Goal: Task Accomplishment & Management: Use online tool/utility

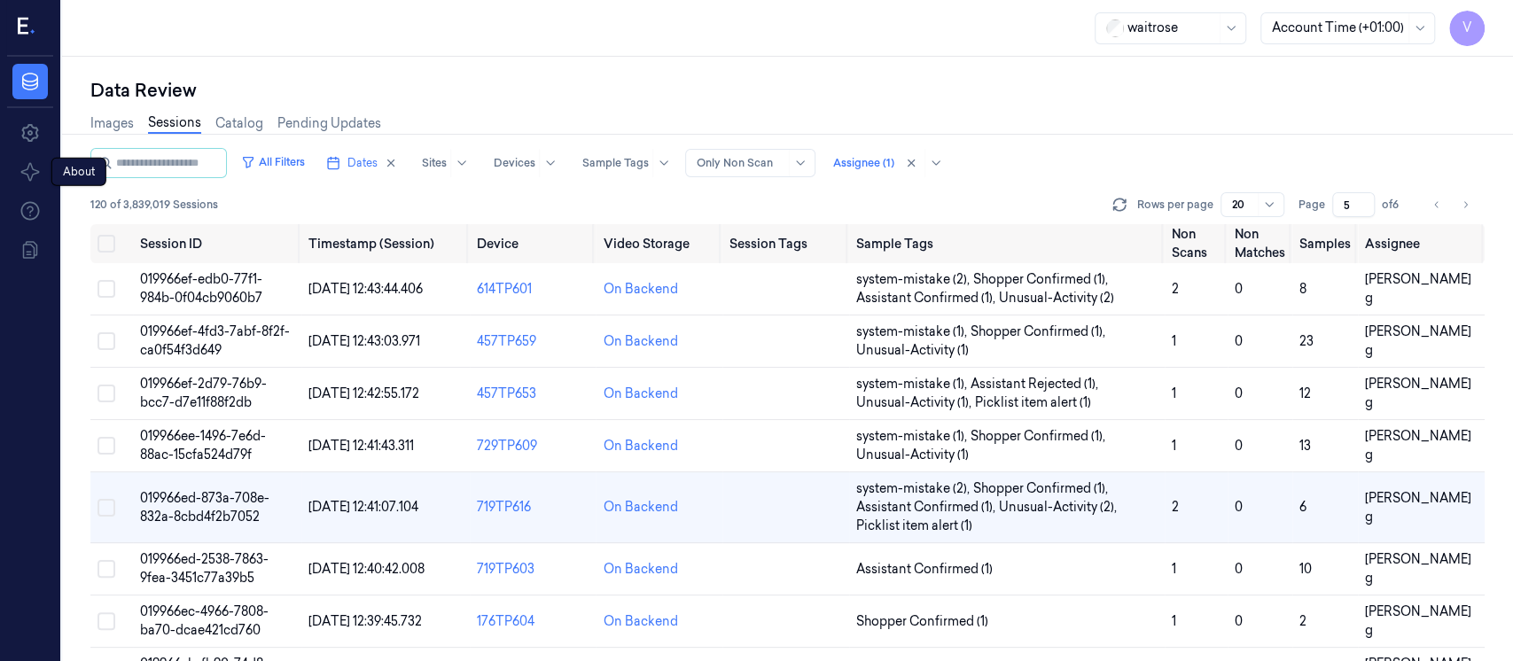
scroll to position [199, 0]
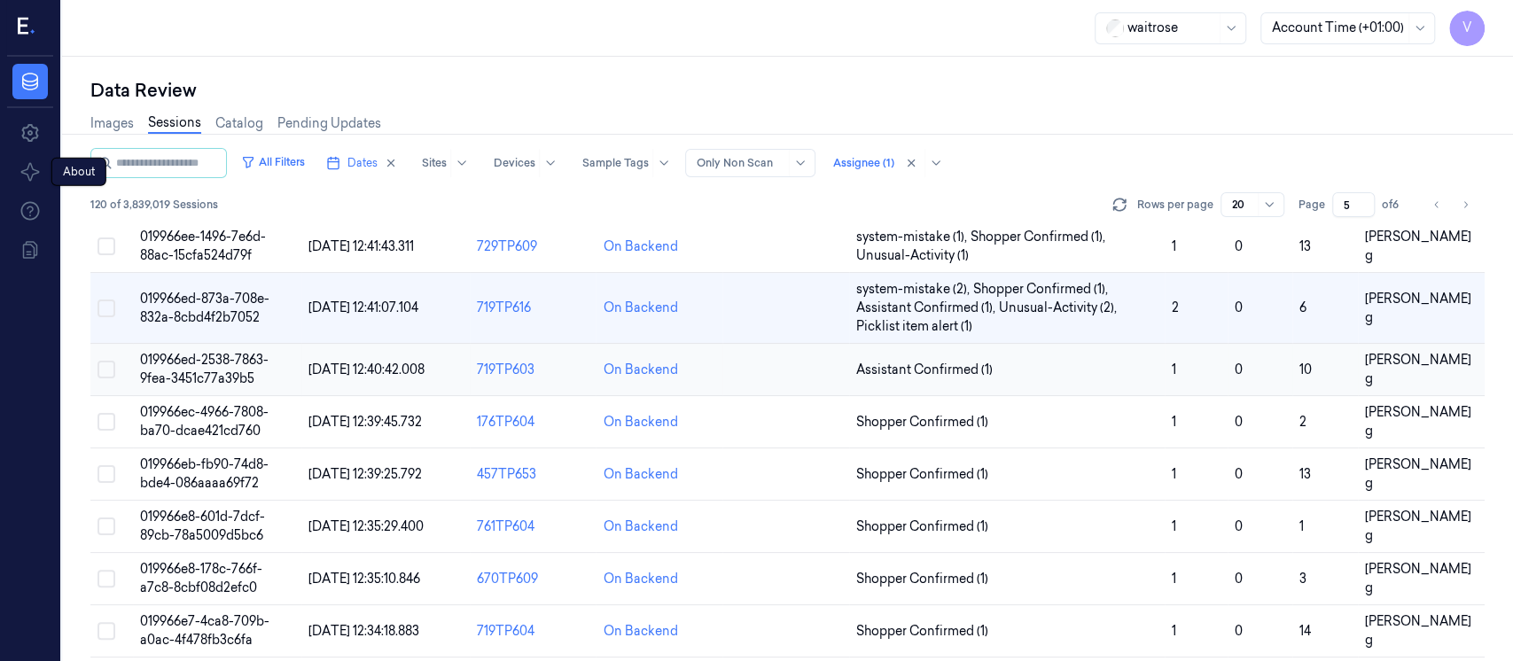
click at [786, 383] on td at bounding box center [786, 370] width 127 height 52
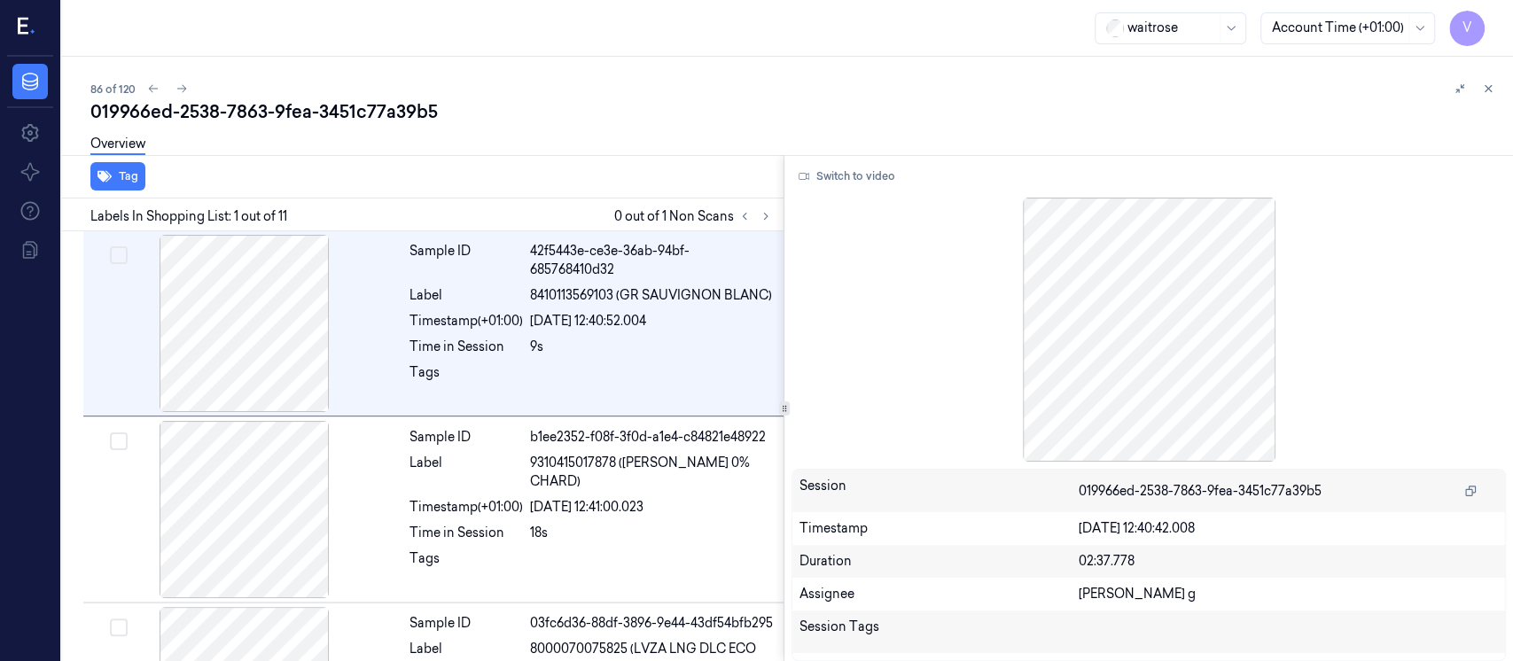
click at [771, 225] on div at bounding box center [755, 216] width 43 height 21
click at [770, 224] on button at bounding box center [765, 216] width 21 height 21
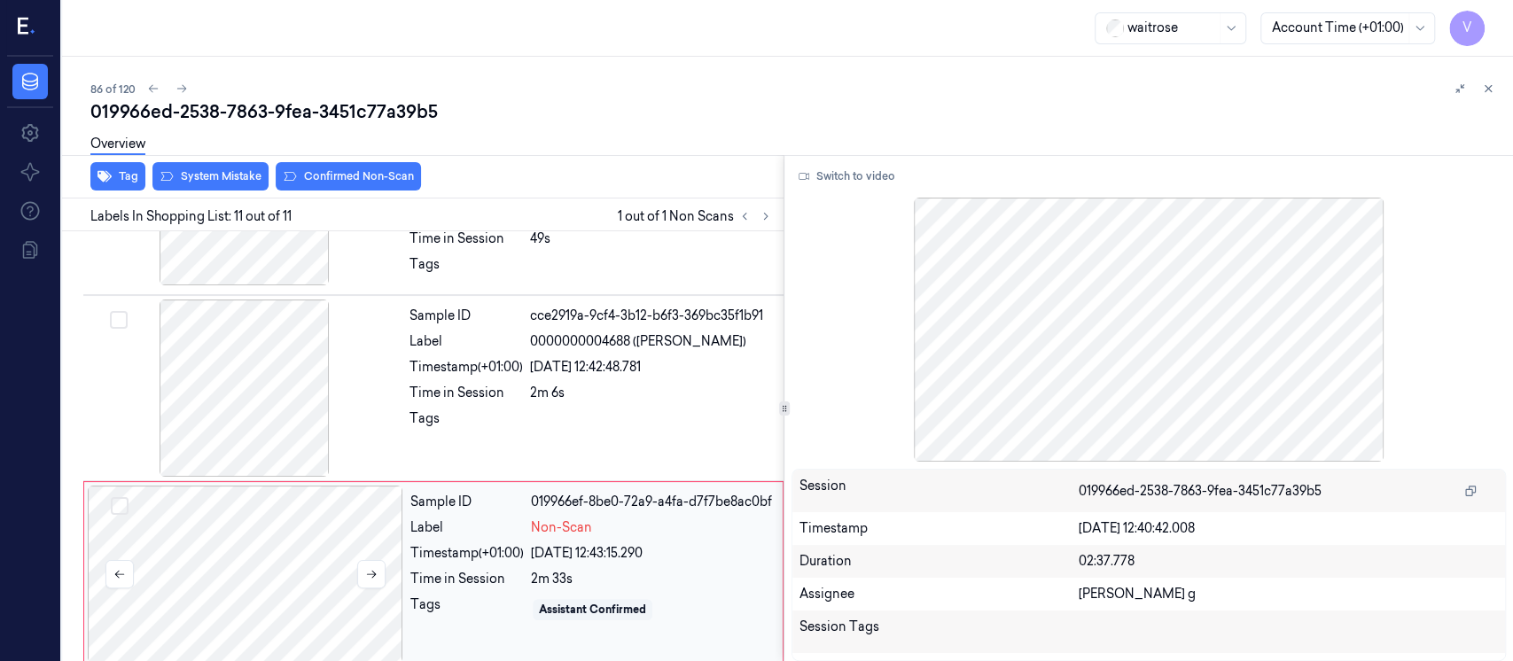
scroll to position [1642, 0]
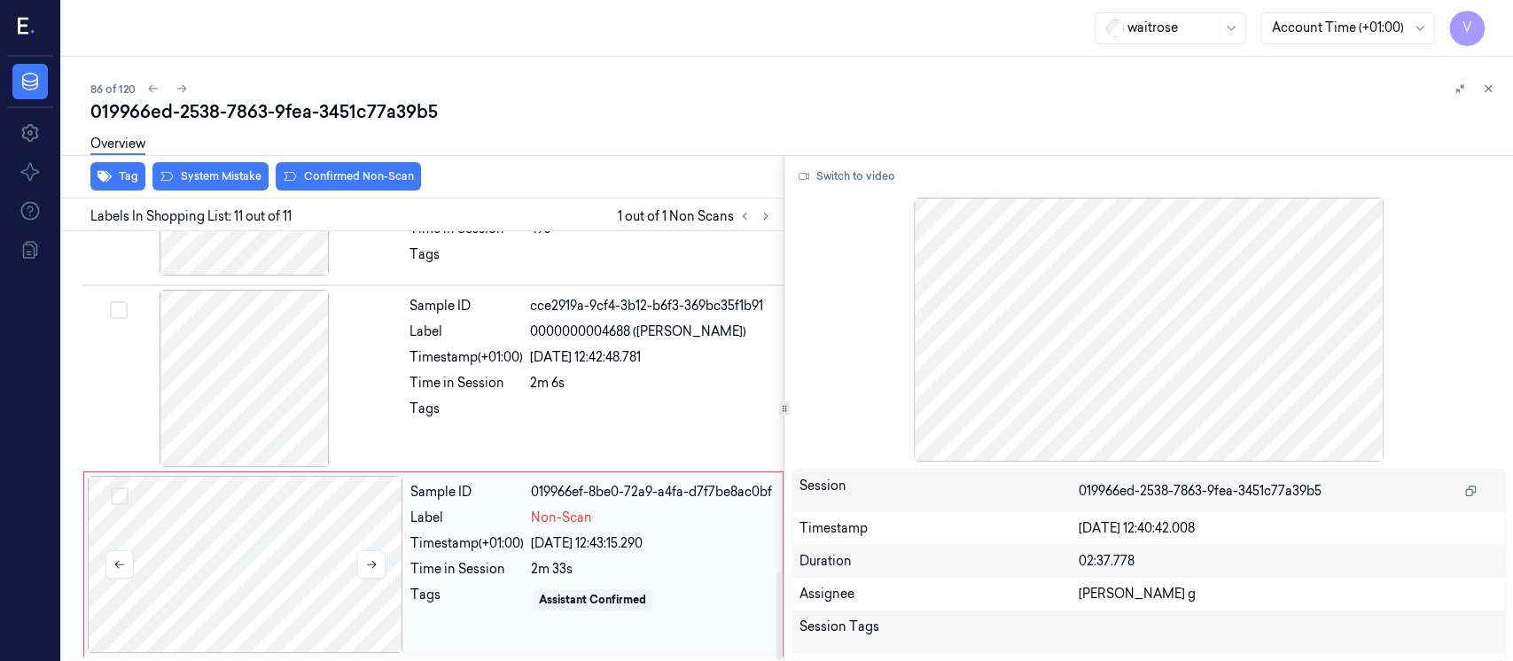
click at [231, 566] on div at bounding box center [246, 564] width 316 height 177
click at [222, 369] on div at bounding box center [245, 378] width 316 height 177
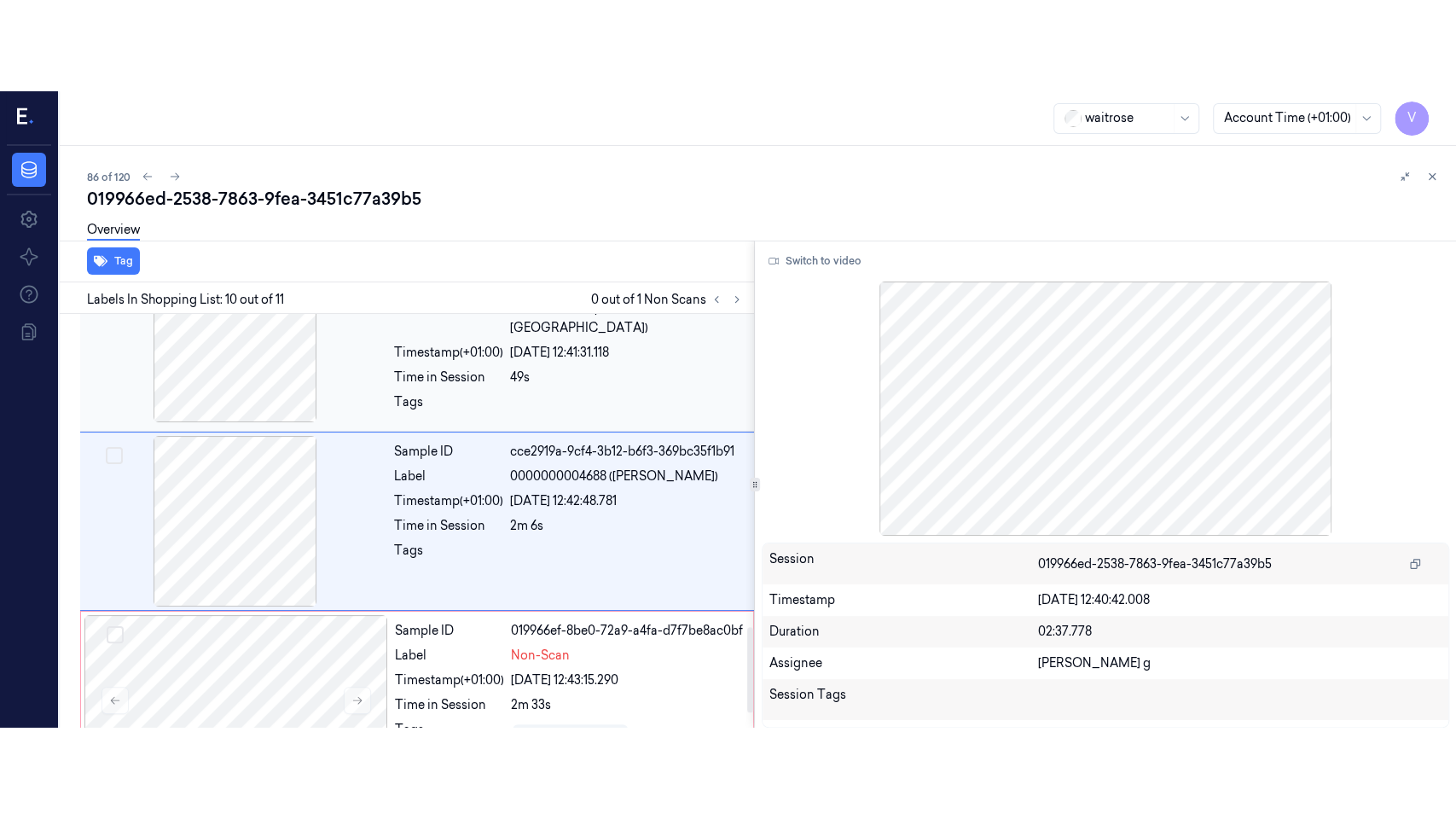
scroll to position [1513, 0]
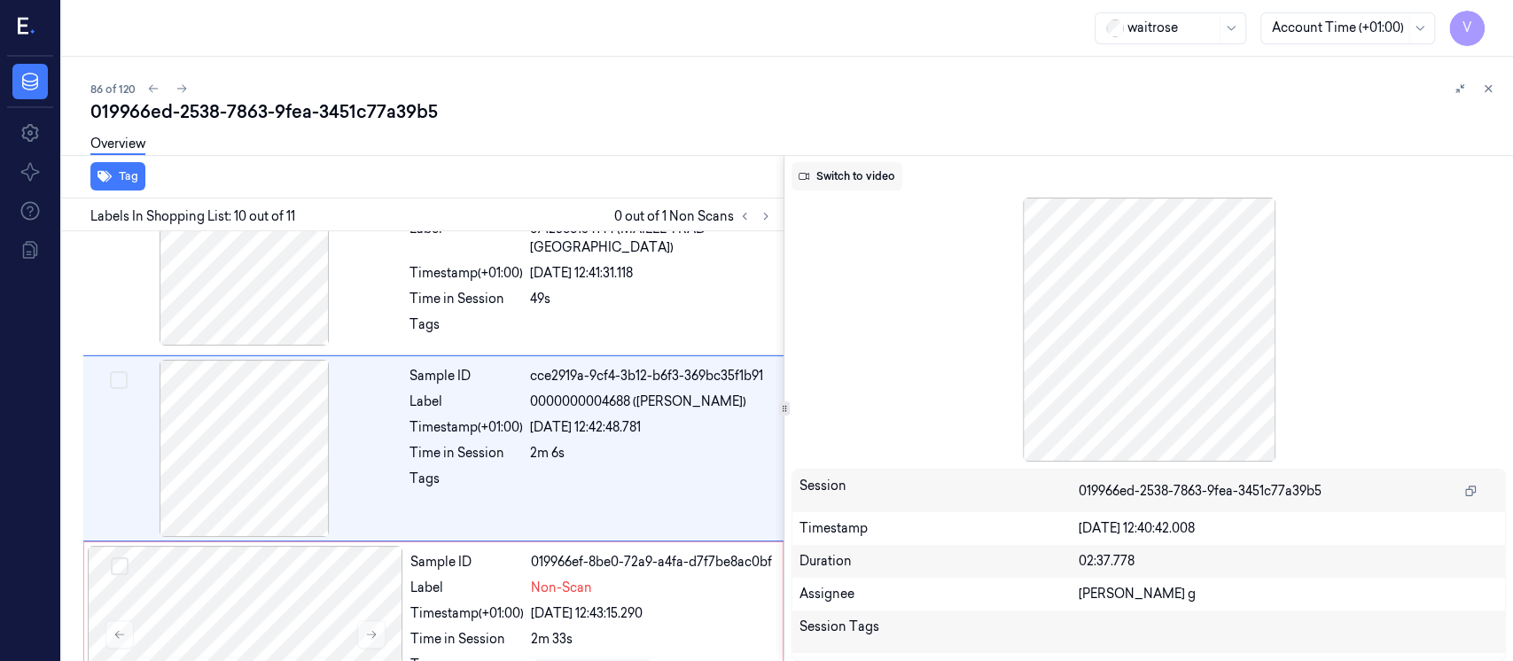
click at [824, 175] on button "Switch to video" at bounding box center [847, 176] width 111 height 28
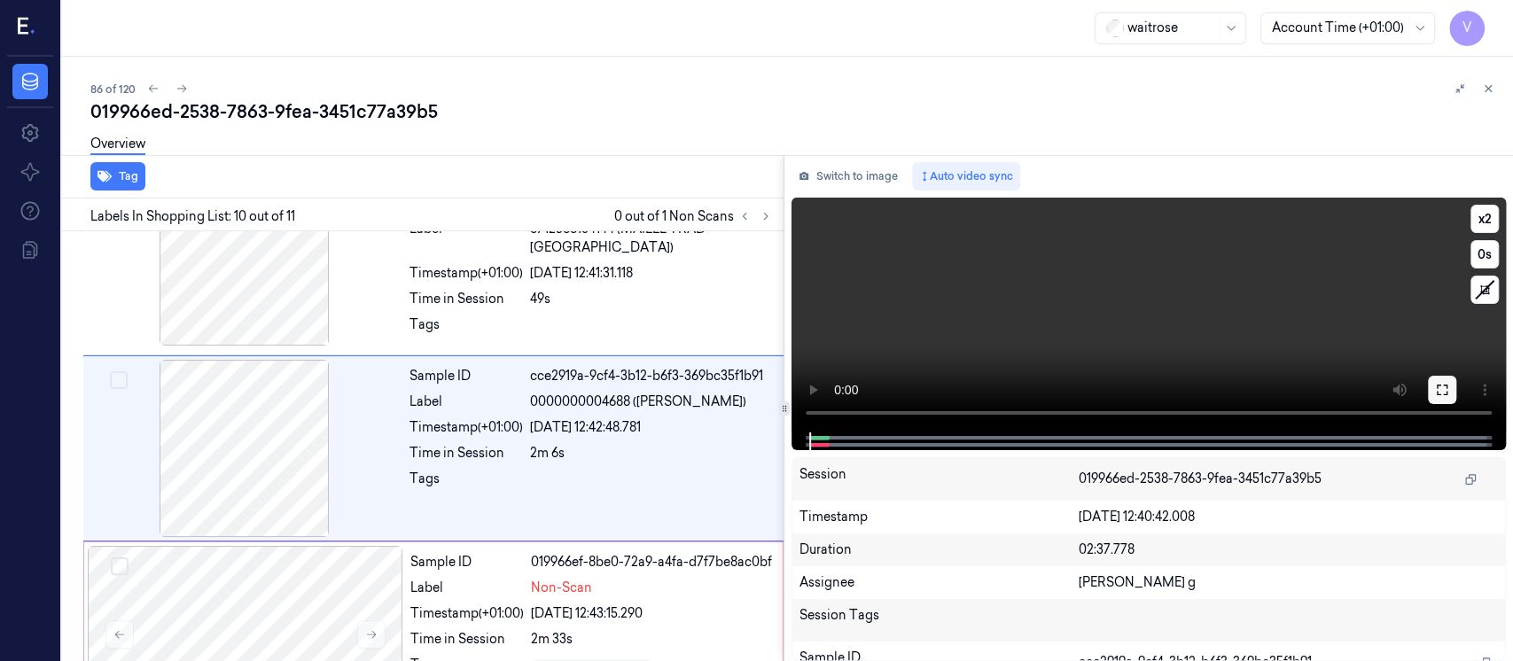
click at [1444, 395] on icon at bounding box center [1442, 390] width 14 height 14
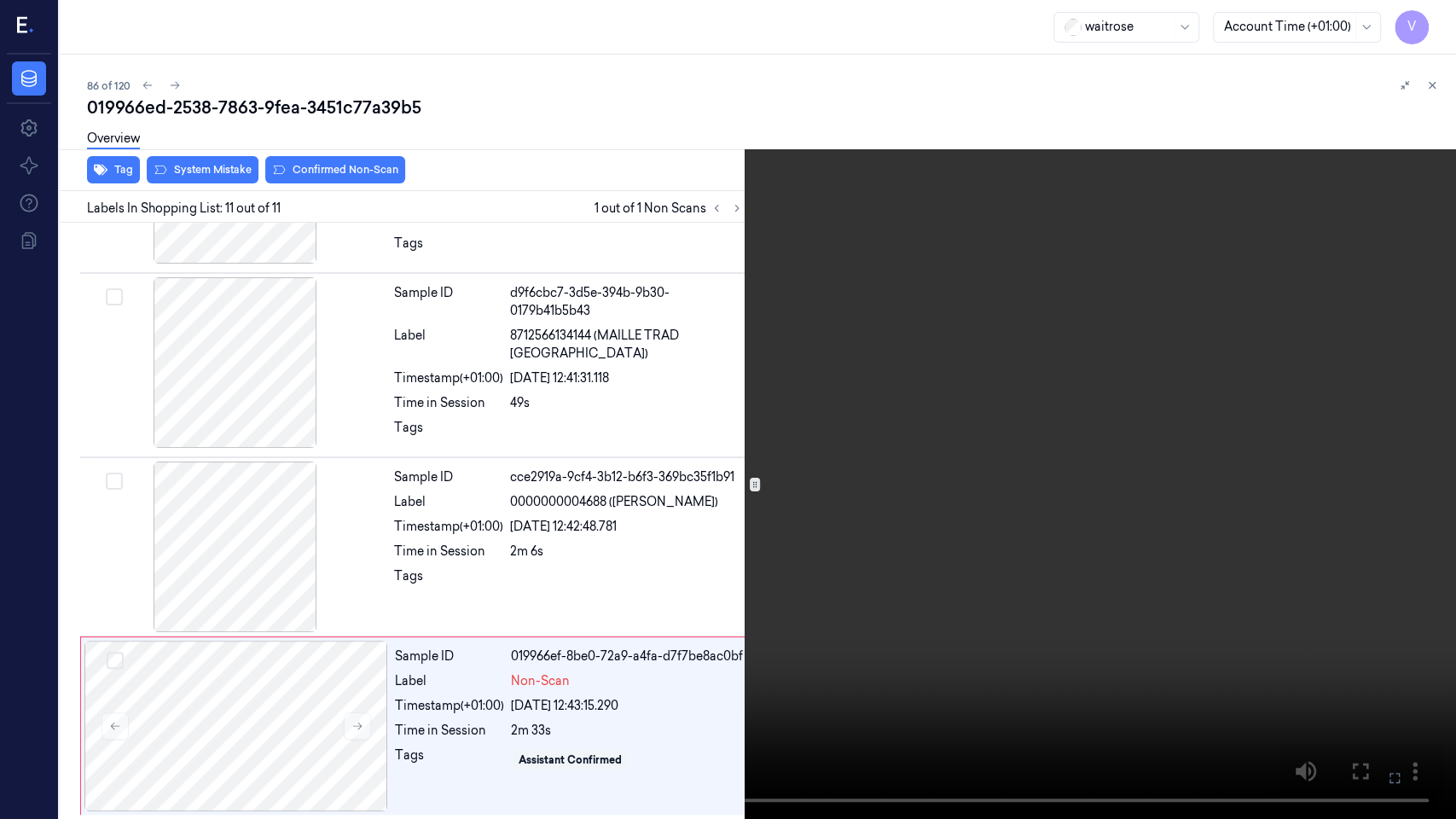
click at [0, 0] on button at bounding box center [0, 0] width 0 height 0
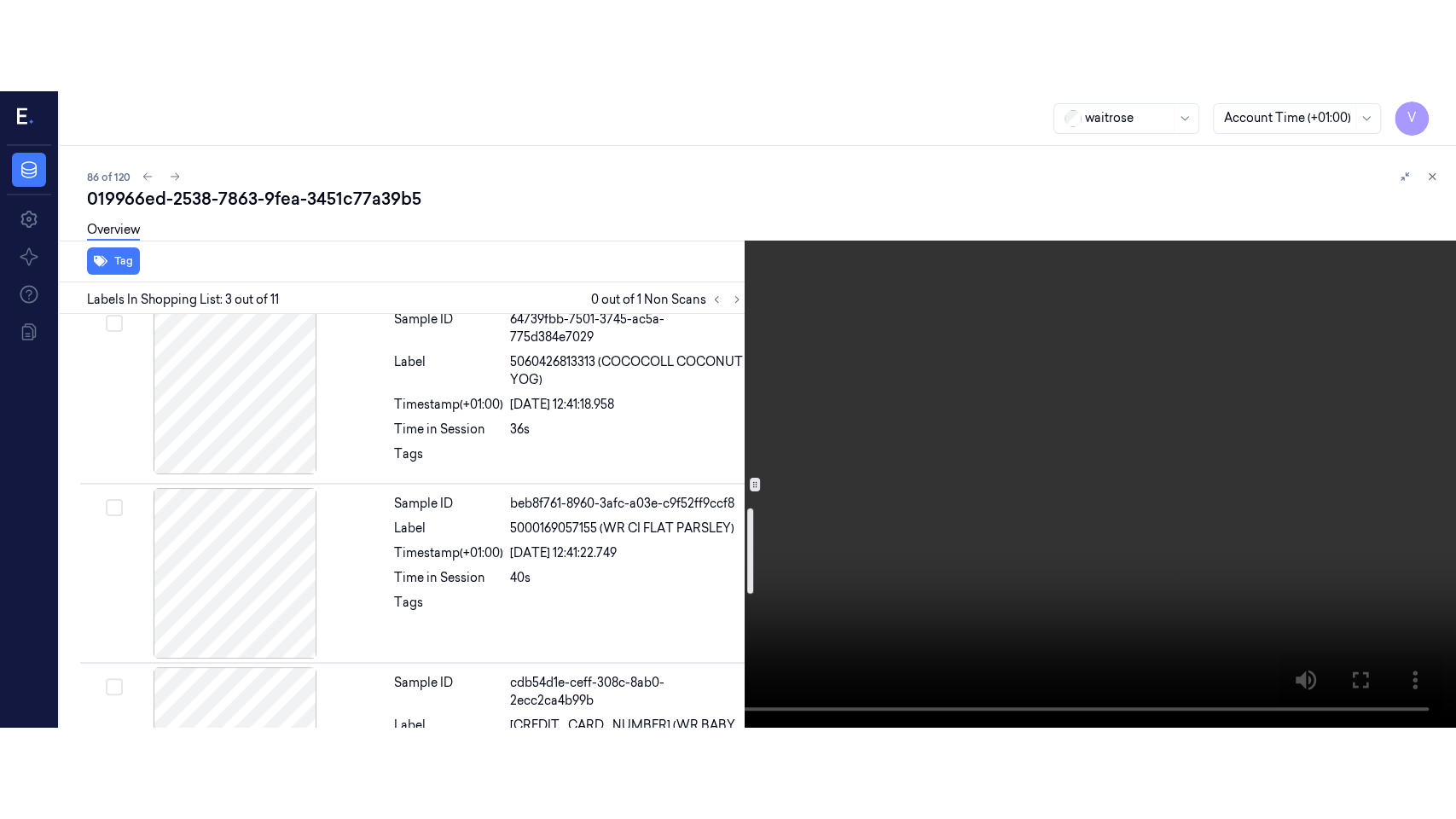
scroll to position [936, 0]
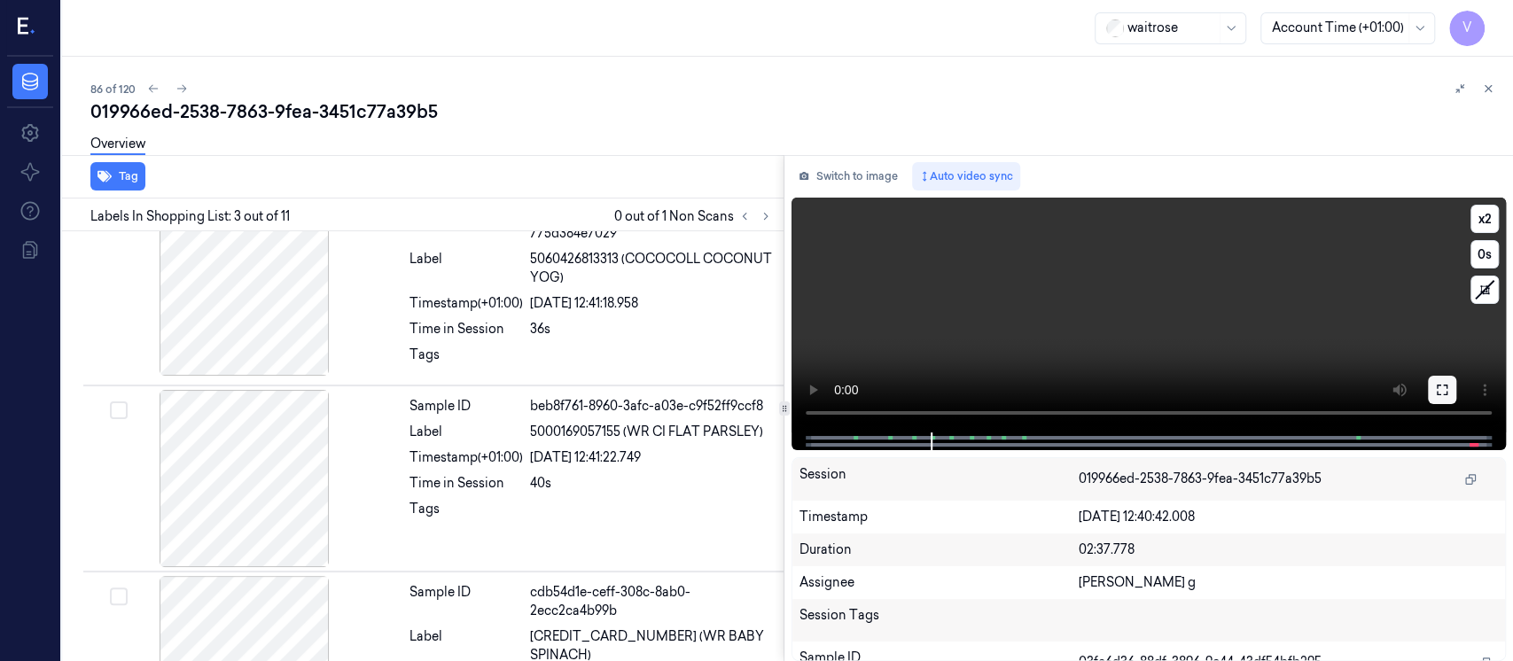
click at [1445, 391] on icon at bounding box center [1442, 390] width 14 height 14
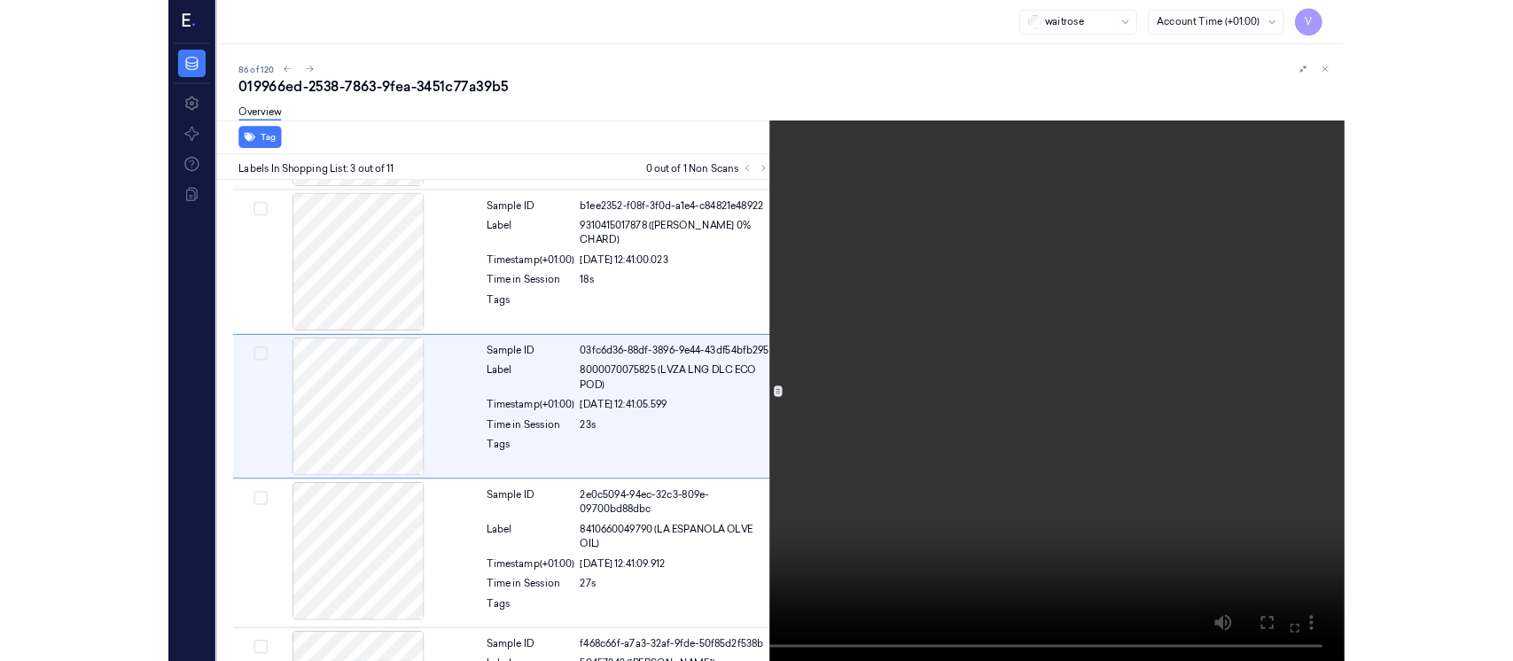
scroll to position [162, 0]
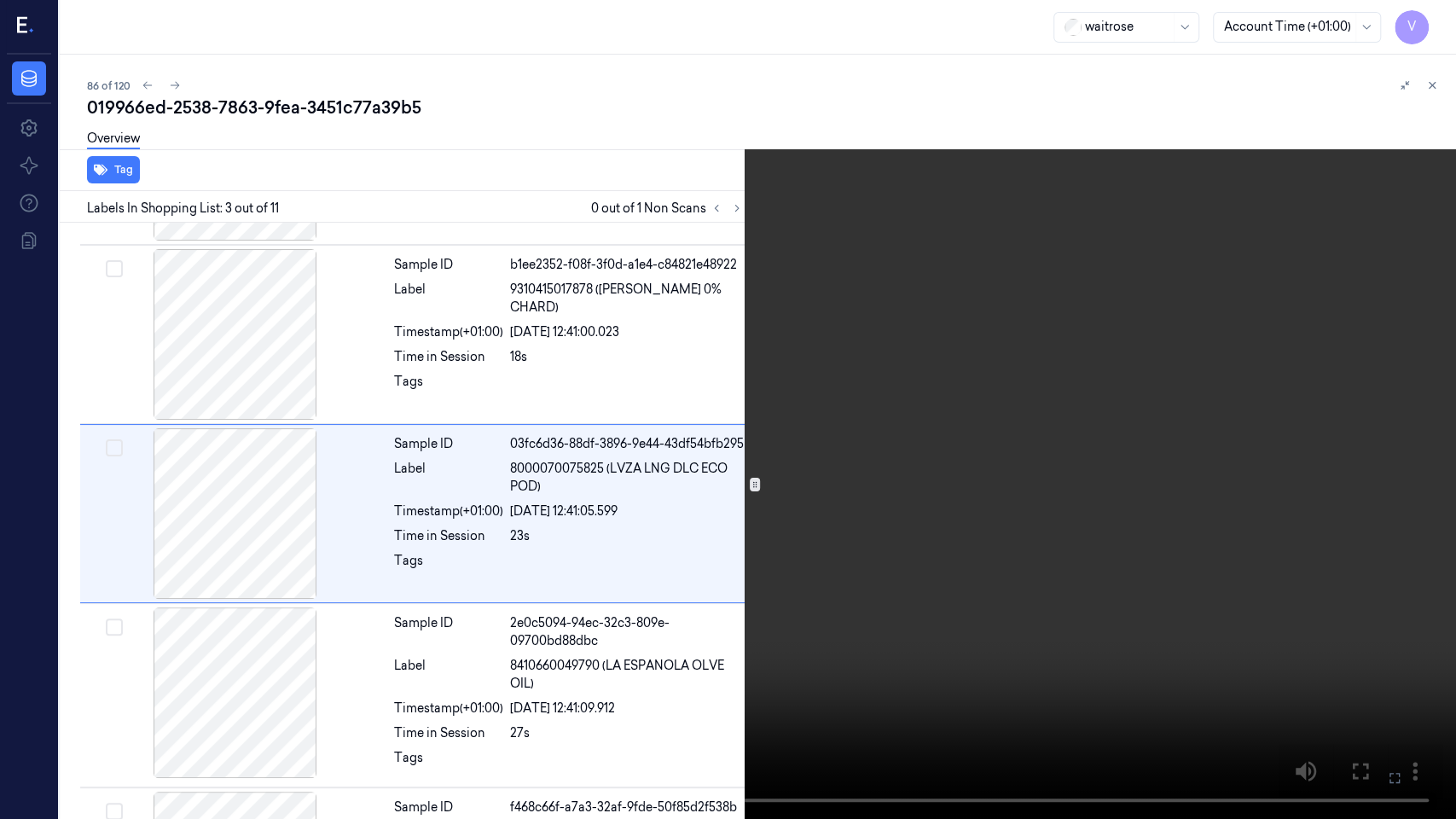
click at [0, 0] on button at bounding box center [0, 0] width 0 height 0
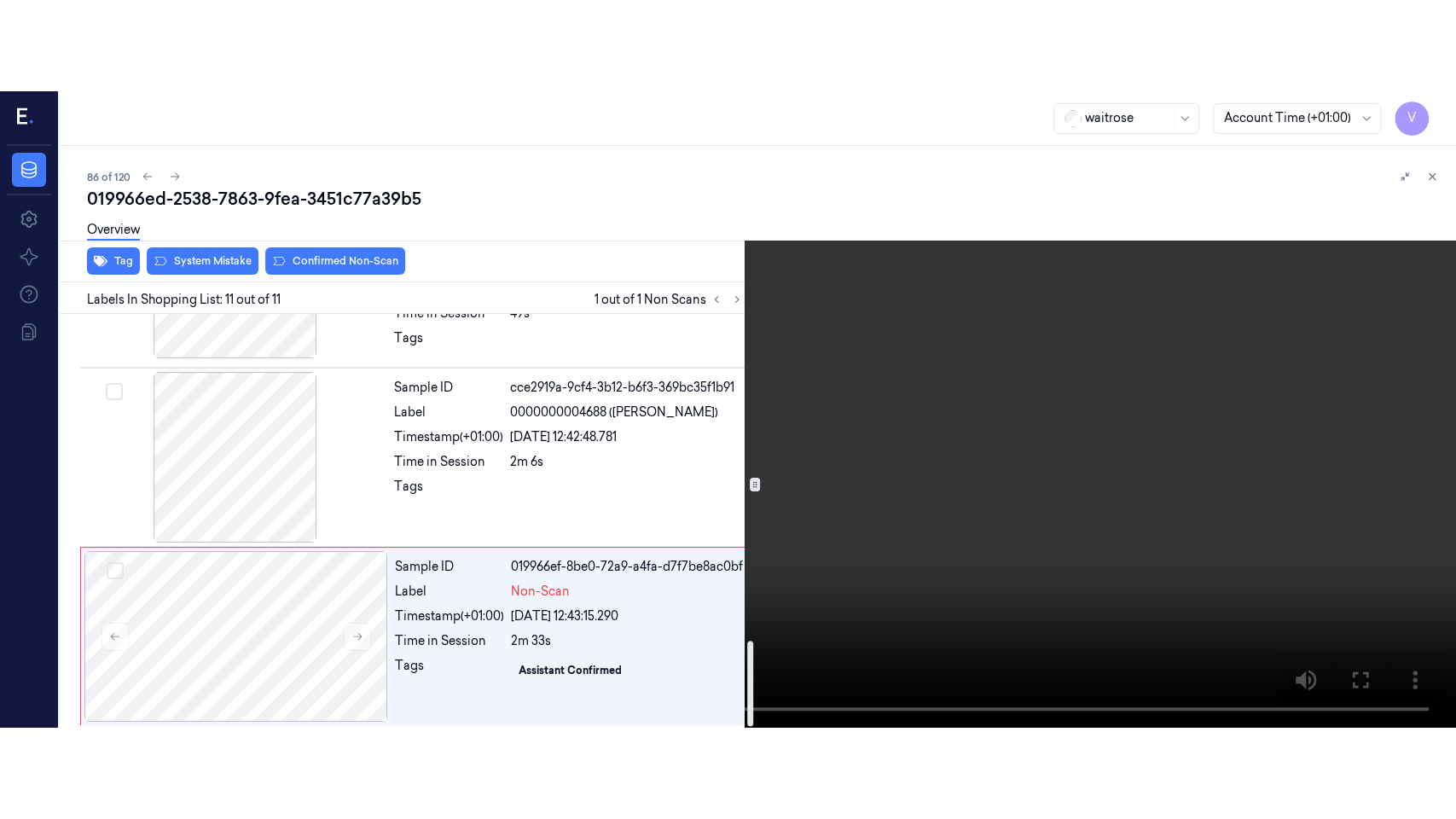
scroll to position [1580, 0]
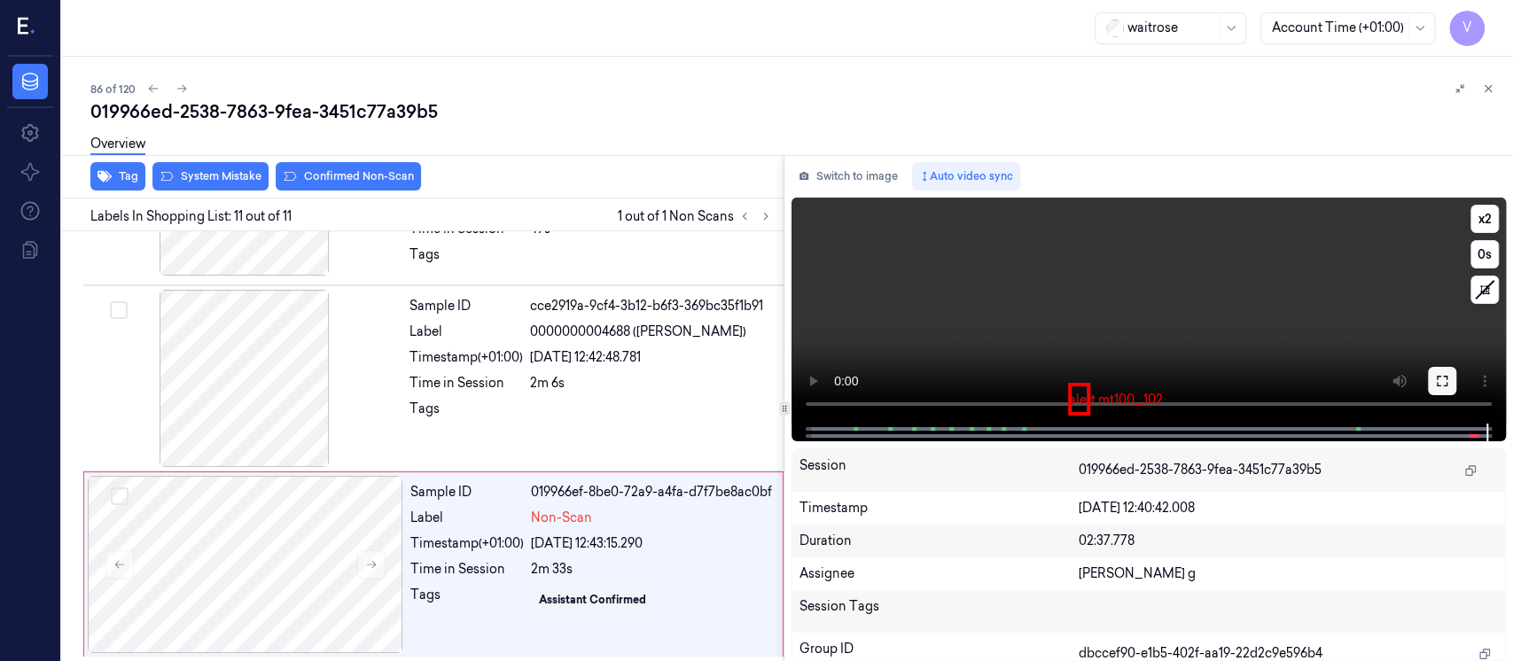
click at [1433, 372] on button at bounding box center [1442, 381] width 28 height 28
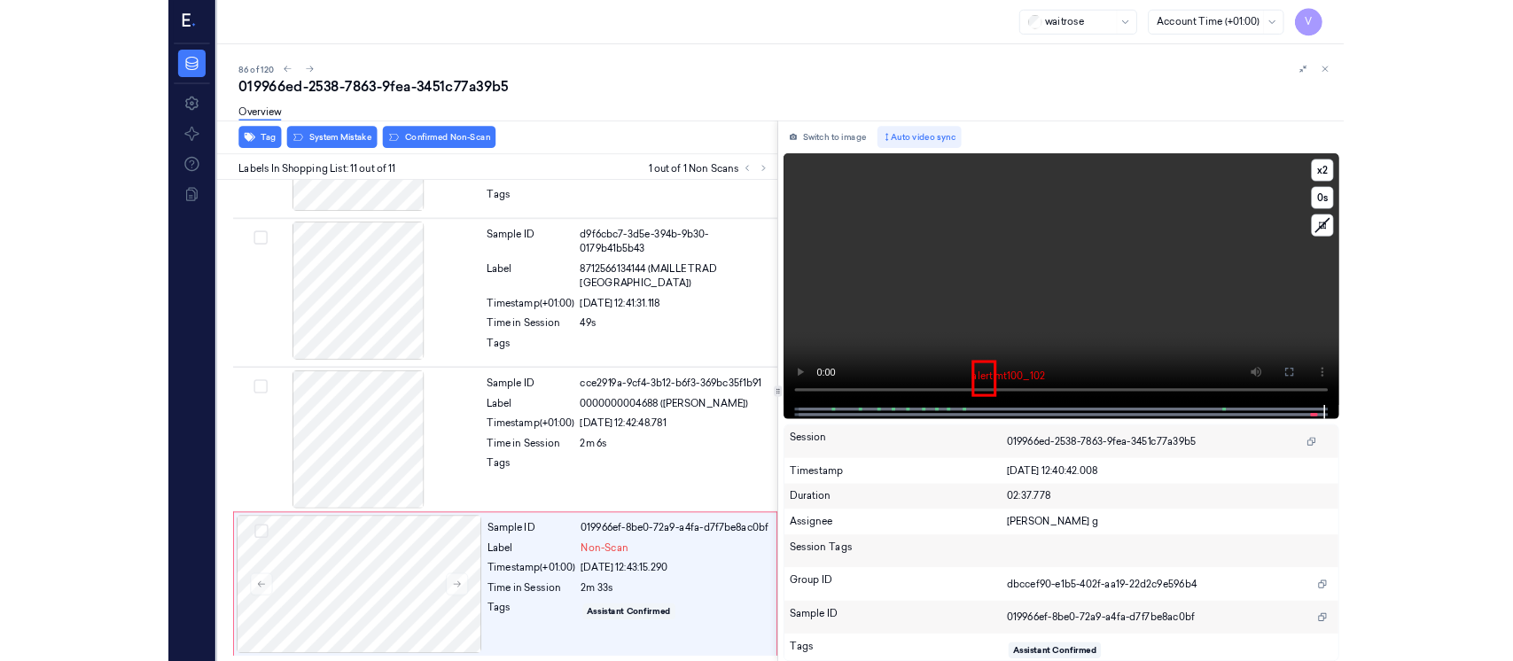
scroll to position [1452, 0]
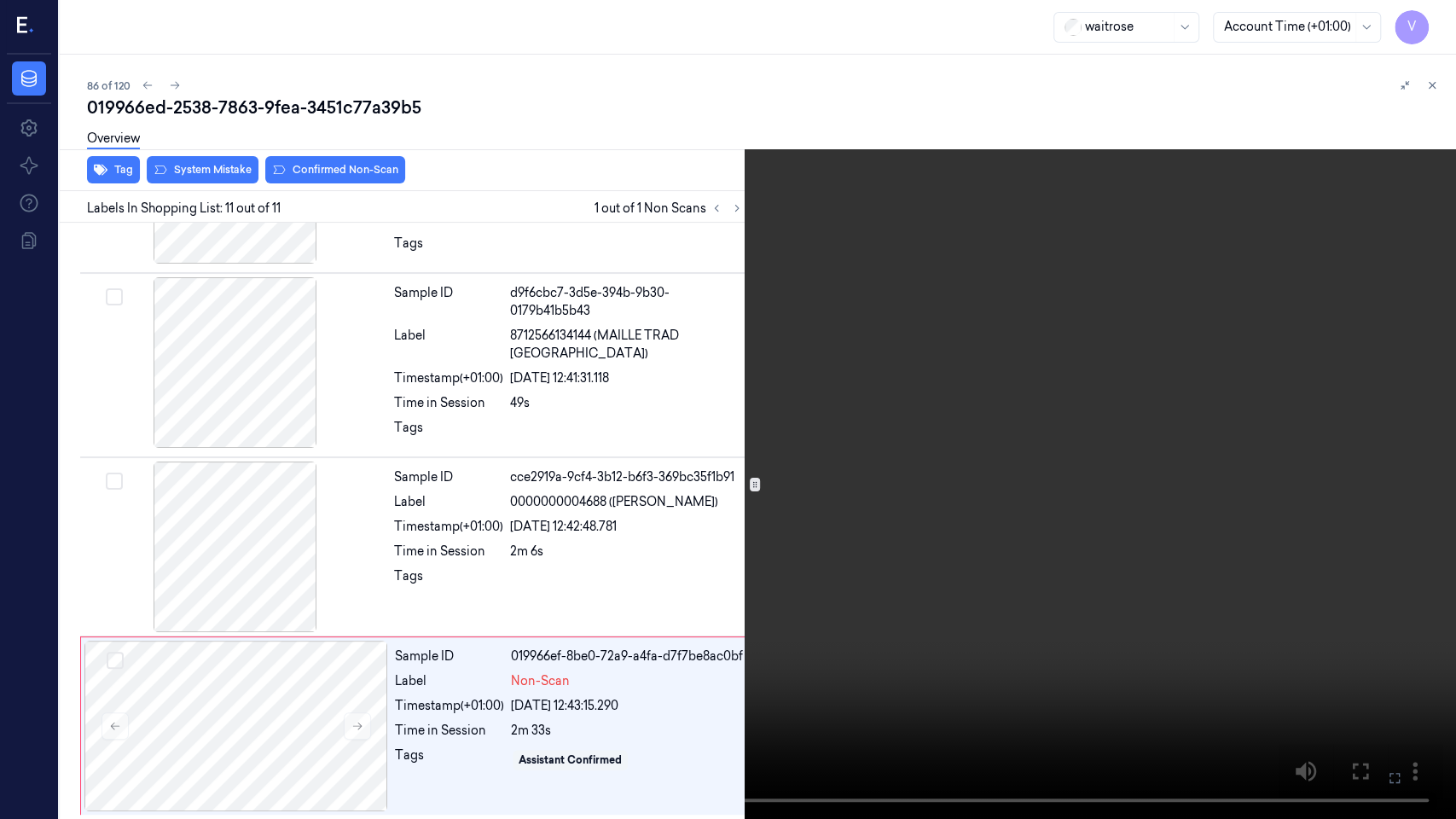
click at [0, 0] on icon at bounding box center [0, 0] width 0 height 0
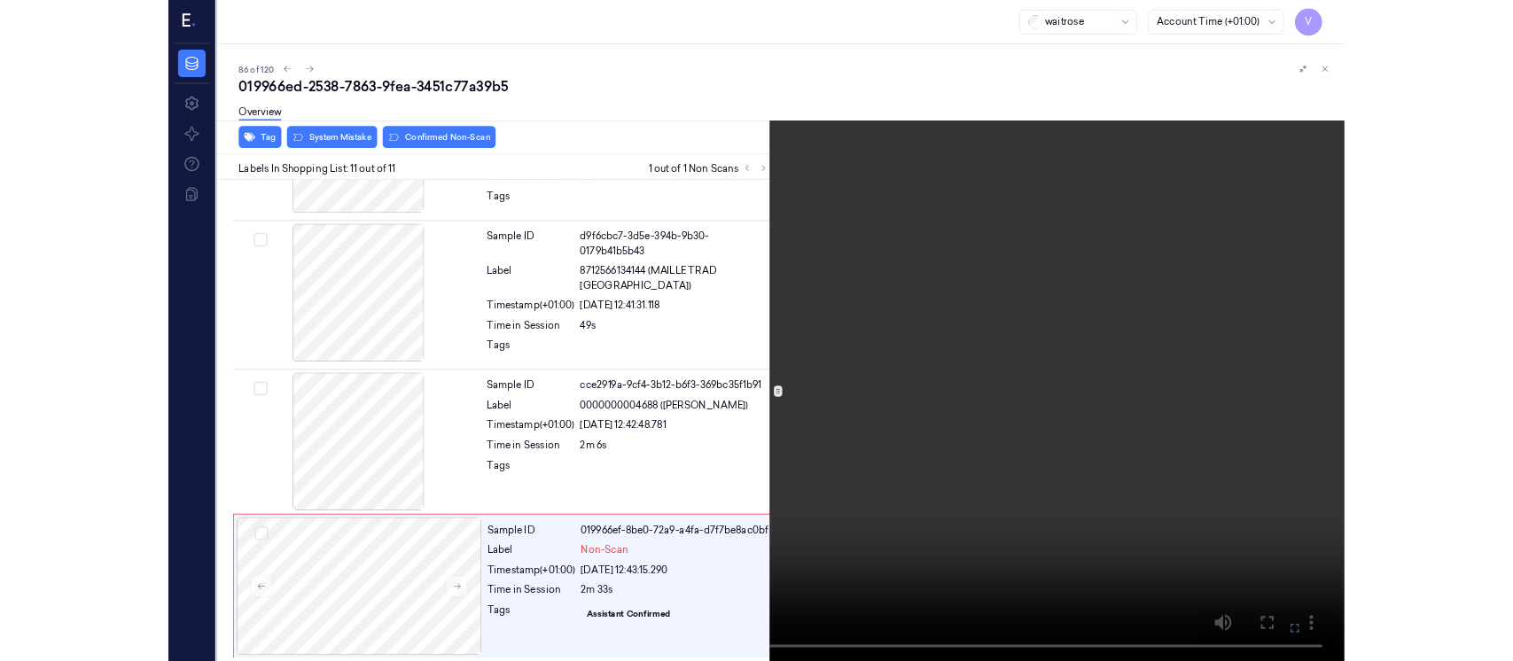
scroll to position [1642, 0]
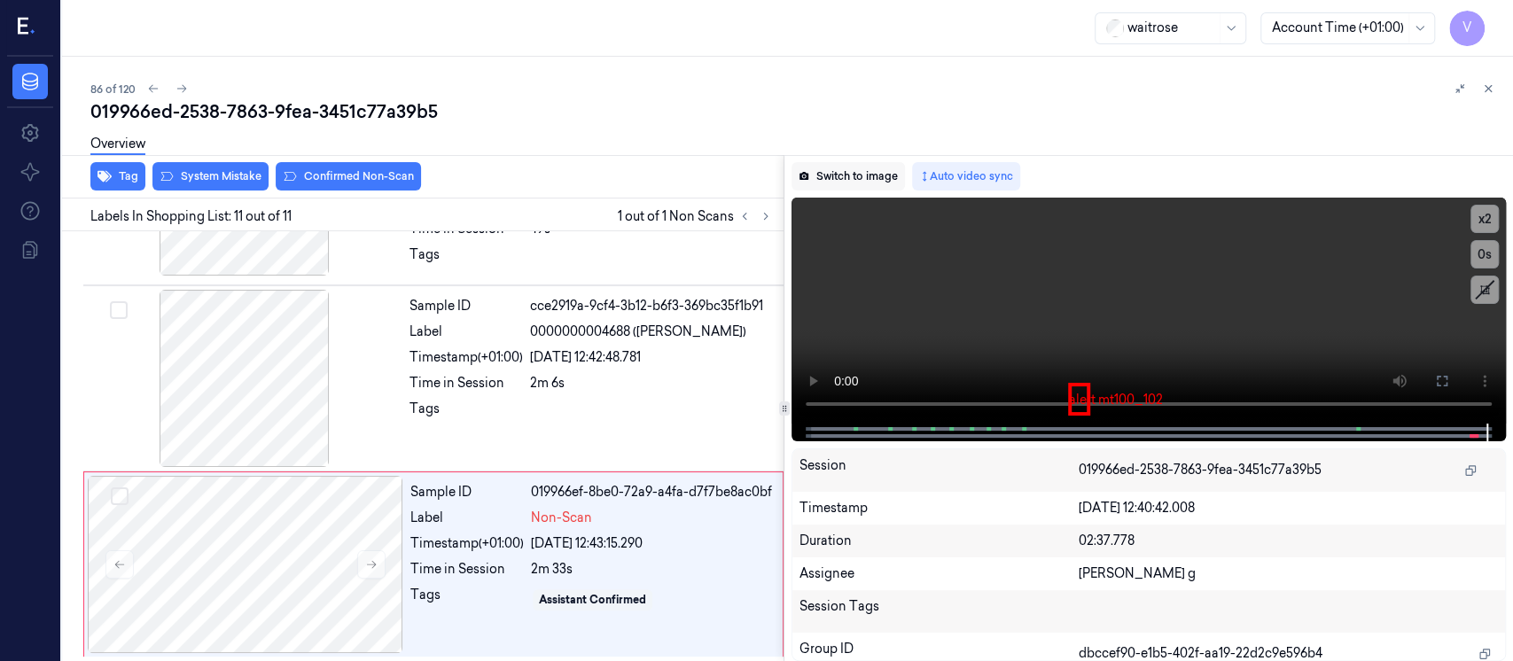
click at [823, 172] on button "Switch to image" at bounding box center [848, 176] width 113 height 28
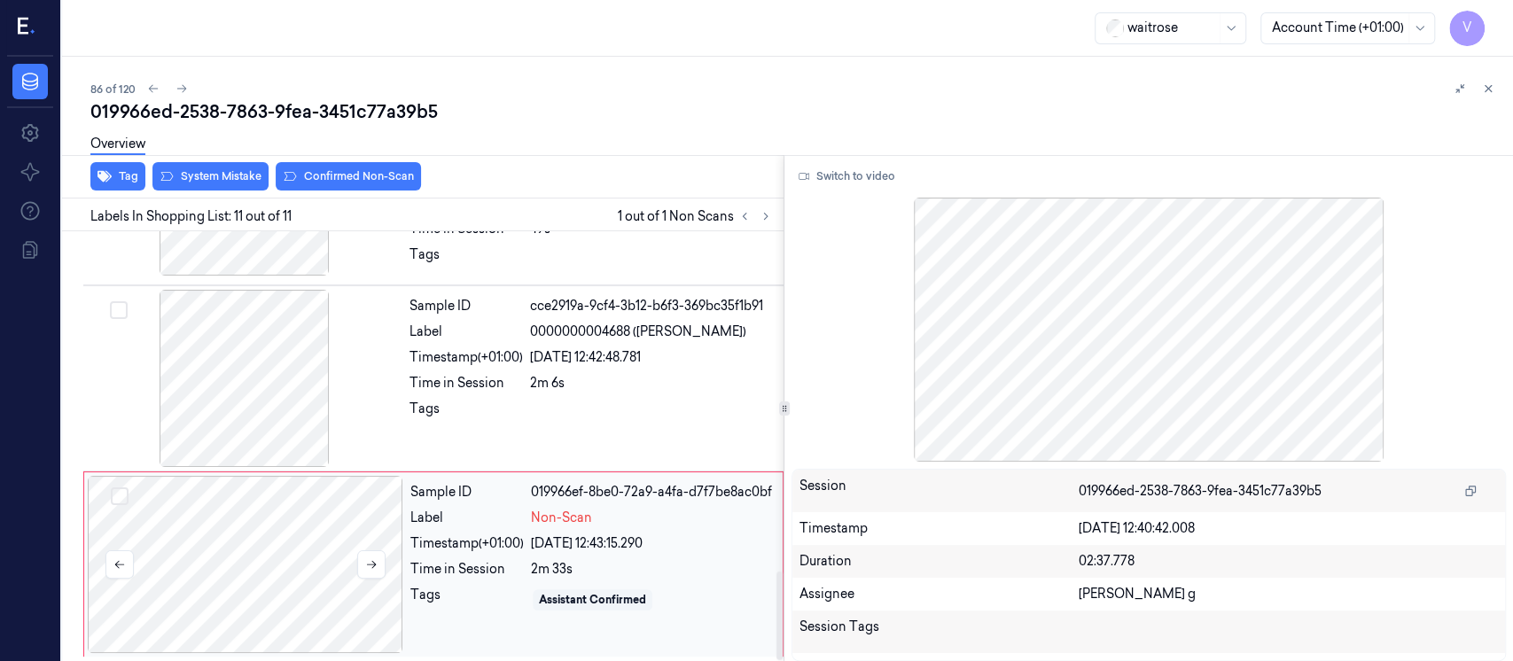
click at [256, 531] on div at bounding box center [246, 564] width 316 height 177
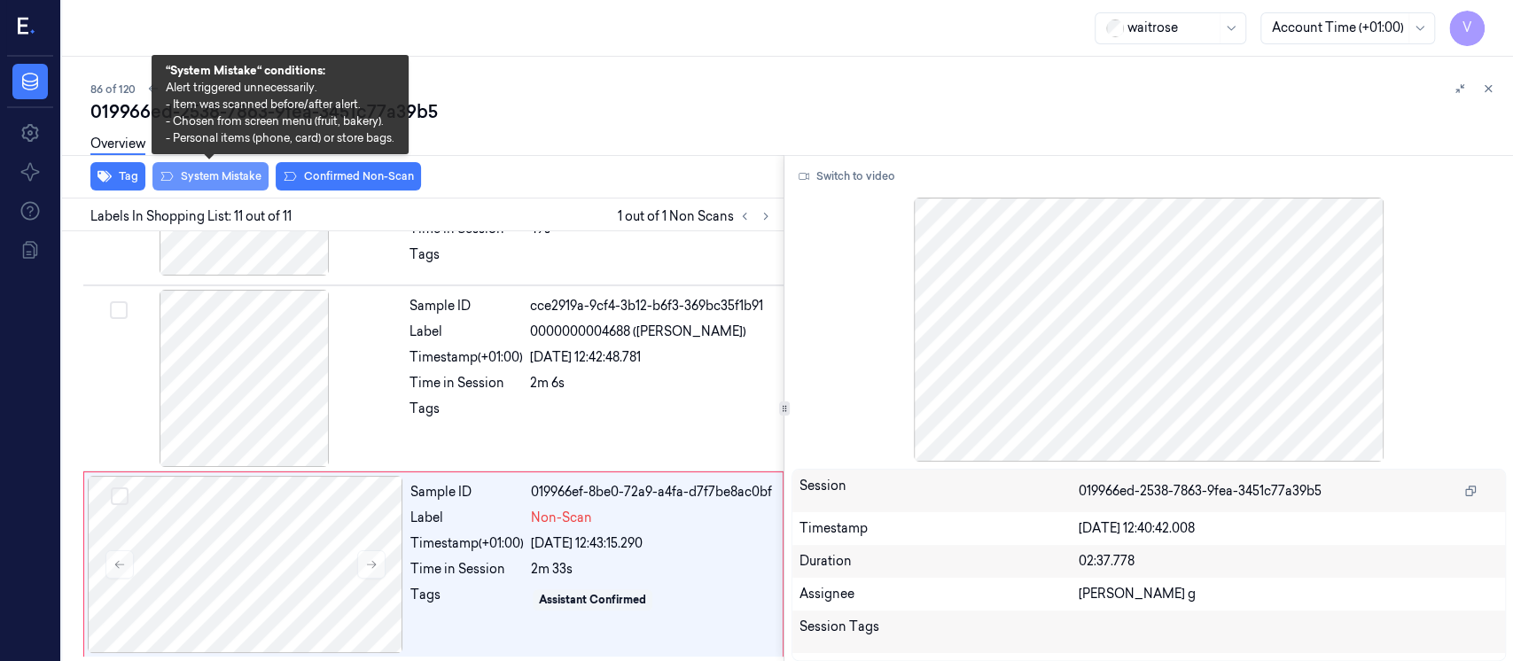
click at [200, 174] on button "System Mistake" at bounding box center [210, 176] width 116 height 28
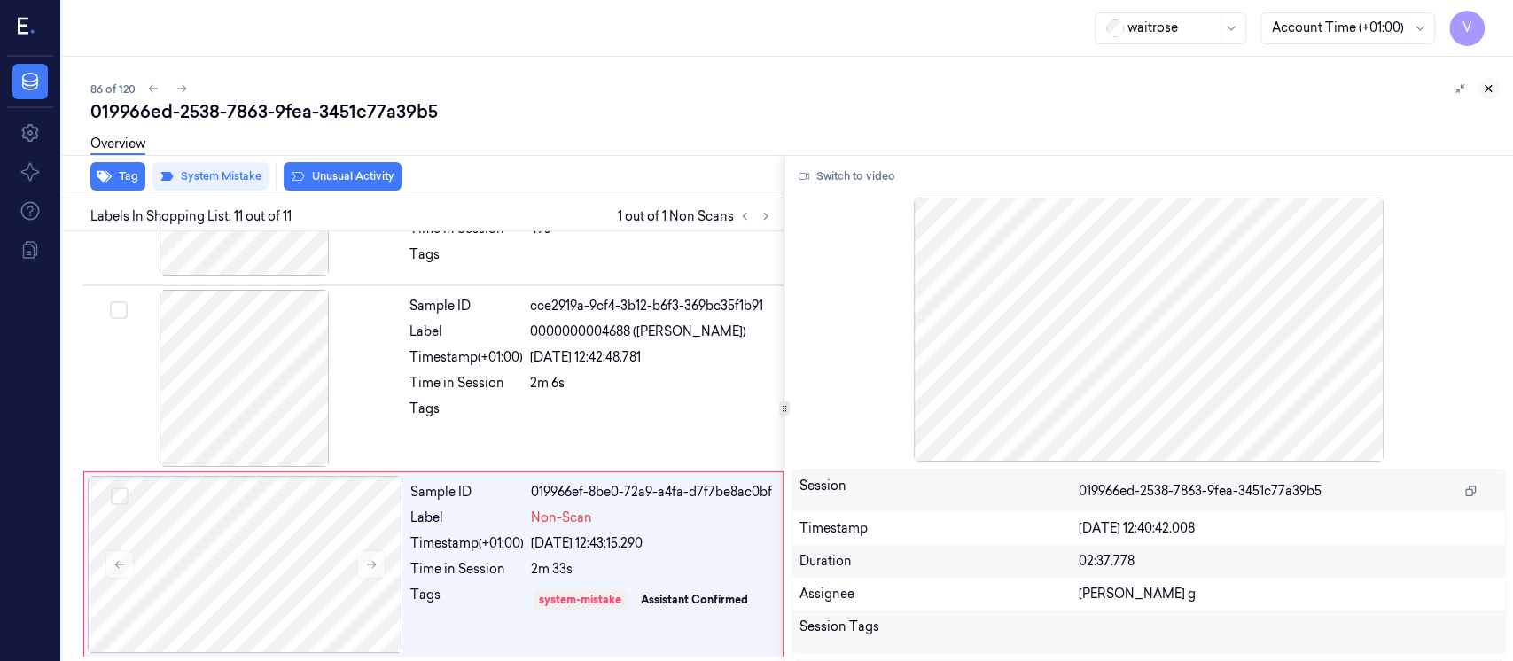
click at [1489, 80] on button at bounding box center [1488, 88] width 21 height 21
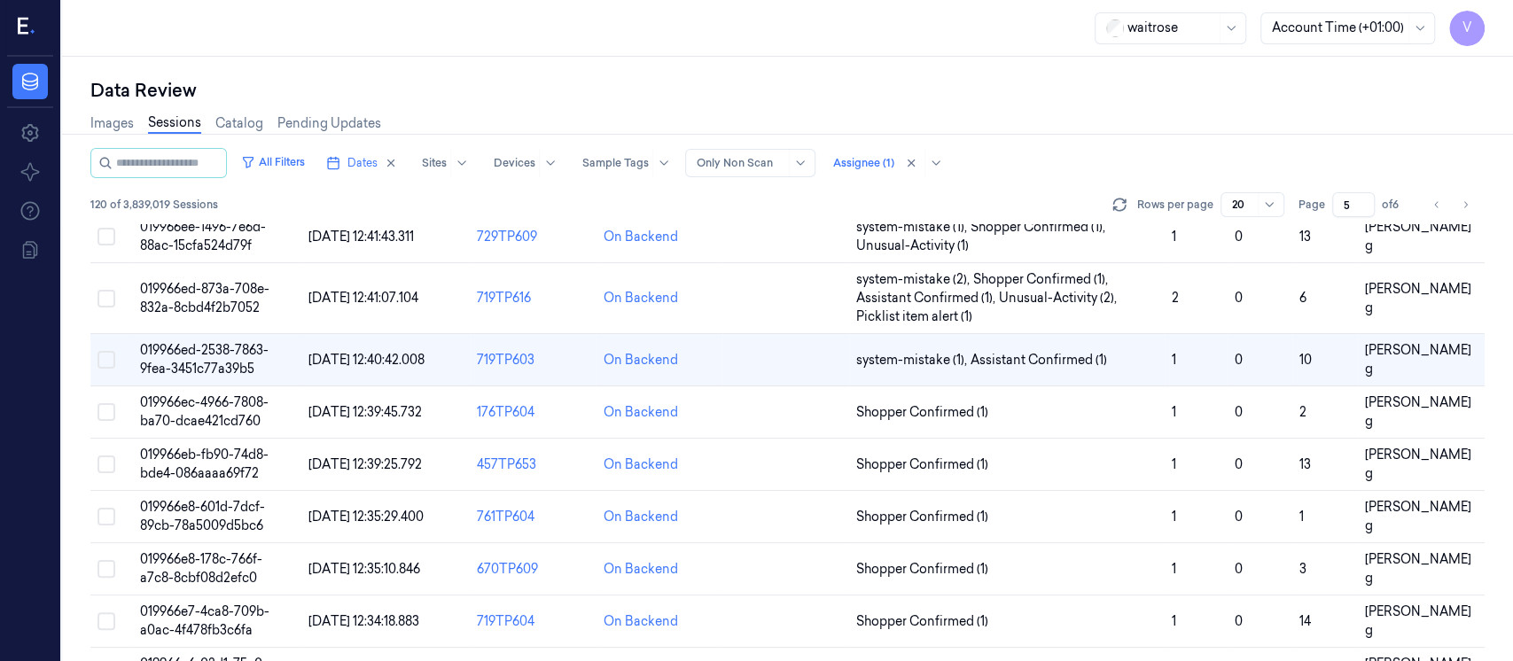
scroll to position [309, 0]
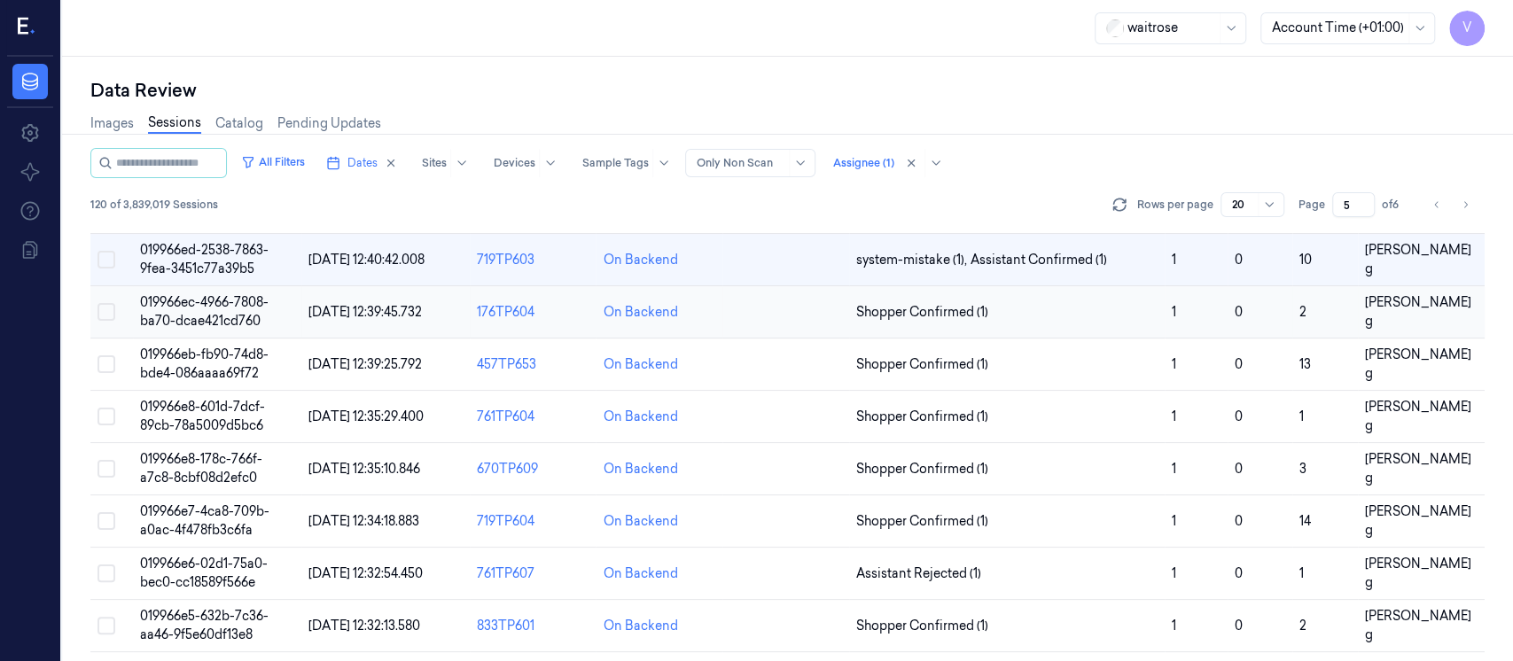
click at [804, 293] on td at bounding box center [786, 312] width 127 height 52
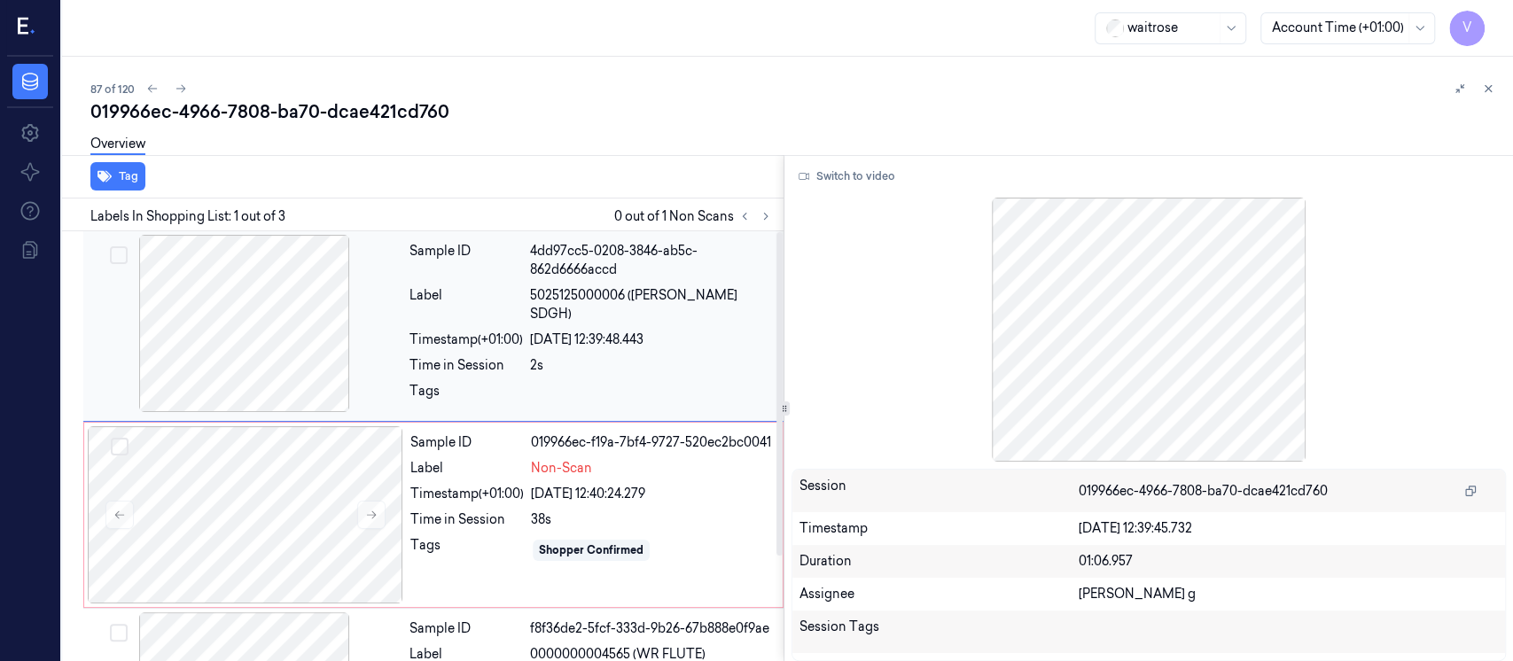
click at [255, 287] on div at bounding box center [245, 323] width 316 height 177
click at [262, 467] on div at bounding box center [246, 514] width 316 height 177
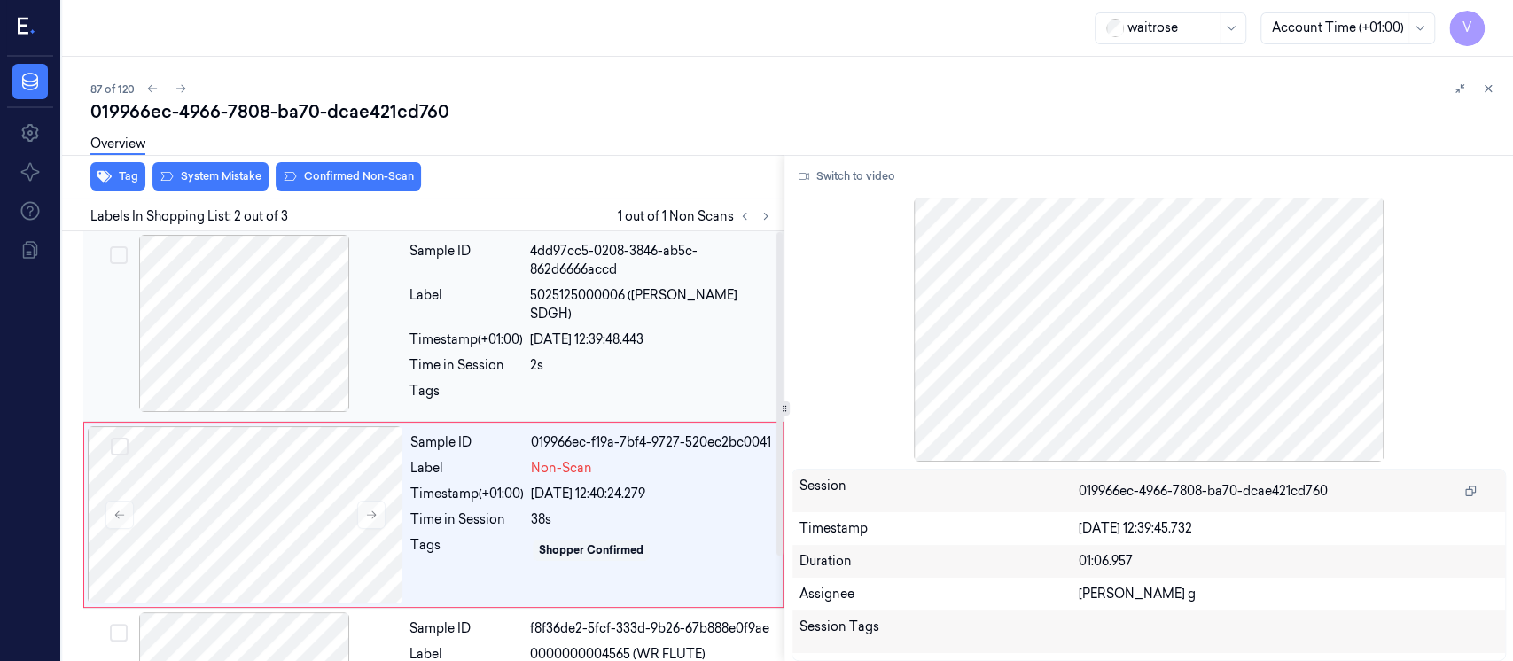
click at [649, 280] on div "Sample ID 4dd97cc5-0208-3846-ab5c-862d6666accd Label 5025125000006 (JASONS WHIT…" at bounding box center [591, 326] width 378 height 183
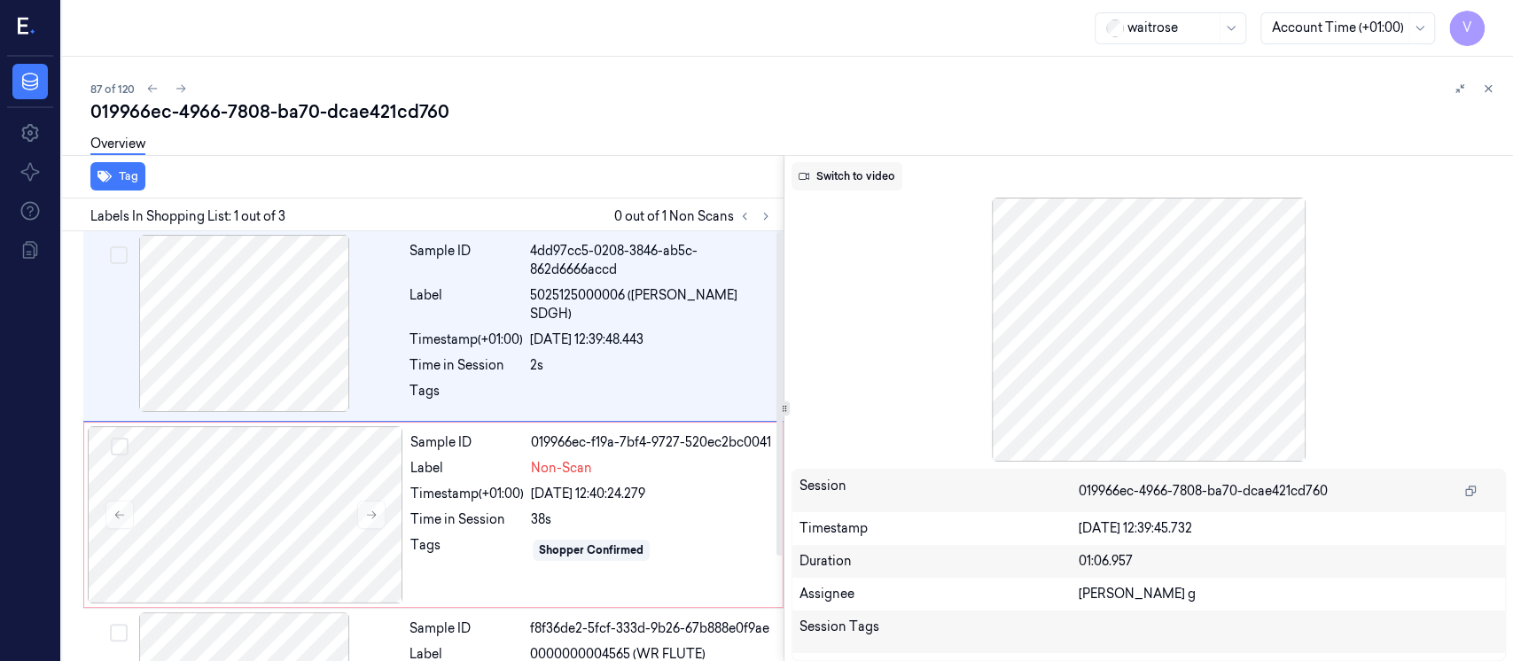
click at [841, 185] on button "Switch to video" at bounding box center [847, 176] width 111 height 28
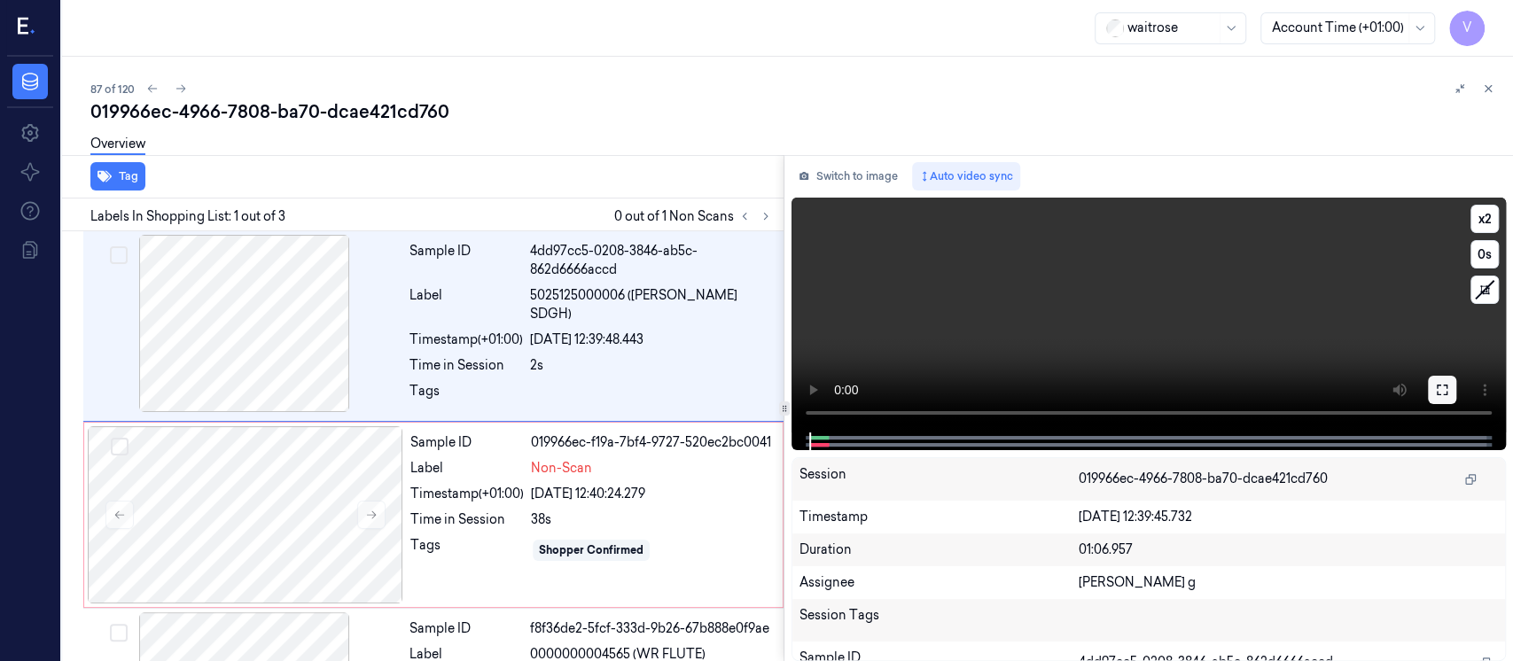
click at [1433, 390] on button at bounding box center [1442, 390] width 28 height 28
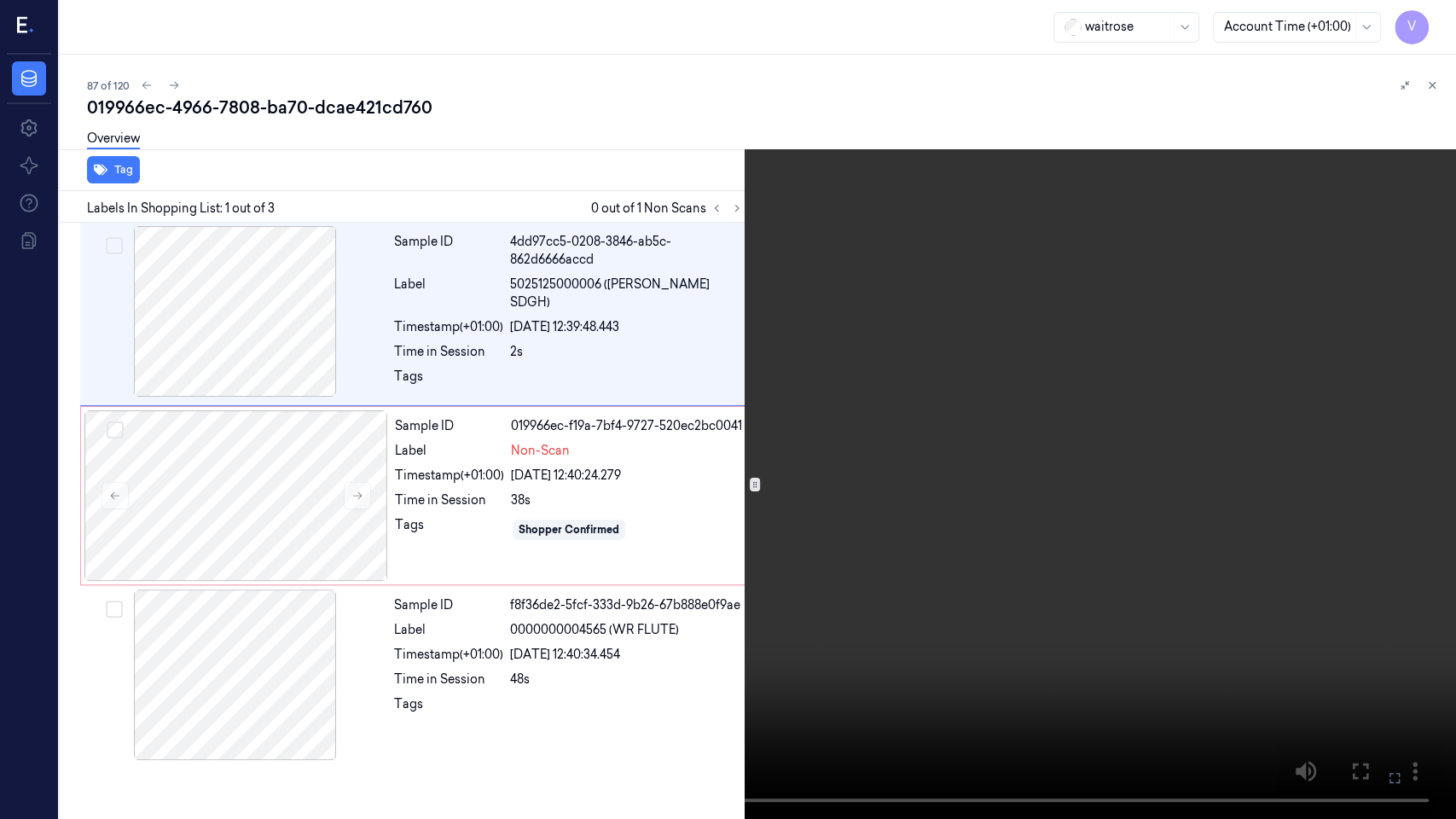
click at [0, 0] on icon at bounding box center [0, 0] width 0 height 0
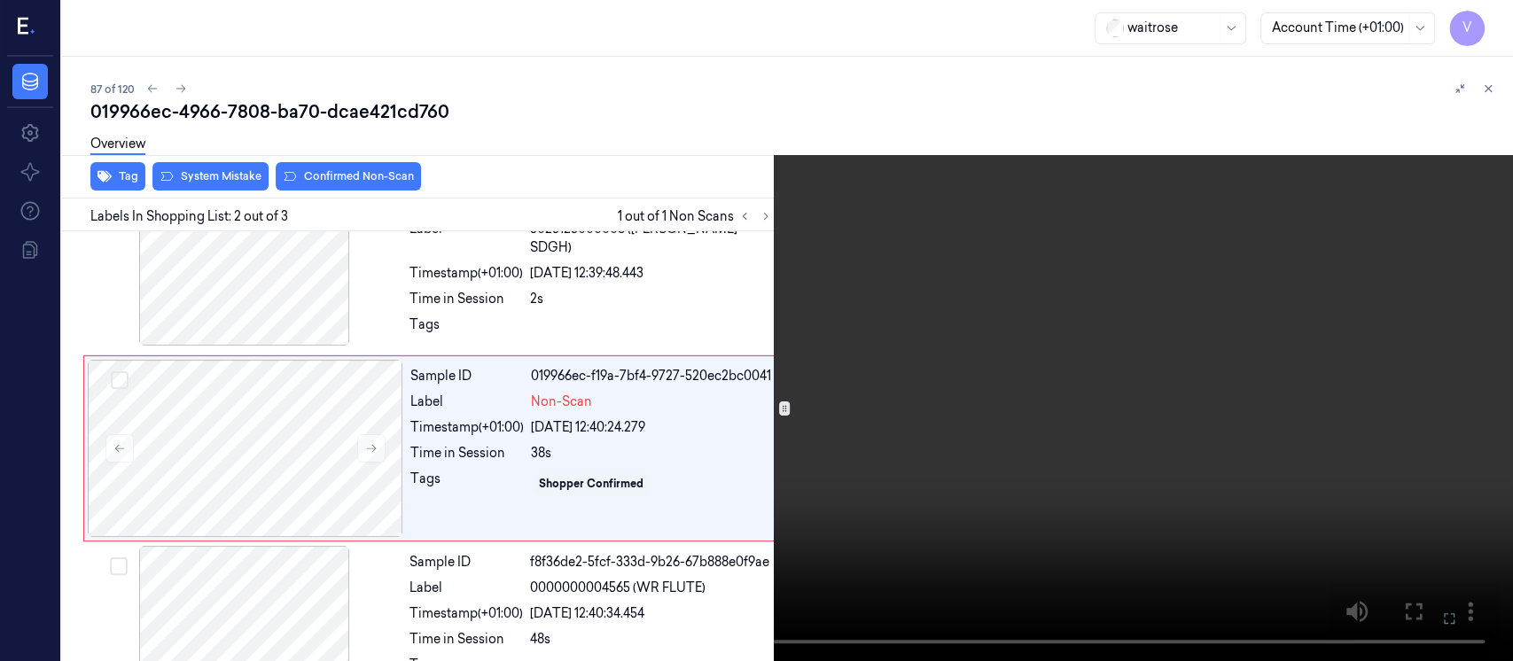
scroll to position [68, 0]
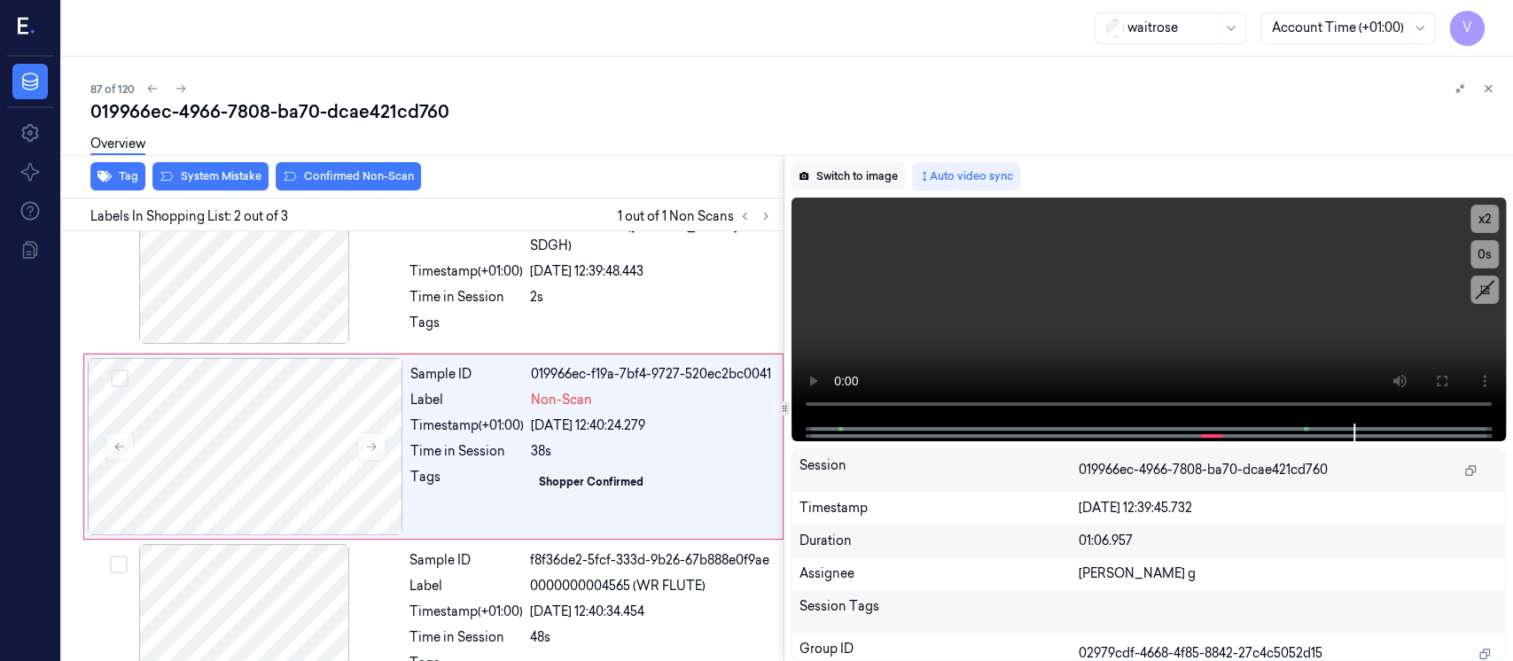
click at [827, 184] on button "Switch to image" at bounding box center [848, 176] width 113 height 28
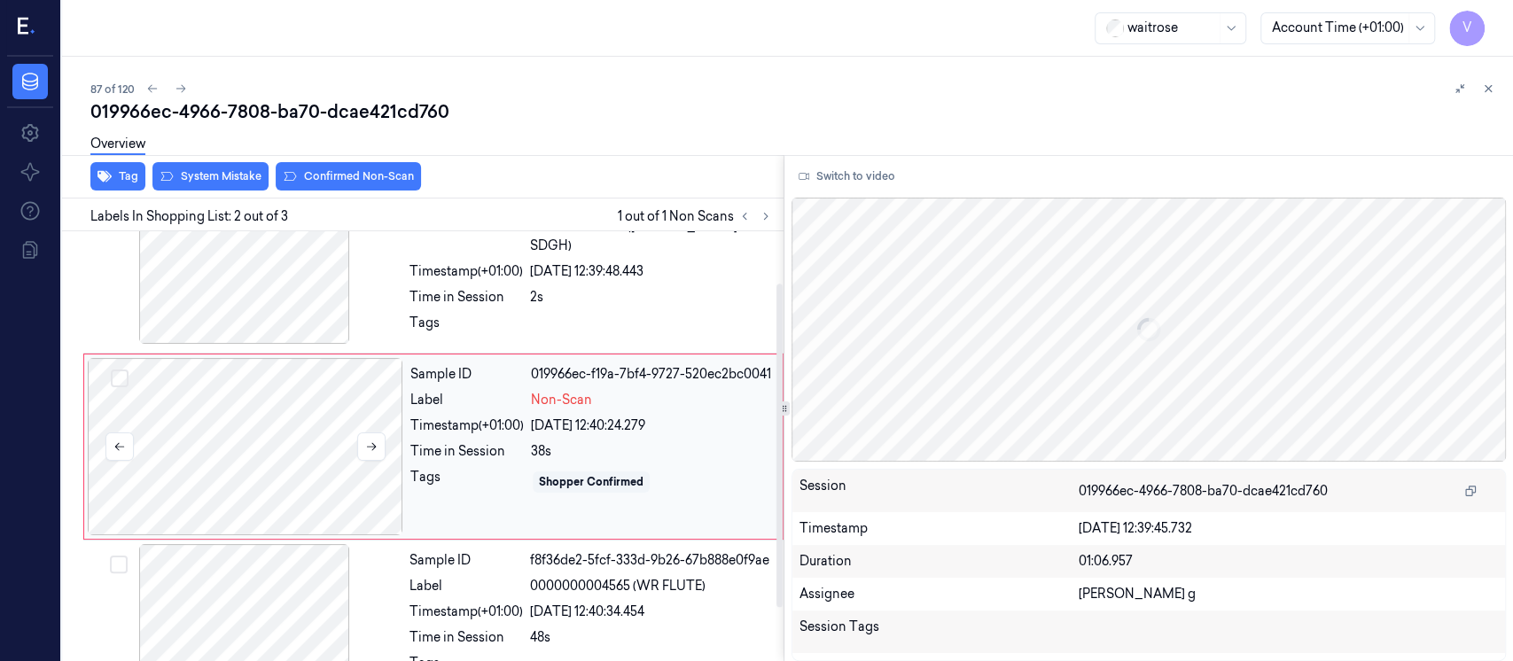
click at [284, 448] on div at bounding box center [246, 446] width 316 height 177
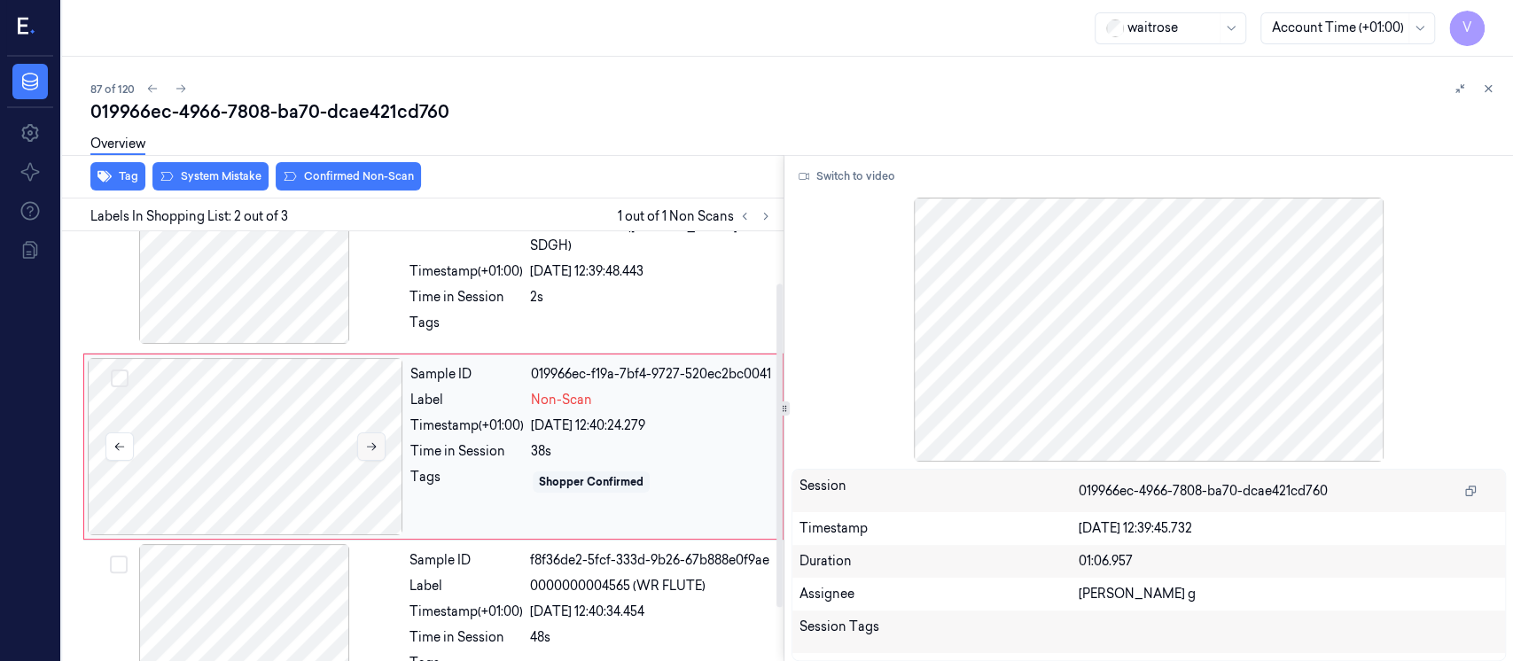
click at [369, 442] on icon at bounding box center [371, 447] width 12 height 12
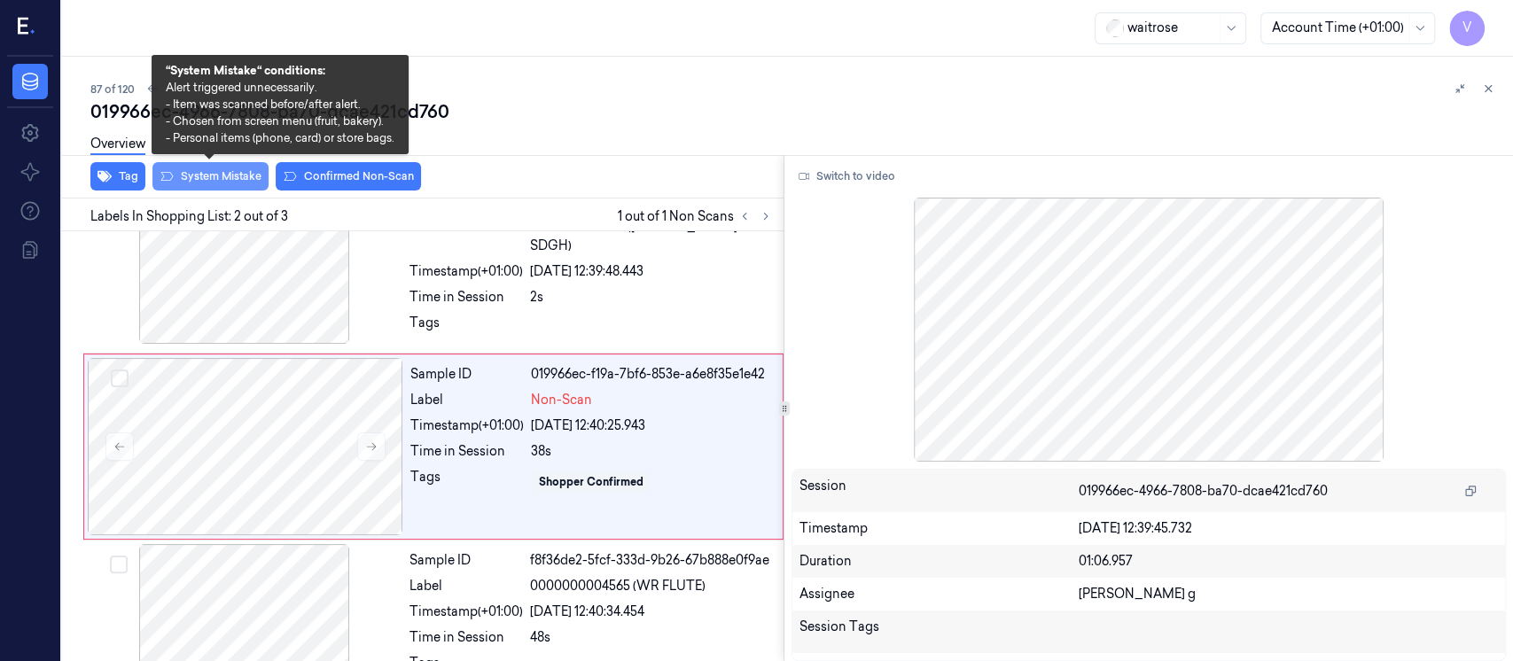
click at [229, 175] on button "System Mistake" at bounding box center [210, 176] width 116 height 28
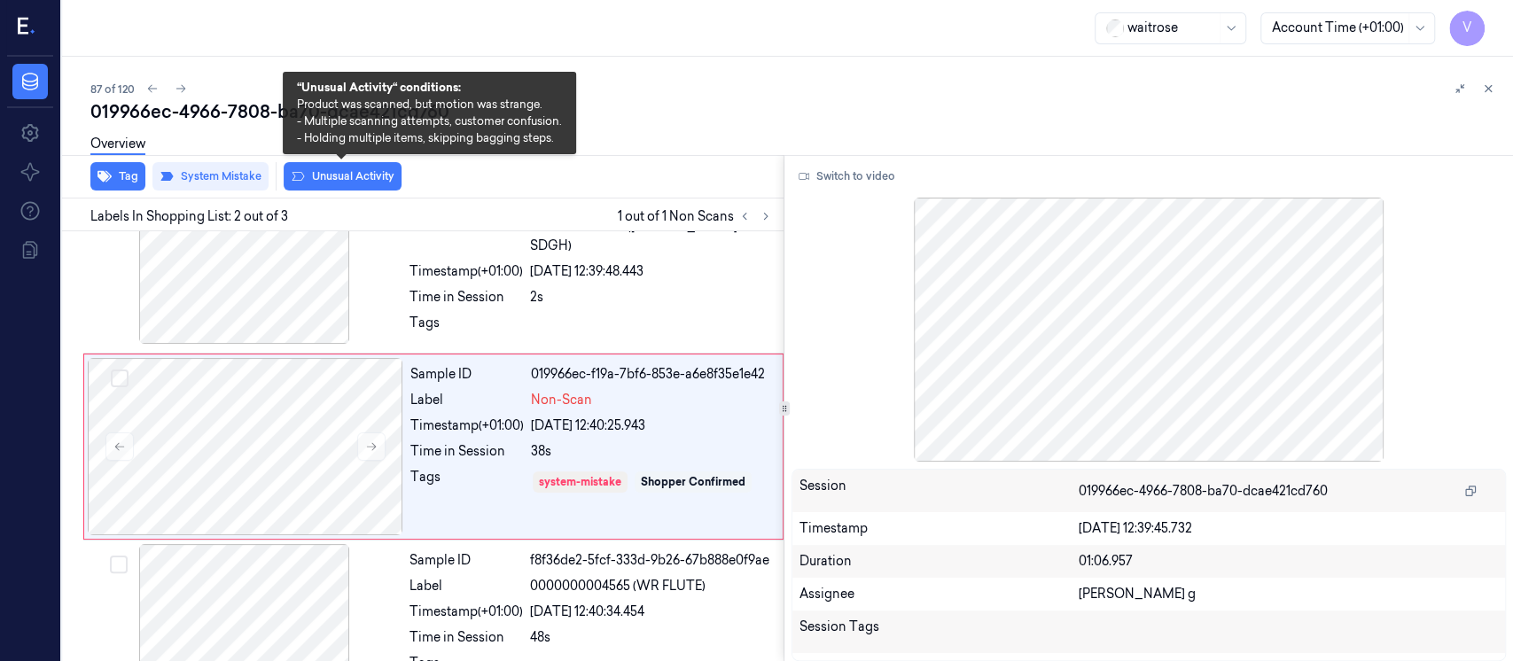
click at [375, 160] on div "Overview" at bounding box center [794, 146] width 1409 height 45
click at [351, 186] on button "Unusual Activity" at bounding box center [343, 176] width 118 height 28
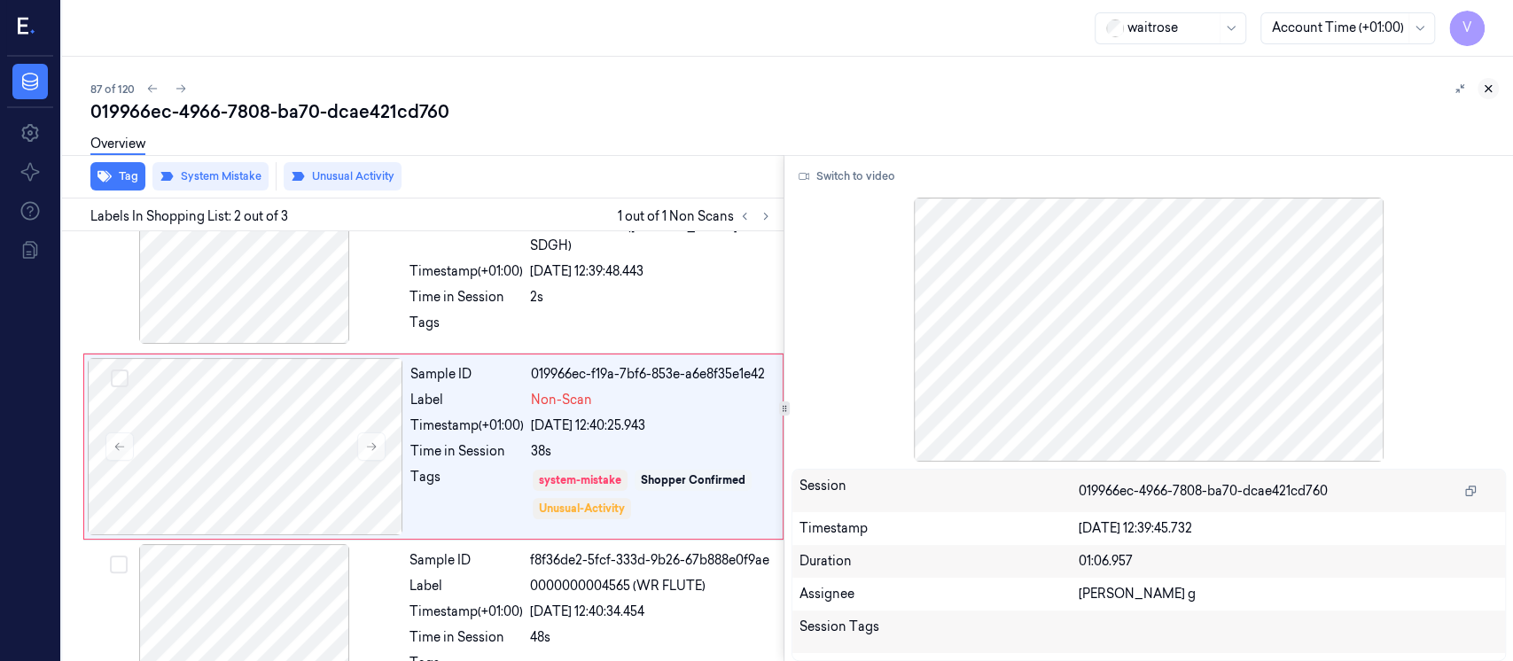
click at [1494, 87] on icon at bounding box center [1488, 88] width 12 height 12
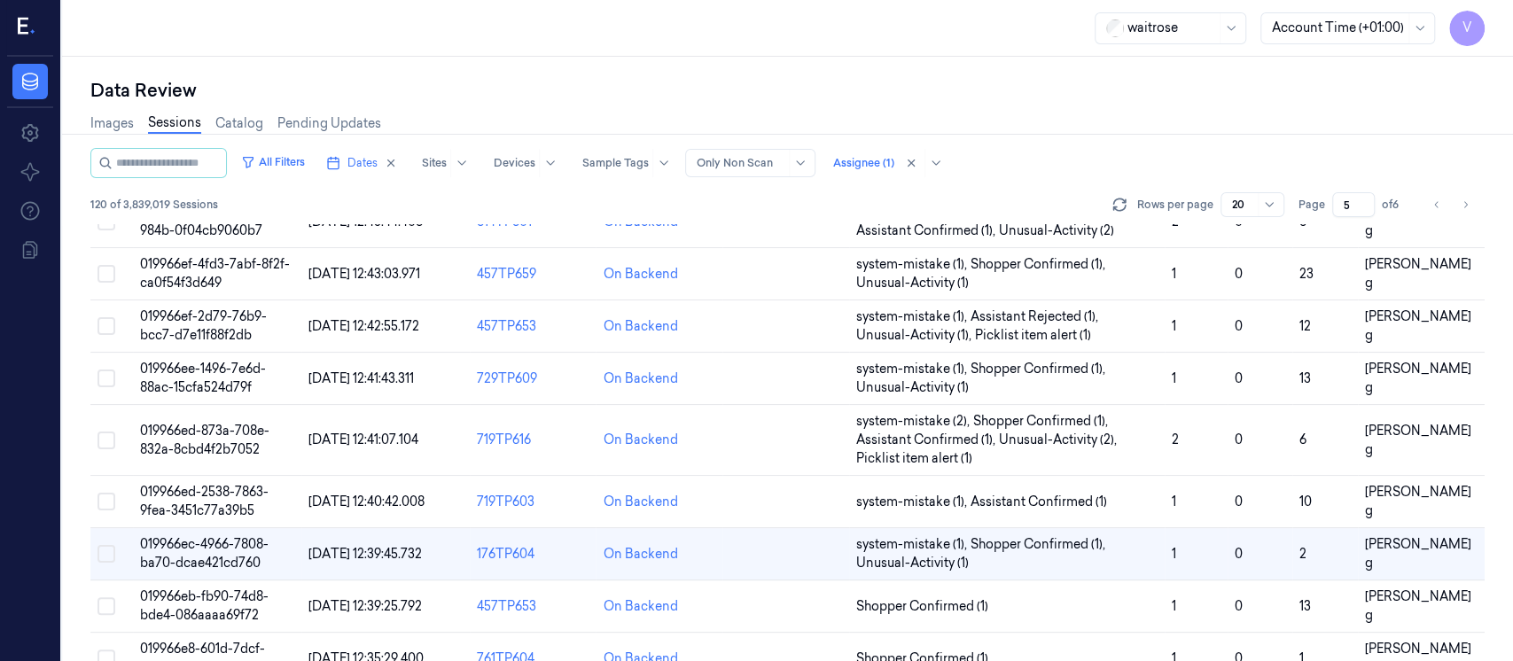
scroll to position [384, 0]
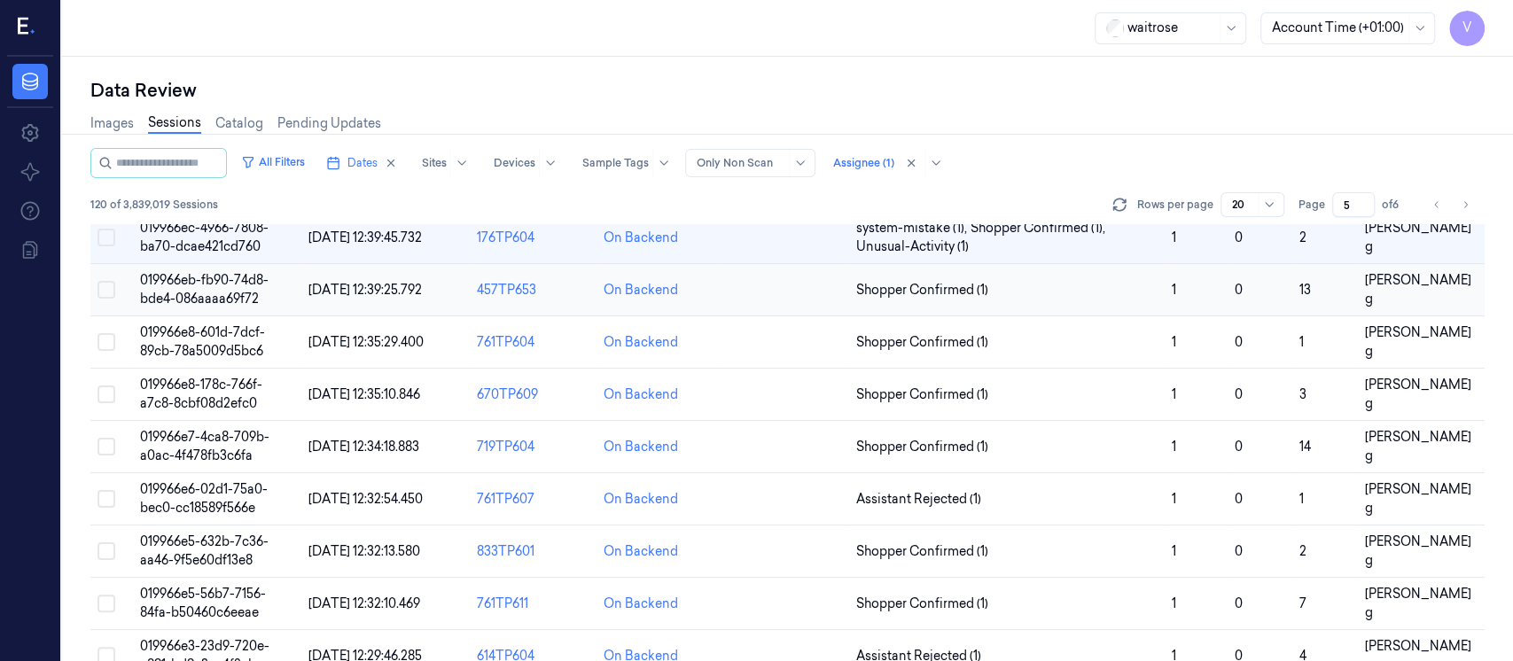
click at [750, 286] on td at bounding box center [786, 290] width 127 height 52
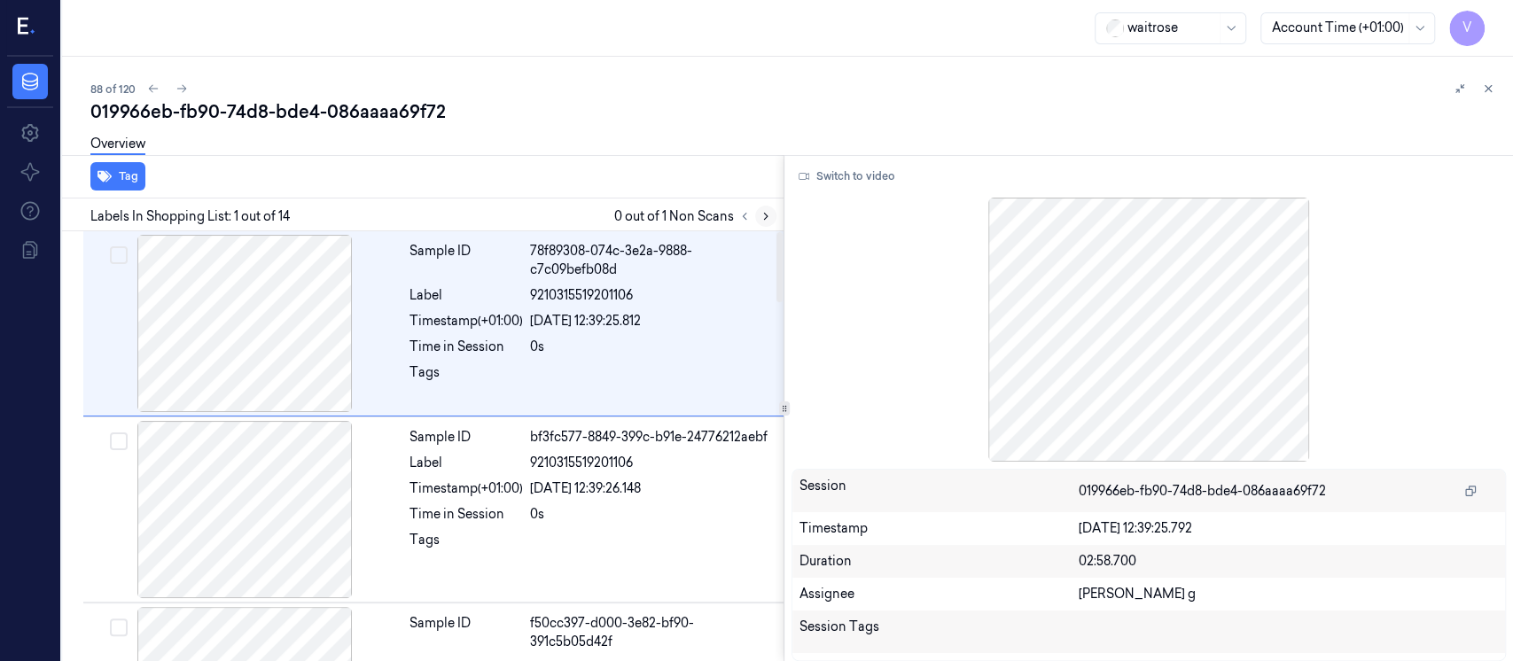
click at [761, 216] on icon at bounding box center [766, 216] width 12 height 12
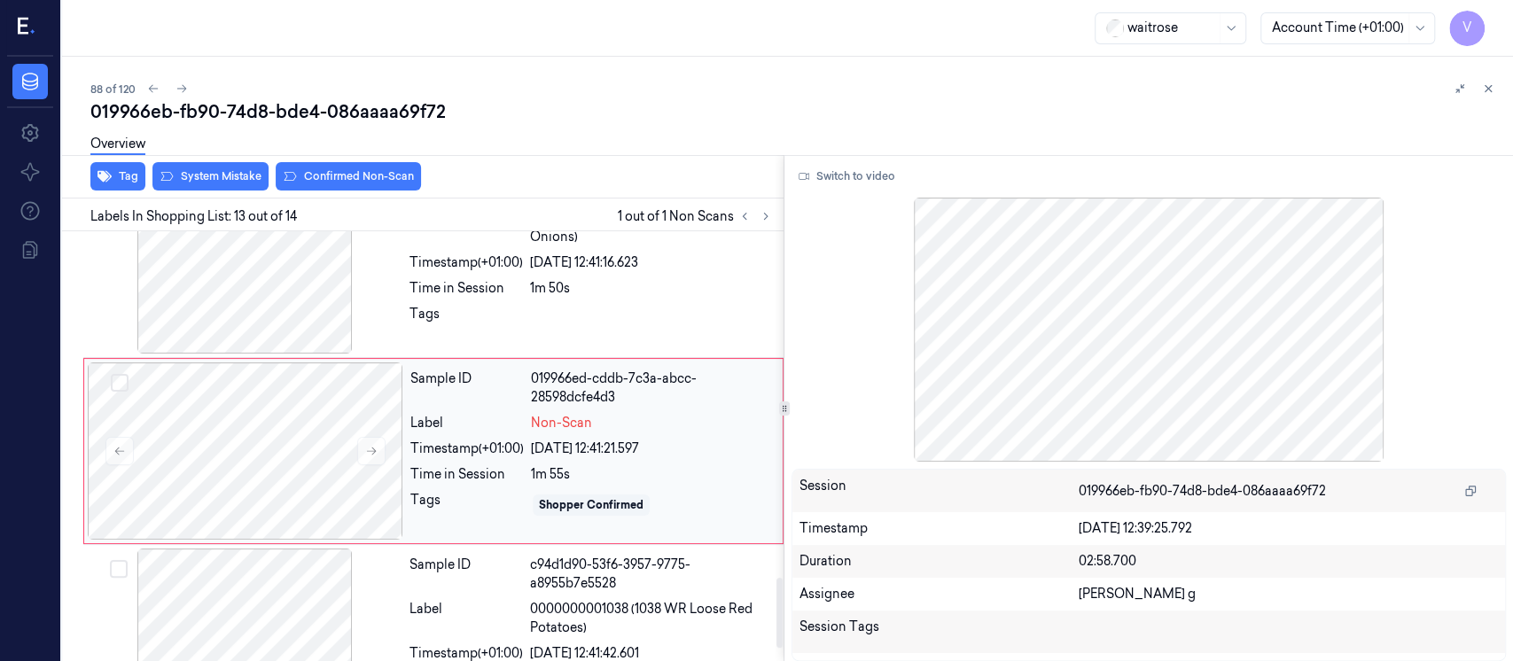
scroll to position [2120, 0]
click at [246, 438] on div at bounding box center [246, 448] width 316 height 177
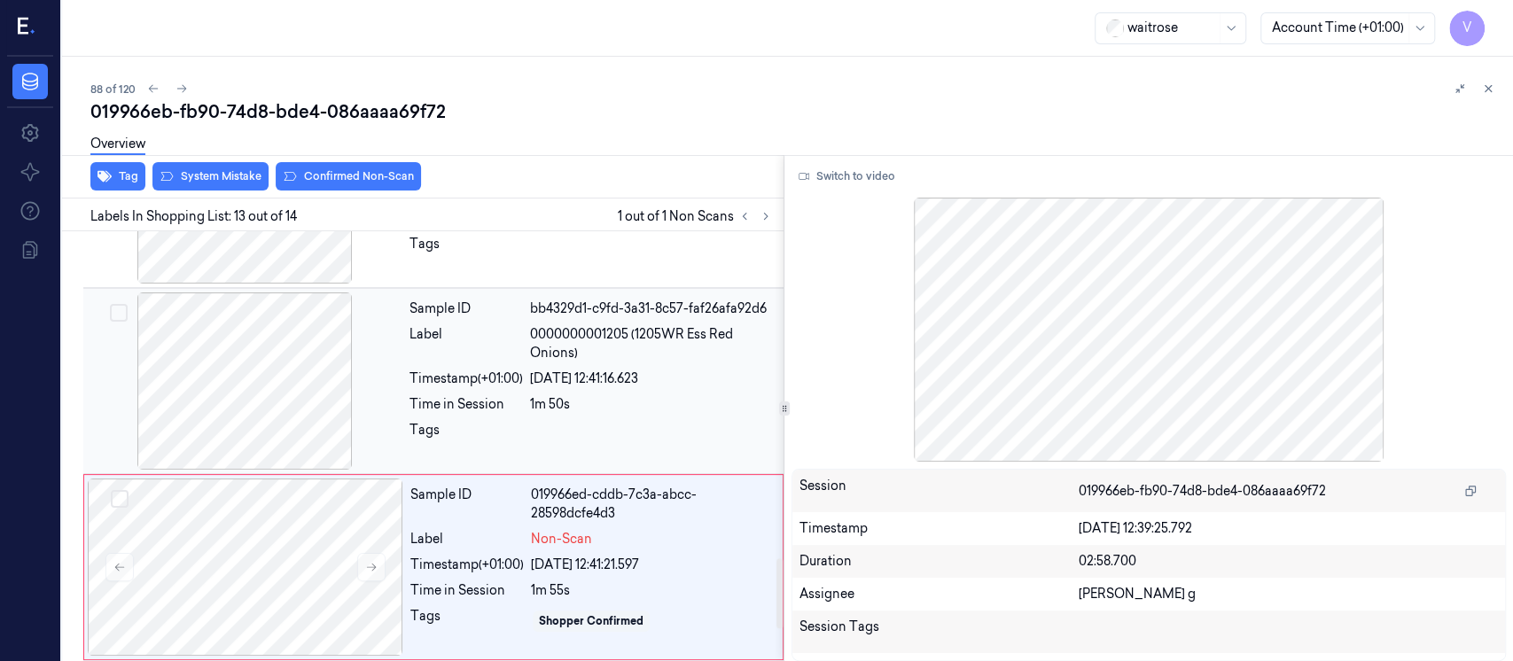
click at [246, 383] on div at bounding box center [245, 381] width 316 height 177
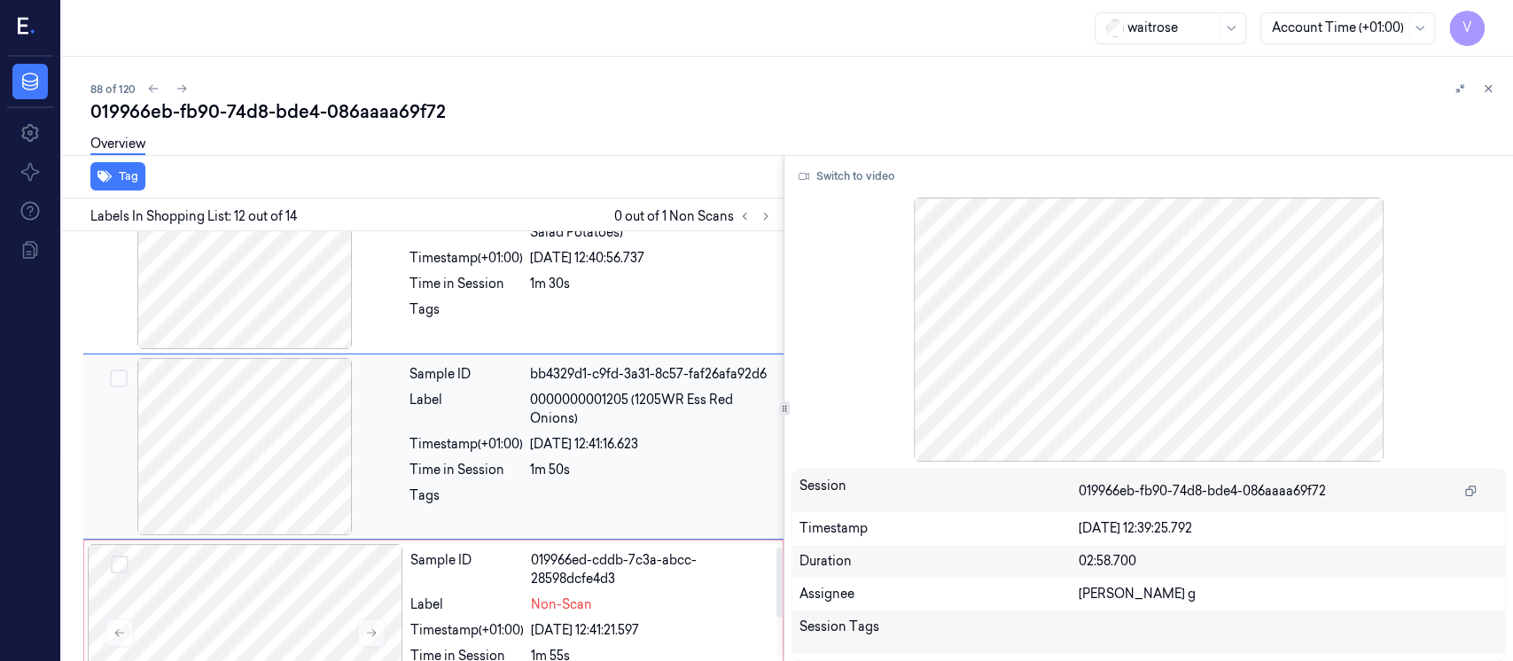
scroll to position [1934, 0]
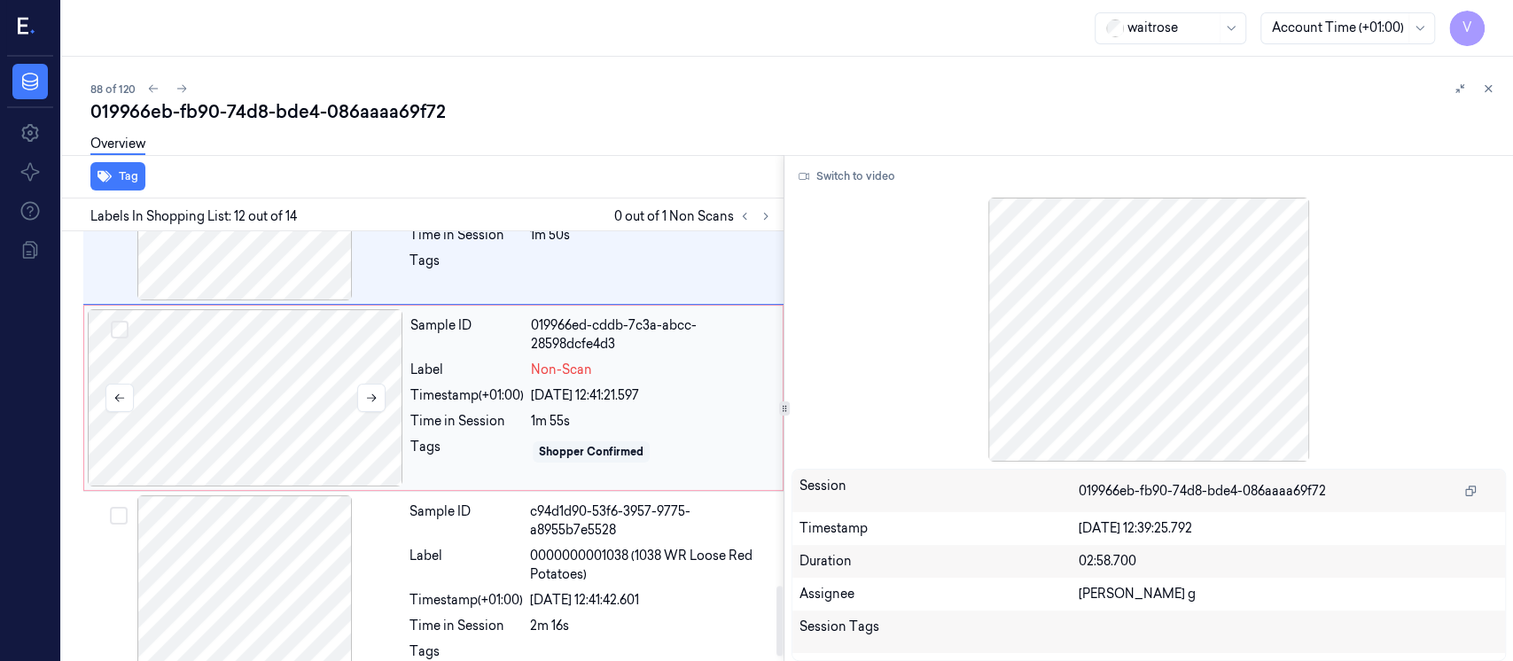
click at [262, 424] on div at bounding box center [246, 397] width 316 height 177
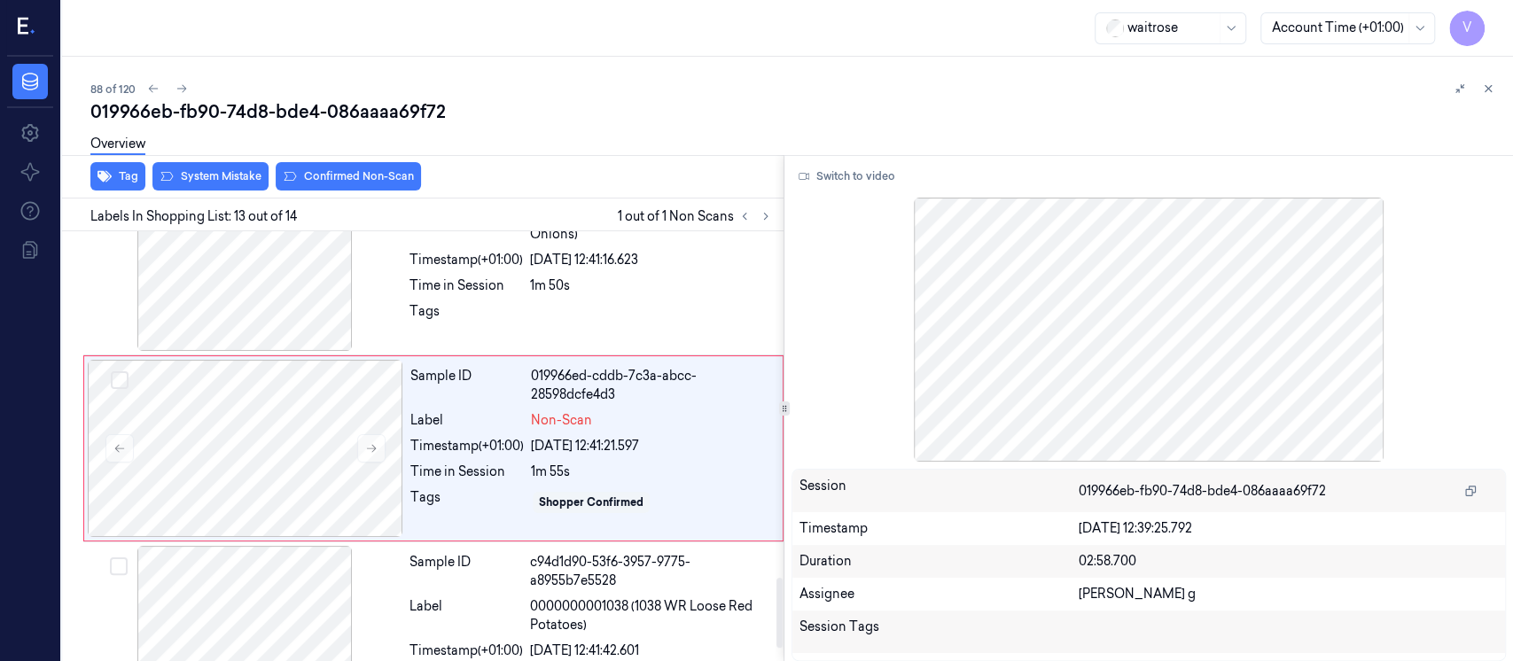
click at [224, 191] on div "Tag System Mistake Confirmed Non-Scan" at bounding box center [419, 176] width 729 height 43
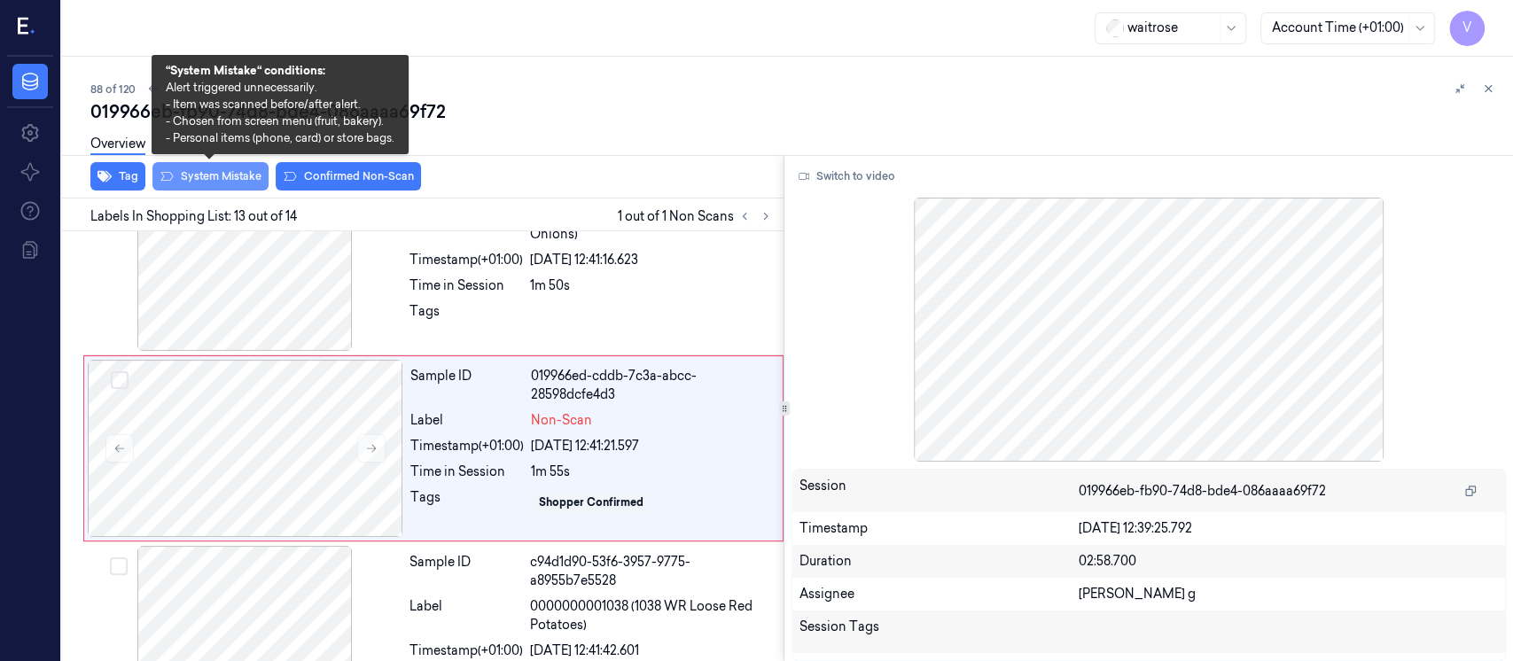
click at [217, 175] on button "System Mistake" at bounding box center [210, 176] width 116 height 28
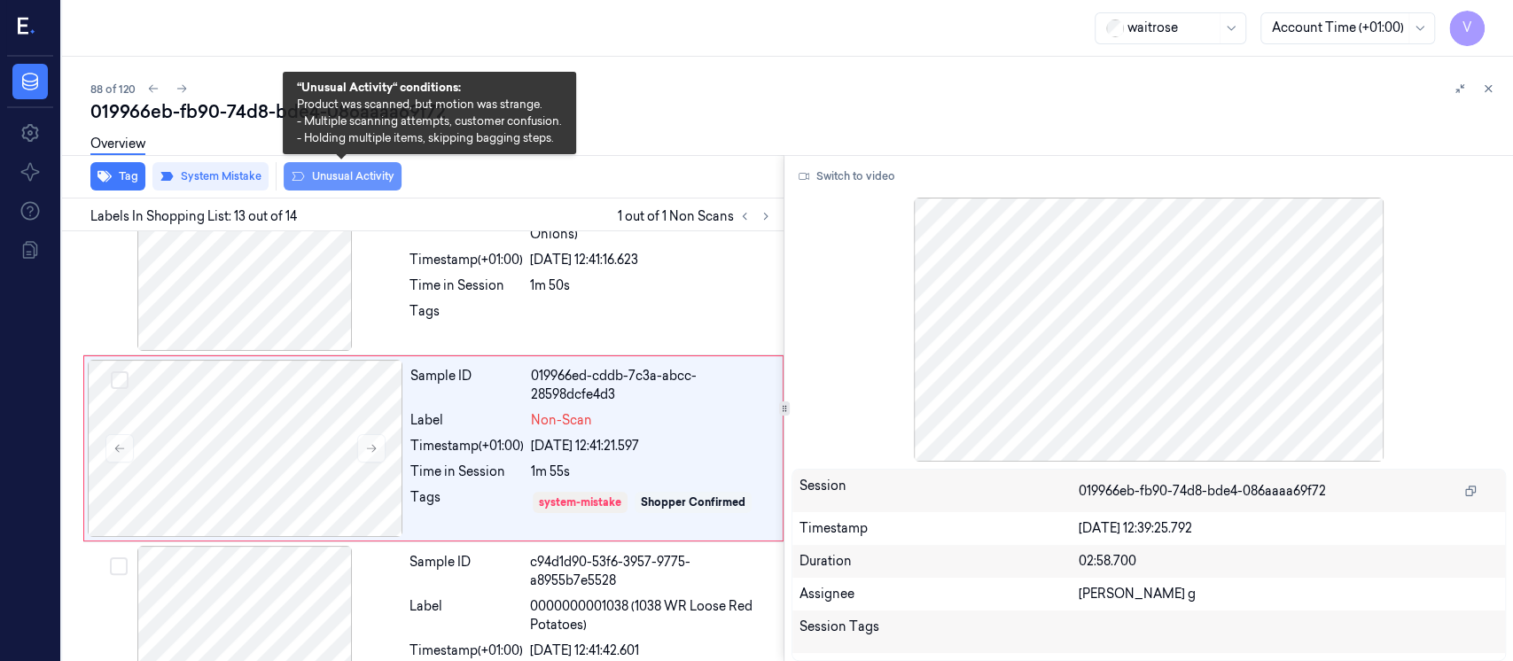
click at [341, 174] on button "Unusual Activity" at bounding box center [343, 176] width 118 height 28
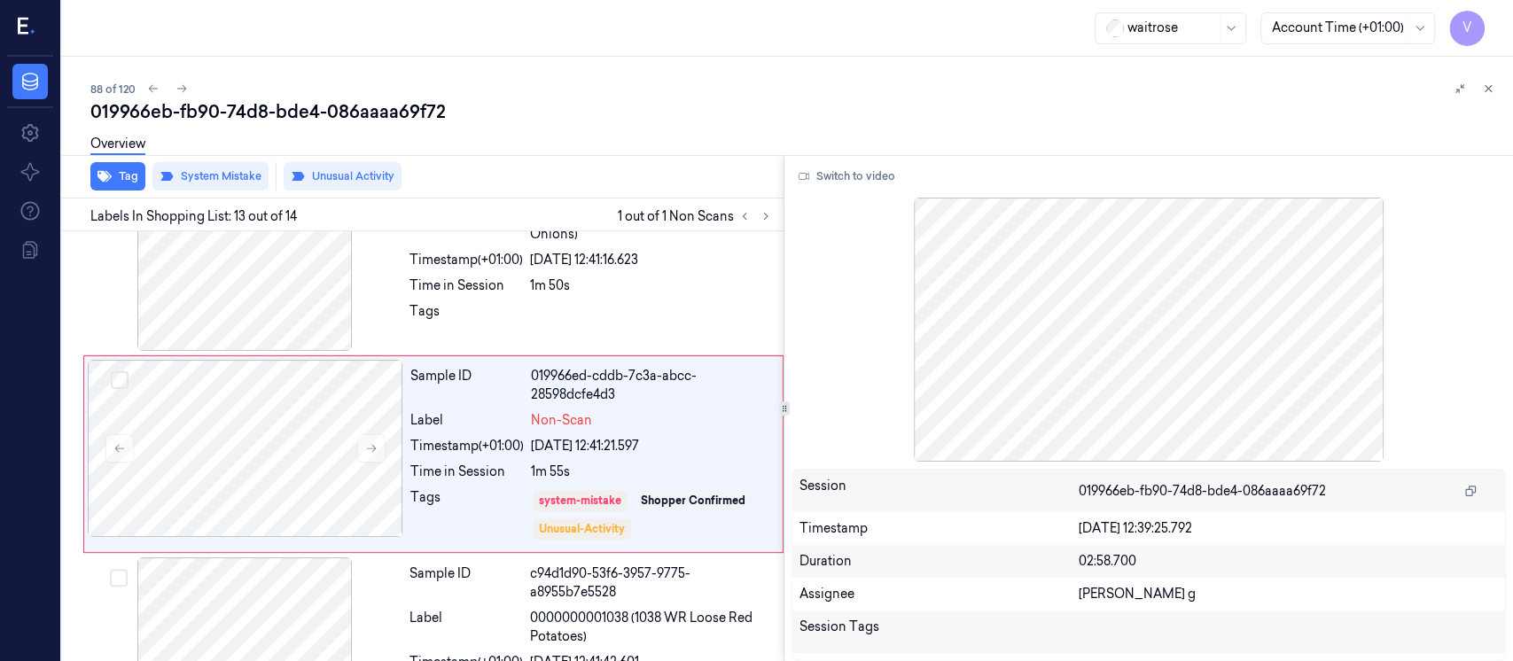
scroll to position [2125, 0]
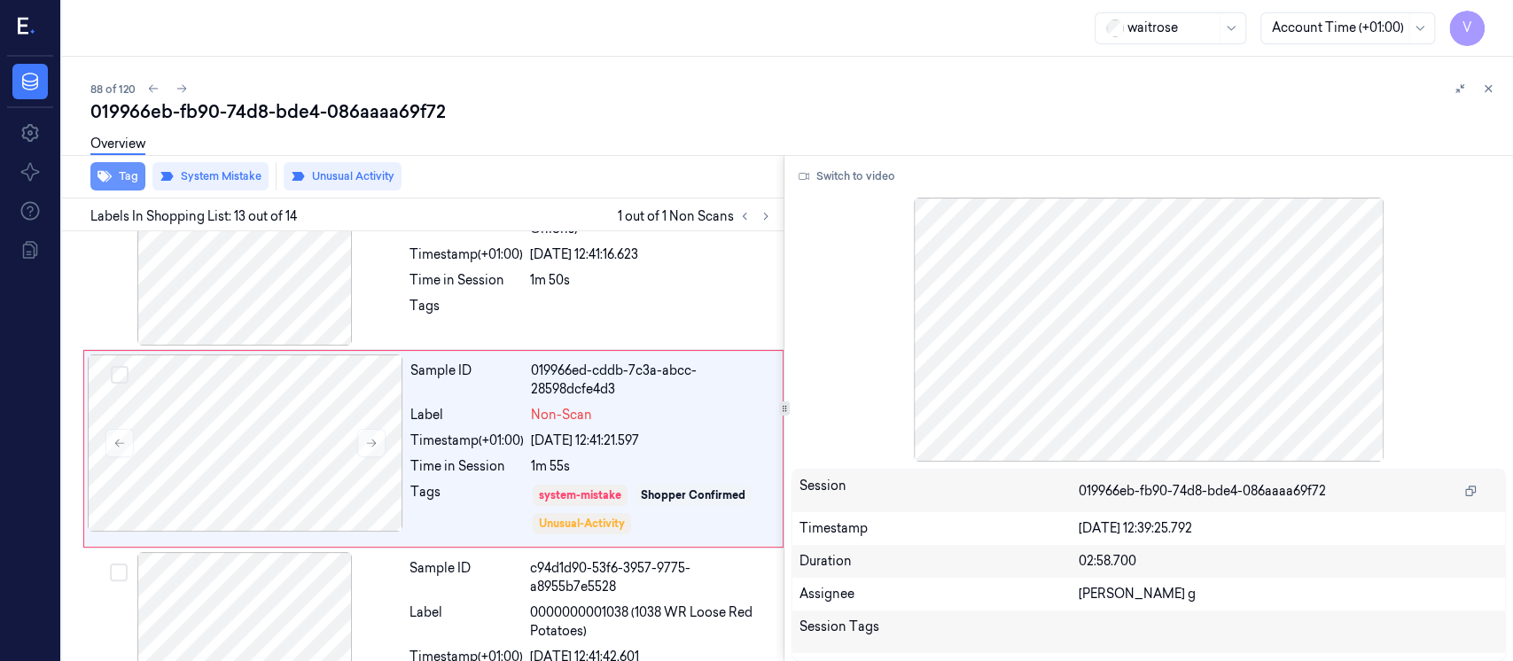
click at [107, 181] on icon "button" at bounding box center [105, 176] width 14 height 14
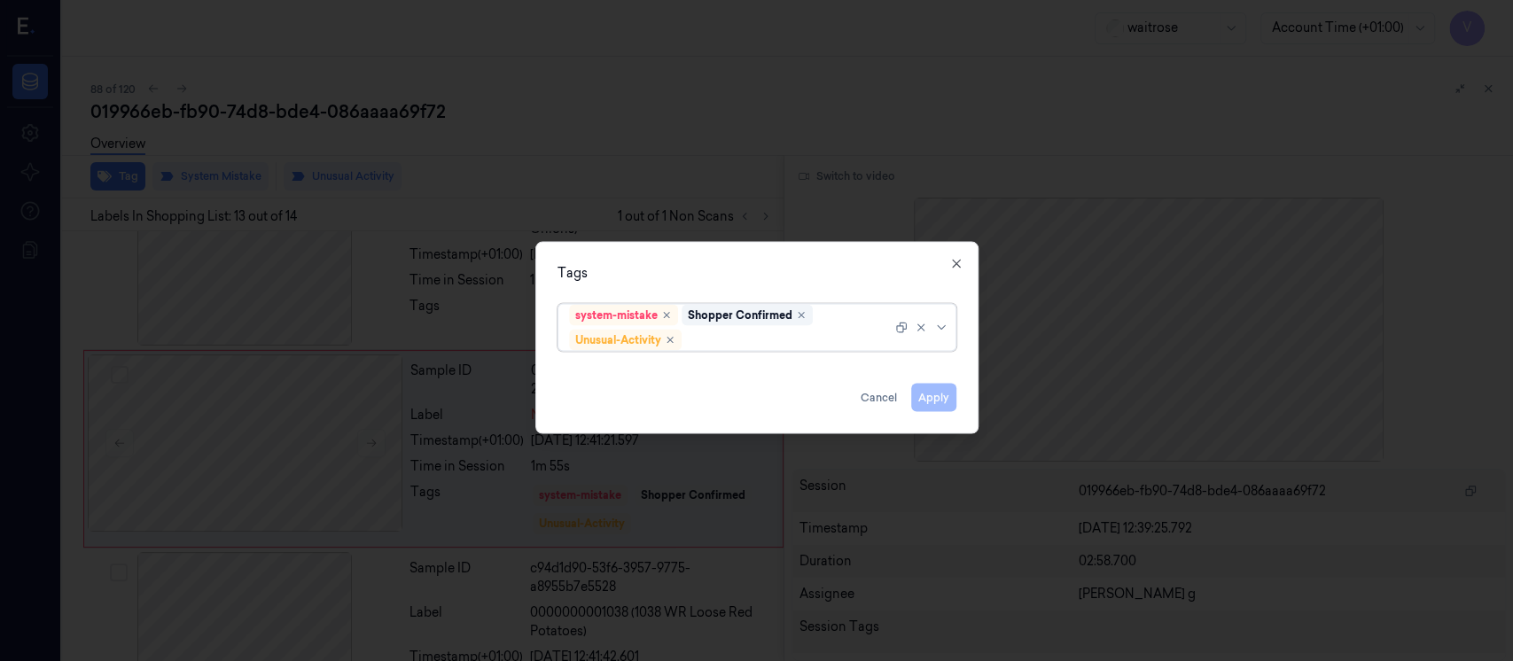
click at [746, 341] on div at bounding box center [788, 340] width 207 height 19
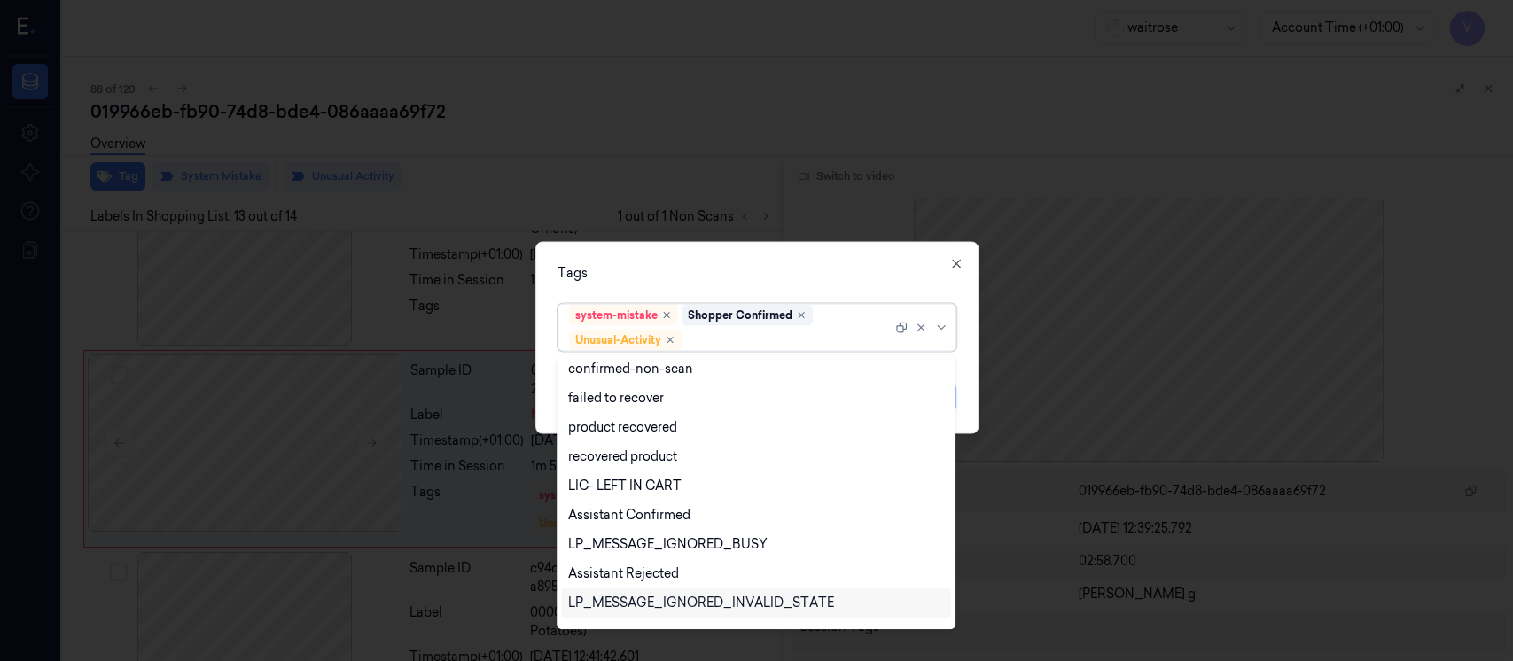
scroll to position [230, 0]
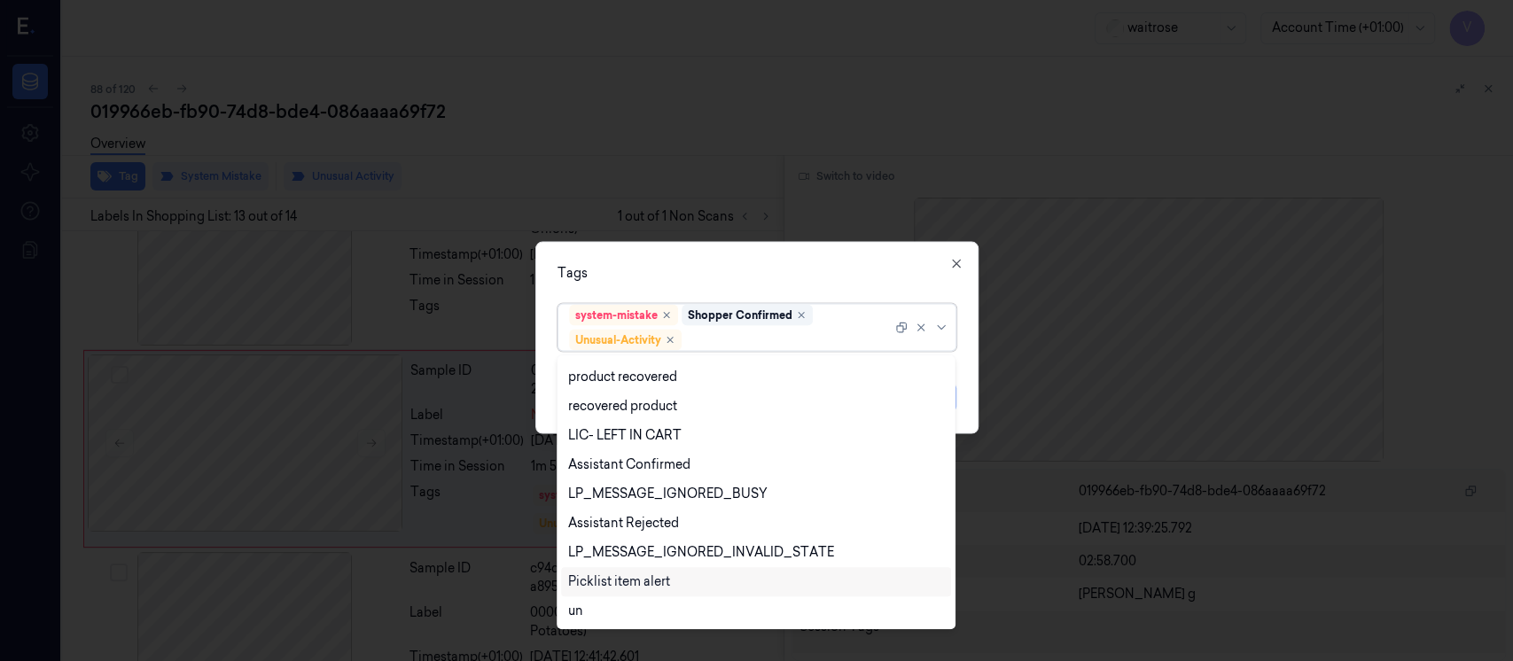
click at [610, 584] on div "Picklist item alert" at bounding box center [619, 582] width 102 height 19
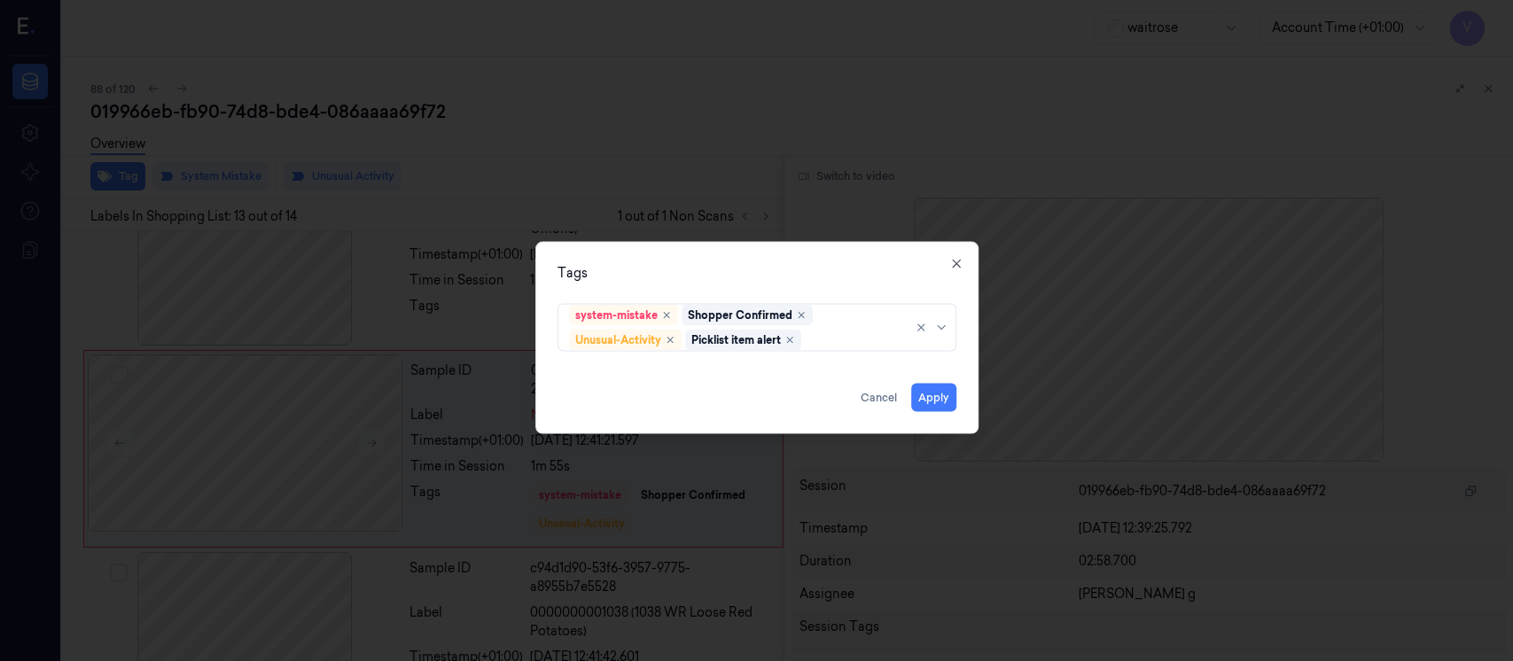
click at [727, 277] on div "Tags" at bounding box center [757, 273] width 399 height 19
click at [941, 403] on button "Apply" at bounding box center [933, 398] width 45 height 28
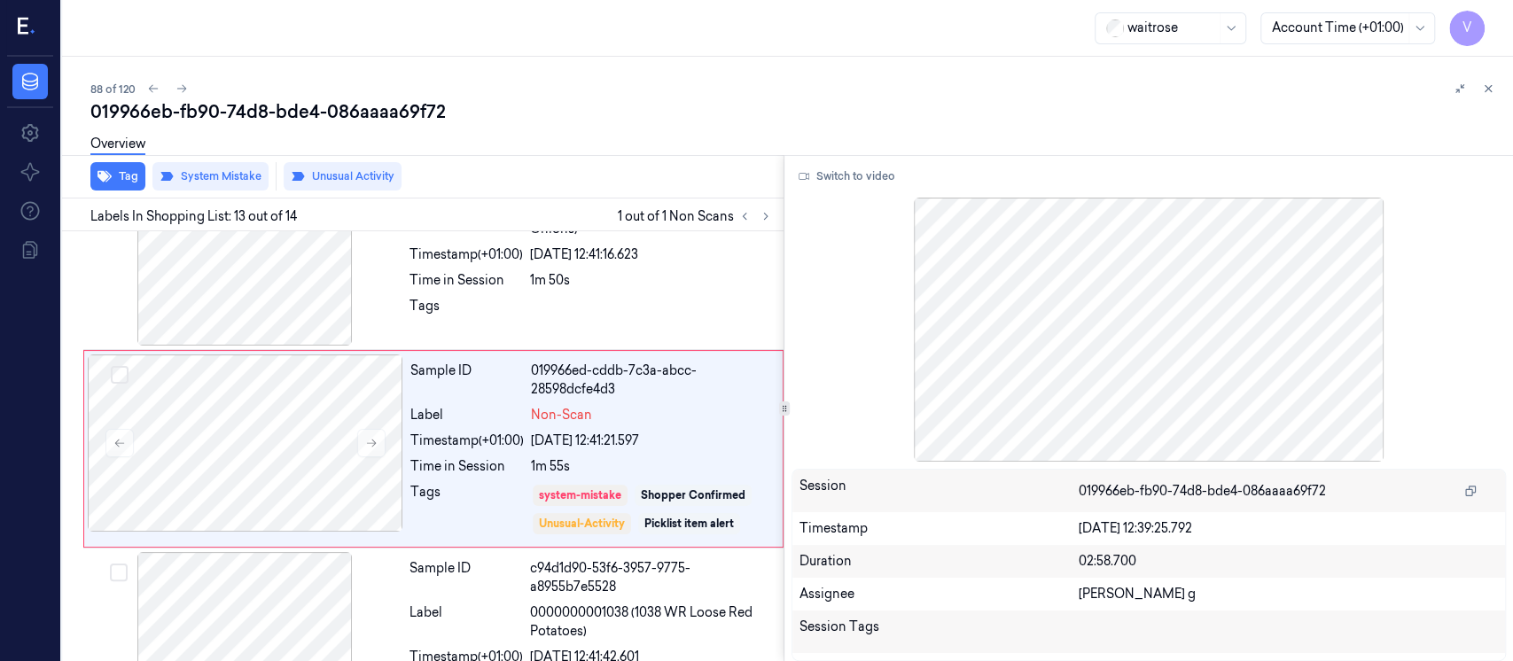
click at [1010, 101] on div "019966eb-fb90-74d8-bde4-086aaaa69f72" at bounding box center [794, 111] width 1409 height 25
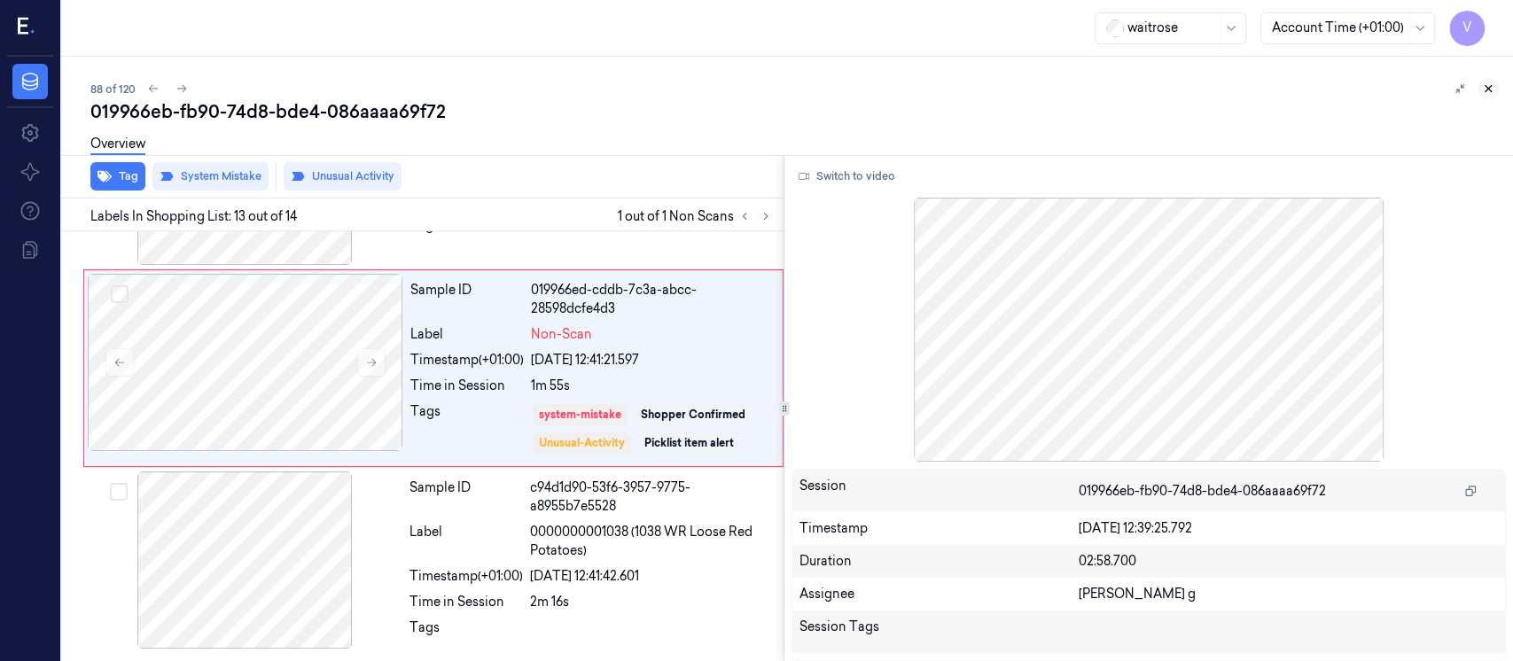
click at [1490, 93] on icon at bounding box center [1488, 88] width 12 height 12
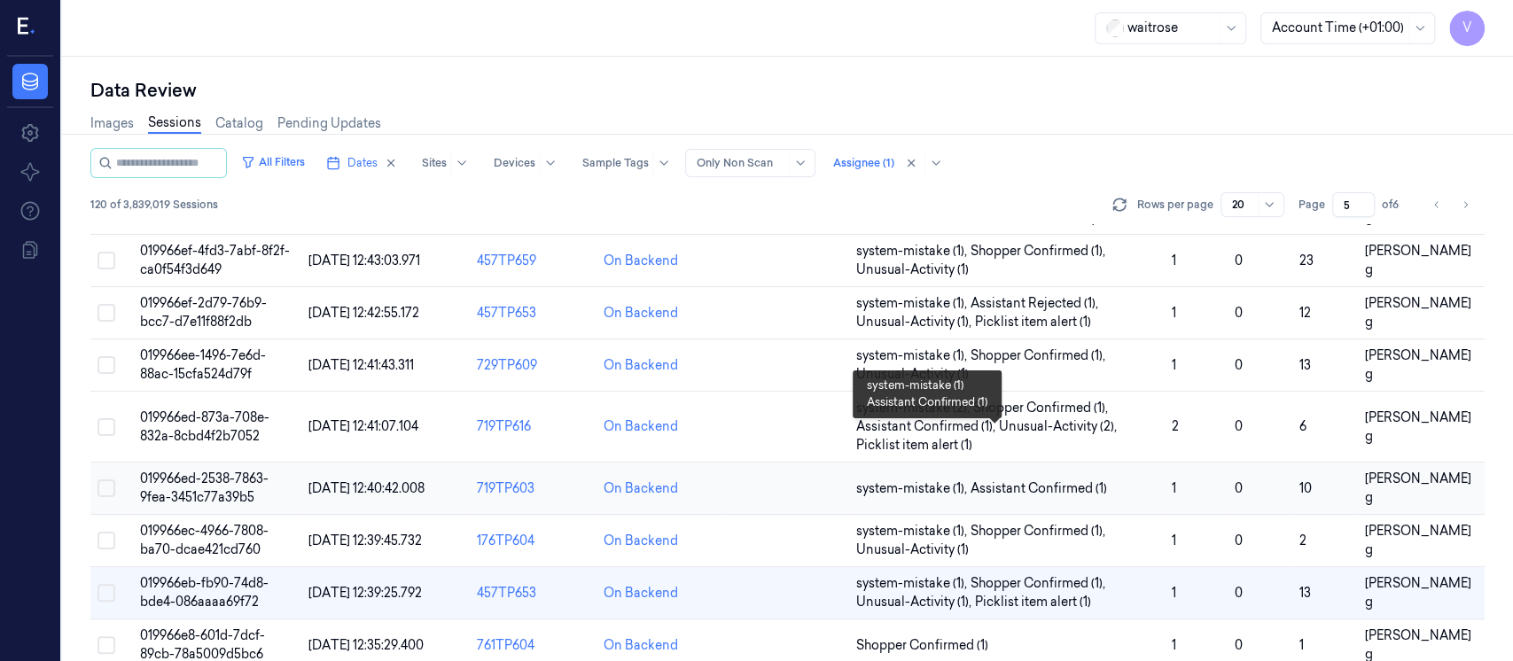
scroll to position [236, 0]
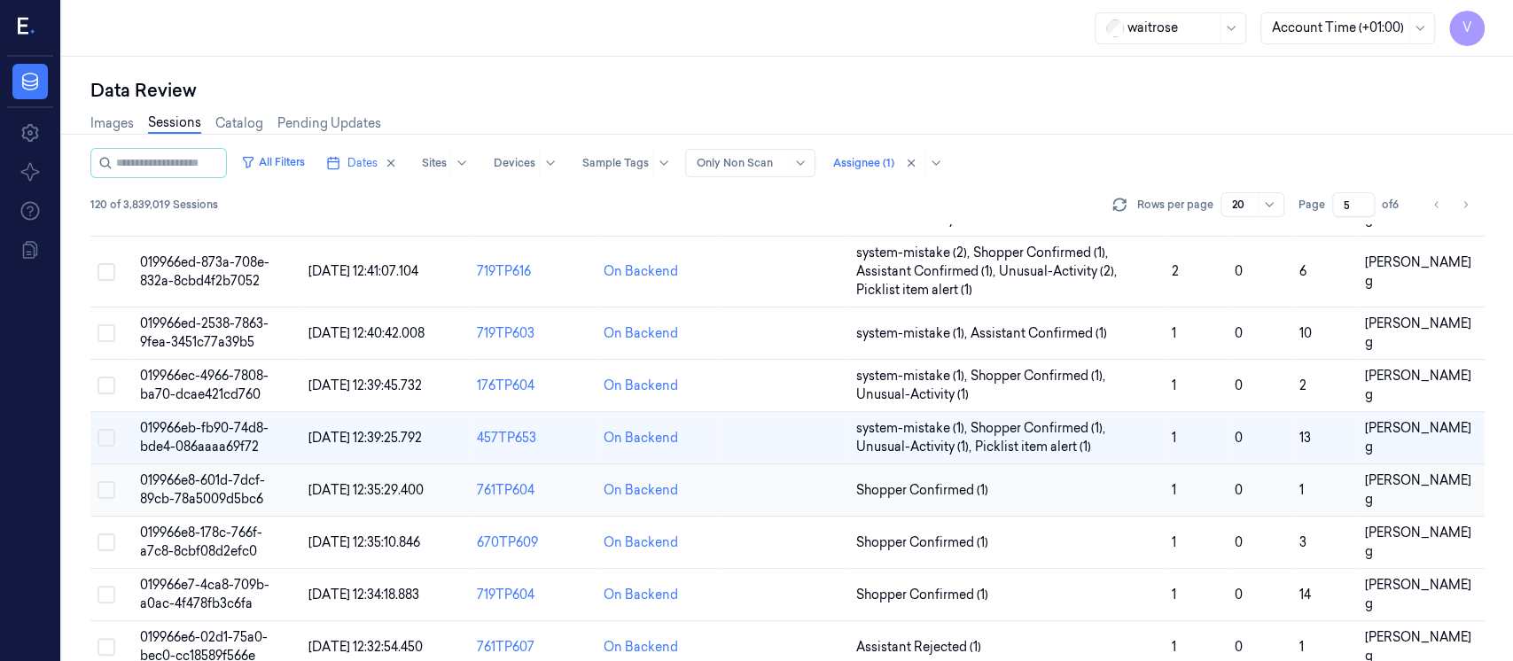
click at [788, 499] on td at bounding box center [786, 491] width 127 height 52
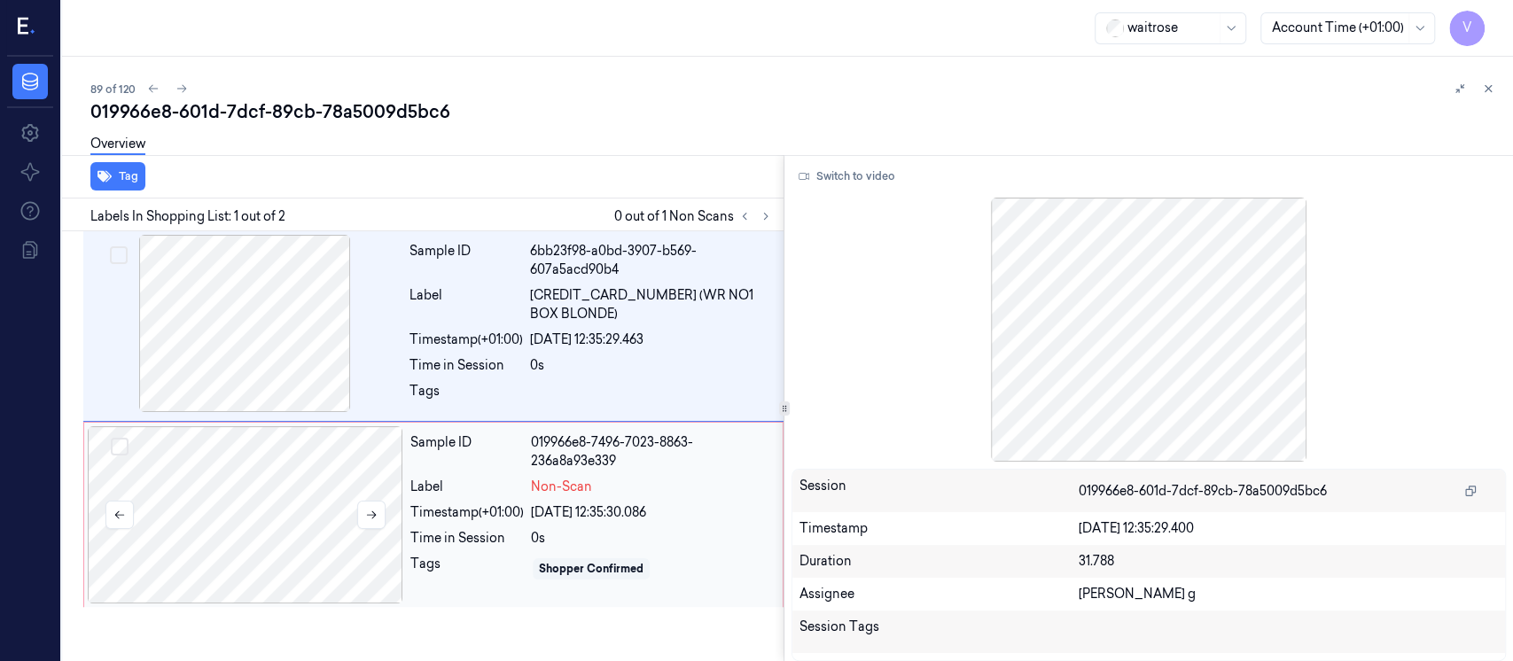
click at [219, 520] on div at bounding box center [246, 514] width 316 height 177
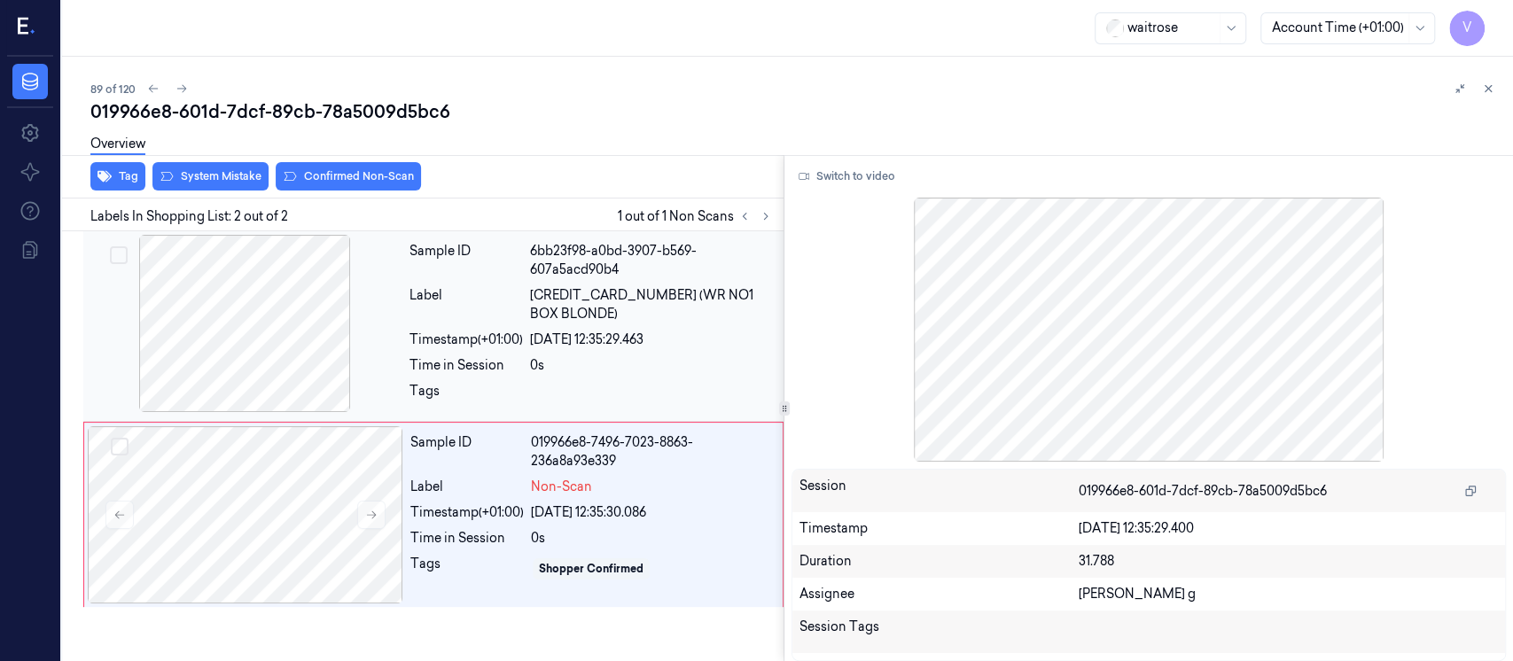
click at [298, 308] on div at bounding box center [245, 323] width 316 height 177
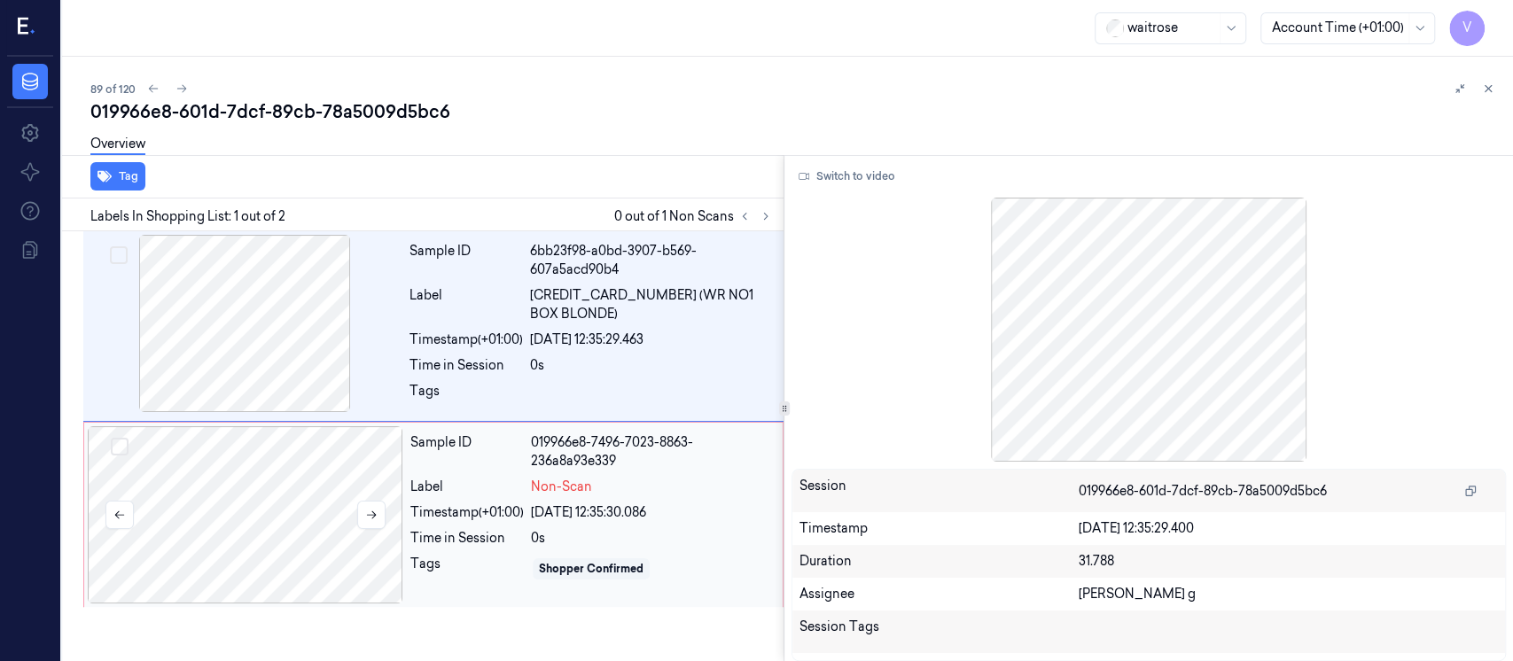
click at [291, 499] on div at bounding box center [246, 514] width 316 height 177
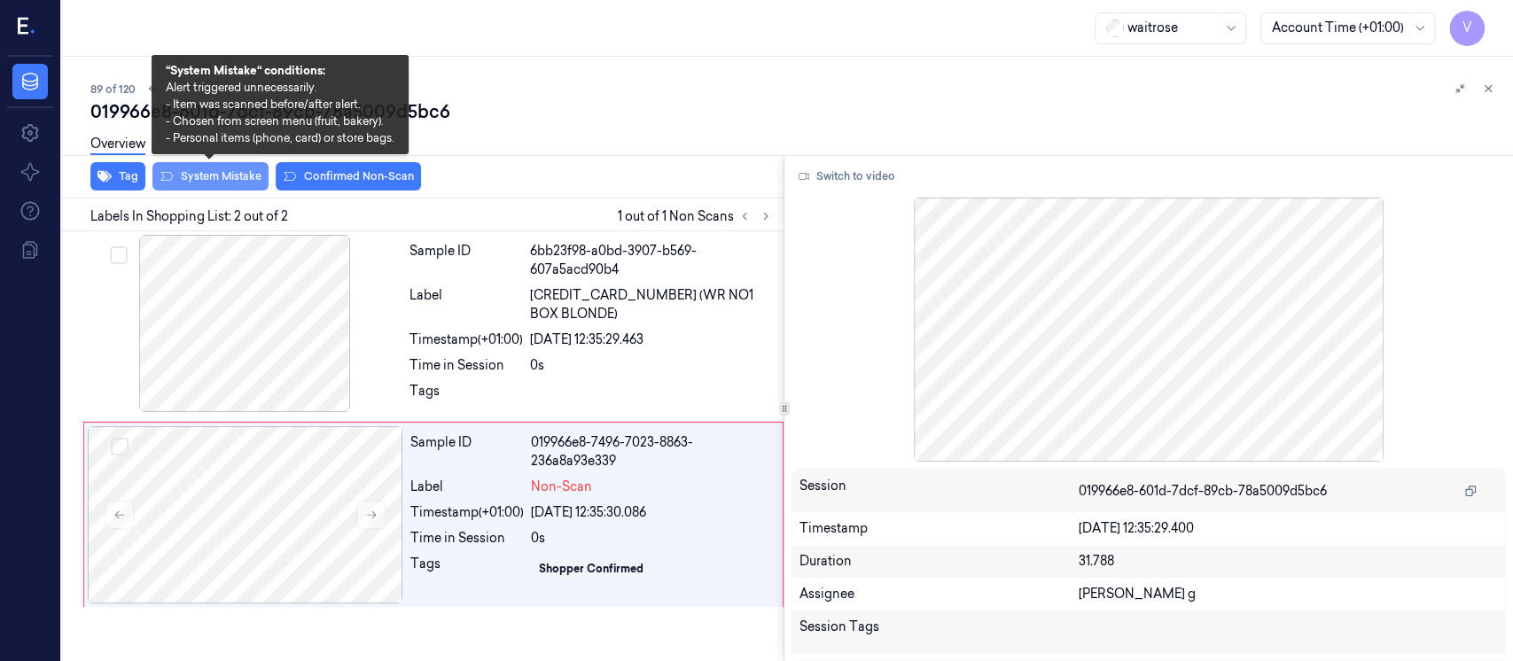
click at [223, 179] on button "System Mistake" at bounding box center [210, 176] width 116 height 28
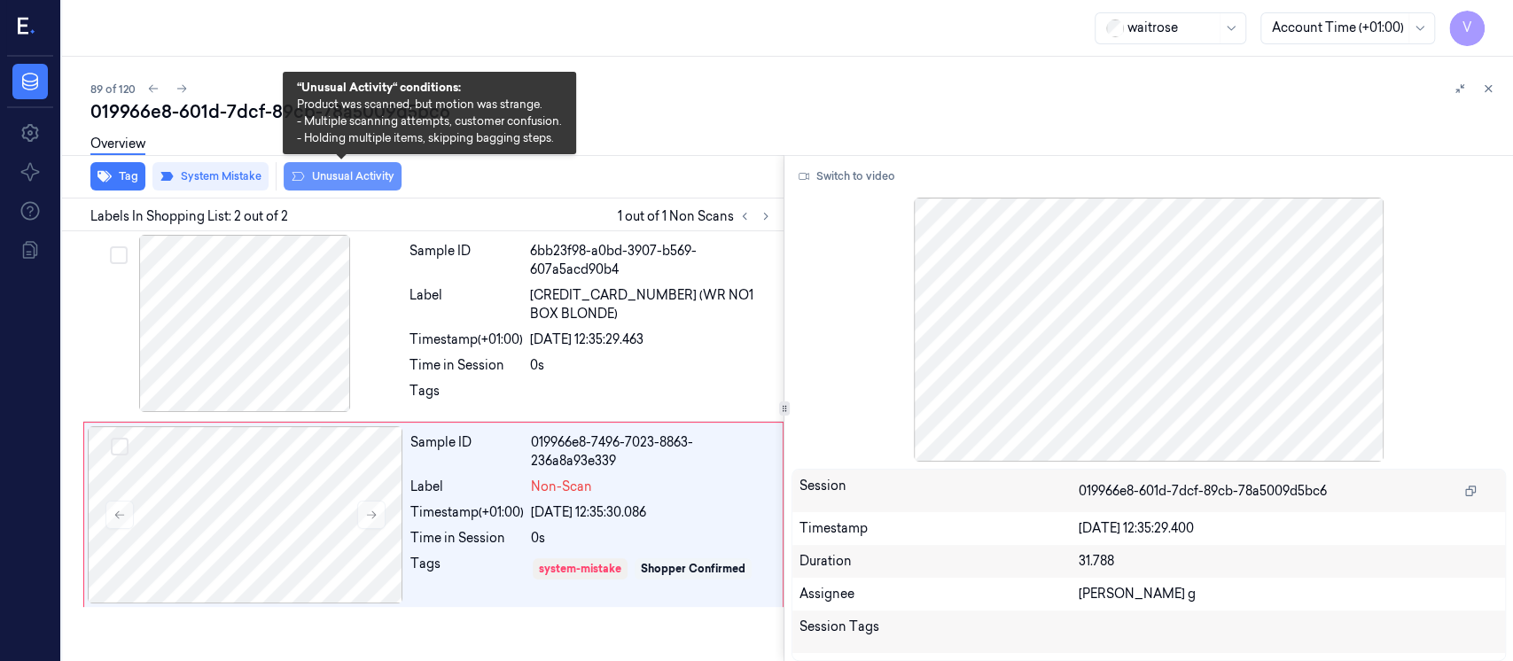
click at [335, 182] on button "Unusual Activity" at bounding box center [343, 176] width 118 height 28
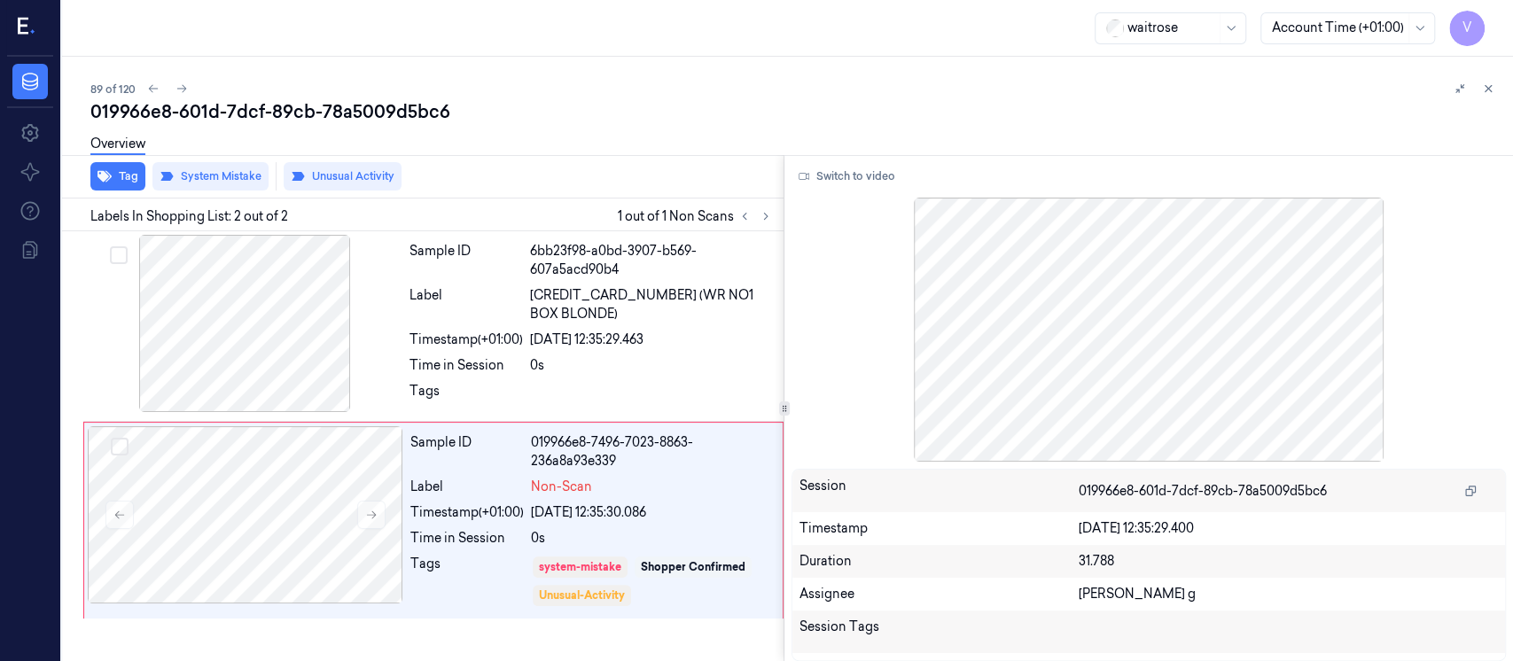
click at [574, 138] on div "Overview" at bounding box center [794, 146] width 1409 height 45
click at [1489, 89] on icon at bounding box center [1488, 88] width 12 height 12
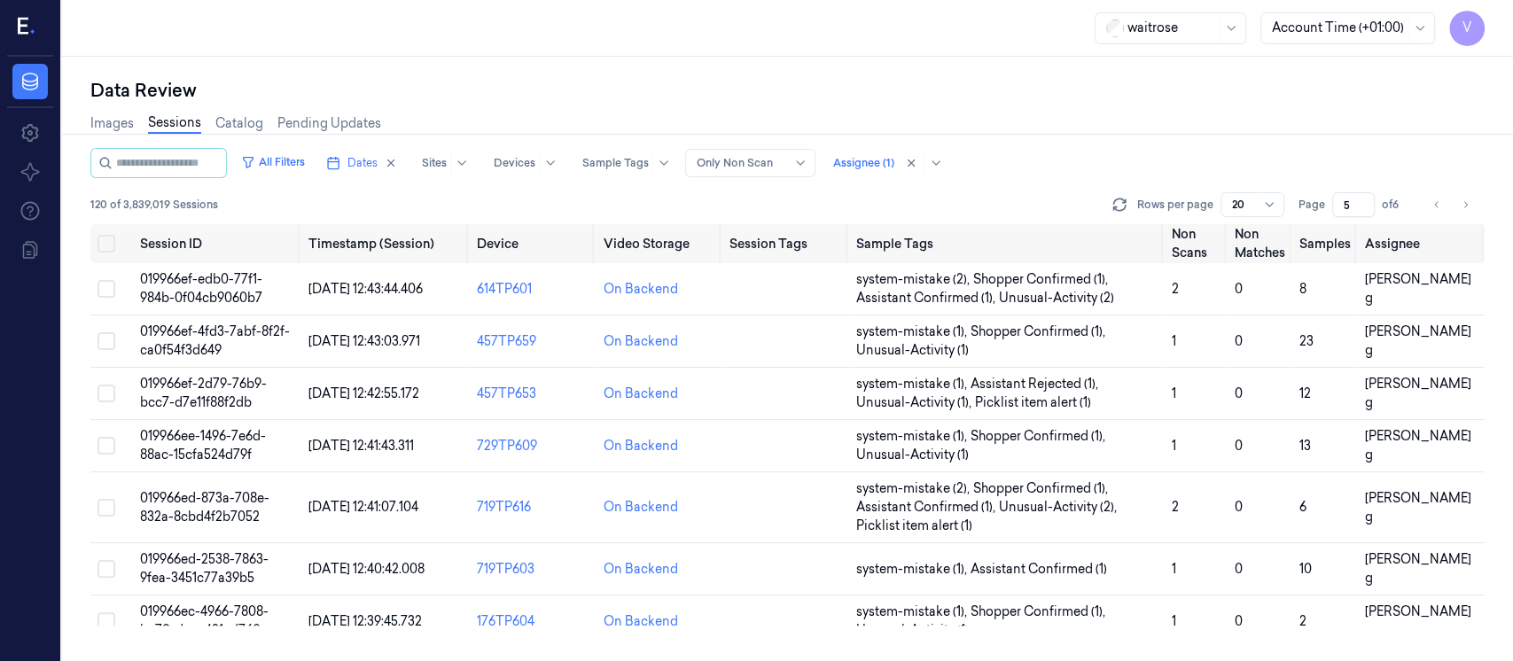
scroll to position [496, 0]
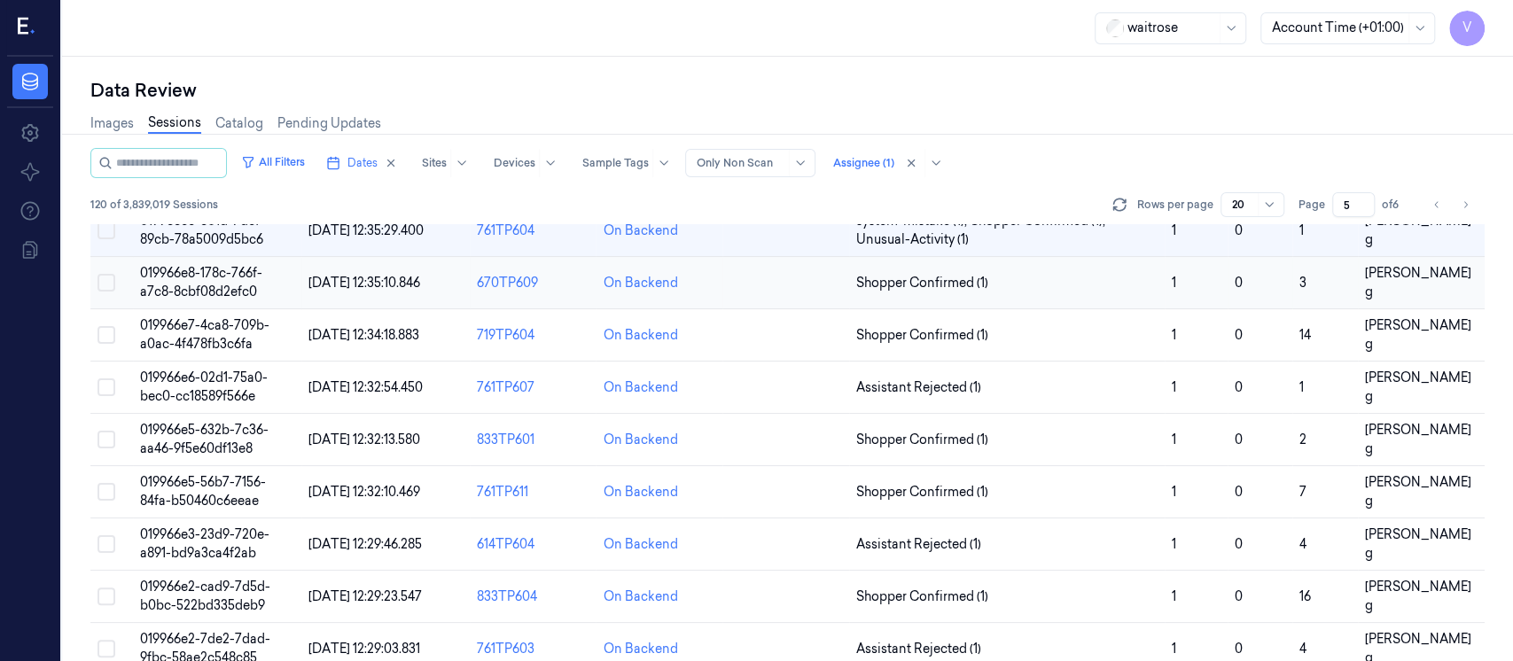
click at [817, 294] on td at bounding box center [786, 283] width 127 height 52
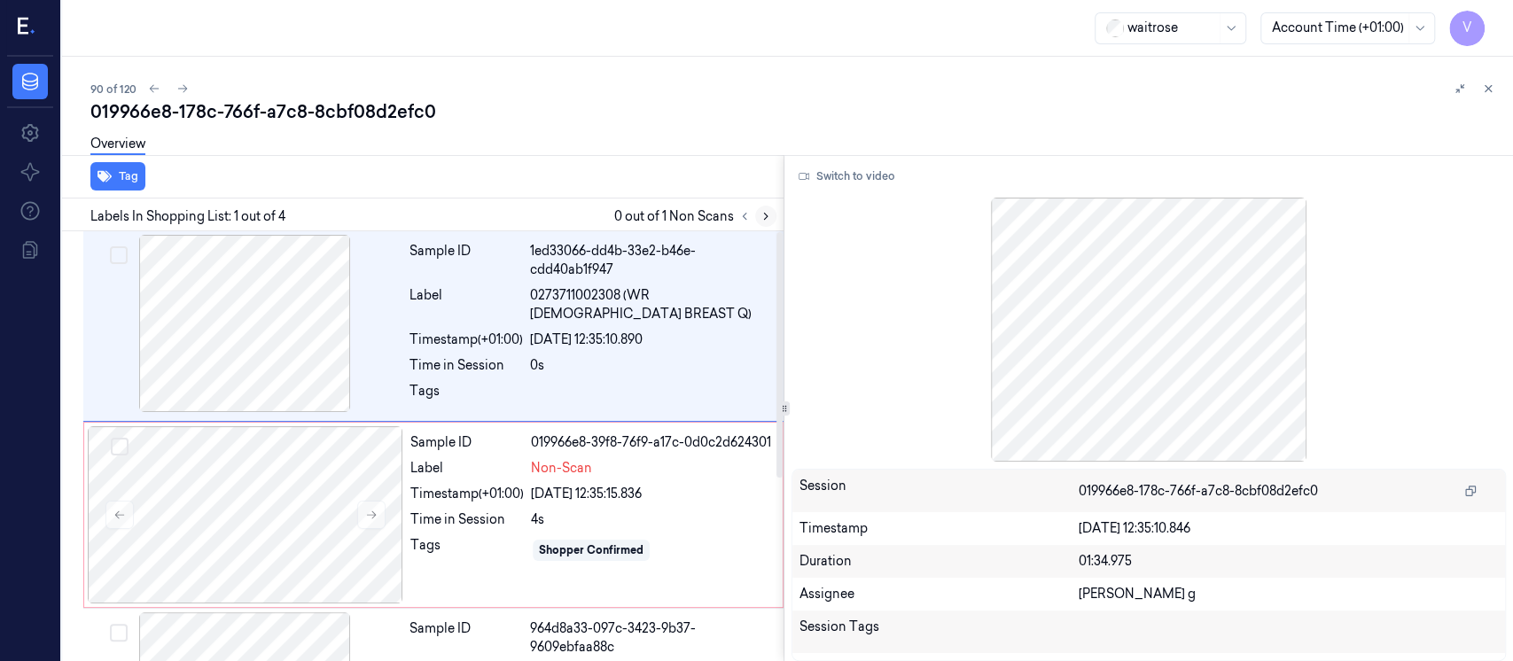
click at [763, 210] on icon at bounding box center [766, 216] width 12 height 12
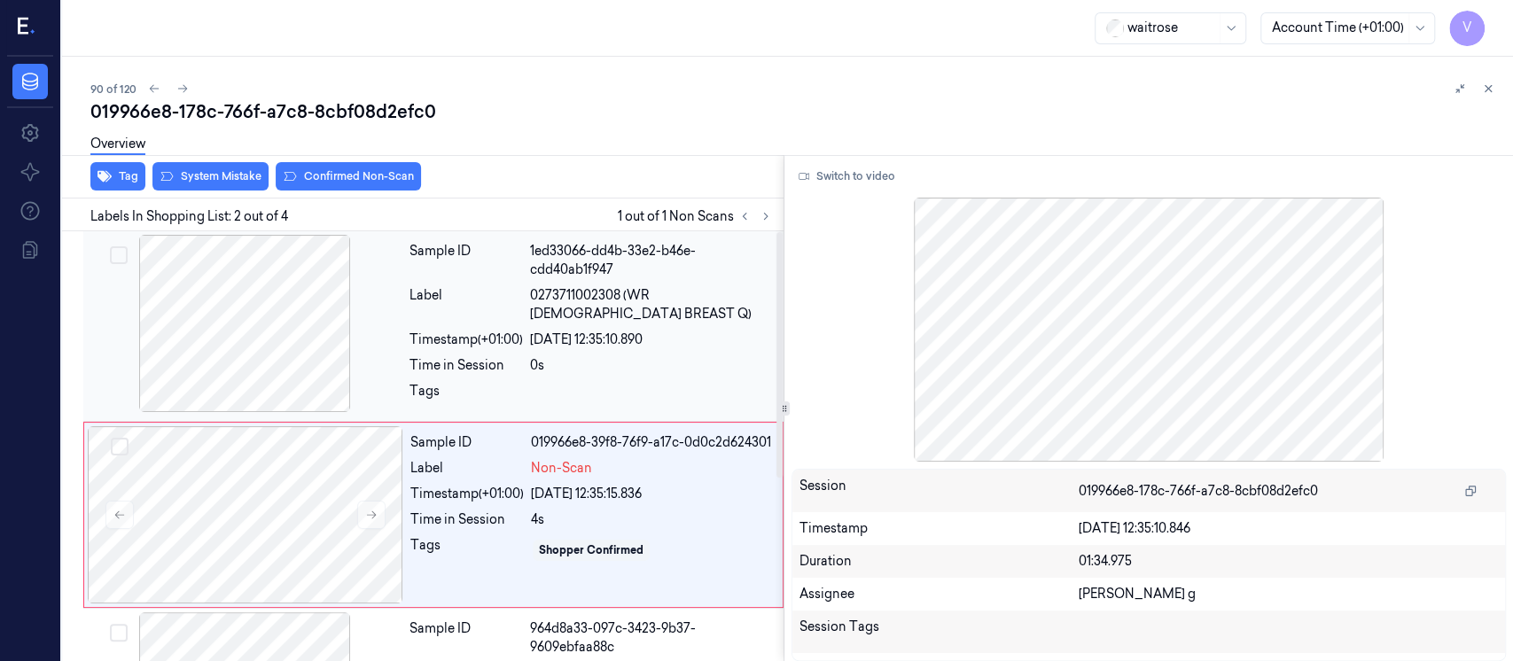
click at [320, 330] on div at bounding box center [245, 323] width 316 height 177
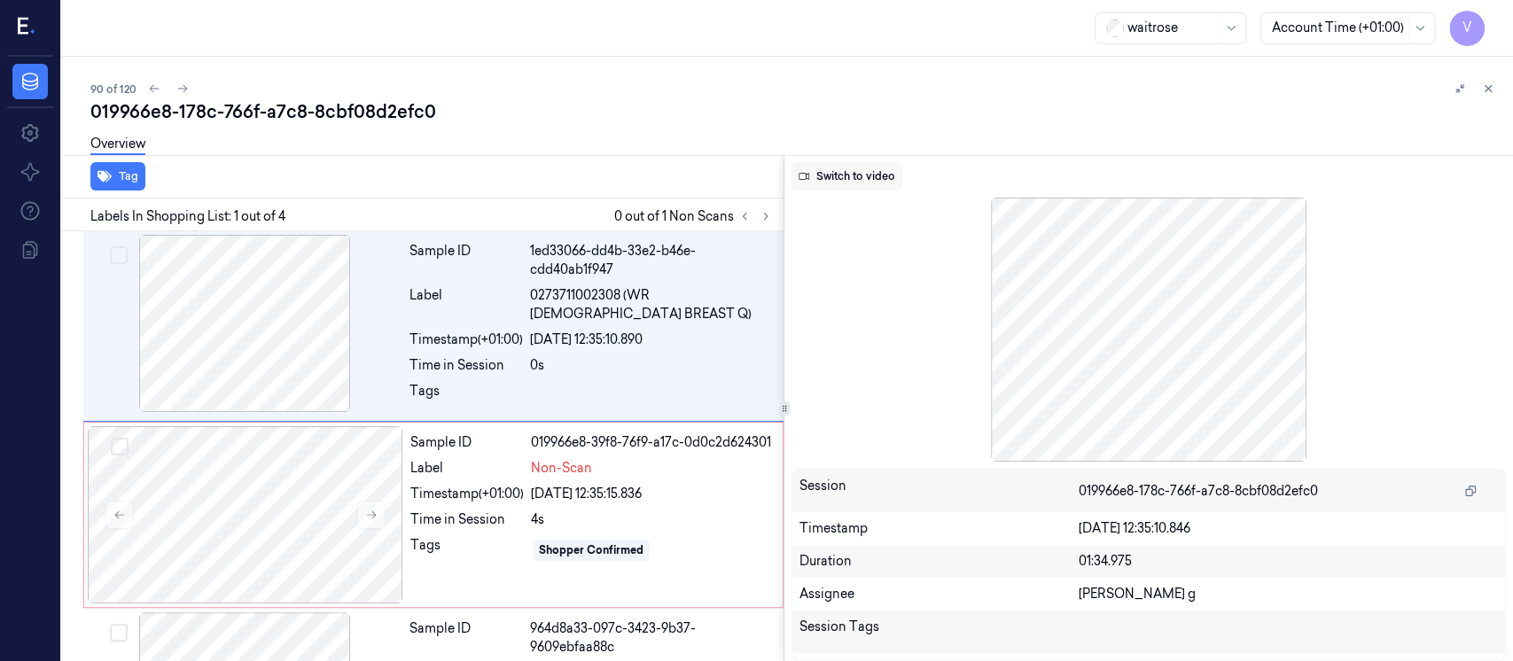
click at [837, 182] on button "Switch to video" at bounding box center [847, 176] width 111 height 28
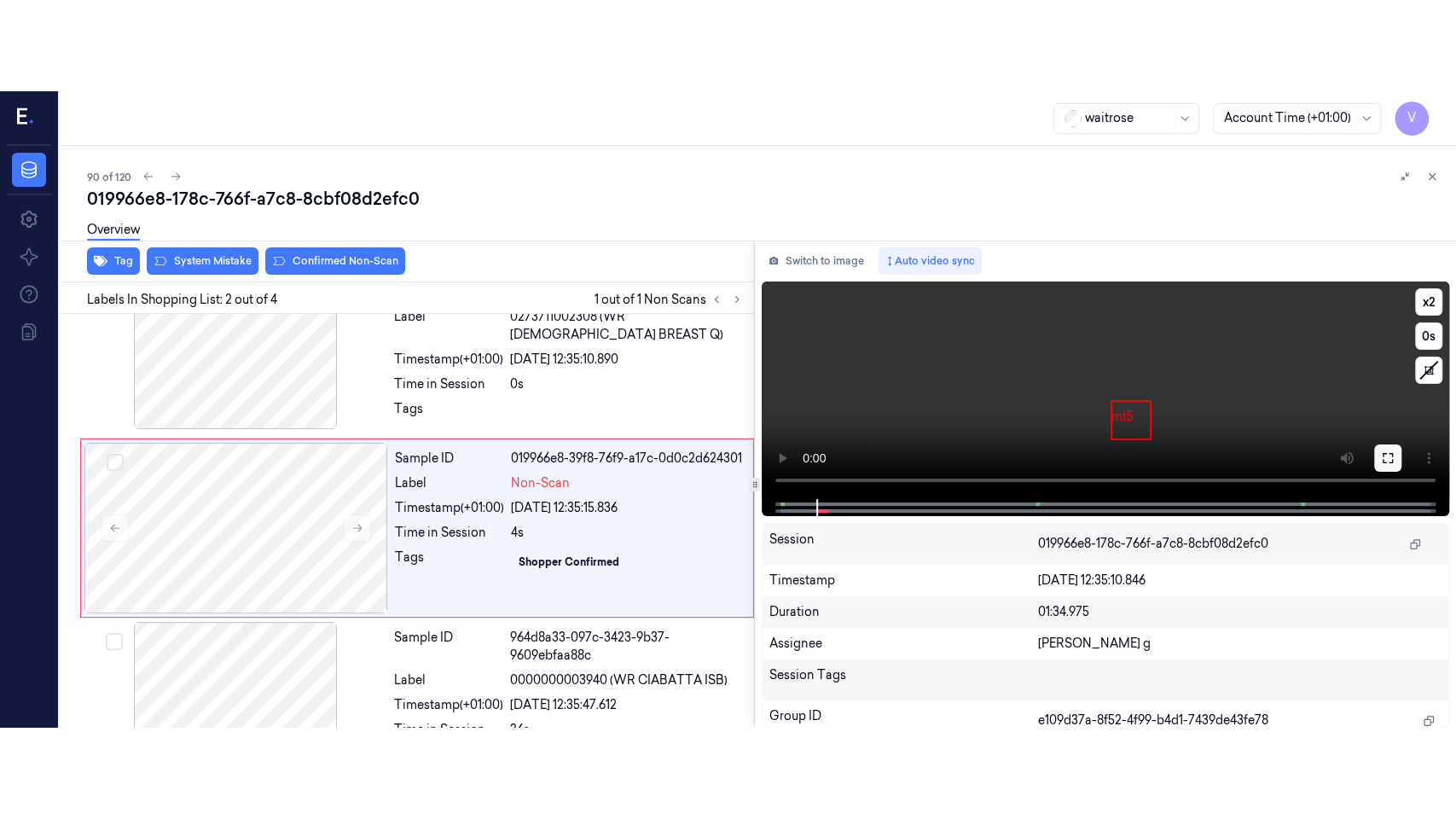
scroll to position [61, 0]
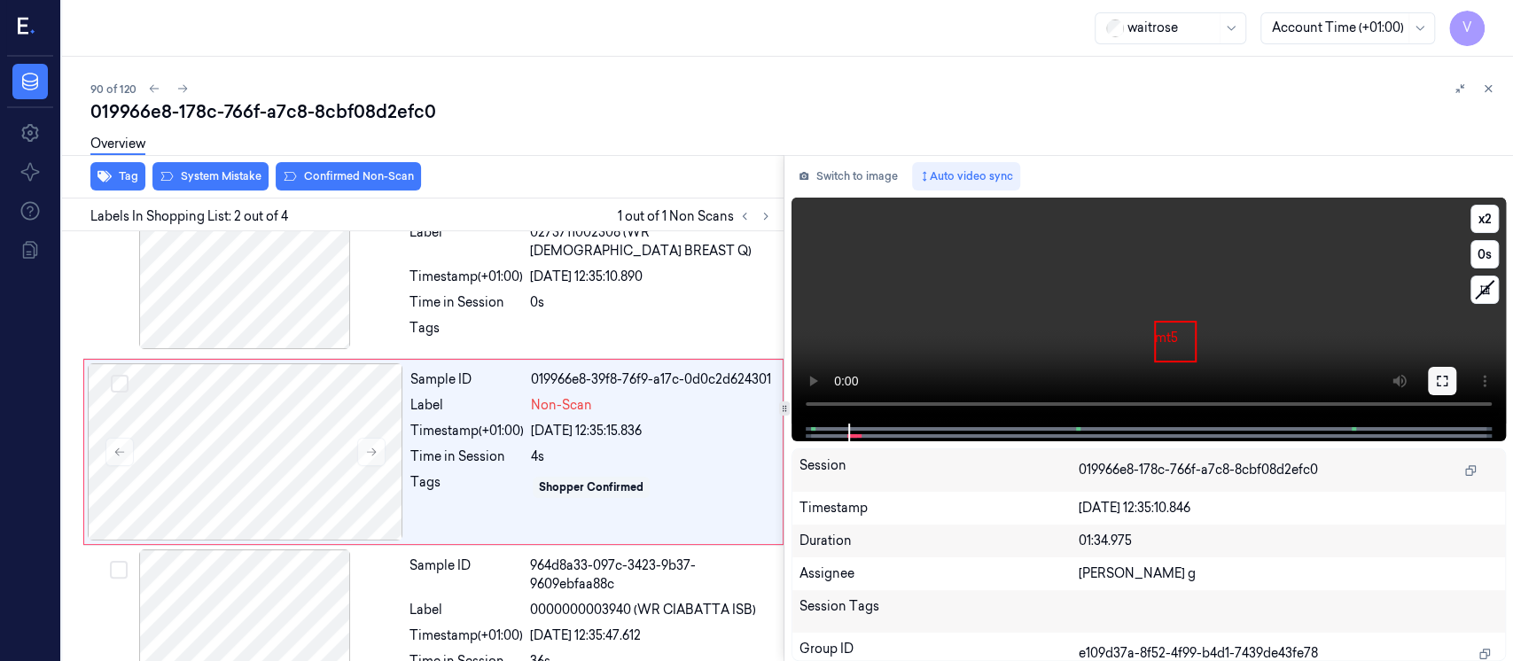
click at [1441, 393] on button at bounding box center [1442, 381] width 28 height 28
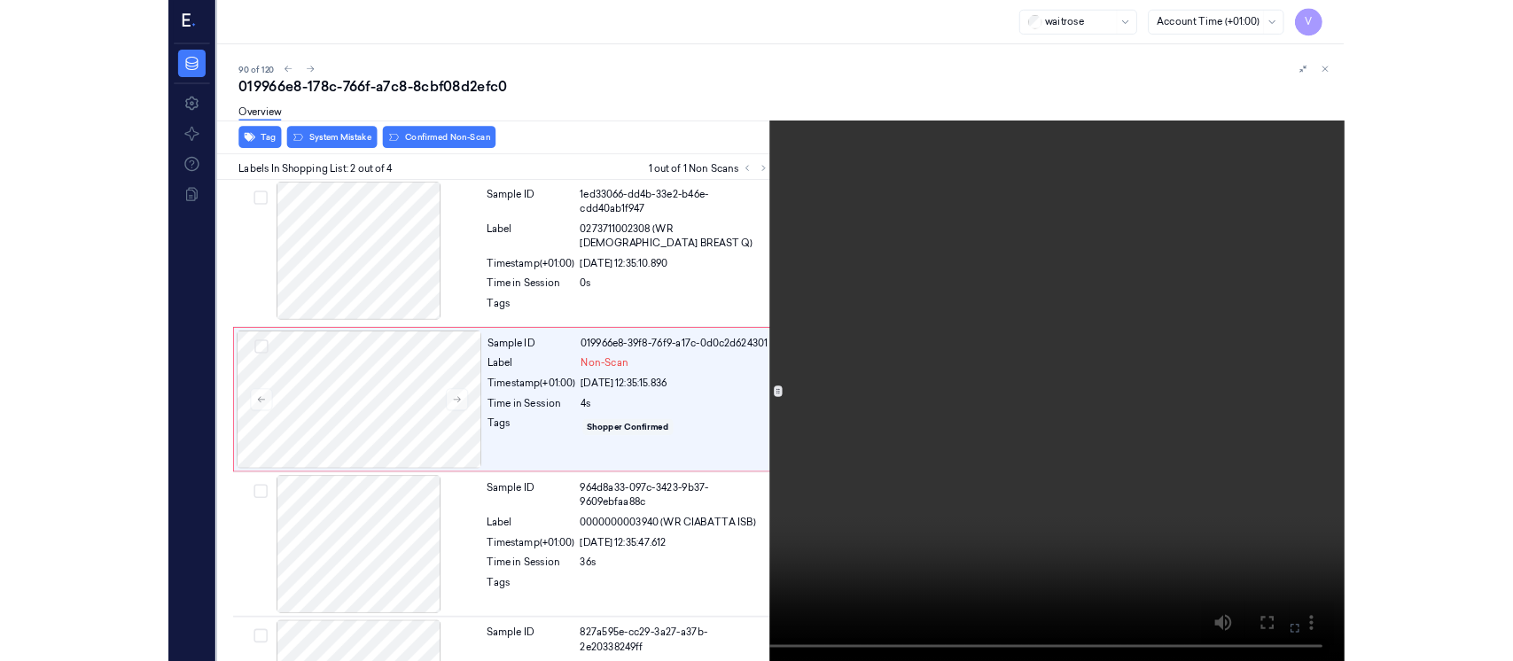
scroll to position [0, 0]
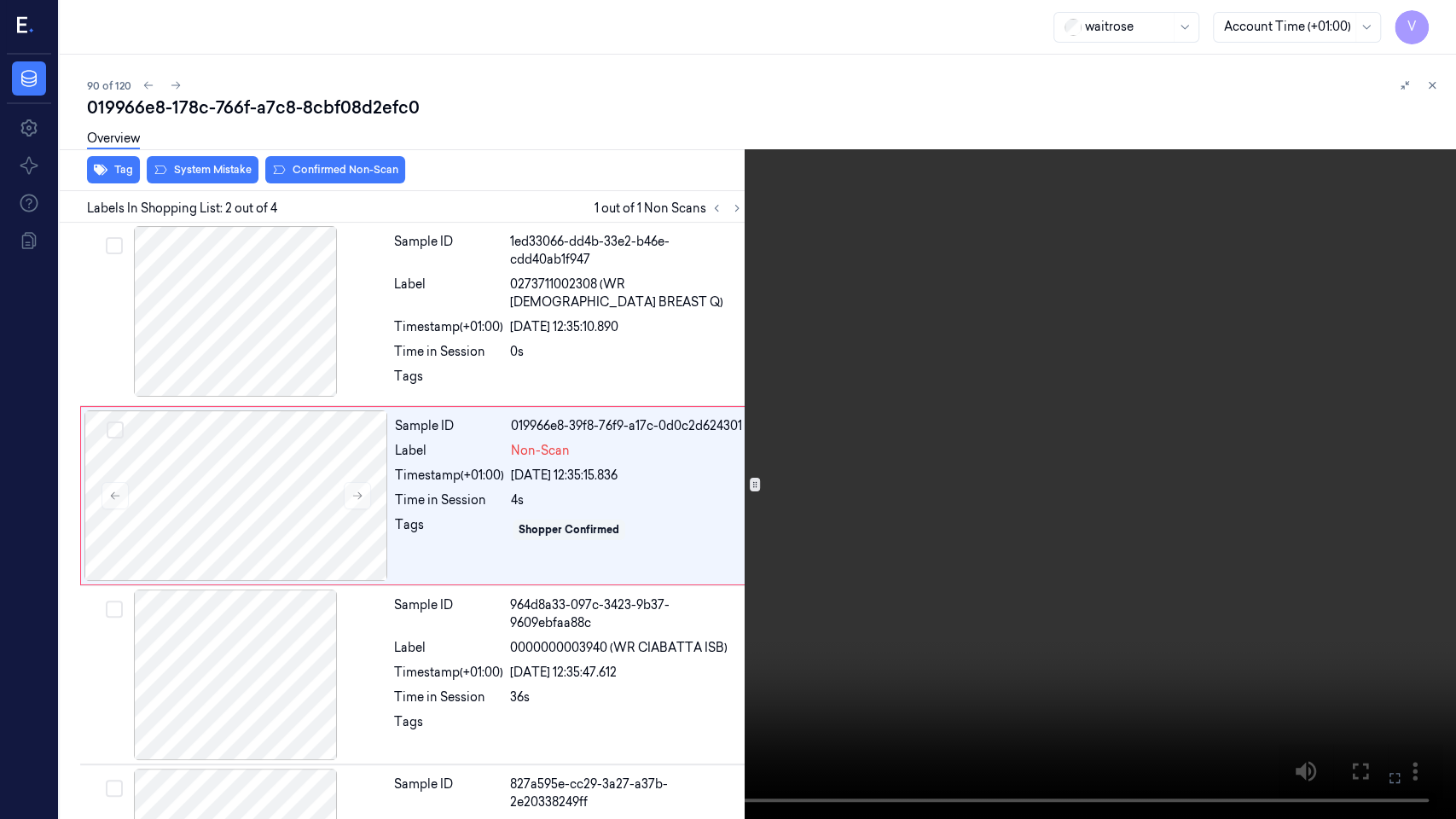
click at [0, 0] on button at bounding box center [0, 0] width 0 height 0
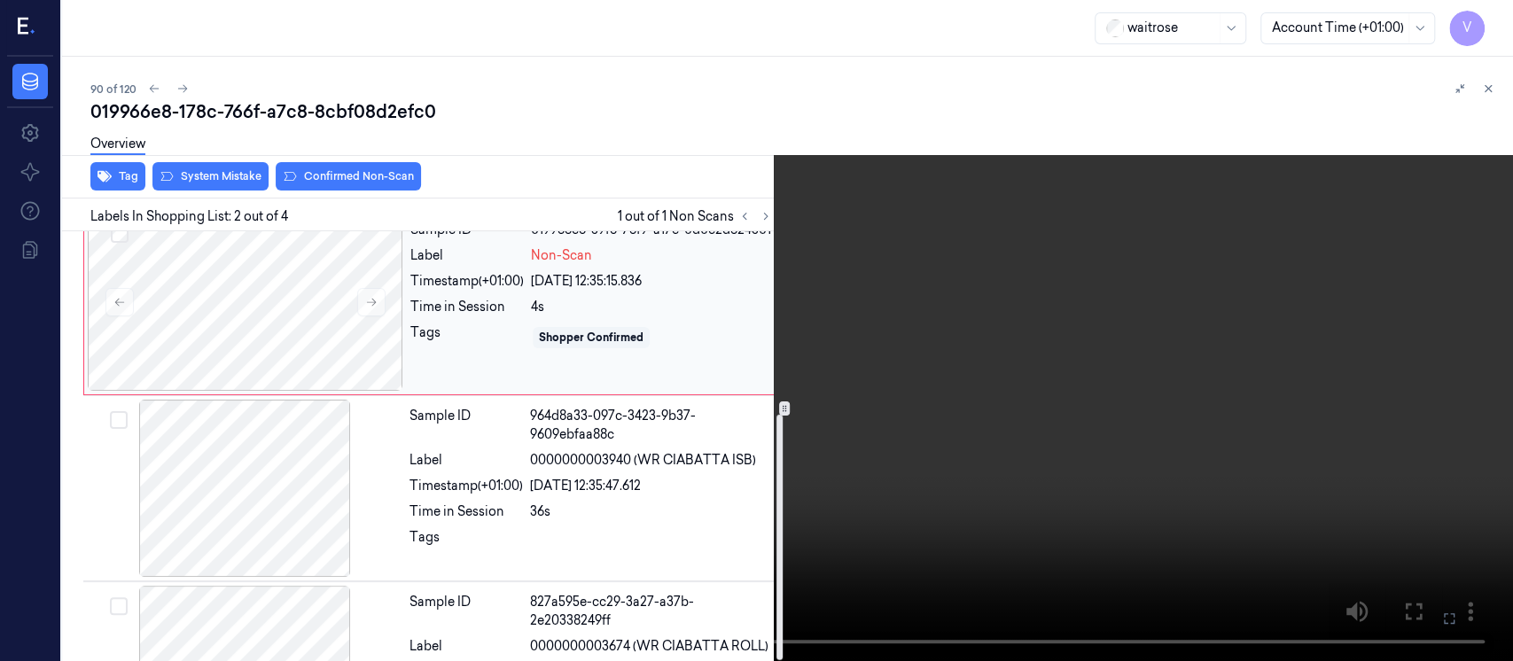
scroll to position [319, 0]
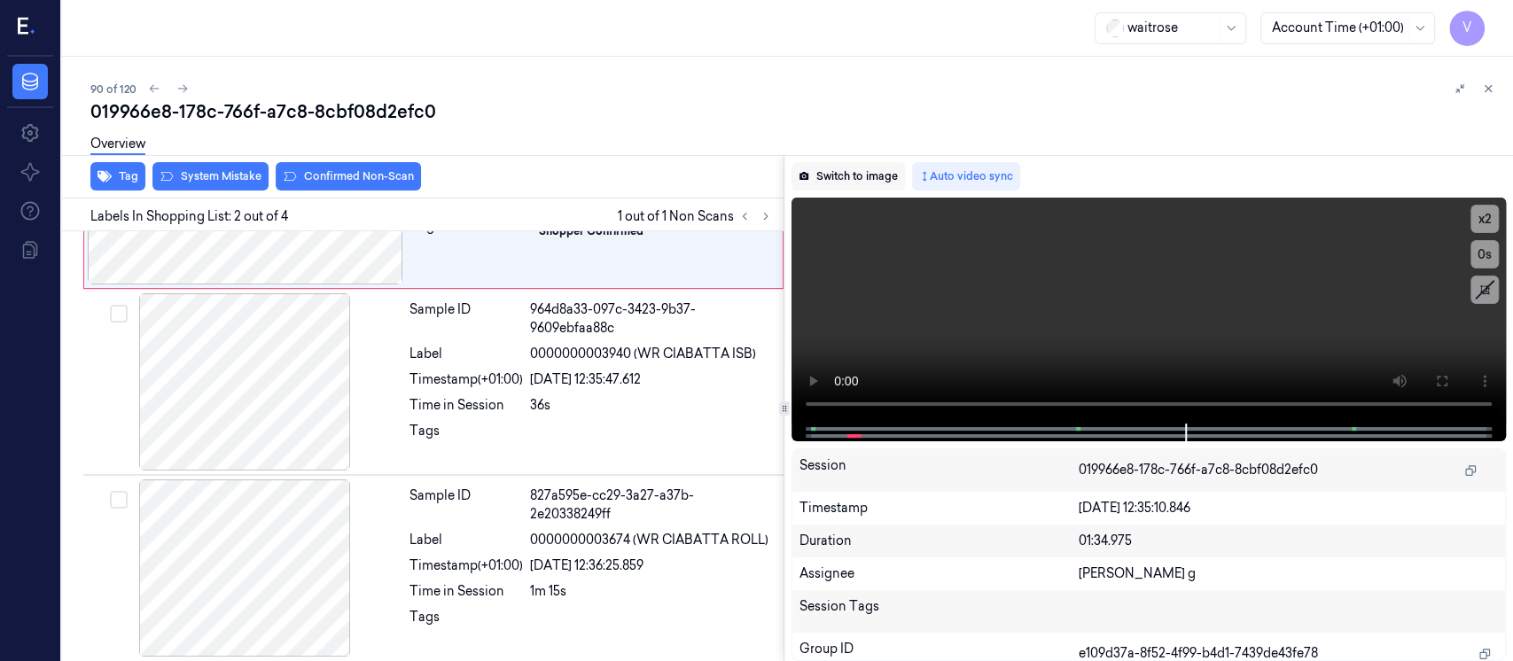
click at [839, 180] on button "Switch to image" at bounding box center [848, 176] width 113 height 28
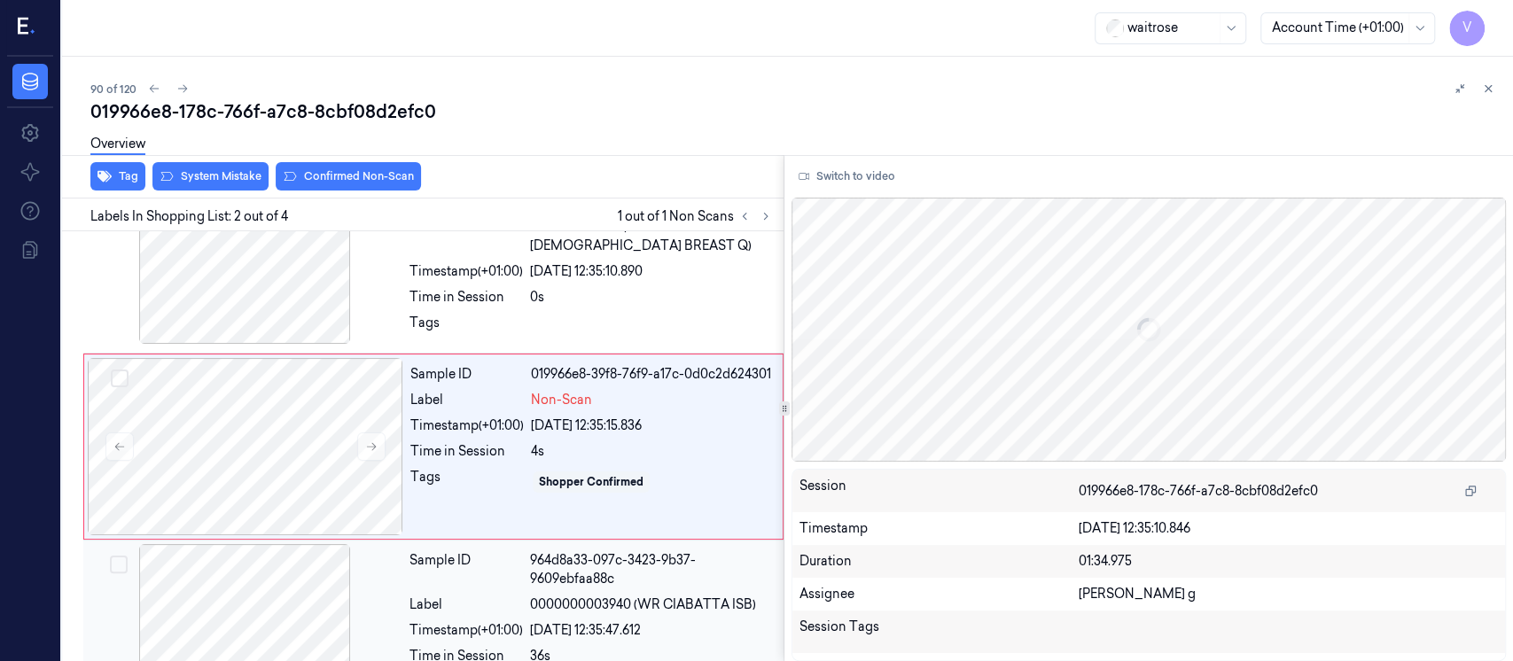
scroll to position [63, 0]
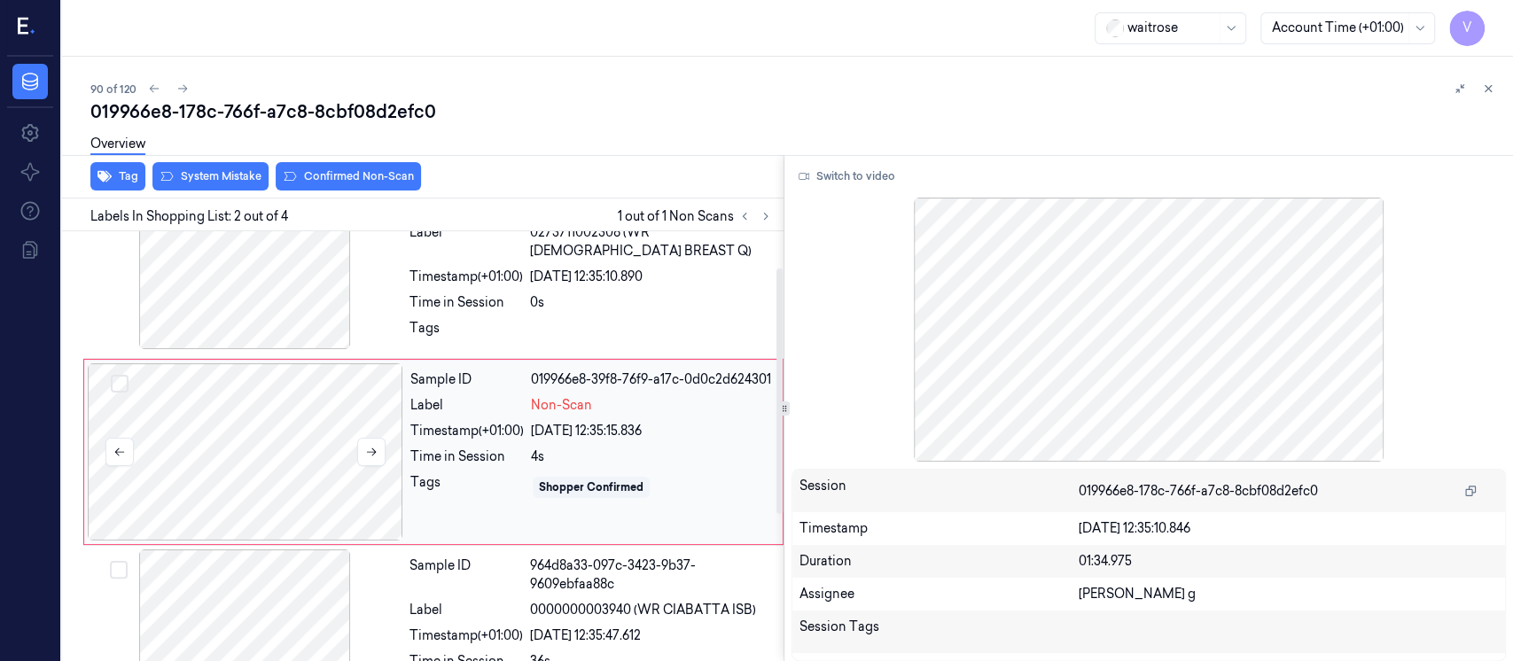
click at [270, 439] on div at bounding box center [246, 451] width 316 height 177
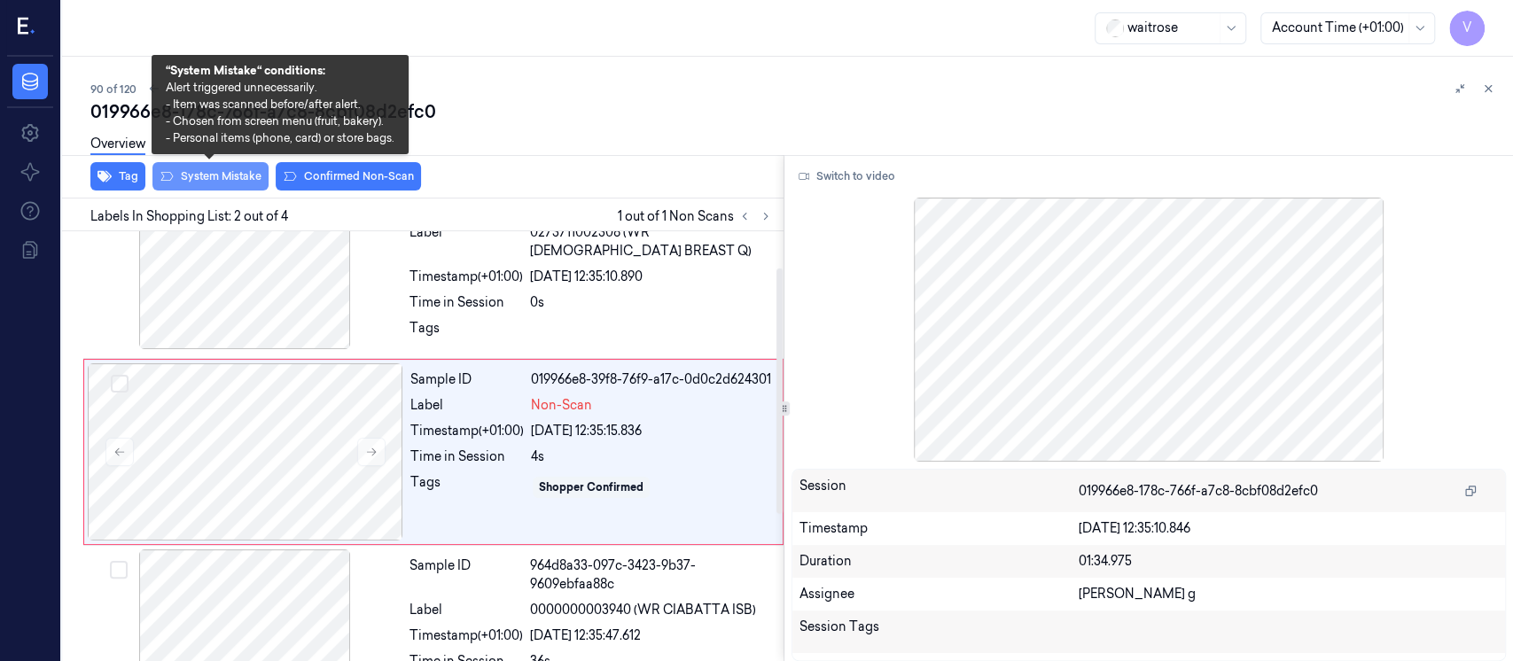
click at [242, 171] on button "System Mistake" at bounding box center [210, 176] width 116 height 28
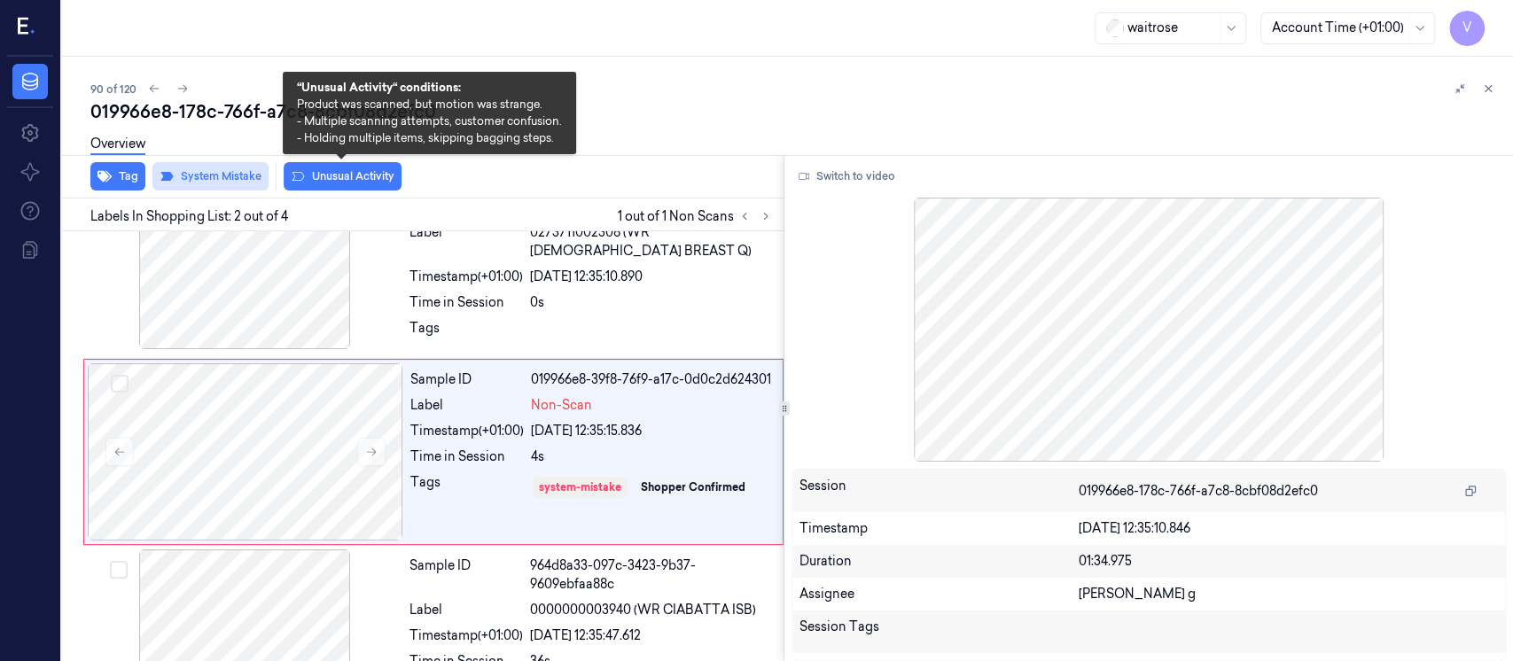
click at [379, 176] on button "Unusual Activity" at bounding box center [343, 176] width 118 height 28
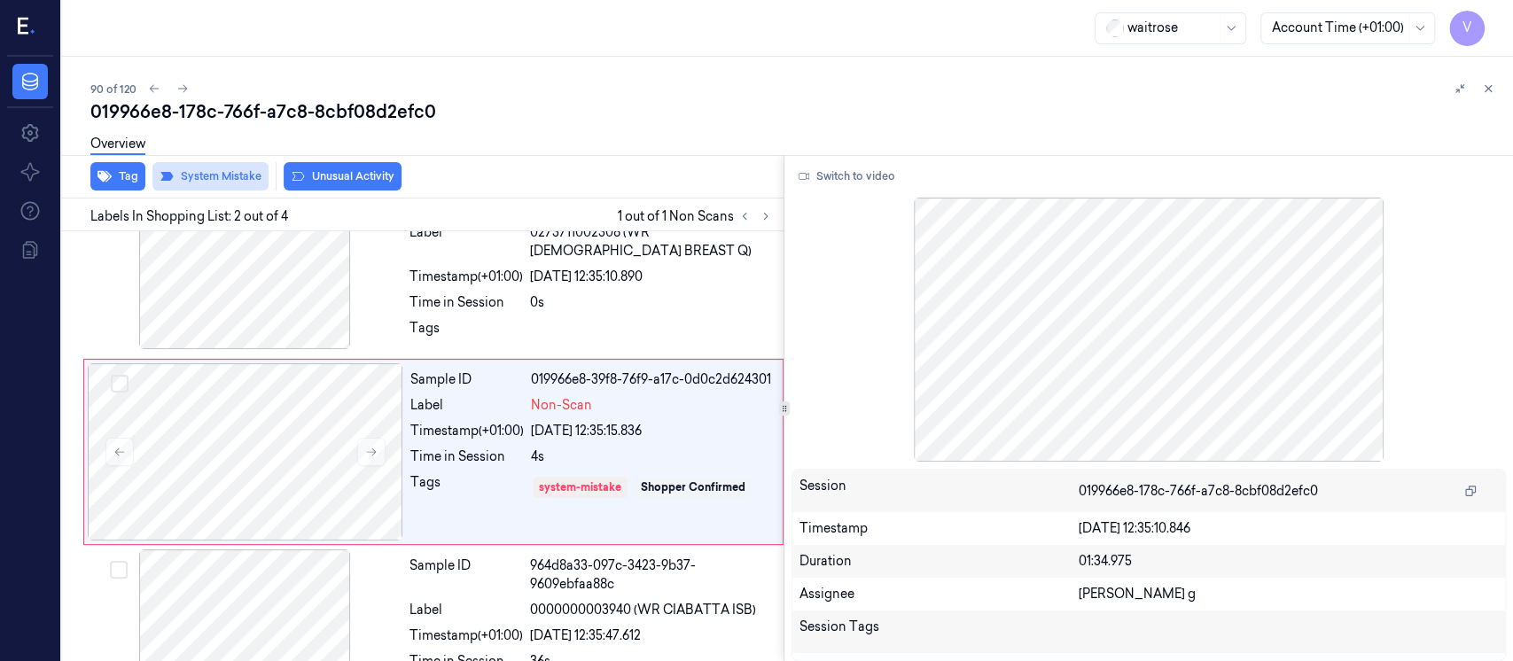
scroll to position [68, 0]
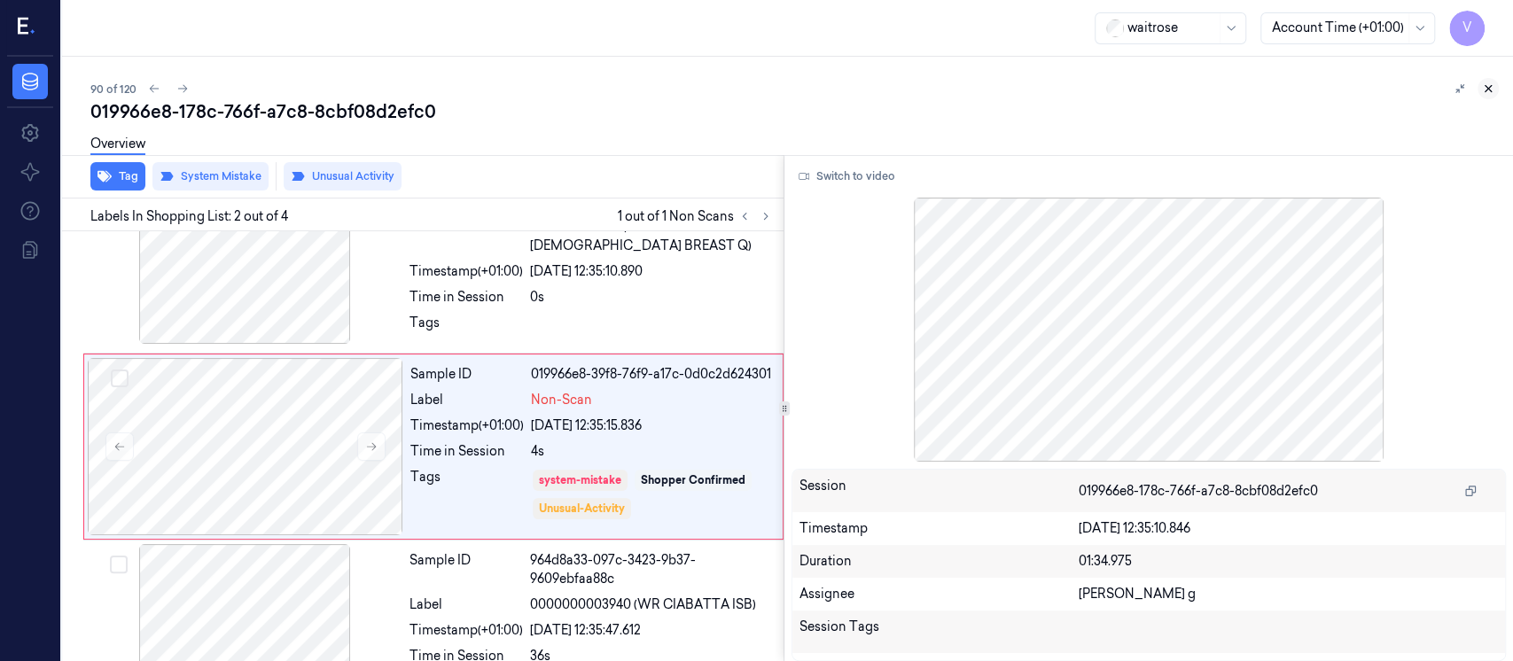
click at [1489, 93] on icon at bounding box center [1488, 88] width 12 height 12
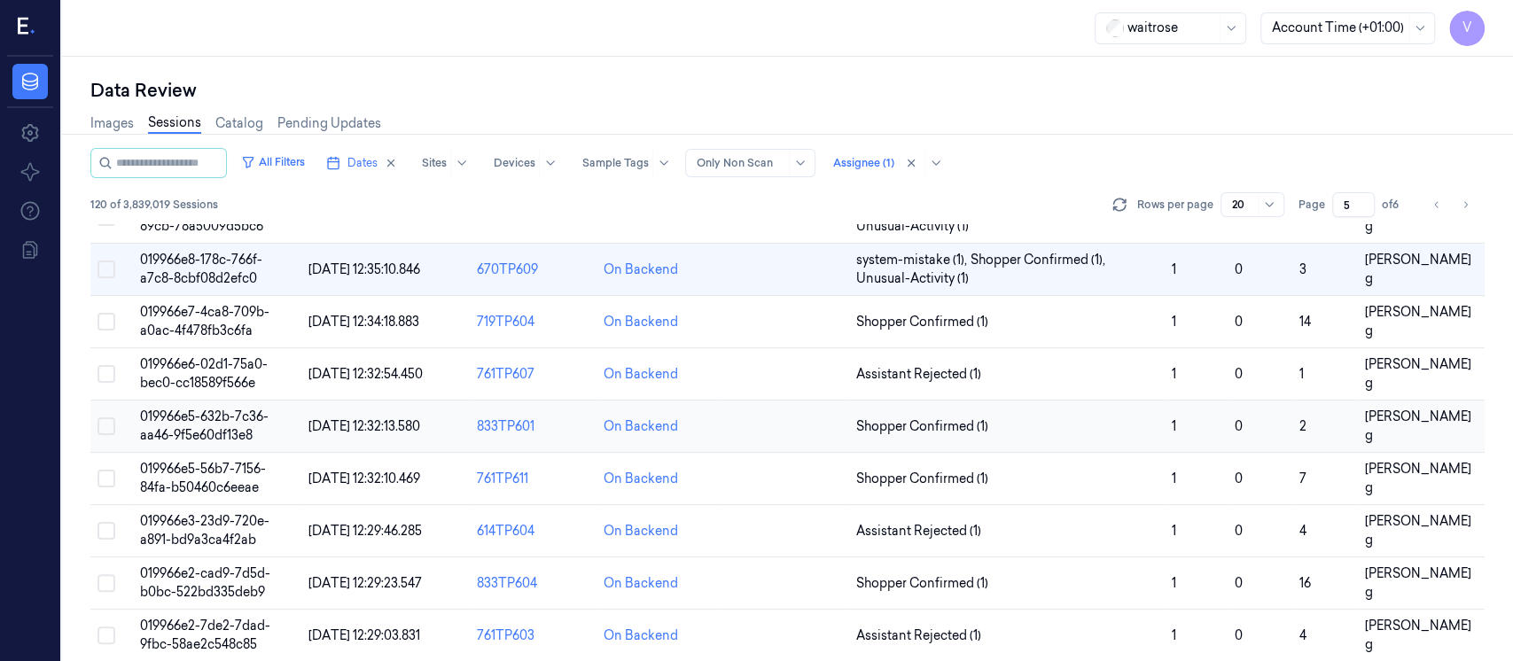
scroll to position [562, 0]
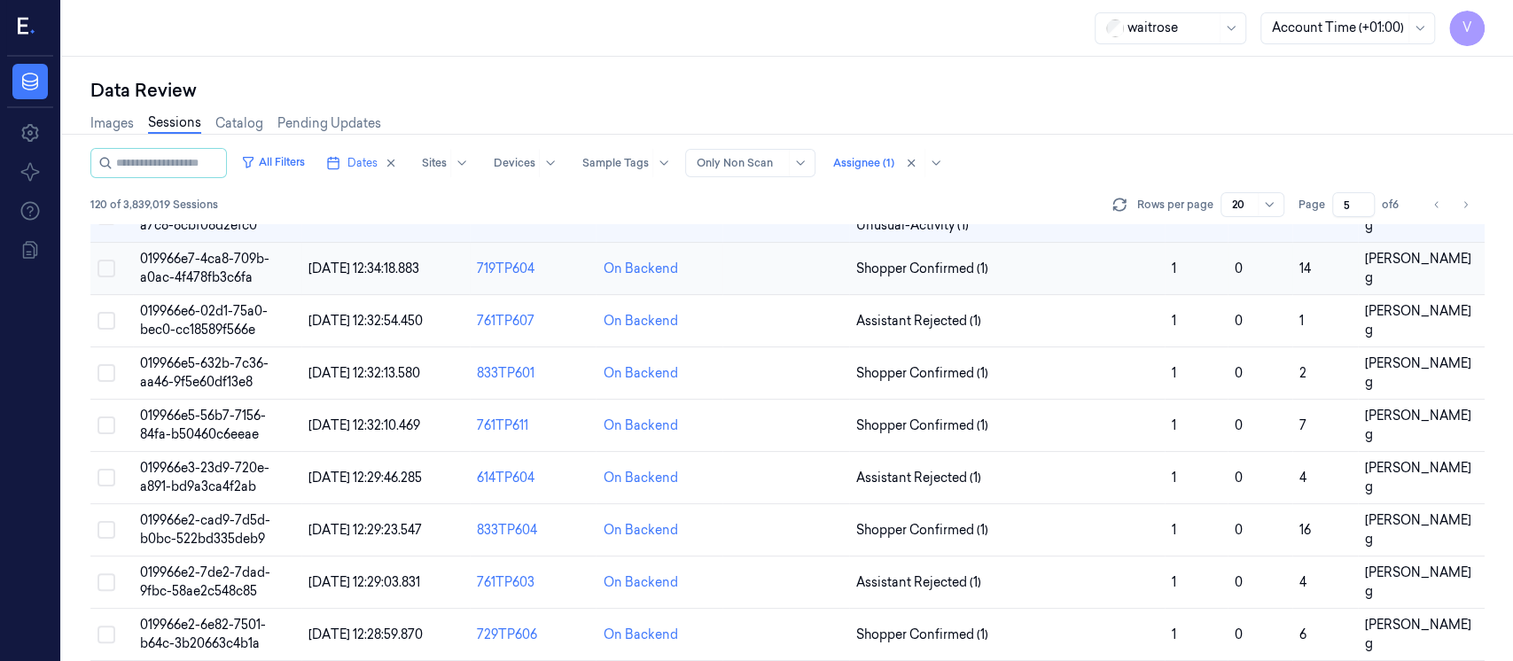
click at [787, 271] on td at bounding box center [786, 269] width 127 height 52
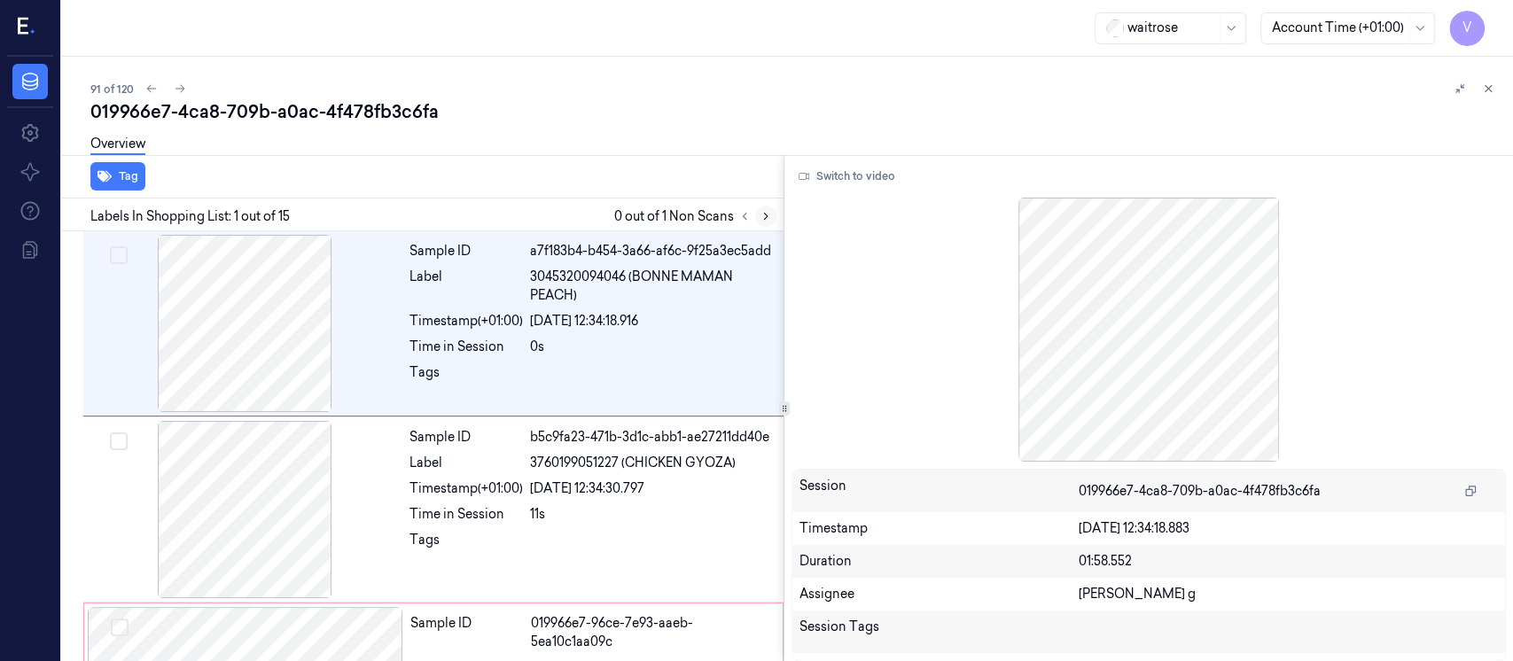
click at [757, 220] on button at bounding box center [765, 216] width 21 height 21
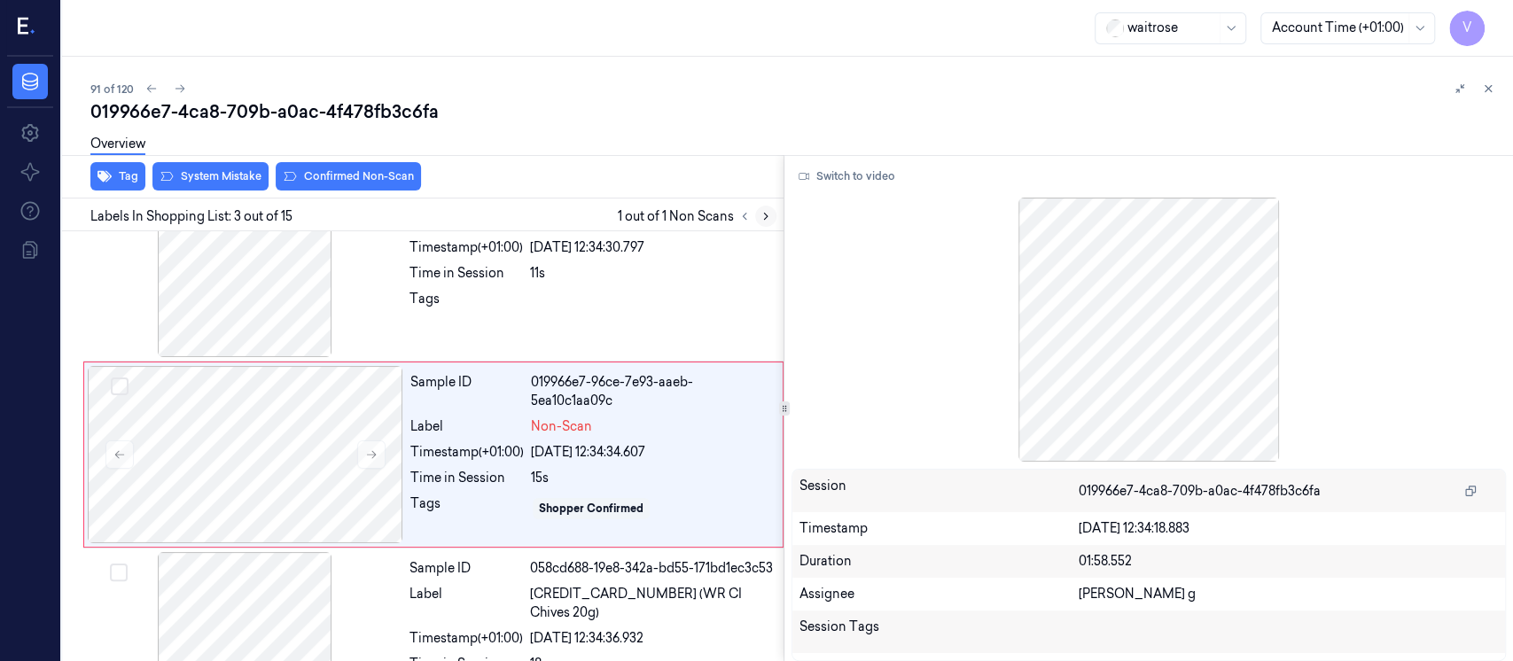
scroll to position [248, 0]
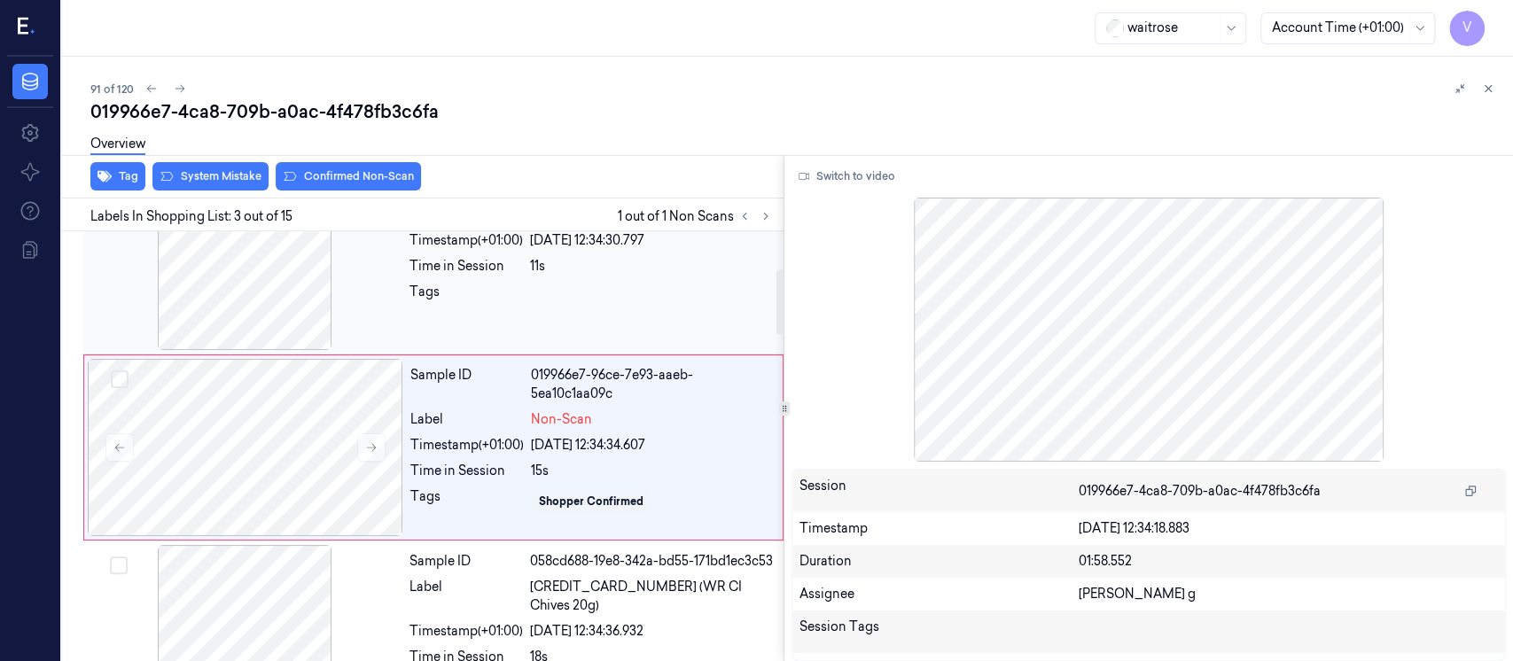
click at [251, 294] on div at bounding box center [245, 261] width 316 height 177
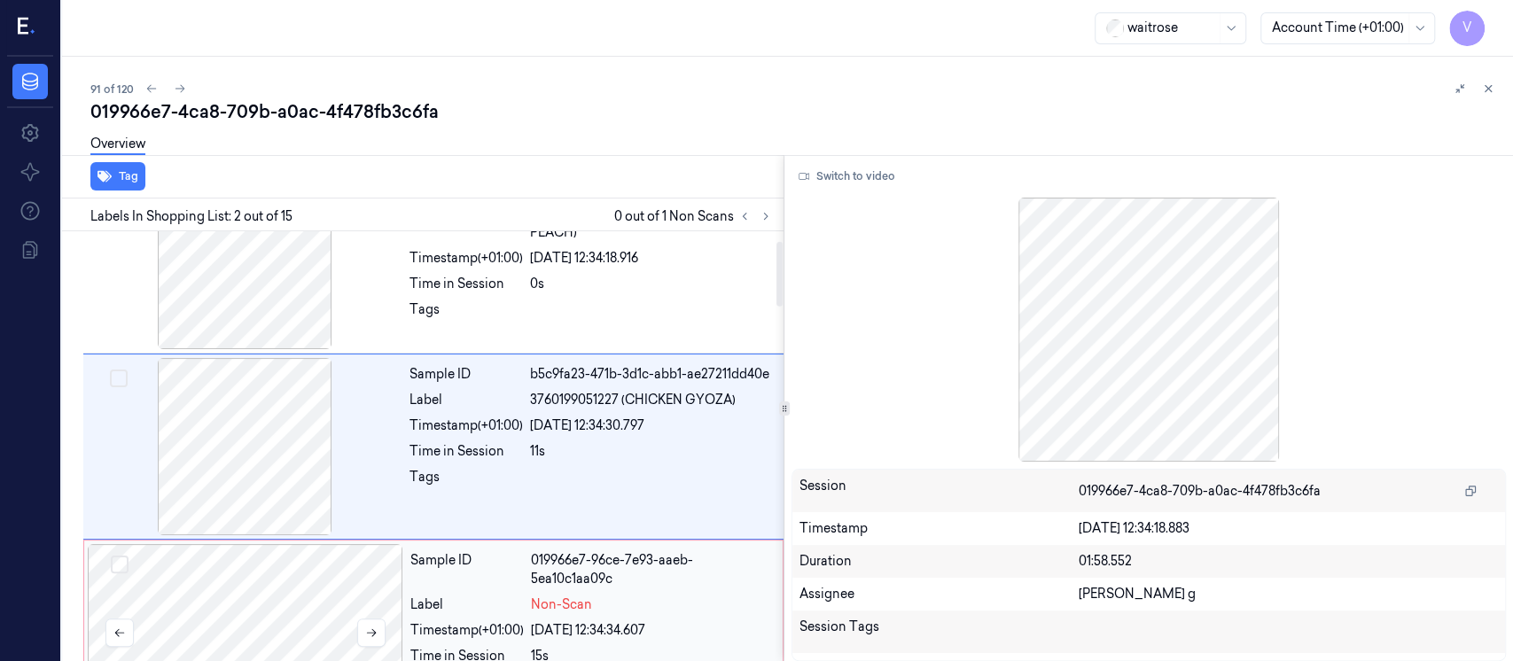
click at [244, 563] on div at bounding box center [246, 632] width 316 height 177
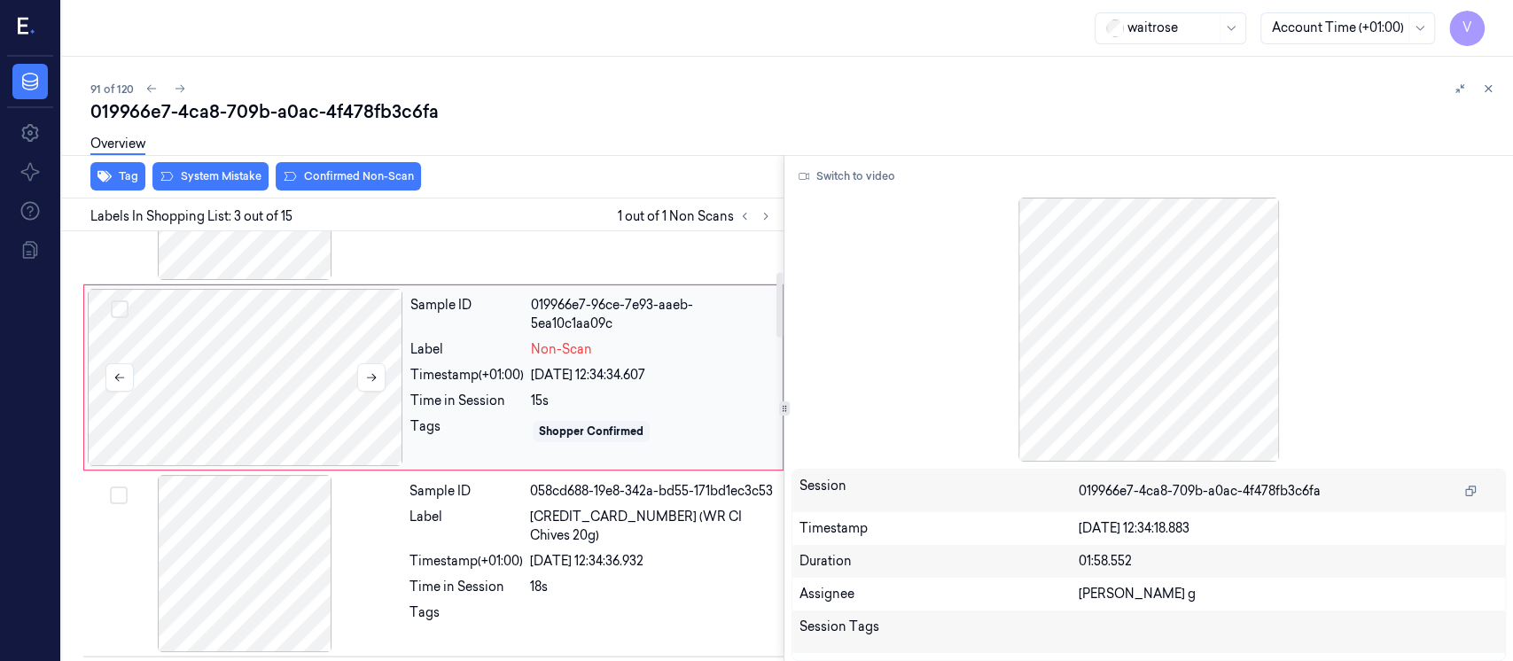
scroll to position [367, 0]
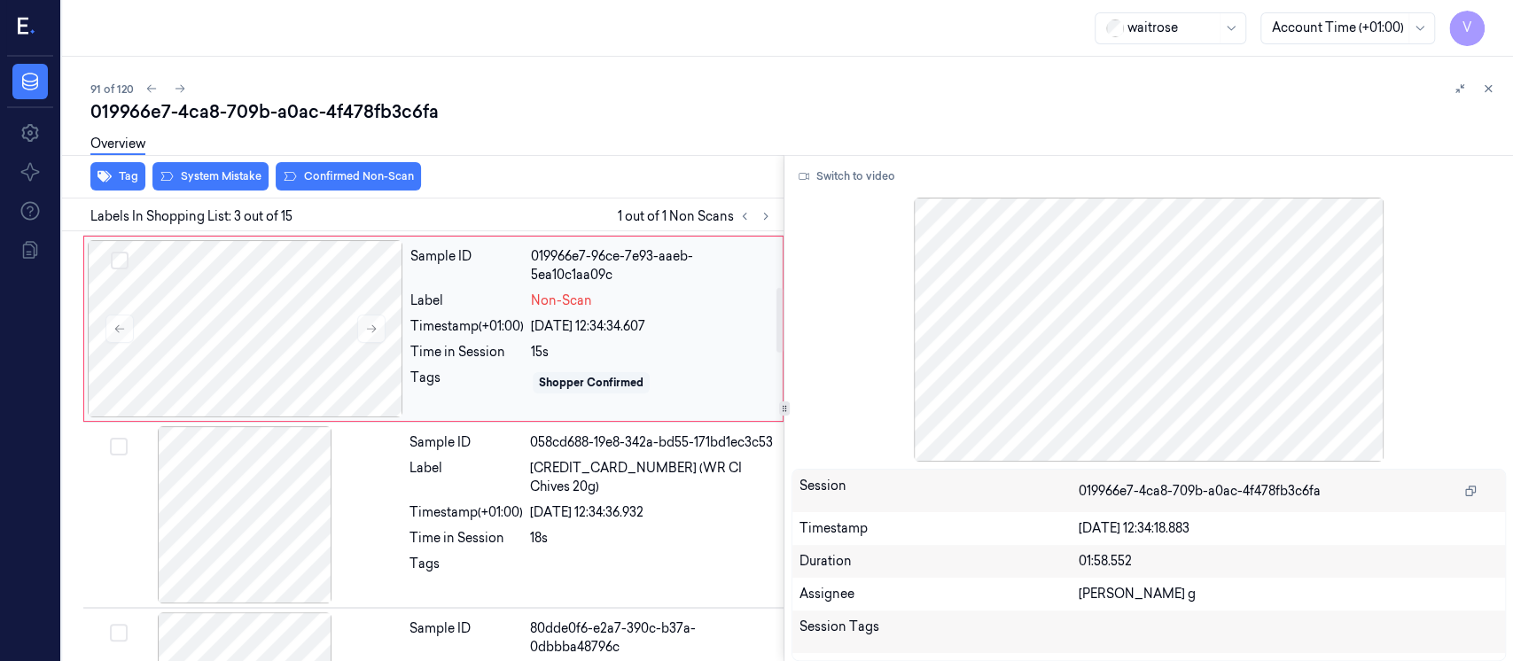
click at [453, 304] on div "Label" at bounding box center [466, 301] width 113 height 19
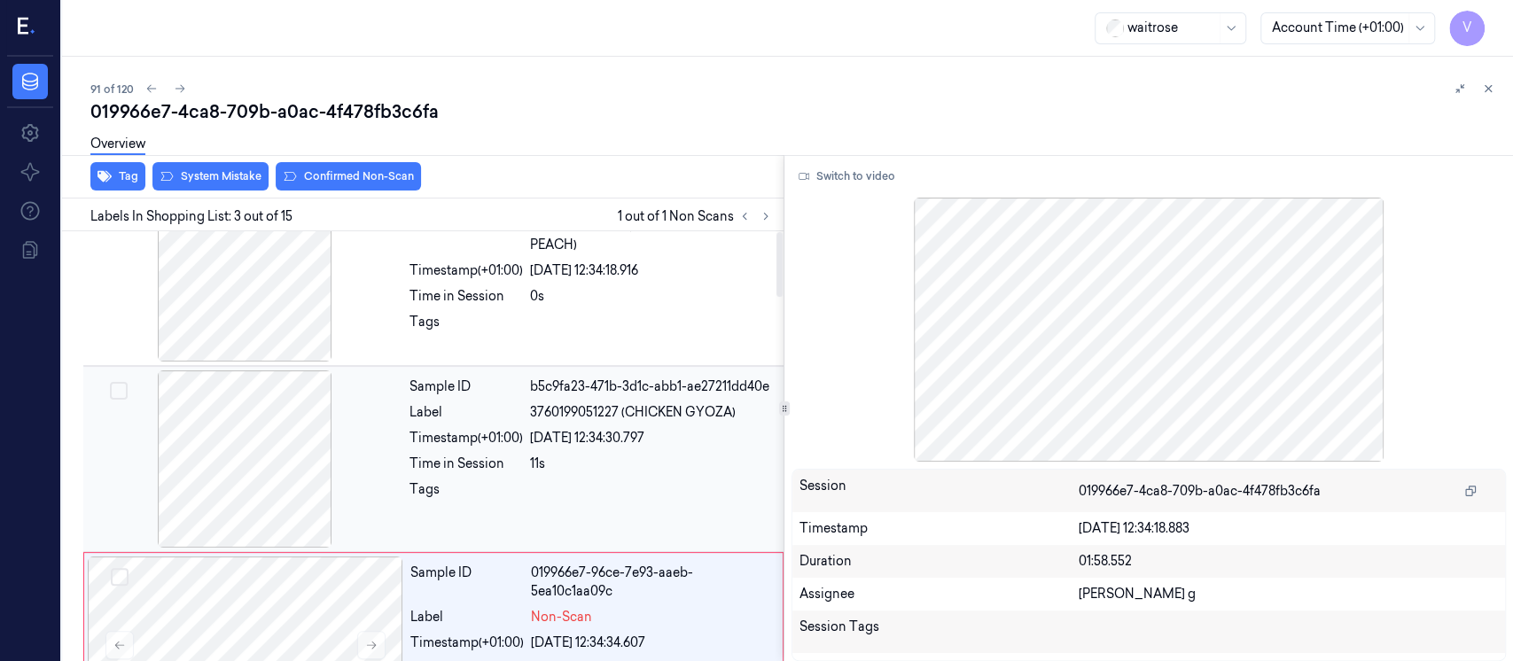
scroll to position [0, 0]
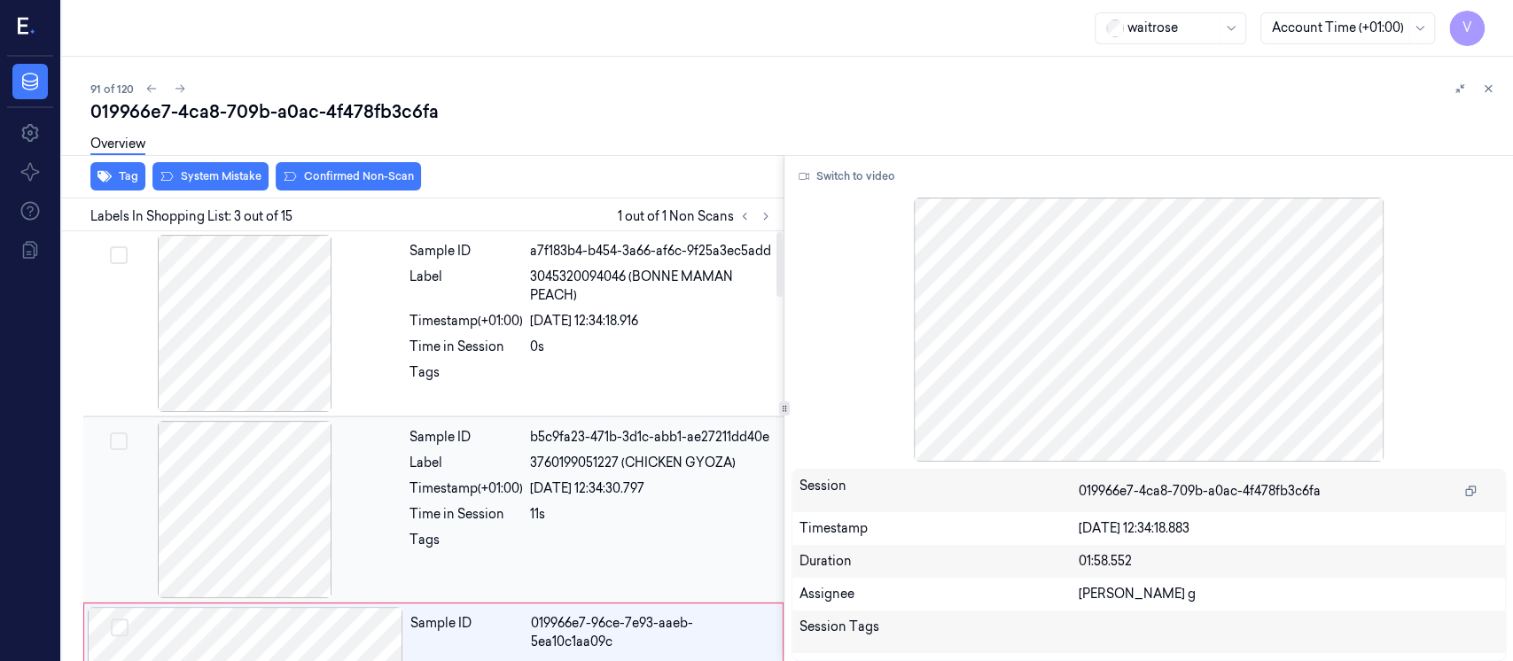
click at [546, 472] on span "3760199051227 (CHICKEN GYOZA)" at bounding box center [633, 463] width 206 height 19
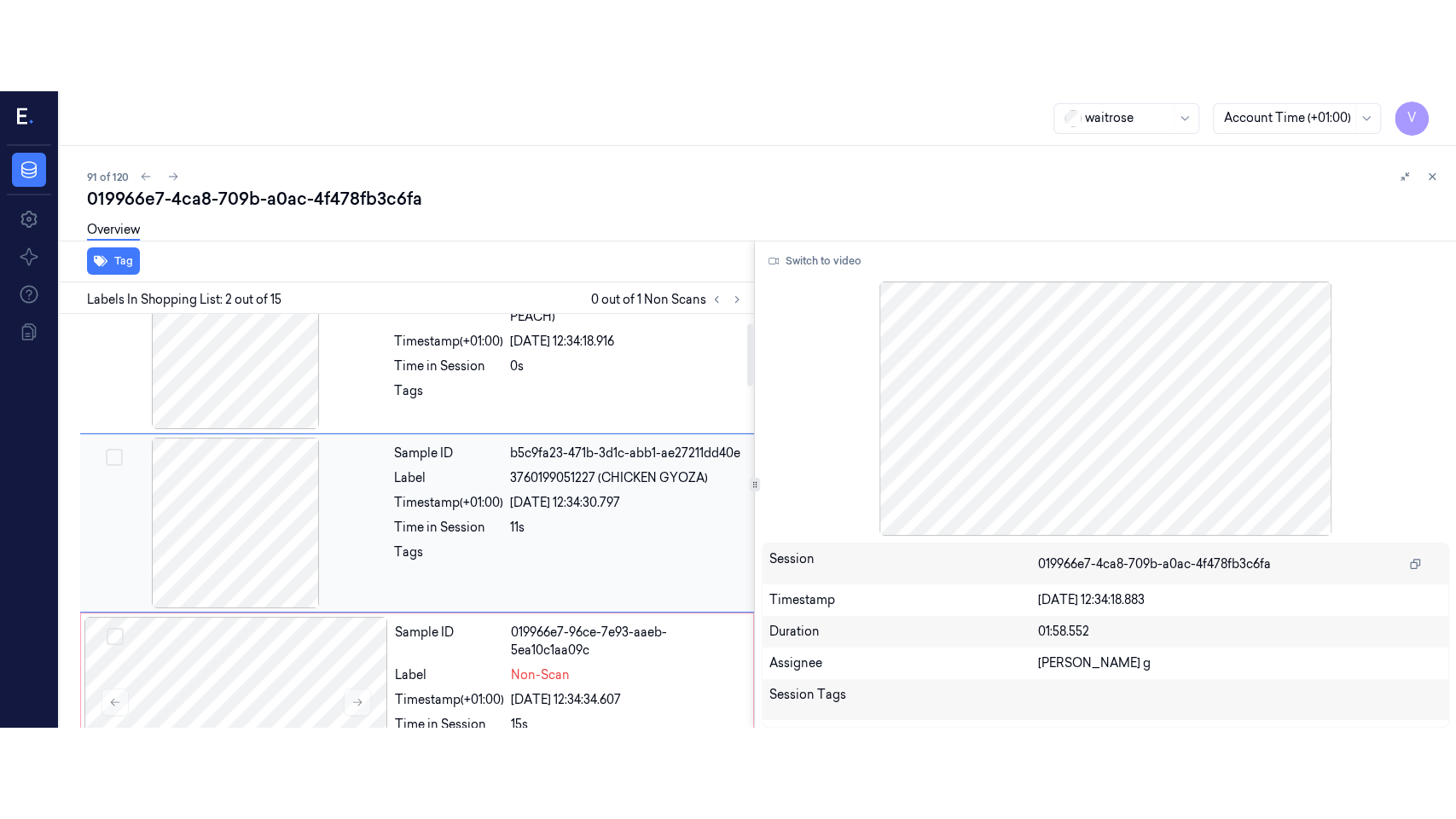
scroll to position [61, 0]
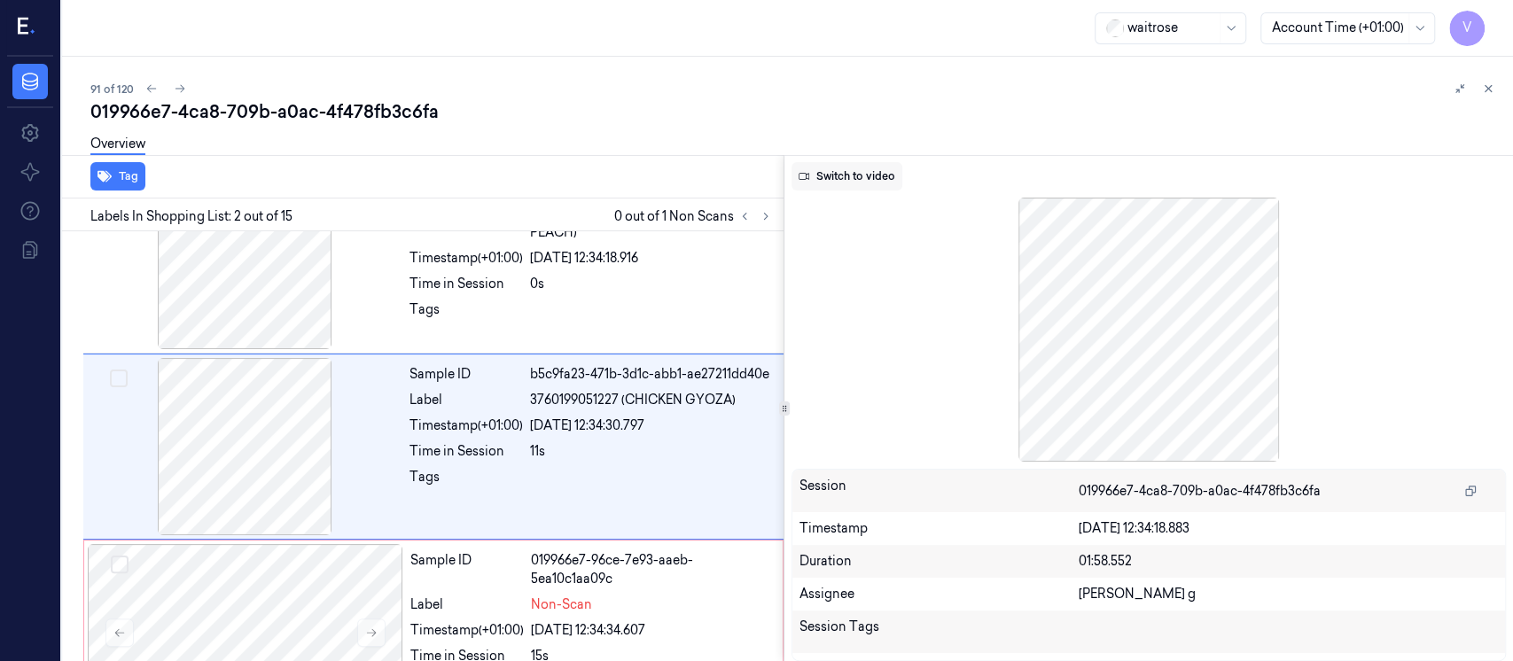
click at [836, 174] on button "Switch to video" at bounding box center [847, 176] width 111 height 28
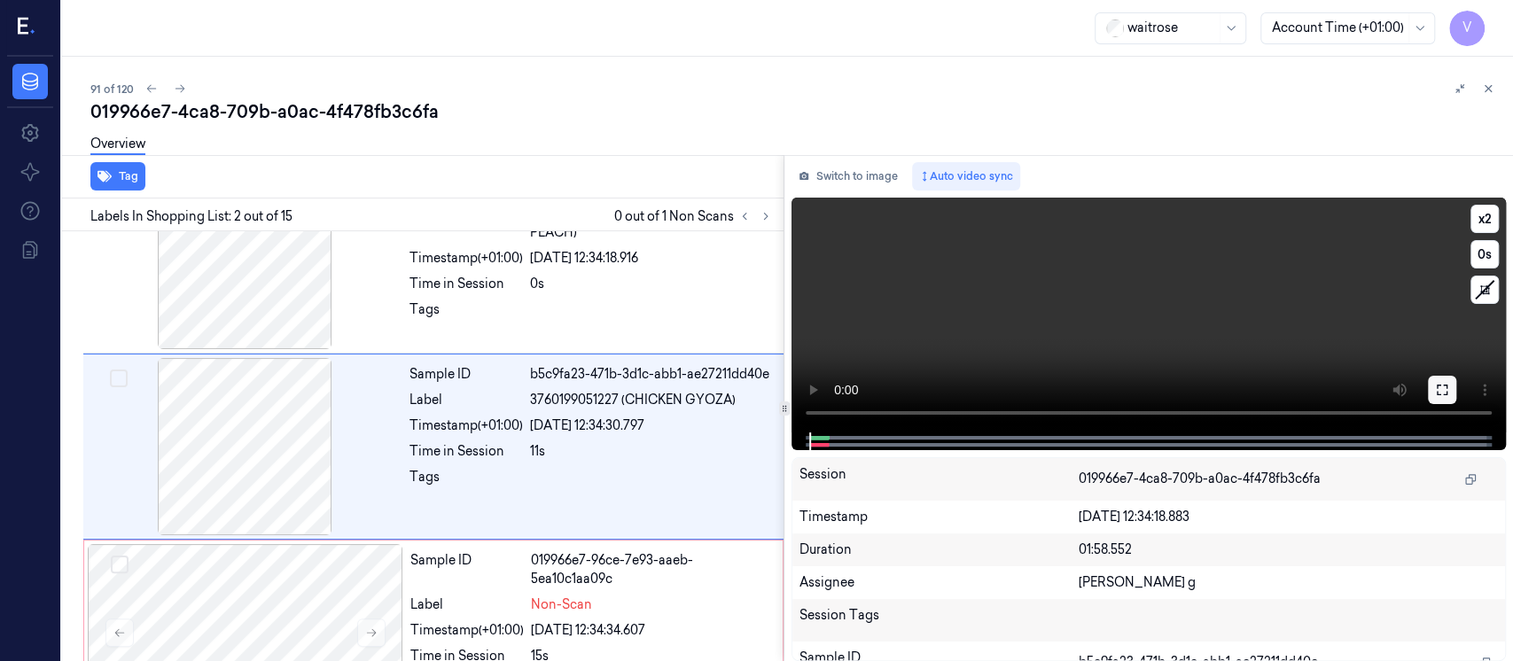
click at [1440, 394] on icon at bounding box center [1442, 390] width 11 height 11
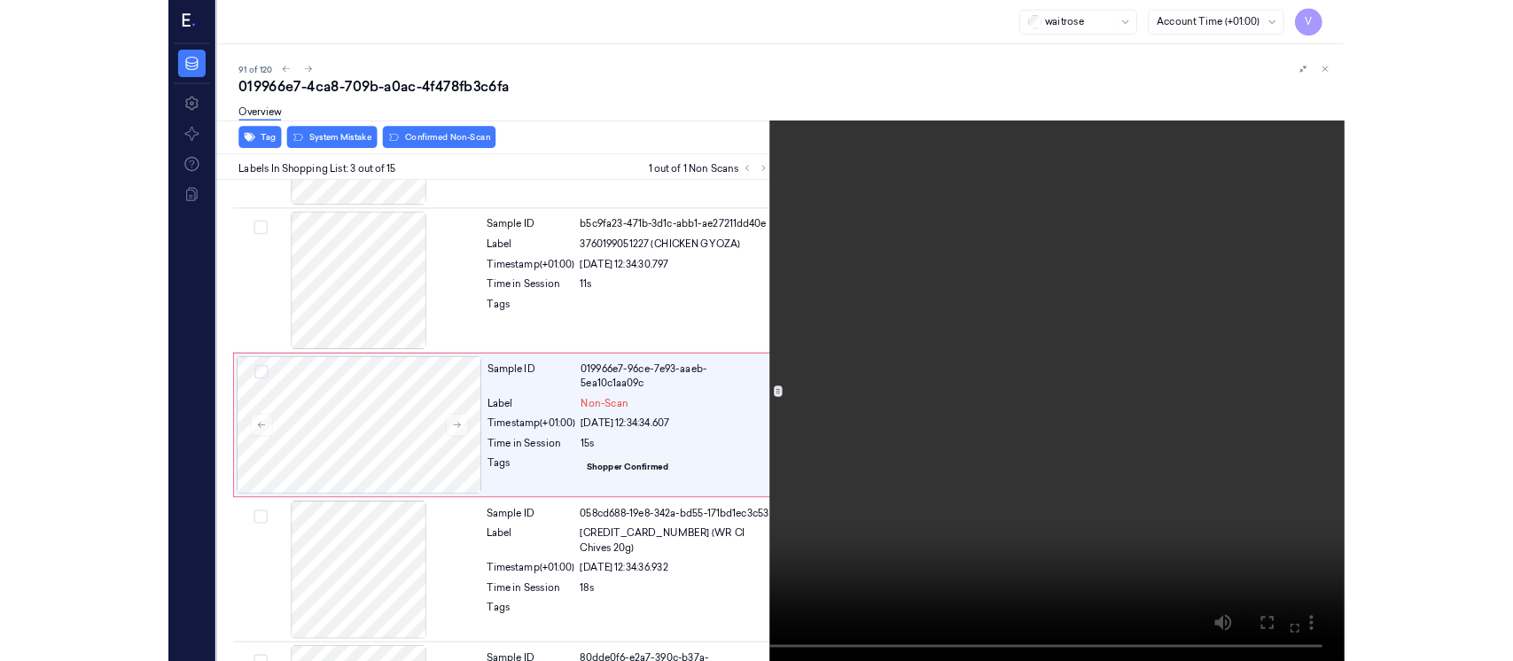
scroll to position [154, 0]
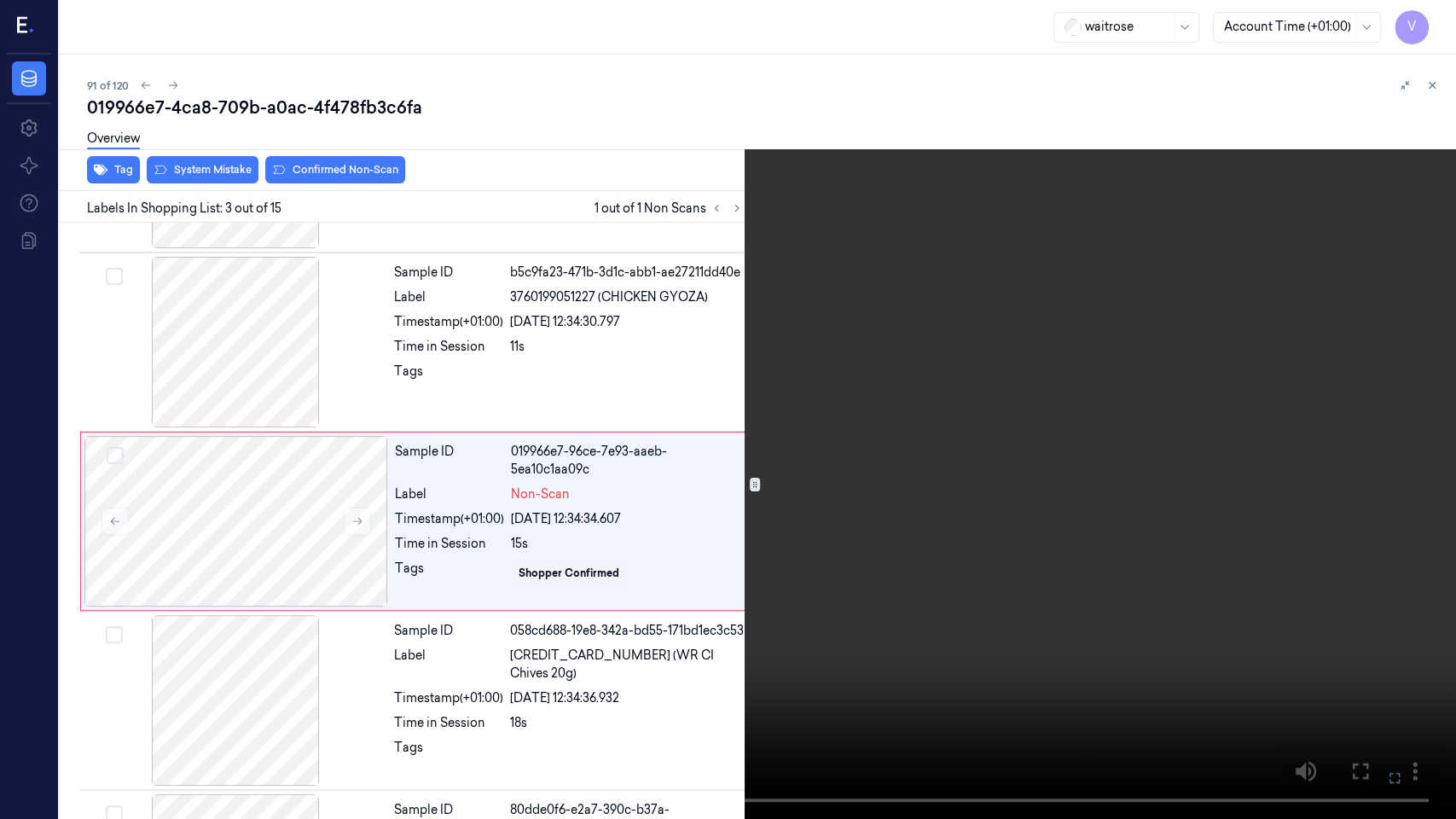
click at [0, 0] on button at bounding box center [0, 0] width 0 height 0
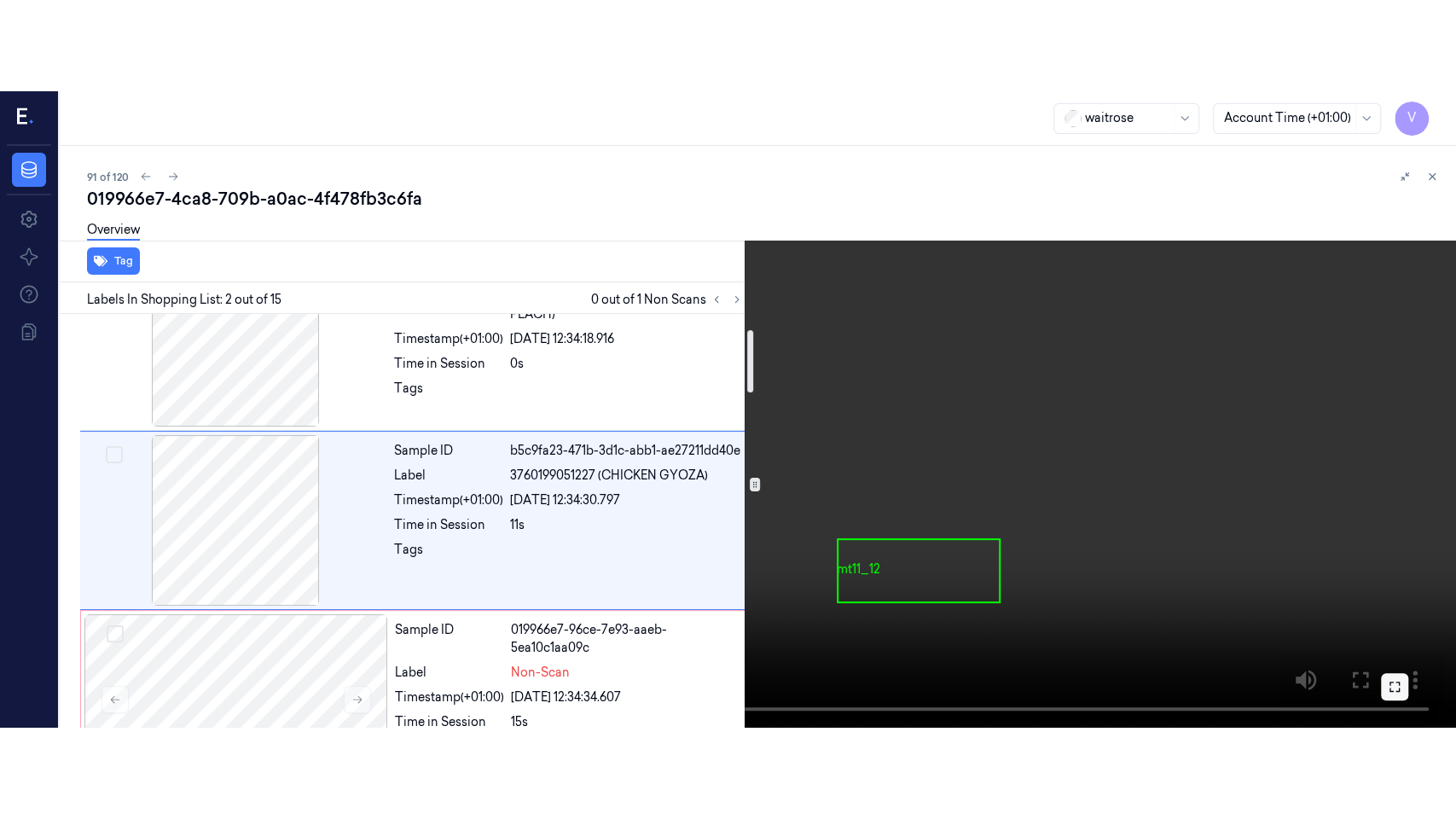
scroll to position [61, 0]
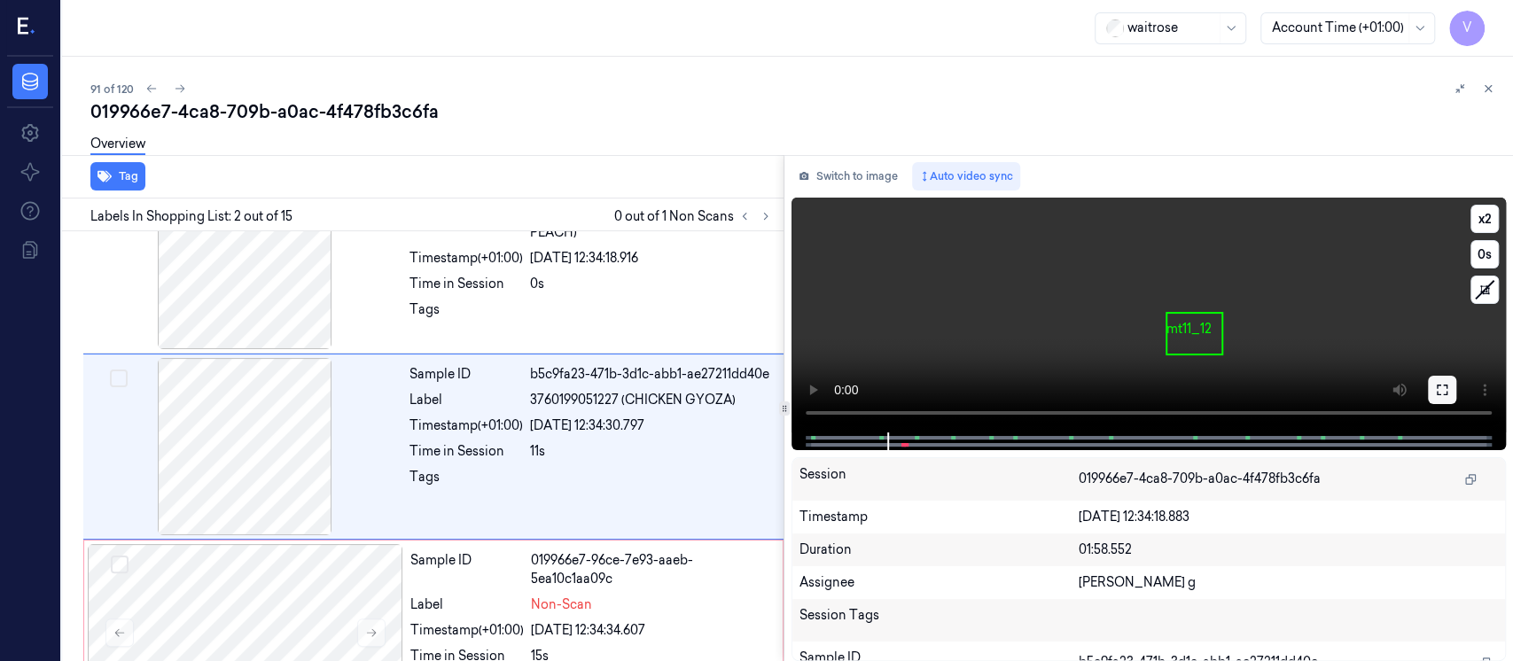
click at [1448, 387] on icon at bounding box center [1442, 390] width 14 height 14
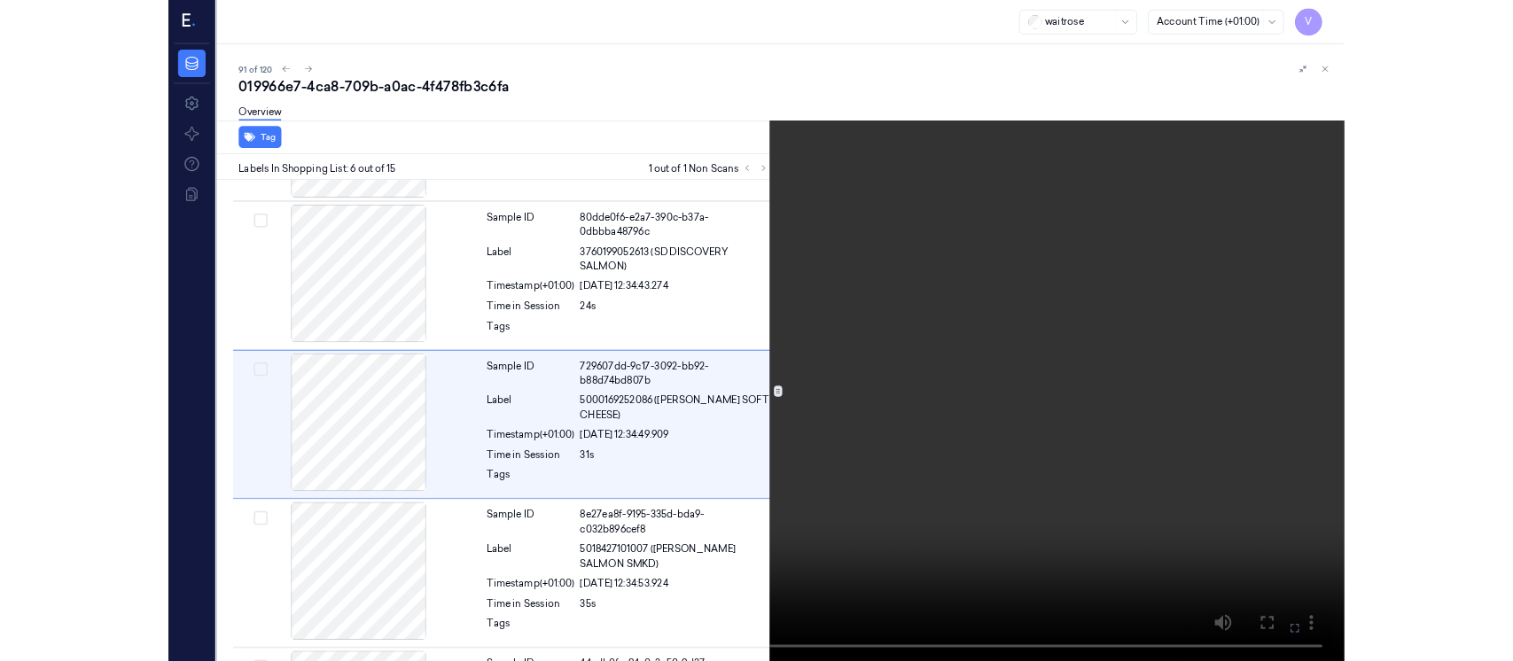
scroll to position [720, 0]
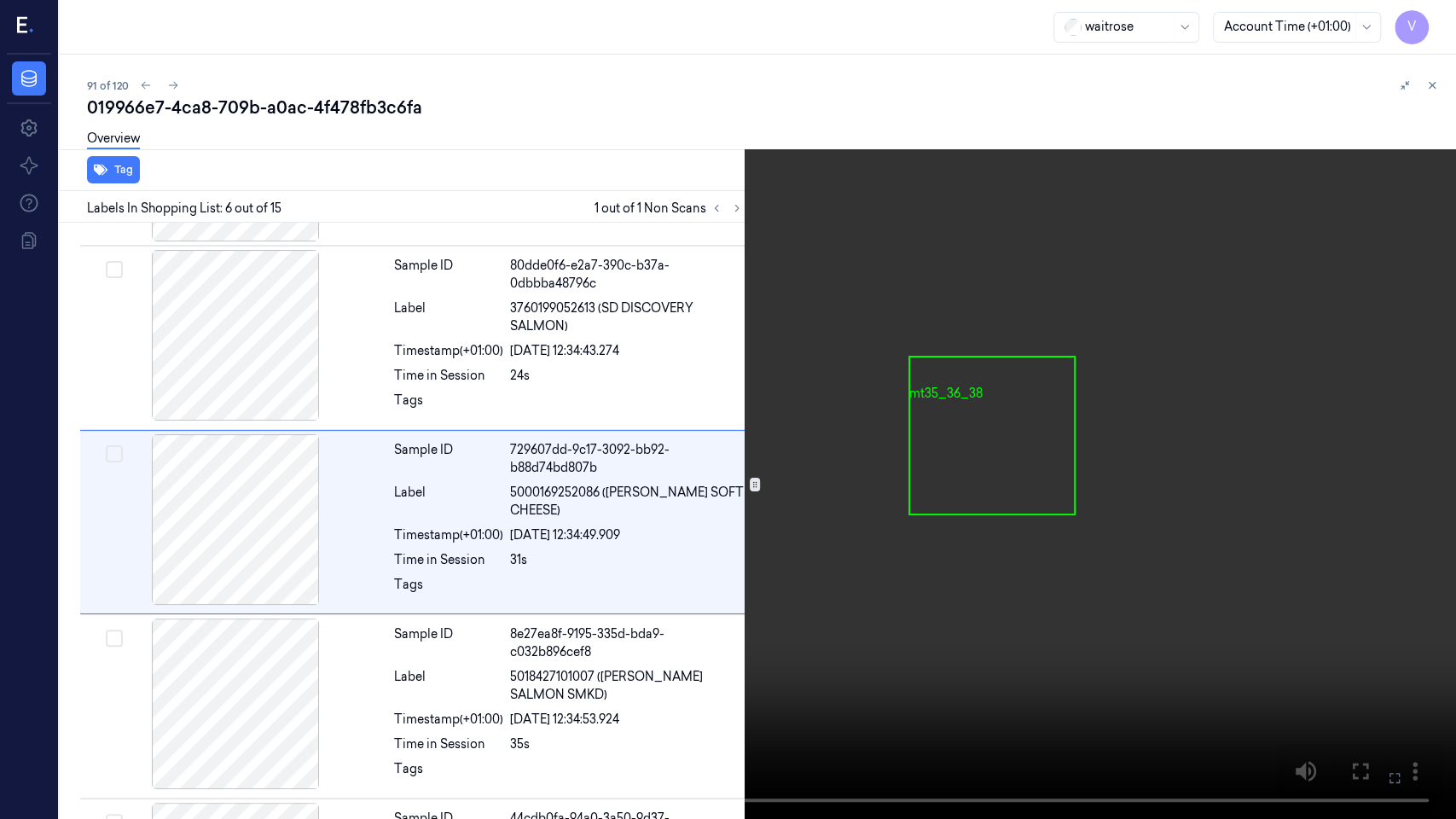
click at [0, 0] on icon at bounding box center [0, 0] width 0 height 0
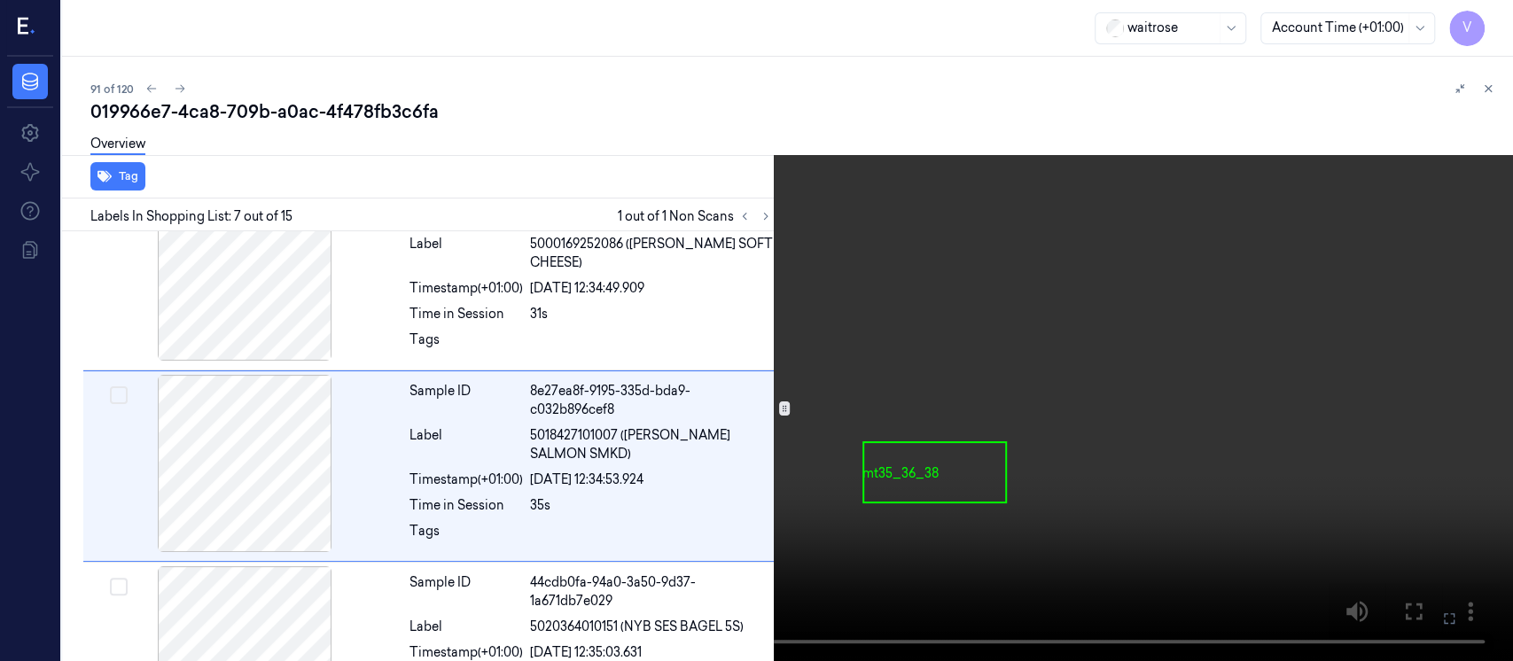
scroll to position [1006, 0]
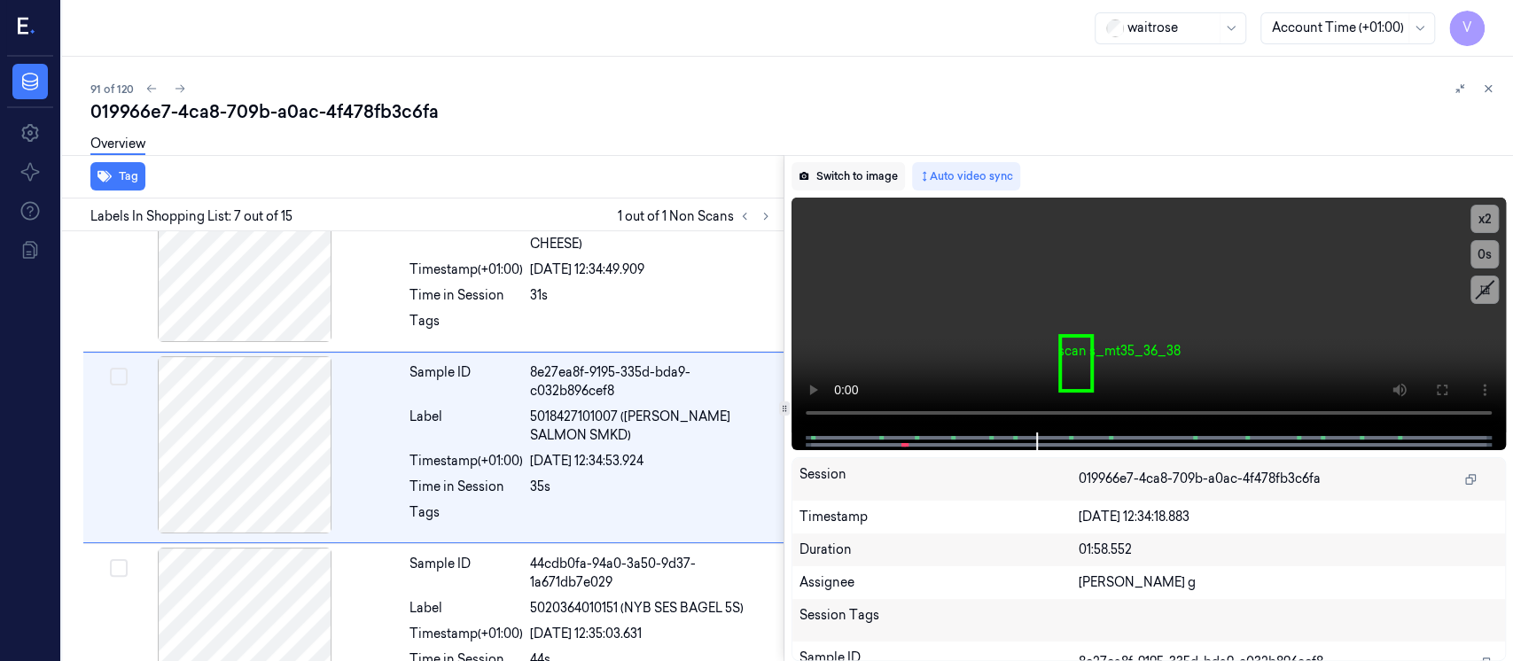
click at [830, 172] on button "Switch to image" at bounding box center [848, 176] width 113 height 28
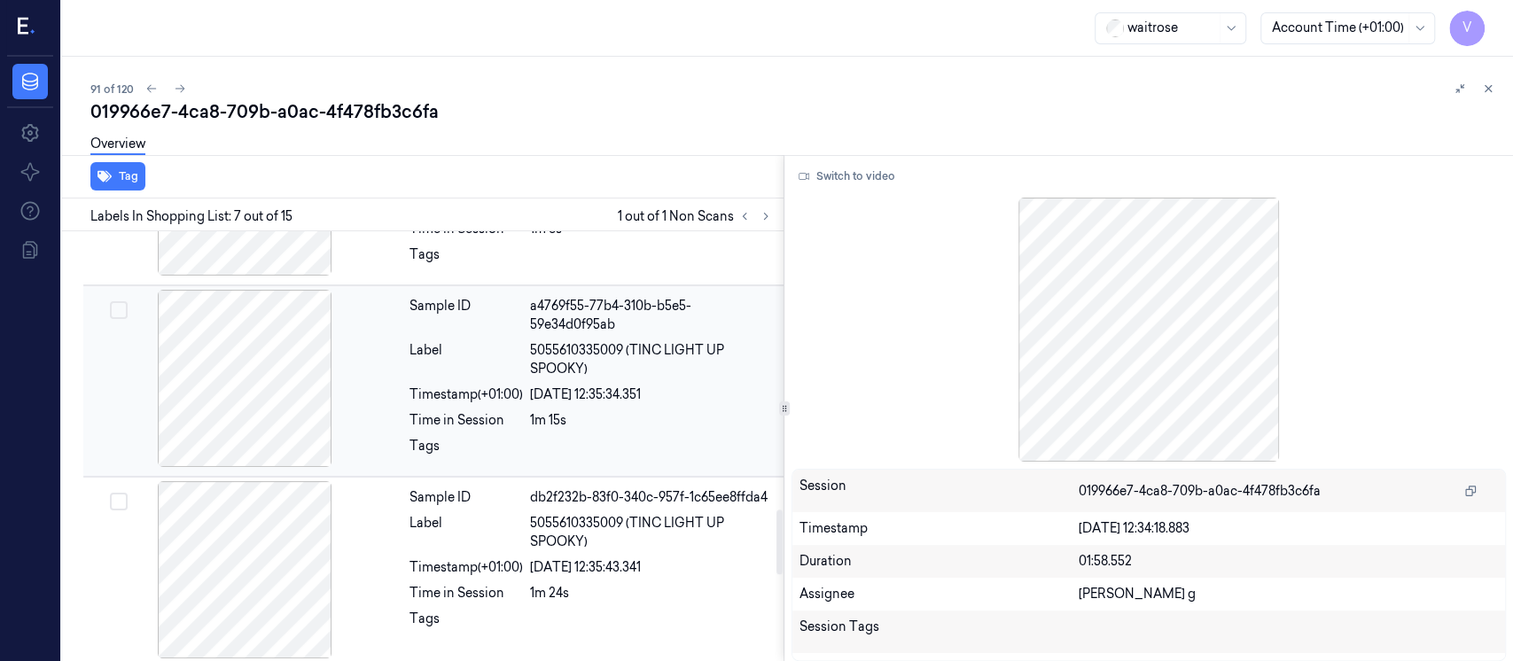
scroll to position [2070, 0]
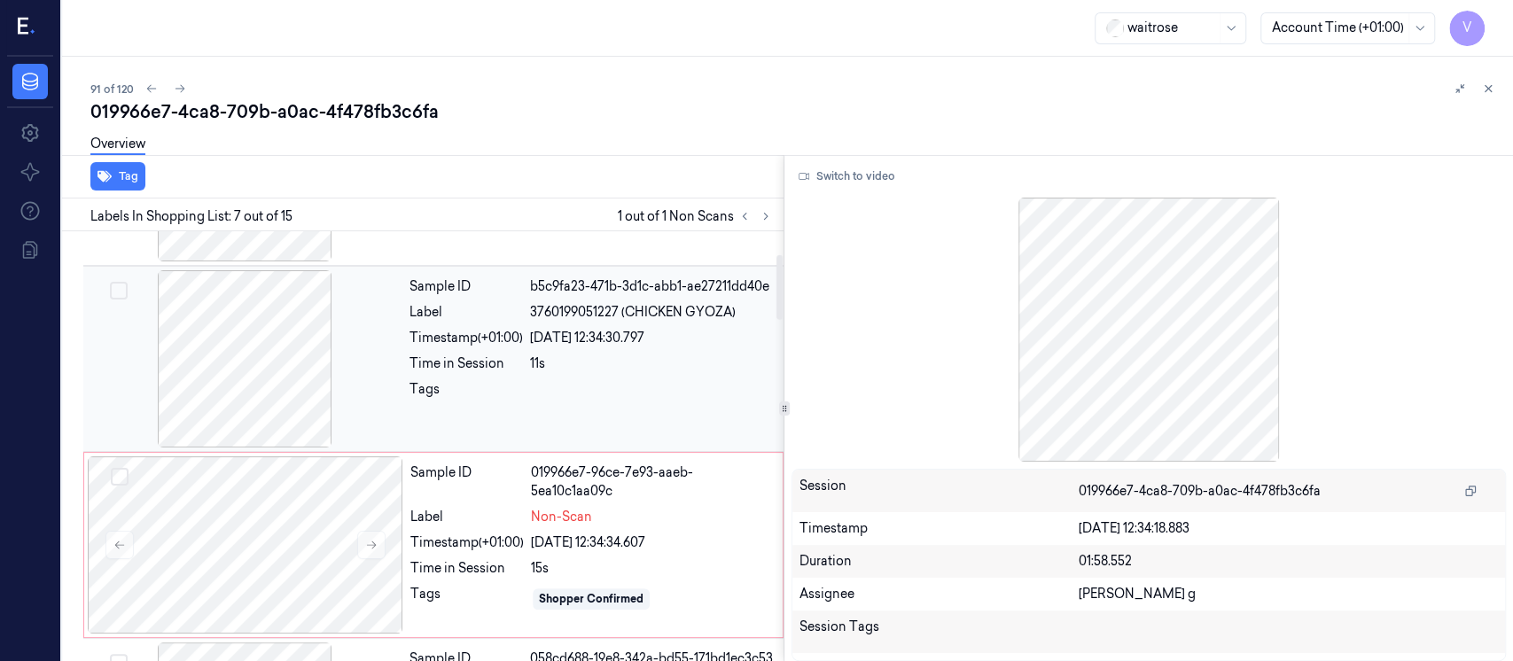
click at [230, 318] on div at bounding box center [245, 358] width 316 height 177
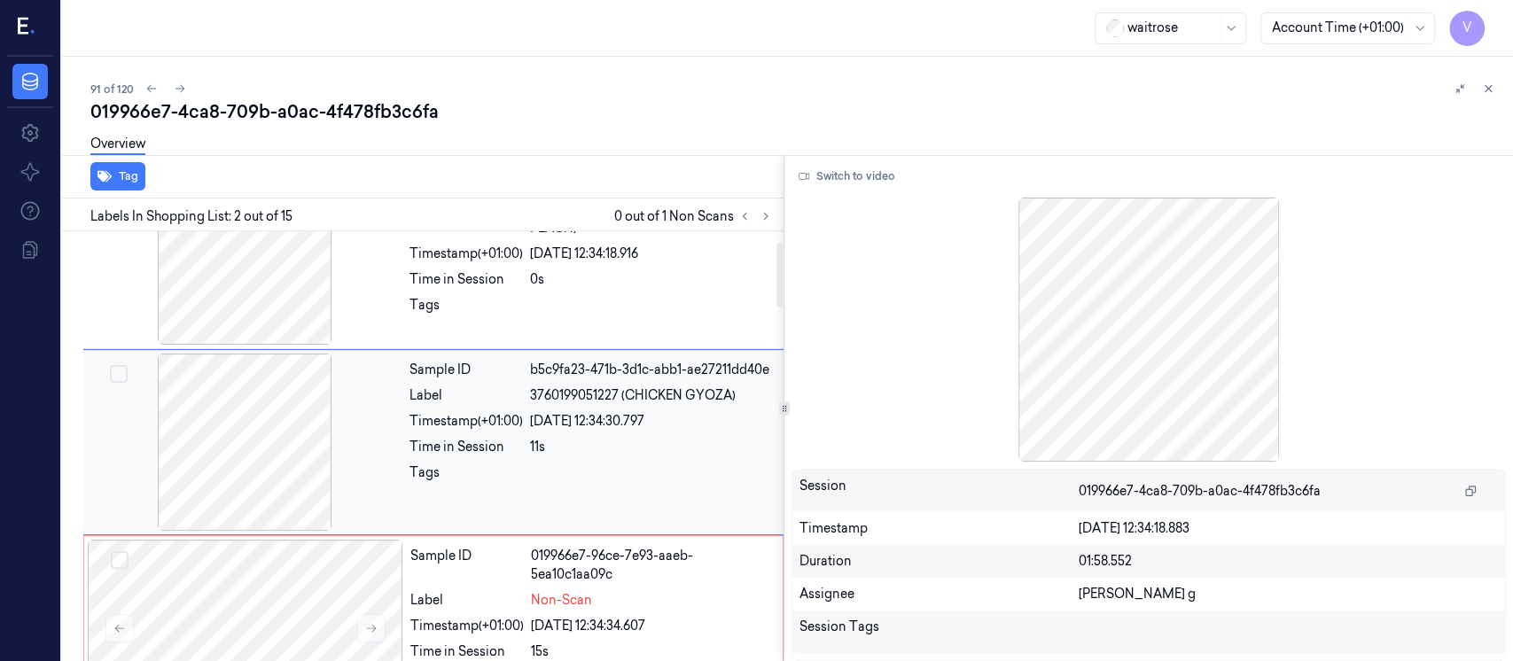
scroll to position [63, 0]
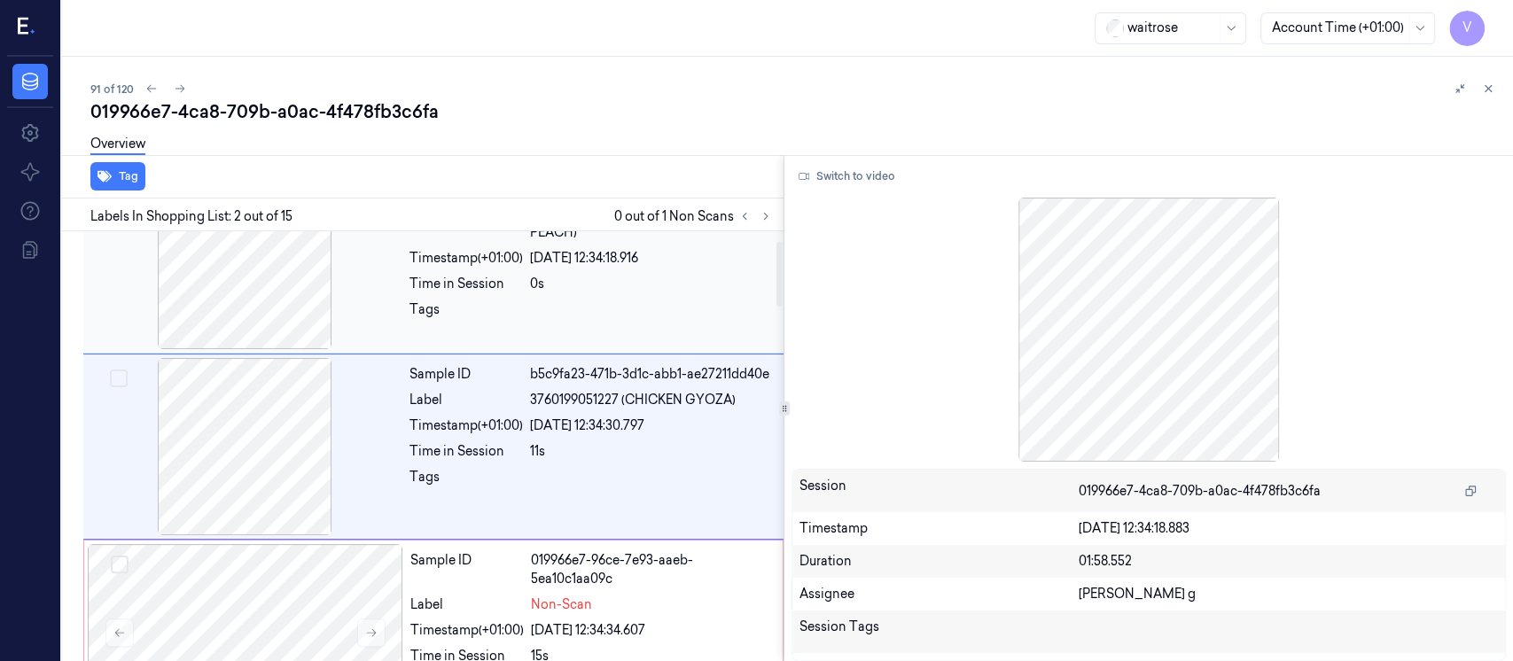
click at [303, 265] on div at bounding box center [245, 260] width 316 height 177
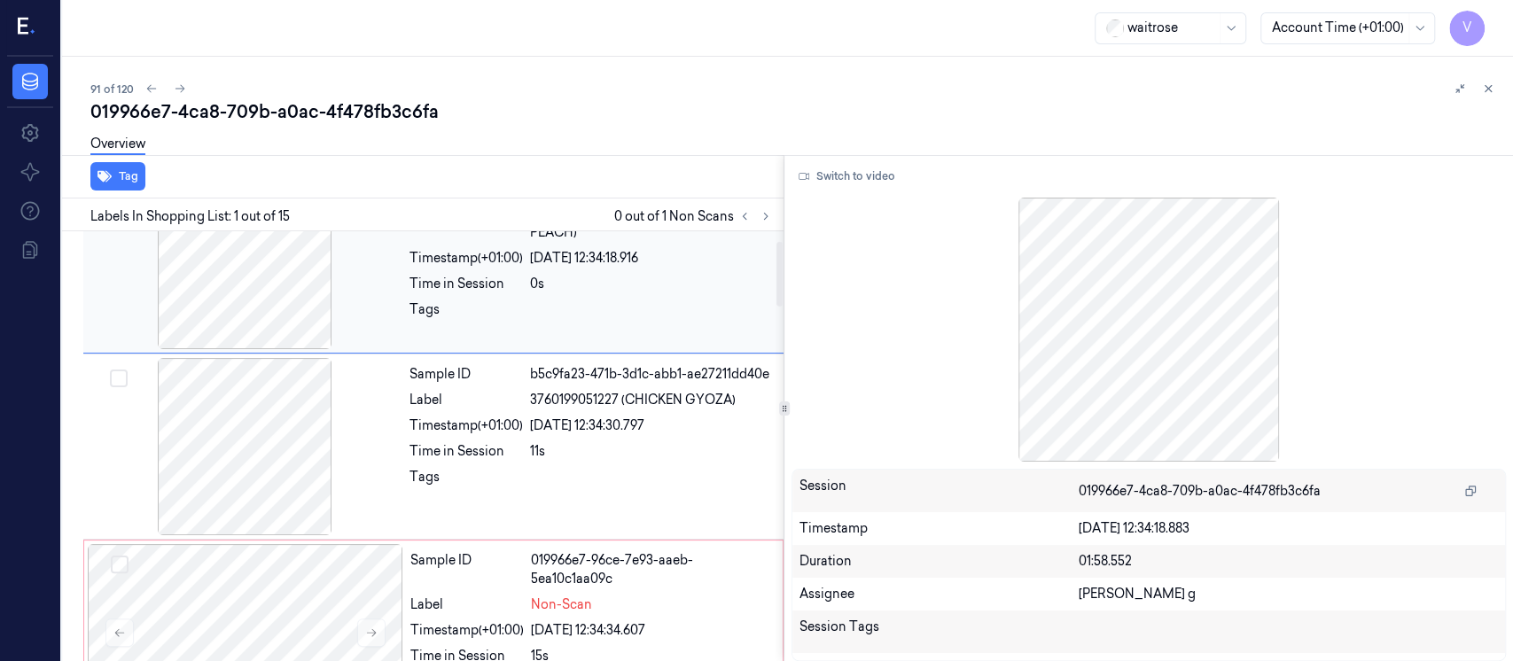
scroll to position [0, 0]
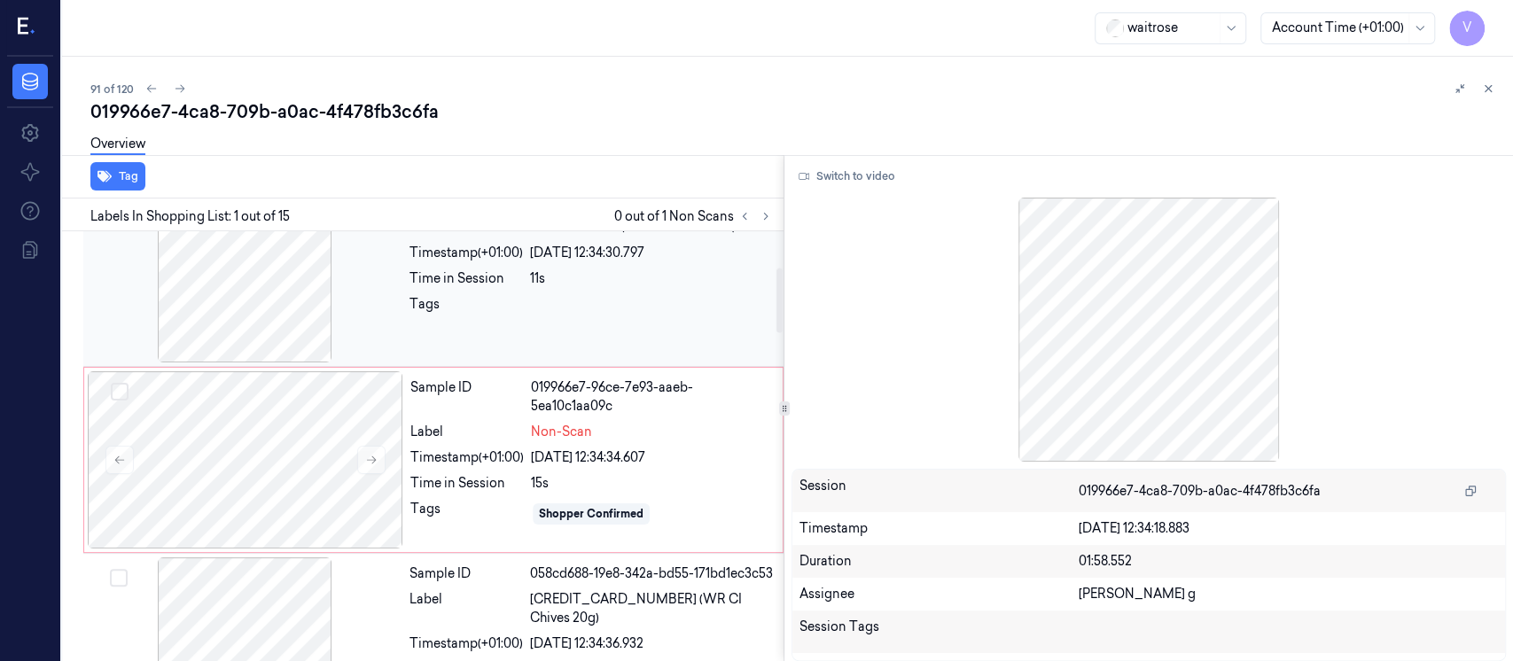
click at [284, 277] on div at bounding box center [245, 273] width 316 height 177
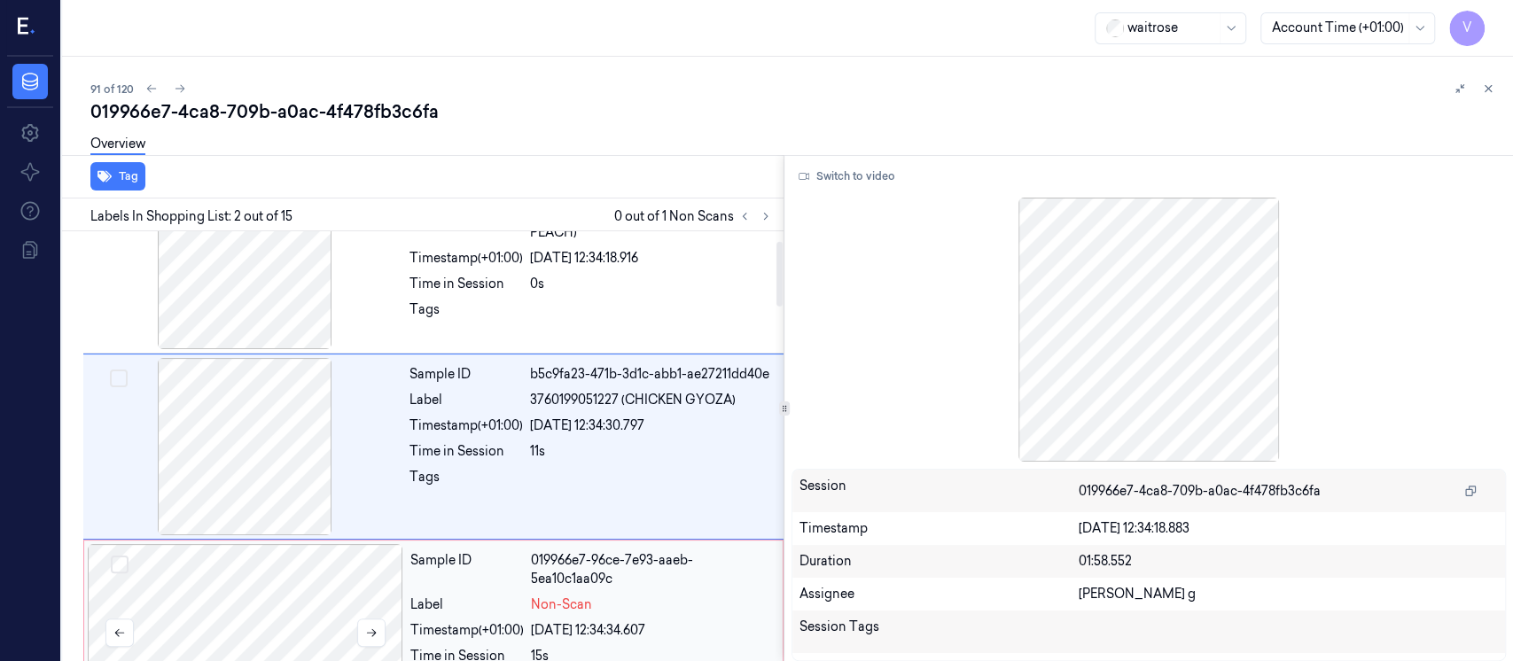
click at [246, 613] on div at bounding box center [246, 632] width 316 height 177
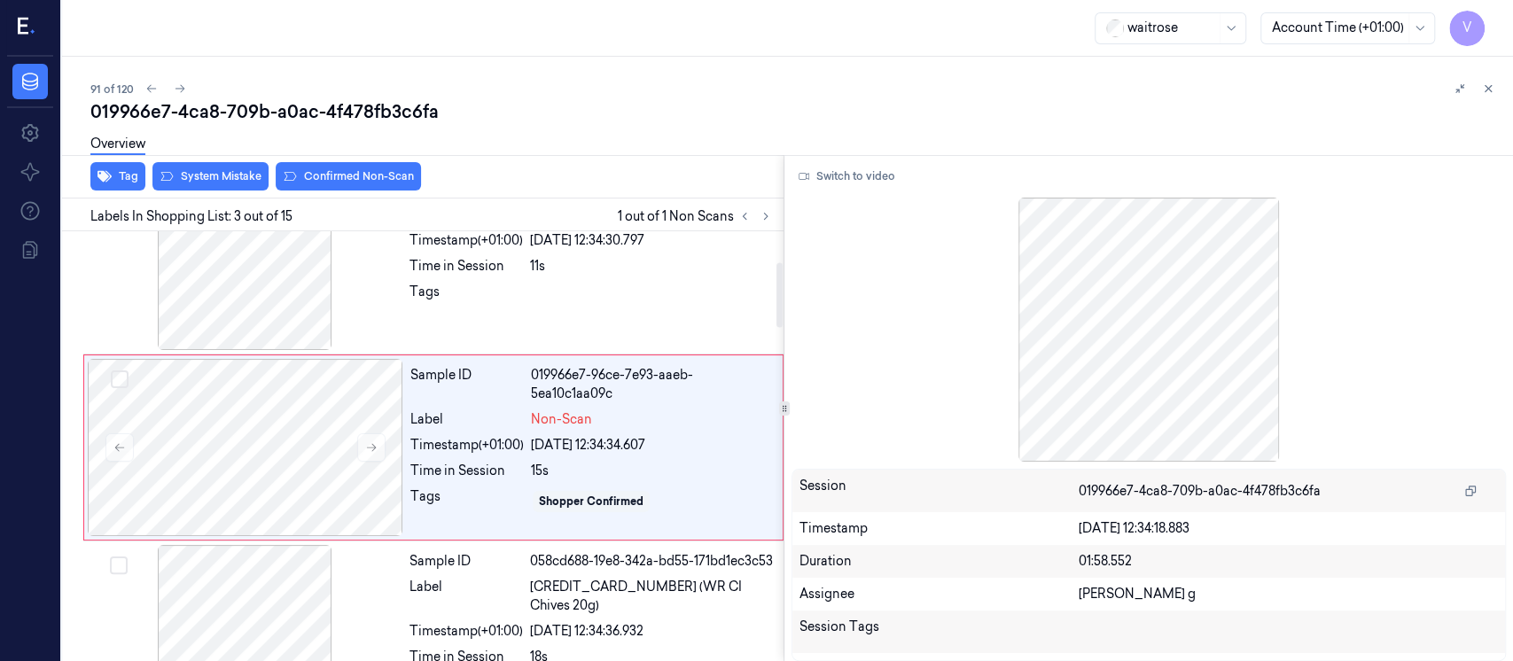
scroll to position [248, 0]
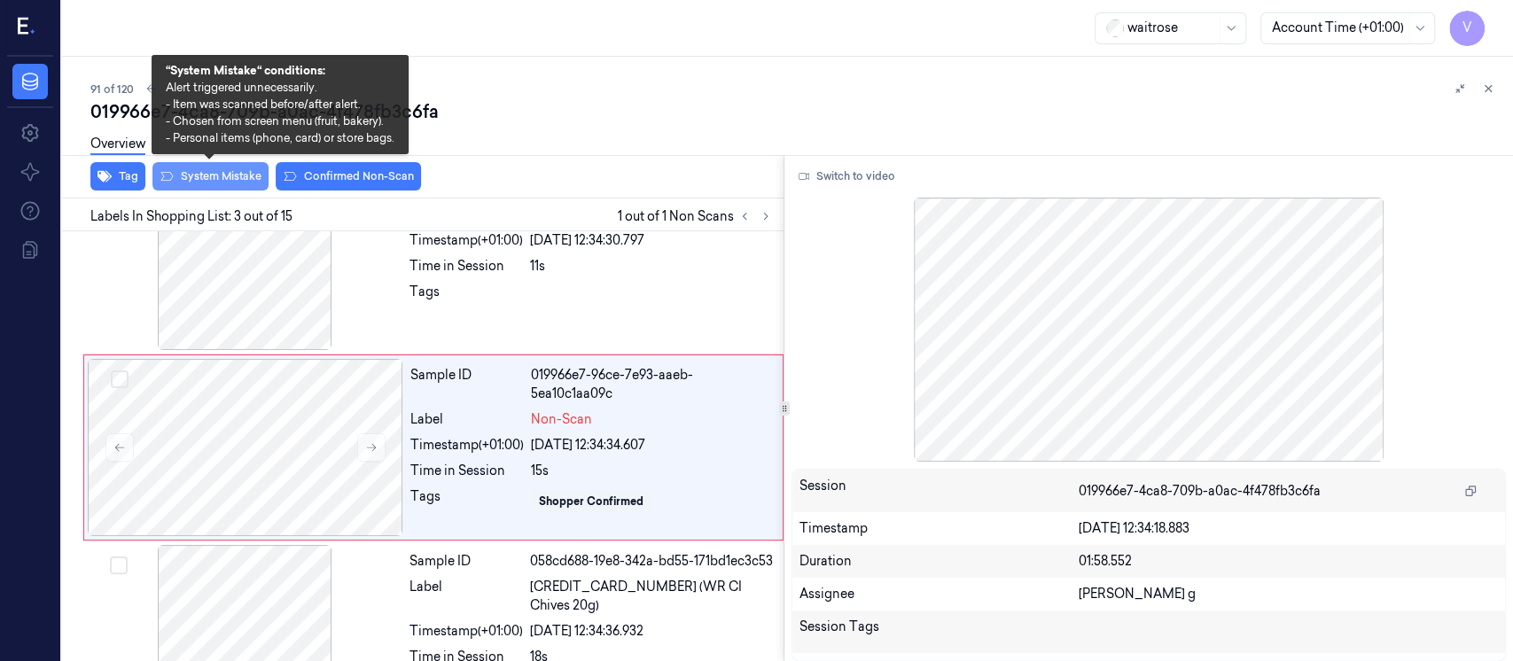
click at [190, 179] on button "System Mistake" at bounding box center [210, 176] width 116 height 28
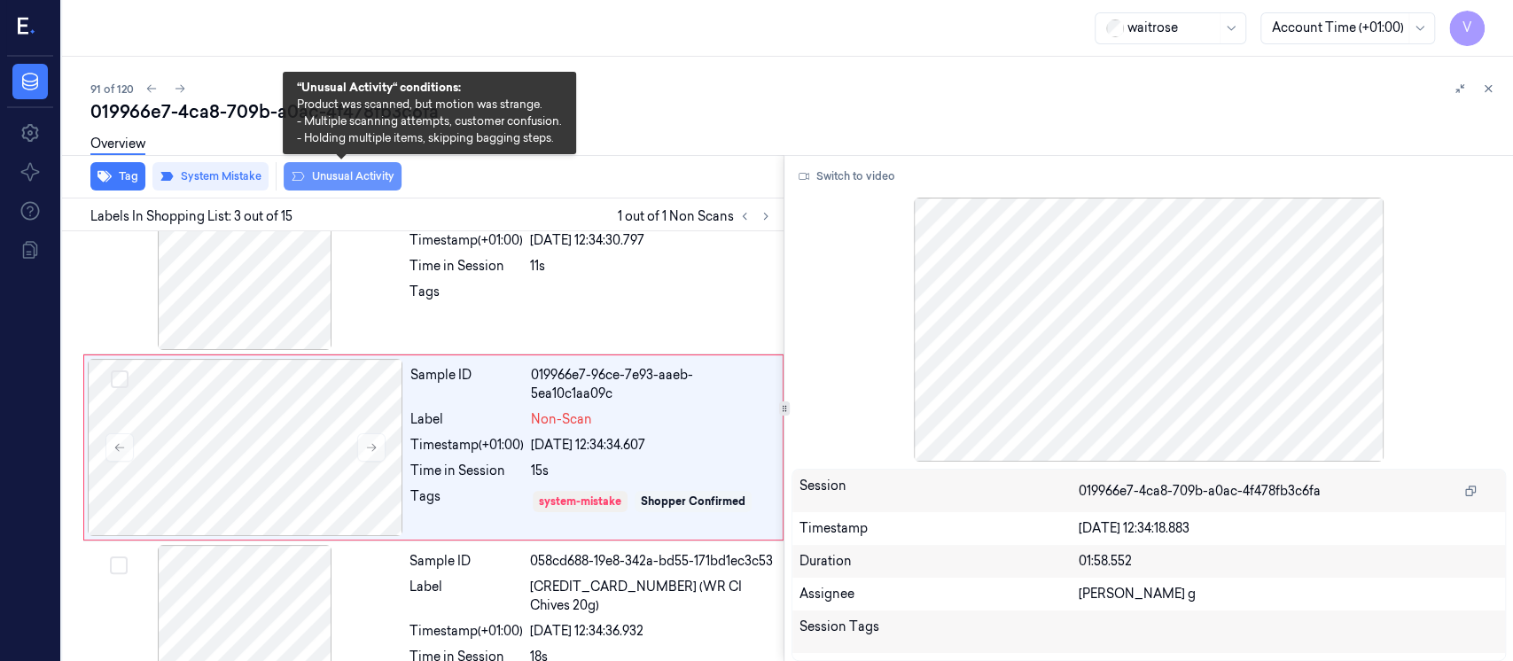
click at [333, 174] on button "Unusual Activity" at bounding box center [343, 176] width 118 height 28
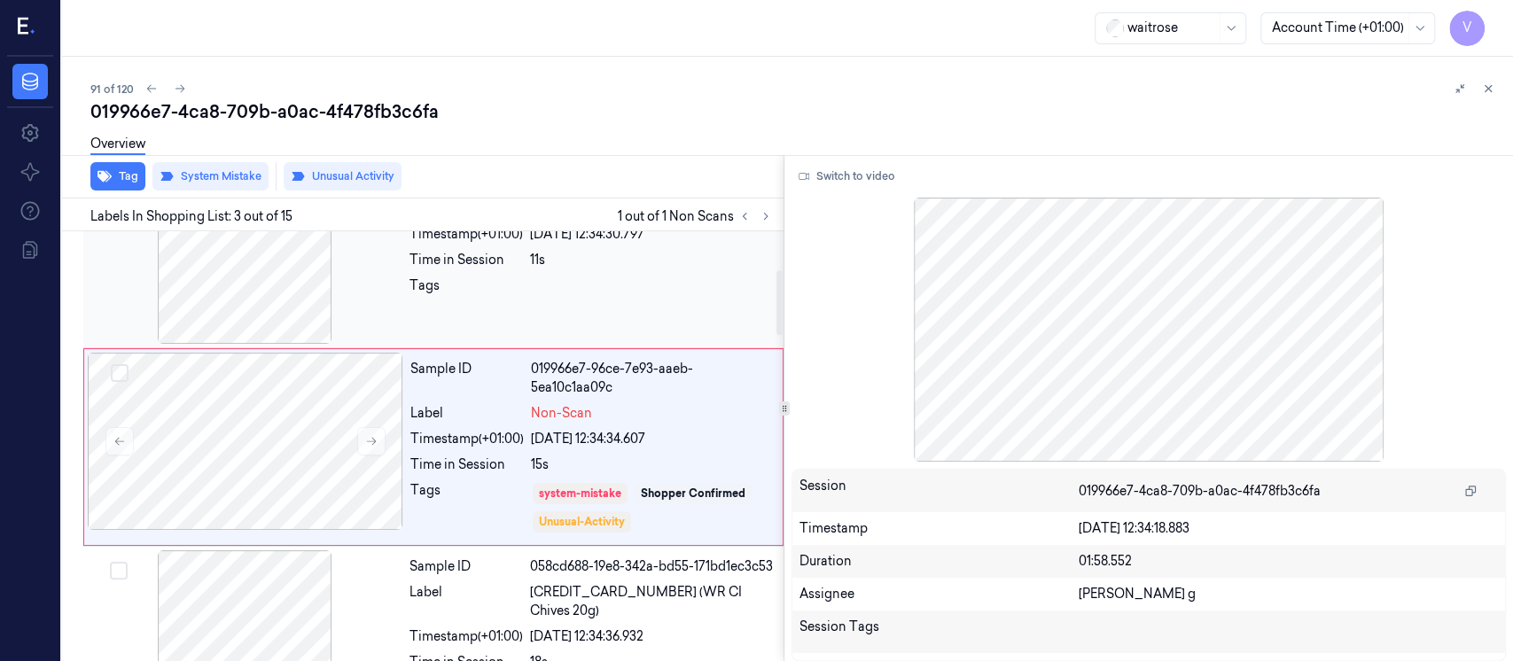
scroll to position [372, 0]
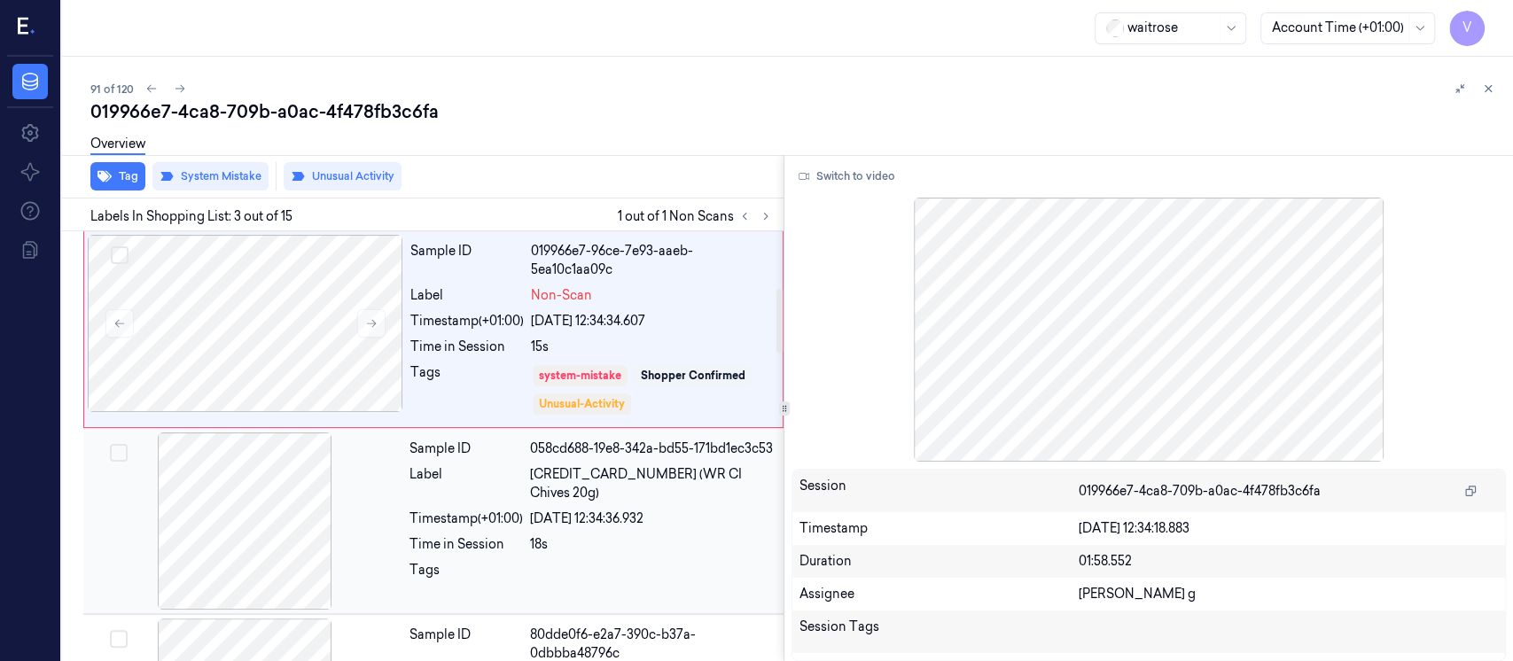
click at [453, 486] on div "Label" at bounding box center [466, 483] width 113 height 37
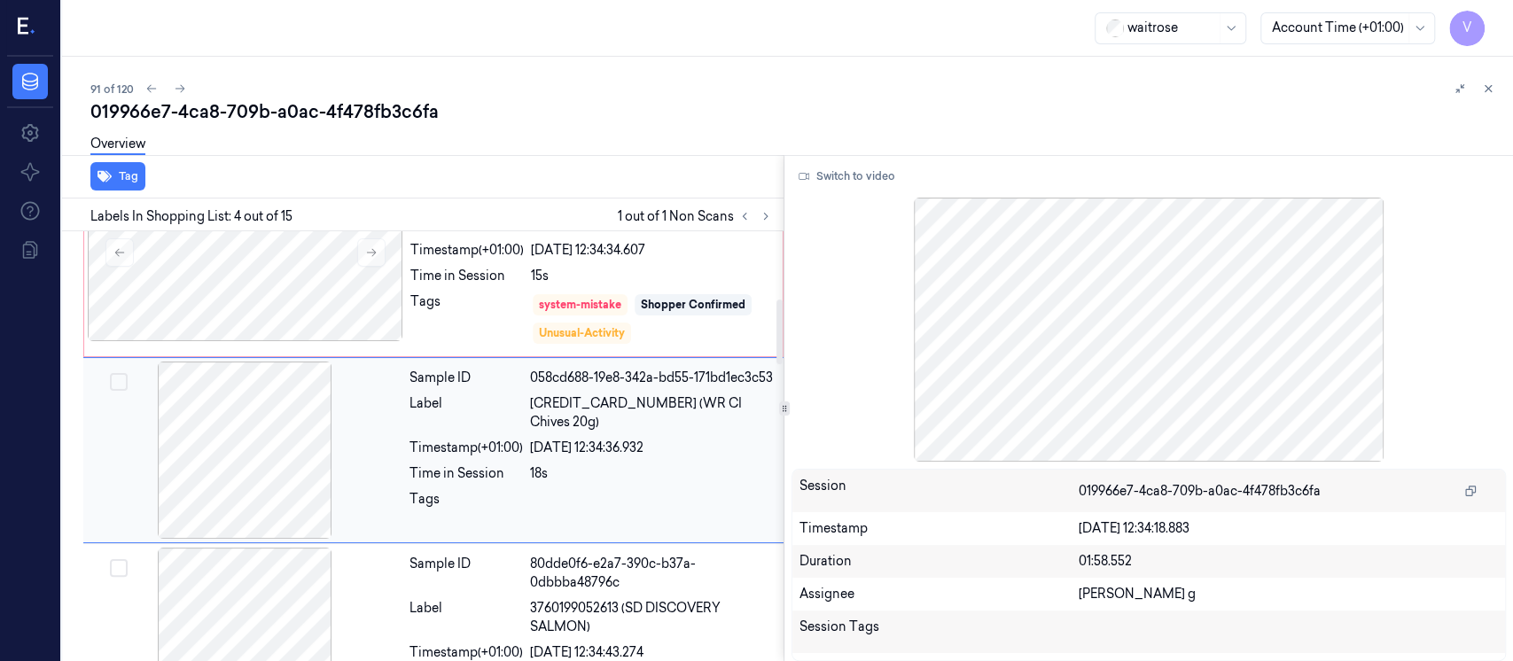
scroll to position [446, 0]
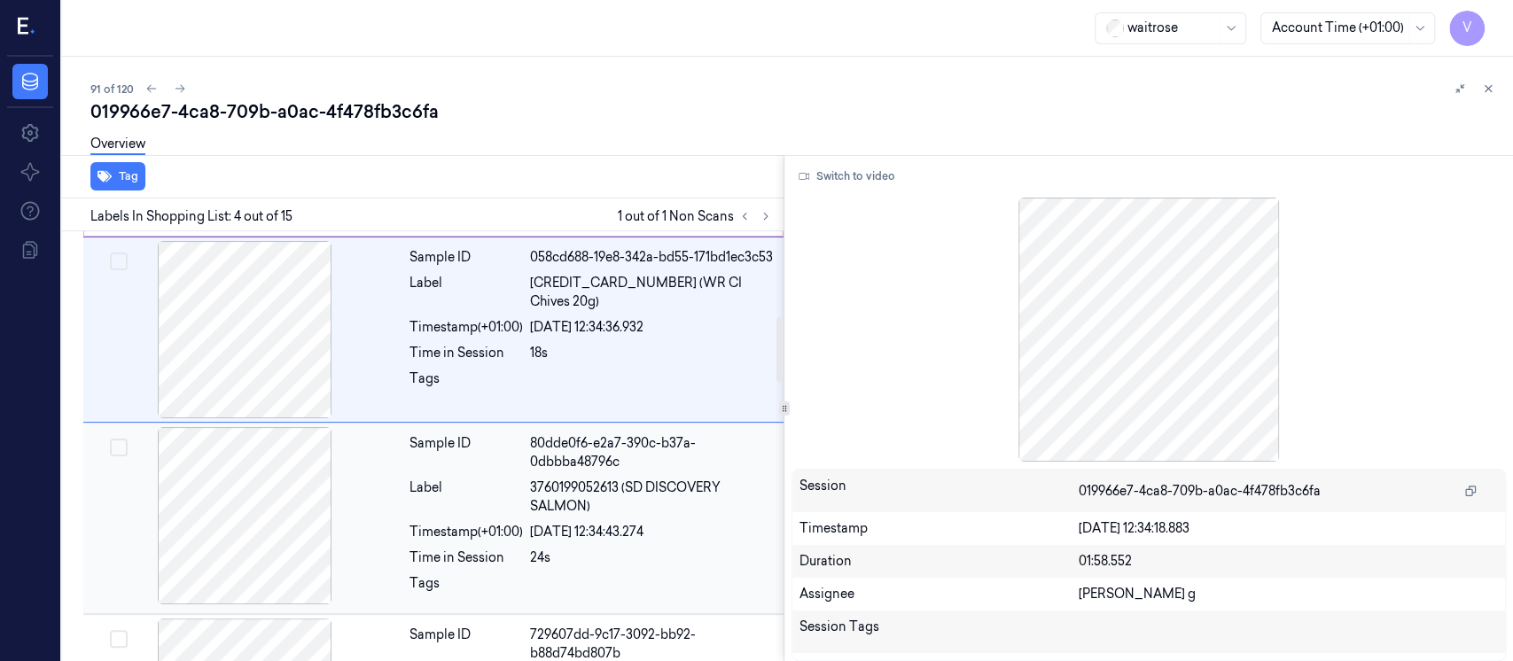
click at [521, 519] on div "Sample ID 80dde0f6-e2a7-390c-b37a-0dbbba48796c Label 3760199052613 (SD DISCOVER…" at bounding box center [591, 518] width 378 height 183
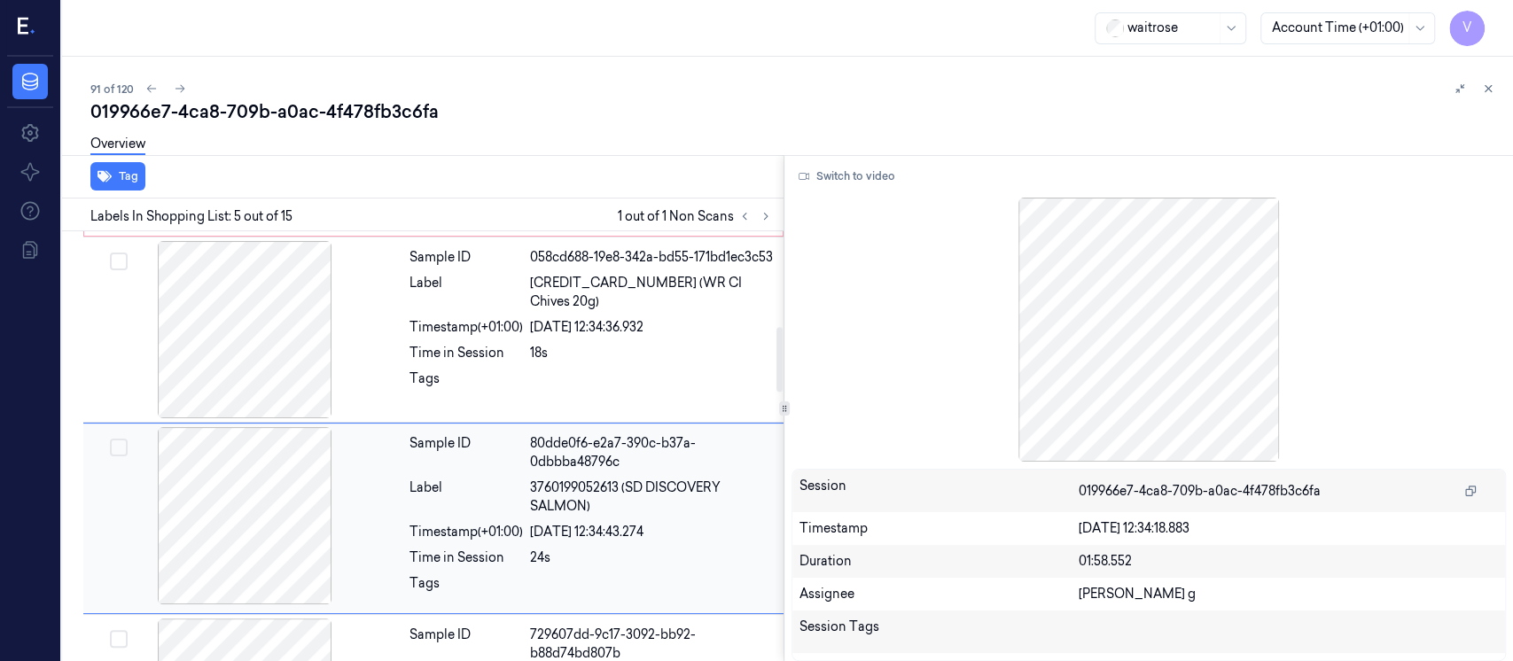
scroll to position [635, 0]
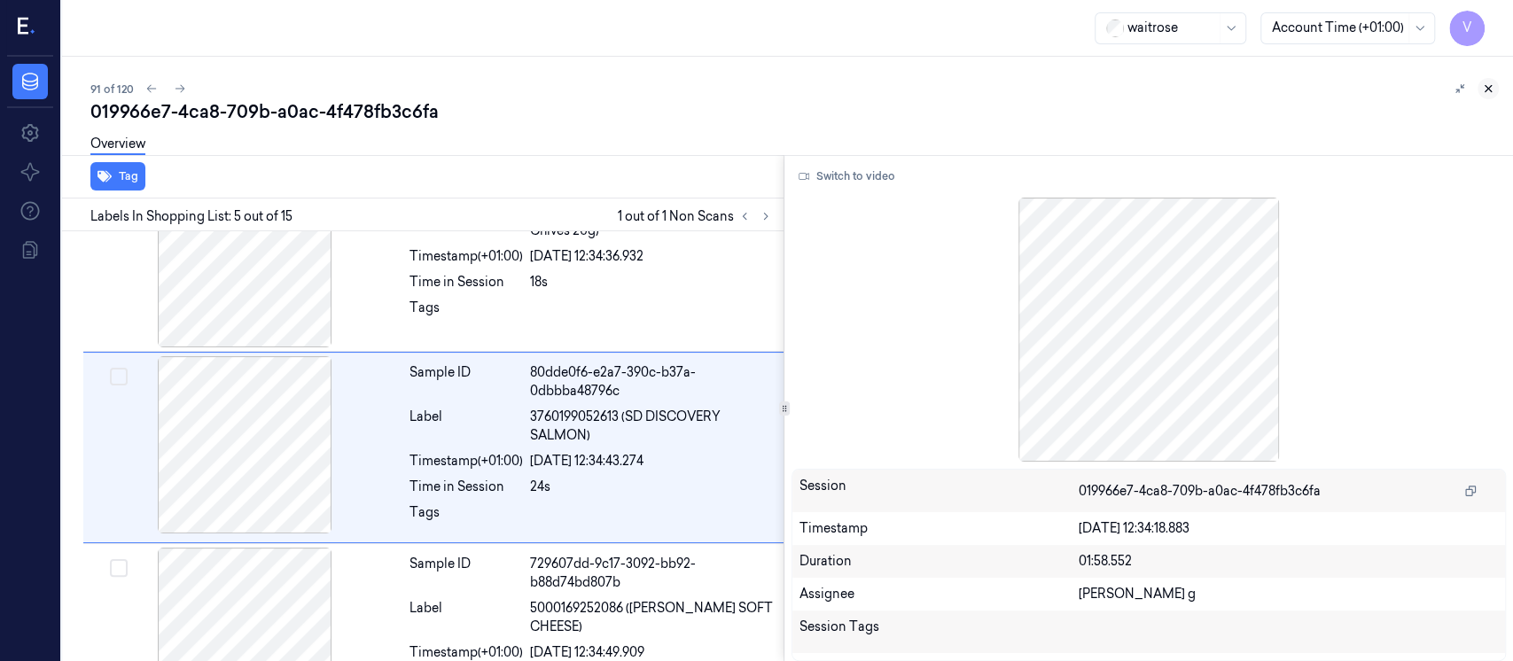
click at [1489, 88] on icon at bounding box center [1489, 89] width 6 height 6
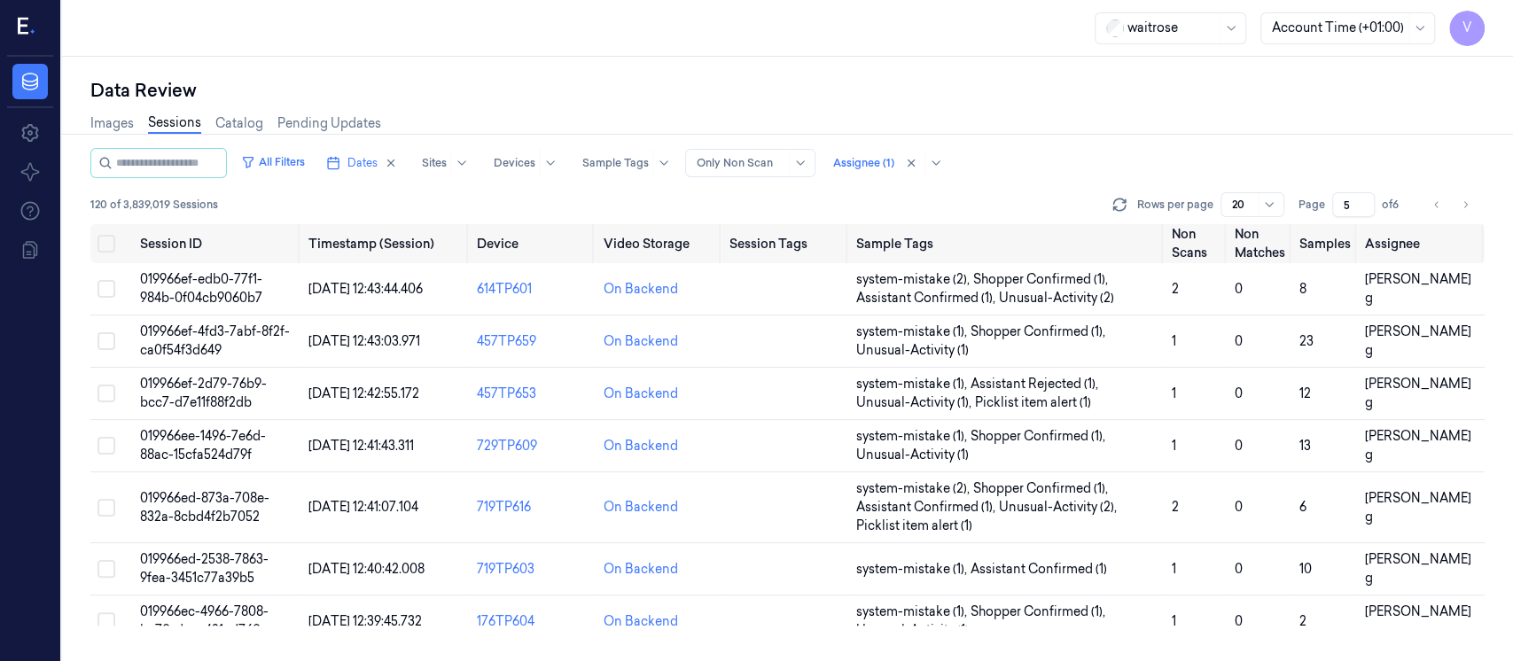
scroll to position [539, 0]
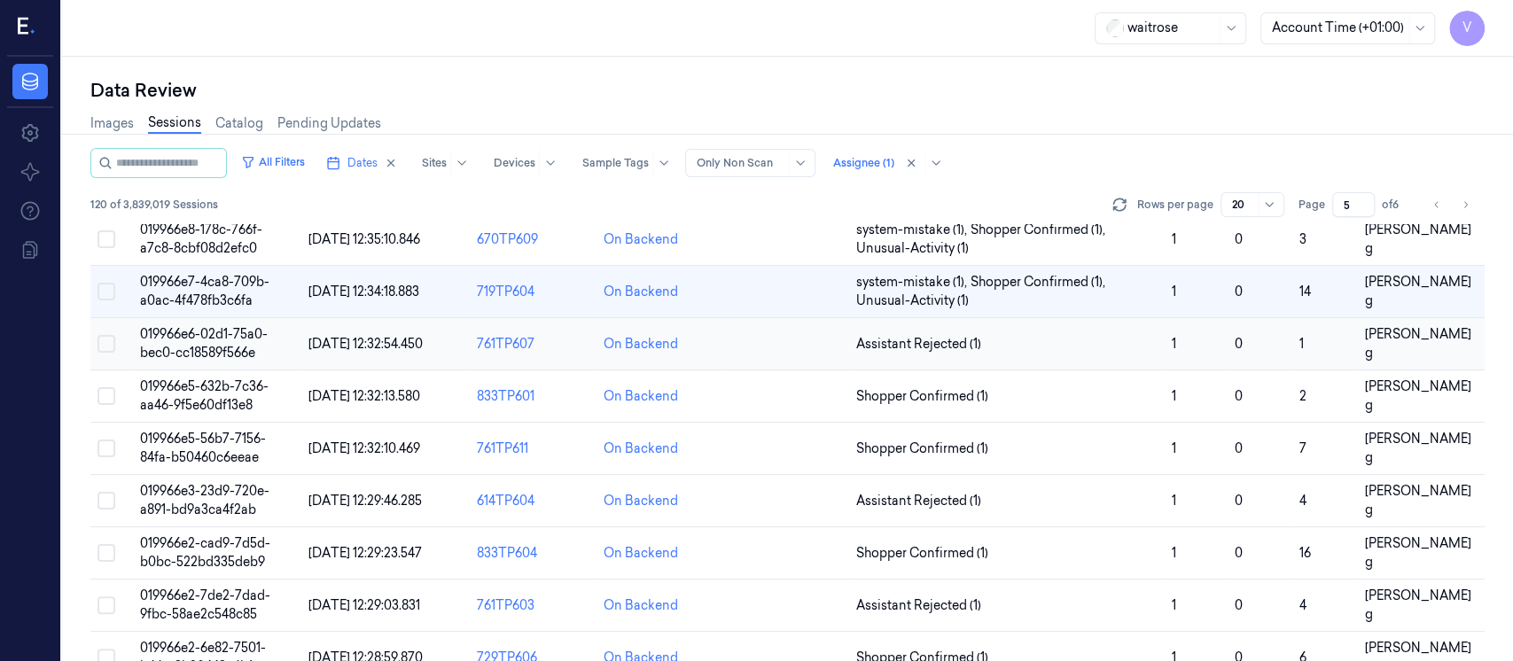
click at [794, 343] on td at bounding box center [786, 344] width 127 height 52
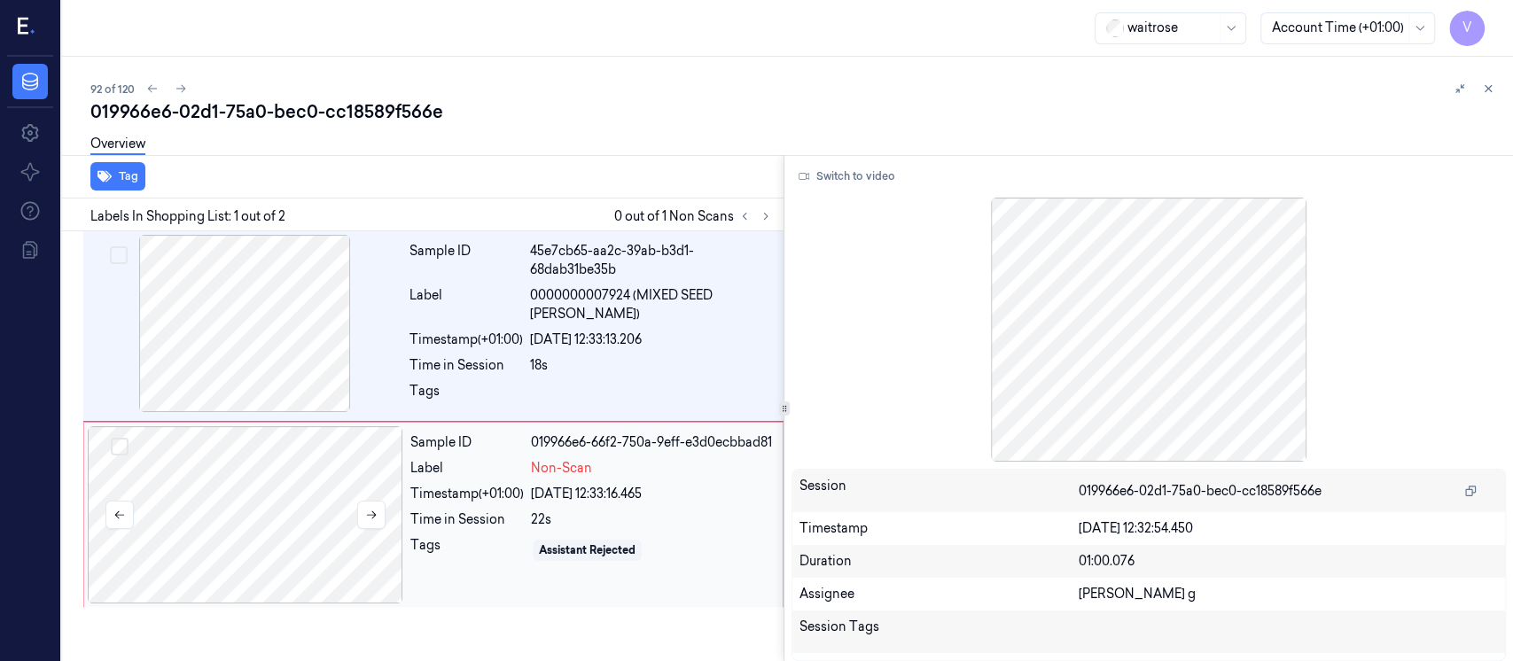
click at [223, 530] on div at bounding box center [246, 514] width 316 height 177
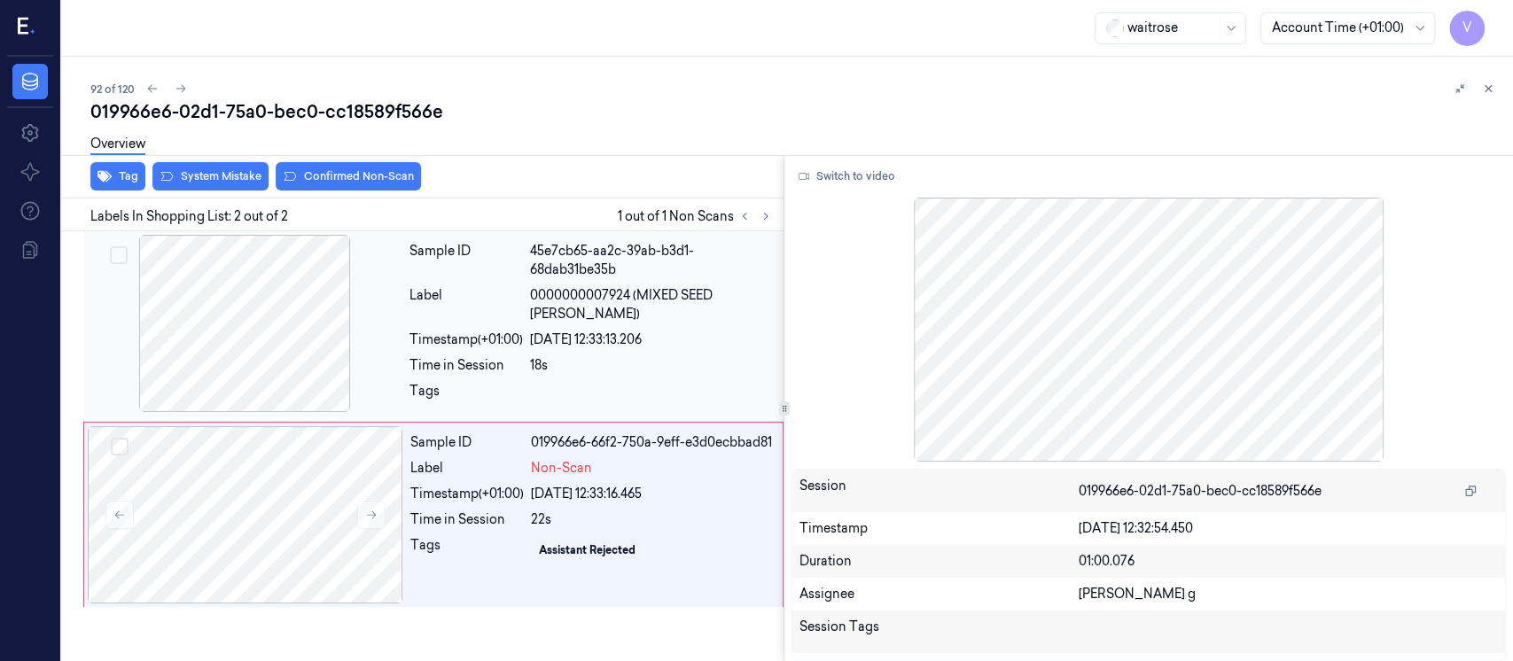
click at [225, 373] on div at bounding box center [245, 323] width 316 height 177
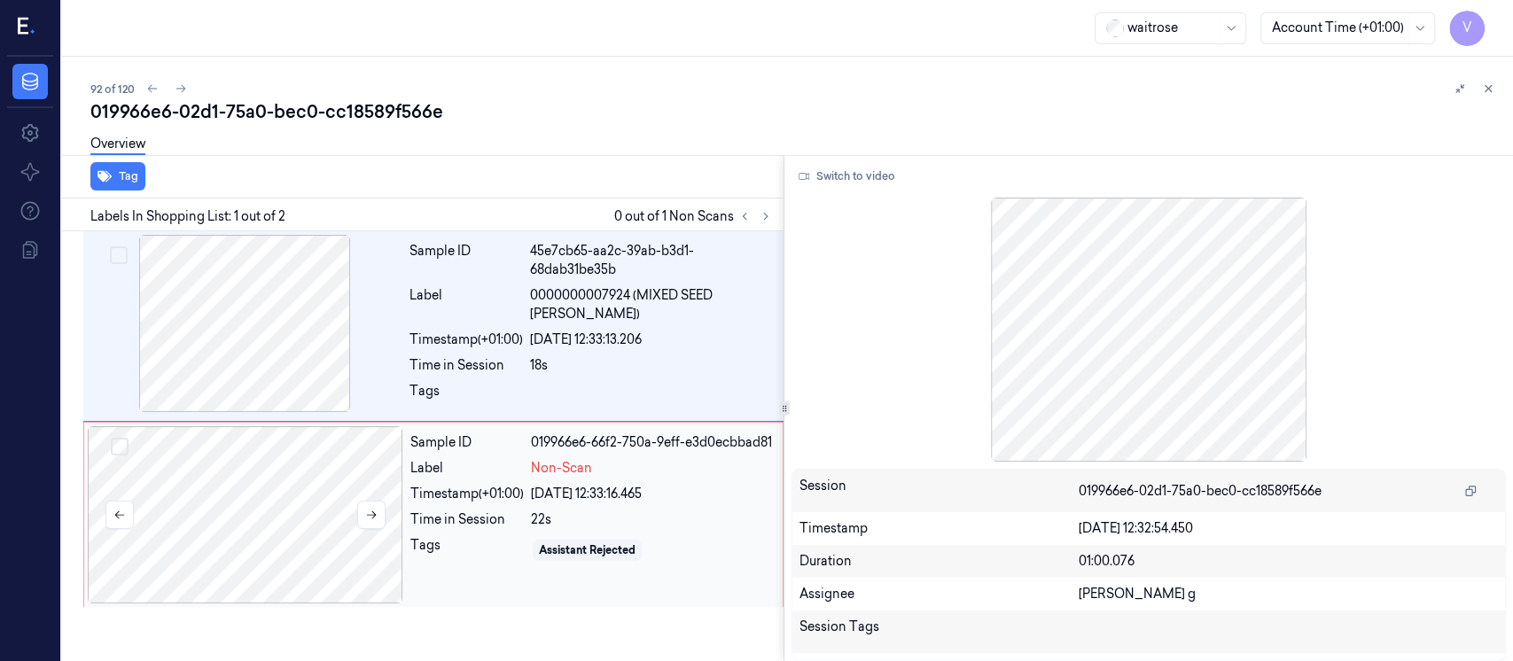
click at [207, 517] on div at bounding box center [246, 514] width 316 height 177
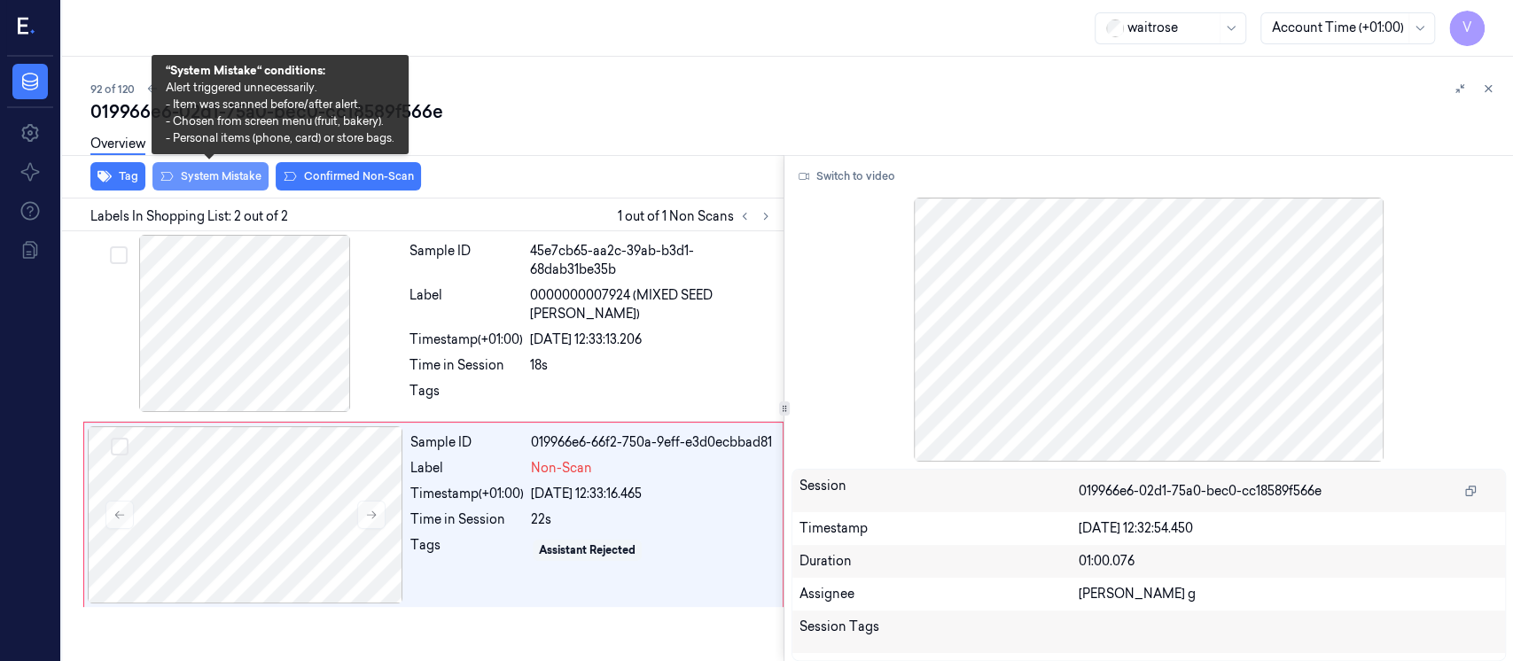
click at [202, 175] on button "System Mistake" at bounding box center [210, 176] width 116 height 28
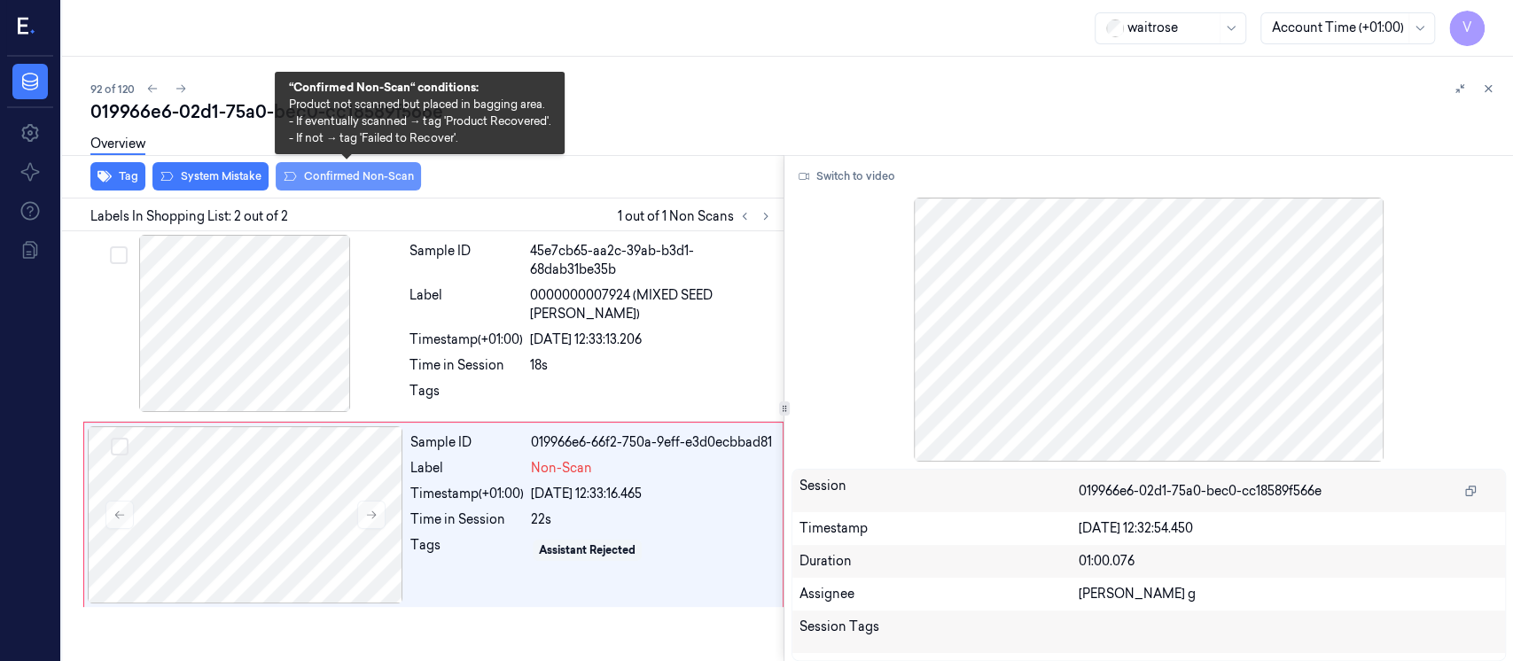
click at [327, 188] on button "Confirmed Non-Scan" at bounding box center [348, 176] width 145 height 28
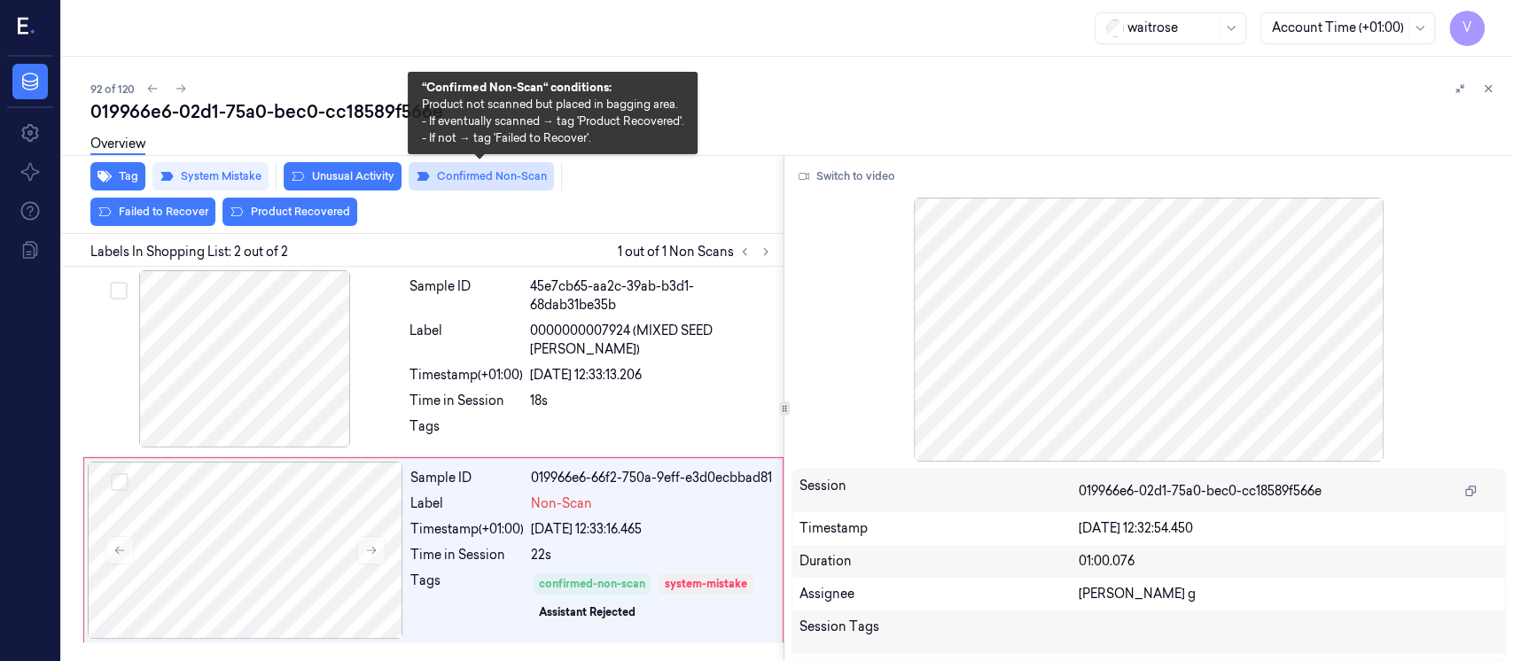
click at [520, 178] on button "Confirmed Non-Scan" at bounding box center [481, 176] width 145 height 28
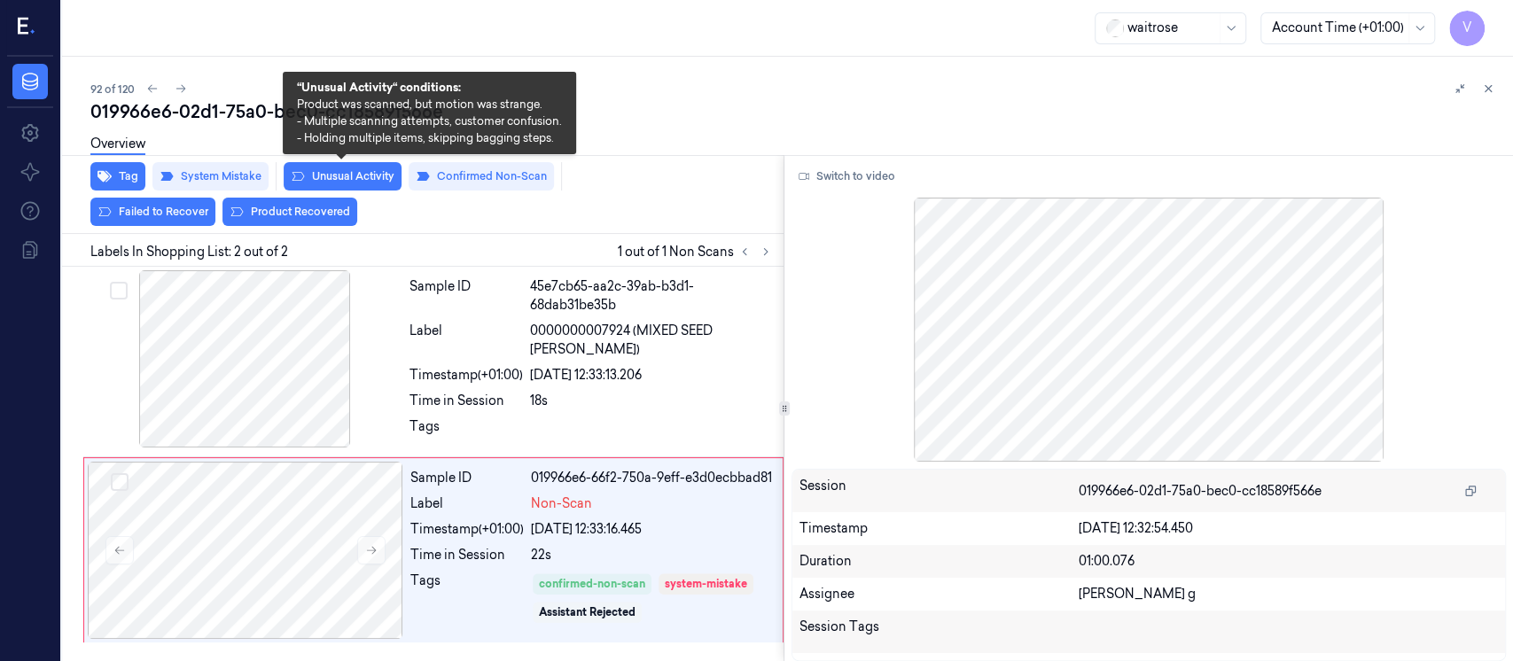
click at [353, 181] on button "Unusual Activity" at bounding box center [343, 176] width 118 height 28
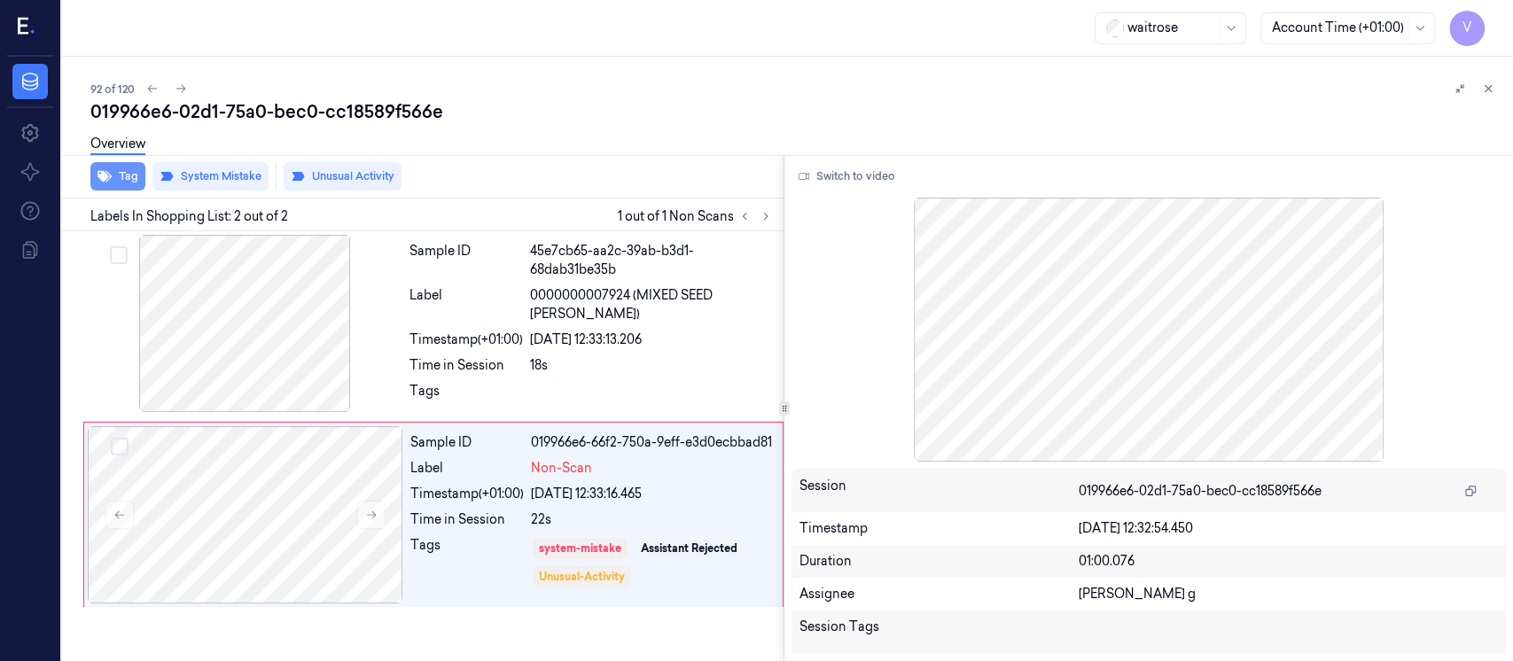
click at [121, 179] on button "Tag" at bounding box center [117, 176] width 55 height 28
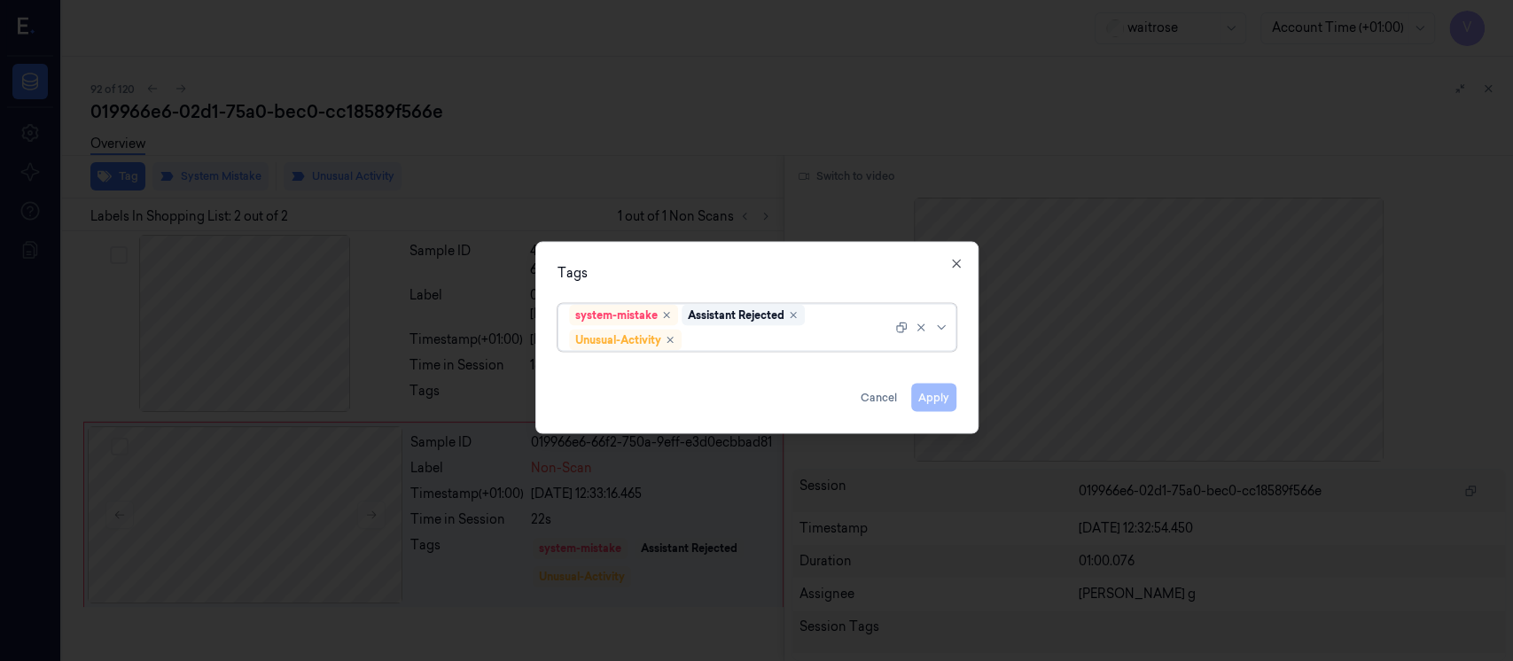
click at [794, 341] on div at bounding box center [788, 340] width 207 height 19
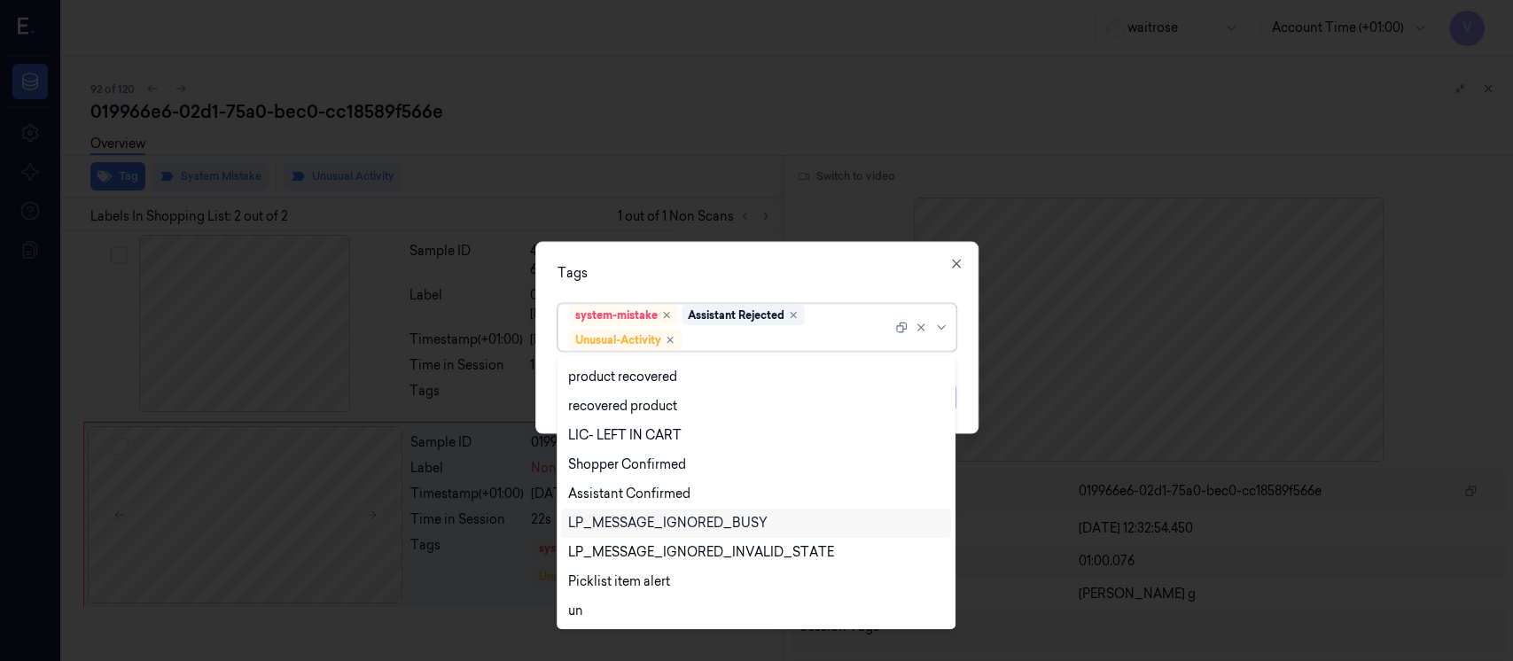
scroll to position [348, 0]
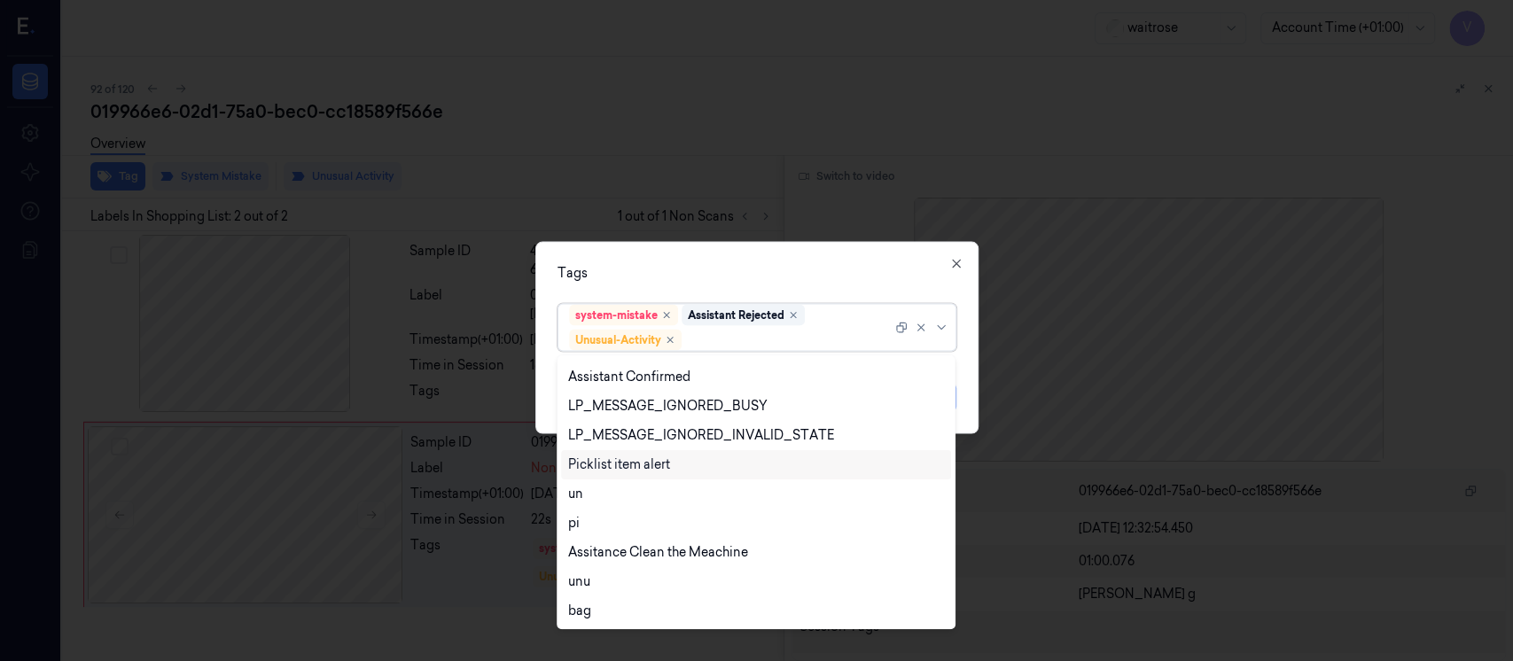
click at [639, 465] on div "Picklist item alert" at bounding box center [619, 465] width 102 height 19
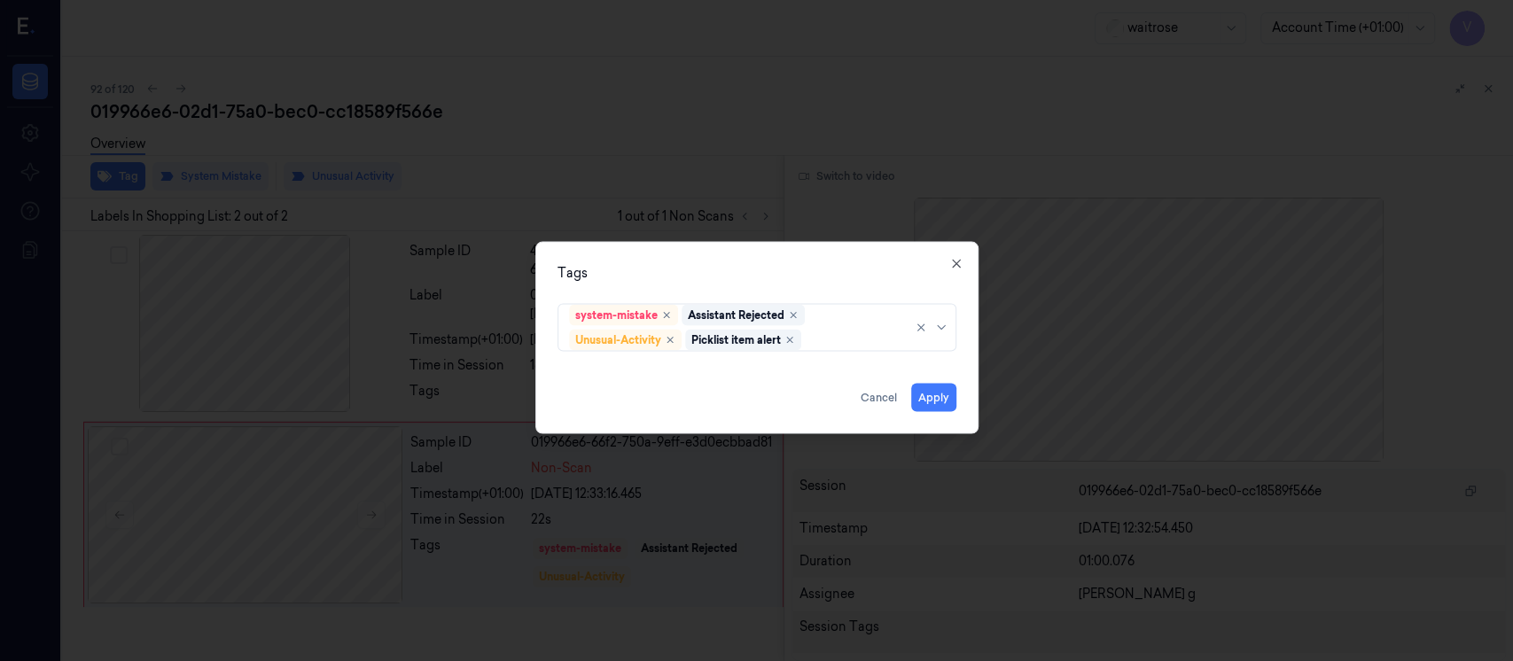
click at [837, 278] on div "Tags" at bounding box center [757, 273] width 399 height 19
click at [940, 400] on button "Apply" at bounding box center [933, 398] width 45 height 28
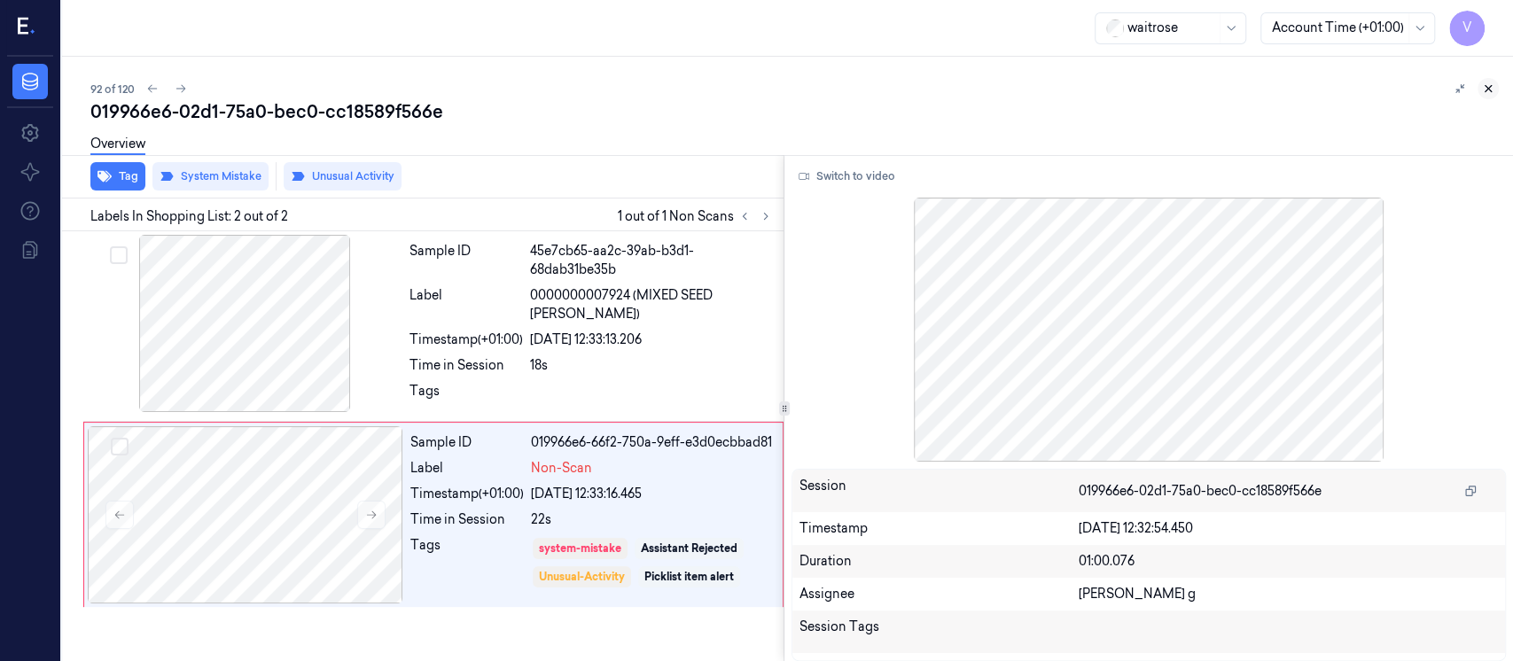
click at [1488, 96] on button at bounding box center [1488, 88] width 21 height 21
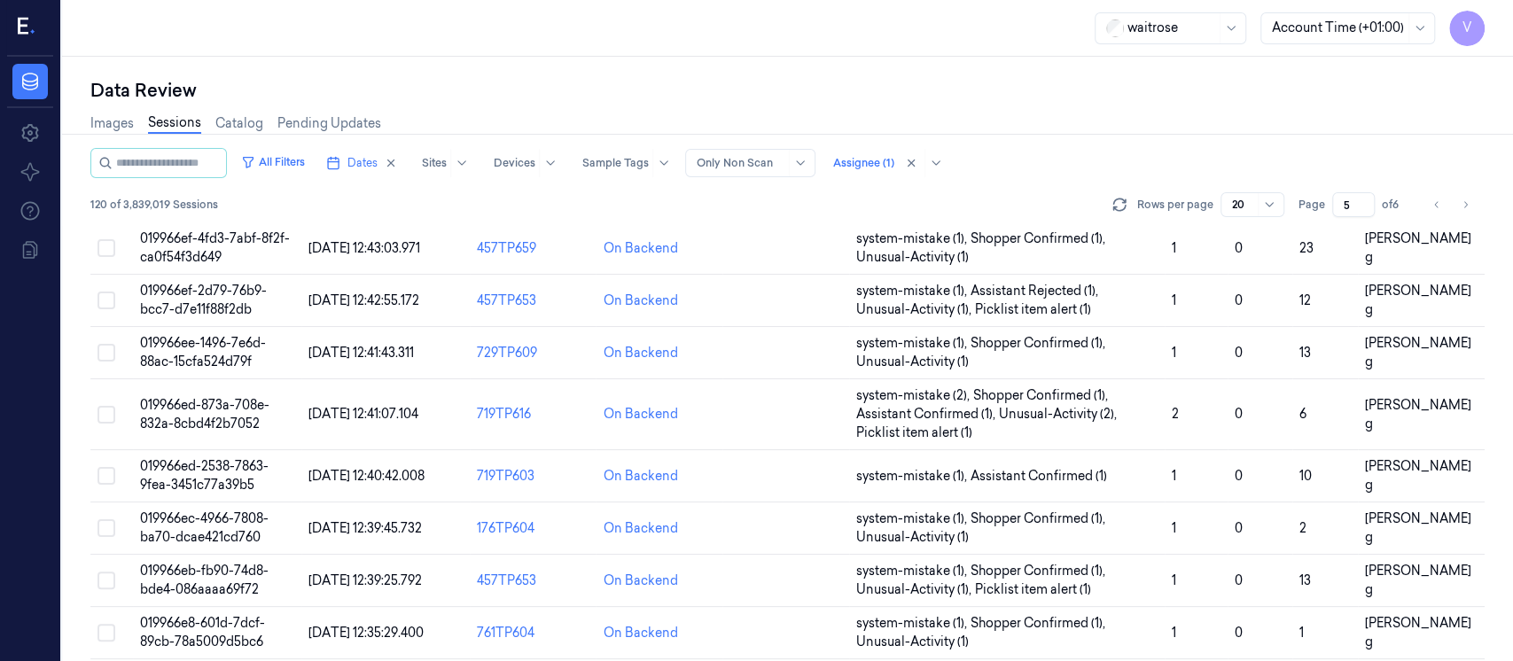
scroll to position [530, 0]
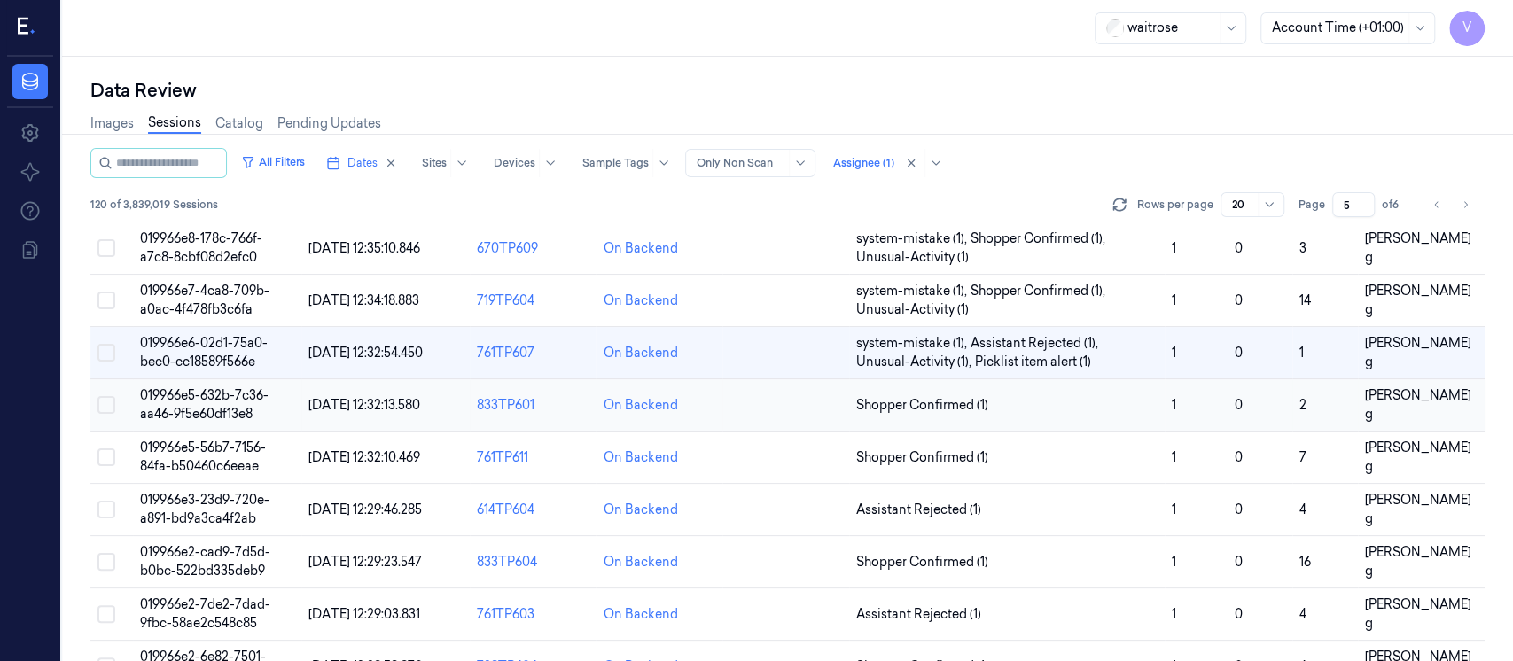
click at [767, 394] on td at bounding box center [786, 405] width 127 height 52
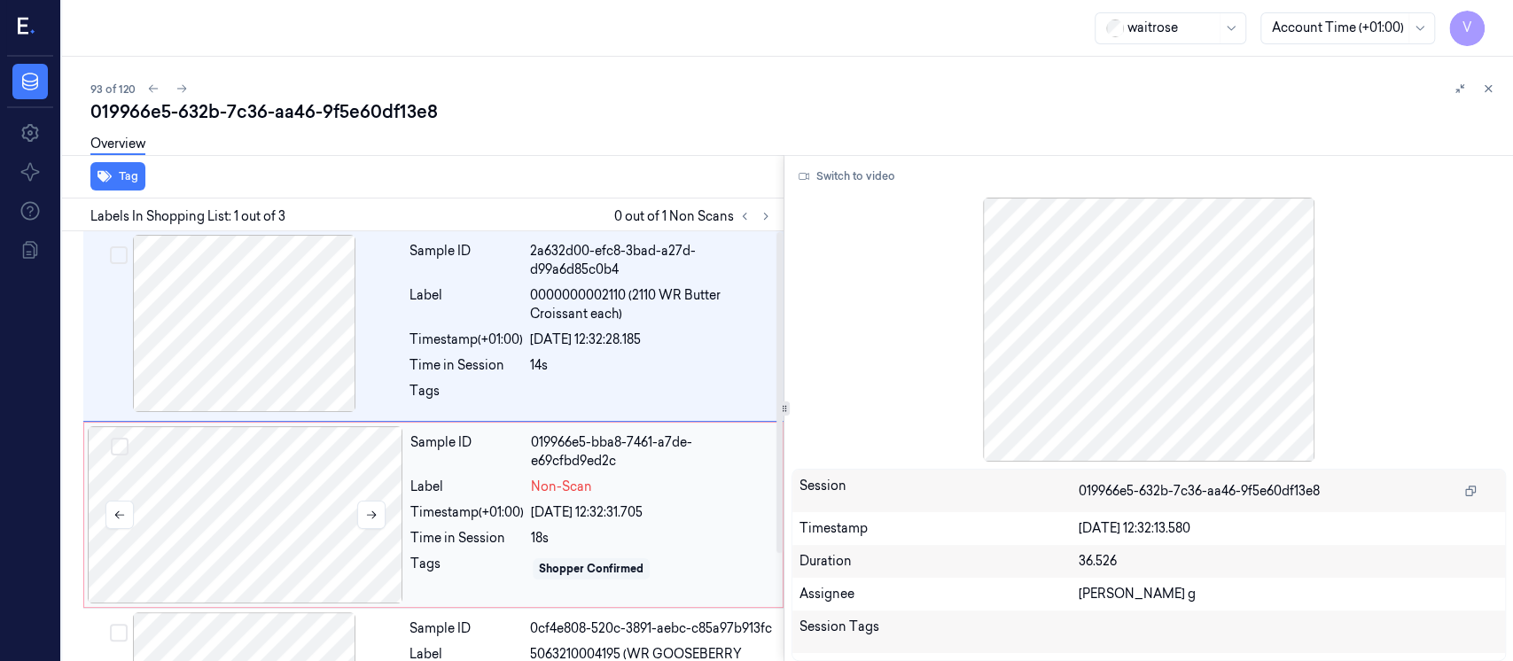
click at [280, 507] on div at bounding box center [246, 514] width 316 height 177
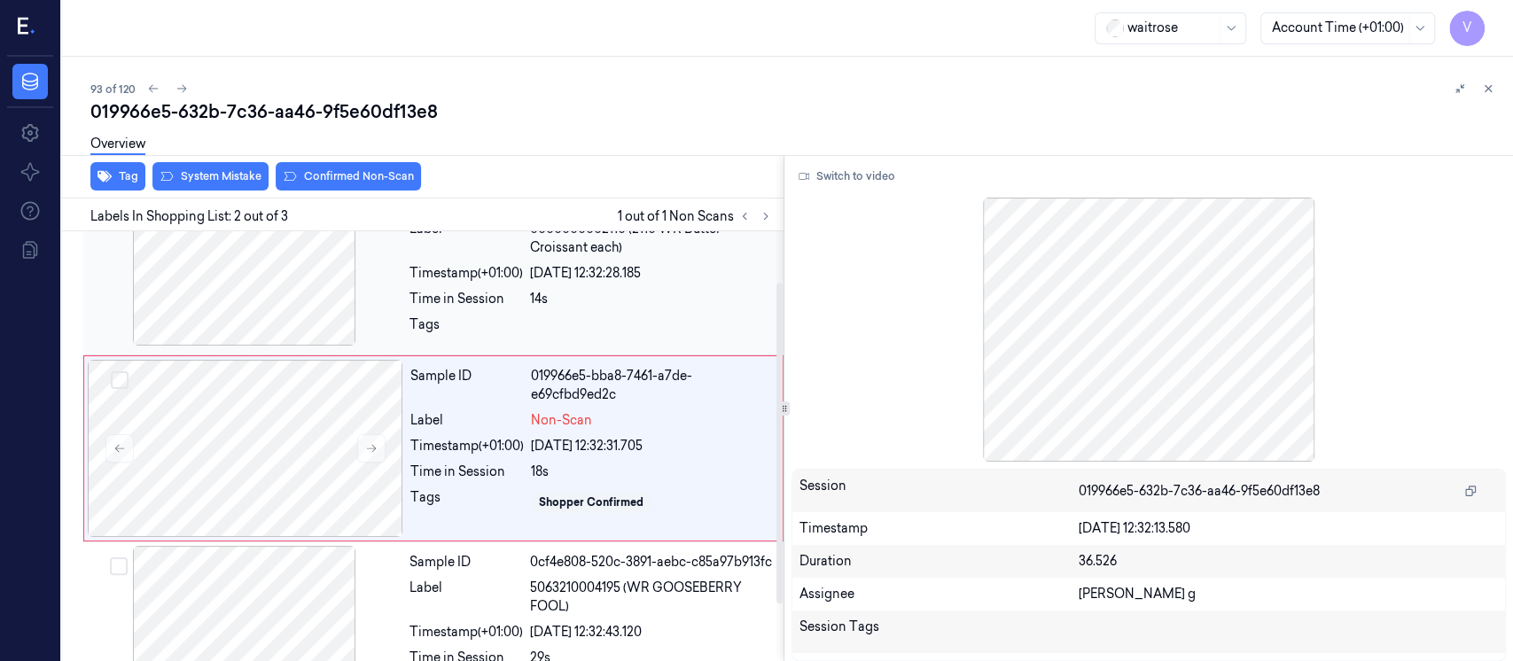
scroll to position [68, 0]
click at [285, 324] on div at bounding box center [245, 255] width 316 height 177
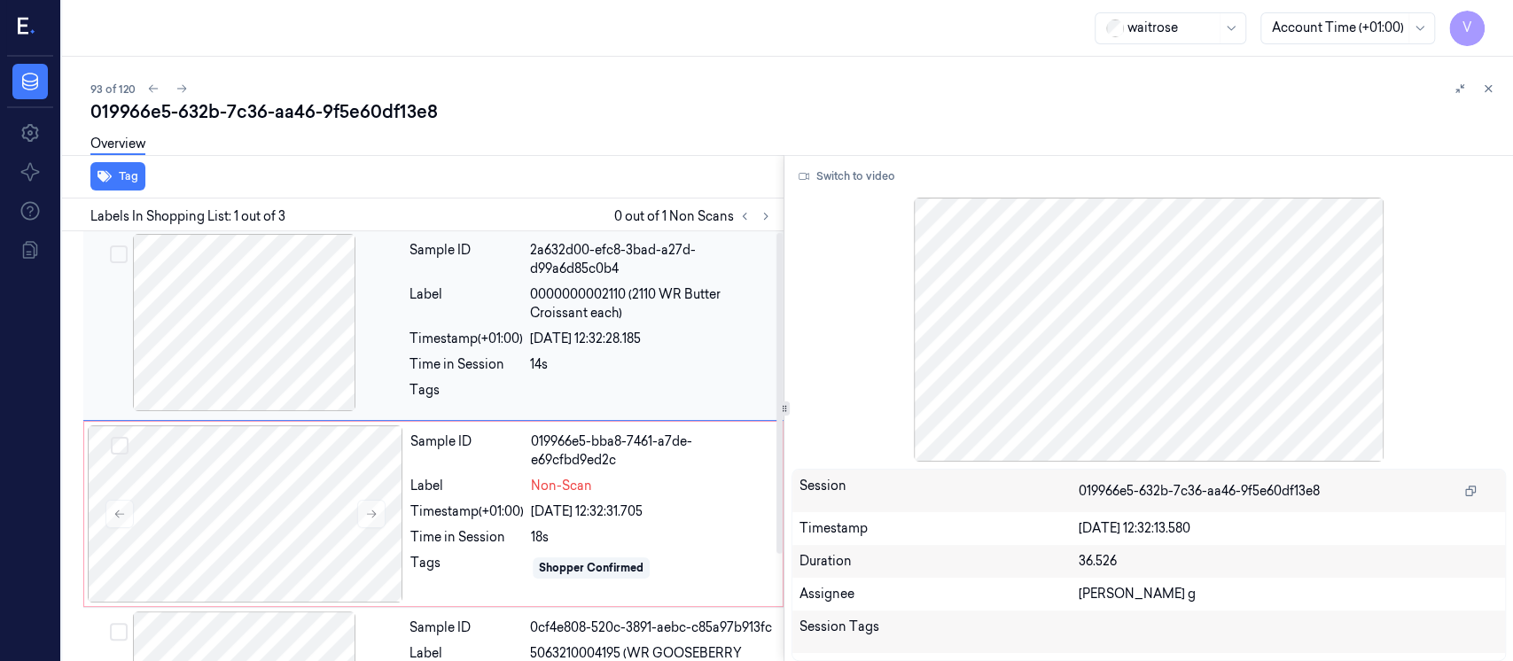
scroll to position [0, 0]
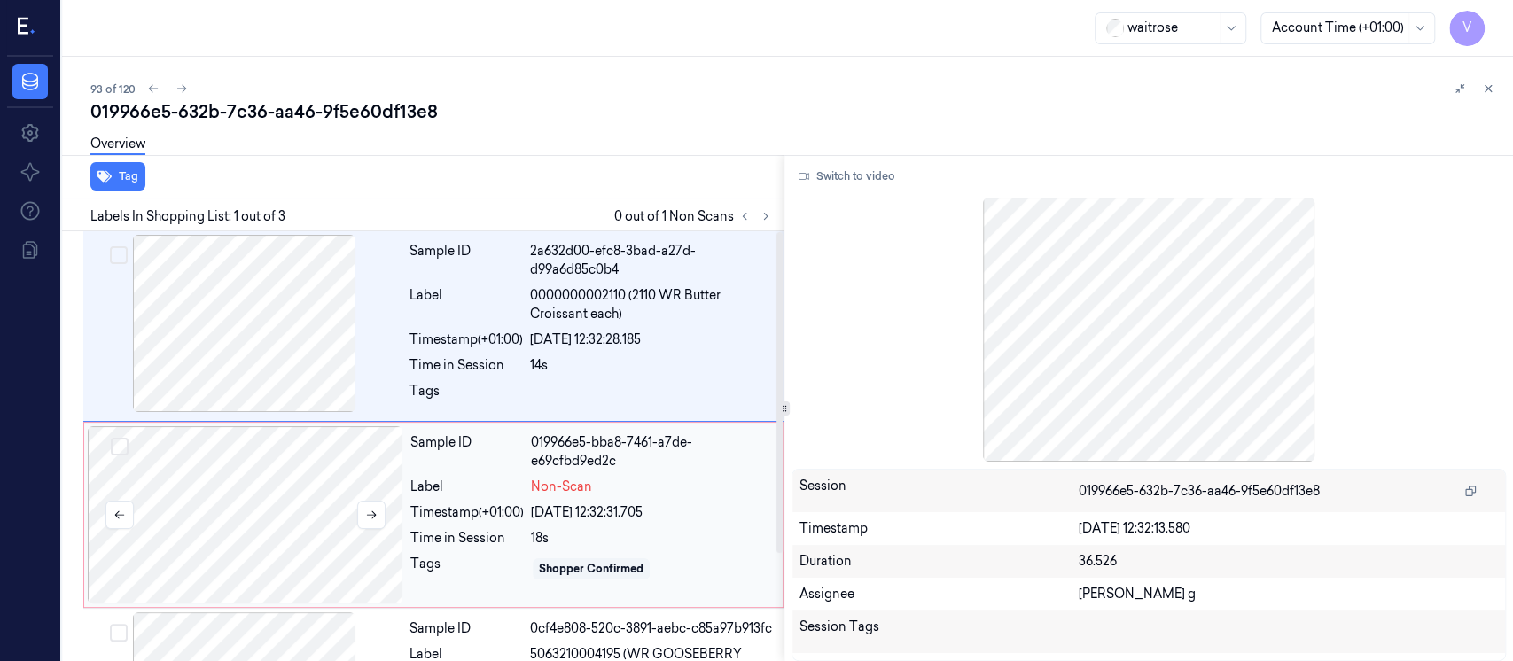
click at [262, 497] on div at bounding box center [246, 514] width 316 height 177
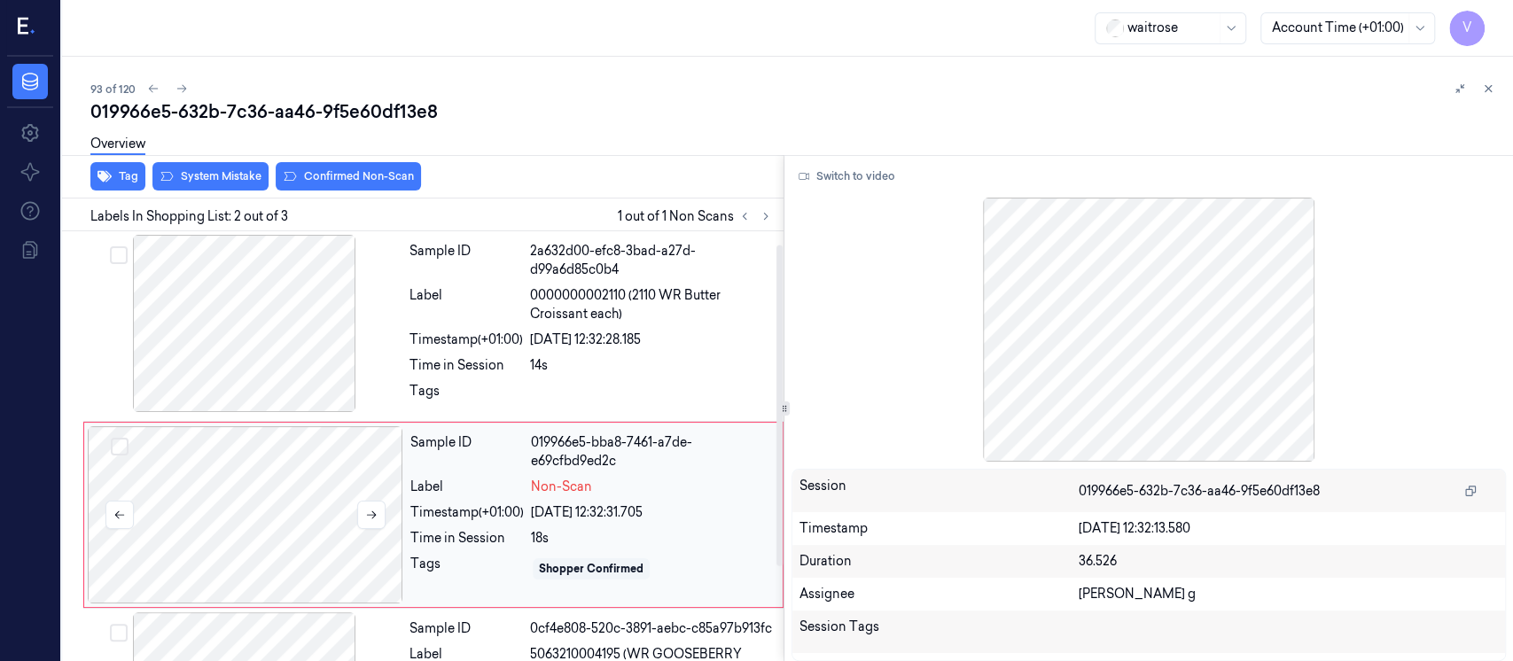
scroll to position [68, 0]
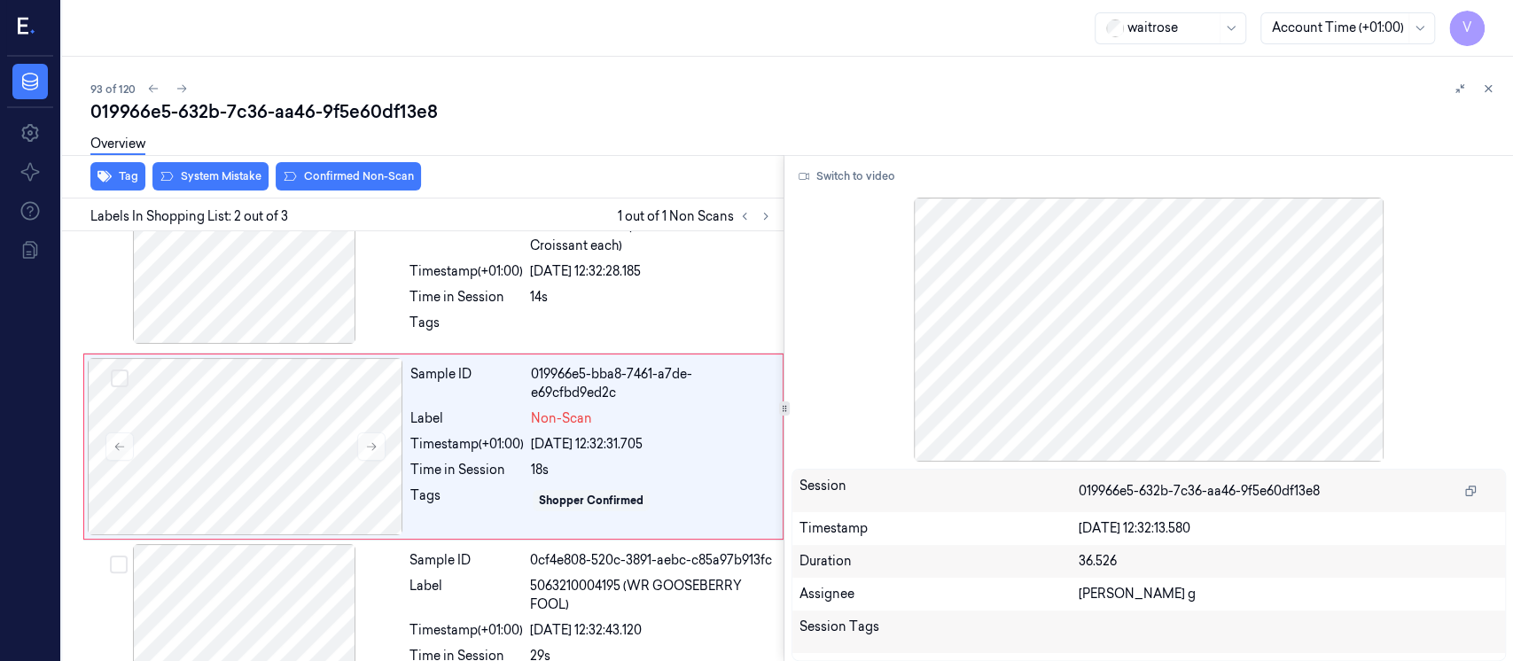
click at [218, 194] on div "Tag System Mistake Confirmed Non-Scan" at bounding box center [419, 176] width 729 height 43
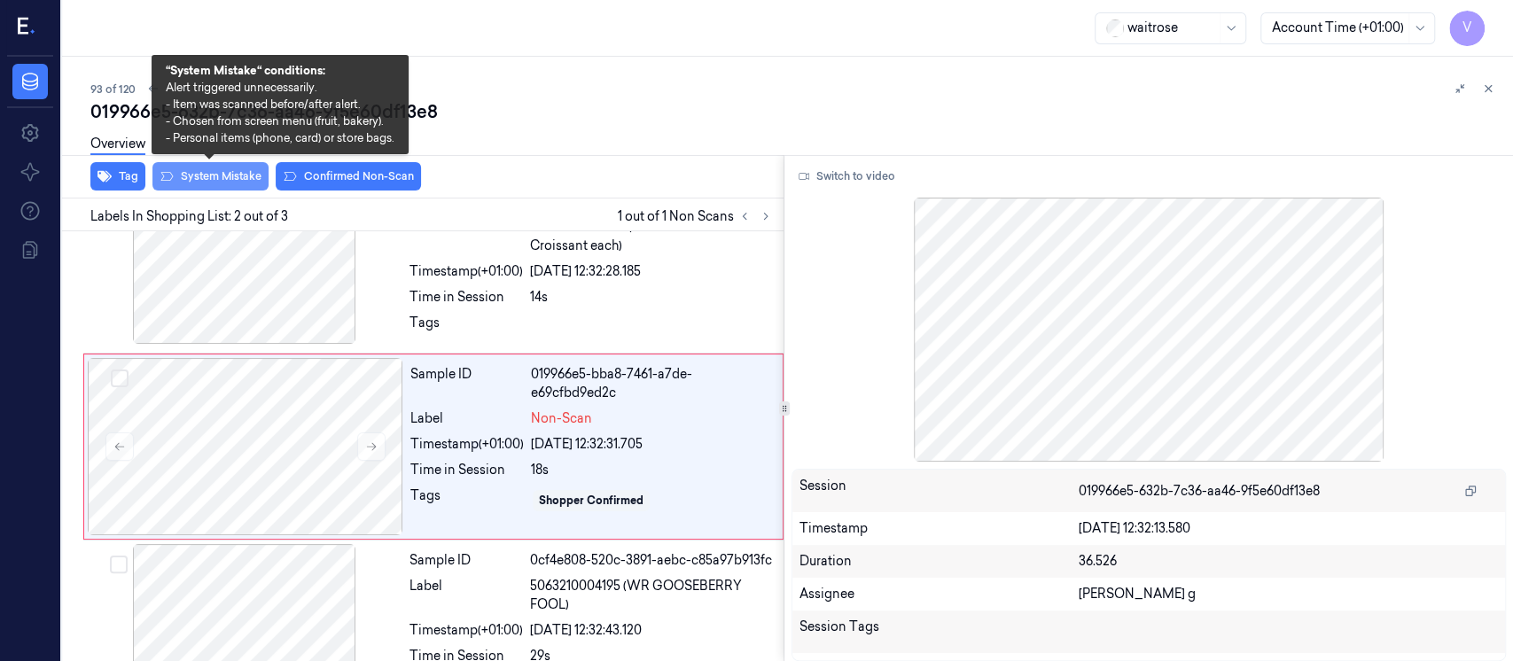
click at [213, 176] on button "System Mistake" at bounding box center [210, 176] width 116 height 28
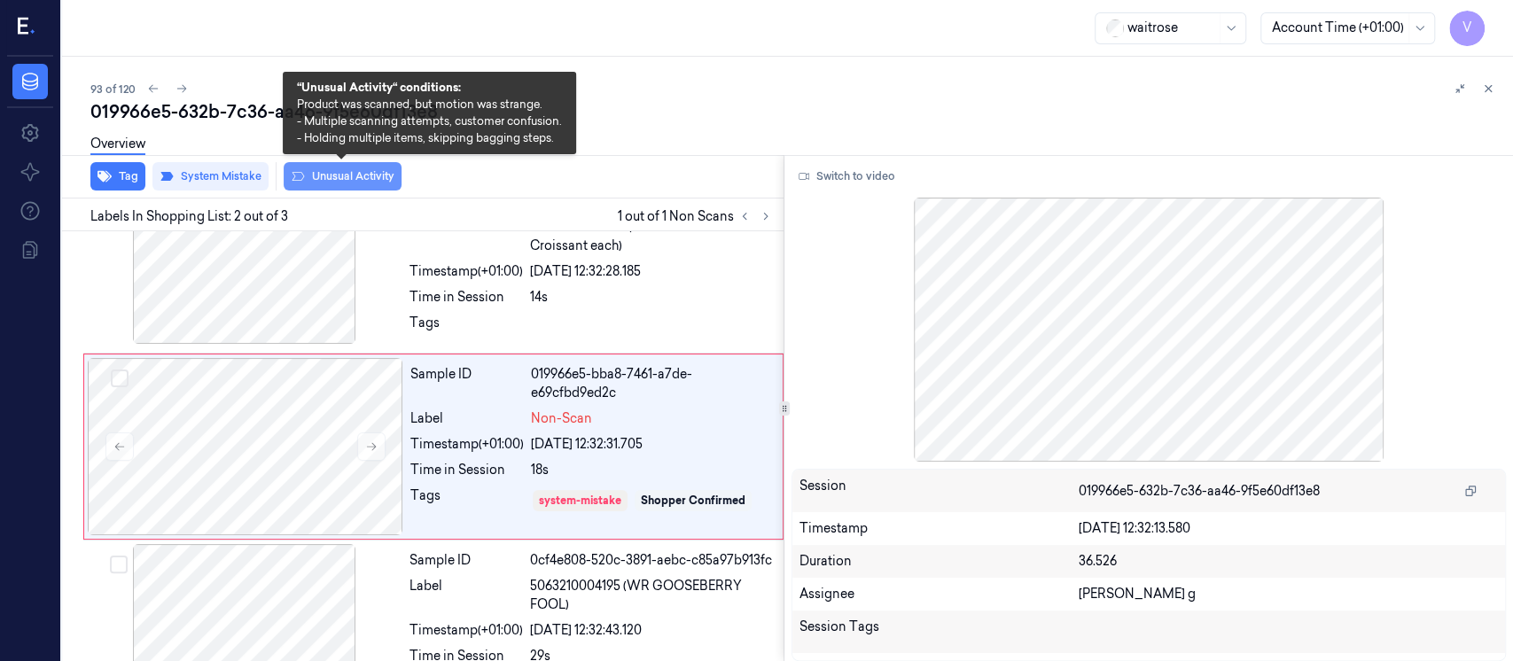
click at [333, 173] on button "Unusual Activity" at bounding box center [343, 176] width 118 height 28
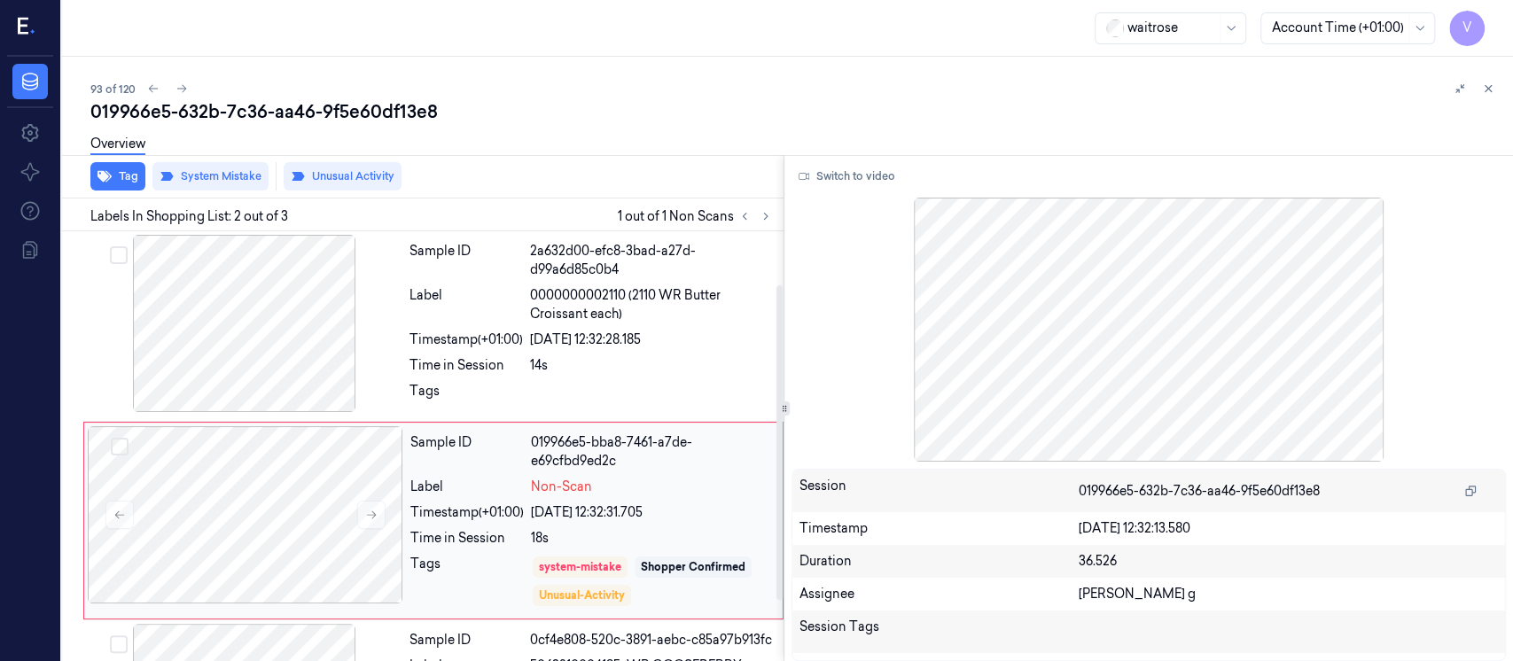
scroll to position [155, 0]
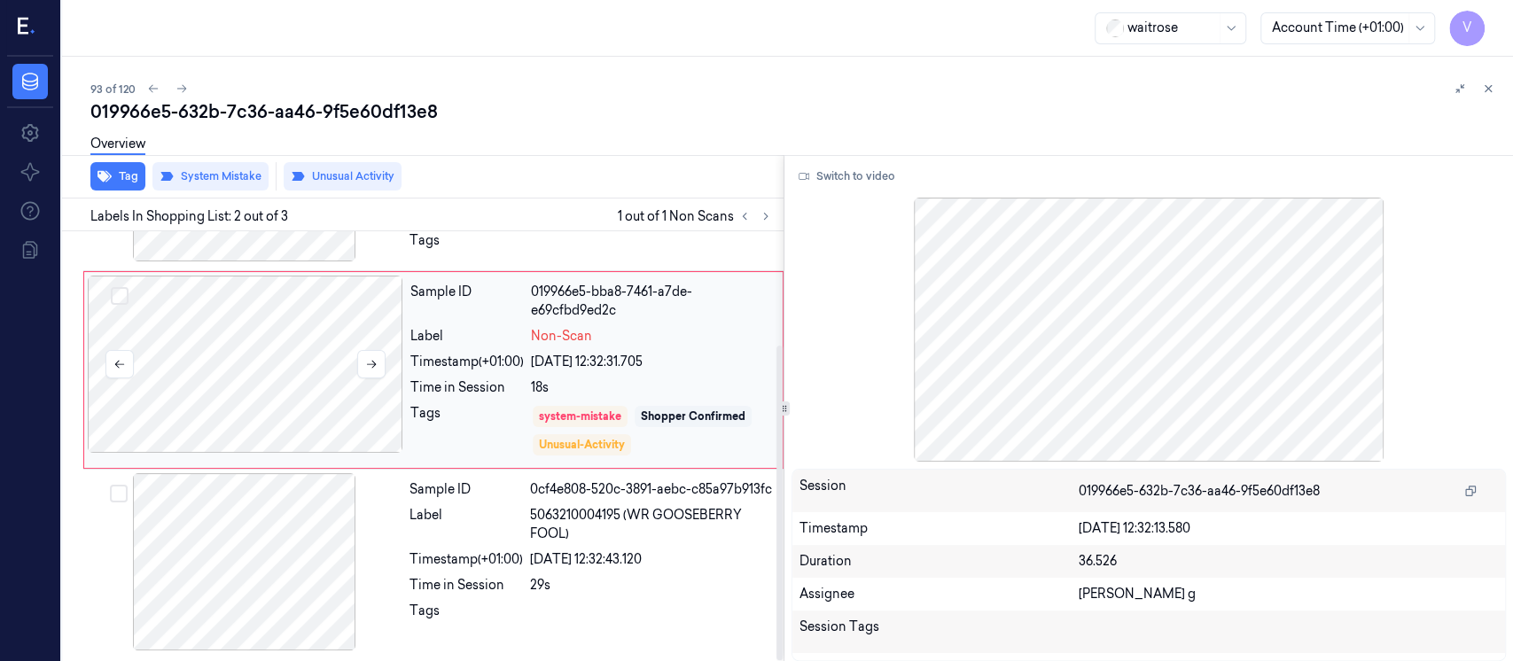
click at [318, 394] on div at bounding box center [246, 364] width 316 height 177
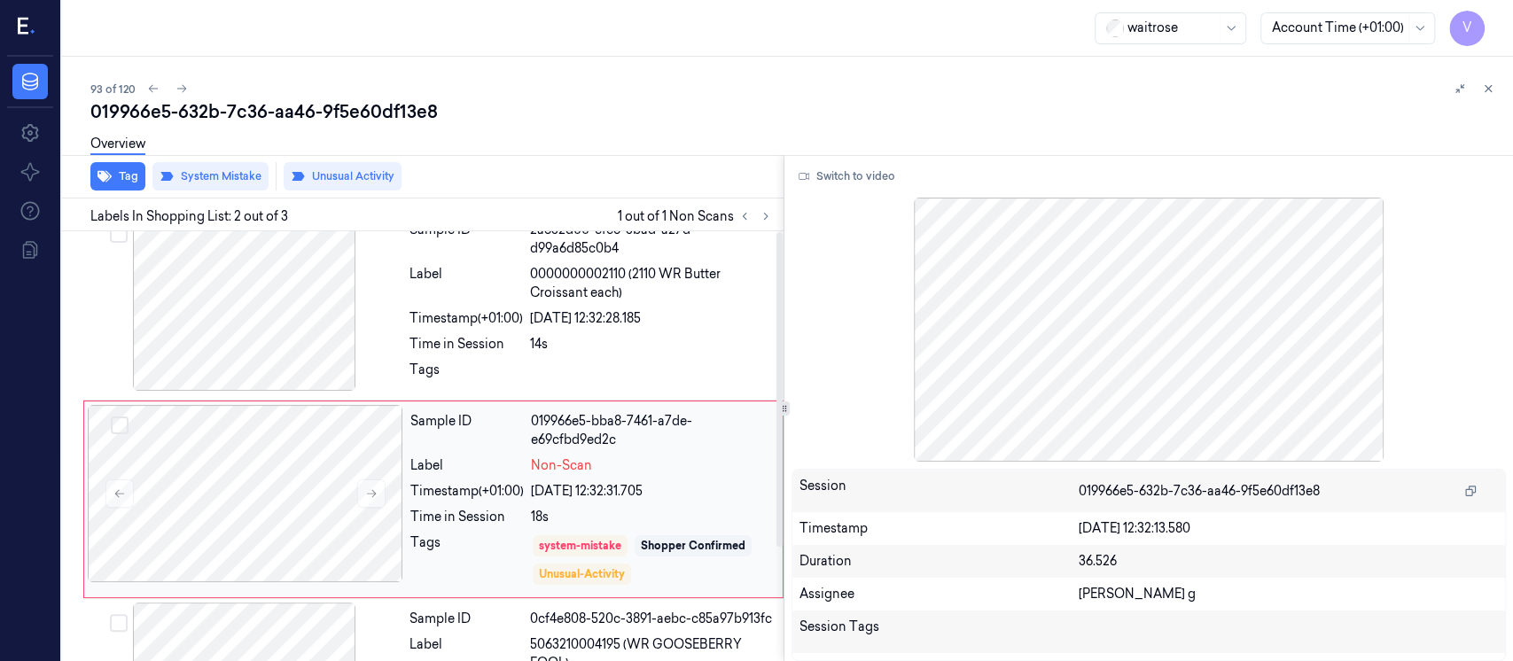
scroll to position [0, 0]
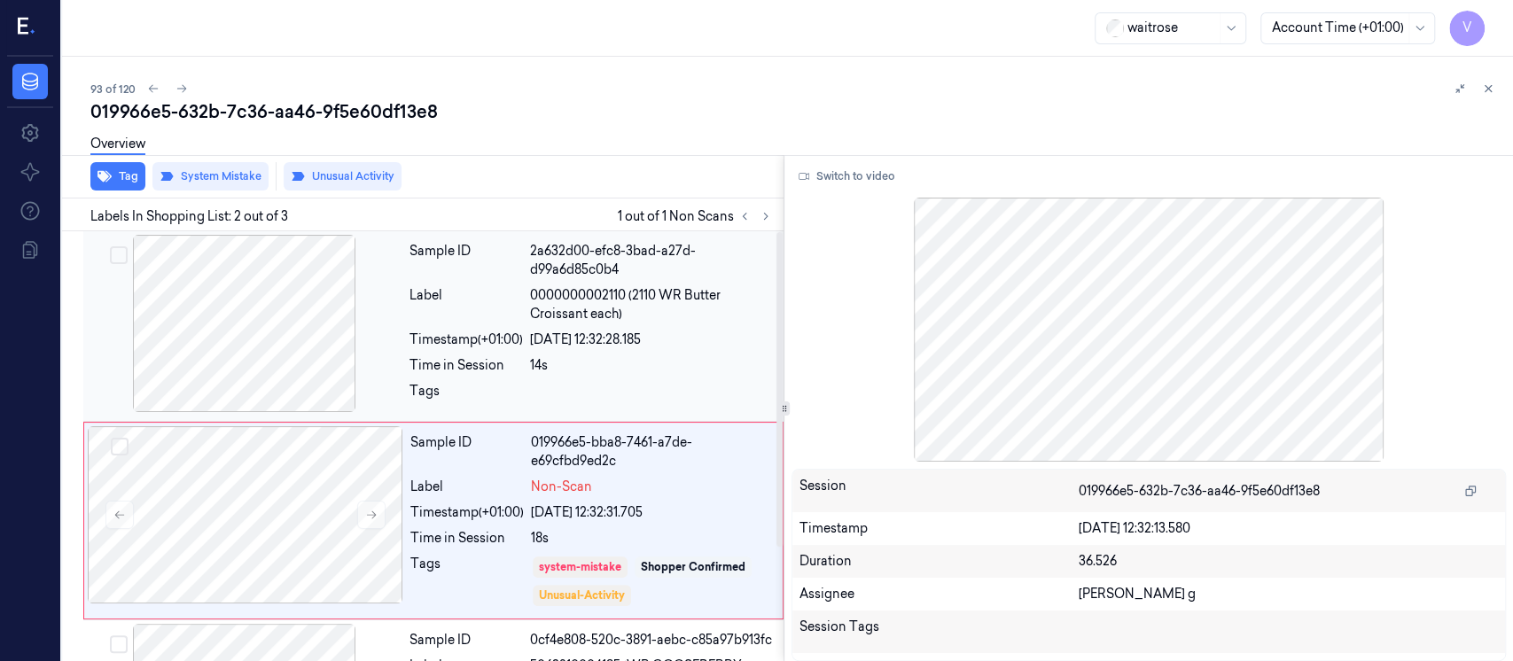
click at [502, 276] on div "Sample ID" at bounding box center [466, 260] width 113 height 37
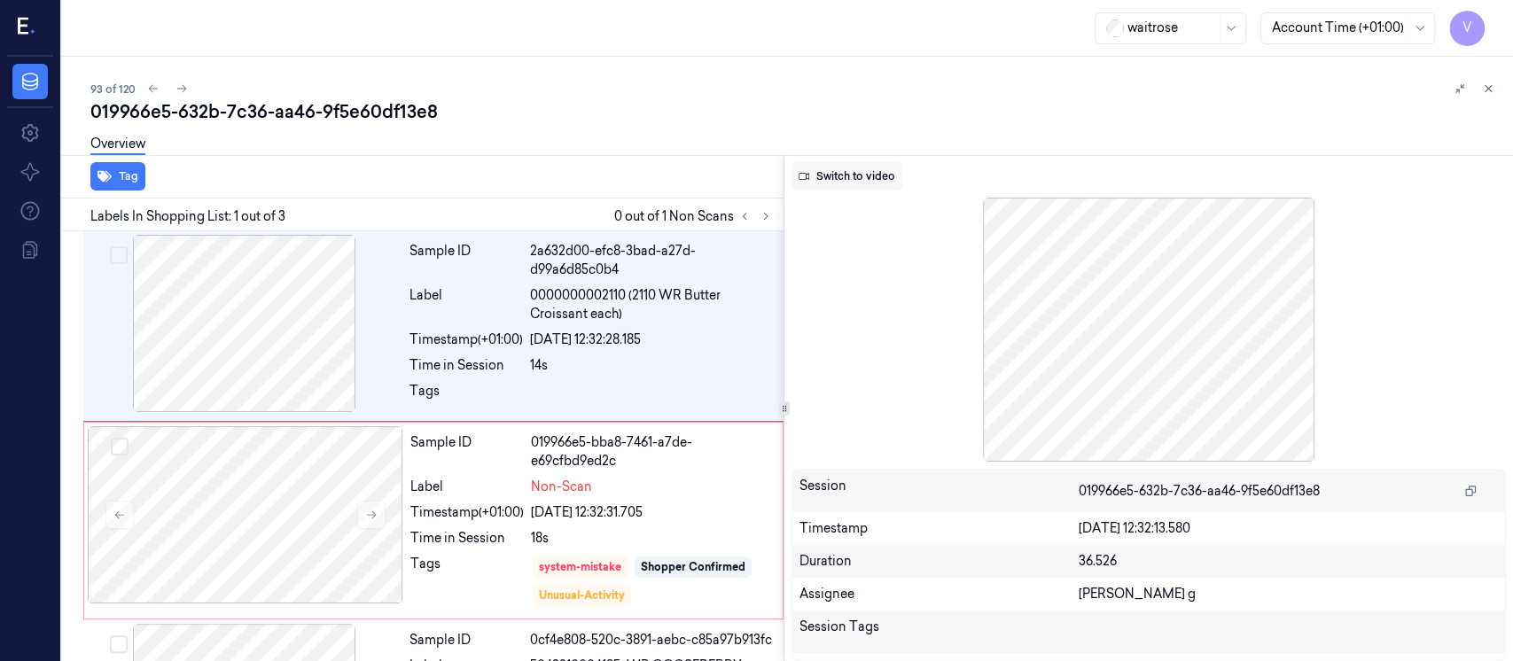
click at [882, 188] on button "Switch to video" at bounding box center [847, 176] width 111 height 28
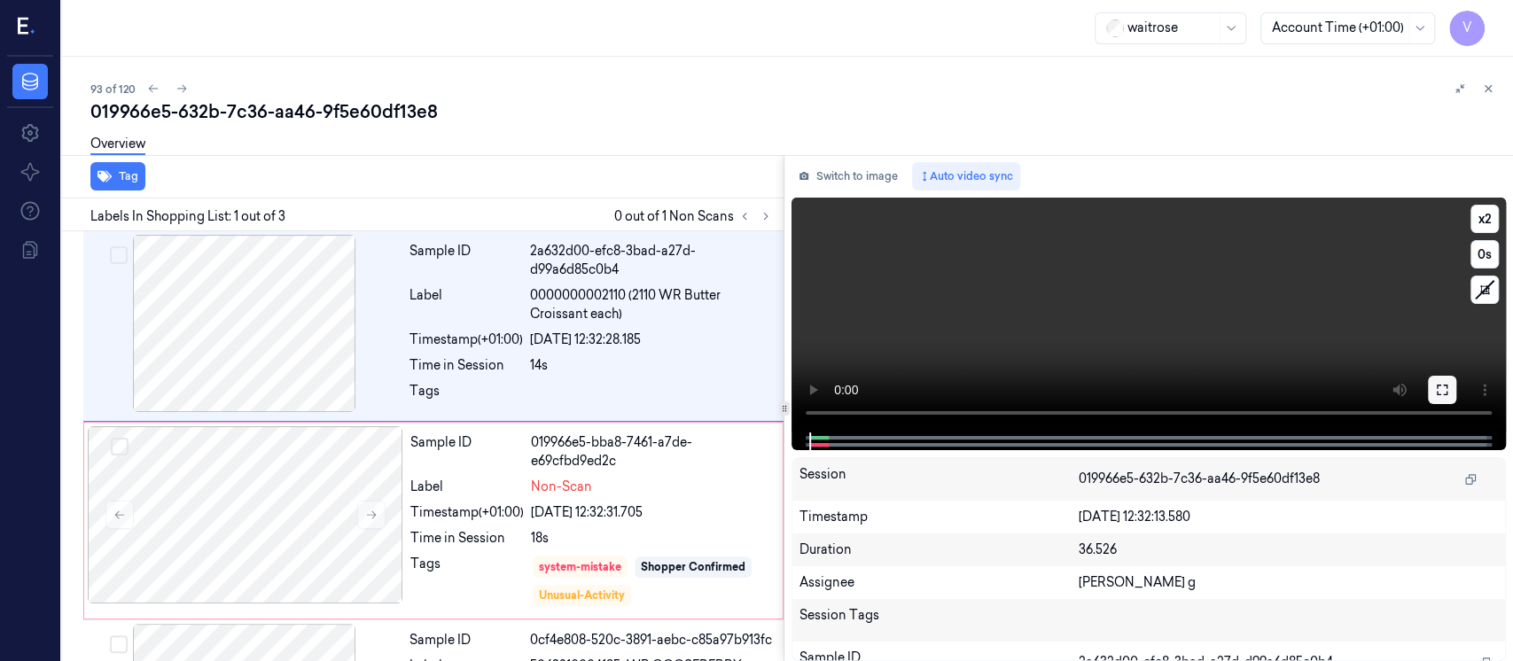
click at [1428, 396] on button at bounding box center [1442, 390] width 28 height 28
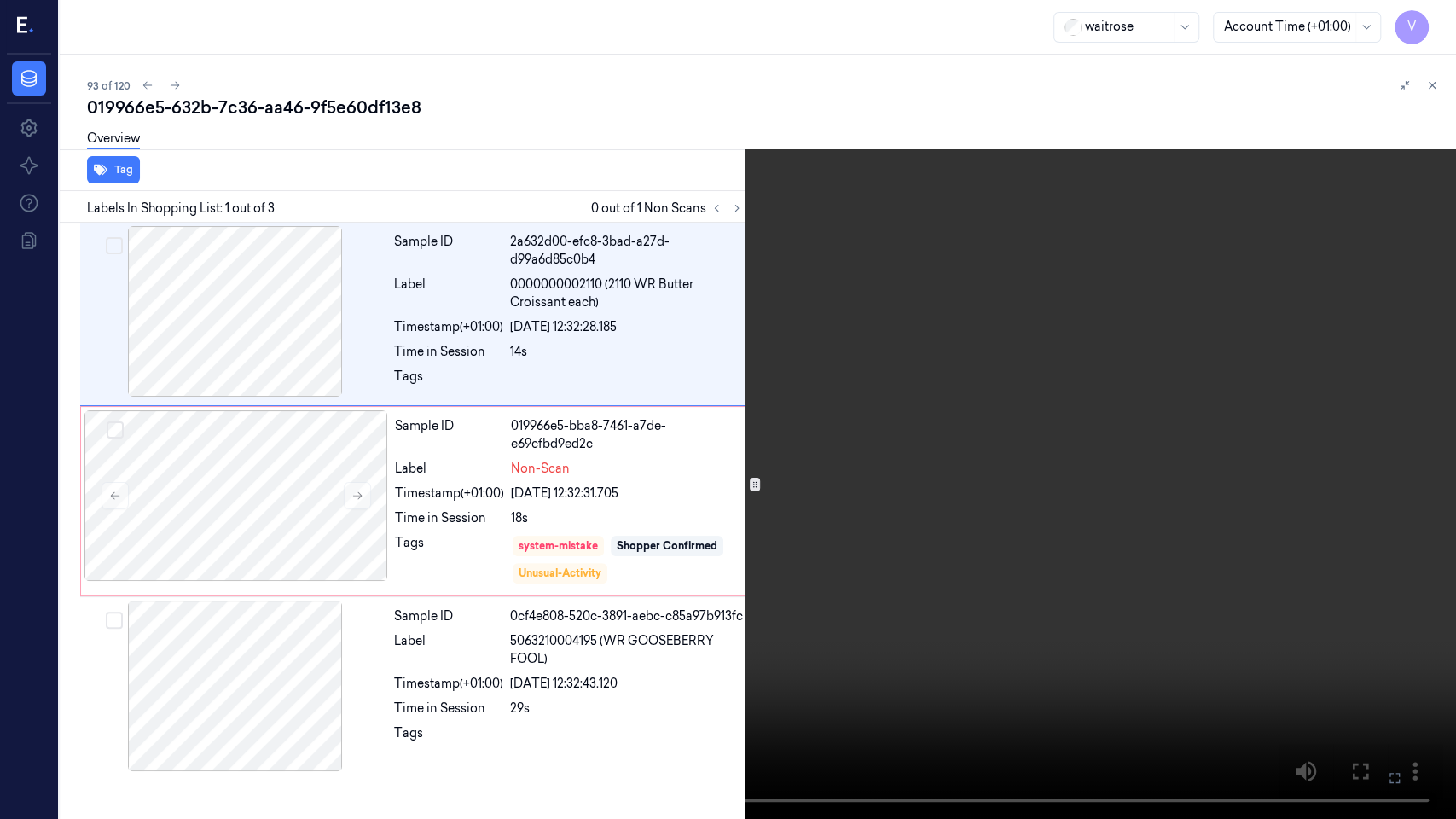
click at [0, 0] on button at bounding box center [0, 0] width 0 height 0
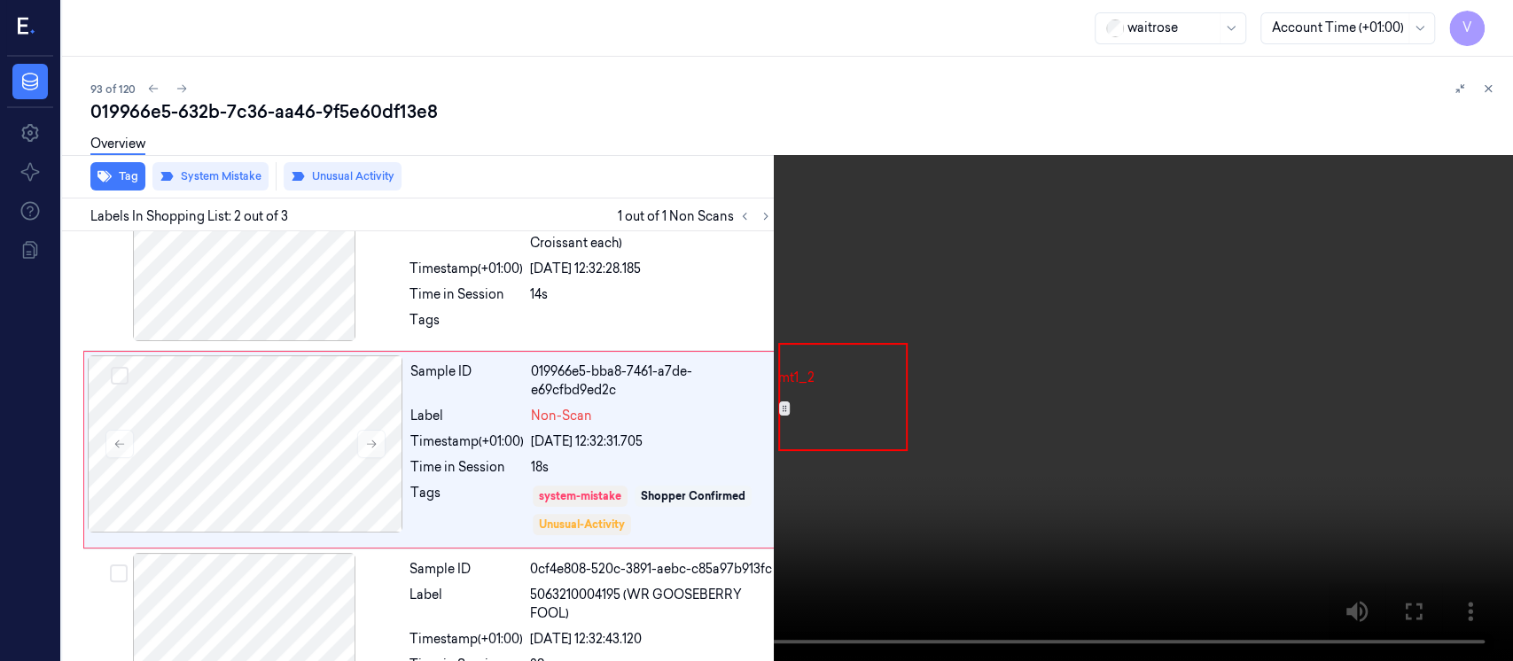
scroll to position [74, 0]
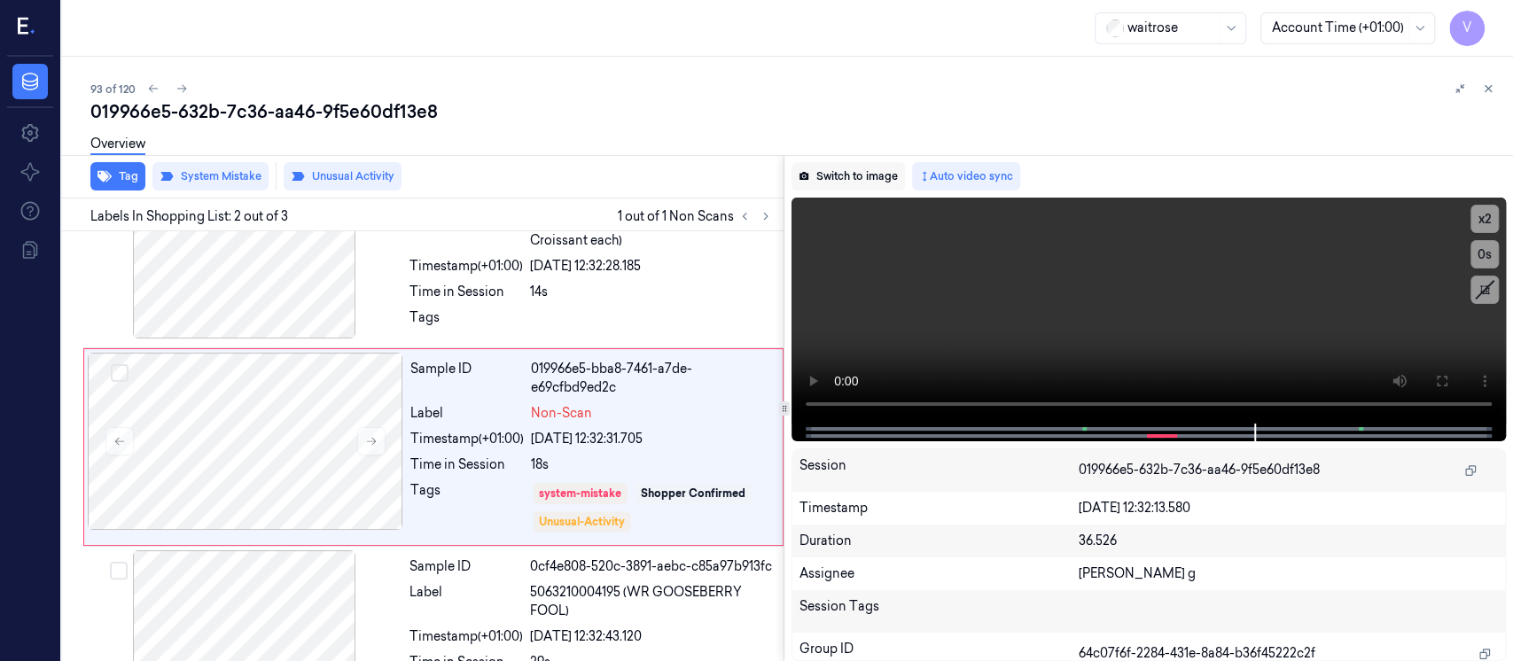
click at [852, 175] on button "Switch to image" at bounding box center [848, 176] width 113 height 28
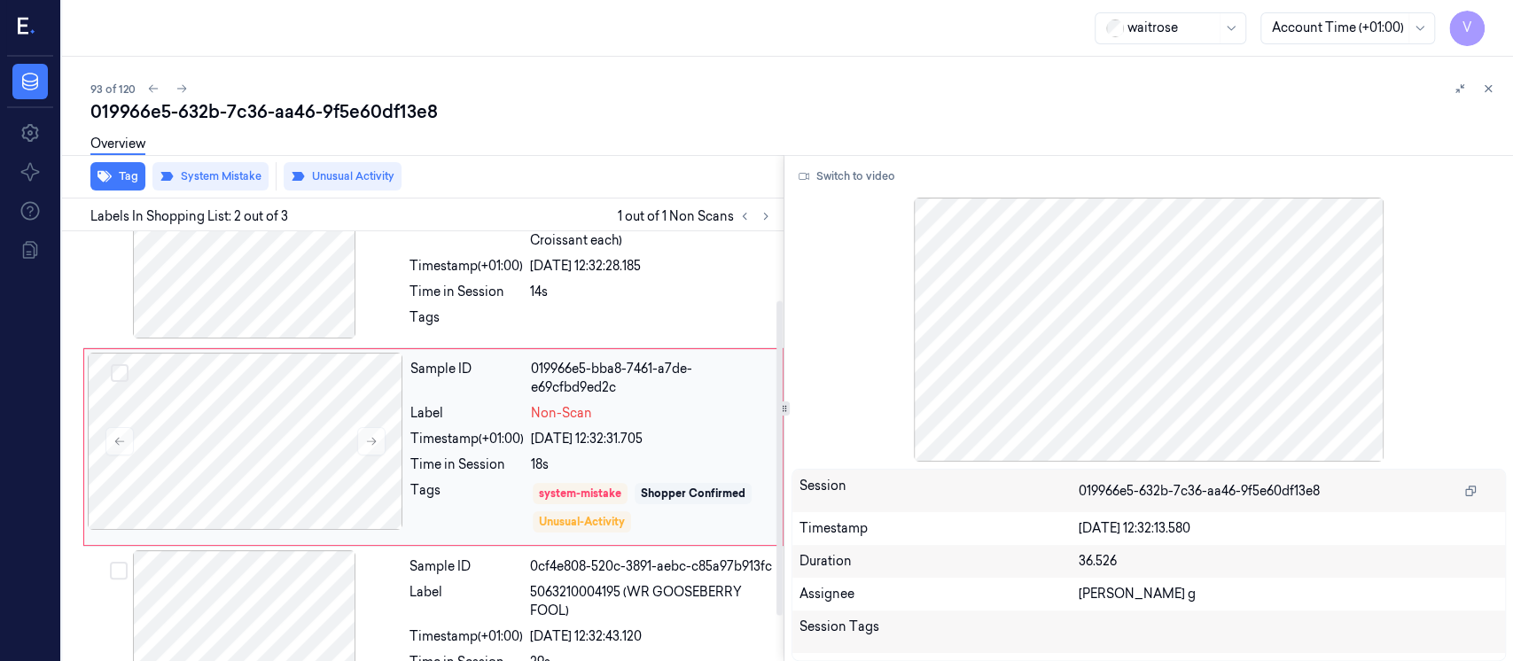
scroll to position [155, 0]
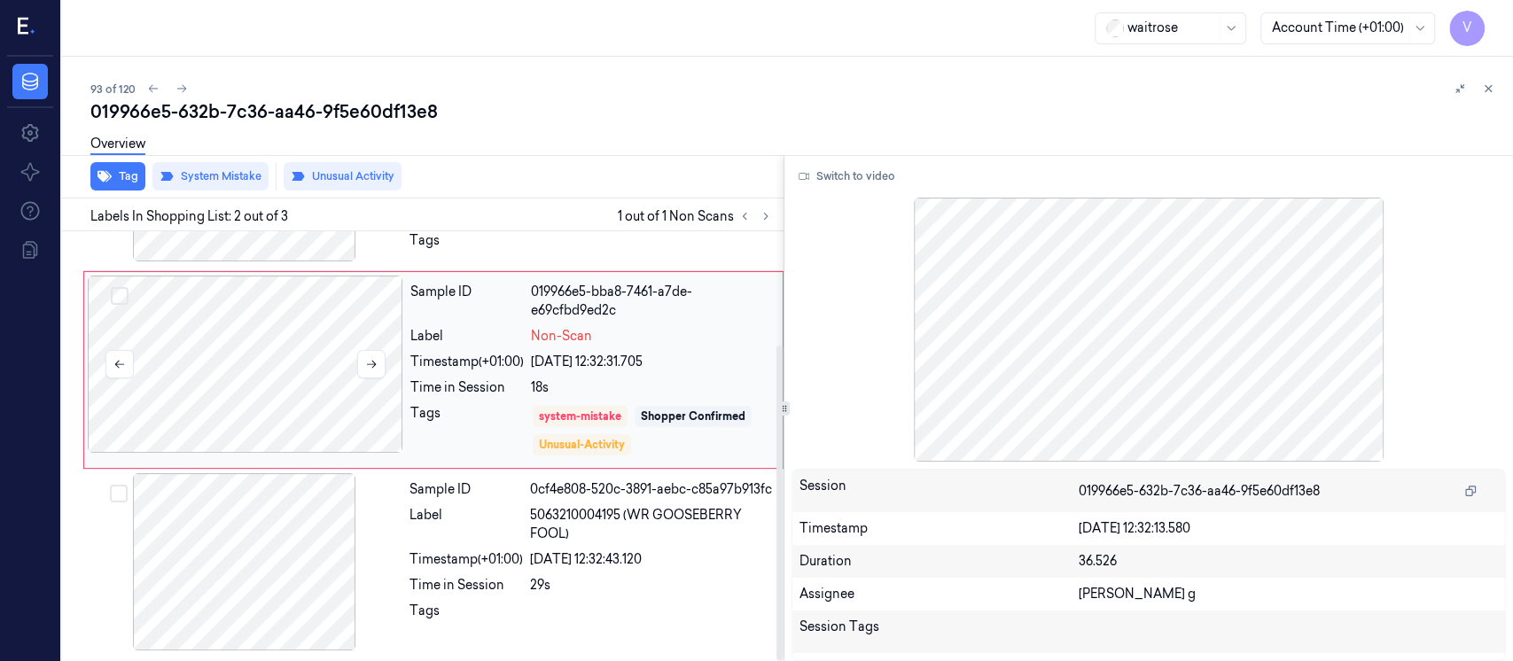
click at [305, 327] on div at bounding box center [246, 364] width 316 height 177
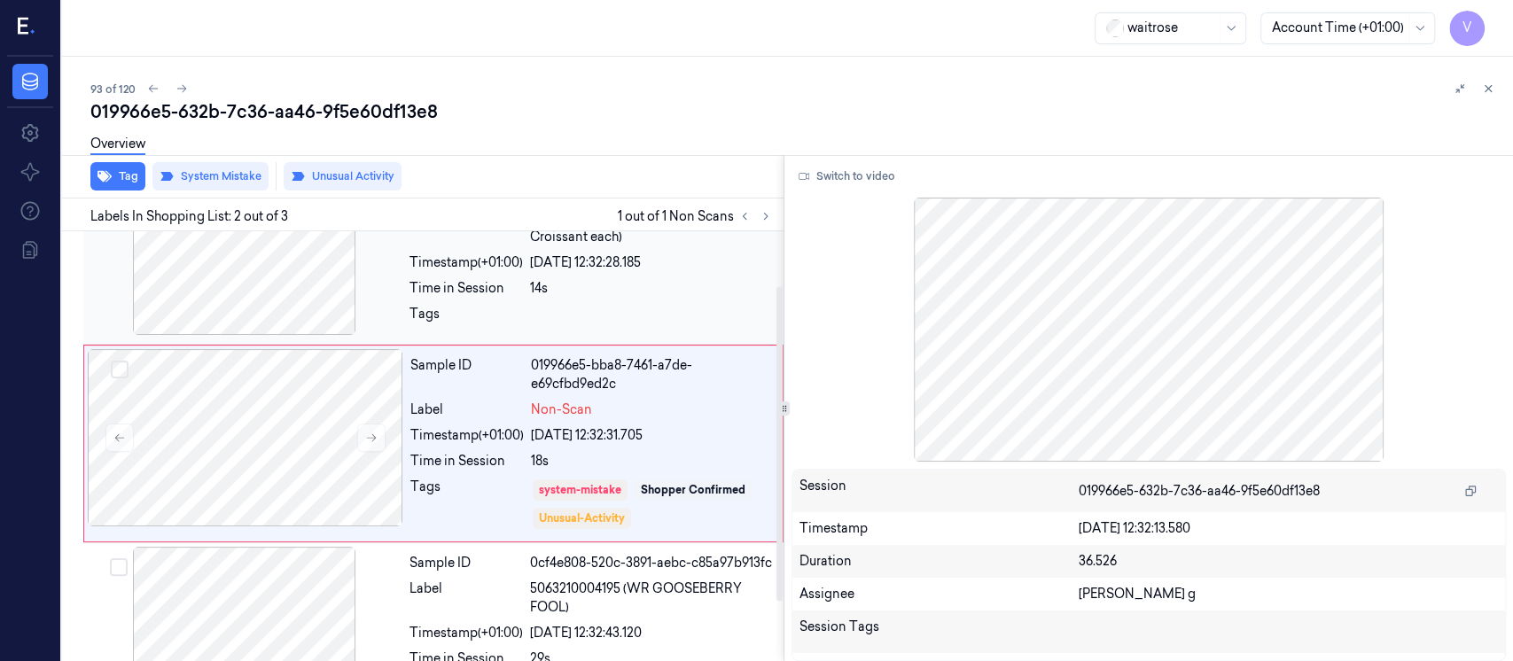
scroll to position [74, 0]
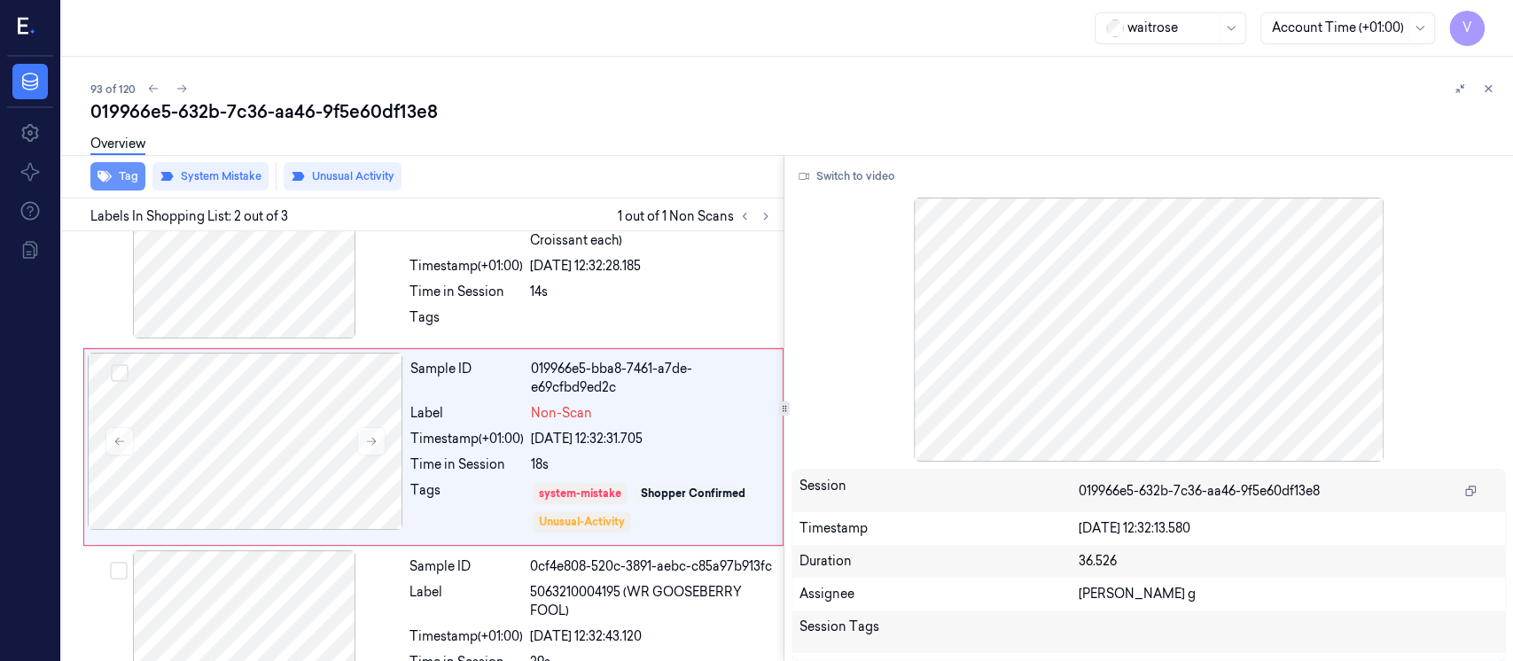
click at [124, 181] on button "Tag" at bounding box center [117, 176] width 55 height 28
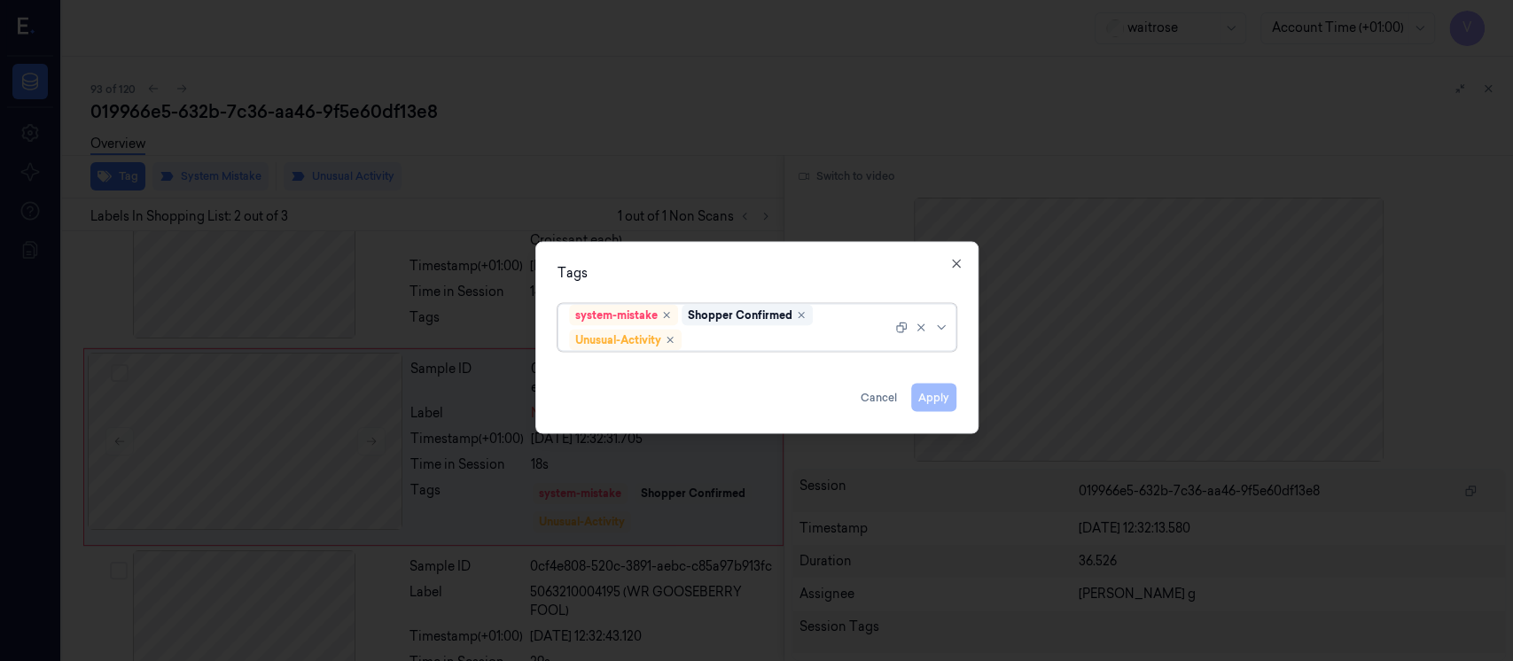
click at [787, 348] on div at bounding box center [788, 340] width 207 height 19
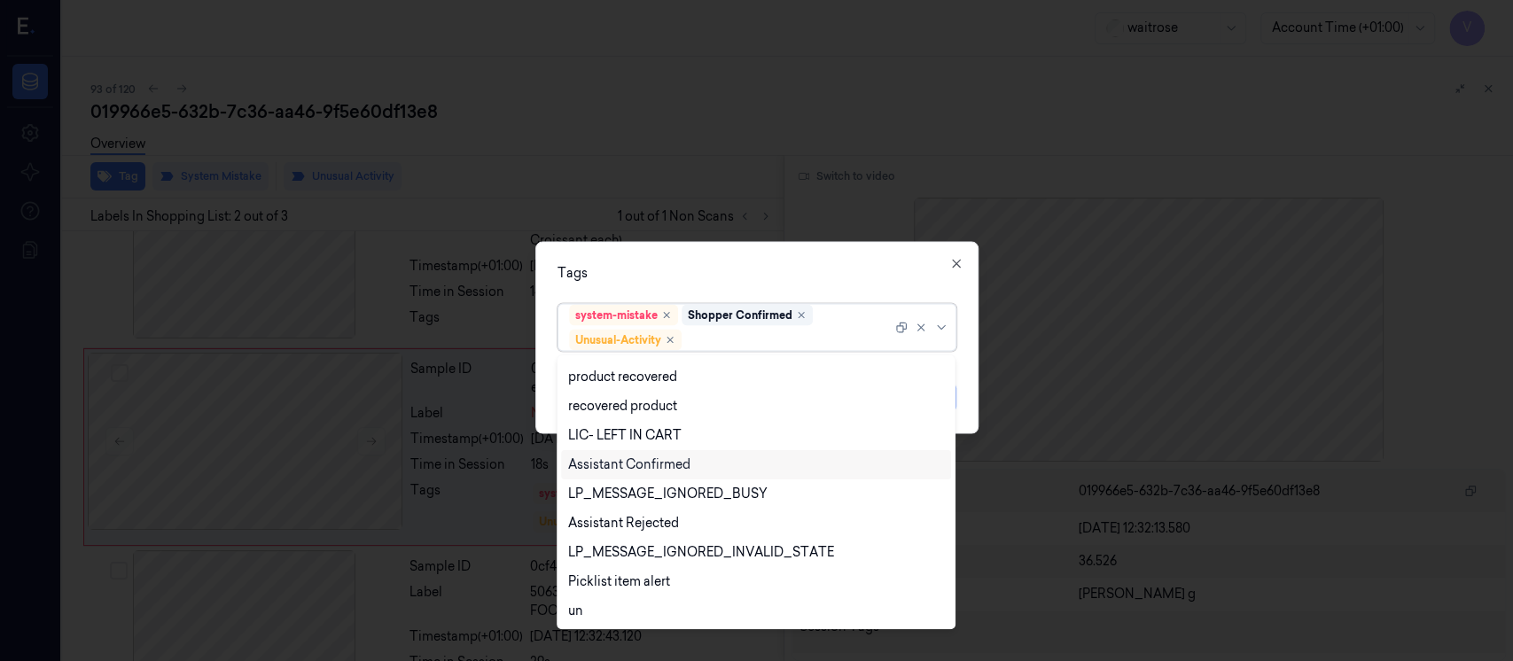
scroll to position [348, 0]
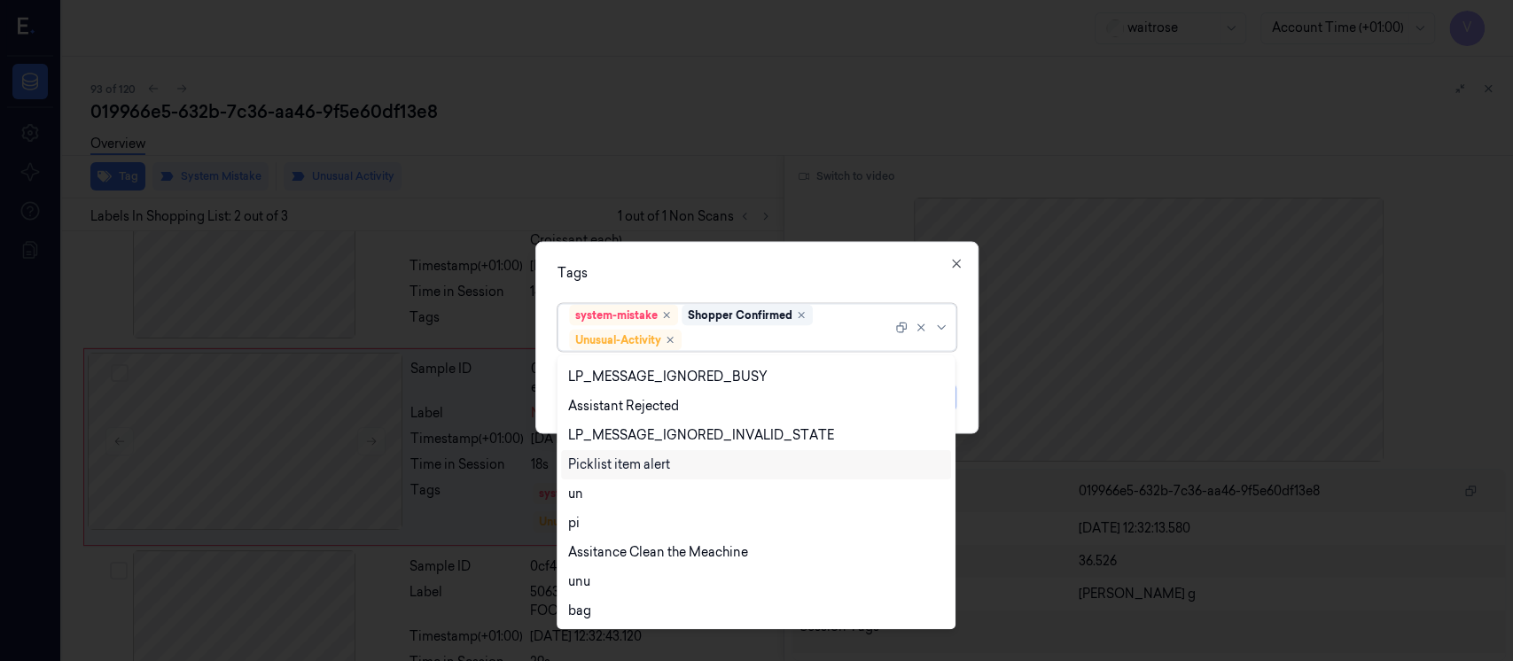
click at [626, 467] on div "Picklist item alert" at bounding box center [619, 465] width 102 height 19
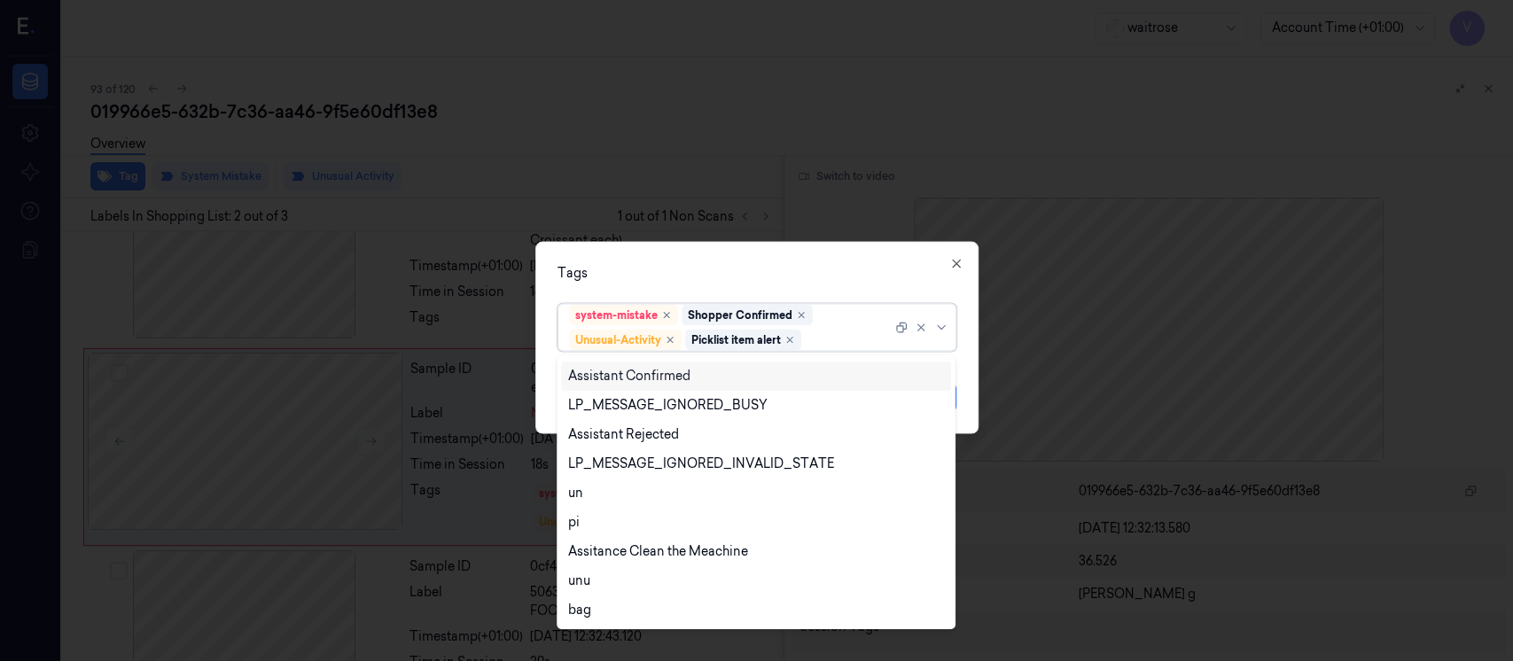
click at [769, 285] on div "Tags option Picklist item alert, selected. 20 results available. Use Up and Dow…" at bounding box center [756, 338] width 443 height 192
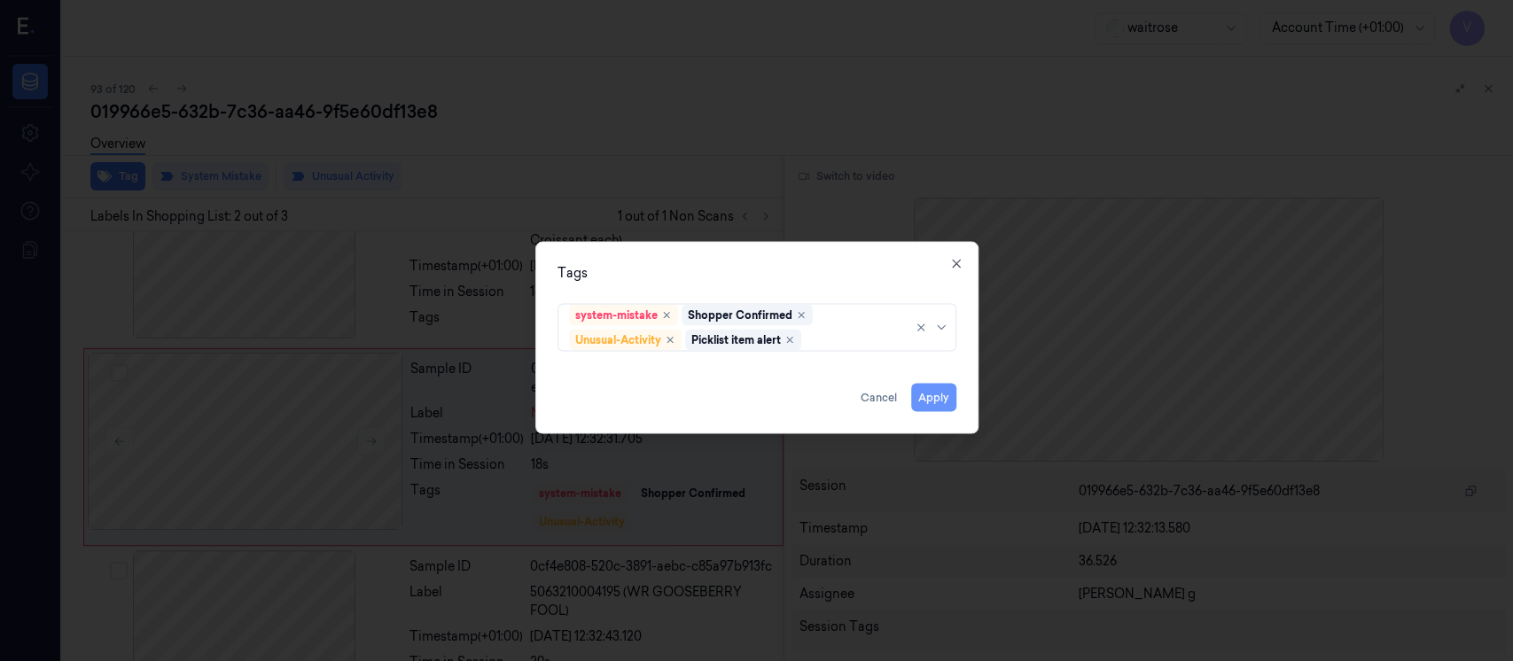
click at [929, 402] on button "Apply" at bounding box center [933, 398] width 45 height 28
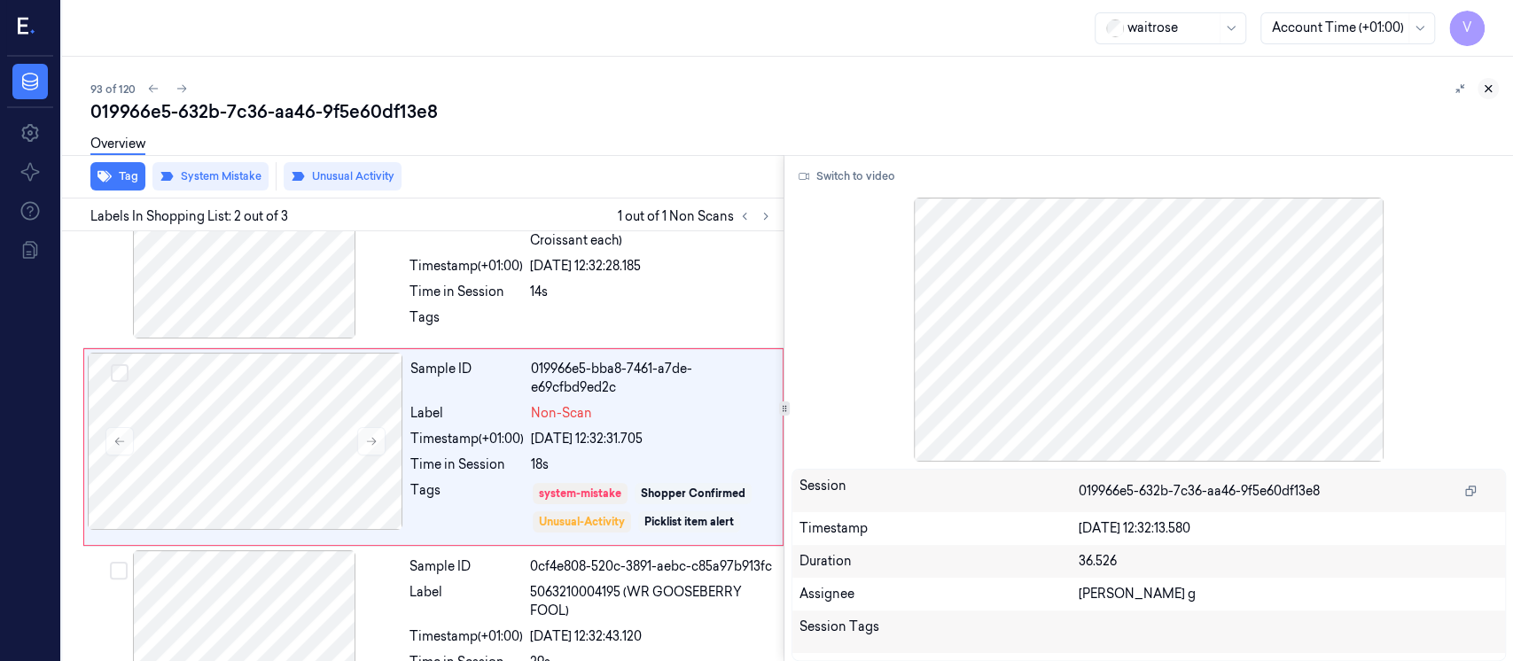
click at [1495, 84] on button at bounding box center [1488, 88] width 21 height 21
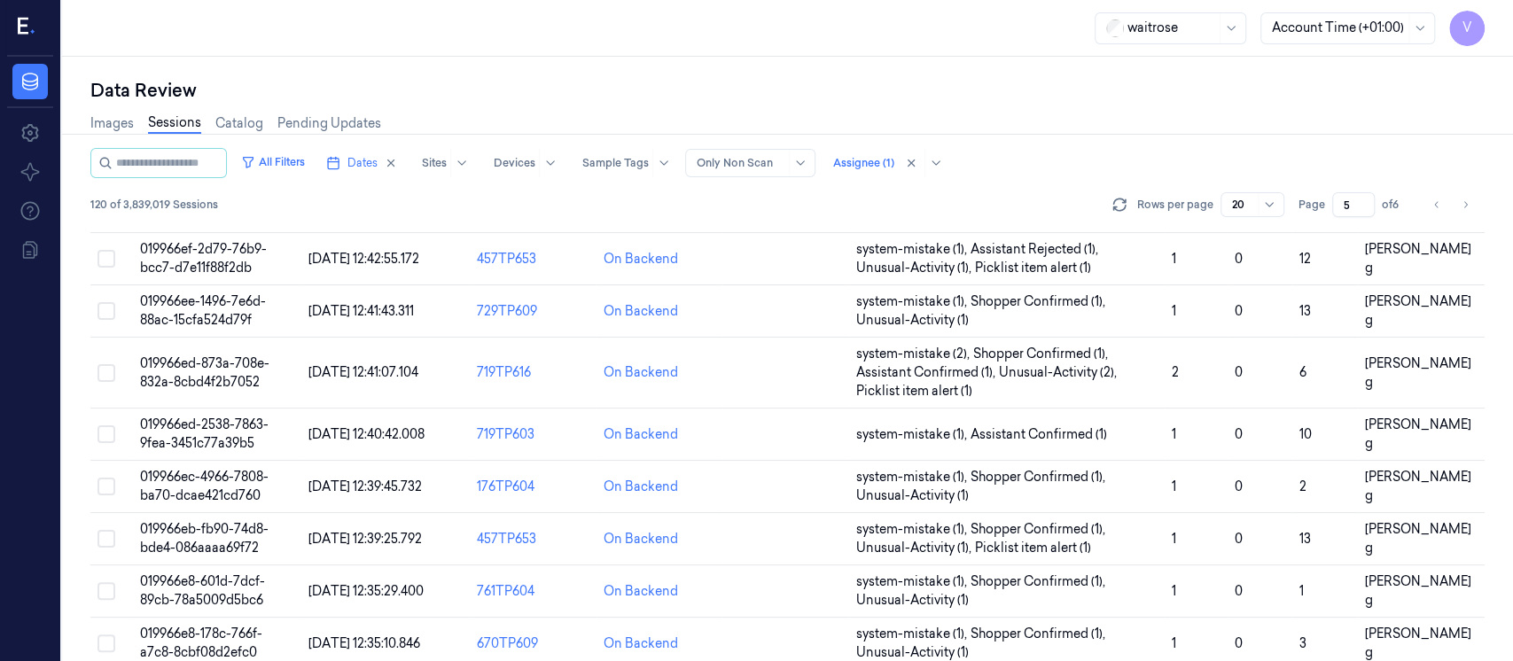
scroll to position [638, 0]
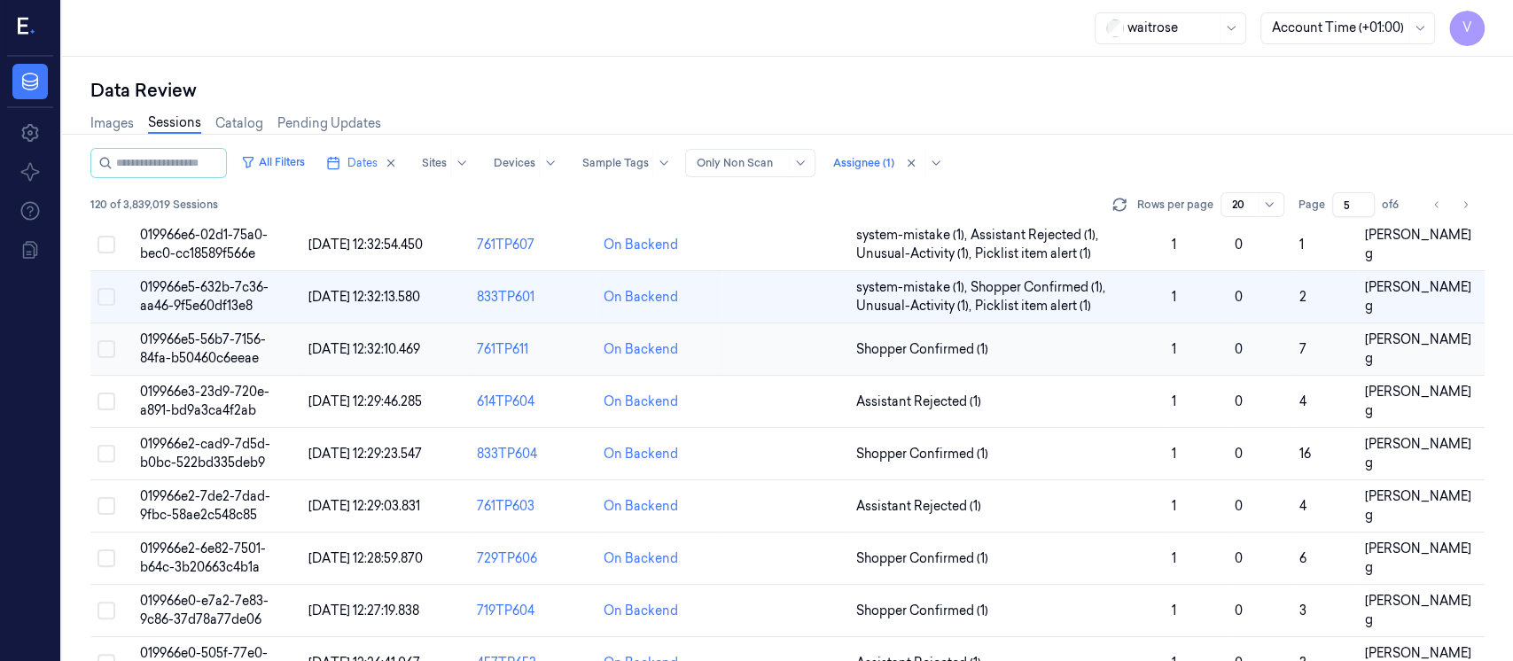
click at [788, 333] on td at bounding box center [786, 350] width 127 height 52
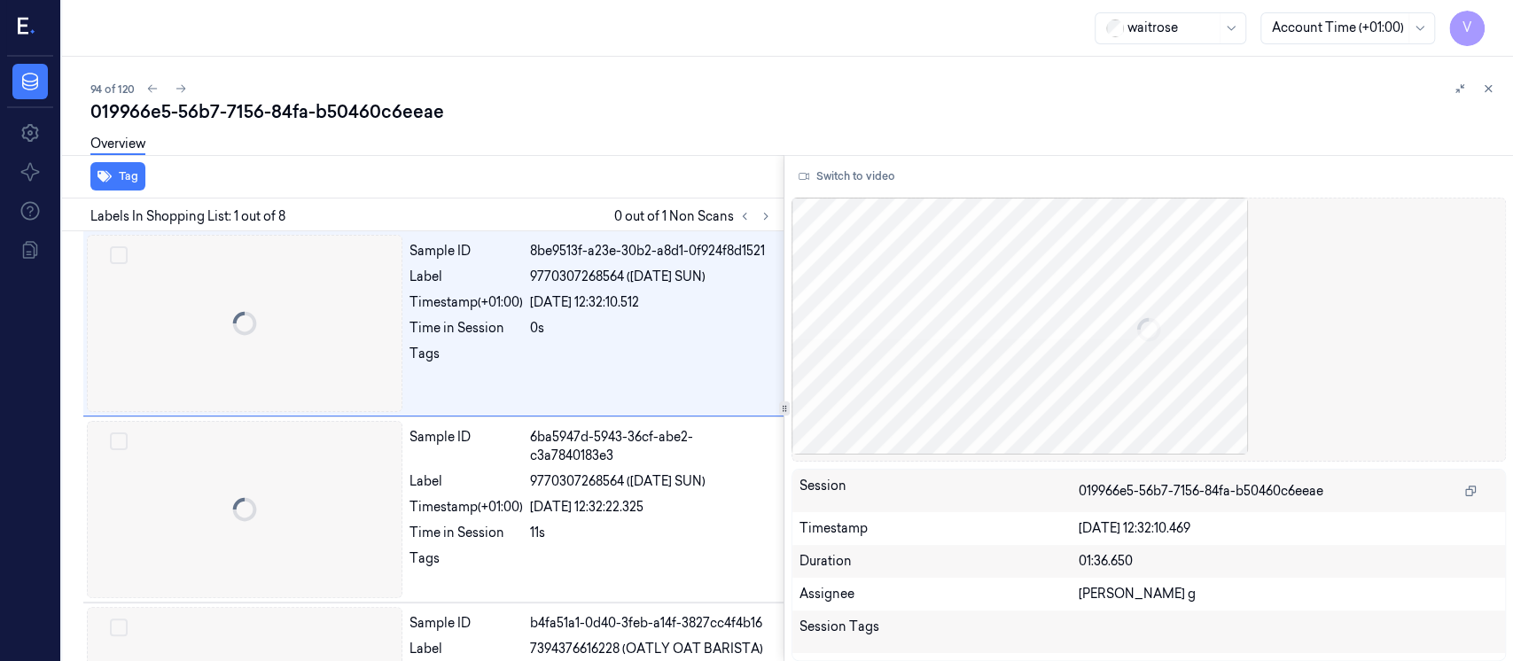
click at [757, 358] on div "Sample ID 8be9513f-a23e-30b2-a8d1-0f924f8d1521 Label 9770307268564 (SATURDAY SU…" at bounding box center [433, 323] width 700 height 185
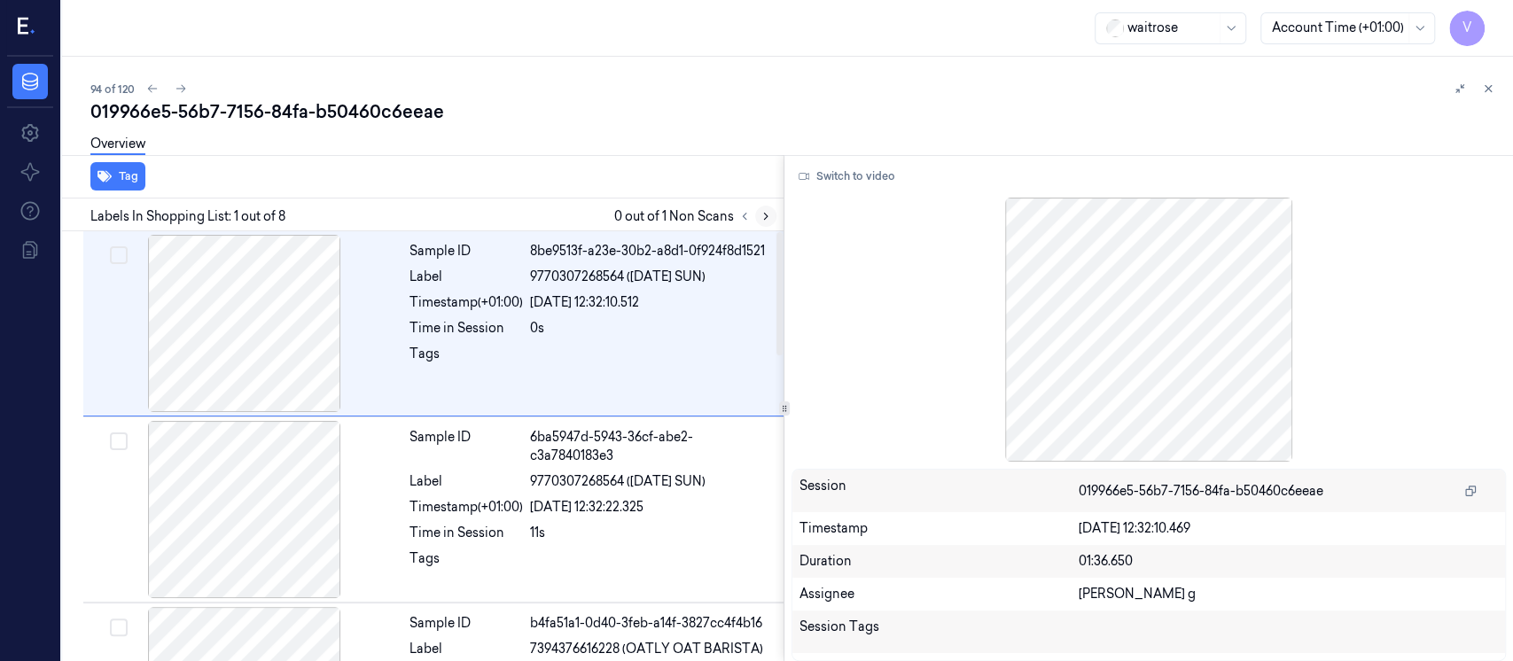
click at [765, 222] on icon at bounding box center [766, 216] width 12 height 12
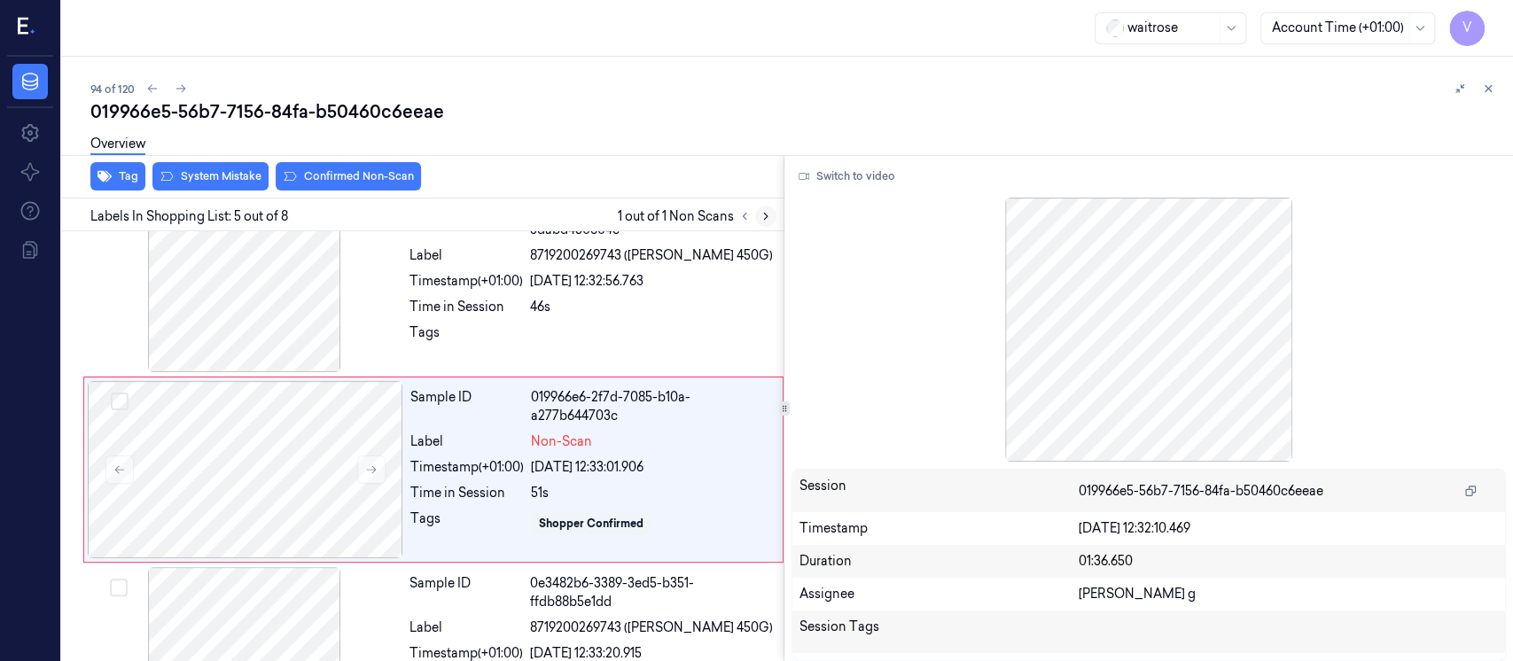
scroll to position [621, 0]
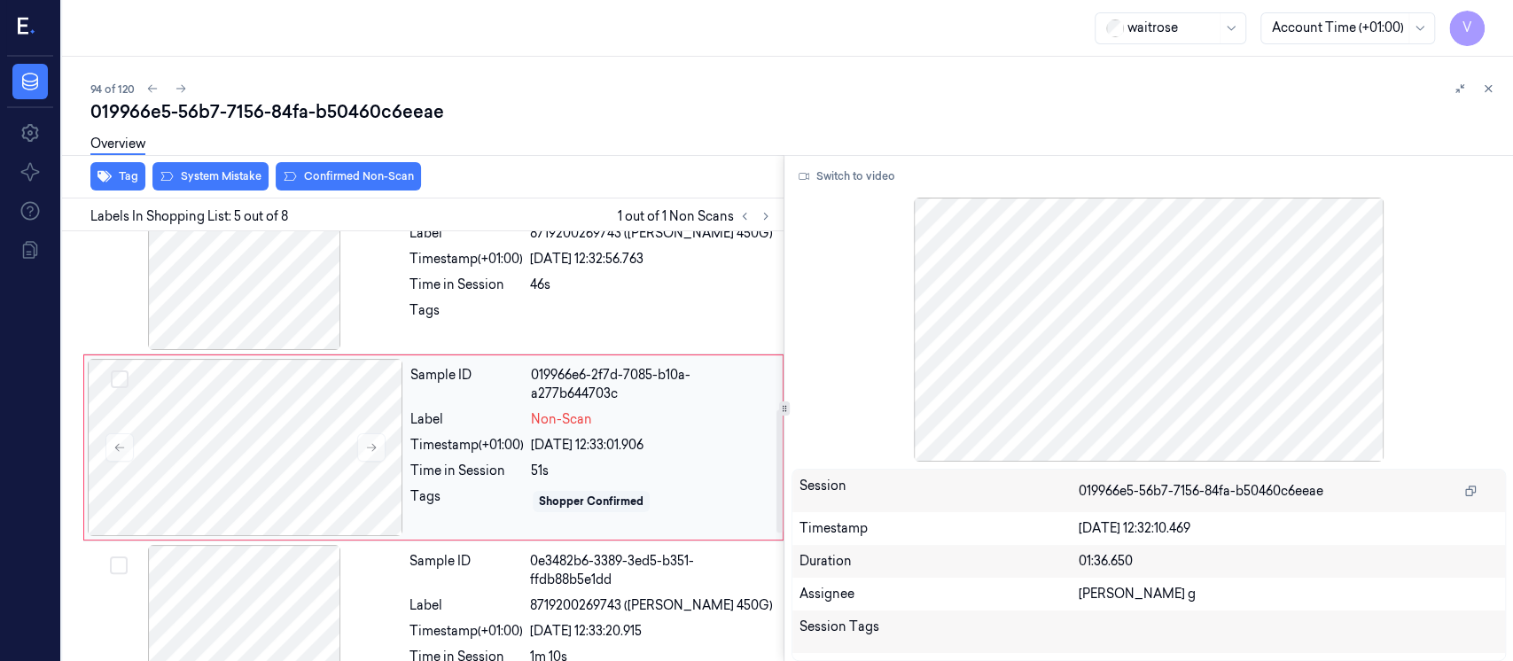
click at [478, 439] on div "Timestamp (+01:00)" at bounding box center [466, 445] width 113 height 19
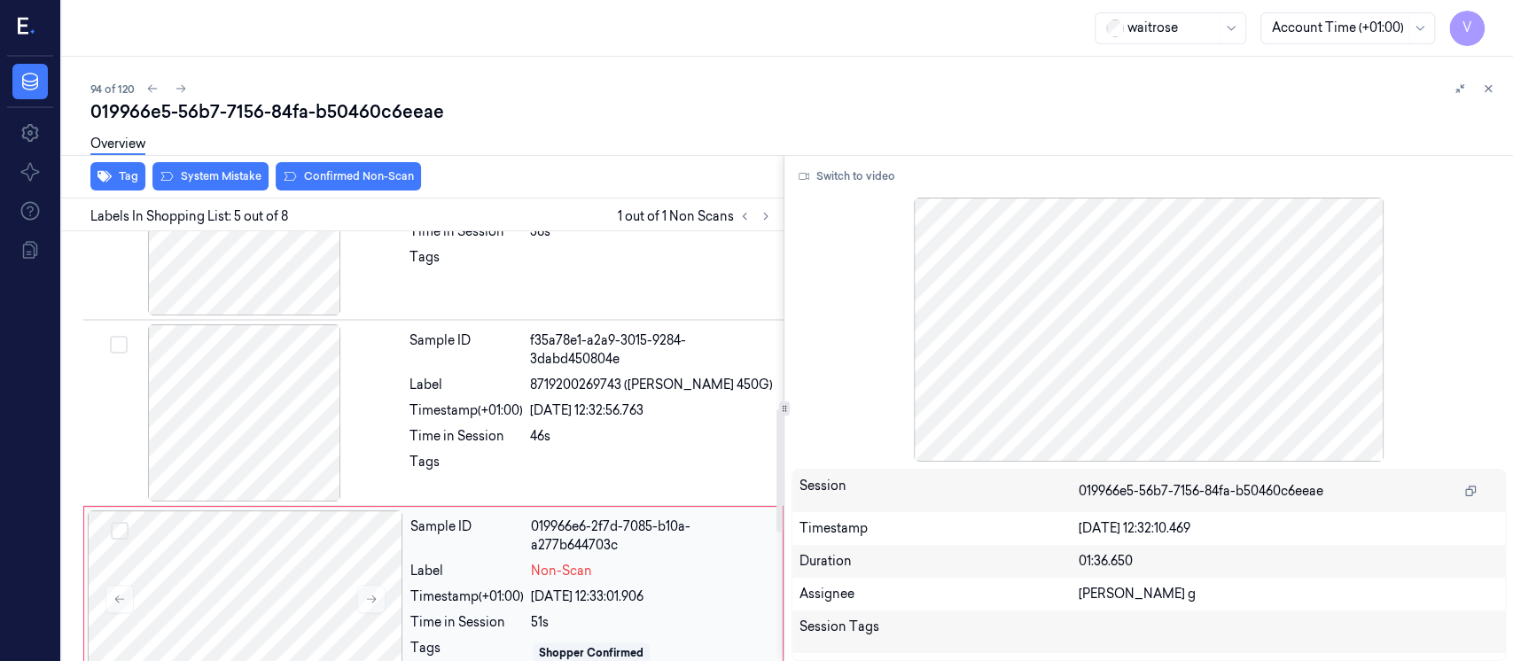
scroll to position [384, 0]
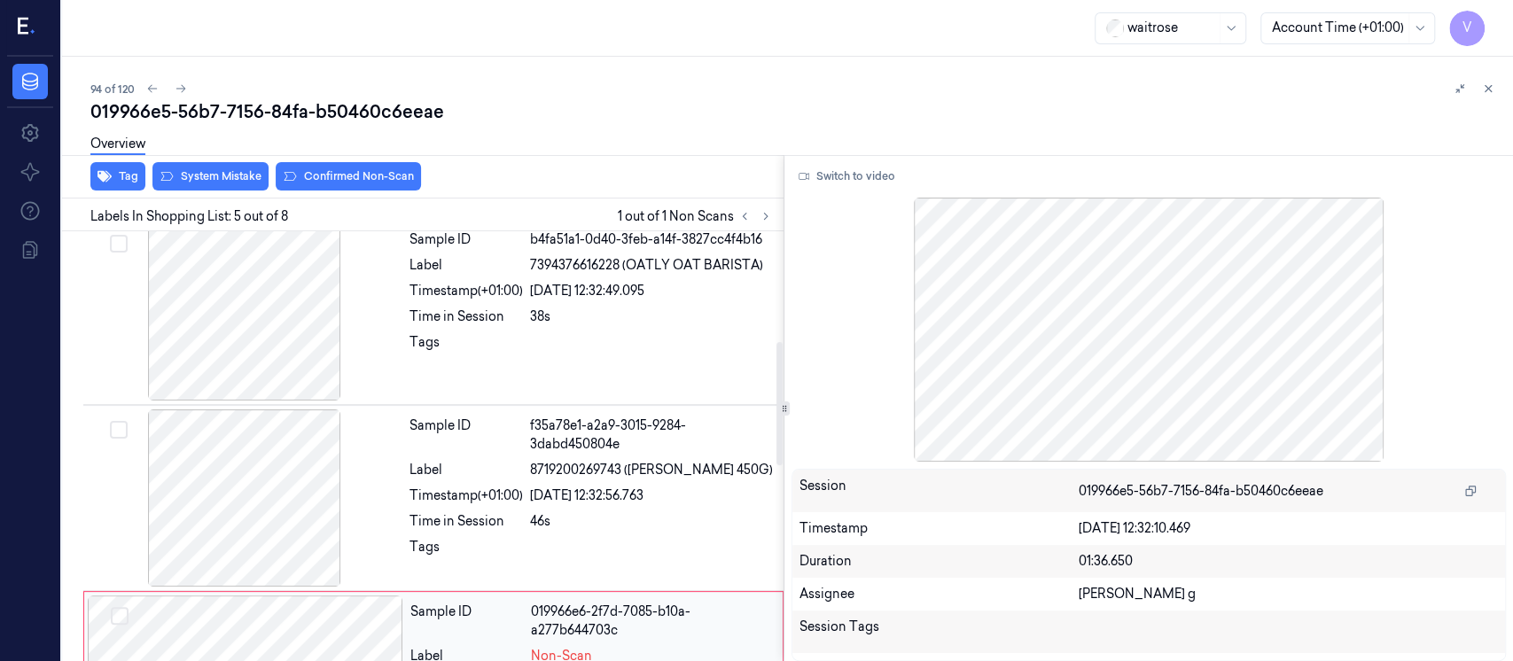
click at [425, 477] on div "Label" at bounding box center [466, 470] width 113 height 19
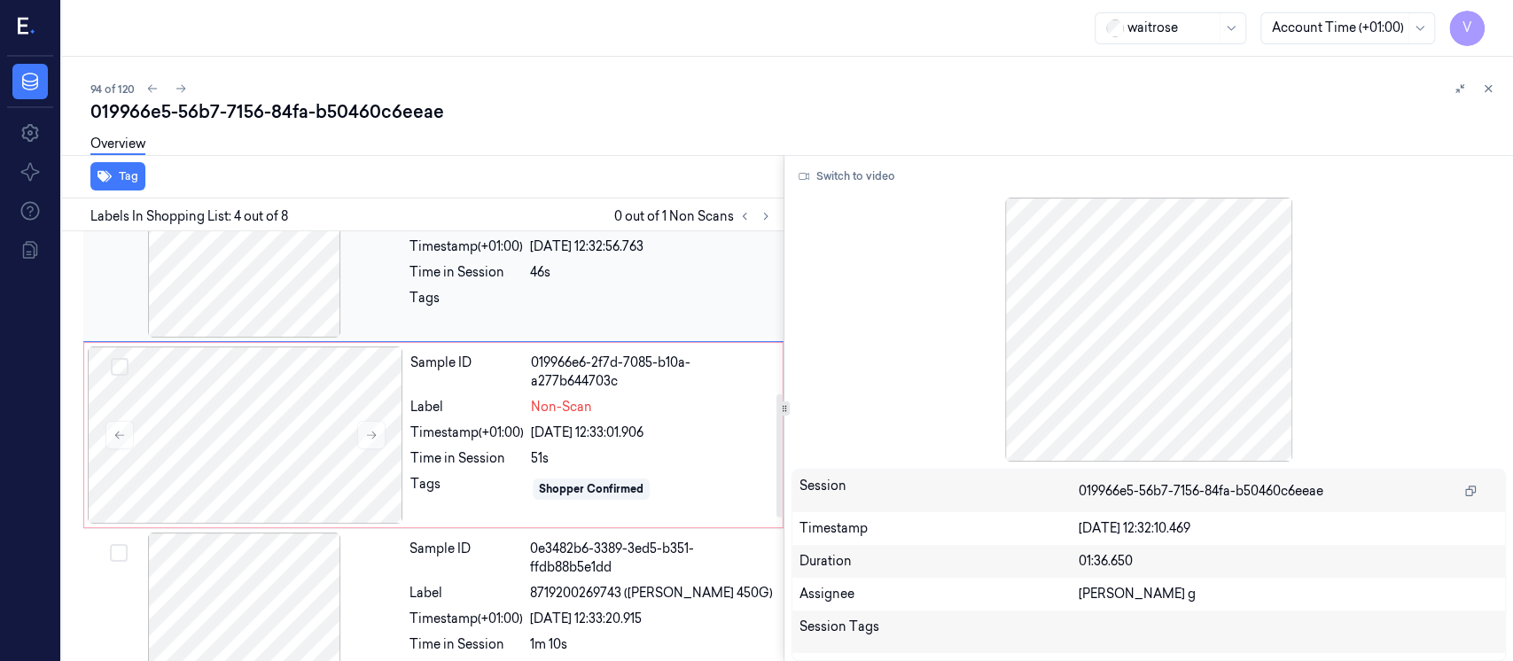
scroll to position [671, 0]
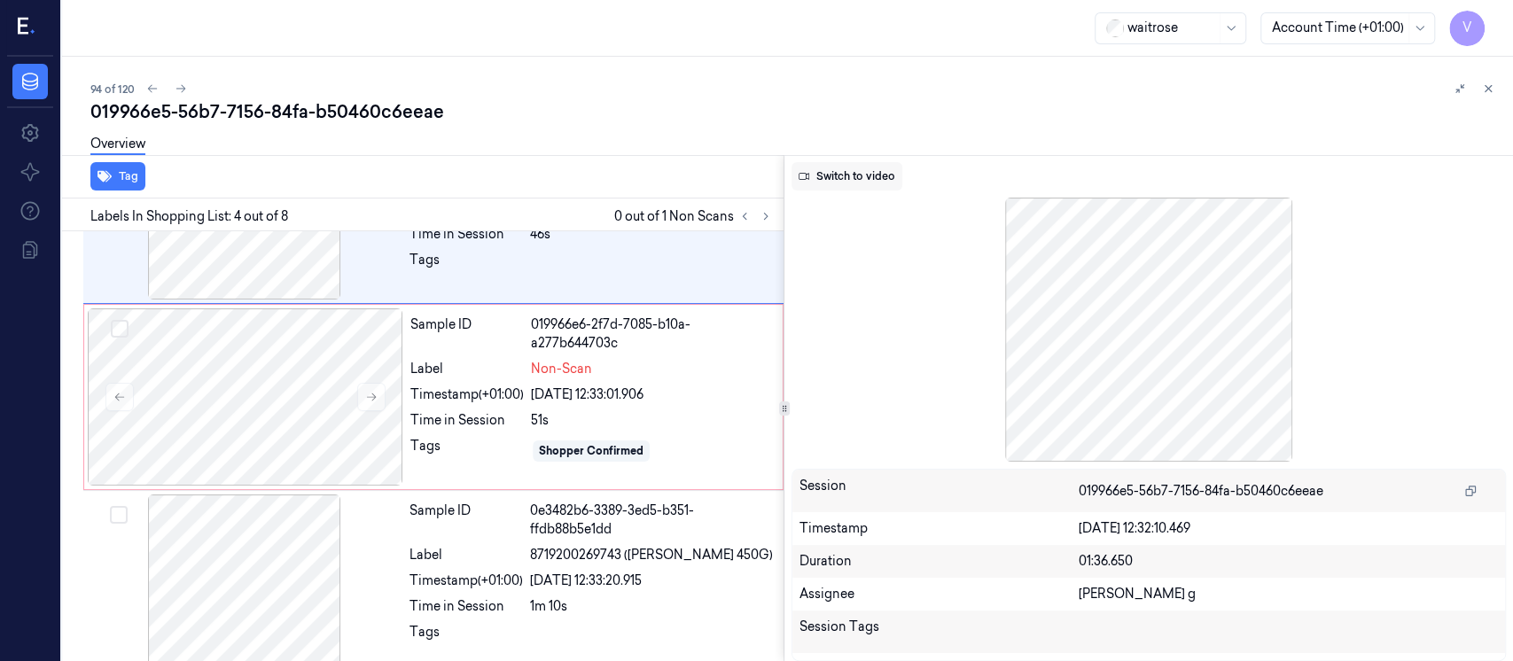
click at [887, 182] on button "Switch to video" at bounding box center [847, 176] width 111 height 28
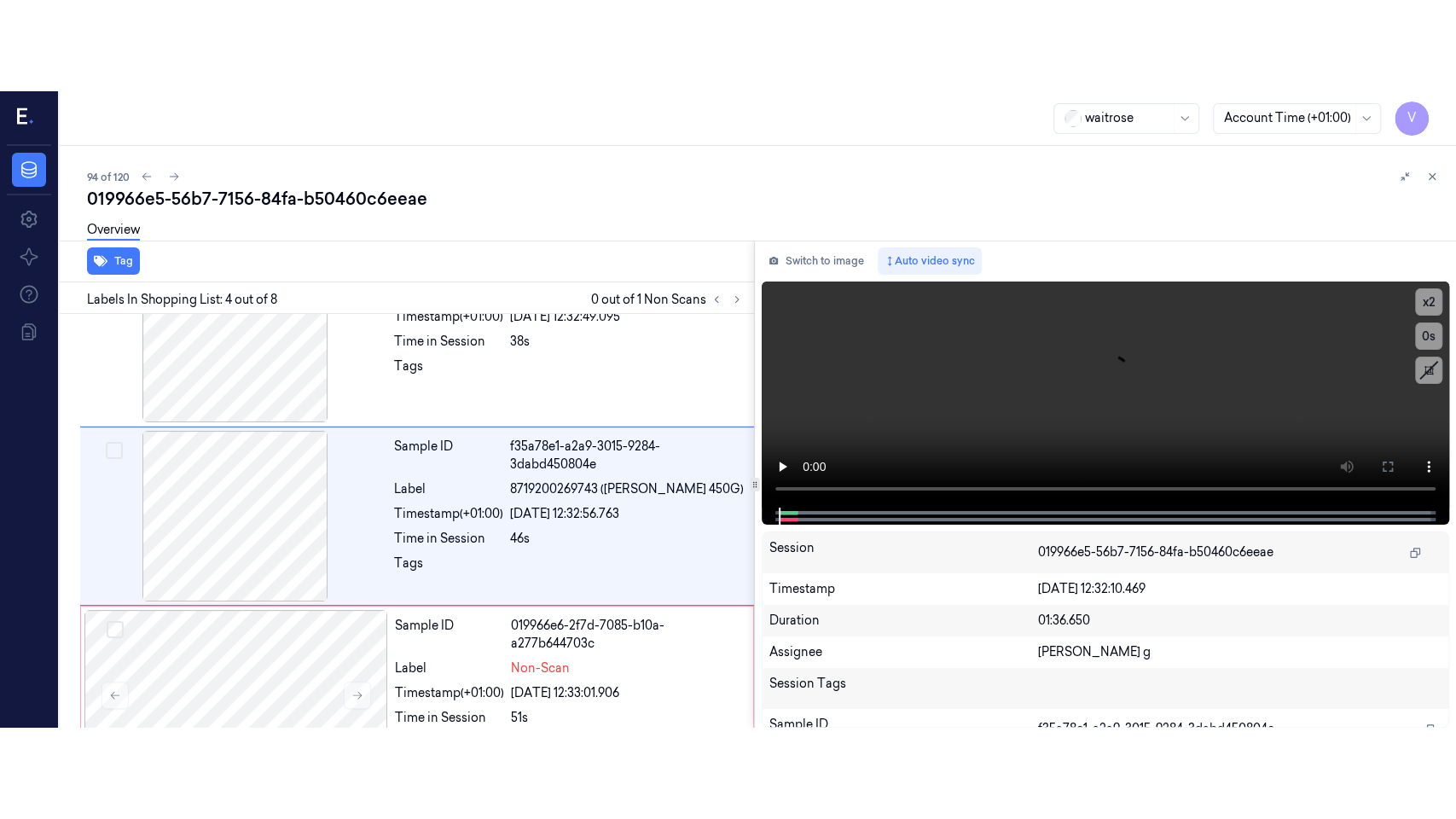
scroll to position [418, 0]
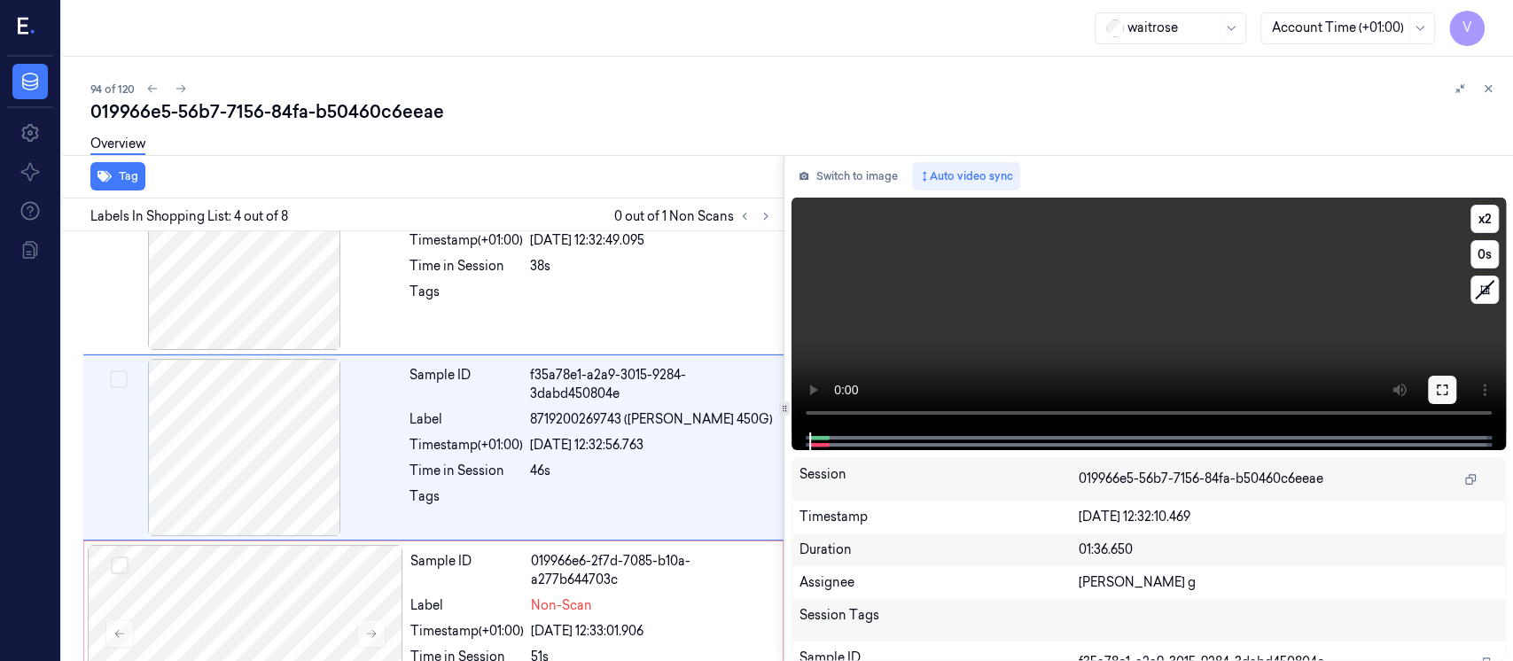
click at [1443, 394] on icon at bounding box center [1442, 390] width 11 height 11
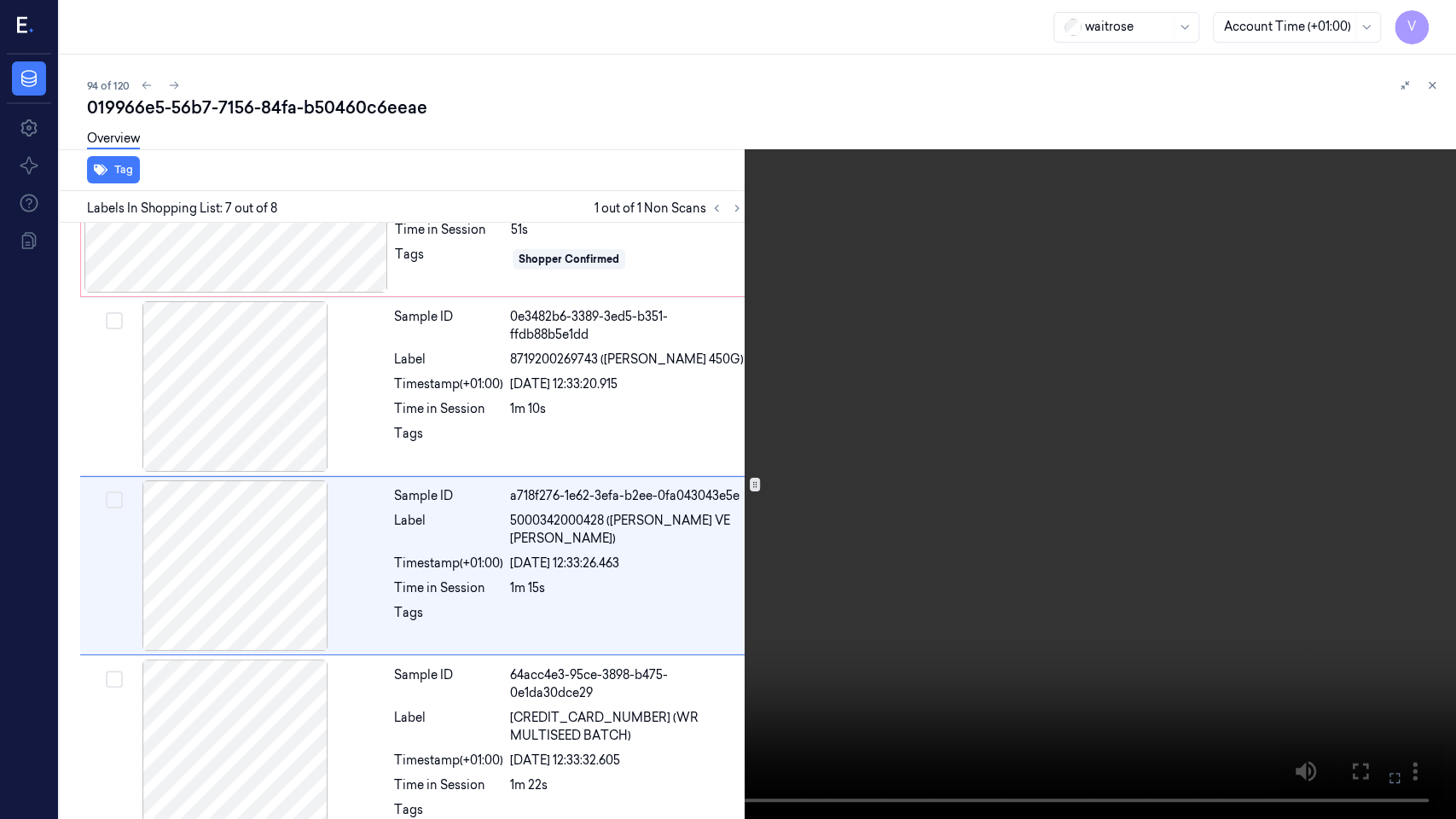
scroll to position [846, 0]
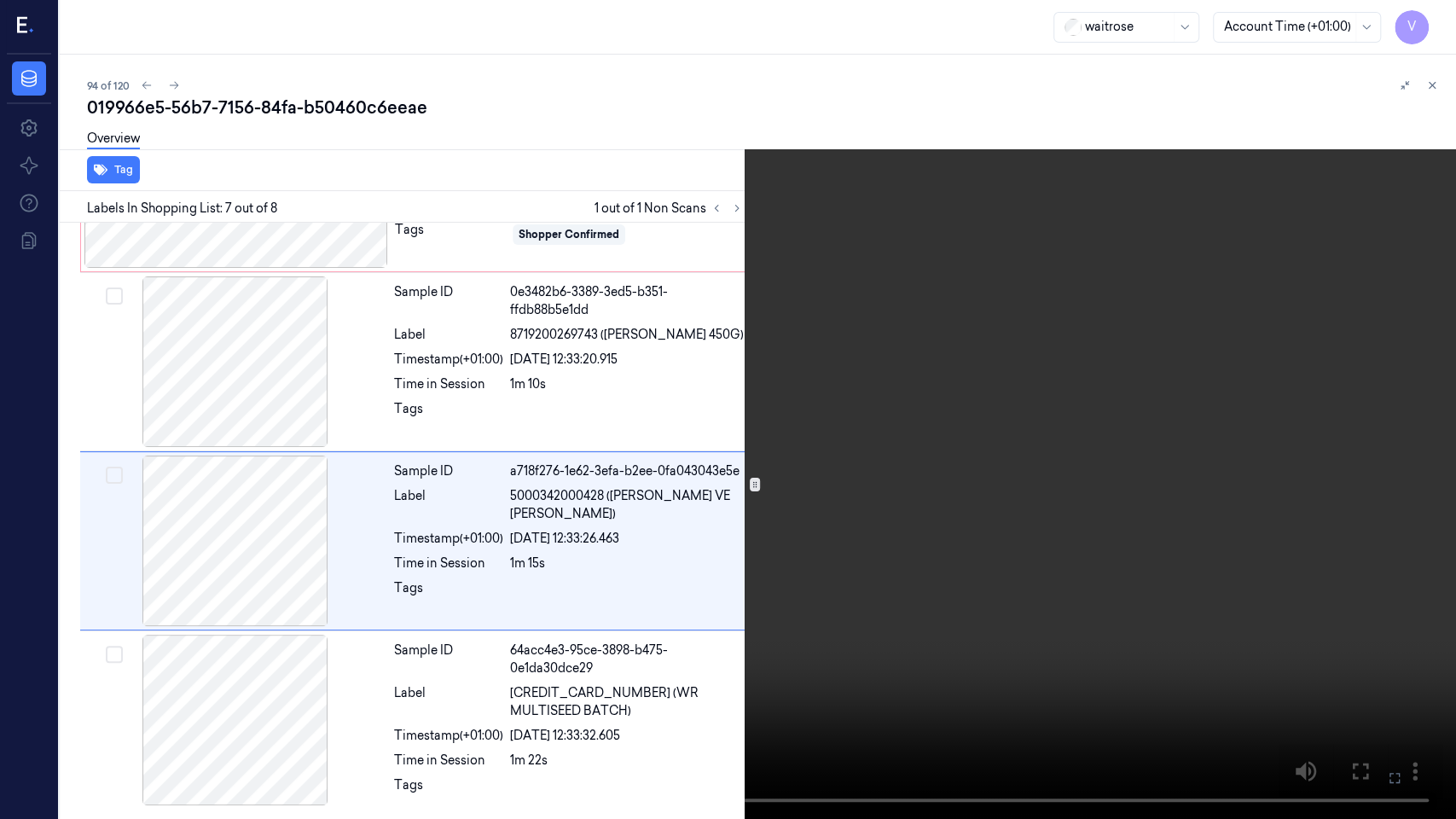
click at [0, 0] on icon at bounding box center [0, 0] width 0 height 0
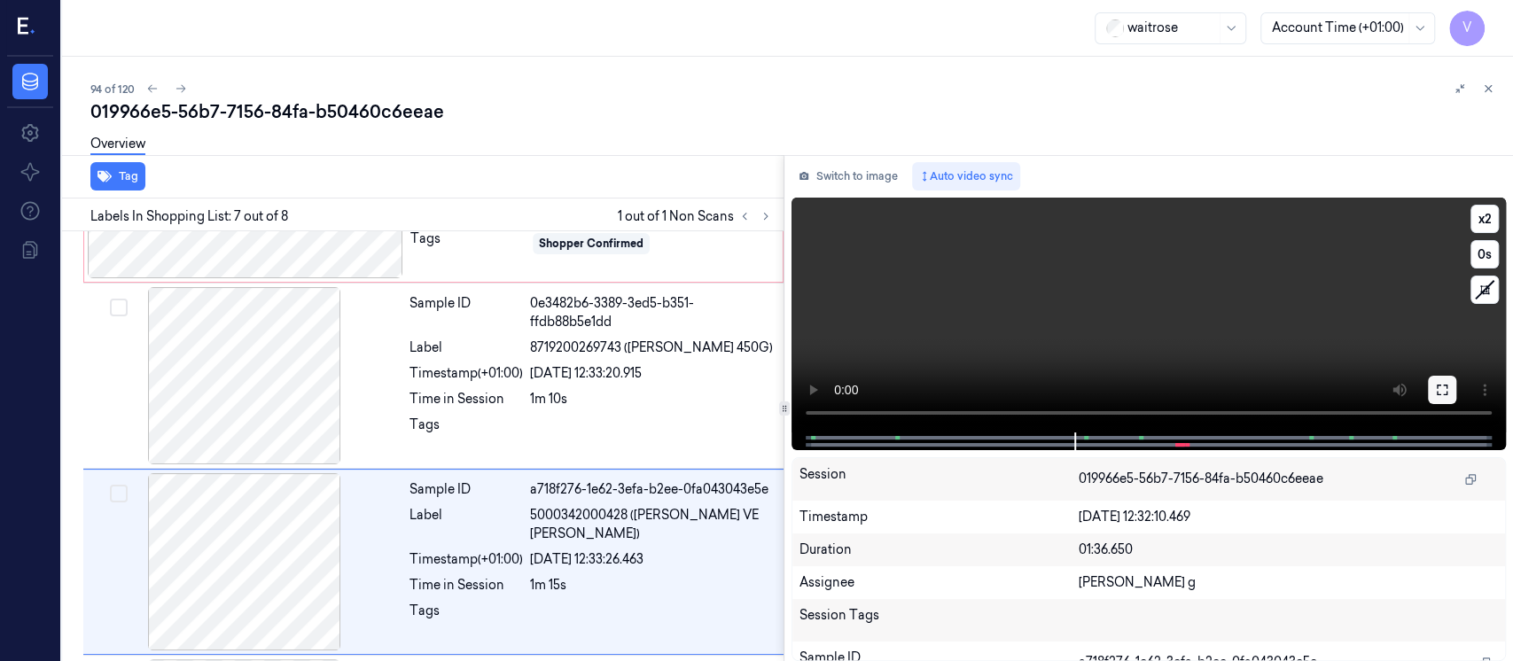
click at [1443, 394] on icon at bounding box center [1442, 390] width 11 height 11
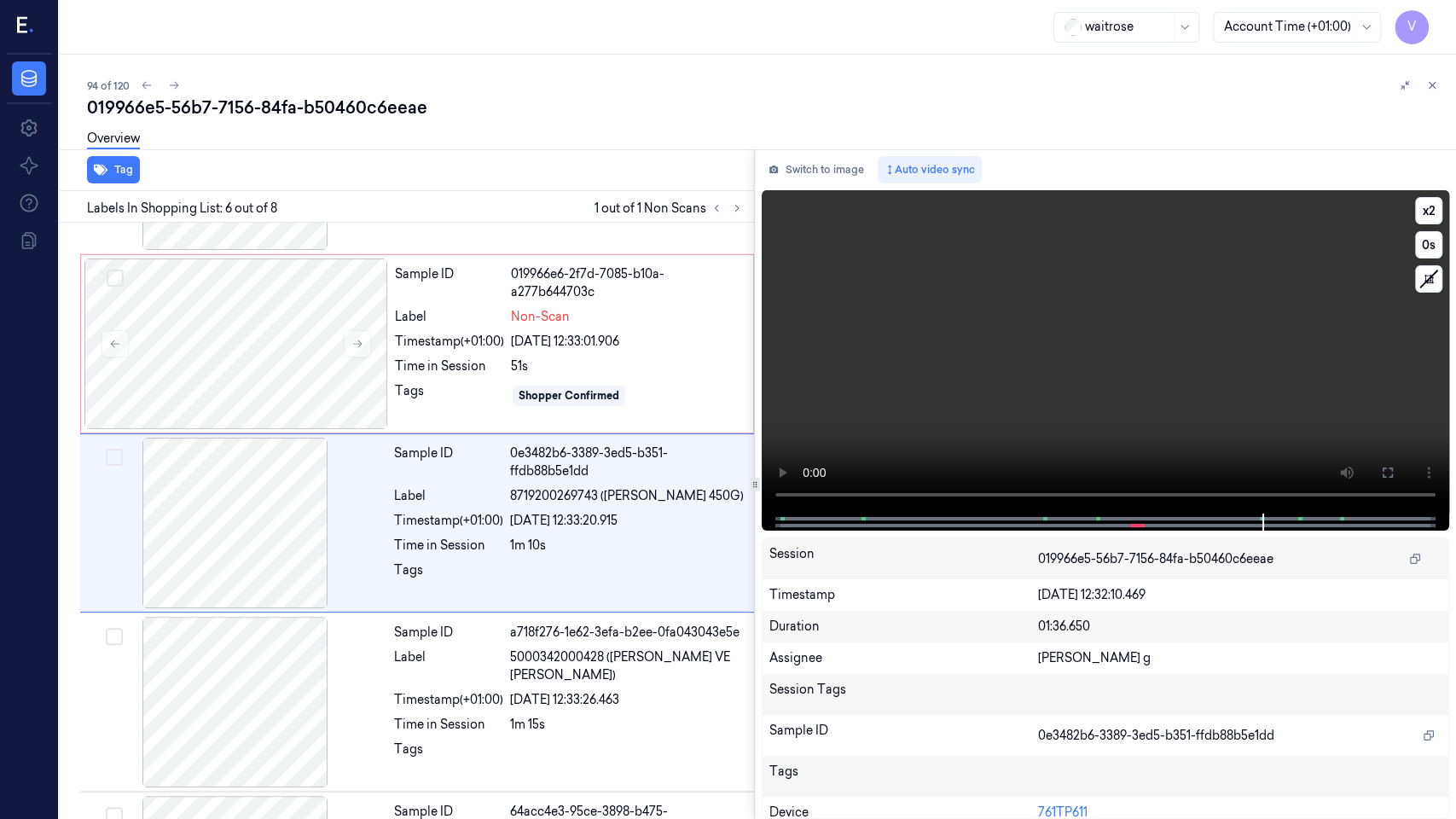
scroll to position [685, 0]
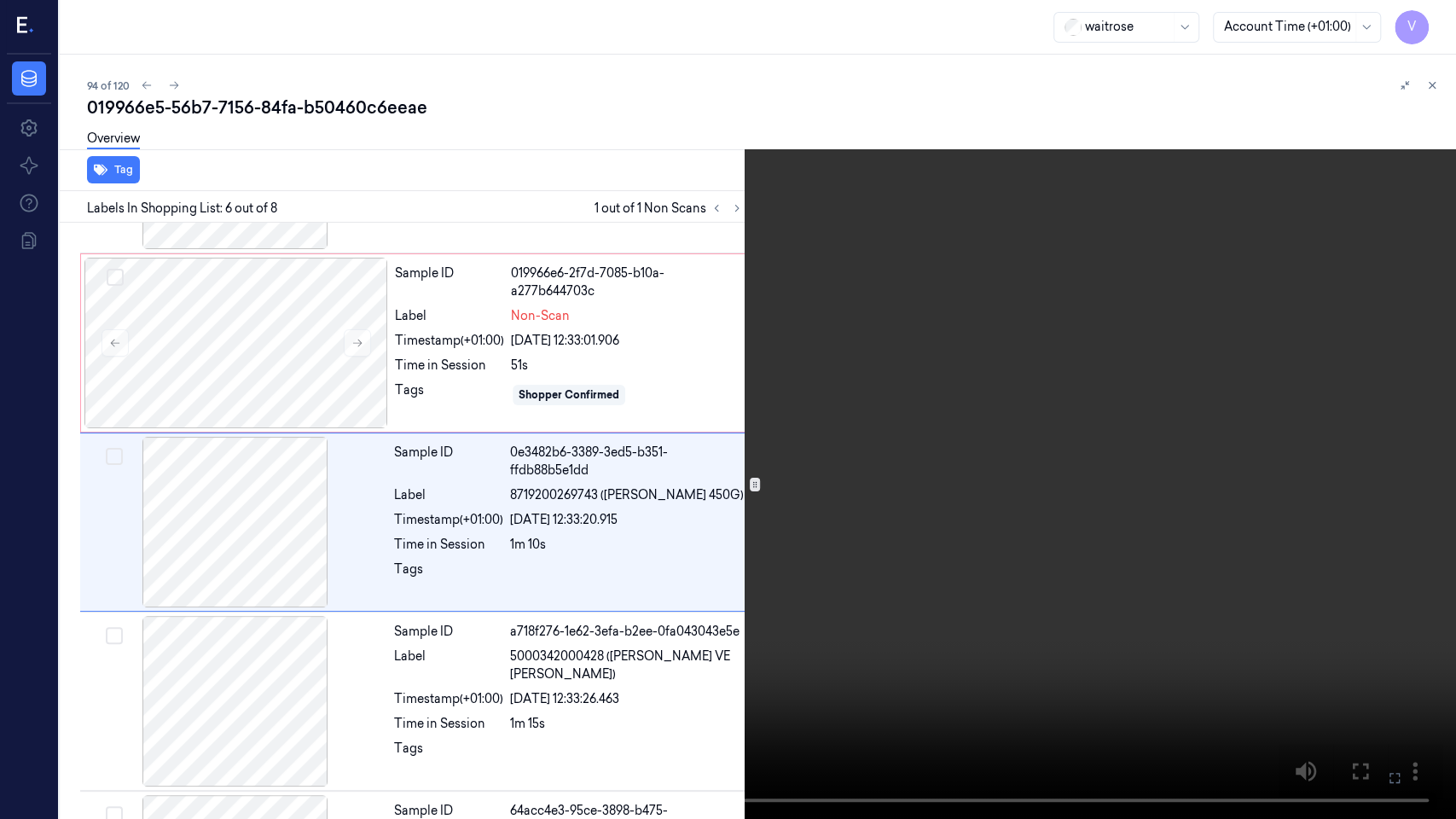
click at [0, 0] on icon at bounding box center [0, 0] width 0 height 0
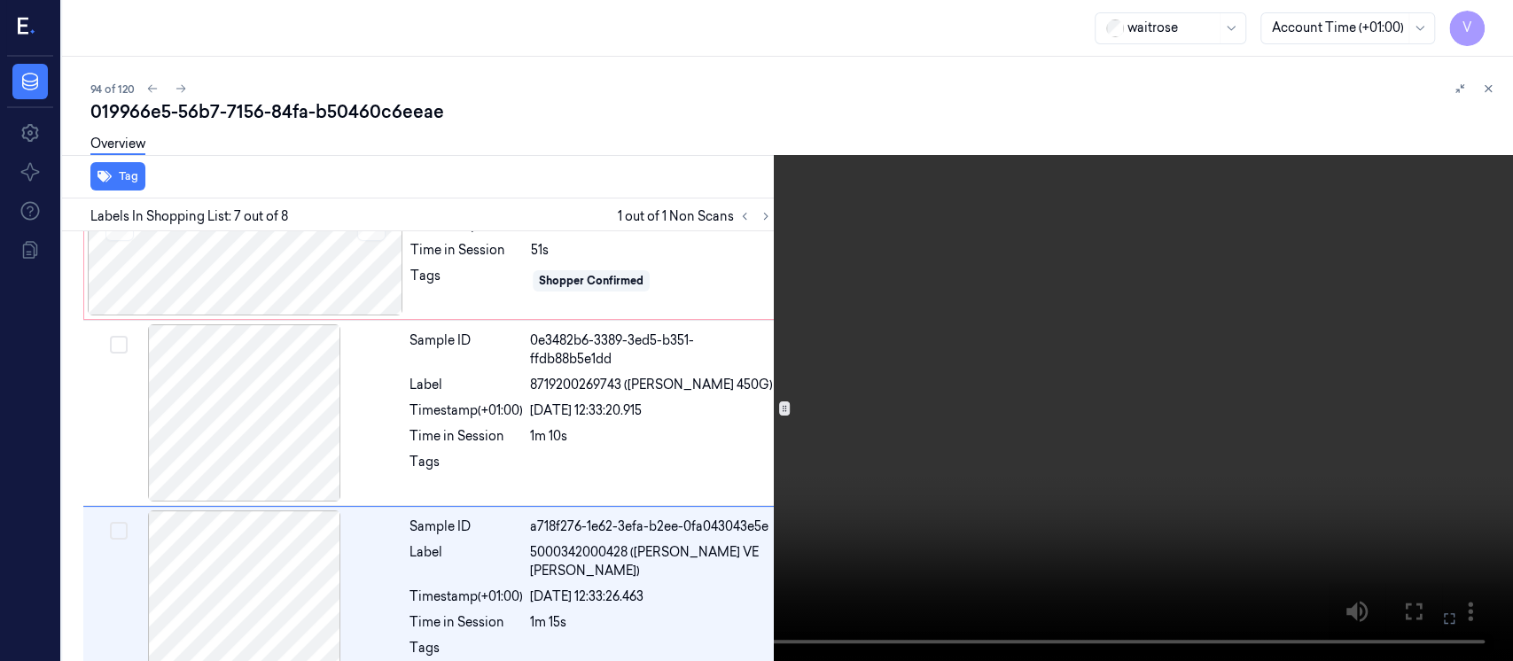
scroll to position [879, 0]
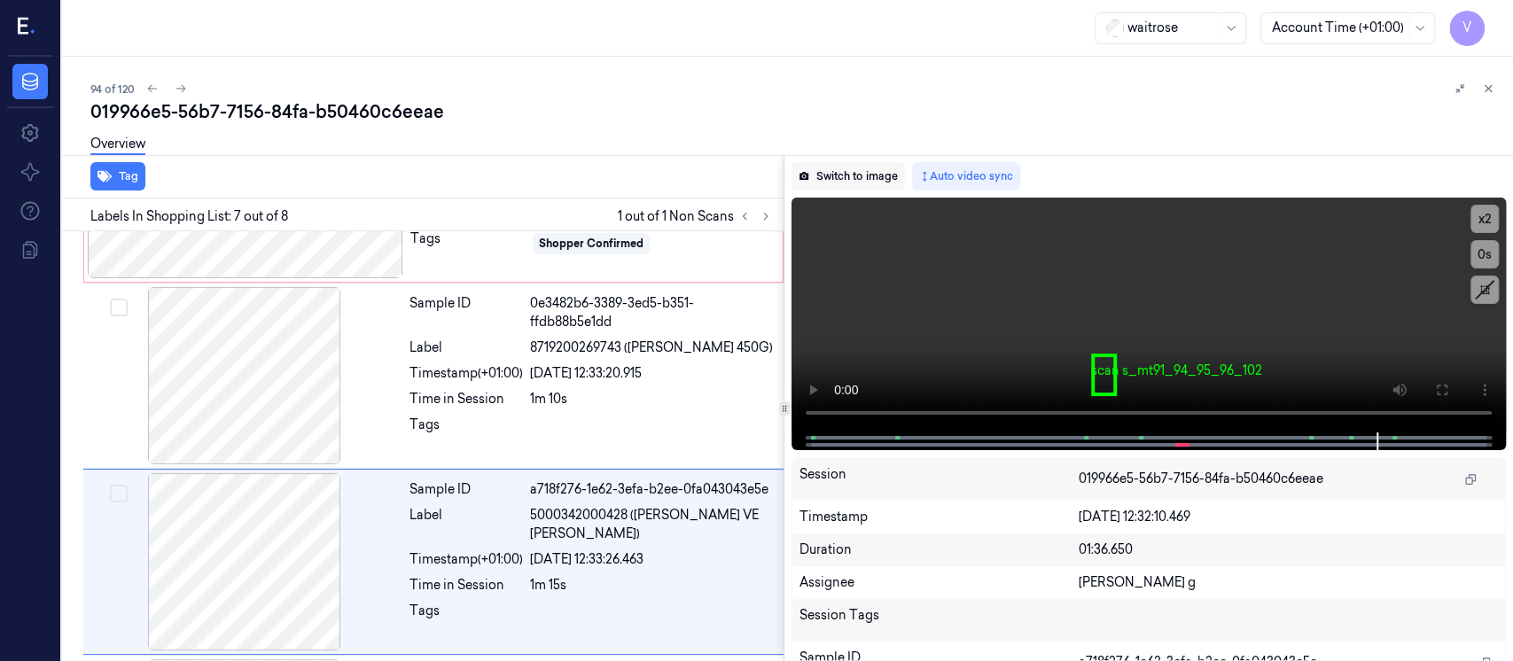
click at [836, 172] on button "Switch to image" at bounding box center [848, 176] width 113 height 28
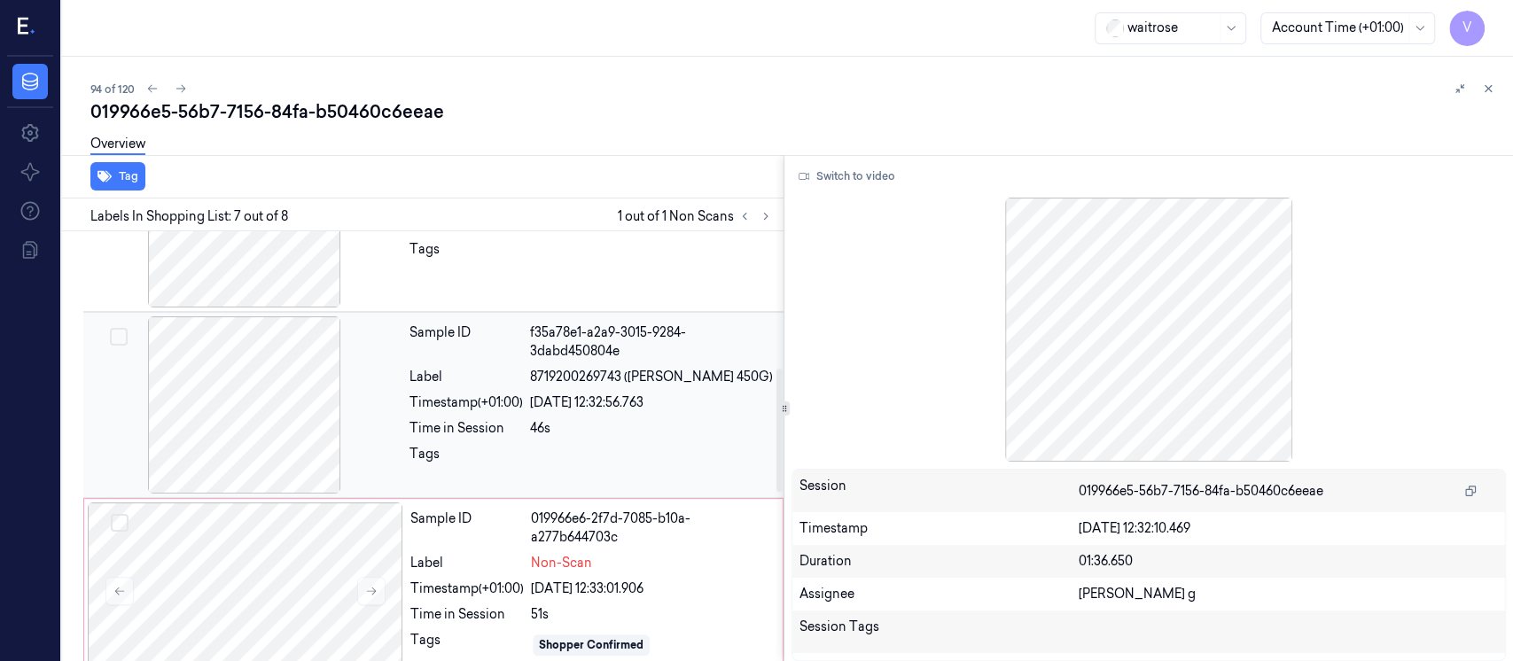
click at [305, 379] on div at bounding box center [245, 404] width 316 height 177
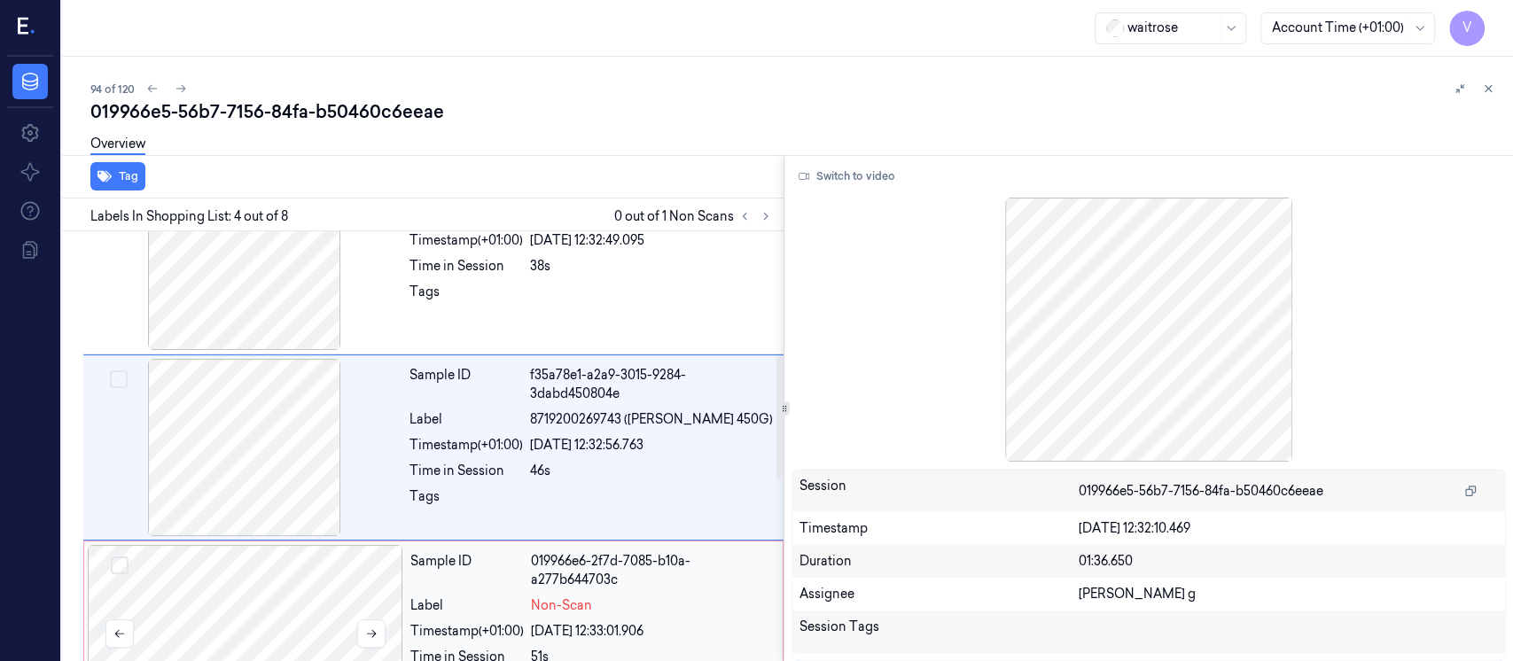
click at [270, 575] on div at bounding box center [246, 633] width 316 height 177
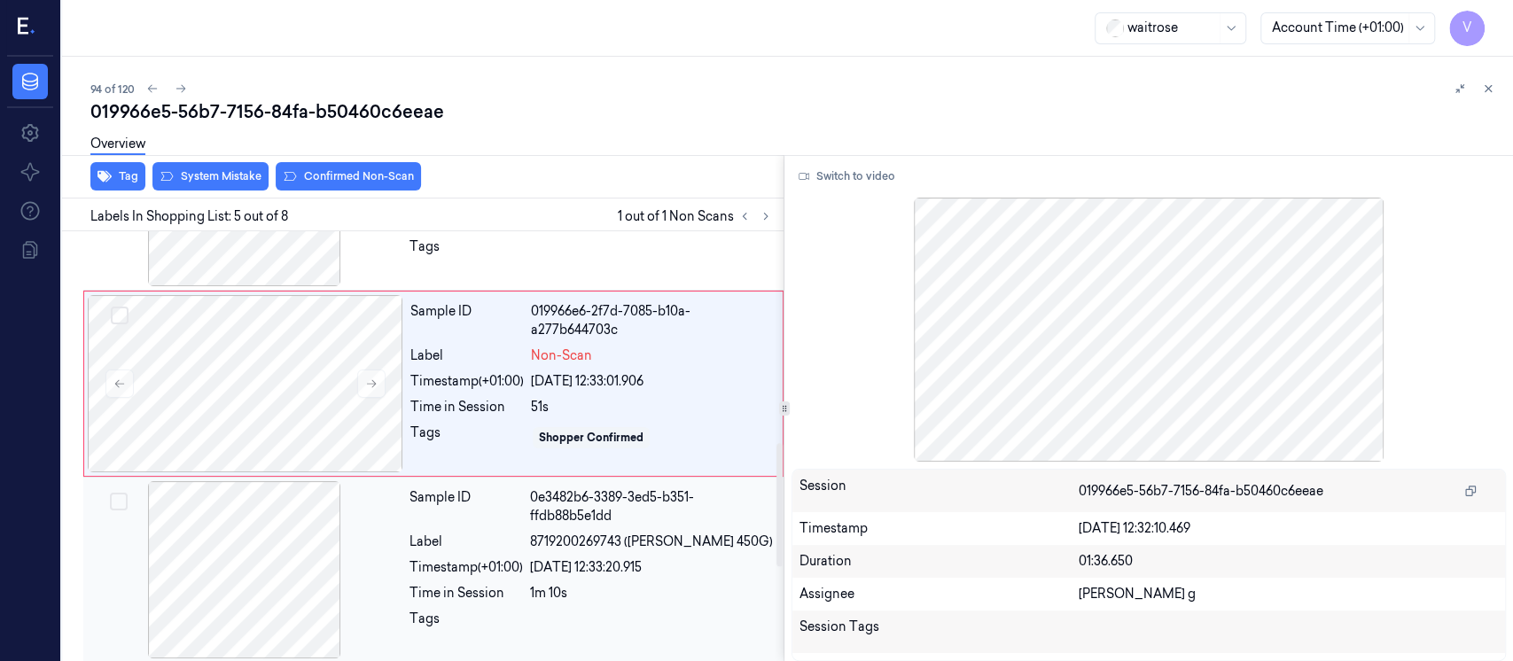
scroll to position [738, 0]
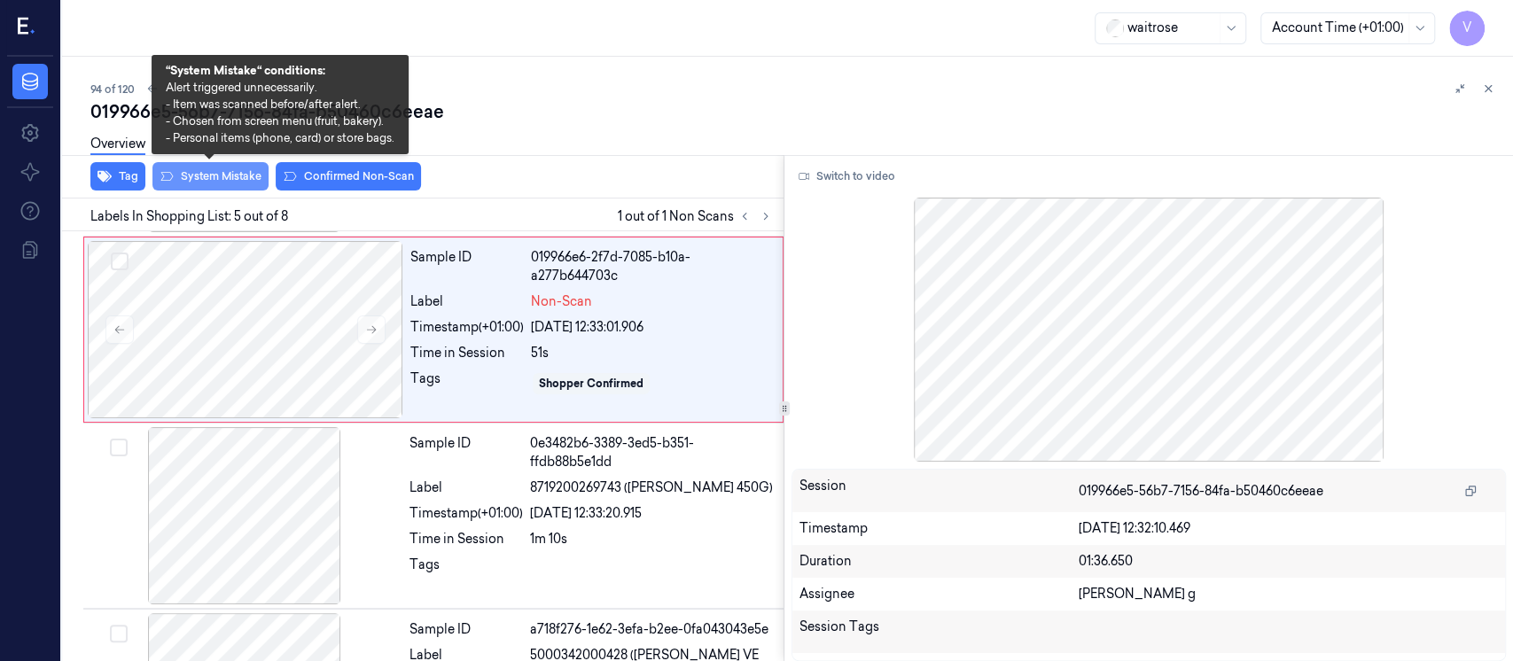
click at [232, 178] on button "System Mistake" at bounding box center [210, 176] width 116 height 28
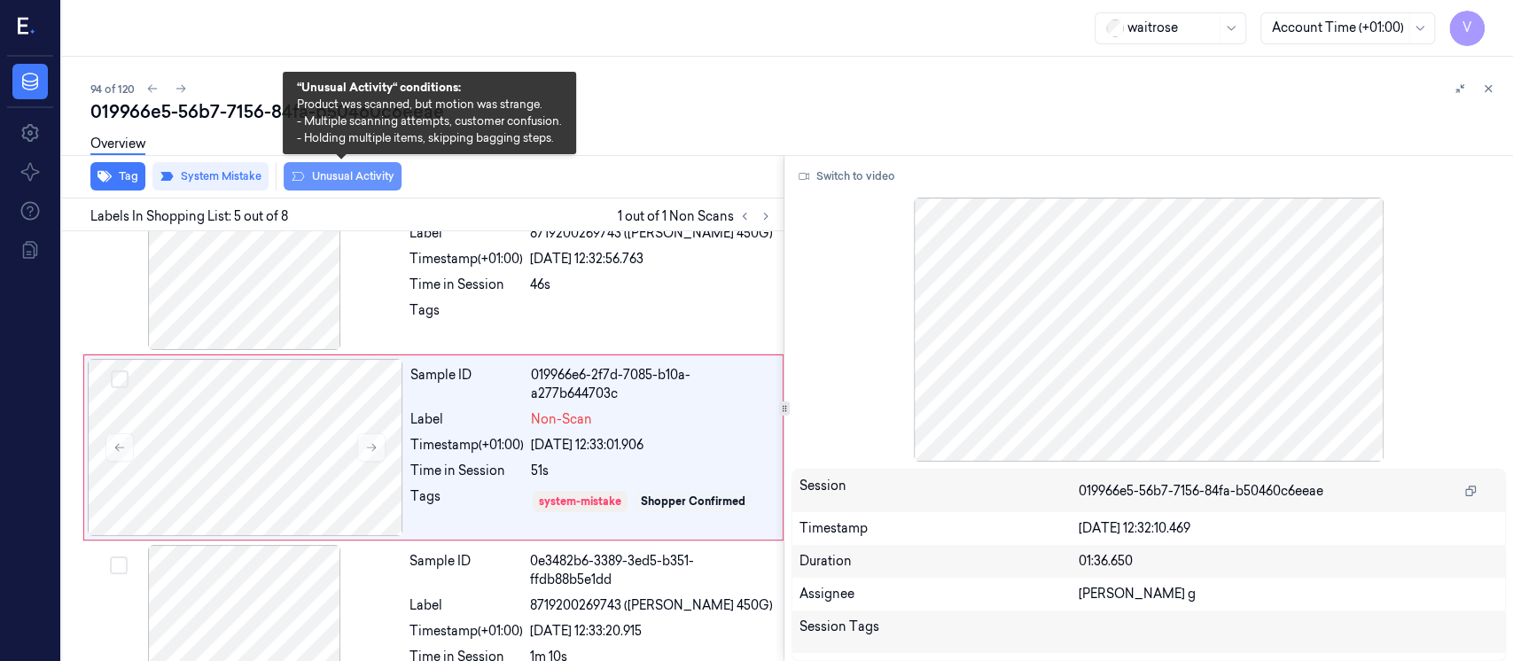
click at [358, 184] on button "Unusual Activity" at bounding box center [343, 176] width 118 height 28
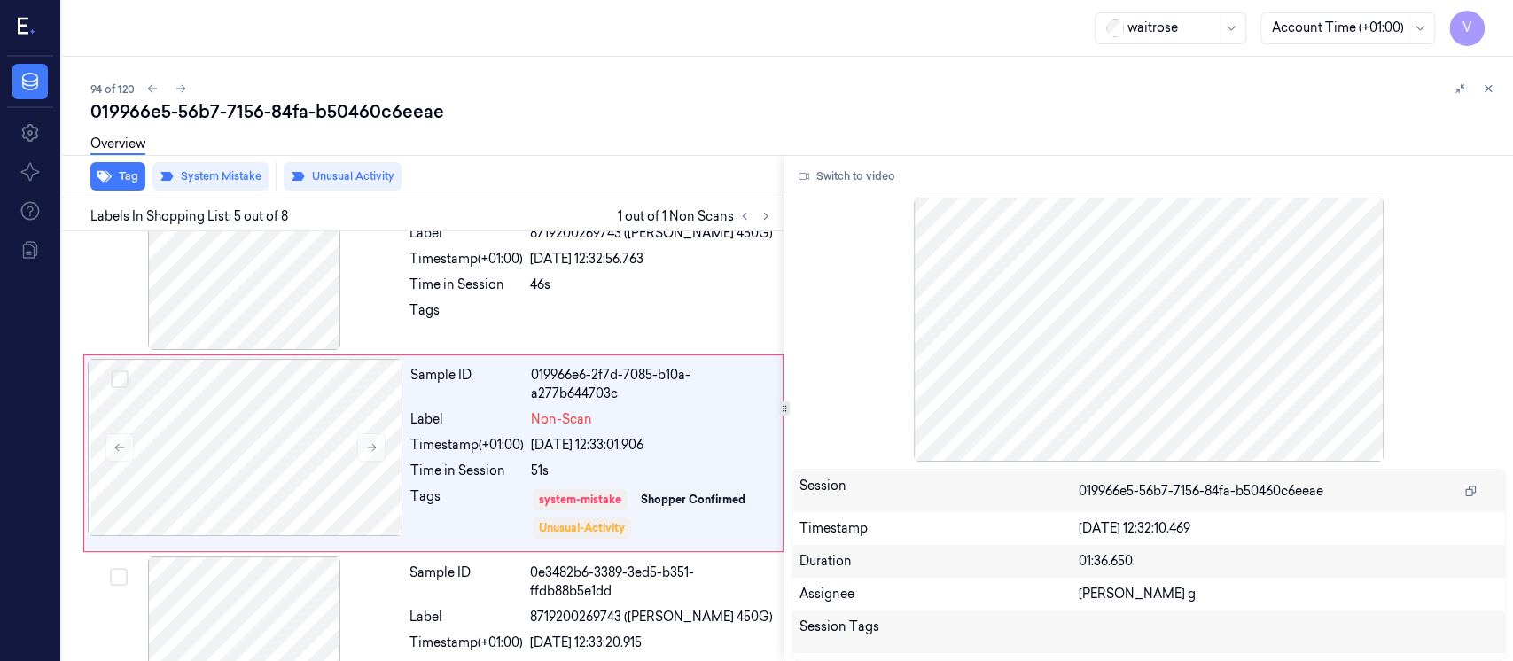
scroll to position [626, 0]
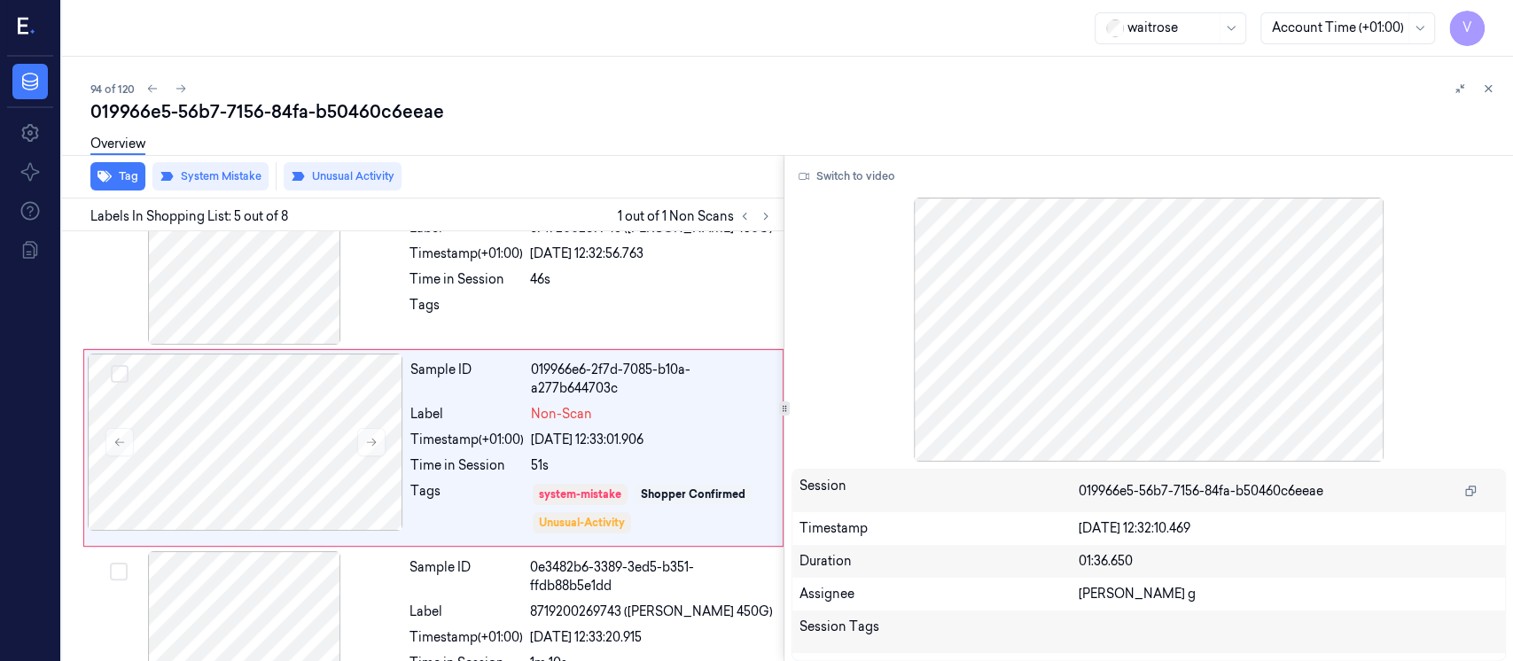
click at [1090, 74] on div "94 of 120 019966e5-56b7-7156-84fa-b50460c6eeae Overview Tag System Mistake Unus…" at bounding box center [787, 359] width 1451 height 605
click at [1489, 97] on button at bounding box center [1488, 88] width 21 height 21
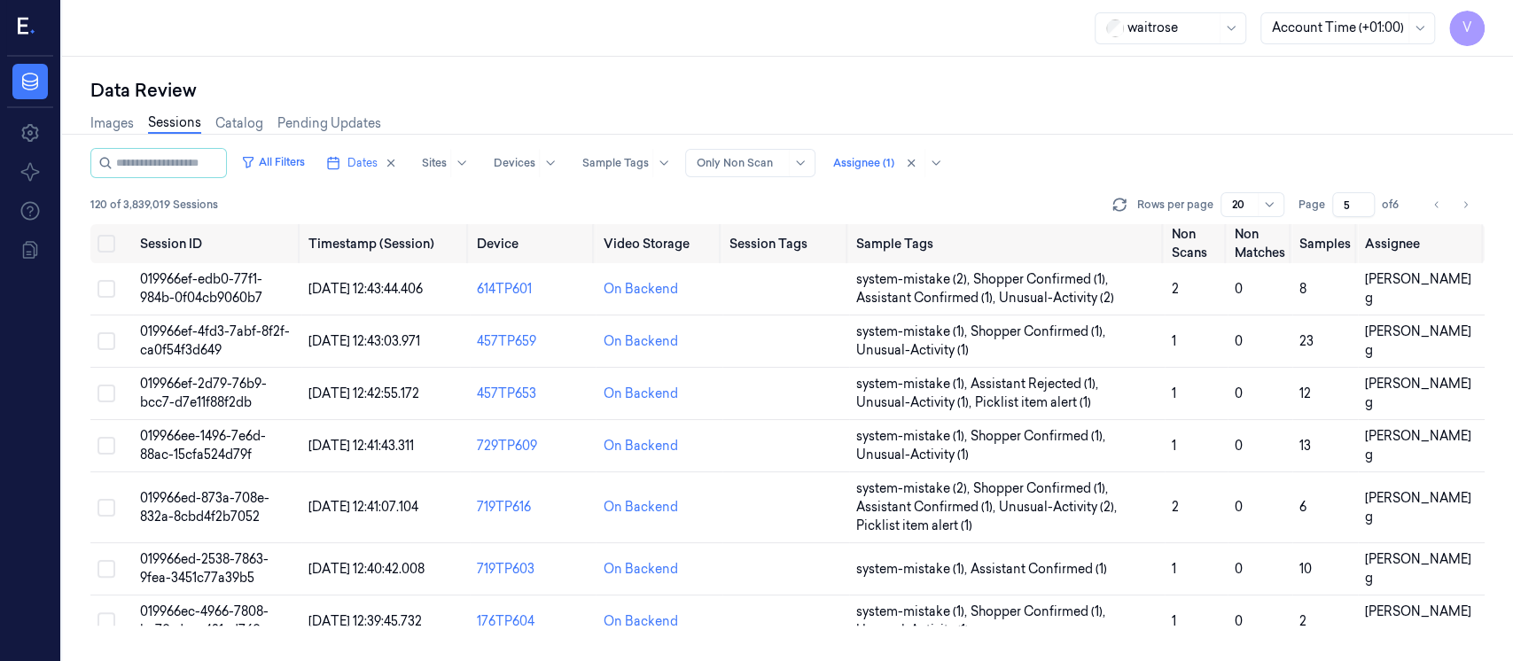
scroll to position [677, 0]
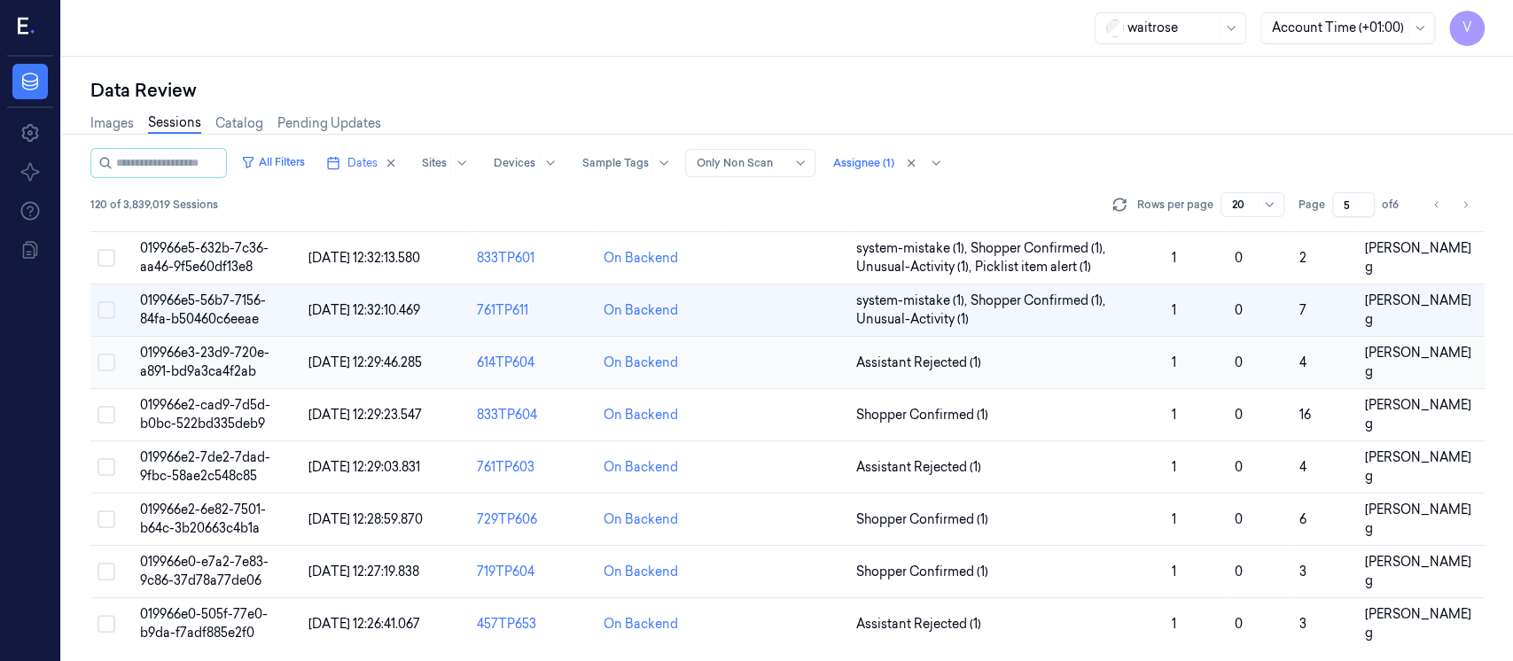
click at [747, 371] on td at bounding box center [786, 363] width 127 height 52
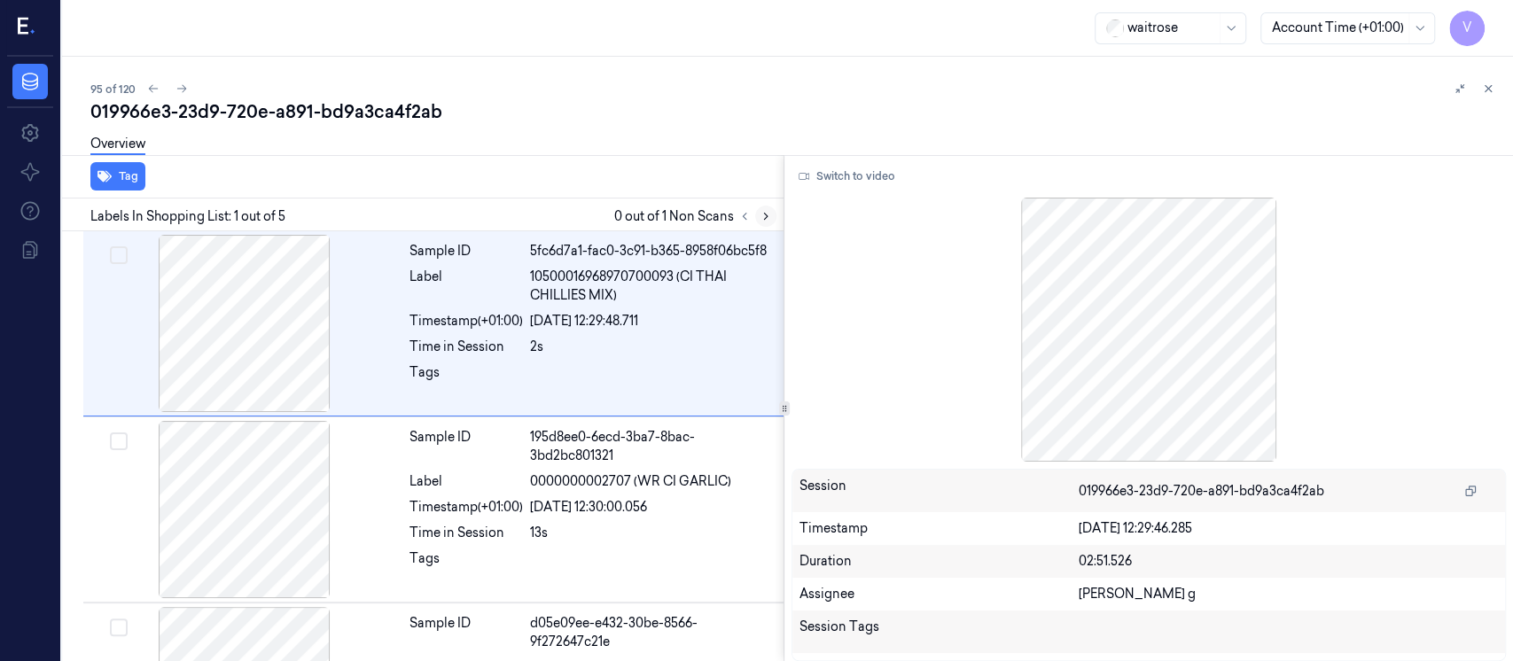
click at [768, 215] on icon at bounding box center [766, 216] width 12 height 12
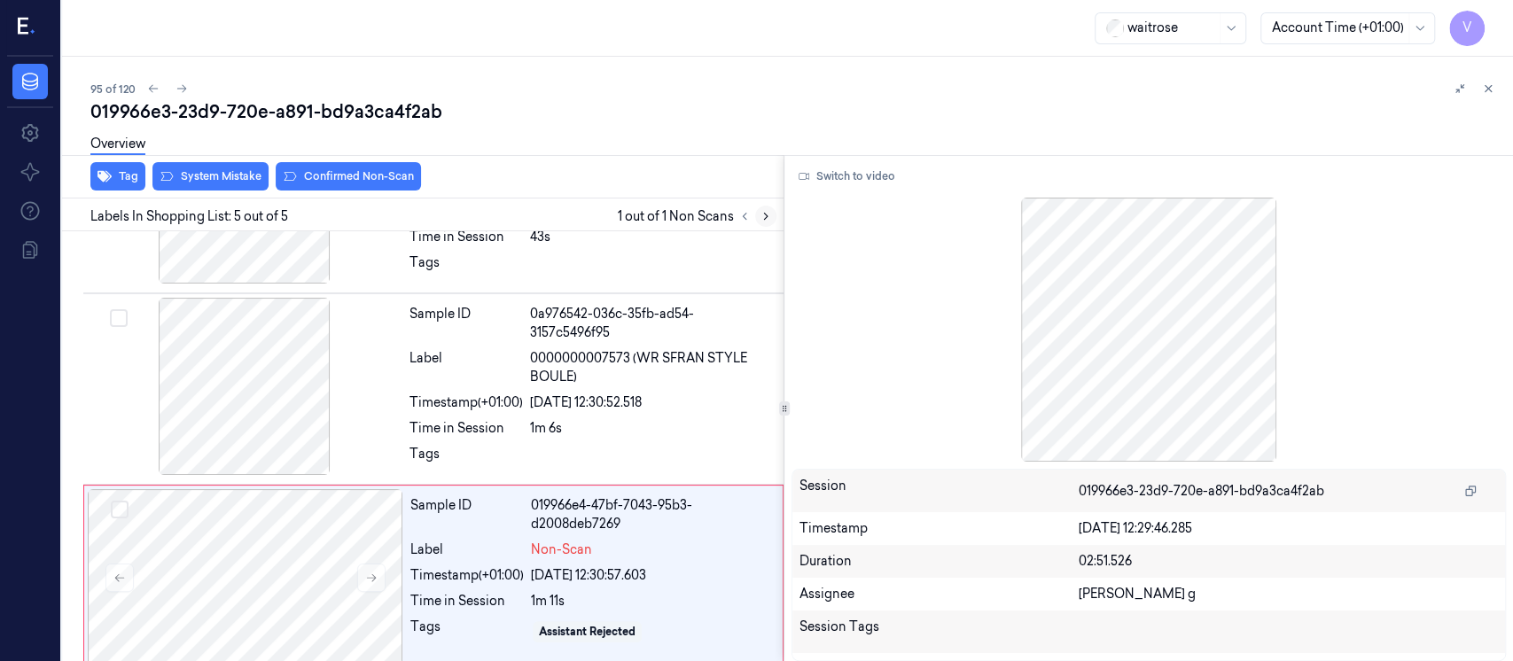
scroll to position [511, 0]
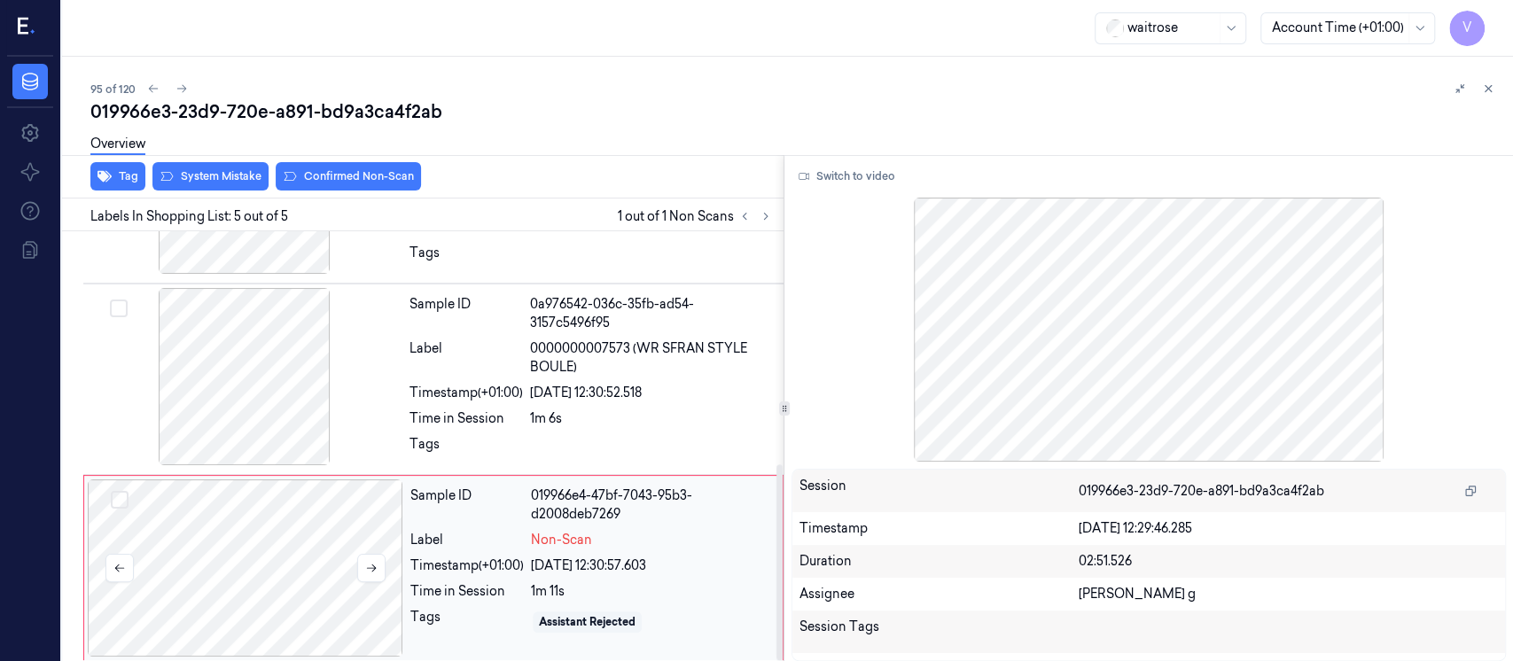
click at [297, 543] on div at bounding box center [246, 568] width 316 height 177
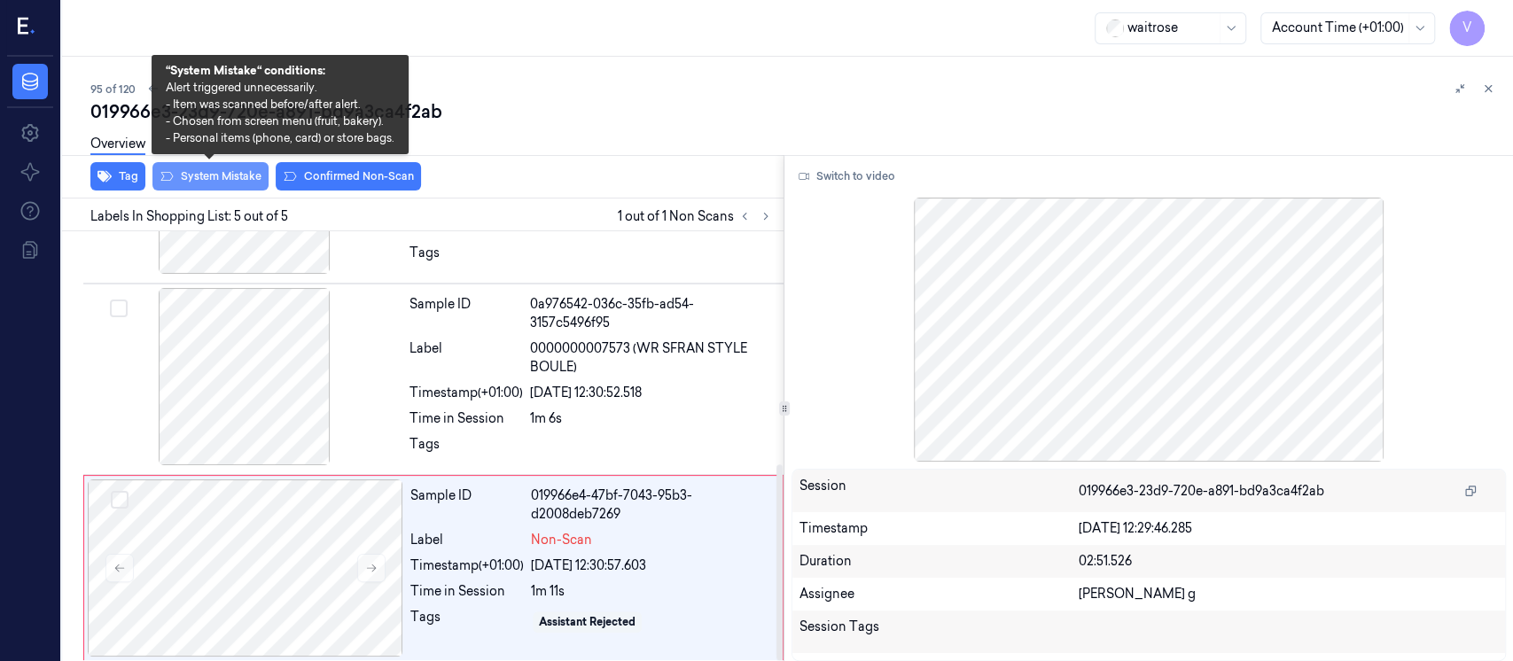
click at [230, 181] on button "System Mistake" at bounding box center [210, 176] width 116 height 28
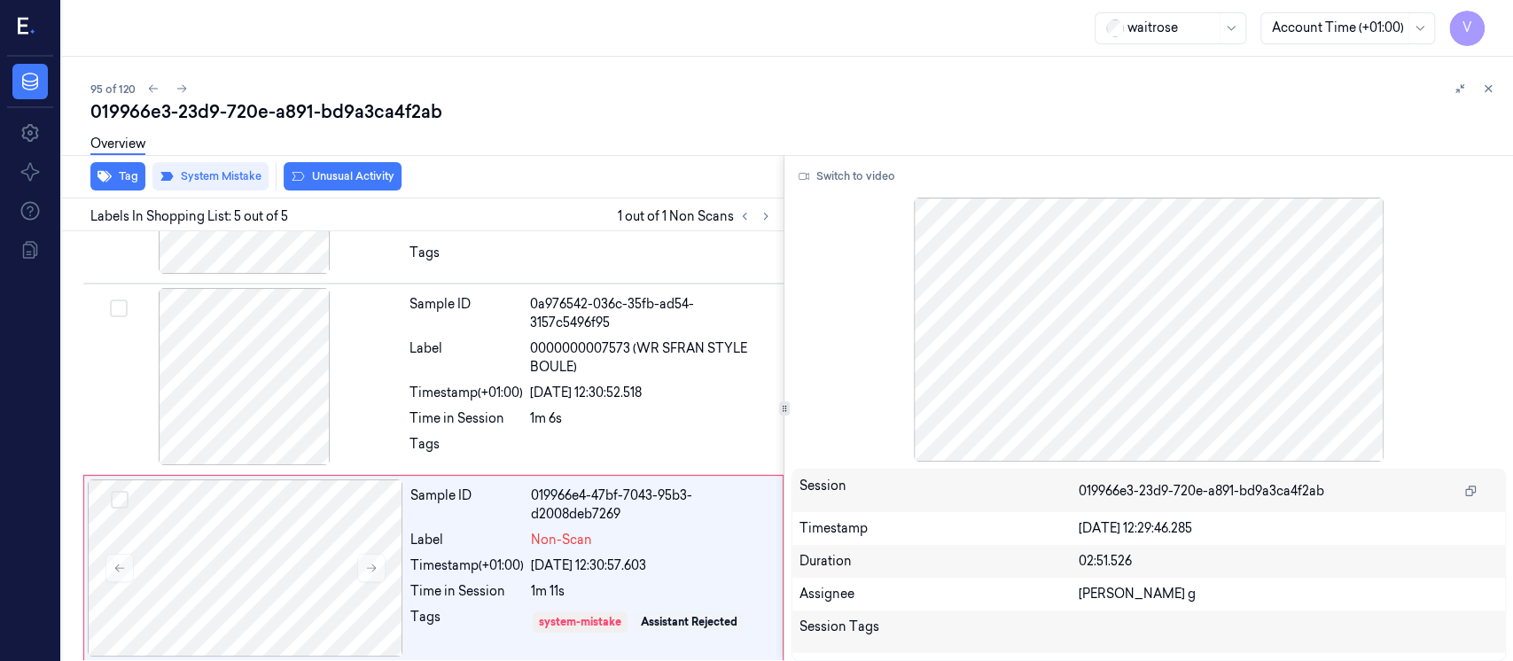
click at [353, 167] on div "Overview" at bounding box center [794, 146] width 1409 height 45
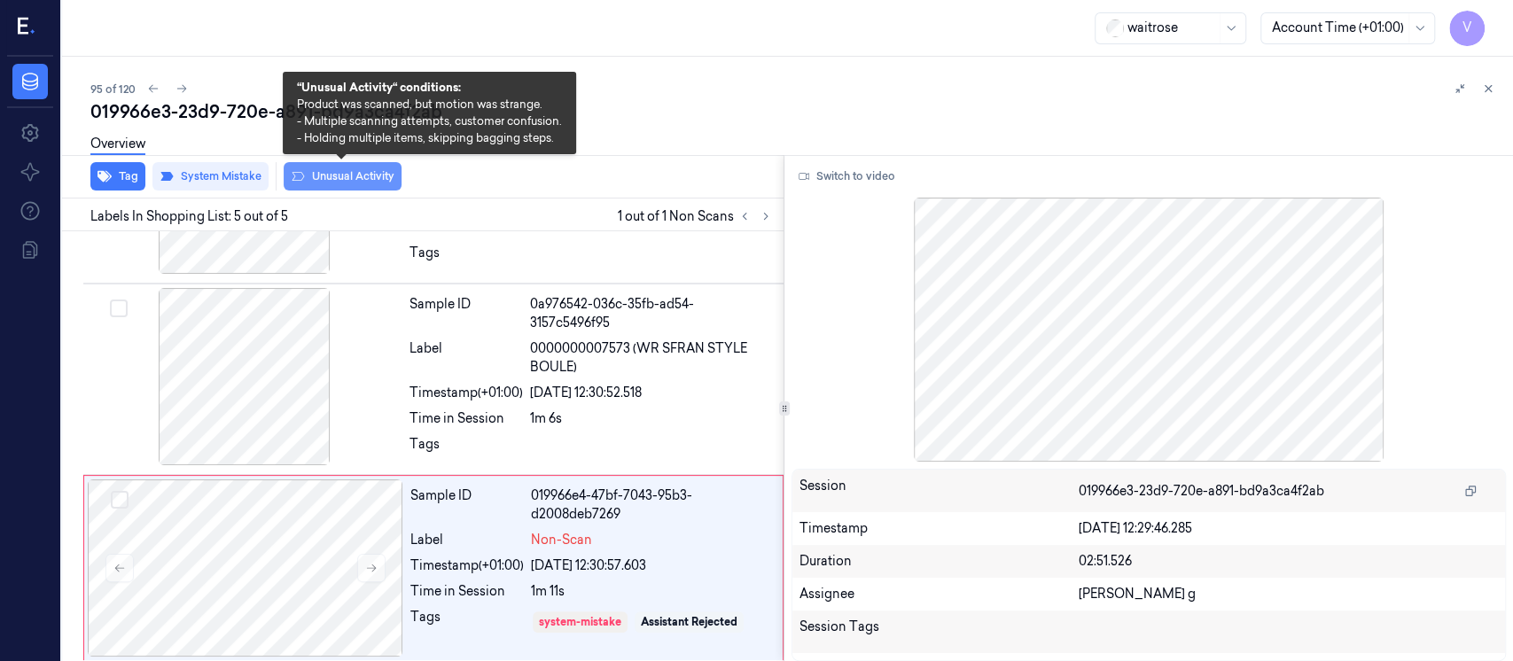
click at [332, 173] on button "Unusual Activity" at bounding box center [343, 176] width 118 height 28
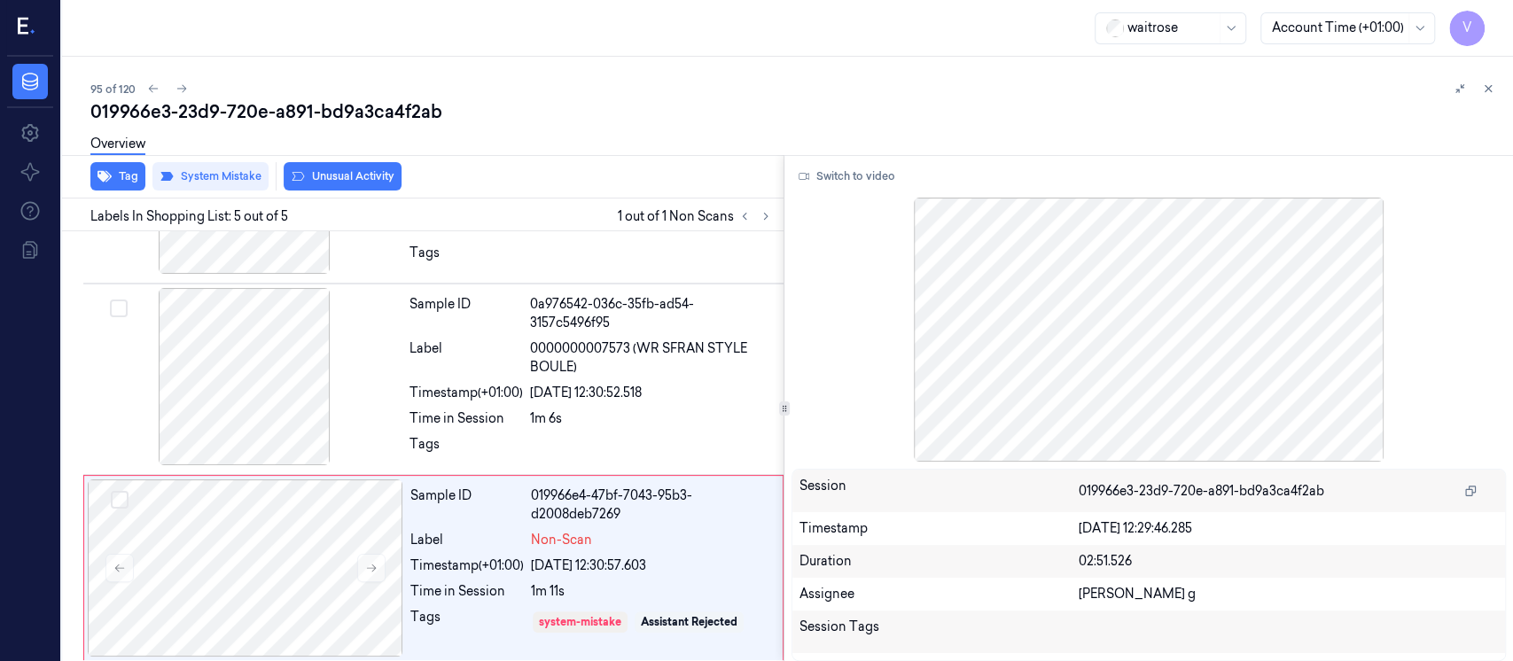
scroll to position [521, 0]
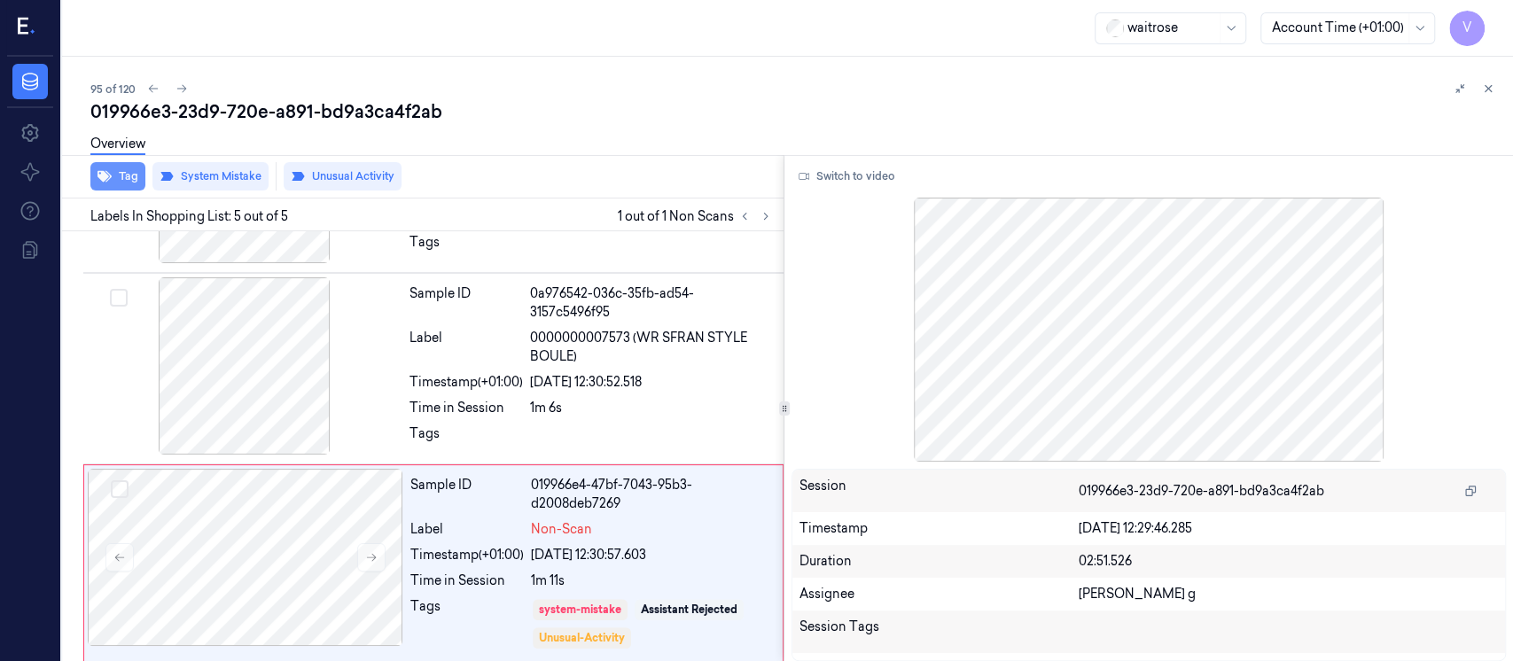
click at [118, 176] on button "Tag" at bounding box center [117, 176] width 55 height 28
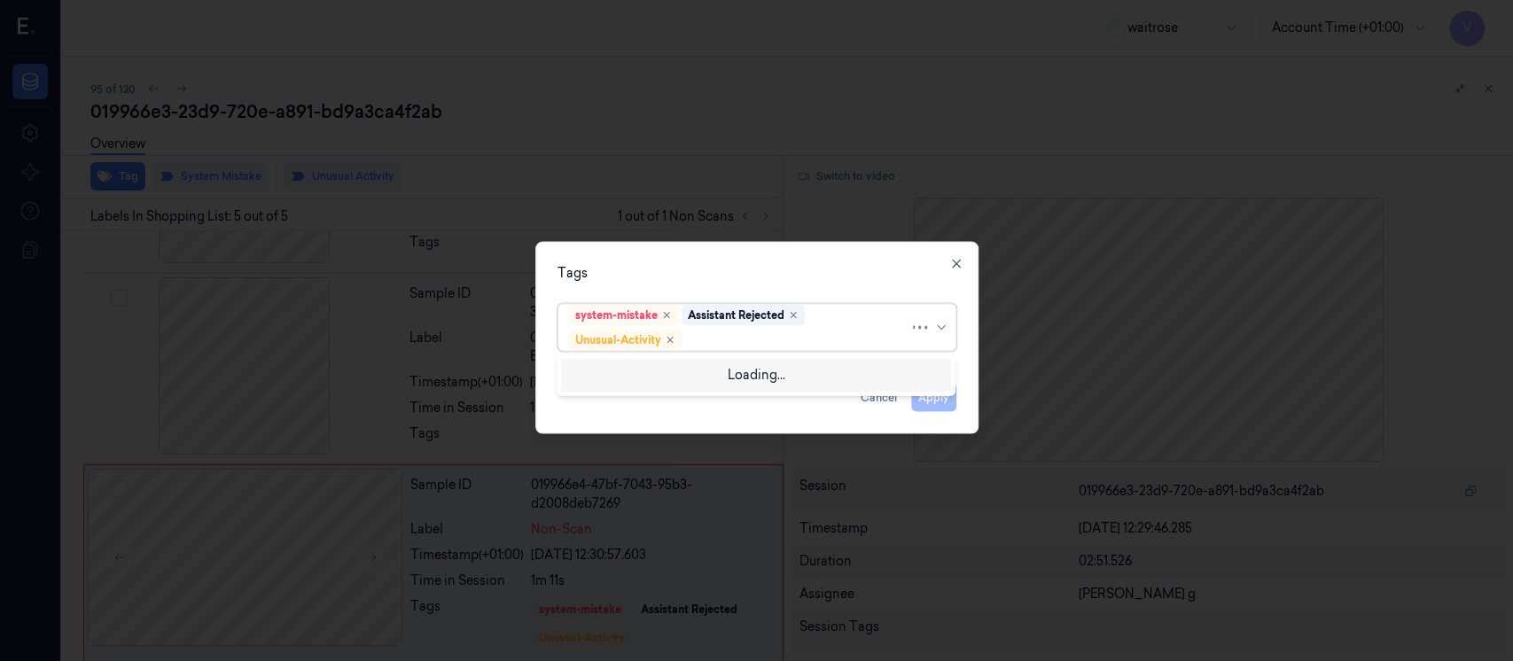
click at [738, 337] on div at bounding box center [797, 340] width 224 height 19
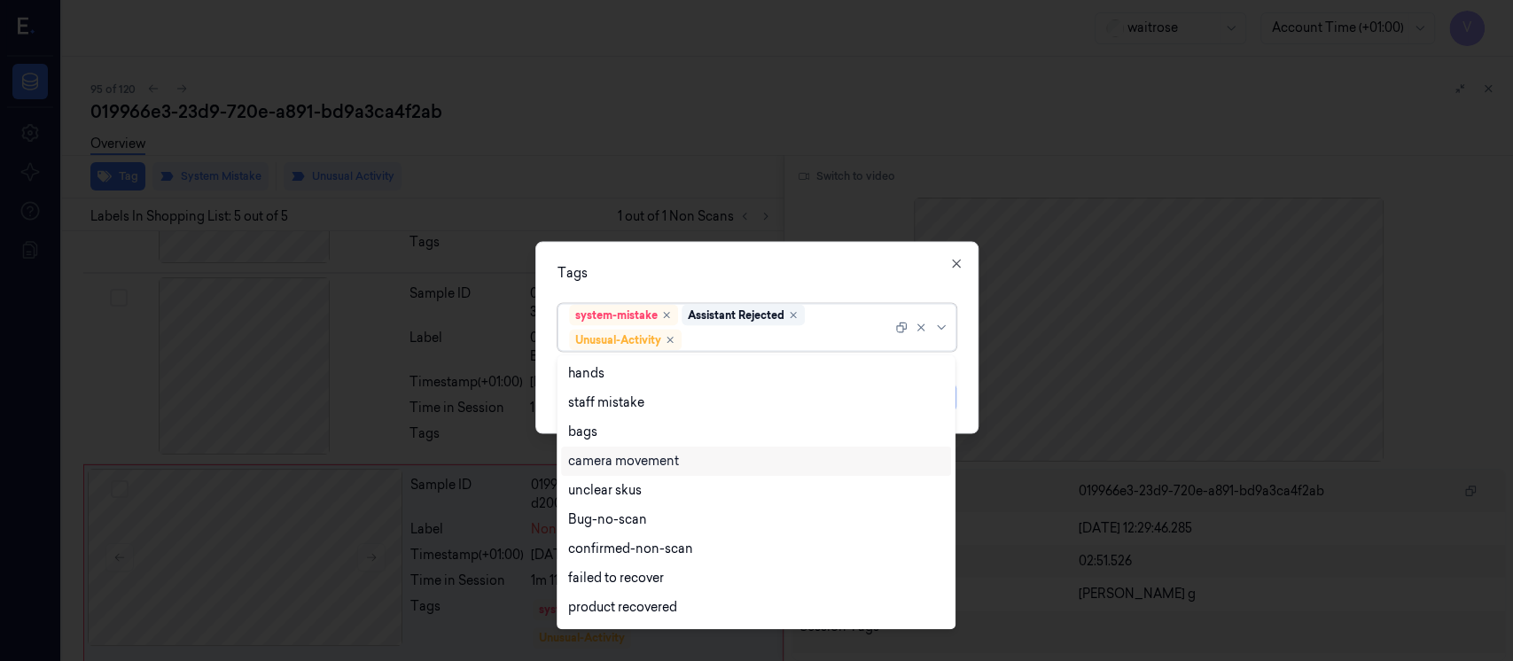
scroll to position [230, 0]
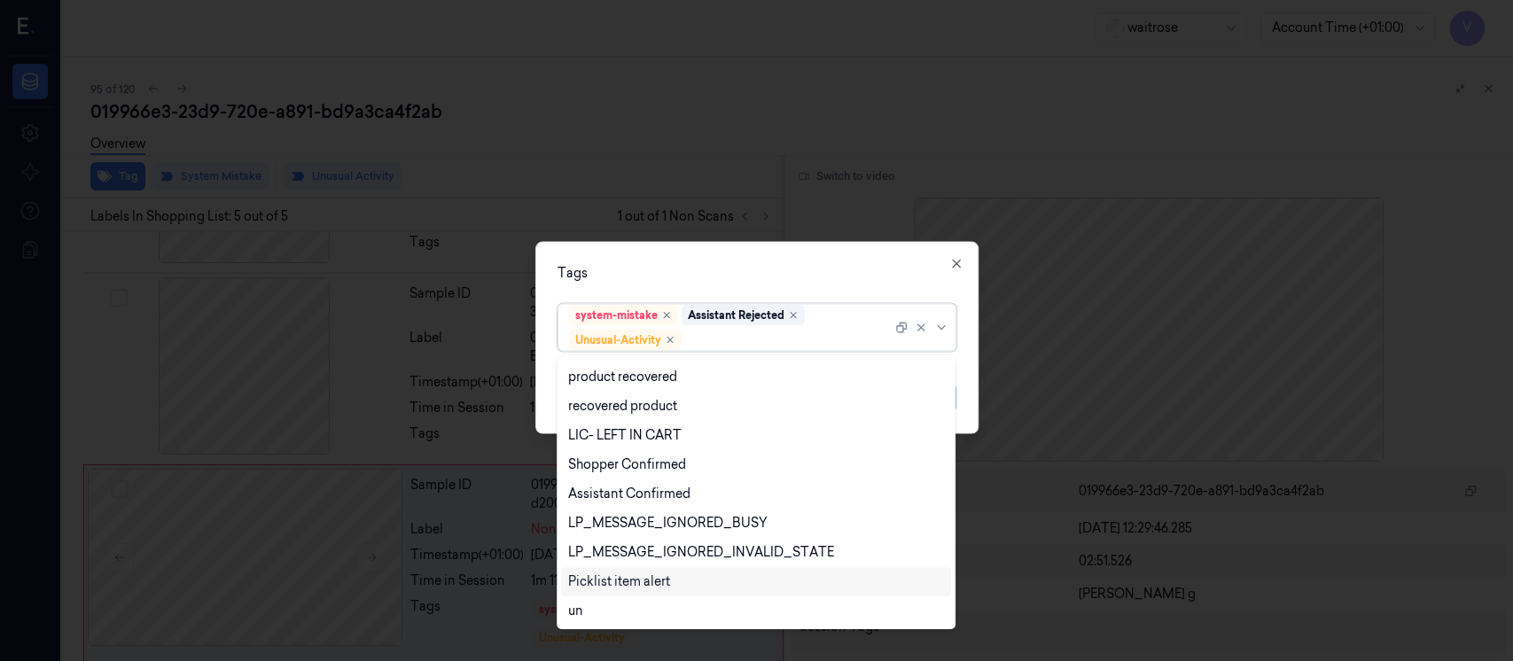
click at [603, 579] on div "Picklist item alert" at bounding box center [619, 582] width 102 height 19
click at [812, 265] on div "Tags" at bounding box center [757, 273] width 399 height 19
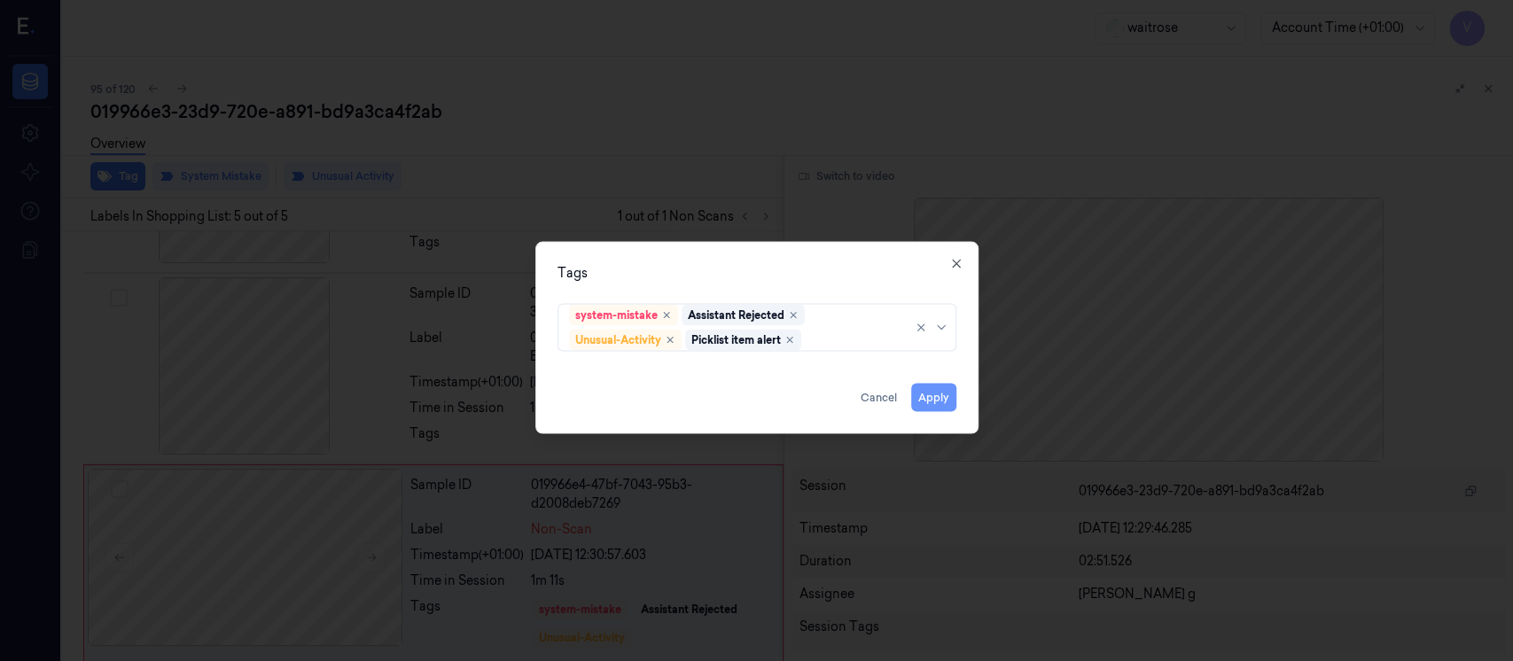
click at [926, 395] on button "Apply" at bounding box center [933, 398] width 45 height 28
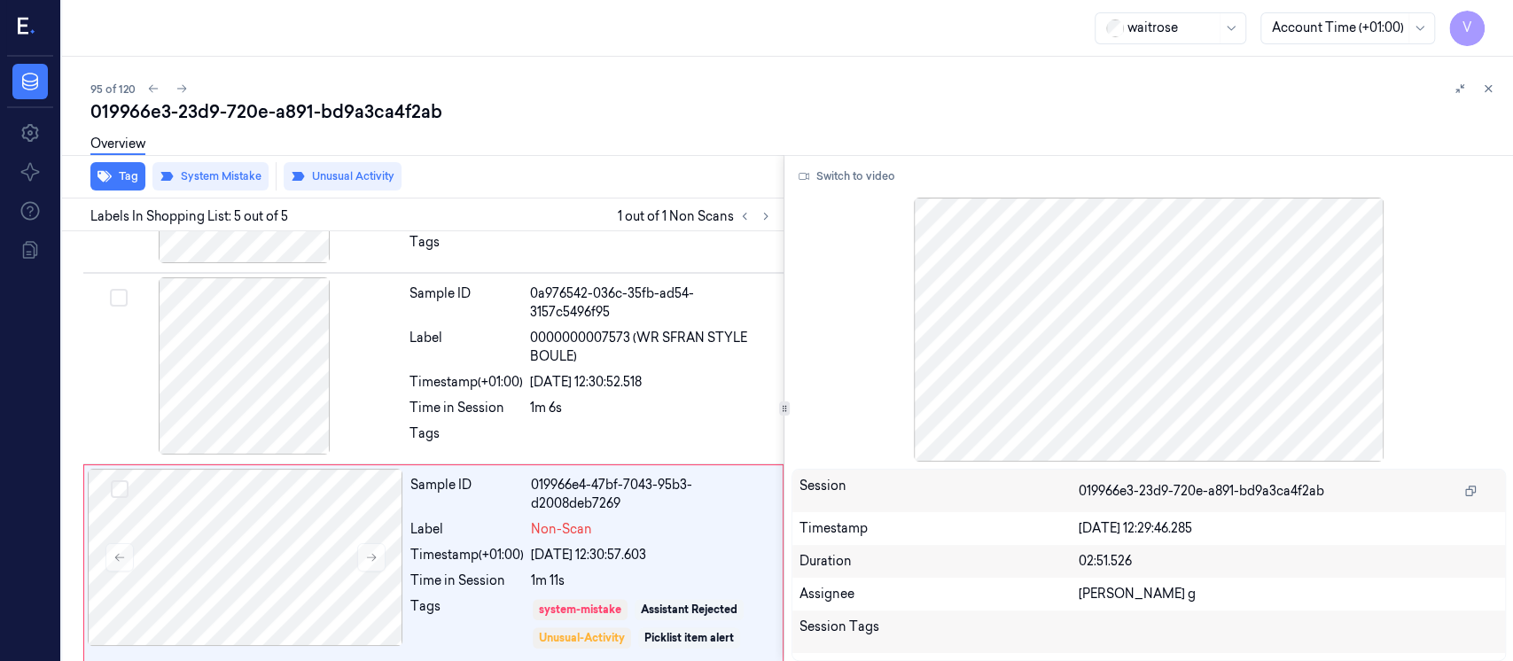
click at [1494, 103] on div "019966e3-23d9-720e-a891-bd9a3ca4f2ab" at bounding box center [794, 111] width 1409 height 25
click at [1487, 96] on button at bounding box center [1488, 88] width 21 height 21
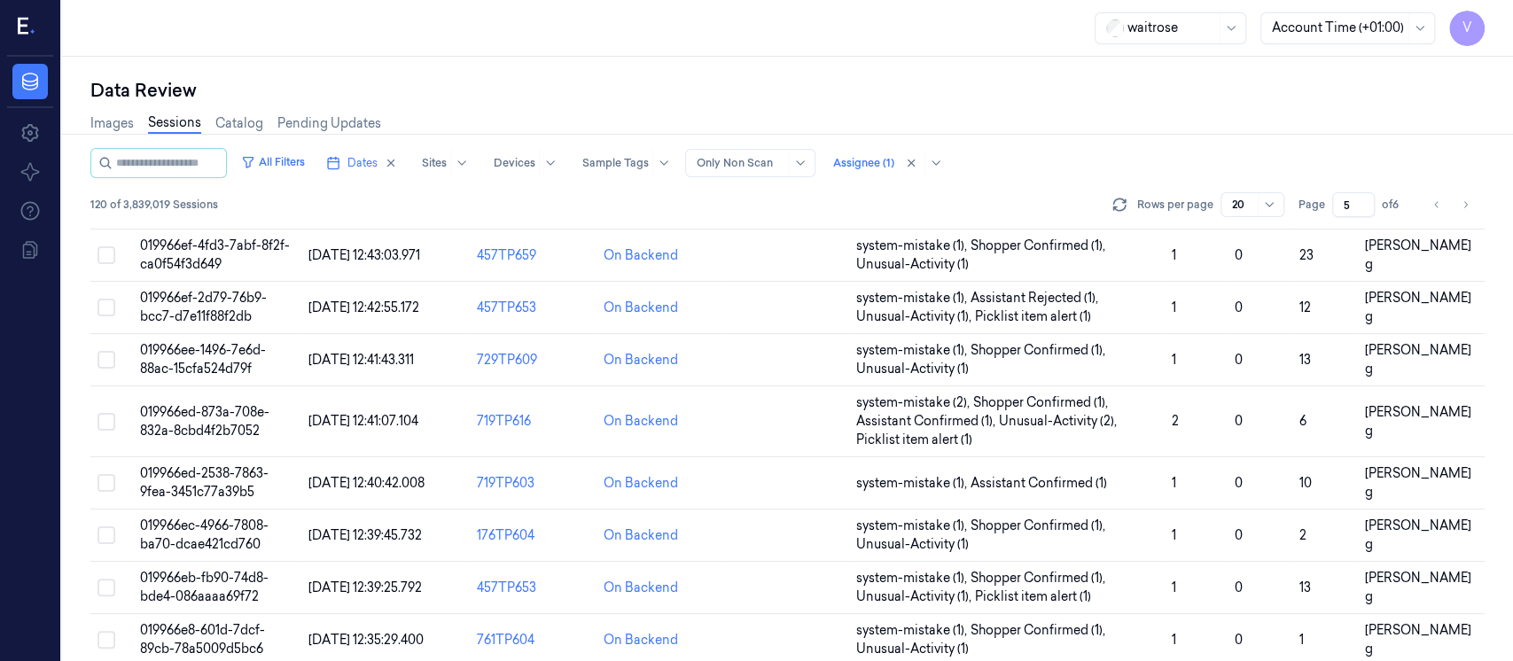
scroll to position [677, 0]
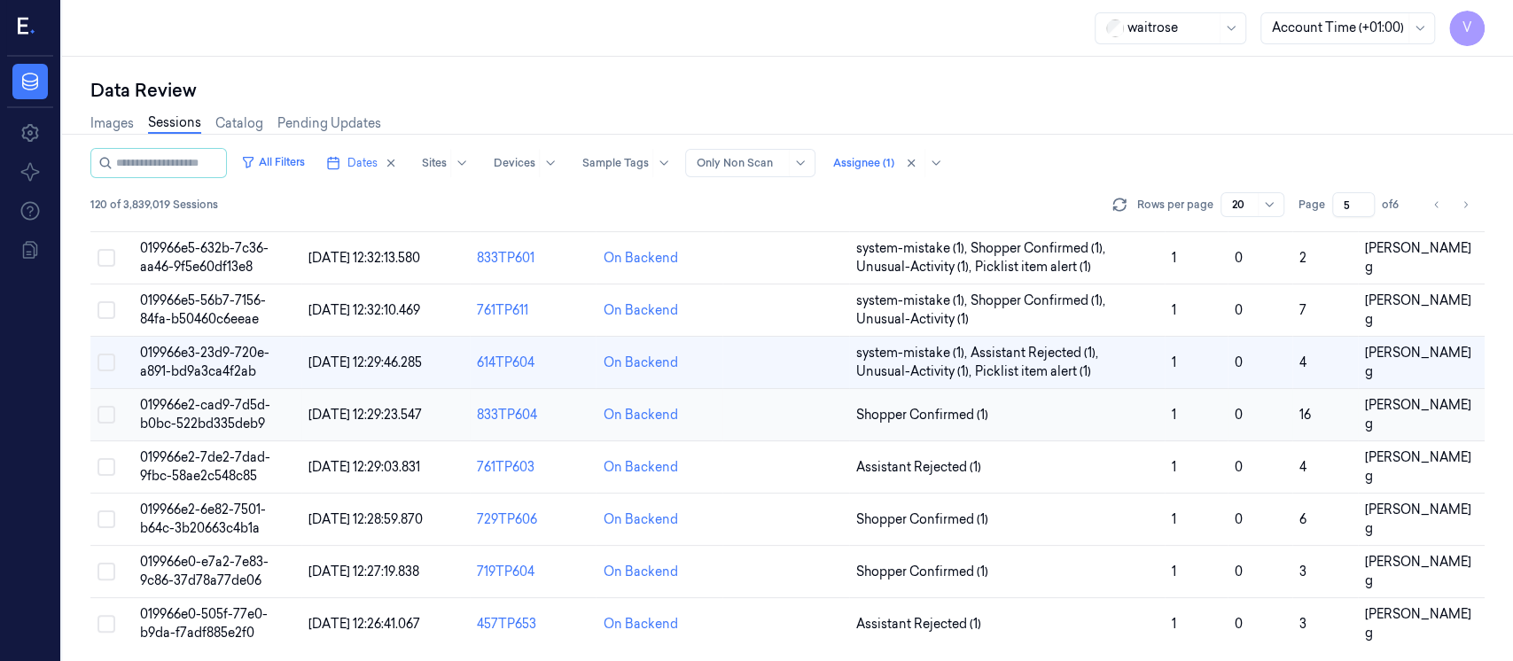
click at [793, 412] on td at bounding box center [786, 415] width 127 height 52
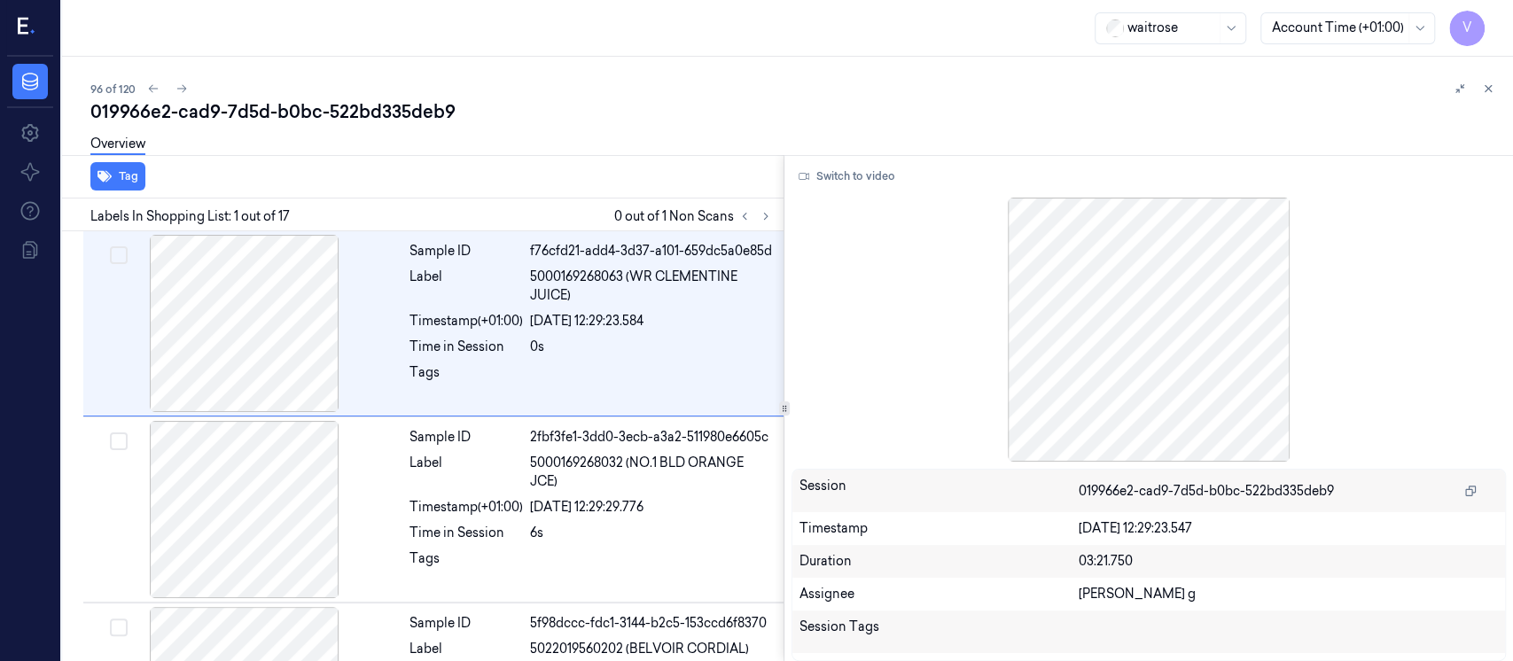
click at [631, 143] on div "Overview" at bounding box center [794, 146] width 1409 height 45
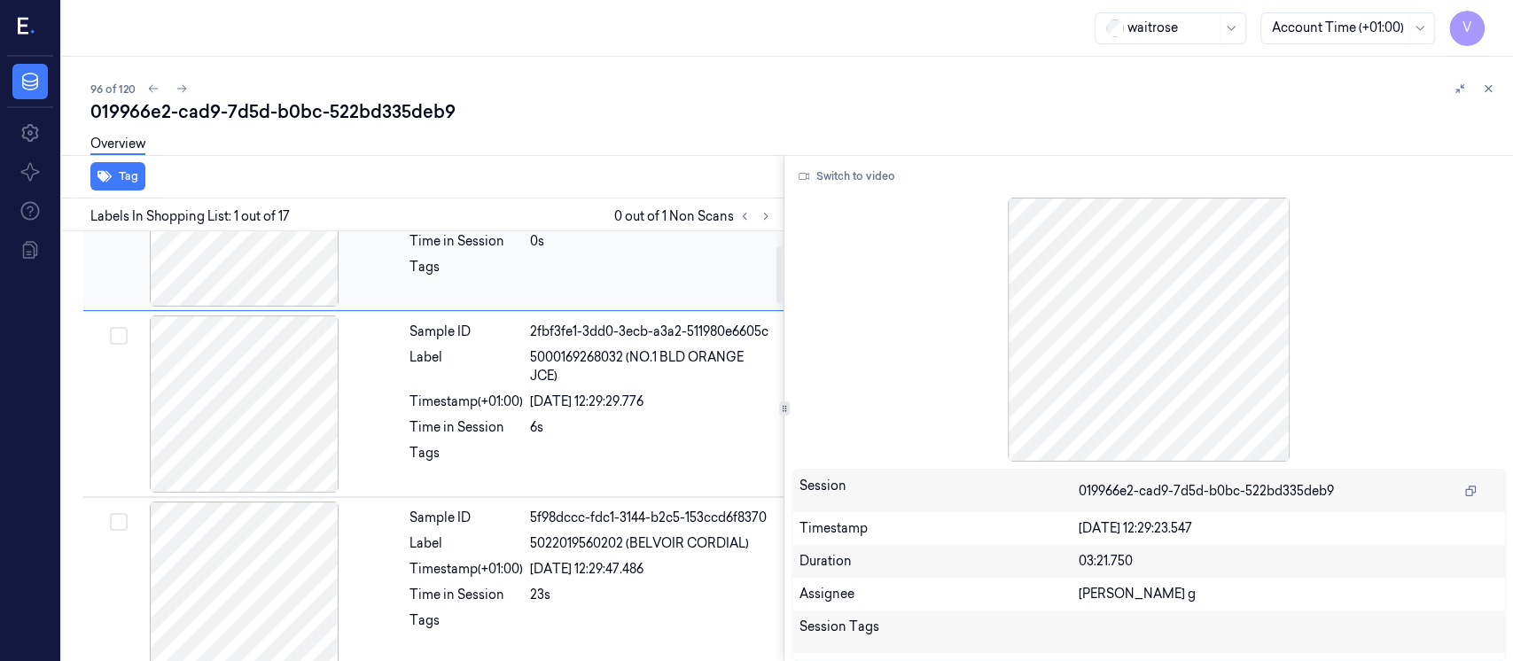
scroll to position [236, 0]
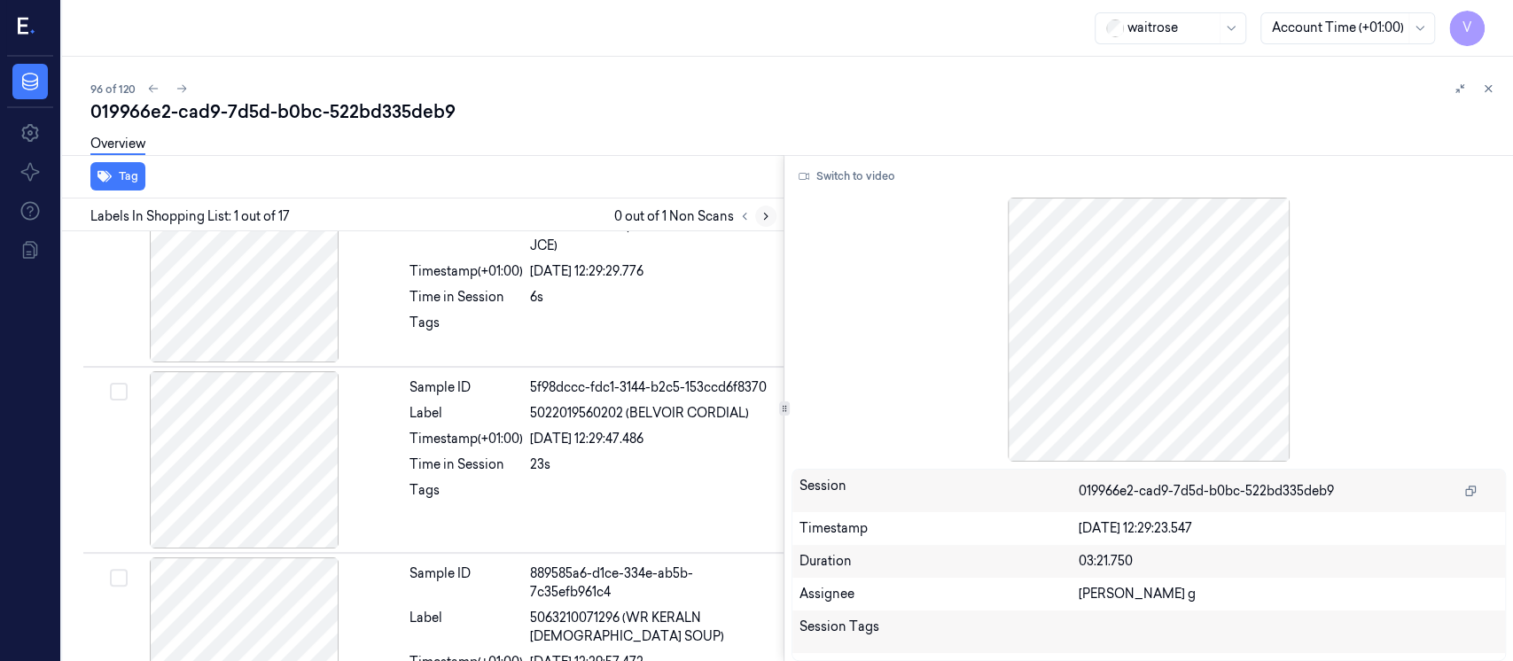
click at [764, 214] on icon at bounding box center [766, 216] width 12 height 12
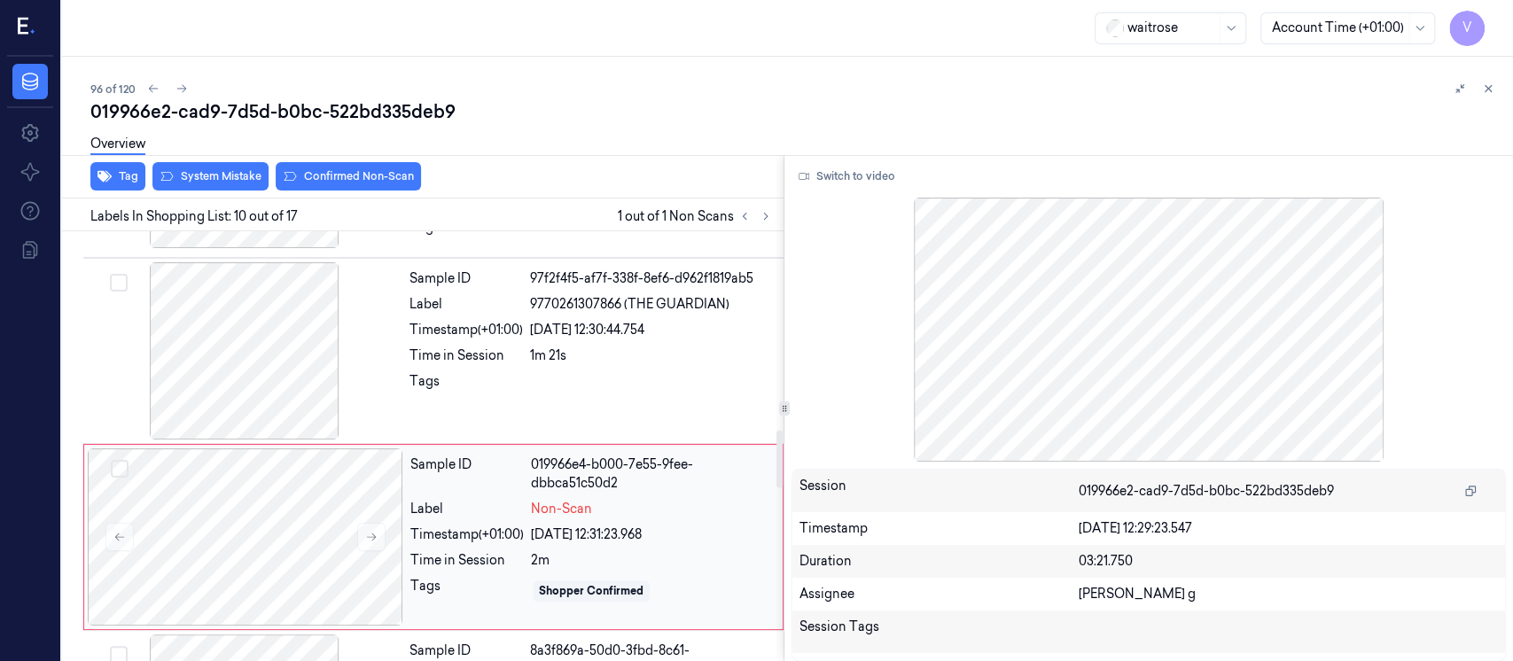
scroll to position [1443, 0]
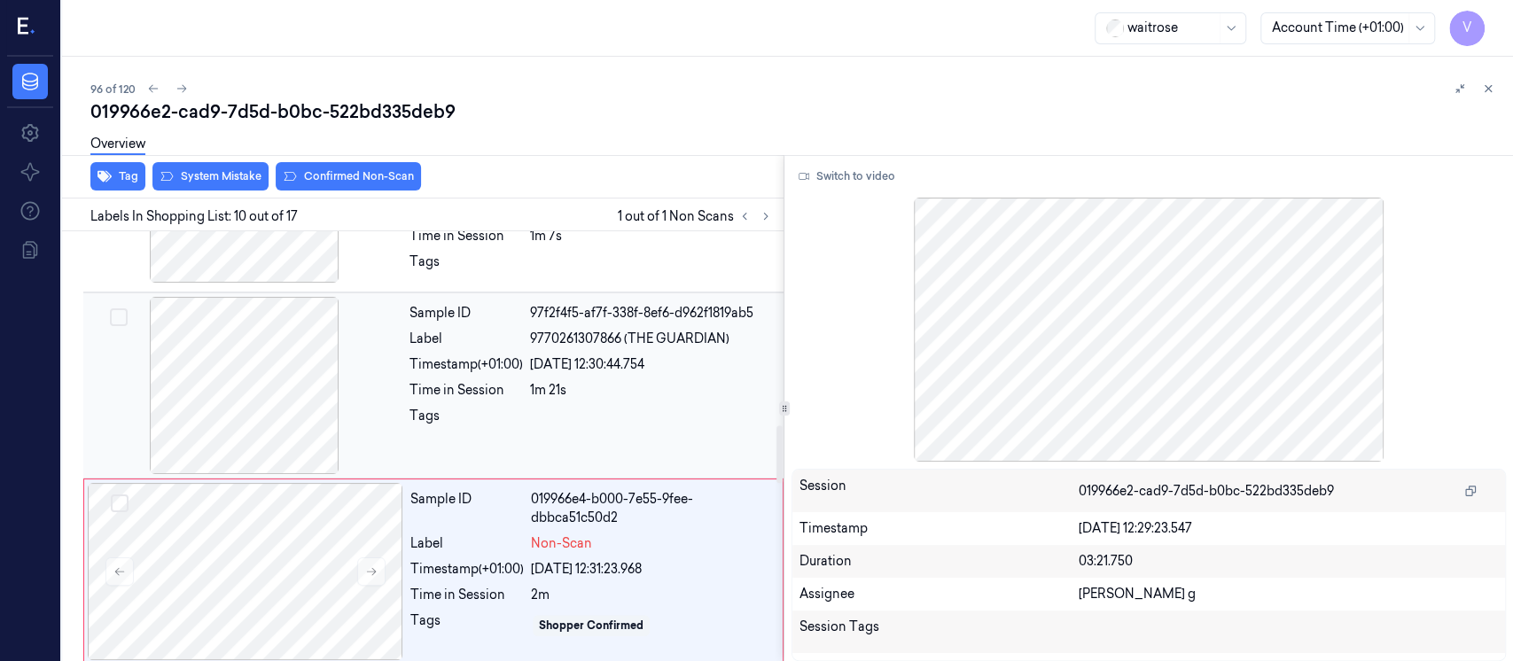
click at [554, 381] on div "1m 21s" at bounding box center [651, 390] width 243 height 19
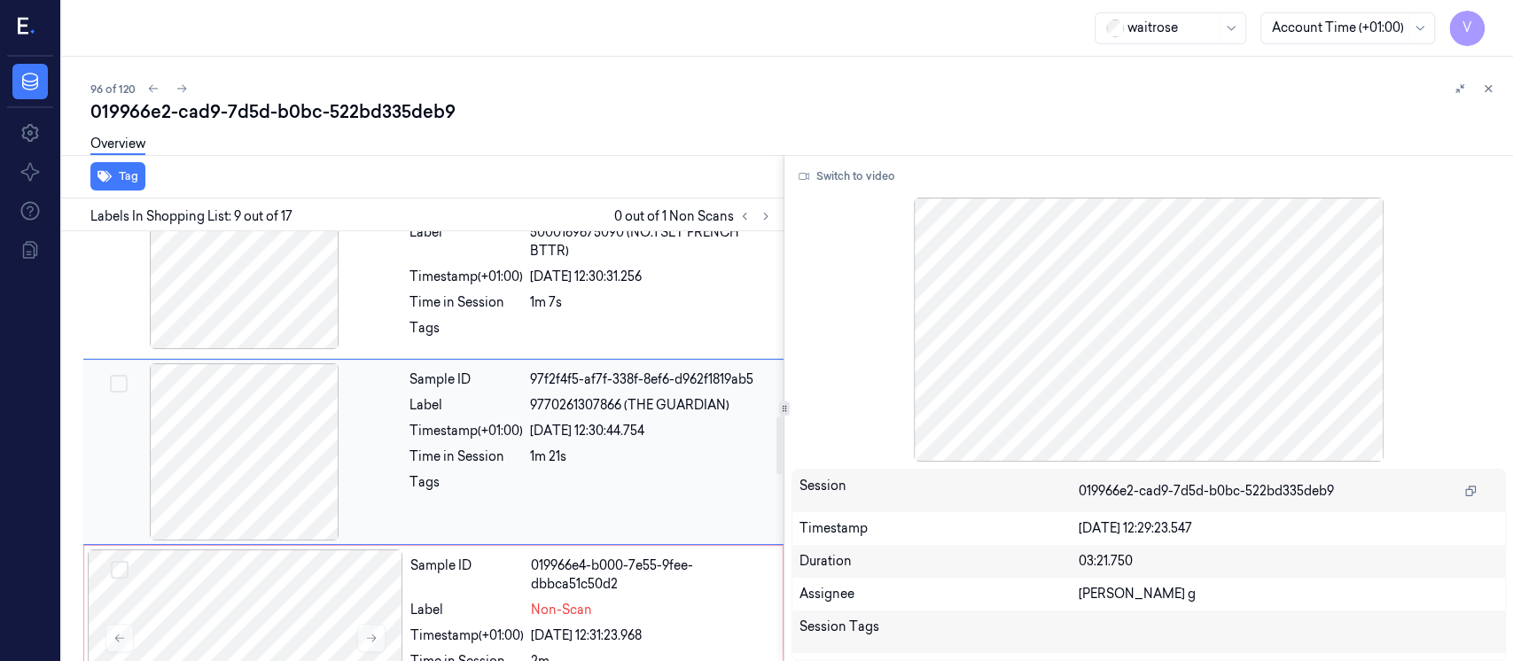
scroll to position [1376, 0]
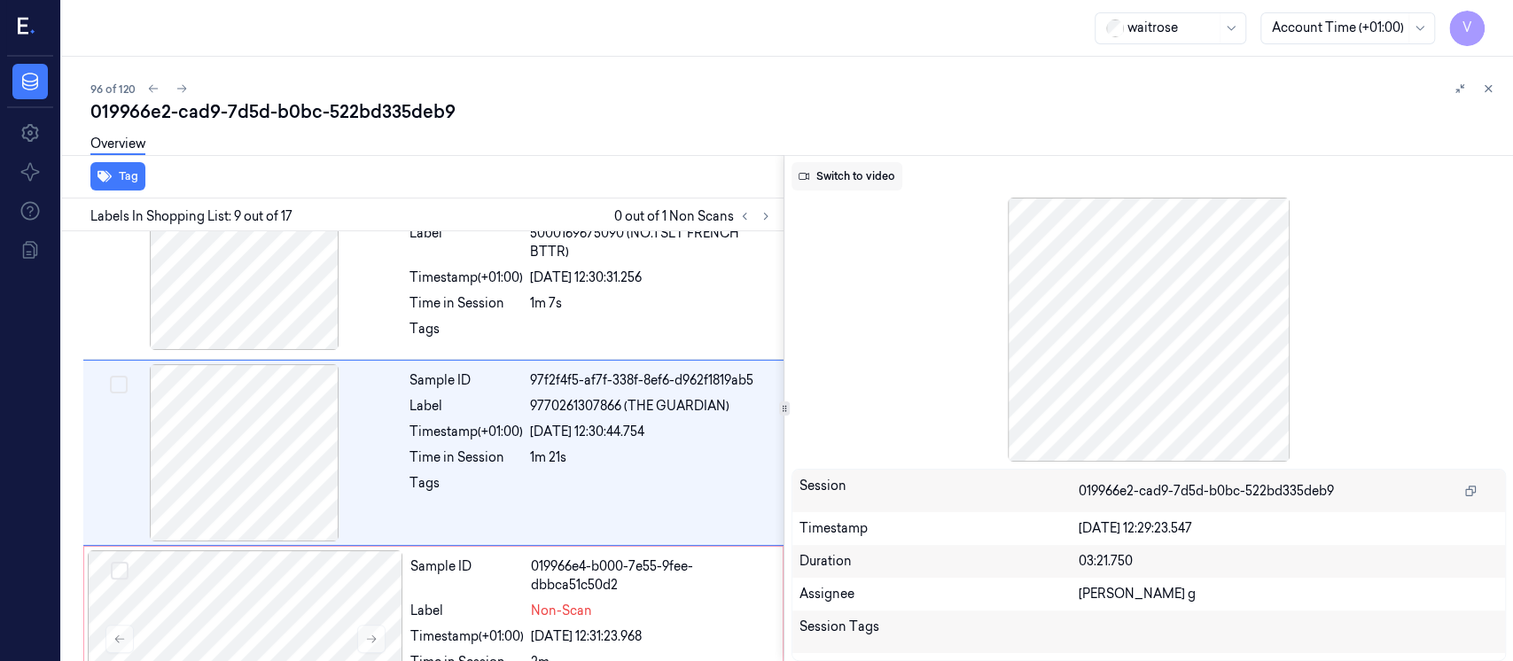
click at [851, 175] on button "Switch to video" at bounding box center [847, 176] width 111 height 28
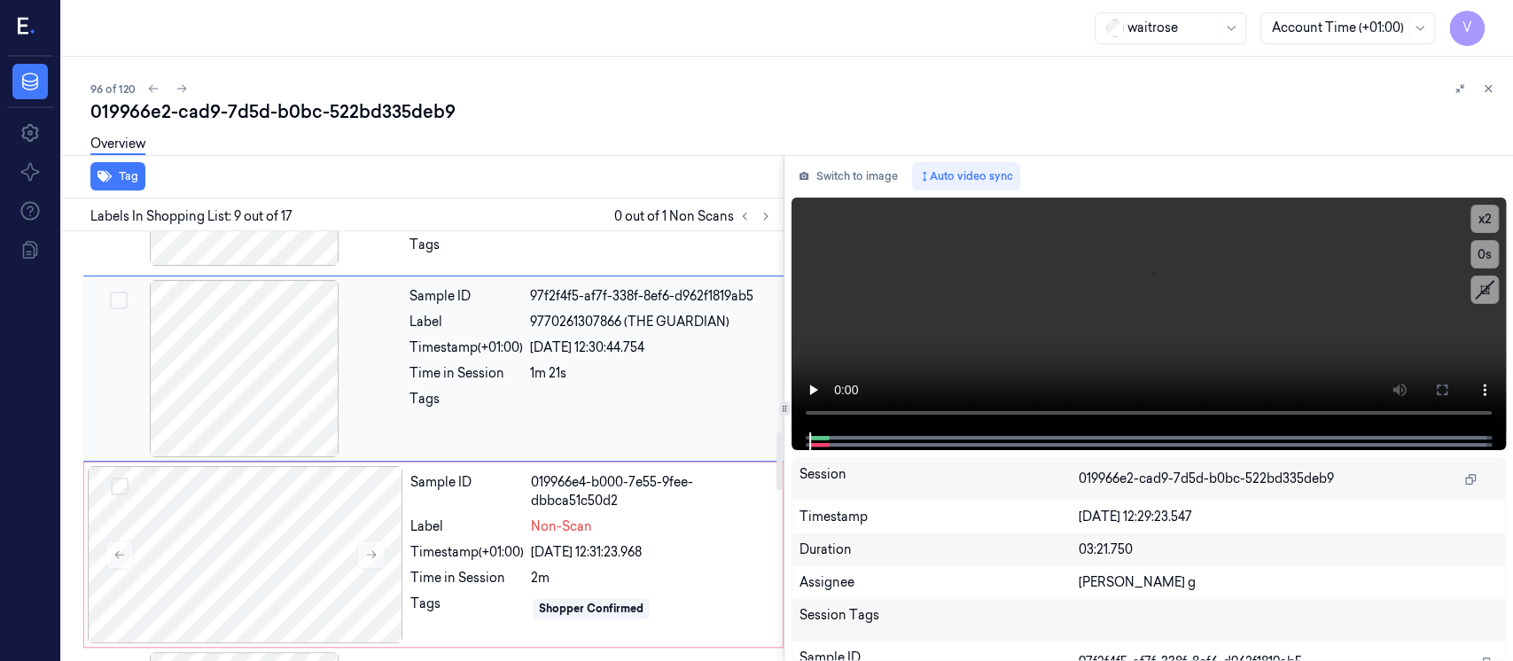
scroll to position [1494, 0]
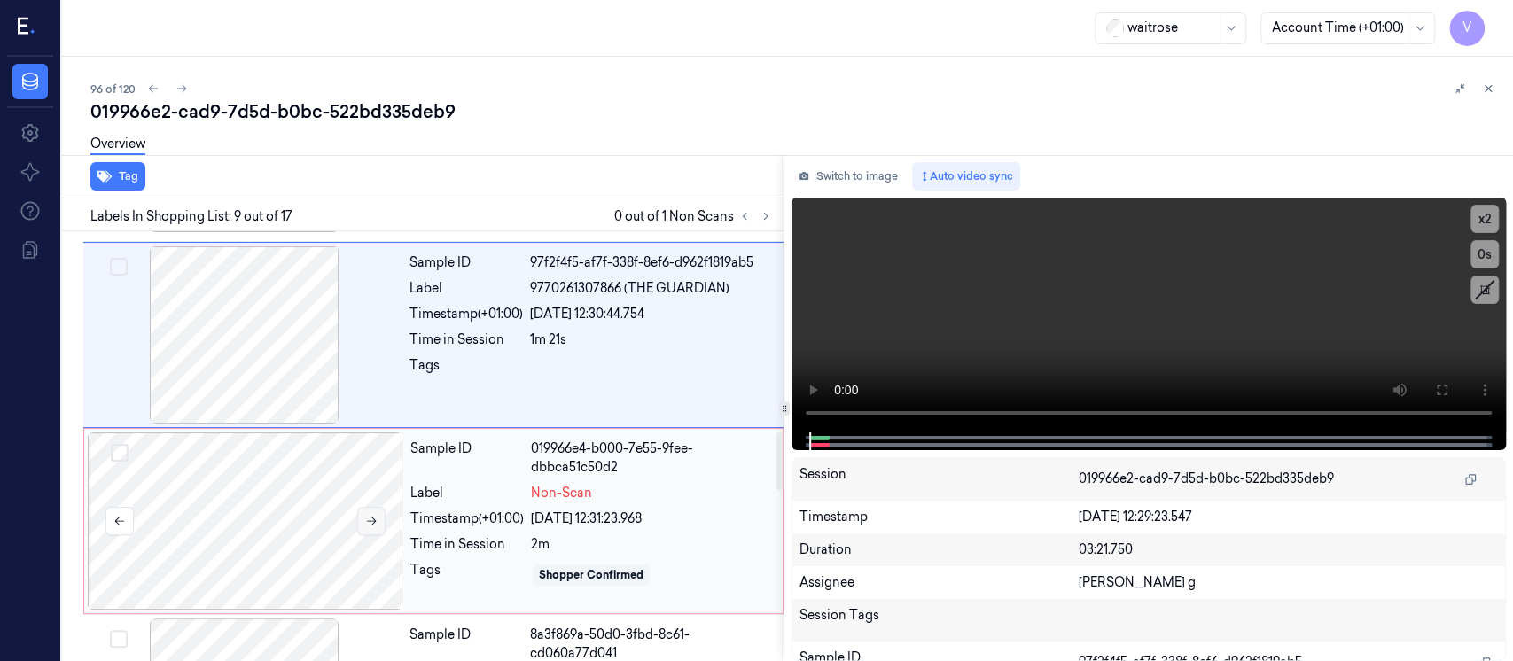
click at [368, 515] on icon at bounding box center [371, 521] width 12 height 12
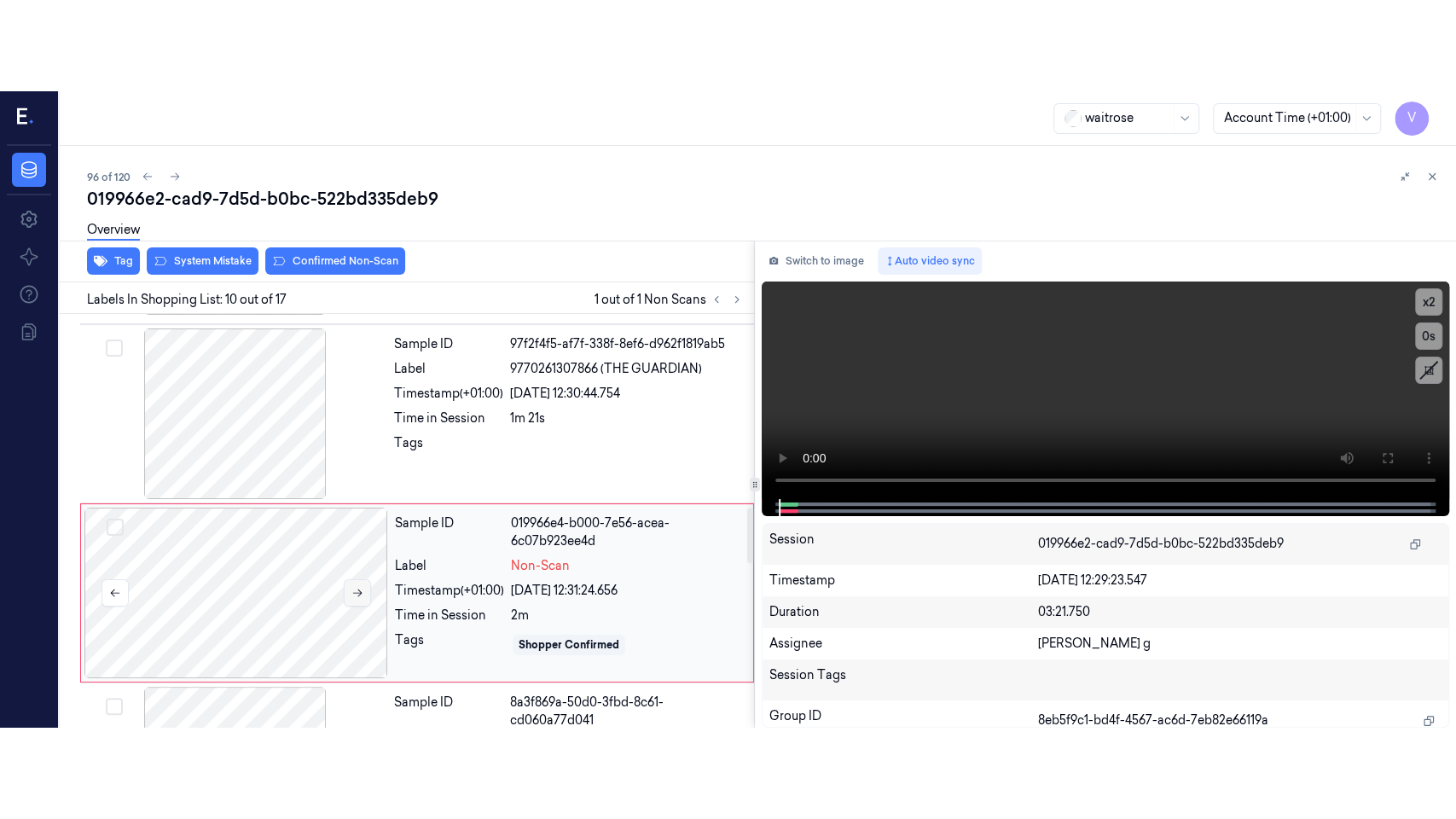
scroll to position [1502, 0]
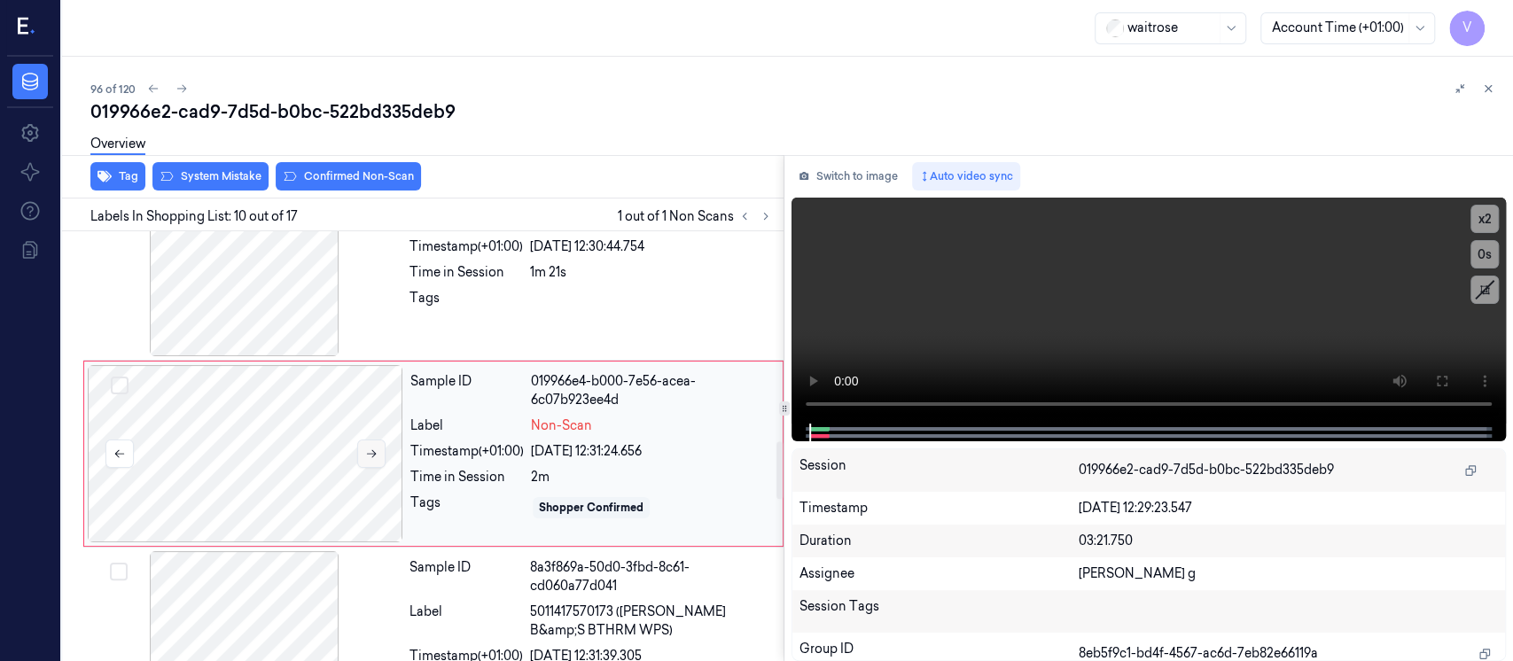
click at [373, 448] on icon at bounding box center [371, 454] width 12 height 12
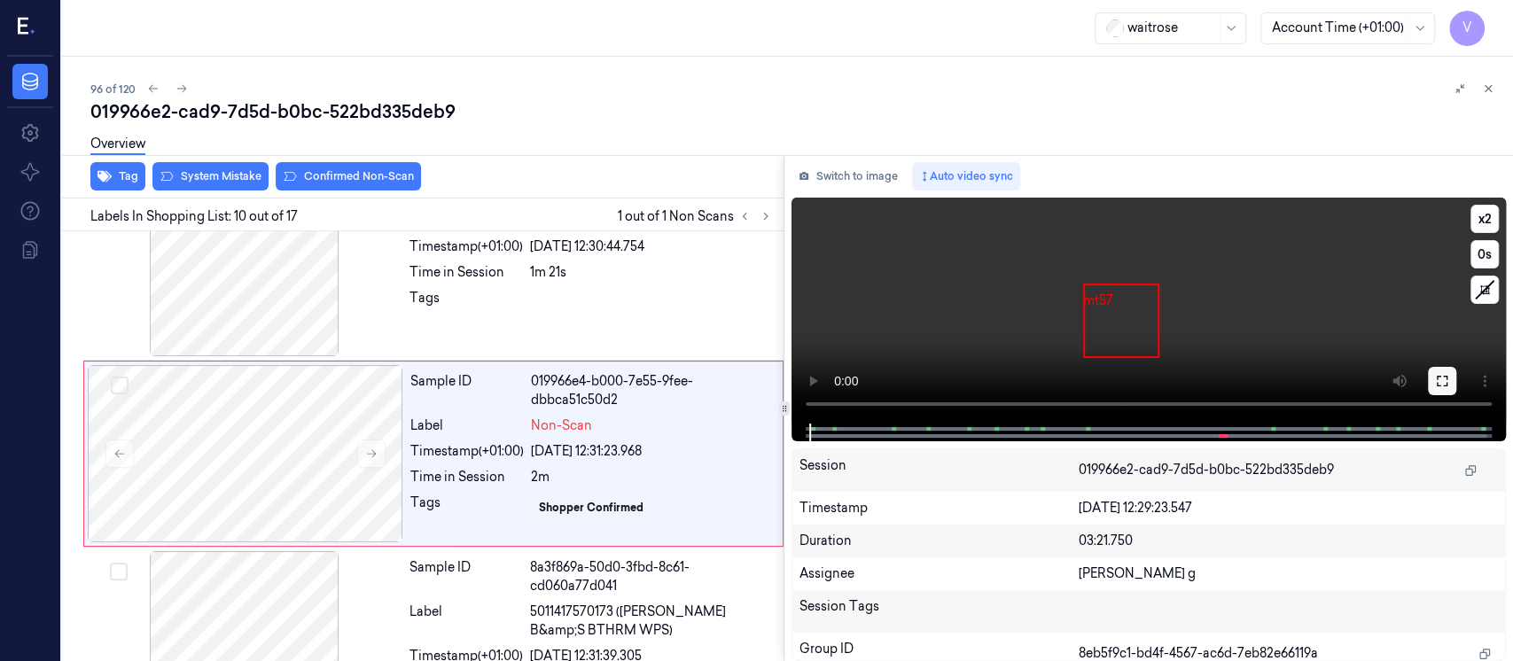
click at [1435, 383] on icon at bounding box center [1442, 381] width 14 height 14
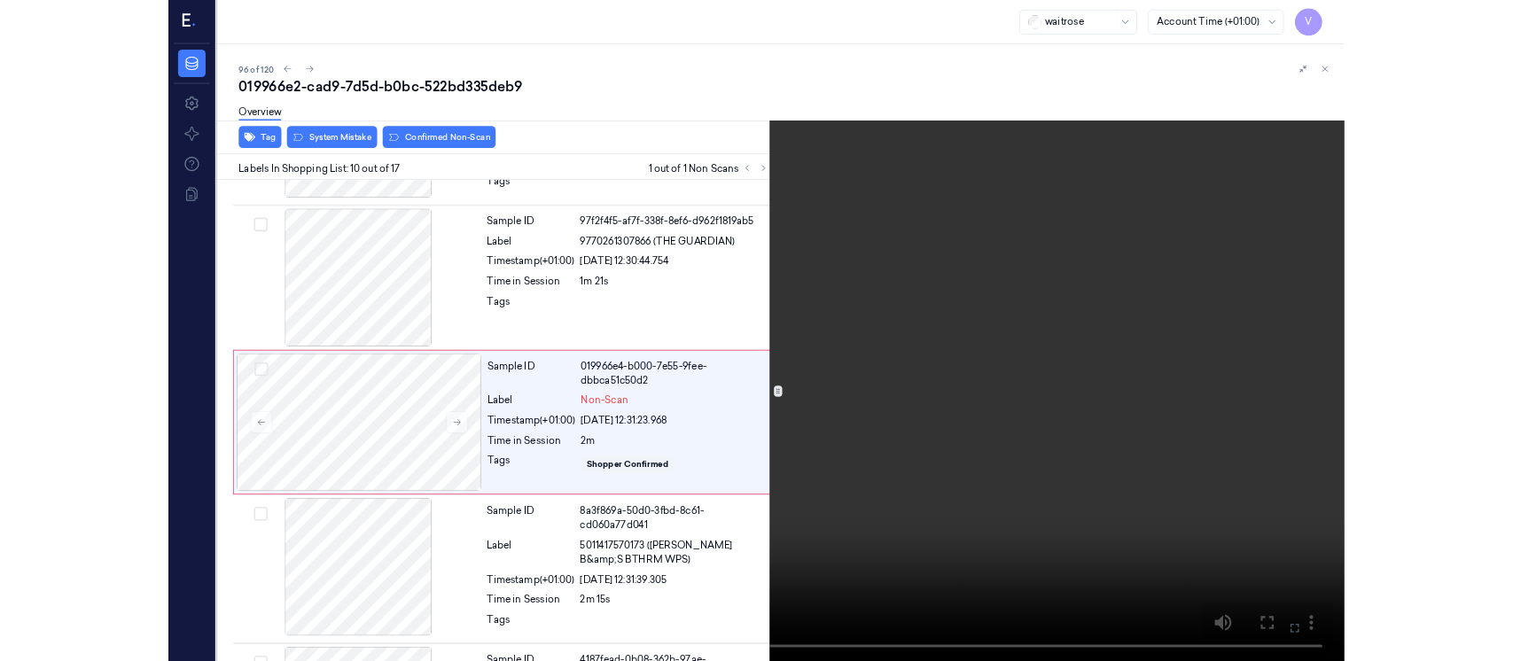
scroll to position [1466, 0]
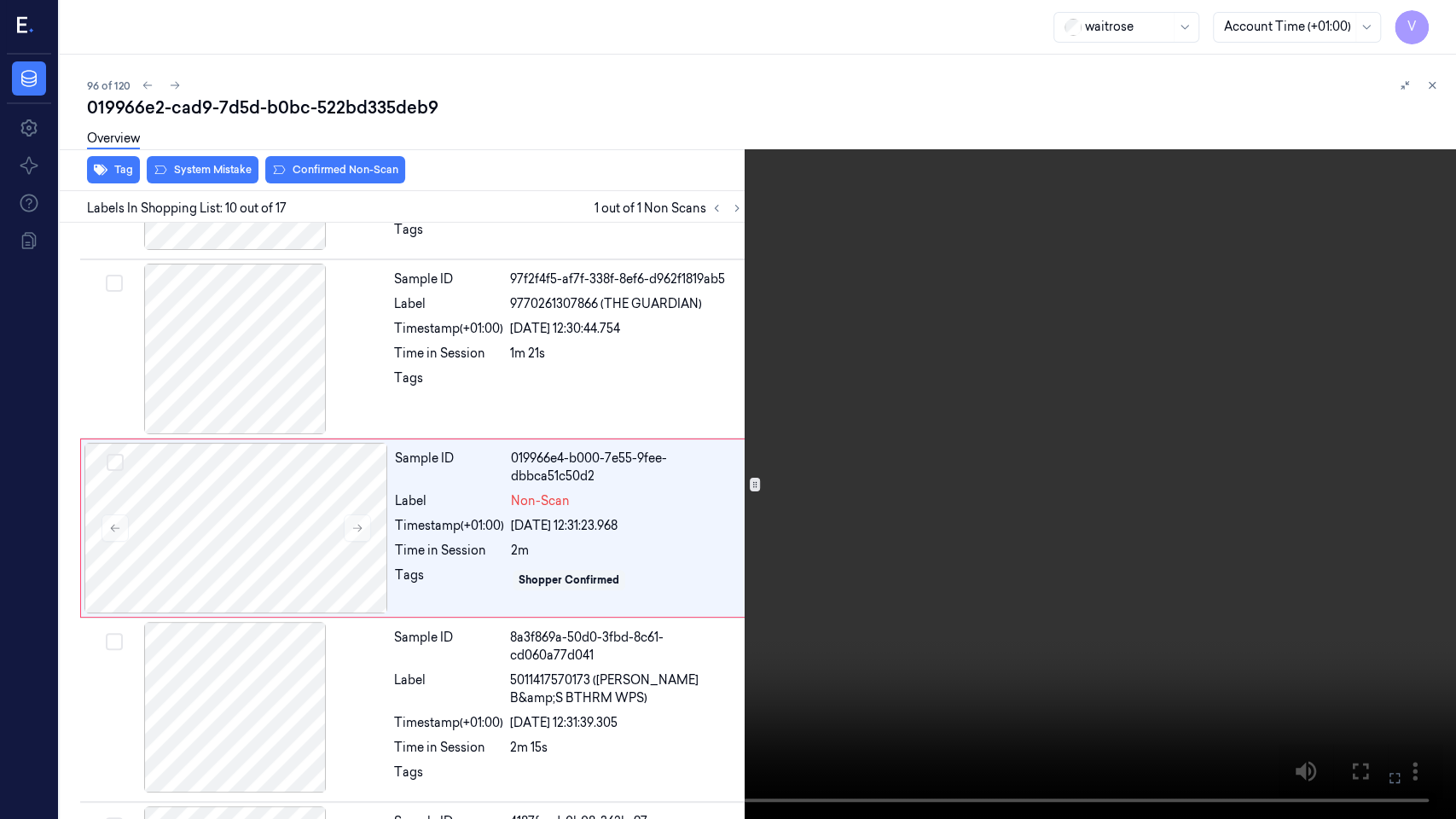
click at [0, 0] on button at bounding box center [0, 0] width 0 height 0
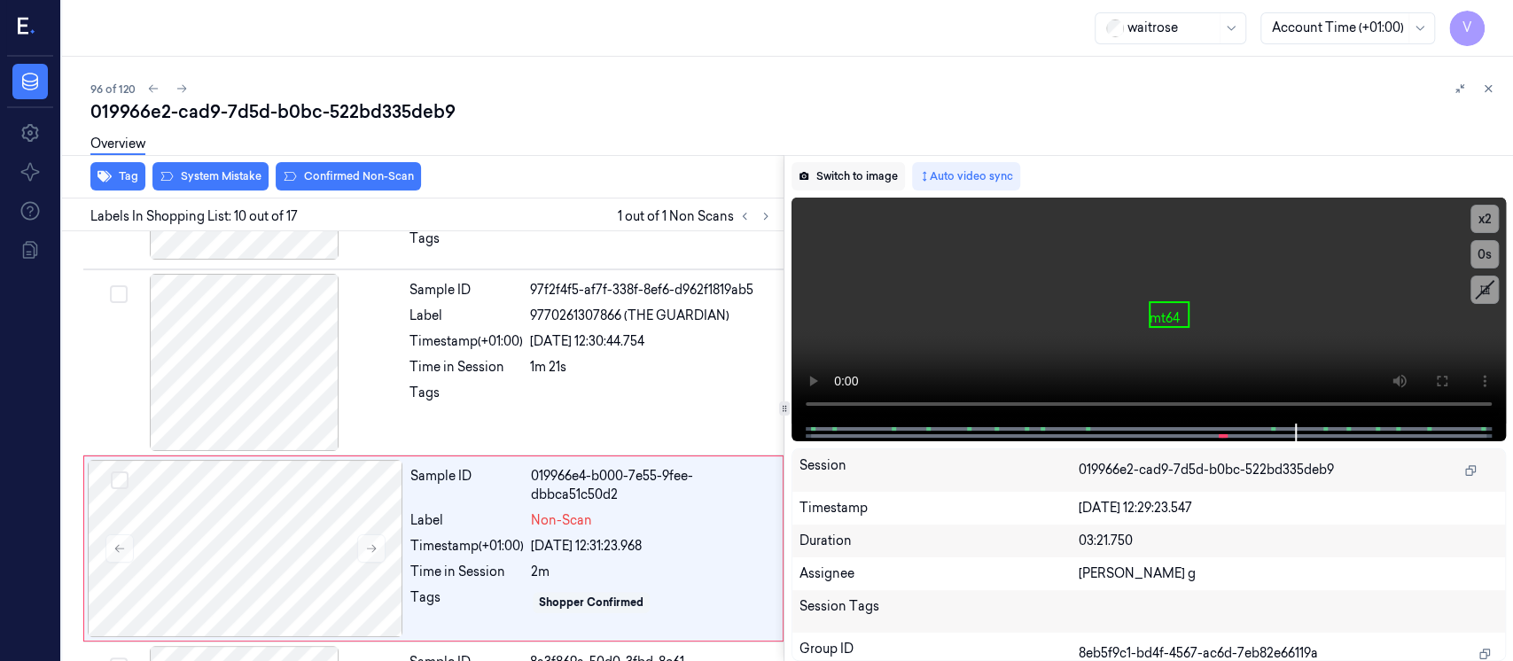
click at [804, 173] on icon at bounding box center [804, 176] width 9 height 8
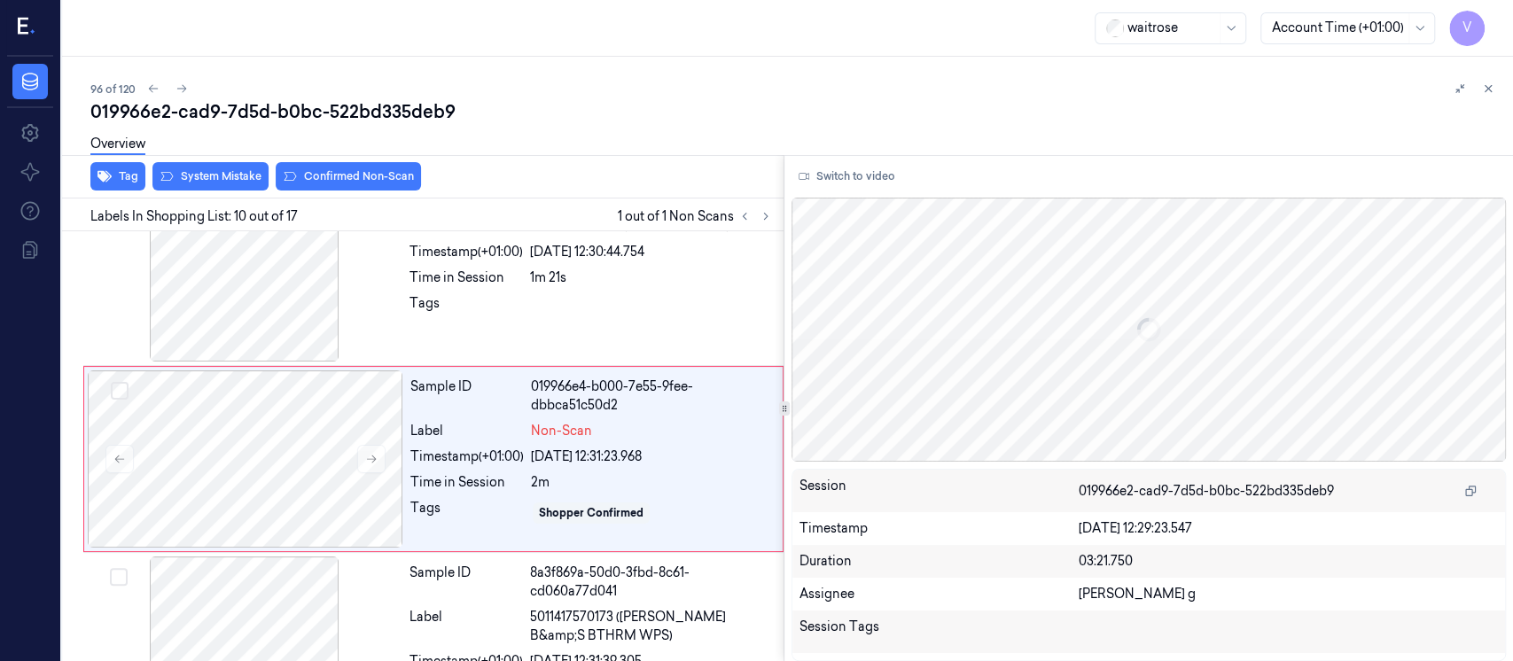
scroll to position [1561, 0]
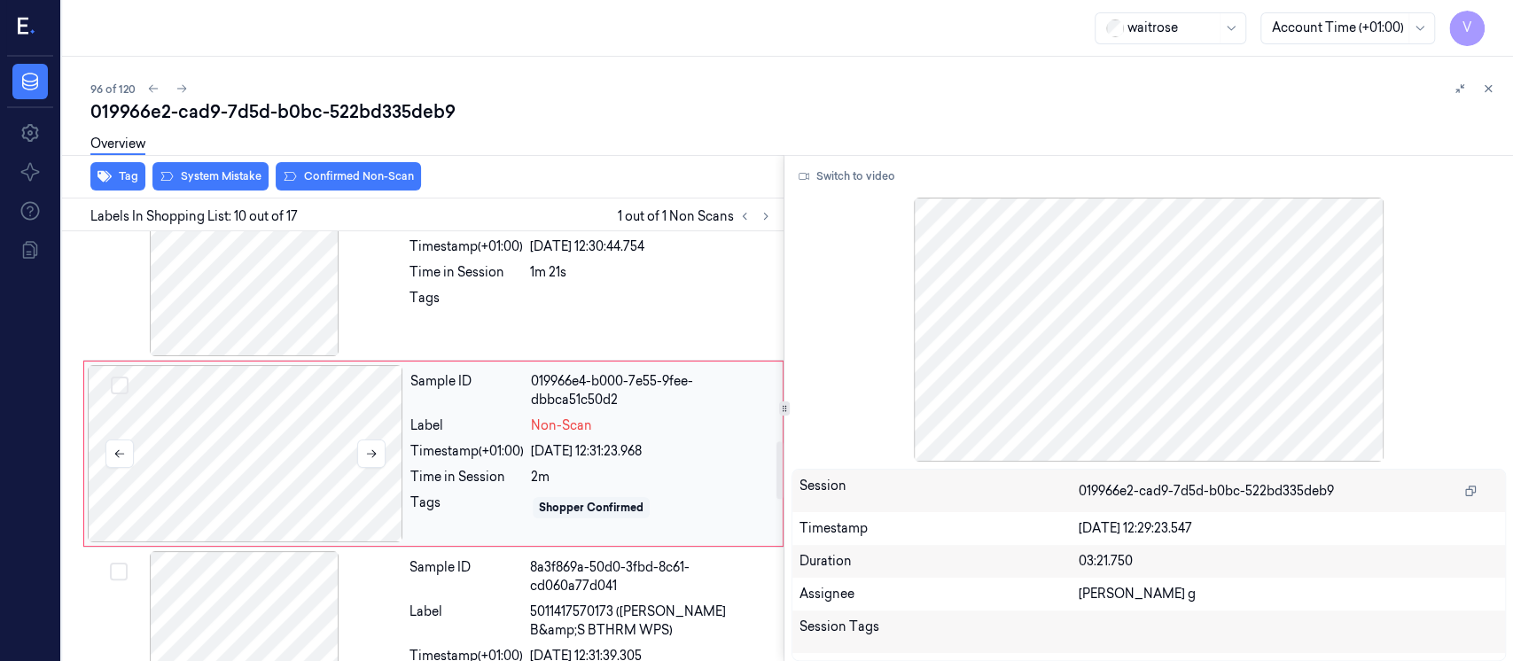
click at [269, 422] on div at bounding box center [246, 453] width 316 height 177
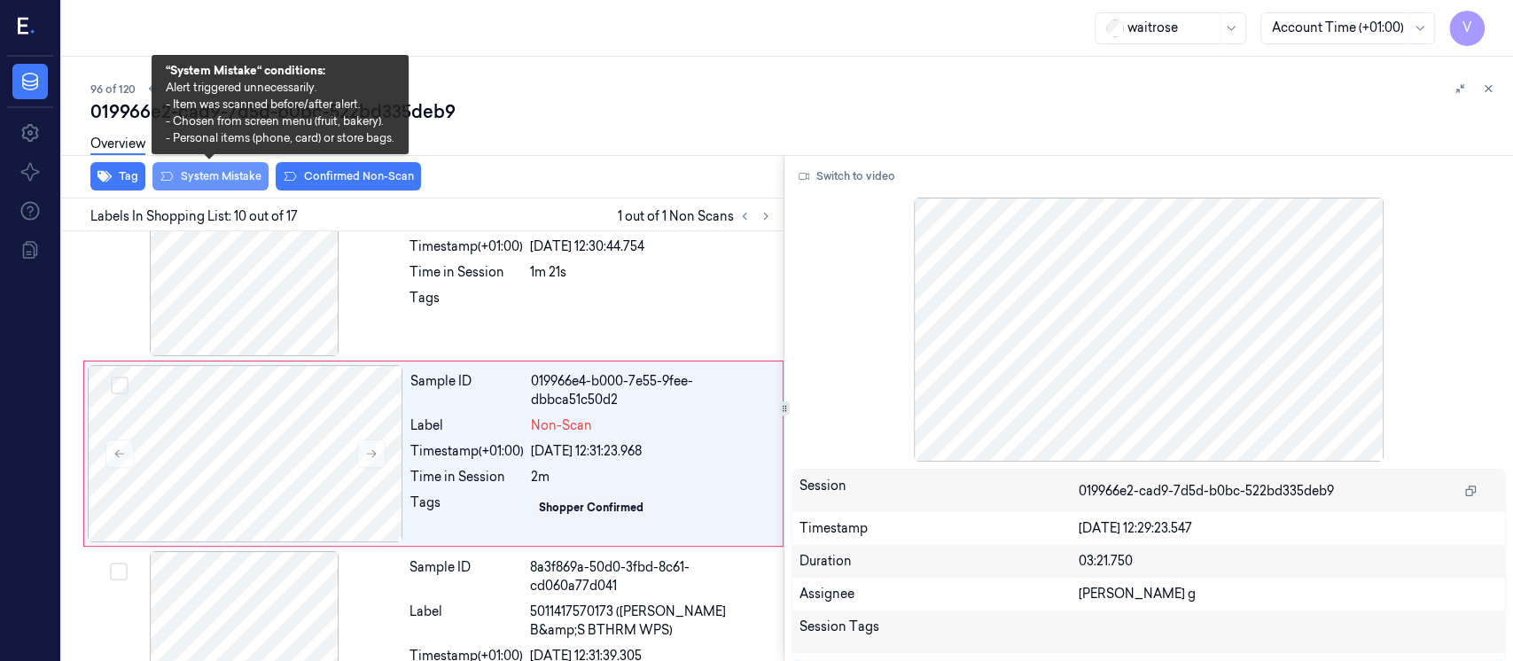
click at [183, 170] on button "System Mistake" at bounding box center [210, 176] width 116 height 28
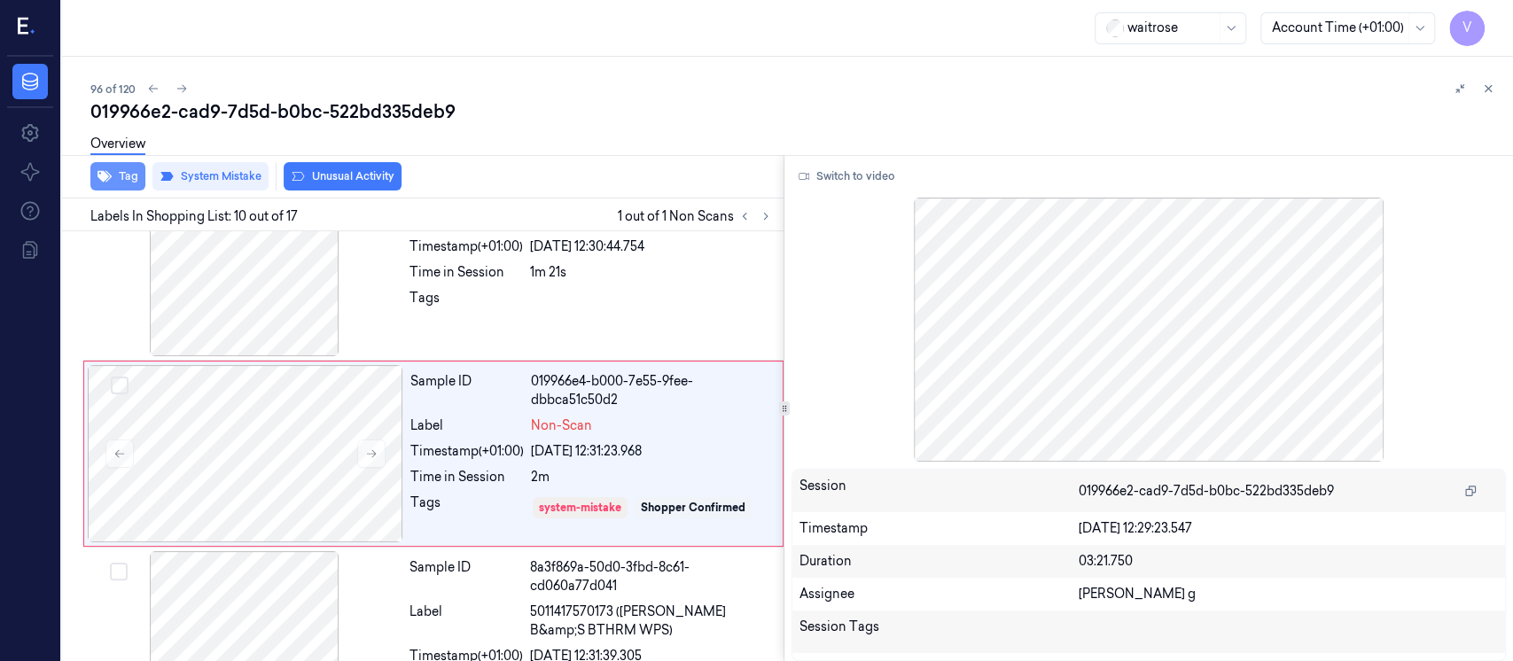
click at [107, 180] on icon "button" at bounding box center [105, 177] width 14 height 12
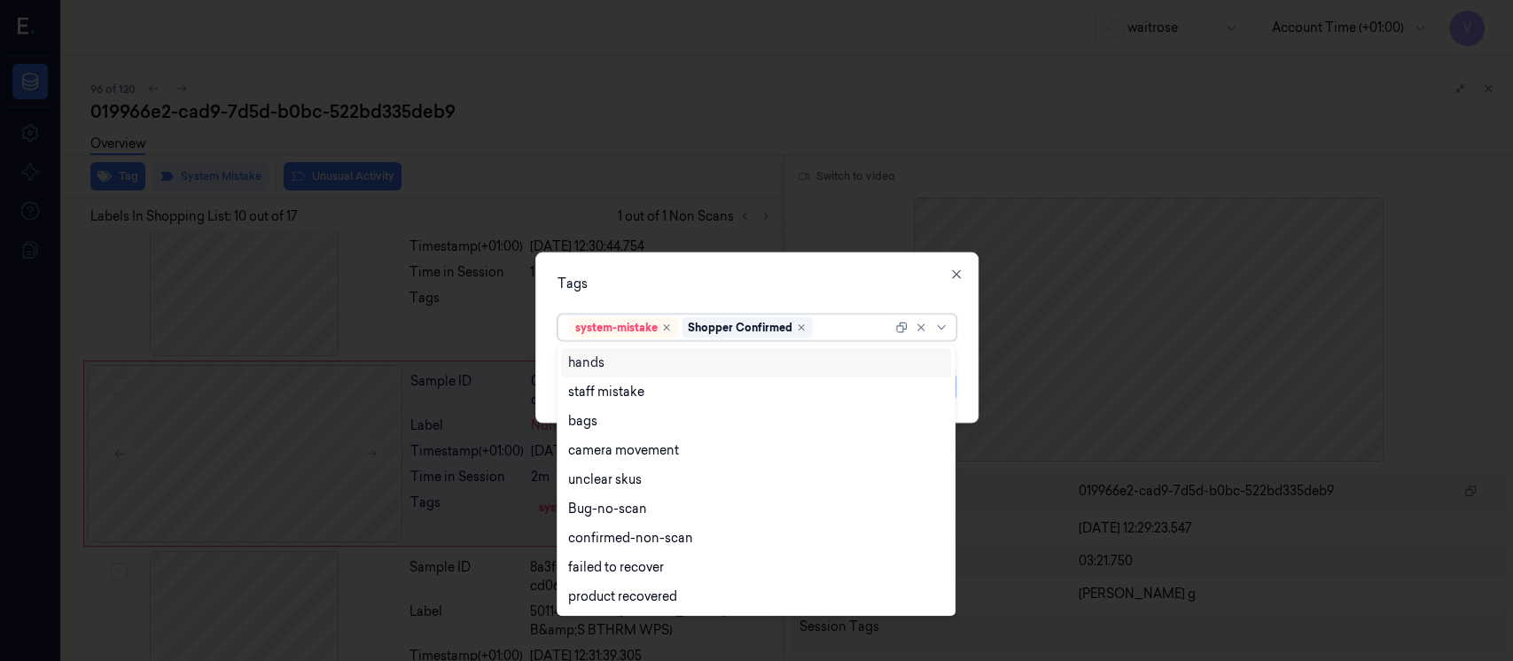
click at [831, 330] on div at bounding box center [853, 327] width 75 height 19
click at [615, 424] on div "bags" at bounding box center [756, 421] width 376 height 19
click at [863, 280] on div "Tags" at bounding box center [757, 284] width 399 height 19
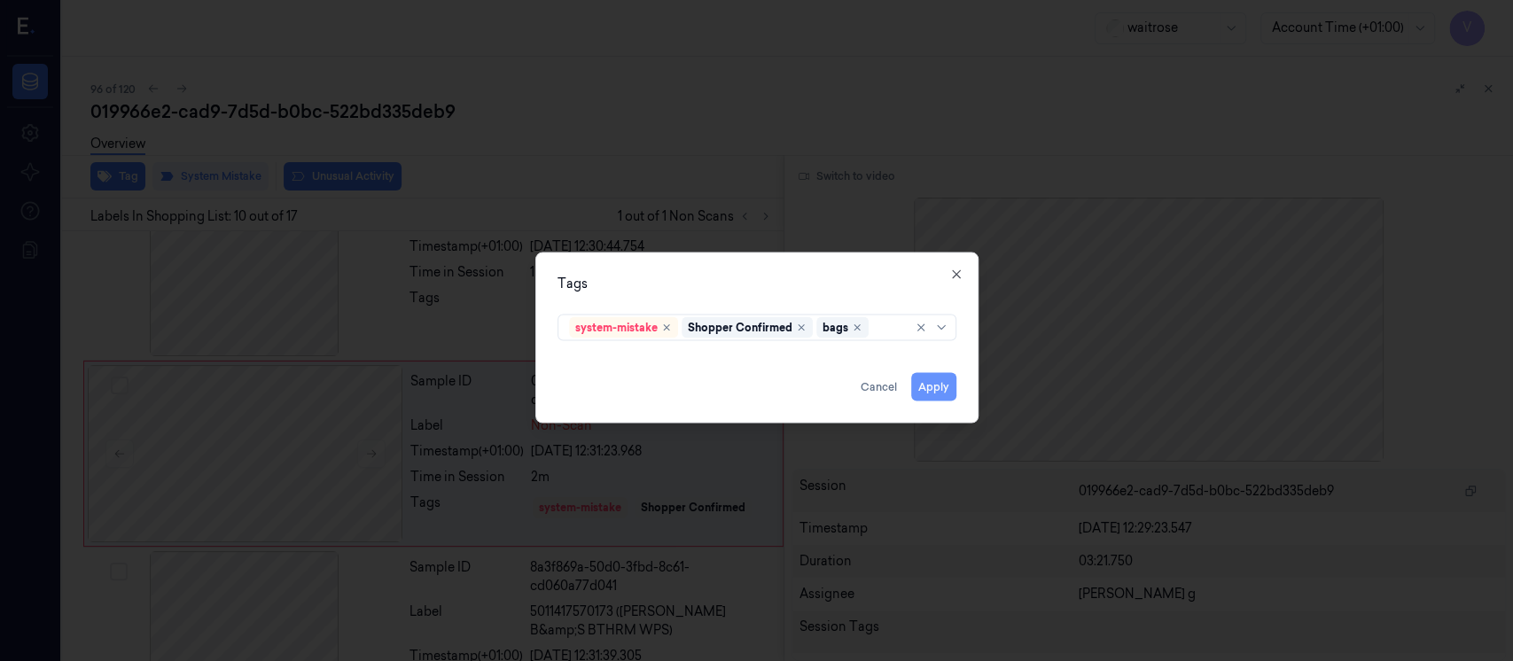
click at [942, 384] on button "Apply" at bounding box center [933, 387] width 45 height 28
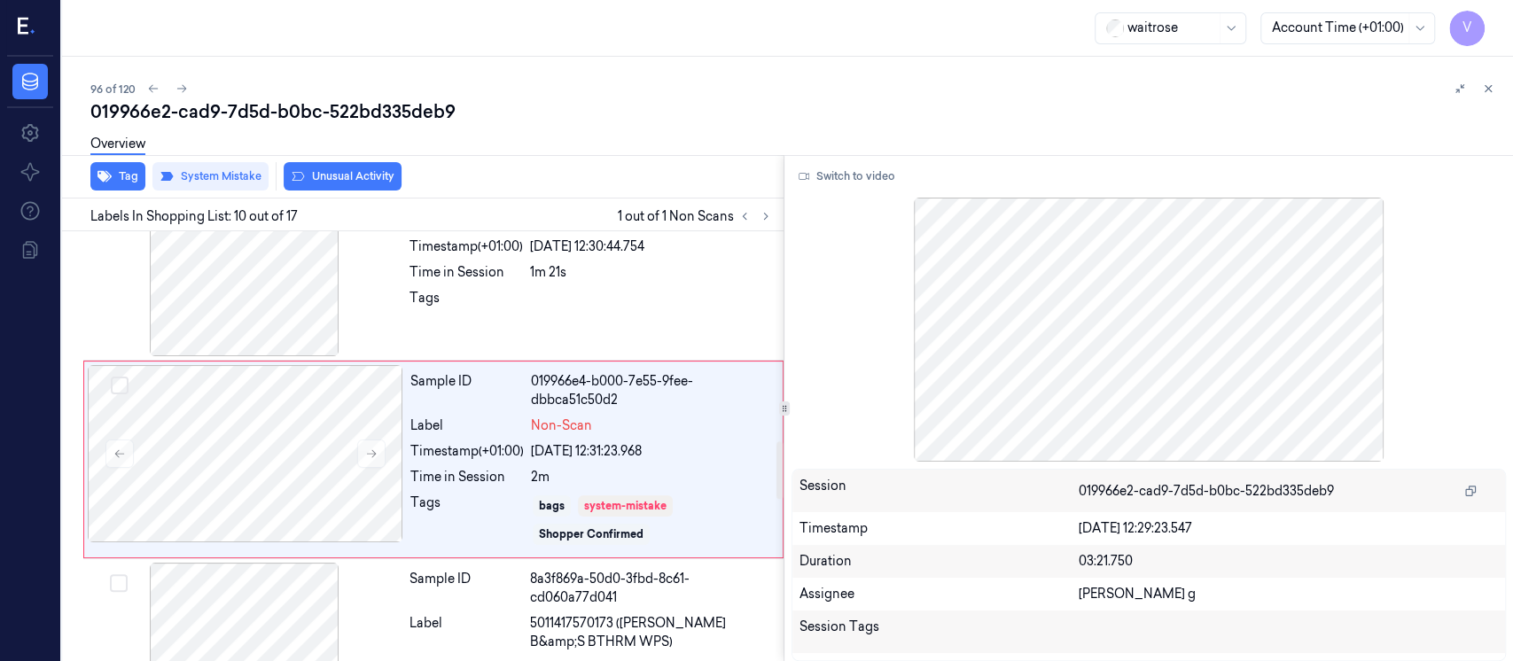
scroll to position [1567, 0]
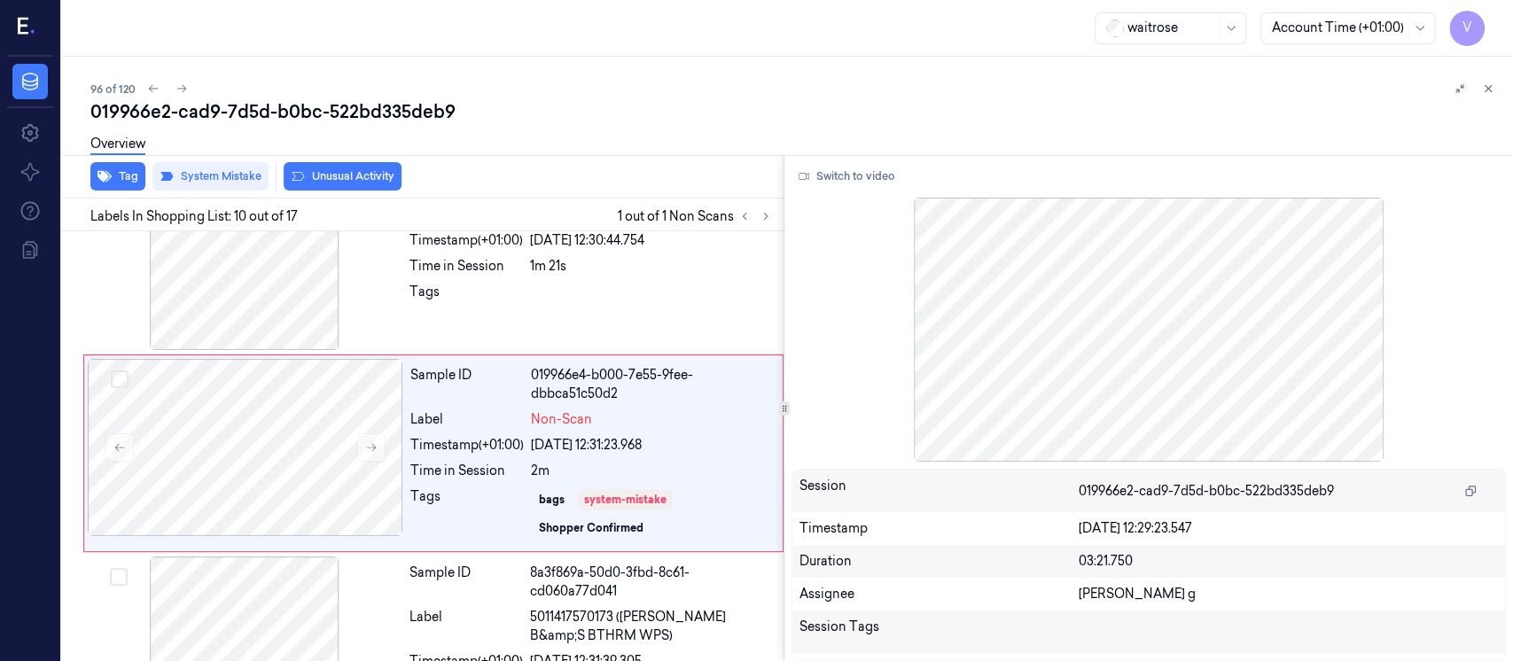
click at [621, 96] on div "96 of 120" at bounding box center [794, 88] width 1409 height 21
click at [1485, 89] on icon at bounding box center [1488, 88] width 12 height 12
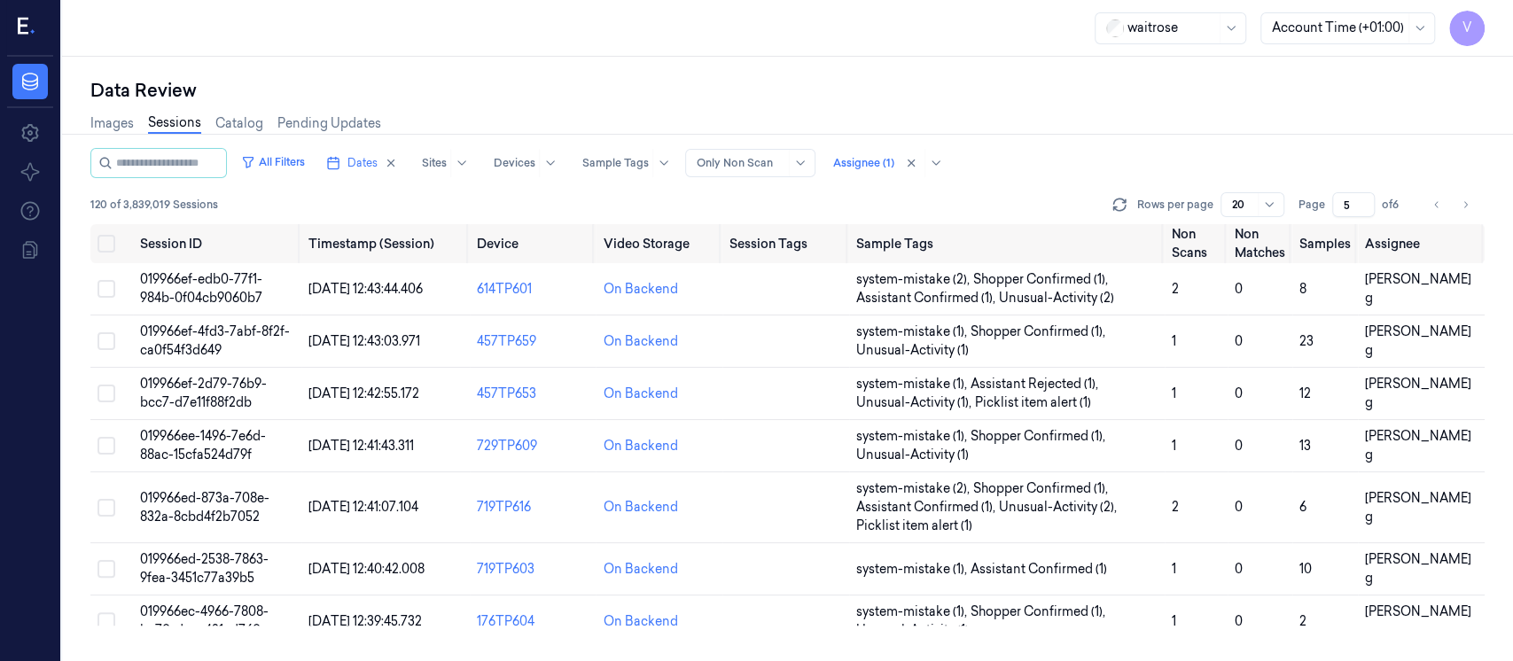
scroll to position [677, 0]
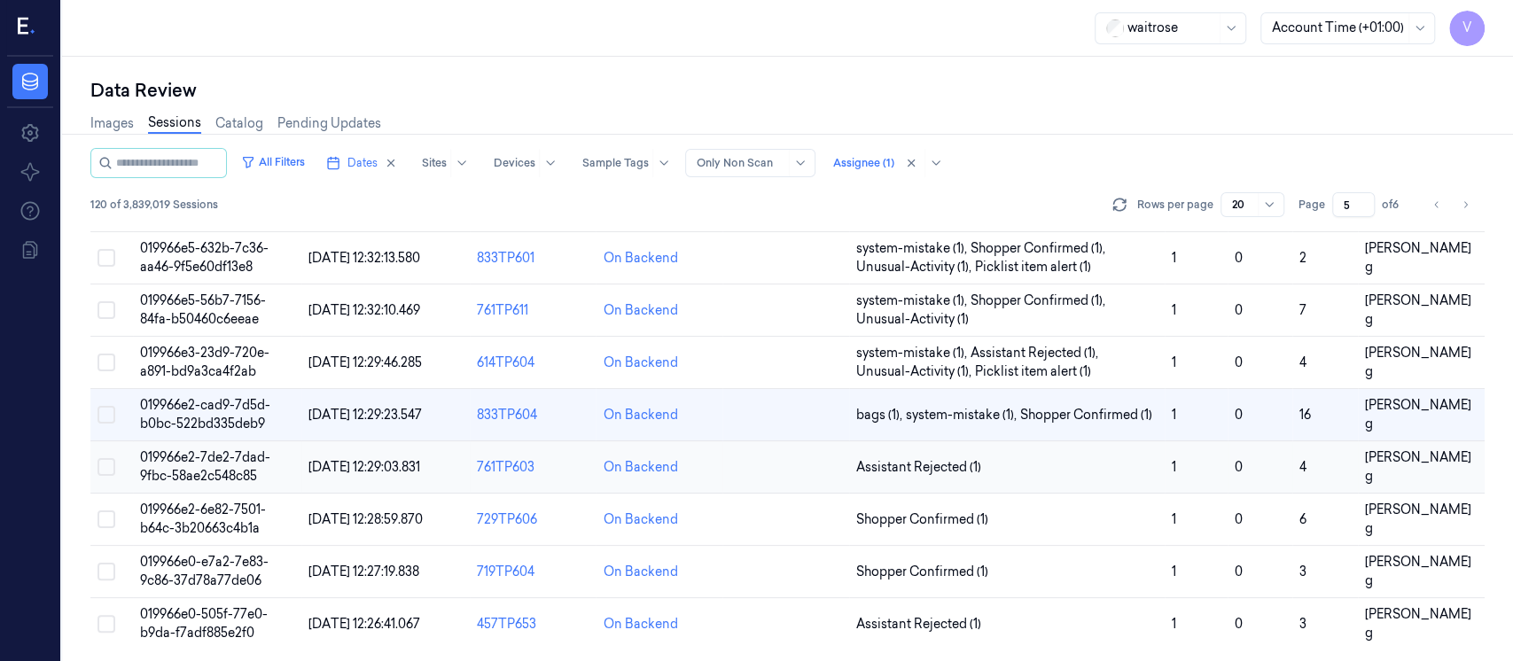
click at [792, 460] on td at bounding box center [786, 467] width 127 height 52
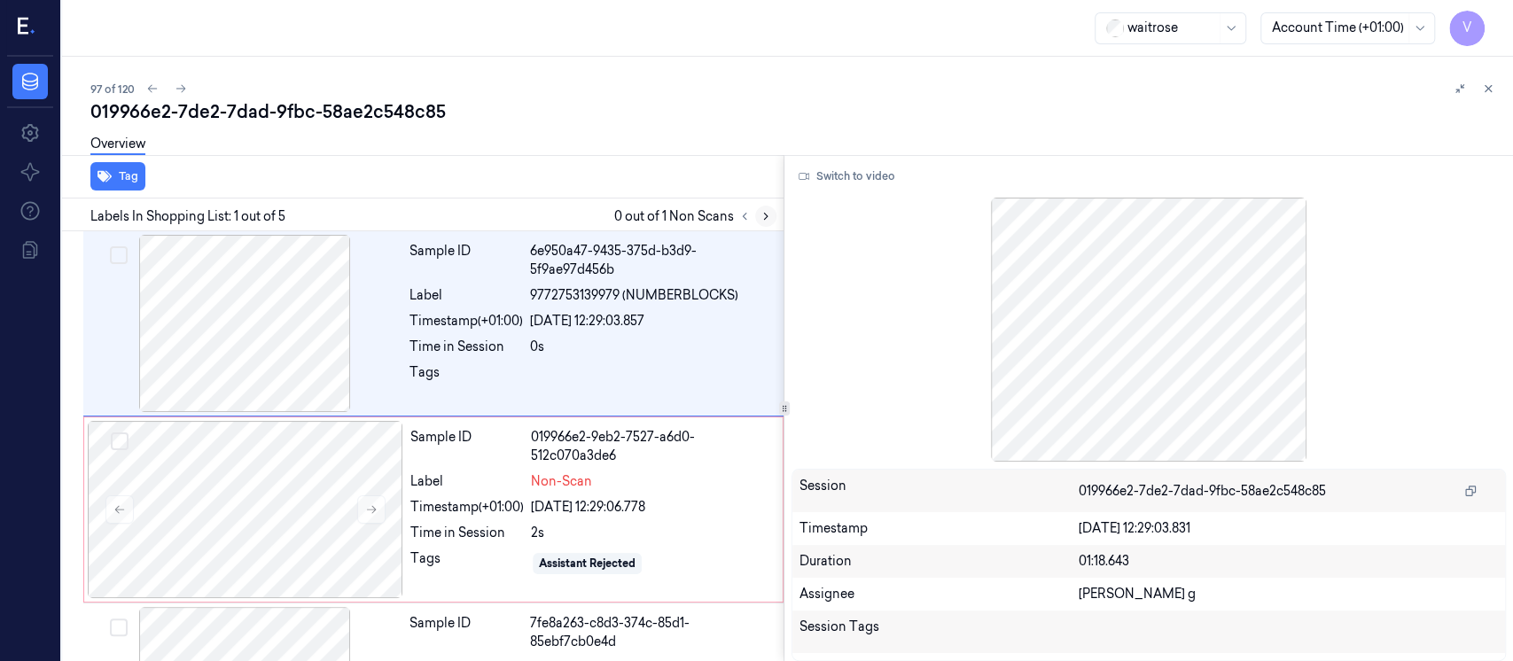
click at [771, 215] on icon at bounding box center [766, 216] width 12 height 12
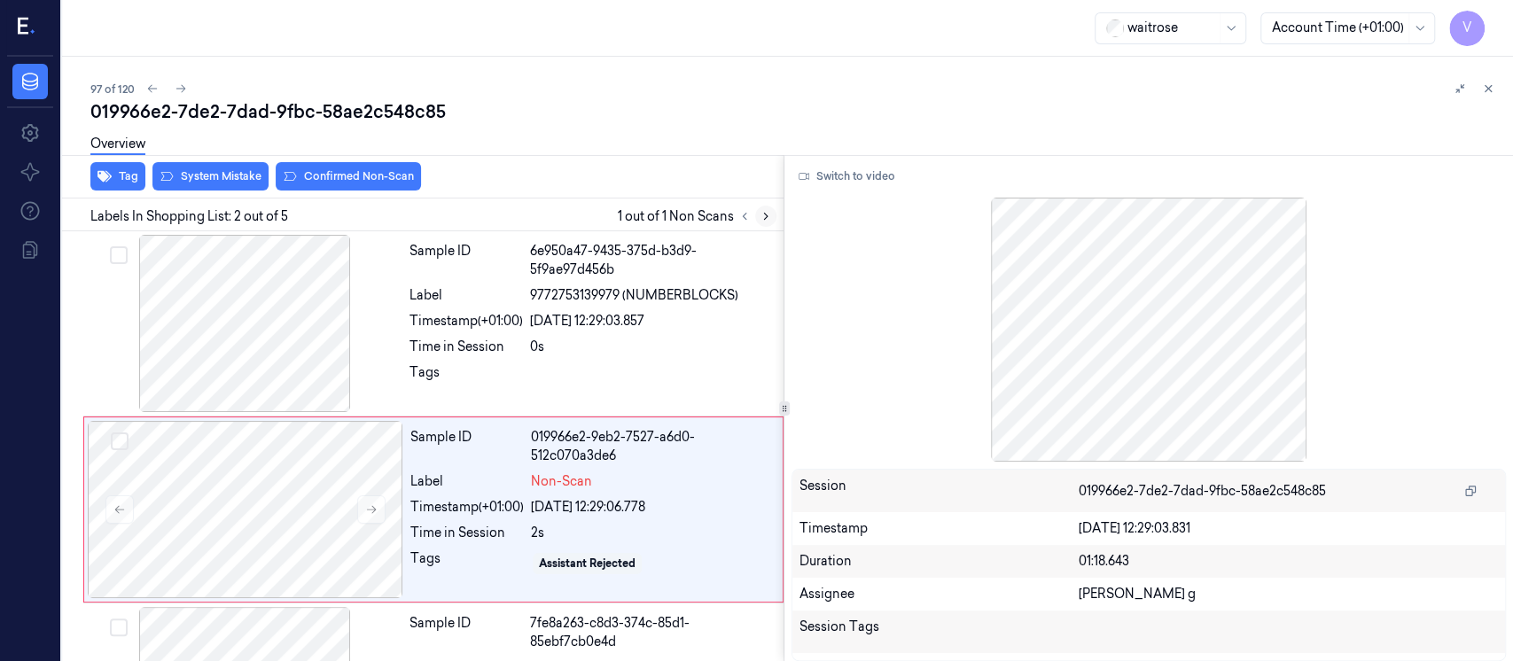
scroll to position [63, 0]
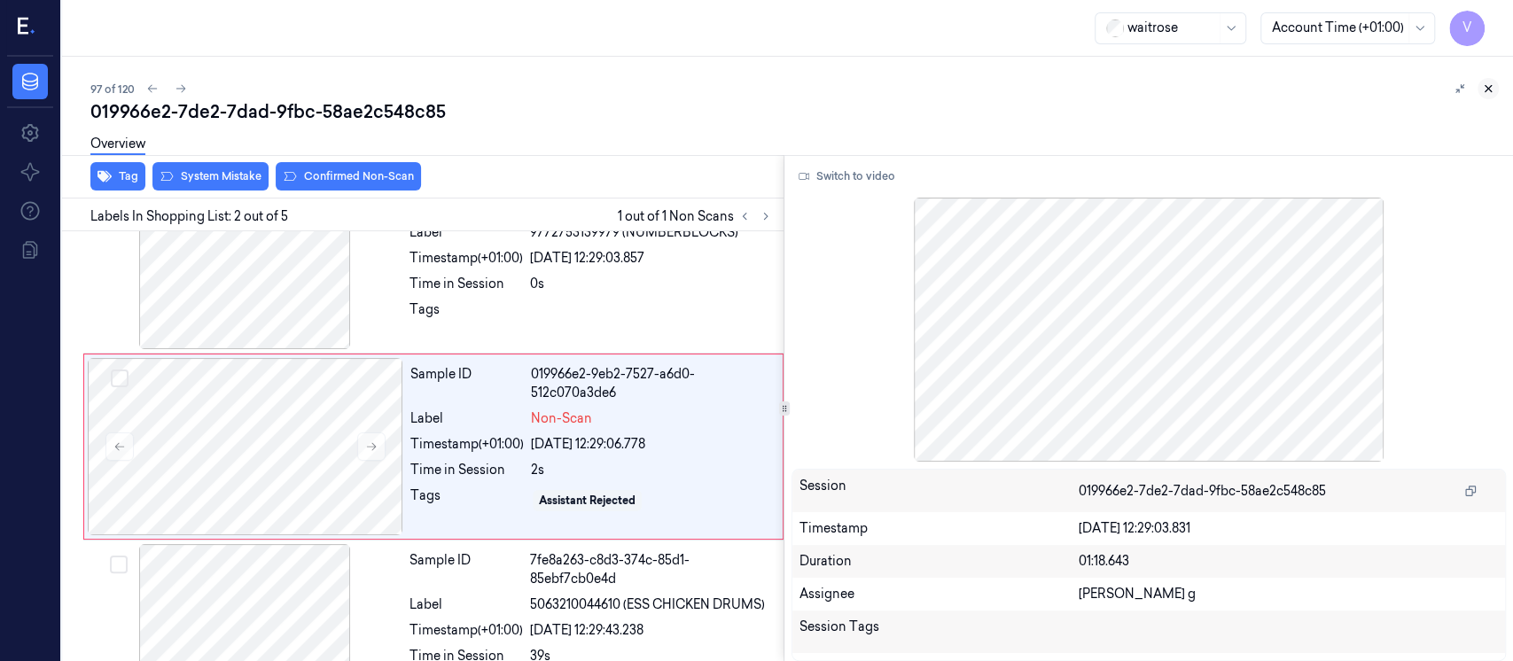
click at [1488, 92] on icon at bounding box center [1488, 88] width 12 height 12
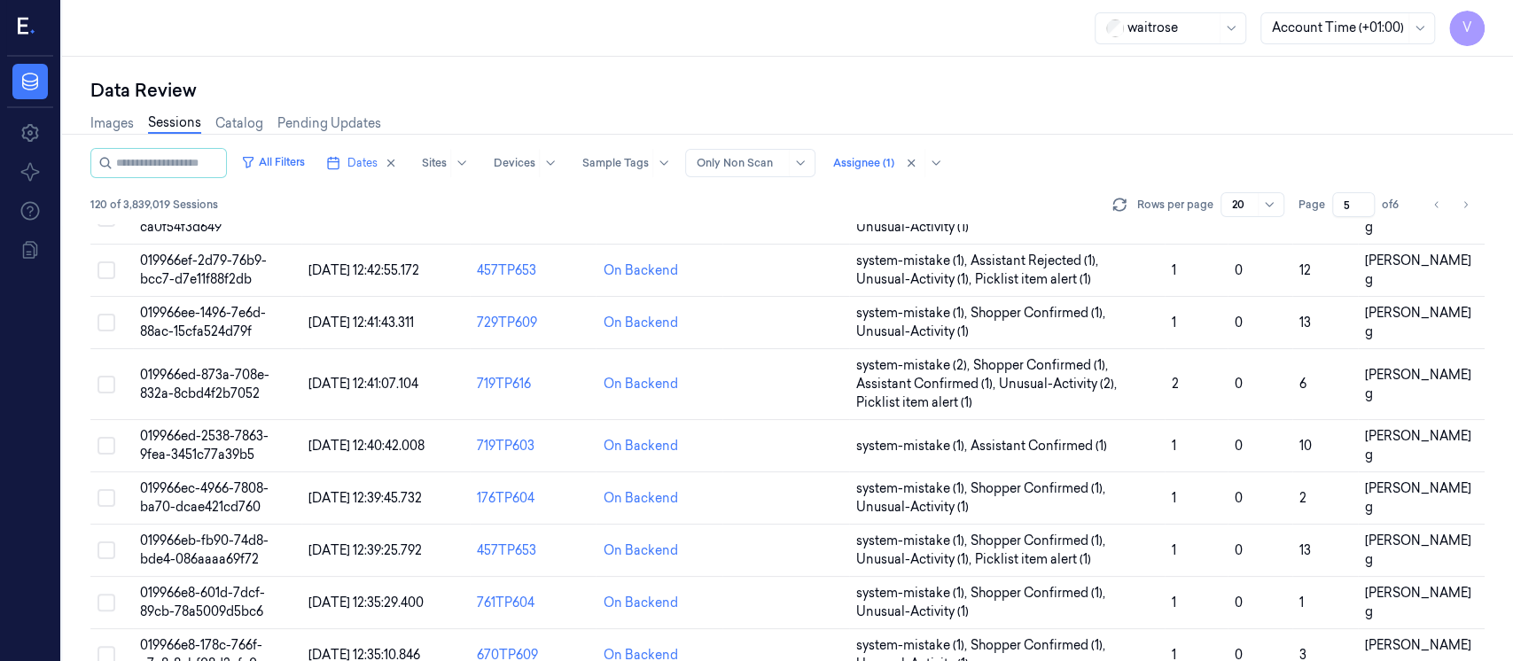
scroll to position [677, 0]
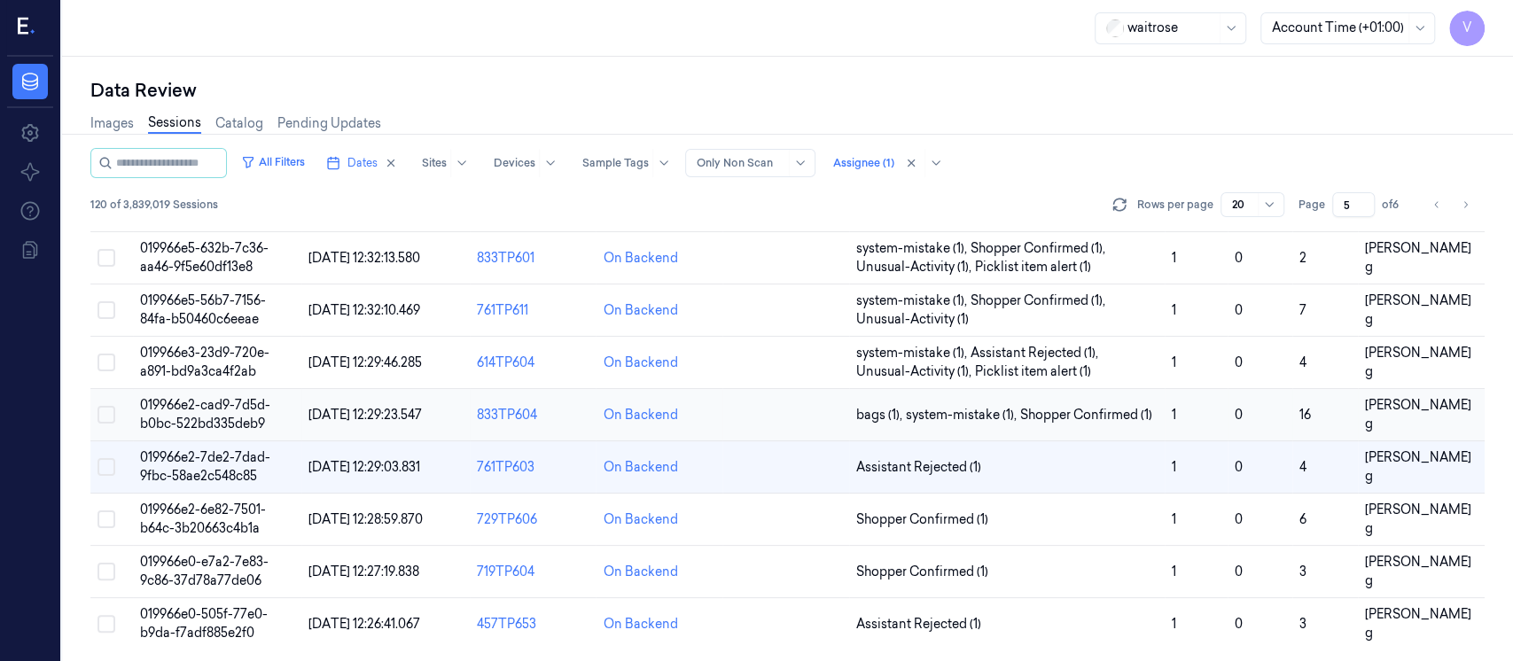
click at [764, 421] on td at bounding box center [786, 415] width 127 height 52
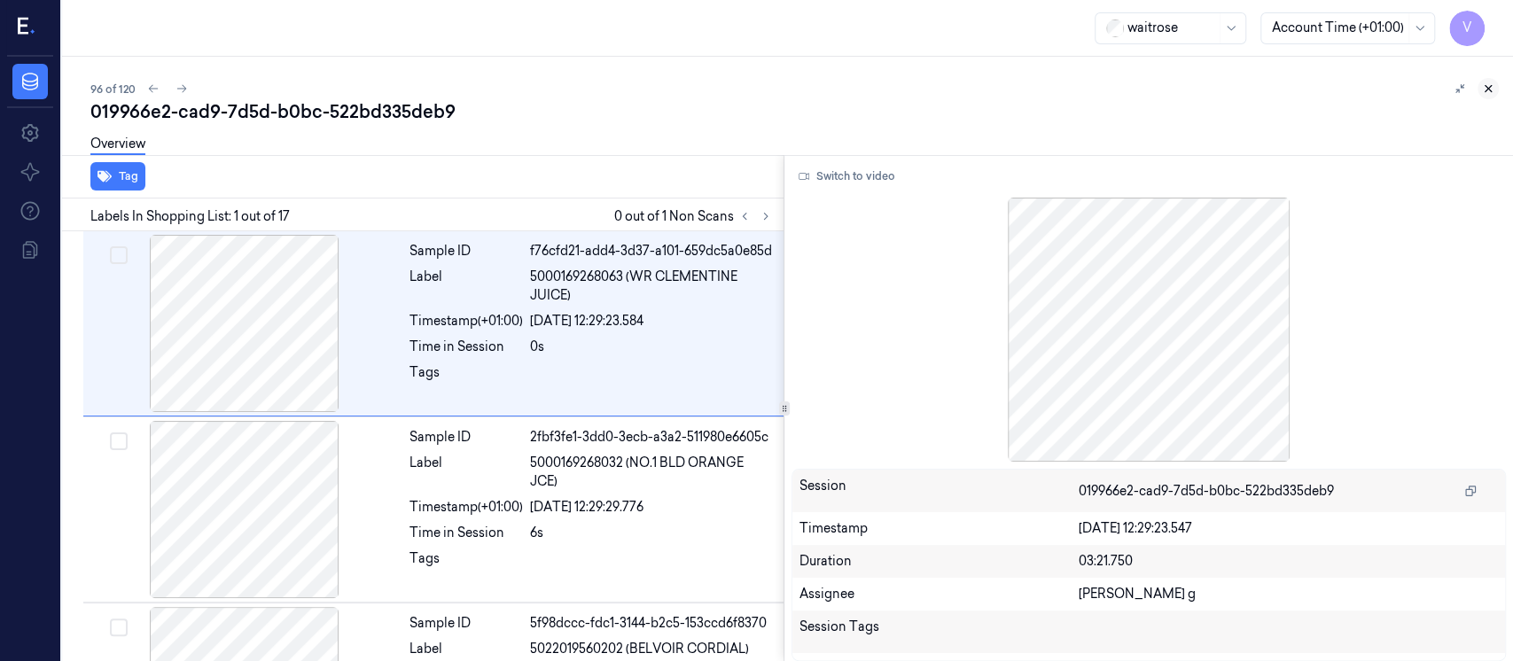
click at [1486, 86] on icon at bounding box center [1489, 89] width 6 height 6
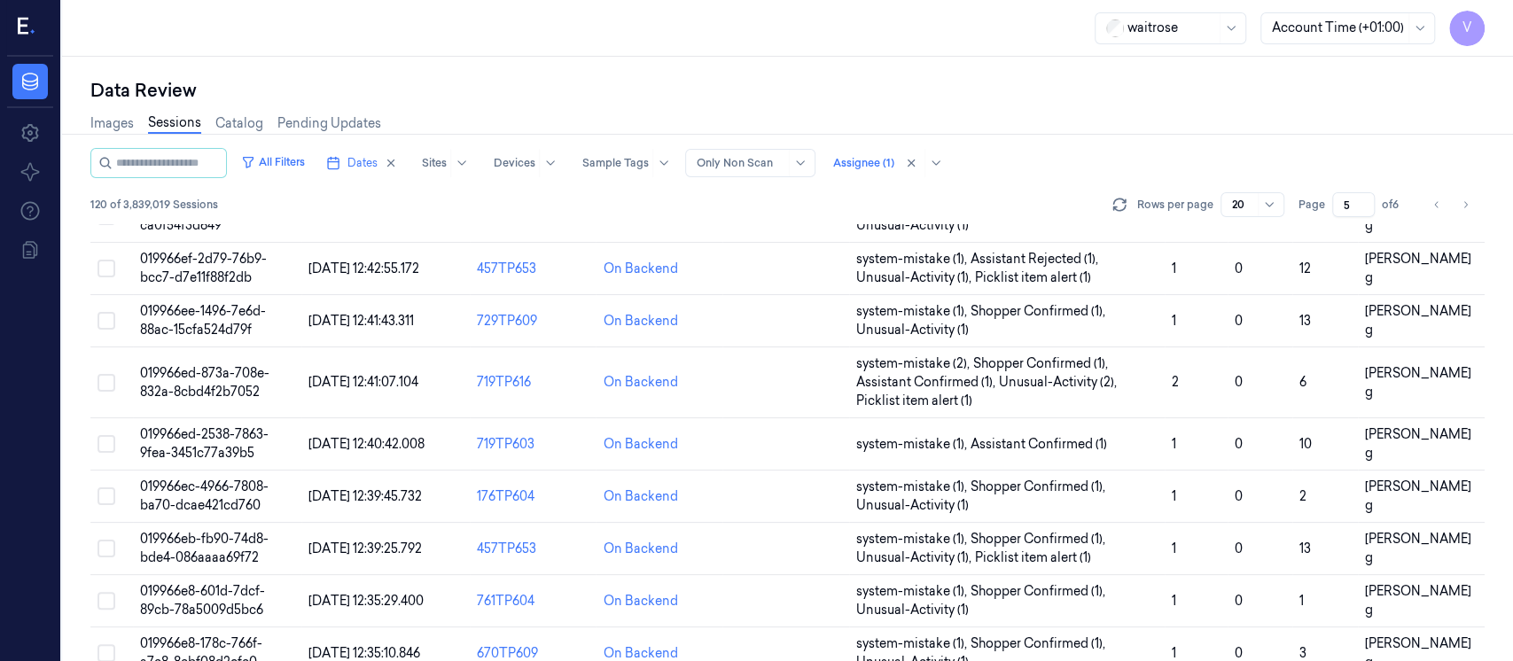
scroll to position [677, 0]
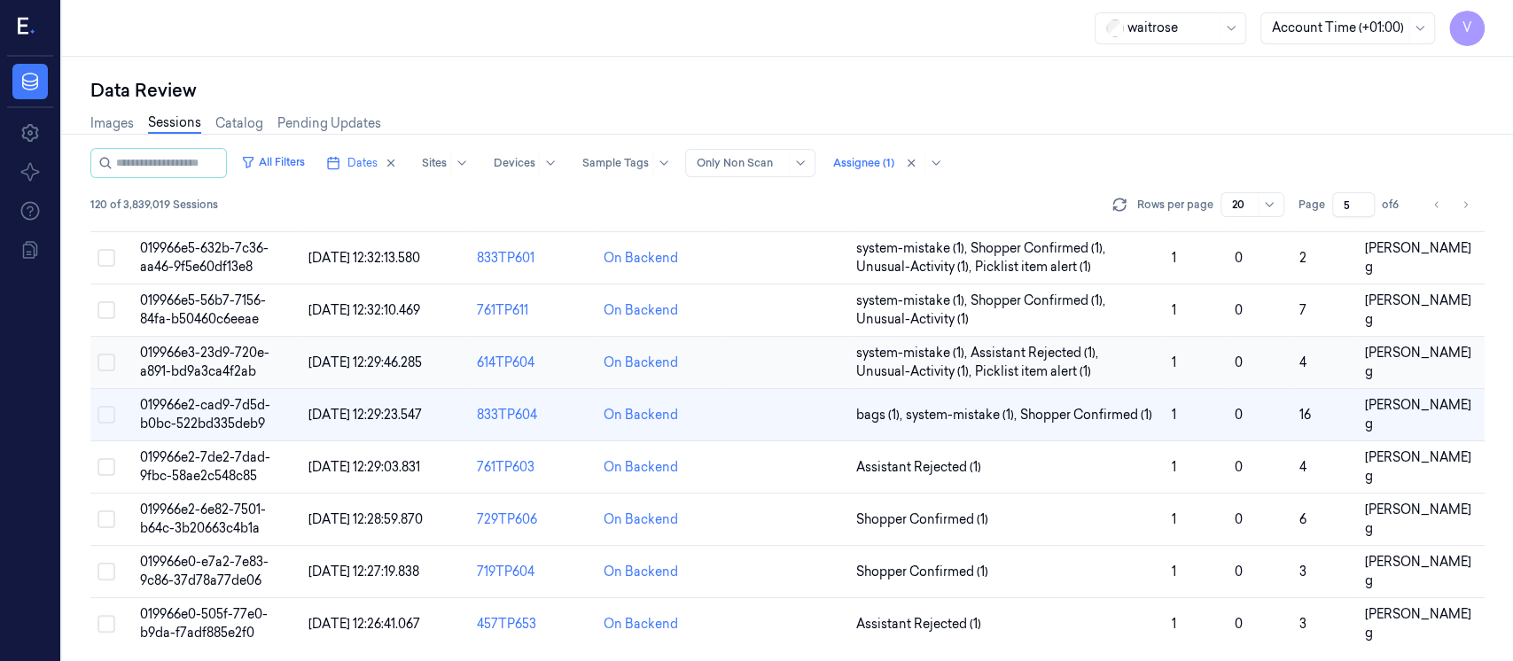
click at [778, 368] on td at bounding box center [786, 363] width 127 height 52
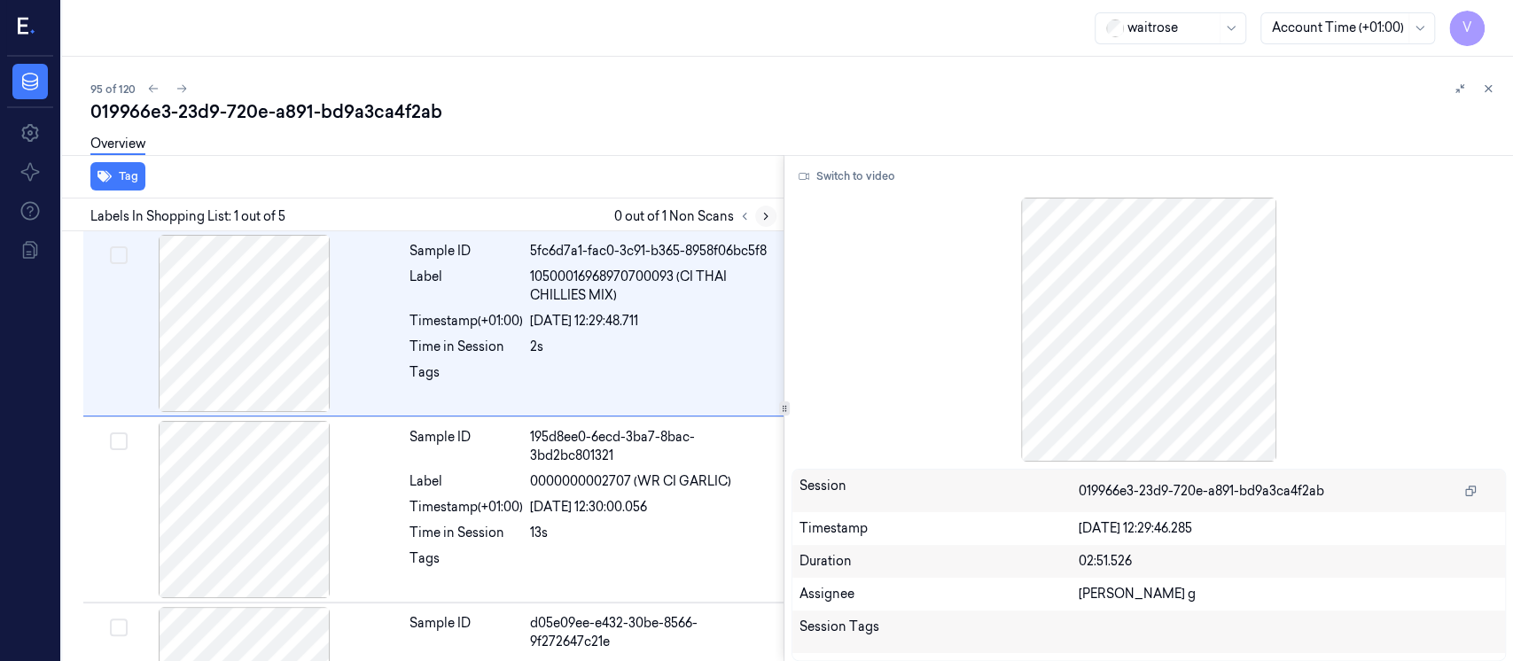
click at [764, 215] on icon at bounding box center [766, 216] width 12 height 12
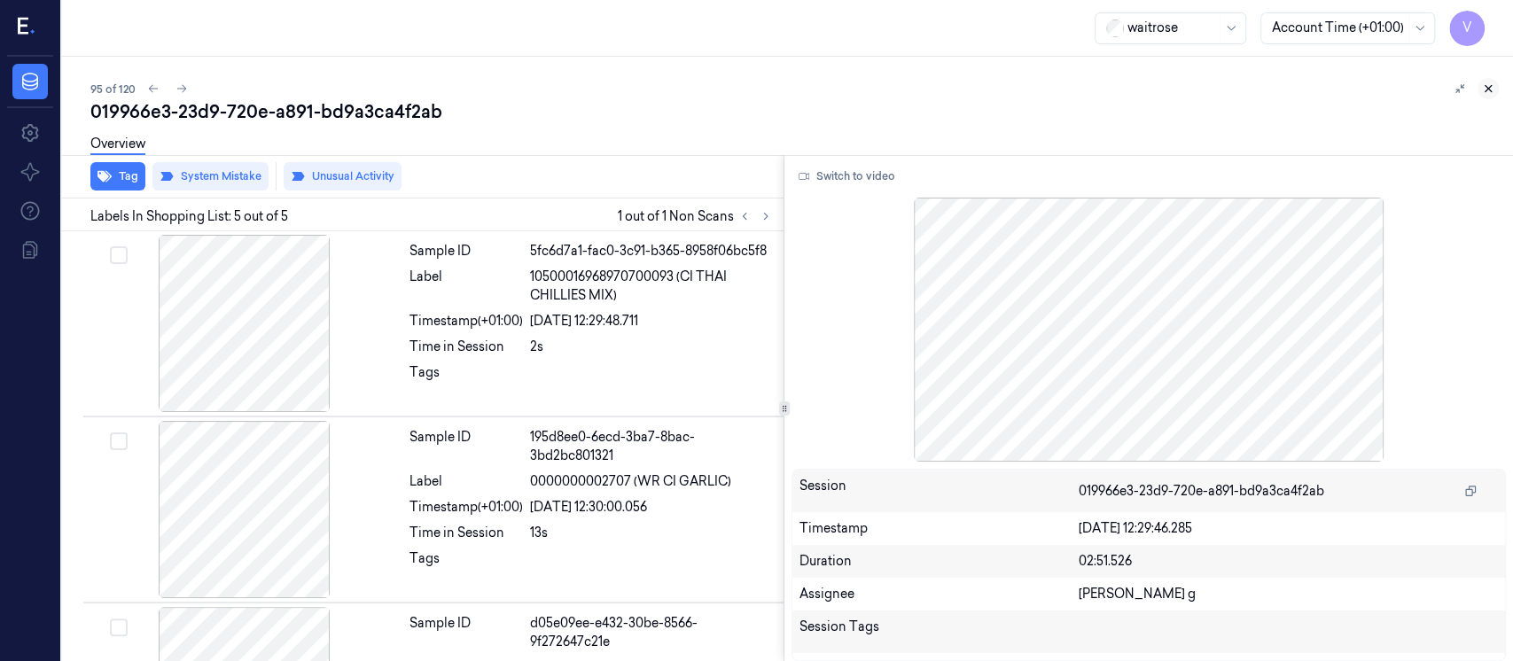
click at [1491, 96] on button at bounding box center [1488, 88] width 21 height 21
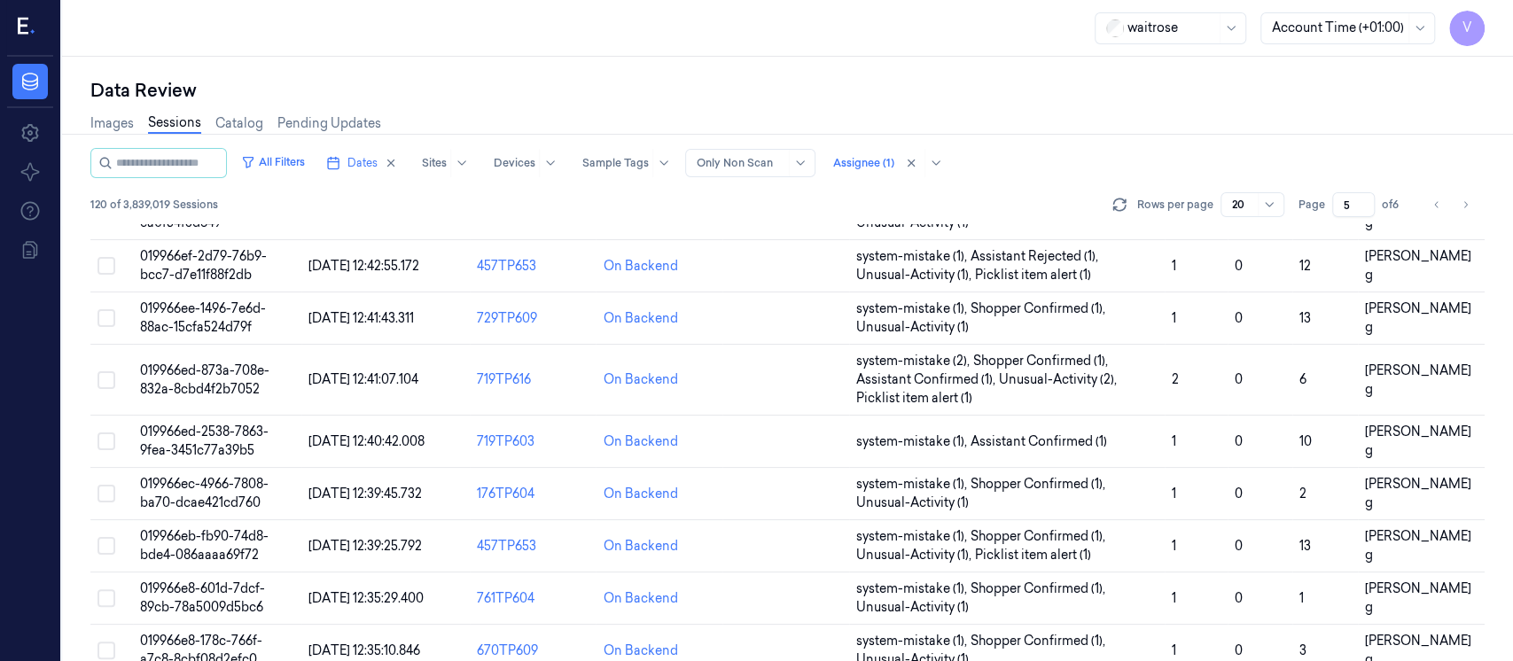
scroll to position [677, 0]
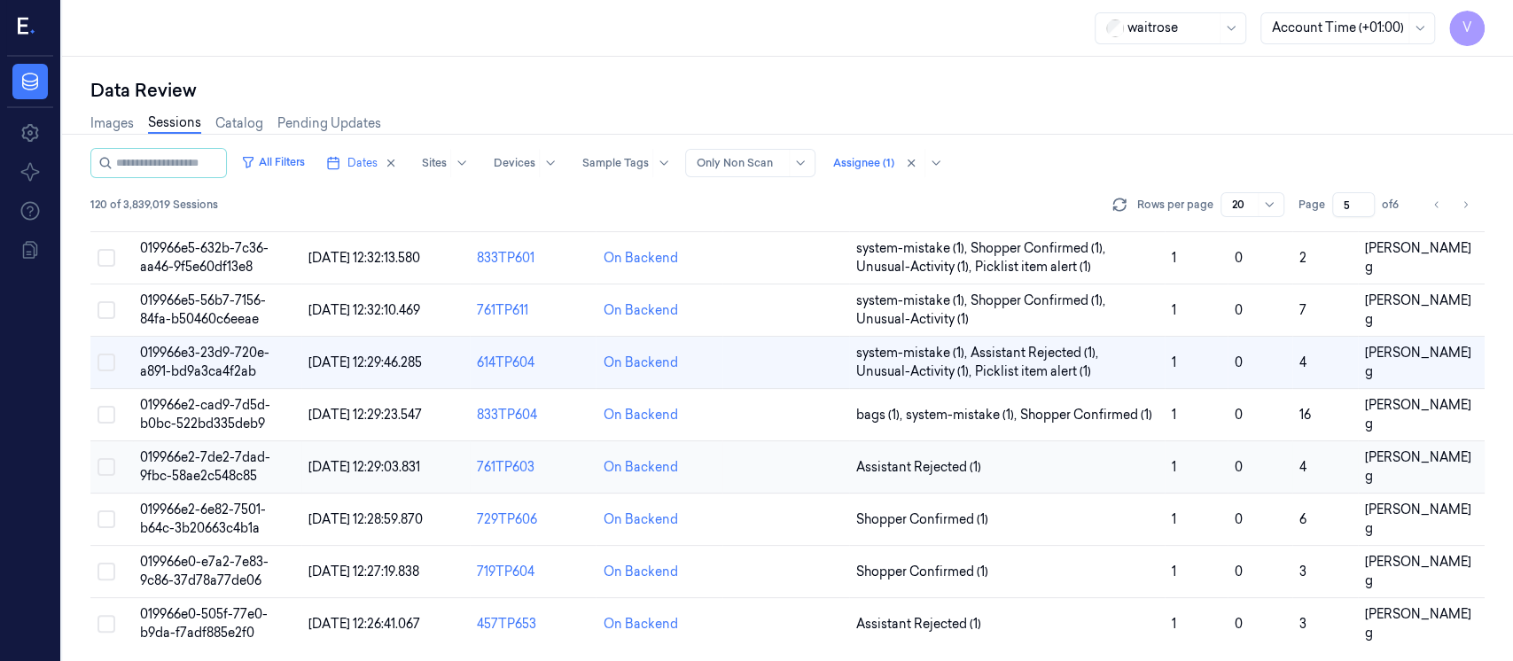
click at [780, 473] on td at bounding box center [786, 467] width 127 height 52
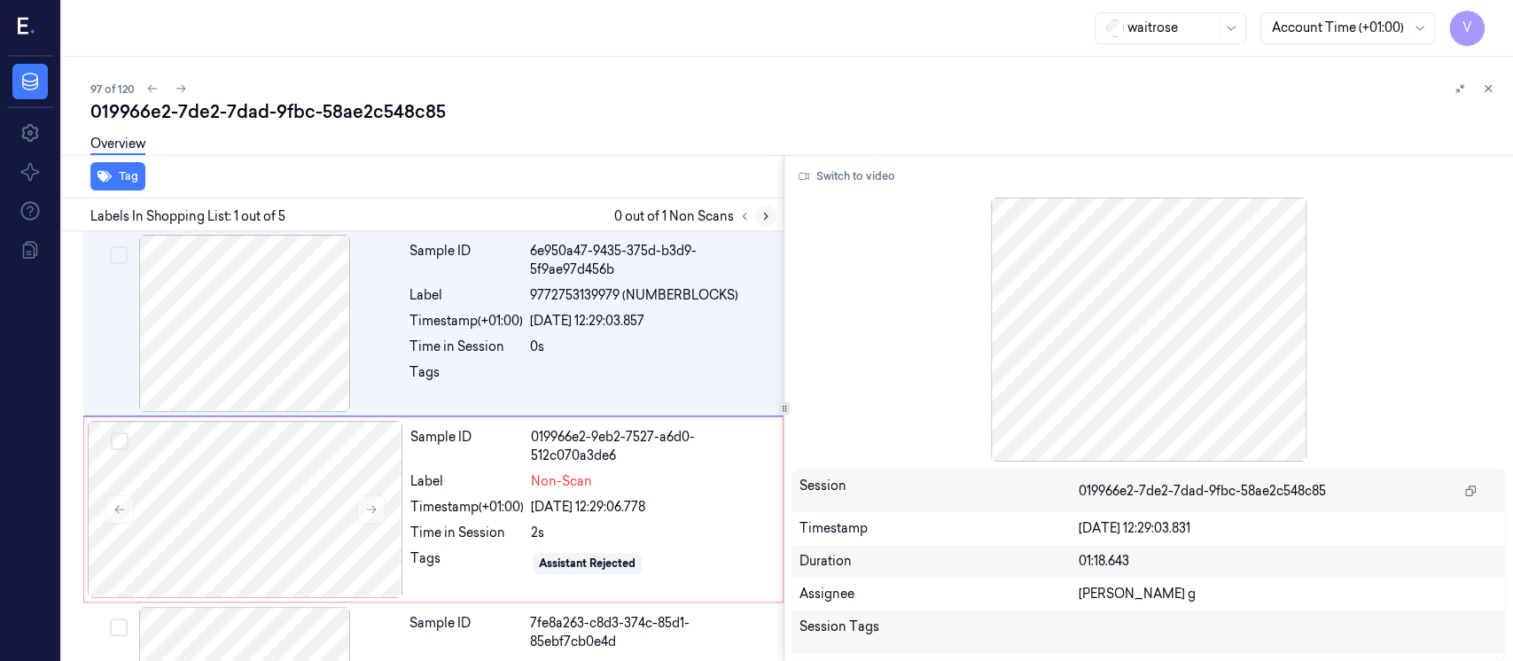
click at [761, 215] on icon at bounding box center [766, 216] width 12 height 12
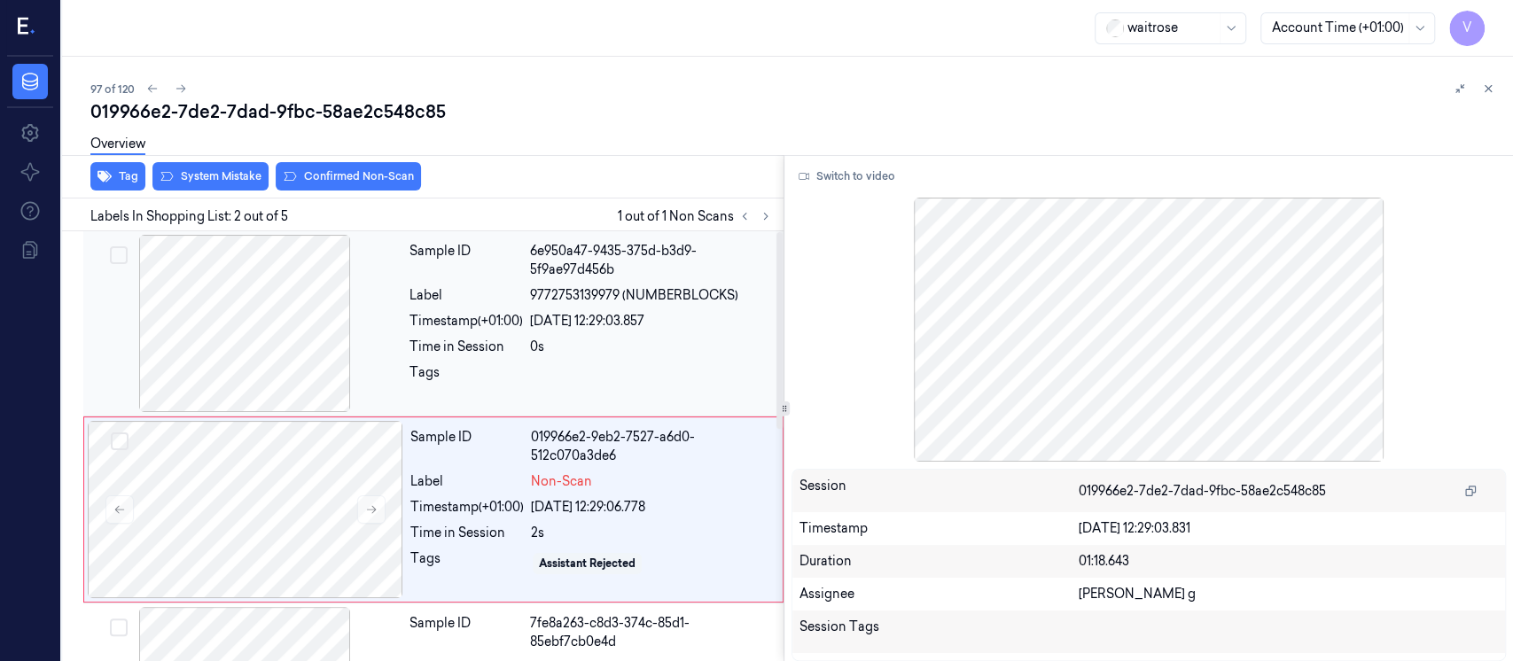
click at [475, 322] on div "Timestamp (+01:00)" at bounding box center [466, 321] width 113 height 19
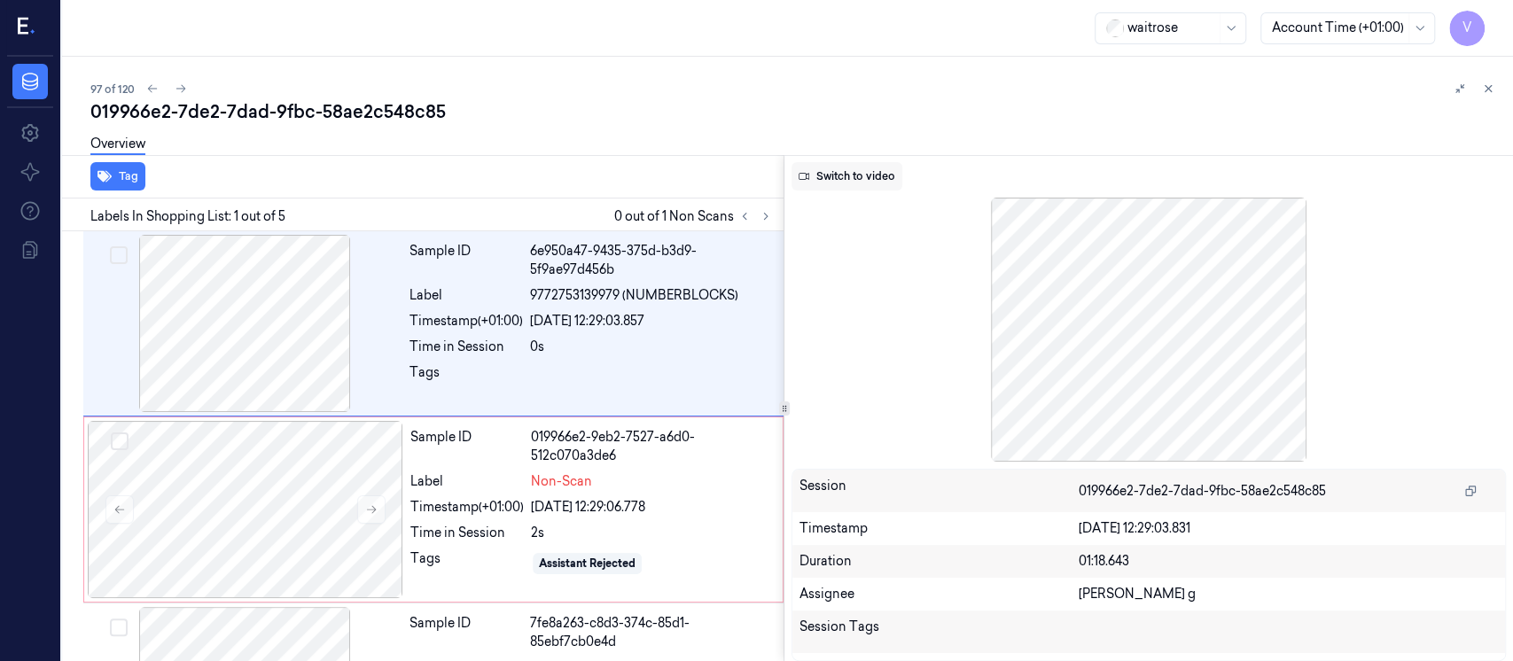
click at [867, 172] on button "Switch to video" at bounding box center [847, 176] width 111 height 28
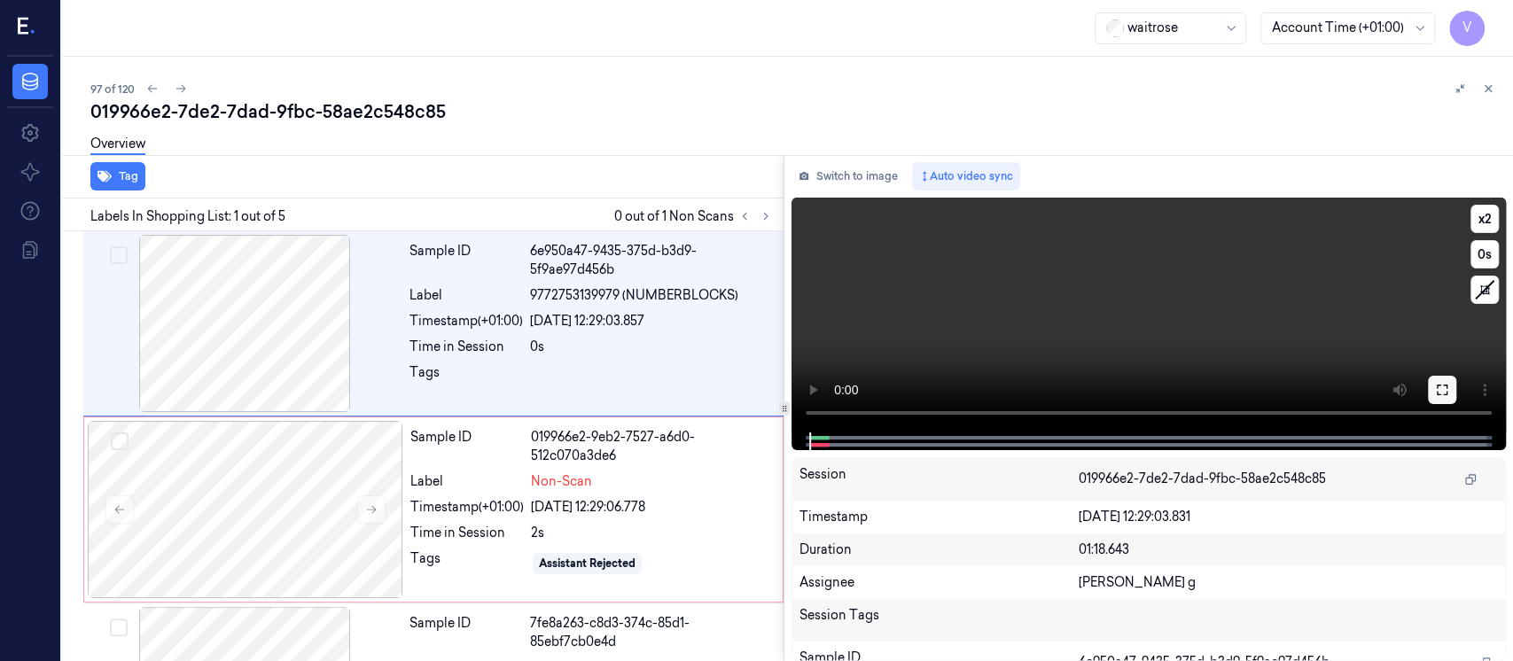
click at [1430, 392] on button at bounding box center [1442, 390] width 28 height 28
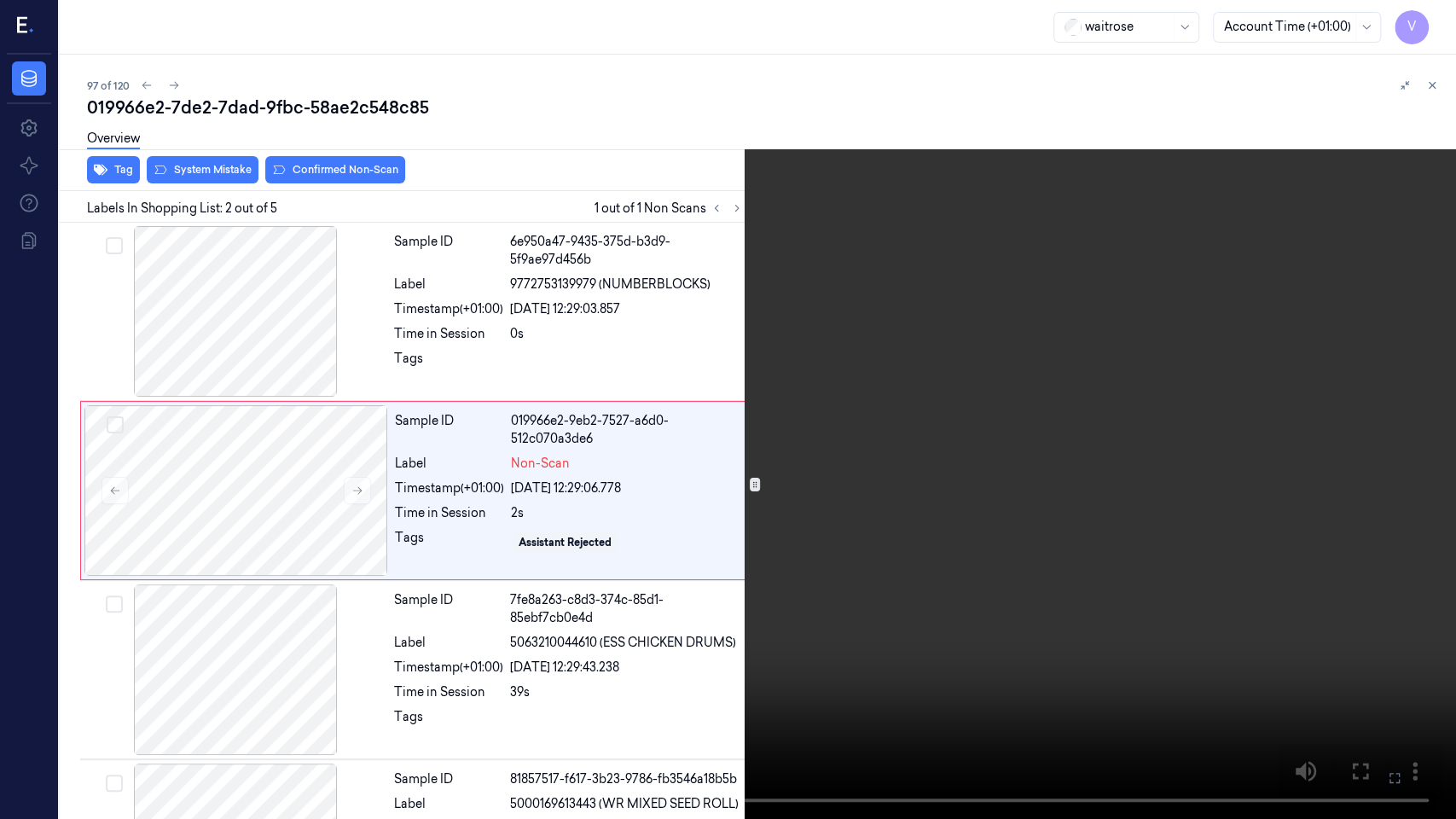
click at [0, 0] on icon at bounding box center [0, 0] width 0 height 0
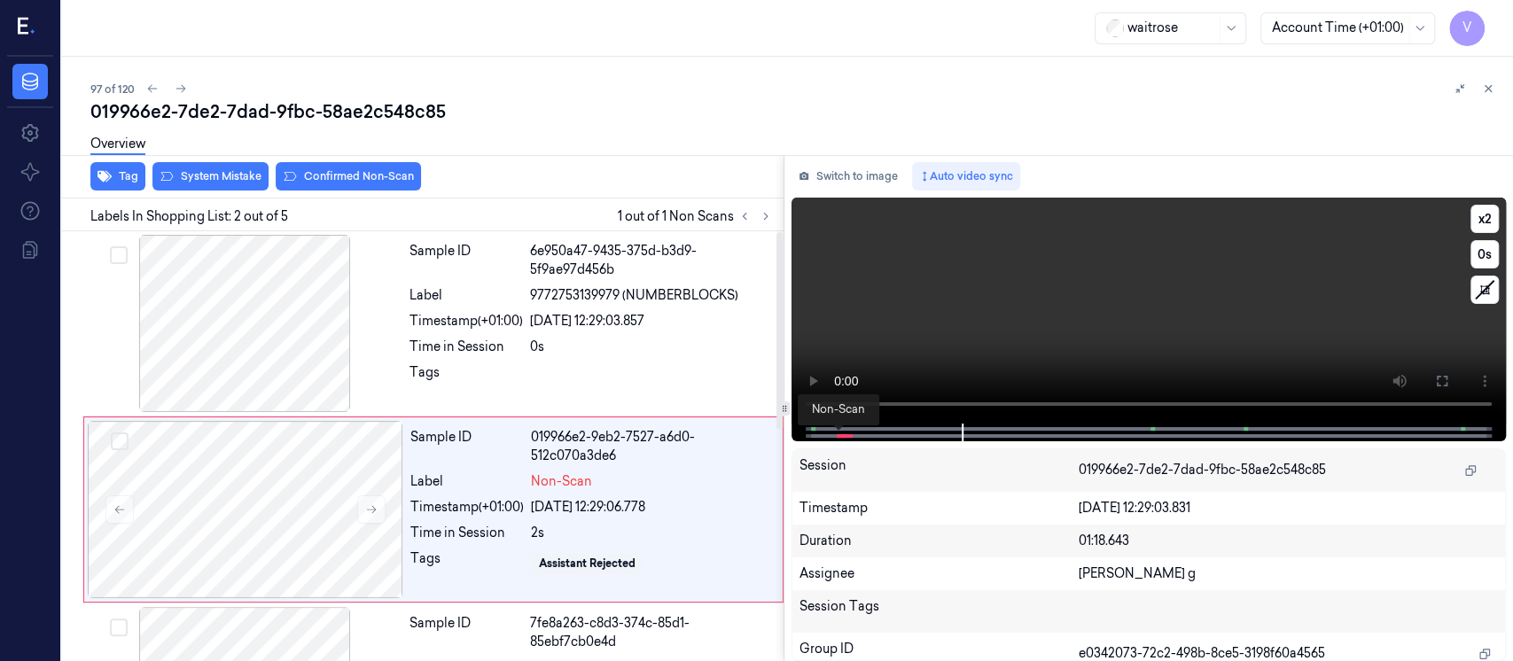
click at [835, 433] on div at bounding box center [1147, 433] width 677 height 18
click at [842, 435] on span at bounding box center [843, 436] width 3 height 9
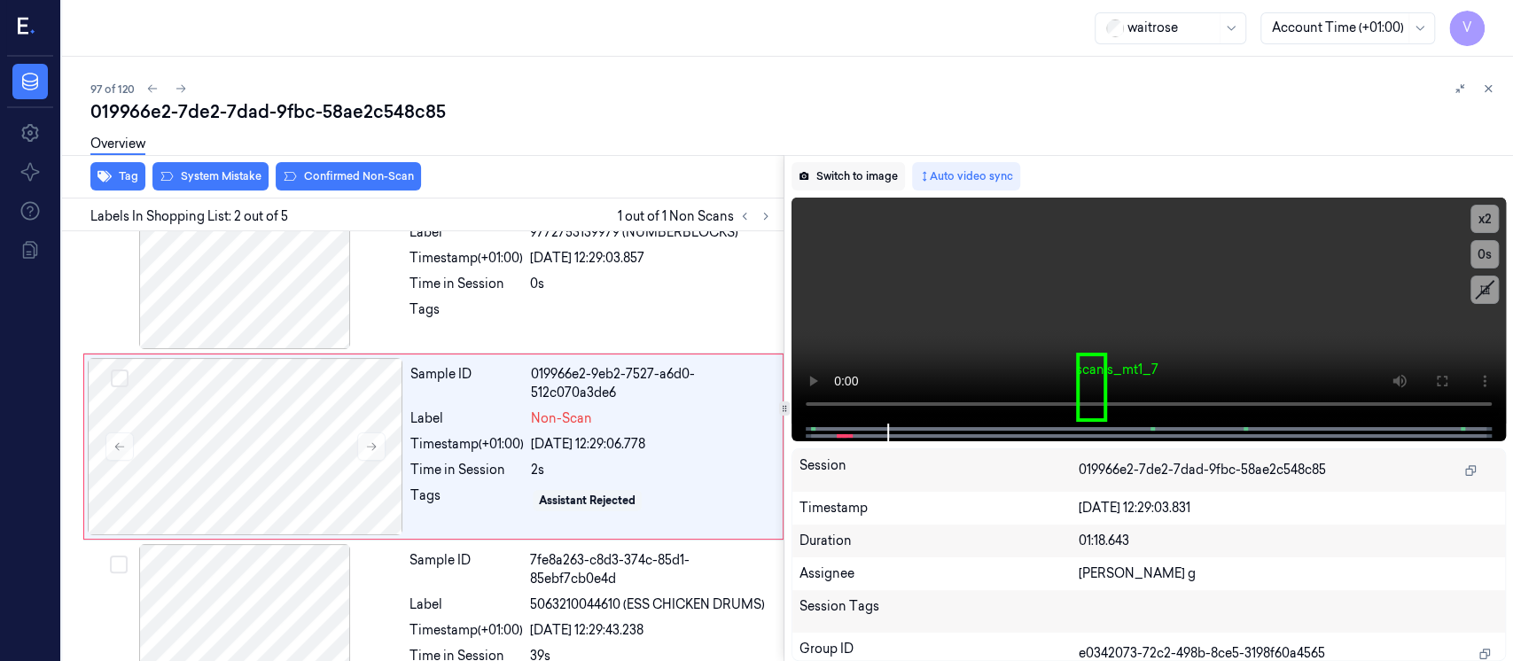
click at [877, 178] on button "Switch to image" at bounding box center [848, 176] width 113 height 28
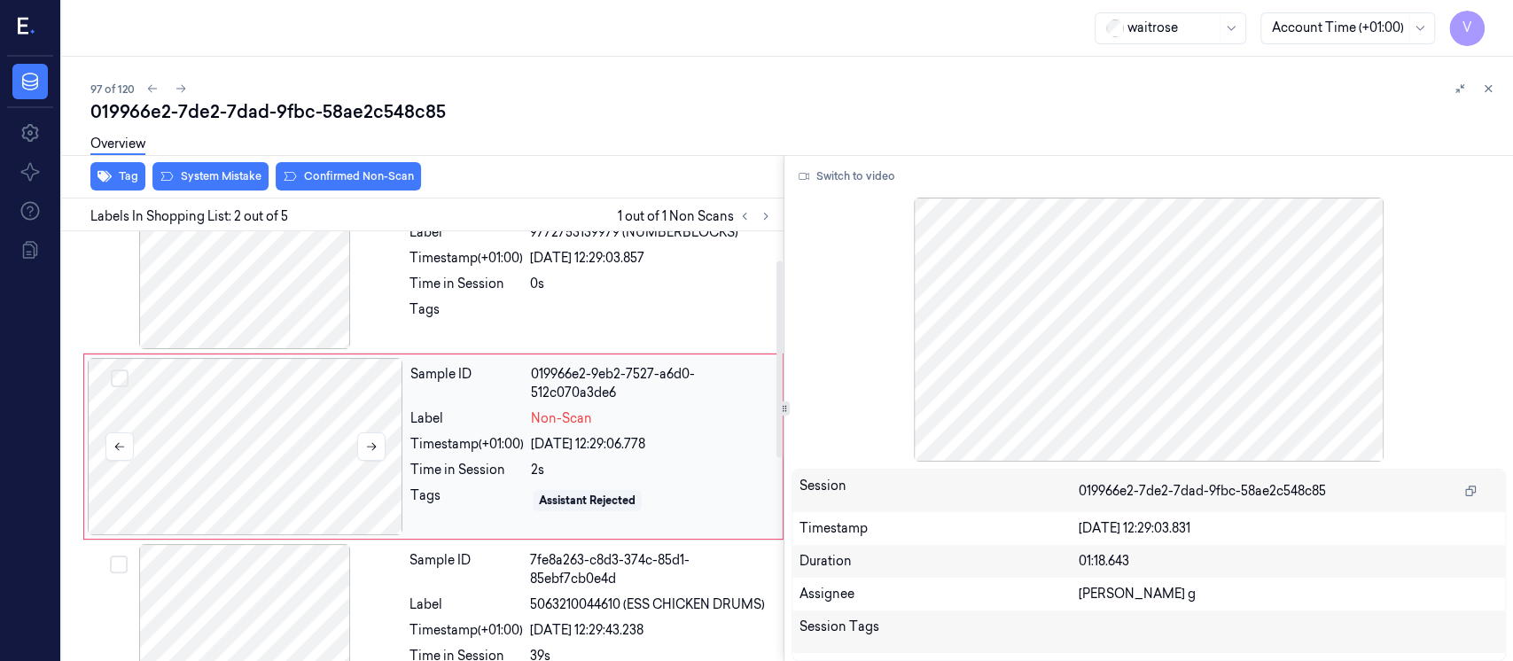
click at [222, 452] on div at bounding box center [246, 446] width 316 height 177
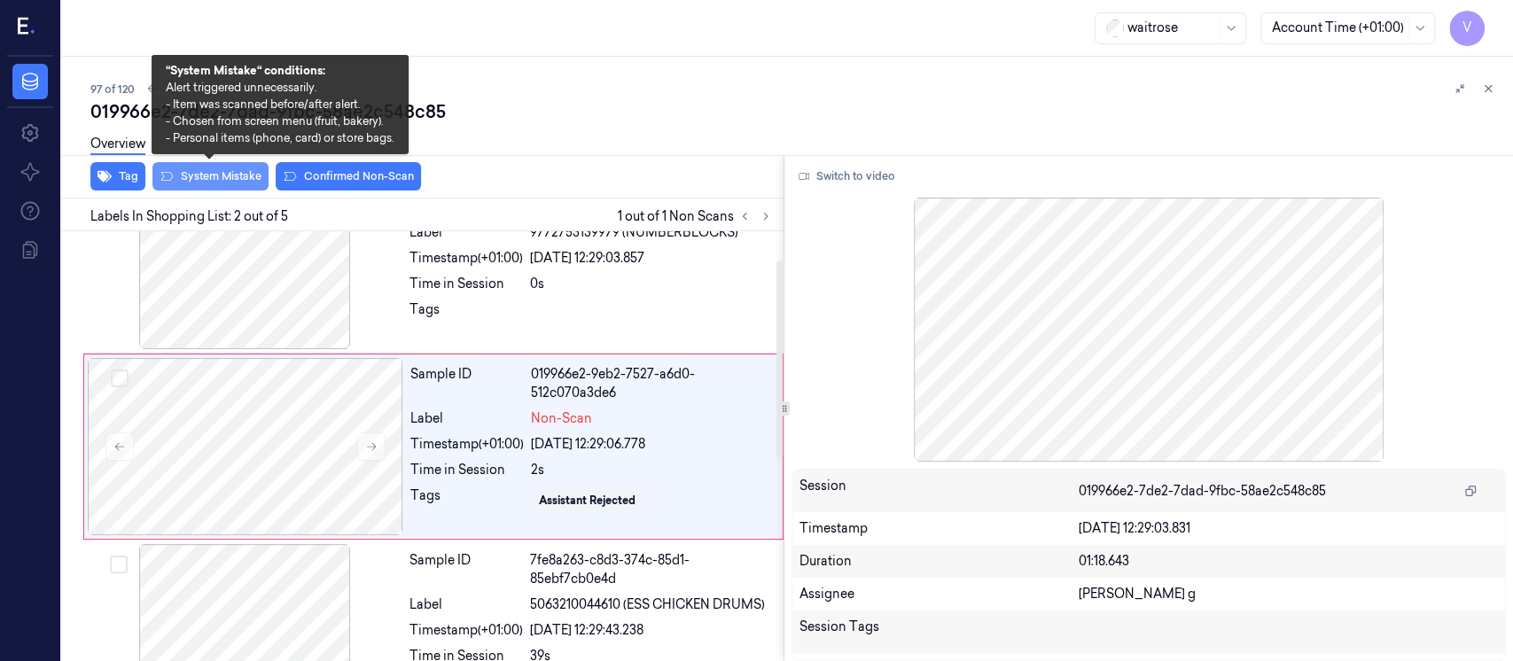
click at [187, 185] on button "System Mistake" at bounding box center [210, 176] width 116 height 28
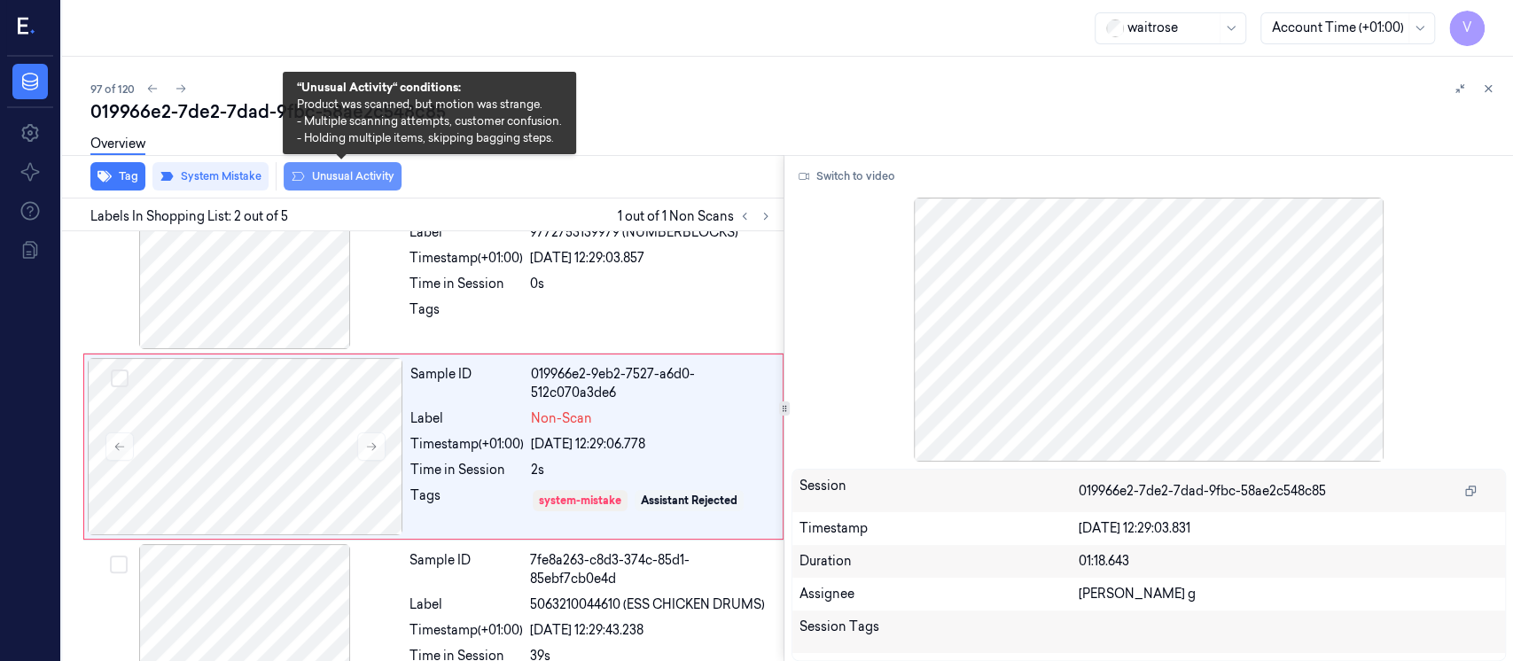
click at [313, 171] on button "Unusual Activity" at bounding box center [343, 176] width 118 height 28
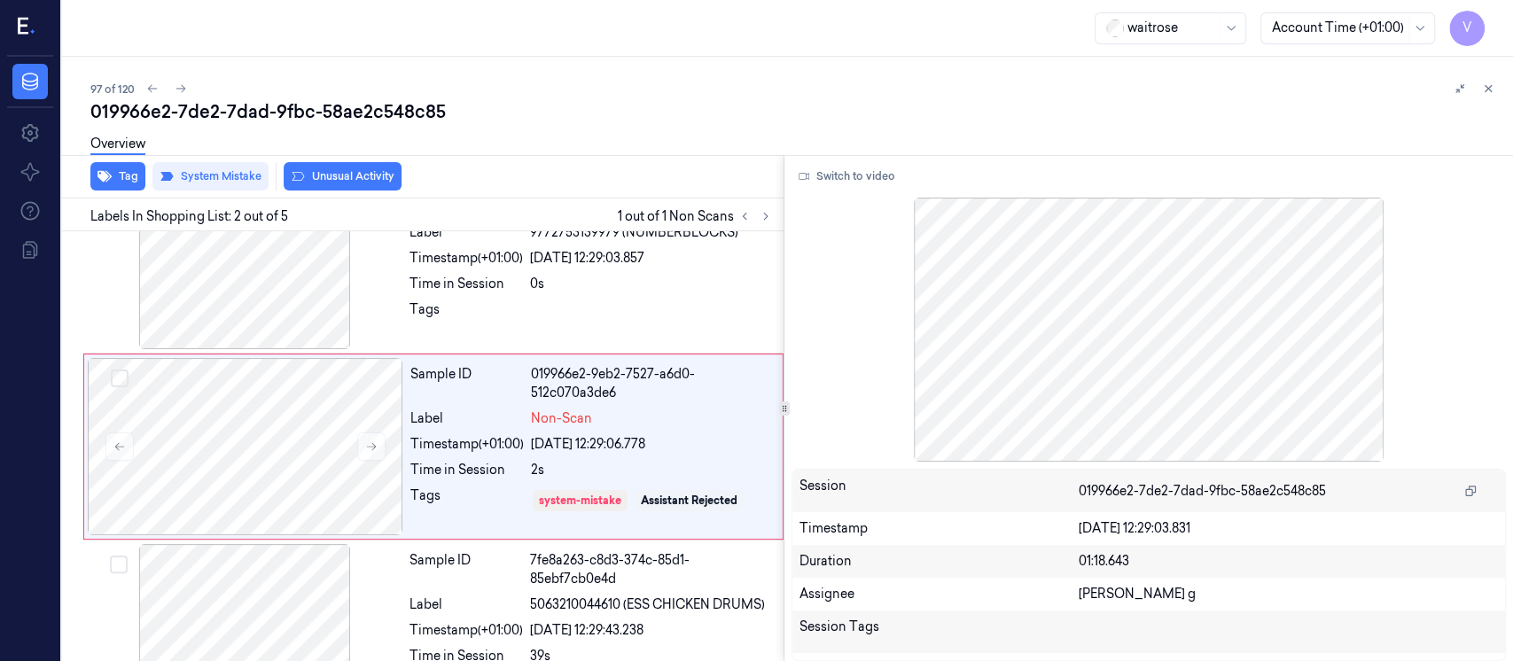
scroll to position [68, 0]
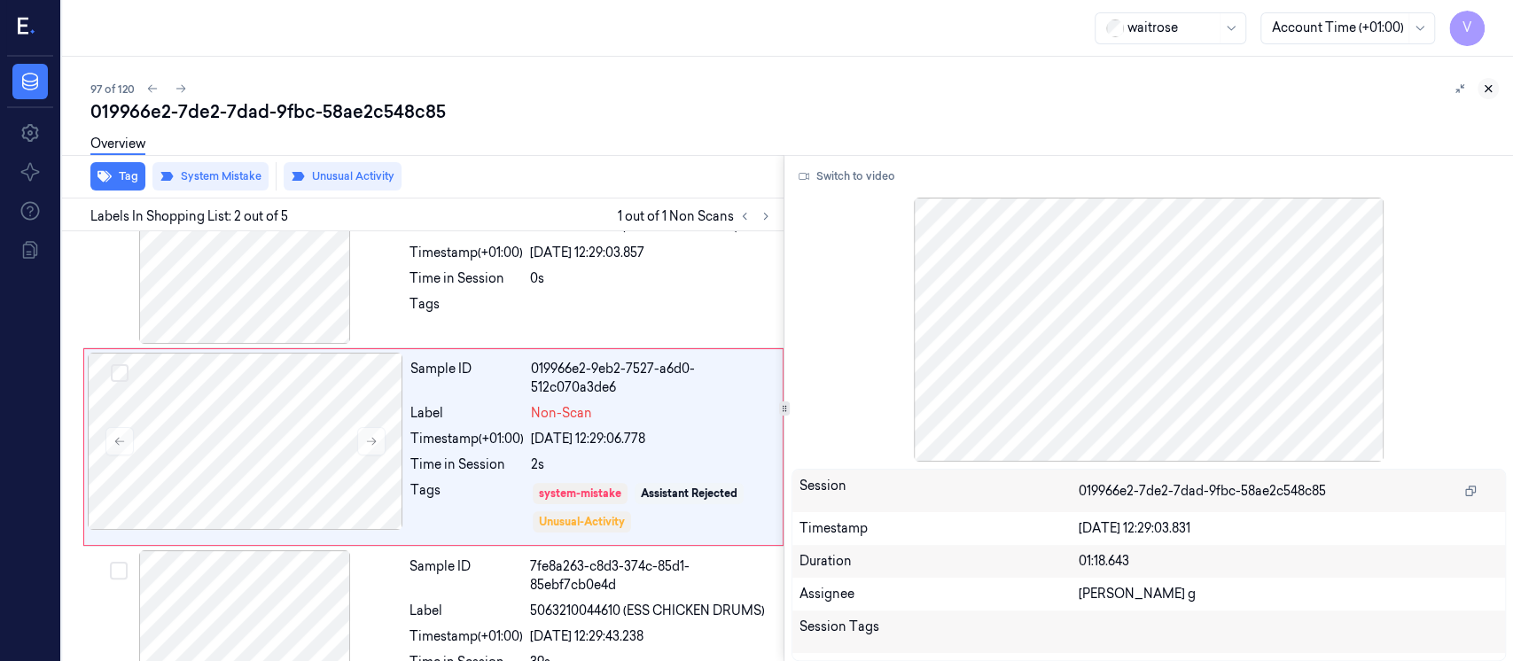
click at [1489, 91] on icon at bounding box center [1488, 88] width 12 height 12
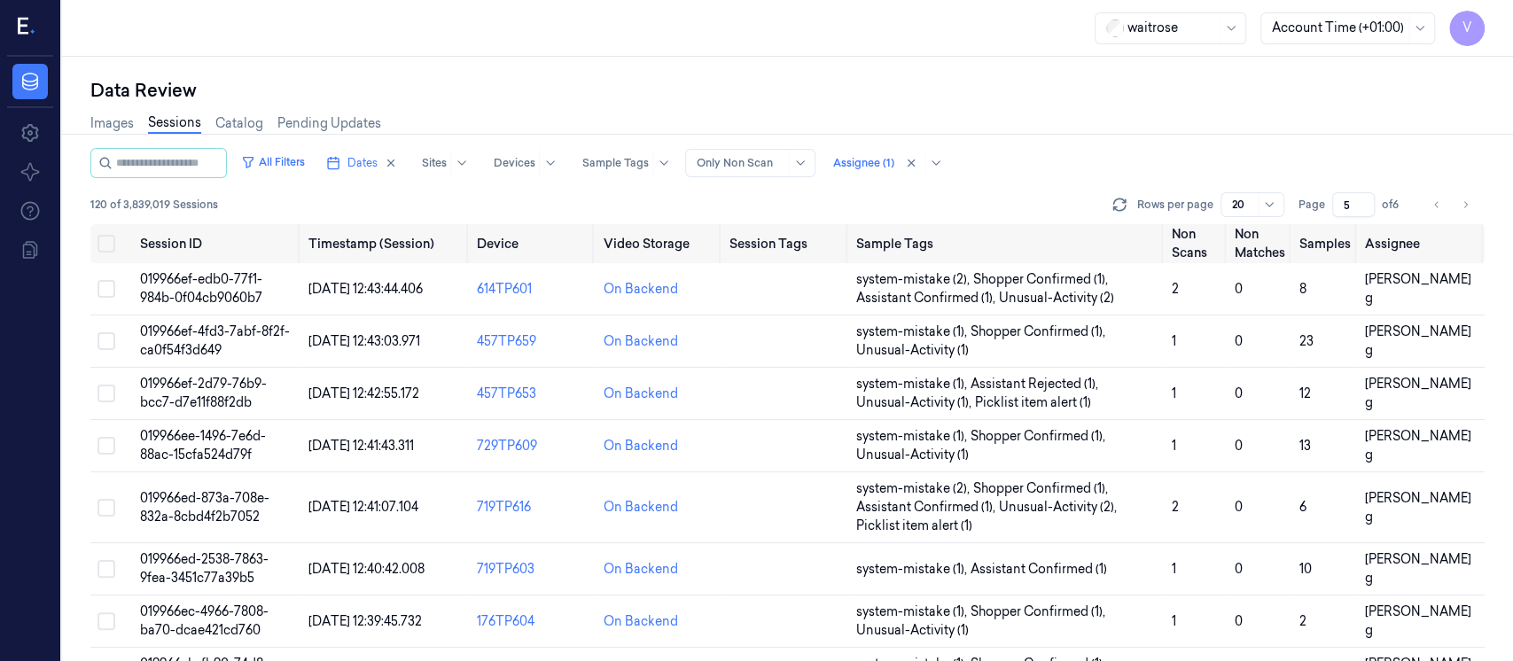
scroll to position [677, 0]
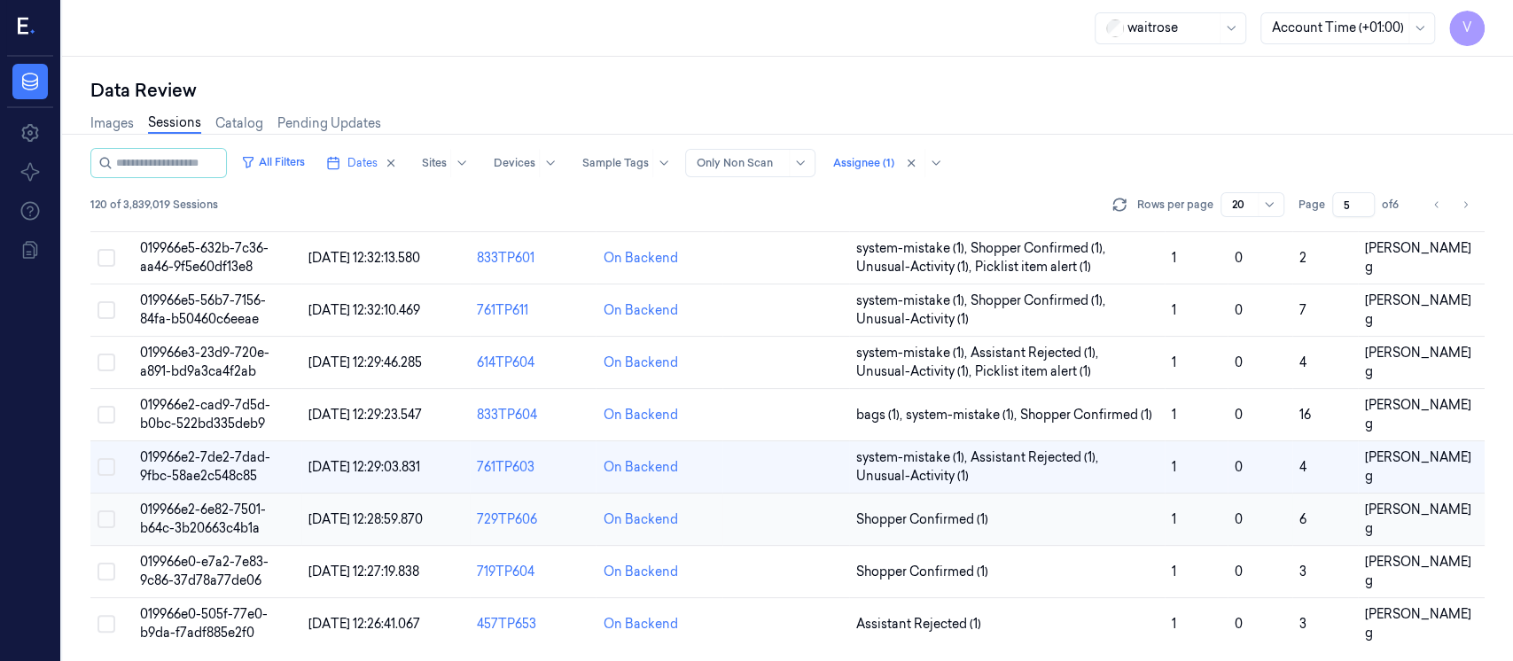
click at [815, 521] on td at bounding box center [786, 520] width 127 height 52
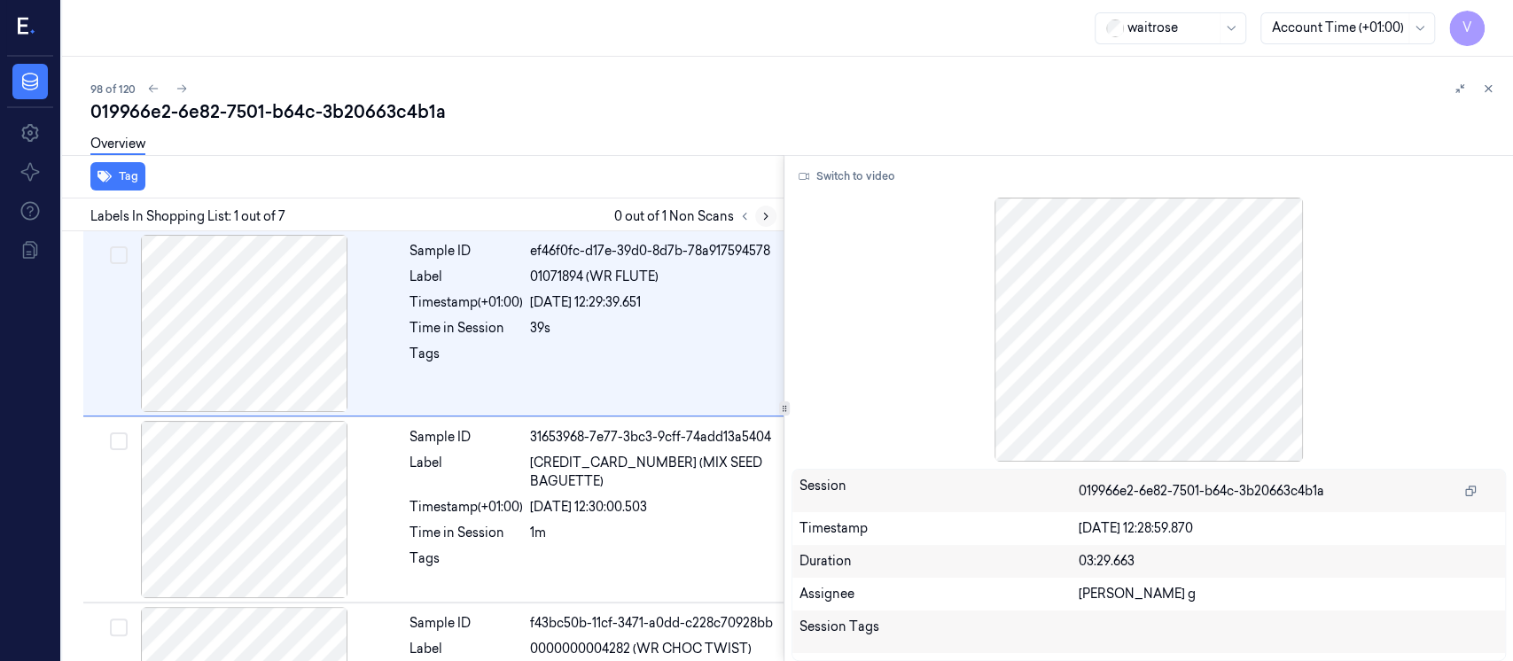
click at [762, 216] on icon at bounding box center [766, 216] width 12 height 12
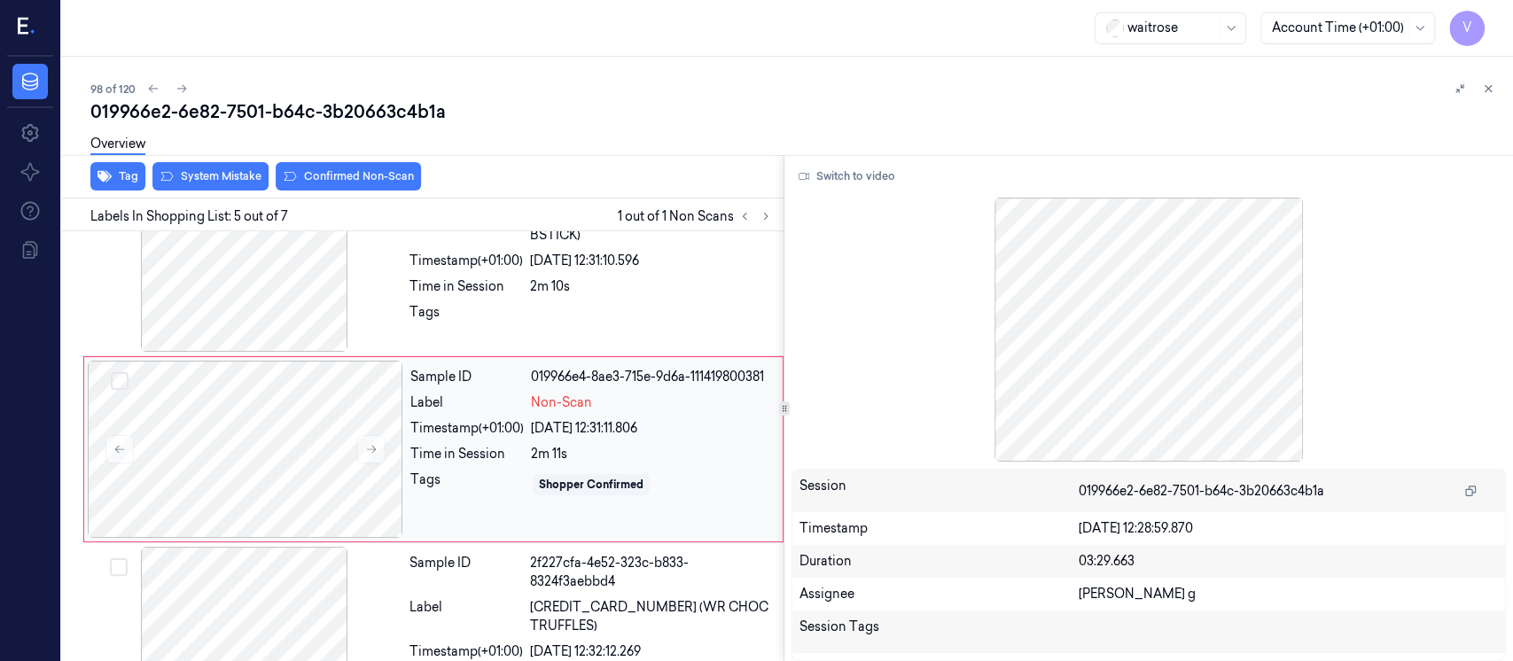
scroll to position [621, 0]
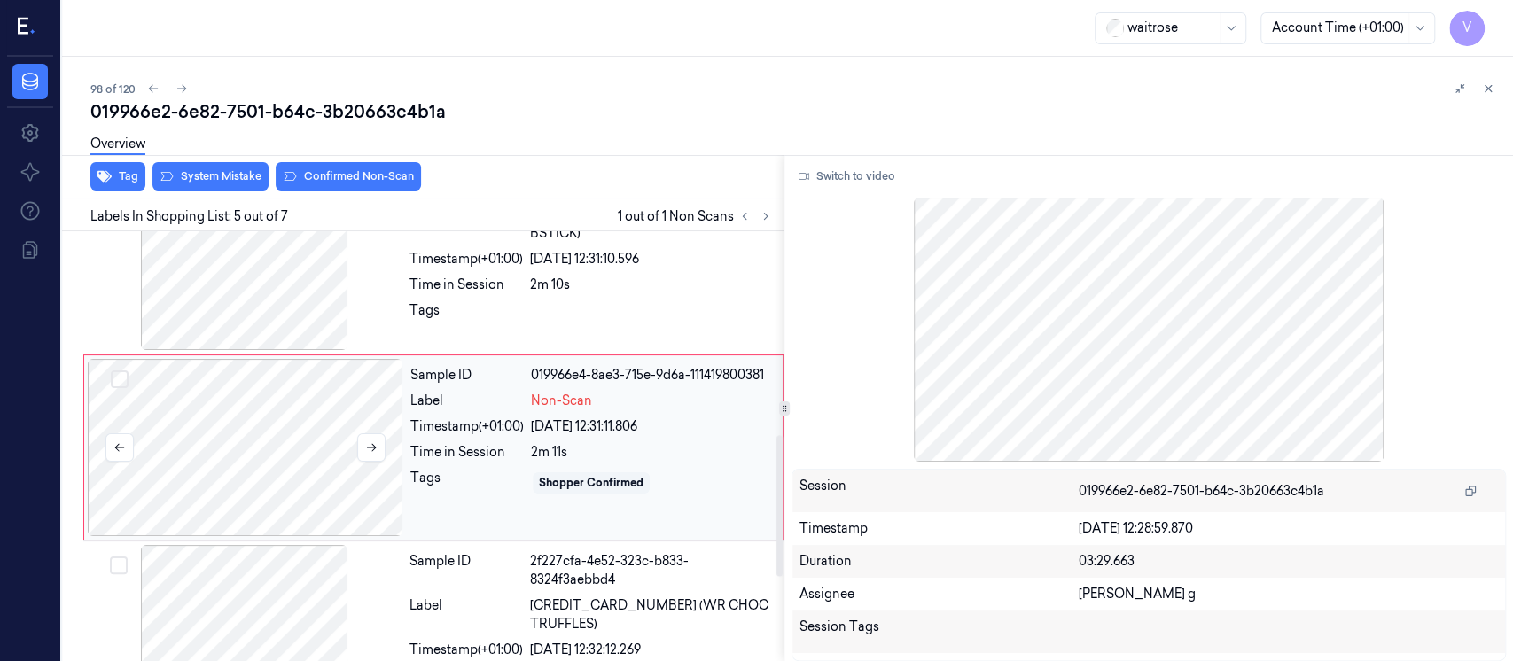
click at [309, 446] on div at bounding box center [246, 447] width 316 height 177
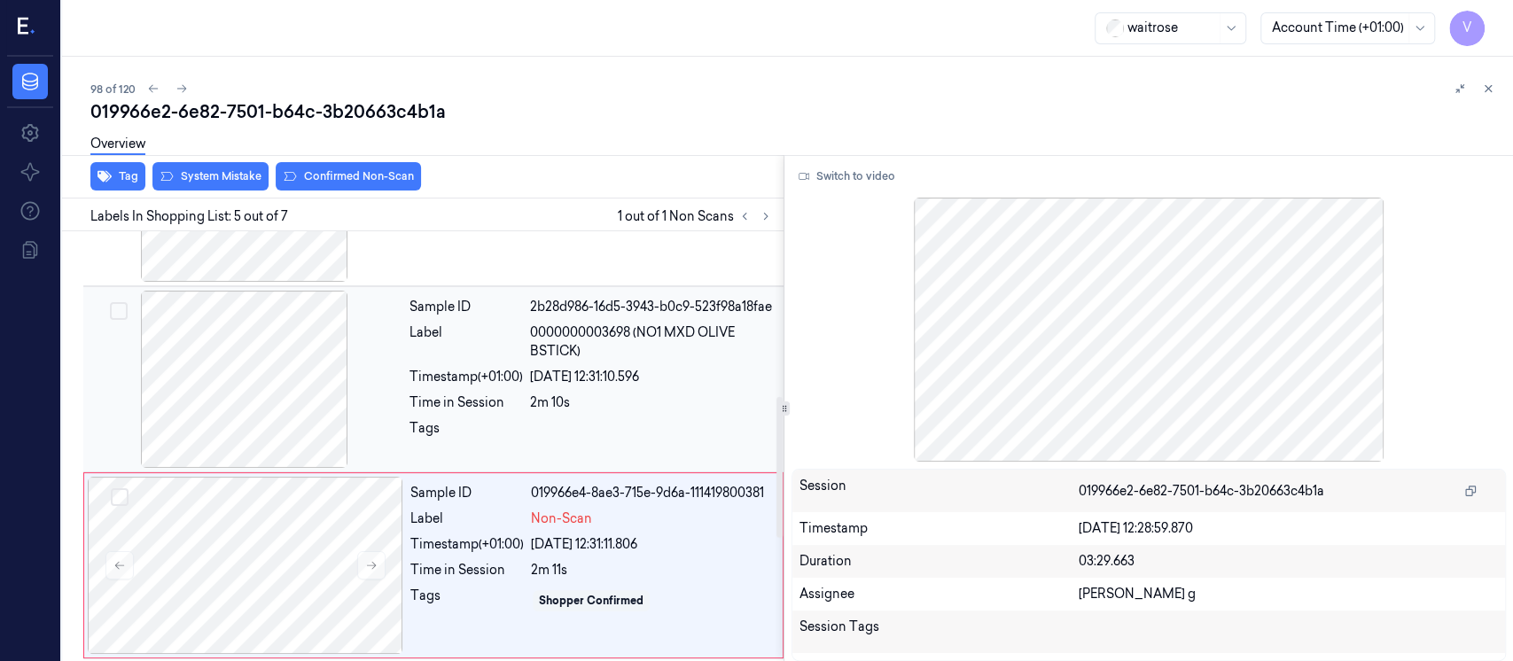
click at [209, 350] on div at bounding box center [245, 379] width 316 height 177
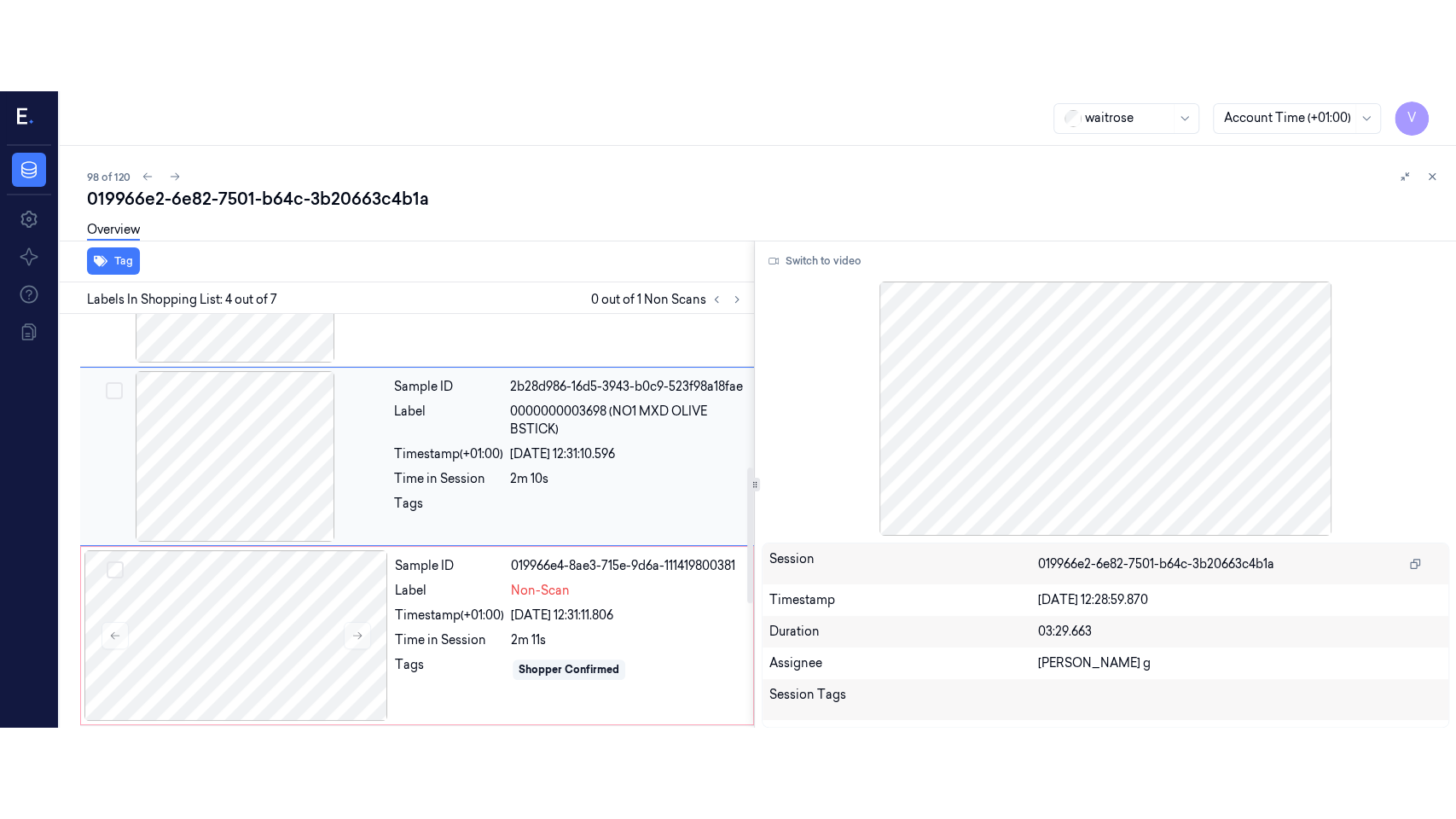
scroll to position [418, 0]
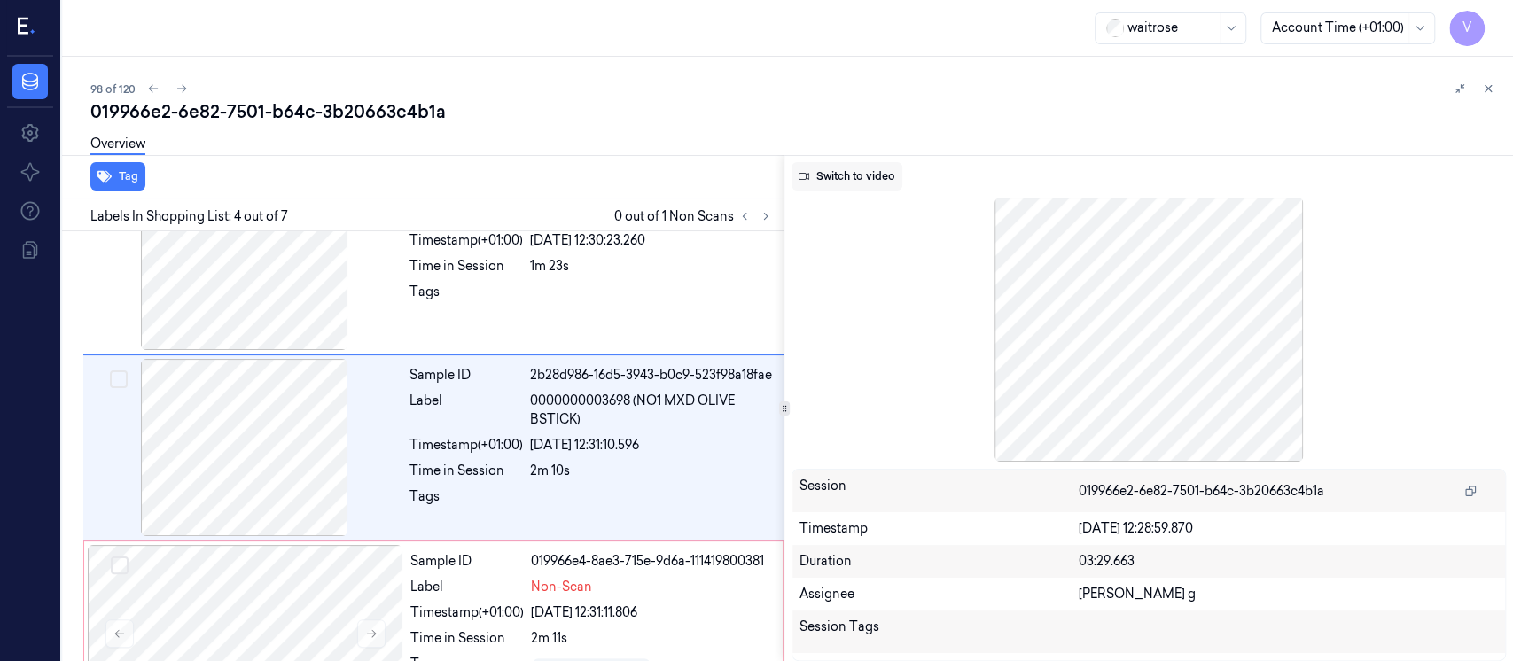
click at [861, 177] on button "Switch to video" at bounding box center [847, 176] width 111 height 28
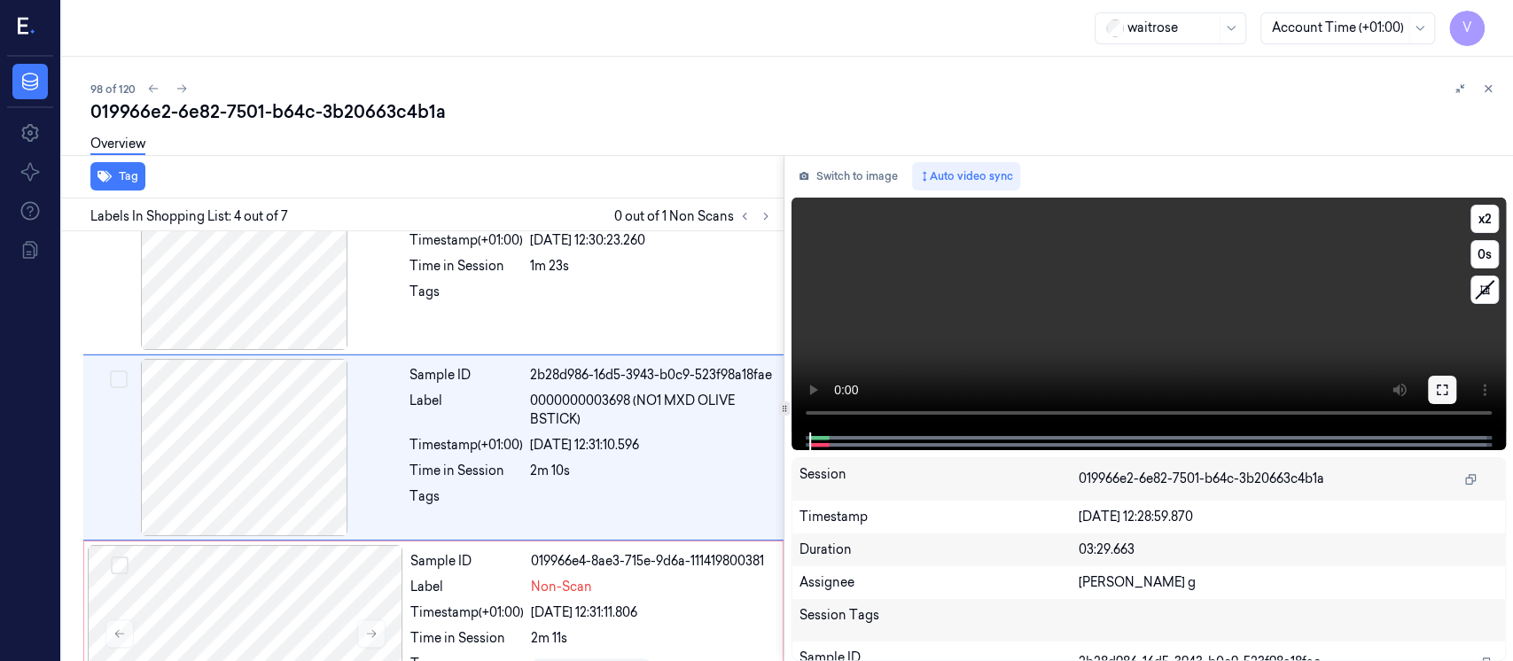
click at [1441, 391] on icon at bounding box center [1442, 390] width 14 height 14
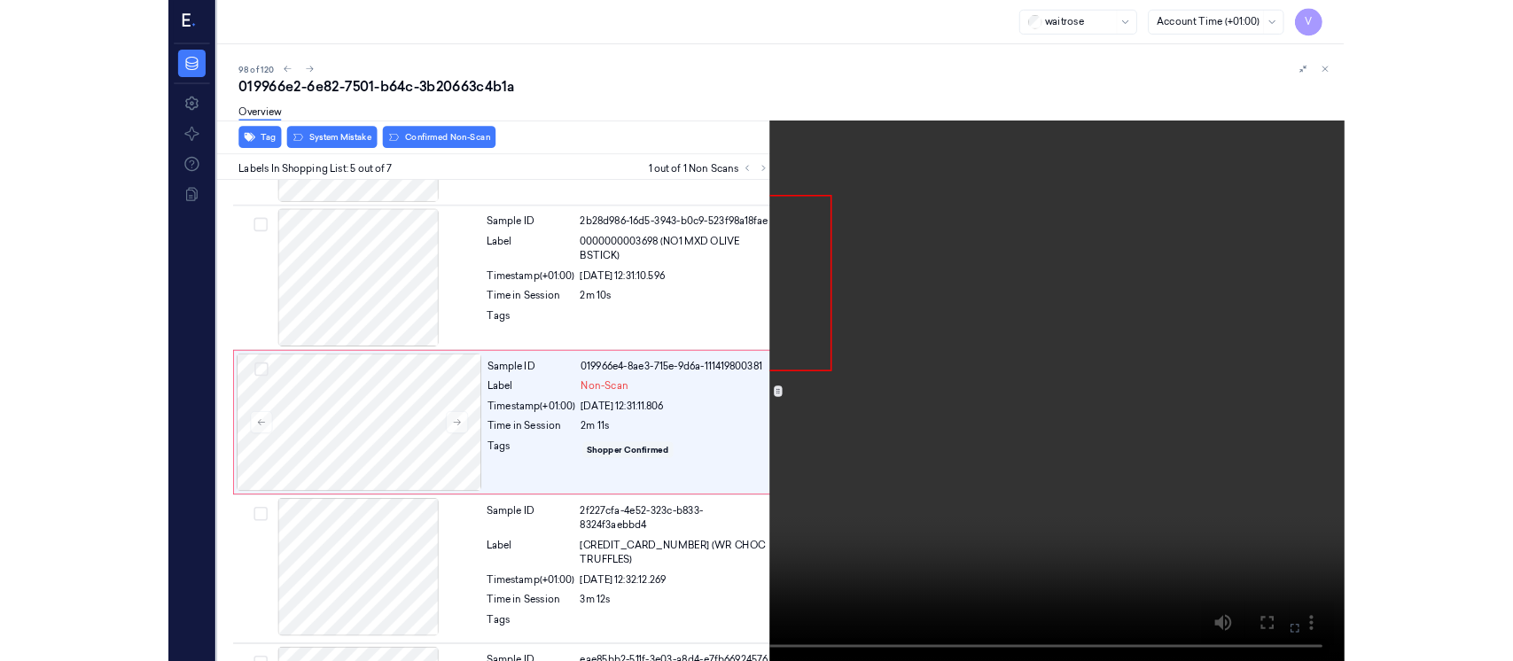
scroll to position [526, 0]
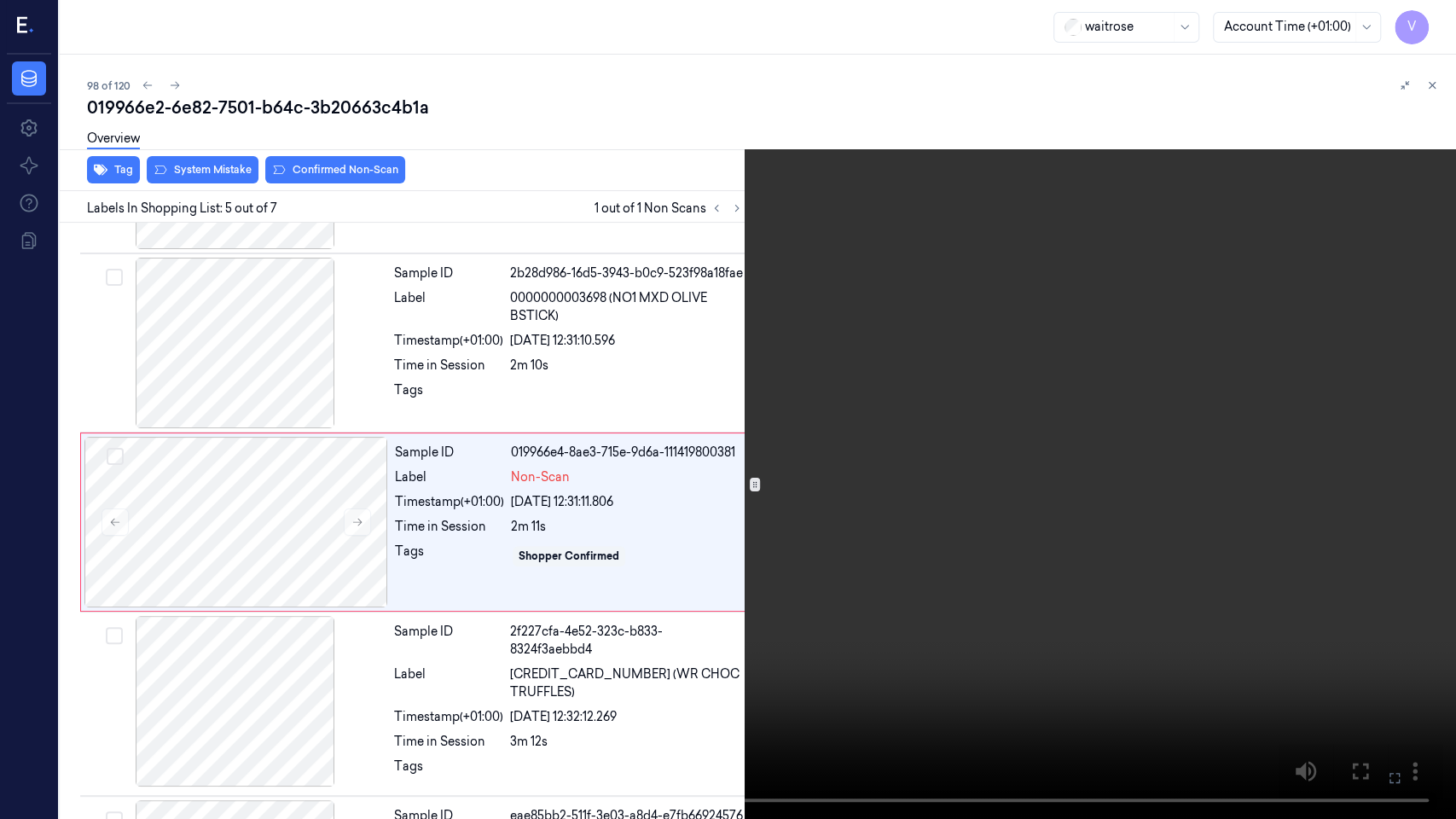
click at [0, 0] on button at bounding box center [0, 0] width 0 height 0
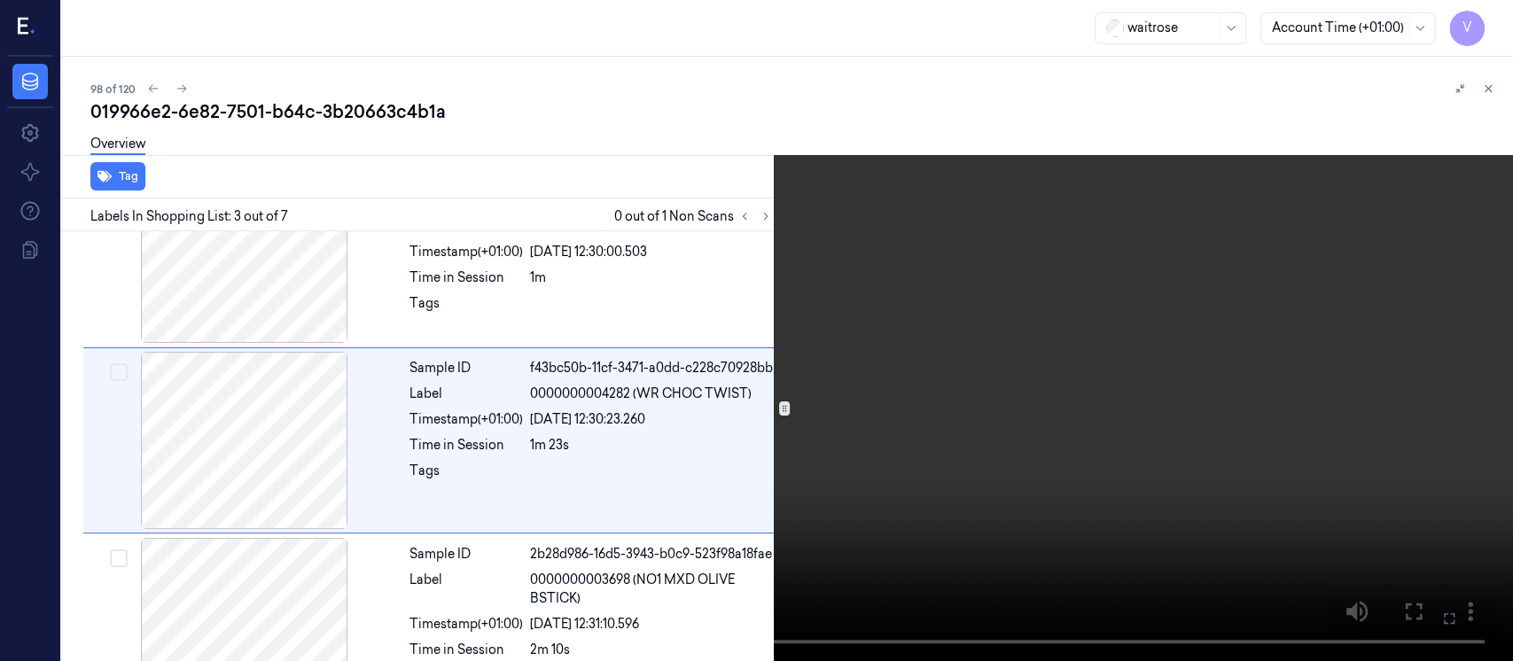
scroll to position [248, 0]
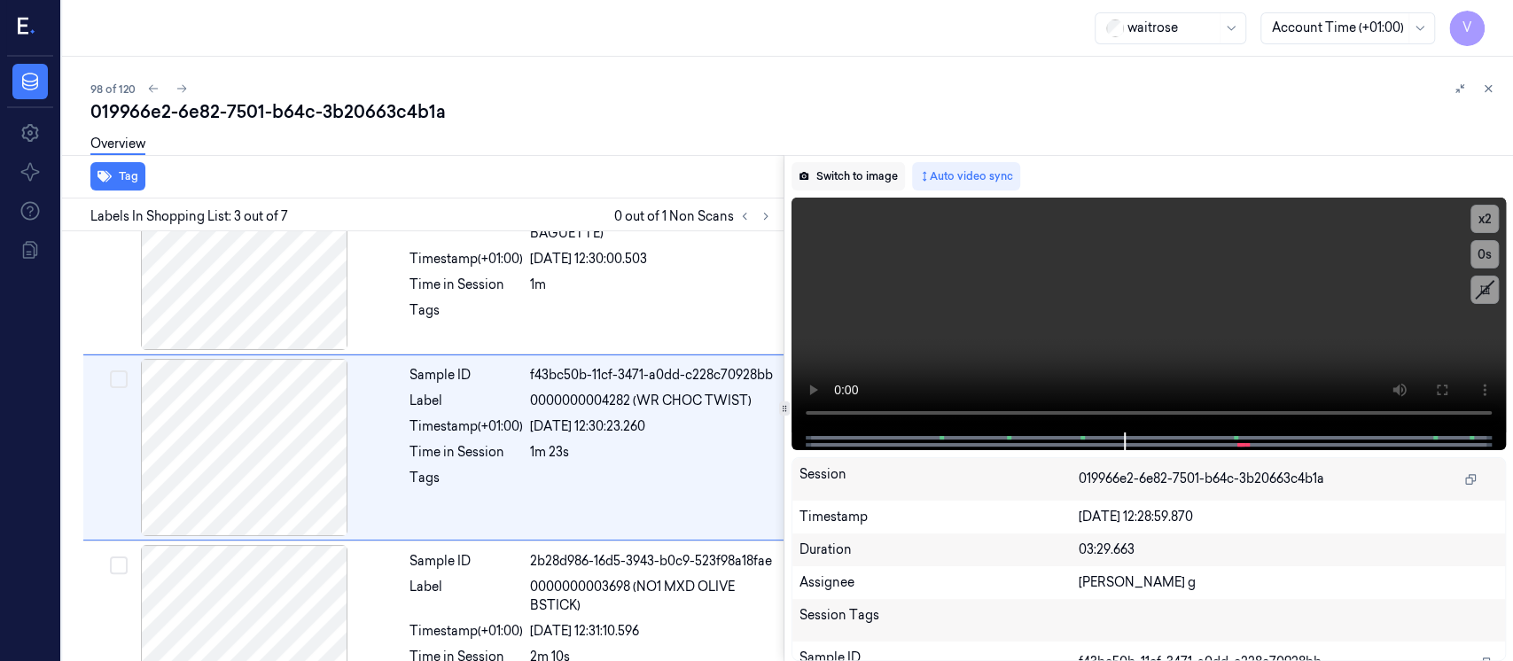
click at [863, 168] on button "Switch to image" at bounding box center [848, 176] width 113 height 28
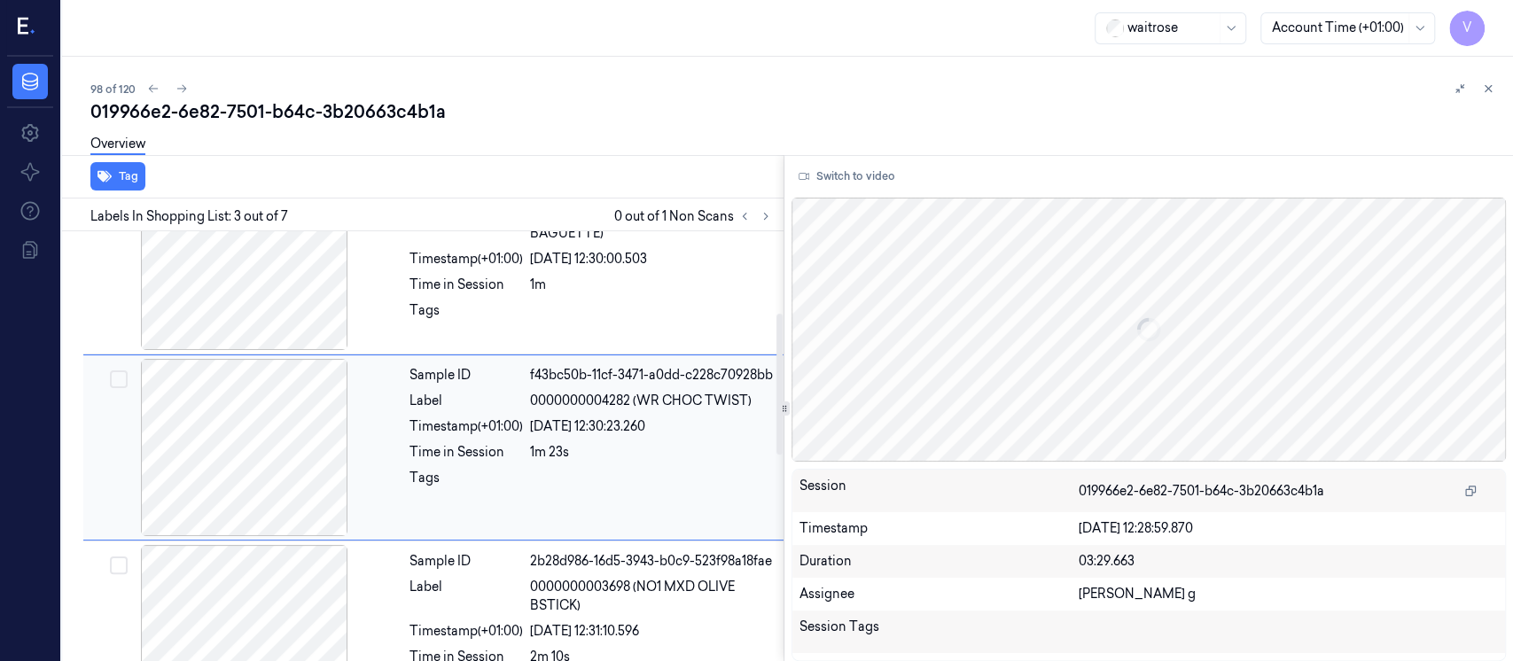
click at [184, 426] on div at bounding box center [245, 447] width 316 height 177
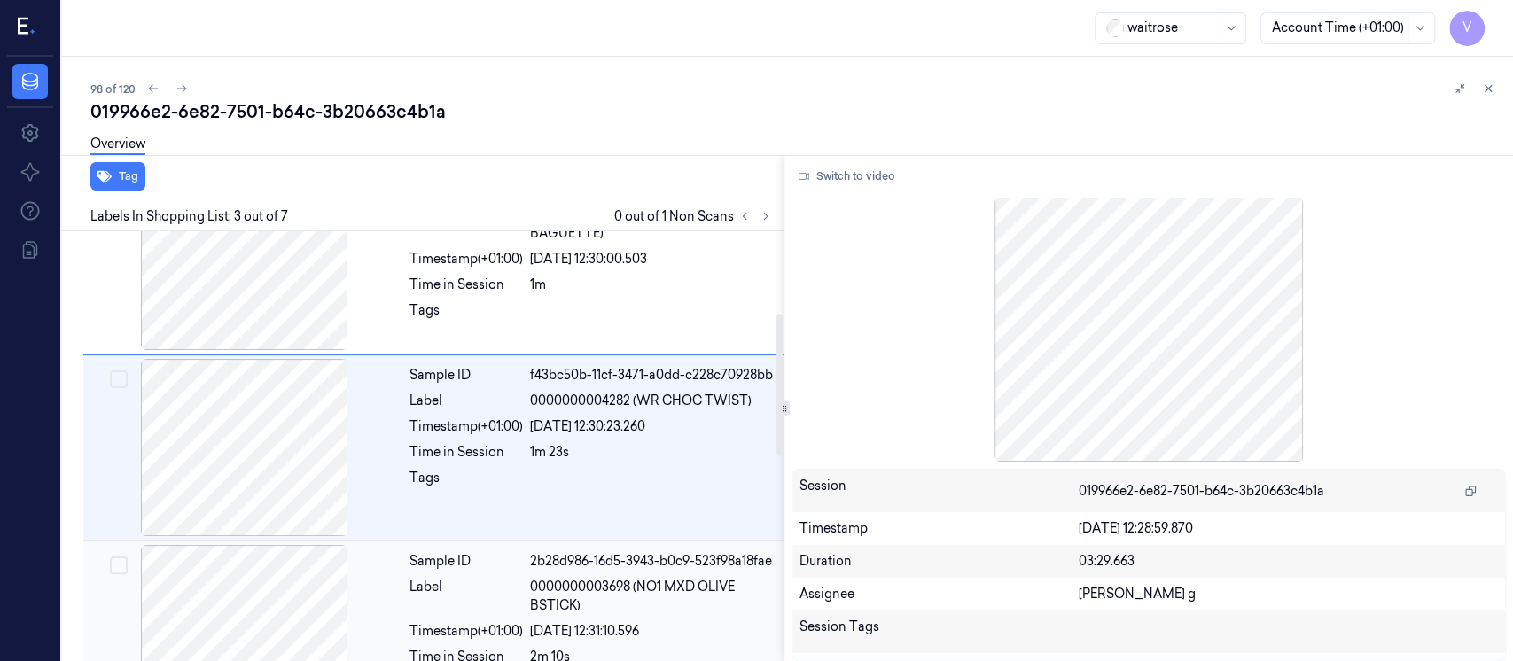
click at [211, 606] on div at bounding box center [245, 633] width 316 height 177
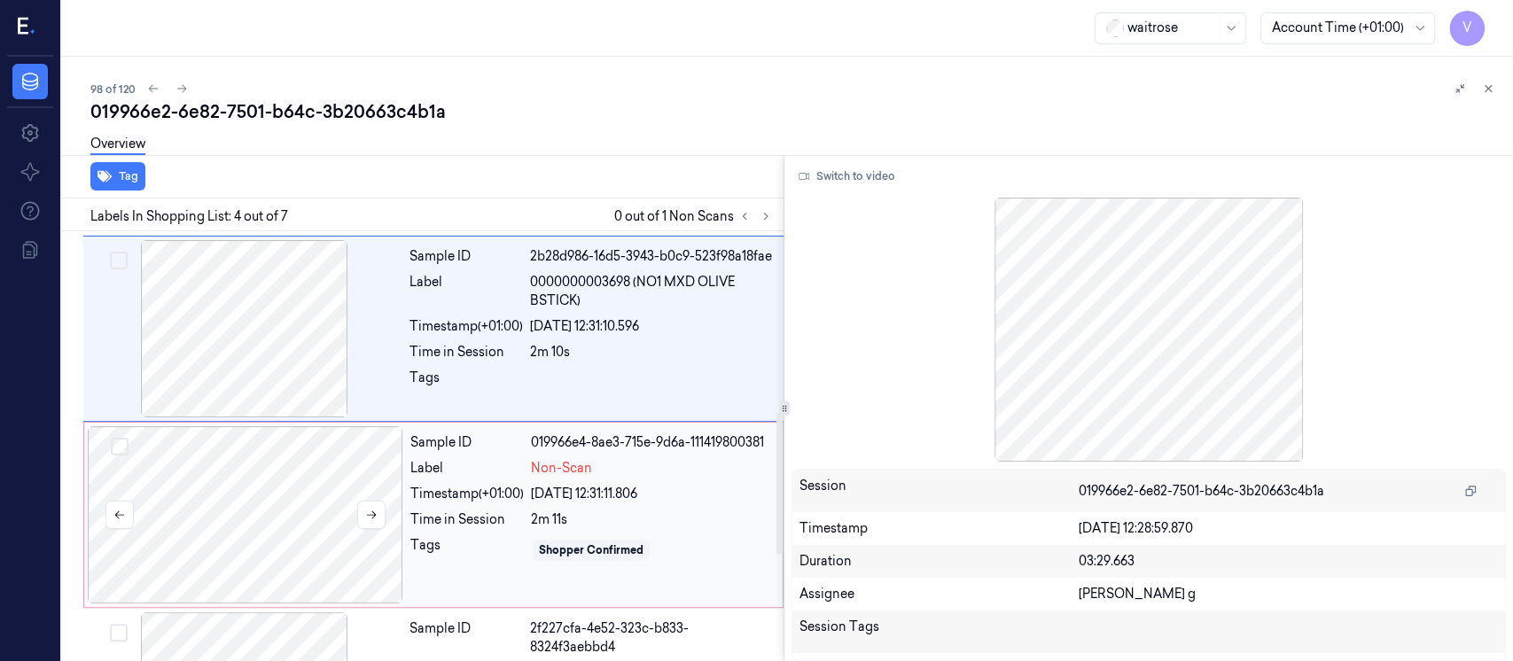
click at [281, 538] on div at bounding box center [246, 514] width 316 height 177
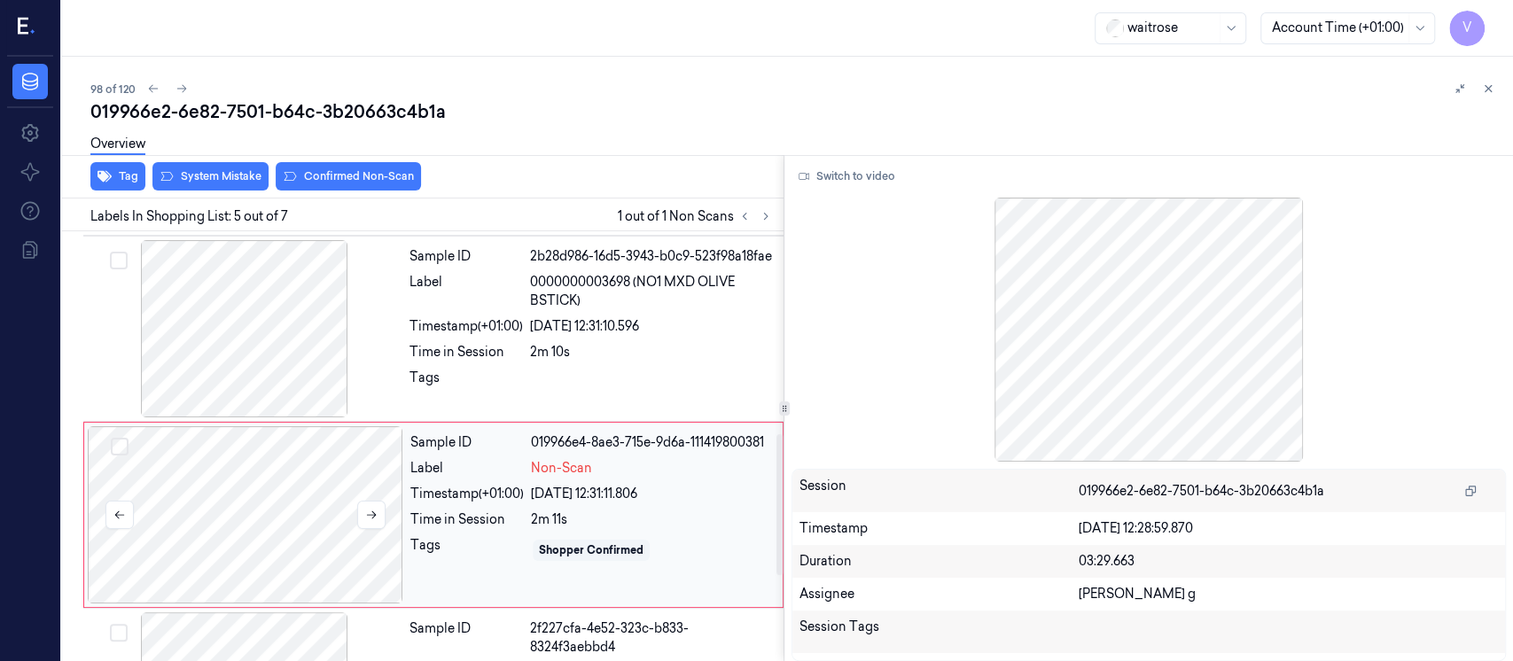
scroll to position [621, 0]
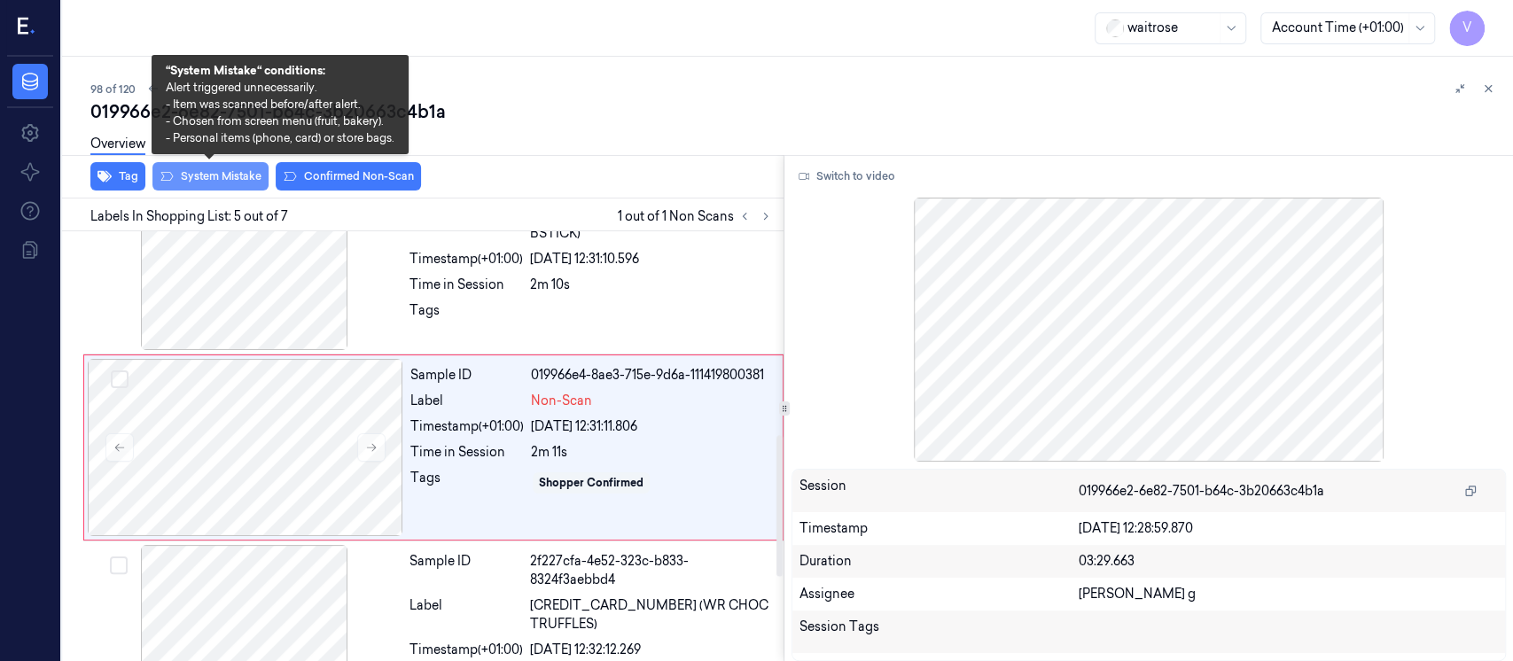
click at [206, 175] on button "System Mistake" at bounding box center [210, 176] width 116 height 28
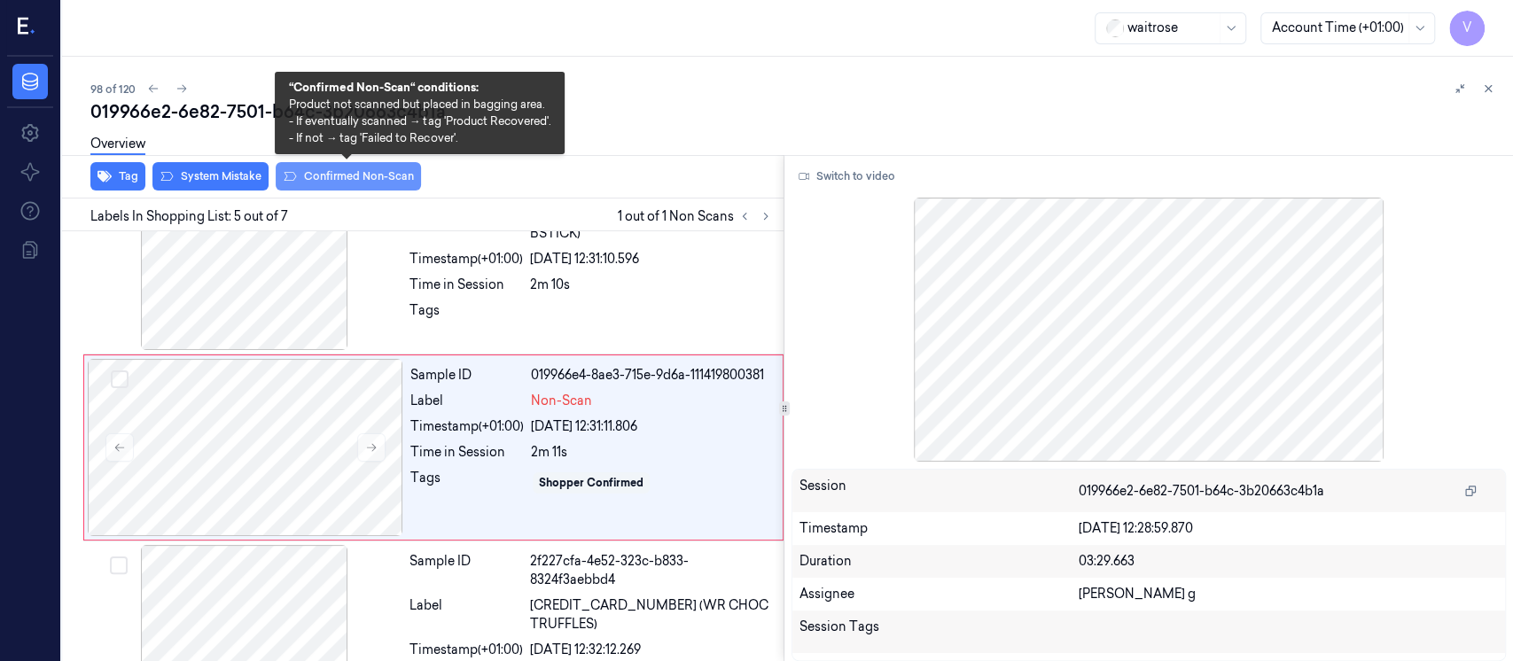
click at [312, 178] on button "Confirmed Non-Scan" at bounding box center [348, 176] width 145 height 28
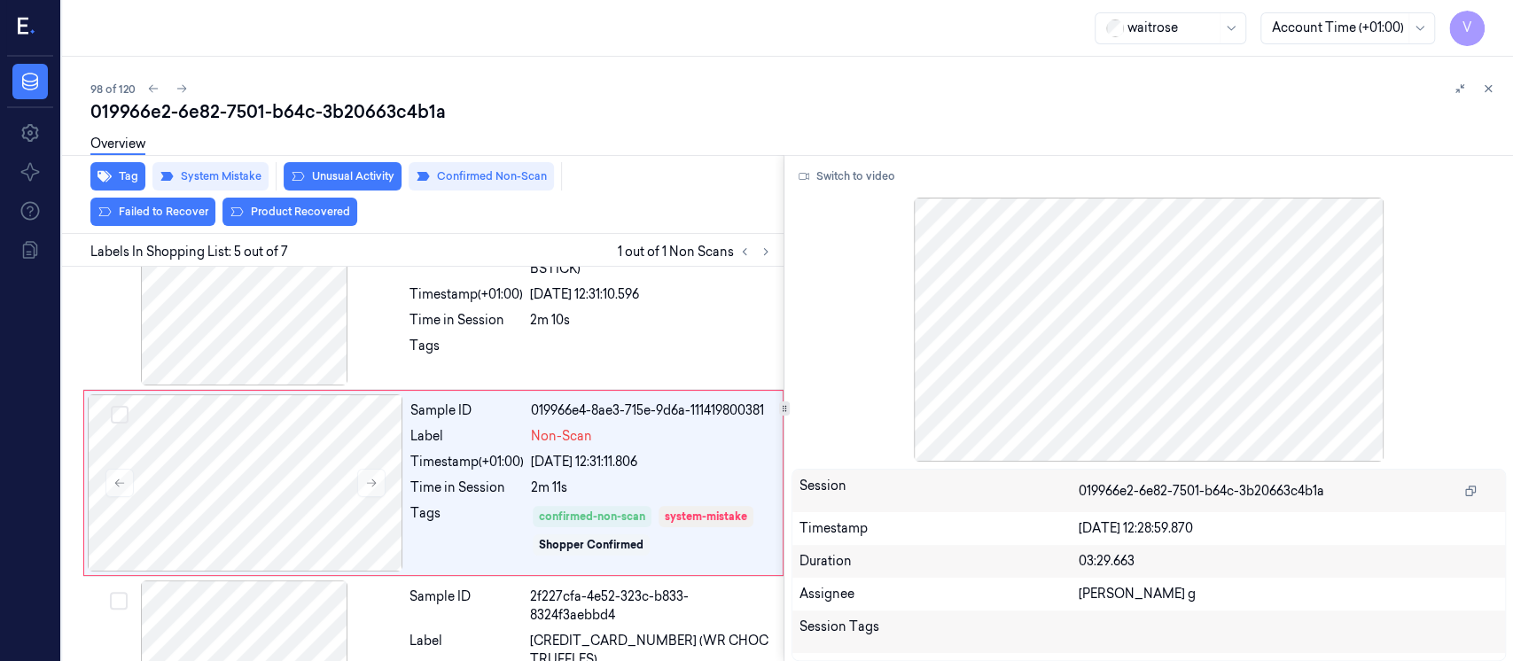
scroll to position [638, 0]
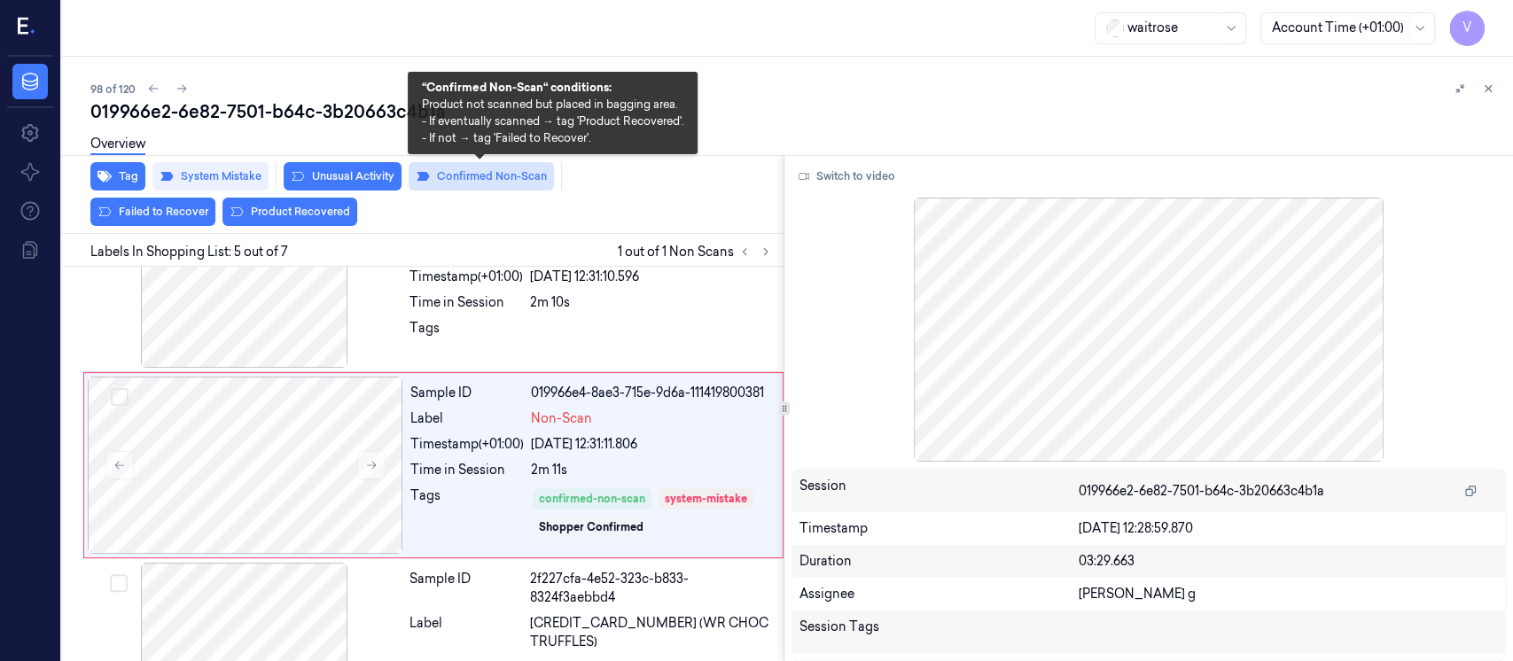
click at [471, 171] on button "Confirmed Non-Scan" at bounding box center [481, 176] width 145 height 28
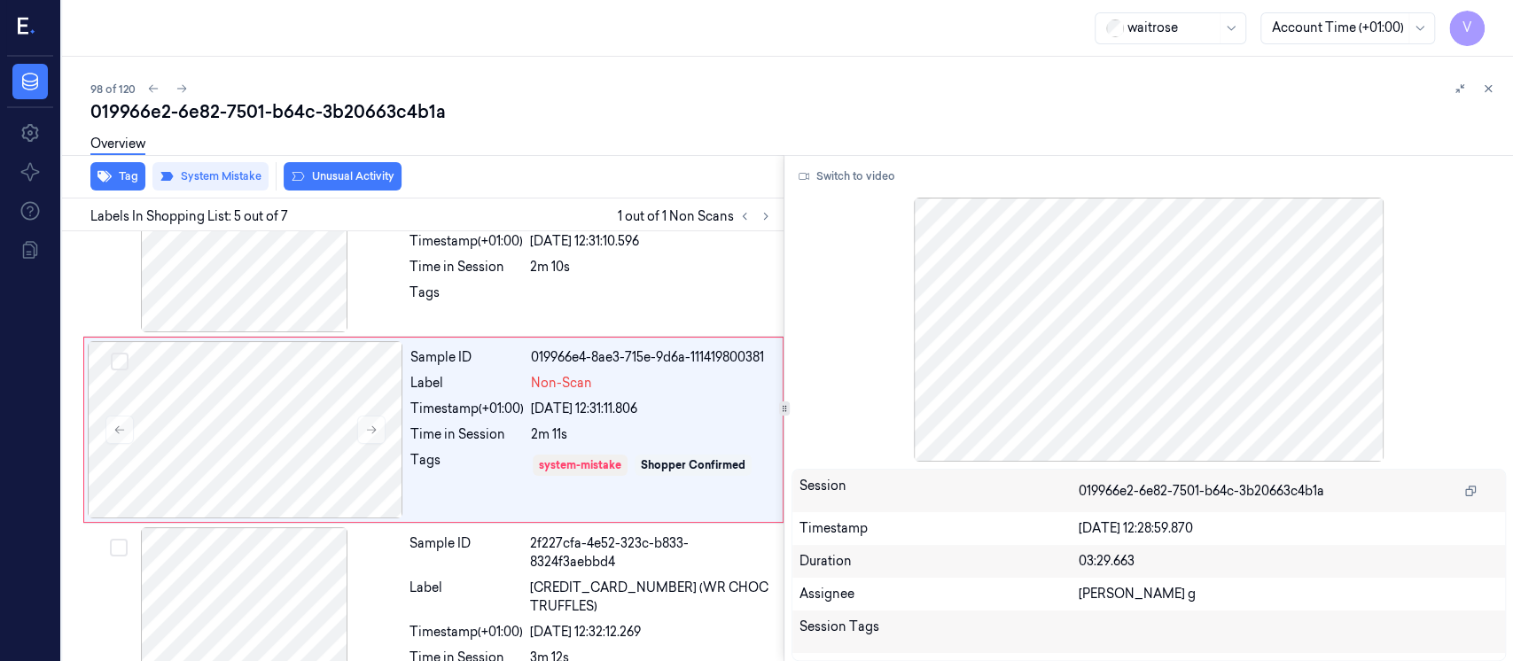
scroll to position [621, 0]
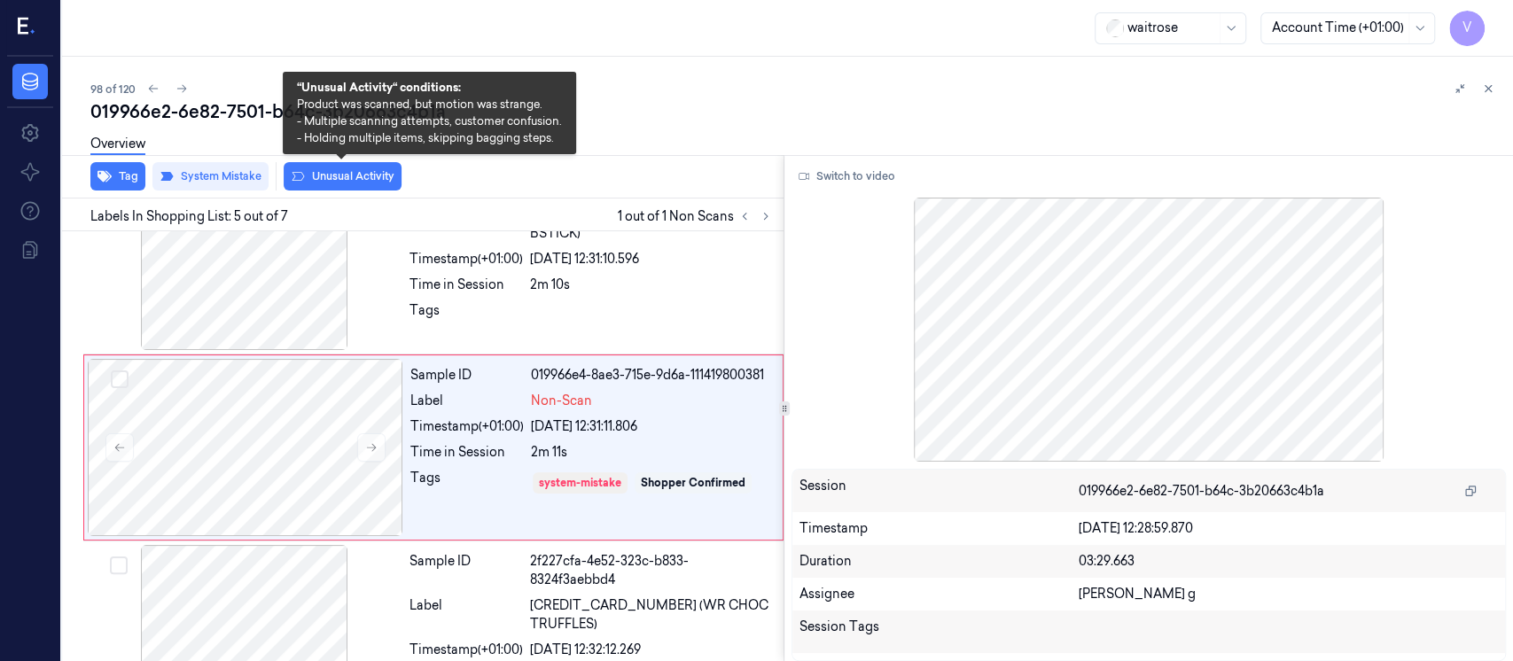
click at [369, 178] on button "Unusual Activity" at bounding box center [343, 176] width 118 height 28
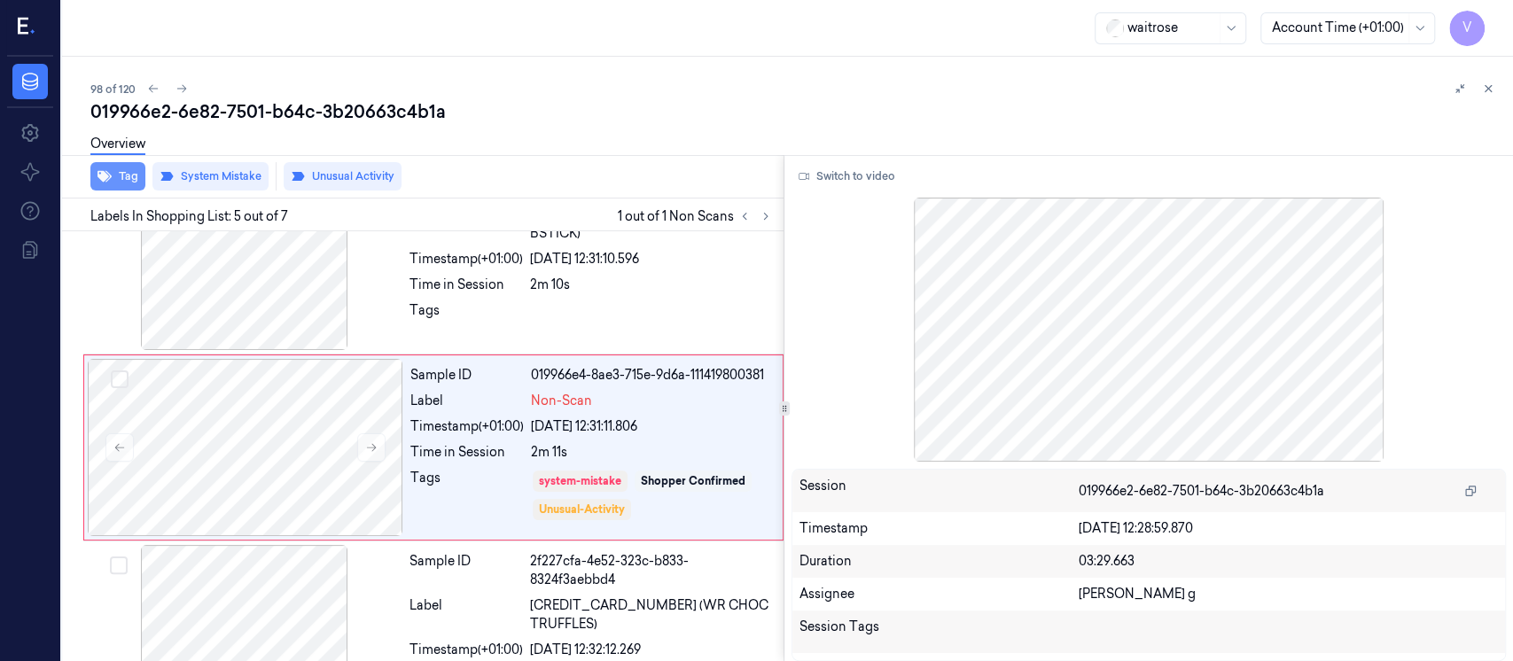
click at [130, 177] on button "Tag" at bounding box center [117, 176] width 55 height 28
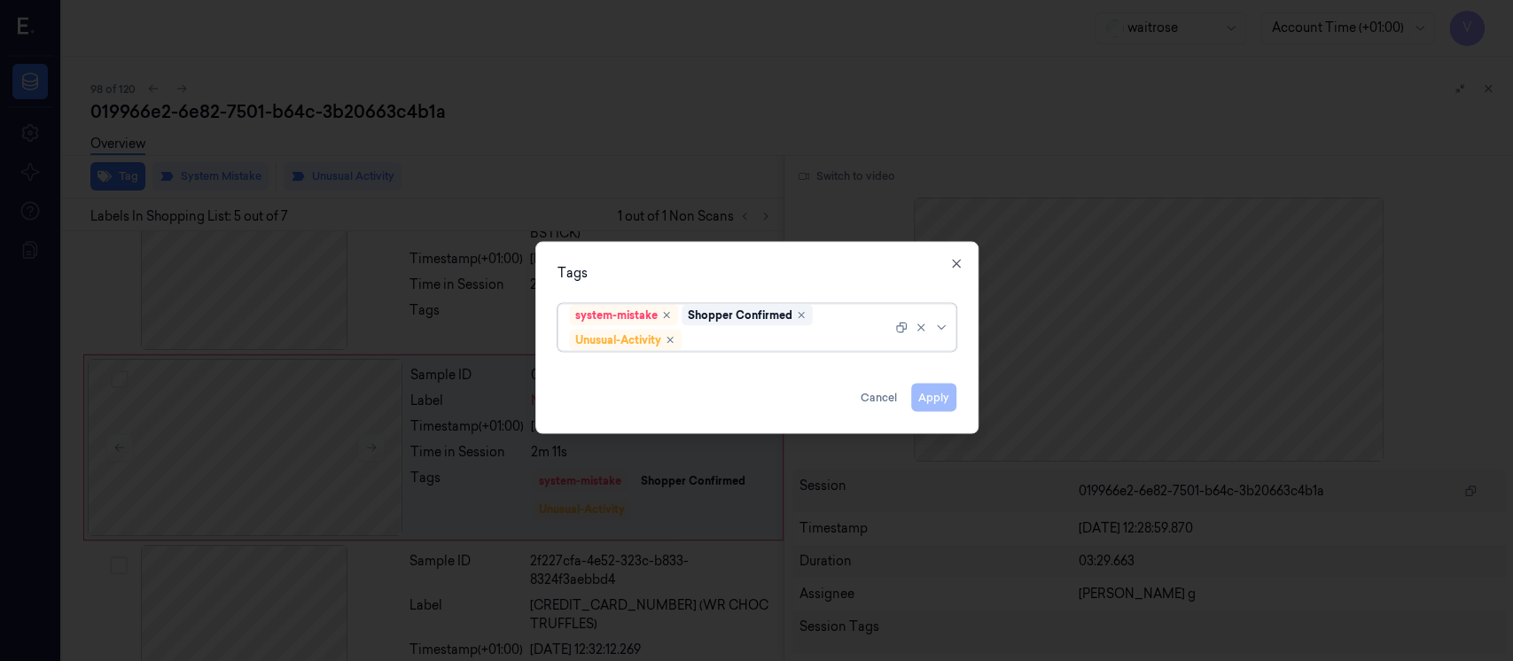
click at [732, 338] on div at bounding box center [788, 340] width 207 height 19
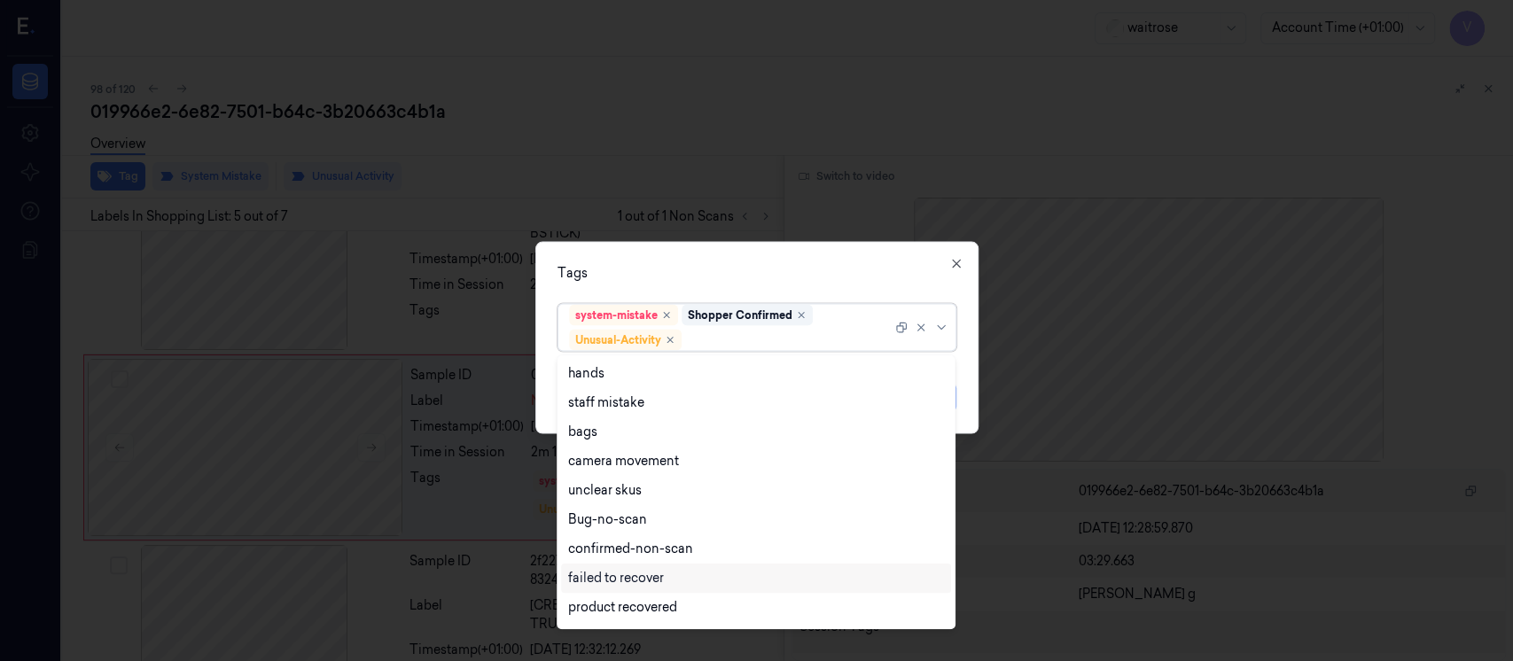
scroll to position [230, 0]
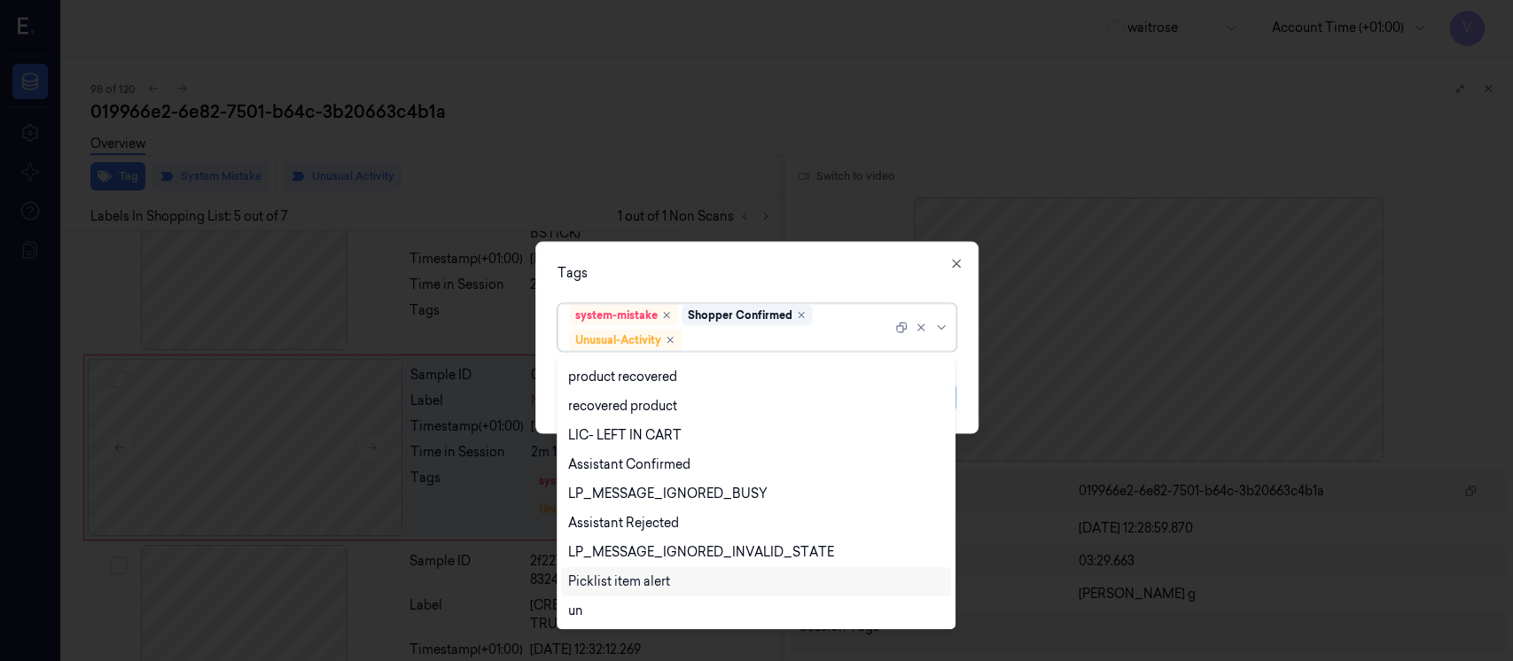
click at [607, 587] on div "Picklist item alert" at bounding box center [619, 582] width 102 height 19
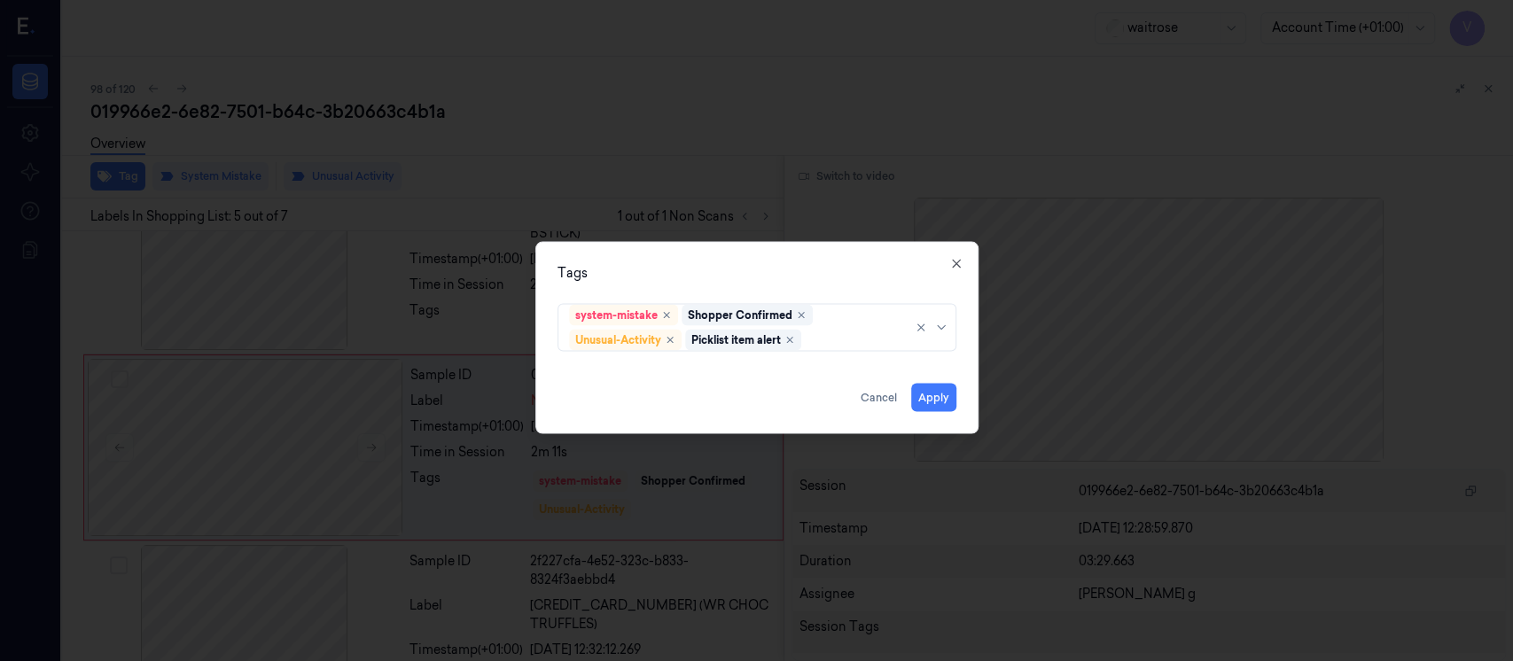
click at [739, 264] on div "Tags" at bounding box center [757, 273] width 399 height 19
click at [917, 408] on button "Apply" at bounding box center [933, 398] width 45 height 28
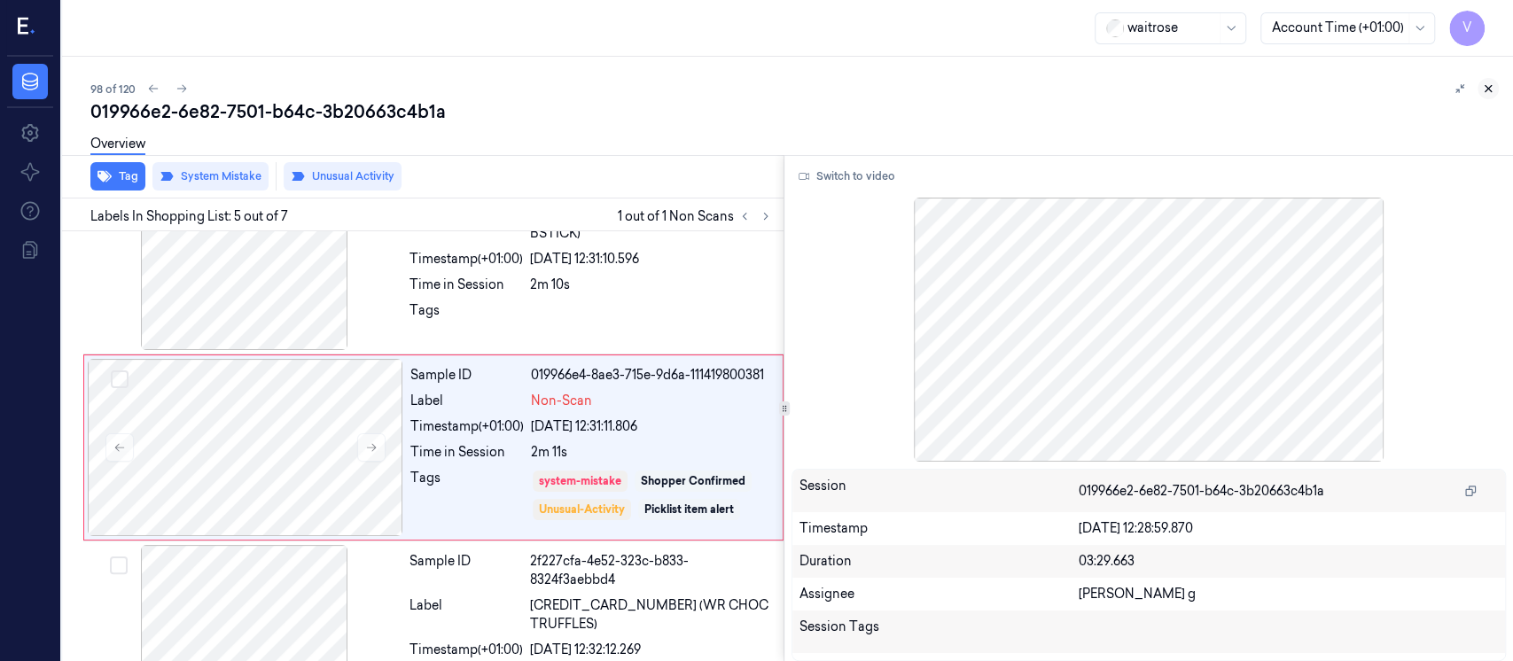
click at [1488, 91] on icon at bounding box center [1488, 88] width 12 height 12
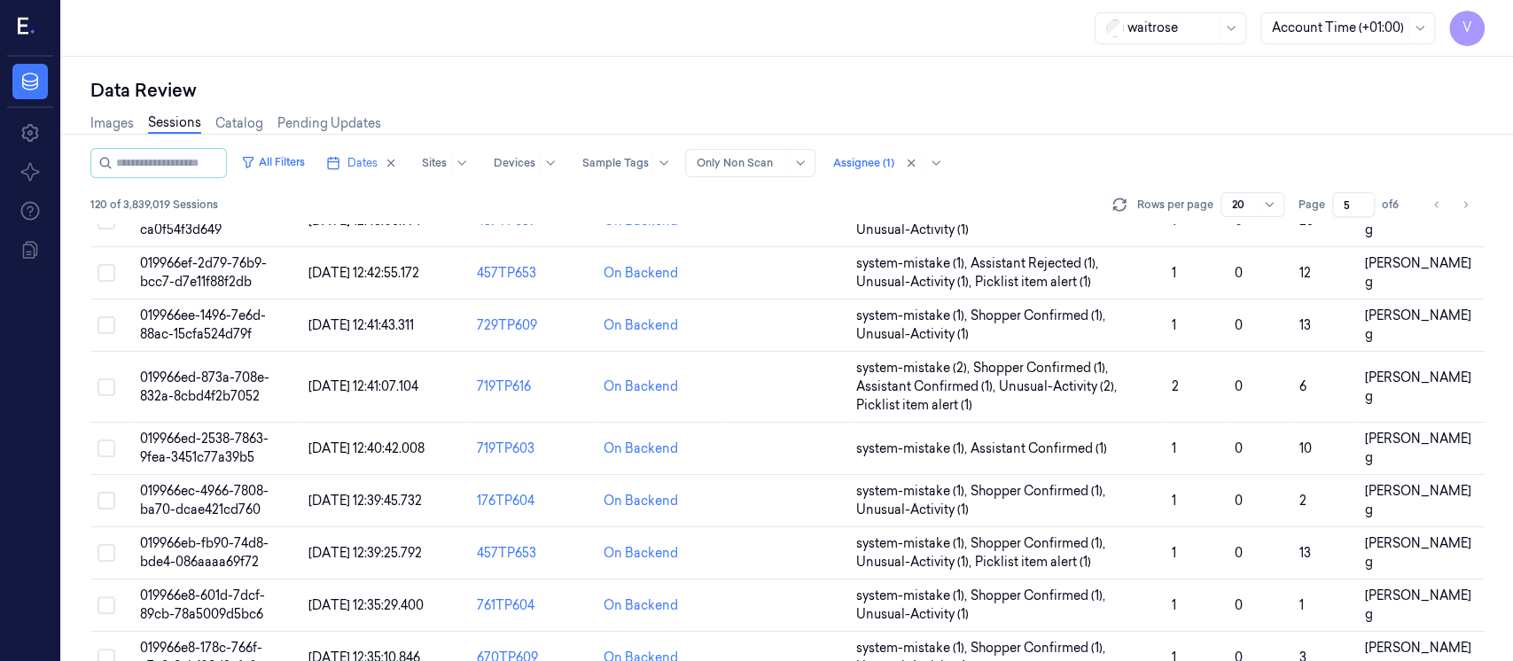
scroll to position [677, 0]
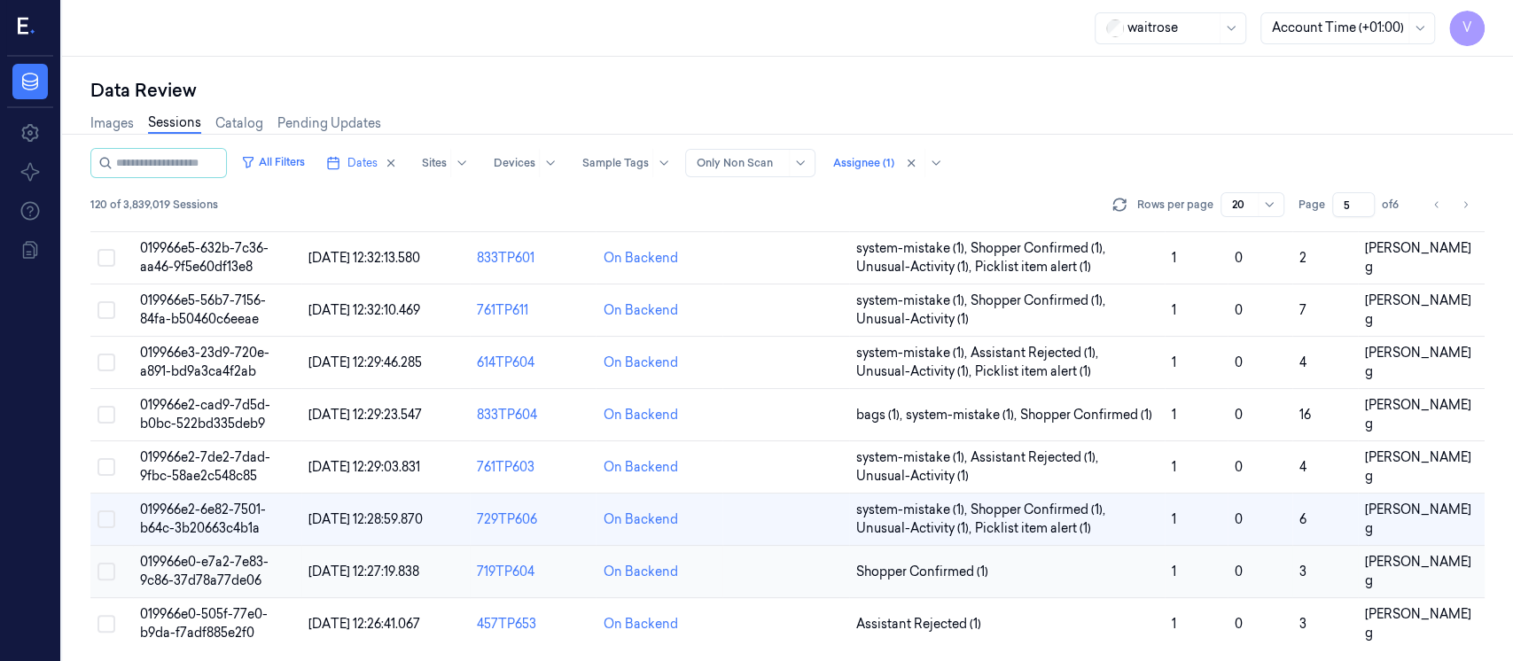
click at [824, 570] on td at bounding box center [786, 572] width 127 height 52
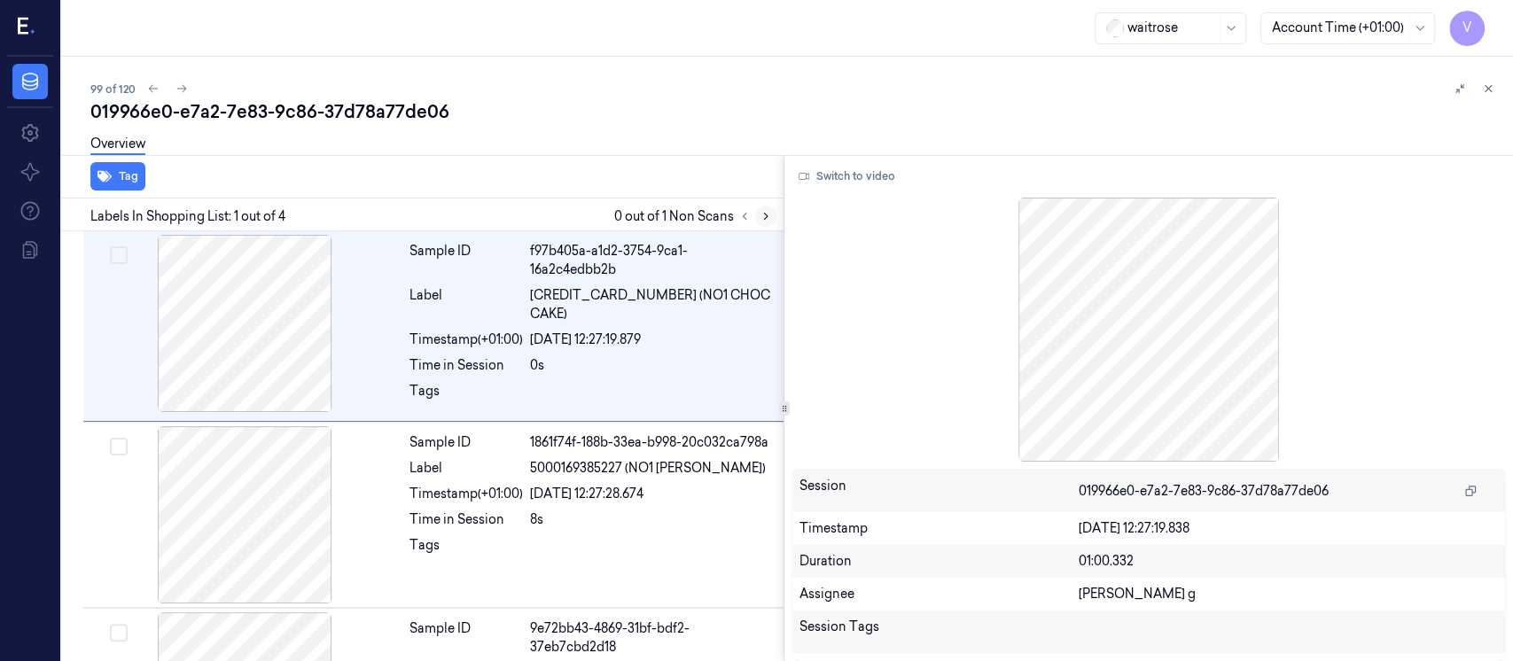
click at [764, 215] on icon at bounding box center [766, 216] width 12 height 12
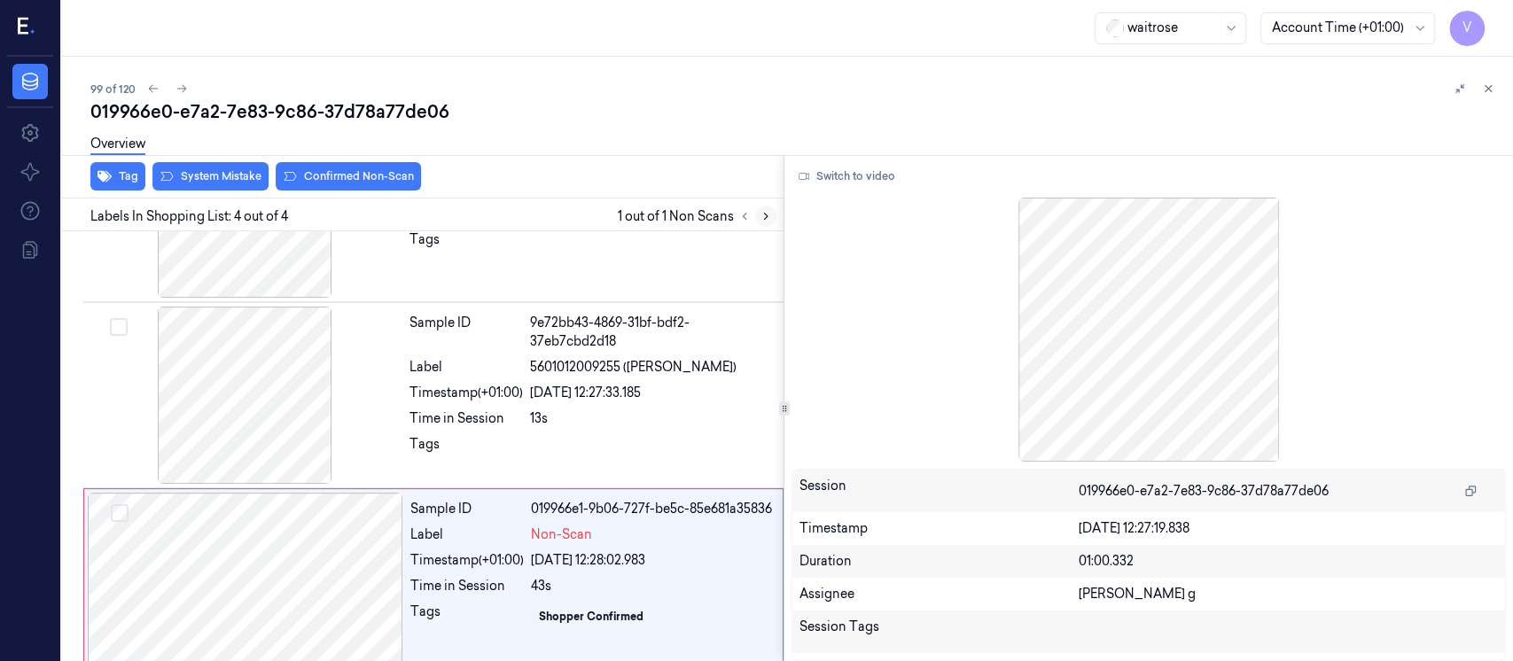
scroll to position [319, 0]
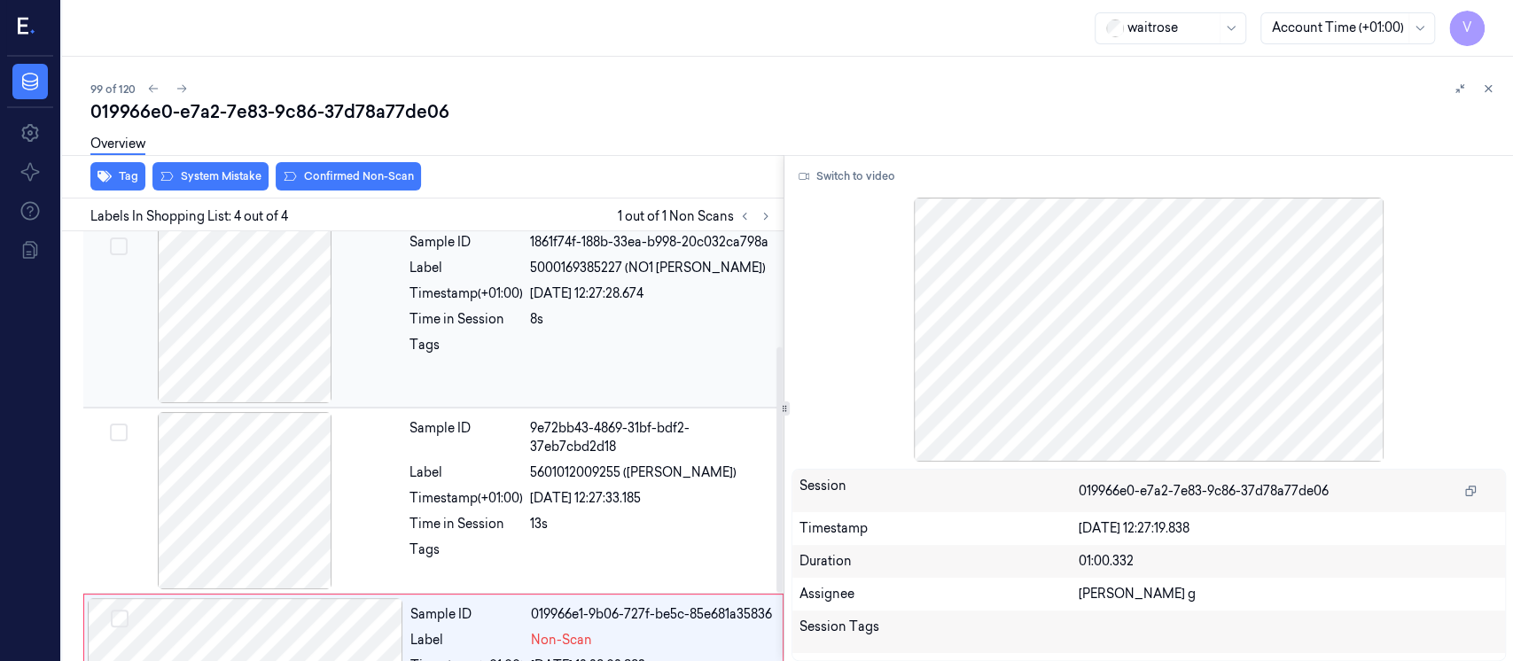
click at [504, 277] on div "Label" at bounding box center [466, 268] width 113 height 19
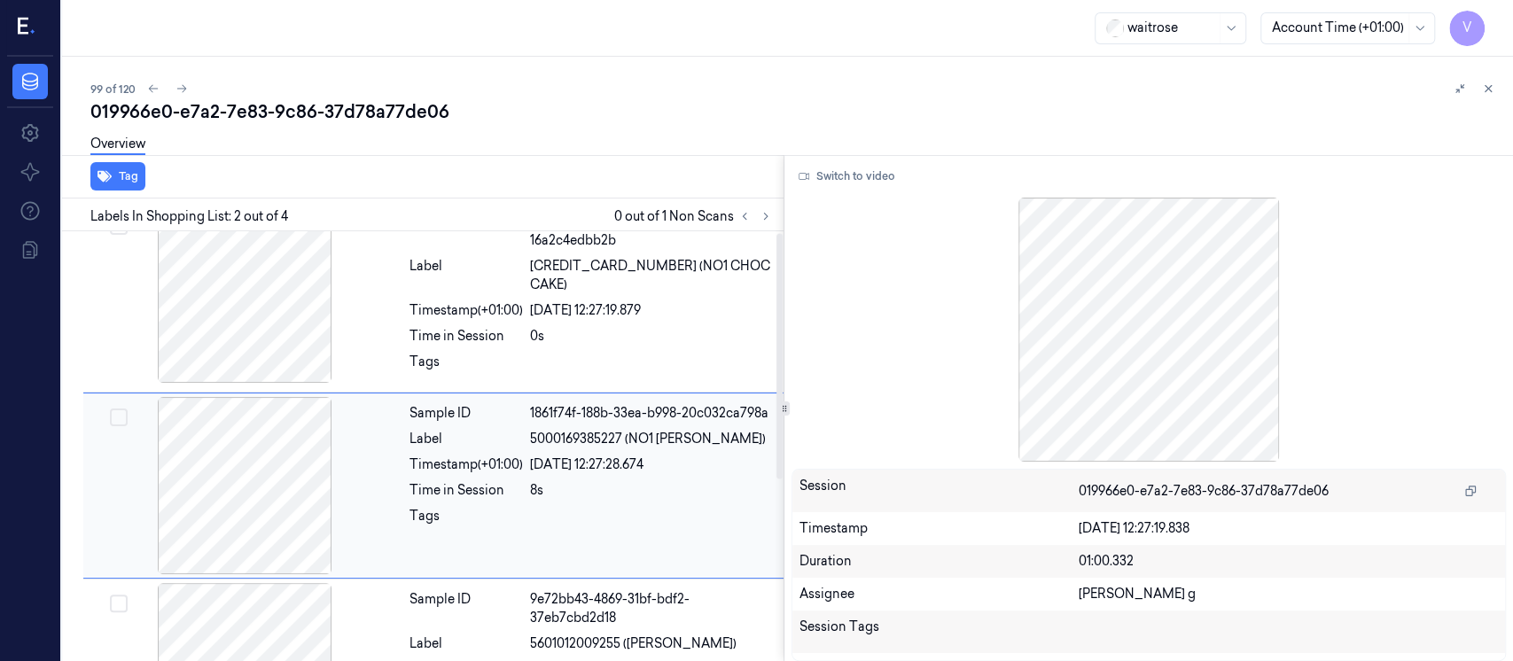
scroll to position [0, 0]
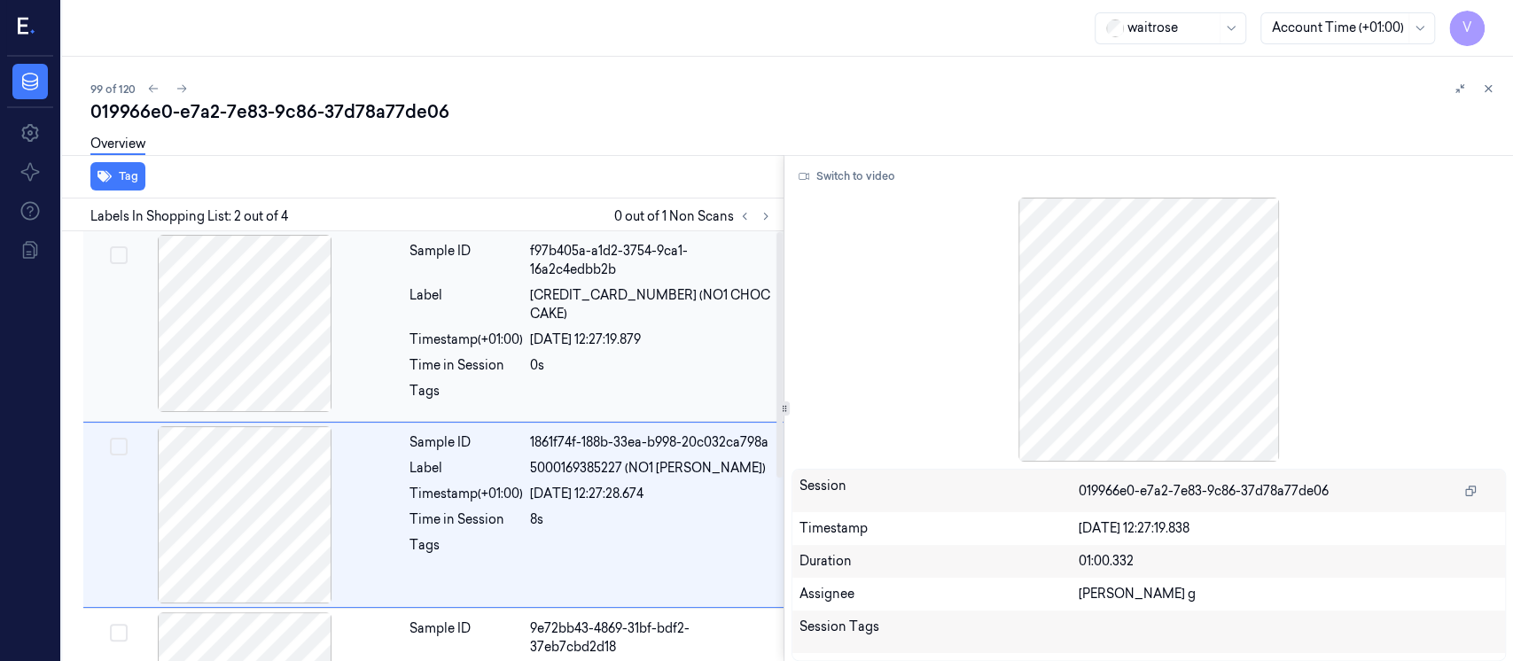
click at [433, 286] on div "Label" at bounding box center [466, 304] width 113 height 37
click at [448, 504] on div "Timestamp (+01:00)" at bounding box center [466, 494] width 113 height 19
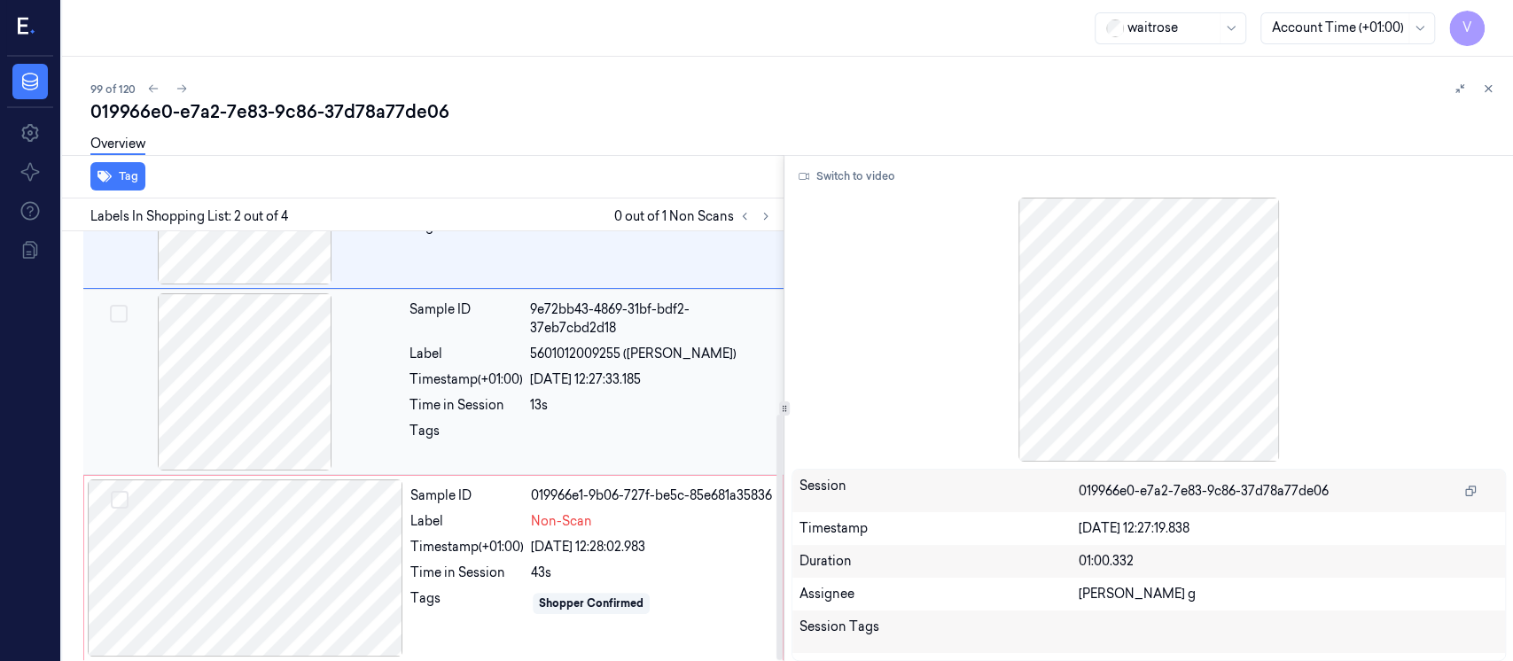
click at [418, 412] on div "Sample ID 9e72bb43-4869-31bf-bdf2-37eb7cbd2d18 Label 5601012009255 (MATEUS ROSE…" at bounding box center [591, 381] width 378 height 177
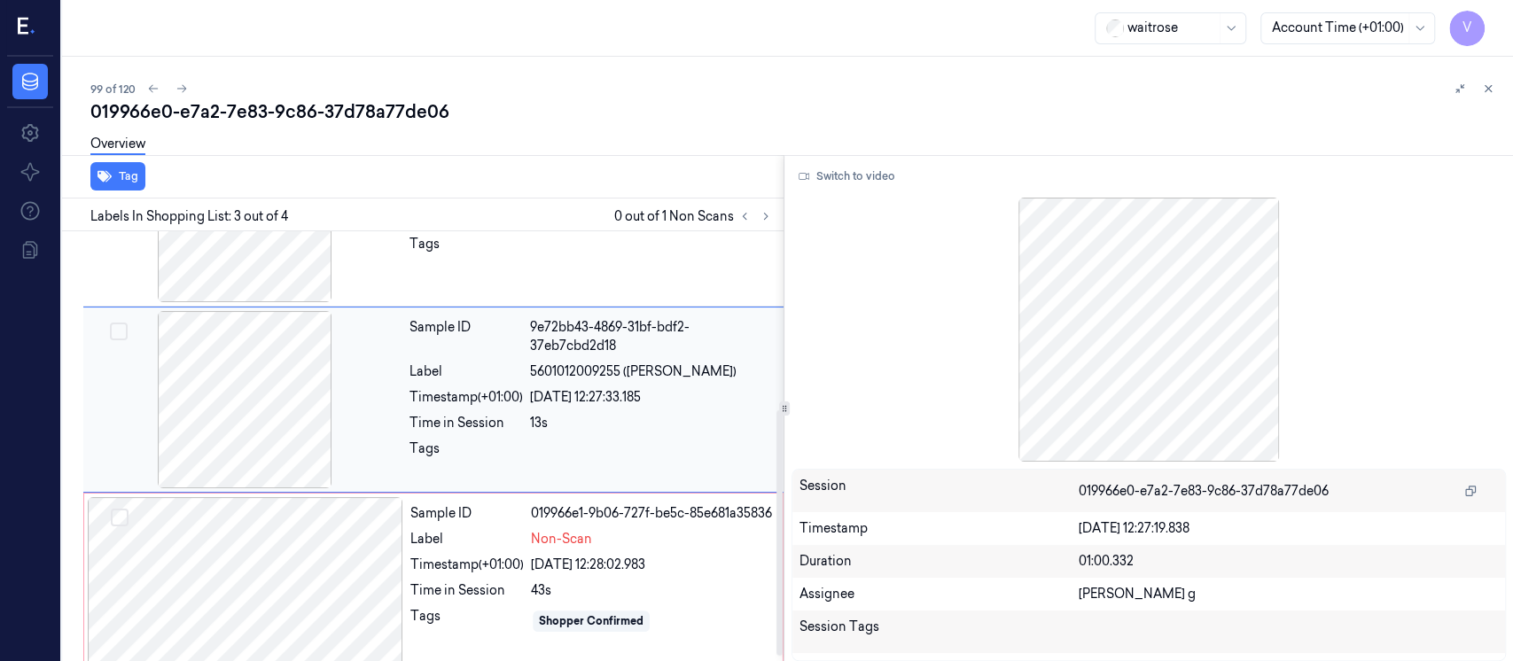
scroll to position [319, 0]
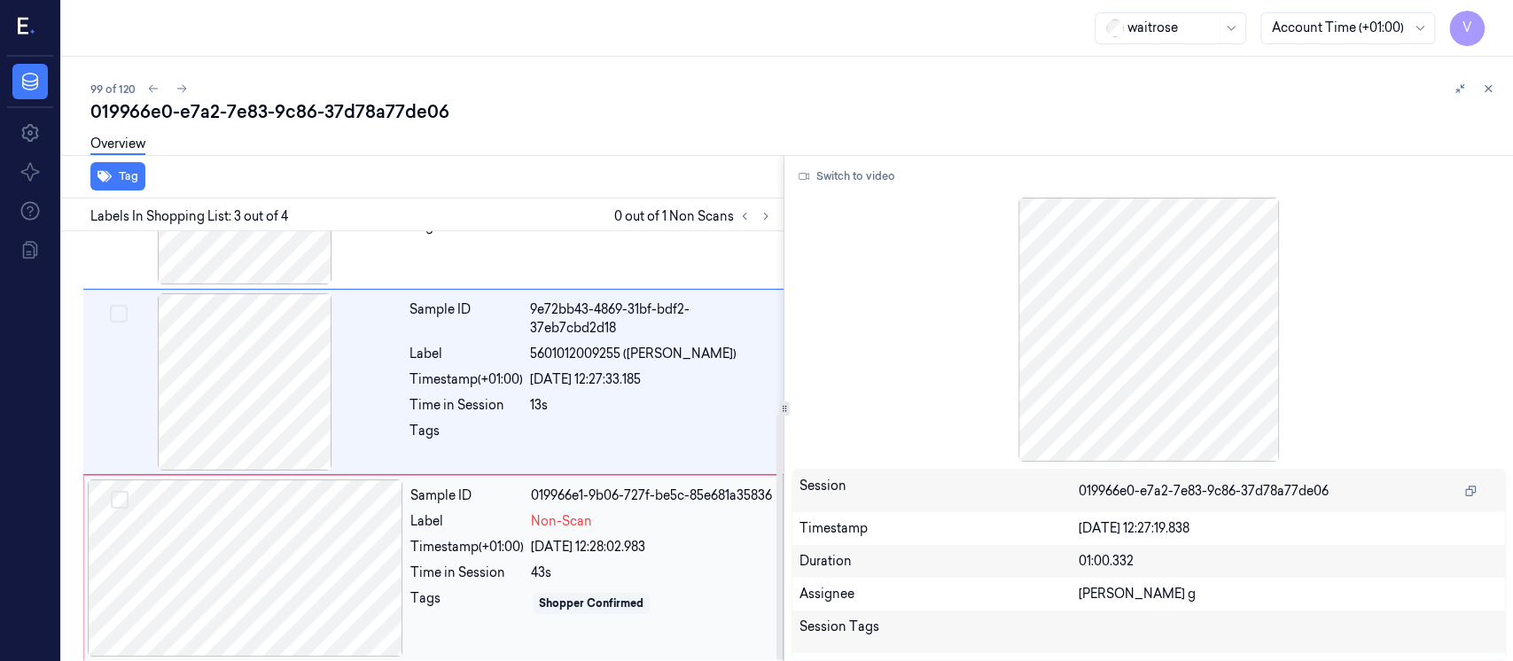
click at [297, 568] on div at bounding box center [246, 568] width 316 height 177
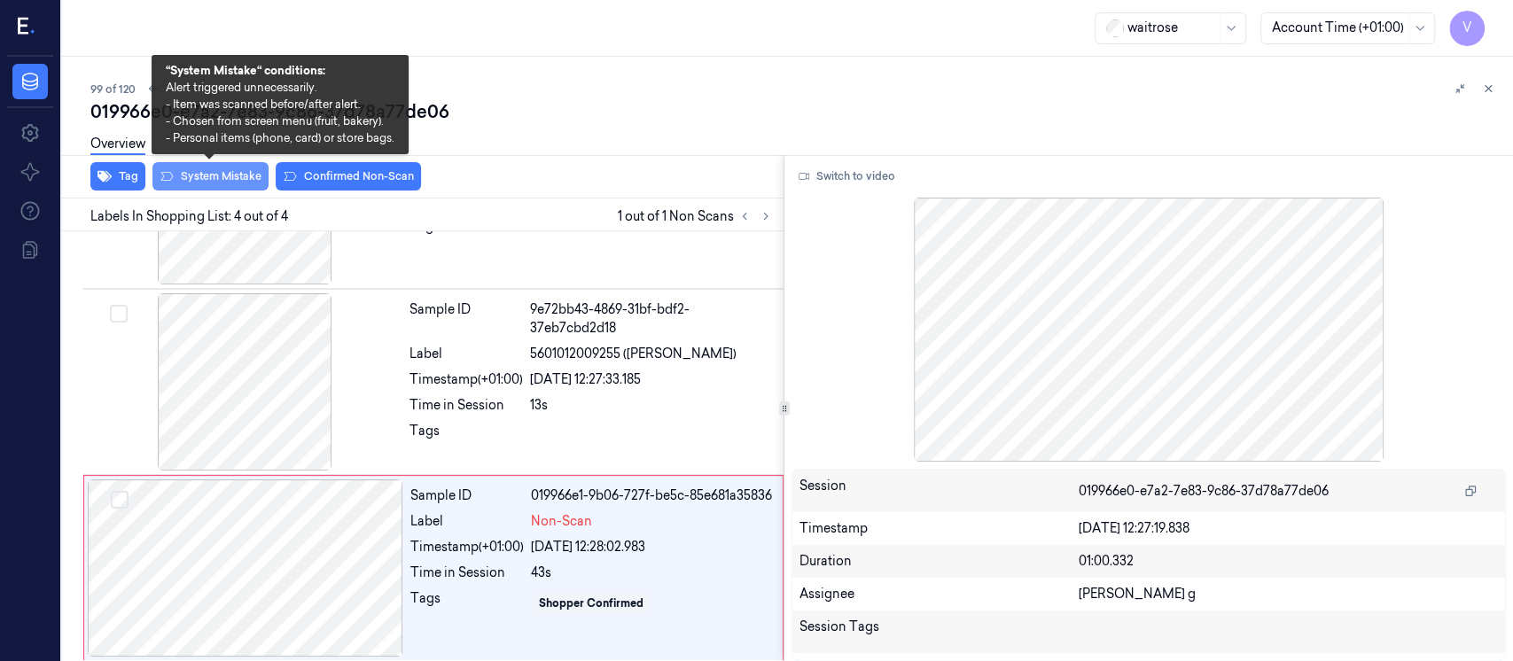
click at [208, 181] on button "System Mistake" at bounding box center [210, 176] width 116 height 28
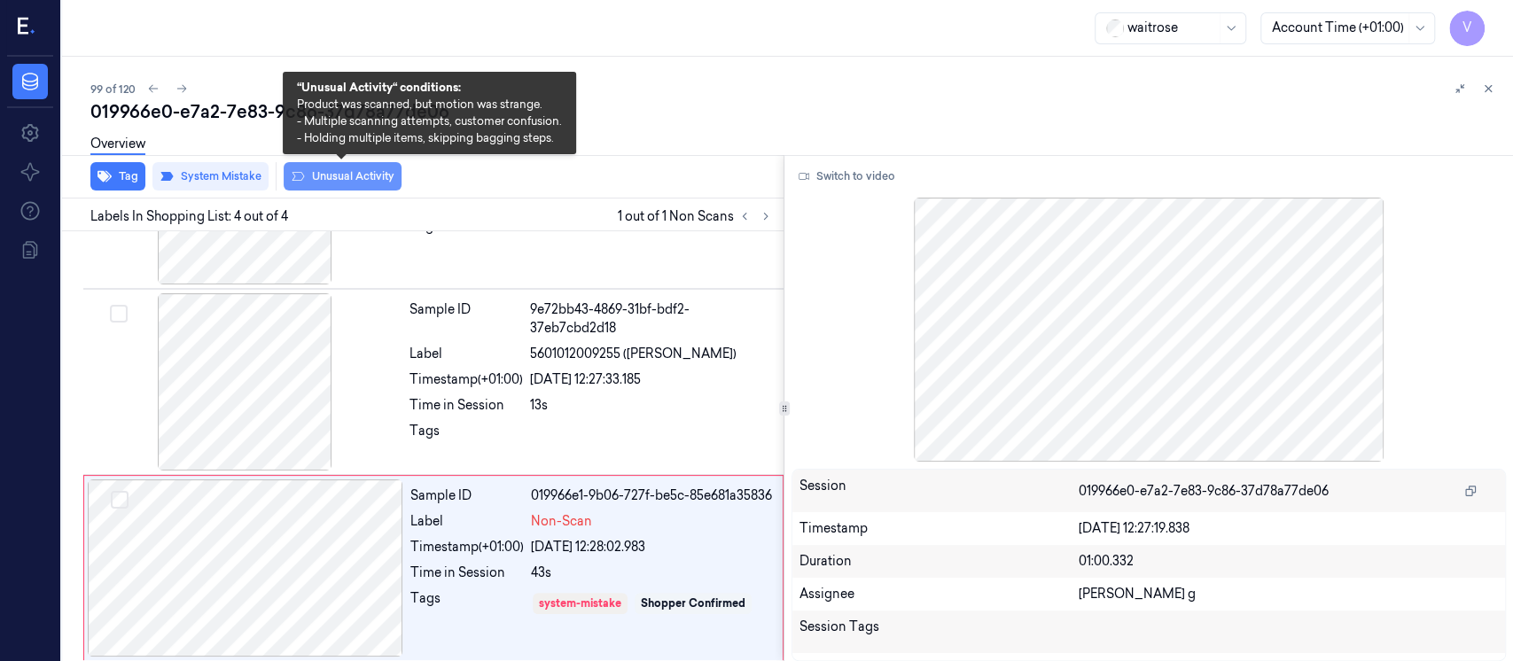
click at [327, 174] on button "Unusual Activity" at bounding box center [343, 176] width 118 height 28
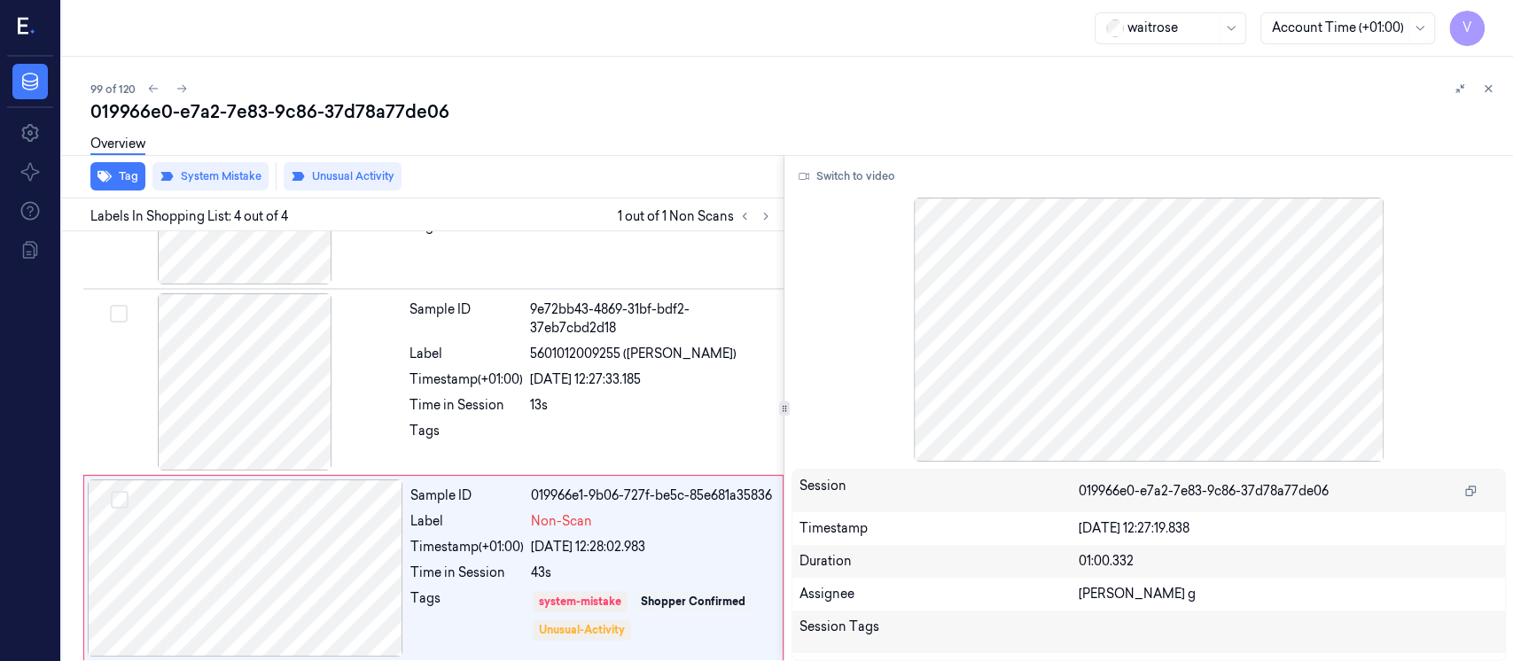
scroll to position [330, 0]
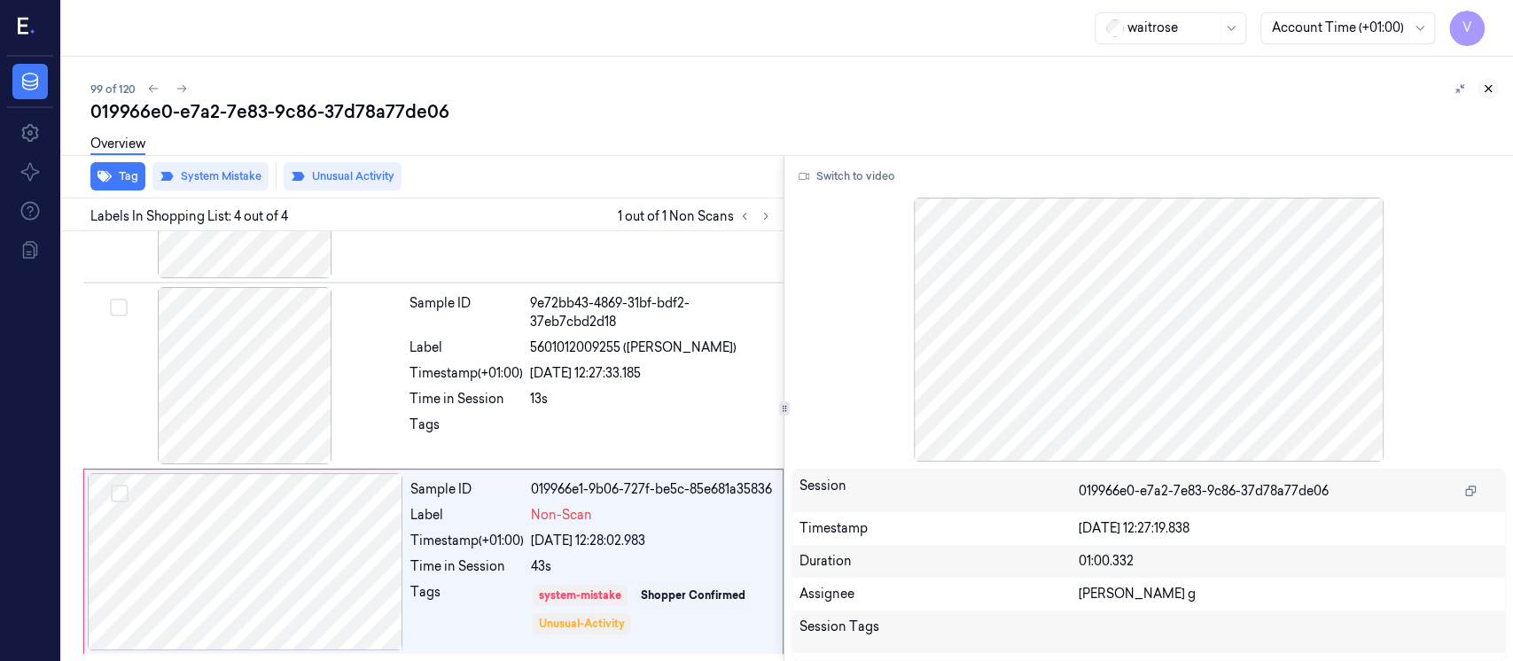
click at [1492, 86] on icon at bounding box center [1488, 88] width 12 height 12
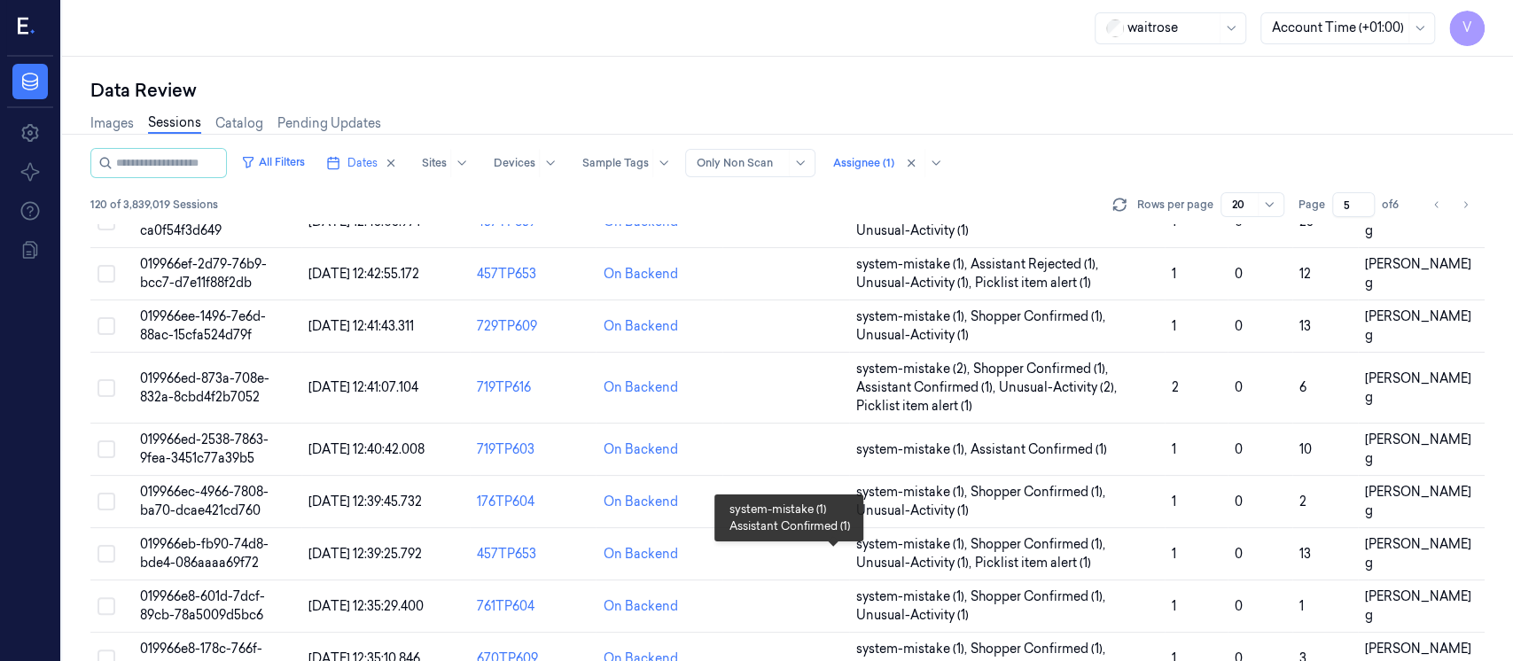
scroll to position [677, 0]
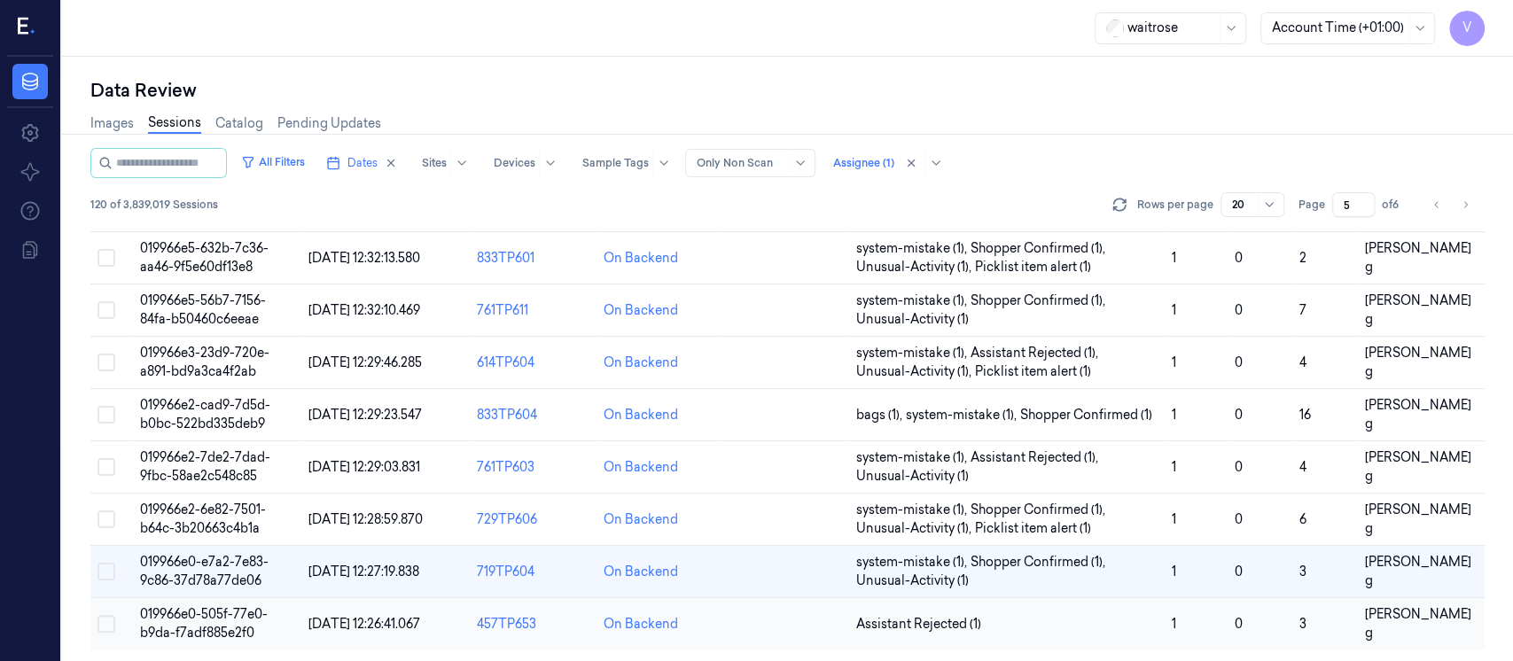
click at [759, 616] on td at bounding box center [786, 624] width 127 height 52
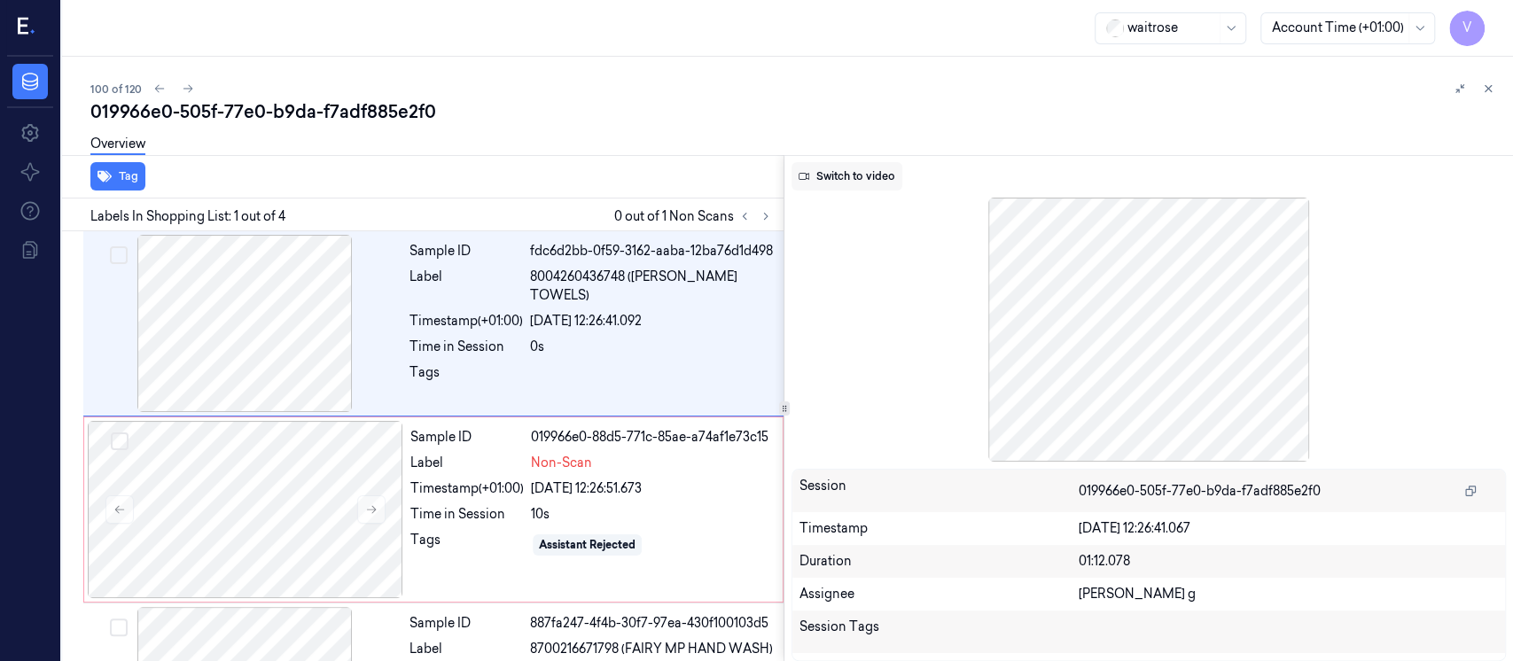
click at [856, 180] on button "Switch to video" at bounding box center [847, 176] width 111 height 28
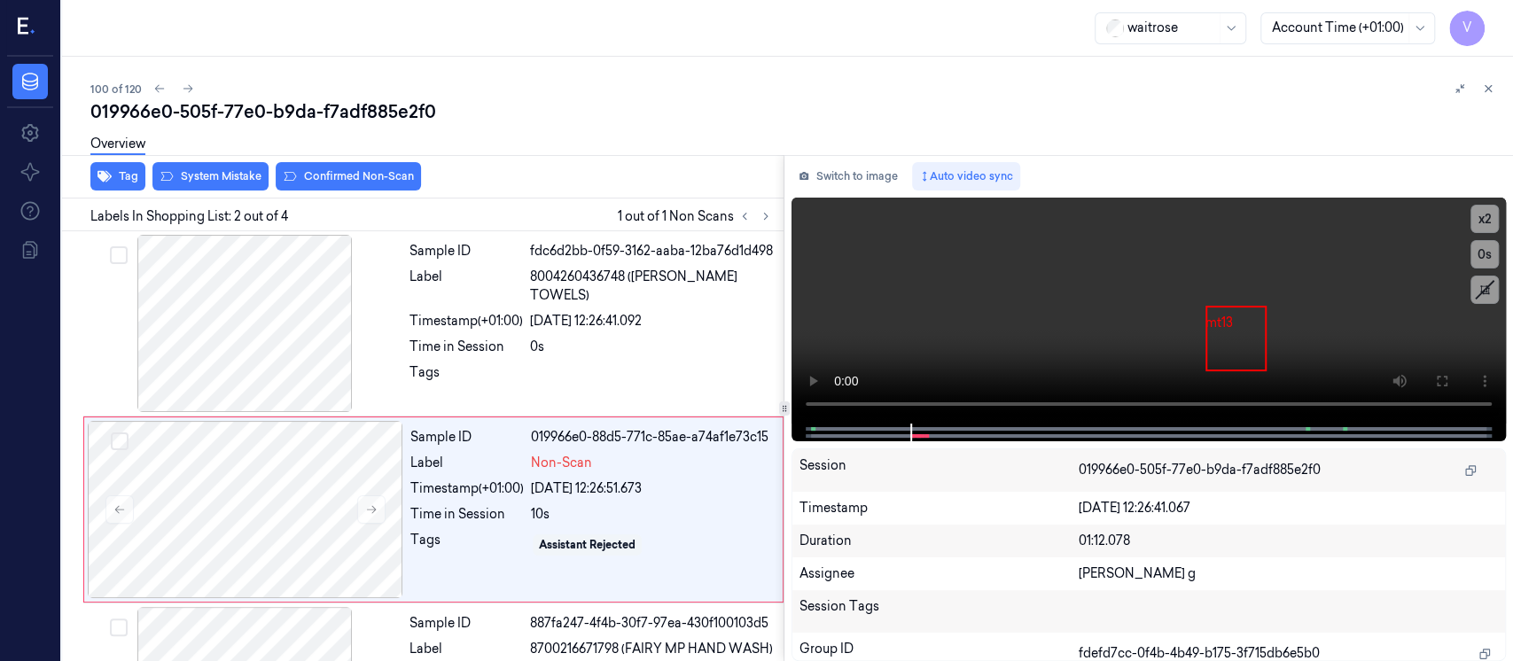
scroll to position [63, 0]
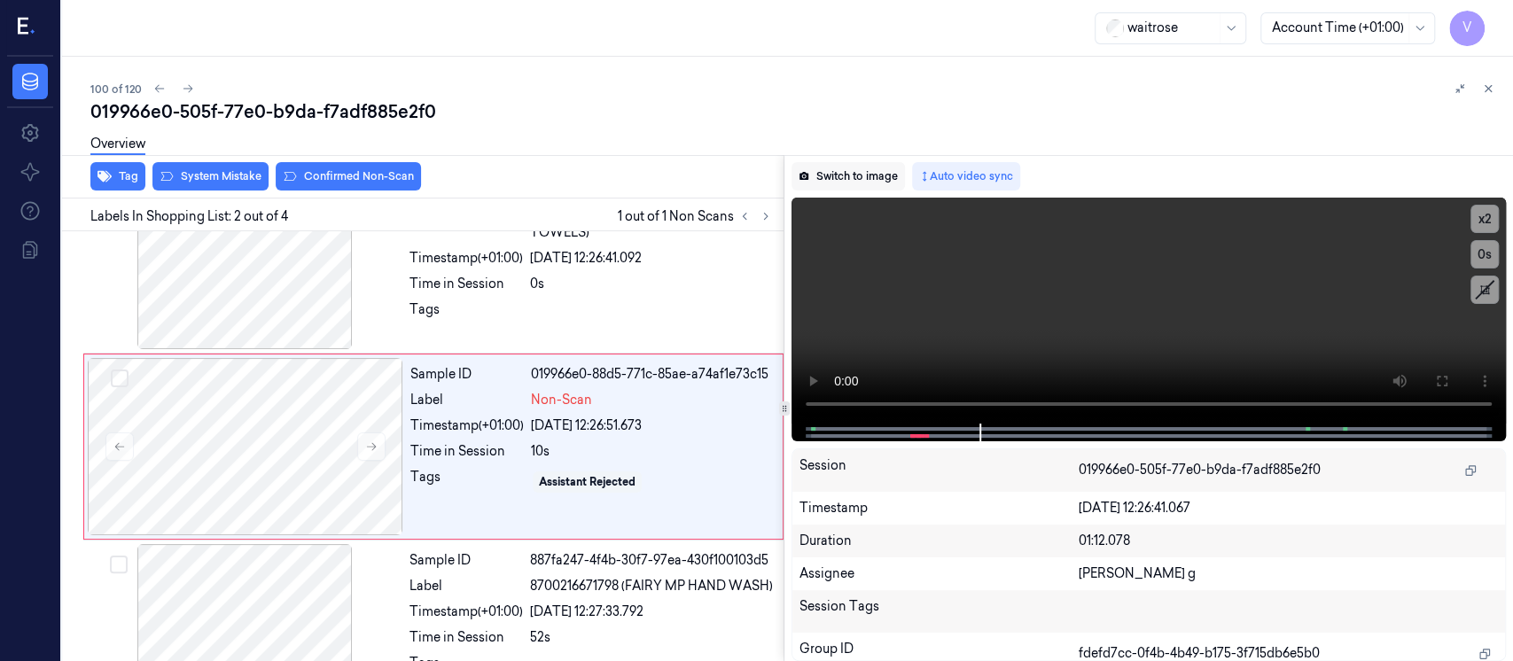
click at [834, 181] on button "Switch to image" at bounding box center [848, 176] width 113 height 28
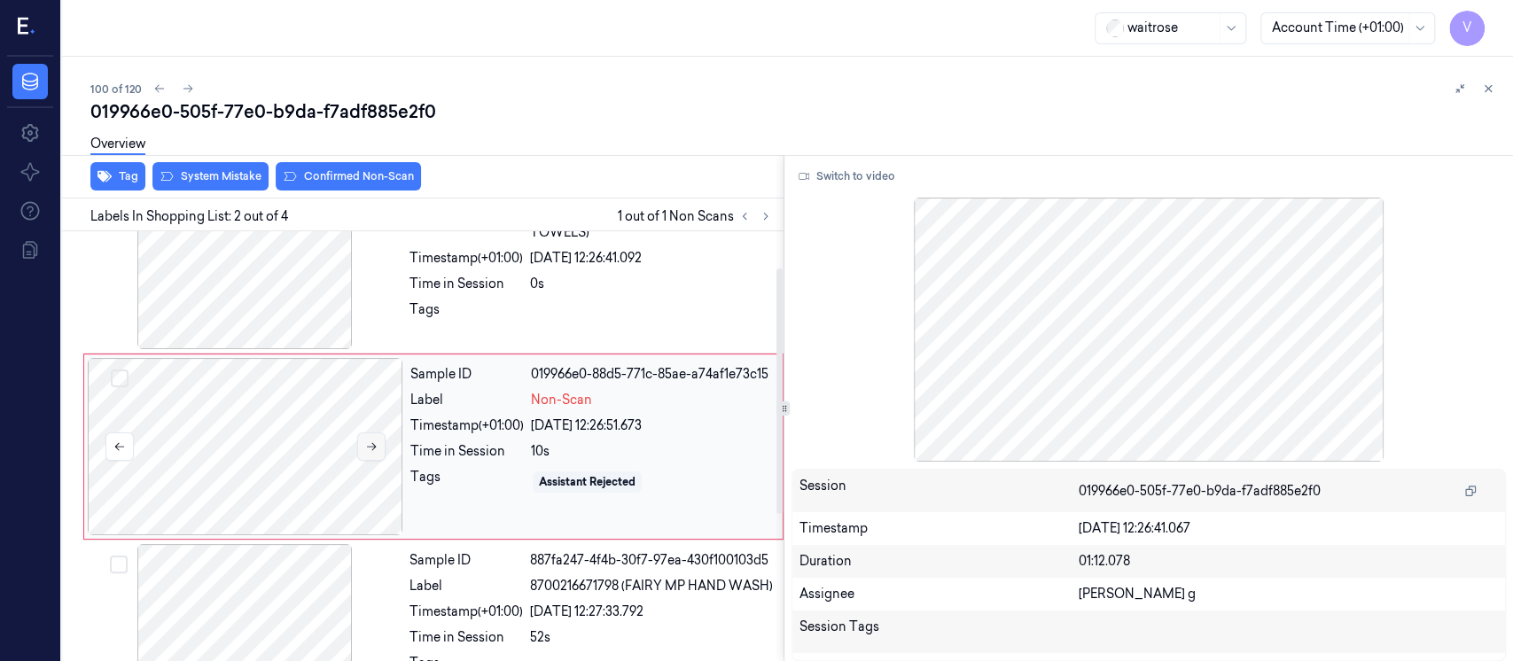
click at [366, 447] on icon at bounding box center [371, 447] width 12 height 12
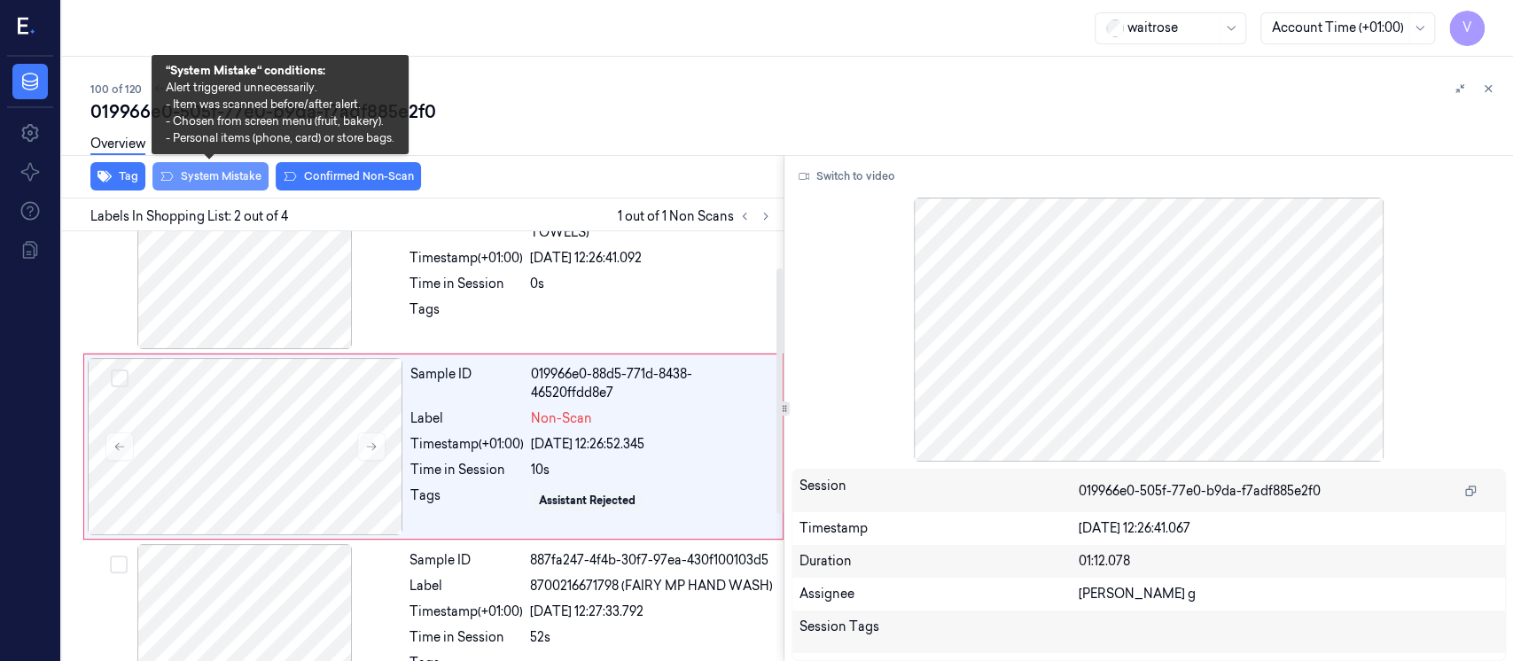
click at [231, 178] on button "System Mistake" at bounding box center [210, 176] width 116 height 28
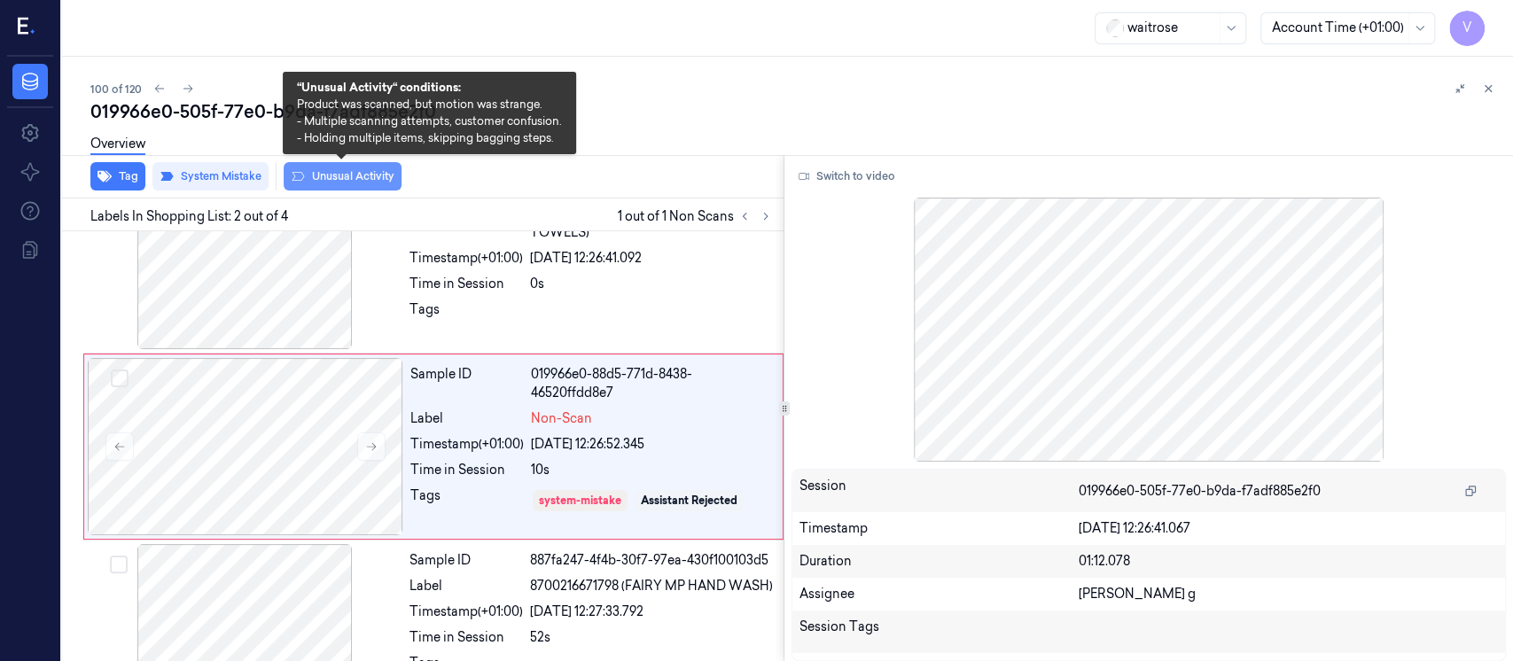
click at [351, 174] on button "Unusual Activity" at bounding box center [343, 176] width 118 height 28
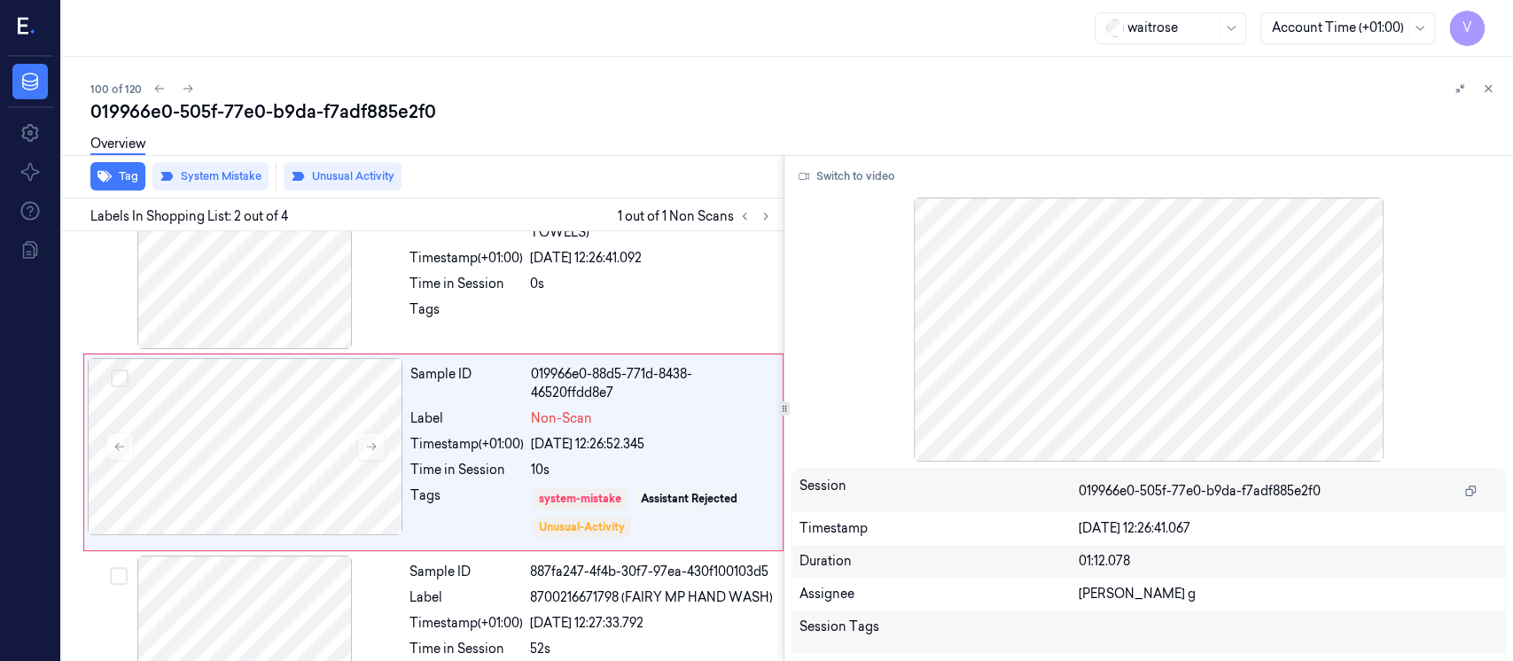
scroll to position [68, 0]
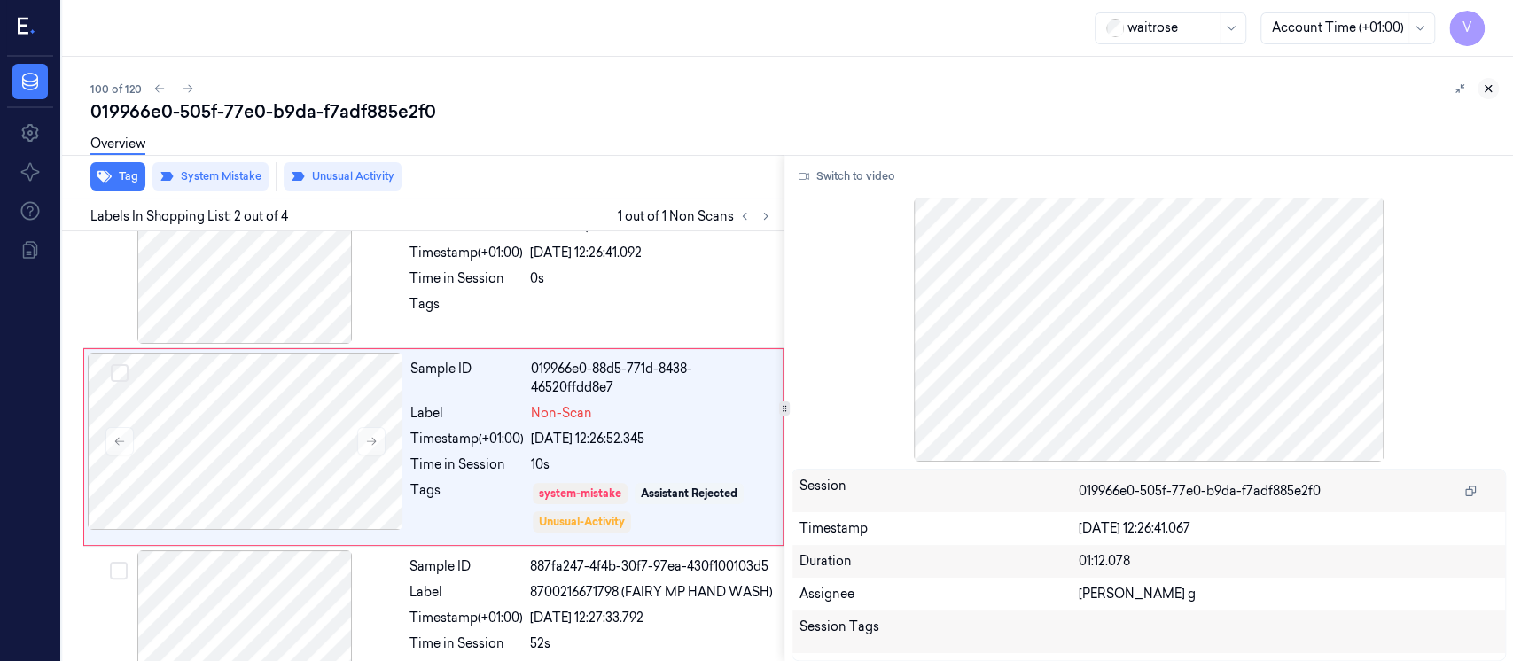
click at [1491, 91] on icon at bounding box center [1489, 89] width 6 height 6
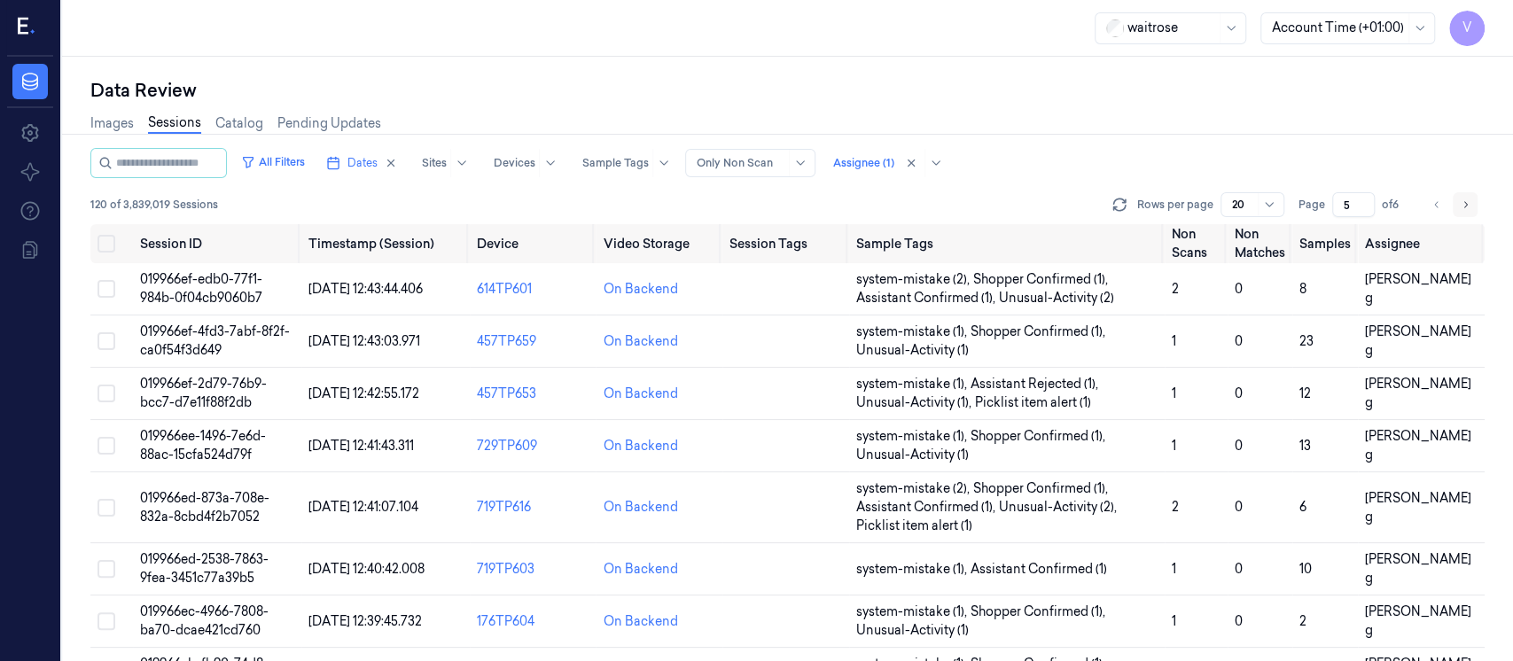
click at [1469, 198] on icon "Go to next page" at bounding box center [1465, 205] width 11 height 14
type input "6"
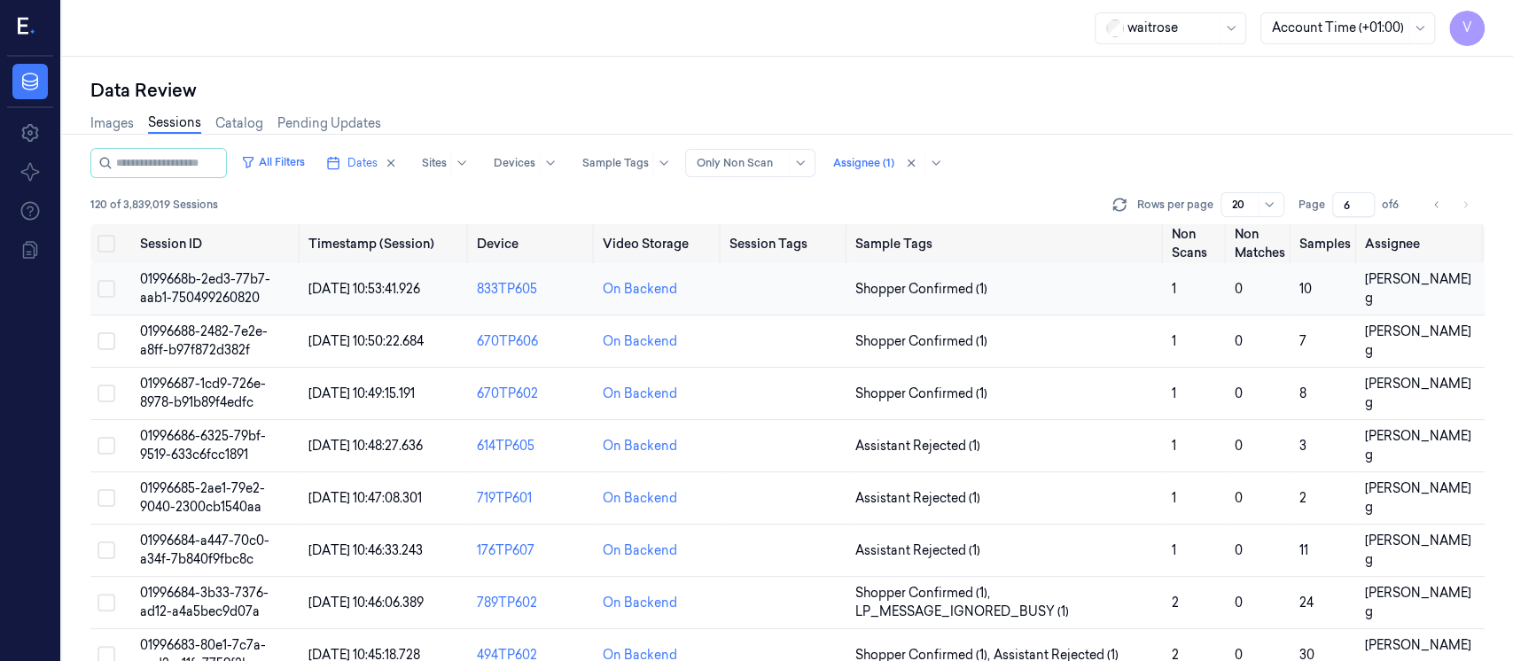
click at [796, 296] on td at bounding box center [786, 289] width 126 height 52
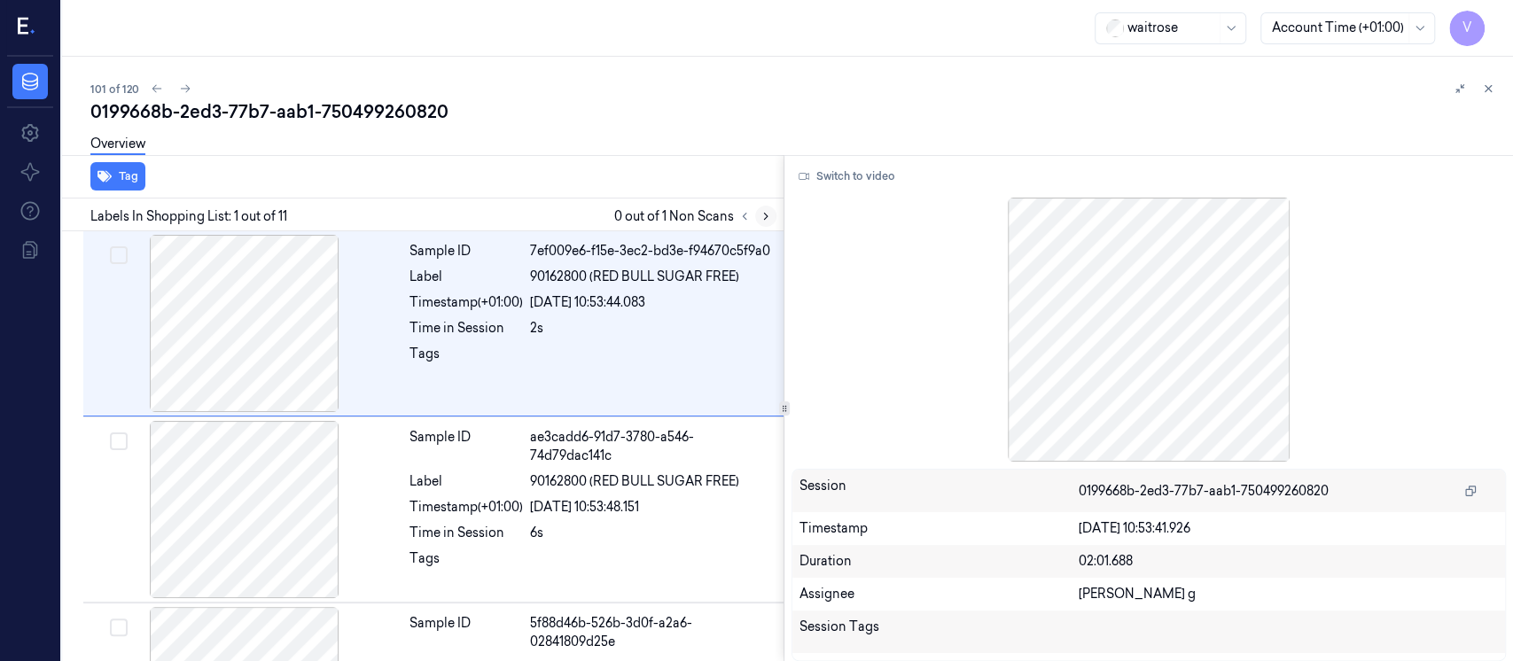
click at [767, 221] on icon at bounding box center [766, 216] width 12 height 12
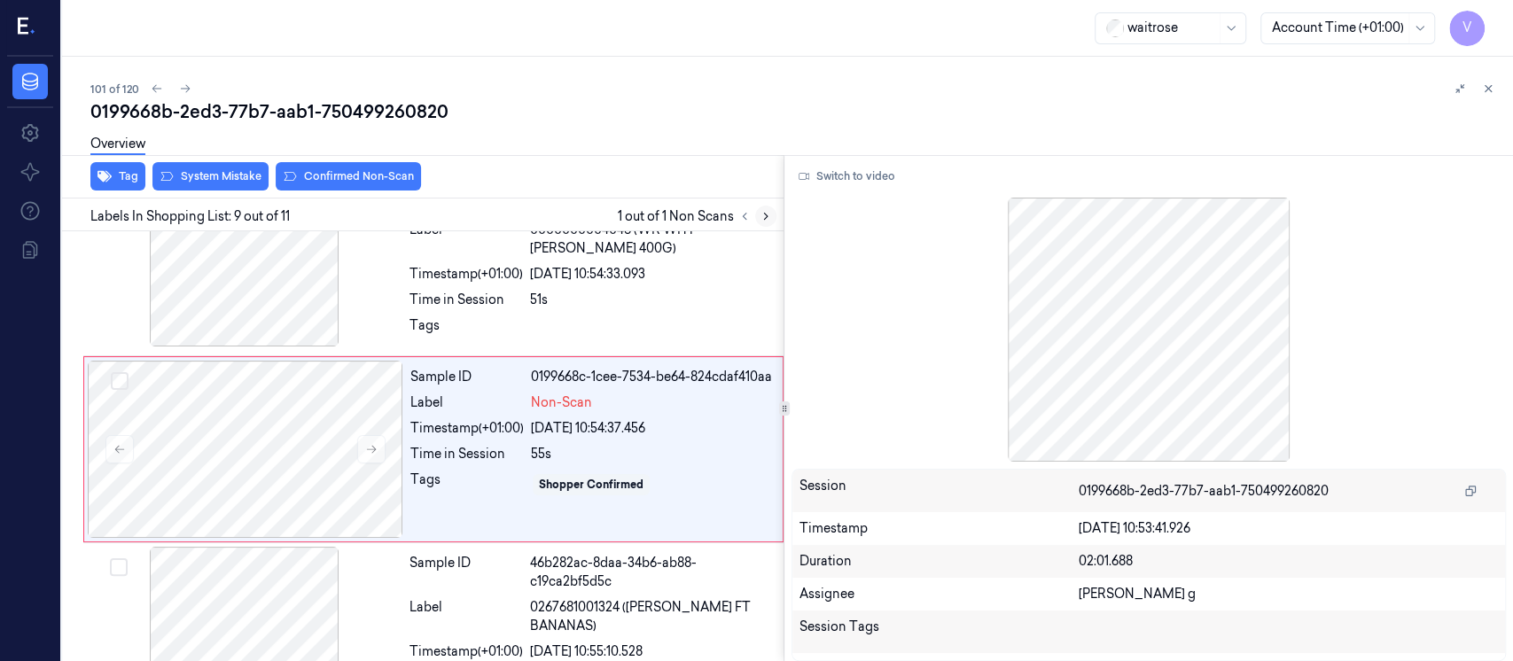
scroll to position [1380, 0]
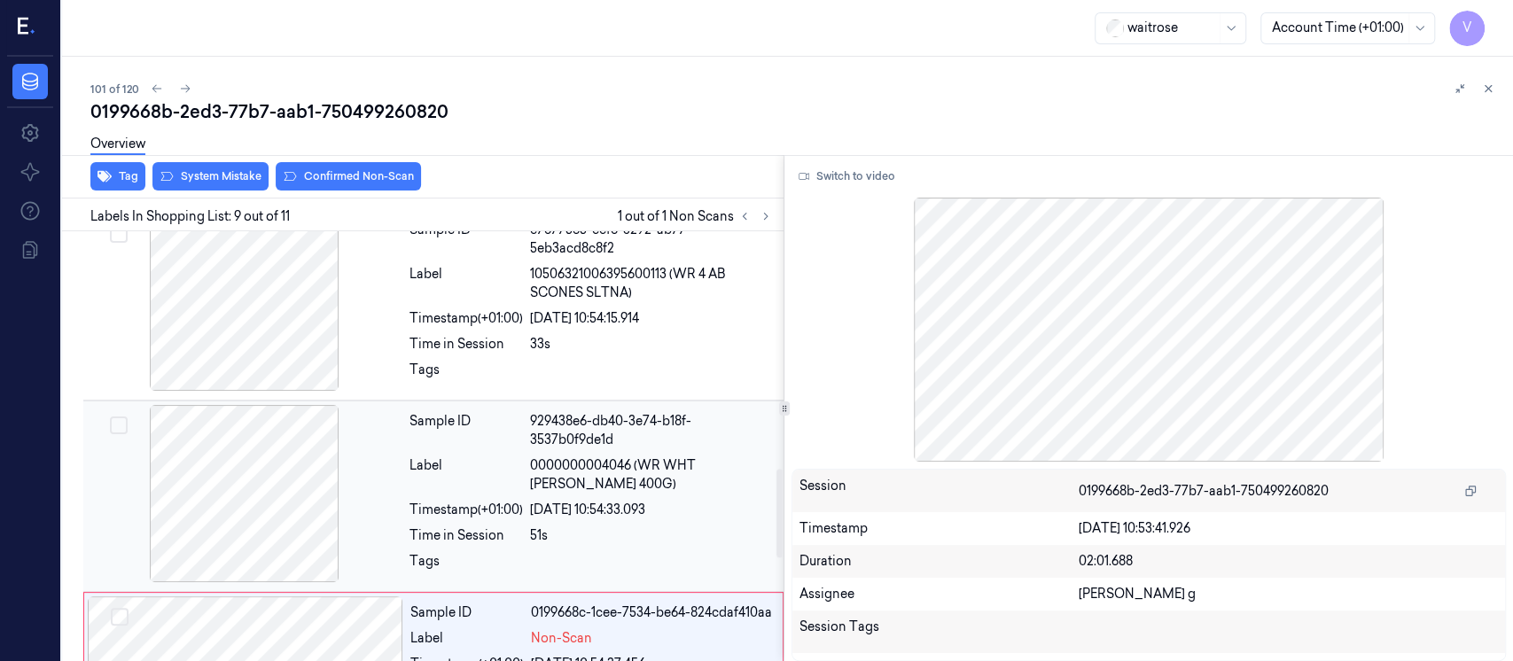
click at [236, 482] on div at bounding box center [245, 493] width 316 height 177
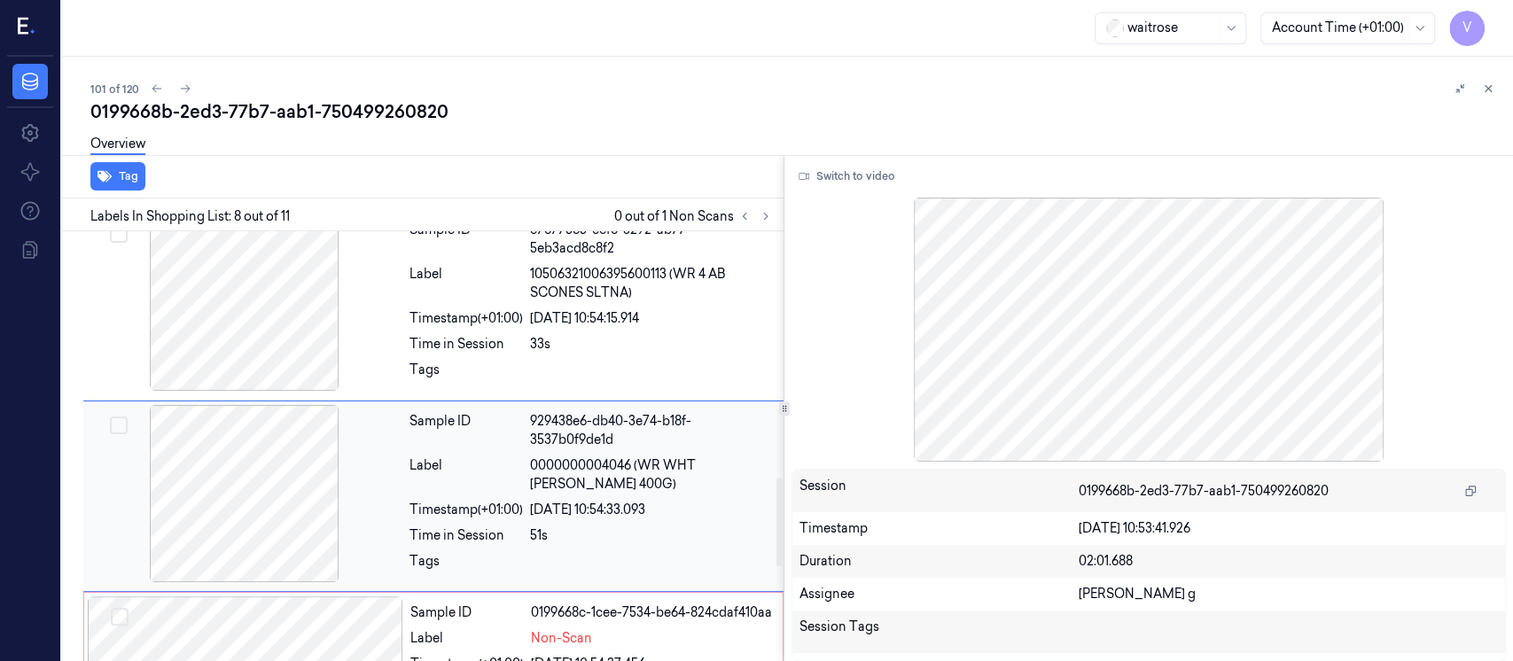
scroll to position [1192, 0]
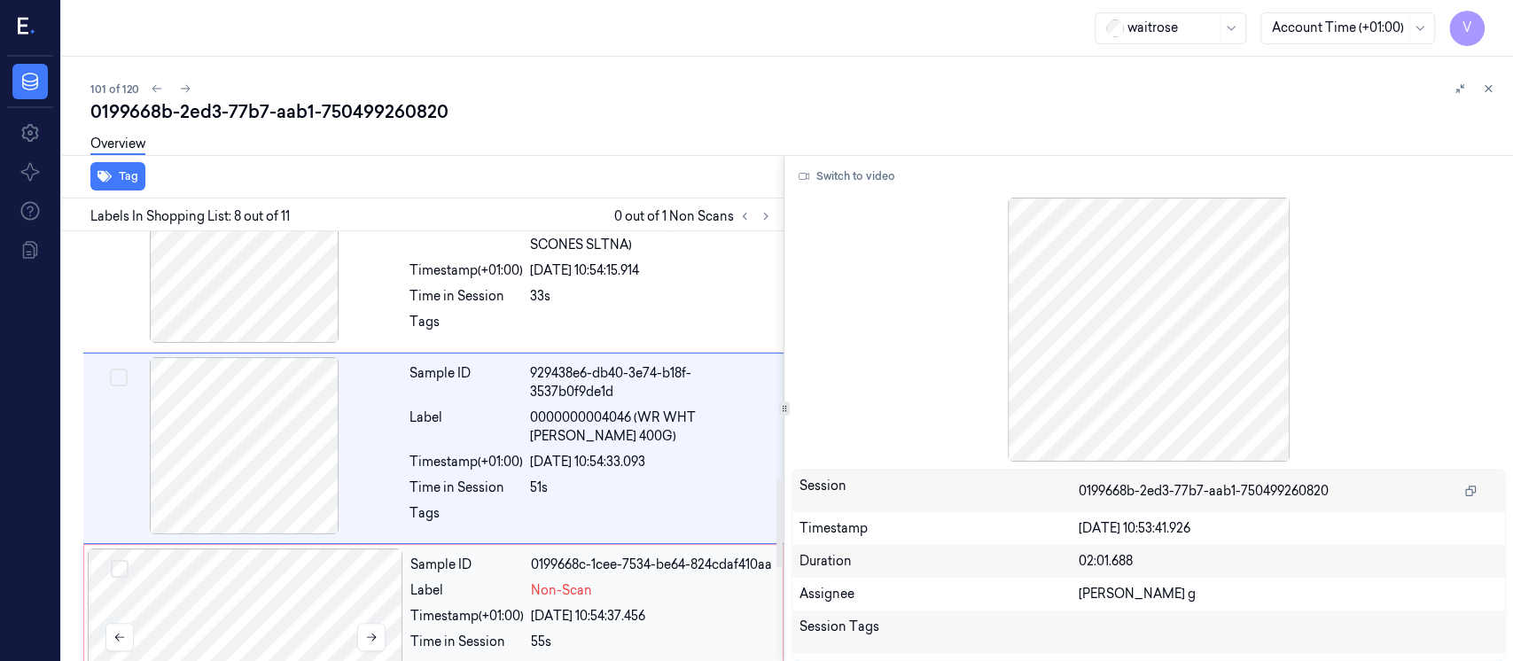
click at [240, 603] on div at bounding box center [246, 637] width 316 height 177
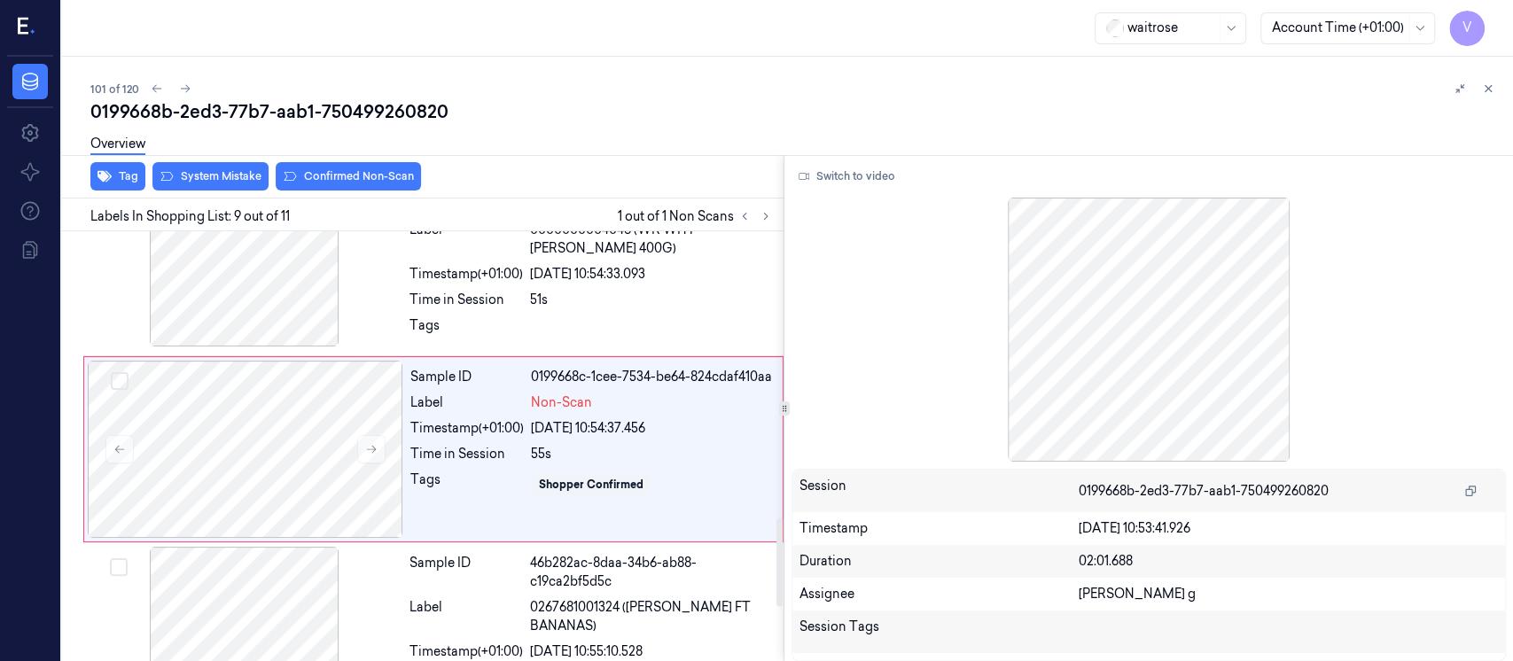
scroll to position [1380, 0]
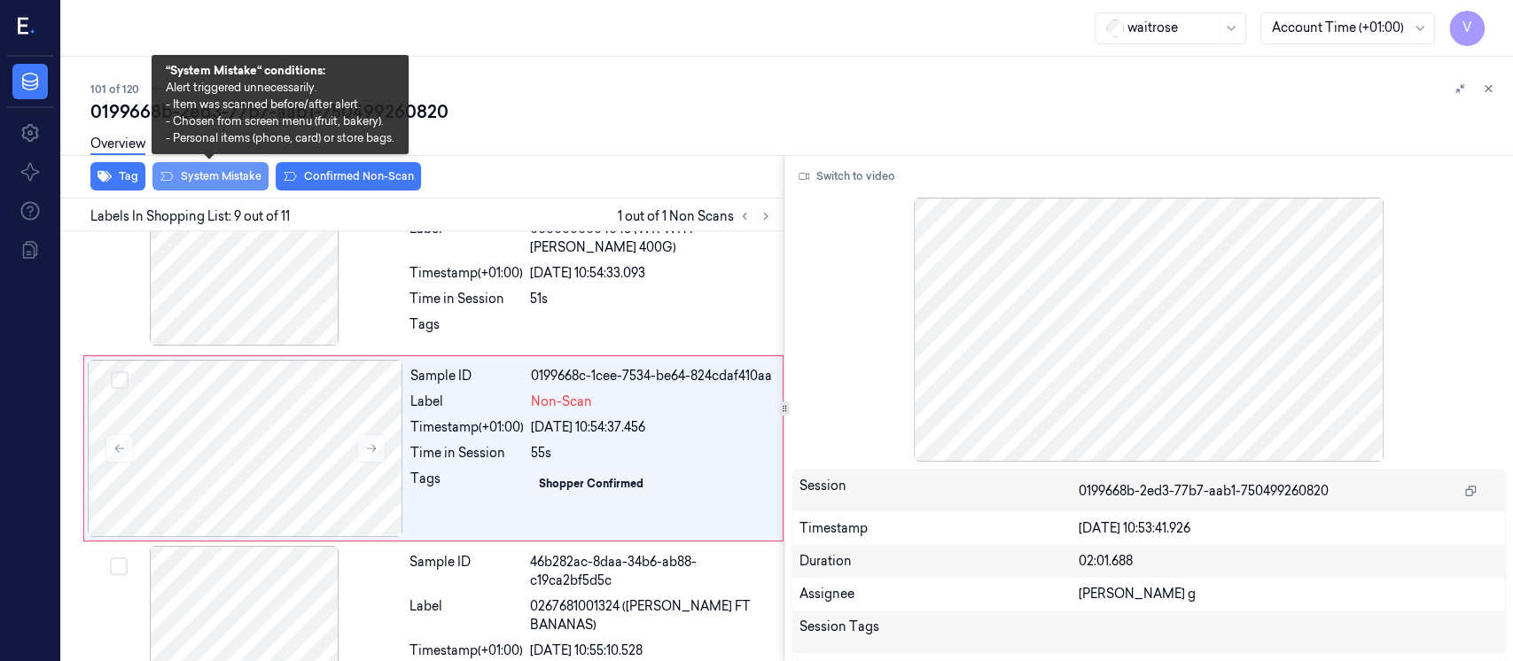
click at [210, 176] on button "System Mistake" at bounding box center [210, 176] width 116 height 28
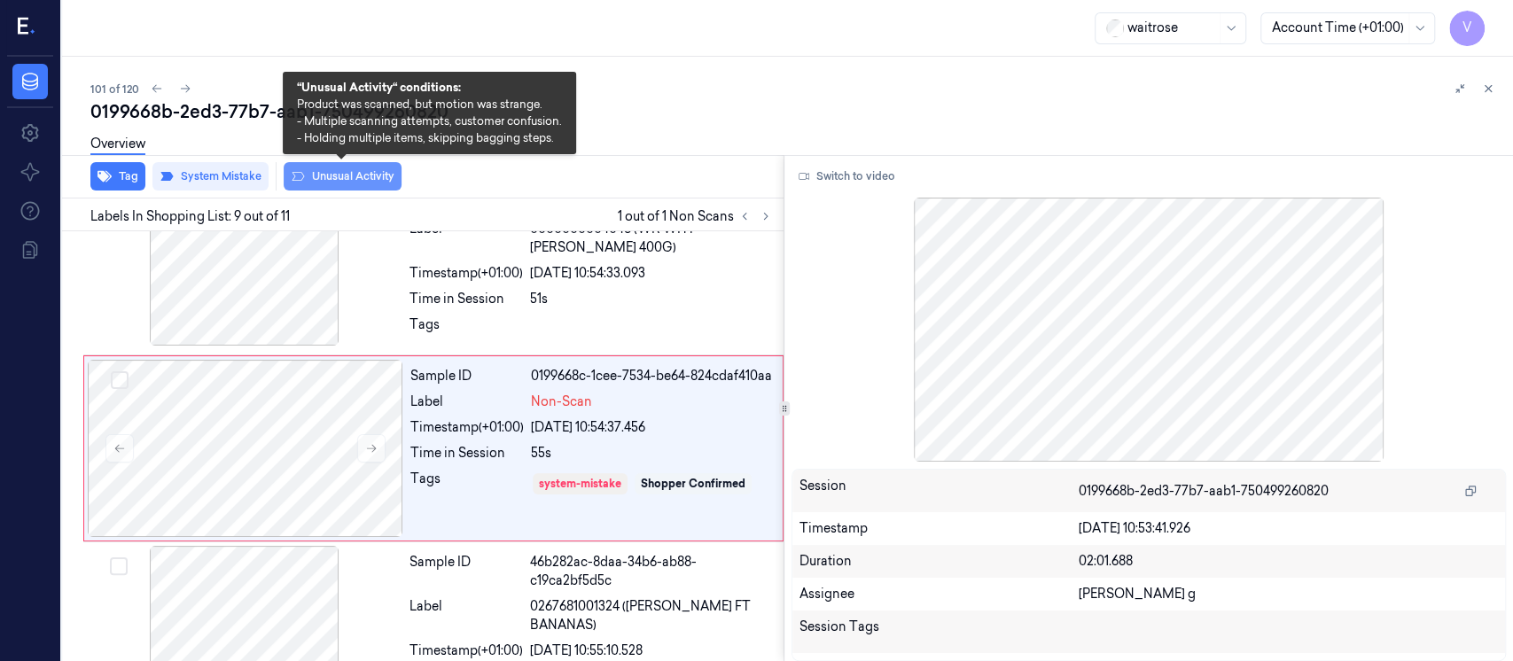
click at [331, 180] on button "Unusual Activity" at bounding box center [343, 176] width 118 height 28
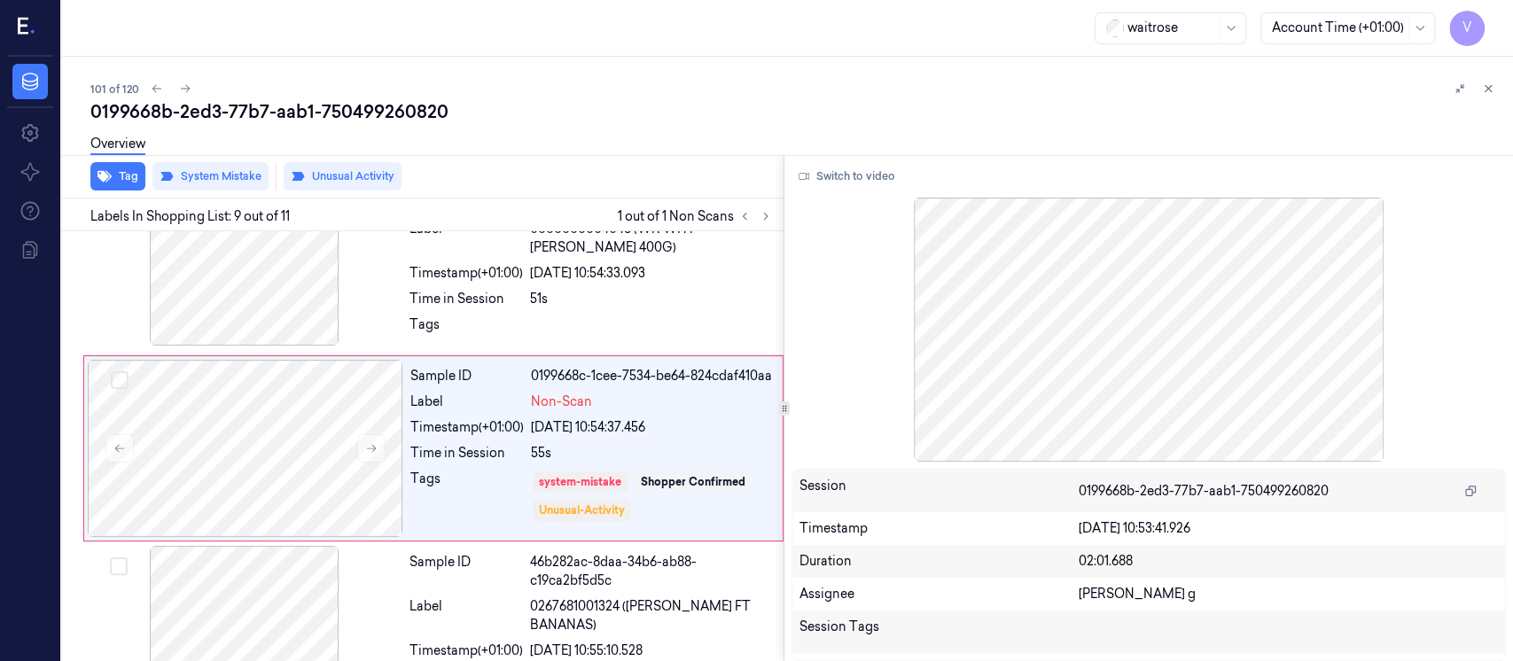
scroll to position [1386, 0]
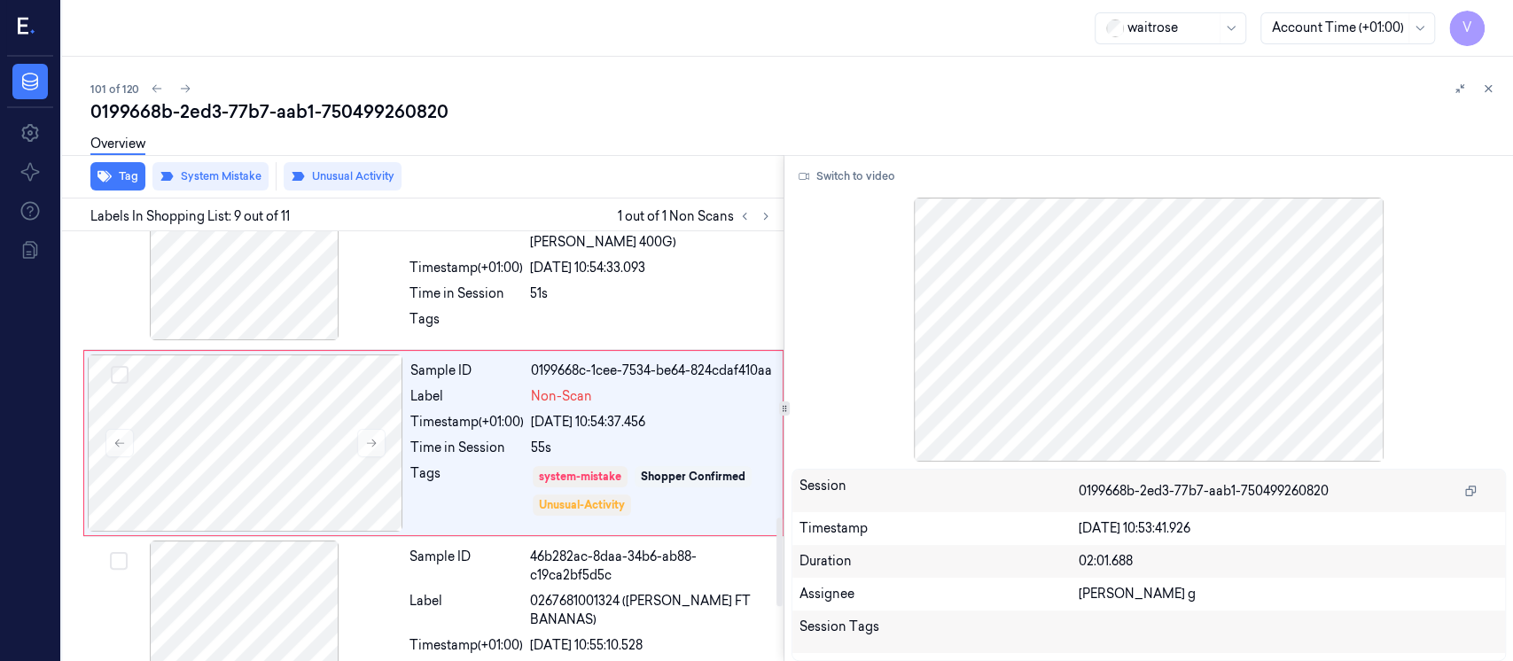
click at [111, 167] on div "Overview" at bounding box center [117, 146] width 55 height 45
click at [105, 173] on icon "button" at bounding box center [105, 177] width 14 height 12
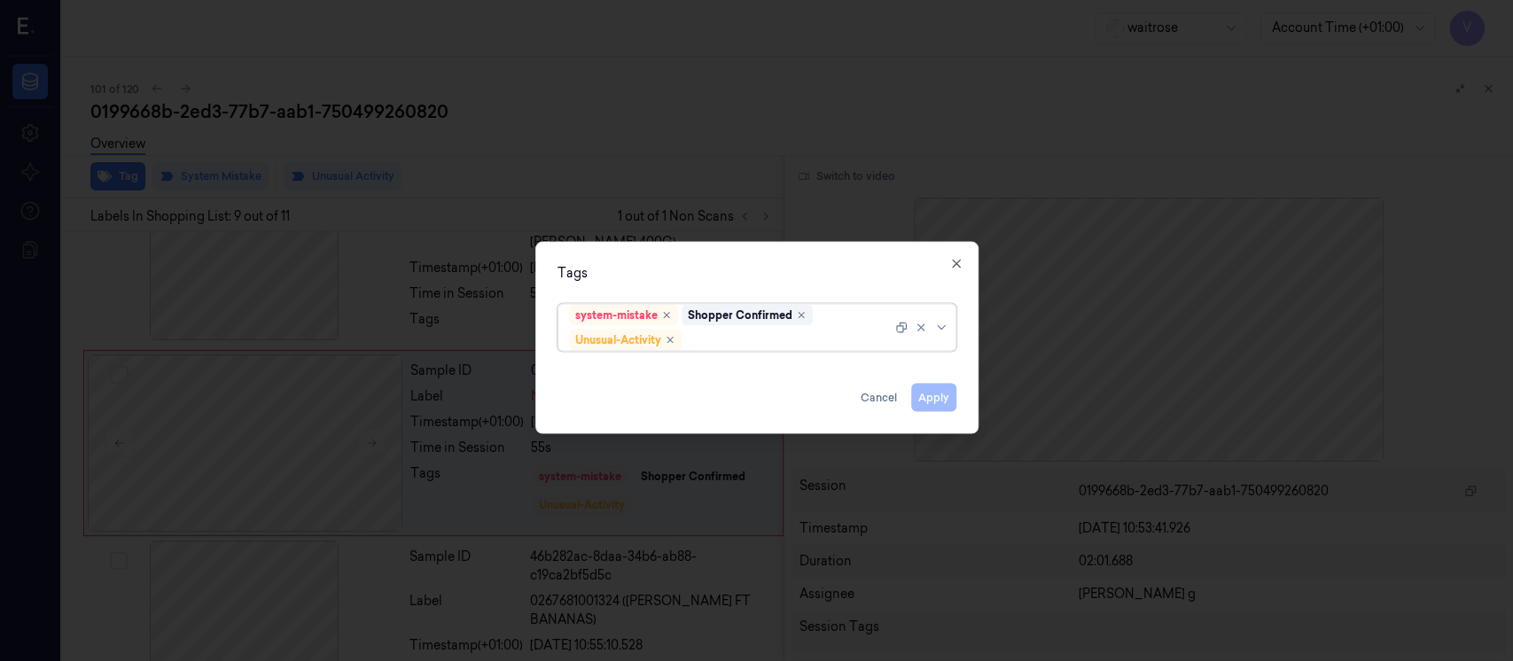
click at [742, 341] on div at bounding box center [788, 340] width 207 height 19
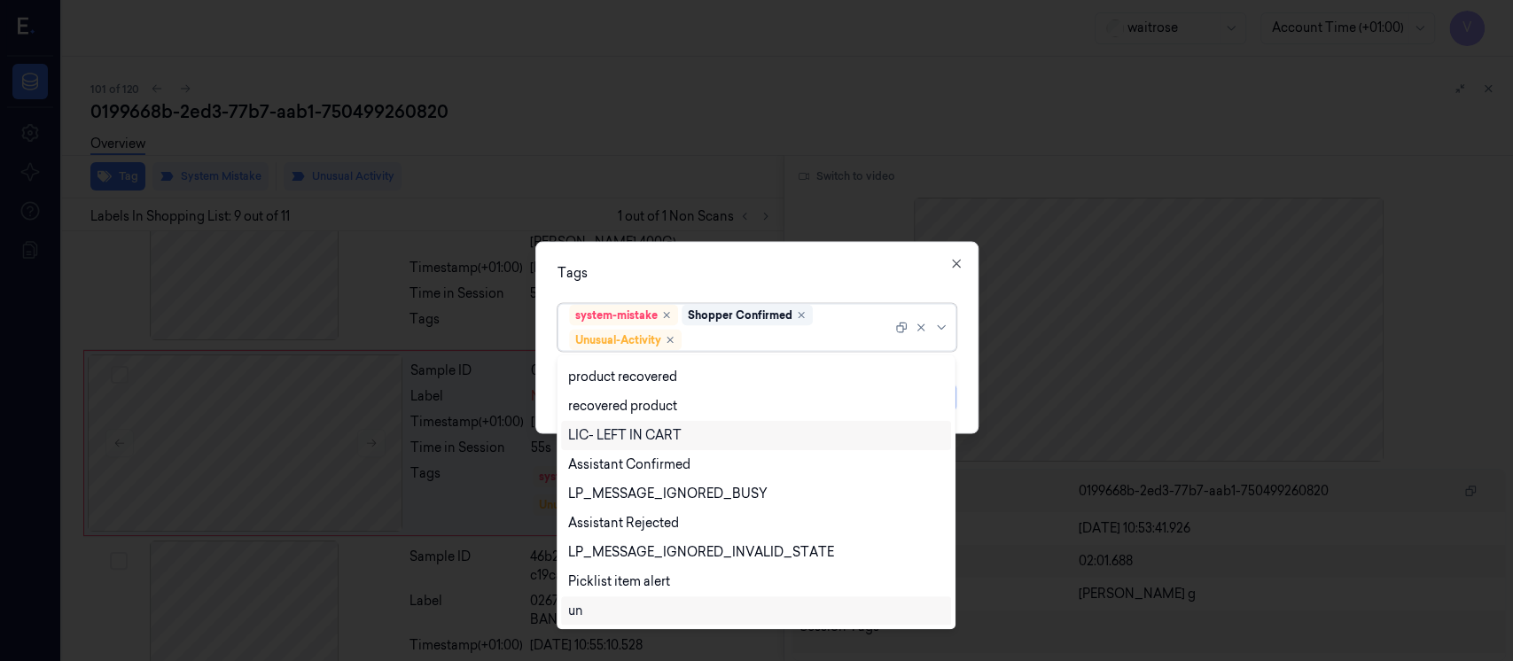
scroll to position [348, 0]
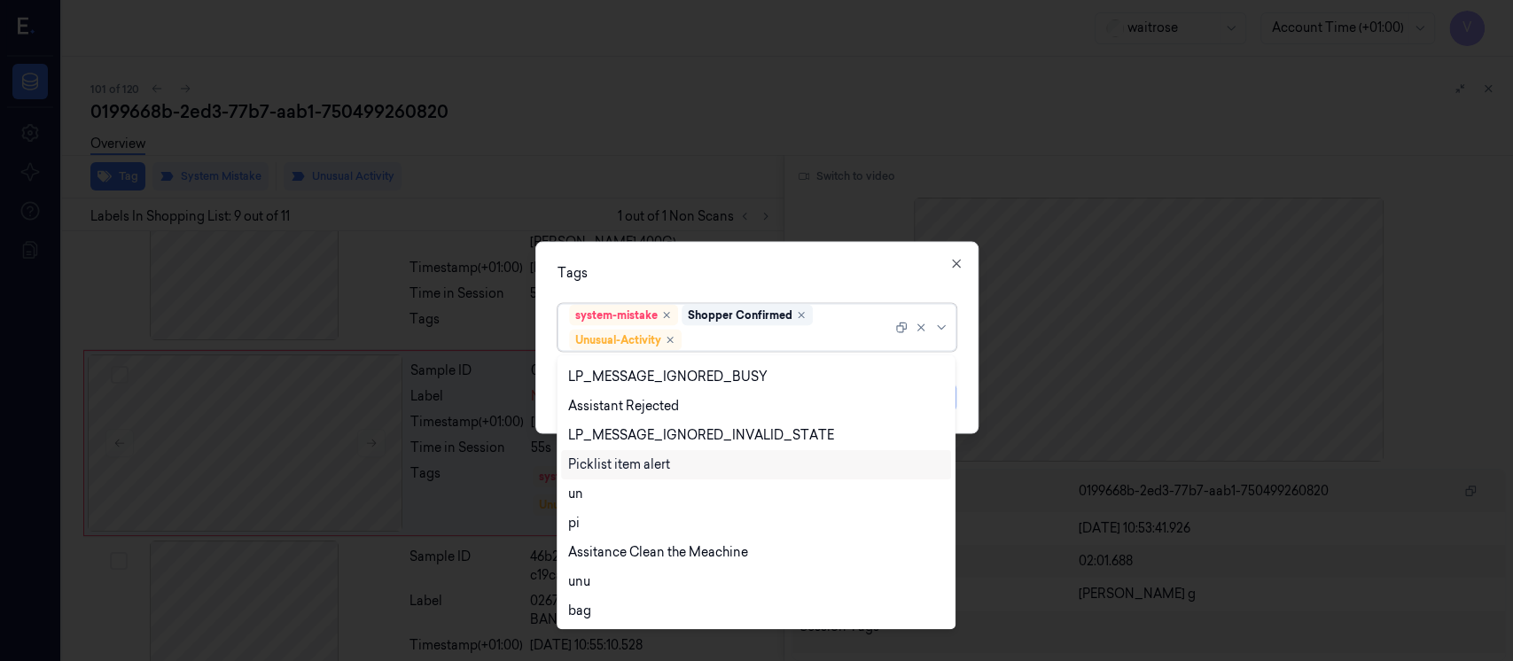
click at [626, 473] on div "Picklist item alert" at bounding box center [619, 465] width 102 height 19
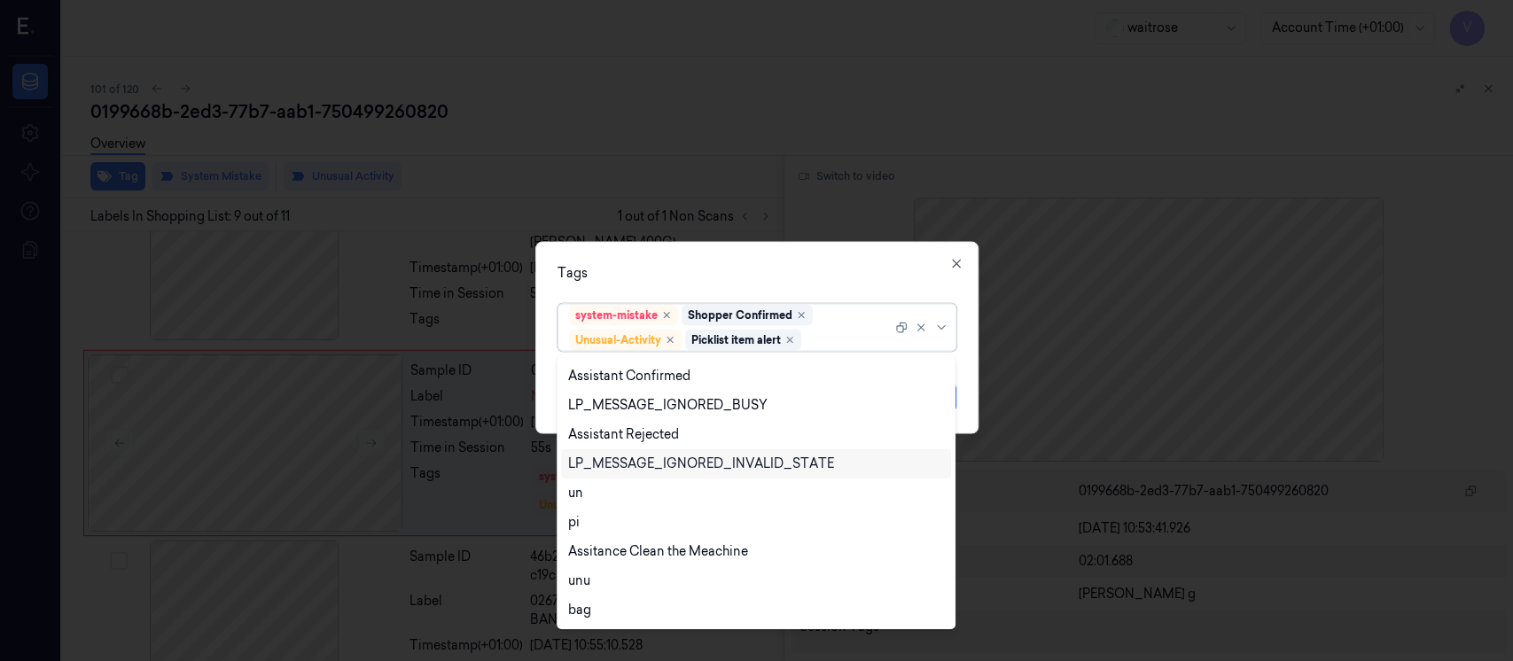
scroll to position [319, 0]
click at [840, 266] on div "Tags" at bounding box center [757, 273] width 399 height 19
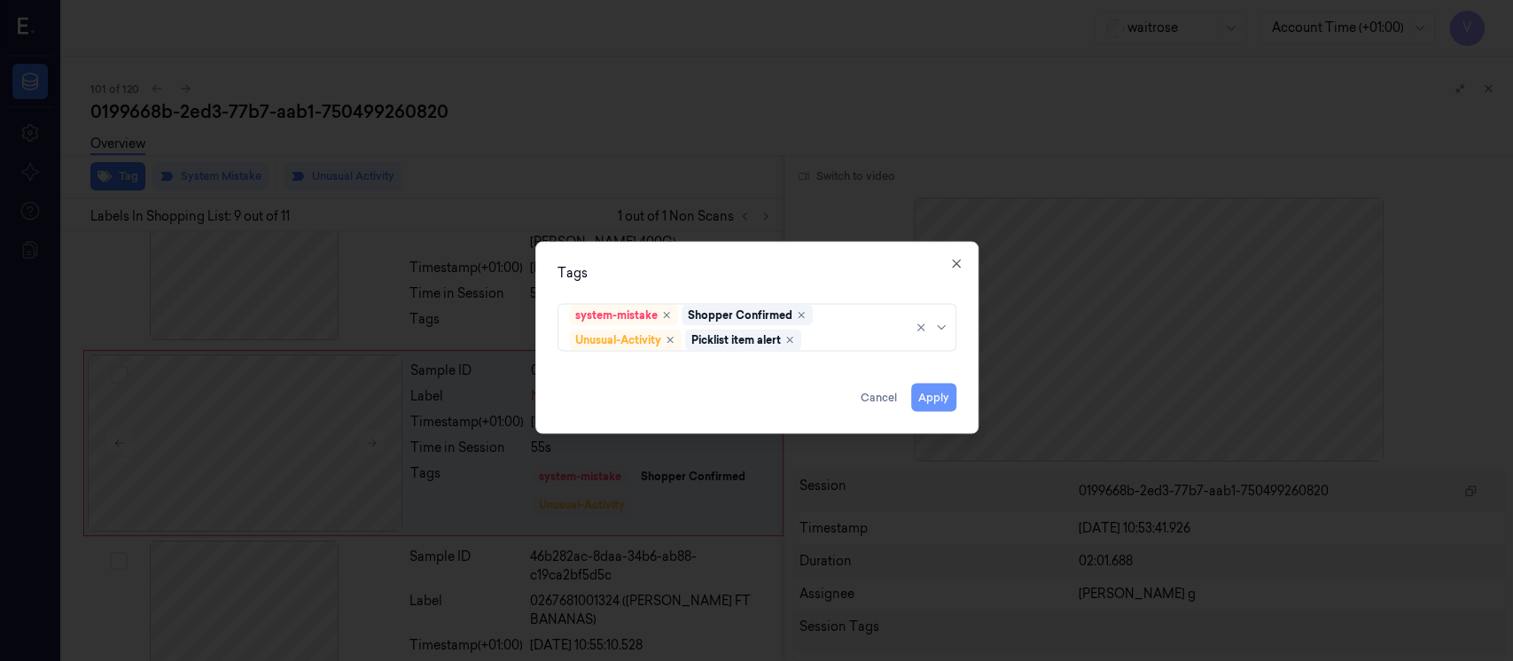
click at [921, 396] on button "Apply" at bounding box center [933, 398] width 45 height 28
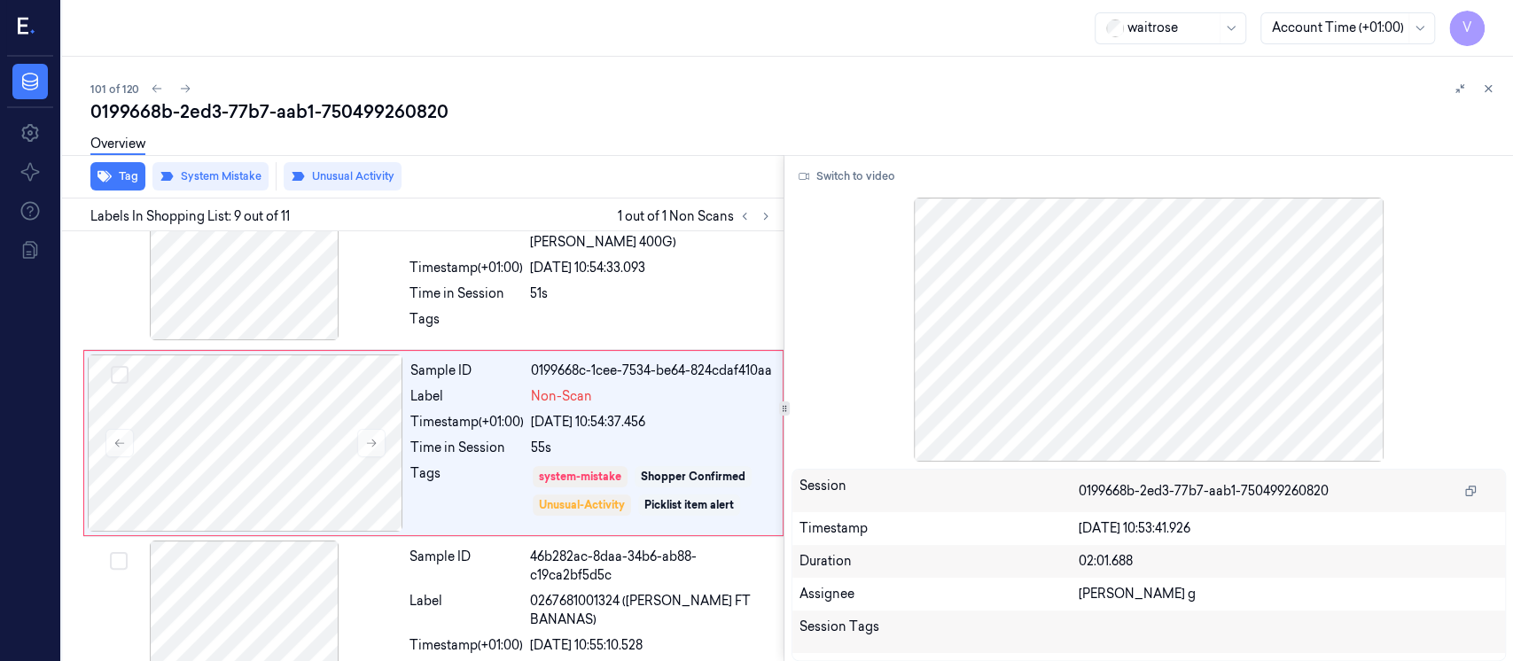
click at [1118, 118] on div "0199668b-2ed3-77b7-aab1-750499260820" at bounding box center [794, 111] width 1409 height 25
click at [1499, 93] on div "101 of 120 0199668b-2ed3-77b7-aab1-750499260820 Overview Tag System Mistake Unu…" at bounding box center [787, 359] width 1451 height 605
click at [1495, 87] on button at bounding box center [1488, 88] width 21 height 21
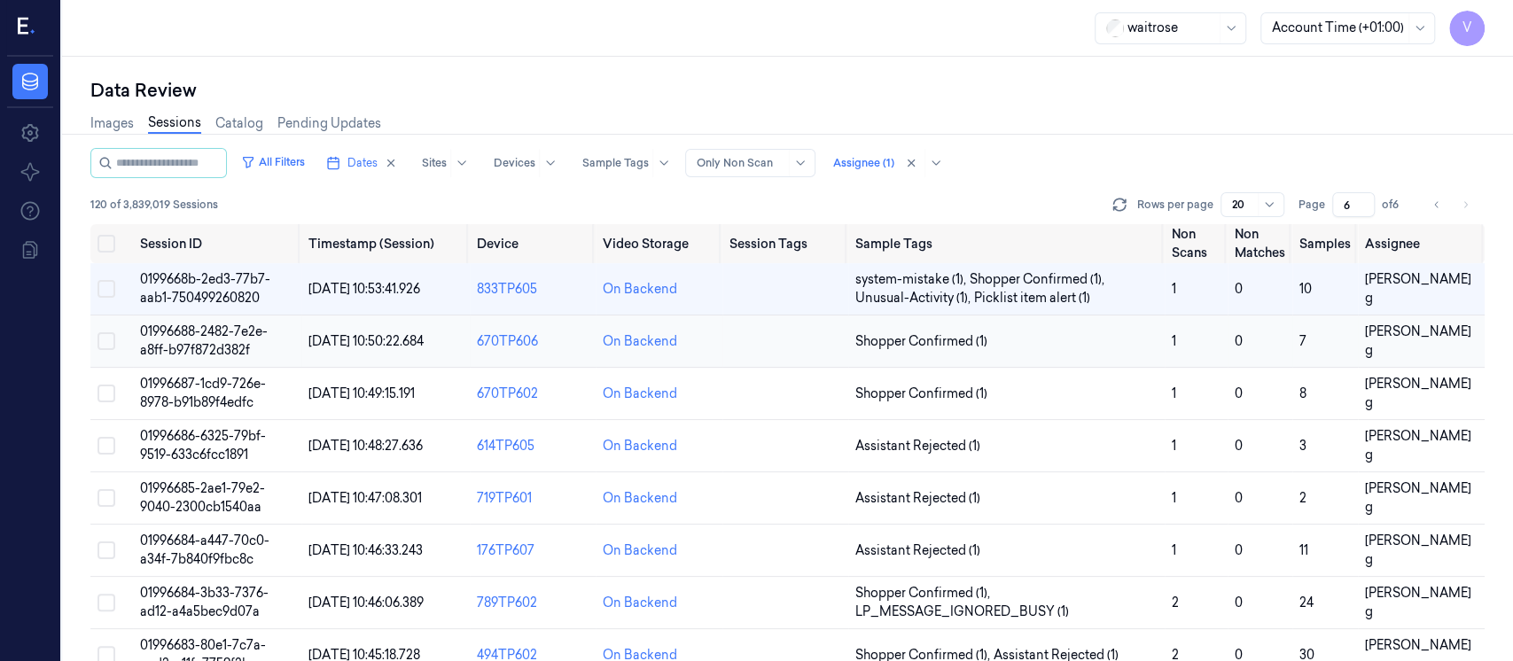
click at [777, 344] on td at bounding box center [786, 342] width 126 height 52
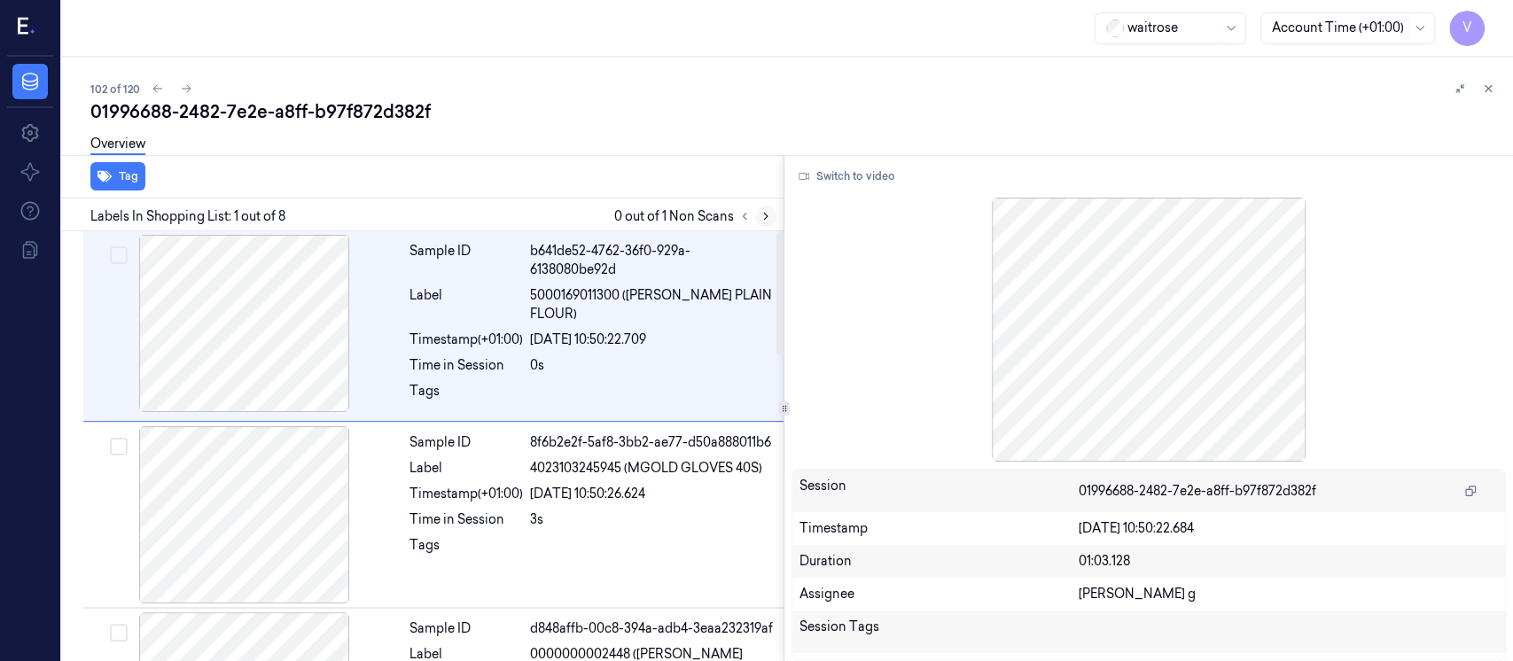
click at [772, 215] on button at bounding box center [765, 216] width 21 height 21
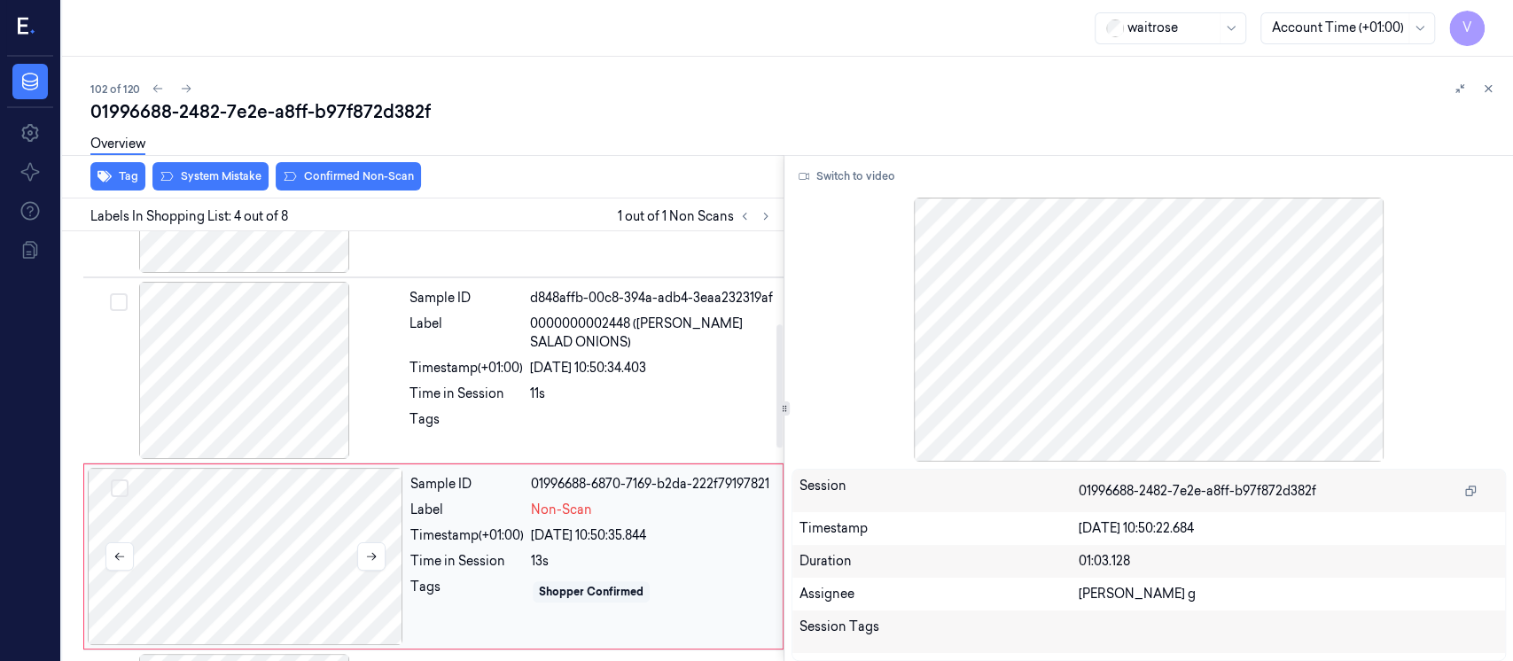
scroll to position [316, 0]
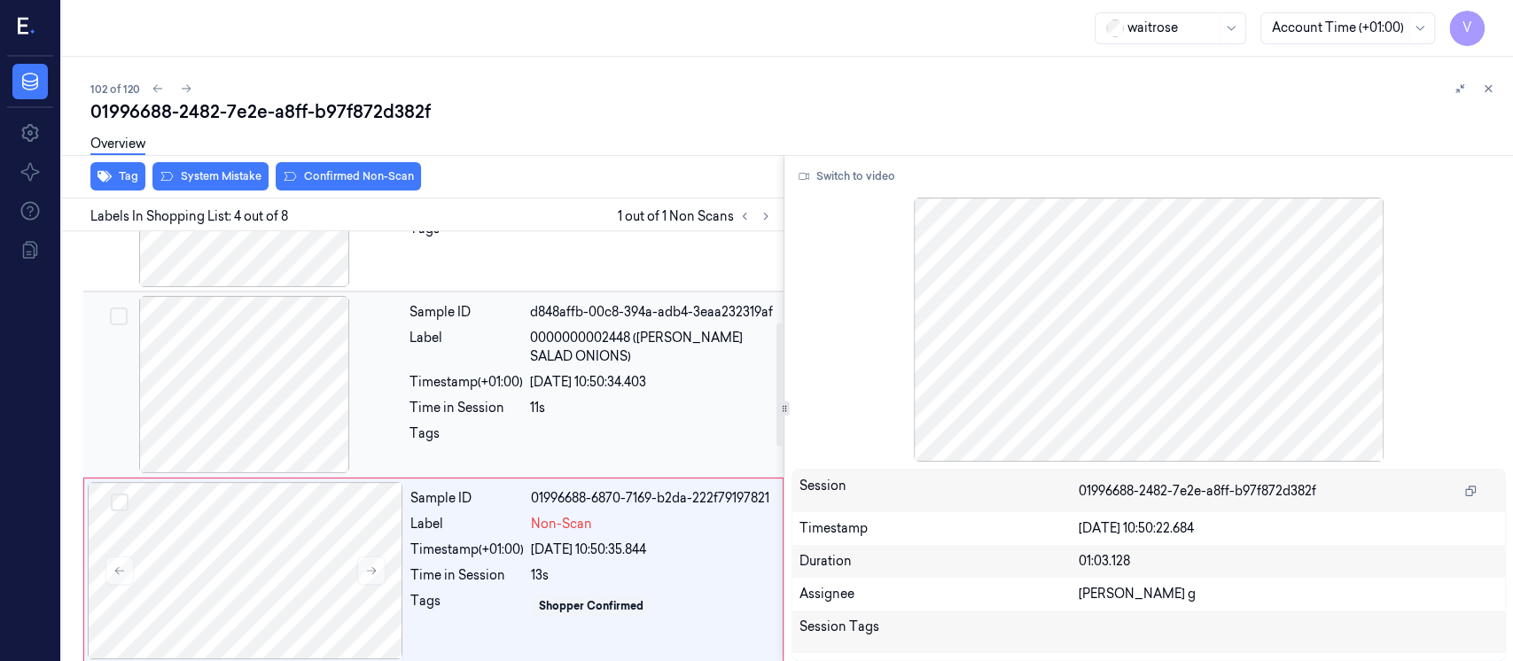
click at [265, 372] on div at bounding box center [245, 384] width 316 height 177
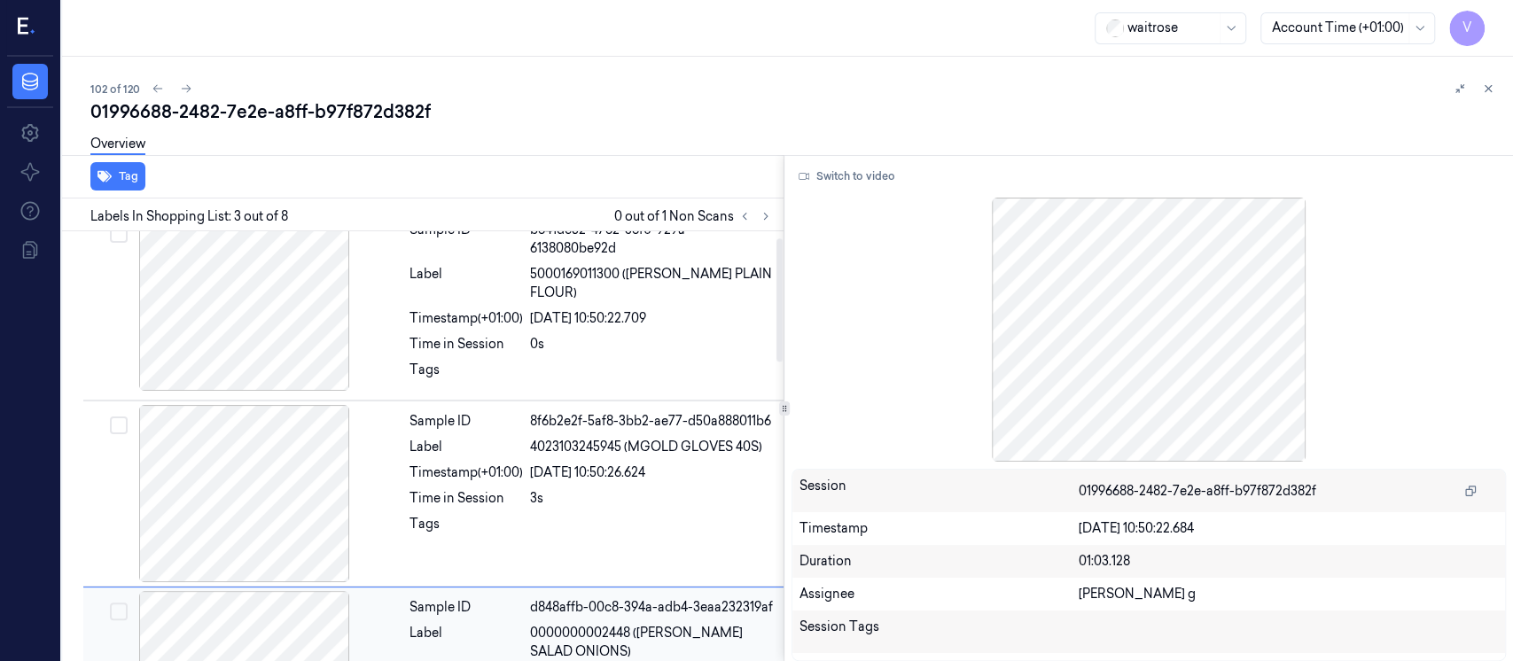
scroll to position [12, 0]
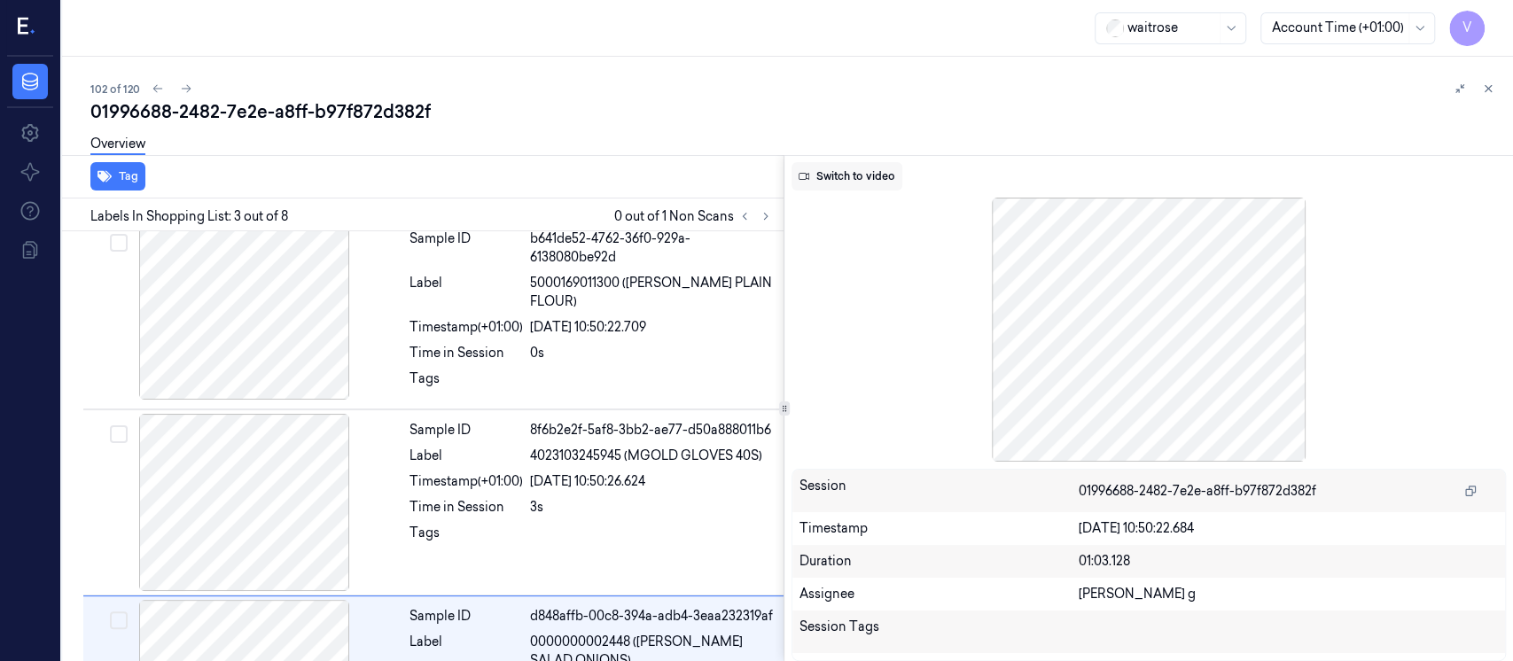
click at [863, 174] on button "Switch to video" at bounding box center [847, 176] width 111 height 28
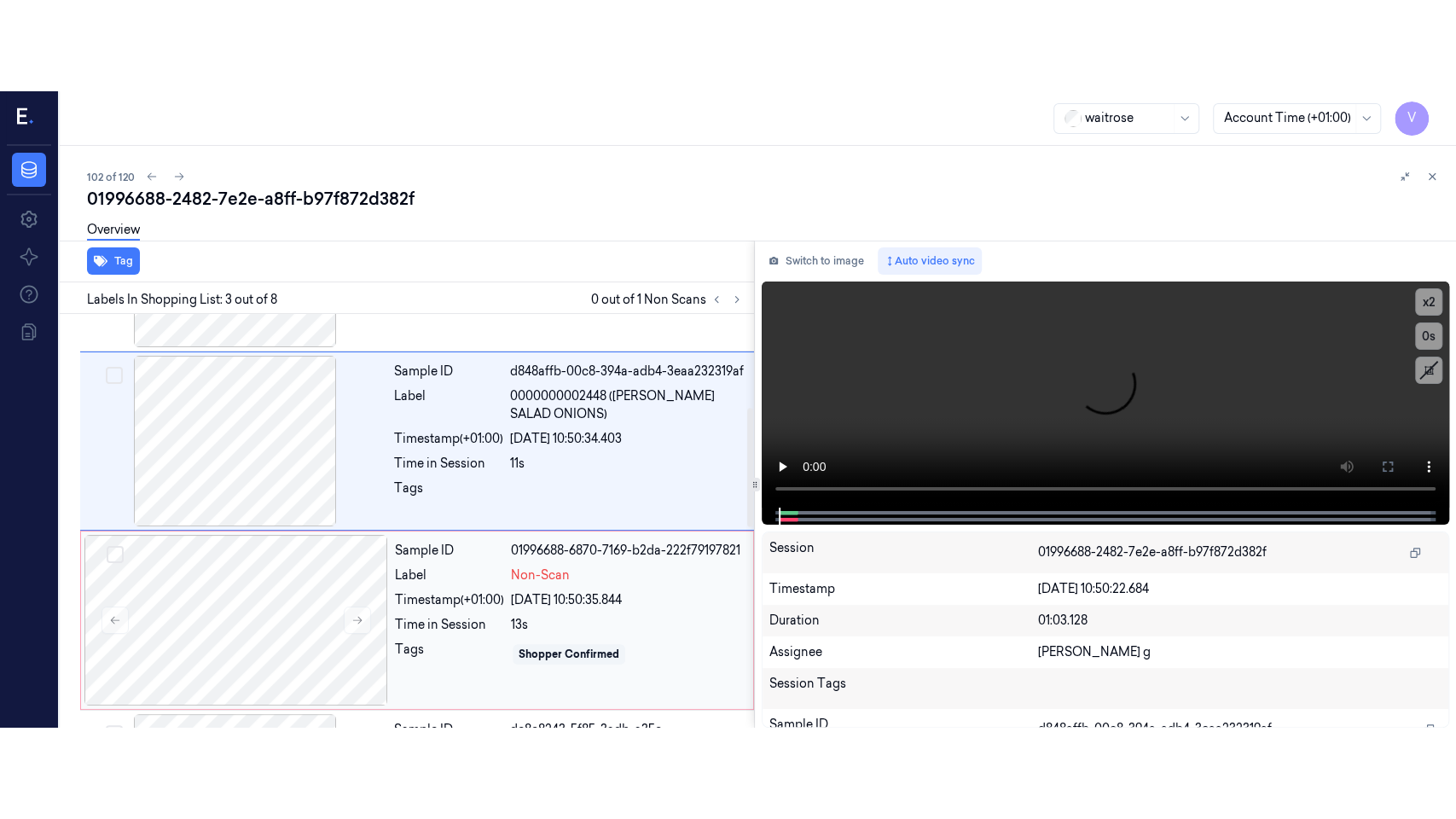
scroll to position [353, 0]
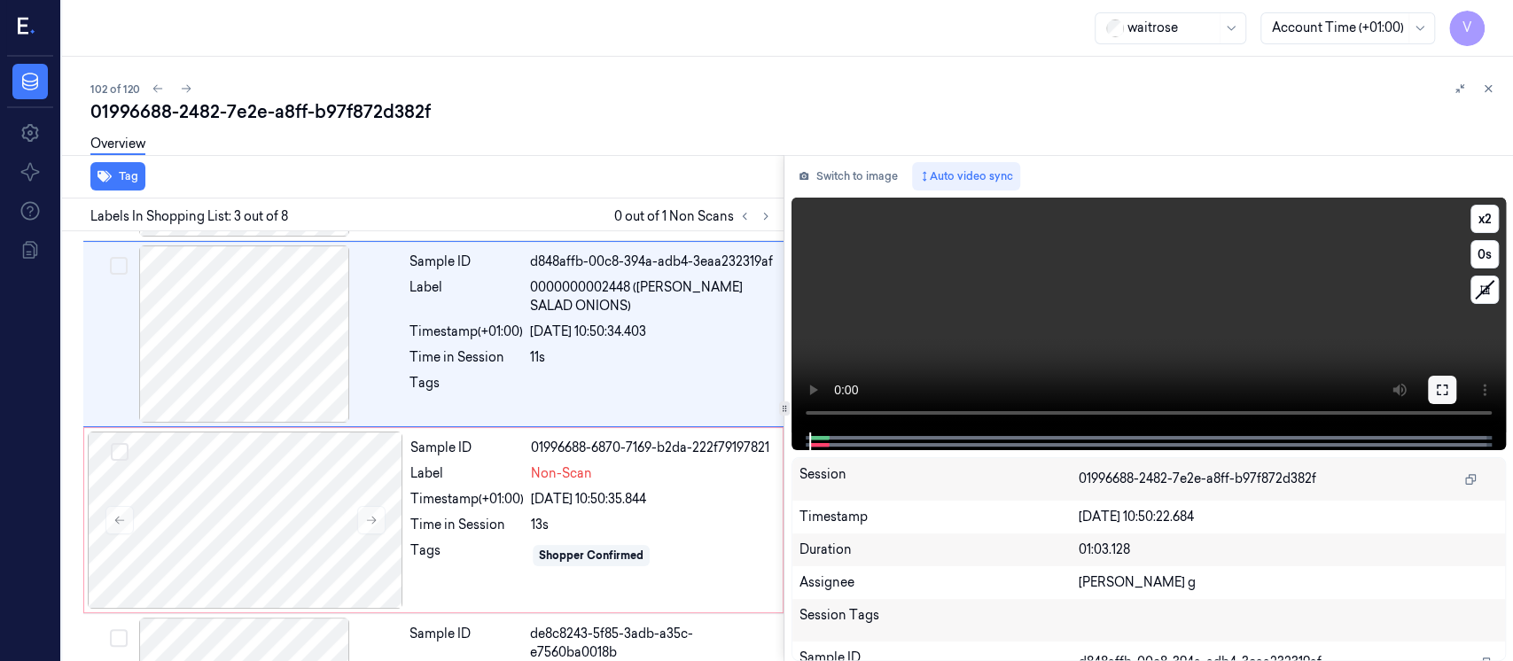
click at [1450, 385] on button at bounding box center [1442, 390] width 28 height 28
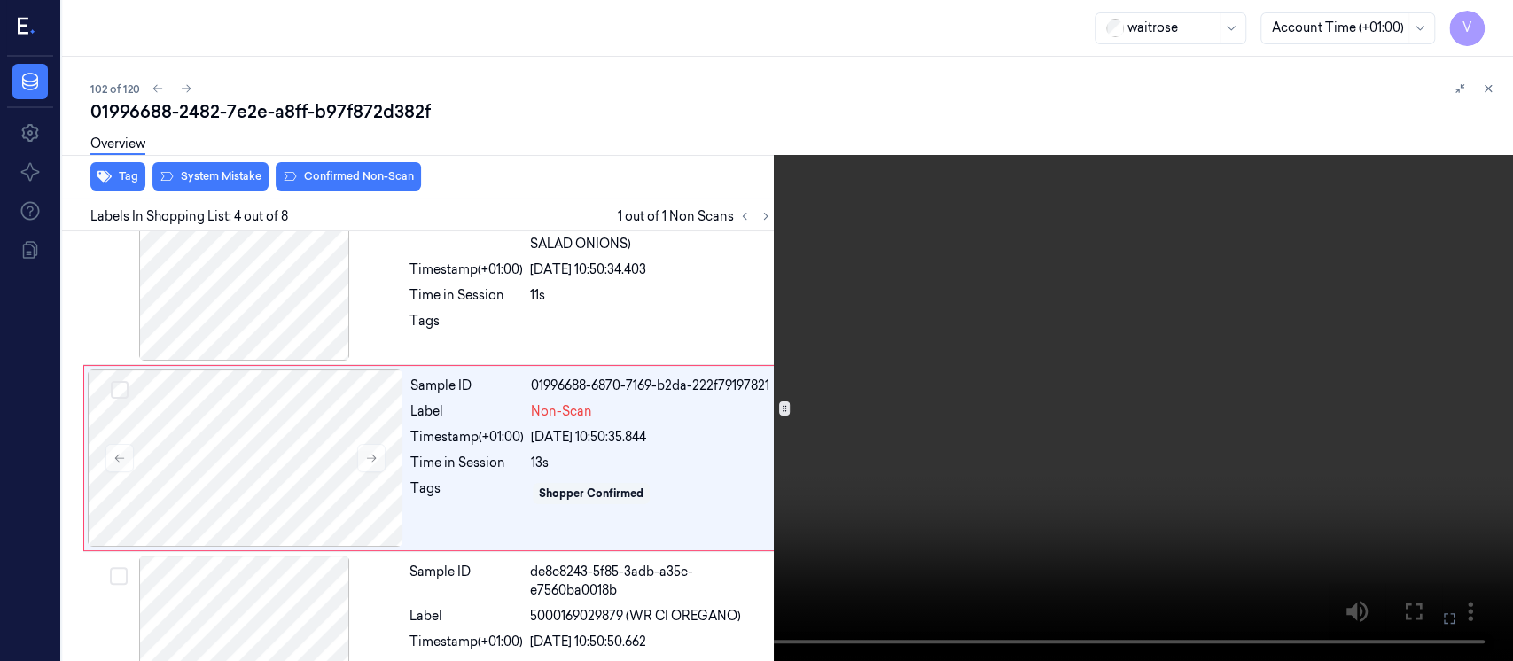
scroll to position [434, 0]
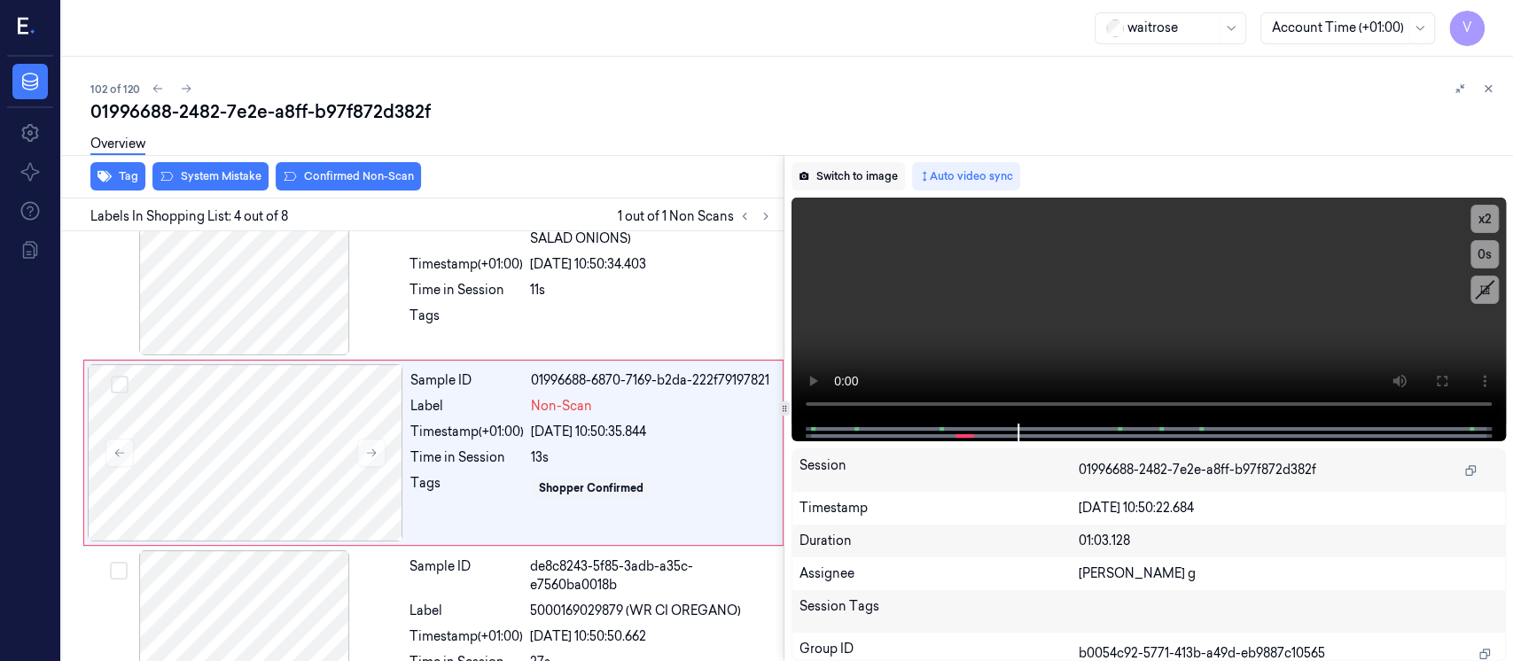
click at [856, 182] on button "Switch to image" at bounding box center [848, 176] width 113 height 28
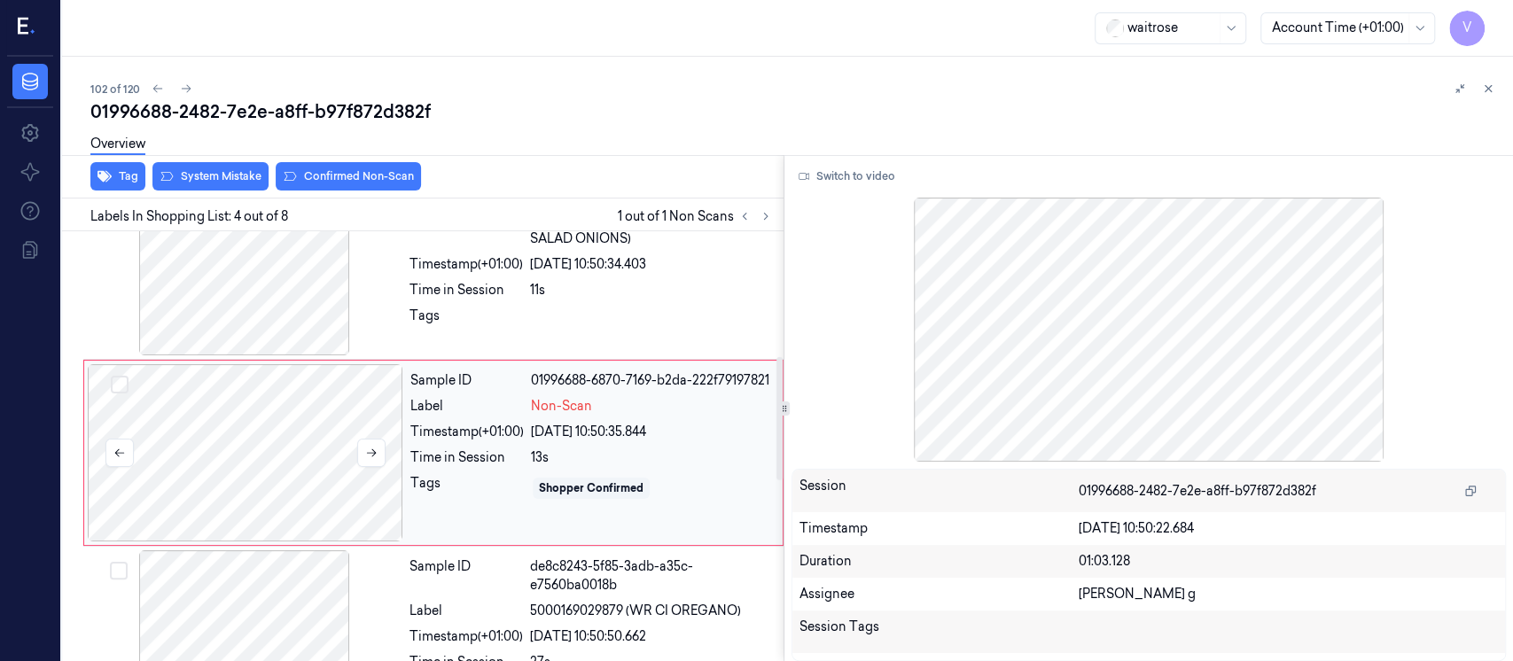
click at [258, 466] on div at bounding box center [246, 452] width 316 height 177
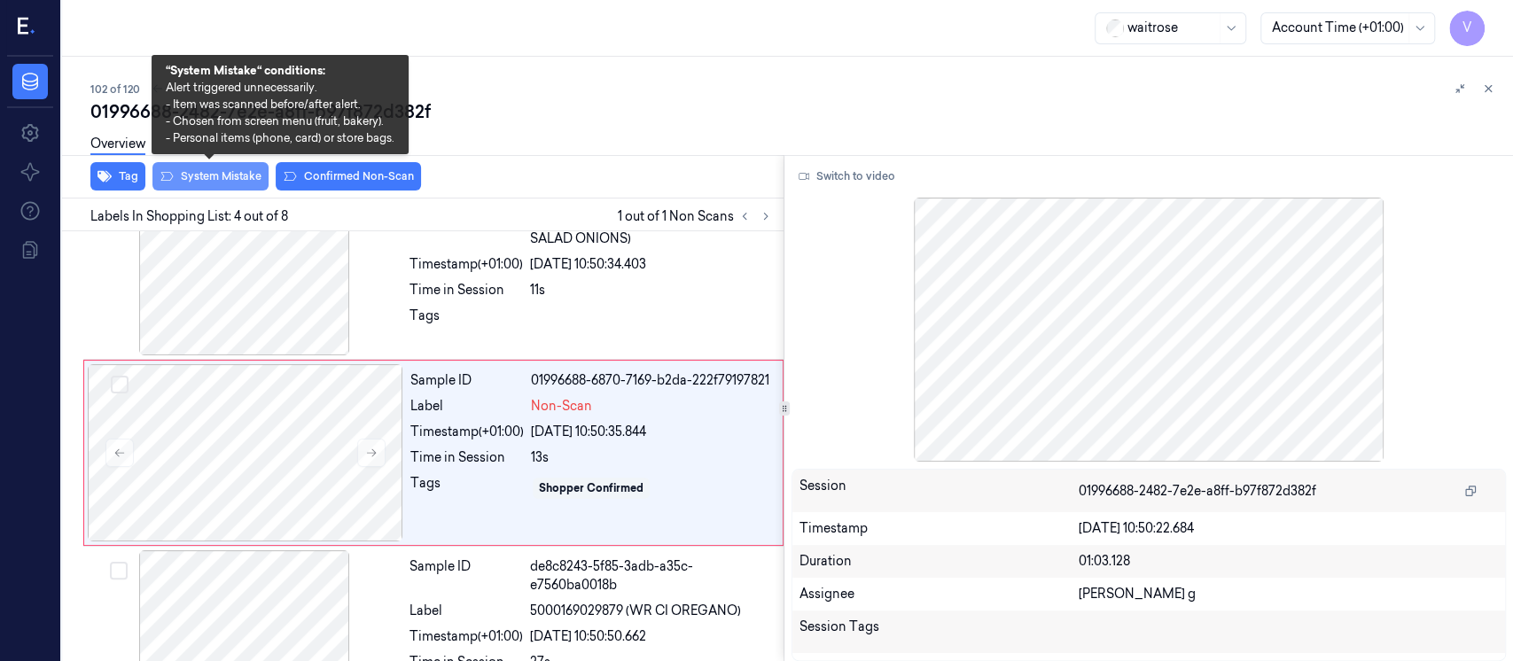
click at [200, 173] on button "System Mistake" at bounding box center [210, 176] width 116 height 28
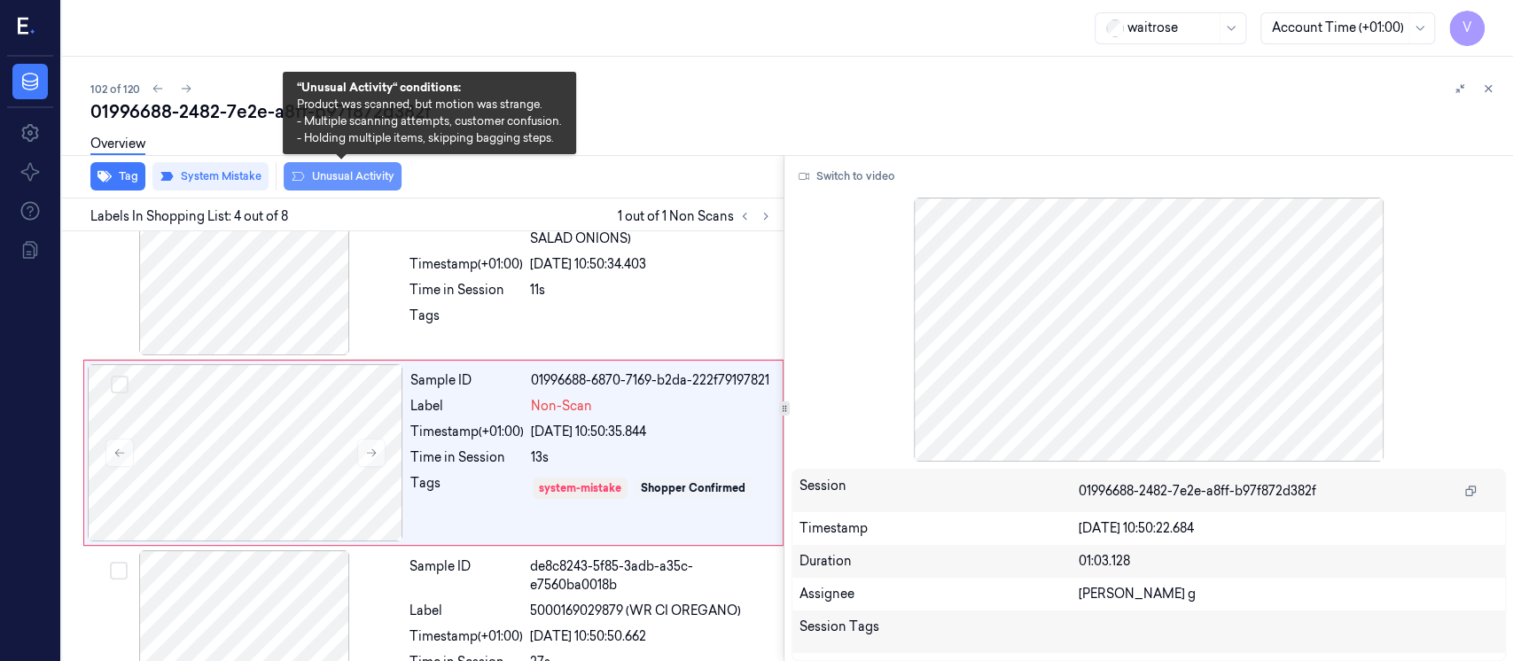
click at [315, 178] on button "Unusual Activity" at bounding box center [343, 176] width 118 height 28
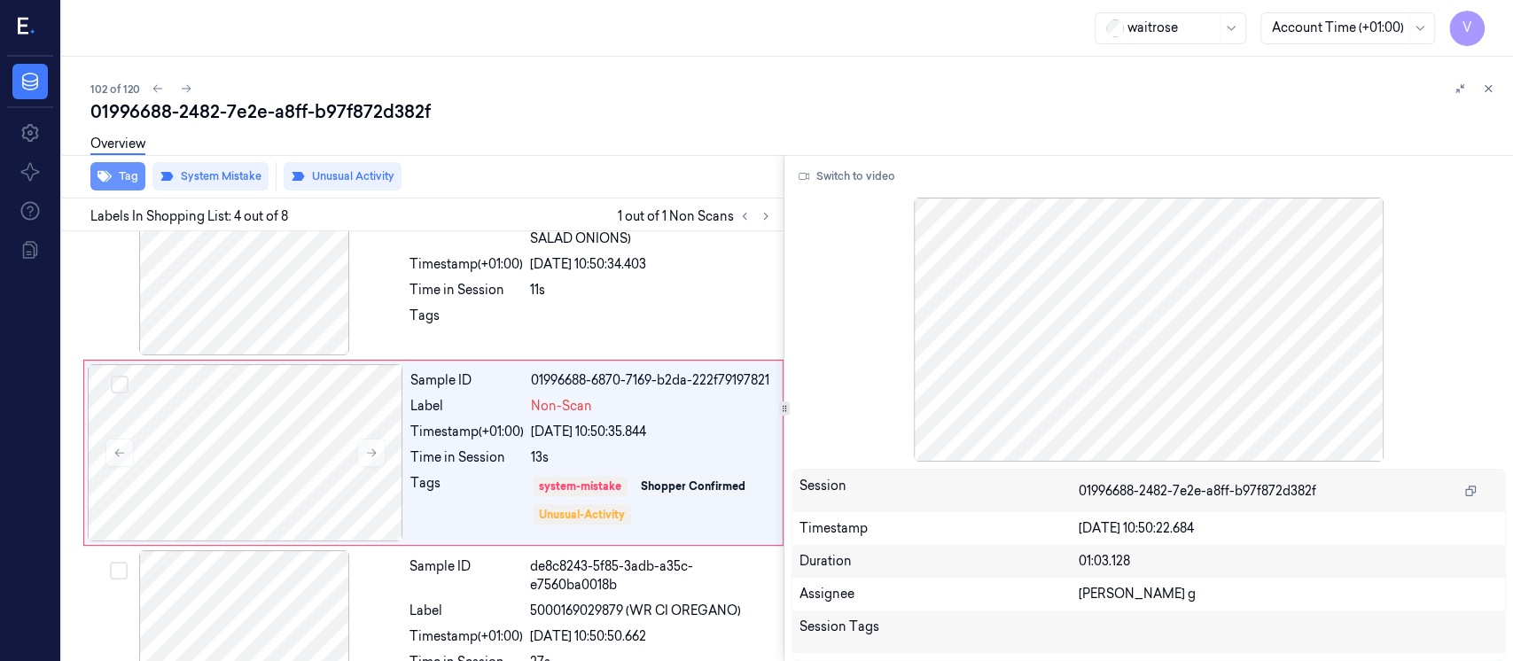
click at [108, 182] on icon "button" at bounding box center [105, 176] width 14 height 14
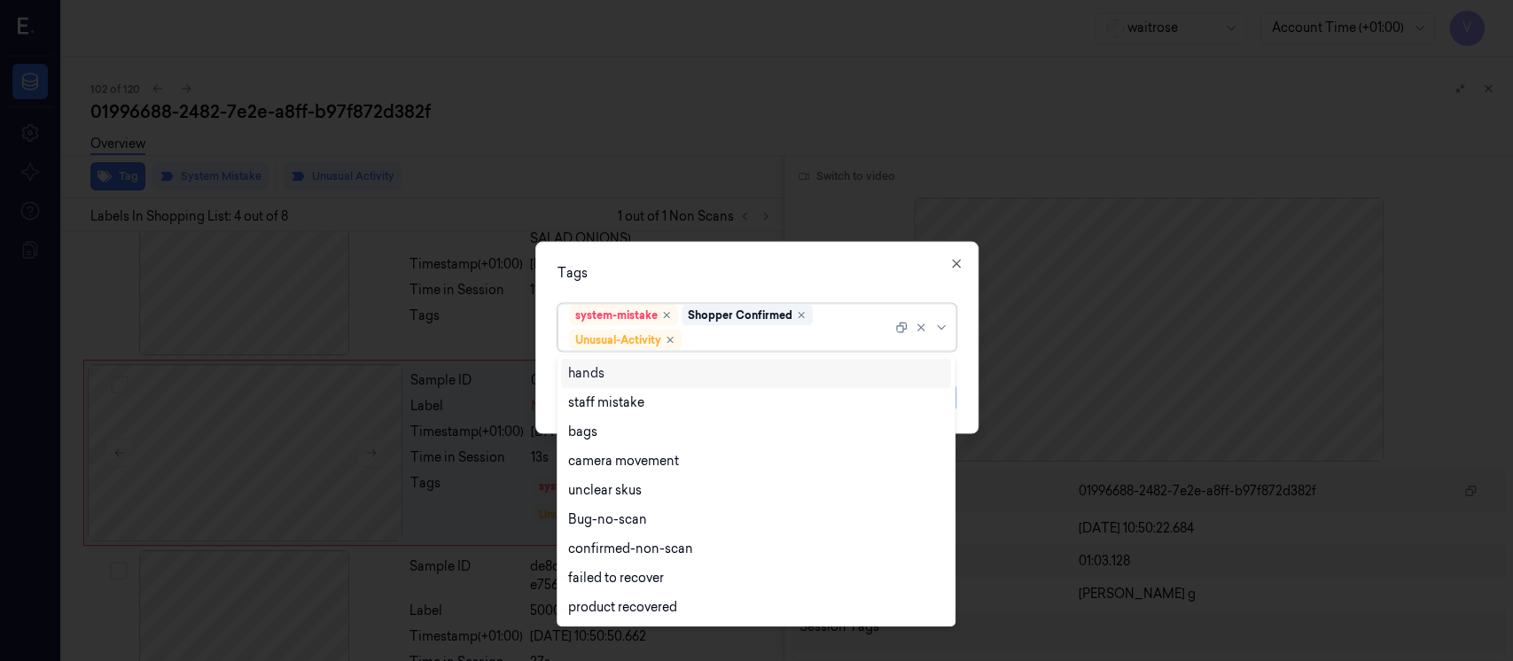
click at [770, 341] on div at bounding box center [788, 340] width 207 height 19
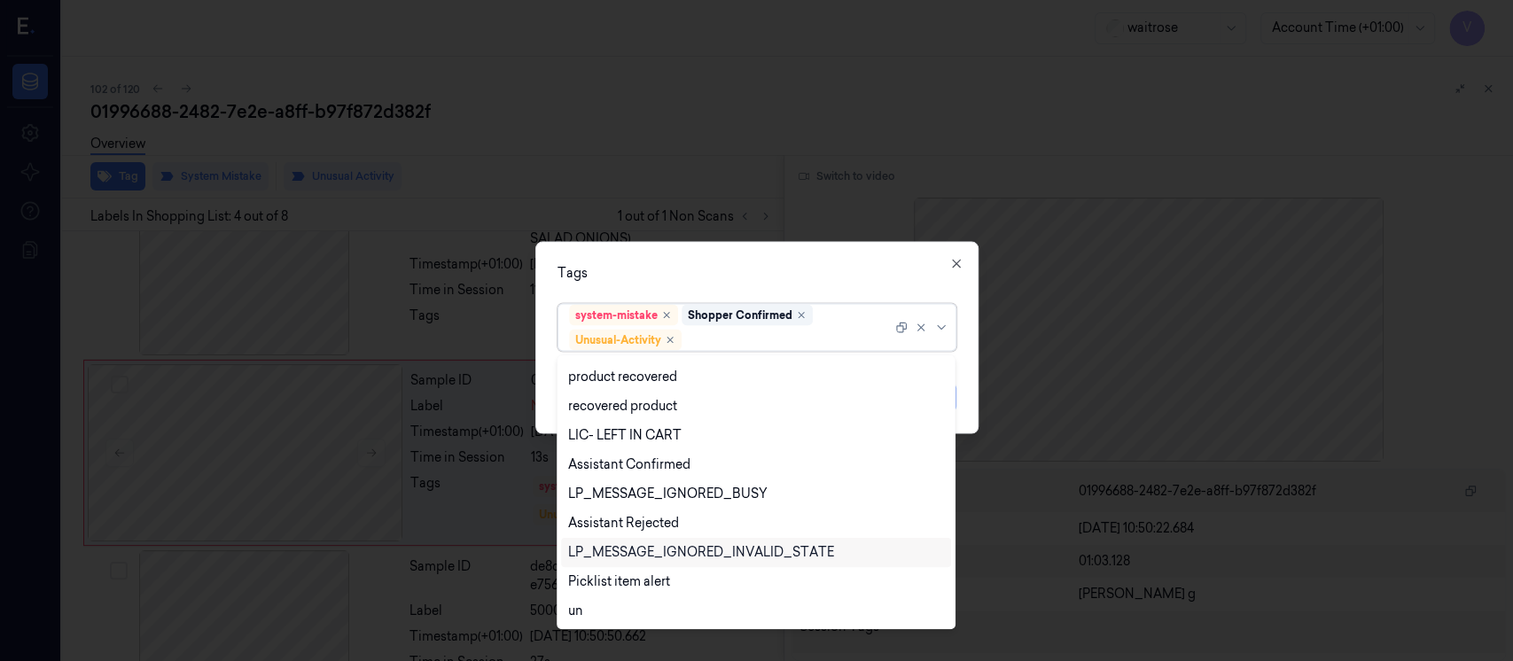
scroll to position [348, 0]
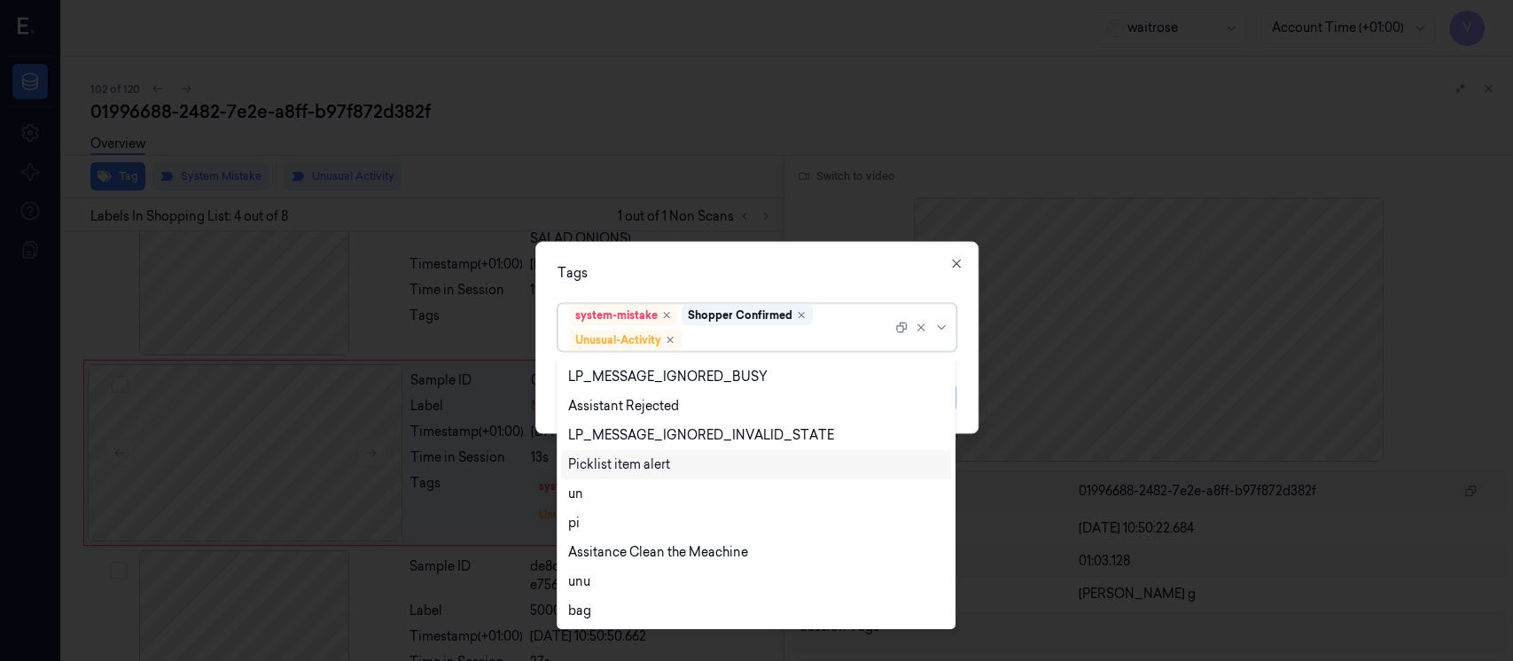
click at [629, 467] on div "Picklist item alert" at bounding box center [619, 465] width 102 height 19
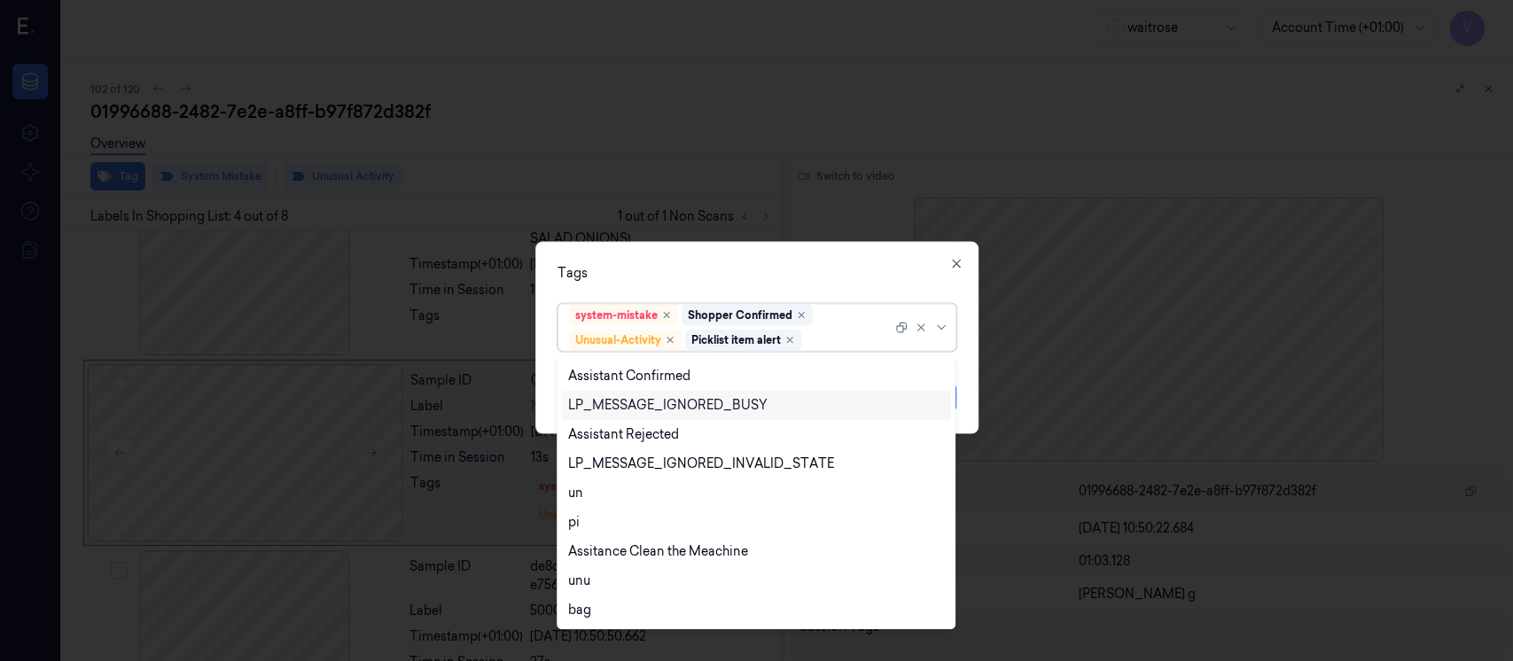
click at [827, 240] on div at bounding box center [756, 330] width 1513 height 661
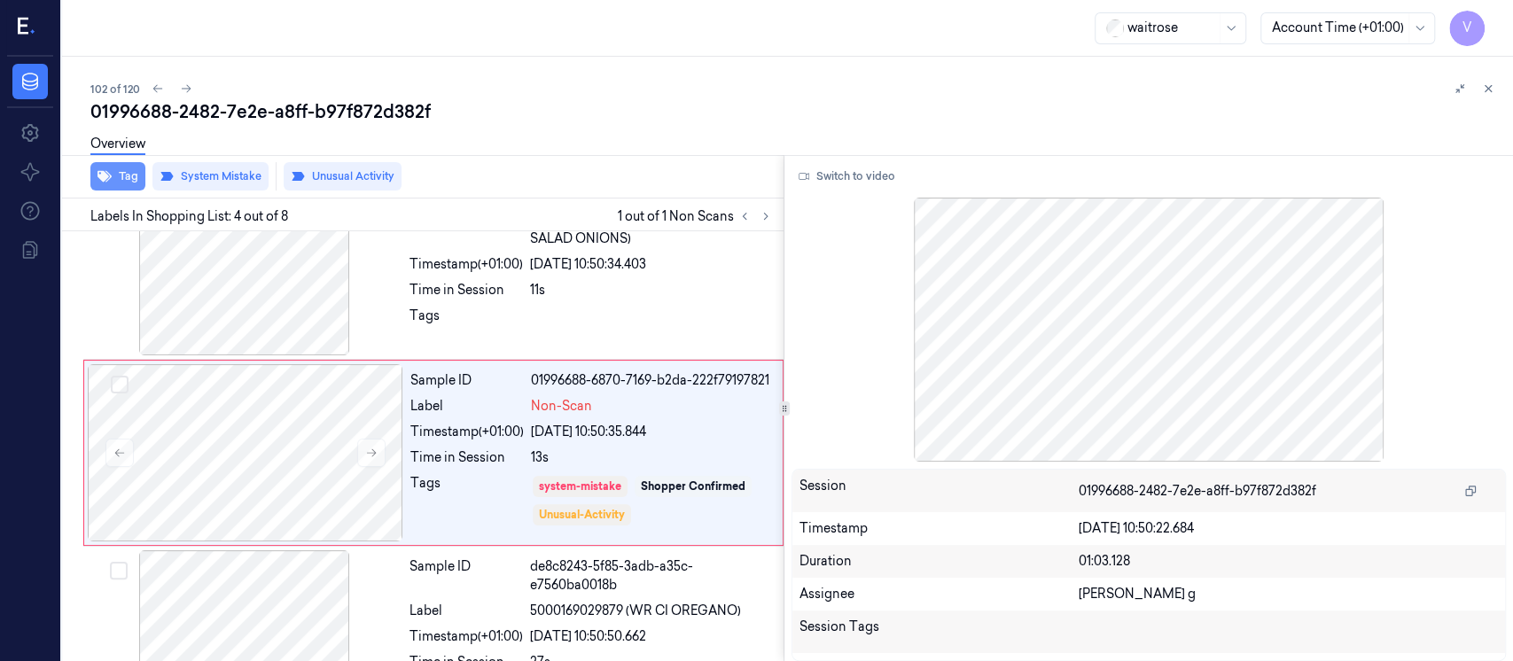
click at [125, 178] on button "Tag" at bounding box center [117, 176] width 55 height 28
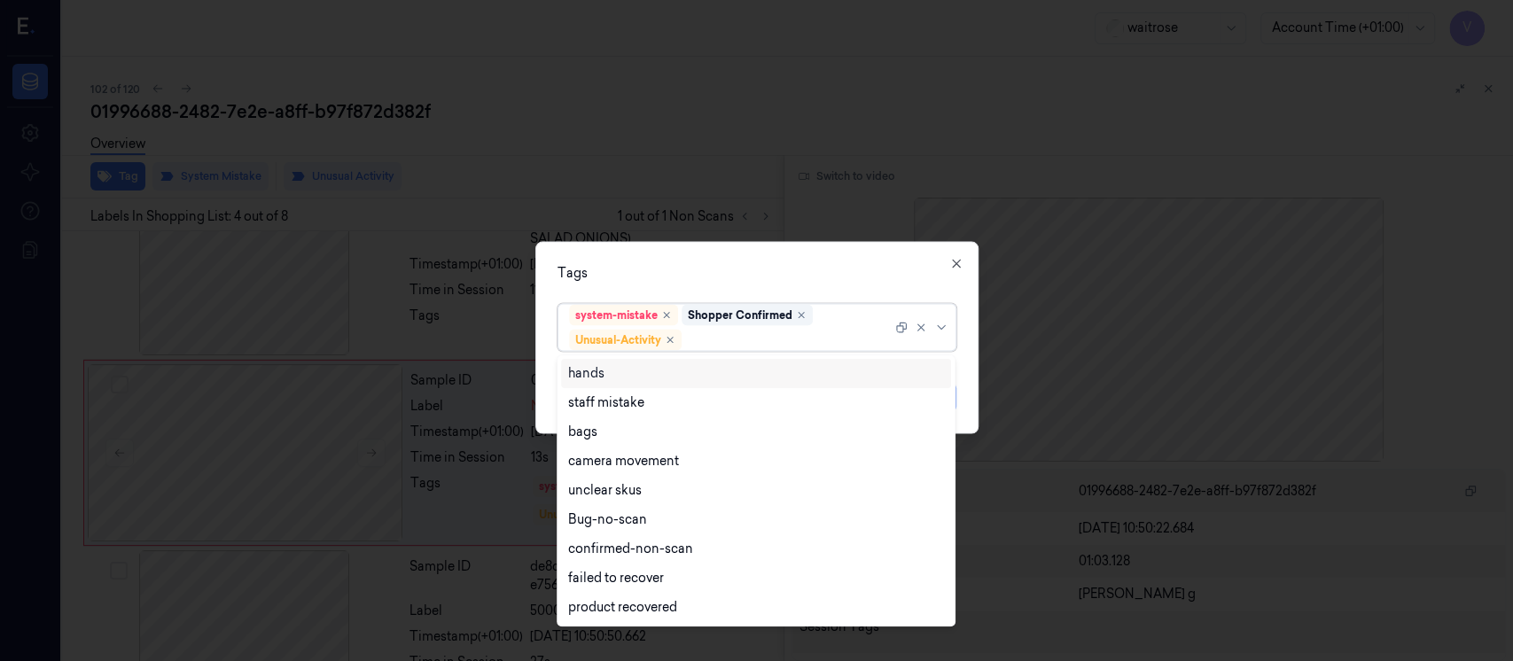
click at [777, 332] on div at bounding box center [788, 340] width 207 height 19
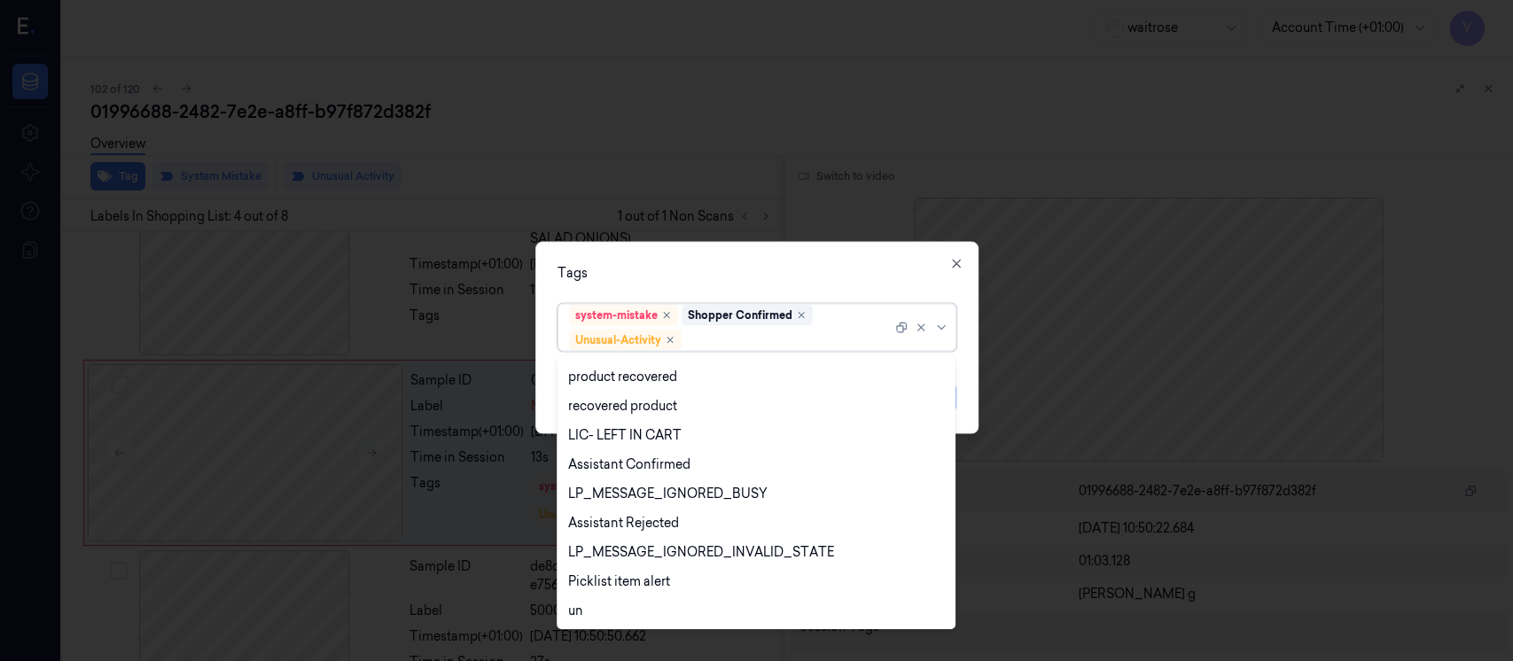
scroll to position [231, 0]
click at [629, 573] on div "Picklist item alert" at bounding box center [619, 581] width 102 height 19
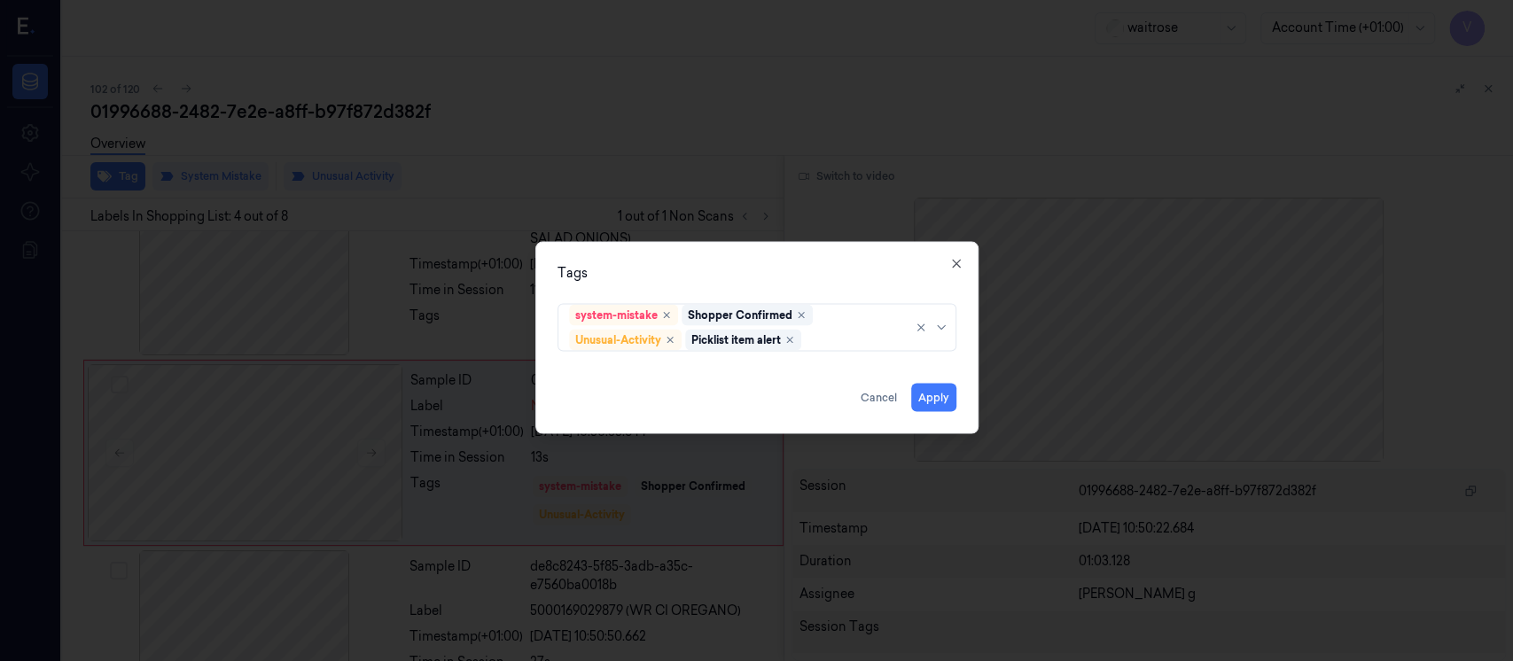
click at [774, 270] on div "Tags" at bounding box center [757, 273] width 399 height 19
click at [922, 388] on button "Apply" at bounding box center [933, 398] width 45 height 28
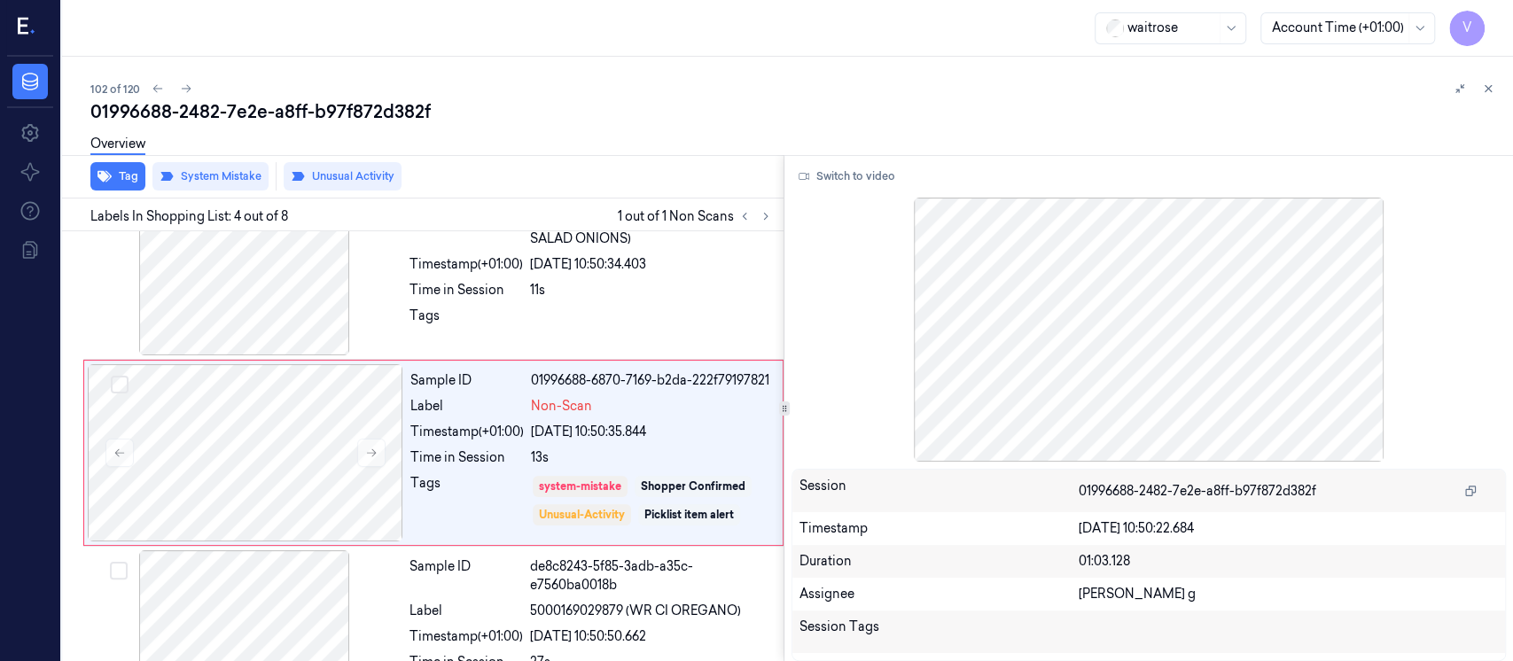
click at [1144, 138] on div "Overview" at bounding box center [794, 146] width 1409 height 45
click at [1489, 96] on button at bounding box center [1488, 88] width 21 height 21
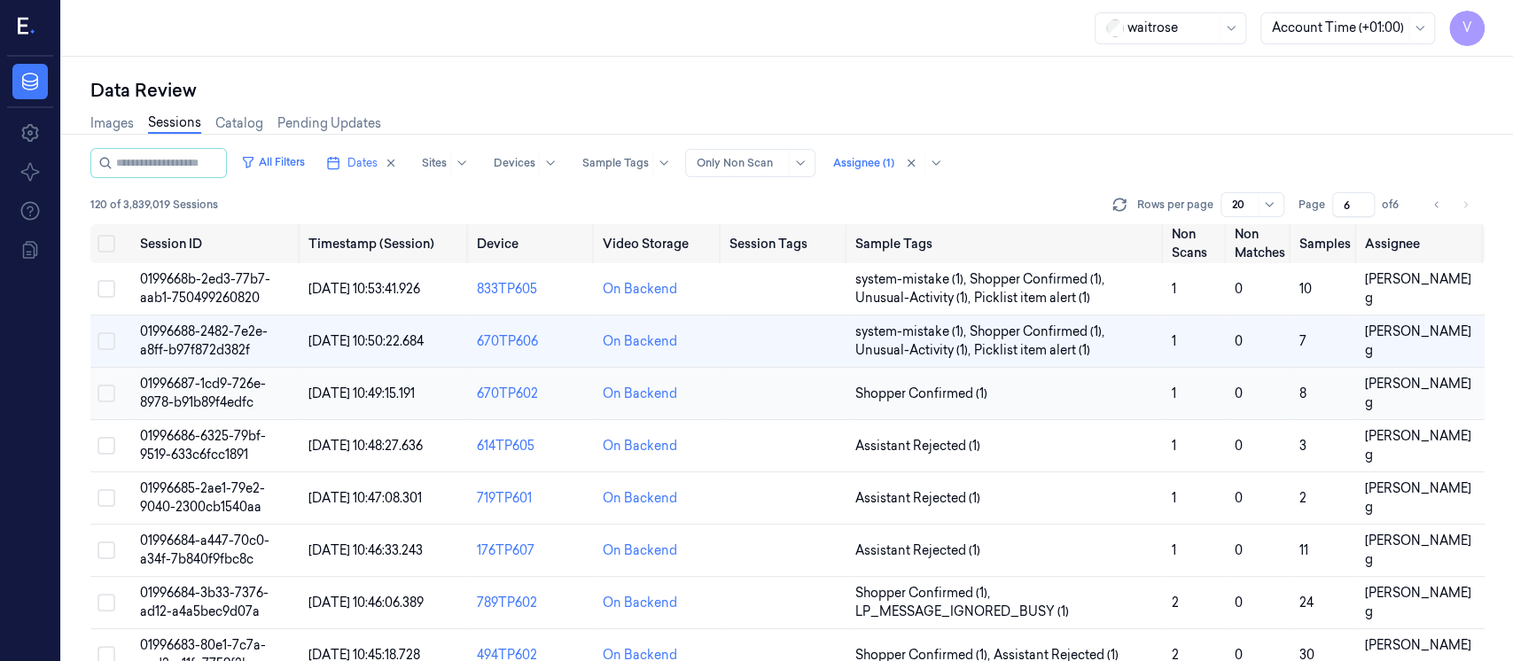
click at [755, 404] on td at bounding box center [786, 394] width 126 height 52
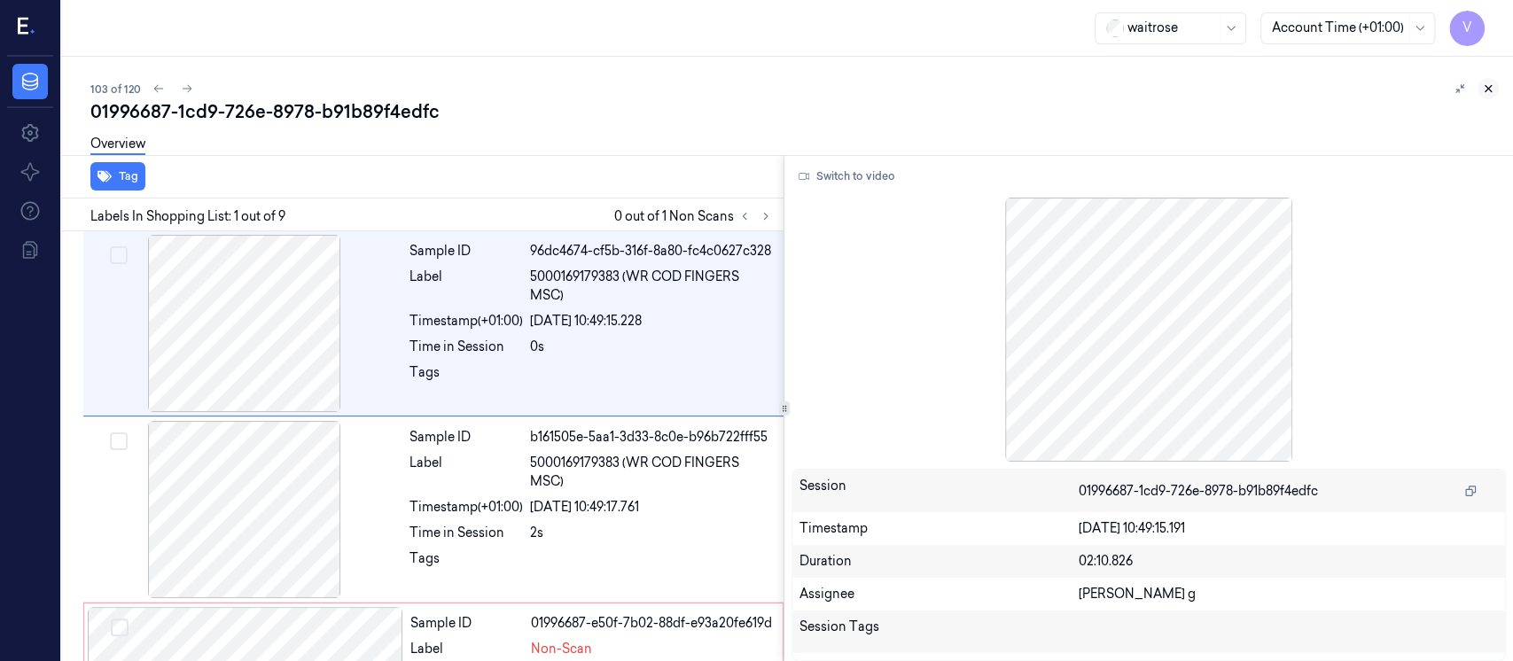
click at [1489, 87] on icon at bounding box center [1489, 89] width 6 height 6
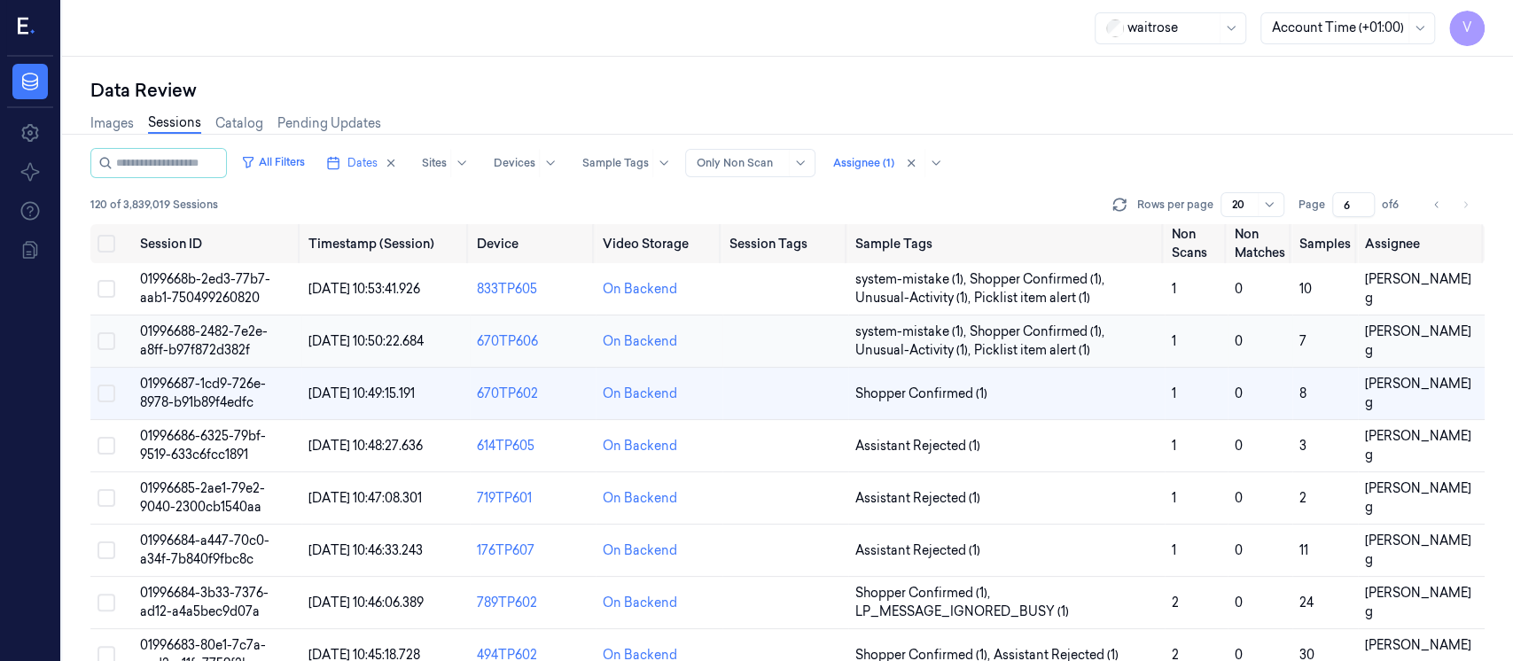
click at [793, 356] on td at bounding box center [786, 342] width 126 height 52
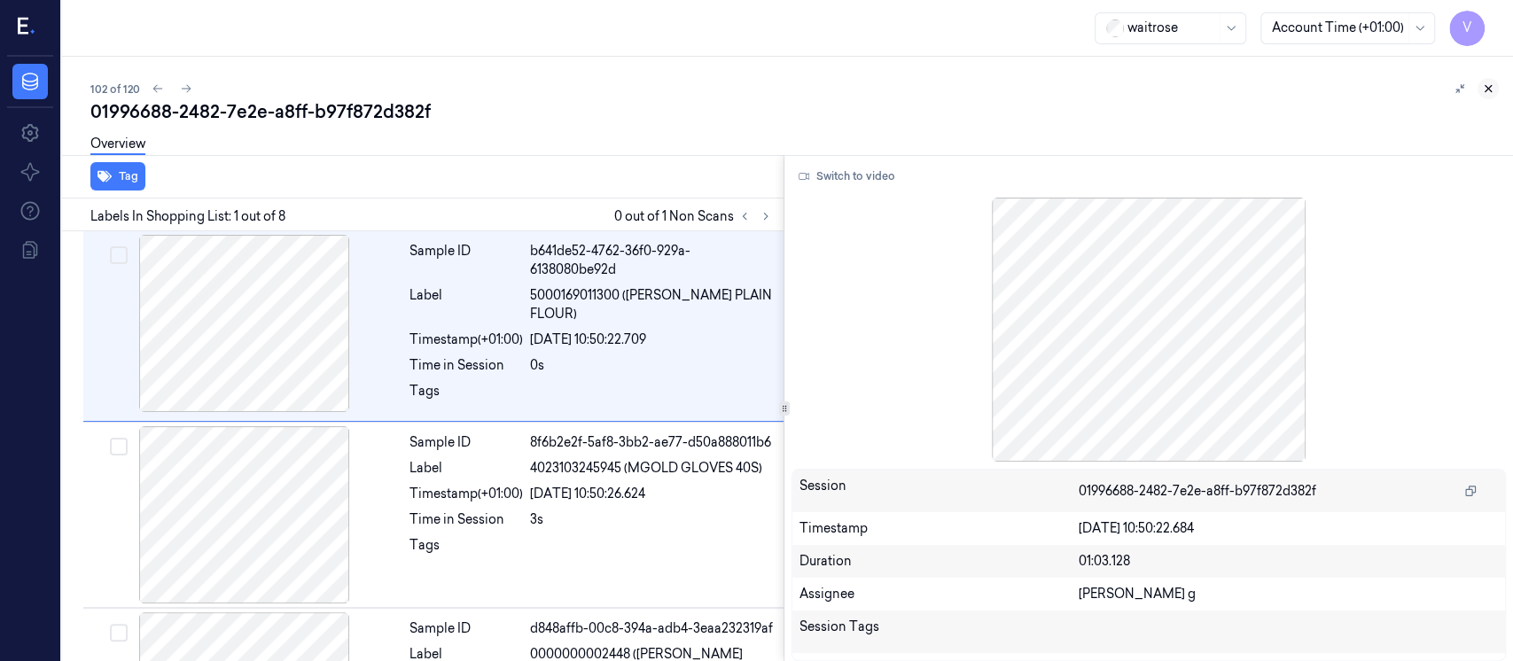
click at [1488, 82] on icon at bounding box center [1488, 88] width 12 height 12
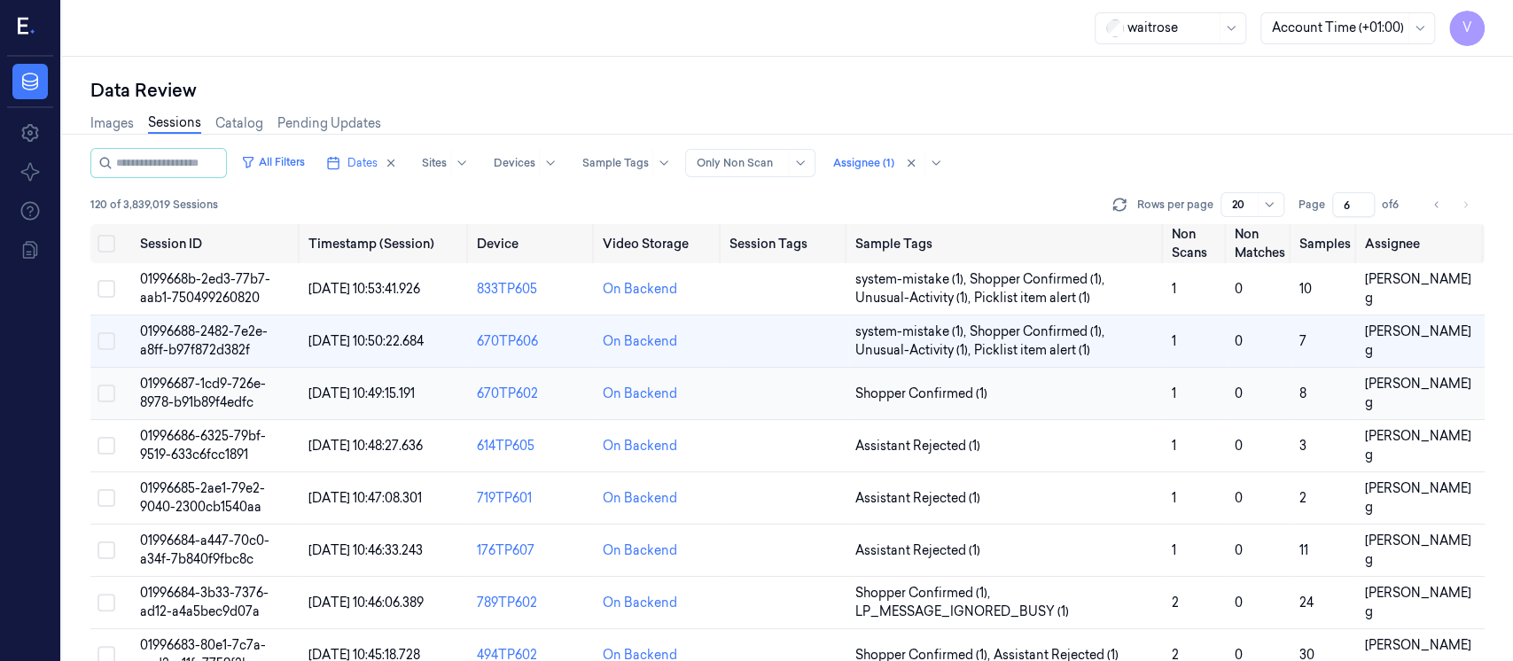
click at [762, 398] on td at bounding box center [786, 394] width 126 height 52
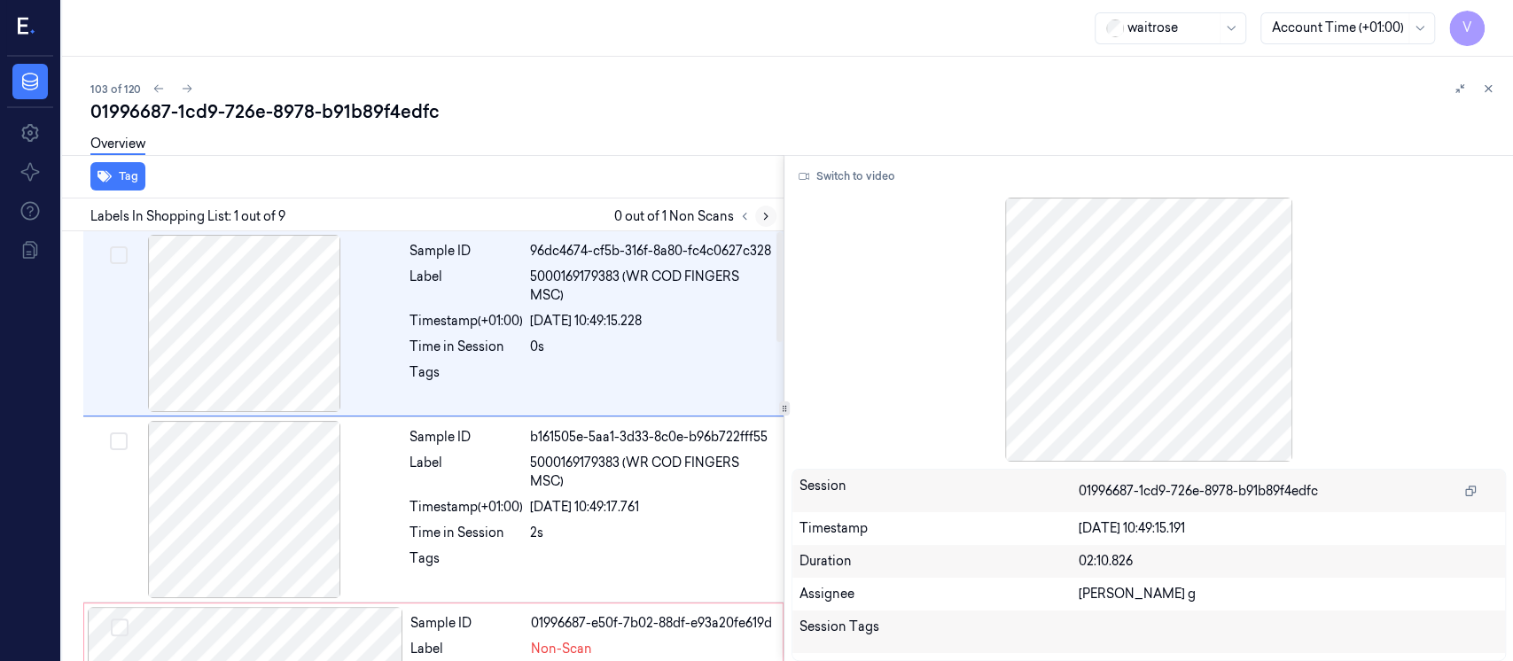
click at [760, 215] on icon at bounding box center [766, 216] width 12 height 12
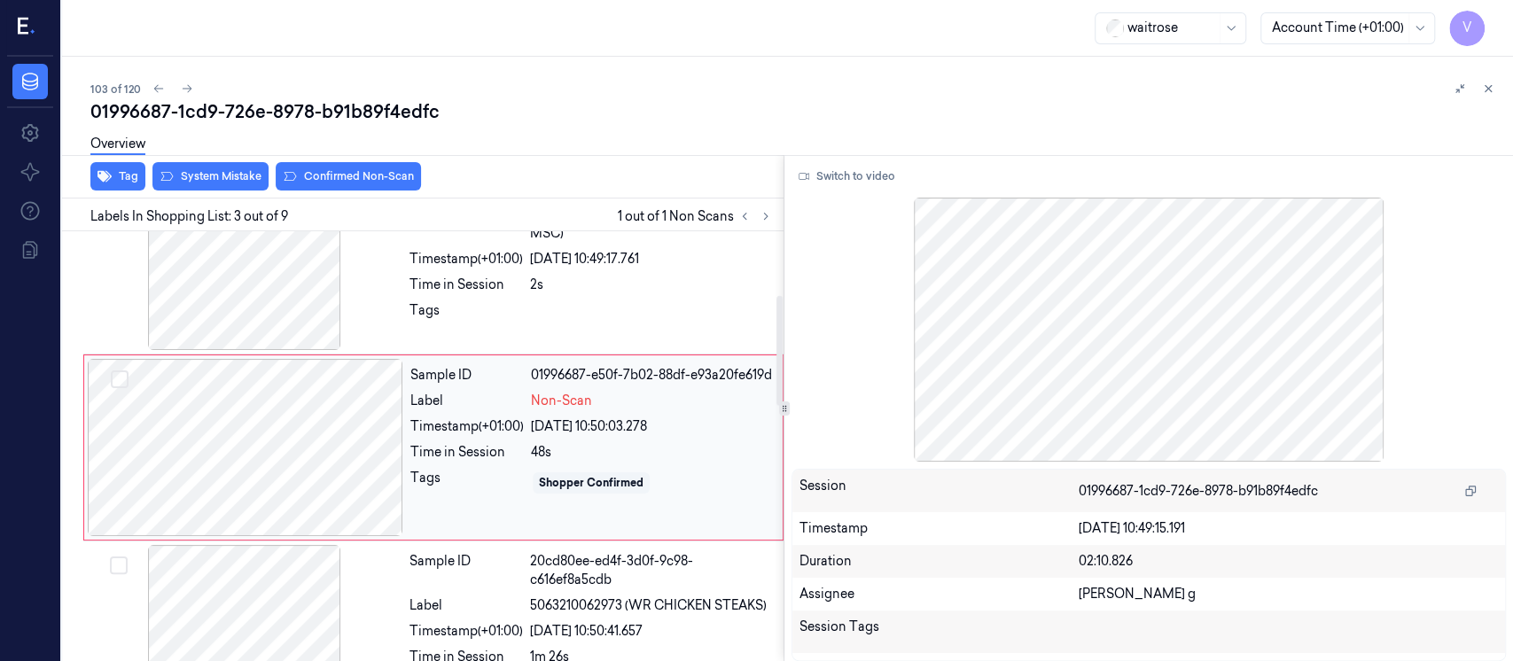
scroll to position [12, 0]
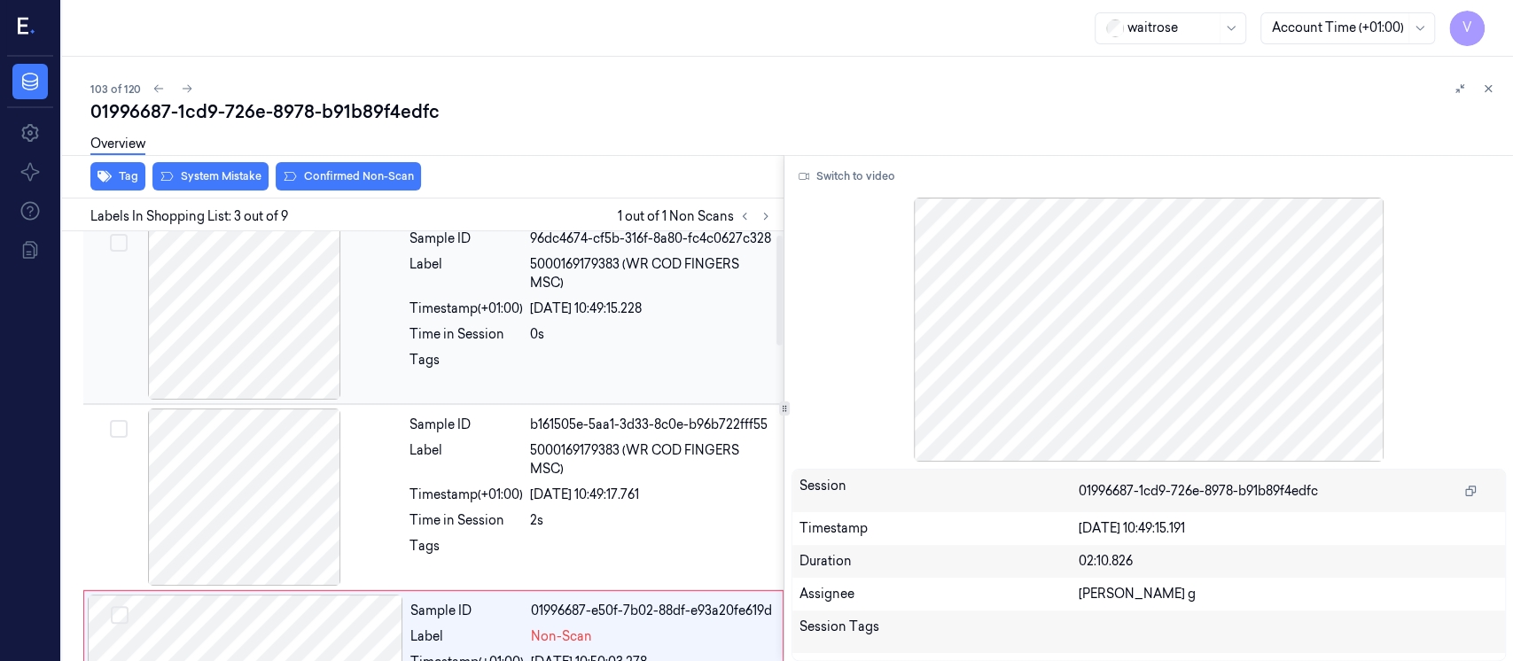
click at [577, 278] on span "5000169179383 (WR COD FINGERS MSC)" at bounding box center [651, 273] width 243 height 37
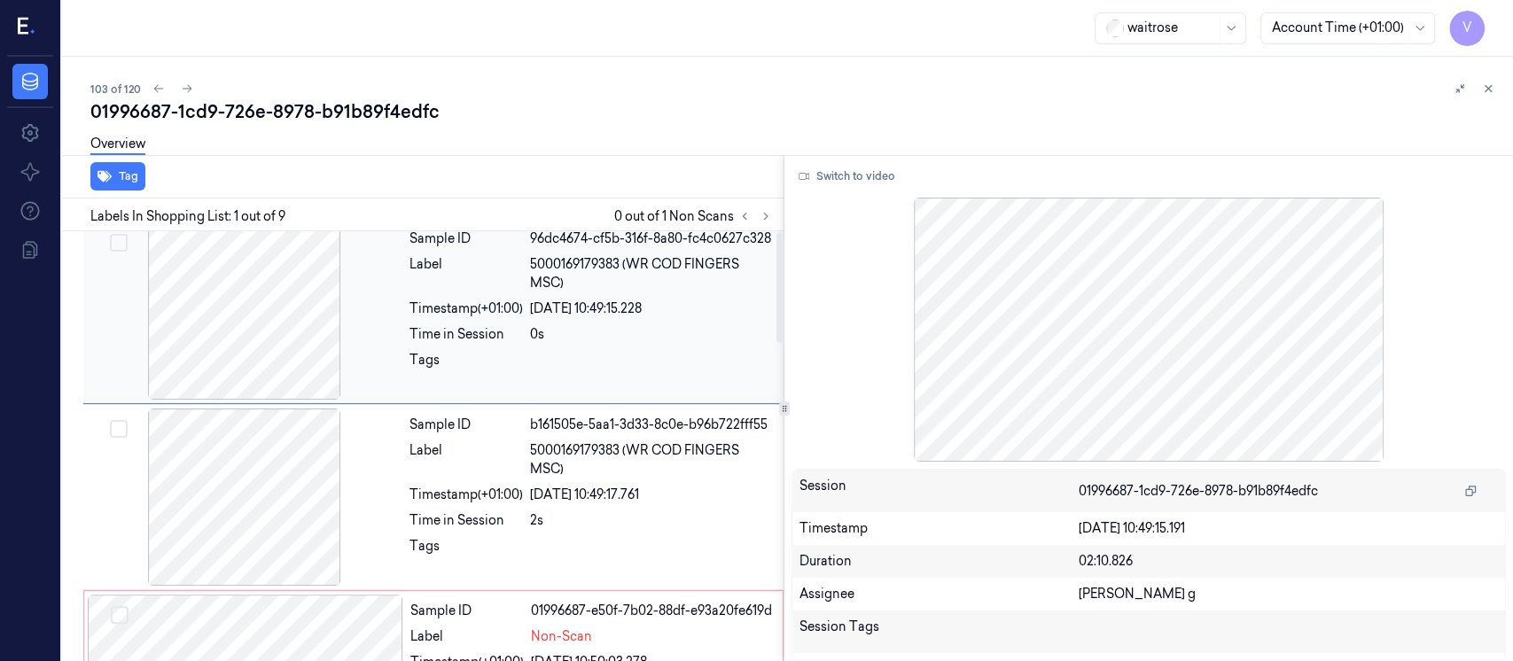
scroll to position [0, 0]
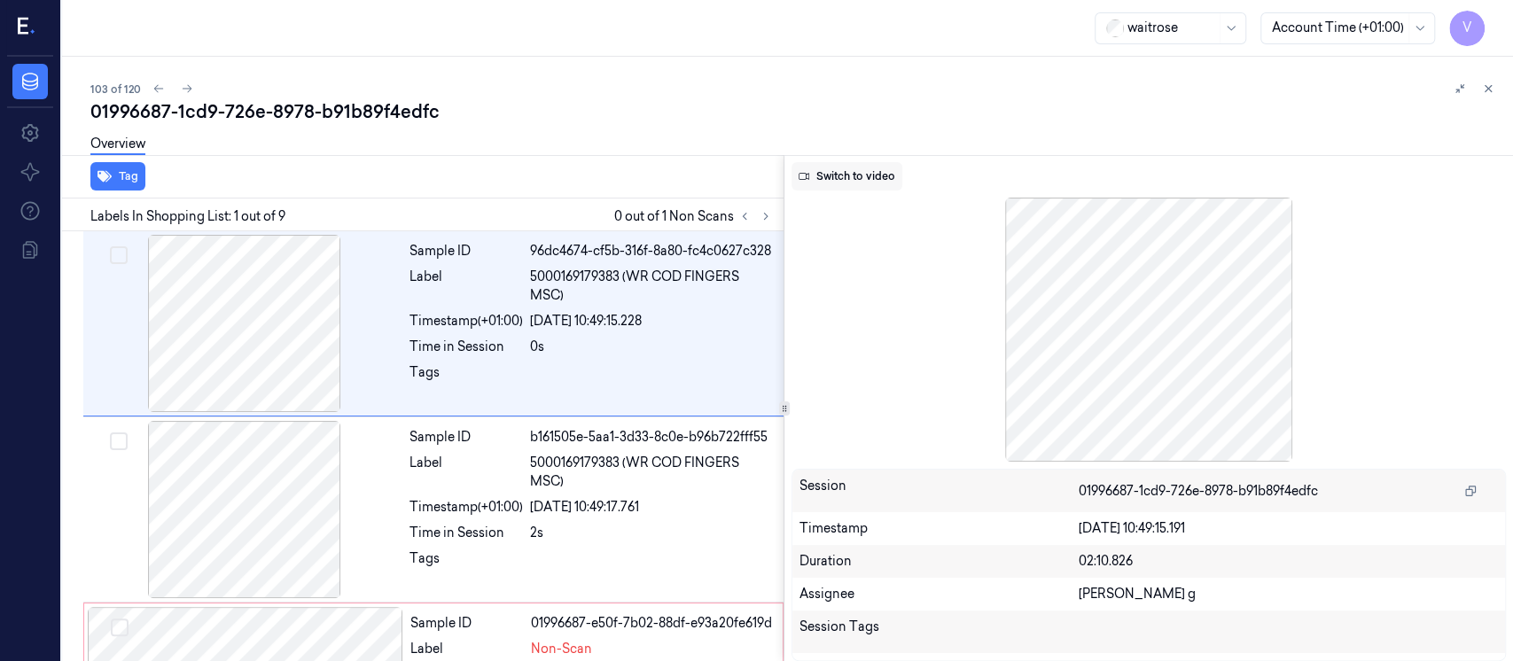
click at [863, 183] on button "Switch to video" at bounding box center [847, 176] width 111 height 28
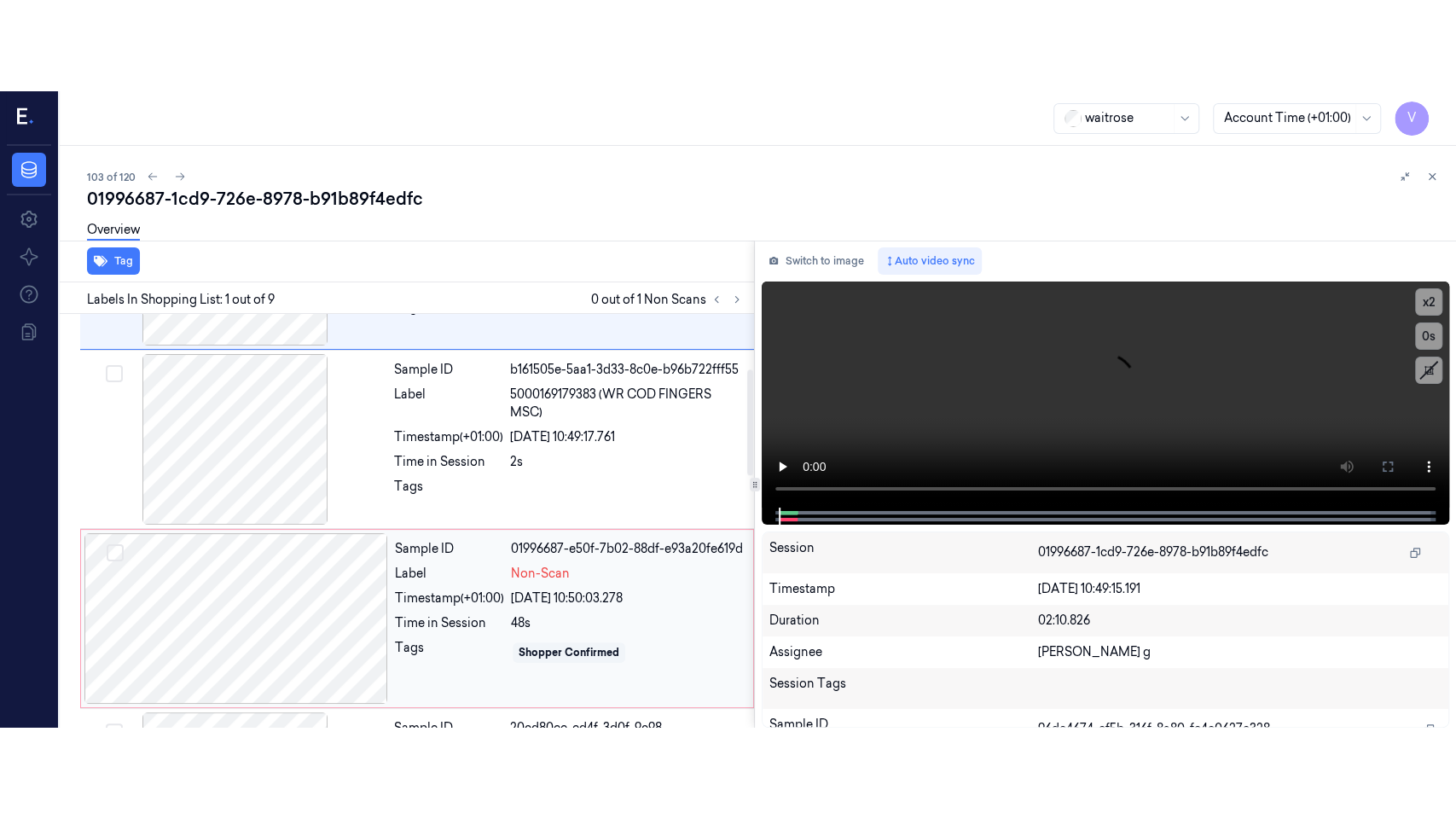
scroll to position [227, 0]
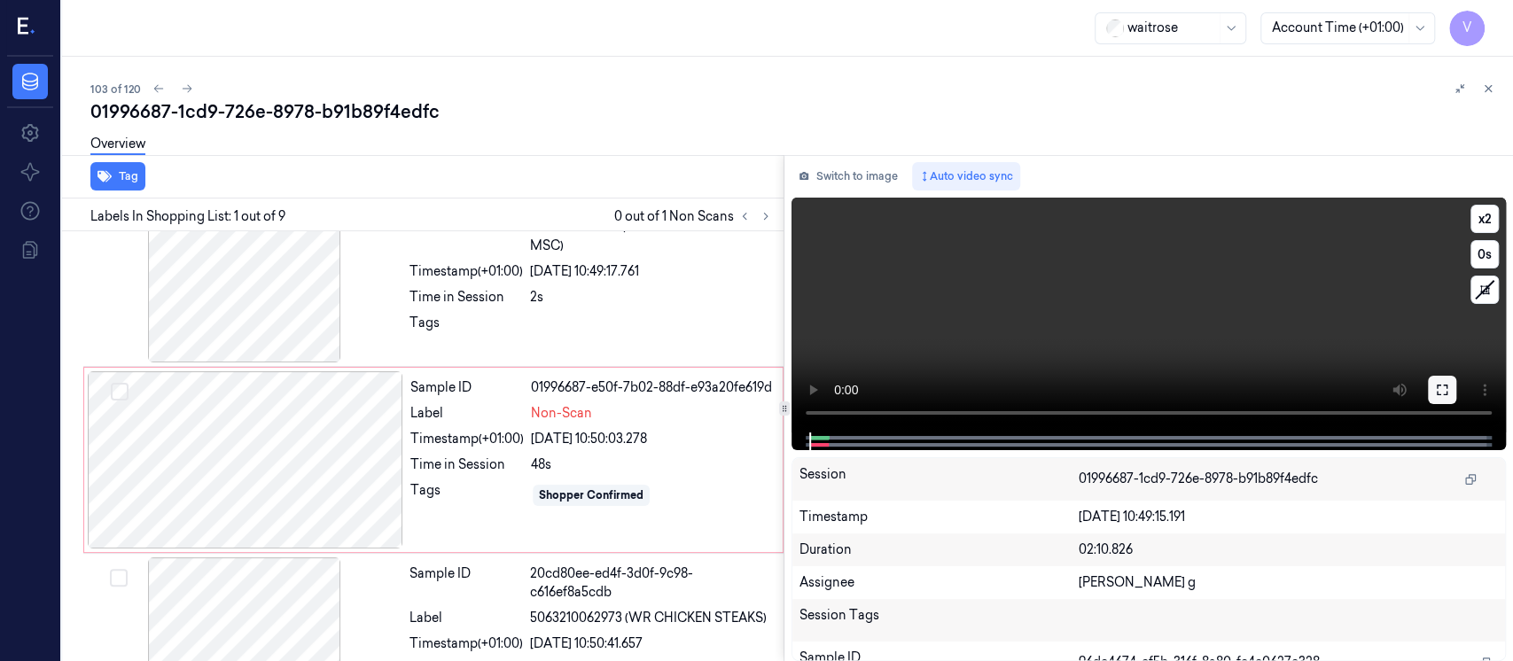
click at [1442, 396] on button at bounding box center [1442, 390] width 28 height 28
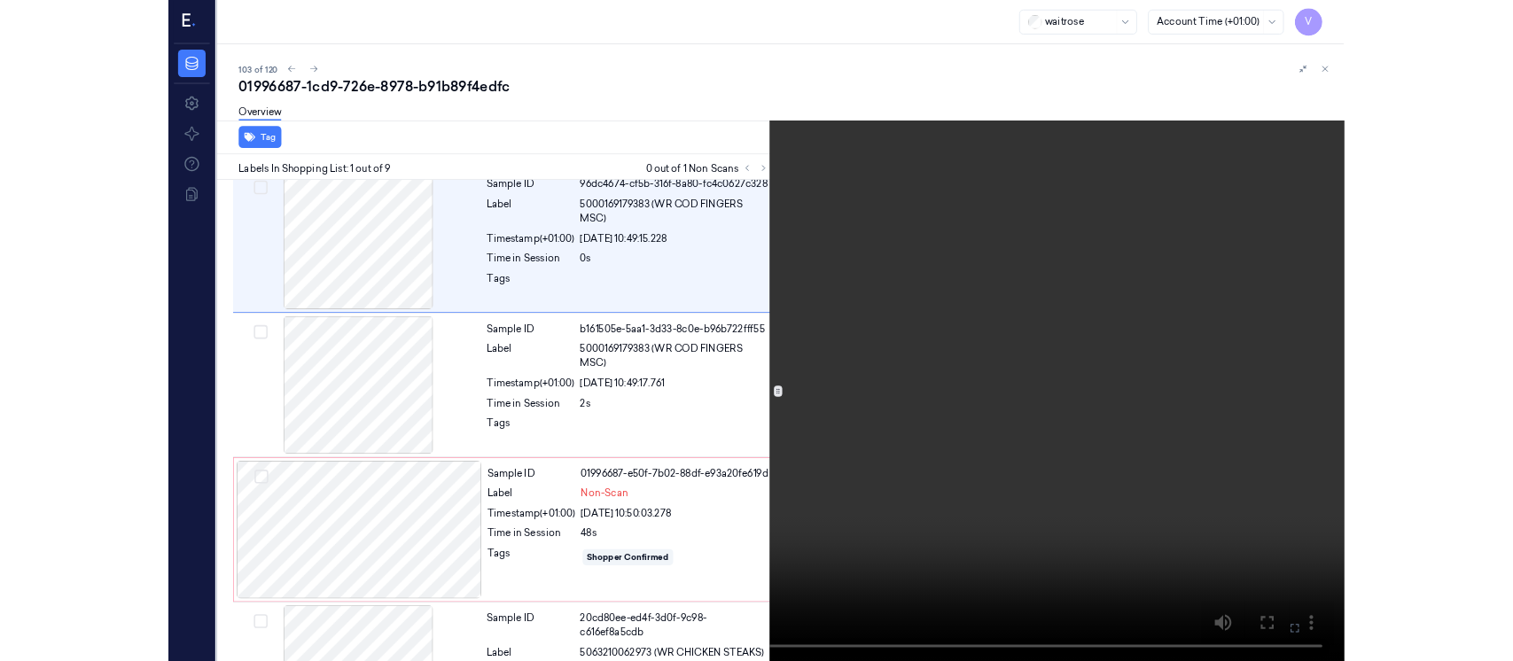
scroll to position [0, 0]
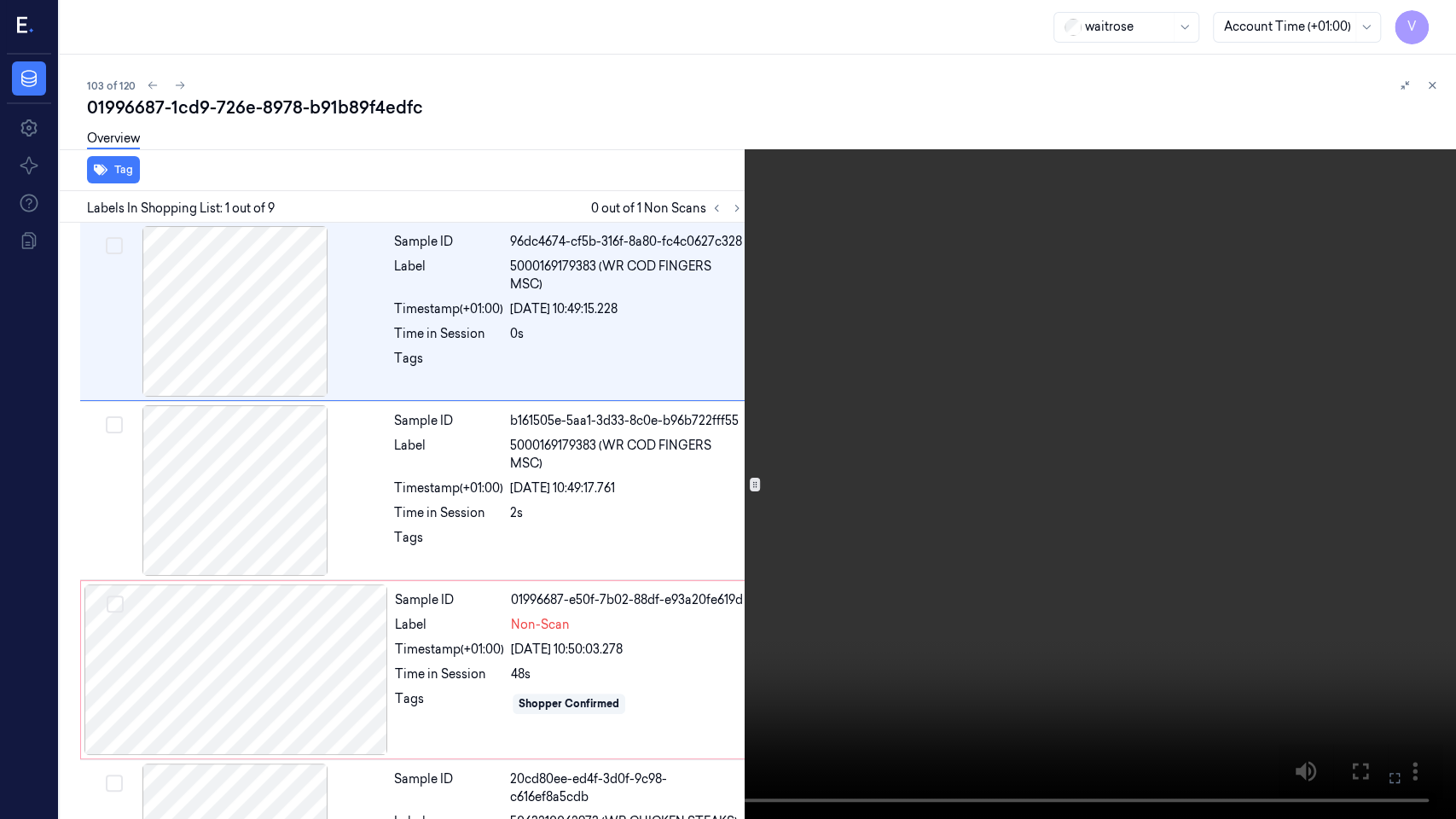
click at [0, 0] on button at bounding box center [0, 0] width 0 height 0
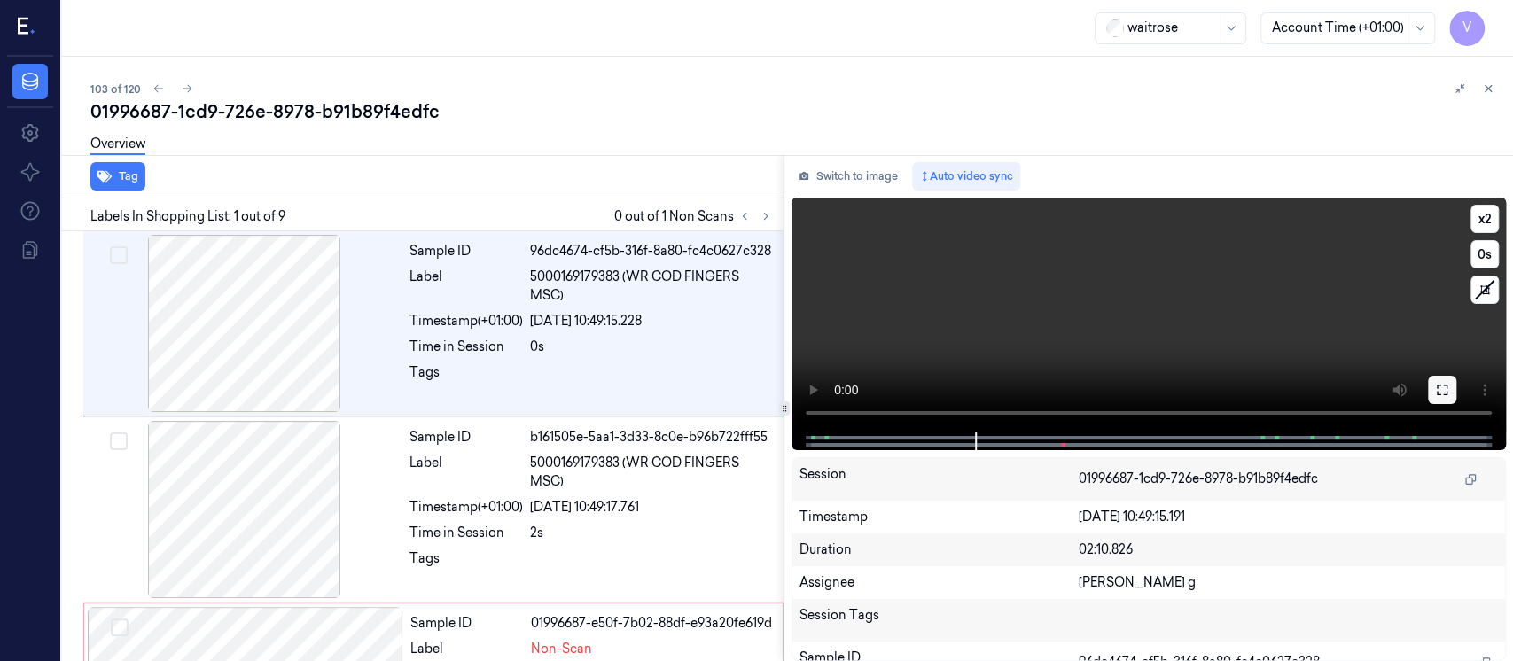
click at [1437, 390] on icon at bounding box center [1442, 390] width 14 height 14
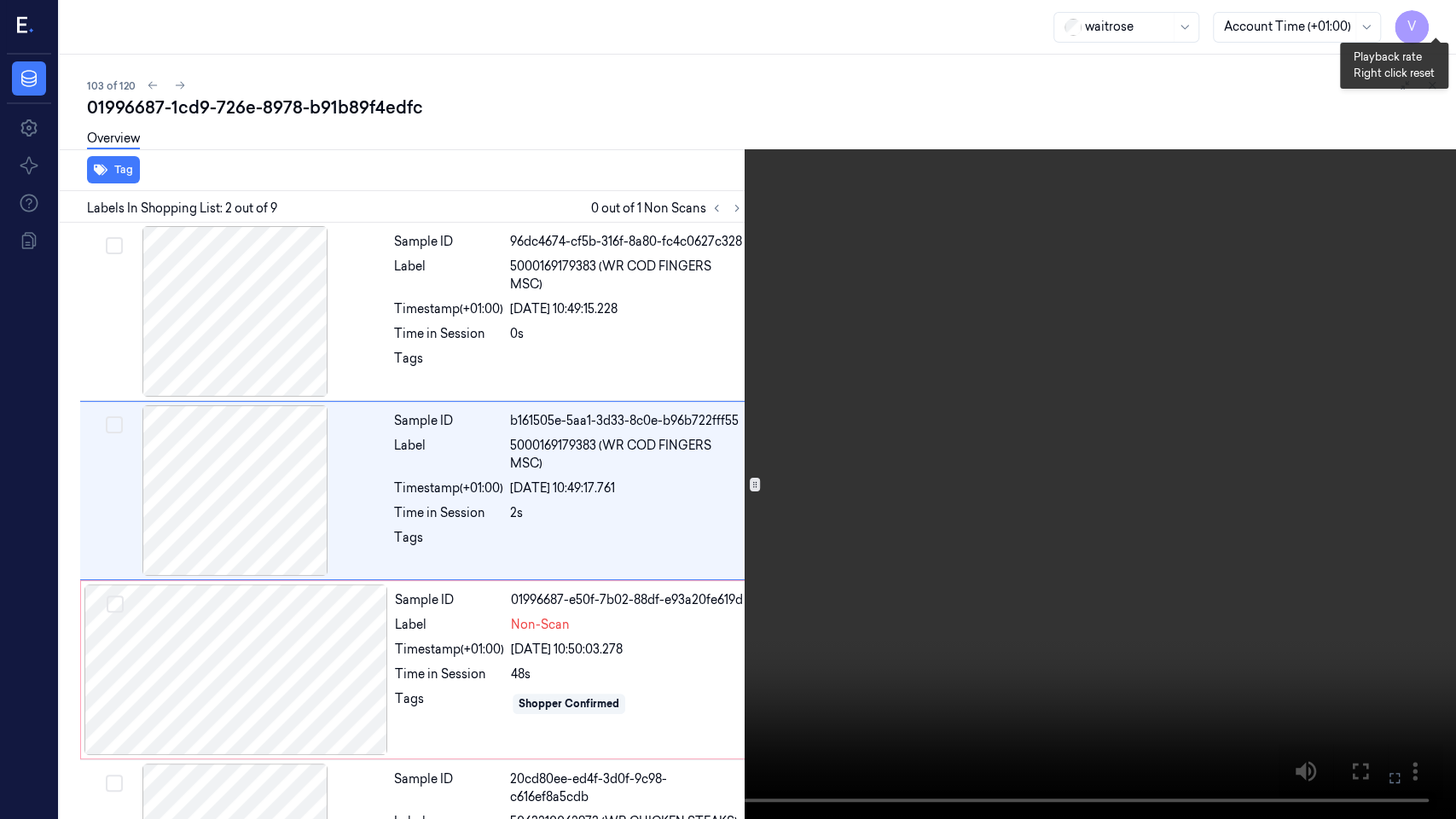
click at [1422, 24] on button "x 2" at bounding box center [1436, 20] width 27 height 27
click at [1422, 24] on button "x 4" at bounding box center [1436, 20] width 27 height 27
click at [1455, 0] on video at bounding box center [728, 409] width 1456 height 819
click at [1438, 21] on button "x 1" at bounding box center [1436, 20] width 27 height 27
click at [158, 635] on video at bounding box center [728, 409] width 1456 height 819
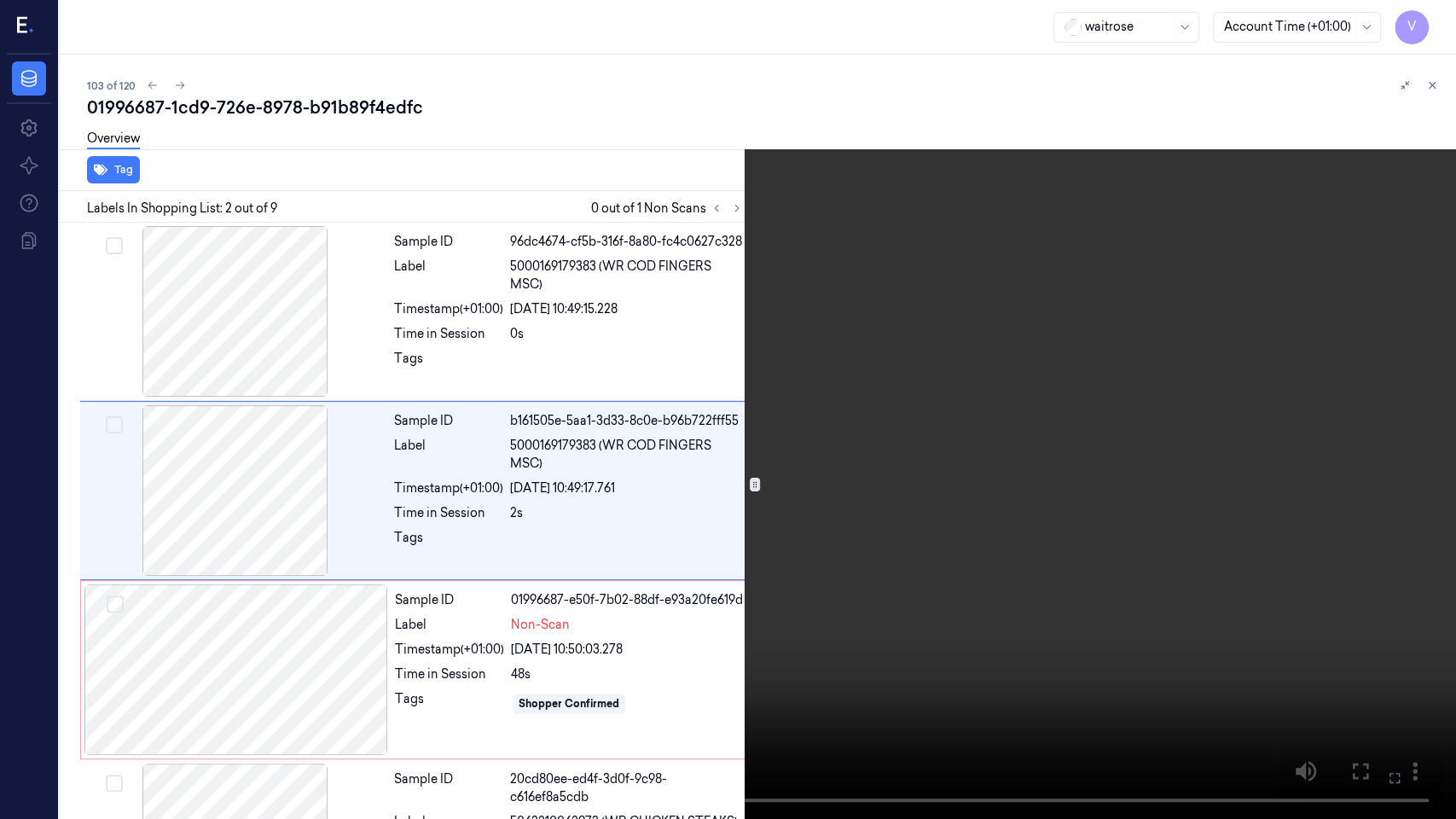
click at [0, 0] on button at bounding box center [0, 0] width 0 height 0
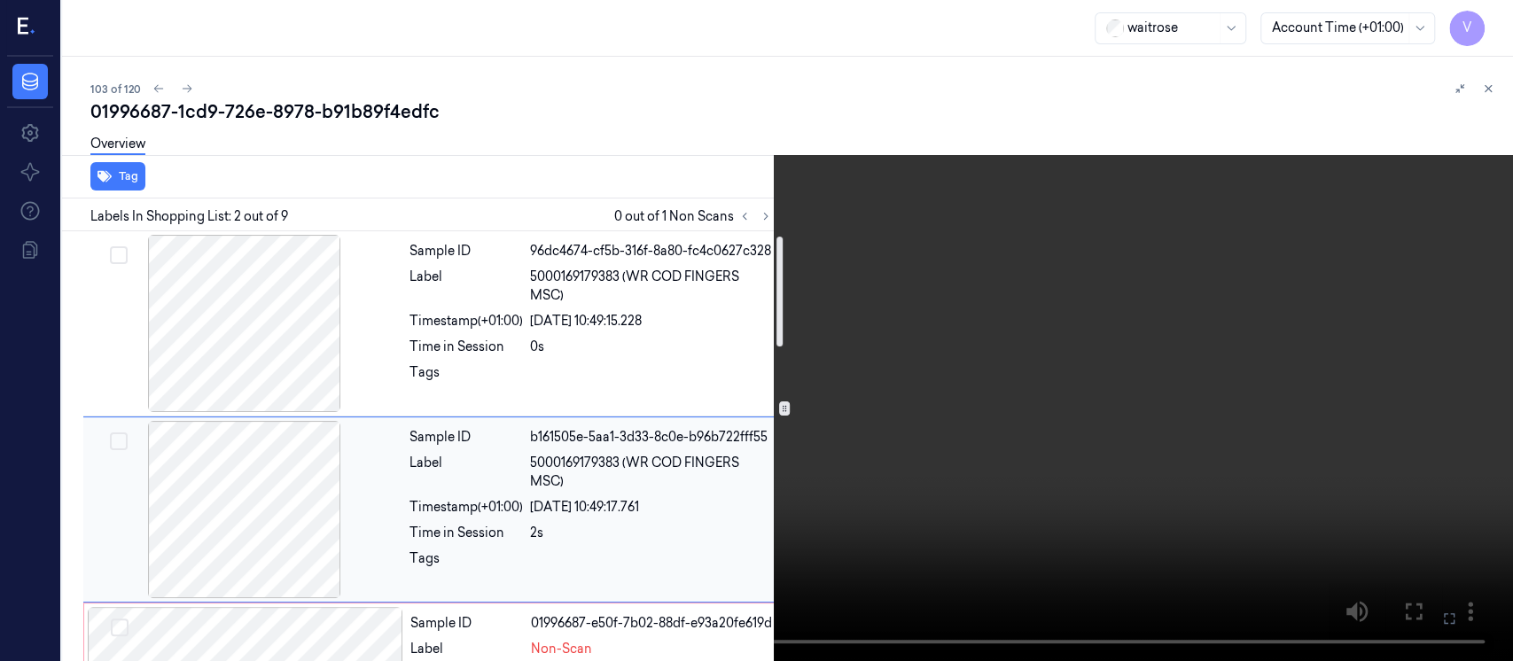
scroll to position [118, 0]
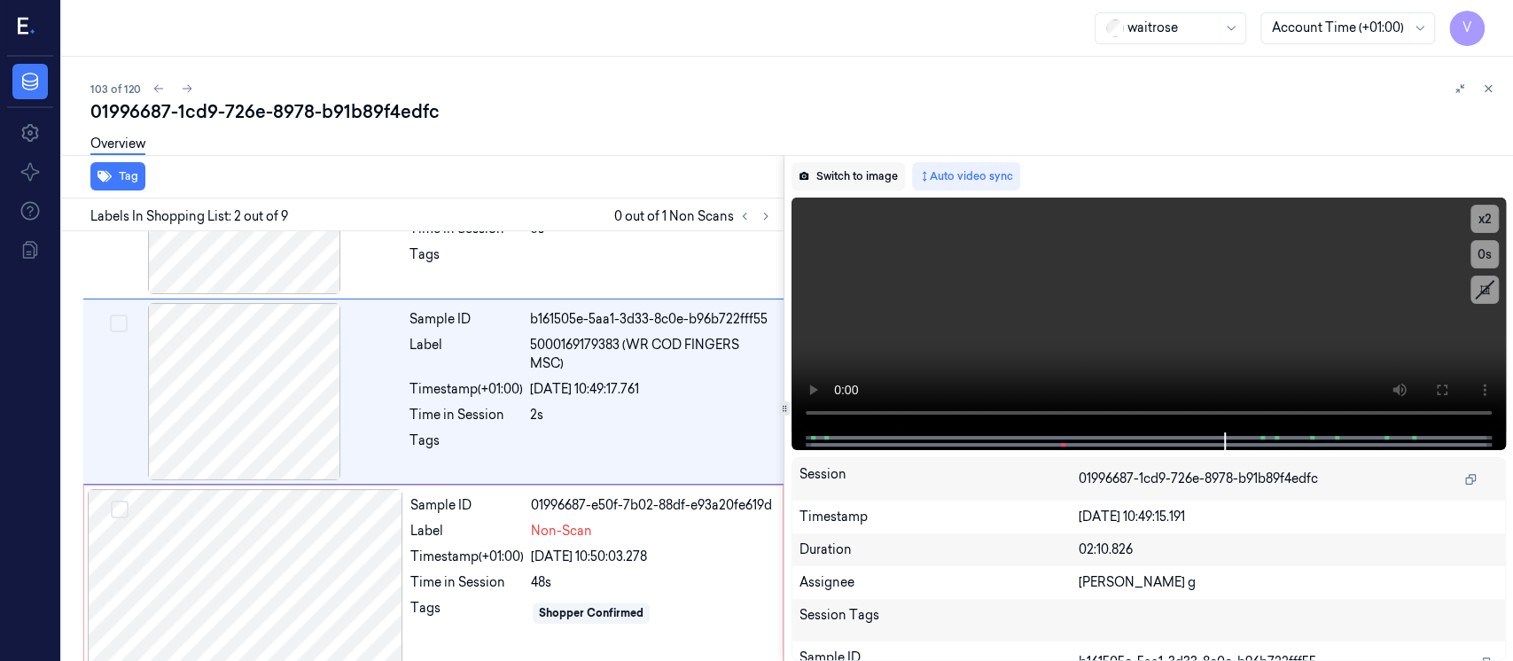
click at [852, 179] on button "Switch to image" at bounding box center [848, 176] width 113 height 28
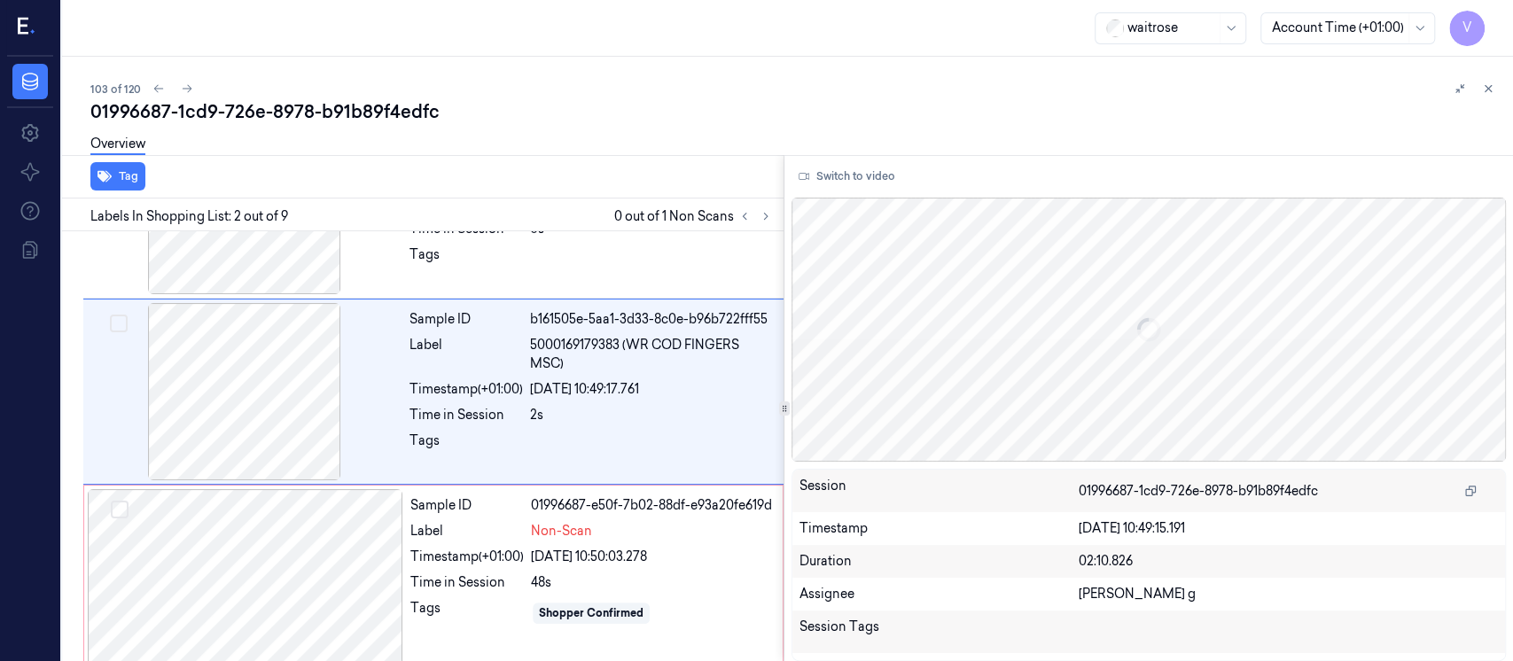
scroll to position [63, 0]
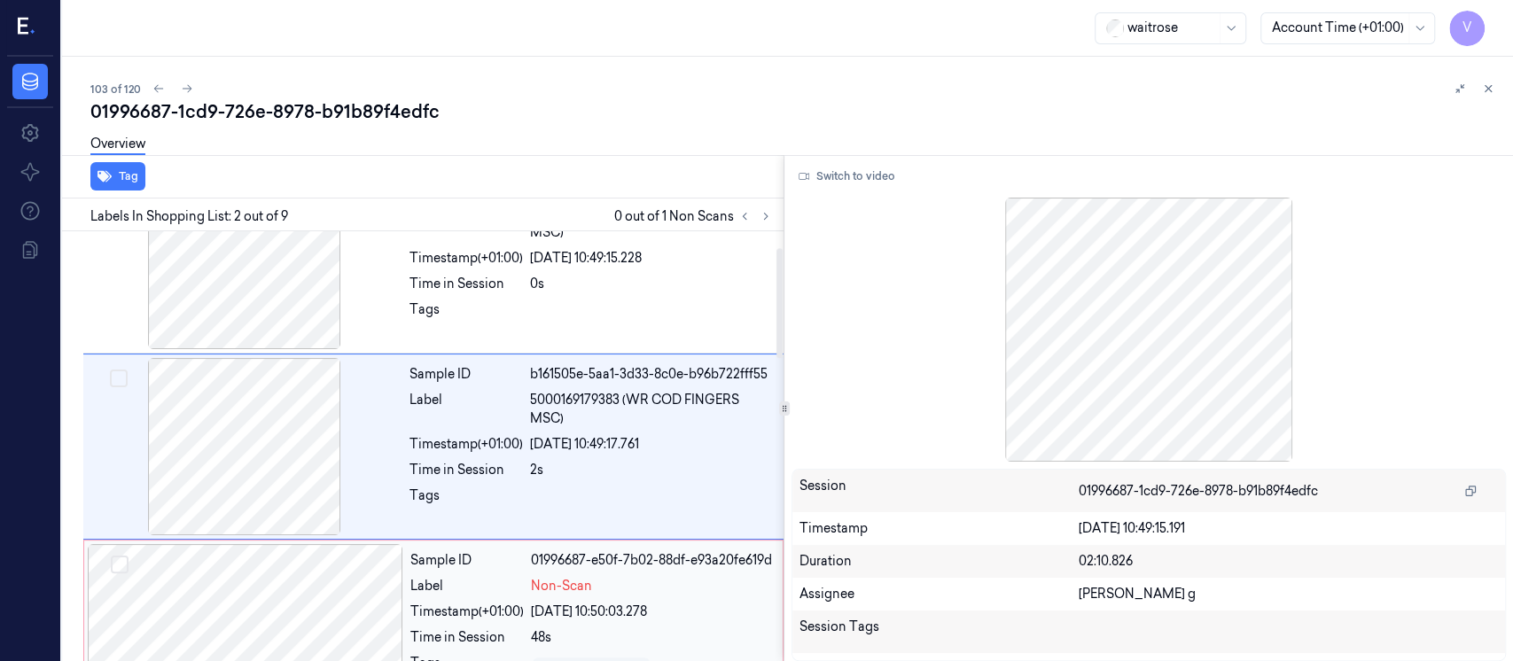
click at [277, 637] on div at bounding box center [246, 632] width 316 height 177
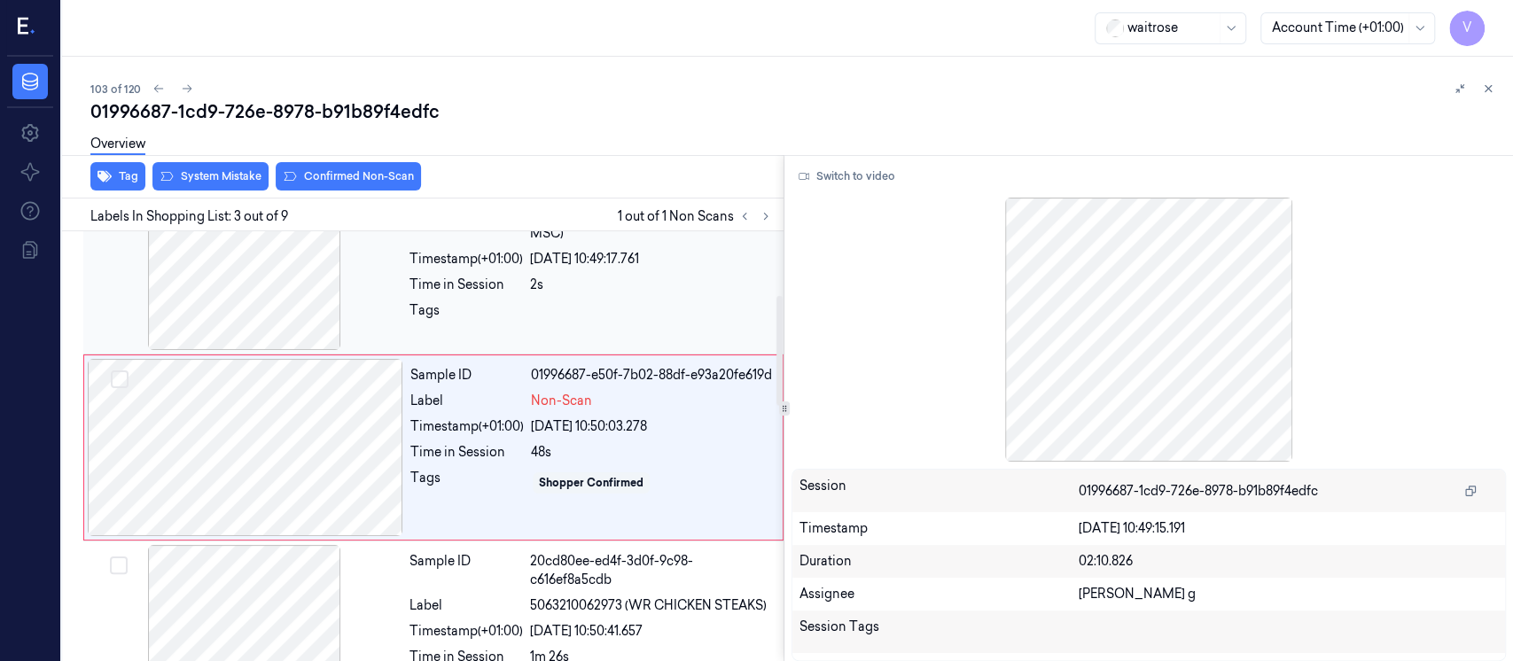
scroll to position [248, 0]
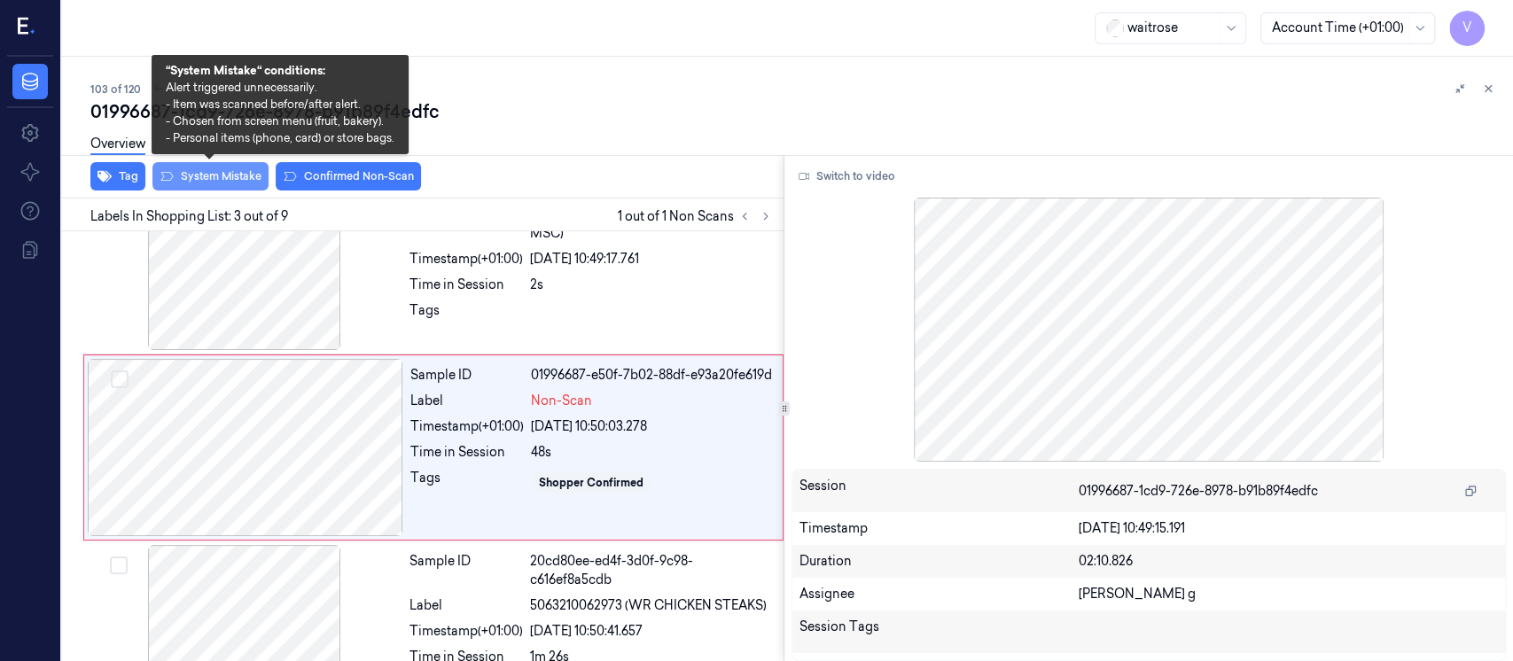
click at [232, 180] on button "System Mistake" at bounding box center [210, 176] width 116 height 28
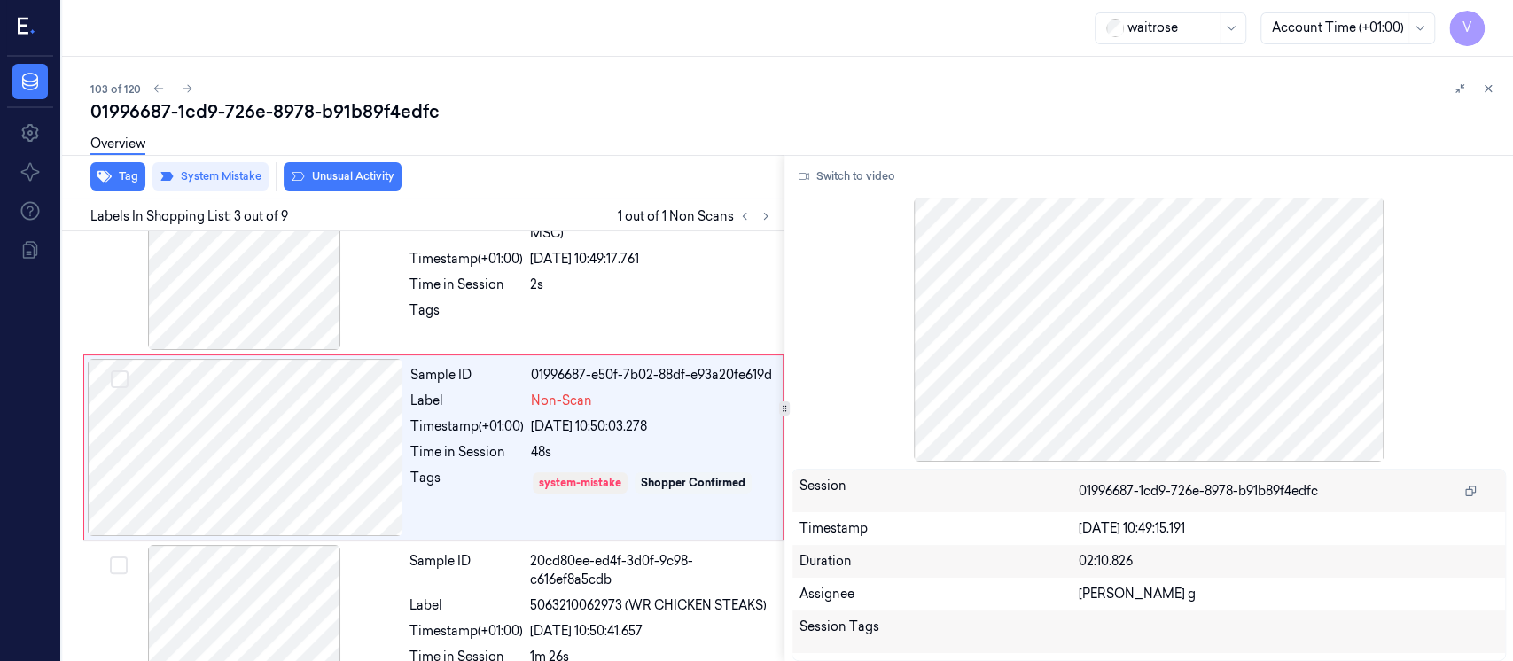
click at [348, 183] on button "Unusual Activity" at bounding box center [343, 176] width 118 height 28
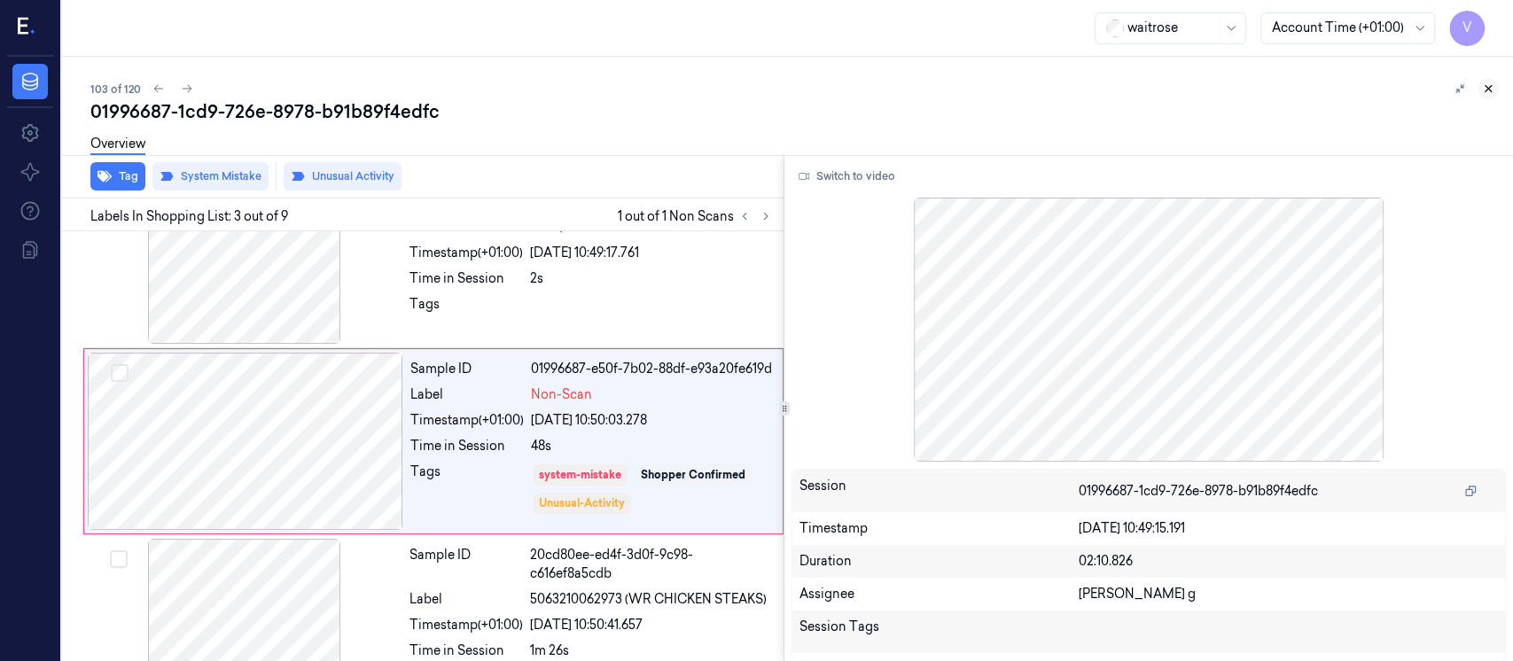
click at [1496, 90] on button at bounding box center [1488, 88] width 21 height 21
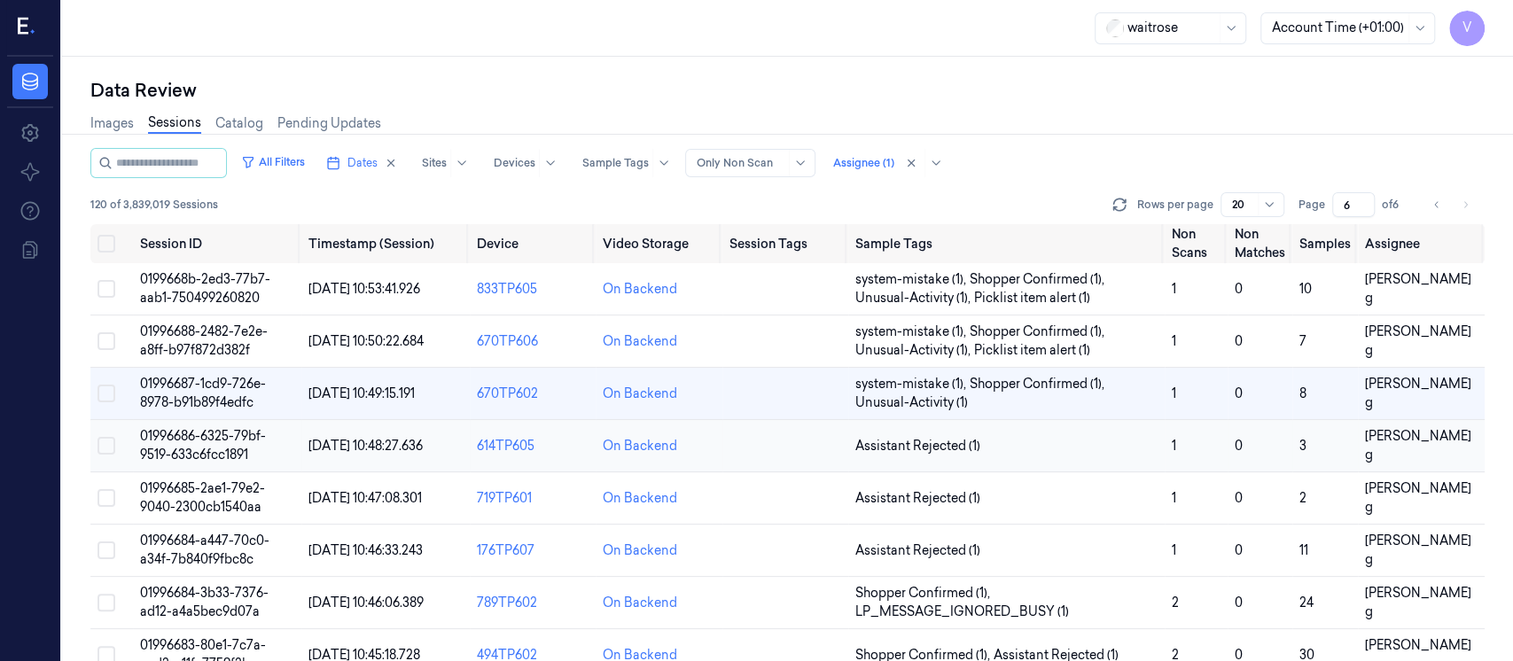
click at [745, 449] on td at bounding box center [786, 446] width 126 height 52
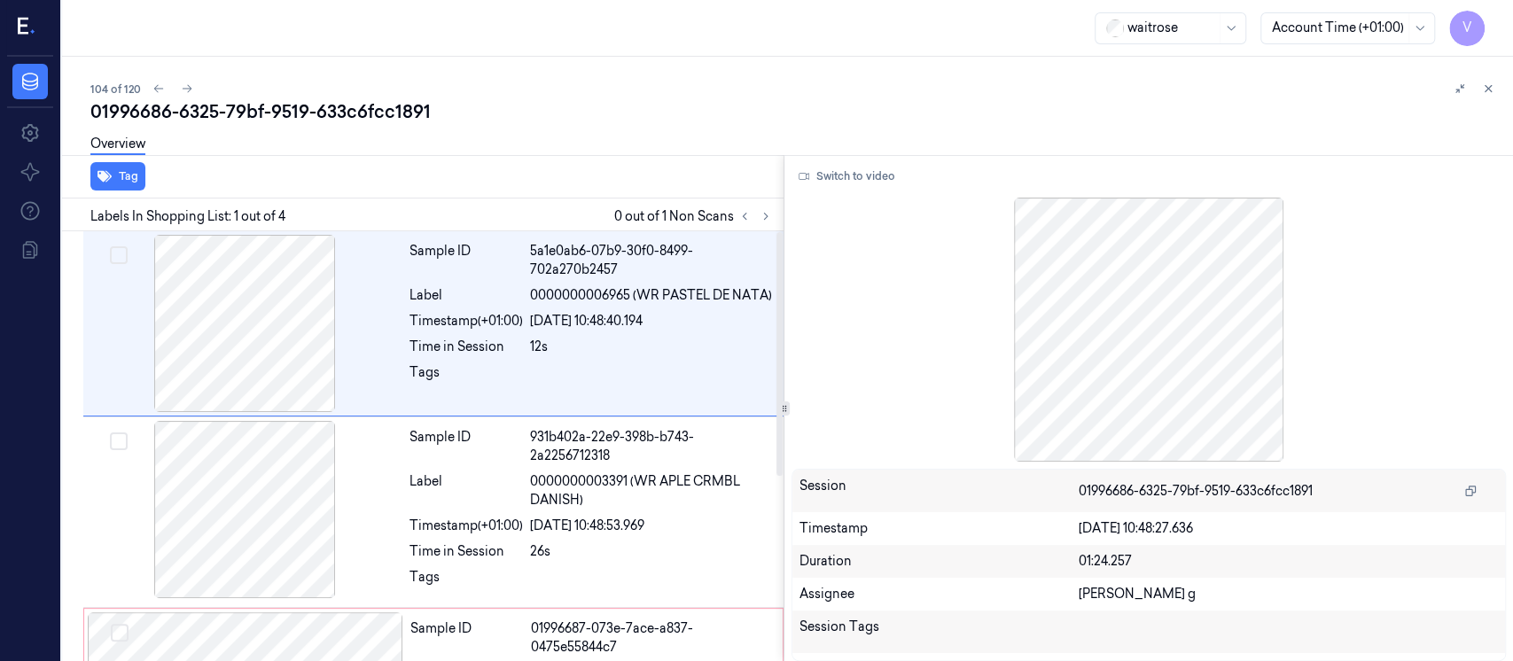
click at [411, 194] on div "Tag" at bounding box center [419, 176] width 729 height 43
click at [760, 214] on icon at bounding box center [766, 216] width 12 height 12
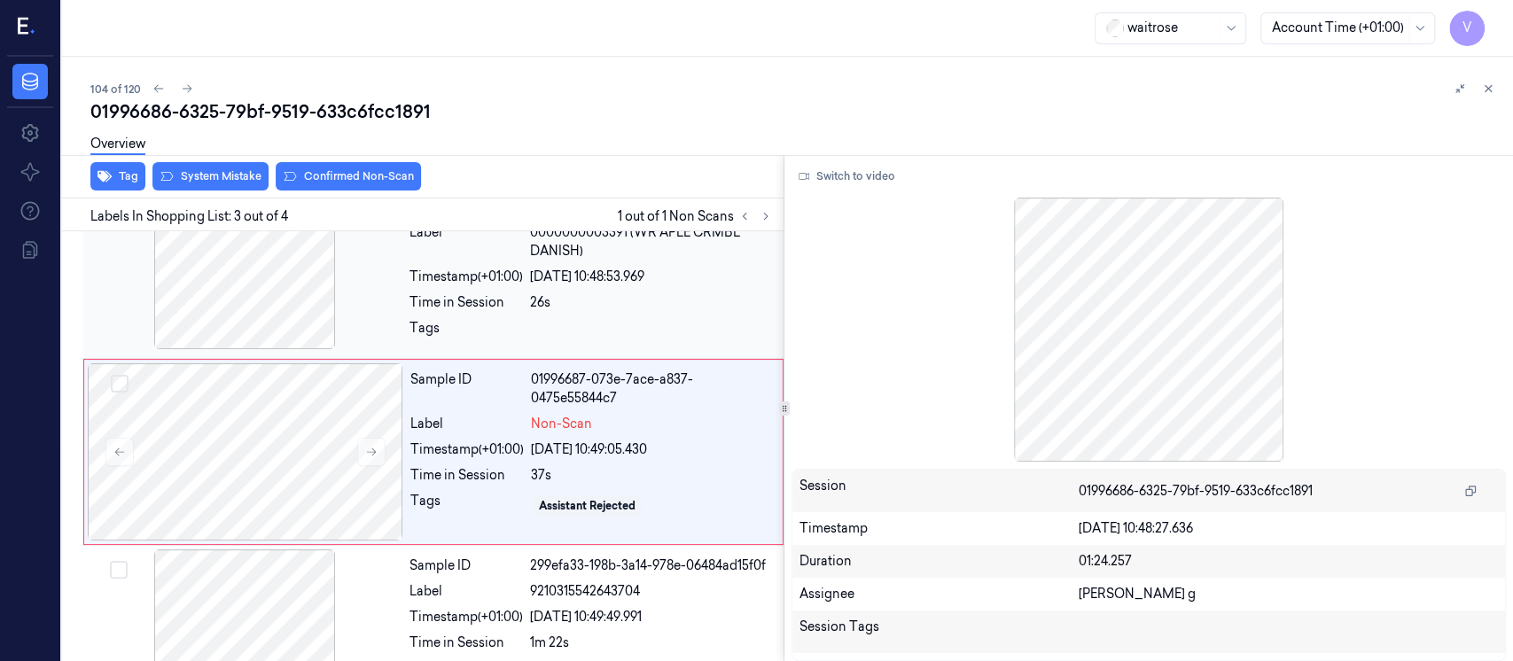
scroll to position [254, 0]
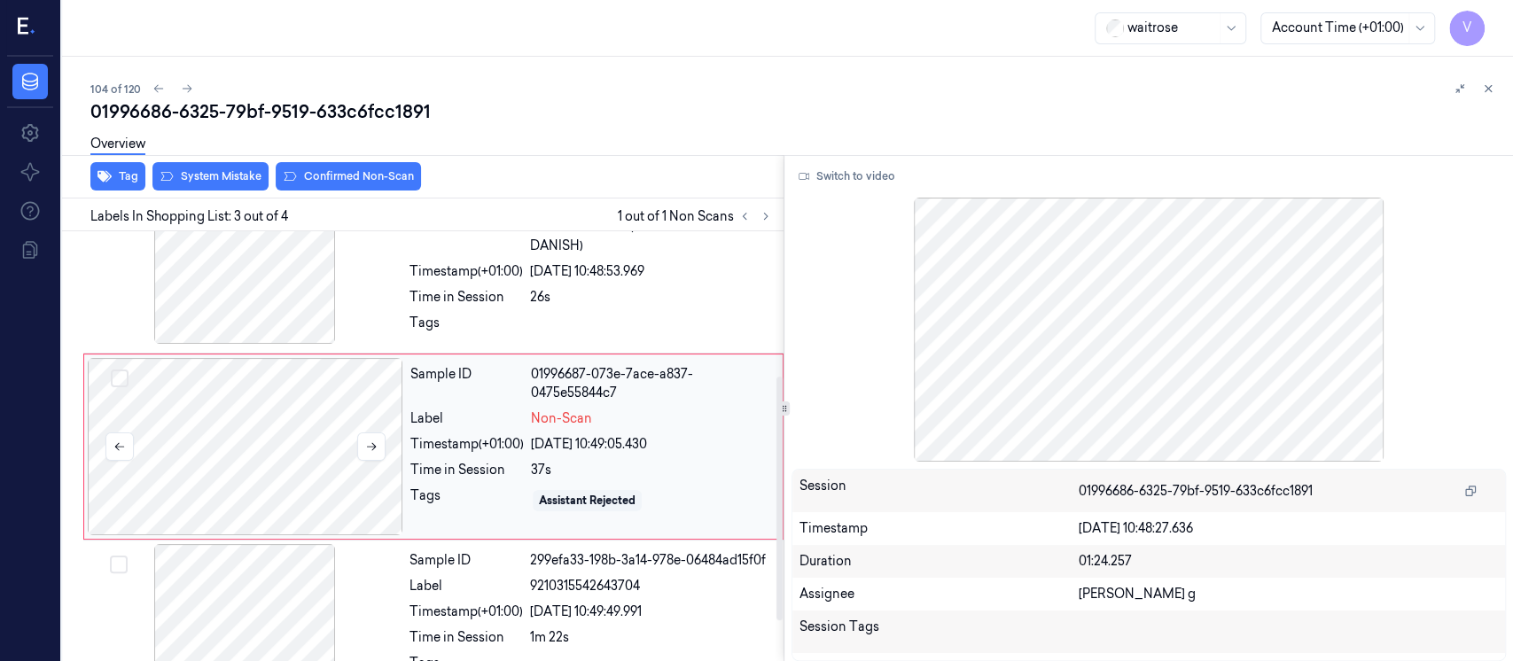
click at [246, 439] on div at bounding box center [246, 446] width 316 height 177
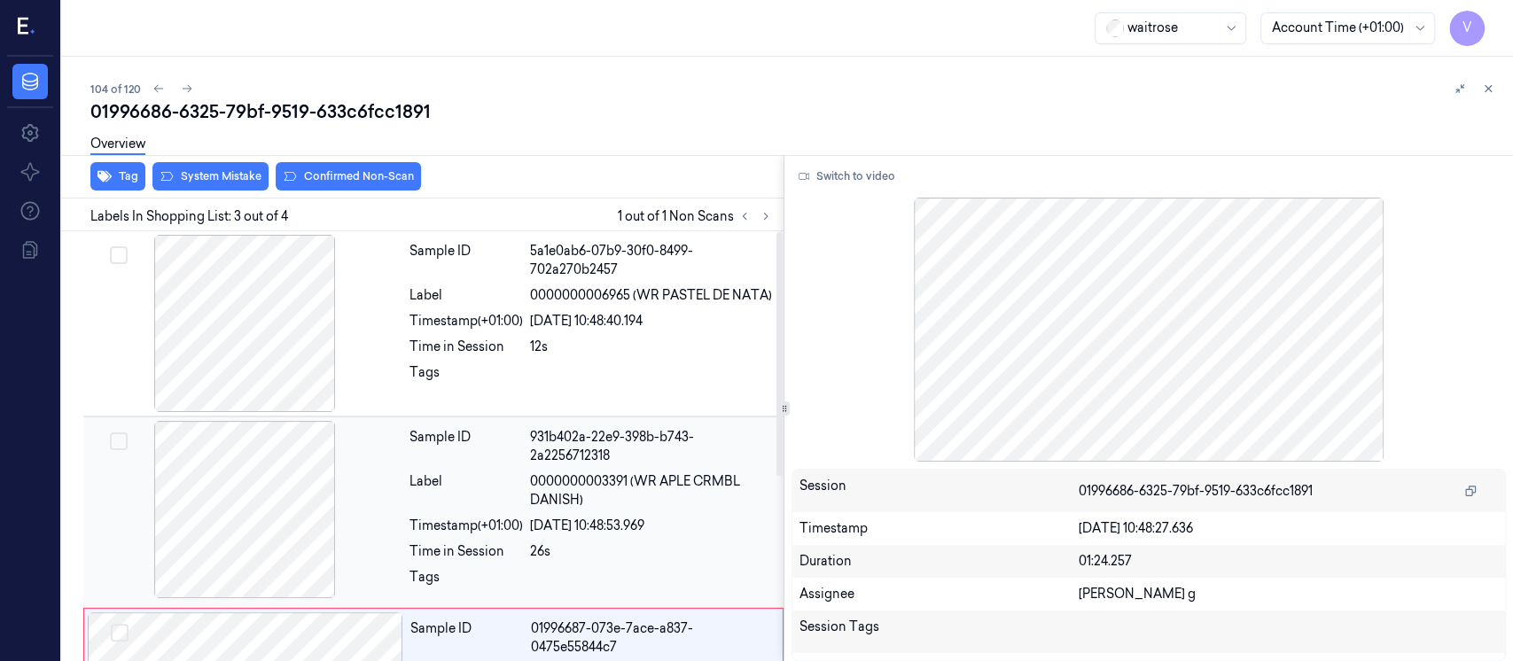
click at [493, 517] on div "Timestamp (+01:00)" at bounding box center [466, 526] width 113 height 19
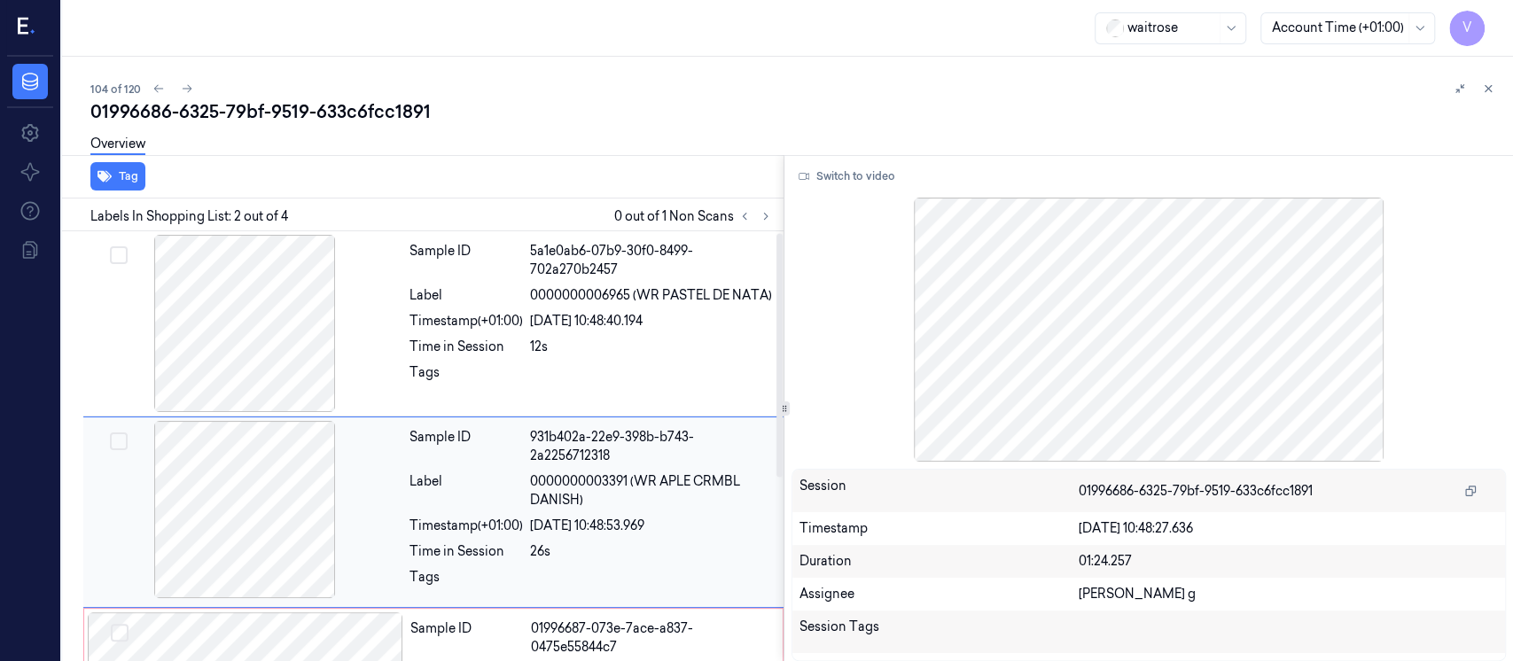
scroll to position [68, 0]
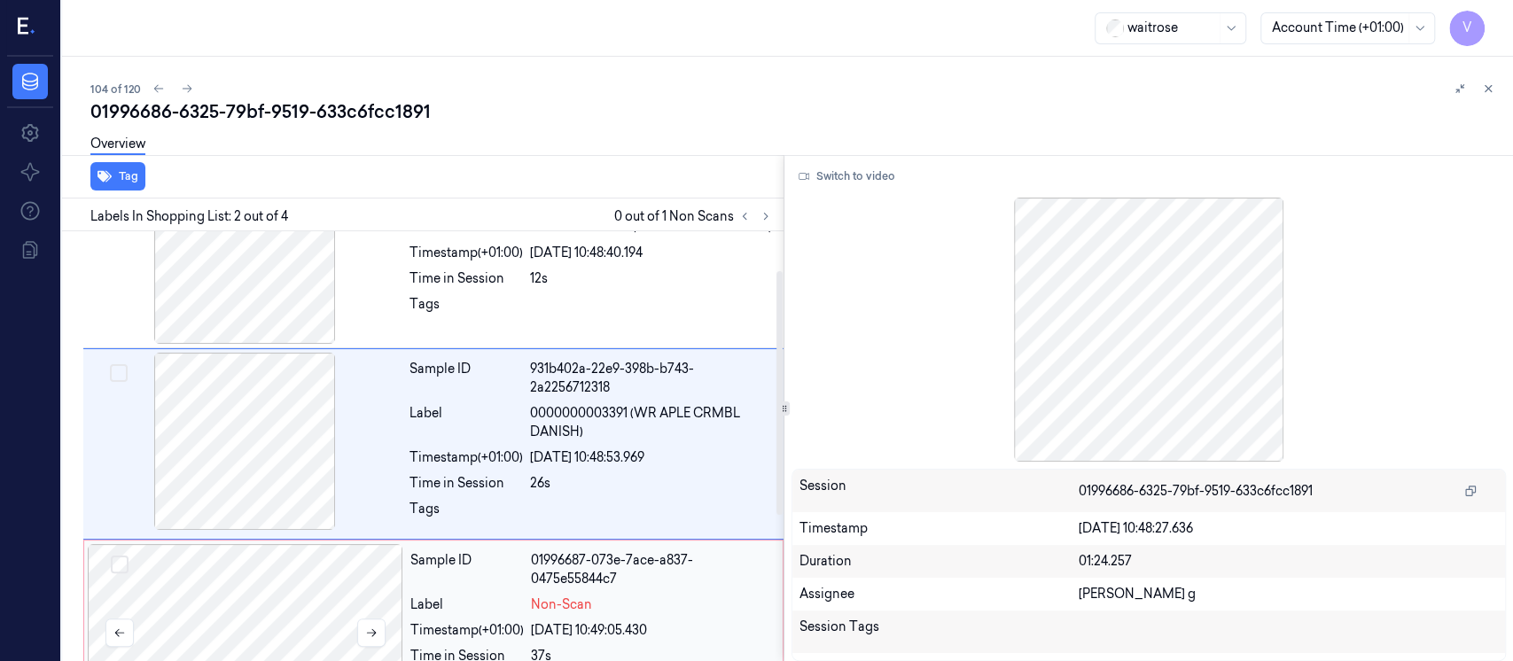
click at [209, 591] on div at bounding box center [246, 632] width 316 height 177
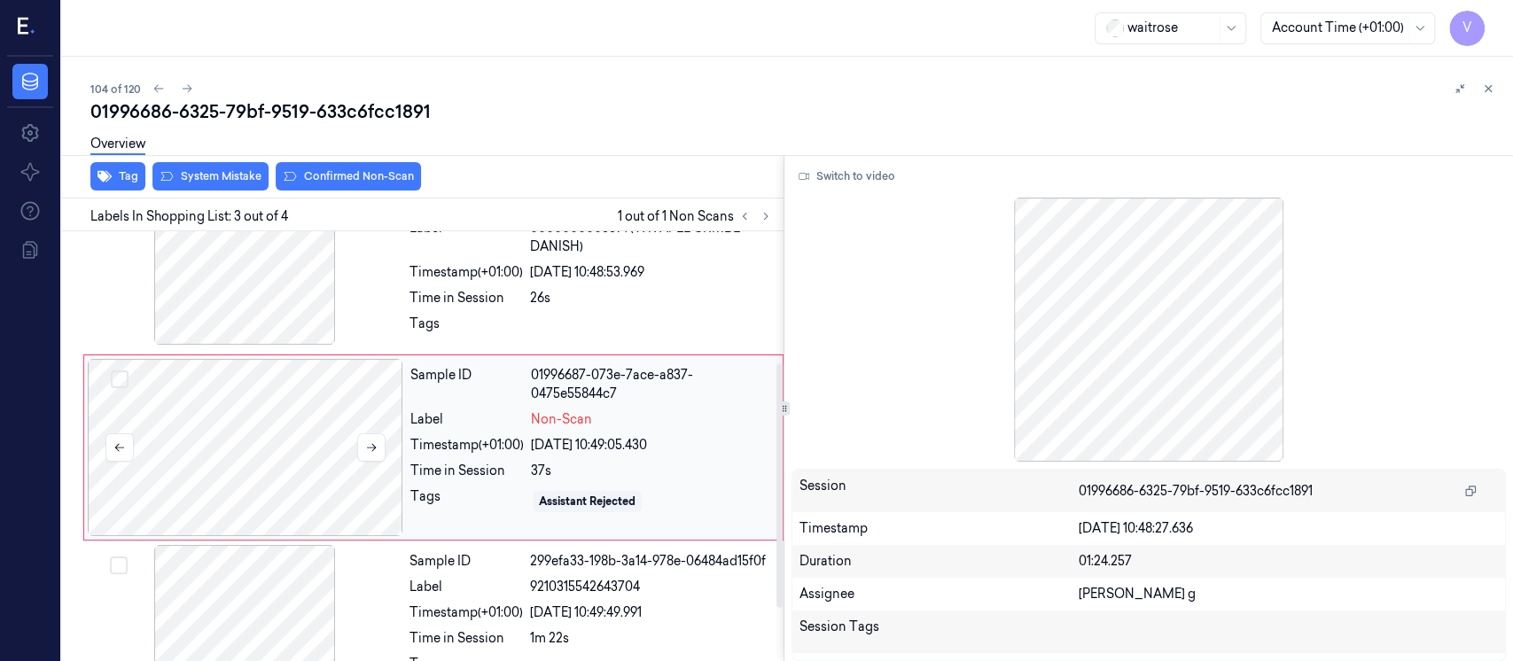
scroll to position [254, 0]
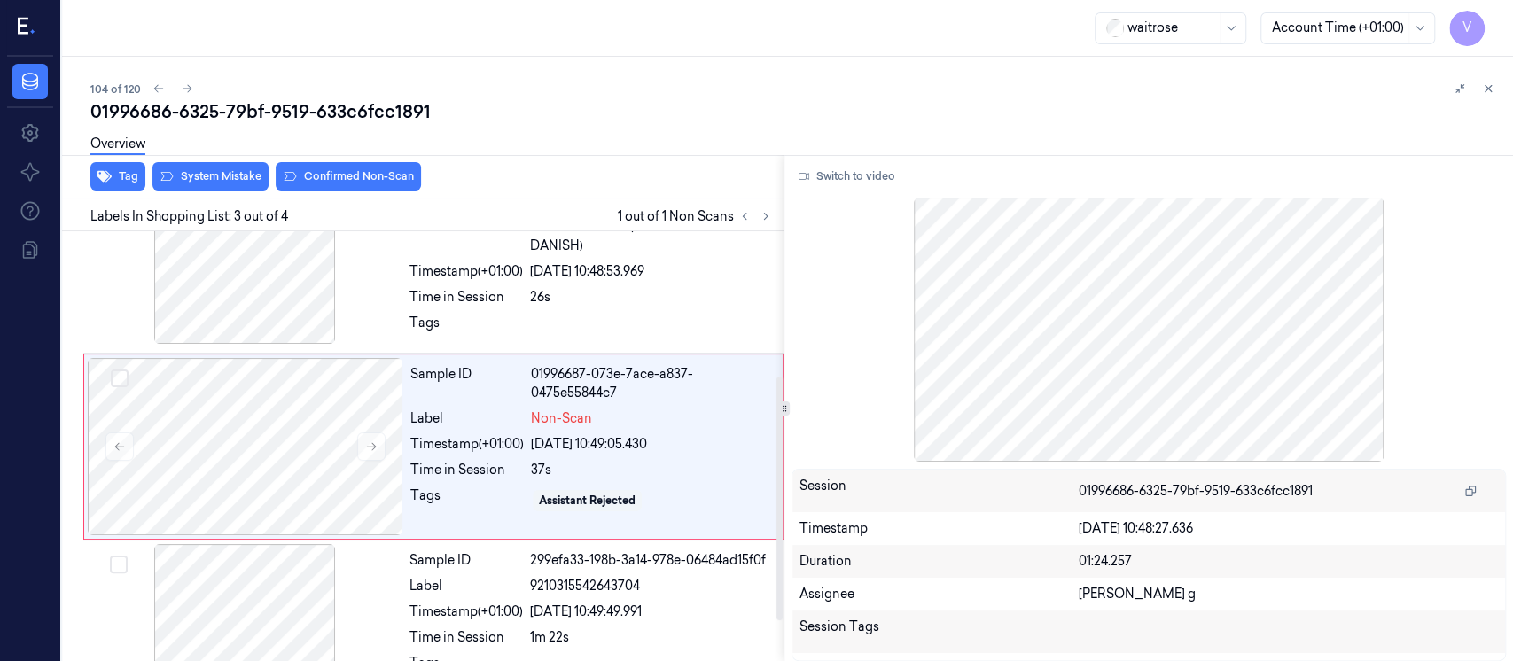
click at [225, 167] on div "Overview" at bounding box center [794, 146] width 1409 height 45
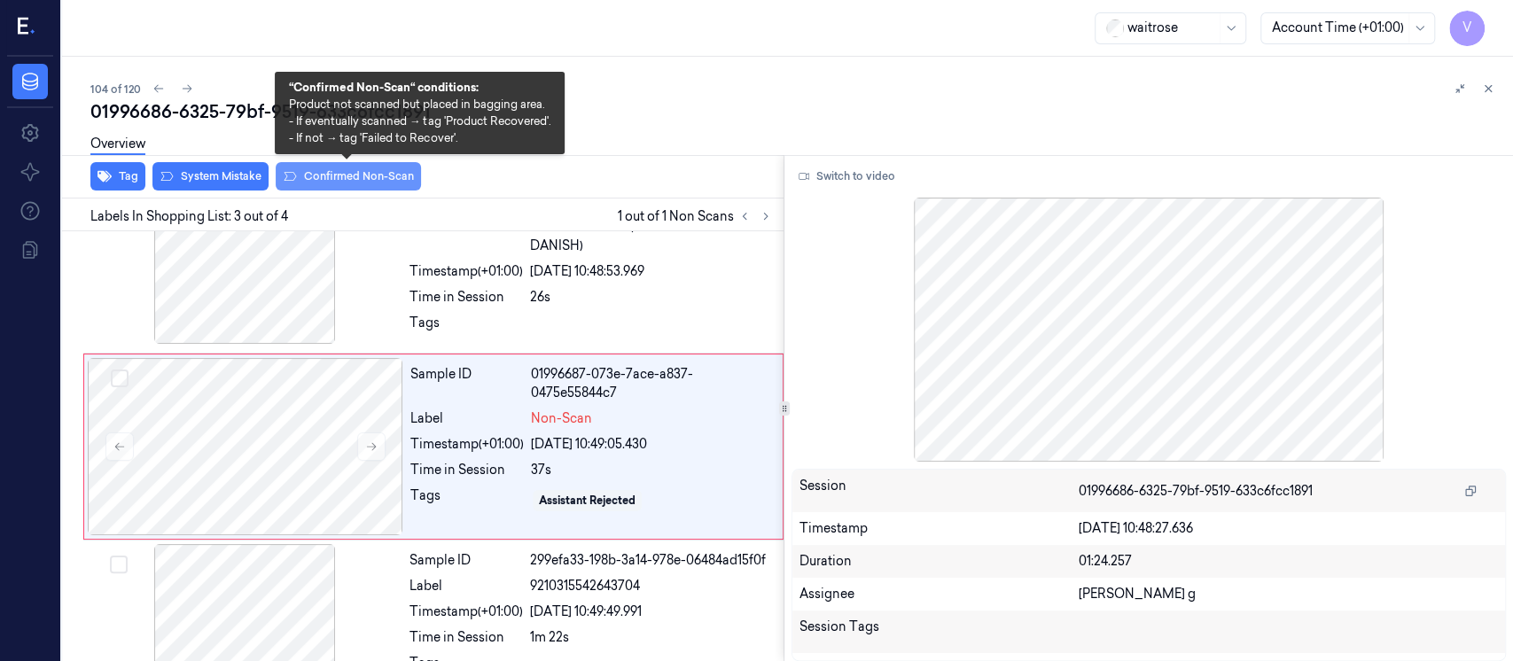
click at [404, 178] on button "Confirmed Non-Scan" at bounding box center [348, 176] width 145 height 28
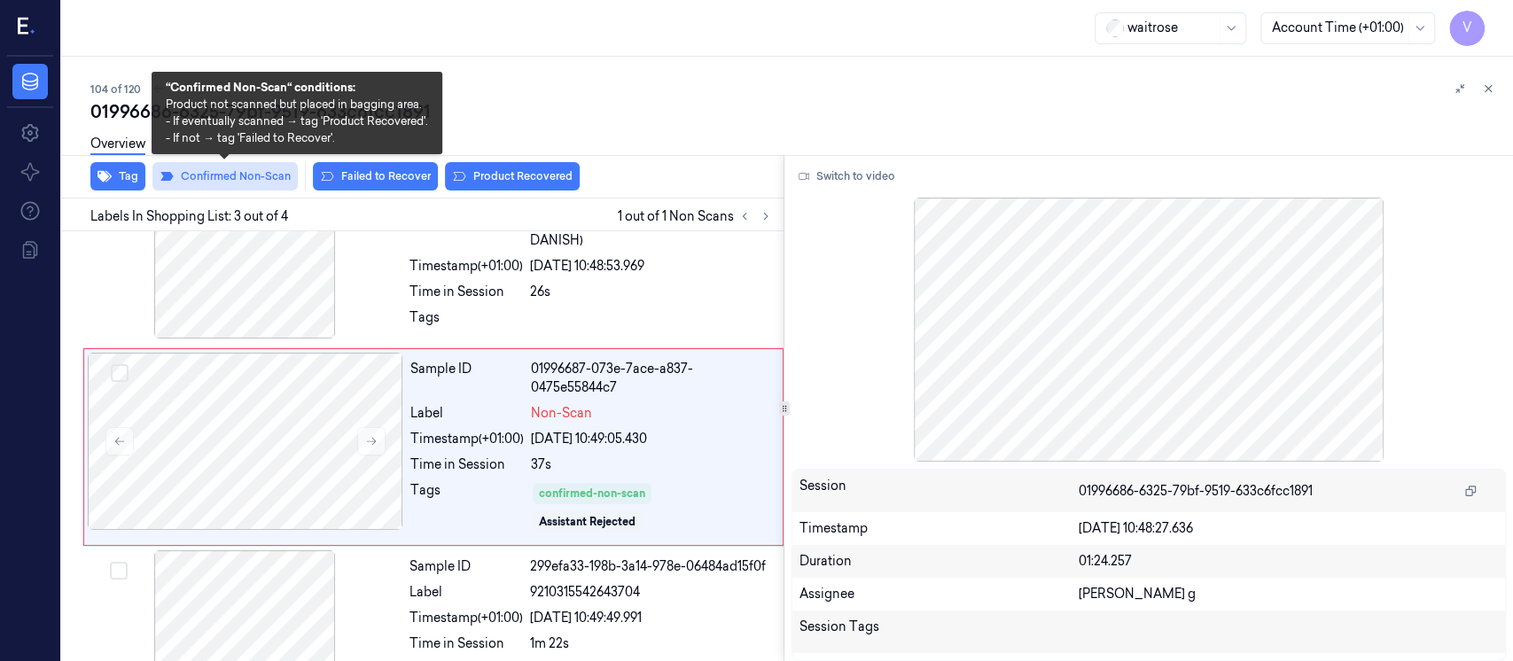
click at [239, 178] on button "Confirmed Non-Scan" at bounding box center [224, 176] width 145 height 28
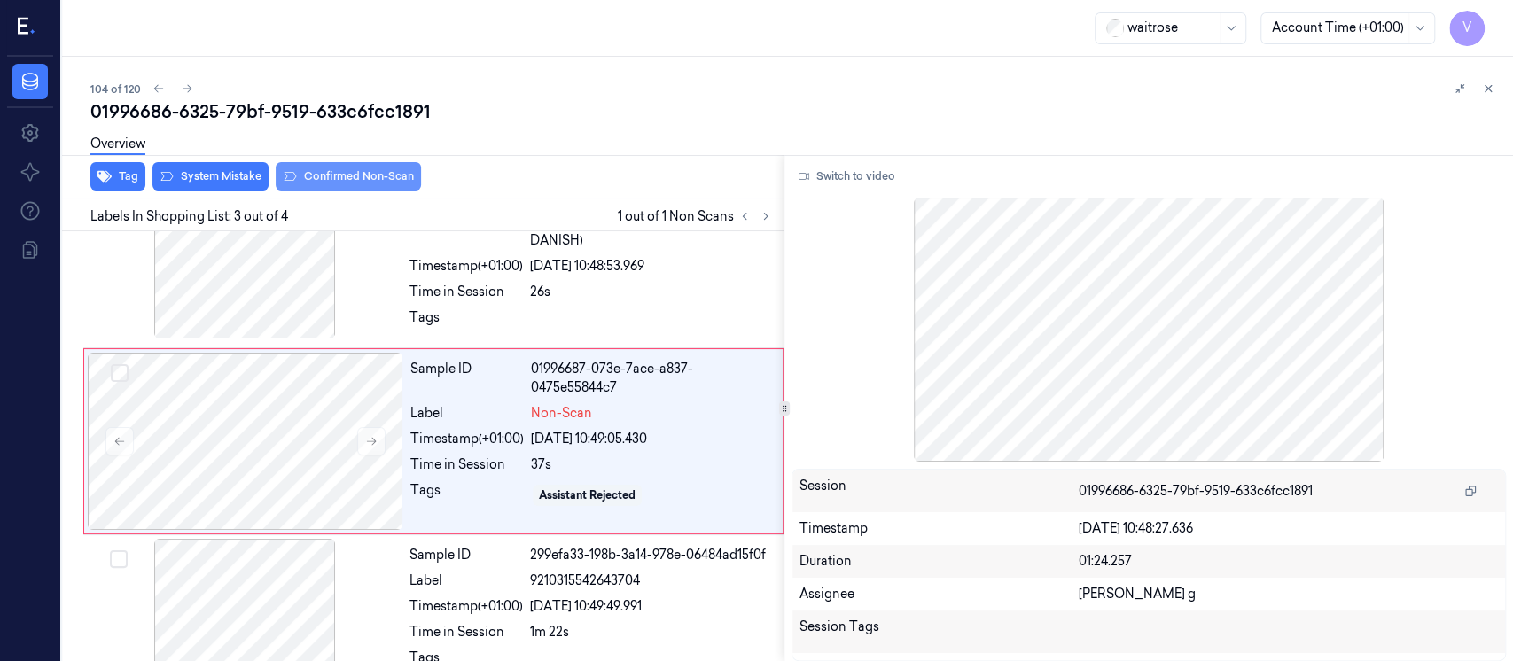
scroll to position [254, 0]
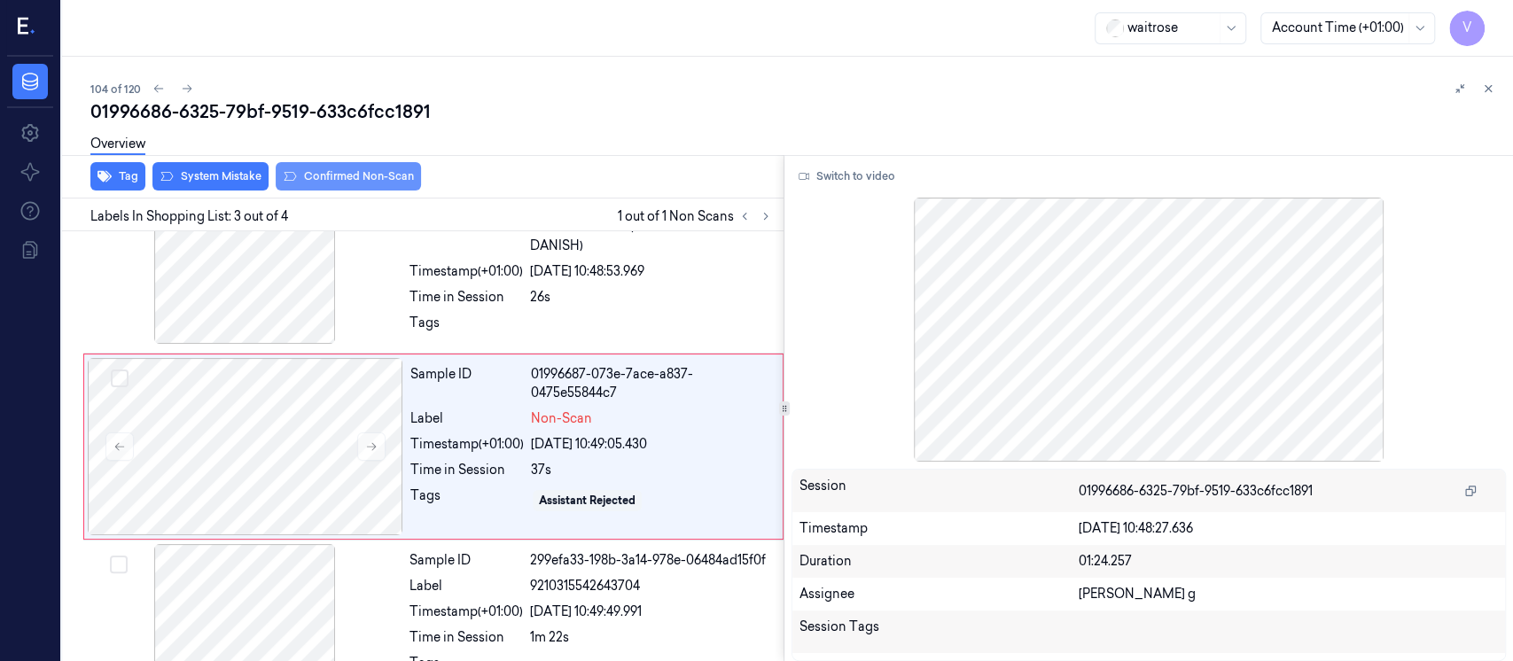
click at [239, 178] on button "System Mistake" at bounding box center [210, 176] width 116 height 28
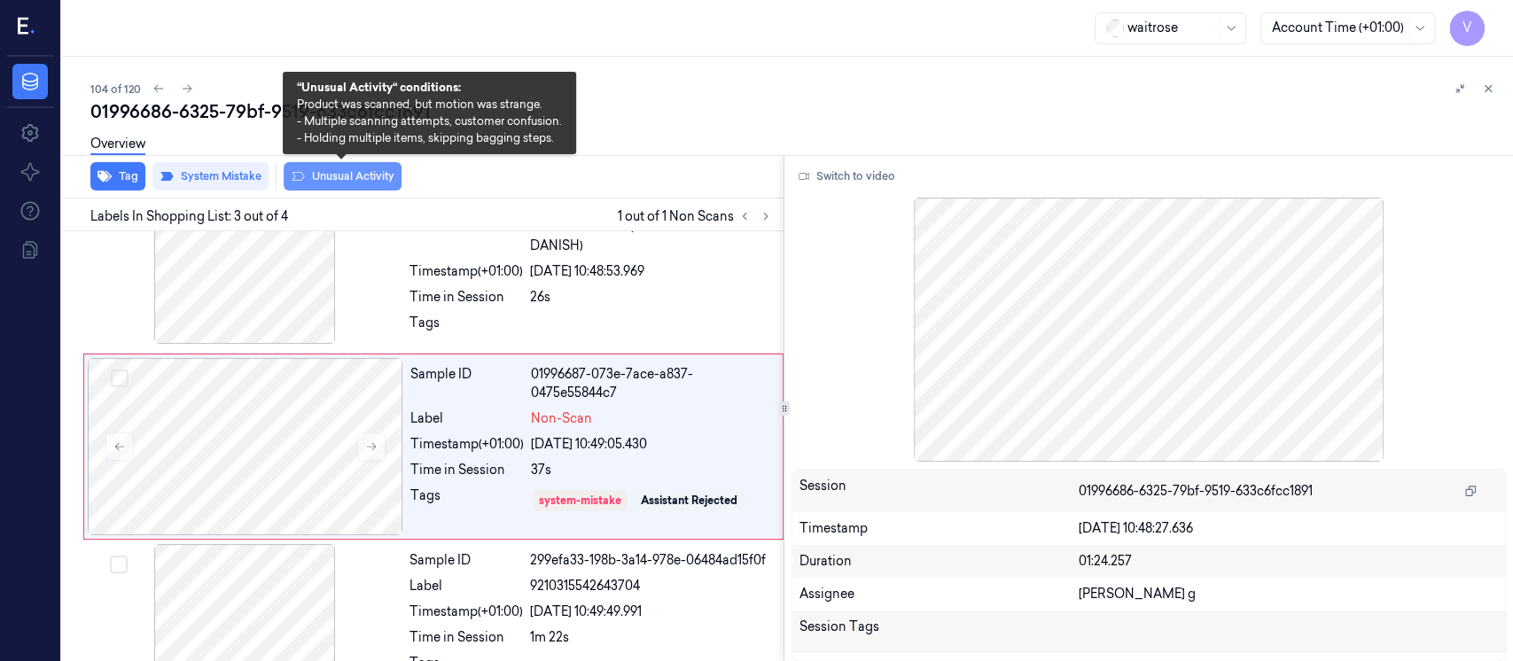
click at [323, 181] on button "Unusual Activity" at bounding box center [343, 176] width 118 height 28
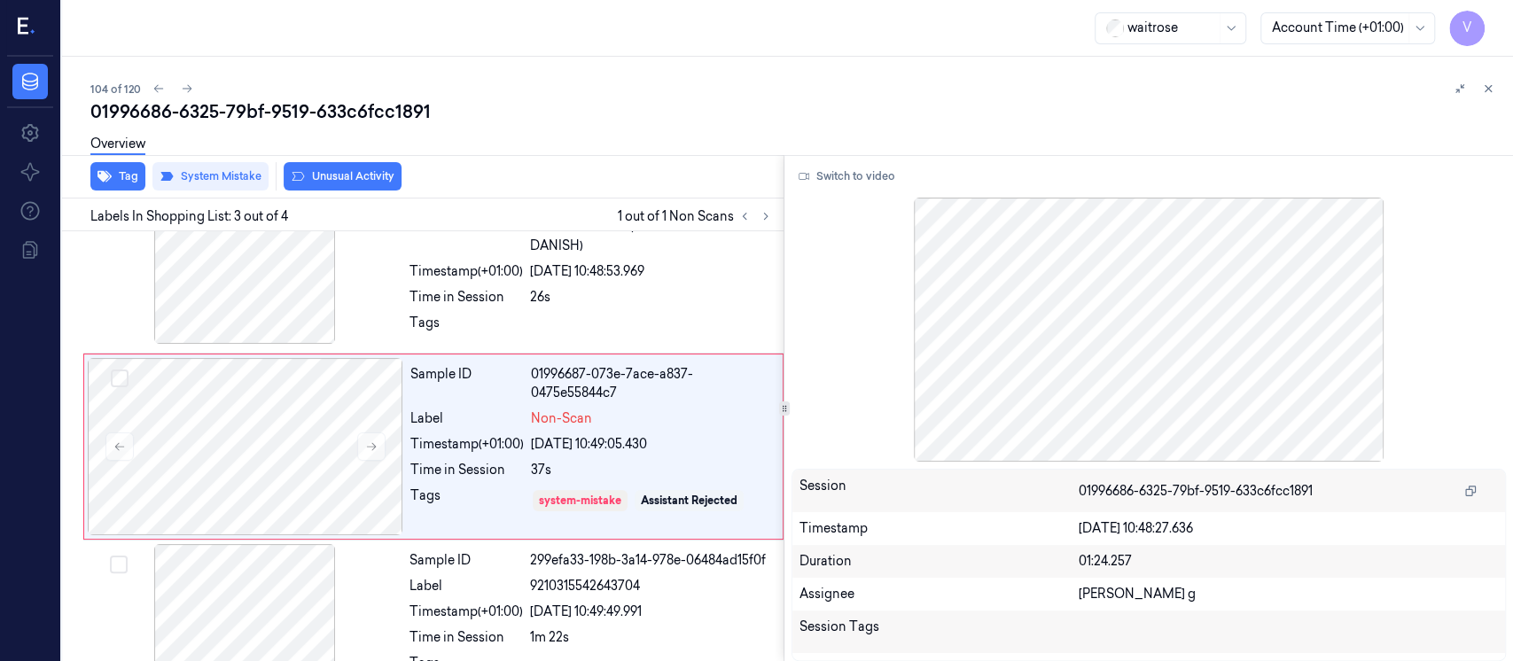
scroll to position [260, 0]
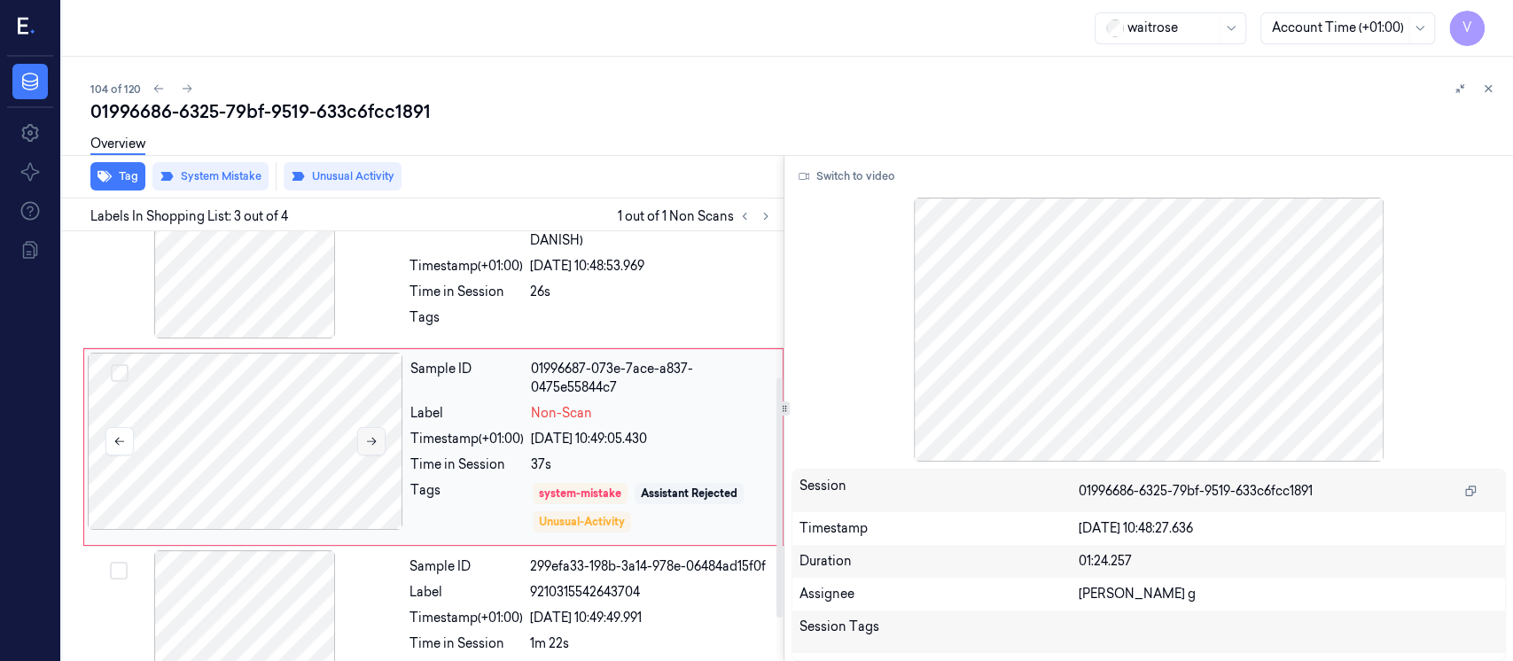
click at [375, 439] on icon at bounding box center [371, 441] width 12 height 12
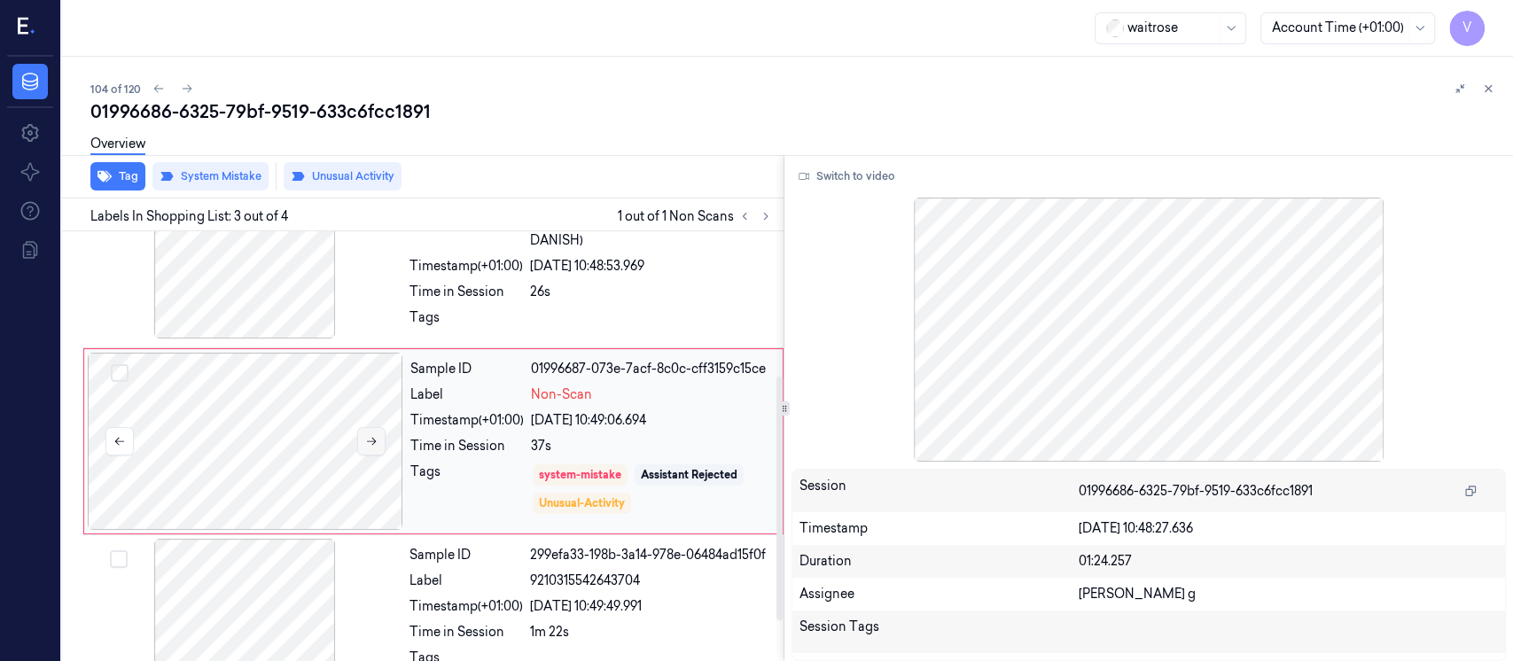
scroll to position [254, 0]
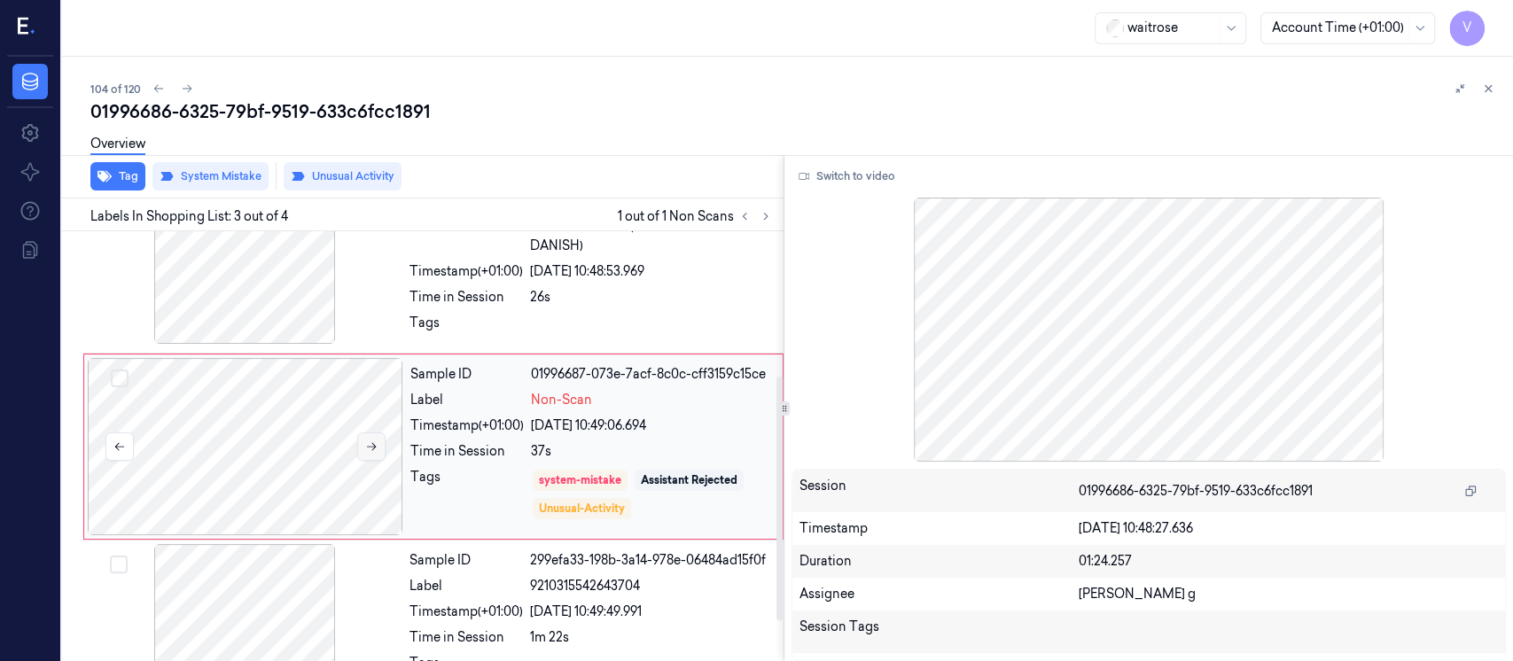
click at [375, 441] on icon at bounding box center [371, 447] width 12 height 12
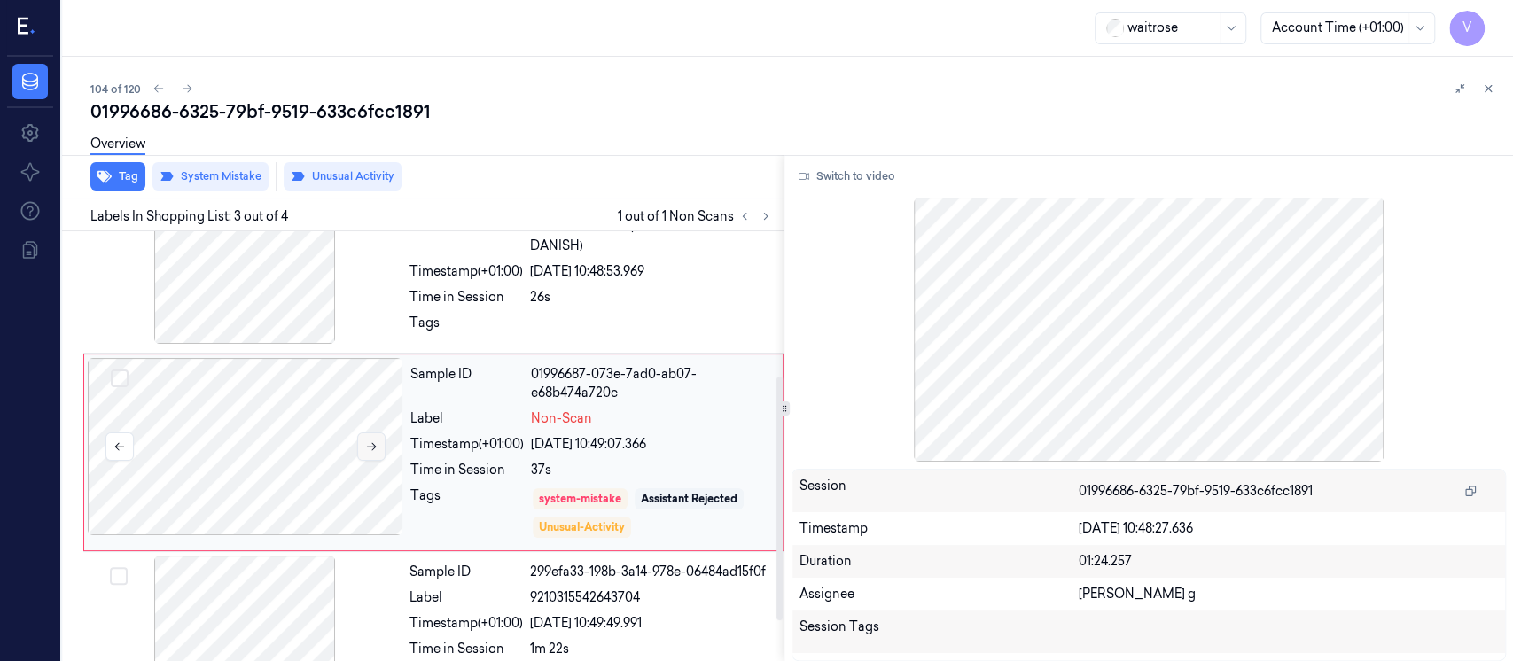
scroll to position [260, 0]
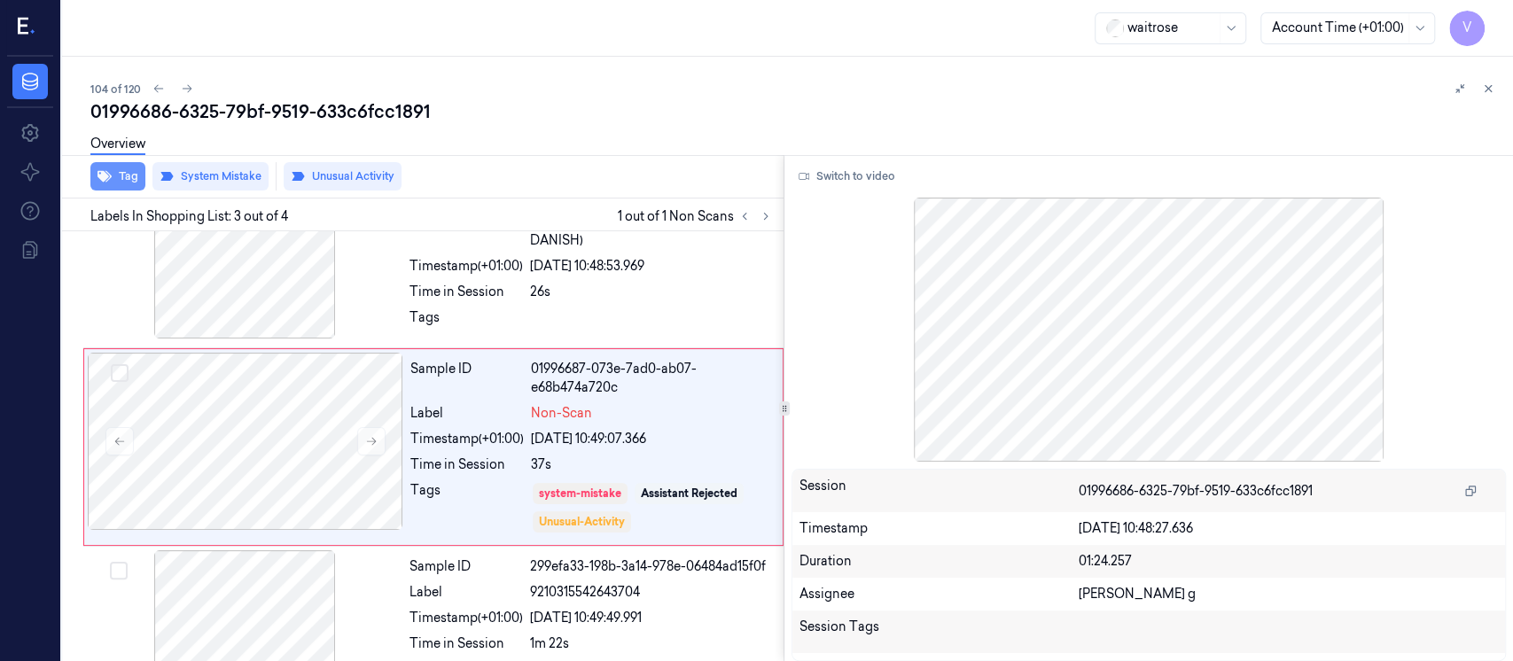
click at [122, 176] on button "Tag" at bounding box center [117, 176] width 55 height 28
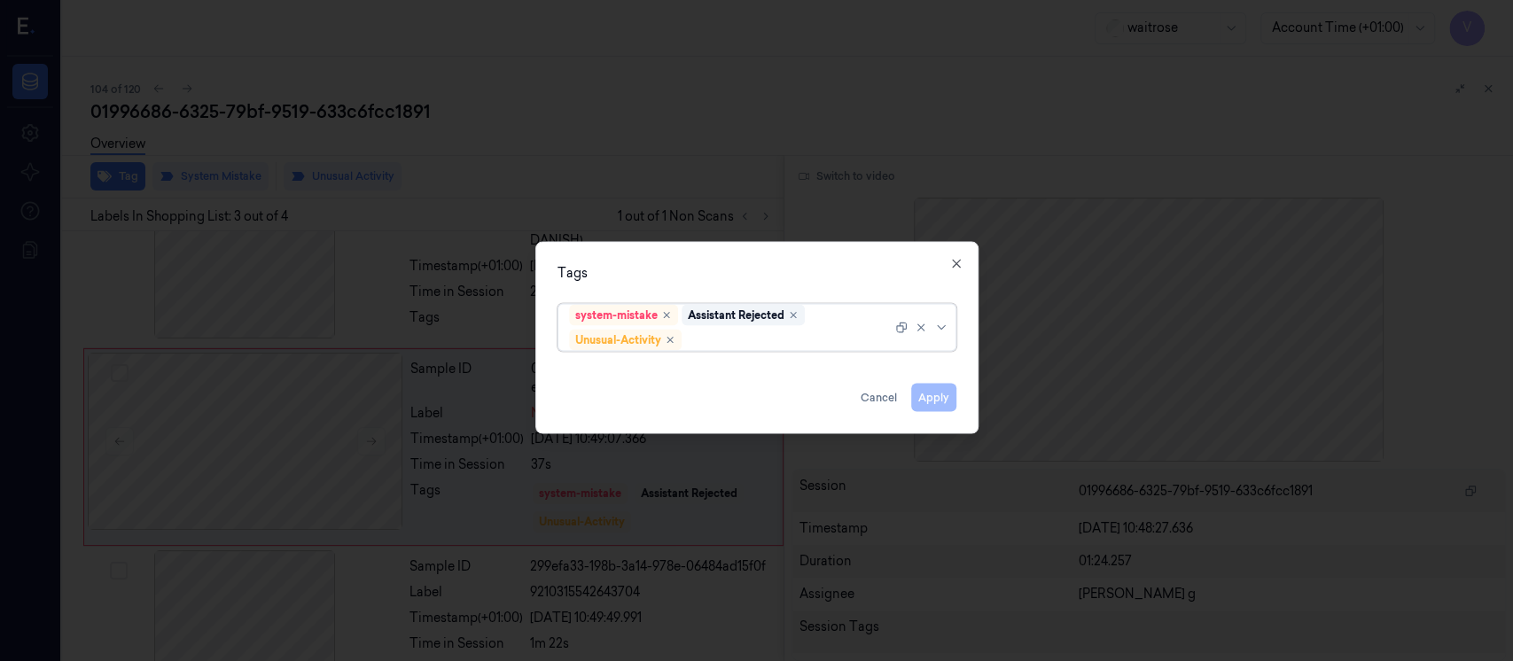
click at [753, 337] on div at bounding box center [788, 340] width 207 height 19
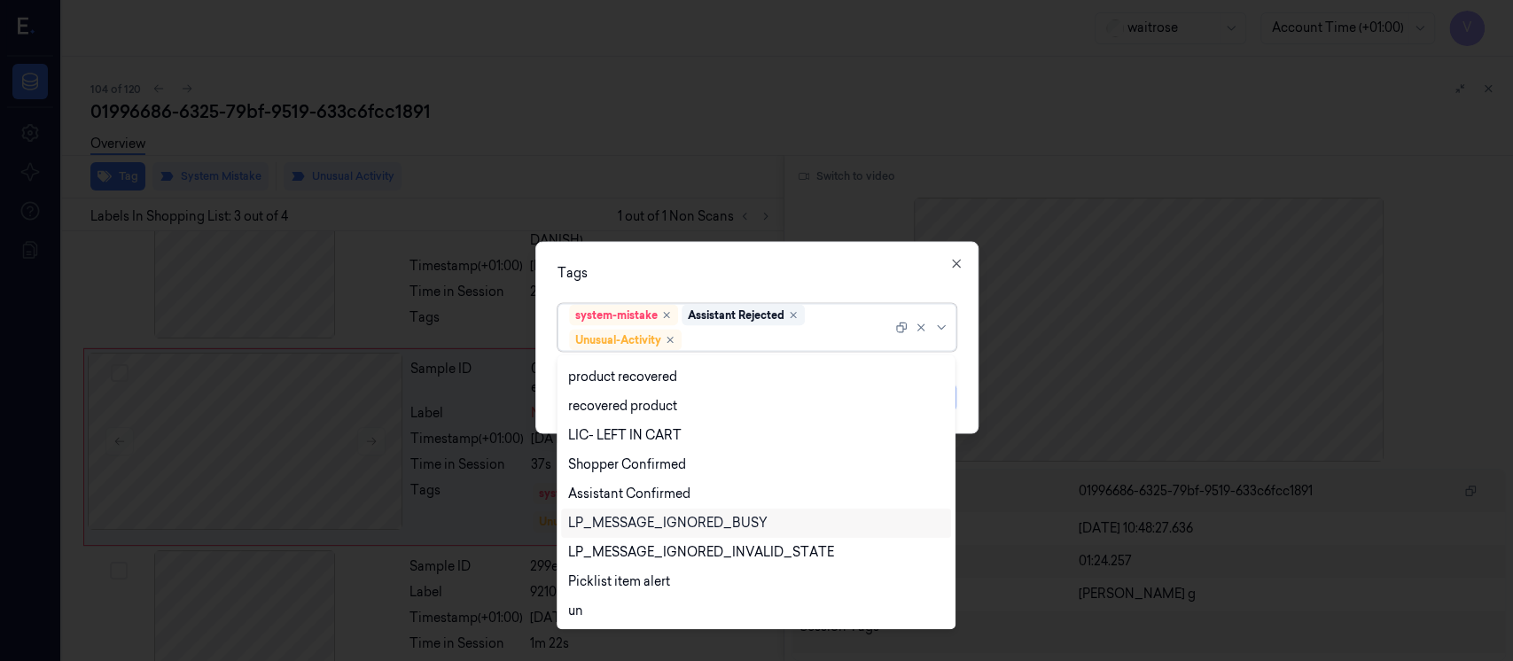
scroll to position [348, 0]
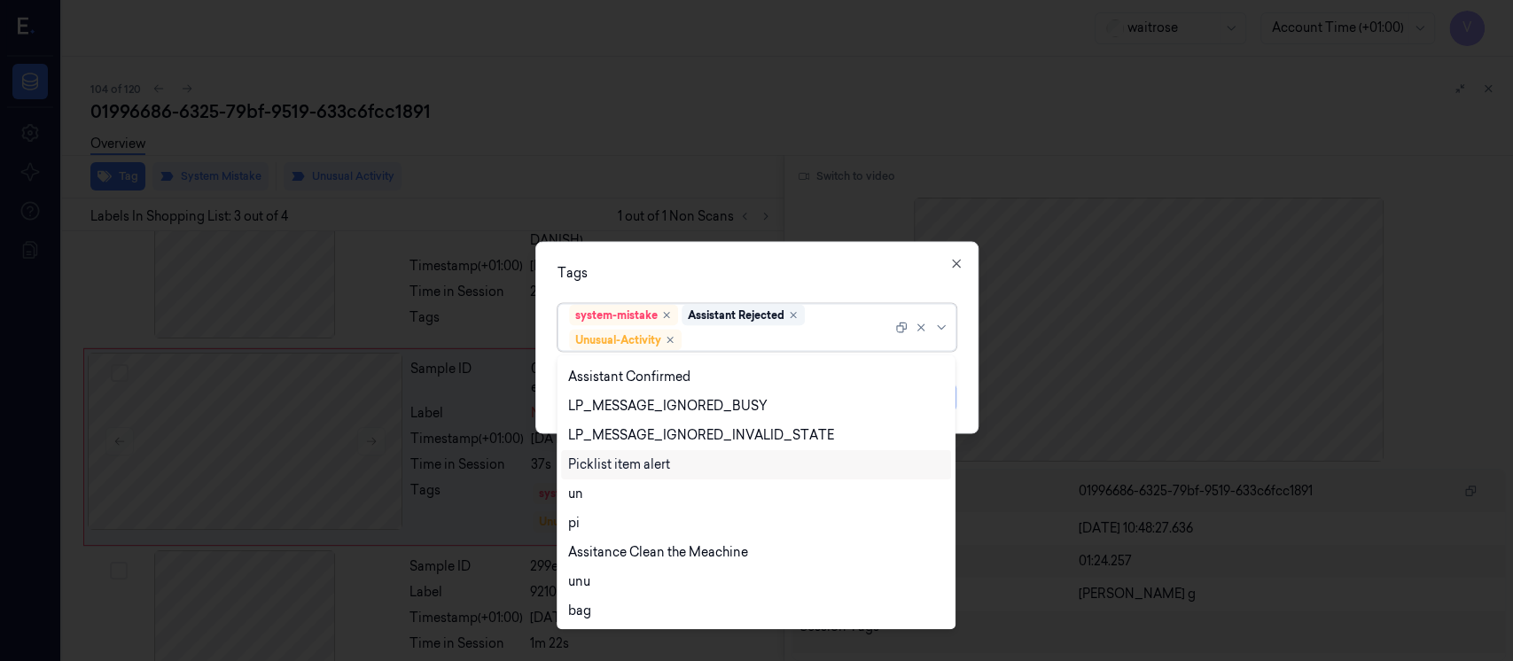
click at [603, 465] on div "Picklist item alert" at bounding box center [619, 465] width 102 height 19
click at [832, 274] on div "Tags" at bounding box center [757, 273] width 399 height 19
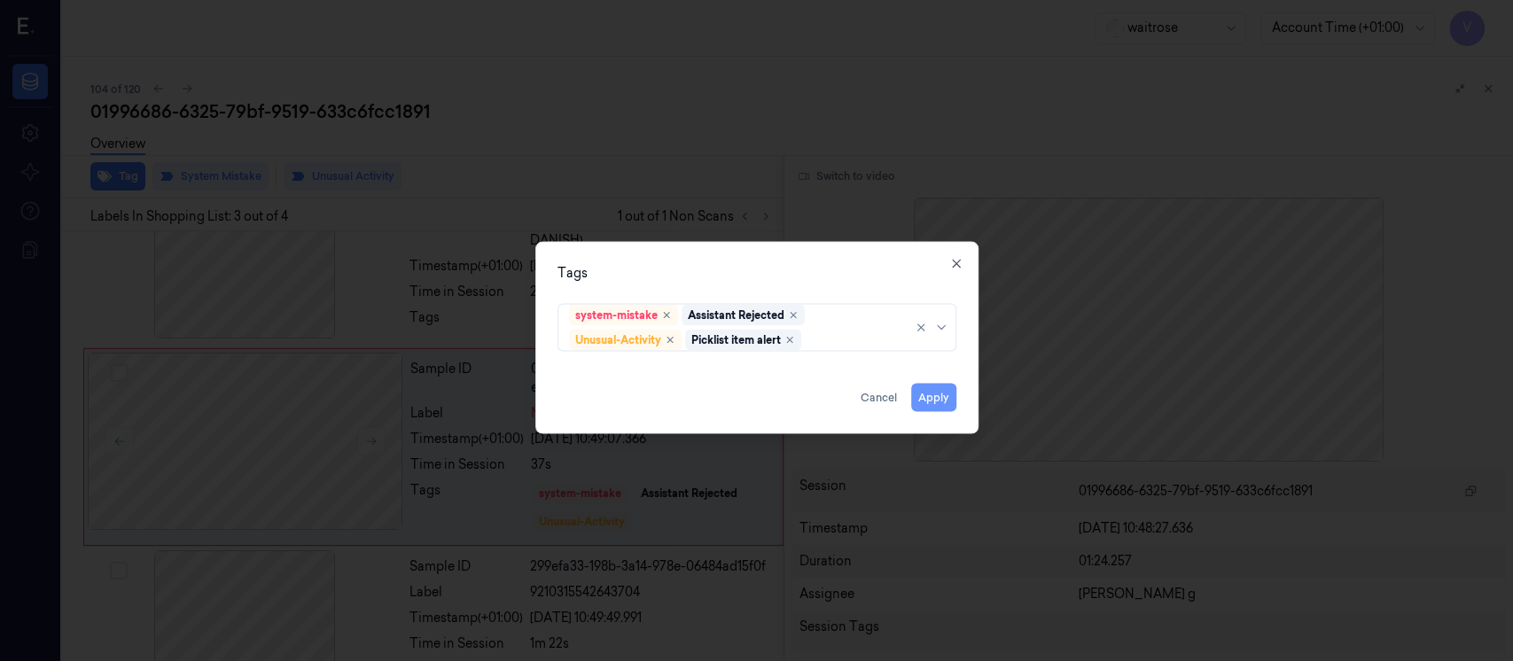
click at [930, 399] on button "Apply" at bounding box center [933, 398] width 45 height 28
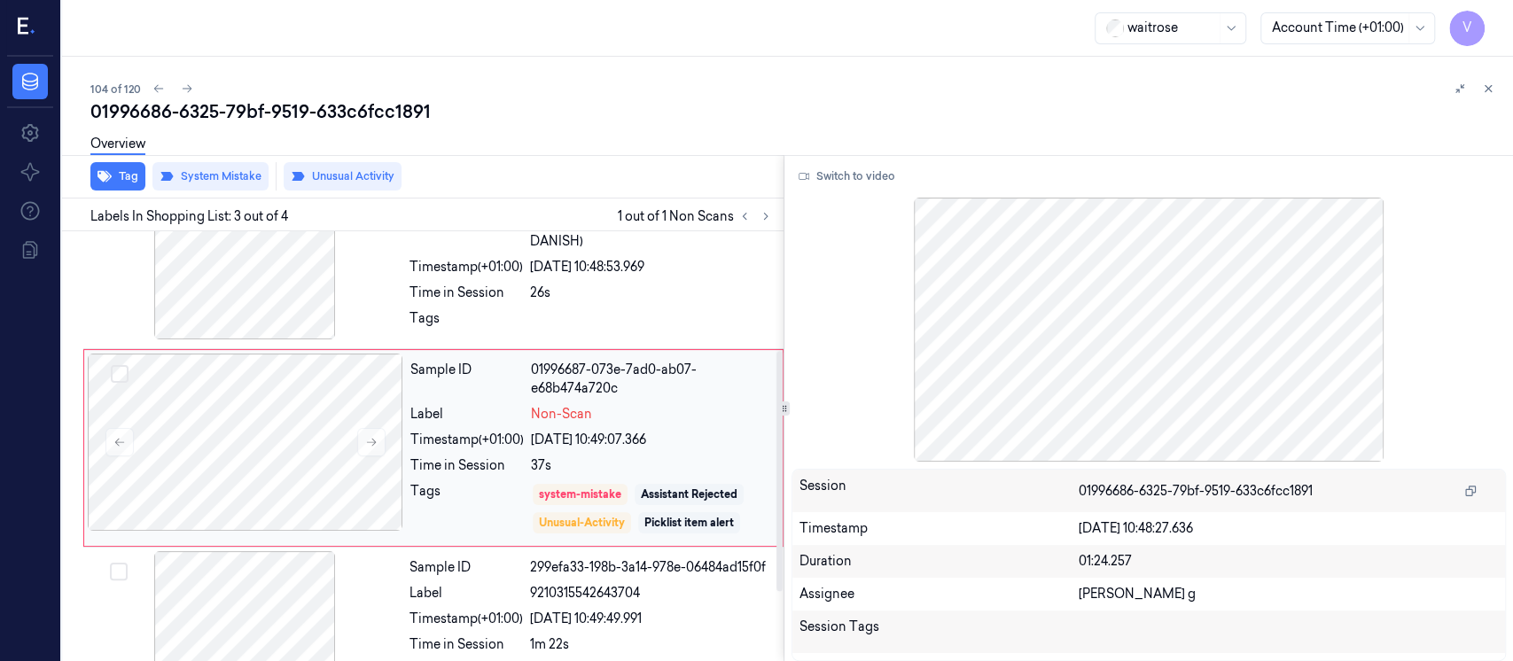
scroll to position [260, 0]
click at [236, 460] on div at bounding box center [246, 441] width 316 height 177
click at [1489, 78] on button at bounding box center [1488, 88] width 21 height 21
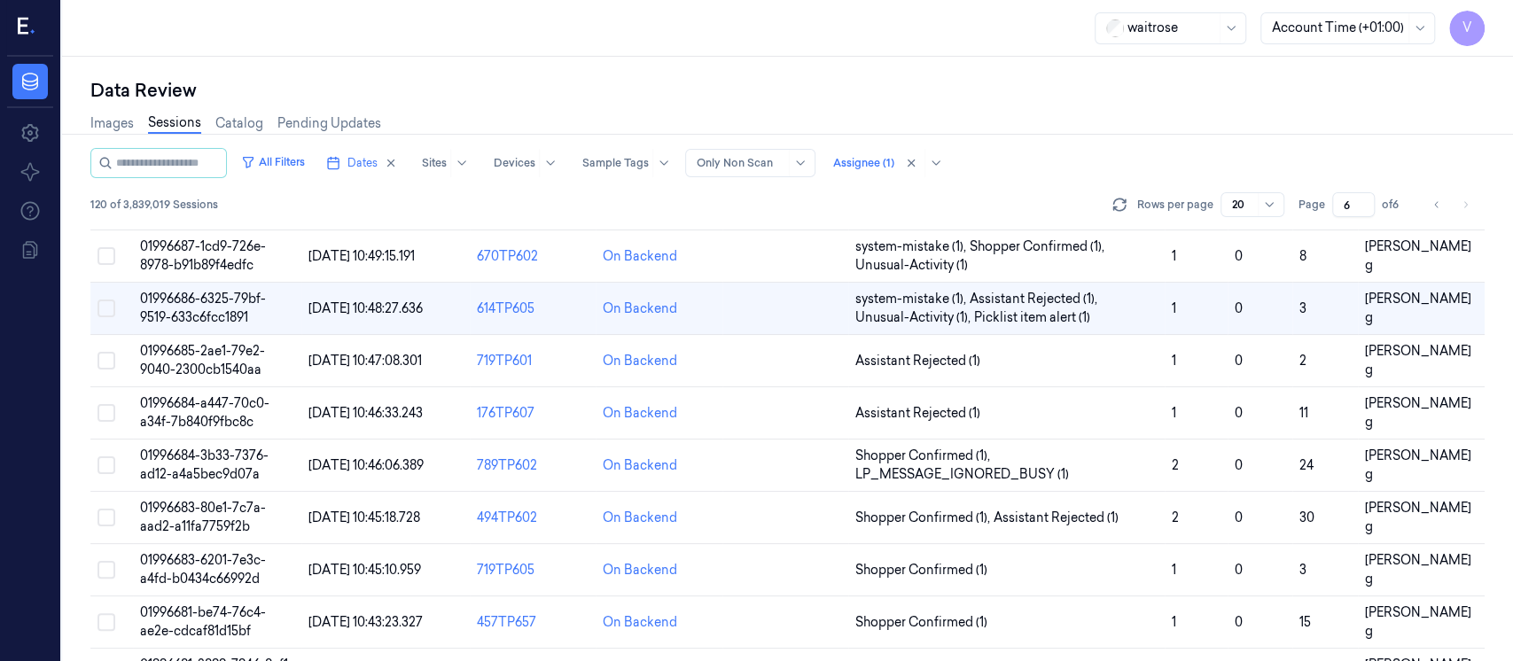
scroll to position [4, 0]
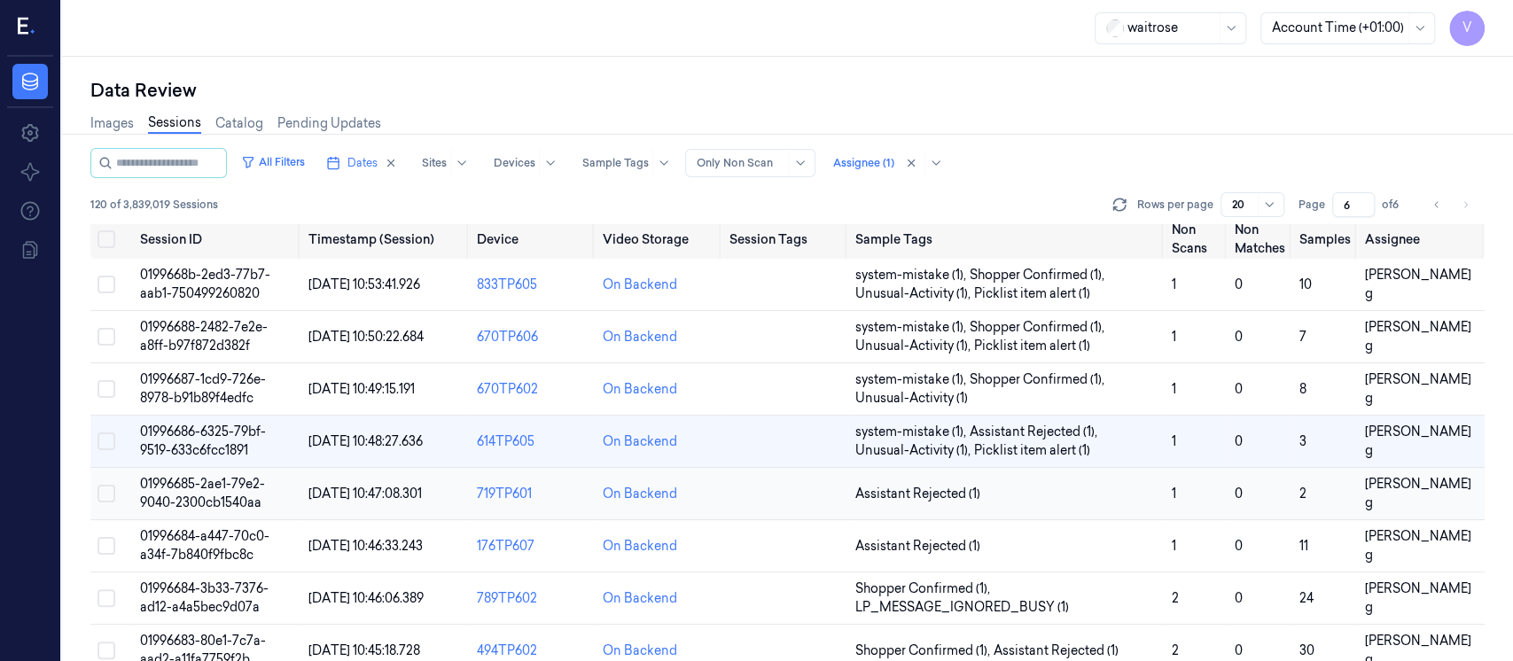
click at [781, 504] on td at bounding box center [786, 494] width 126 height 52
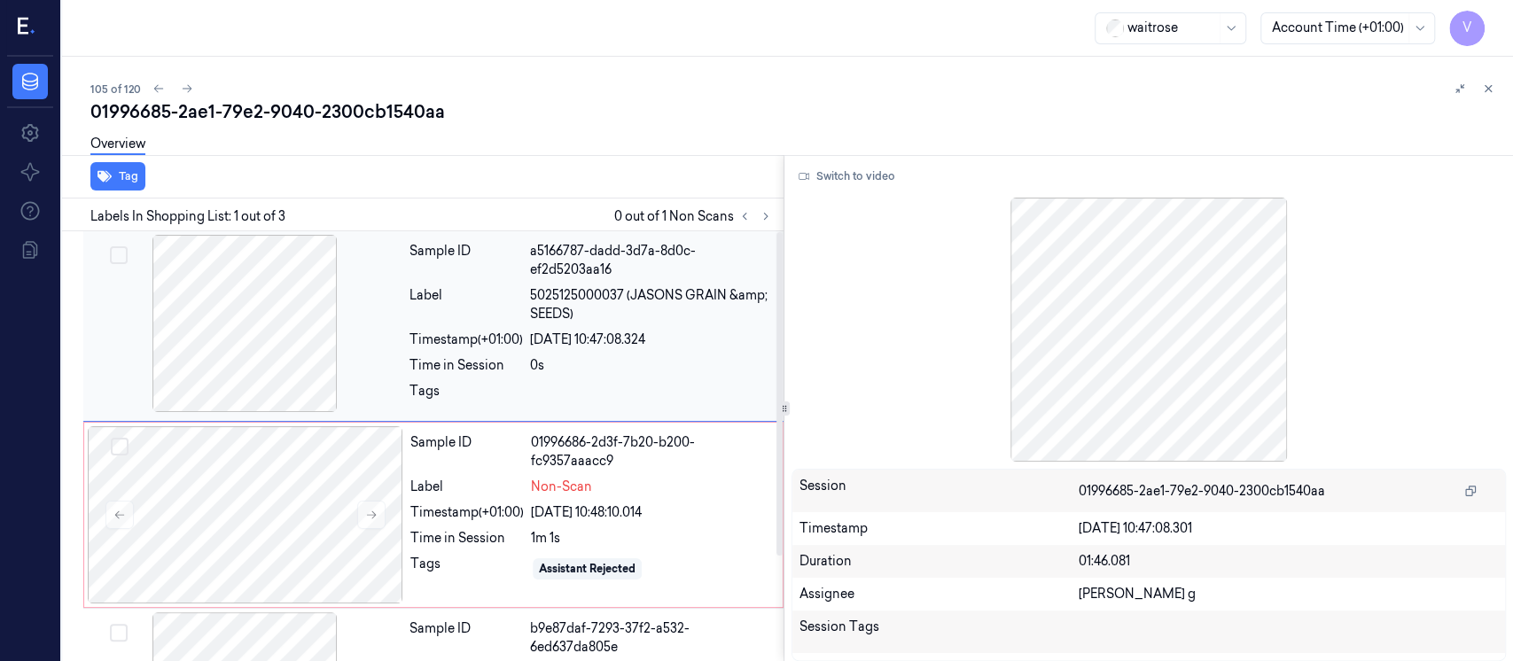
click at [275, 310] on div at bounding box center [245, 323] width 316 height 177
click at [862, 172] on button "Switch to video" at bounding box center [847, 176] width 111 height 28
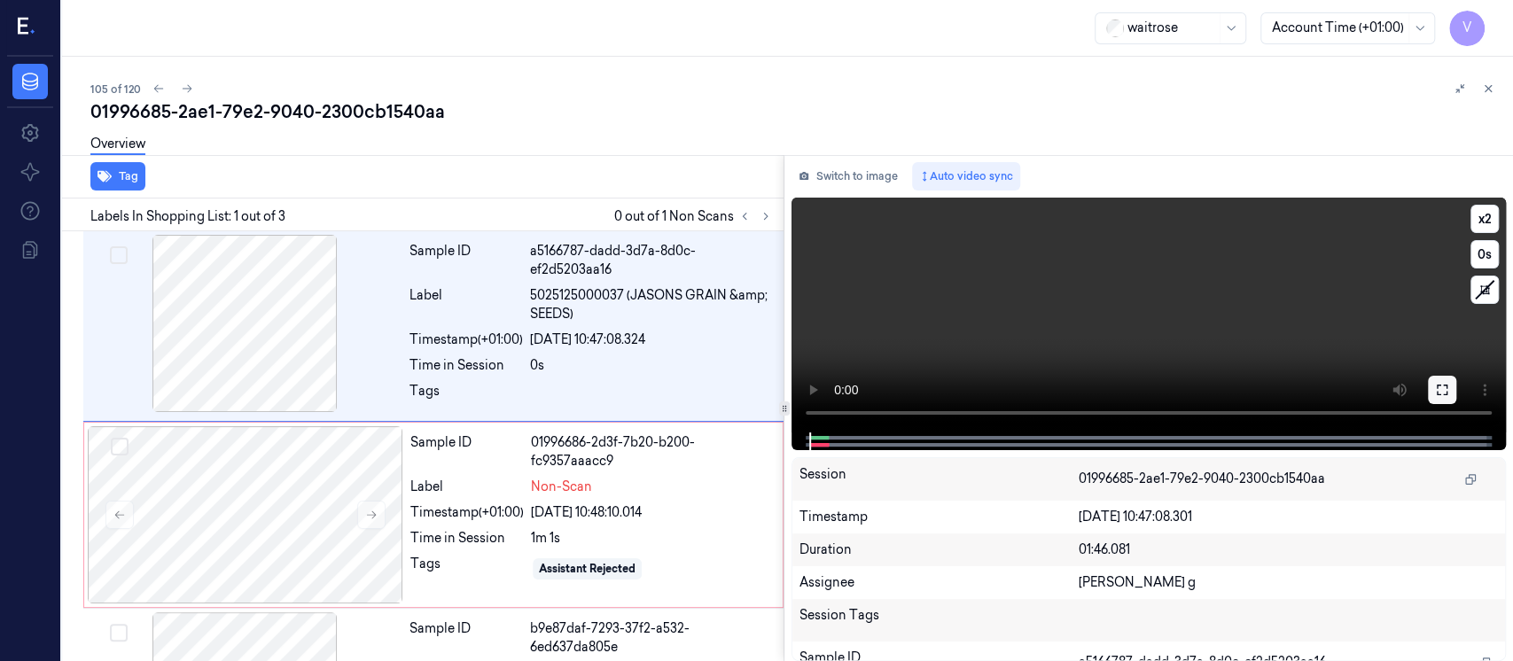
click at [1448, 394] on icon at bounding box center [1442, 390] width 14 height 14
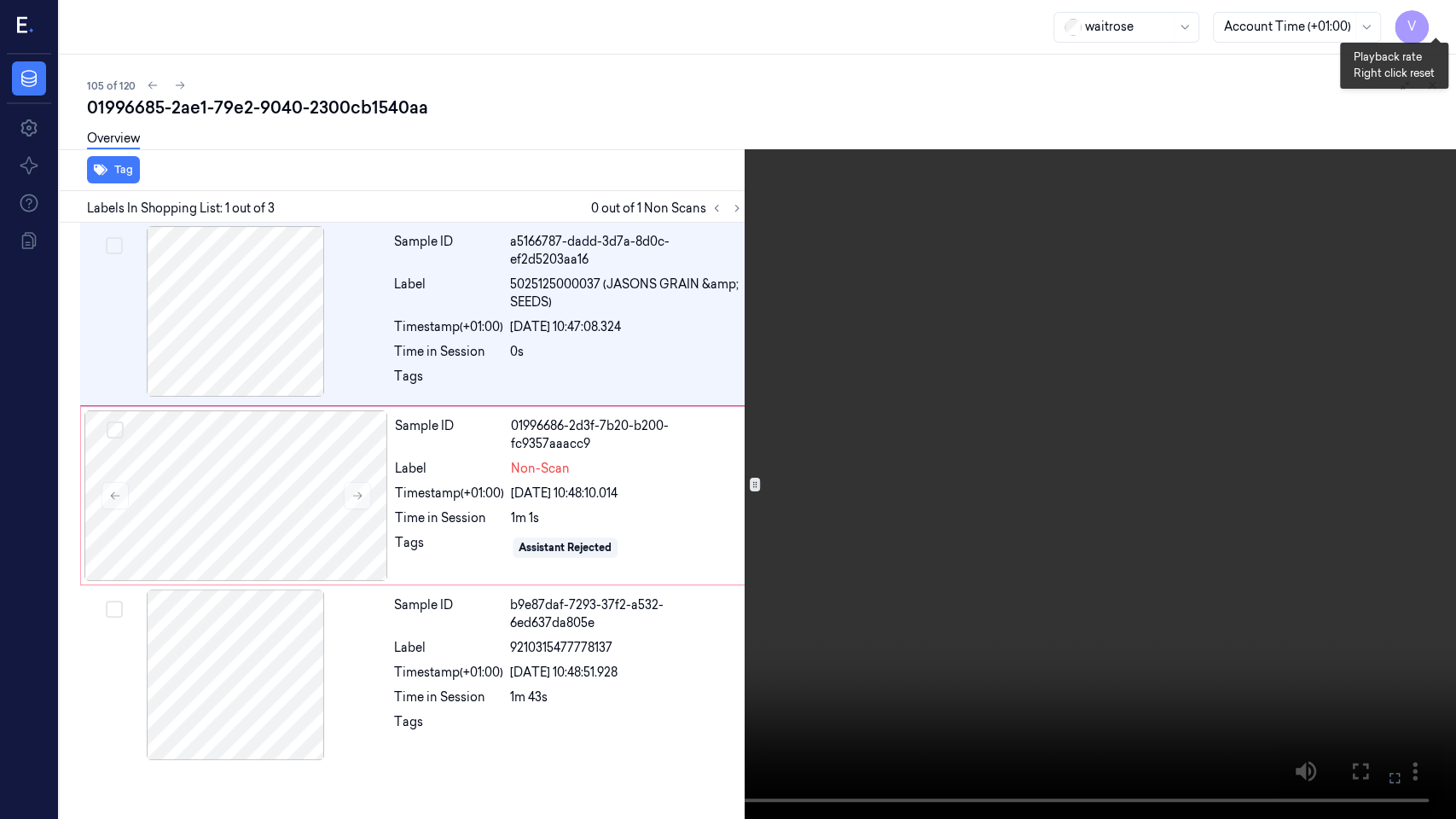
click at [1447, 21] on button "x 2" at bounding box center [1436, 20] width 27 height 27
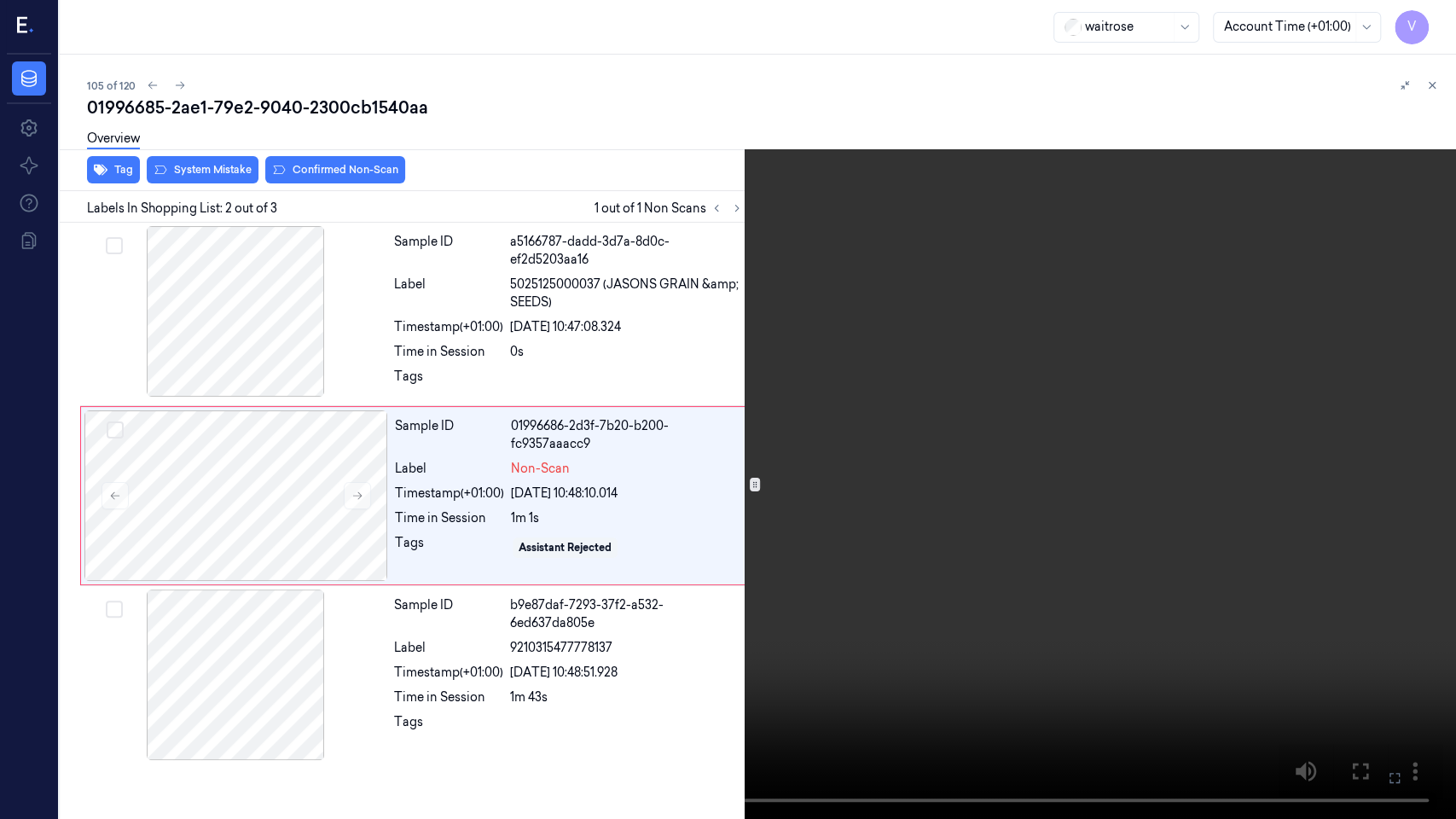
click at [0, 0] on button at bounding box center [0, 0] width 0 height 0
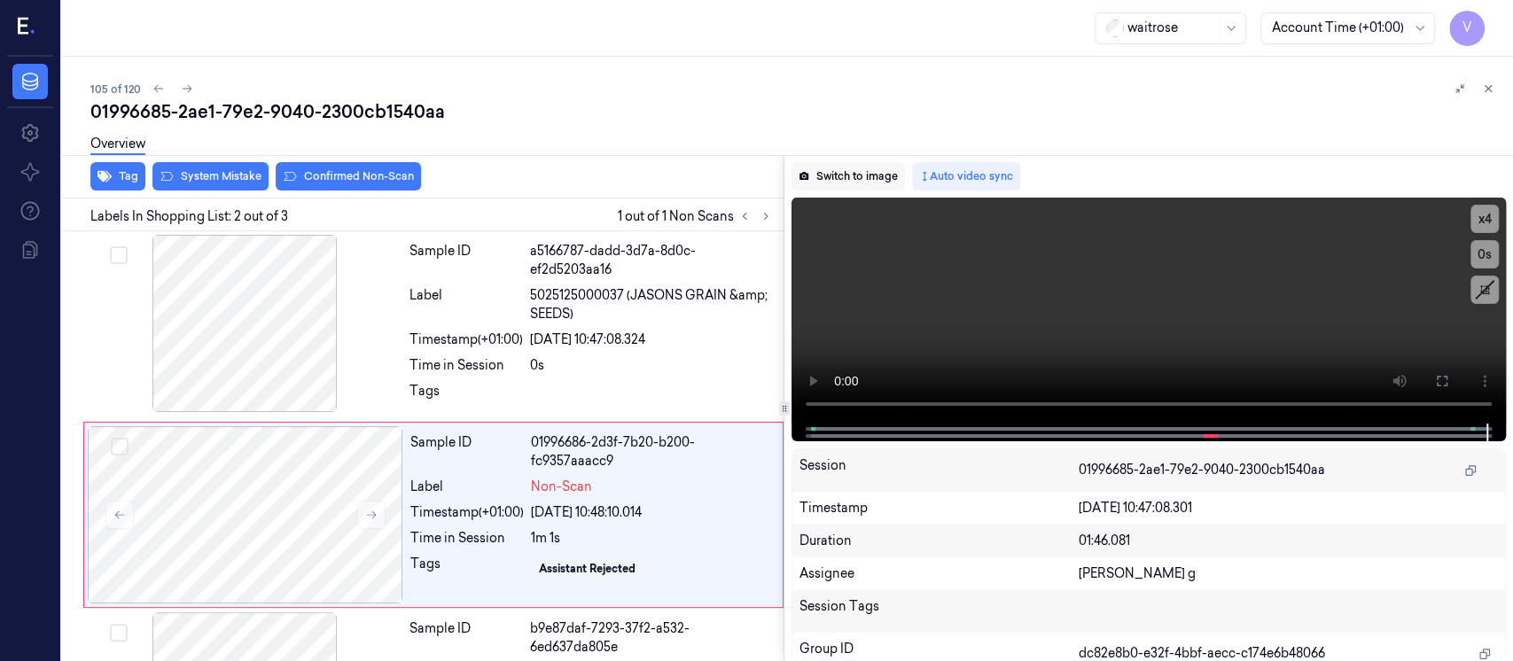
click at [838, 178] on button "Switch to image" at bounding box center [848, 176] width 113 height 28
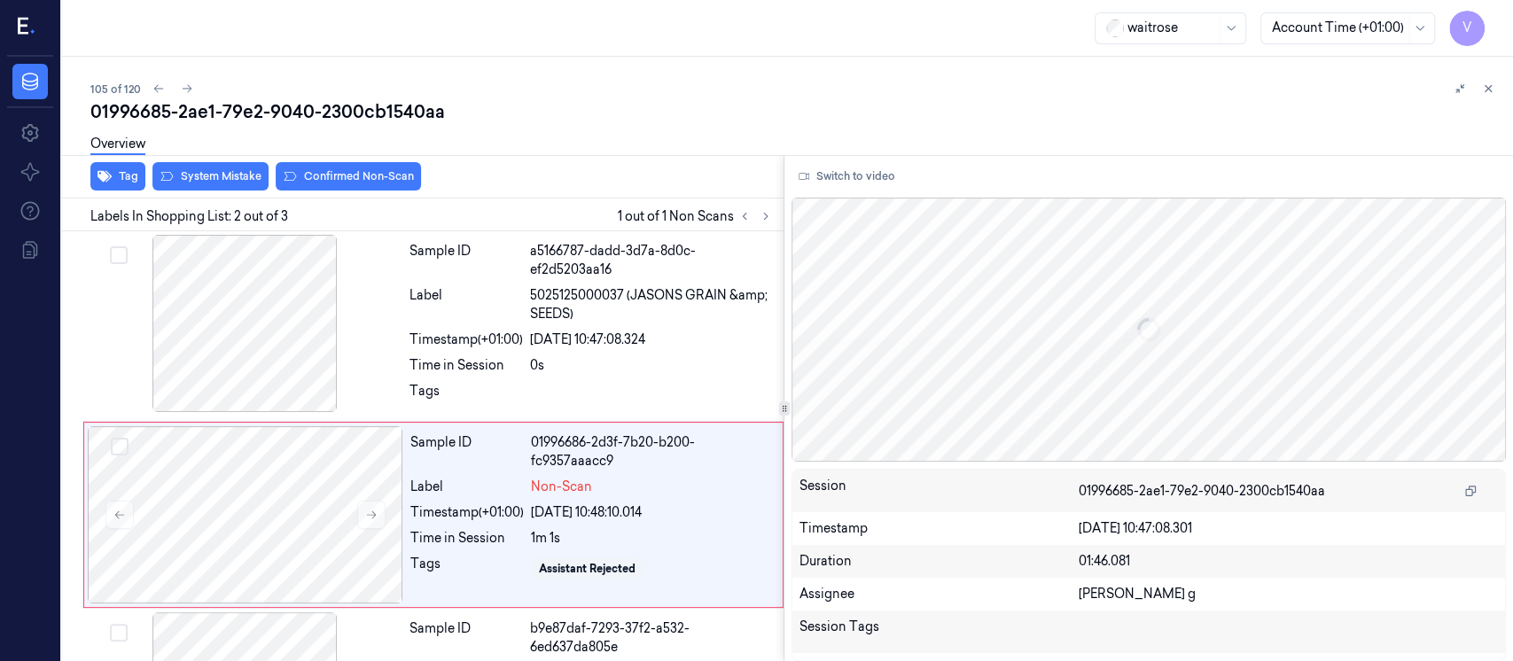
scroll to position [68, 0]
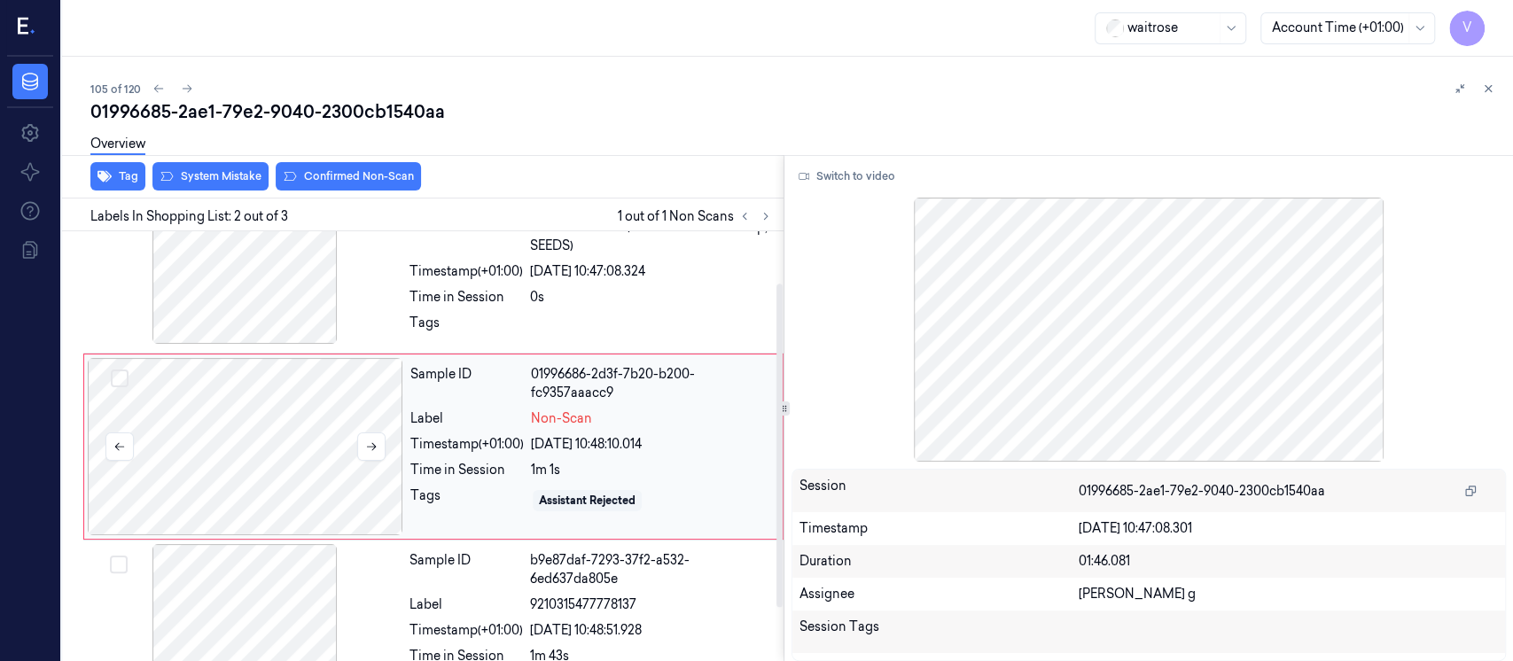
click at [247, 434] on div at bounding box center [246, 446] width 316 height 177
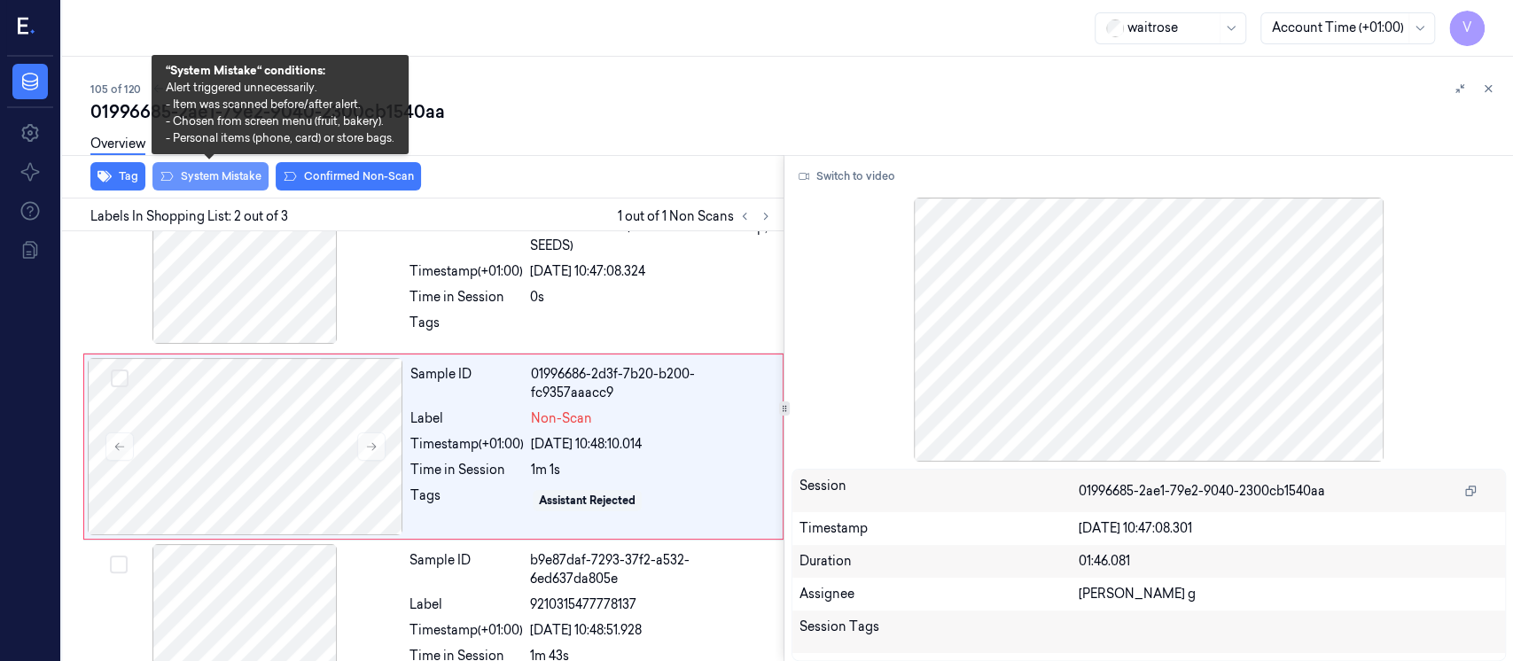
click at [197, 170] on button "System Mistake" at bounding box center [210, 176] width 116 height 28
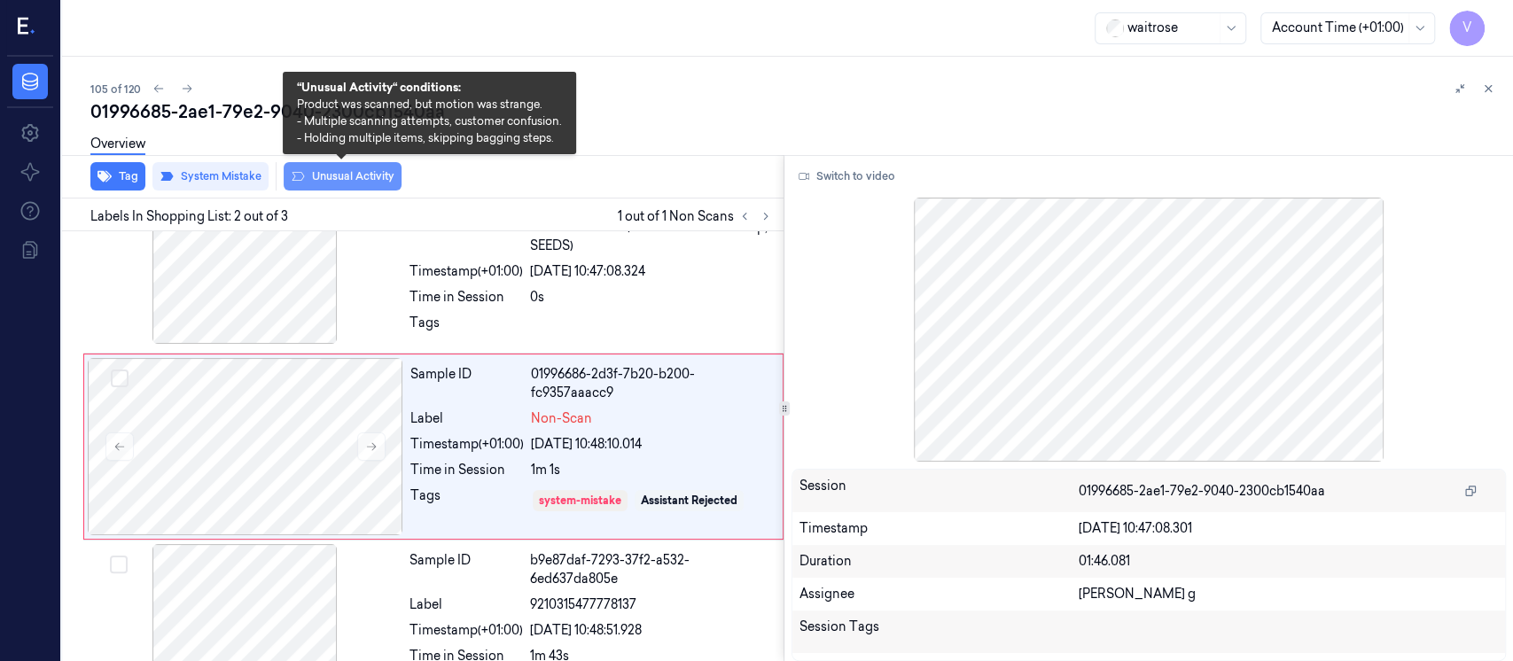
click at [340, 177] on button "Unusual Activity" at bounding box center [343, 176] width 118 height 28
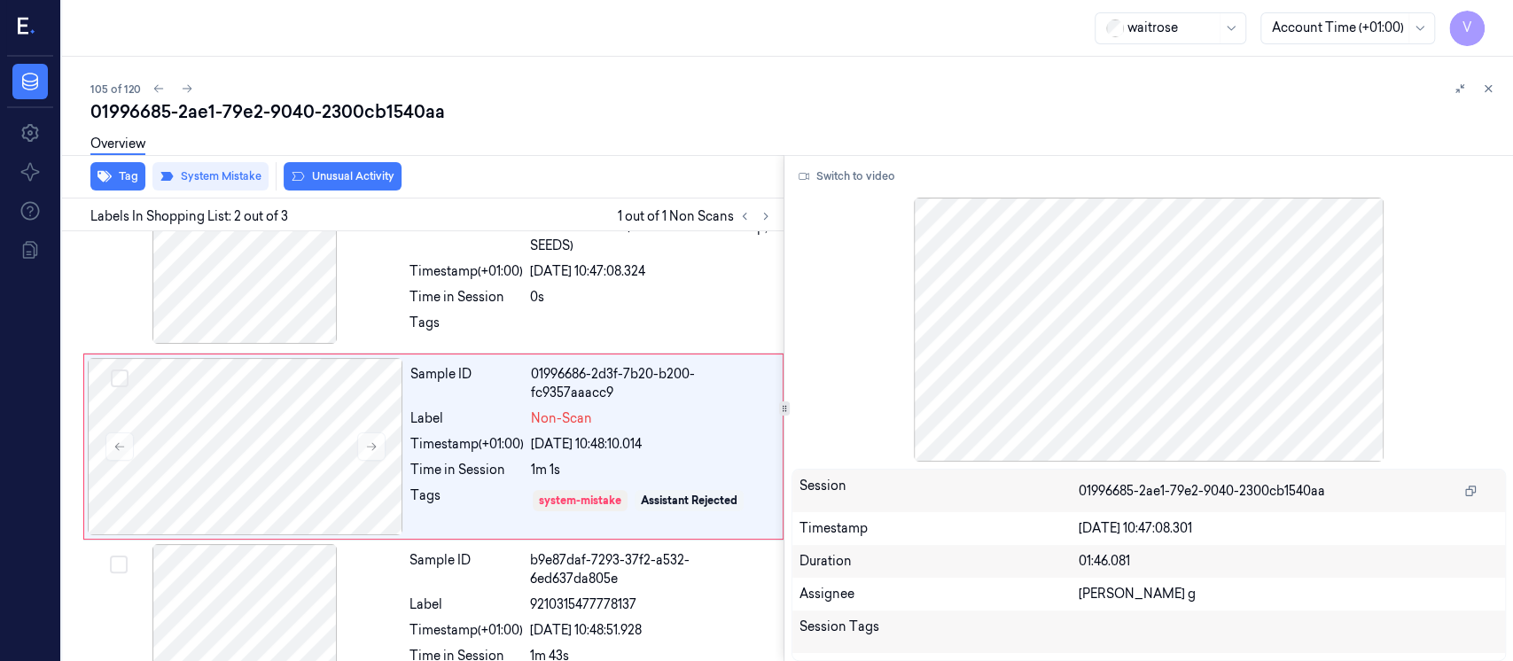
scroll to position [74, 0]
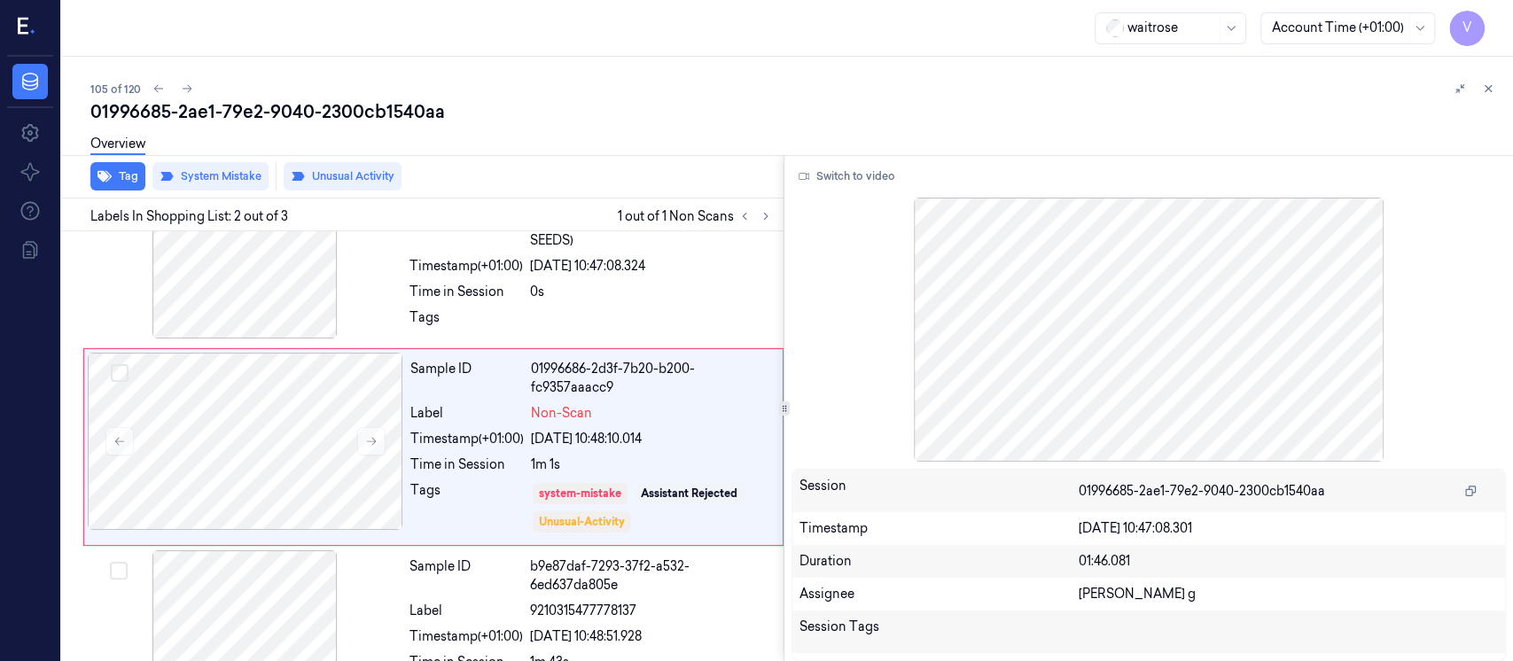
click at [596, 178] on div "Tag System Mistake Unusual Activity" at bounding box center [419, 176] width 729 height 43
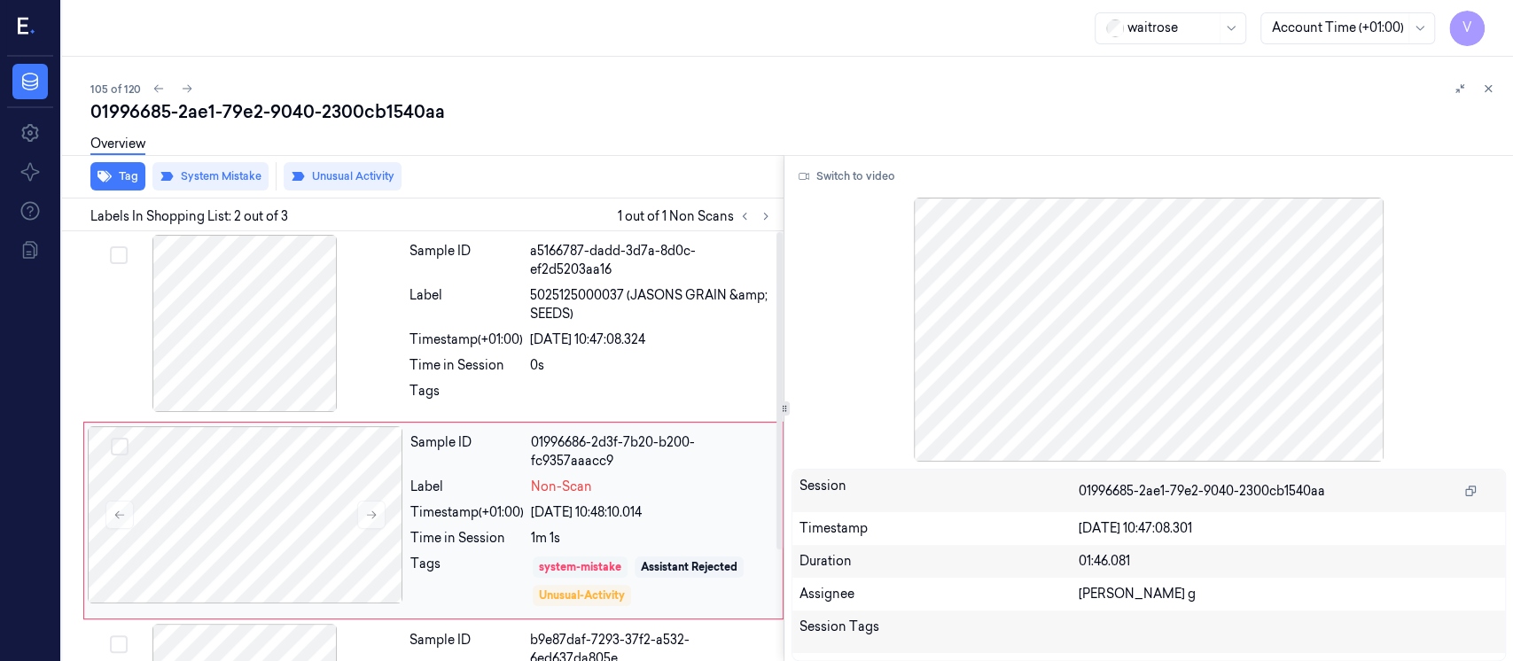
scroll to position [0, 0]
click at [1482, 90] on icon at bounding box center [1488, 88] width 12 height 12
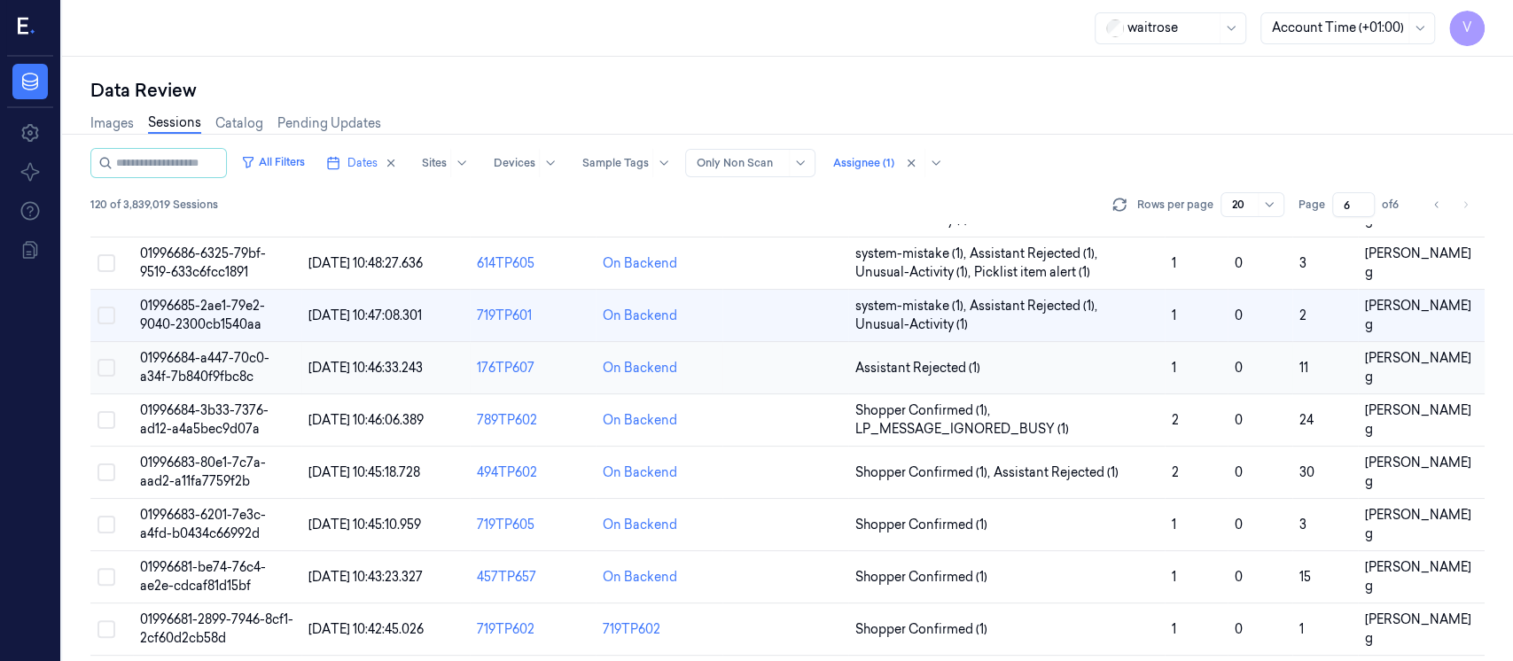
scroll to position [101, 0]
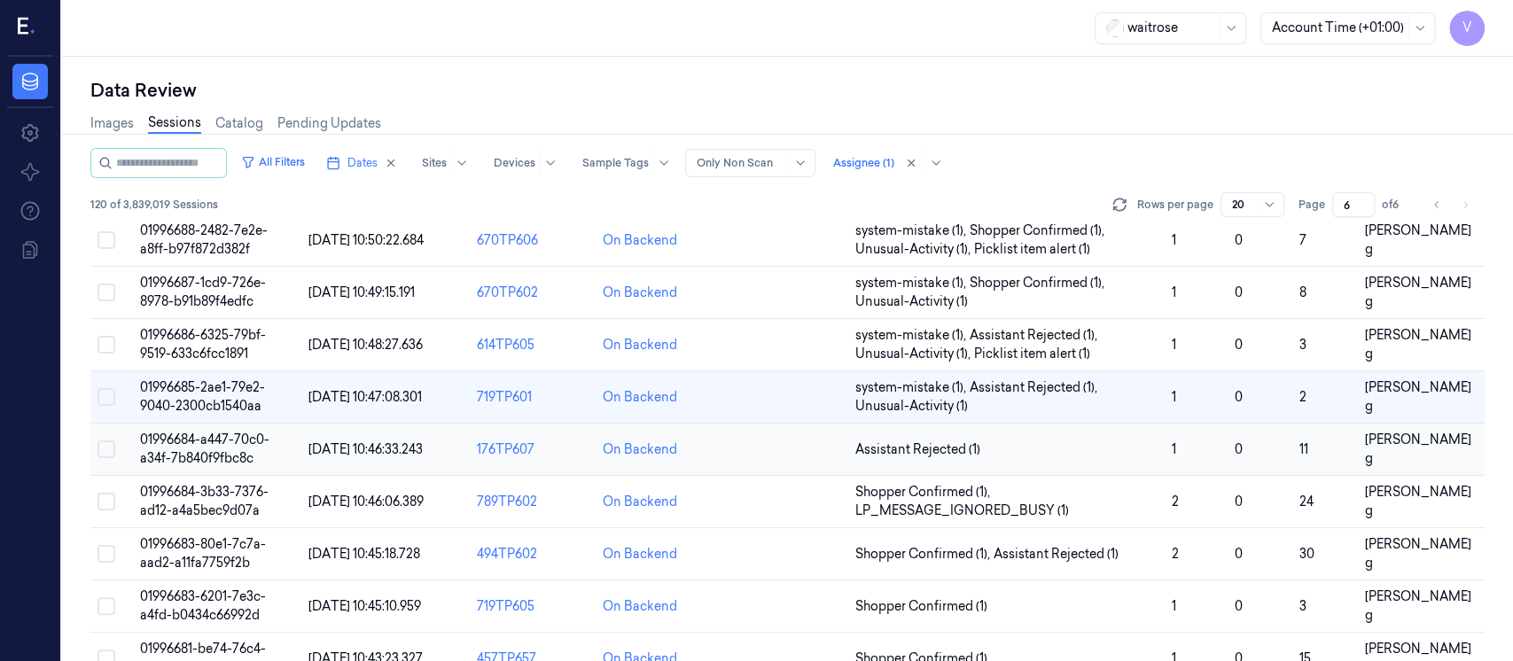
click at [775, 456] on td at bounding box center [786, 450] width 126 height 52
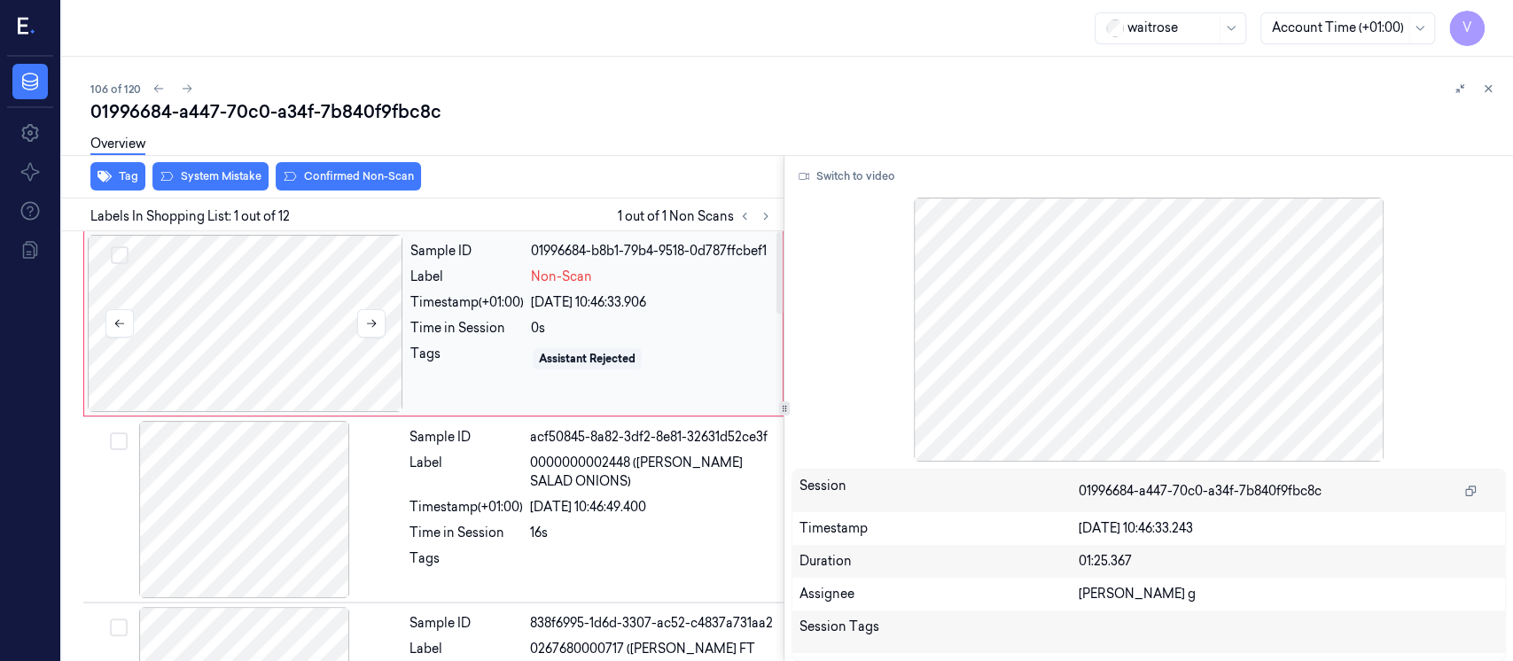
click at [293, 343] on div at bounding box center [246, 323] width 316 height 177
click at [870, 178] on button "Switch to video" at bounding box center [847, 176] width 111 height 28
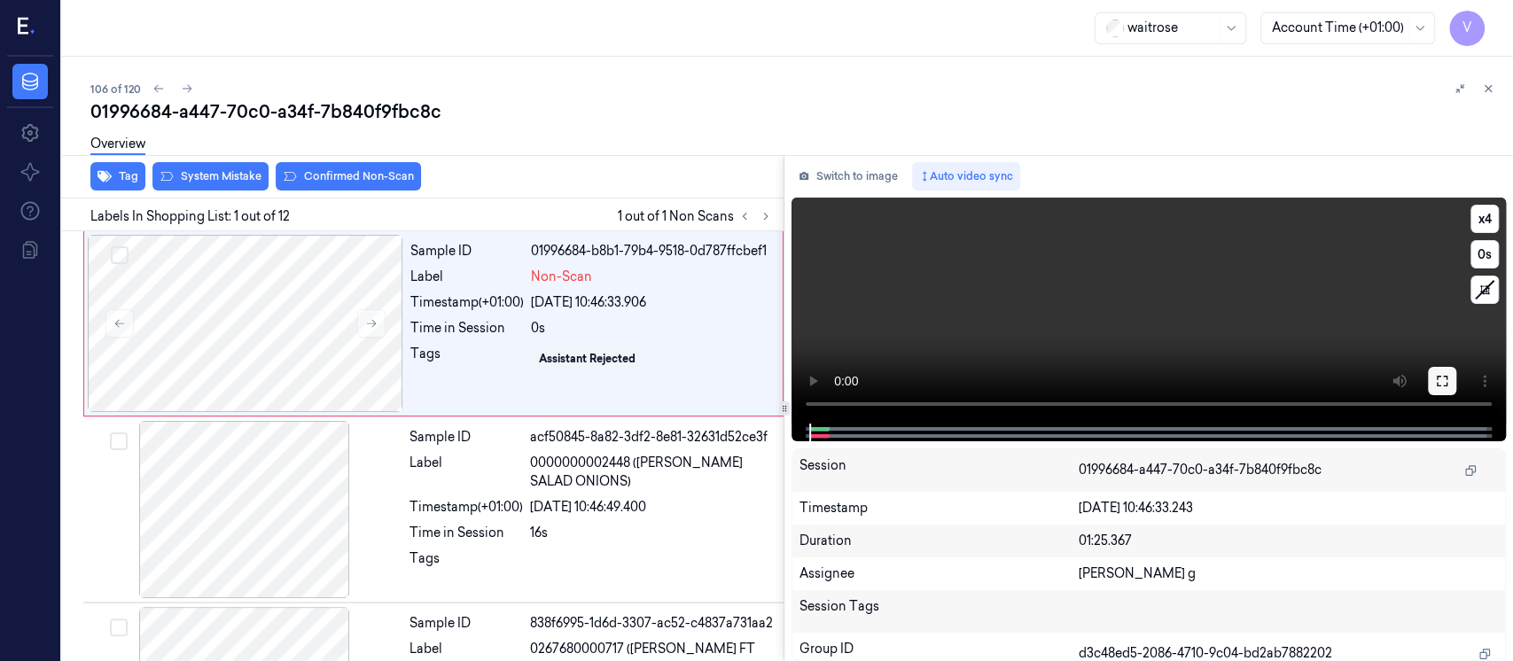
click at [1432, 370] on button at bounding box center [1442, 381] width 28 height 28
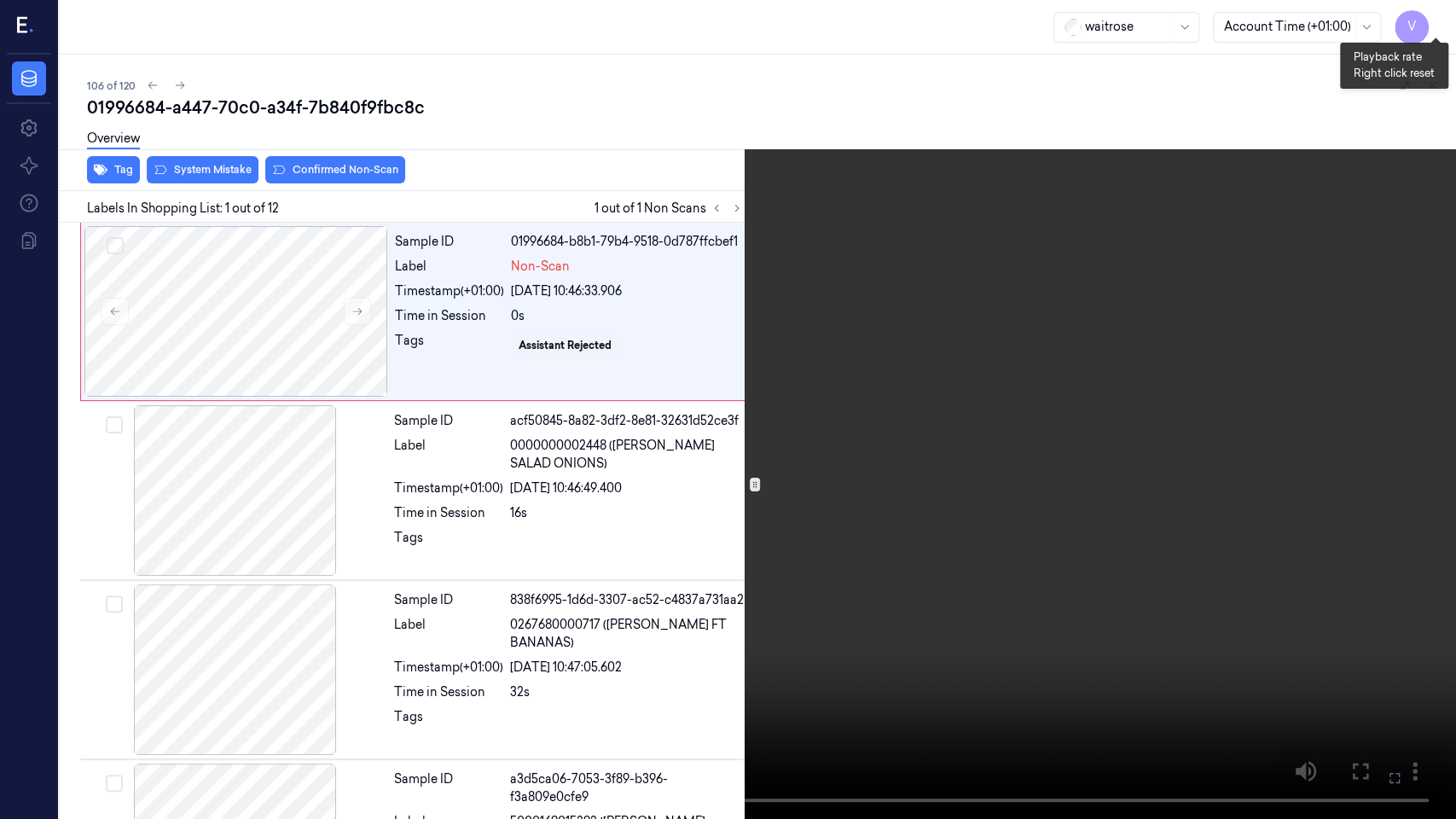
click at [1431, 20] on button "x 4" at bounding box center [1436, 20] width 27 height 27
click at [1430, 20] on button "x 1" at bounding box center [1436, 20] width 27 height 27
click at [0, 0] on icon at bounding box center [0, 0] width 0 height 0
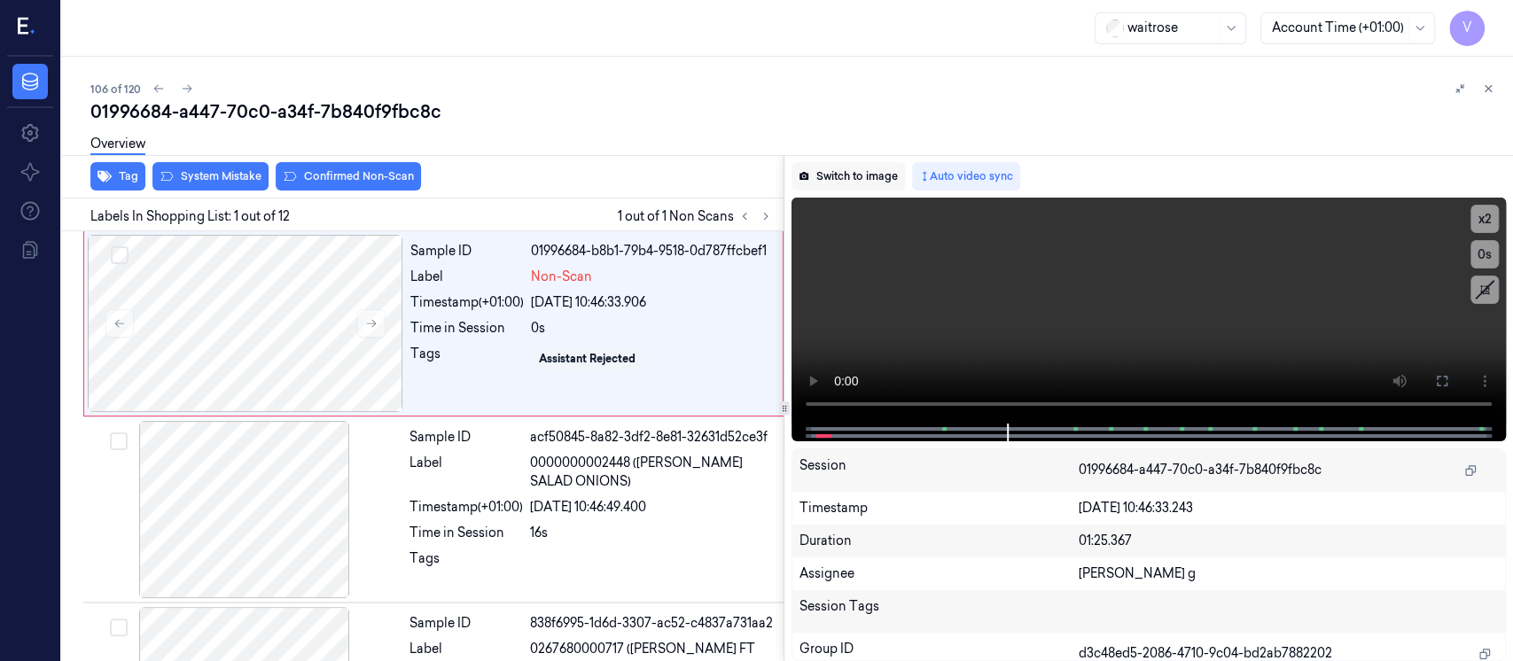
click at [841, 172] on button "Switch to image" at bounding box center [848, 176] width 113 height 28
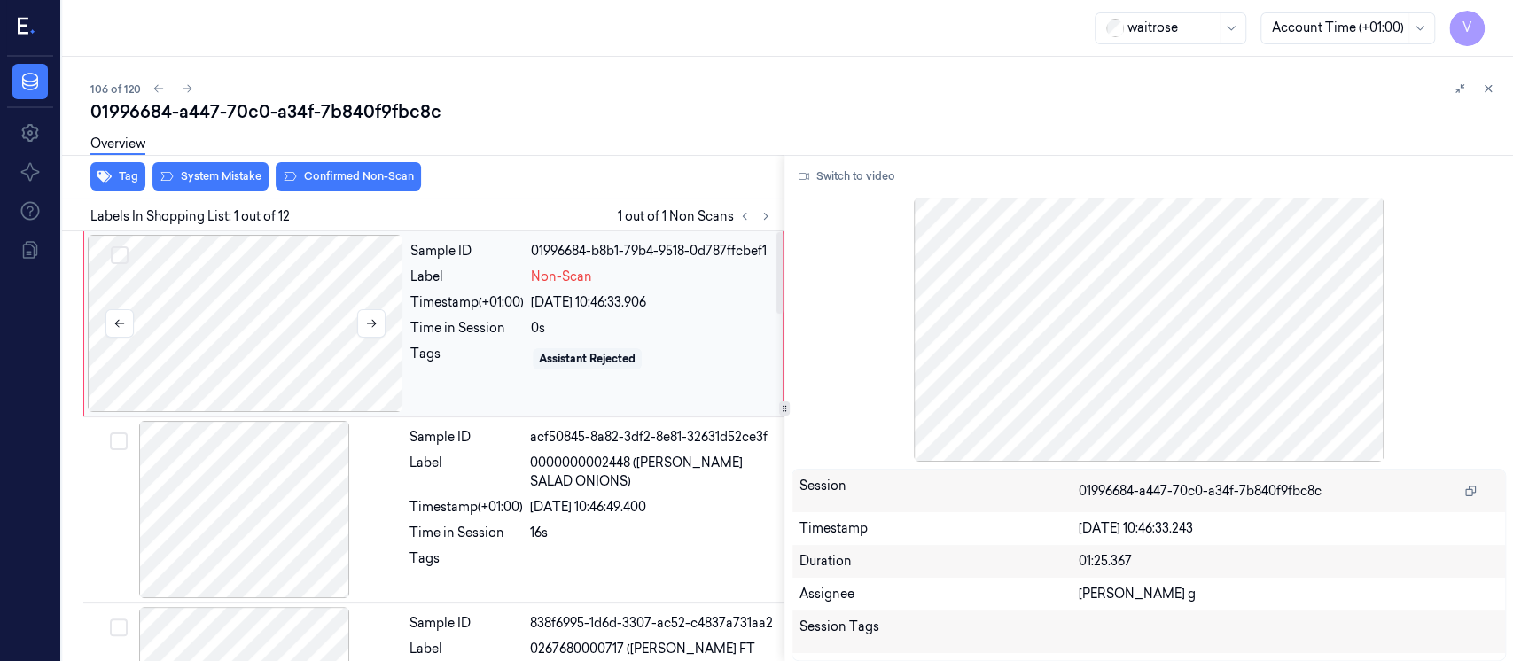
click at [290, 302] on div at bounding box center [246, 323] width 316 height 177
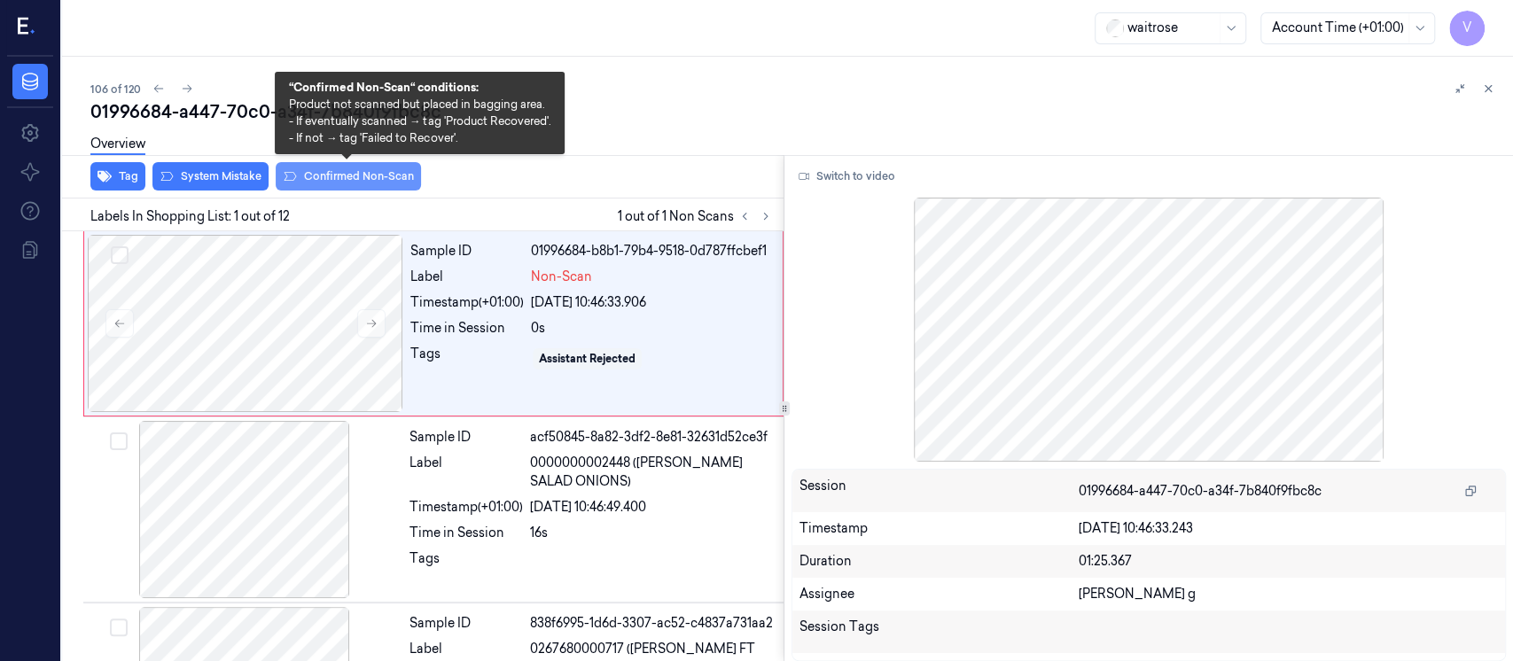
click at [348, 182] on button "Confirmed Non-Scan" at bounding box center [348, 176] width 145 height 28
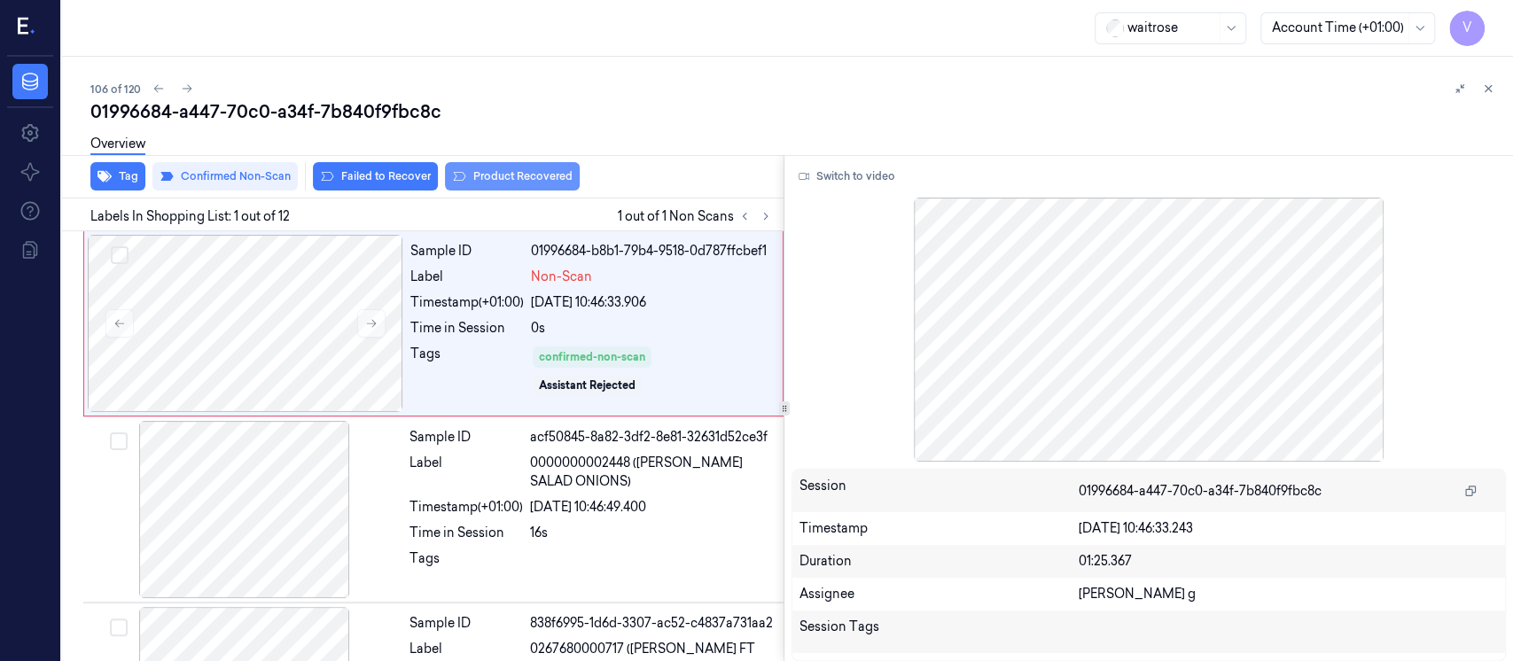
click at [523, 178] on button "Product Recovered" at bounding box center [512, 176] width 135 height 28
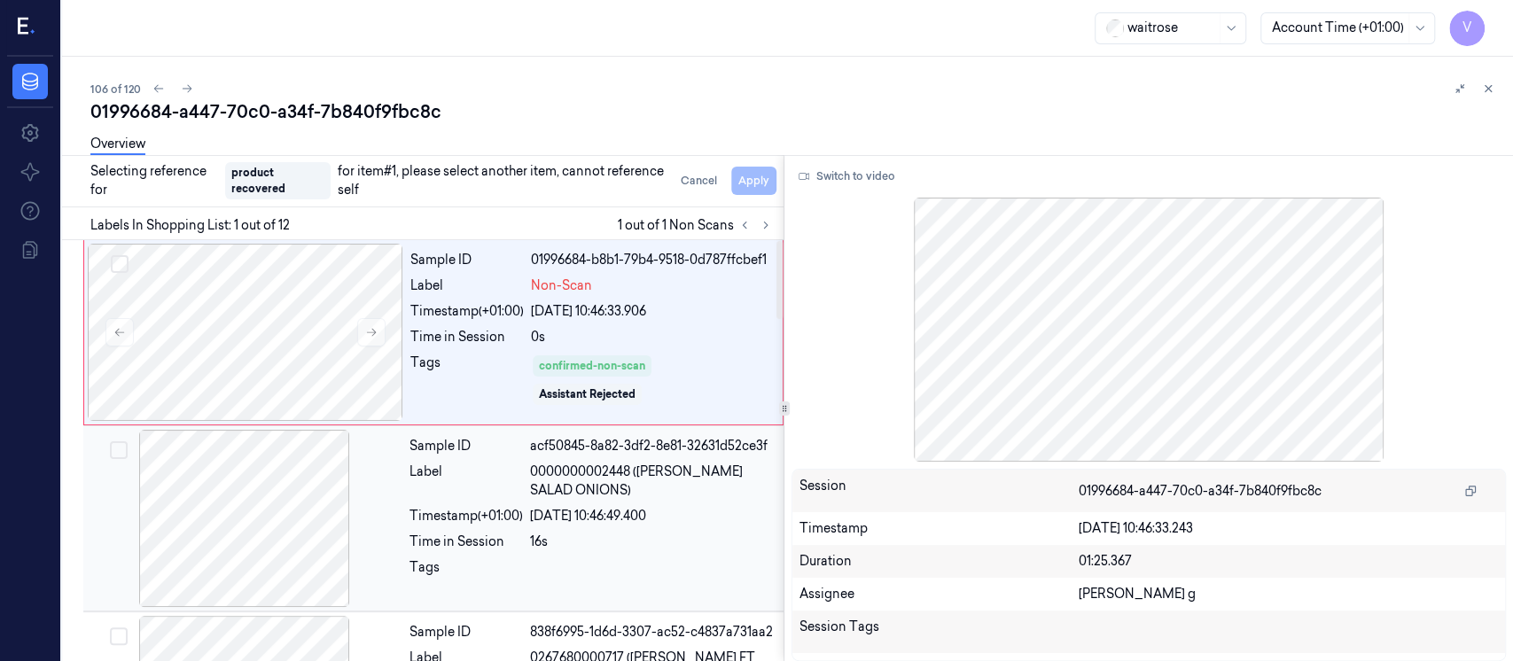
click at [291, 508] on div at bounding box center [245, 518] width 316 height 177
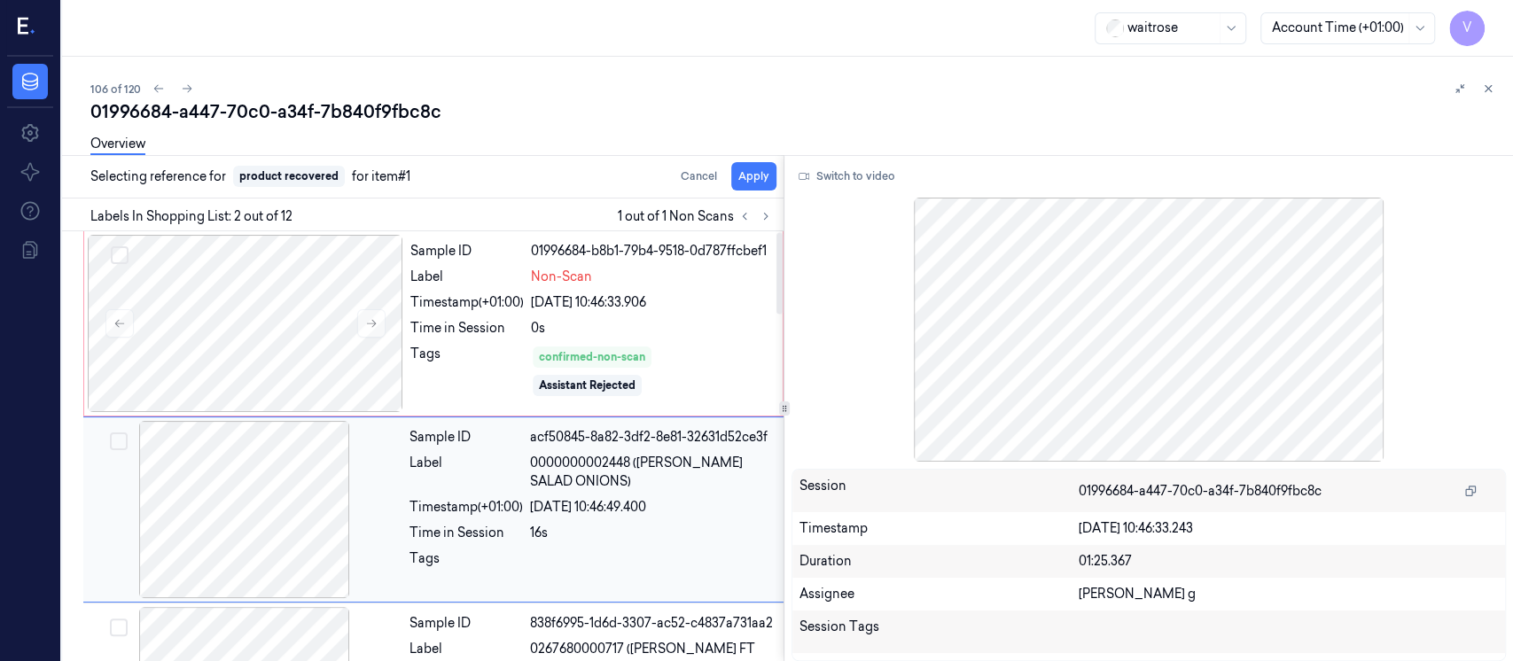
scroll to position [63, 0]
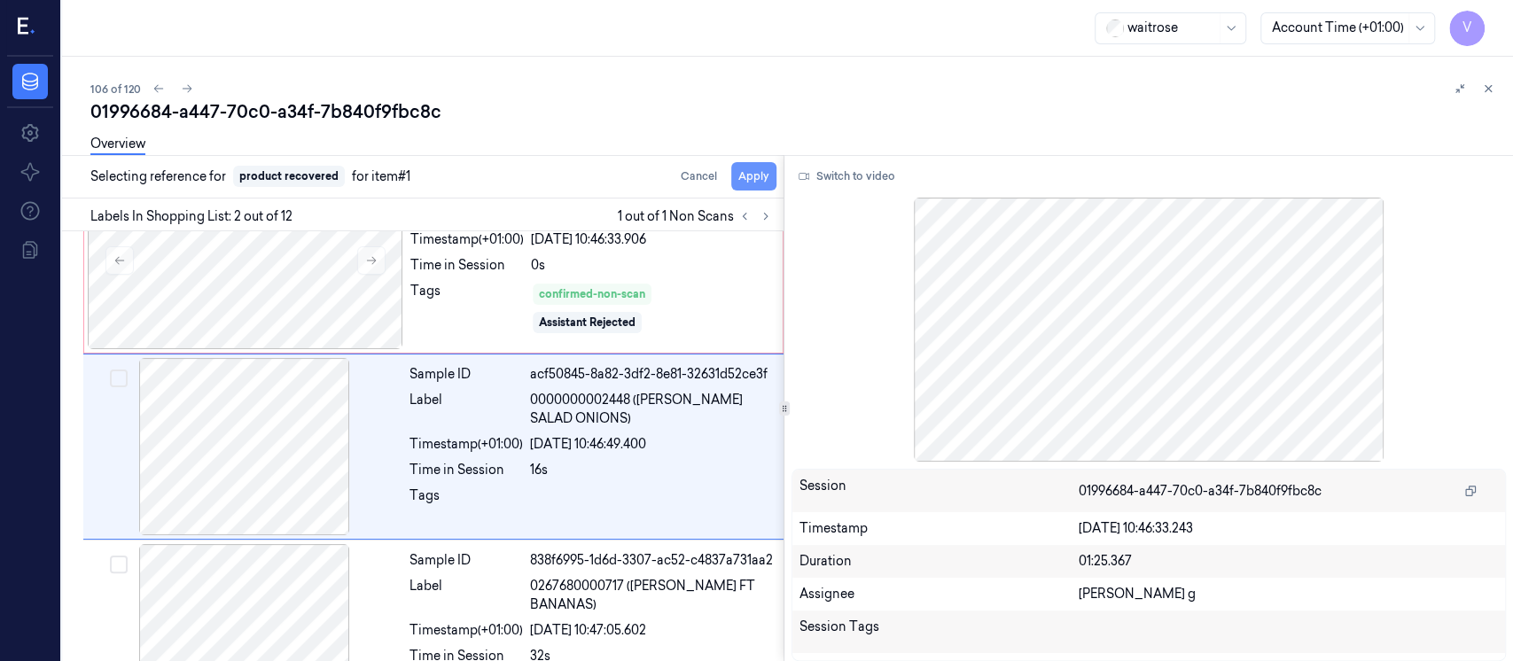
click at [756, 174] on button "Apply" at bounding box center [753, 176] width 45 height 28
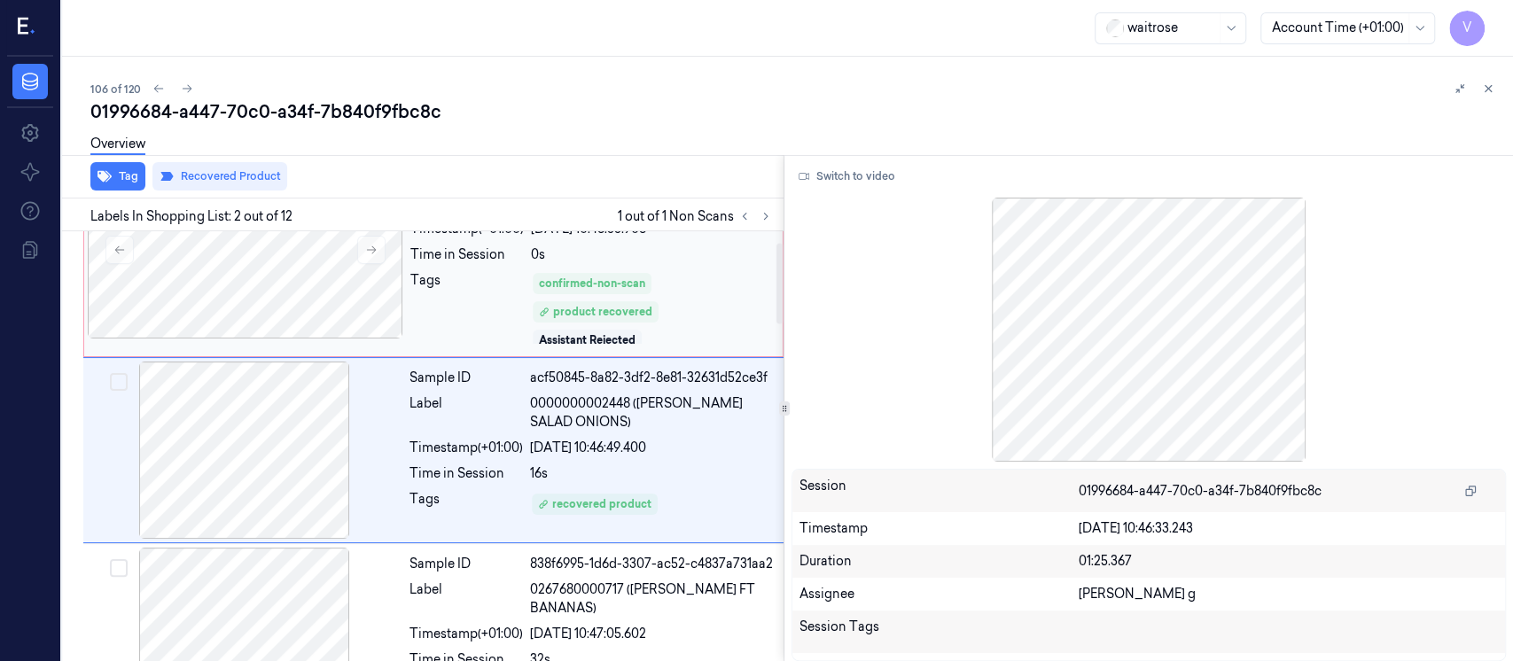
scroll to position [77, 0]
click at [303, 253] on div at bounding box center [246, 246] width 316 height 177
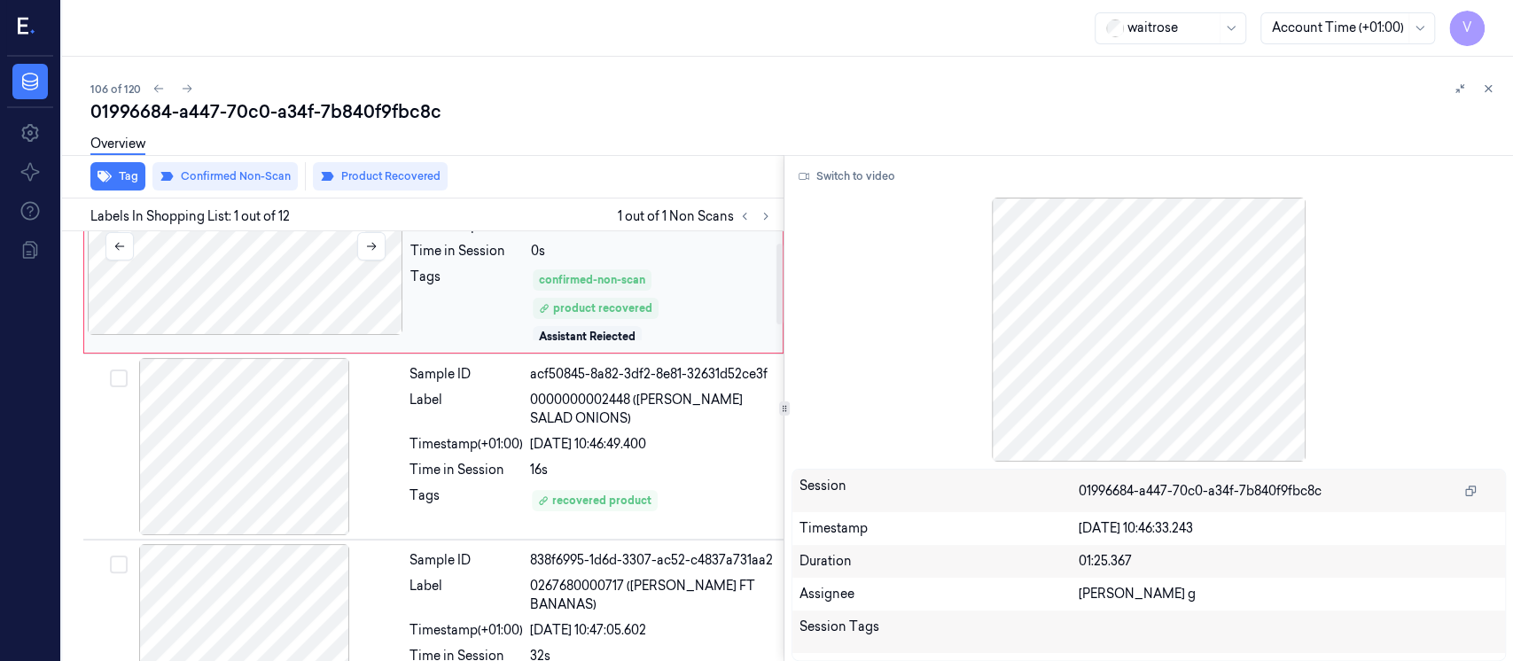
scroll to position [0, 0]
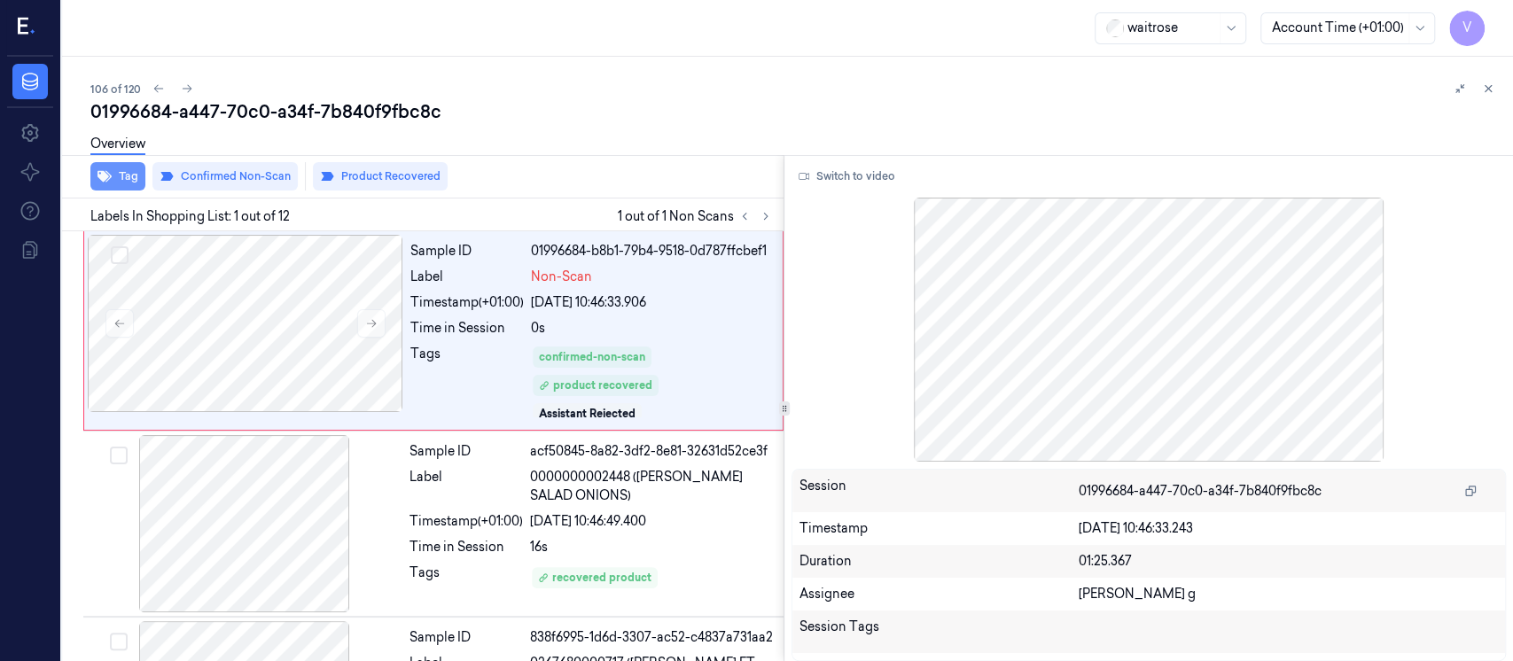
click at [132, 170] on button "Tag" at bounding box center [117, 176] width 55 height 28
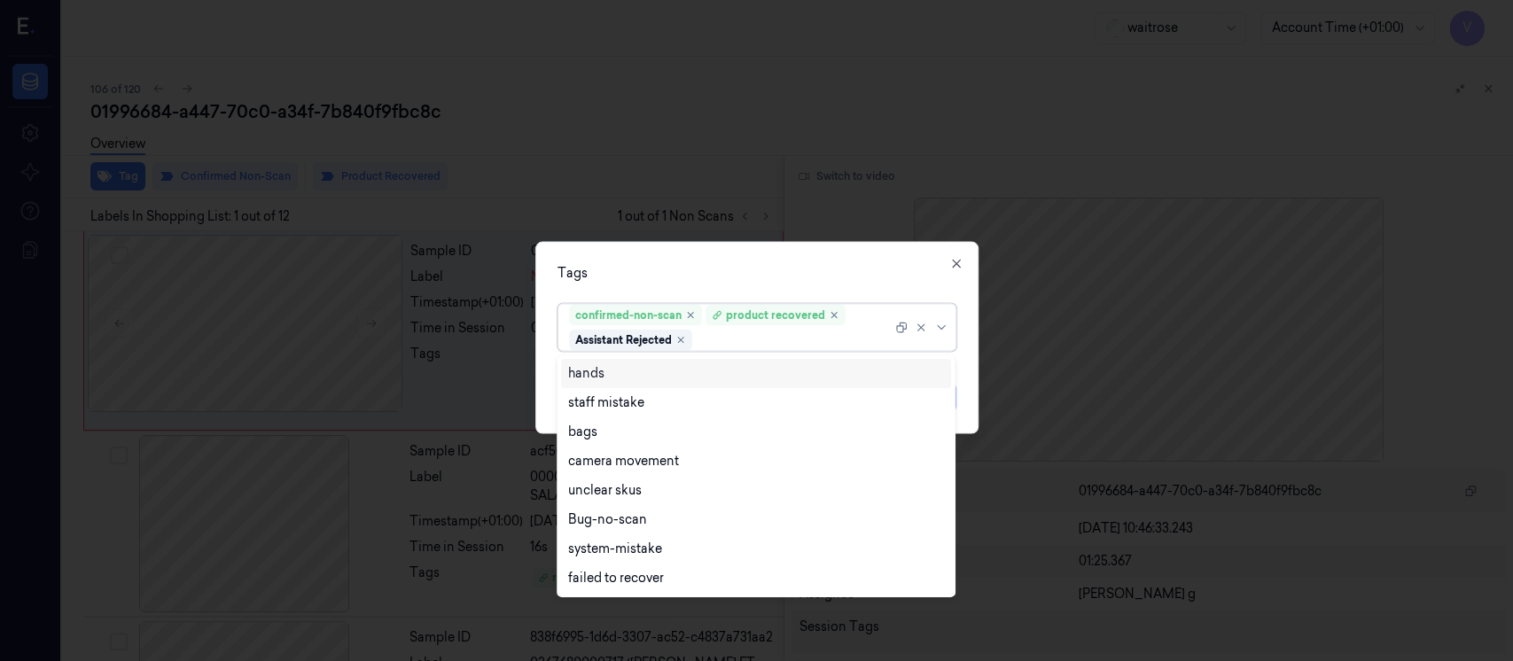
click at [762, 341] on div at bounding box center [794, 340] width 196 height 19
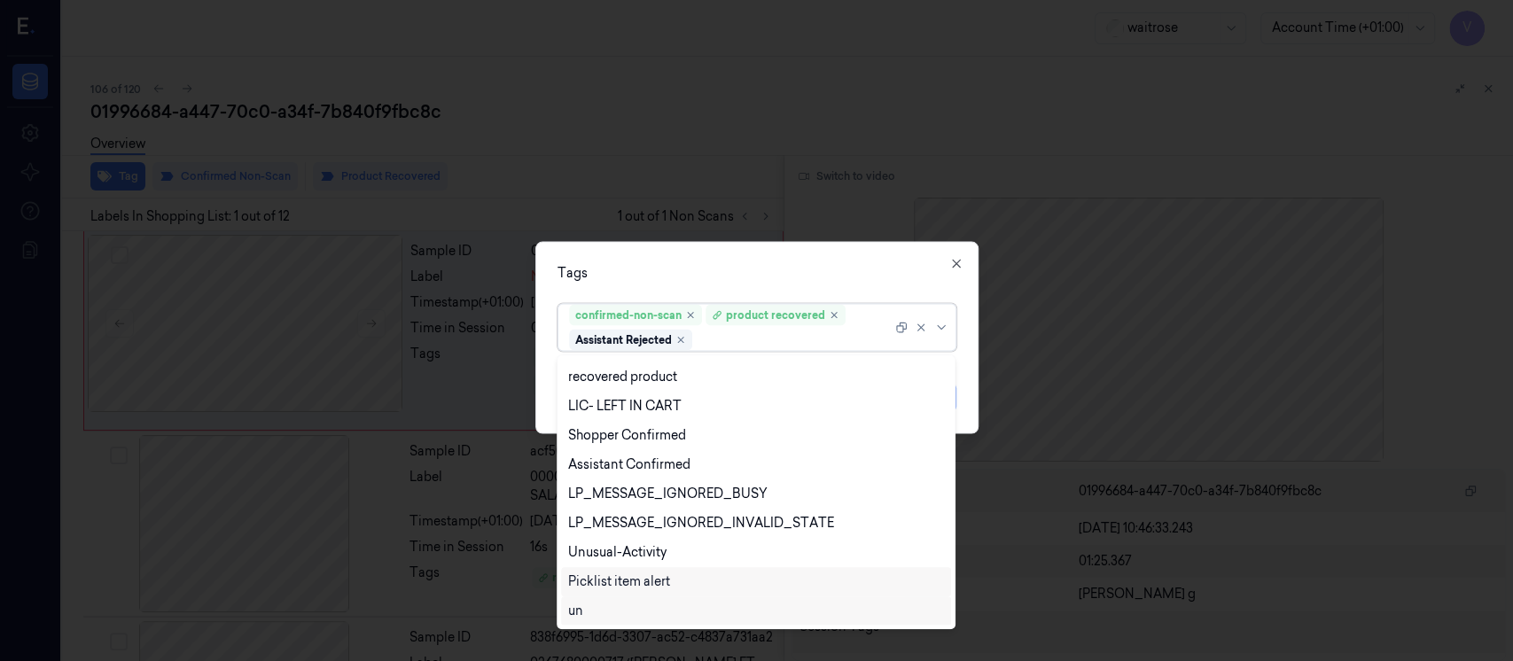
scroll to position [348, 0]
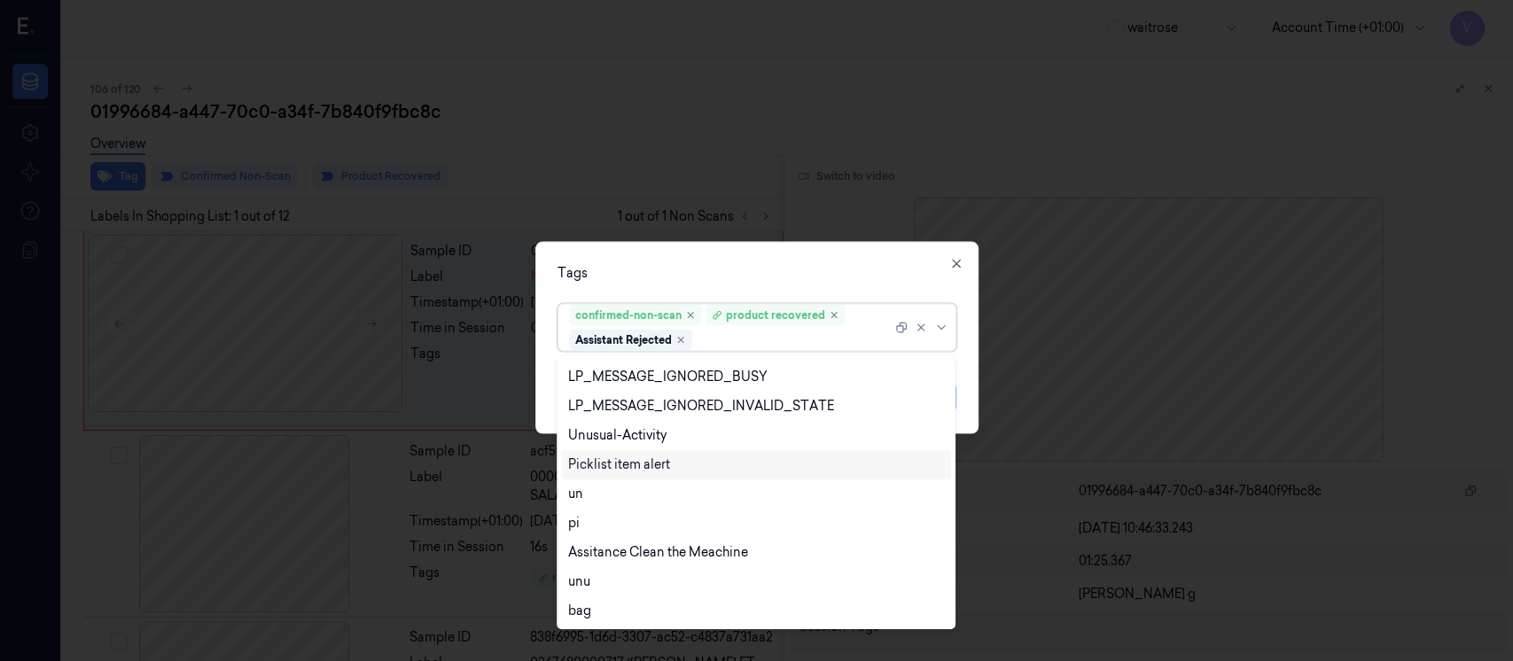
click at [652, 459] on div "Picklist item alert" at bounding box center [619, 465] width 102 height 19
click at [758, 285] on div "Tags option Picklist item alert, selected. 20 results available. Use Up and Dow…" at bounding box center [756, 338] width 443 height 192
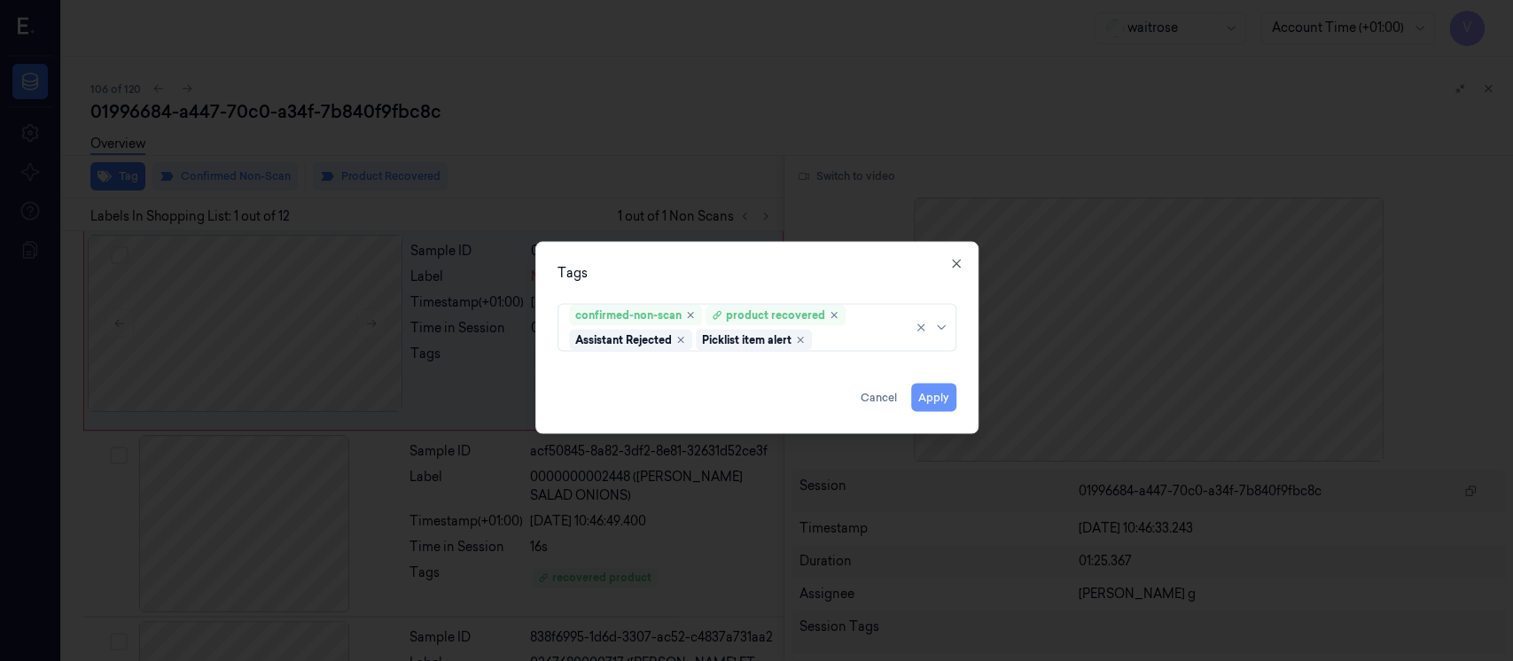
click at [940, 393] on button "Apply" at bounding box center [933, 398] width 45 height 28
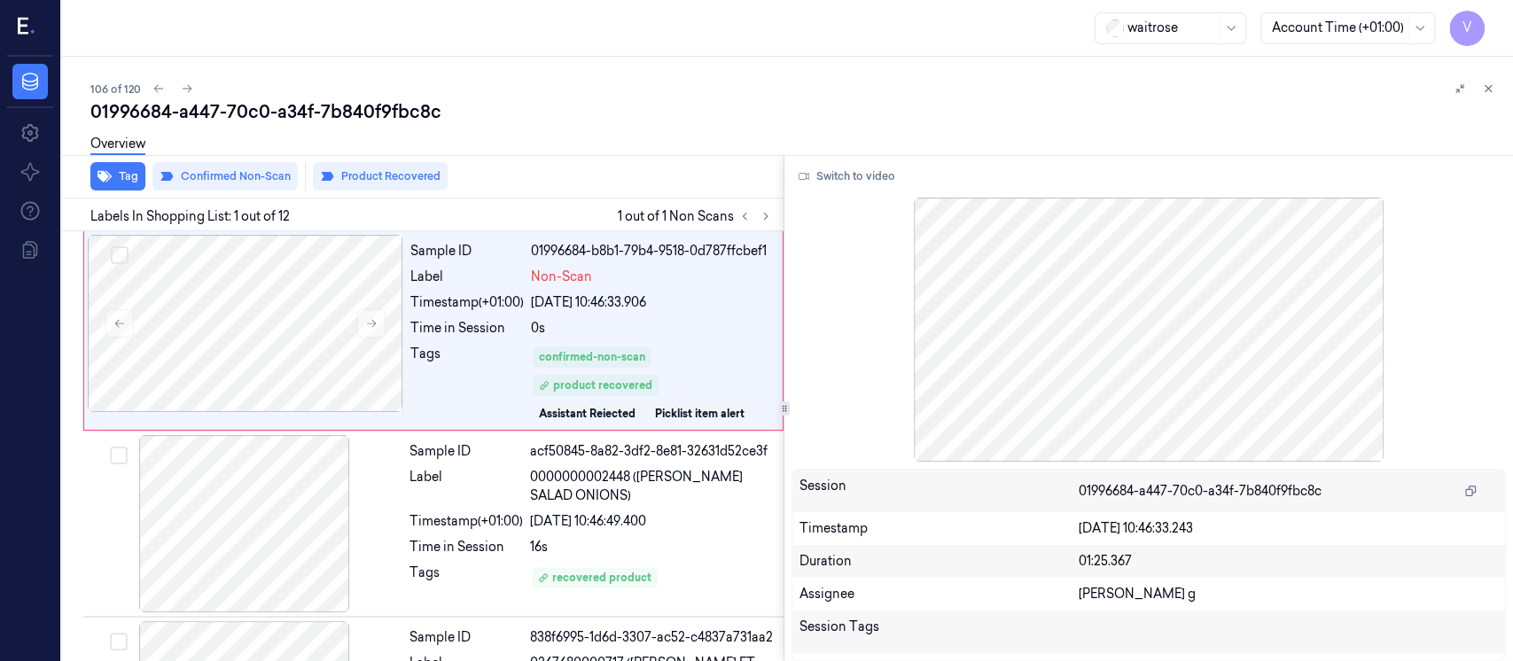
click at [1275, 96] on div "106 of 120" at bounding box center [794, 88] width 1409 height 21
click at [1481, 95] on button at bounding box center [1488, 88] width 21 height 21
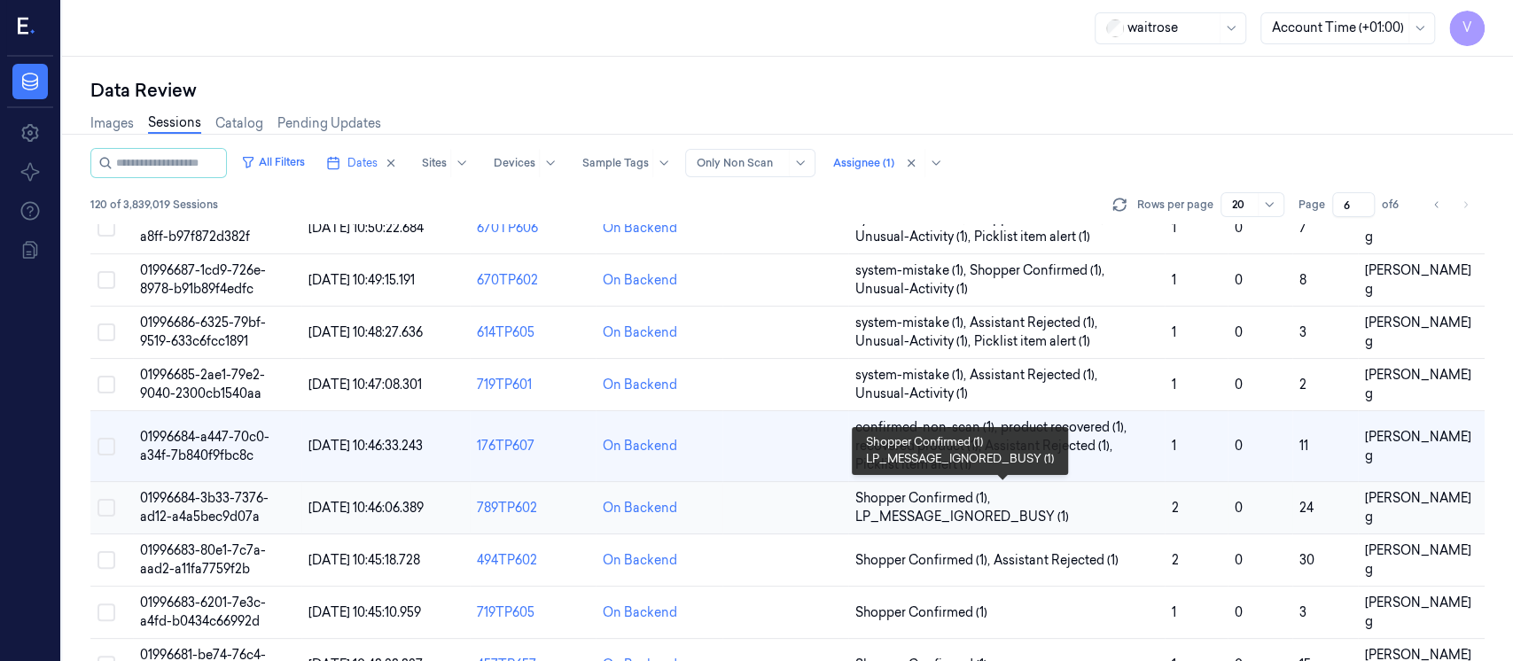
scroll to position [118, 0]
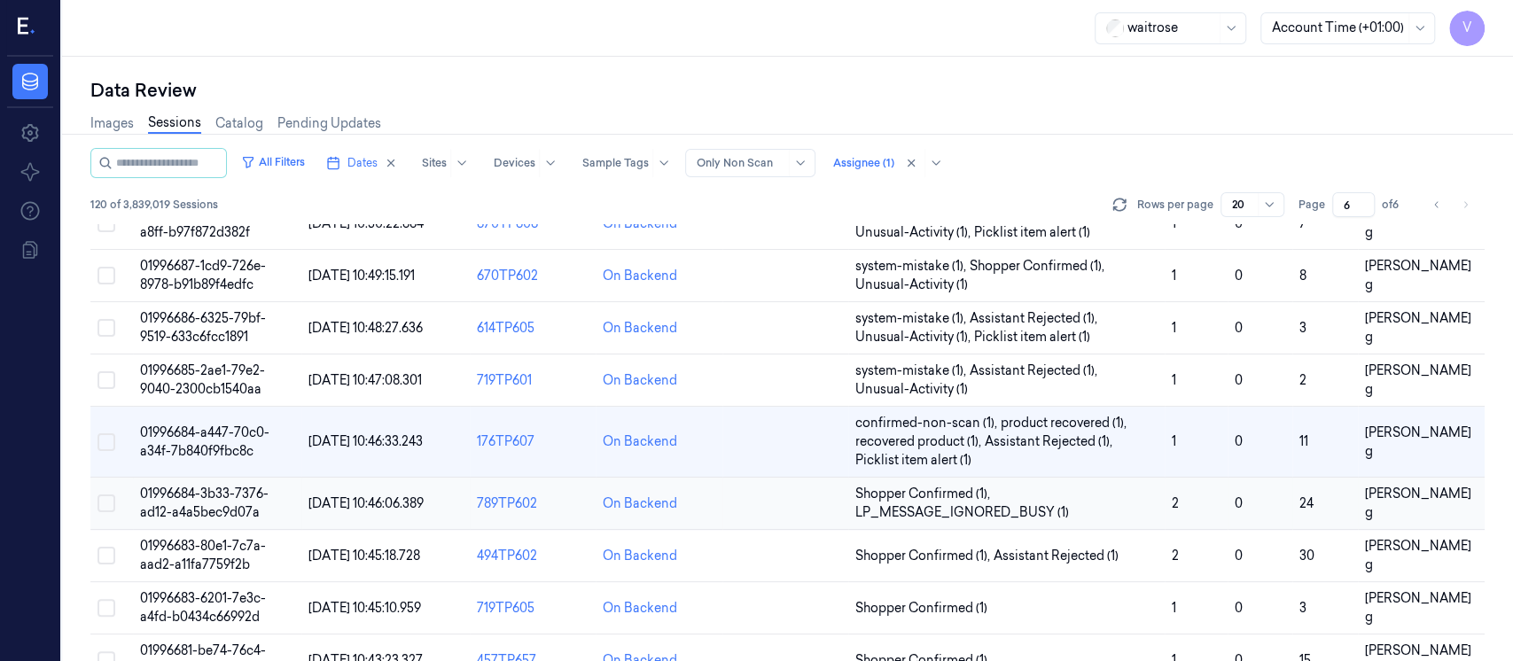
click at [801, 512] on td at bounding box center [786, 504] width 126 height 52
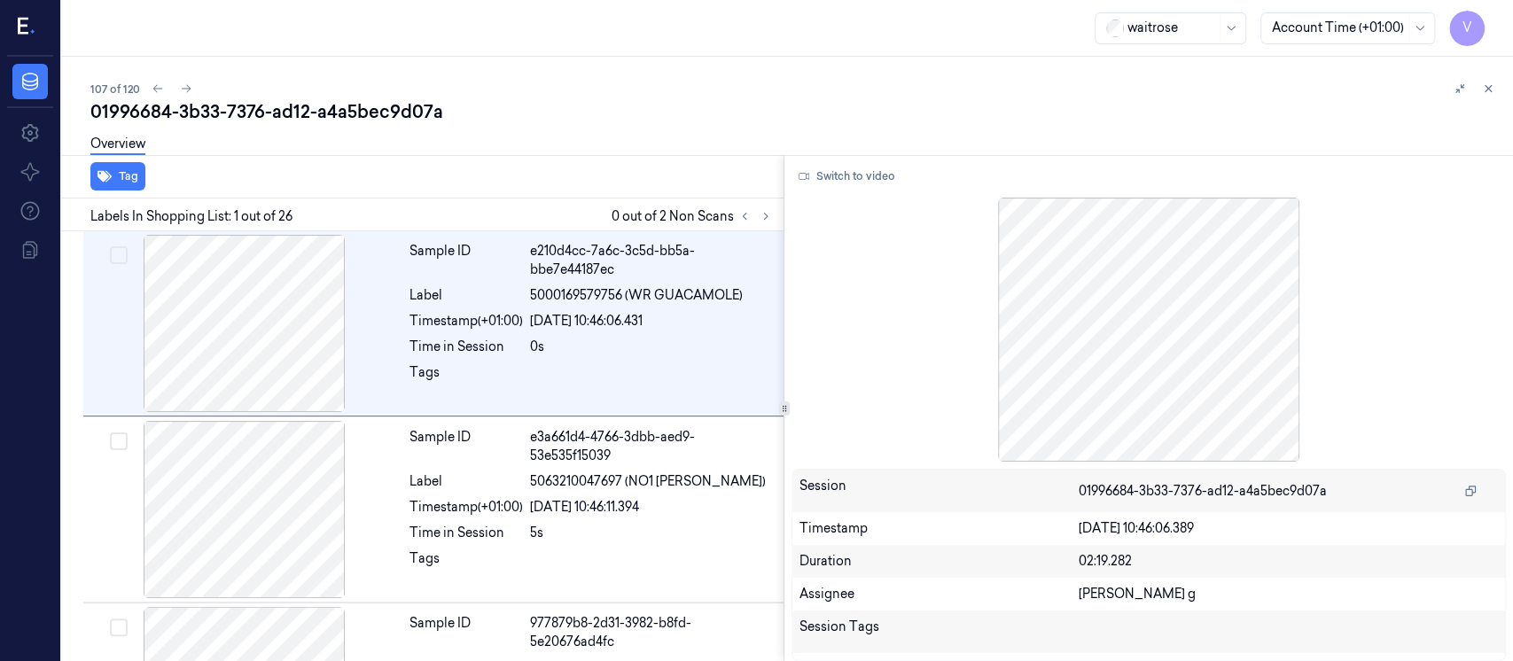
click at [777, 210] on div "Labels In Shopping List: 1 out of 26 0 out of 2 Non Scans" at bounding box center [419, 215] width 729 height 33
click at [768, 215] on icon at bounding box center [766, 216] width 12 height 12
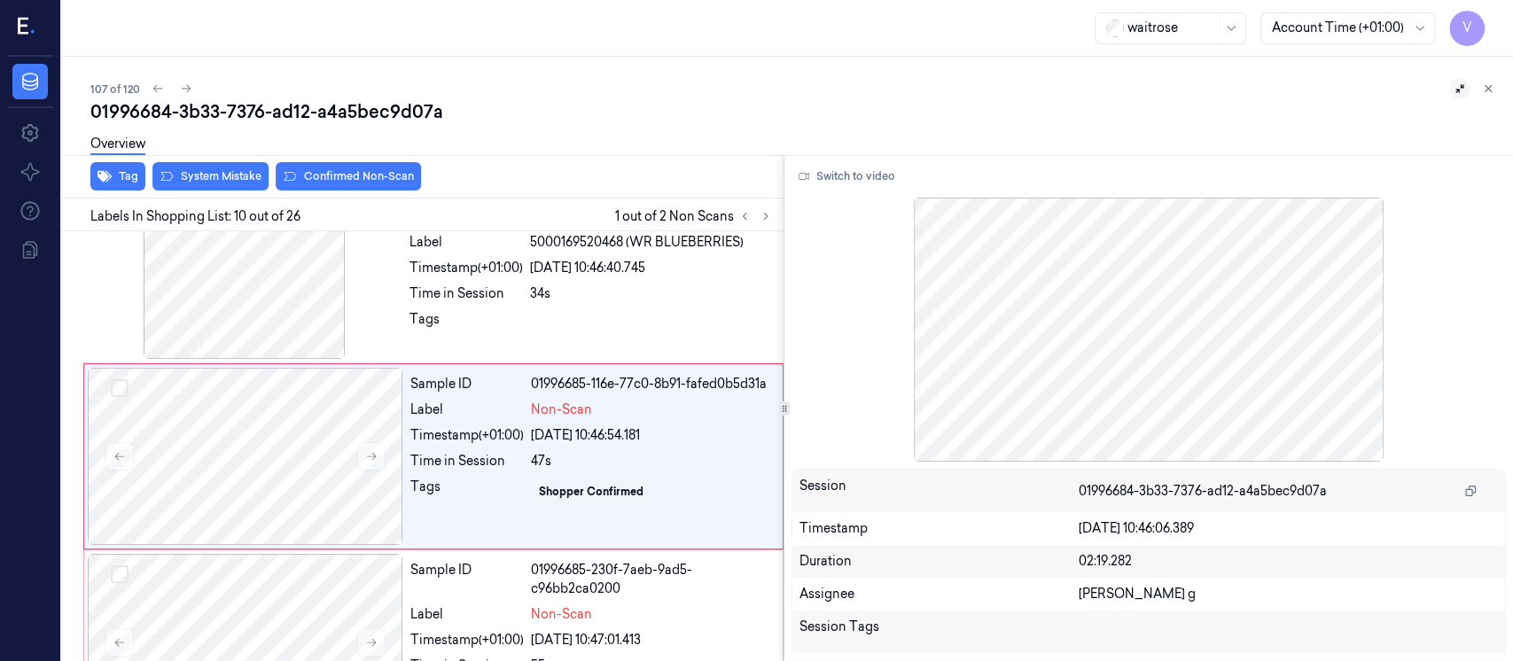
scroll to position [1572, 0]
click at [1492, 89] on icon at bounding box center [1488, 88] width 12 height 12
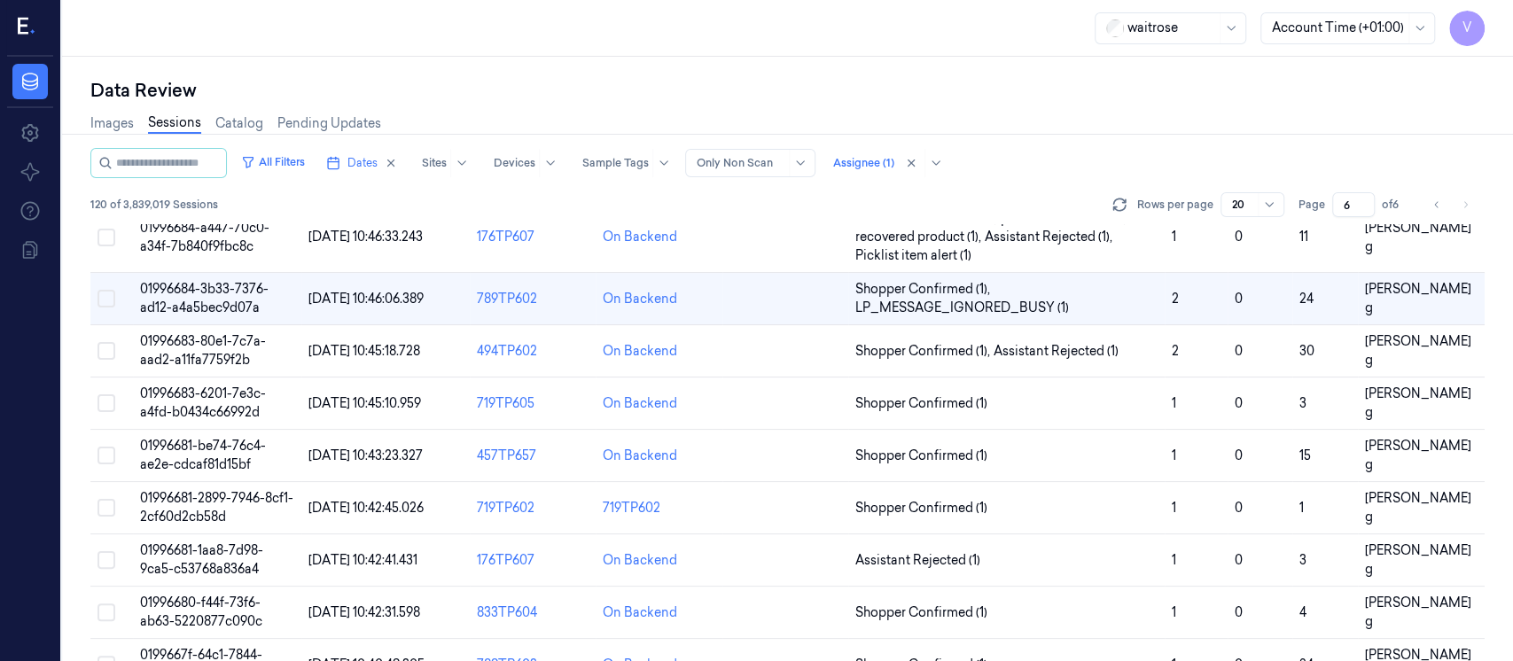
scroll to position [205, 0]
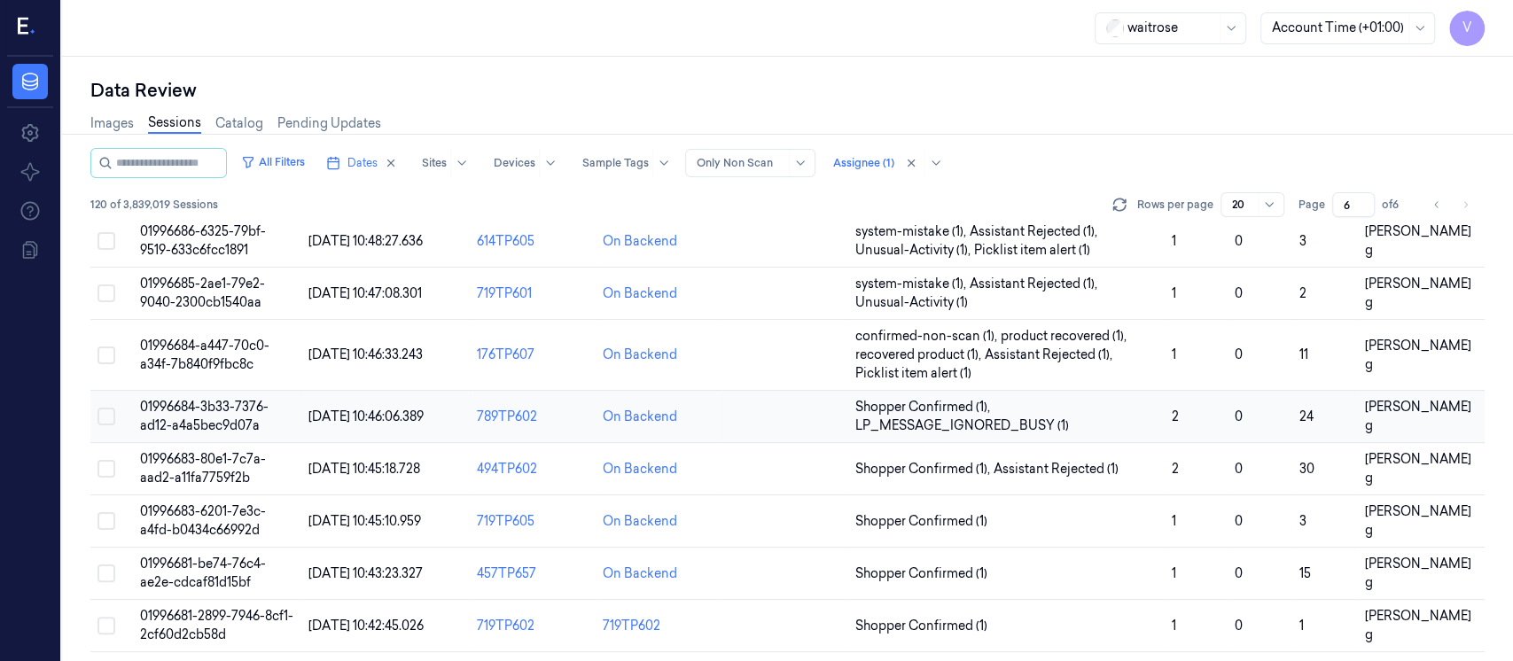
click at [776, 425] on td at bounding box center [786, 417] width 126 height 52
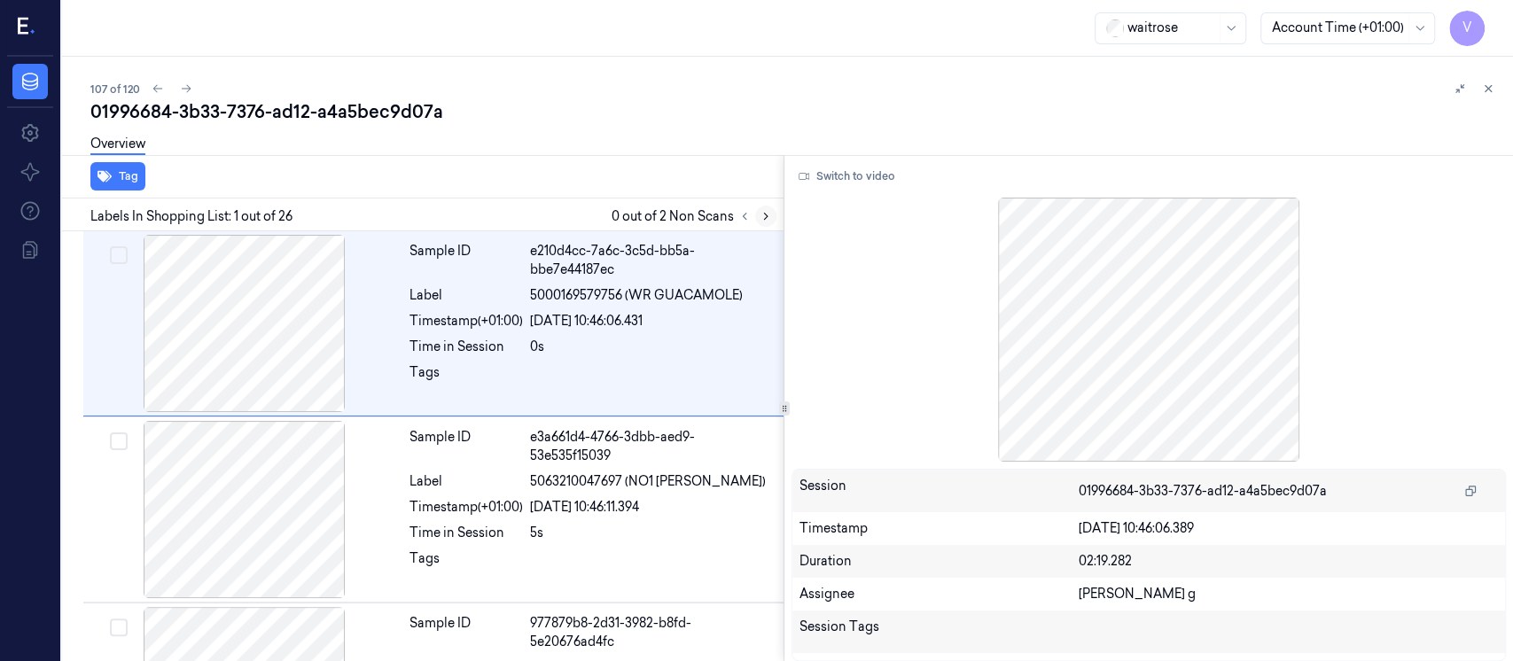
click at [765, 219] on icon at bounding box center [766, 216] width 12 height 12
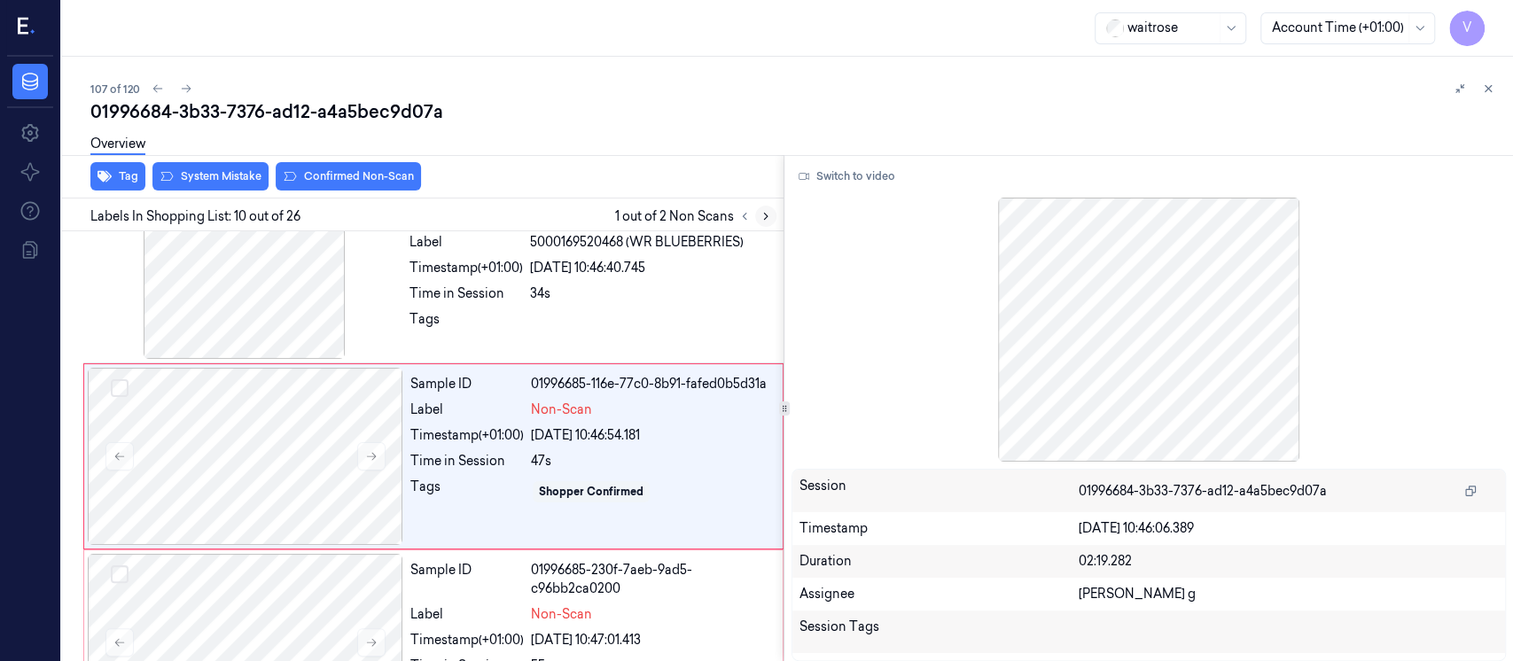
scroll to position [1572, 0]
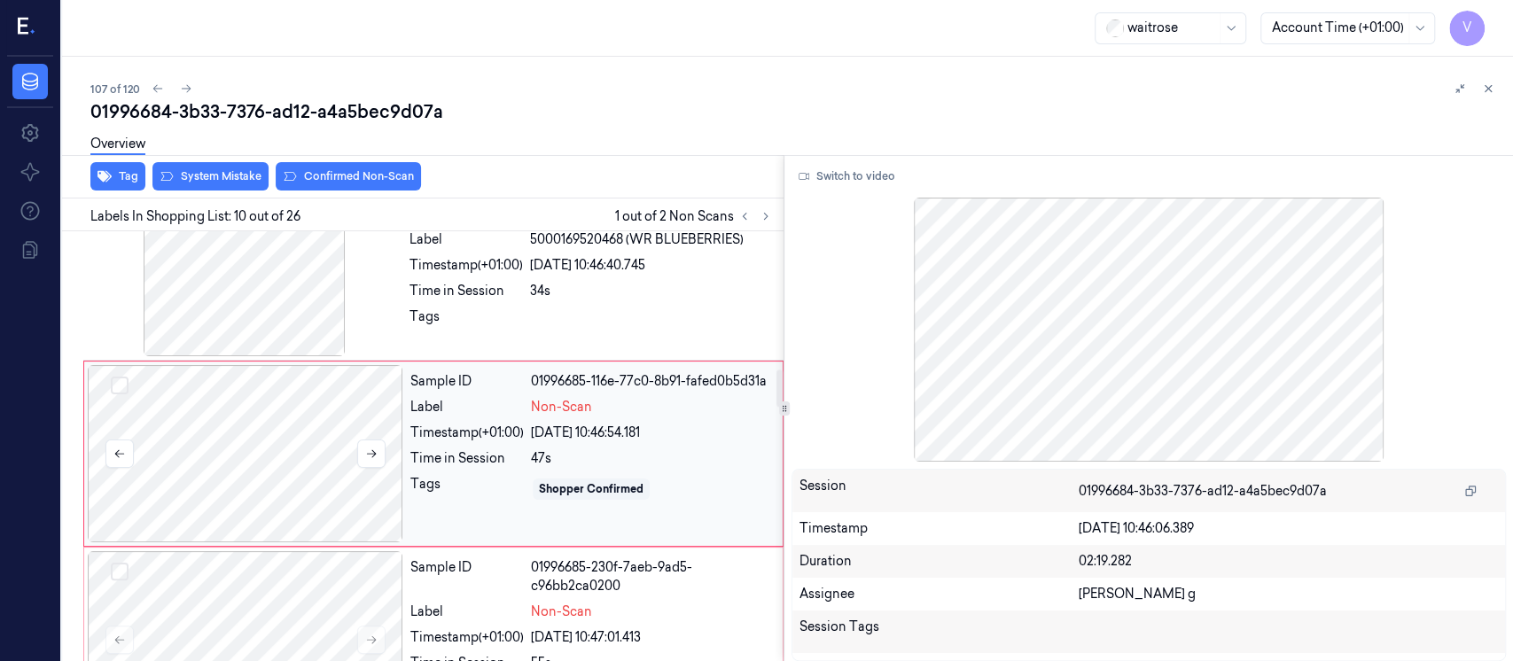
click at [305, 436] on div at bounding box center [246, 453] width 316 height 177
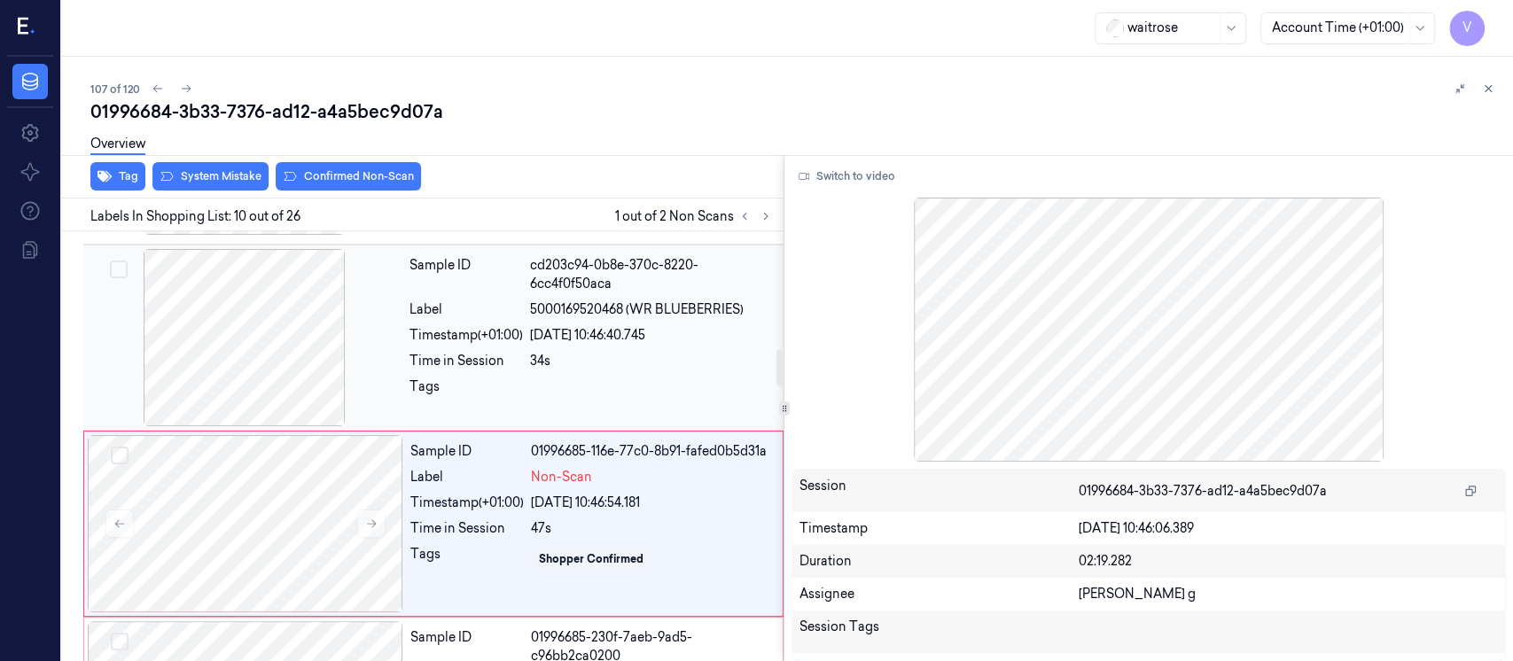
scroll to position [1335, 0]
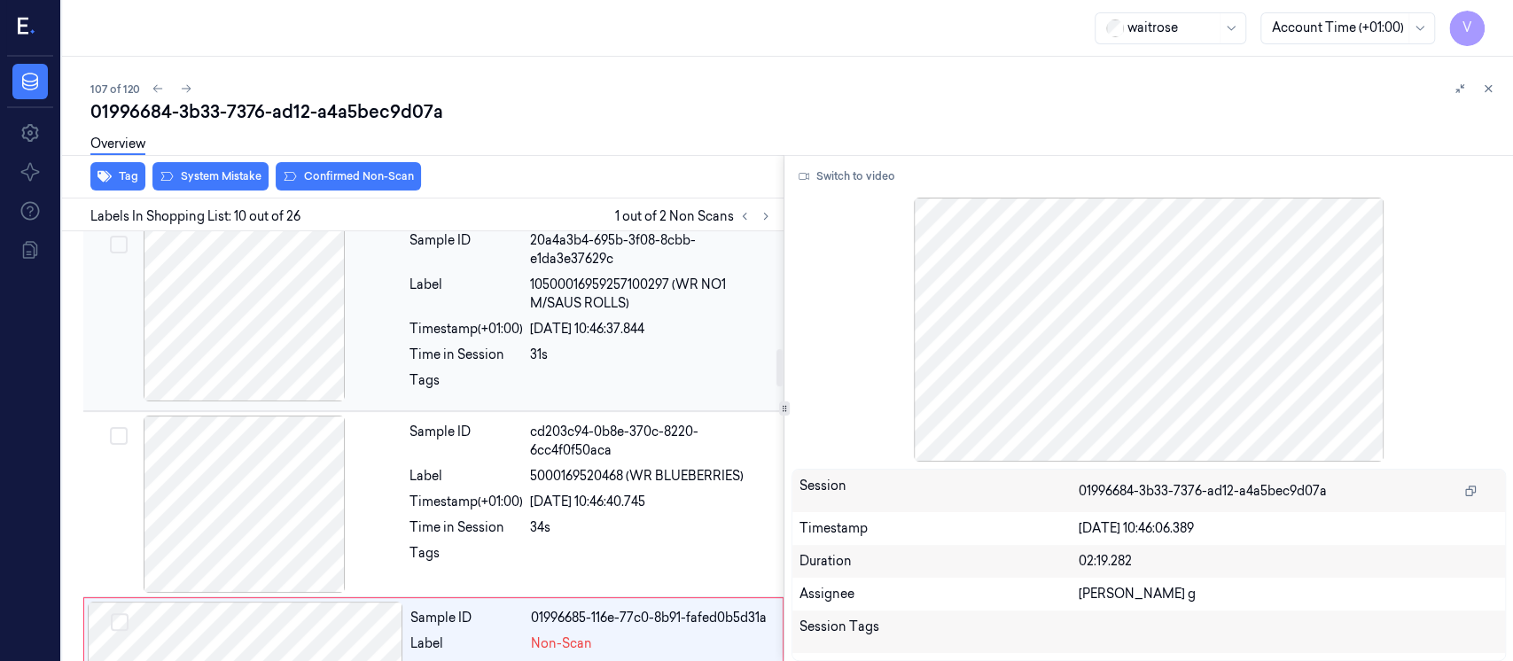
click at [612, 305] on div "Sample ID 20a4a3b4-695b-3f08-8cbb-e1da3e37629c Label 10500016959257100297 (WR N…" at bounding box center [591, 315] width 378 height 183
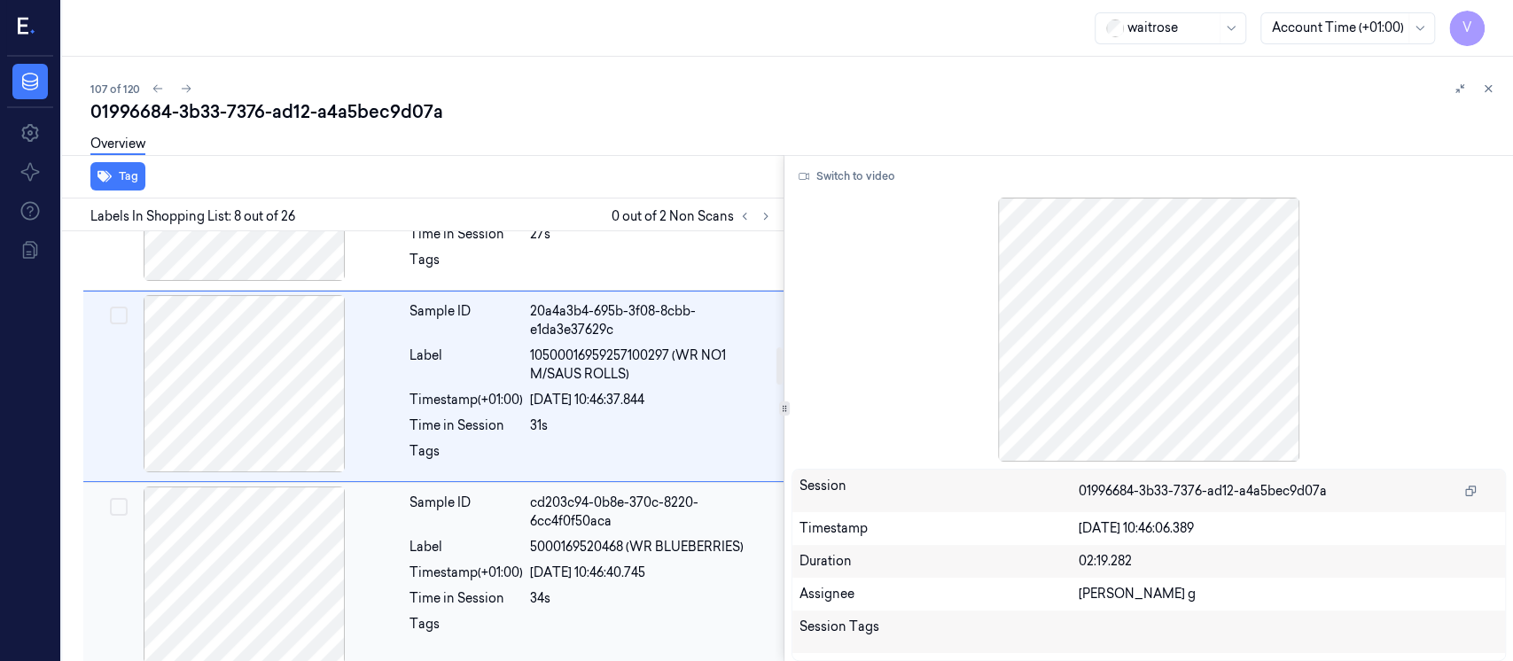
scroll to position [1316, 0]
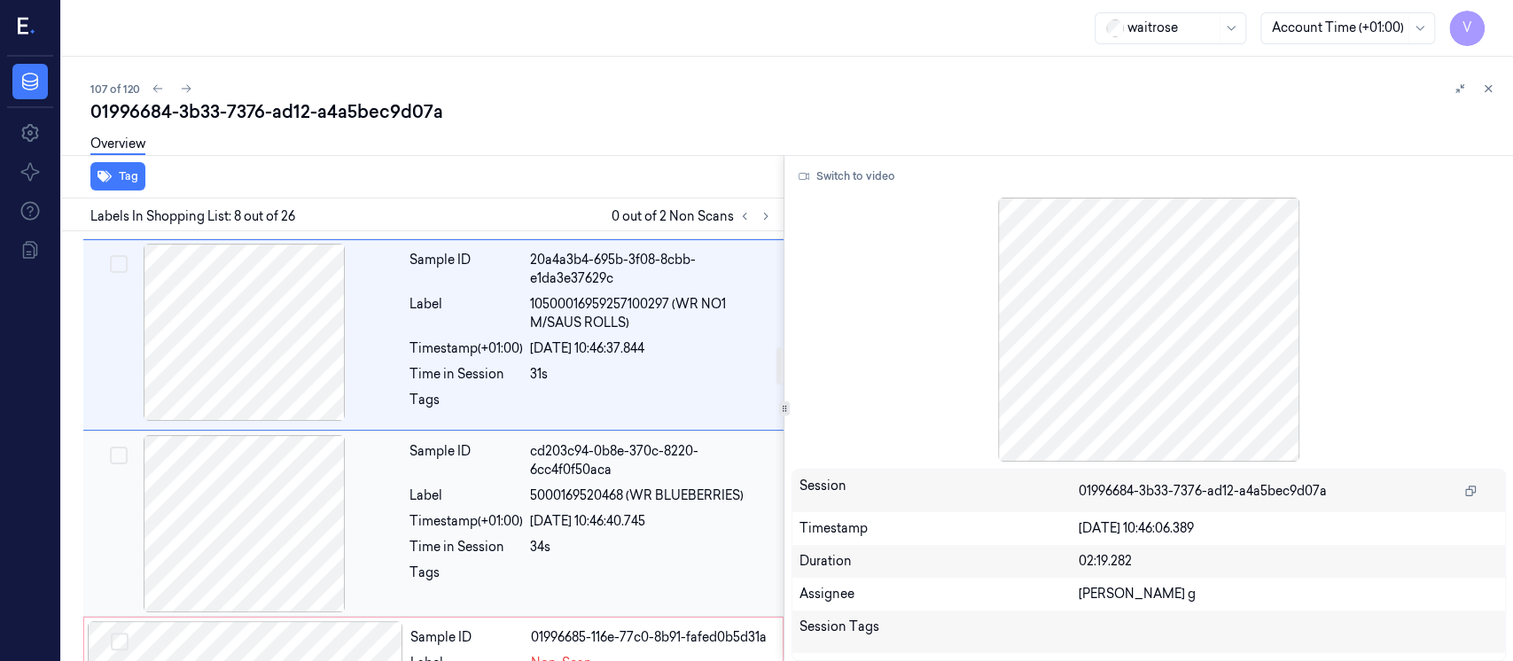
click at [554, 512] on div "20/09/2025 10:46:40.745" at bounding box center [651, 521] width 243 height 19
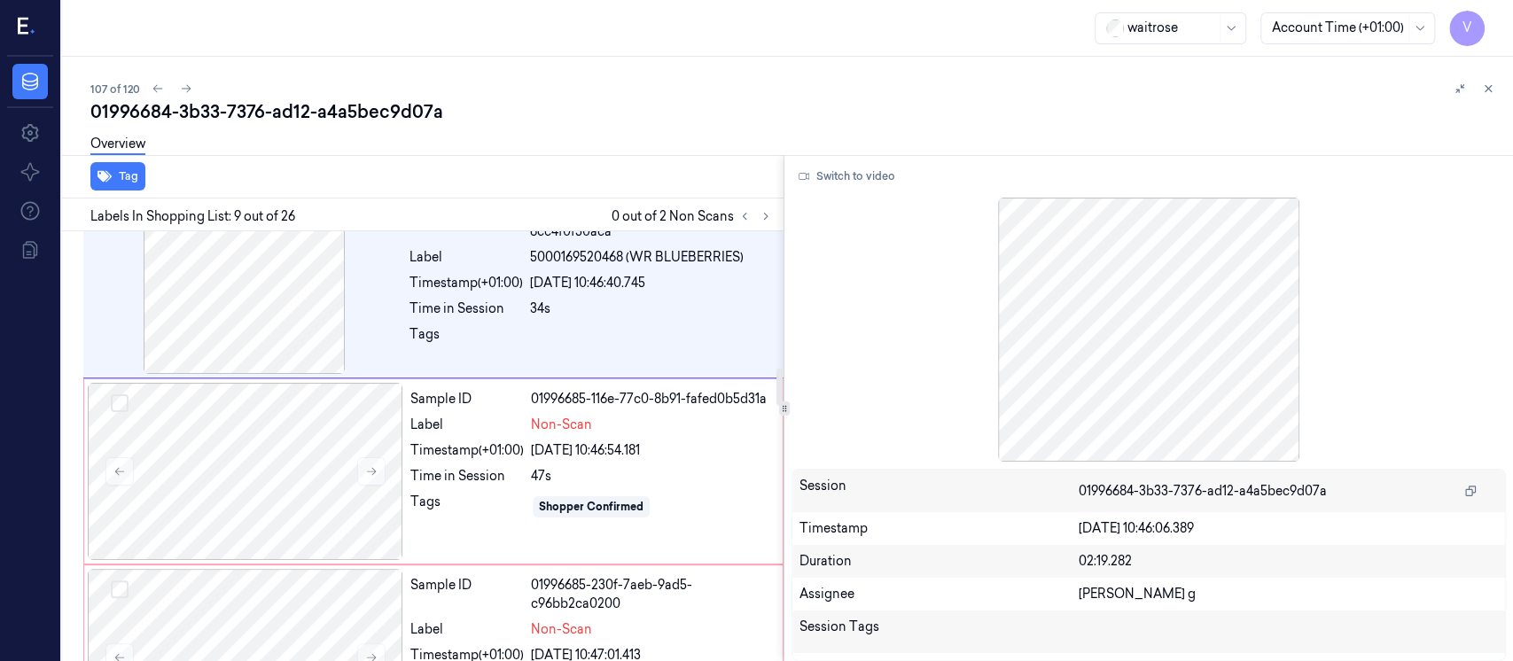
scroll to position [1504, 0]
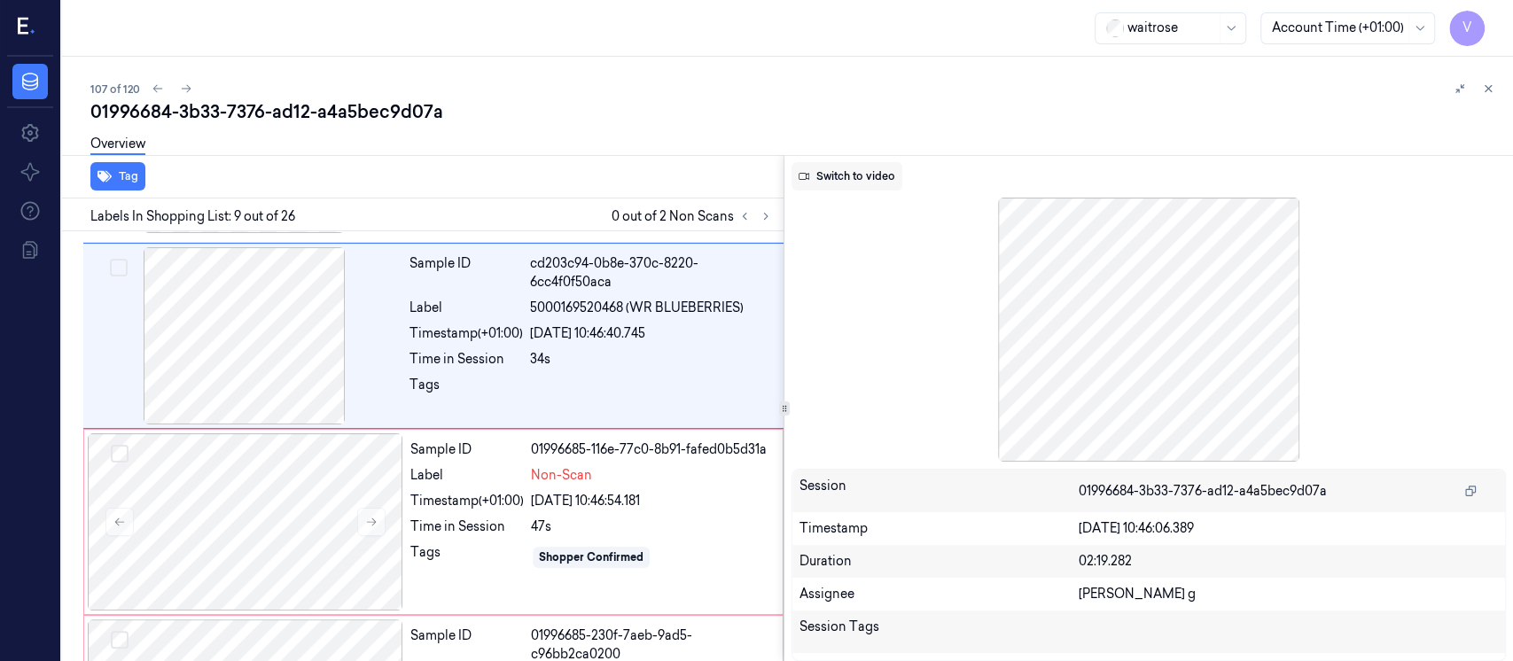
click at [880, 172] on button "Switch to video" at bounding box center [847, 176] width 111 height 28
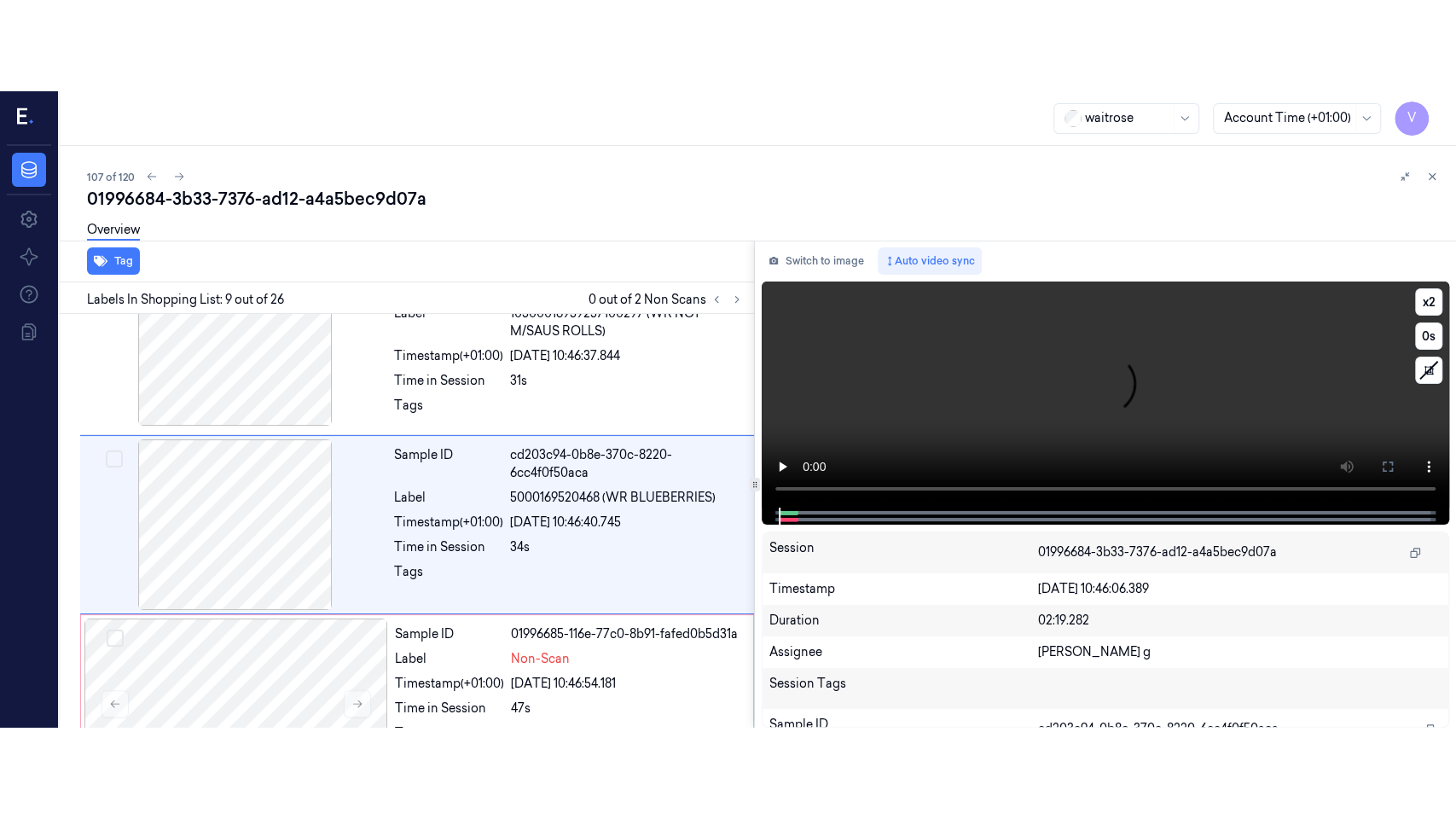
scroll to position [1334, 0]
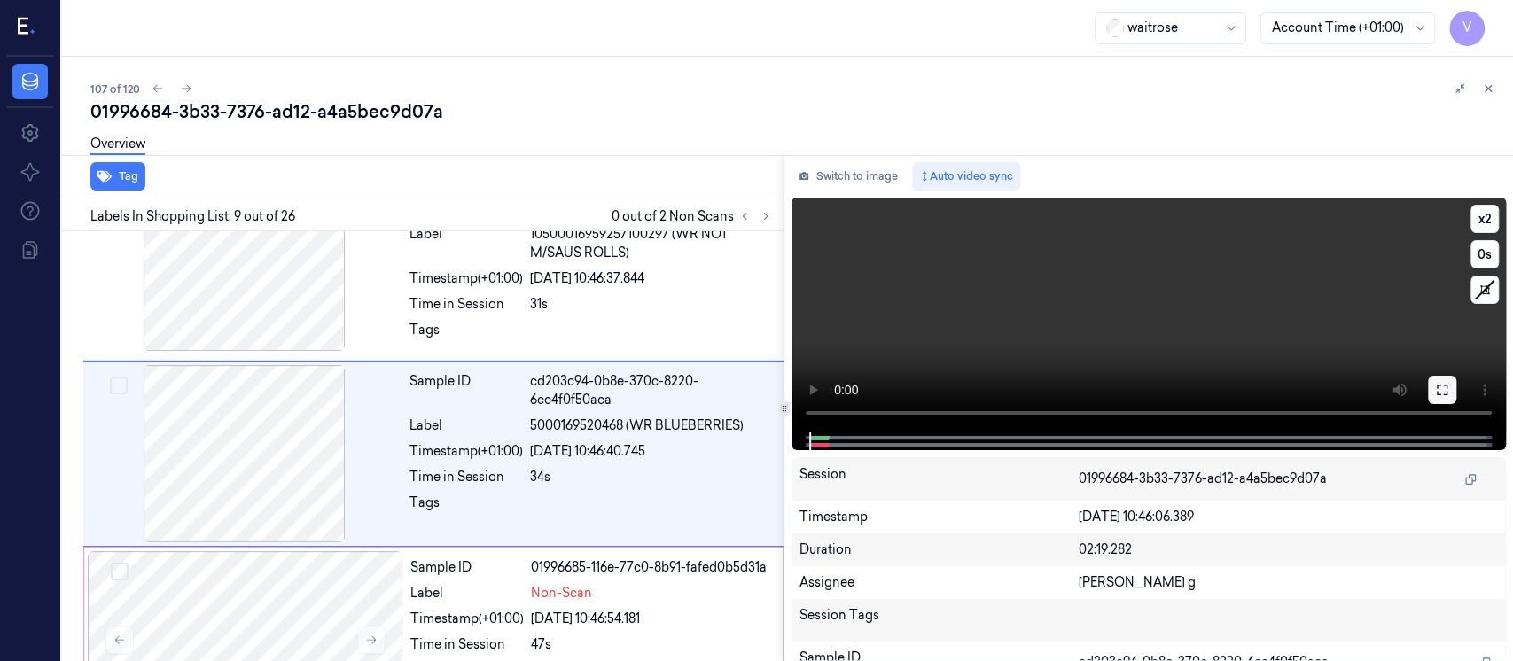
click at [1447, 398] on button at bounding box center [1442, 390] width 28 height 28
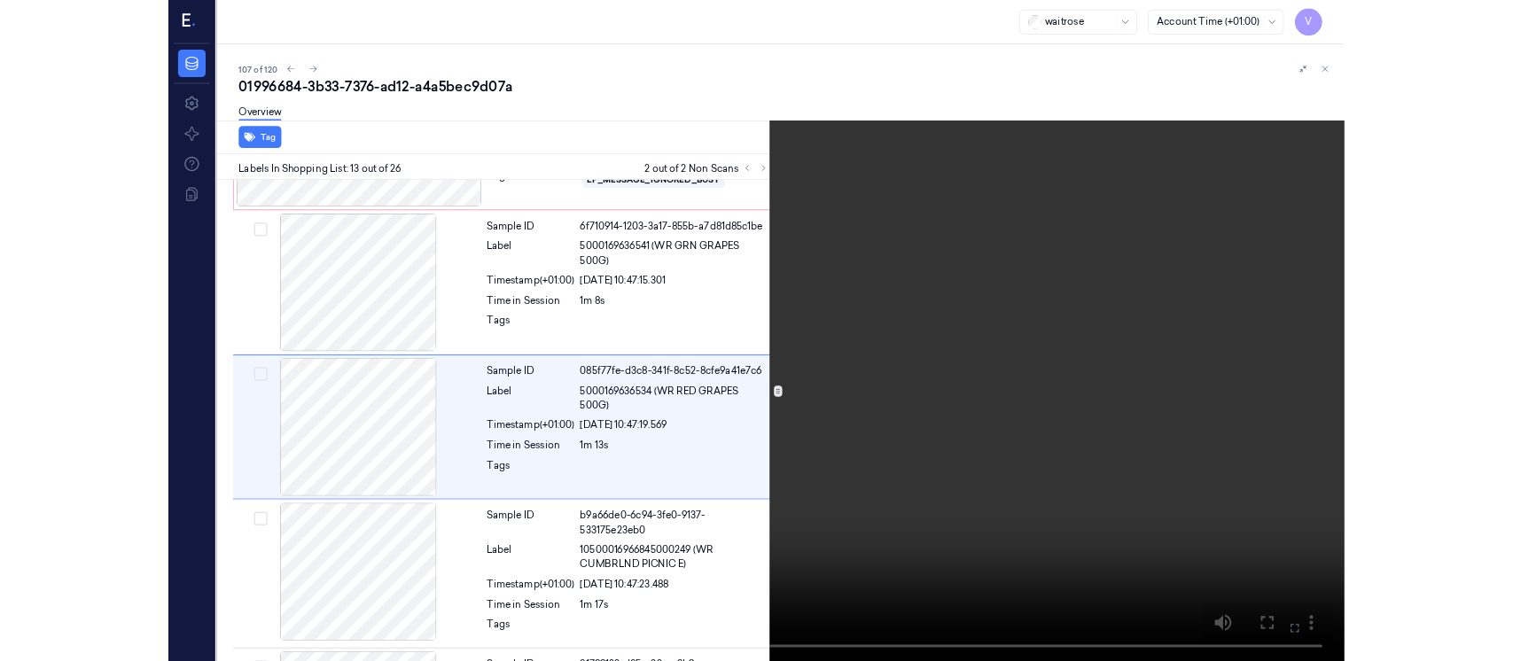
scroll to position [2035, 0]
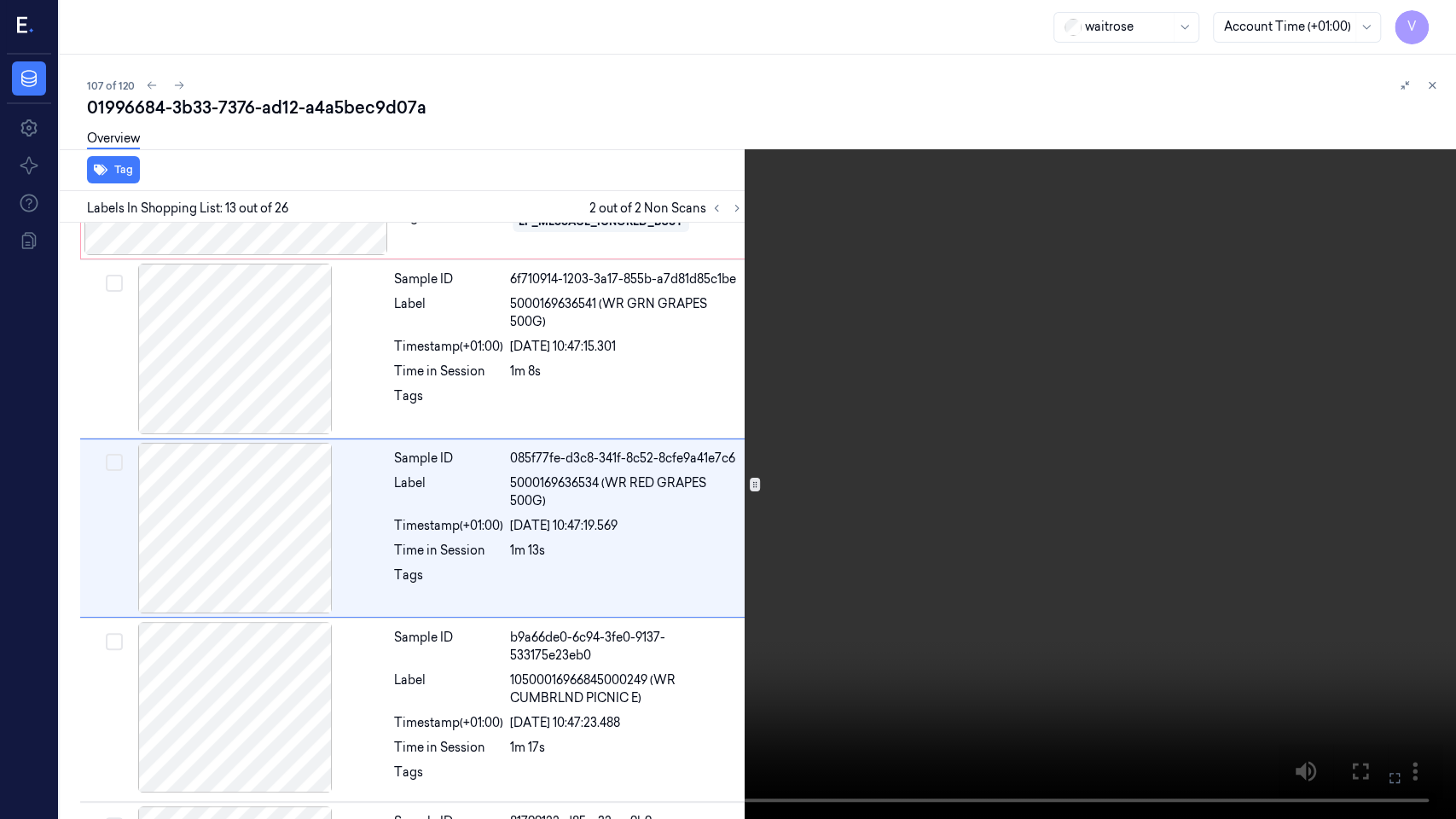
click at [0, 0] on button at bounding box center [0, 0] width 0 height 0
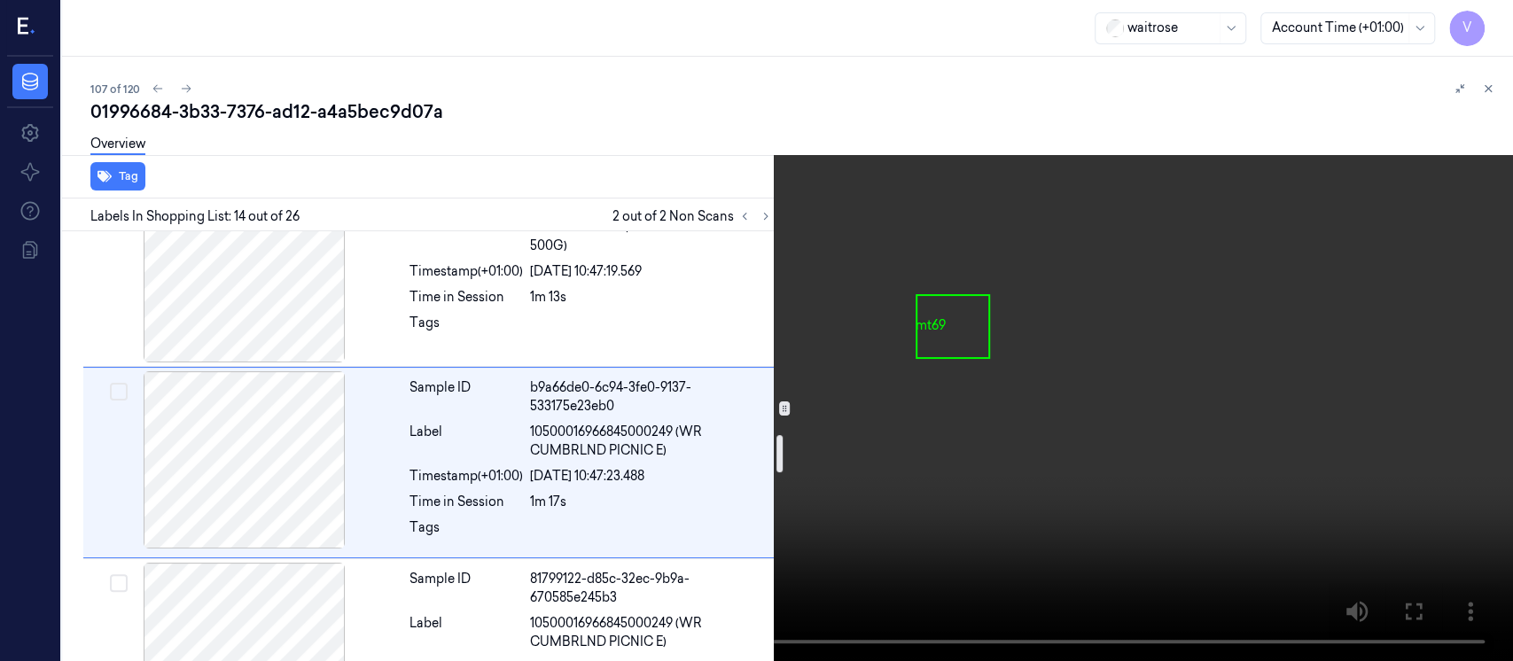
scroll to position [2318, 0]
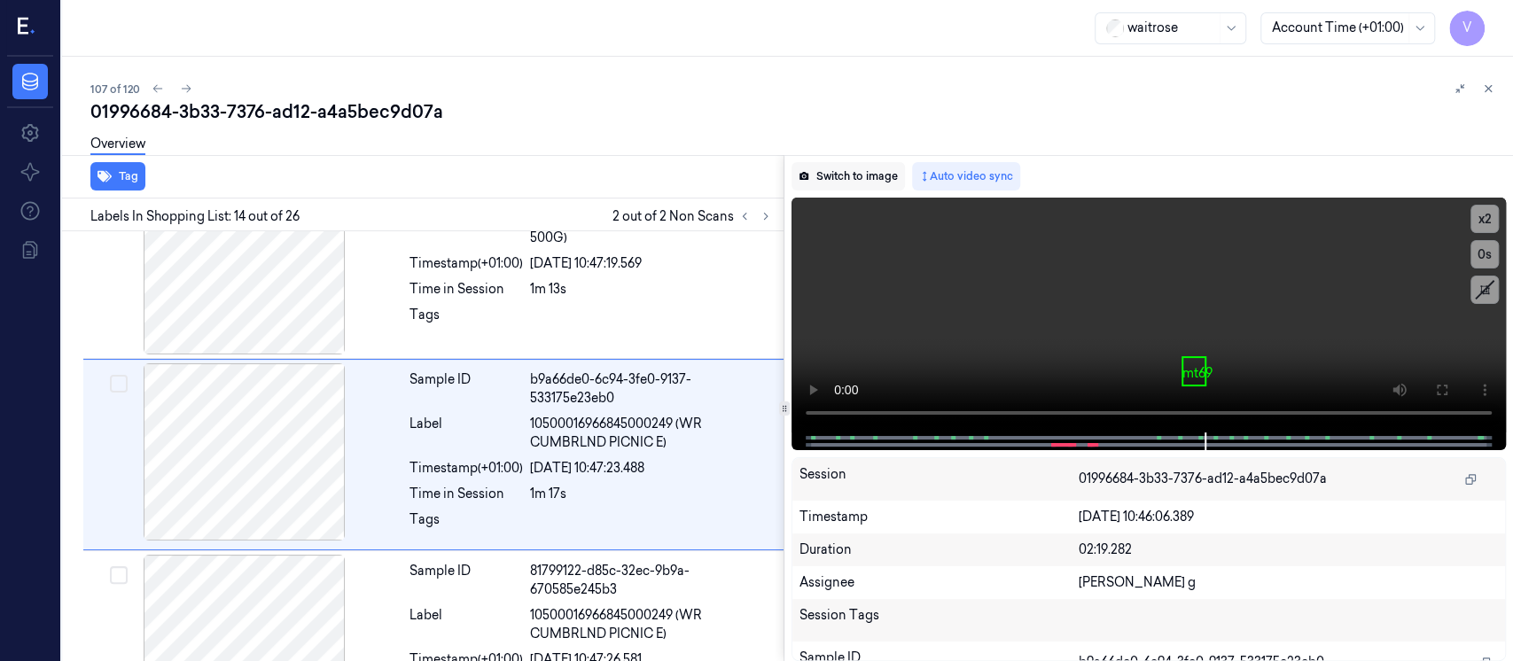
click at [843, 182] on button "Switch to image" at bounding box center [848, 176] width 113 height 28
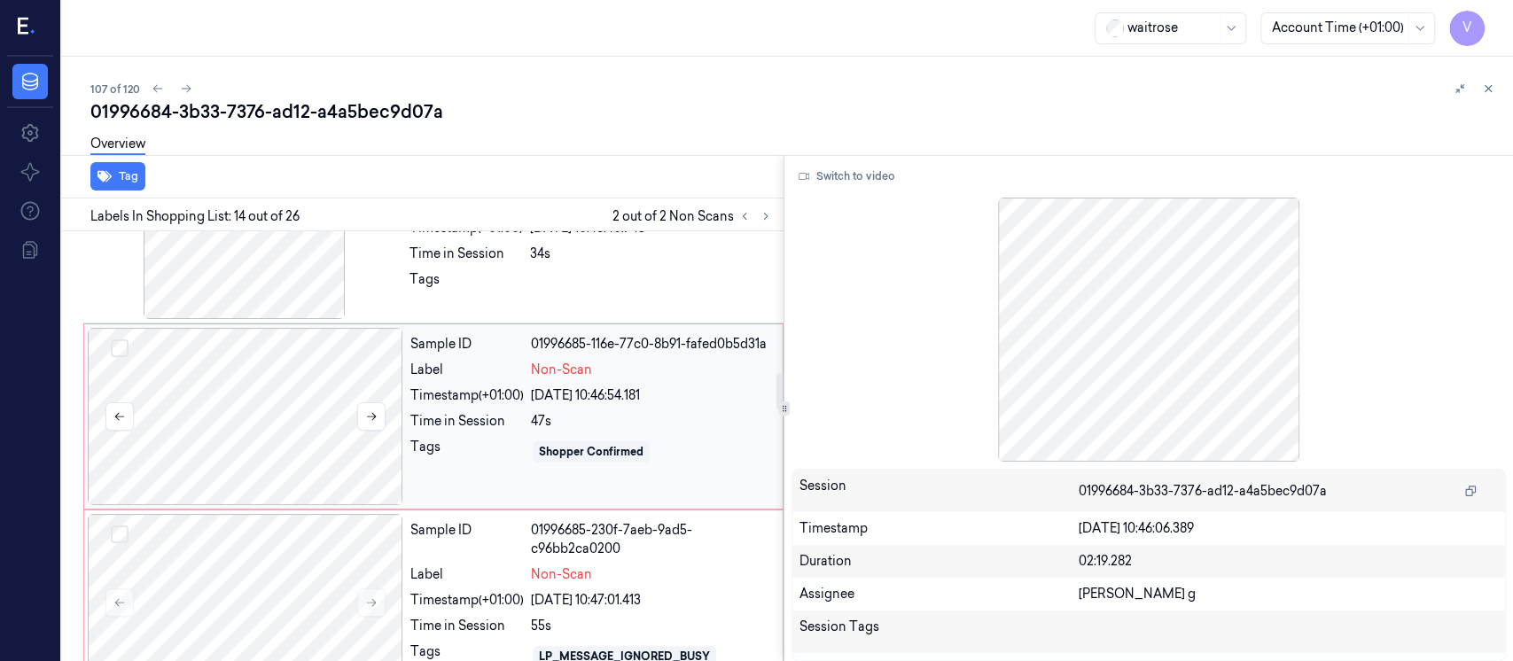
click at [276, 385] on div at bounding box center [246, 416] width 316 height 177
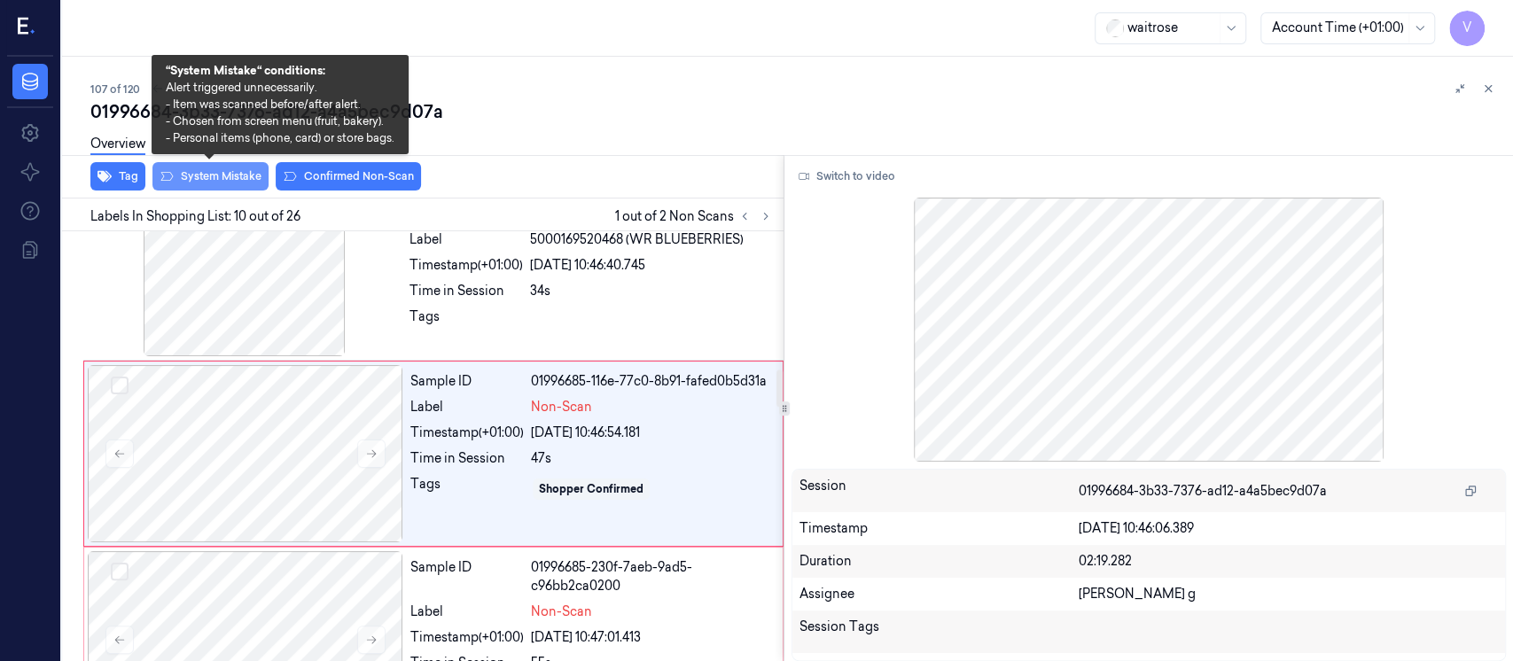
click at [244, 170] on button "System Mistake" at bounding box center [210, 176] width 116 height 28
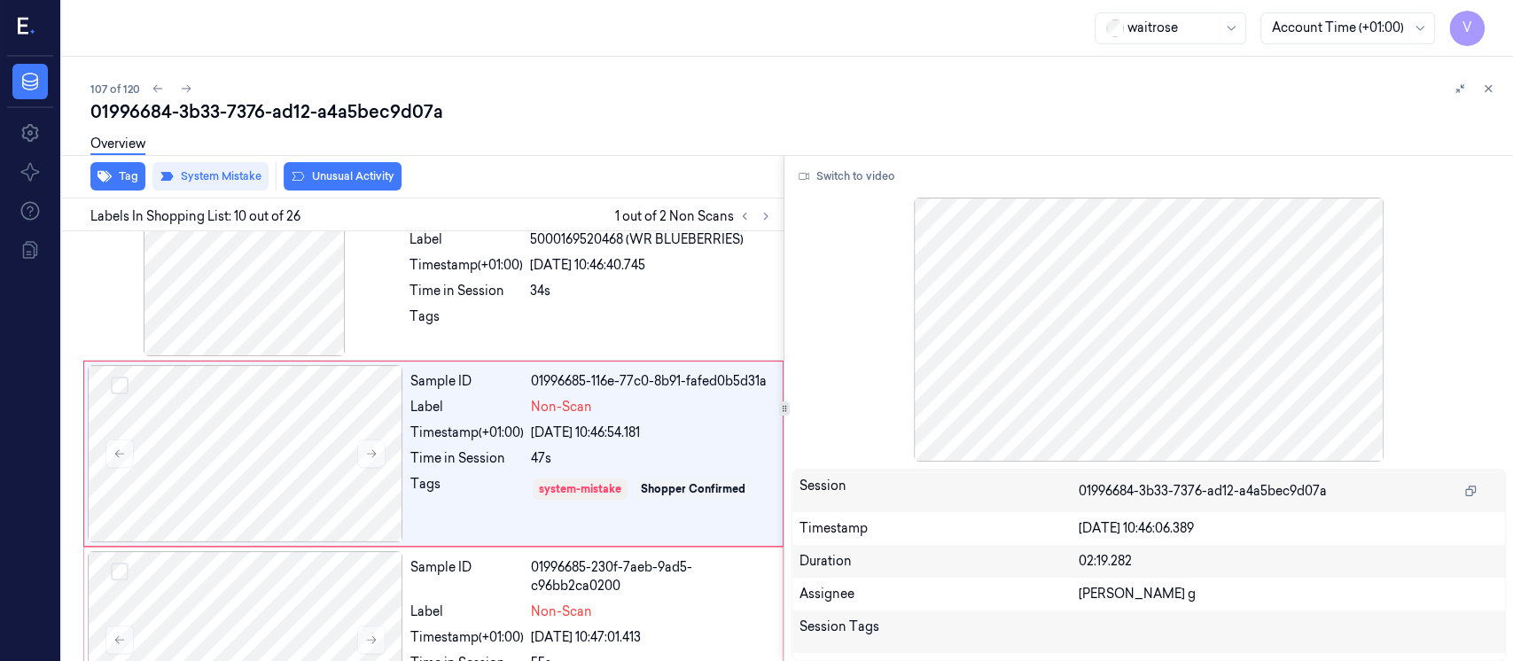
click at [318, 167] on div "Overview" at bounding box center [794, 146] width 1409 height 45
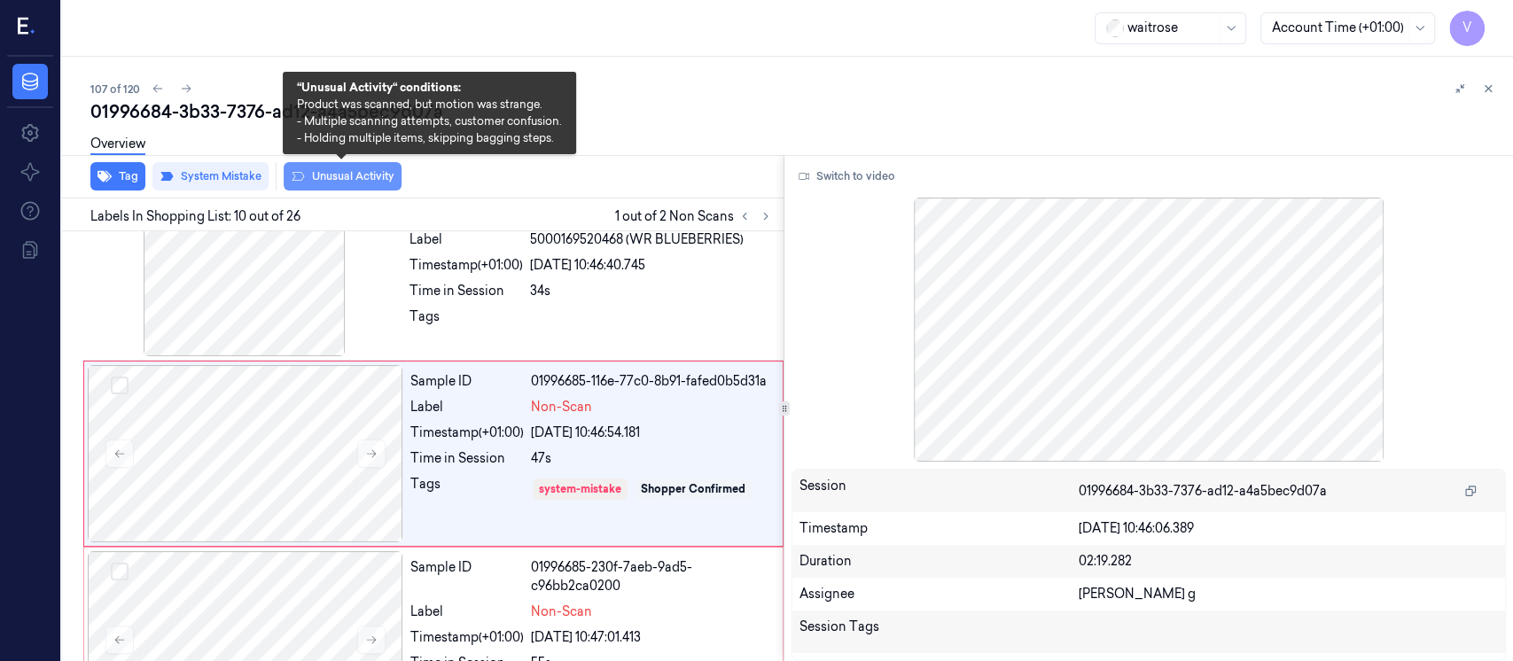
click at [374, 174] on button "Unusual Activity" at bounding box center [343, 176] width 118 height 28
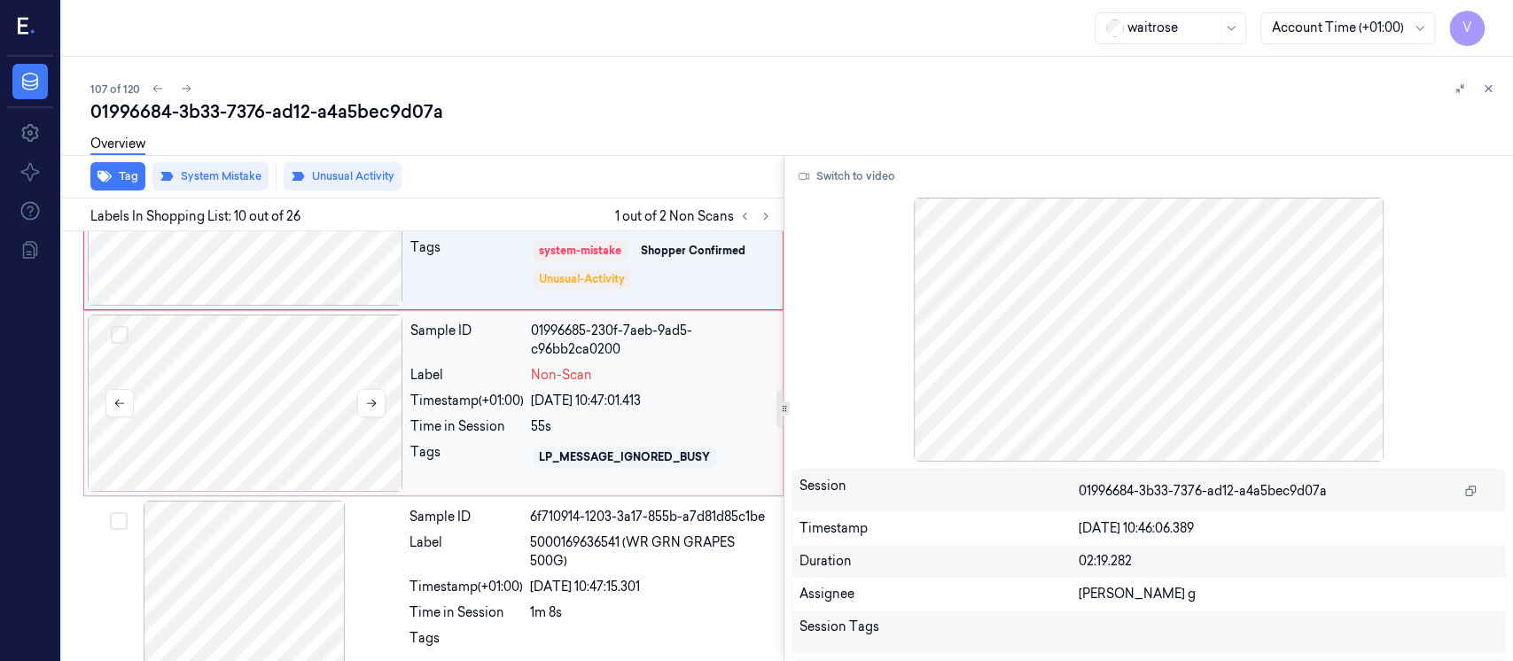
click at [262, 339] on div at bounding box center [246, 403] width 316 height 177
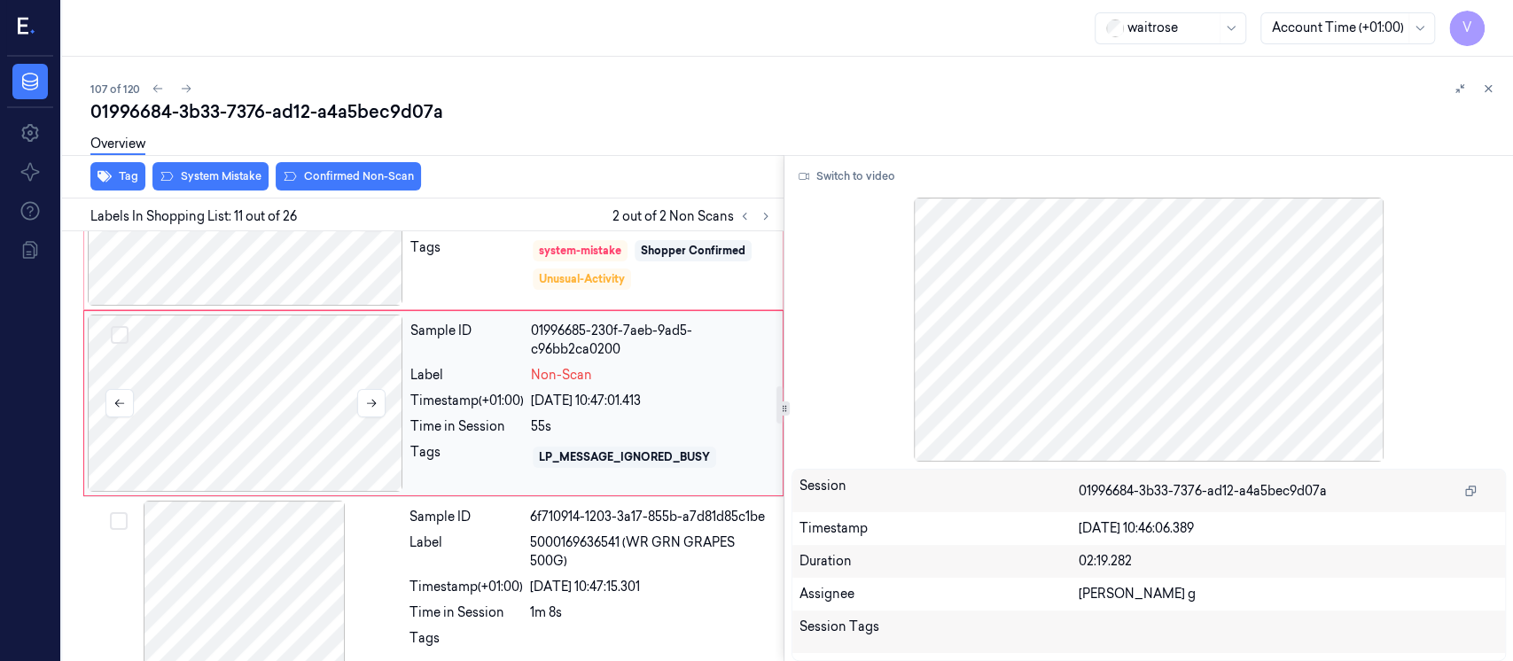
scroll to position [1758, 0]
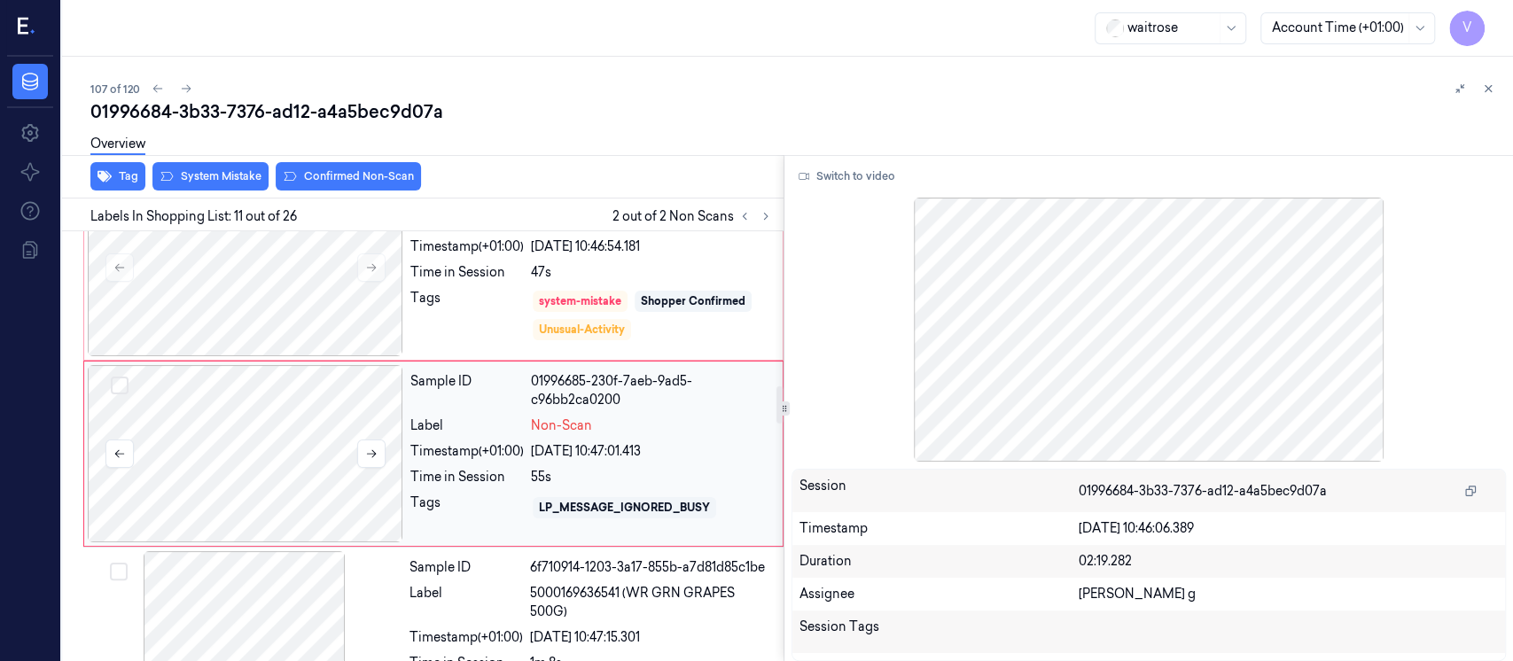
click at [263, 430] on div at bounding box center [246, 453] width 316 height 177
click at [340, 164] on div "Overview" at bounding box center [794, 146] width 1409 height 45
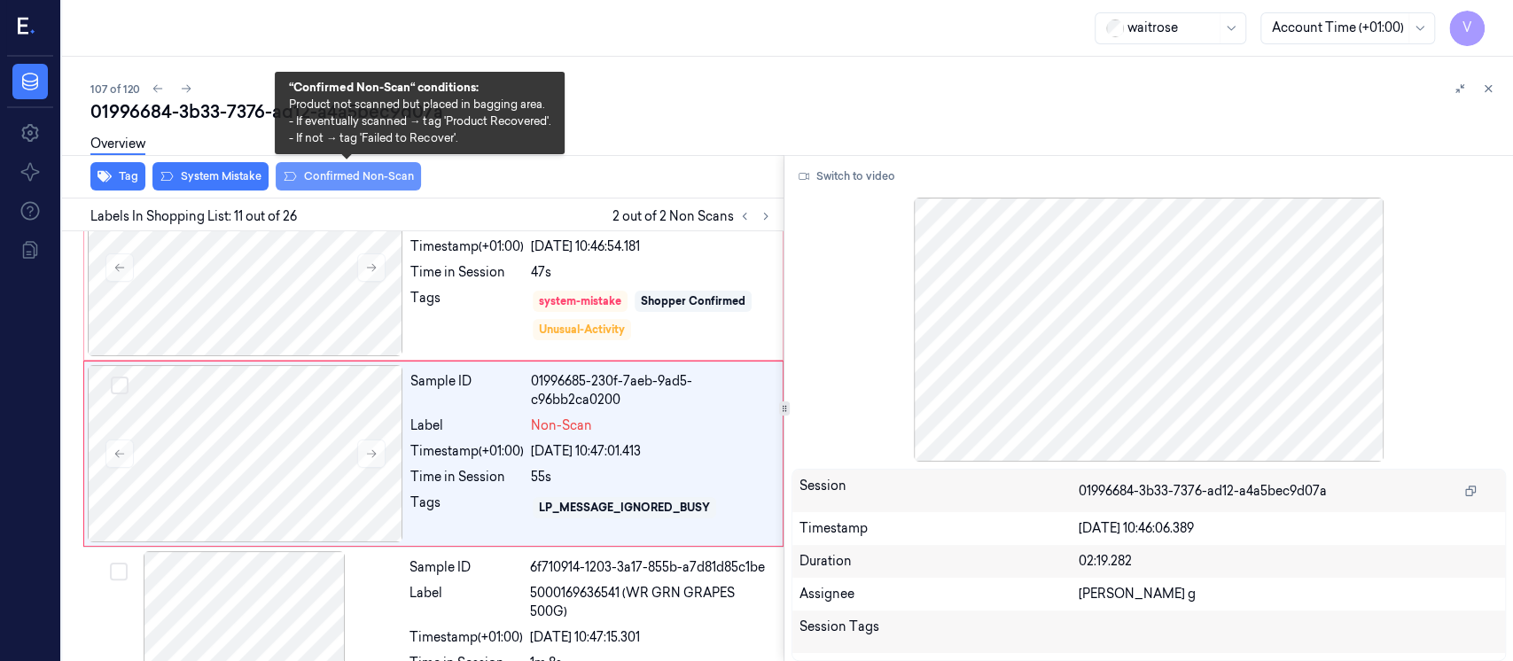
click at [340, 172] on button "Confirmed Non-Scan" at bounding box center [348, 176] width 145 height 28
click at [330, 185] on button "Confirmed Non-Scan" at bounding box center [348, 176] width 145 height 28
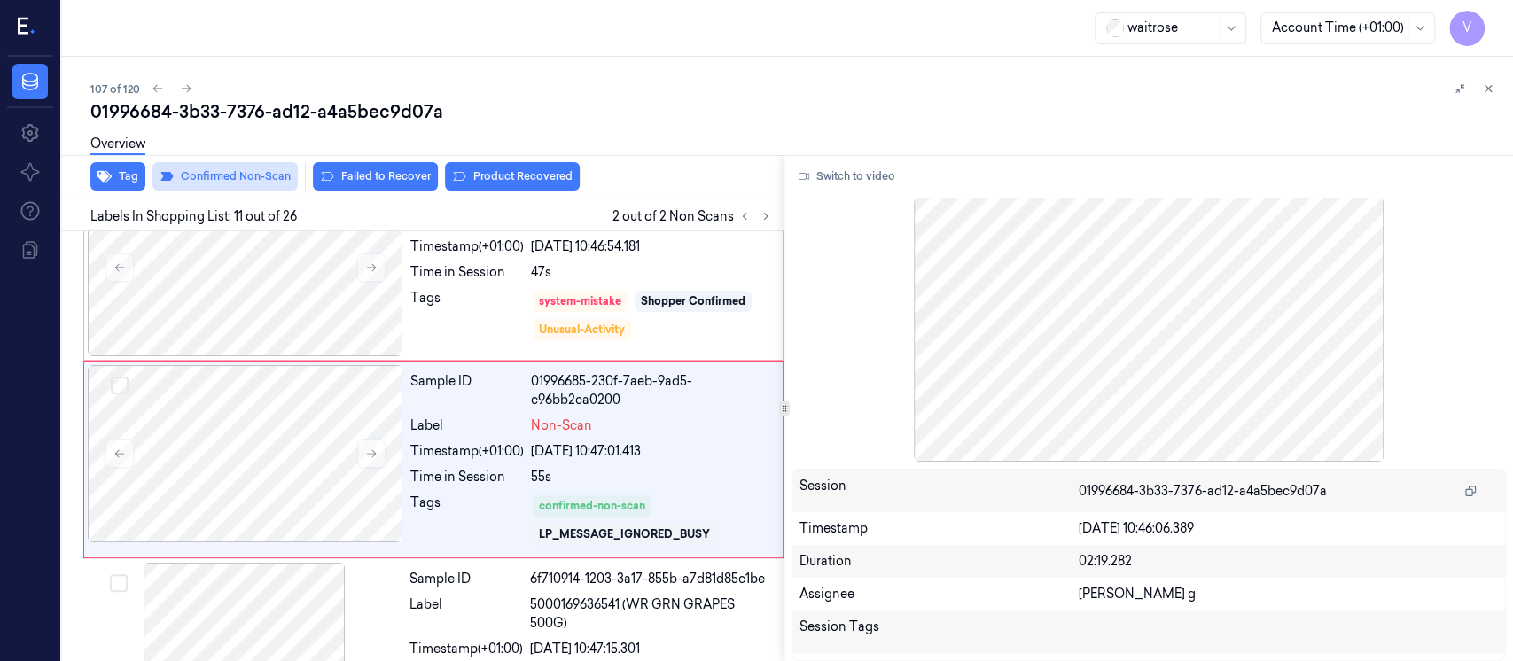
scroll to position [1763, 0]
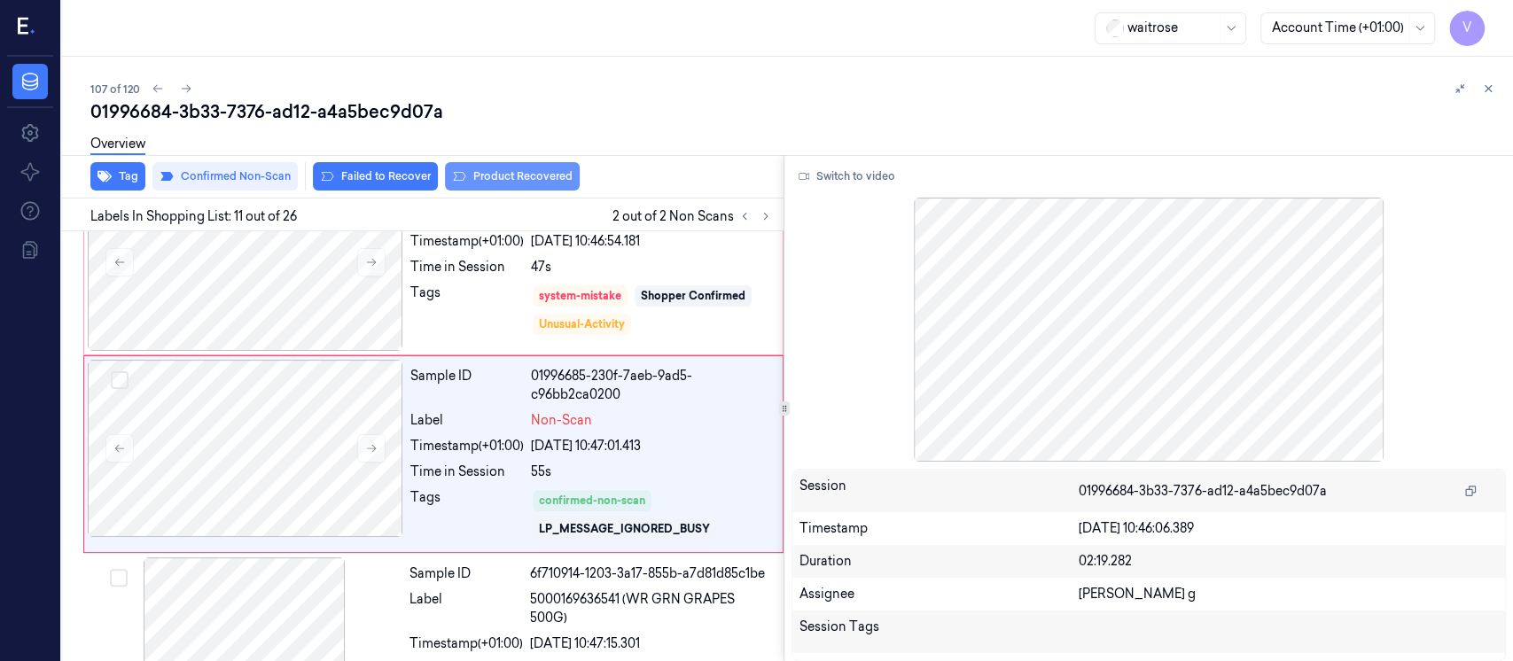
click at [518, 175] on button "Product Recovered" at bounding box center [512, 176] width 135 height 28
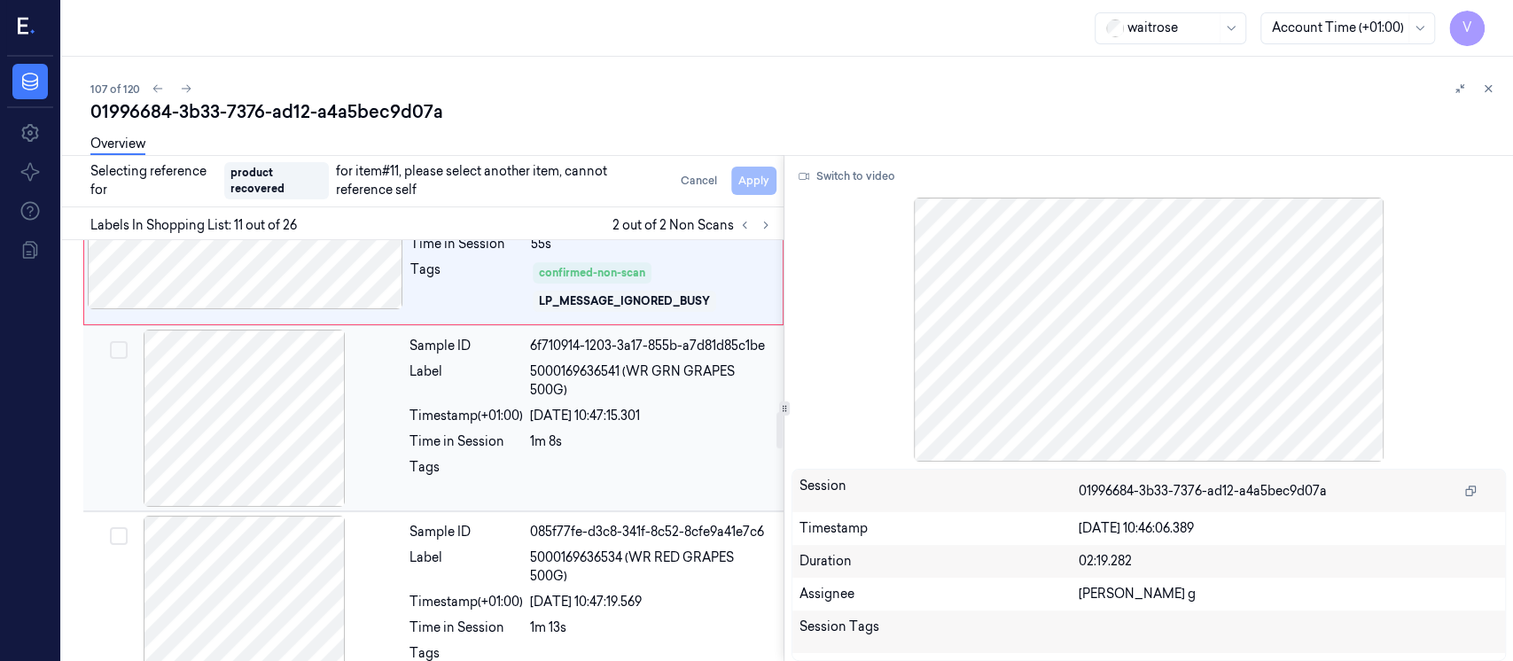
click at [230, 420] on div at bounding box center [245, 418] width 316 height 177
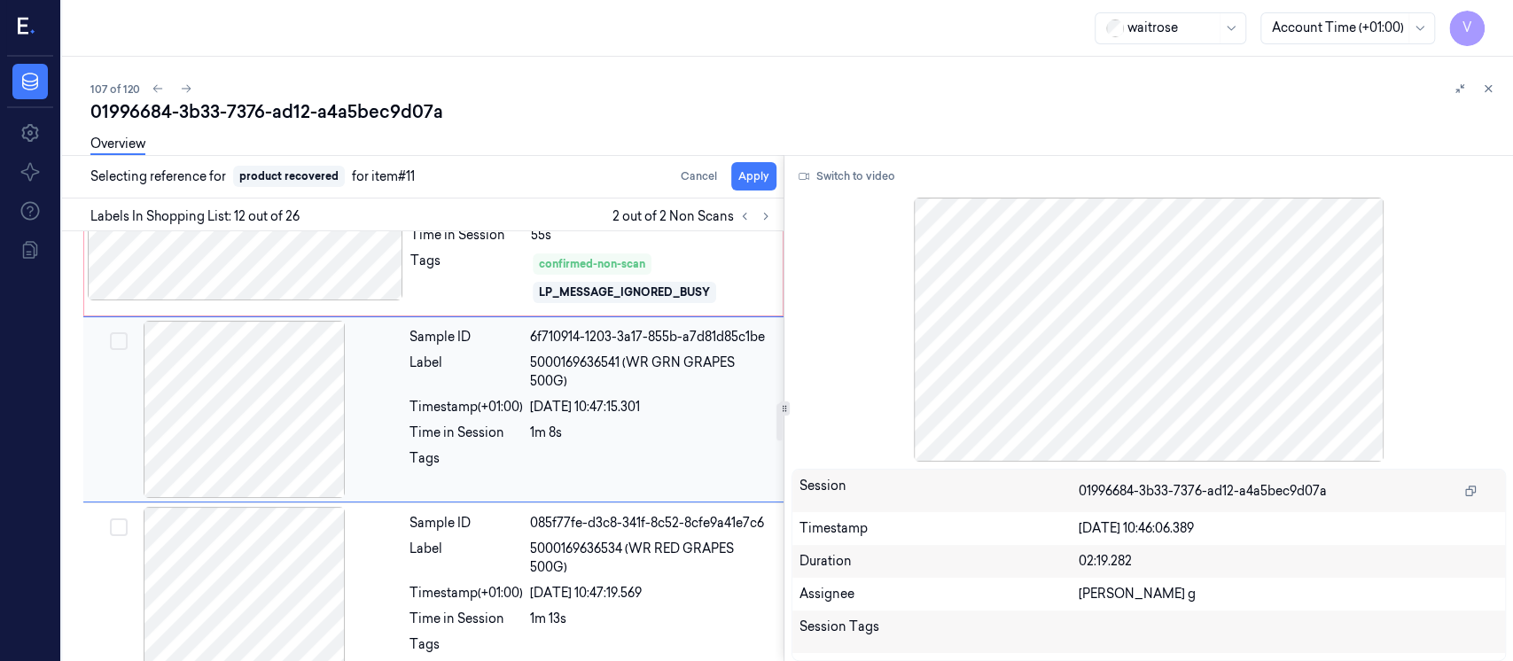
scroll to position [1955, 0]
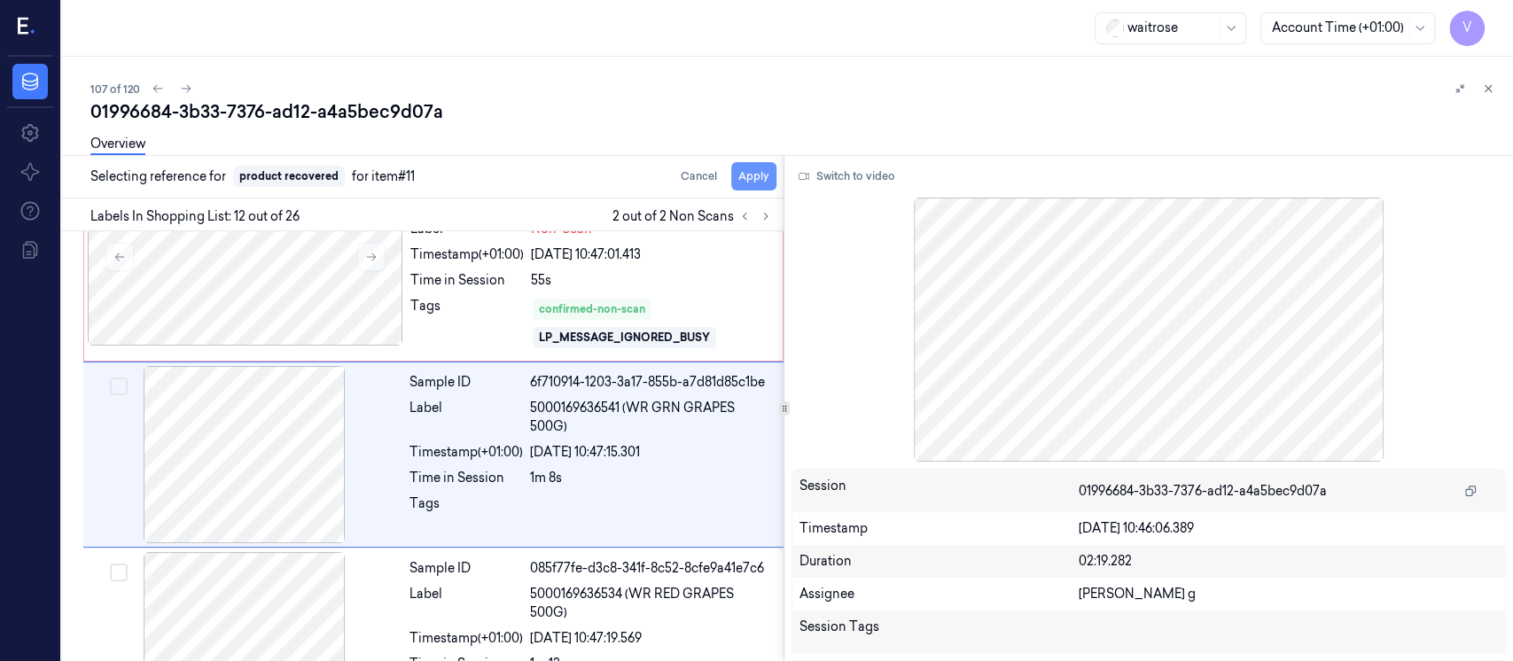
click at [739, 175] on button "Apply" at bounding box center [753, 176] width 45 height 28
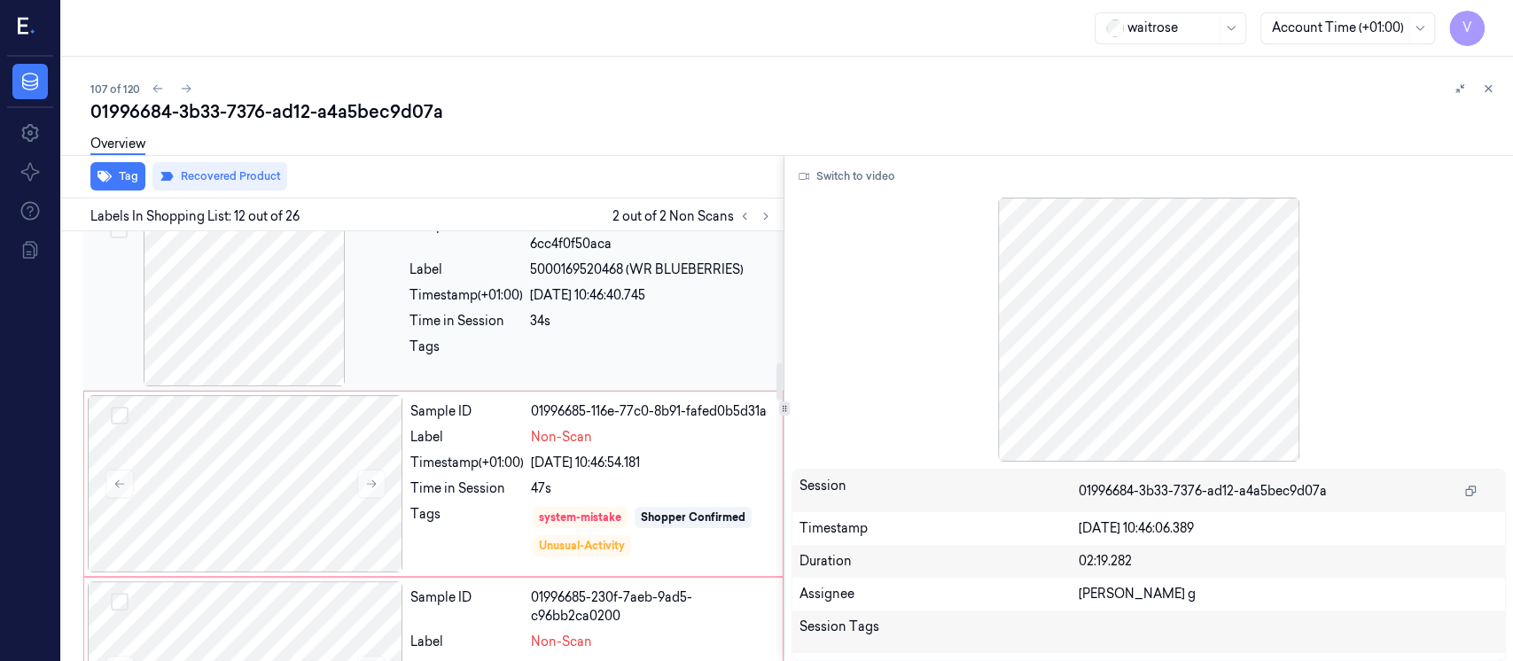
scroll to position [1504, 0]
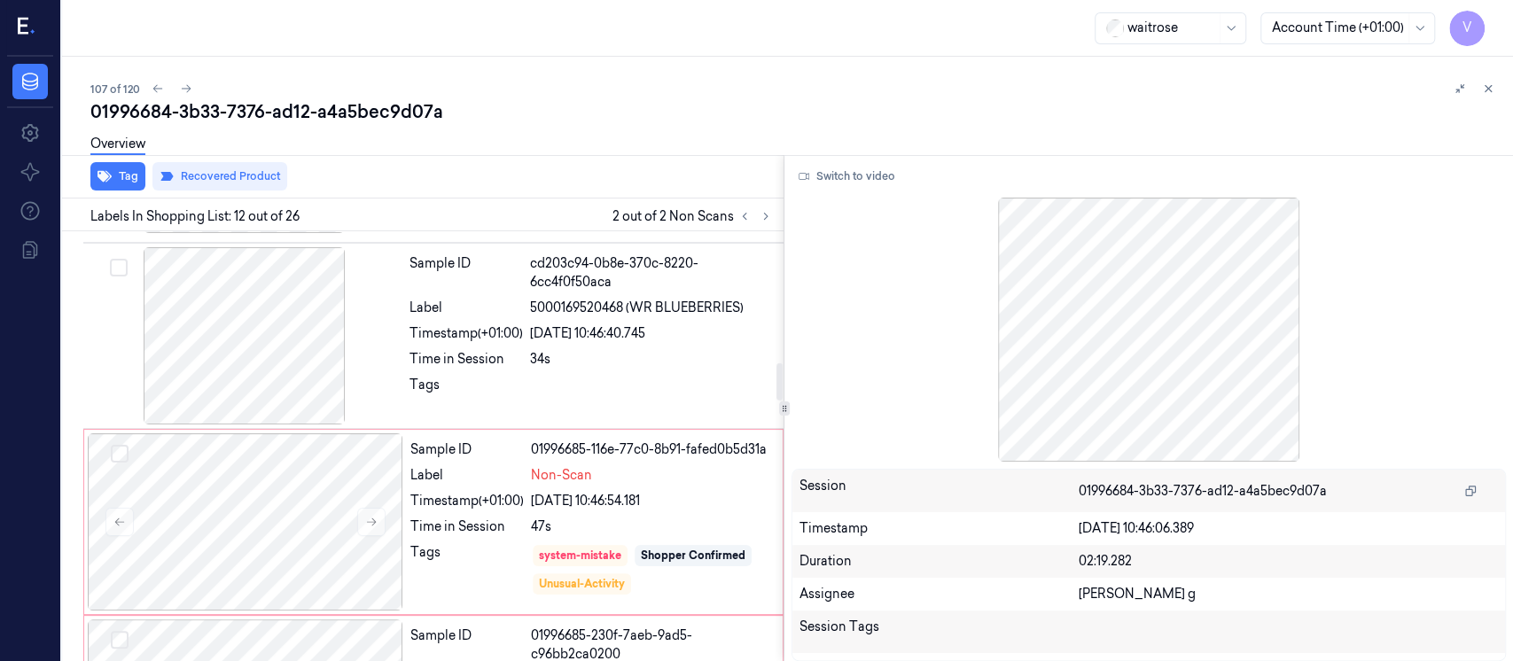
click at [988, 97] on div "107 of 120" at bounding box center [794, 88] width 1409 height 21
click at [1481, 96] on button at bounding box center [1488, 88] width 21 height 21
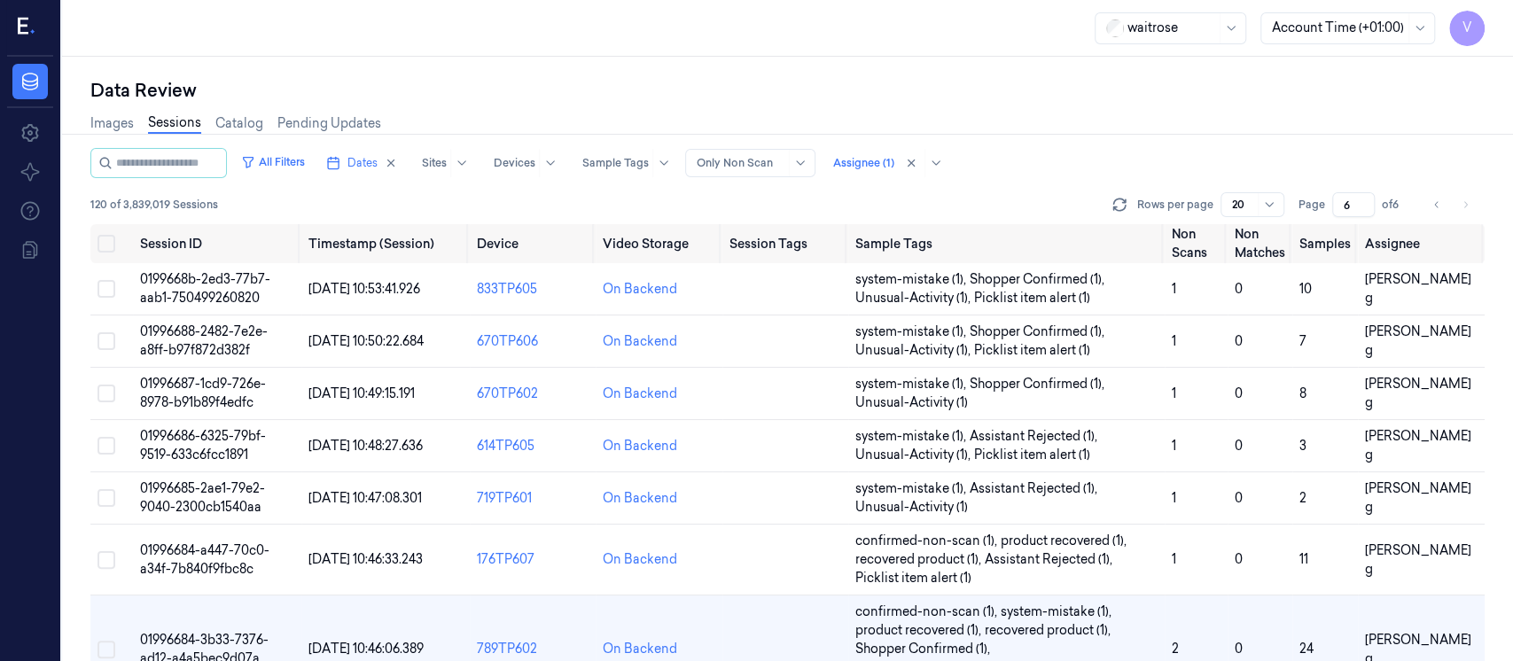
scroll to position [228, 0]
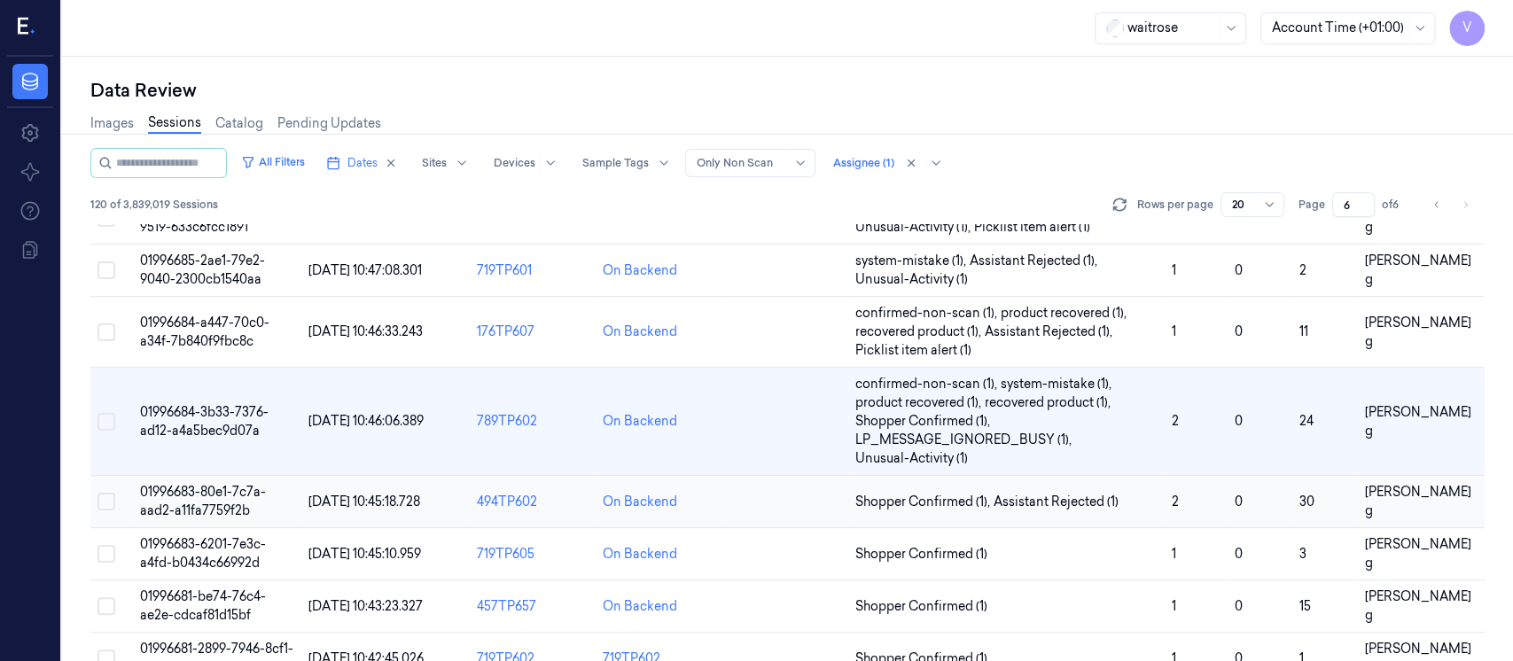
click at [709, 506] on div "On Backend" at bounding box center [659, 502] width 113 height 19
click at [768, 508] on td at bounding box center [786, 502] width 126 height 52
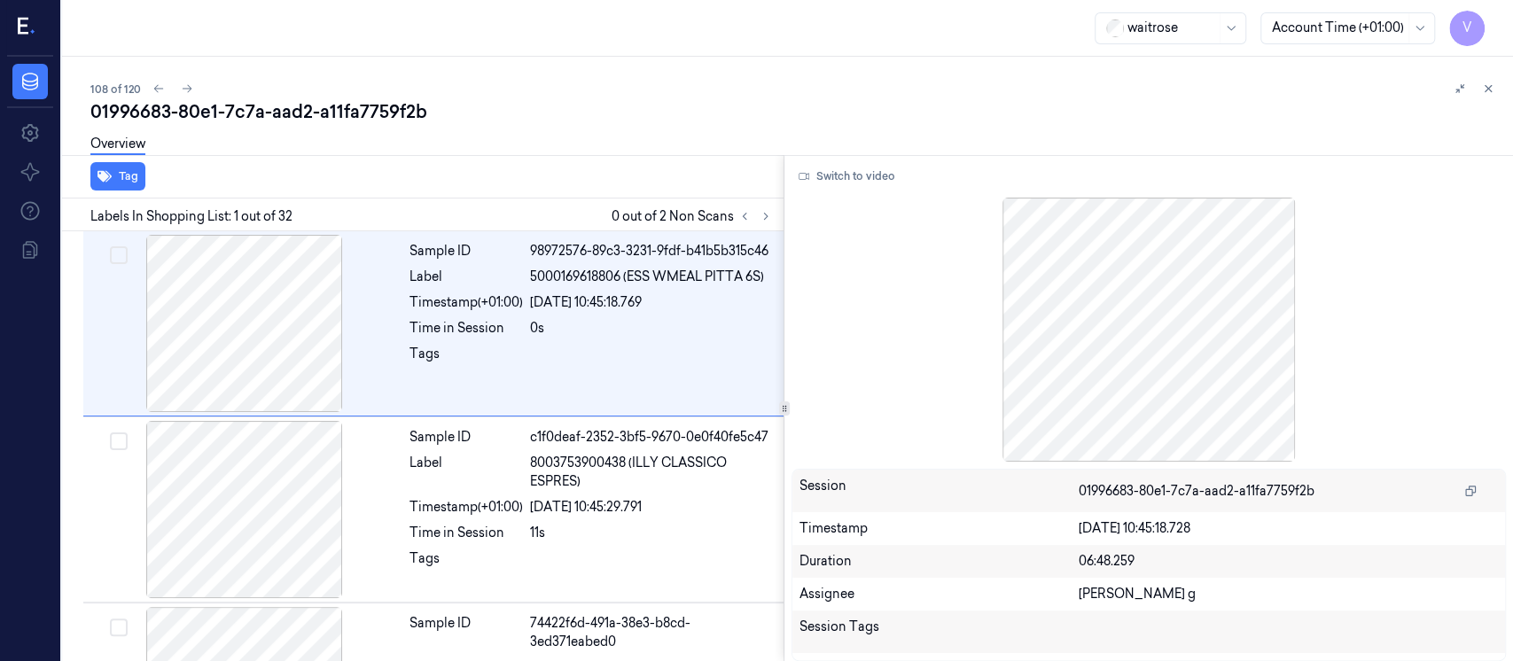
click at [721, 102] on div "01996683-80e1-7c7a-aad2-a11fa7759f2b" at bounding box center [794, 111] width 1409 height 25
click at [767, 208] on button at bounding box center [765, 216] width 21 height 21
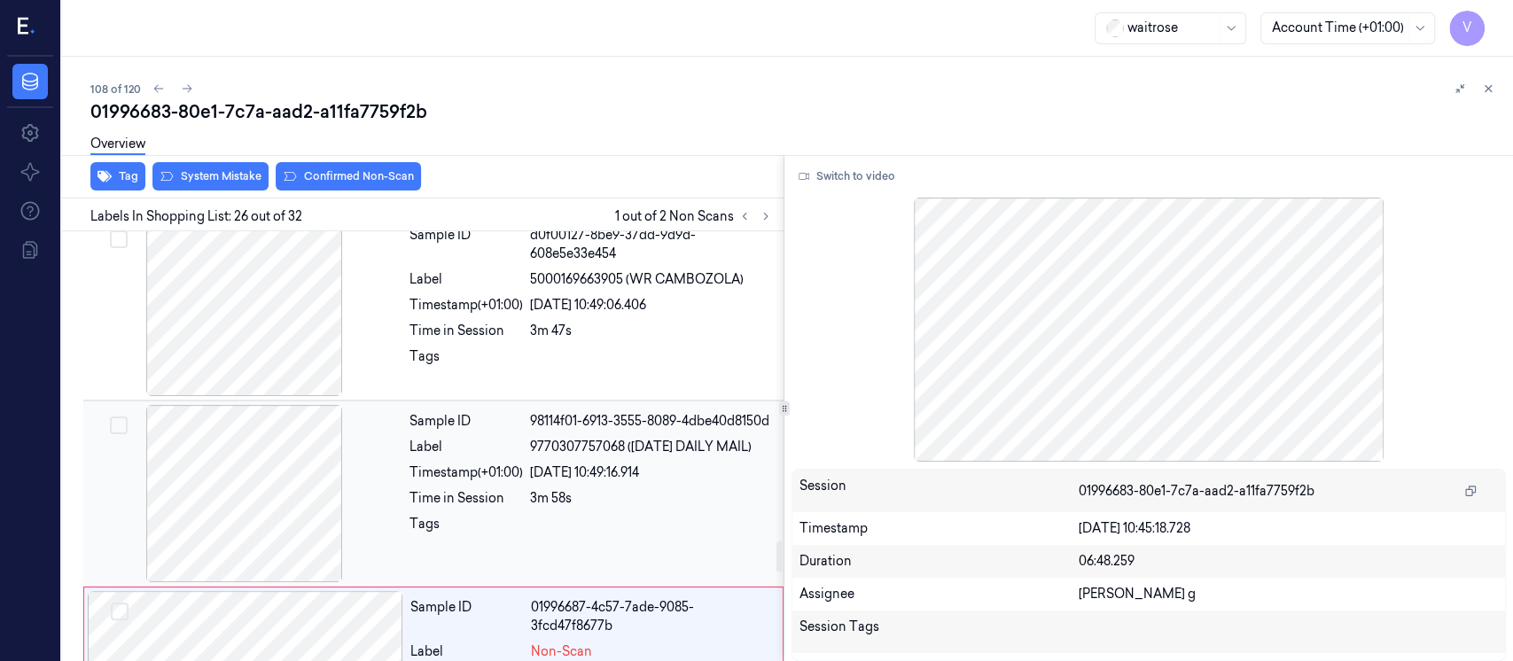
scroll to position [4326, 0]
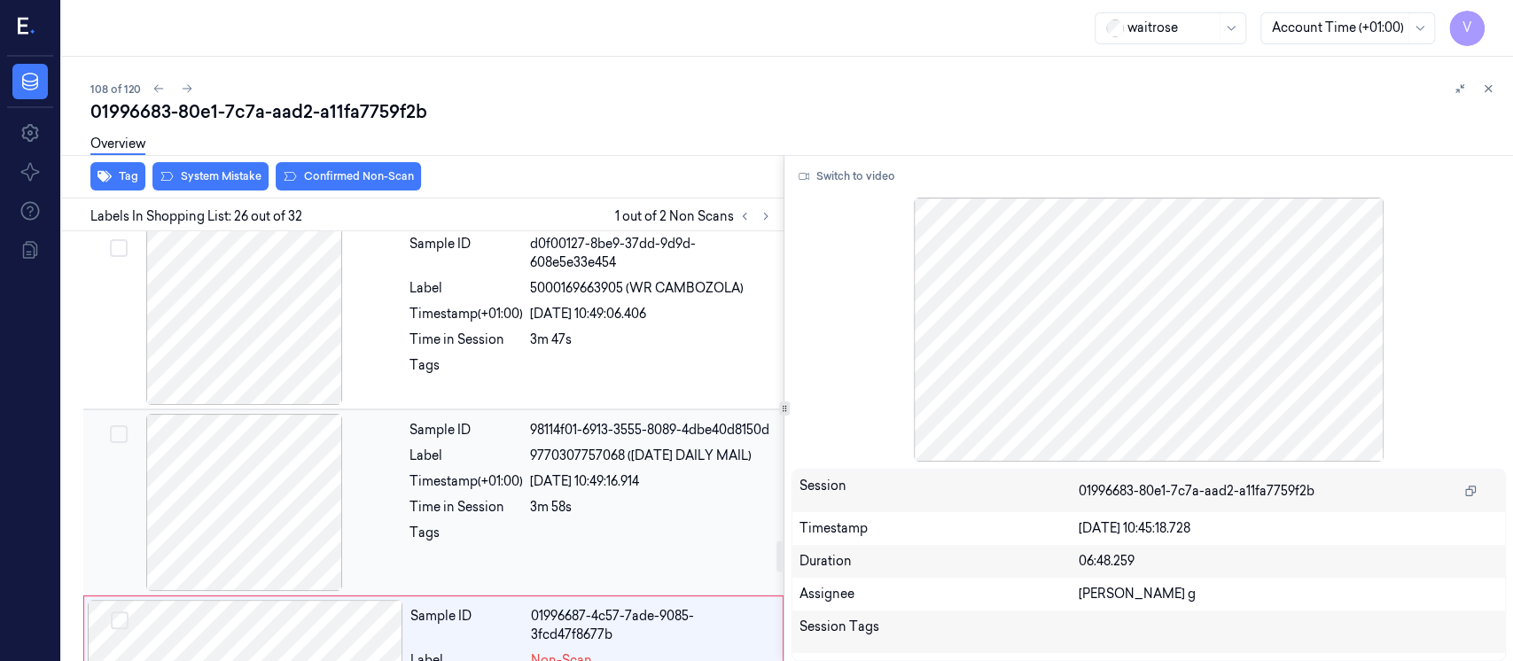
click at [270, 479] on div at bounding box center [245, 502] width 316 height 177
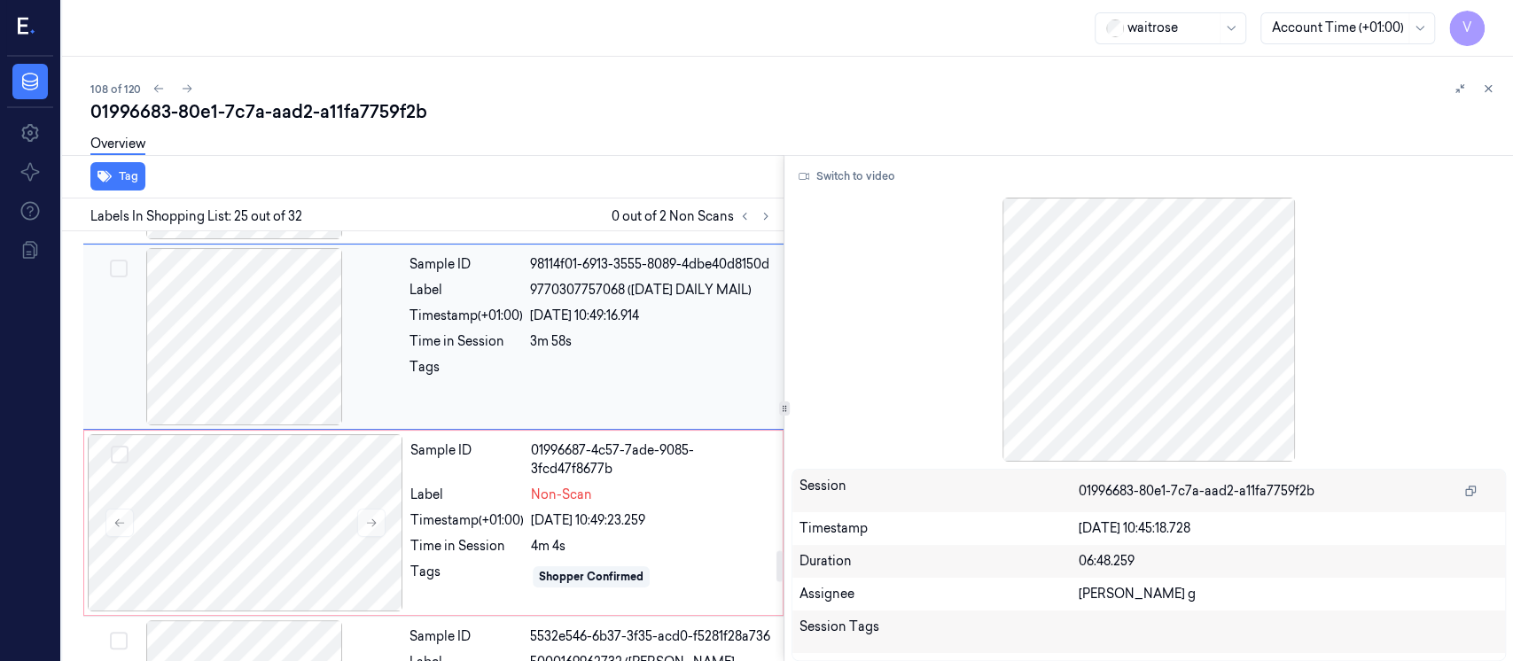
scroll to position [4493, 0]
click at [855, 179] on button "Switch to video" at bounding box center [847, 176] width 111 height 28
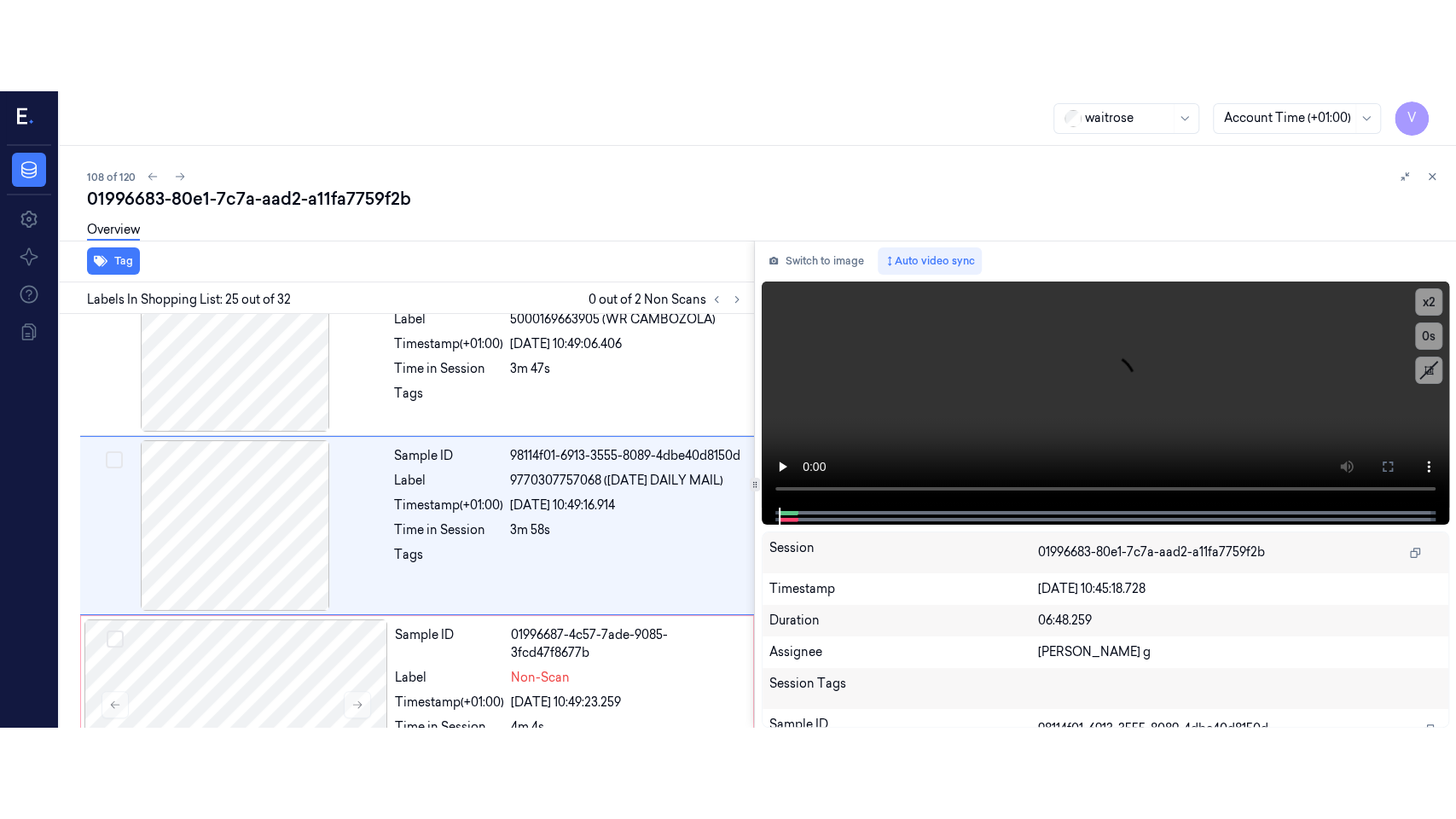
scroll to position [4210, 0]
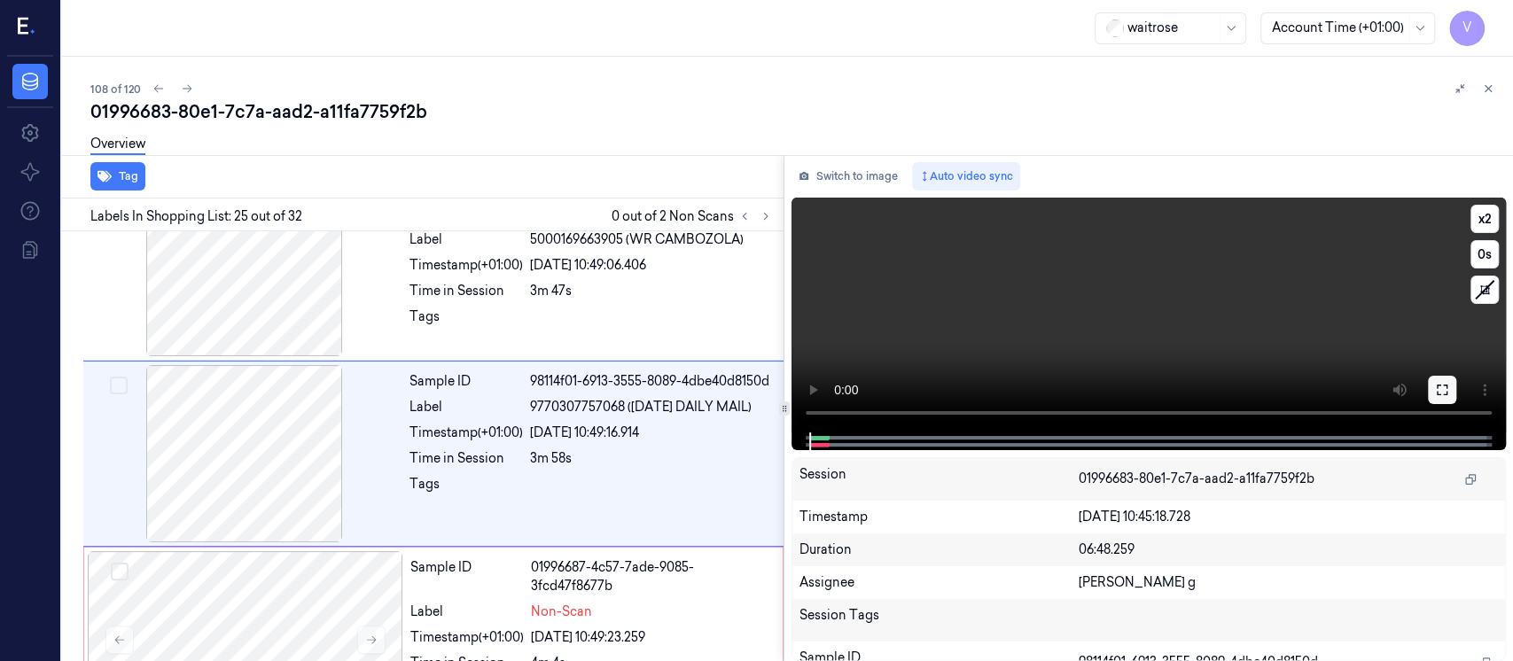
click at [1433, 401] on button at bounding box center [1442, 390] width 28 height 28
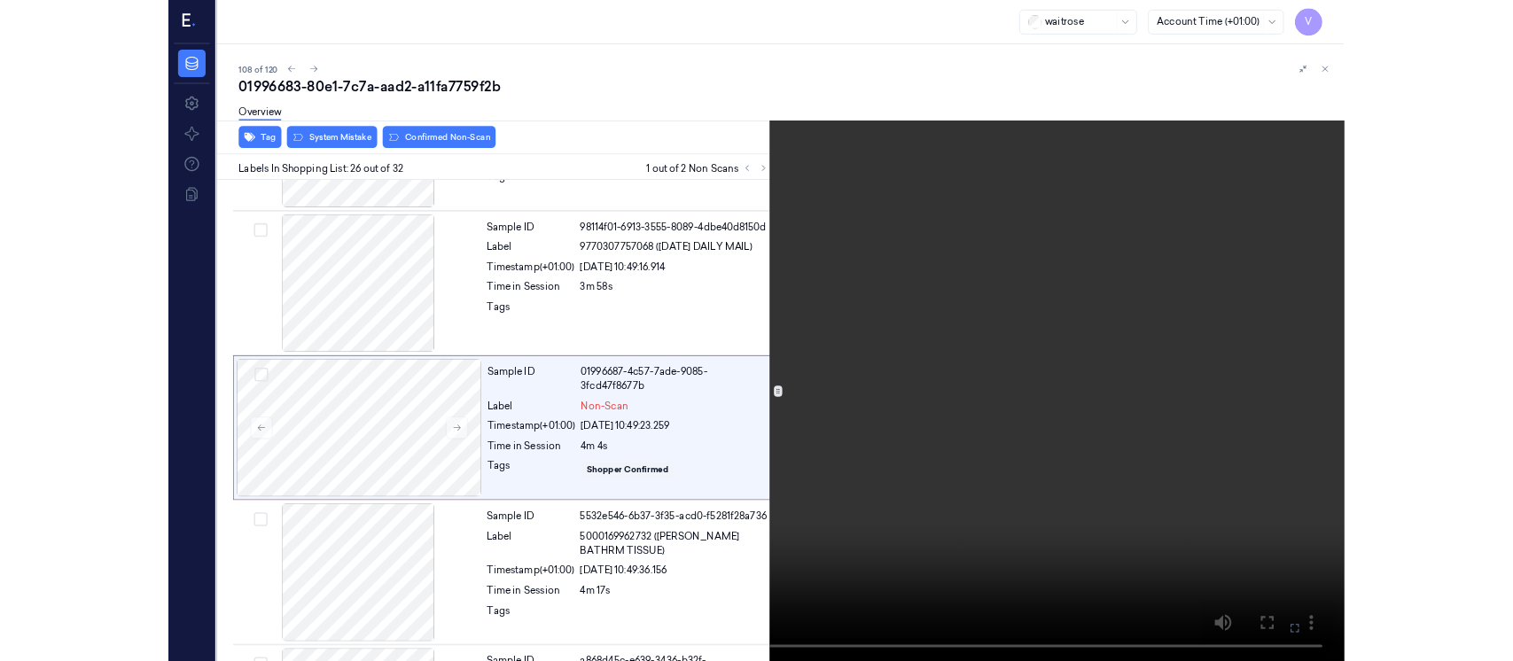
scroll to position [4468, 0]
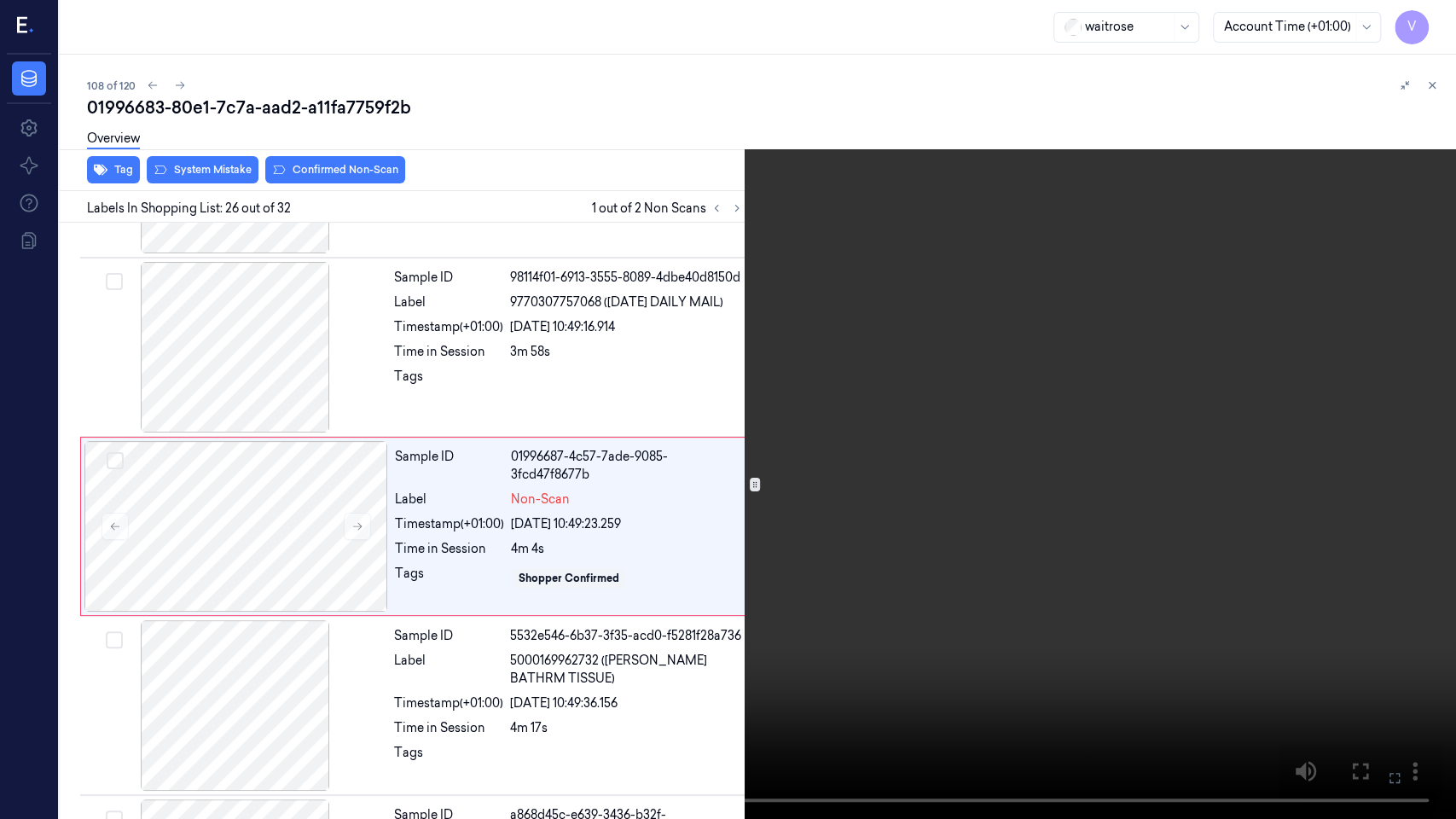
click at [0, 0] on icon at bounding box center [0, 0] width 0 height 0
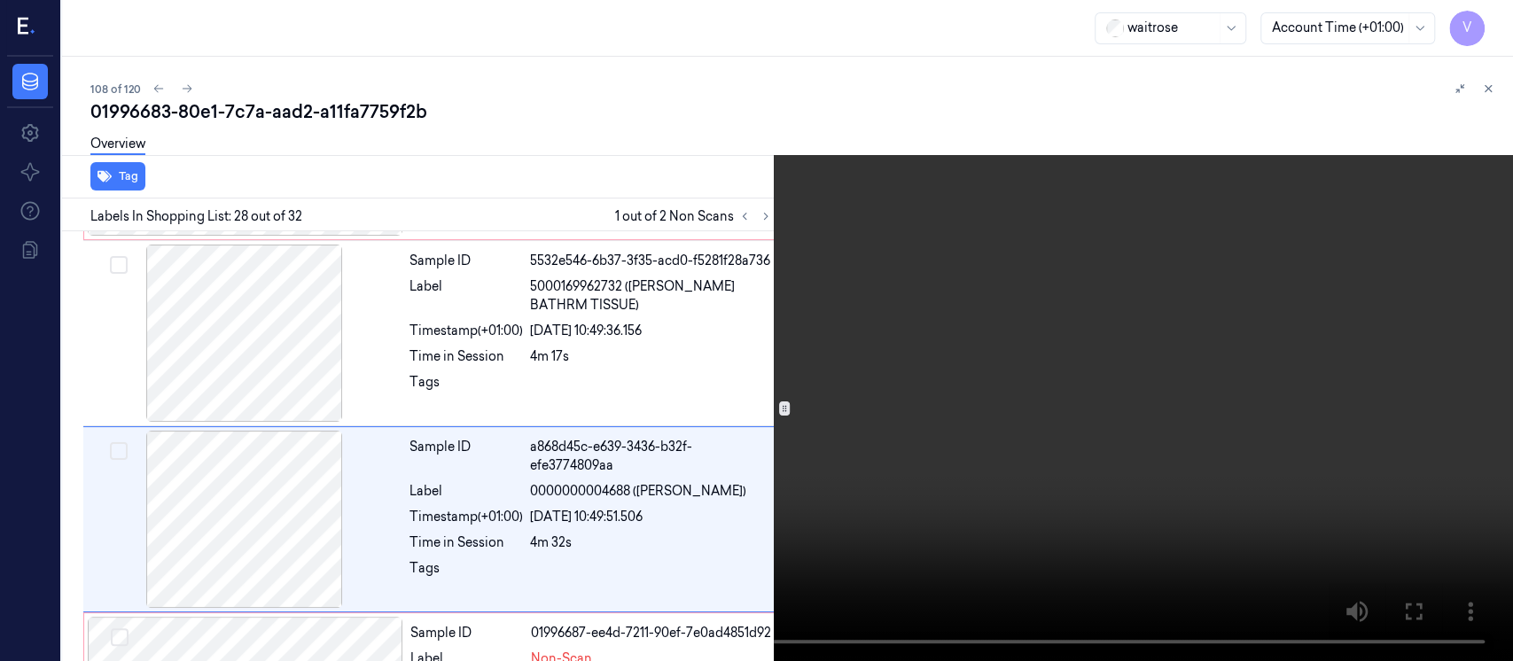
scroll to position [4935, 0]
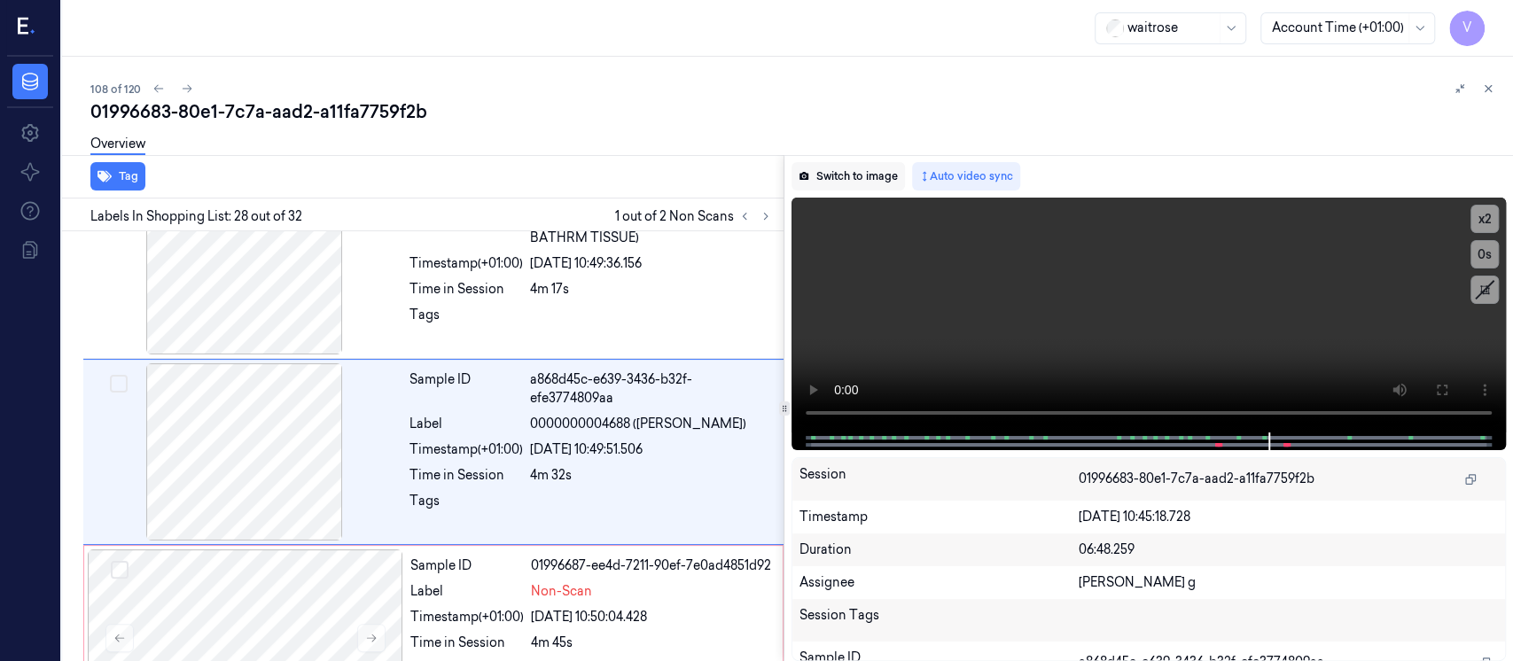
click at [844, 182] on button "Switch to image" at bounding box center [848, 176] width 113 height 28
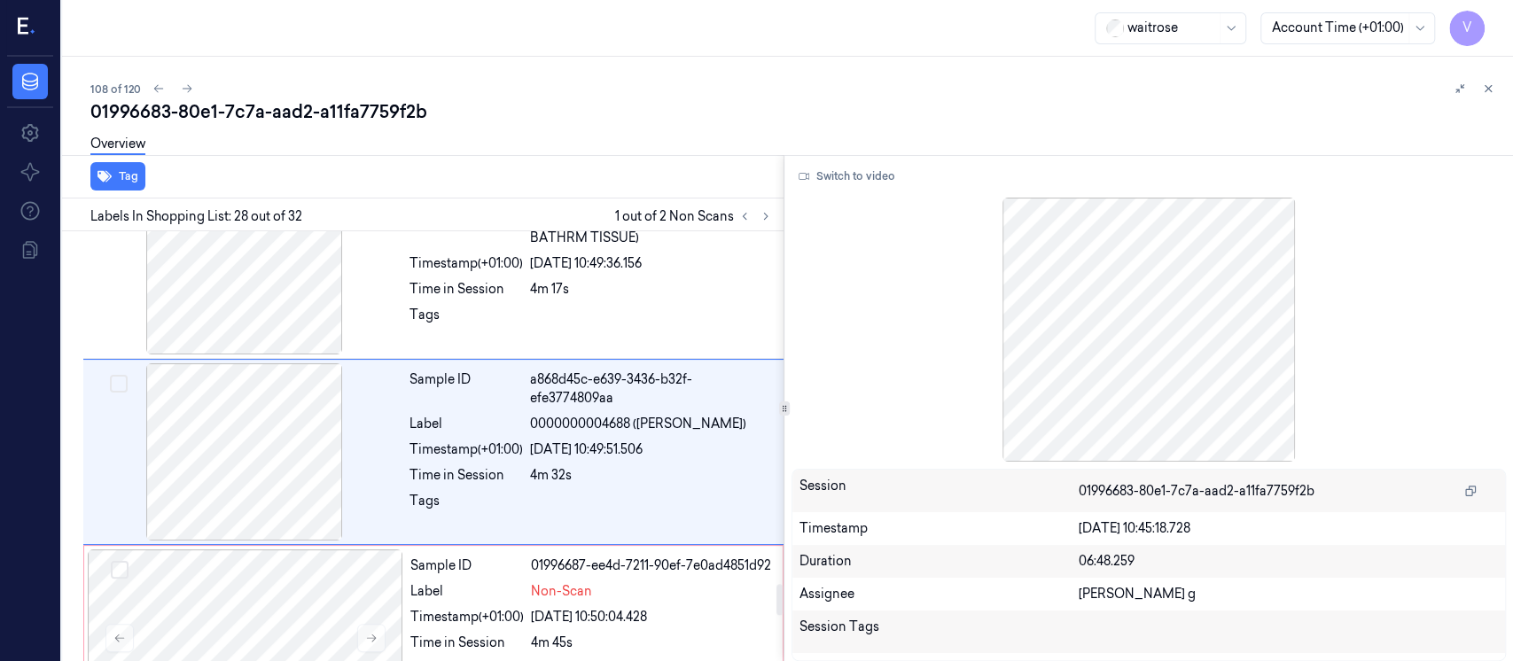
click at [715, 93] on div "108 of 120" at bounding box center [794, 88] width 1409 height 21
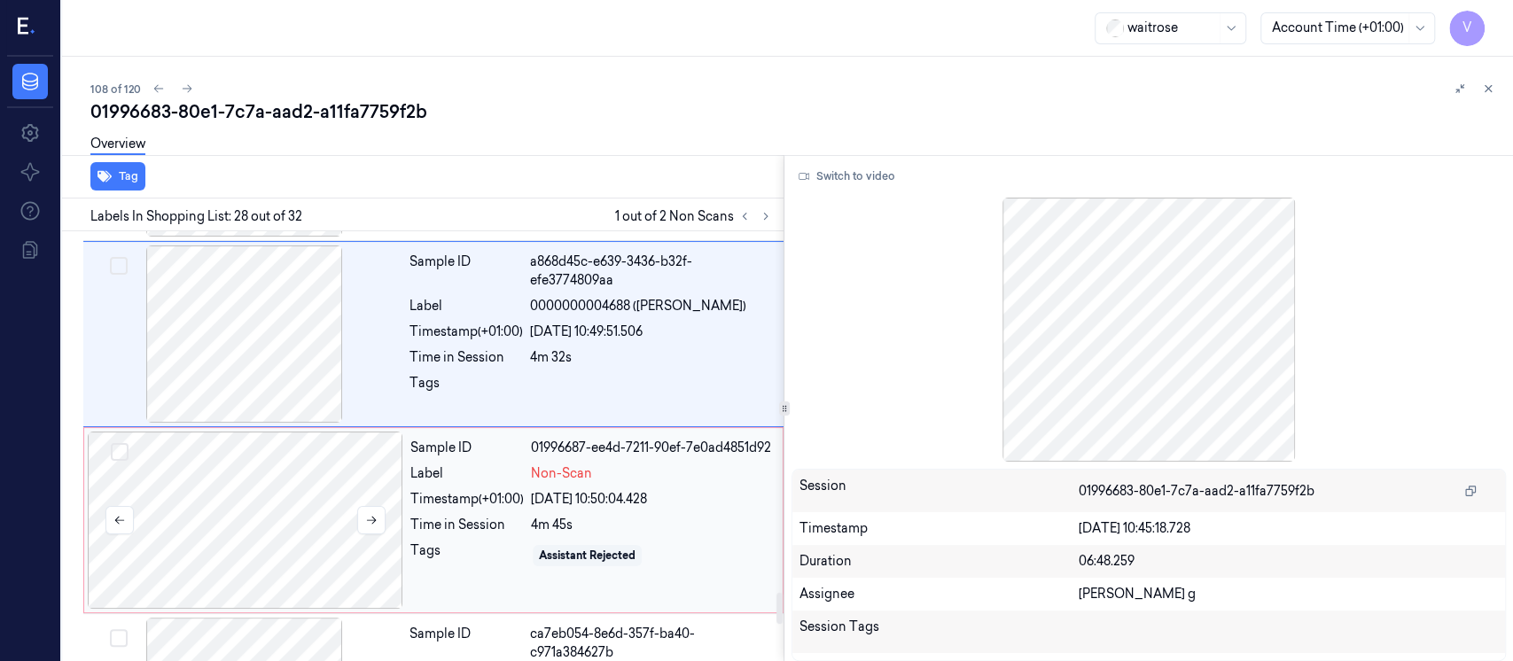
click at [266, 530] on div at bounding box center [246, 520] width 316 height 177
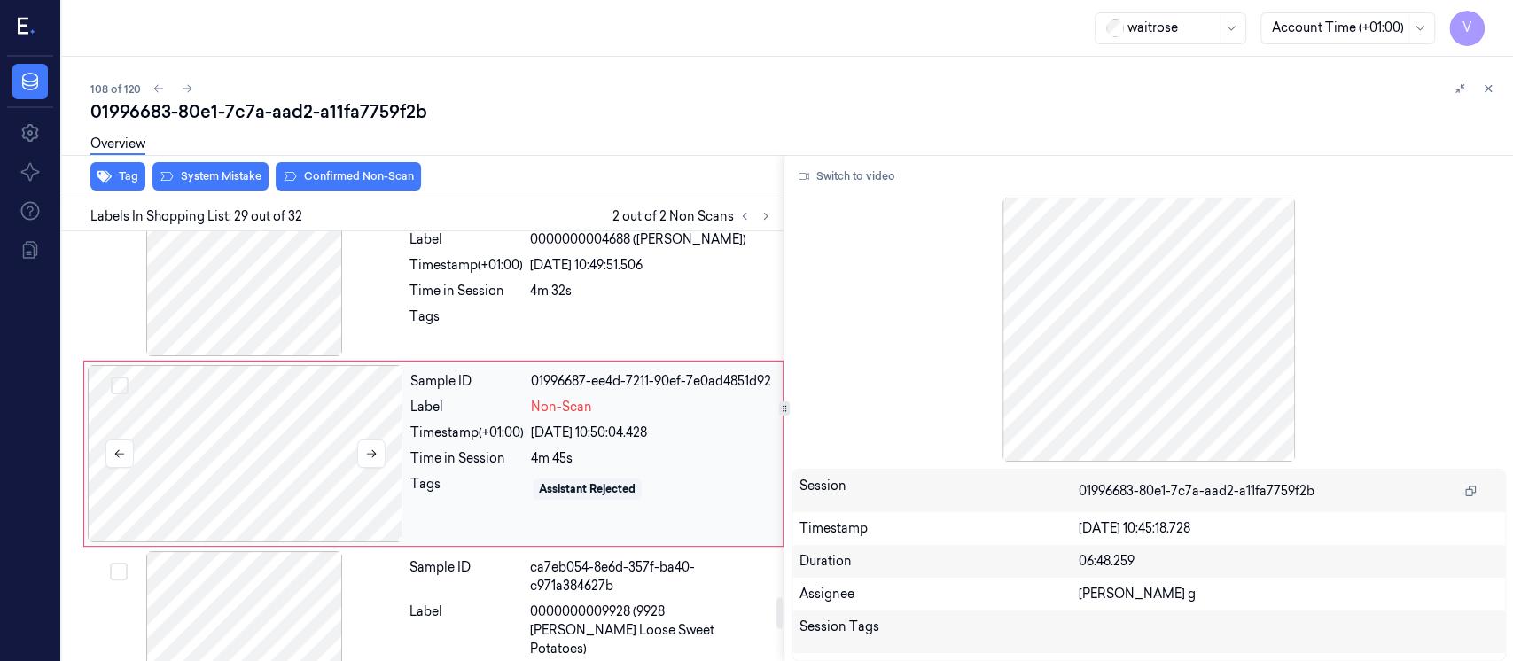
scroll to position [5121, 0]
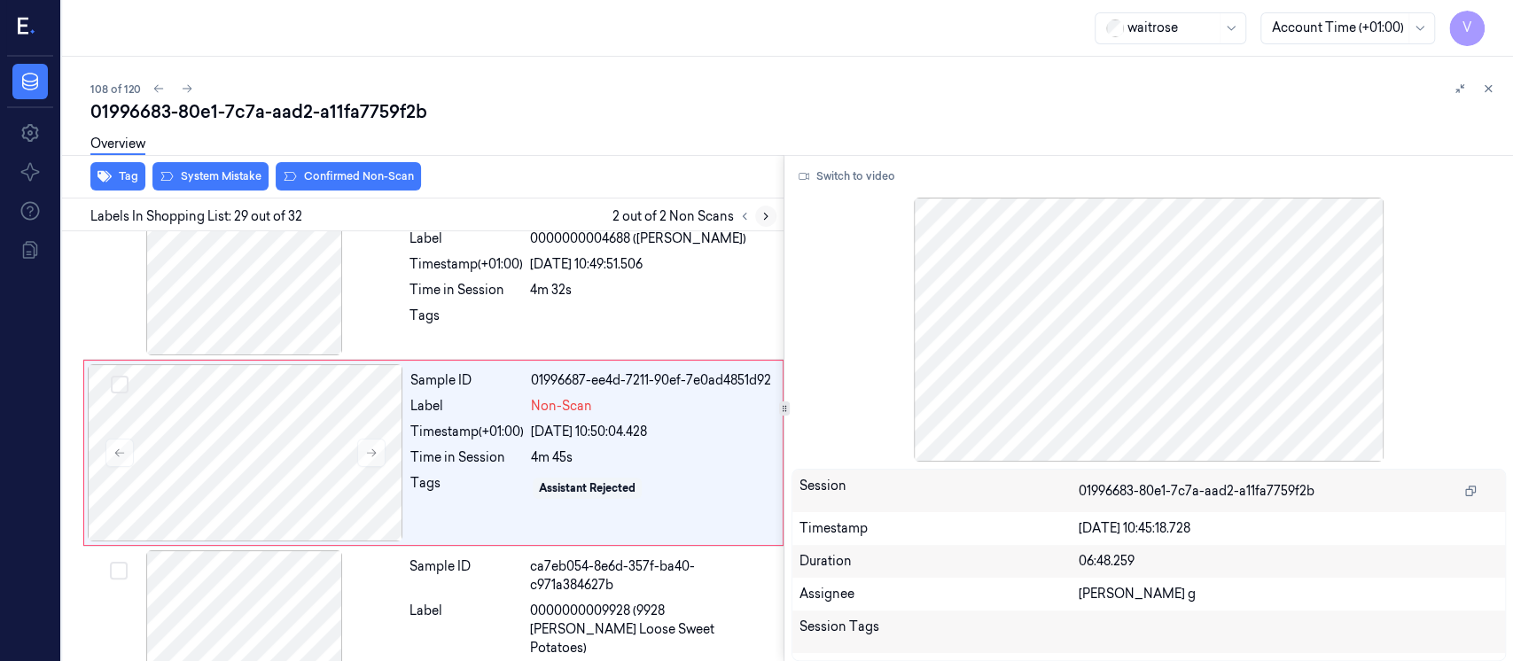
click at [762, 216] on icon at bounding box center [766, 216] width 12 height 12
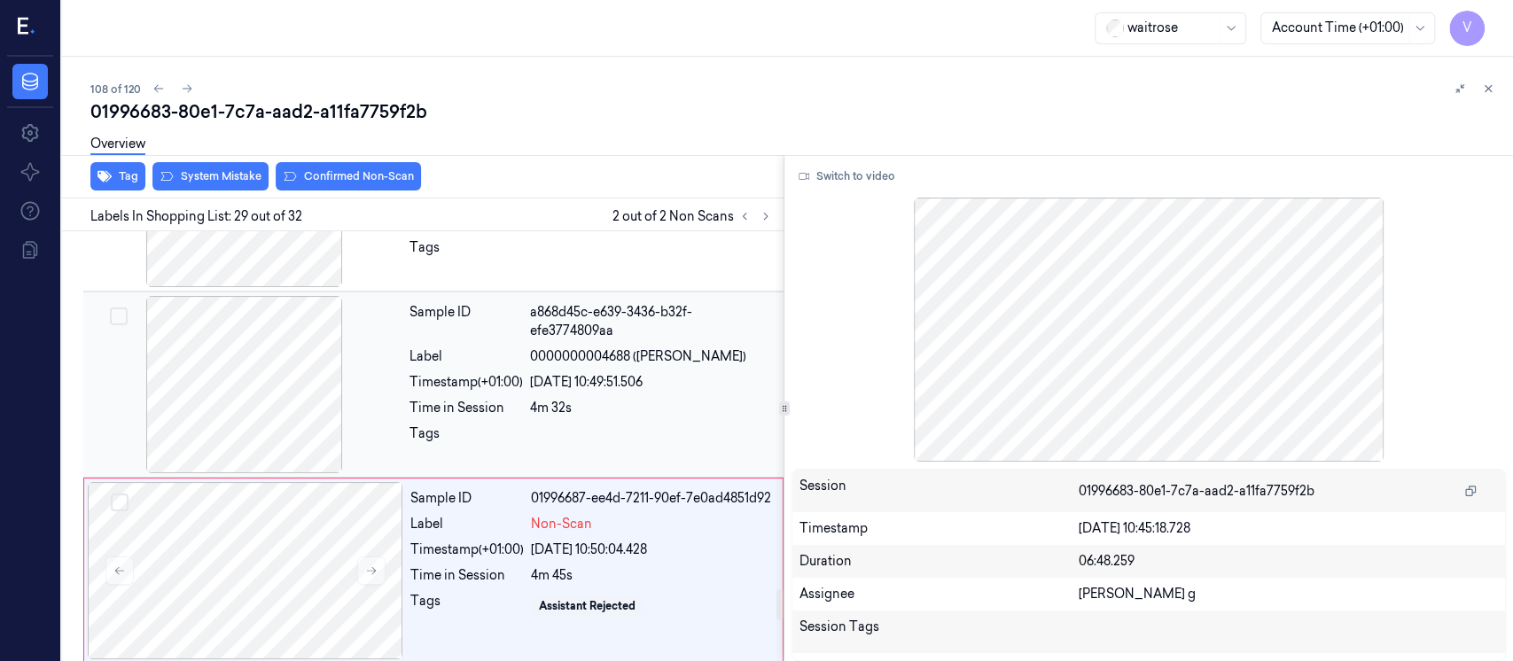
click at [283, 383] on div at bounding box center [245, 384] width 316 height 177
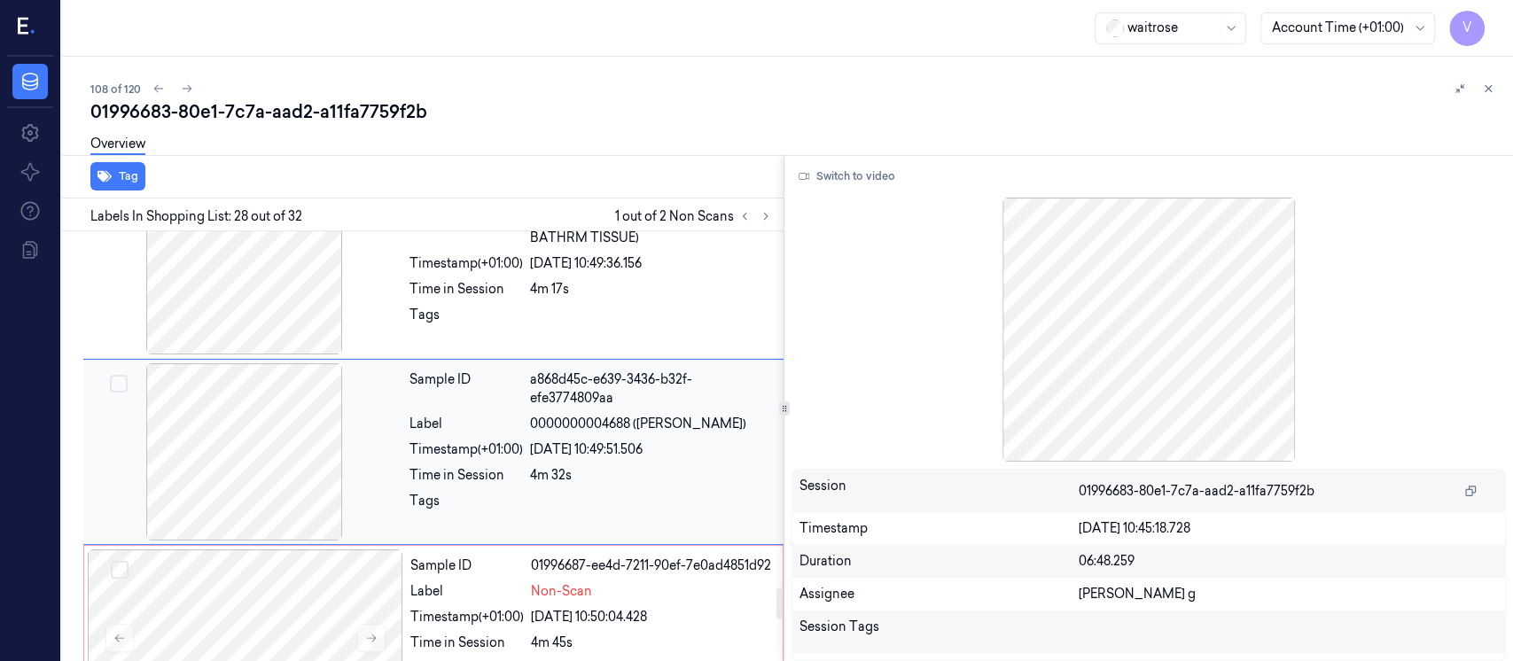
scroll to position [5053, 0]
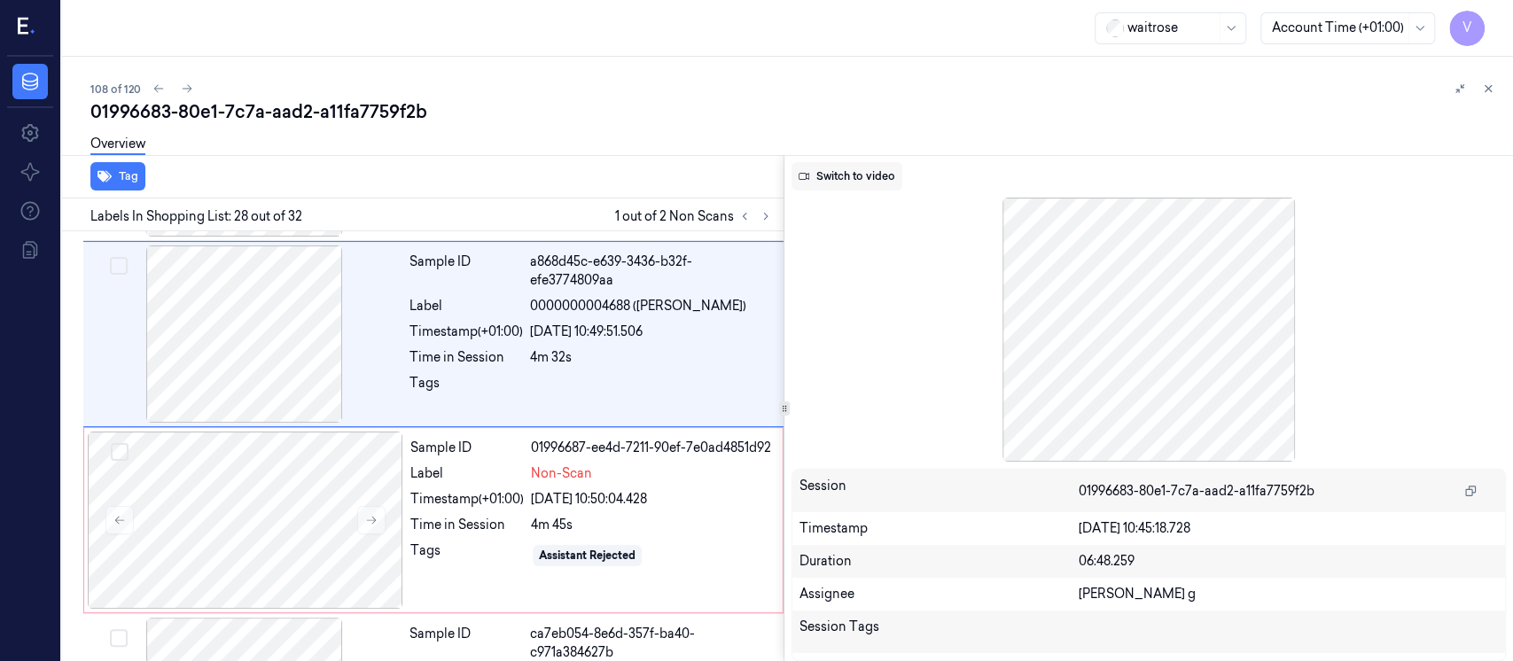
click at [843, 181] on button "Switch to video" at bounding box center [847, 176] width 111 height 28
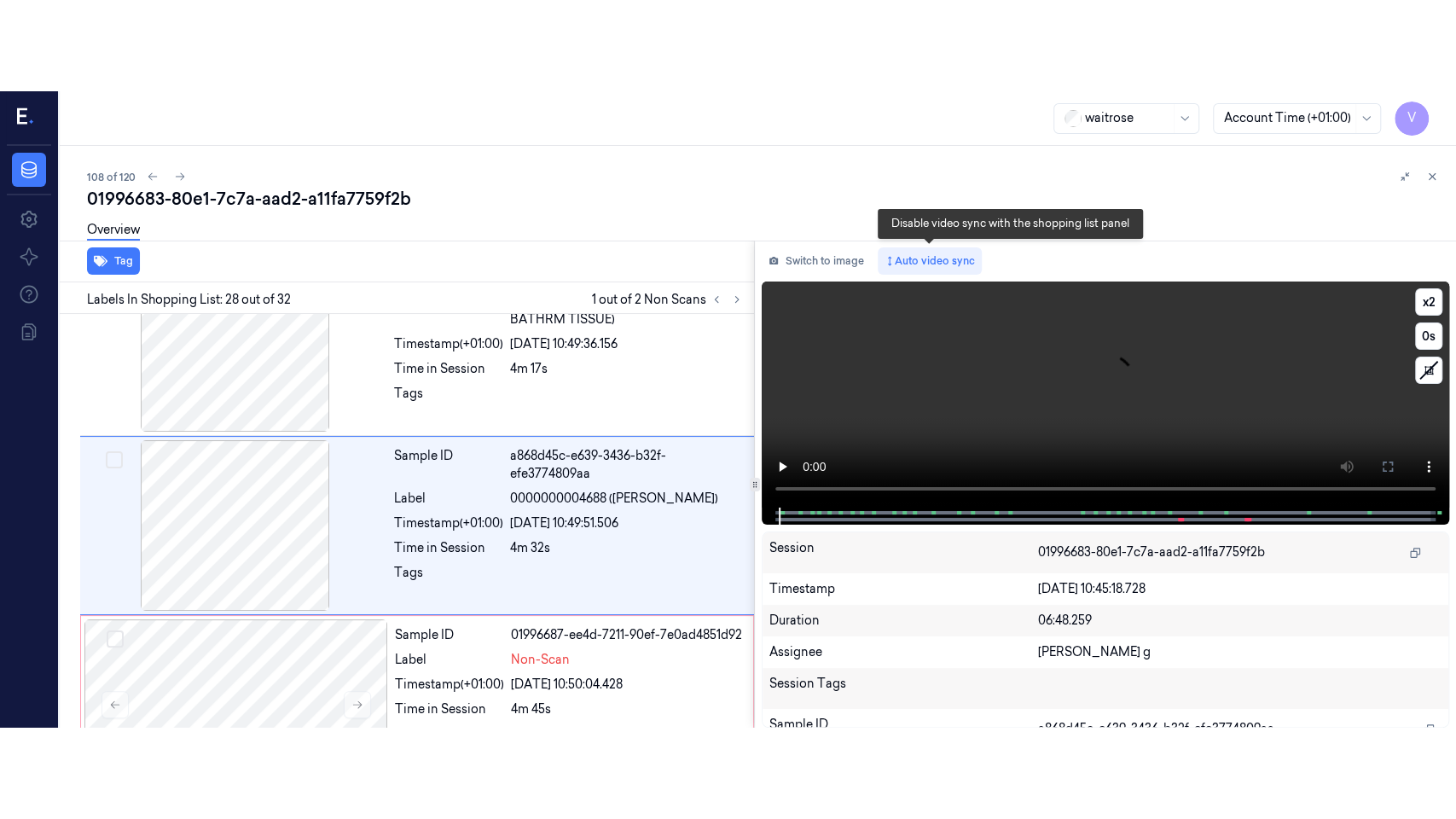
scroll to position [4749, 0]
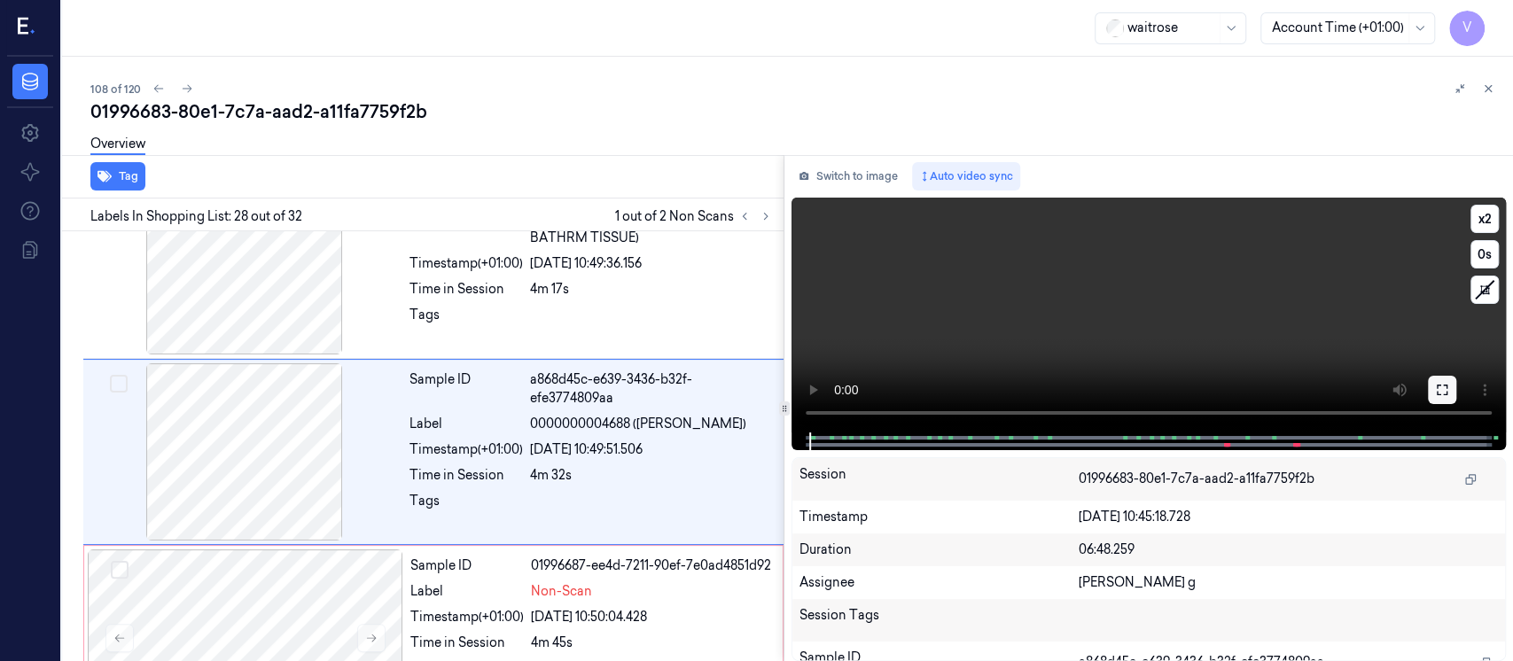
click at [1447, 400] on button at bounding box center [1442, 390] width 28 height 28
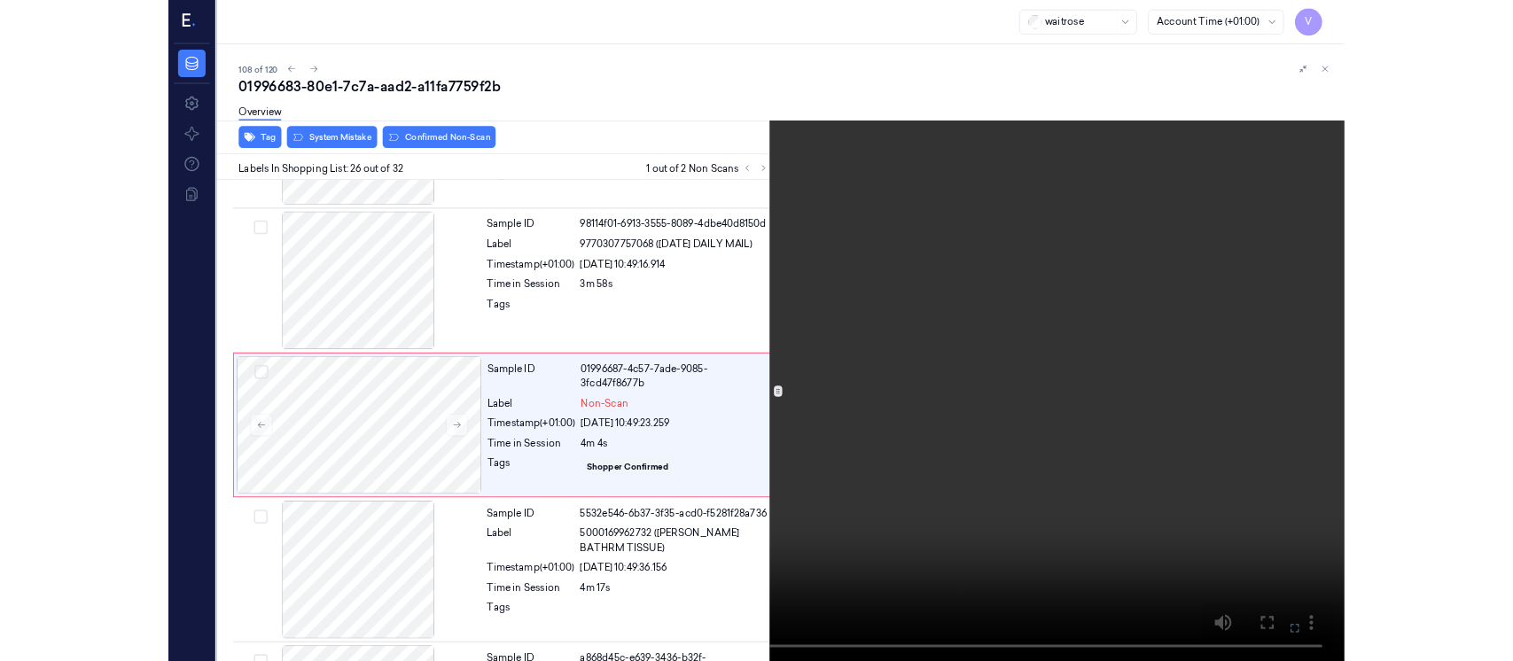
scroll to position [4468, 0]
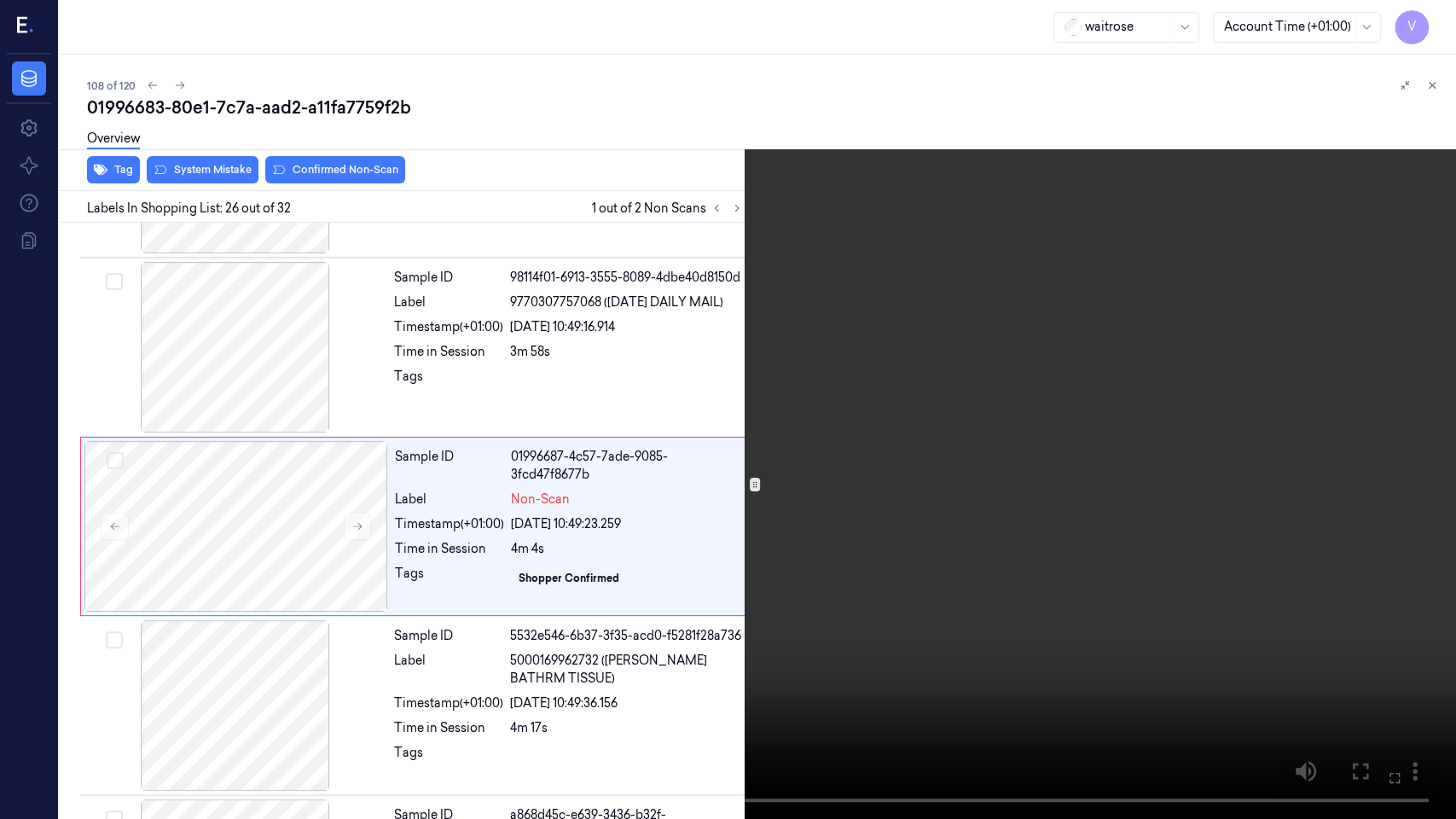
click at [0, 0] on icon at bounding box center [0, 0] width 0 height 0
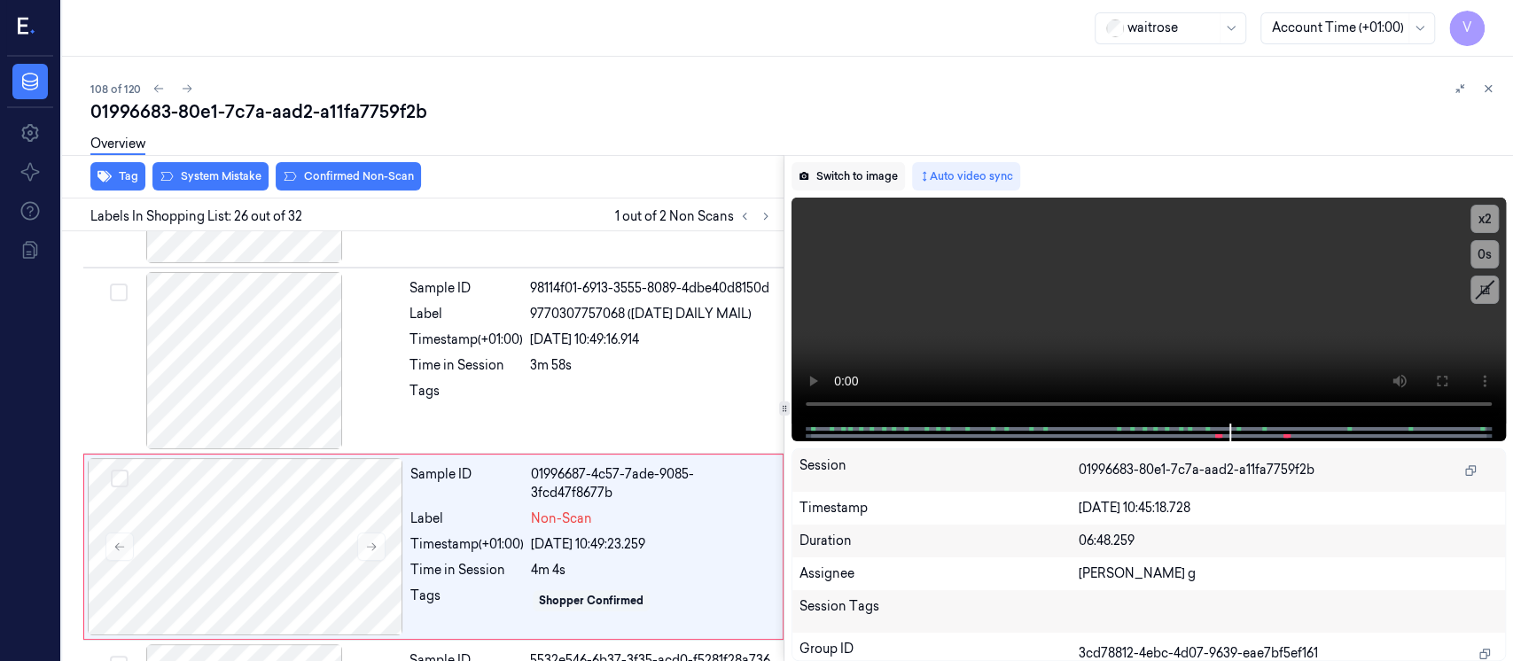
click at [837, 184] on button "Switch to image" at bounding box center [848, 176] width 113 height 28
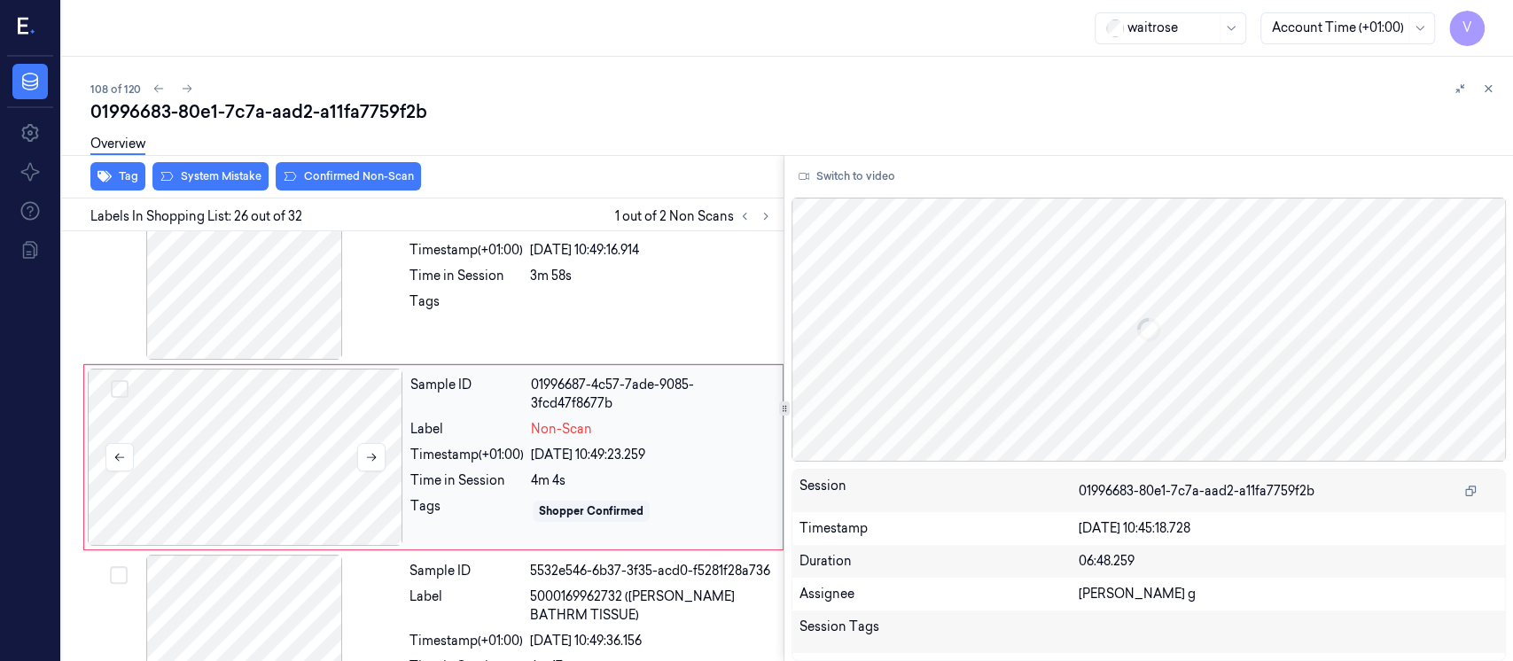
scroll to position [4563, 0]
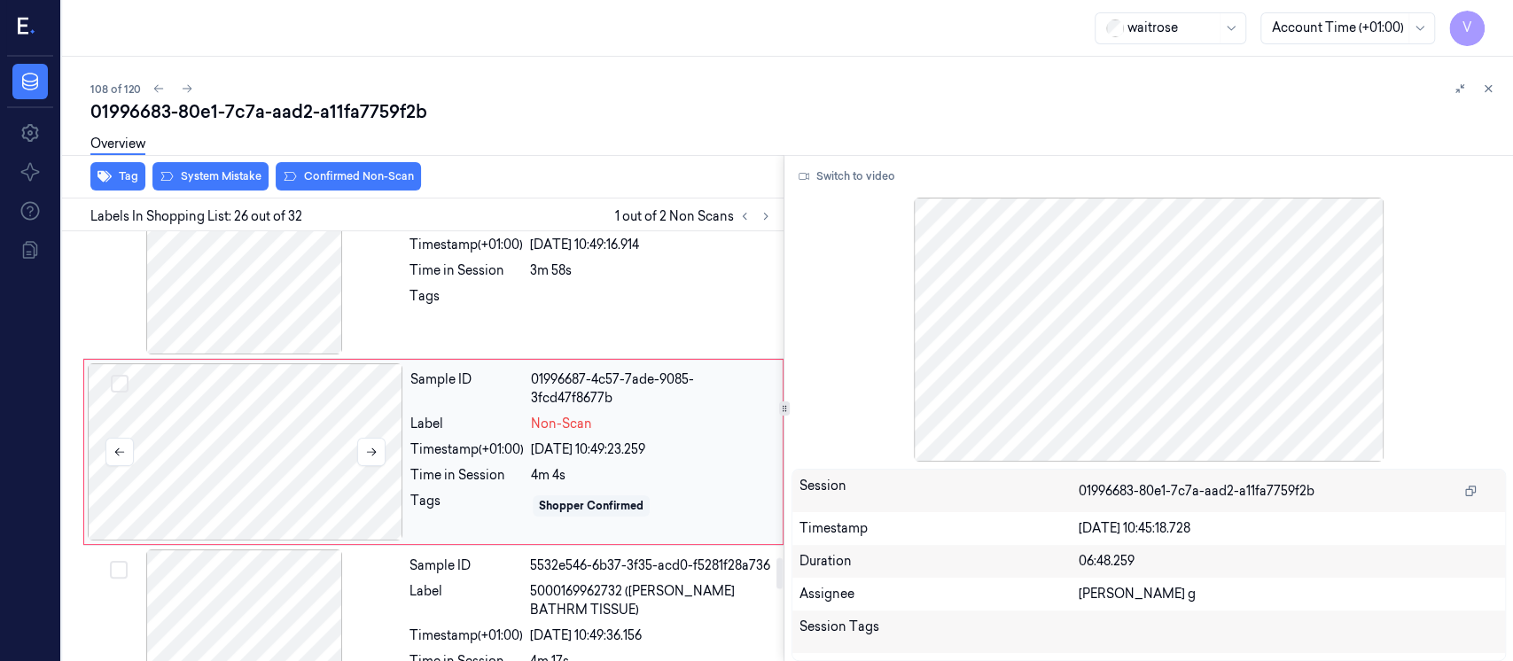
click at [356, 444] on div at bounding box center [246, 451] width 316 height 177
click at [761, 210] on icon at bounding box center [766, 216] width 12 height 12
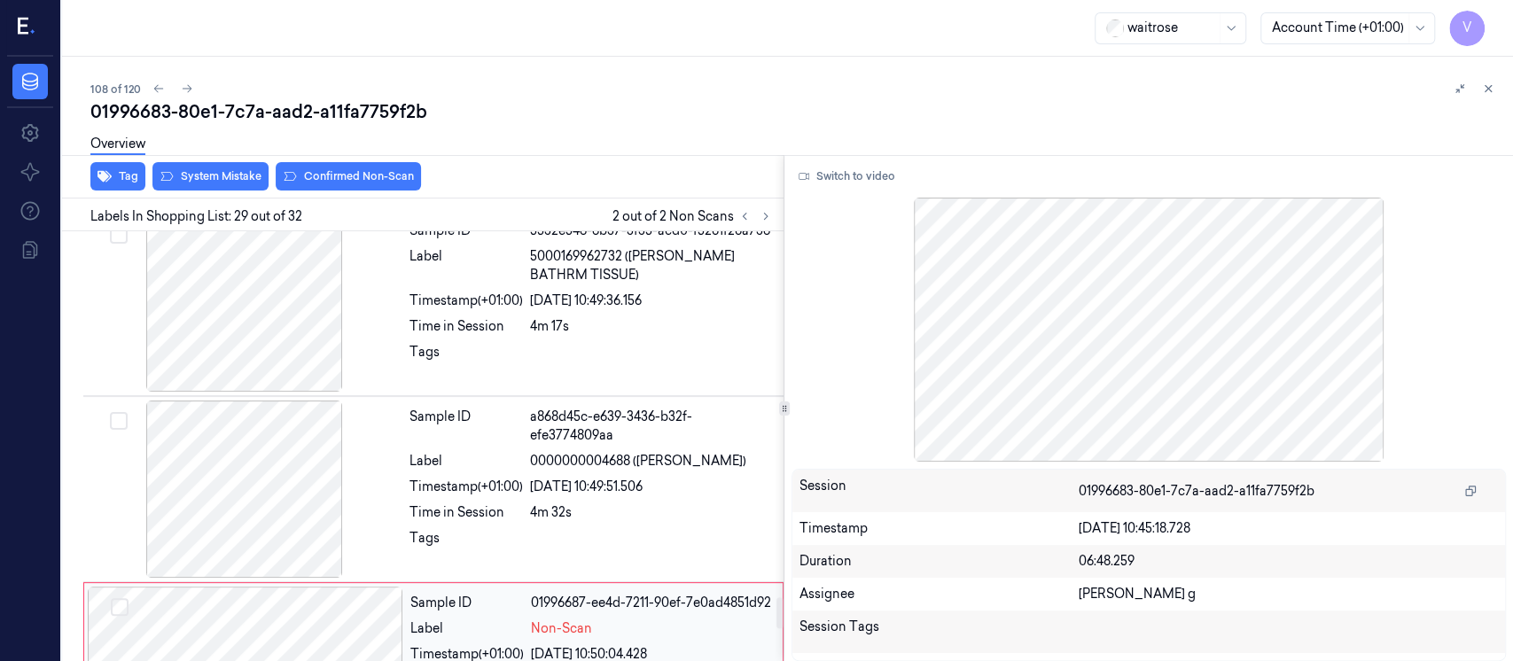
scroll to position [4885, 0]
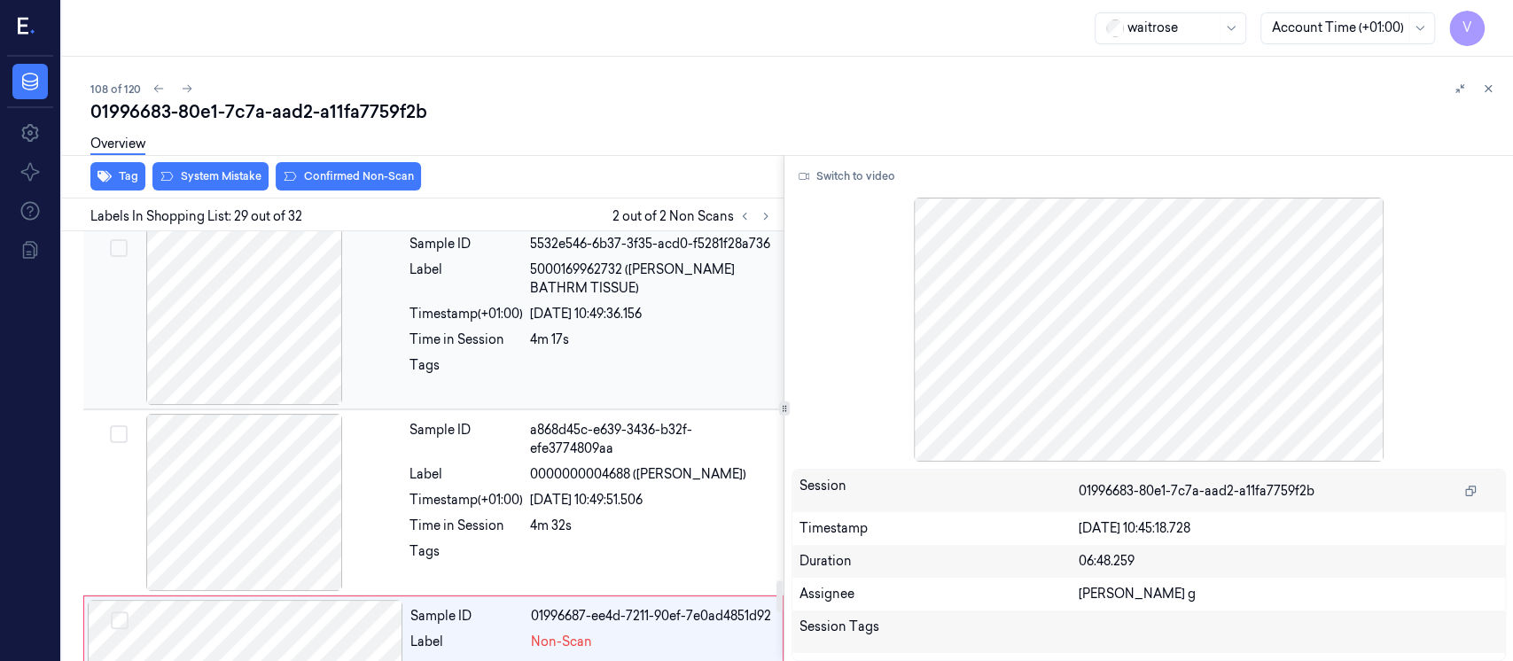
click at [571, 285] on span "5000169962732 (WR ESS BATHRM TISSUE)" at bounding box center [651, 279] width 243 height 37
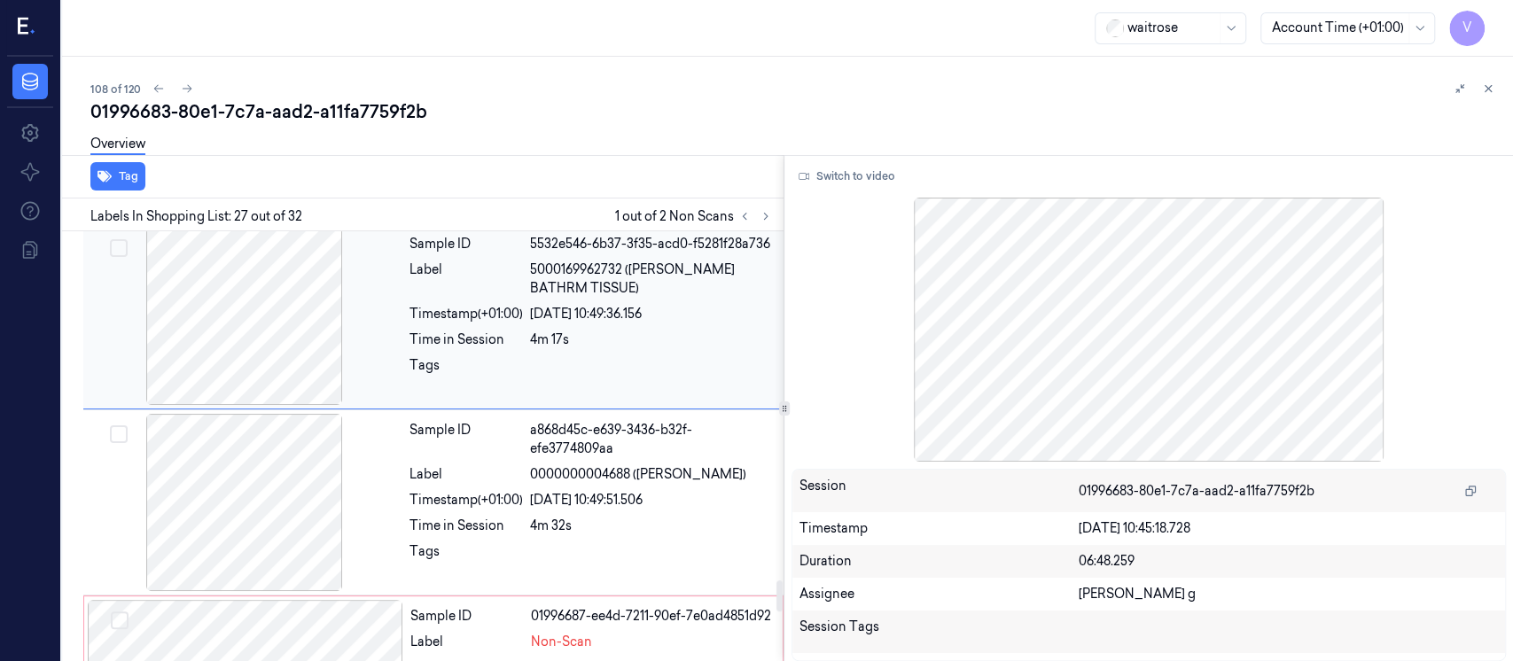
scroll to position [4749, 0]
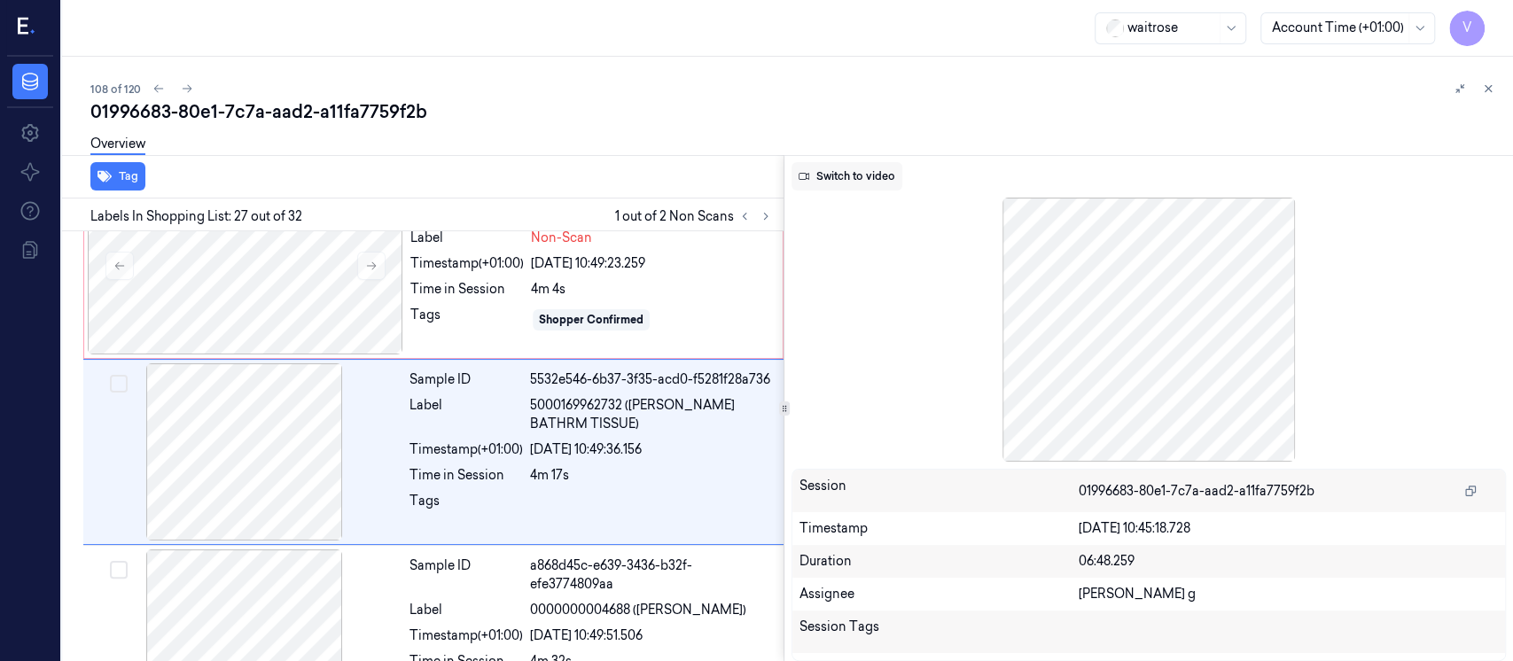
click at [844, 176] on button "Switch to video" at bounding box center [847, 176] width 111 height 28
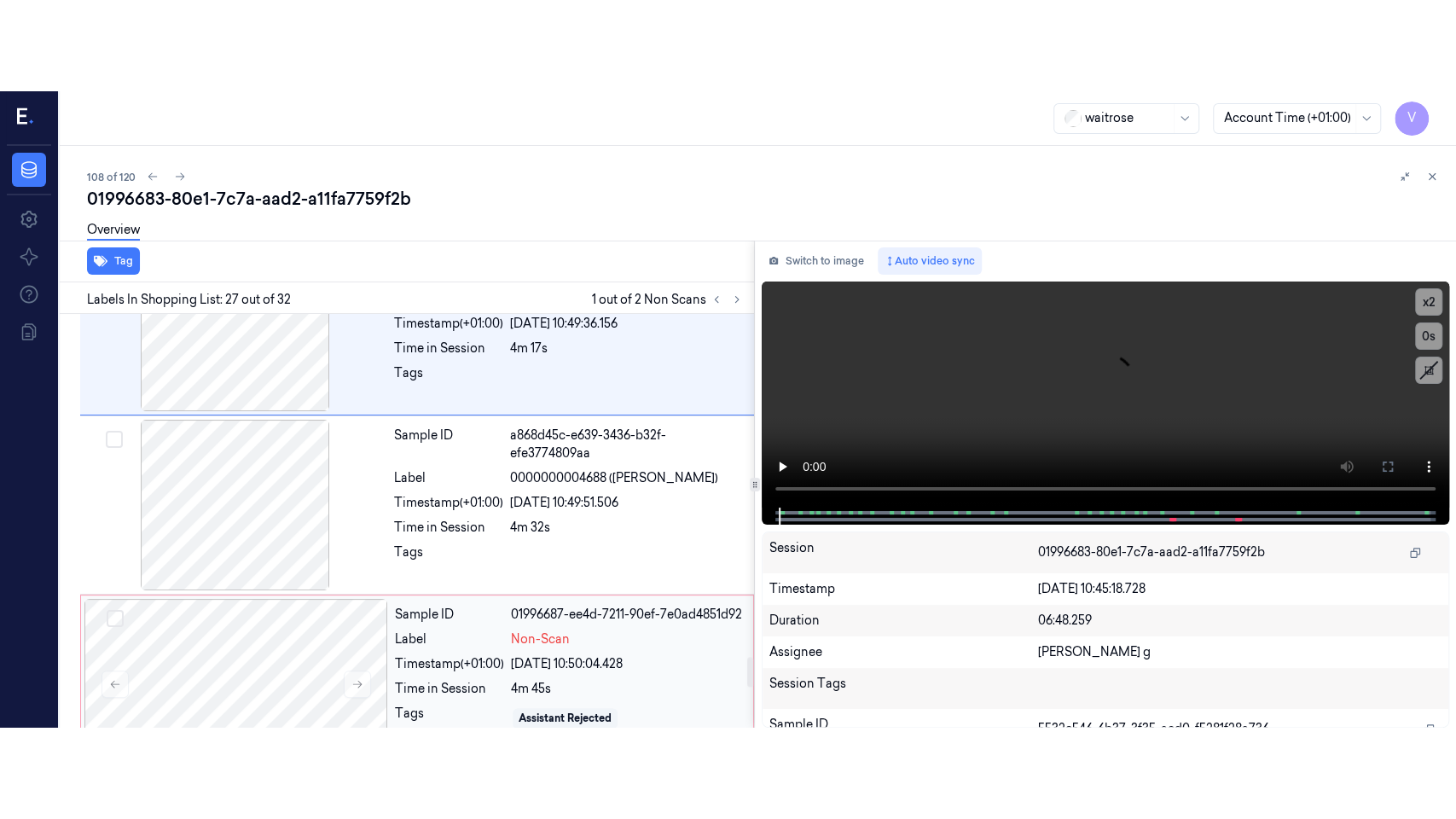
scroll to position [4799, 0]
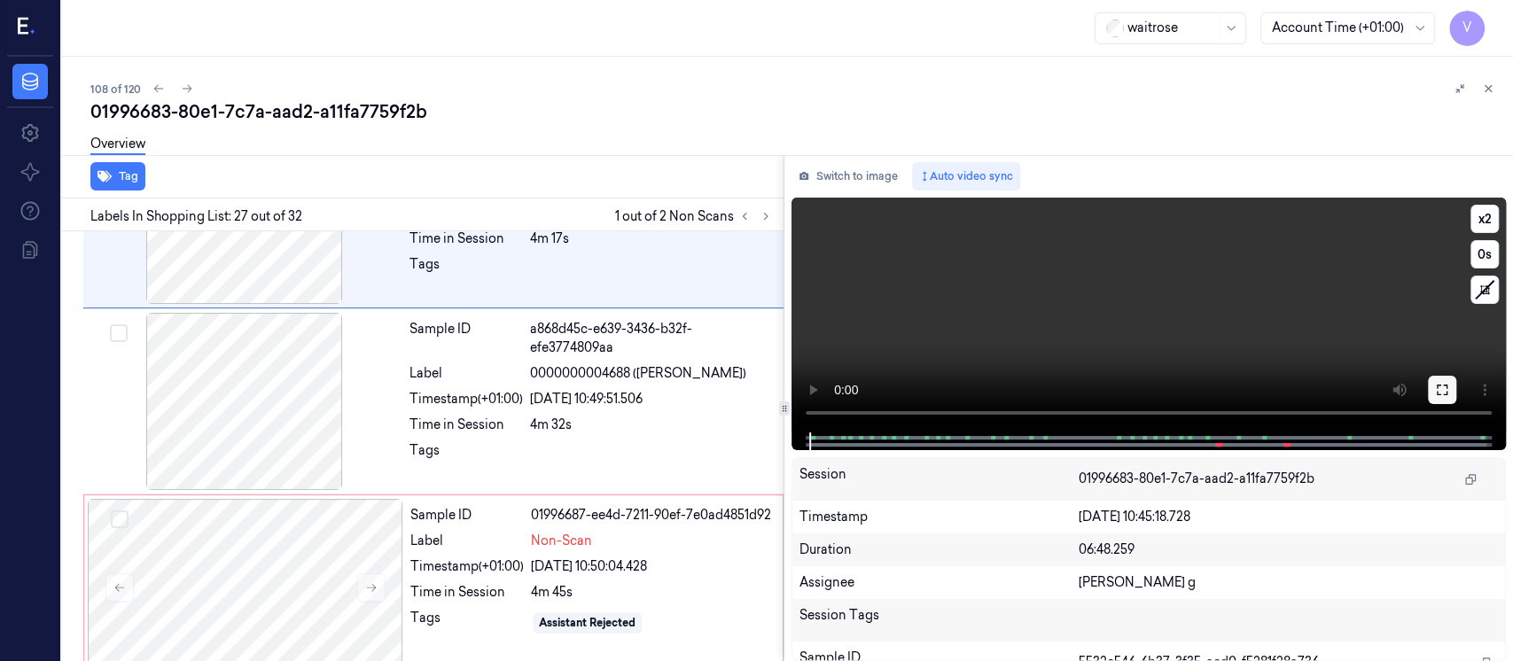
click at [1440, 390] on icon at bounding box center [1442, 390] width 14 height 14
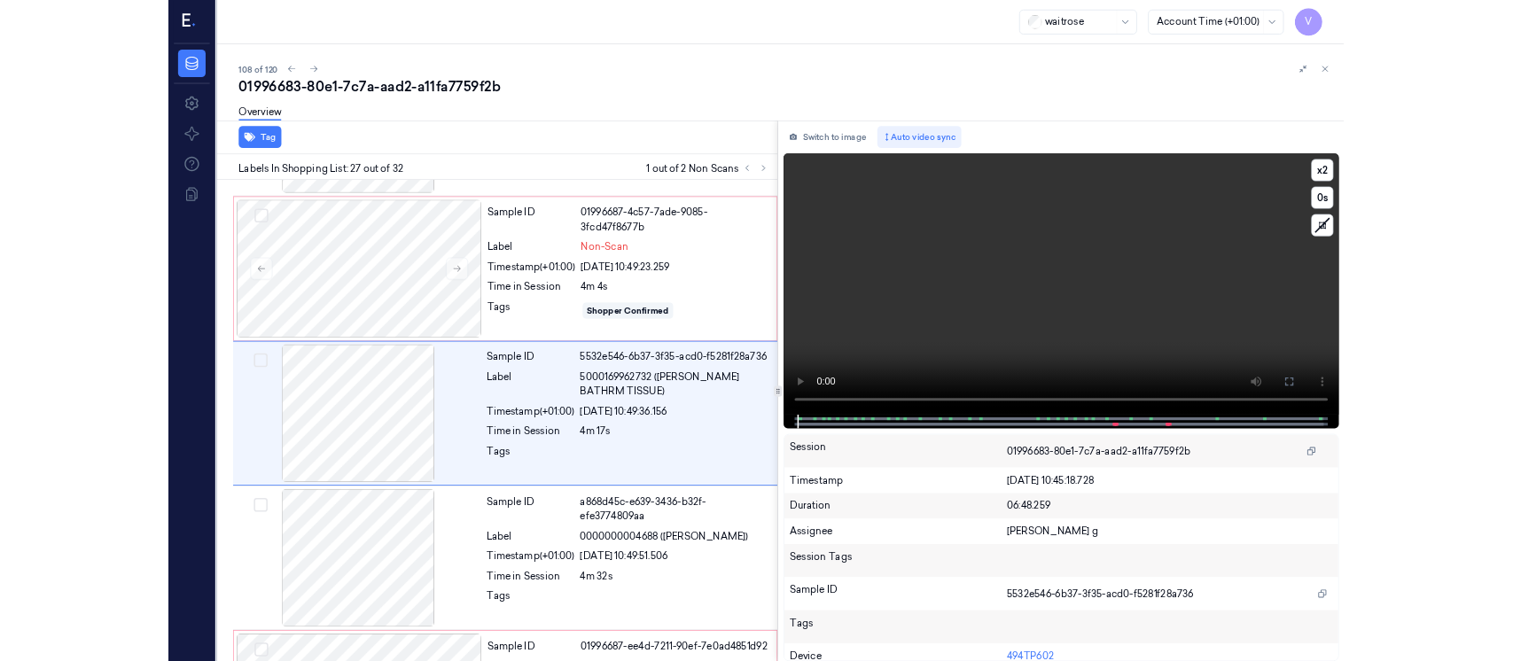
scroll to position [4654, 0]
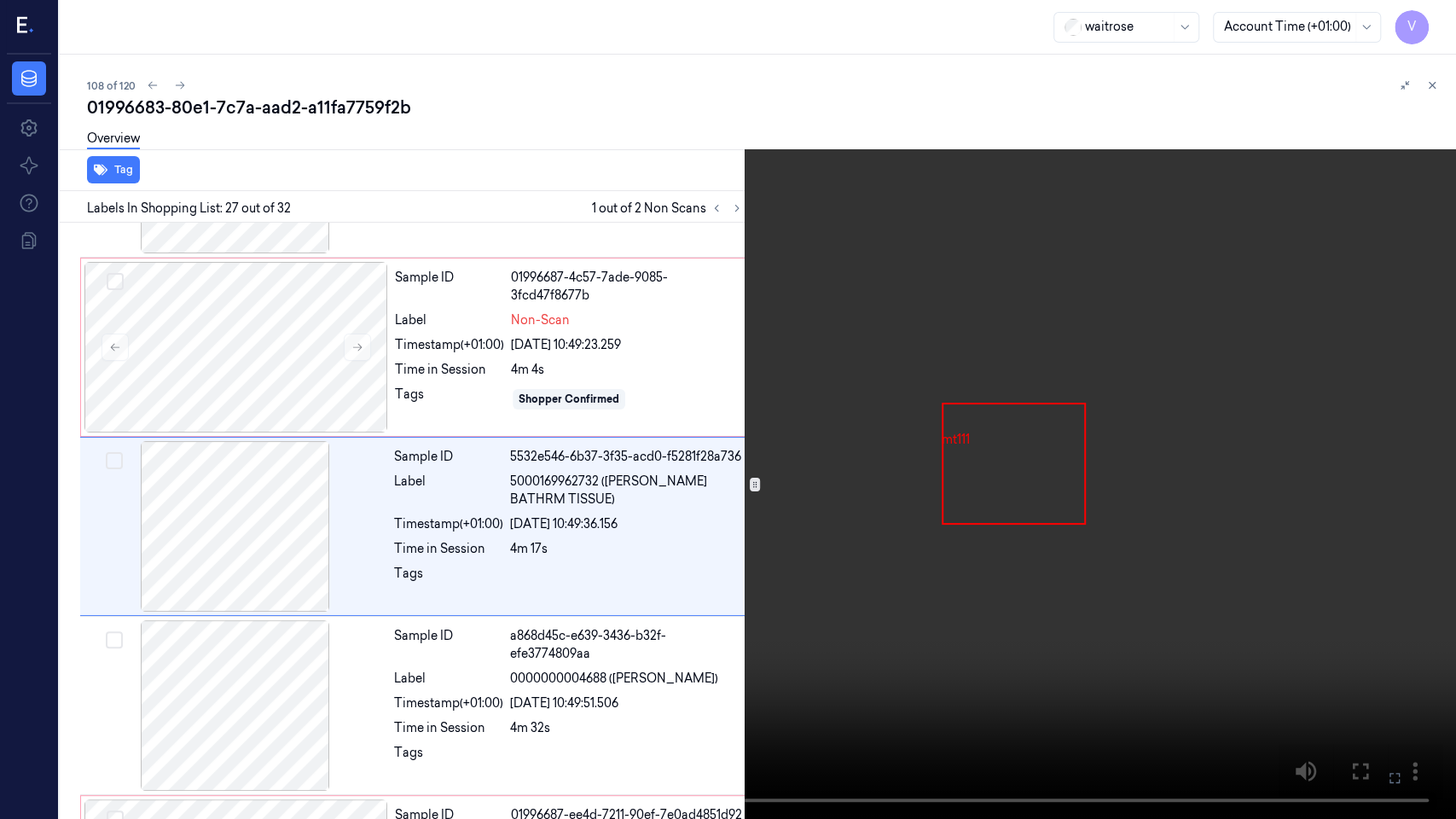
click at [0, 0] on icon at bounding box center [0, 0] width 0 height 0
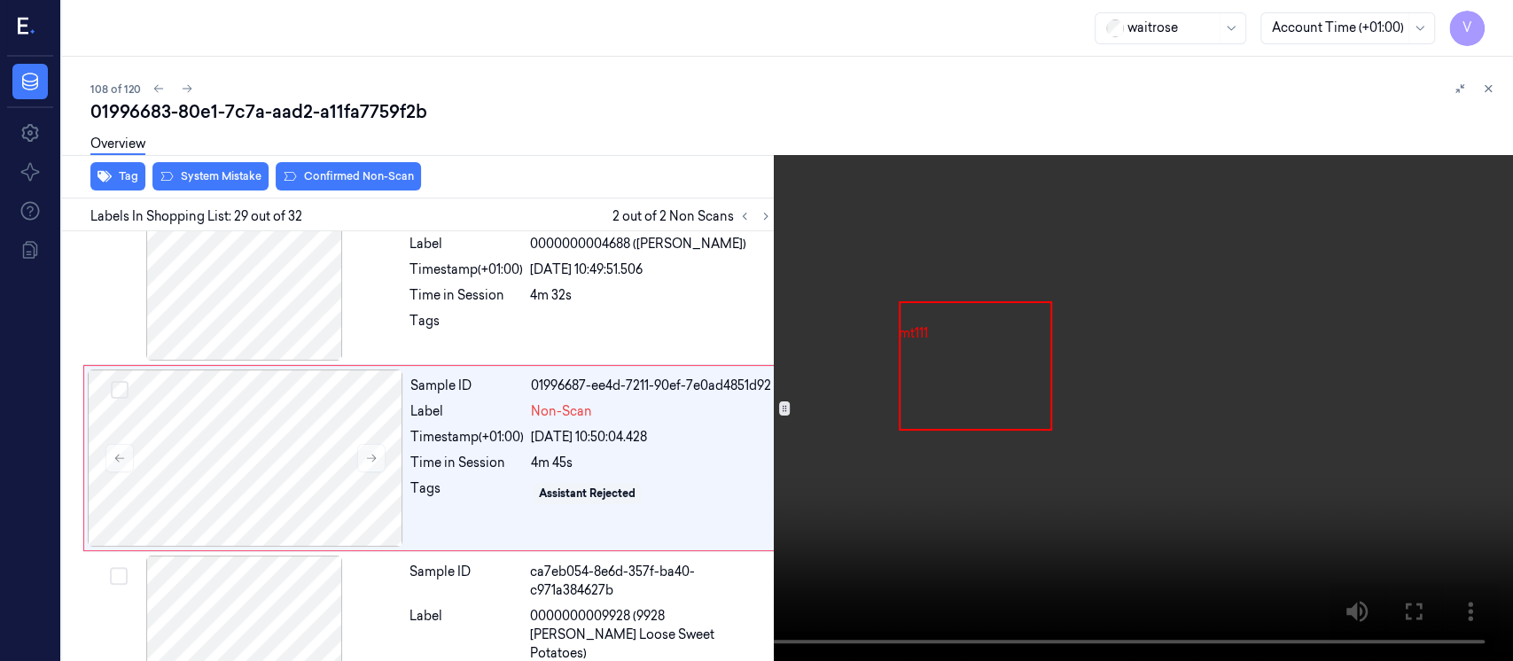
scroll to position [5121, 0]
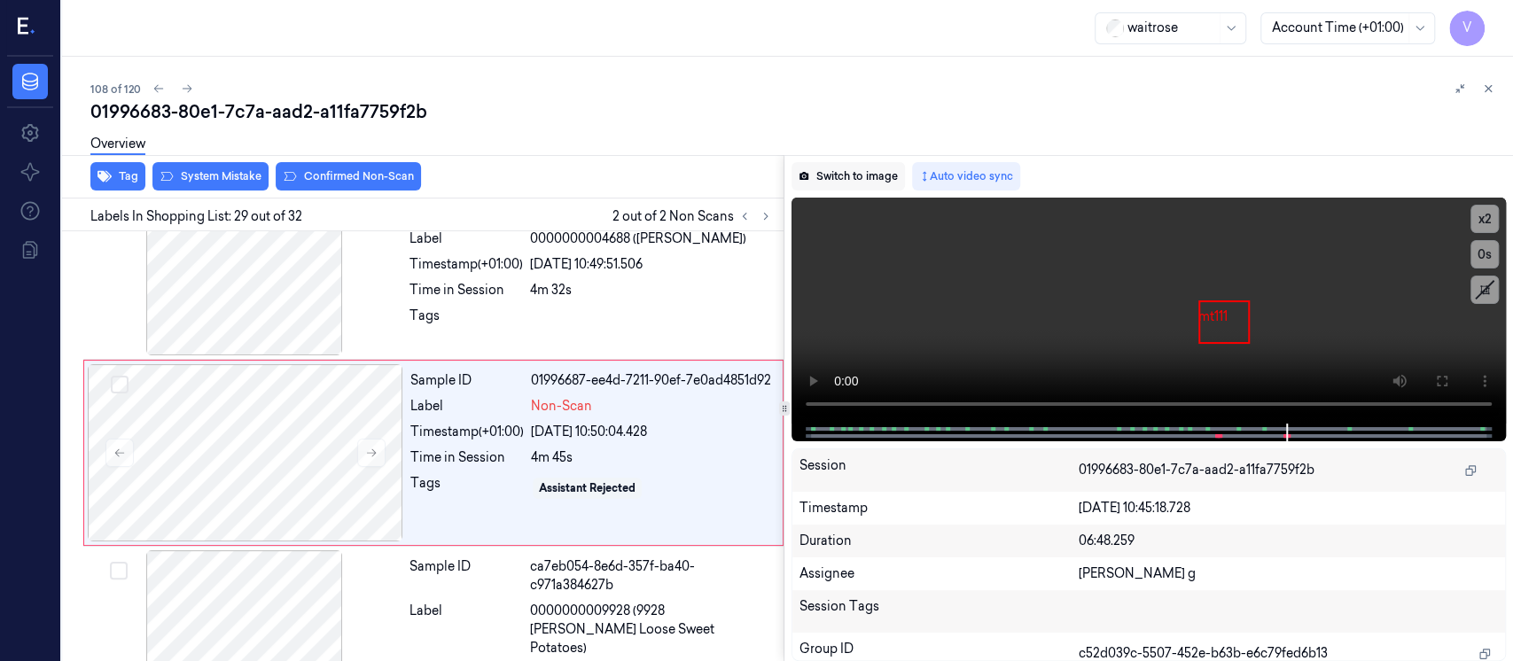
click at [837, 179] on button "Switch to image" at bounding box center [848, 176] width 113 height 28
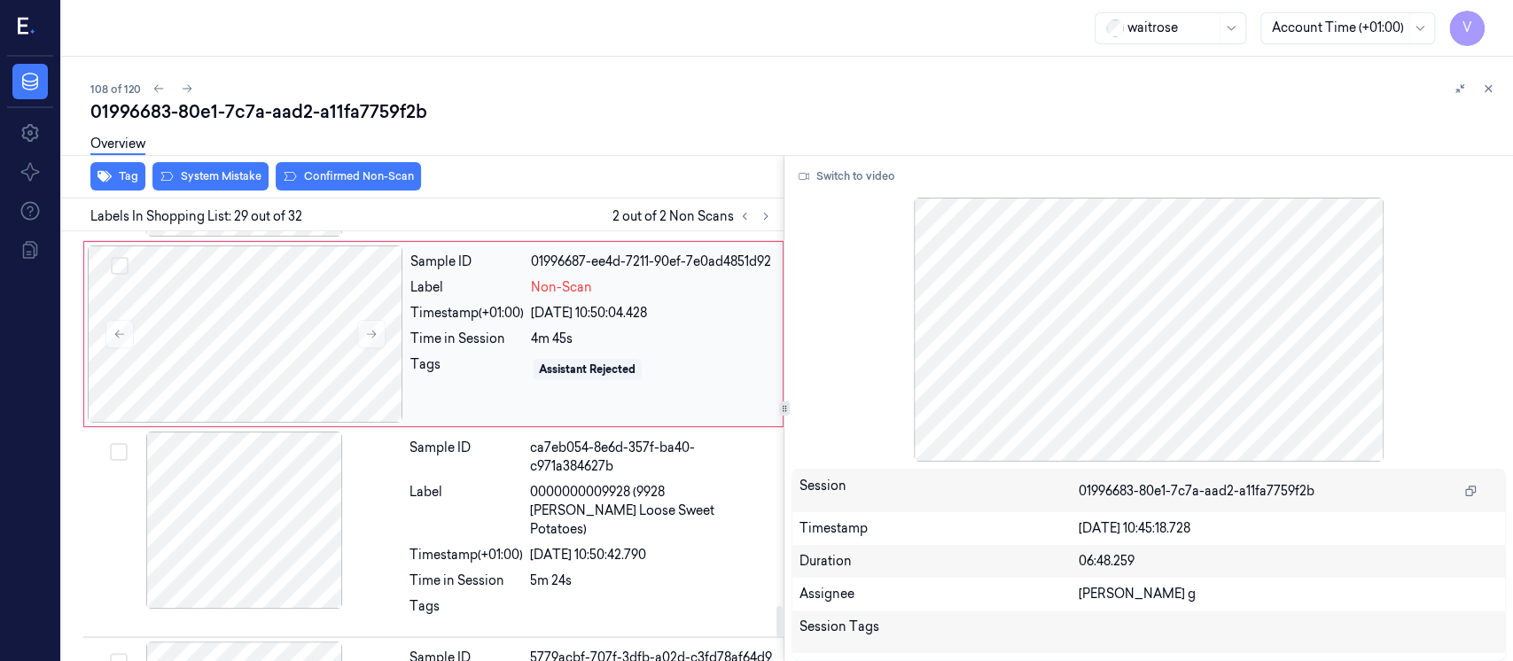
click at [410, 323] on div "Timestamp (+01:00)" at bounding box center [466, 313] width 113 height 19
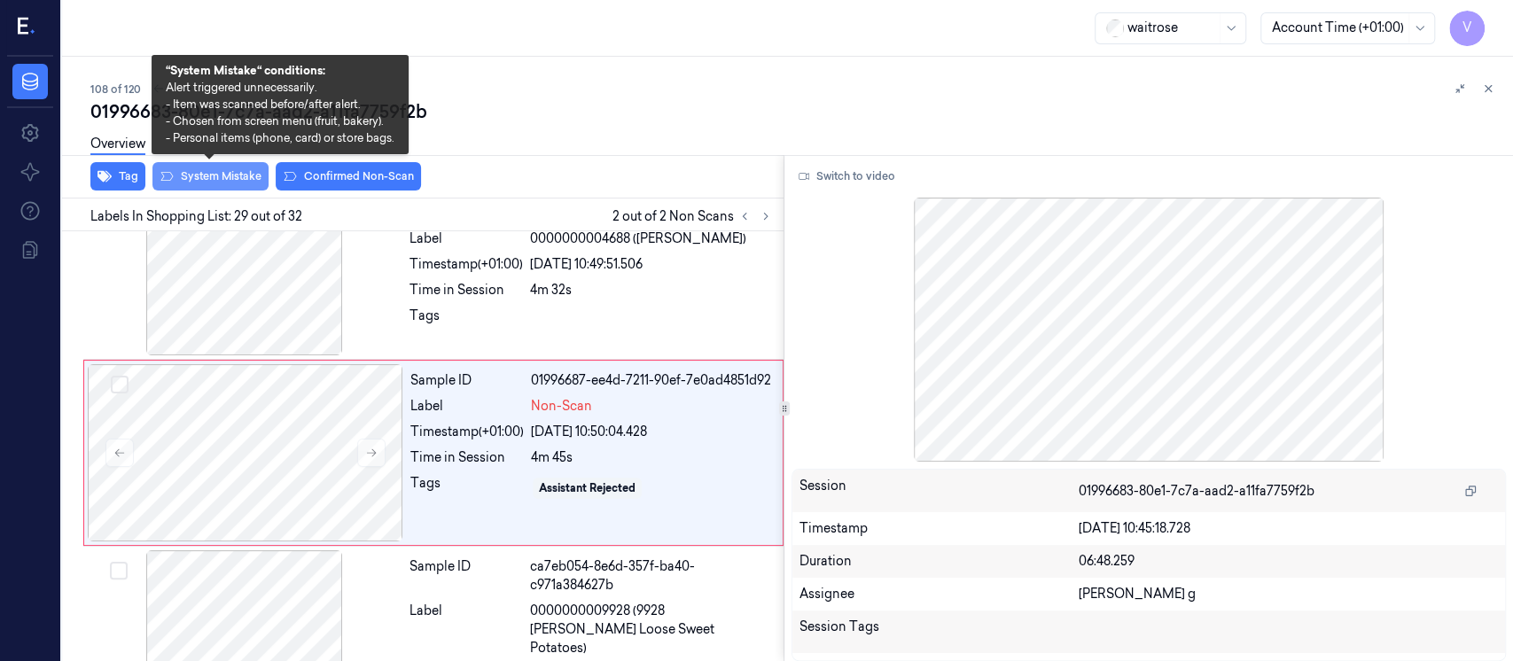
click at [209, 184] on button "System Mistake" at bounding box center [210, 176] width 116 height 28
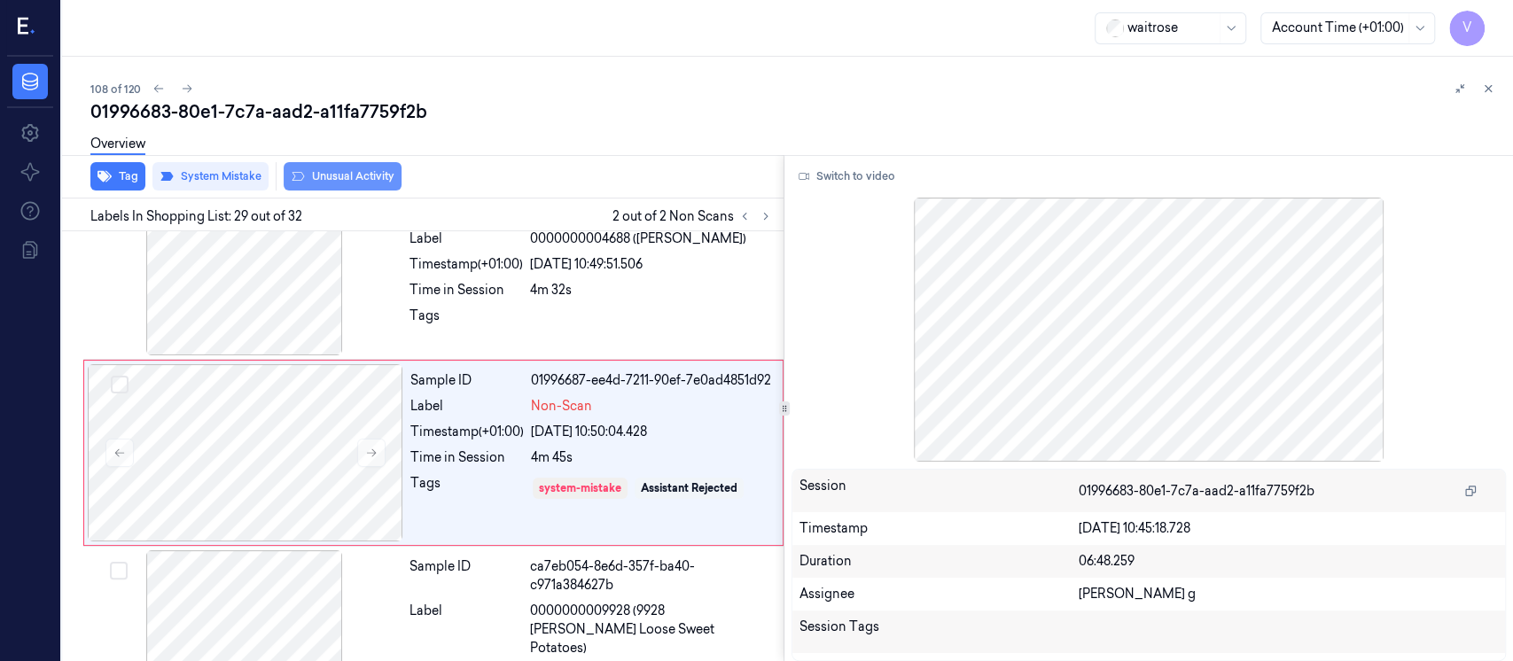
click at [360, 177] on button "Unusual Activity" at bounding box center [343, 176] width 118 height 28
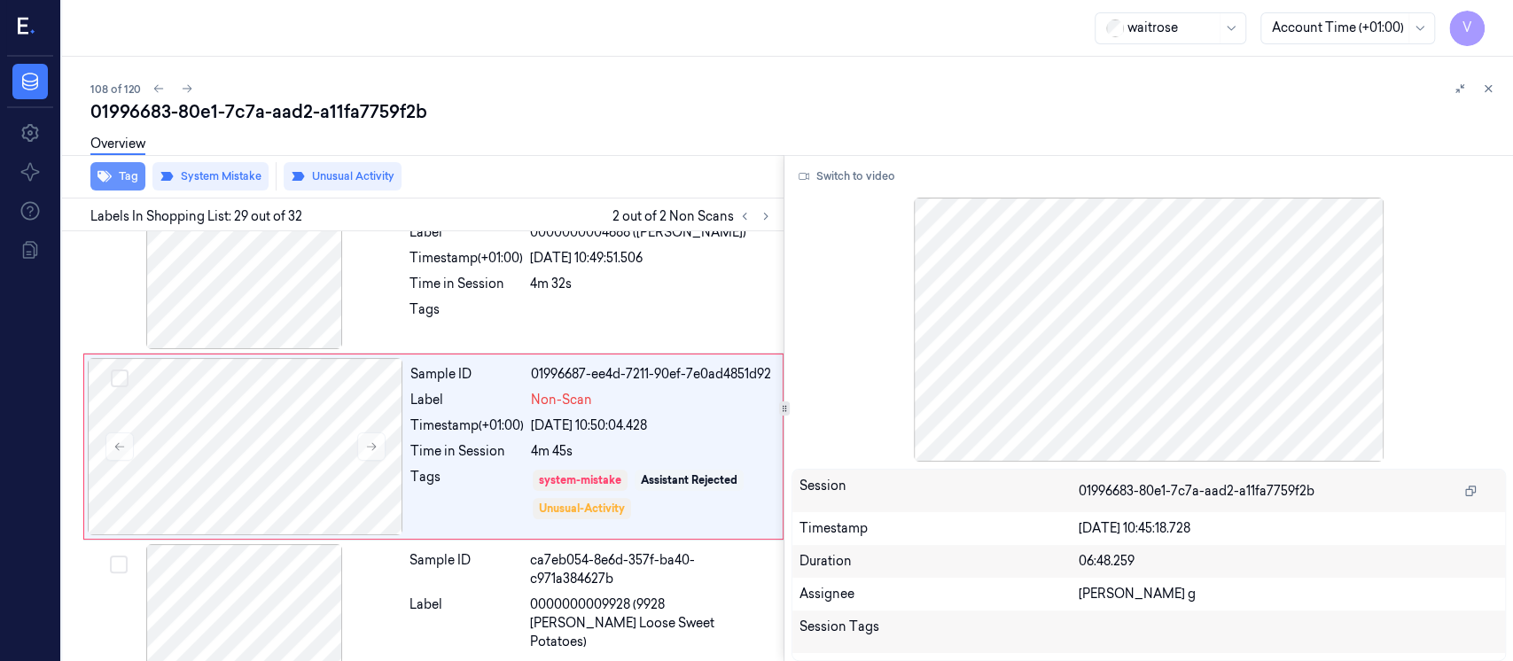
click at [99, 180] on icon "button" at bounding box center [105, 176] width 14 height 14
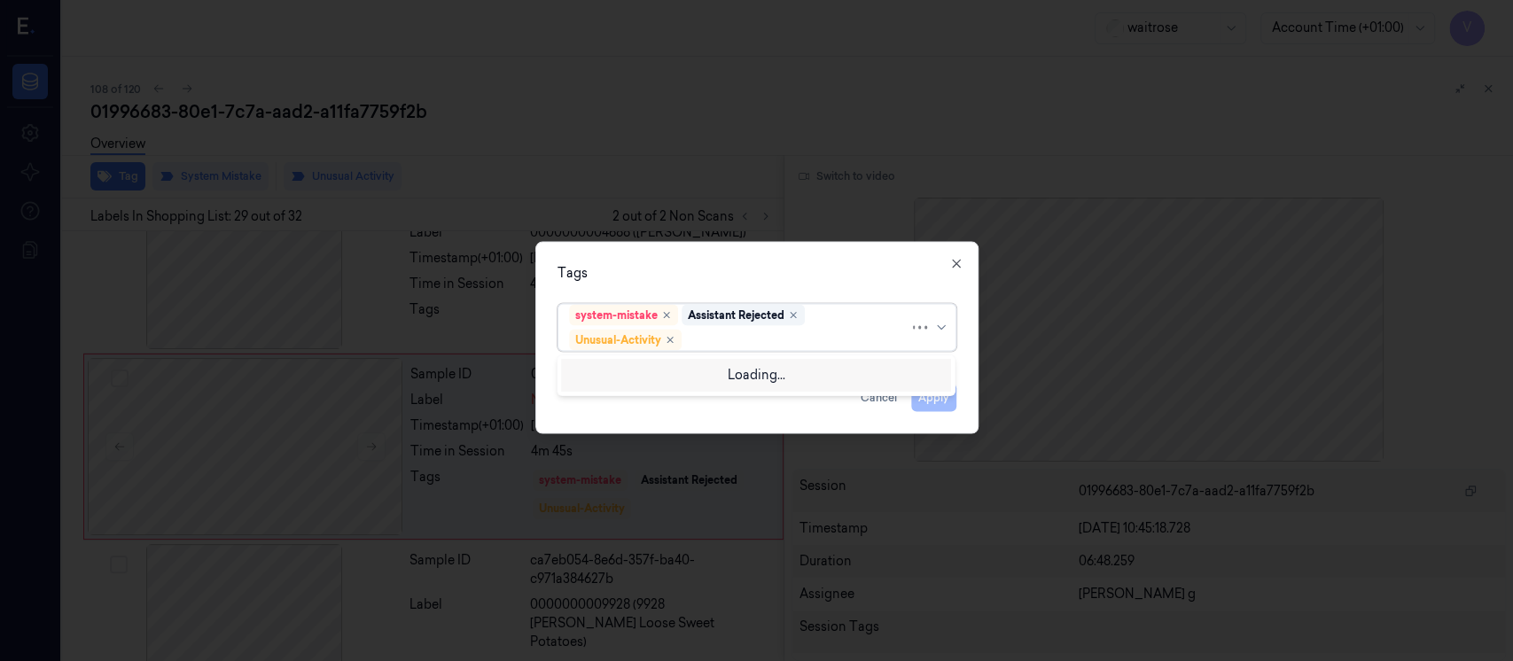
click at [730, 334] on div at bounding box center [797, 340] width 224 height 19
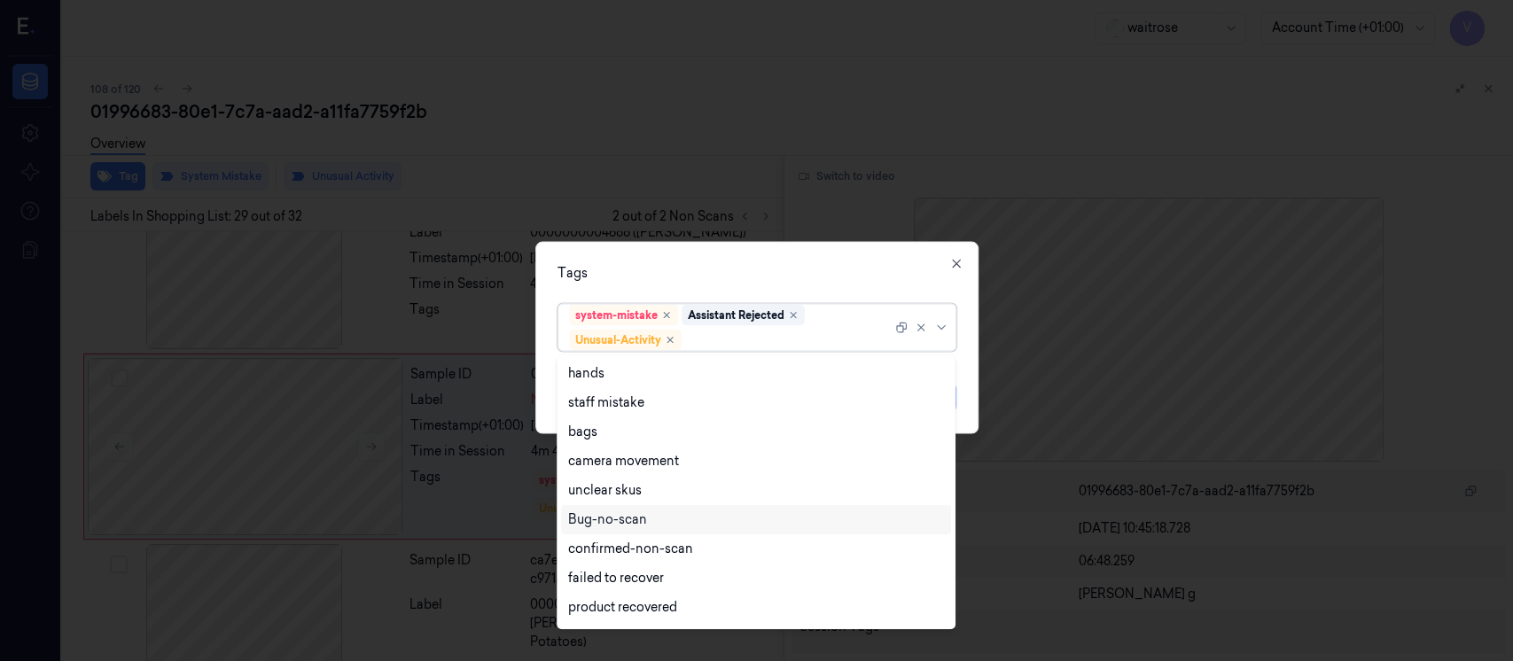
scroll to position [230, 0]
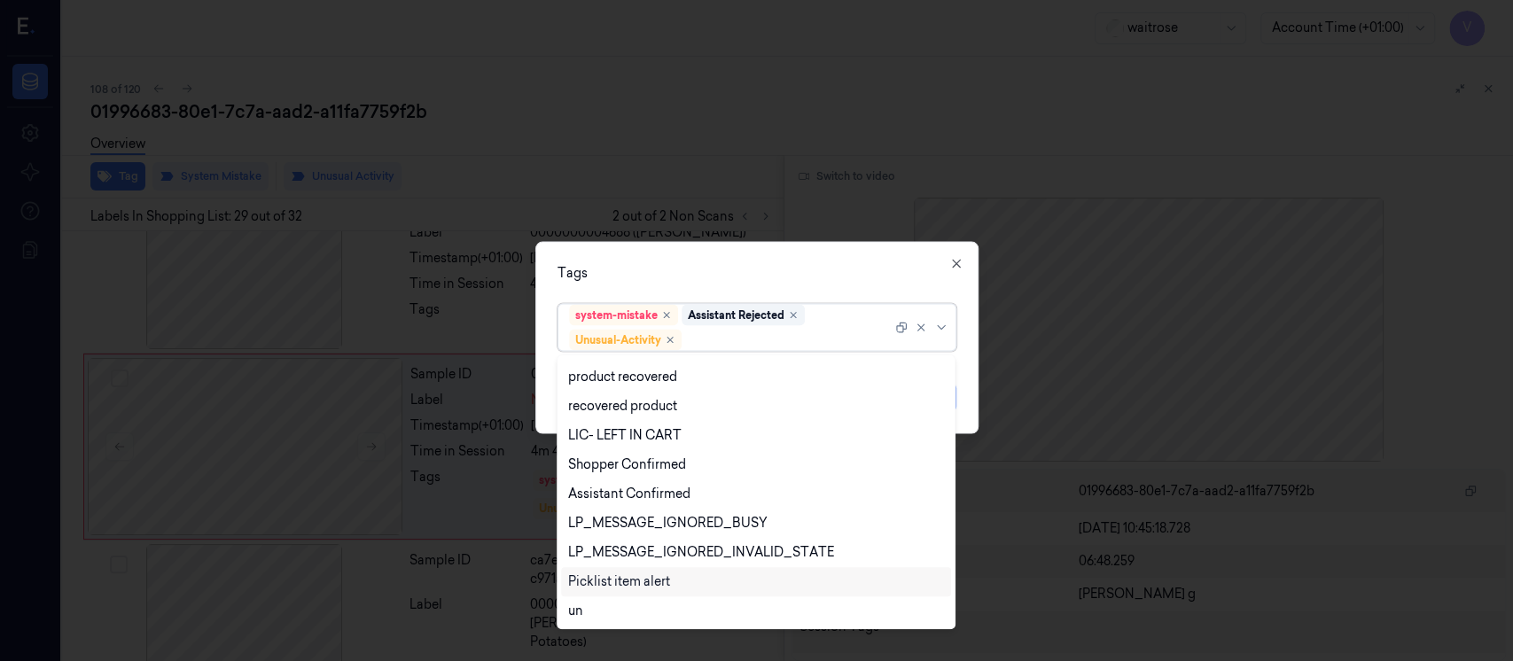
click at [606, 586] on div "Picklist item alert" at bounding box center [619, 582] width 102 height 19
click at [758, 277] on div "Tags" at bounding box center [757, 273] width 399 height 19
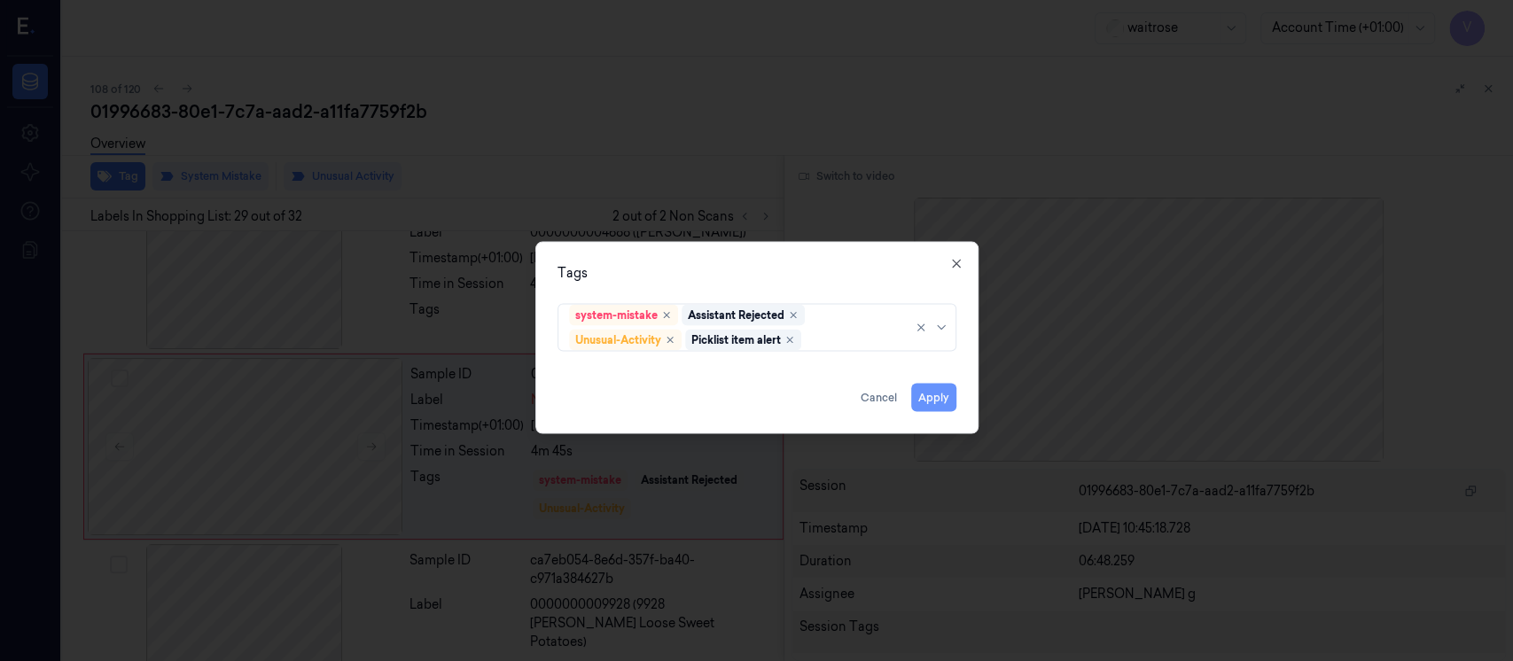
click at [937, 397] on button "Apply" at bounding box center [933, 398] width 45 height 28
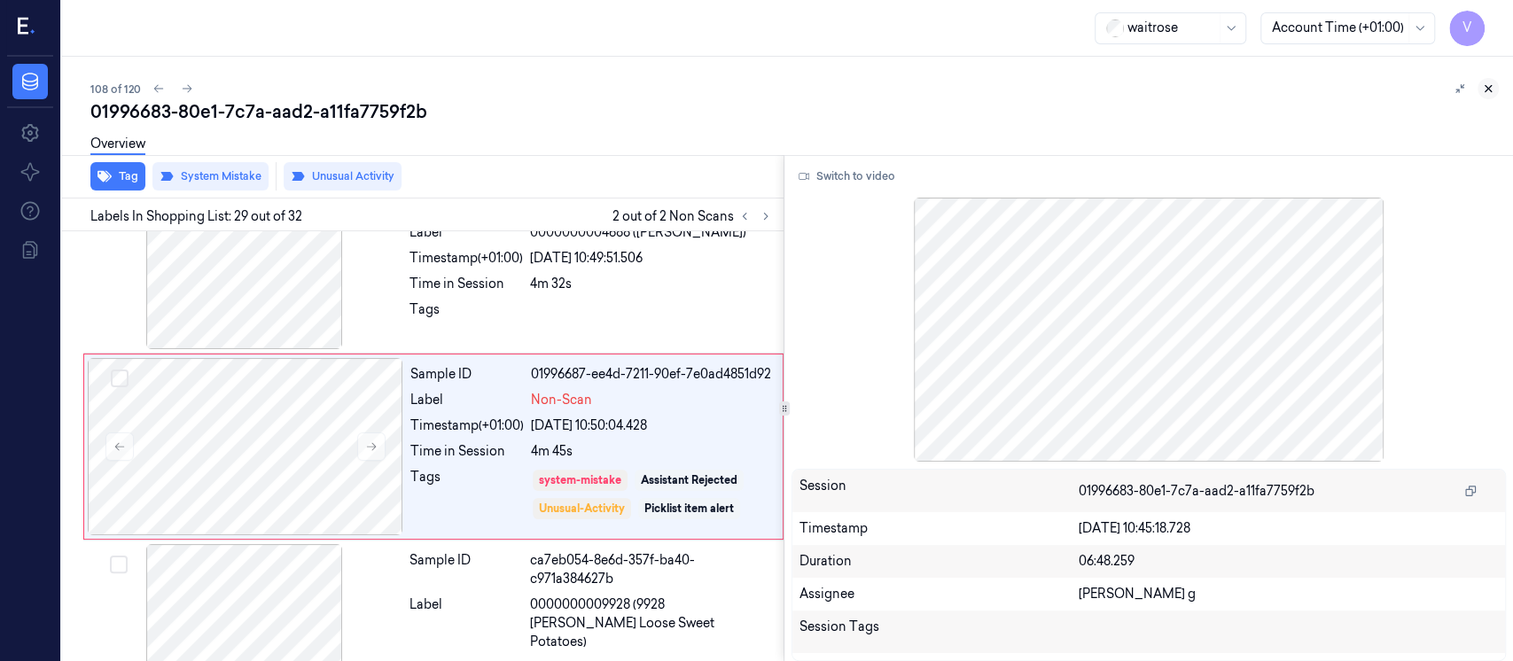
click at [1496, 84] on button at bounding box center [1488, 88] width 21 height 21
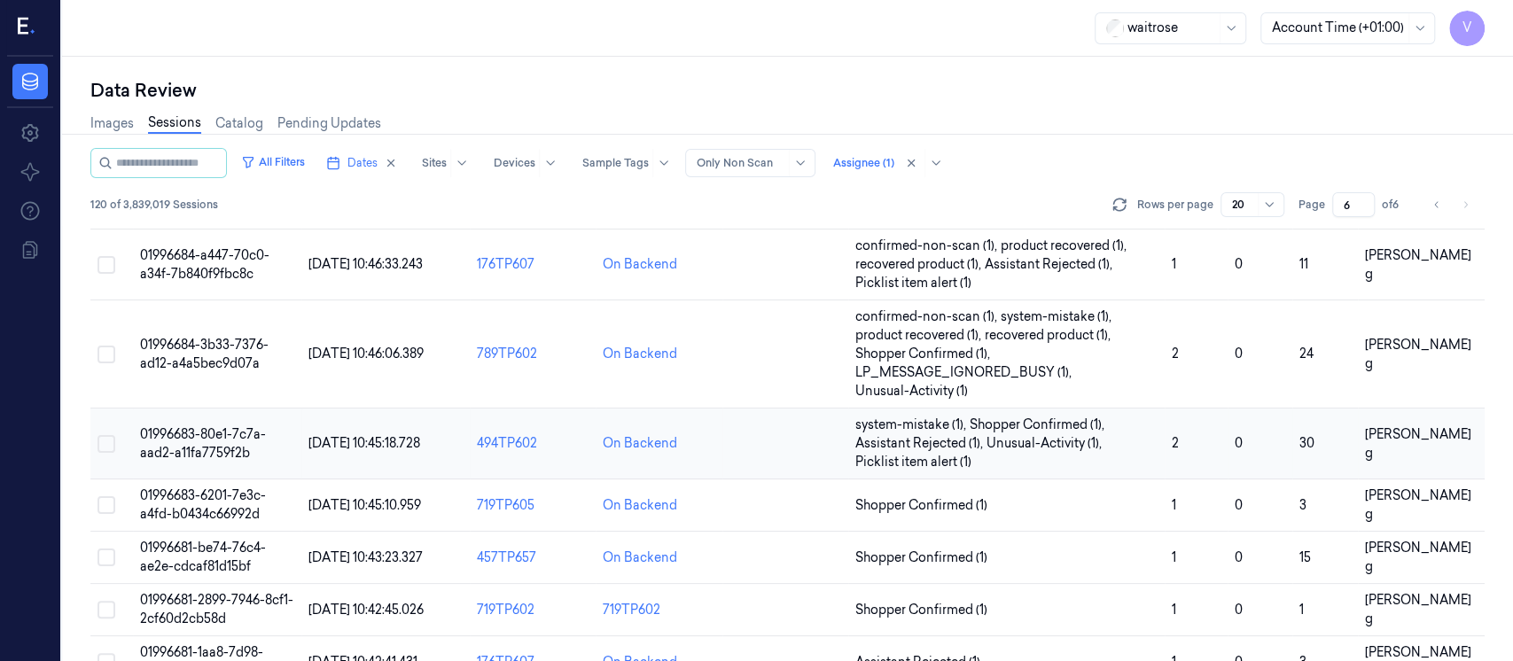
scroll to position [360, 0]
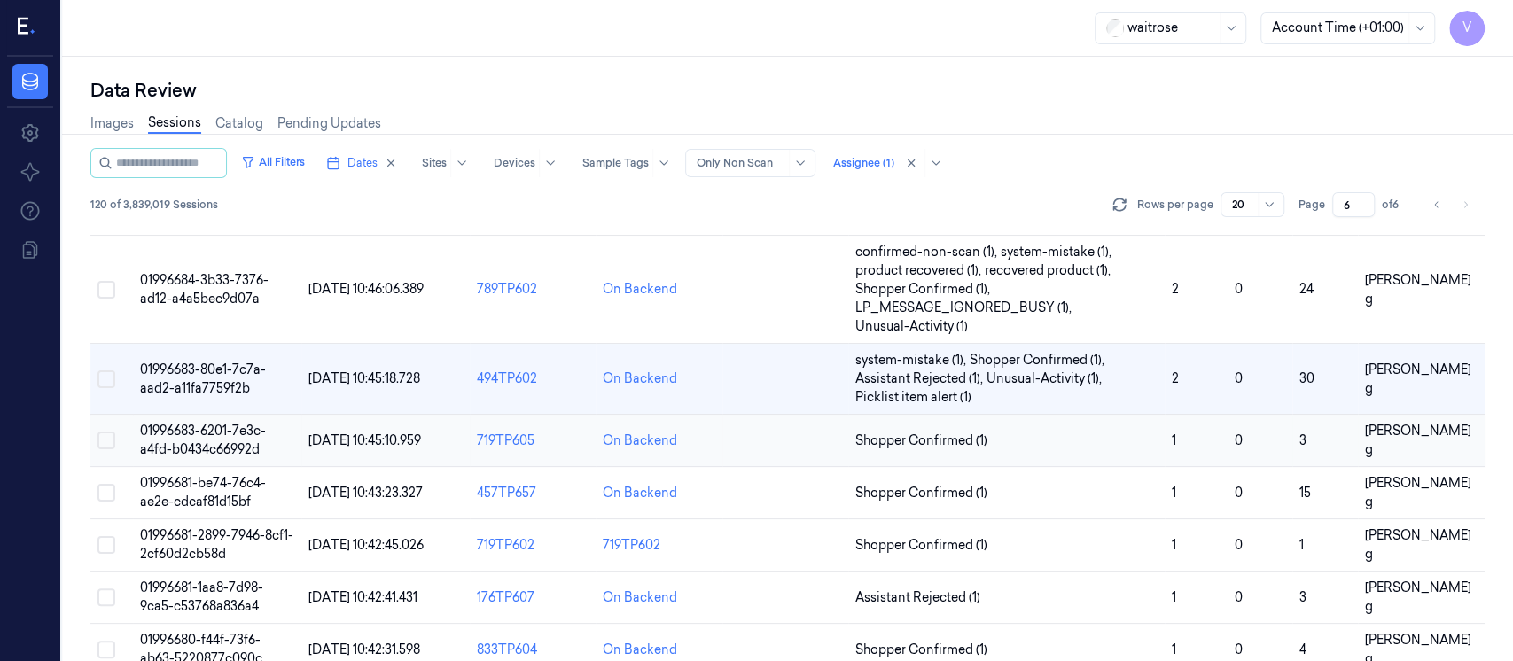
click at [778, 448] on td at bounding box center [786, 441] width 126 height 52
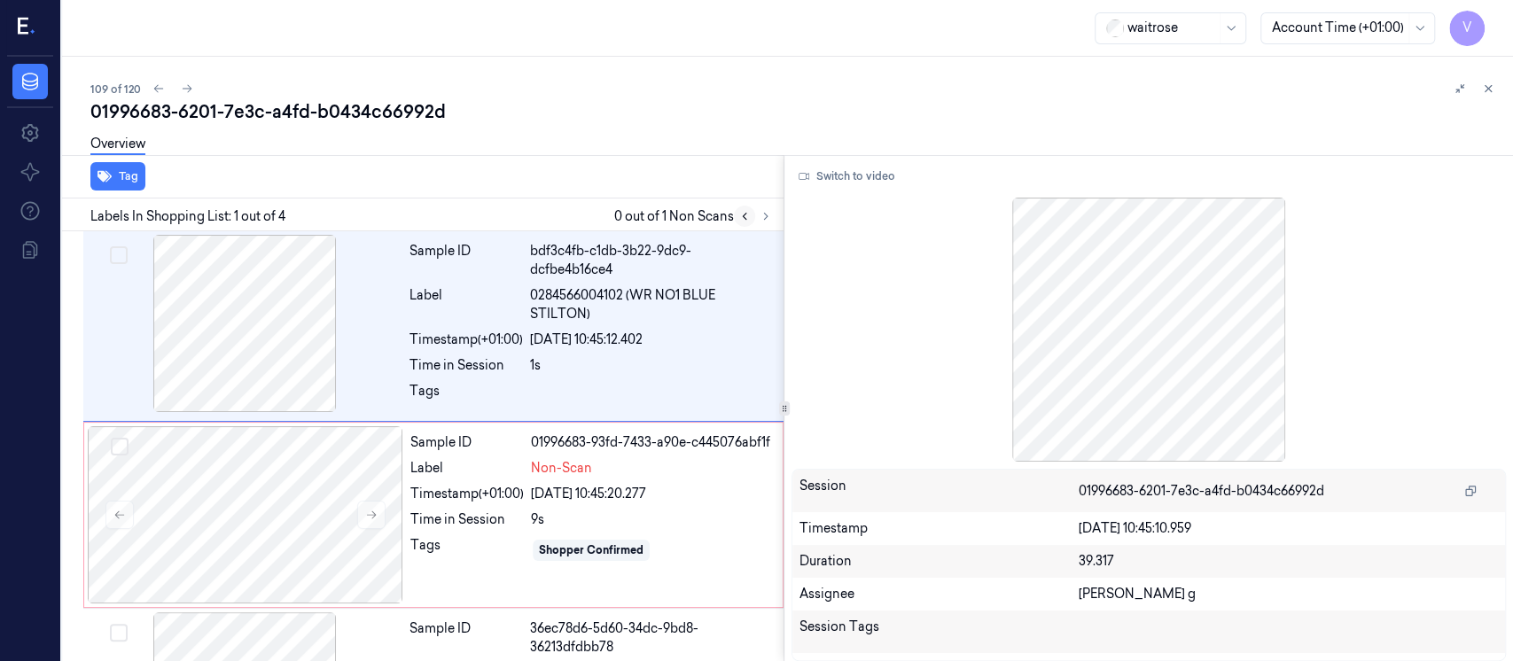
click at [746, 210] on icon at bounding box center [744, 216] width 12 height 12
click at [288, 524] on div at bounding box center [246, 514] width 316 height 177
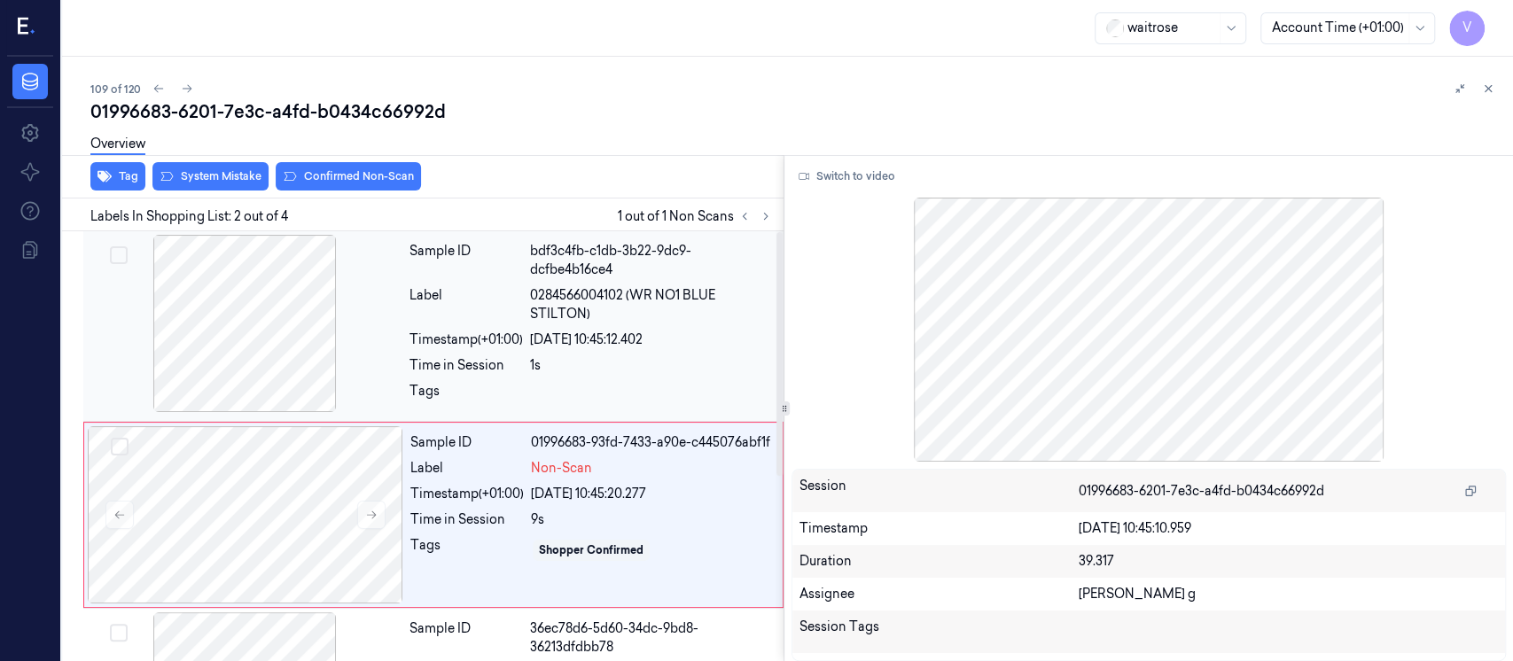
click at [553, 339] on div "20/09/2025 10:45:12.402" at bounding box center [651, 340] width 243 height 19
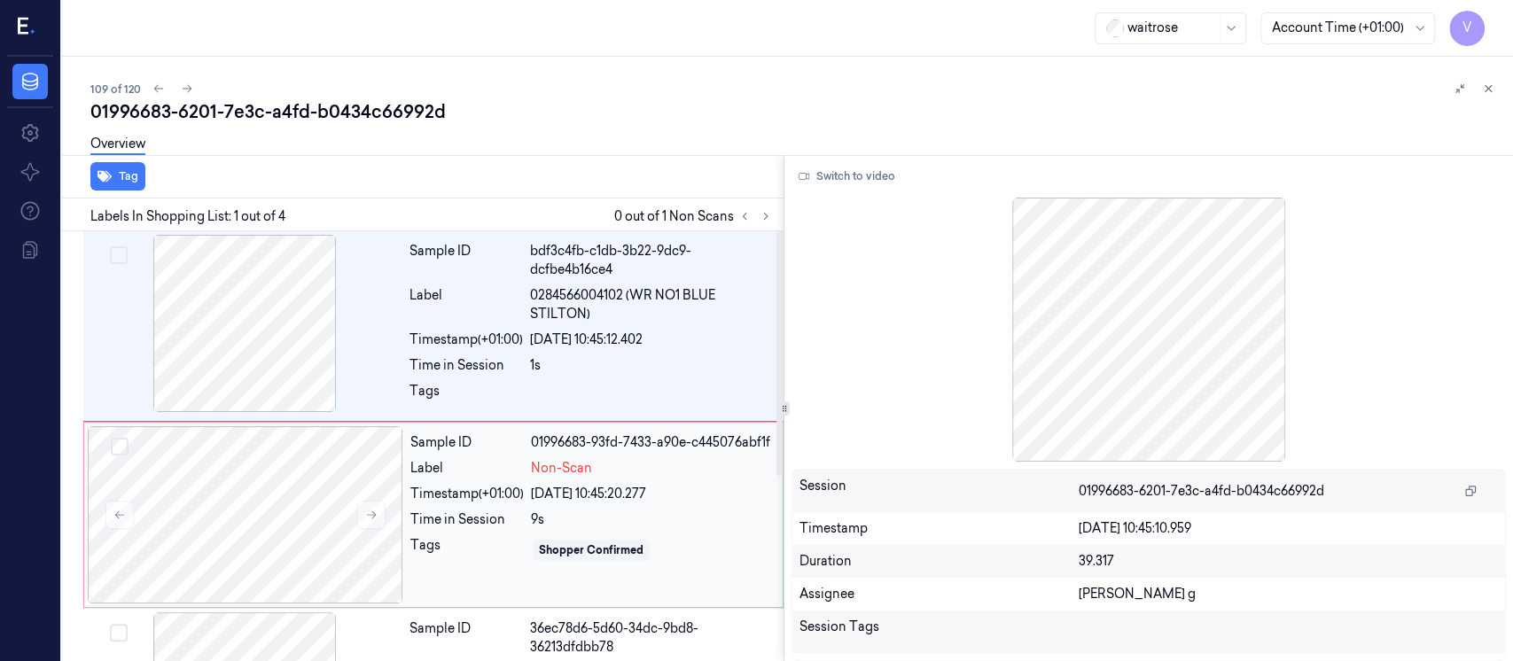
click at [553, 468] on span "Non-Scan" at bounding box center [561, 468] width 61 height 19
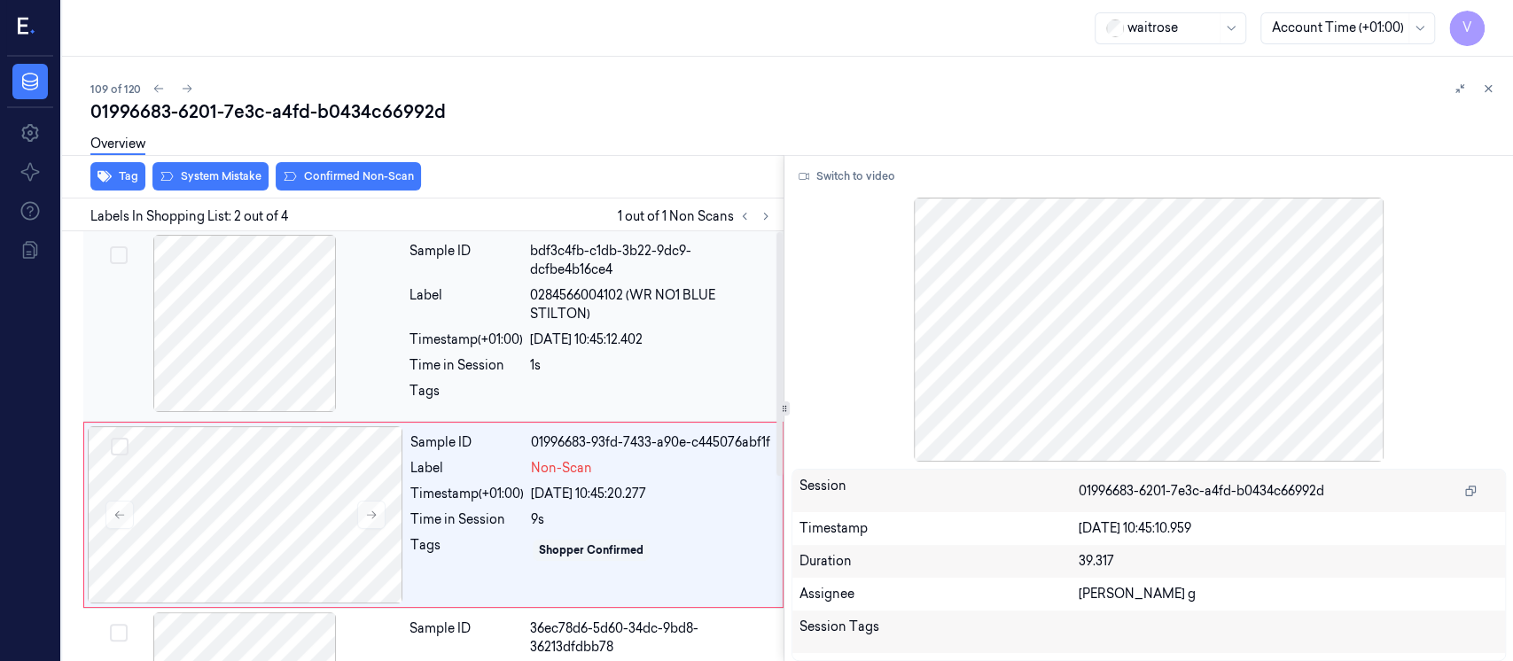
click at [454, 309] on div "Label" at bounding box center [466, 304] width 113 height 37
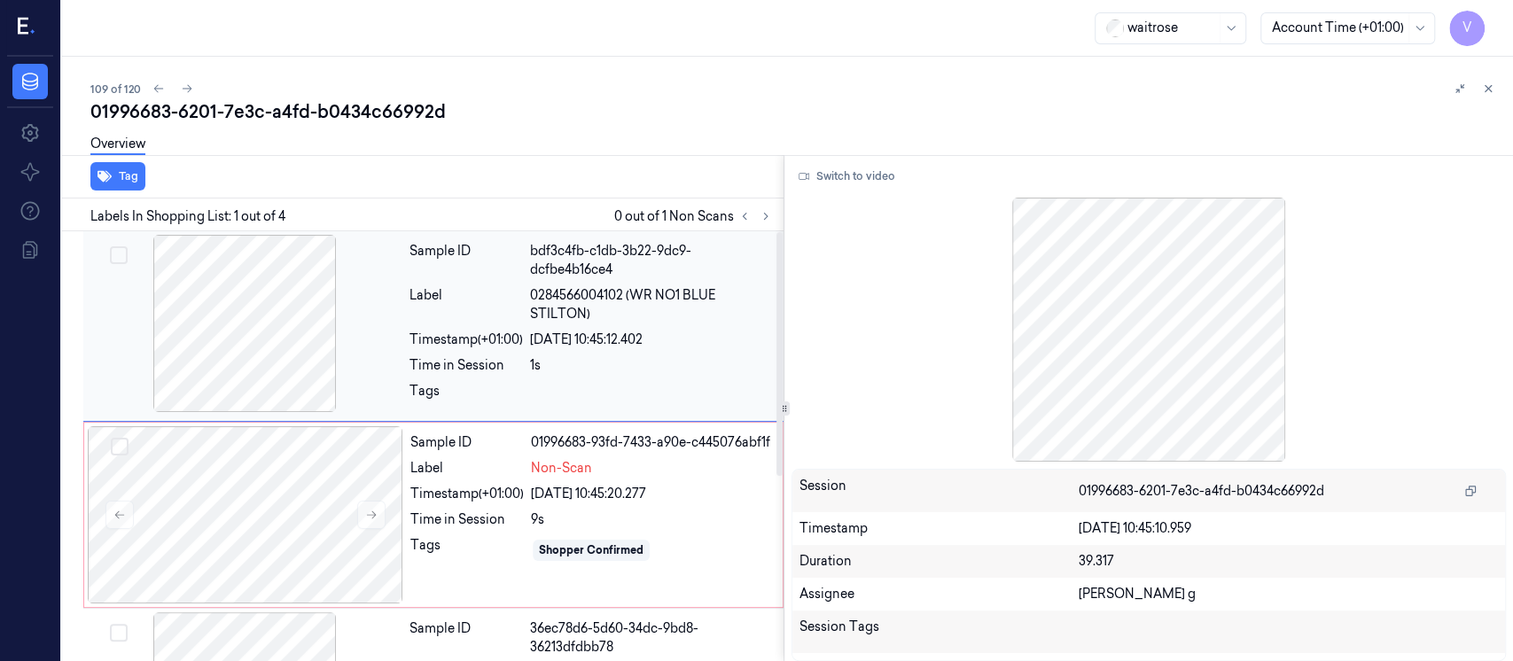
click at [536, 333] on div "20/09/2025 10:45:12.402" at bounding box center [651, 340] width 243 height 19
click at [816, 168] on button "Switch to video" at bounding box center [847, 176] width 111 height 28
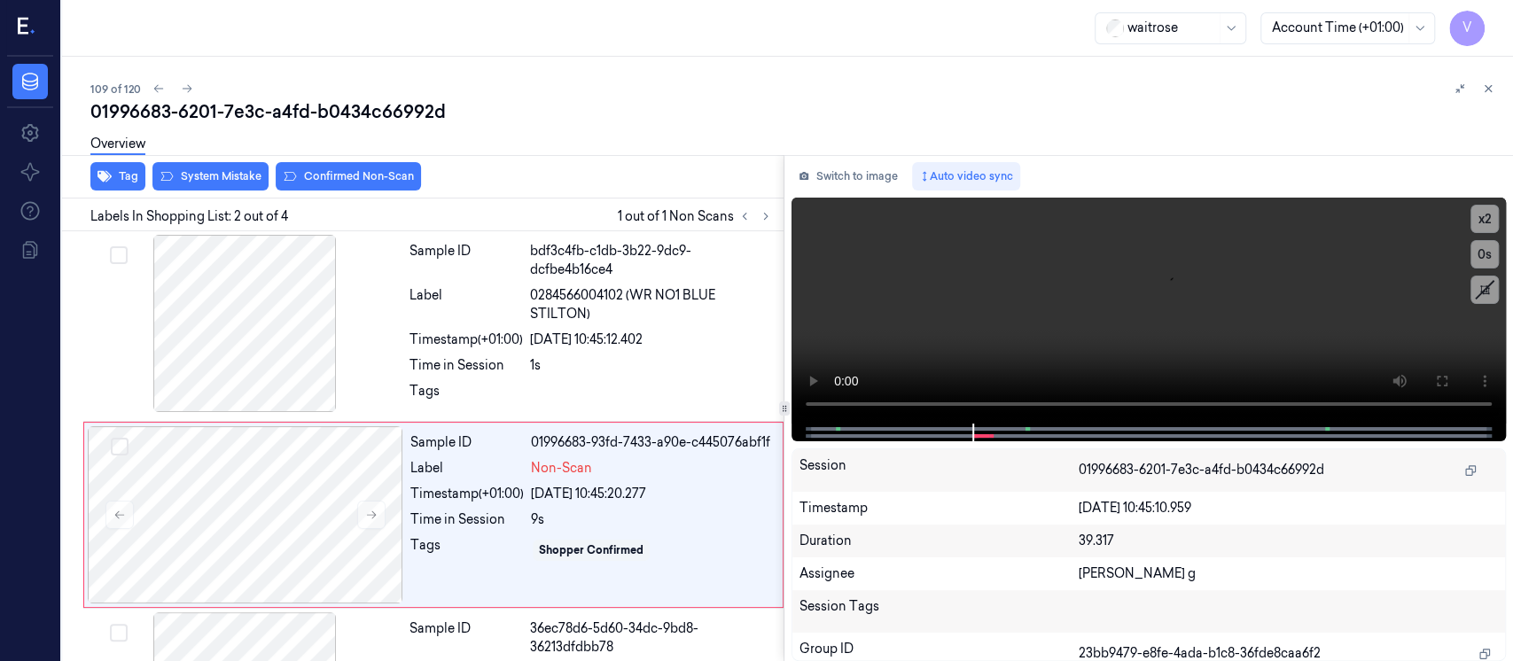
scroll to position [68, 0]
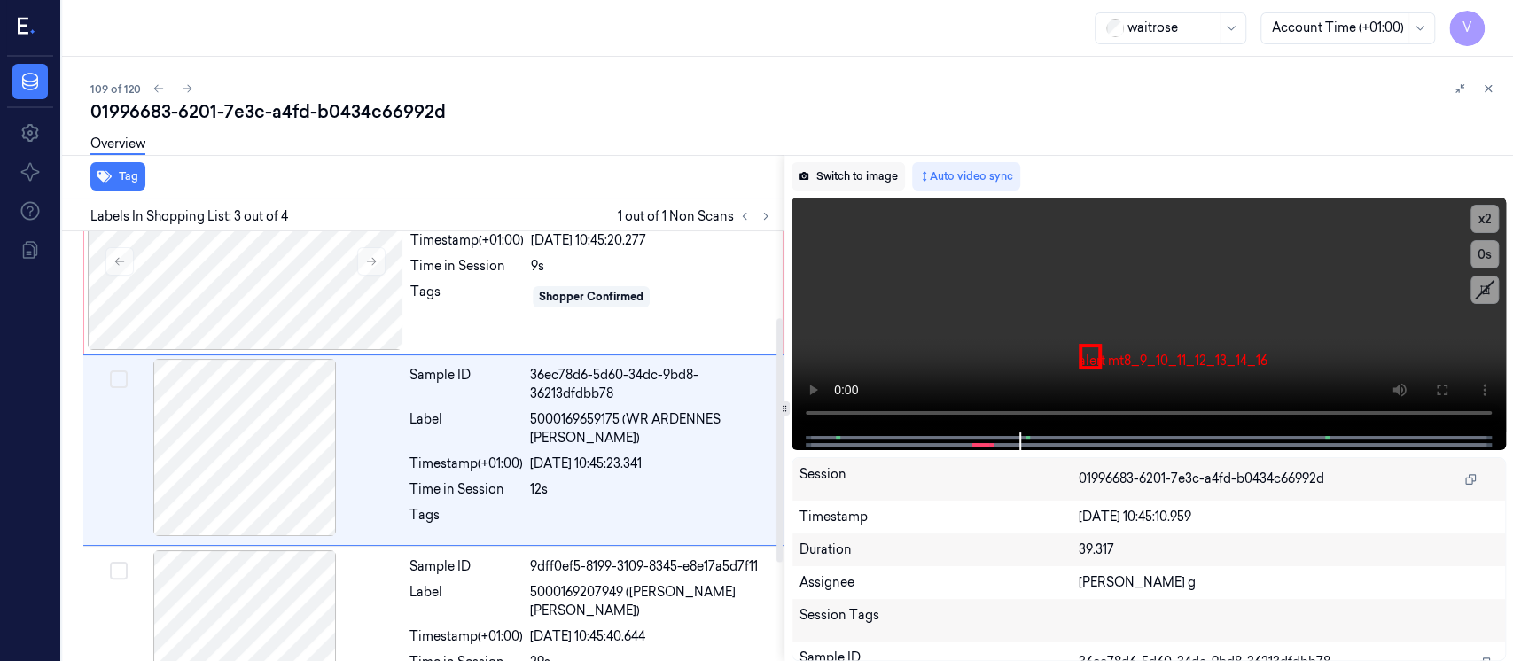
click at [846, 177] on button "Switch to image" at bounding box center [848, 176] width 113 height 28
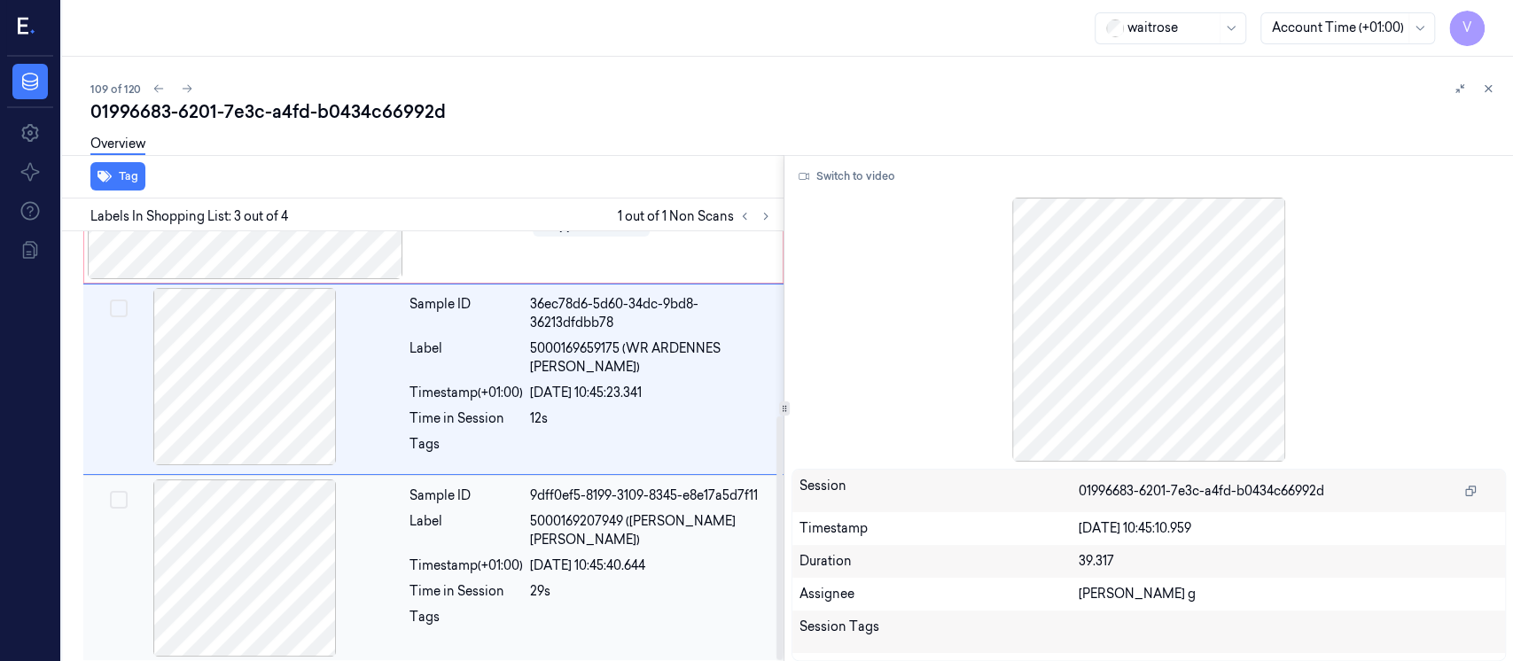
scroll to position [0, 0]
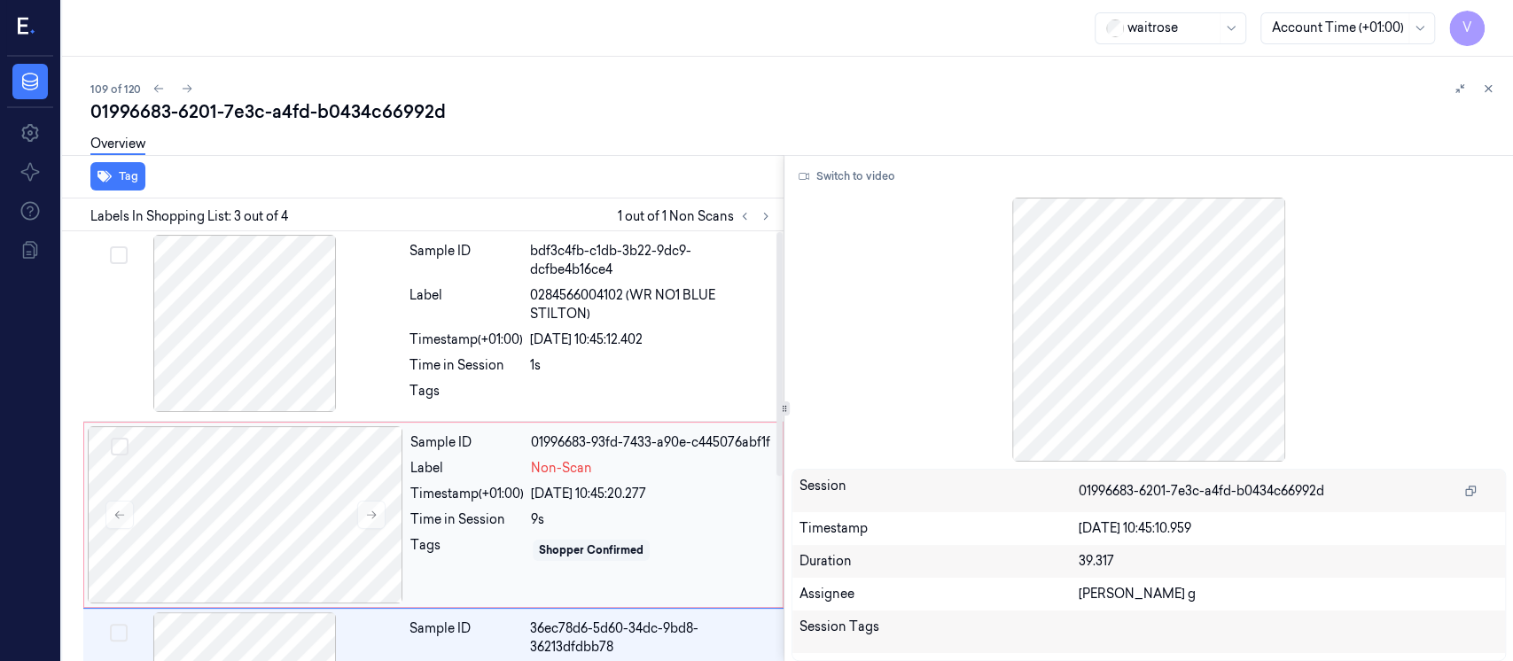
click at [494, 507] on div "Sample ID 01996683-93fd-7433-a90e-c445076abf1f Label Non-Scan Timestamp (+01:00…" at bounding box center [591, 514] width 376 height 177
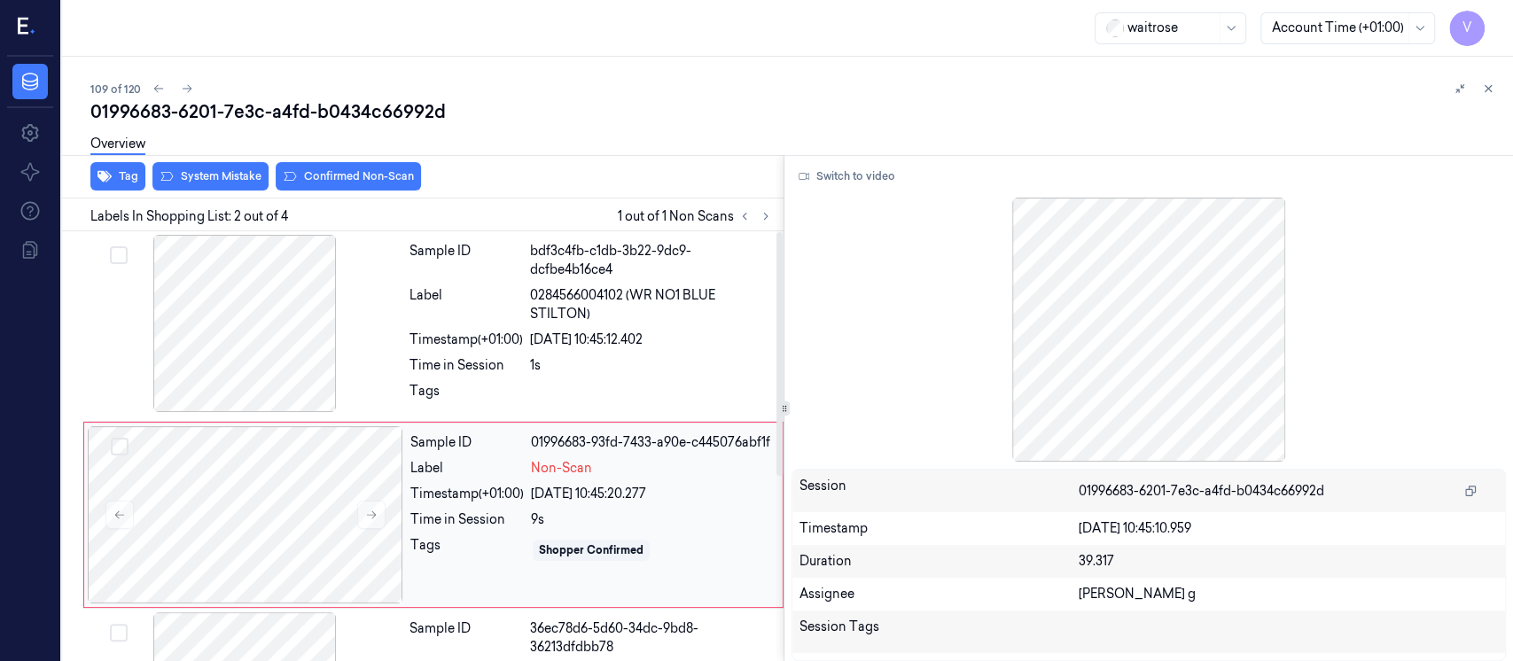
scroll to position [68, 0]
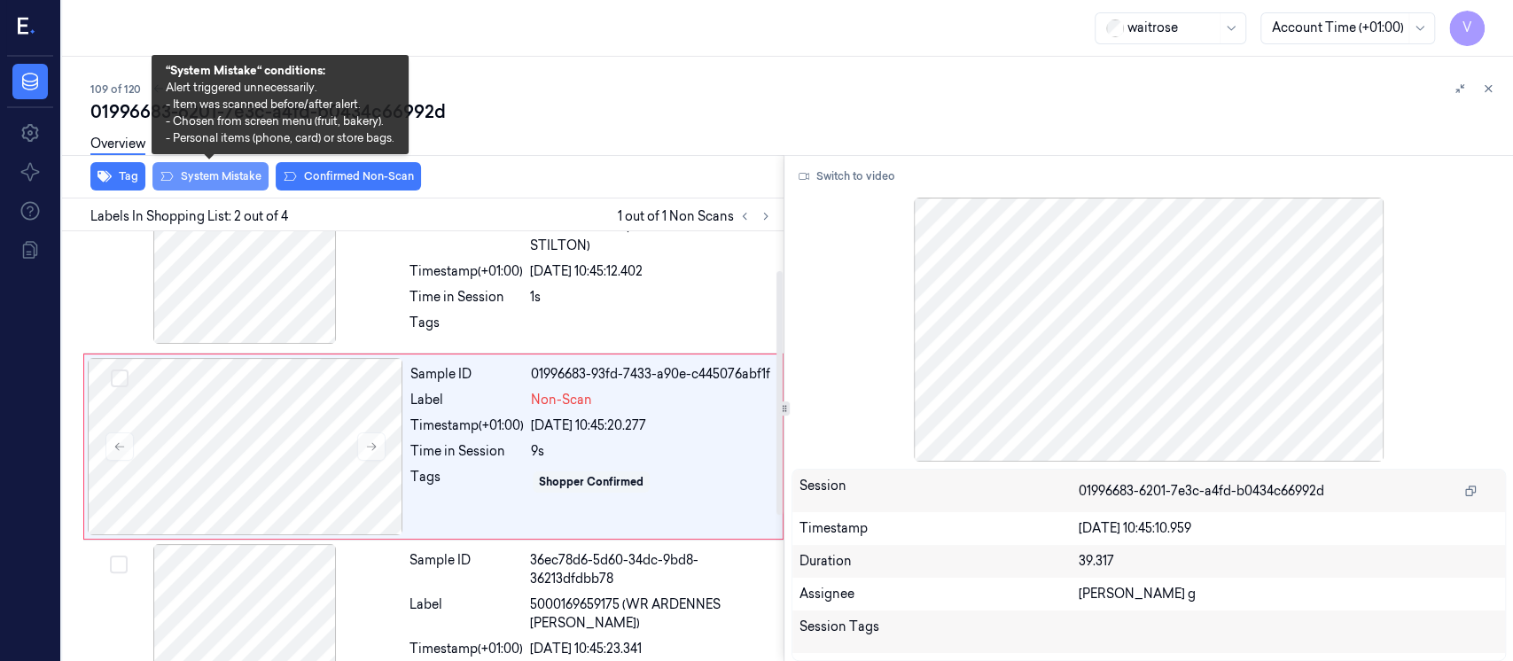
click at [203, 185] on button "System Mistake" at bounding box center [210, 176] width 116 height 28
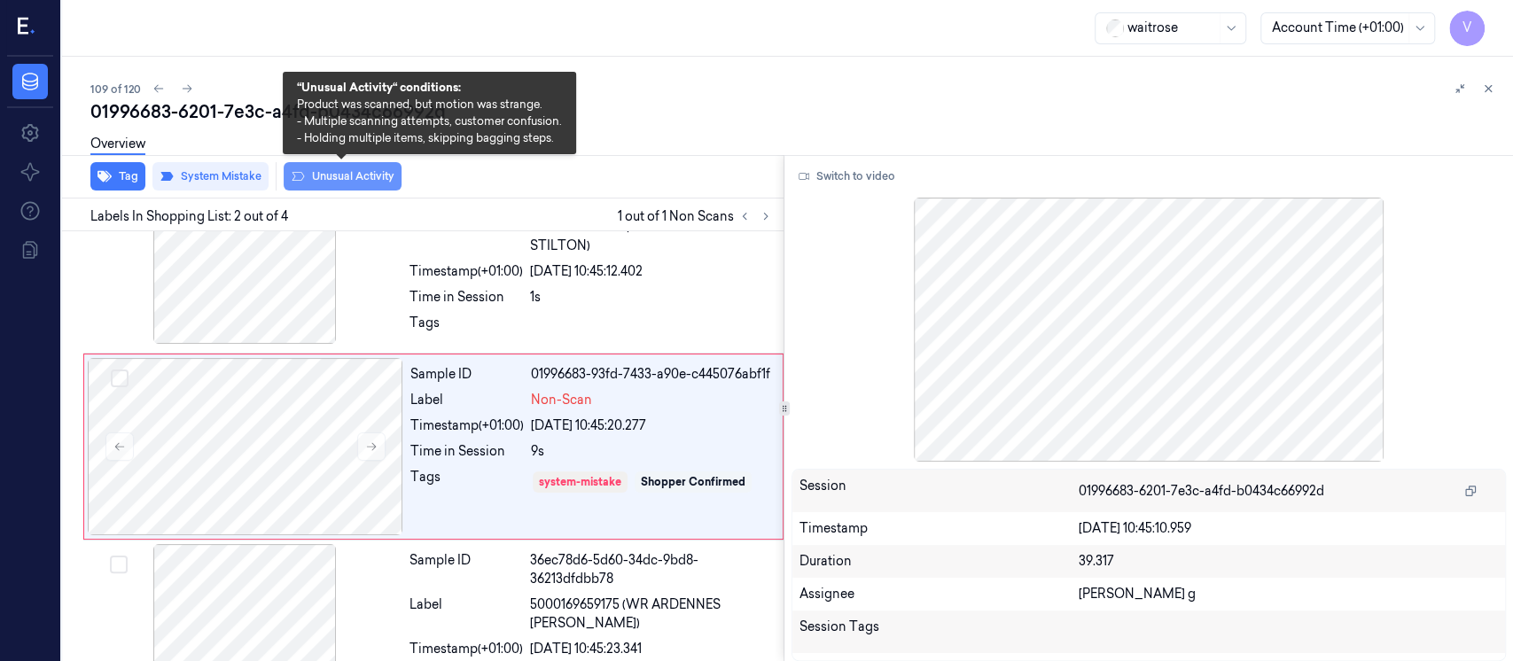
click at [347, 178] on button "Unusual Activity" at bounding box center [343, 176] width 118 height 28
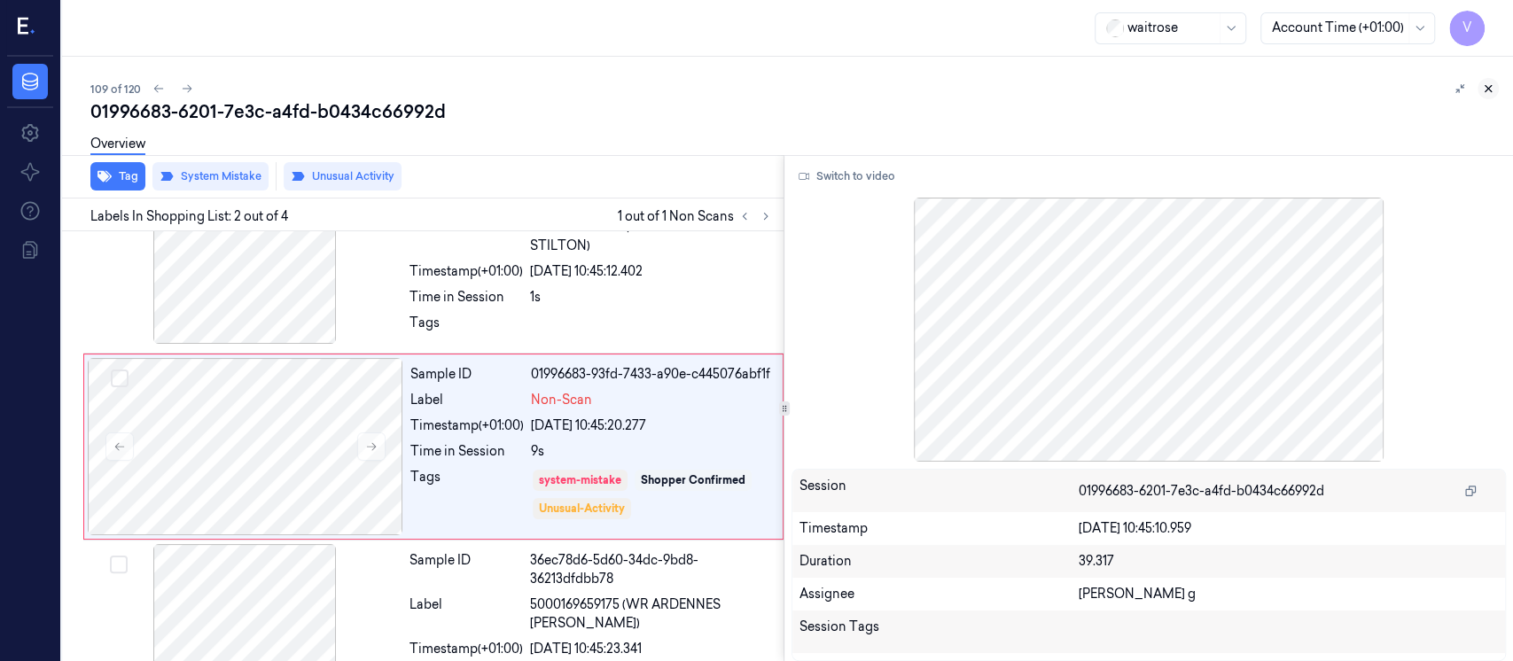
click at [1496, 90] on button at bounding box center [1488, 88] width 21 height 21
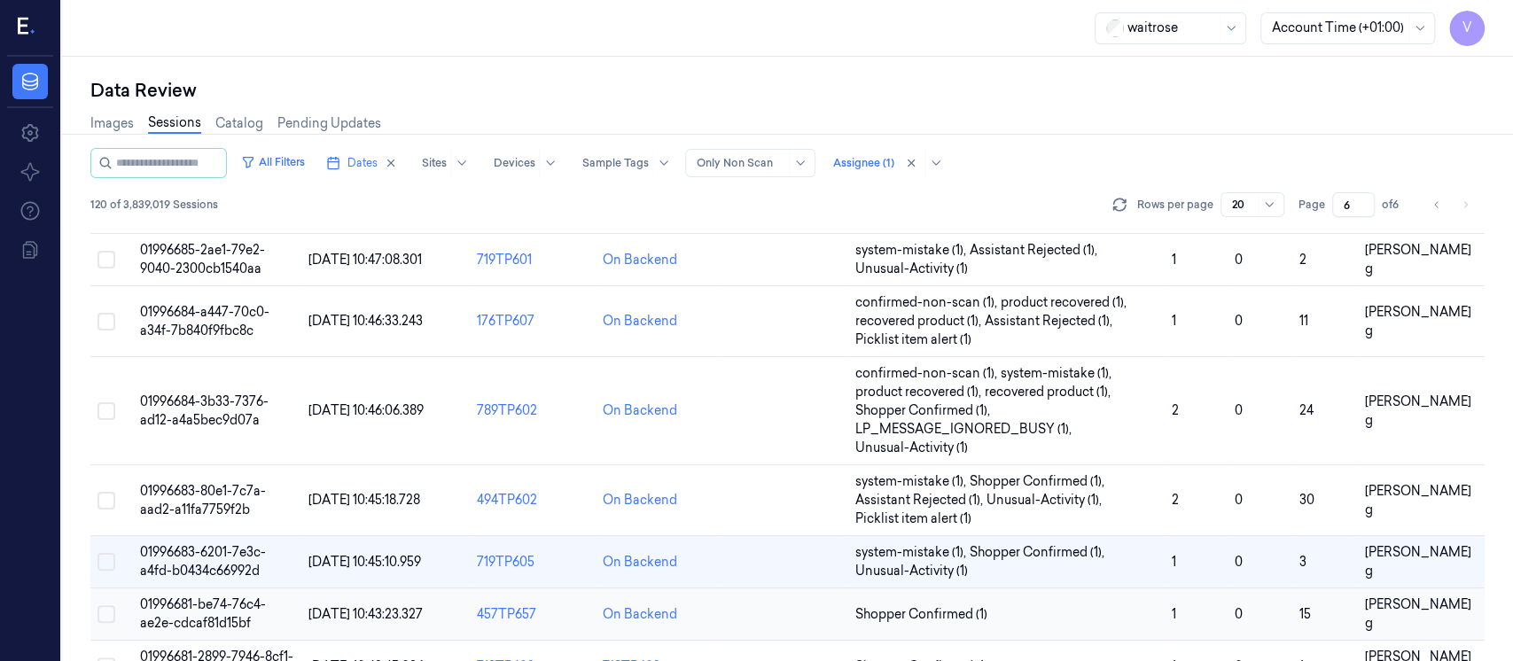
scroll to position [418, 0]
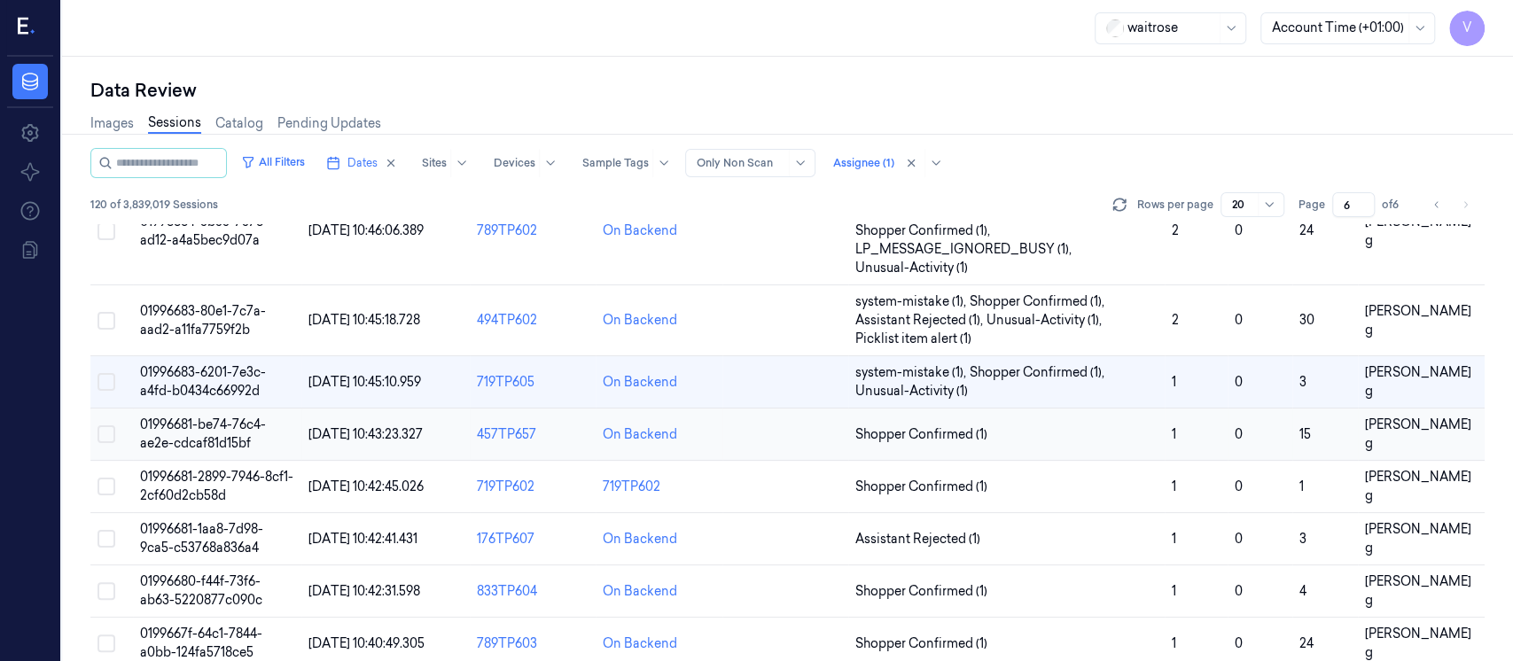
click at [747, 427] on td at bounding box center [786, 435] width 126 height 52
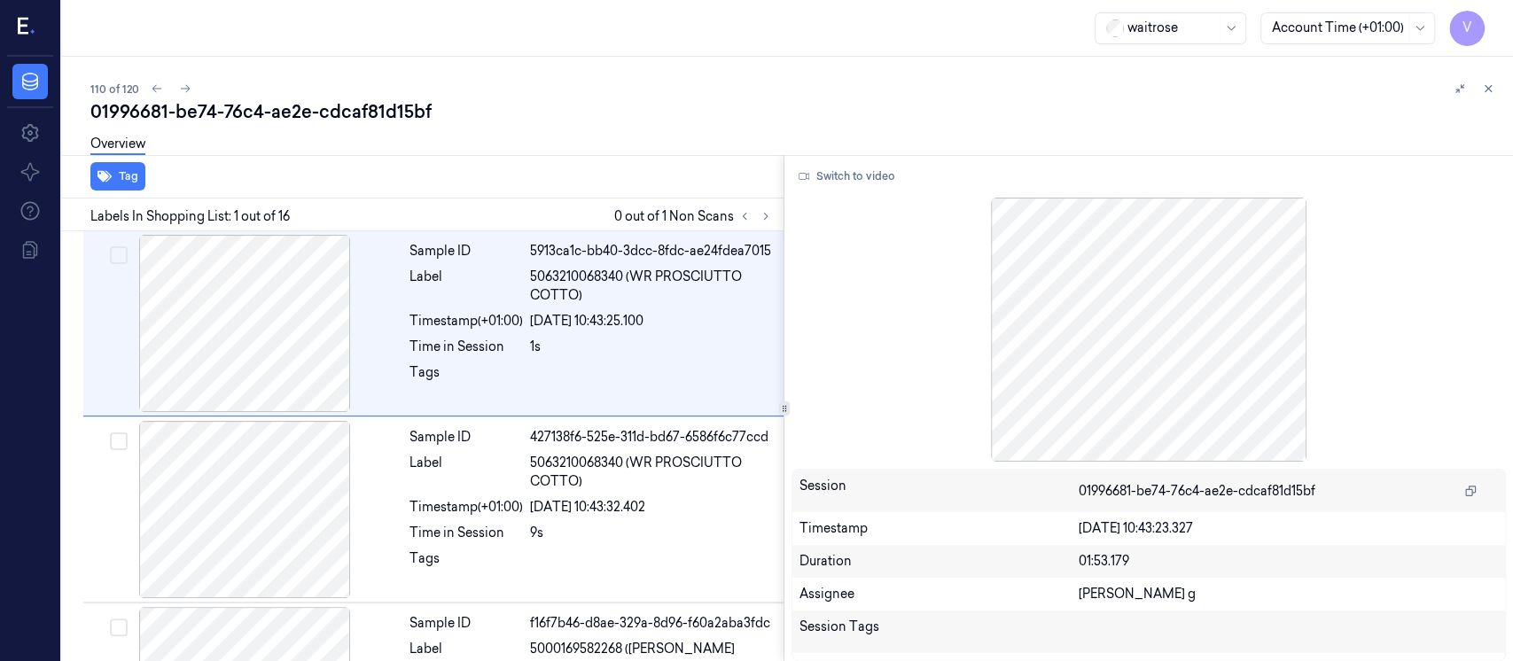
click at [956, 106] on div "01996681-be74-76c4-ae2e-cdcaf81d15bf" at bounding box center [794, 111] width 1409 height 25
click at [762, 215] on icon at bounding box center [766, 216] width 12 height 12
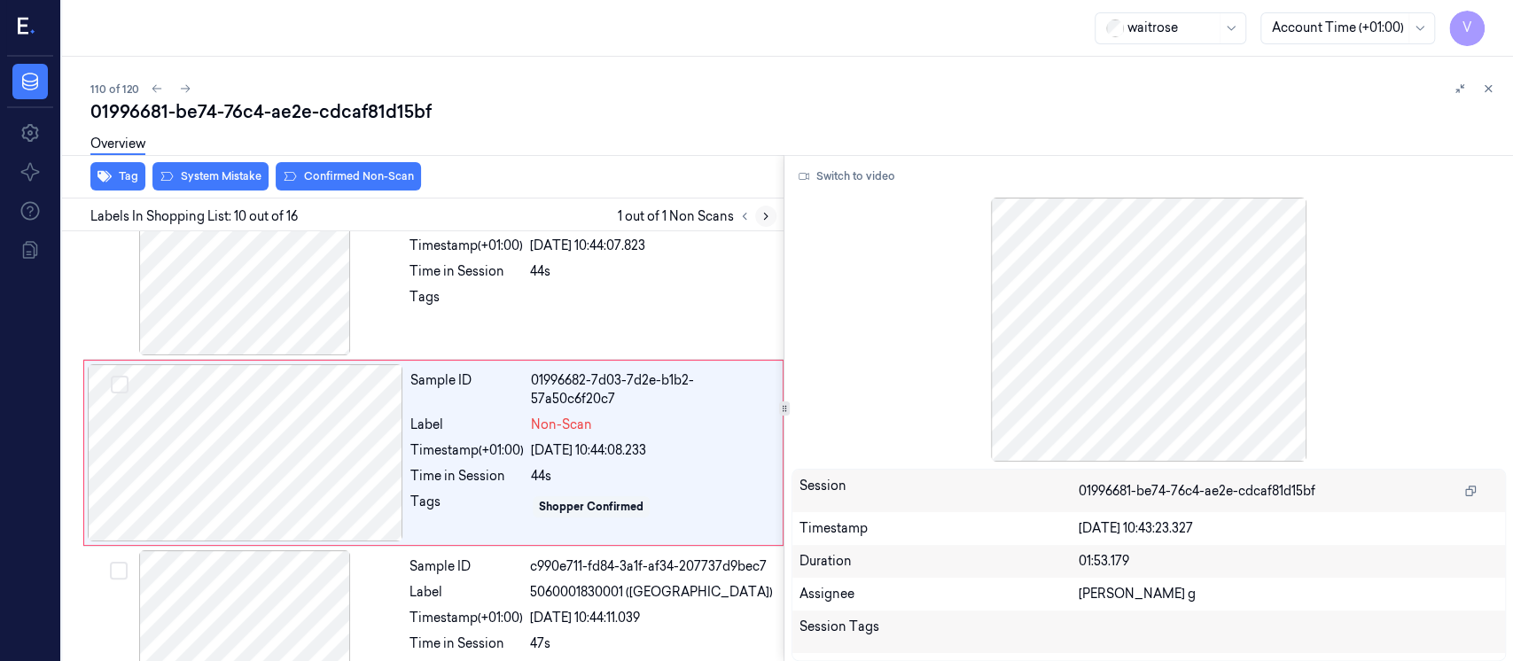
scroll to position [1567, 0]
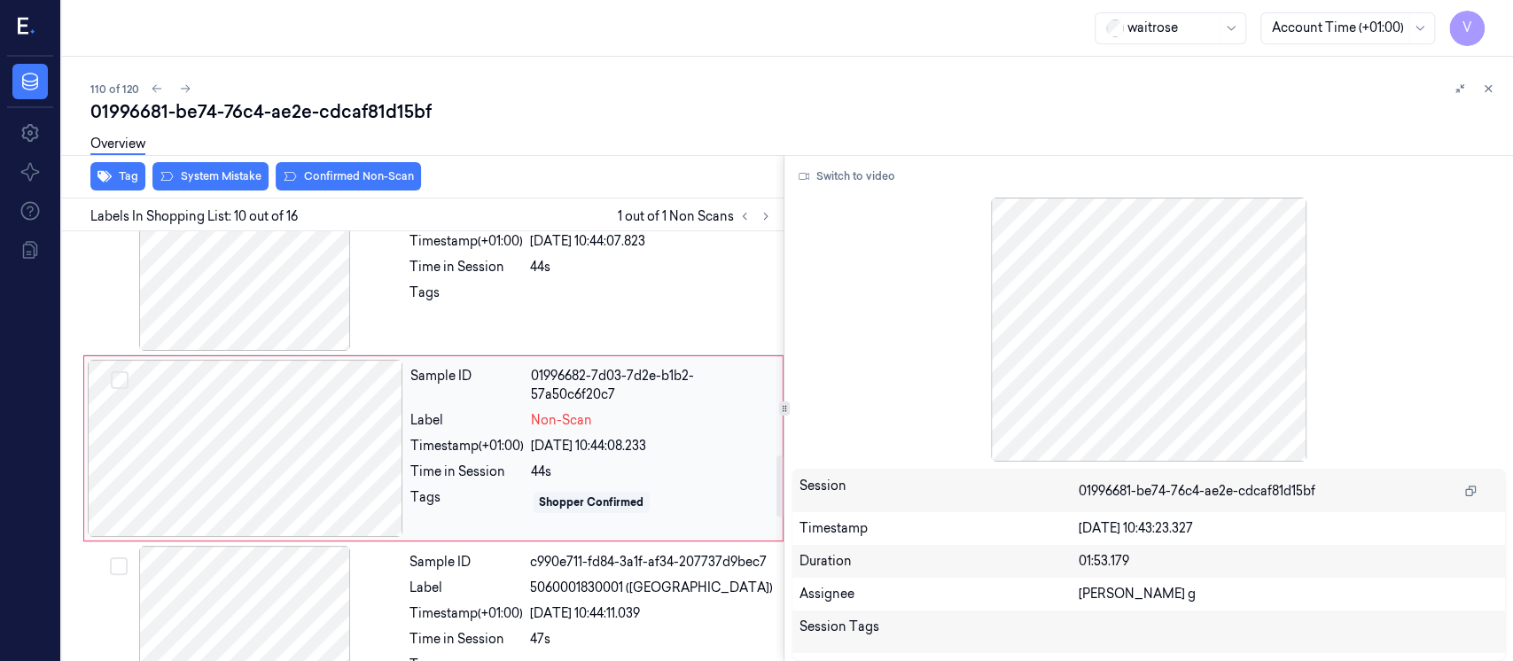
click at [346, 437] on div at bounding box center [246, 448] width 316 height 177
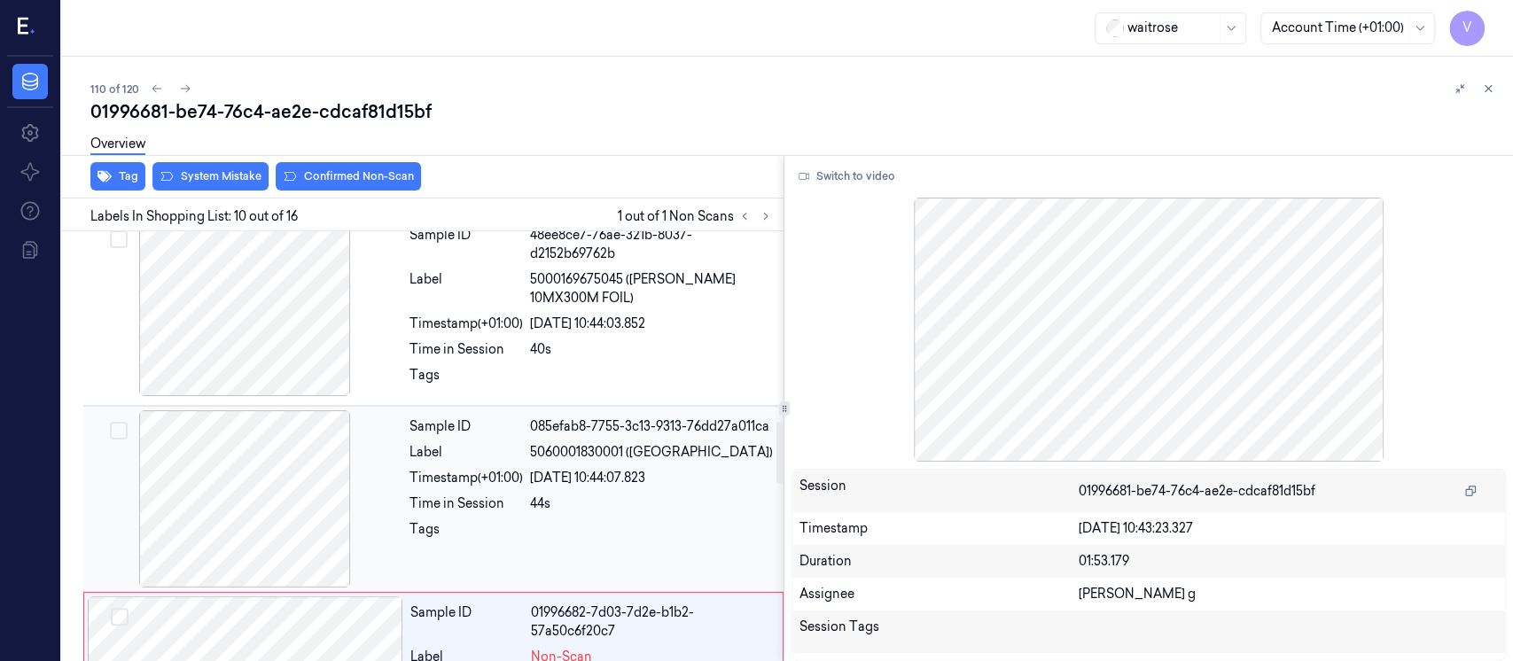
click at [537, 455] on span "5060001830001 (TAN CASTELL WLSHCKES)" at bounding box center [651, 452] width 243 height 19
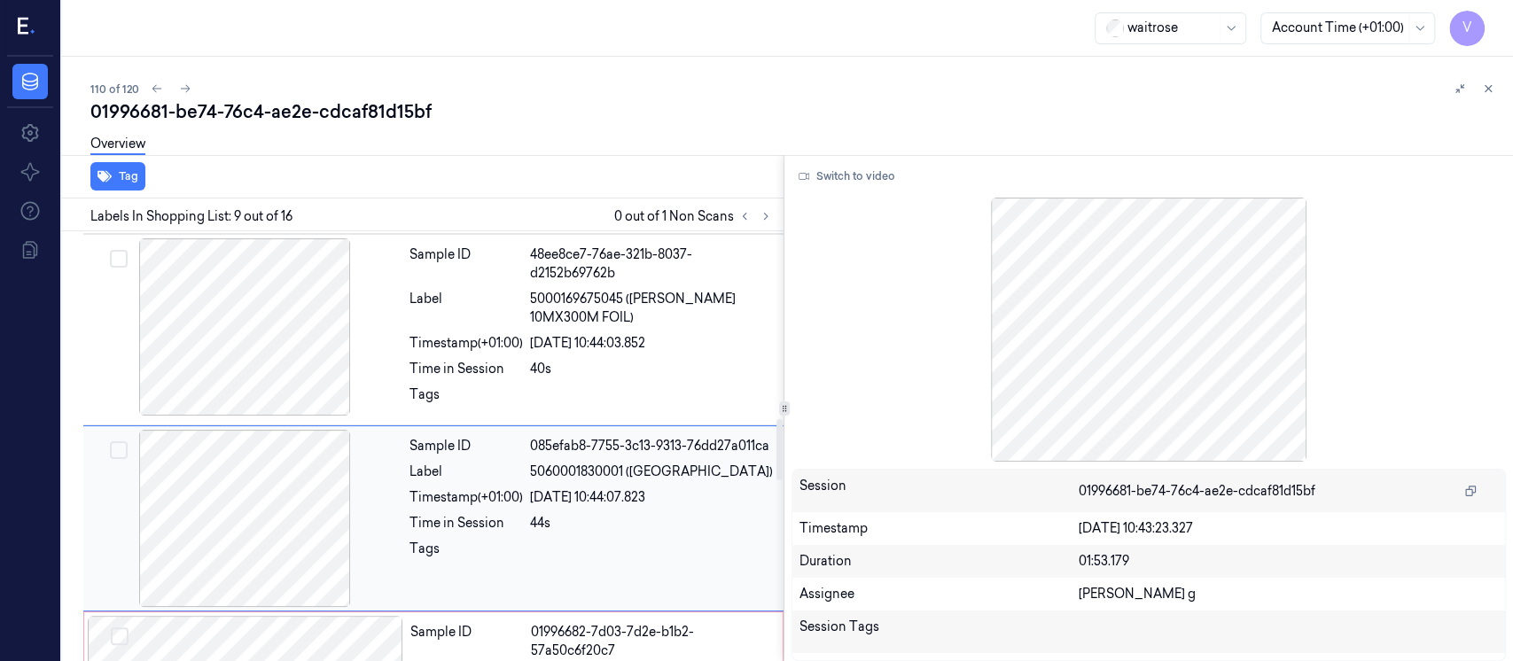
scroll to position [1262, 0]
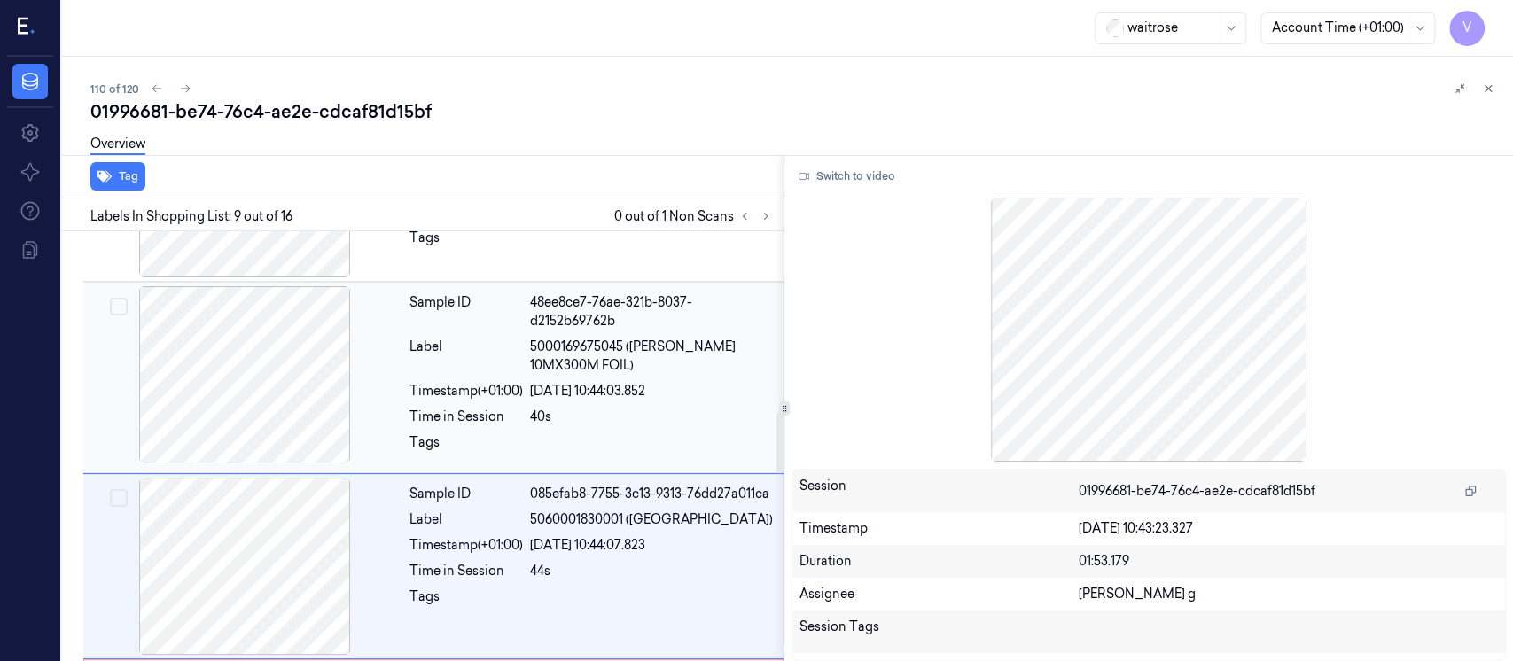
click at [622, 371] on span "5000169675045 (WR ESS 10MX300M FOIL)" at bounding box center [651, 356] width 243 height 37
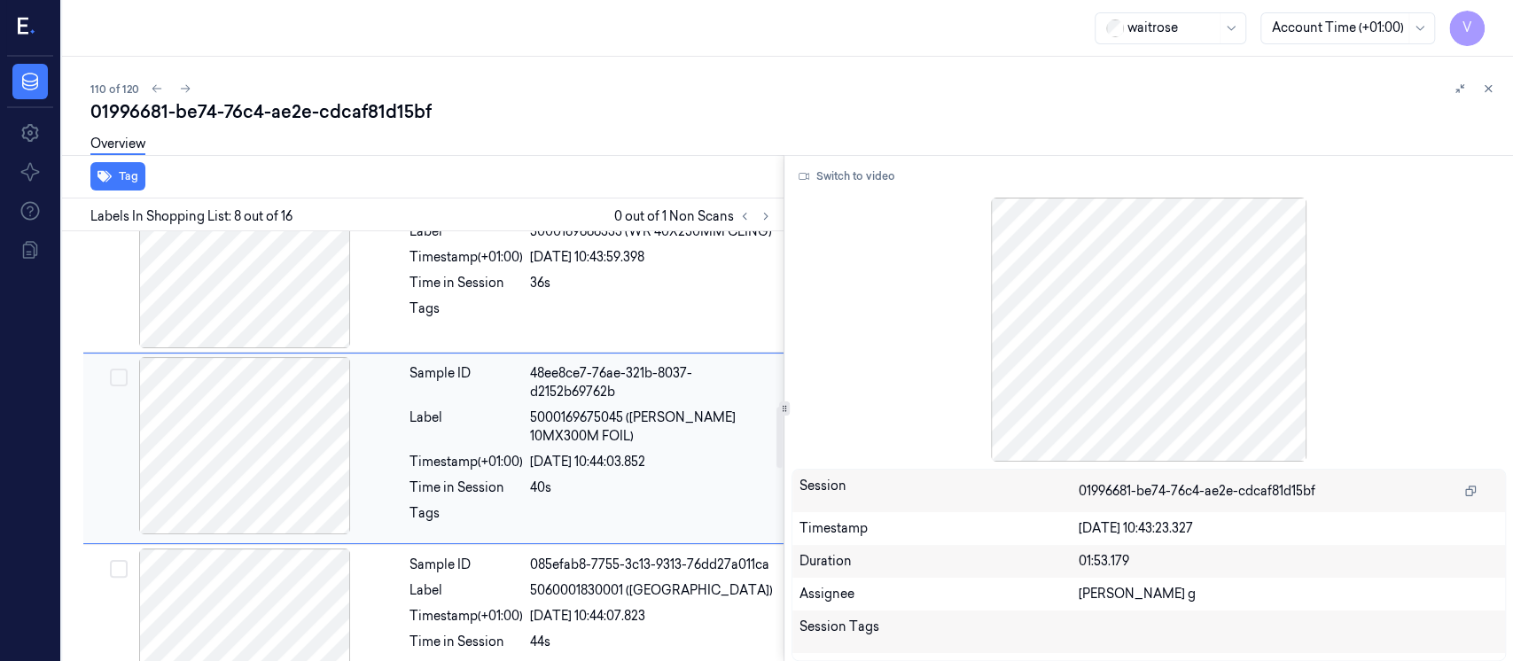
scroll to position [1428, 0]
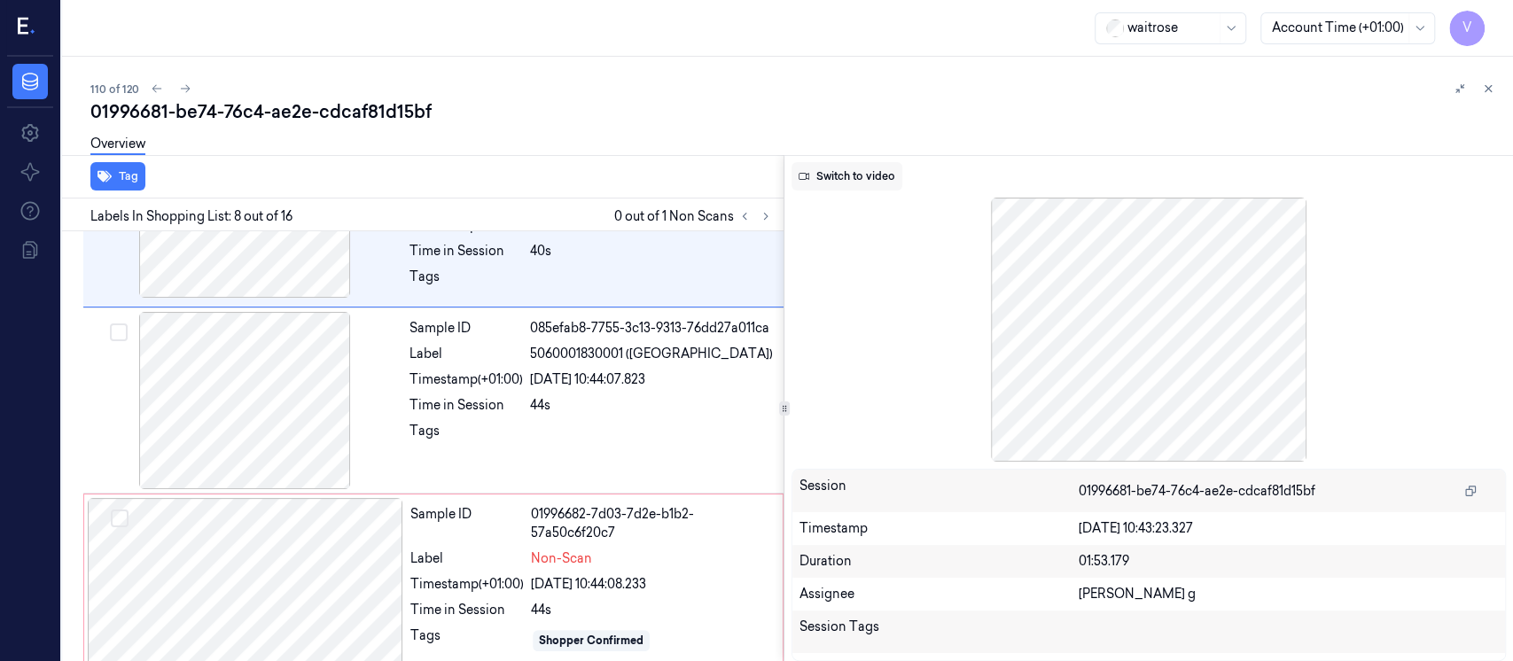
click at [850, 168] on button "Switch to video" at bounding box center [847, 176] width 111 height 28
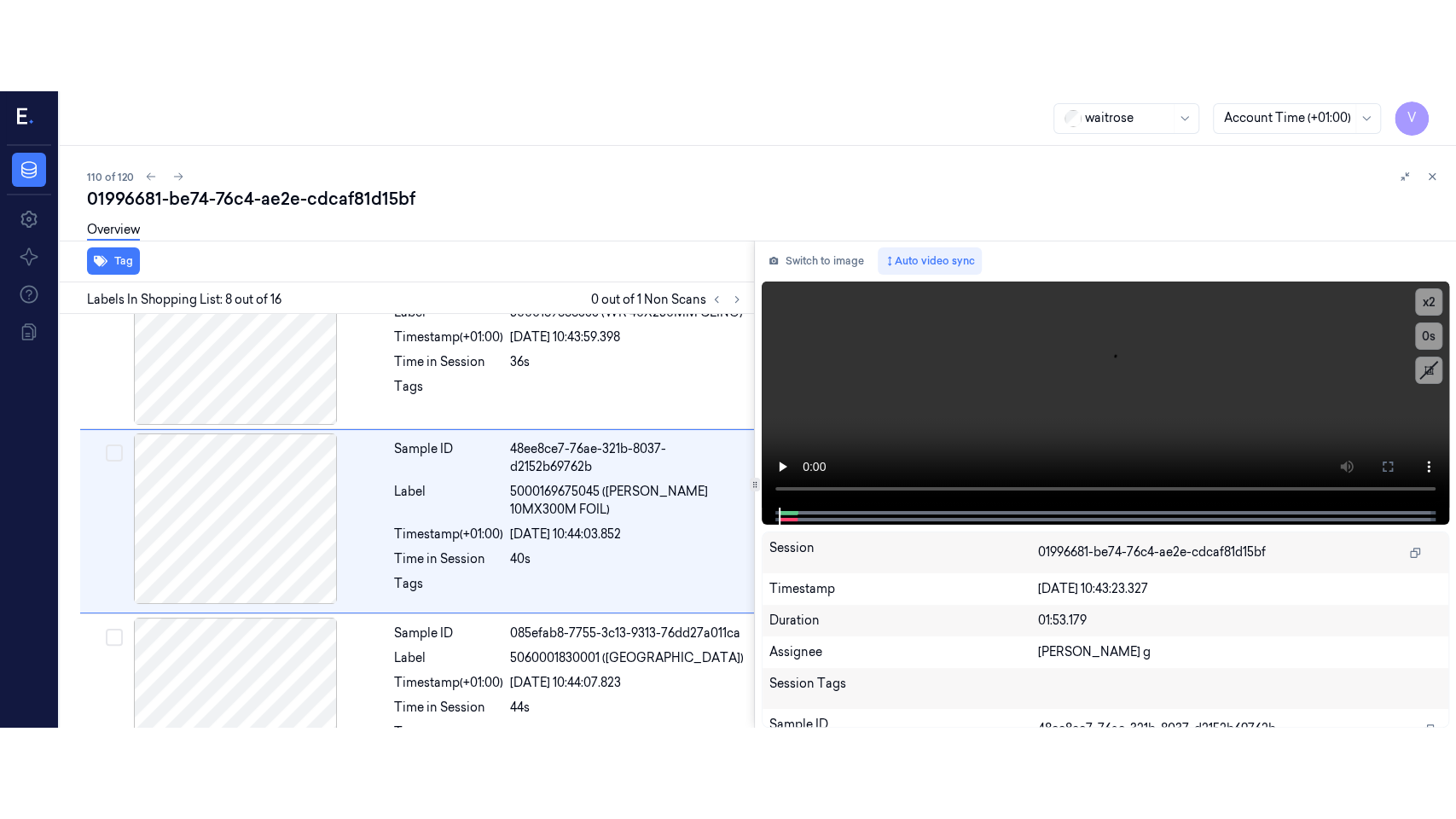
scroll to position [1147, 0]
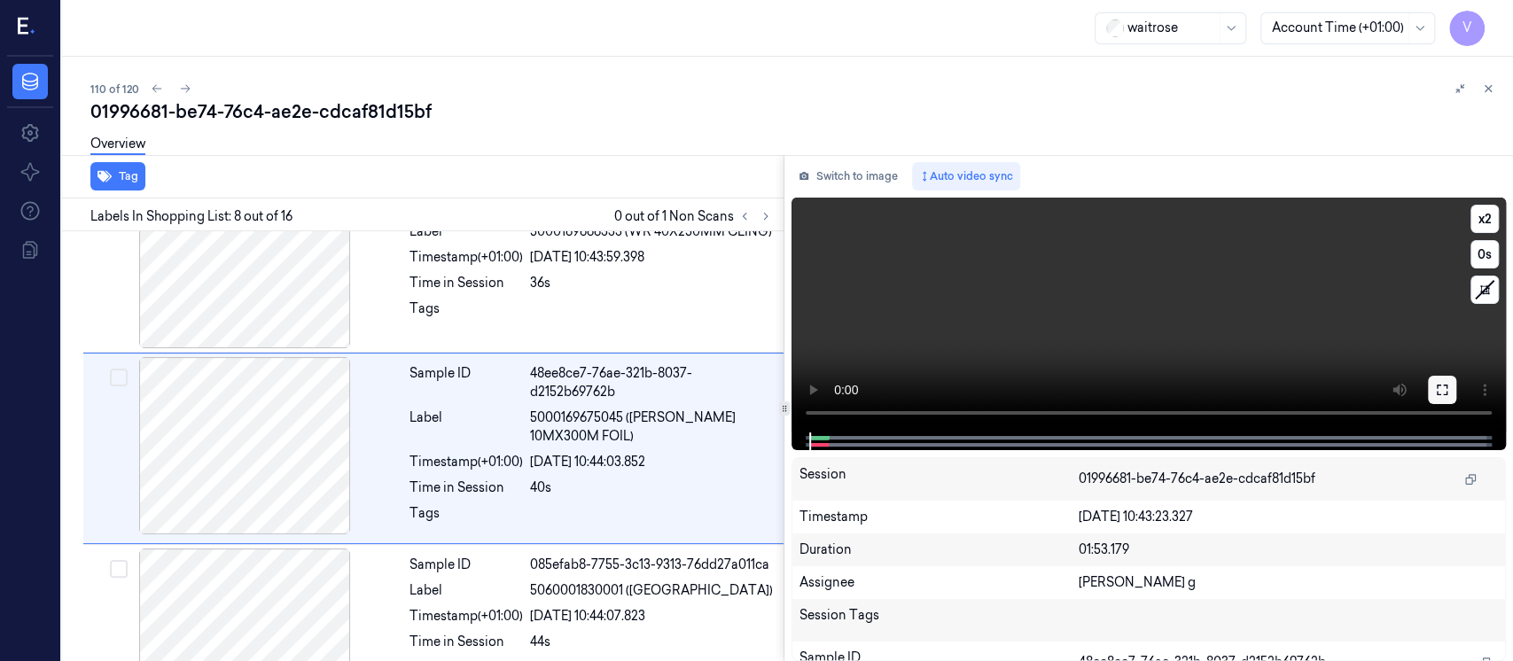
click at [1435, 391] on icon at bounding box center [1442, 390] width 14 height 14
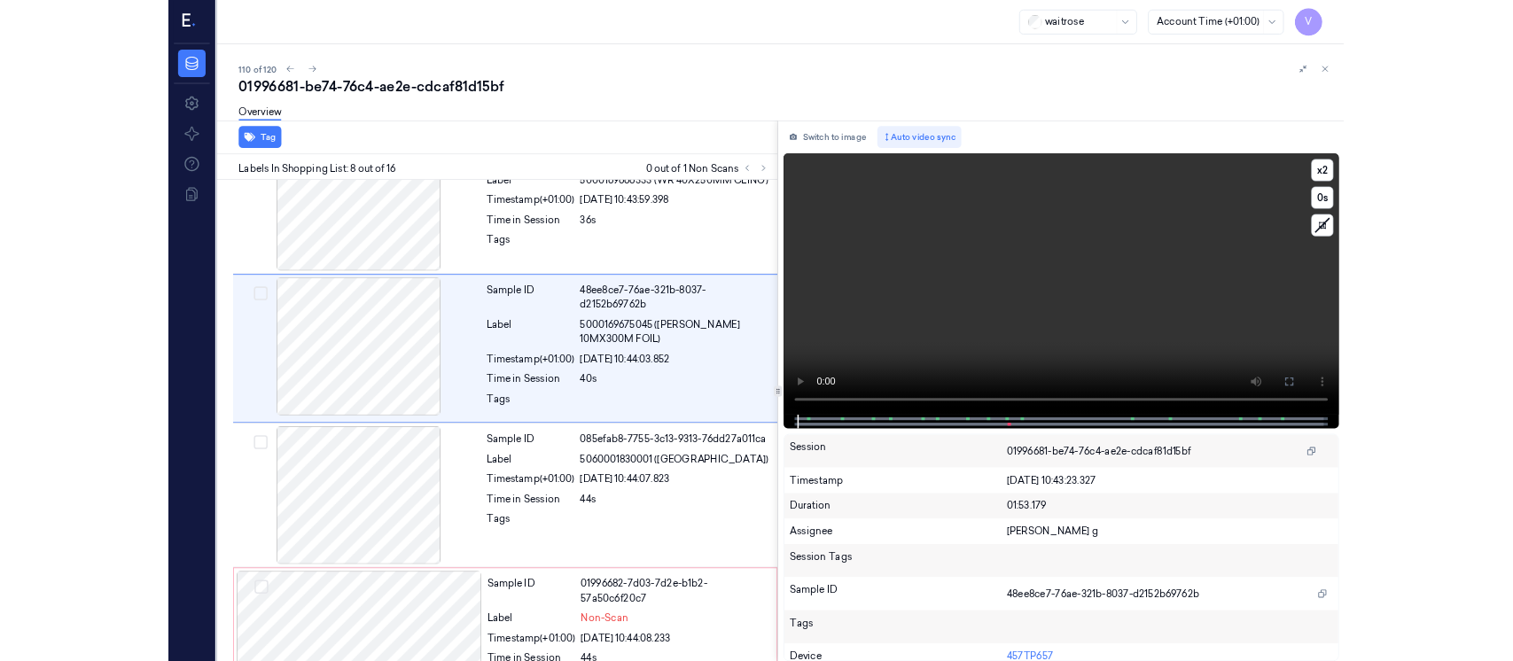
scroll to position [1097, 0]
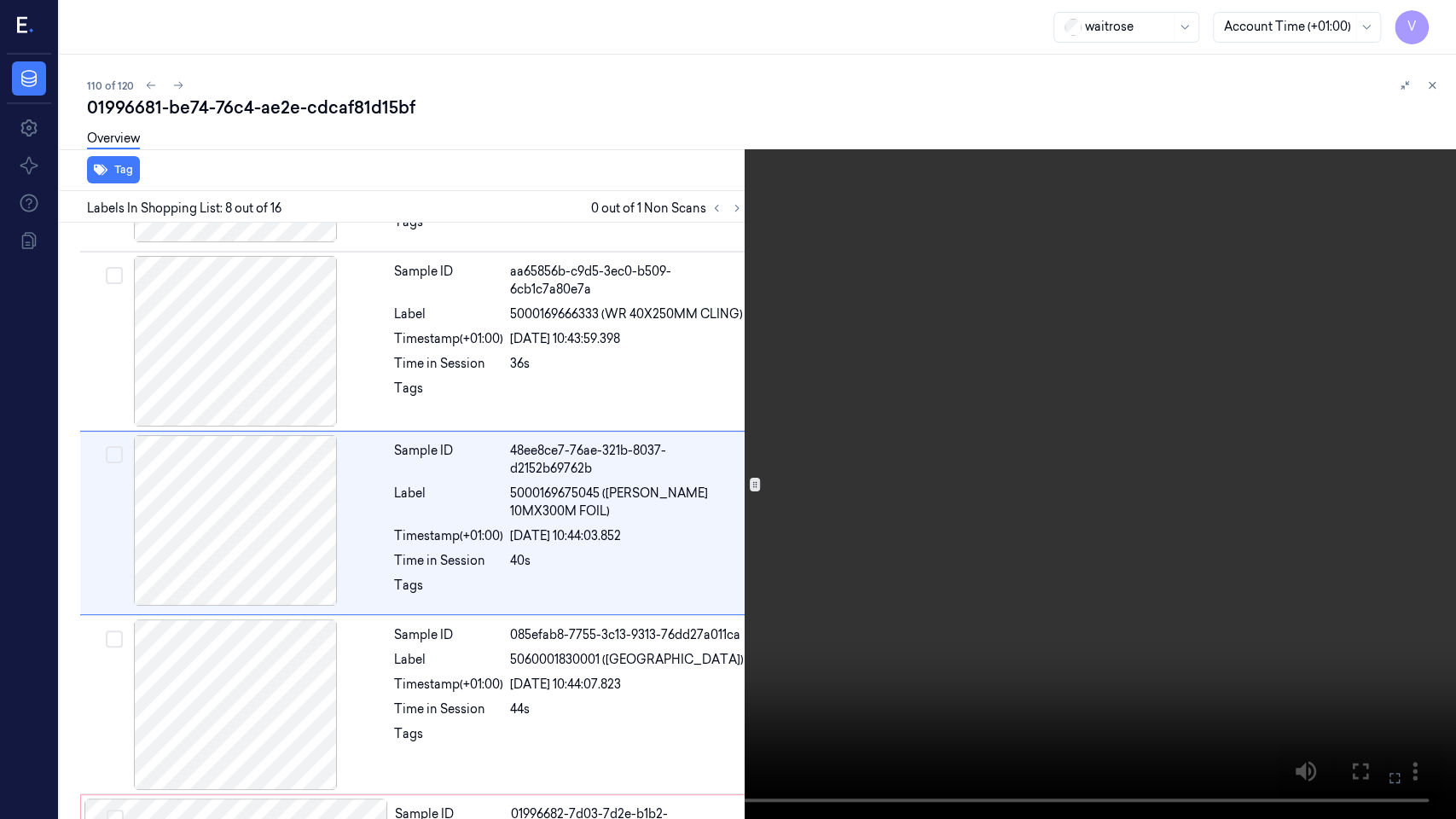
click at [0, 0] on icon at bounding box center [0, 0] width 0 height 0
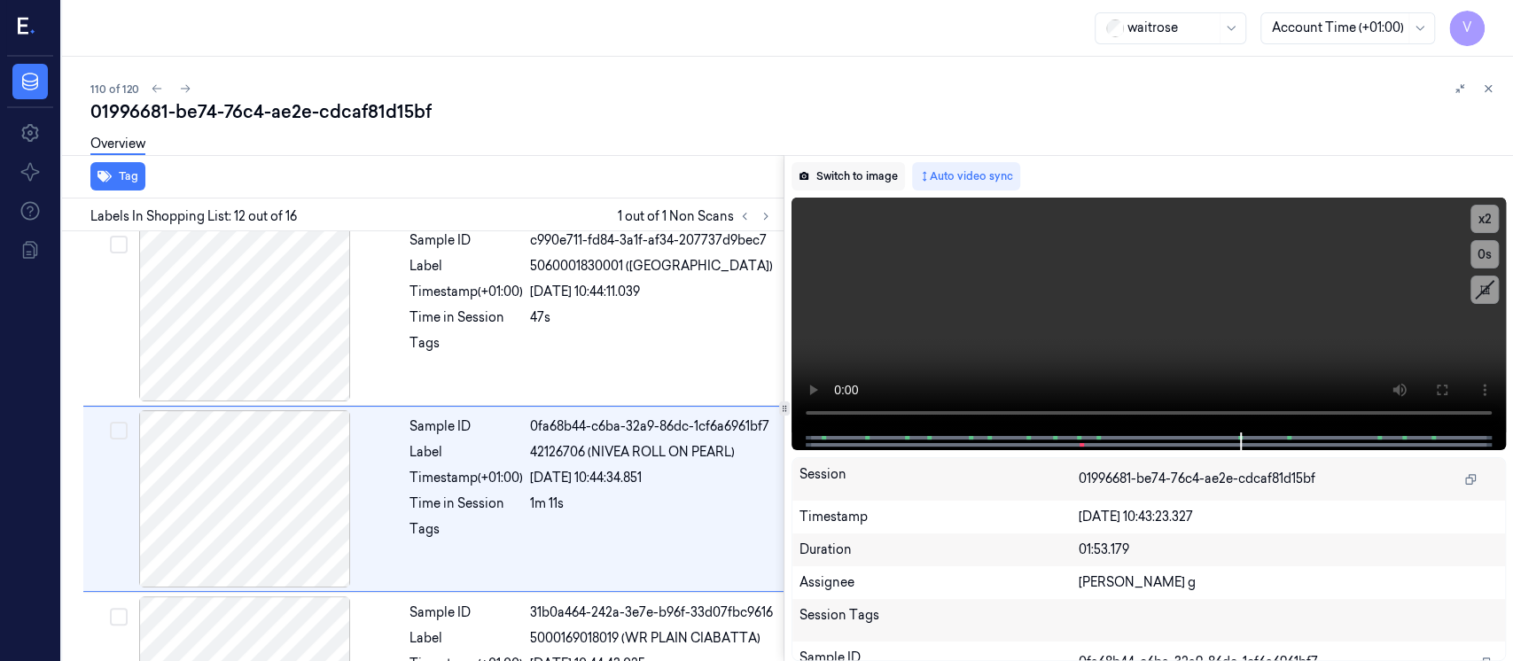
click at [860, 181] on button "Switch to image" at bounding box center [848, 176] width 113 height 28
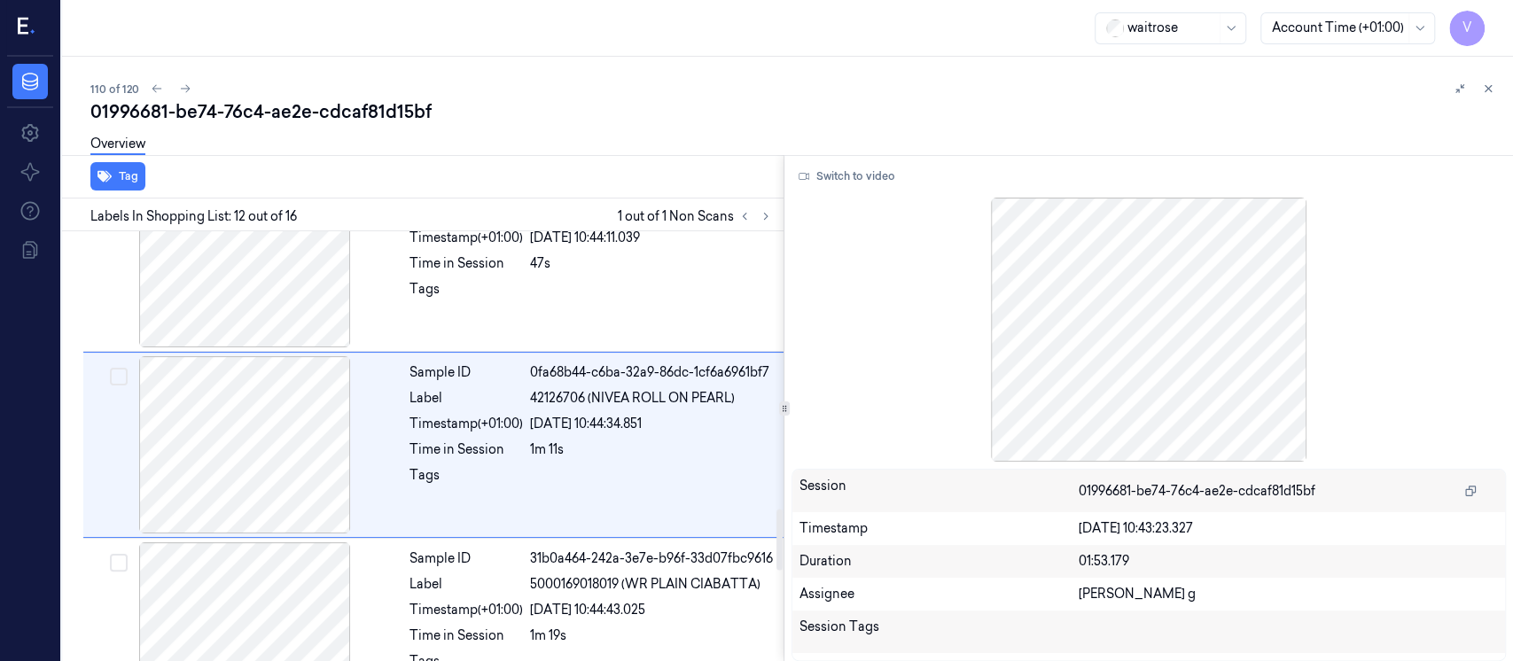
scroll to position [1938, 0]
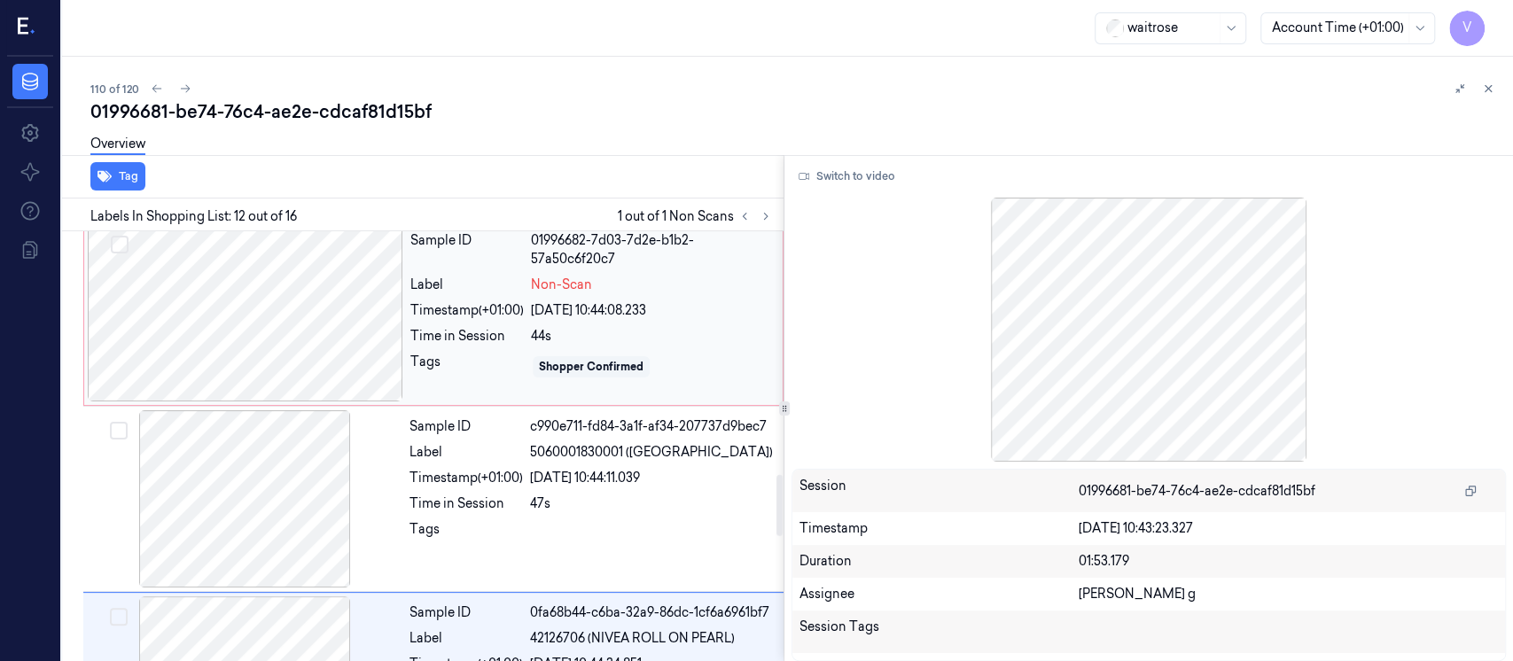
click at [271, 344] on div at bounding box center [246, 312] width 316 height 177
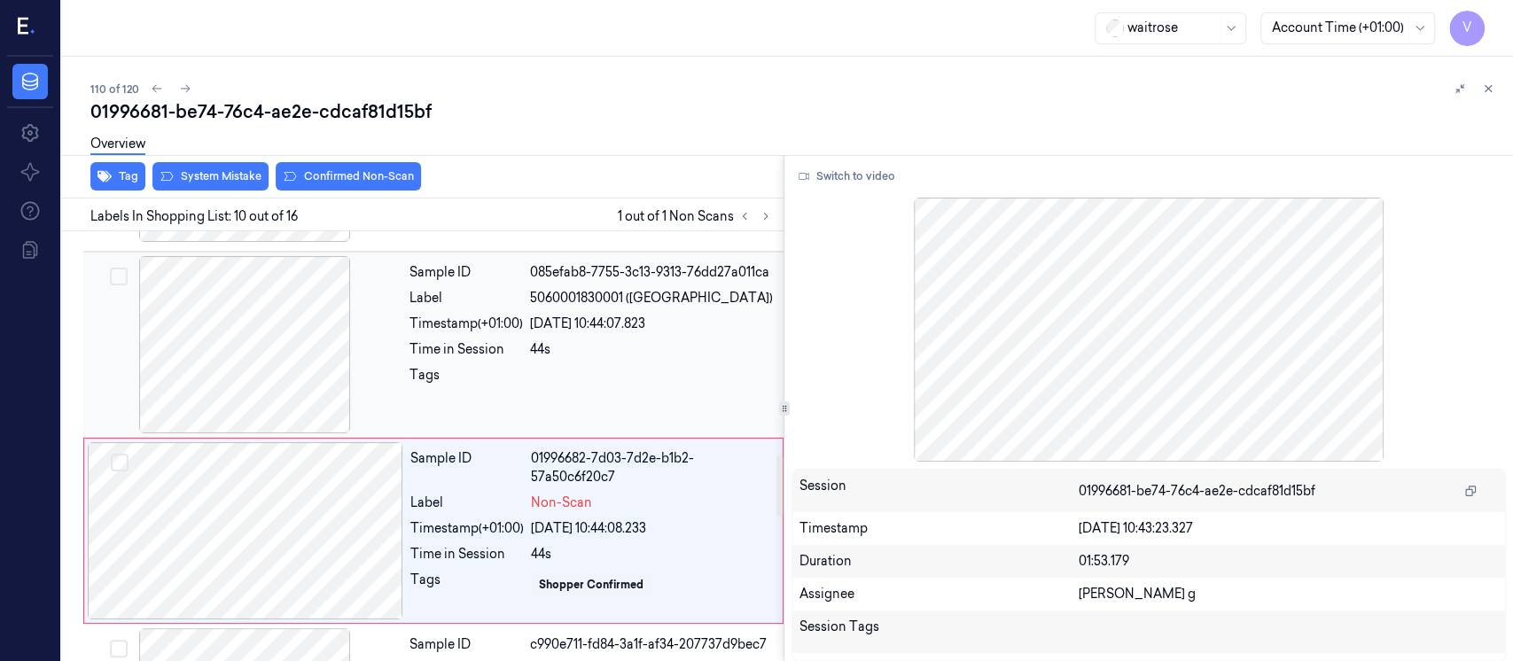
scroll to position [1448, 0]
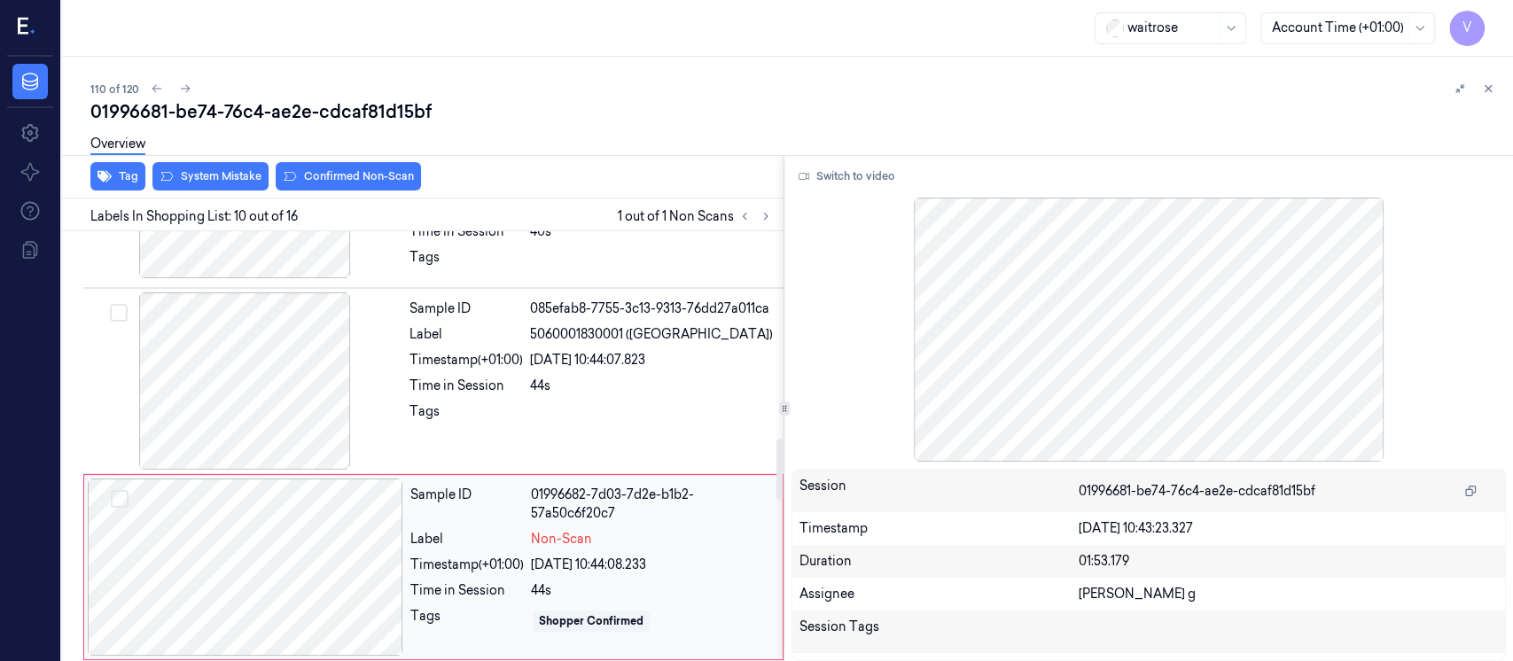
click at [324, 520] on div at bounding box center [246, 567] width 316 height 177
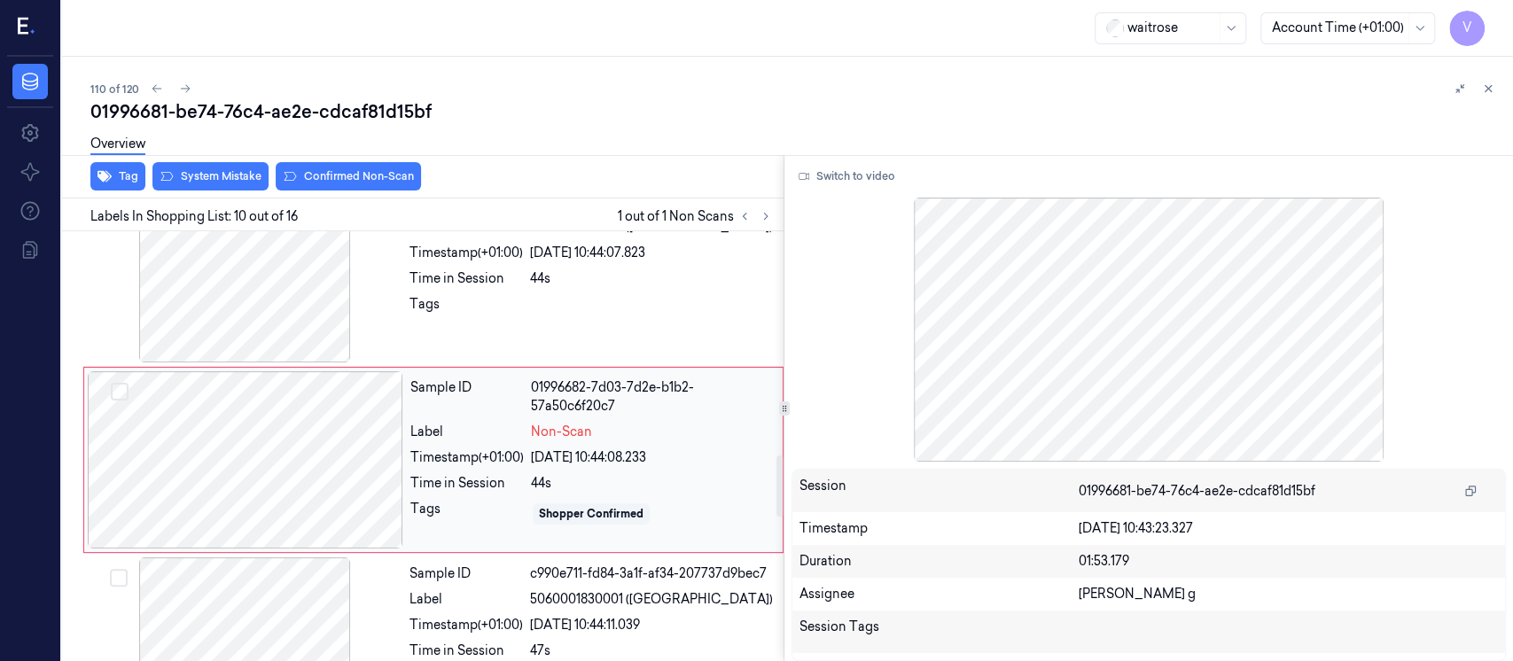
scroll to position [1567, 0]
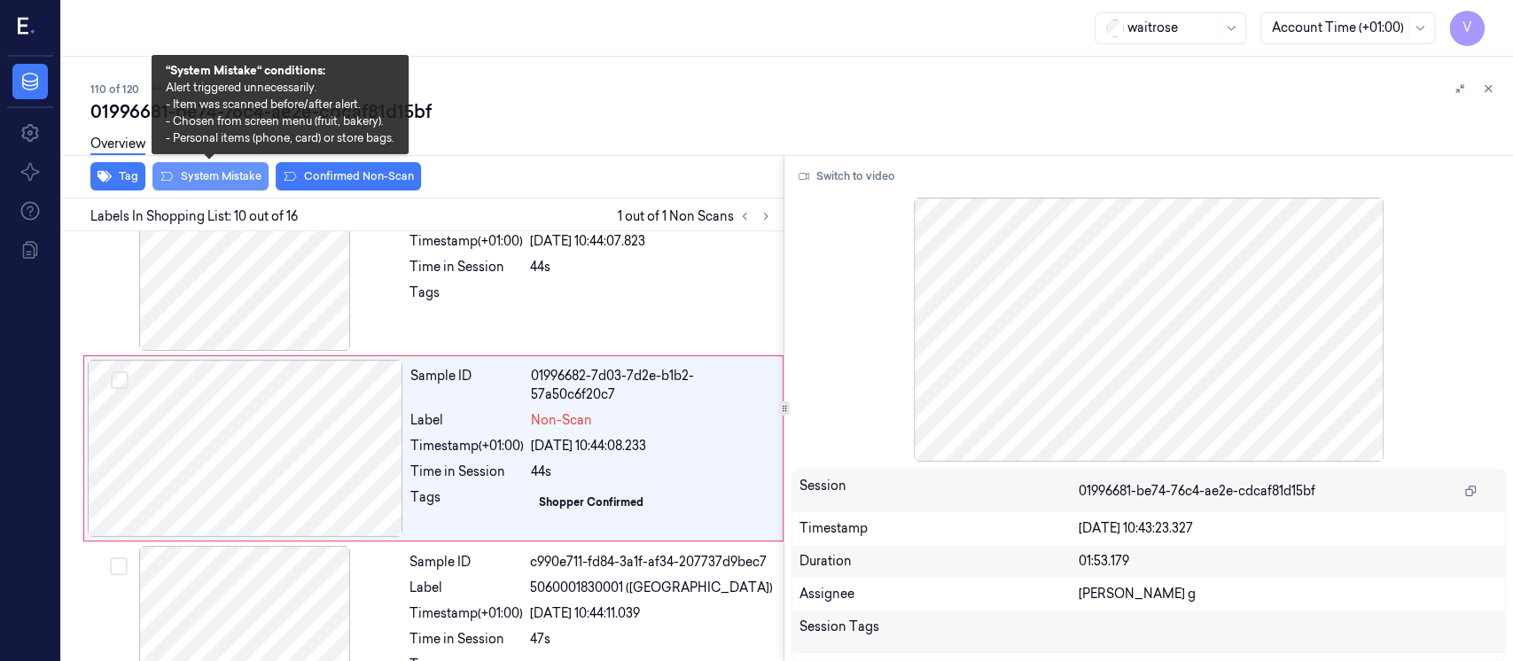
click at [220, 177] on button "System Mistake" at bounding box center [210, 176] width 116 height 28
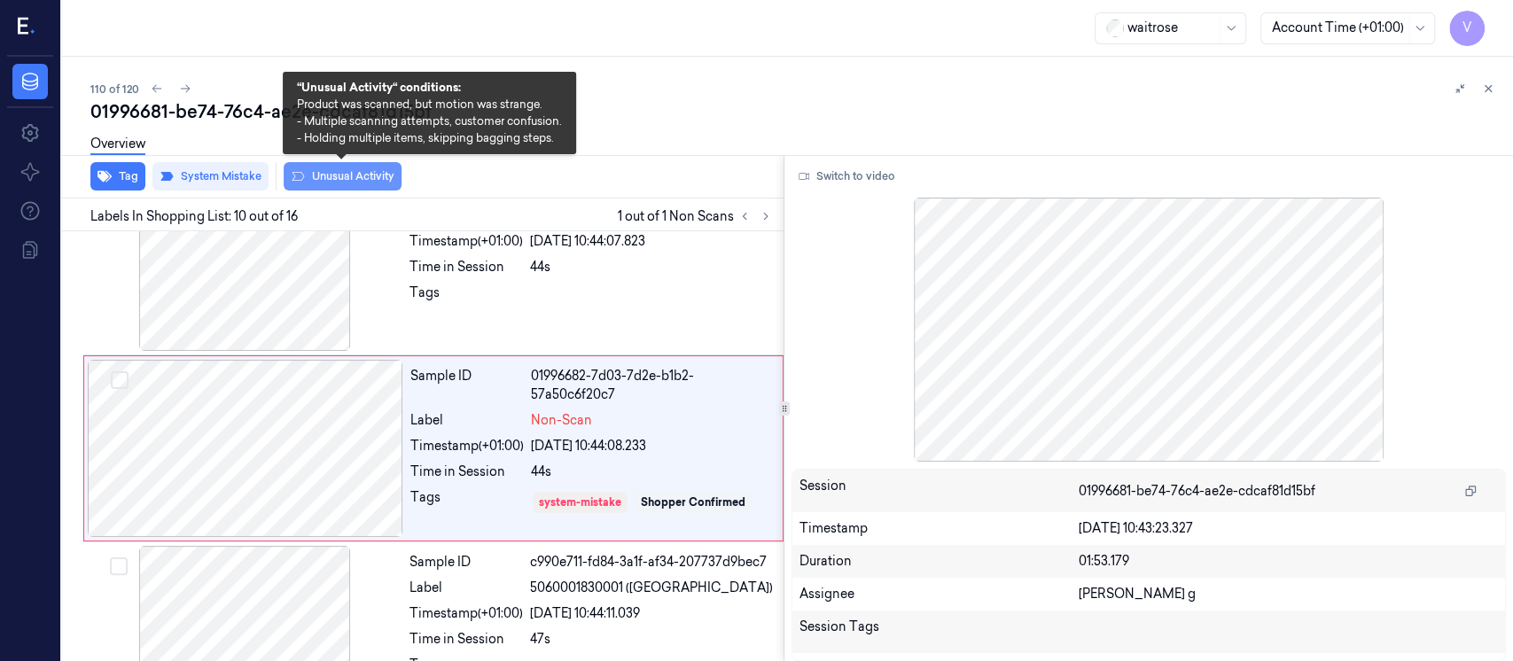
click at [330, 173] on button "Unusual Activity" at bounding box center [343, 176] width 118 height 28
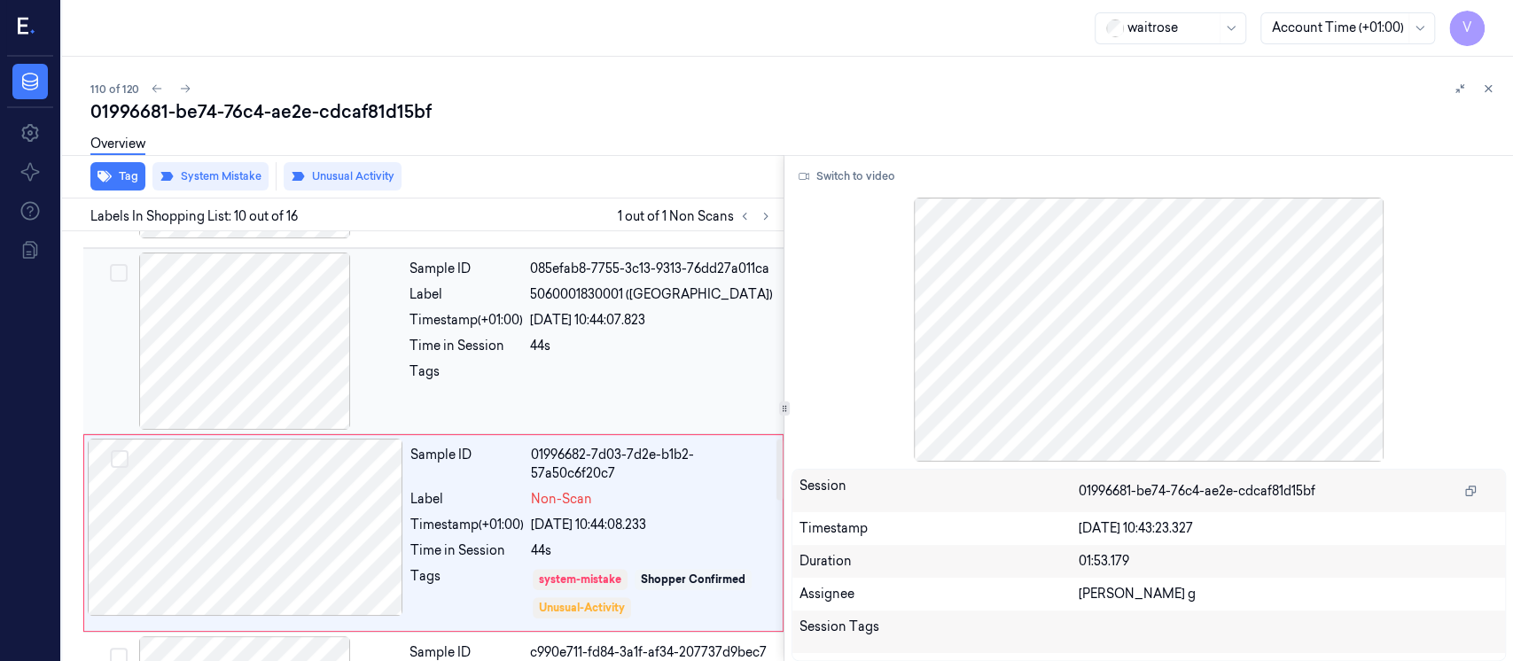
scroll to position [1454, 0]
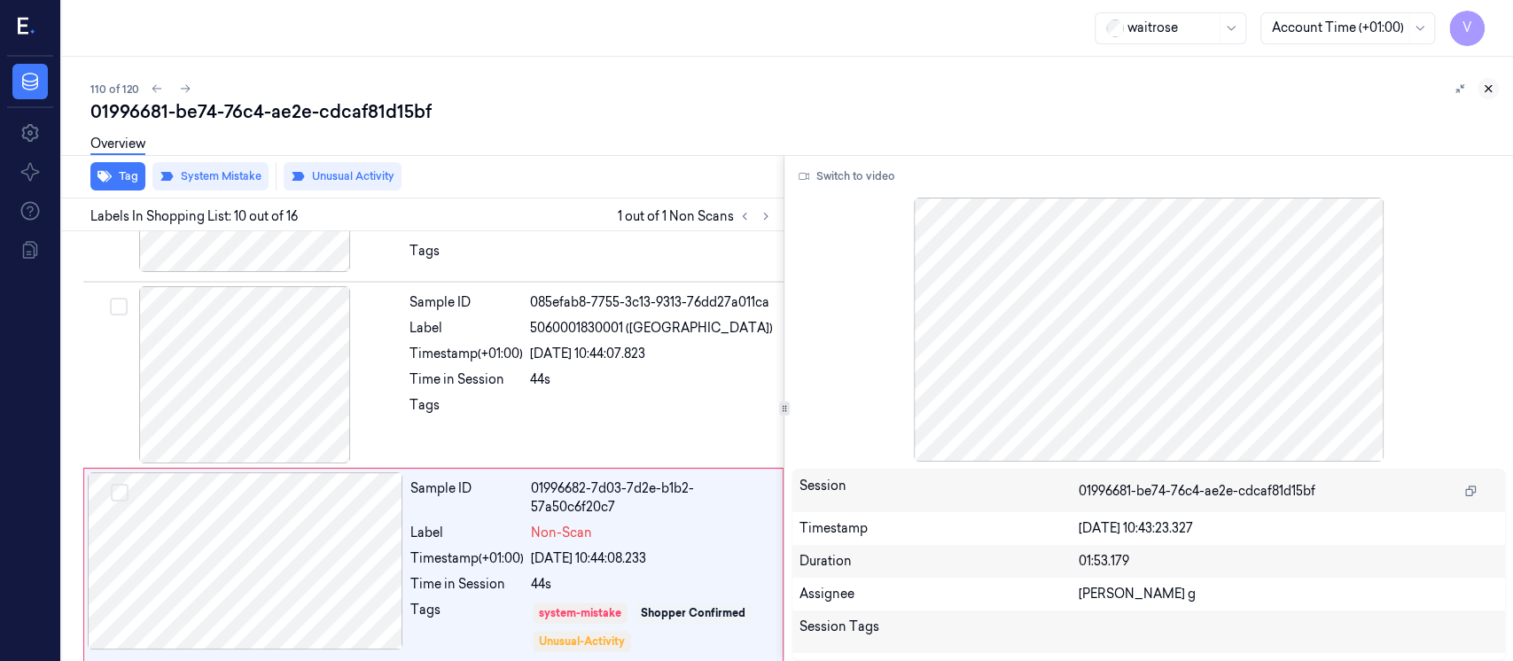
click at [1489, 89] on icon at bounding box center [1489, 89] width 6 height 6
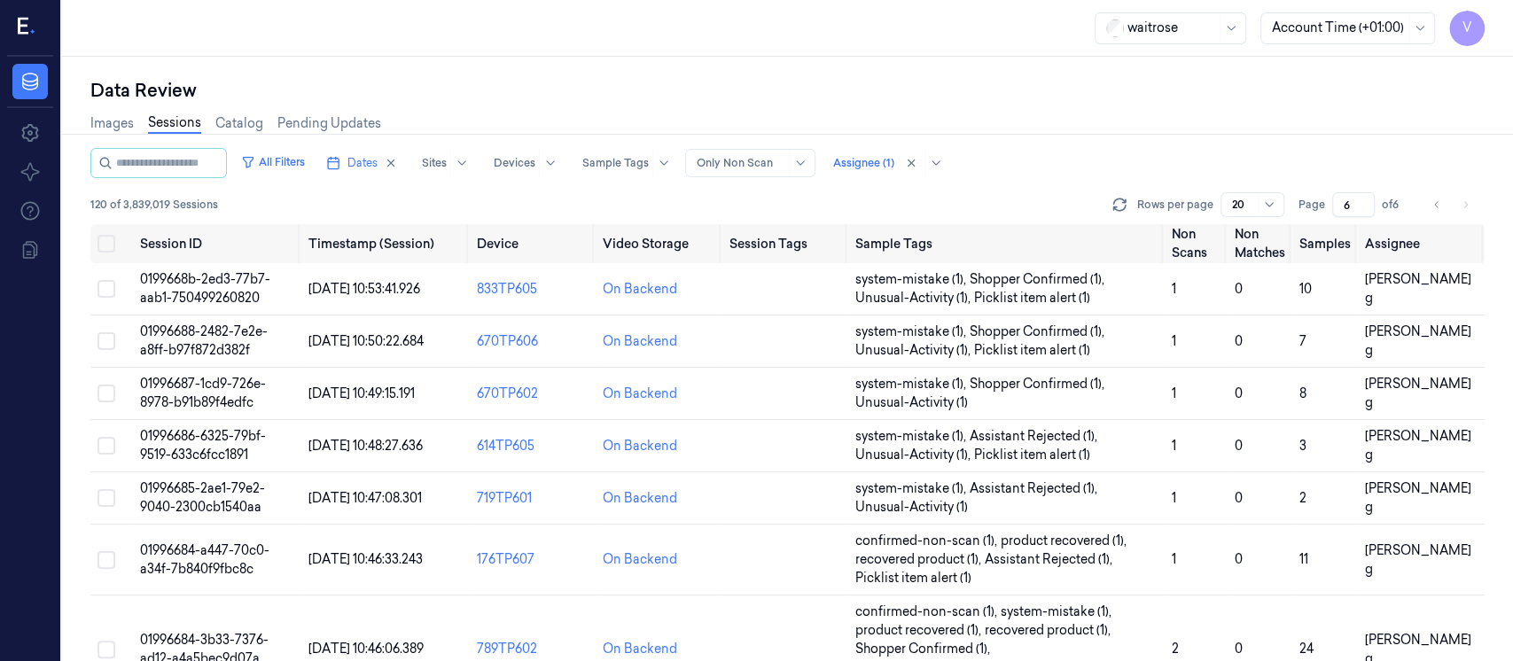
scroll to position [488, 0]
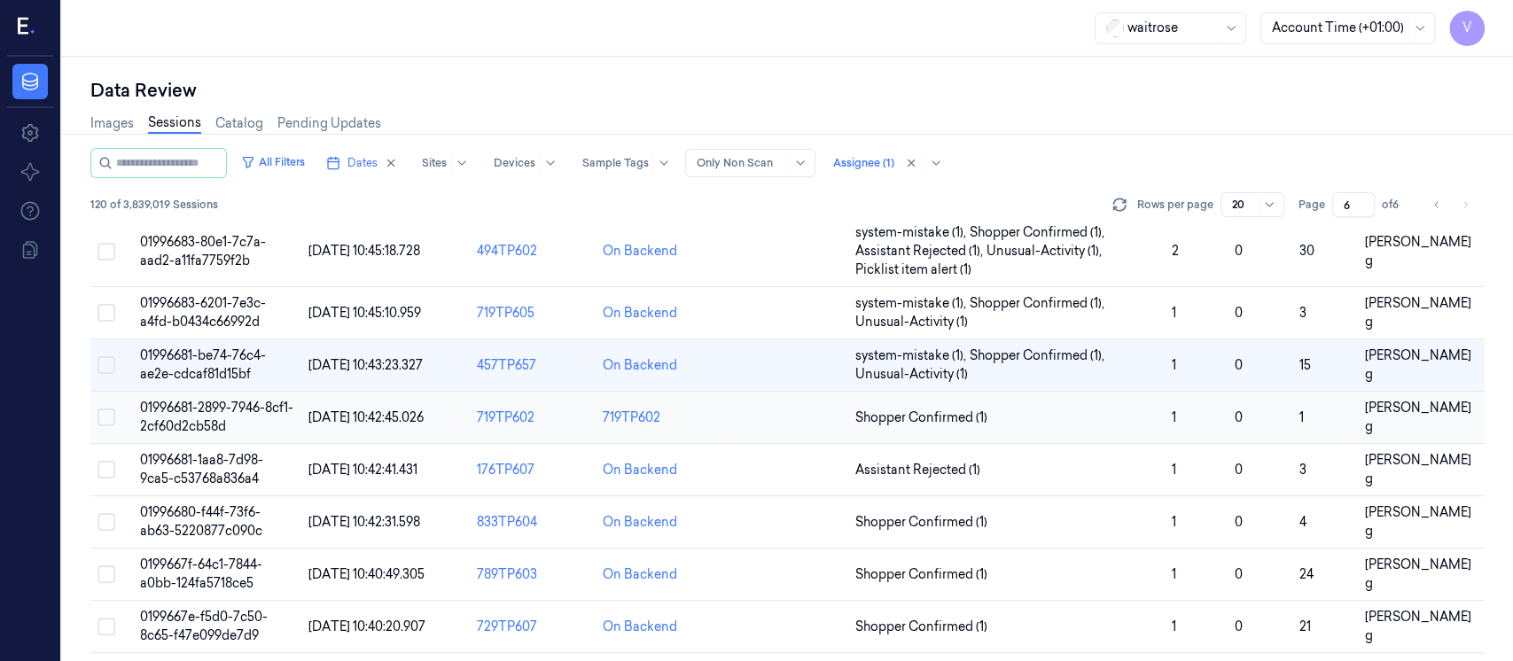
click at [742, 422] on td at bounding box center [786, 418] width 126 height 52
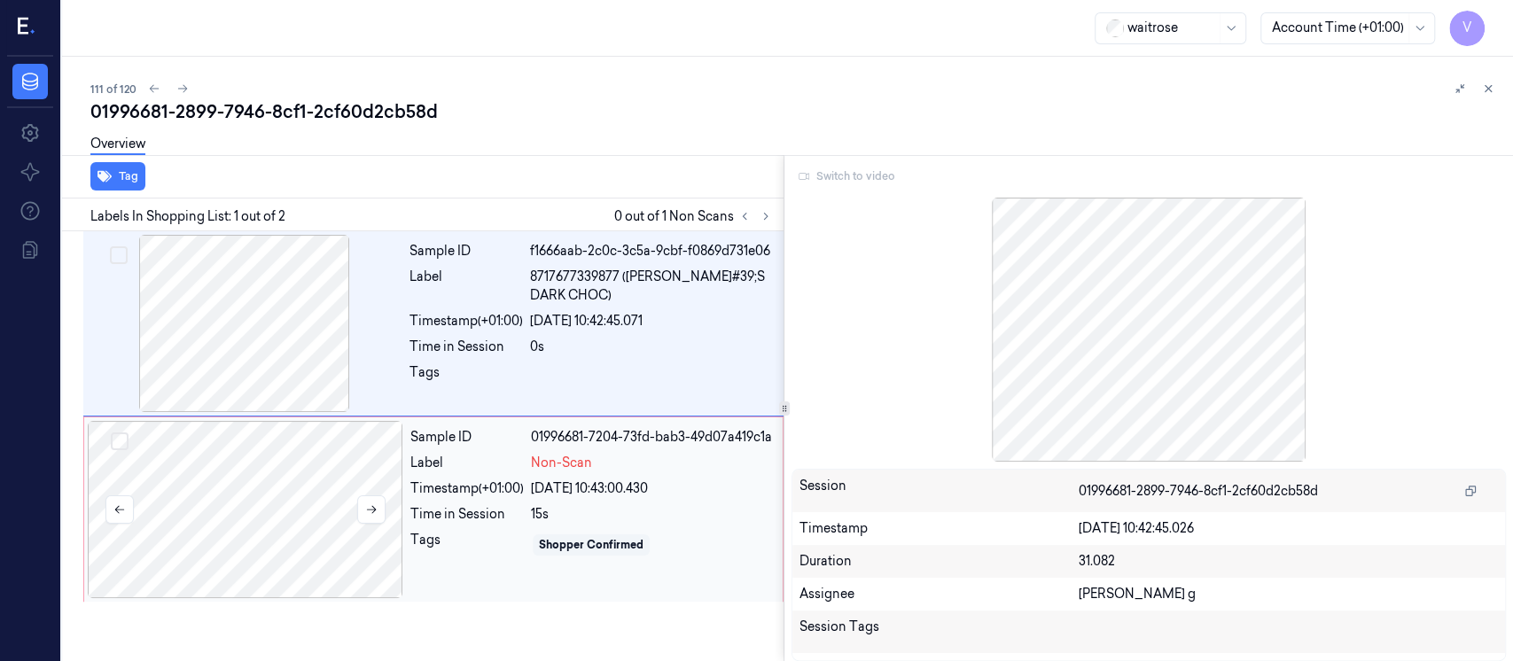
click at [225, 528] on div at bounding box center [246, 509] width 316 height 177
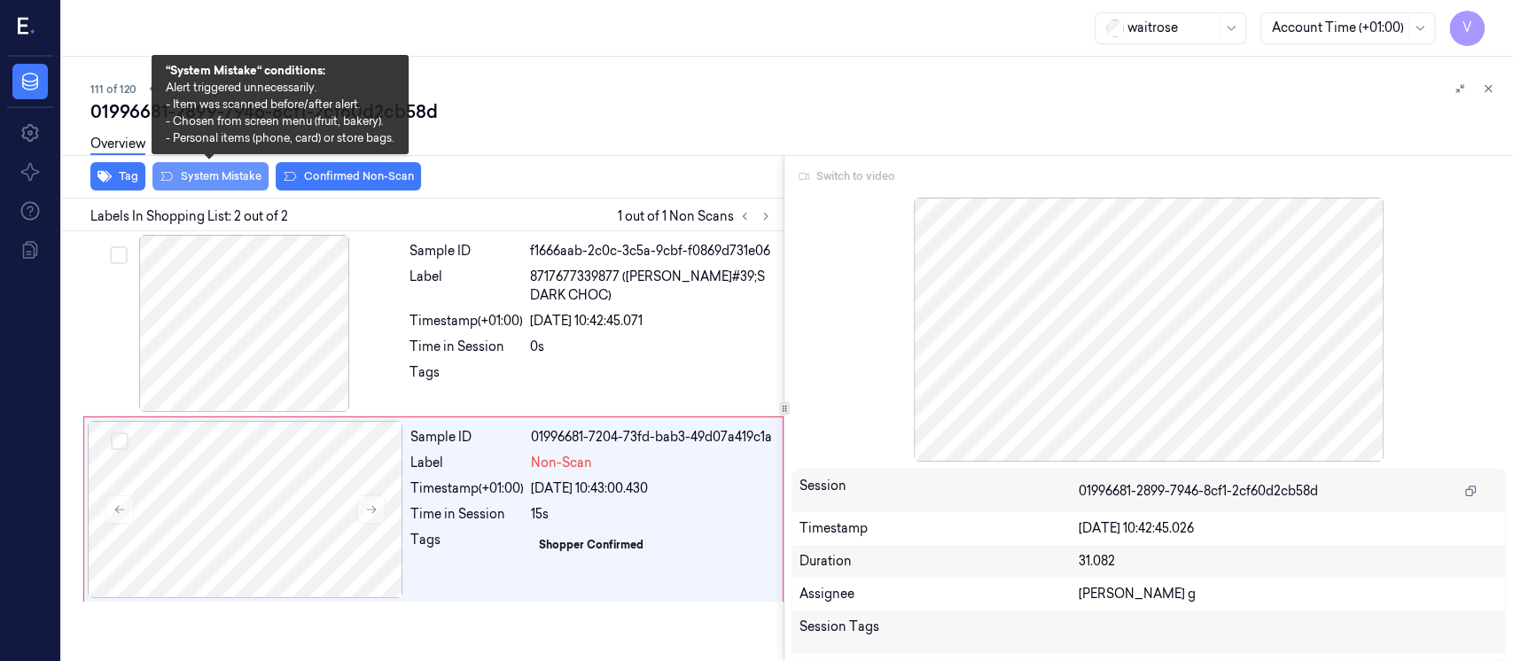
click at [213, 176] on button "System Mistake" at bounding box center [210, 176] width 116 height 28
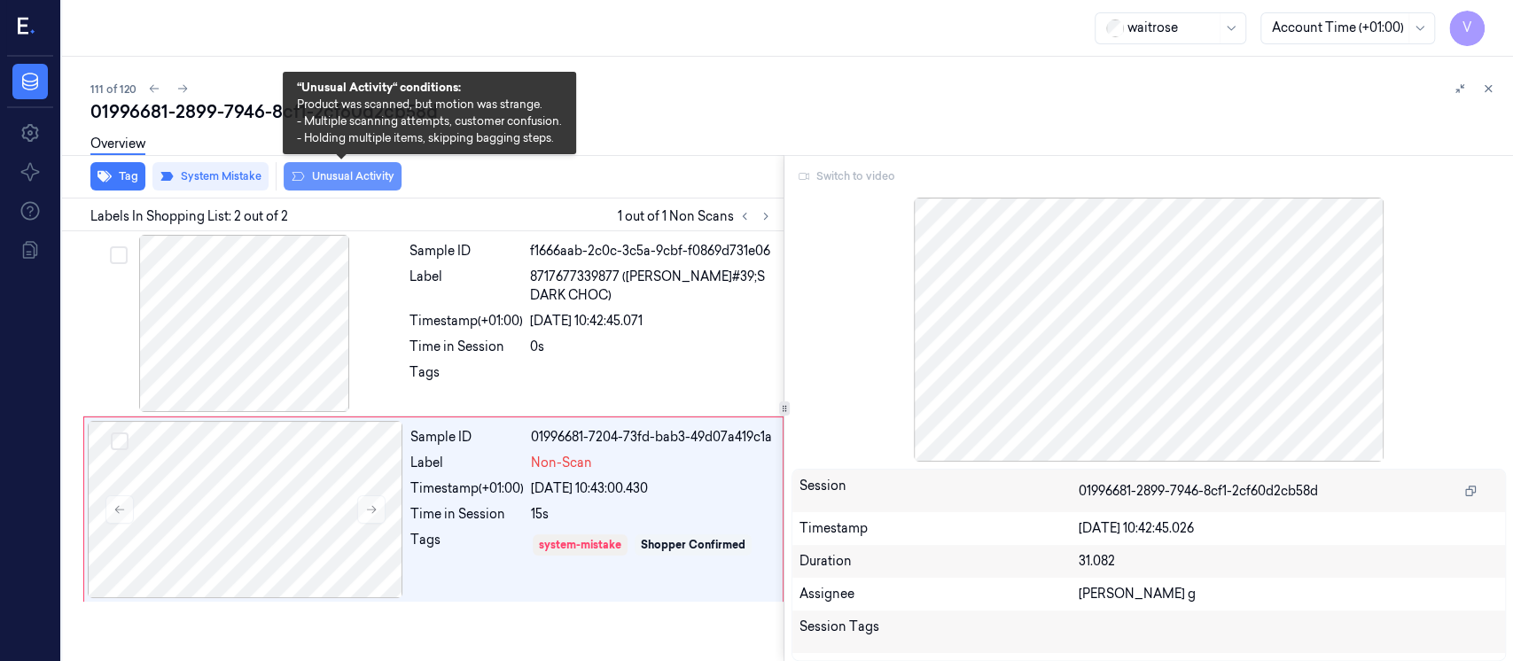
click at [360, 171] on button "Unusual Activity" at bounding box center [343, 176] width 118 height 28
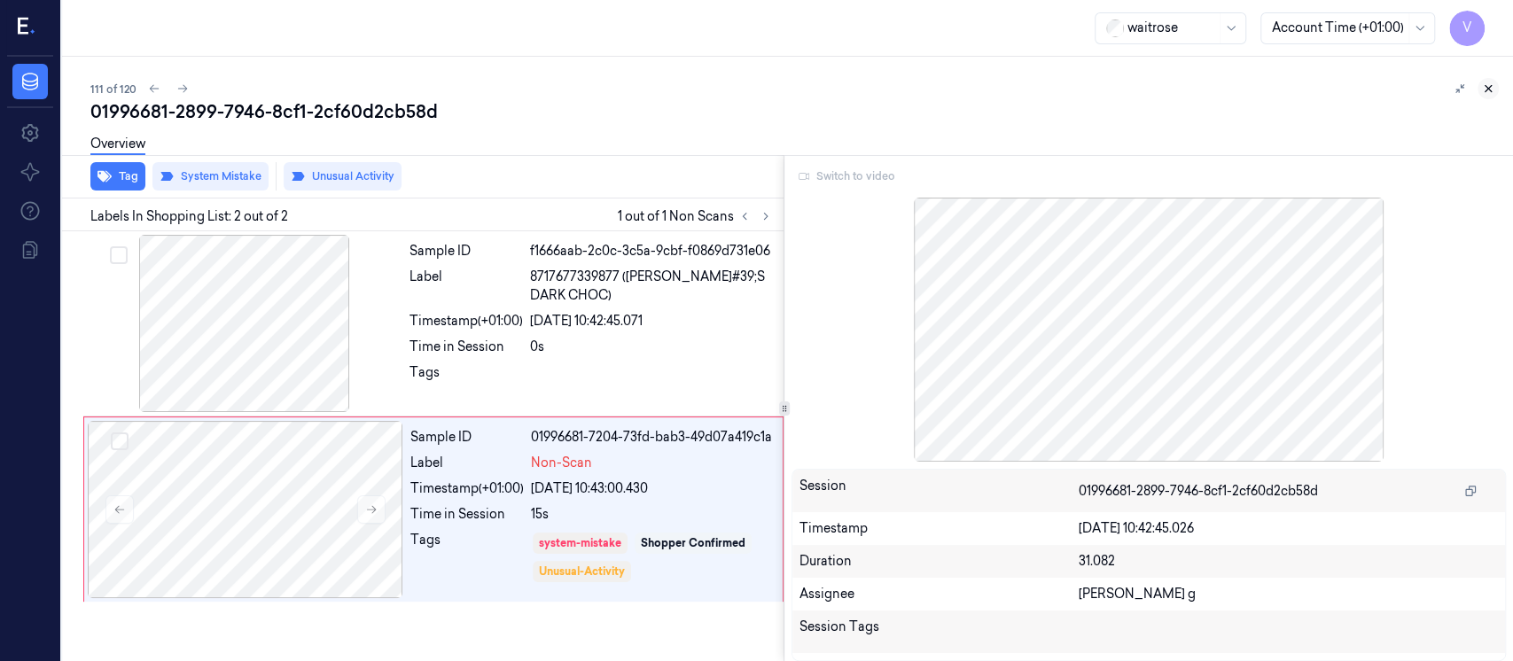
click at [1478, 93] on button at bounding box center [1488, 88] width 21 height 21
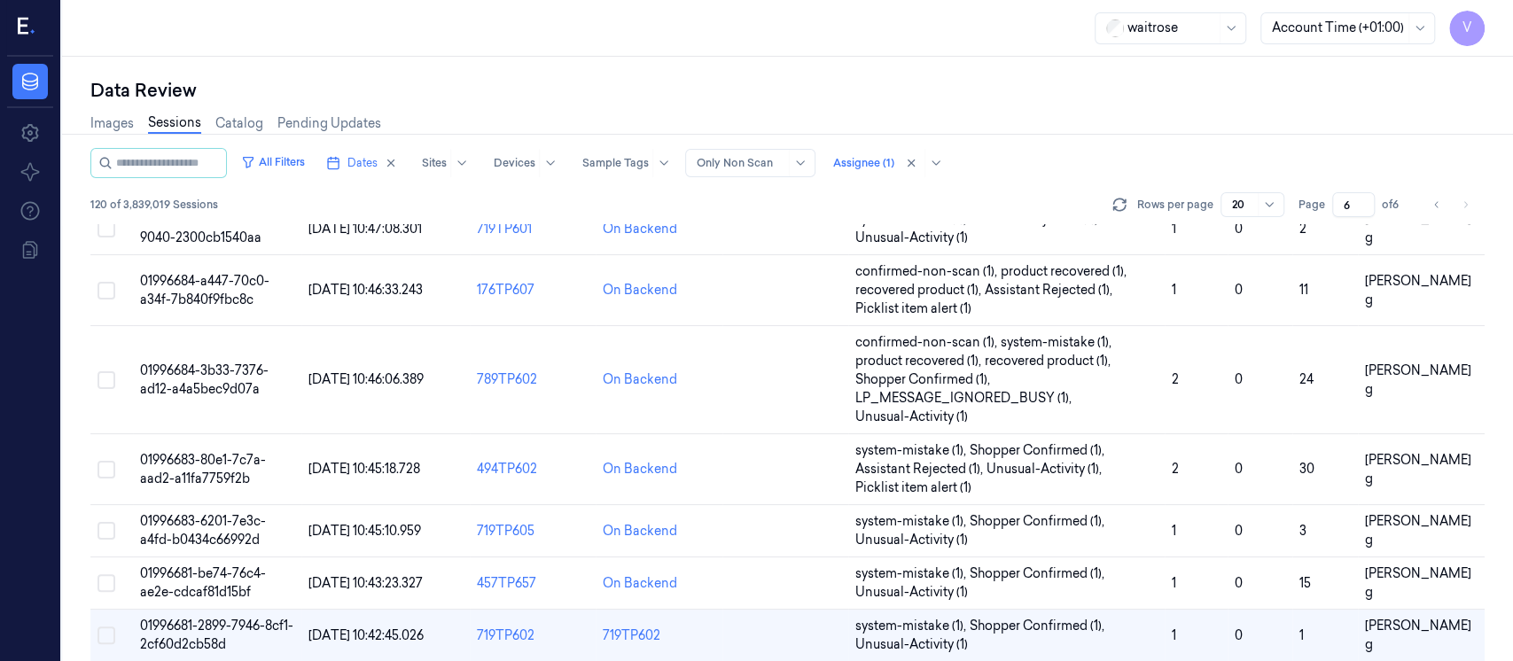
scroll to position [550, 0]
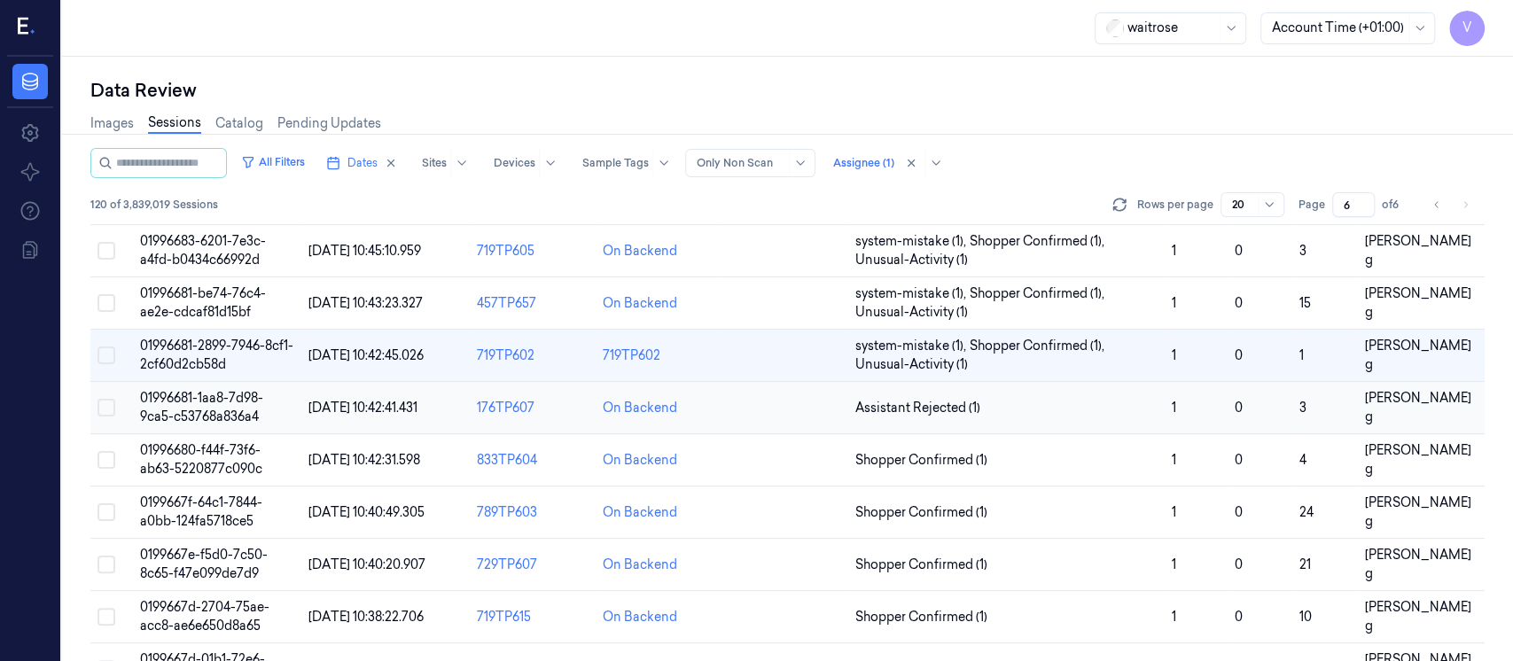
click at [773, 416] on td at bounding box center [786, 408] width 126 height 52
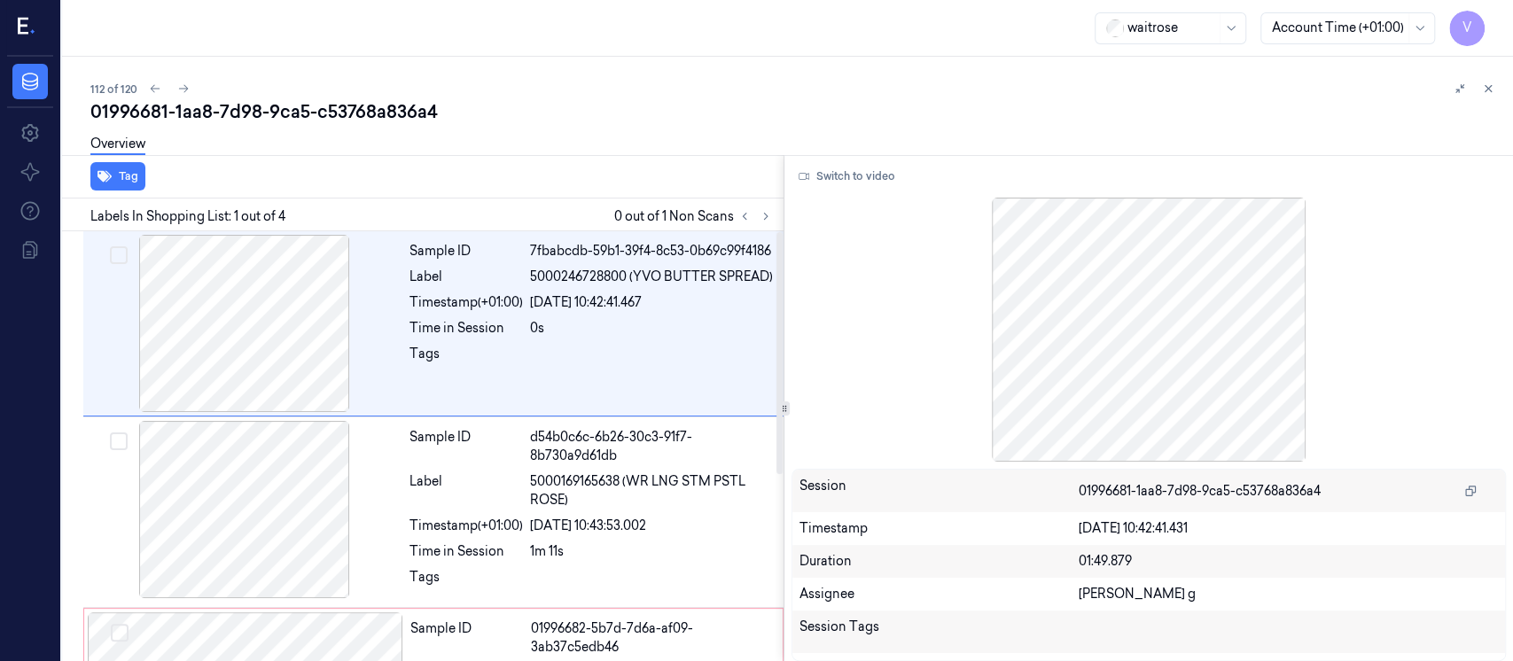
click at [468, 136] on div "Overview" at bounding box center [794, 146] width 1409 height 45
click at [343, 452] on div at bounding box center [245, 509] width 316 height 177
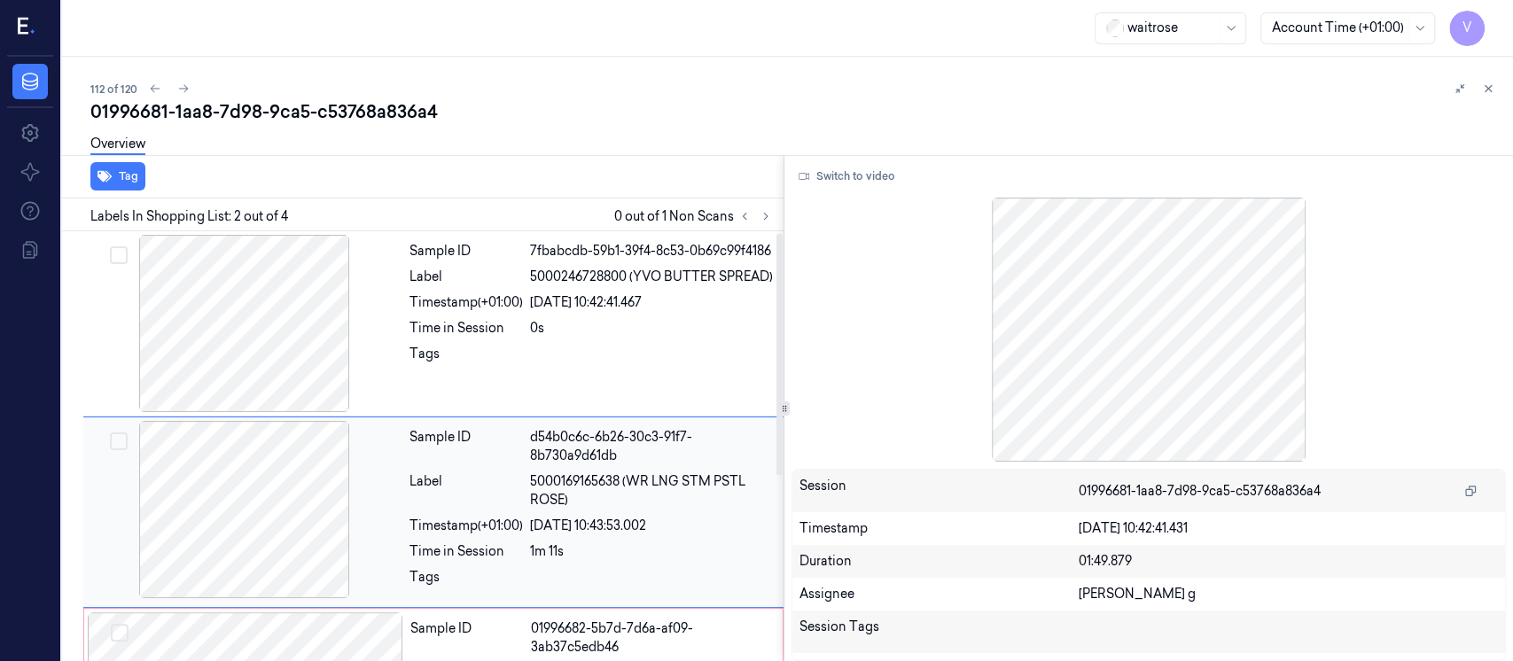
scroll to position [71, 0]
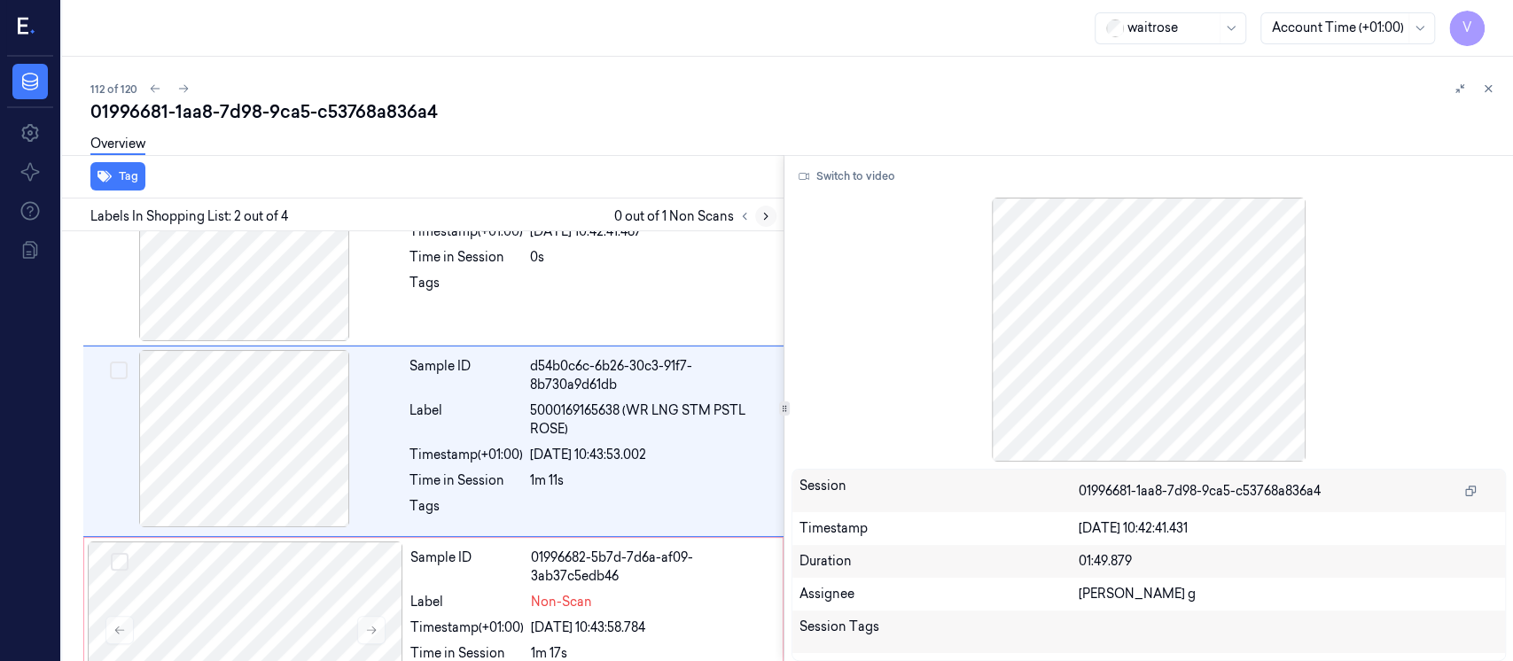
click at [762, 214] on icon at bounding box center [766, 216] width 12 height 12
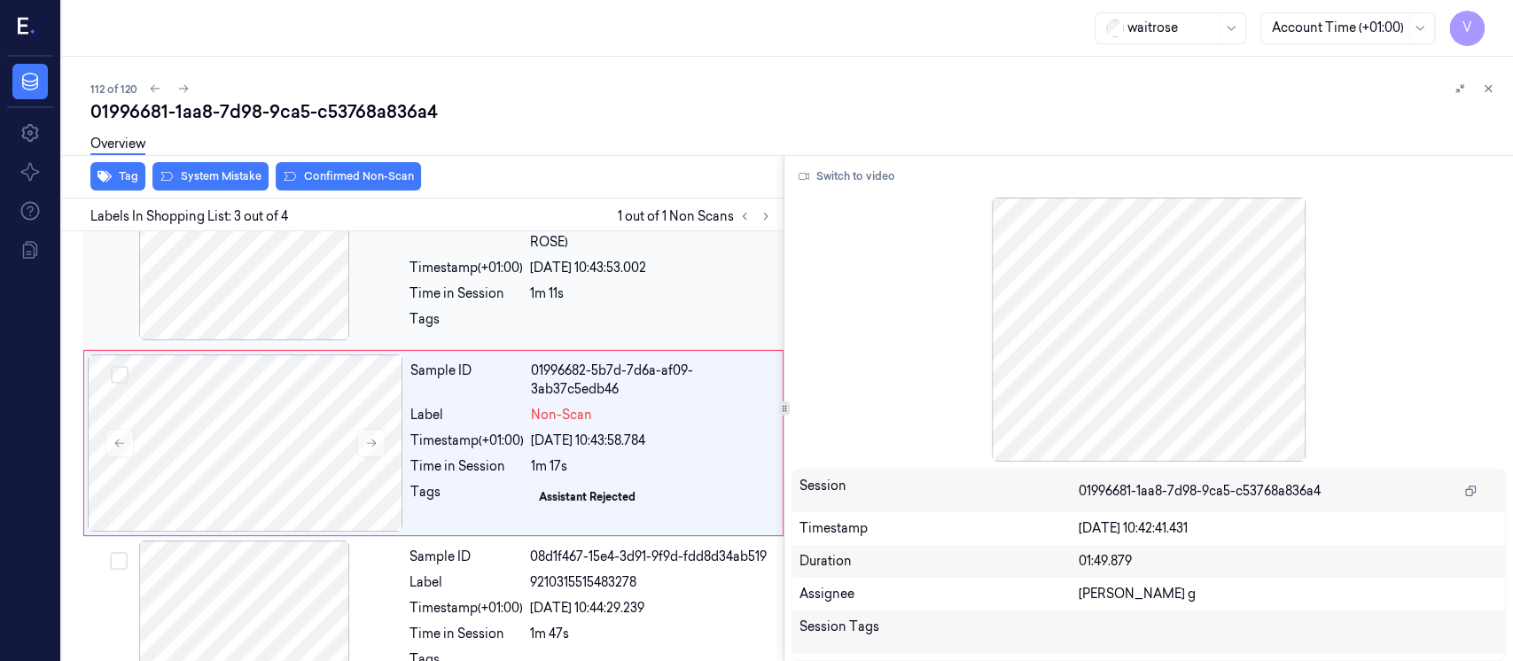
scroll to position [260, 0]
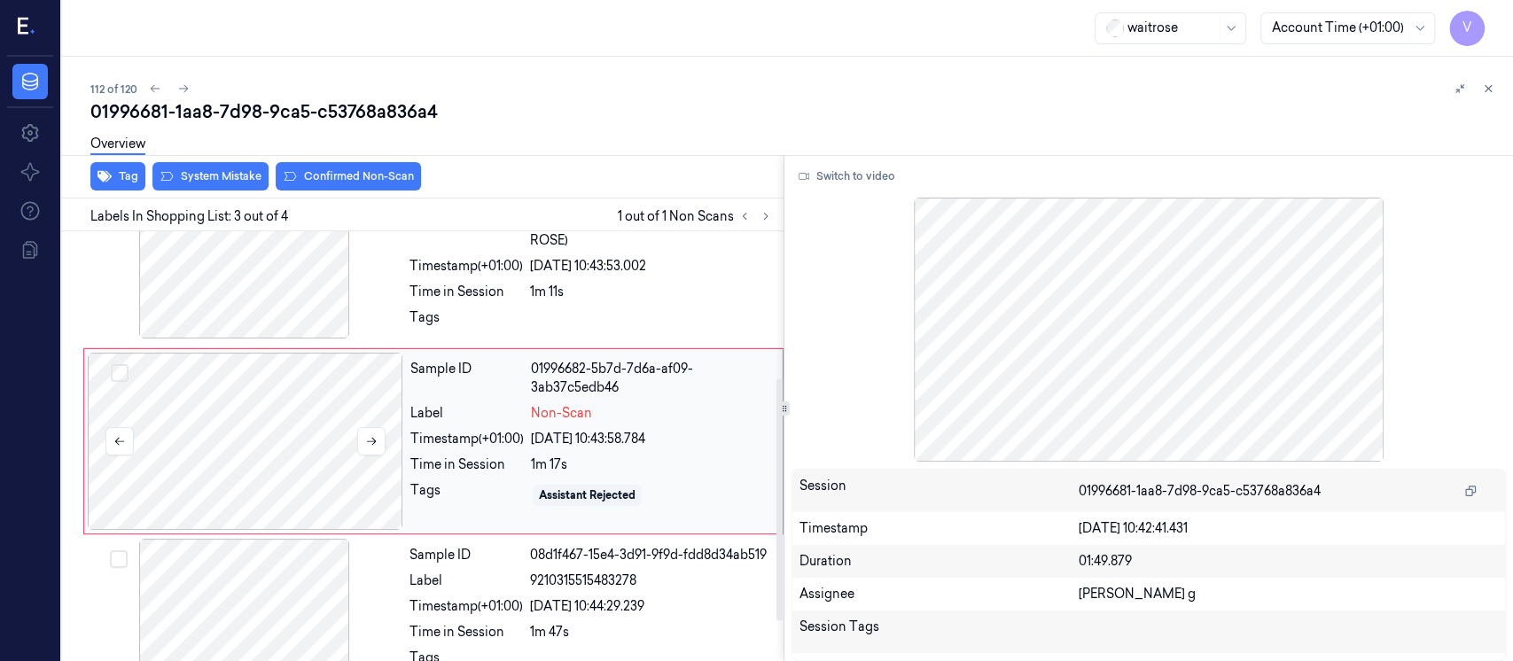
click at [220, 469] on div at bounding box center [246, 441] width 316 height 177
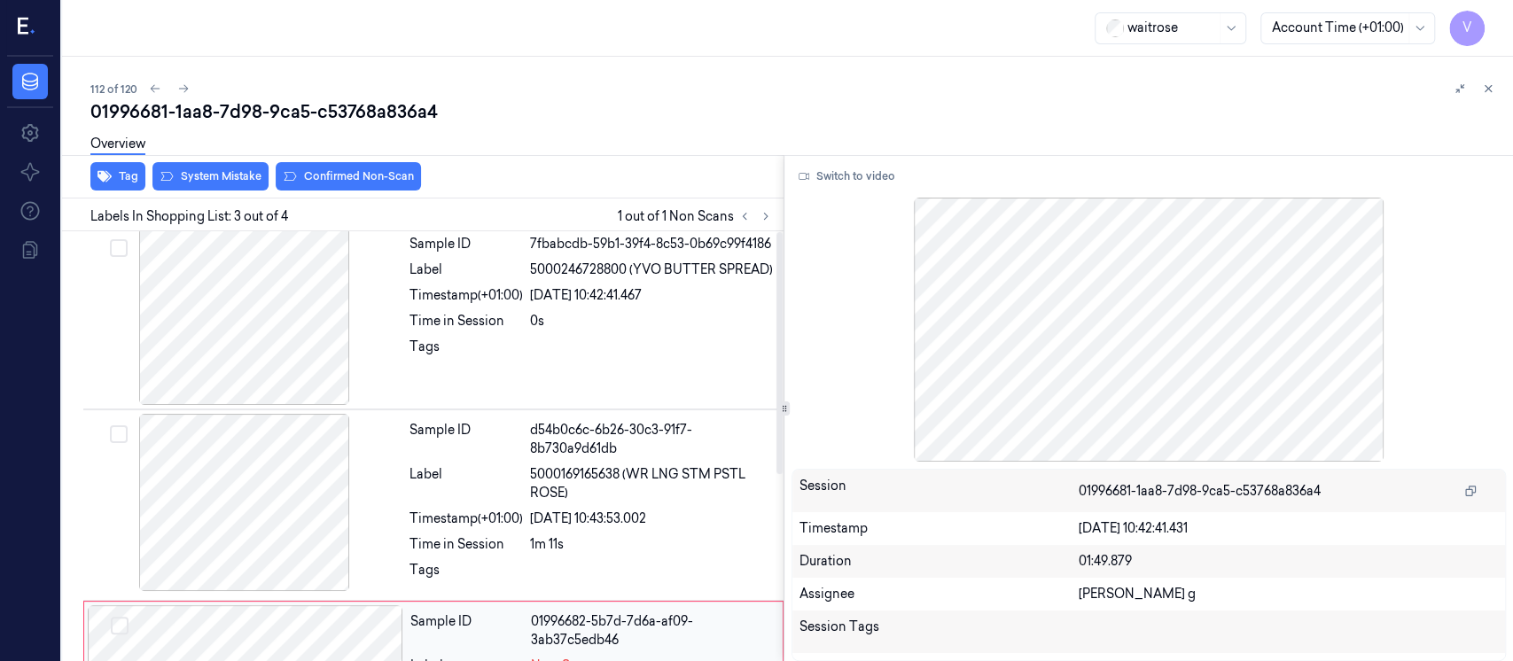
scroll to position [0, 0]
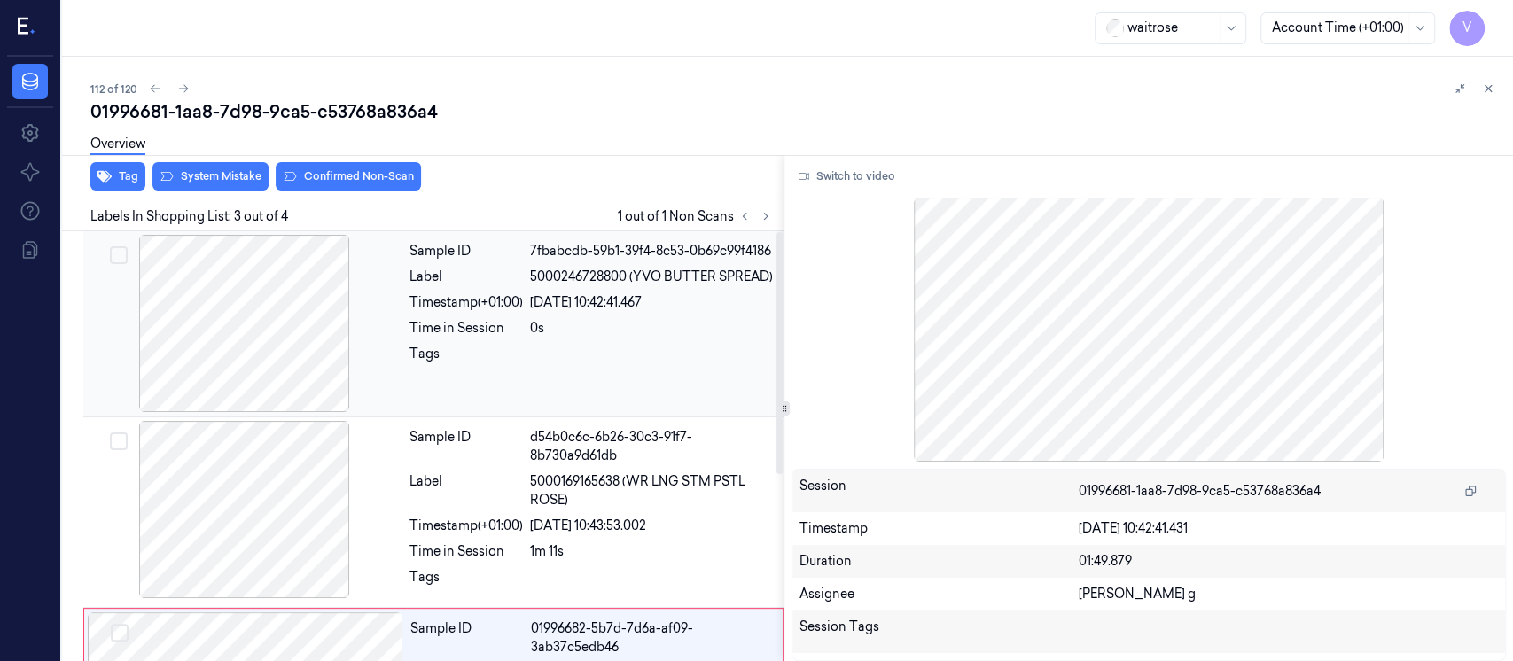
click at [582, 324] on div "Sample ID 7fbabcdb-59b1-39f4-8c53-0b69c99f4186 Label 5000246728800 (YVO BUTTER …" at bounding box center [591, 323] width 378 height 177
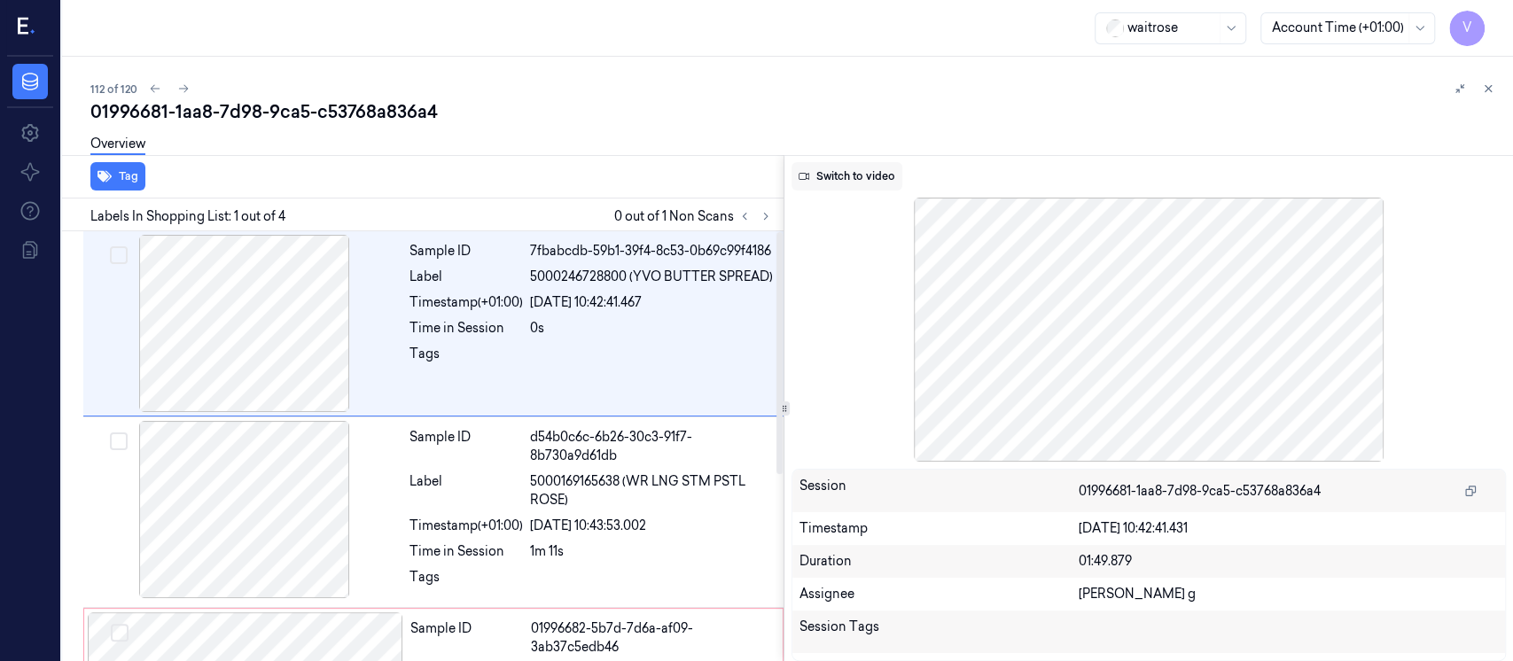
click at [853, 178] on button "Switch to video" at bounding box center [847, 176] width 111 height 28
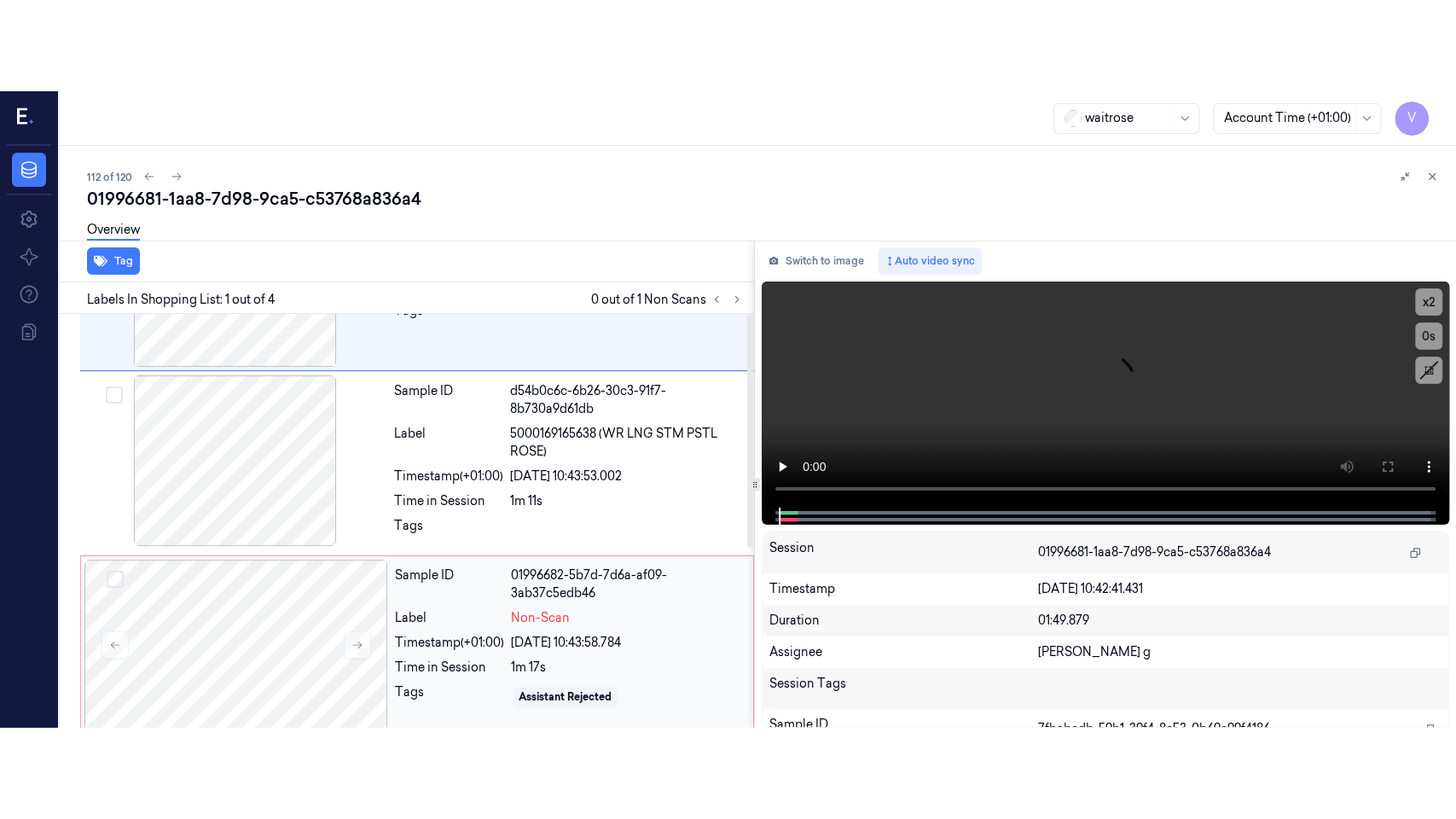
scroll to position [227, 0]
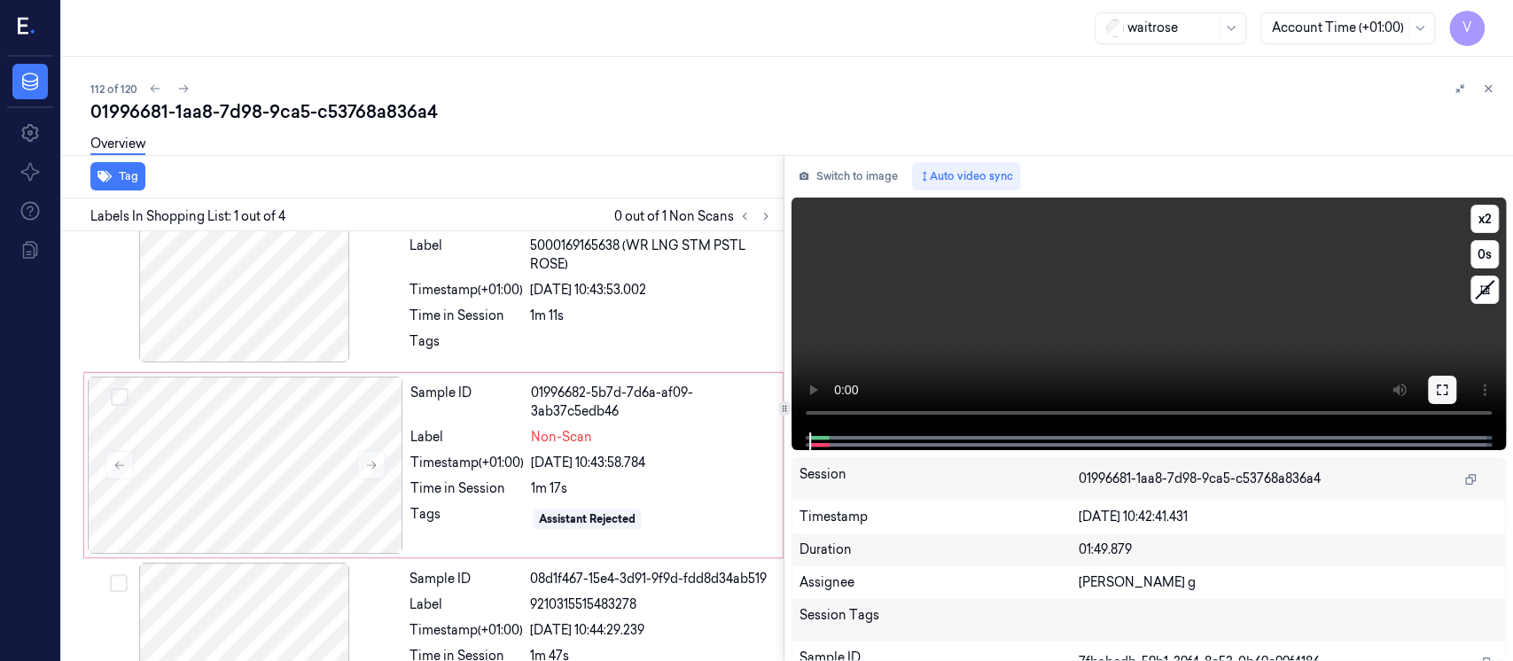
click at [1440, 383] on icon at bounding box center [1442, 390] width 14 height 14
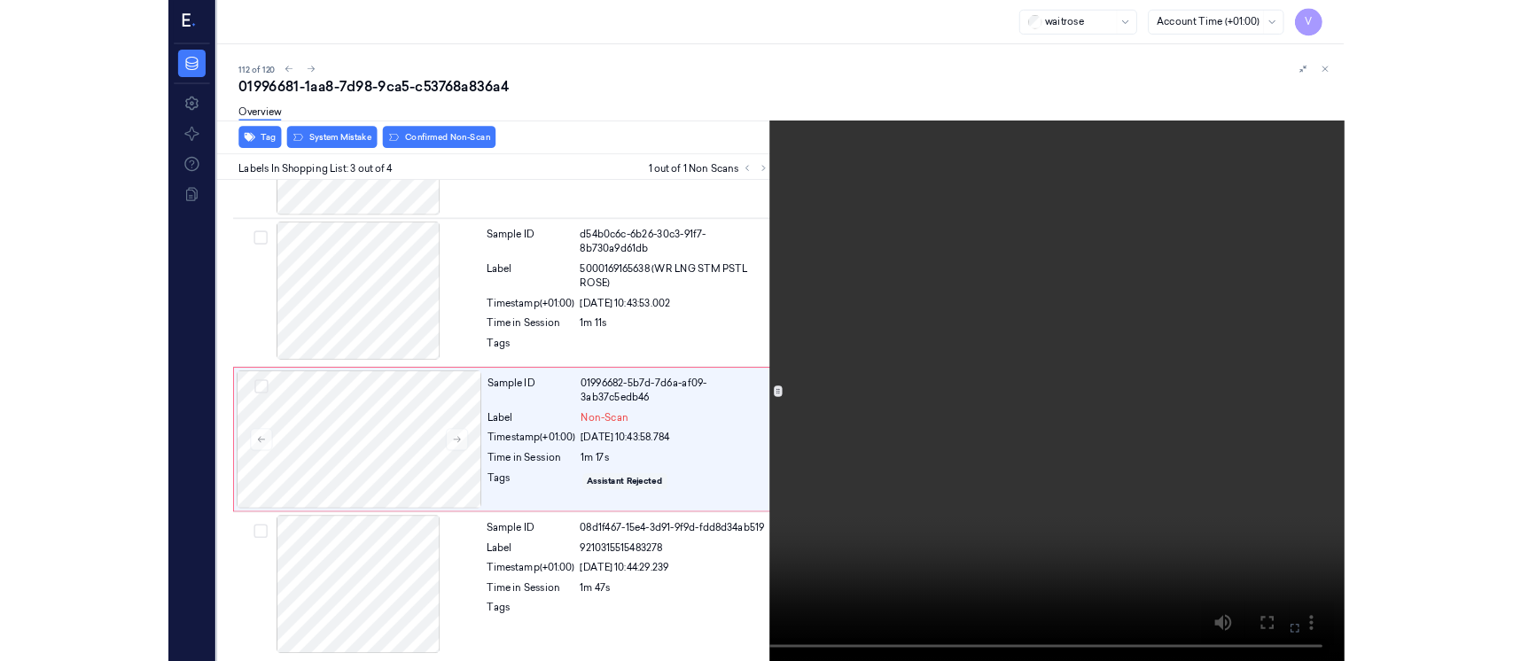
scroll to position [140, 0]
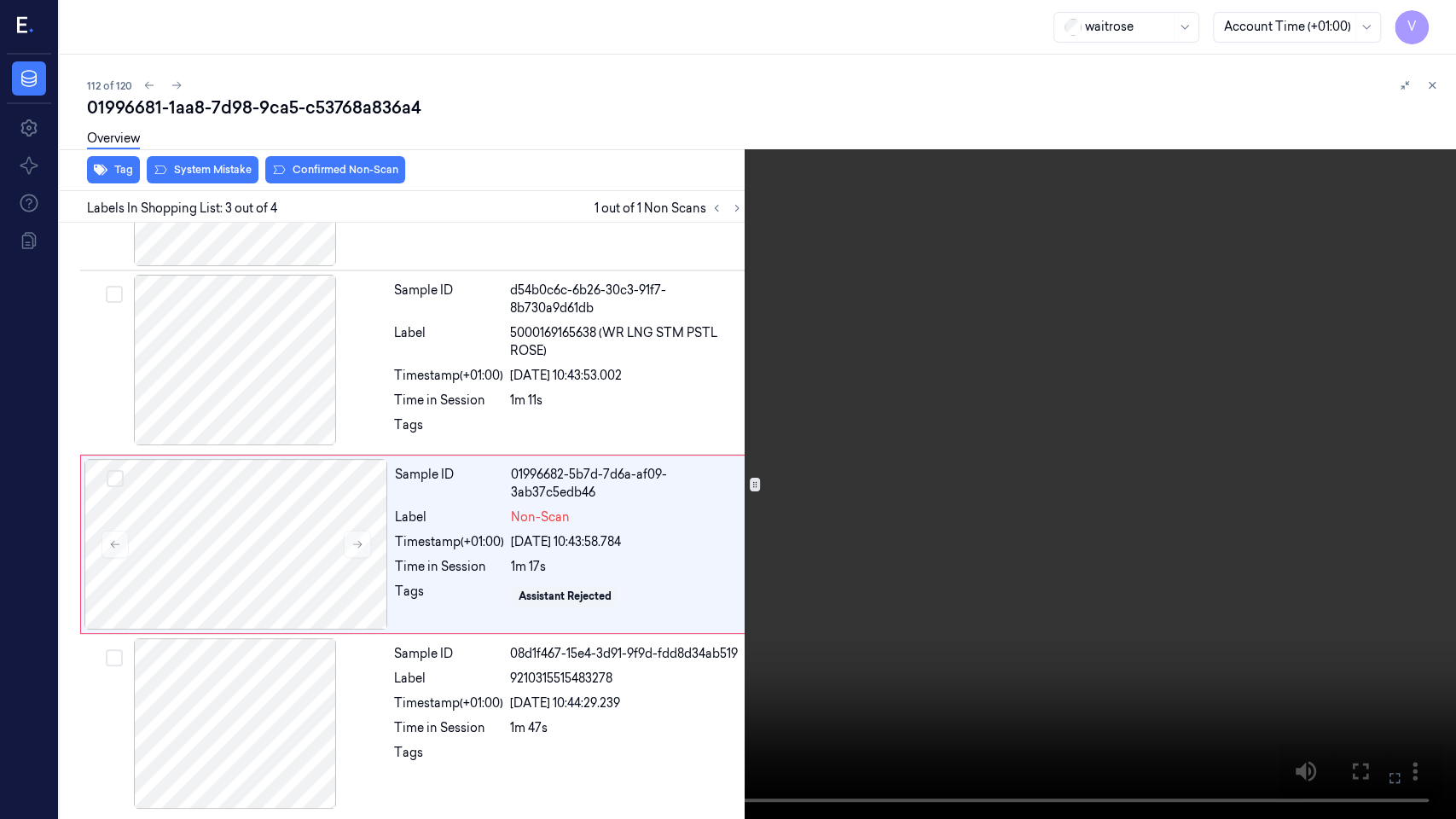
click at [0, 0] on icon at bounding box center [0, 0] width 0 height 0
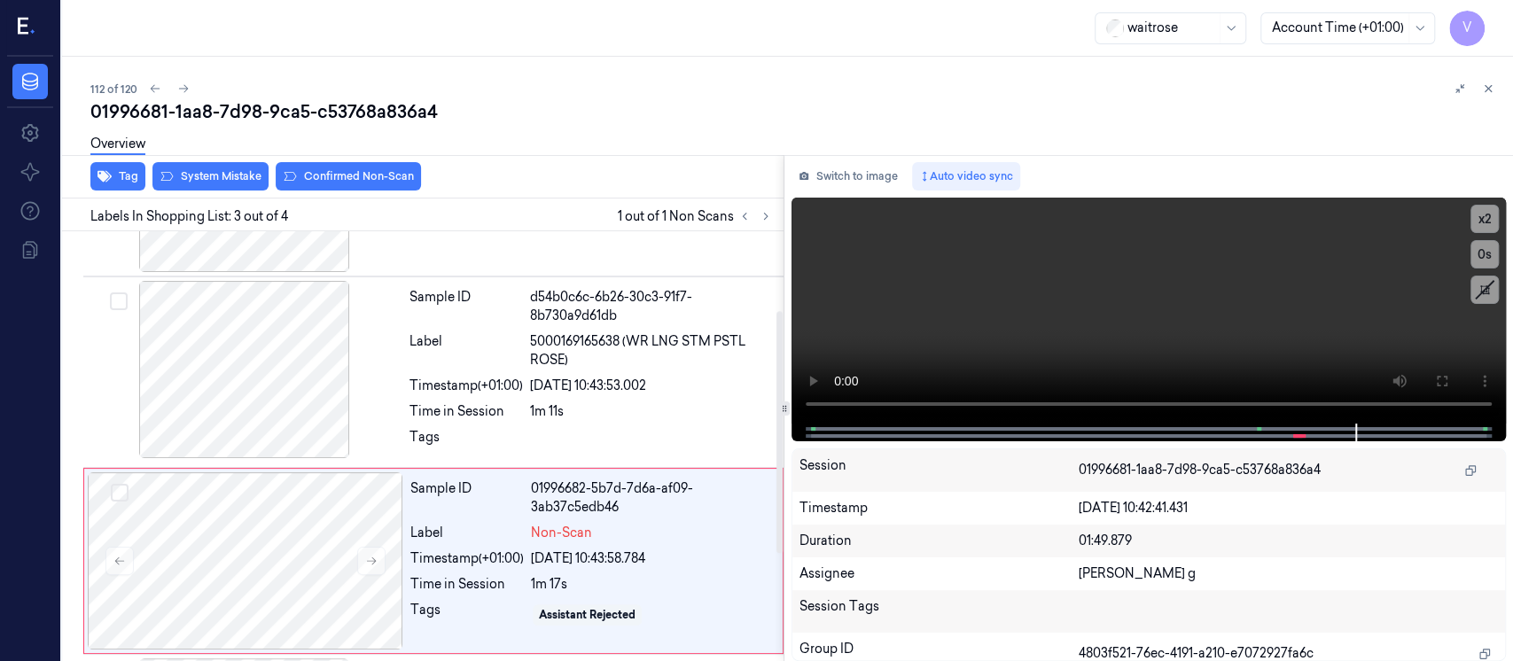
click at [861, 156] on div "Switch to image Auto video sync x 2 0 s Session 01996681-1aa8-7d98-9ca5-c53768a…" at bounding box center [1149, 408] width 729 height 506
click at [836, 168] on button "Switch to image" at bounding box center [848, 176] width 113 height 28
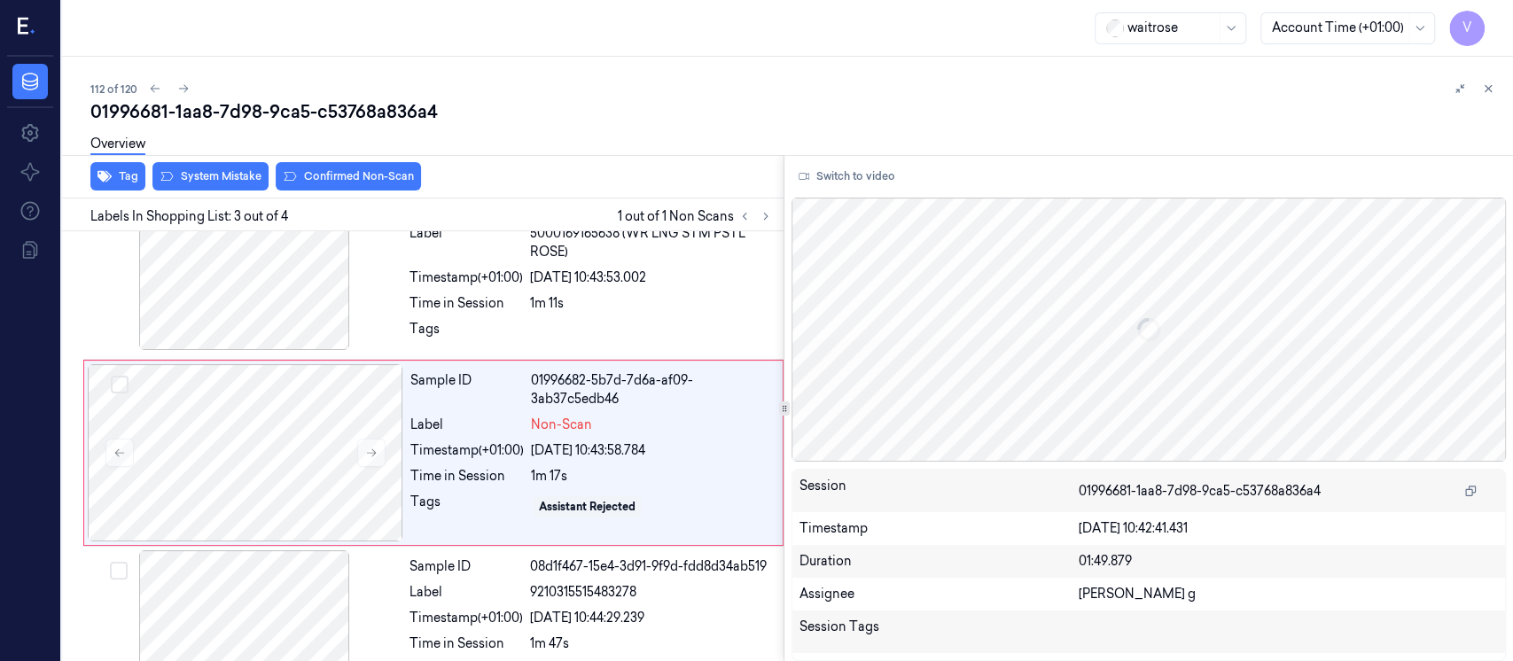
scroll to position [260, 0]
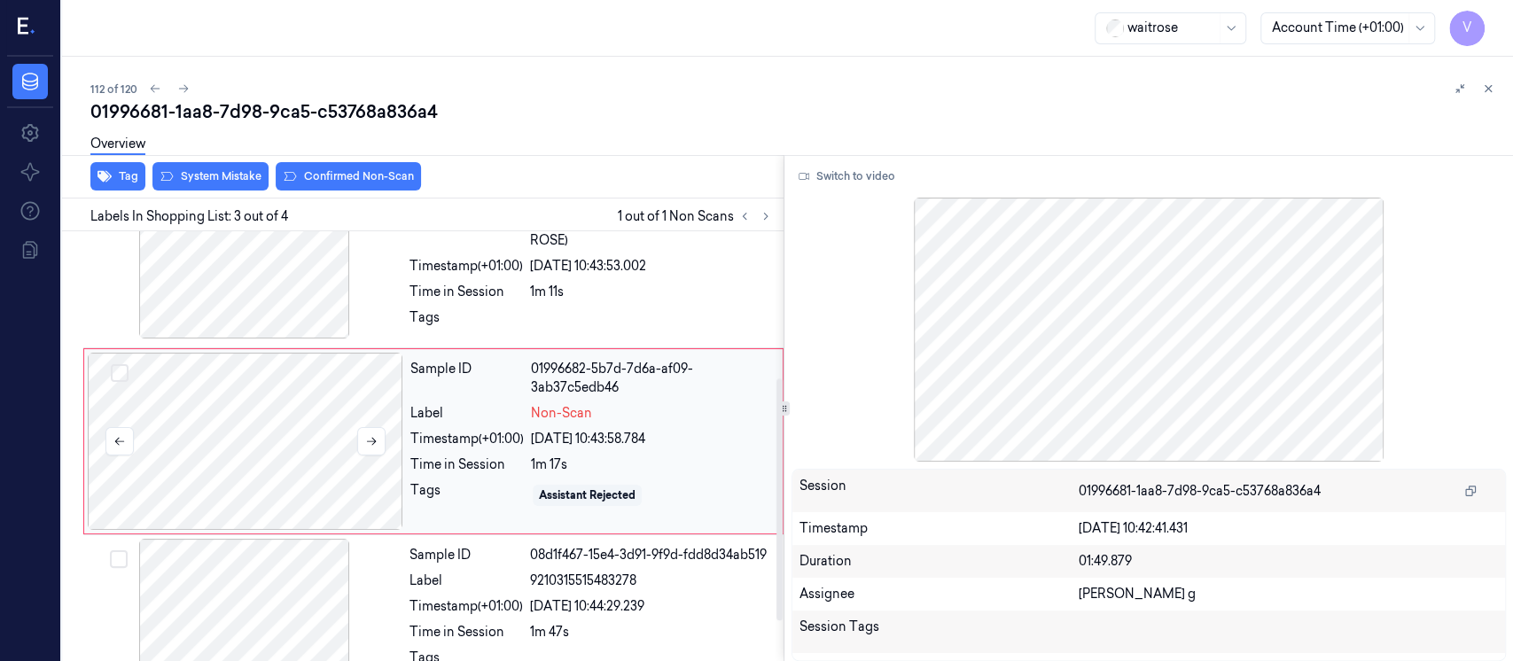
click at [330, 422] on div at bounding box center [246, 441] width 316 height 177
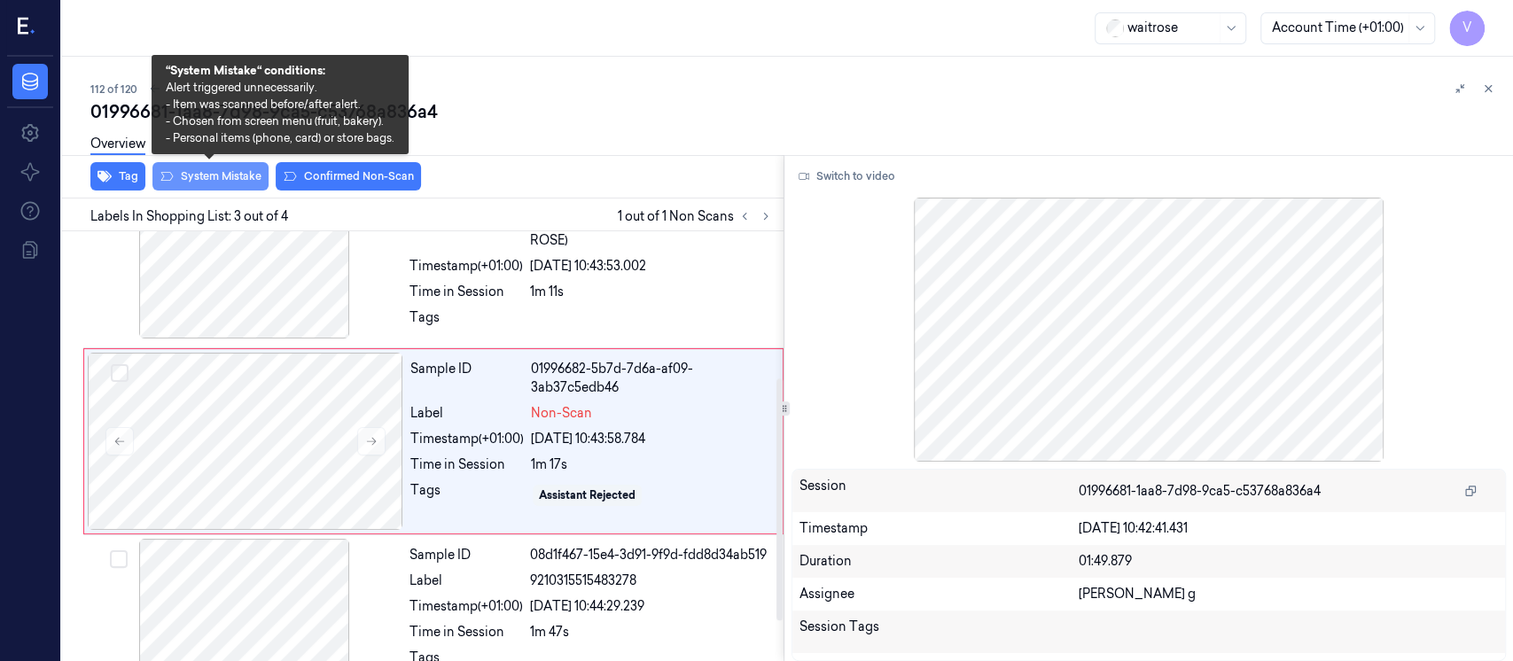
click at [220, 190] on button "System Mistake" at bounding box center [210, 176] width 116 height 28
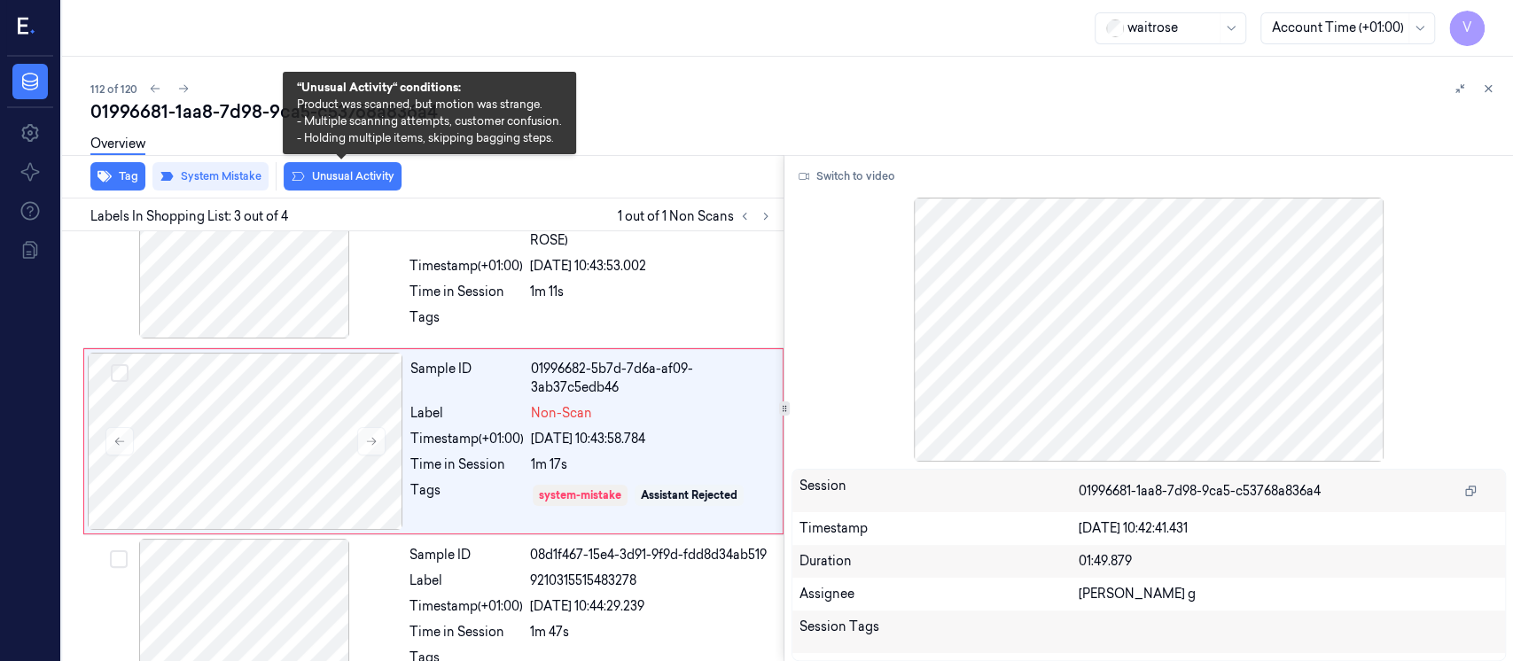
click at [337, 175] on button "Unusual Activity" at bounding box center [343, 176] width 118 height 28
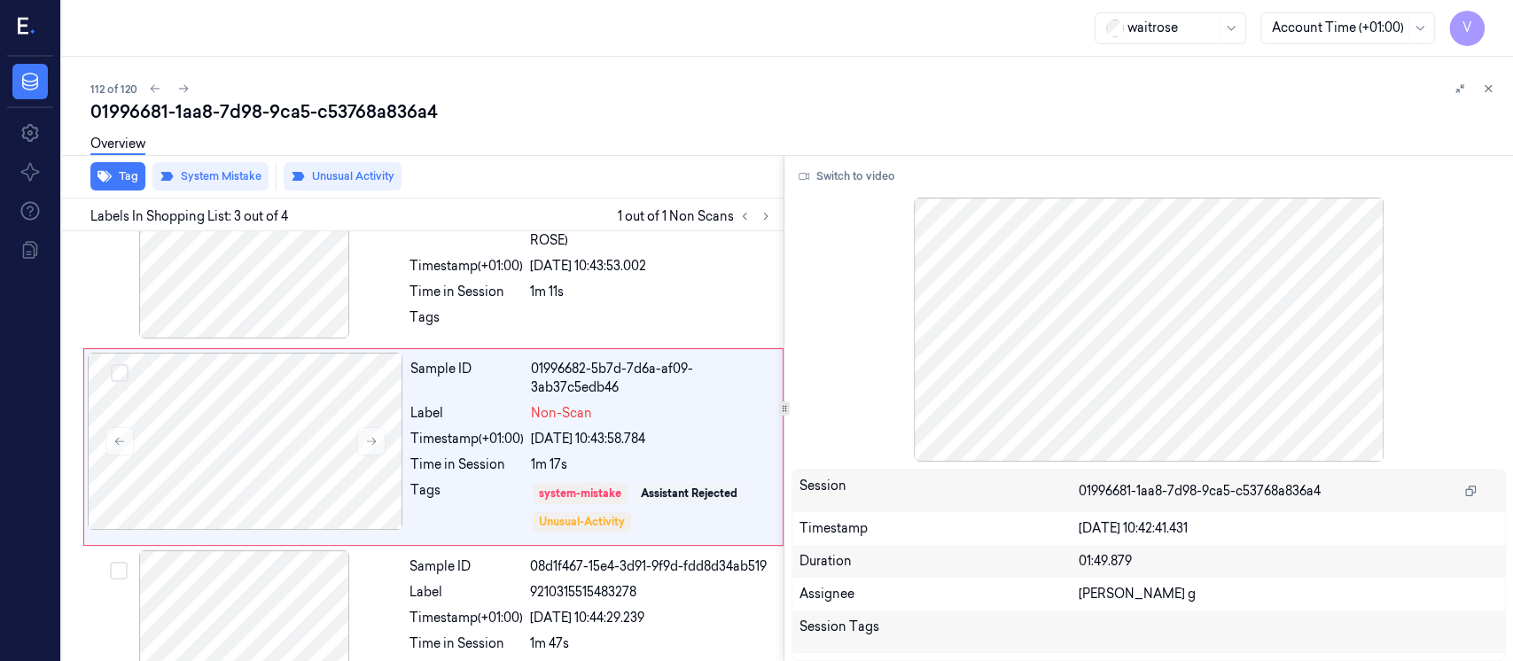
scroll to position [265, 0]
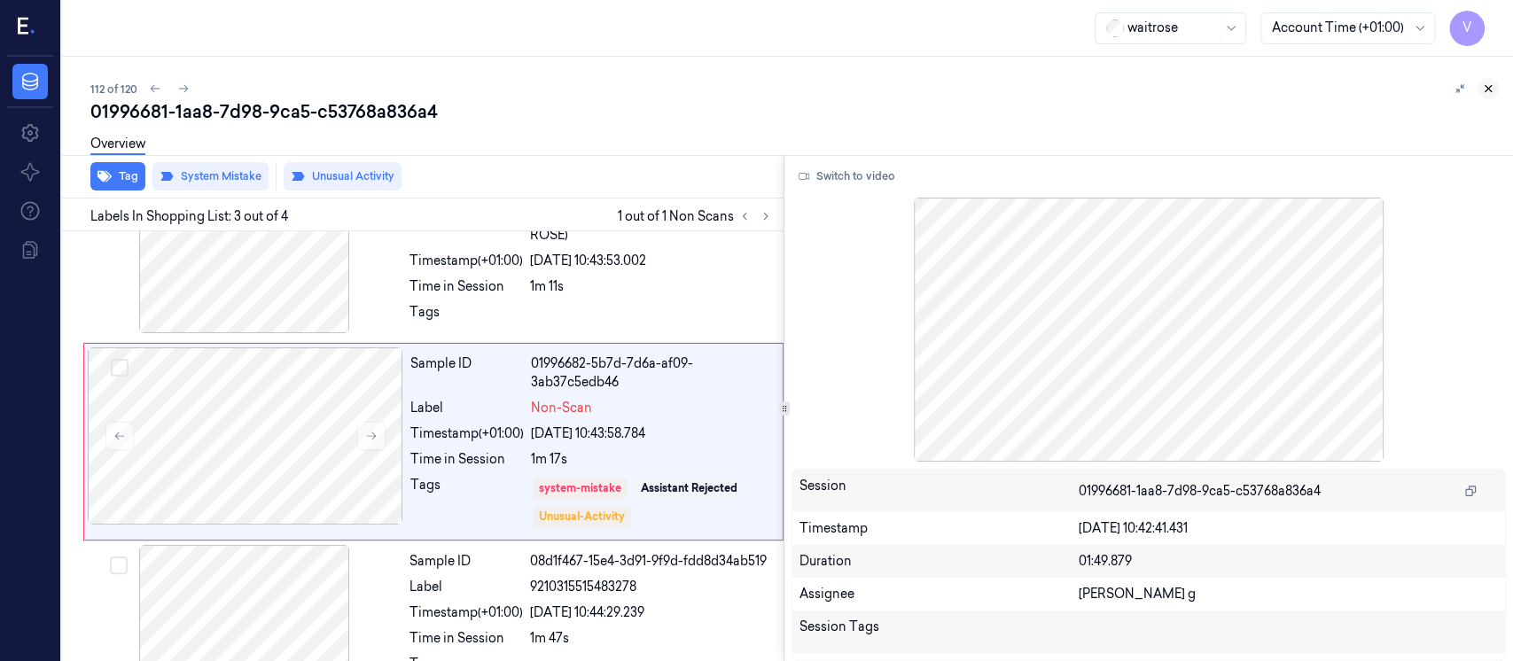
click at [1497, 90] on button at bounding box center [1488, 88] width 21 height 21
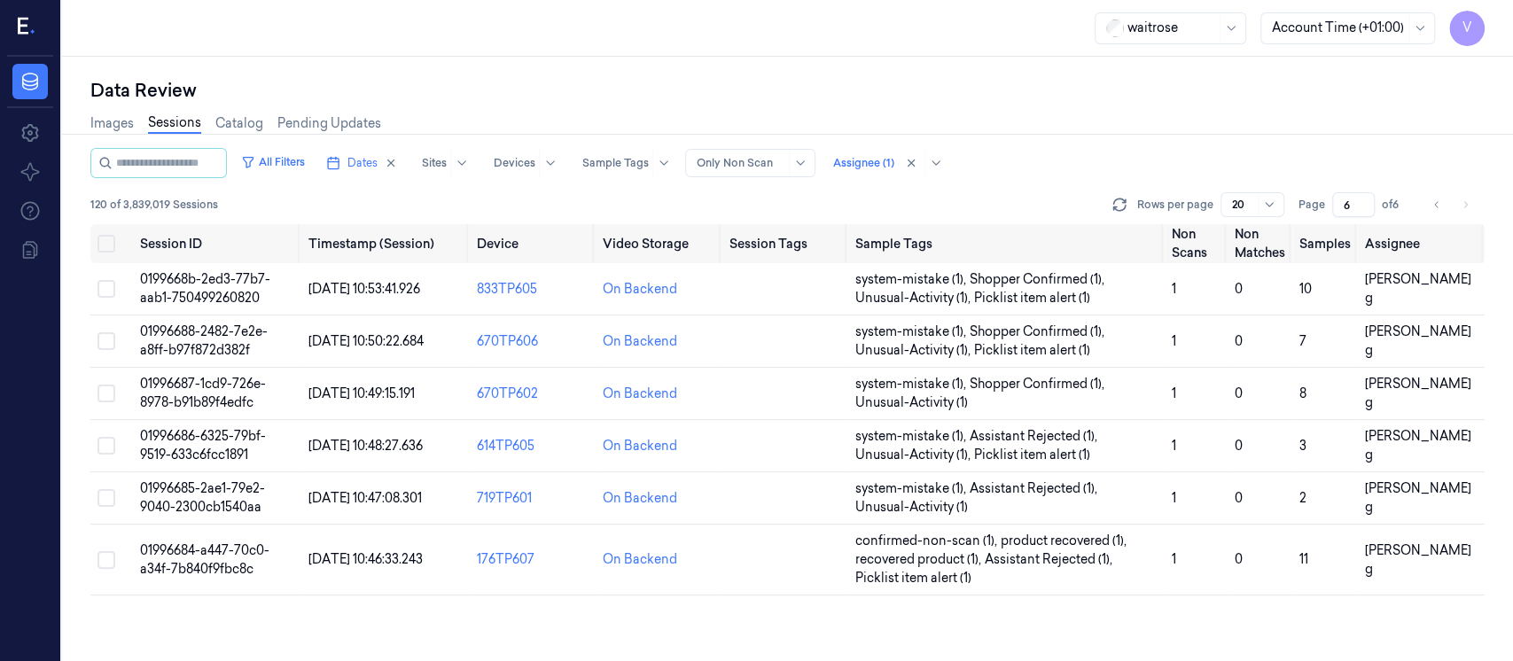
scroll to position [628, 0]
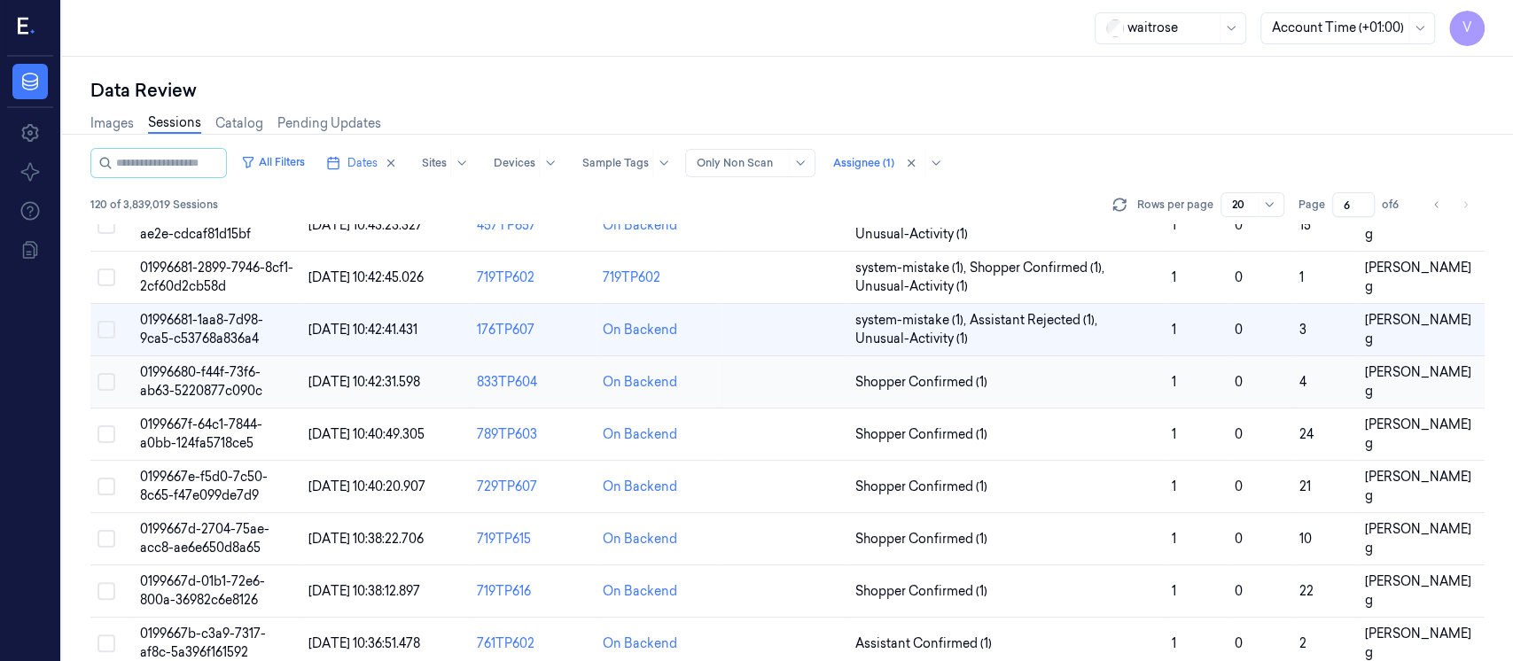
click at [783, 392] on td at bounding box center [786, 382] width 126 height 52
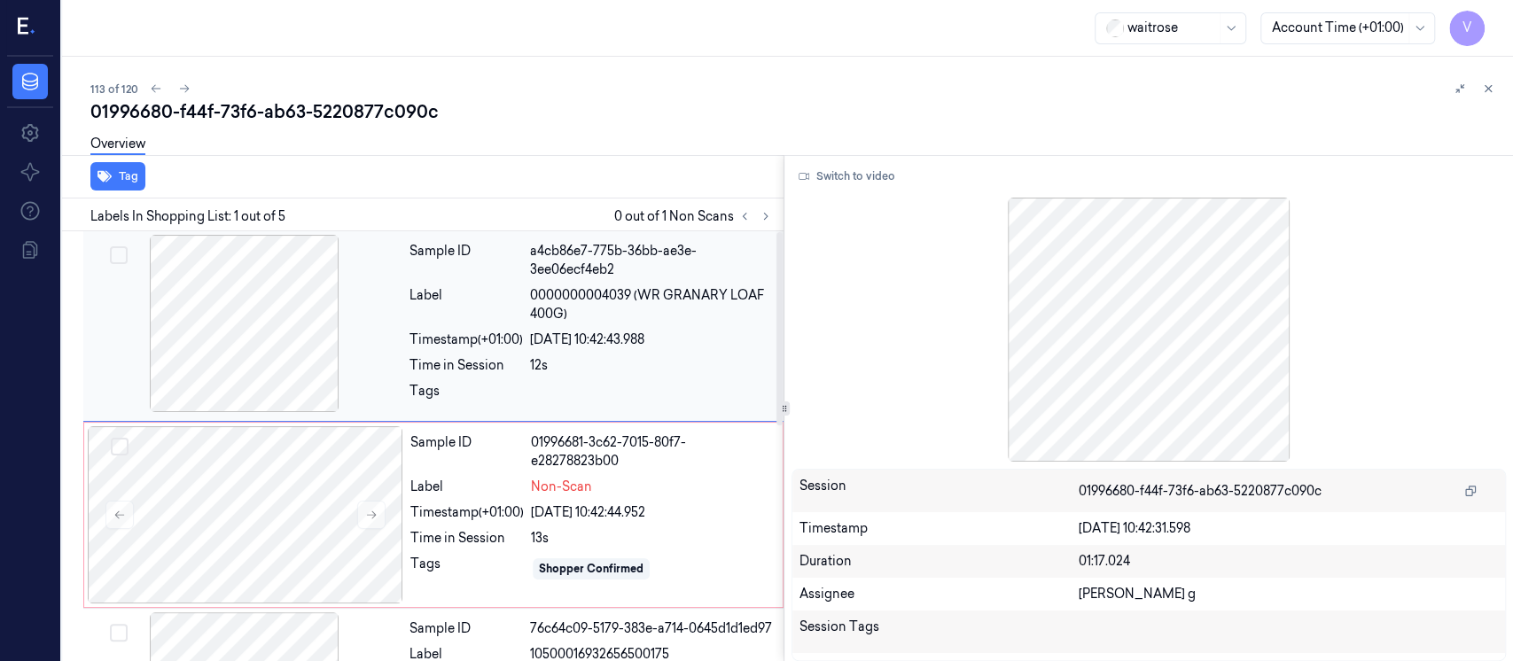
click at [241, 335] on div at bounding box center [245, 323] width 316 height 177
click at [241, 488] on div at bounding box center [246, 514] width 316 height 177
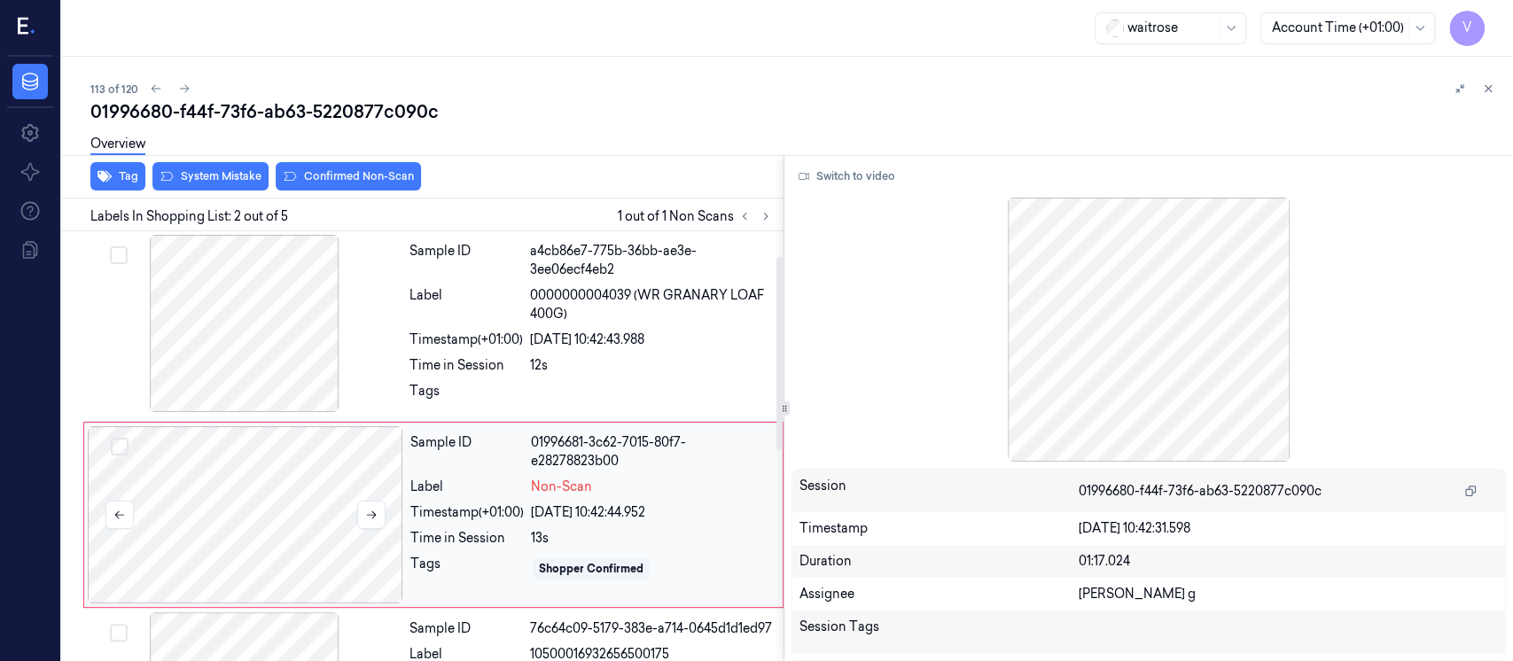
scroll to position [68, 0]
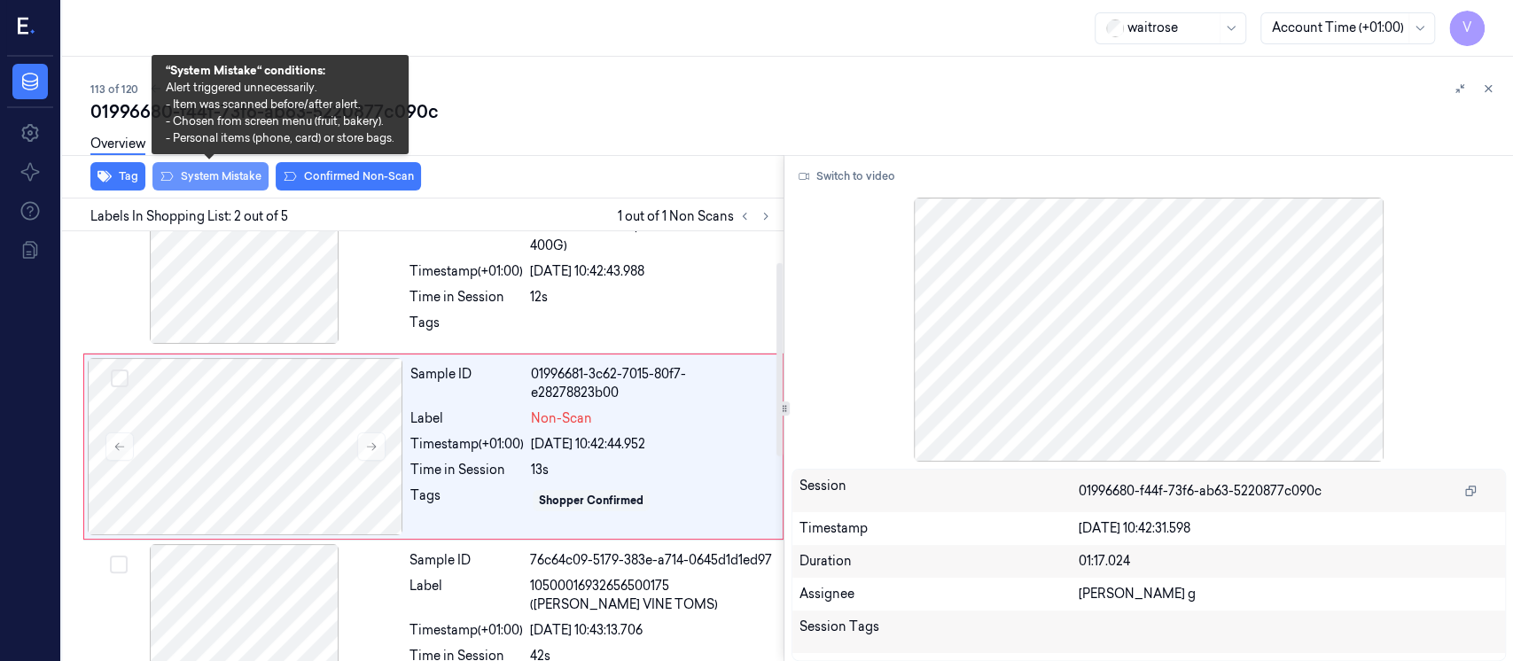
click at [196, 174] on button "System Mistake" at bounding box center [210, 176] width 116 height 28
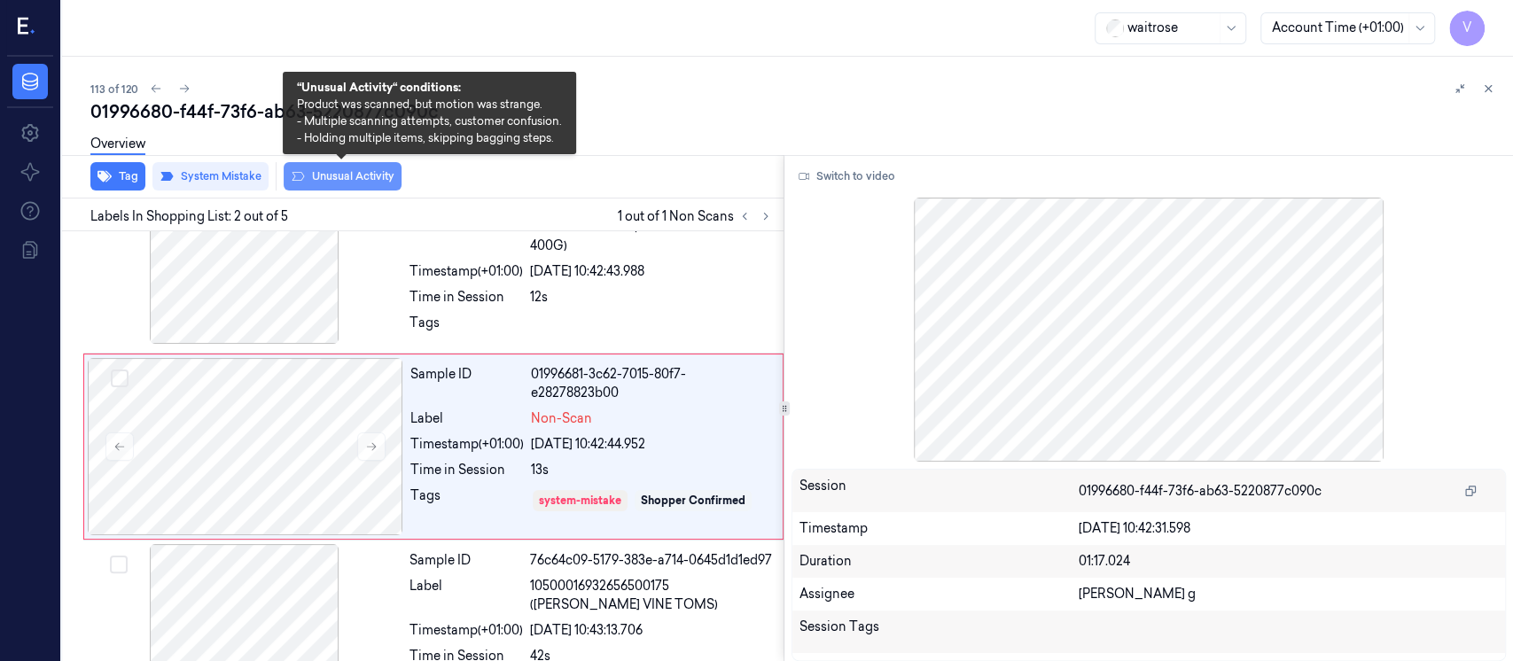
click at [363, 176] on button "Unusual Activity" at bounding box center [343, 176] width 118 height 28
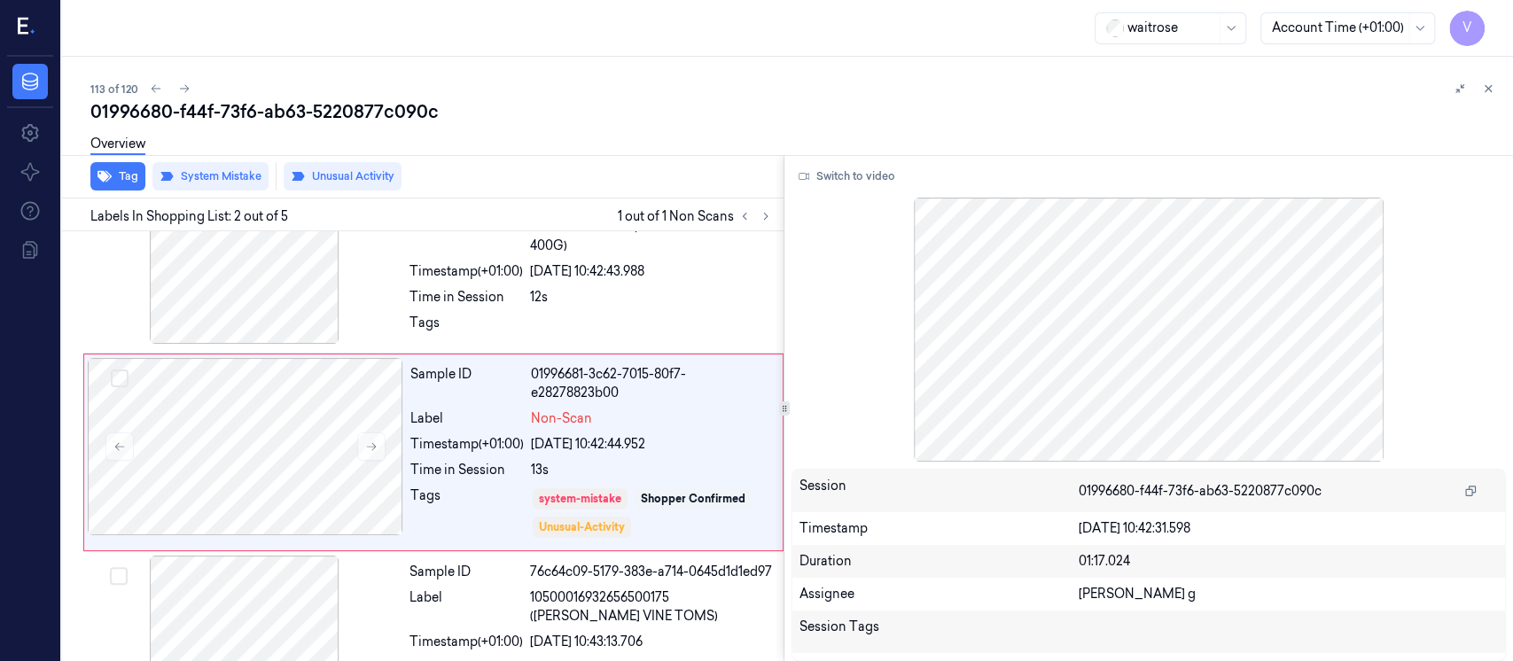
scroll to position [74, 0]
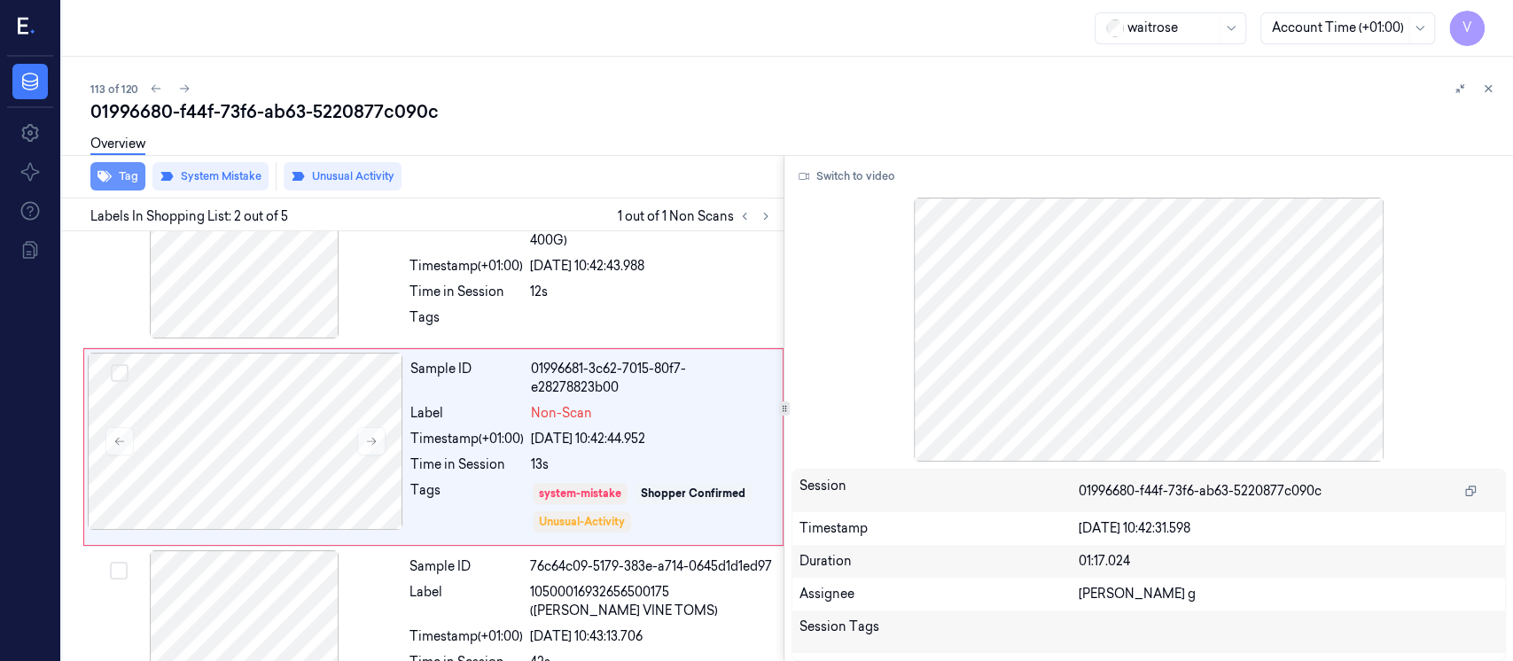
click at [115, 178] on button "Tag" at bounding box center [117, 176] width 55 height 28
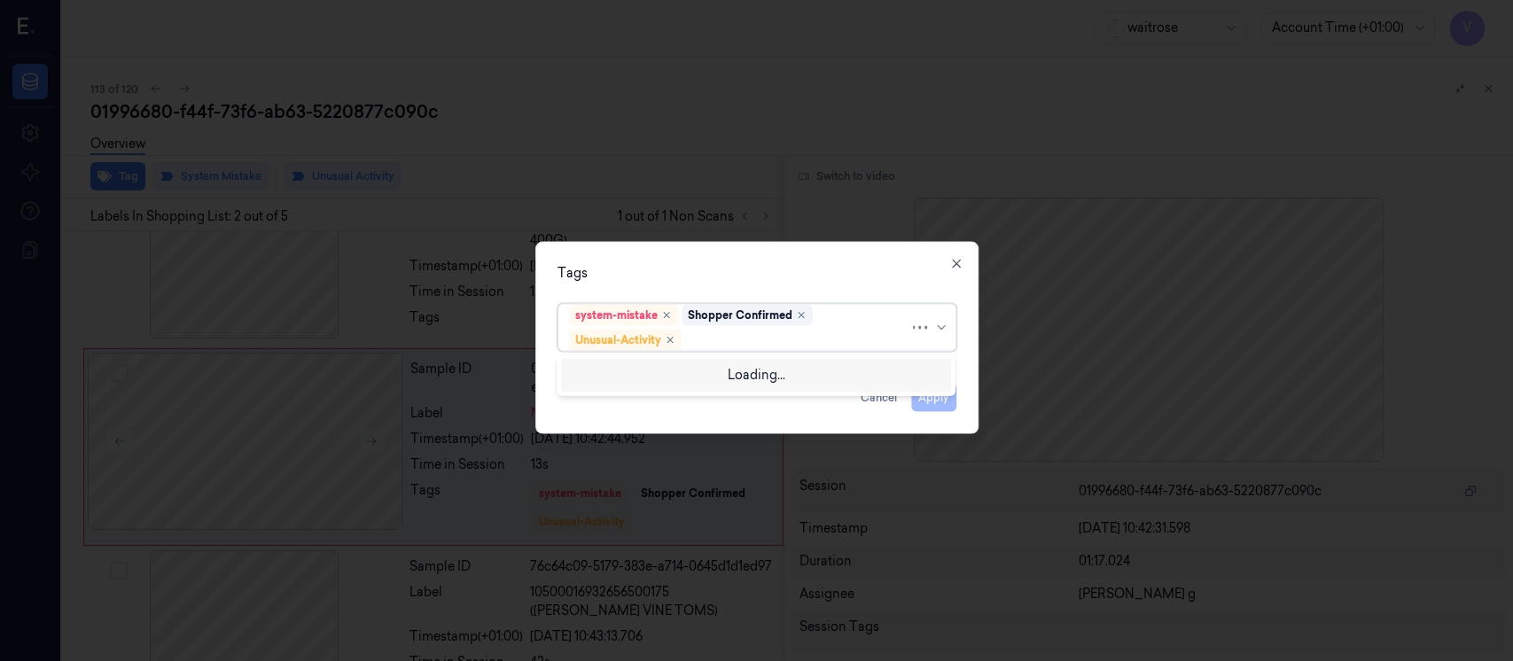
click at [726, 340] on div at bounding box center [797, 340] width 224 height 19
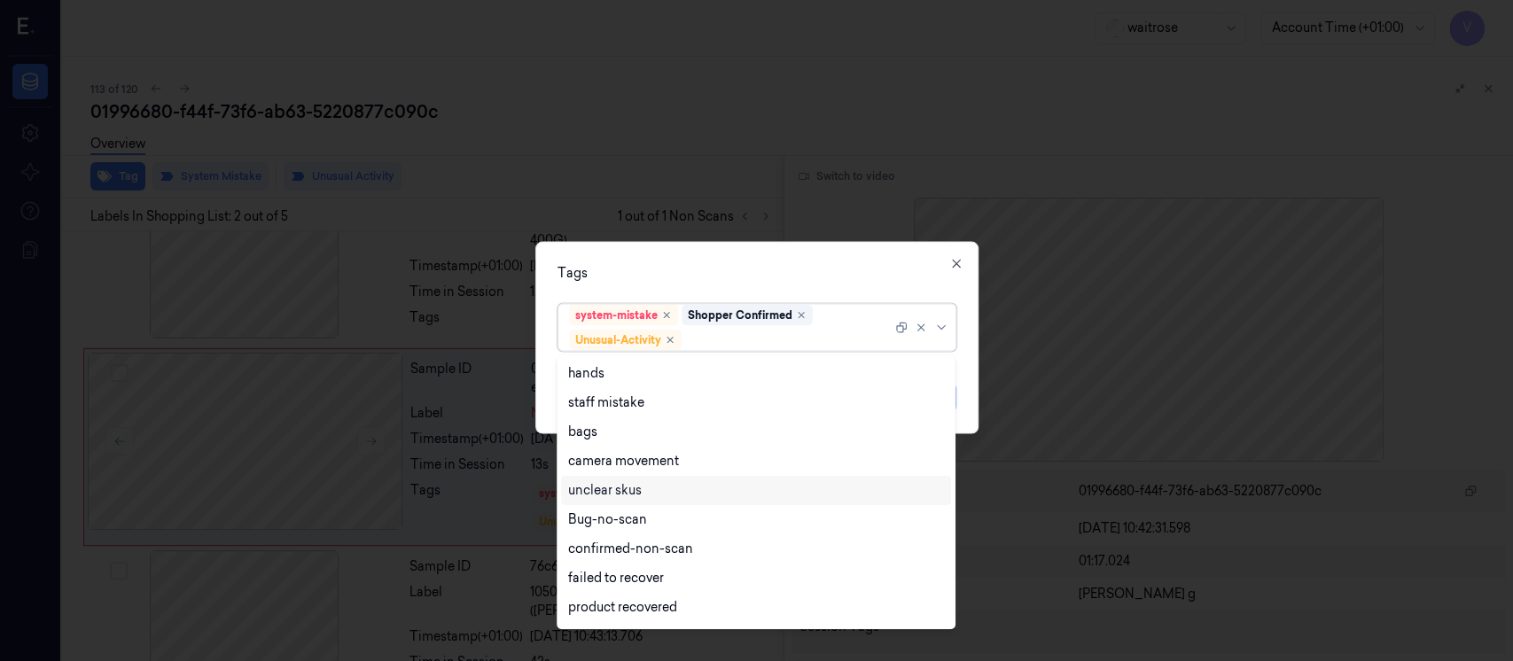
scroll to position [230, 0]
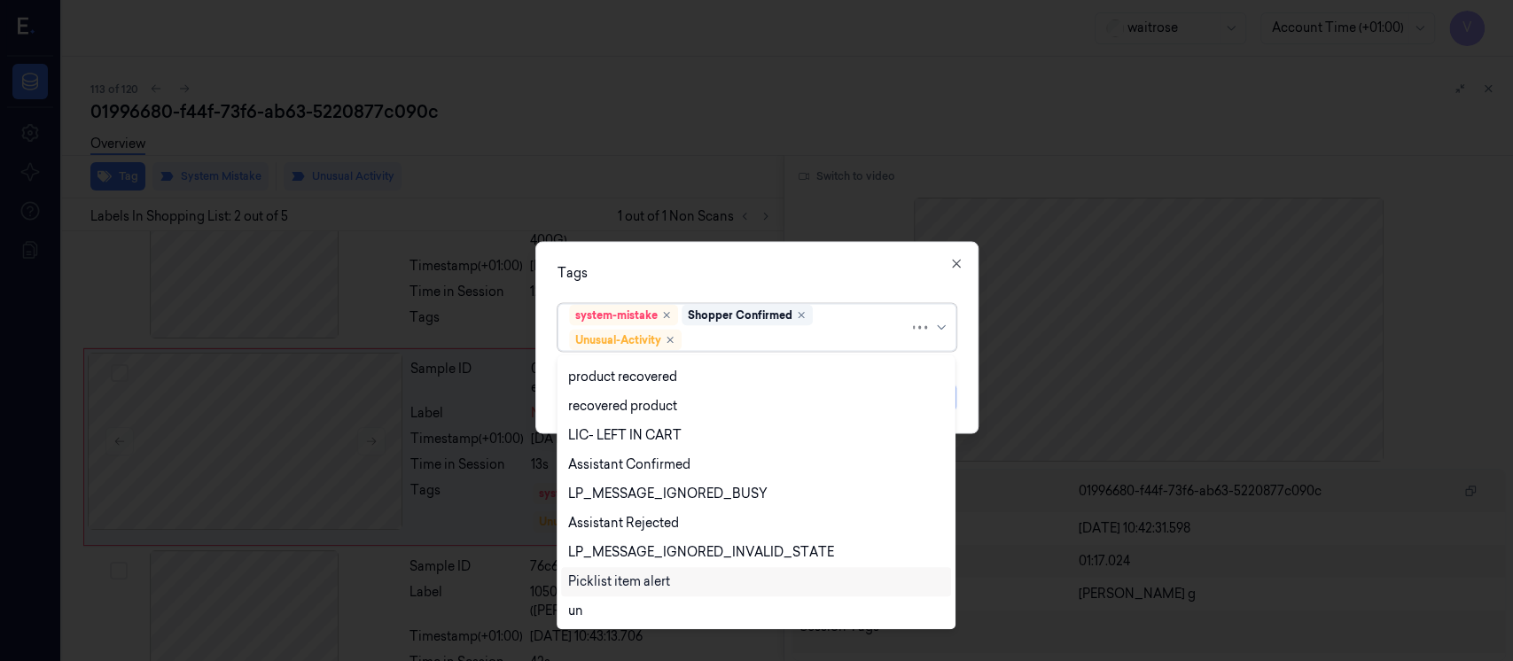
click at [603, 584] on div "Picklist item alert" at bounding box center [619, 582] width 102 height 19
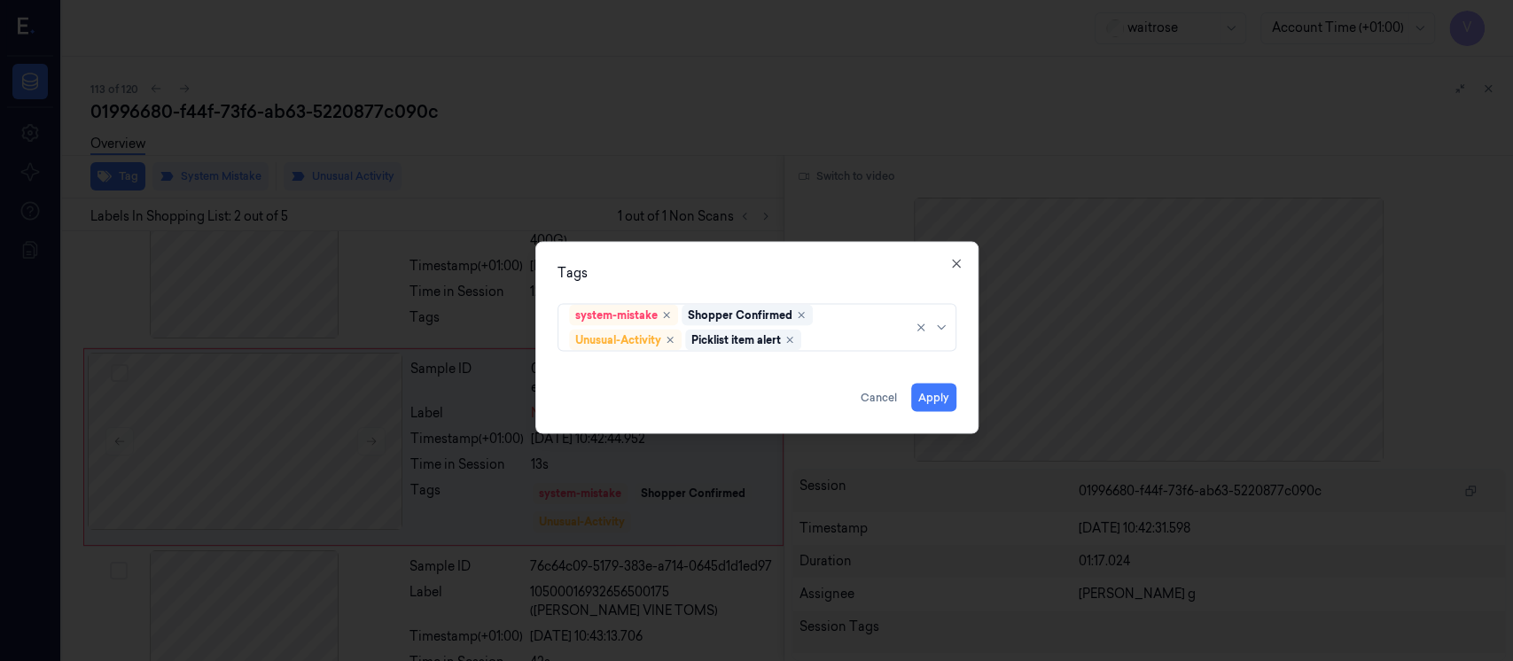
click at [770, 272] on div "Tags" at bounding box center [757, 273] width 399 height 19
click at [944, 402] on button "Apply" at bounding box center [933, 398] width 45 height 28
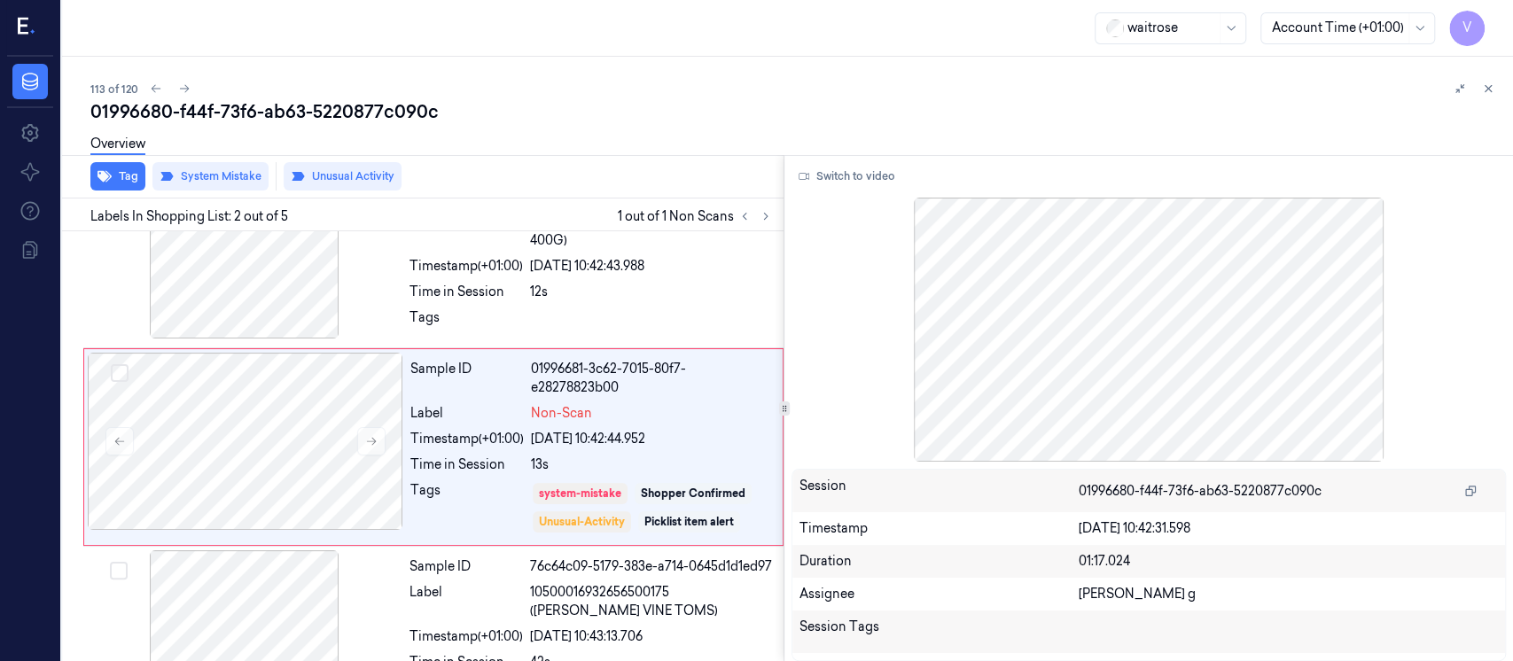
click at [1207, 96] on div "113 of 120" at bounding box center [794, 88] width 1409 height 21
click at [1492, 89] on icon at bounding box center [1488, 88] width 12 height 12
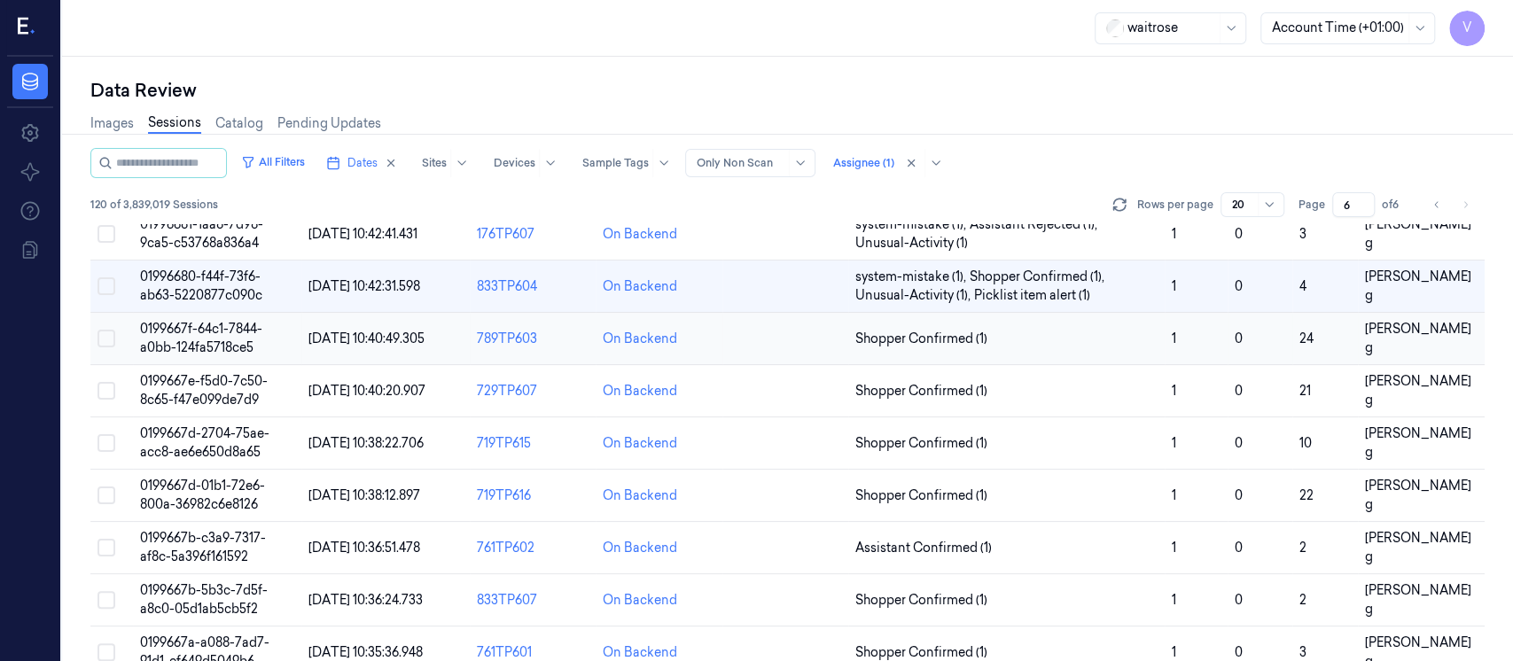
scroll to position [752, 0]
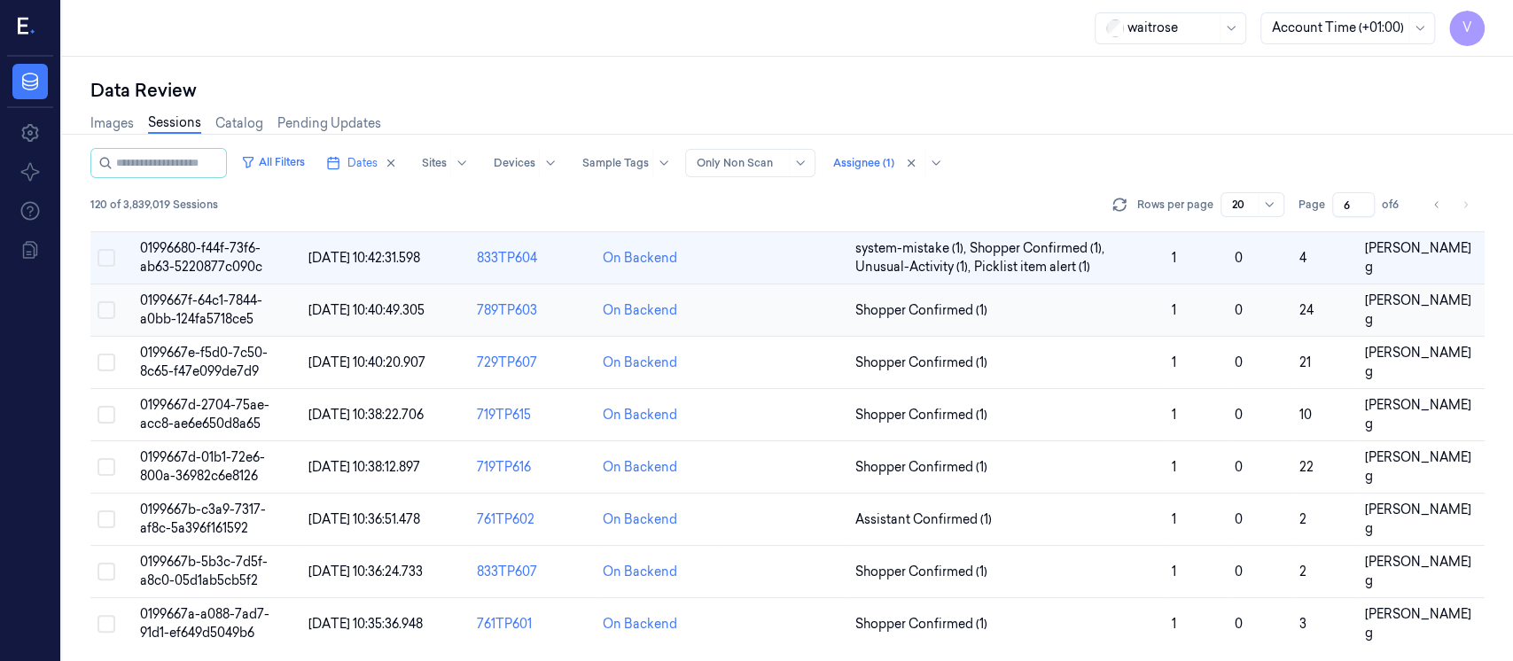
click at [773, 316] on td at bounding box center [786, 311] width 126 height 52
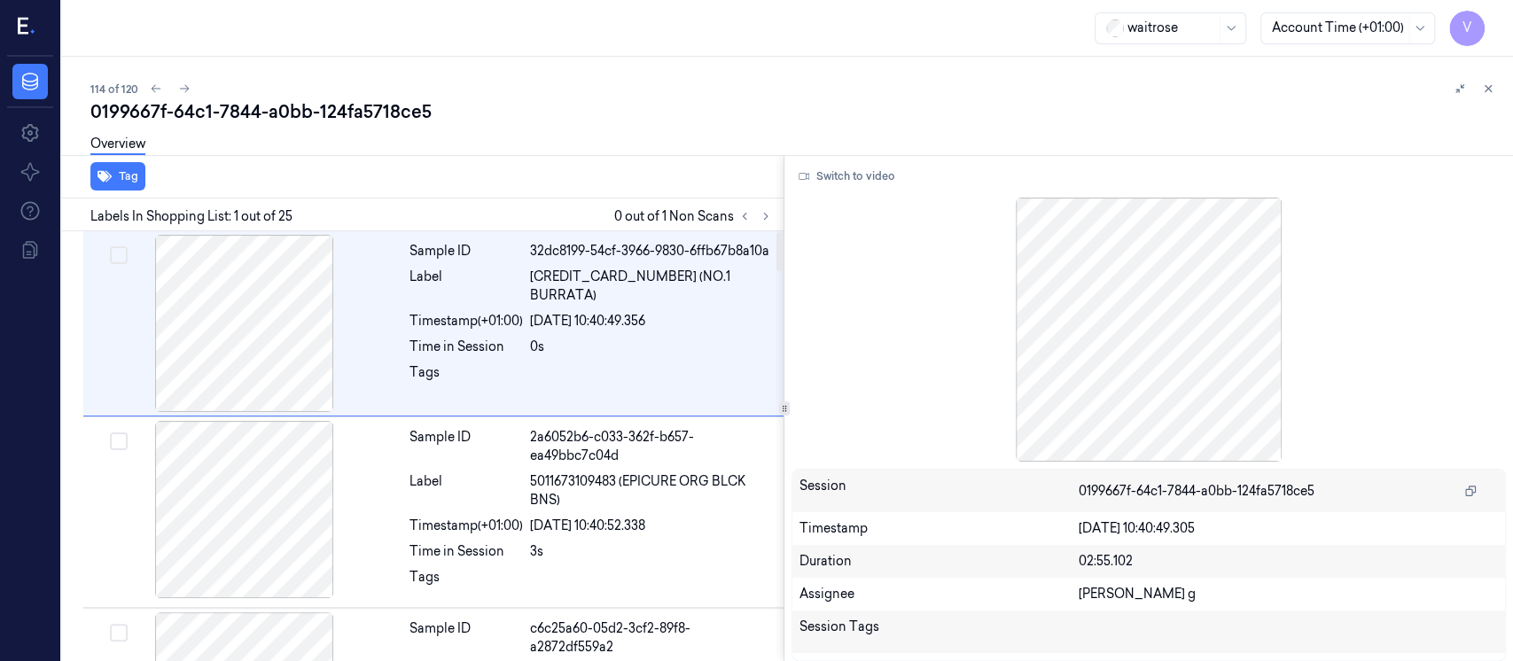
click at [652, 143] on div "Overview" at bounding box center [794, 146] width 1409 height 45
click at [770, 216] on icon at bounding box center [766, 216] width 12 height 12
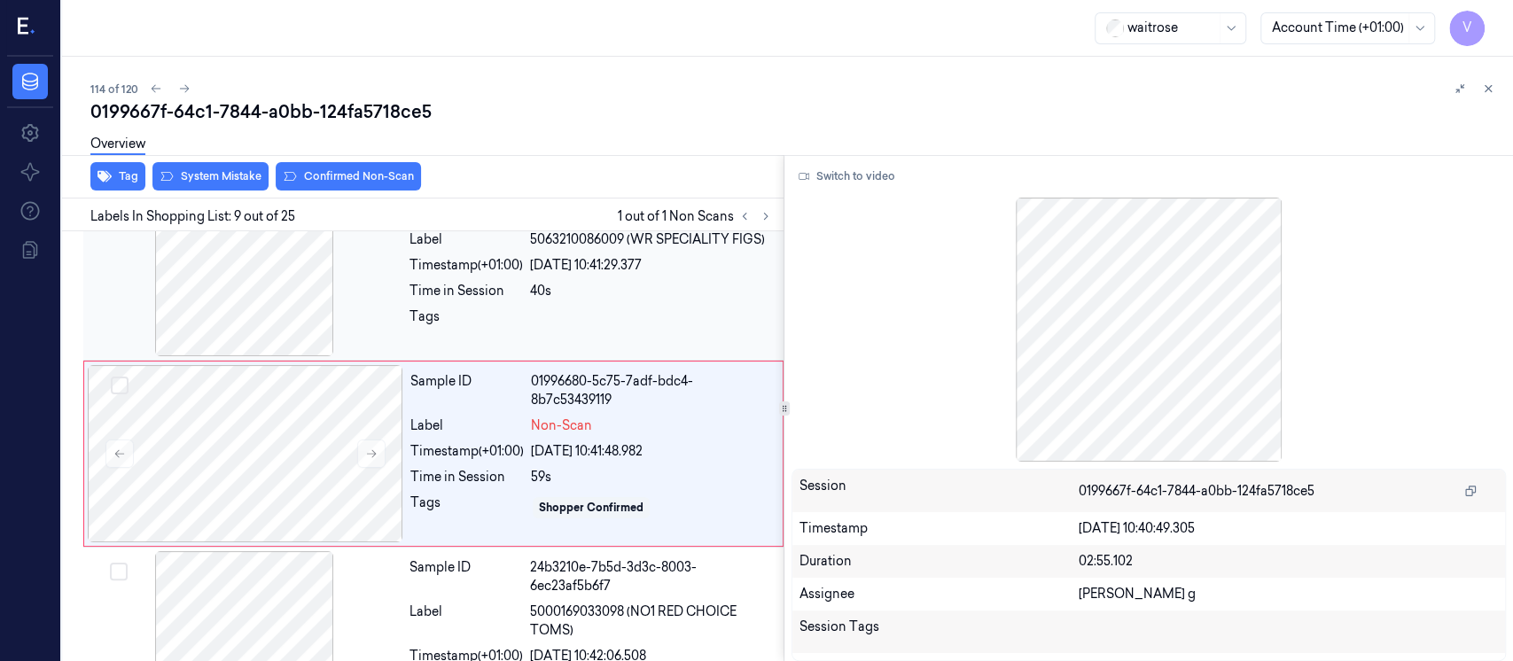
scroll to position [1376, 0]
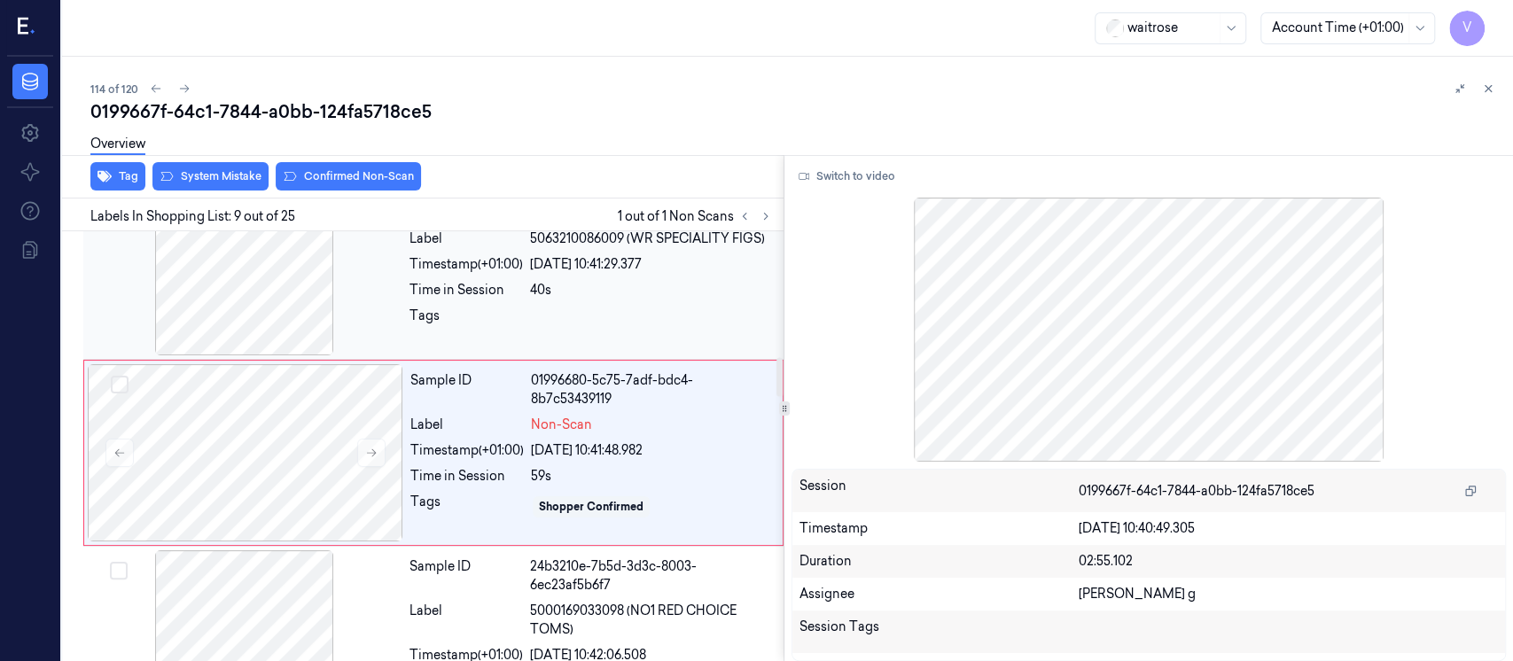
click at [531, 307] on div at bounding box center [651, 321] width 243 height 28
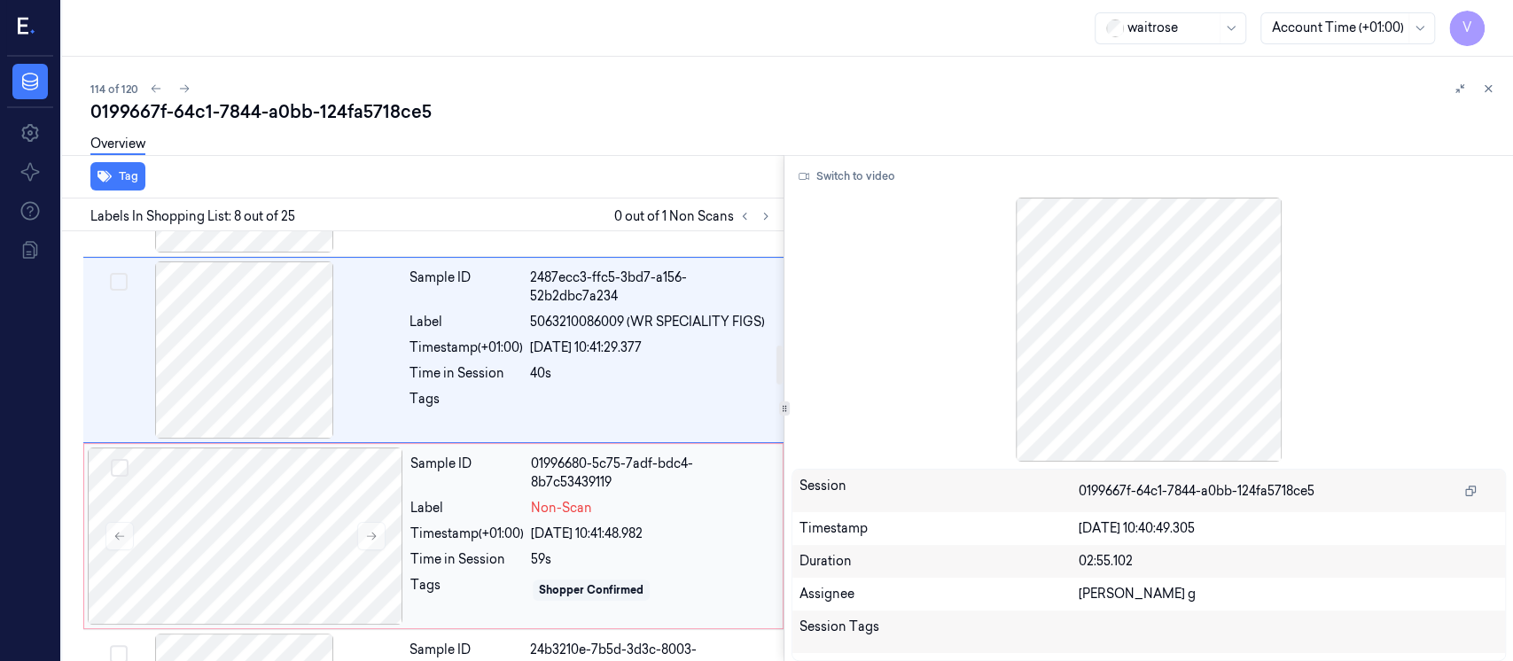
scroll to position [1308, 0]
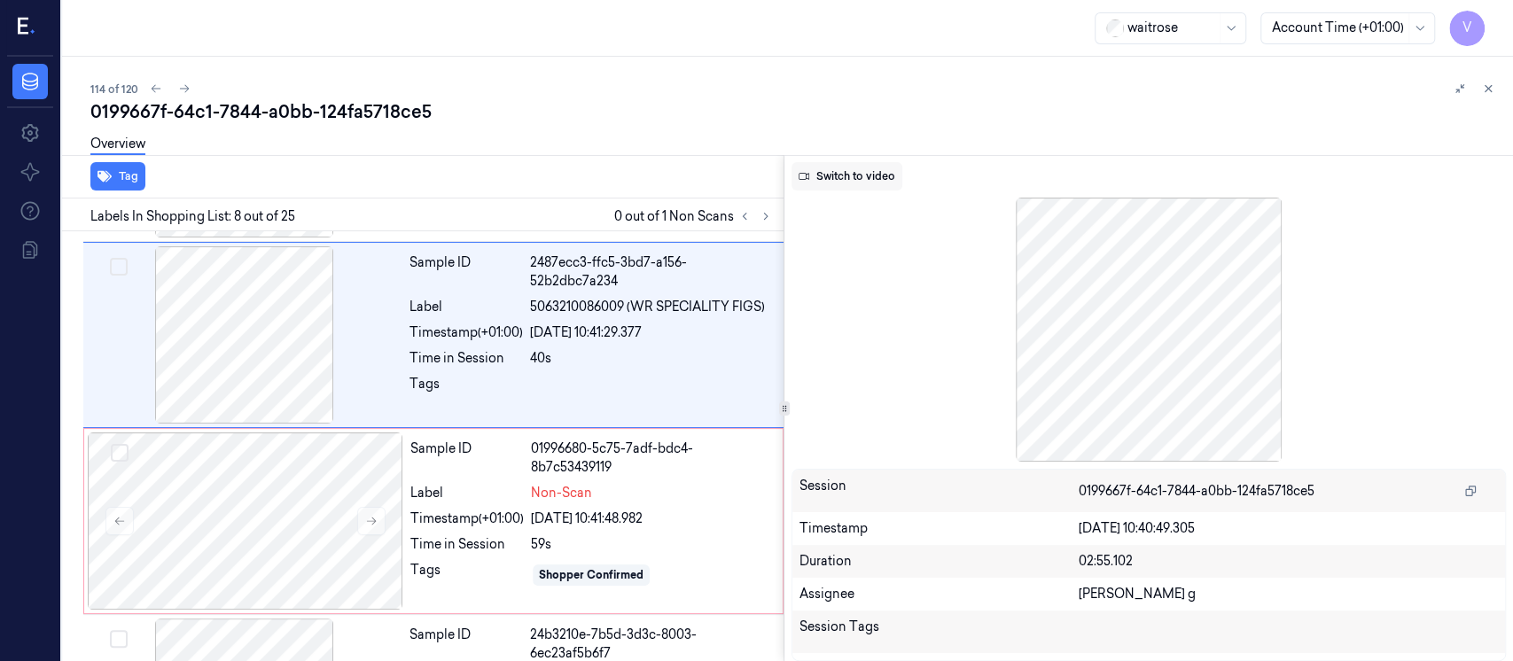
click at [842, 177] on button "Switch to video" at bounding box center [847, 176] width 111 height 28
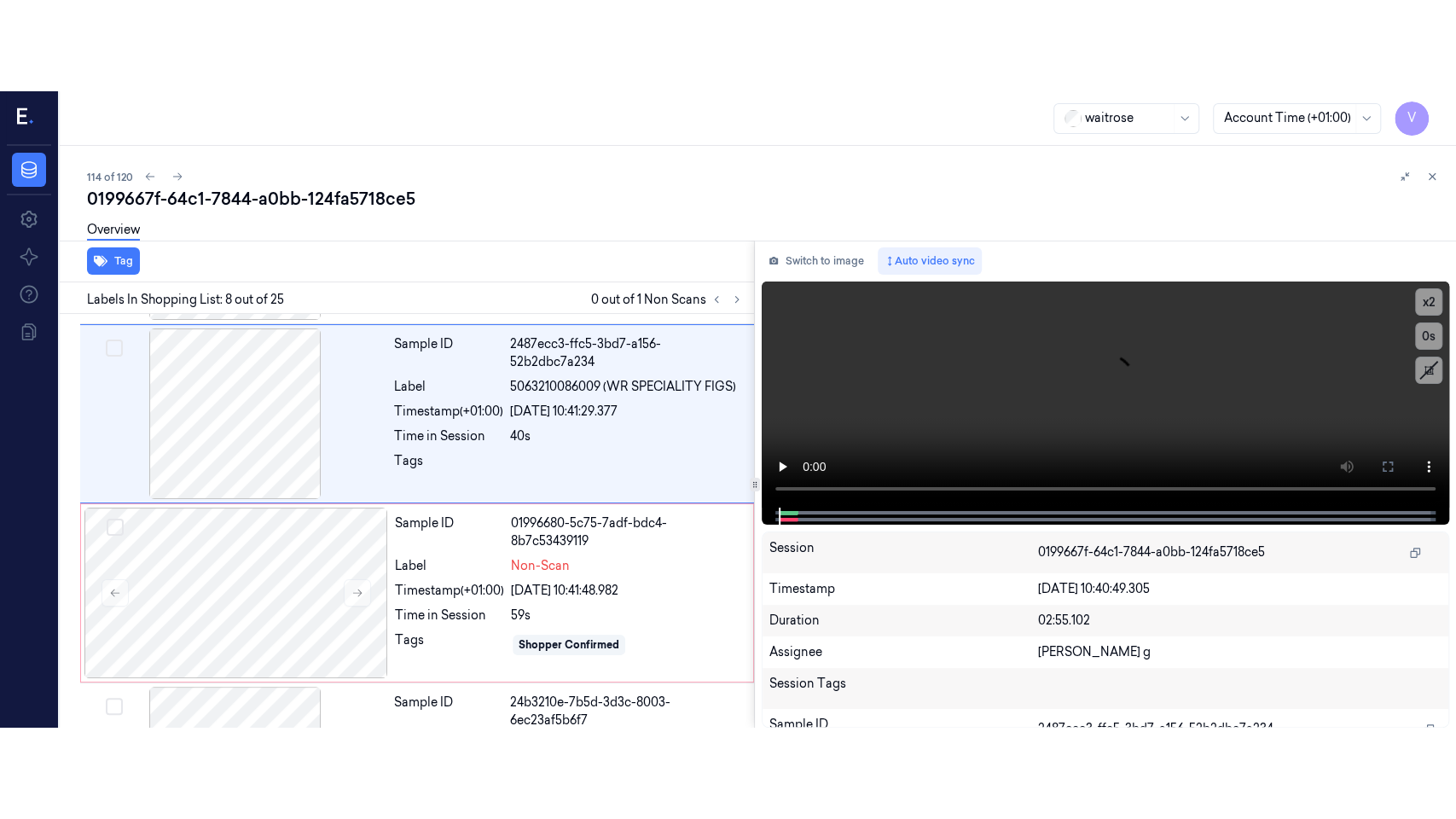
scroll to position [1145, 0]
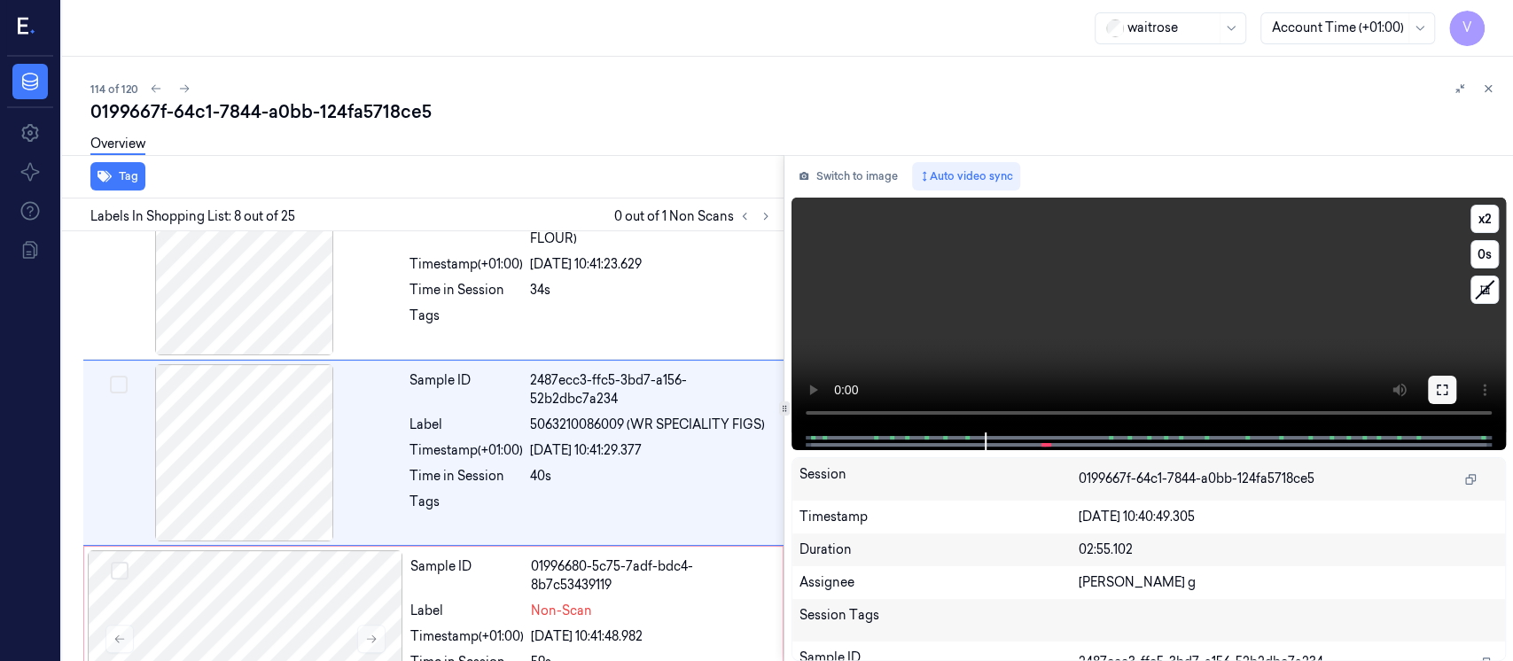
click at [1440, 385] on icon at bounding box center [1442, 390] width 11 height 11
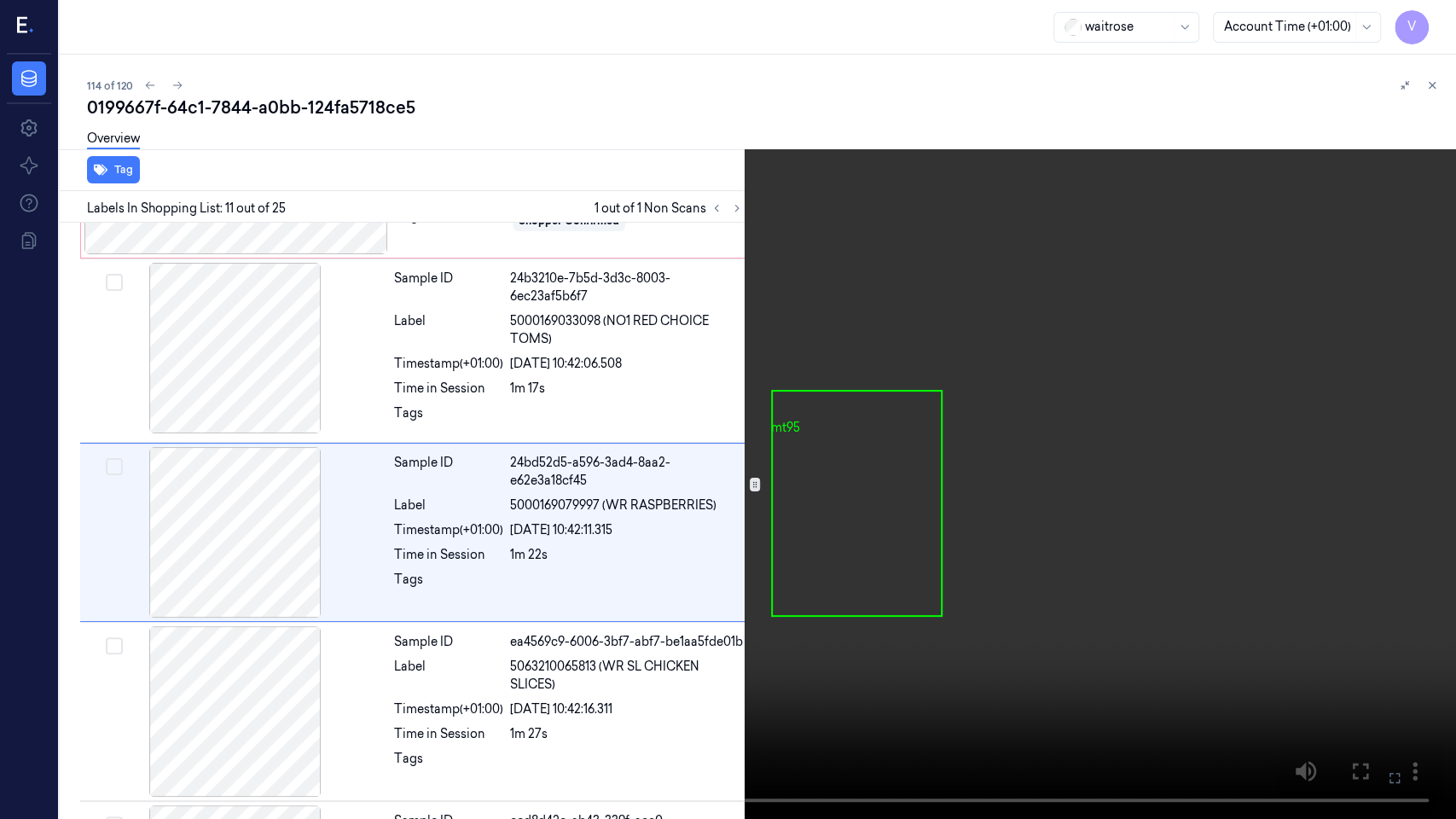
scroll to position [1596, 0]
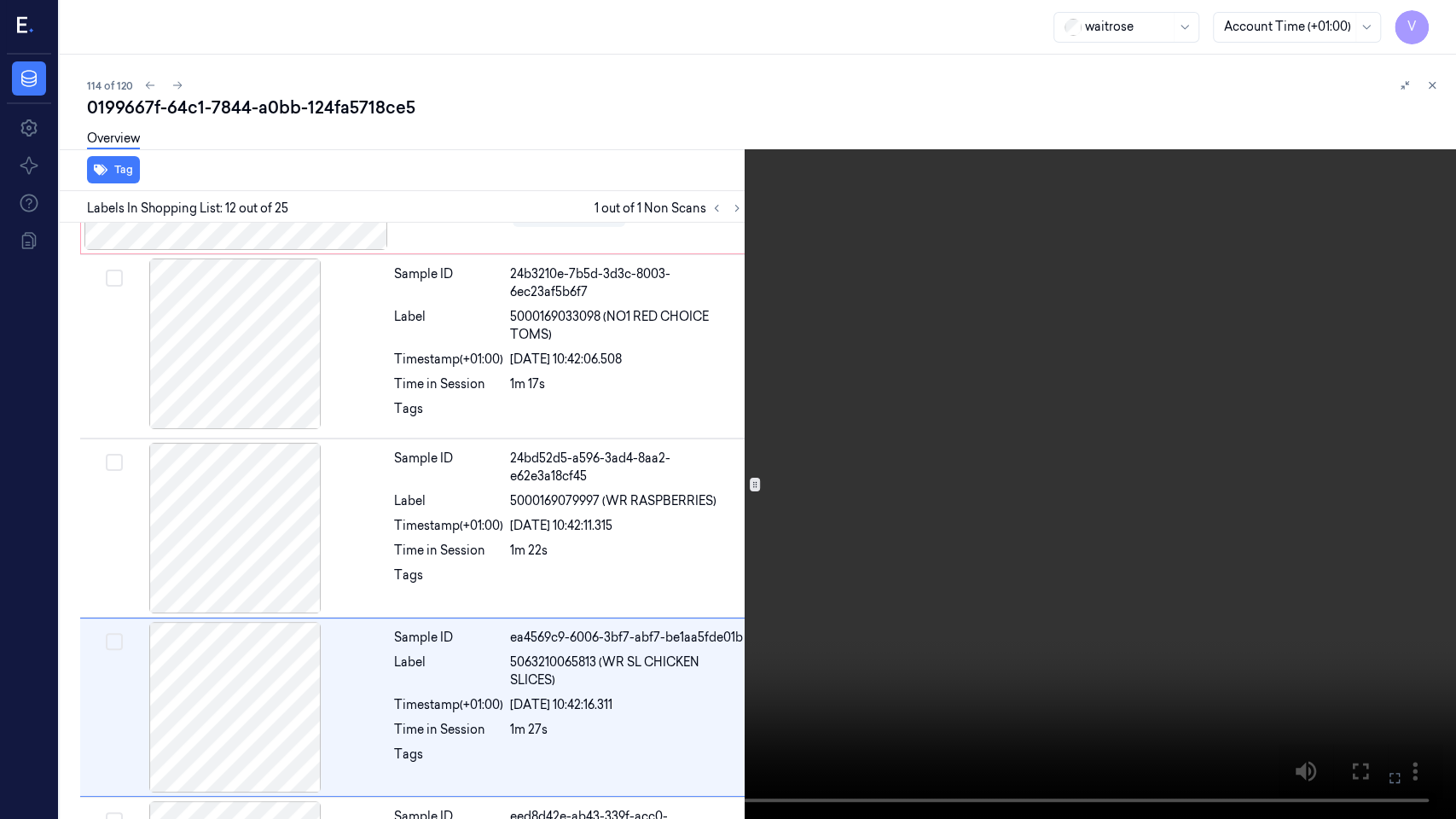
click at [0, 0] on icon at bounding box center [0, 0] width 0 height 0
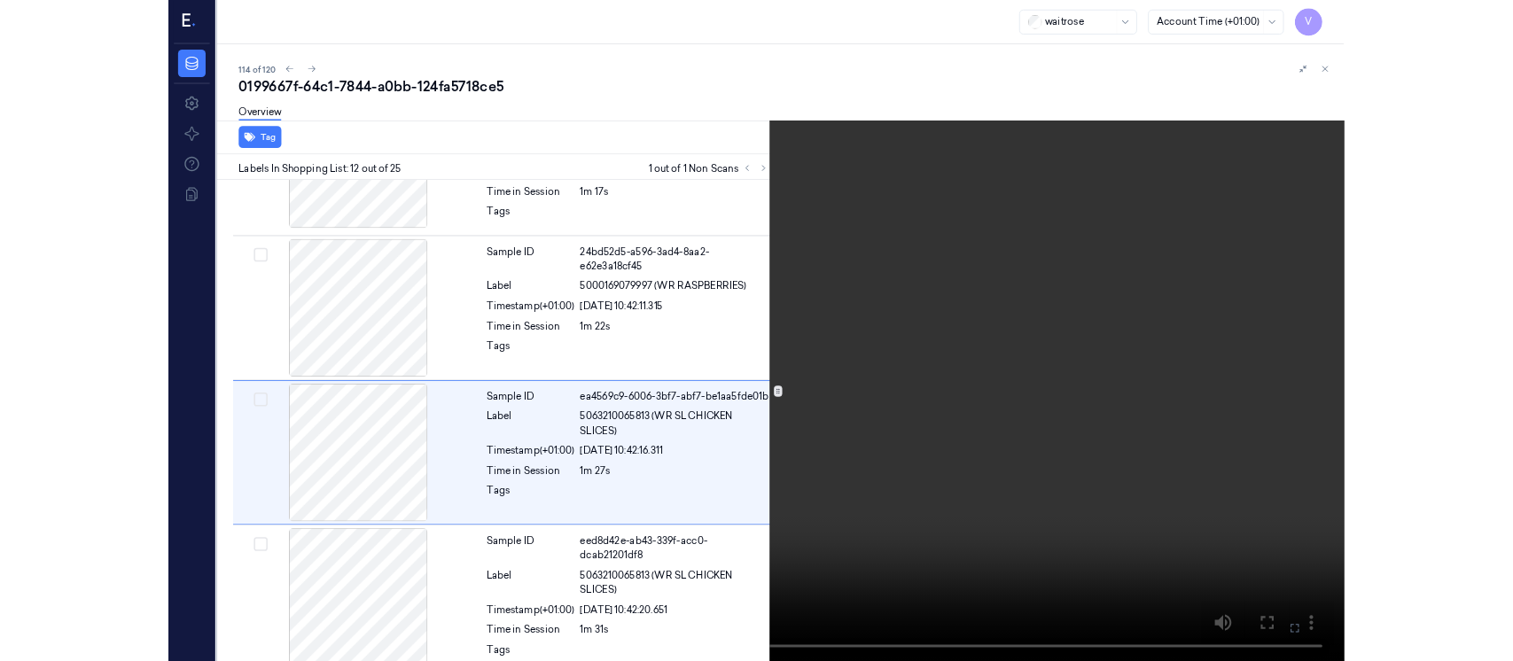
scroll to position [1844, 0]
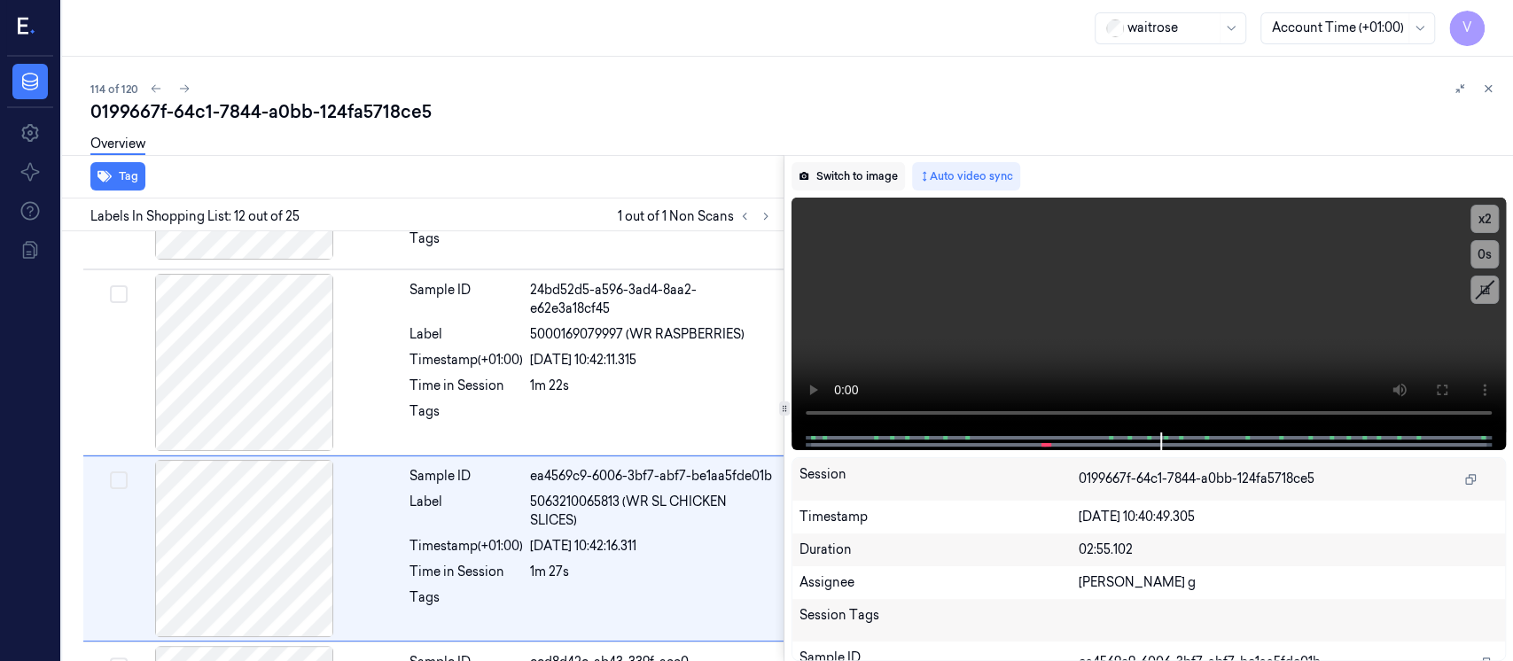
click at [858, 177] on button "Switch to image" at bounding box center [848, 176] width 113 height 28
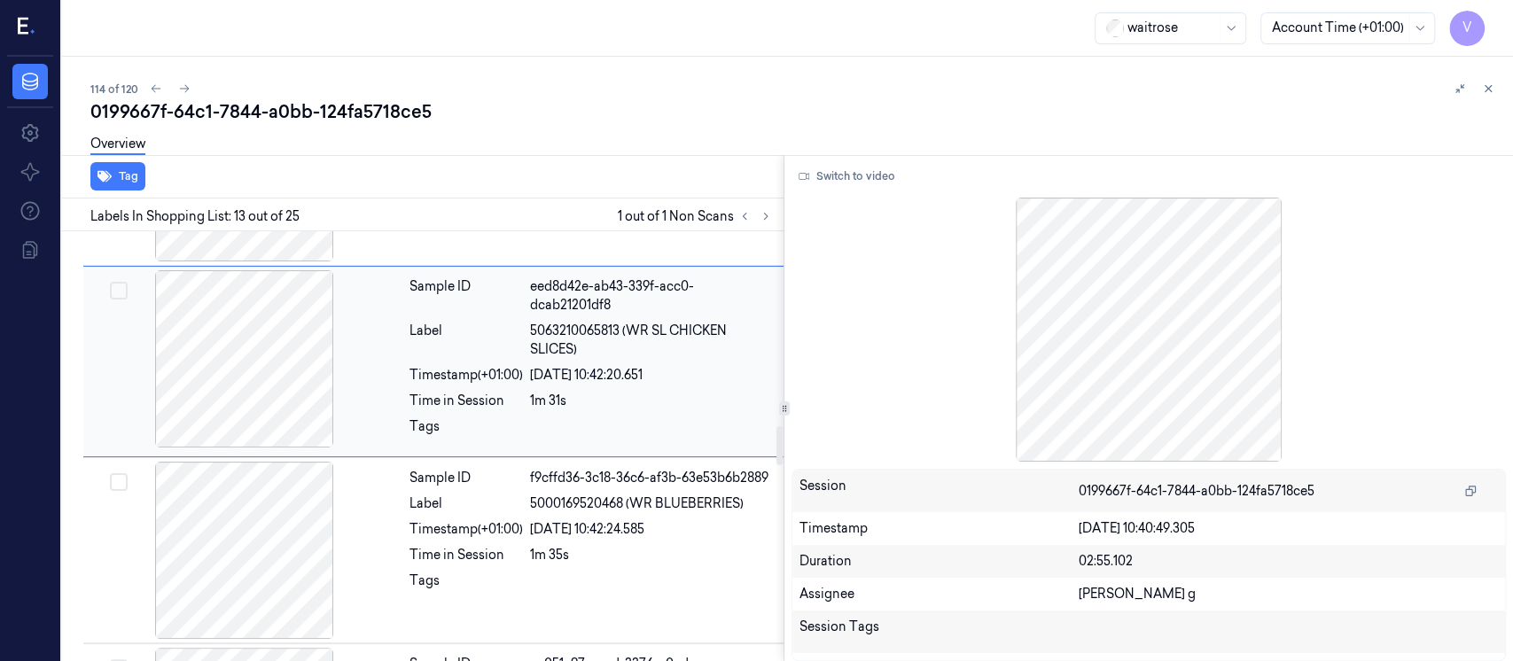
scroll to position [2246, 0]
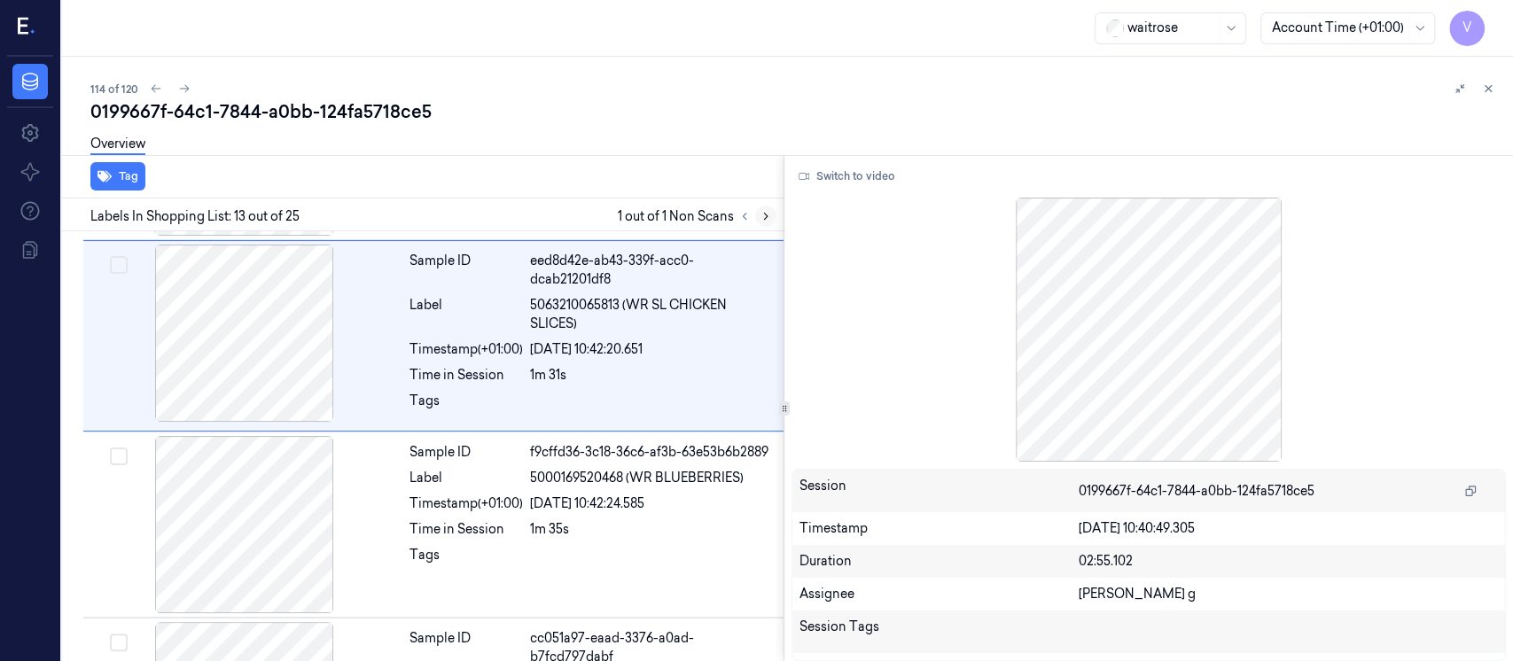
click at [773, 213] on button at bounding box center [765, 216] width 21 height 21
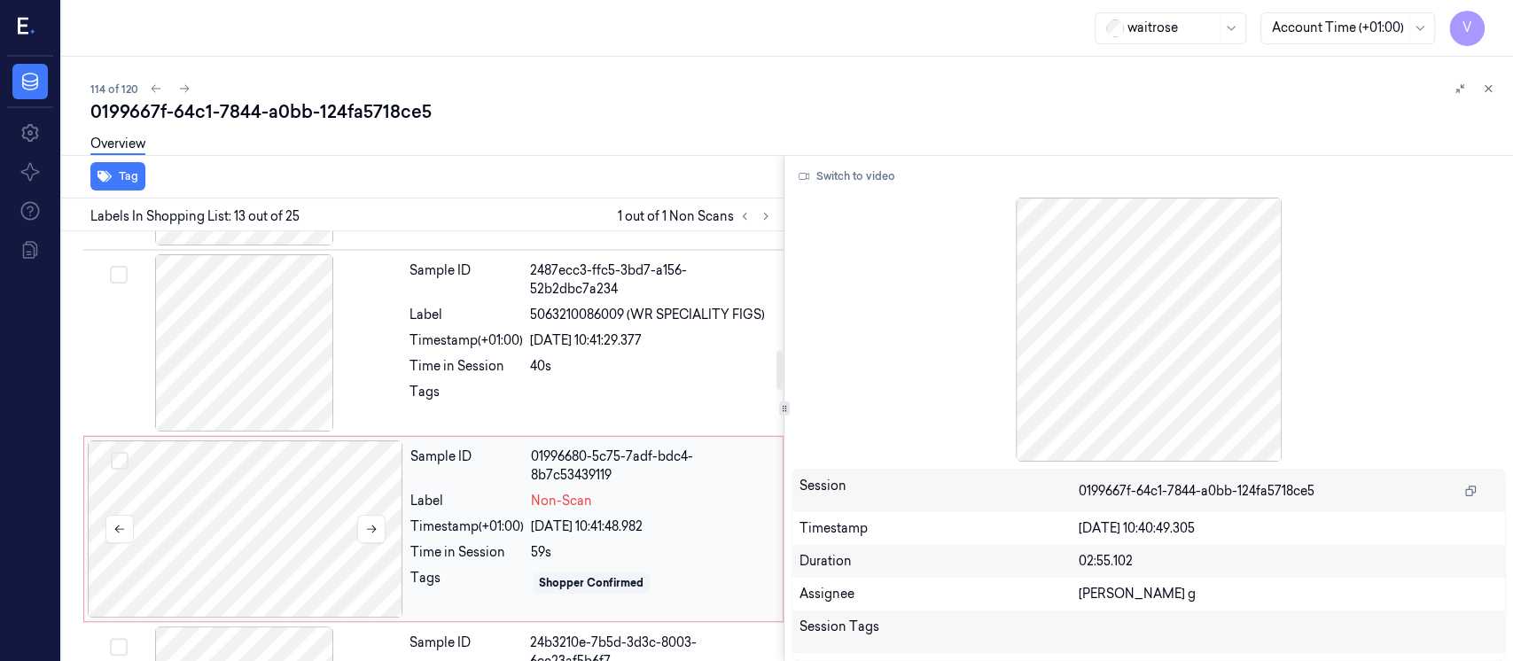
click at [184, 513] on div at bounding box center [246, 529] width 316 height 177
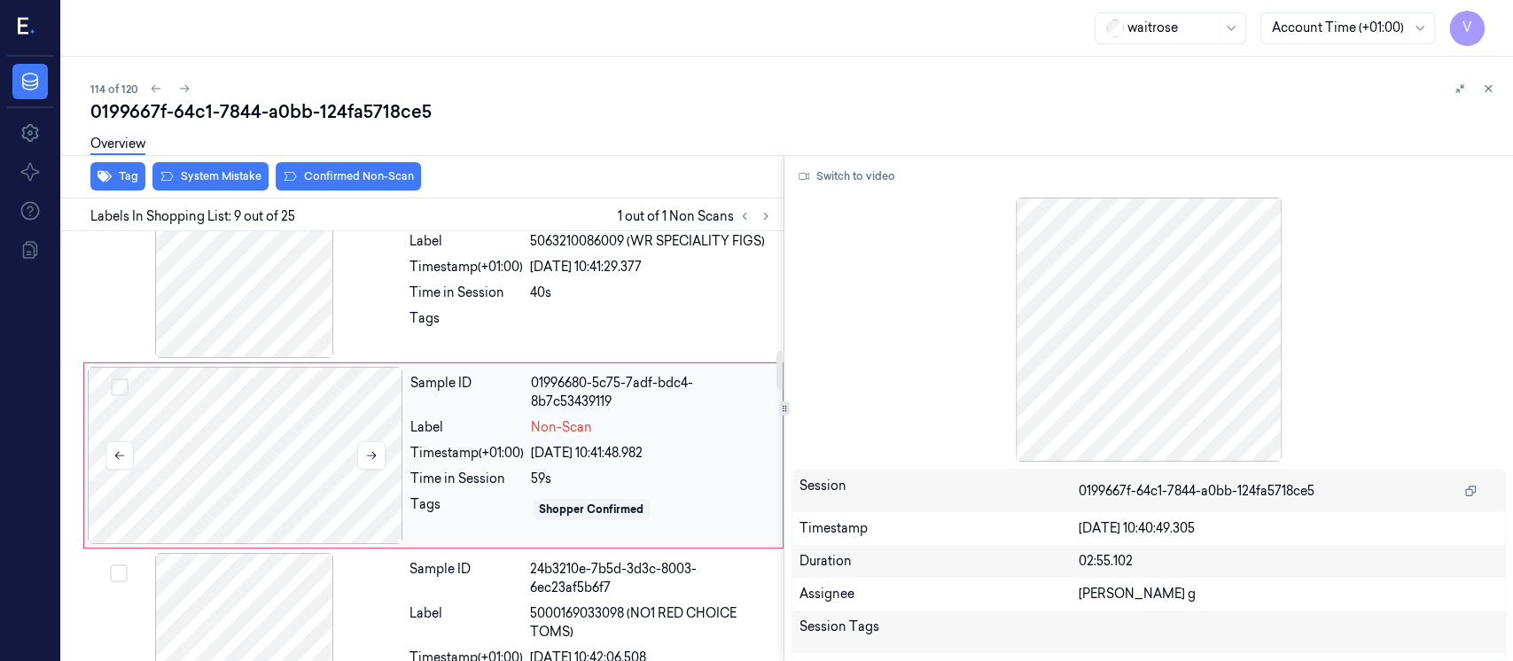
scroll to position [1376, 0]
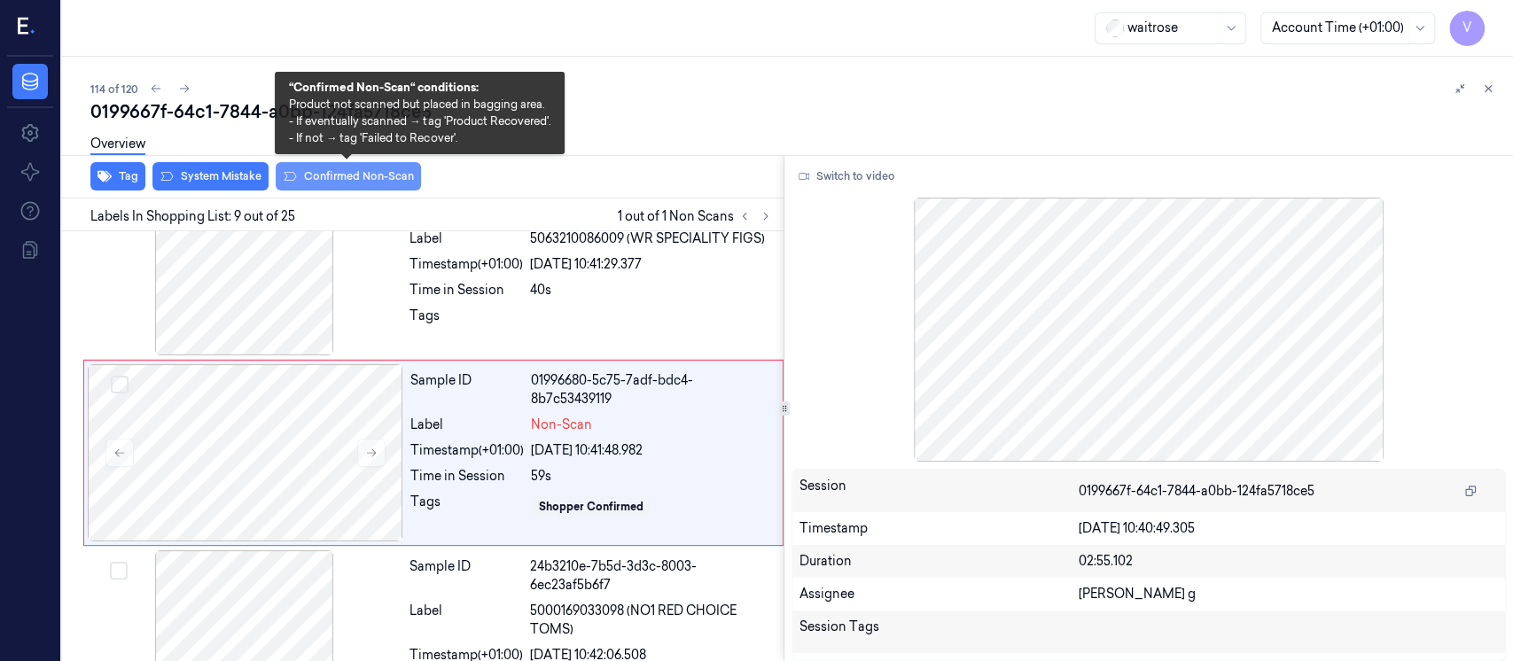
click at [322, 174] on button "Confirmed Non-Scan" at bounding box center [348, 176] width 145 height 28
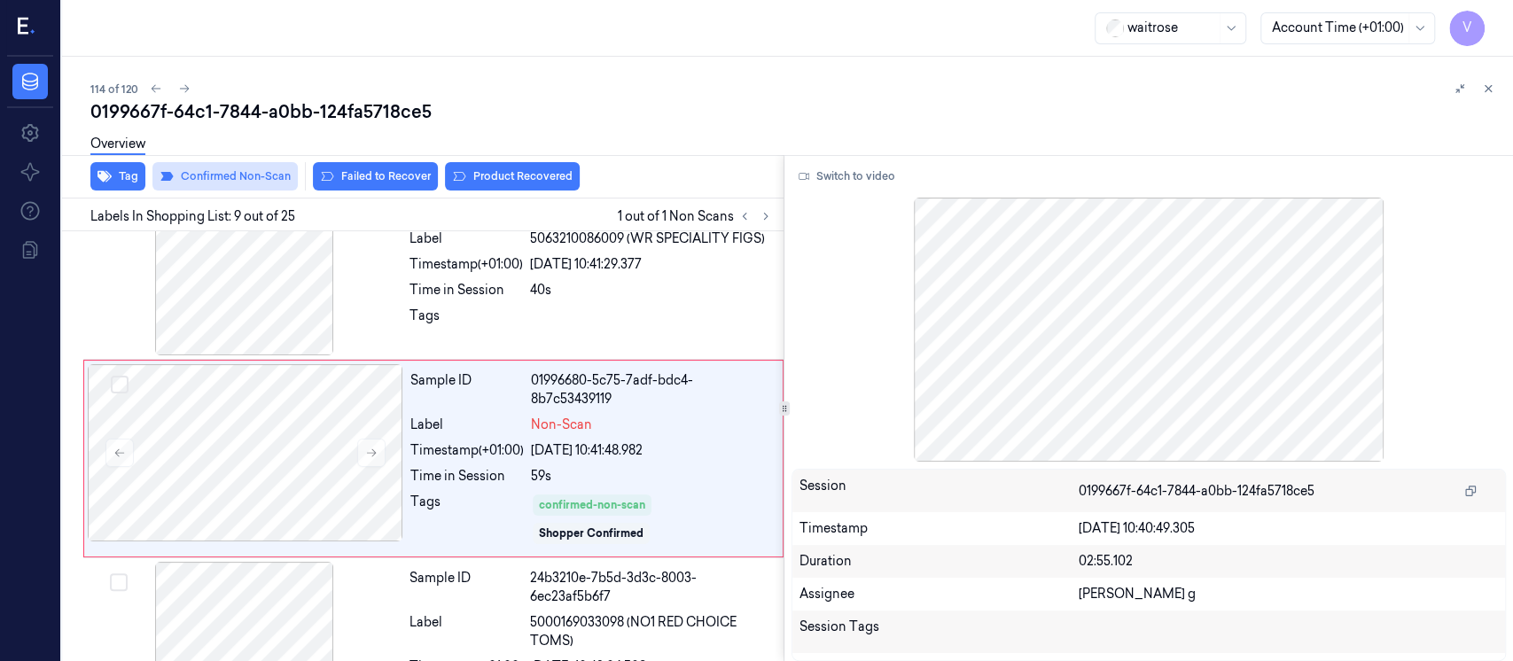
scroll to position [1381, 0]
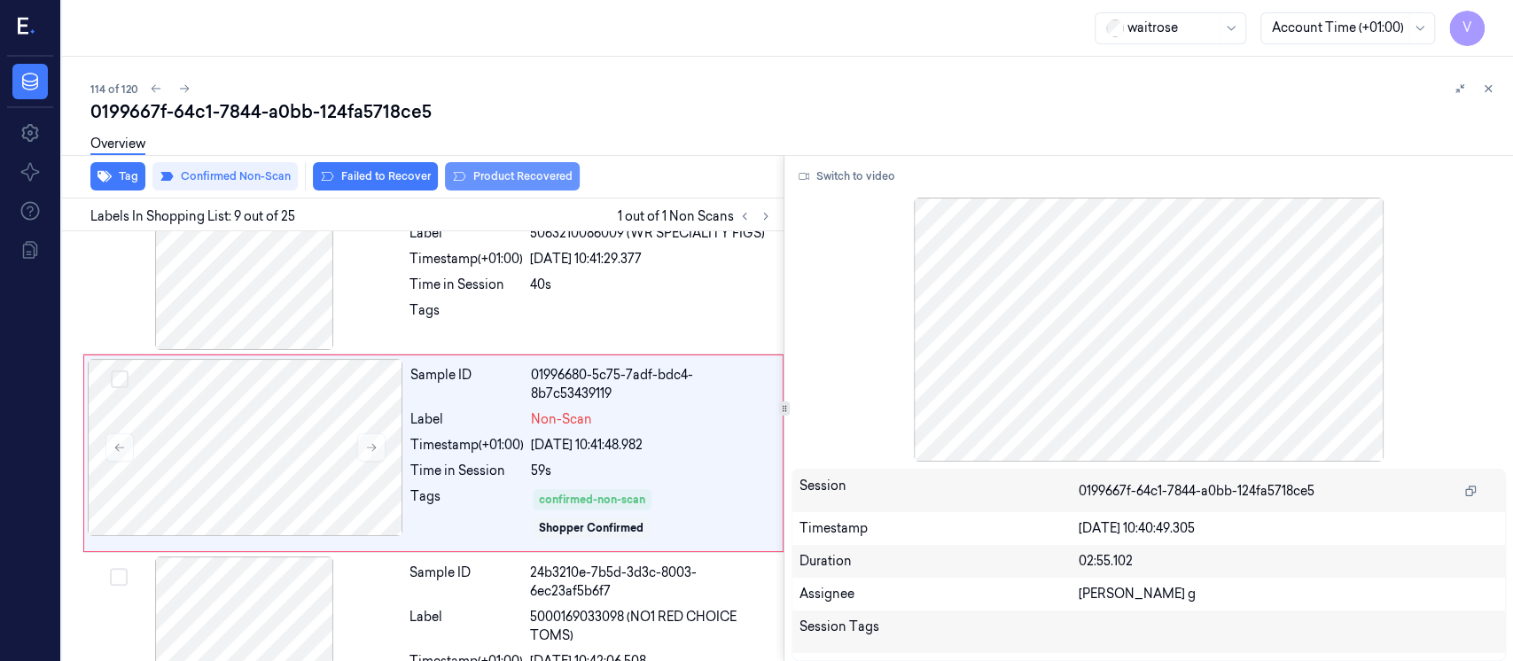
click at [512, 178] on button "Product Recovered" at bounding box center [512, 176] width 135 height 28
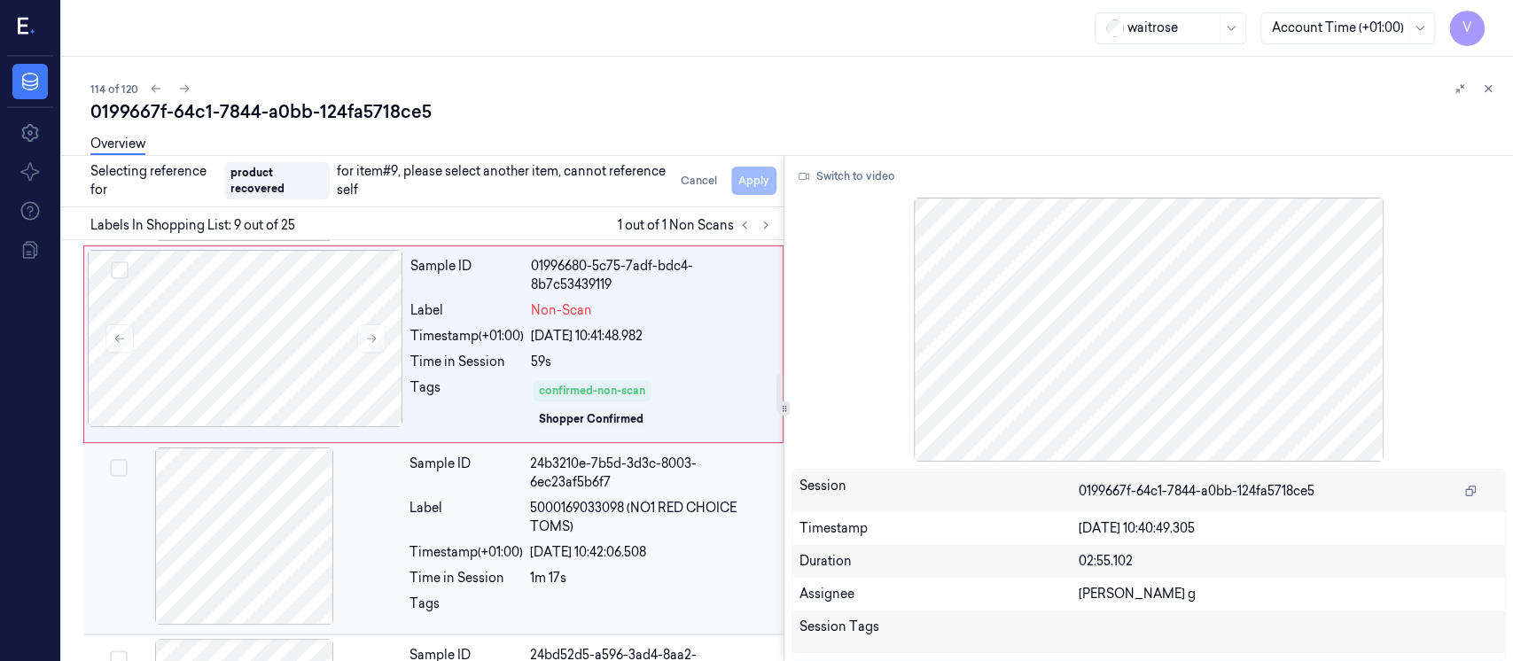
click at [256, 516] on div at bounding box center [245, 536] width 316 height 177
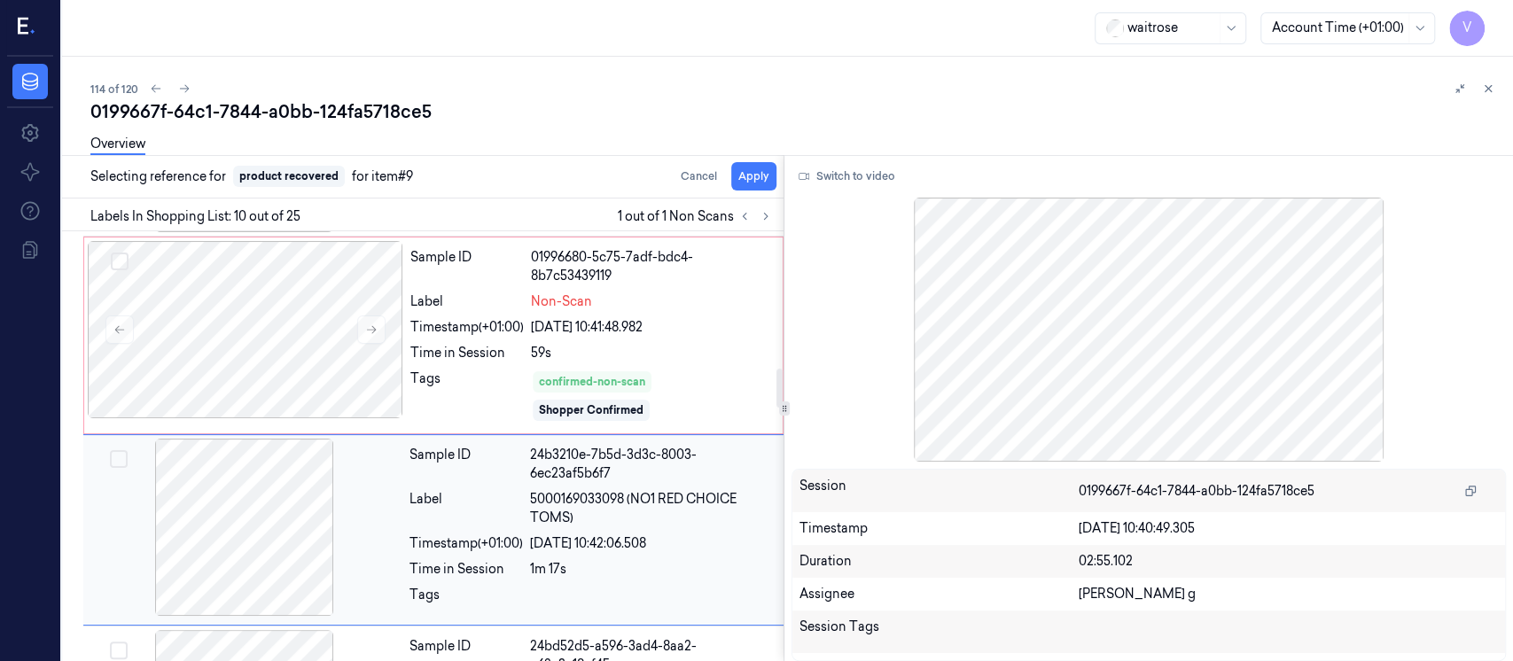
scroll to position [1574, 0]
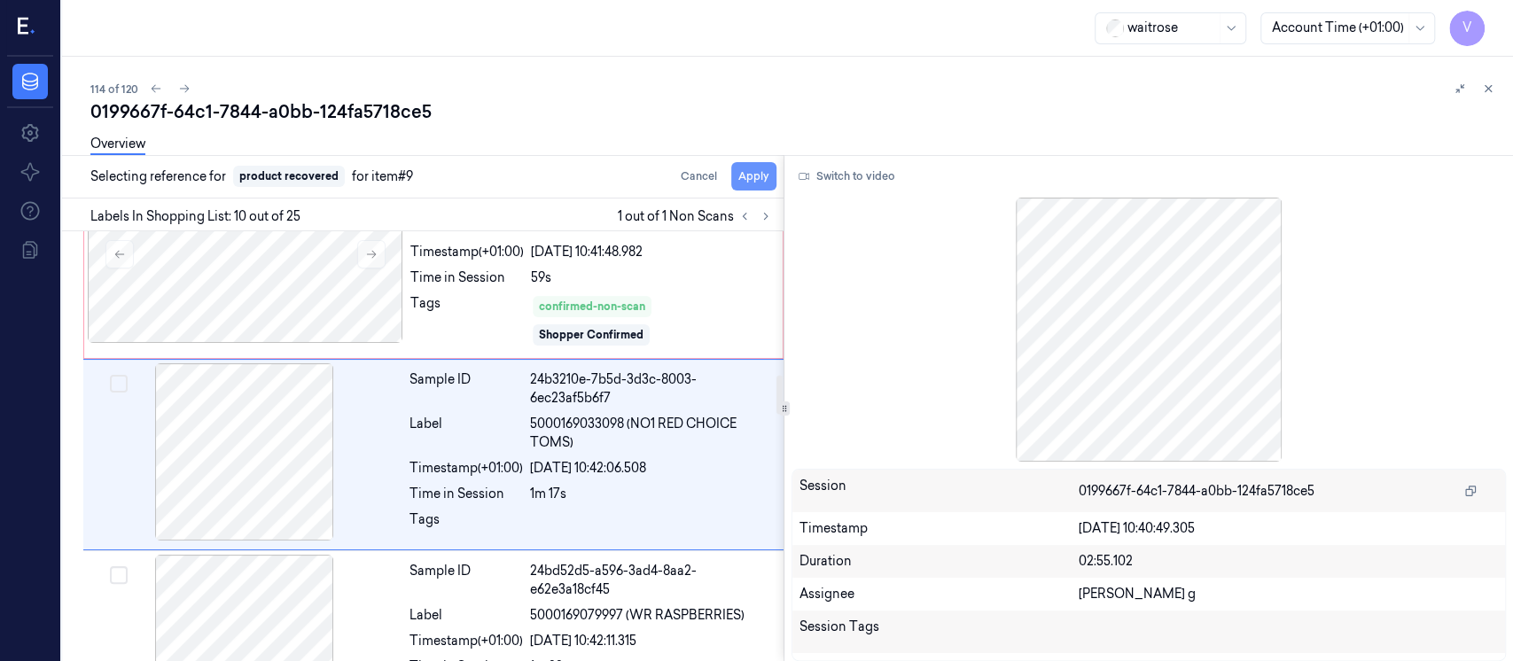
click at [754, 170] on button "Apply" at bounding box center [753, 176] width 45 height 28
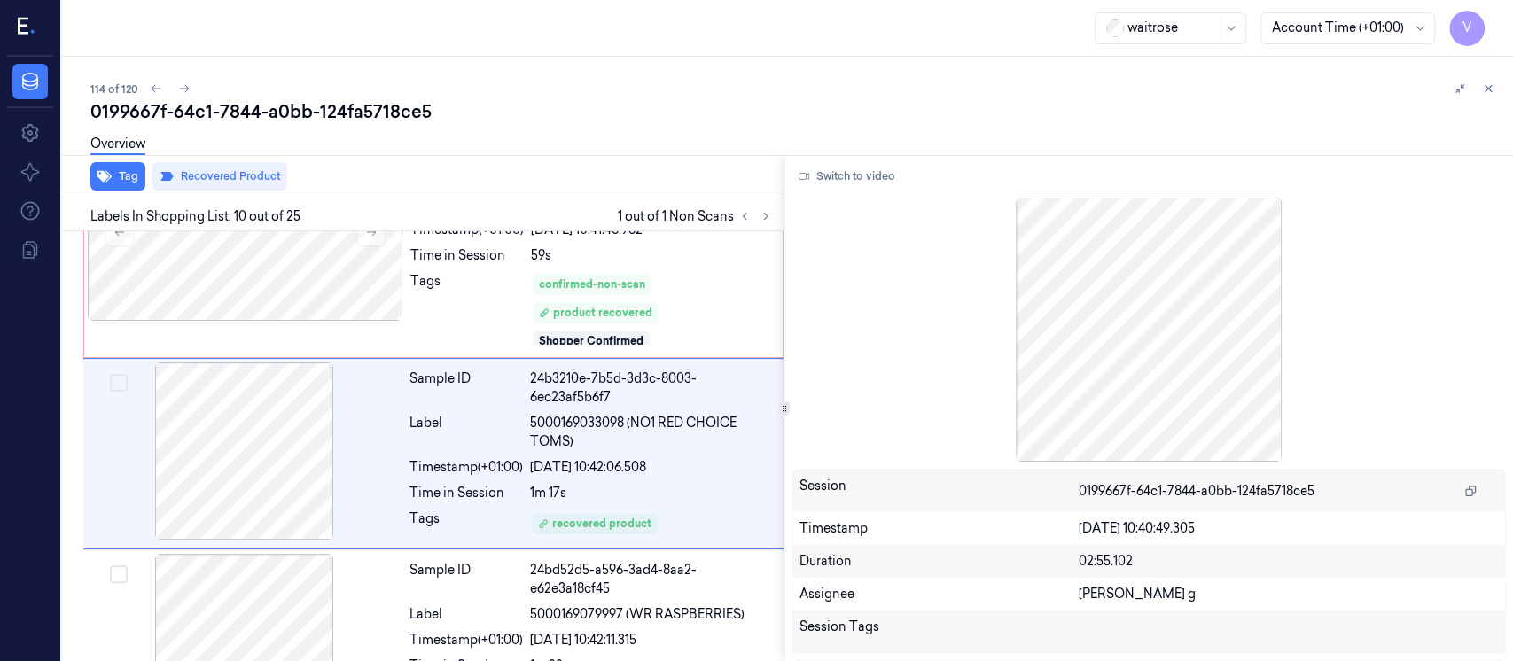
click at [1365, 121] on div "0199667f-64c1-7844-a0bb-124fa5718ce5" at bounding box center [794, 111] width 1409 height 25
click at [1485, 95] on button at bounding box center [1488, 88] width 21 height 21
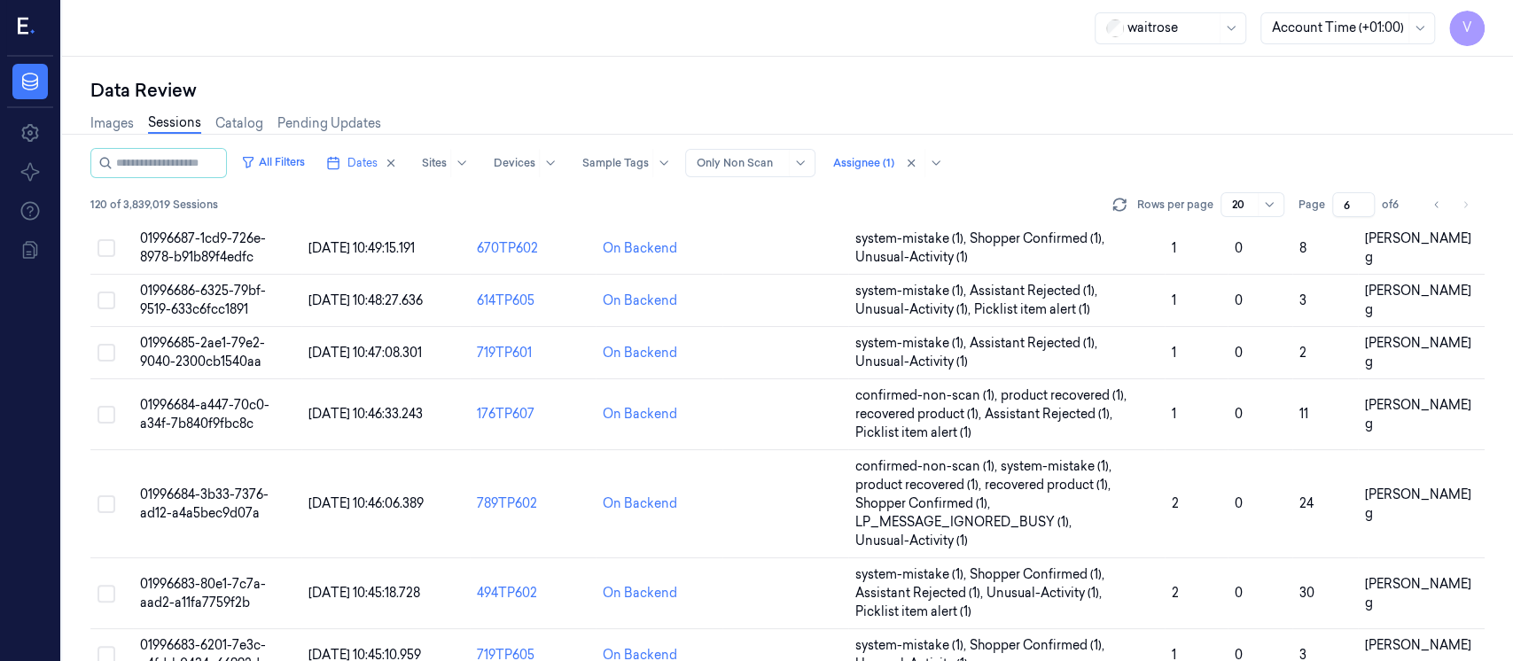
scroll to position [752, 0]
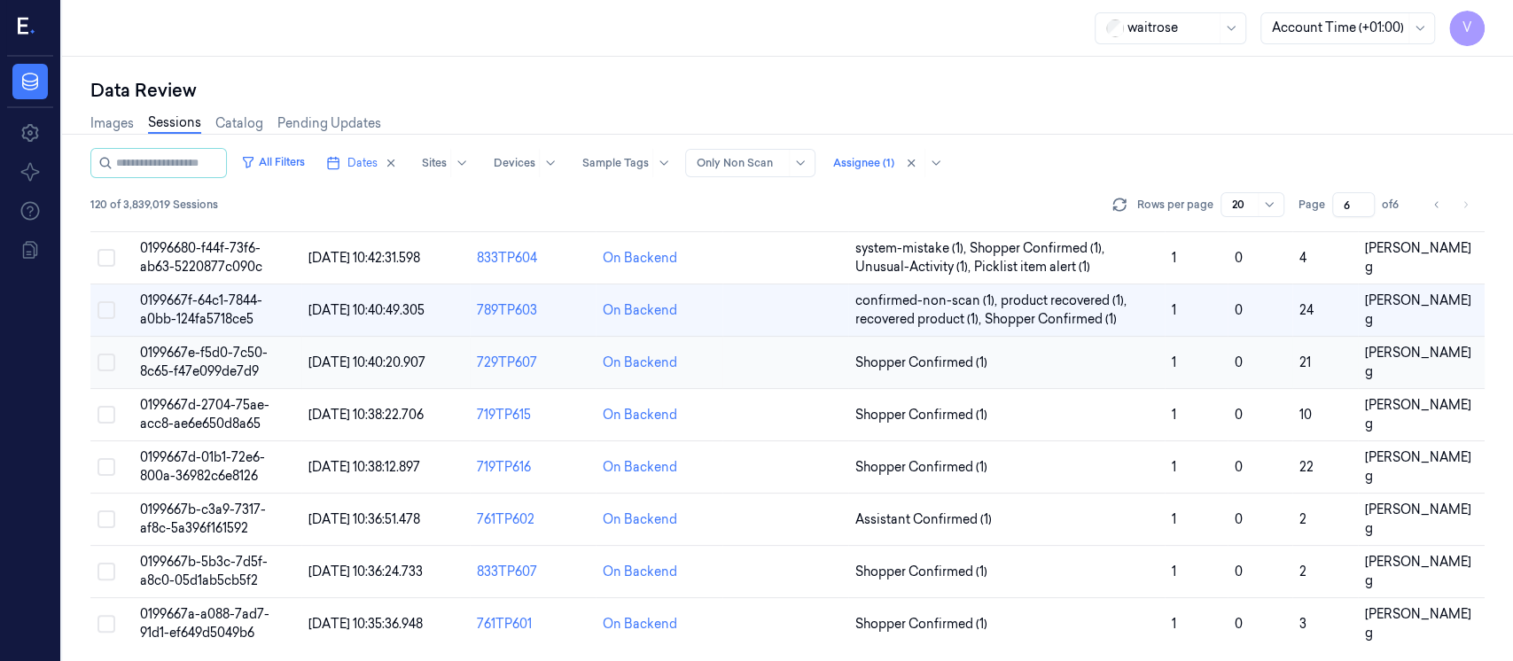
click at [731, 365] on td at bounding box center [786, 363] width 126 height 52
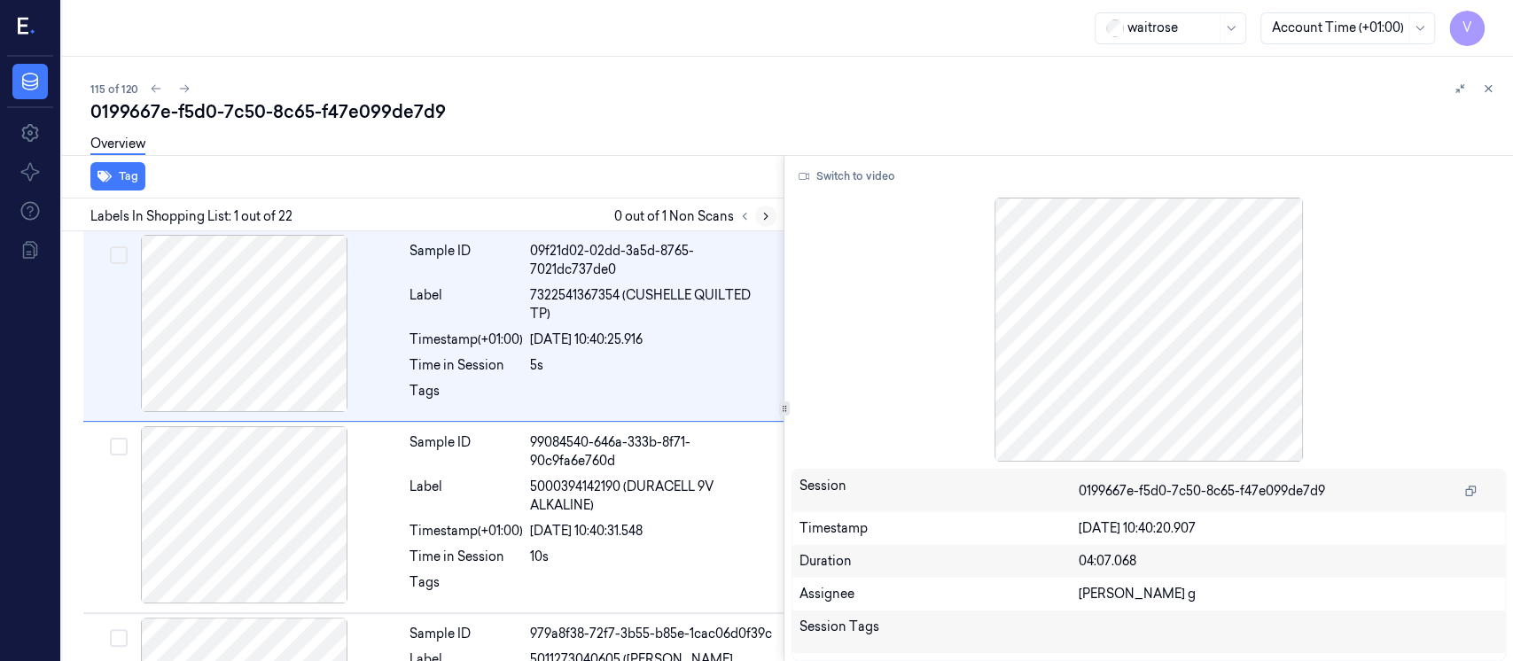
click at [762, 215] on icon at bounding box center [766, 216] width 12 height 12
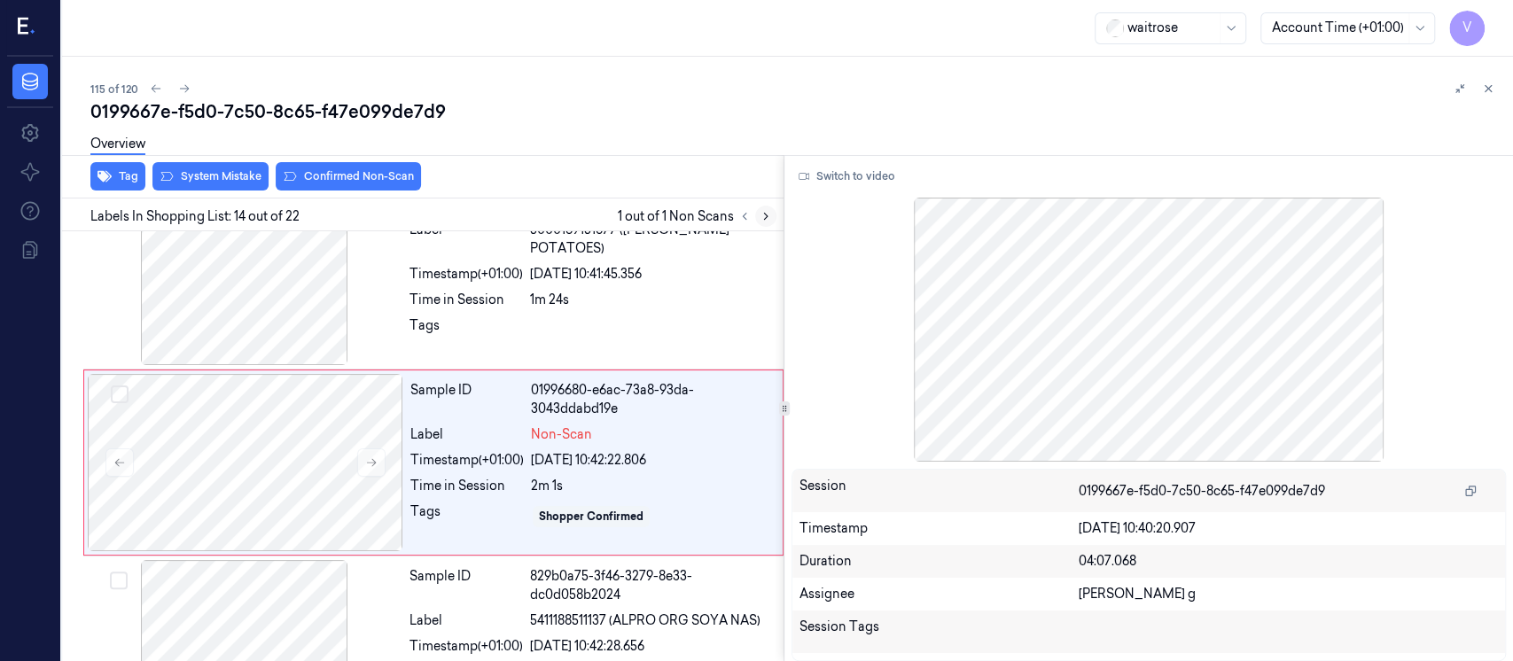
scroll to position [2321, 0]
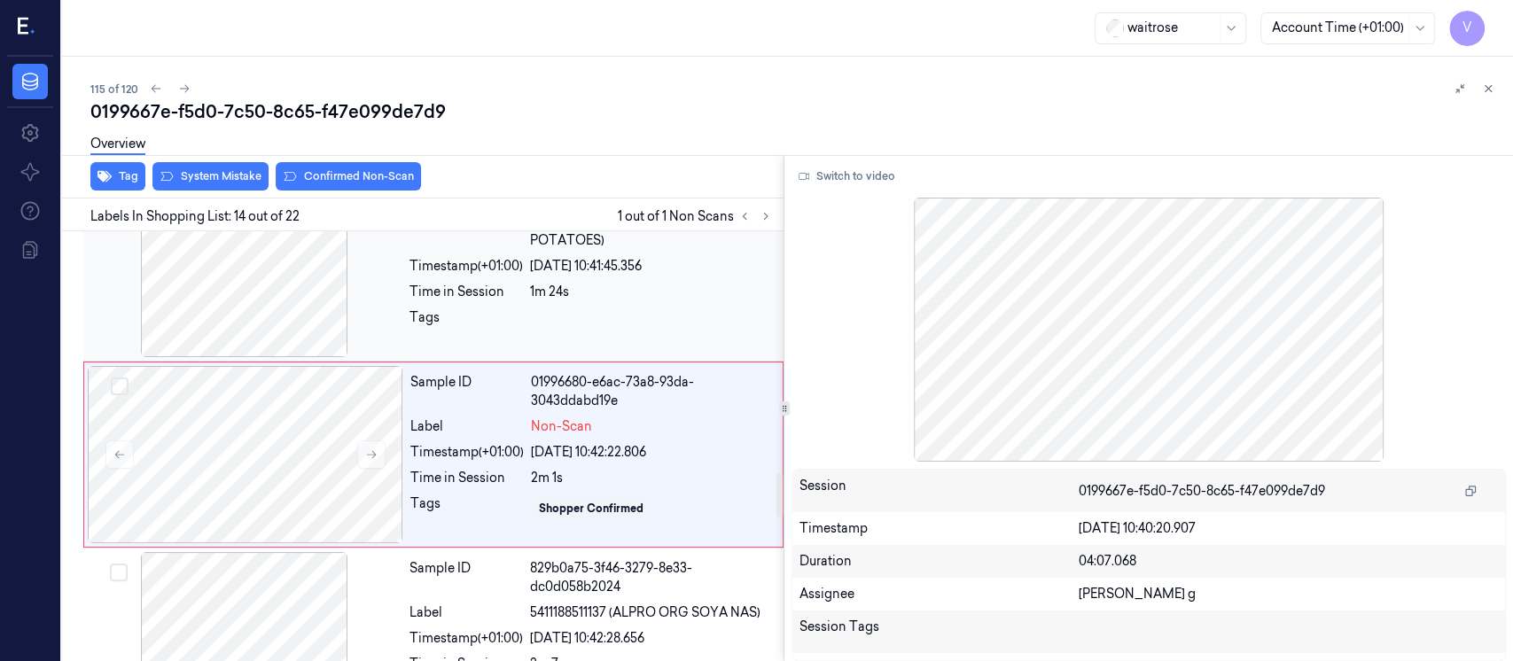
click at [515, 271] on div "Sample ID a3e93916-66ac-3cb3-be3a-fa18151547bb Label 5000169151877 (WR LA RATTE…" at bounding box center [591, 268] width 378 height 177
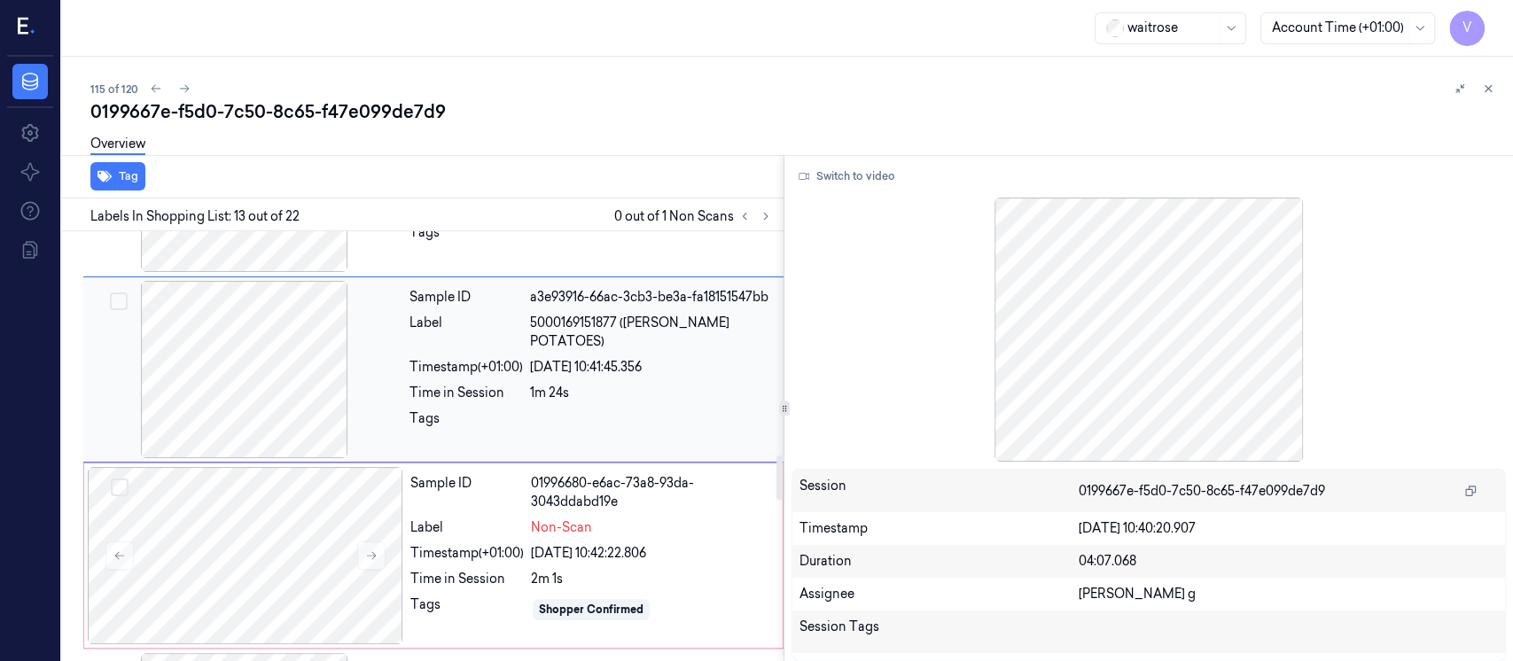
scroll to position [2371, 0]
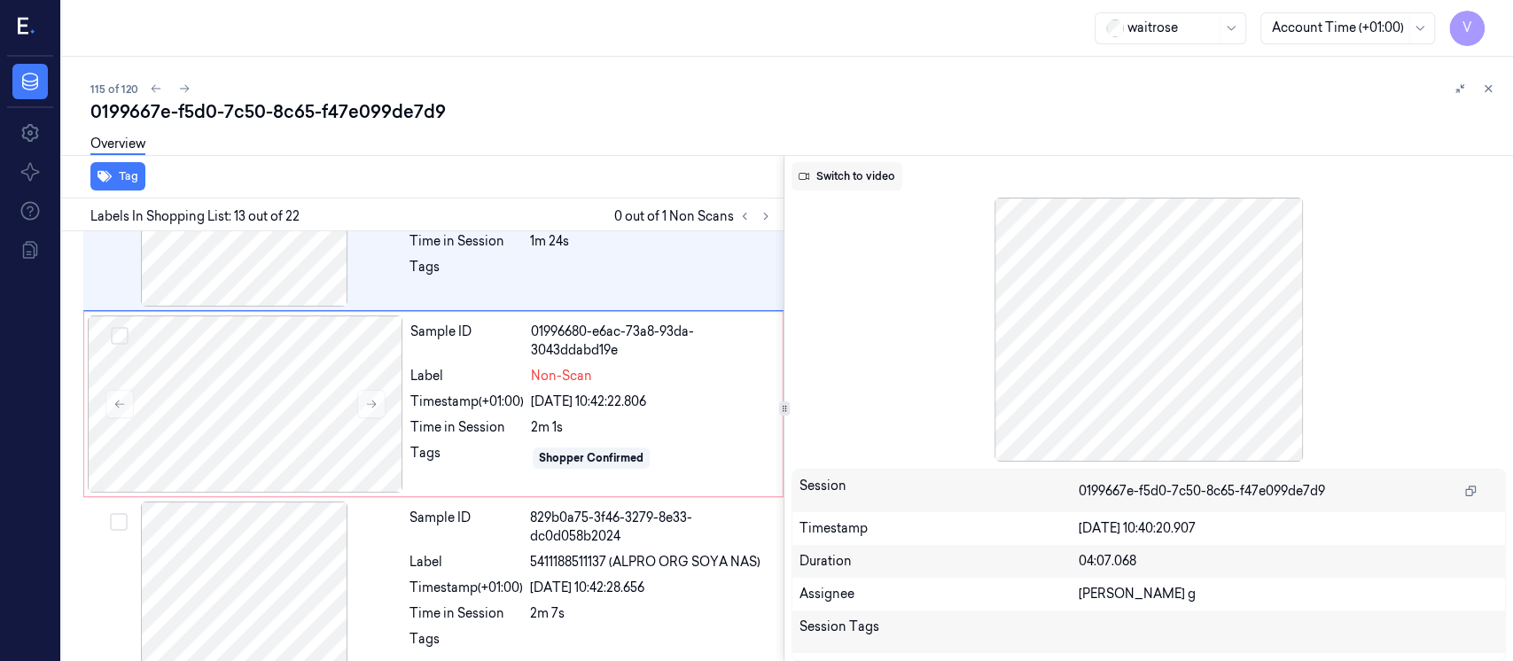
click at [835, 176] on button "Switch to video" at bounding box center [847, 176] width 111 height 28
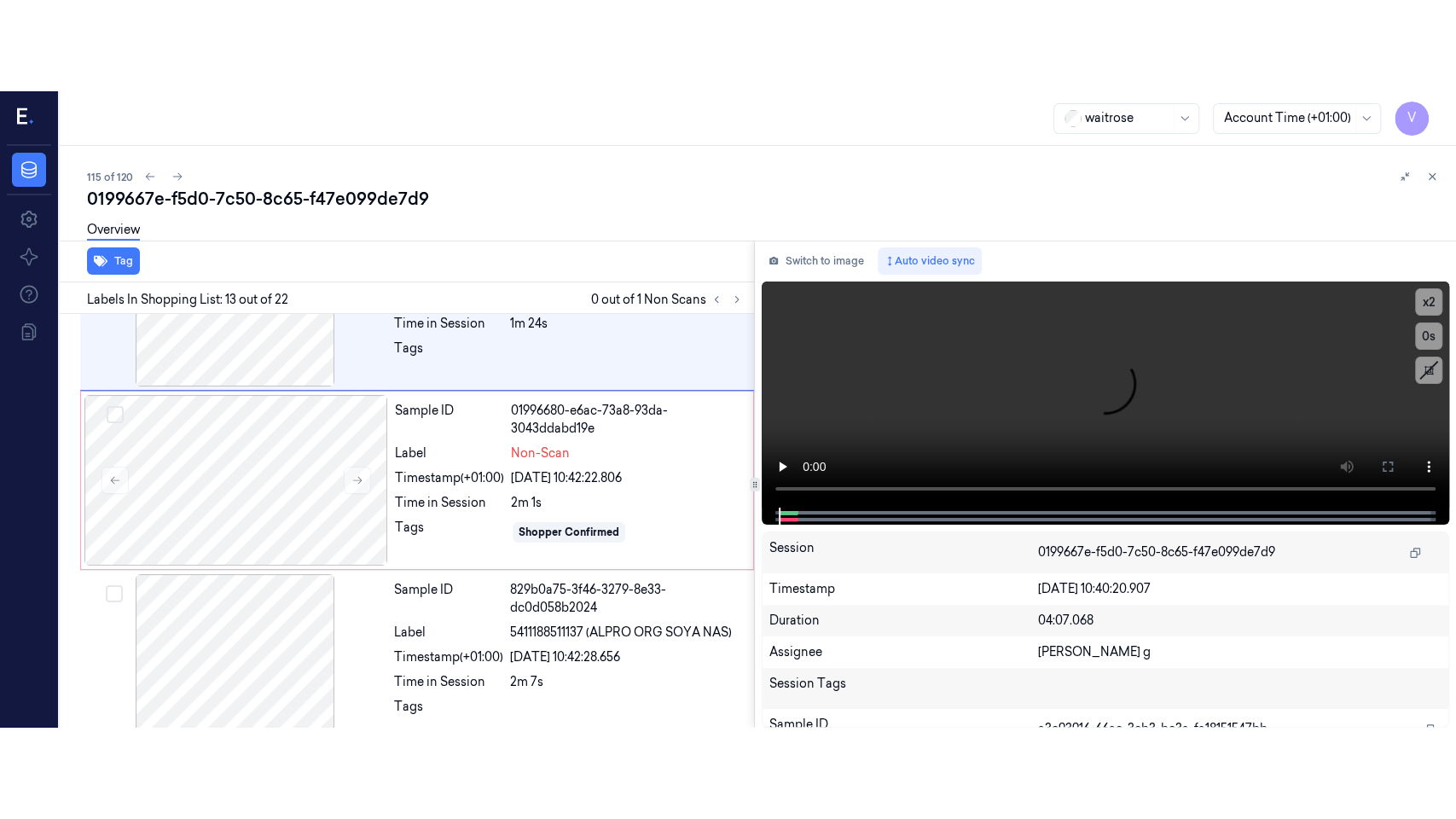
scroll to position [2055, 0]
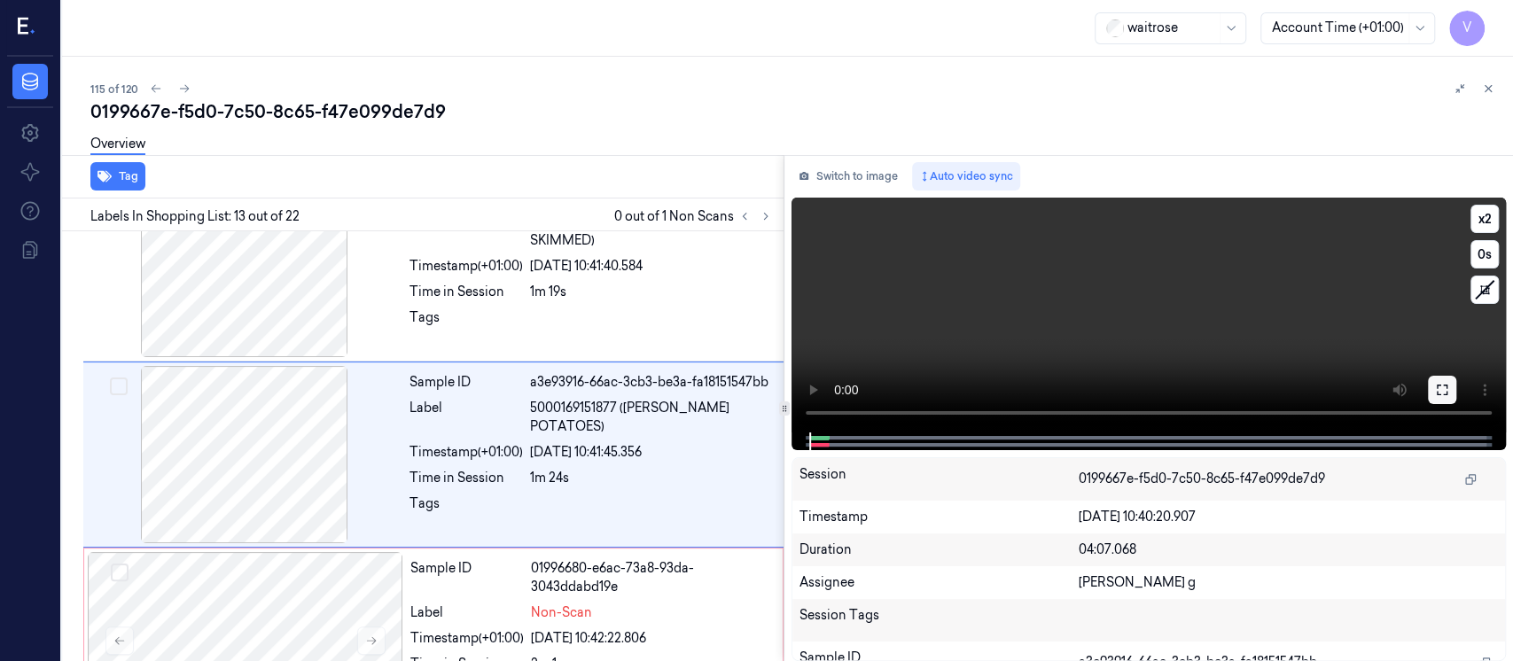
click at [1434, 394] on button at bounding box center [1442, 390] width 28 height 28
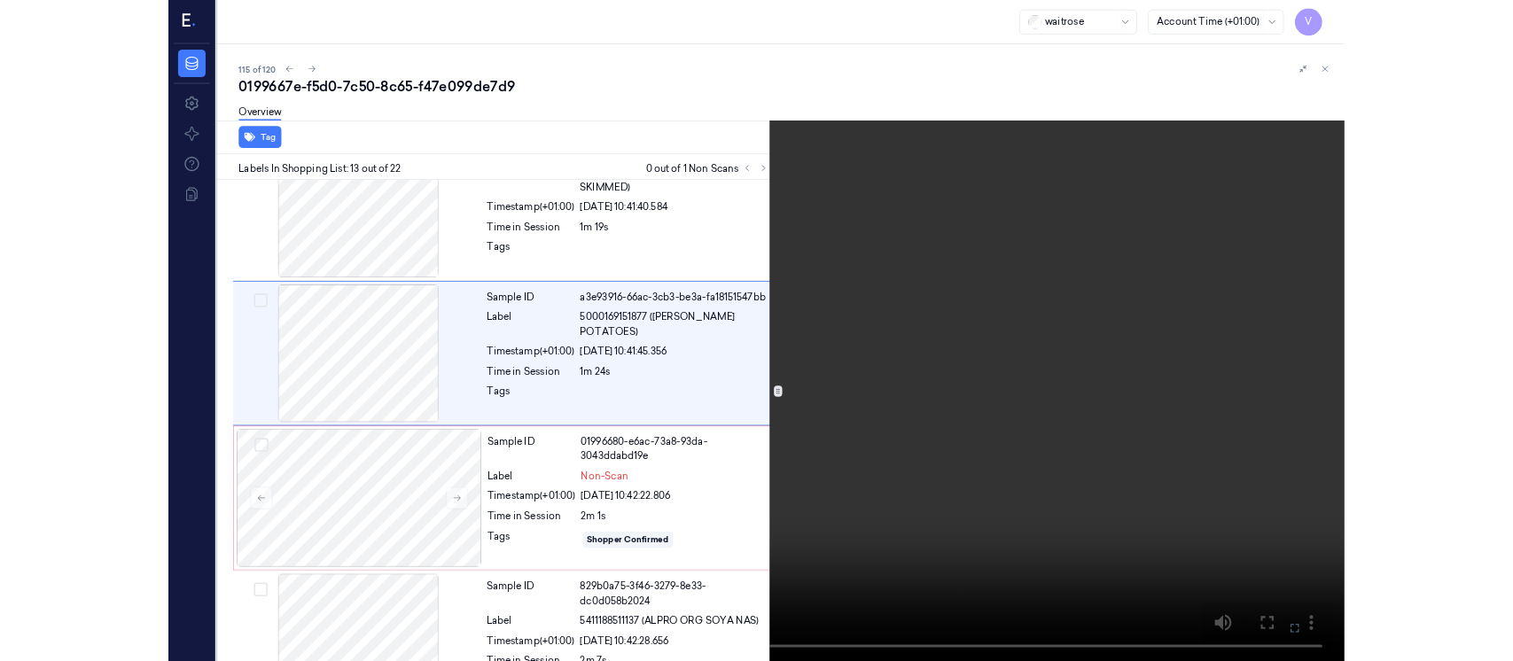
scroll to position [2040, 0]
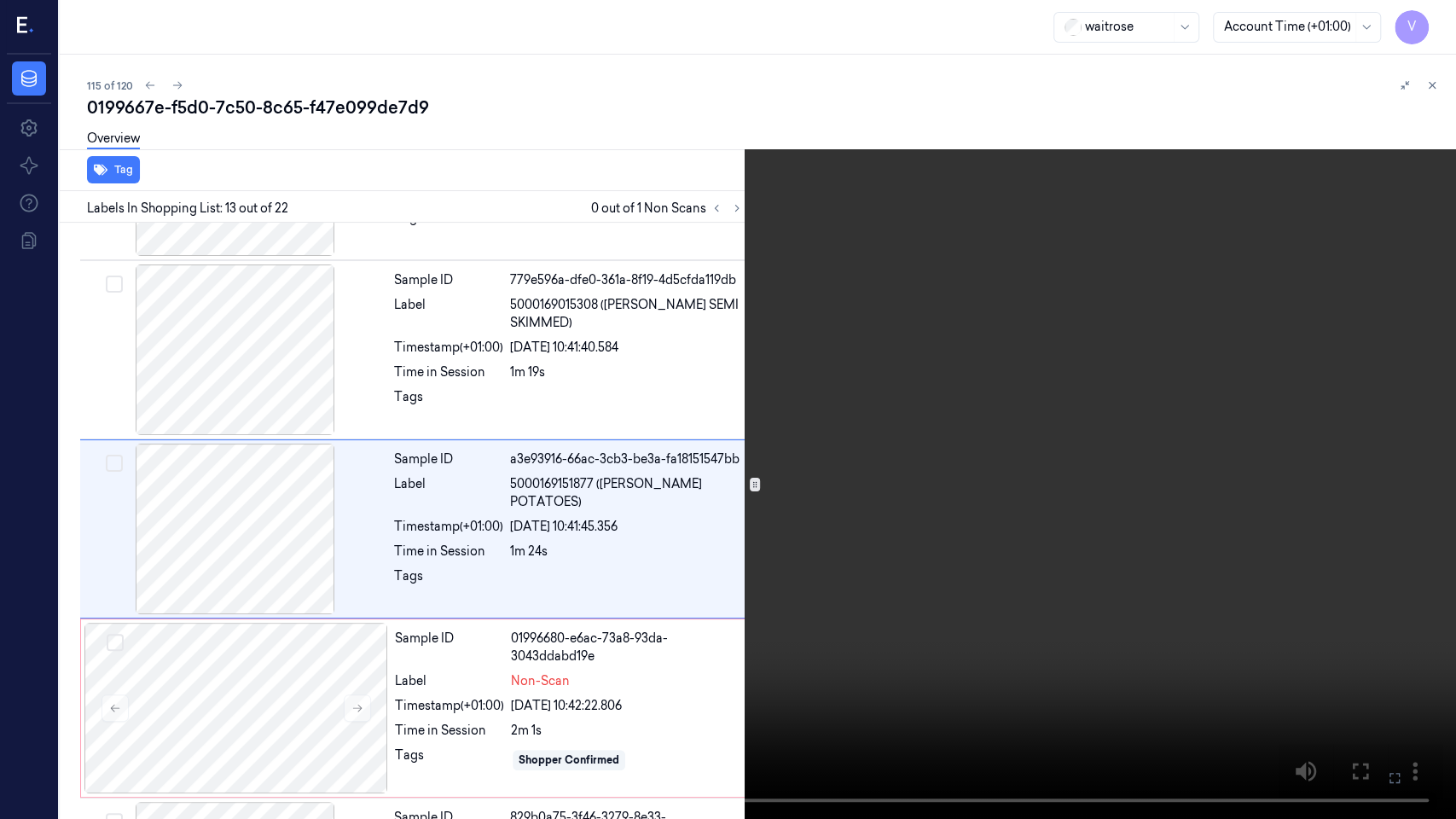
click at [0, 0] on button at bounding box center [0, 0] width 0 height 0
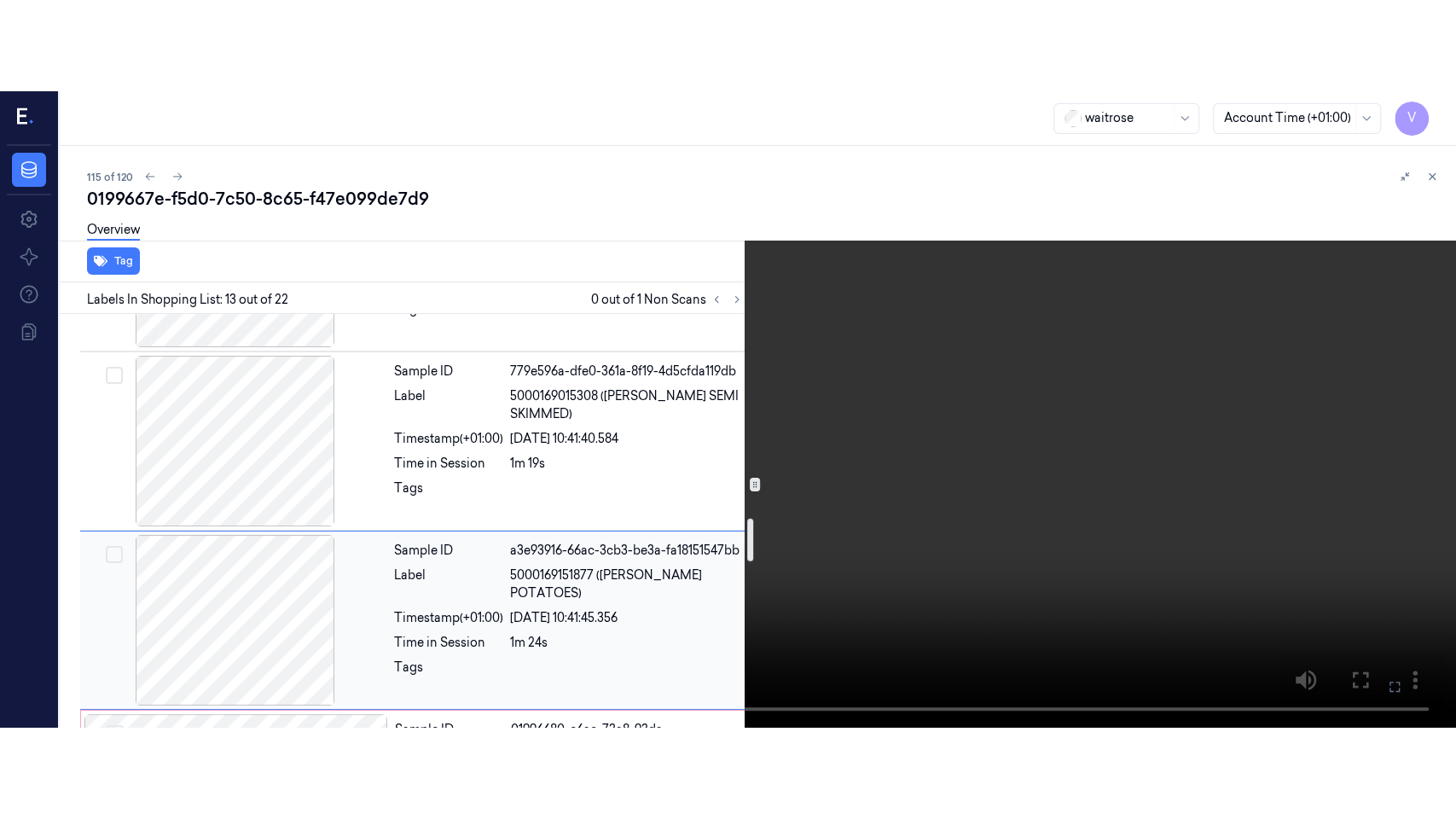
scroll to position [2077, 0]
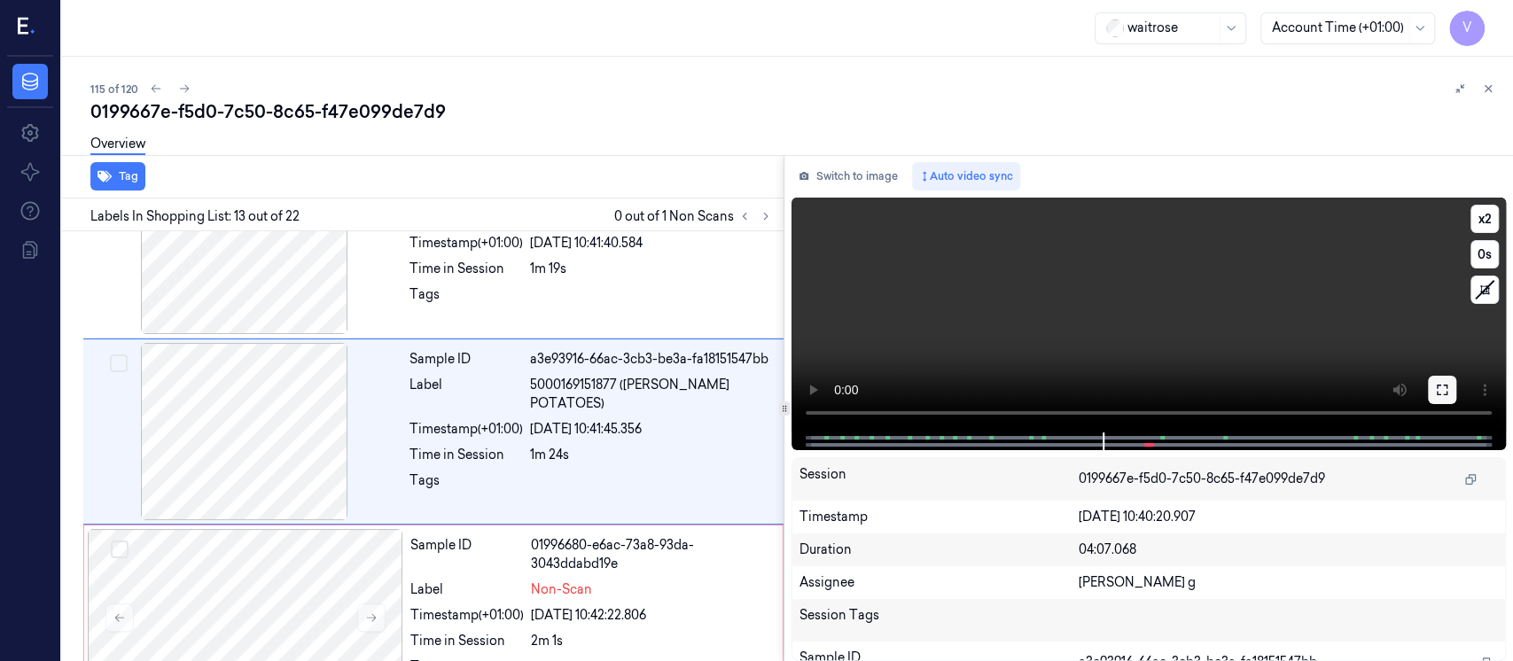
click at [1443, 393] on icon at bounding box center [1442, 390] width 14 height 14
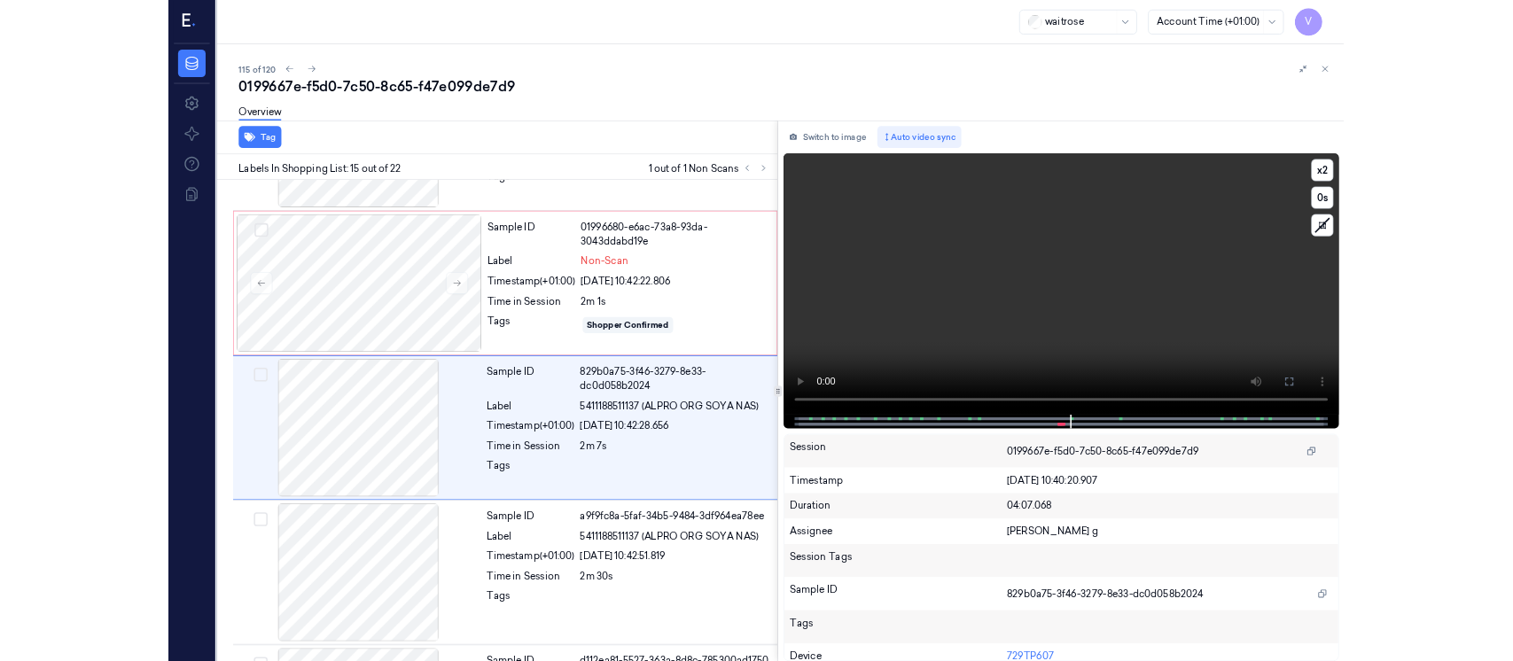
scroll to position [2411, 0]
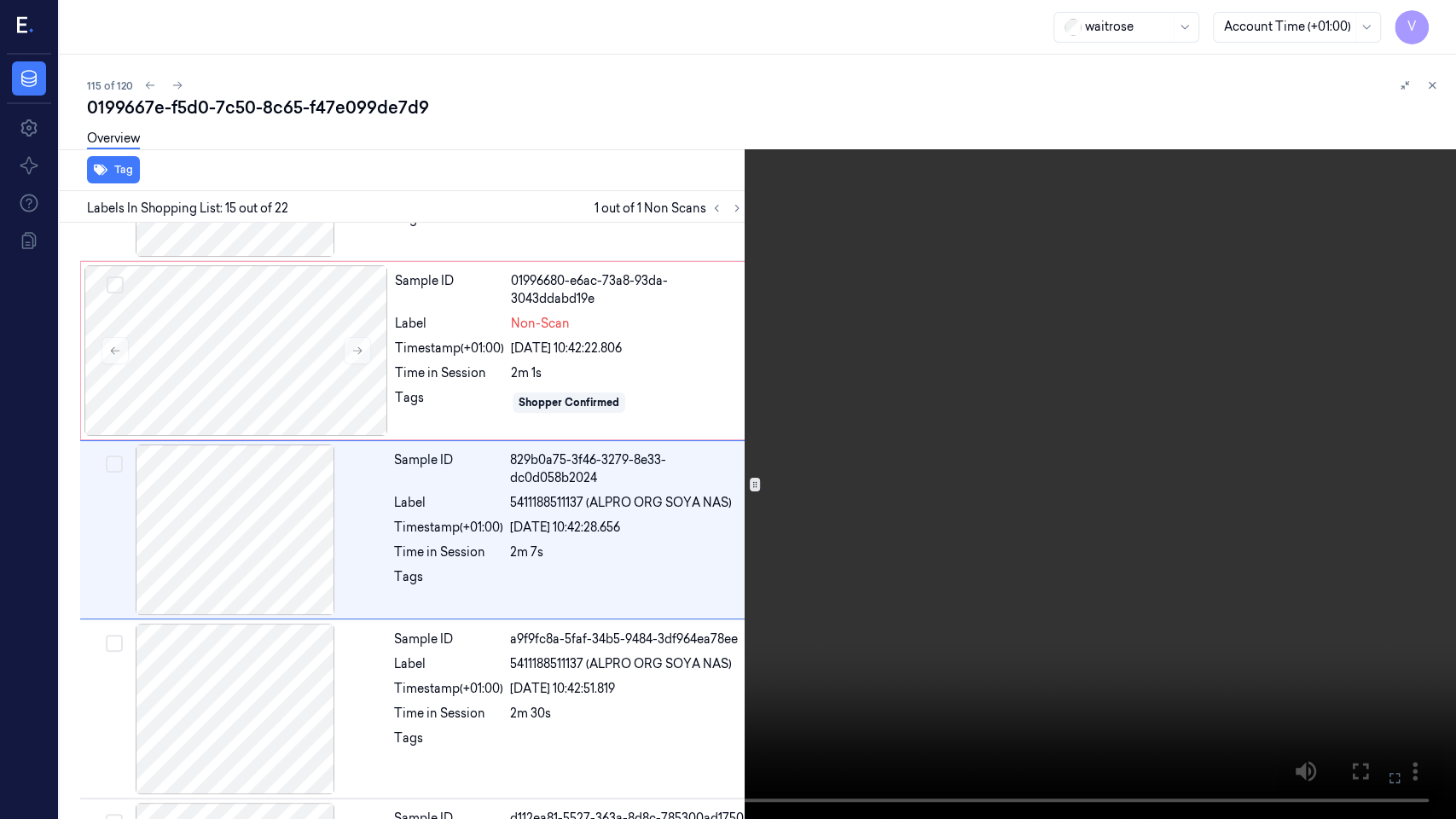
drag, startPoint x: 1394, startPoint y: 772, endPoint x: 1394, endPoint y: 635, distance: 137.0
click at [0, 0] on icon at bounding box center [0, 0] width 0 height 0
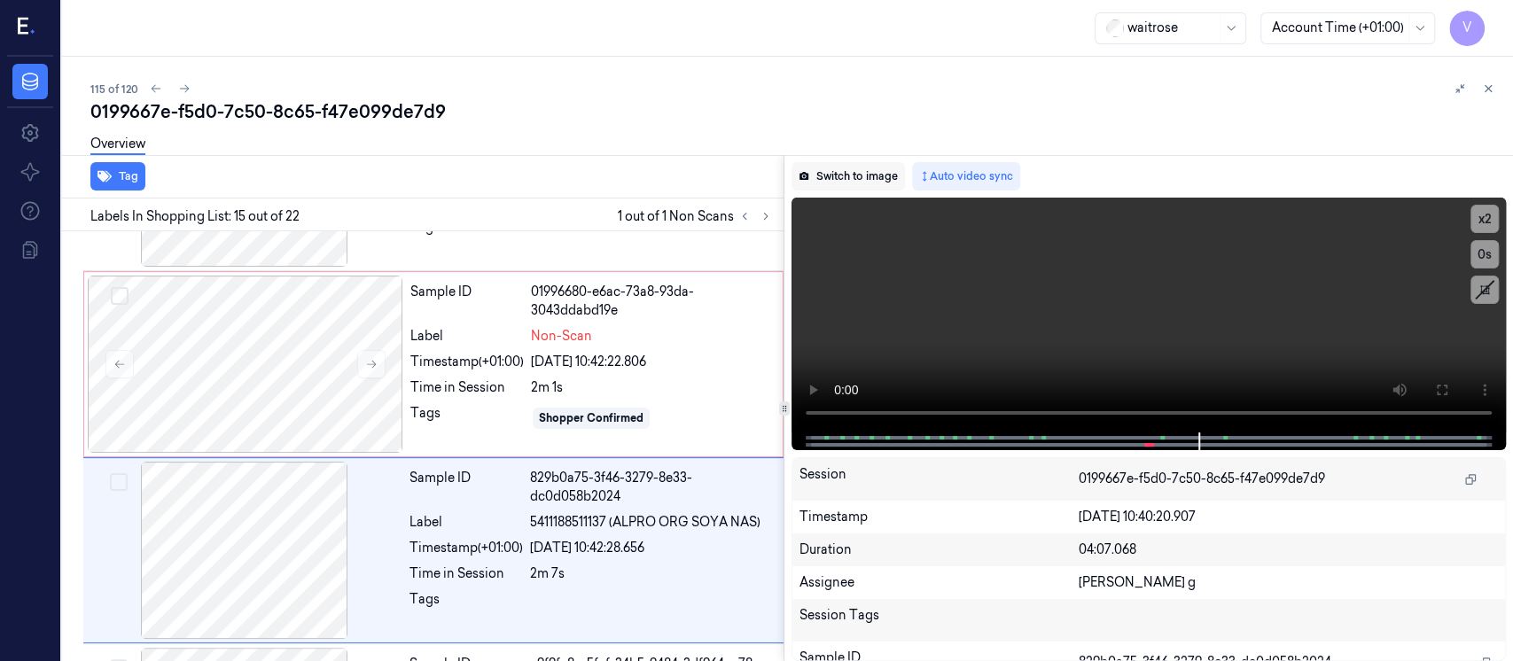
click at [865, 181] on button "Switch to image" at bounding box center [848, 176] width 113 height 28
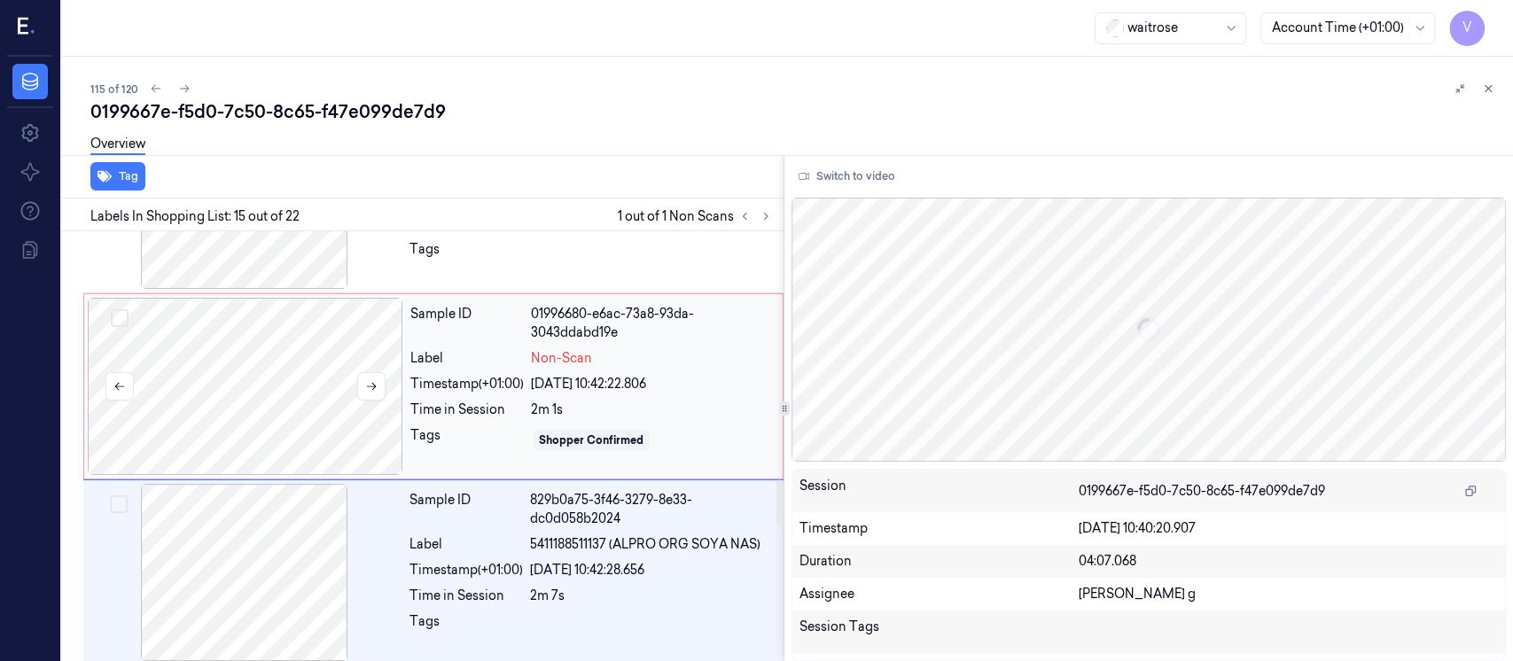
click at [309, 412] on div at bounding box center [246, 386] width 316 height 177
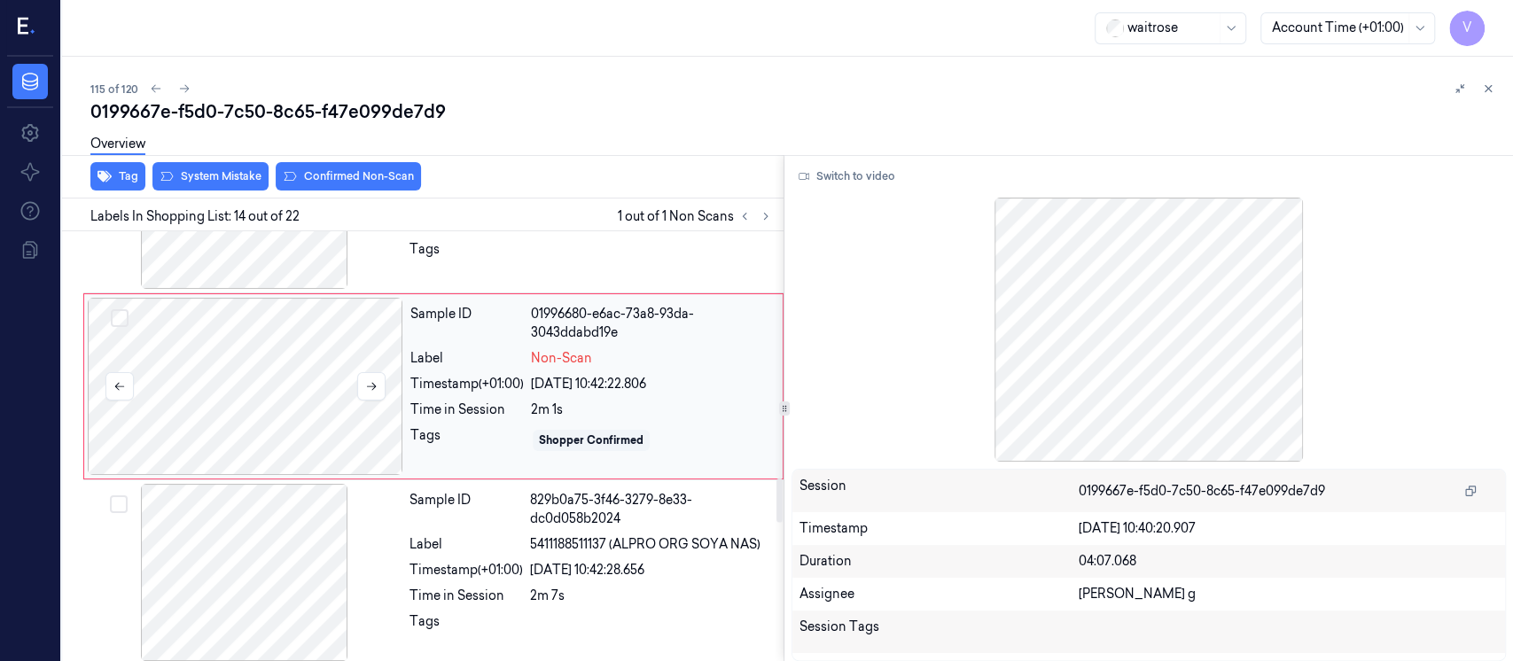
scroll to position [2321, 0]
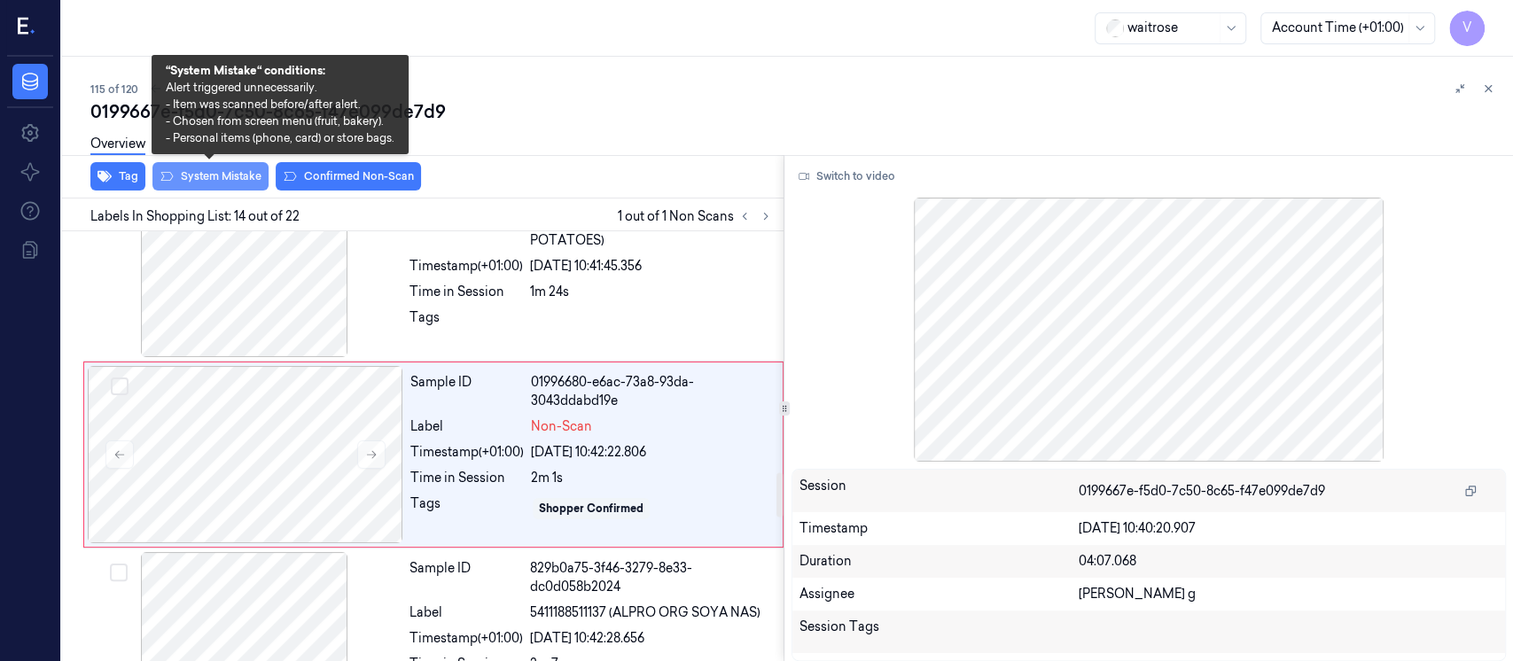
click at [227, 182] on button "System Mistake" at bounding box center [210, 176] width 116 height 28
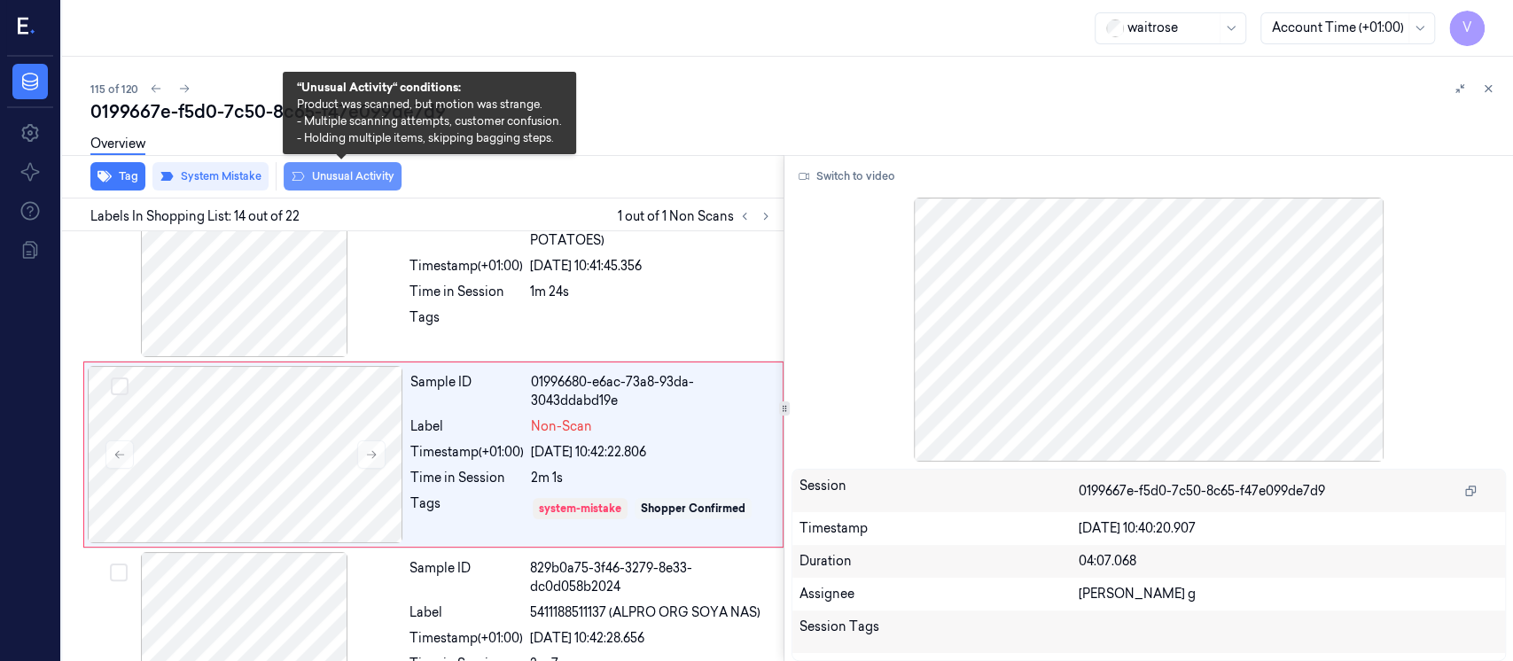
click at [318, 176] on button "Unusual Activity" at bounding box center [343, 176] width 118 height 28
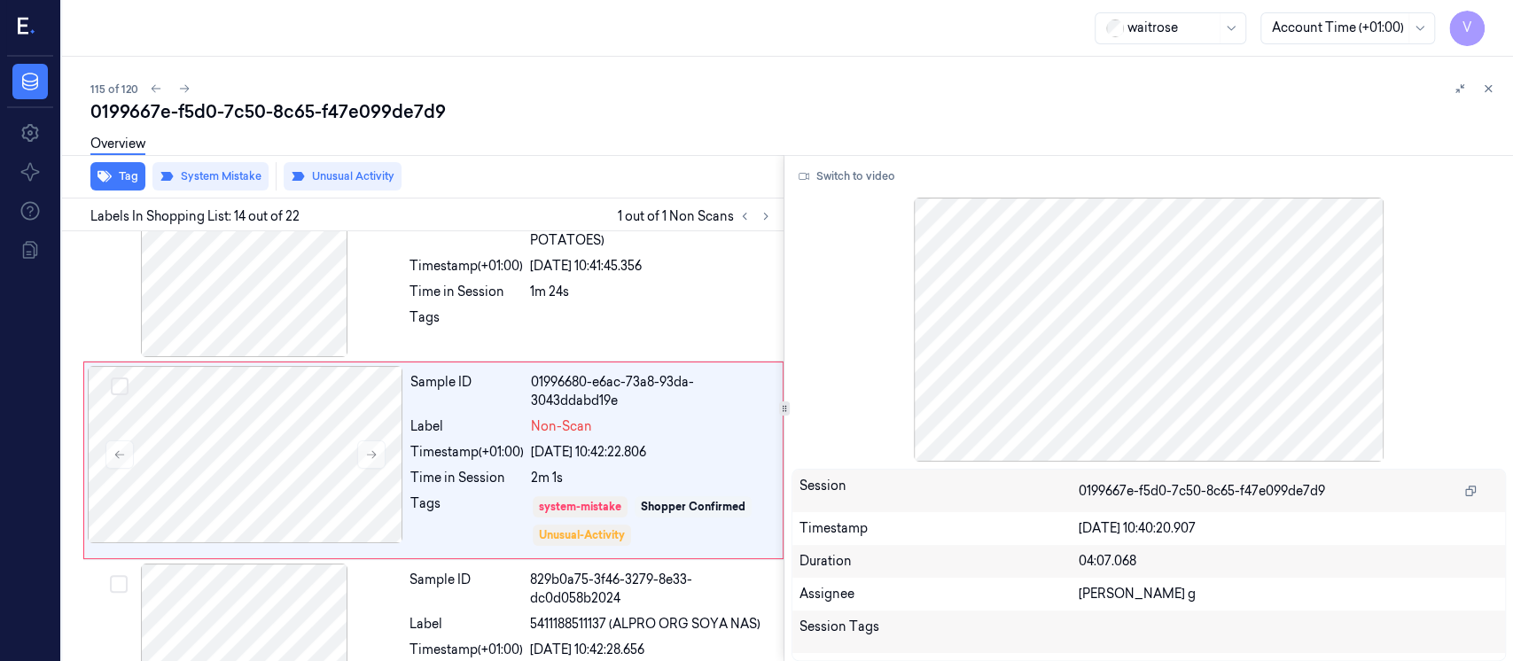
scroll to position [2326, 0]
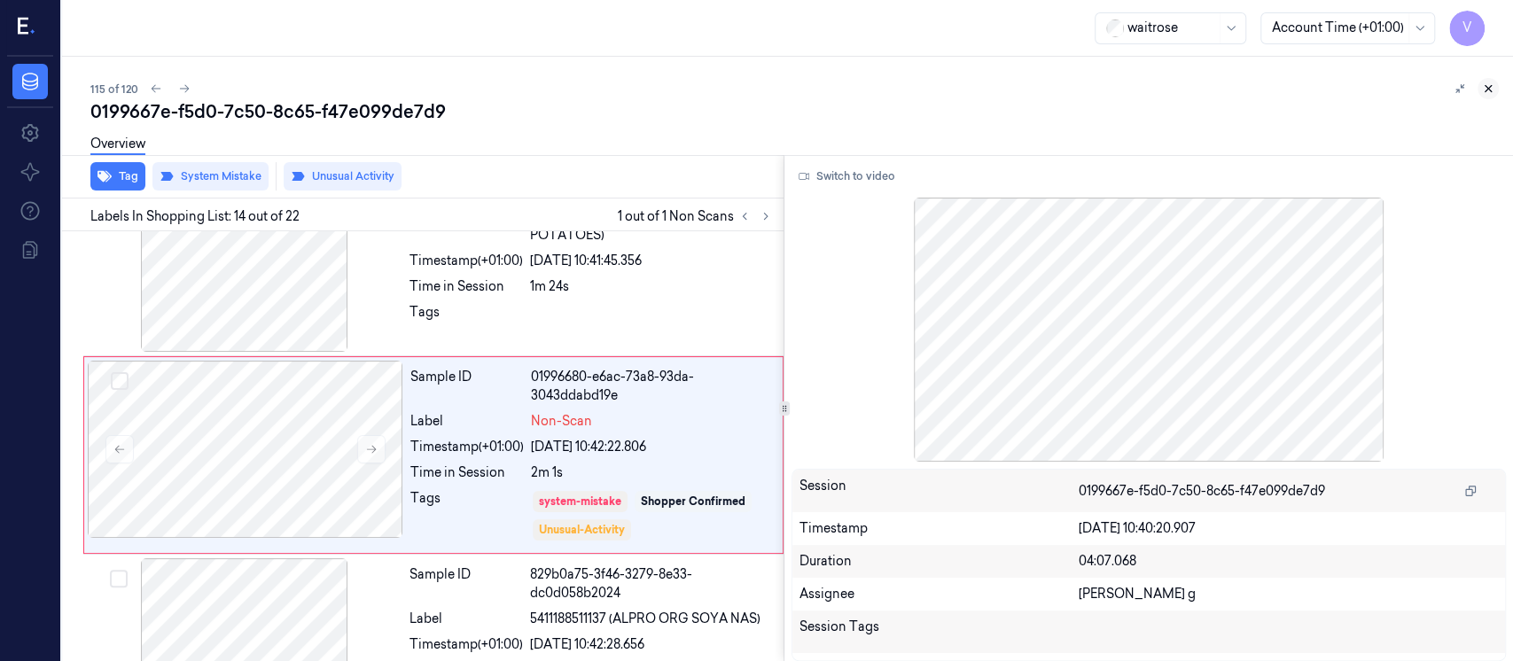
click at [1491, 92] on icon at bounding box center [1488, 88] width 12 height 12
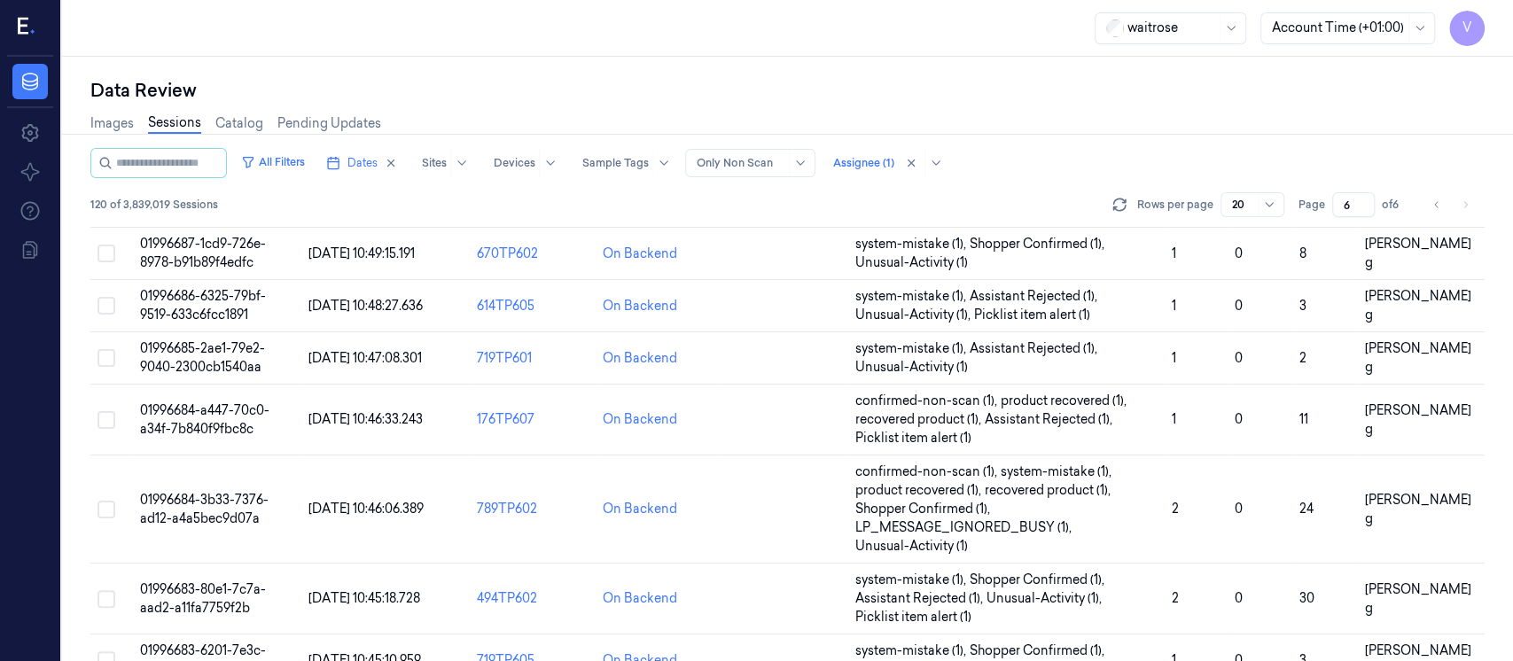
scroll to position [752, 0]
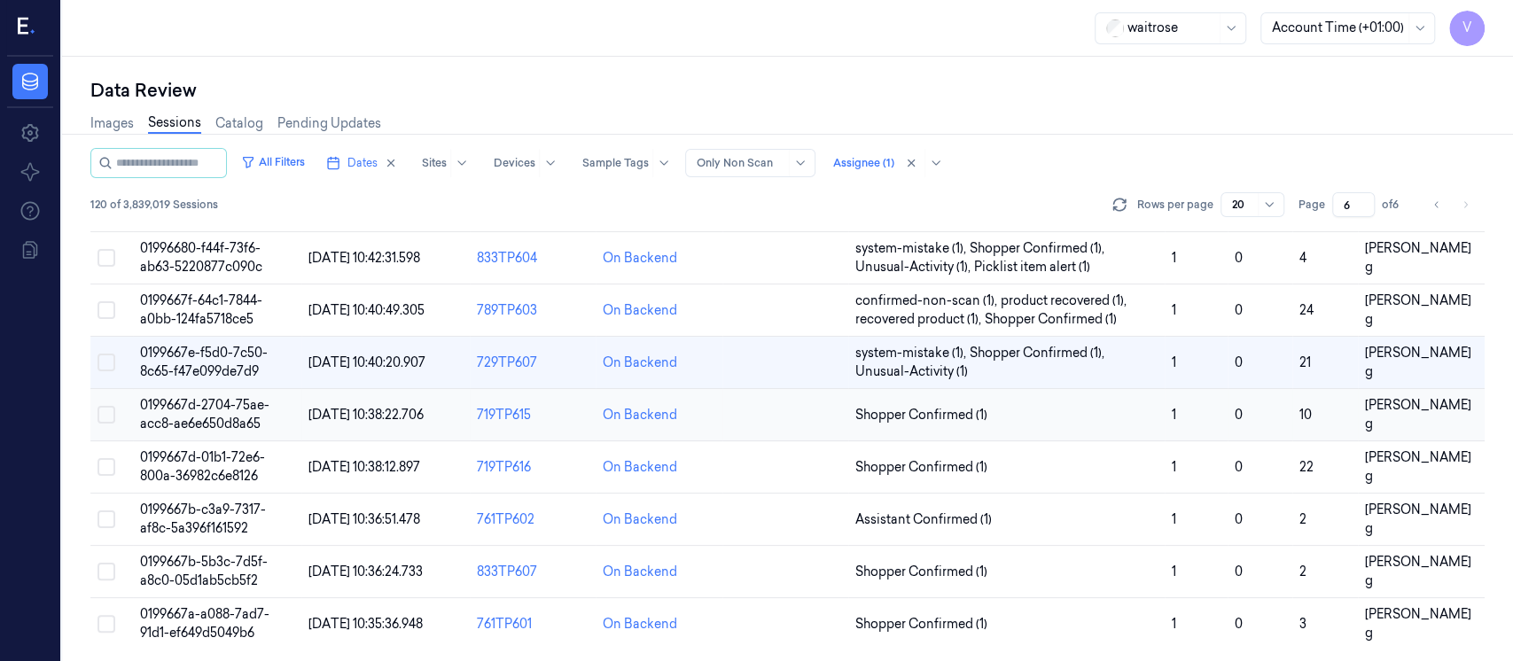
click at [806, 418] on td at bounding box center [786, 415] width 126 height 52
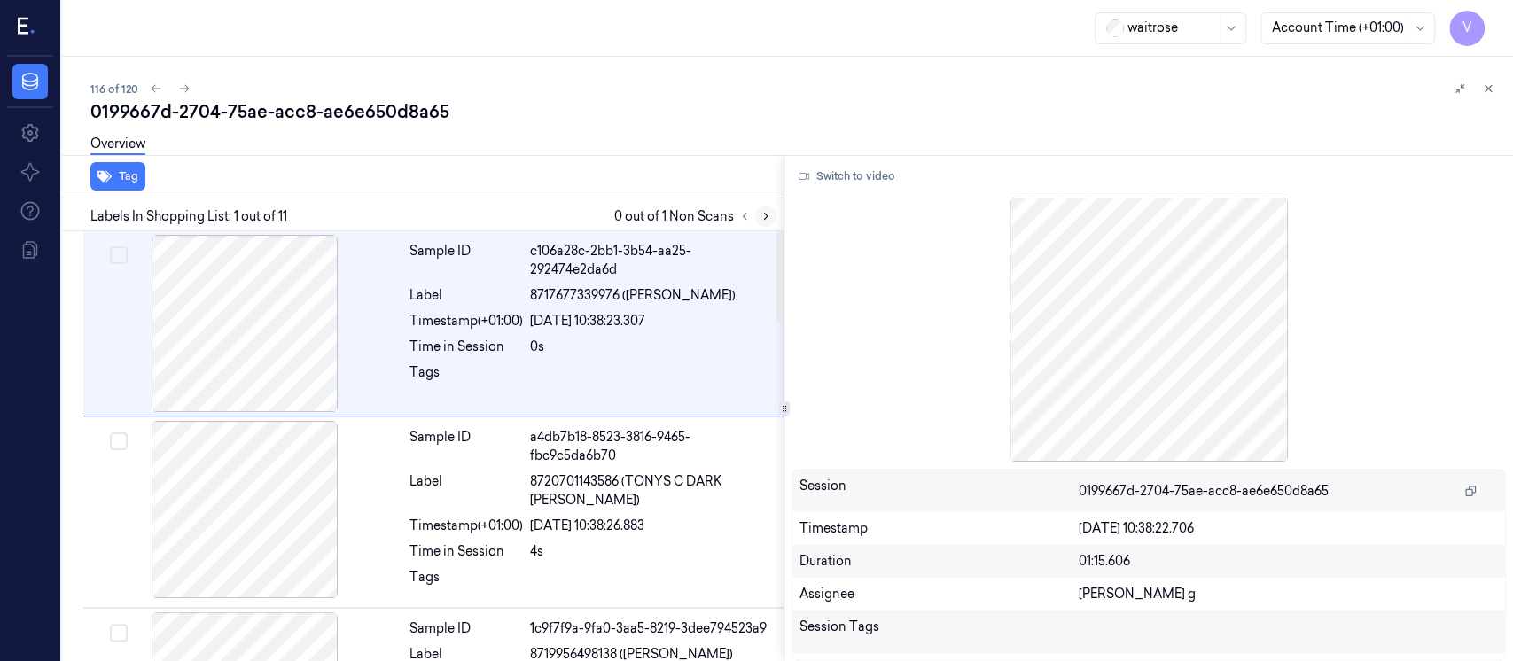
click at [769, 218] on icon at bounding box center [766, 216] width 12 height 12
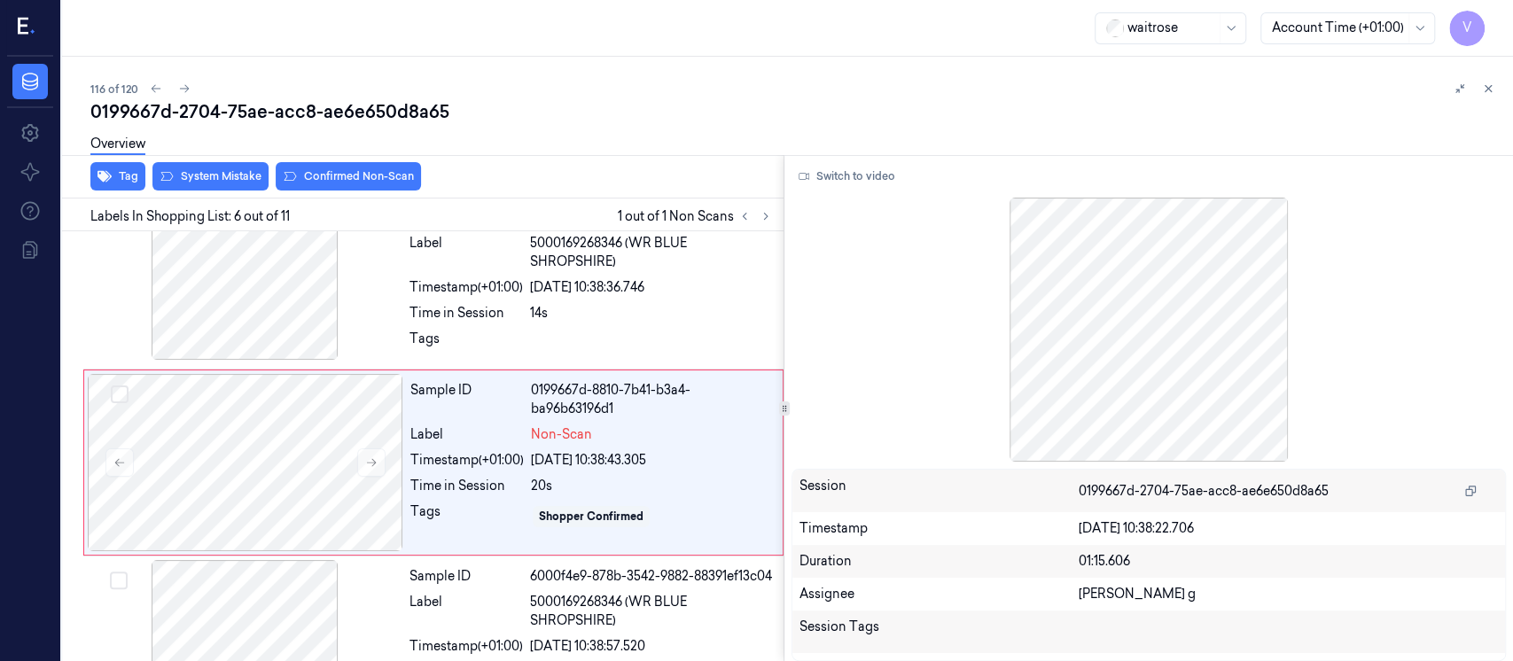
scroll to position [812, 0]
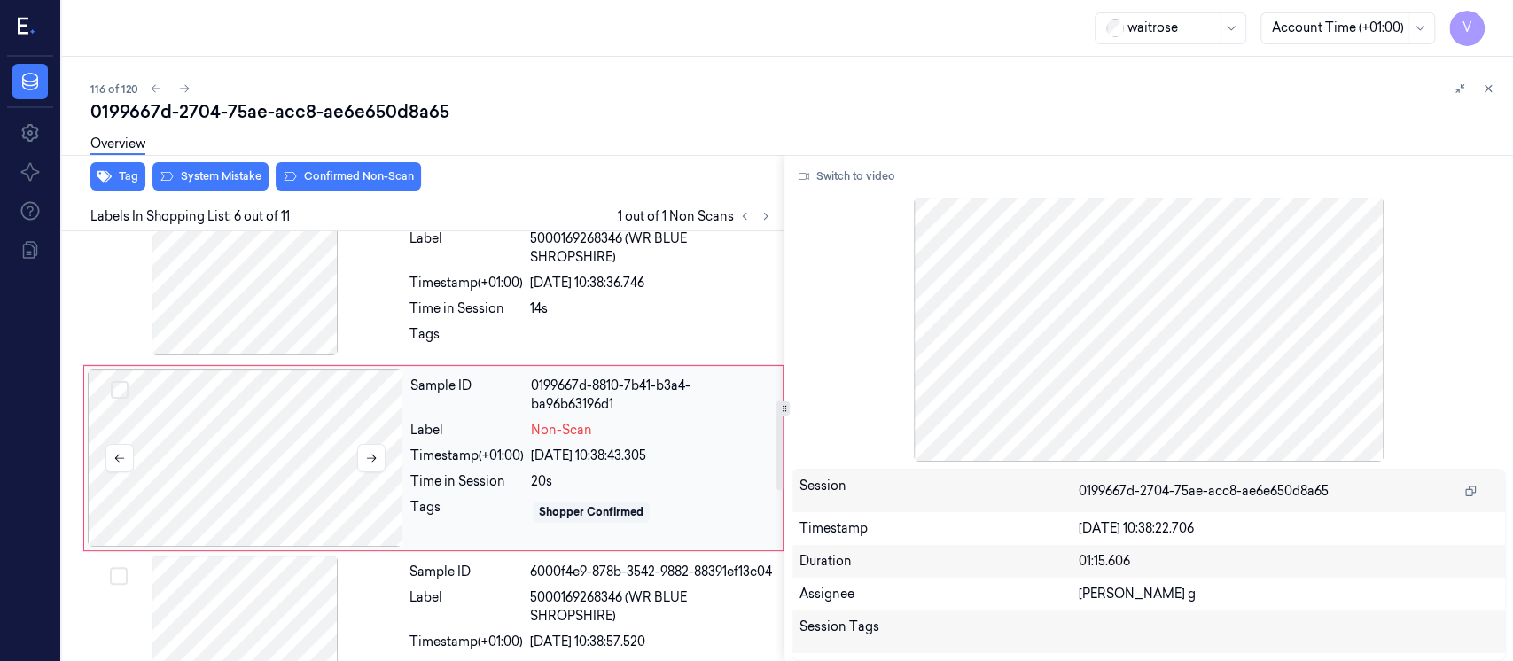
click at [319, 441] on div at bounding box center [246, 458] width 316 height 177
click at [449, 274] on div "Timestamp (+01:00)" at bounding box center [466, 283] width 113 height 19
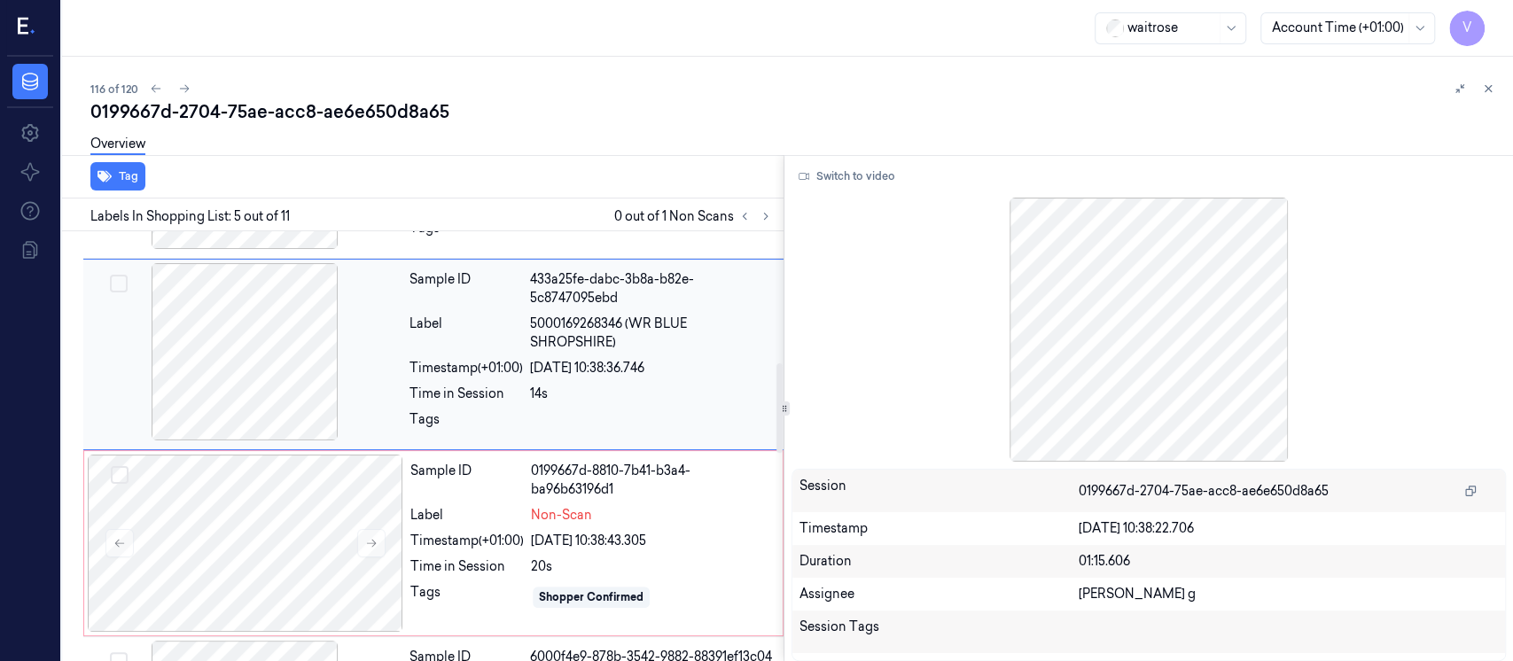
scroll to position [741, 0]
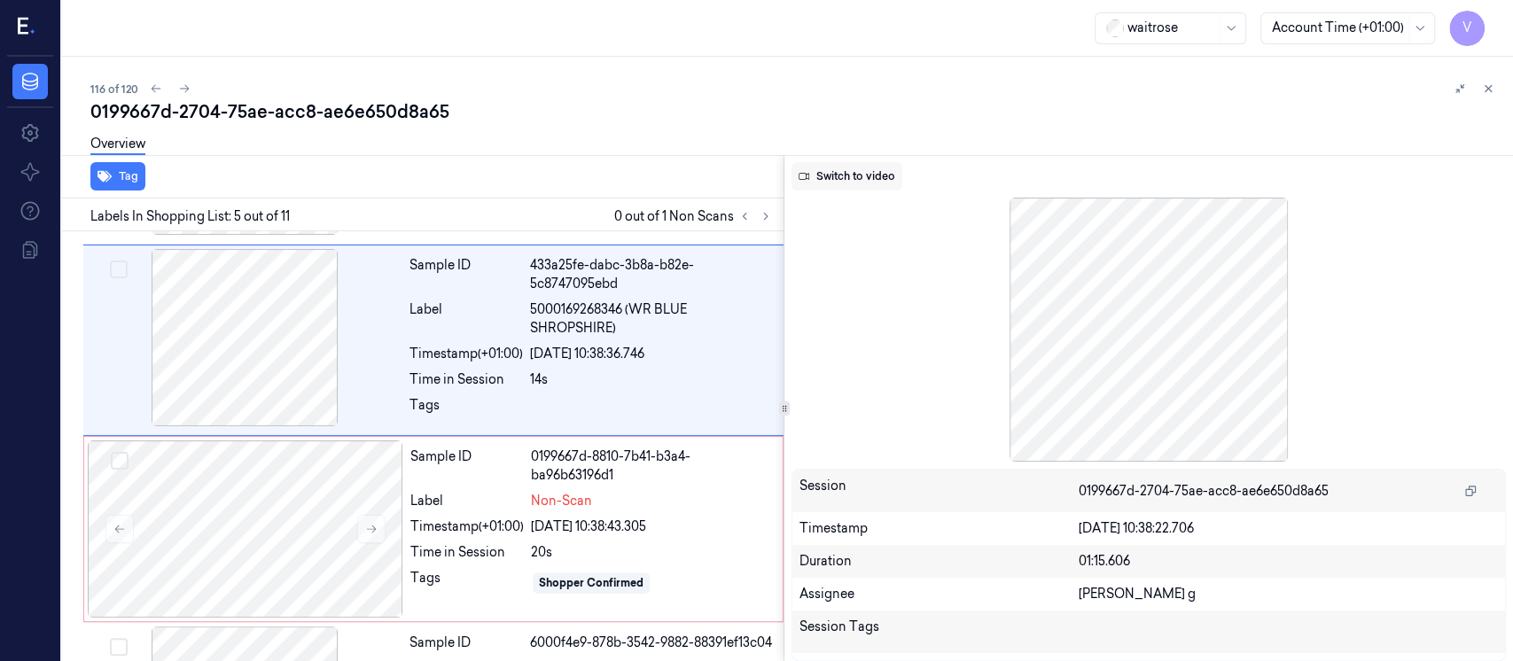
click at [872, 177] on button "Switch to video" at bounding box center [847, 176] width 111 height 28
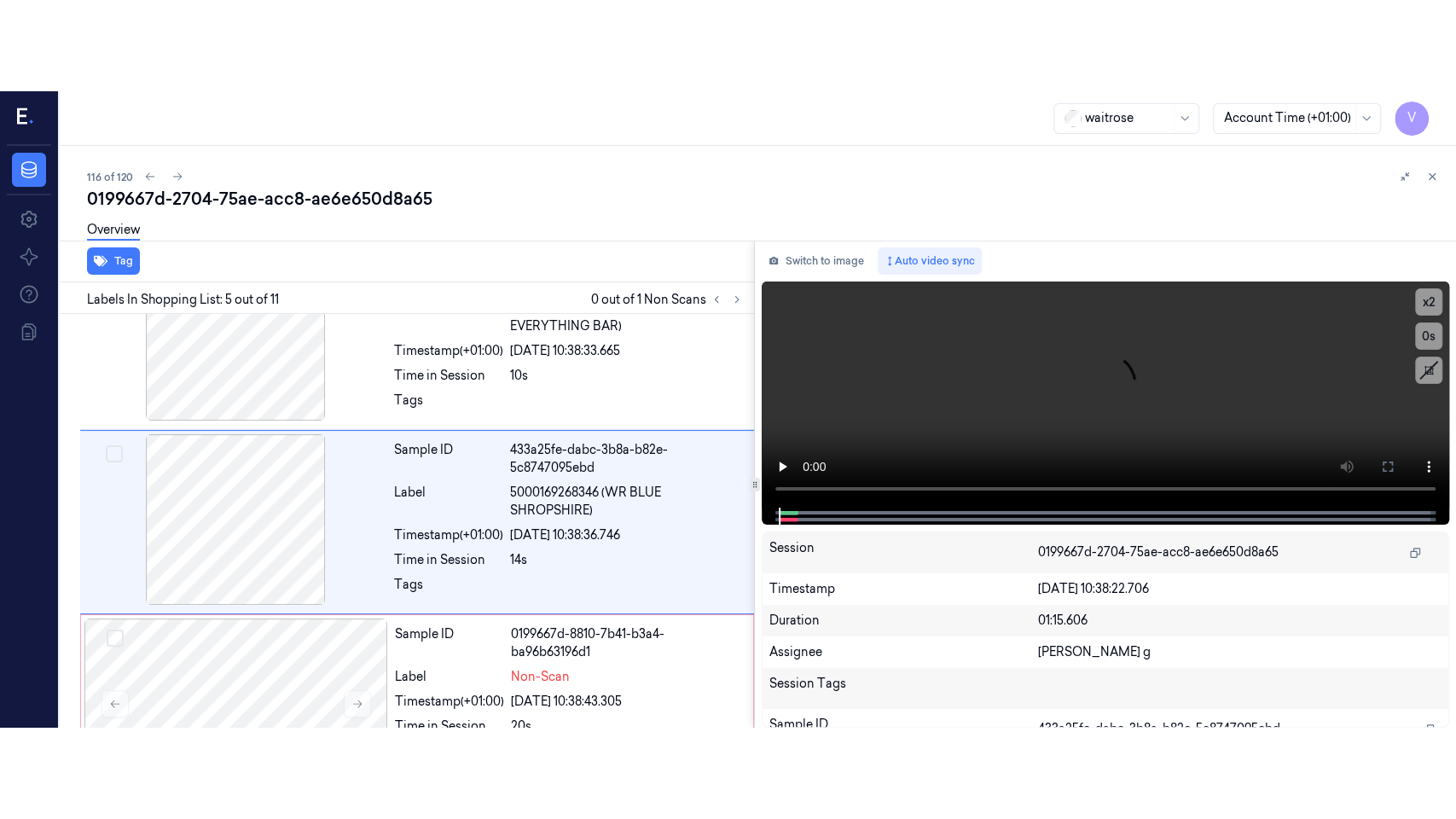
scroll to position [600, 0]
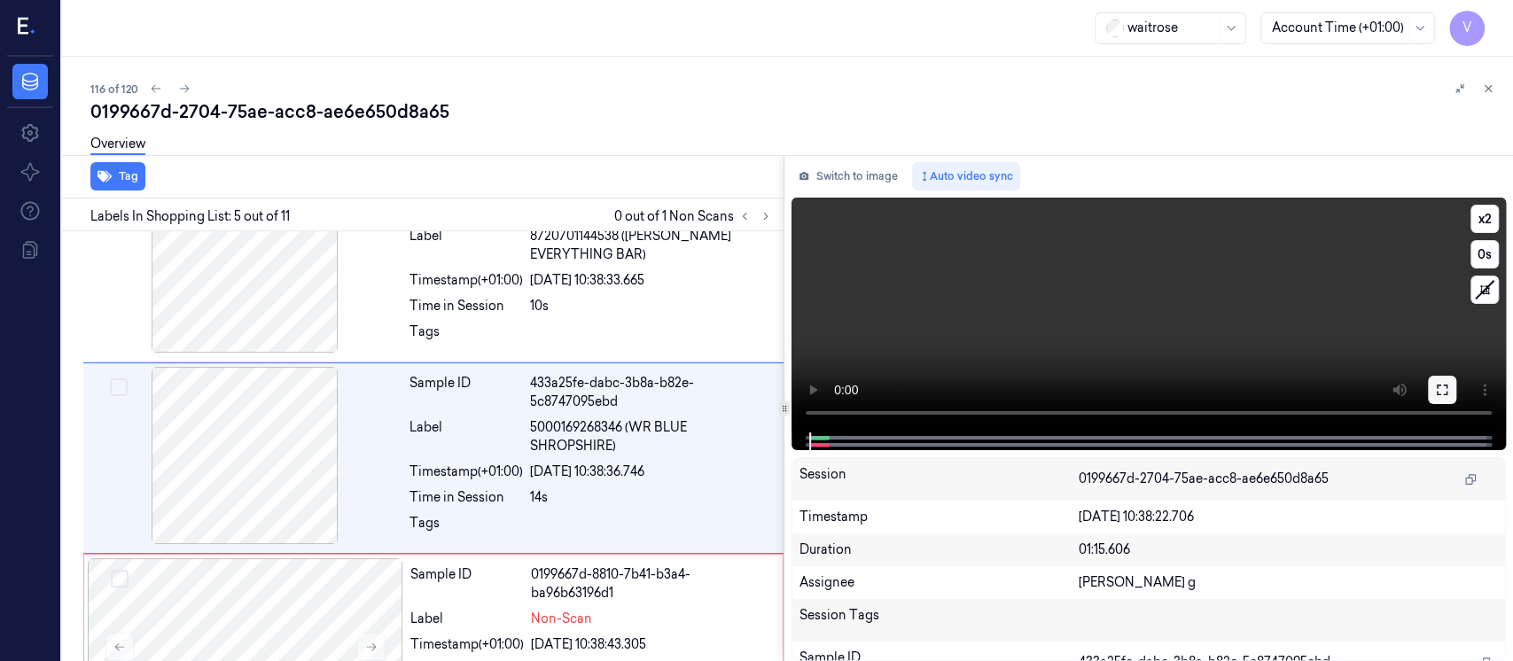
click at [1445, 389] on icon at bounding box center [1442, 390] width 14 height 14
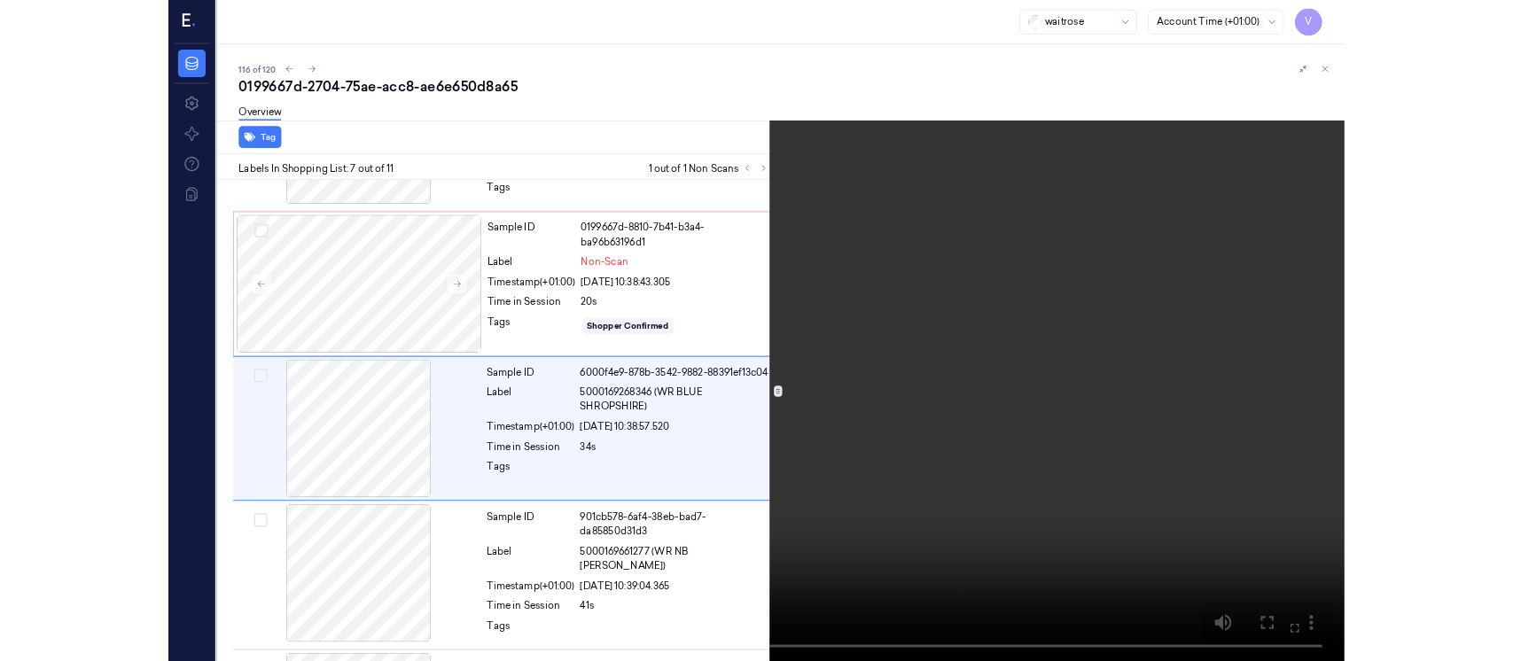
scroll to position [906, 0]
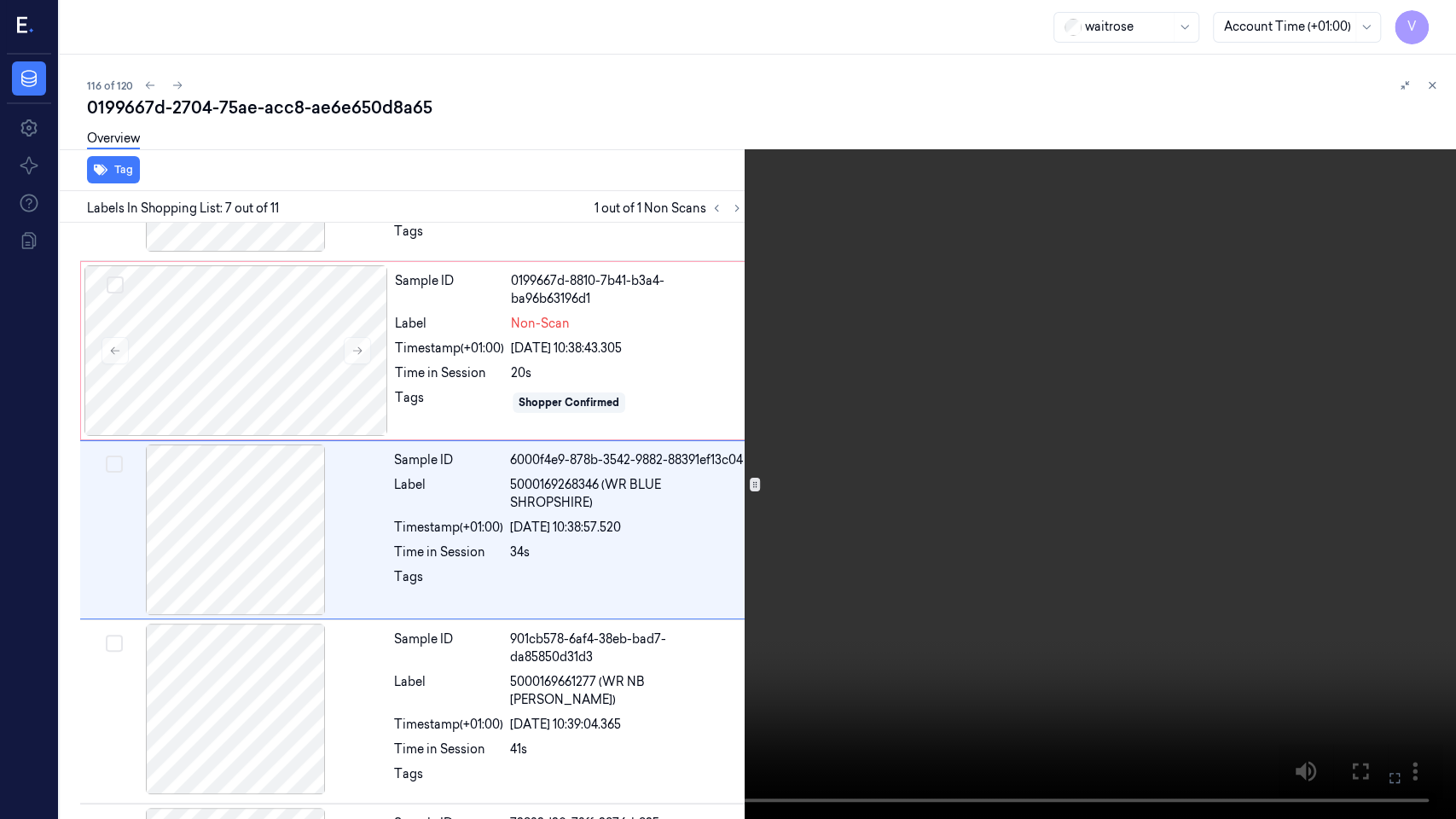
click at [0, 0] on icon at bounding box center [0, 0] width 0 height 0
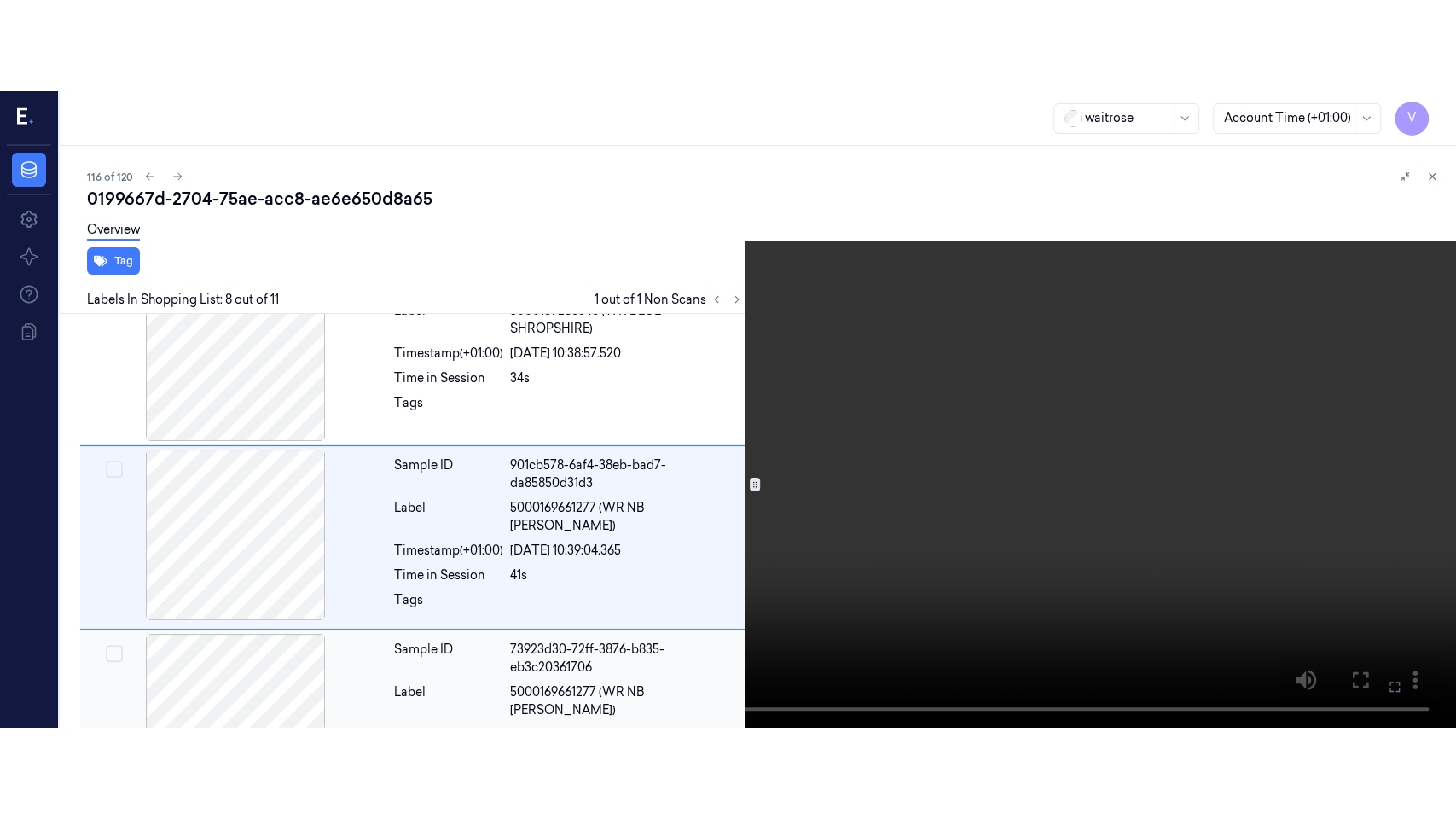
scroll to position [1145, 0]
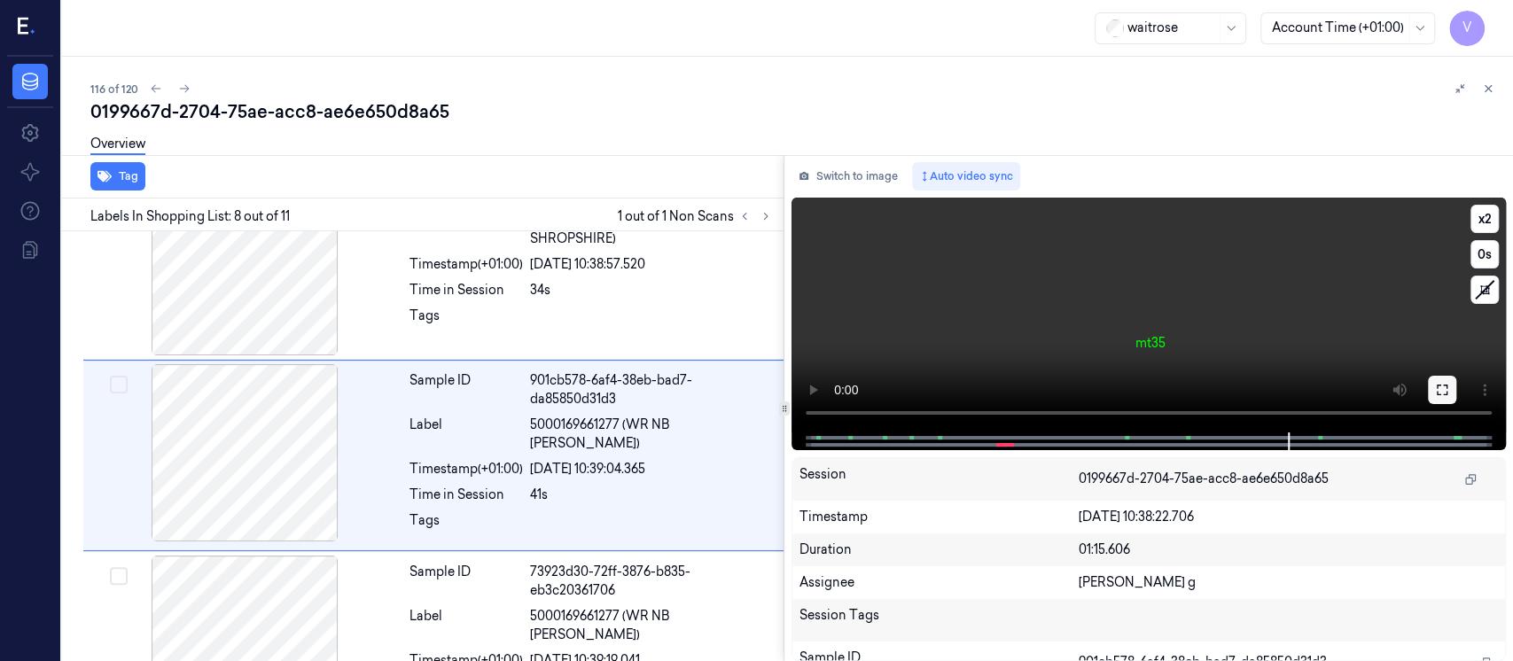
click at [1442, 387] on icon at bounding box center [1442, 390] width 14 height 14
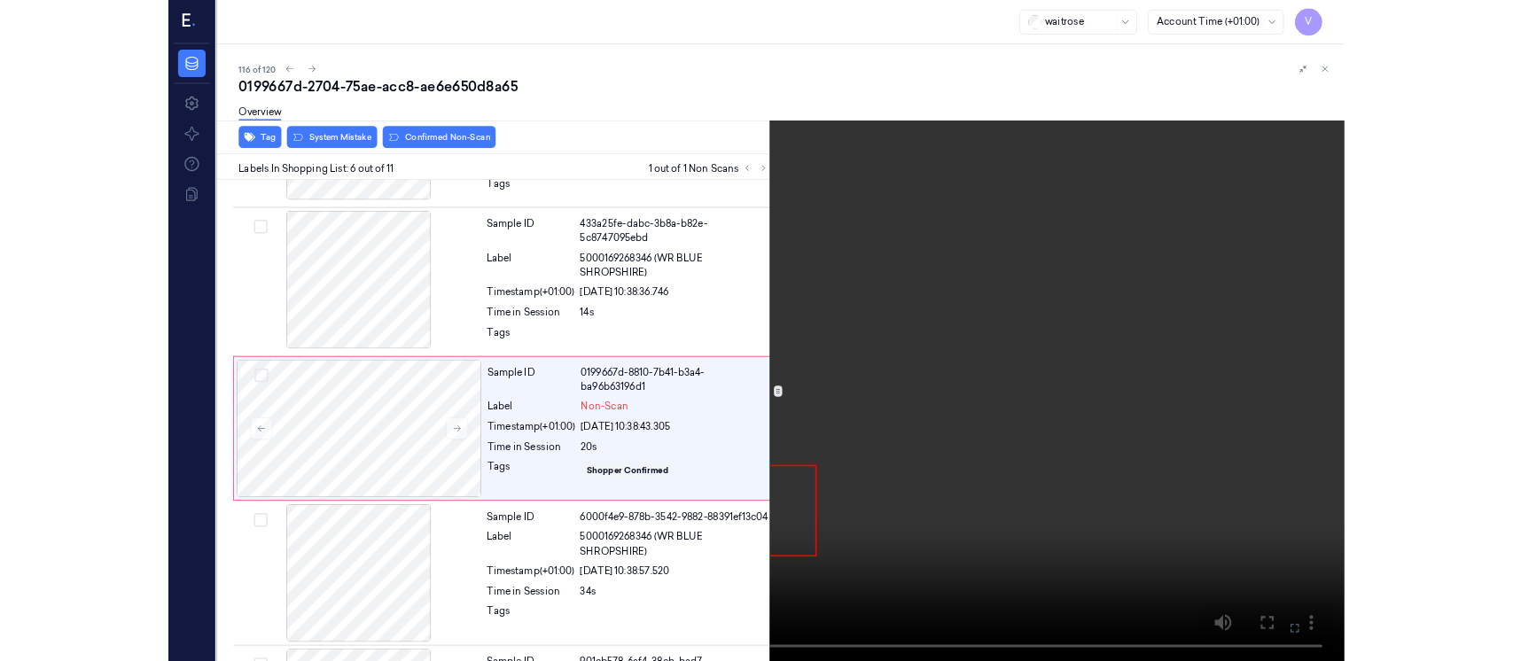
scroll to position [716, 0]
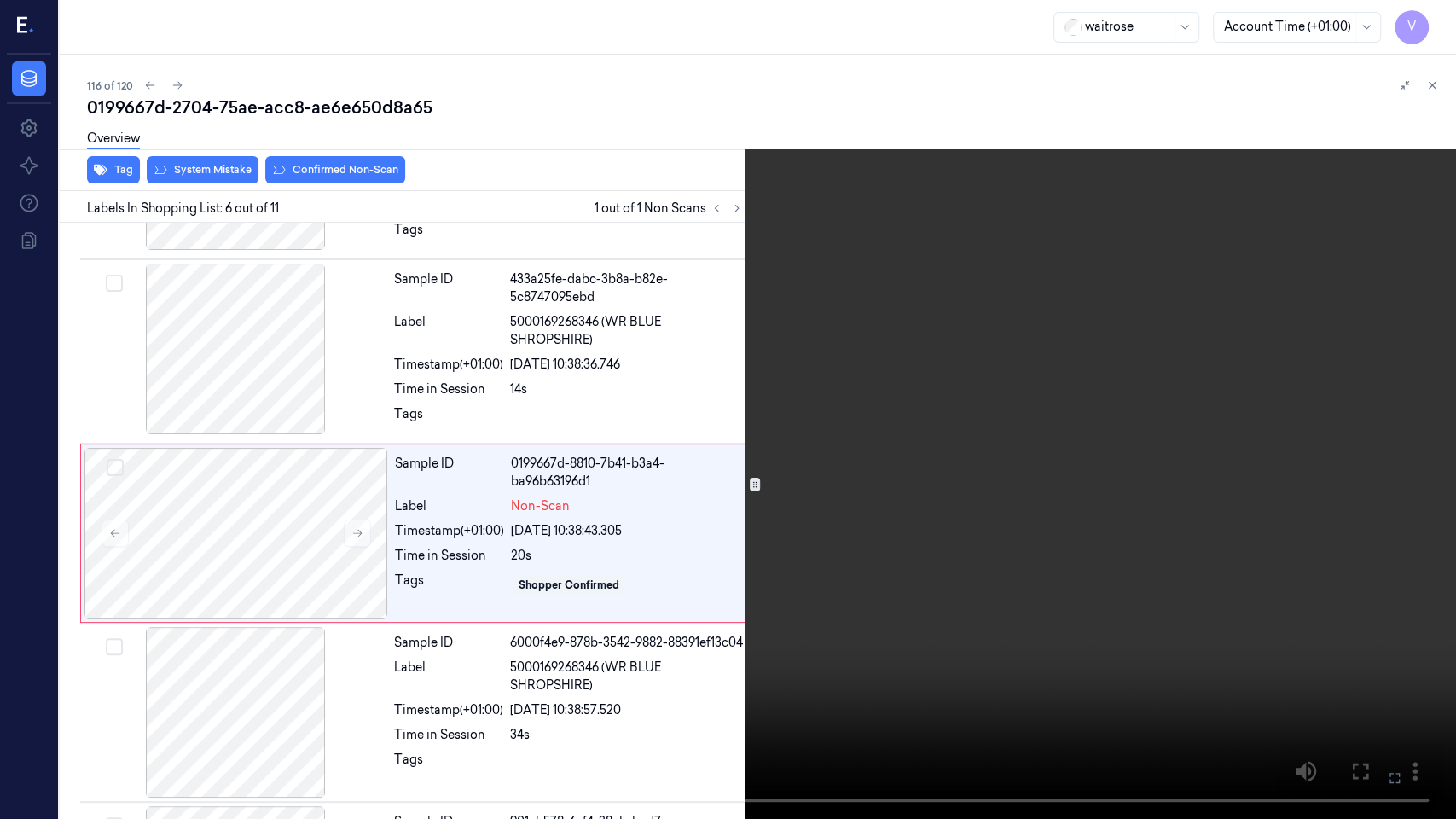
click at [0, 0] on icon at bounding box center [0, 0] width 0 height 0
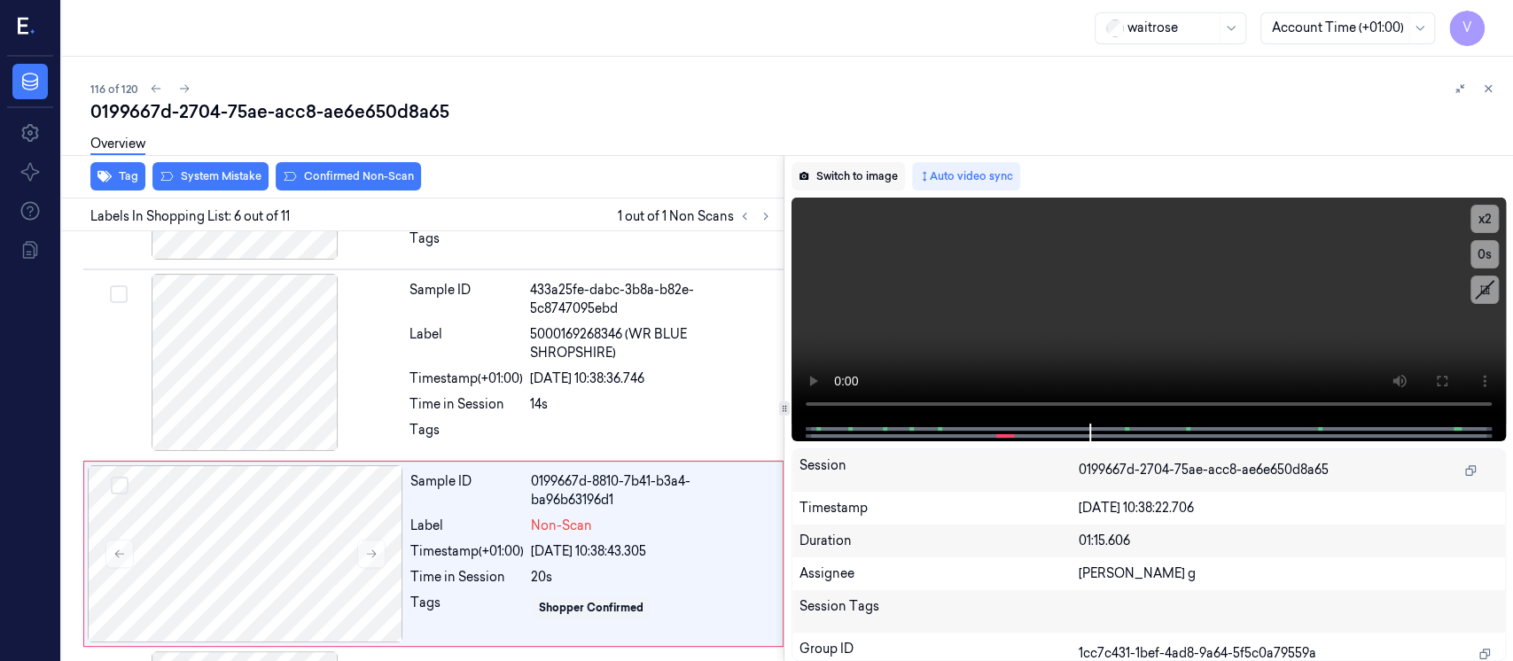
click at [847, 175] on button "Switch to image" at bounding box center [848, 176] width 113 height 28
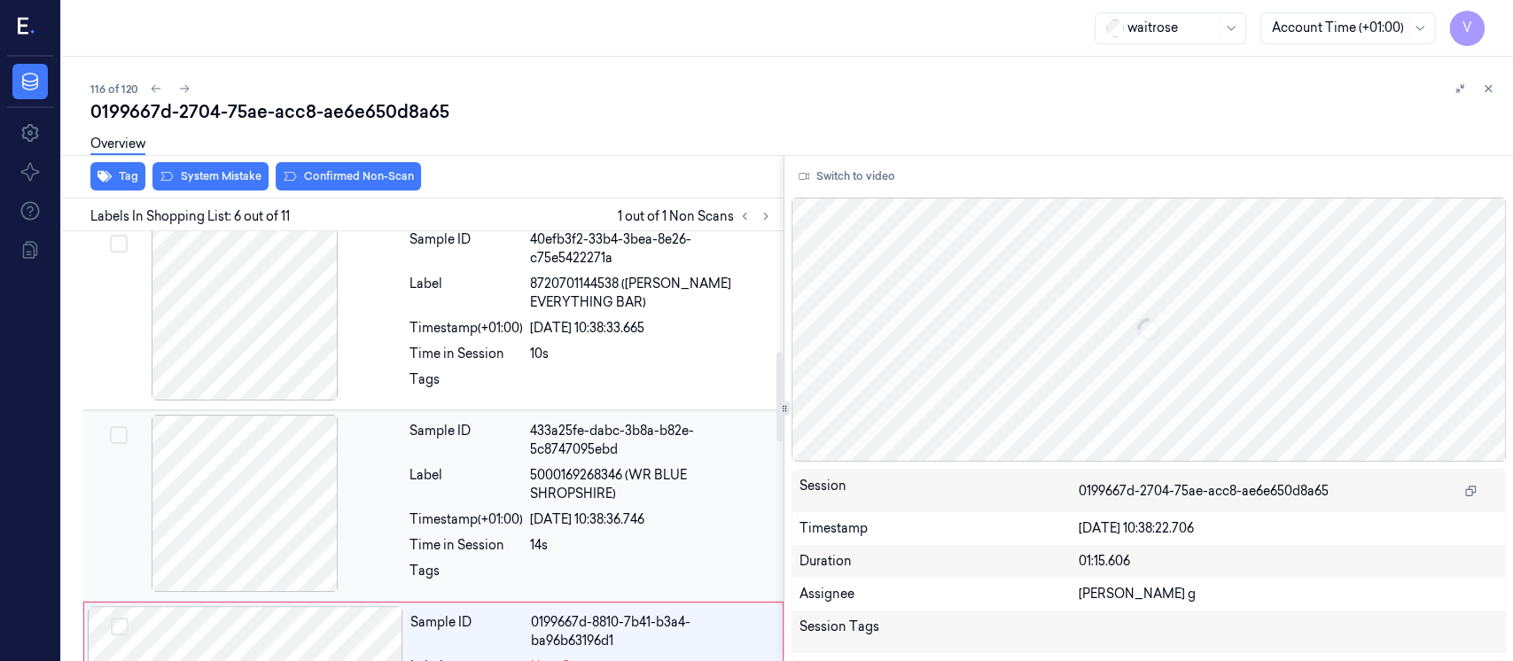
click at [284, 488] on div at bounding box center [245, 503] width 316 height 177
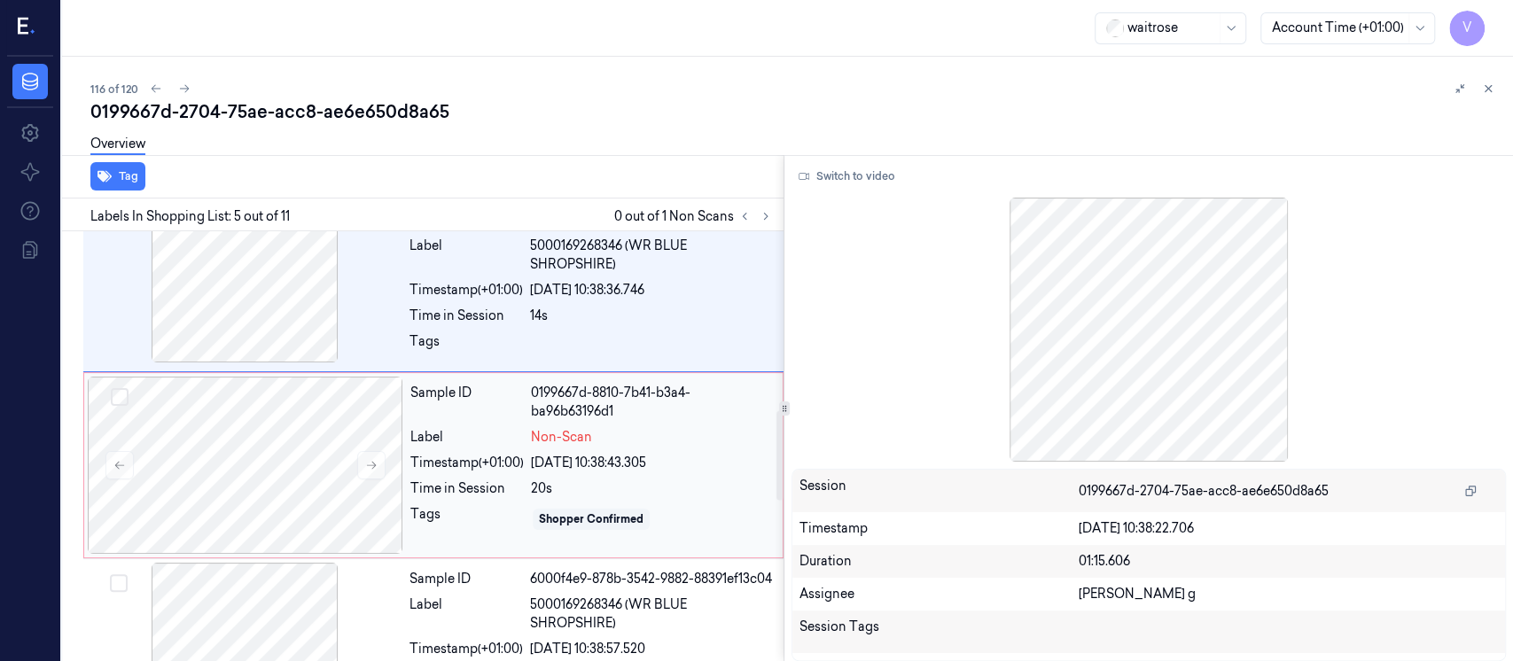
scroll to position [859, 0]
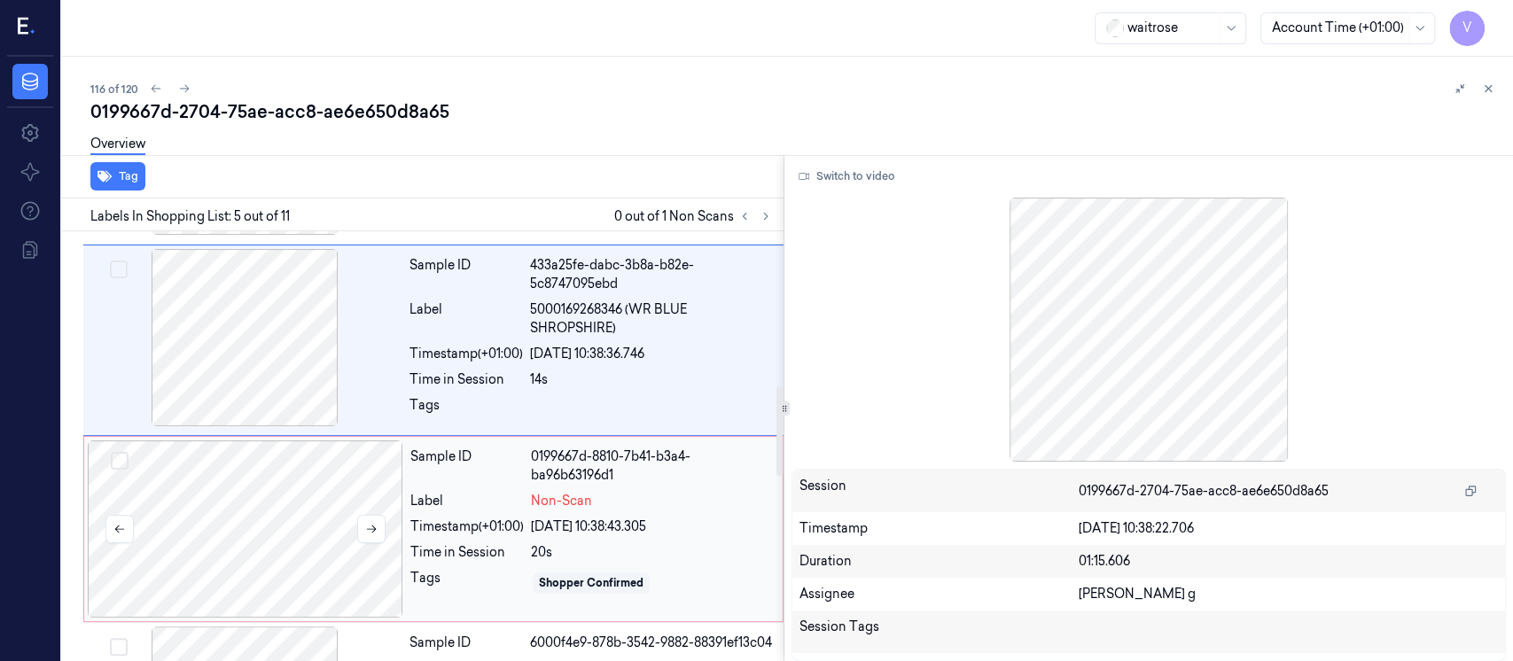
click at [283, 503] on div at bounding box center [246, 529] width 316 height 177
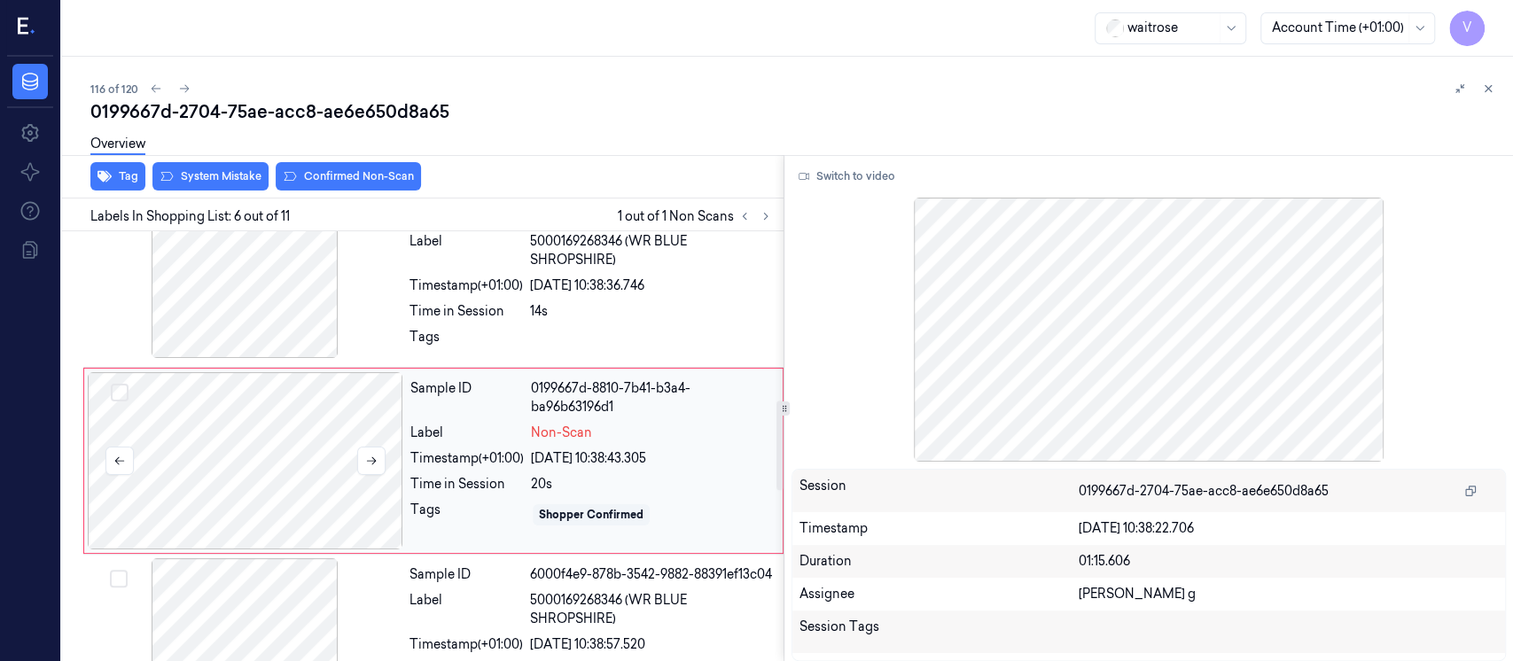
scroll to position [812, 0]
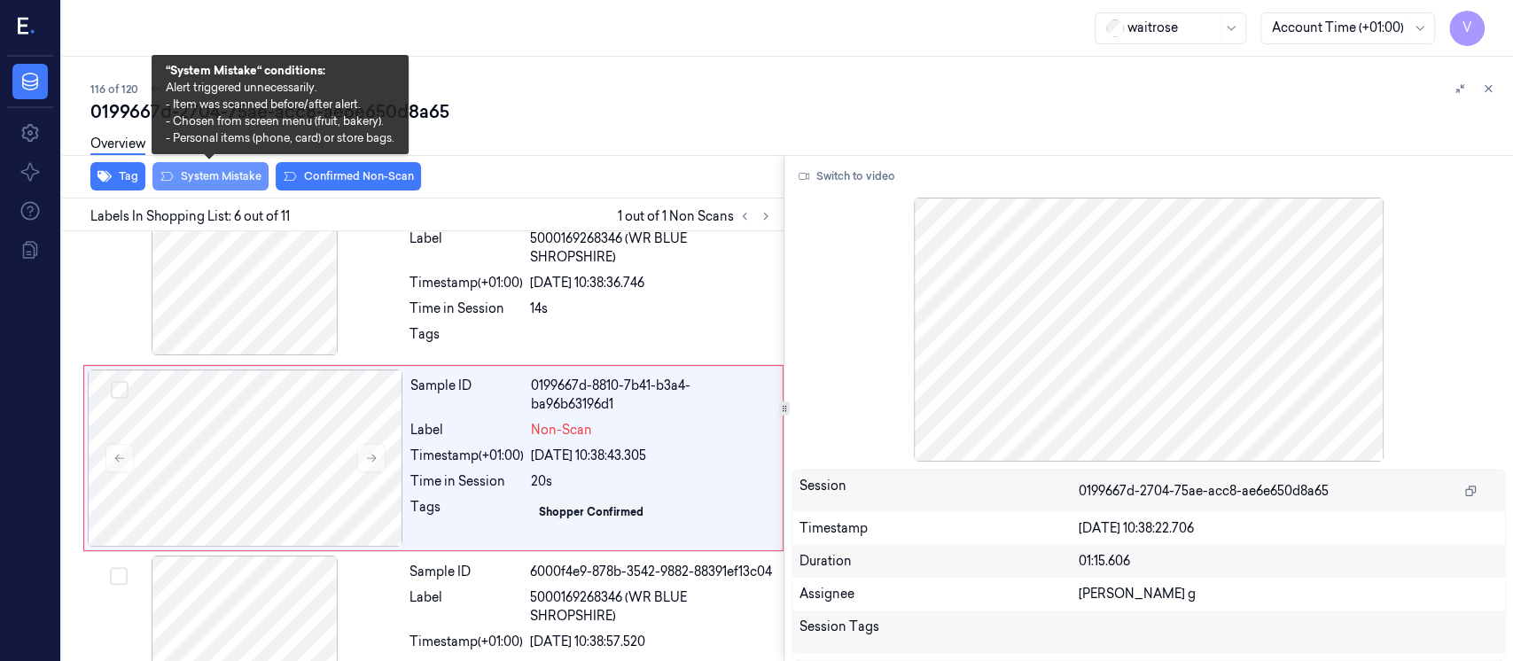
click at [216, 179] on button "System Mistake" at bounding box center [210, 176] width 116 height 28
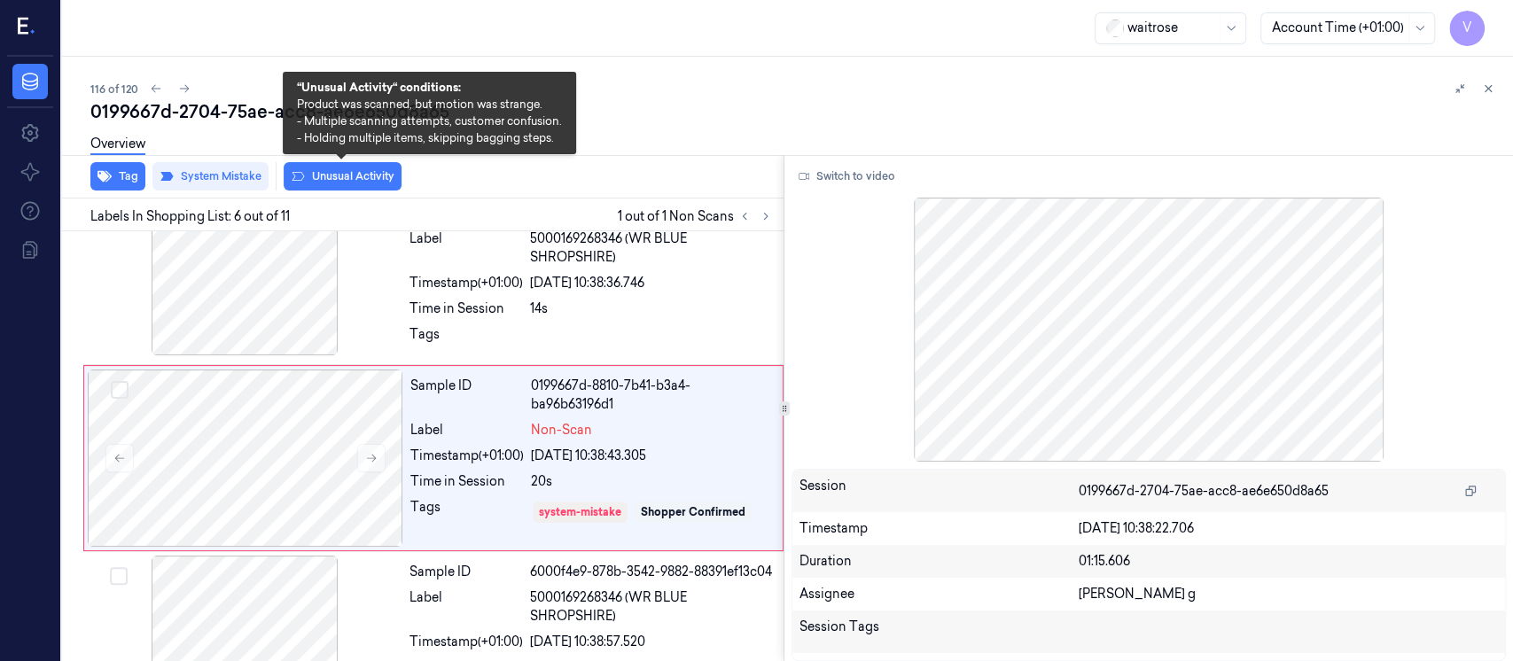
click at [383, 186] on button "Unusual Activity" at bounding box center [343, 176] width 118 height 28
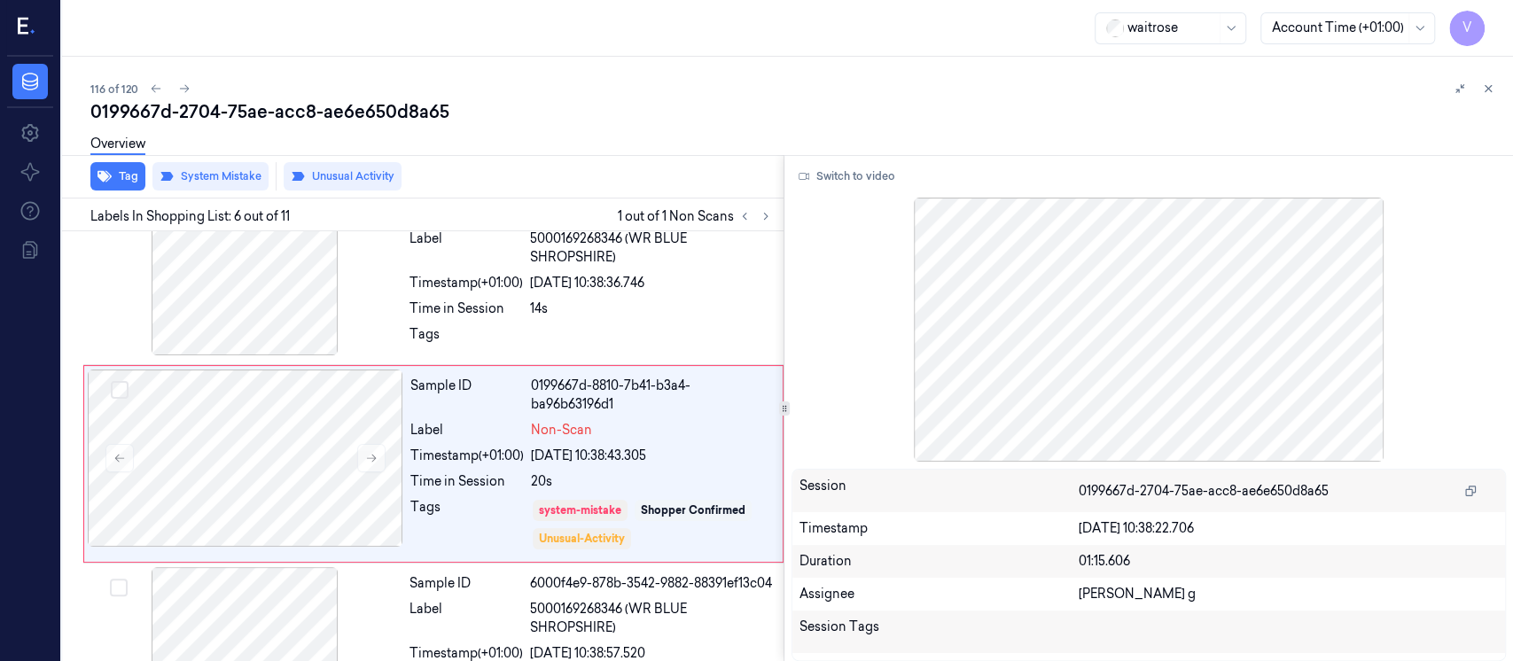
scroll to position [817, 0]
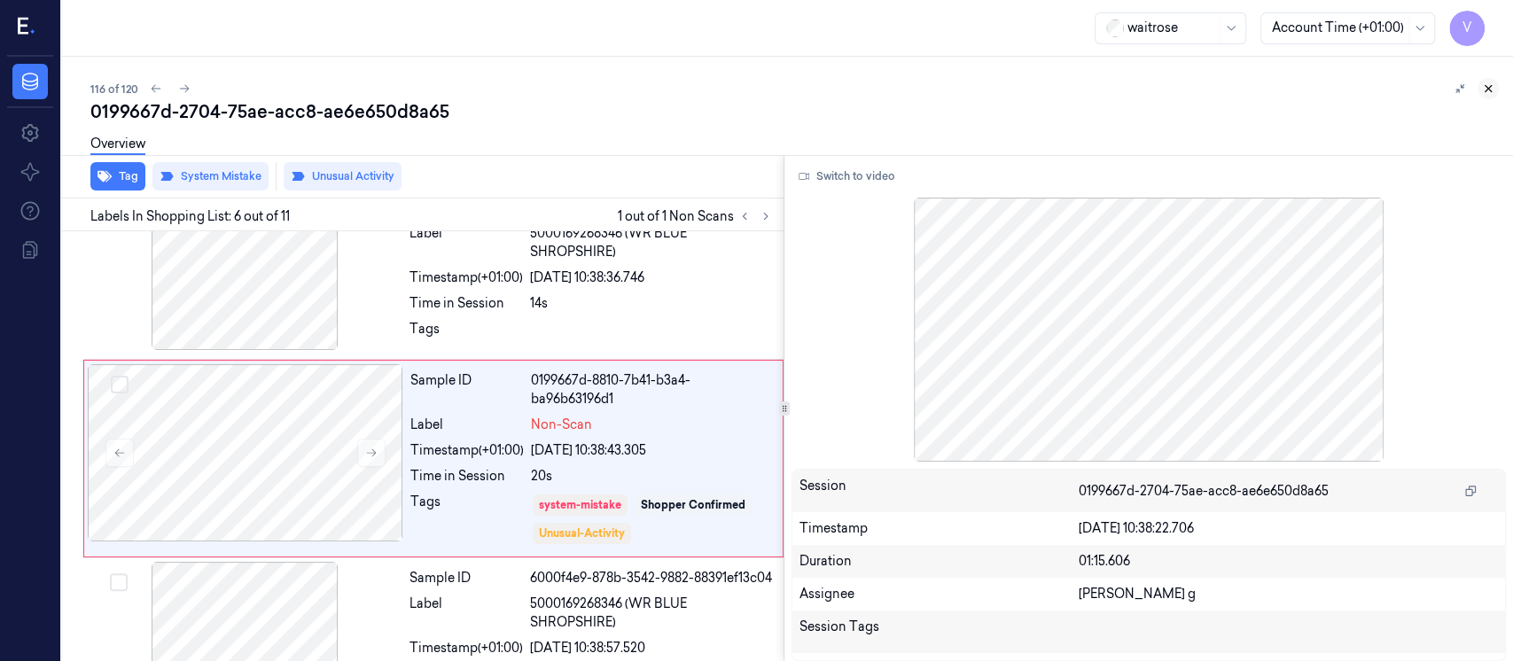
click at [1484, 84] on icon at bounding box center [1488, 88] width 12 height 12
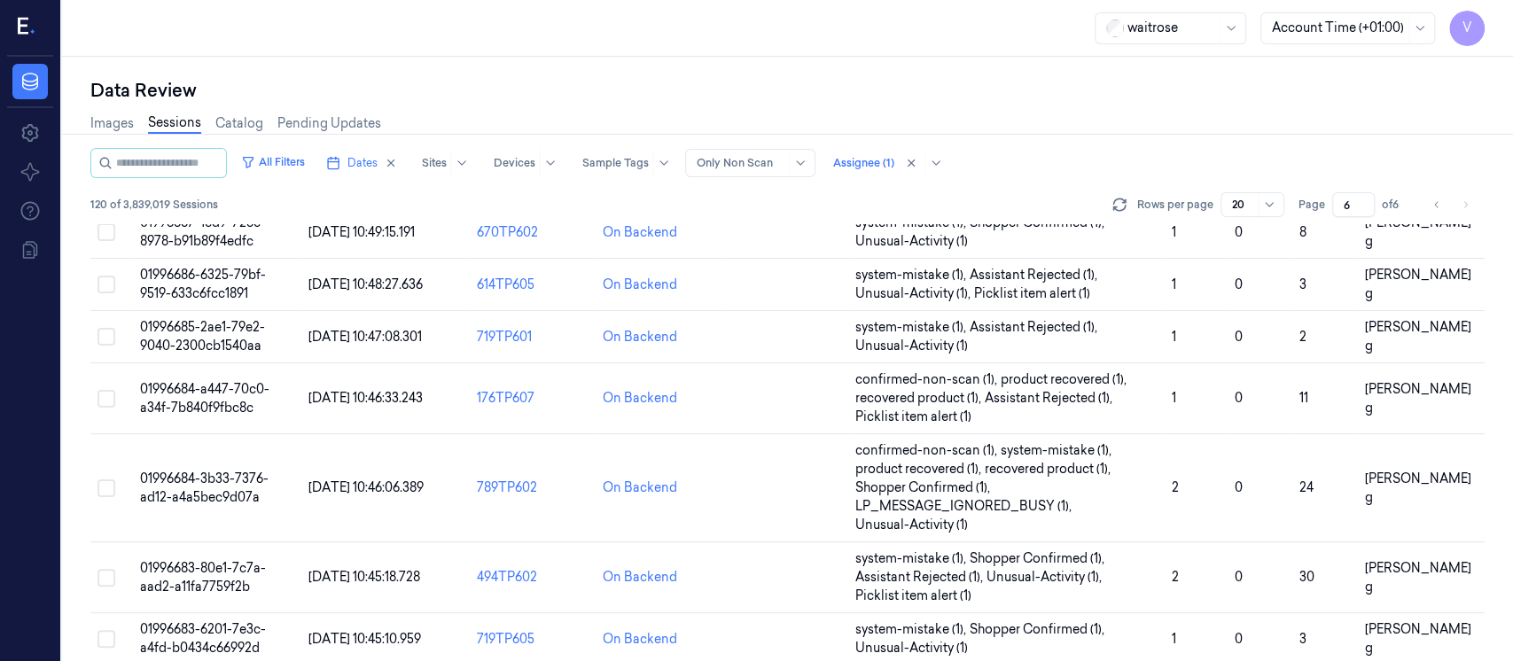
scroll to position [752, 0]
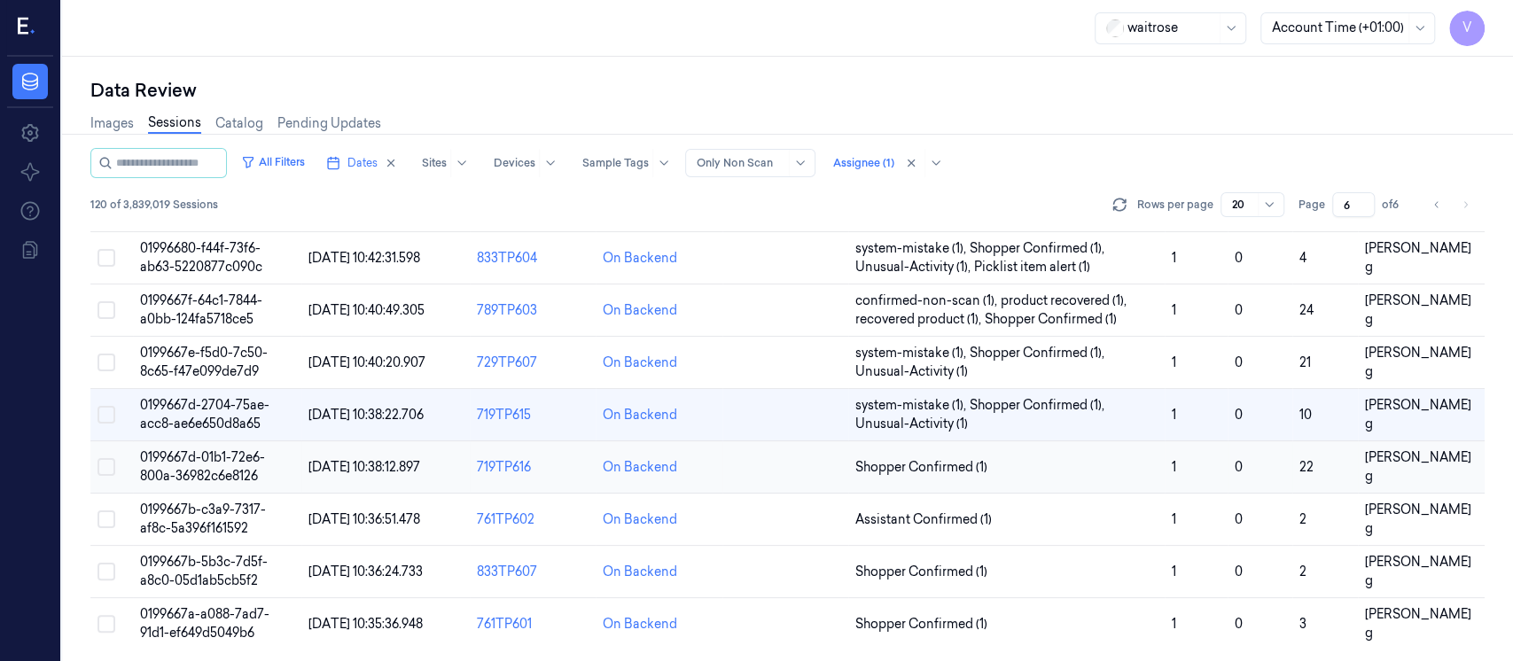
click at [812, 462] on td at bounding box center [786, 467] width 126 height 52
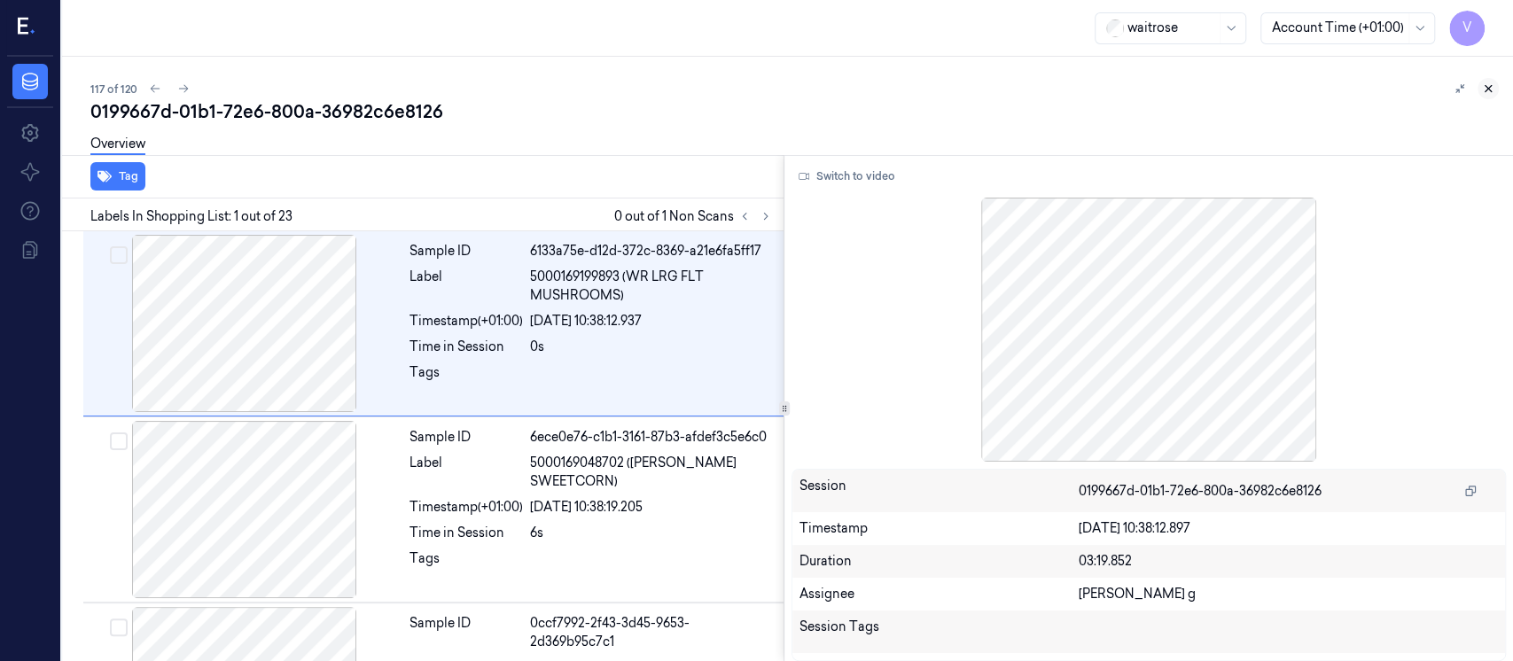
click at [1493, 90] on icon at bounding box center [1488, 88] width 12 height 12
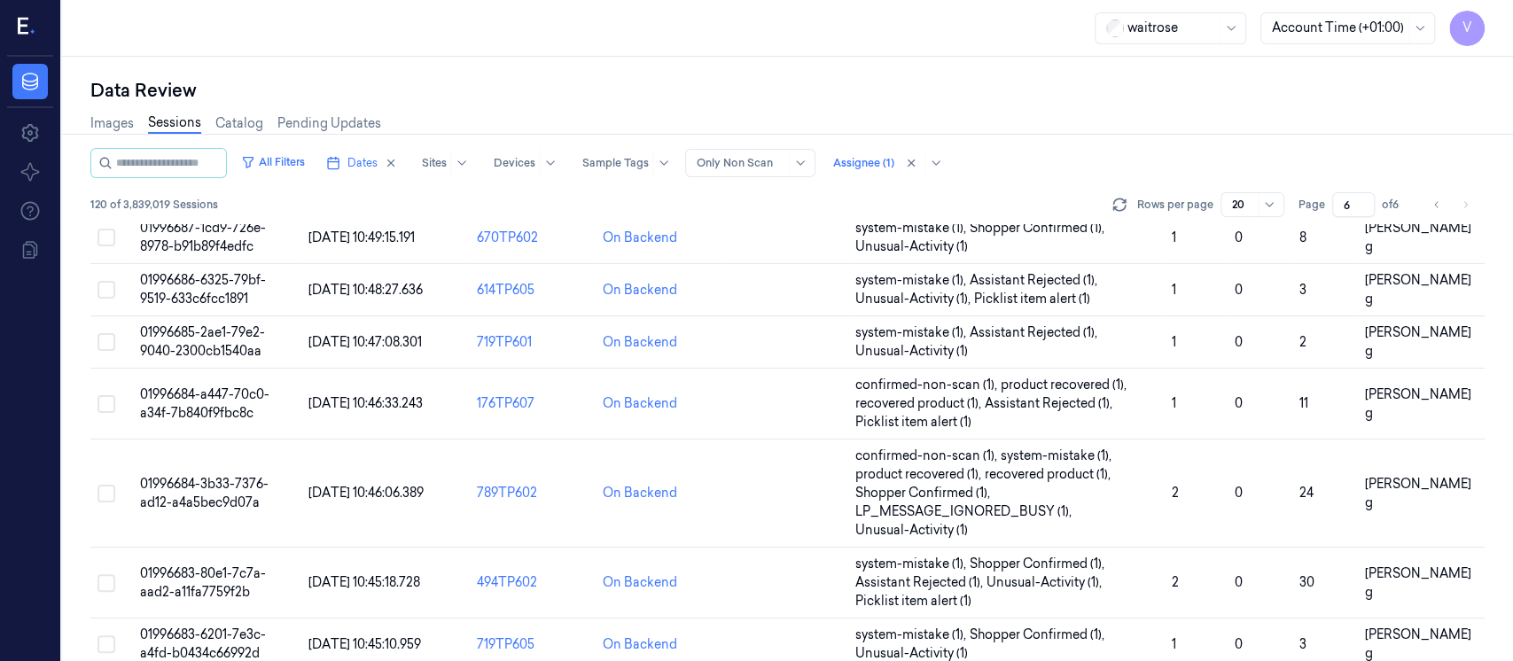
scroll to position [752, 0]
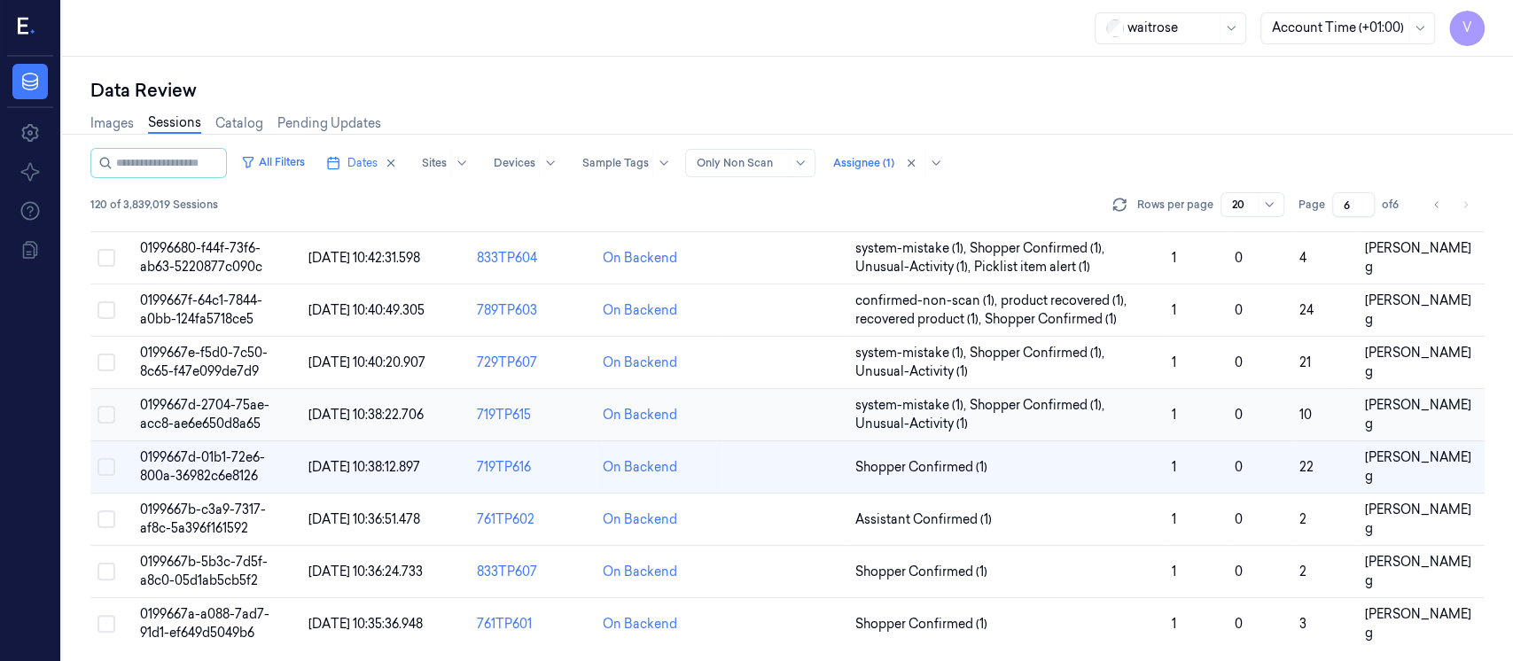
click at [772, 418] on td at bounding box center [786, 415] width 126 height 52
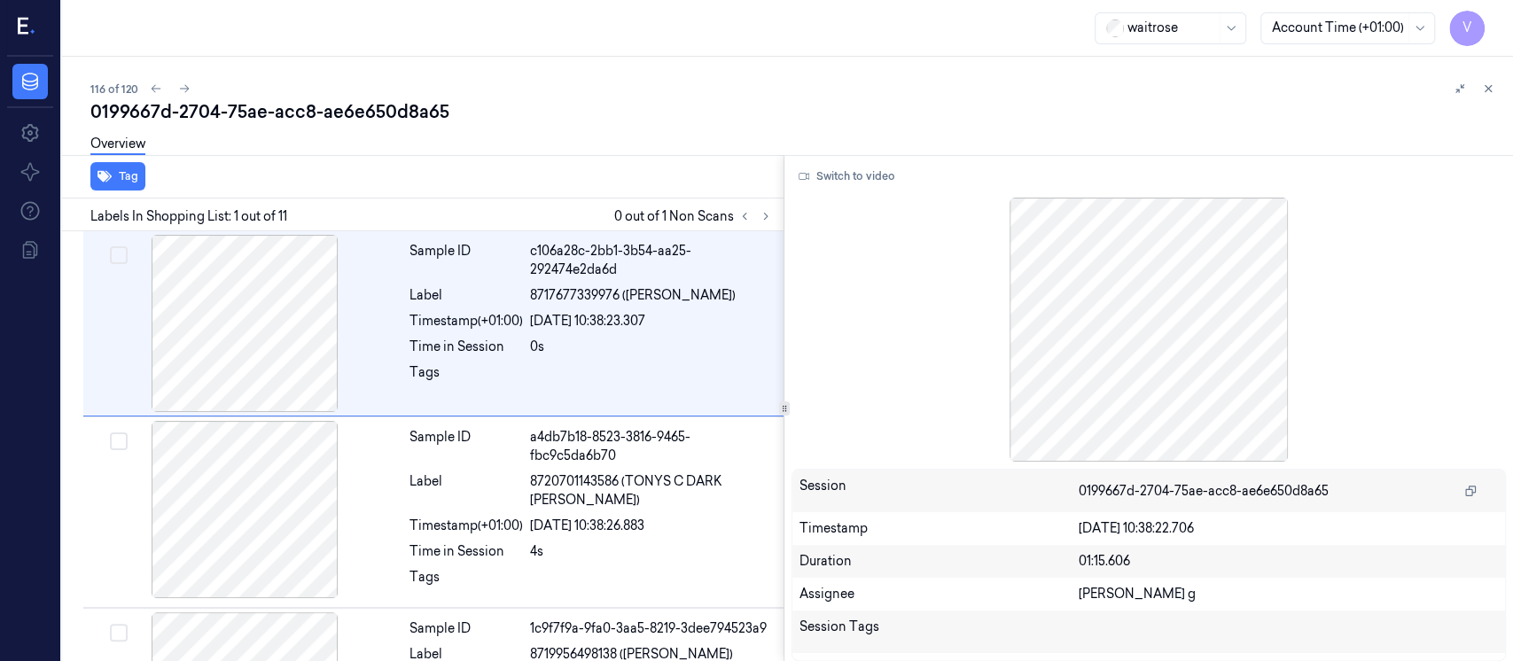
click at [887, 135] on div "Overview" at bounding box center [794, 146] width 1409 height 45
click at [770, 213] on icon at bounding box center [766, 216] width 12 height 12
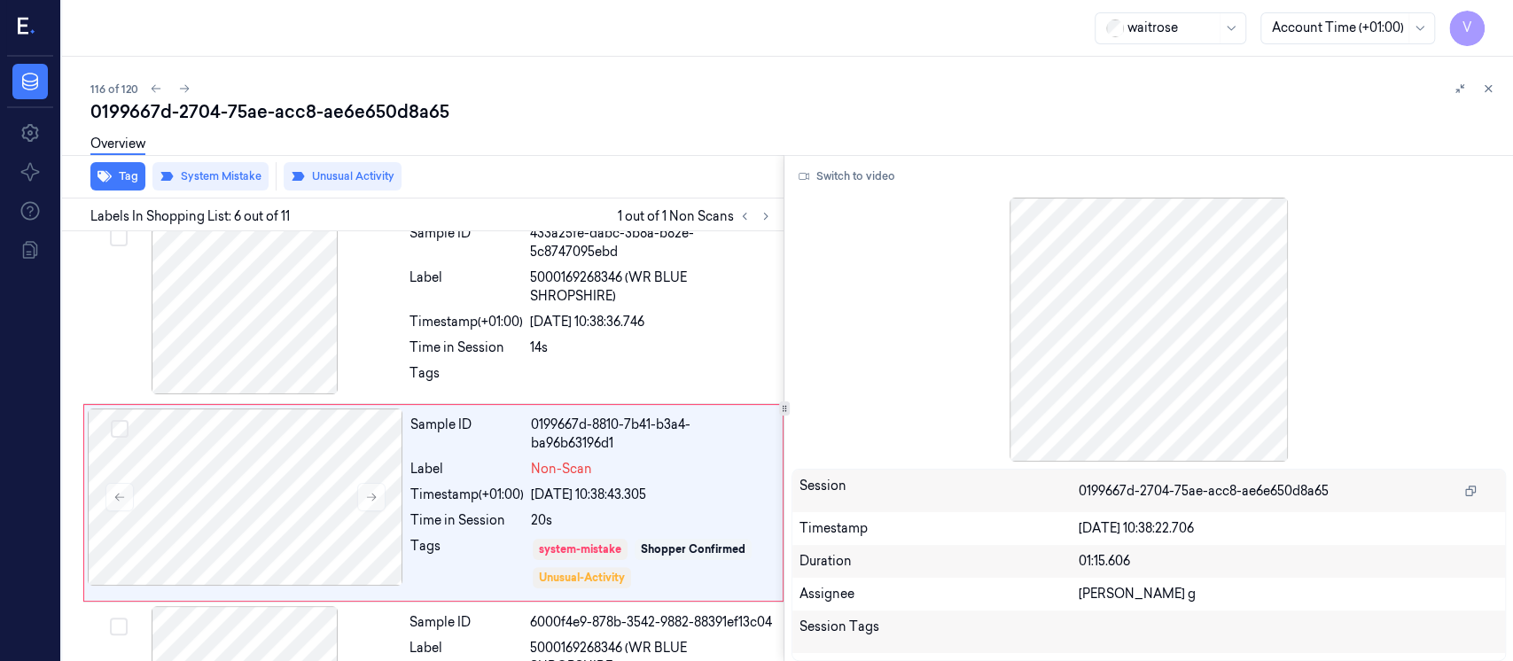
scroll to position [817, 0]
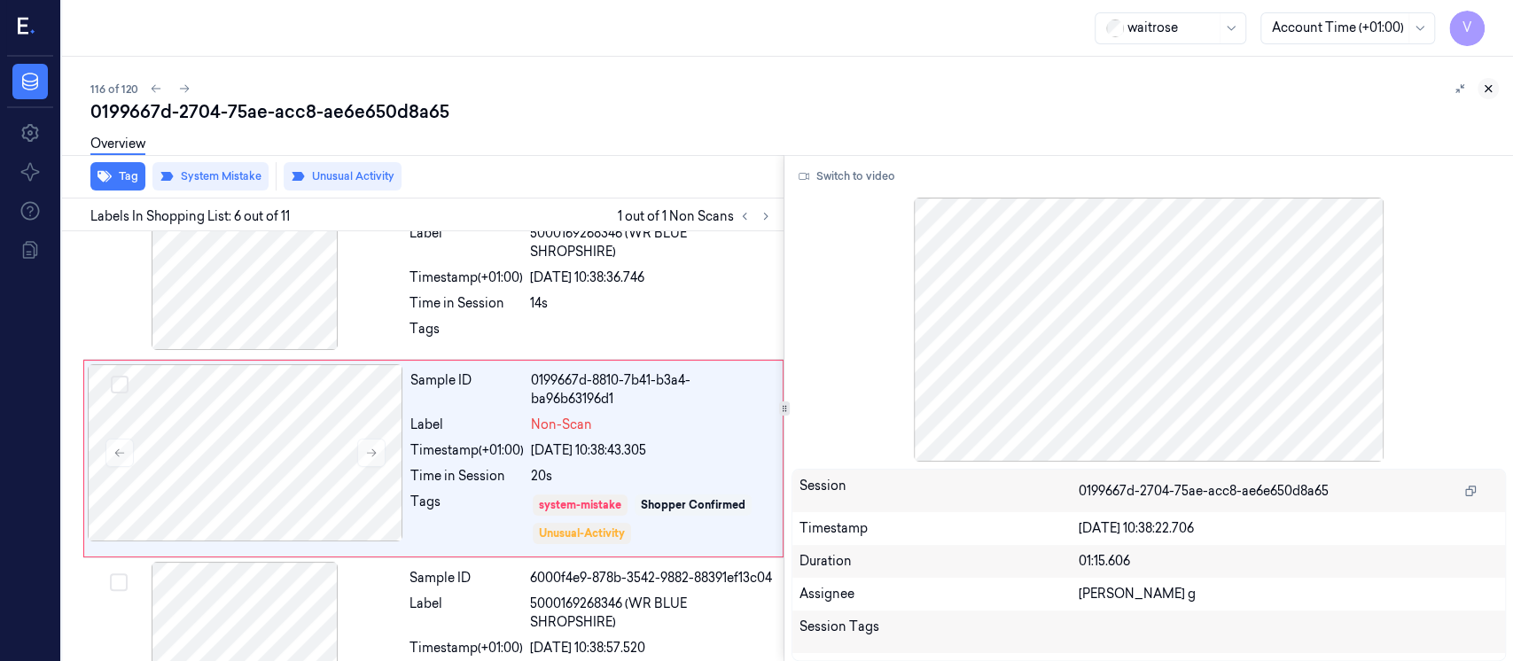
click at [1492, 84] on icon at bounding box center [1488, 88] width 12 height 12
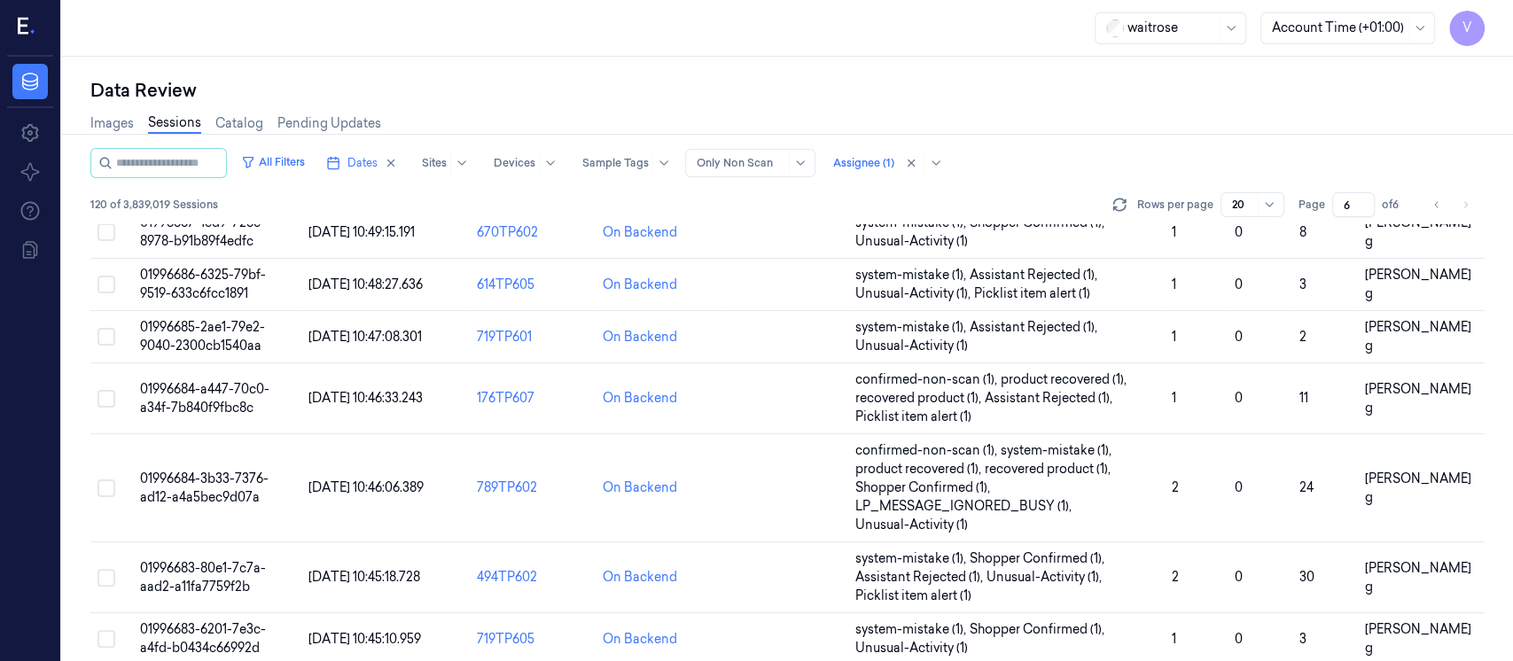
scroll to position [752, 0]
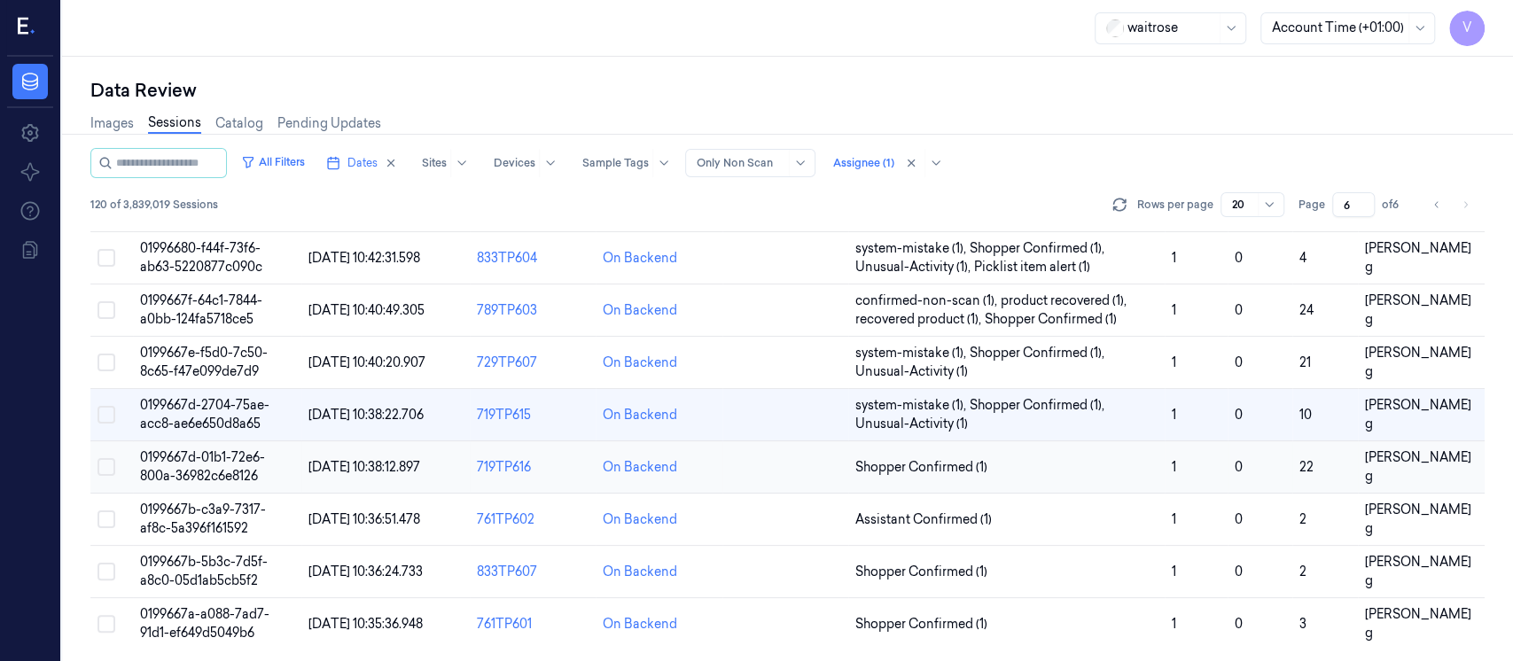
click at [1080, 465] on span "Shopper Confirmed (1)" at bounding box center [1007, 467] width 302 height 19
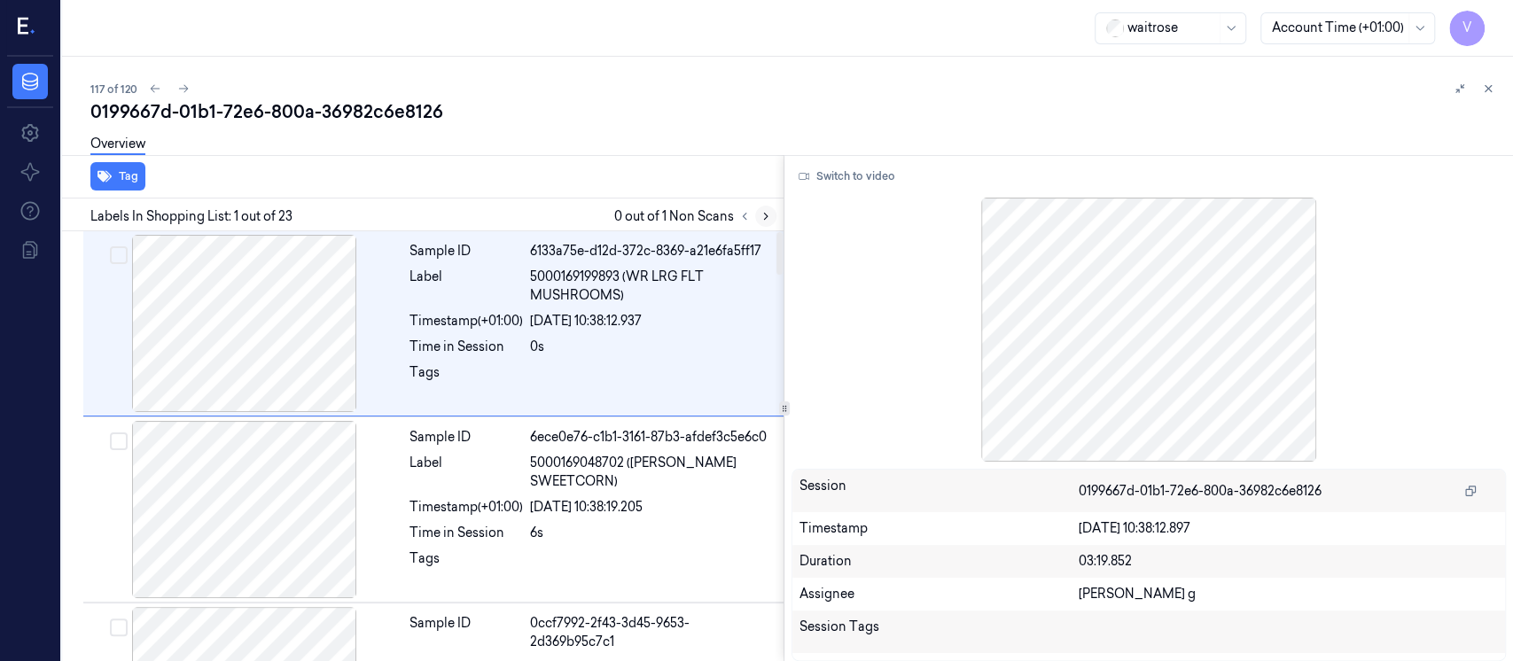
click at [766, 217] on icon at bounding box center [766, 216] width 12 height 12
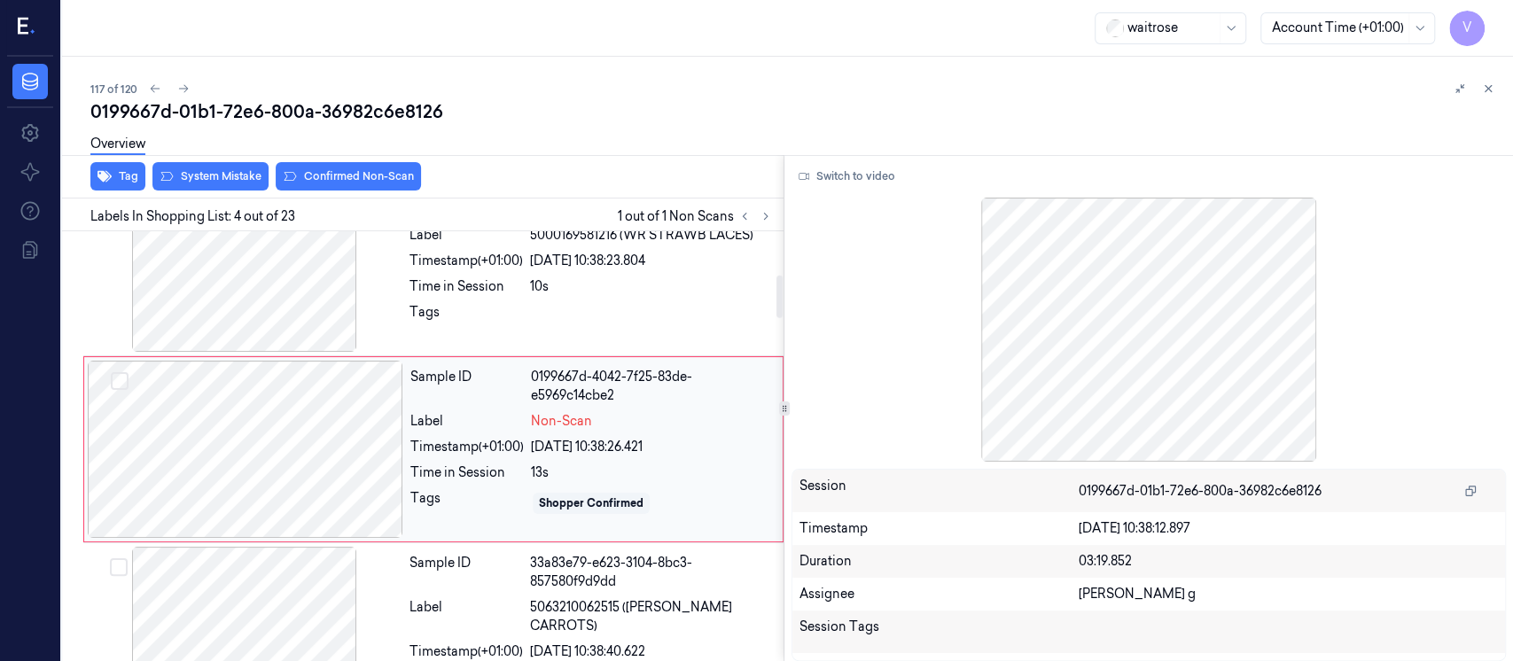
scroll to position [434, 0]
click at [281, 465] on div at bounding box center [246, 447] width 316 height 177
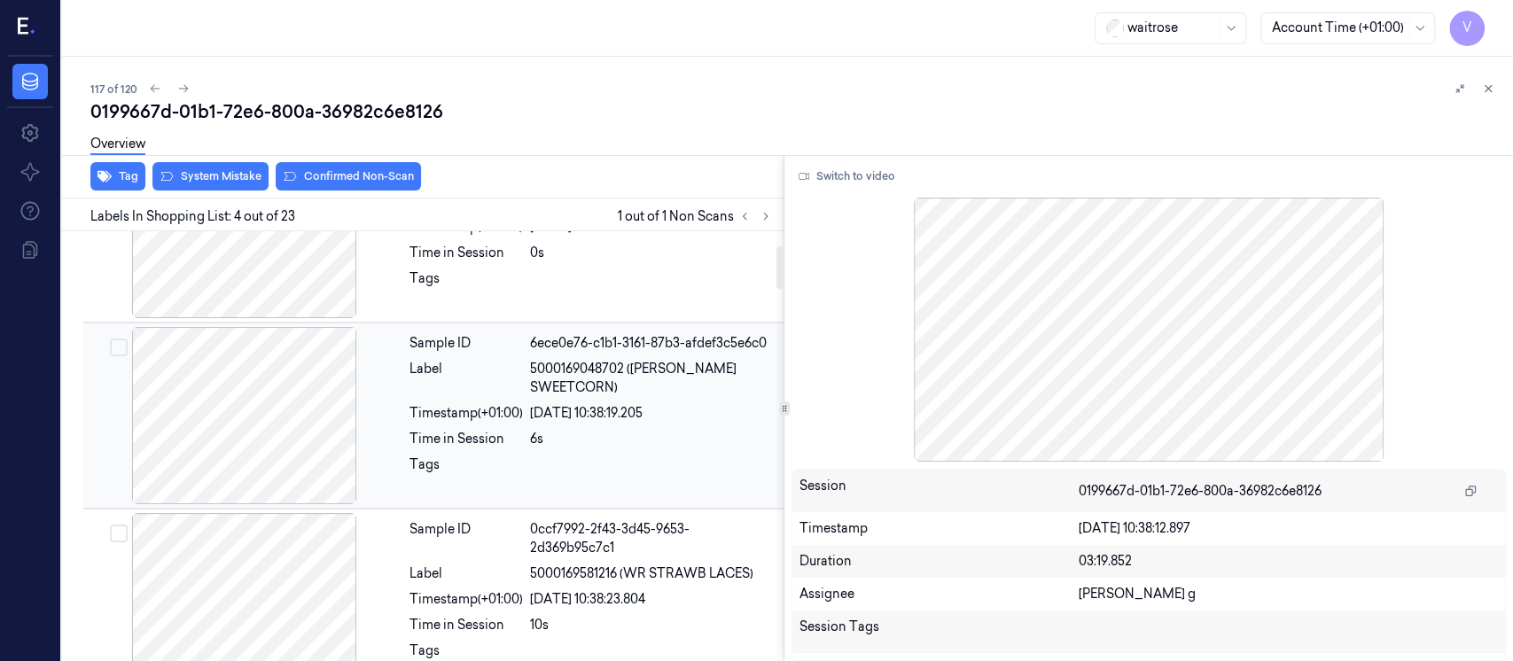
scroll to position [80, 0]
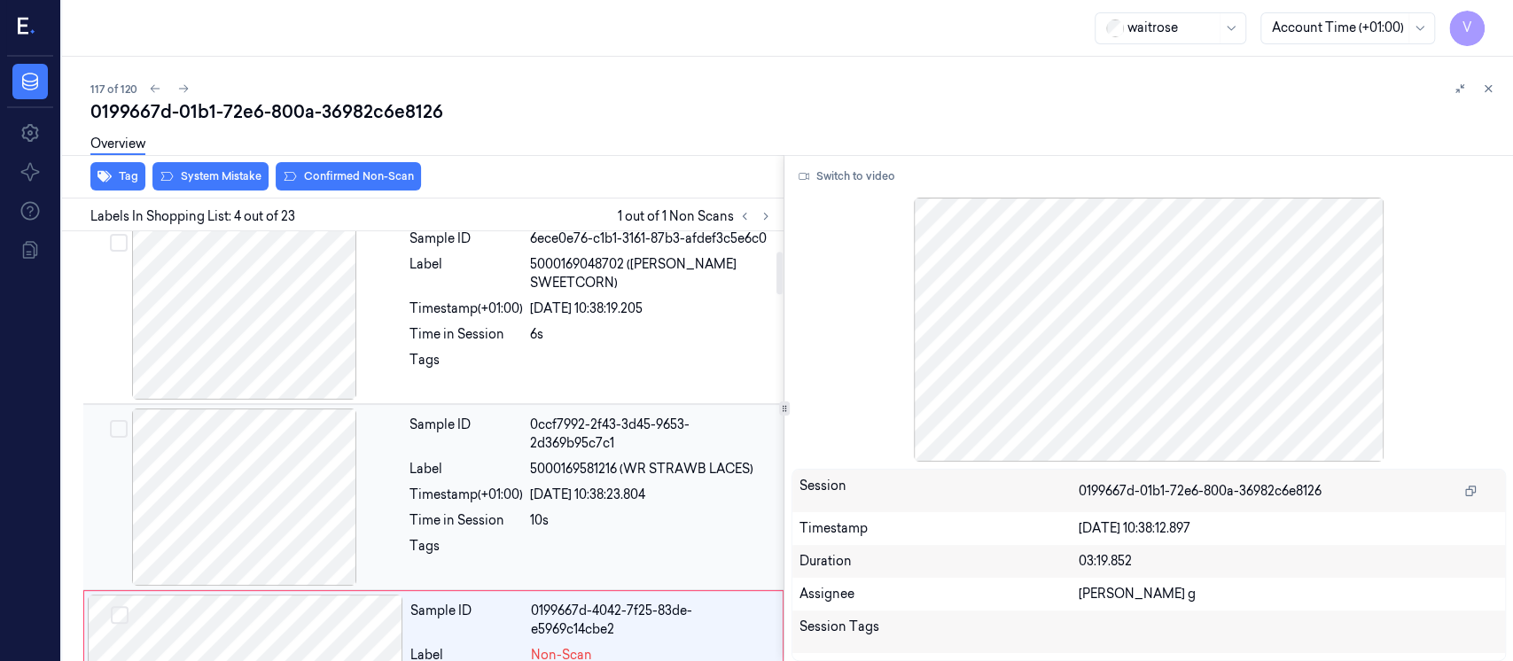
click at [551, 477] on span "5000169581216 (WR STRAWB LACES)" at bounding box center [641, 469] width 223 height 19
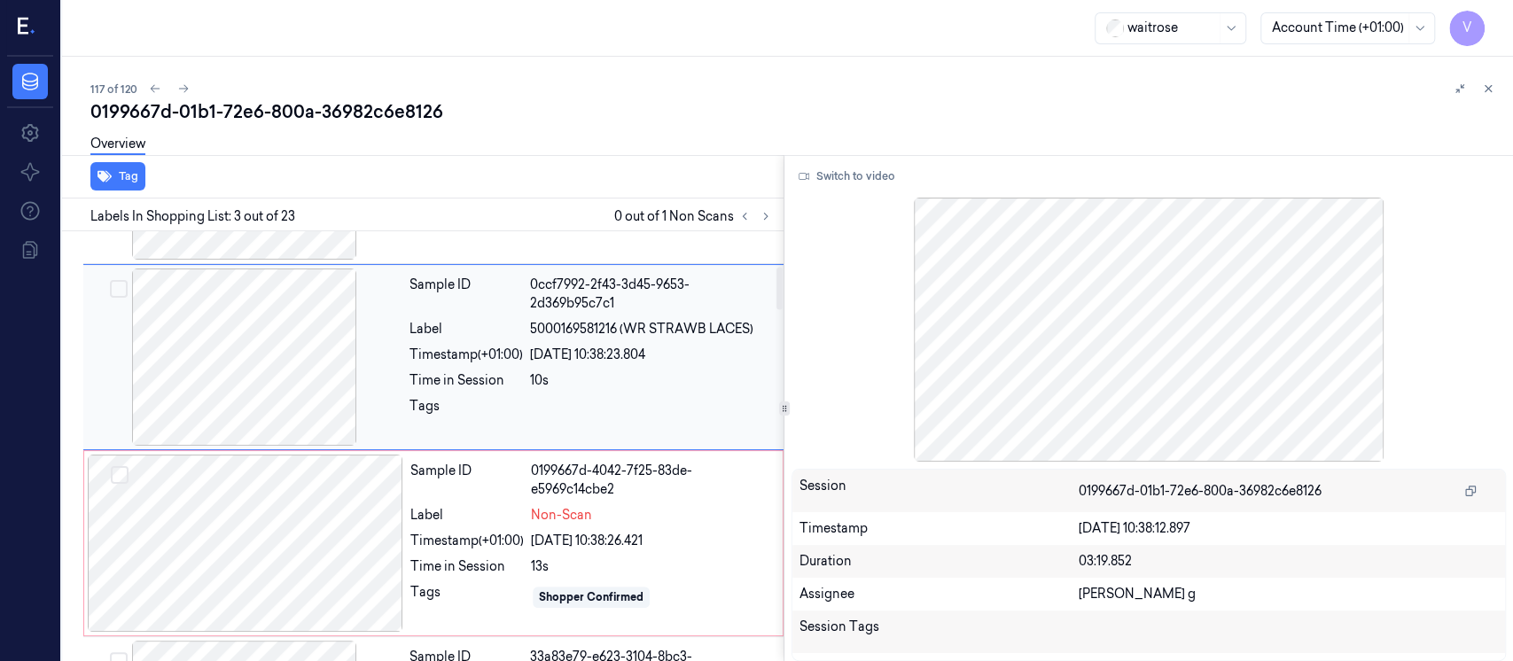
scroll to position [367, 0]
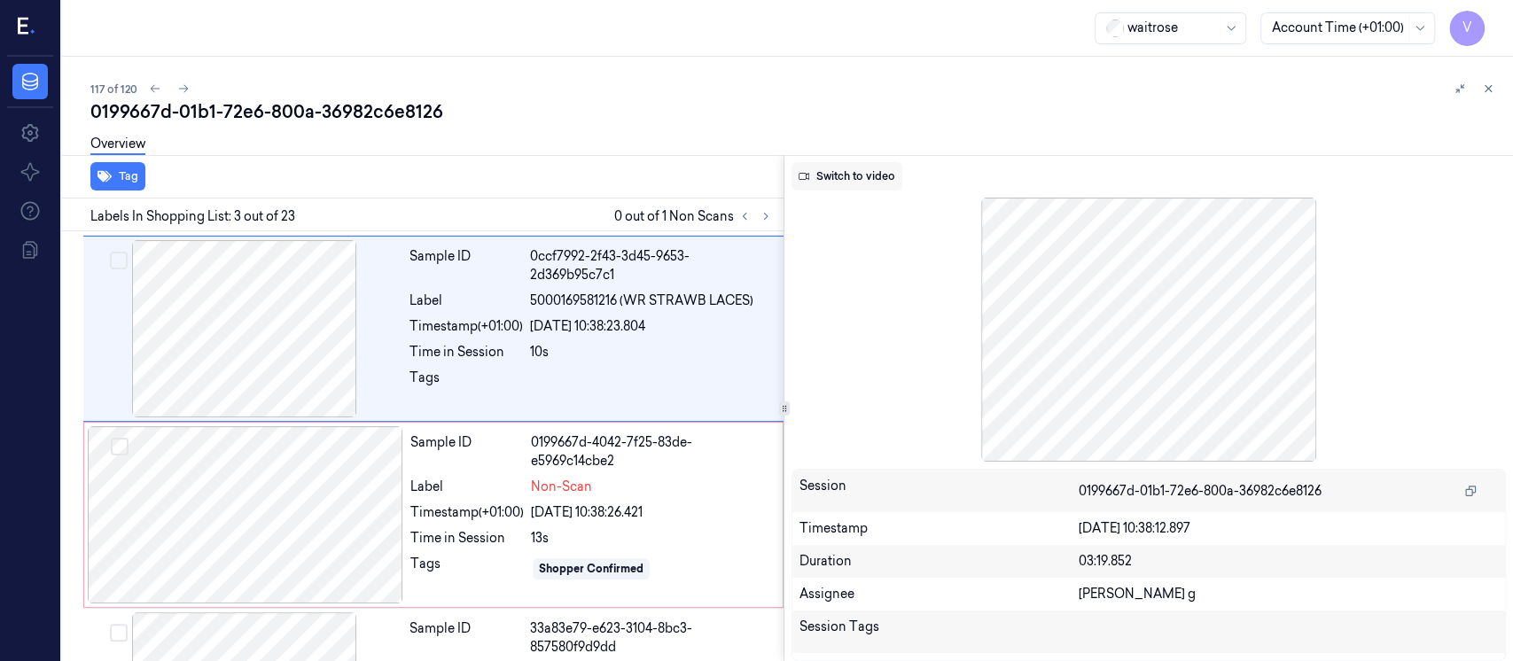
click at [854, 176] on button "Switch to video" at bounding box center [847, 176] width 111 height 28
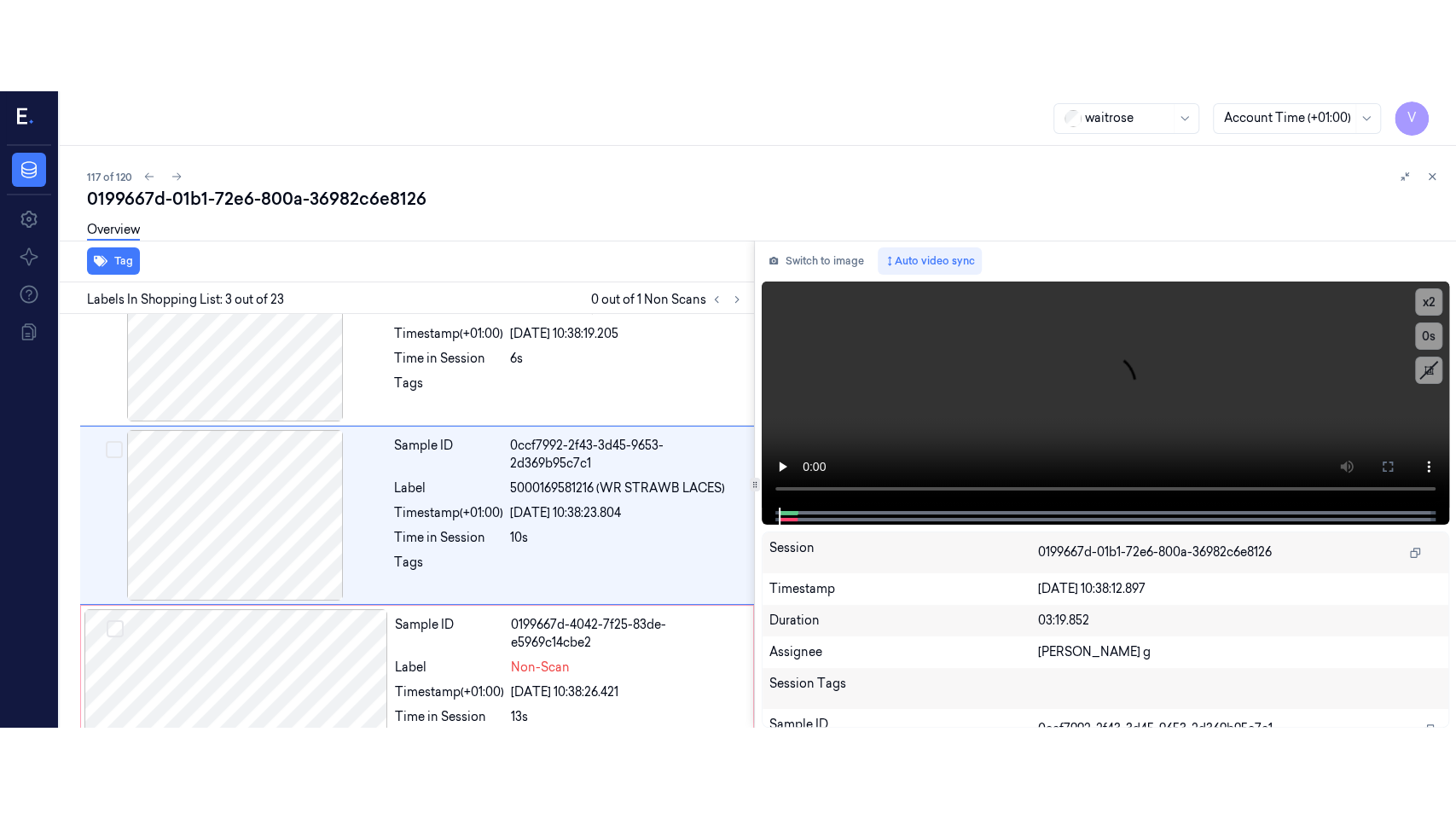
scroll to position [239, 0]
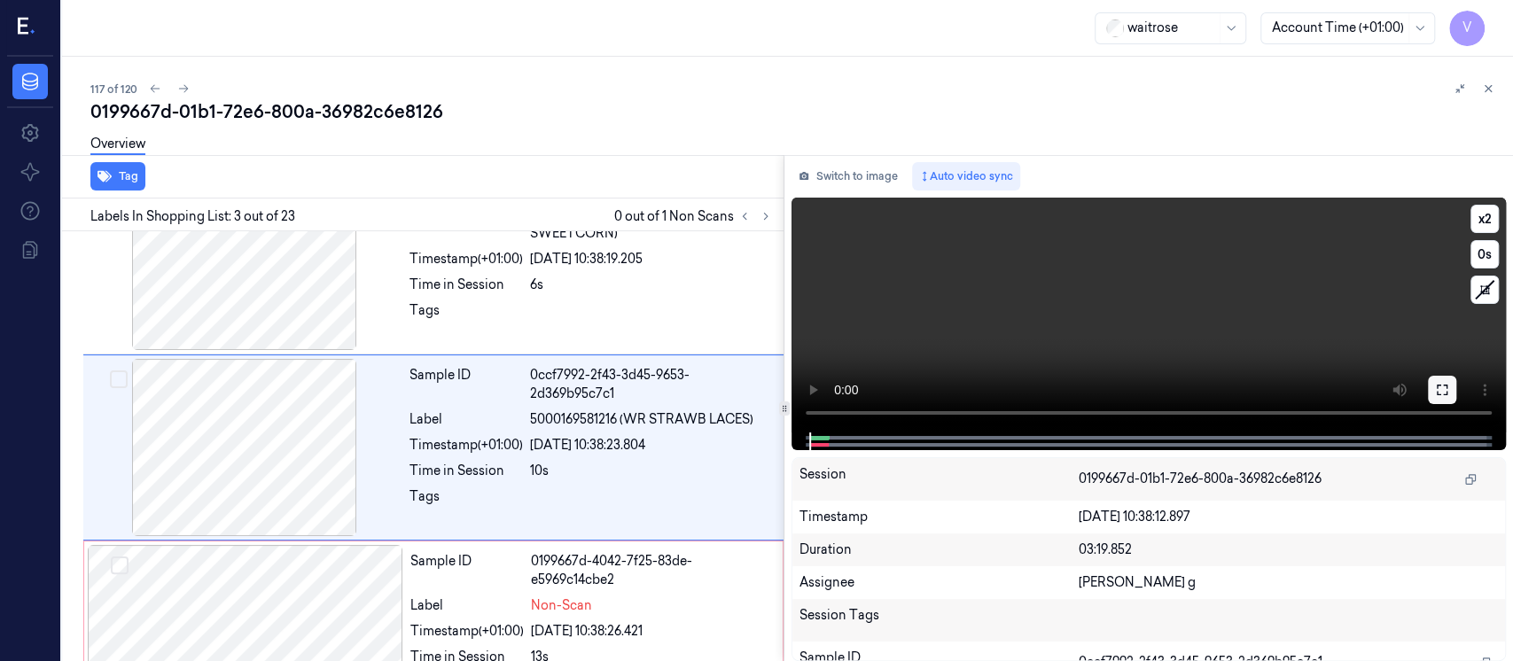
click at [1442, 392] on icon at bounding box center [1442, 390] width 14 height 14
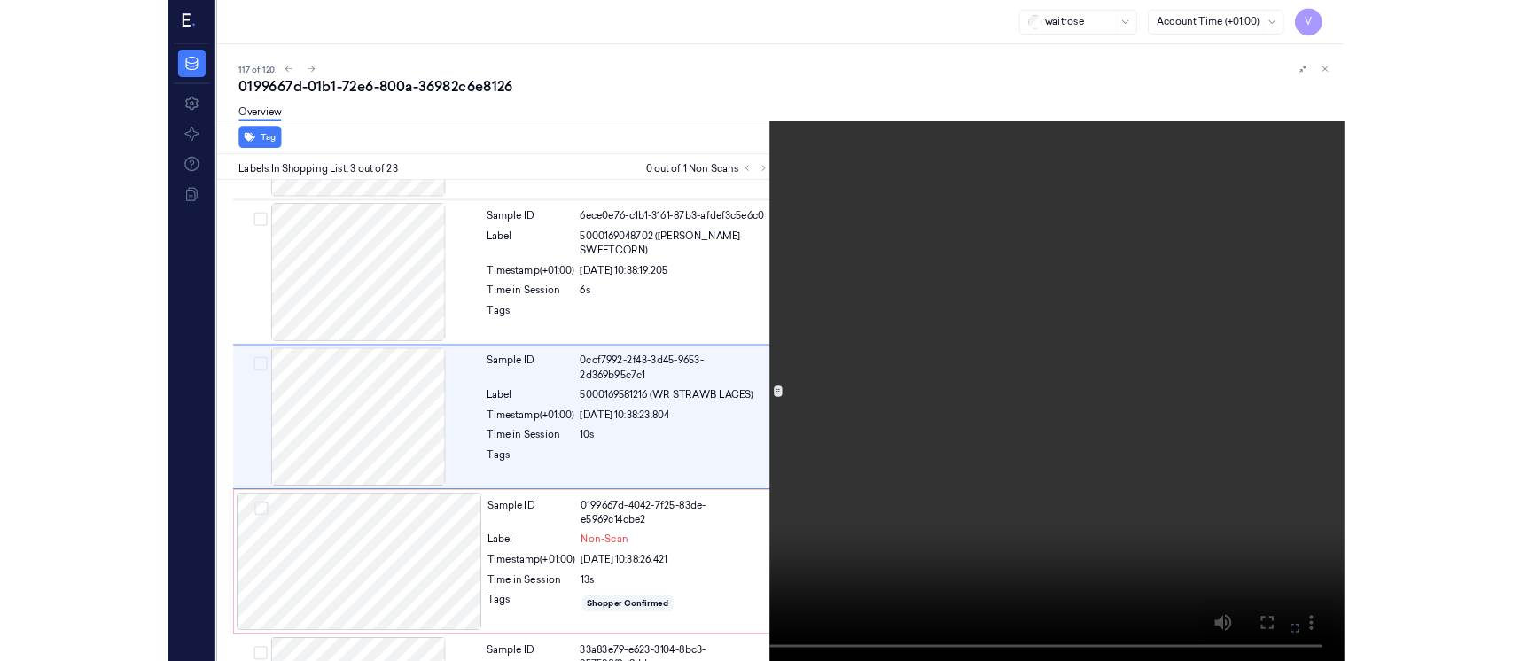
scroll to position [154, 0]
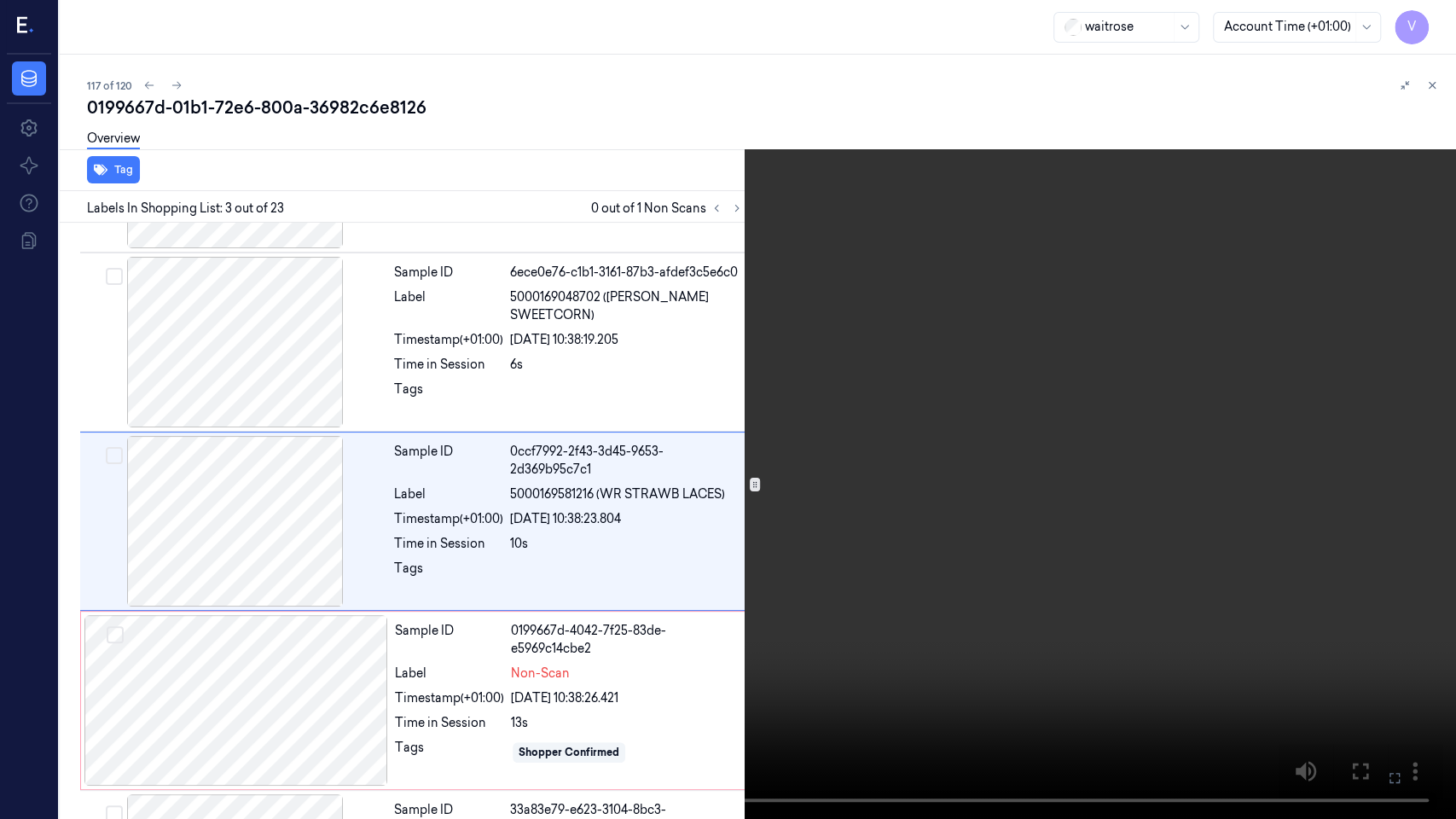
click at [0, 0] on icon at bounding box center [0, 0] width 0 height 0
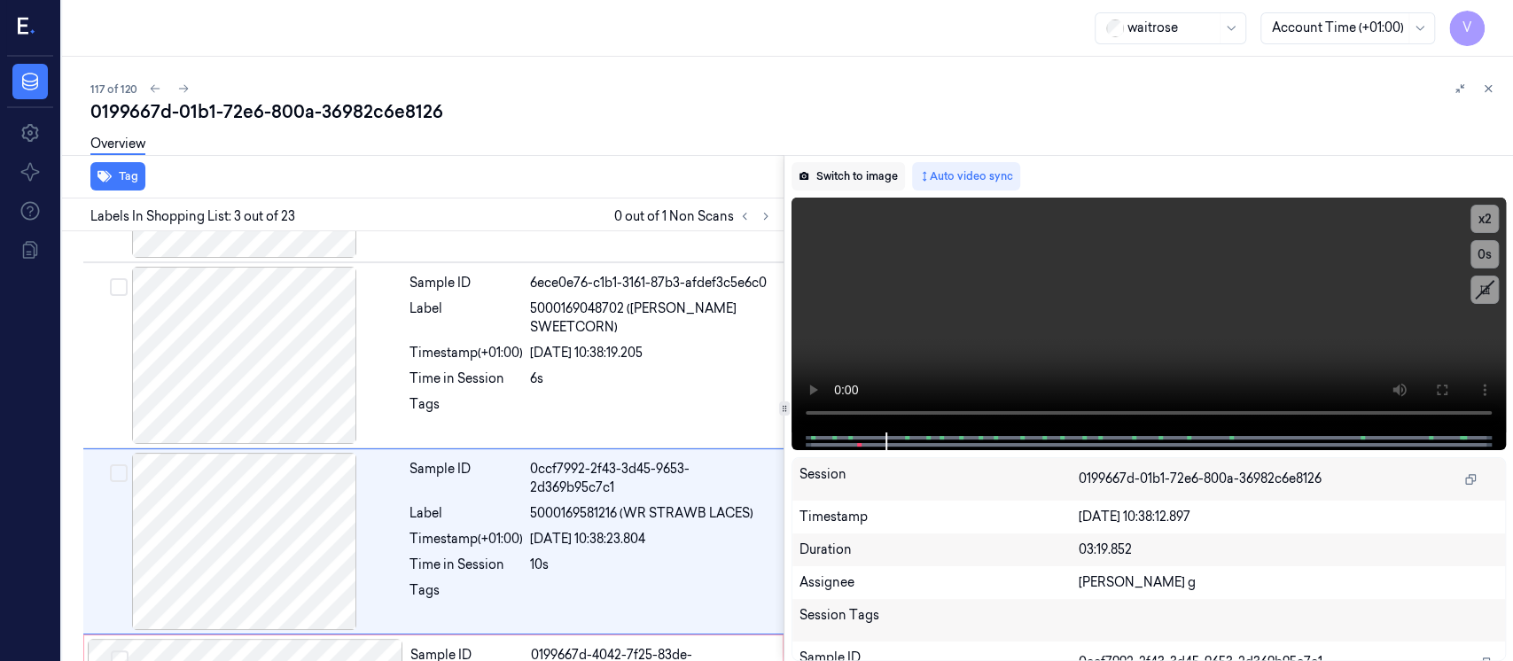
click at [867, 178] on button "Switch to image" at bounding box center [848, 176] width 113 height 28
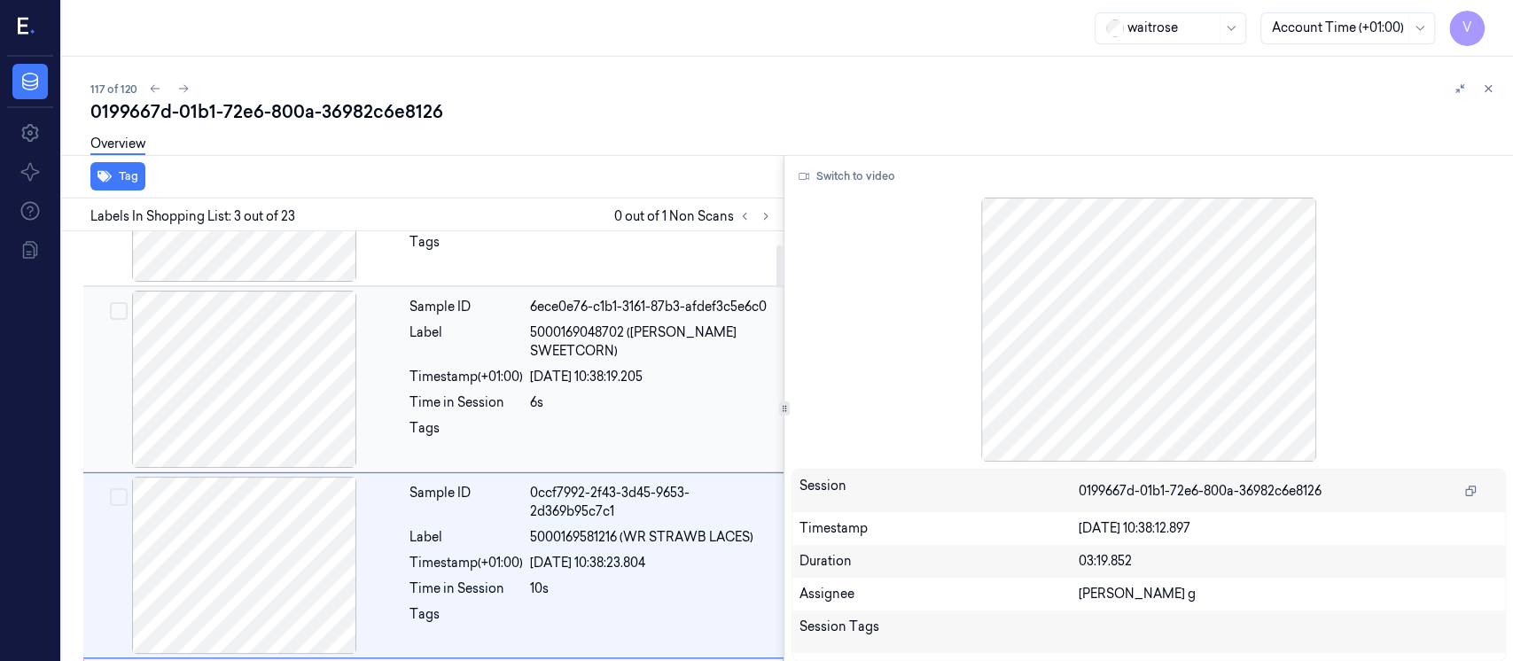
click at [507, 393] on div "Sample ID 6ece0e76-c1b1-3161-87b3-afdef3c5e6c0 Label 5000169048702 (WR ESS SWEE…" at bounding box center [591, 379] width 378 height 177
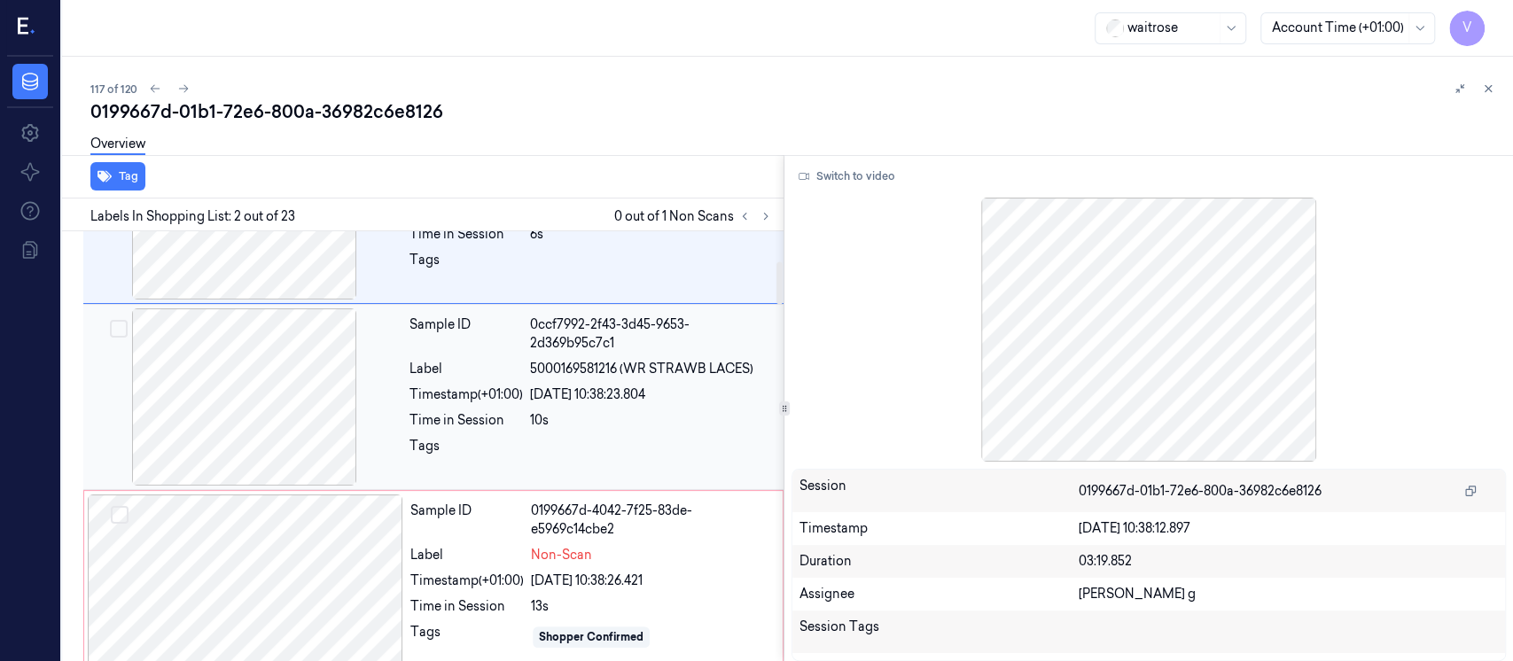
click at [500, 371] on div "Label" at bounding box center [466, 369] width 113 height 19
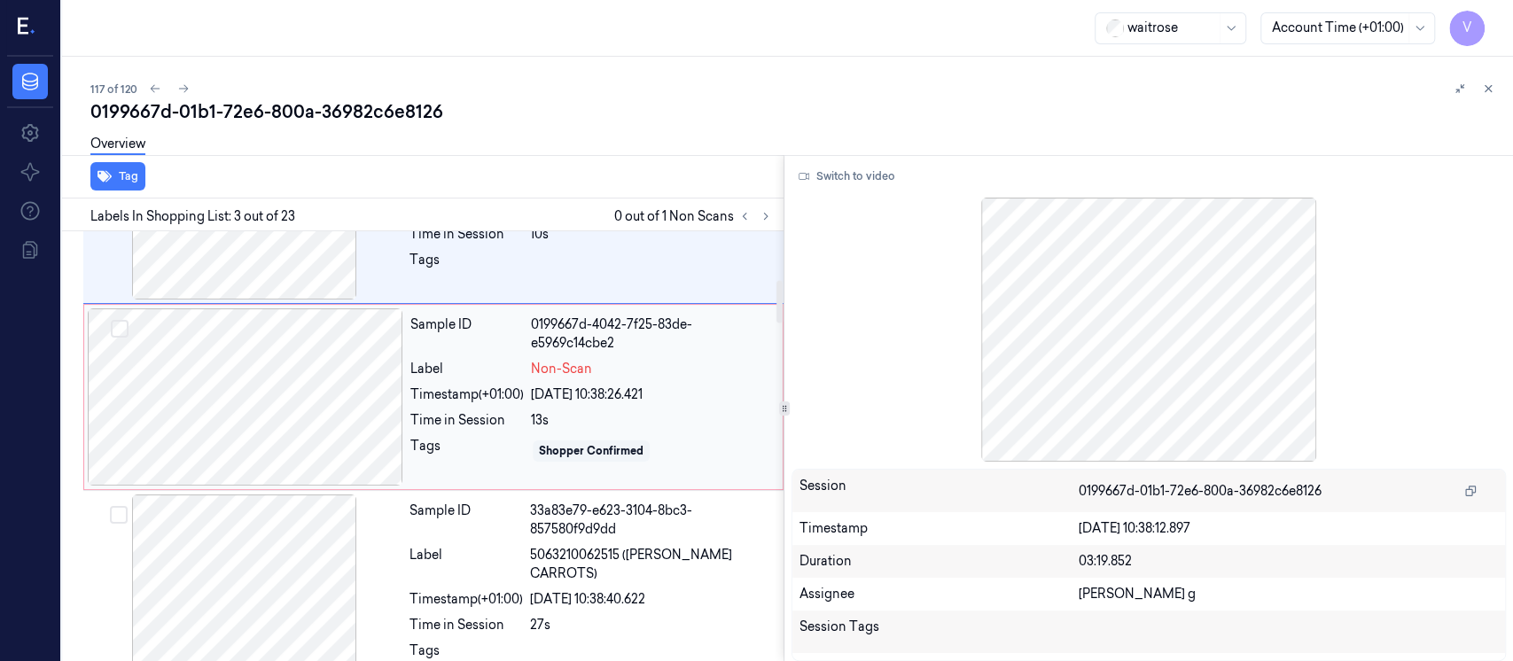
click at [262, 399] on div at bounding box center [246, 397] width 316 height 177
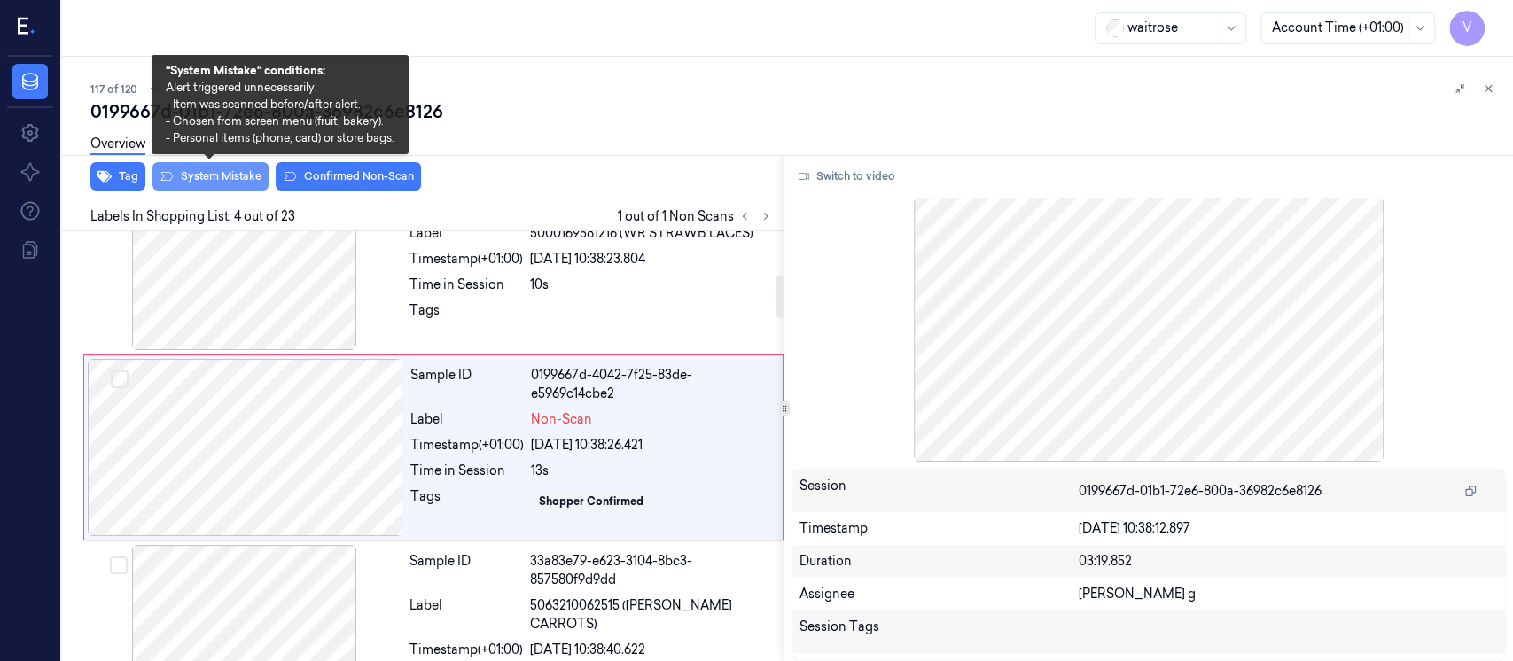
click at [212, 181] on button "System Mistake" at bounding box center [210, 176] width 116 height 28
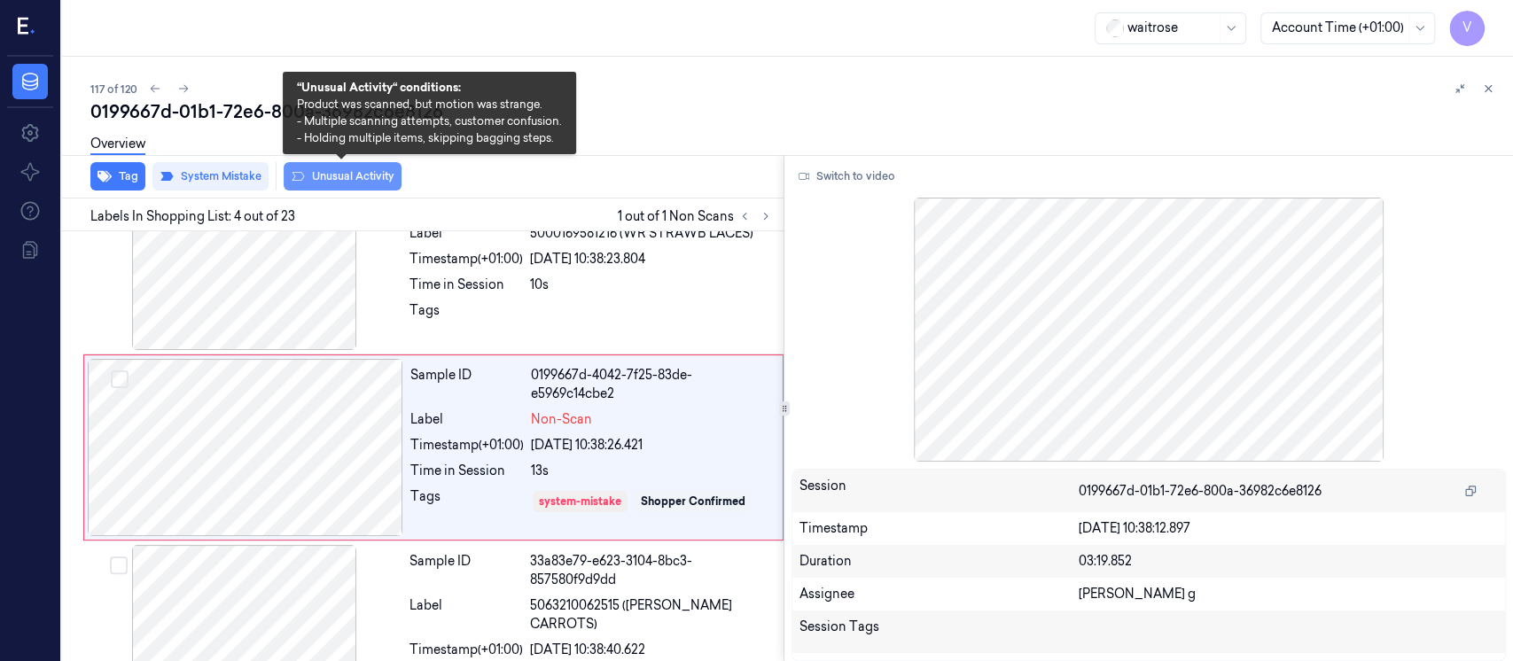
click at [375, 189] on button "Unusual Activity" at bounding box center [343, 176] width 118 height 28
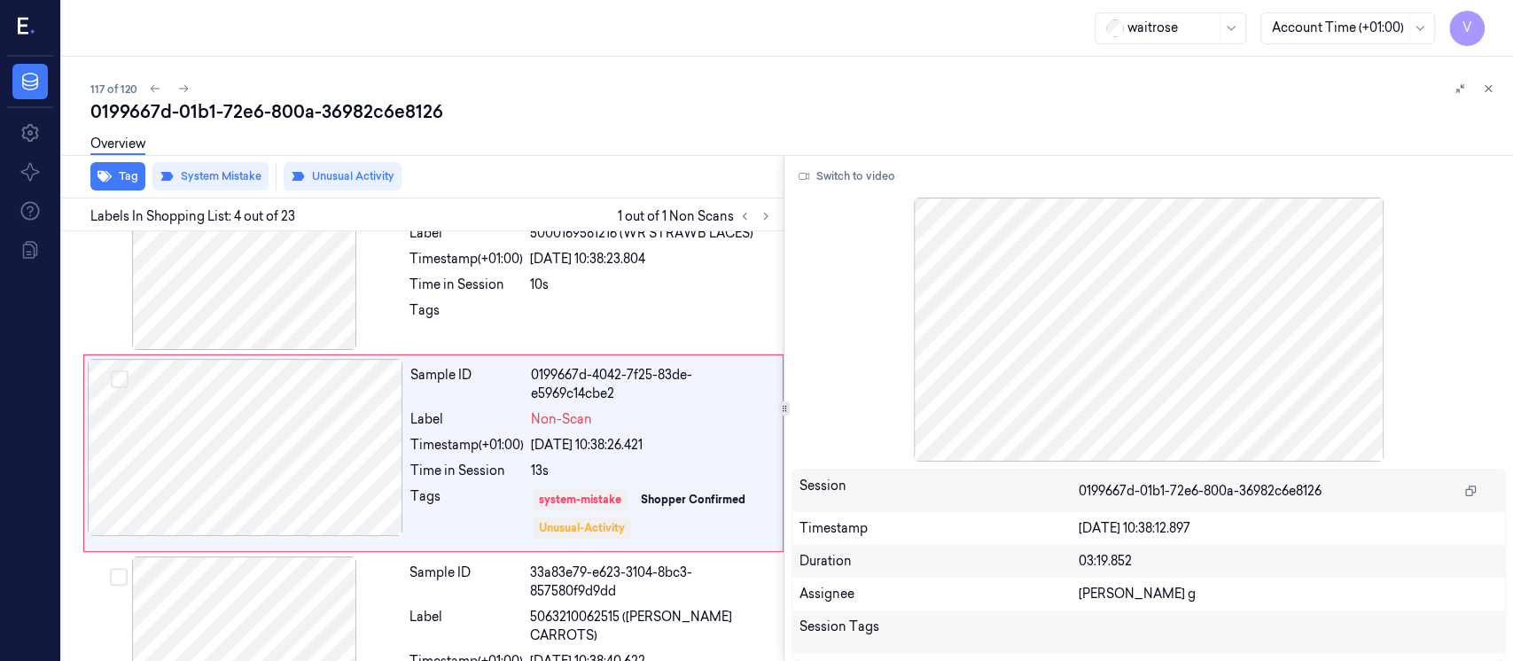
scroll to position [440, 0]
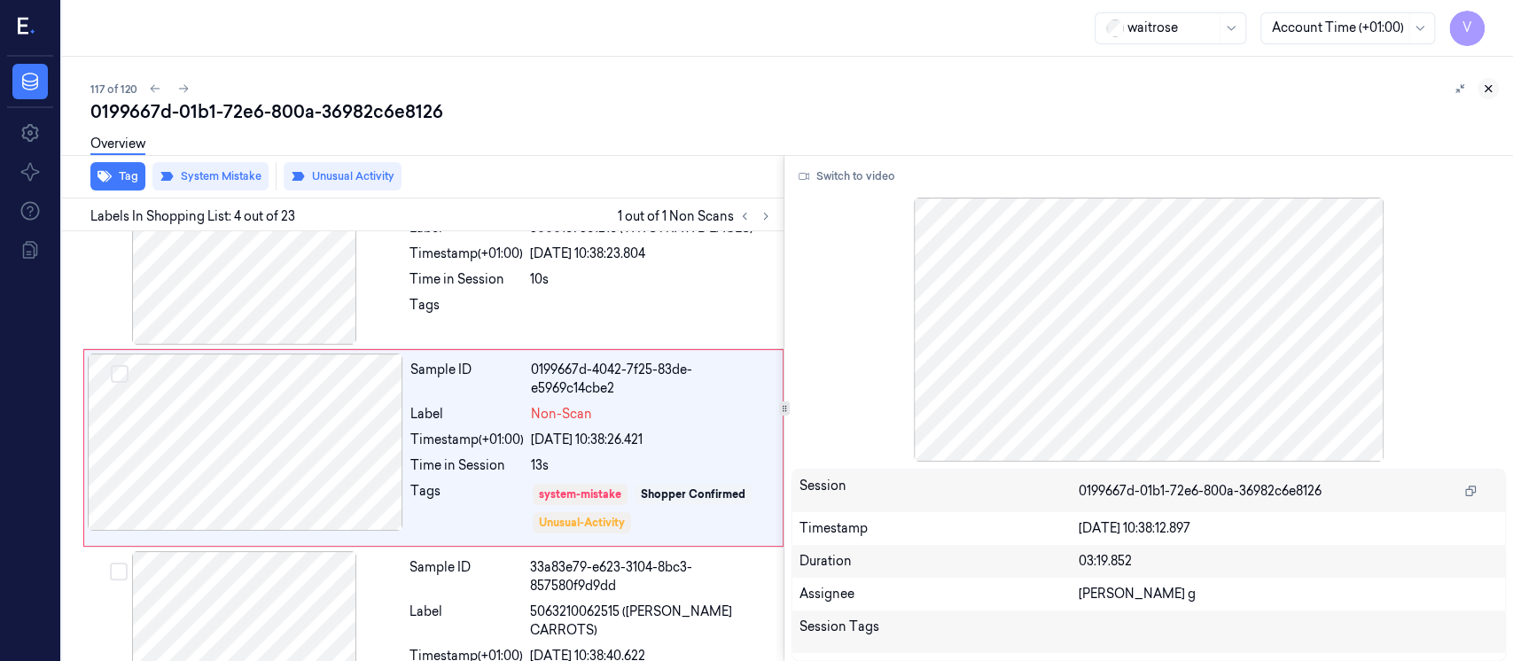
click at [1484, 90] on icon at bounding box center [1488, 88] width 12 height 12
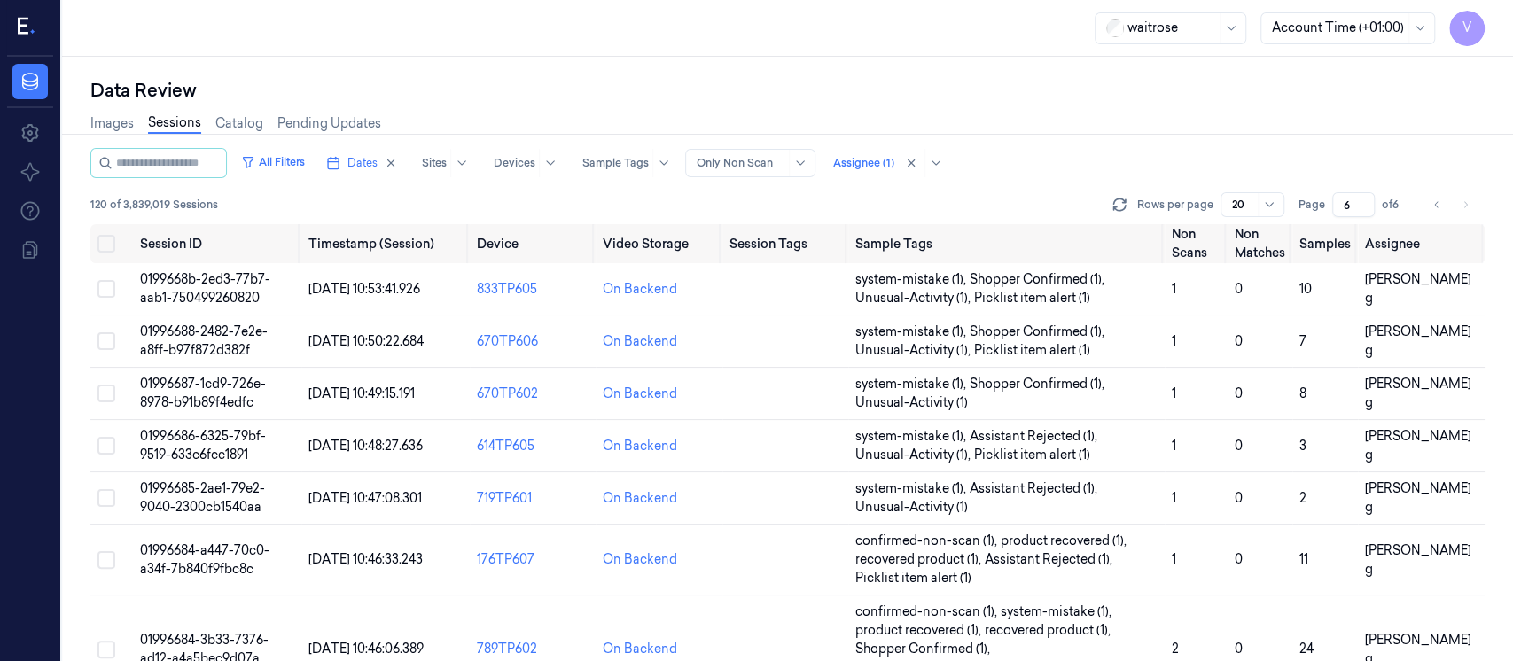
scroll to position [752, 0]
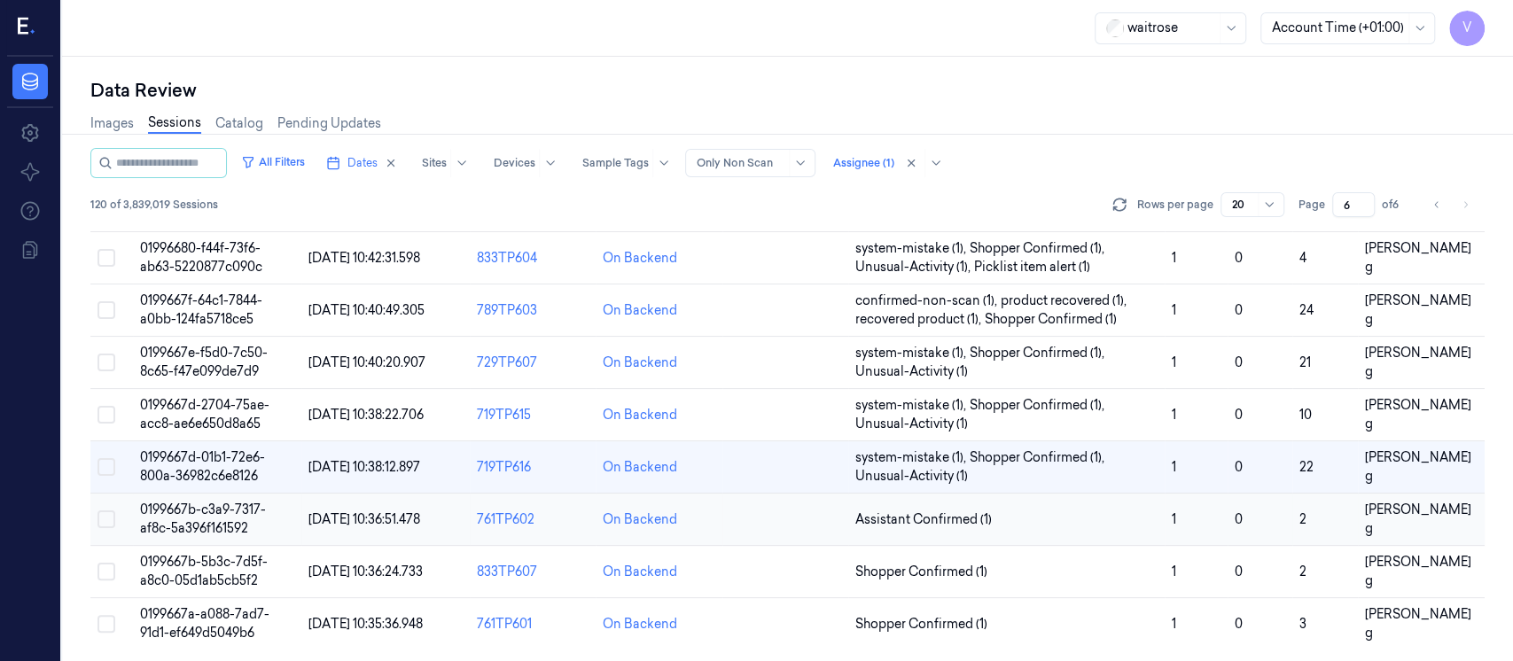
click at [781, 516] on td at bounding box center [786, 520] width 126 height 52
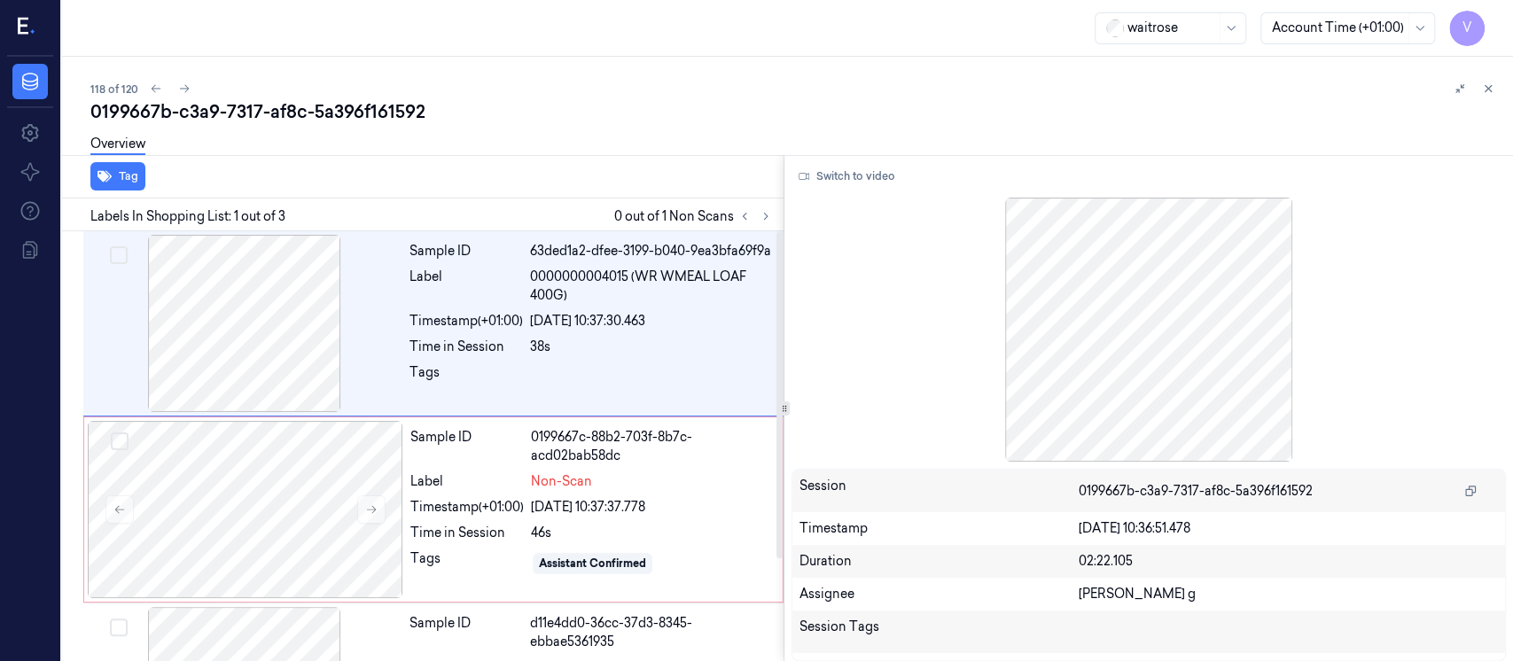
click at [641, 133] on div "Overview" at bounding box center [794, 146] width 1409 height 45
click at [1488, 96] on button at bounding box center [1488, 88] width 21 height 21
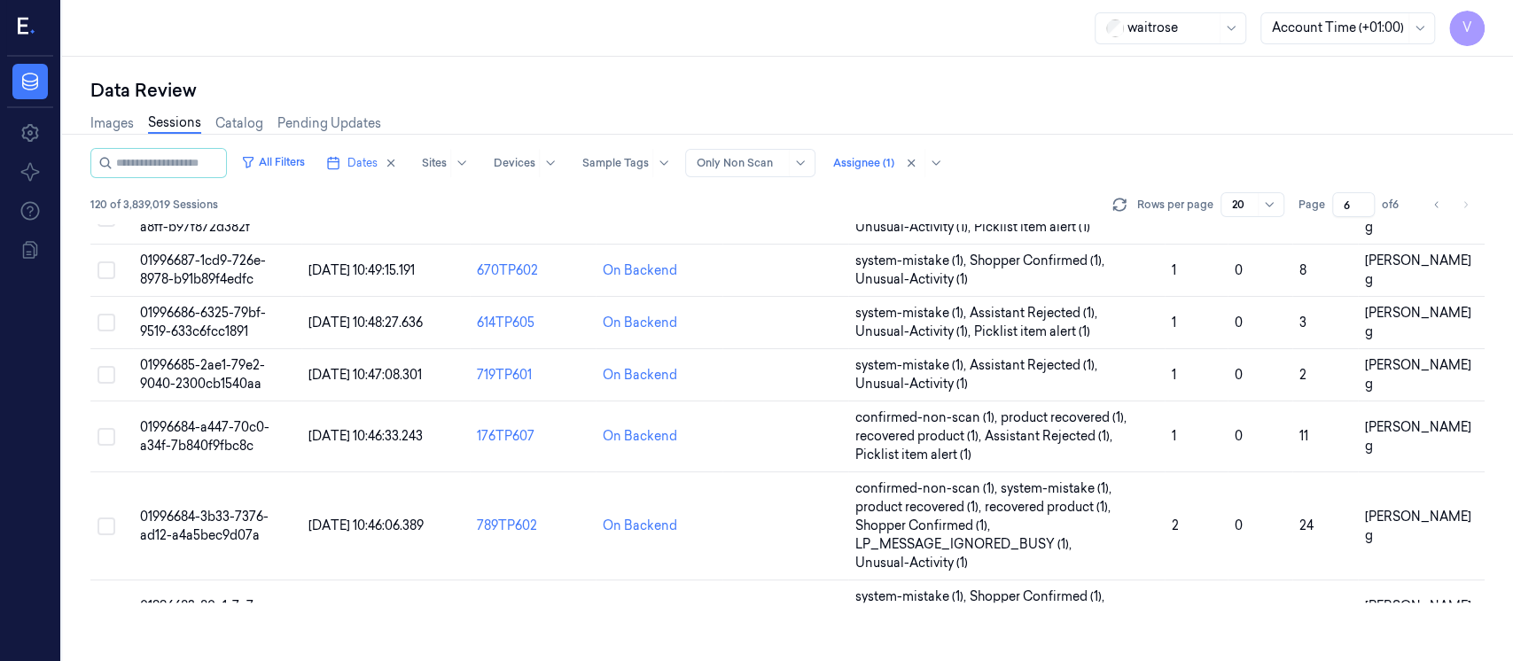
scroll to position [752, 0]
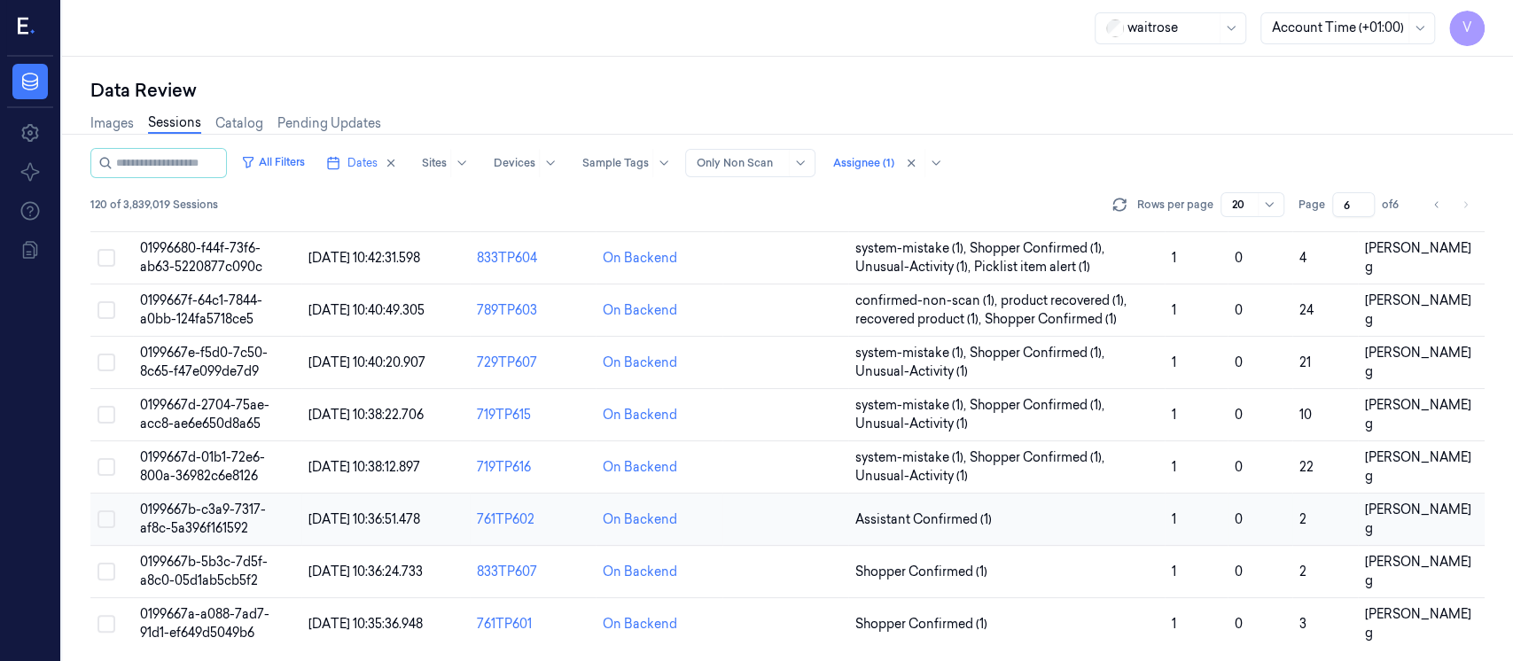
click at [768, 519] on td at bounding box center [786, 520] width 126 height 52
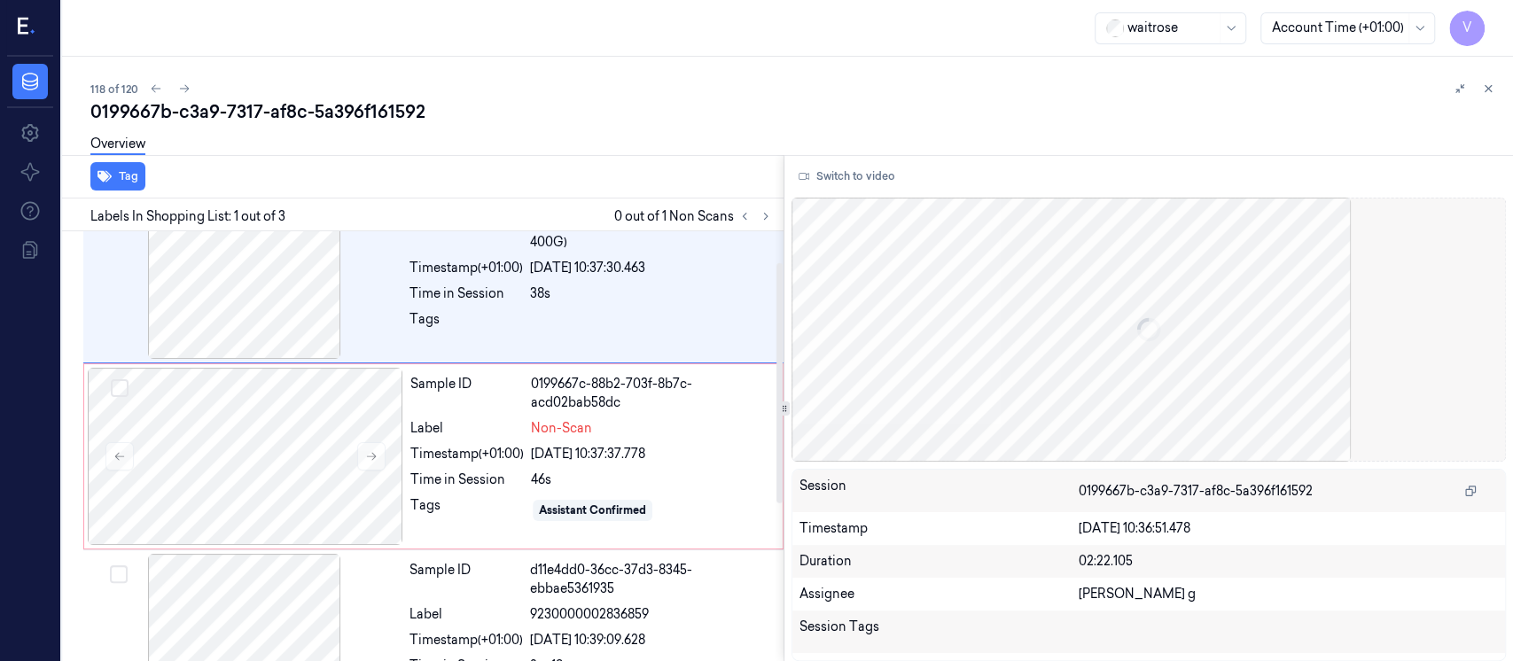
scroll to position [55, 0]
click at [566, 169] on div "Tag" at bounding box center [419, 176] width 729 height 43
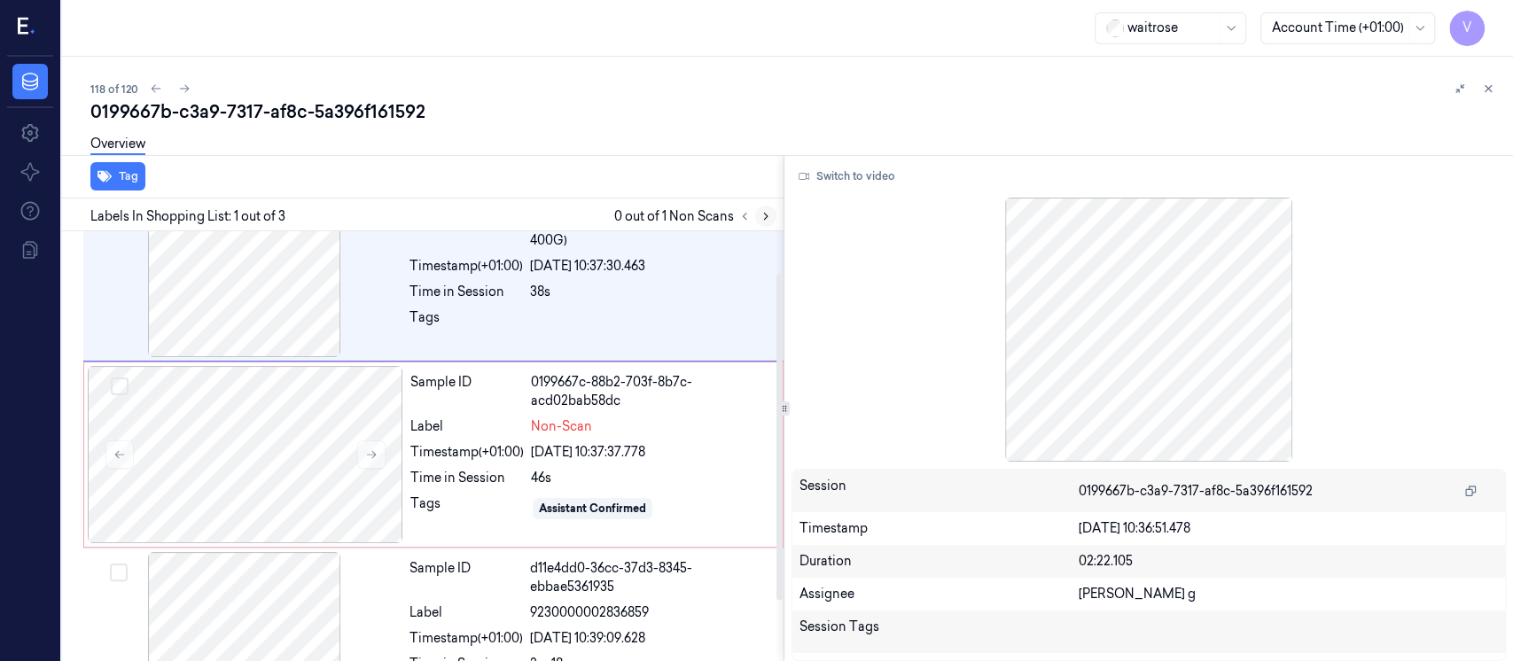
click at [768, 222] on icon at bounding box center [766, 216] width 12 height 12
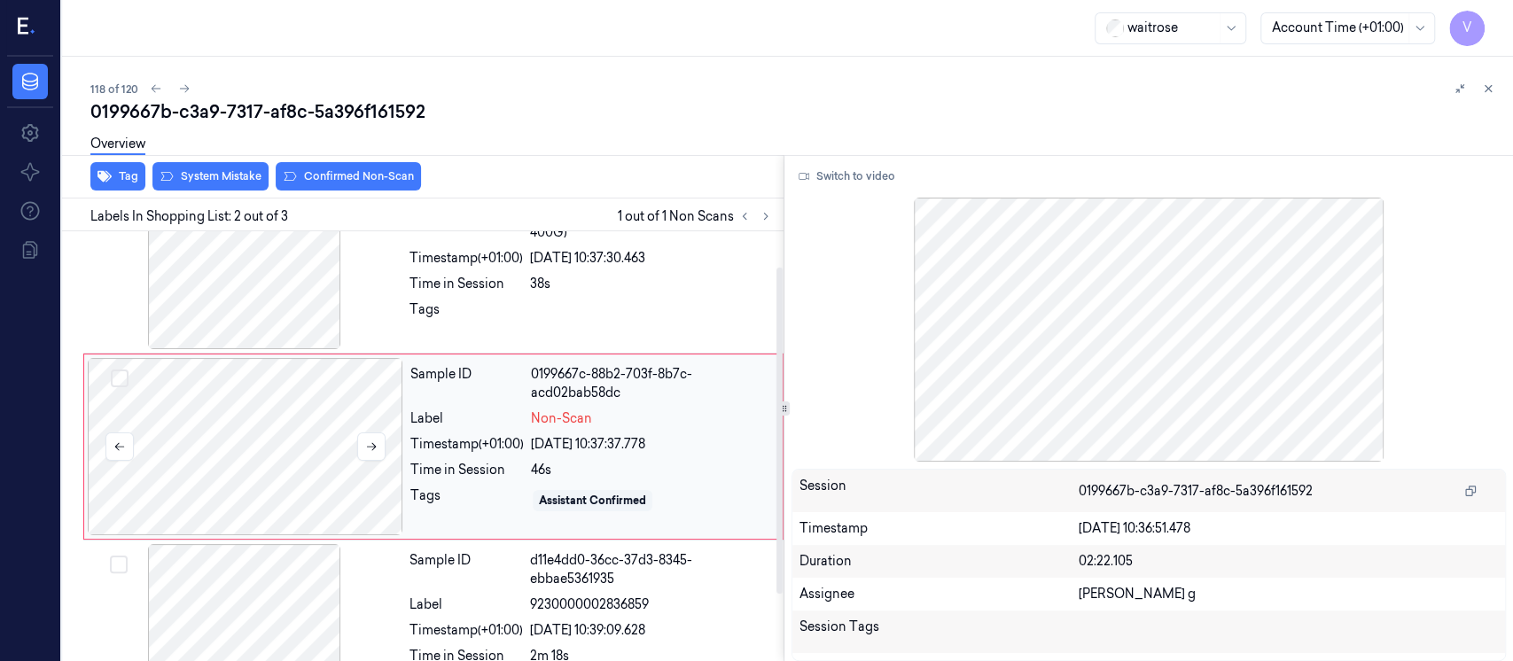
scroll to position [0, 0]
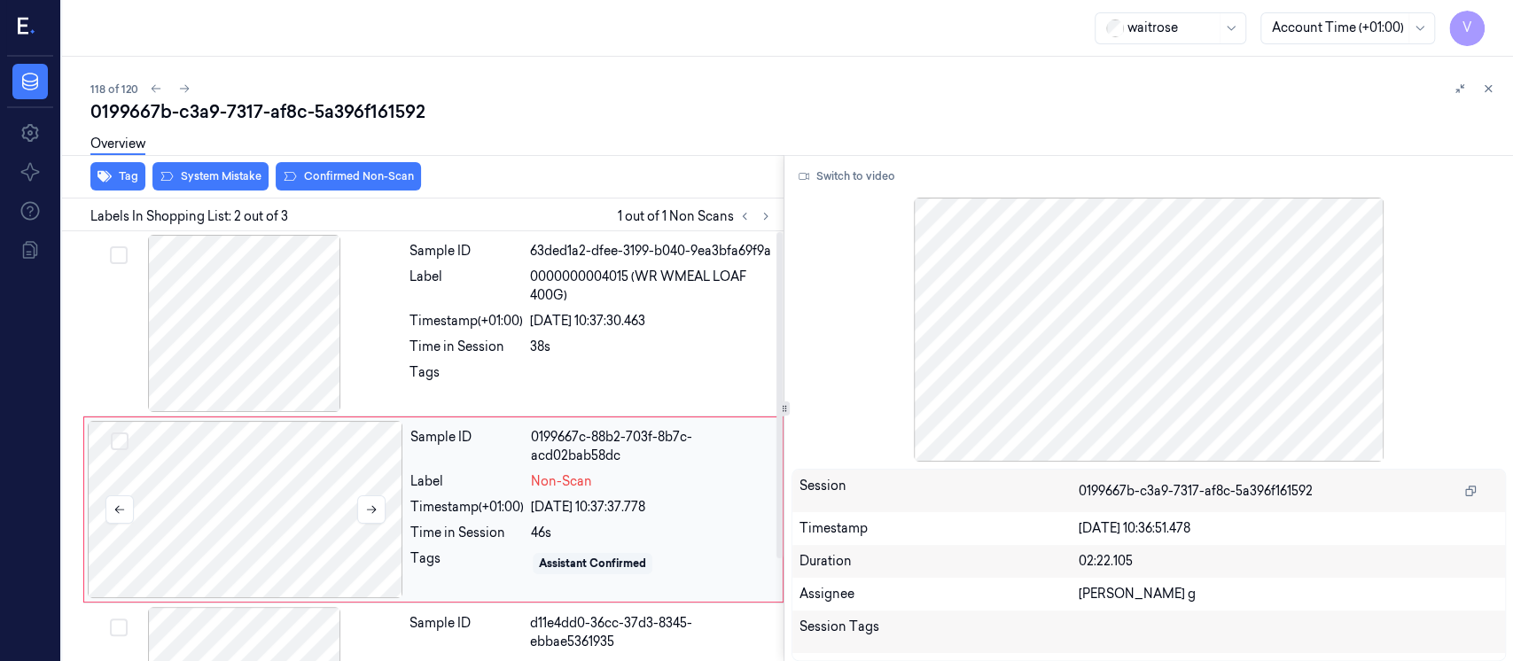
click at [250, 472] on div at bounding box center [246, 509] width 316 height 177
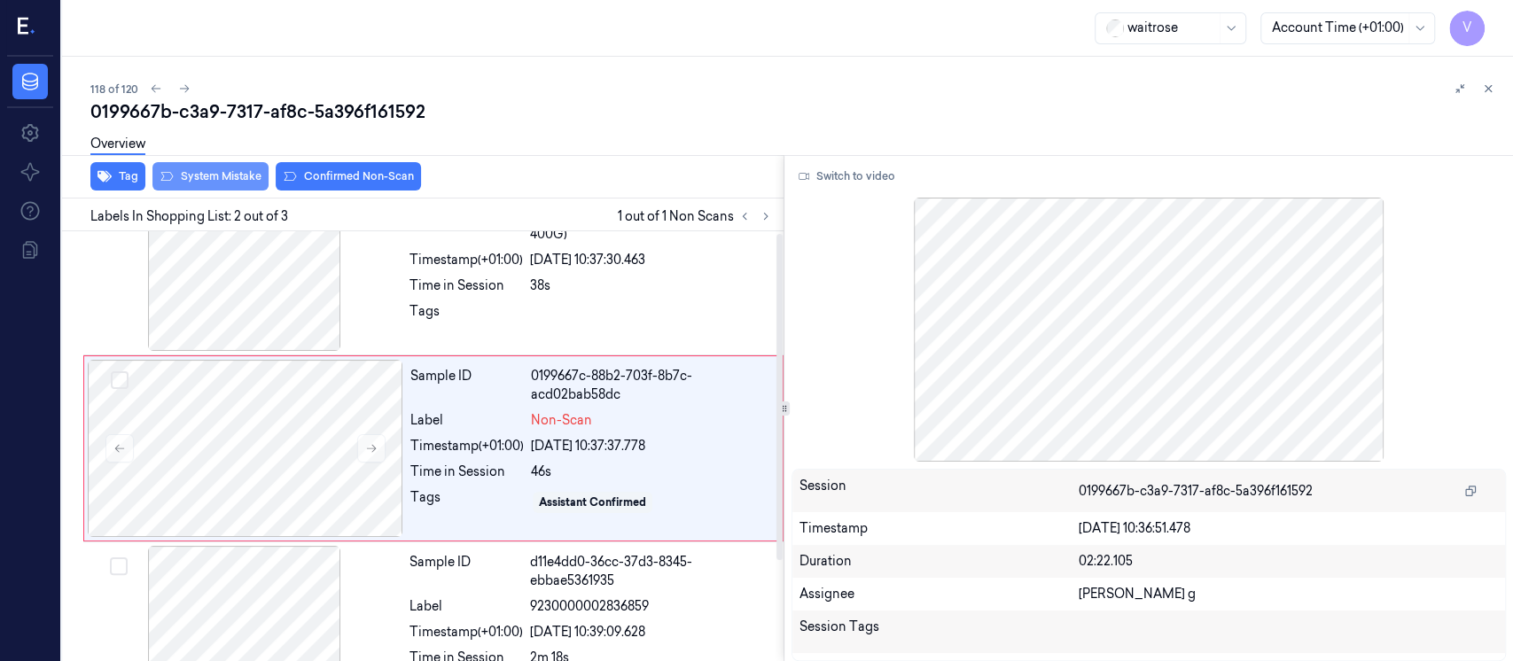
scroll to position [63, 0]
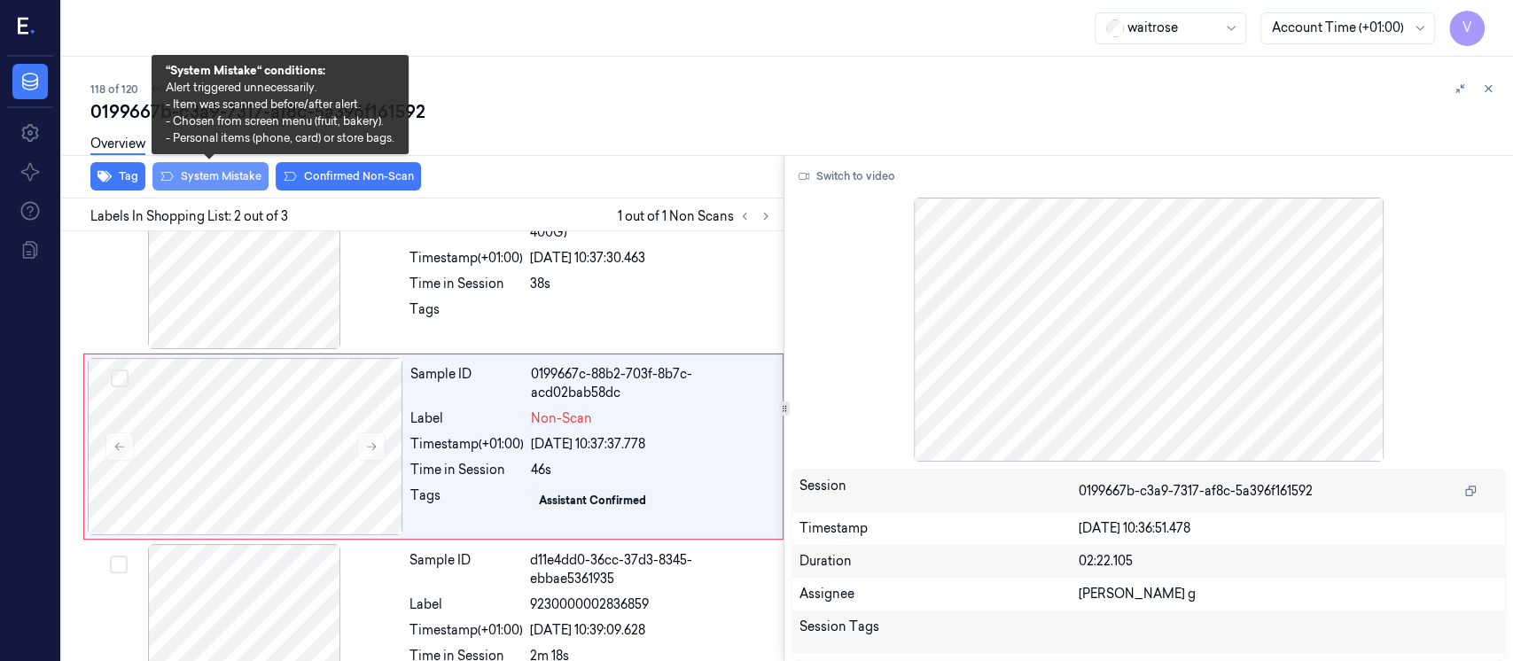
click at [188, 178] on button "System Mistake" at bounding box center [210, 176] width 116 height 28
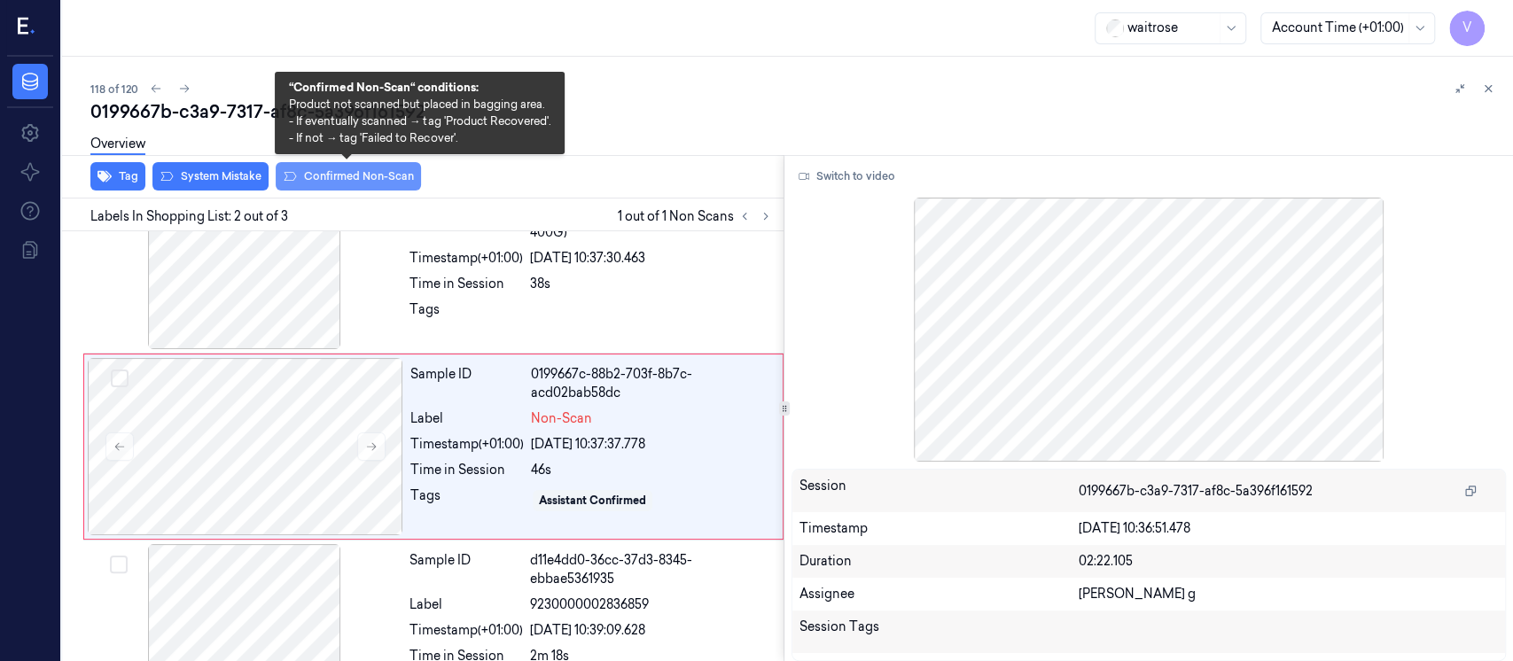
click at [370, 176] on button "Confirmed Non-Scan" at bounding box center [348, 176] width 145 height 28
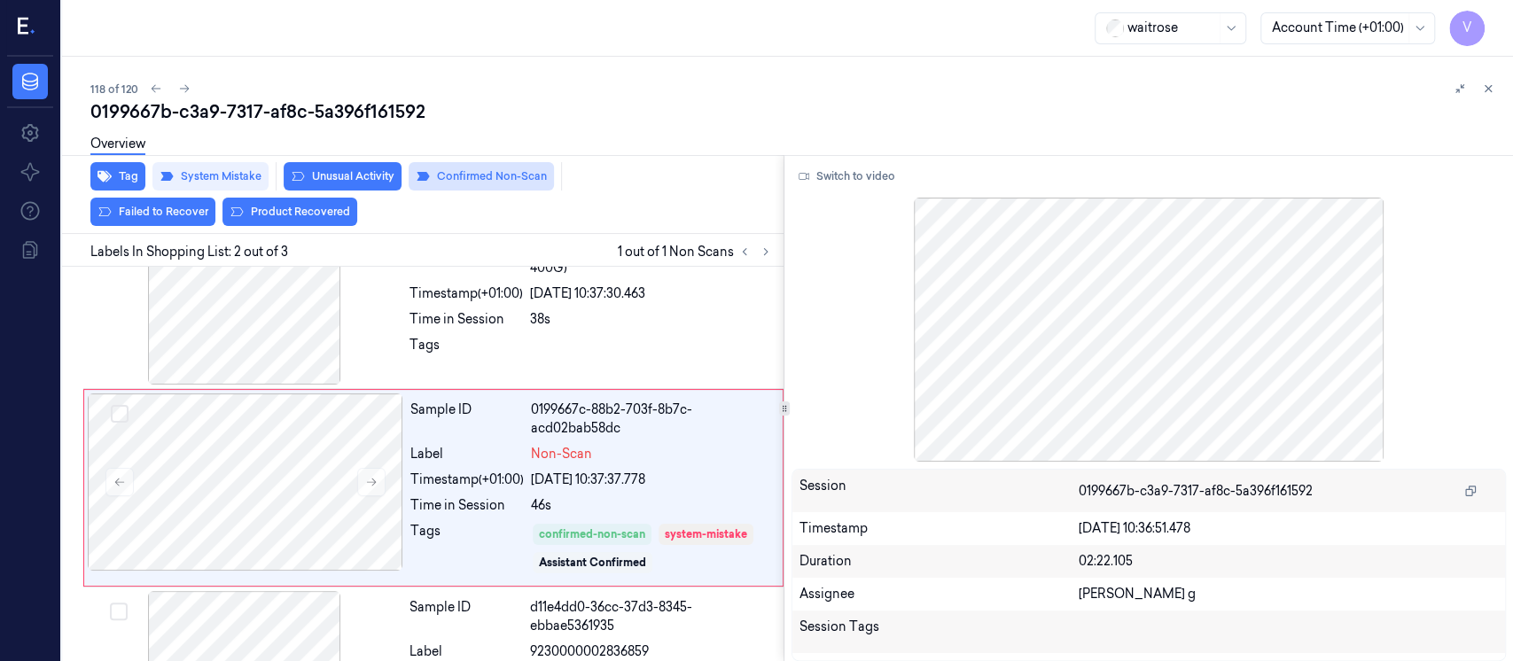
scroll to position [86, 0]
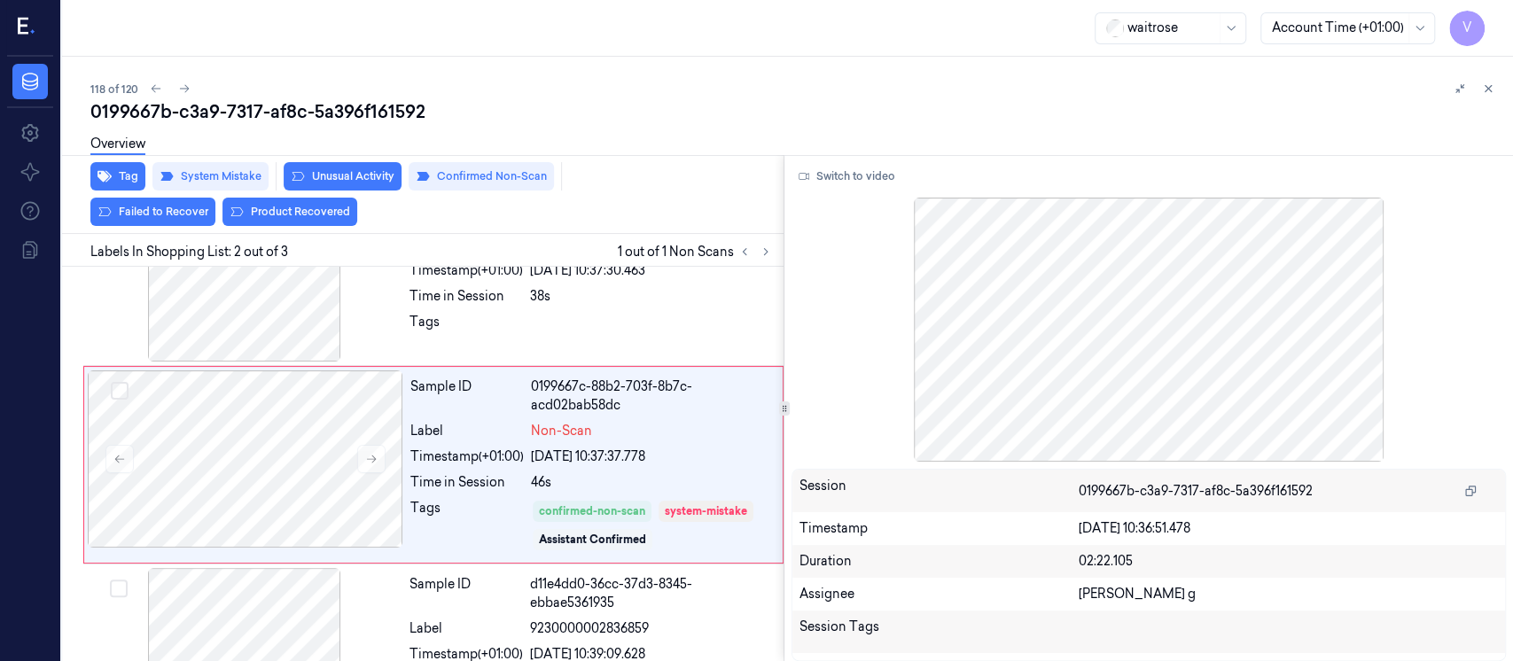
click at [472, 168] on div "Overview" at bounding box center [794, 146] width 1409 height 45
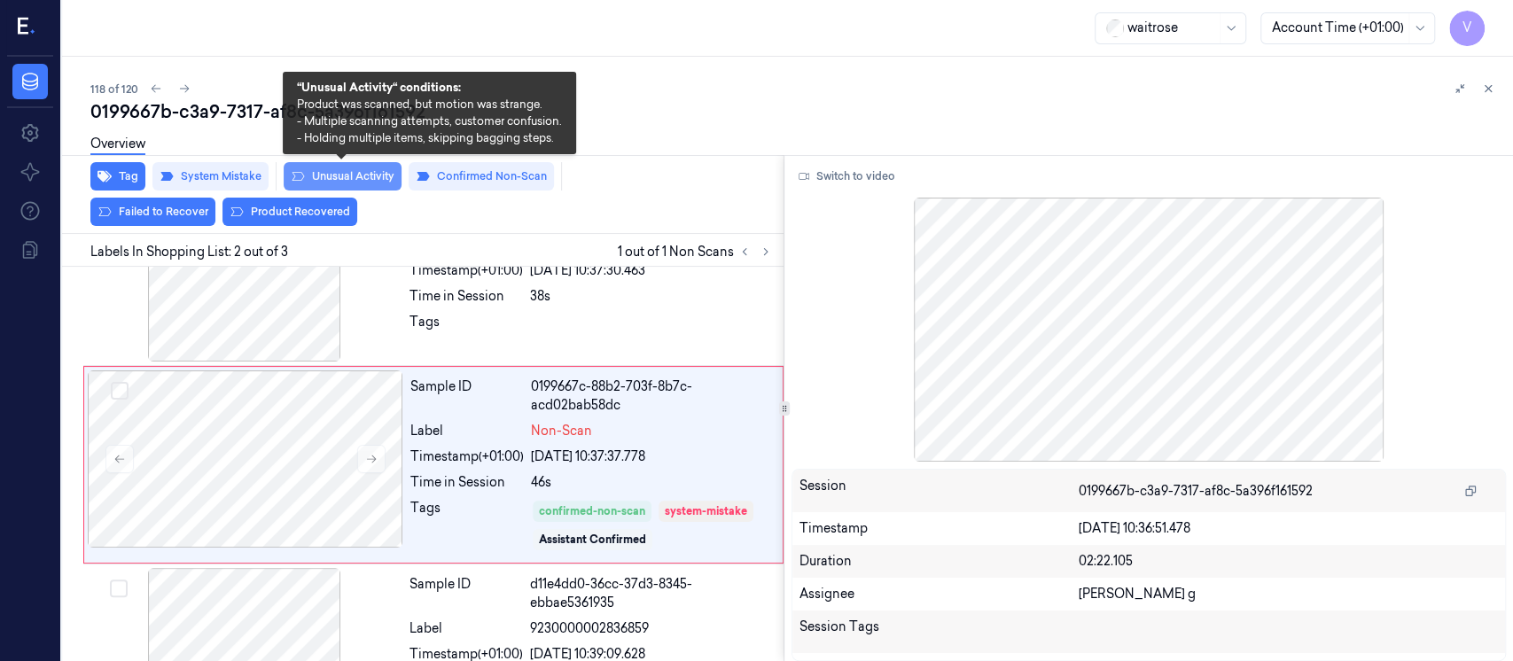
click at [366, 172] on button "Unusual Activity" at bounding box center [343, 176] width 118 height 28
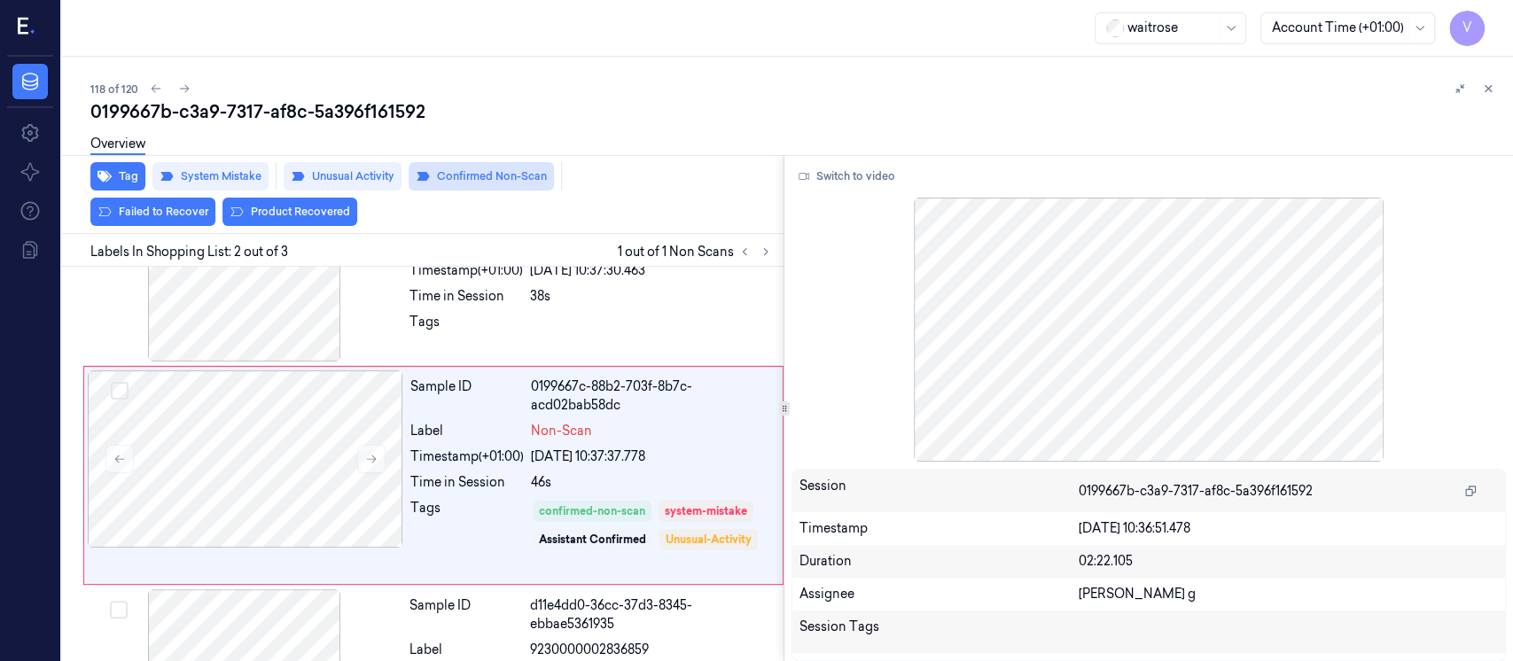
scroll to position [97, 0]
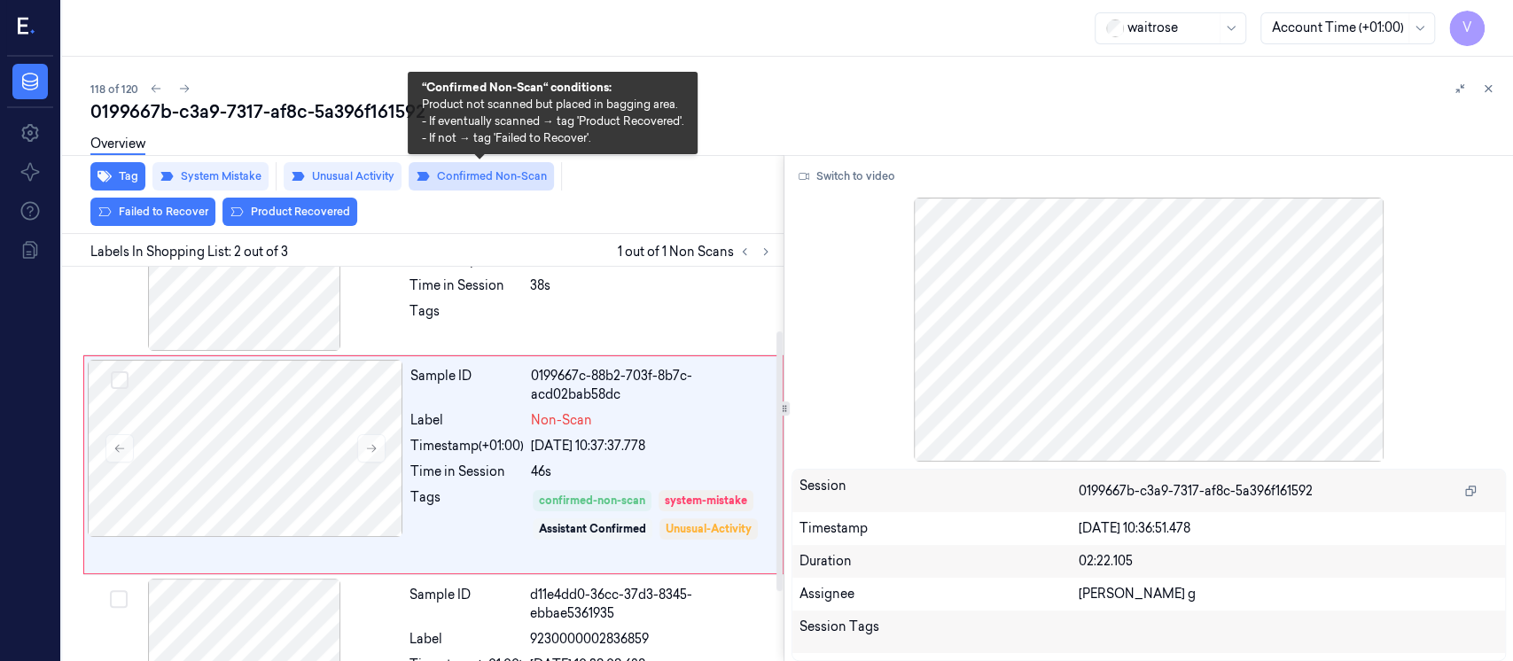
click at [493, 176] on button "Confirmed Non-Scan" at bounding box center [481, 176] width 145 height 28
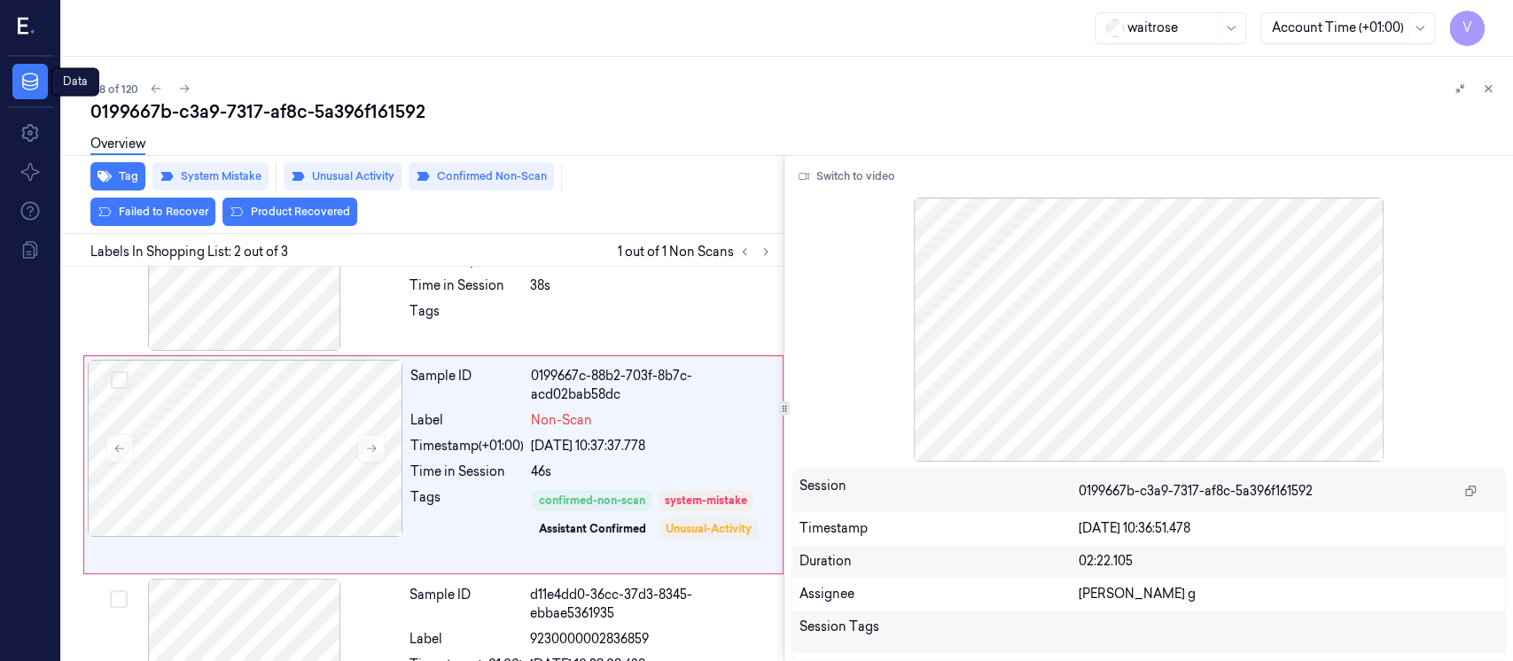
scroll to position [68, 0]
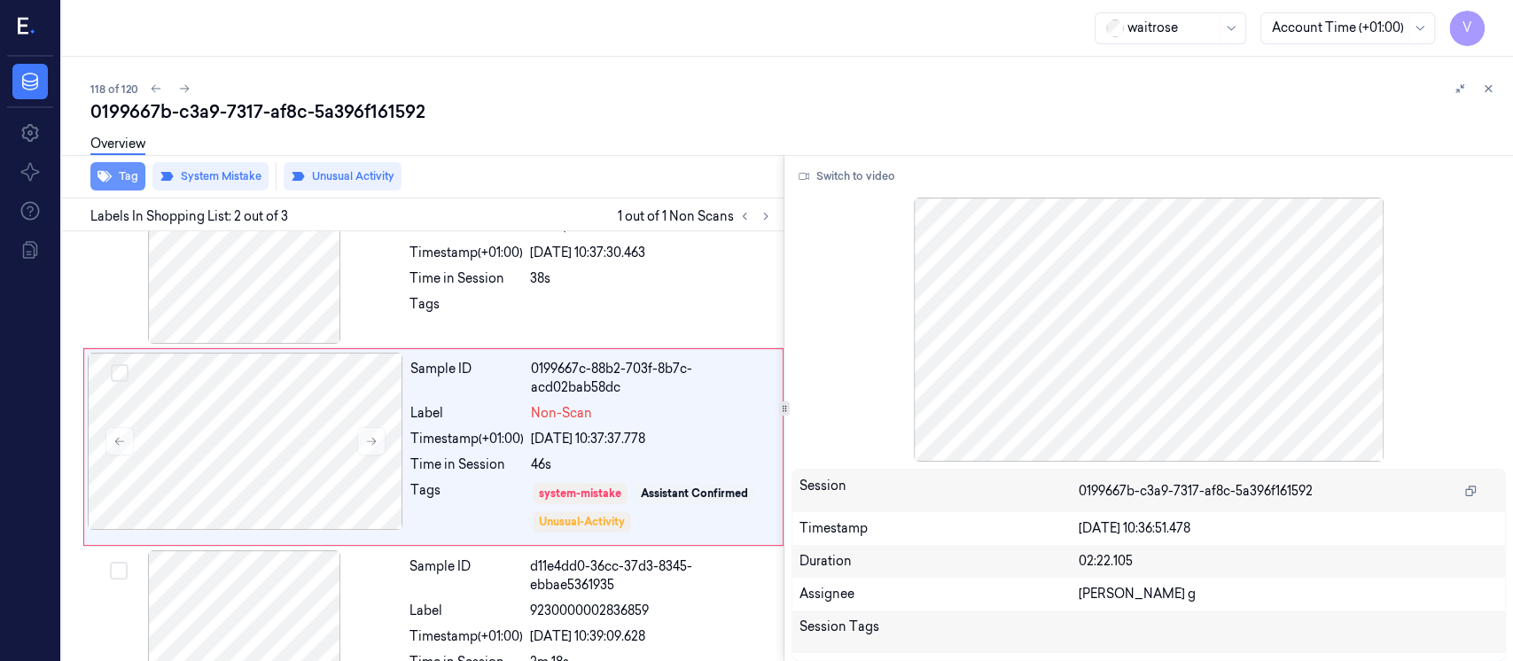
click at [105, 175] on icon "button" at bounding box center [105, 177] width 14 height 12
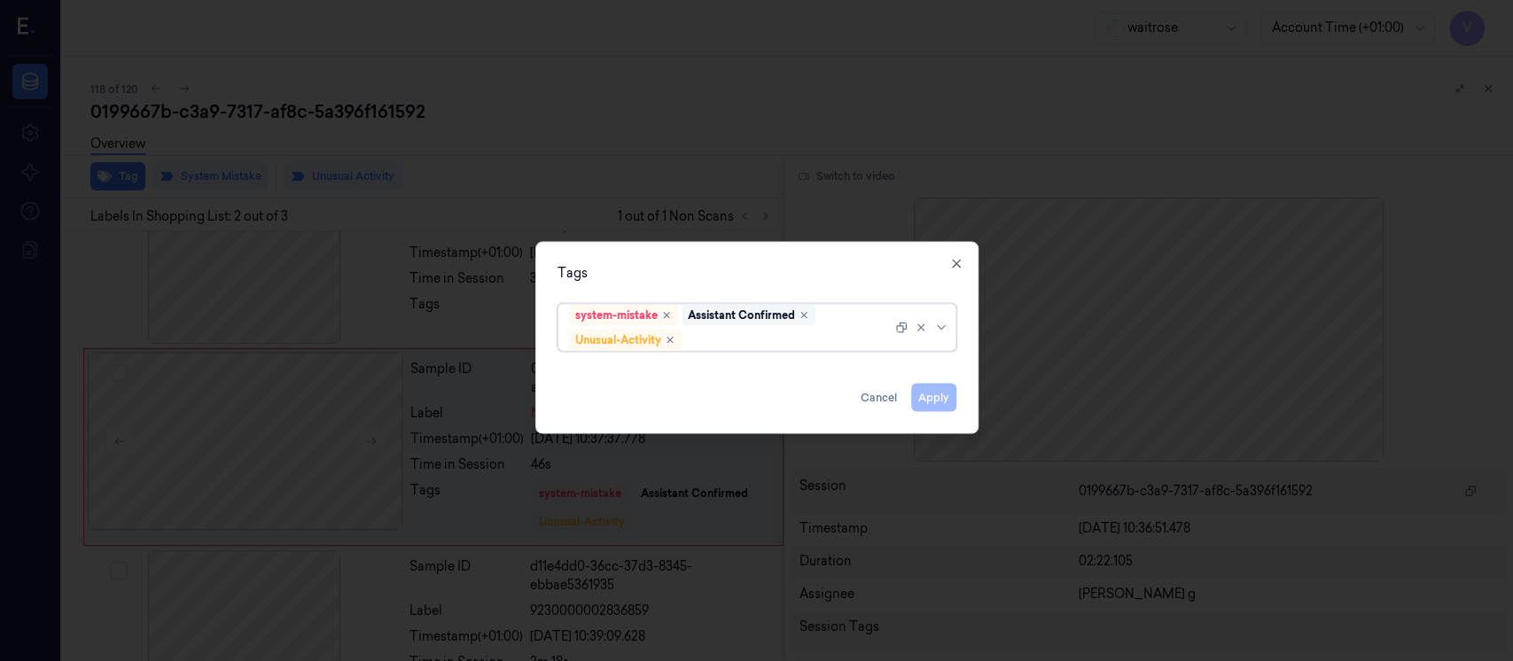
click at [770, 323] on div "Assistant Confirmed" at bounding box center [741, 316] width 107 height 16
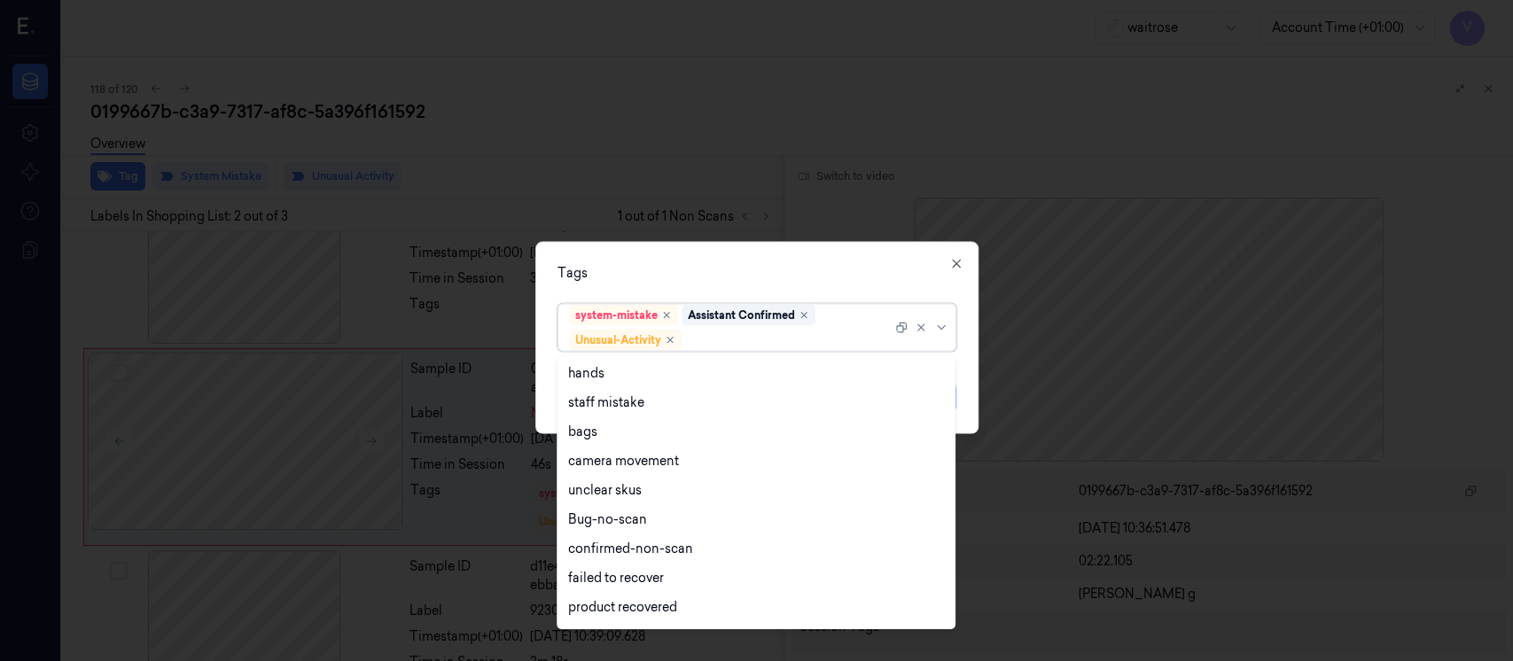
scroll to position [230, 0]
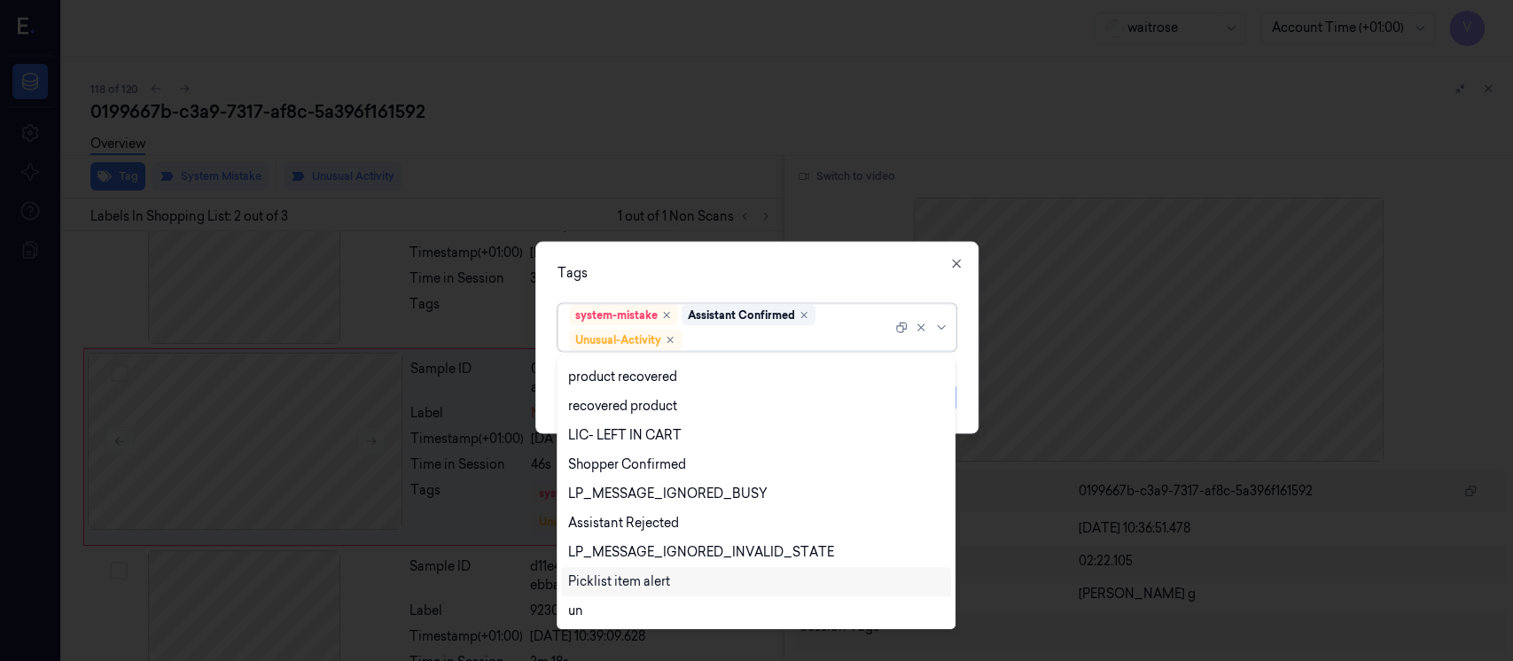
click at [603, 574] on div "Picklist item alert" at bounding box center [619, 582] width 102 height 19
click at [725, 257] on div "Tags option Picklist item alert, selected. 20 results available. Use Up and Dow…" at bounding box center [756, 338] width 443 height 192
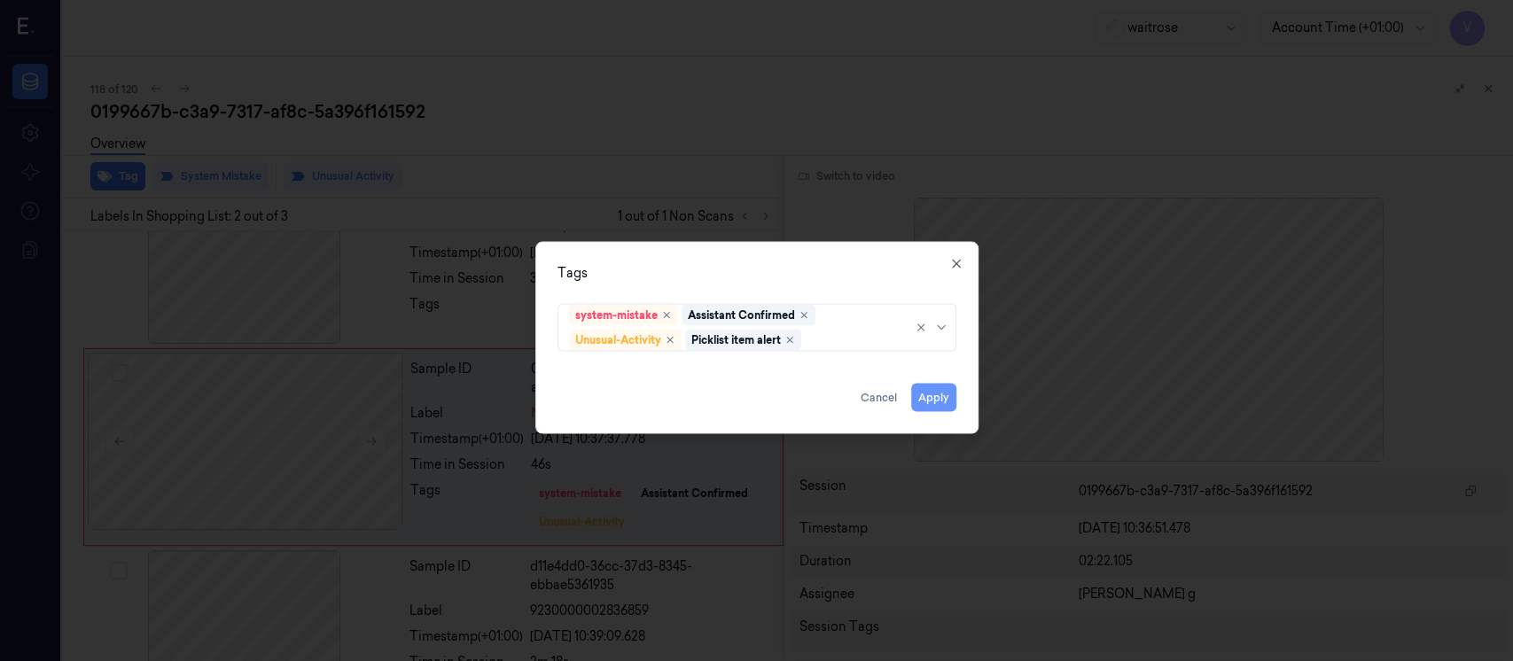
click at [934, 395] on button "Apply" at bounding box center [933, 398] width 45 height 28
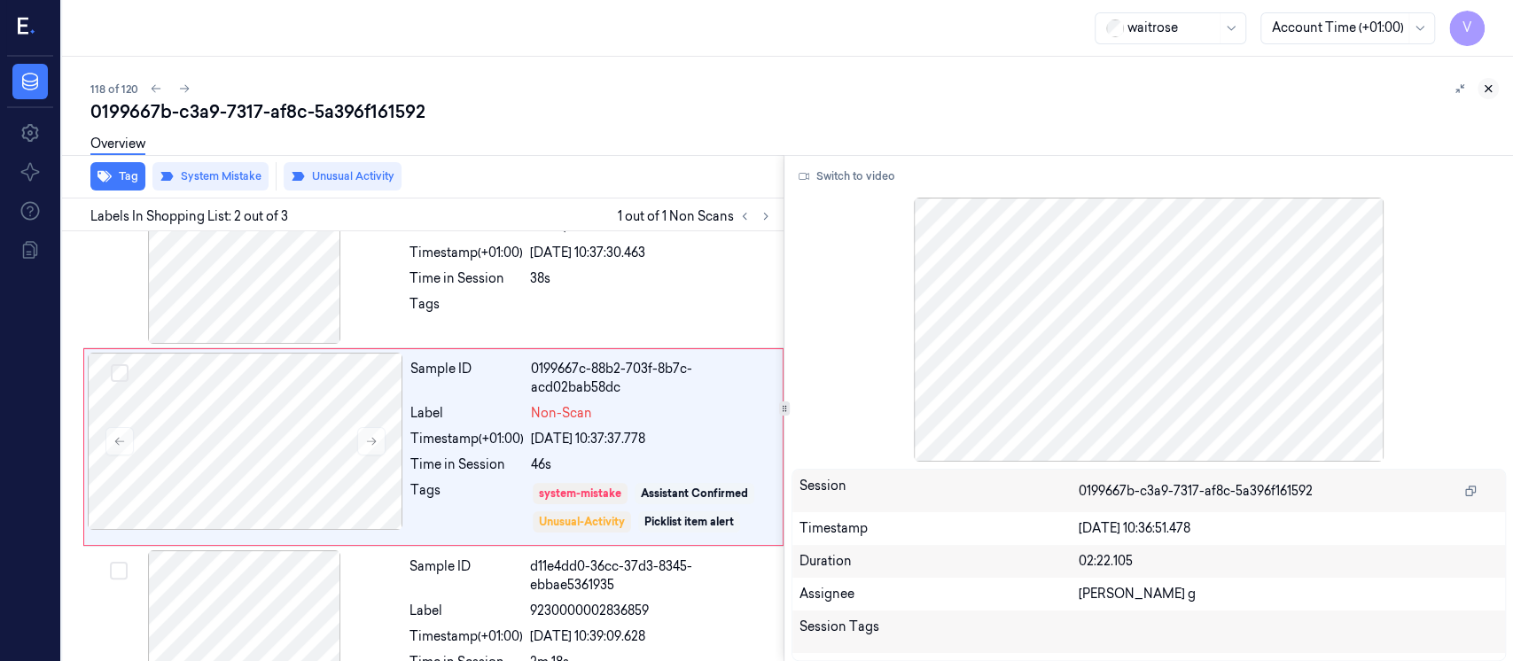
click at [1493, 86] on icon at bounding box center [1488, 88] width 12 height 12
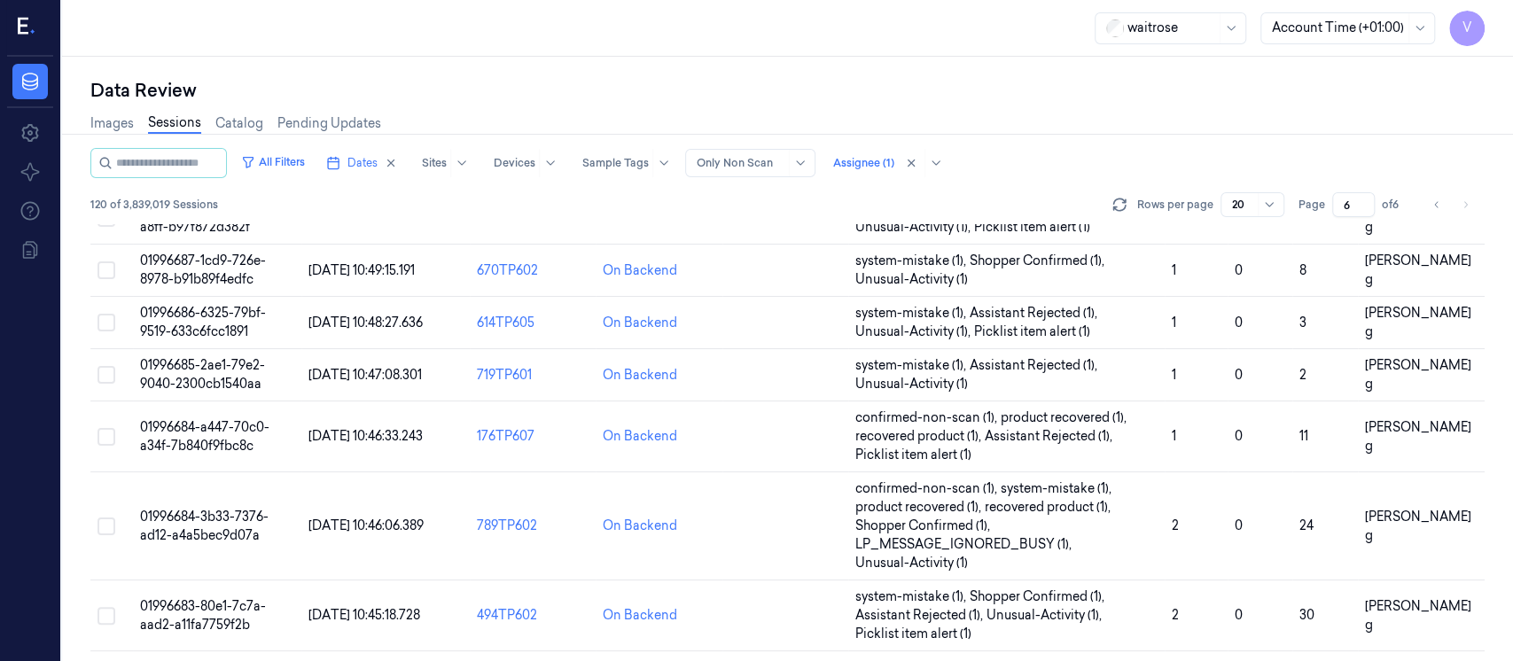
scroll to position [752, 0]
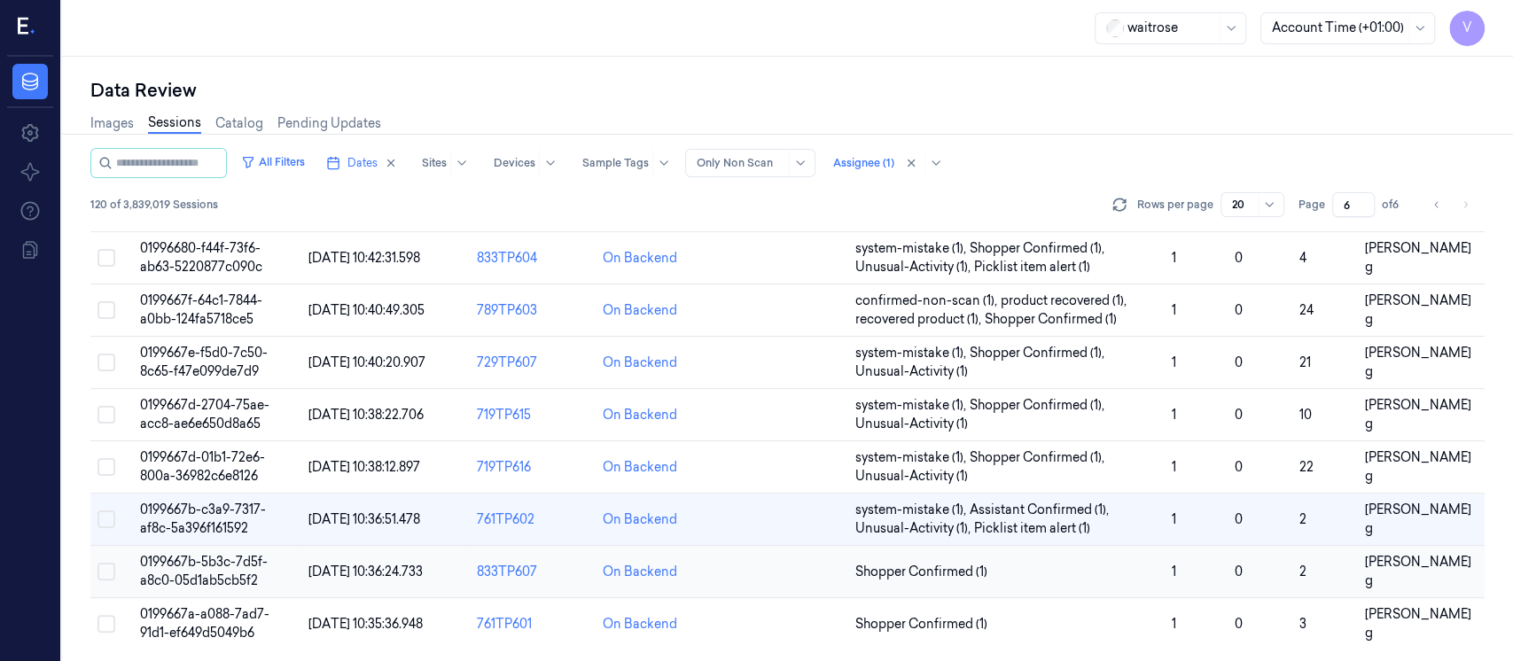
click at [771, 565] on td at bounding box center [786, 572] width 126 height 52
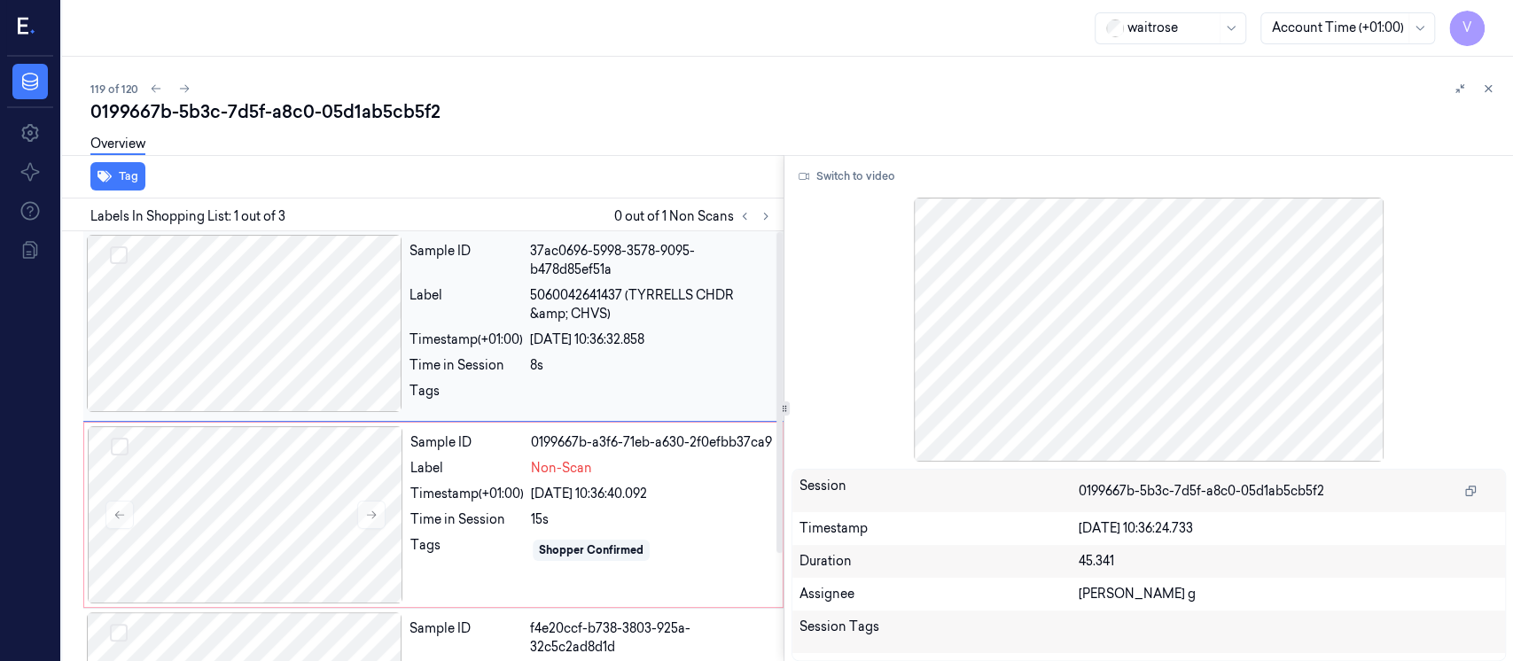
click at [262, 309] on div at bounding box center [245, 323] width 316 height 177
click at [313, 496] on div at bounding box center [246, 514] width 316 height 177
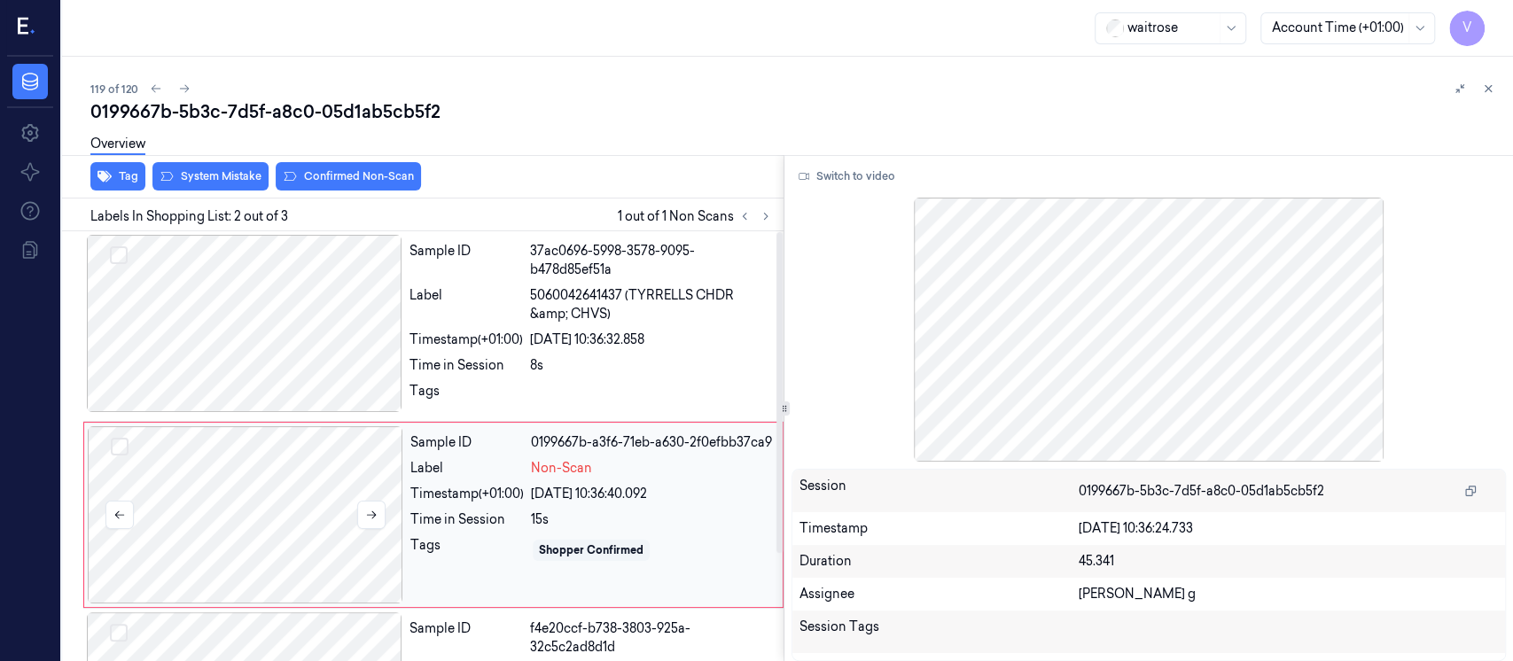
scroll to position [68, 0]
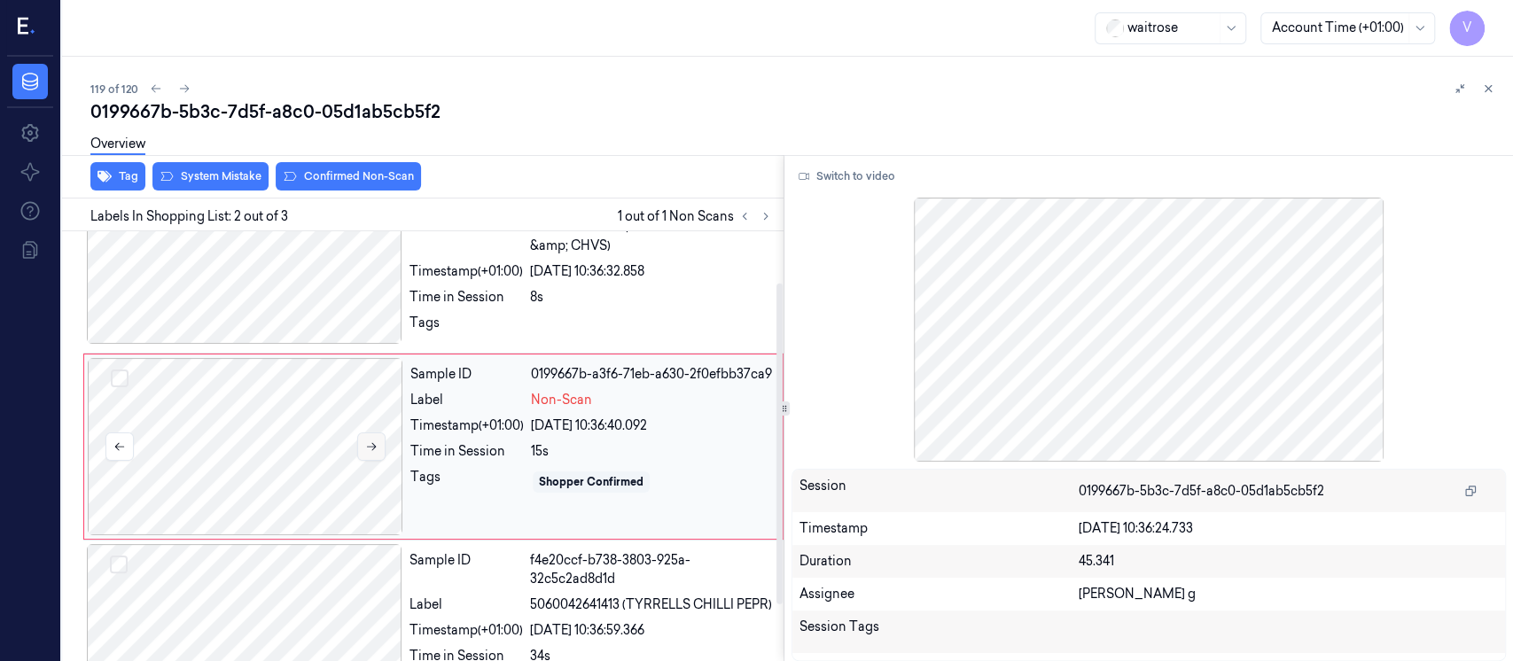
click at [375, 448] on icon at bounding box center [371, 447] width 12 height 12
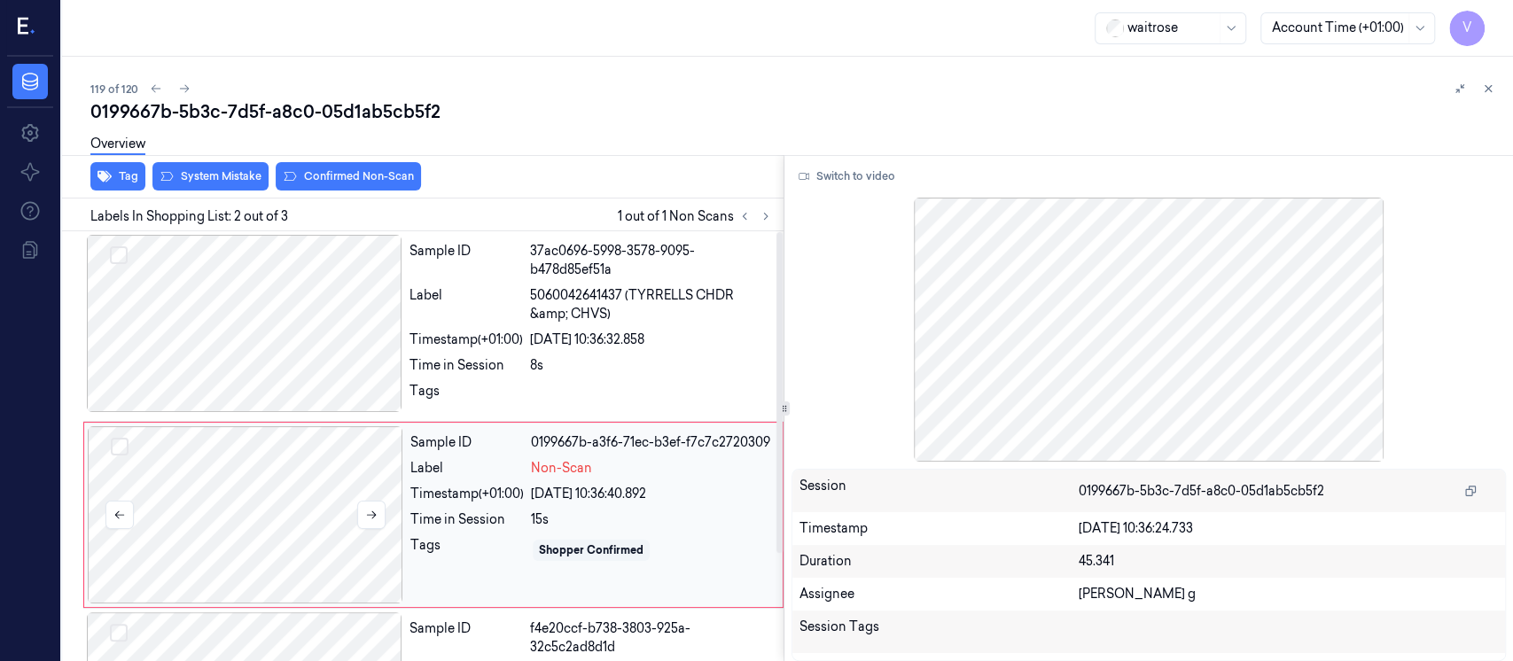
click at [235, 524] on div at bounding box center [246, 514] width 316 height 177
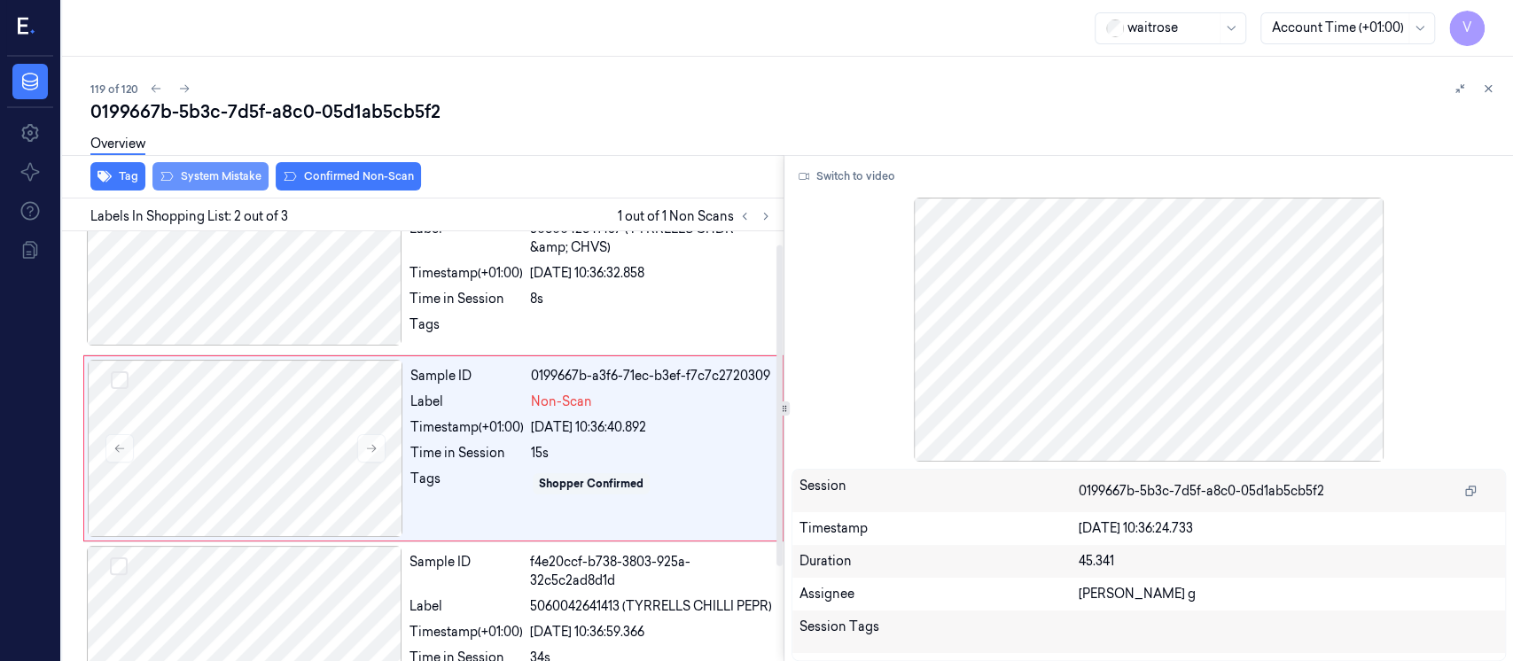
scroll to position [68, 0]
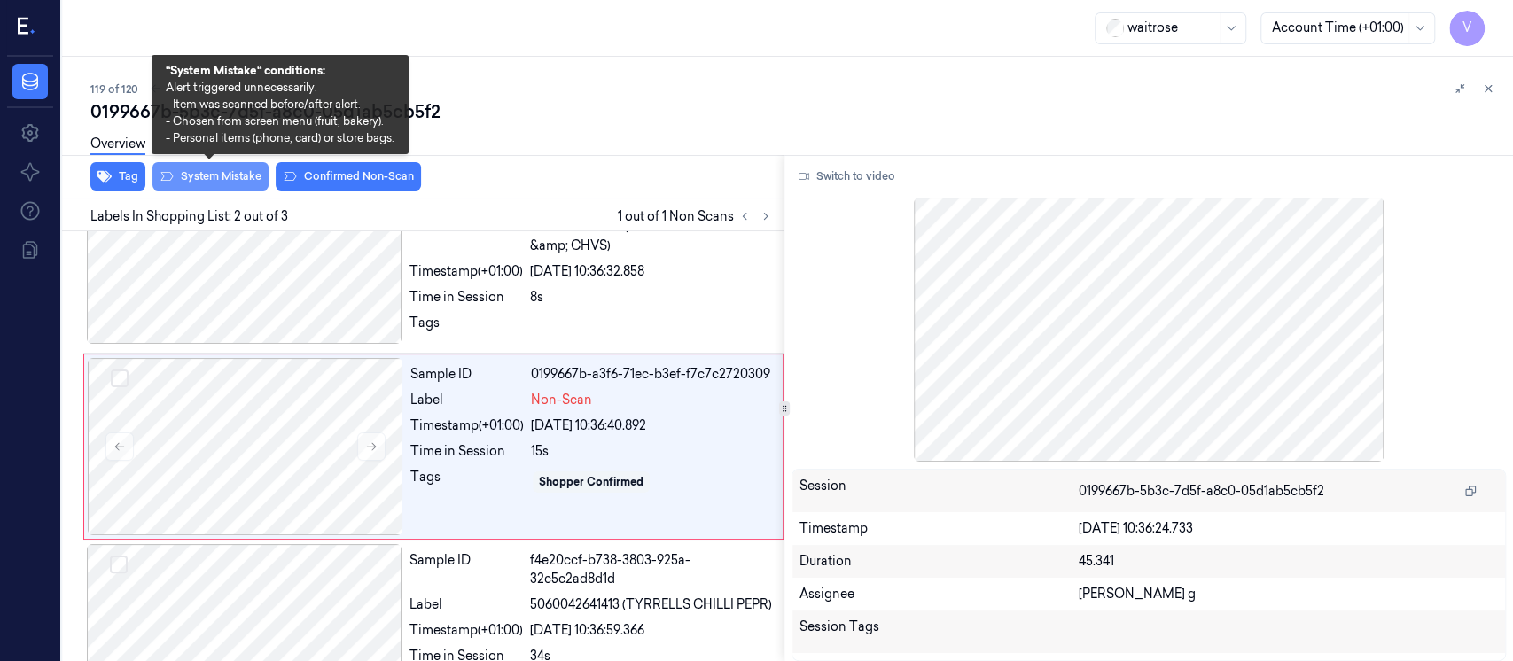
click at [210, 176] on button "System Mistake" at bounding box center [210, 176] width 116 height 28
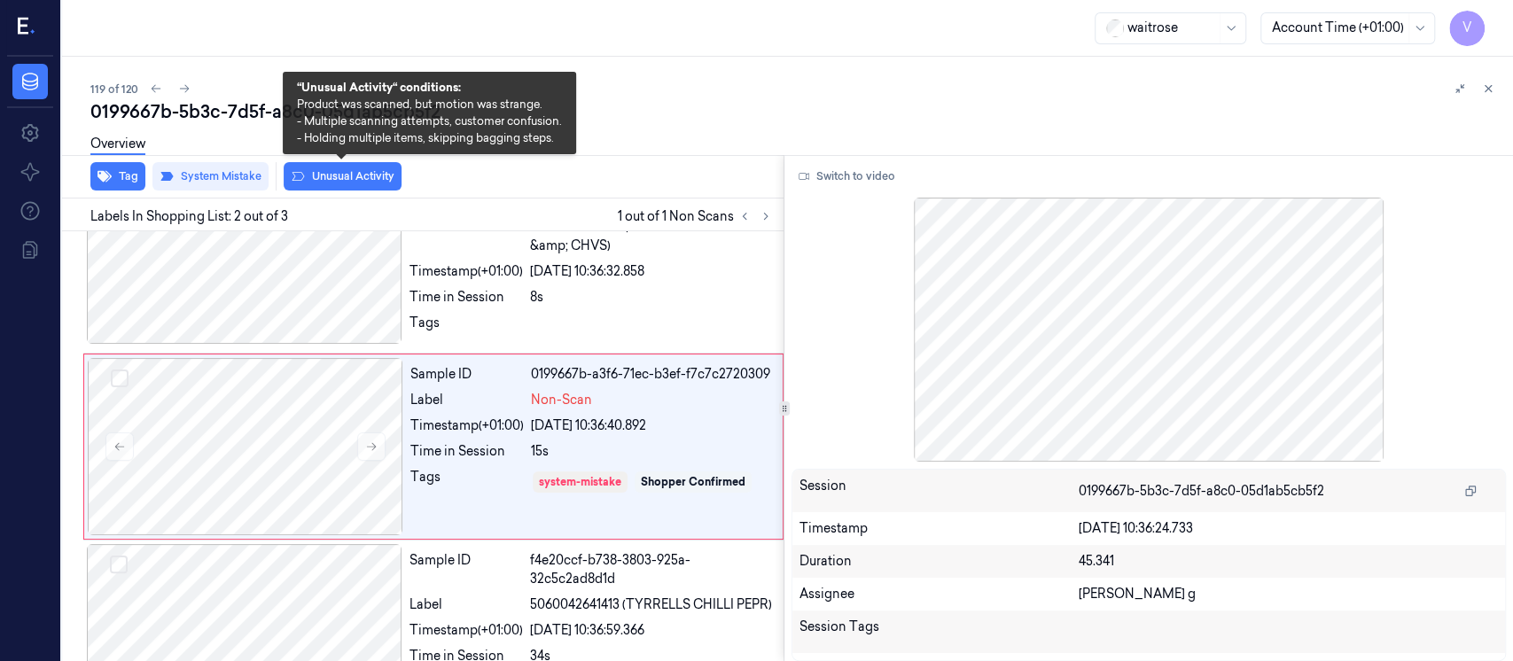
click at [337, 172] on button "Unusual Activity" at bounding box center [343, 176] width 118 height 28
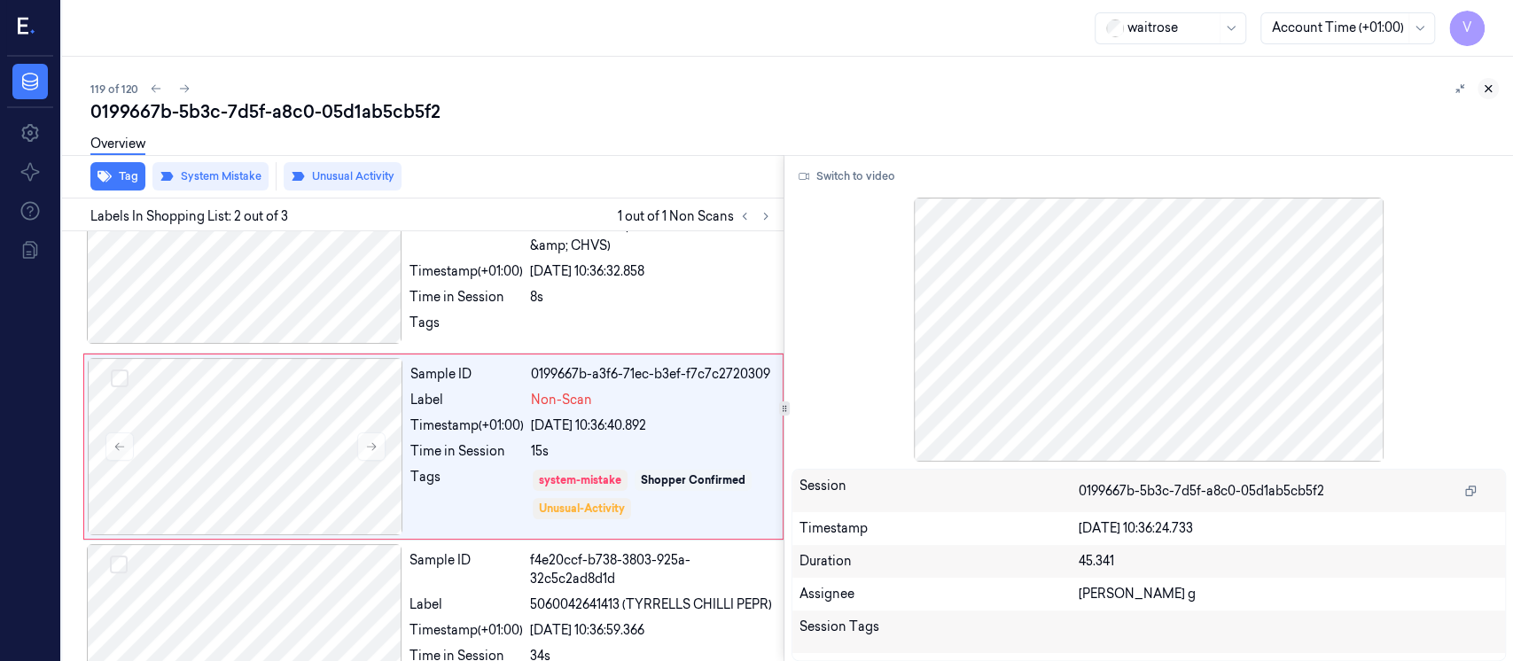
click at [1489, 88] on icon at bounding box center [1488, 88] width 12 height 12
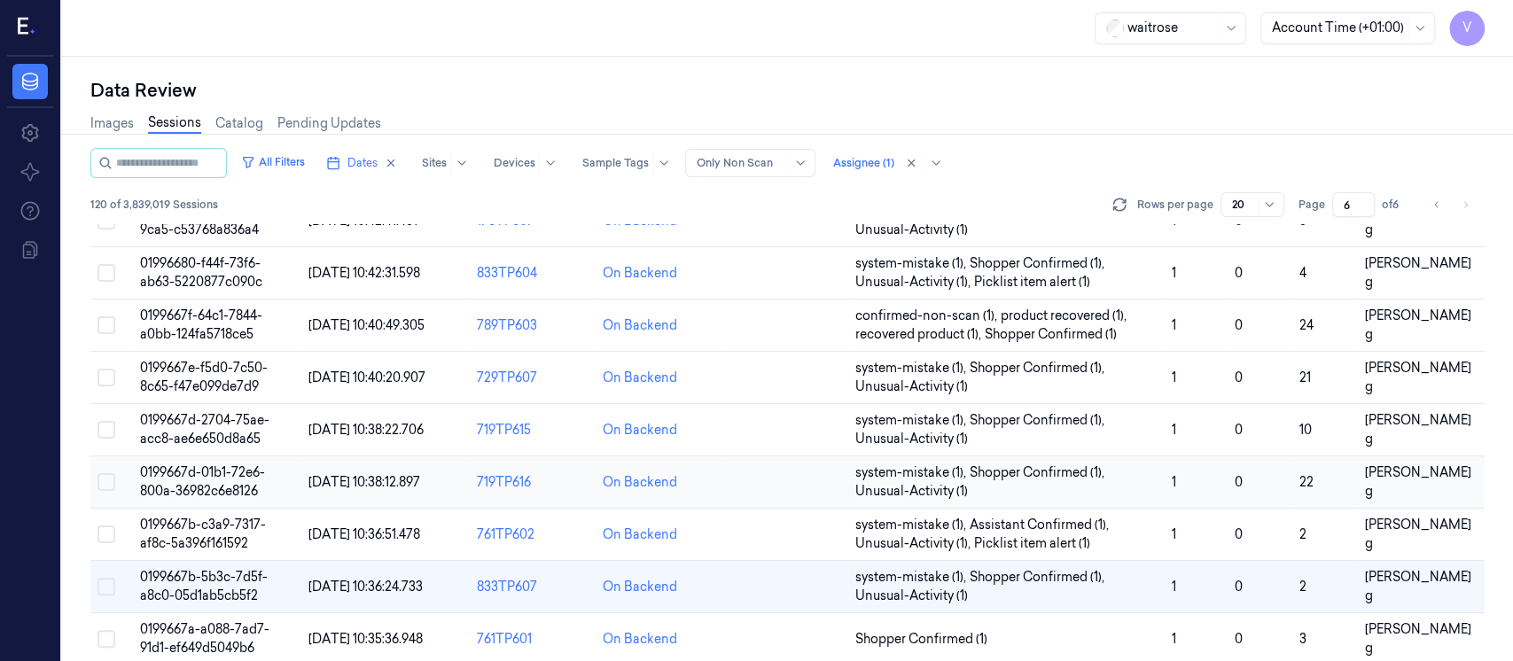
scroll to position [752, 0]
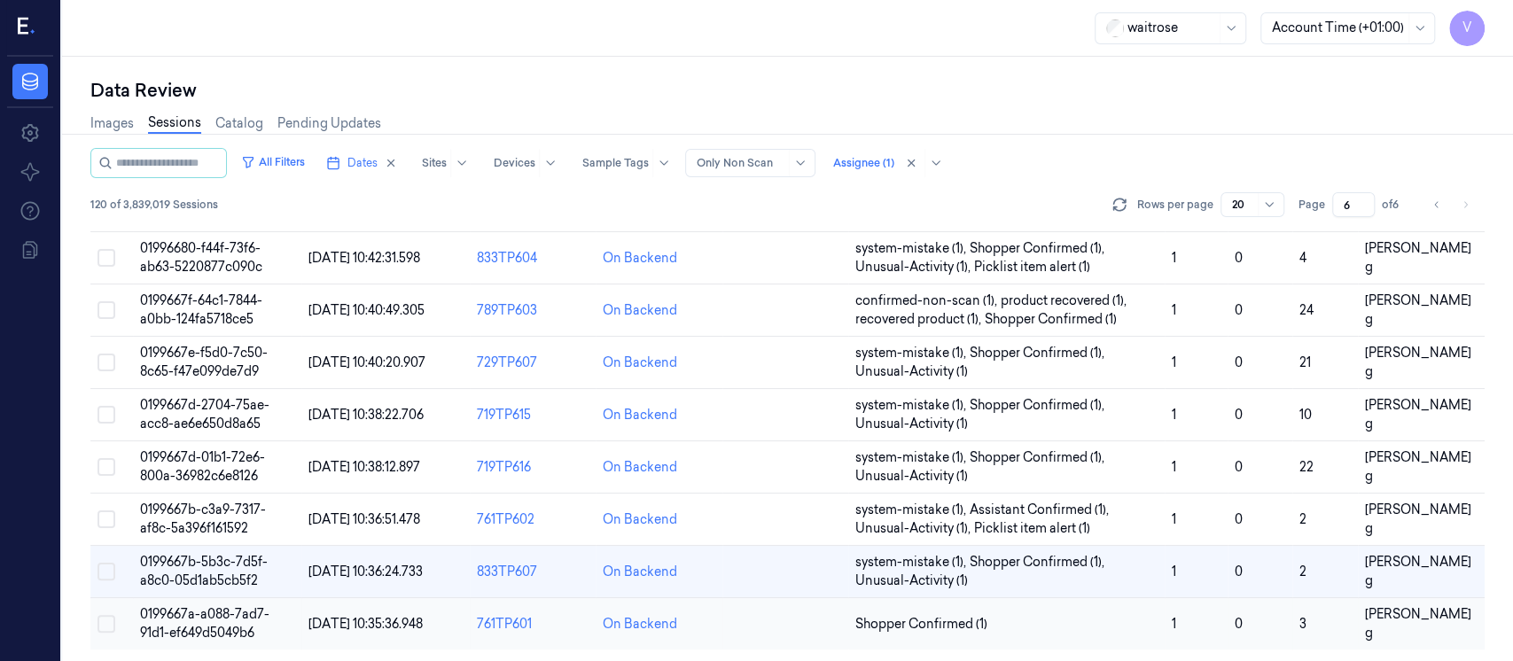
click at [801, 611] on td at bounding box center [786, 624] width 126 height 52
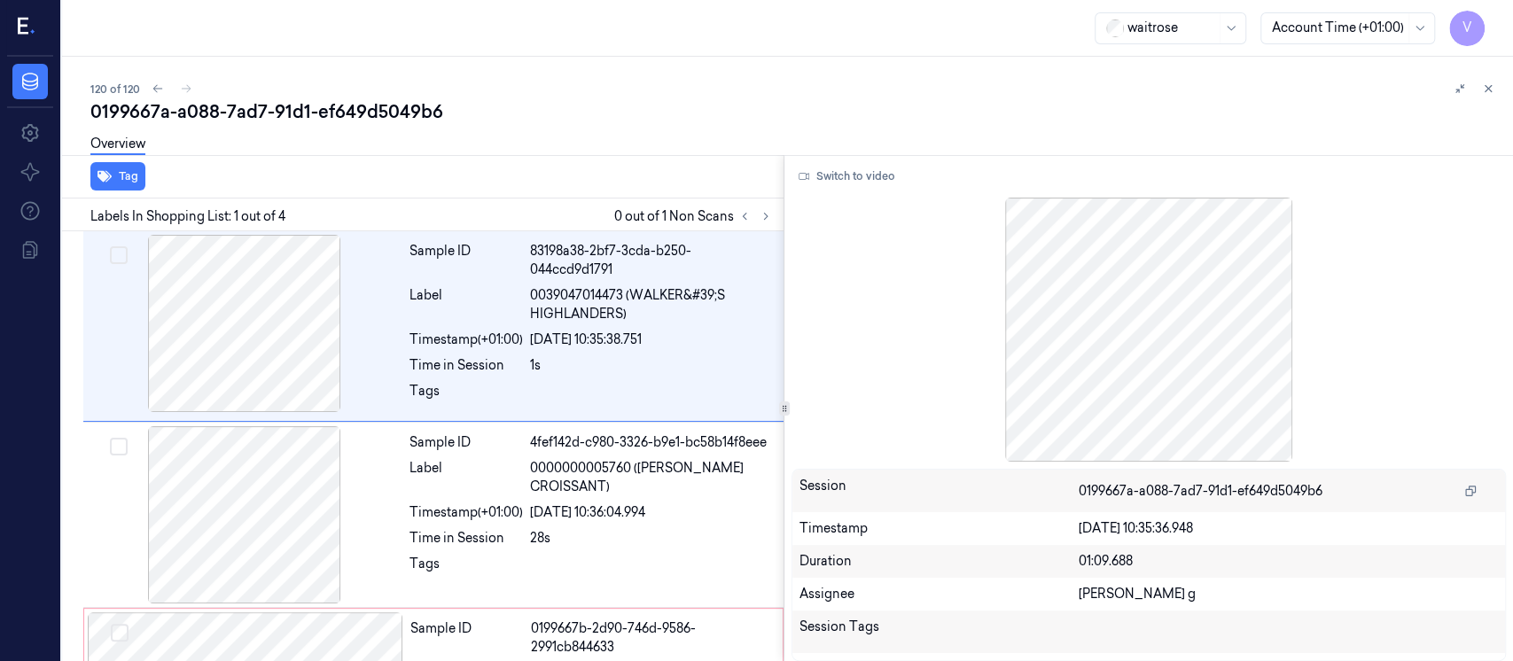
click at [778, 214] on div "Labels In Shopping List: 1 out of 4 0 out of 1 Non Scans" at bounding box center [419, 215] width 729 height 33
click at [769, 222] on icon at bounding box center [766, 216] width 12 height 12
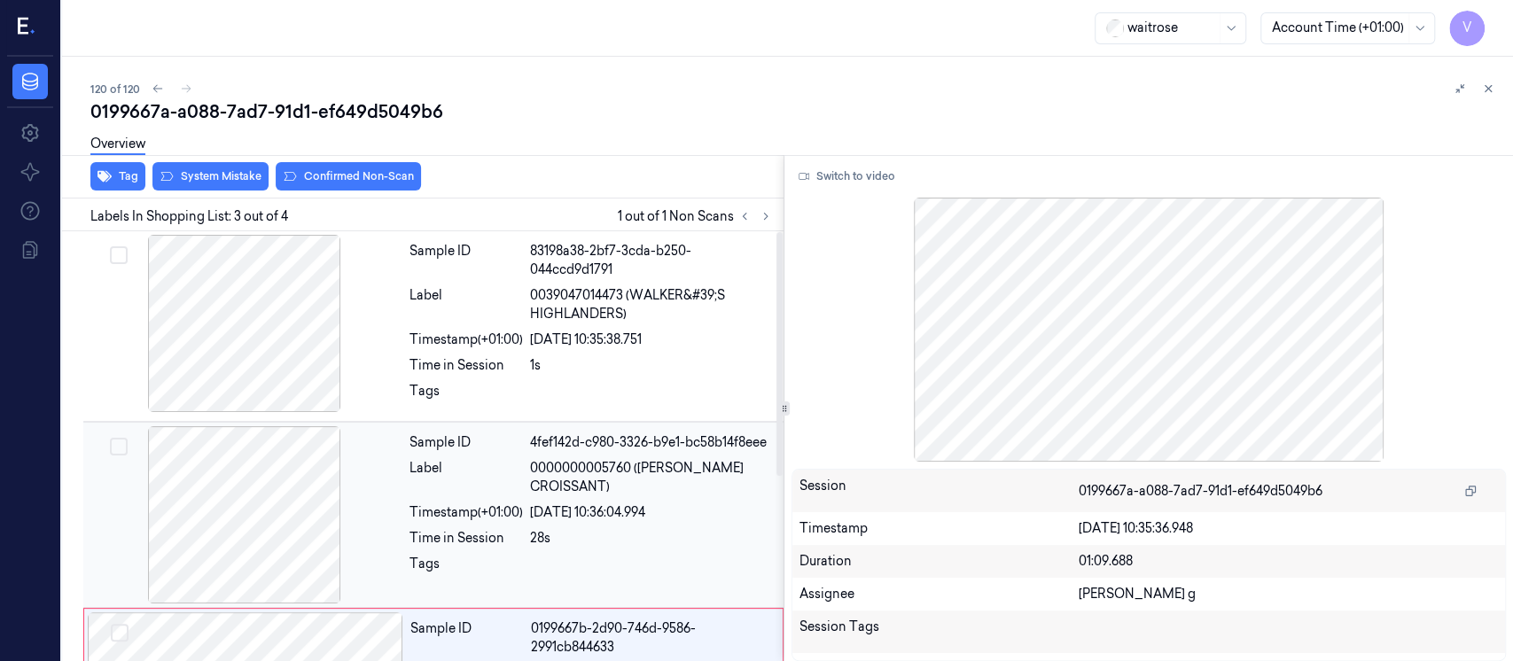
click at [286, 526] on div at bounding box center [245, 514] width 316 height 177
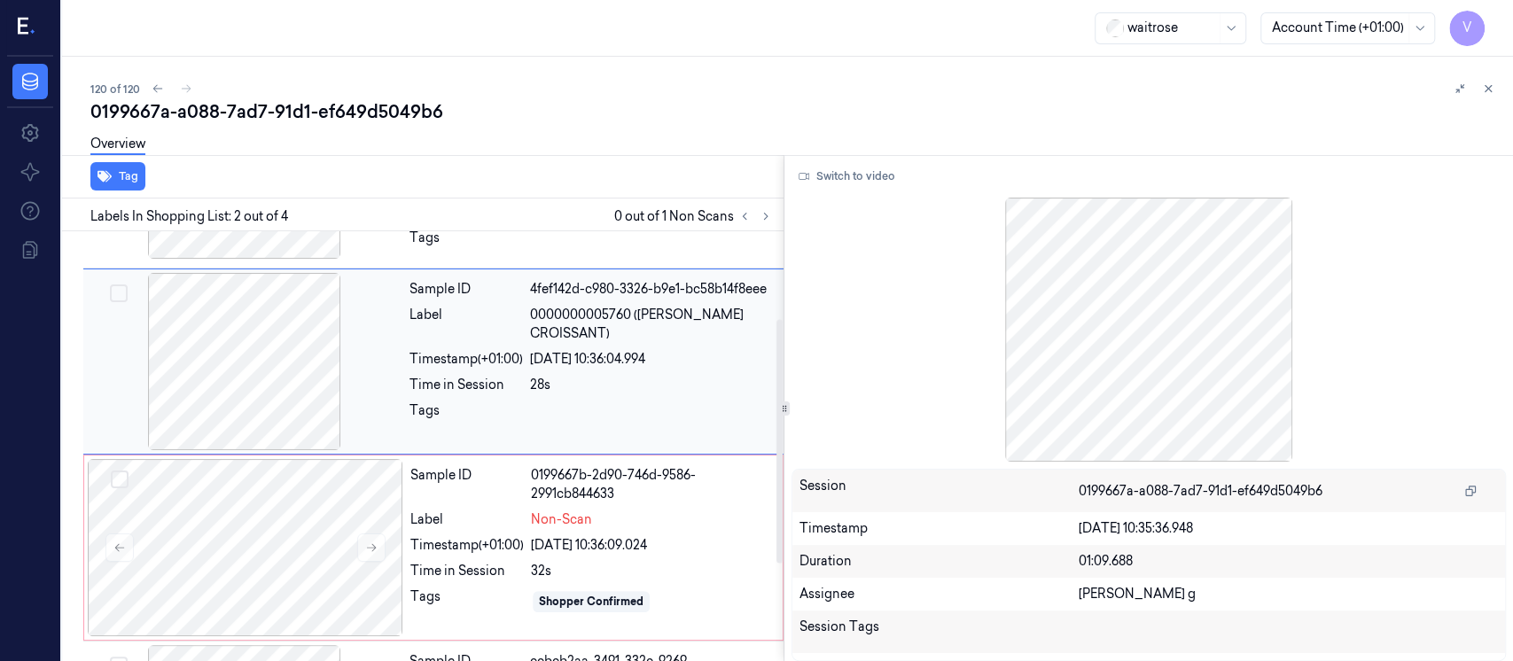
scroll to position [186, 0]
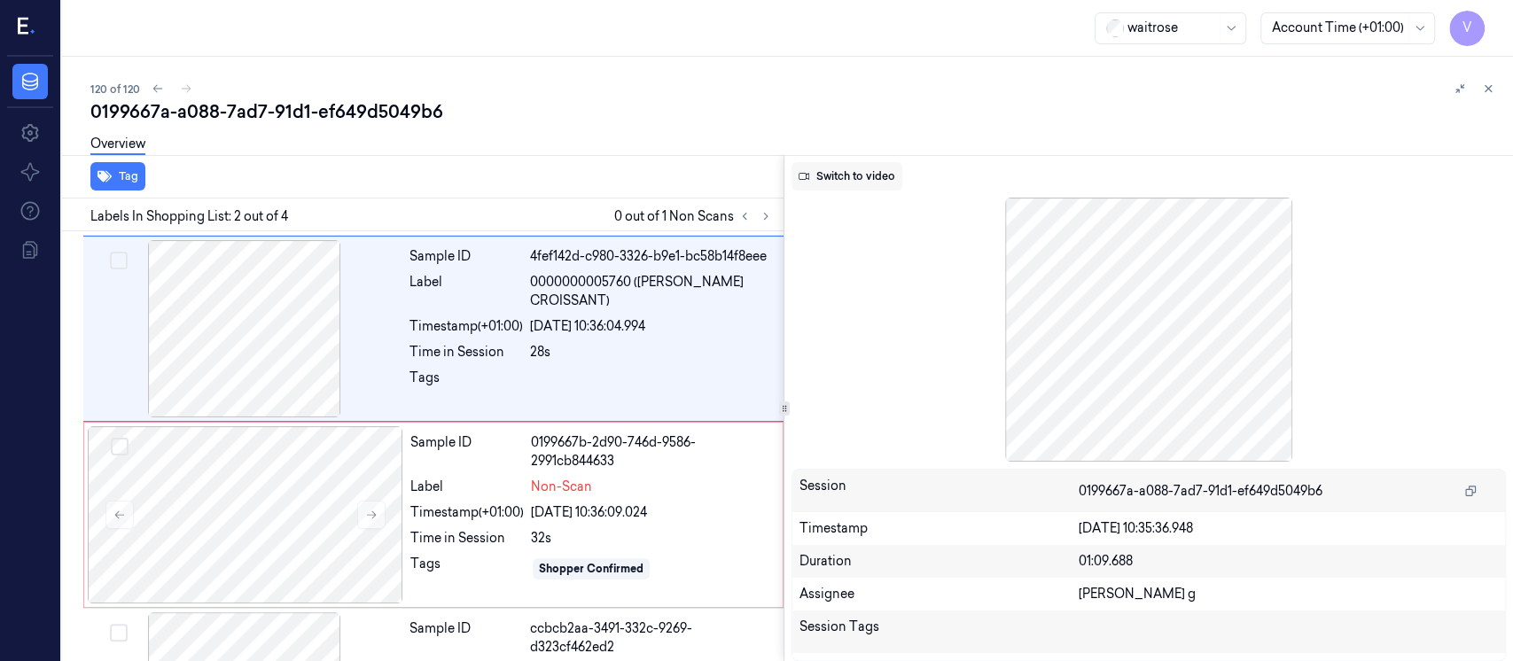
click at [850, 182] on button "Switch to video" at bounding box center [847, 176] width 111 height 28
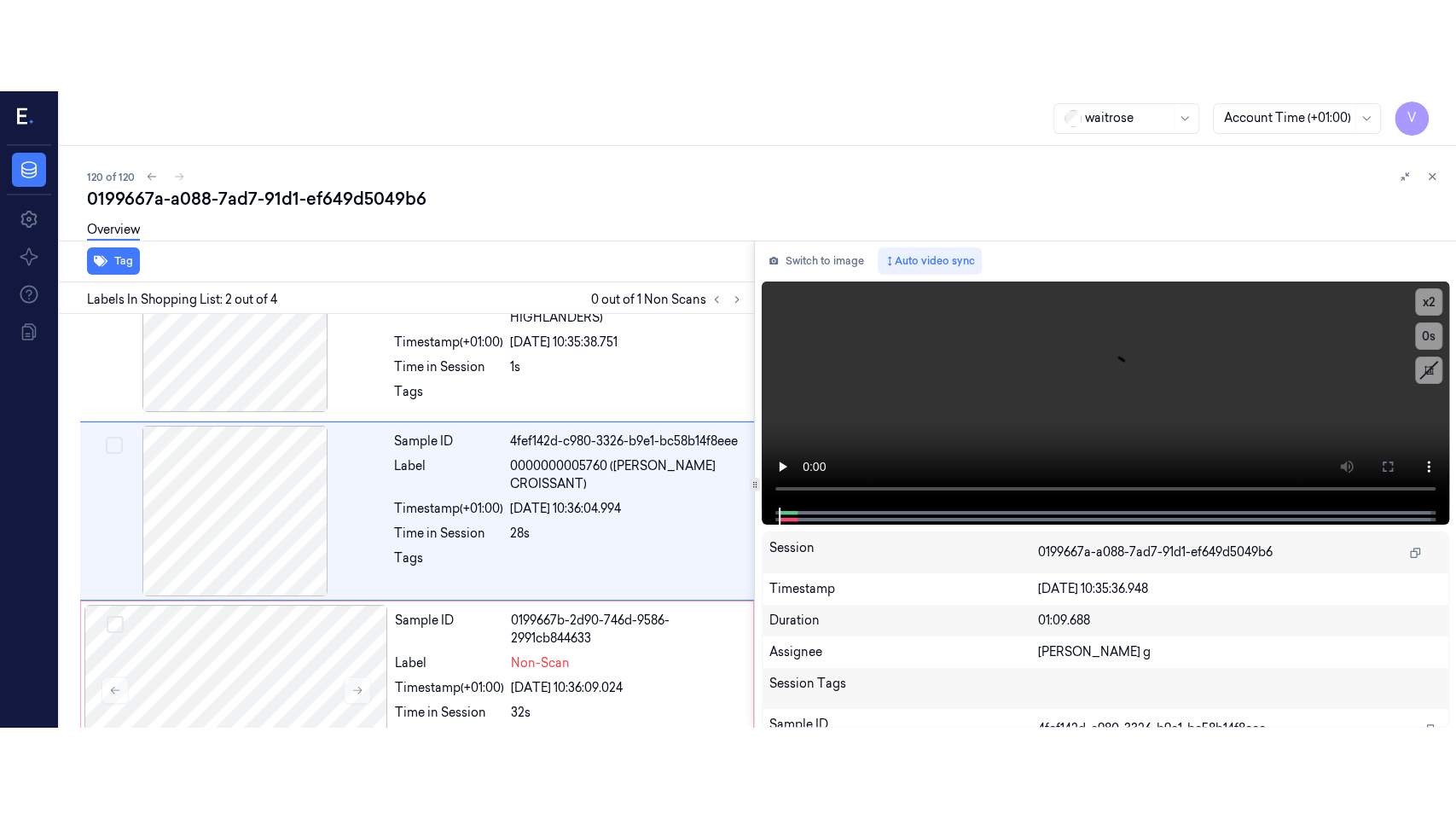
scroll to position [65, 0]
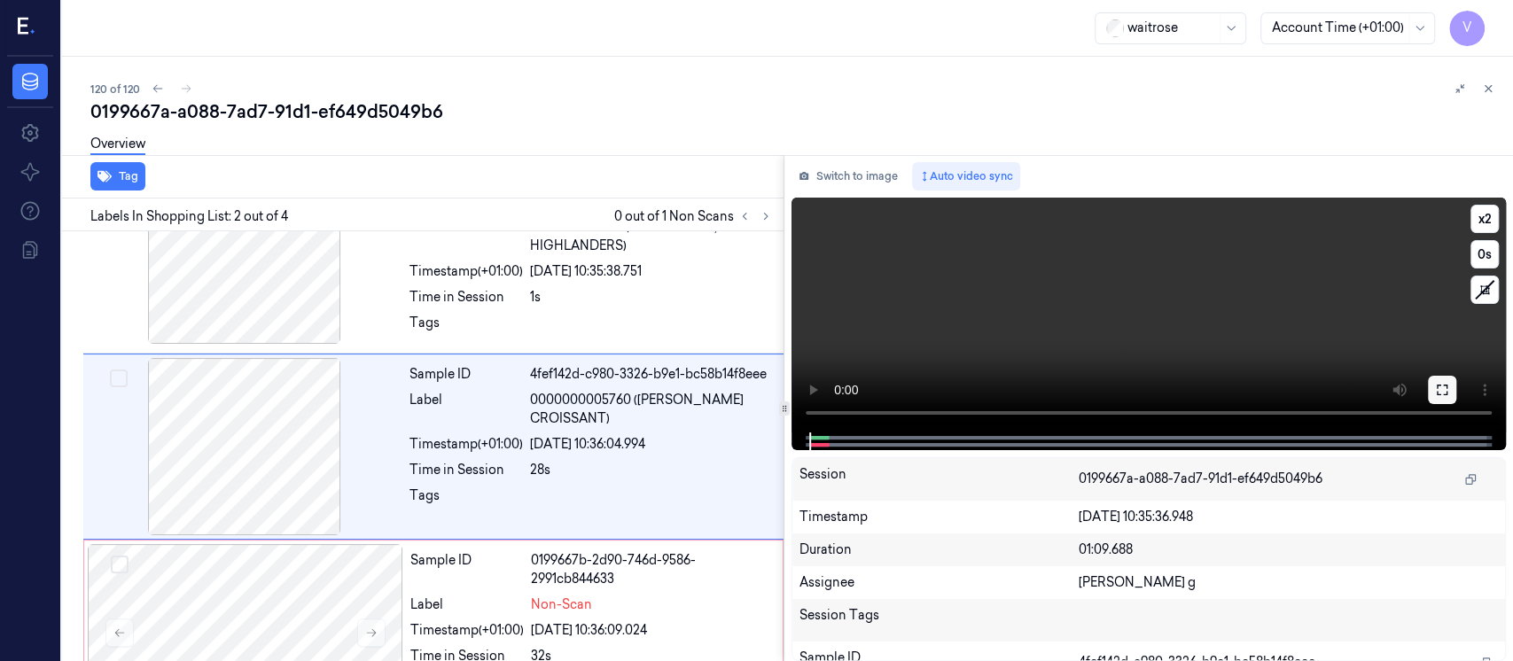
click at [1449, 390] on button at bounding box center [1442, 390] width 28 height 28
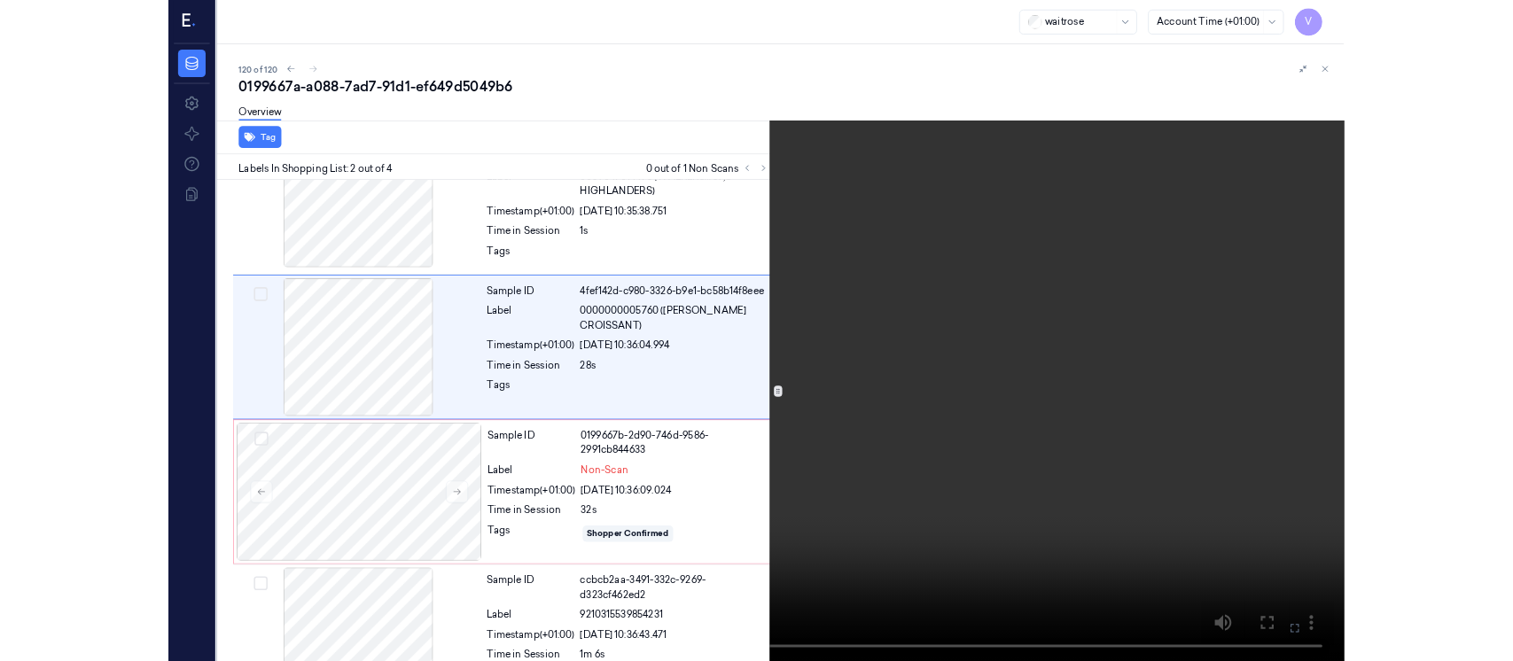
scroll to position [0, 0]
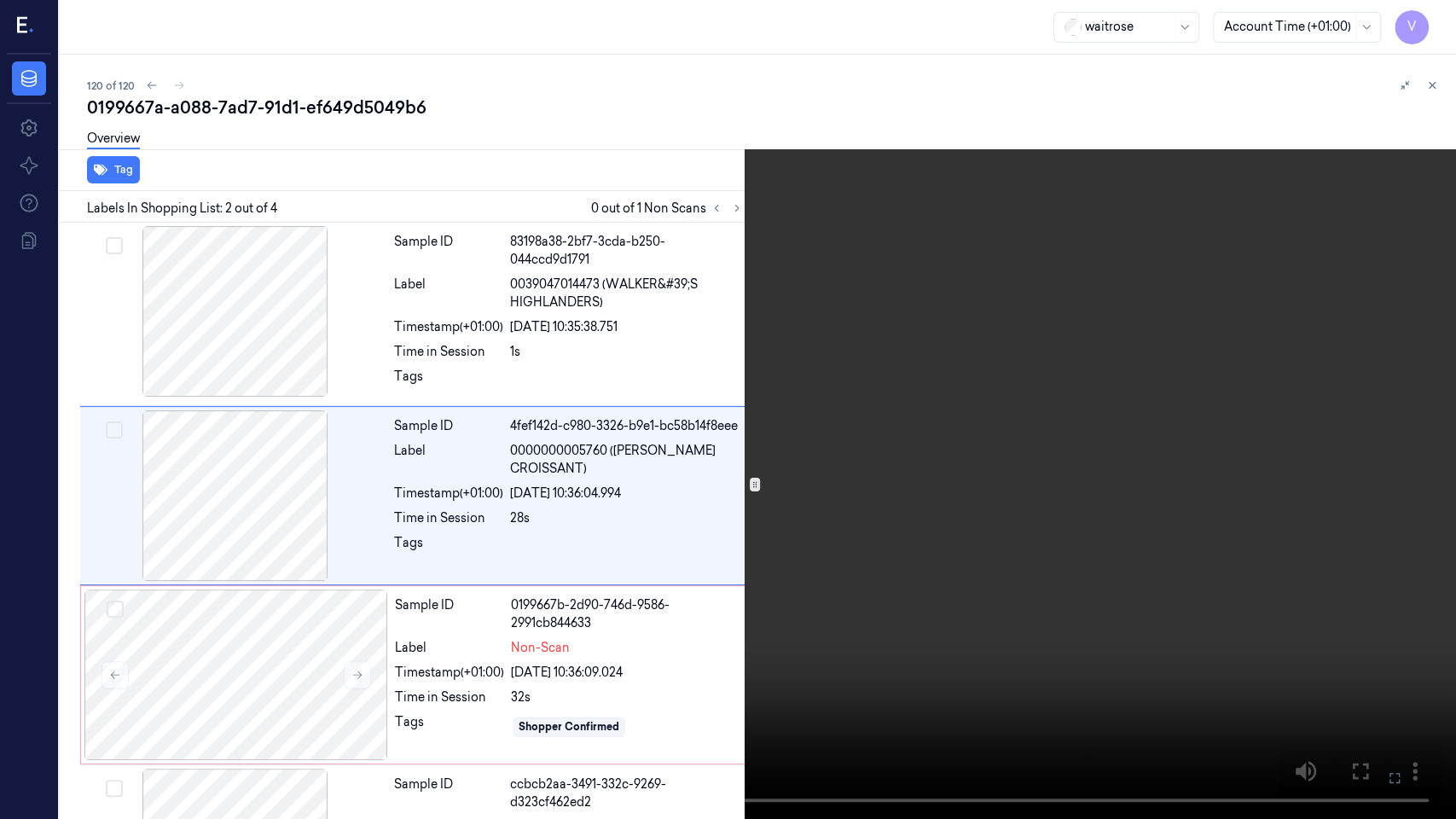
click at [0, 0] on button at bounding box center [0, 0] width 0 height 0
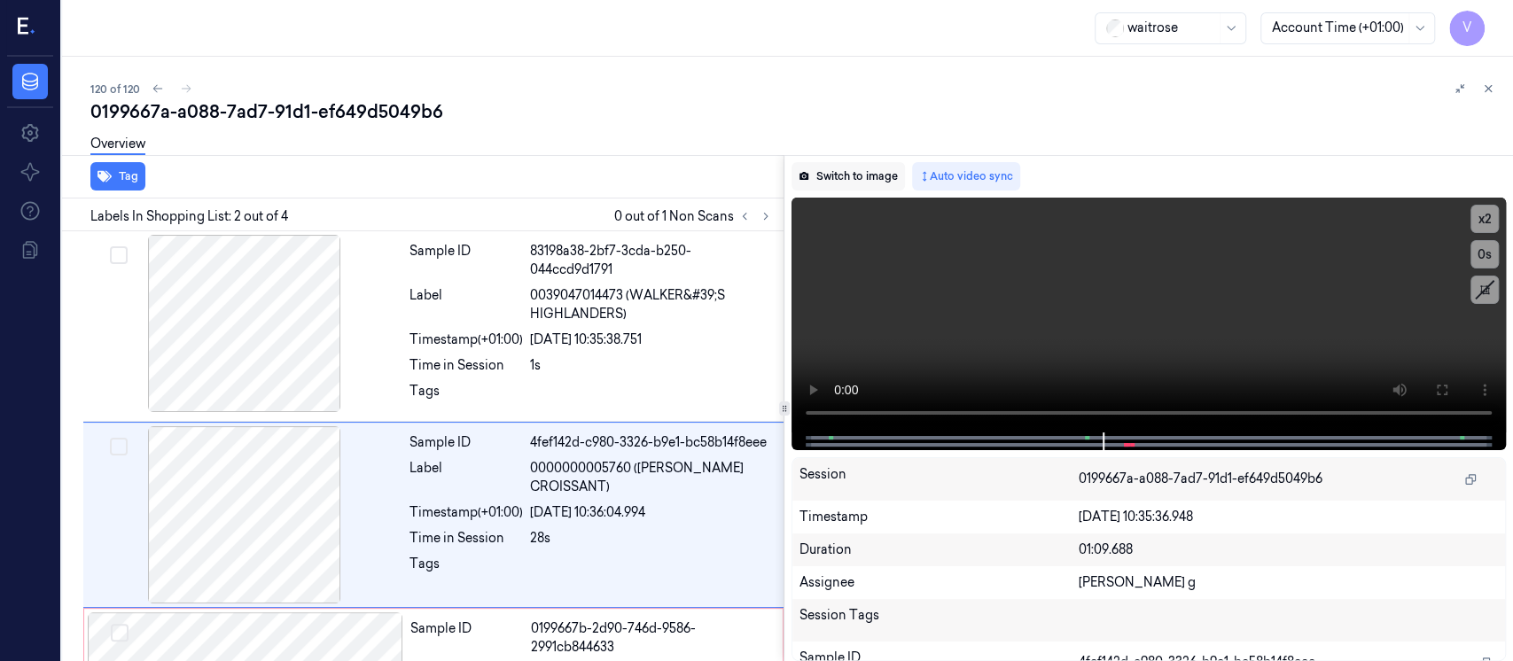
click at [834, 175] on button "Switch to image" at bounding box center [848, 176] width 113 height 28
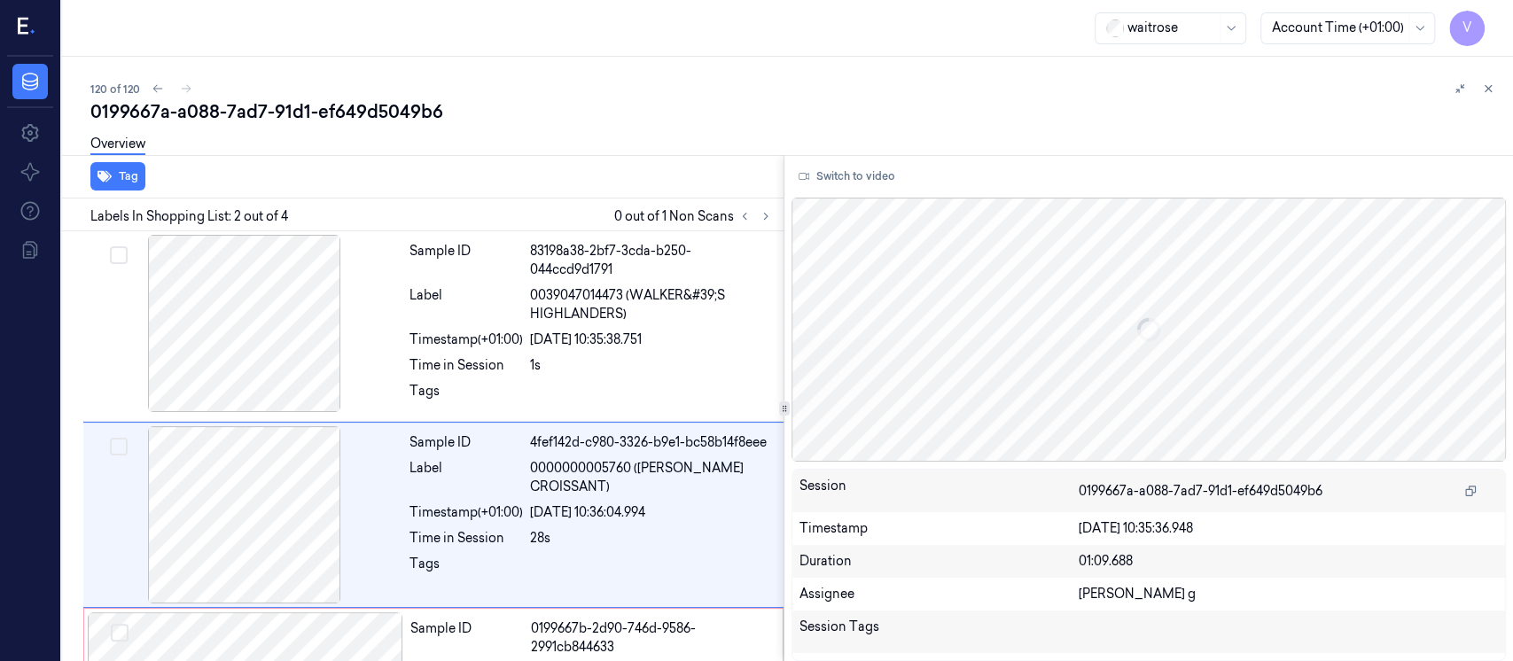
scroll to position [68, 0]
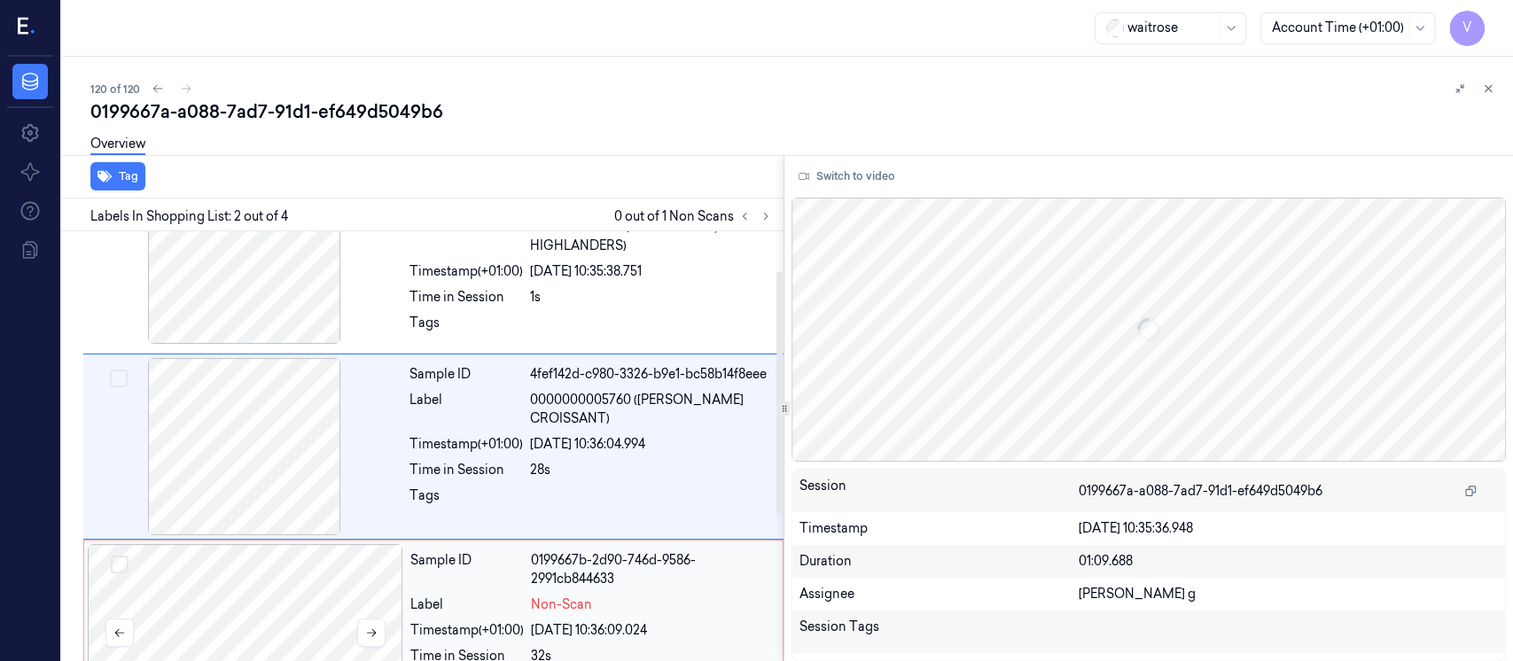
click at [275, 600] on div at bounding box center [246, 632] width 316 height 177
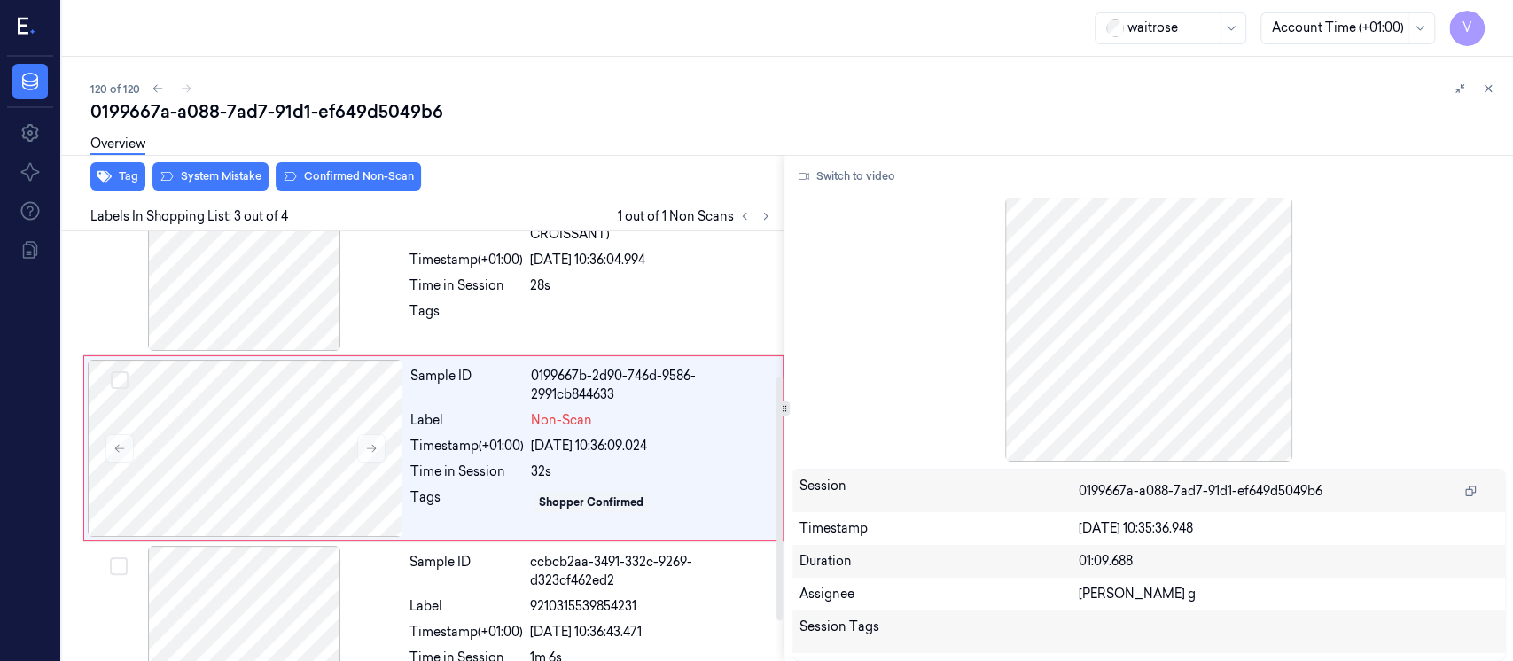
scroll to position [254, 0]
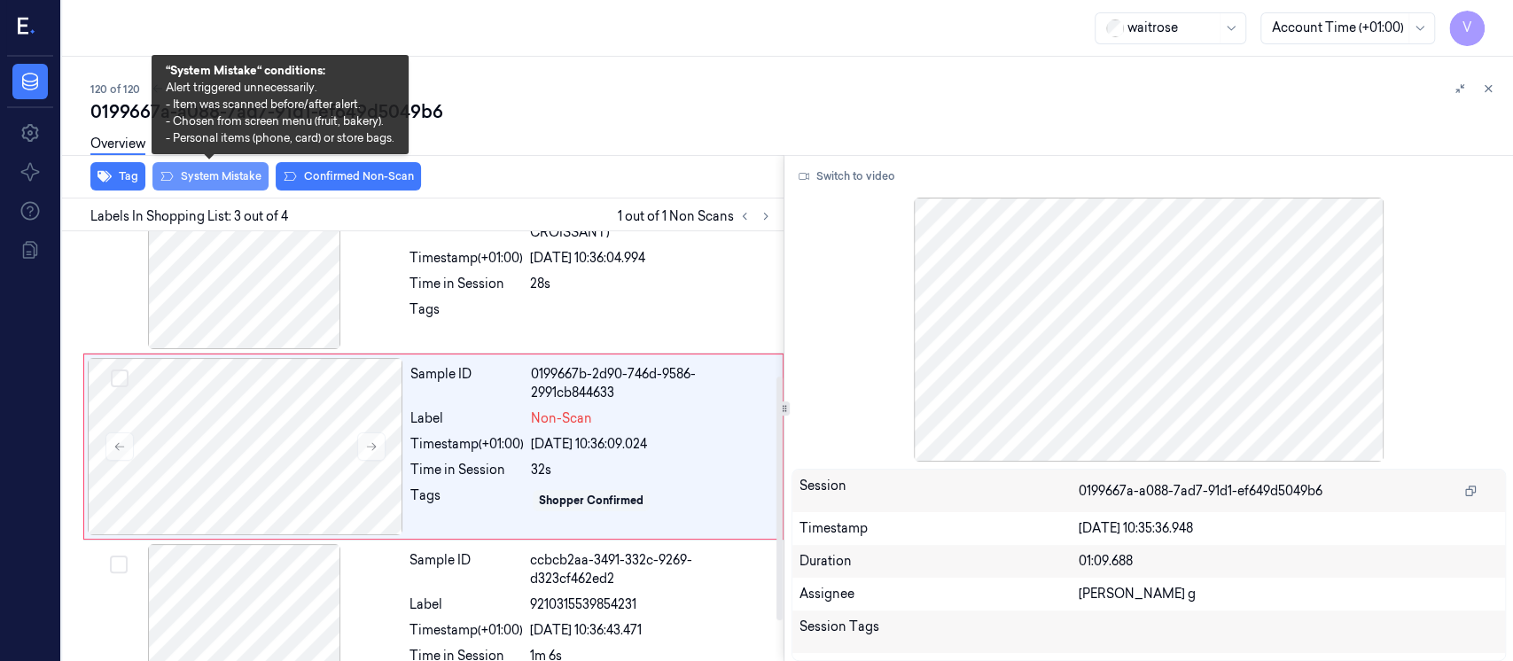
click at [186, 184] on button "System Mistake" at bounding box center [210, 176] width 116 height 28
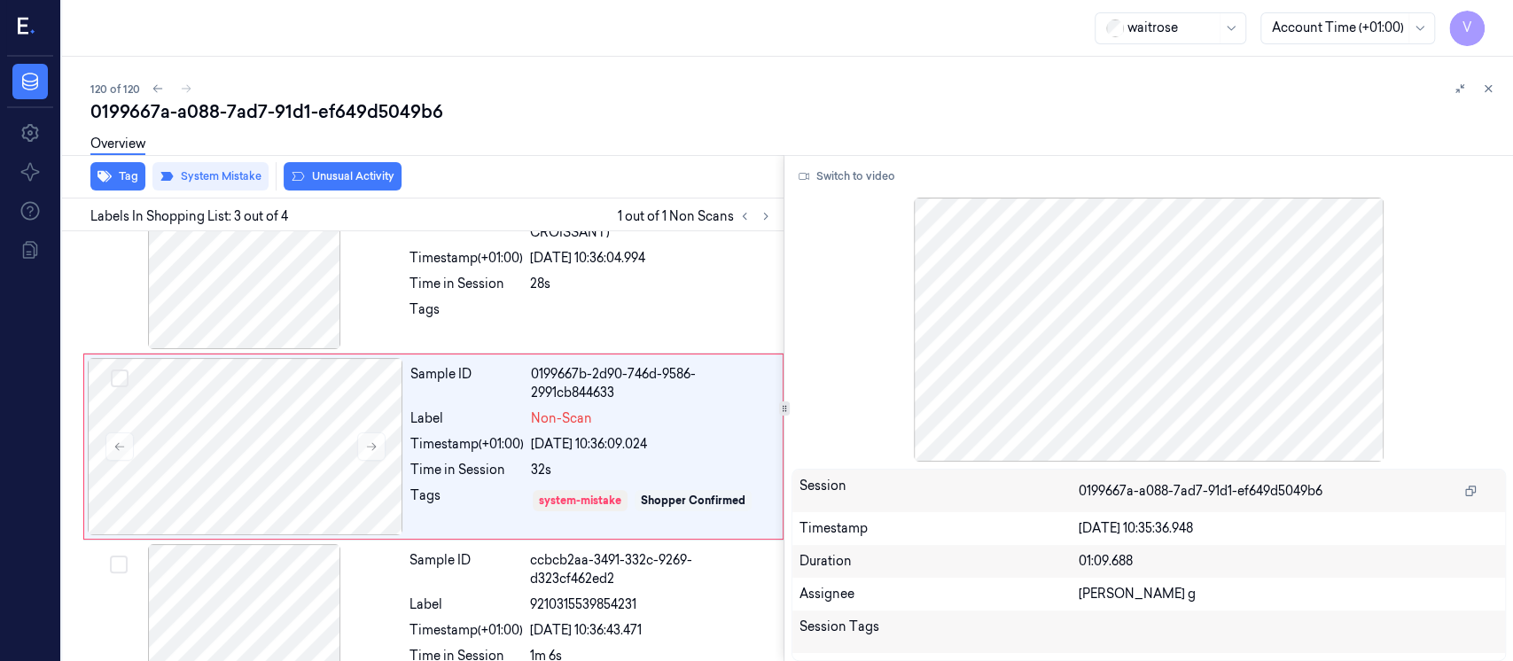
click at [326, 173] on button "Unusual Activity" at bounding box center [343, 176] width 118 height 28
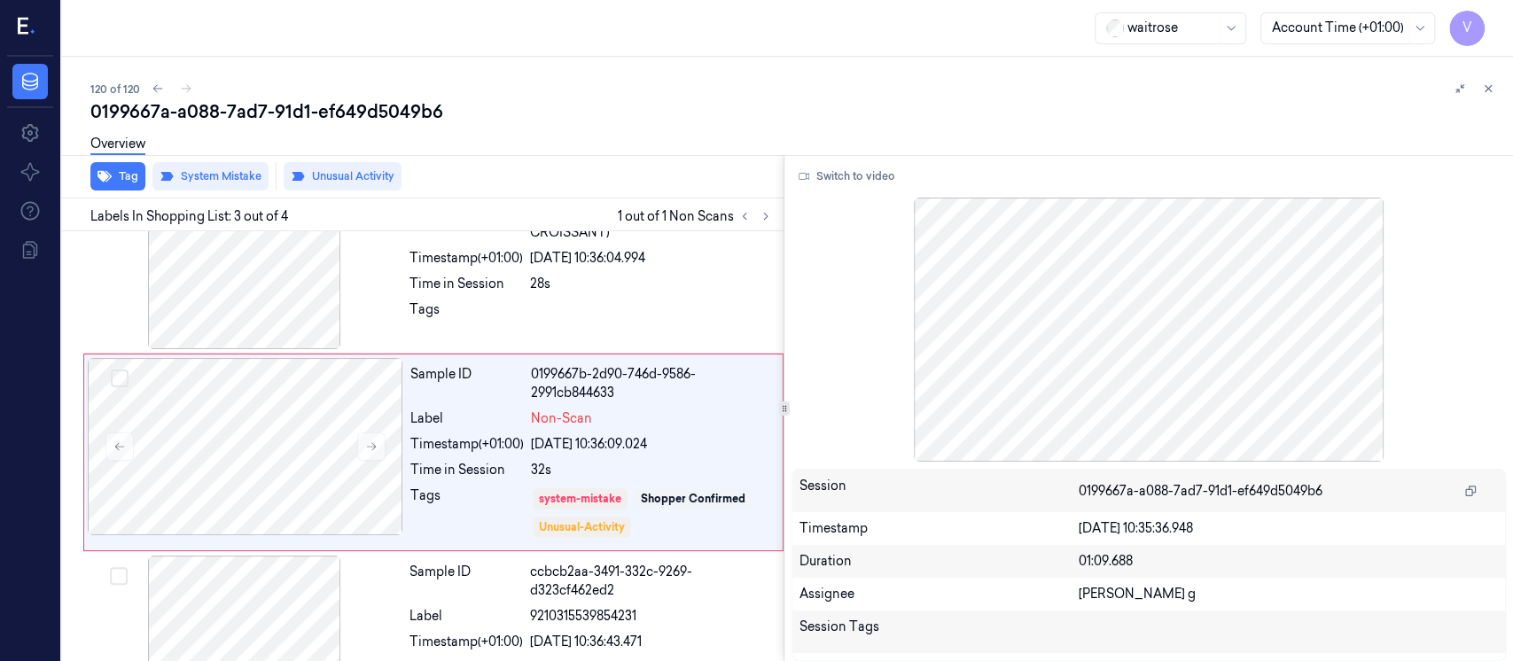
scroll to position [260, 0]
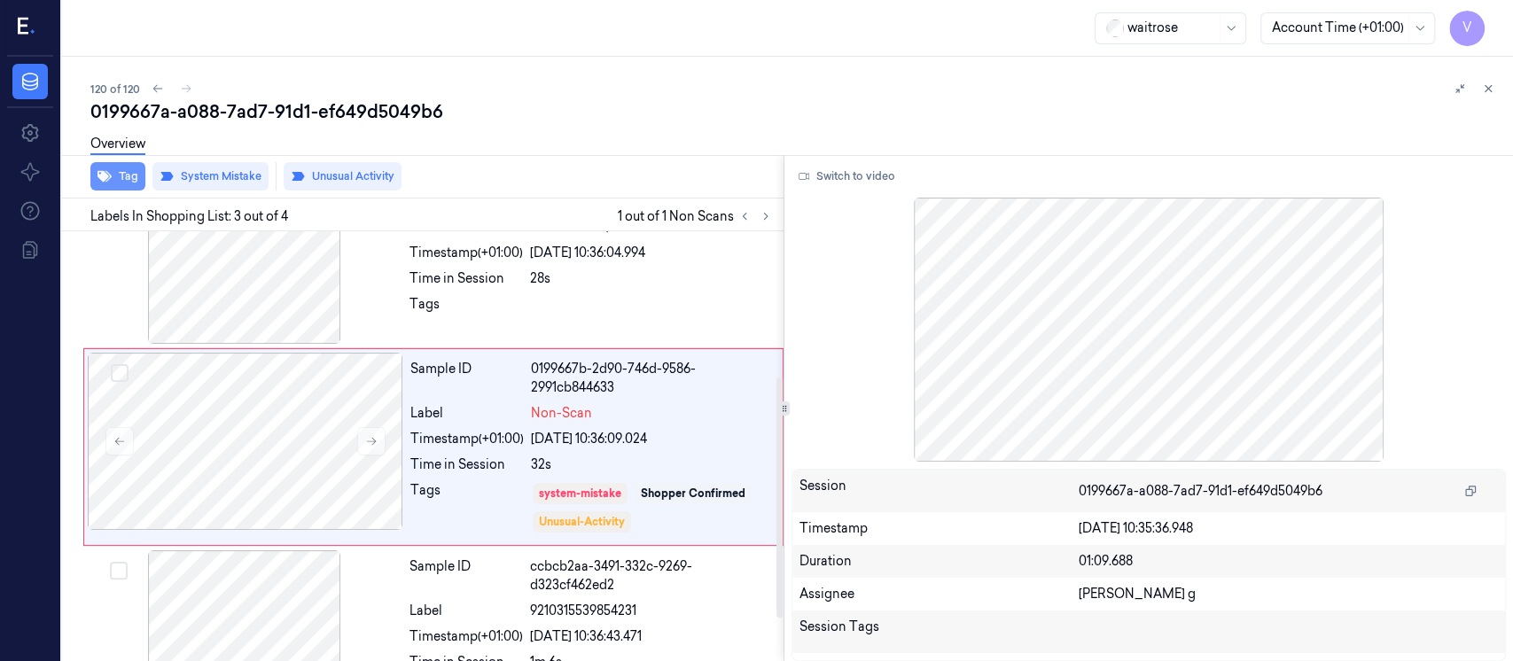
click at [103, 176] on icon "button" at bounding box center [105, 177] width 14 height 12
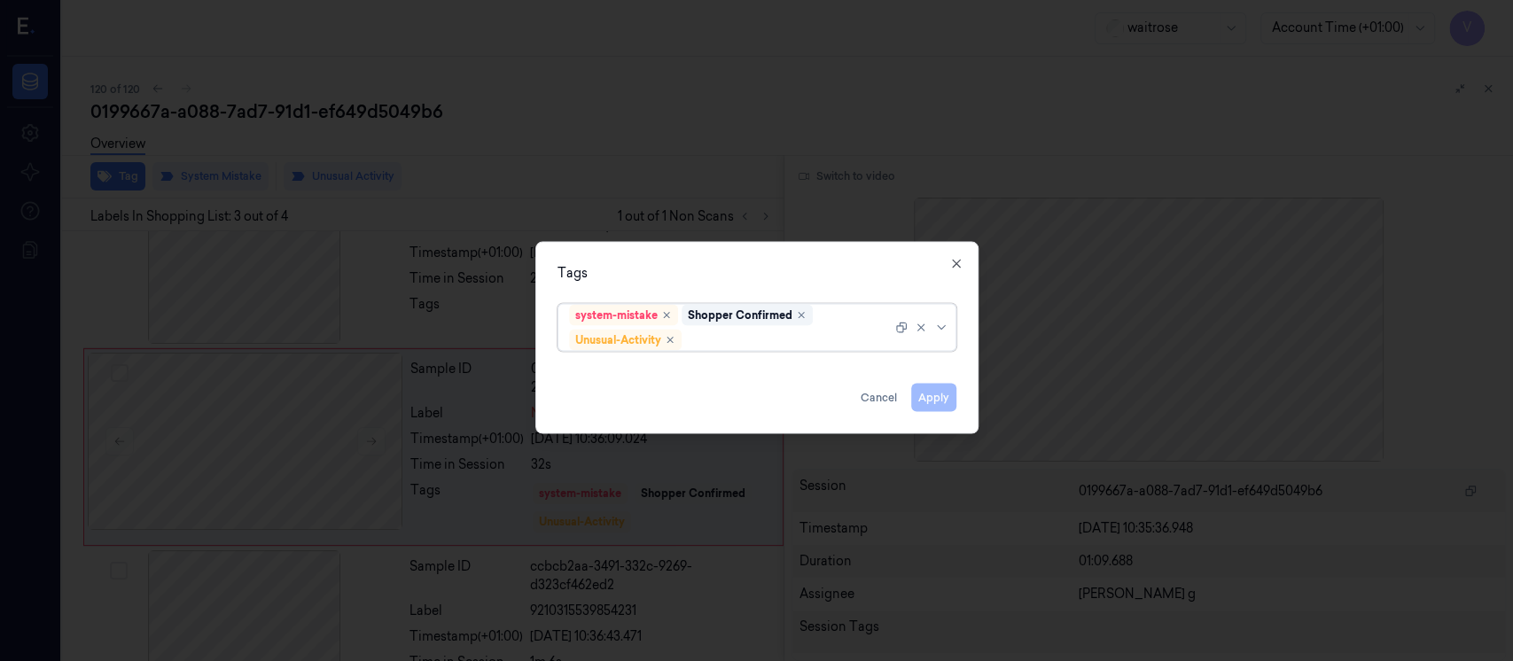
click at [785, 331] on div at bounding box center [788, 340] width 207 height 19
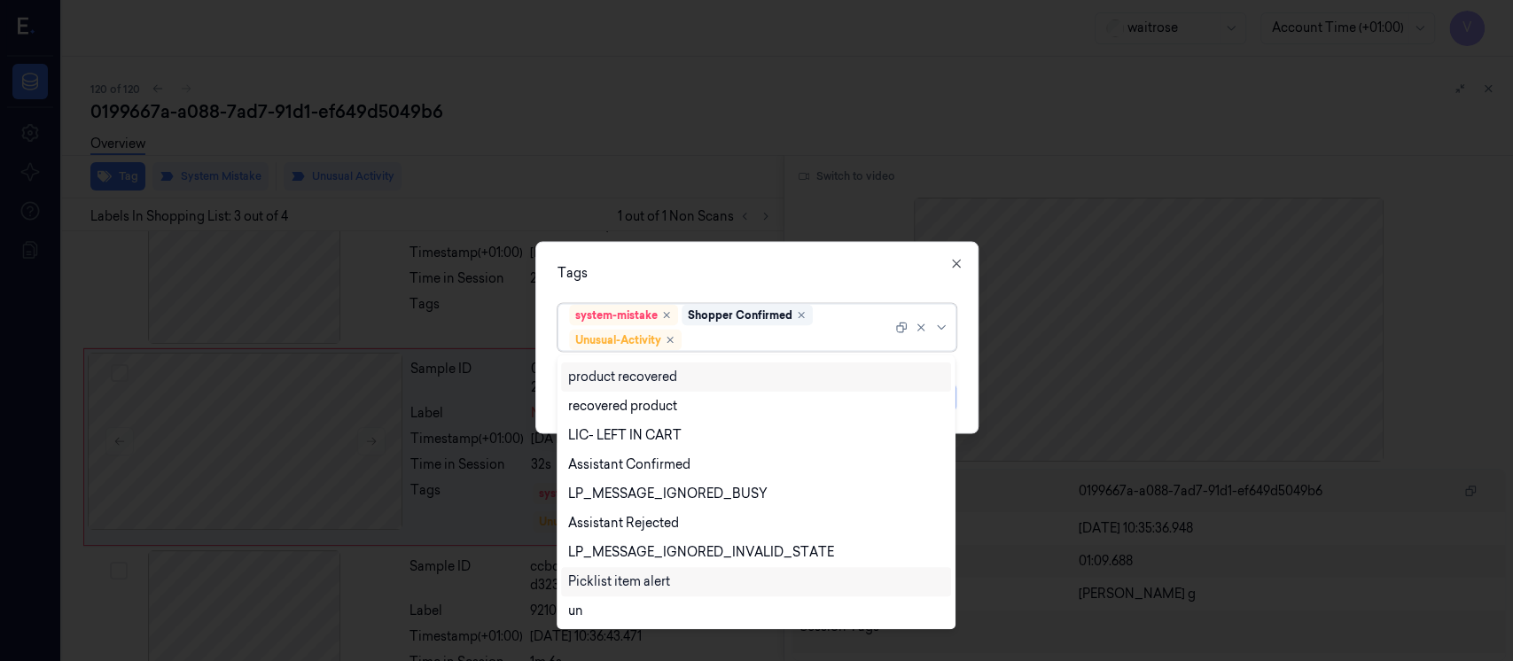
scroll to position [231, 0]
click at [617, 582] on div "Picklist item alert" at bounding box center [619, 581] width 102 height 19
click at [745, 245] on div "Tags option Picklist item alert, selected. 20 results available. Use Up and Dow…" at bounding box center [756, 338] width 443 height 192
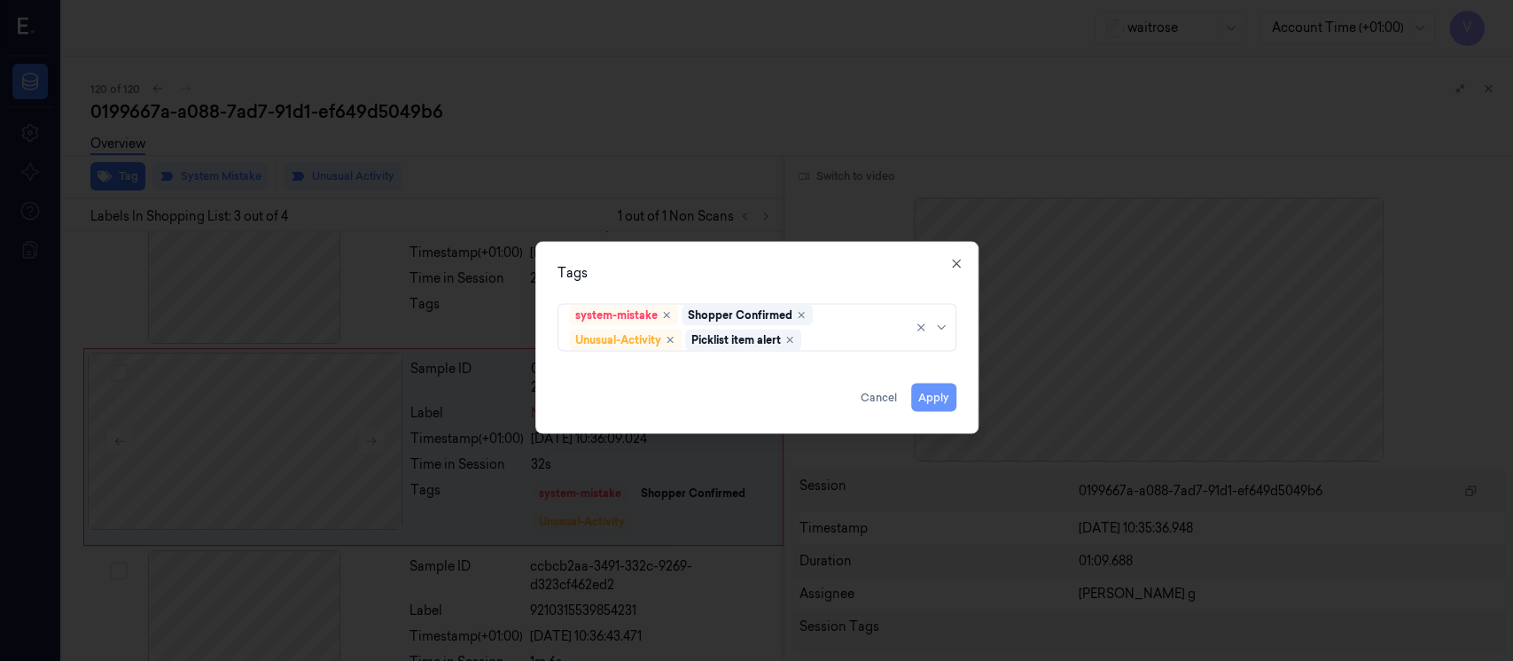
click at [928, 395] on button "Apply" at bounding box center [933, 398] width 45 height 28
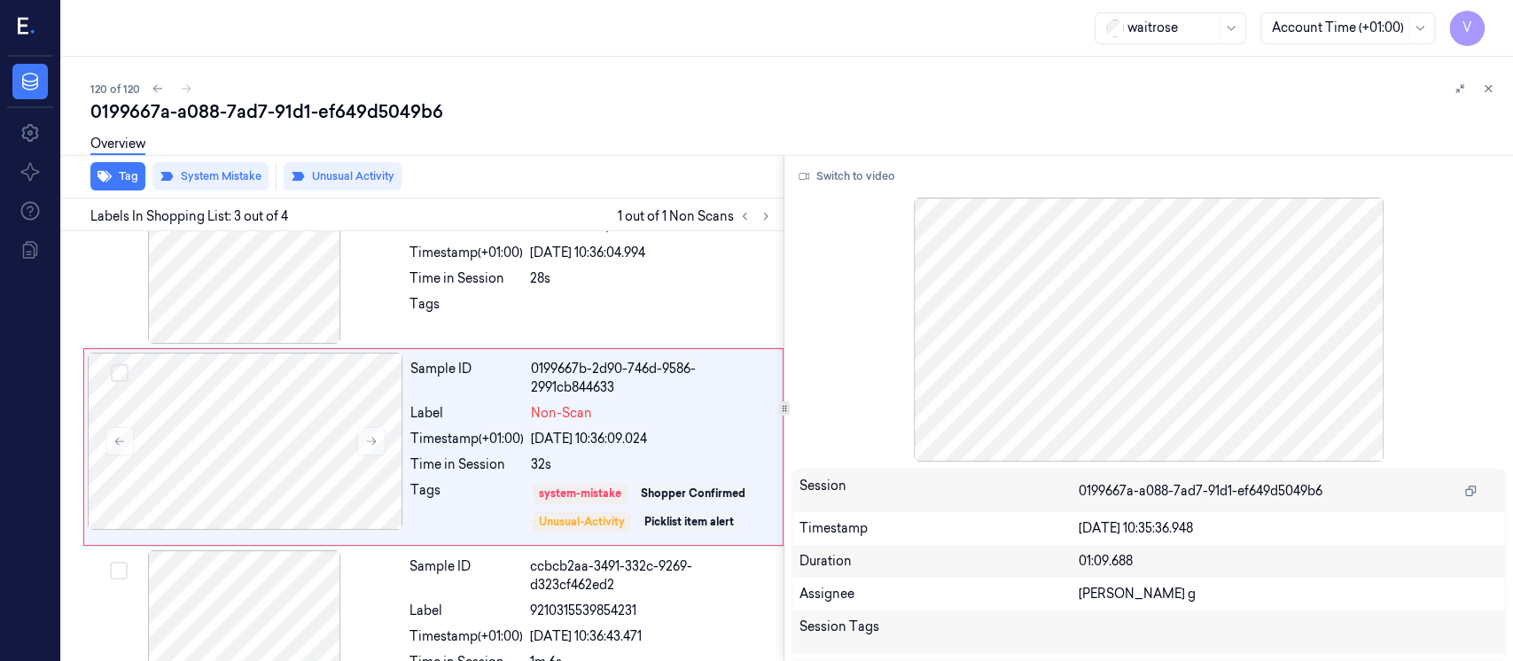
click at [1363, 114] on div "0199667a-a088-7ad7-91d1-ef649d5049b6" at bounding box center [794, 111] width 1409 height 25
click at [1492, 81] on button at bounding box center [1488, 88] width 21 height 21
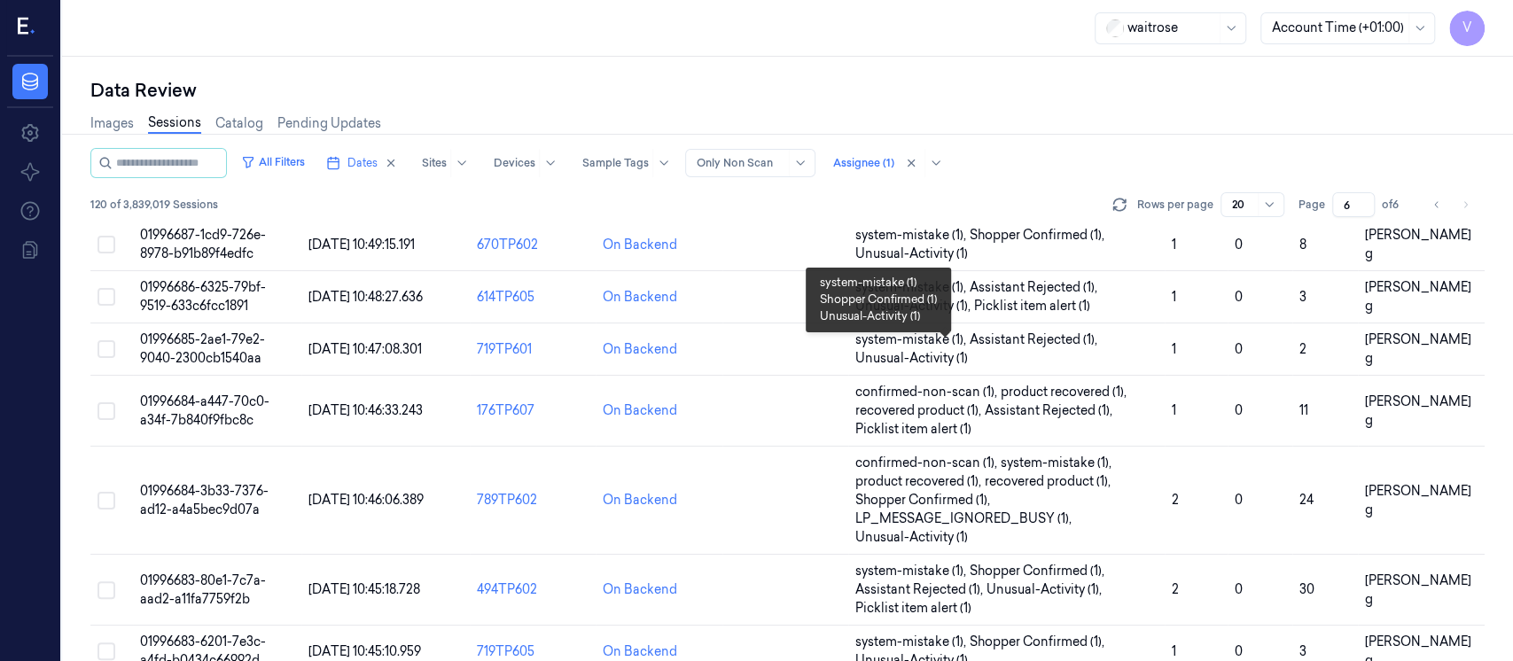
scroll to position [752, 0]
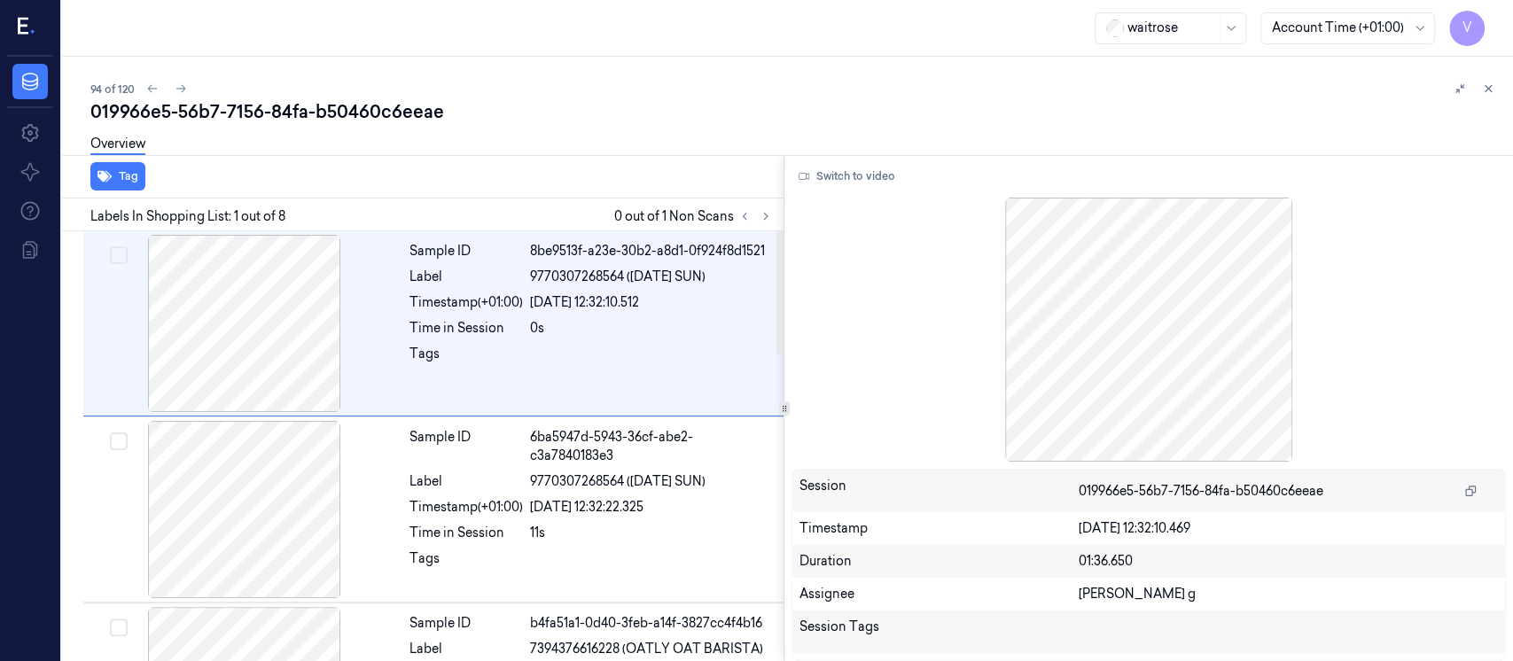
click at [563, 117] on div "019966e5-56b7-7156-84fa-b50460c6eeae" at bounding box center [794, 111] width 1409 height 25
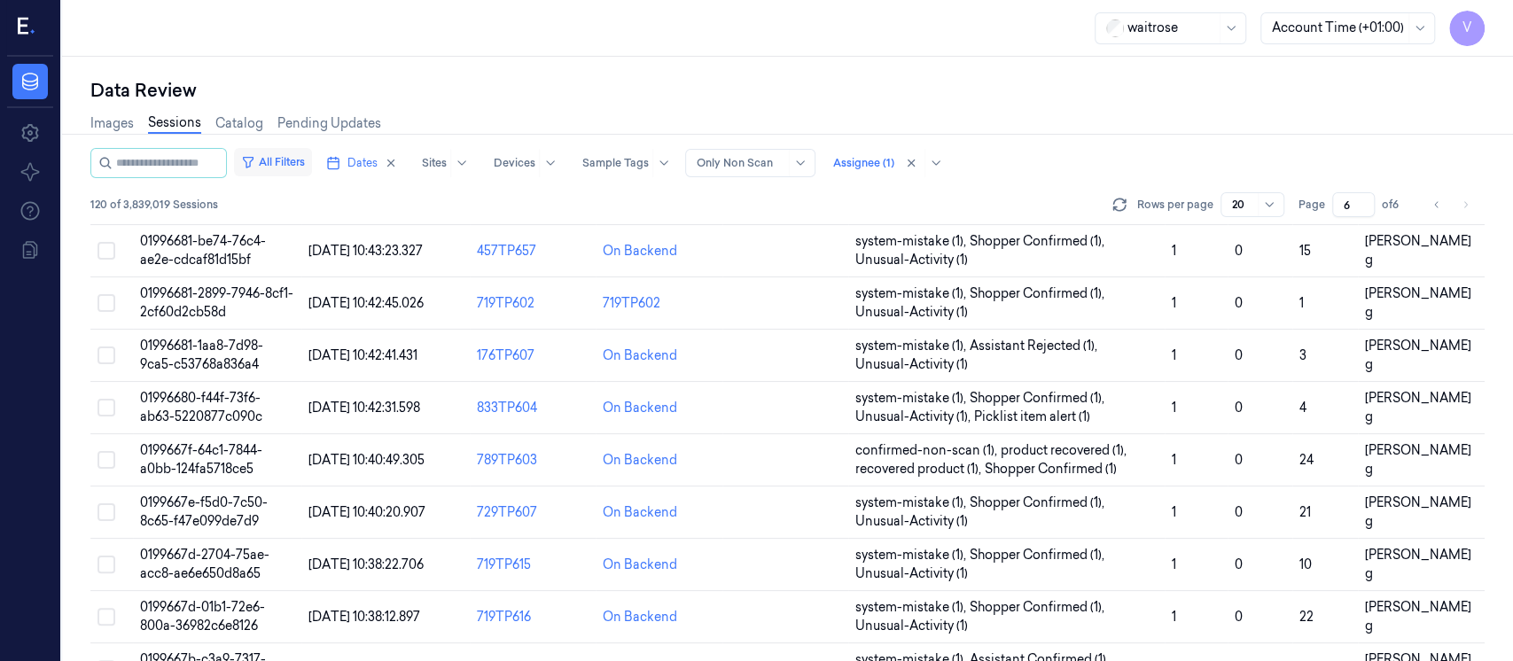
scroll to position [516, 0]
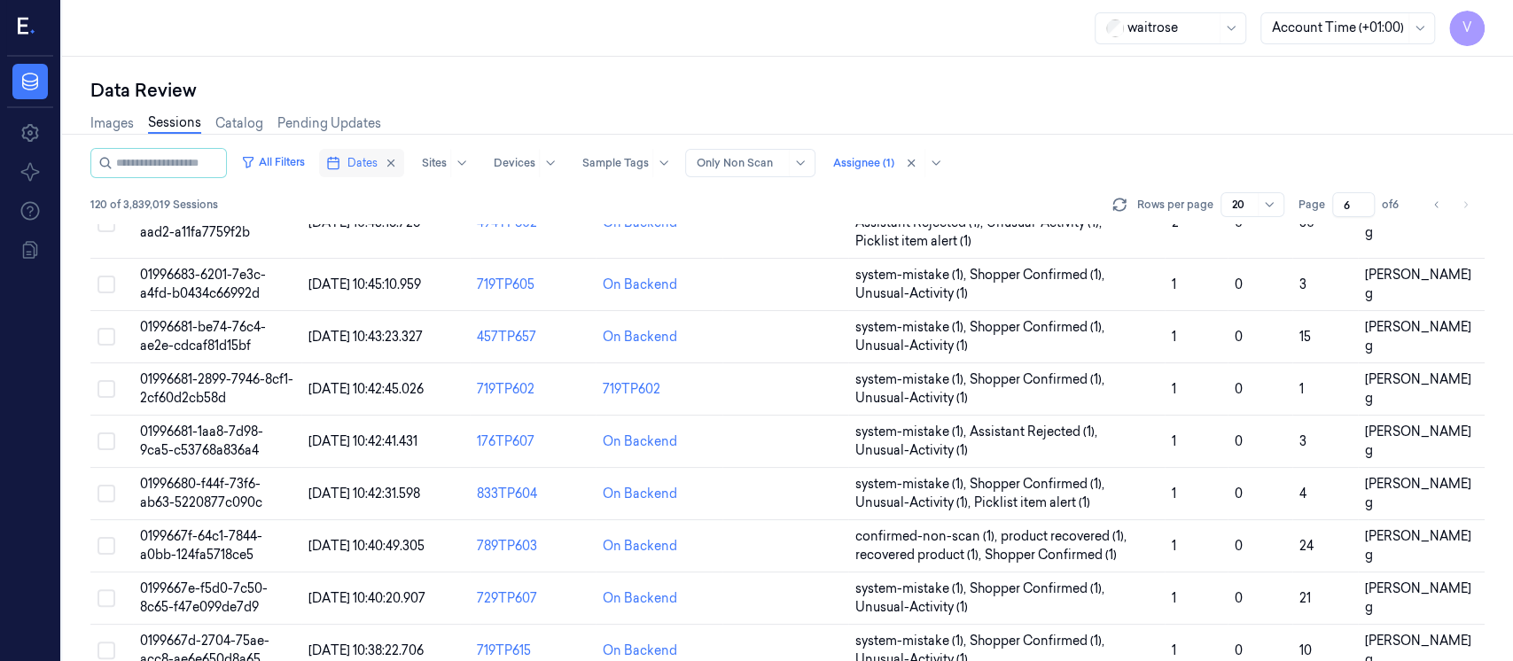
click at [373, 163] on span "Dates" at bounding box center [363, 163] width 30 height 16
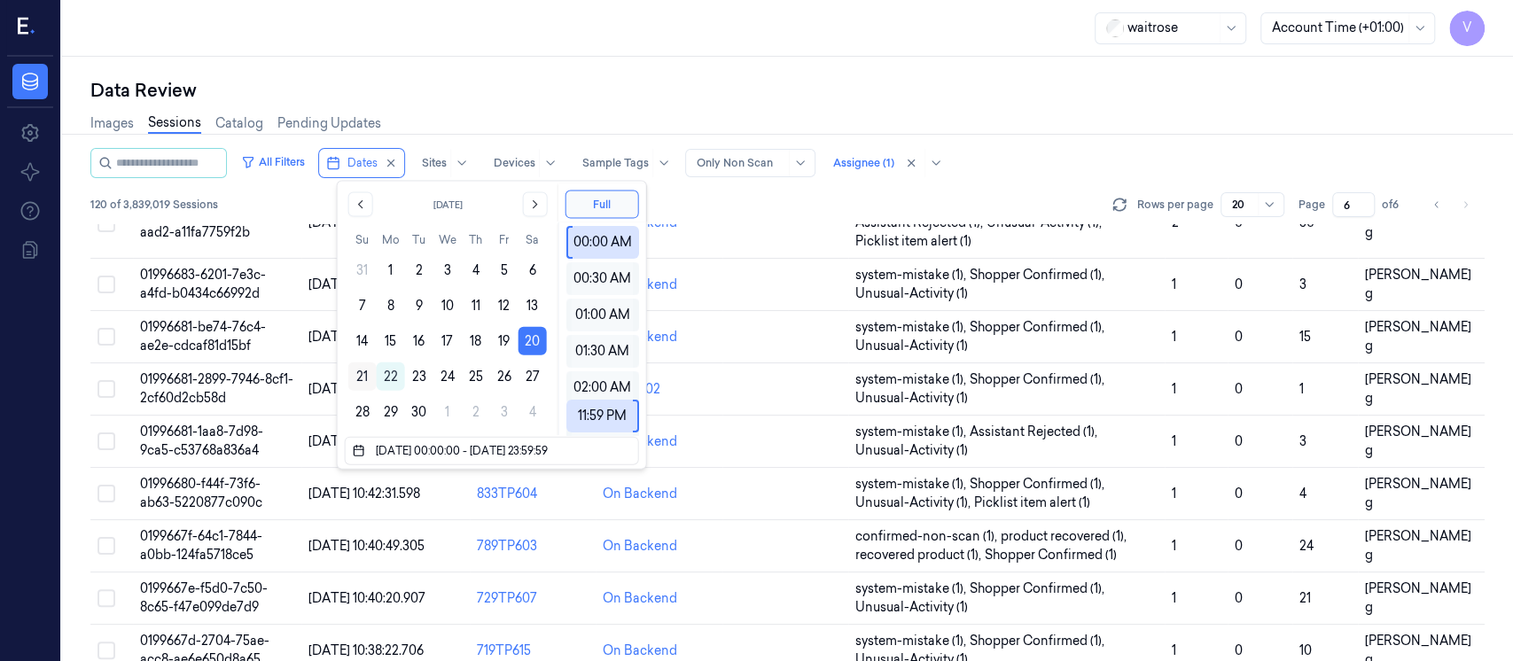
click at [368, 377] on button "21" at bounding box center [362, 377] width 28 height 28
type input "21/09/2025 00:00:00 - 21/09/2025 23:59:59"
click at [534, 107] on div "Images Sessions Catalog Pending Updates" at bounding box center [787, 125] width 1395 height 45
type input "1"
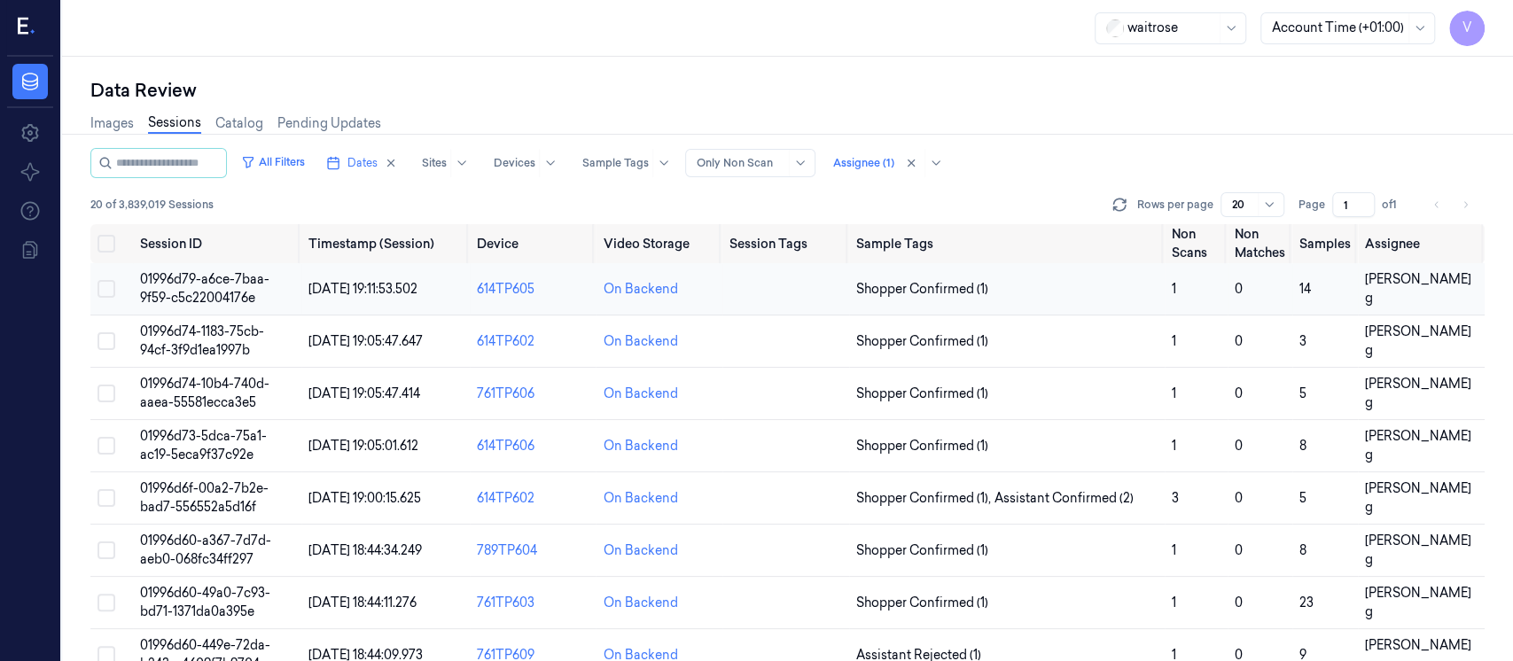
click at [745, 299] on td at bounding box center [786, 289] width 127 height 52
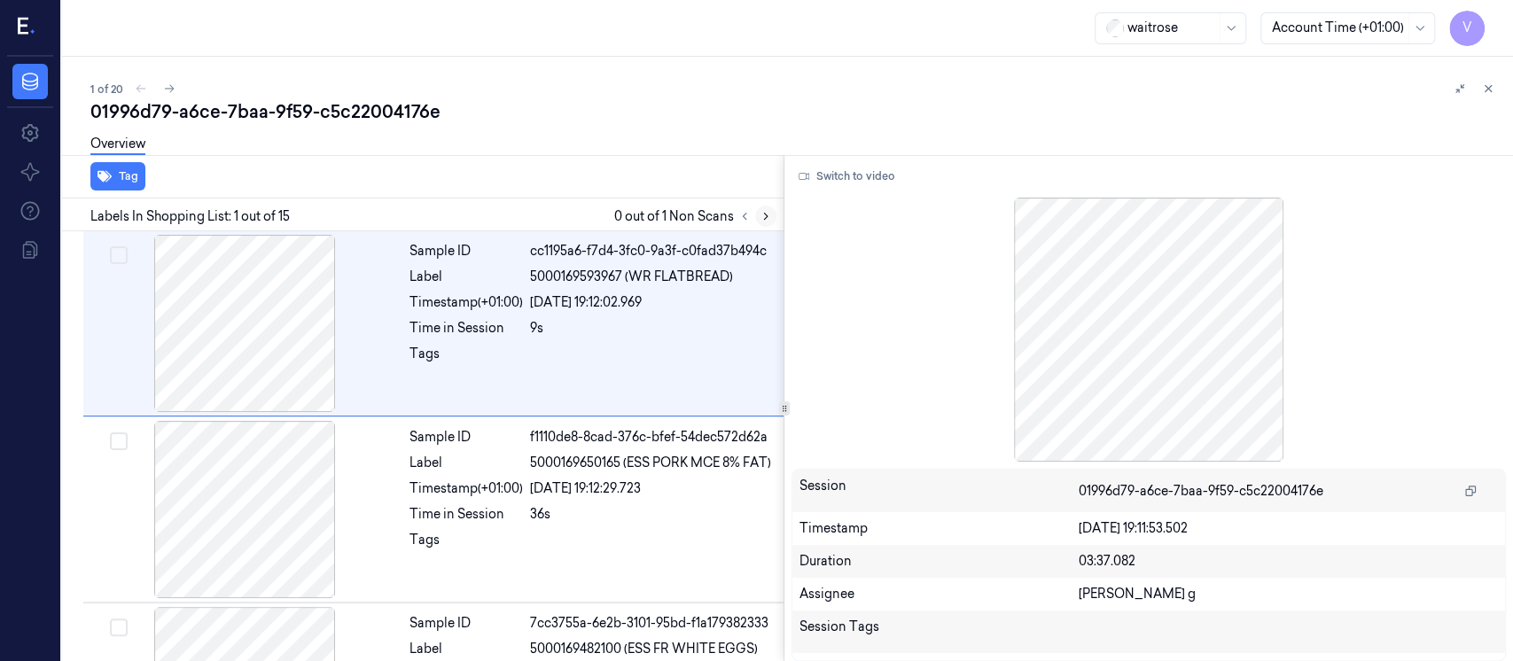
click at [766, 216] on icon at bounding box center [766, 217] width 4 height 6
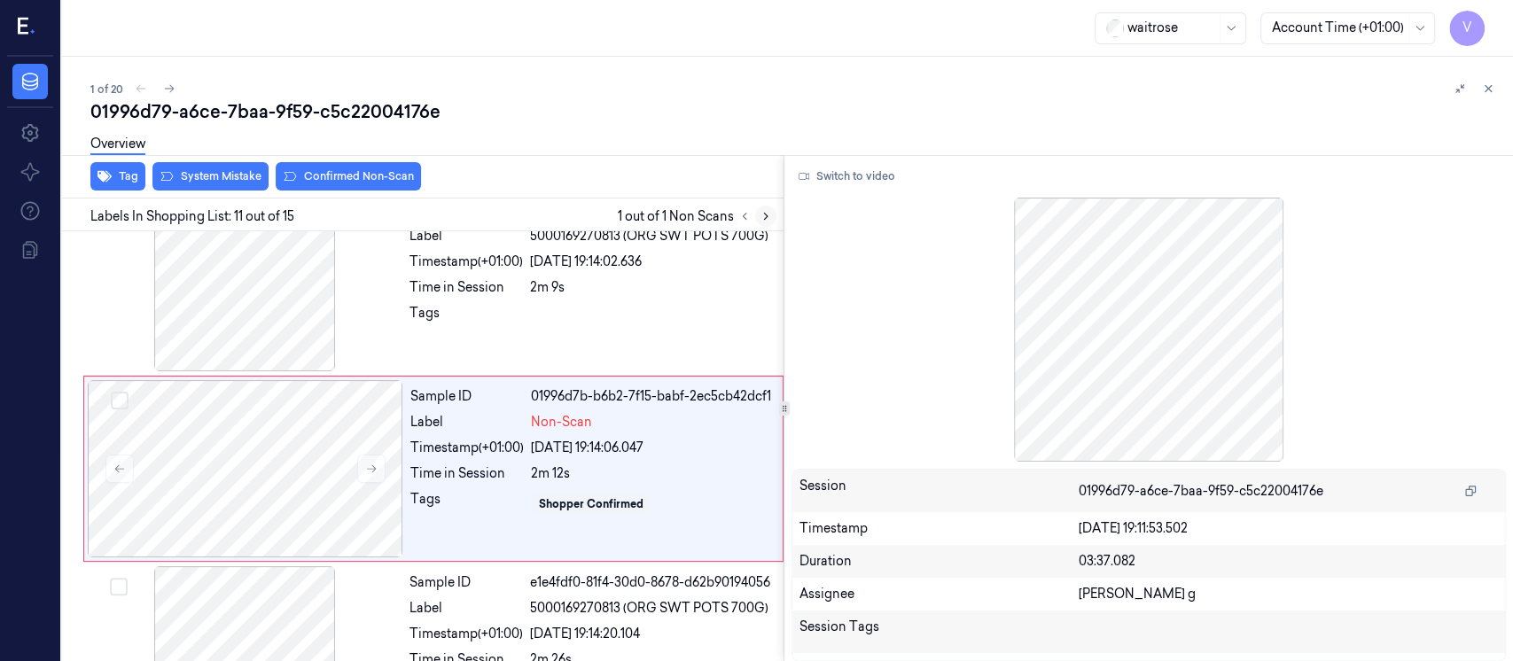
scroll to position [1752, 0]
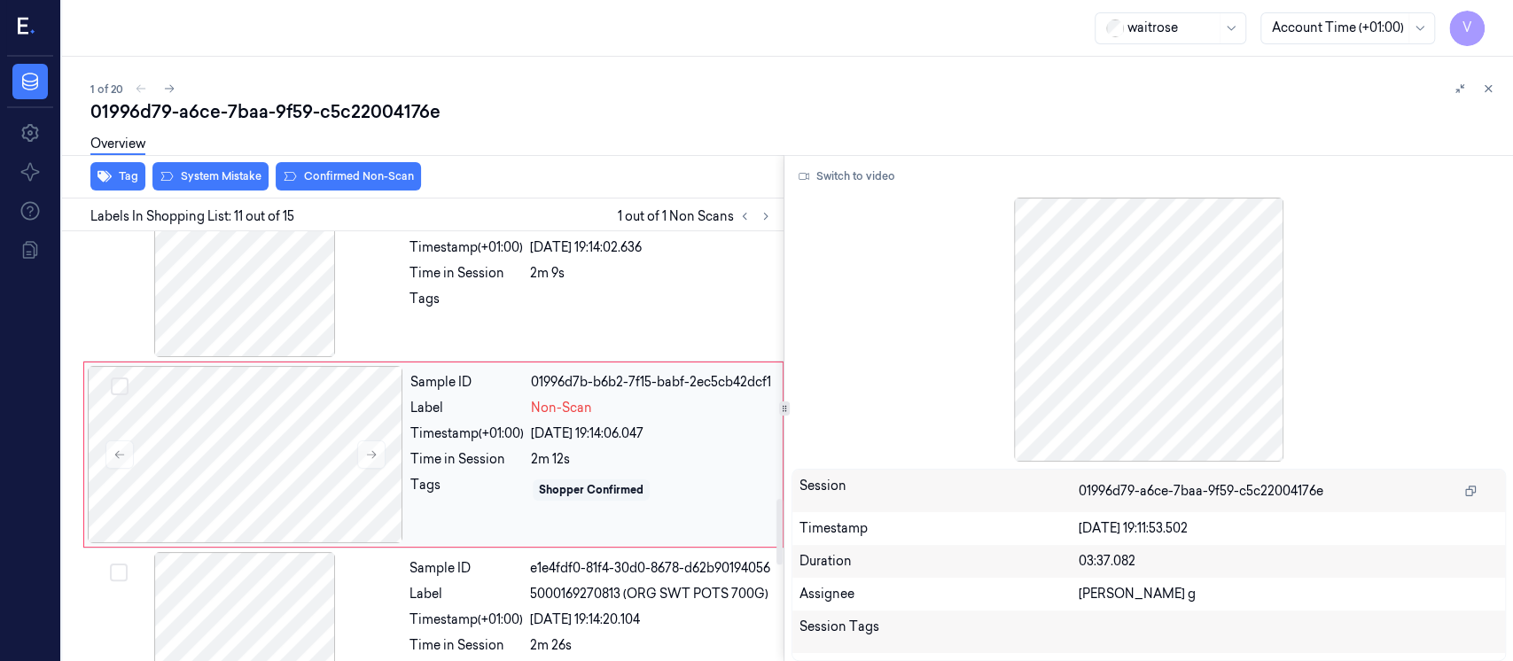
click at [551, 435] on div "Sample ID 01996d7b-b6b2-7f15-babf-2ec5cb42dcf1 Label Non-Scan Timestamp (+01:00…" at bounding box center [591, 454] width 376 height 177
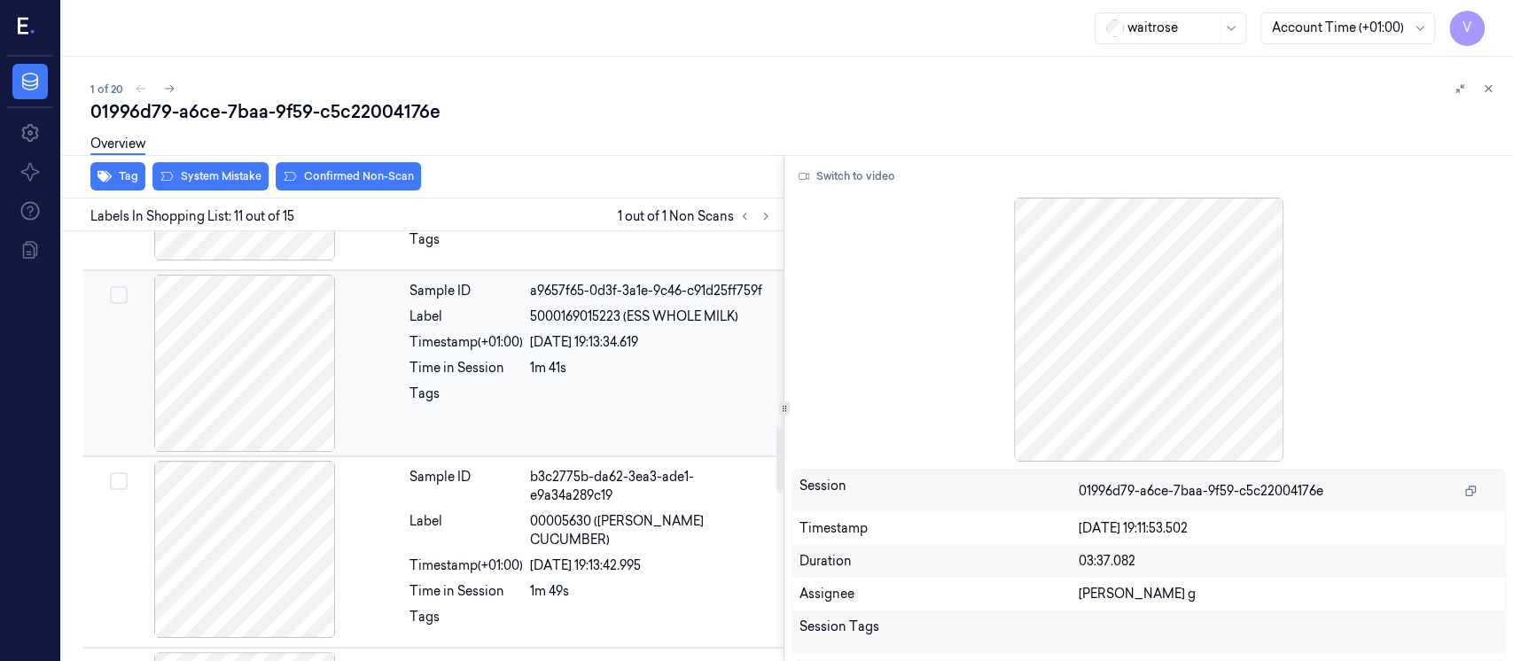
scroll to position [1516, 0]
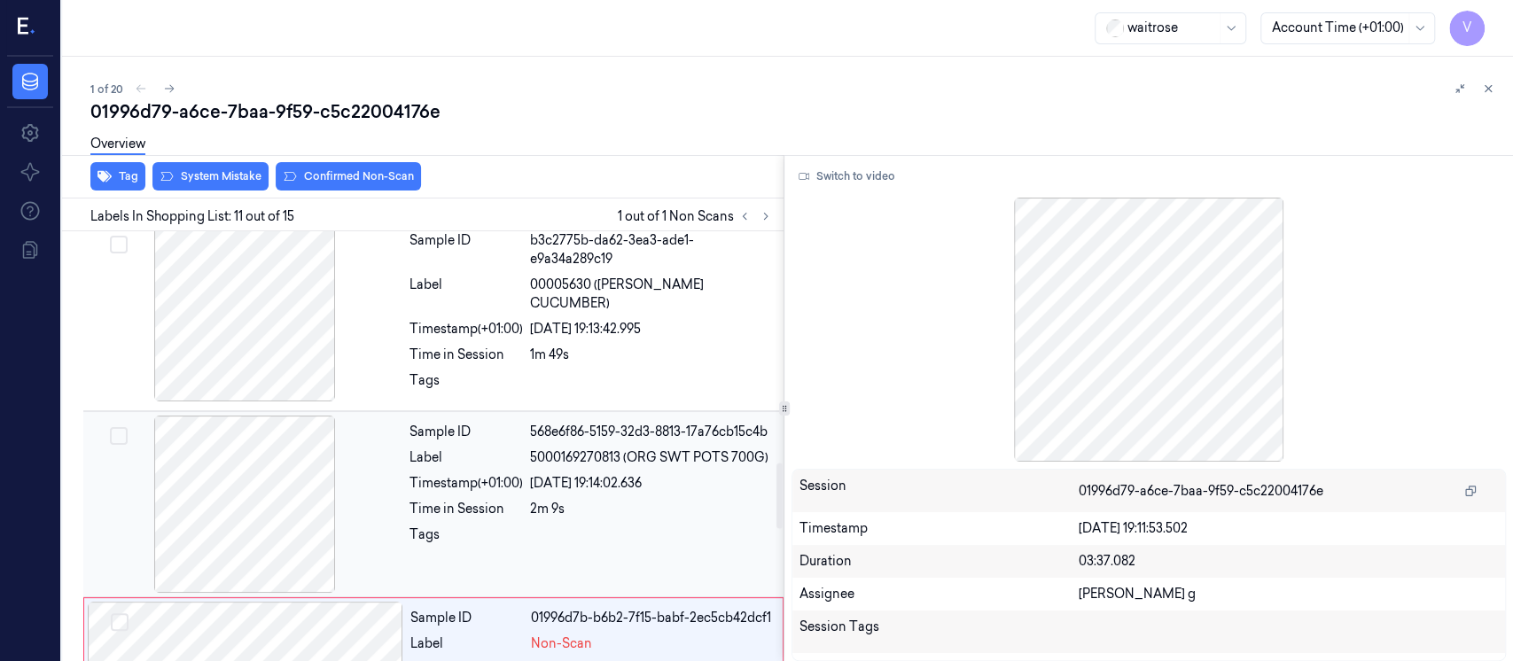
click at [469, 451] on div "Label" at bounding box center [466, 458] width 113 height 19
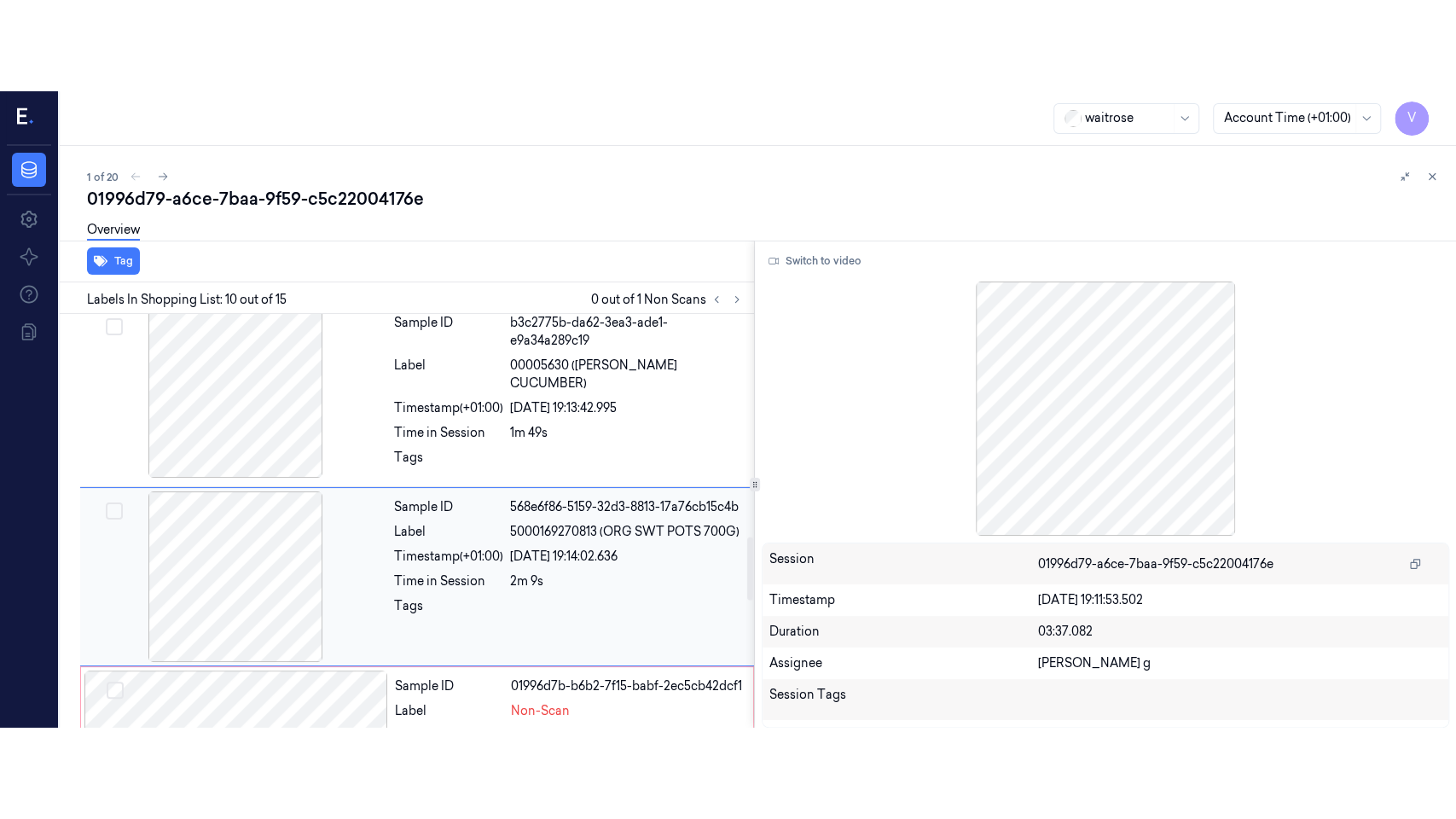
scroll to position [1508, 0]
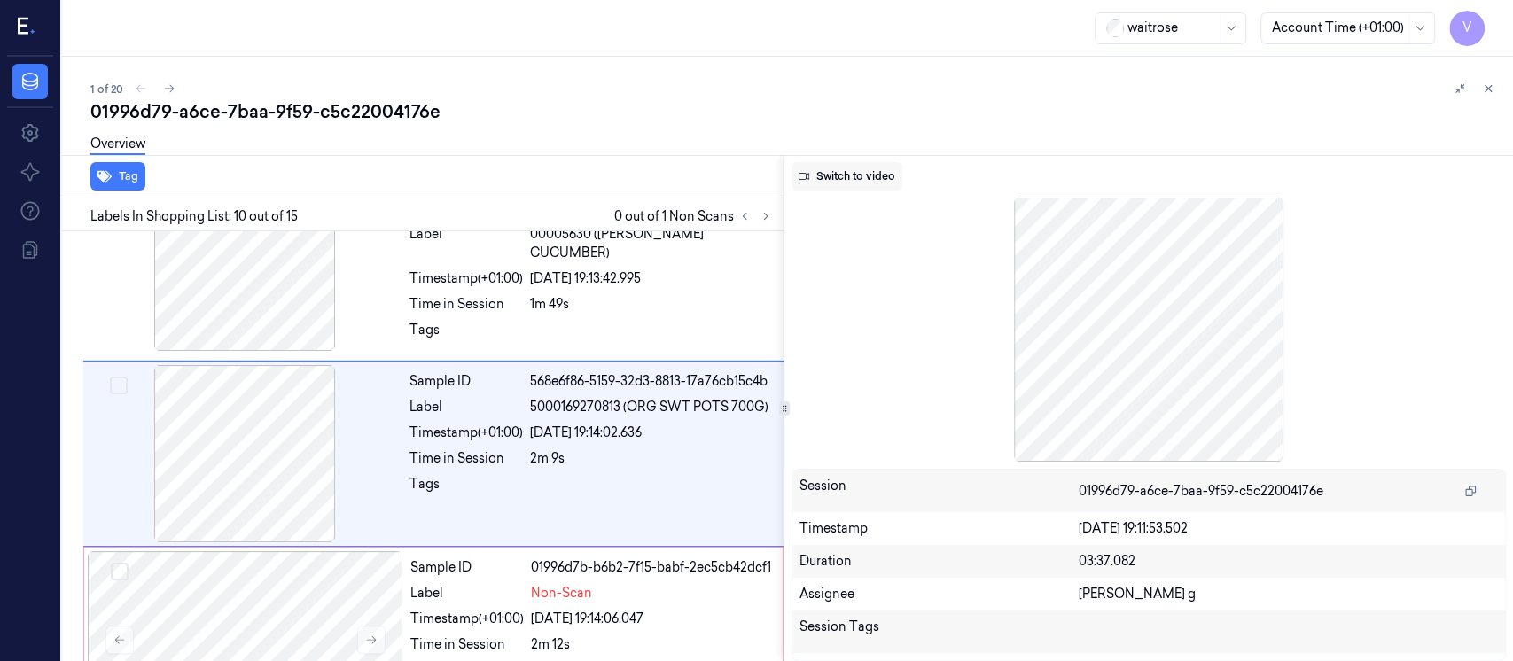
click at [870, 186] on button "Switch to video" at bounding box center [847, 176] width 111 height 28
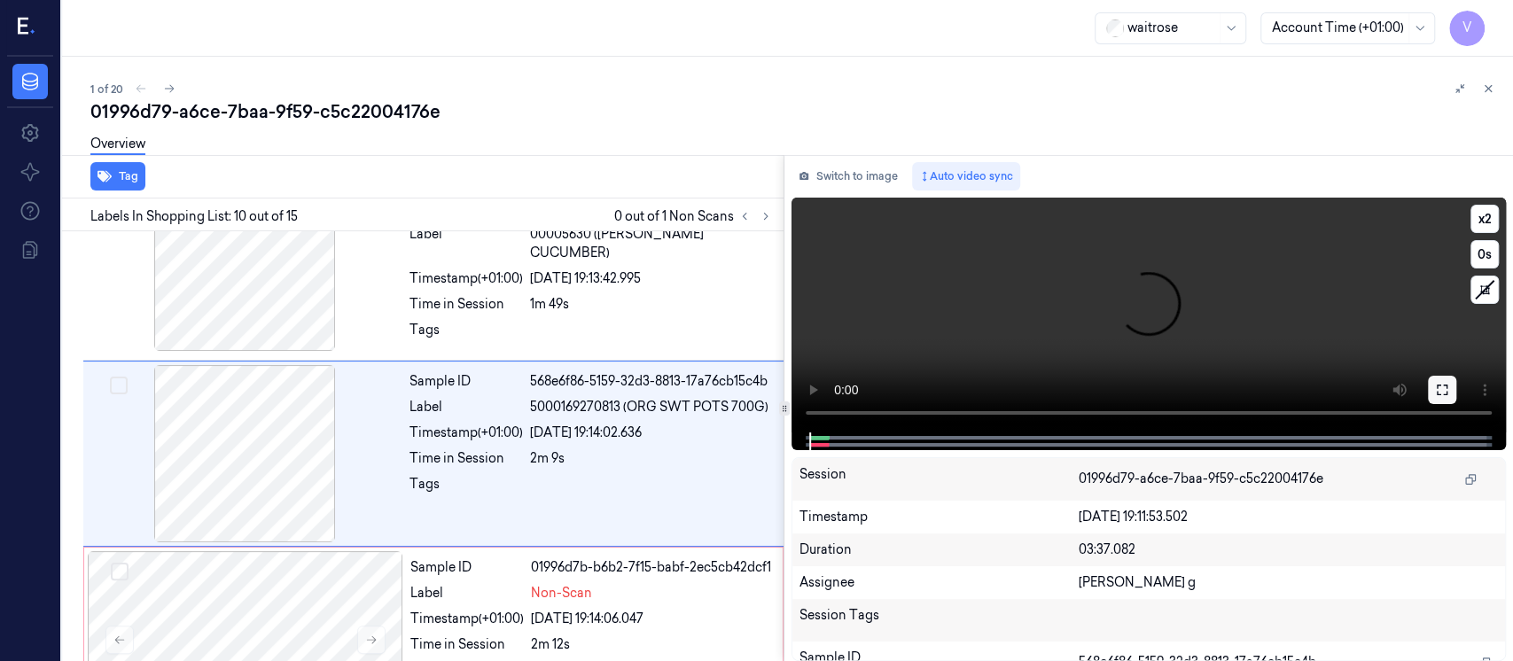
click at [1440, 396] on button at bounding box center [1442, 390] width 28 height 28
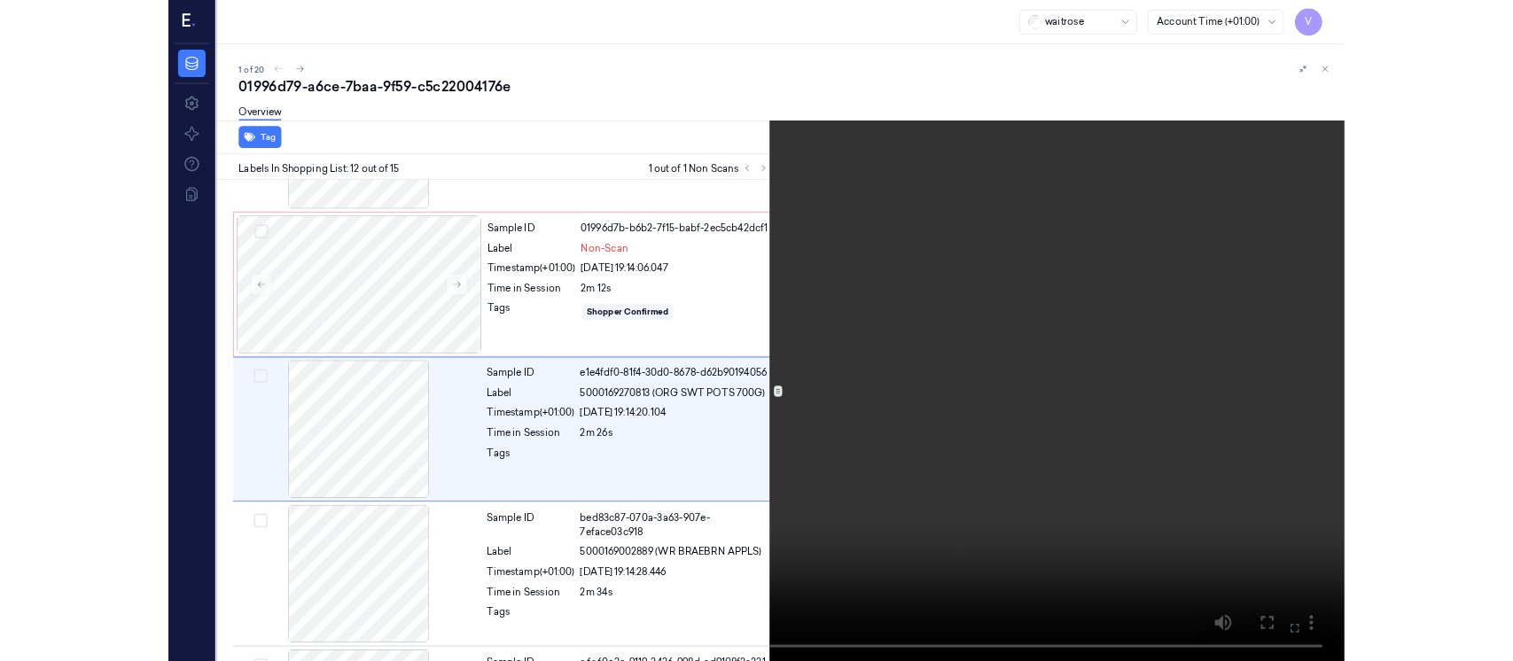
scroll to position [1844, 0]
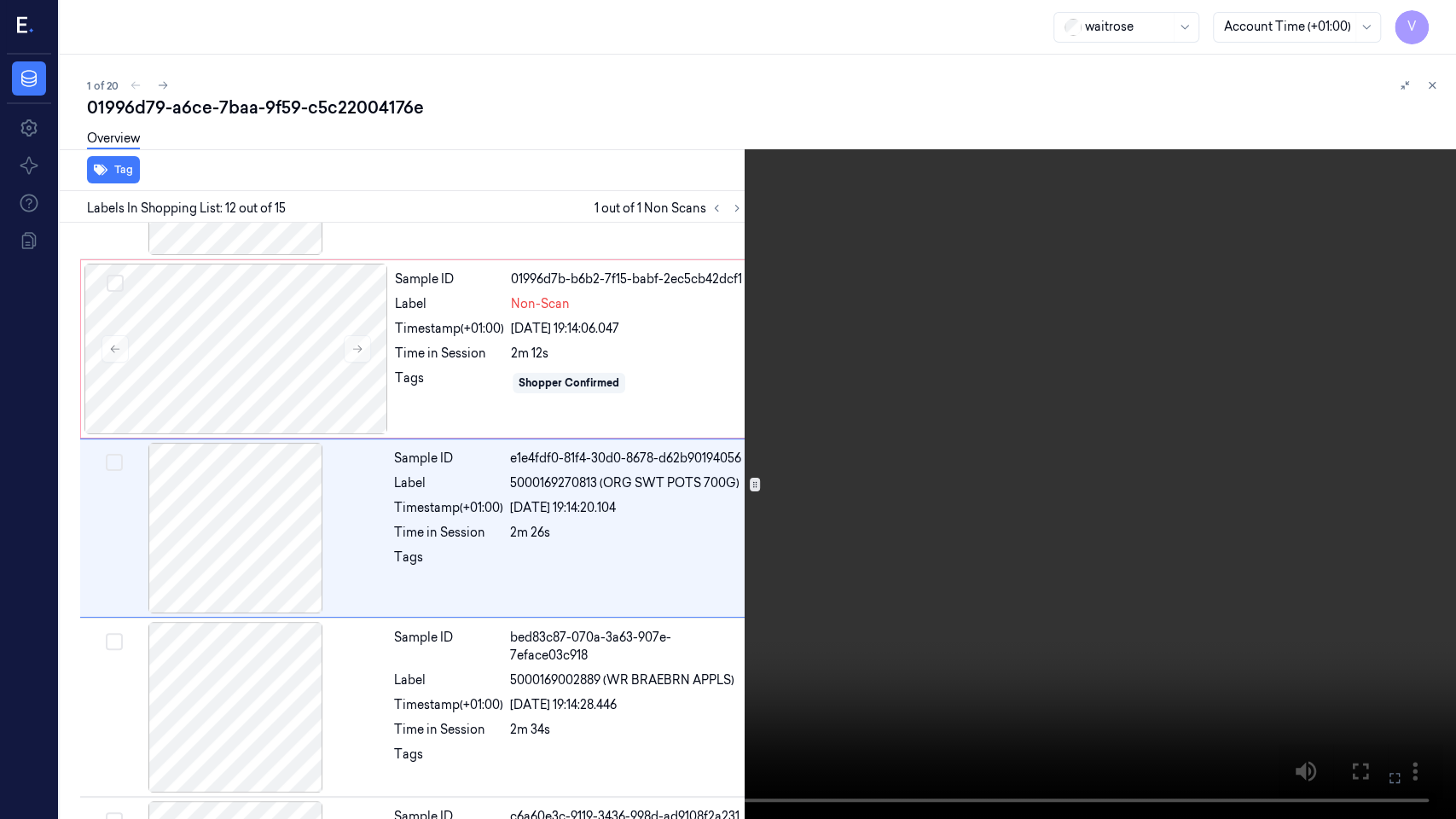
click at [0, 0] on icon at bounding box center [0, 0] width 0 height 0
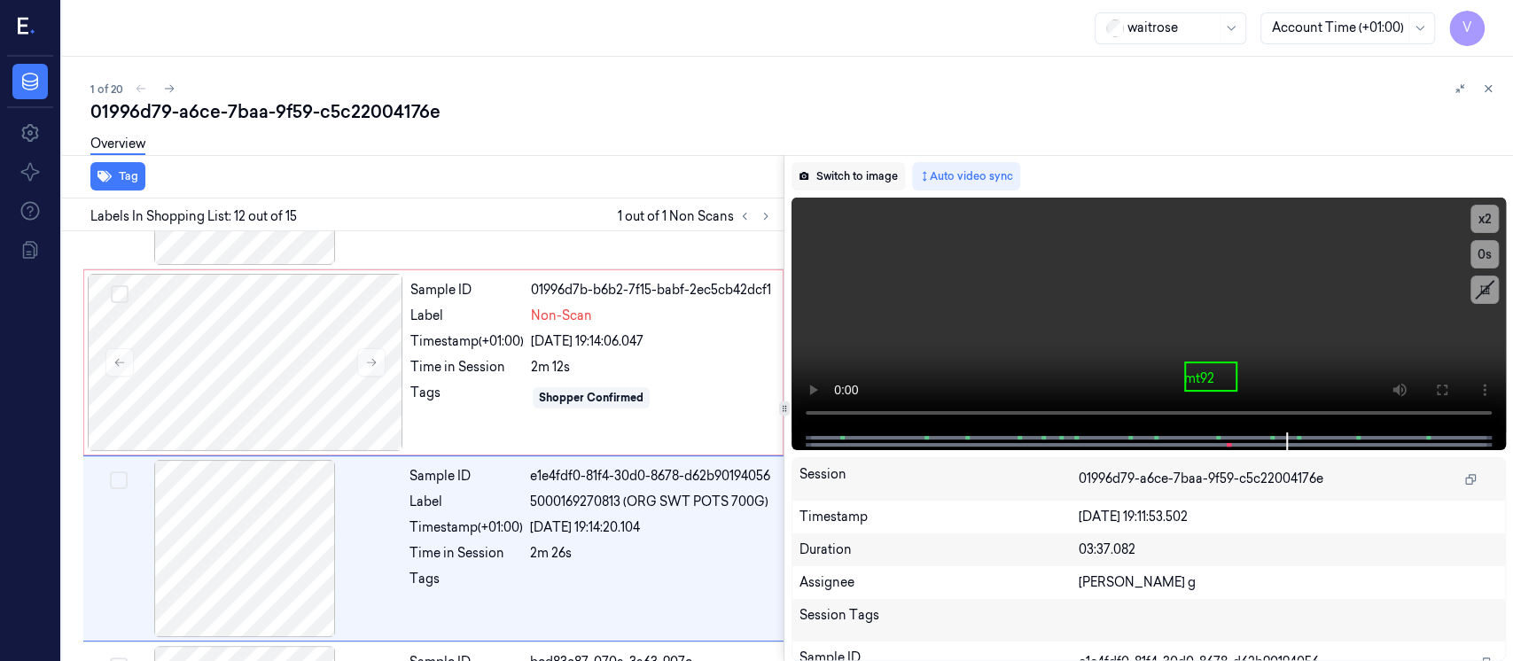
click at [826, 176] on button "Switch to image" at bounding box center [848, 176] width 113 height 28
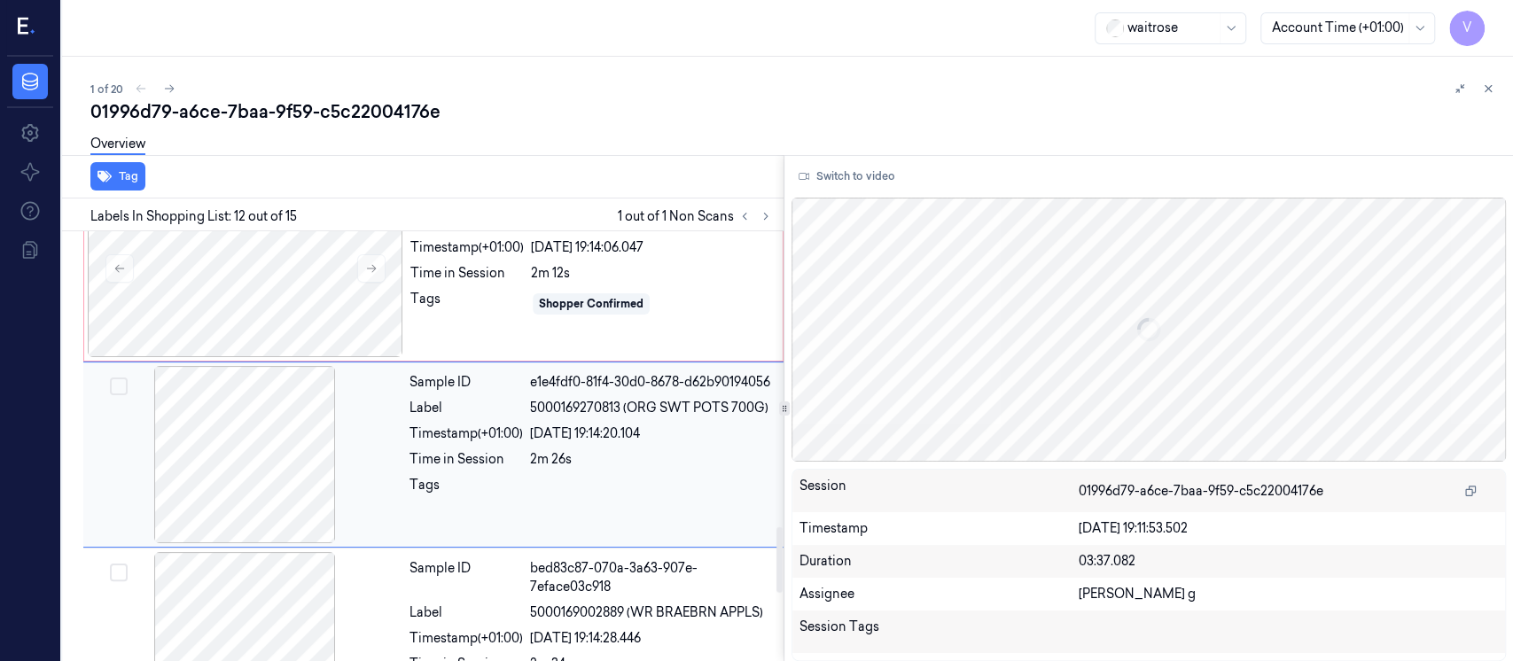
scroll to position [1702, 0]
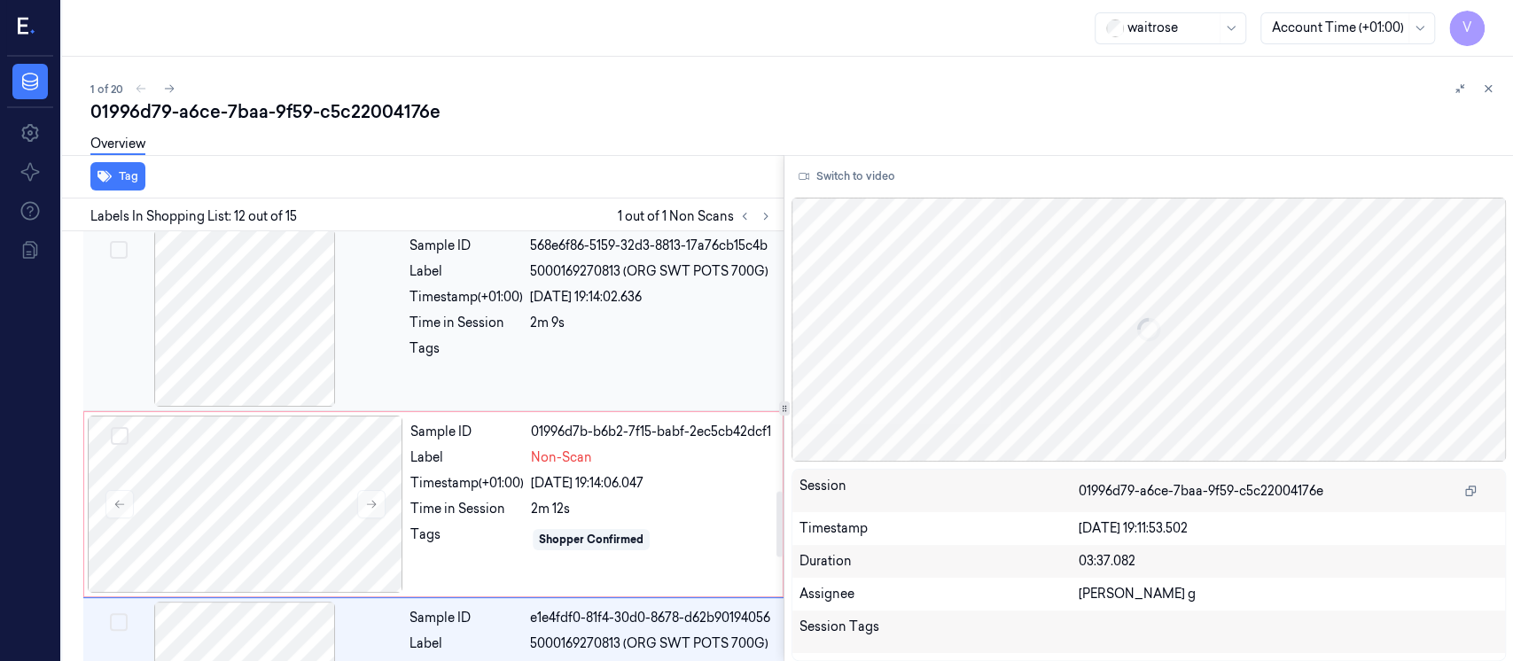
click at [488, 345] on div "Tags" at bounding box center [466, 354] width 113 height 28
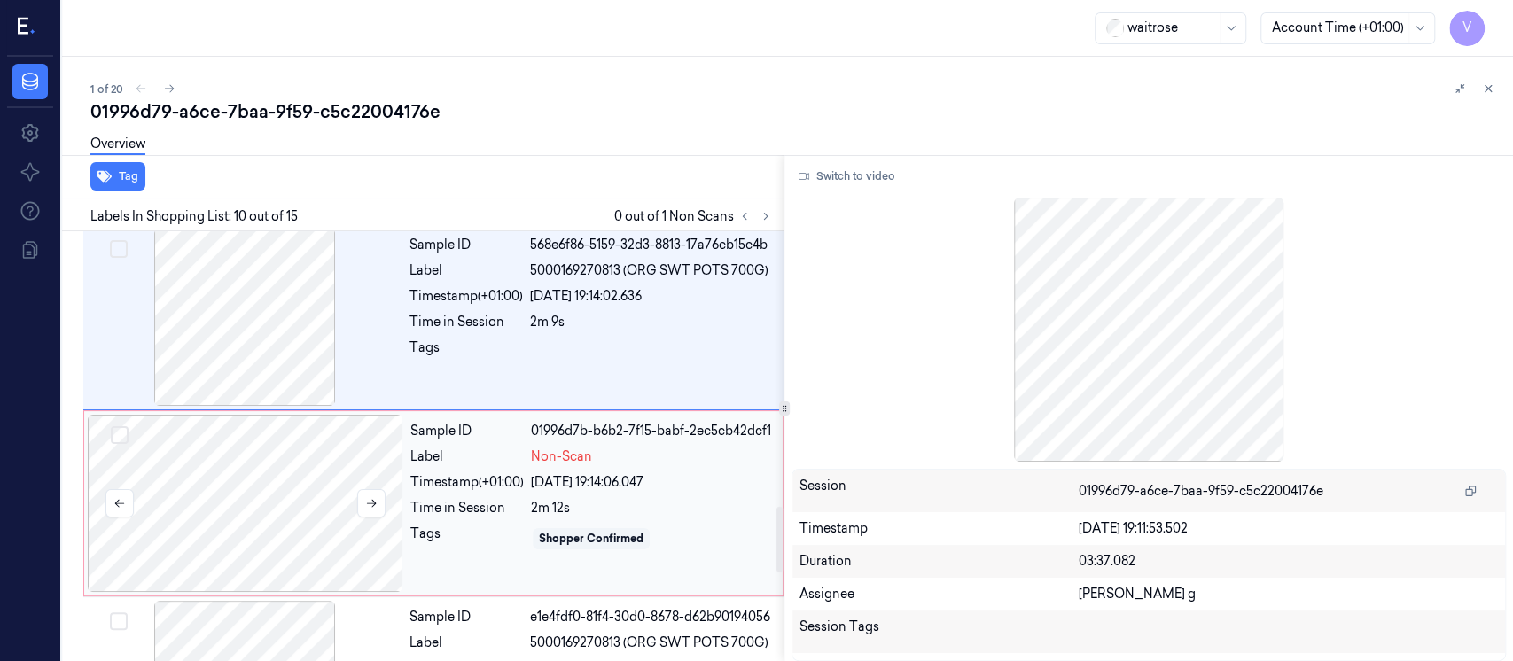
scroll to position [1802, 0]
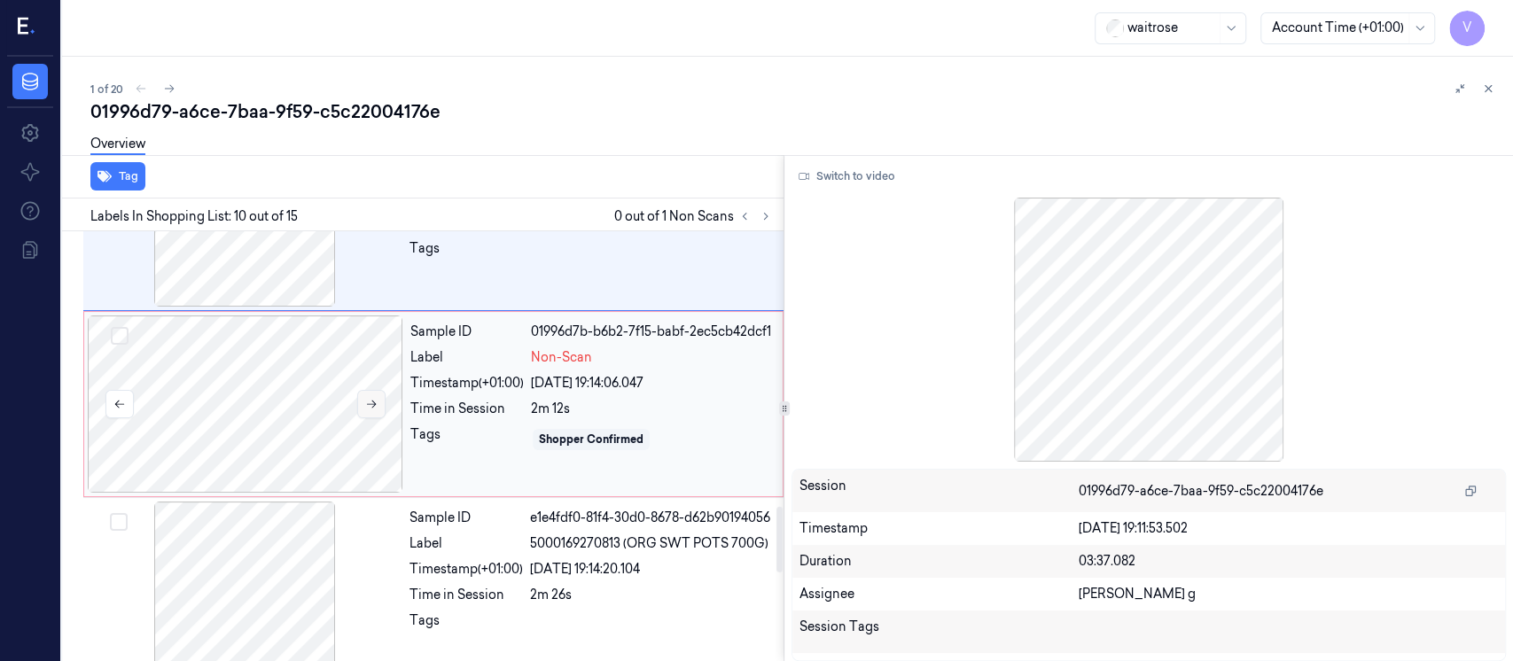
click at [382, 390] on button at bounding box center [371, 404] width 28 height 28
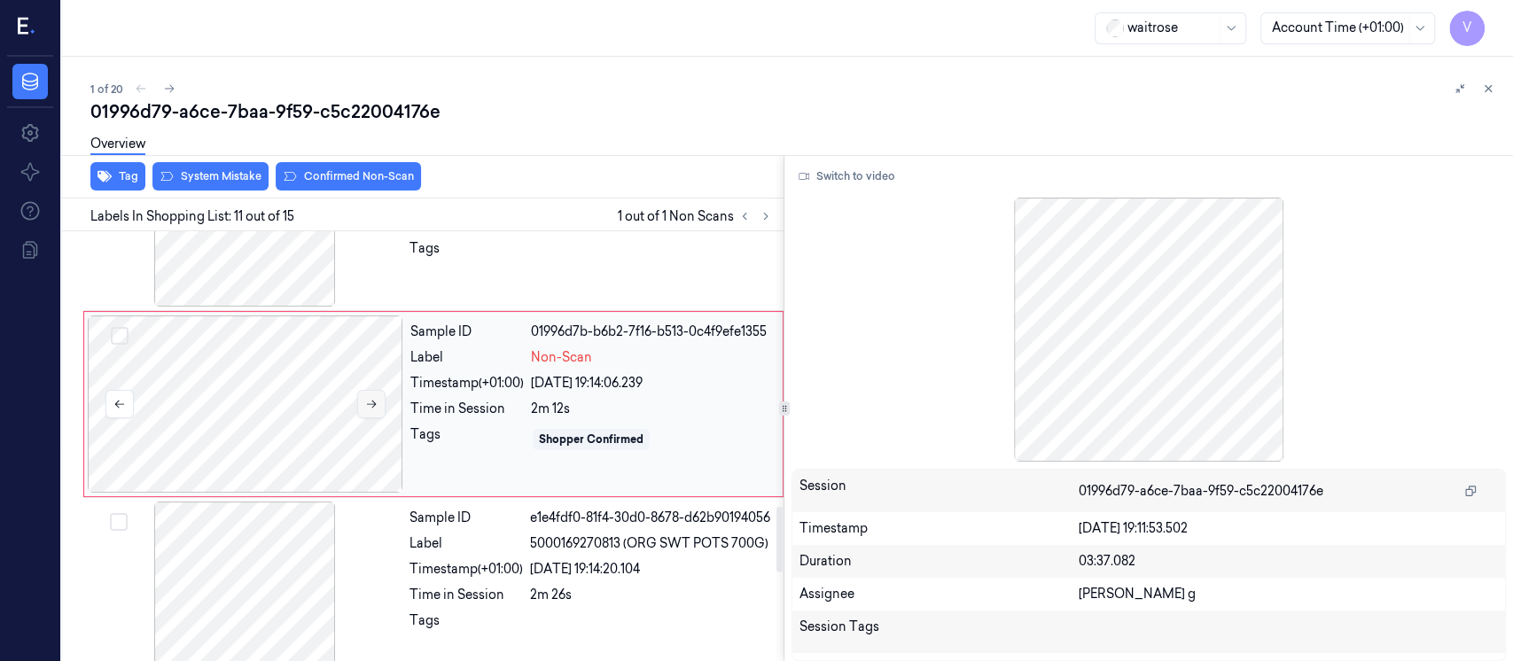
scroll to position [1752, 0]
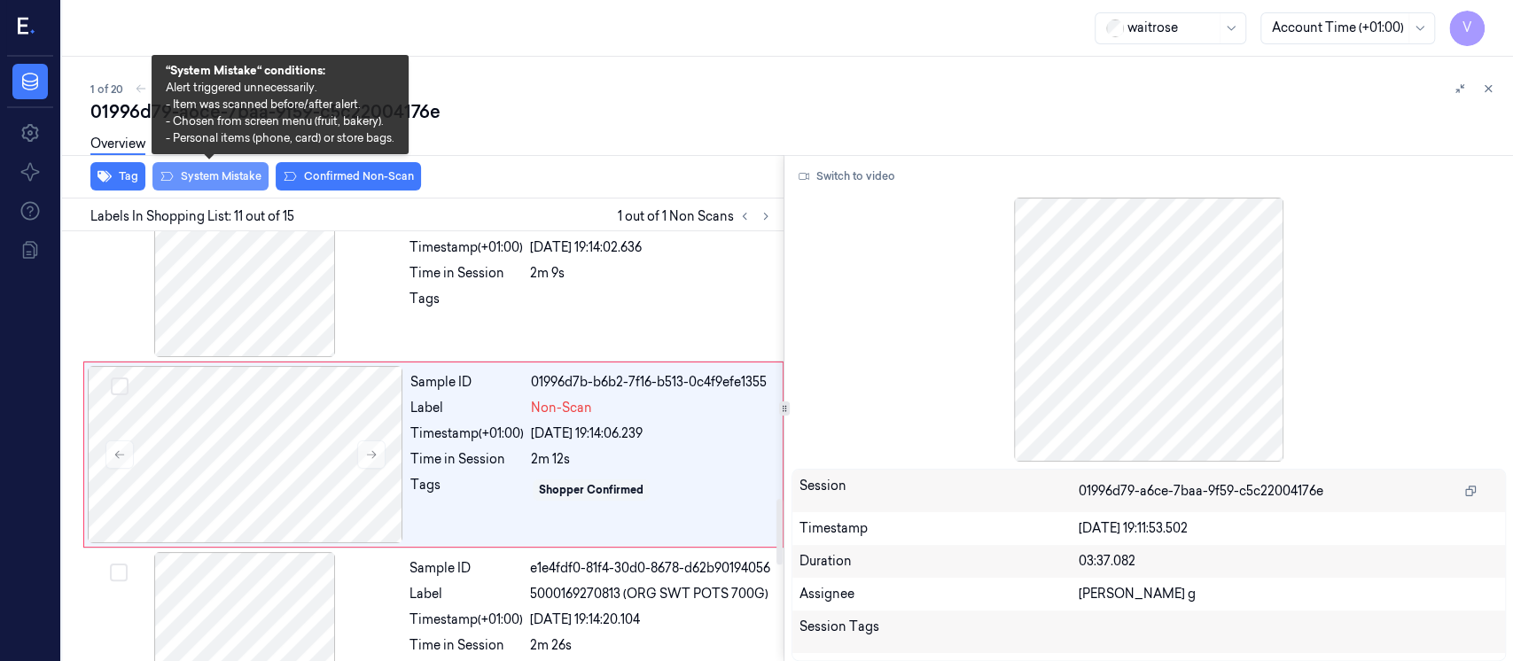
click at [223, 179] on button "System Mistake" at bounding box center [210, 176] width 116 height 28
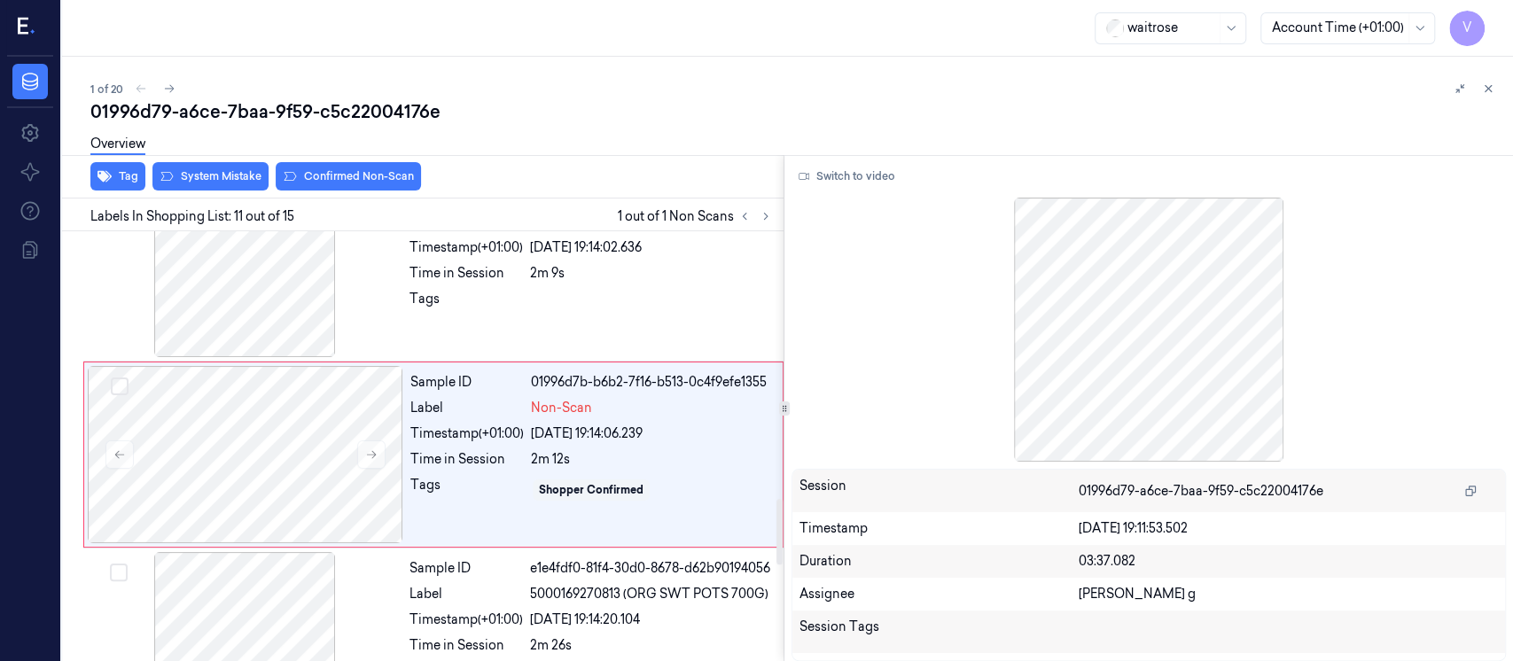
scroll to position [1634, 0]
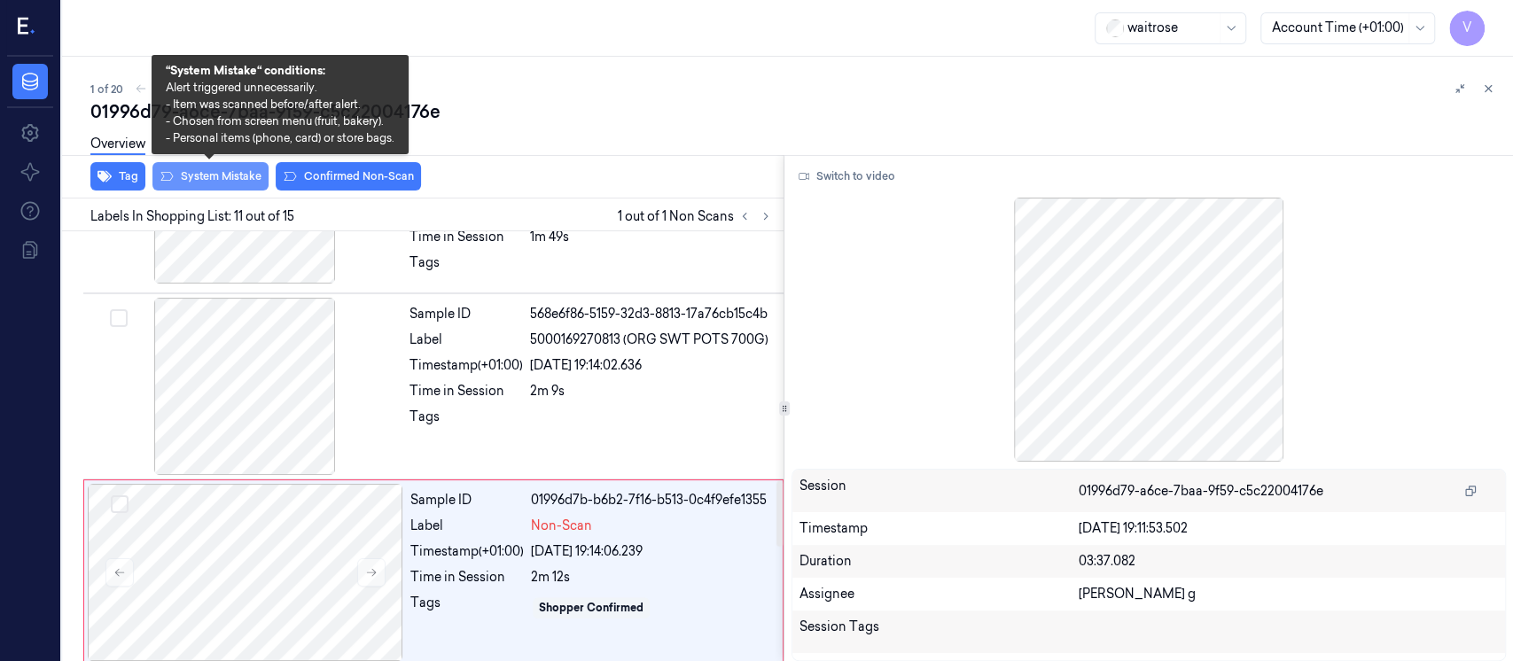
click at [203, 180] on button "System Mistake" at bounding box center [210, 176] width 116 height 28
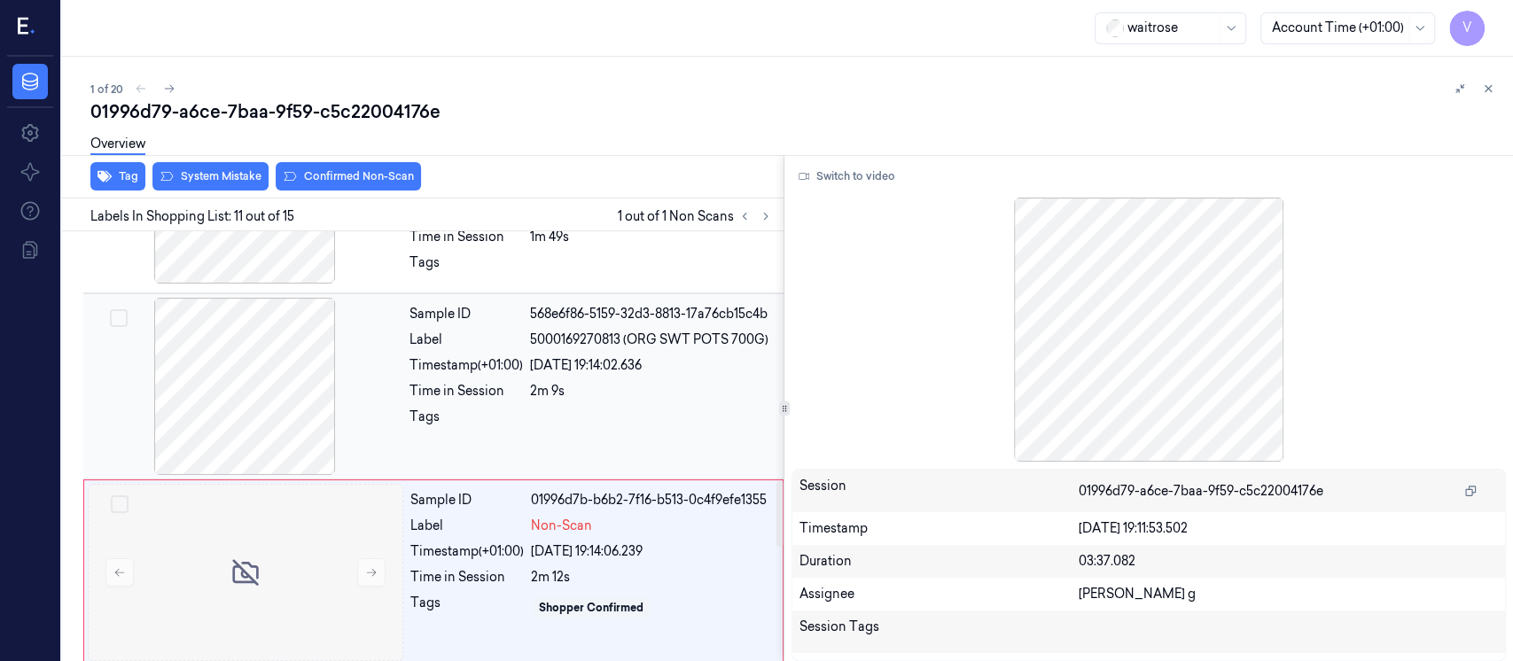
click at [490, 408] on div "Tags" at bounding box center [466, 422] width 113 height 28
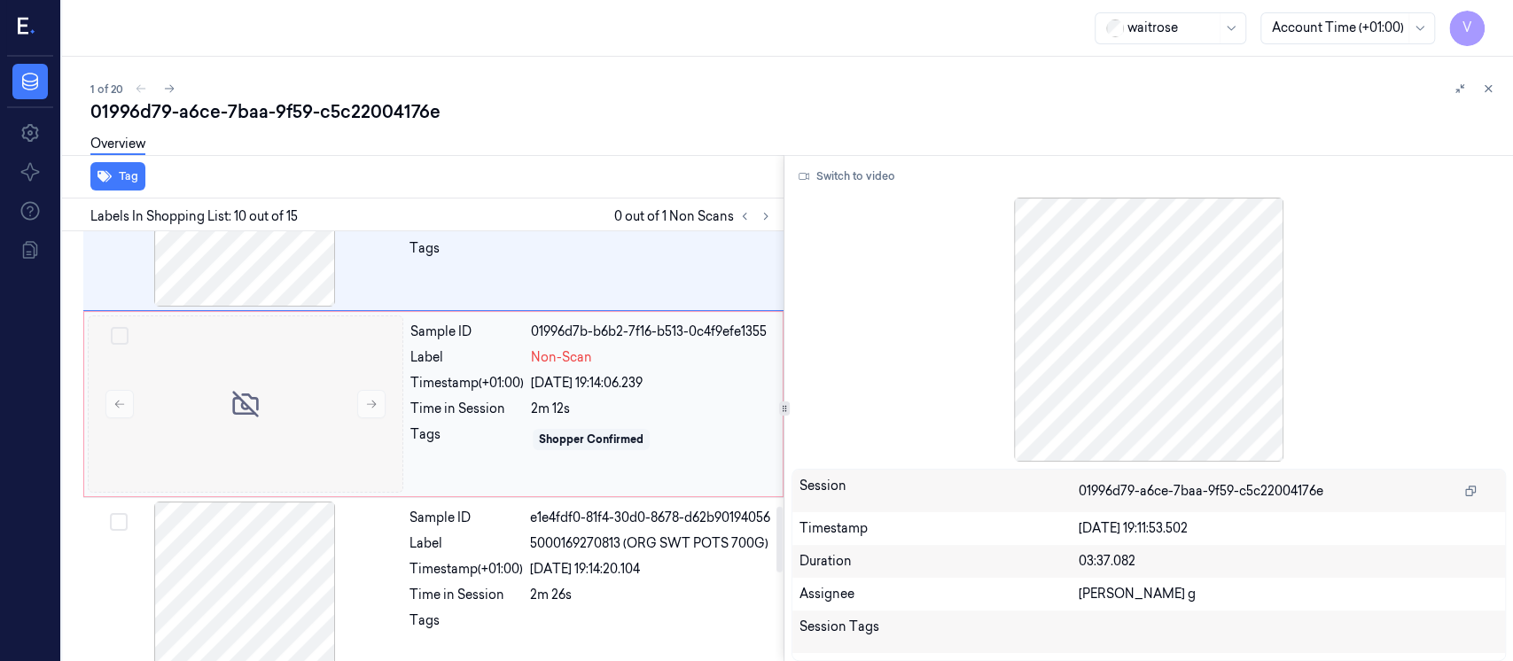
click at [535, 381] on div "21/09/2025 19:14:06.239" at bounding box center [651, 383] width 241 height 19
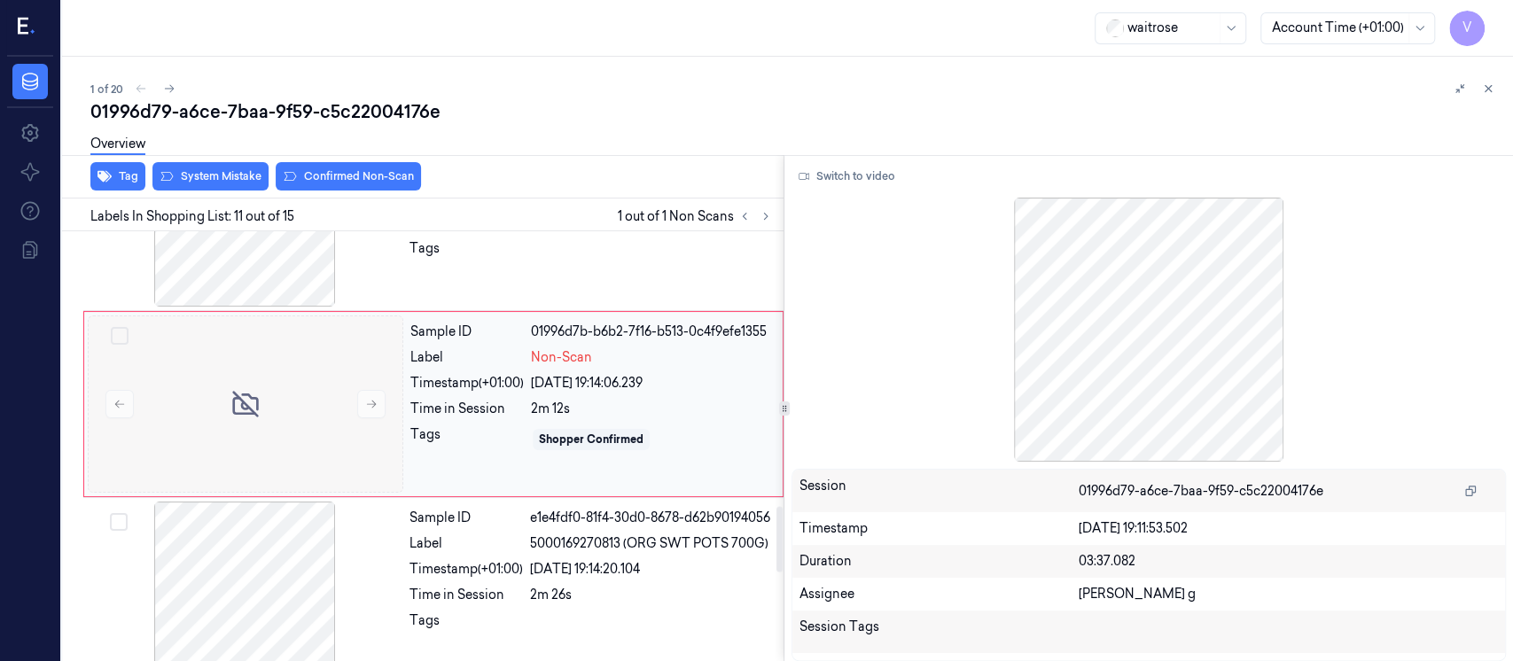
scroll to position [1752, 0]
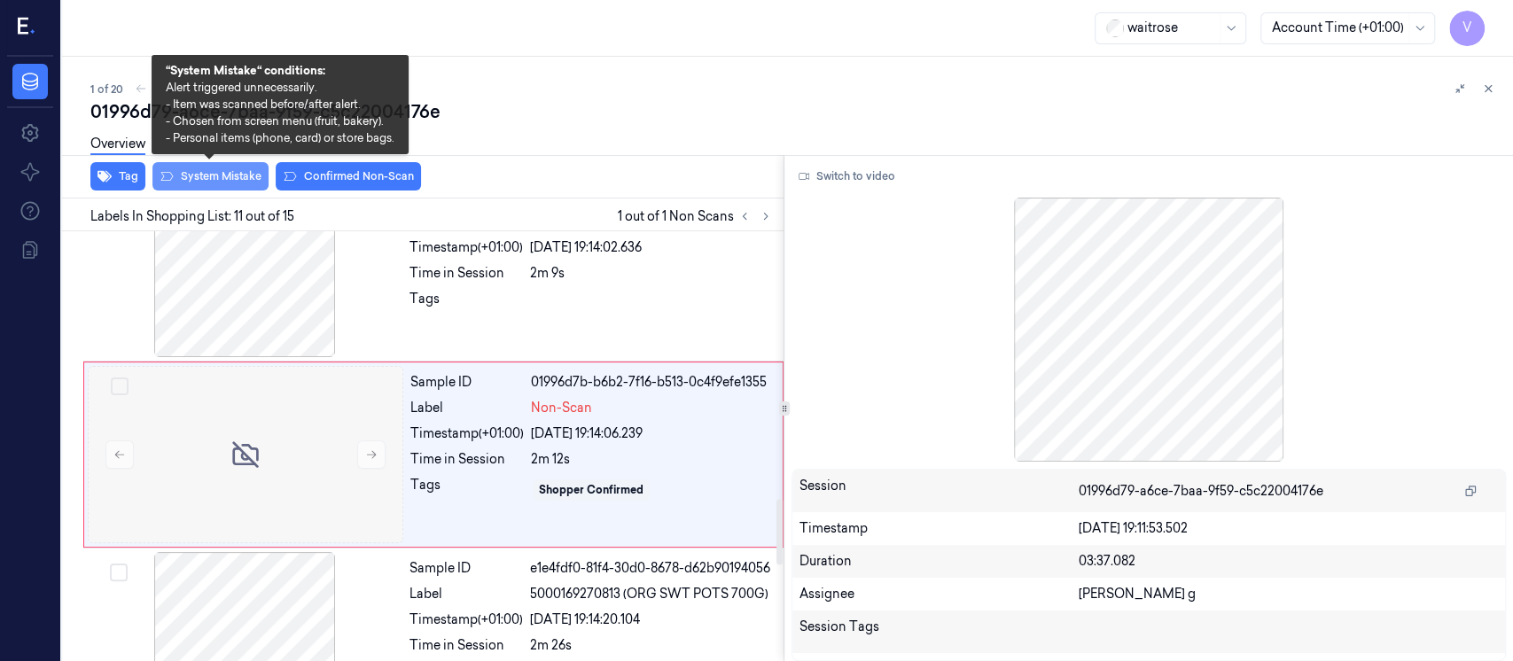
click at [220, 176] on button "System Mistake" at bounding box center [210, 176] width 116 height 28
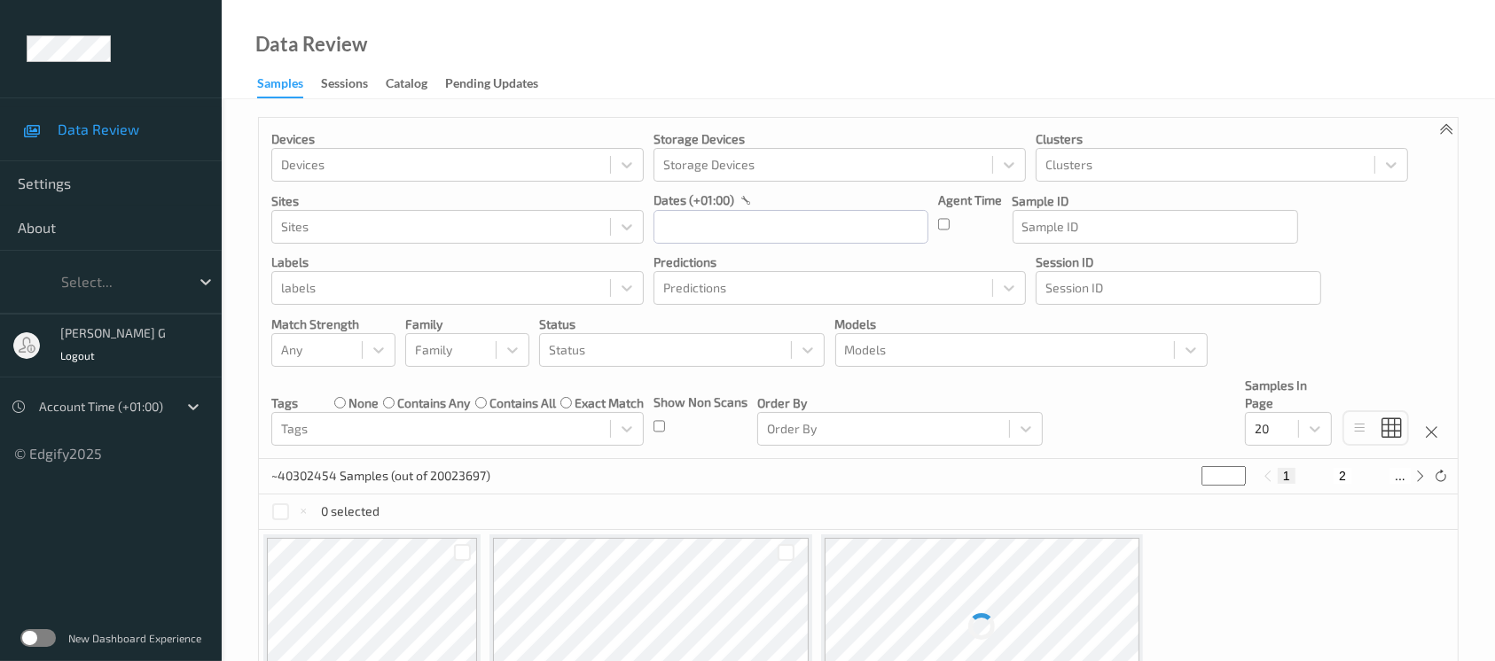
click at [40, 639] on label at bounding box center [37, 638] width 35 height 18
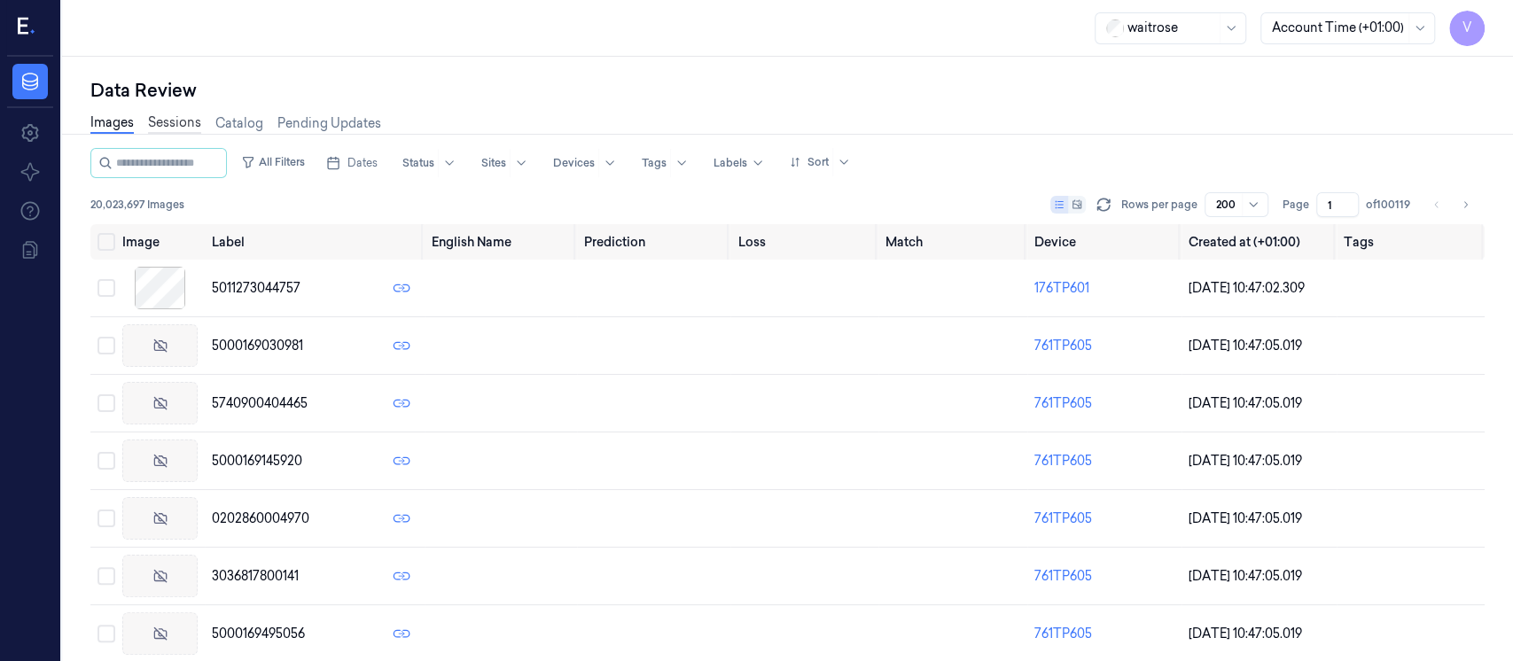
click at [184, 122] on link "Sessions" at bounding box center [174, 123] width 53 height 20
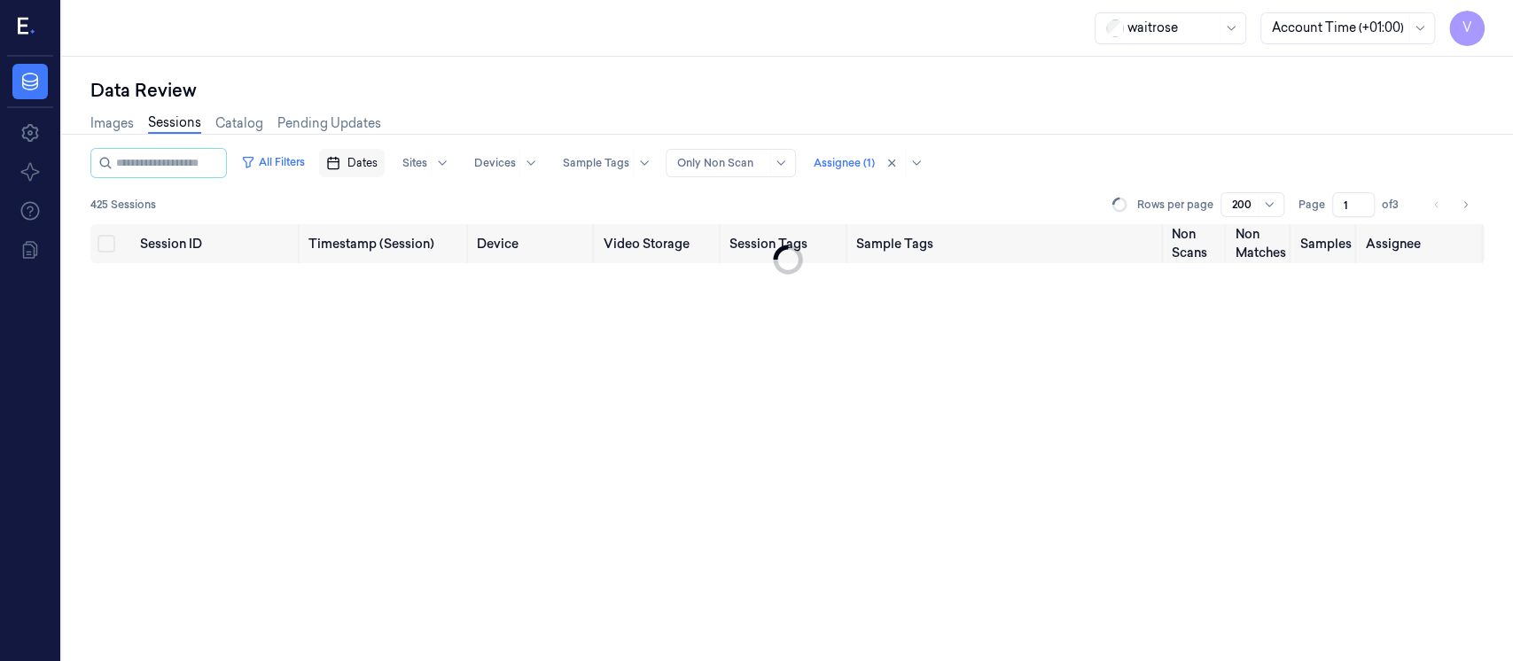
click at [371, 161] on span "Dates" at bounding box center [363, 163] width 30 height 16
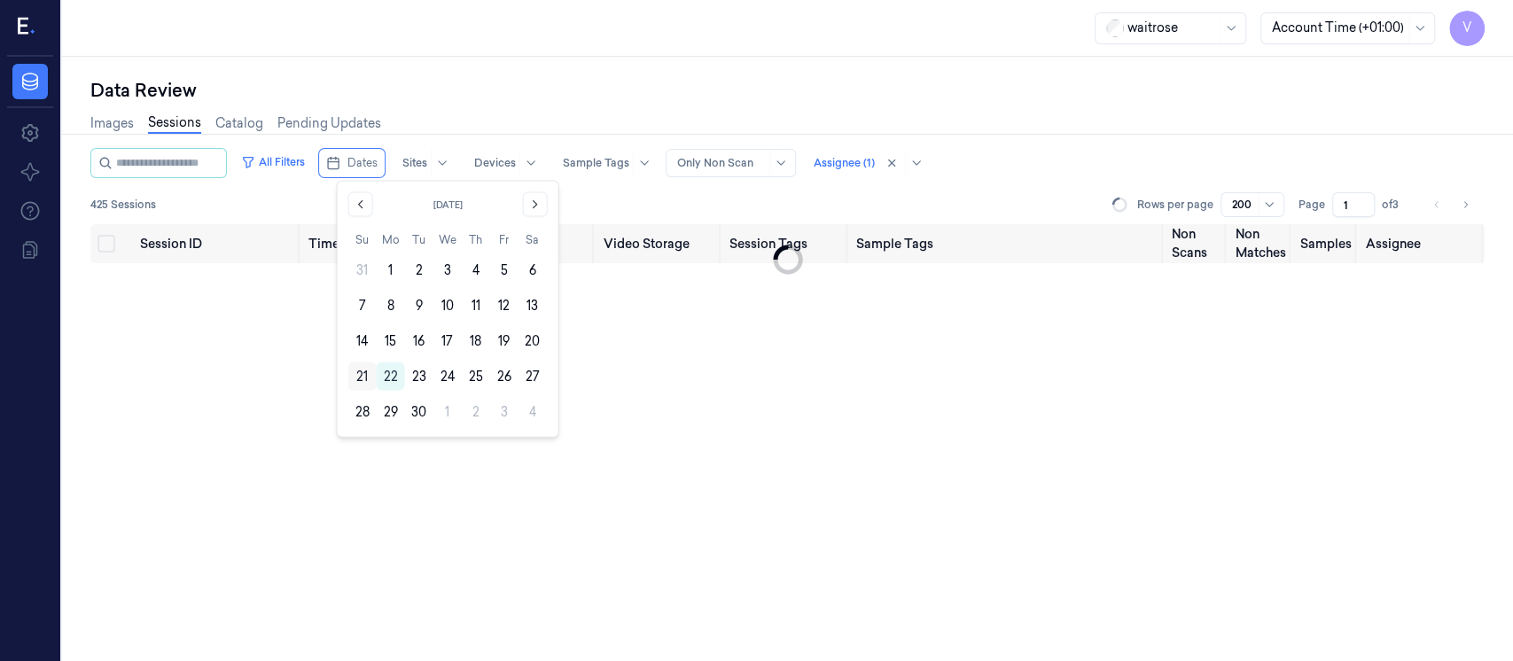
click at [364, 375] on button "21" at bounding box center [362, 377] width 28 height 28
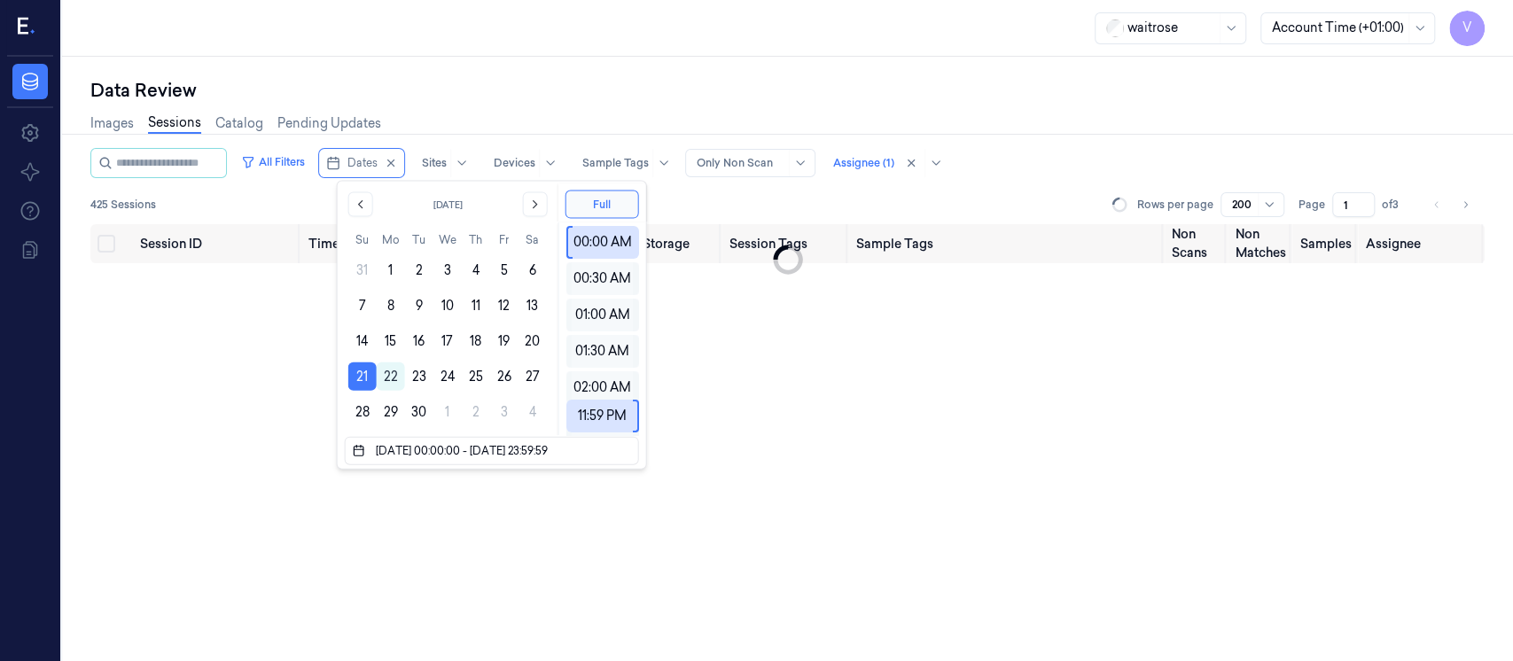
click at [567, 116] on div "Images Sessions Catalog Pending Updates" at bounding box center [787, 125] width 1395 height 45
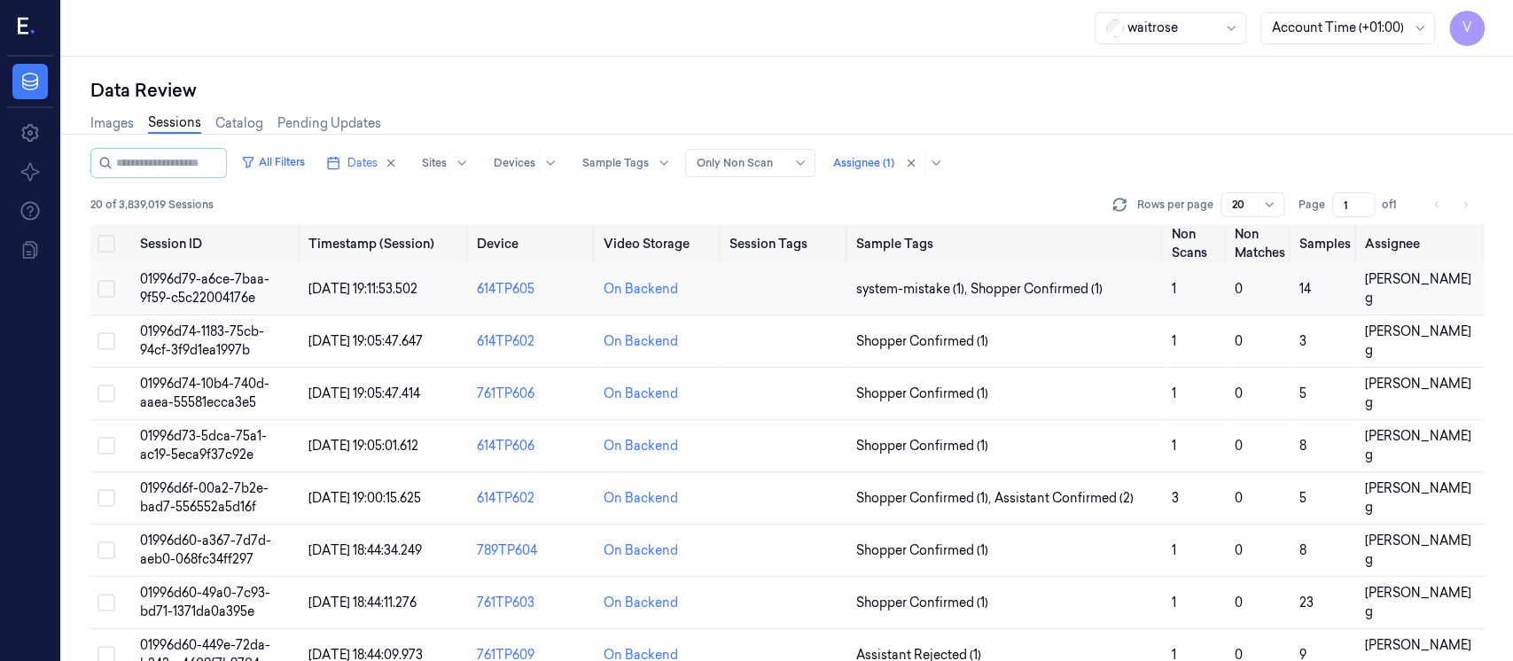
click at [812, 301] on td at bounding box center [786, 289] width 127 height 52
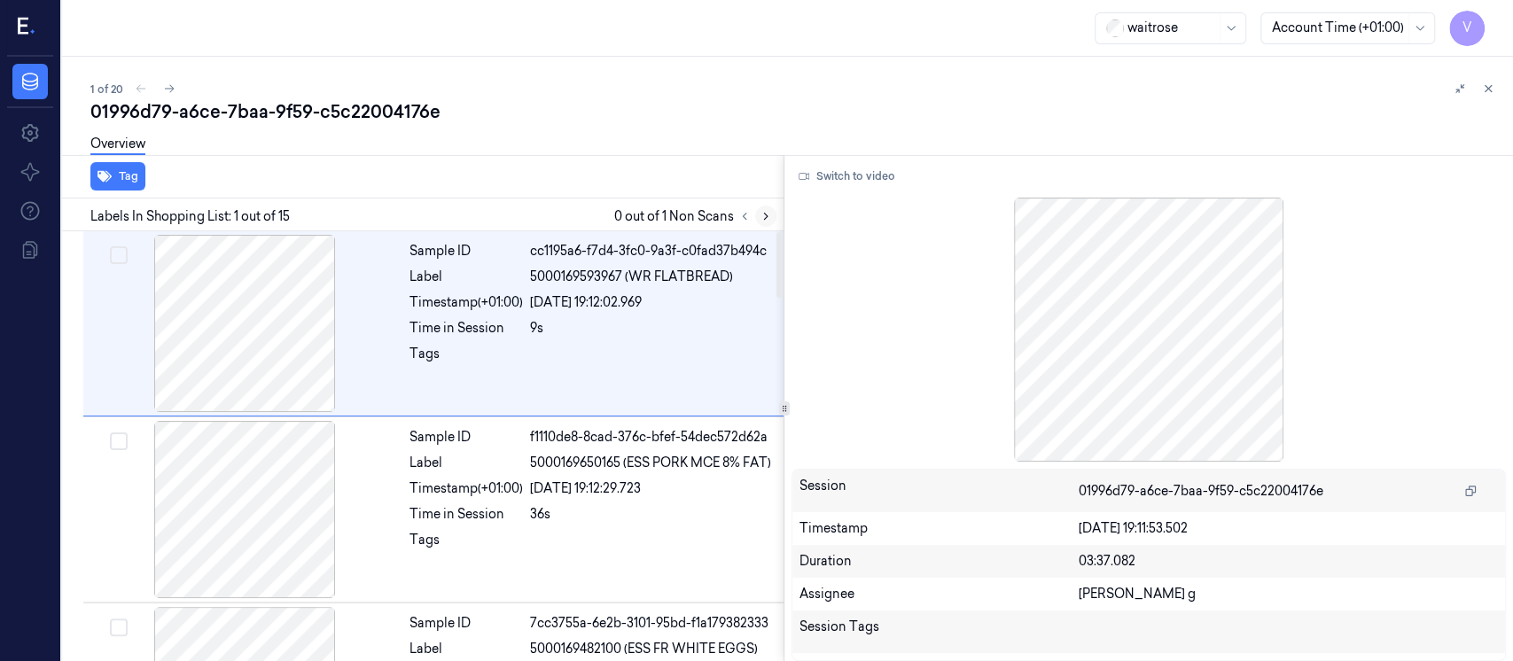
click at [773, 217] on button at bounding box center [765, 216] width 21 height 21
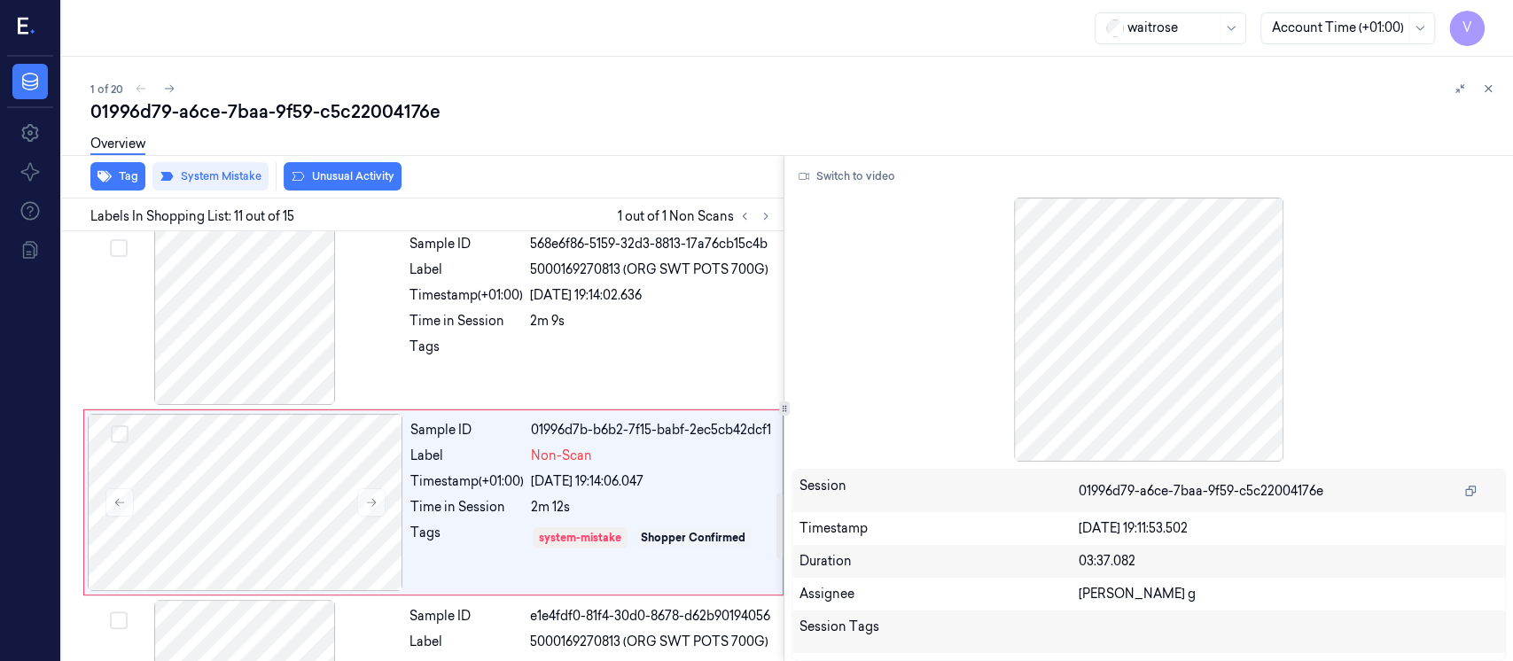
scroll to position [1752, 0]
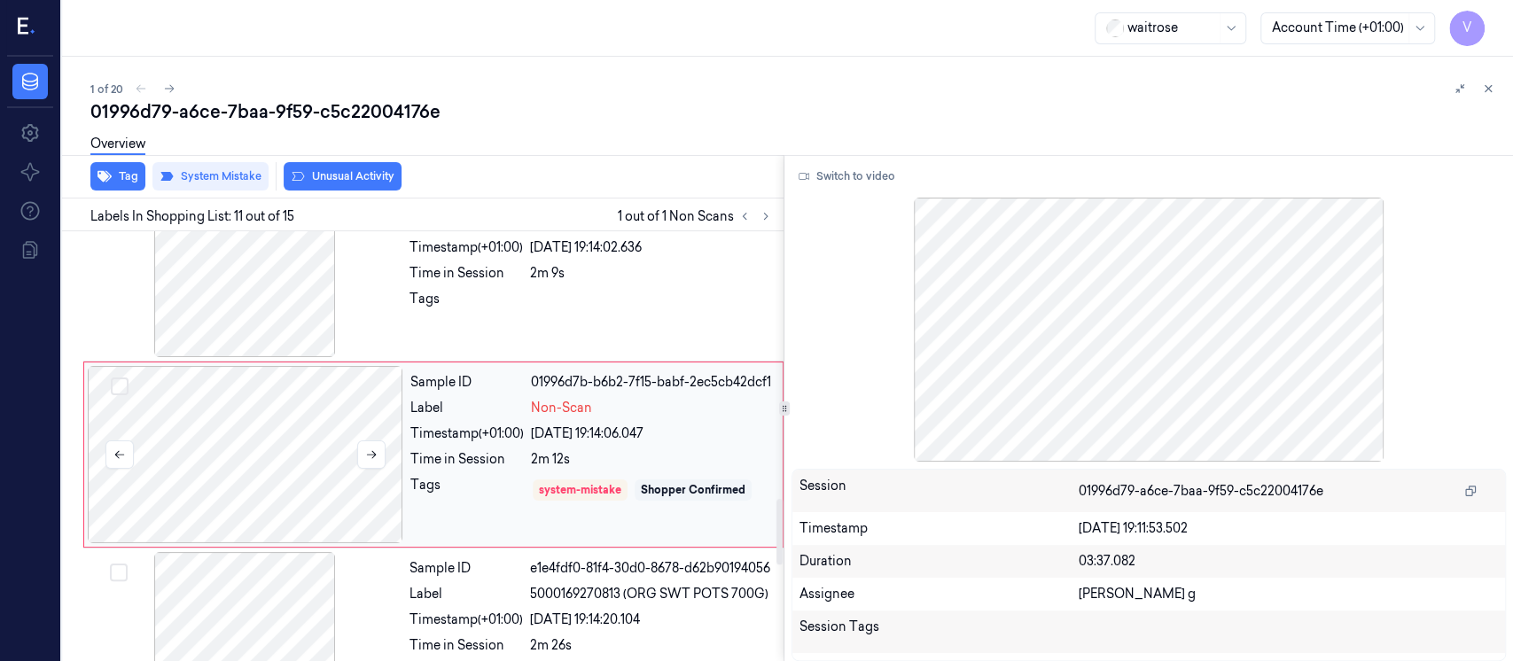
click at [240, 443] on div at bounding box center [246, 454] width 316 height 177
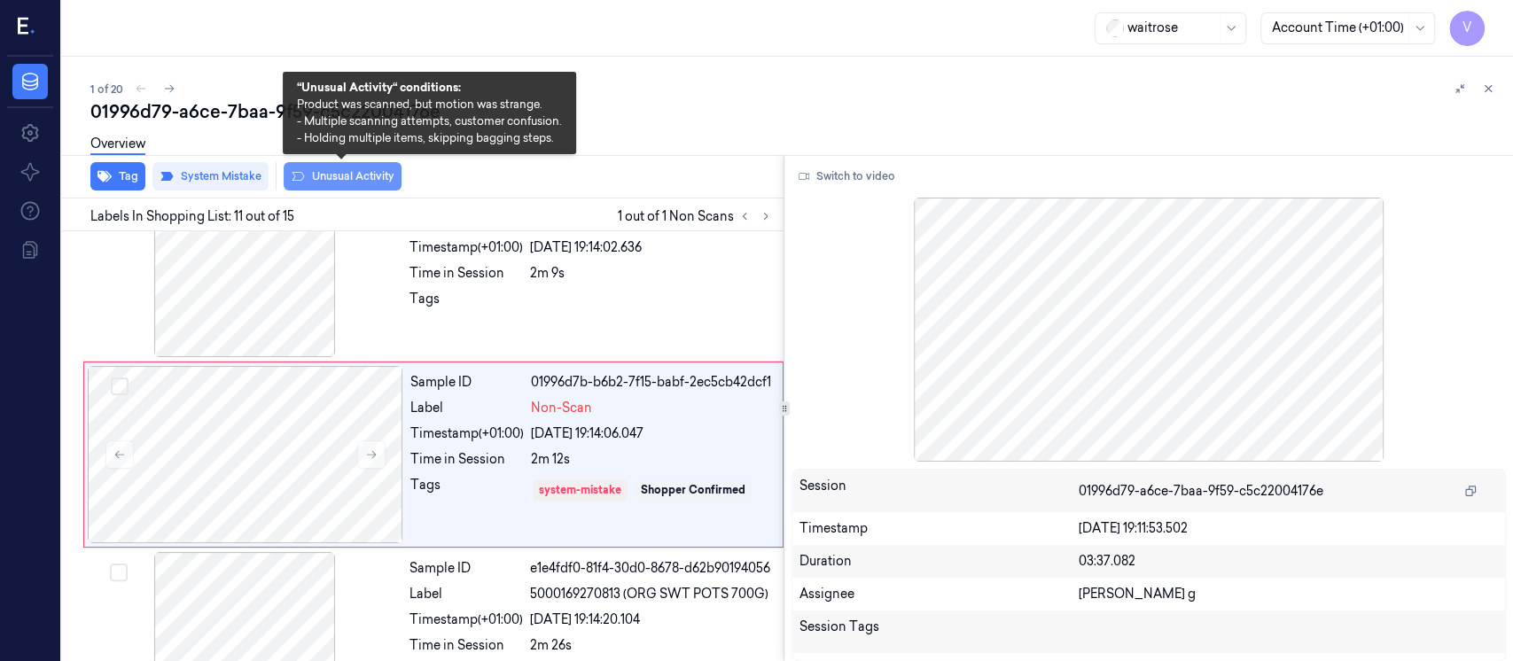
click at [332, 181] on button "Unusual Activity" at bounding box center [343, 176] width 118 height 28
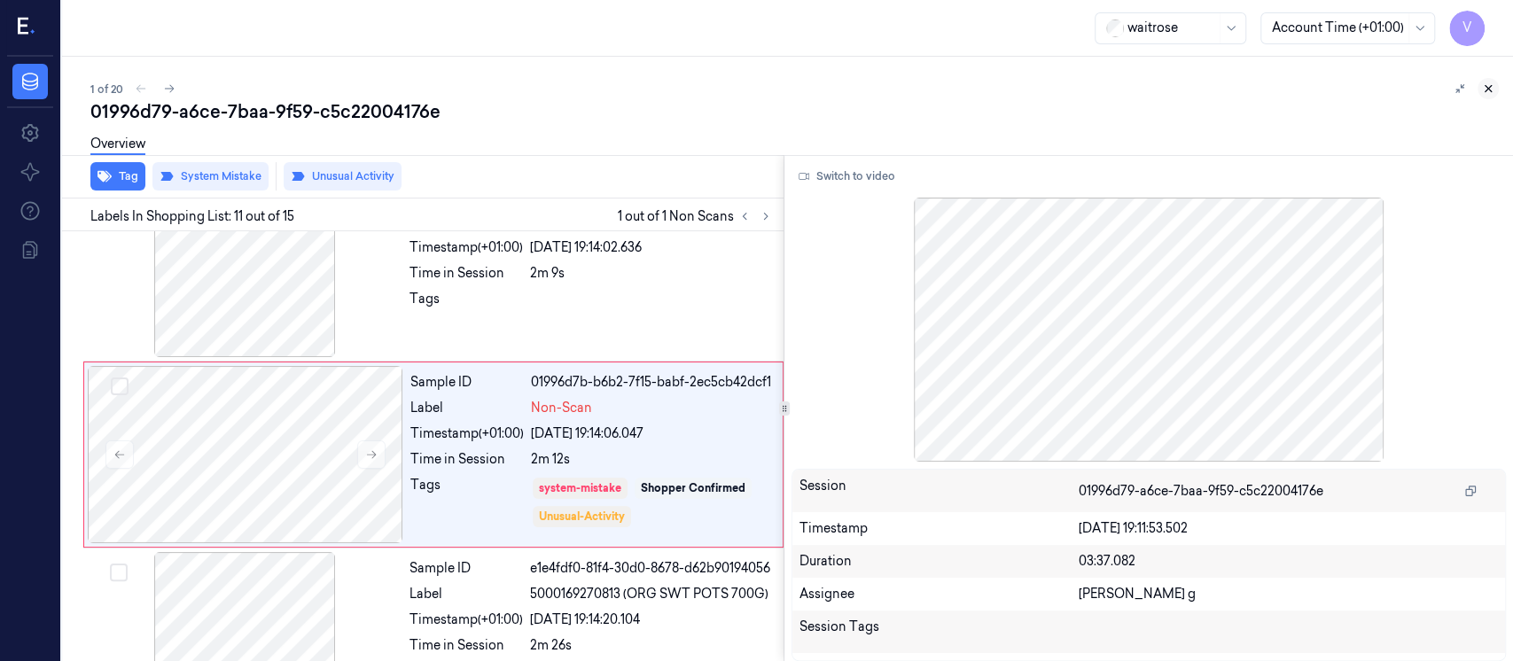
click at [1490, 98] on button at bounding box center [1488, 88] width 21 height 21
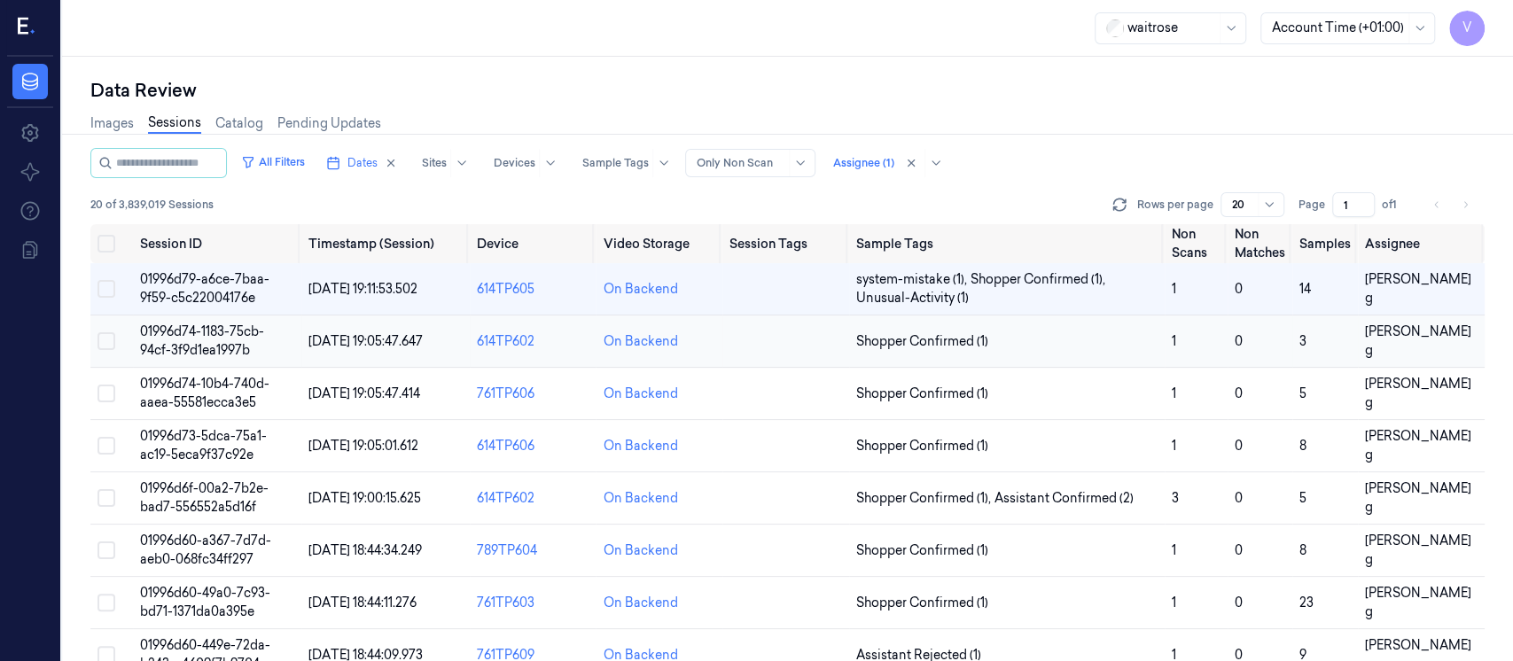
click at [801, 339] on td at bounding box center [786, 342] width 127 height 52
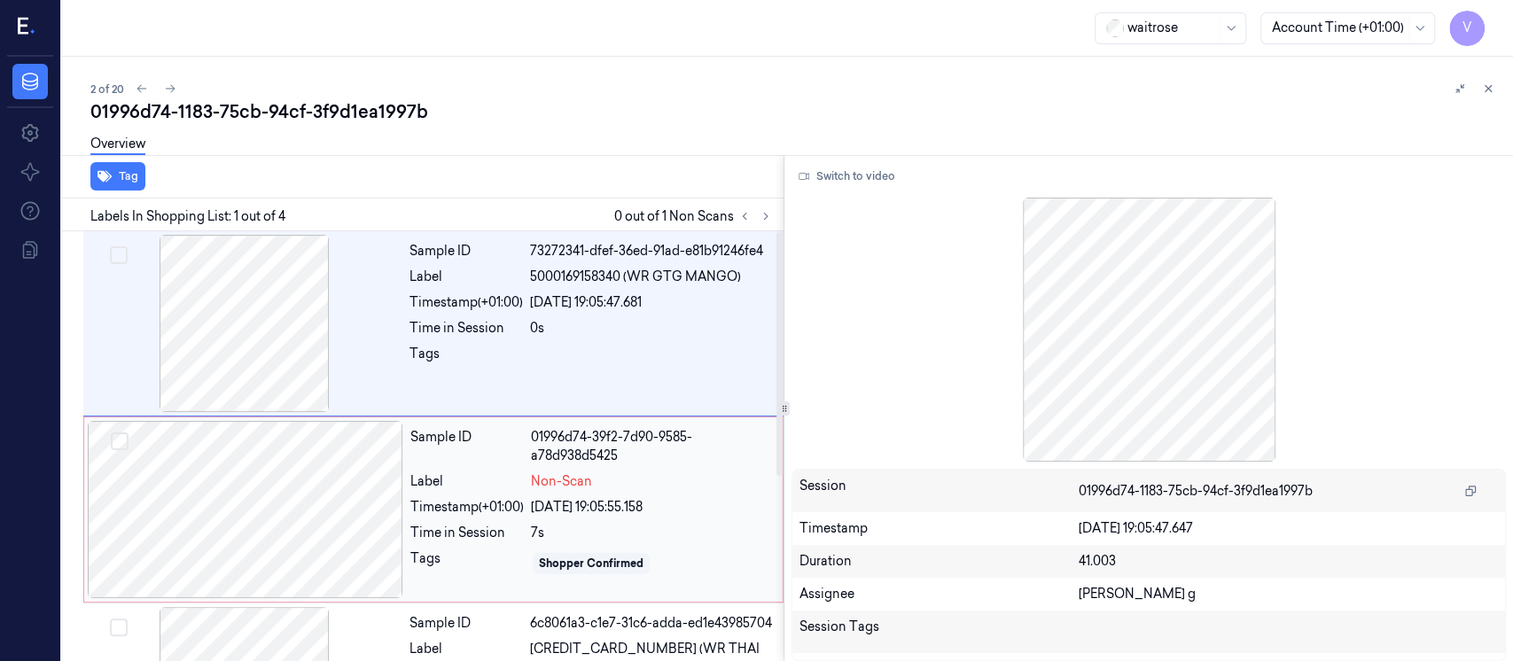
click at [301, 506] on div at bounding box center [246, 509] width 316 height 177
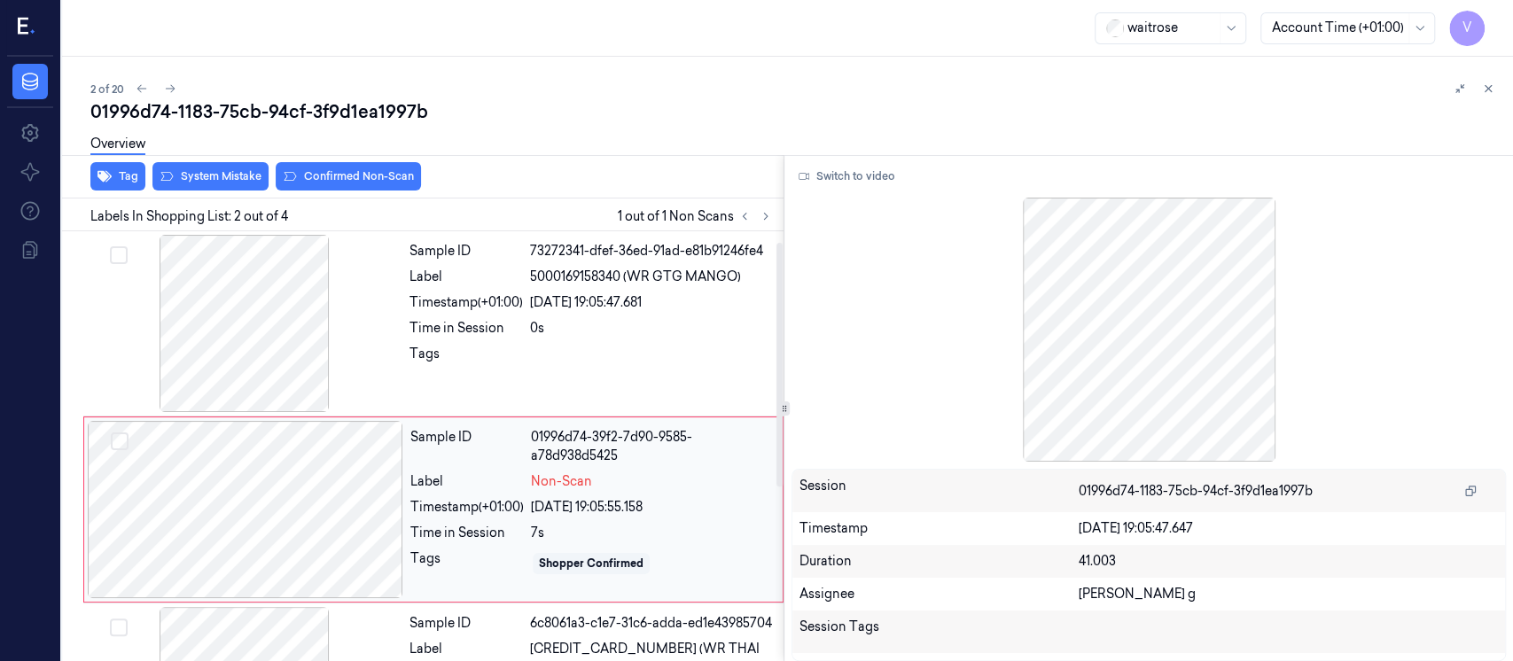
scroll to position [63, 0]
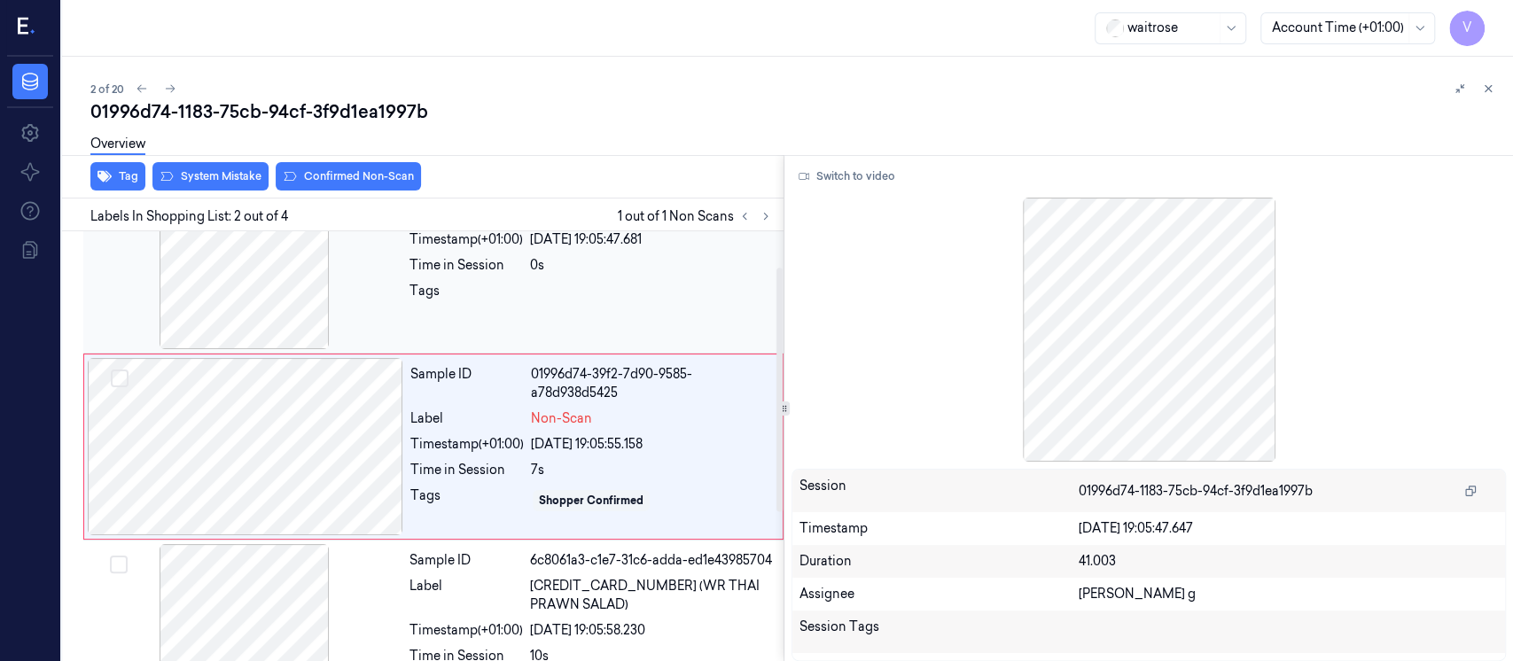
click at [540, 239] on div "21/09/2025 19:05:47.681" at bounding box center [651, 239] width 243 height 19
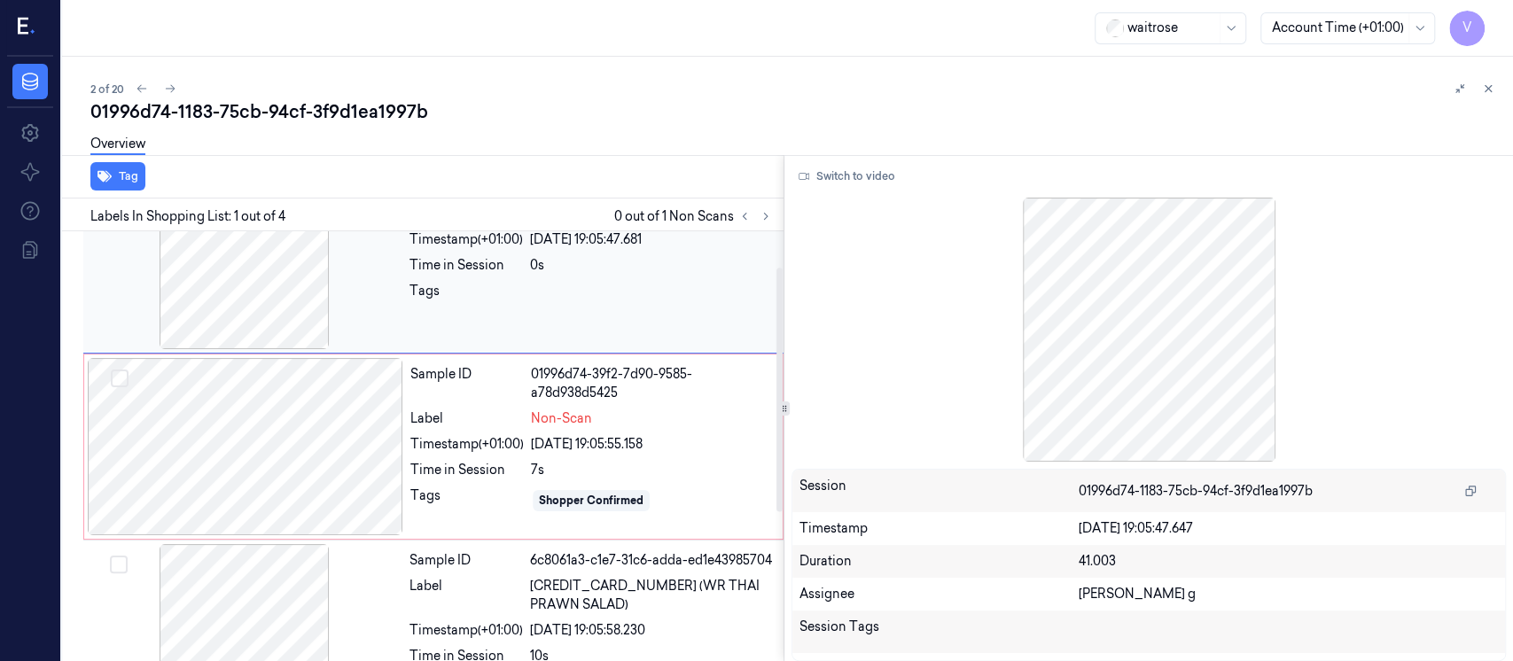
scroll to position [0, 0]
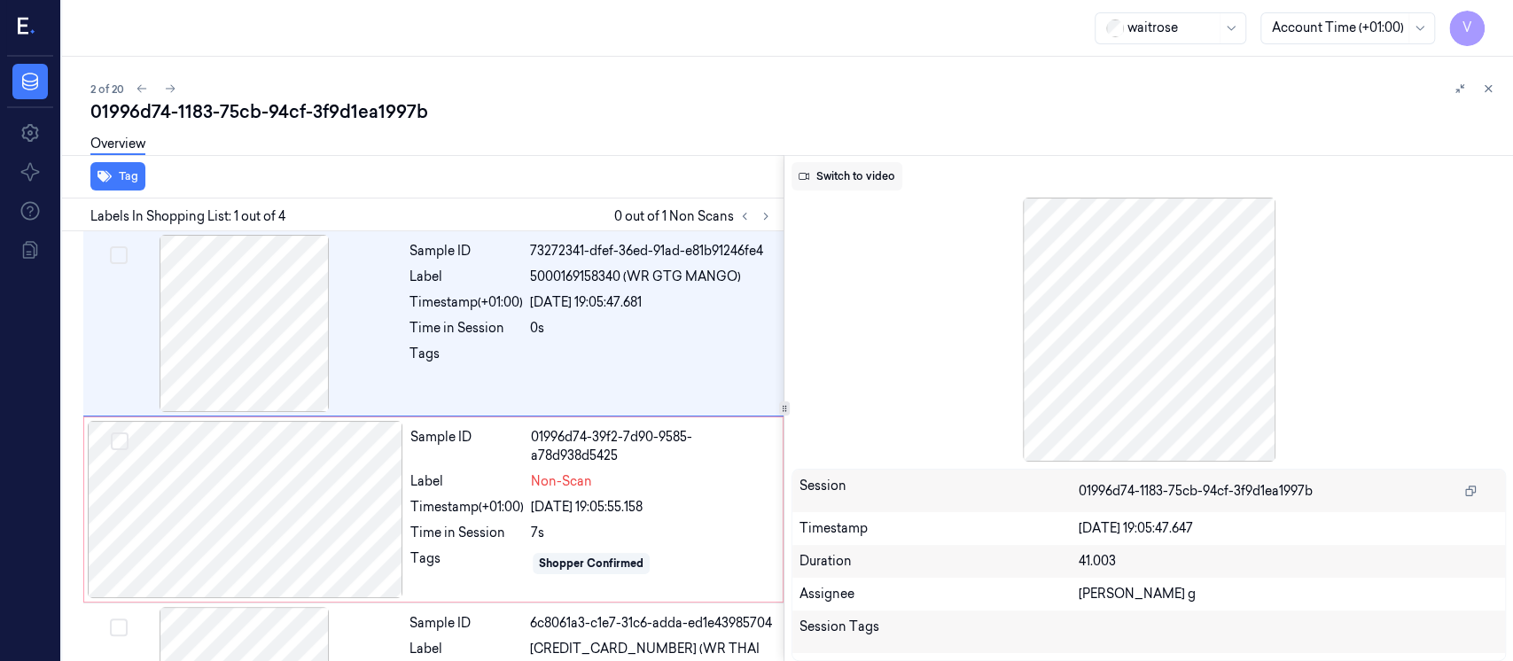
click at [822, 175] on button "Switch to video" at bounding box center [847, 176] width 111 height 28
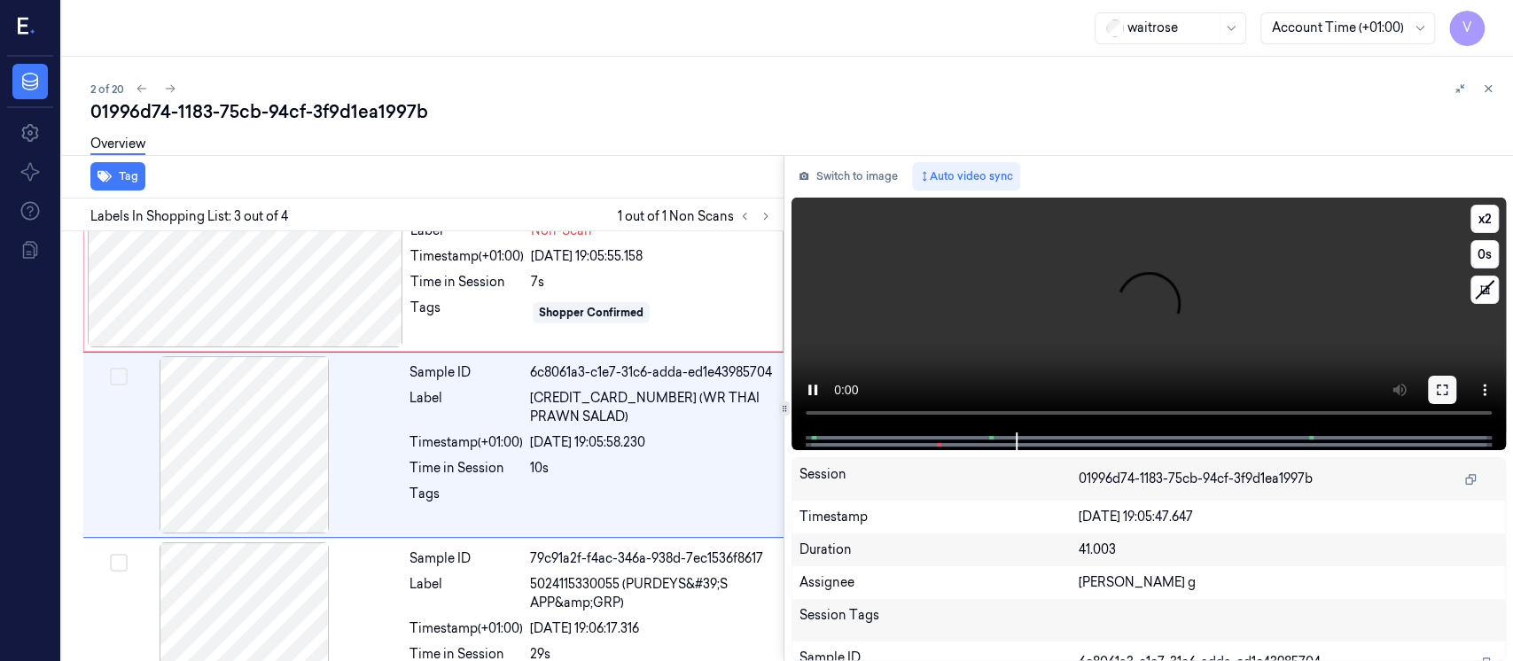
click at [1450, 387] on button at bounding box center [1442, 390] width 28 height 28
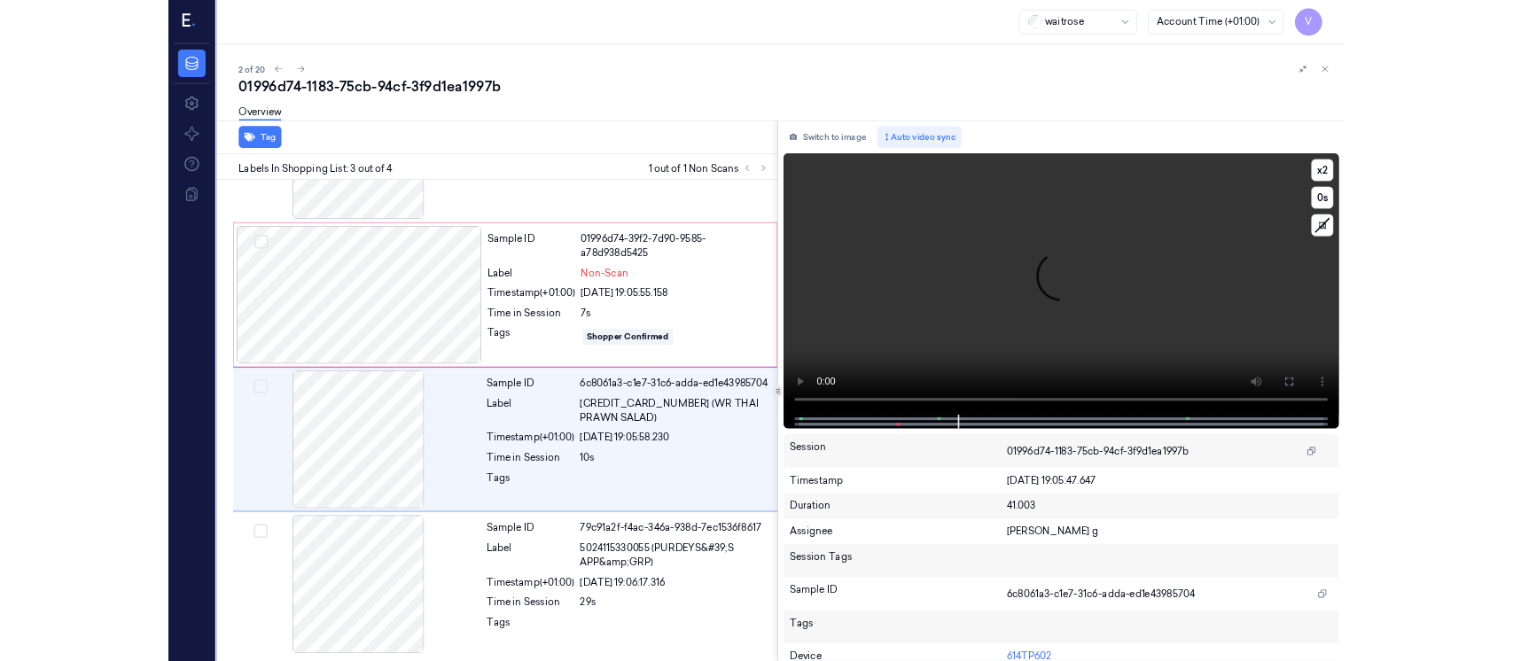
scroll to position [135, 0]
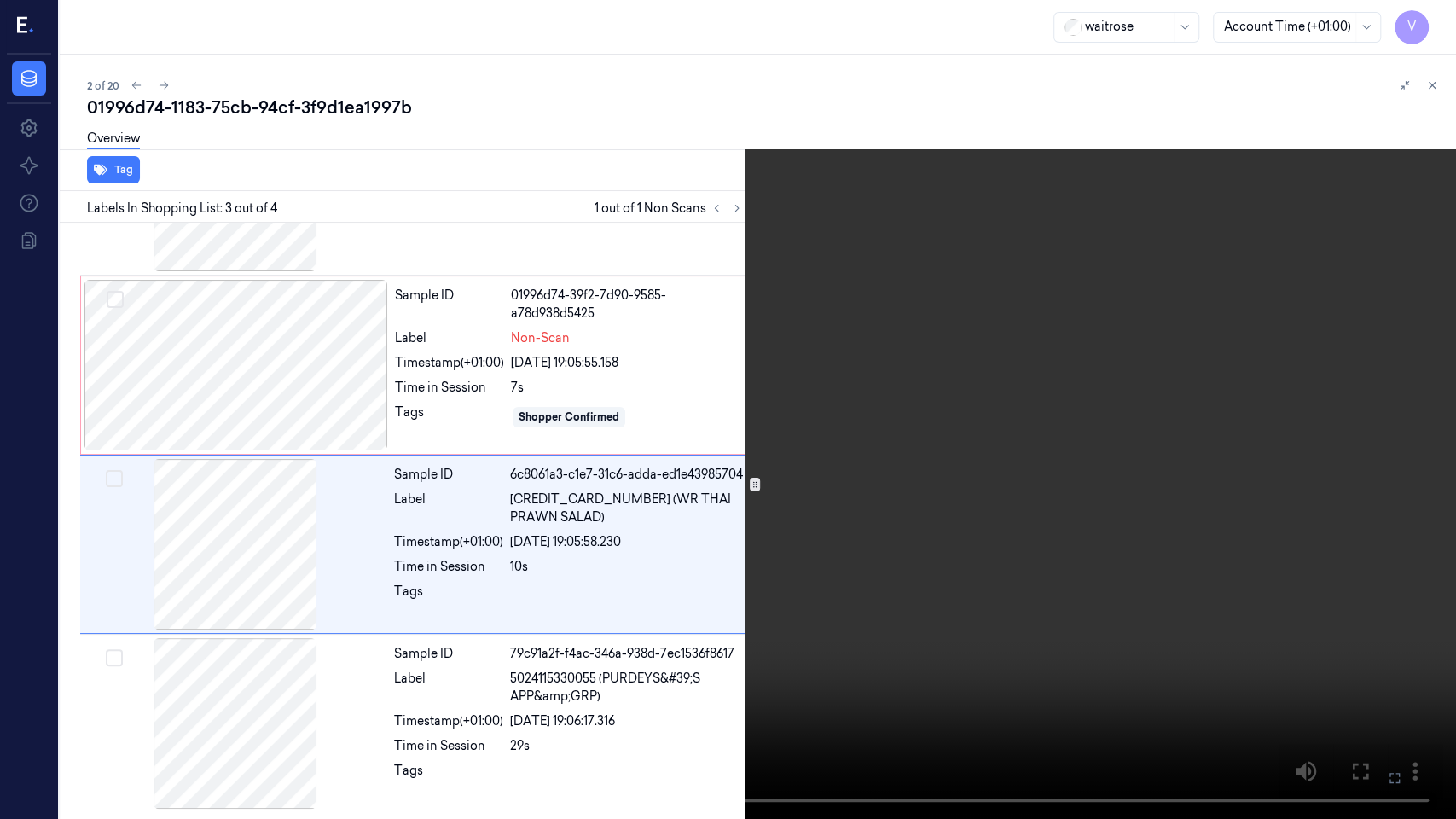
click at [0, 0] on button at bounding box center [0, 0] width 0 height 0
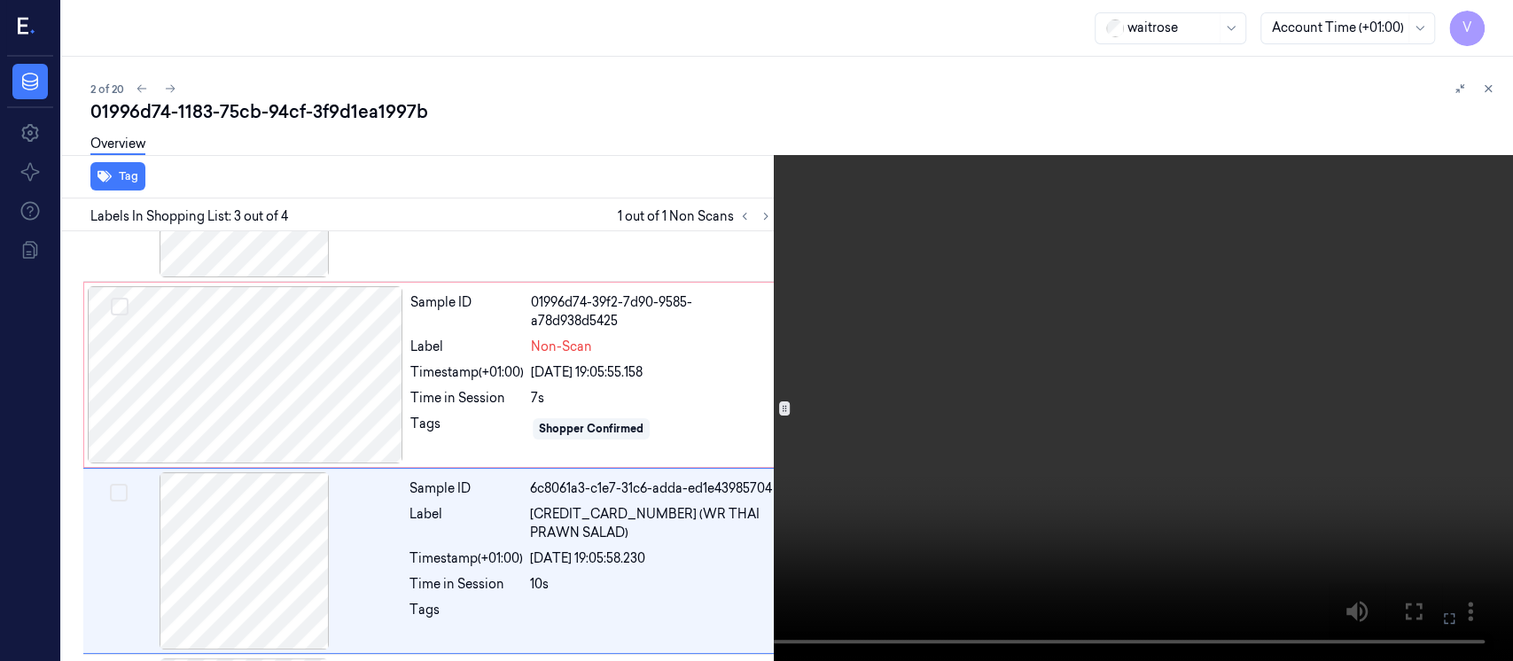
scroll to position [251, 0]
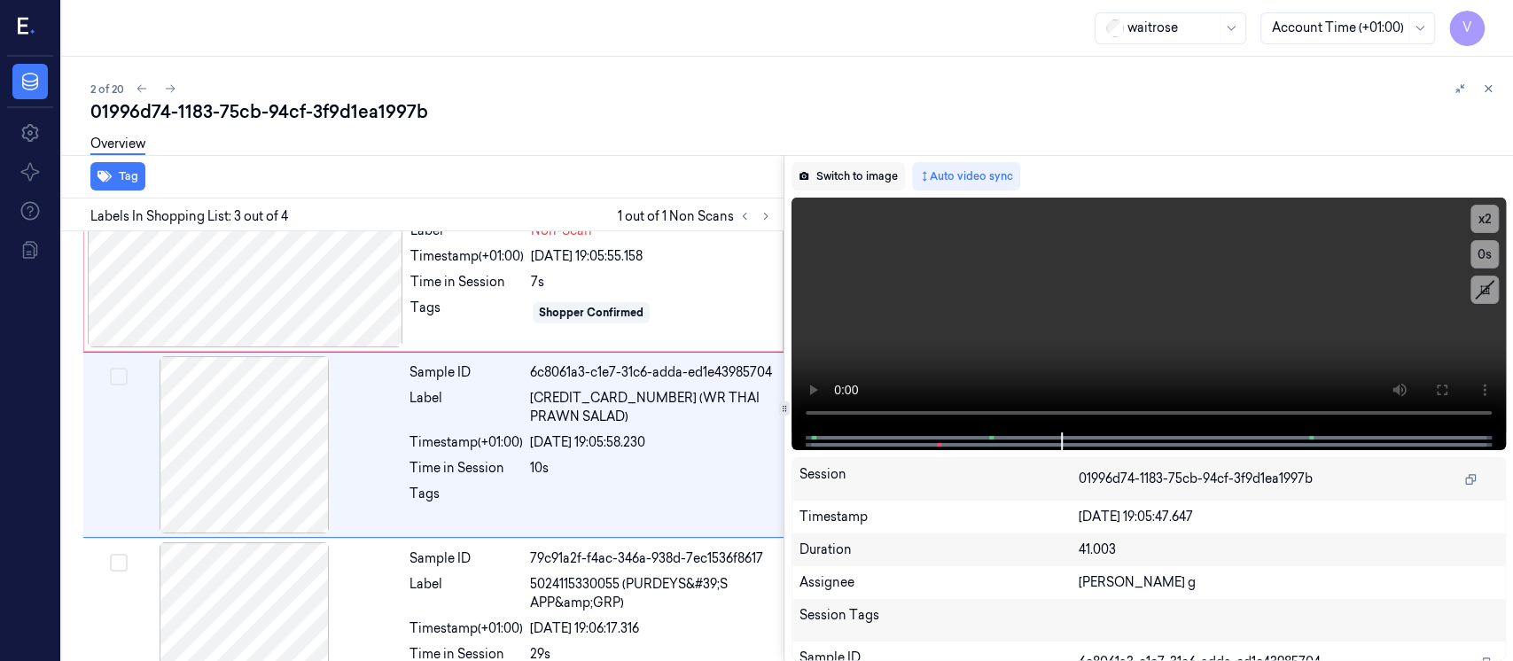
click at [842, 171] on button "Switch to image" at bounding box center [848, 176] width 113 height 28
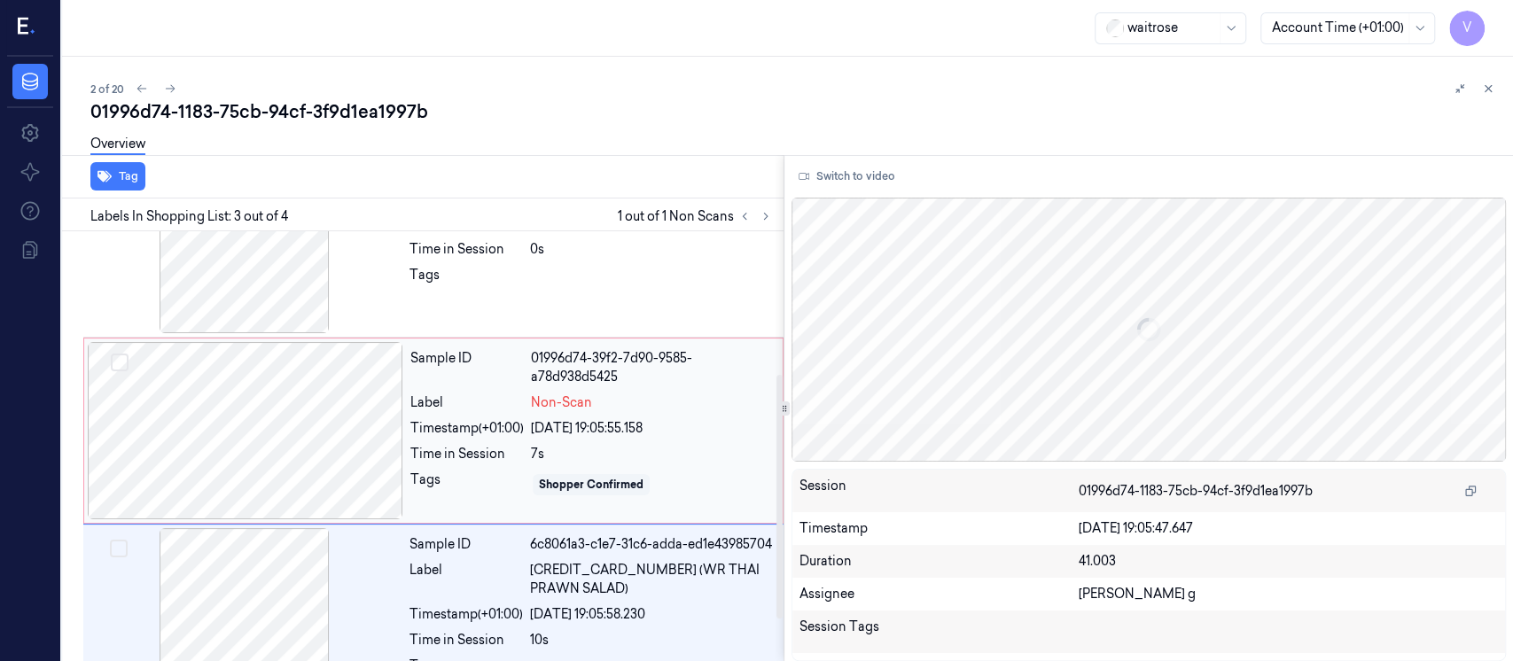
scroll to position [0, 0]
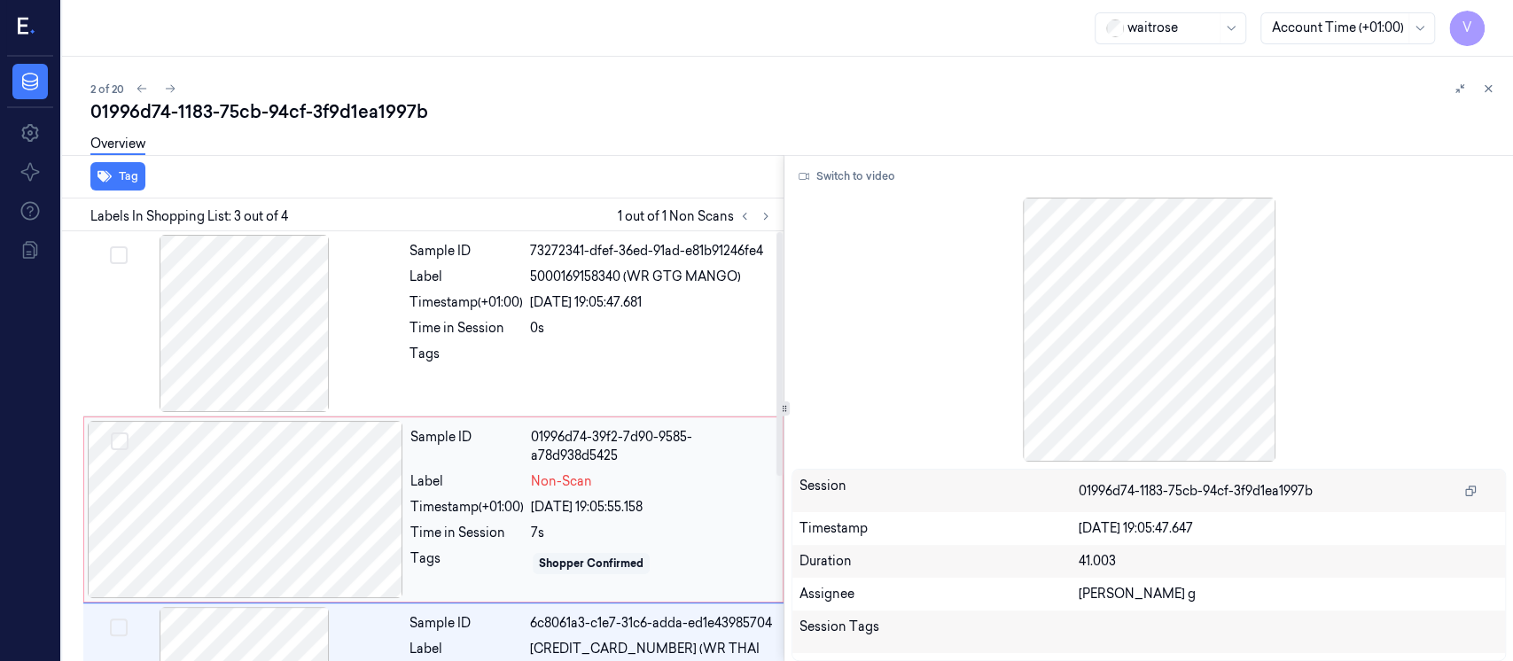
click at [302, 504] on div at bounding box center [246, 509] width 316 height 177
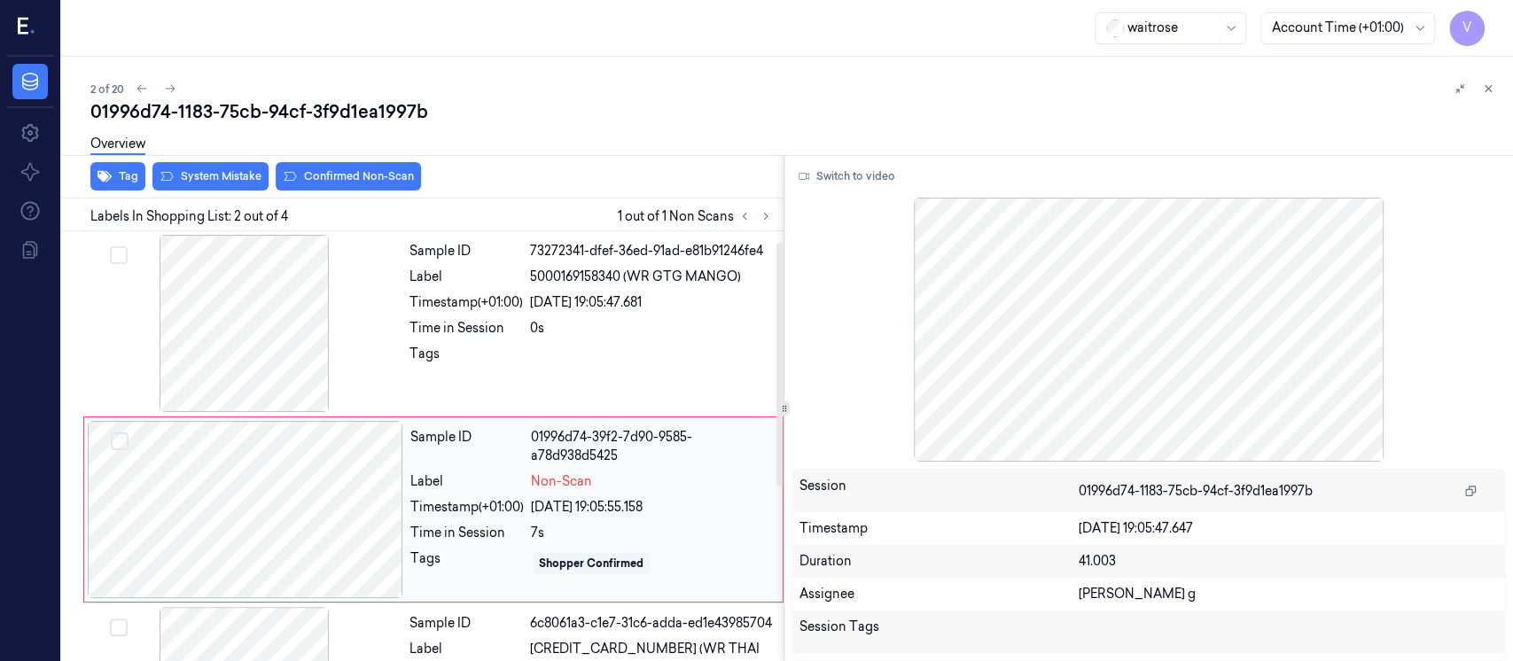
scroll to position [63, 0]
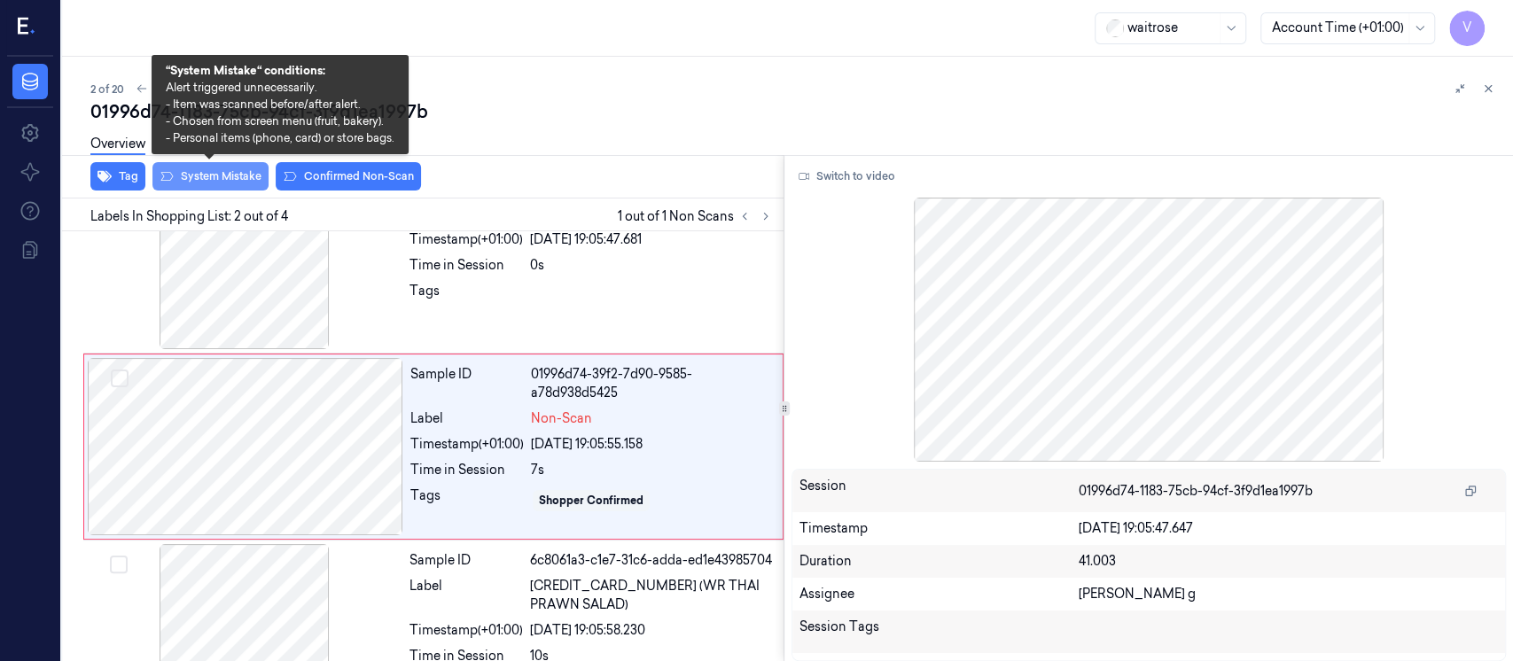
click at [239, 185] on button "System Mistake" at bounding box center [210, 176] width 116 height 28
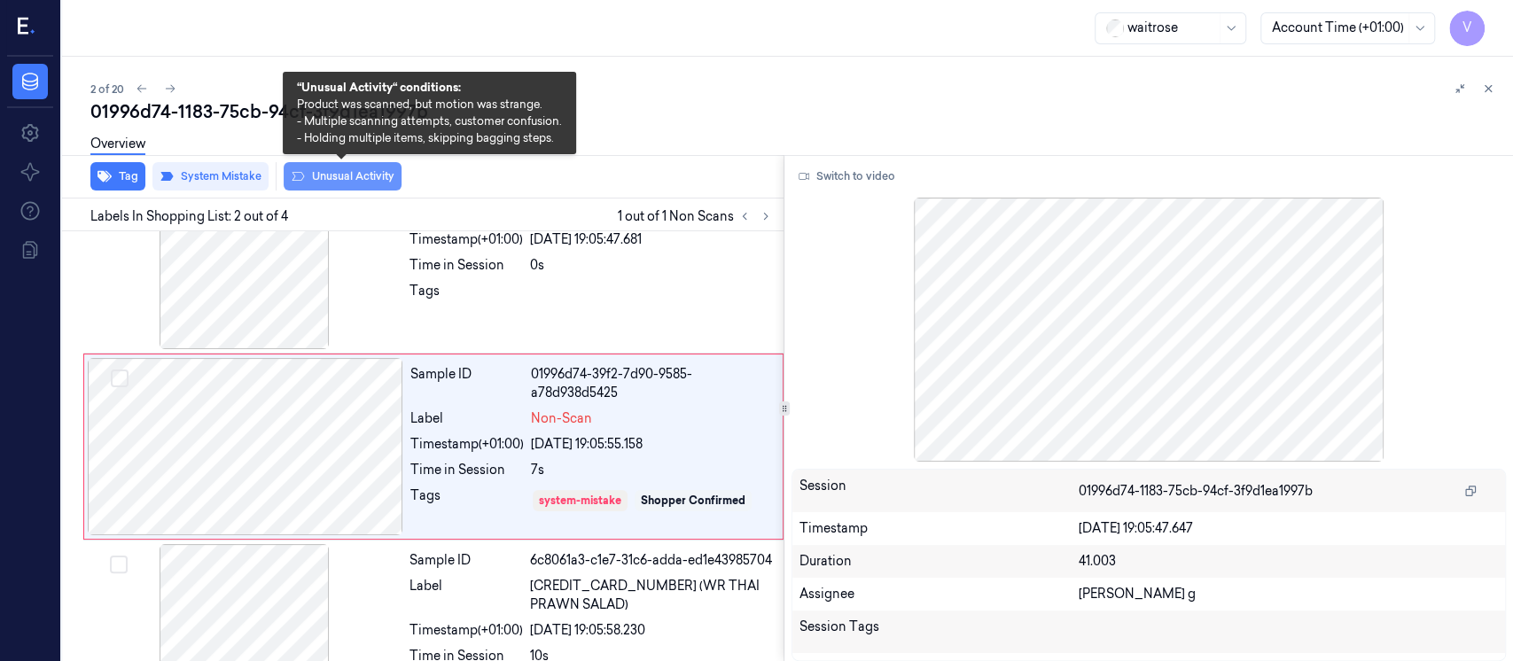
click at [354, 180] on button "Unusual Activity" at bounding box center [343, 176] width 118 height 28
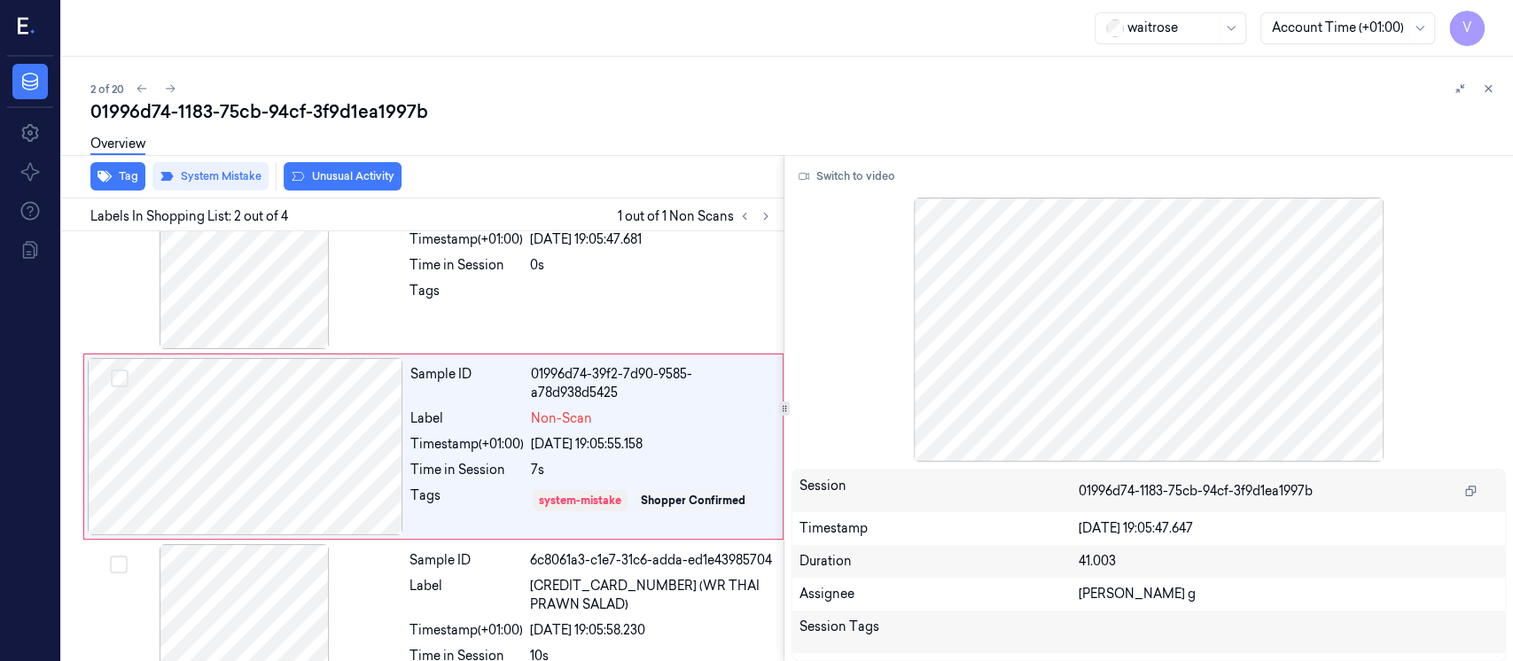
scroll to position [68, 0]
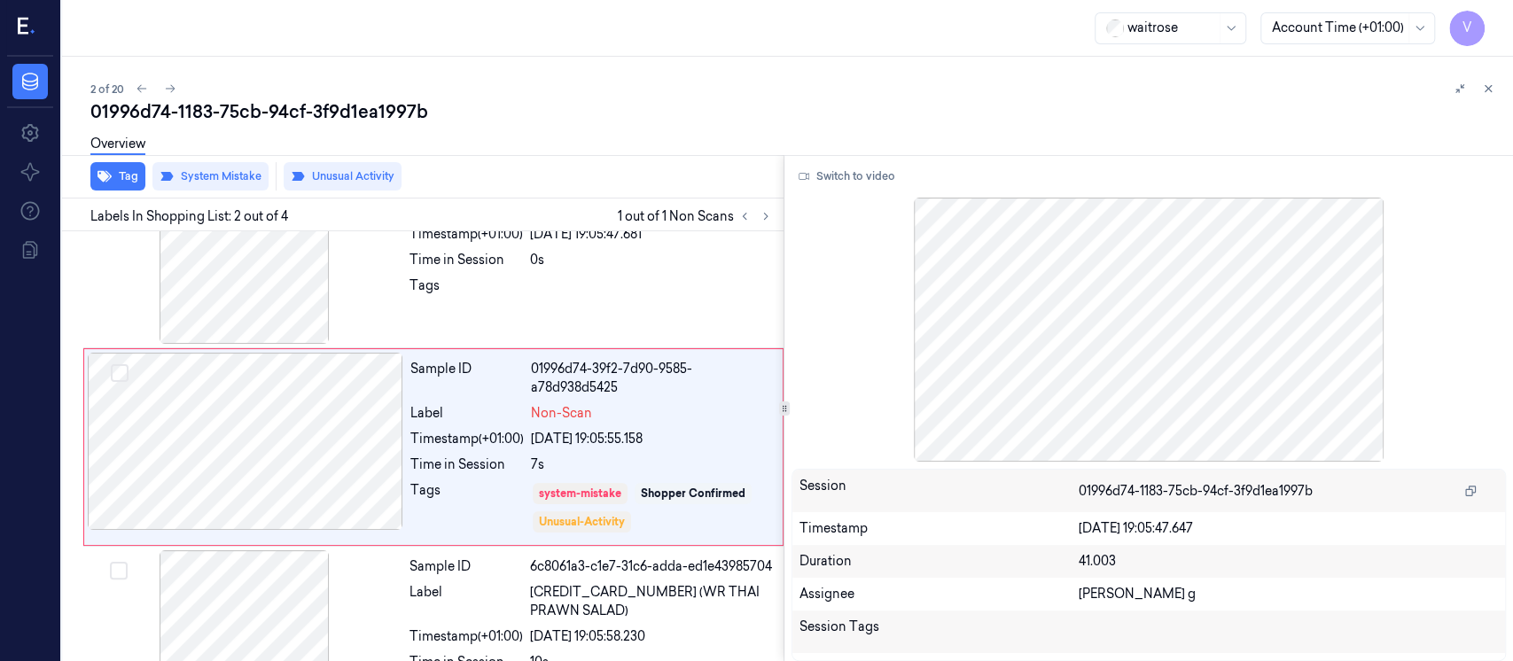
click at [790, 149] on div "Overview" at bounding box center [794, 146] width 1409 height 45
click at [1499, 89] on div "2 of 20 01996d74-1183-75cb-94cf-3f9d1ea1997b Overview Tag System Mistake Unusua…" at bounding box center [787, 359] width 1451 height 605
click at [1490, 90] on icon at bounding box center [1488, 88] width 12 height 12
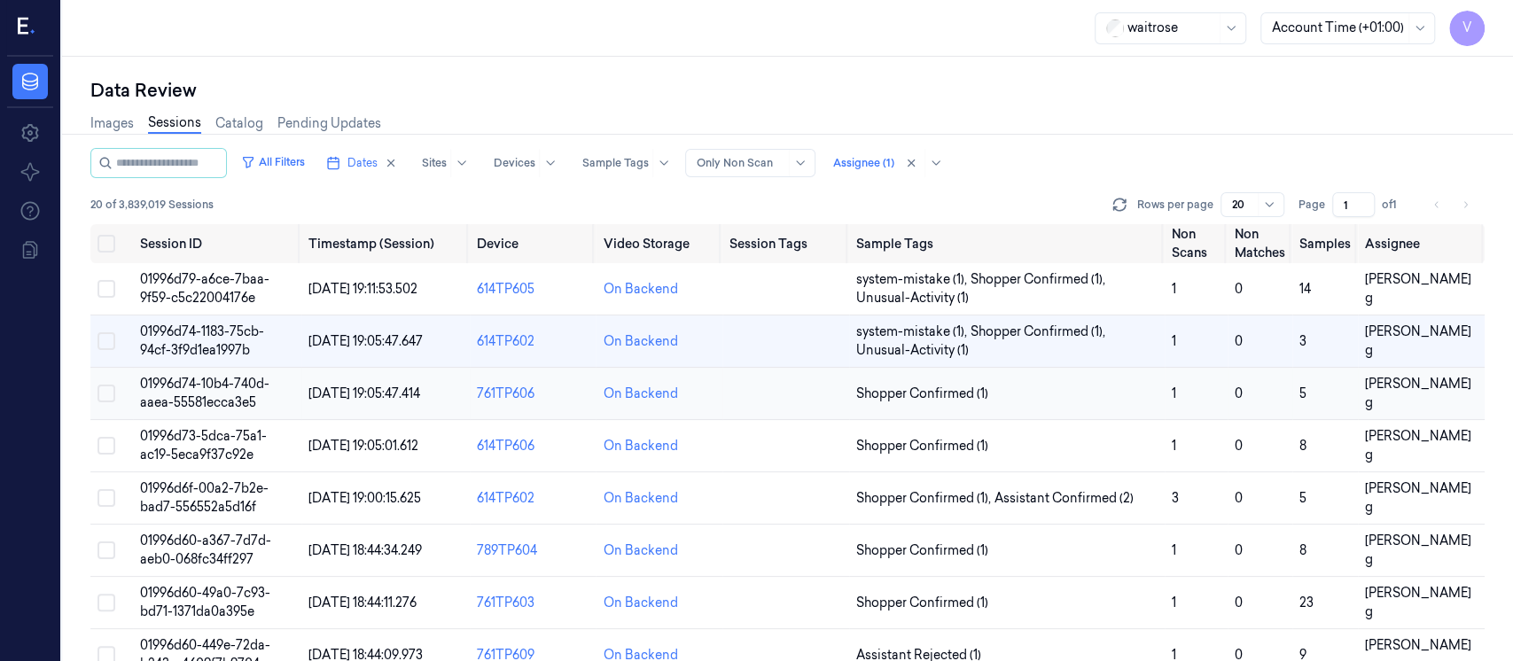
click at [792, 386] on td at bounding box center [786, 394] width 127 height 52
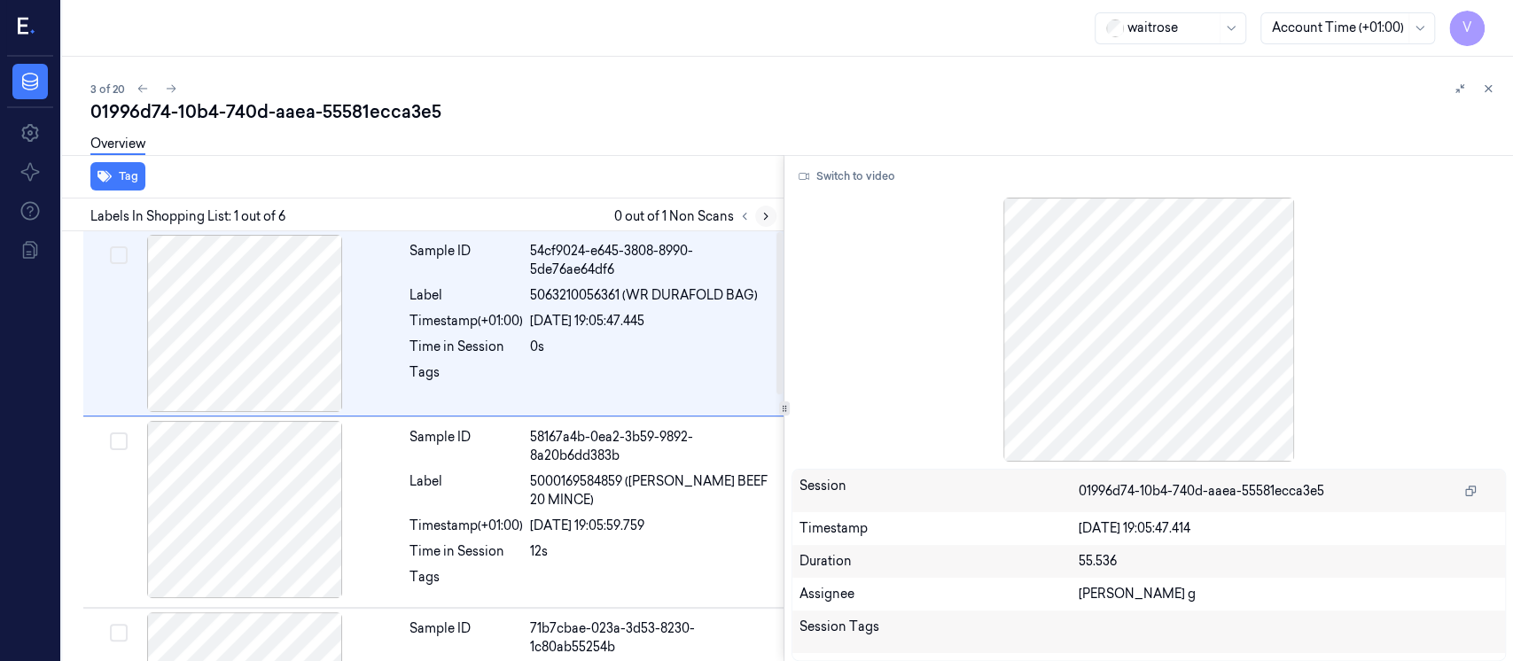
click at [769, 216] on icon at bounding box center [766, 216] width 12 height 12
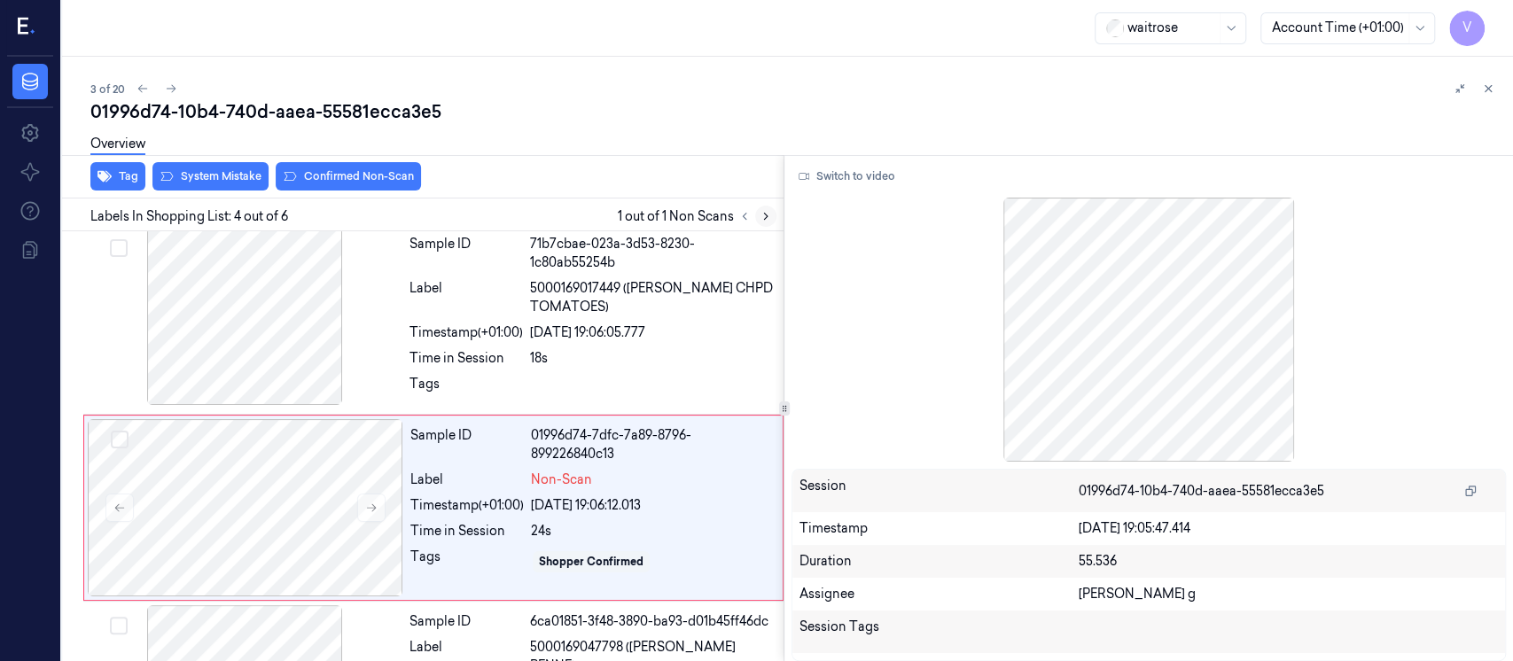
scroll to position [446, 0]
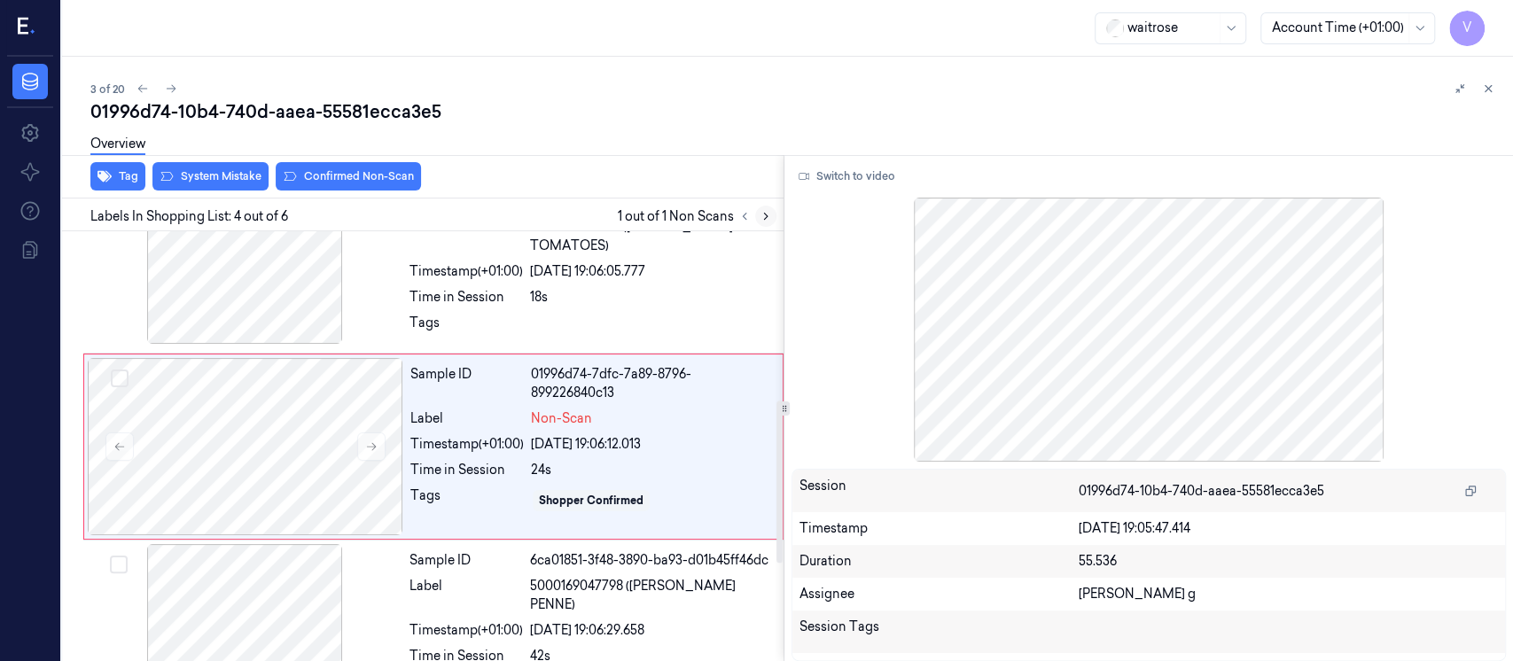
click at [767, 217] on icon at bounding box center [766, 216] width 12 height 12
click at [229, 446] on div at bounding box center [246, 446] width 316 height 177
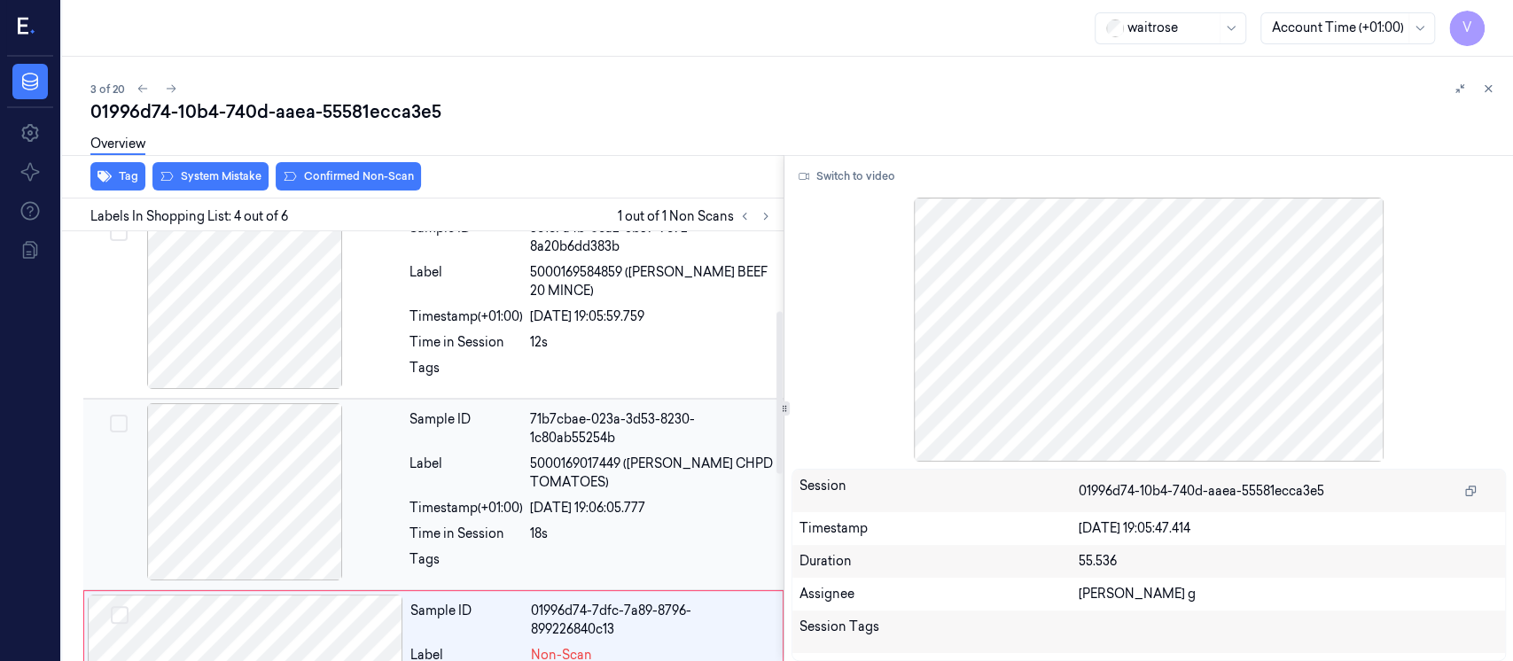
click at [596, 481] on span "5000169017449 (WR ESS CHPD TOMATOES)" at bounding box center [651, 473] width 243 height 37
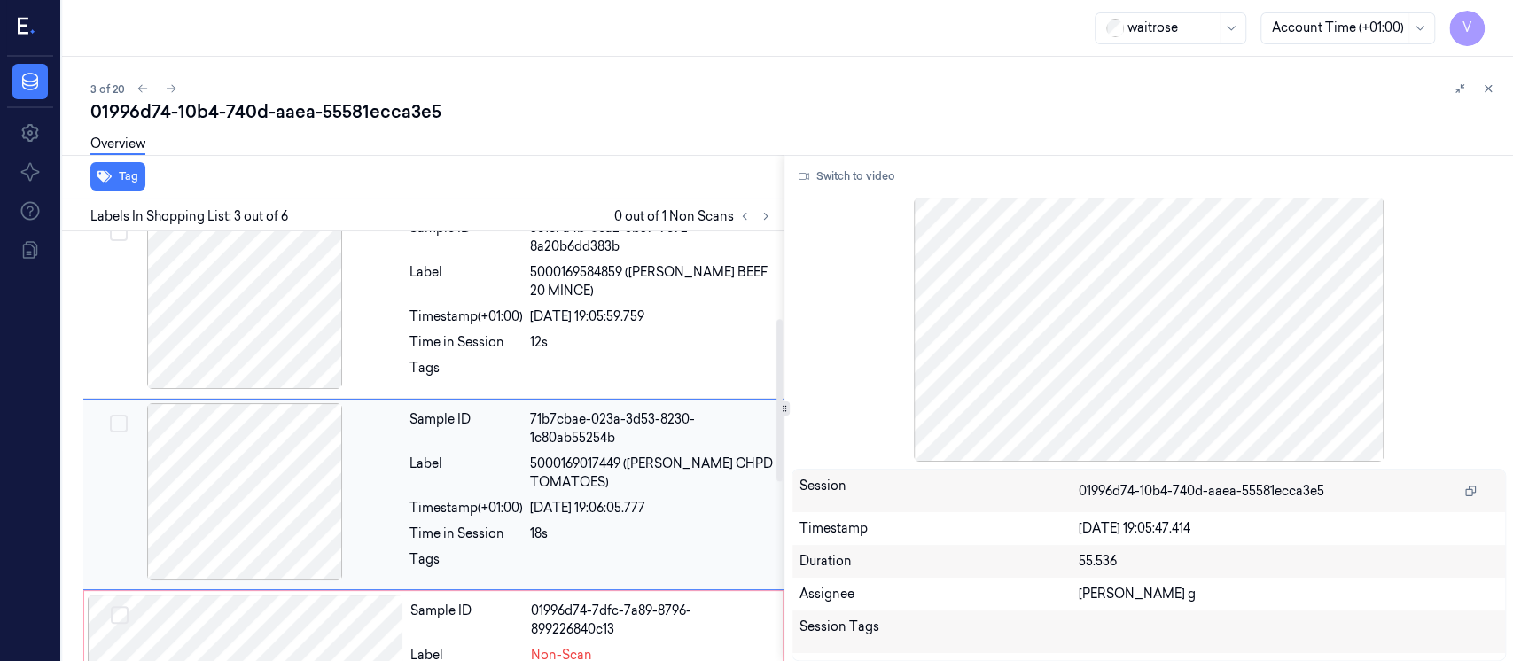
scroll to position [256, 0]
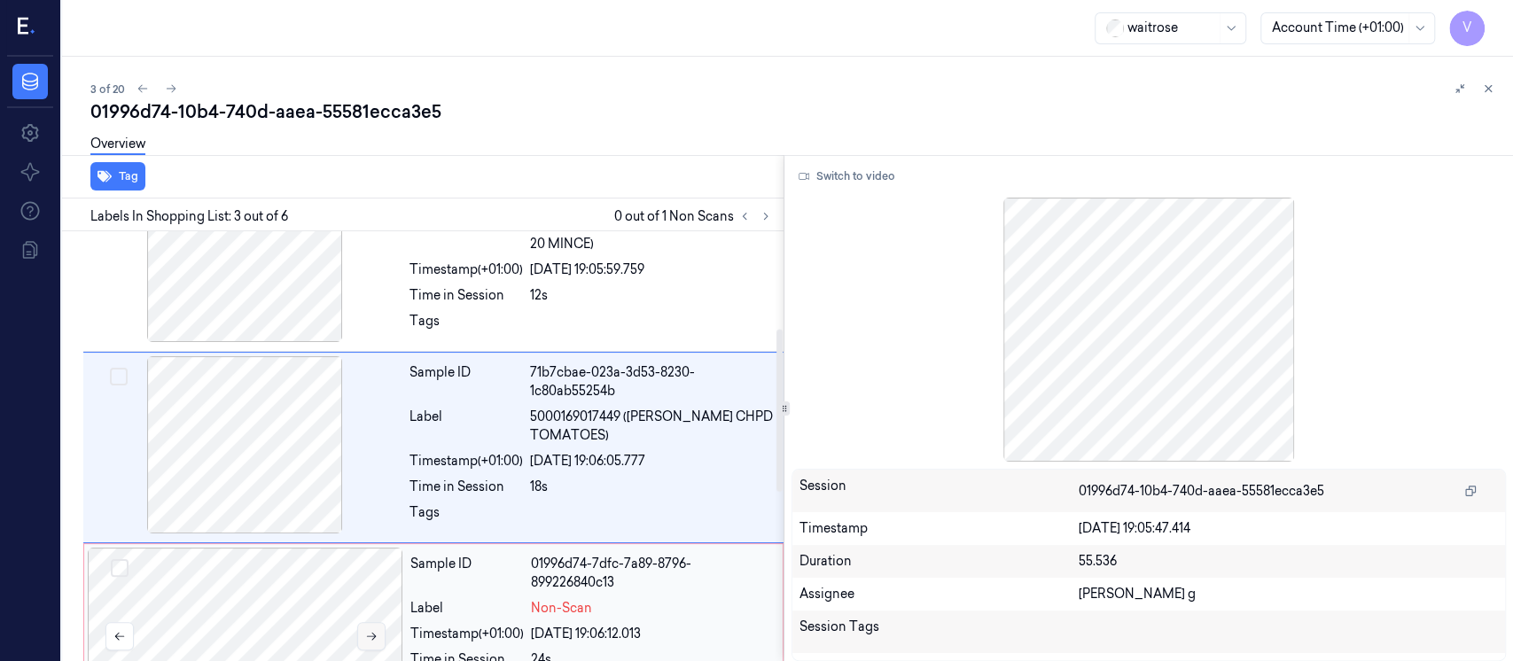
click at [357, 627] on button at bounding box center [371, 636] width 28 height 28
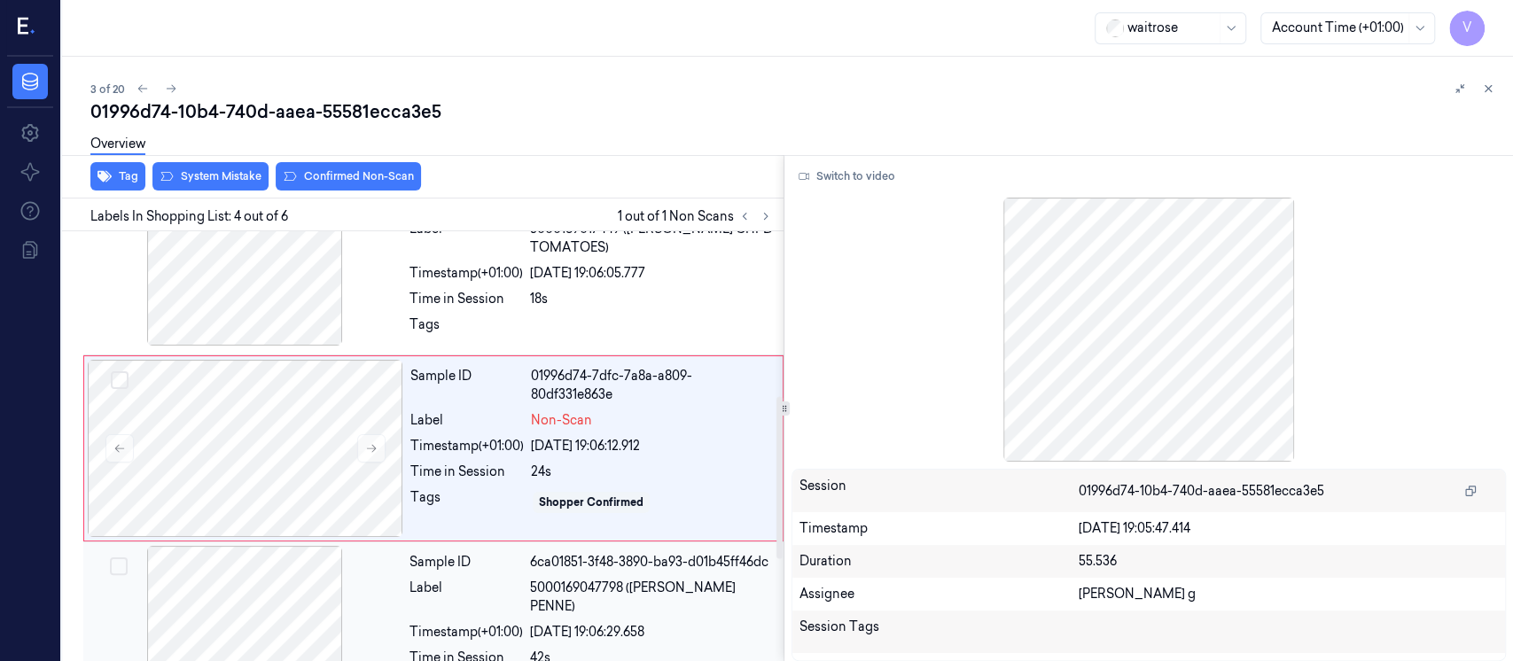
scroll to position [446, 0]
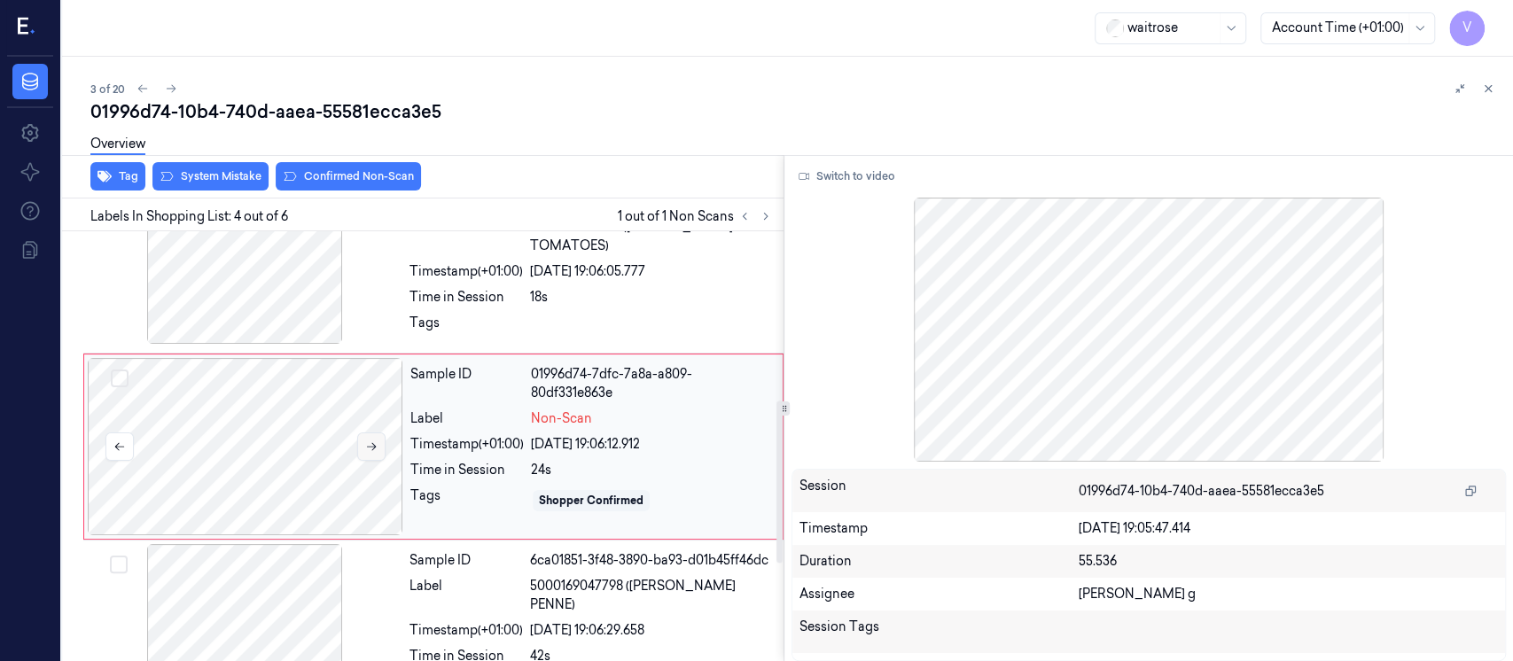
click at [376, 449] on icon at bounding box center [371, 447] width 12 height 12
click at [629, 238] on span "5000169017449 (WR ESS CHPD TOMATOES)" at bounding box center [651, 236] width 243 height 37
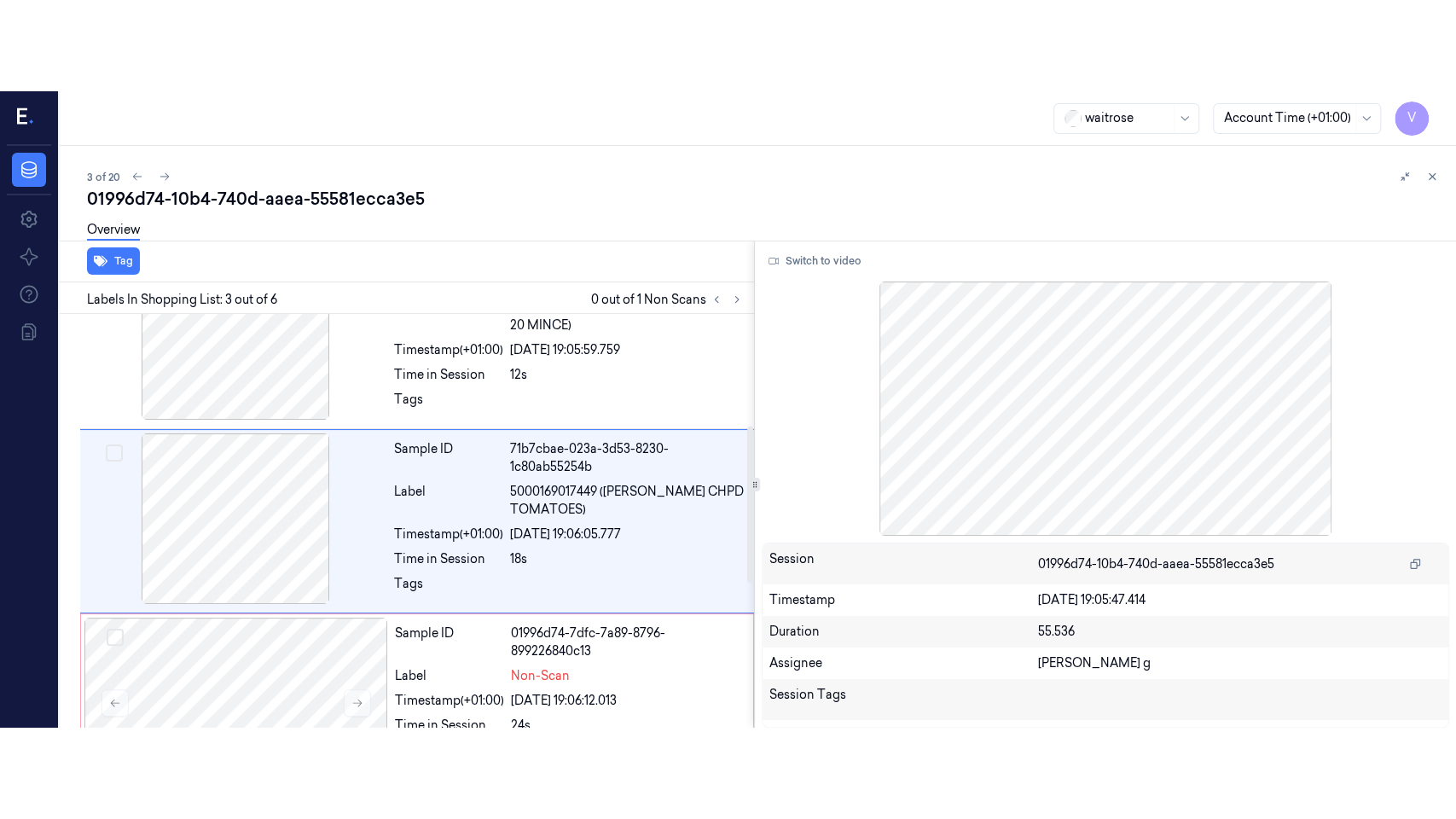
scroll to position [246, 0]
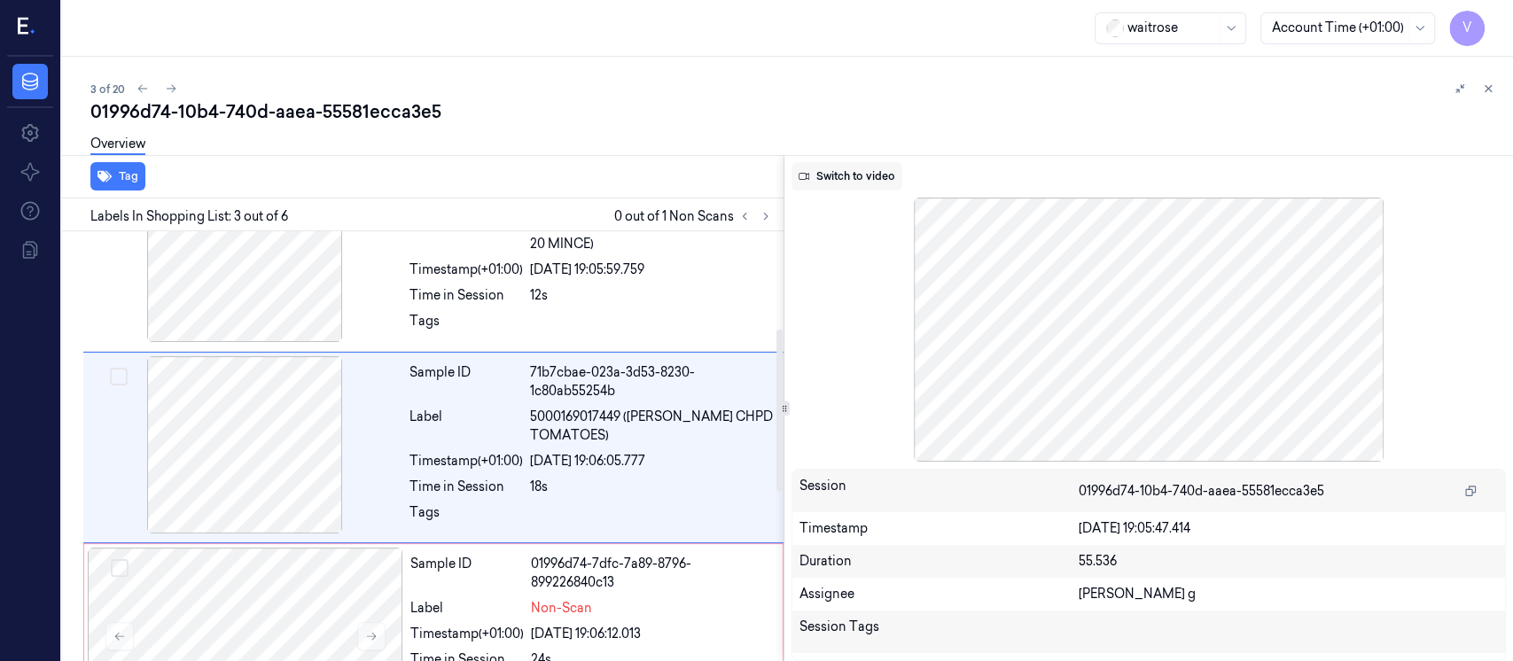
click at [831, 176] on button "Switch to video" at bounding box center [847, 176] width 111 height 28
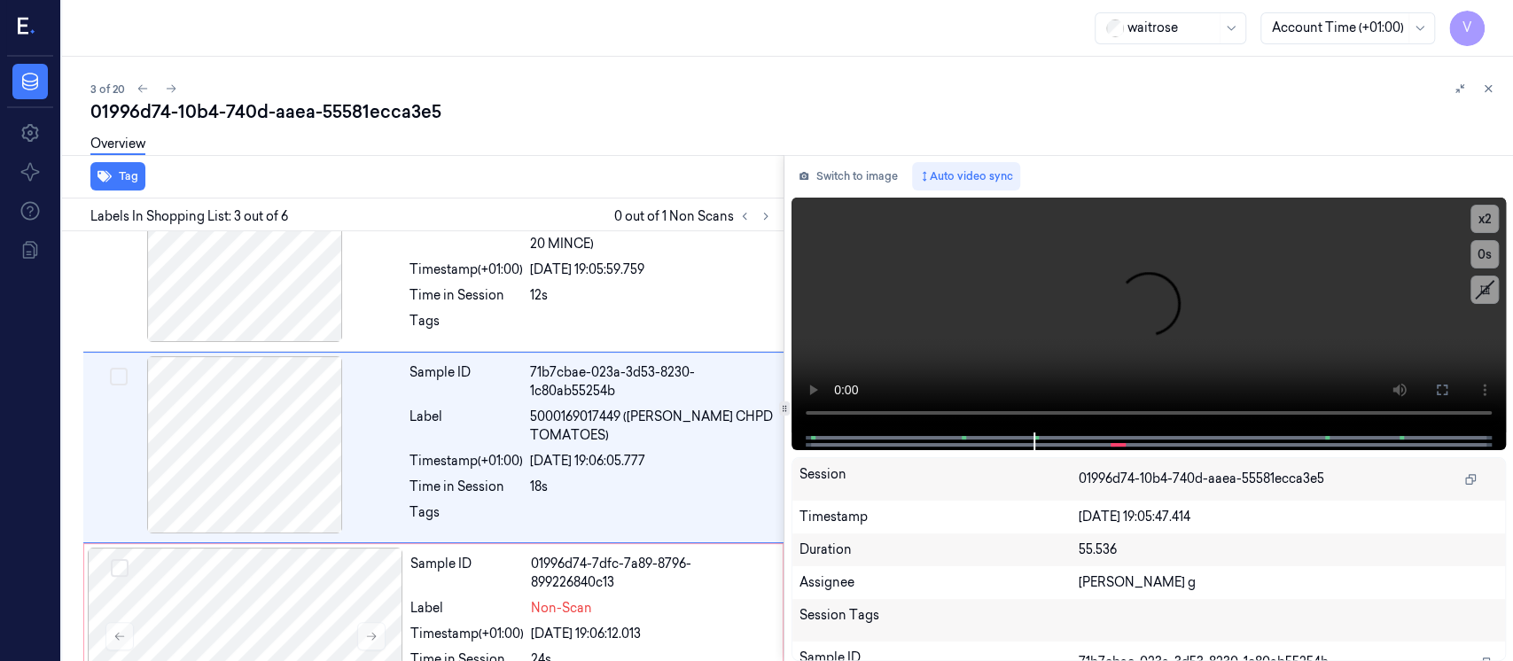
click at [621, 130] on div "Overview" at bounding box center [794, 146] width 1409 height 45
click at [1446, 388] on icon at bounding box center [1442, 390] width 14 height 14
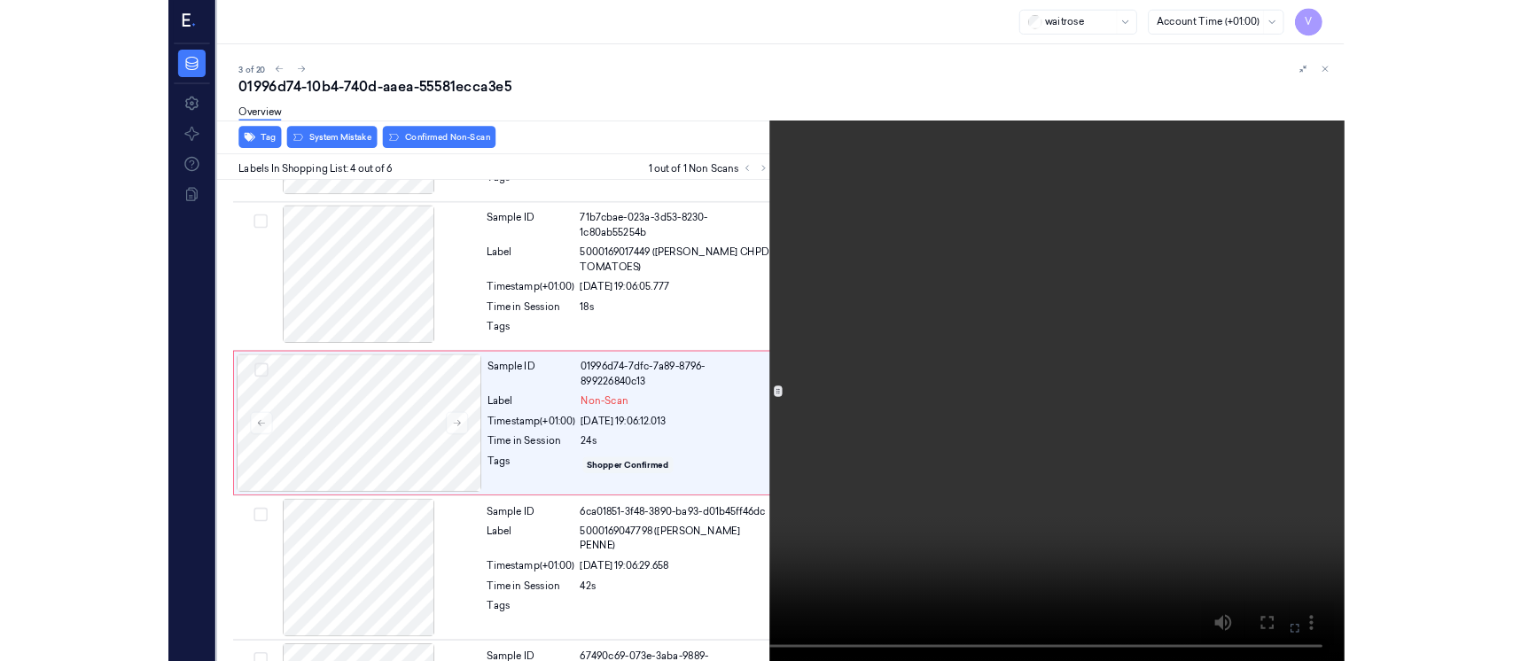
scroll to position [350, 0]
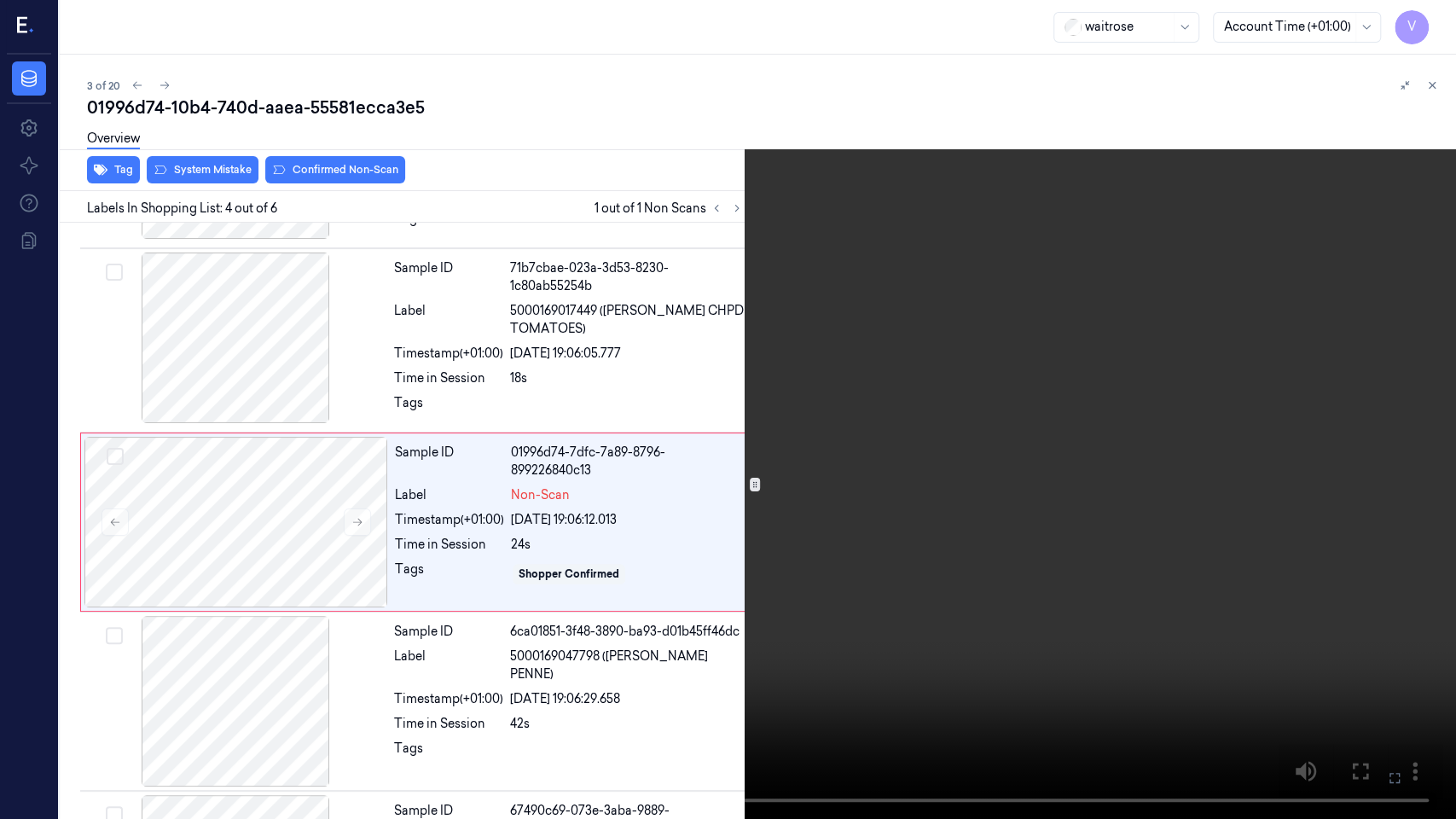
click at [0, 0] on icon at bounding box center [0, 0] width 0 height 0
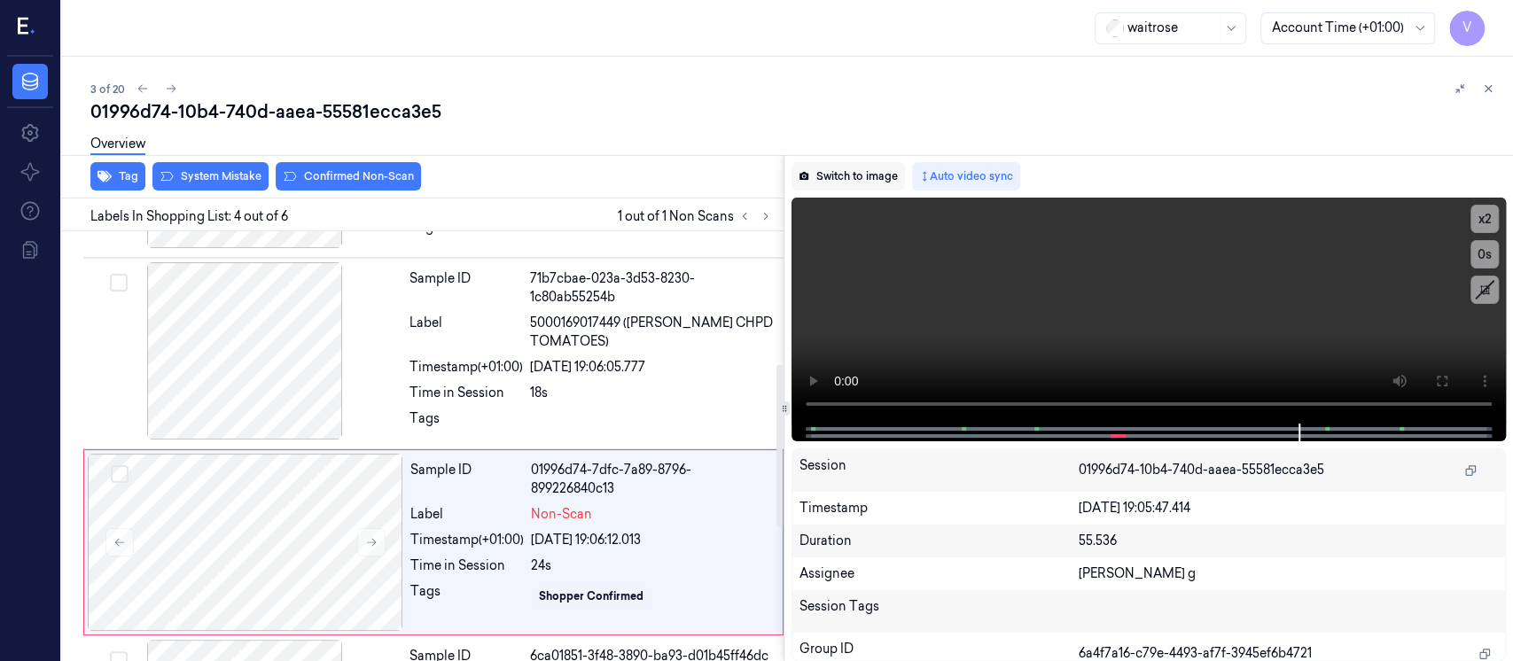
click at [875, 177] on button "Switch to image" at bounding box center [848, 176] width 113 height 28
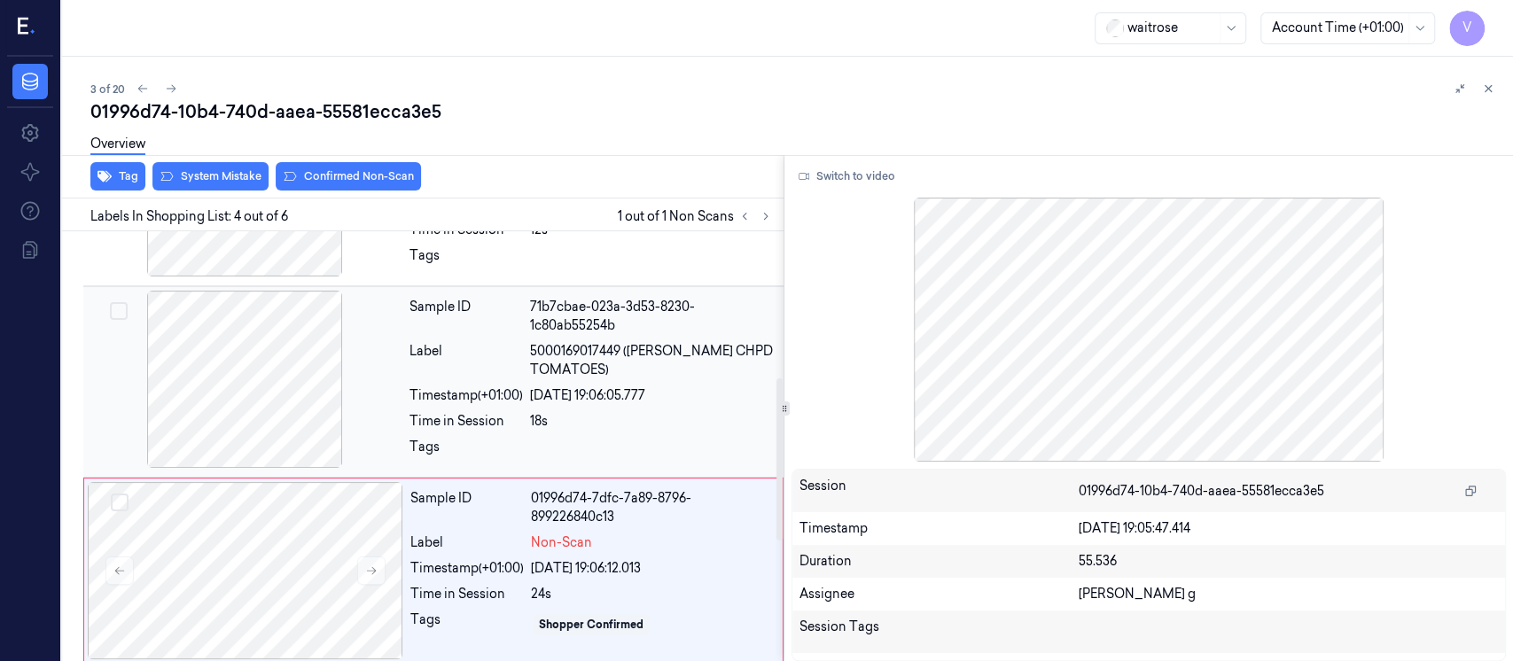
scroll to position [446, 0]
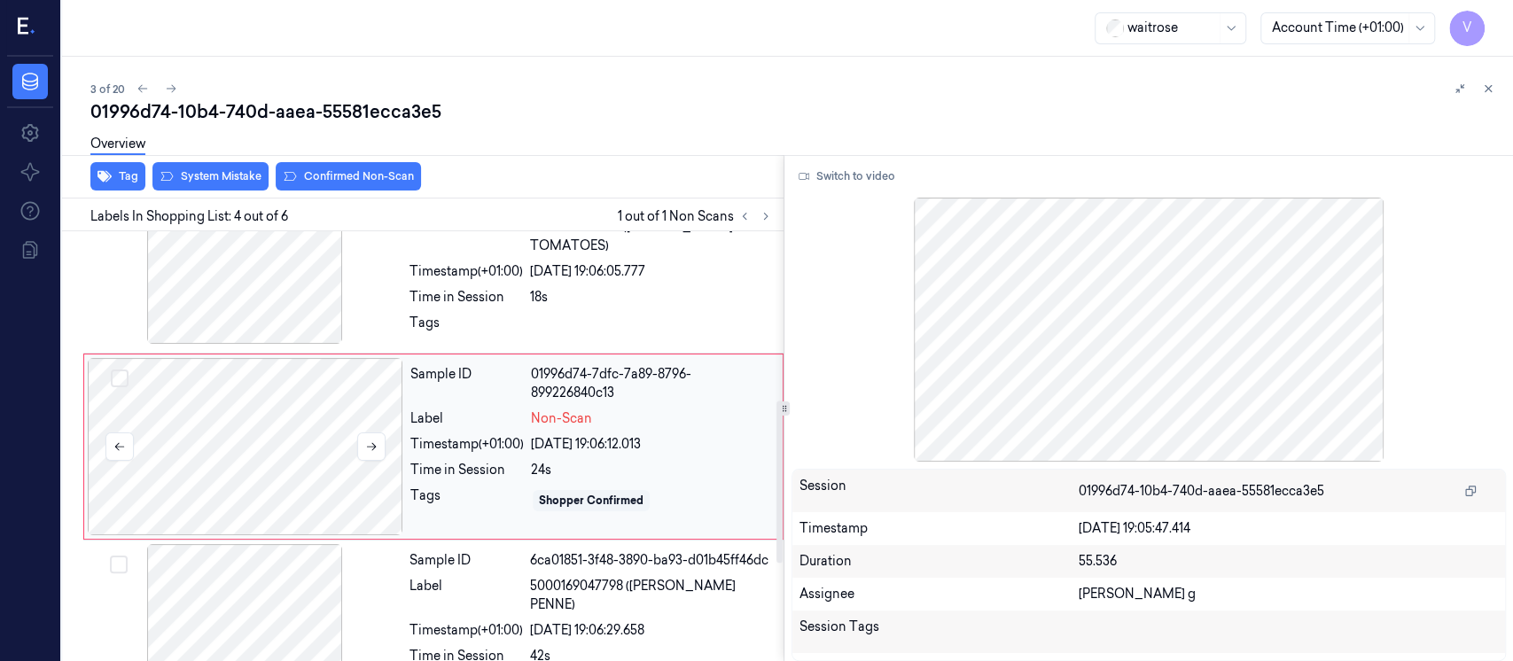
click at [247, 465] on div at bounding box center [246, 446] width 316 height 177
click at [199, 167] on div "Overview" at bounding box center [794, 146] width 1409 height 45
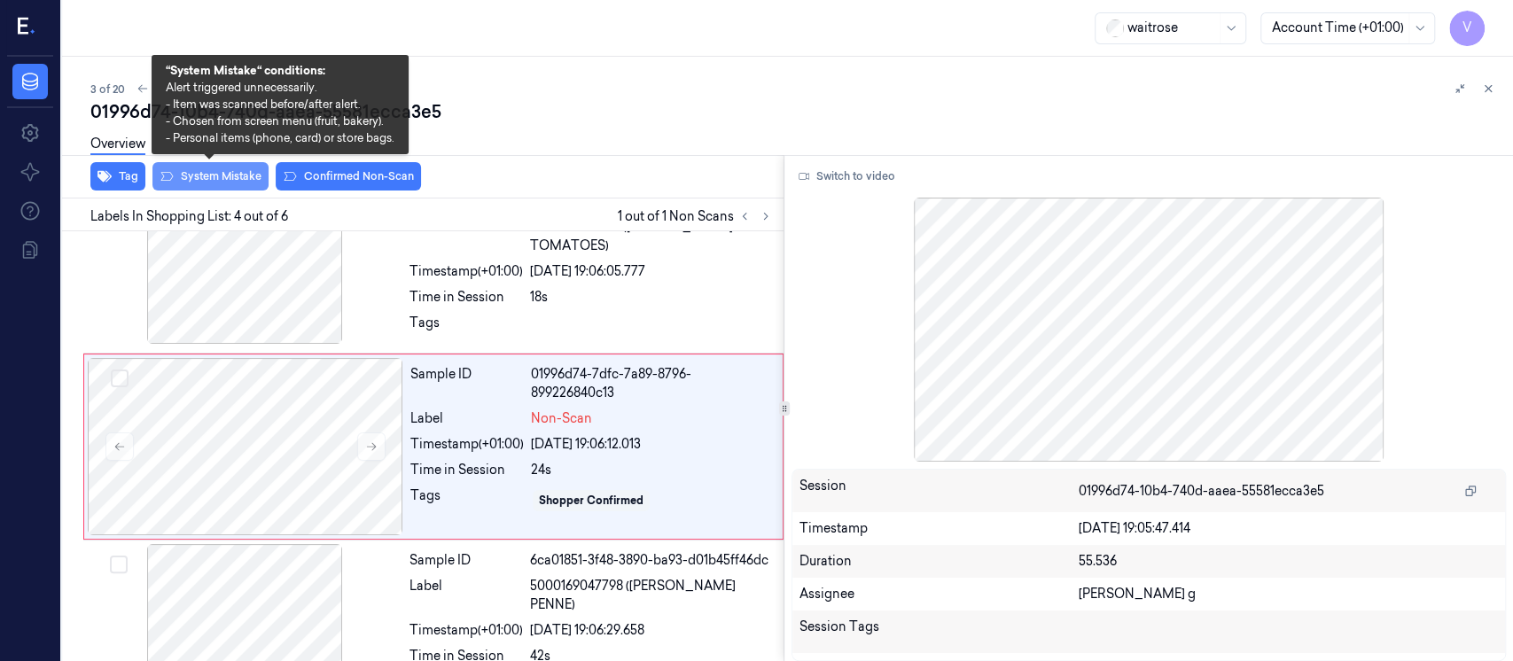
click at [195, 170] on button "System Mistake" at bounding box center [210, 176] width 116 height 28
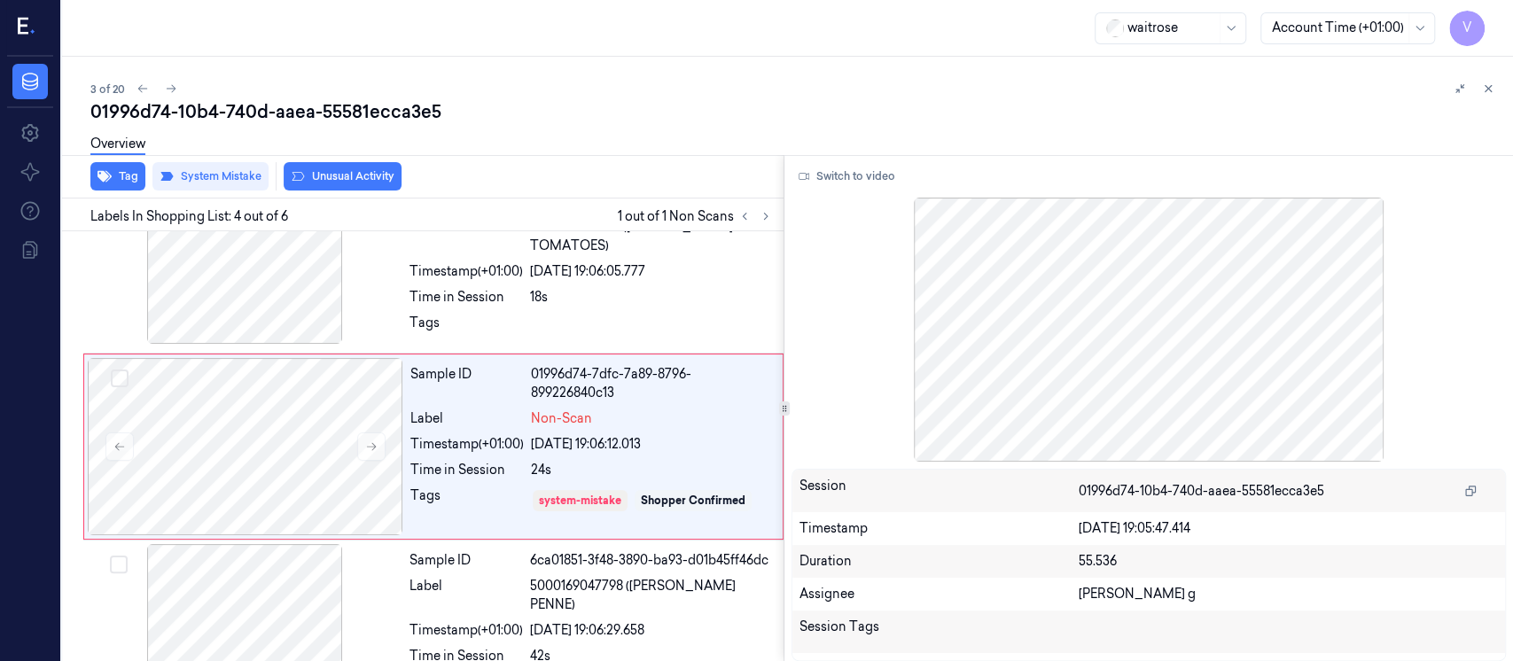
click at [342, 179] on button "Unusual Activity" at bounding box center [343, 176] width 118 height 28
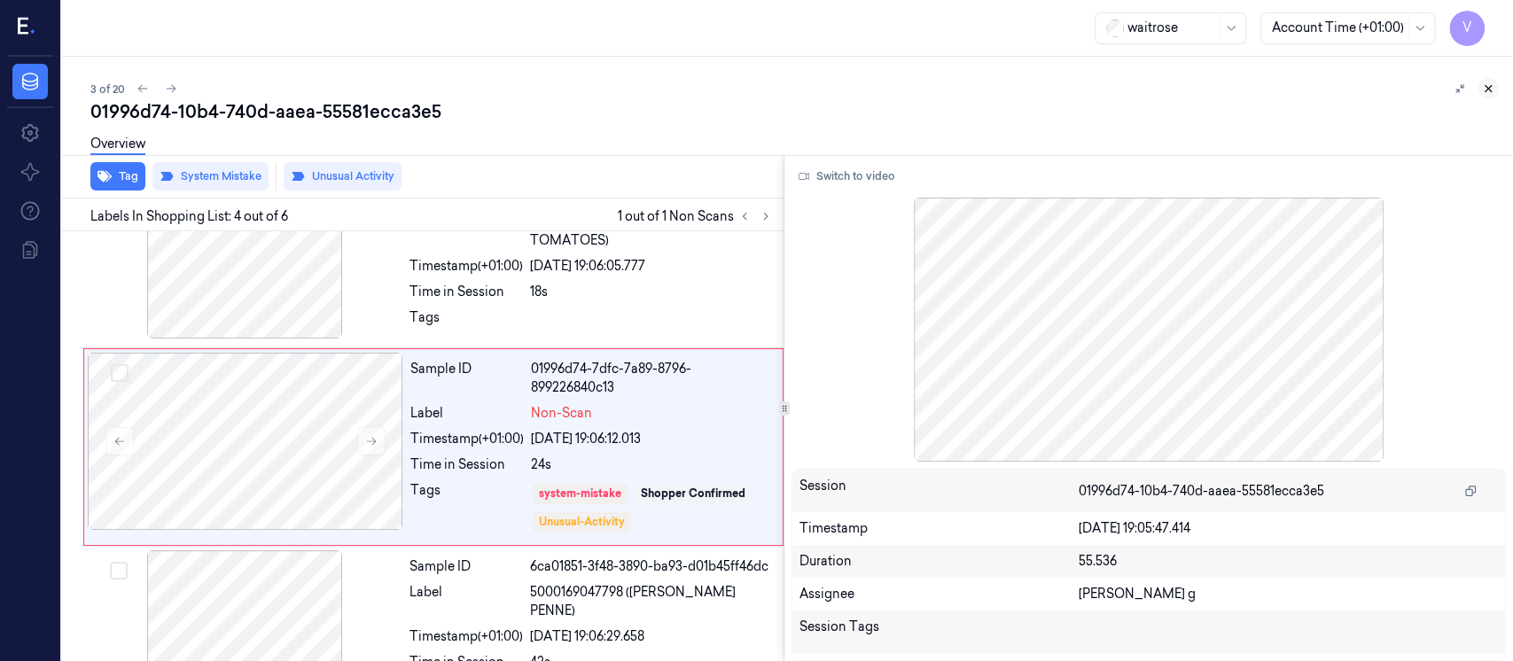
click at [1493, 86] on icon at bounding box center [1488, 88] width 12 height 12
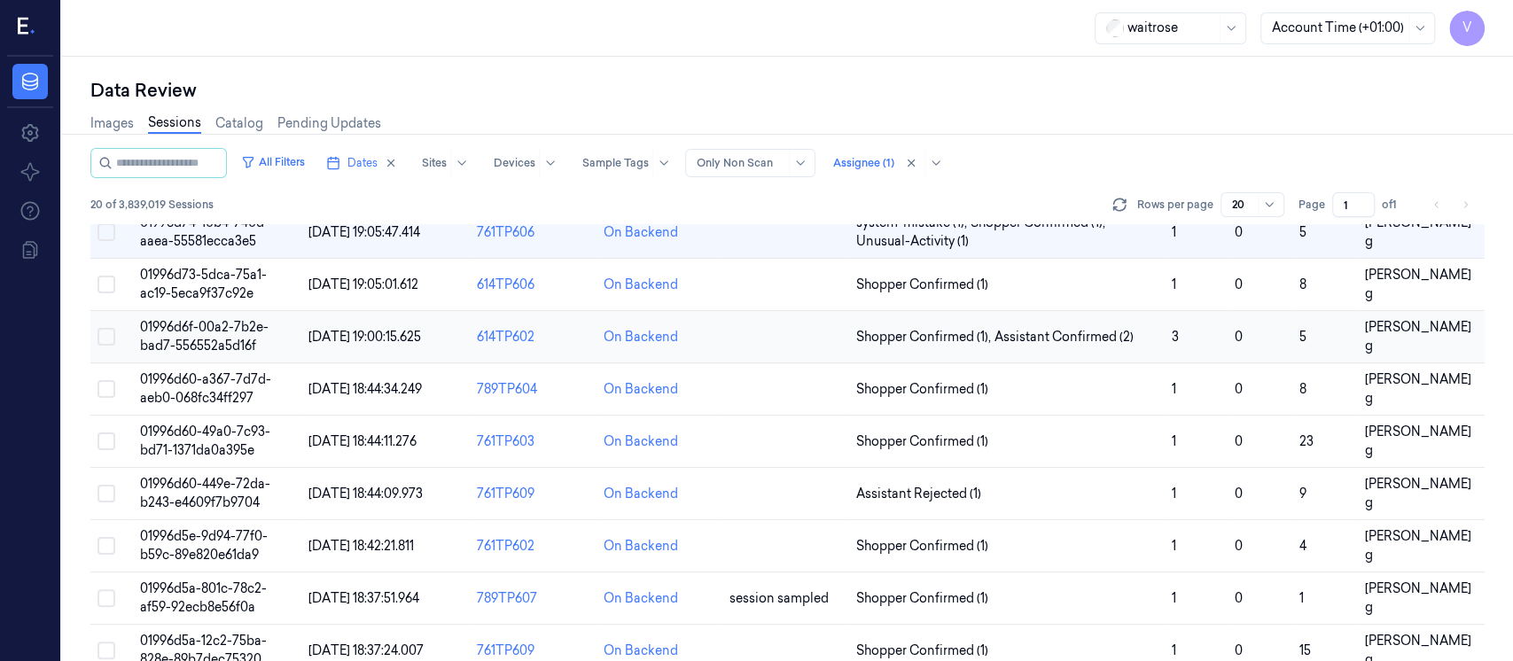
scroll to position [50, 0]
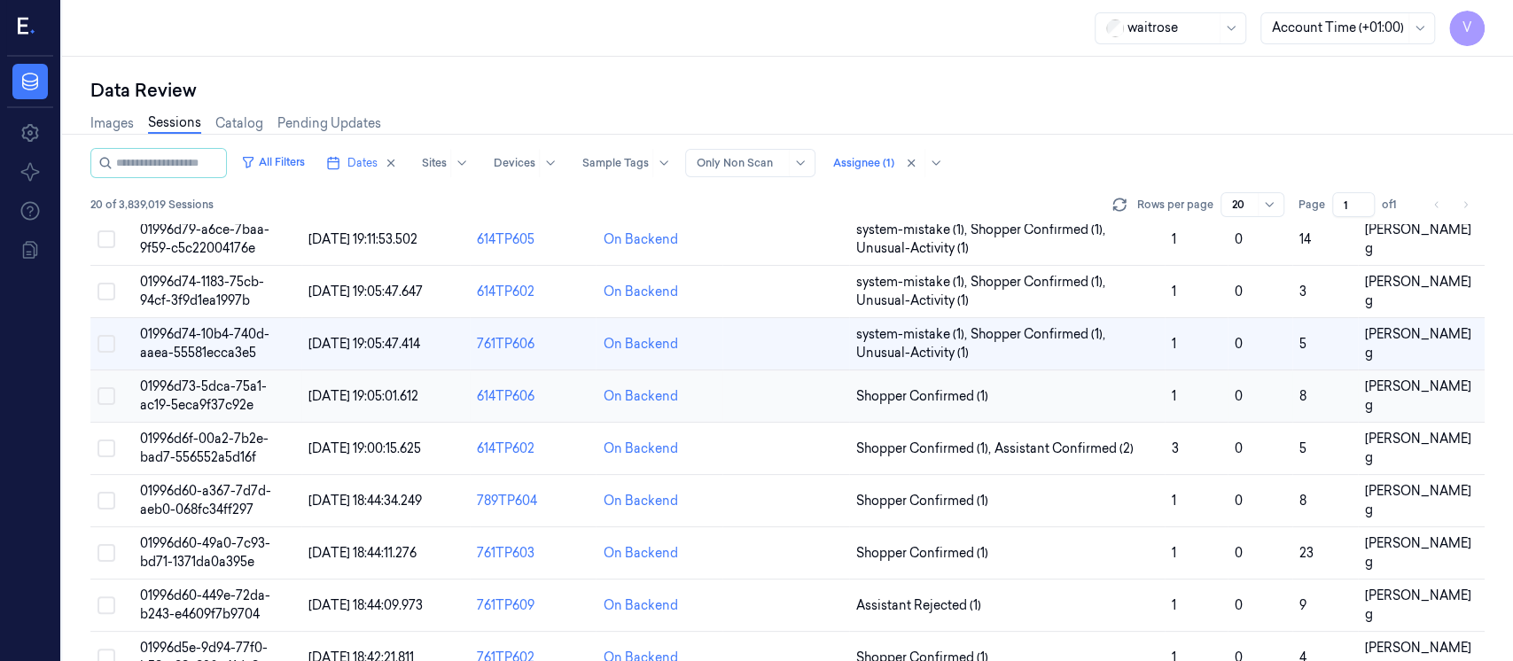
click at [783, 398] on td at bounding box center [786, 397] width 127 height 52
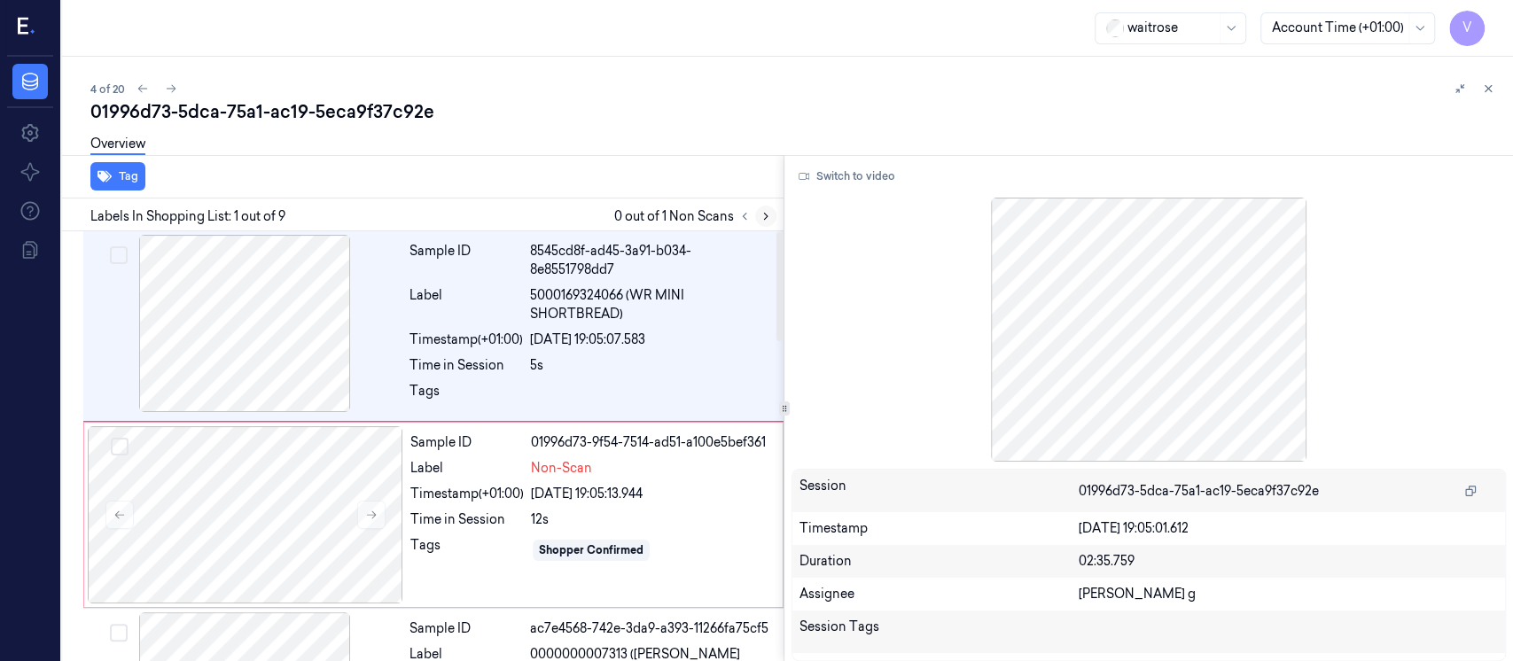
click at [765, 219] on icon at bounding box center [766, 216] width 12 height 12
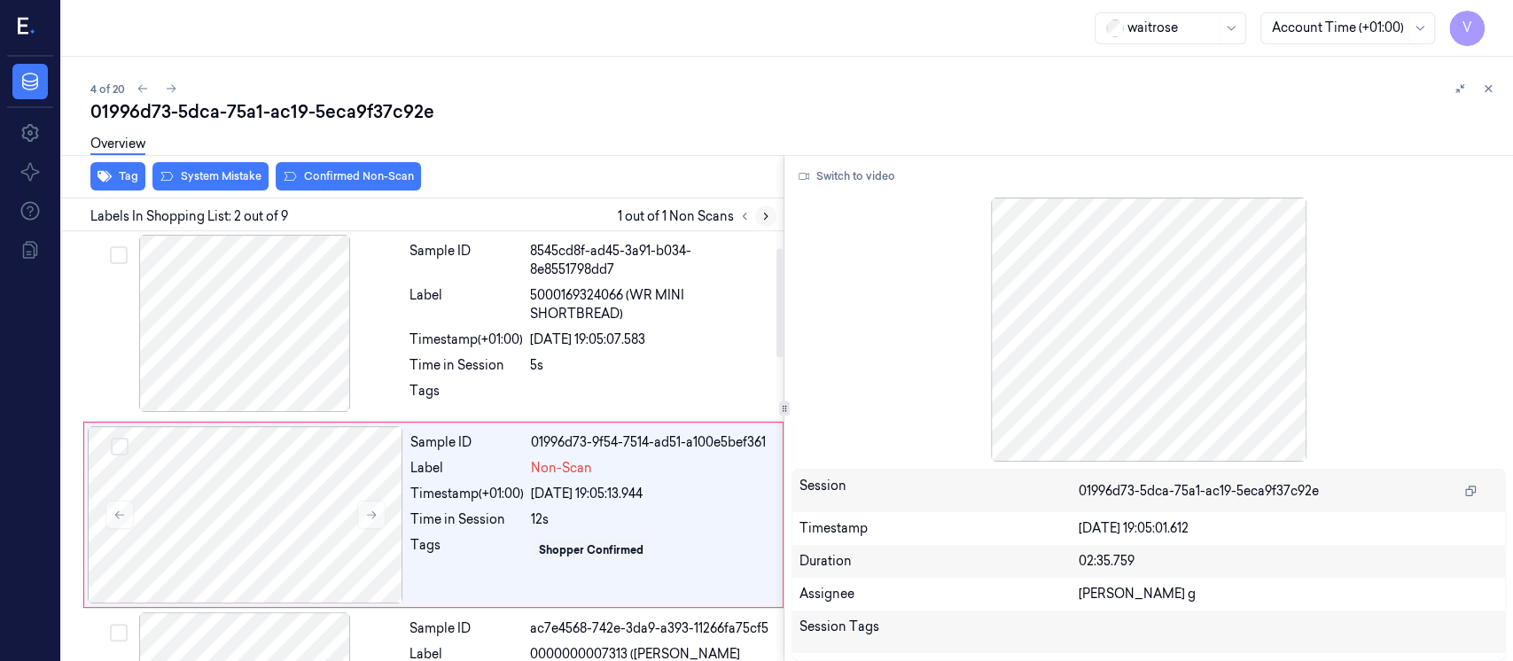
scroll to position [68, 0]
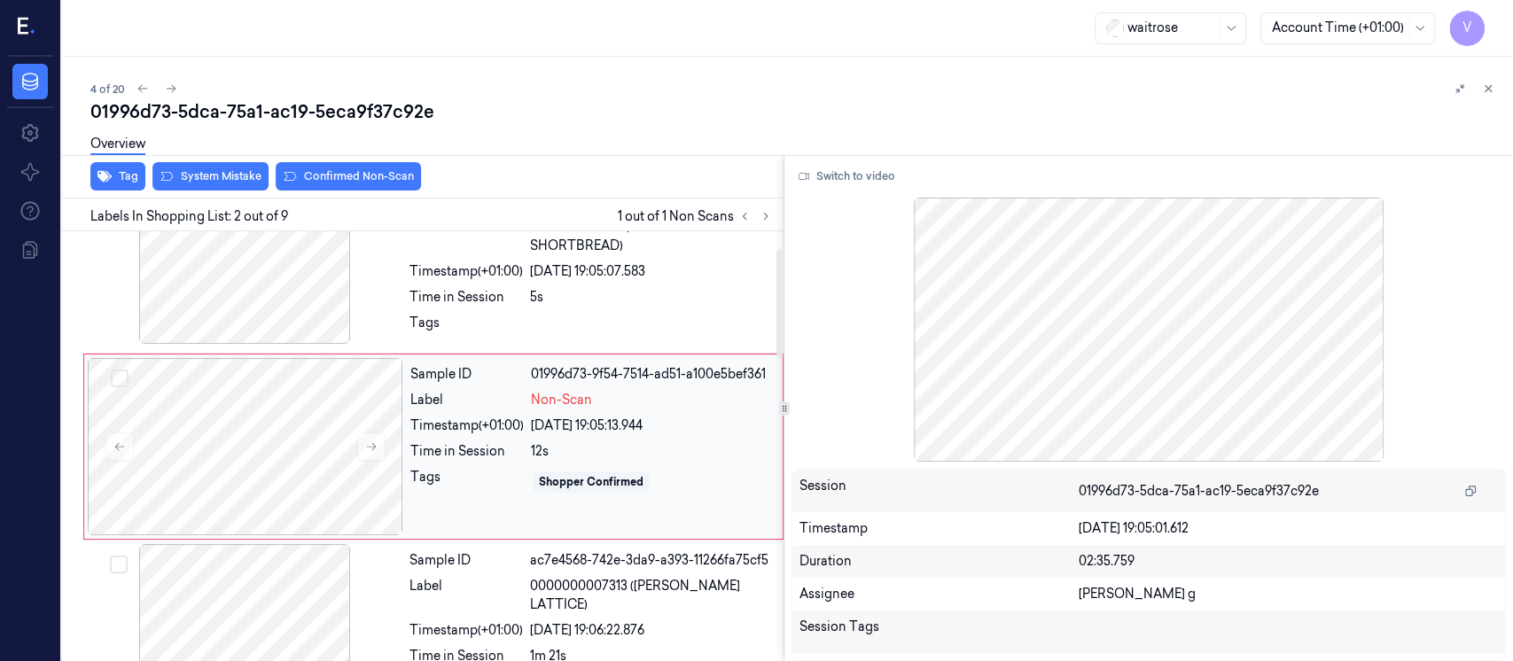
click at [437, 442] on div "Time in Session" at bounding box center [466, 451] width 113 height 19
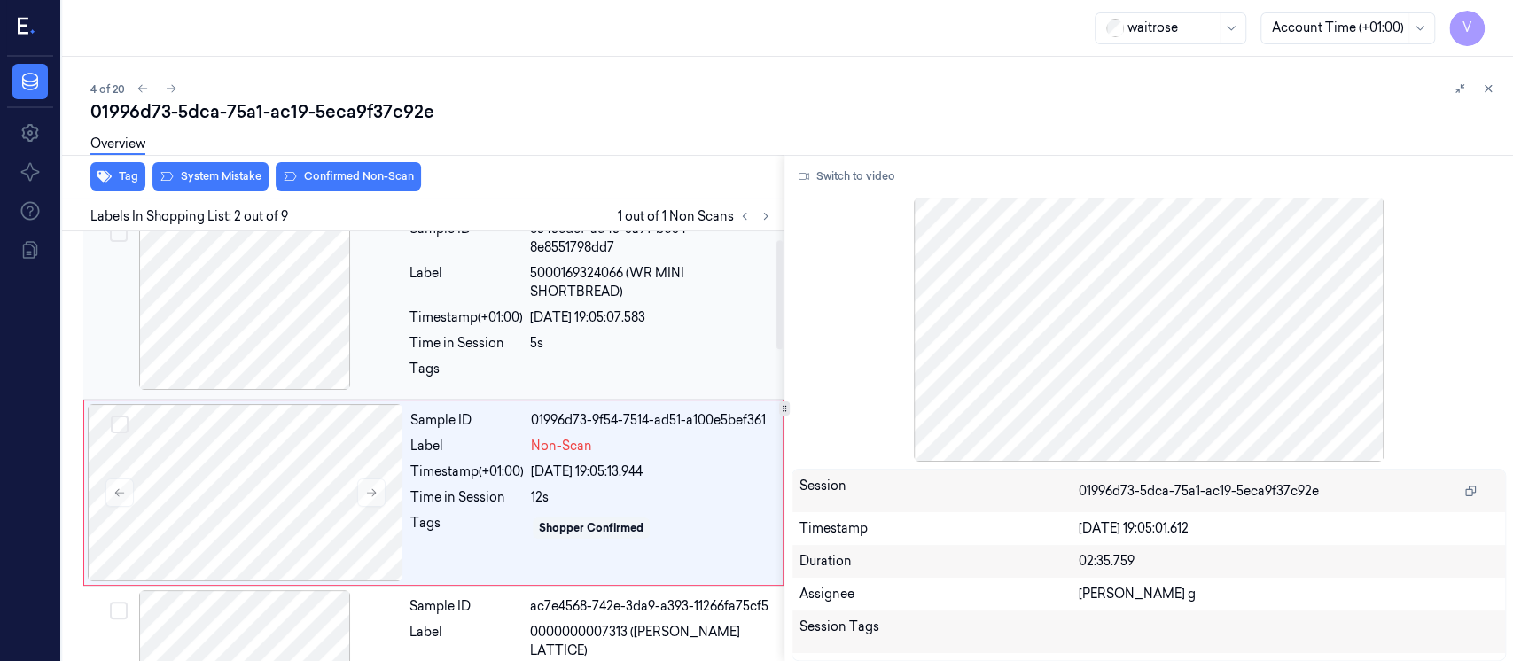
scroll to position [0, 0]
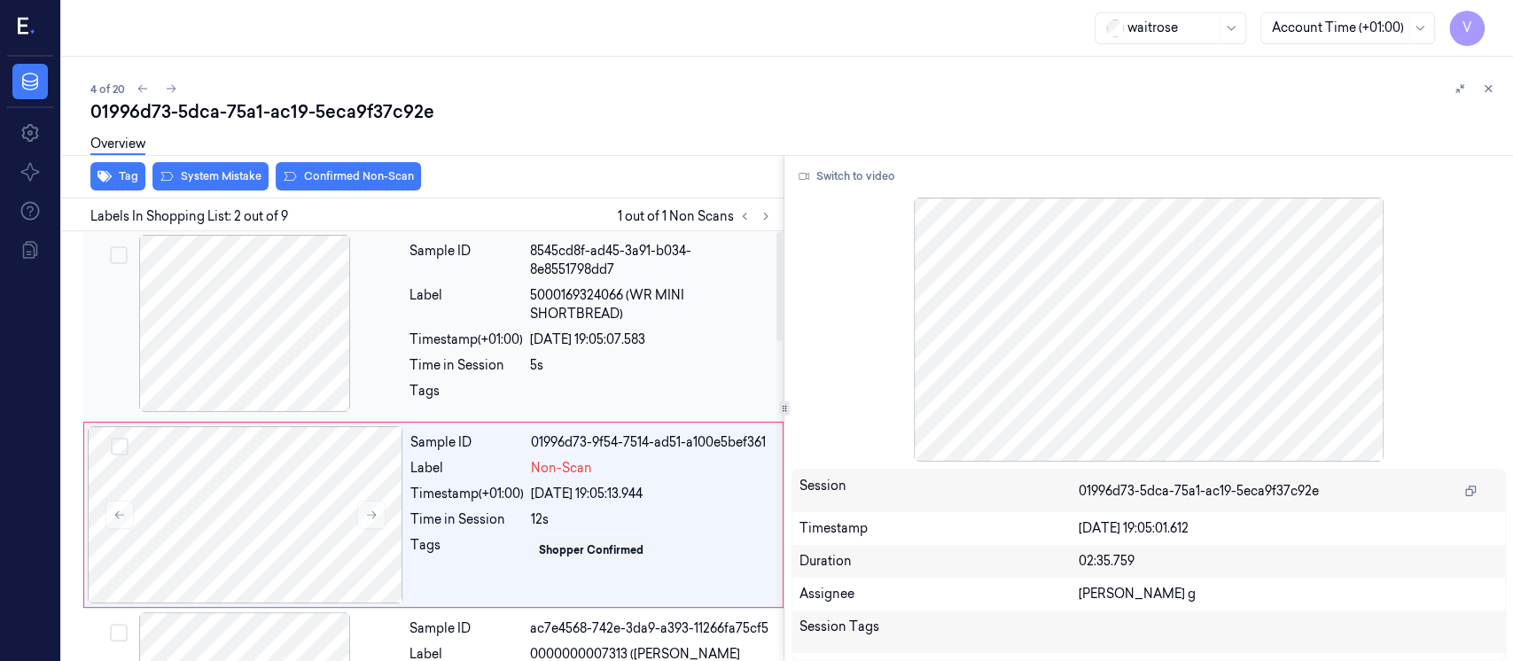
click at [527, 316] on div "Label 5000169324066 (WR MINI SHORTBREAD)" at bounding box center [591, 304] width 363 height 37
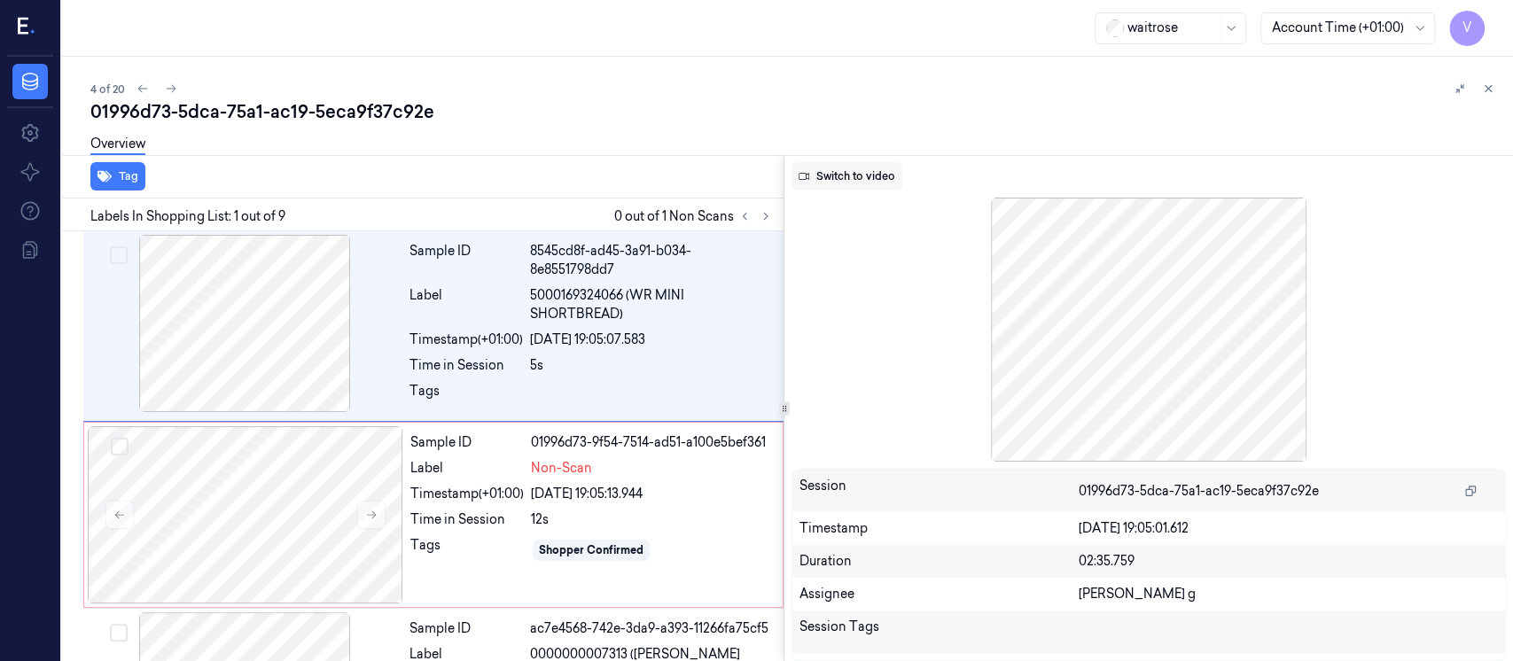
click at [889, 176] on button "Switch to video" at bounding box center [847, 176] width 111 height 28
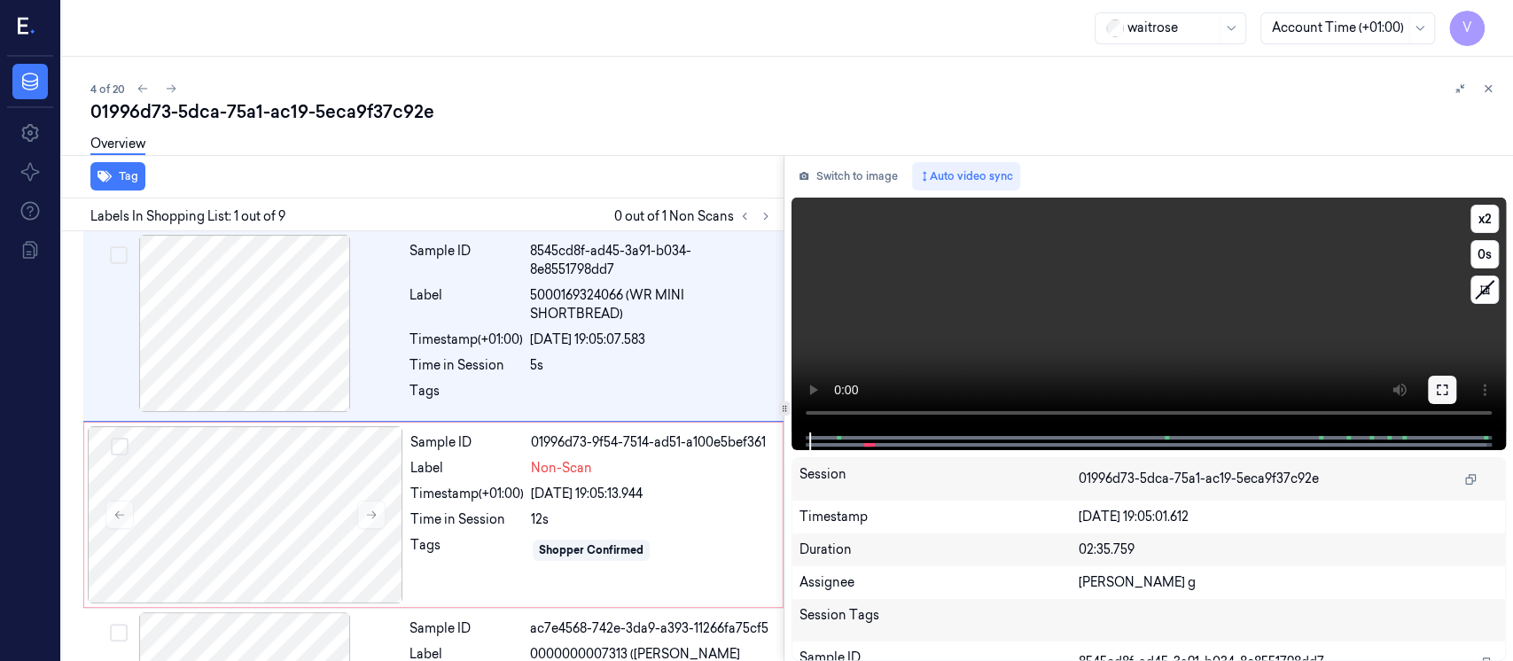
click at [1433, 388] on button at bounding box center [1442, 390] width 28 height 28
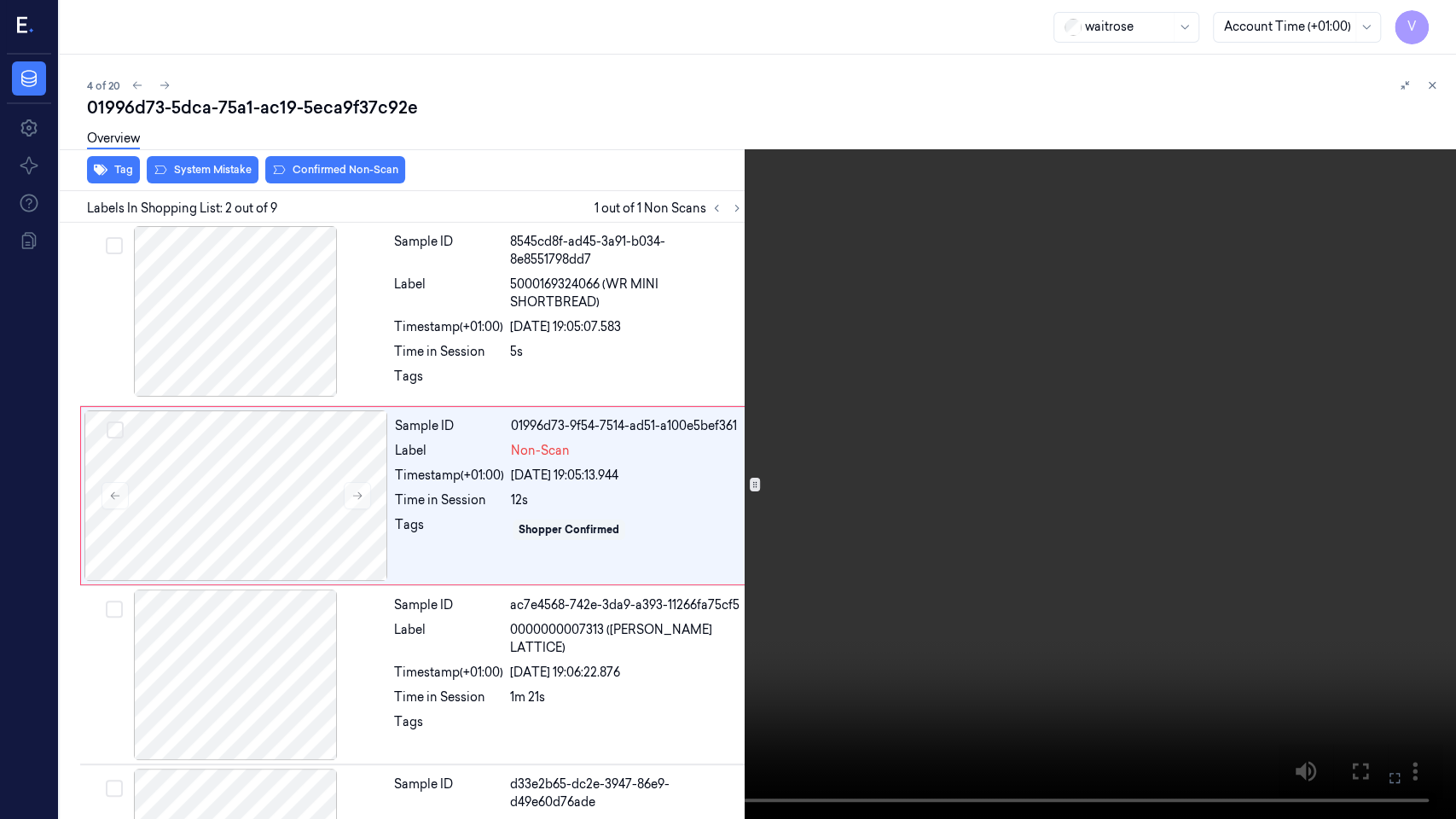
click at [0, 0] on icon at bounding box center [0, 0] width 0 height 0
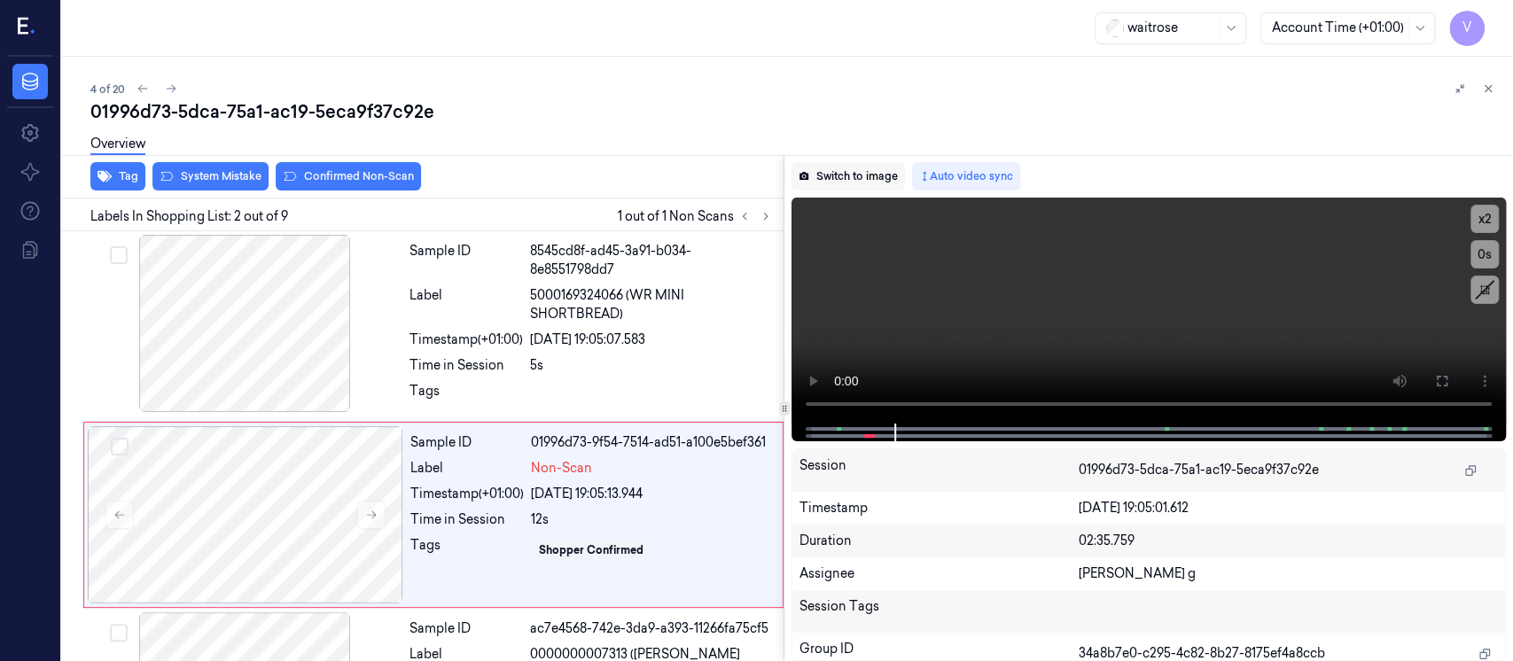
click at [820, 174] on button "Switch to image" at bounding box center [848, 176] width 113 height 28
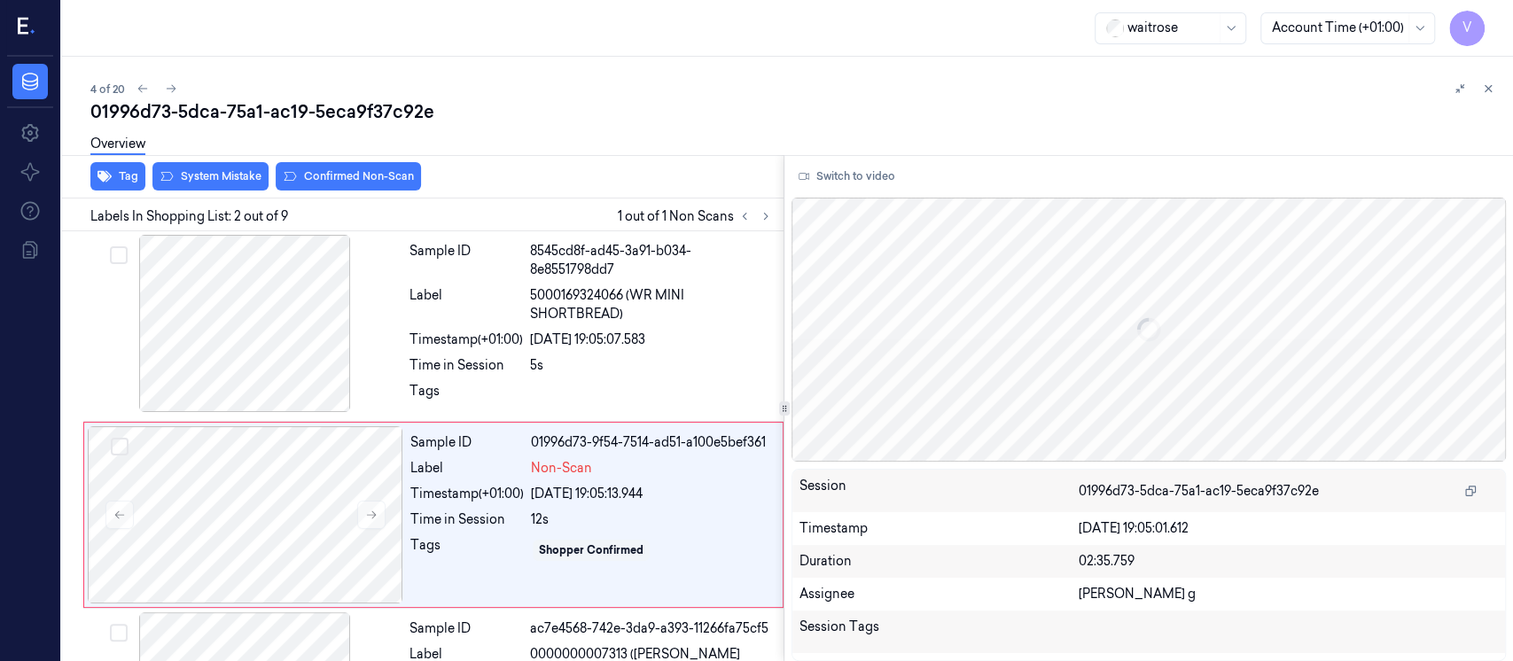
scroll to position [68, 0]
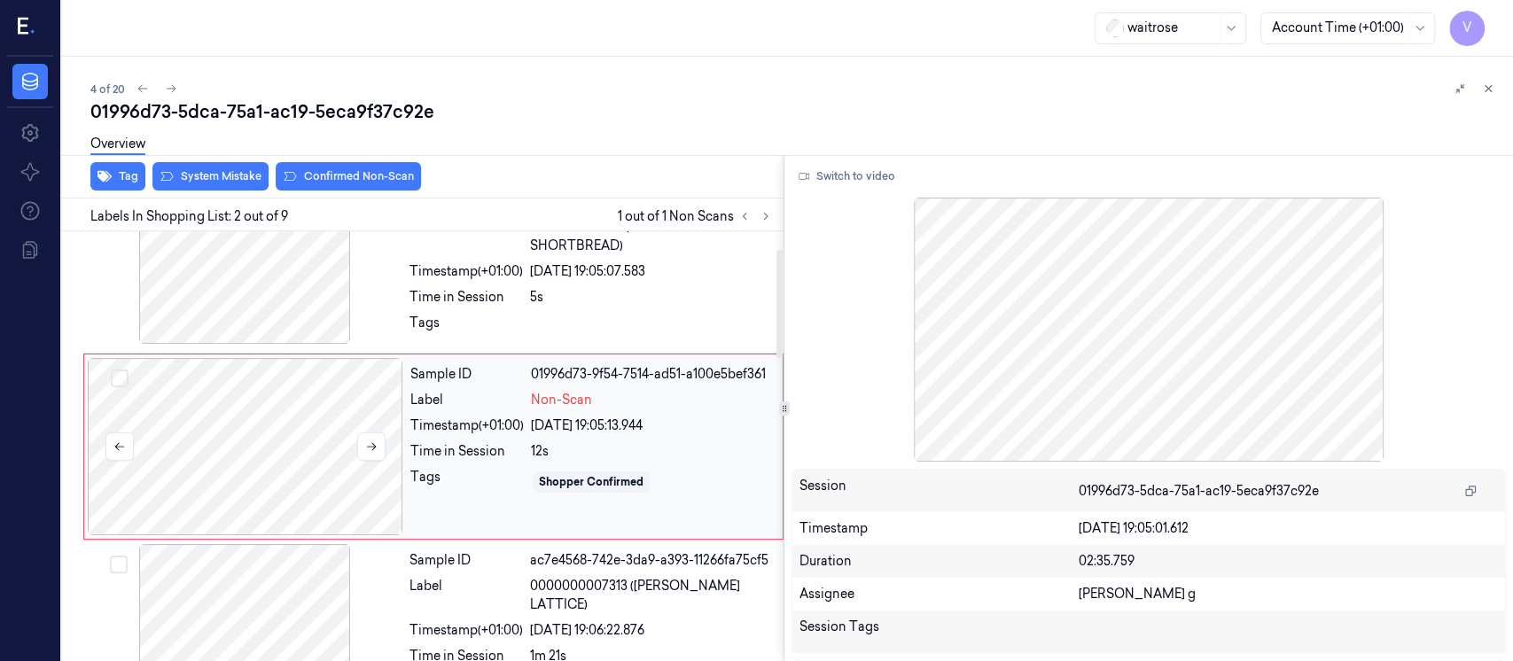
click at [337, 403] on div at bounding box center [246, 446] width 316 height 177
click at [209, 166] on div "Overview" at bounding box center [794, 146] width 1409 height 45
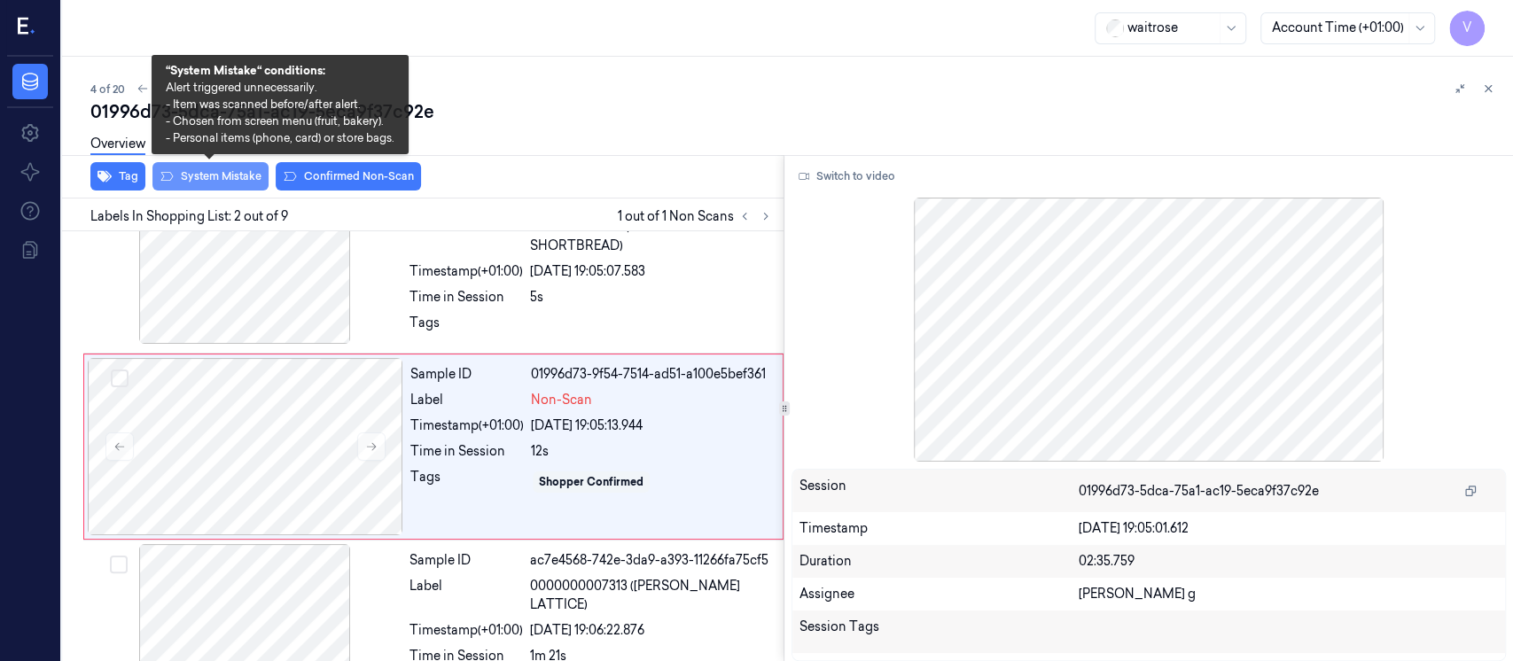
click at [198, 181] on button "System Mistake" at bounding box center [210, 176] width 116 height 28
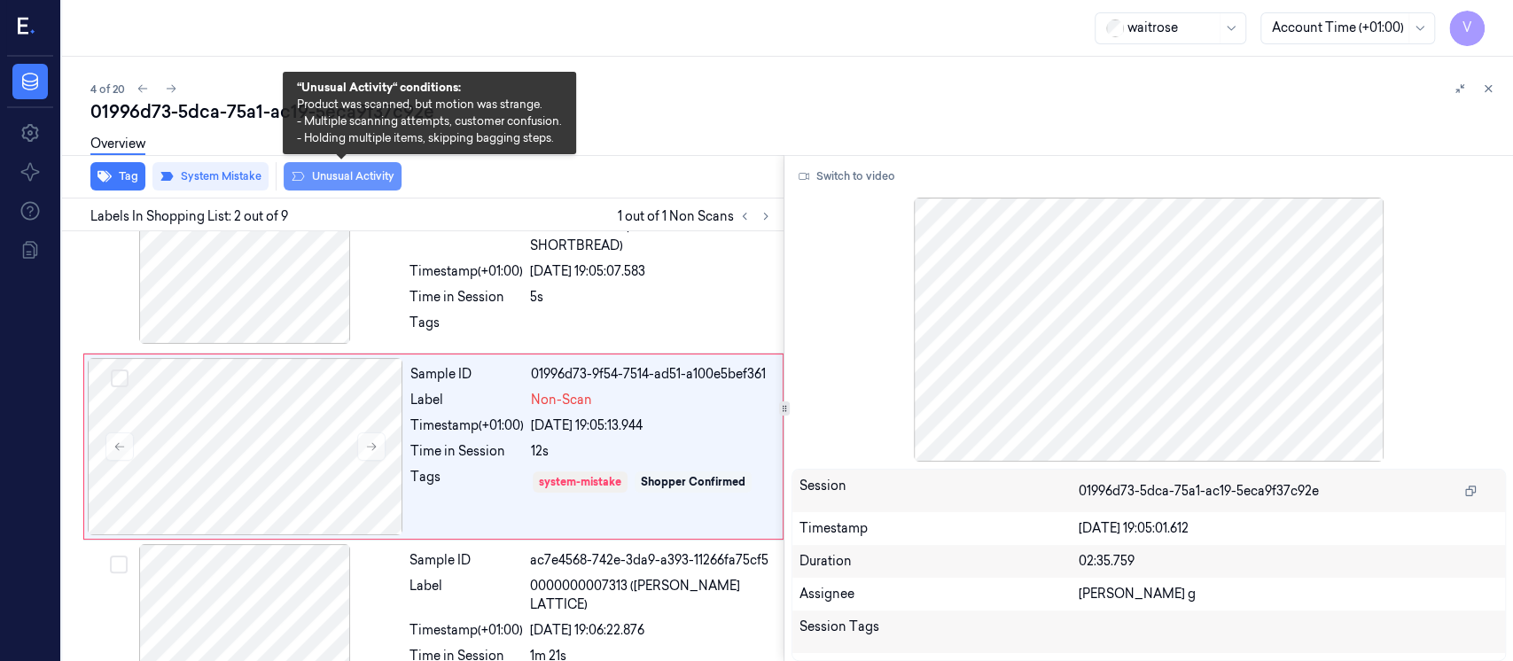
click at [335, 184] on button "Unusual Activity" at bounding box center [343, 176] width 118 height 28
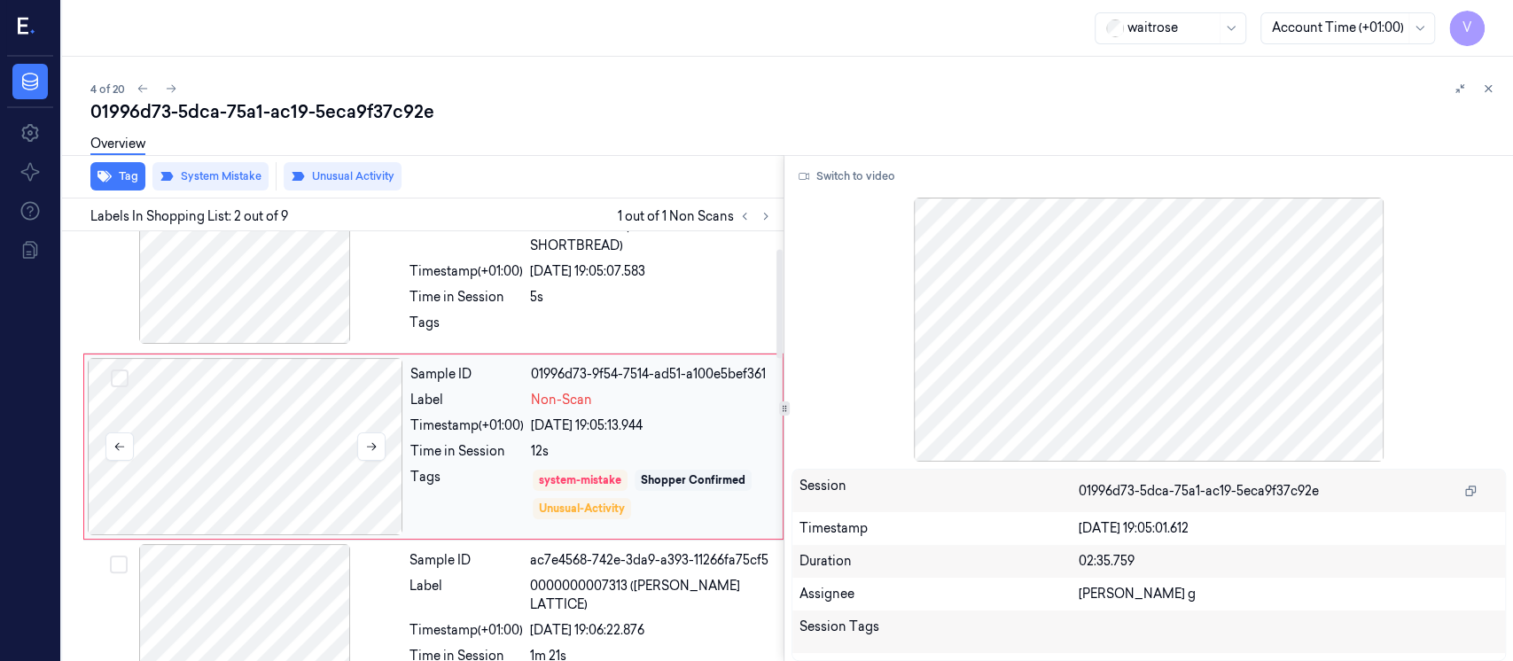
click at [306, 441] on div at bounding box center [246, 446] width 316 height 177
click at [1488, 84] on icon at bounding box center [1488, 88] width 12 height 12
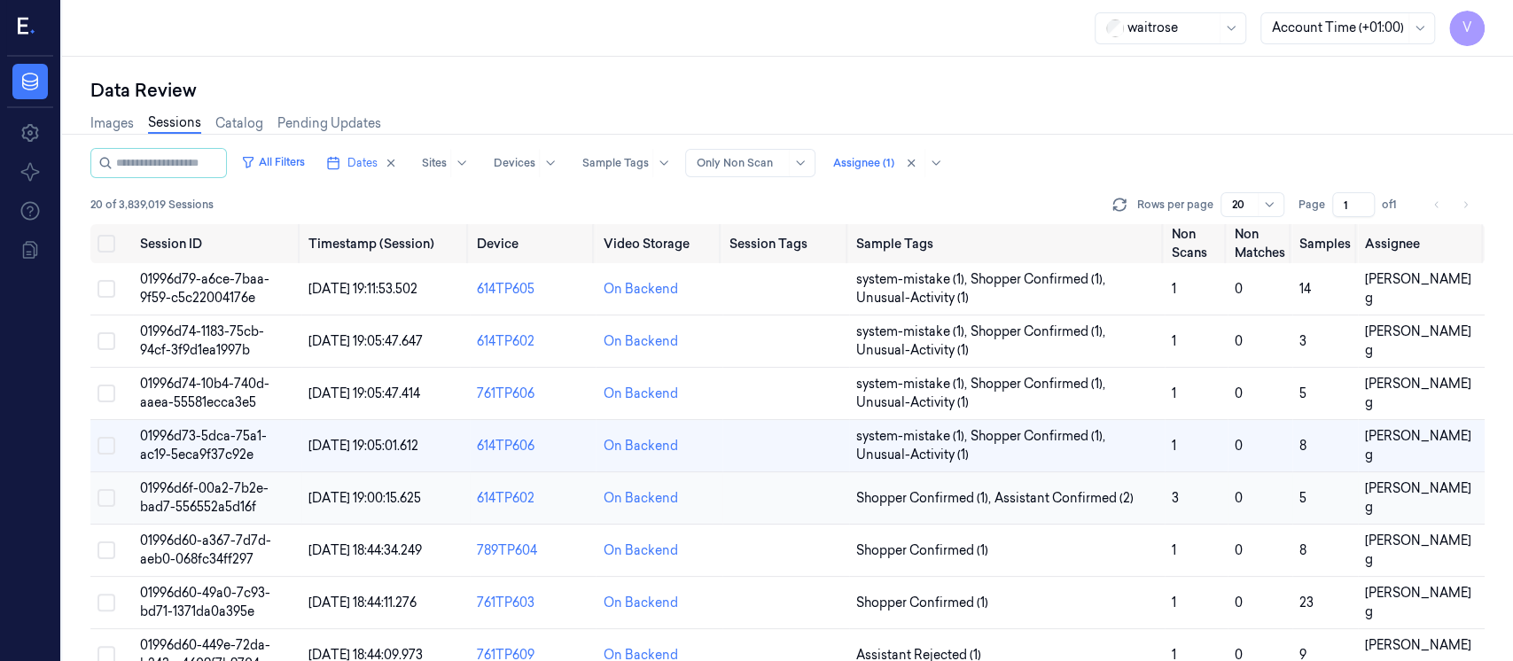
scroll to position [79, 0]
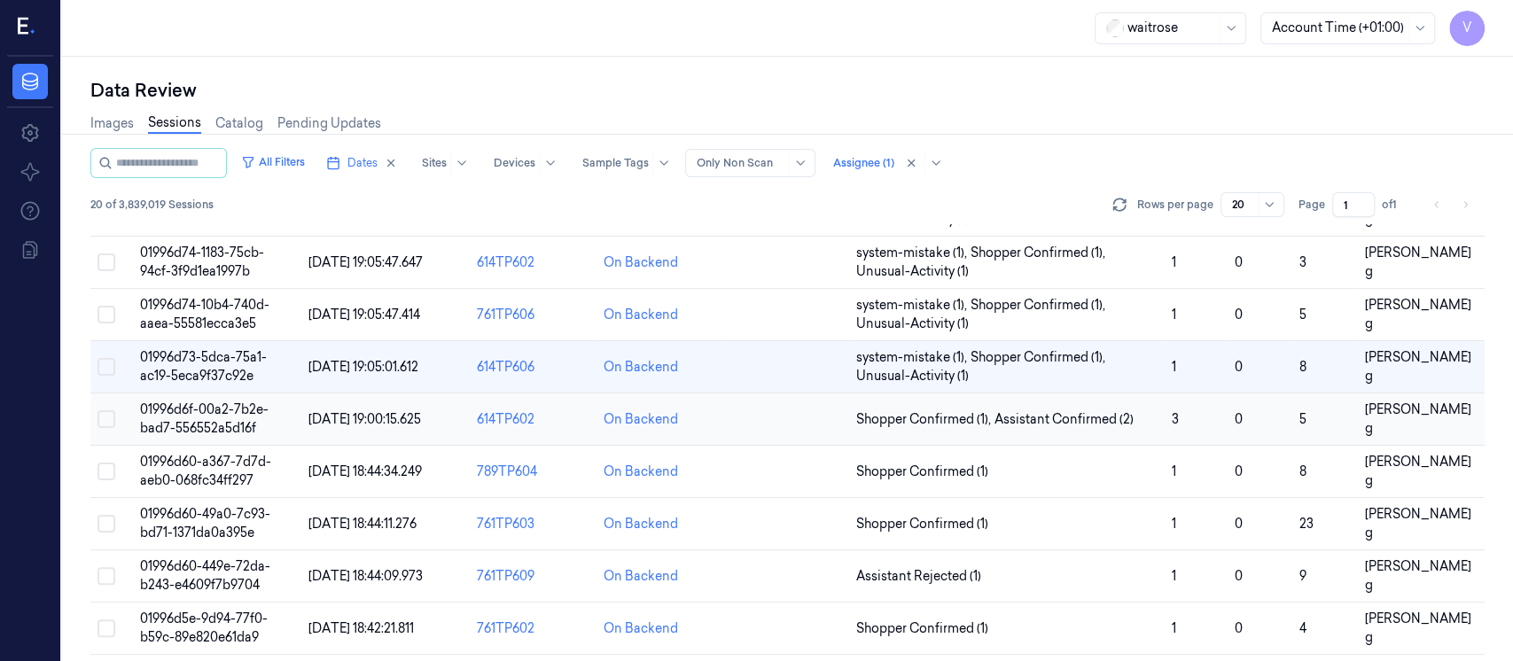
click at [813, 415] on td at bounding box center [786, 420] width 127 height 52
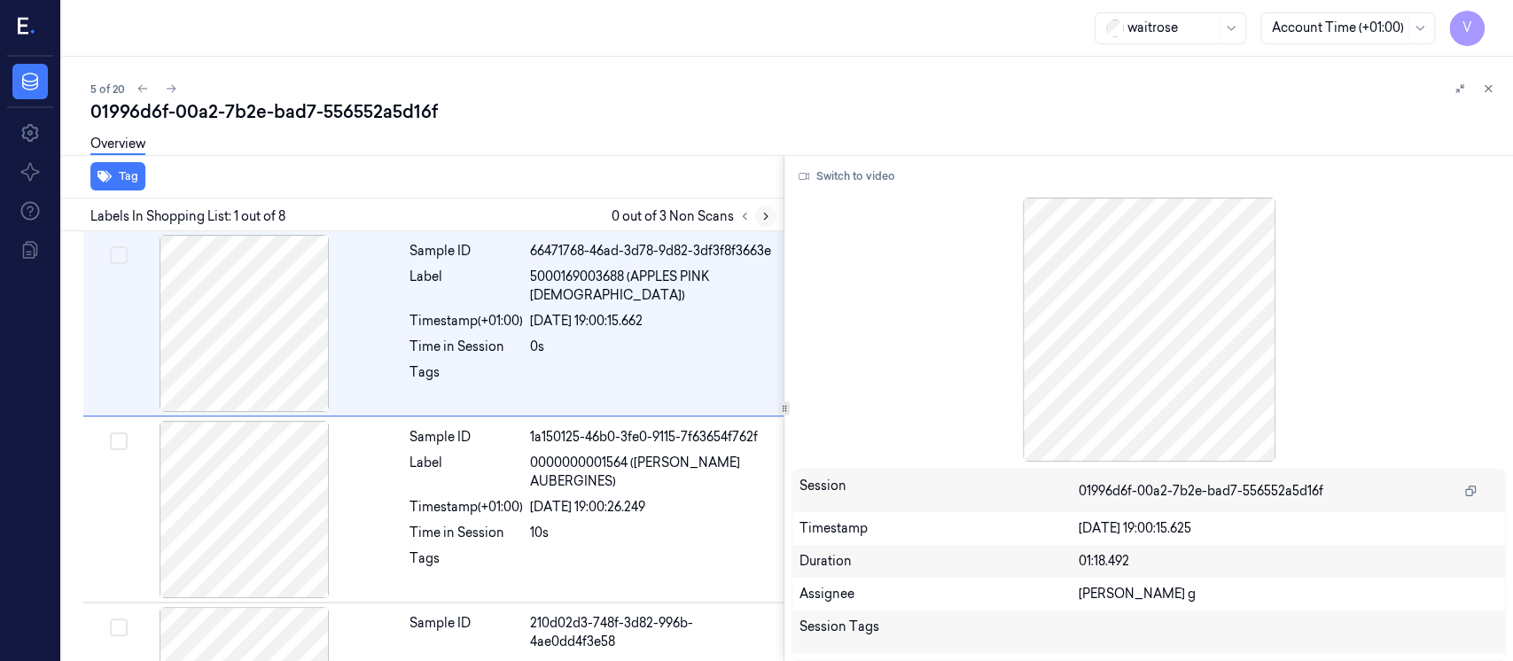
click at [762, 213] on icon at bounding box center [766, 216] width 12 height 12
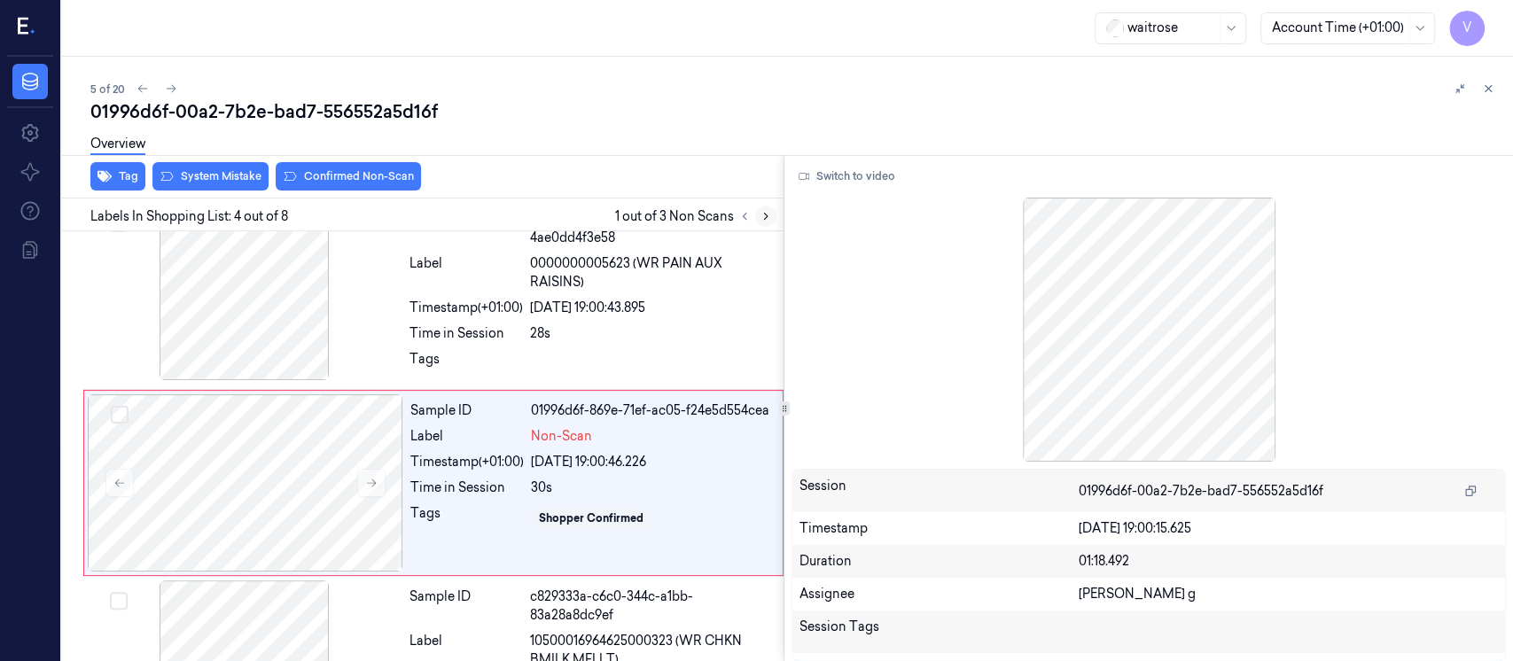
scroll to position [440, 0]
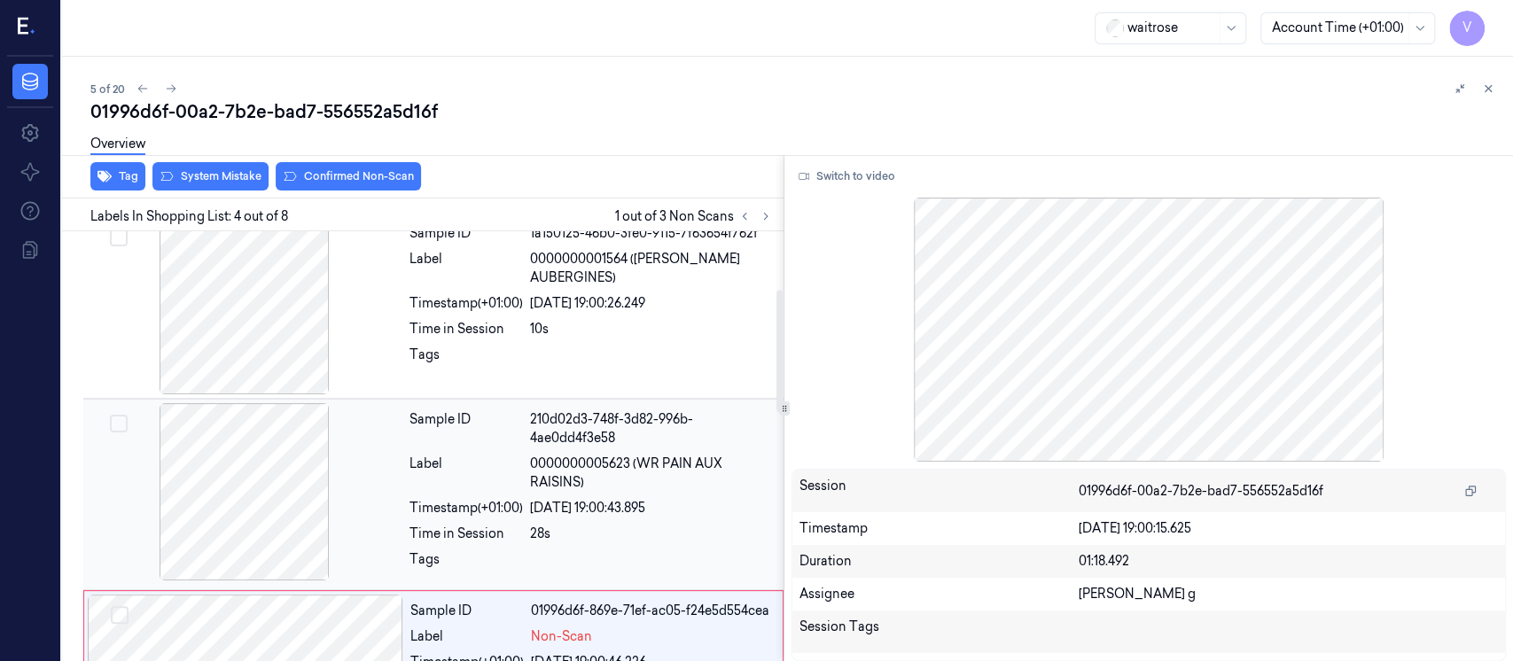
click at [253, 465] on div at bounding box center [245, 491] width 316 height 177
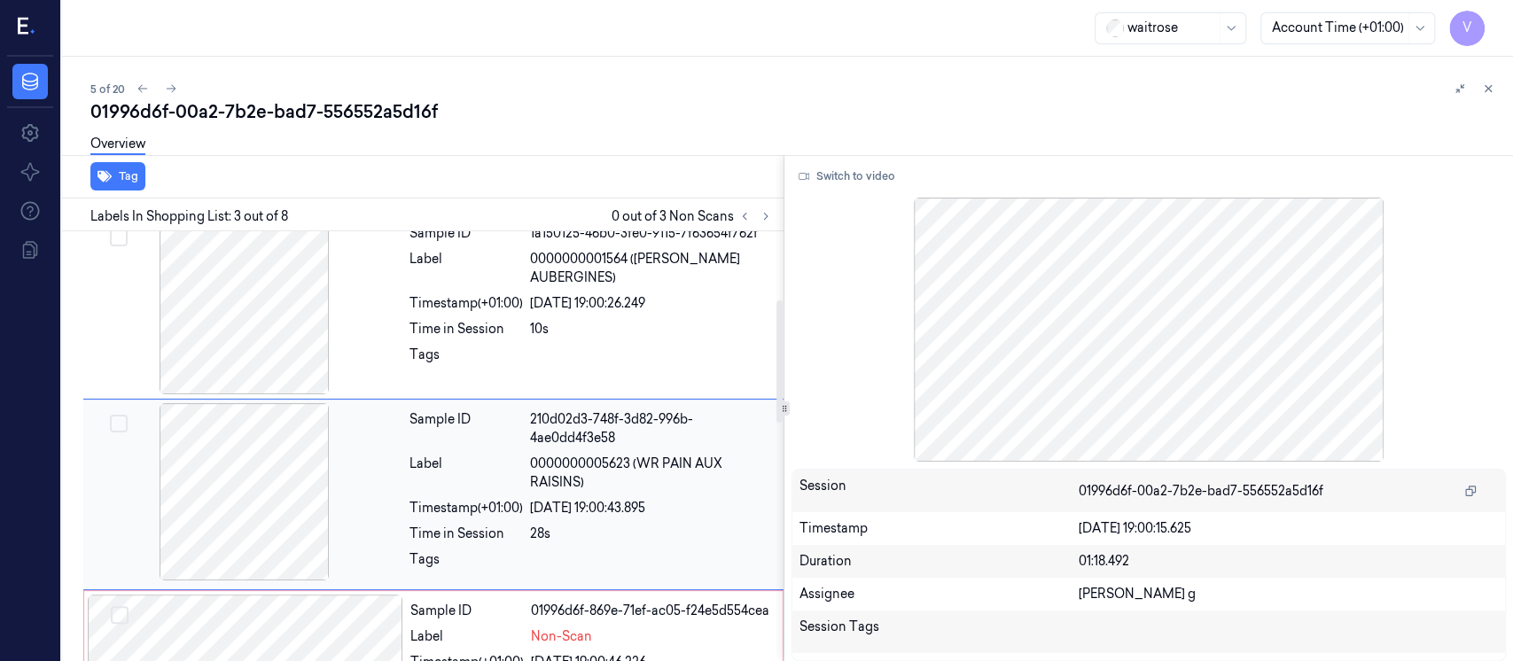
scroll to position [251, 0]
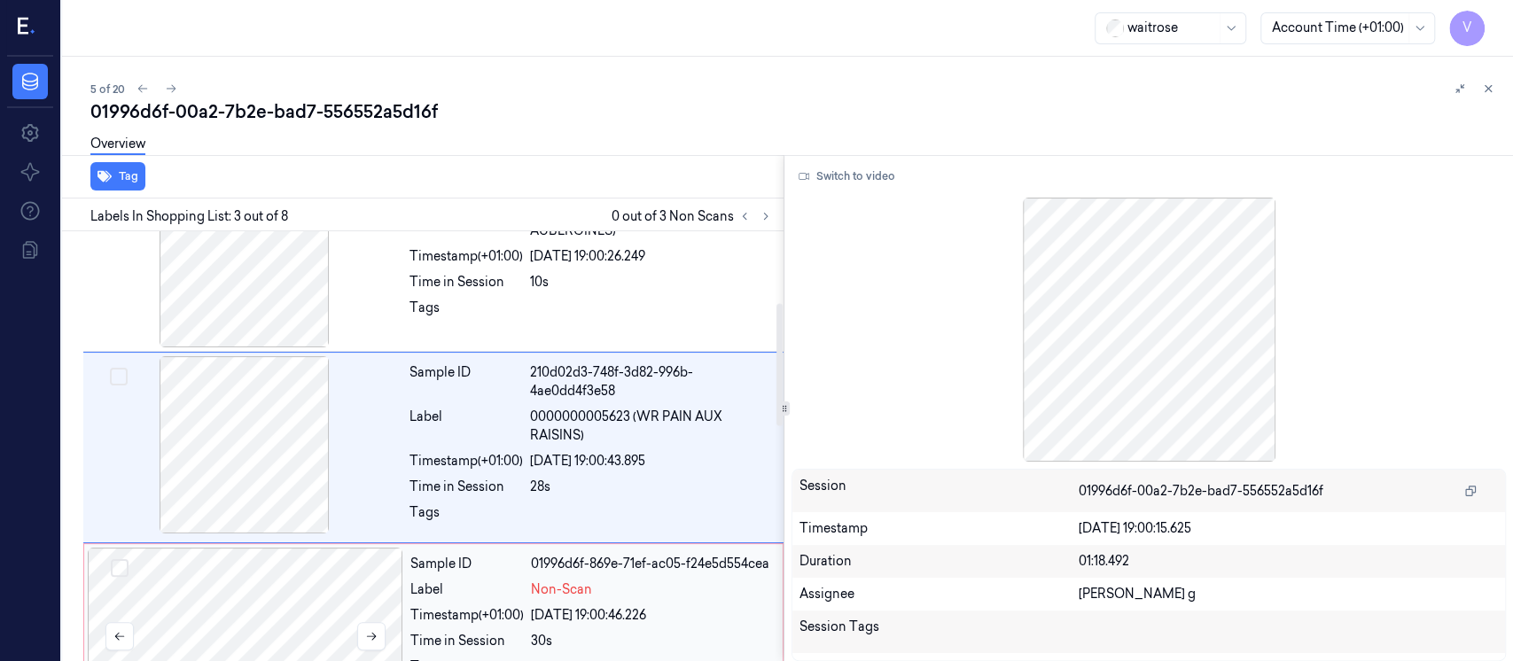
click at [232, 606] on div at bounding box center [246, 636] width 316 height 177
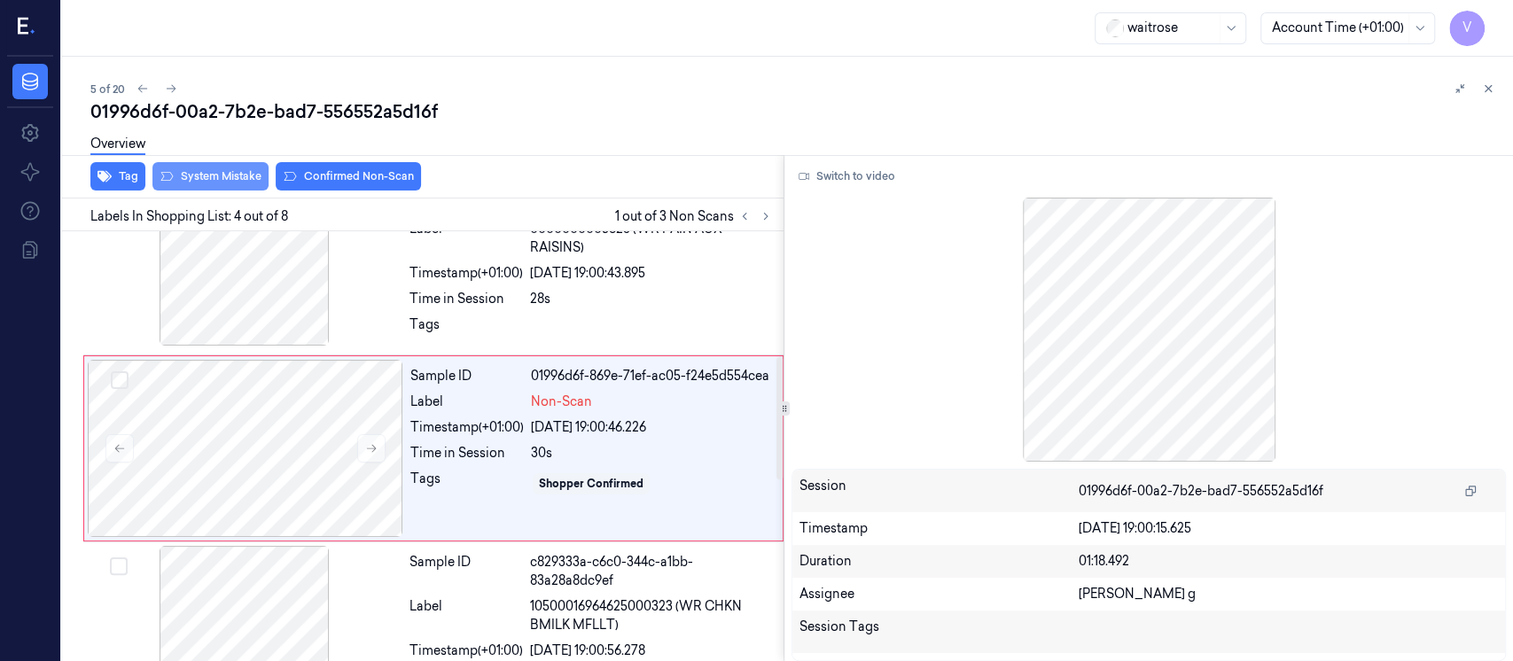
scroll to position [440, 0]
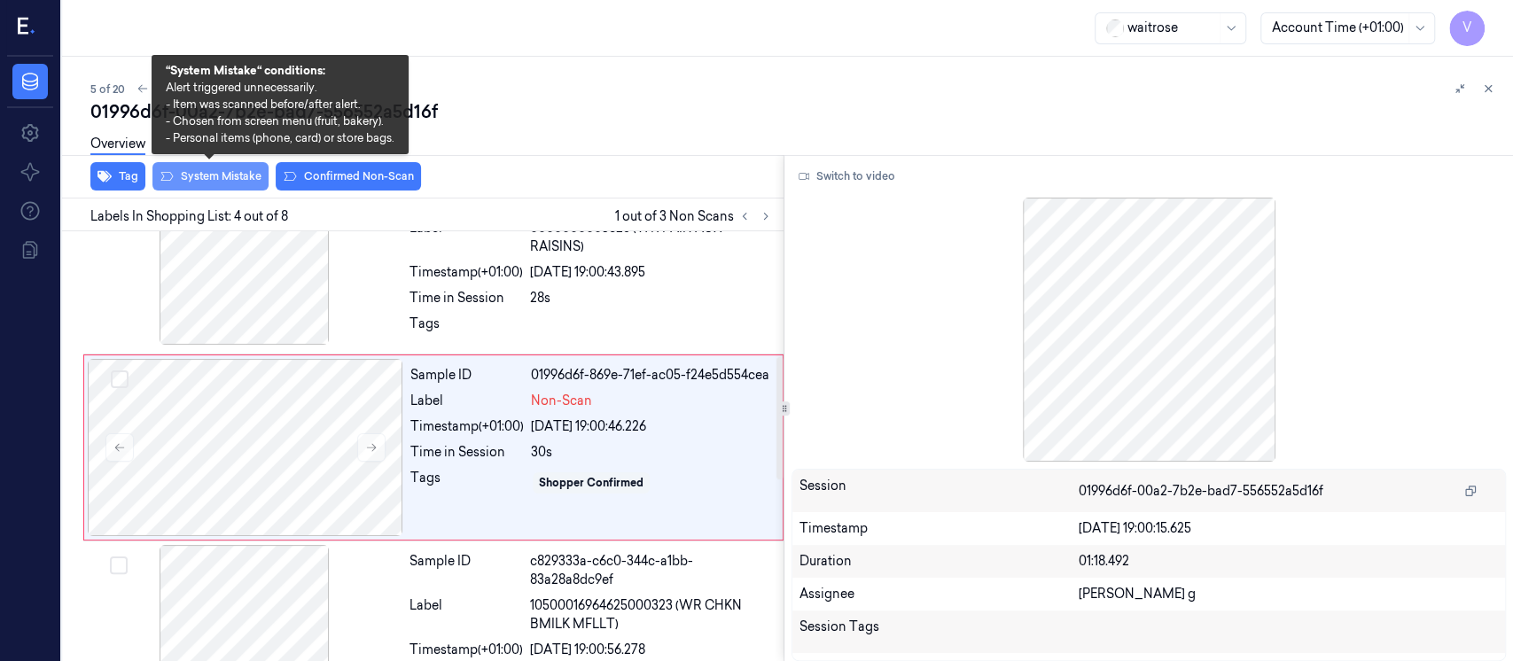
click at [220, 182] on button "System Mistake" at bounding box center [210, 176] width 116 height 28
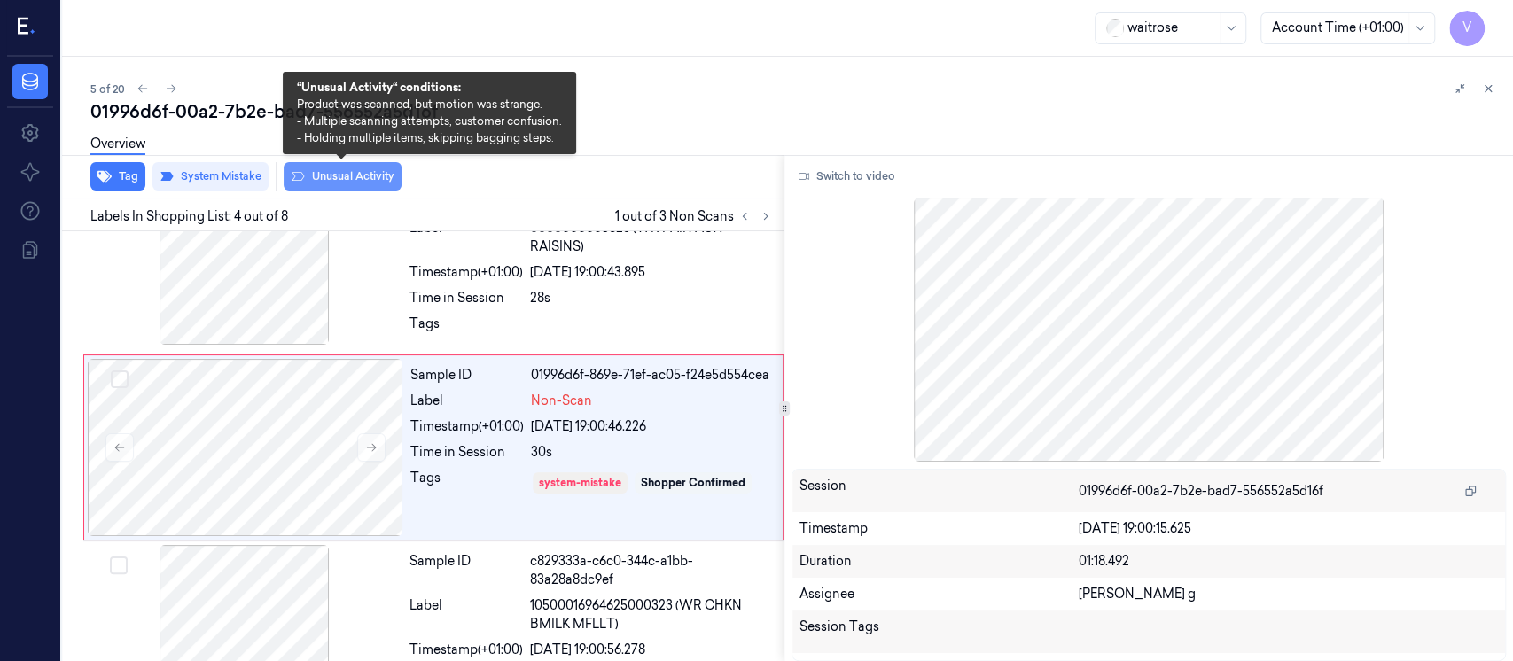
click at [332, 175] on button "Unusual Activity" at bounding box center [343, 176] width 118 height 28
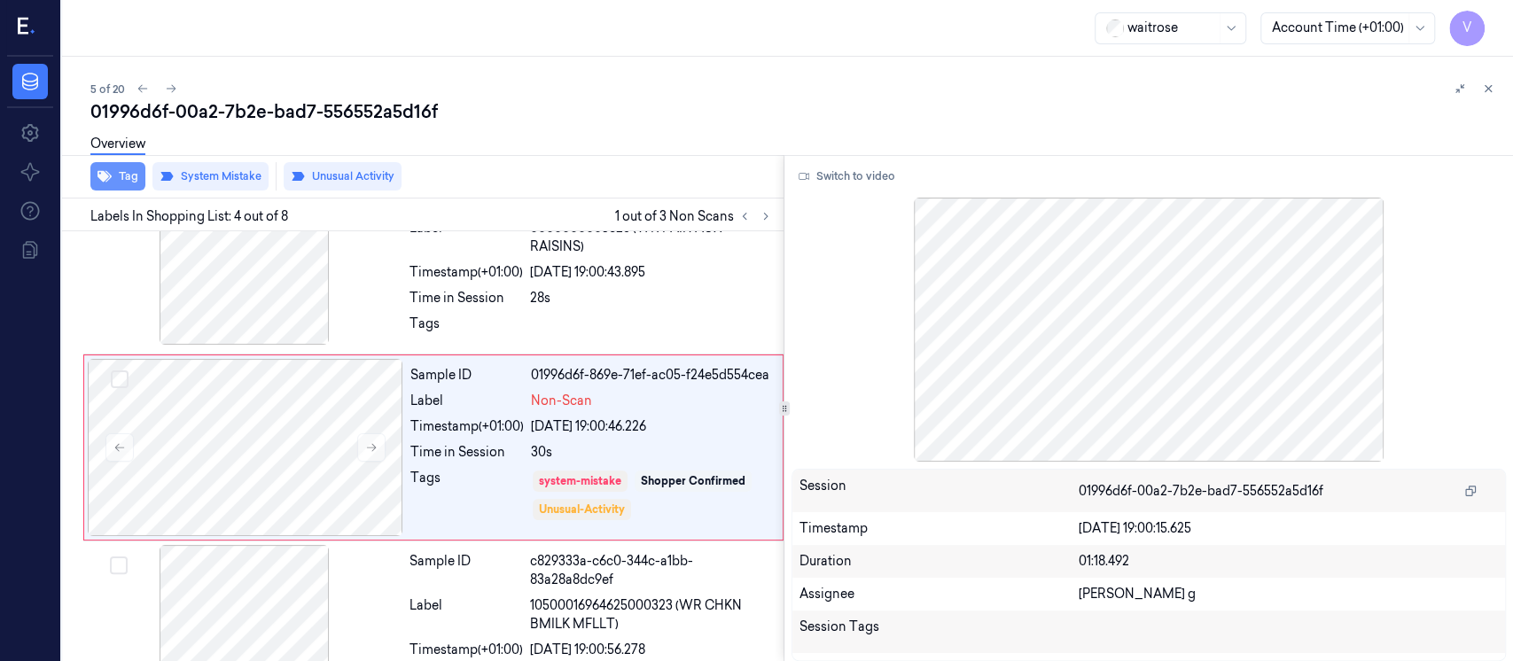
click at [114, 178] on button "Tag" at bounding box center [117, 176] width 55 height 28
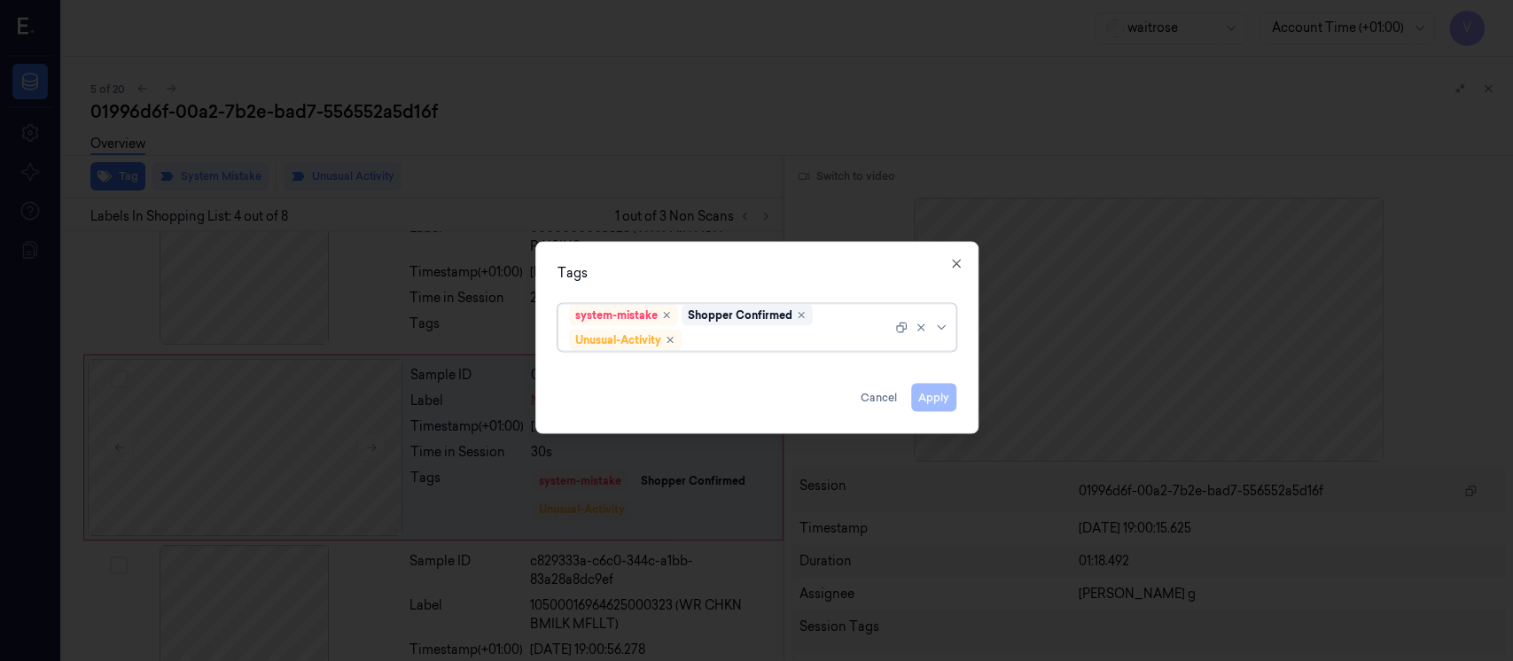
click at [798, 340] on div at bounding box center [788, 340] width 207 height 19
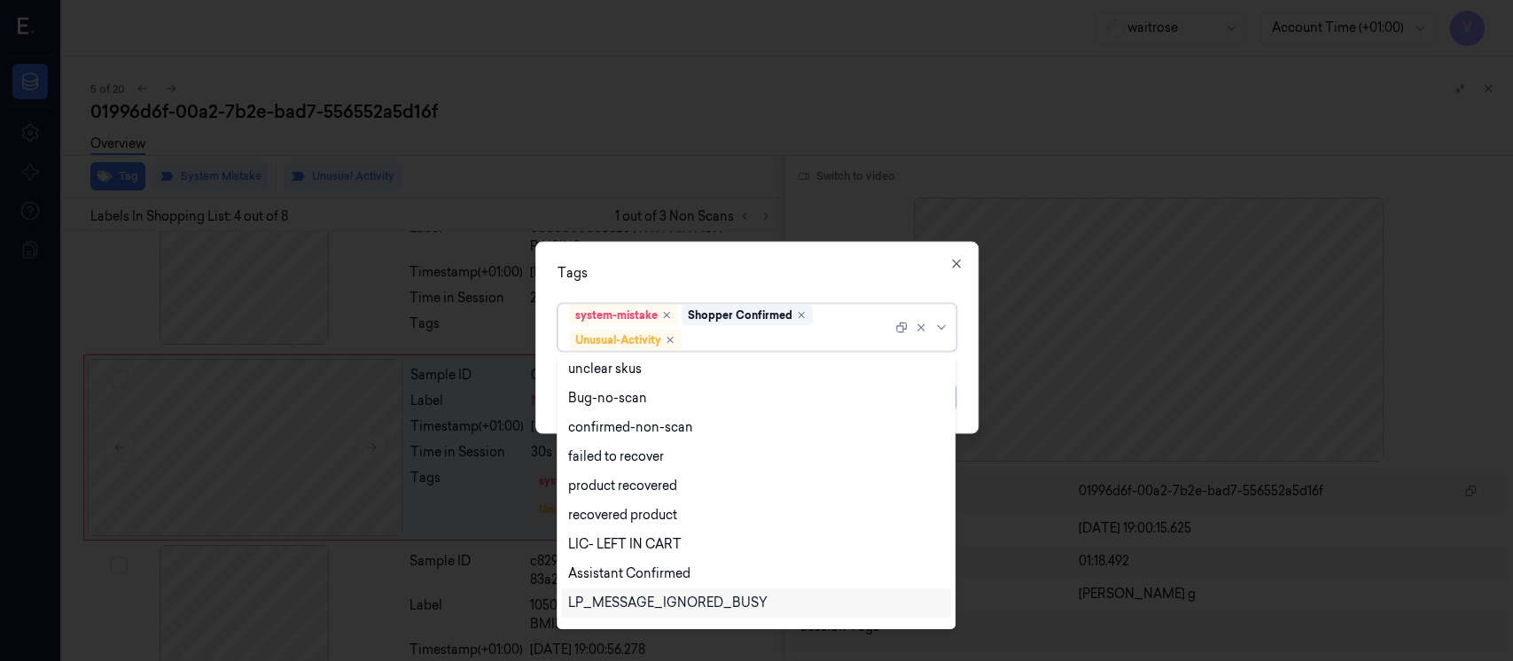
scroll to position [230, 0]
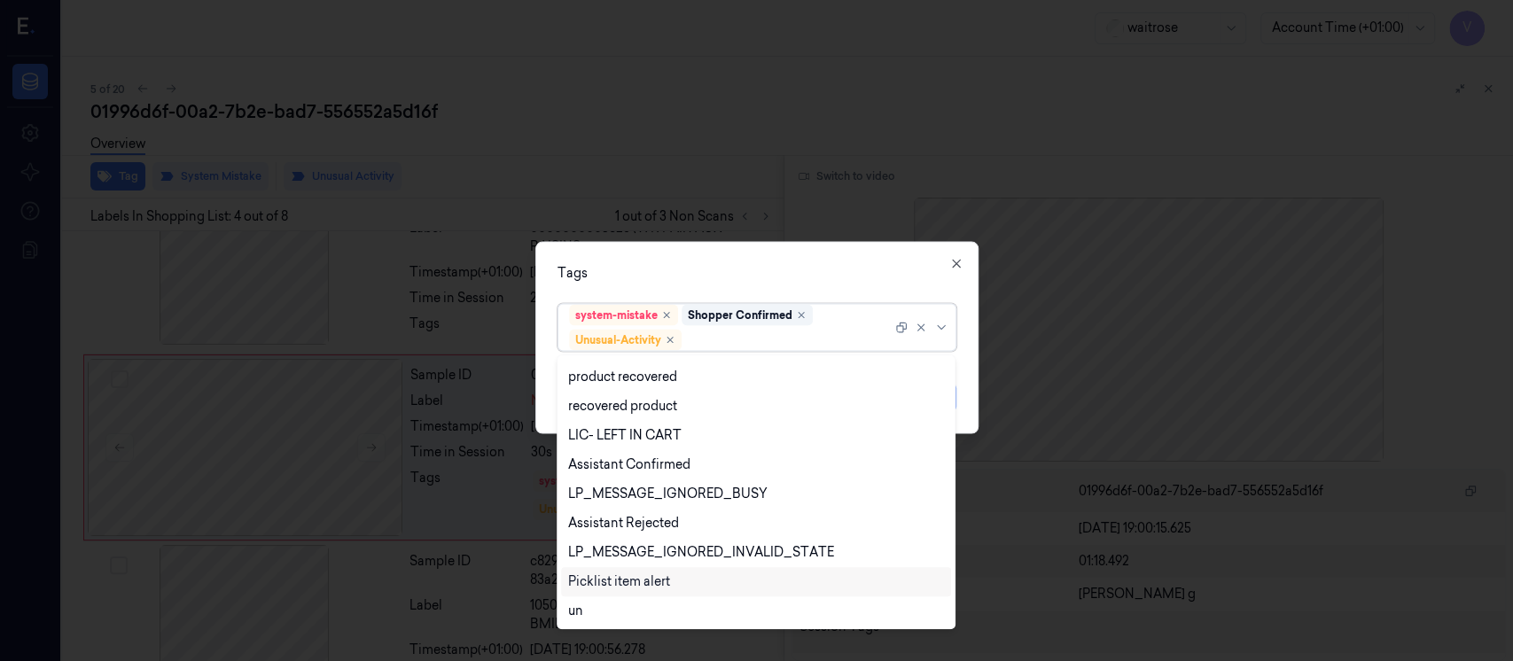
click at [631, 582] on div "Picklist item alert" at bounding box center [619, 582] width 102 height 19
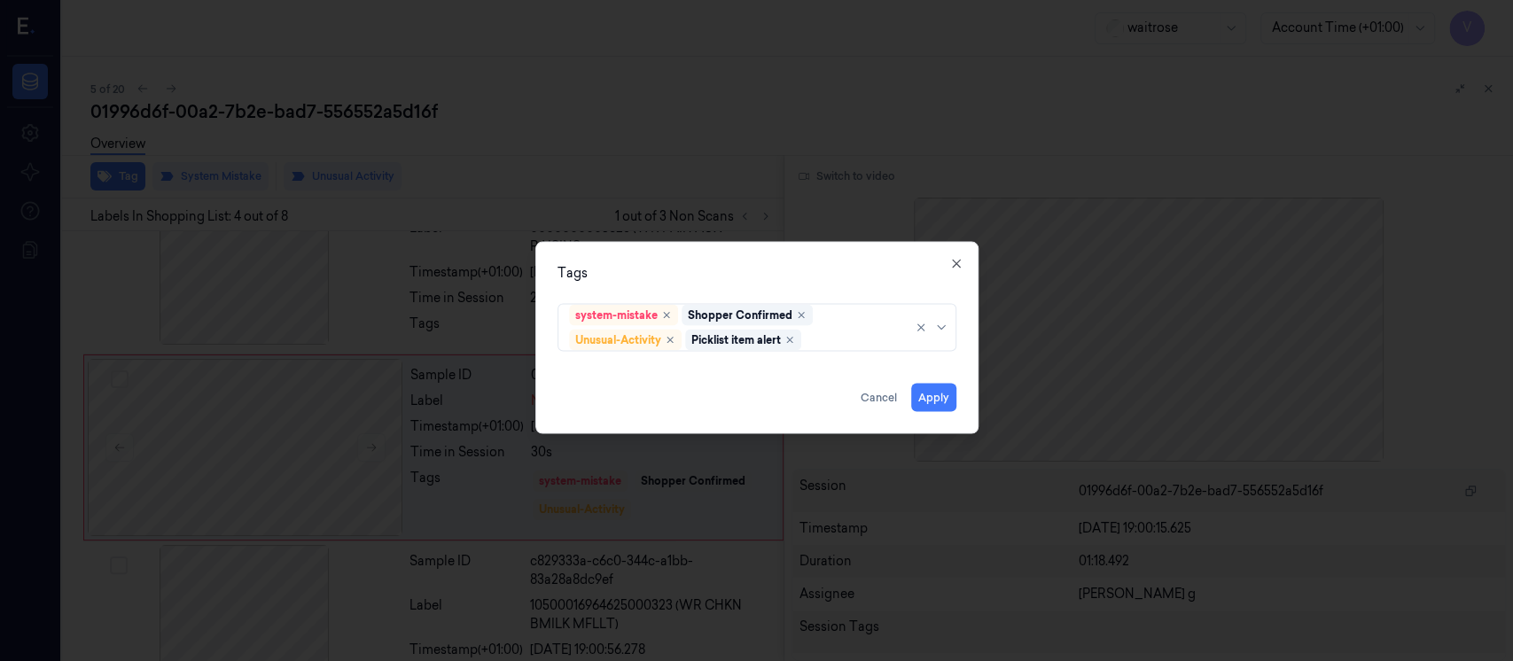
click at [789, 270] on div "Tags" at bounding box center [757, 273] width 399 height 19
click at [926, 397] on button "Apply" at bounding box center [933, 398] width 45 height 28
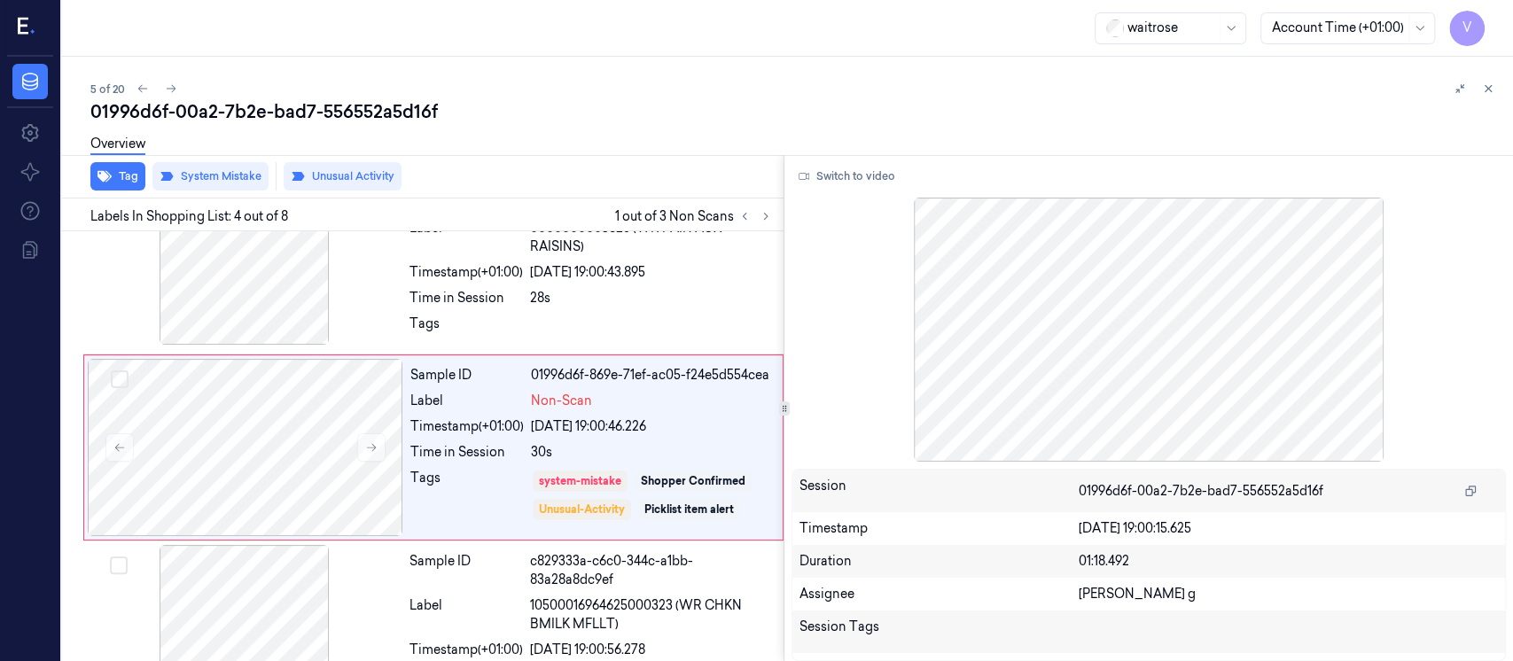
click at [996, 74] on div "5 of 20 01996d6f-00a2-7b2e-bad7-556552a5d16f Overview Tag System Mistake Unusua…" at bounding box center [787, 359] width 1451 height 605
click at [1482, 91] on icon at bounding box center [1488, 88] width 12 height 12
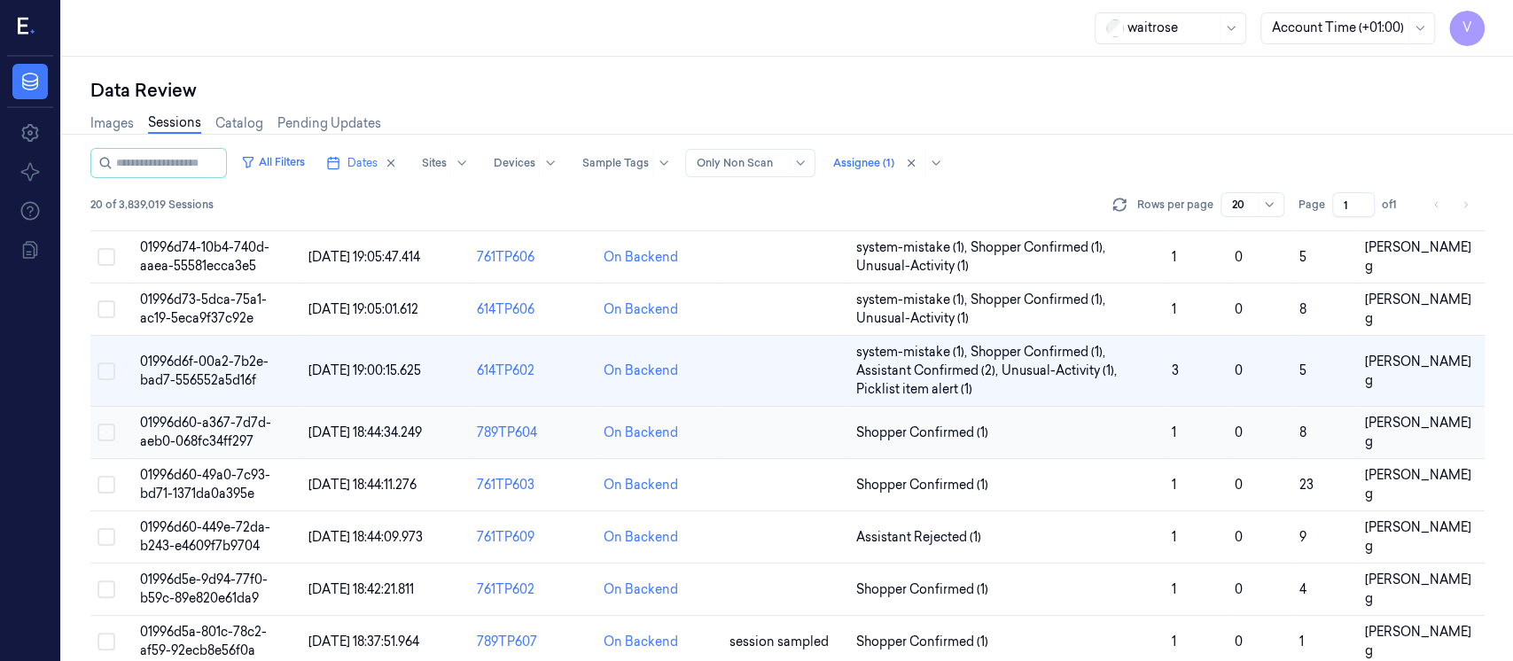
scroll to position [236, 0]
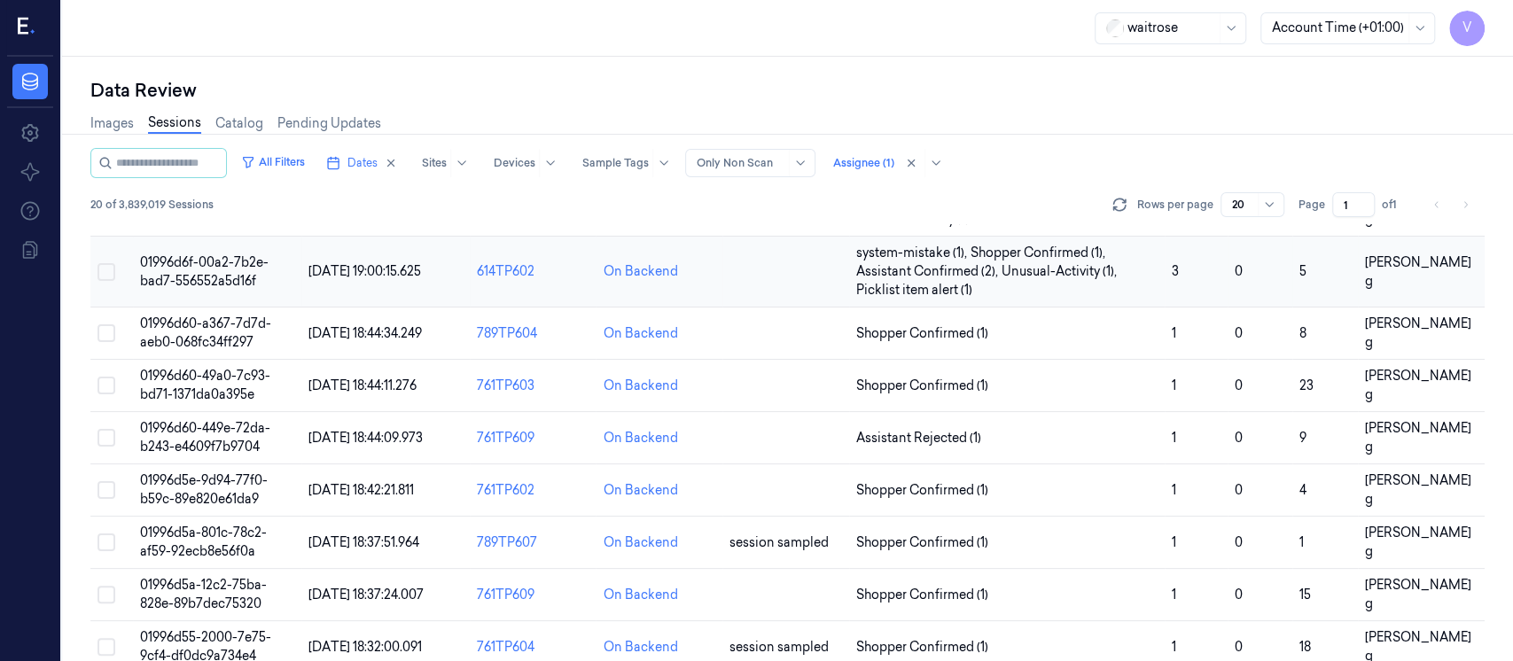
click at [732, 275] on td at bounding box center [786, 272] width 127 height 71
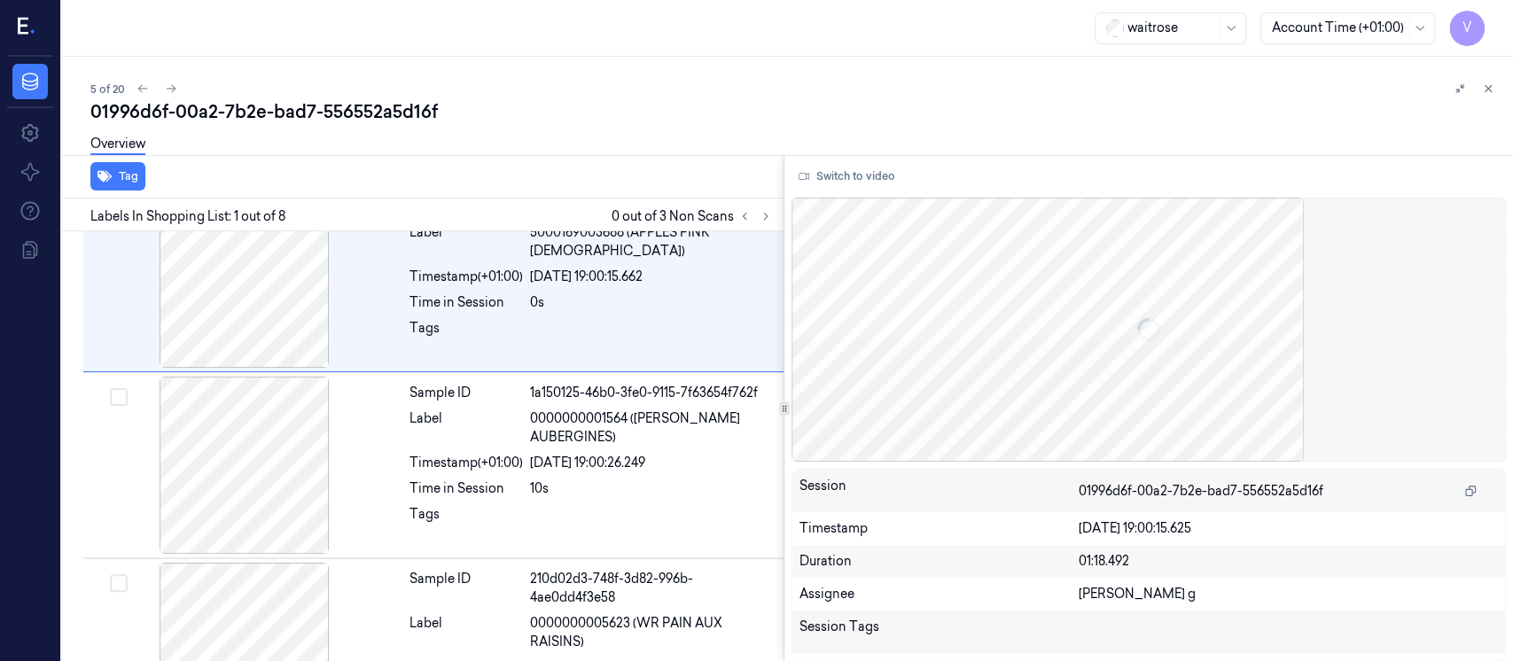
scroll to position [45, 0]
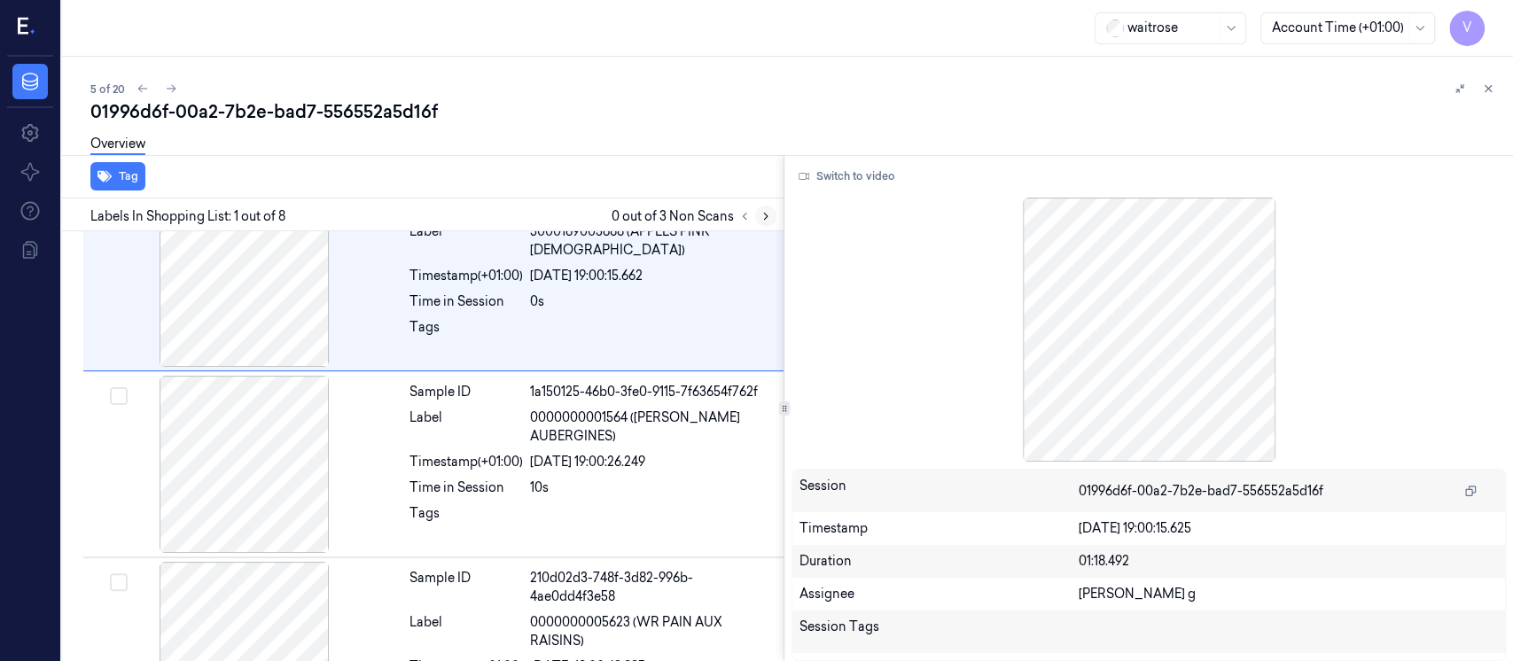
click at [761, 216] on icon at bounding box center [766, 216] width 12 height 12
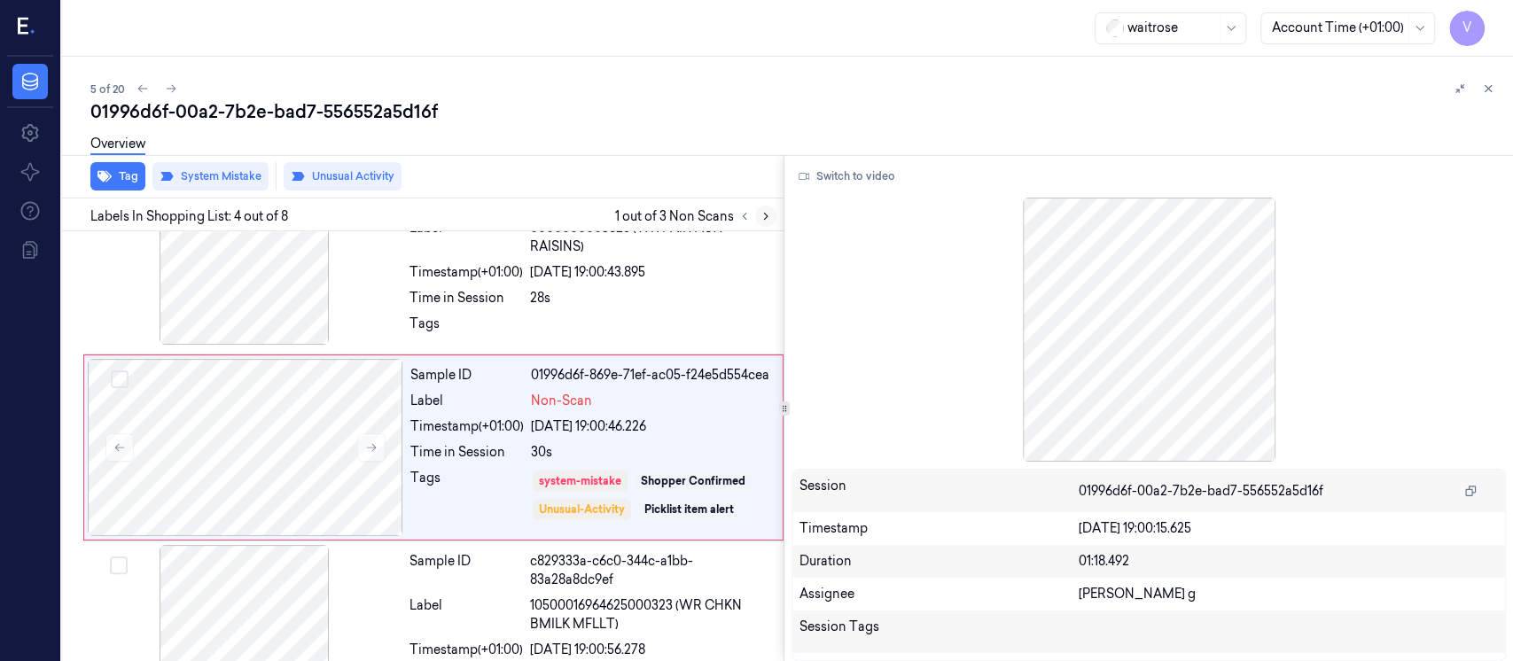
scroll to position [440, 0]
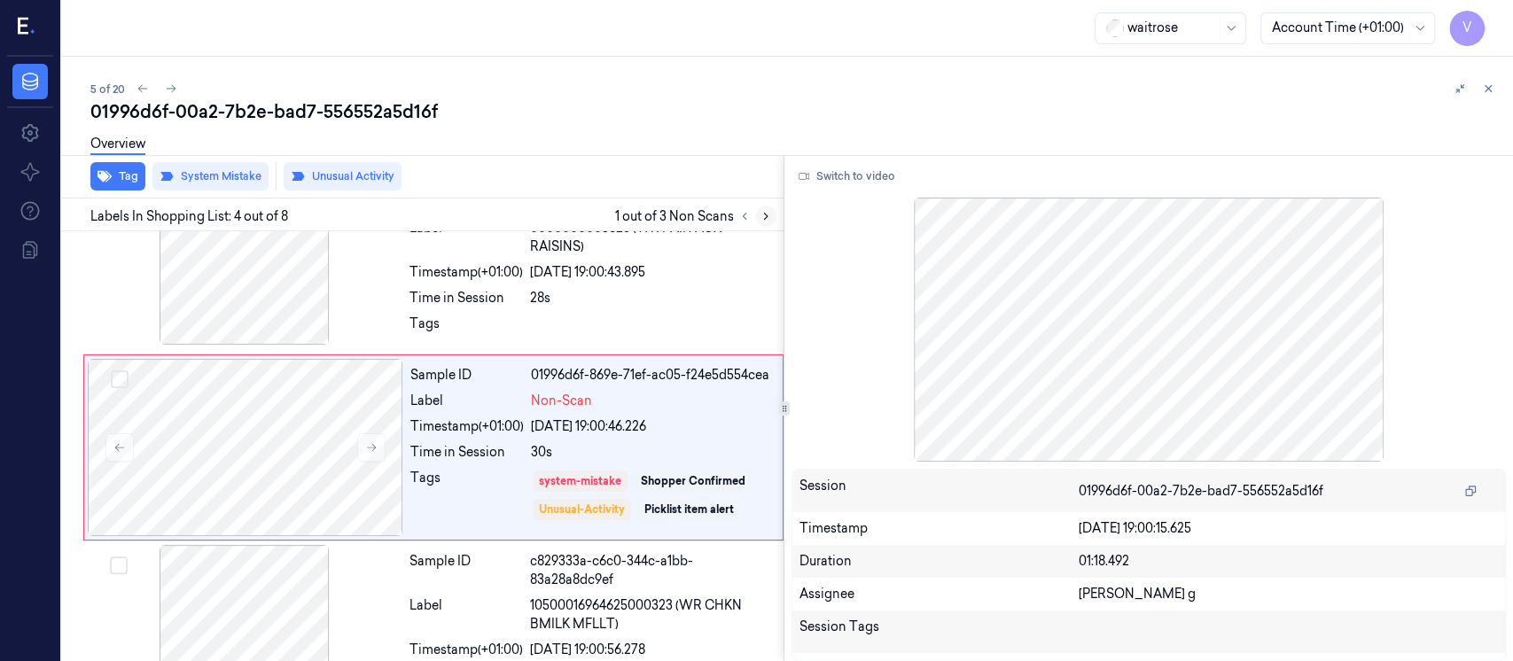
click at [762, 215] on icon at bounding box center [766, 216] width 12 height 12
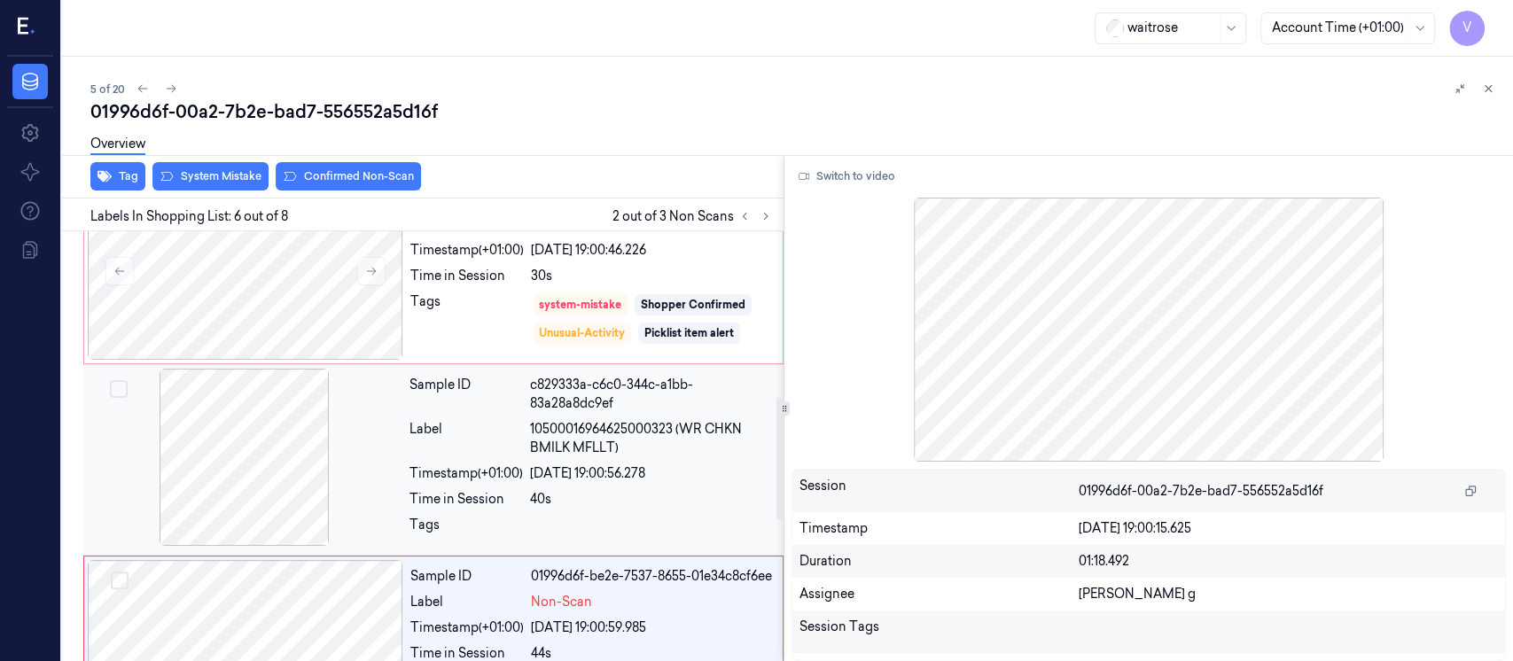
scroll to position [582, 0]
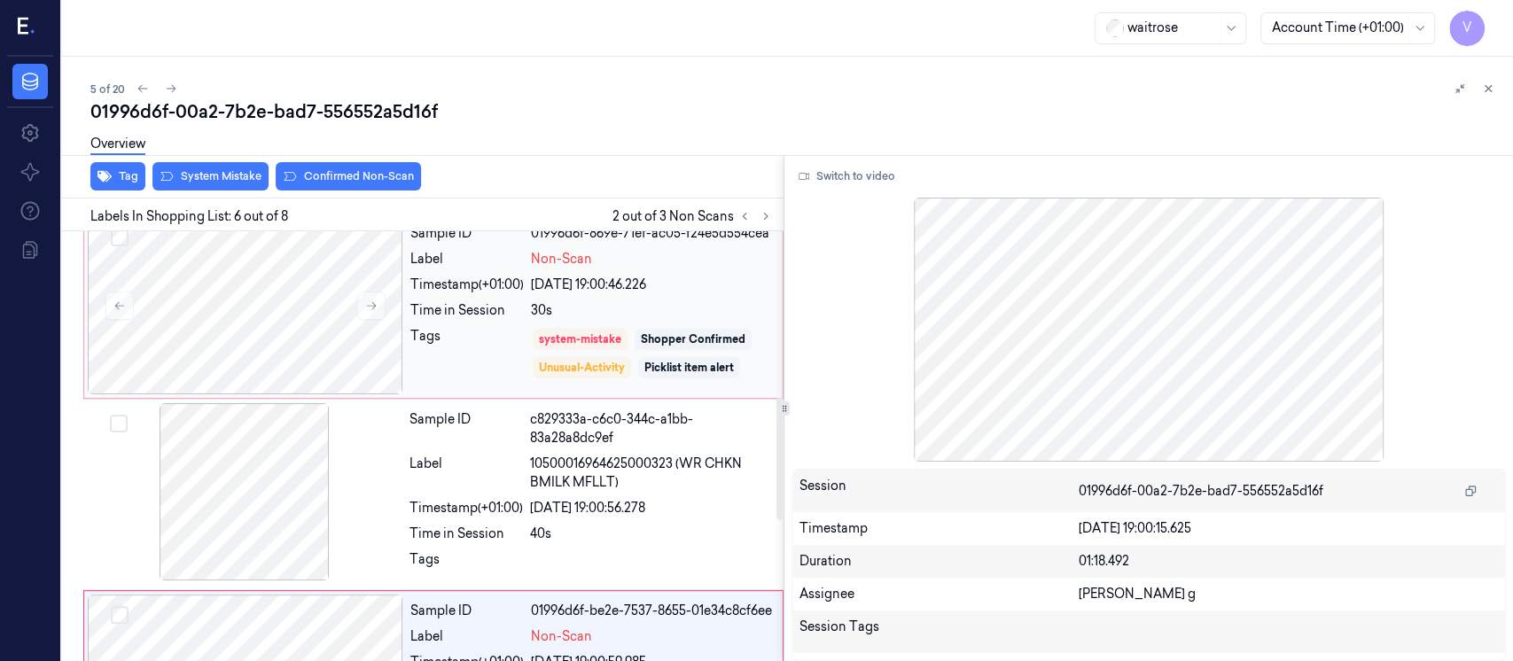
click at [489, 327] on div "Tags" at bounding box center [466, 353] width 113 height 53
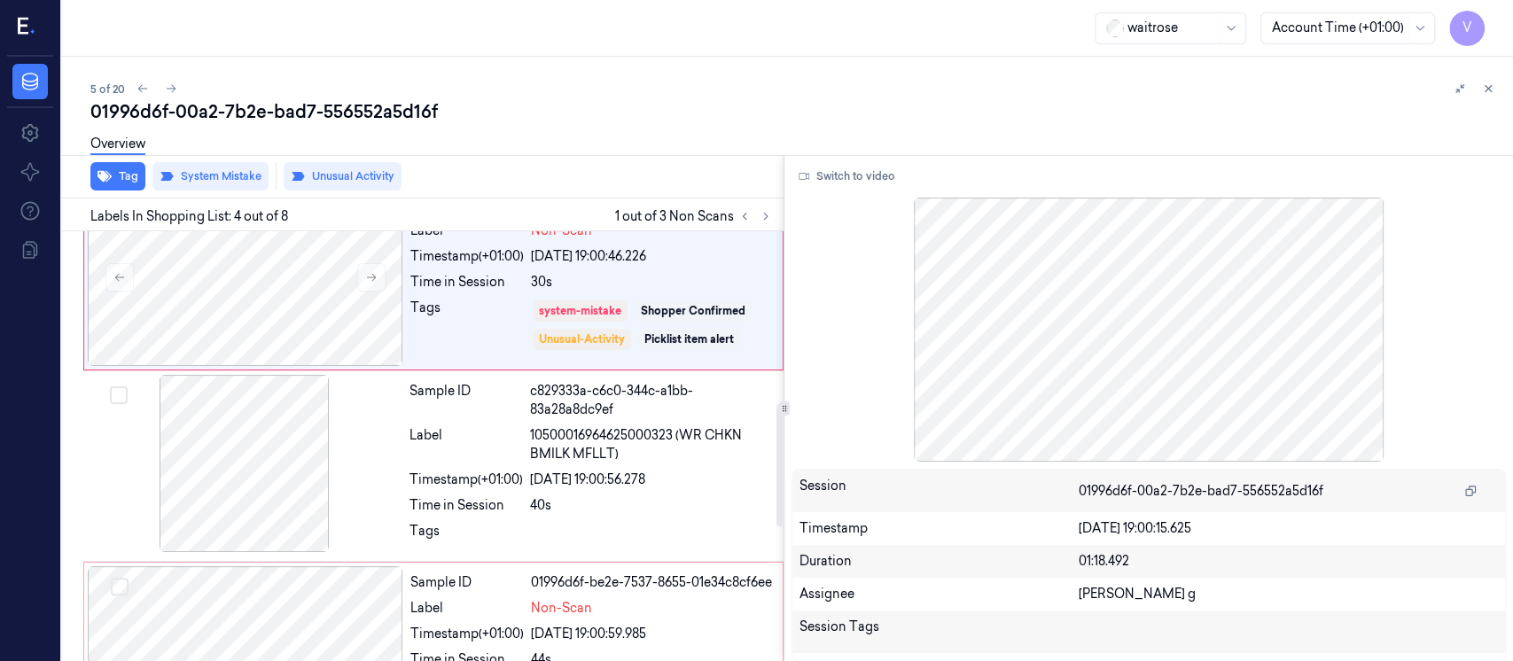
scroll to position [606, 0]
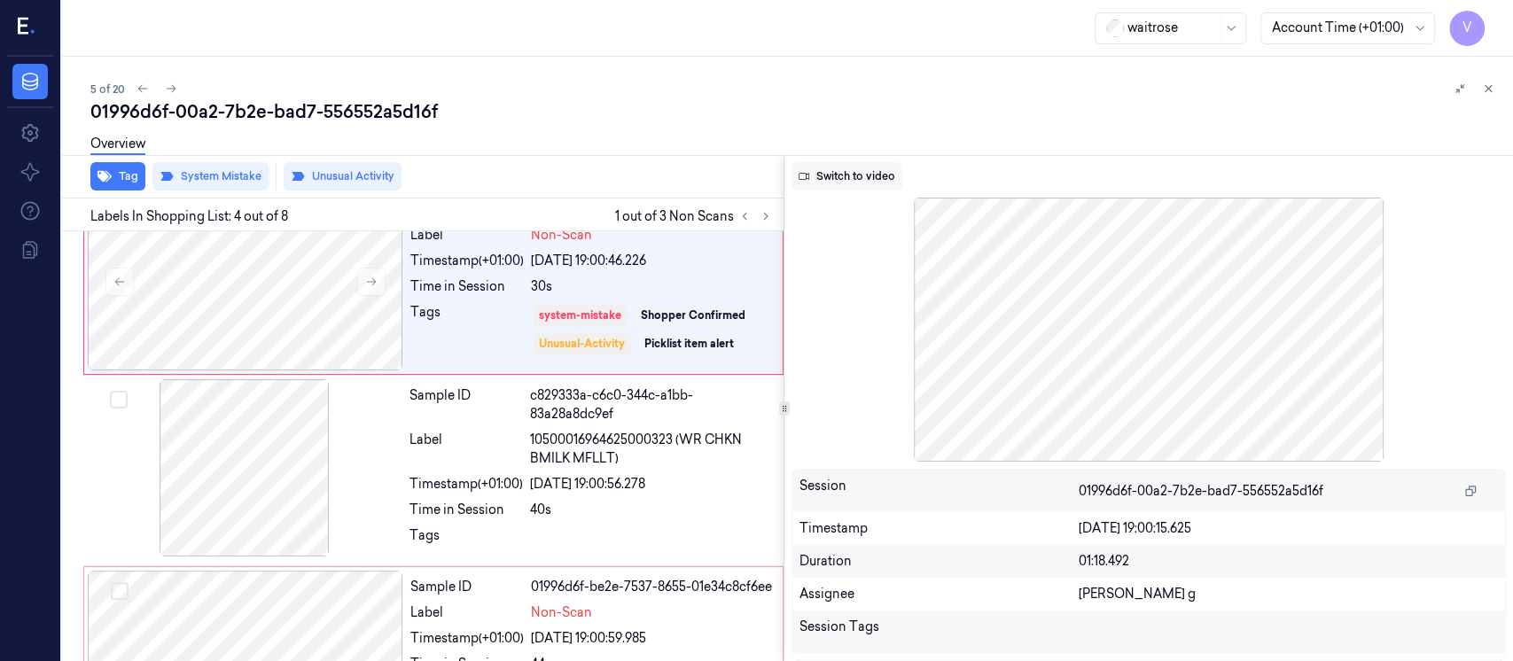
click at [837, 177] on button "Switch to video" at bounding box center [847, 176] width 111 height 28
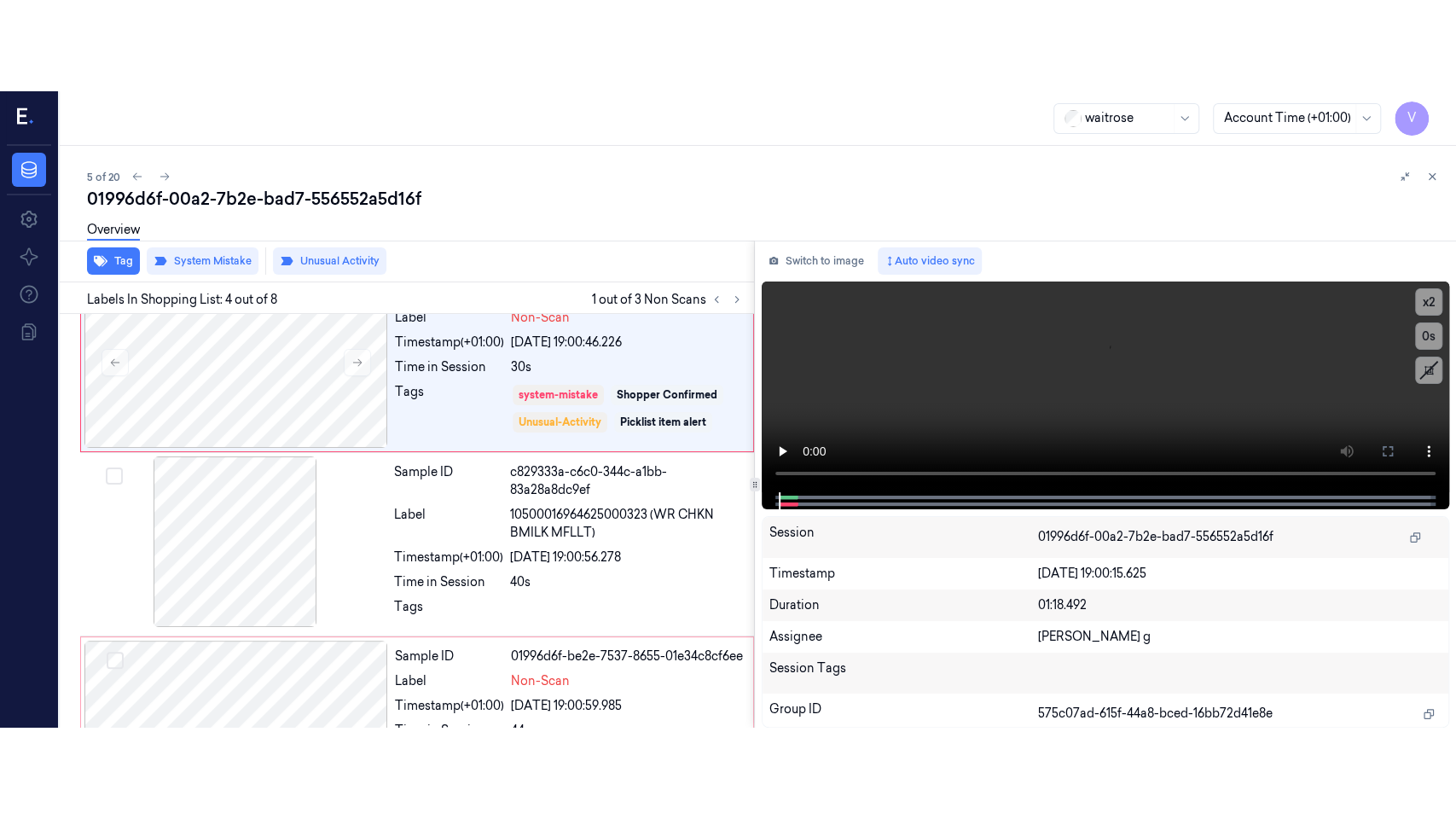
scroll to position [423, 0]
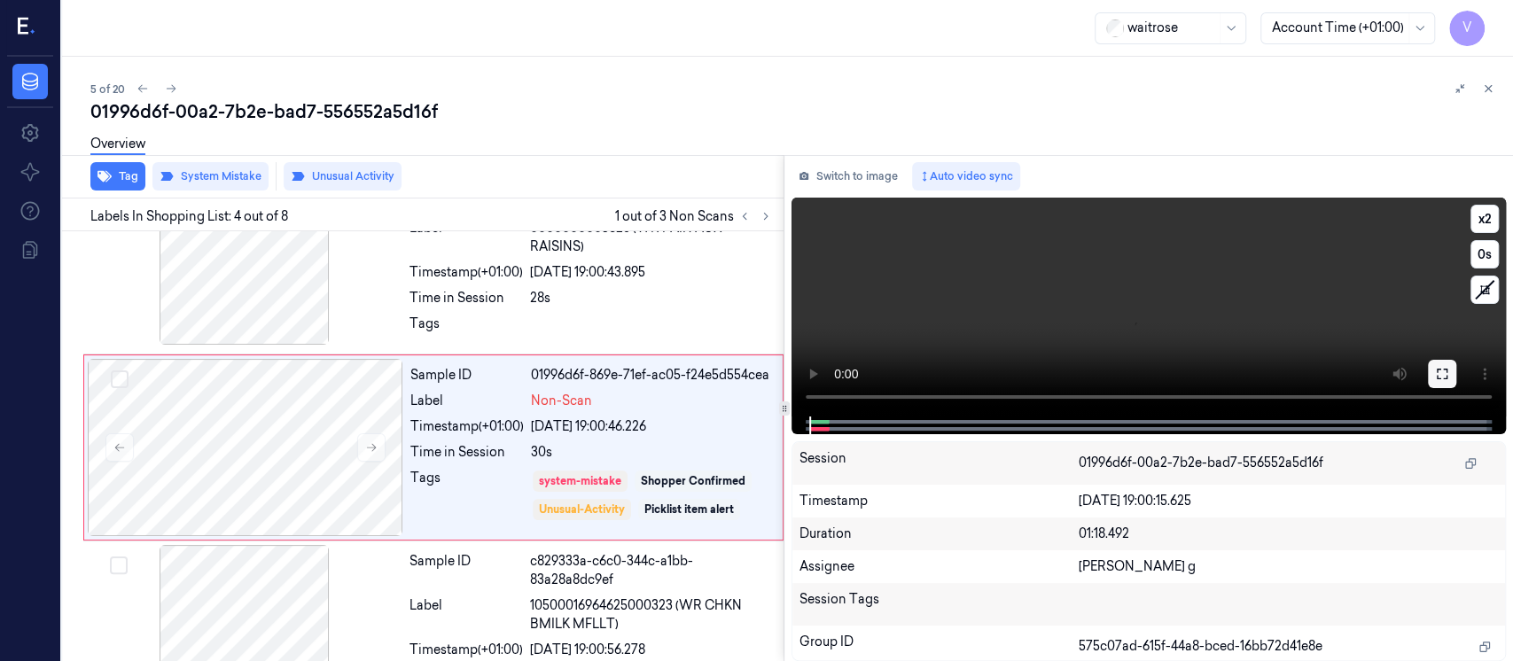
click at [1447, 372] on icon at bounding box center [1442, 374] width 14 height 14
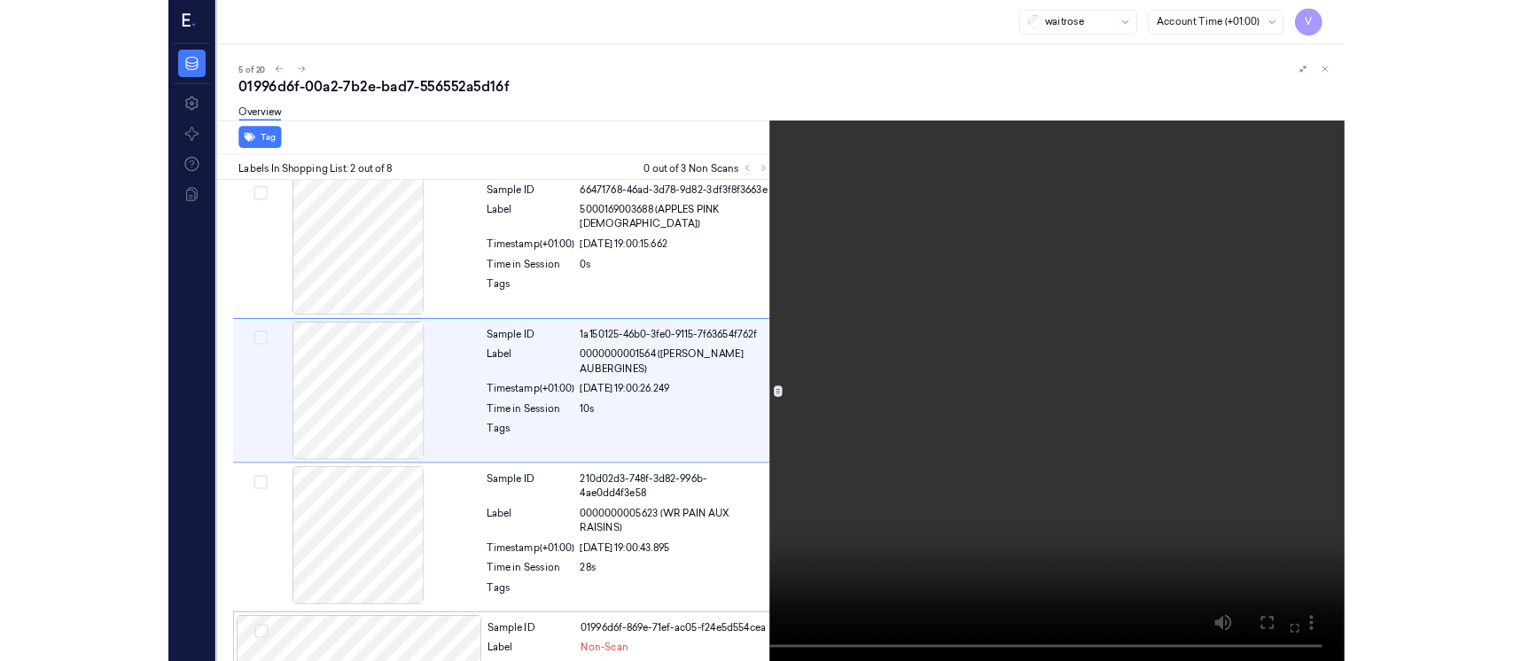
scroll to position [0, 0]
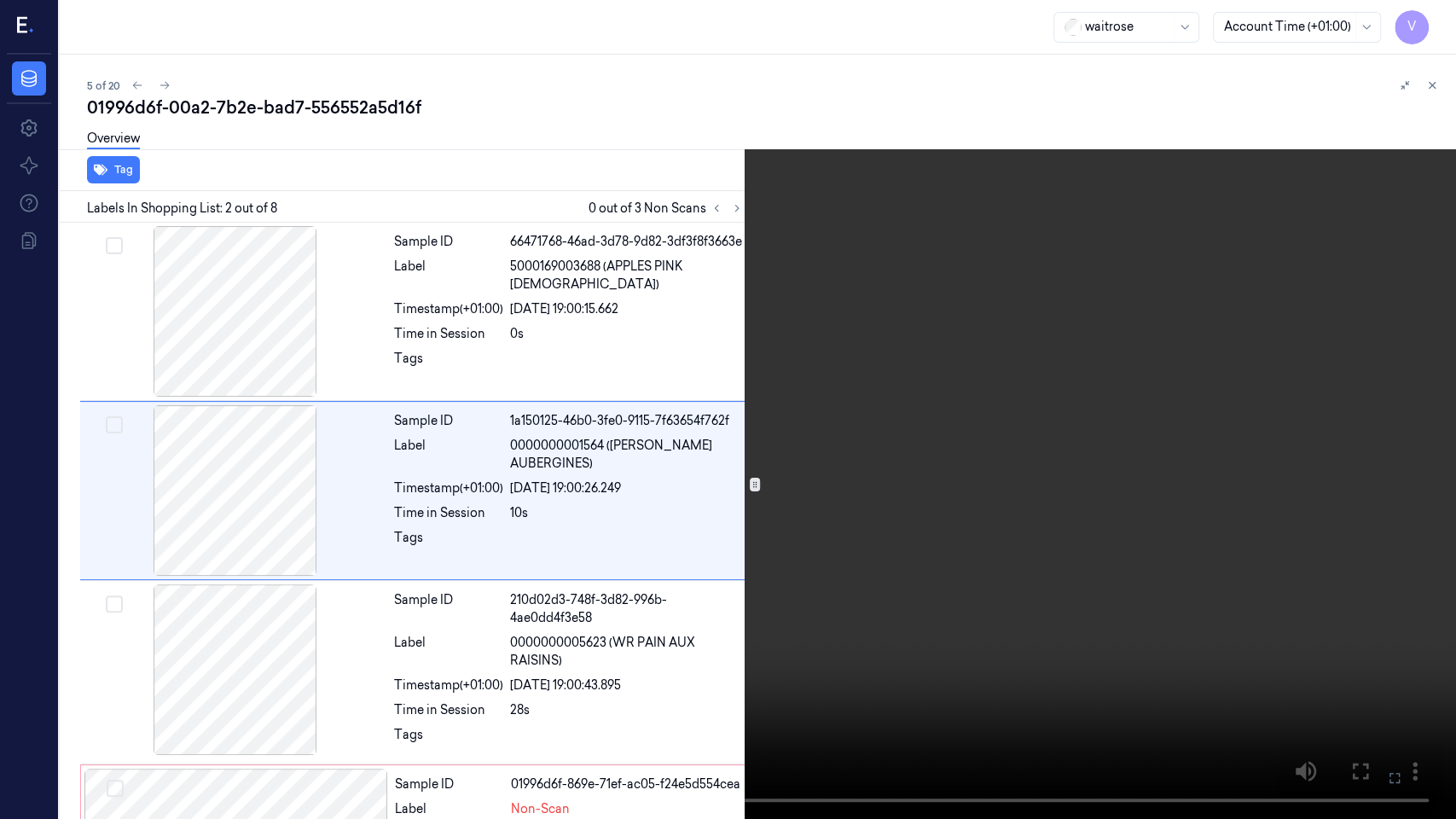
click at [0, 0] on button at bounding box center [0, 0] width 0 height 0
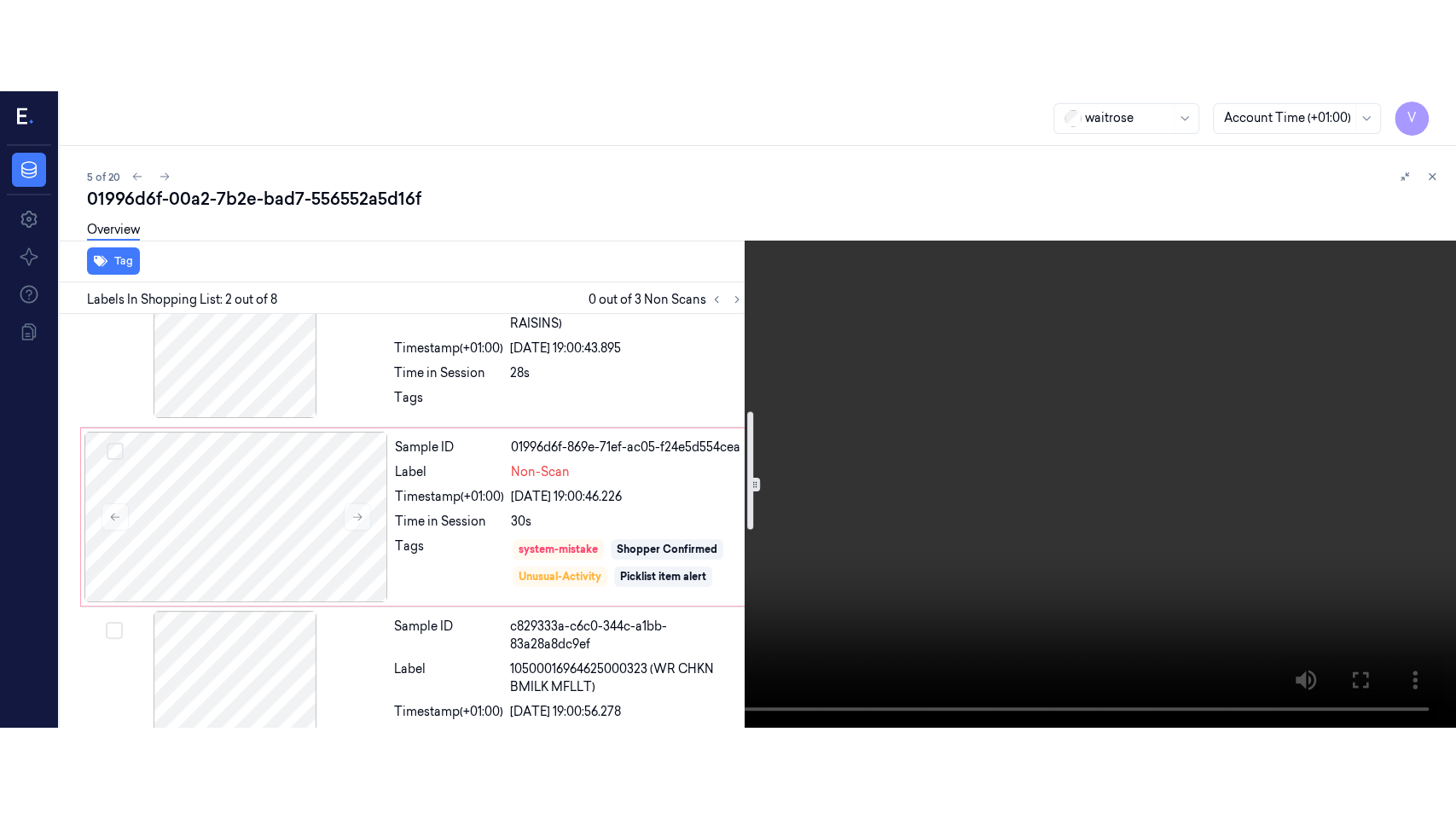
scroll to position [342, 0]
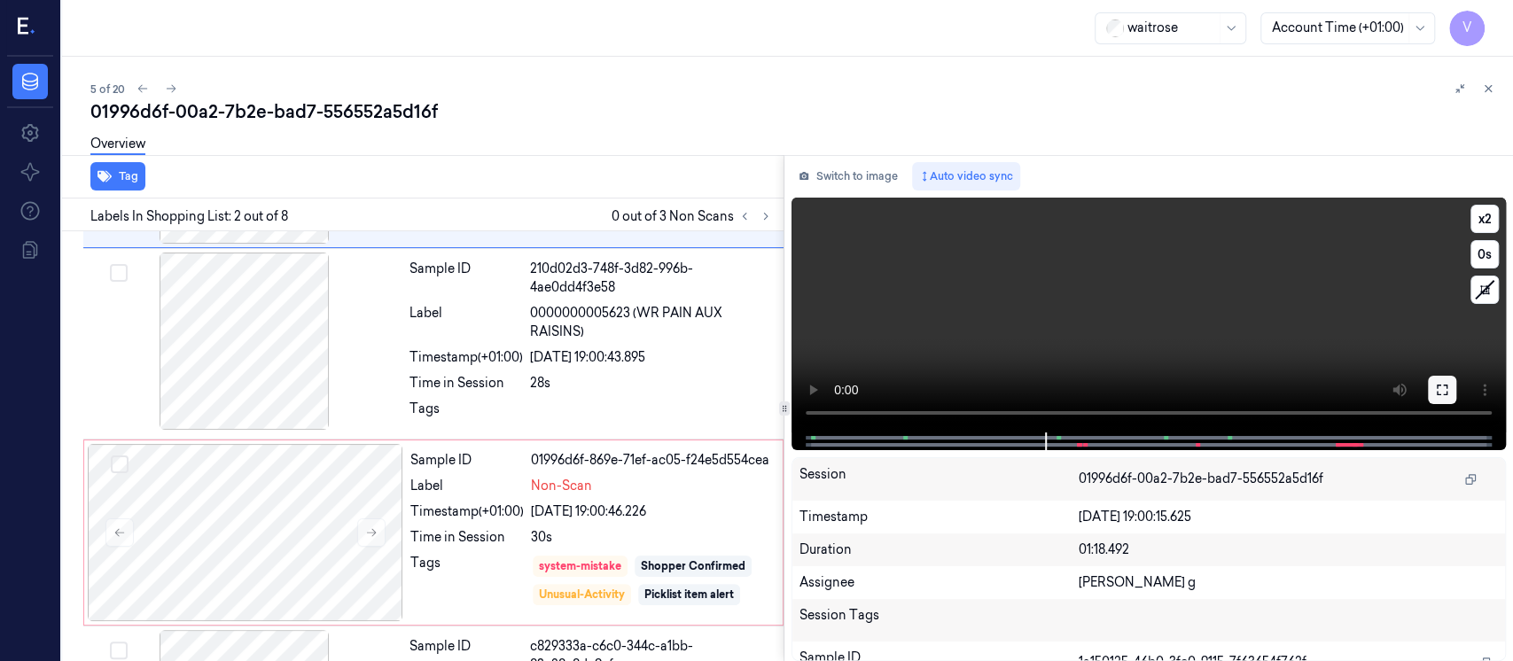
click at [1452, 395] on button at bounding box center [1442, 390] width 28 height 28
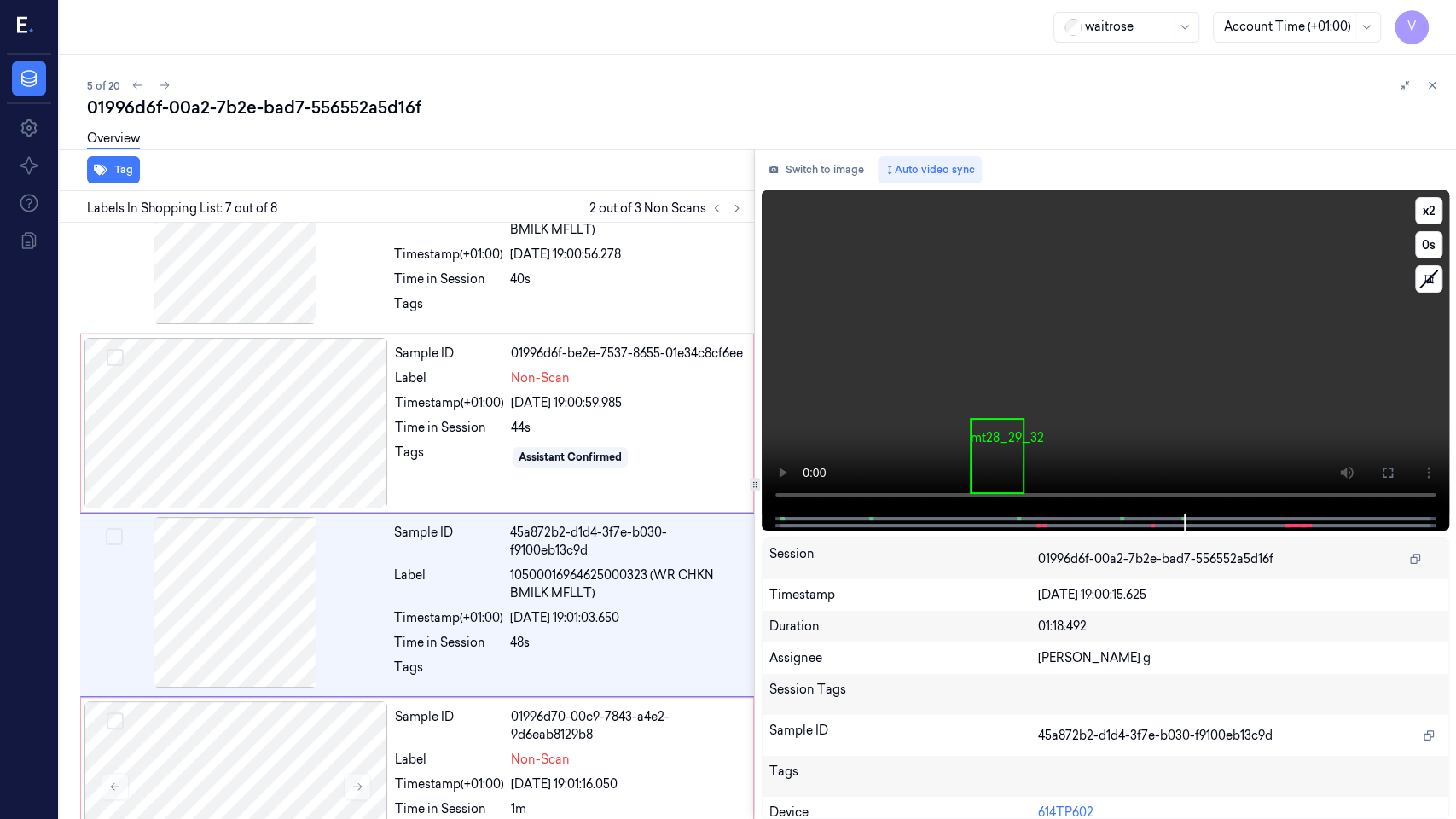
scroll to position [855, 0]
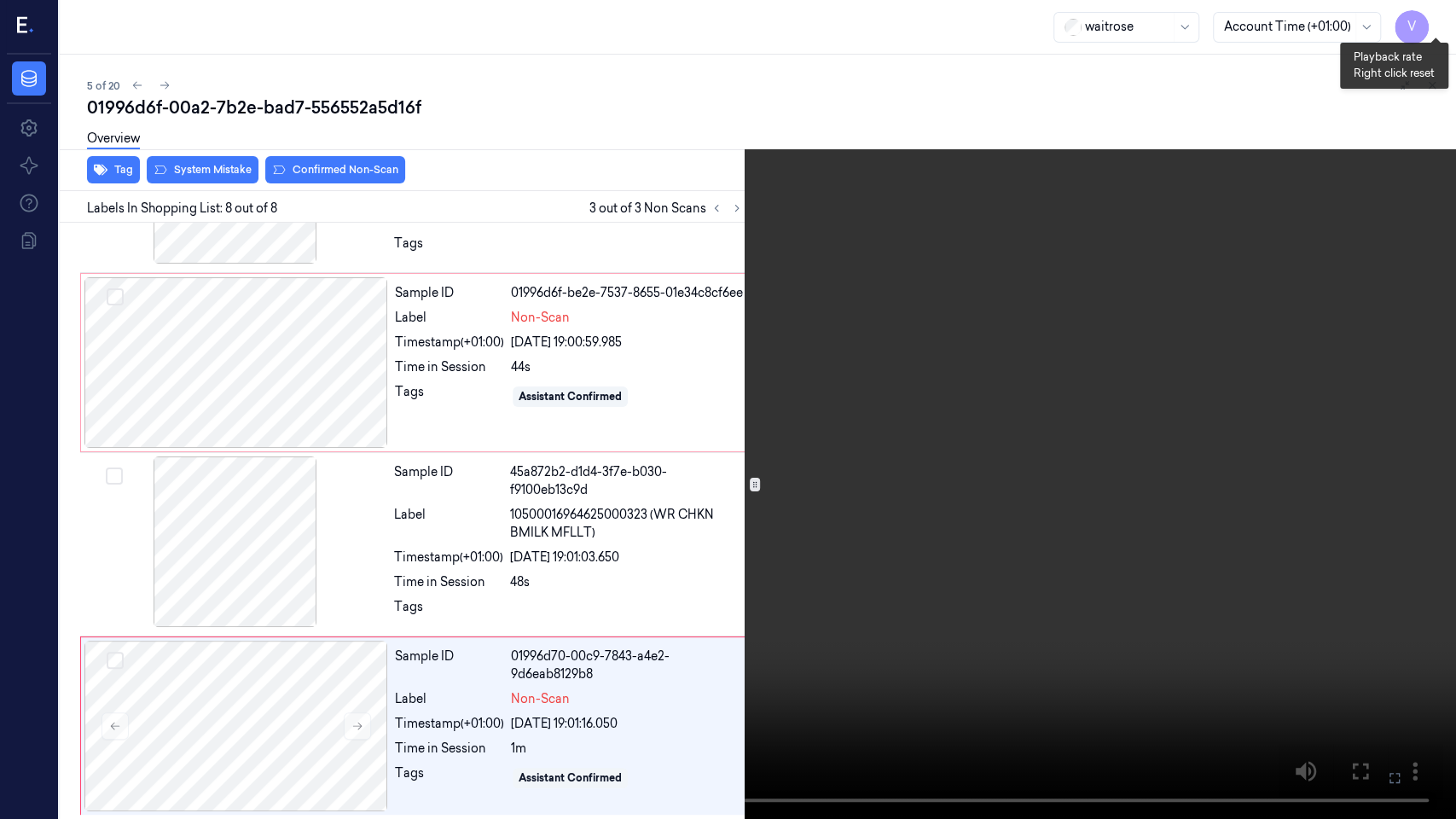
click at [1438, 14] on button "x 2" at bounding box center [1436, 20] width 27 height 27
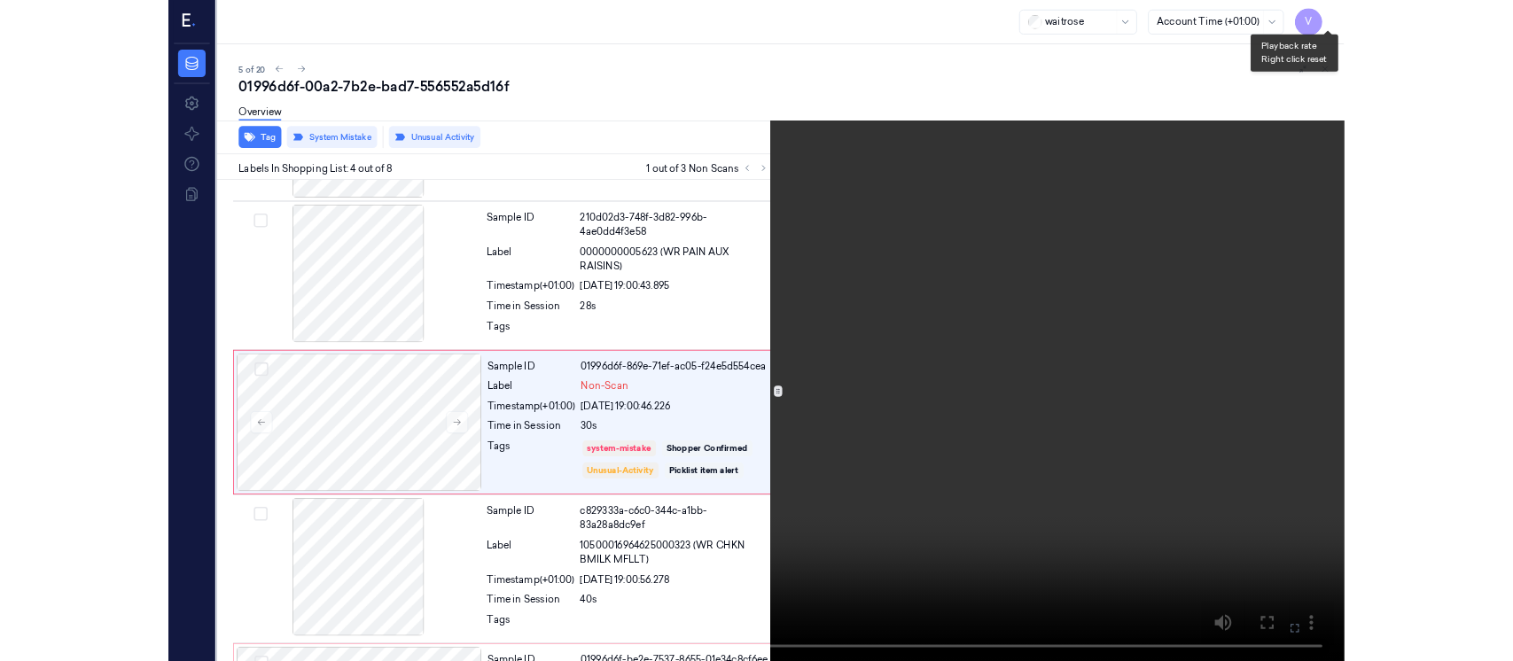
scroll to position [345, 0]
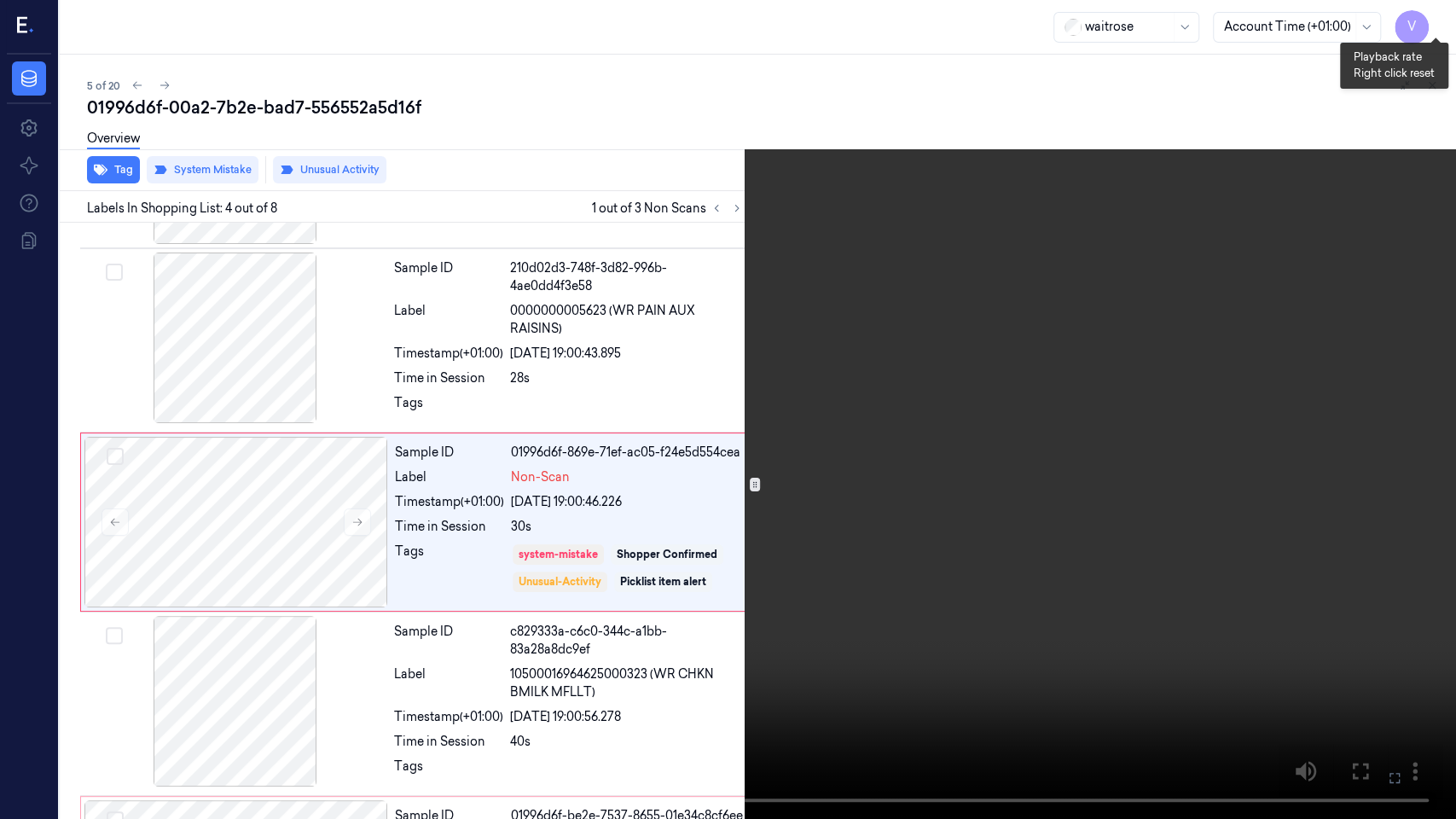
click at [1439, 19] on button "x 4" at bounding box center [1436, 20] width 27 height 27
click at [0, 0] on icon at bounding box center [0, 0] width 0 height 0
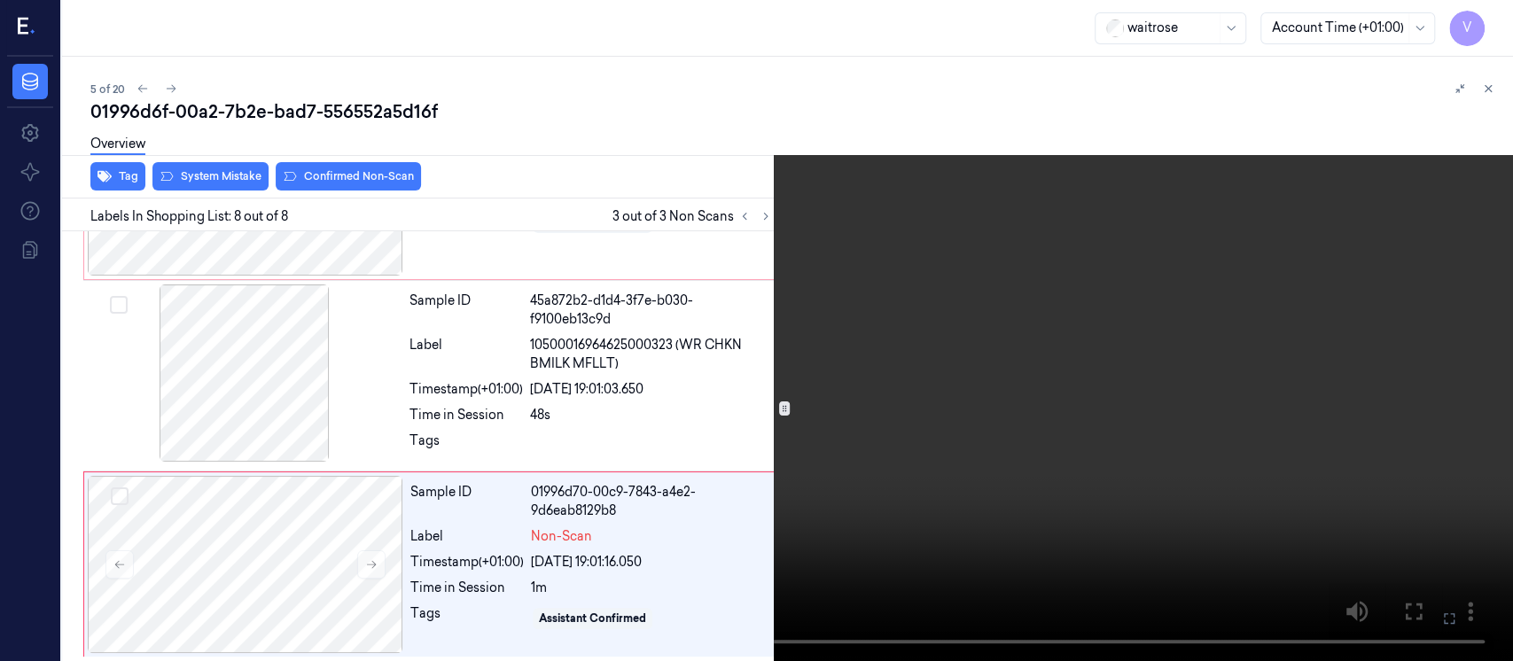
scroll to position [1078, 0]
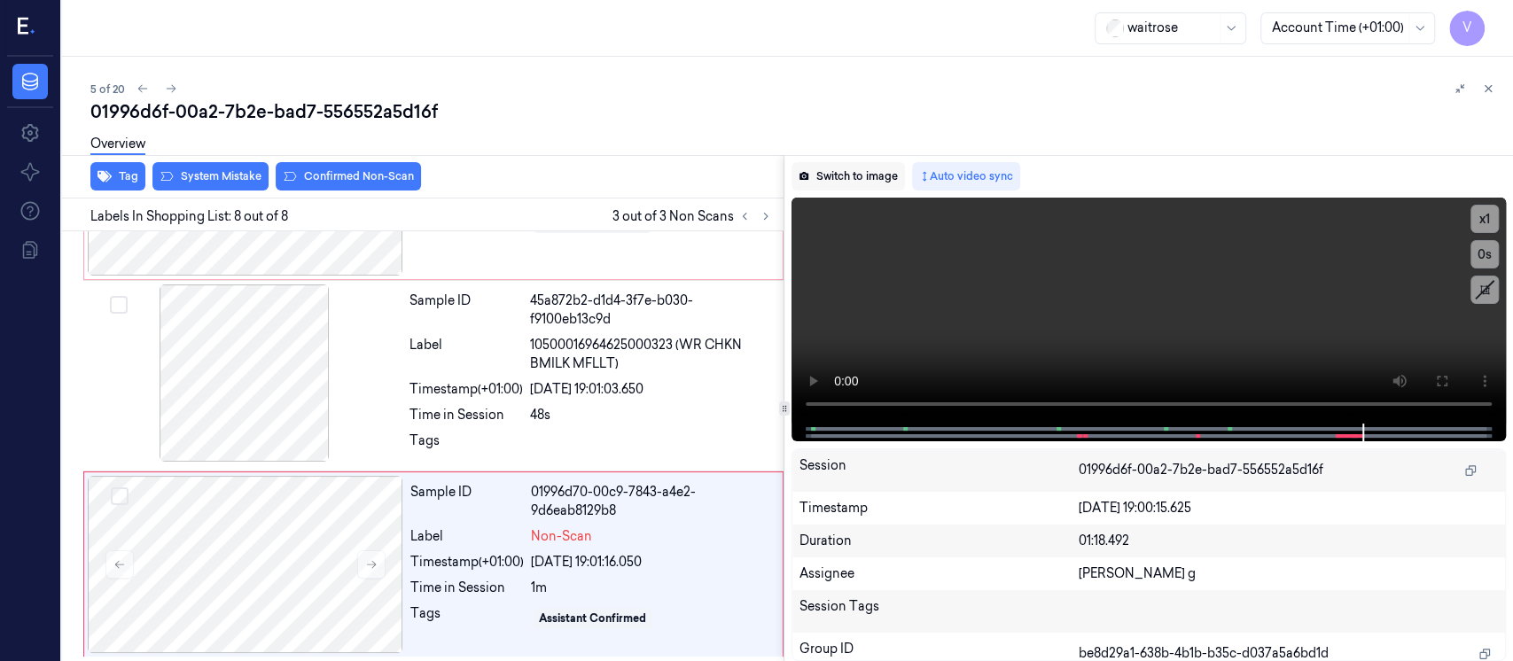
click at [843, 183] on button "Switch to image" at bounding box center [848, 176] width 113 height 28
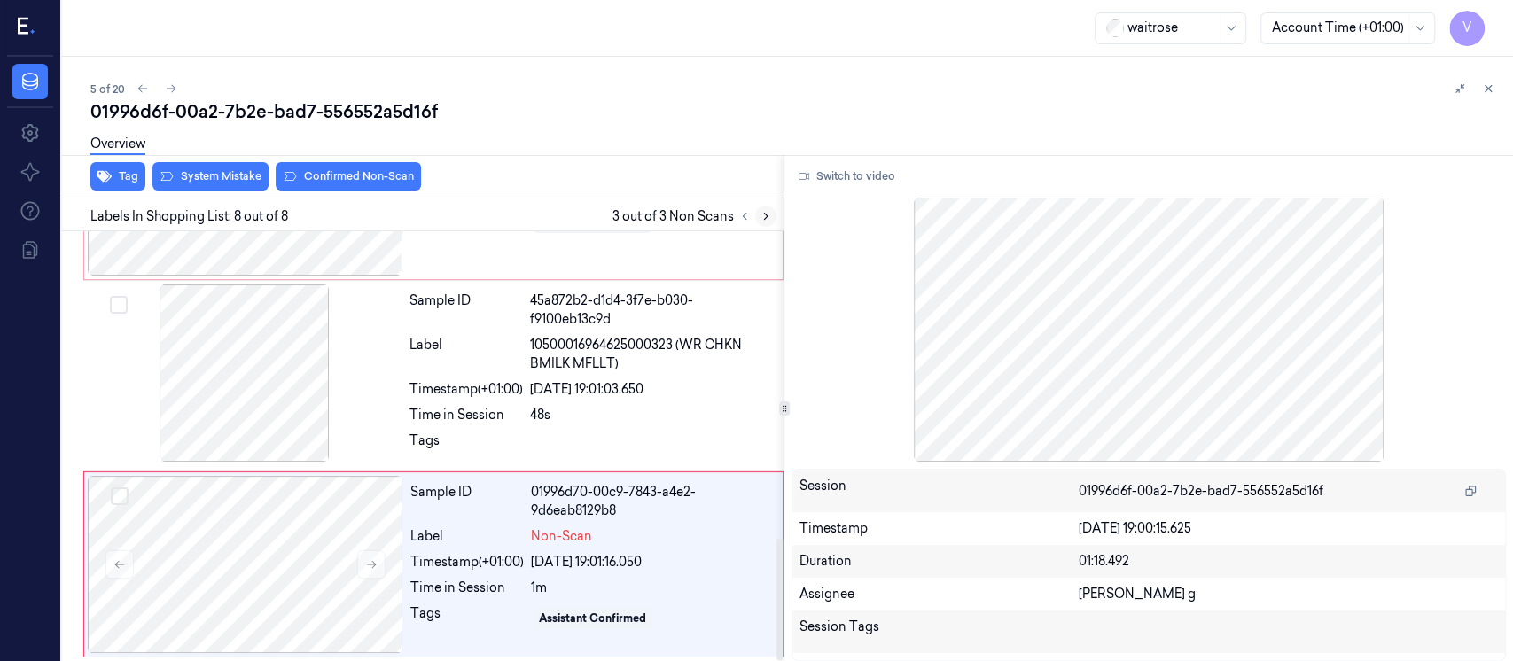
click at [764, 218] on icon at bounding box center [766, 217] width 4 height 6
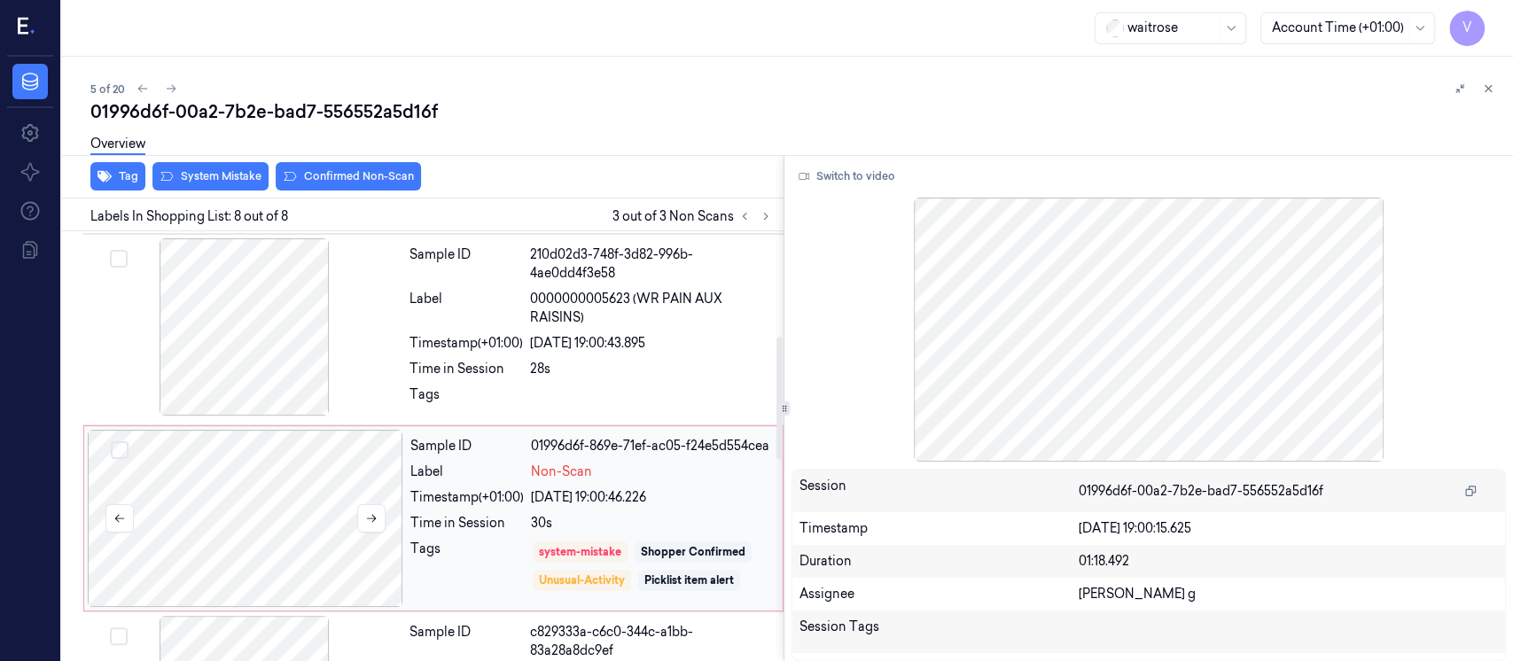
click at [315, 505] on div at bounding box center [246, 518] width 316 height 177
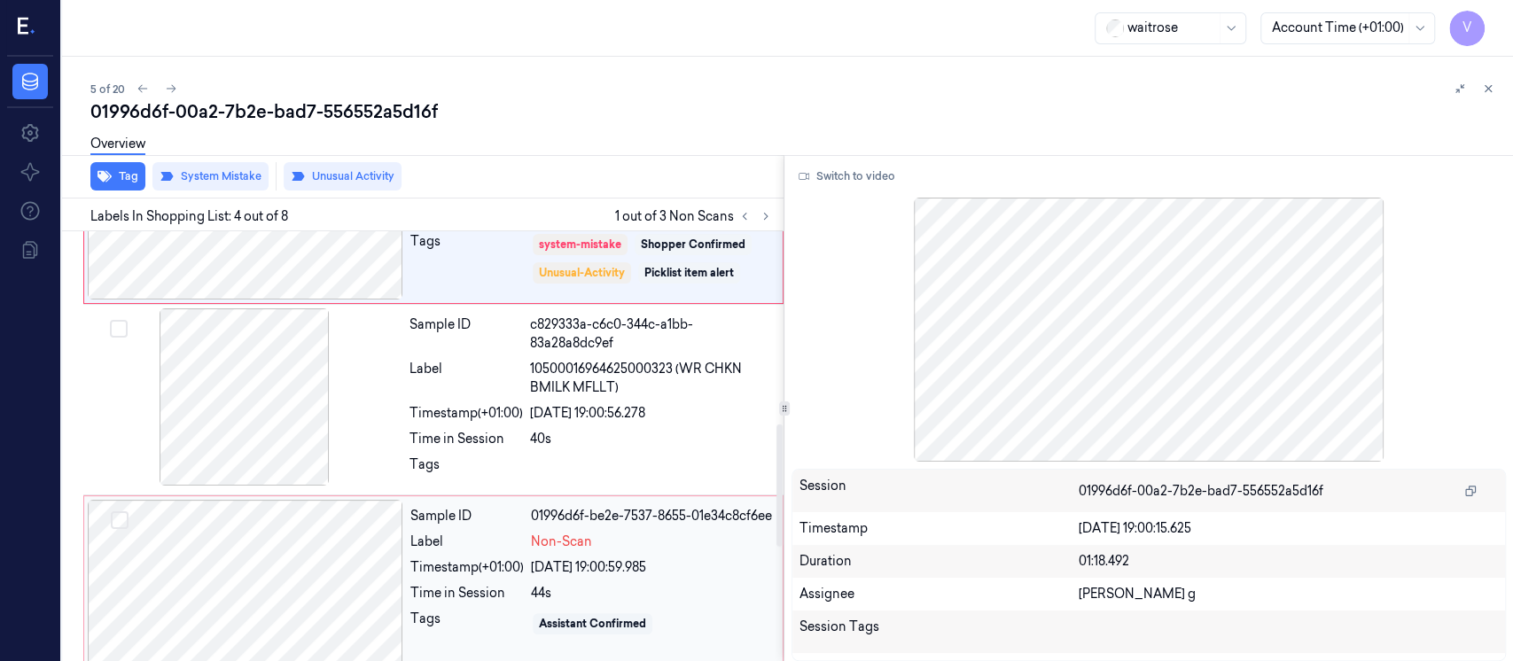
click at [264, 543] on div at bounding box center [246, 588] width 316 height 177
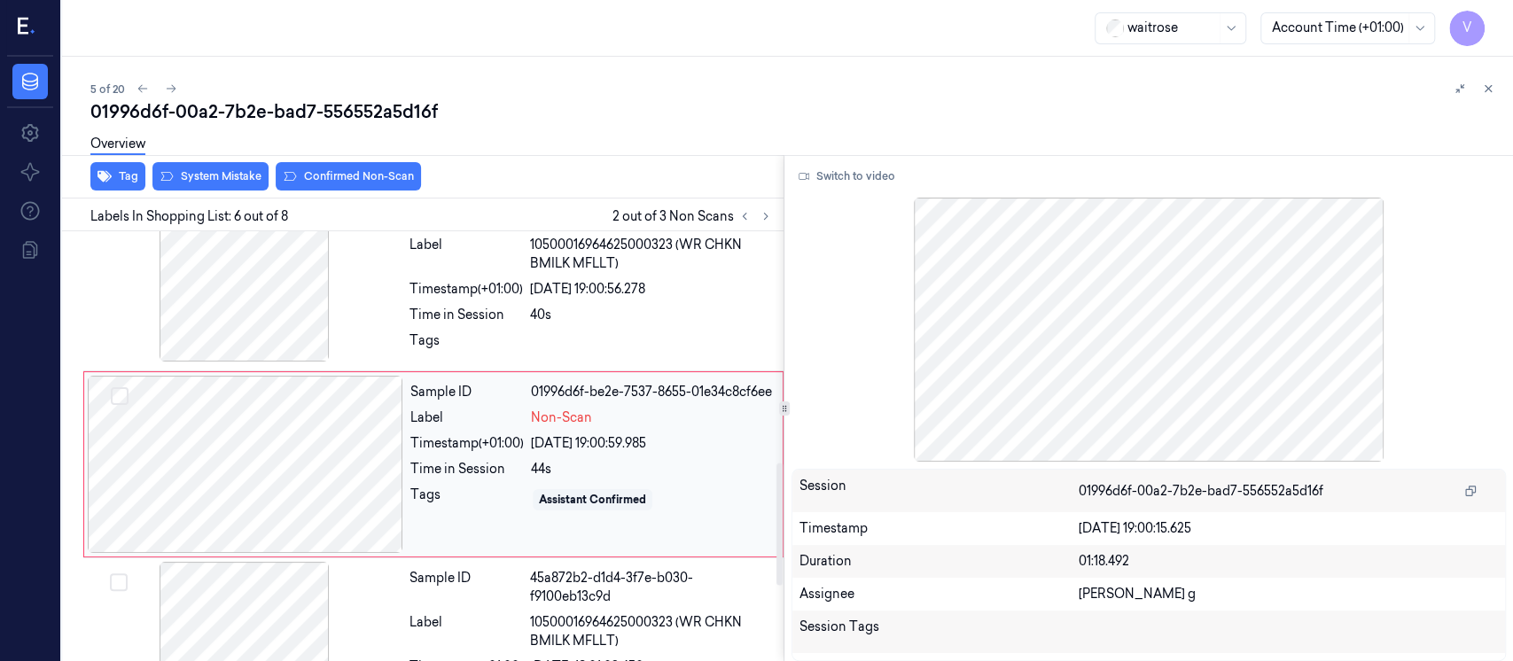
scroll to position [817, 0]
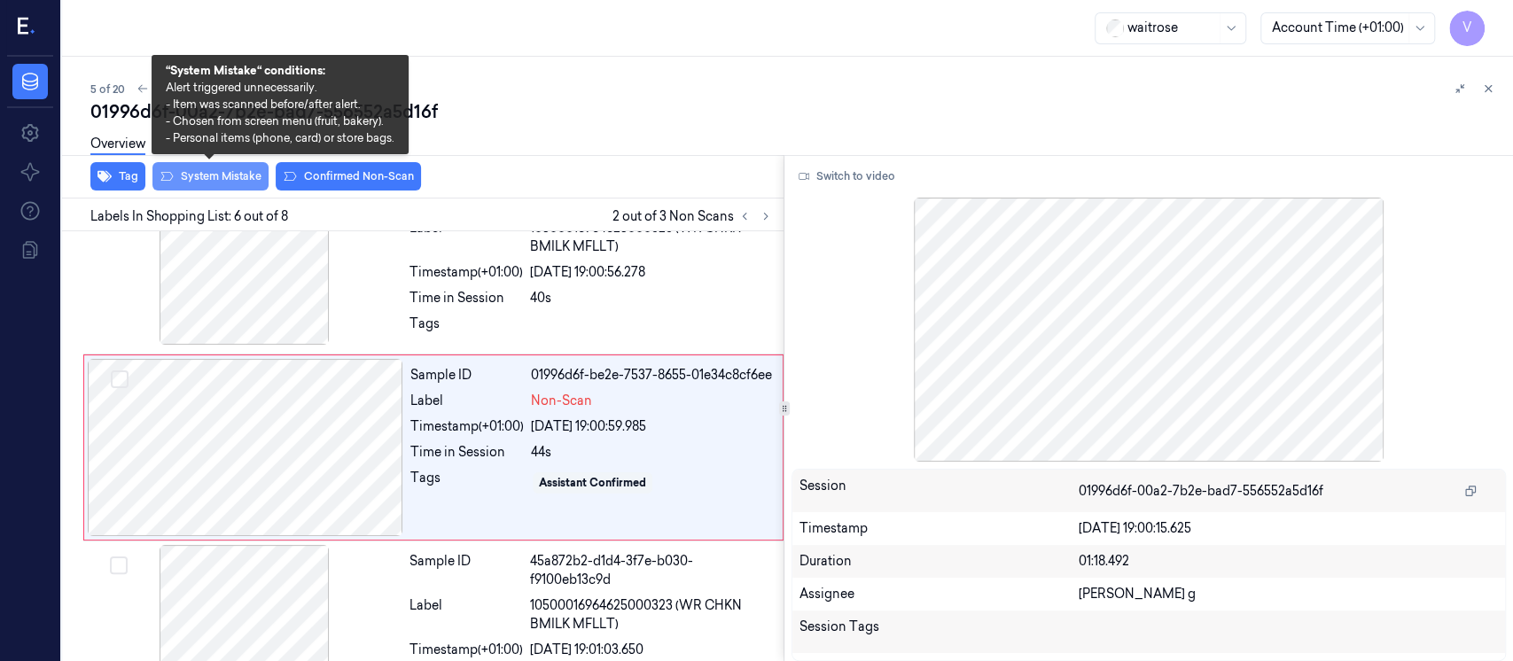
click at [232, 178] on button "System Mistake" at bounding box center [210, 176] width 116 height 28
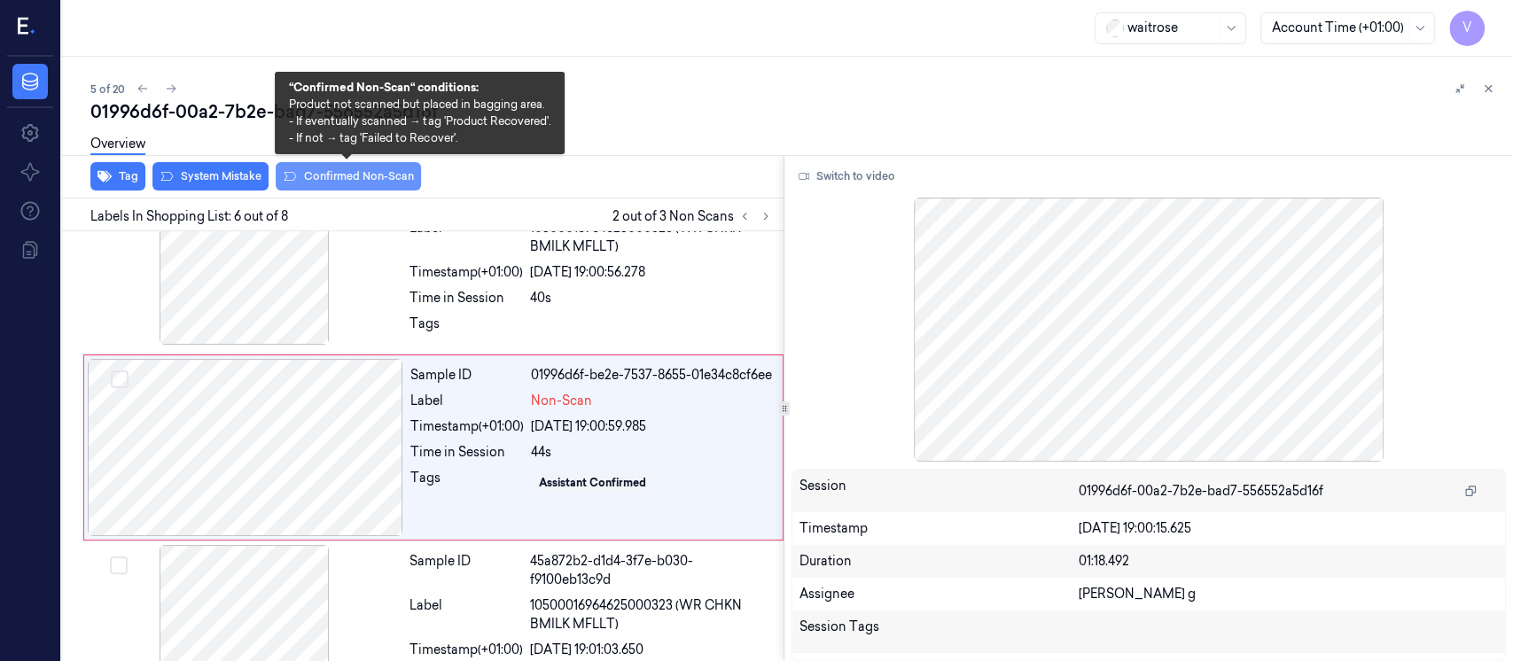
scroll to position [822, 0]
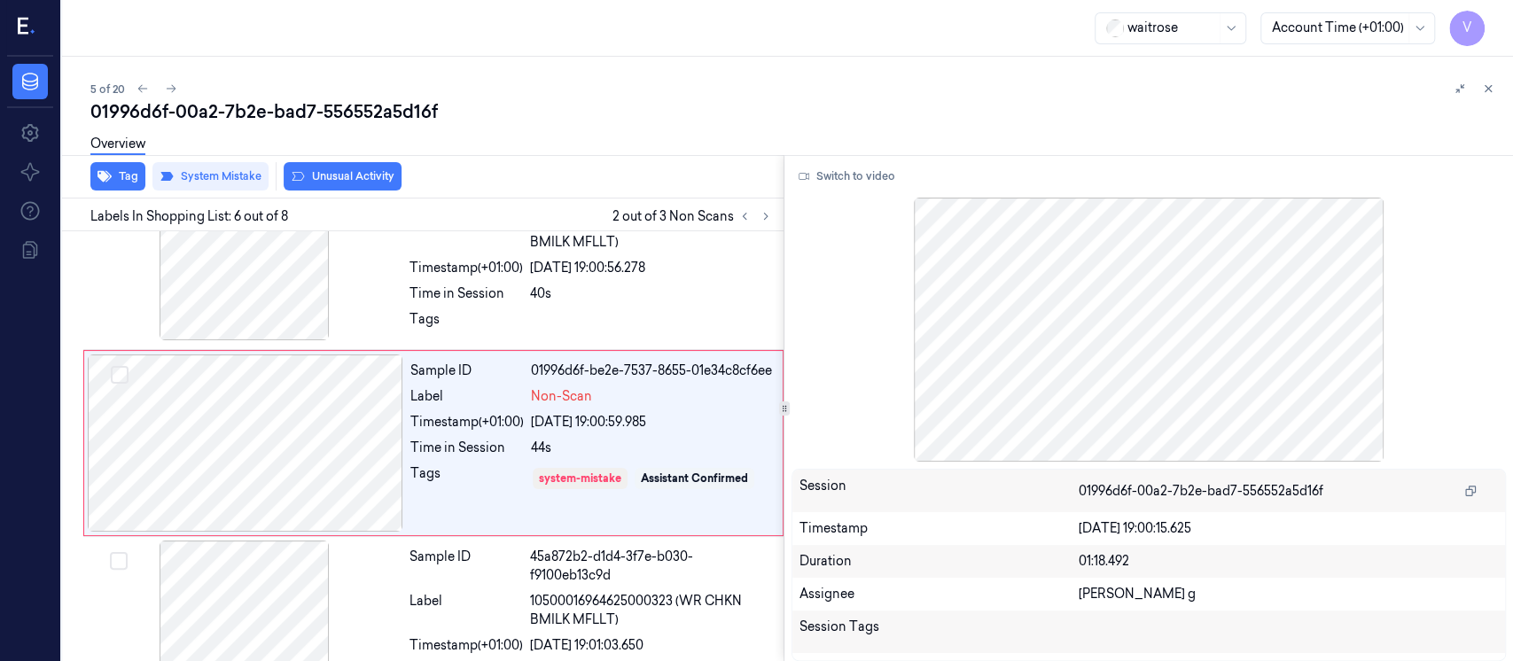
click at [363, 177] on button "Unusual Activity" at bounding box center [343, 176] width 118 height 28
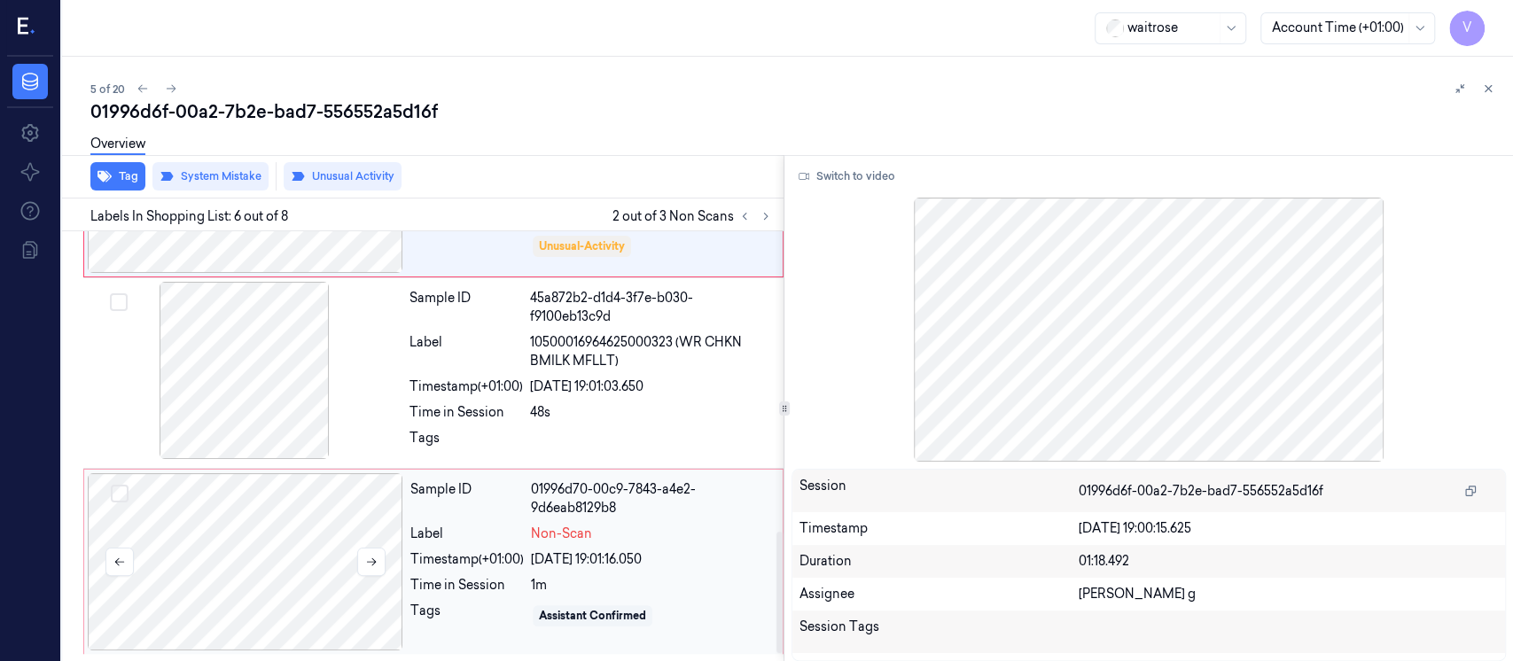
scroll to position [1090, 0]
click at [270, 574] on div at bounding box center [246, 561] width 316 height 177
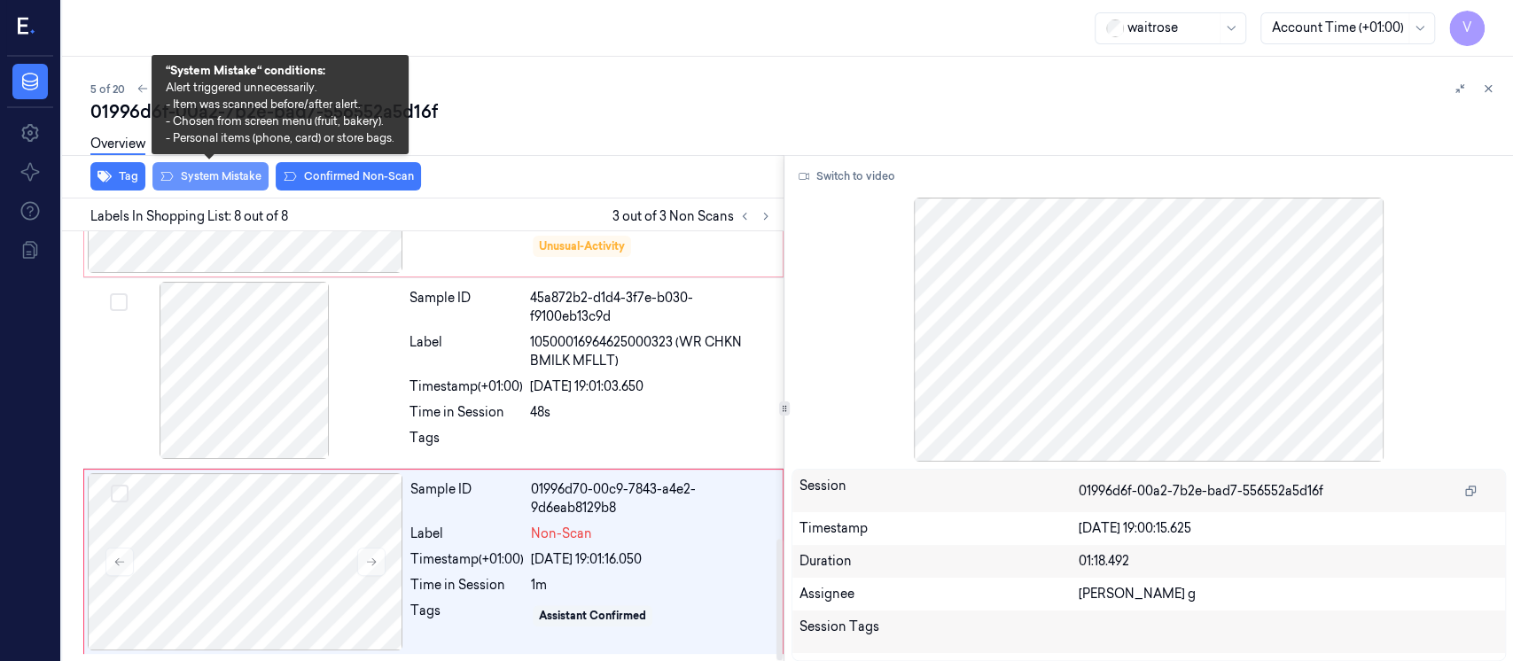
click at [238, 171] on button "System Mistake" at bounding box center [210, 176] width 116 height 28
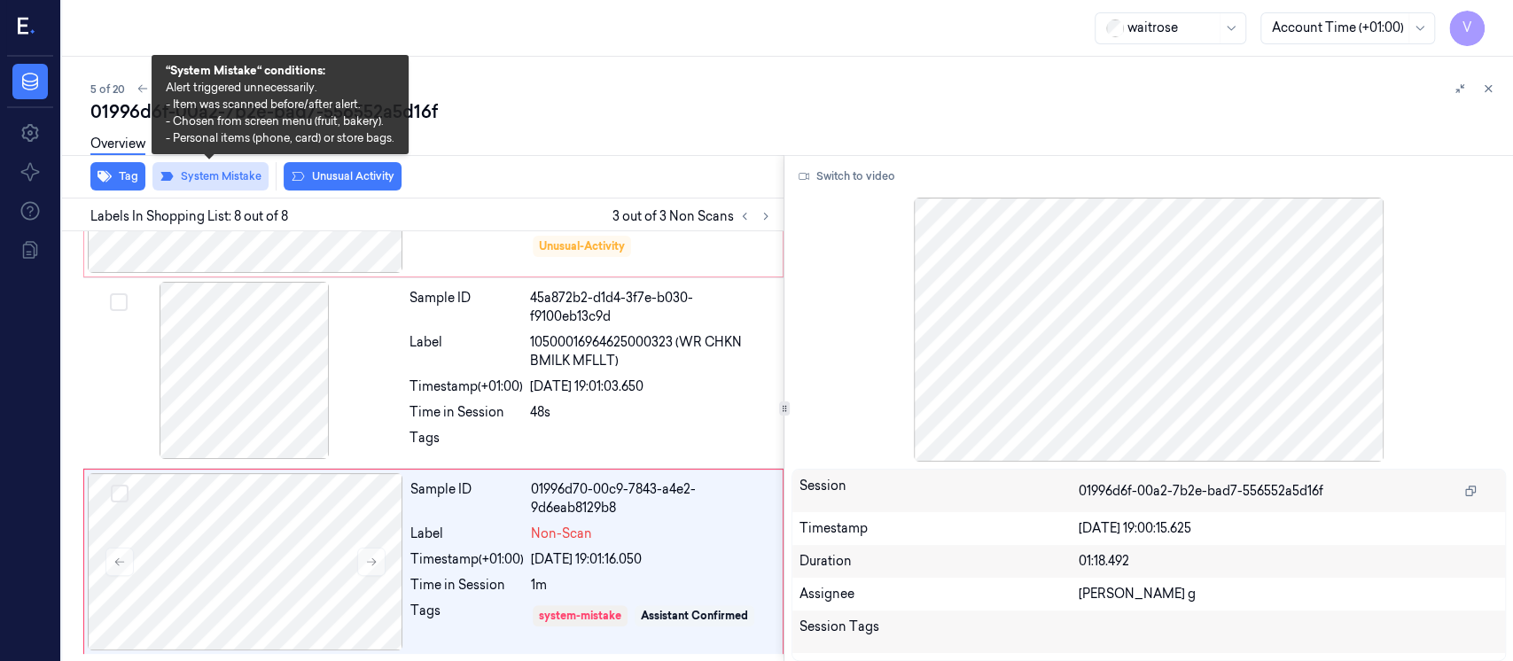
scroll to position [1098, 0]
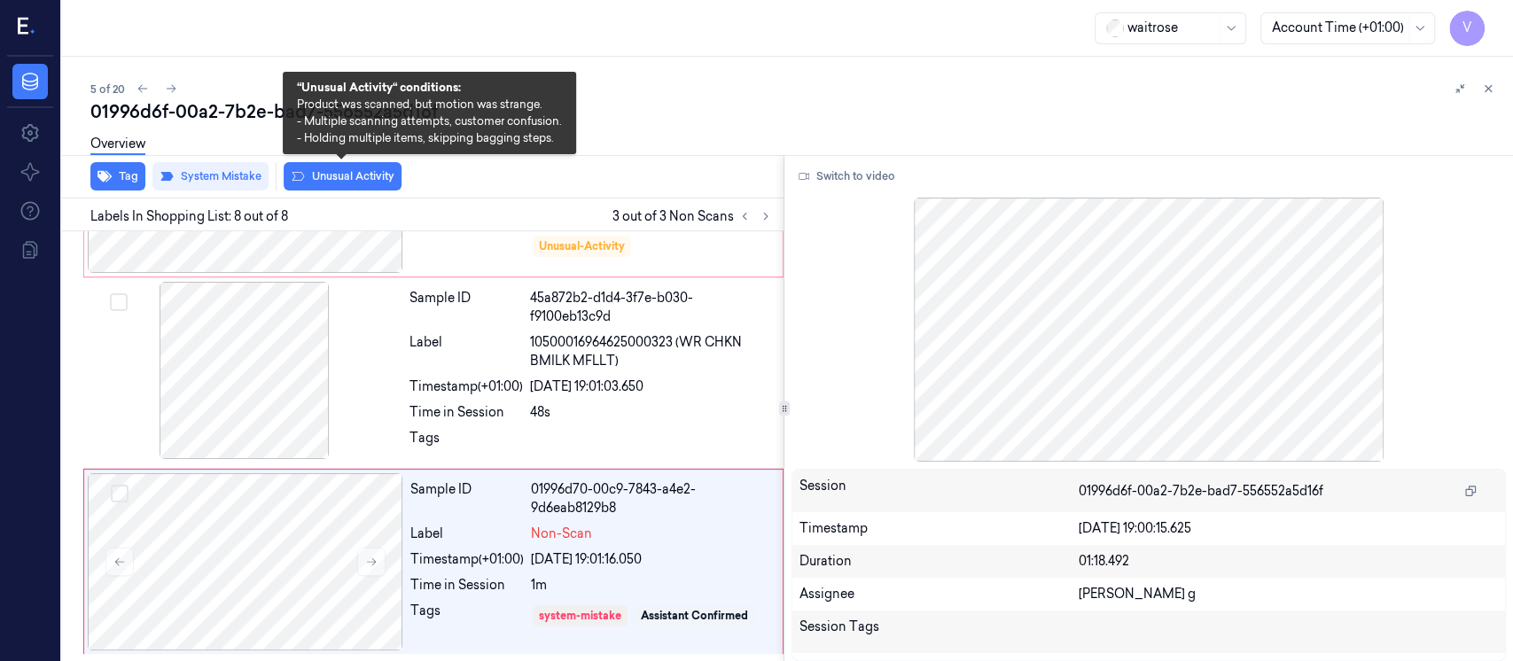
click at [336, 173] on button "Unusual Activity" at bounding box center [343, 176] width 118 height 28
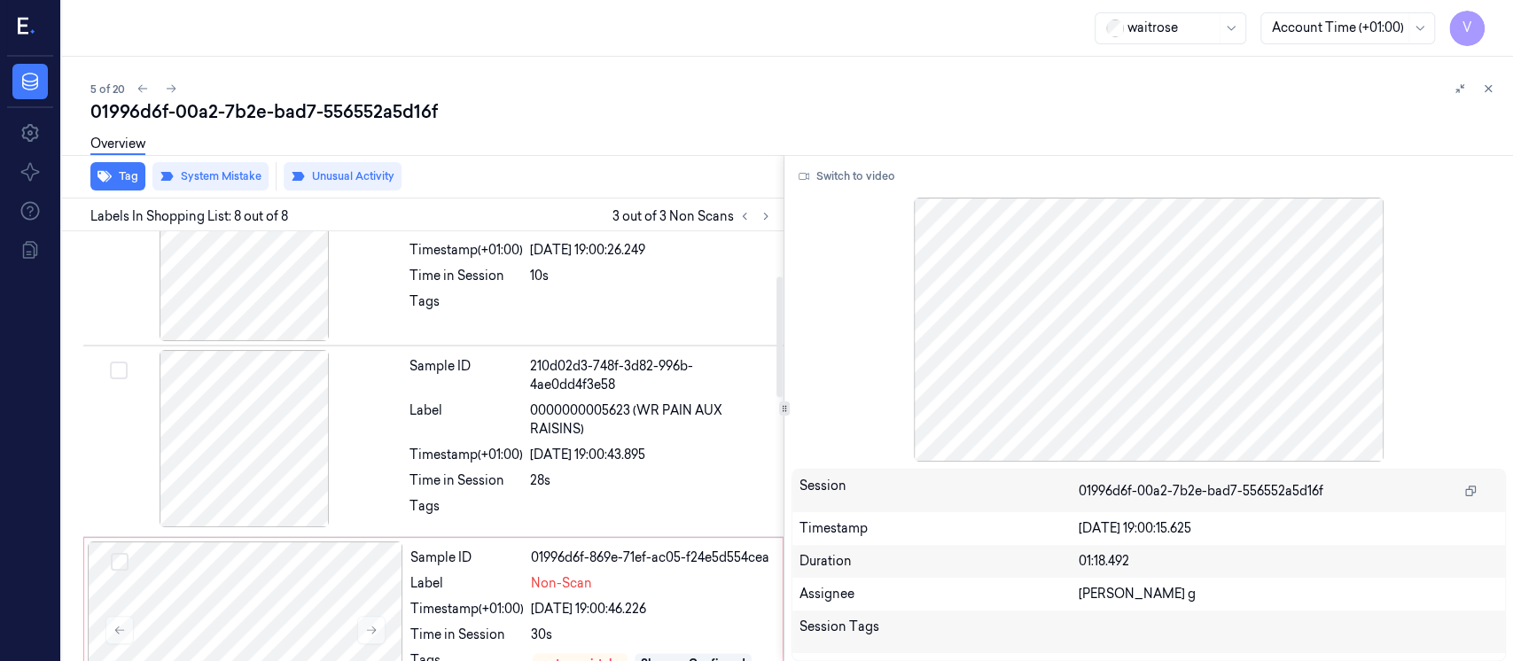
scroll to position [156, 0]
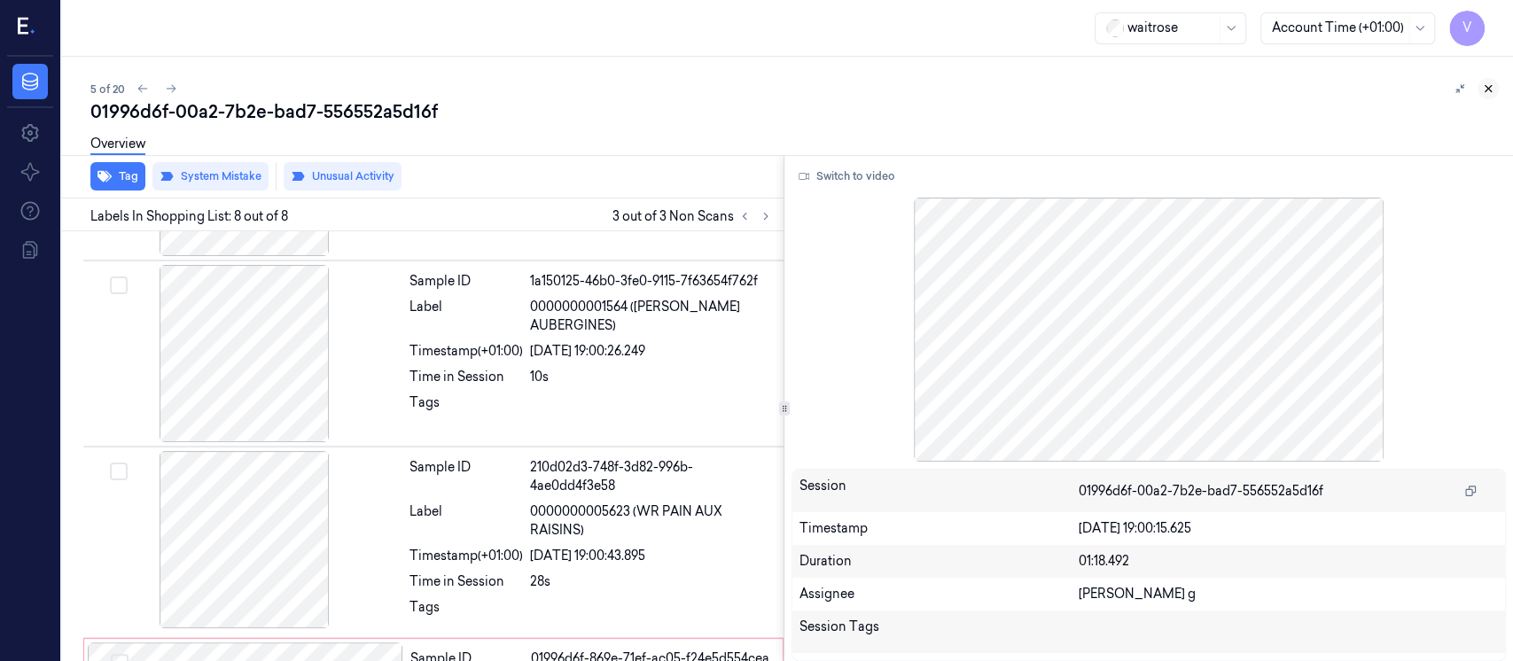
click at [1482, 90] on icon at bounding box center [1488, 88] width 12 height 12
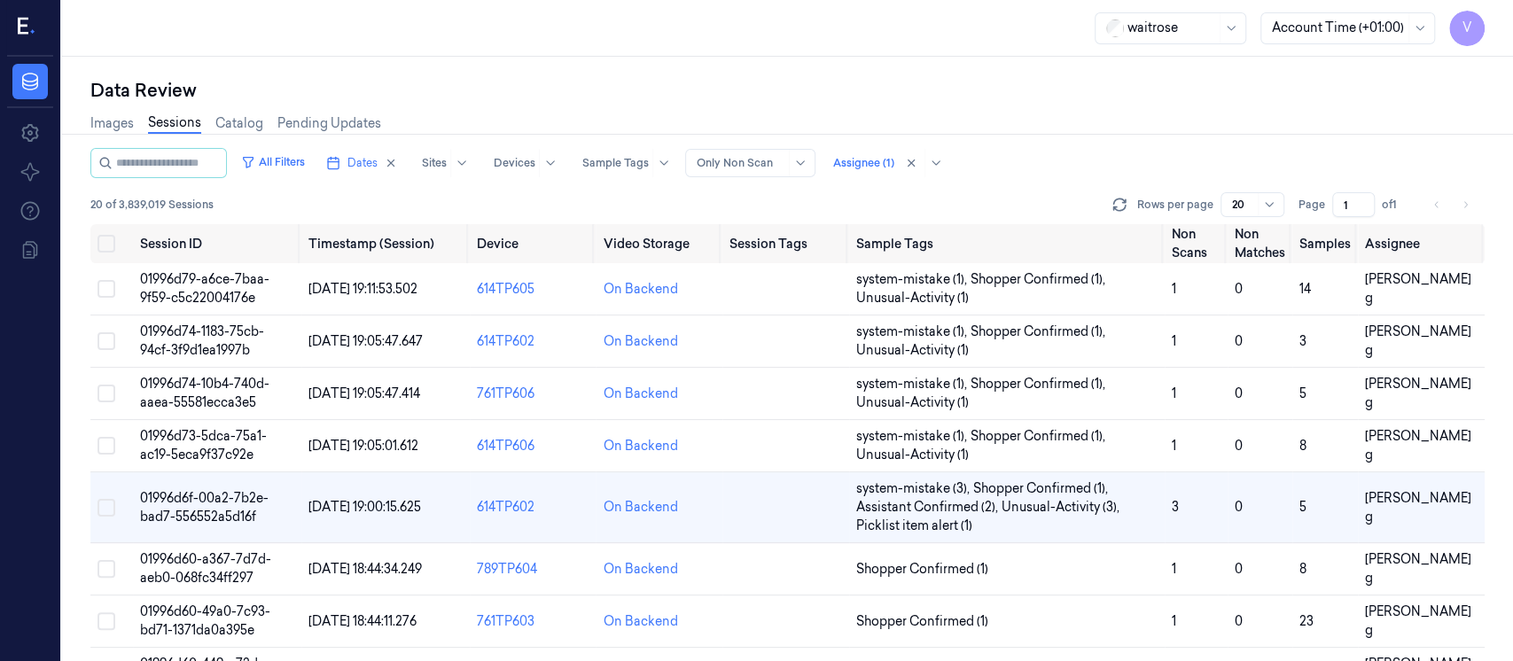
scroll to position [92, 0]
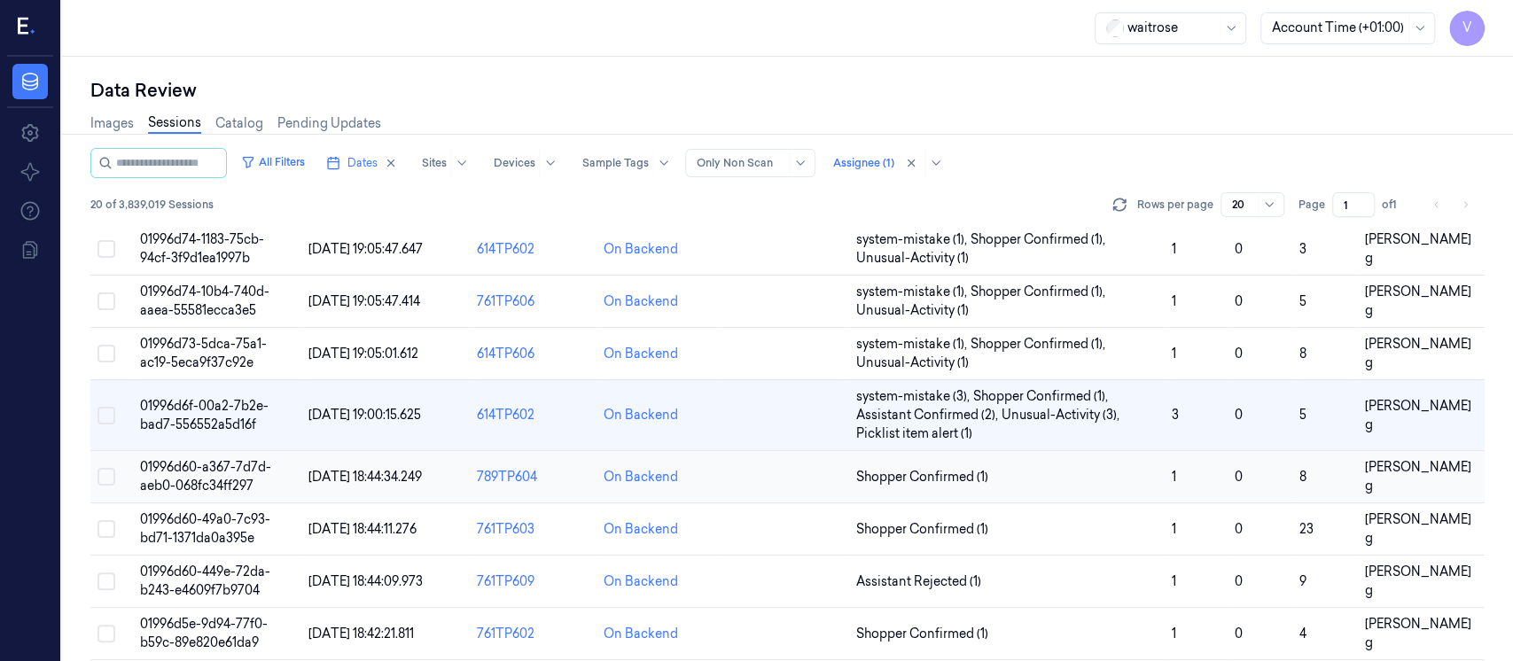
click at [799, 479] on td at bounding box center [786, 477] width 127 height 52
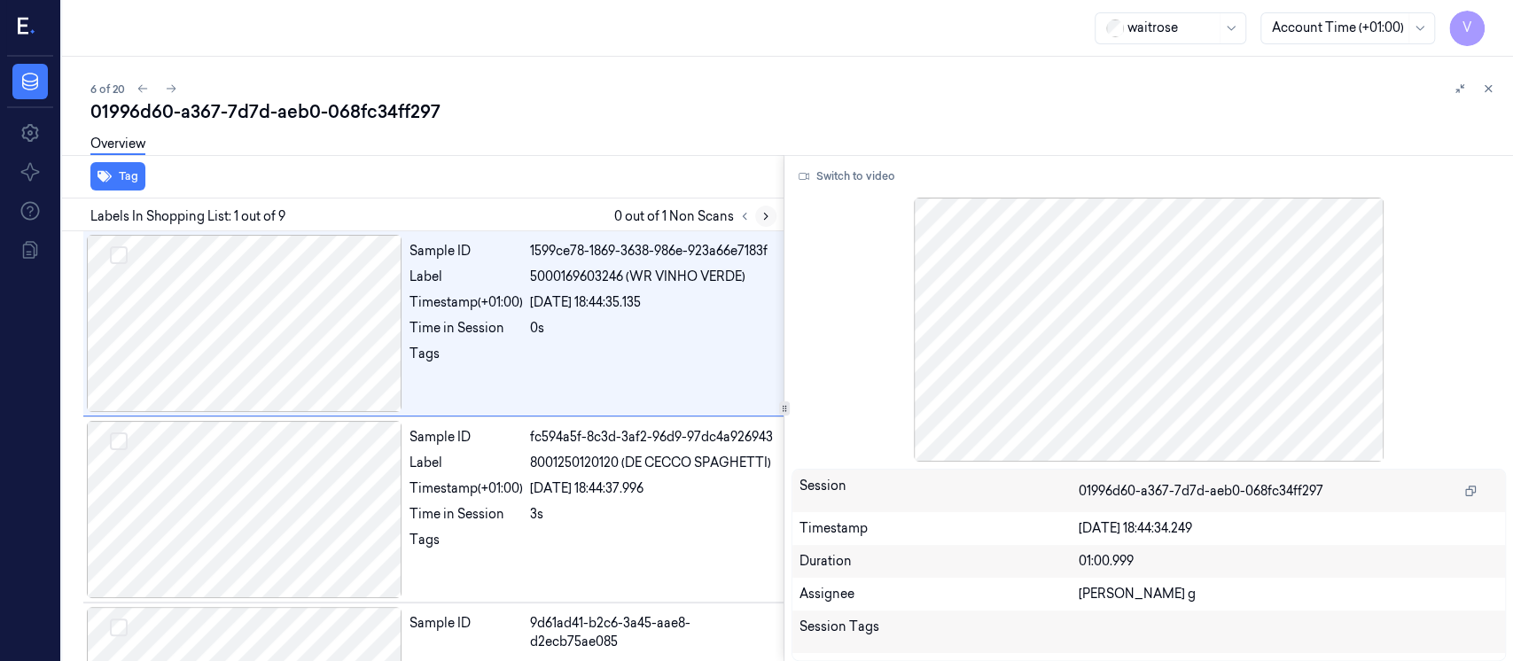
click at [761, 216] on icon at bounding box center [766, 216] width 12 height 12
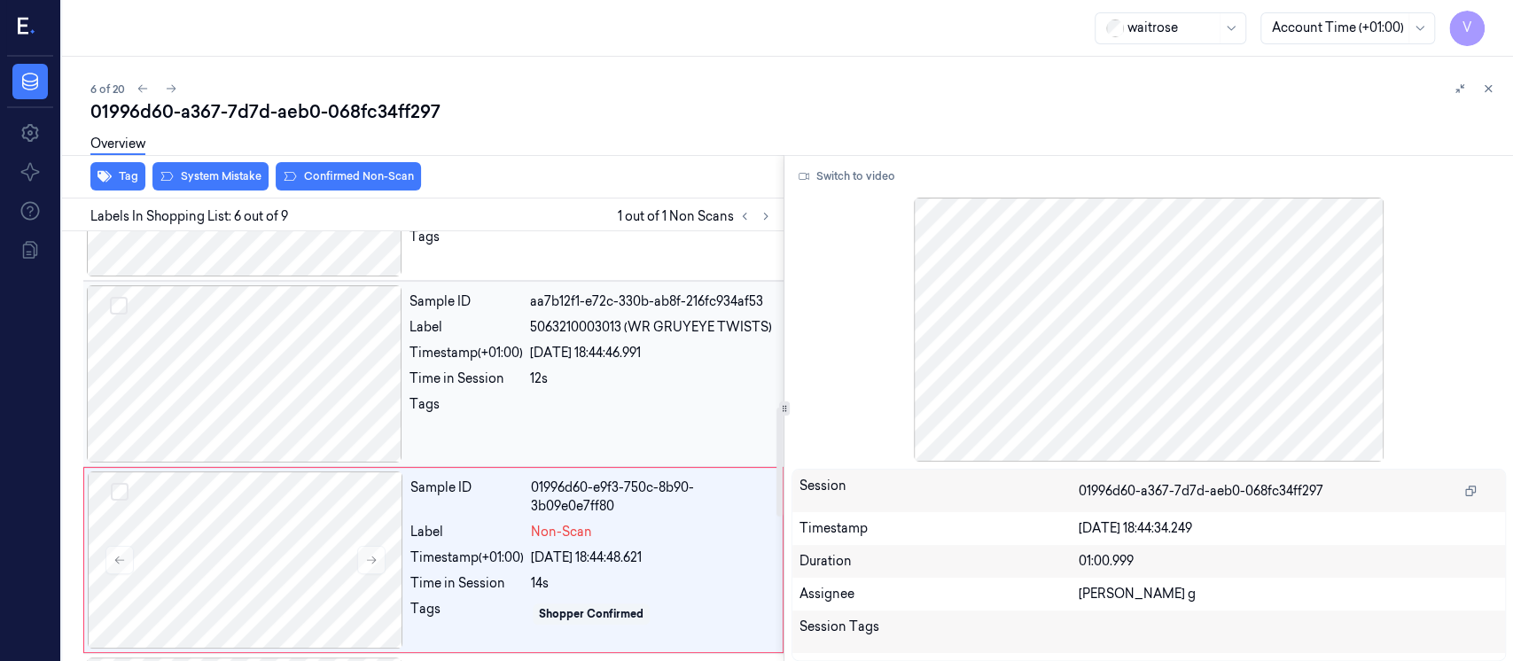
click at [262, 379] on div at bounding box center [245, 373] width 316 height 177
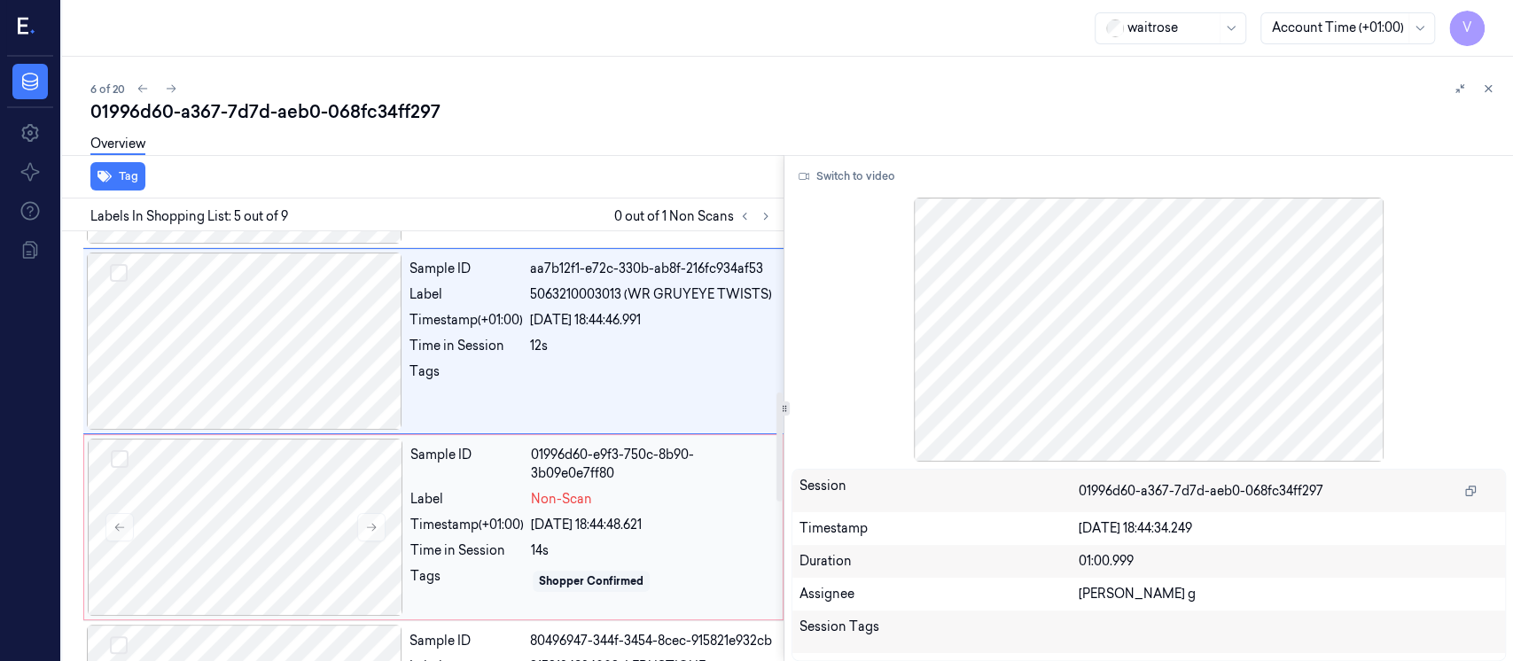
scroll to position [745, 0]
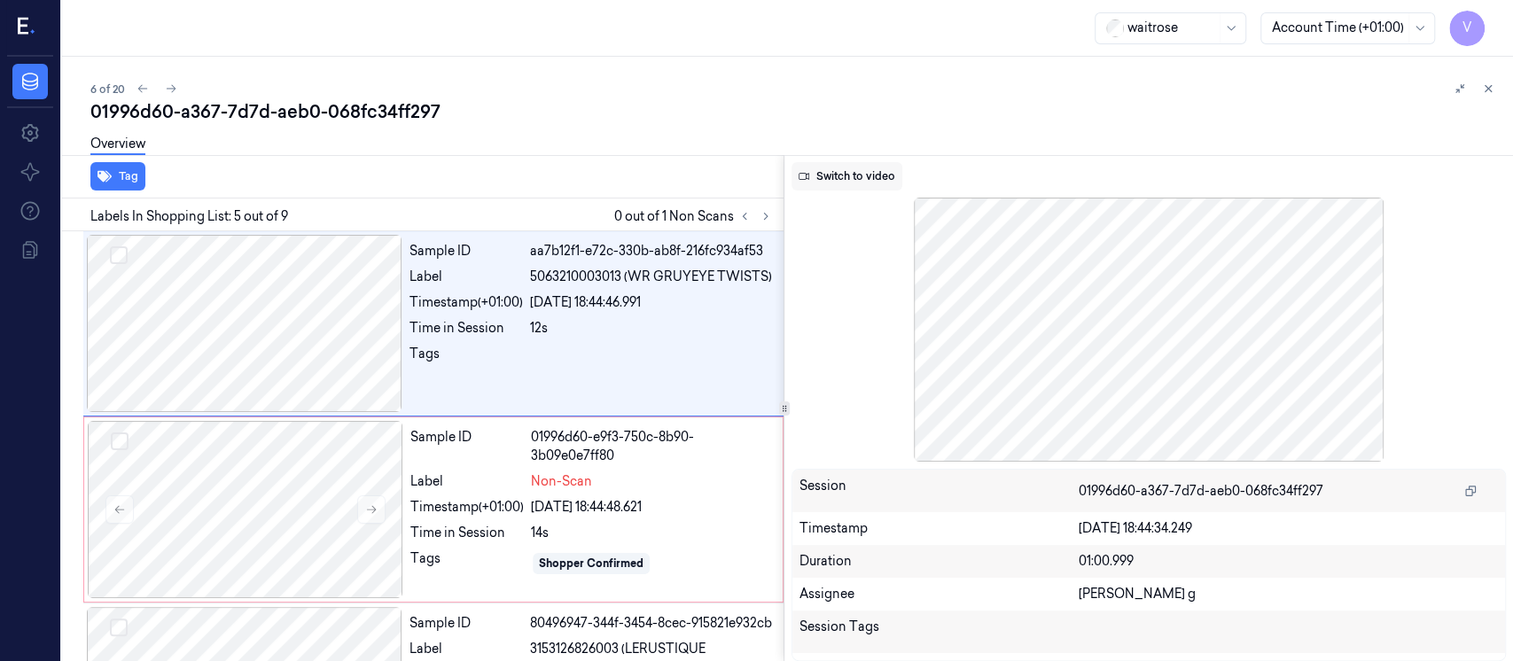
click at [865, 178] on button "Switch to video" at bounding box center [847, 176] width 111 height 28
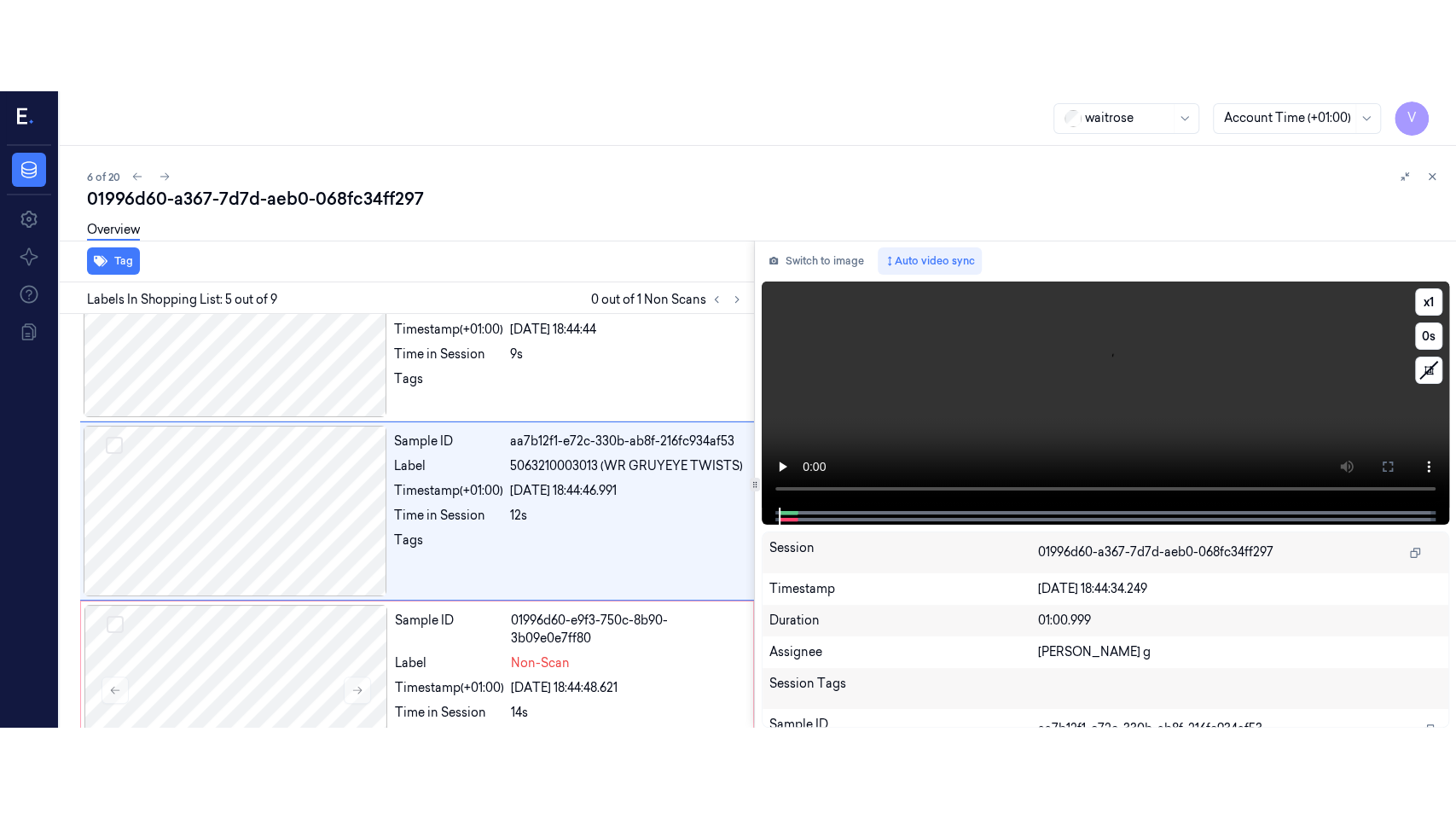
scroll to position [602, 0]
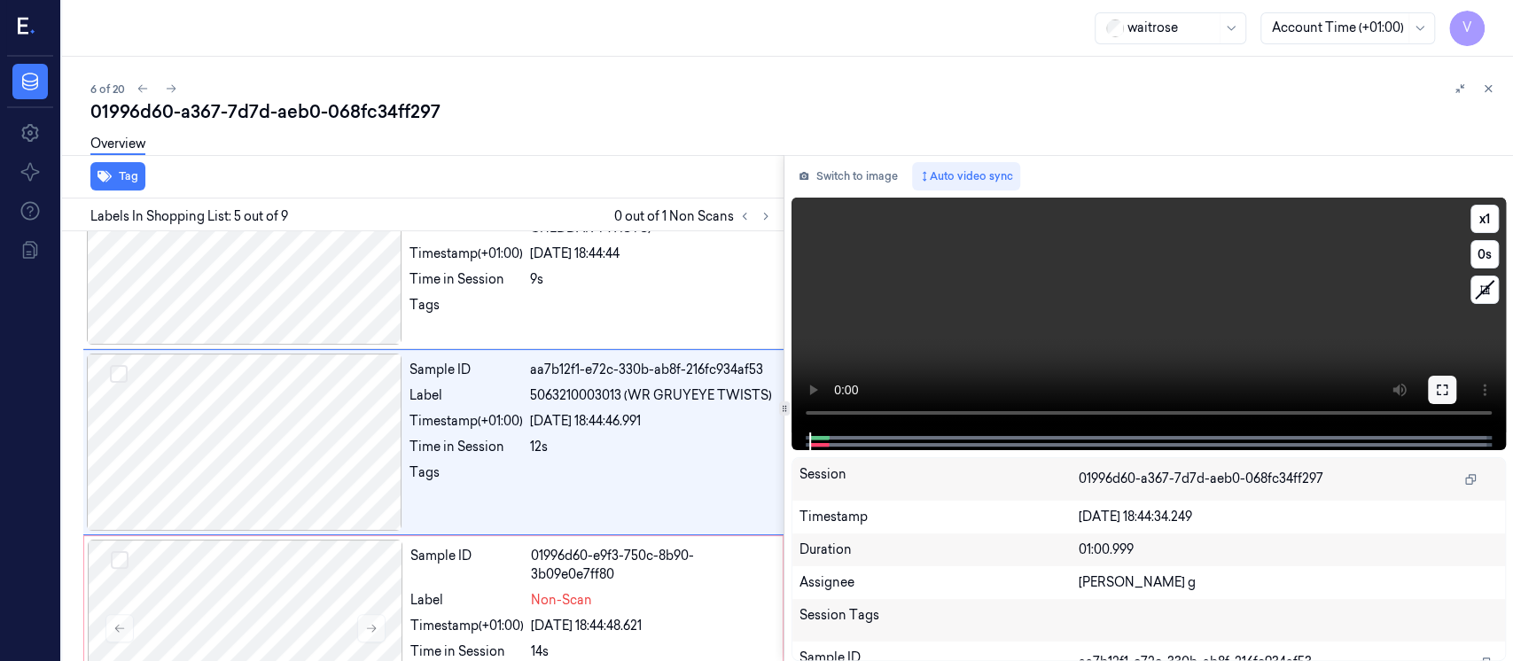
click at [1437, 386] on icon at bounding box center [1442, 390] width 11 height 11
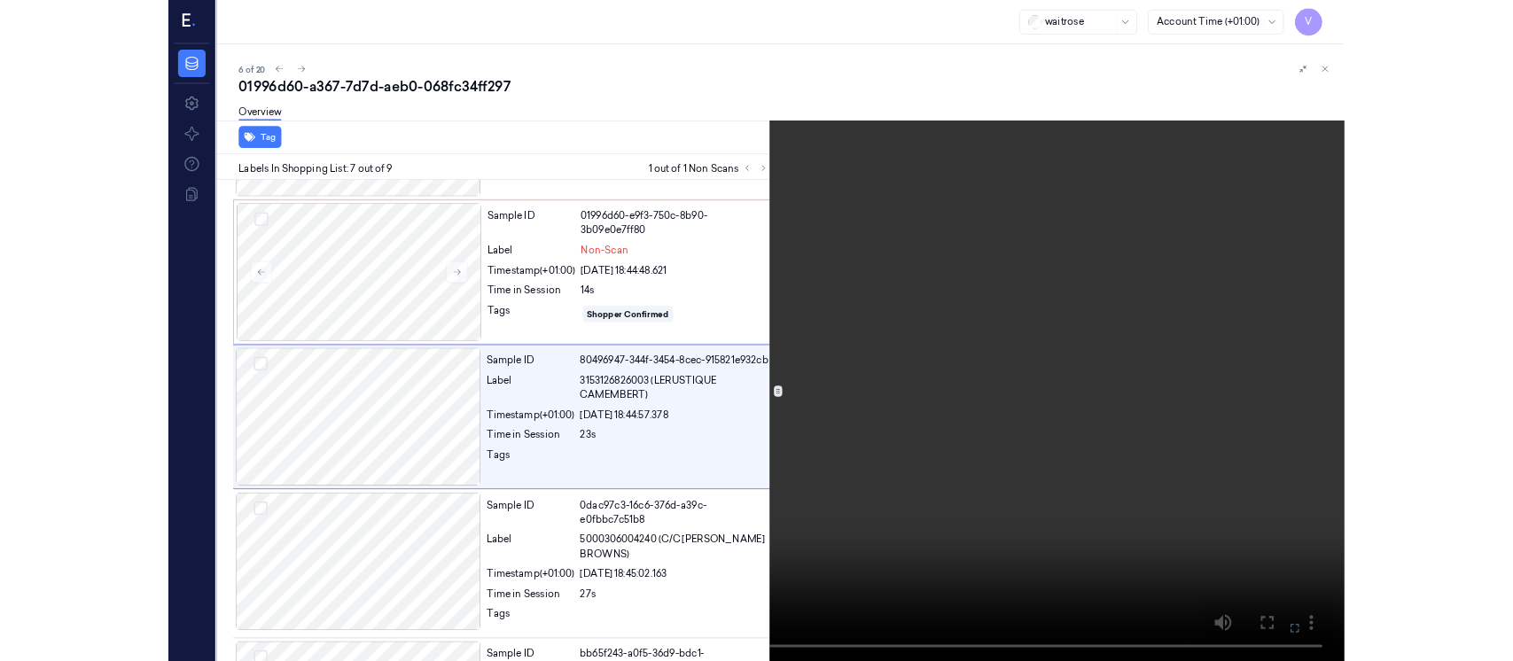
scroll to position [906, 0]
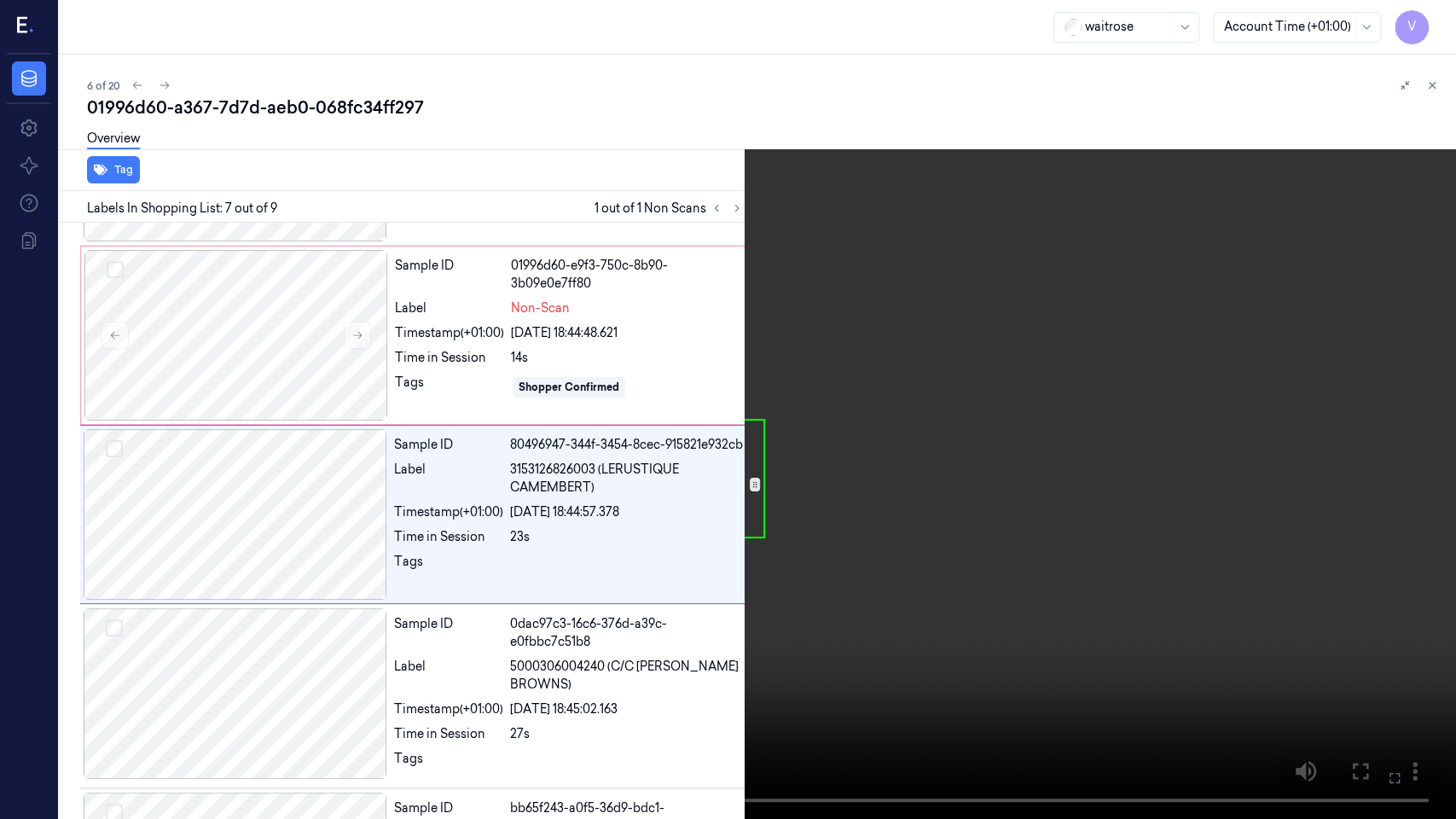
click at [0, 0] on icon at bounding box center [0, 0] width 0 height 0
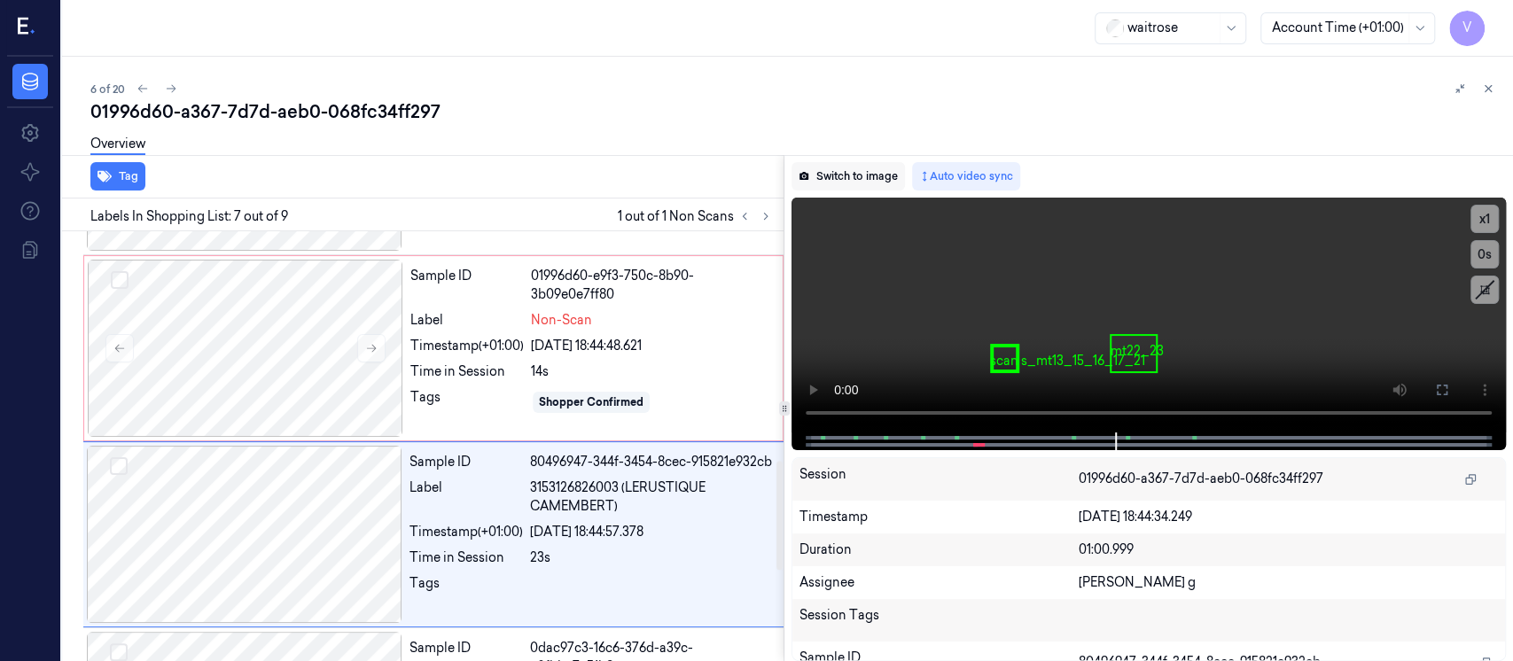
click at [850, 180] on button "Switch to image" at bounding box center [848, 176] width 113 height 28
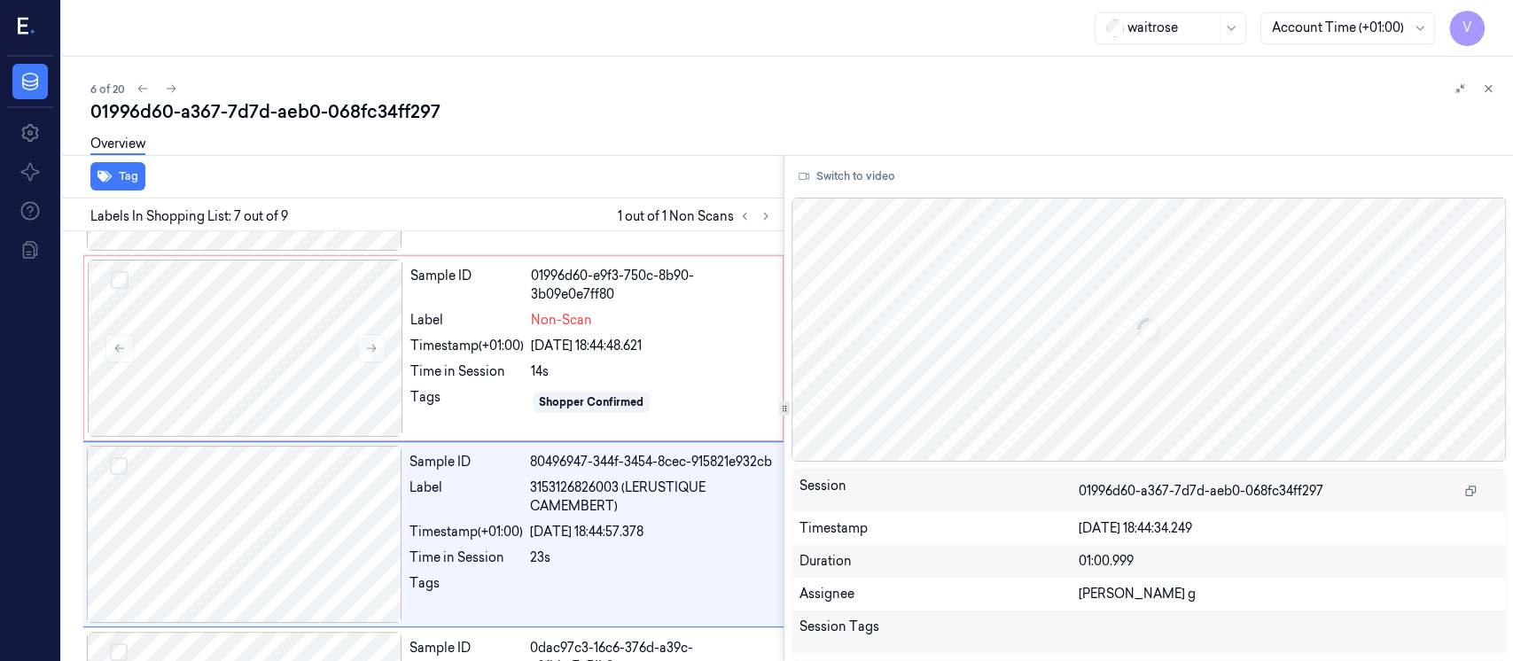
scroll to position [1000, 0]
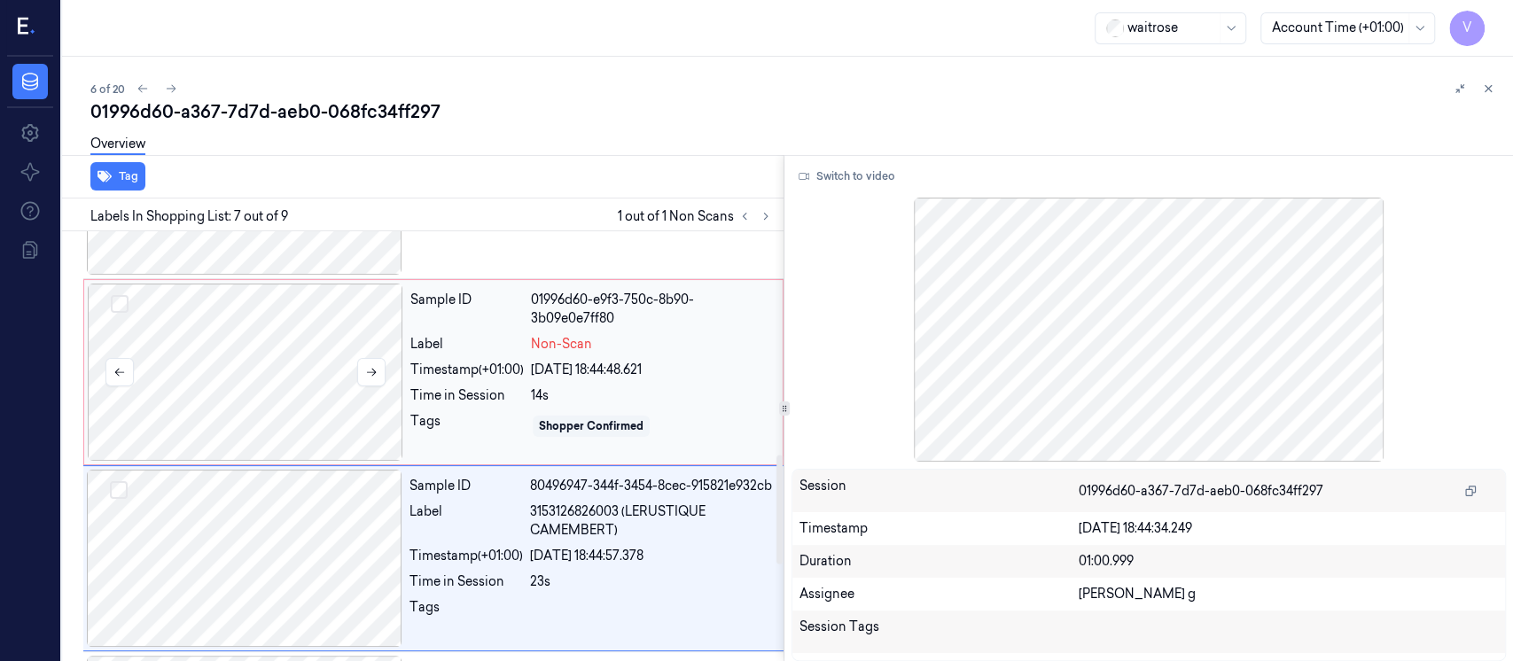
click at [262, 337] on div at bounding box center [246, 372] width 316 height 177
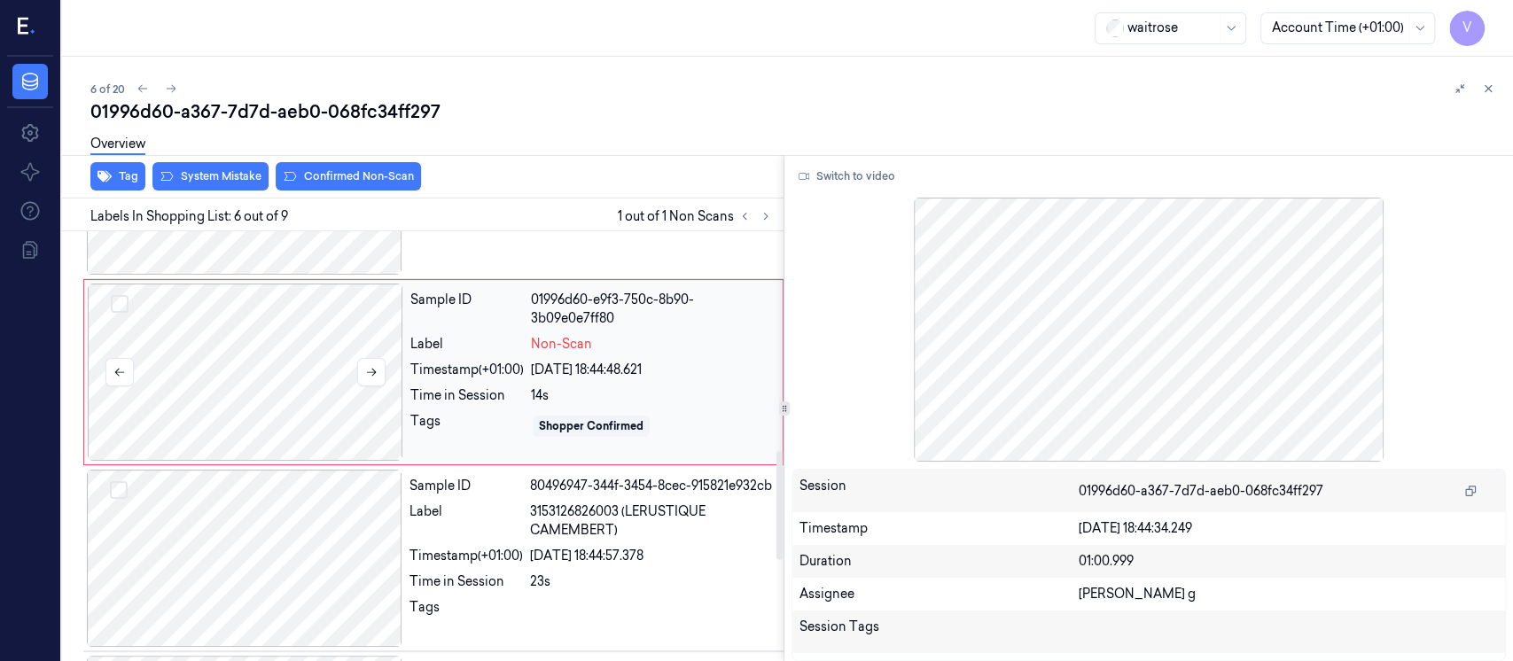
scroll to position [812, 0]
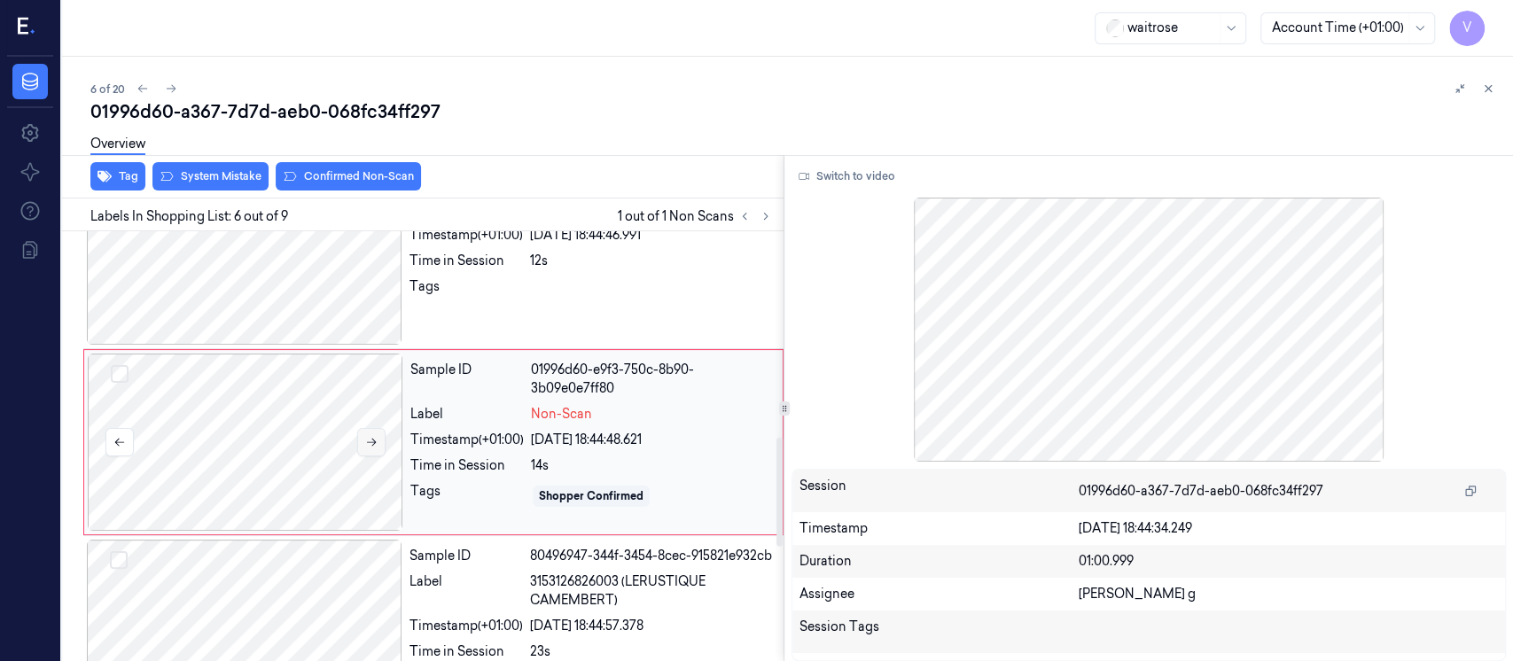
click at [371, 433] on button at bounding box center [371, 442] width 28 height 28
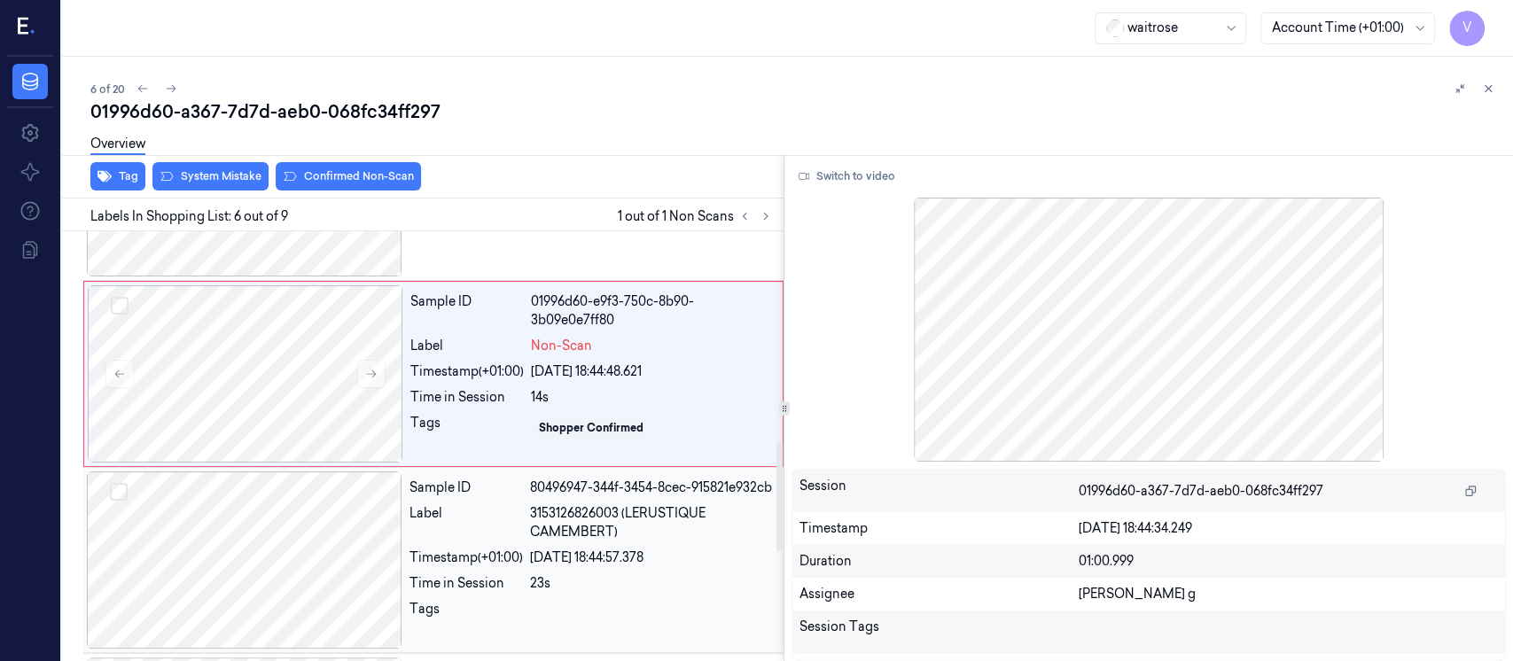
scroll to position [930, 0]
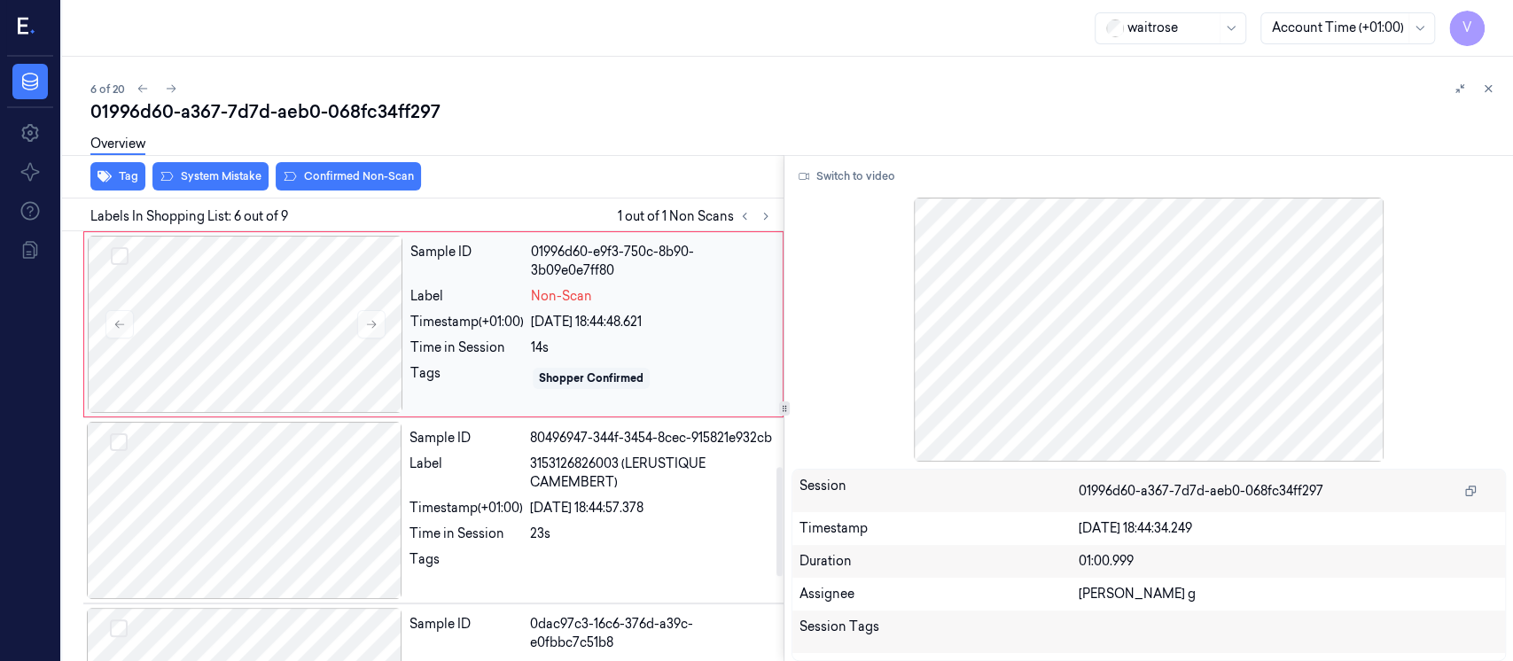
click at [528, 356] on div "Time in Session 14s" at bounding box center [591, 348] width 362 height 19
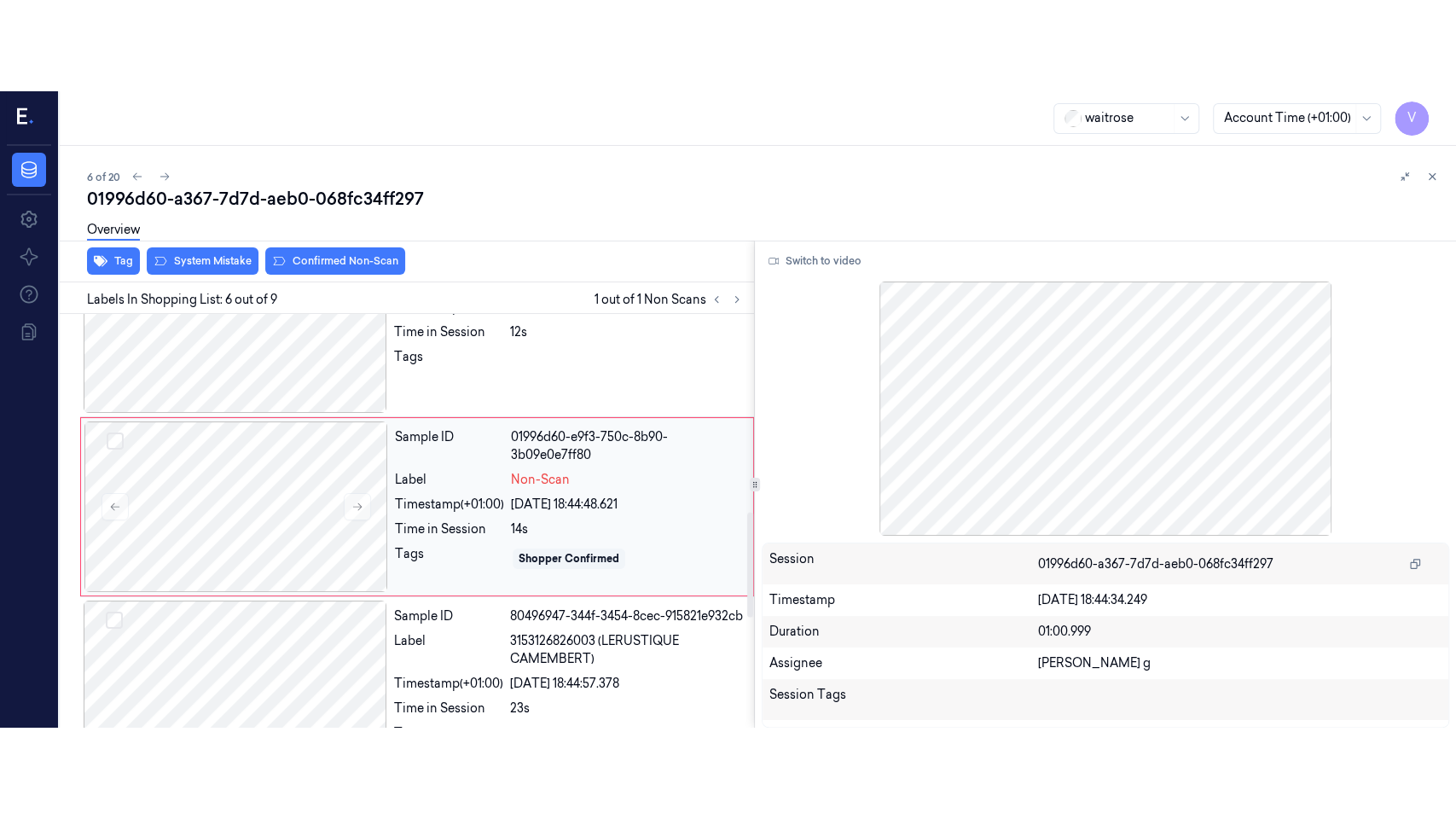
scroll to position [781, 0]
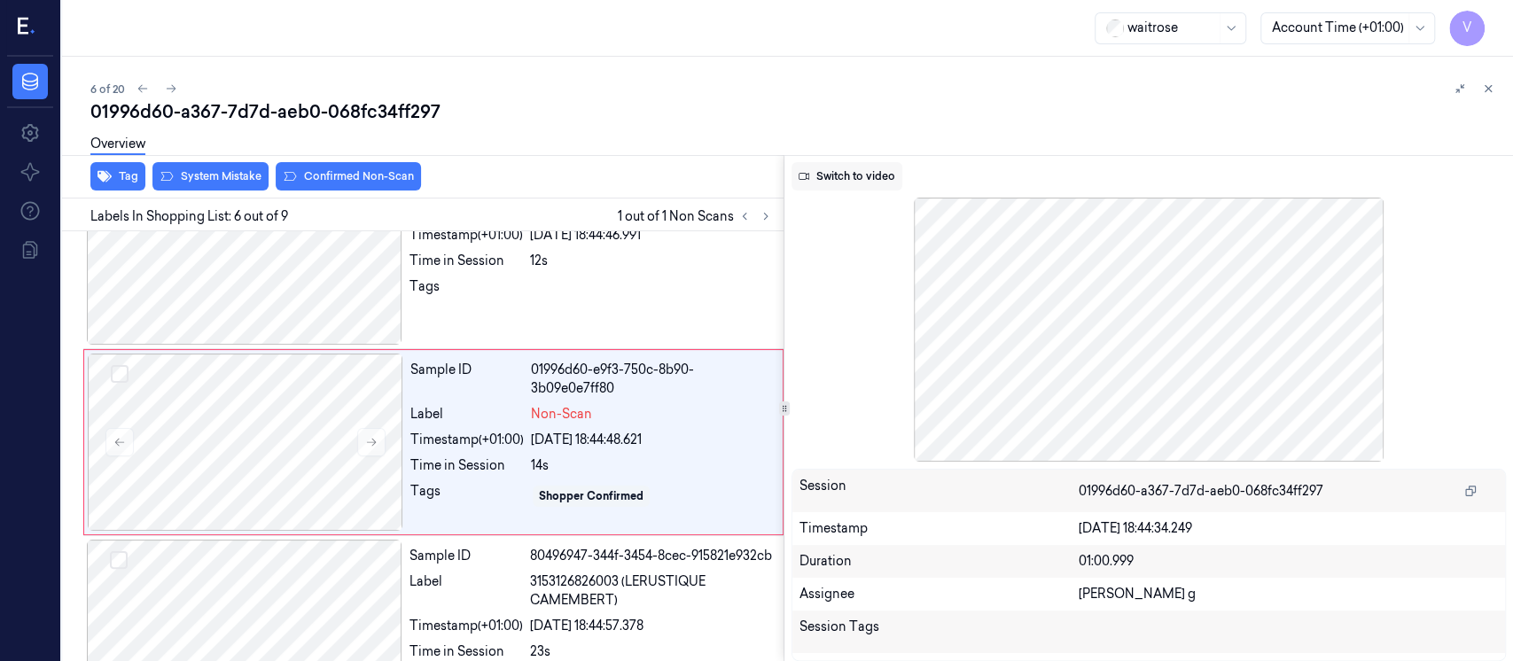
click at [848, 172] on button "Switch to video" at bounding box center [847, 176] width 111 height 28
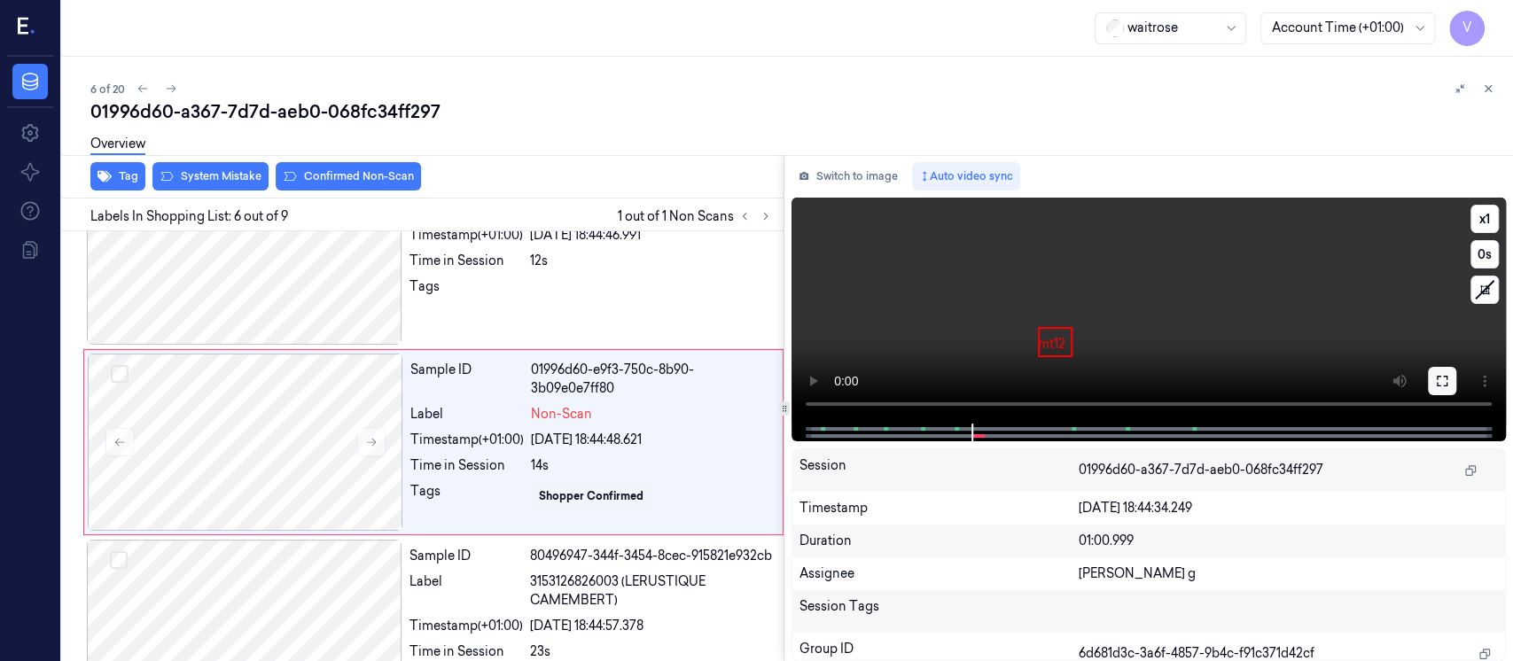
click at [1446, 374] on icon at bounding box center [1442, 381] width 14 height 14
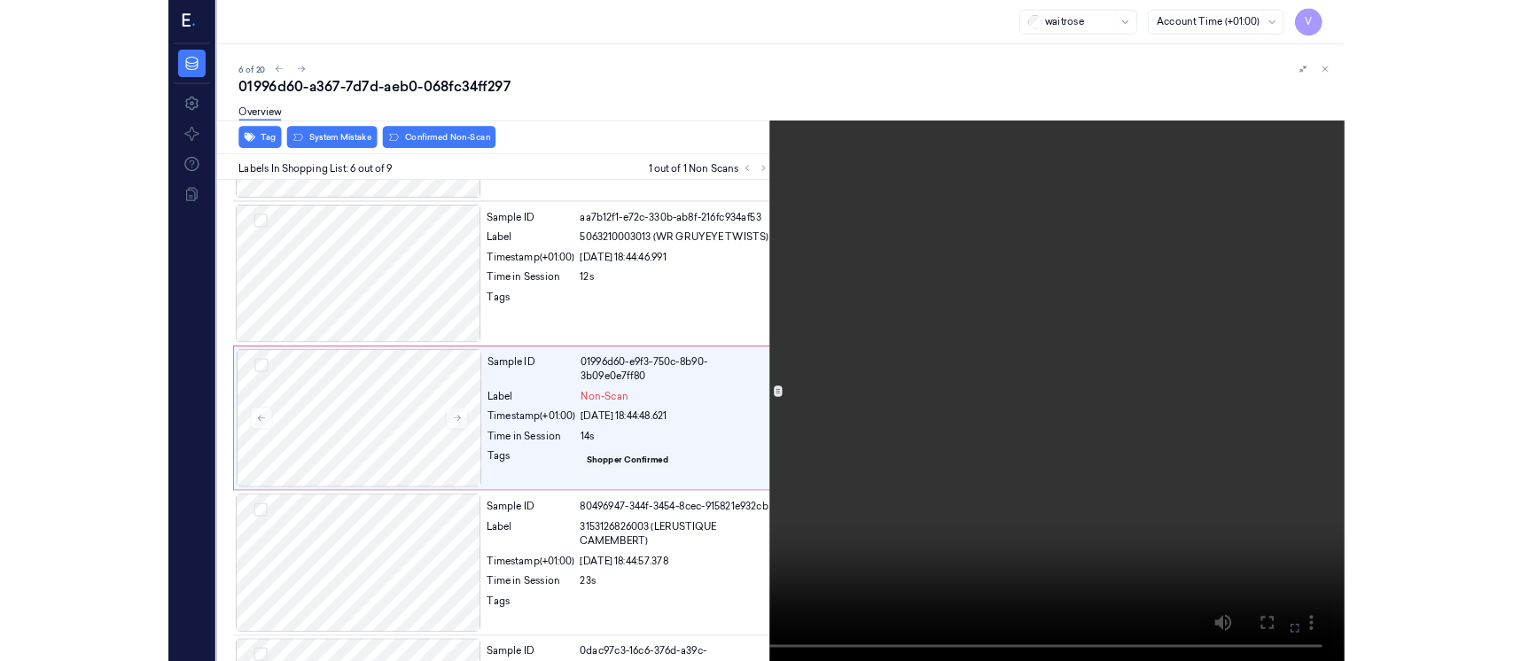
scroll to position [716, 0]
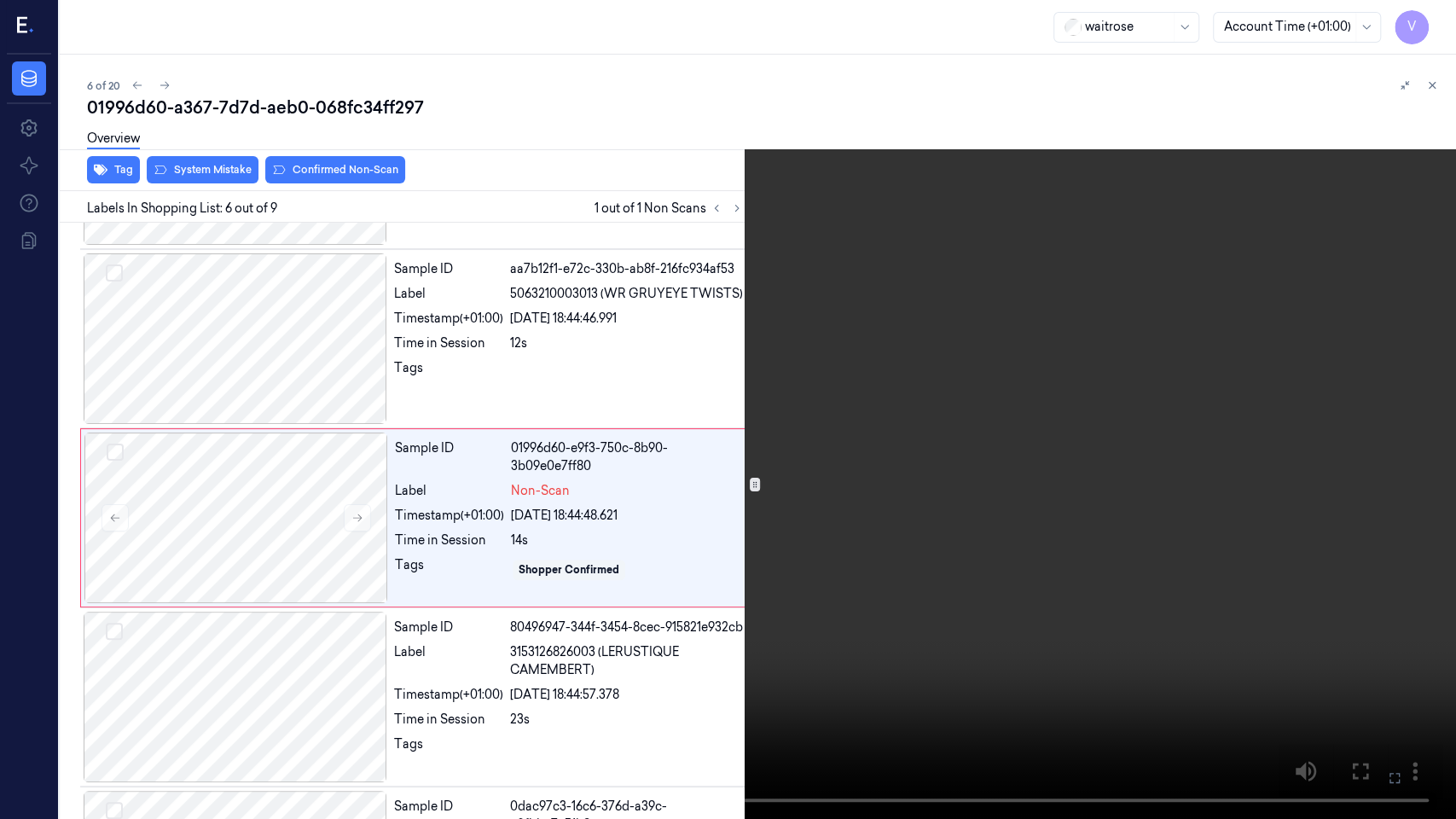
click at [0, 0] on icon at bounding box center [0, 0] width 0 height 0
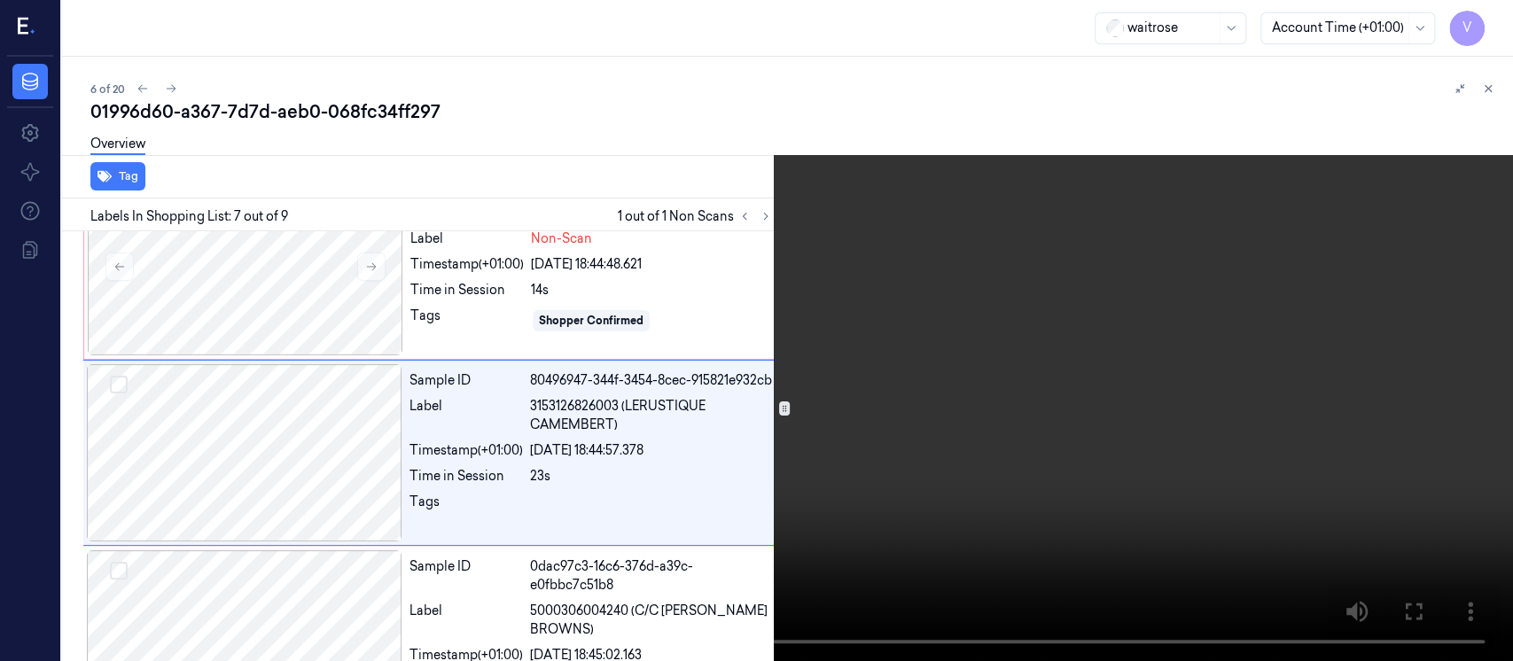
scroll to position [1000, 0]
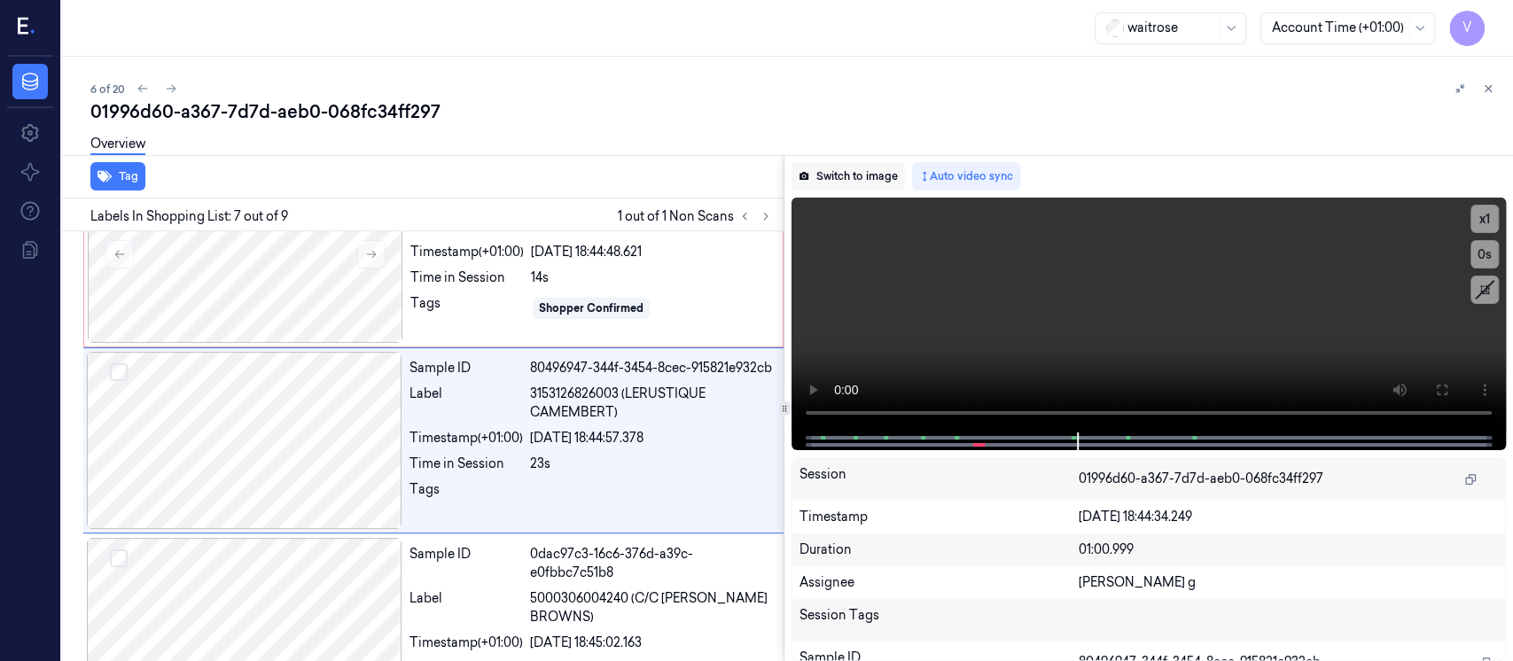
click at [826, 168] on button "Switch to image" at bounding box center [848, 176] width 113 height 28
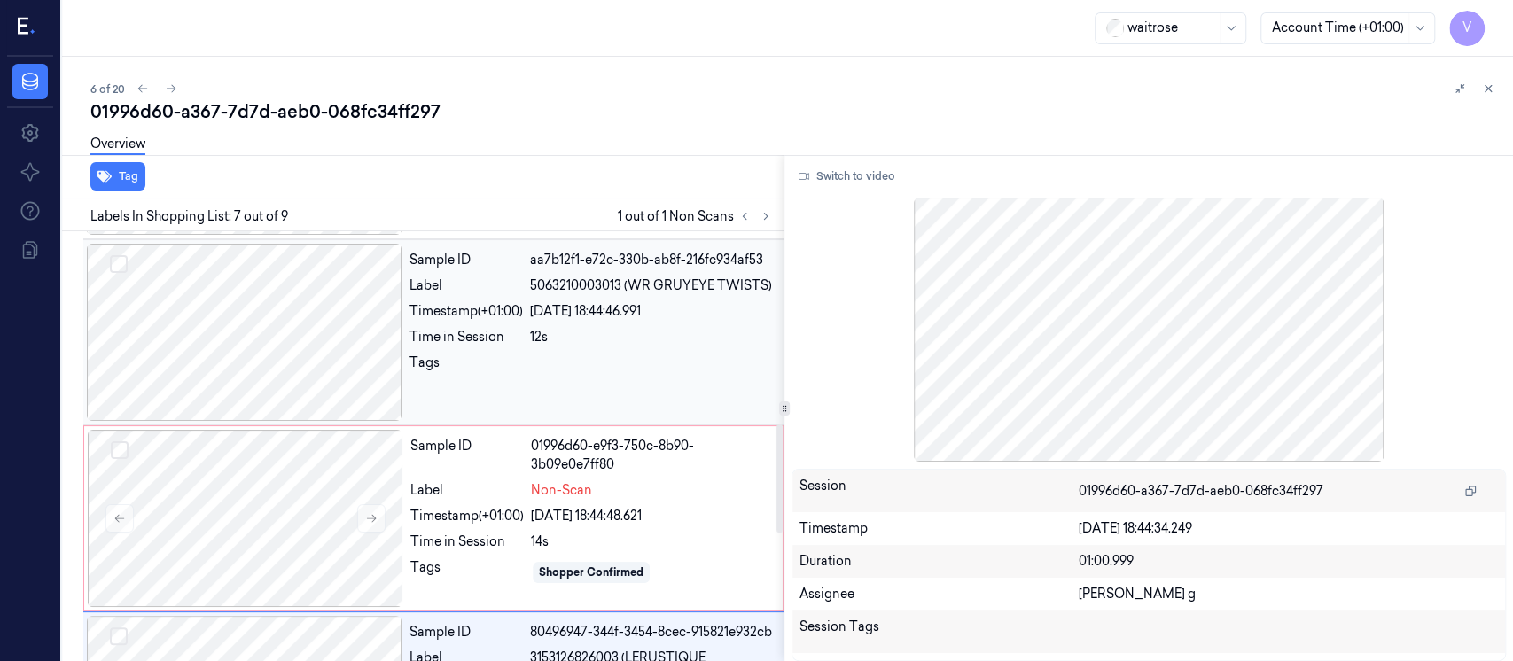
scroll to position [764, 0]
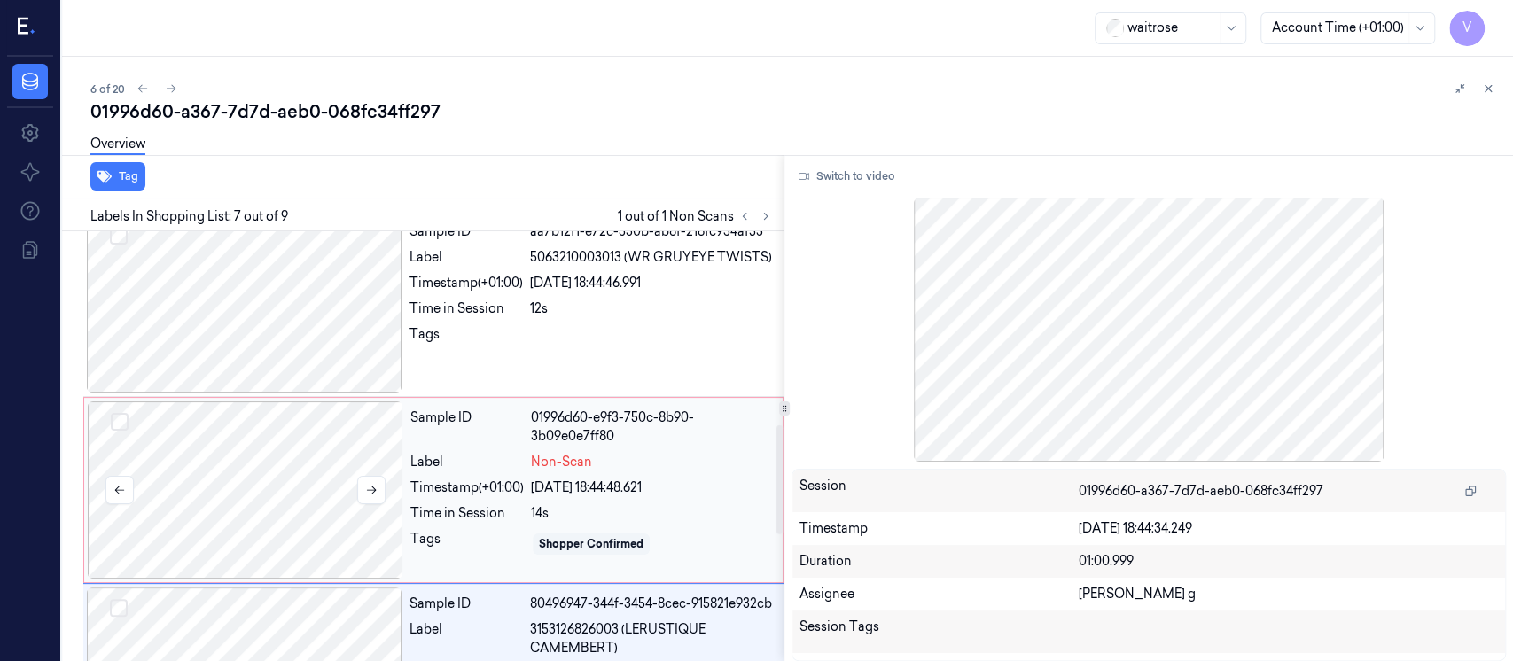
click at [321, 476] on div at bounding box center [246, 490] width 316 height 177
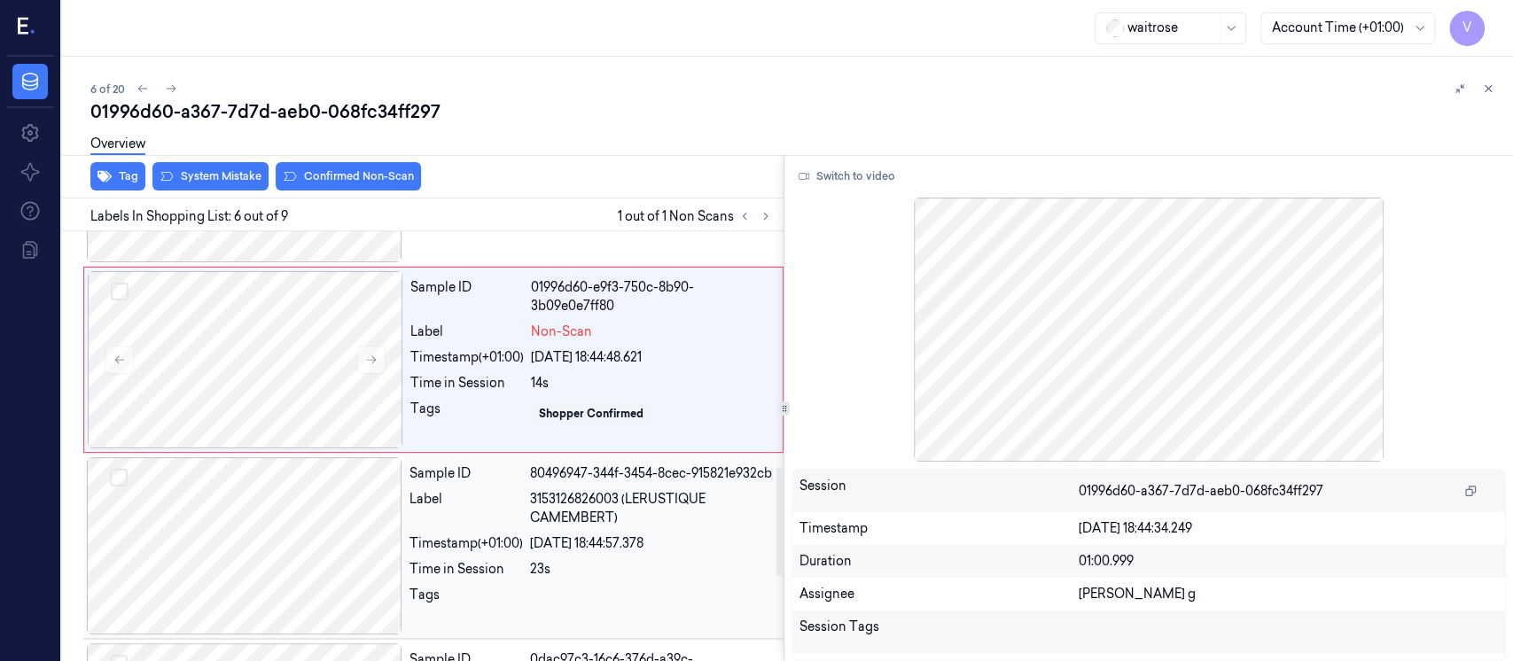
scroll to position [930, 0]
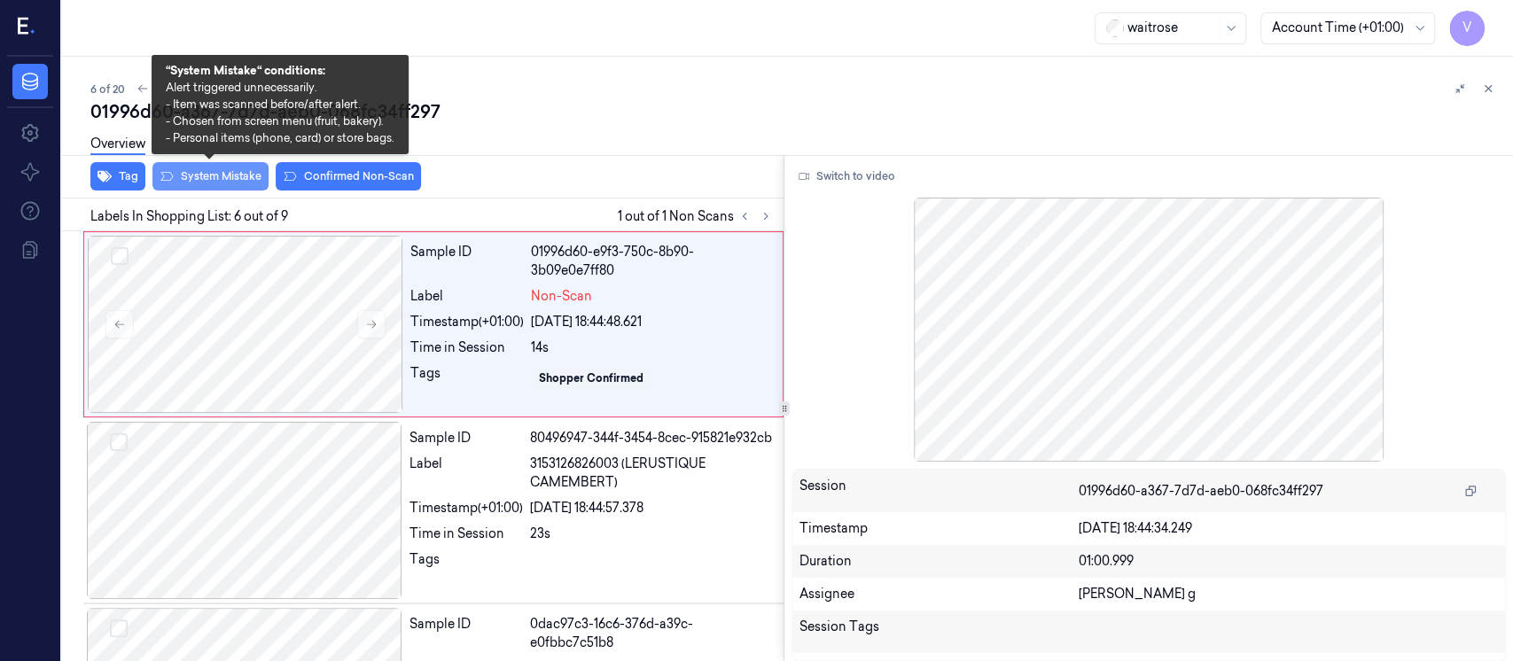
click at [199, 173] on button "System Mistake" at bounding box center [210, 176] width 116 height 28
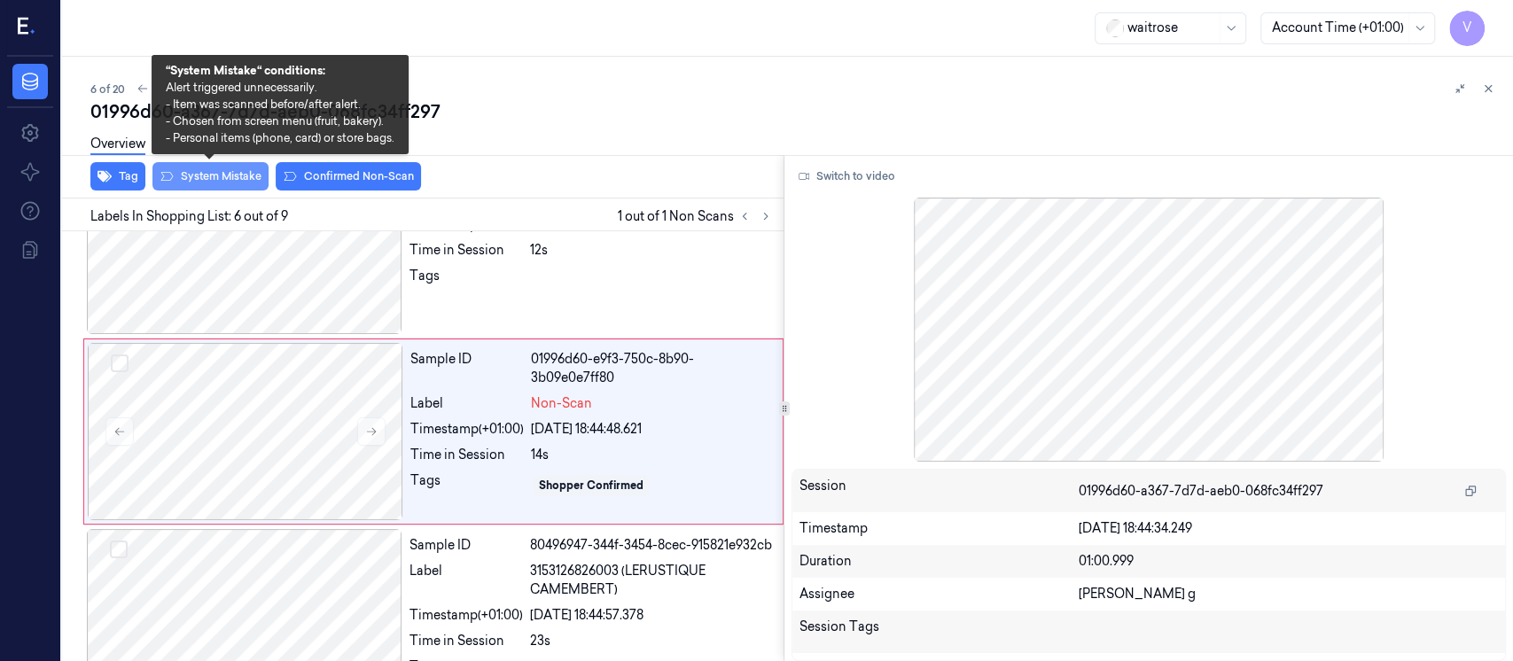
scroll to position [812, 0]
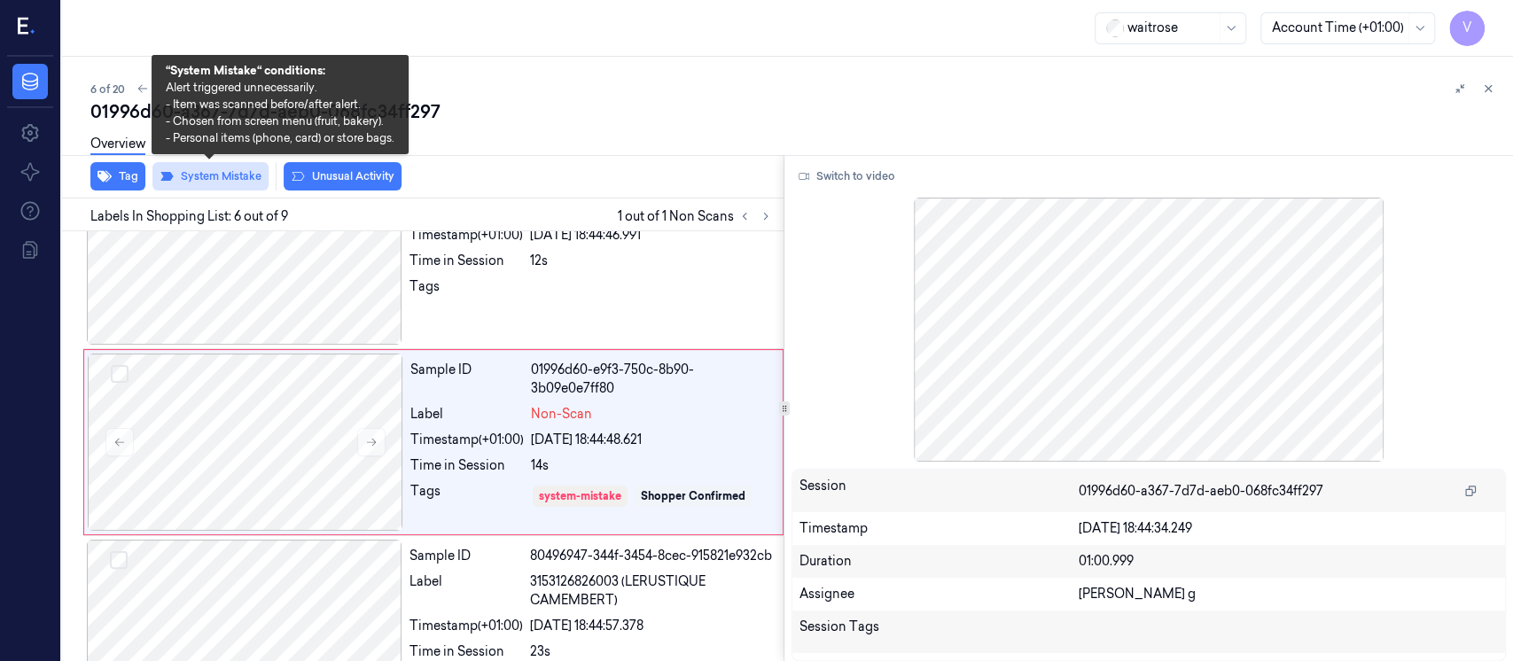
click at [199, 173] on button "System Mistake" at bounding box center [210, 176] width 116 height 28
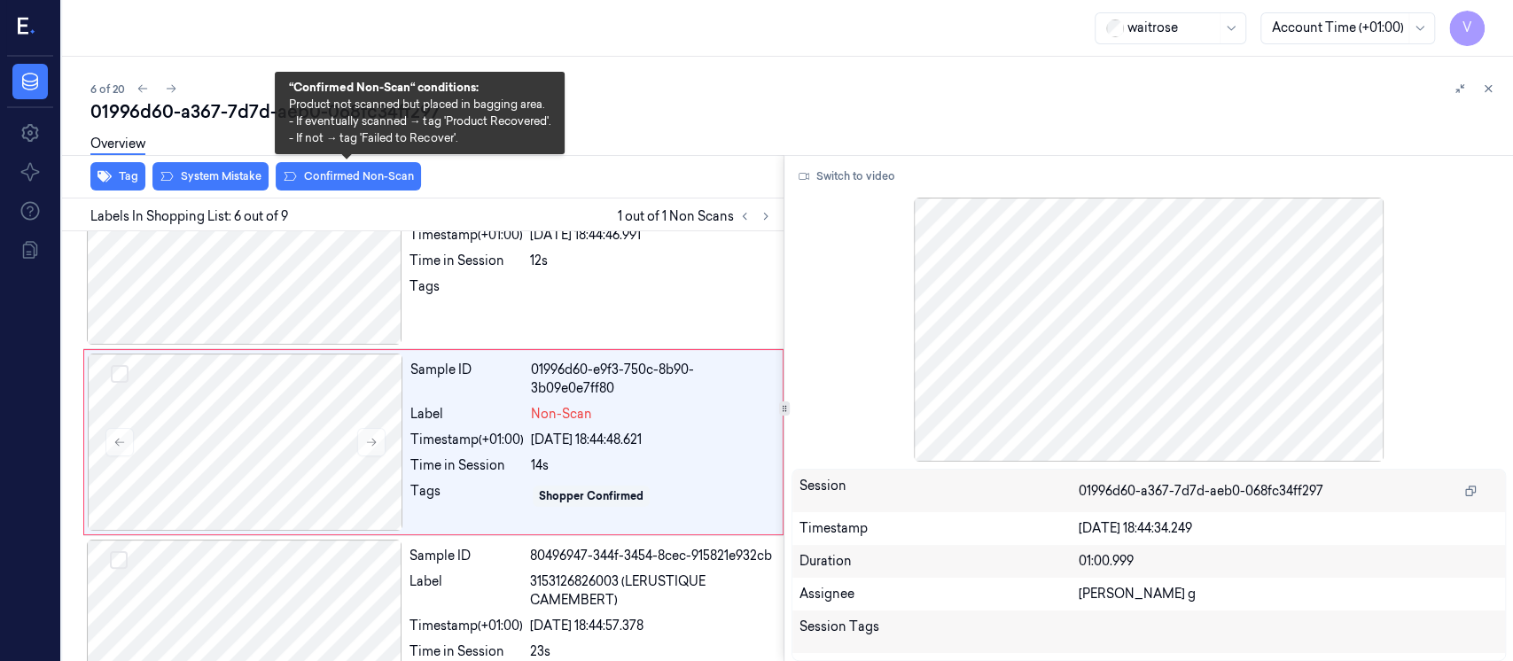
click at [330, 176] on button "Confirmed Non-Scan" at bounding box center [348, 176] width 145 height 28
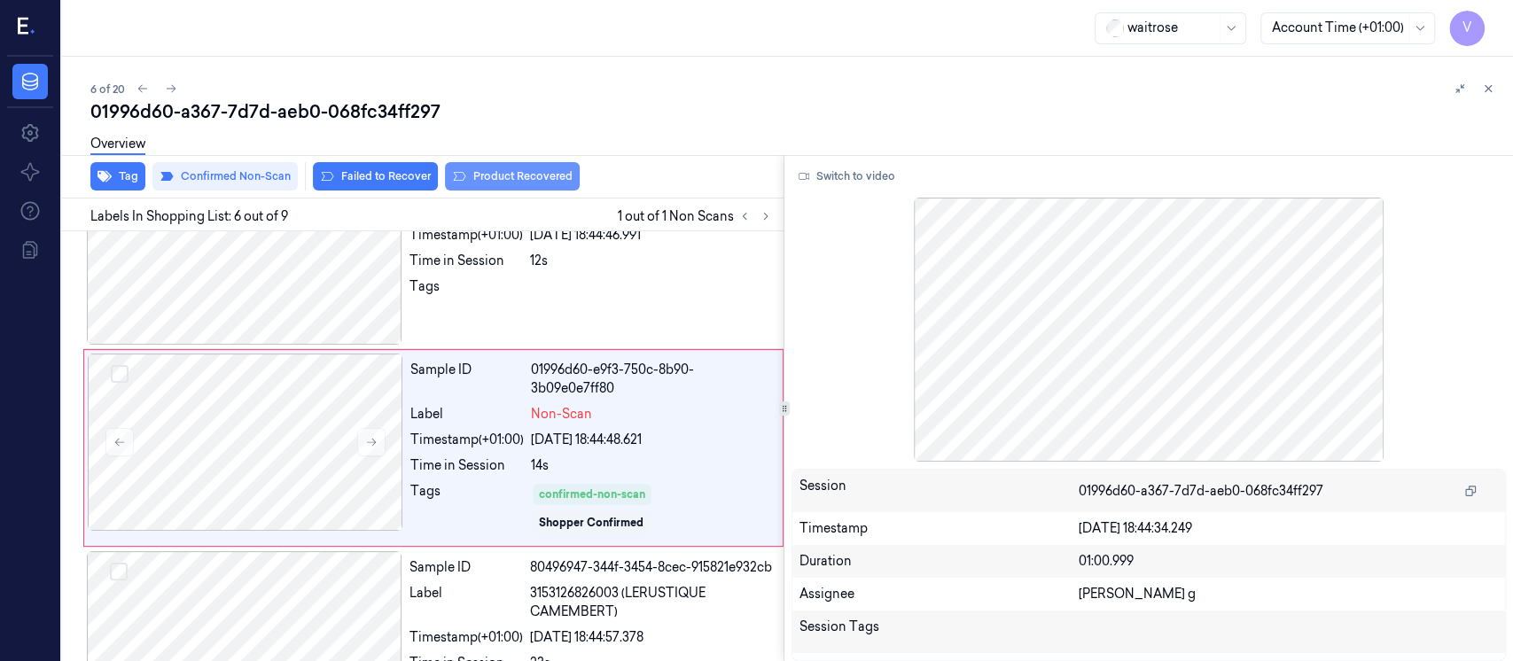
scroll to position [817, 0]
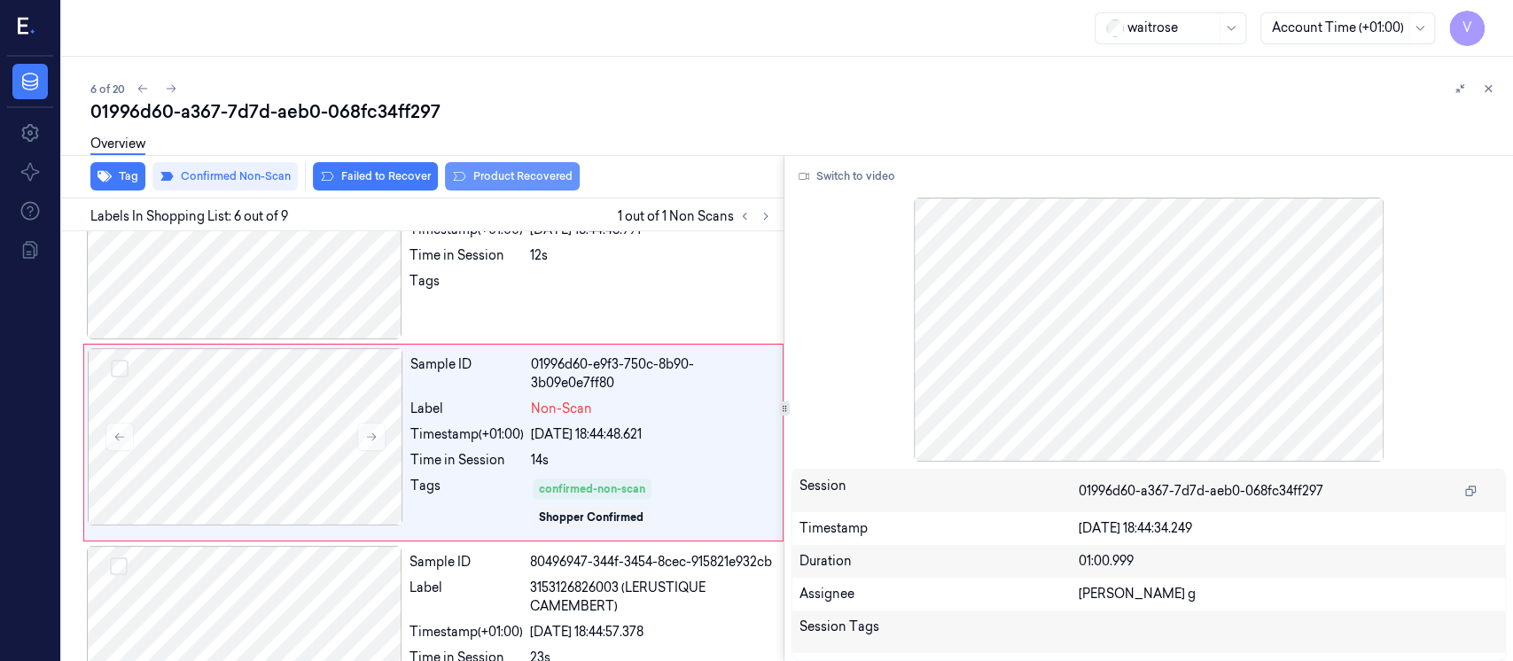
click at [497, 172] on button "Product Recovered" at bounding box center [512, 176] width 135 height 28
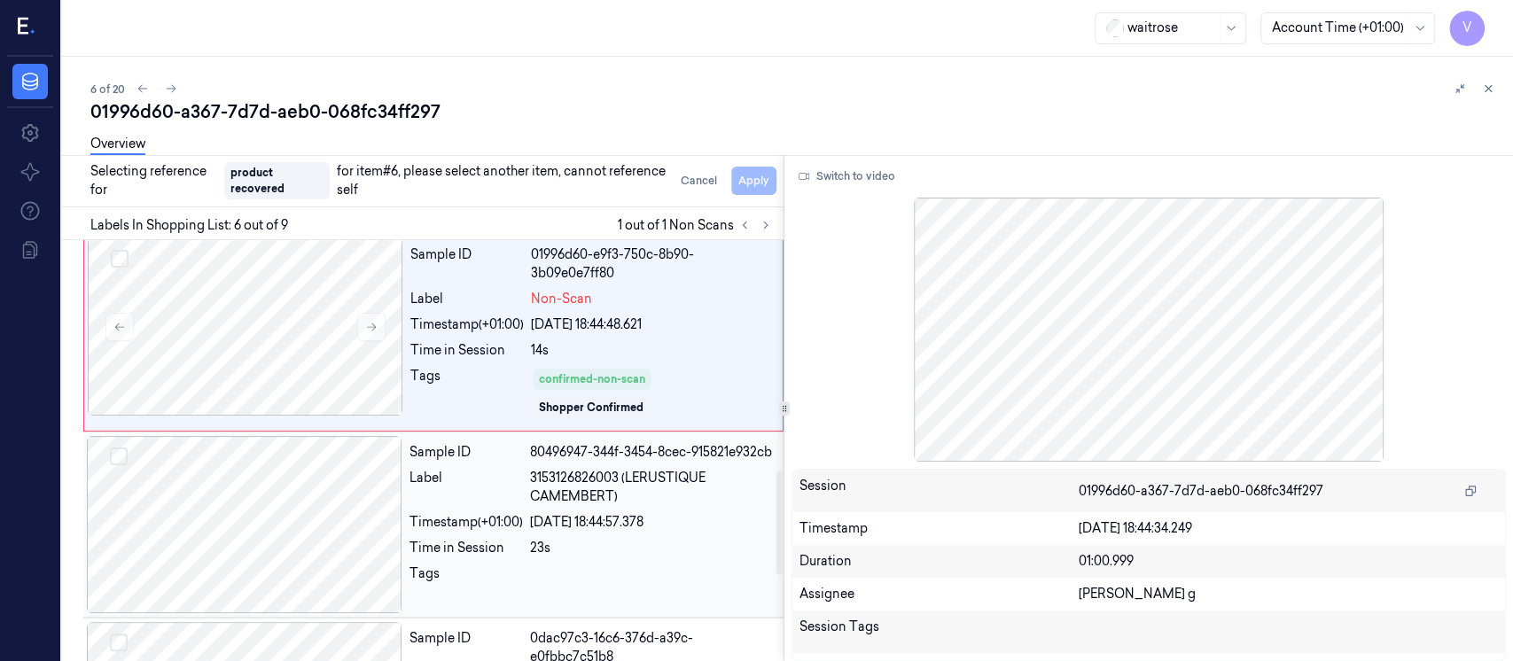
click at [221, 485] on div at bounding box center [245, 524] width 316 height 177
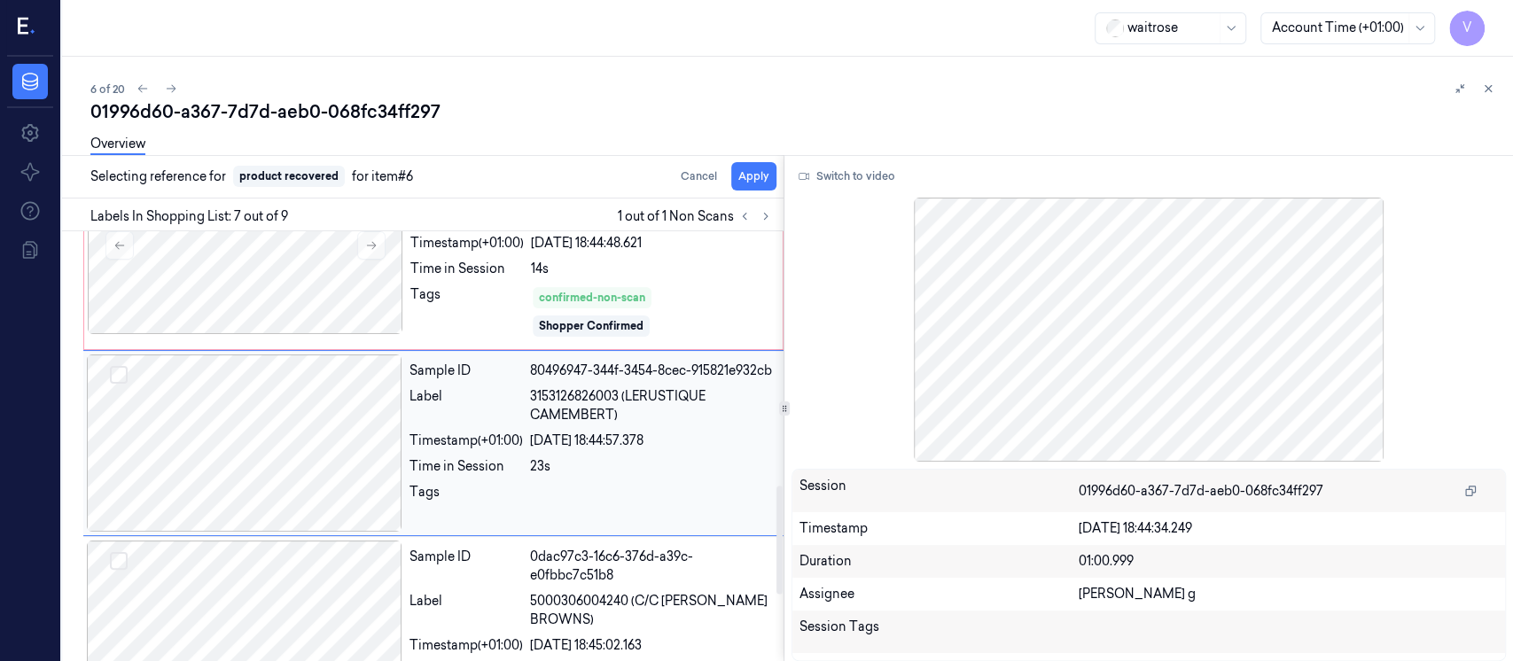
scroll to position [1012, 0]
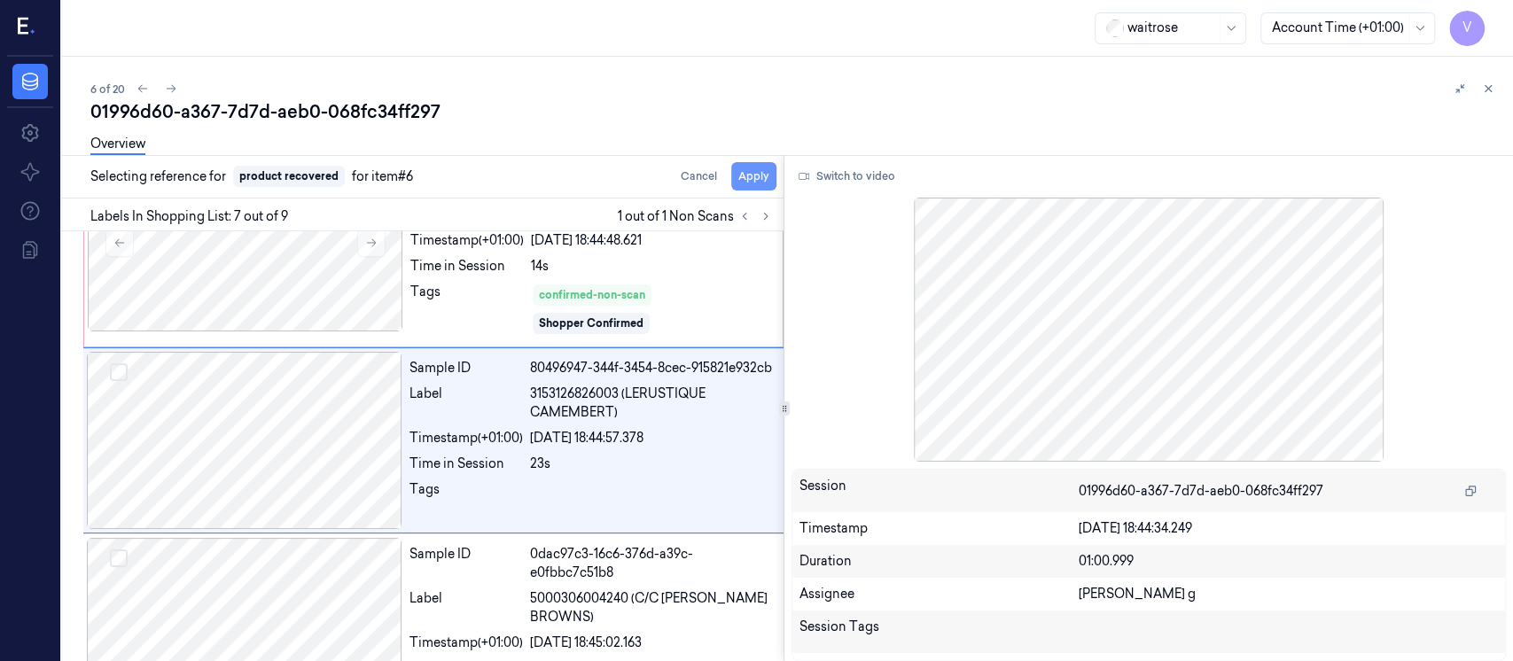
click at [739, 176] on button "Apply" at bounding box center [753, 176] width 45 height 28
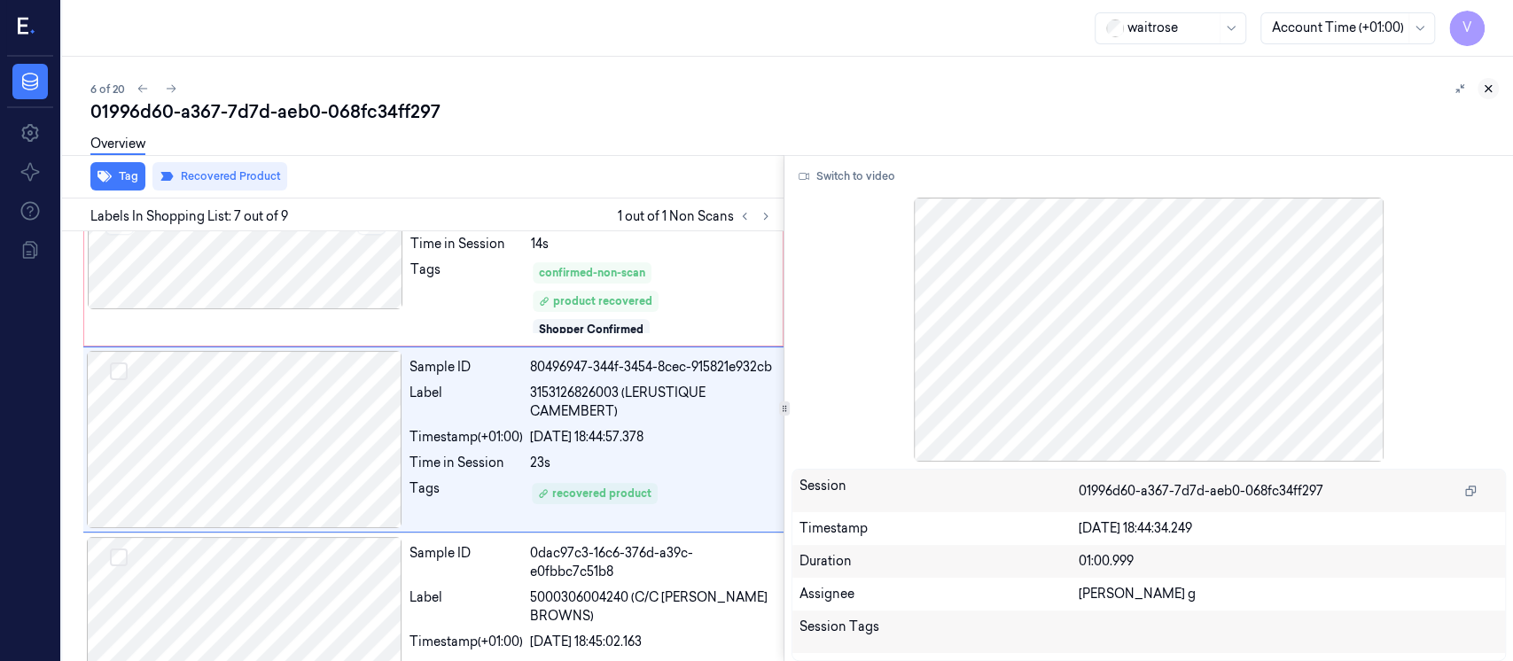
click at [1491, 91] on icon at bounding box center [1489, 89] width 6 height 6
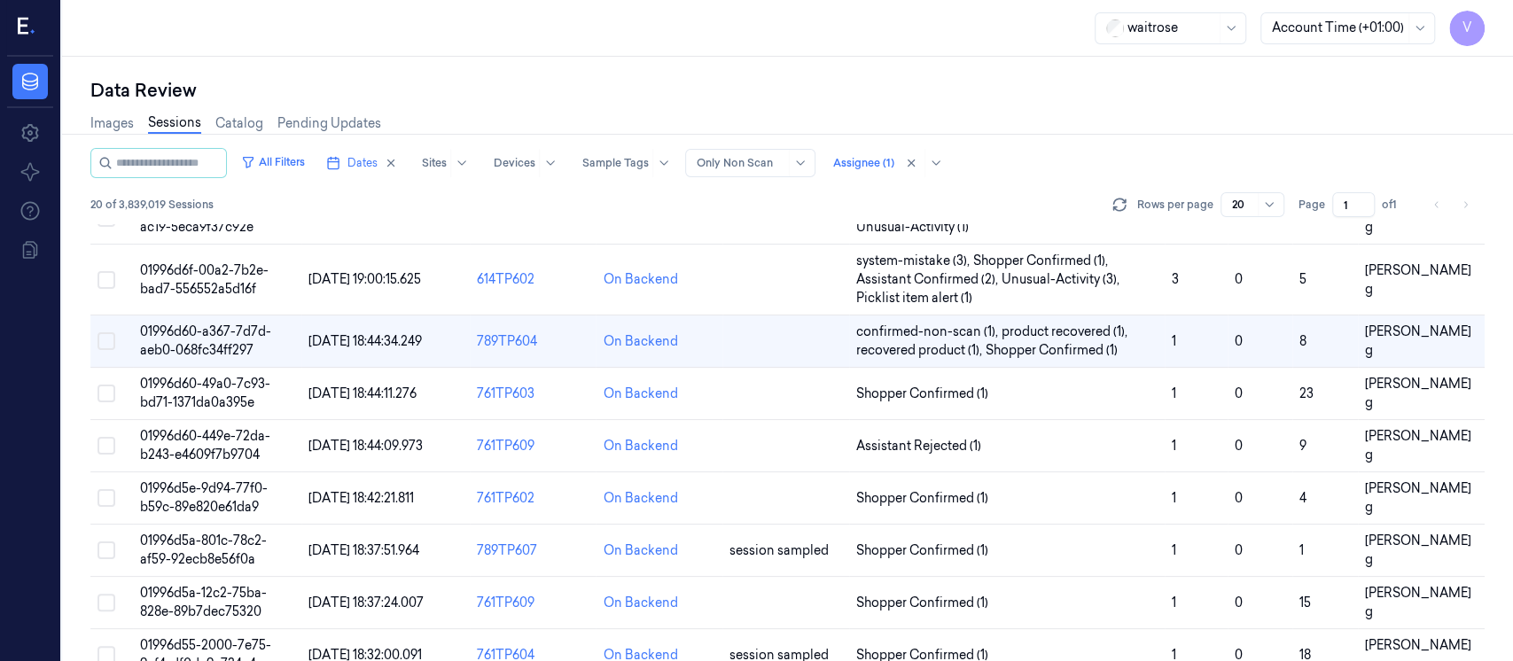
scroll to position [192, 0]
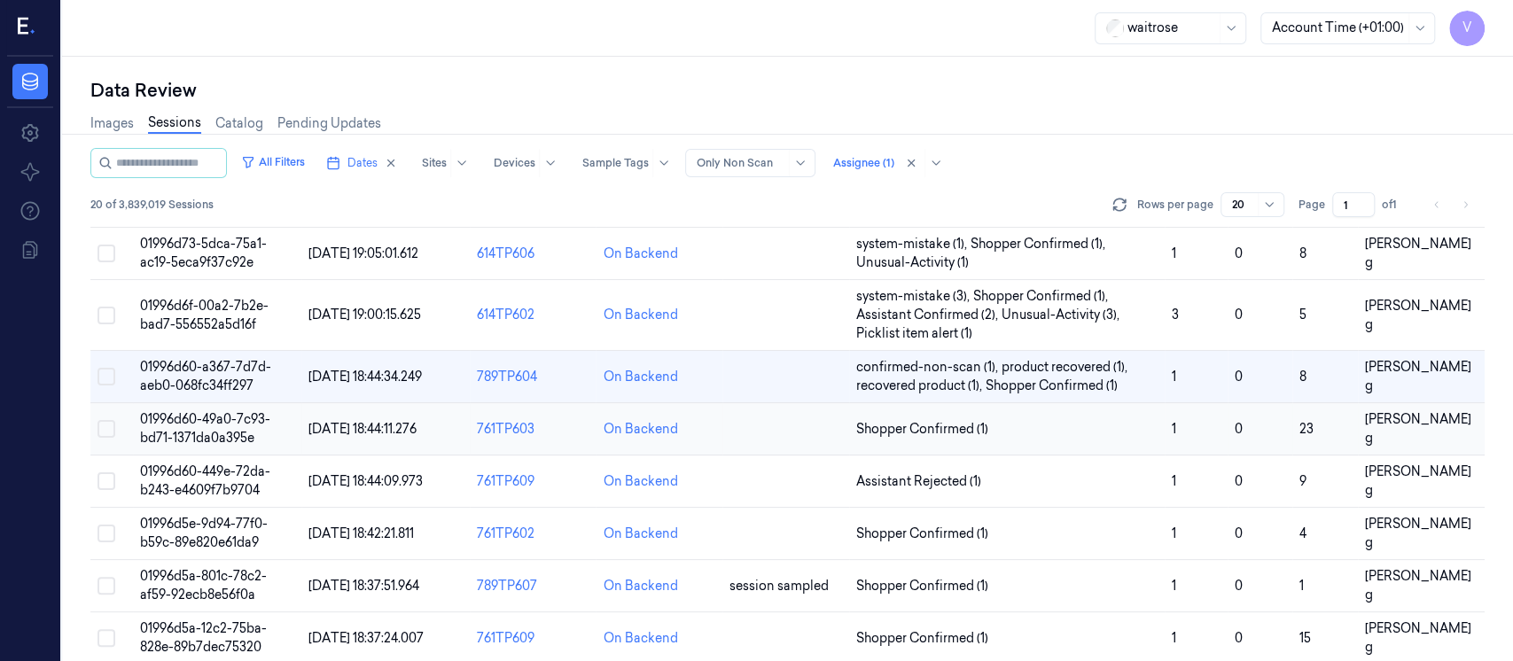
click at [770, 430] on td at bounding box center [786, 429] width 127 height 52
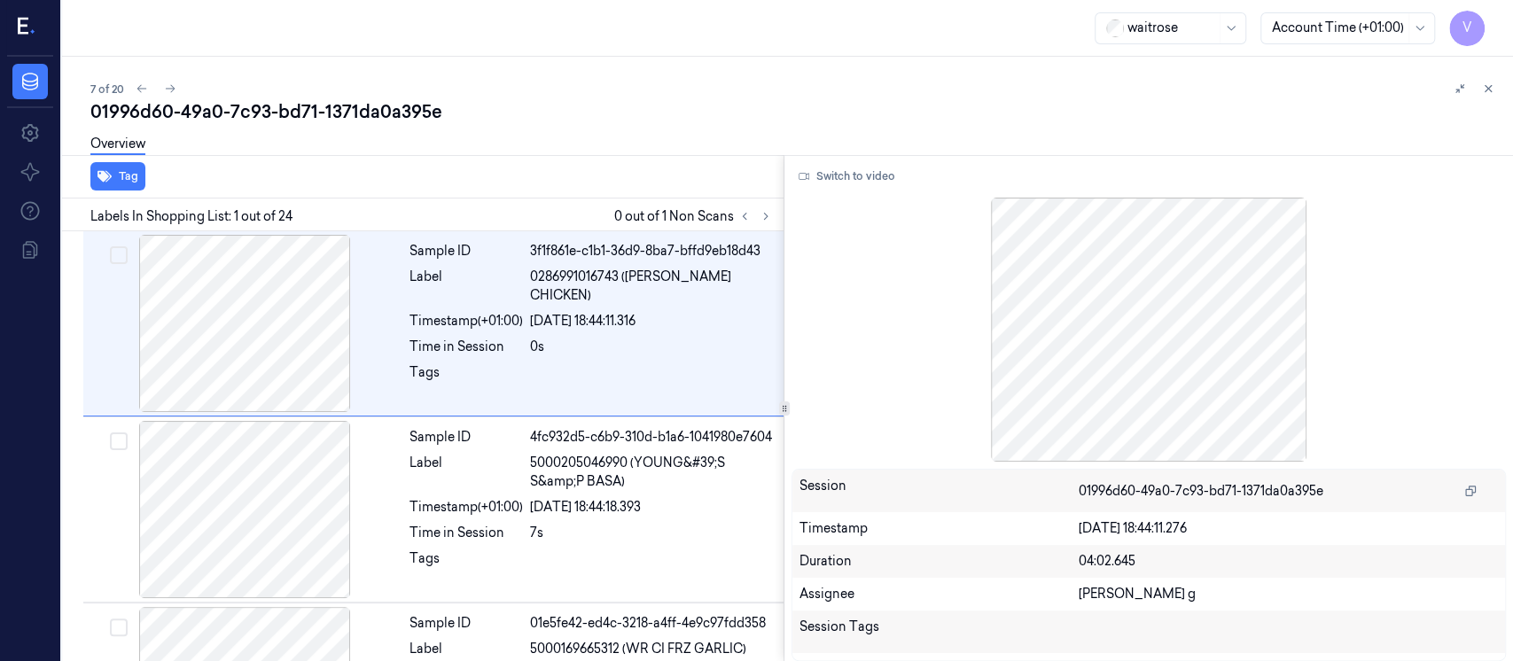
click at [599, 132] on div "Overview" at bounding box center [794, 146] width 1409 height 45
click at [766, 218] on icon at bounding box center [766, 216] width 12 height 12
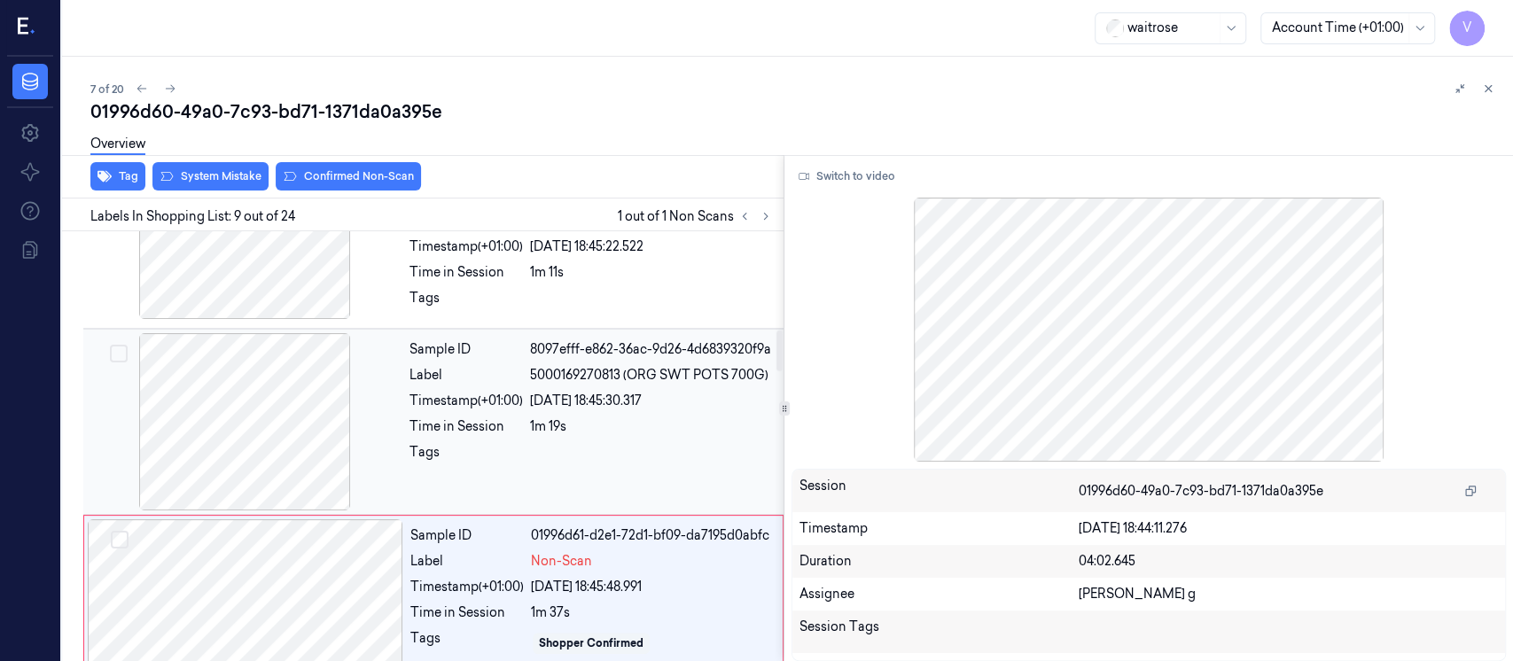
scroll to position [1262, 0]
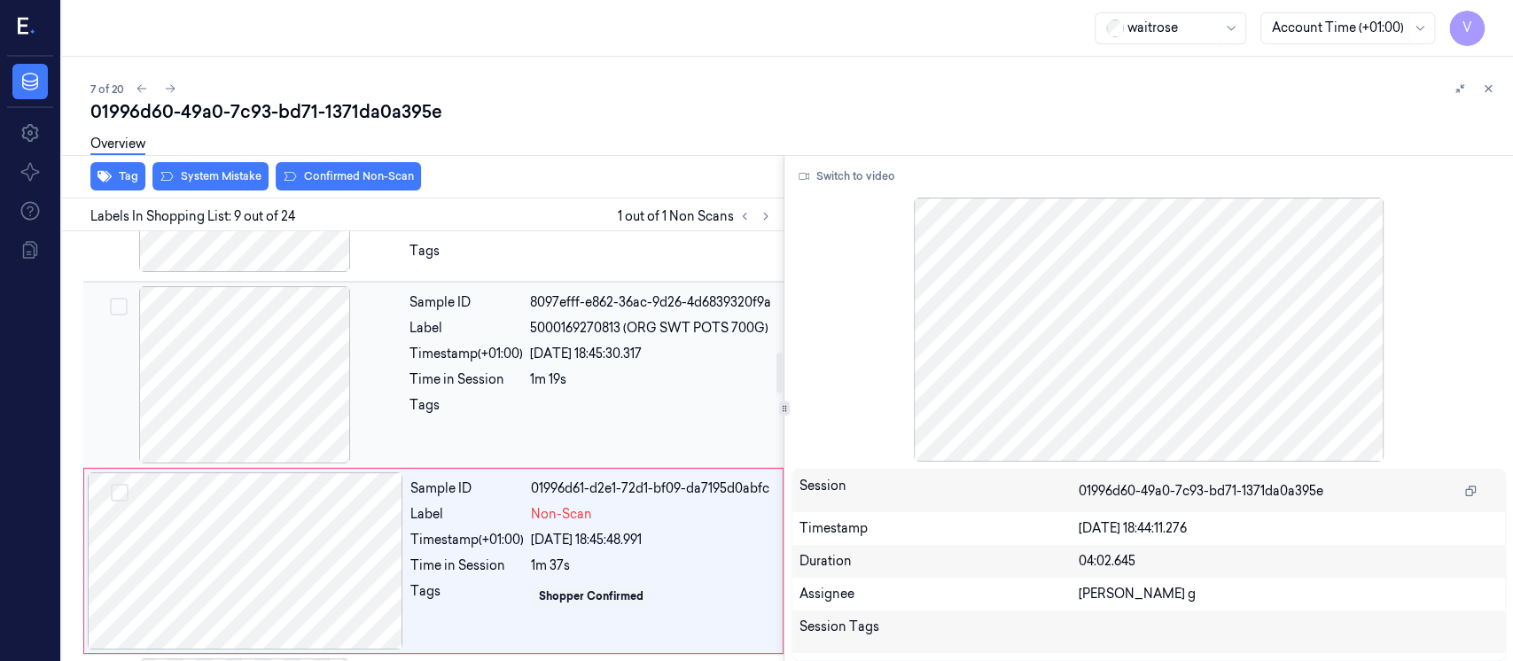
click at [578, 360] on div "21/09/2025 18:45:30.317" at bounding box center [651, 354] width 243 height 19
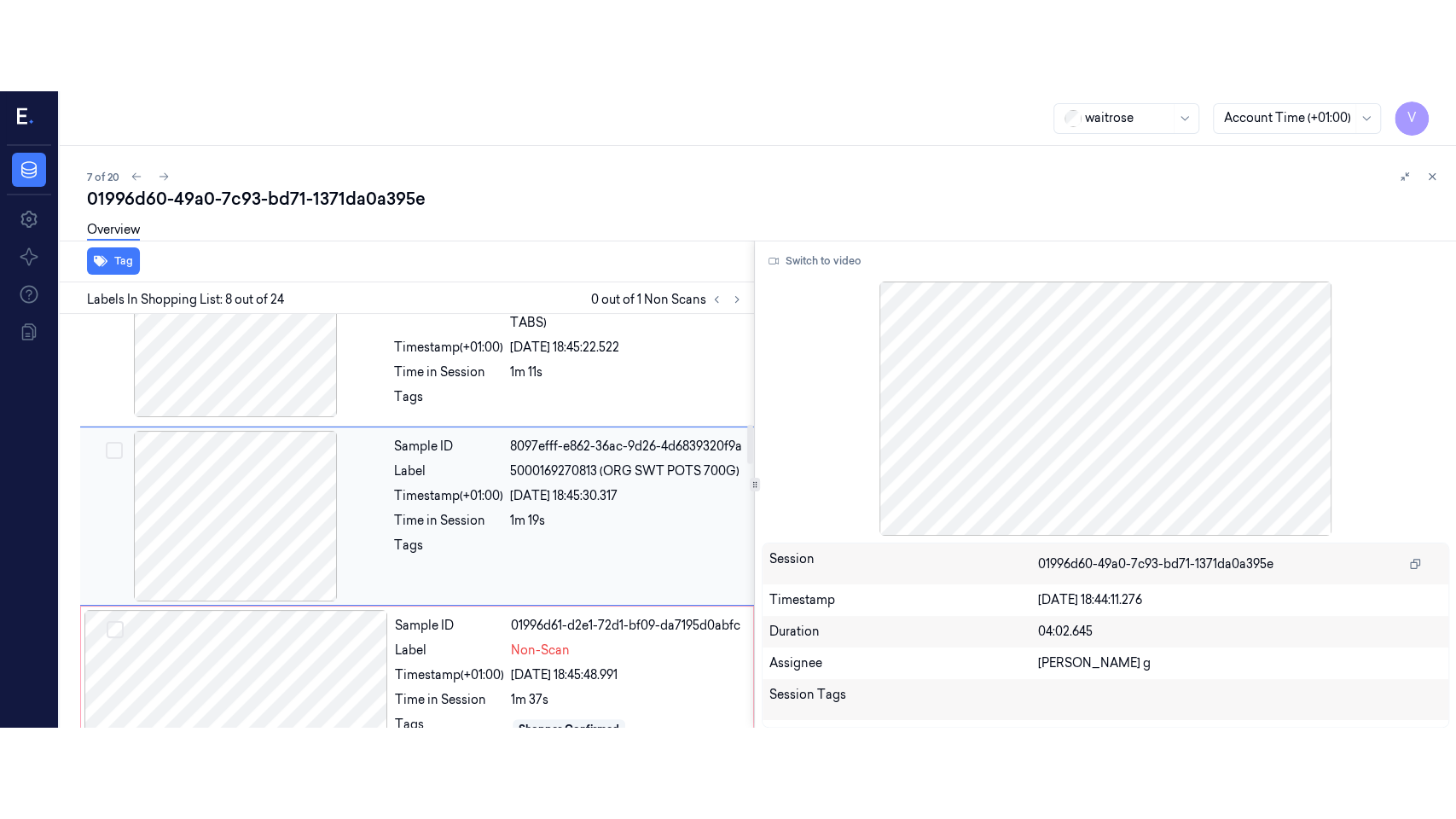
scroll to position [1149, 0]
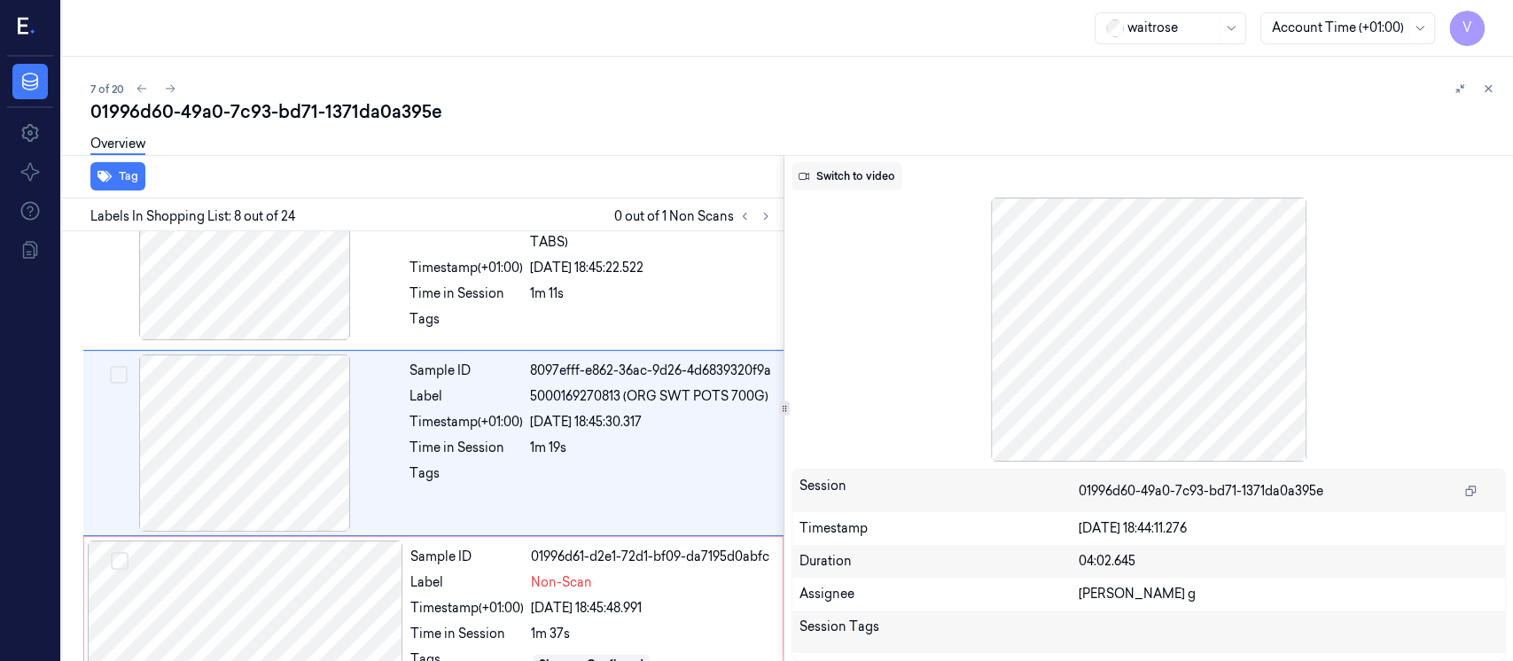
click at [894, 185] on button "Switch to video" at bounding box center [847, 176] width 111 height 28
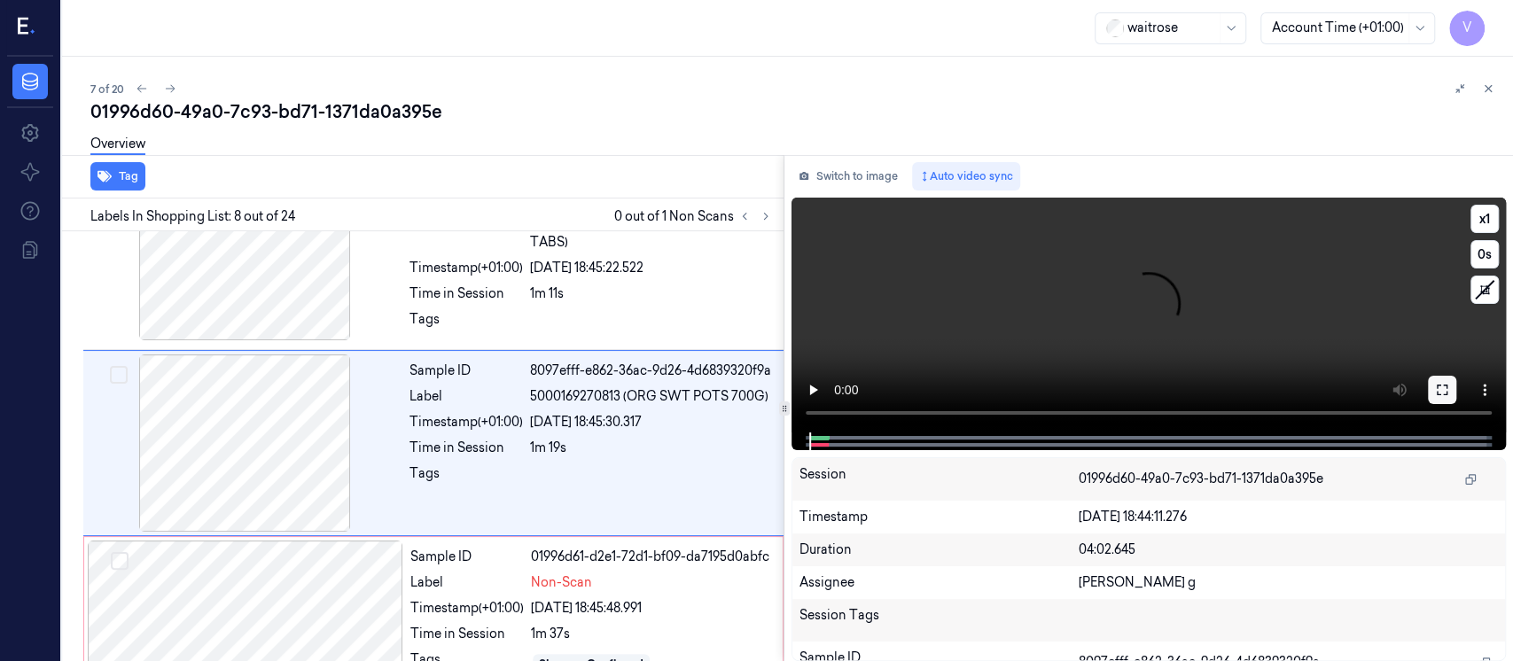
click at [1448, 385] on icon at bounding box center [1442, 390] width 14 height 14
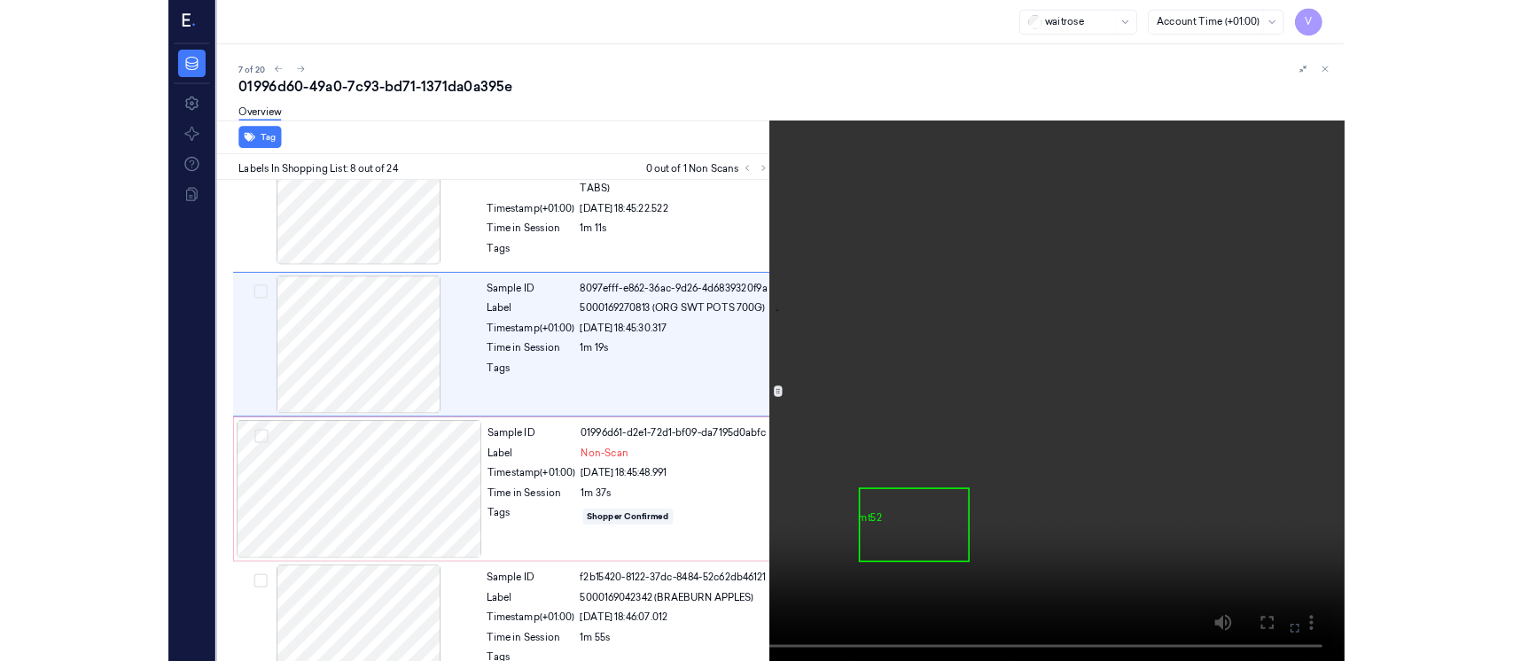
scroll to position [1099, 0]
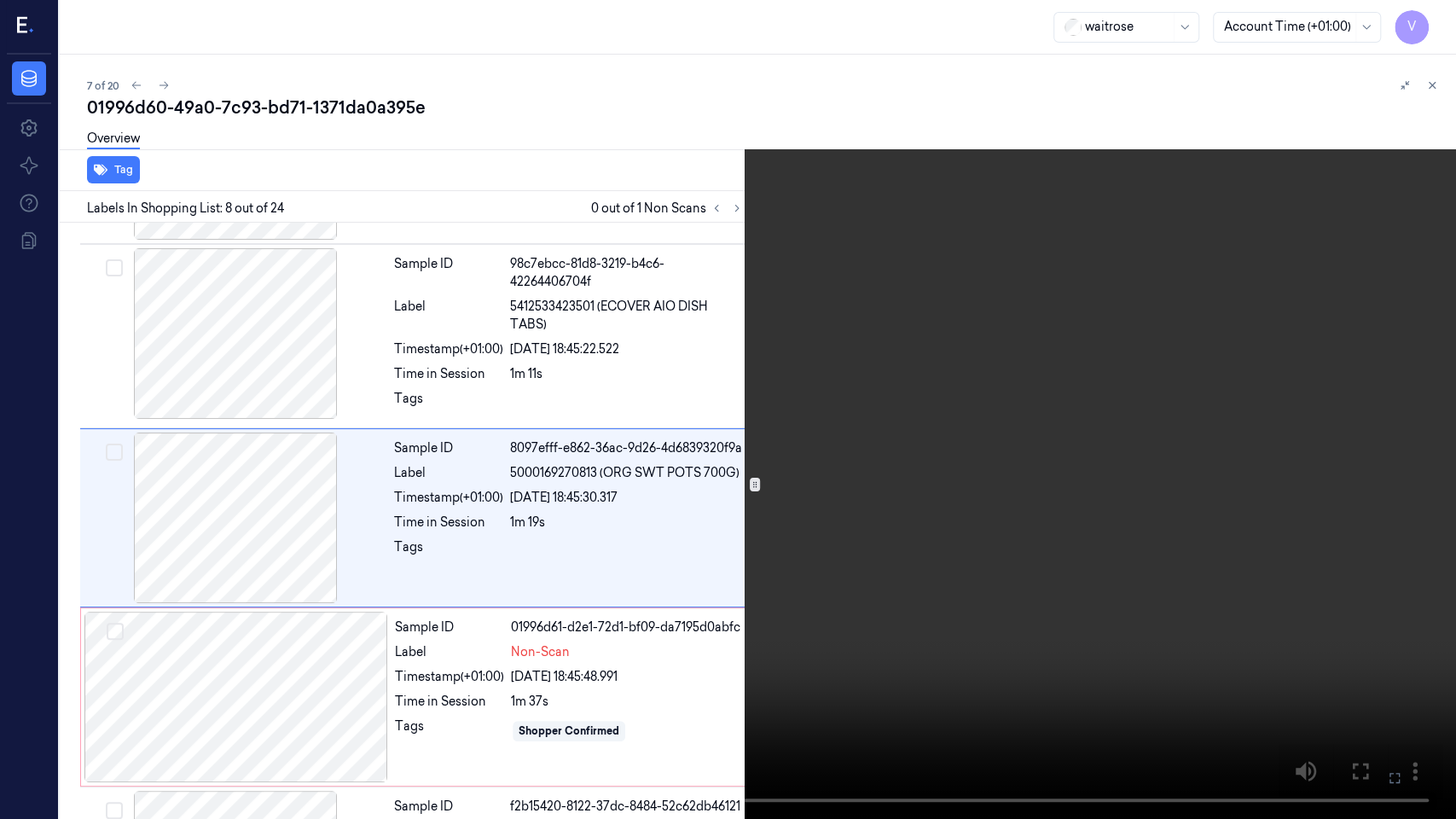
click at [0, 0] on icon at bounding box center [0, 0] width 0 height 0
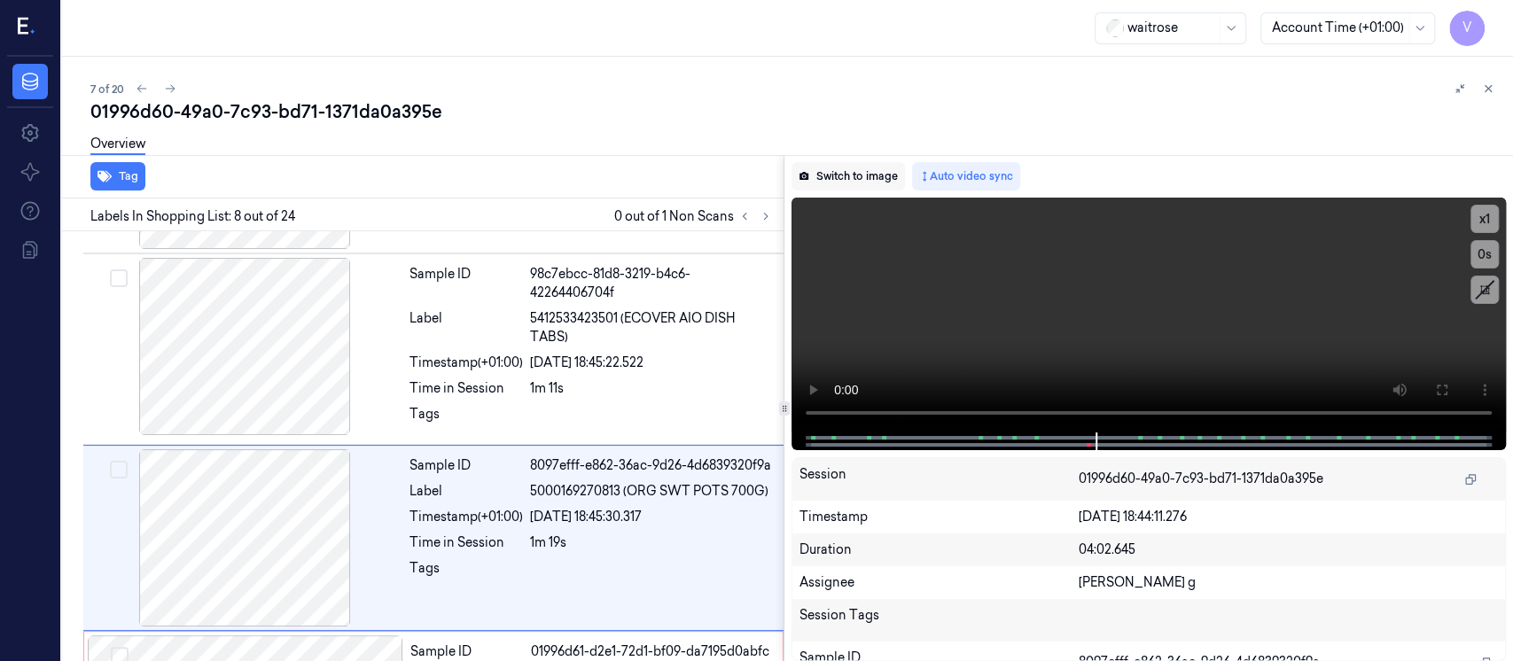
click at [836, 181] on button "Switch to image" at bounding box center [848, 176] width 113 height 28
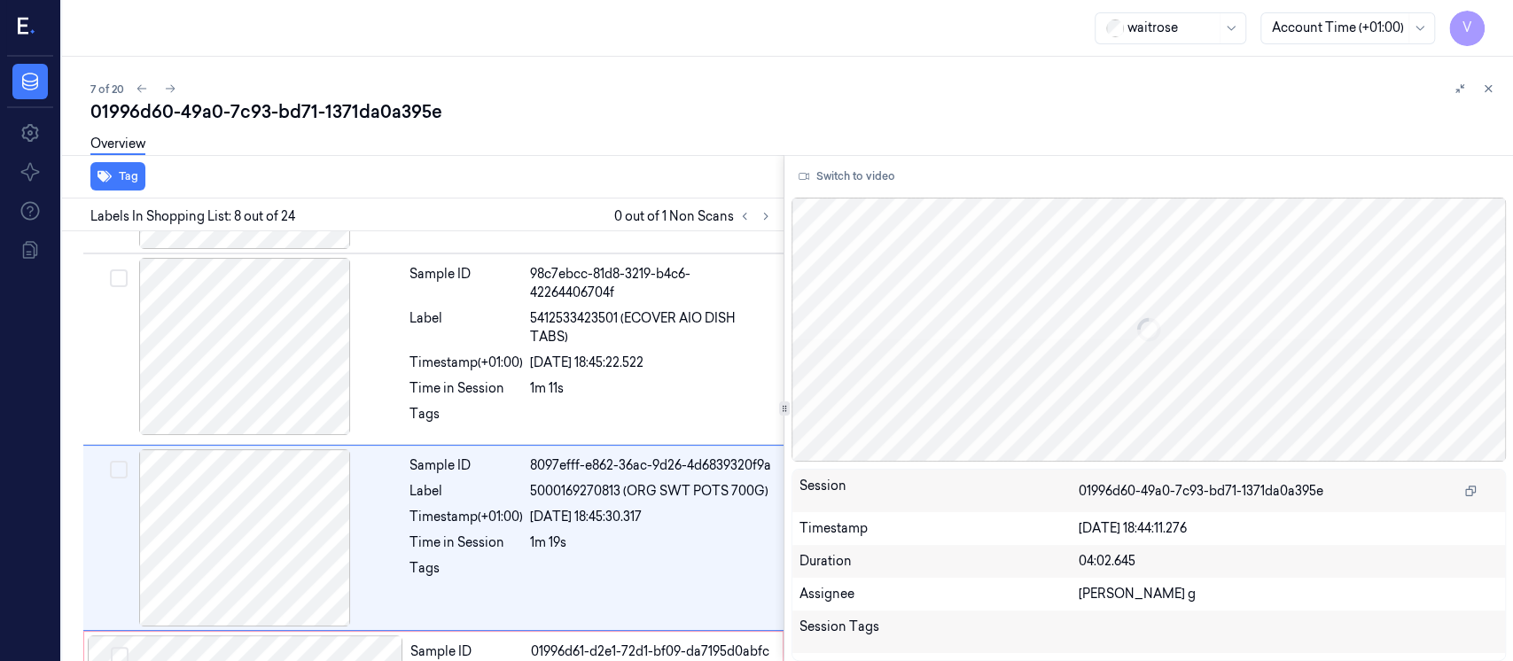
scroll to position [1194, 0]
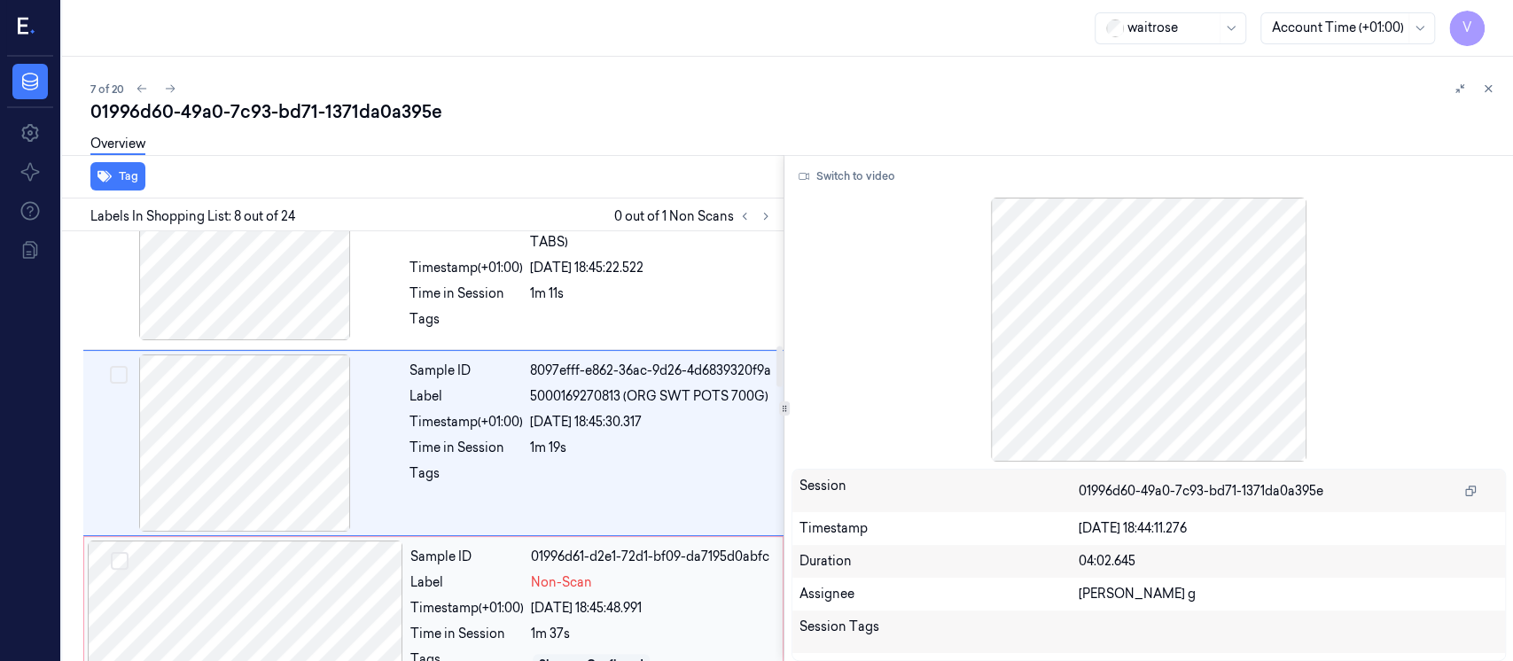
click at [265, 602] on div at bounding box center [246, 629] width 316 height 177
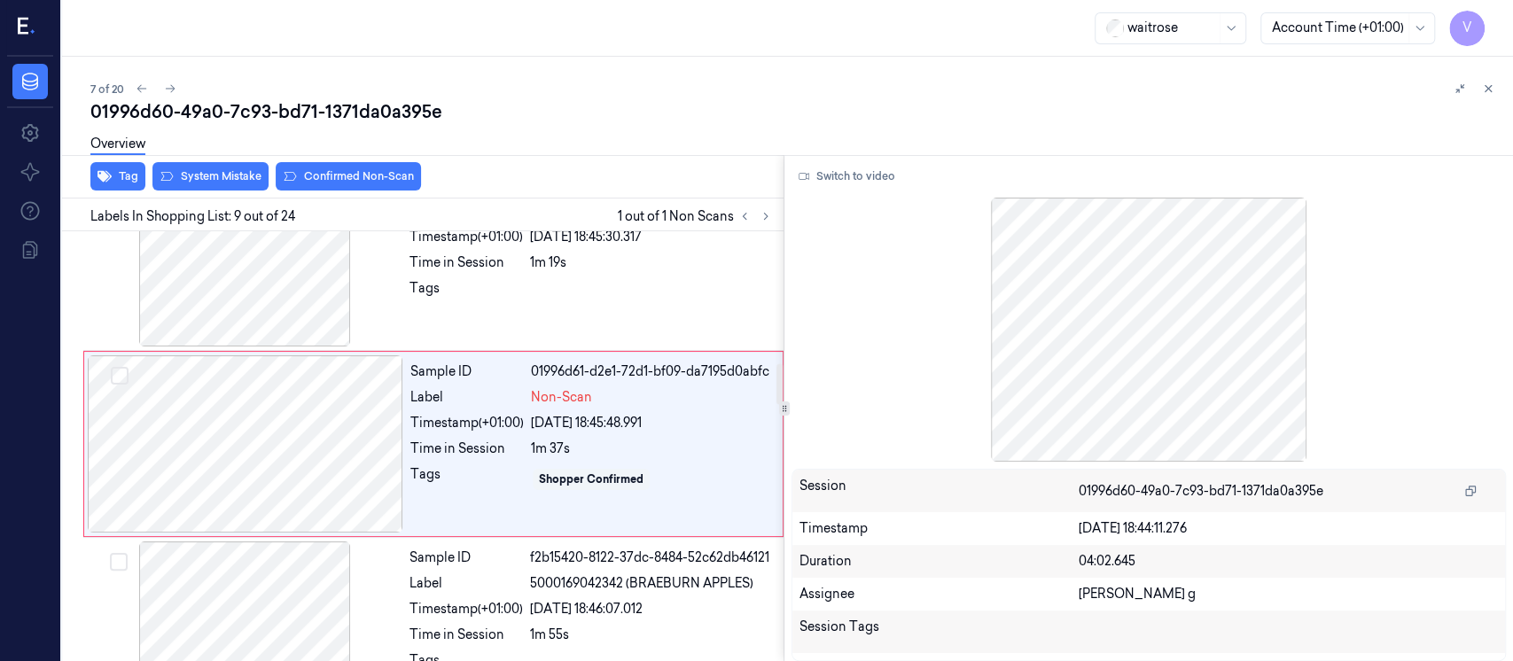
scroll to position [1380, 0]
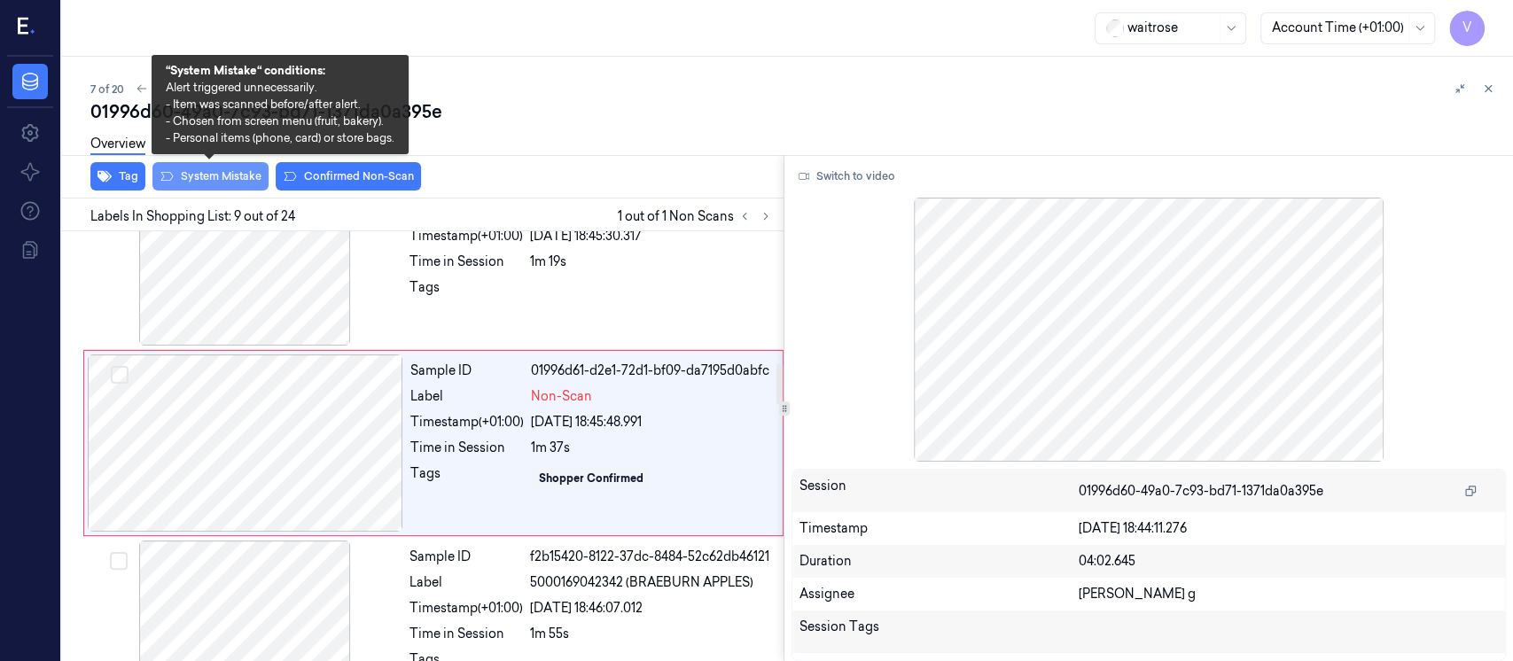
click at [220, 175] on button "System Mistake" at bounding box center [210, 176] width 116 height 28
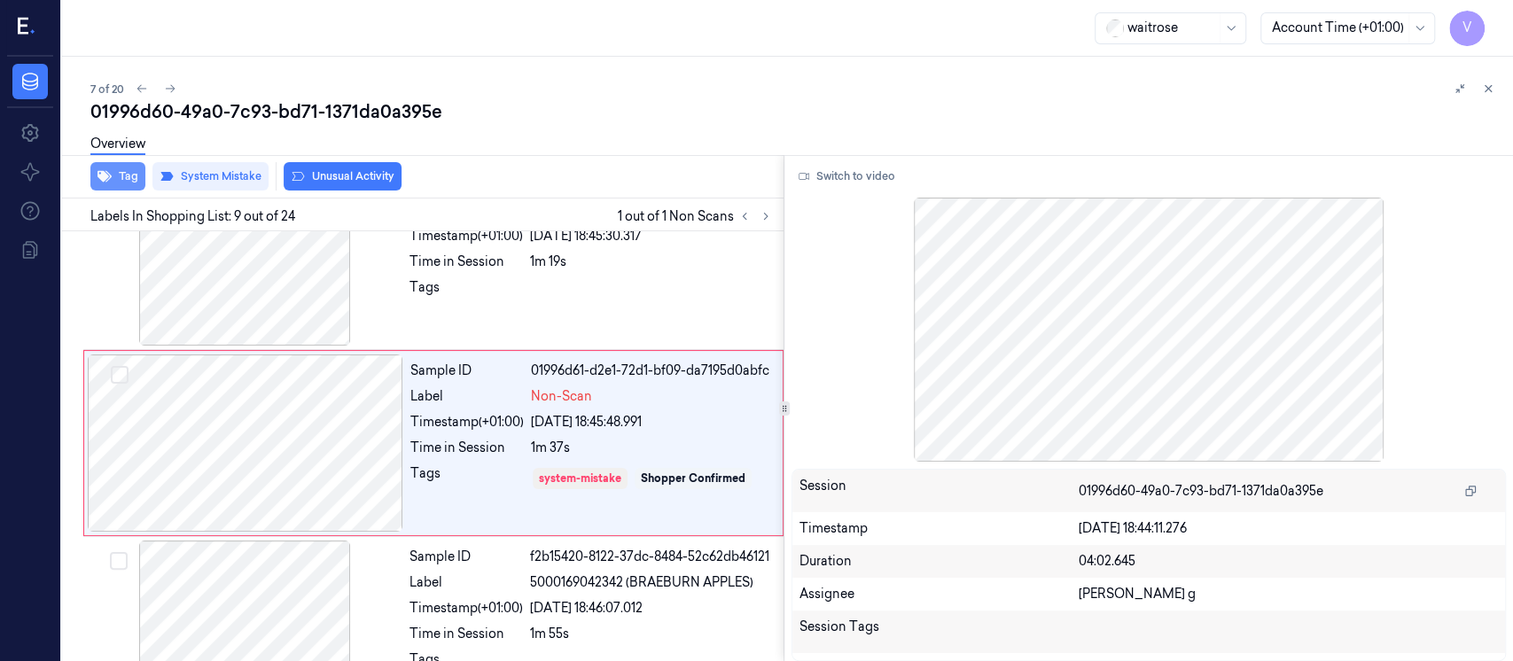
click at [125, 174] on button "Tag" at bounding box center [117, 176] width 55 height 28
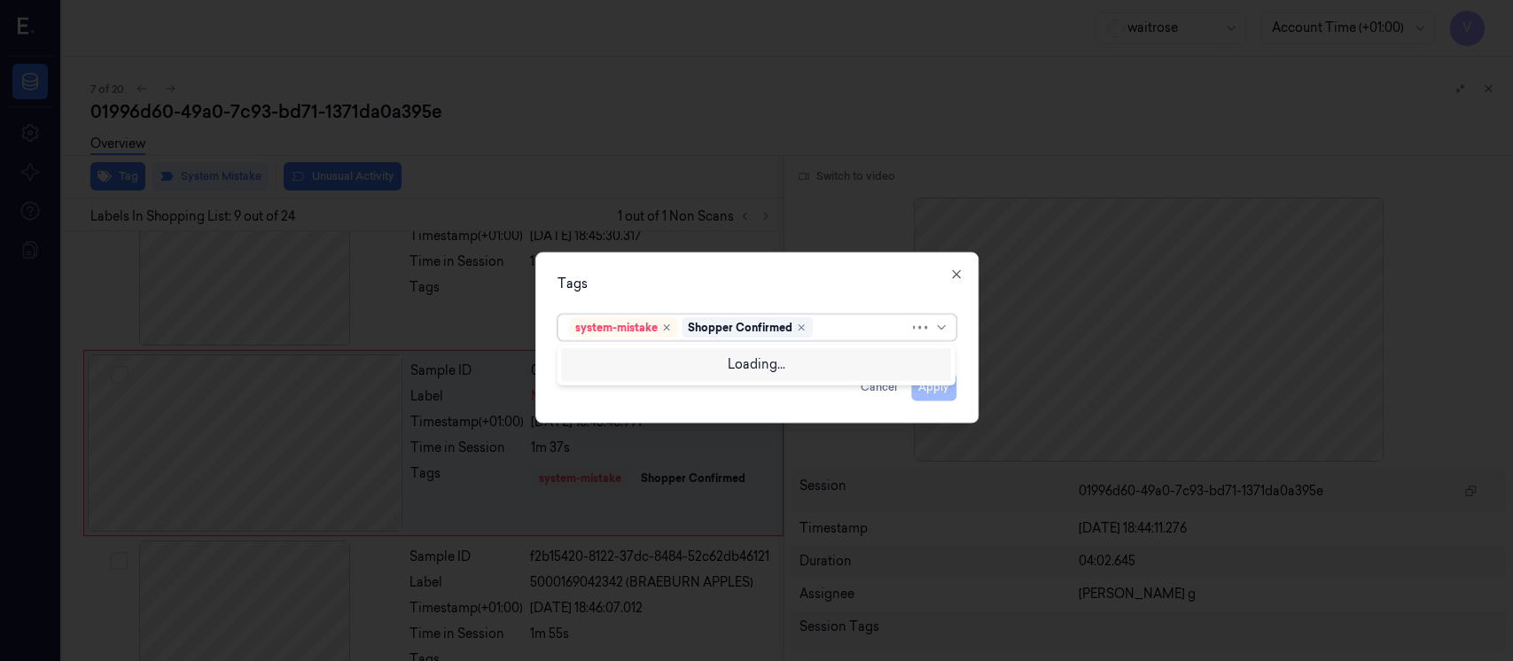
click at [822, 331] on div at bounding box center [862, 327] width 93 height 19
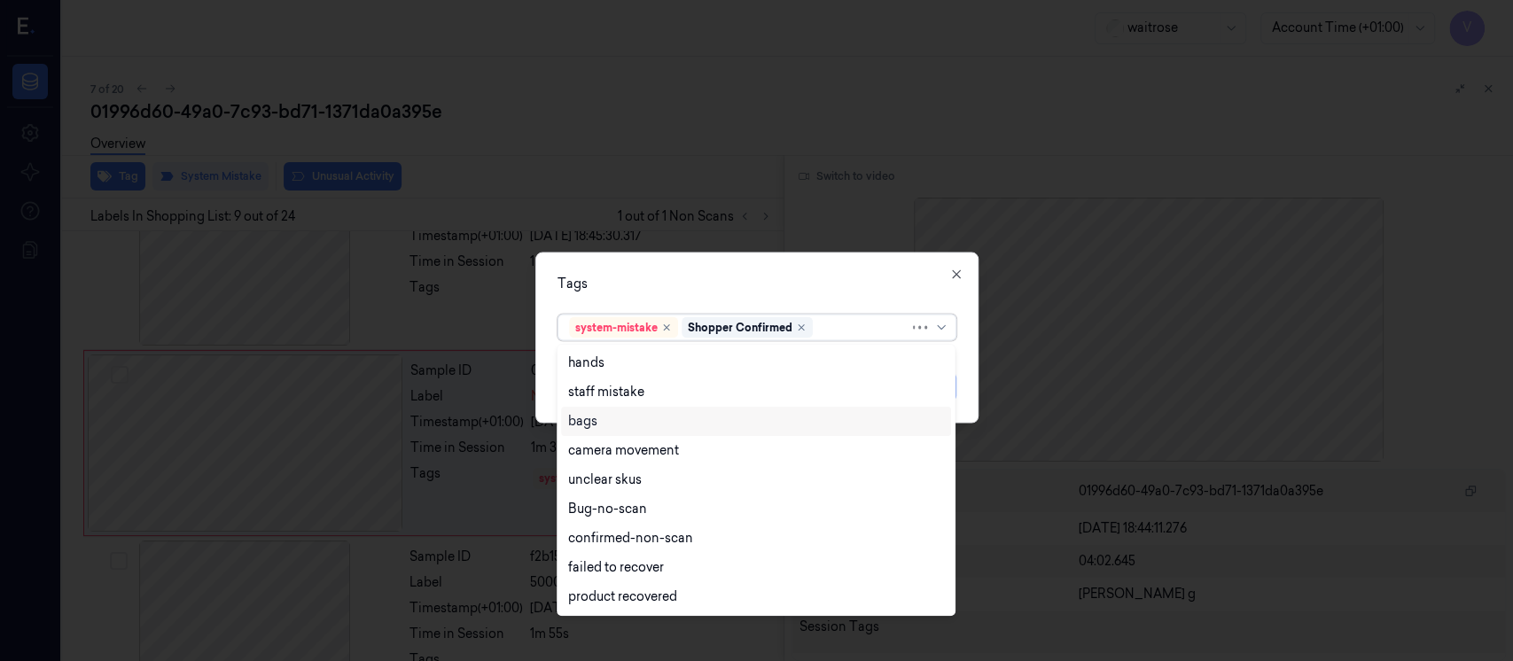
click at [576, 414] on div "bags" at bounding box center [582, 421] width 29 height 19
click at [815, 285] on div "Tags" at bounding box center [757, 284] width 399 height 19
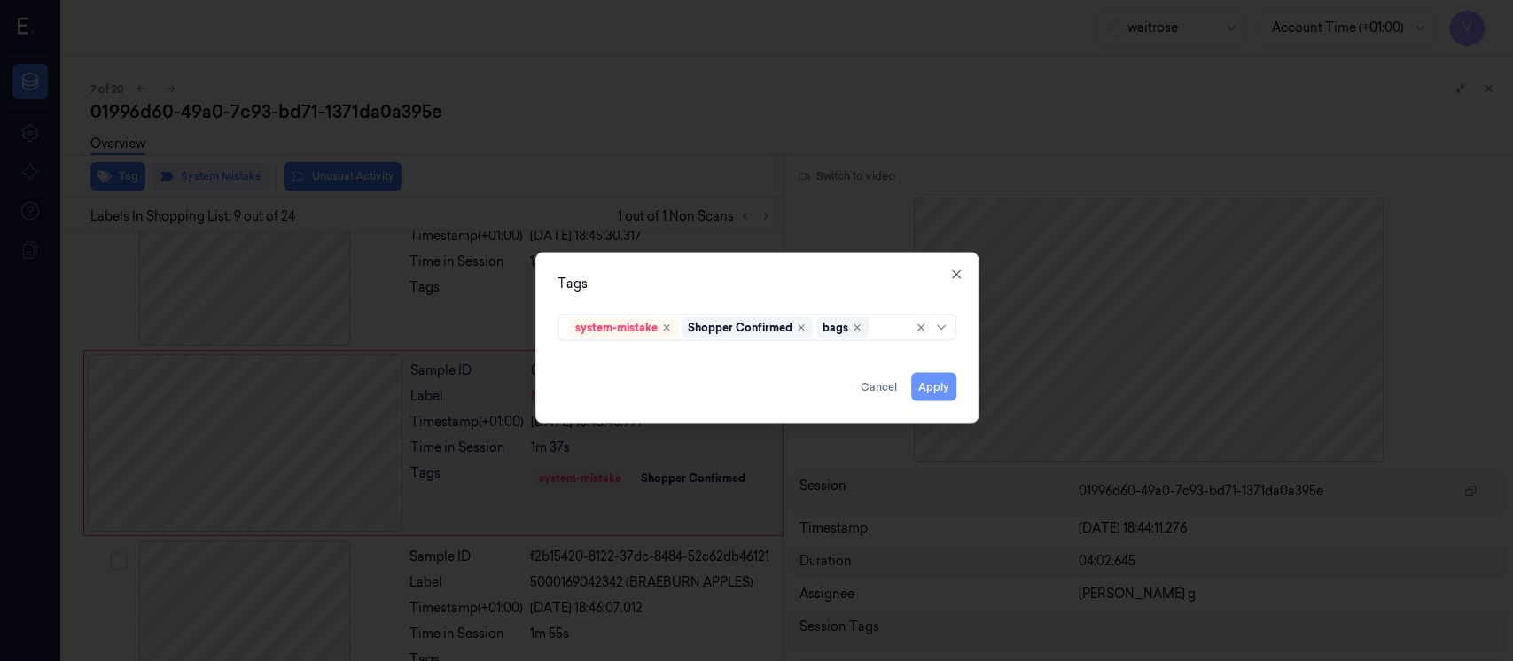
click at [933, 394] on button "Apply" at bounding box center [933, 387] width 45 height 28
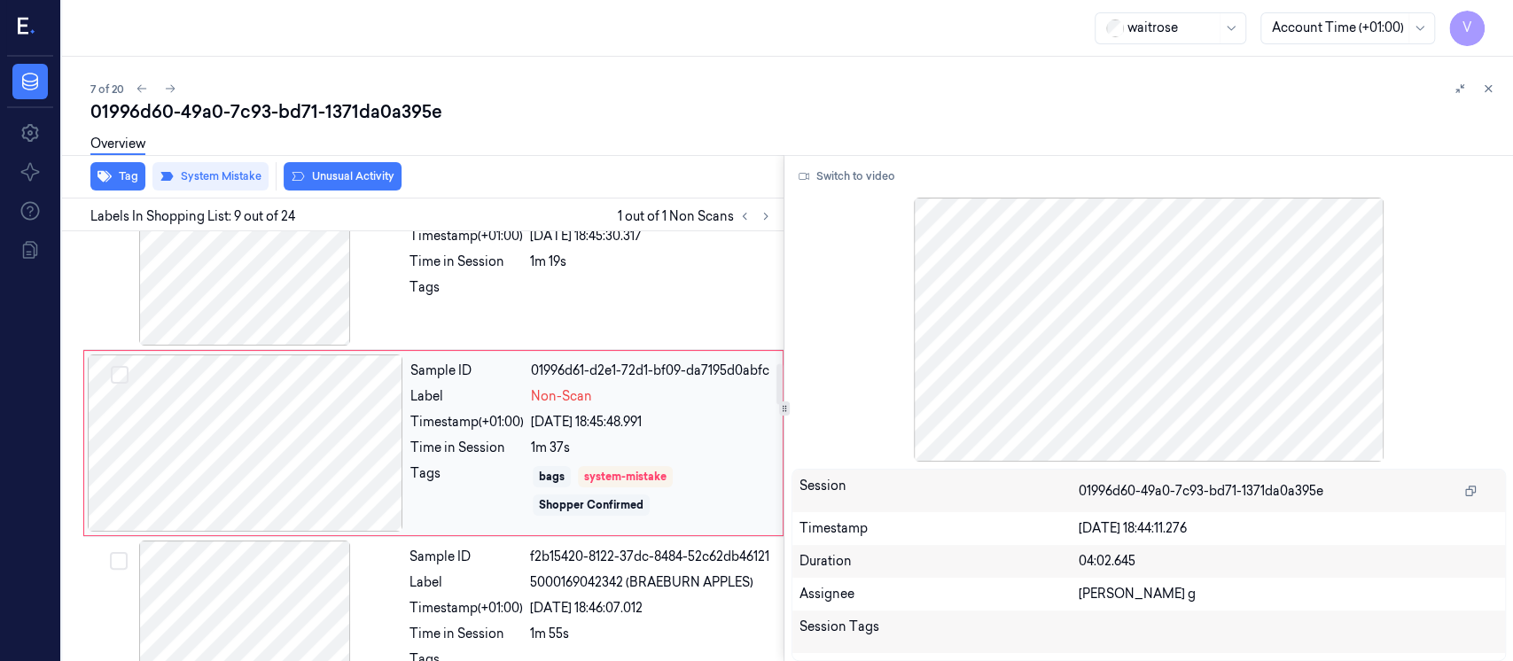
click at [357, 454] on div at bounding box center [246, 443] width 316 height 177
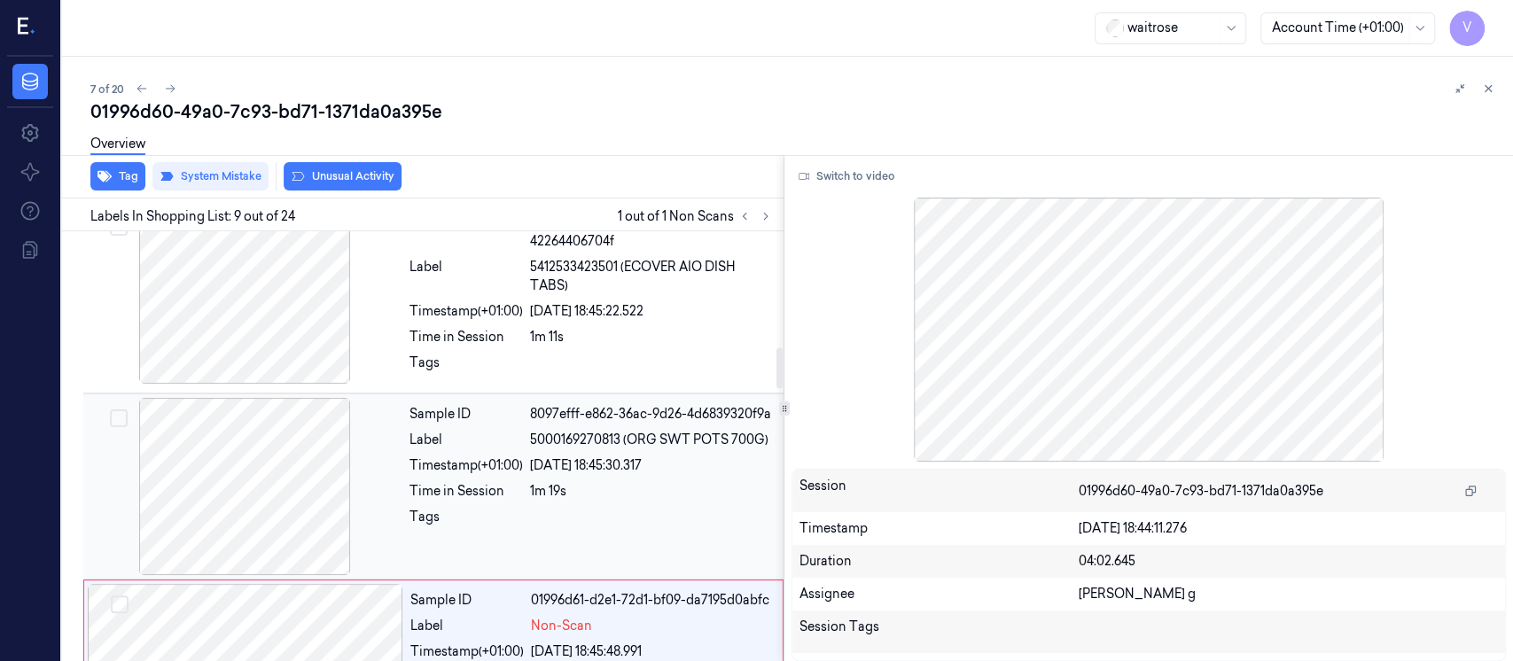
scroll to position [1144, 0]
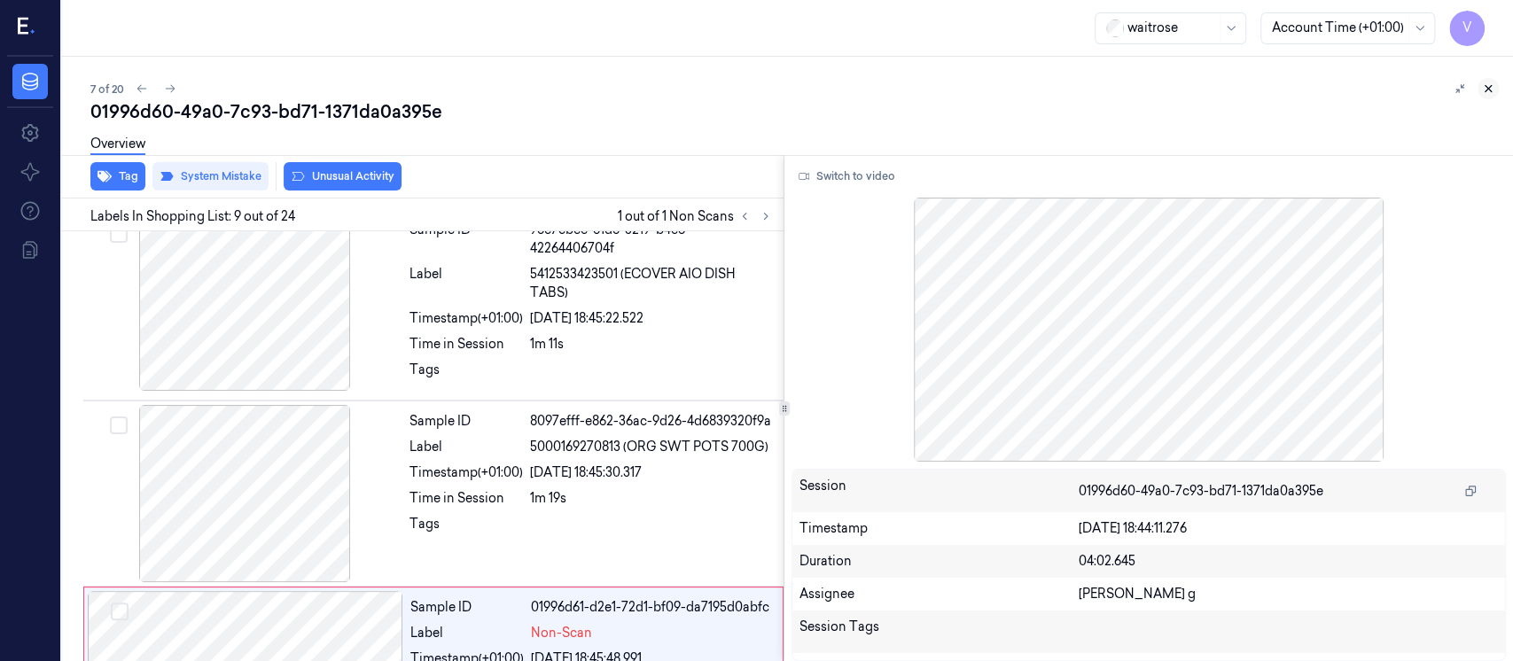
click at [1488, 91] on icon at bounding box center [1488, 88] width 12 height 12
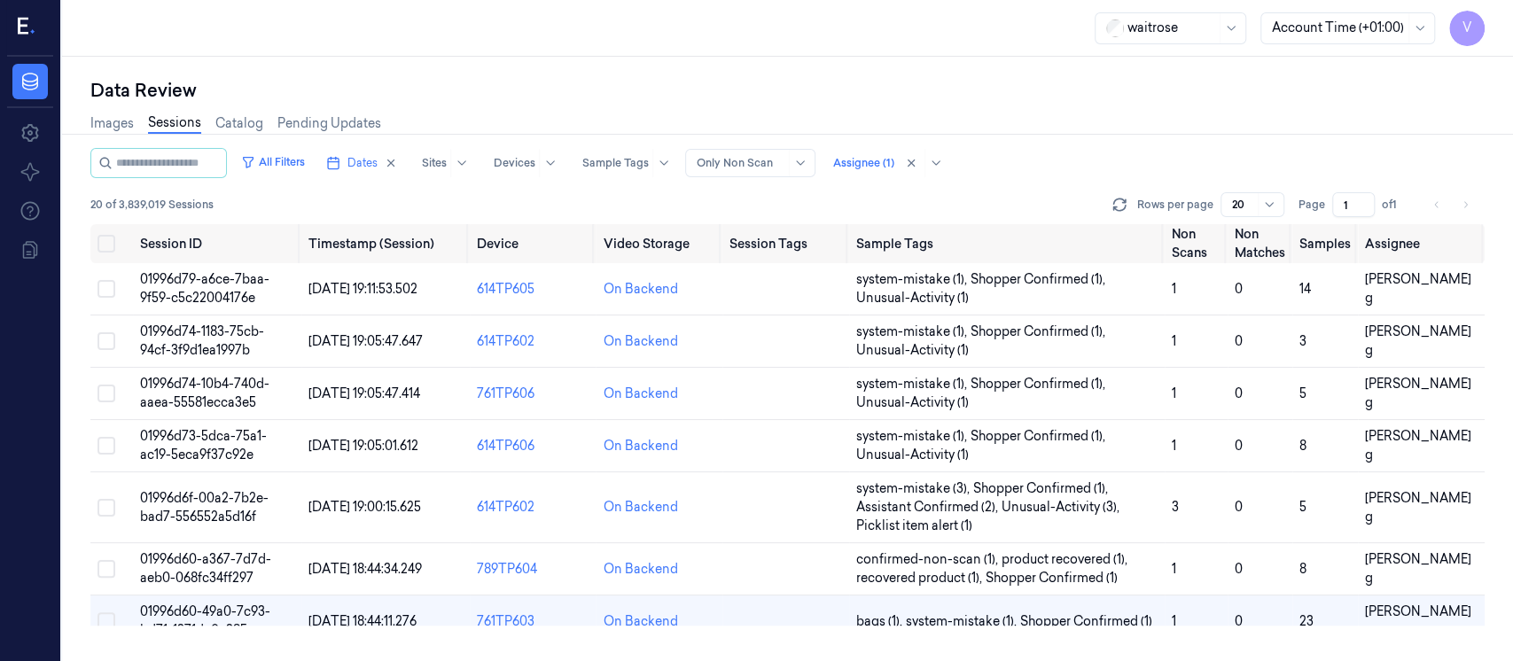
scroll to position [285, 0]
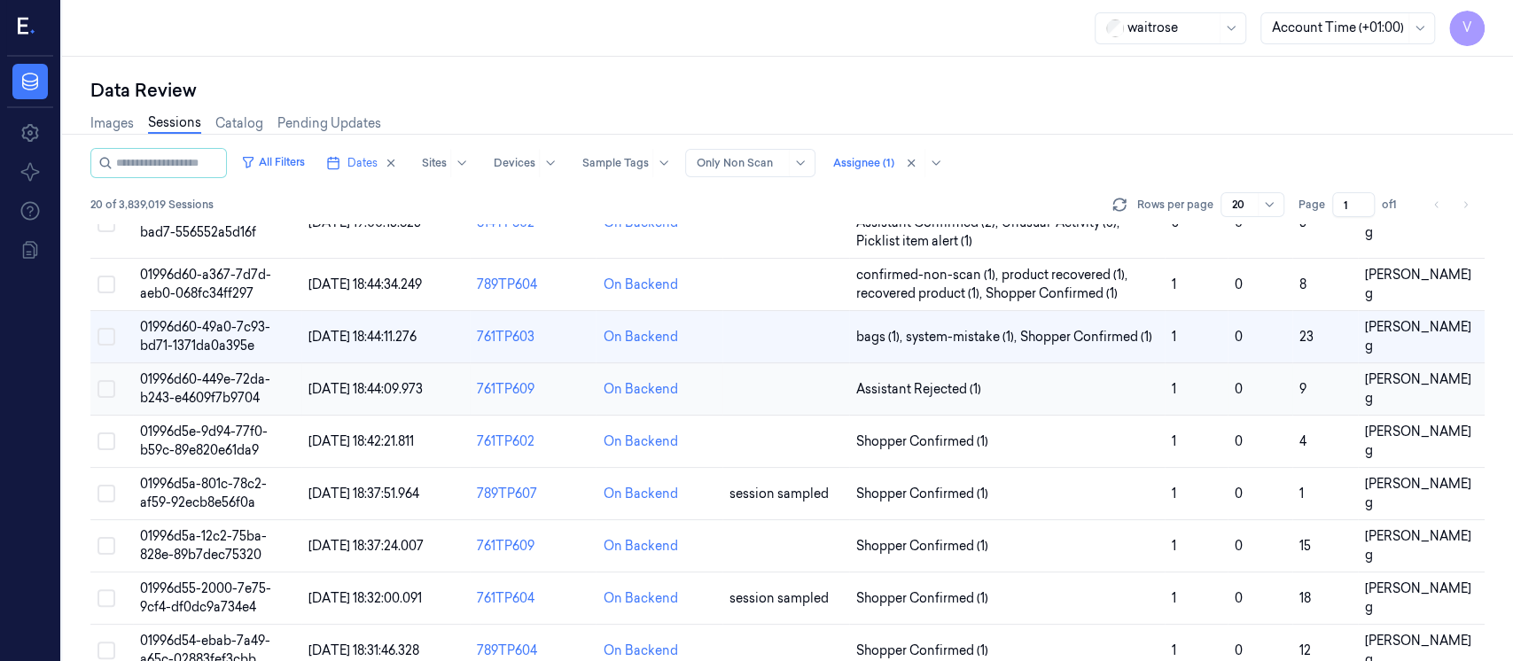
click at [762, 387] on td at bounding box center [786, 389] width 127 height 52
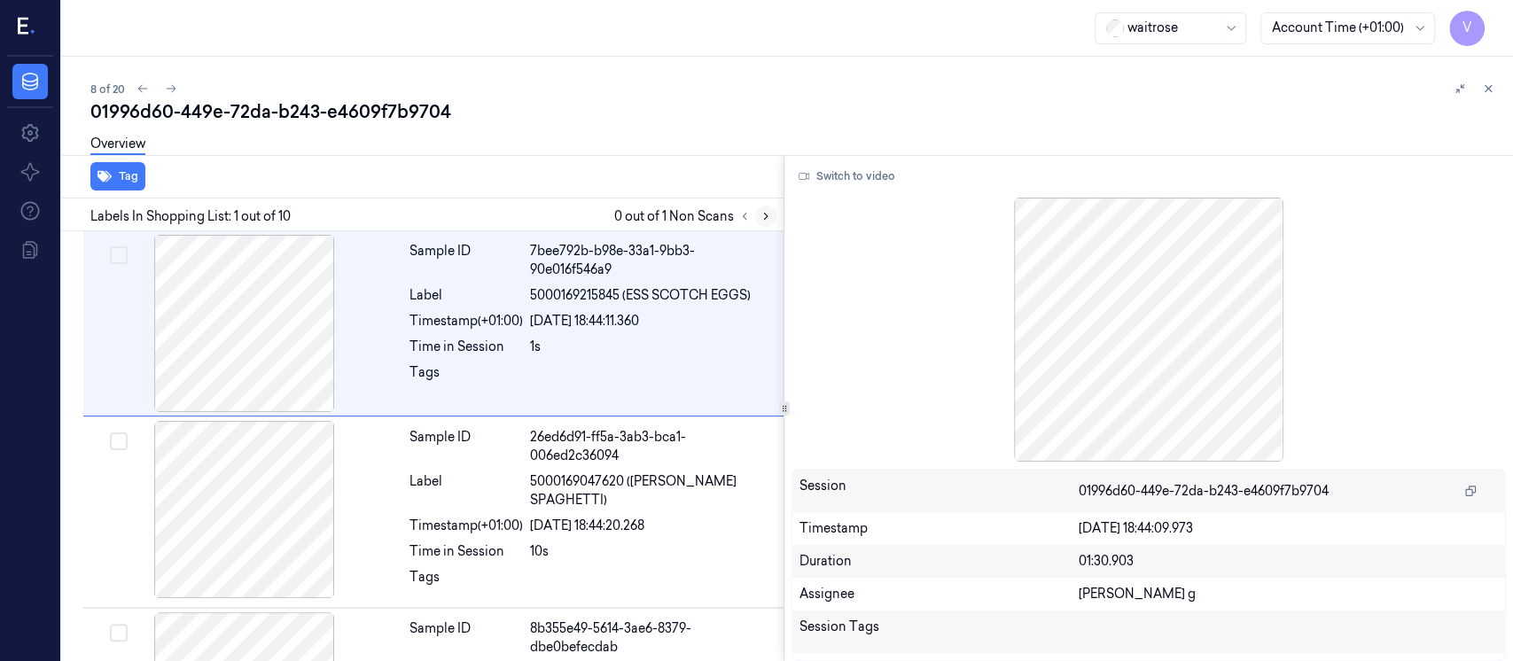
click at [766, 219] on icon at bounding box center [766, 216] width 12 height 12
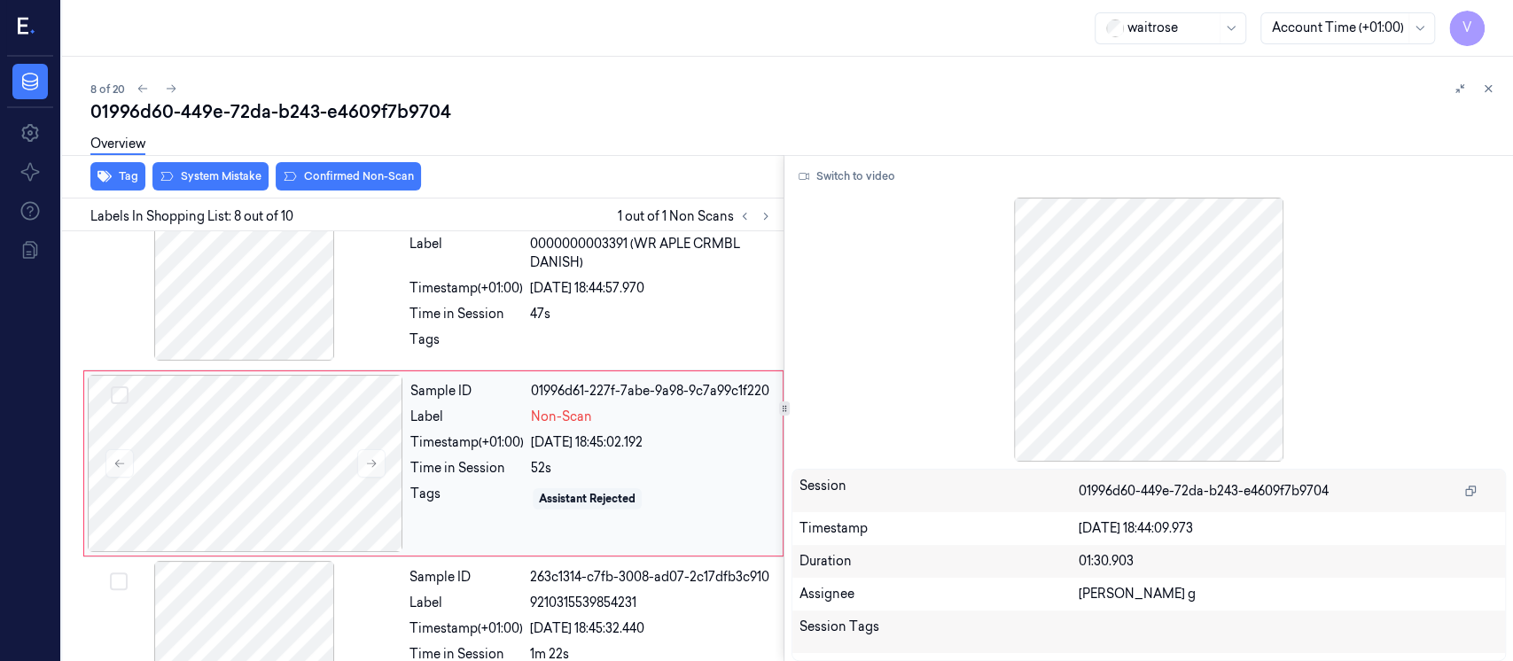
scroll to position [1194, 0]
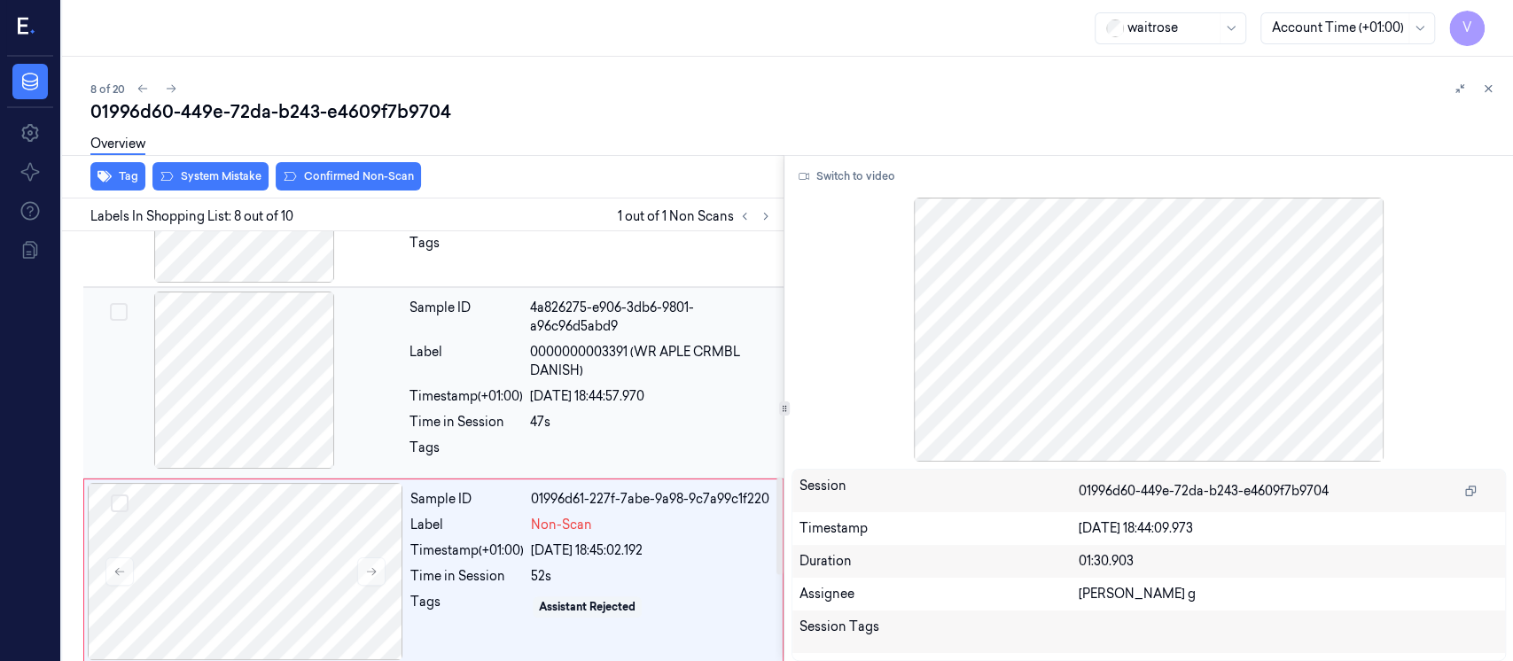
click at [568, 348] on span "0000000003391 (WR APLE CRMBL DANISH)" at bounding box center [651, 361] width 243 height 37
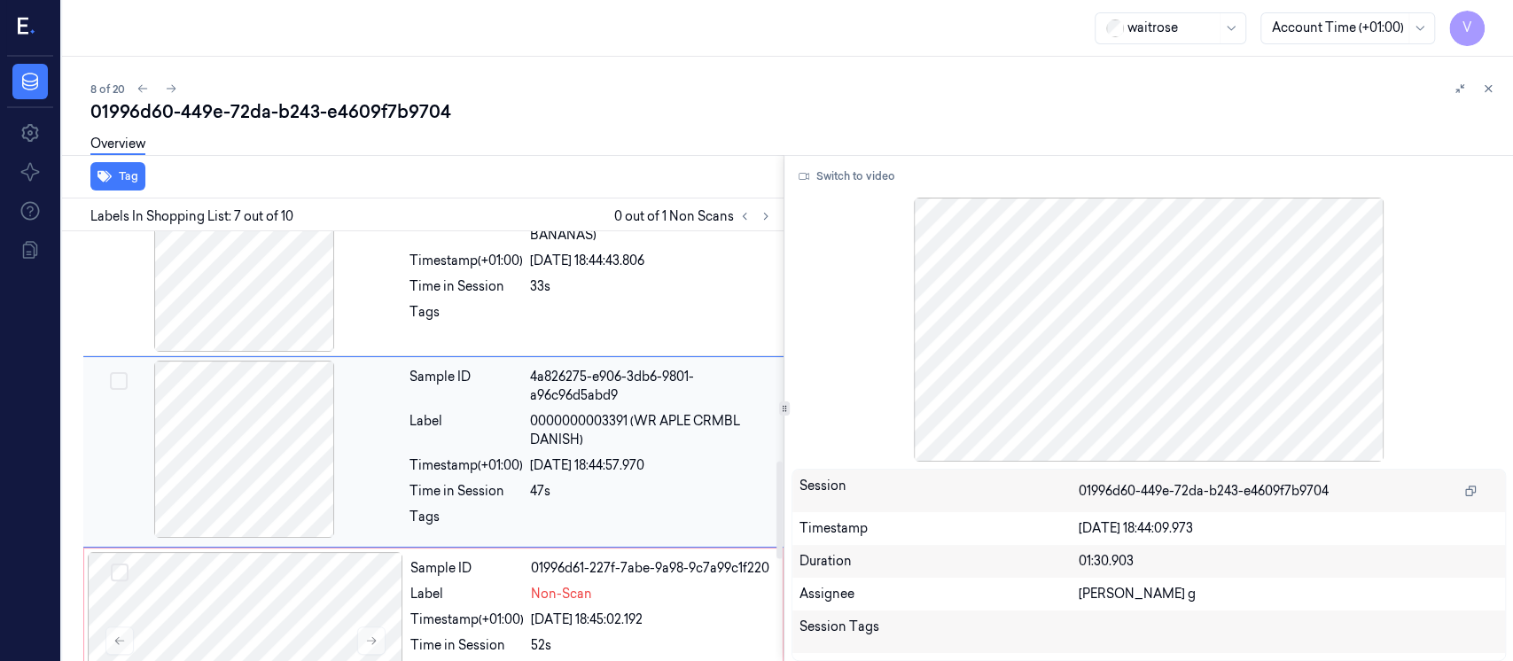
scroll to position [1006, 0]
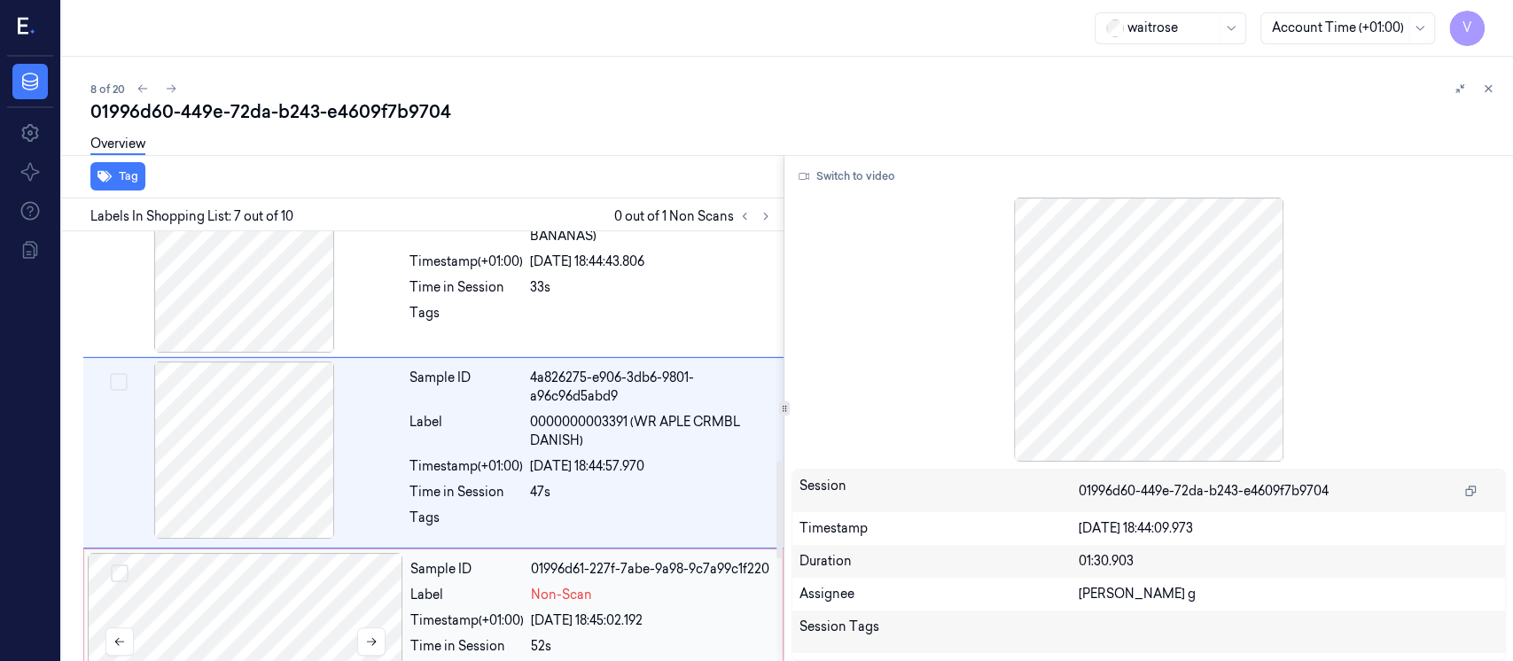
click at [260, 599] on div at bounding box center [246, 641] width 316 height 177
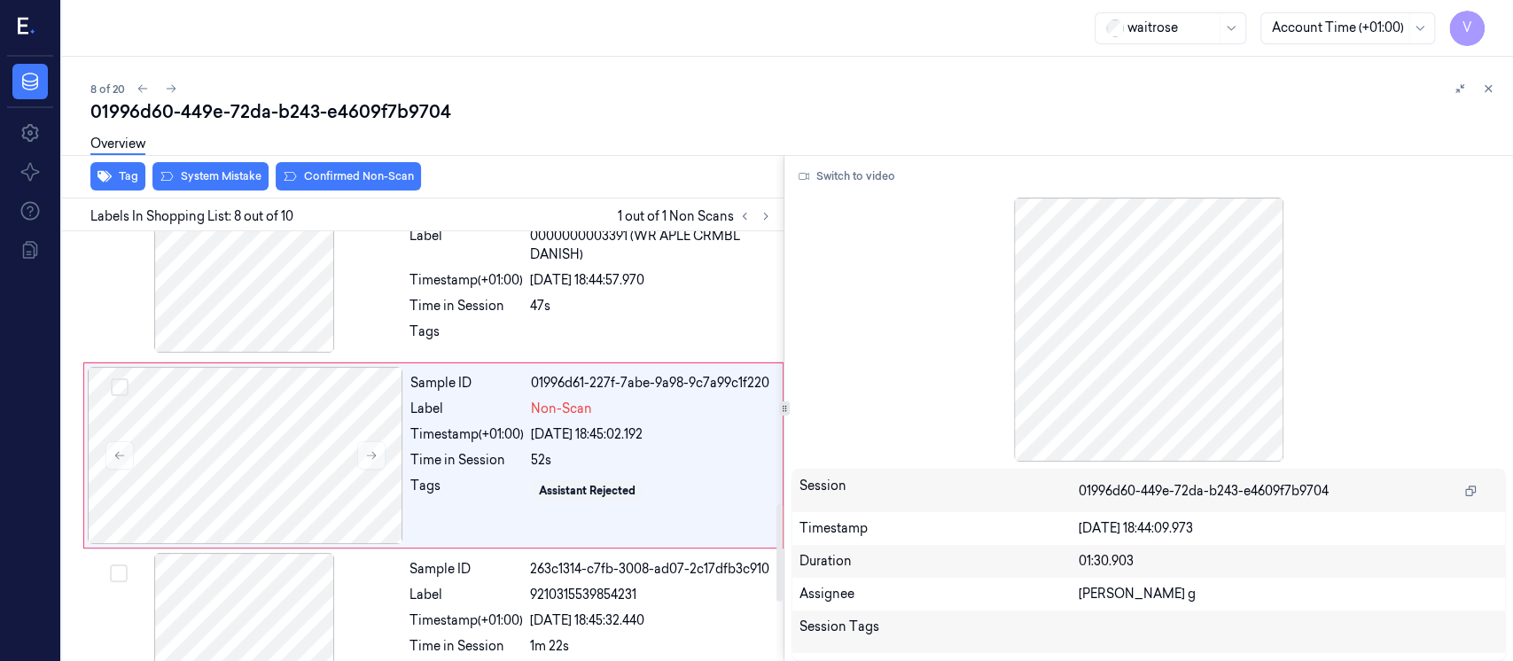
scroll to position [1194, 0]
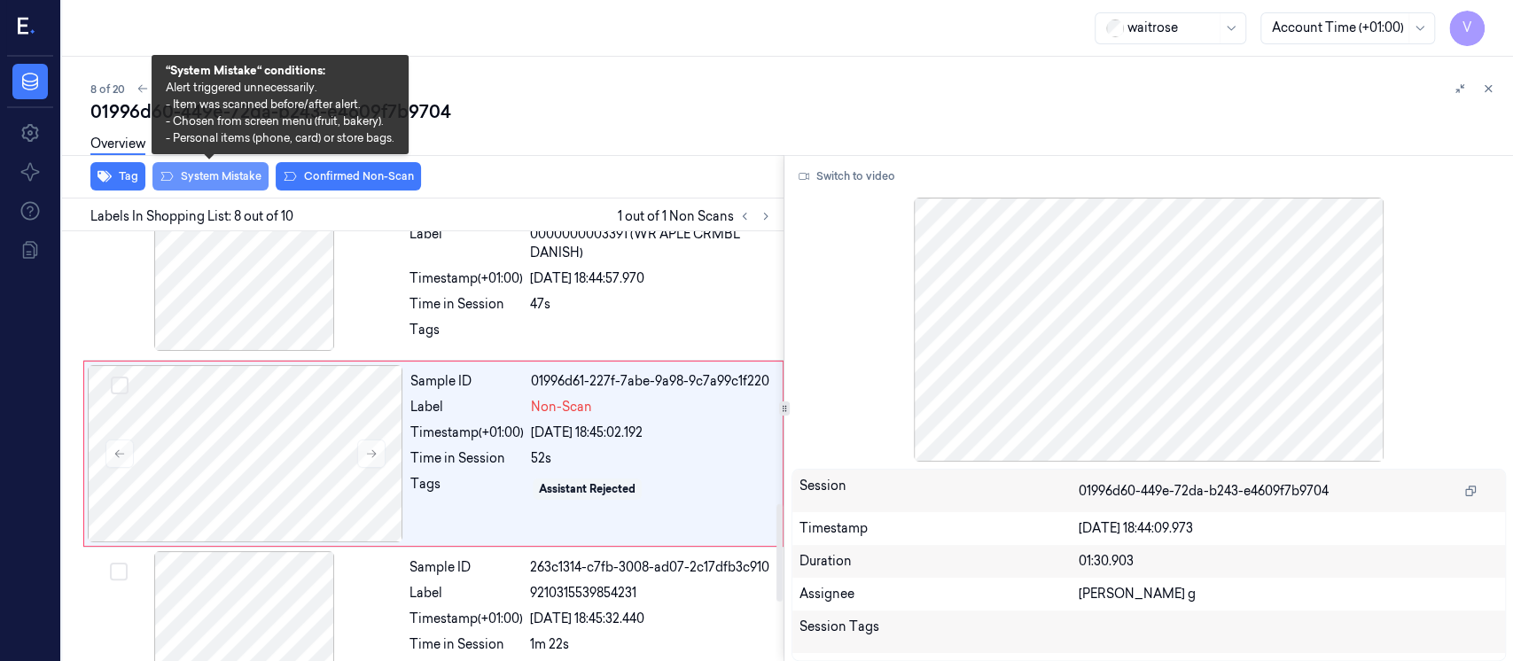
click at [226, 176] on button "System Mistake" at bounding box center [210, 176] width 116 height 28
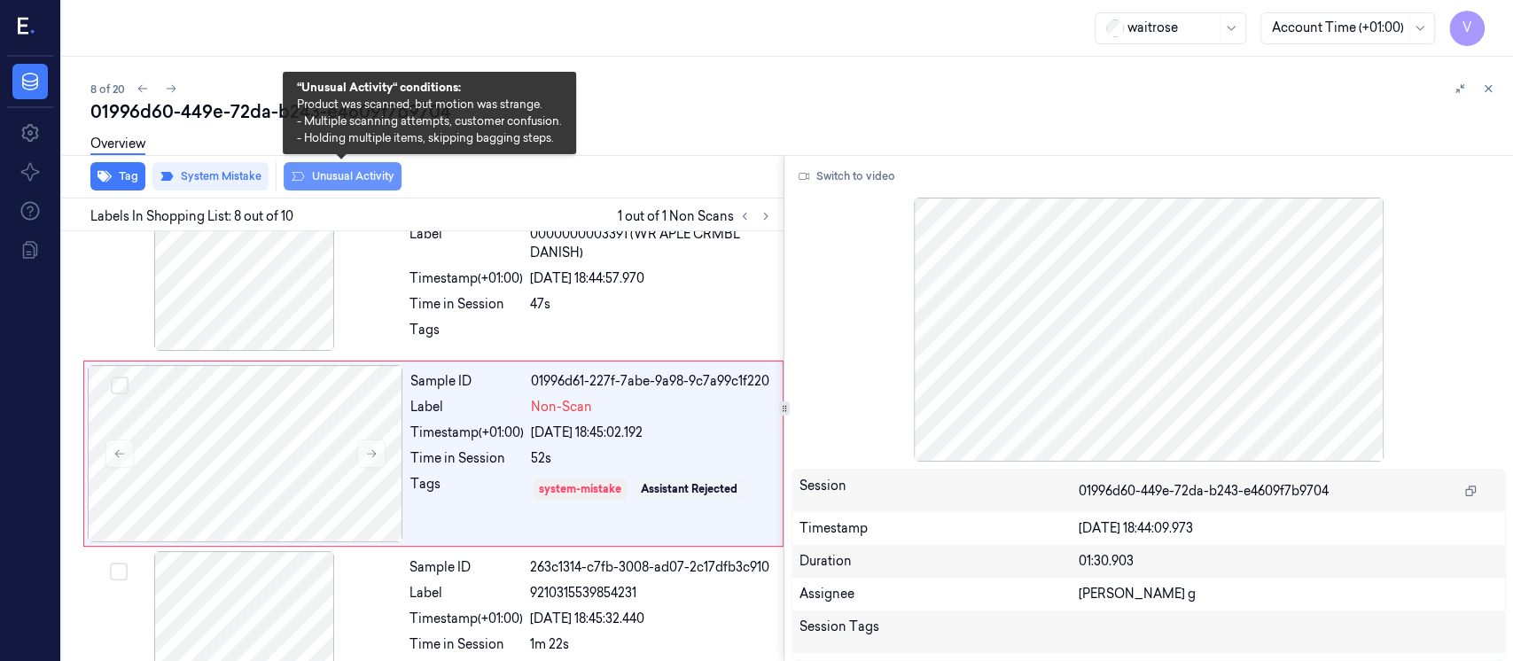
click at [362, 176] on button "Unusual Activity" at bounding box center [343, 176] width 118 height 28
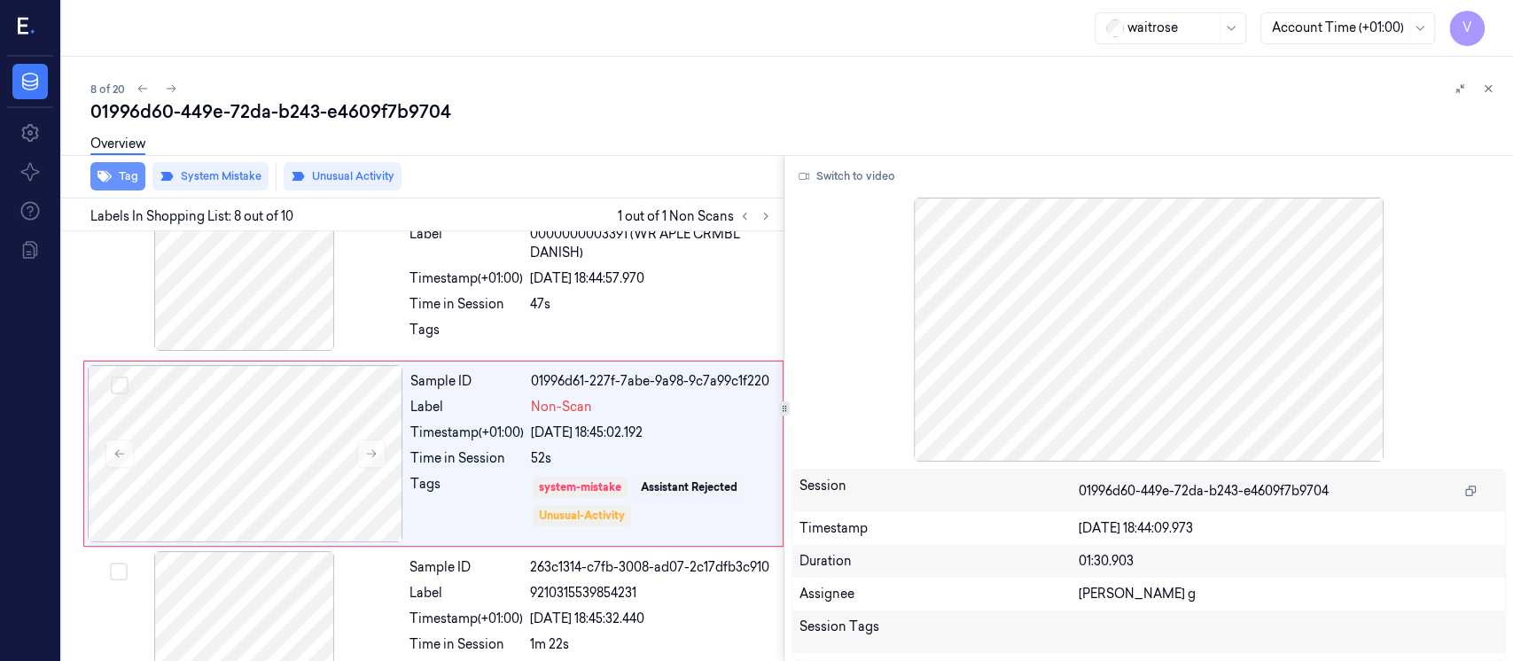
click at [104, 176] on icon "button" at bounding box center [105, 177] width 14 height 12
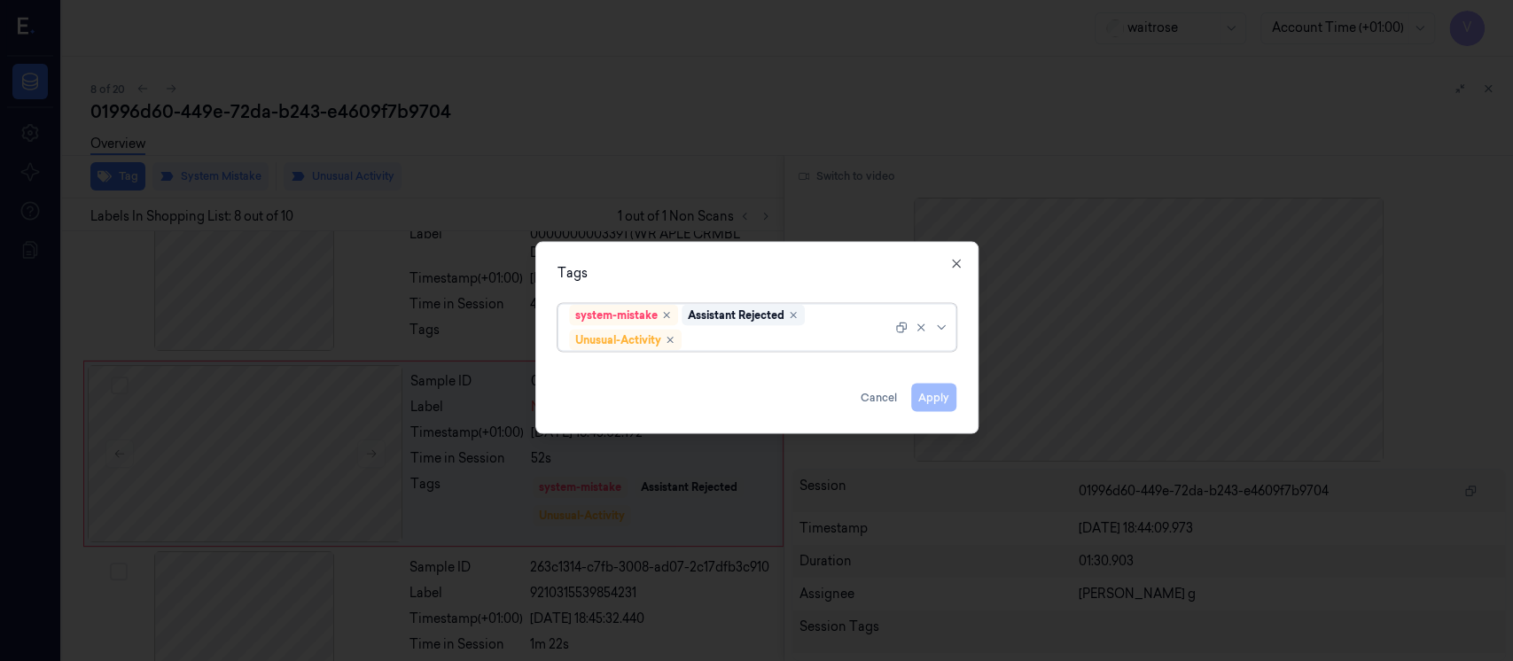
click at [774, 331] on div at bounding box center [788, 340] width 207 height 19
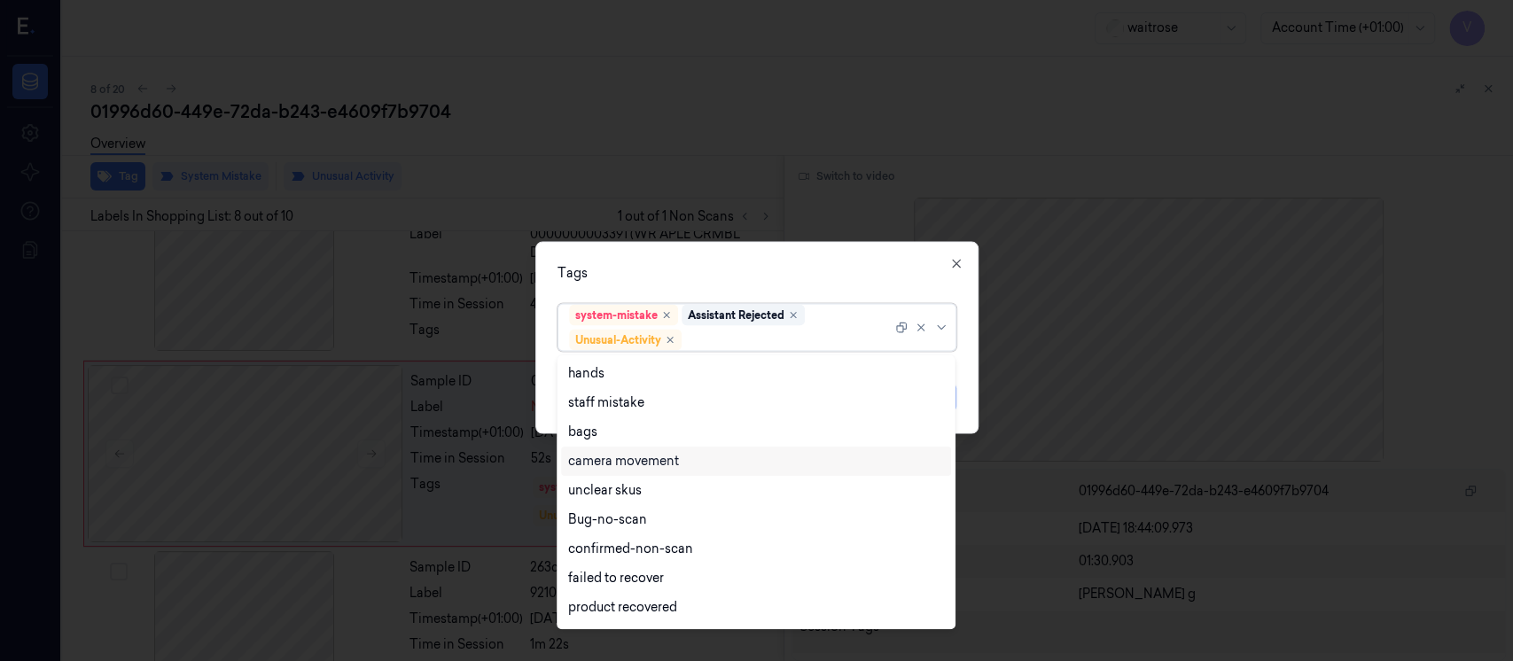
scroll to position [230, 0]
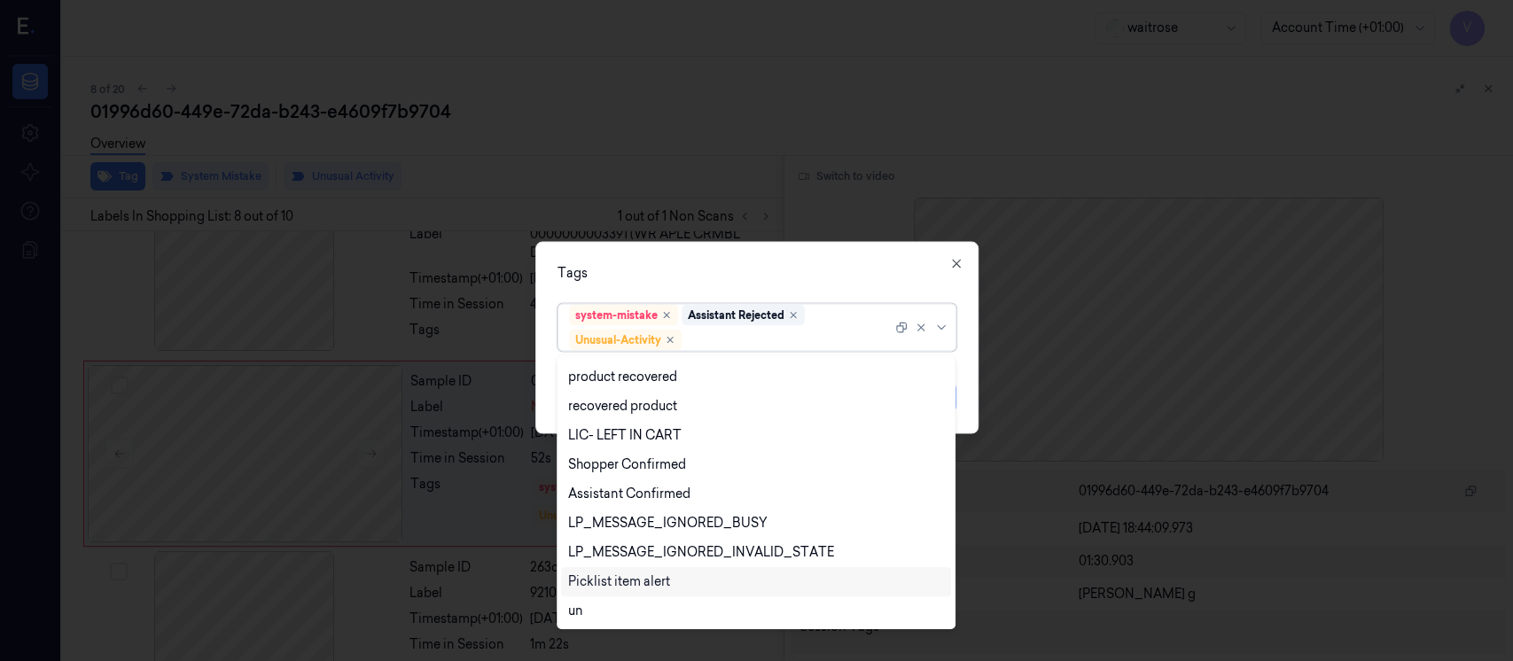
click at [599, 585] on div "Picklist item alert" at bounding box center [619, 582] width 102 height 19
click at [804, 259] on div "Tags option Picklist item alert, selected. 20 results available. Use Up and Dow…" at bounding box center [756, 338] width 443 height 192
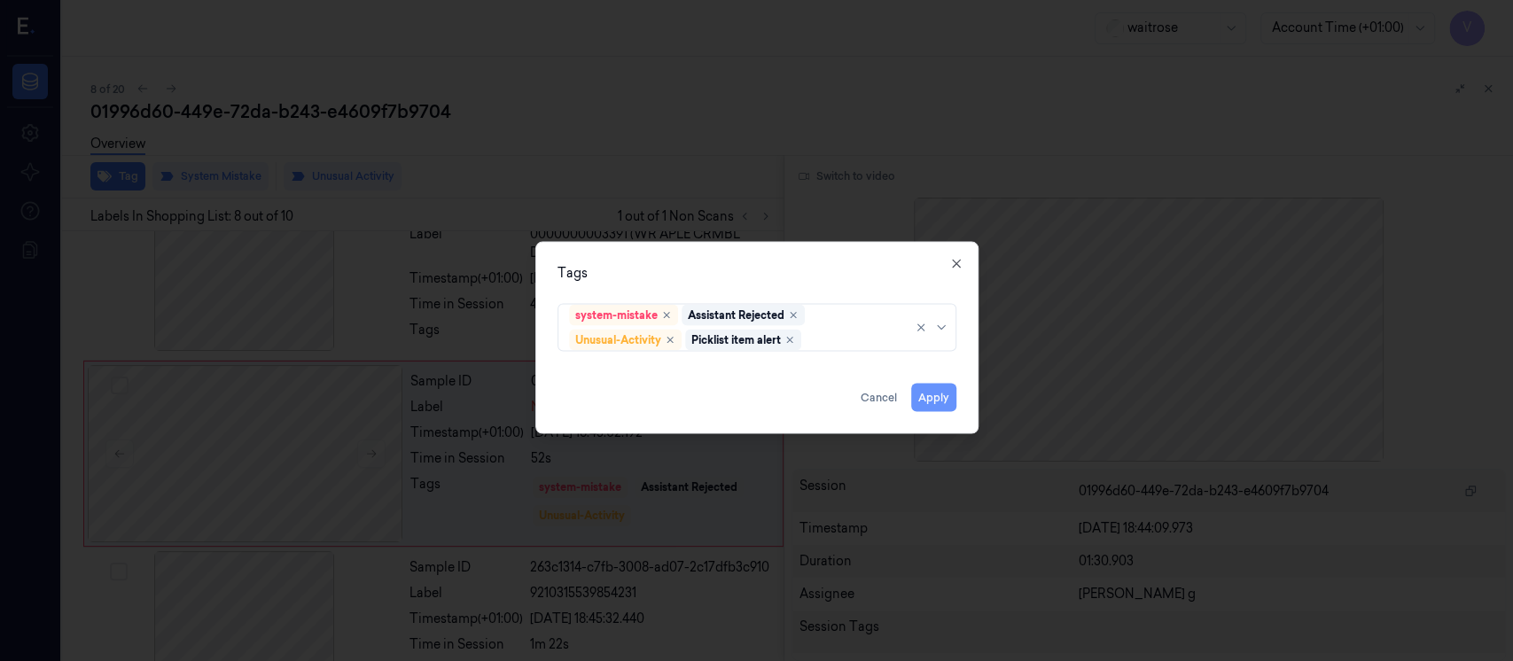
click at [929, 400] on button "Apply" at bounding box center [933, 398] width 45 height 28
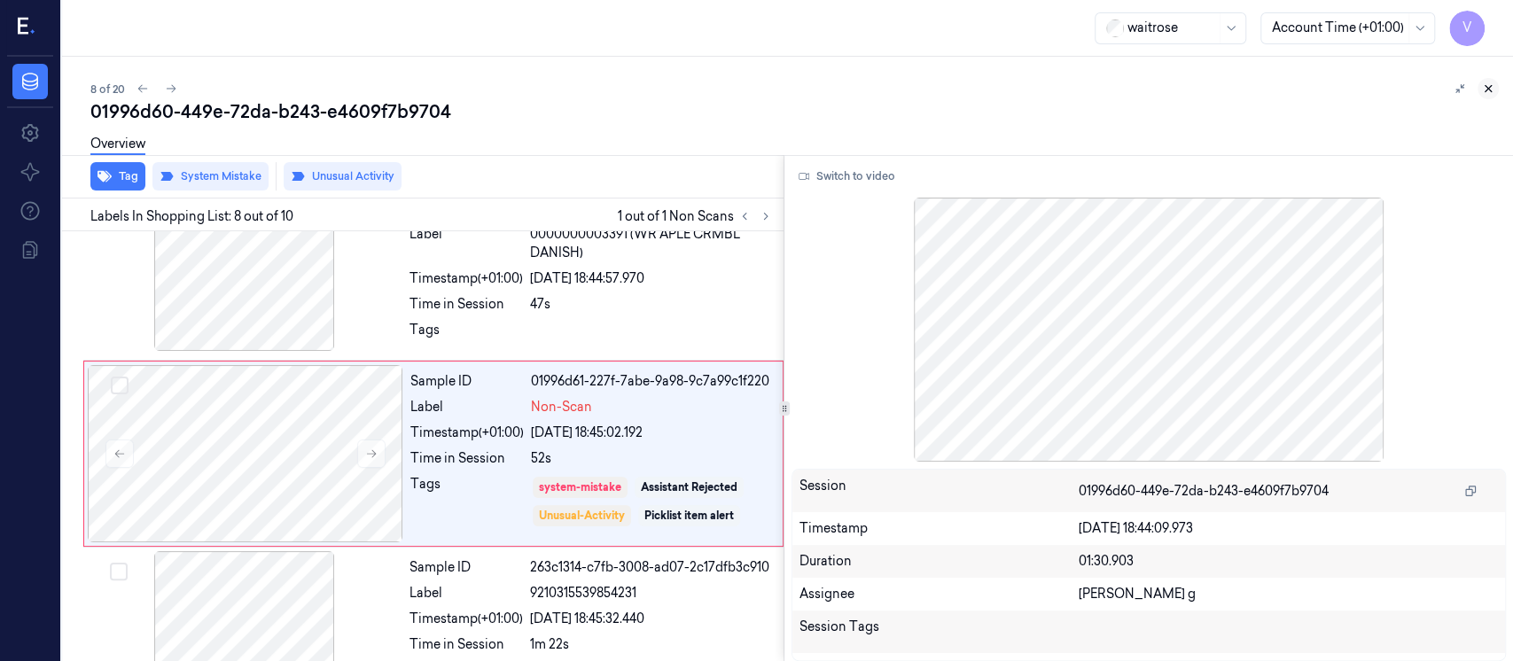
click at [1490, 90] on icon at bounding box center [1489, 89] width 6 height 6
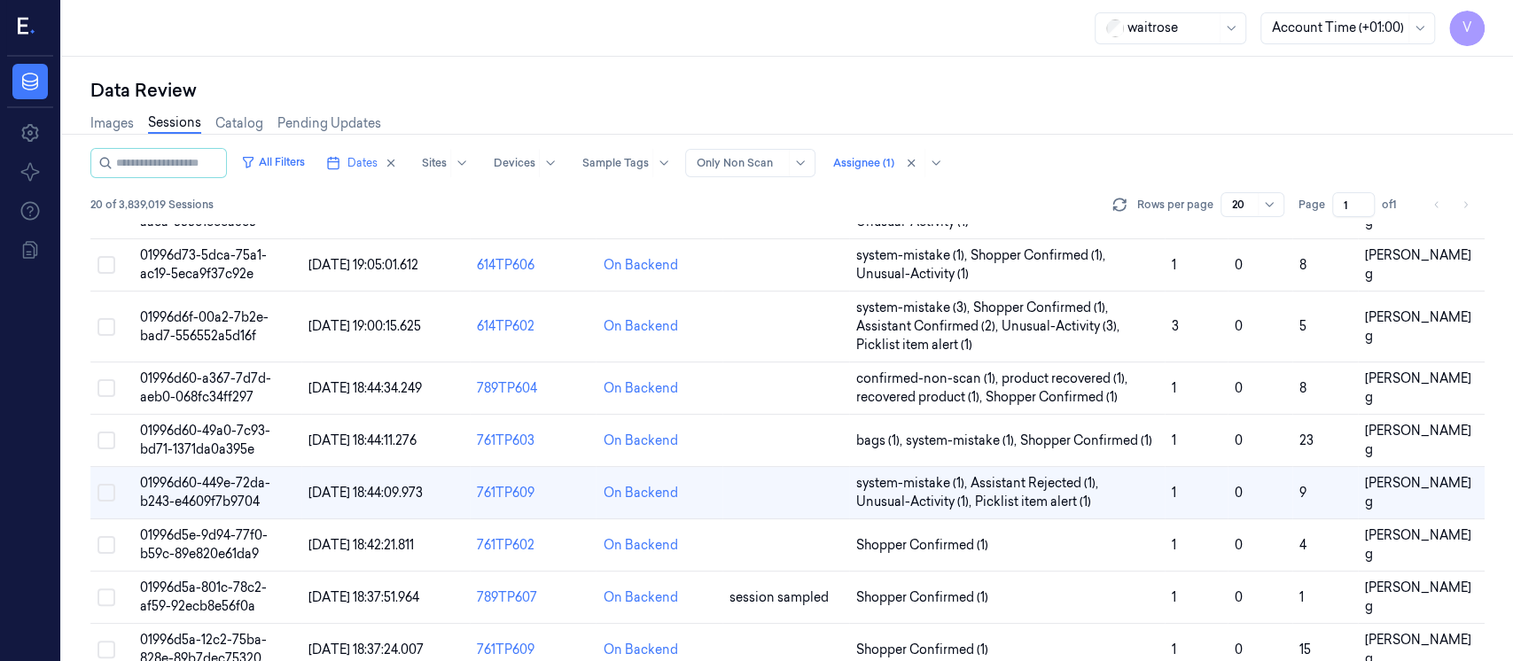
scroll to position [331, 0]
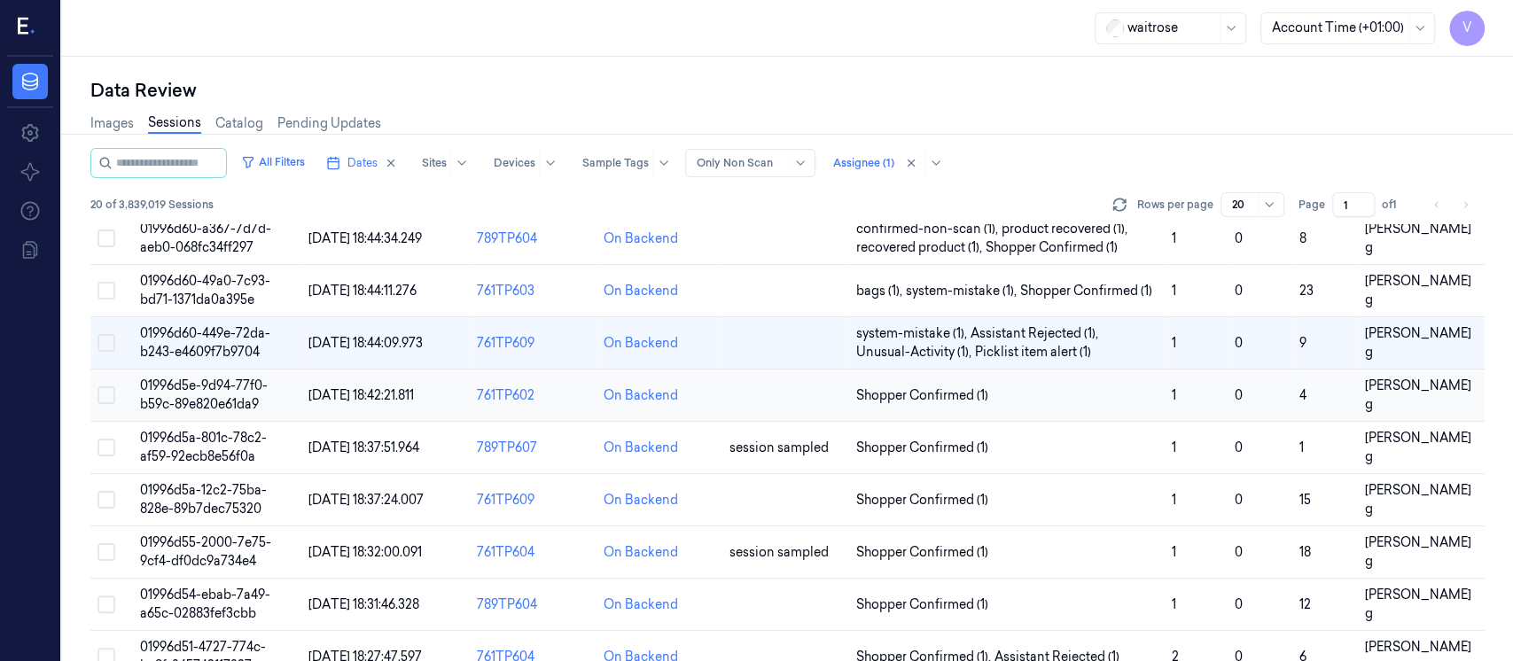
click at [779, 409] on td at bounding box center [786, 396] width 127 height 52
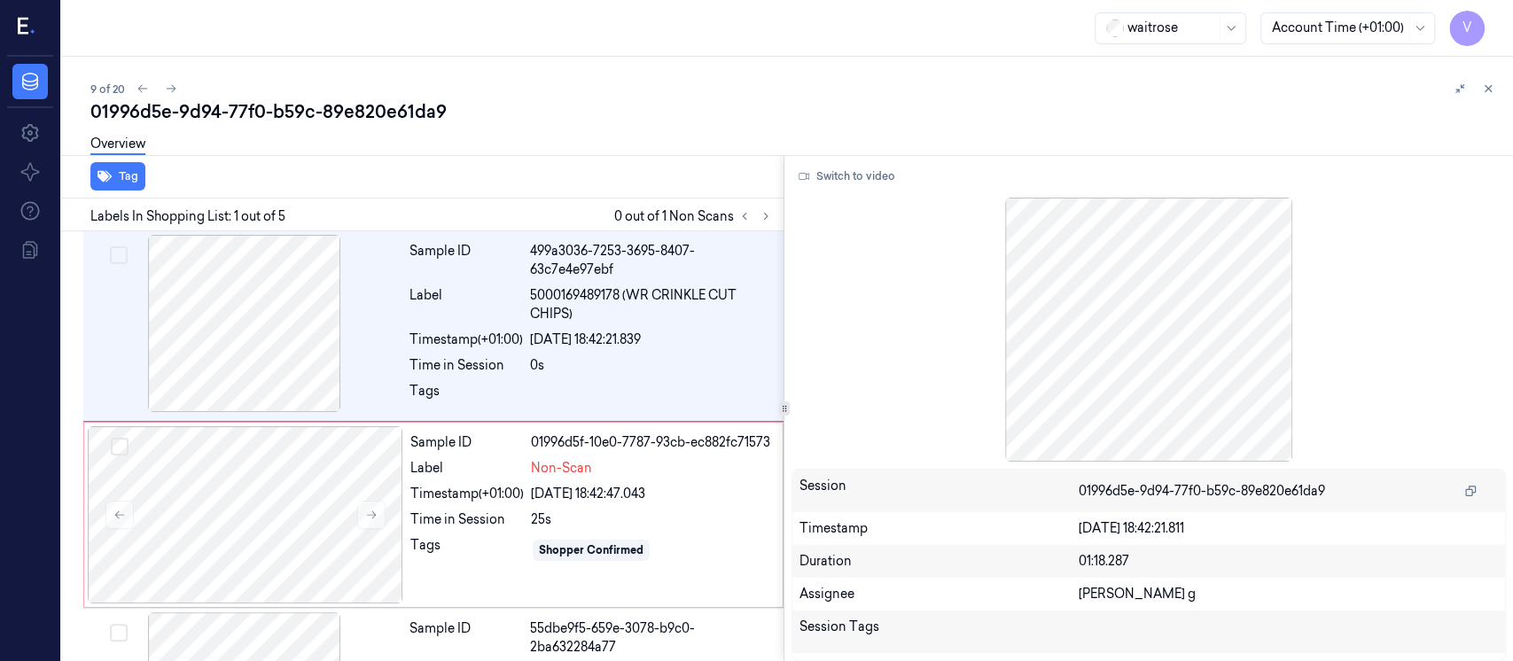
click at [670, 90] on div "9 of 20" at bounding box center [794, 88] width 1409 height 21
click at [1486, 86] on icon at bounding box center [1489, 89] width 6 height 6
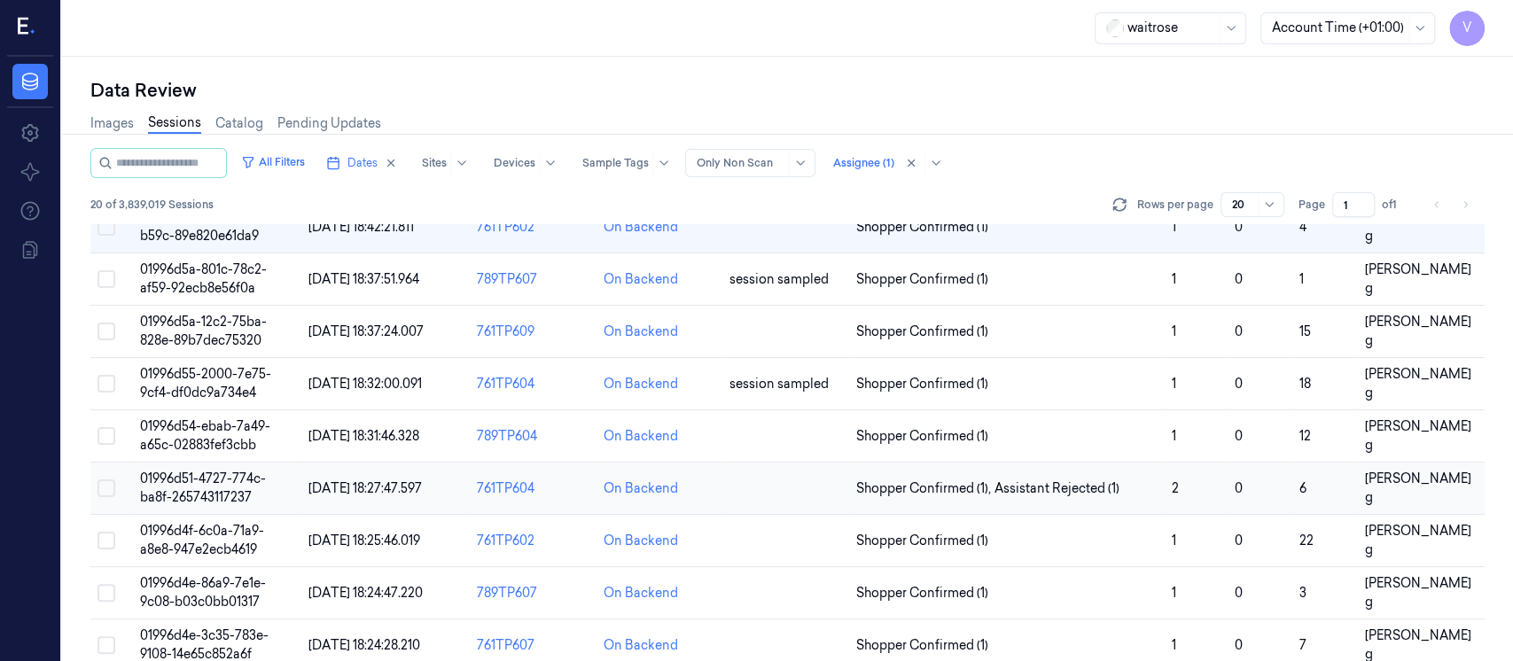
scroll to position [381, 0]
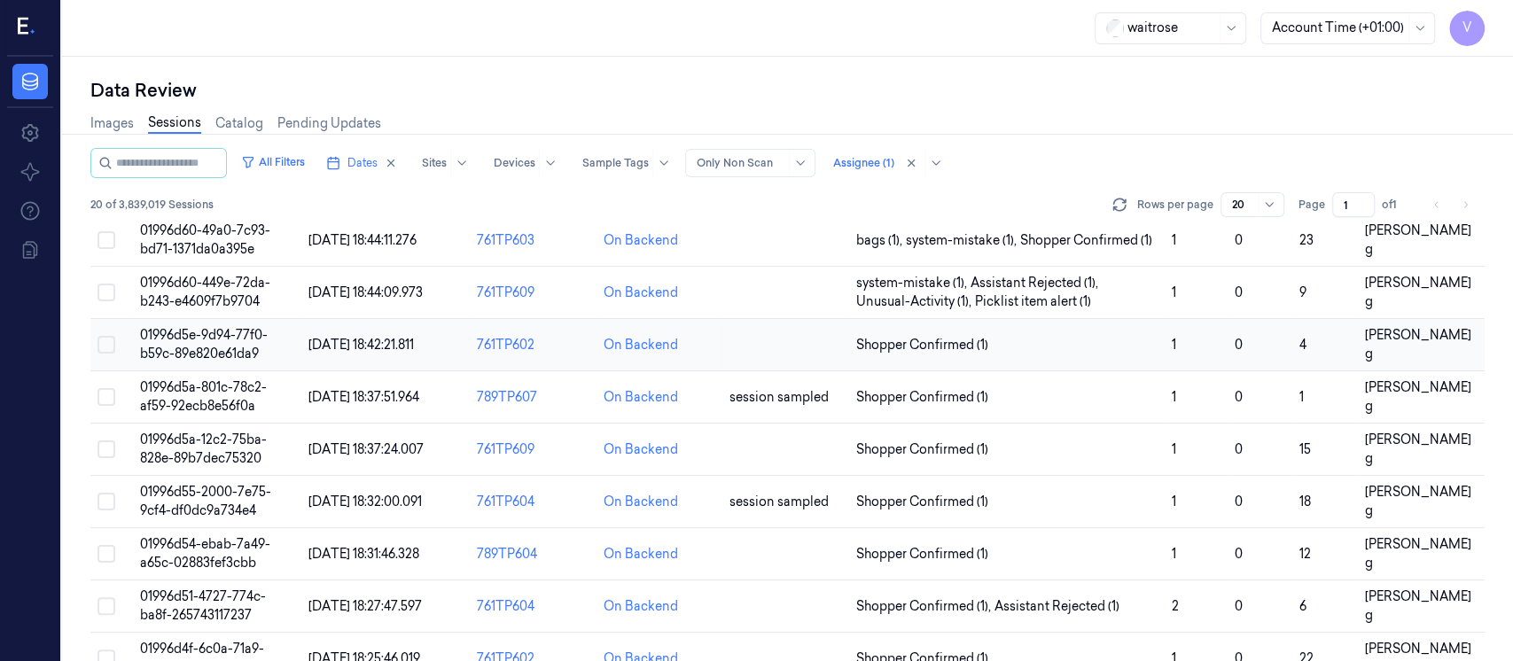
click at [771, 351] on td at bounding box center [786, 345] width 127 height 52
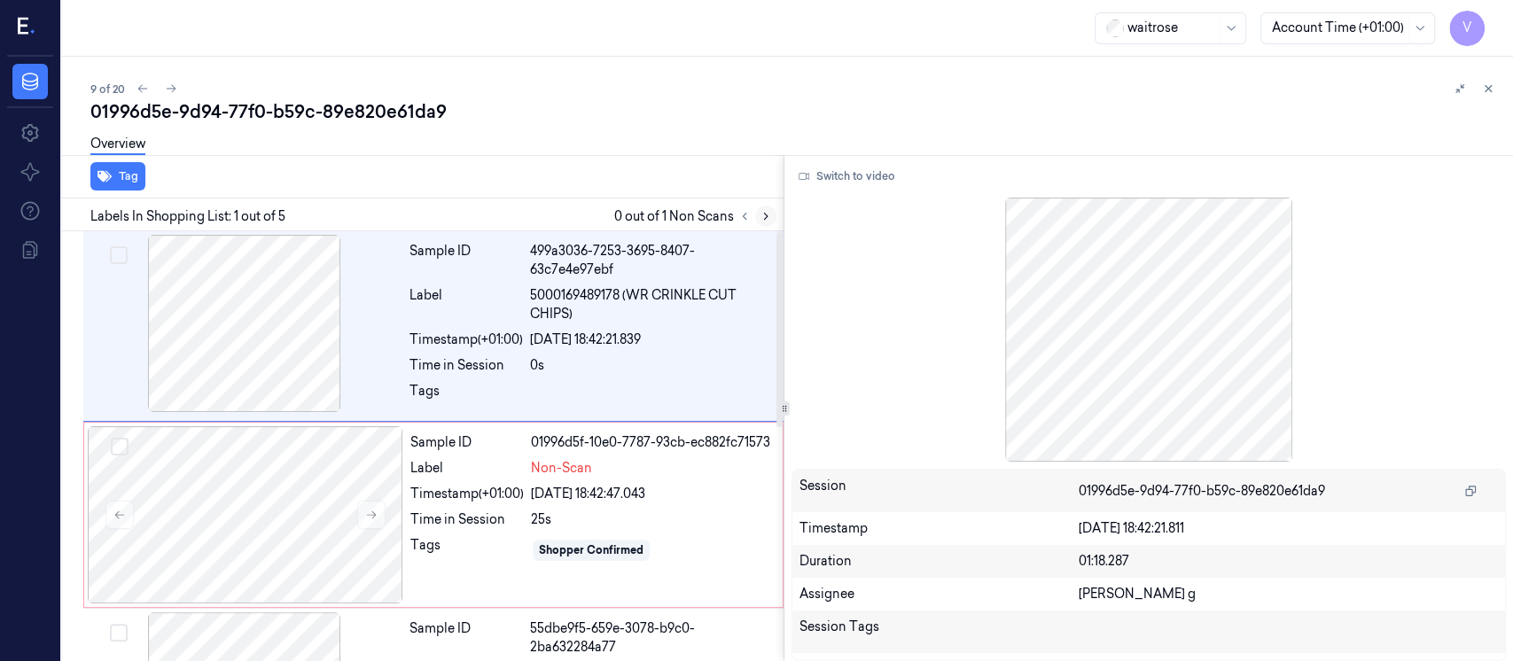
click at [762, 215] on icon at bounding box center [766, 216] width 12 height 12
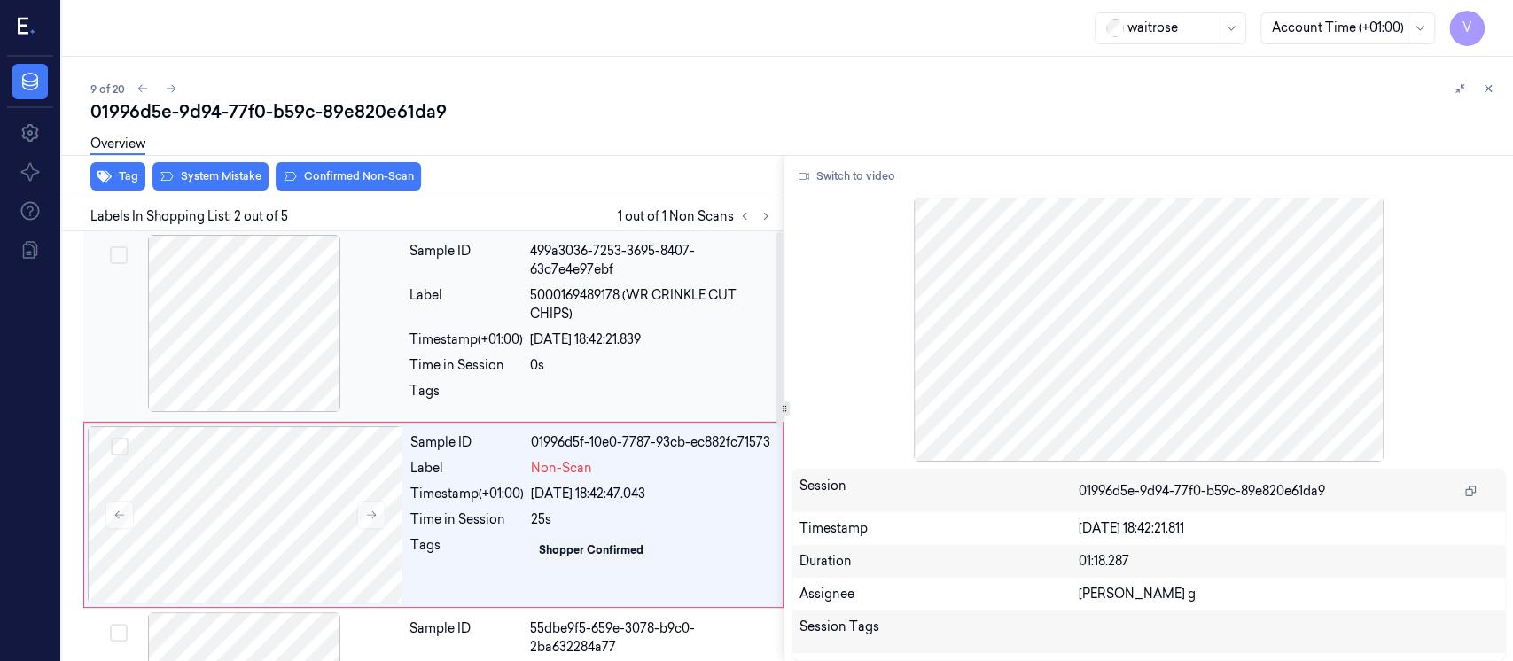
click at [490, 301] on div "Label" at bounding box center [466, 304] width 113 height 37
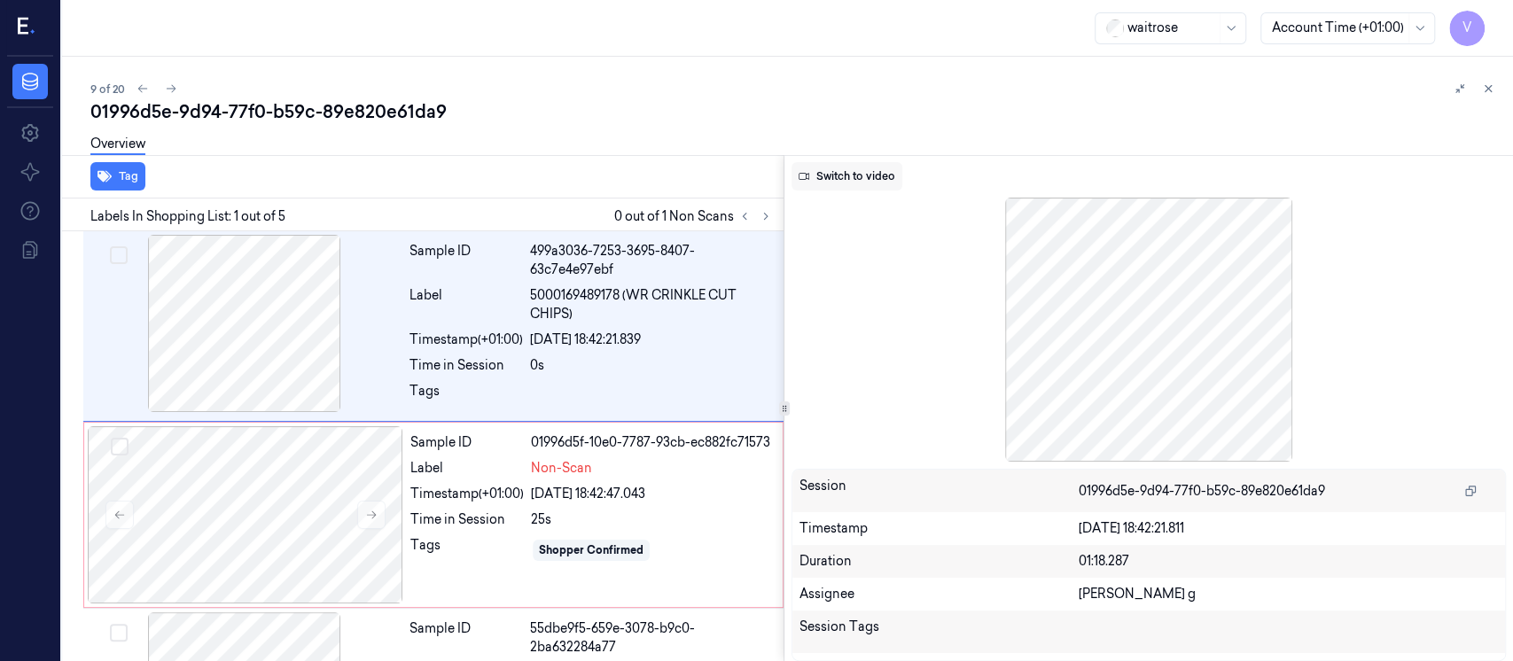
click at [865, 184] on button "Switch to video" at bounding box center [847, 176] width 111 height 28
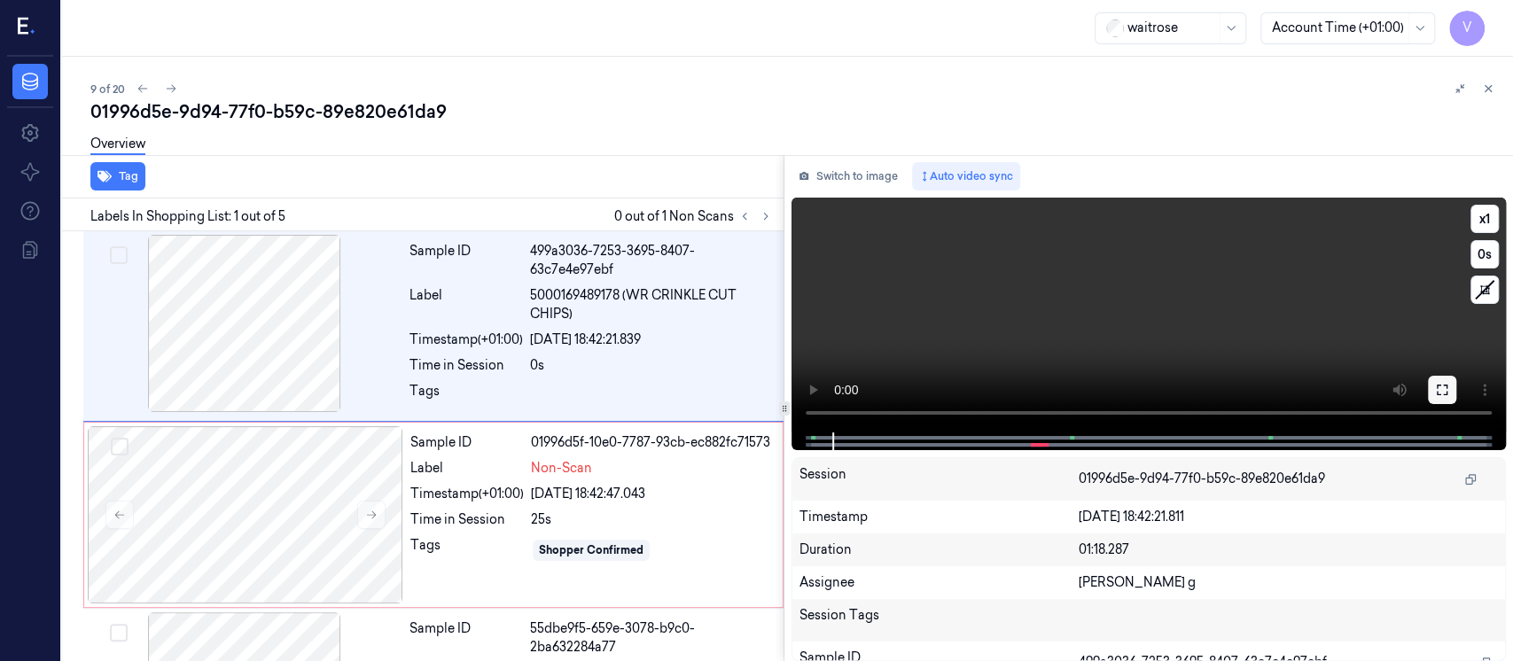
click at [1446, 394] on icon at bounding box center [1442, 390] width 11 height 11
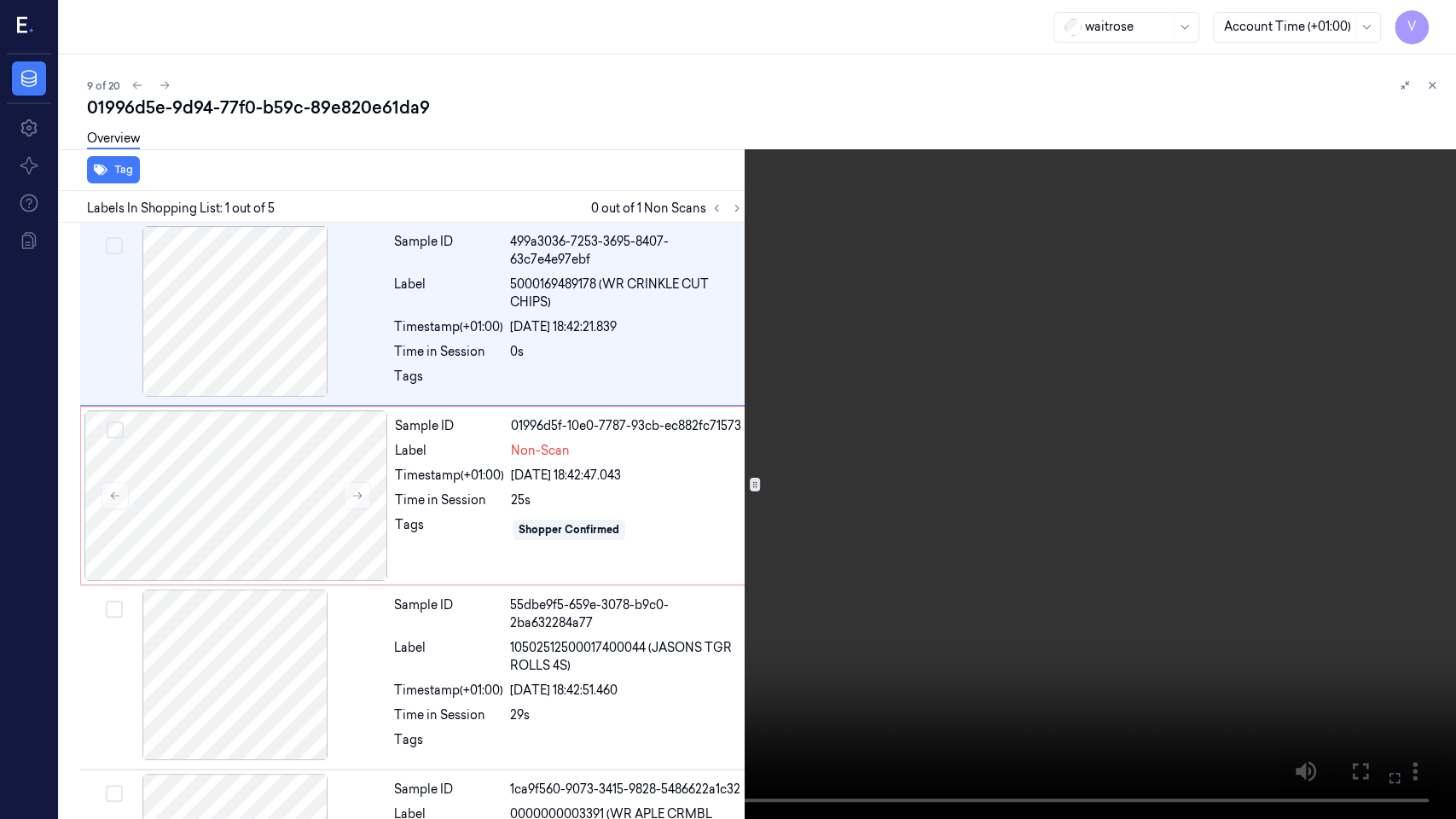
click at [0, 0] on icon at bounding box center [0, 0] width 0 height 0
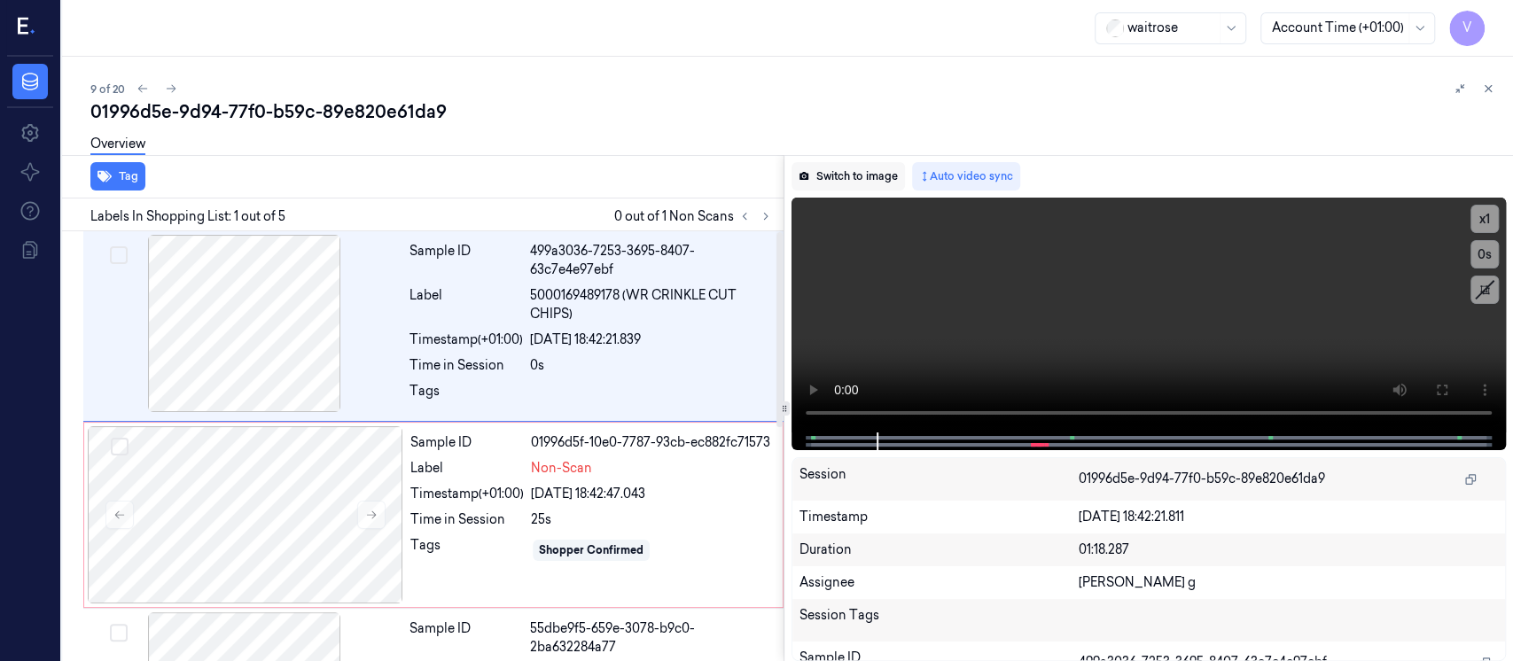
click at [831, 173] on button "Switch to image" at bounding box center [848, 176] width 113 height 28
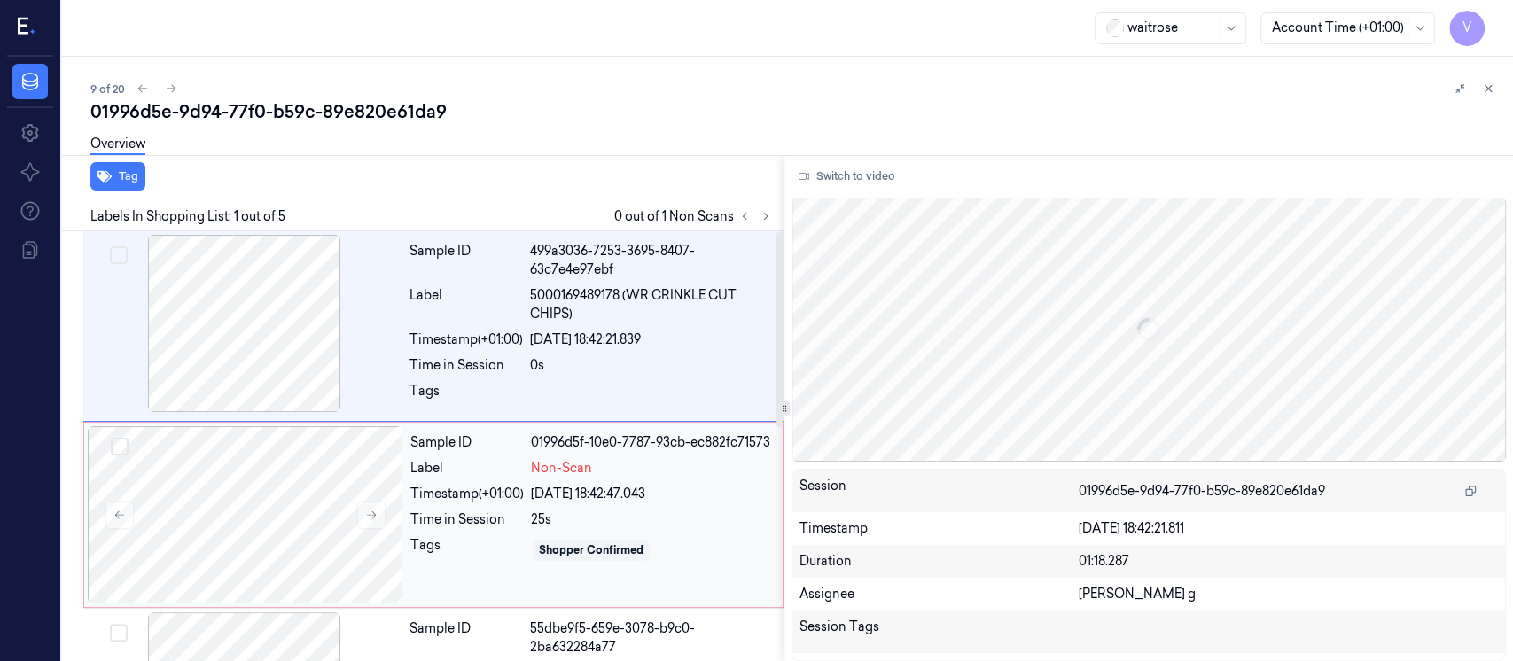
click at [434, 483] on div "Sample ID 01996d5f-10e0-7787-93cb-ec882fc71573 Label Non-Scan Timestamp (+01:00…" at bounding box center [591, 514] width 376 height 177
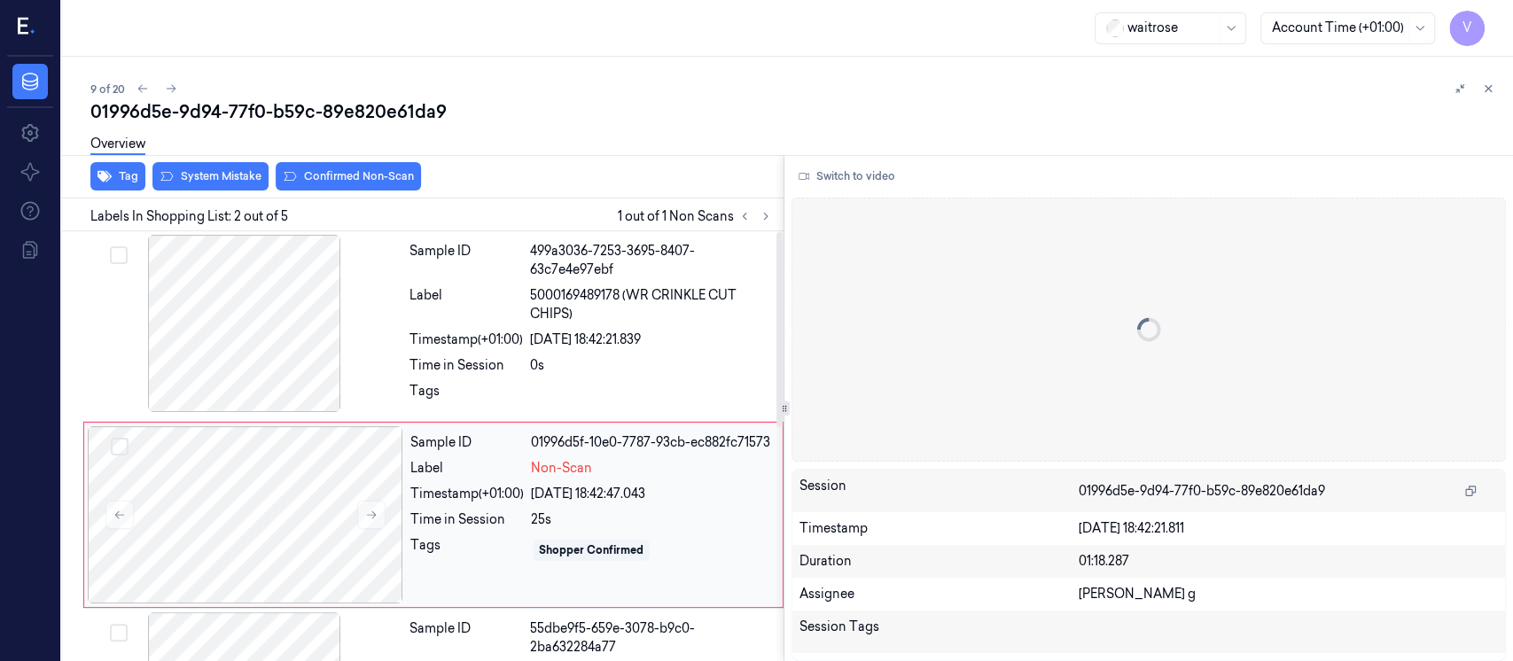
scroll to position [68, 0]
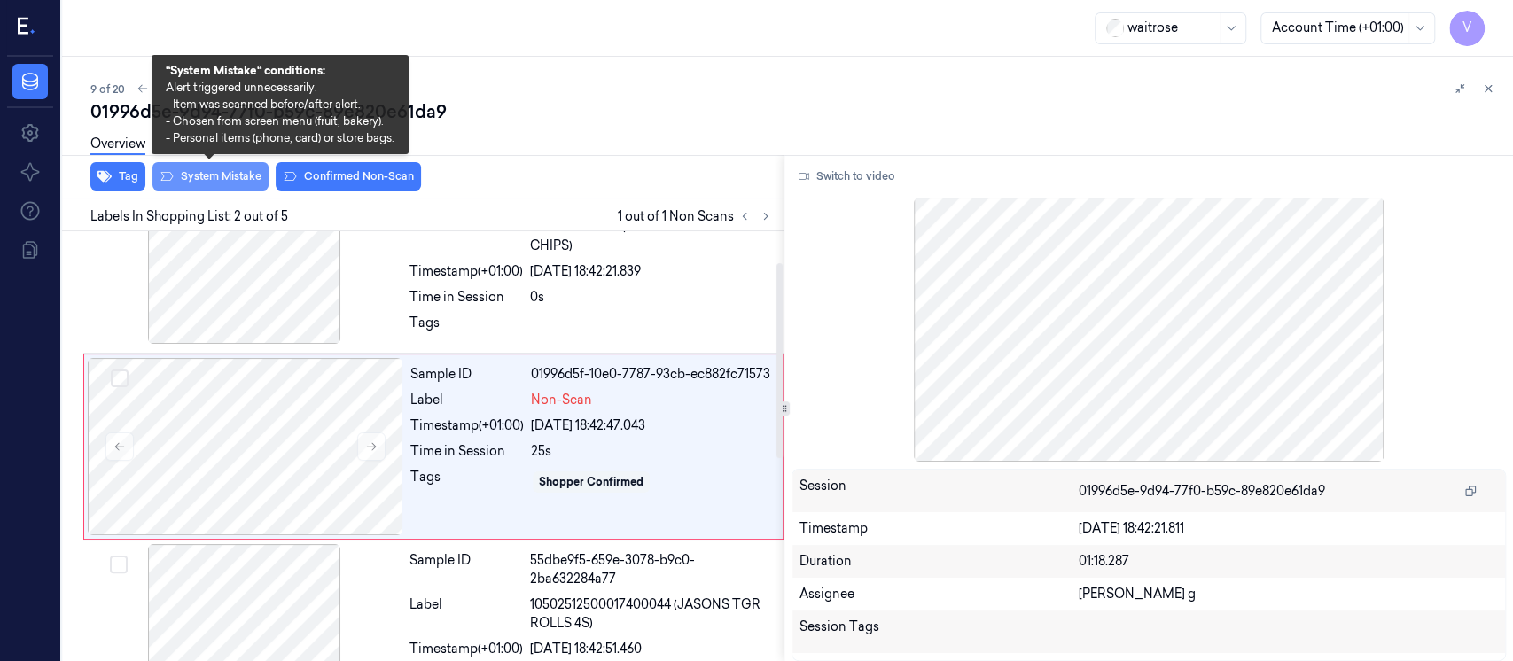
click at [202, 181] on button "System Mistake" at bounding box center [210, 176] width 116 height 28
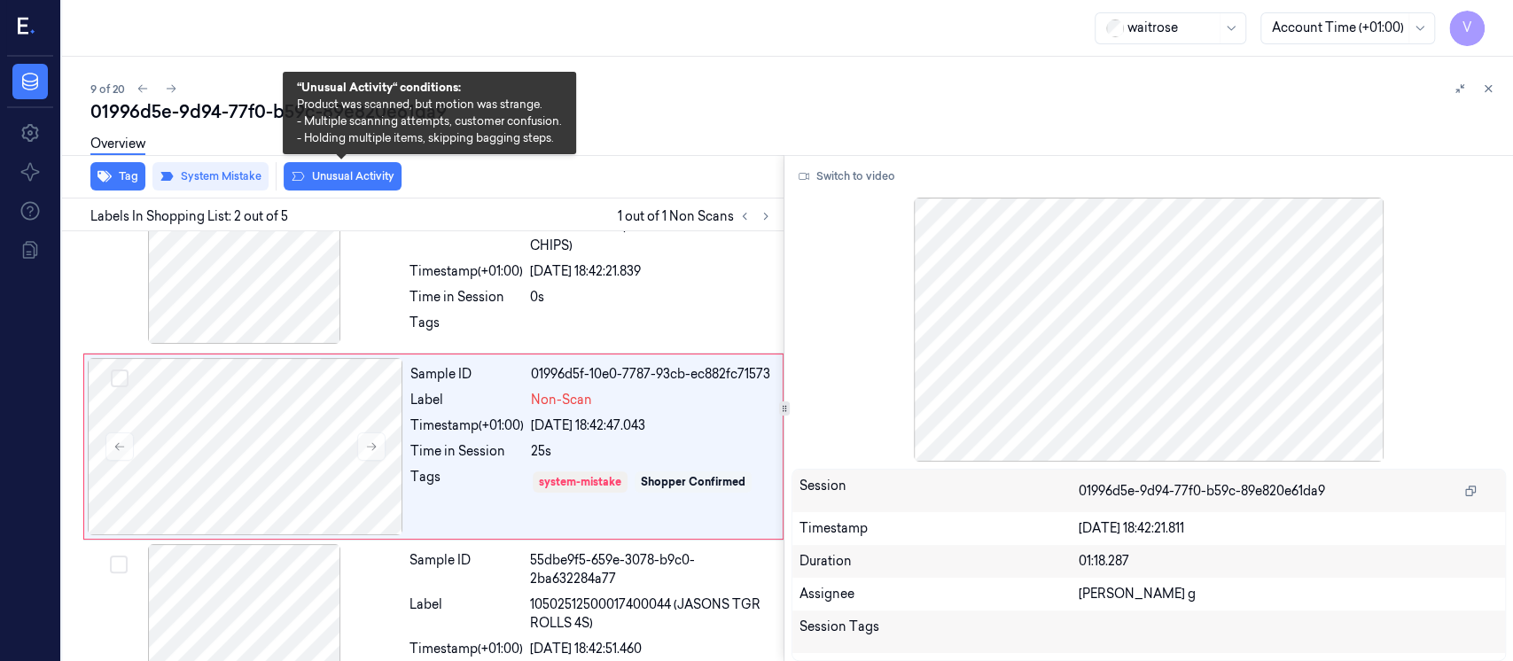
click at [355, 178] on button "Unusual Activity" at bounding box center [343, 176] width 118 height 28
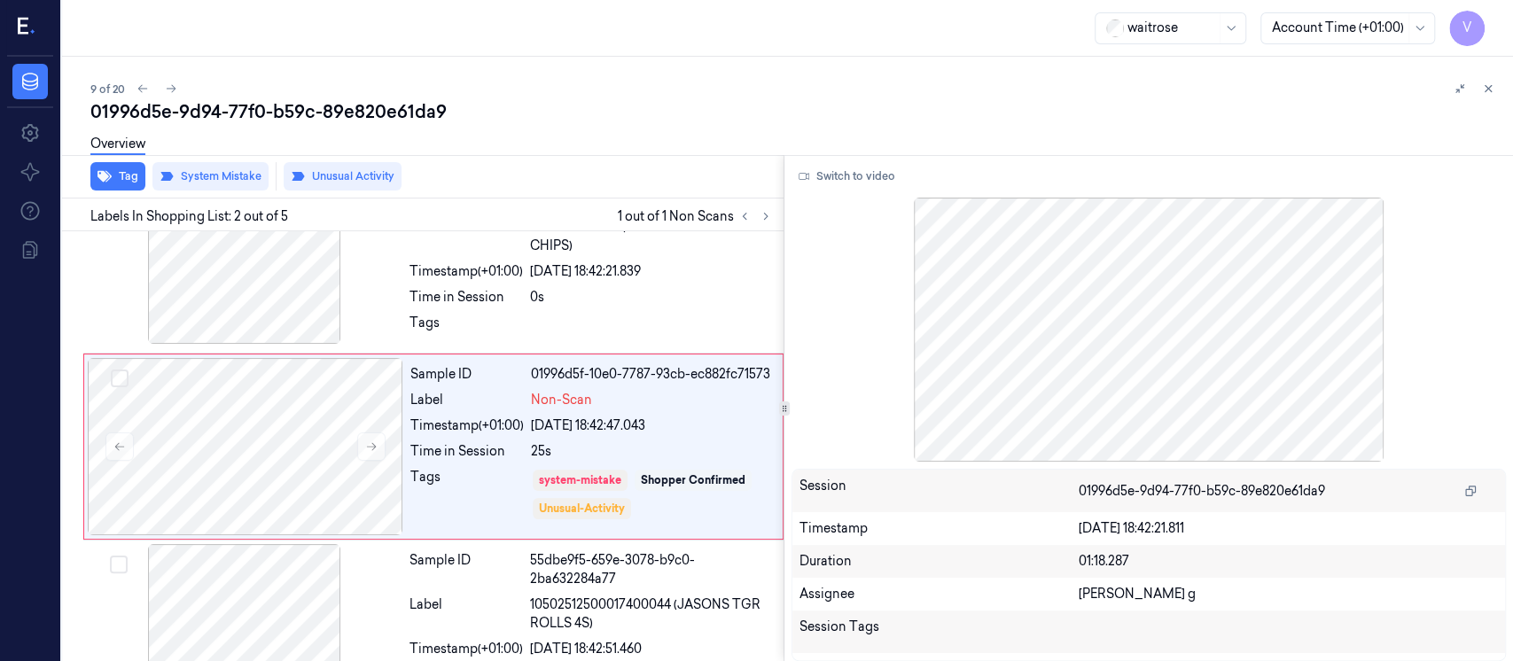
click at [879, 139] on div "Overview" at bounding box center [794, 146] width 1409 height 45
click at [1495, 86] on button at bounding box center [1488, 88] width 21 height 21
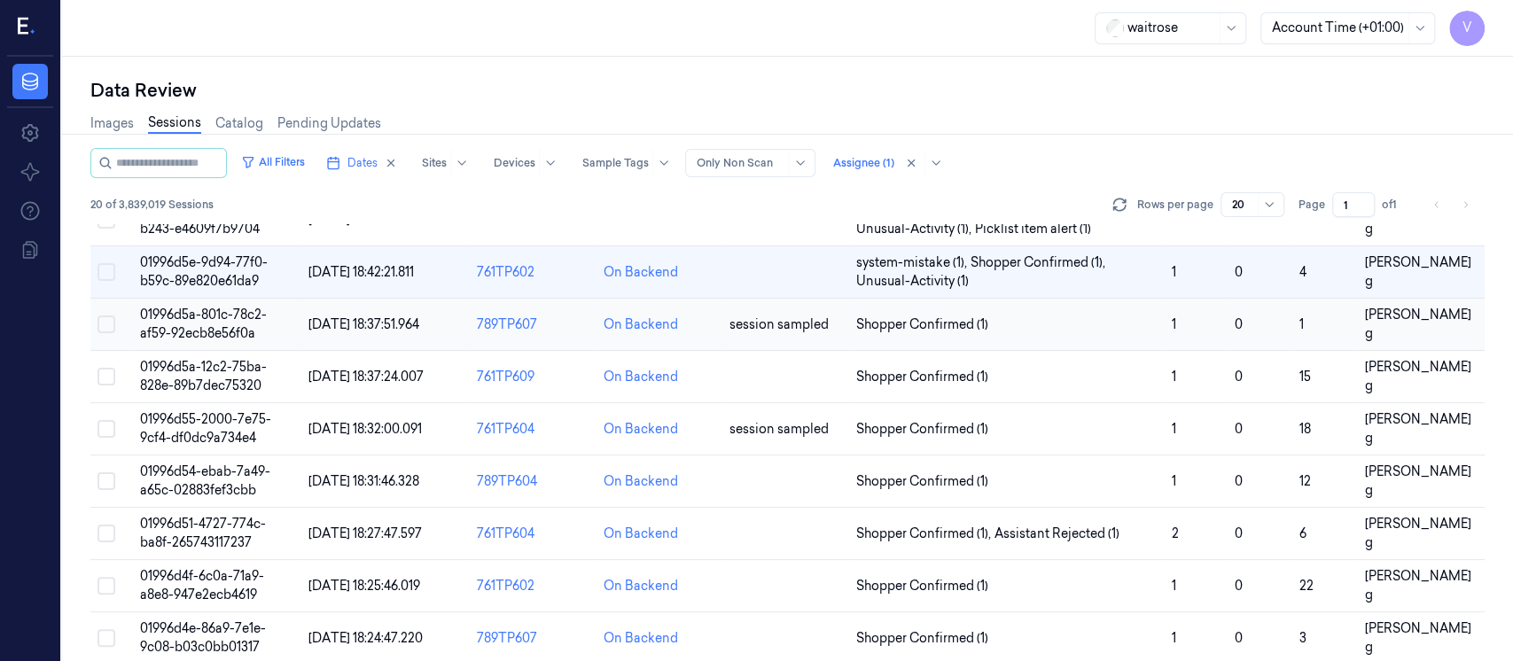
scroll to position [383, 0]
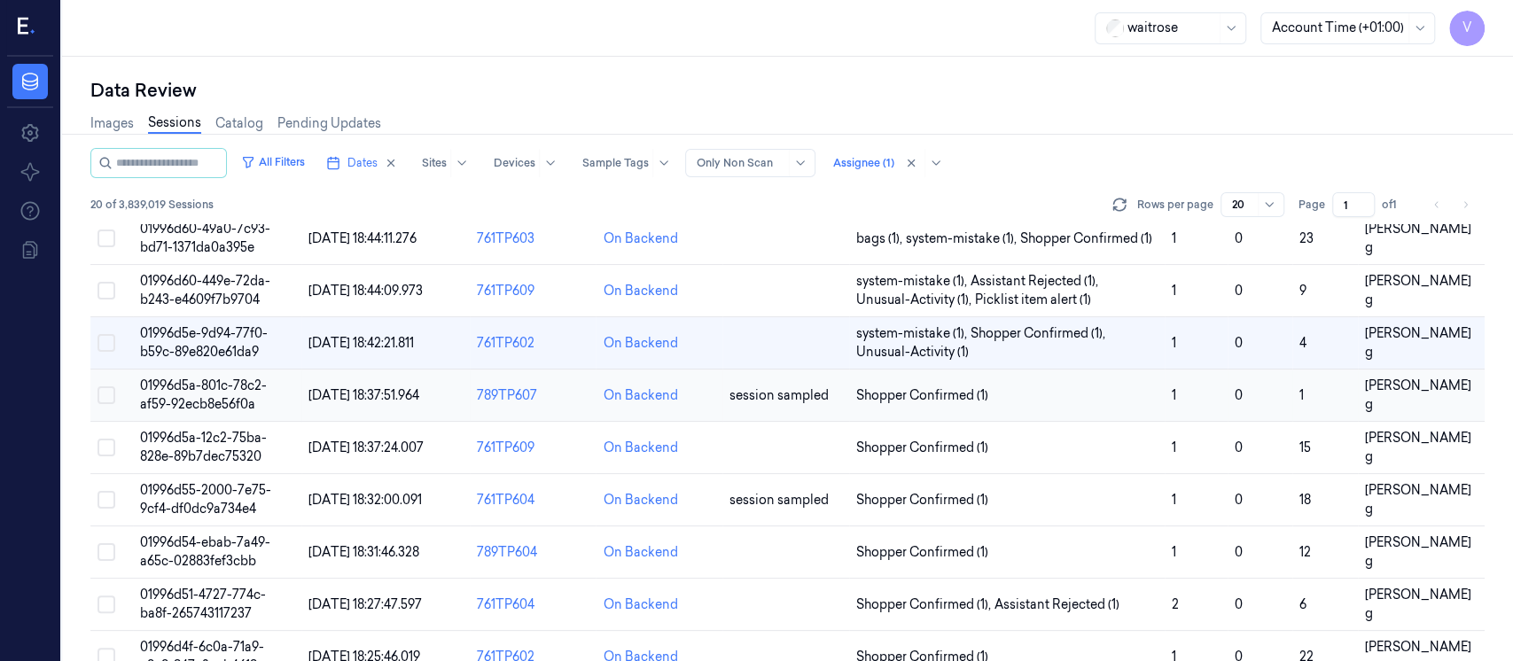
click at [747, 404] on td "session sampled" at bounding box center [786, 396] width 127 height 52
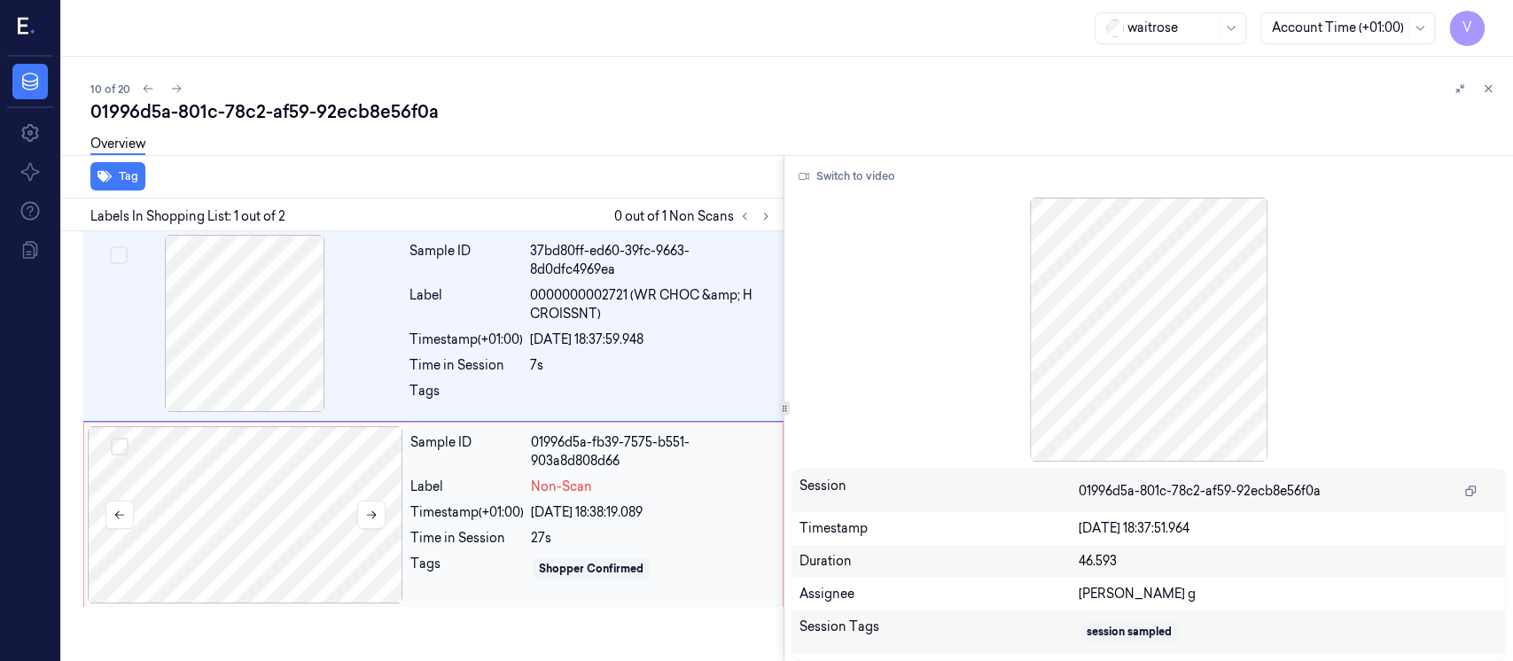
click at [381, 498] on div at bounding box center [246, 514] width 316 height 177
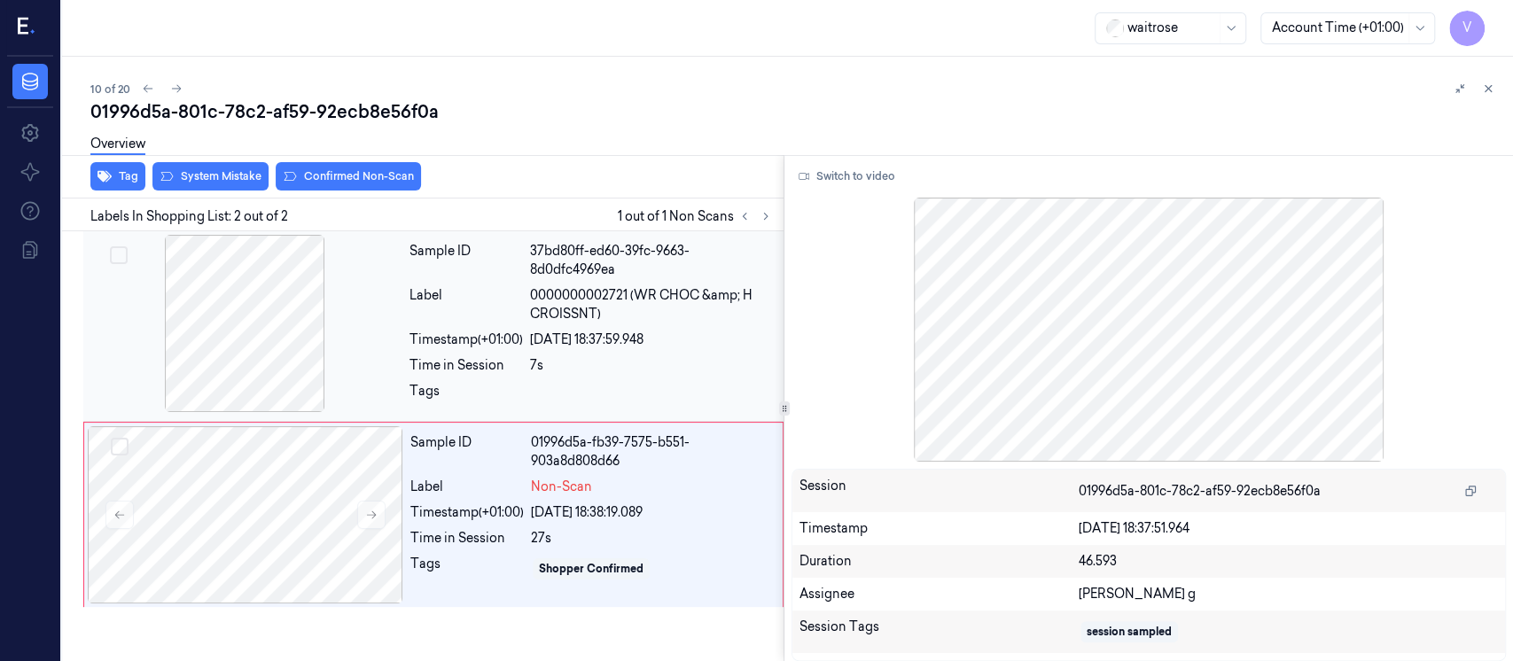
click at [542, 324] on div "Sample ID 37bd80ff-ed60-39fc-9663-8d0dfc4969ea Label 0000000002721 (WR CHOC &am…" at bounding box center [591, 326] width 378 height 183
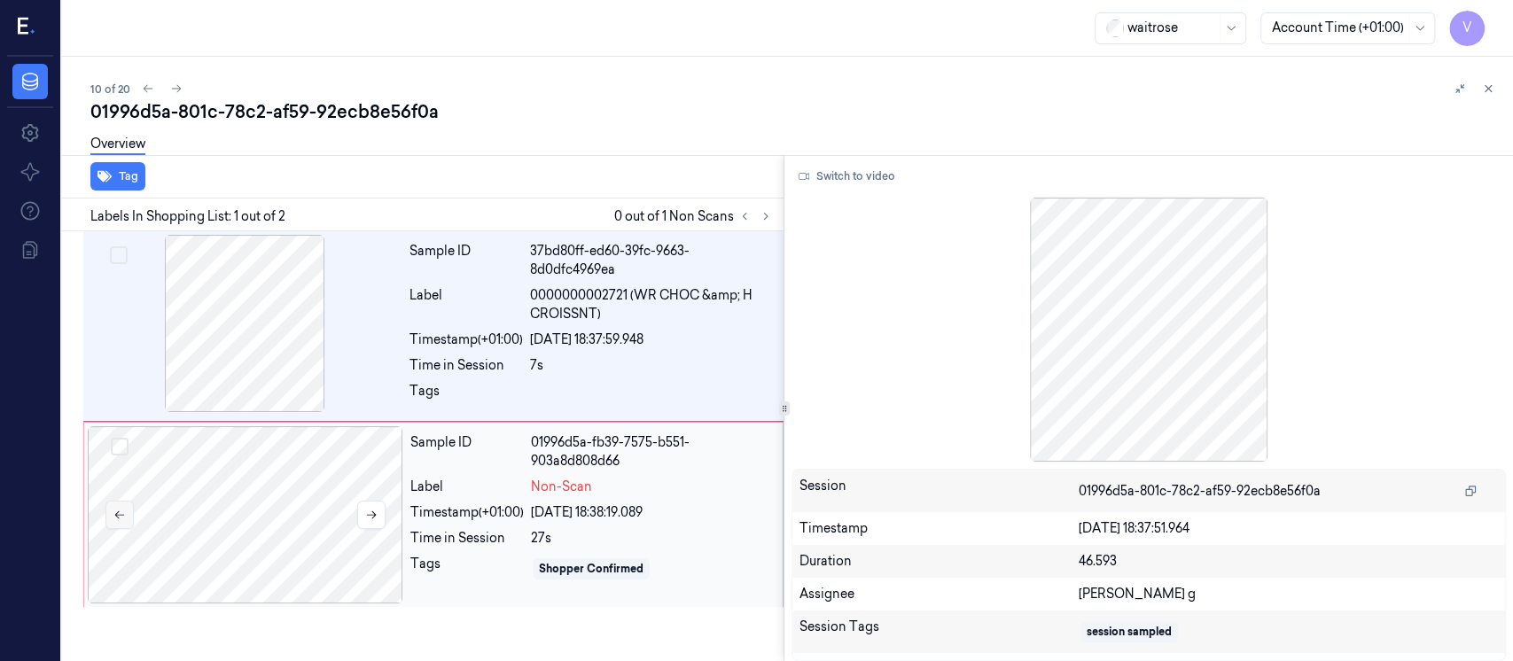
click at [110, 521] on button at bounding box center [119, 515] width 28 height 28
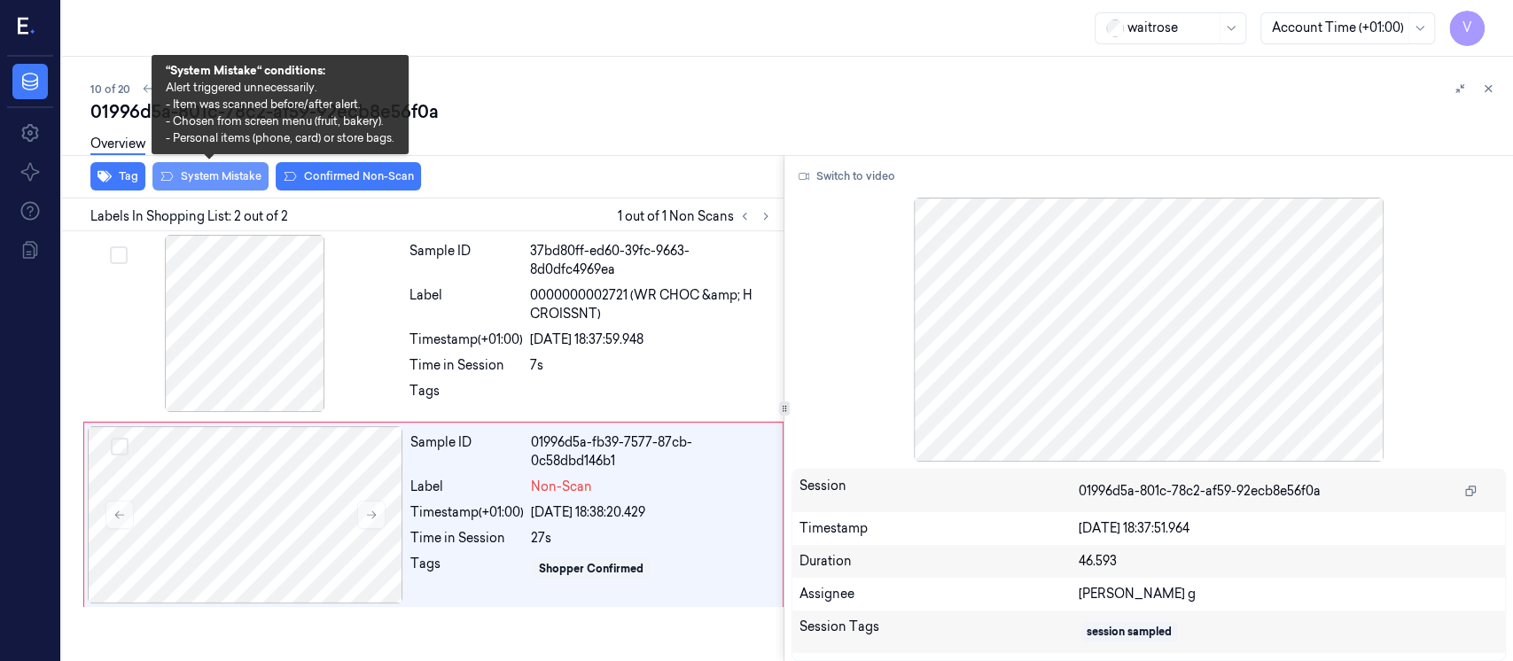
click at [191, 174] on button "System Mistake" at bounding box center [210, 176] width 116 height 28
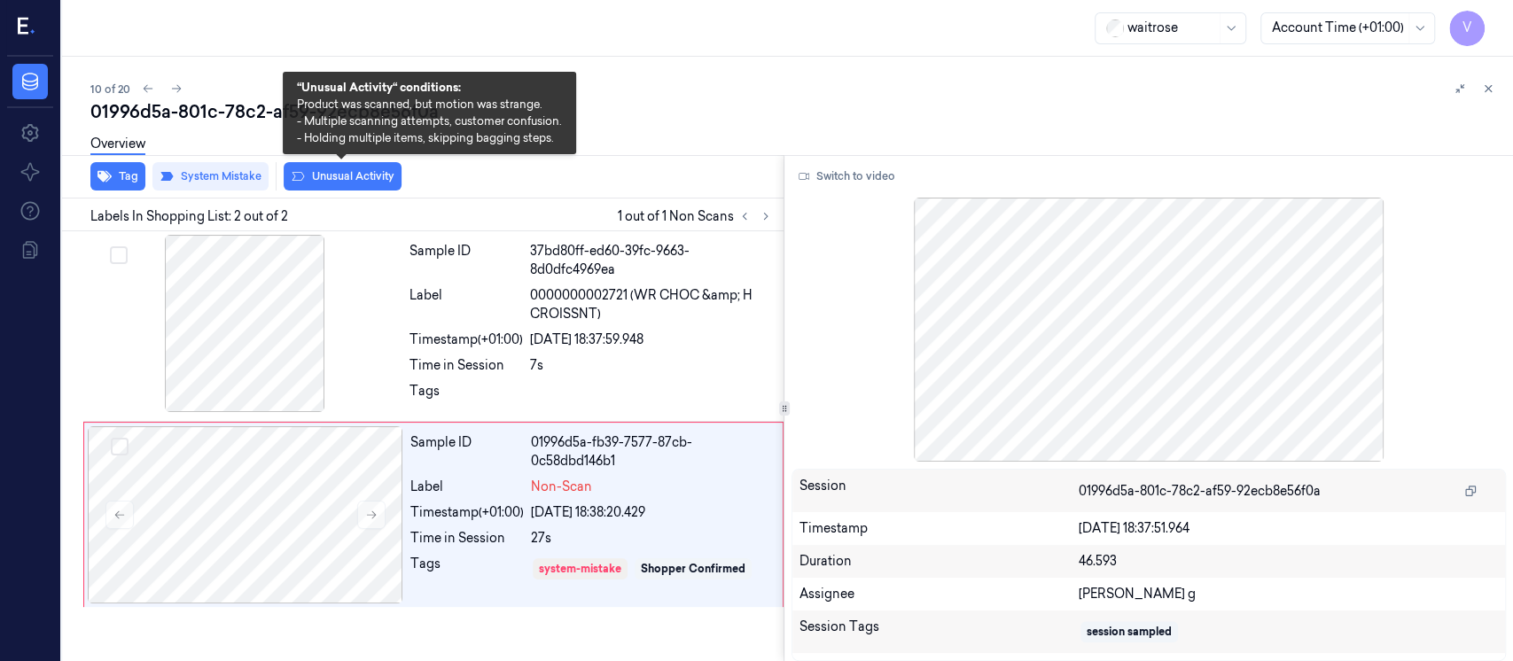
click at [372, 186] on button "Unusual Activity" at bounding box center [343, 176] width 118 height 28
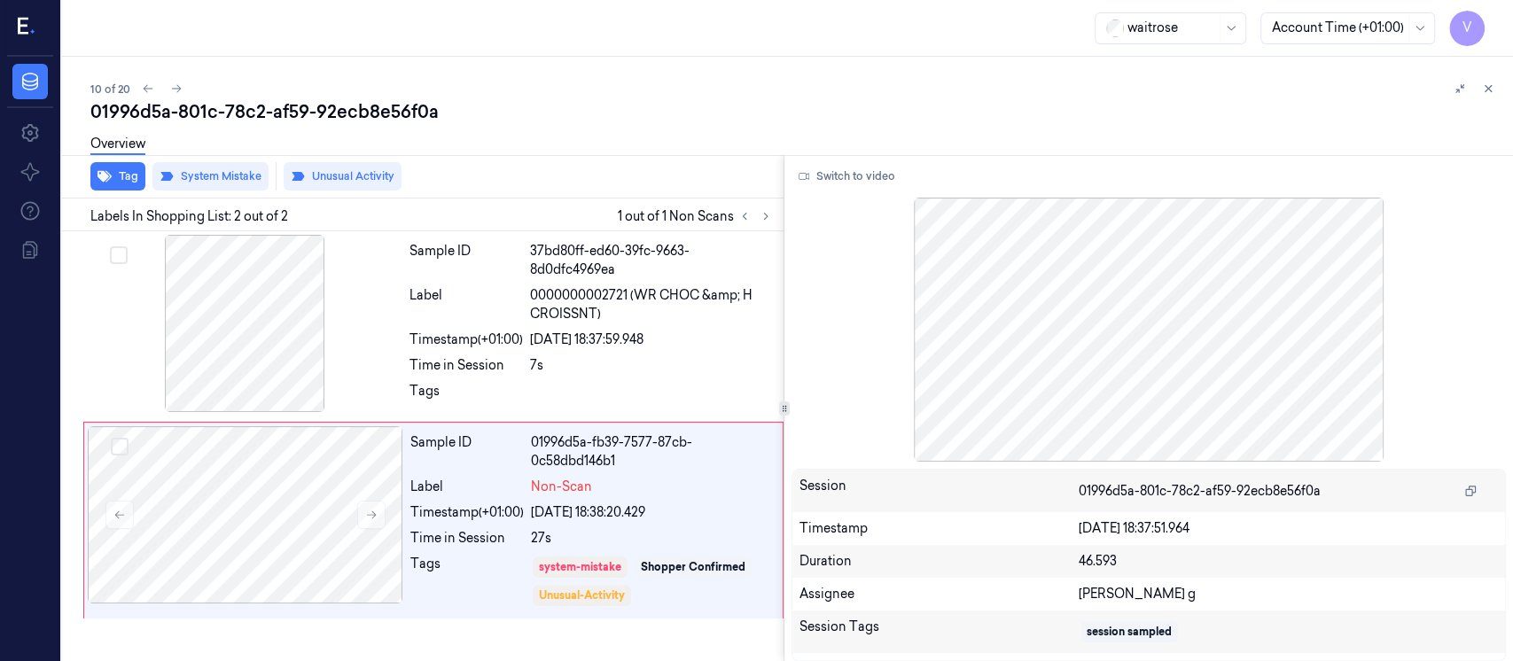
click at [113, 168] on div "Overview" at bounding box center [117, 146] width 55 height 45
click at [120, 180] on button "Tag" at bounding box center [117, 176] width 55 height 28
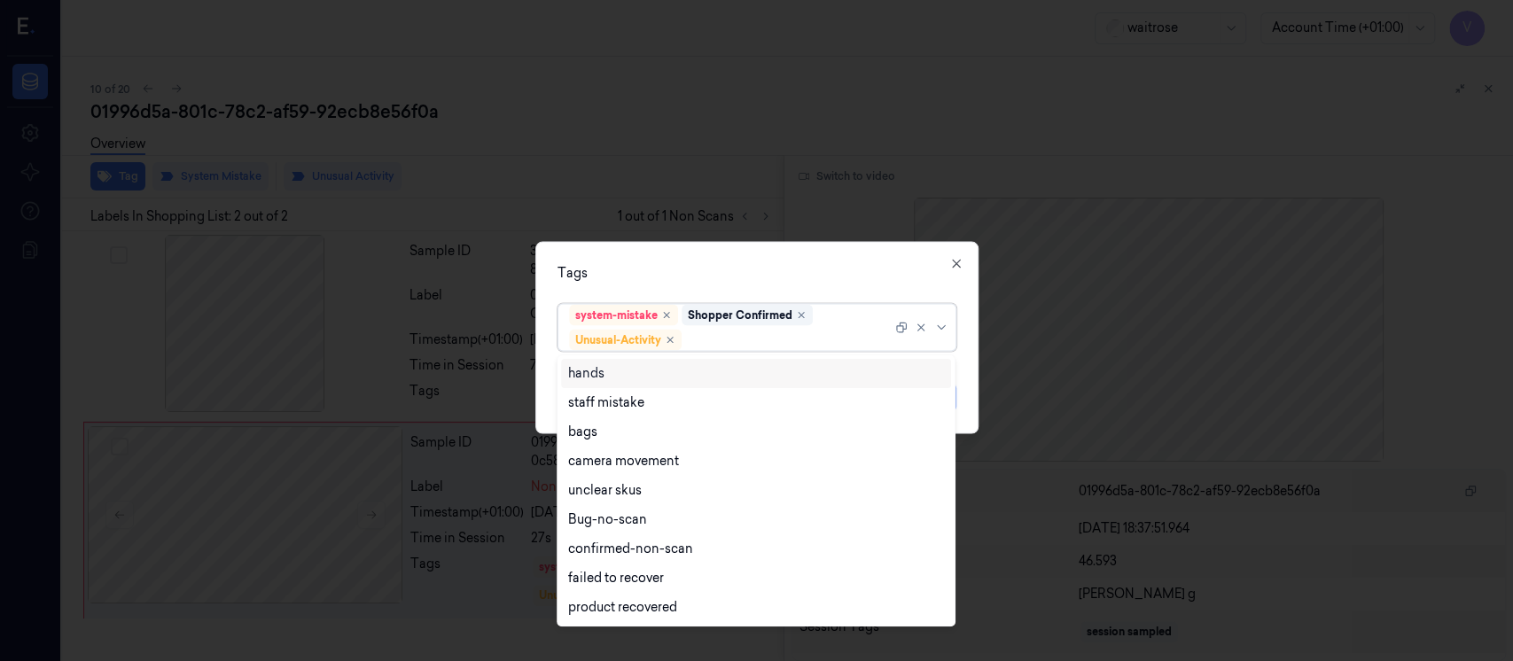
click at [745, 337] on div at bounding box center [788, 340] width 207 height 19
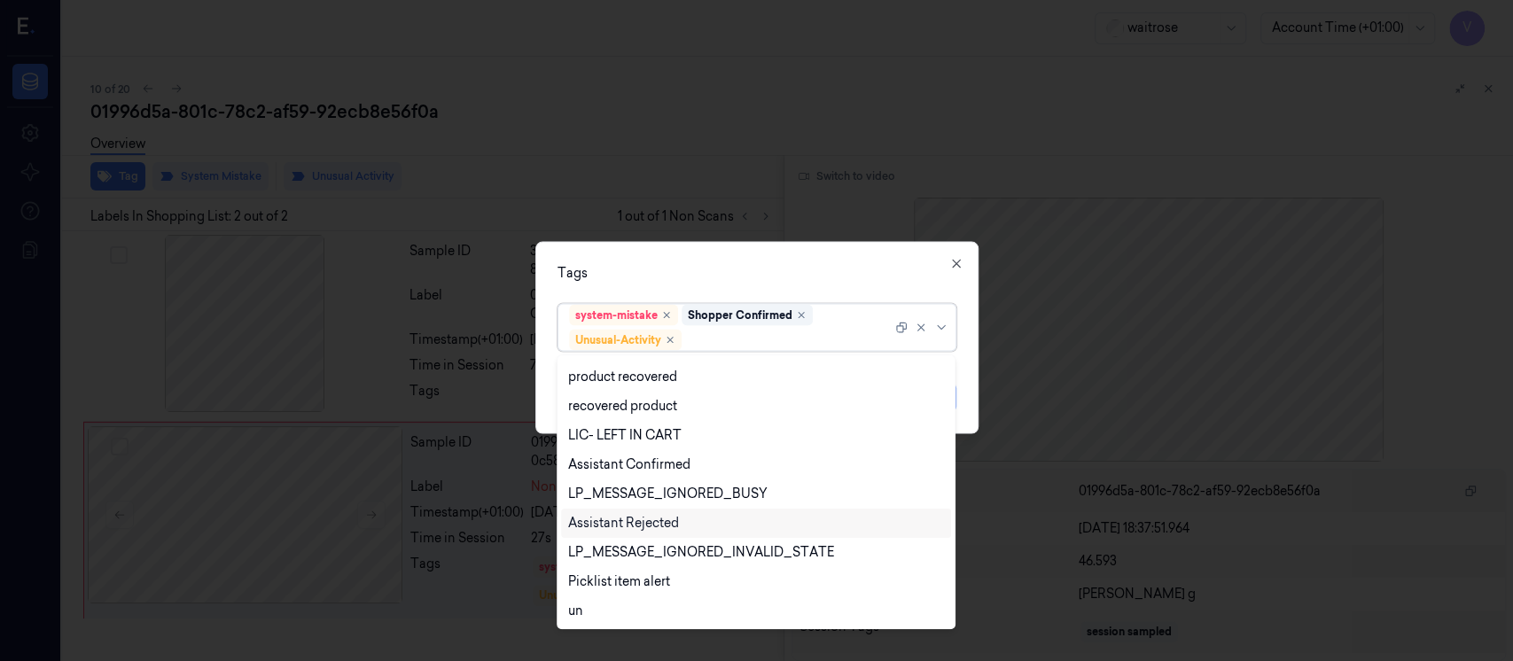
scroll to position [348, 0]
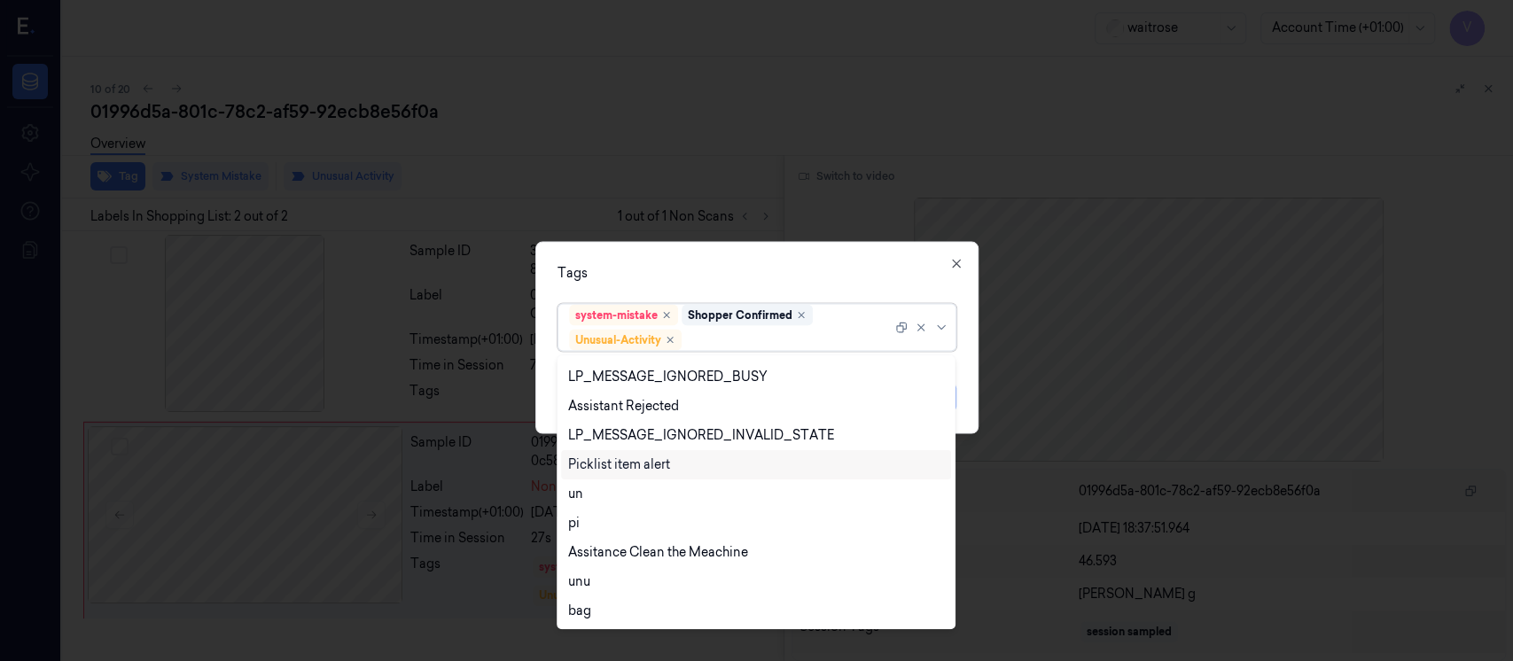
click at [626, 460] on div "Picklist item alert" at bounding box center [619, 465] width 102 height 19
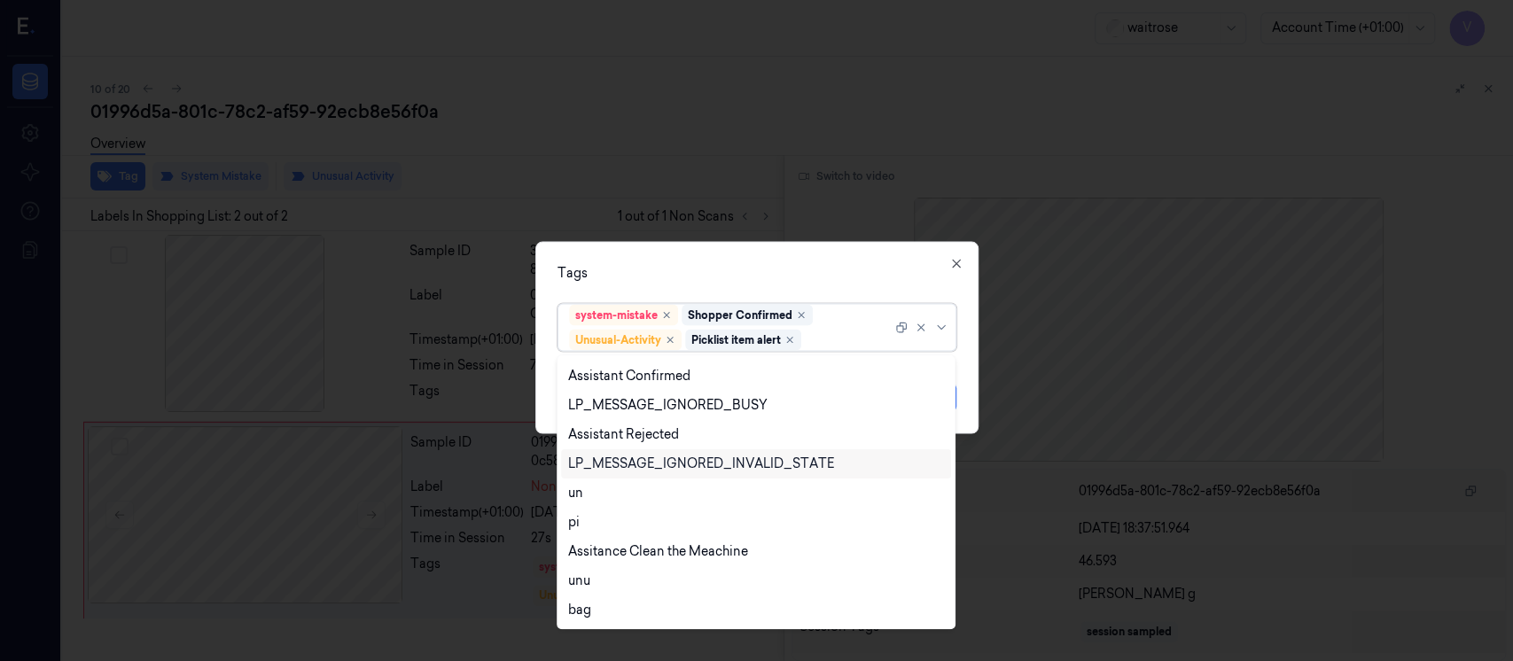
scroll to position [319, 0]
click at [735, 258] on div "Tags option Picklist item alert, selected. 20 results available. Use Up and Dow…" at bounding box center [756, 338] width 443 height 192
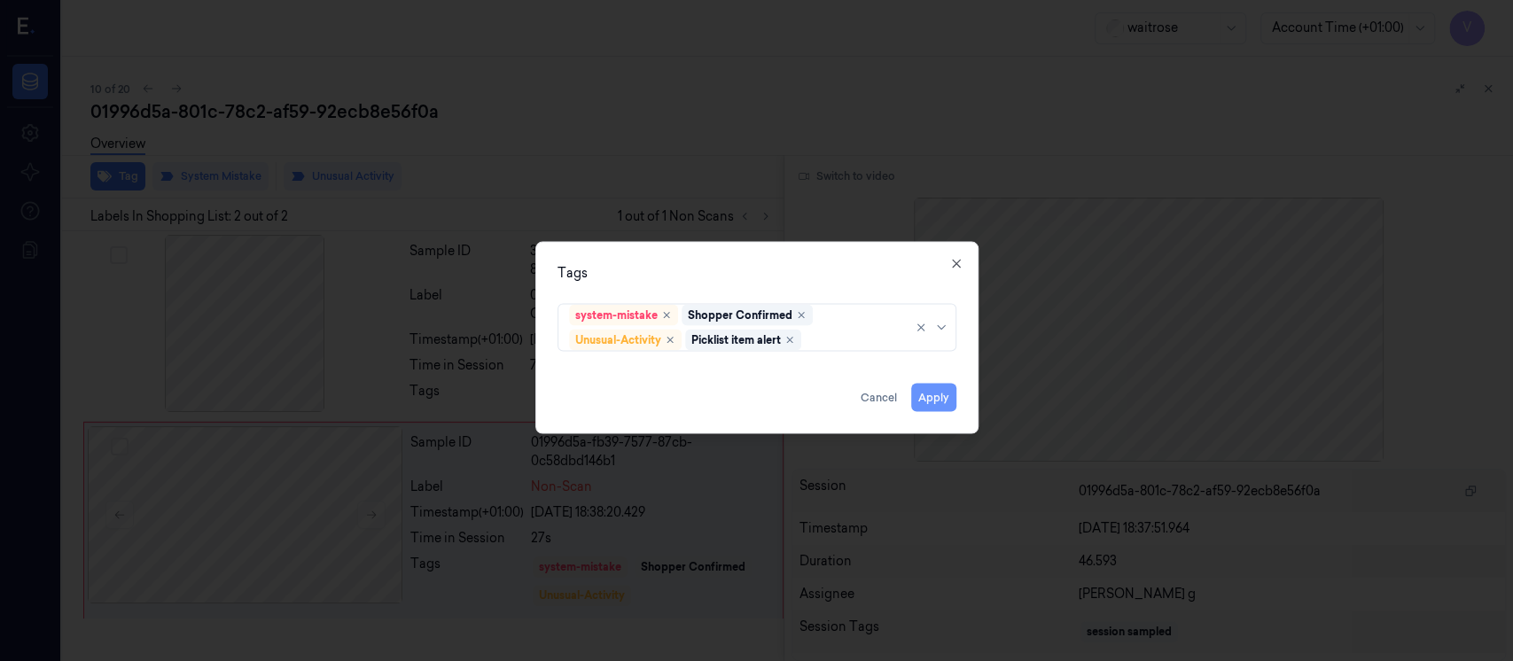
click at [936, 402] on button "Apply" at bounding box center [933, 398] width 45 height 28
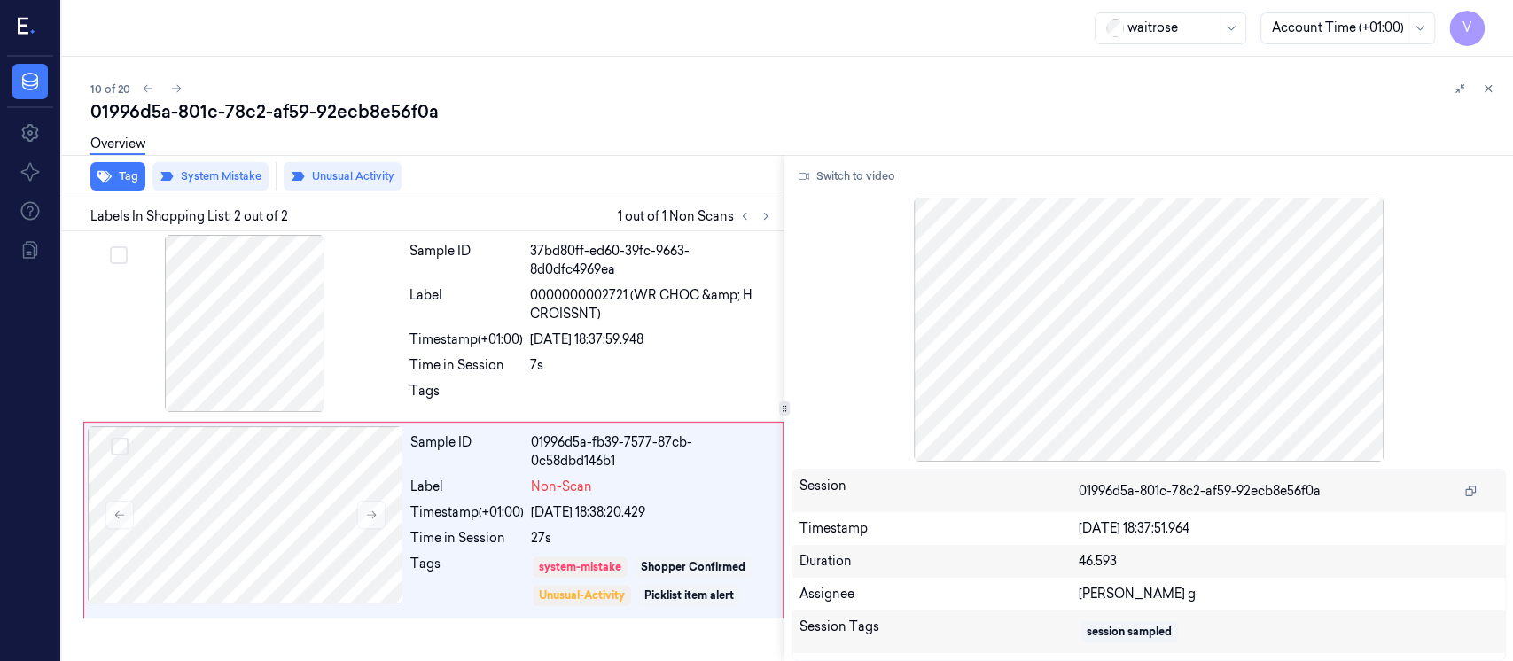
click at [1102, 145] on div "Overview" at bounding box center [794, 146] width 1409 height 45
click at [1492, 89] on icon at bounding box center [1488, 88] width 12 height 12
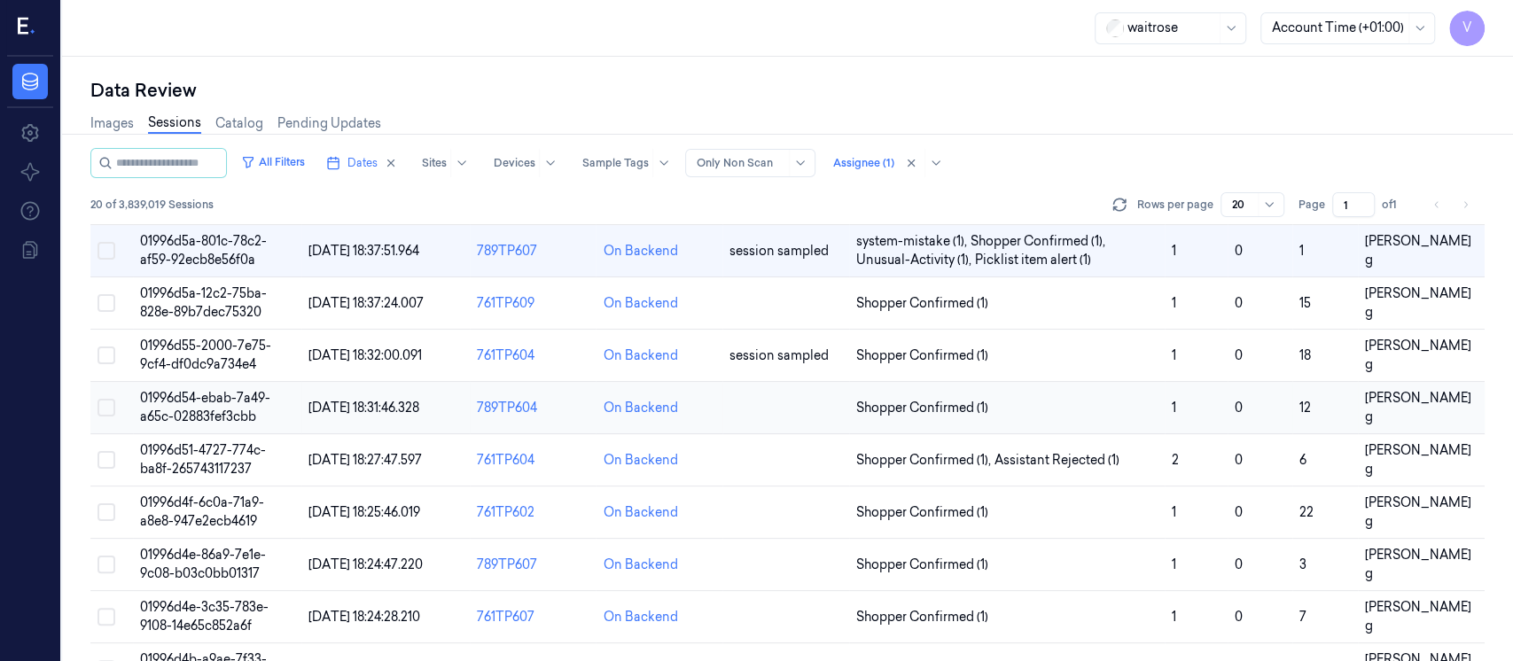
scroll to position [490, 0]
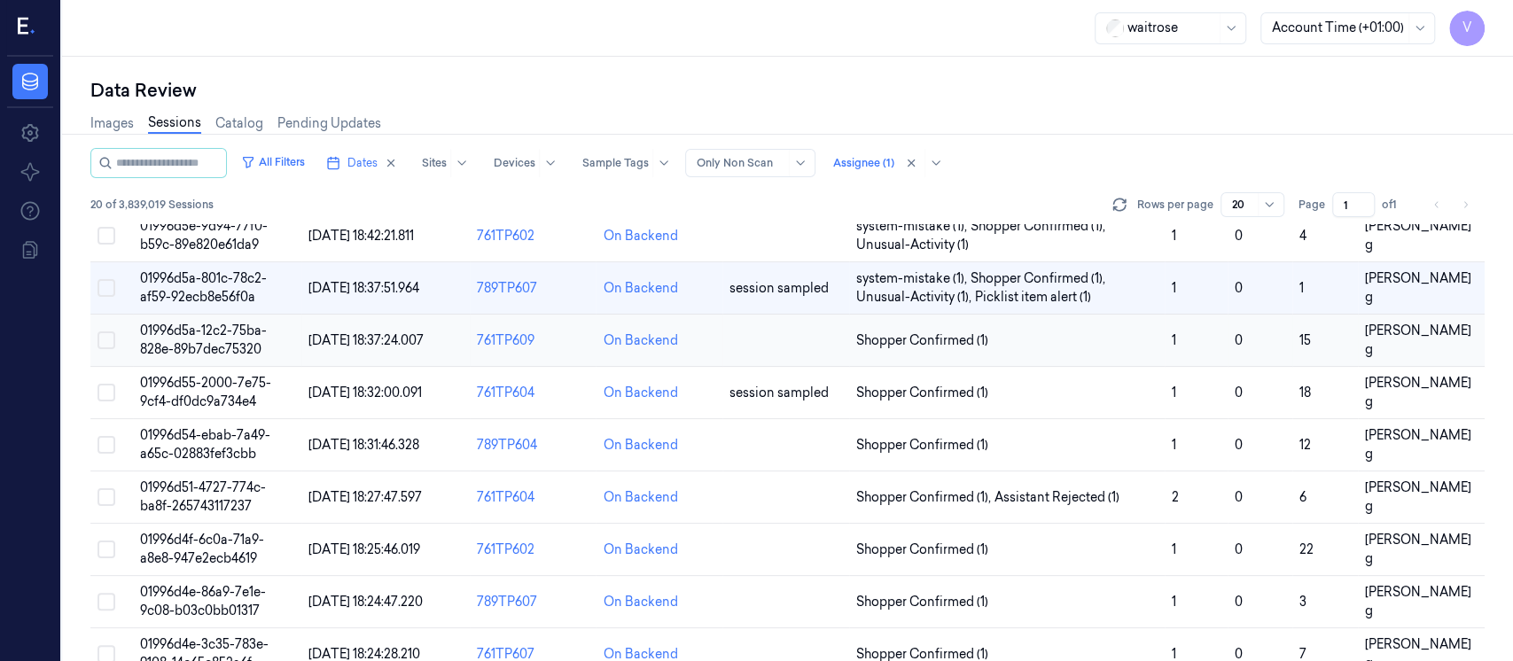
click at [775, 339] on td at bounding box center [786, 341] width 127 height 52
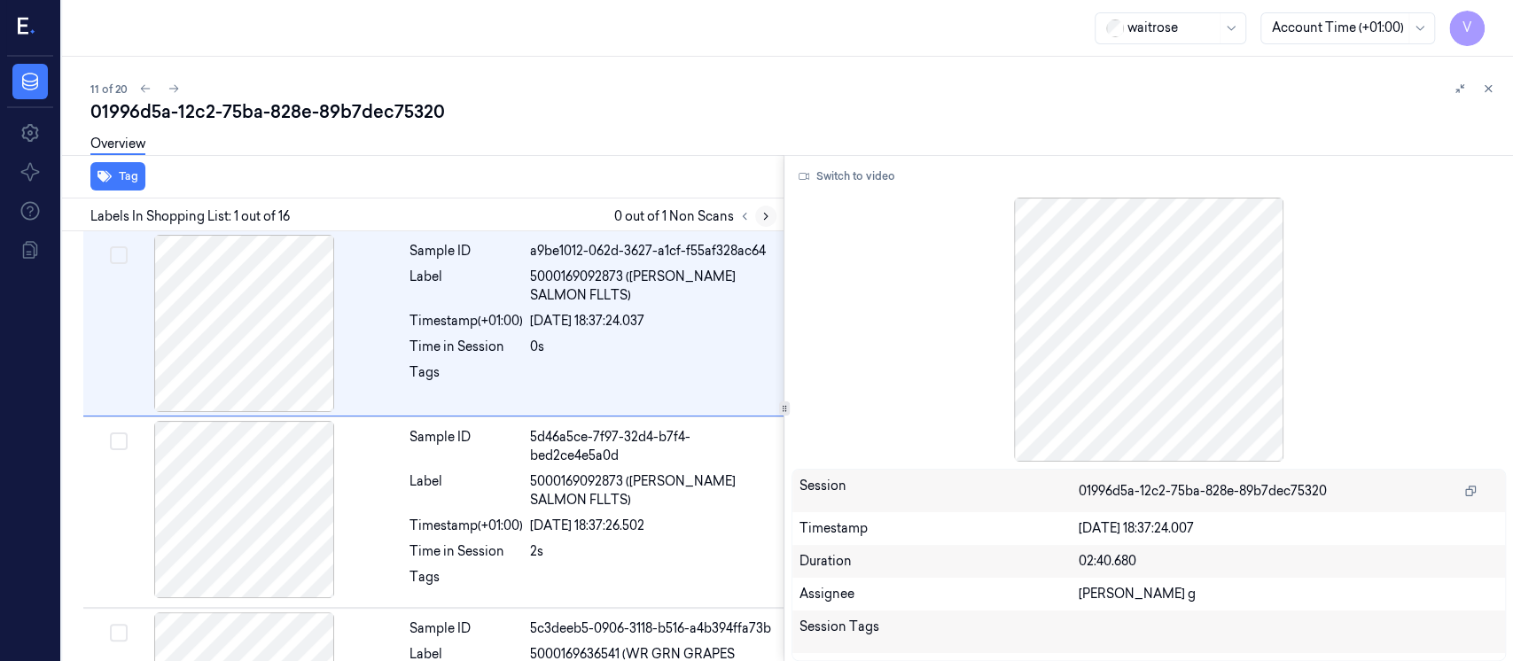
click at [764, 222] on icon at bounding box center [766, 216] width 12 height 12
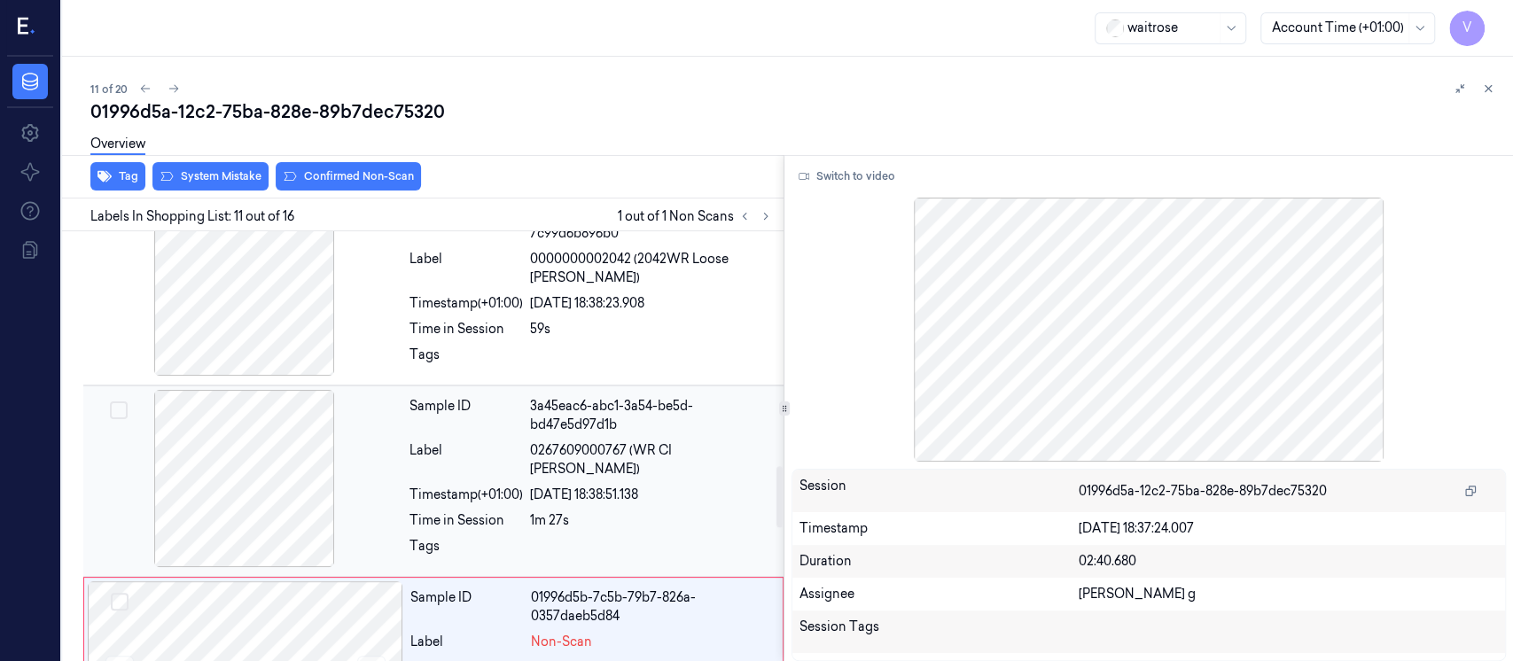
scroll to position [1527, 0]
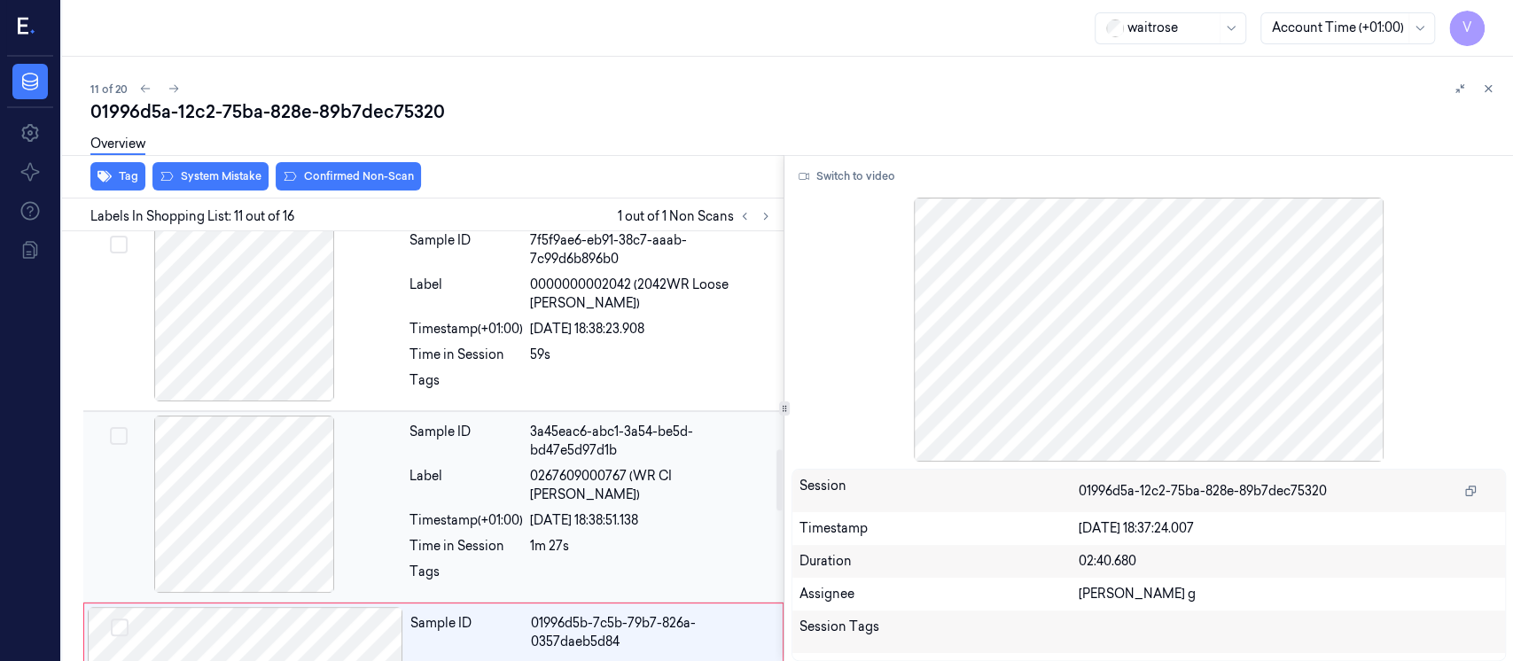
click at [298, 457] on div at bounding box center [245, 504] width 316 height 177
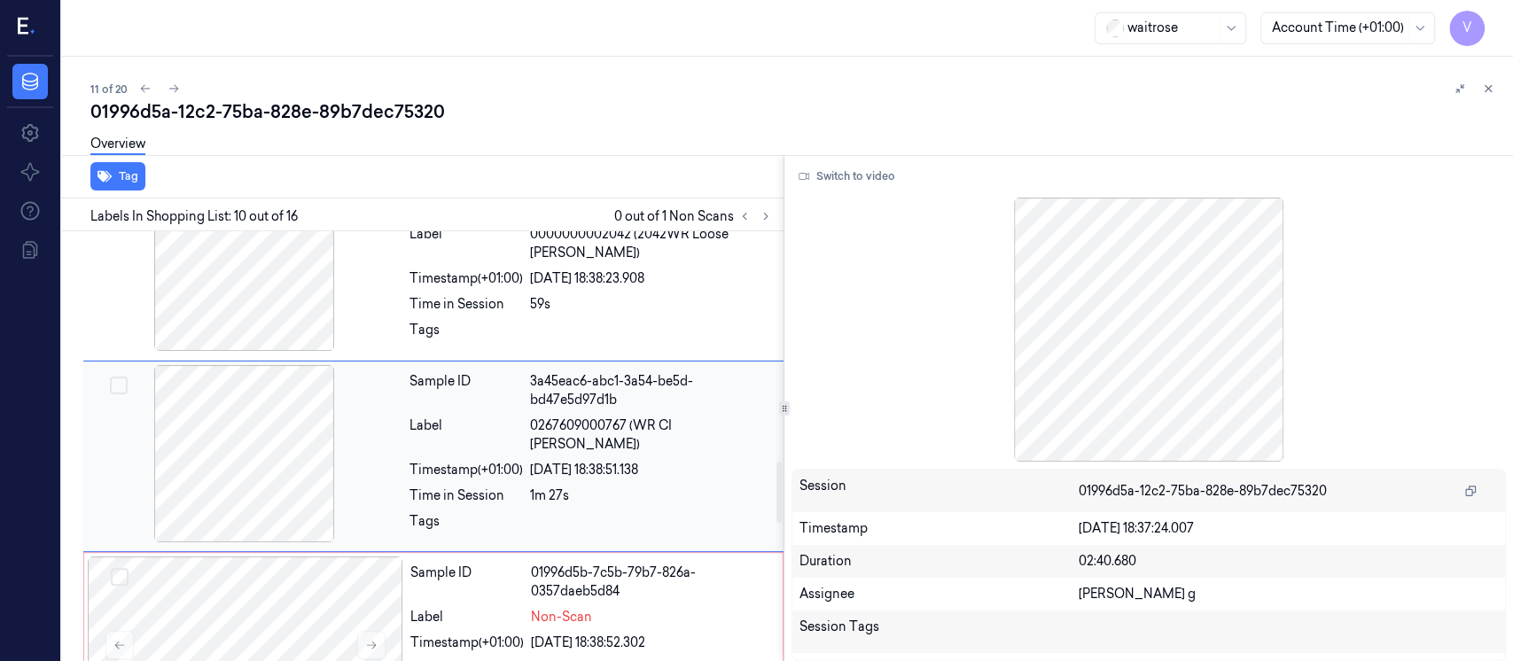
scroll to position [1695, 0]
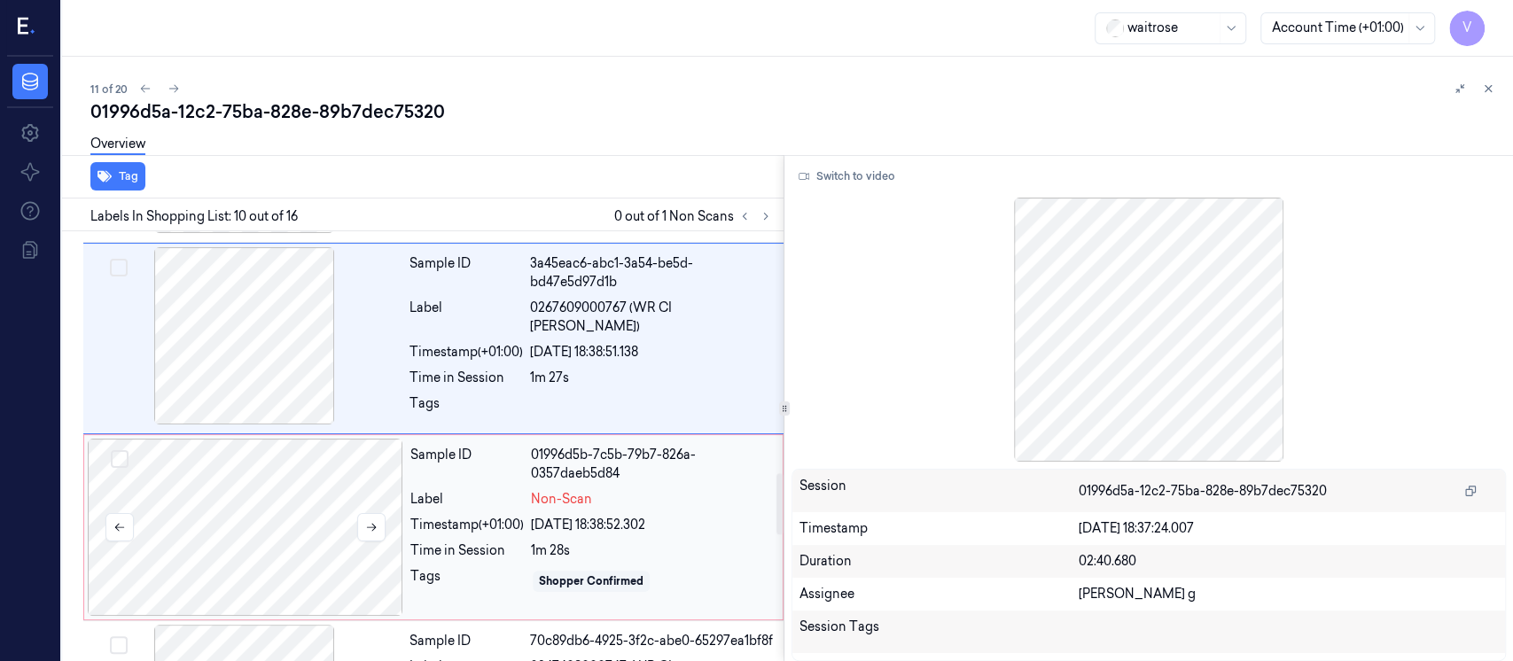
click at [323, 521] on div at bounding box center [246, 527] width 316 height 177
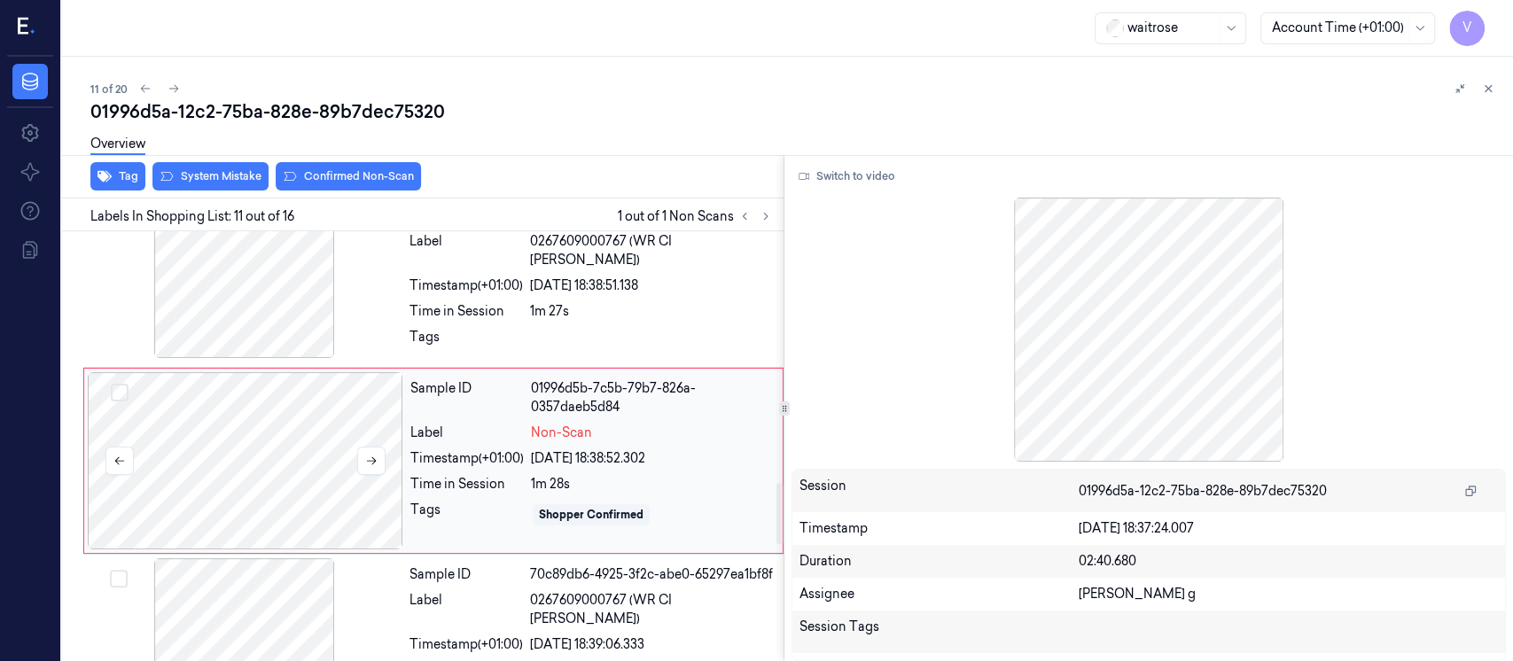
scroll to position [1763, 0]
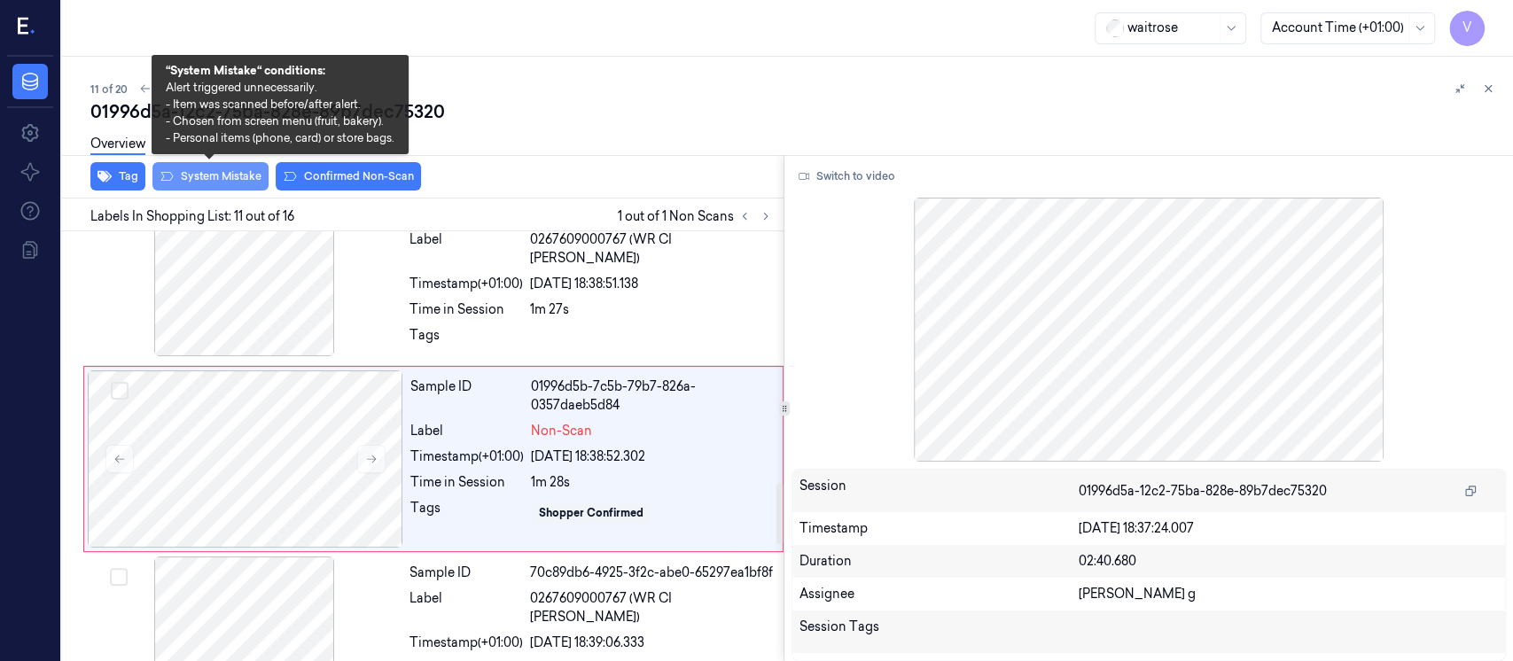
click at [221, 188] on button "System Mistake" at bounding box center [210, 176] width 116 height 28
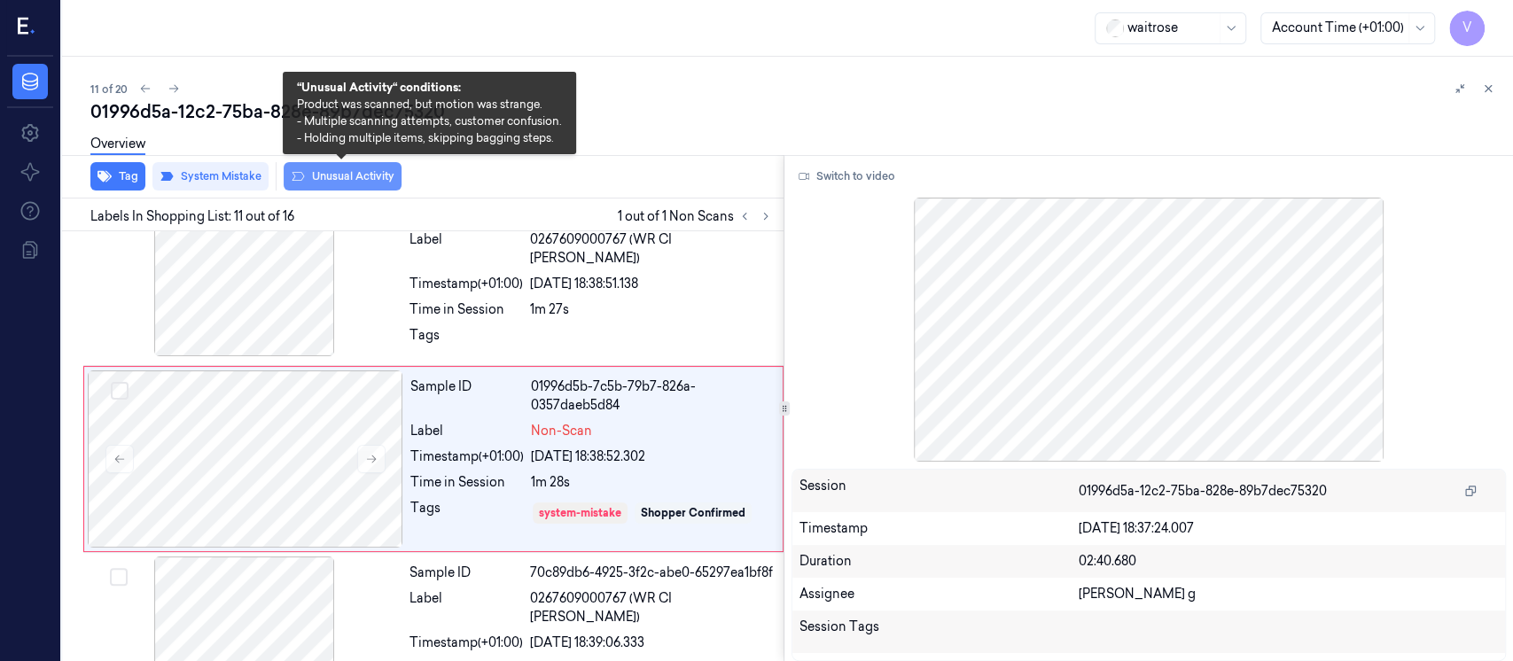
click at [326, 176] on button "Unusual Activity" at bounding box center [343, 176] width 118 height 28
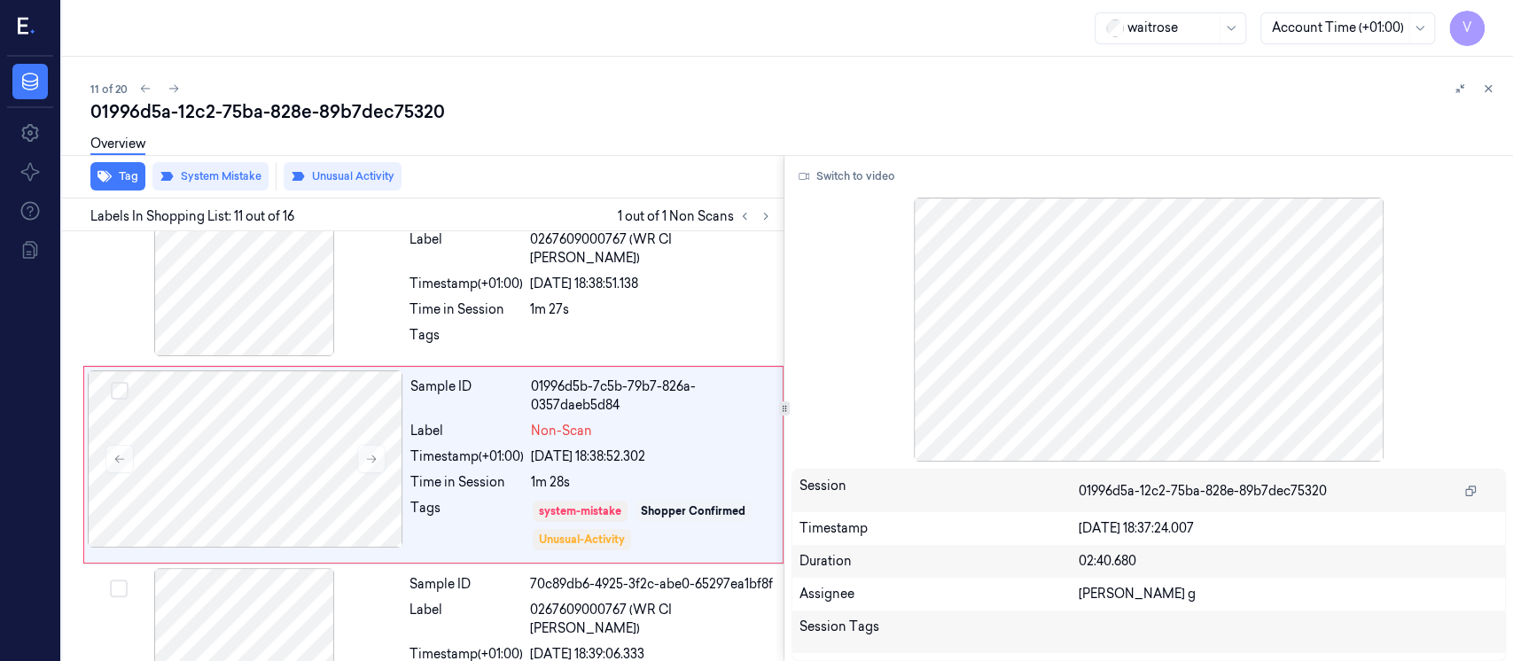
scroll to position [1769, 0]
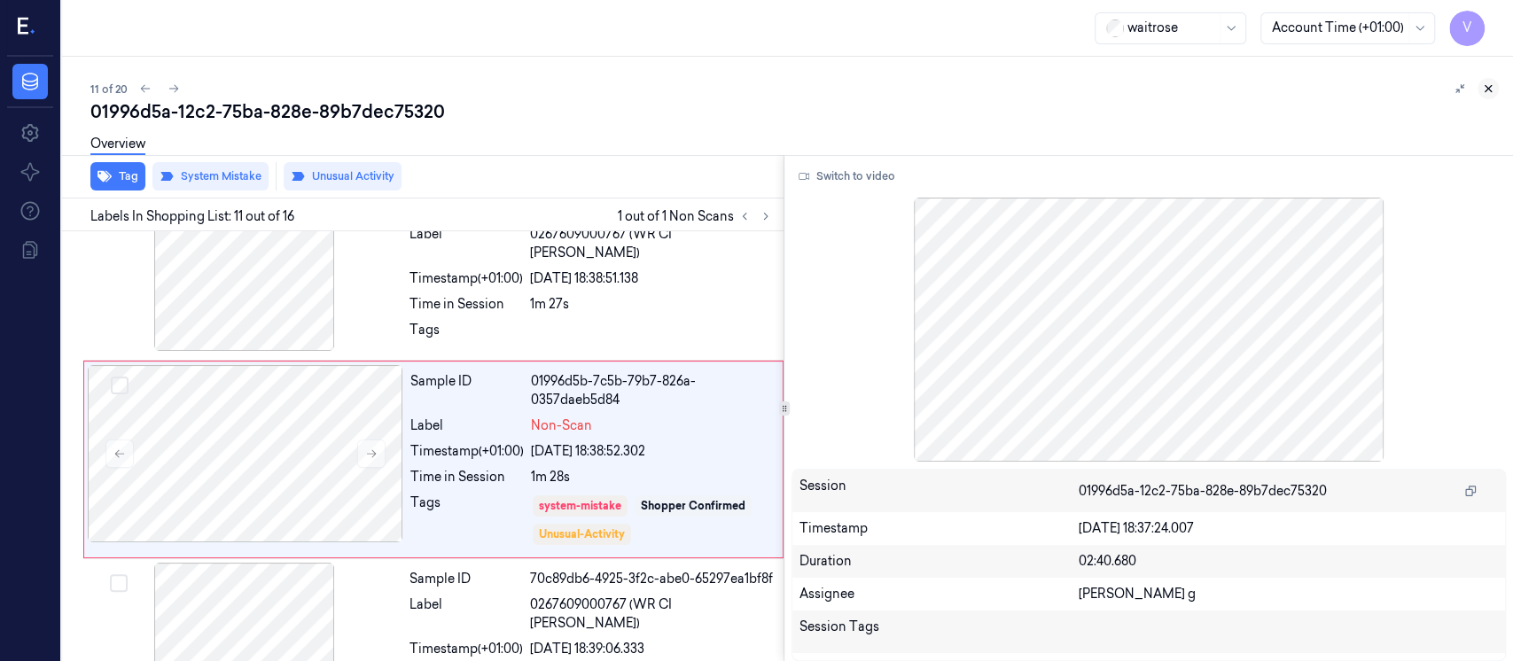
click at [1491, 96] on button at bounding box center [1488, 88] width 21 height 21
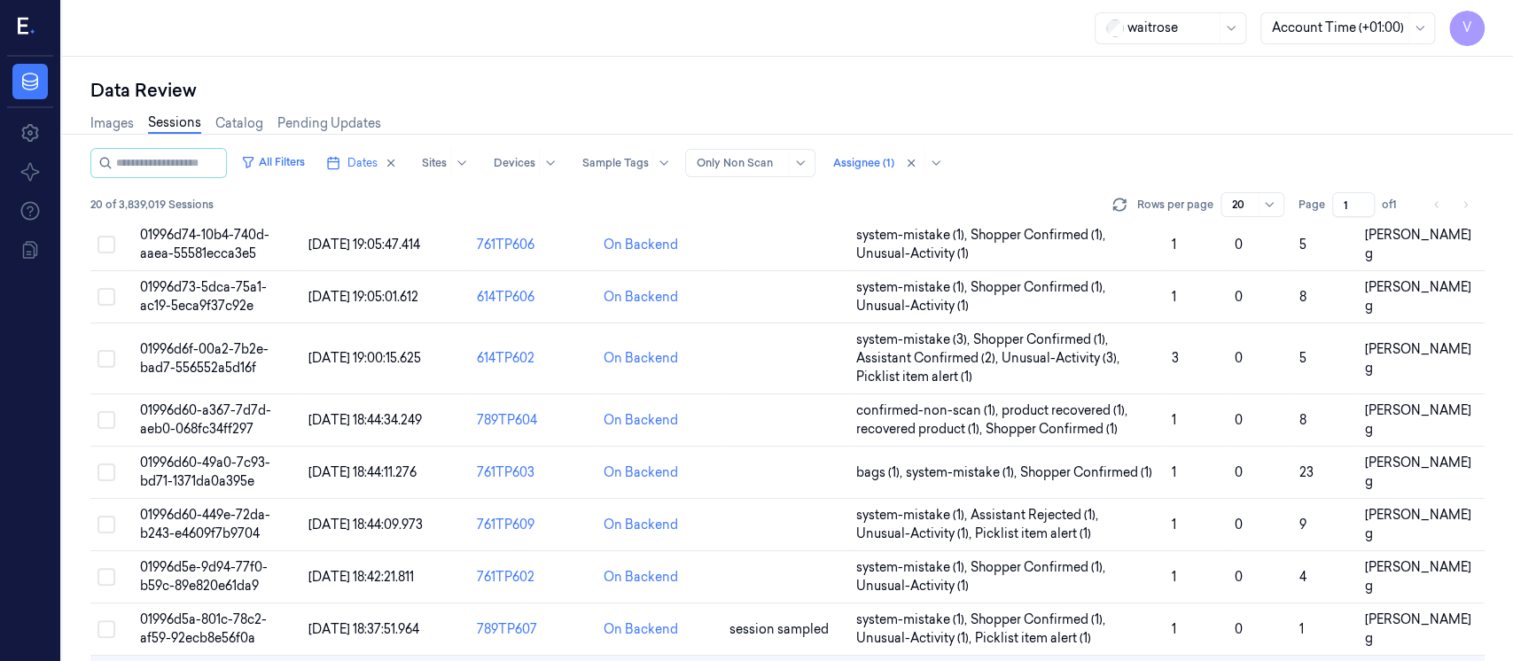
scroll to position [555, 0]
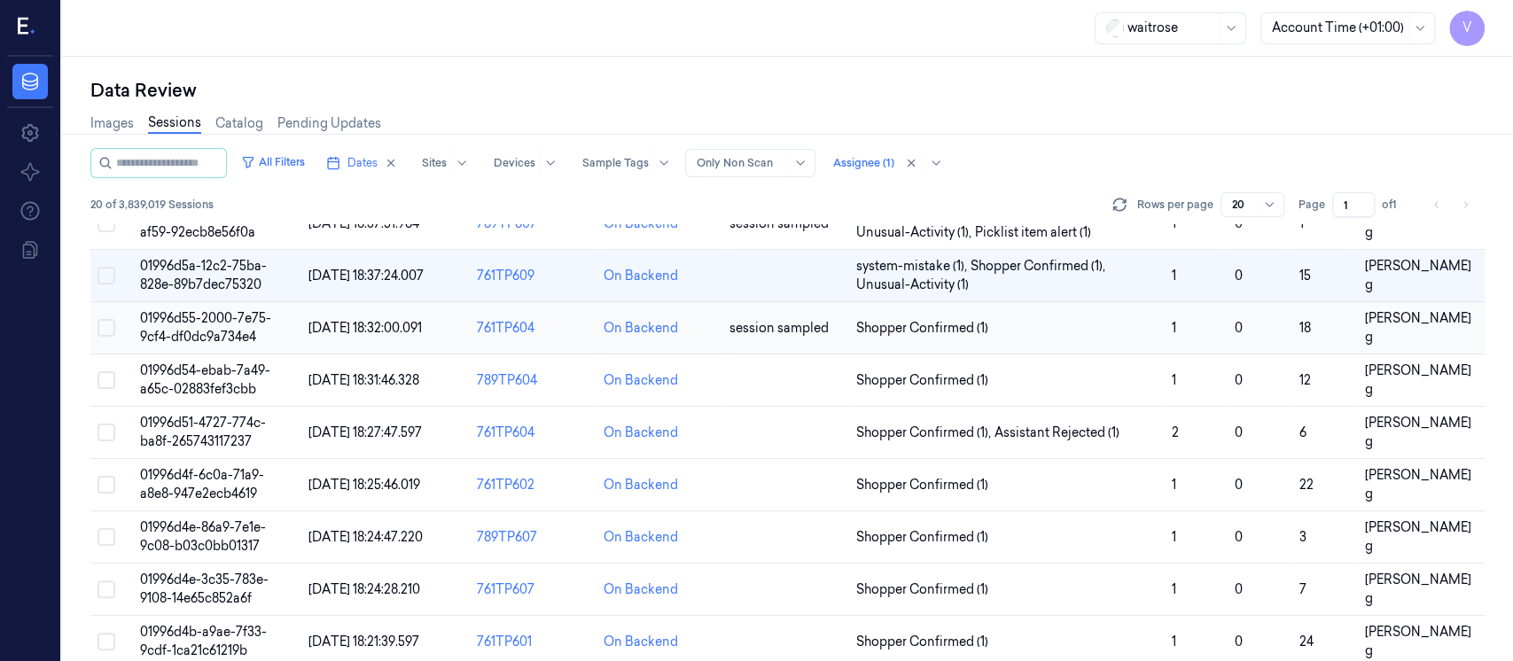
click at [745, 344] on td "session sampled" at bounding box center [786, 328] width 127 height 52
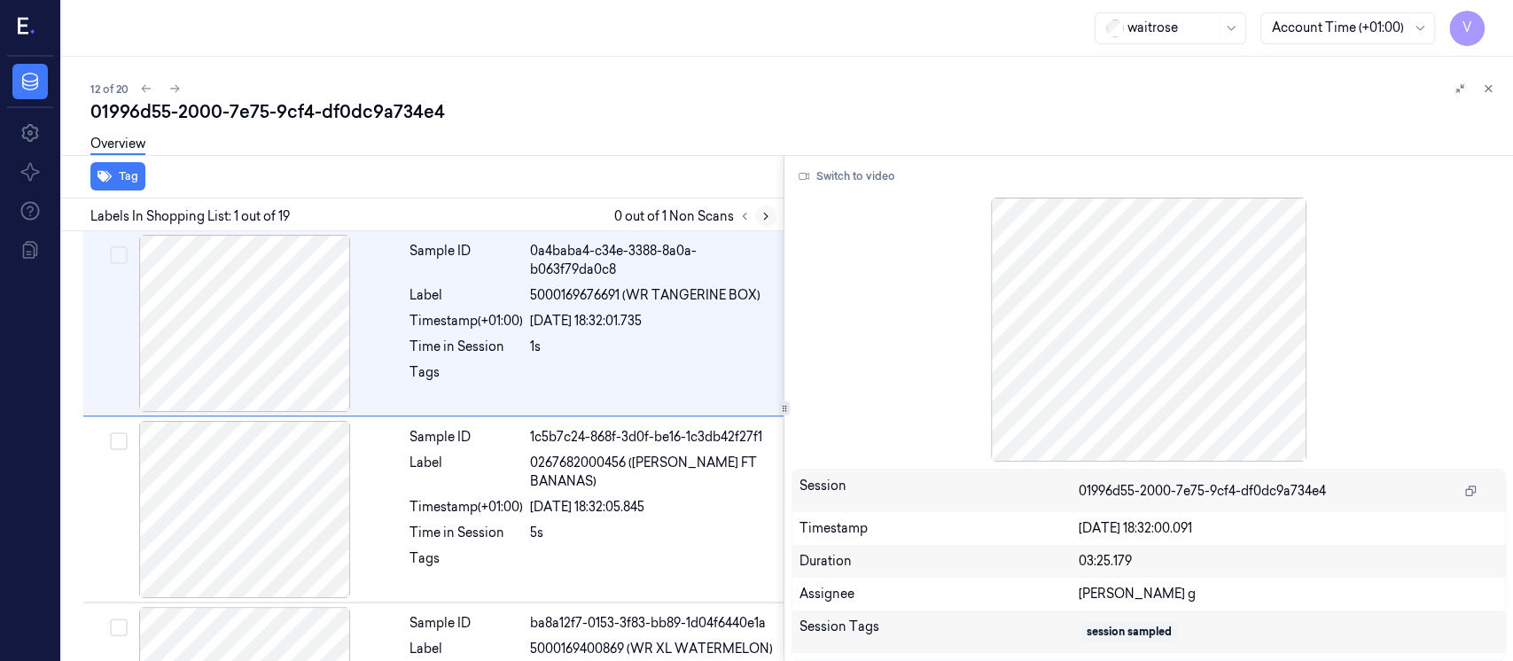
click at [770, 212] on icon at bounding box center [766, 216] width 12 height 12
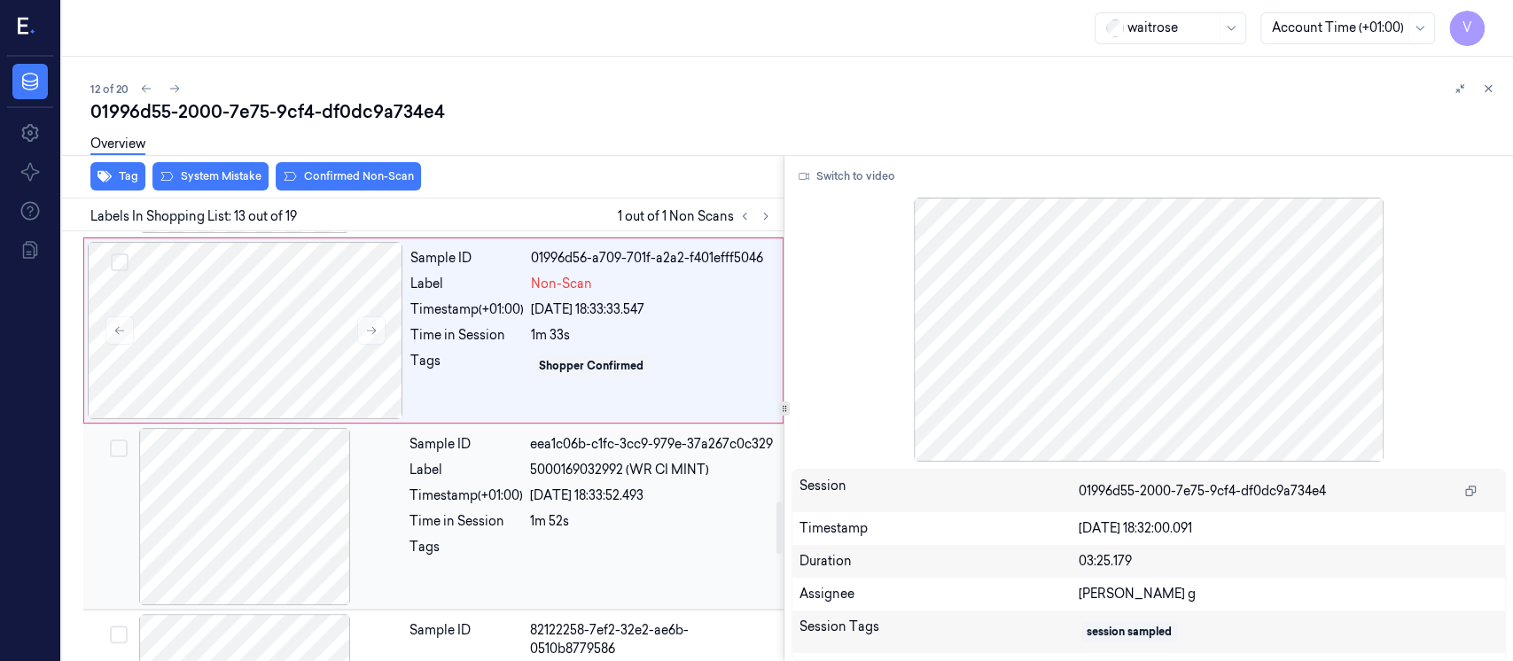
scroll to position [2113, 0]
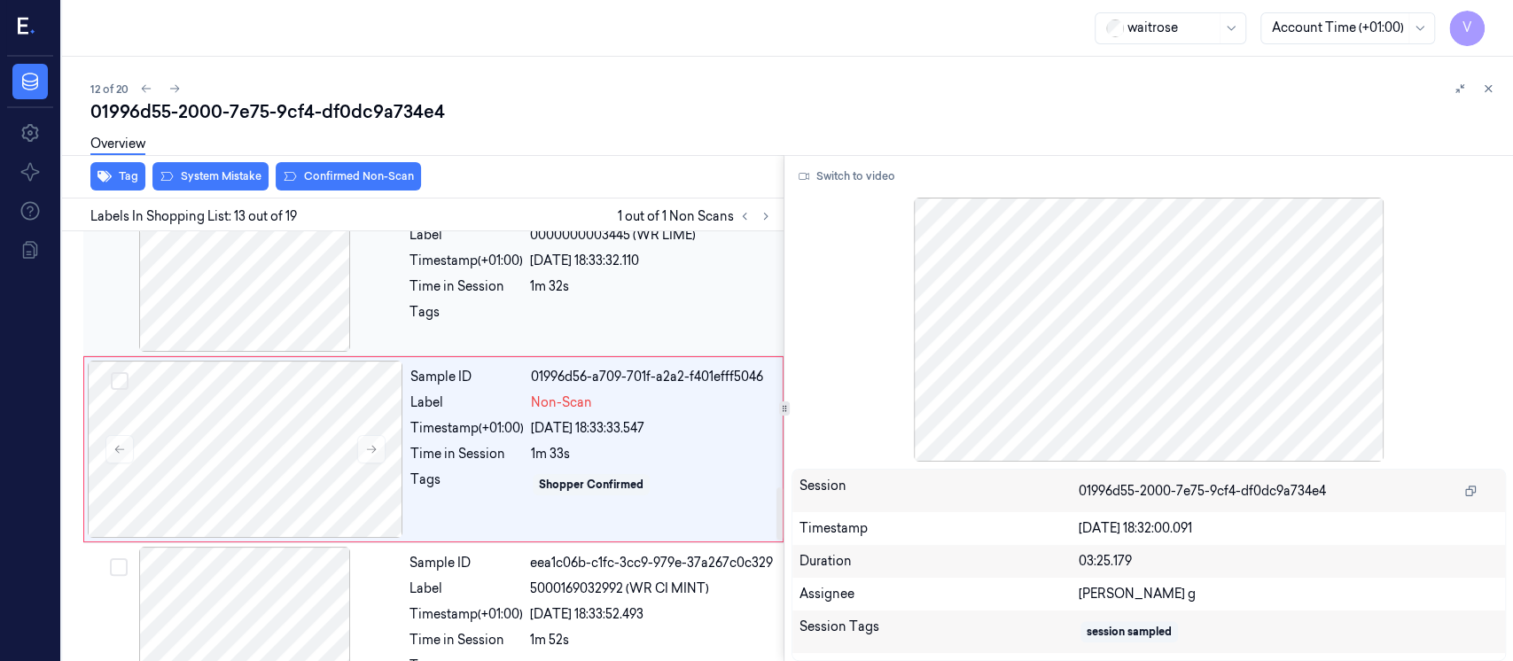
click at [560, 285] on div "1m 32s" at bounding box center [651, 286] width 243 height 19
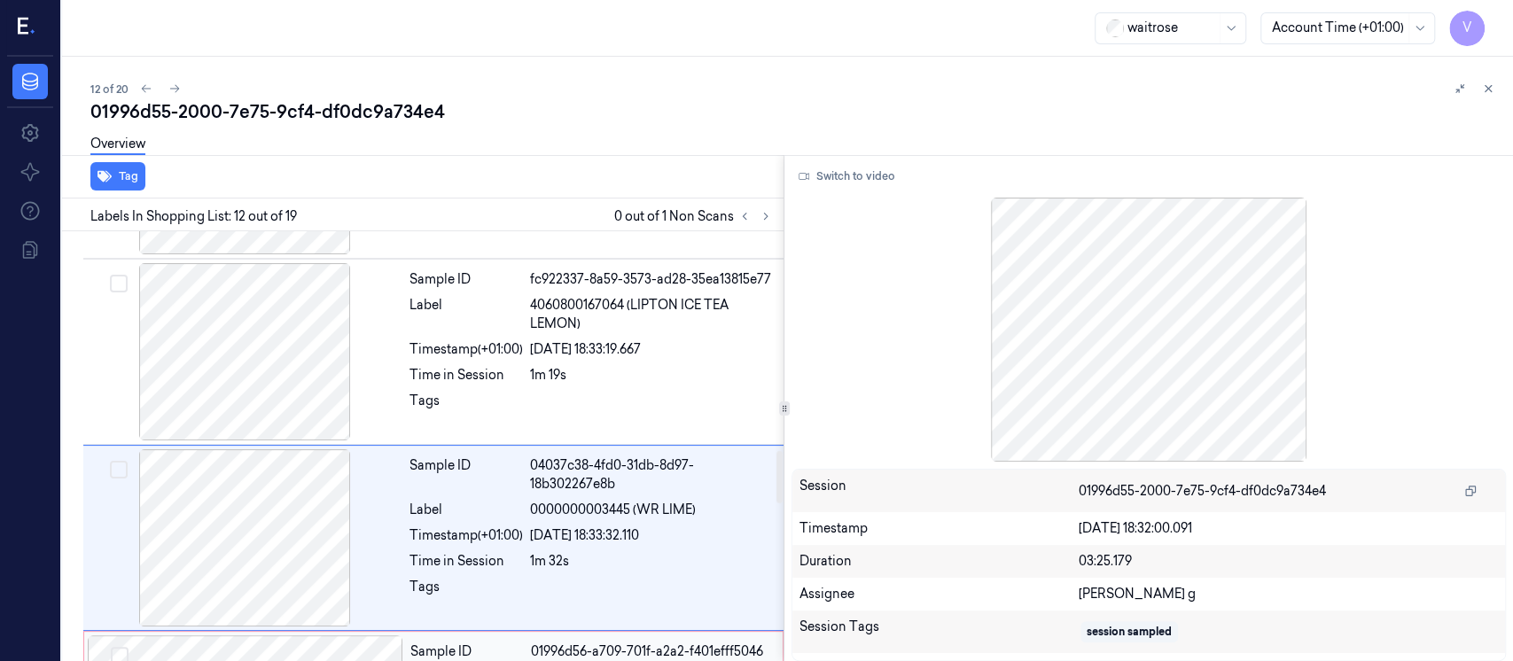
scroll to position [1809, 0]
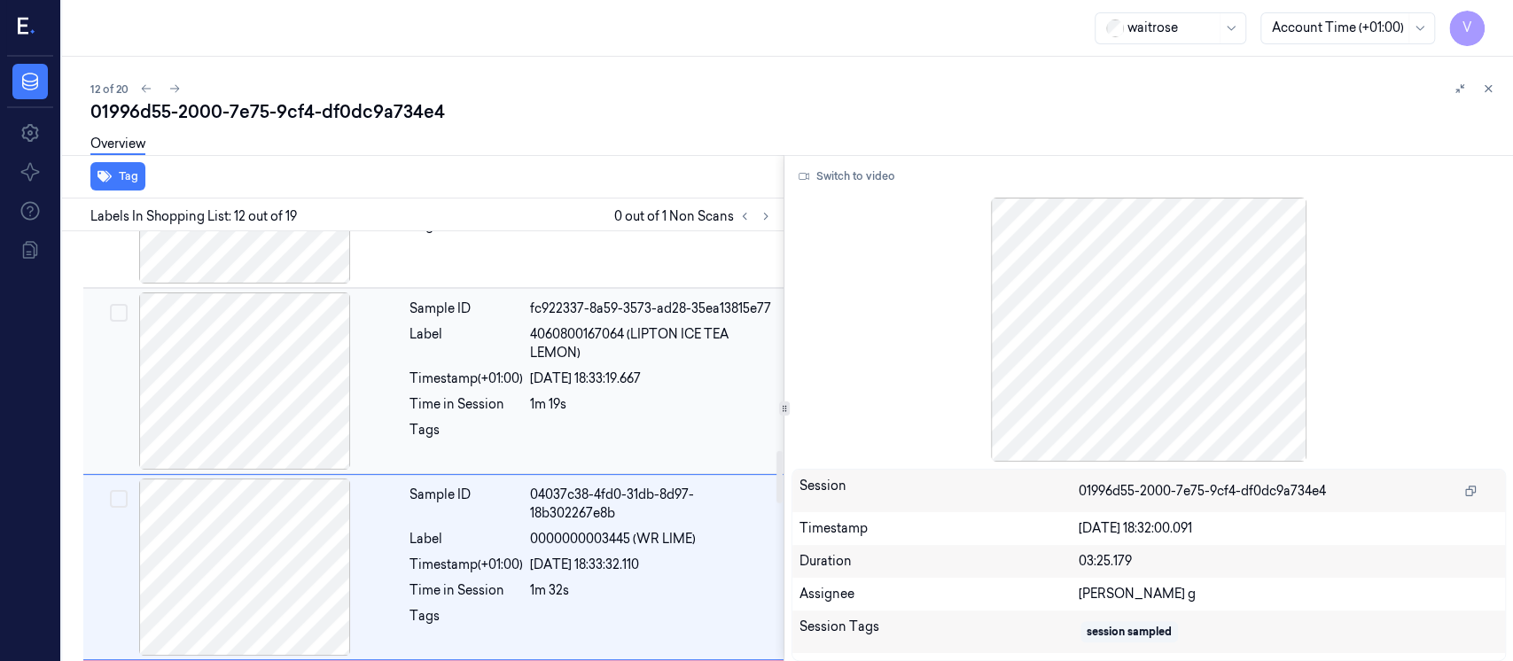
click at [664, 363] on div "Sample ID fc922337-8a59-3573-ad28-35ea13815e77 Label 4060800167064 (LIPTON ICE …" at bounding box center [591, 381] width 378 height 177
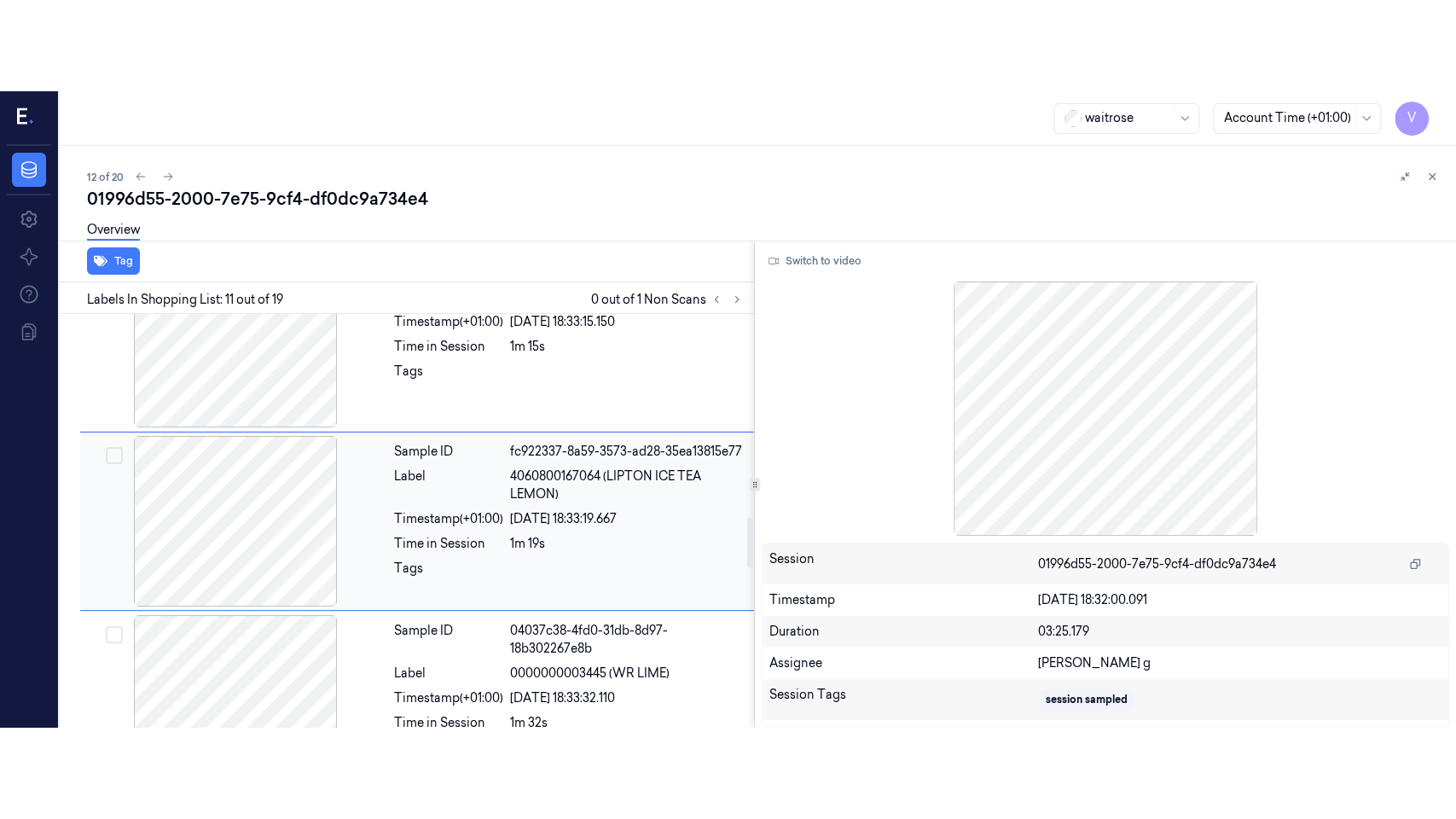
scroll to position [1676, 0]
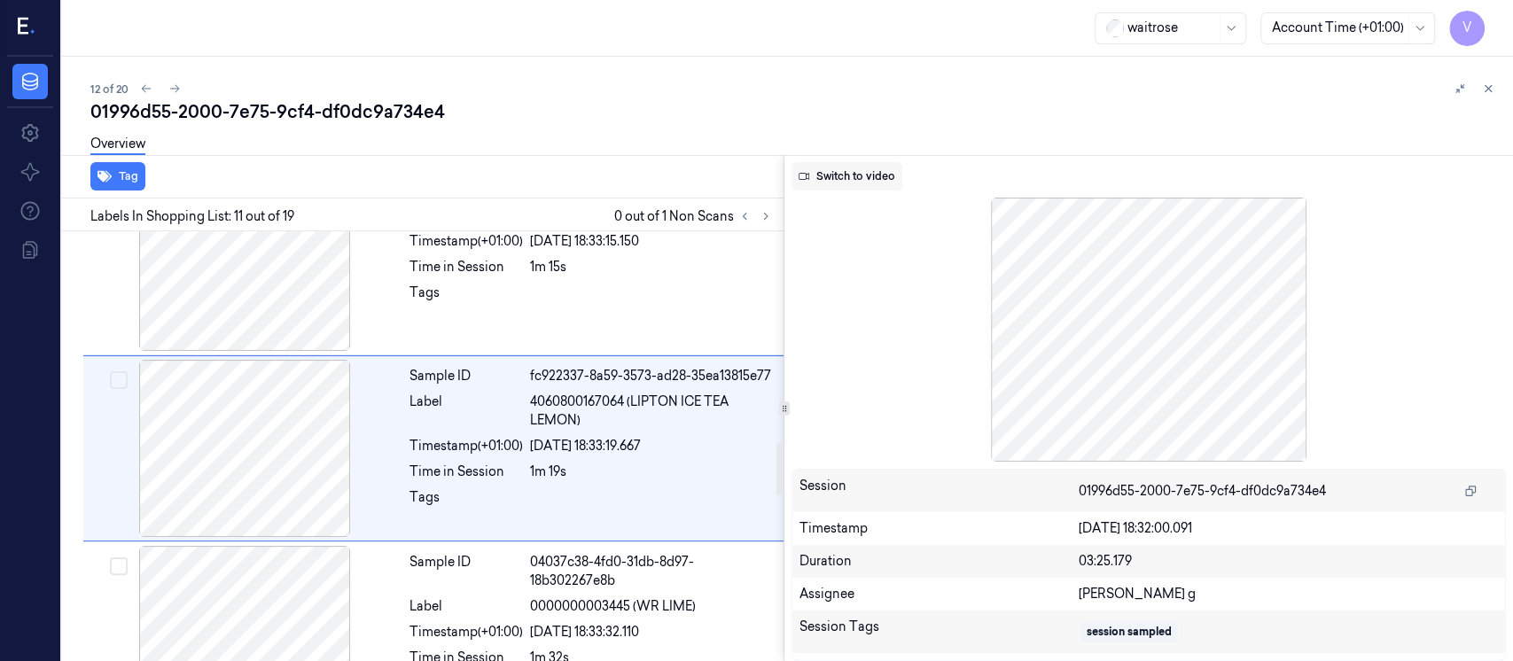
click at [832, 176] on button "Switch to video" at bounding box center [847, 176] width 111 height 28
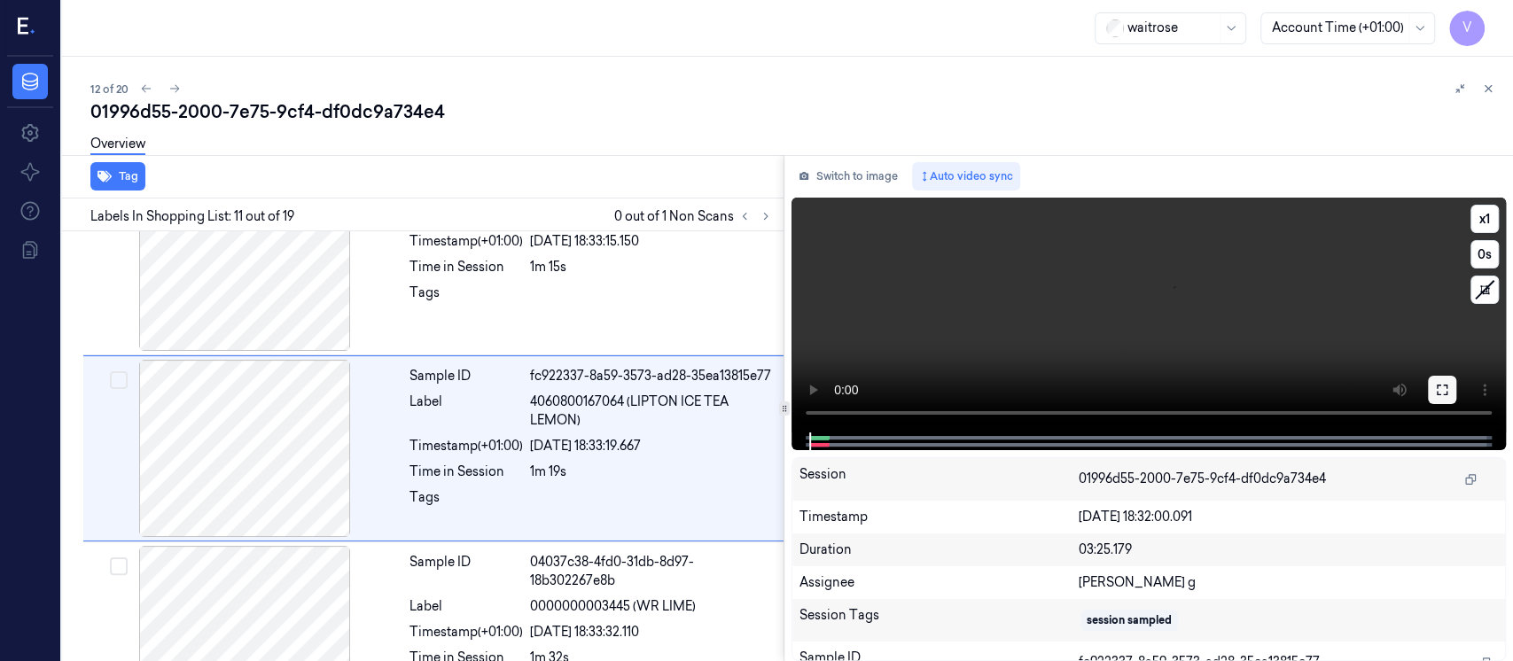
click at [1449, 382] on button at bounding box center [1442, 390] width 28 height 28
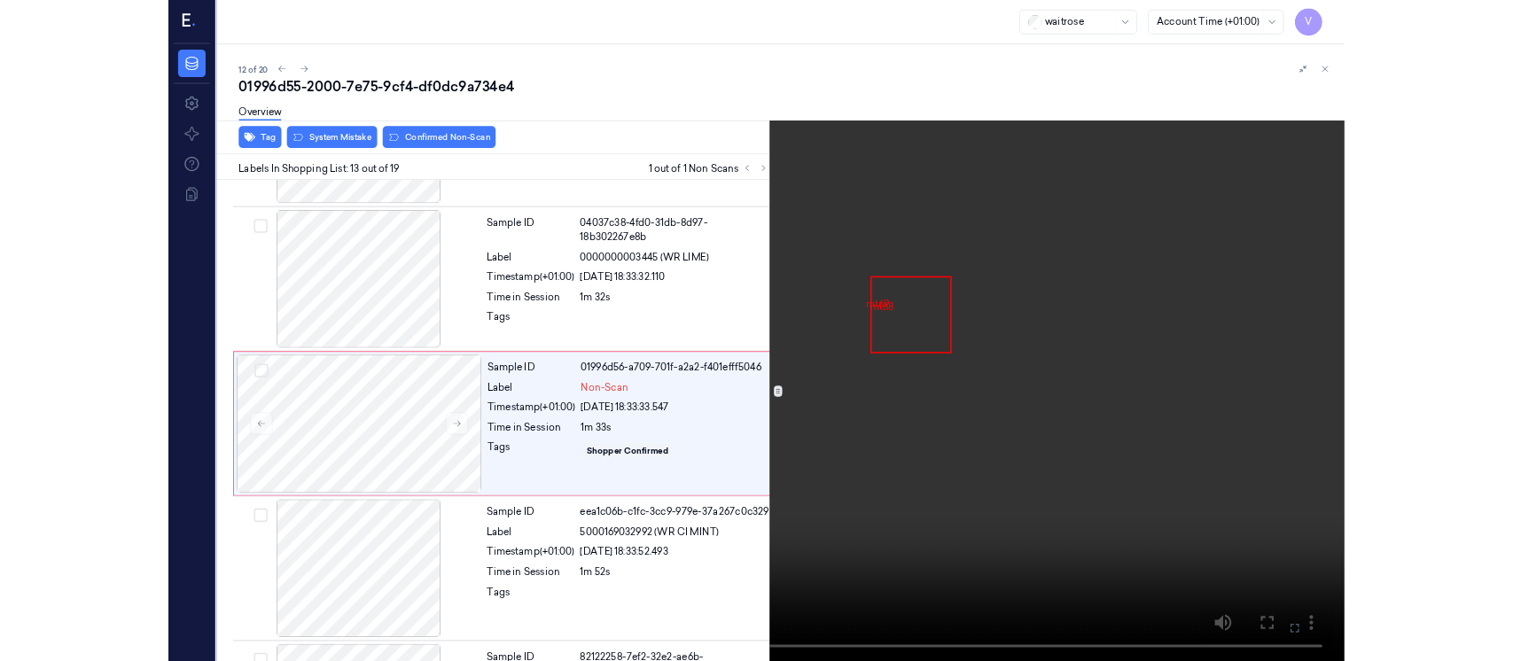
scroll to position [2019, 0]
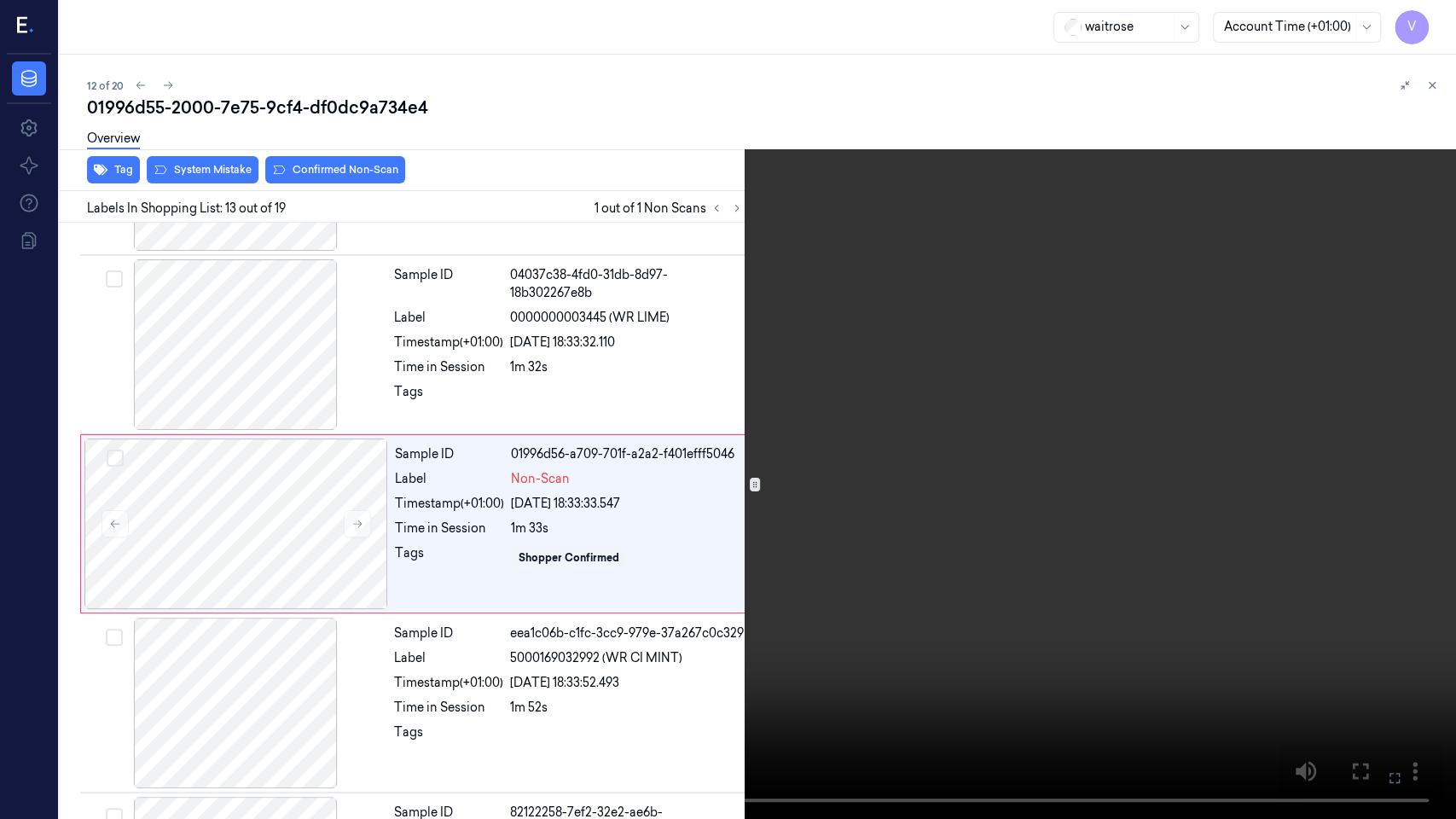
click at [0, 0] on icon at bounding box center [0, 0] width 0 height 0
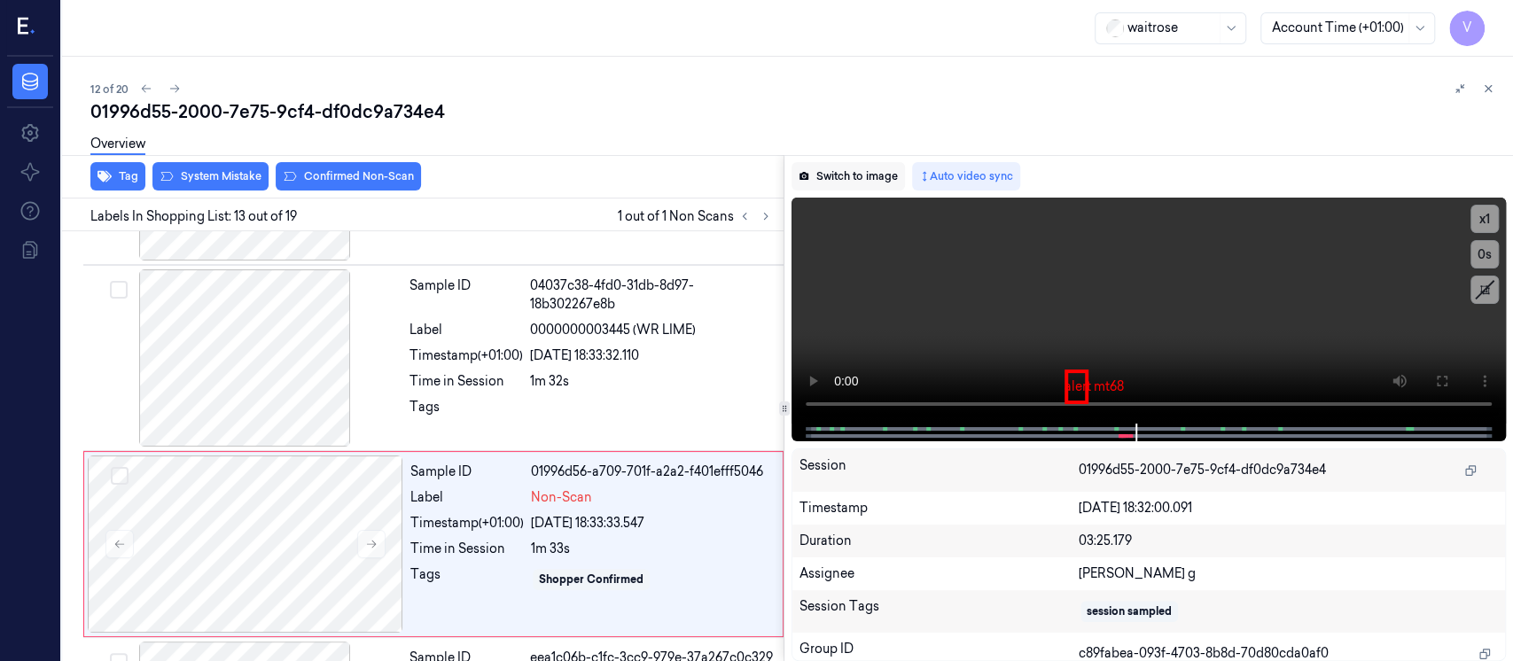
click at [840, 174] on button "Switch to image" at bounding box center [848, 176] width 113 height 28
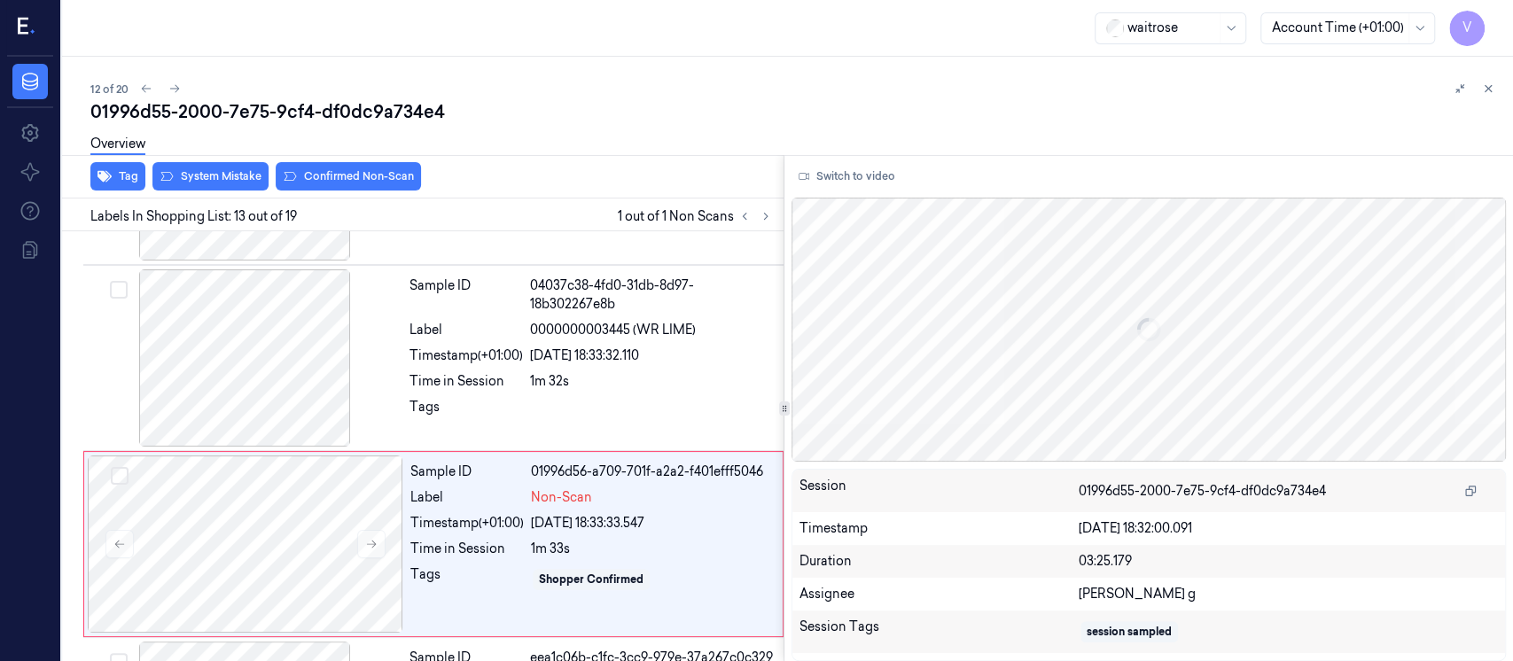
scroll to position [2113, 0]
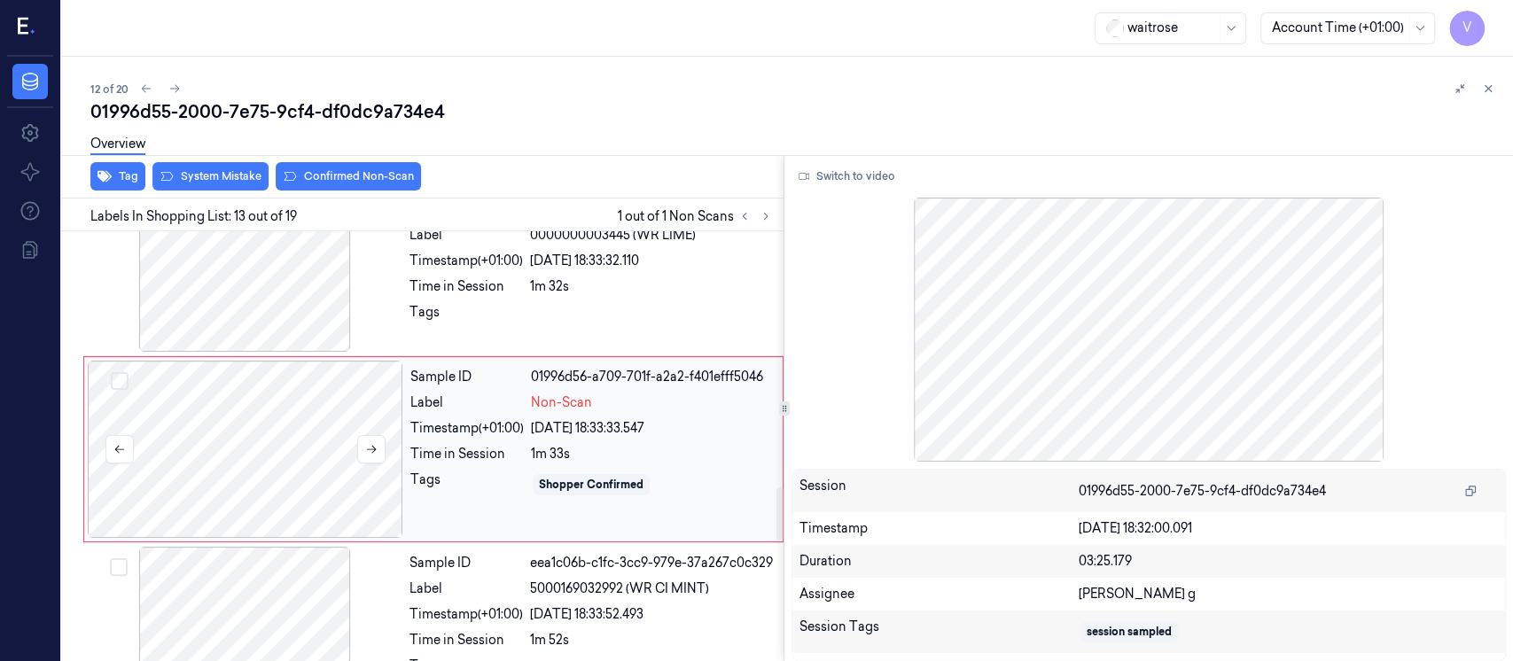
click at [238, 453] on div at bounding box center [246, 449] width 316 height 177
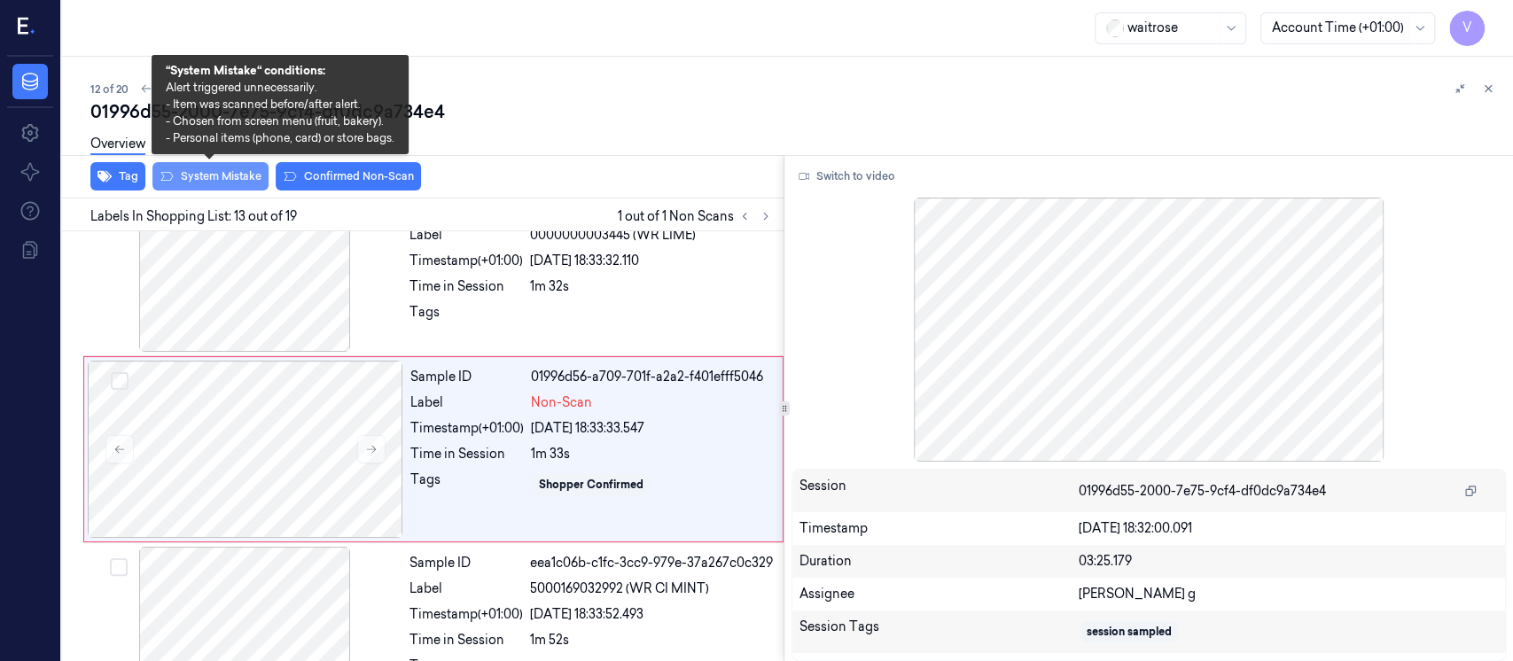
click at [194, 180] on button "System Mistake" at bounding box center [210, 176] width 116 height 28
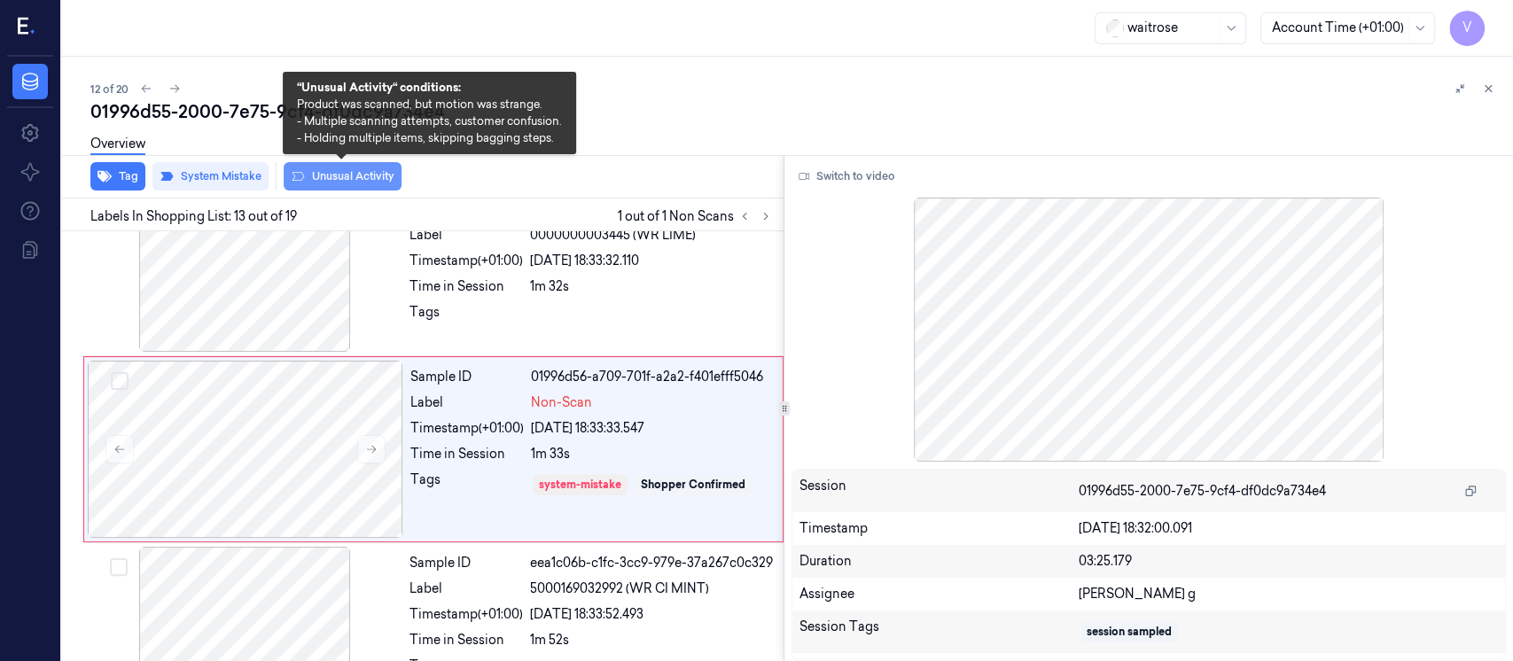
click at [338, 175] on button "Unusual Activity" at bounding box center [343, 176] width 118 height 28
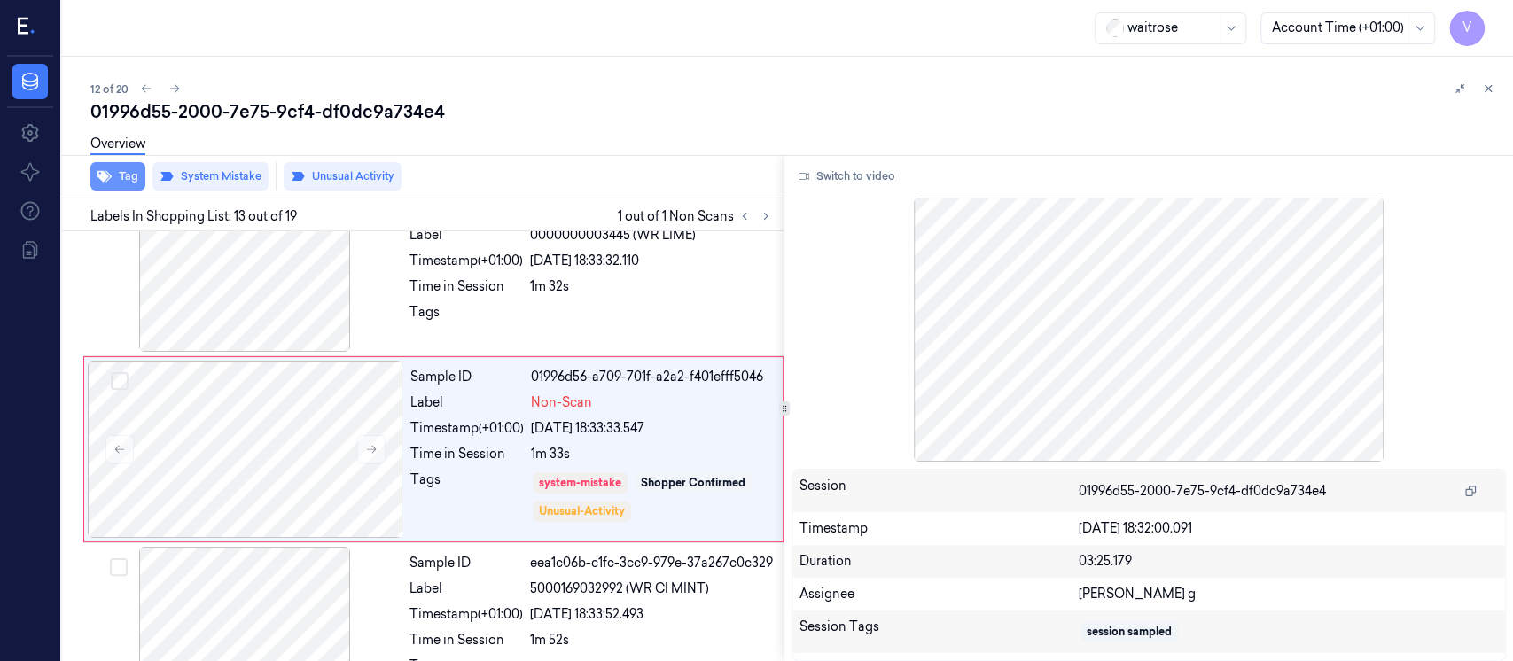
click at [121, 178] on button "Tag" at bounding box center [117, 176] width 55 height 28
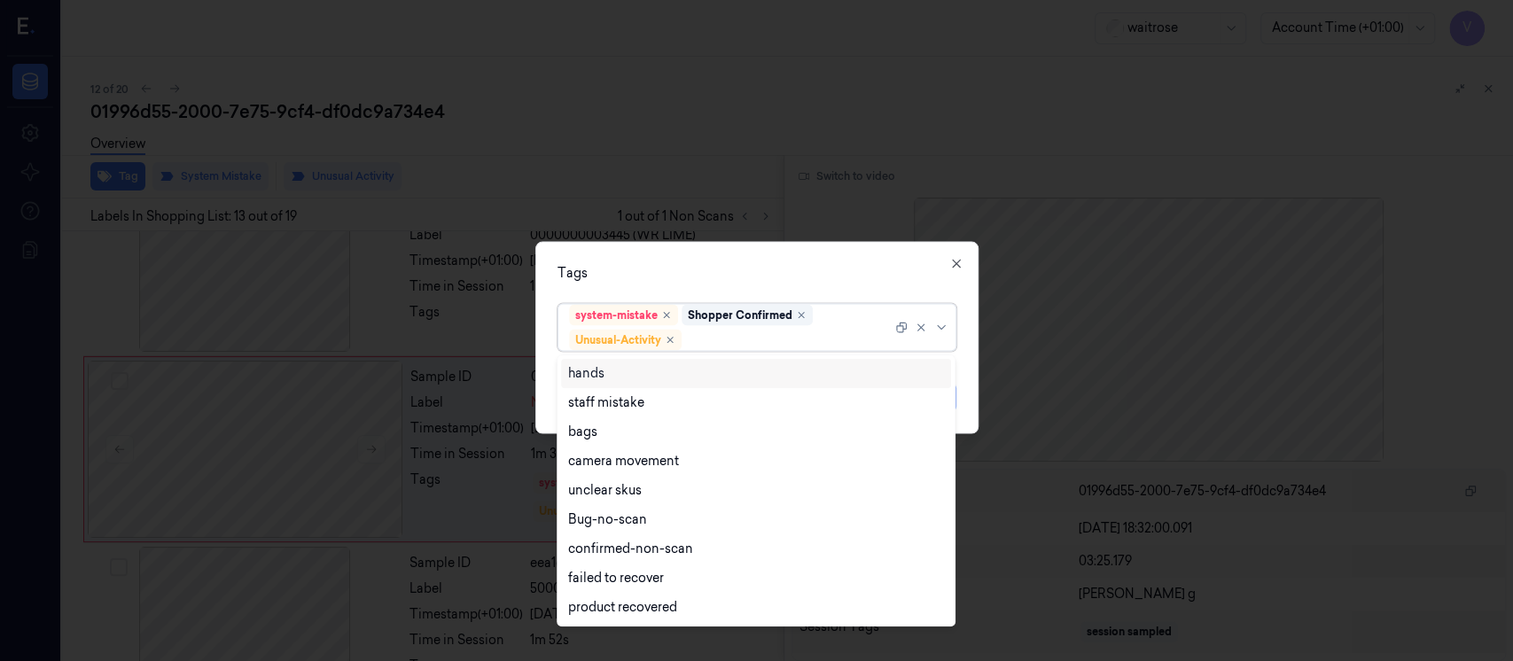
click at [725, 337] on div at bounding box center [788, 340] width 207 height 19
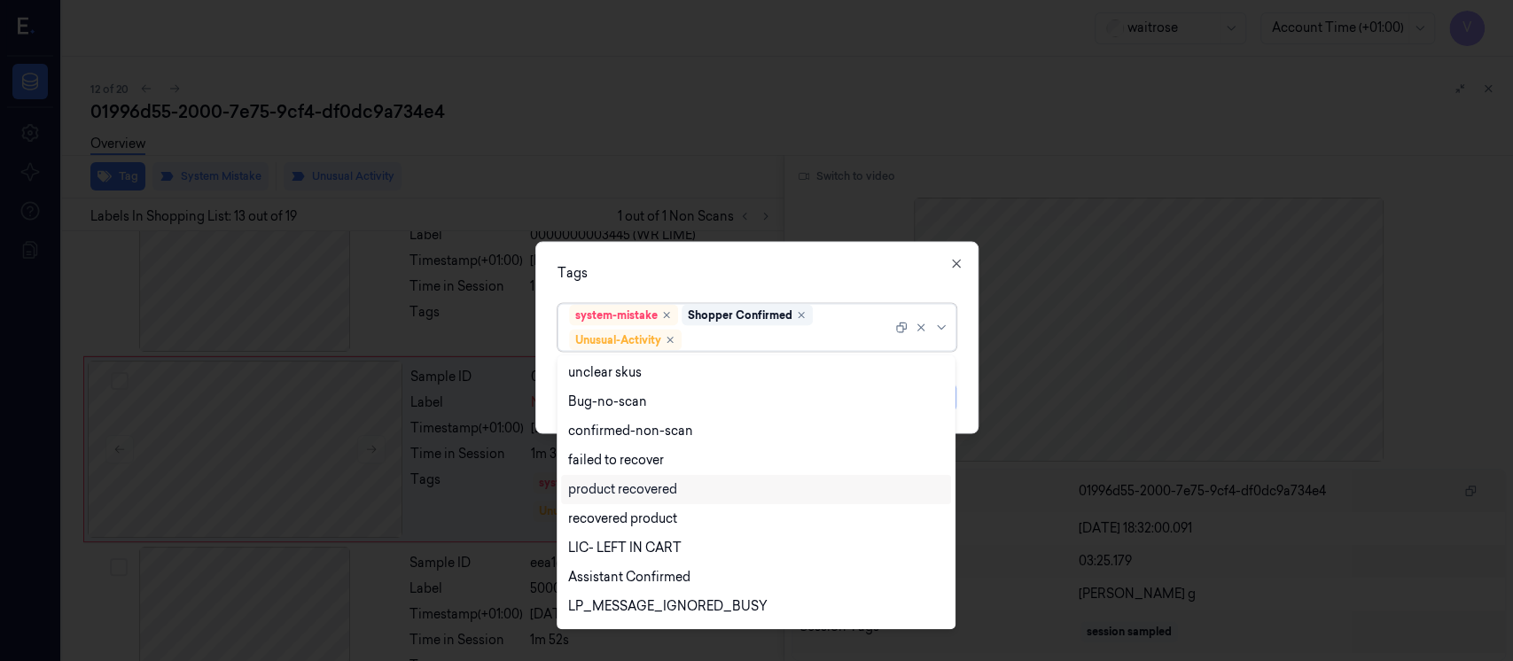
scroll to position [230, 0]
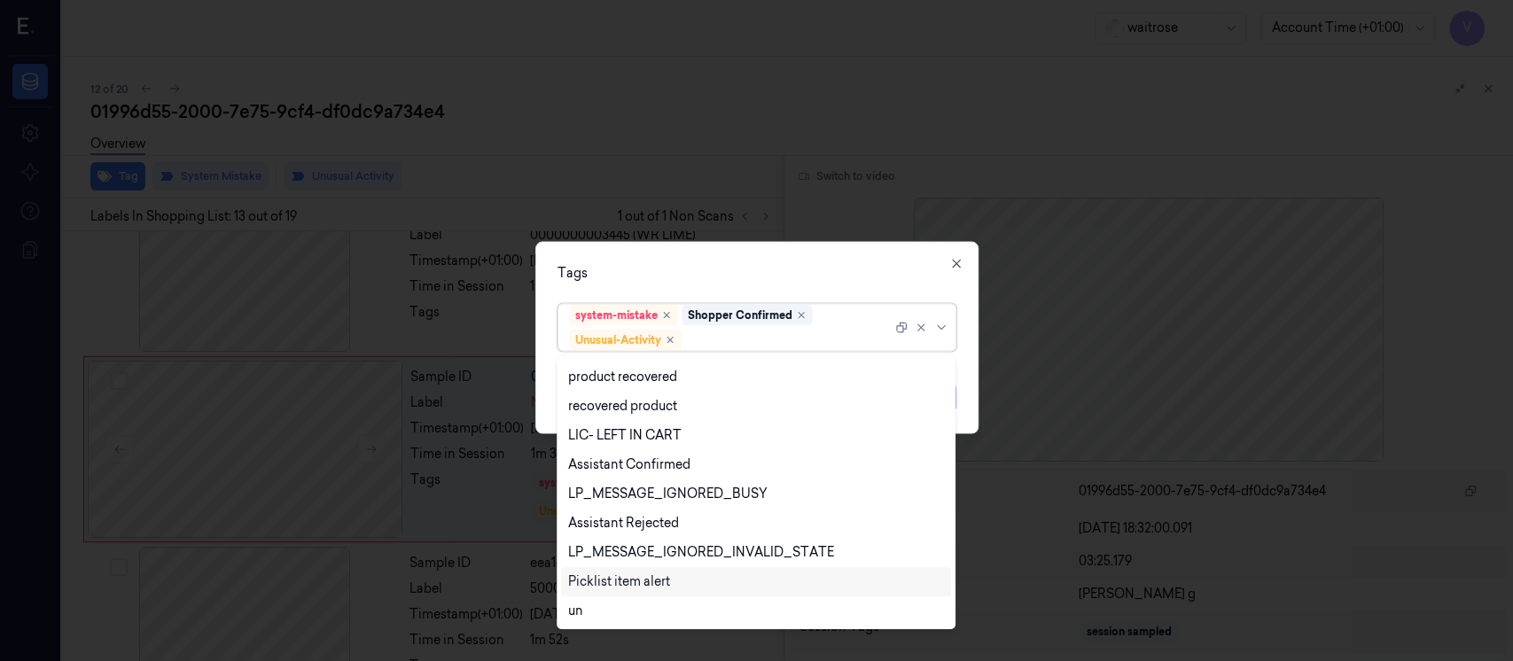
click at [631, 576] on div "Picklist item alert" at bounding box center [619, 582] width 102 height 19
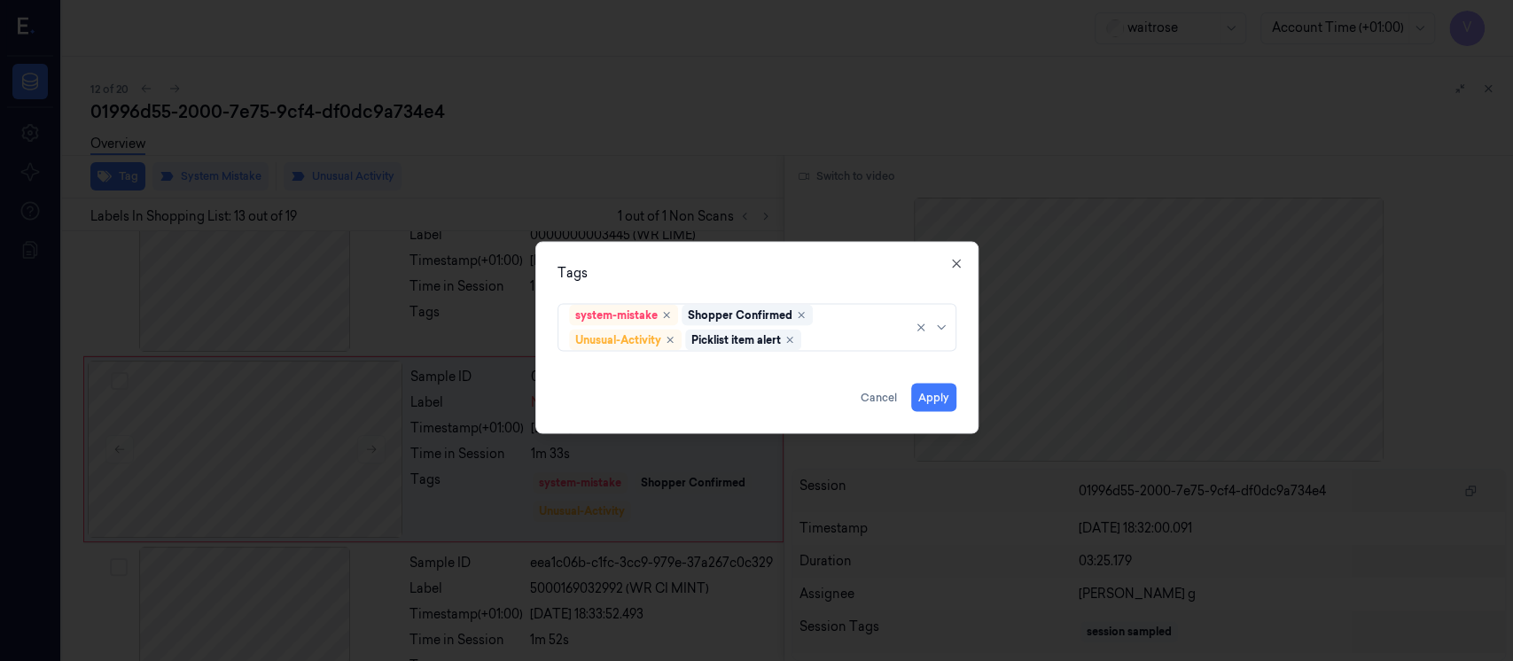
click at [781, 285] on div "Tags system-mistake Shopper Confirmed Unusual-Activity Picklist item alert Appl…" at bounding box center [756, 338] width 443 height 192
click at [935, 388] on button "Apply" at bounding box center [933, 398] width 45 height 28
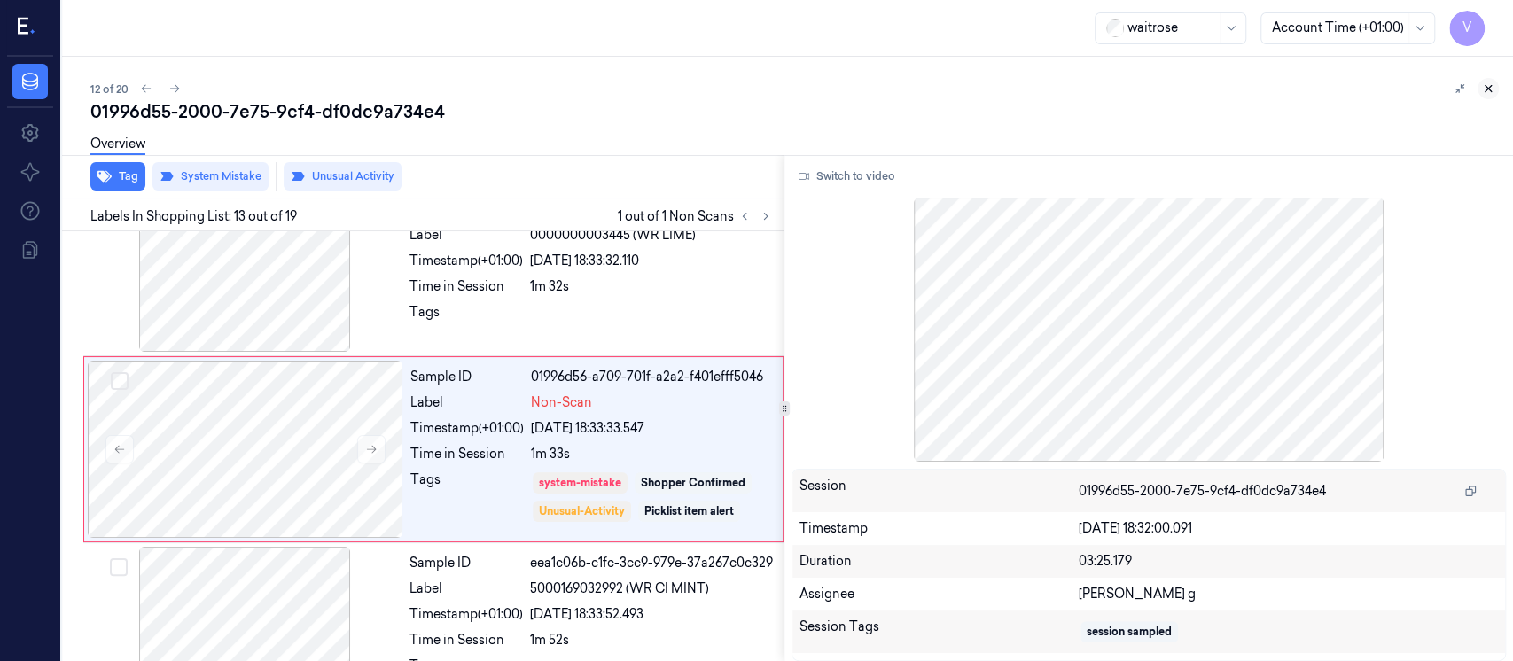
click at [1496, 91] on button at bounding box center [1488, 88] width 21 height 21
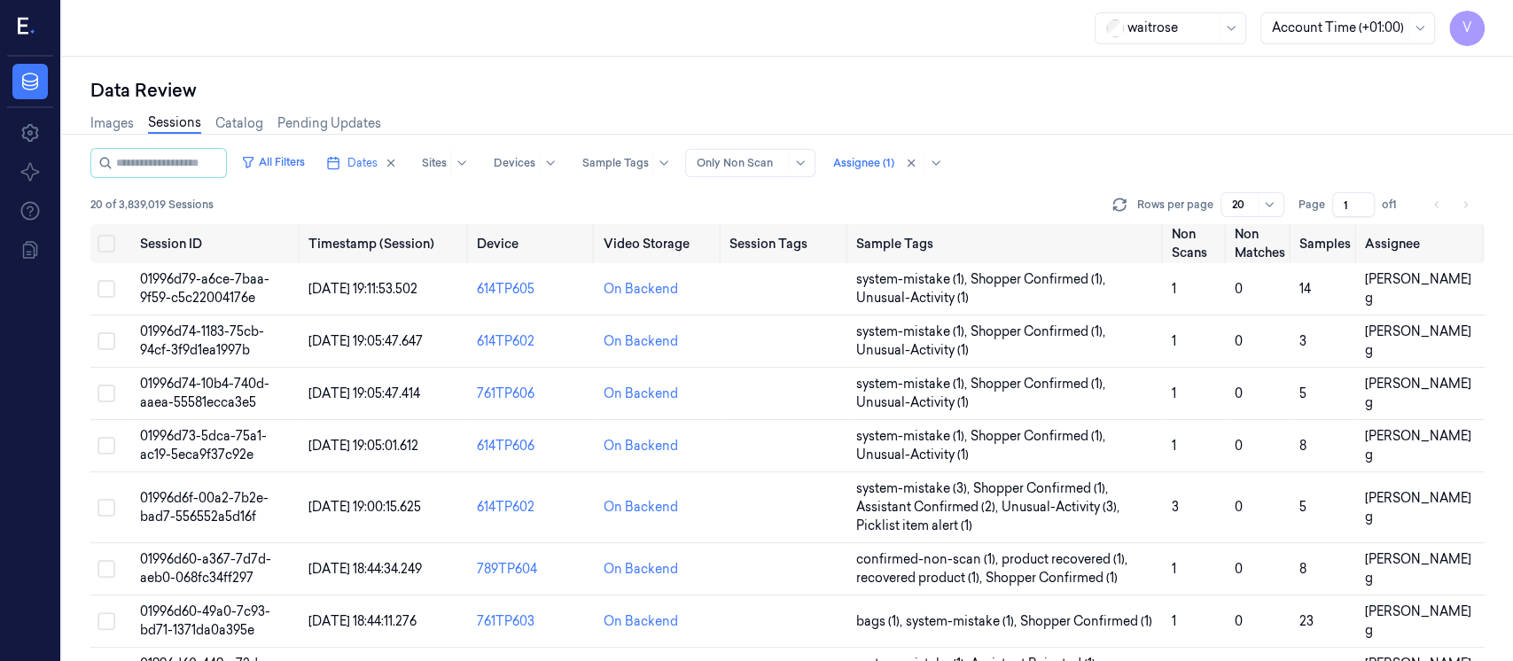
scroll to position [623, 0]
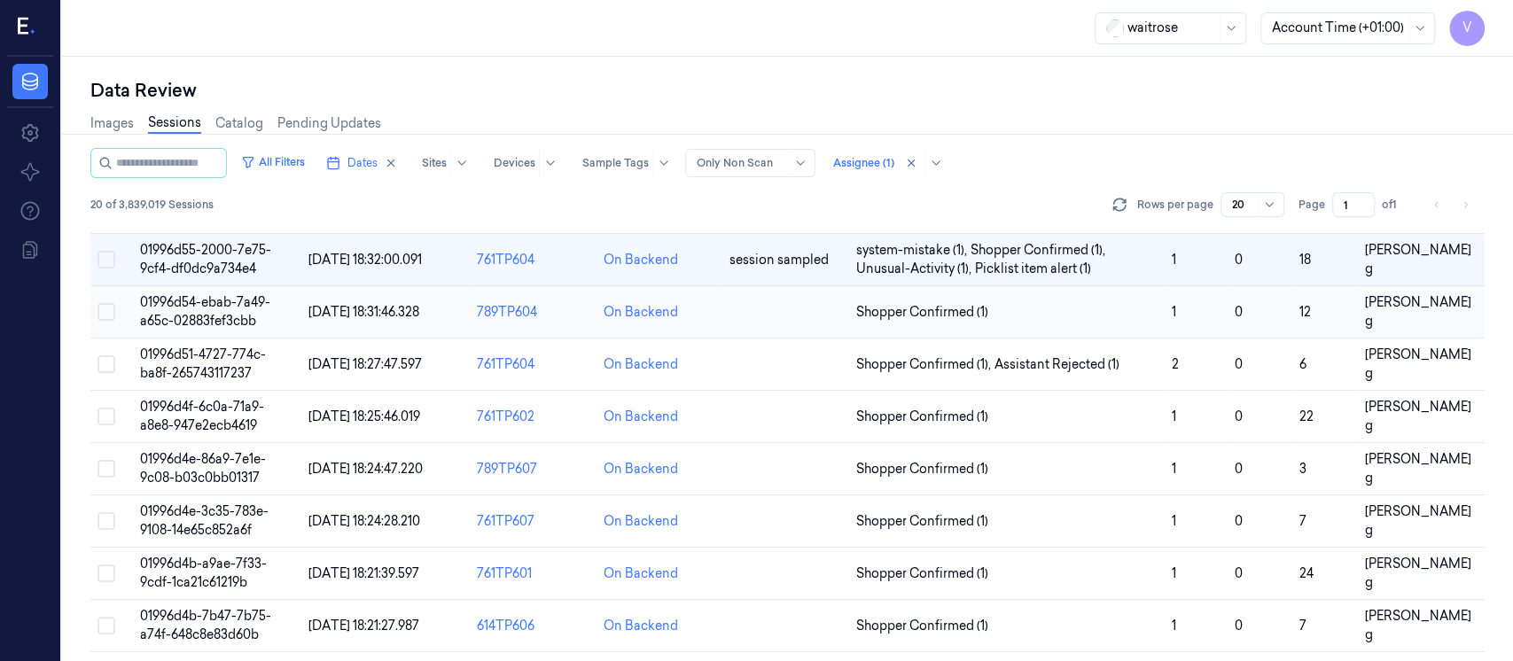
click at [753, 319] on td at bounding box center [786, 312] width 127 height 52
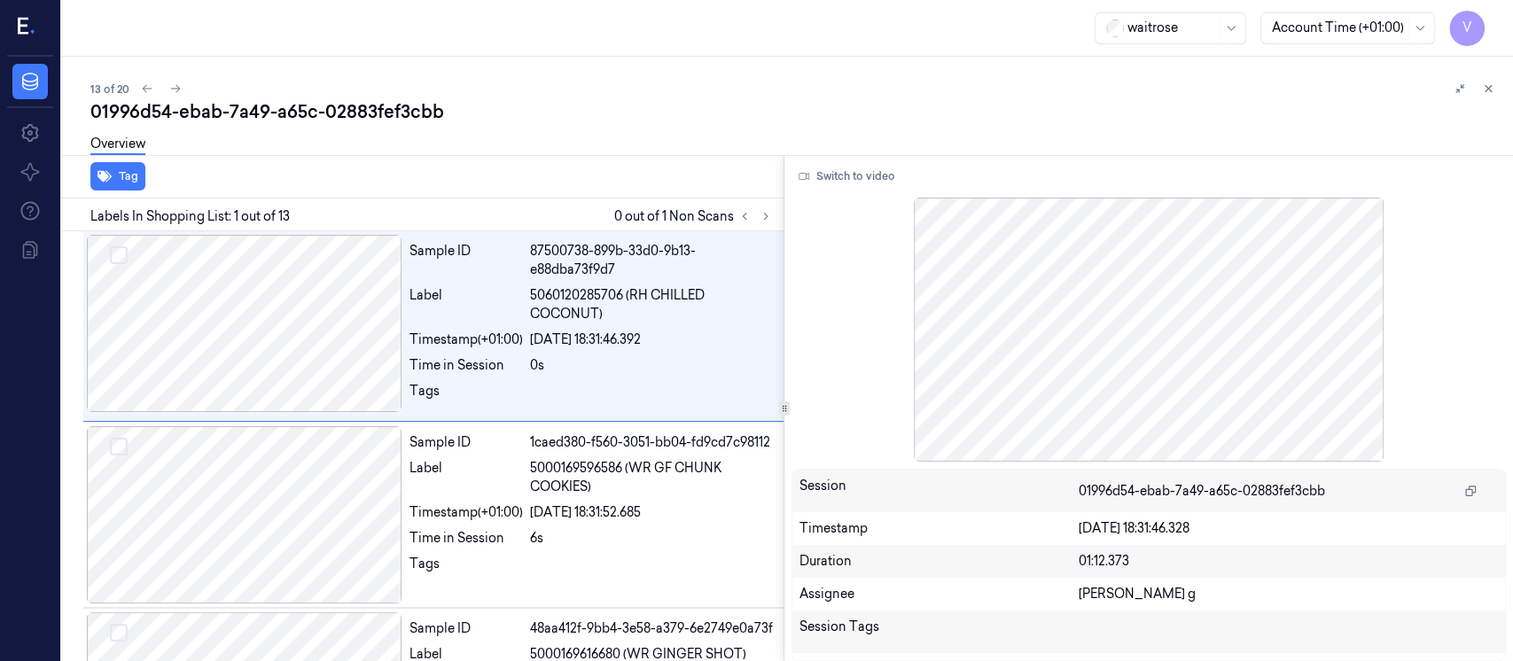
click at [566, 191] on div "Tag" at bounding box center [419, 176] width 729 height 43
click at [766, 219] on icon at bounding box center [766, 216] width 12 height 12
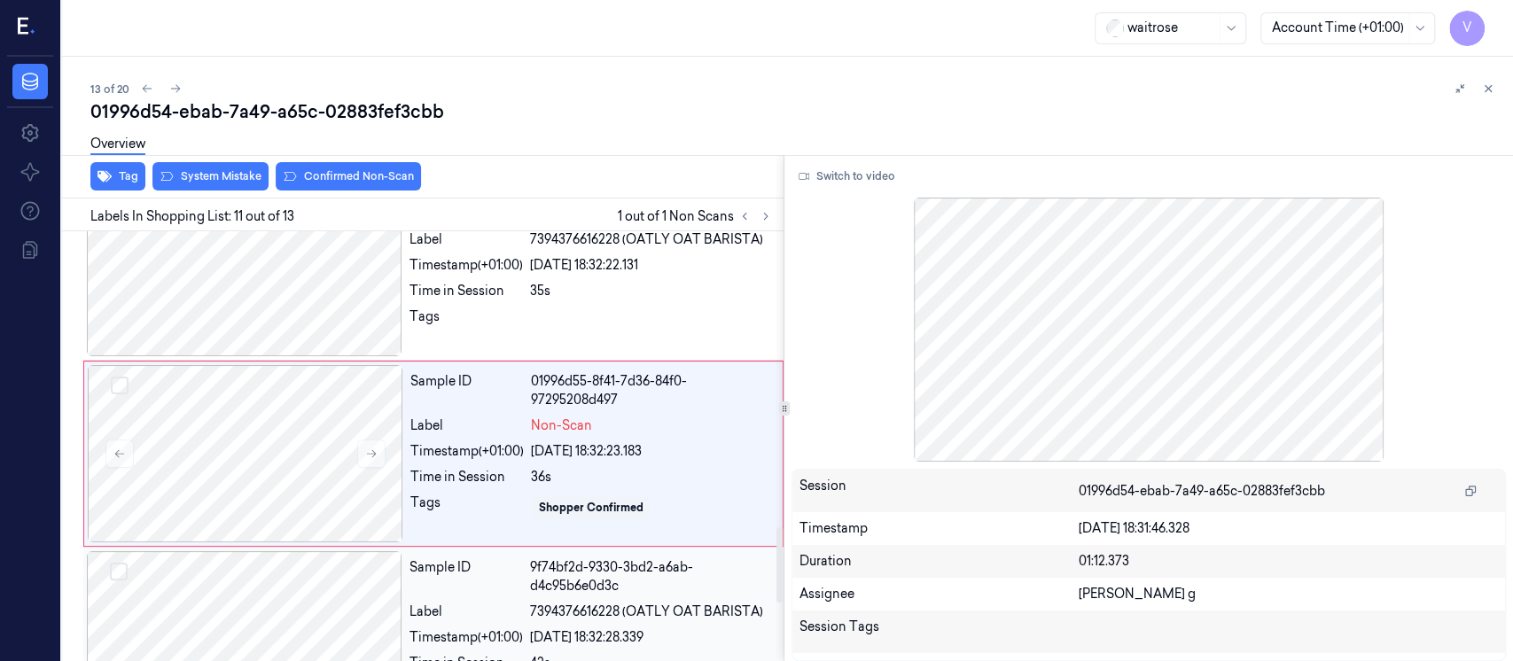
scroll to position [1629, 0]
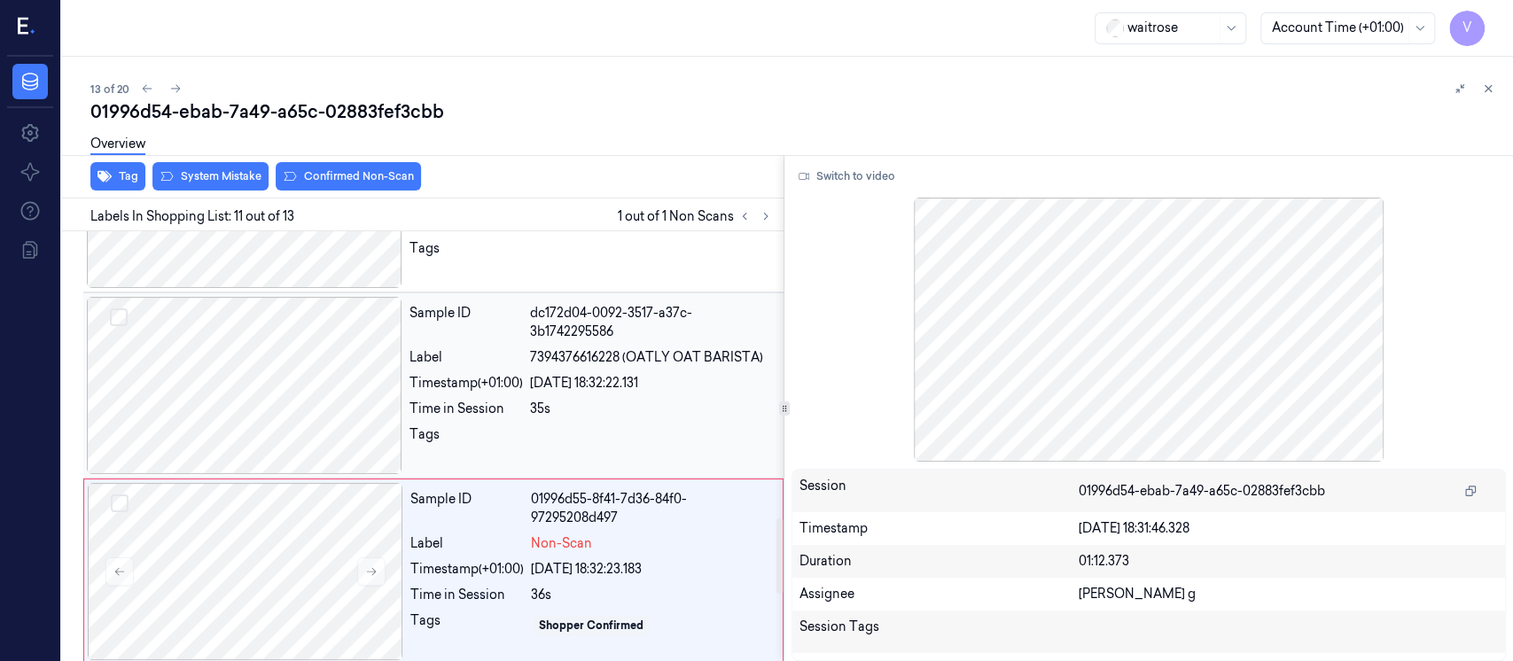
click at [537, 376] on div "21/09/2025 18:32:22.131" at bounding box center [651, 383] width 243 height 19
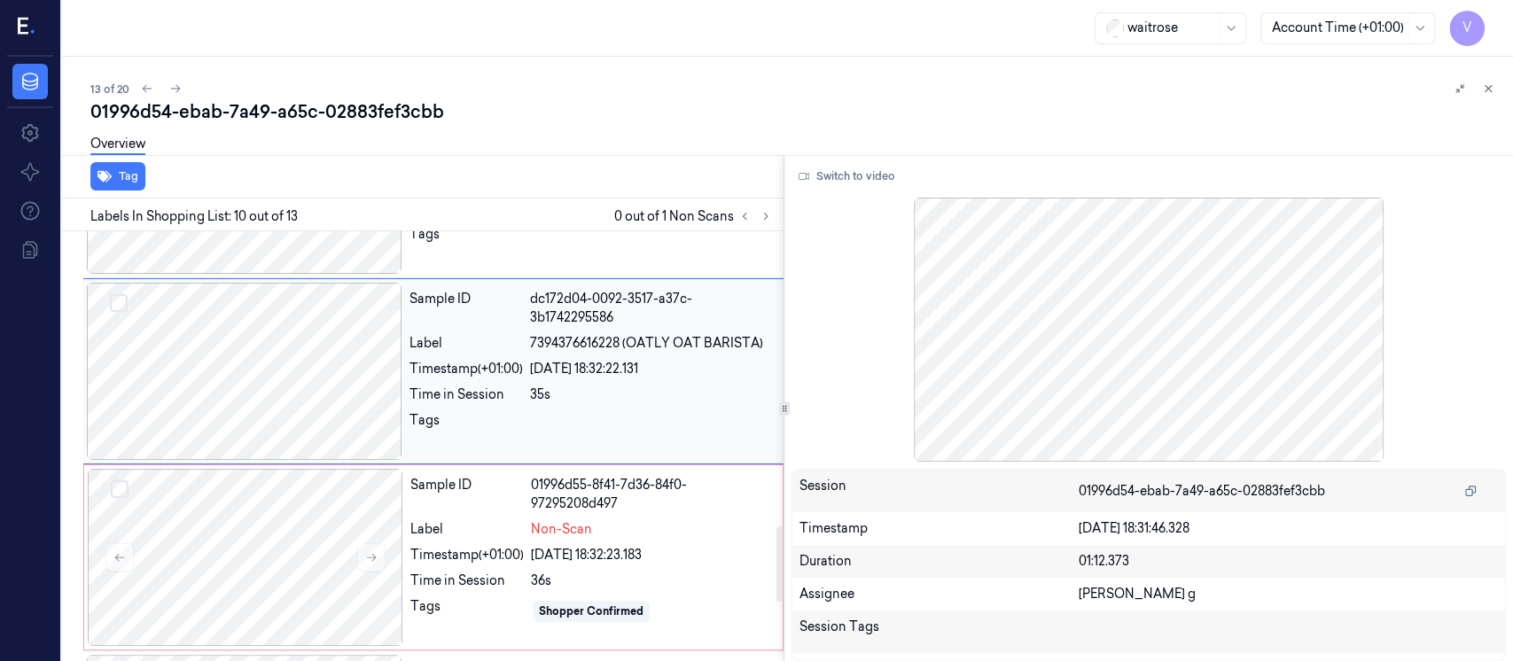
scroll to position [1680, 0]
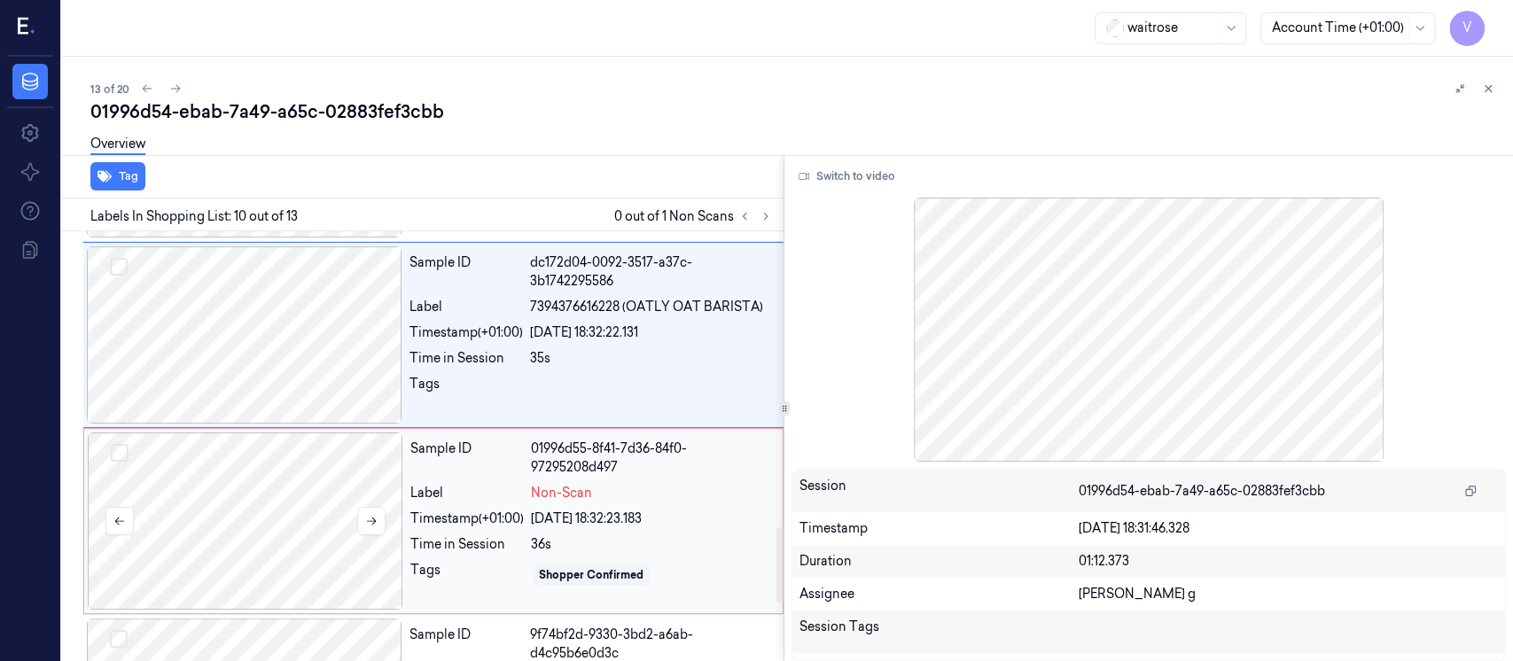
click at [312, 519] on div at bounding box center [246, 521] width 316 height 177
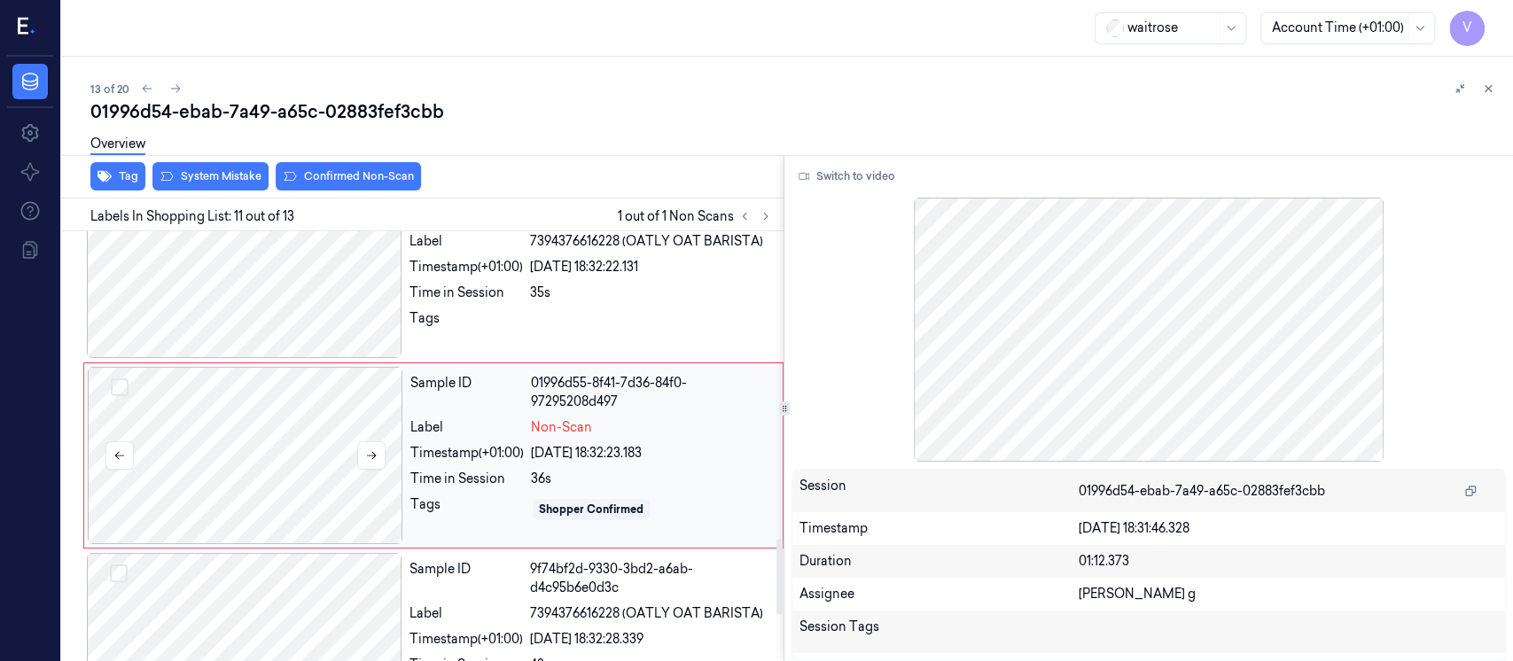
scroll to position [1747, 0]
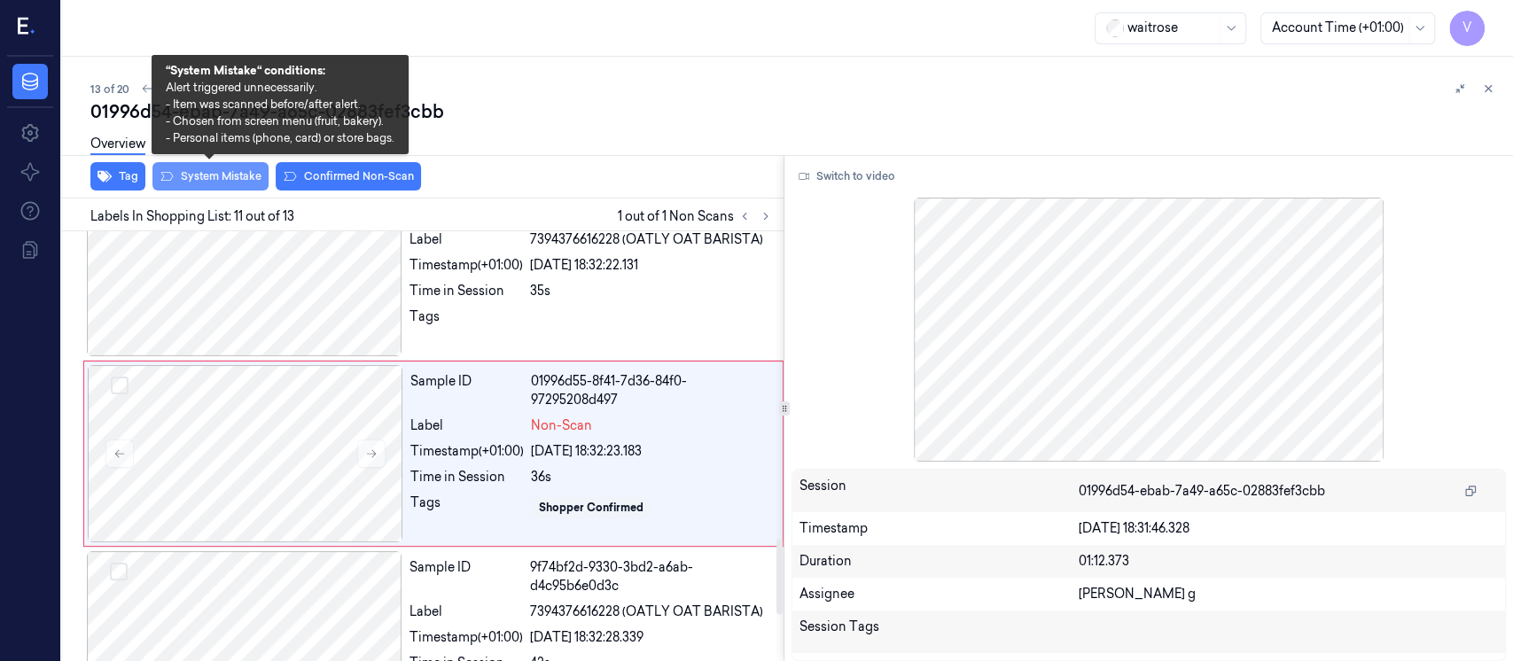
click at [230, 187] on button "System Mistake" at bounding box center [210, 176] width 116 height 28
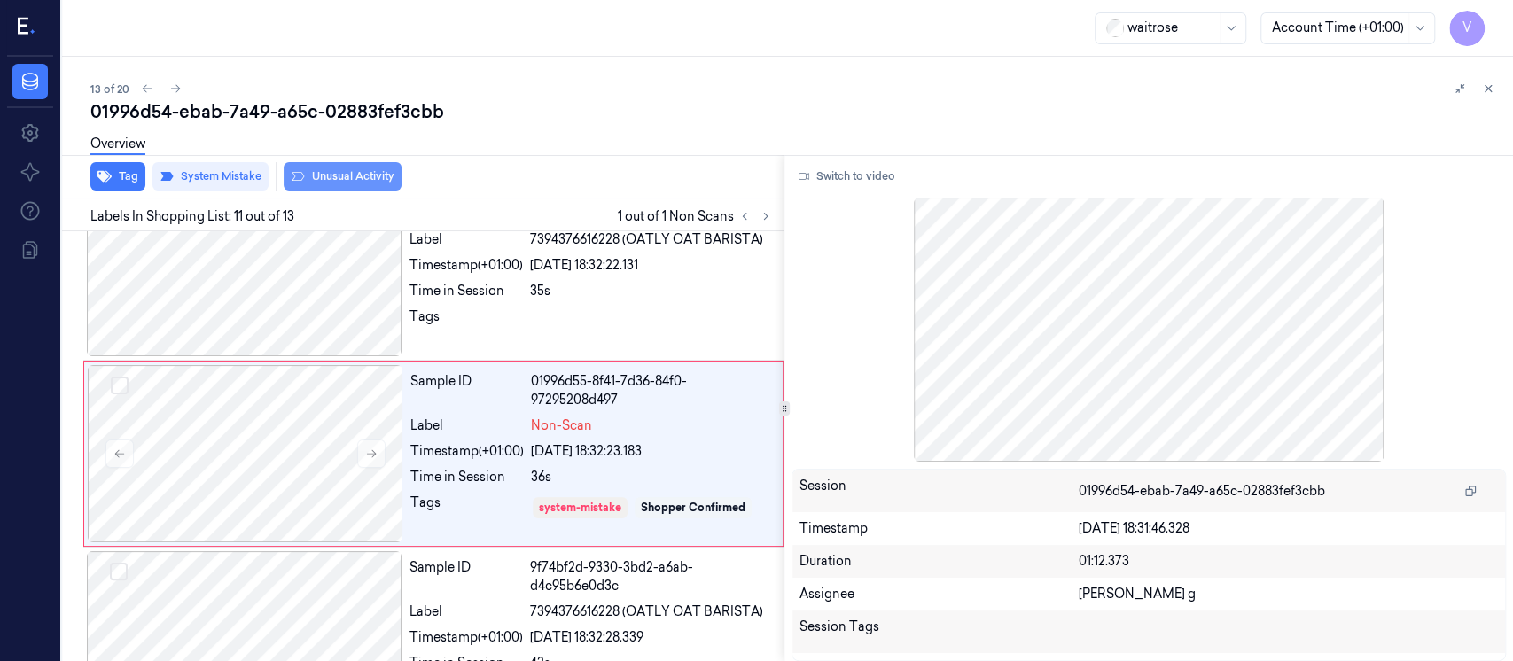
click at [322, 178] on button "Unusual Activity" at bounding box center [343, 176] width 118 height 28
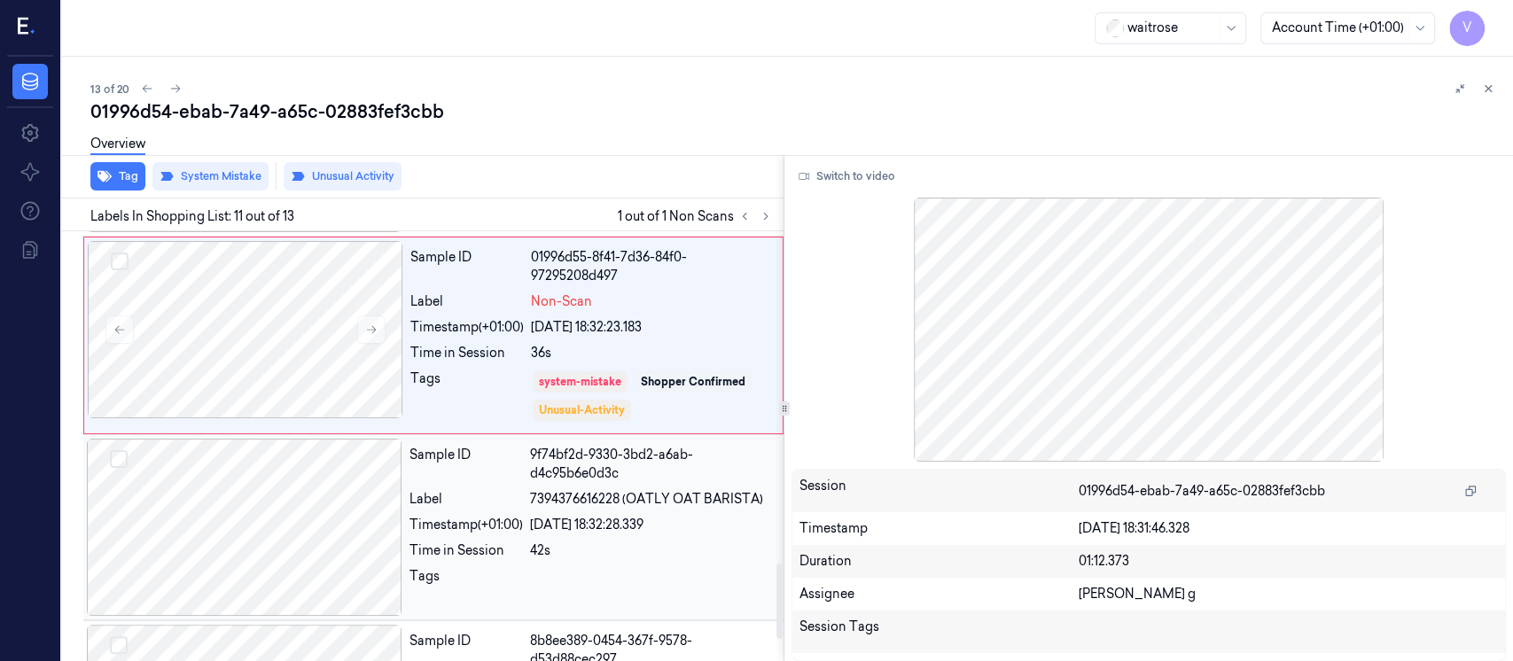
scroll to position [2020, 0]
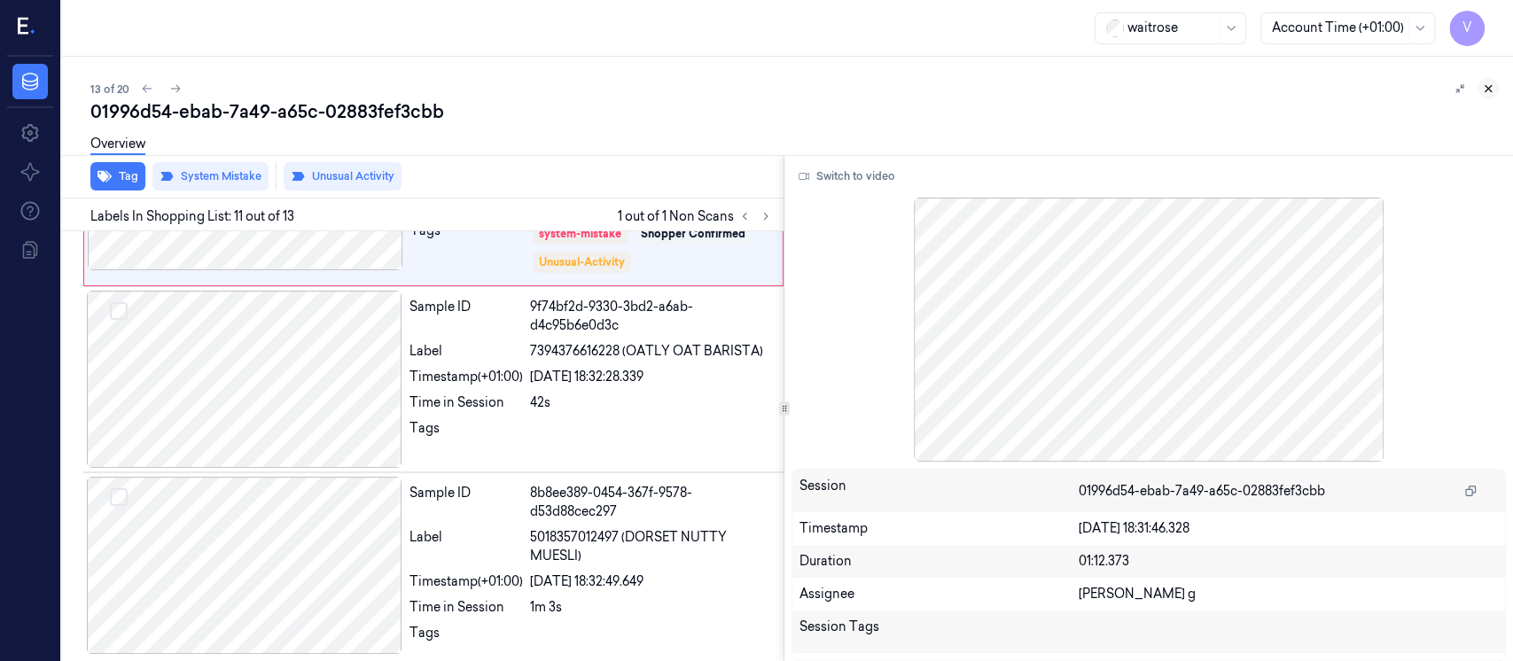
click at [1488, 91] on icon at bounding box center [1488, 88] width 12 height 12
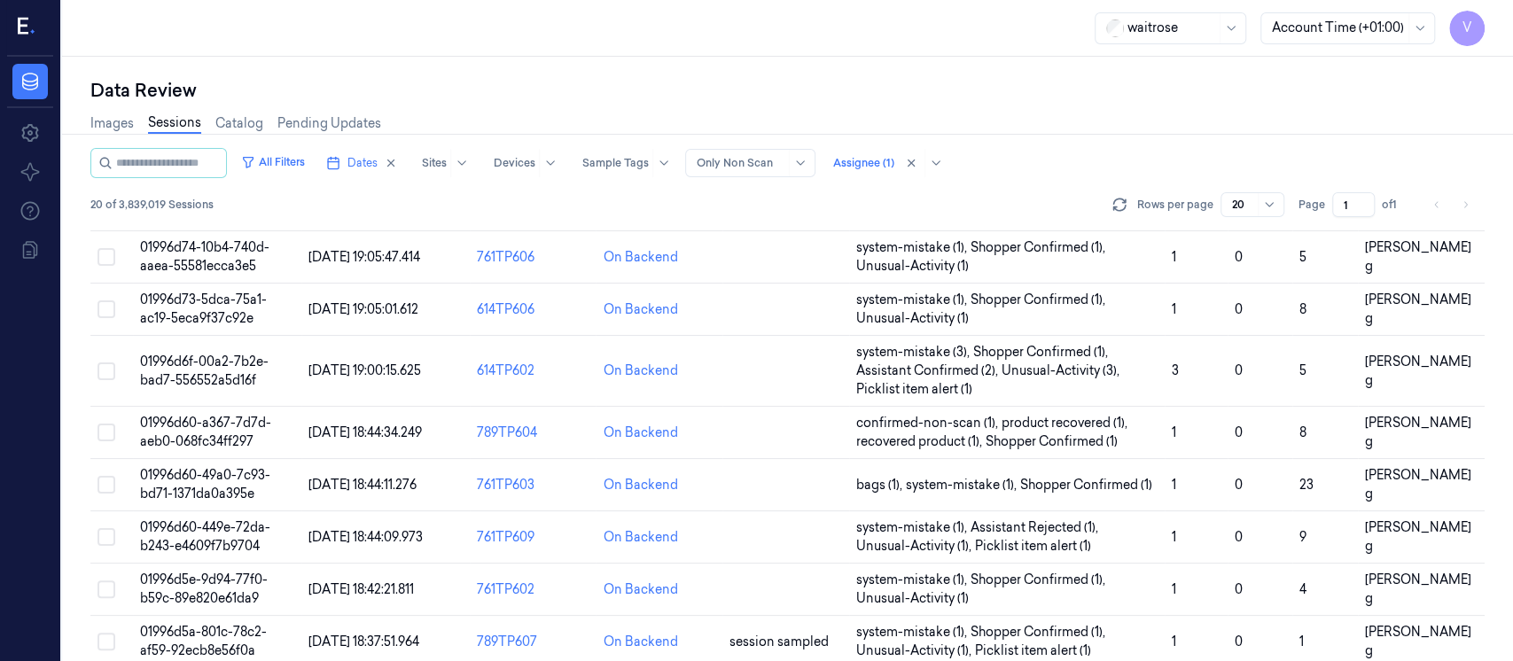
scroll to position [674, 0]
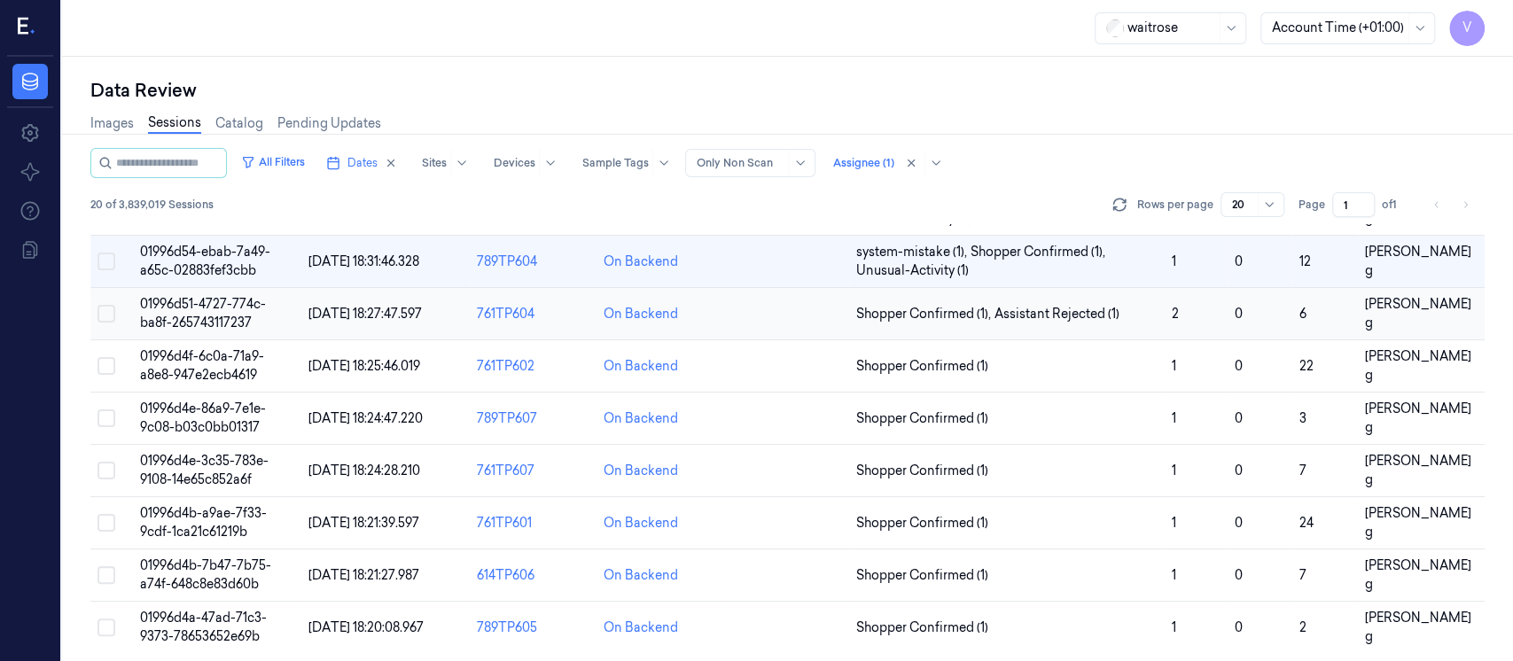
click at [787, 315] on td at bounding box center [786, 314] width 127 height 52
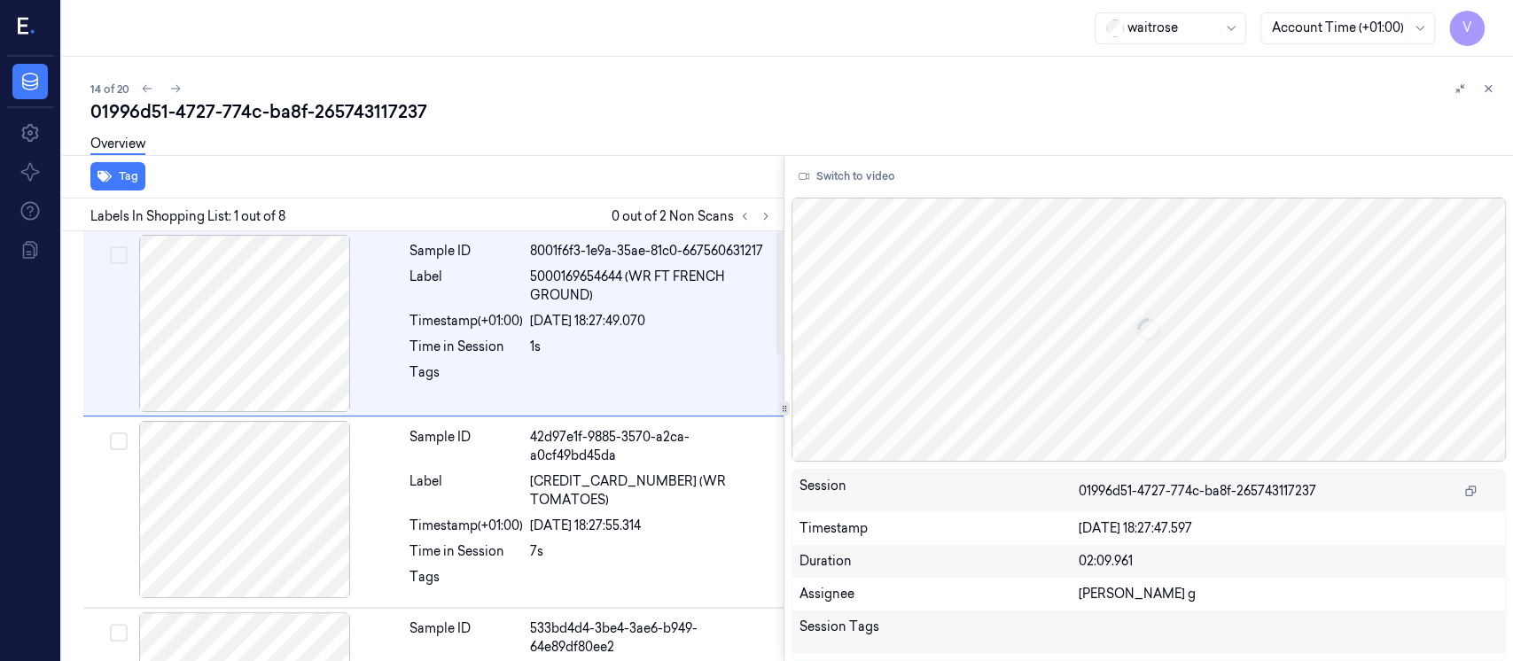
click at [635, 35] on div "waitrose Account Time (+01:00) V" at bounding box center [787, 28] width 1451 height 57
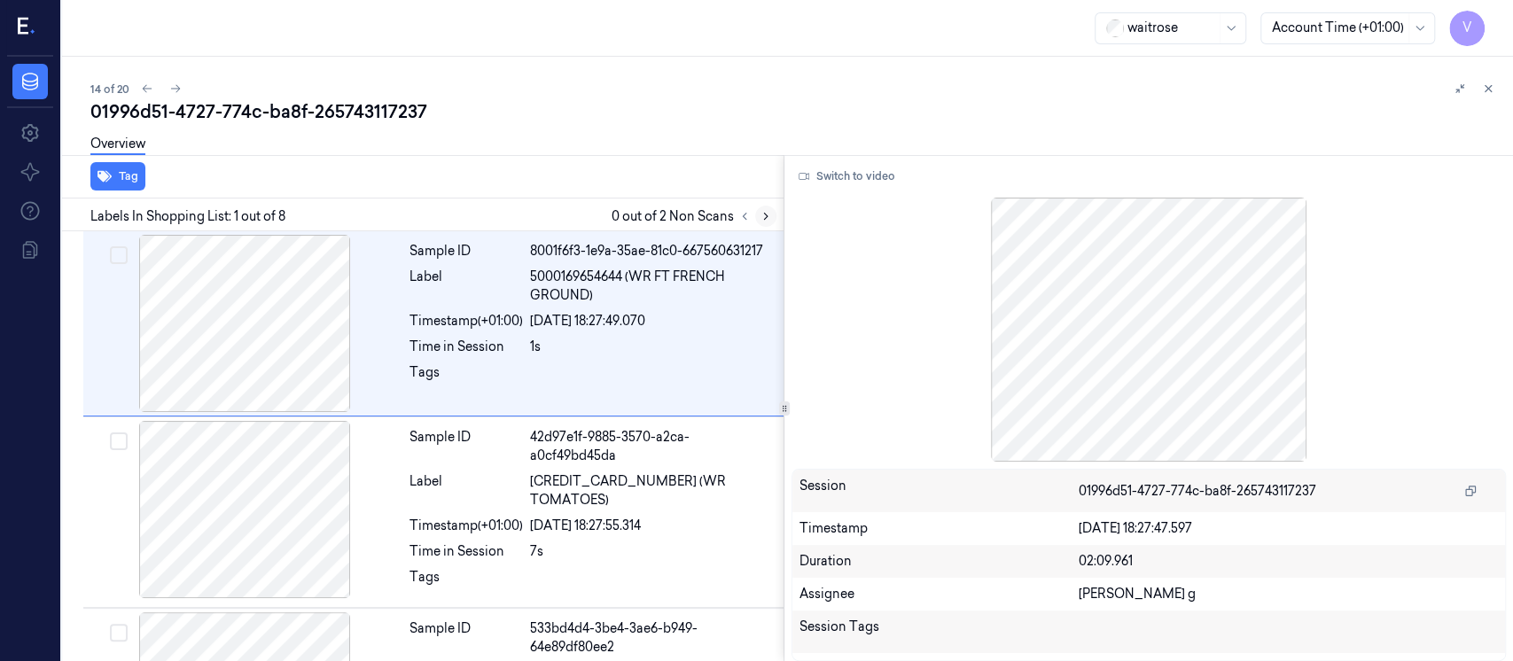
click at [760, 211] on icon at bounding box center [766, 216] width 12 height 12
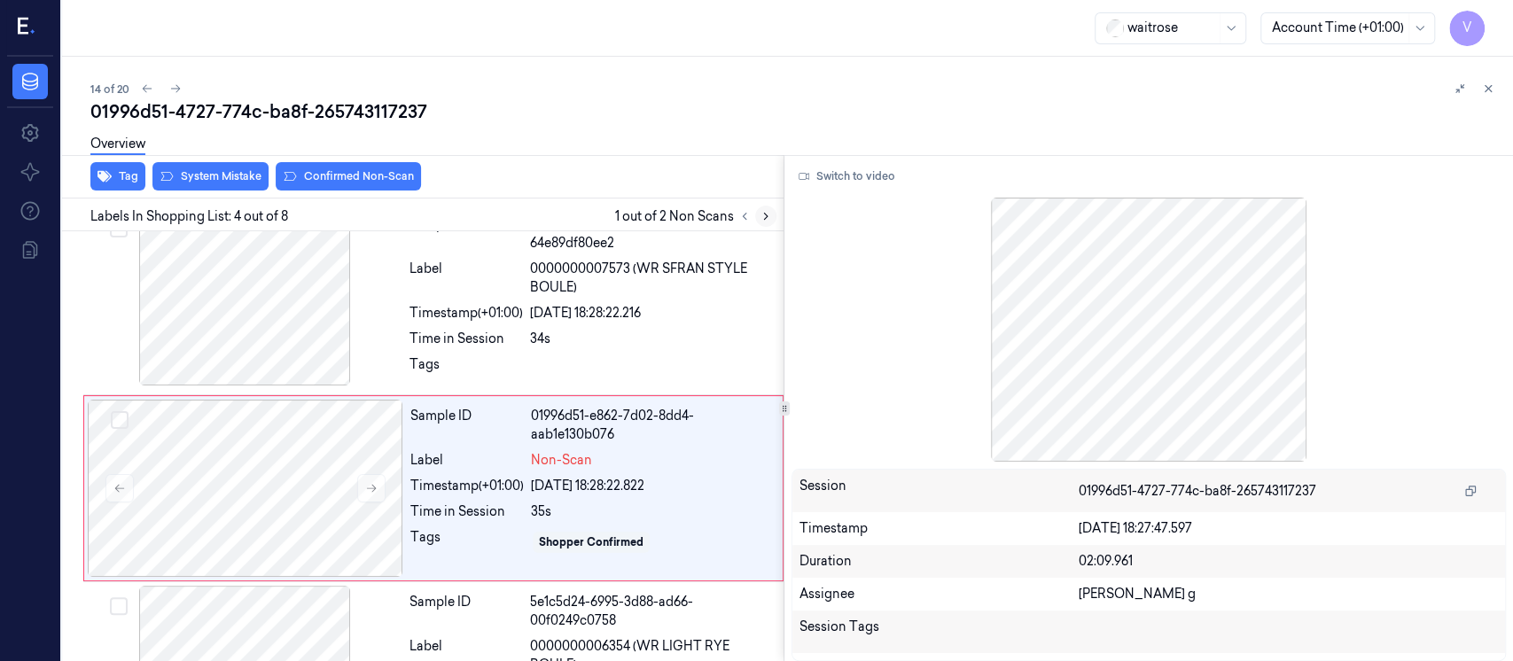
scroll to position [440, 0]
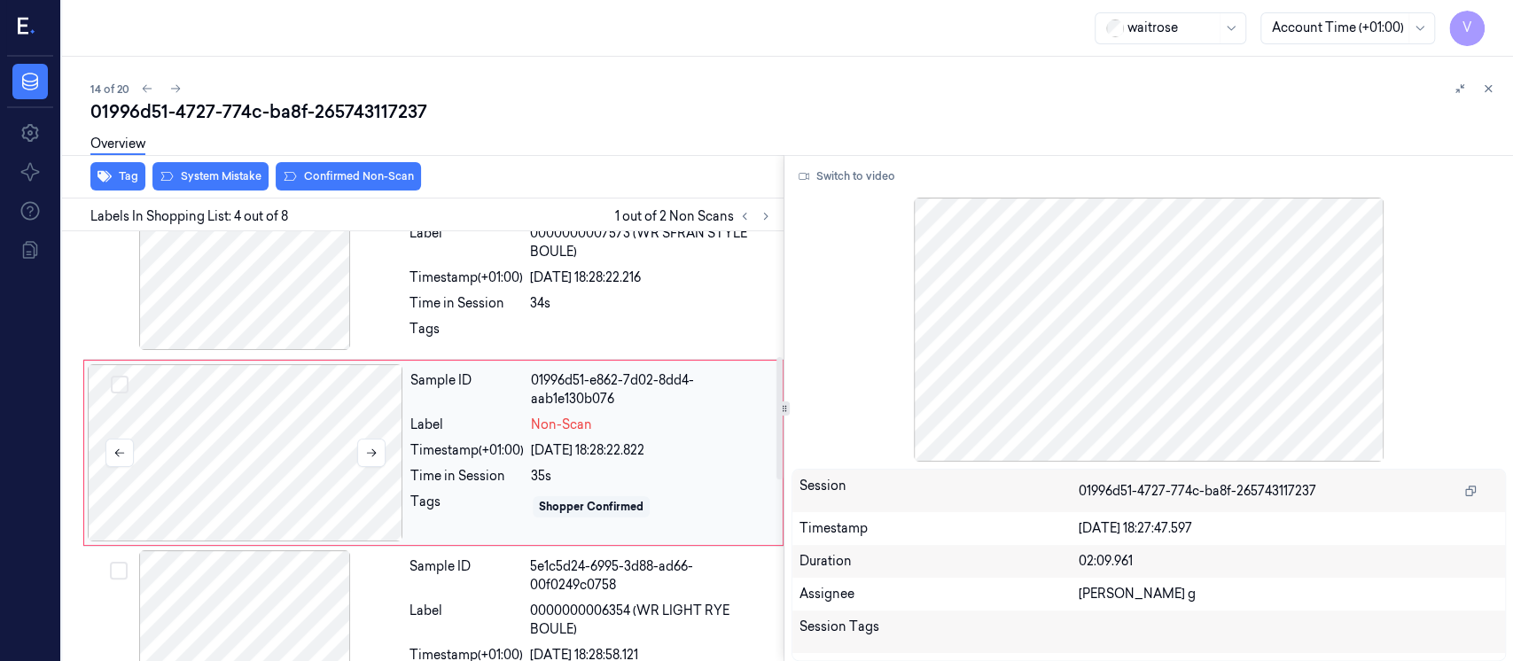
click at [145, 462] on div at bounding box center [246, 452] width 316 height 177
click at [203, 441] on div at bounding box center [246, 452] width 316 height 177
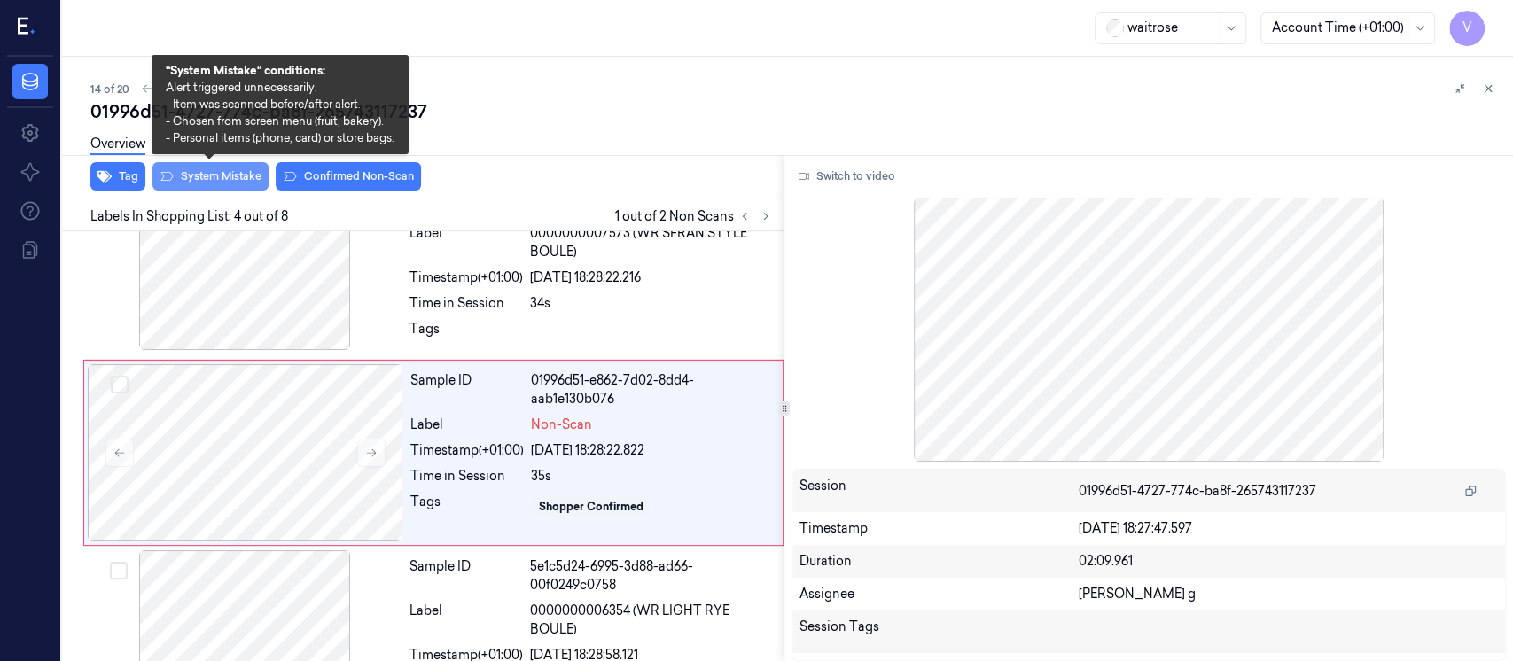
click at [224, 173] on button "System Mistake" at bounding box center [210, 176] width 116 height 28
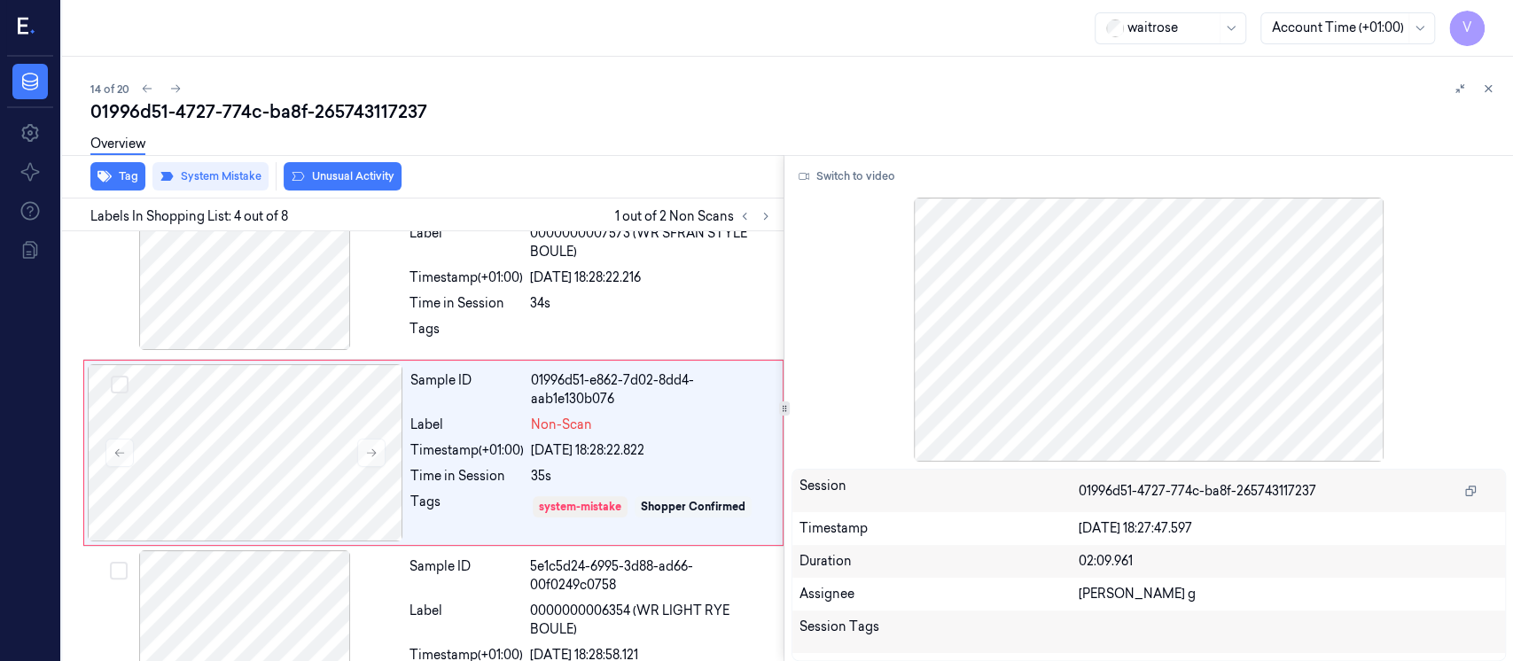
click at [326, 175] on button "Unusual Activity" at bounding box center [343, 176] width 118 height 28
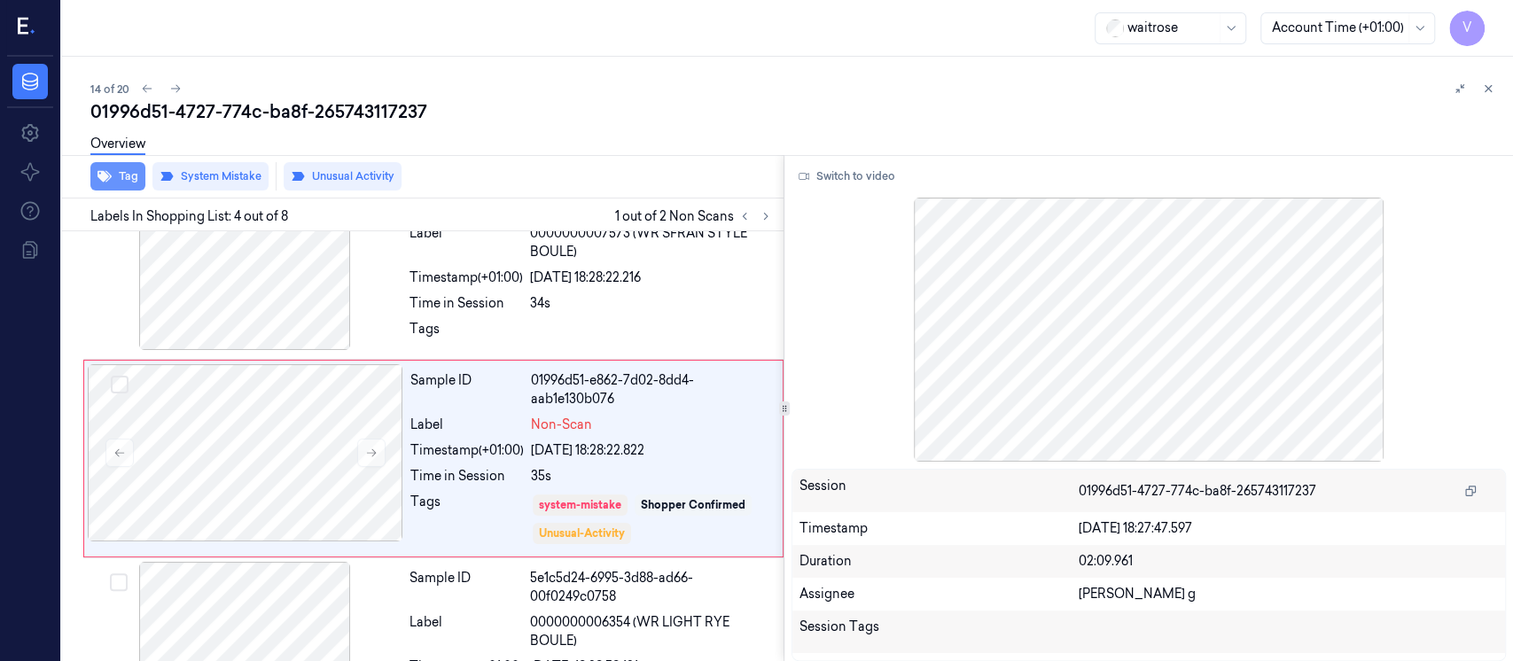
scroll to position [446, 0]
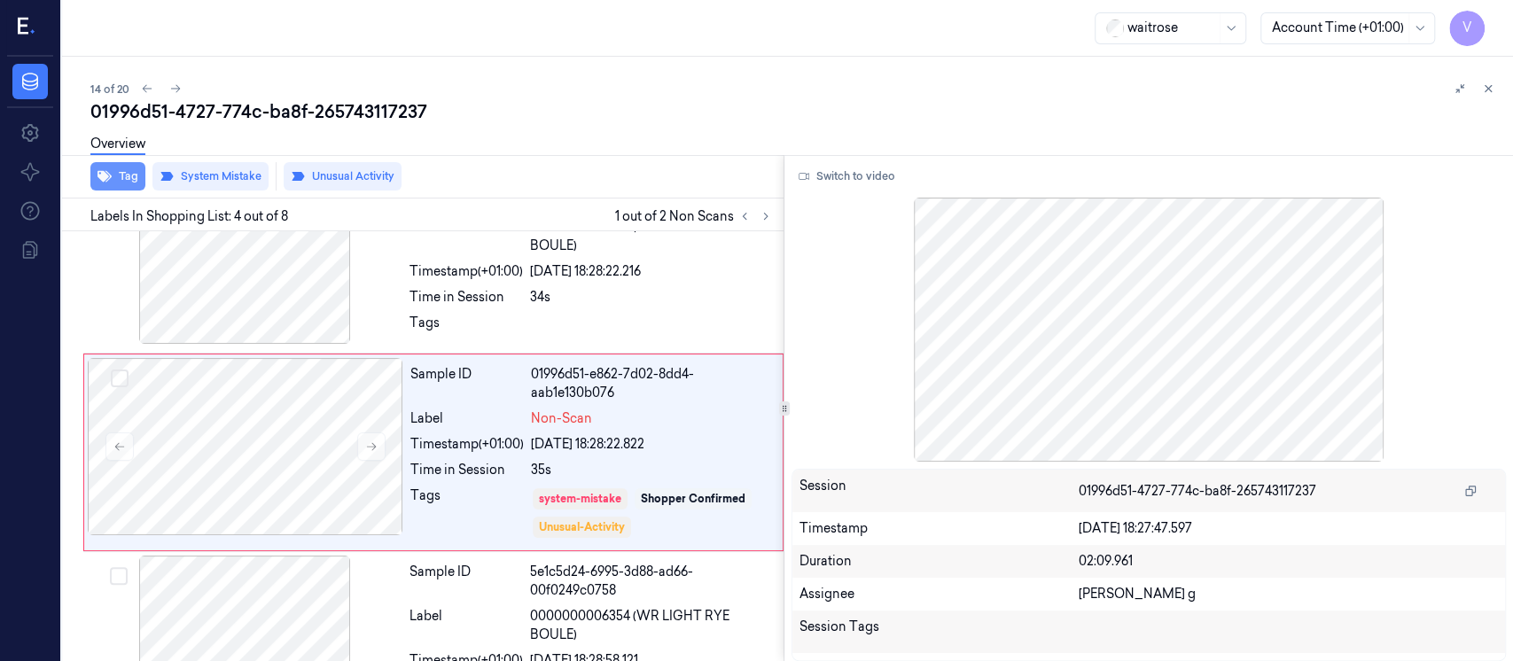
click at [123, 181] on button "Tag" at bounding box center [117, 176] width 55 height 28
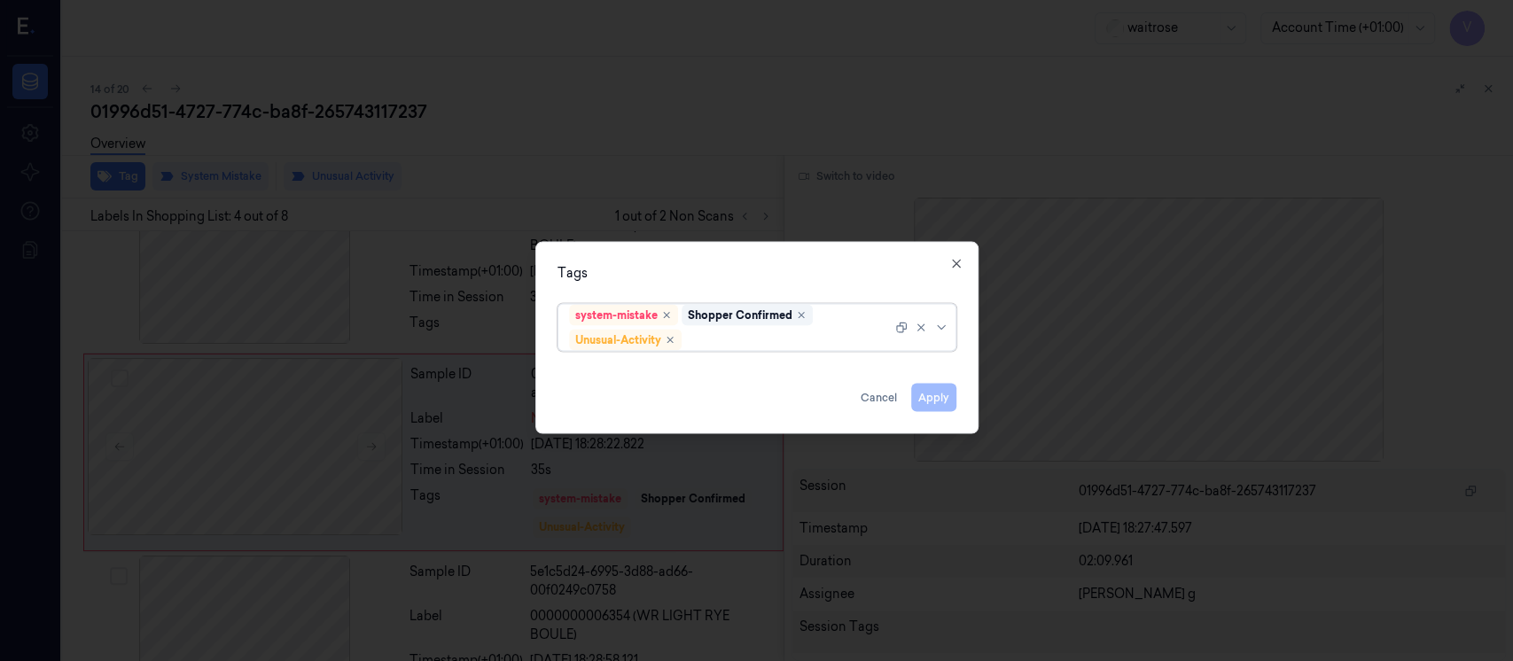
click at [751, 348] on div at bounding box center [788, 340] width 207 height 19
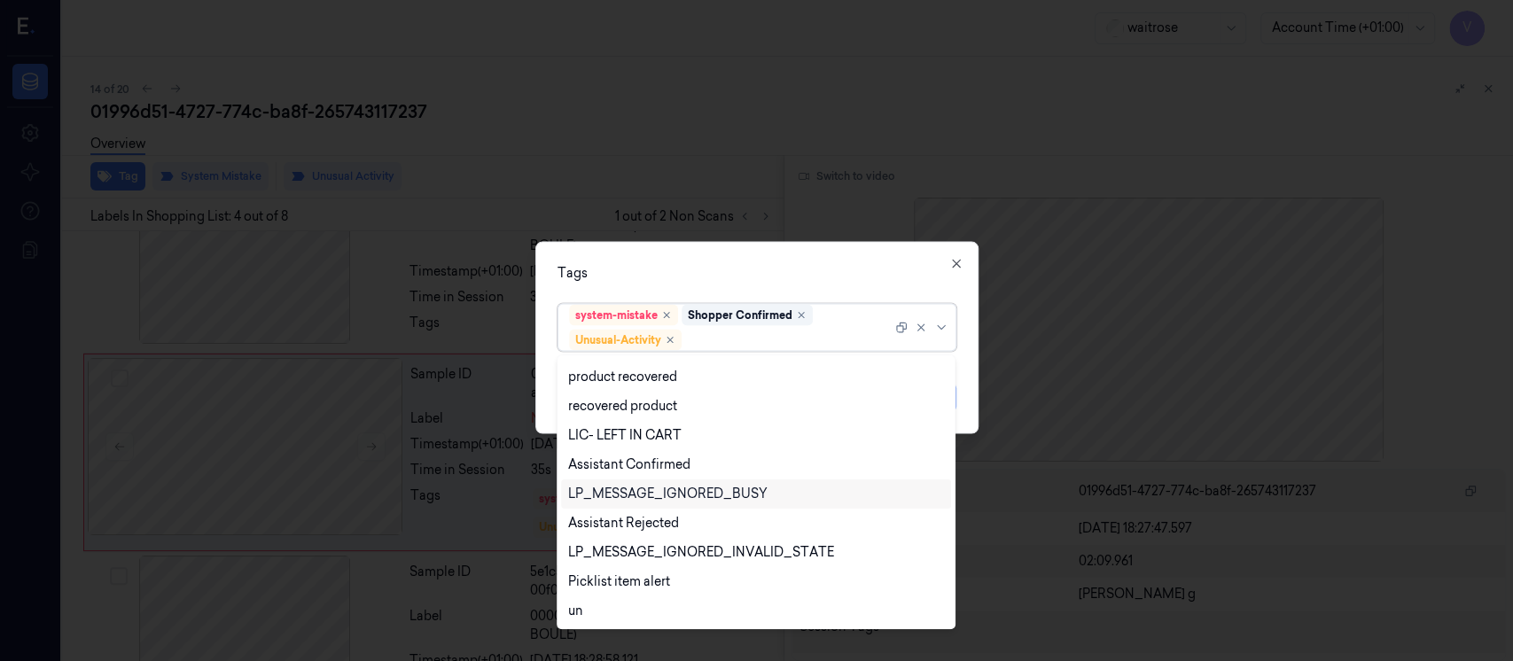
scroll to position [348, 0]
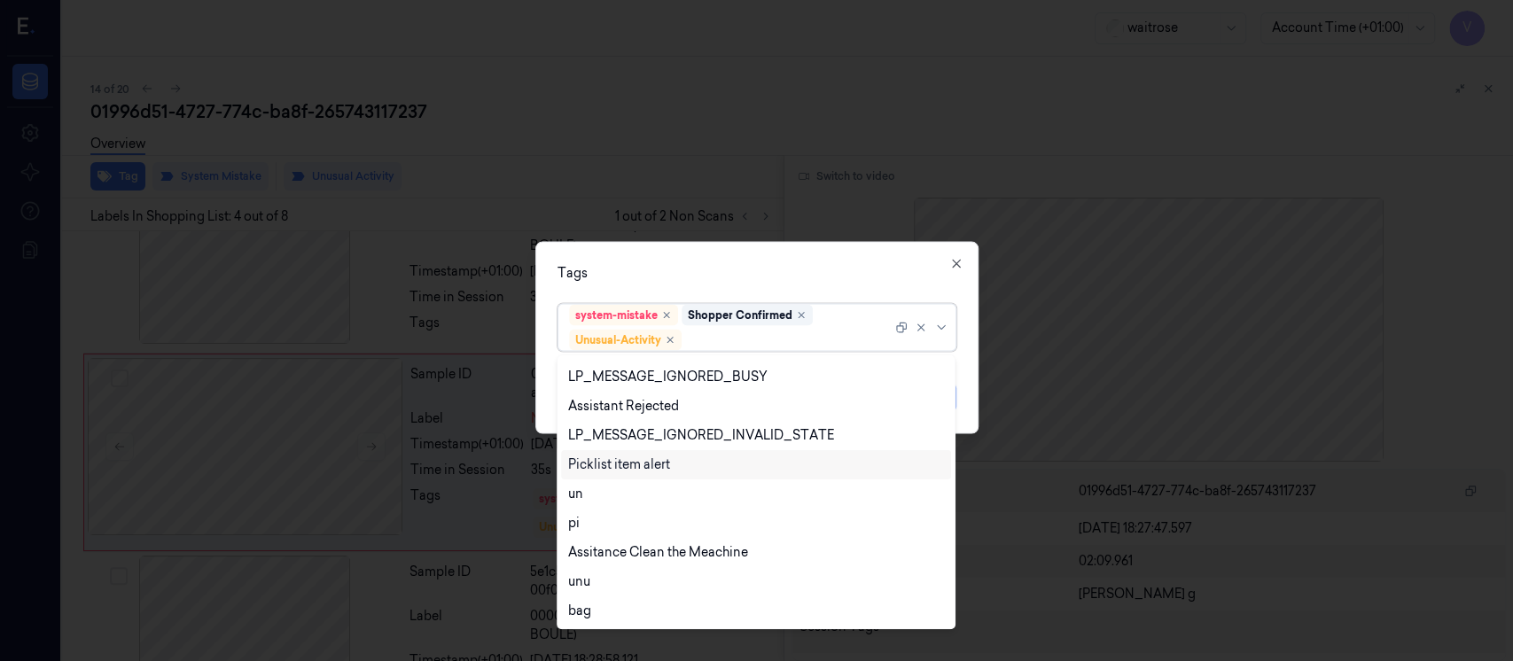
click at [623, 456] on div "Picklist item alert" at bounding box center [619, 465] width 102 height 19
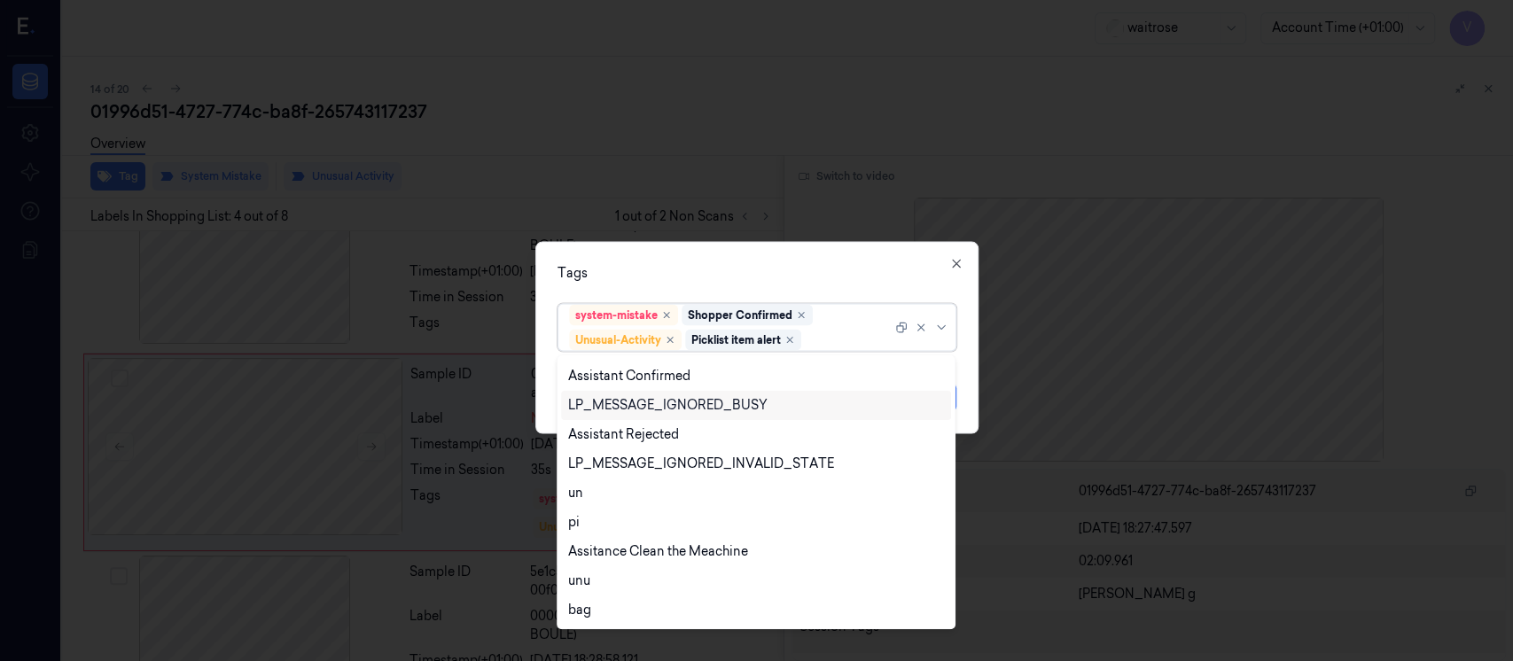
click at [780, 272] on div "Tags" at bounding box center [757, 273] width 399 height 19
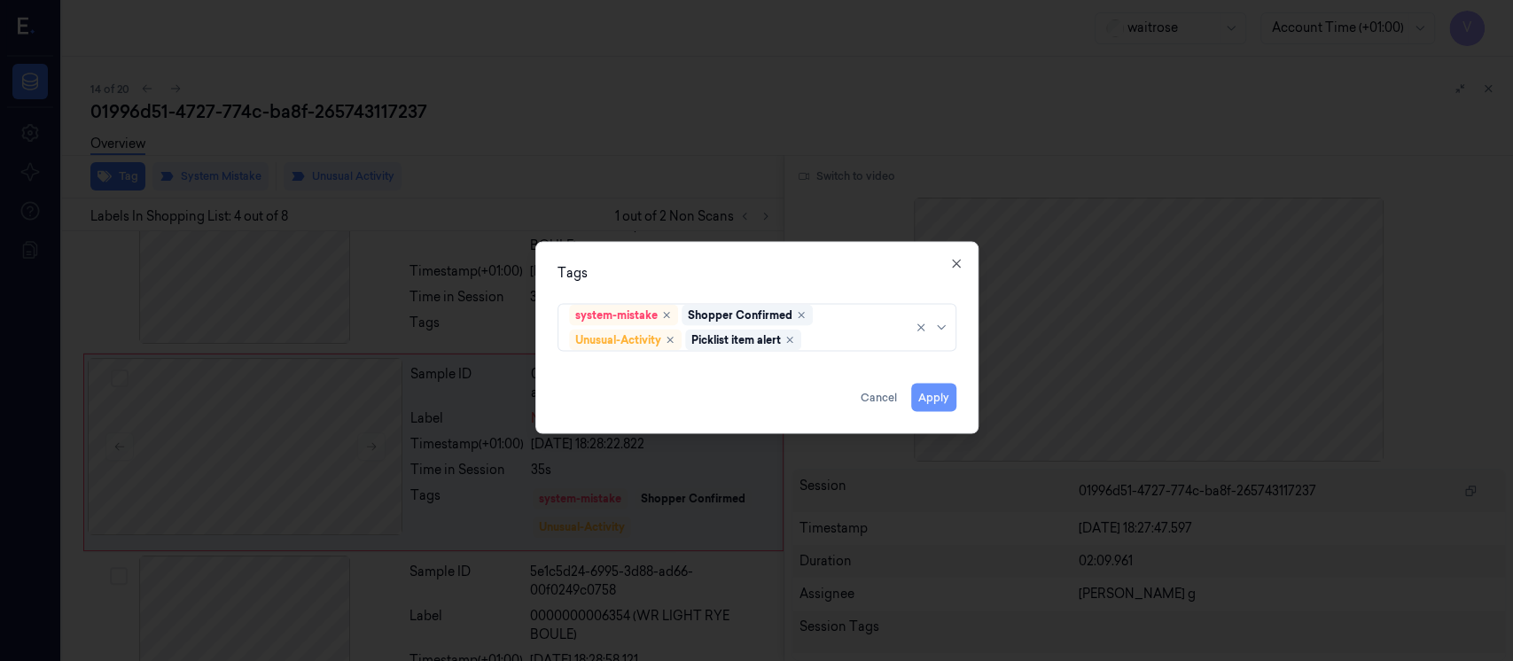
click at [918, 397] on button "Apply" at bounding box center [933, 398] width 45 height 28
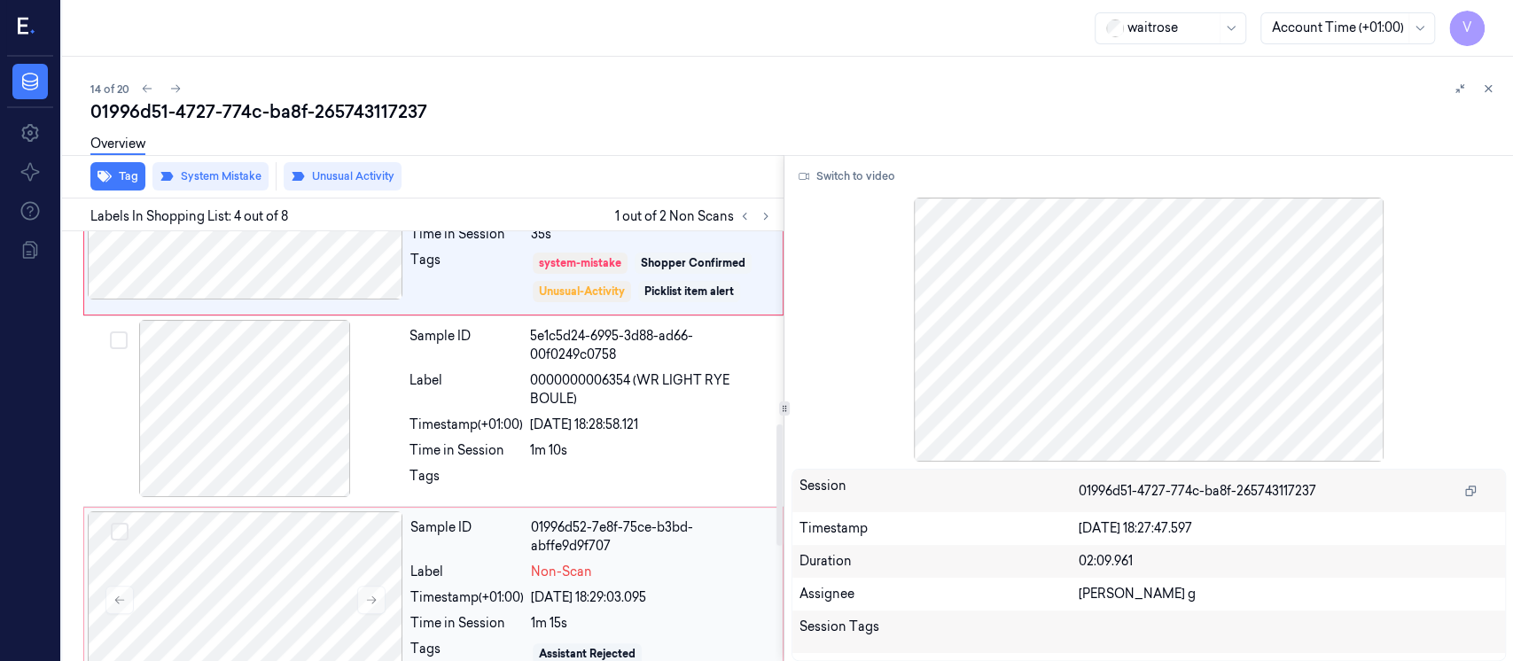
scroll to position [564, 0]
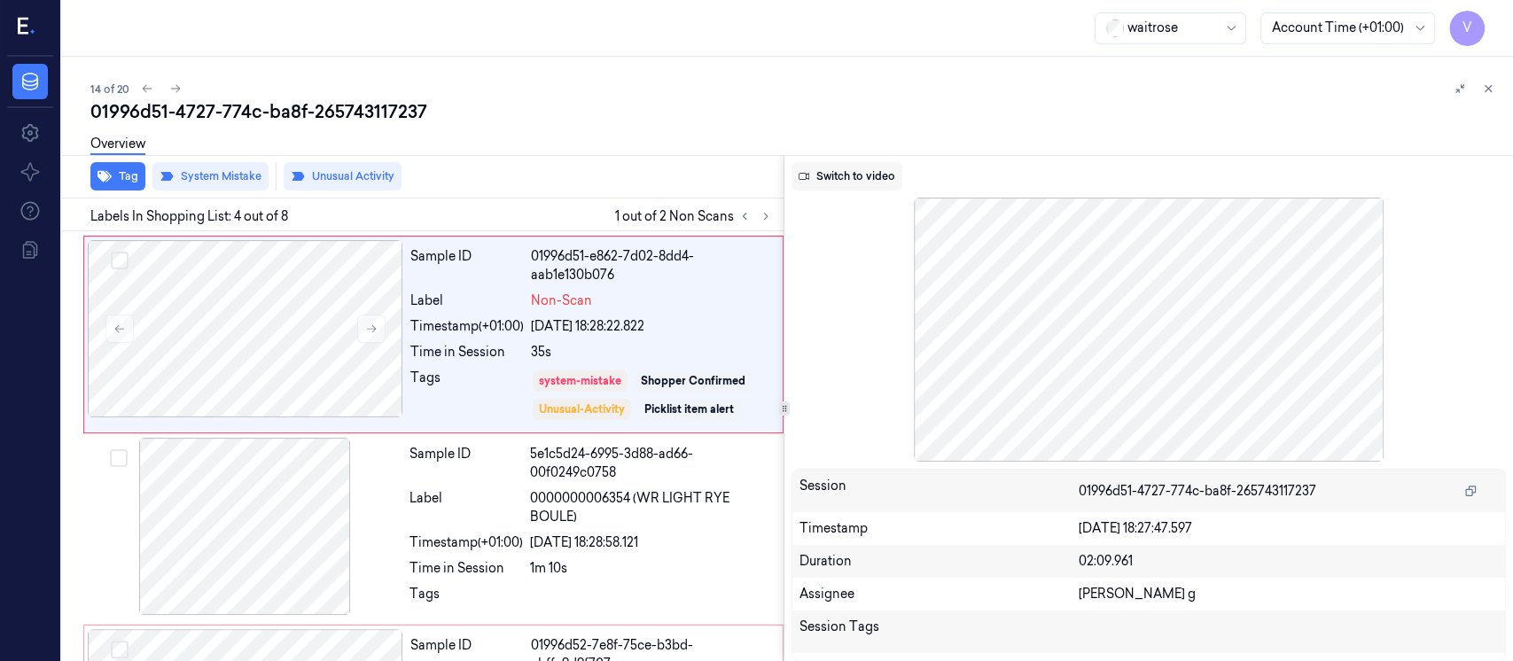
click at [873, 175] on button "Switch to video" at bounding box center [847, 176] width 111 height 28
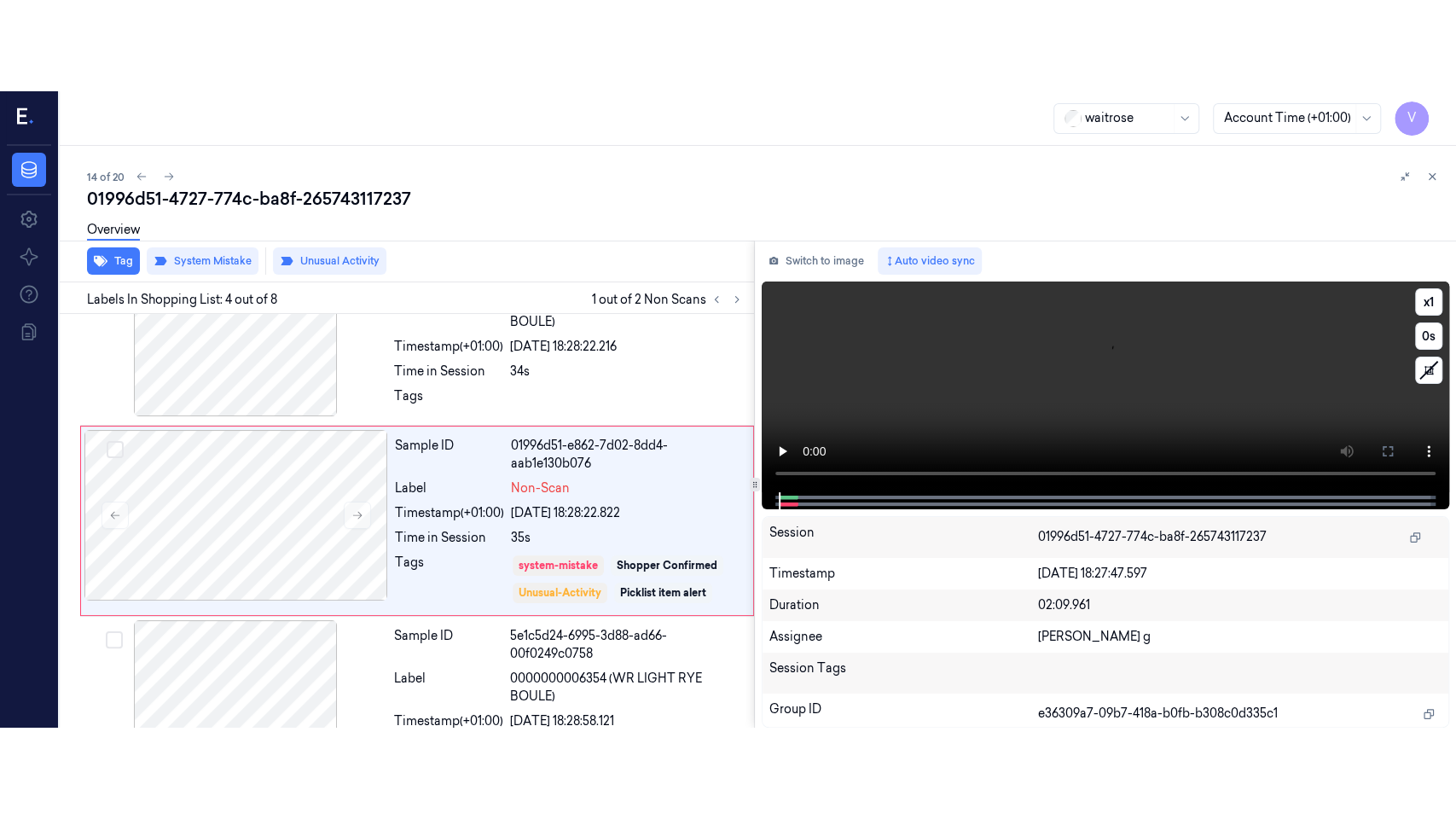
scroll to position [429, 0]
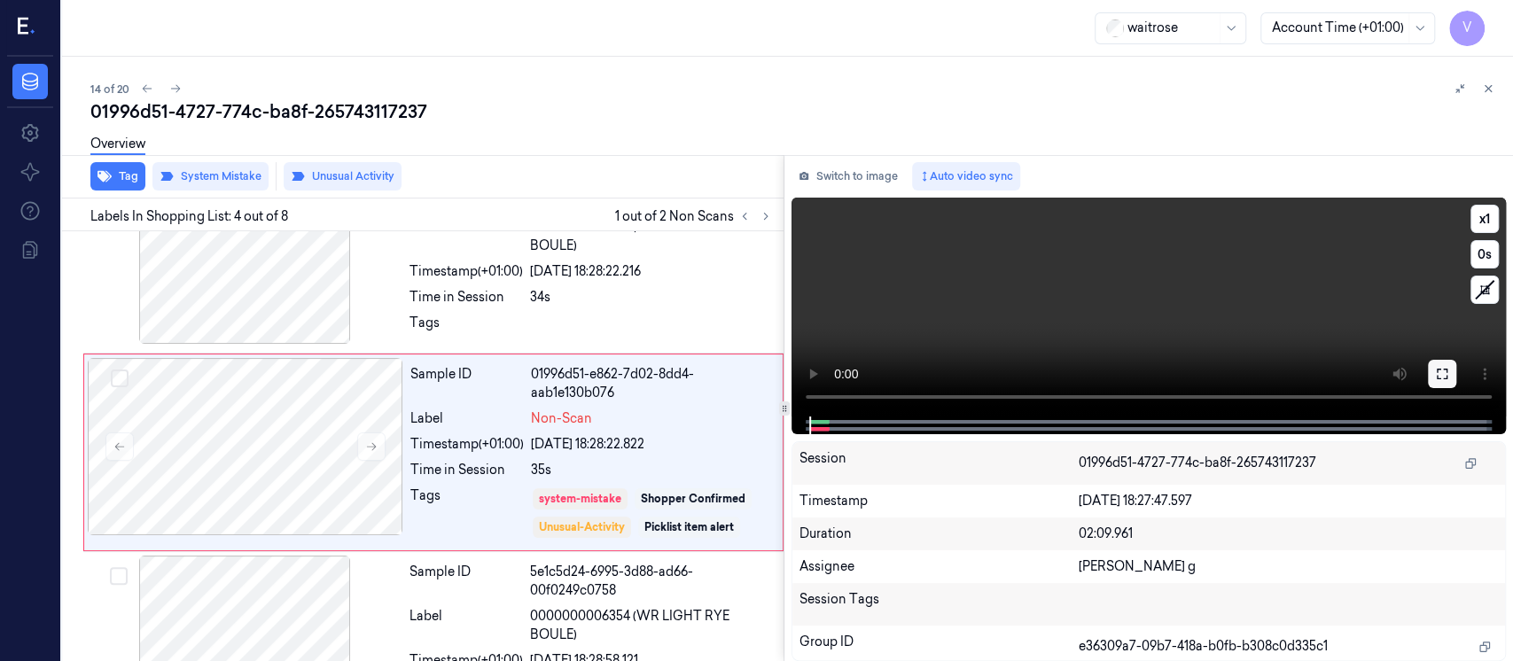
click at [1440, 384] on button at bounding box center [1442, 374] width 28 height 28
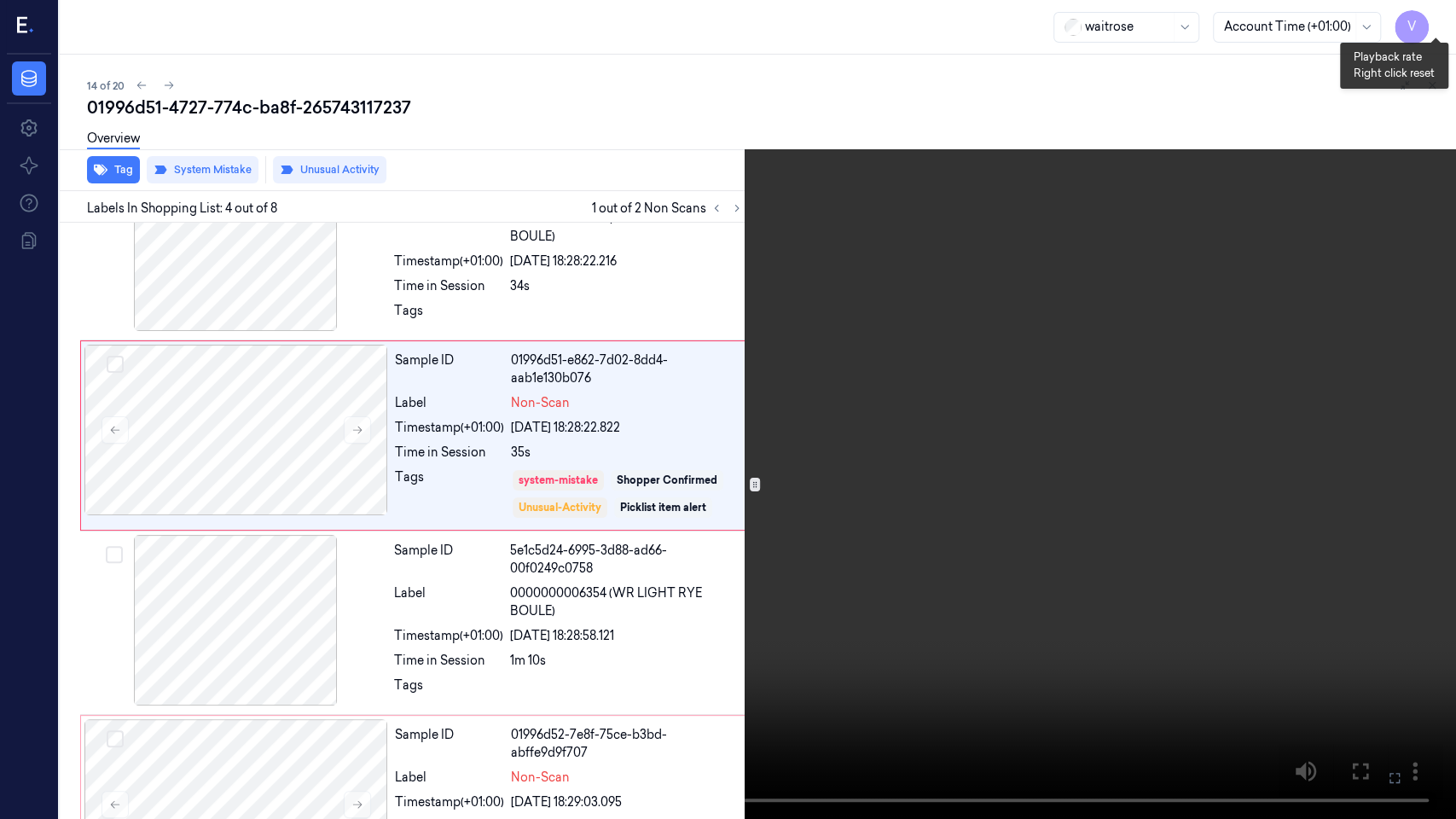
click at [1445, 19] on button "x 1" at bounding box center [1436, 20] width 27 height 27
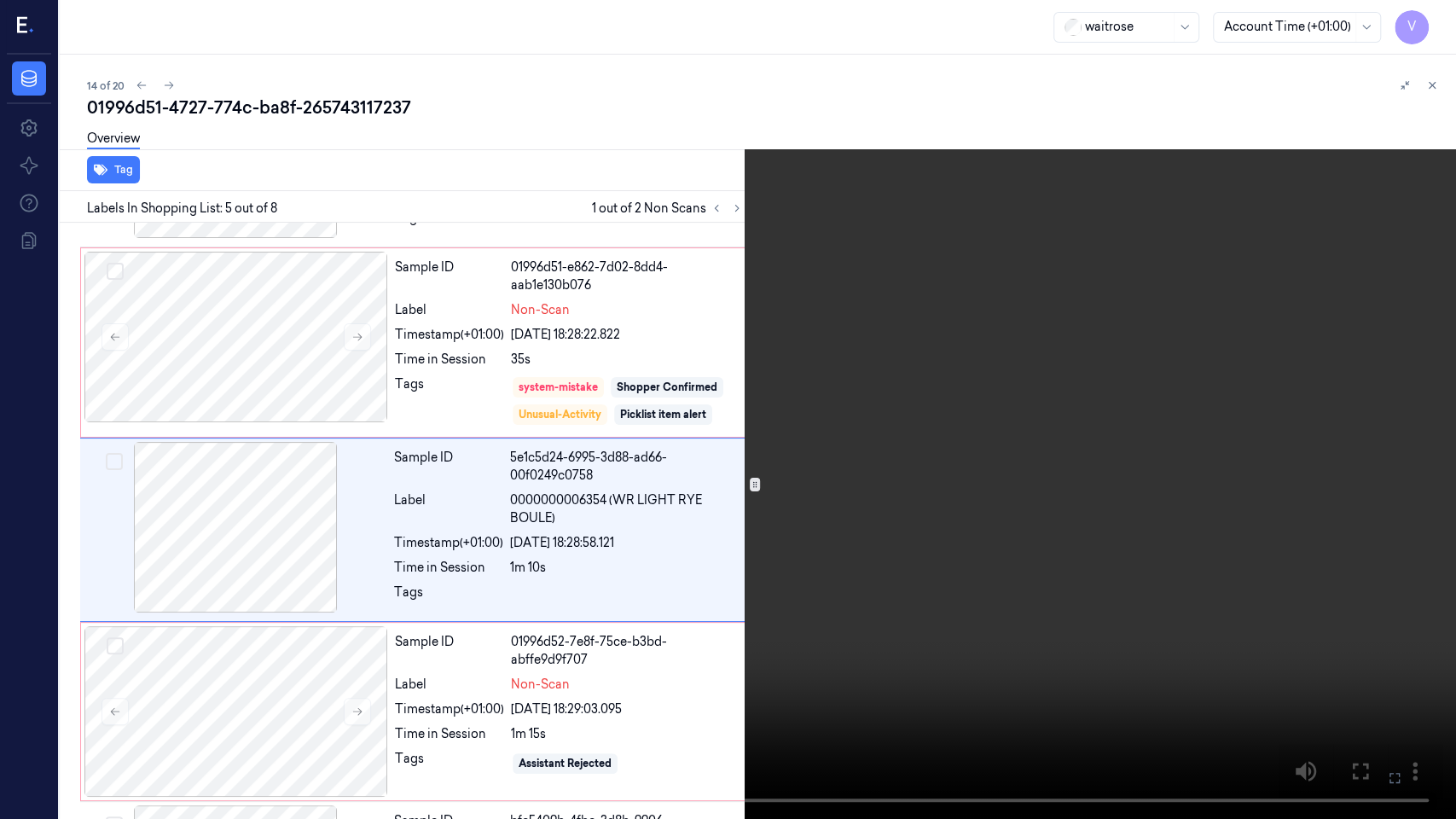
scroll to position [525, 0]
click at [0, 0] on icon at bounding box center [0, 0] width 0 height 0
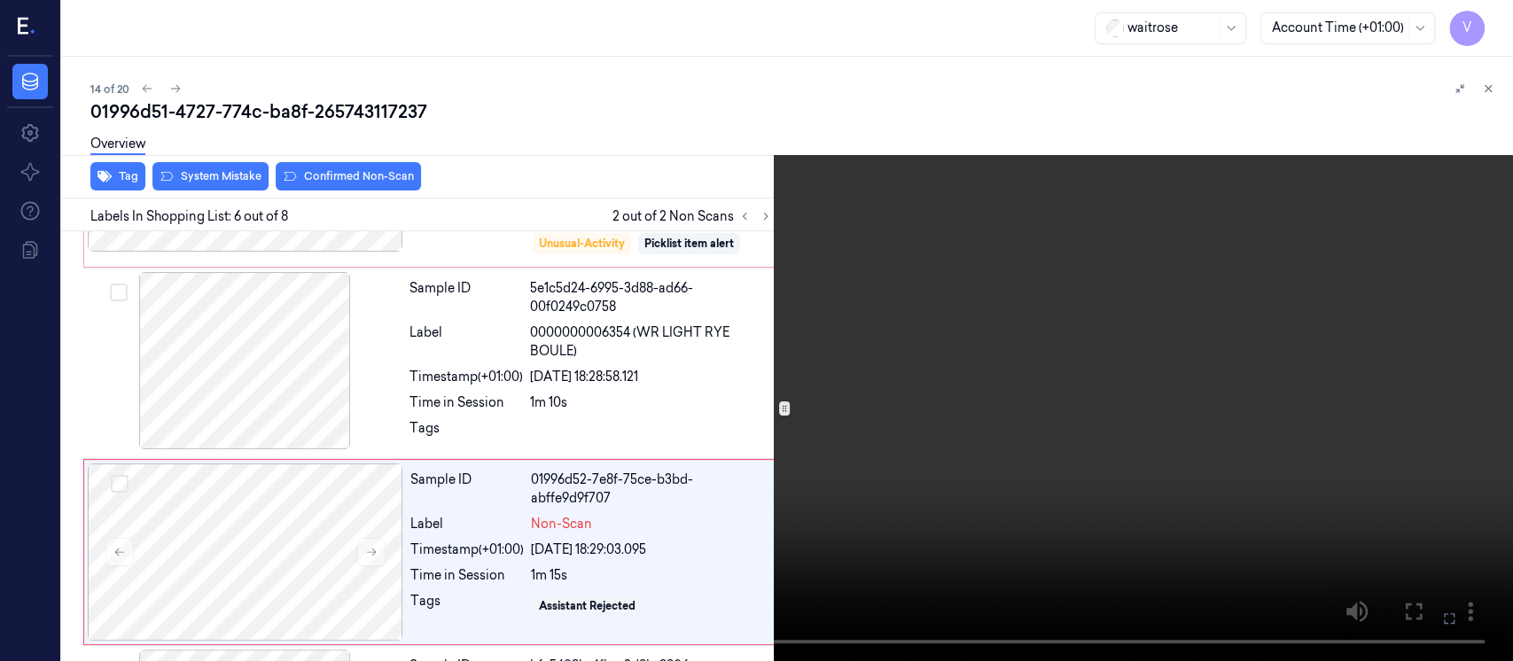
scroll to position [733, 0]
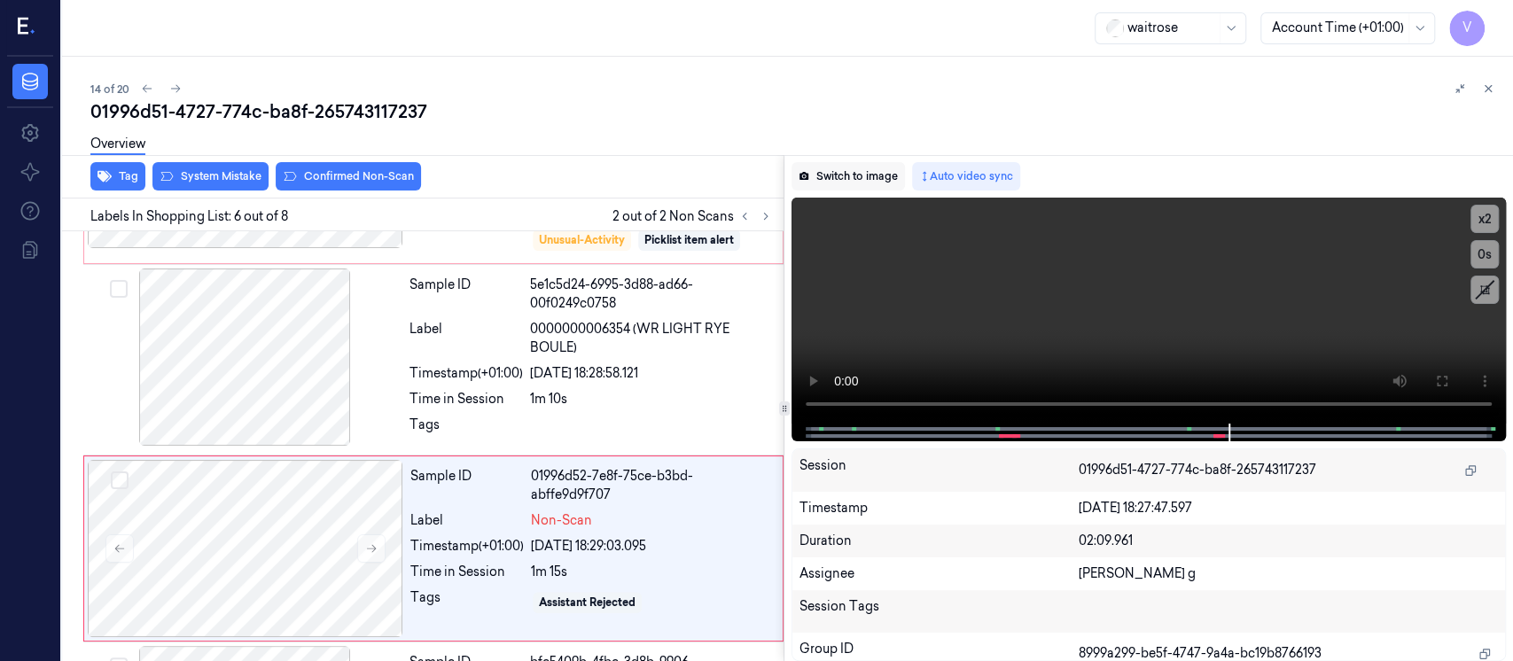
click at [851, 166] on button "Switch to image" at bounding box center [848, 176] width 113 height 28
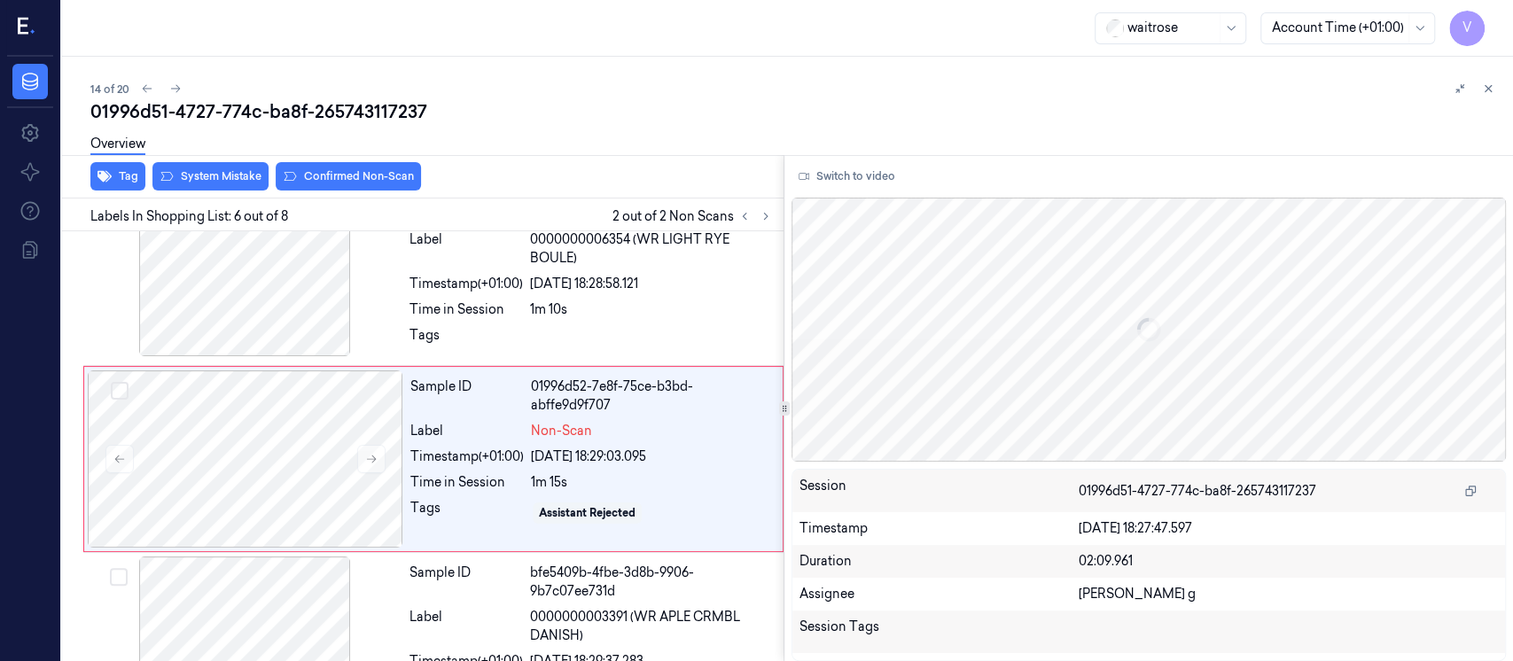
scroll to position [829, 0]
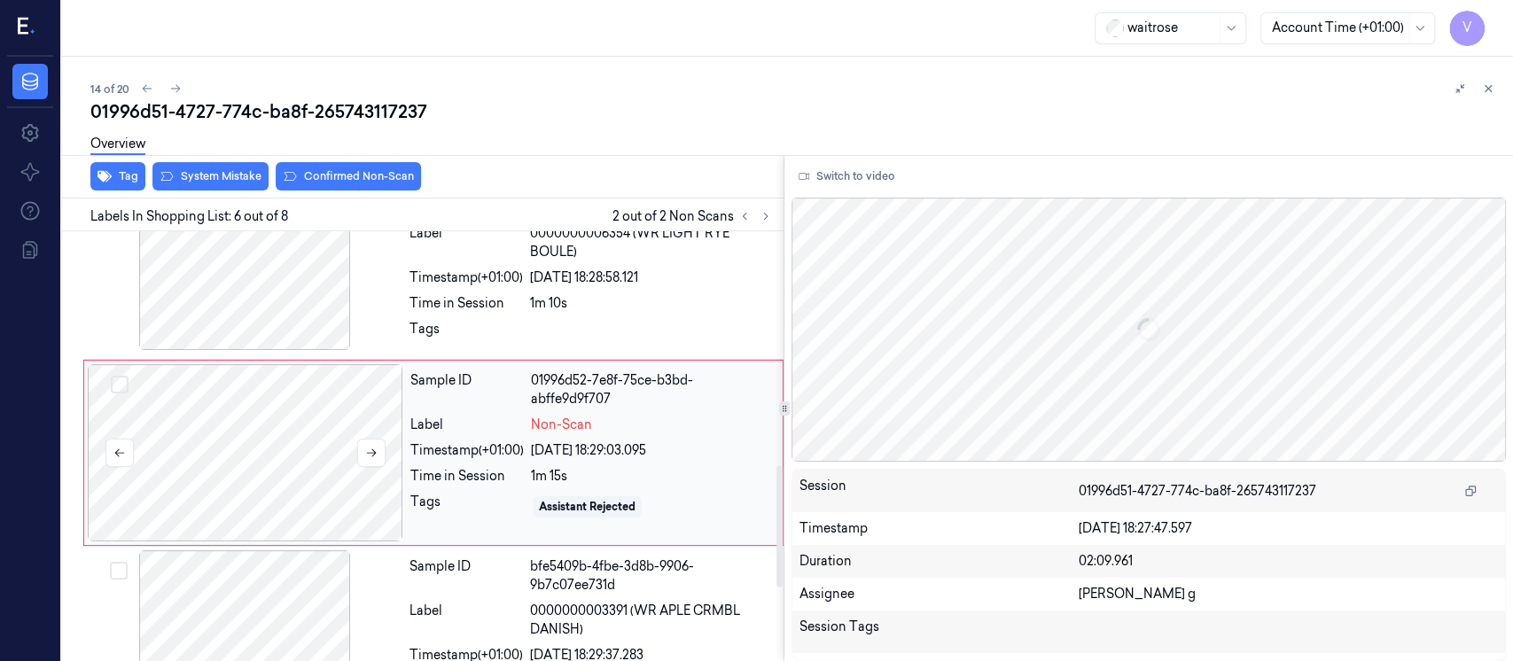
click at [284, 393] on div at bounding box center [246, 452] width 316 height 177
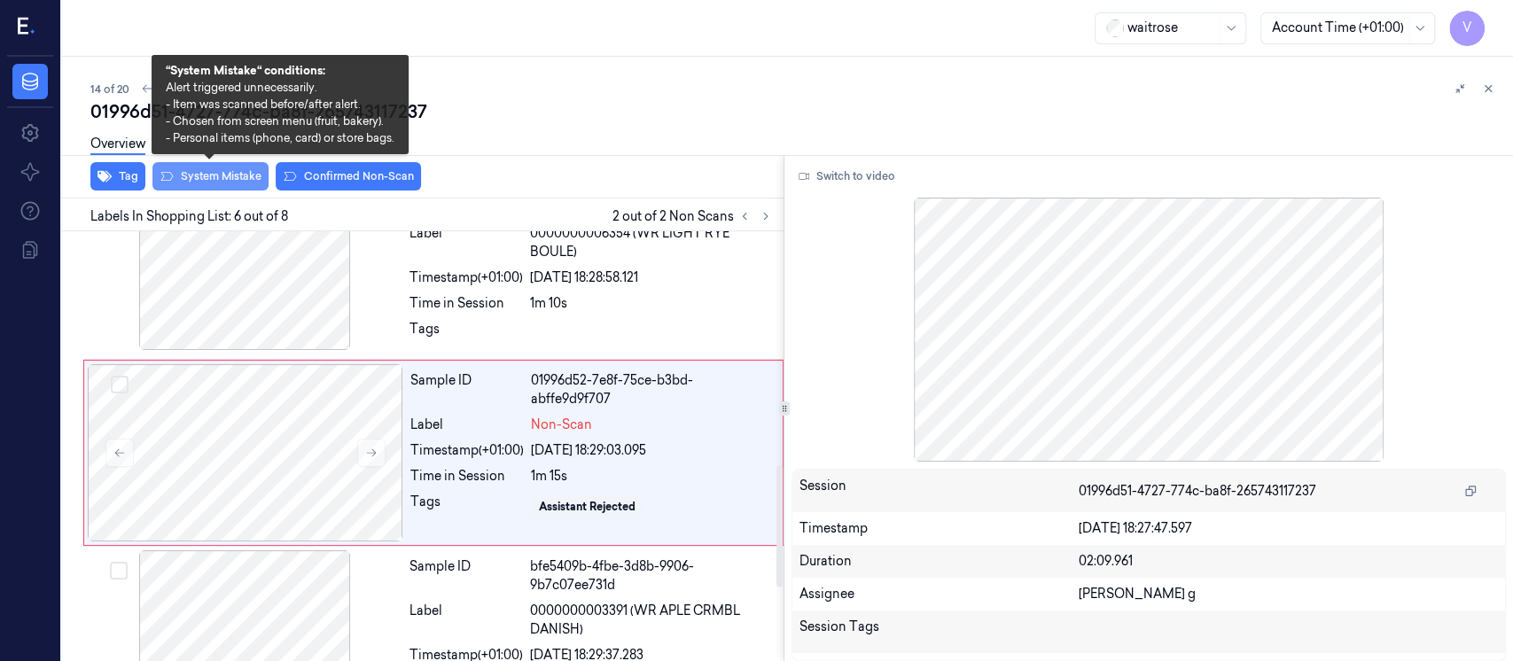
click at [192, 178] on button "System Mistake" at bounding box center [210, 176] width 116 height 28
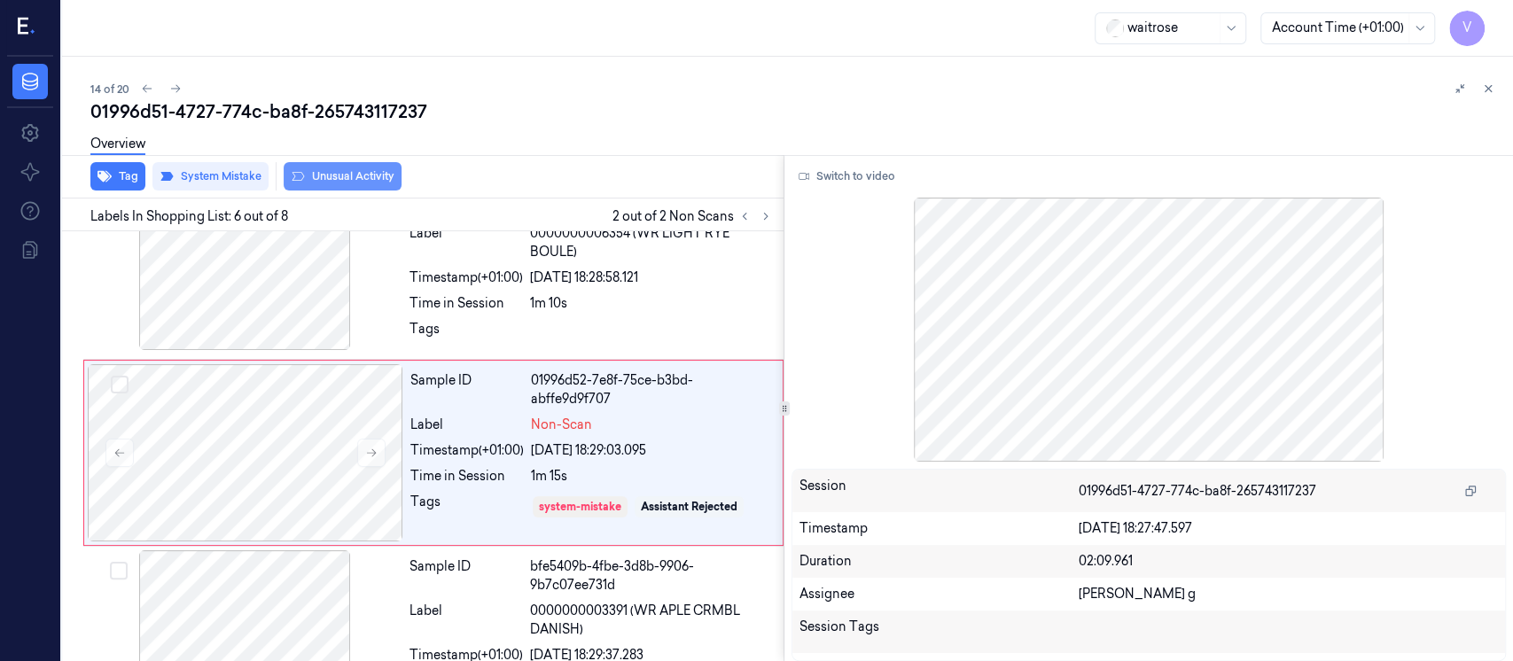
click at [342, 181] on button "Unusual Activity" at bounding box center [343, 176] width 118 height 28
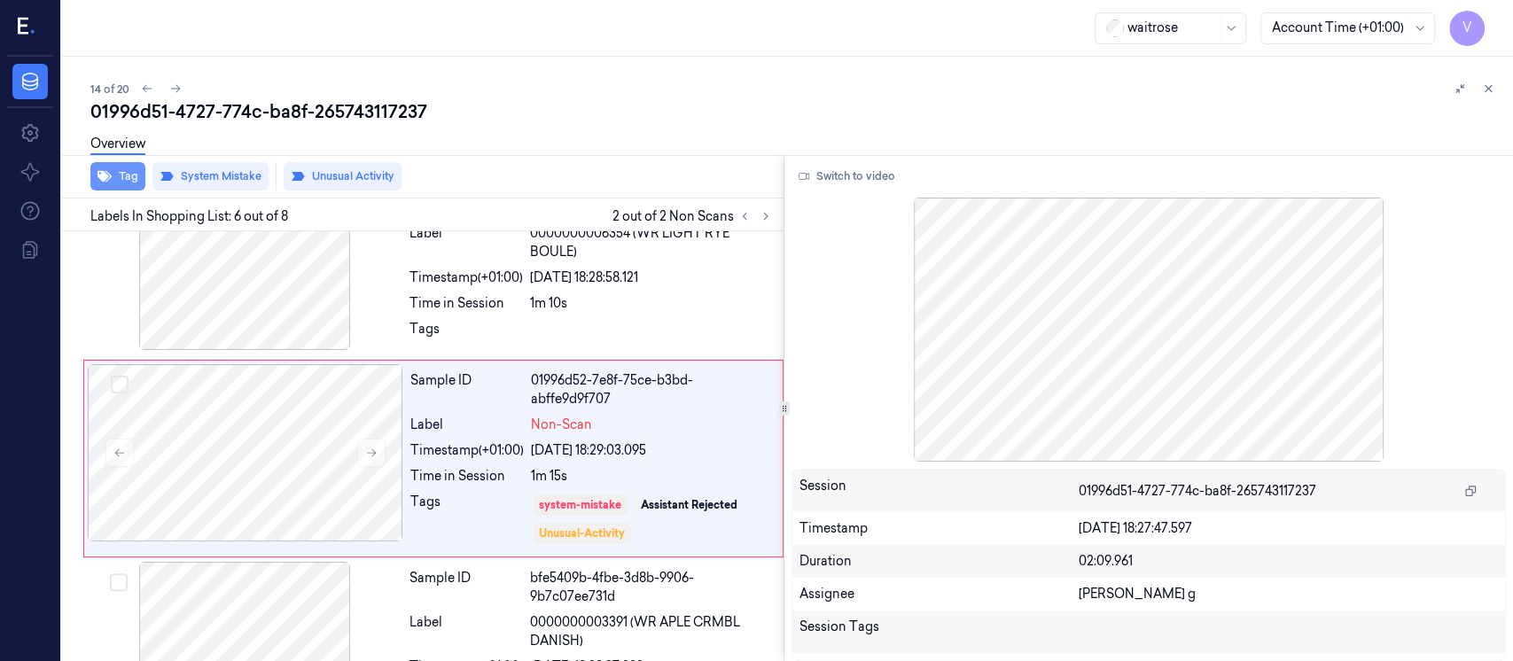
scroll to position [834, 0]
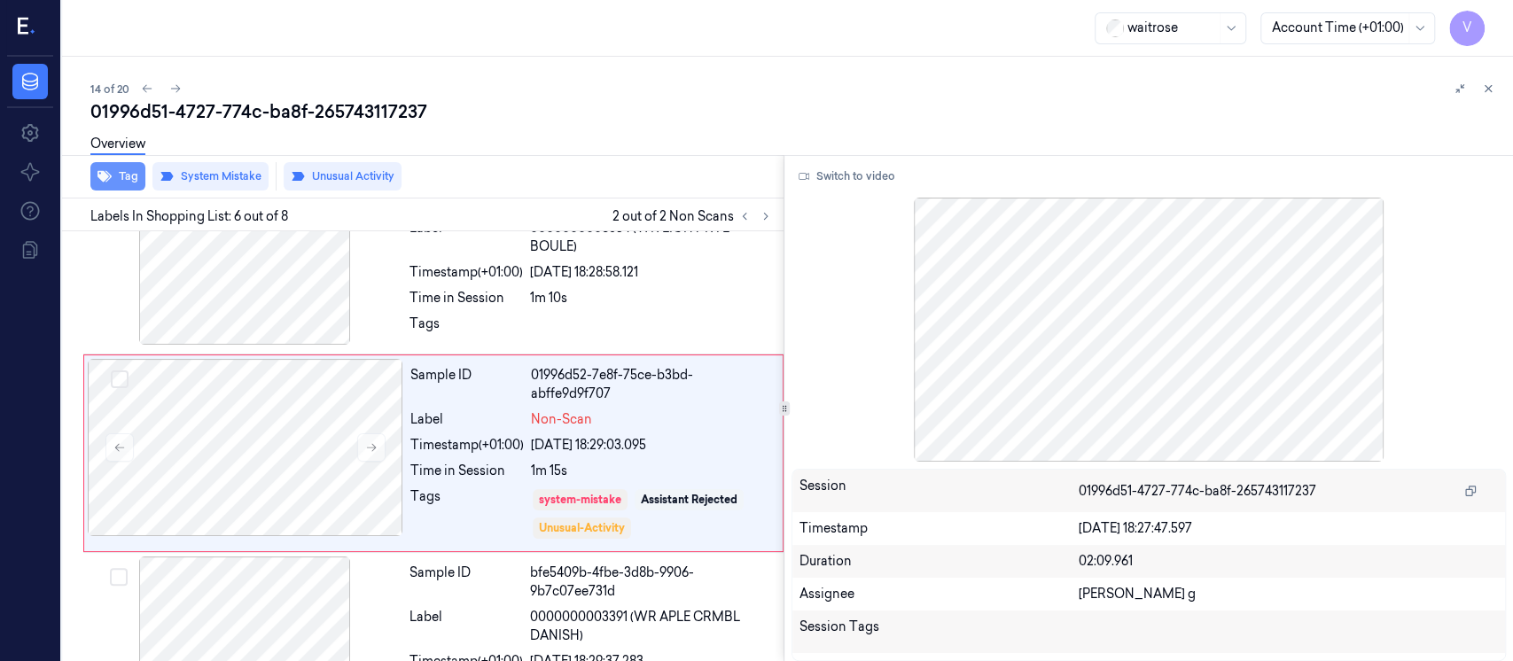
click at [113, 176] on button "Tag" at bounding box center [117, 176] width 55 height 28
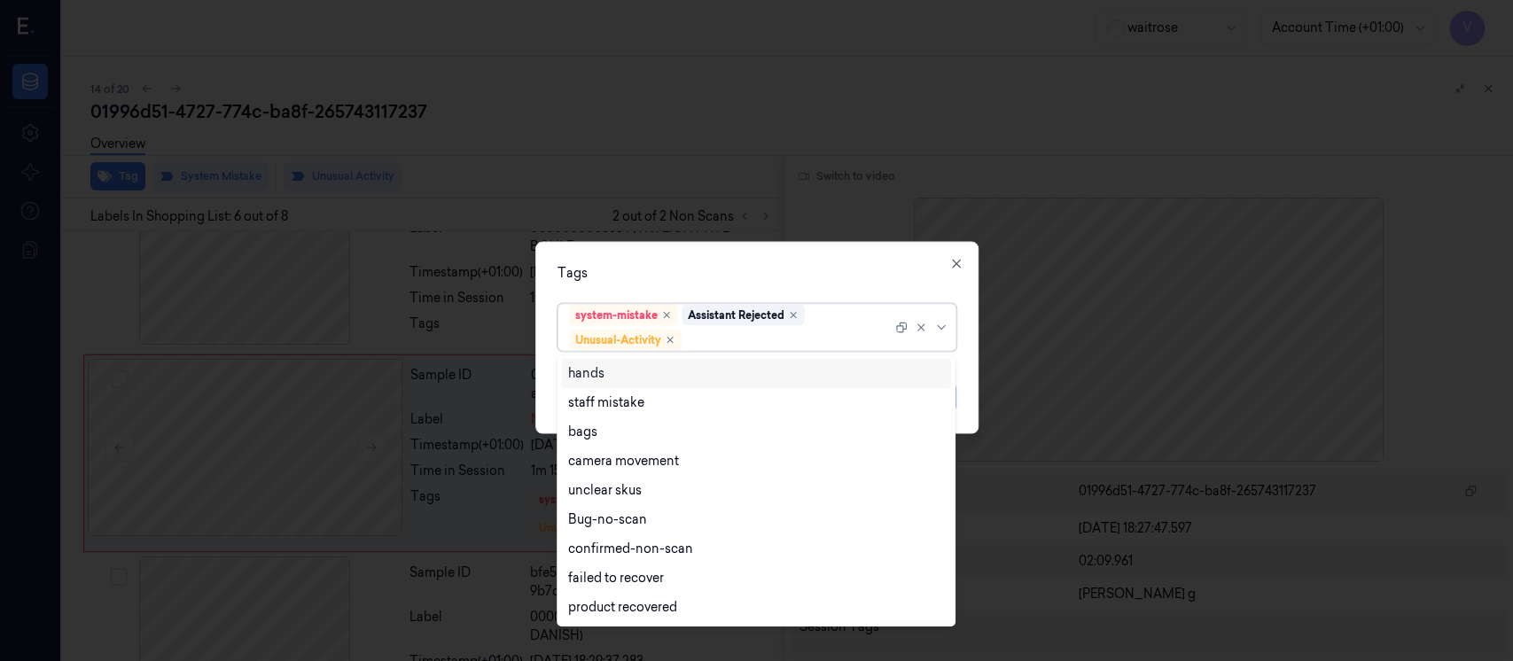
click at [726, 336] on div at bounding box center [788, 340] width 207 height 19
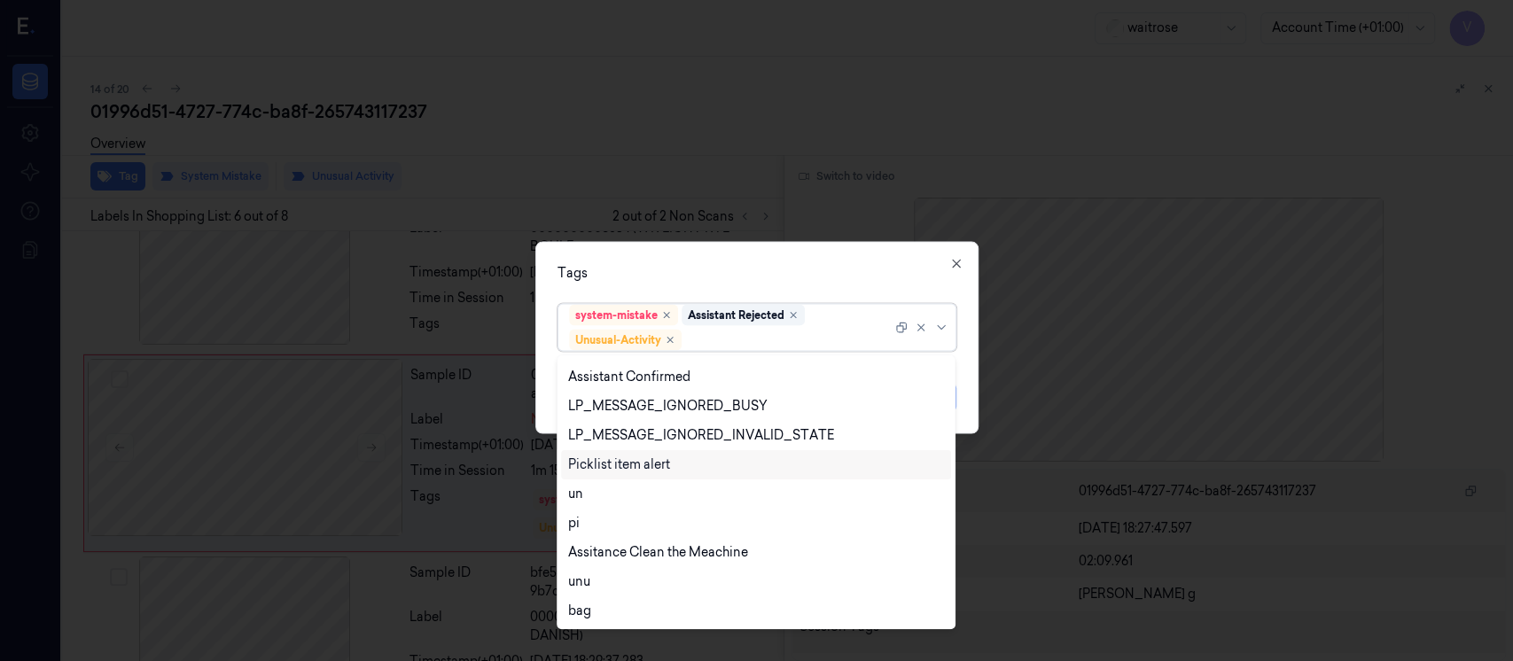
click at [621, 457] on div "Picklist item alert" at bounding box center [619, 465] width 102 height 19
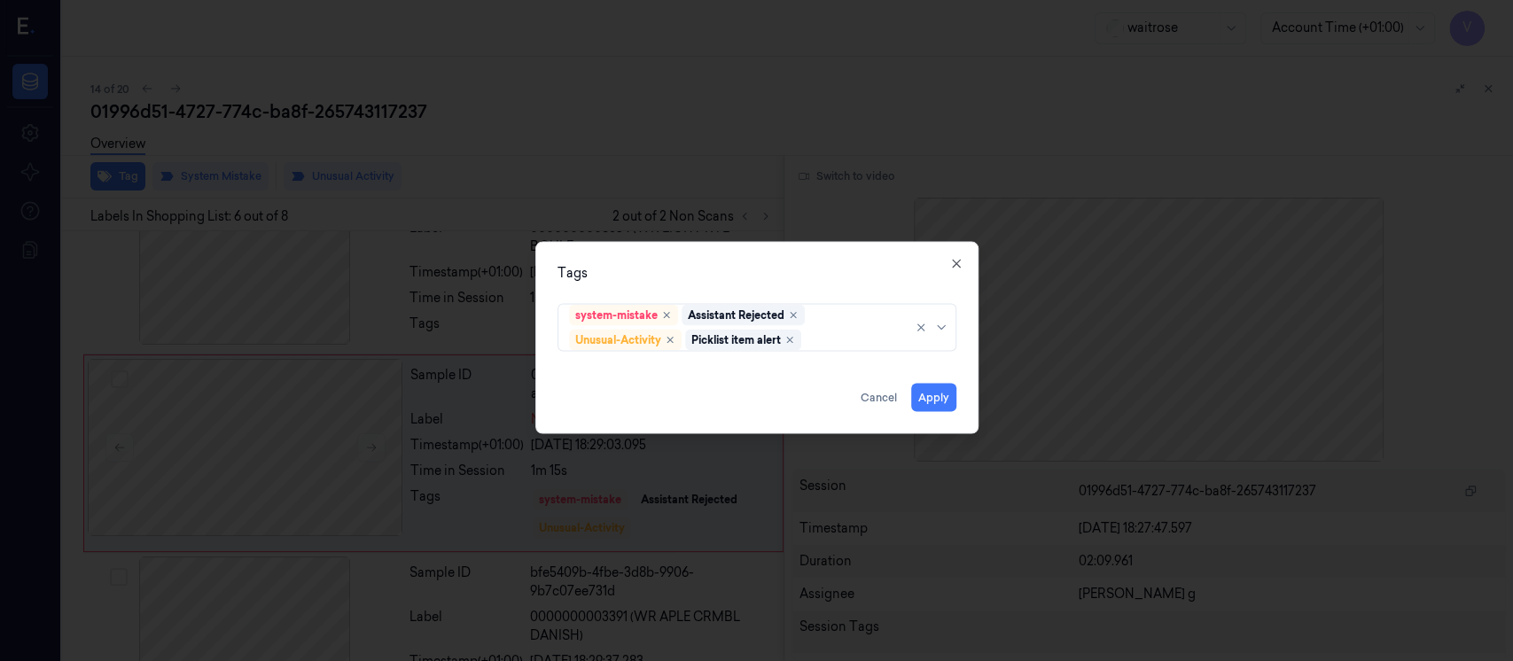
click at [774, 280] on div "Tags" at bounding box center [757, 273] width 399 height 19
click at [938, 395] on button "Apply" at bounding box center [933, 398] width 45 height 28
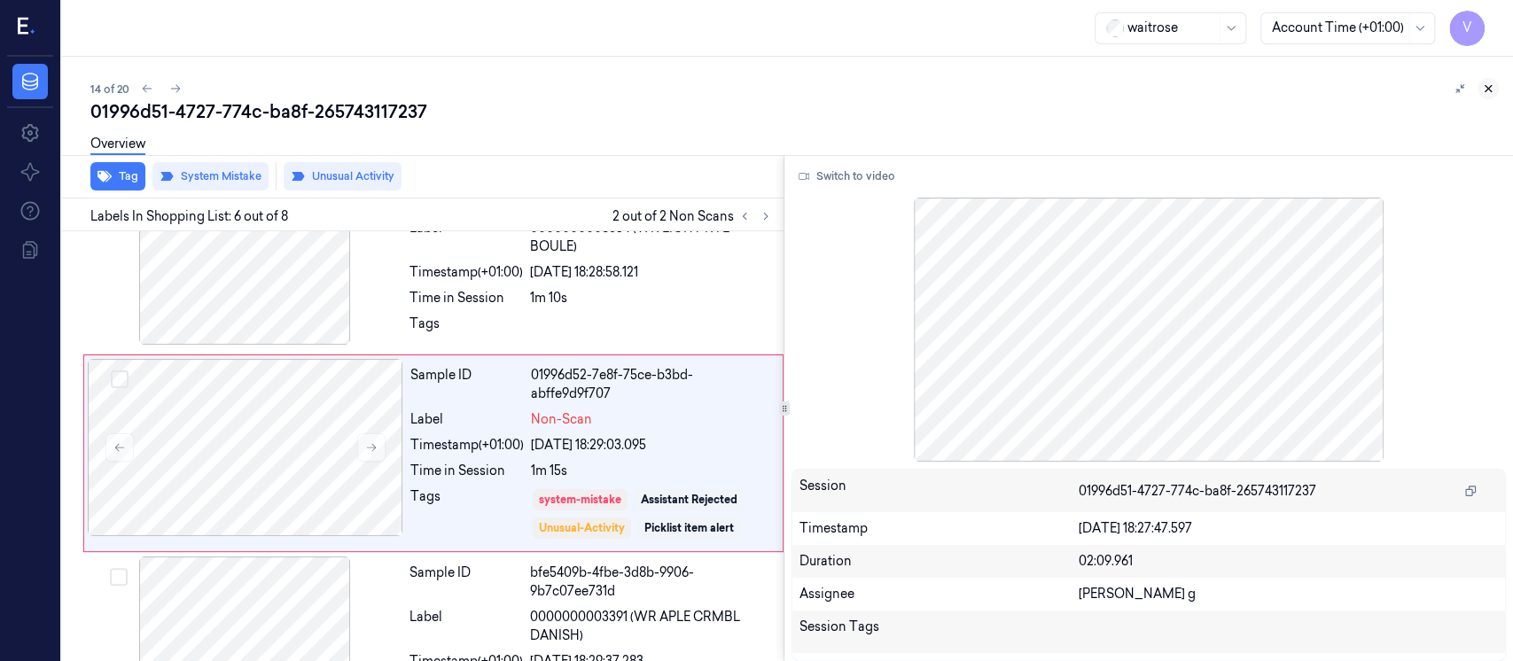
click at [1485, 90] on icon at bounding box center [1488, 88] width 12 height 12
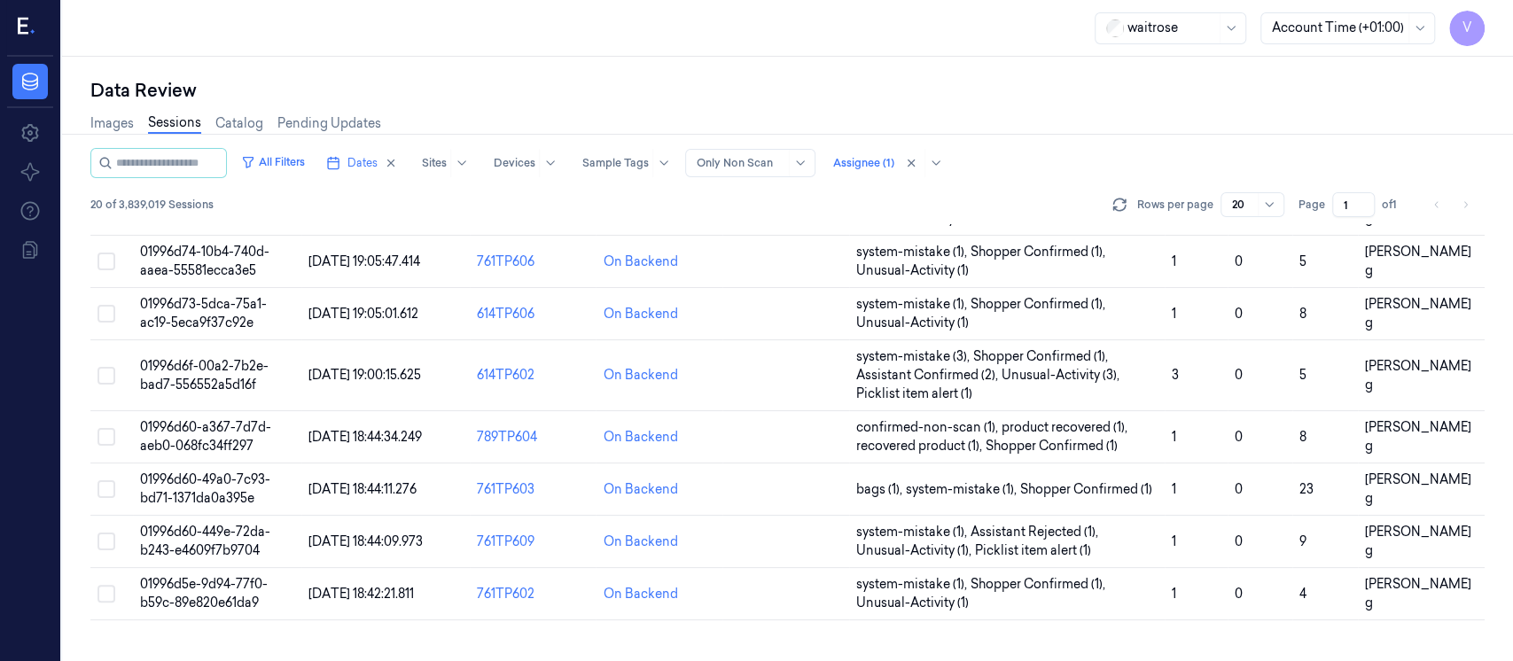
scroll to position [695, 0]
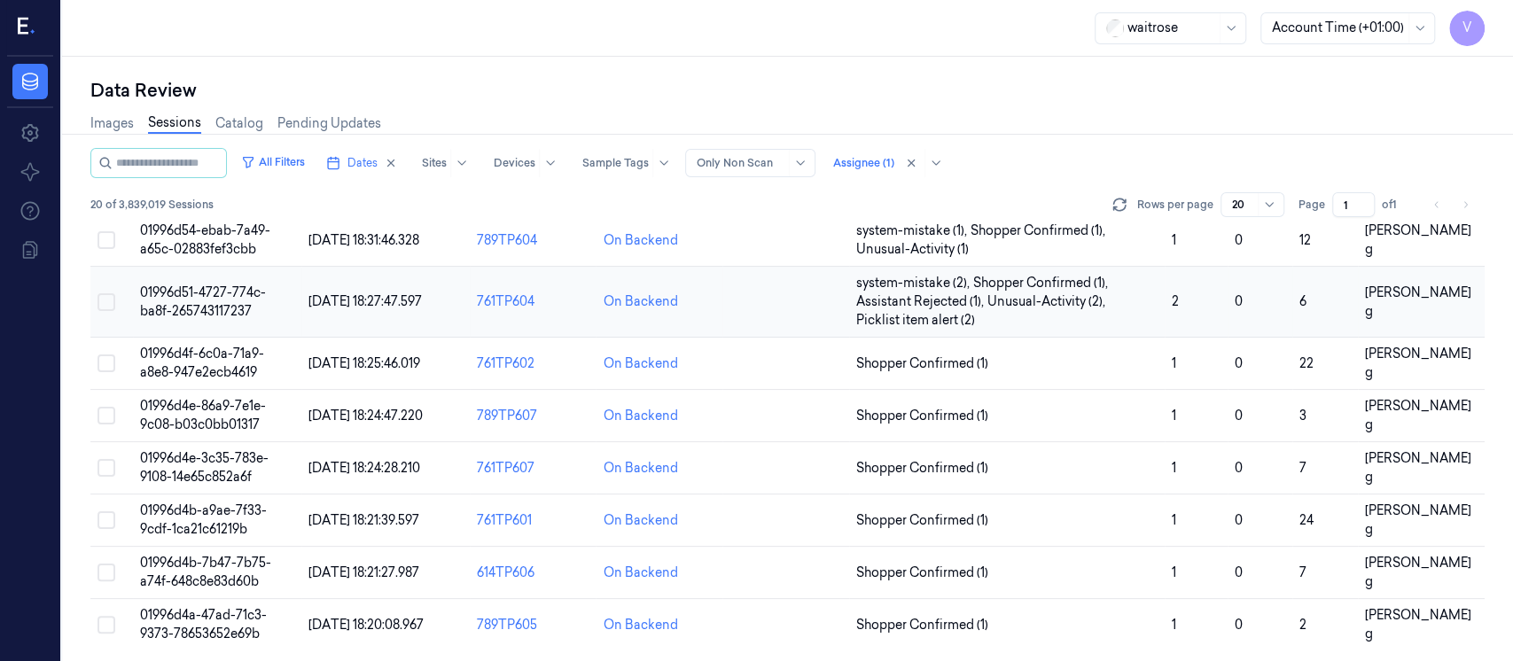
click at [832, 298] on td at bounding box center [786, 302] width 127 height 71
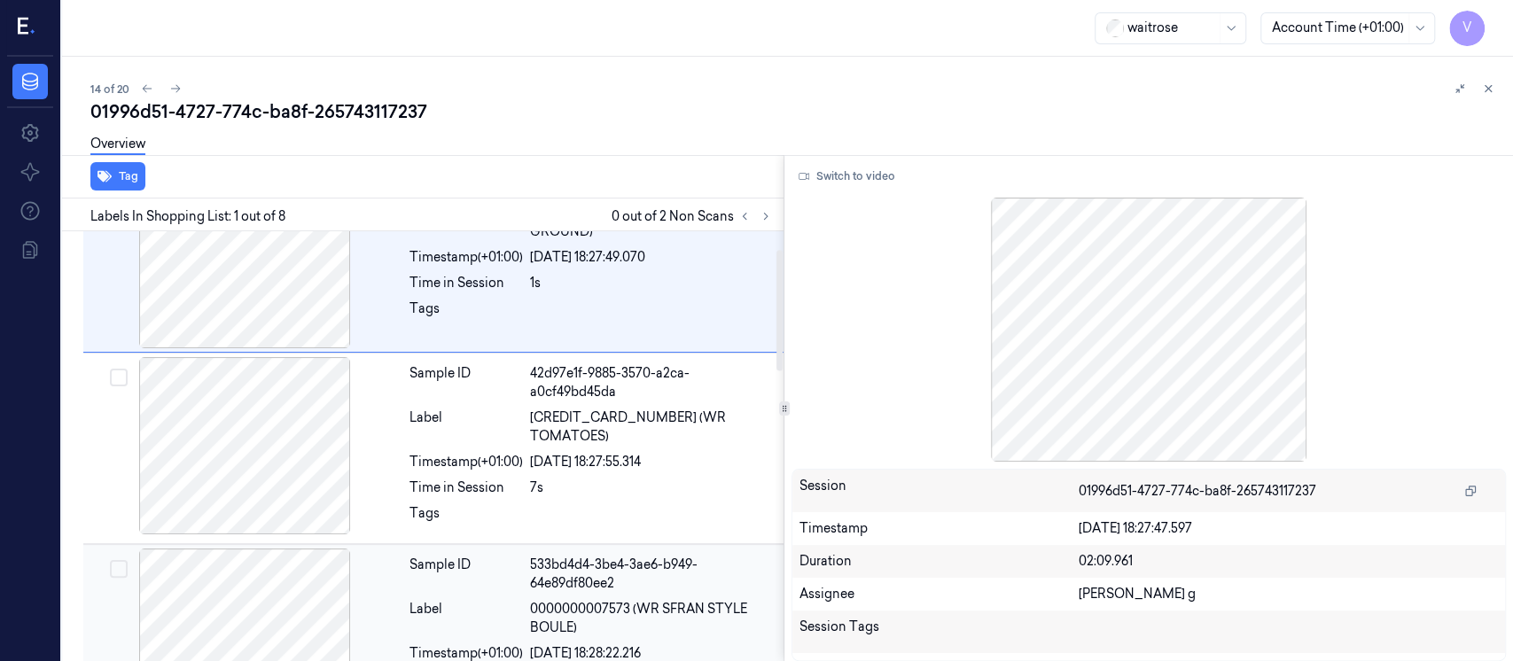
scroll to position [301, 0]
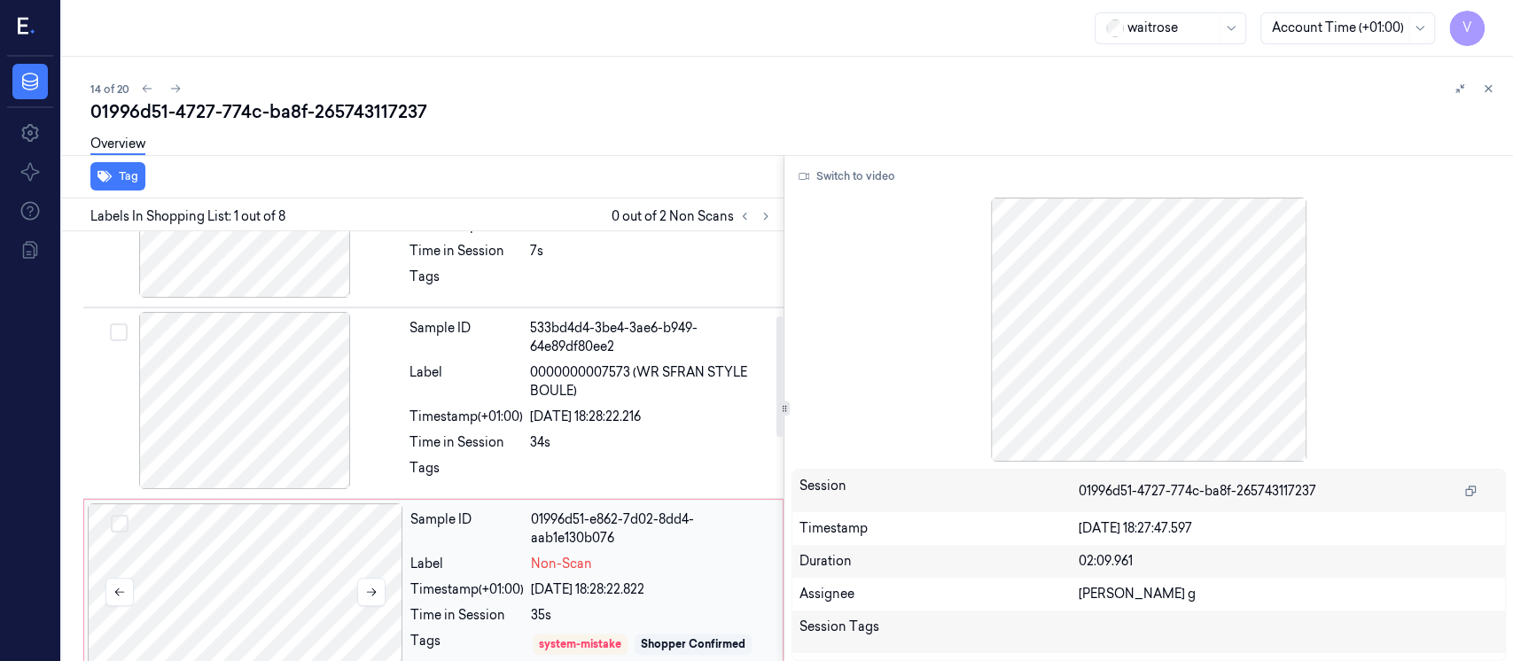
click at [251, 603] on div at bounding box center [246, 592] width 316 height 177
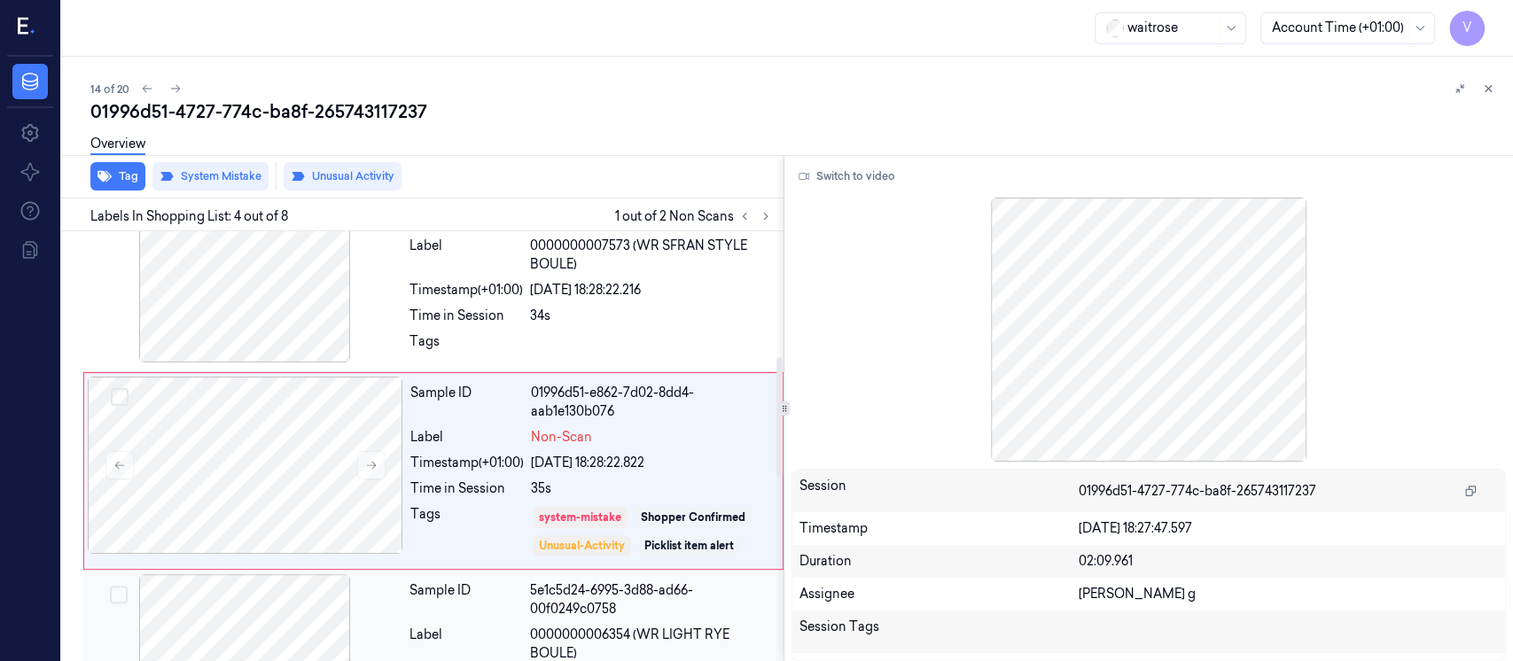
scroll to position [446, 0]
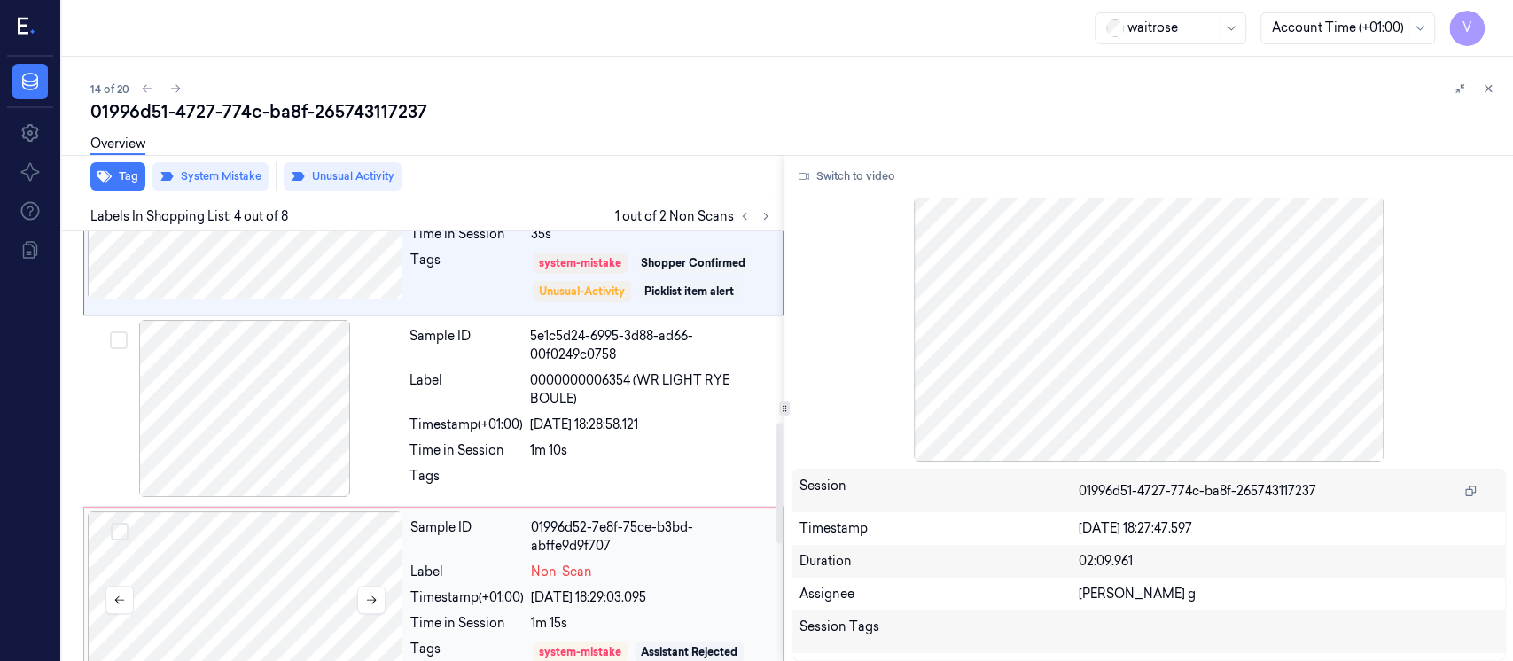
click at [226, 557] on div at bounding box center [246, 600] width 316 height 177
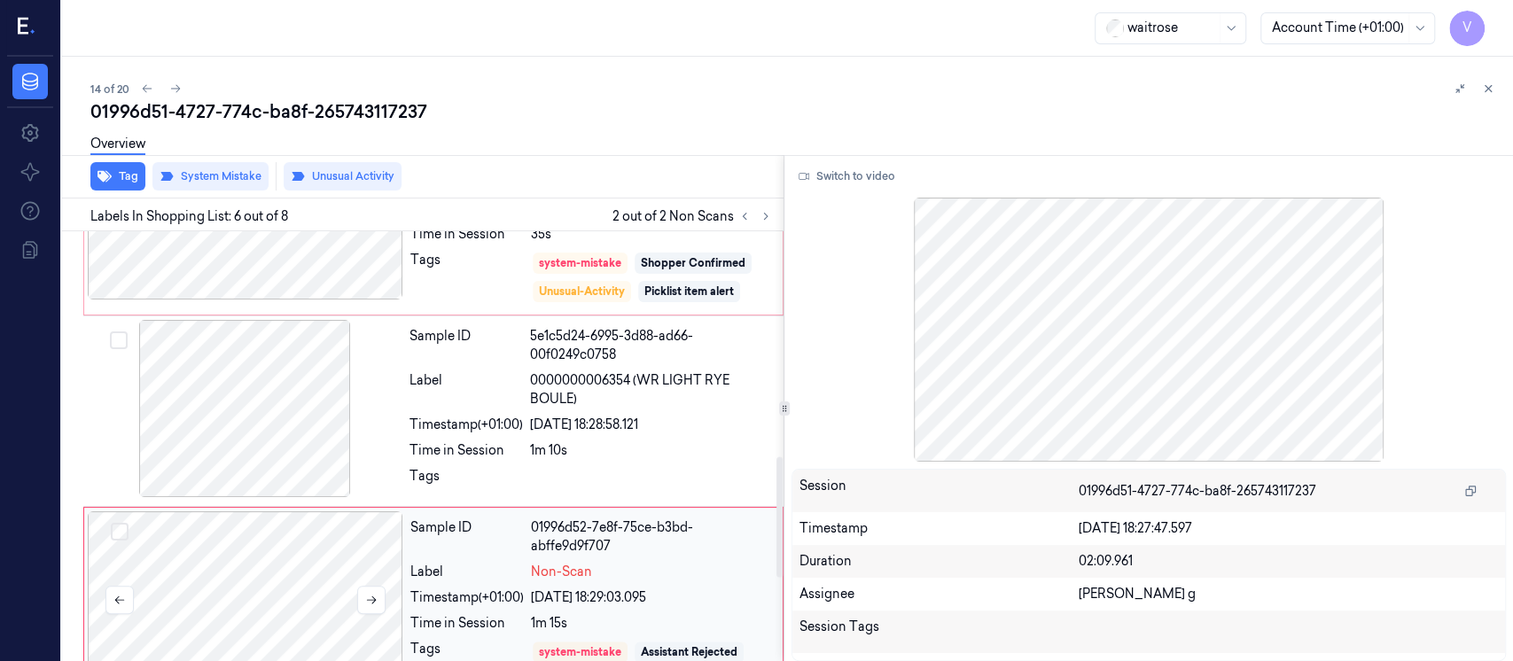
scroll to position [834, 0]
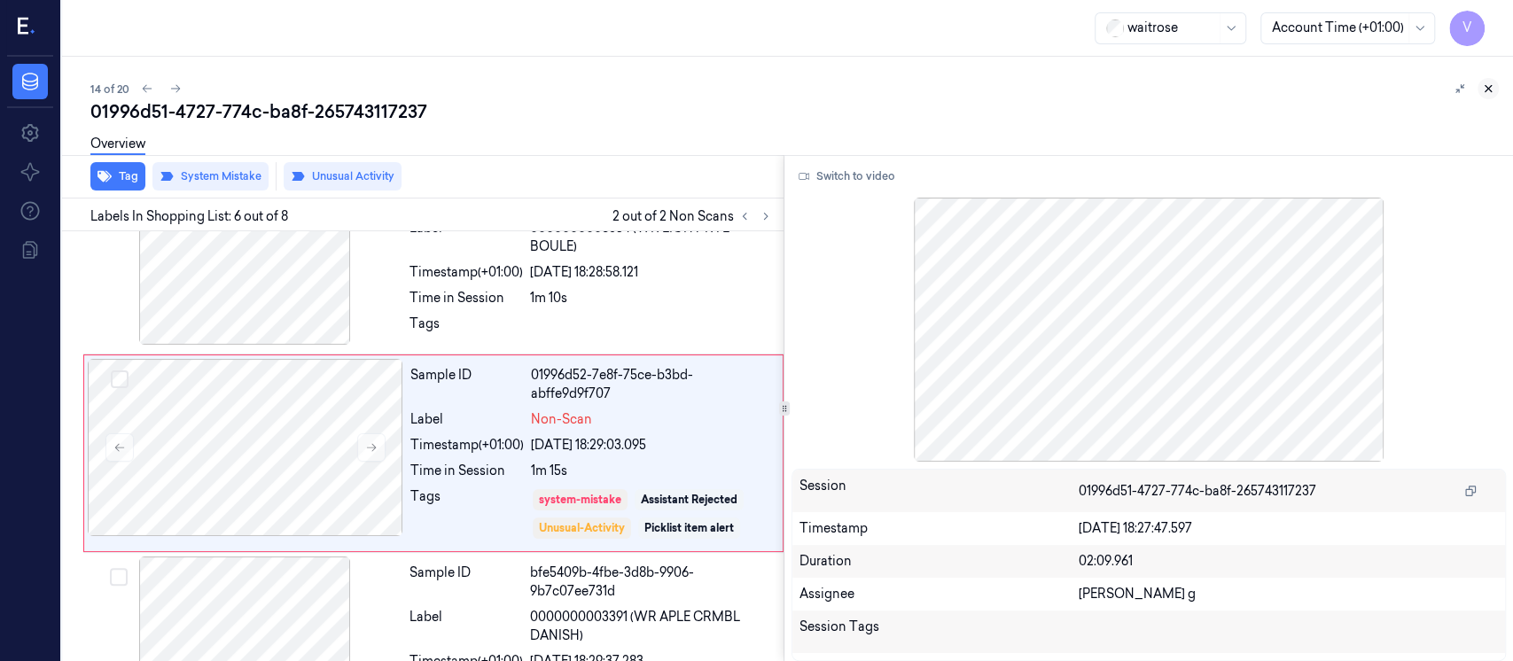
click at [1494, 80] on button at bounding box center [1488, 88] width 21 height 21
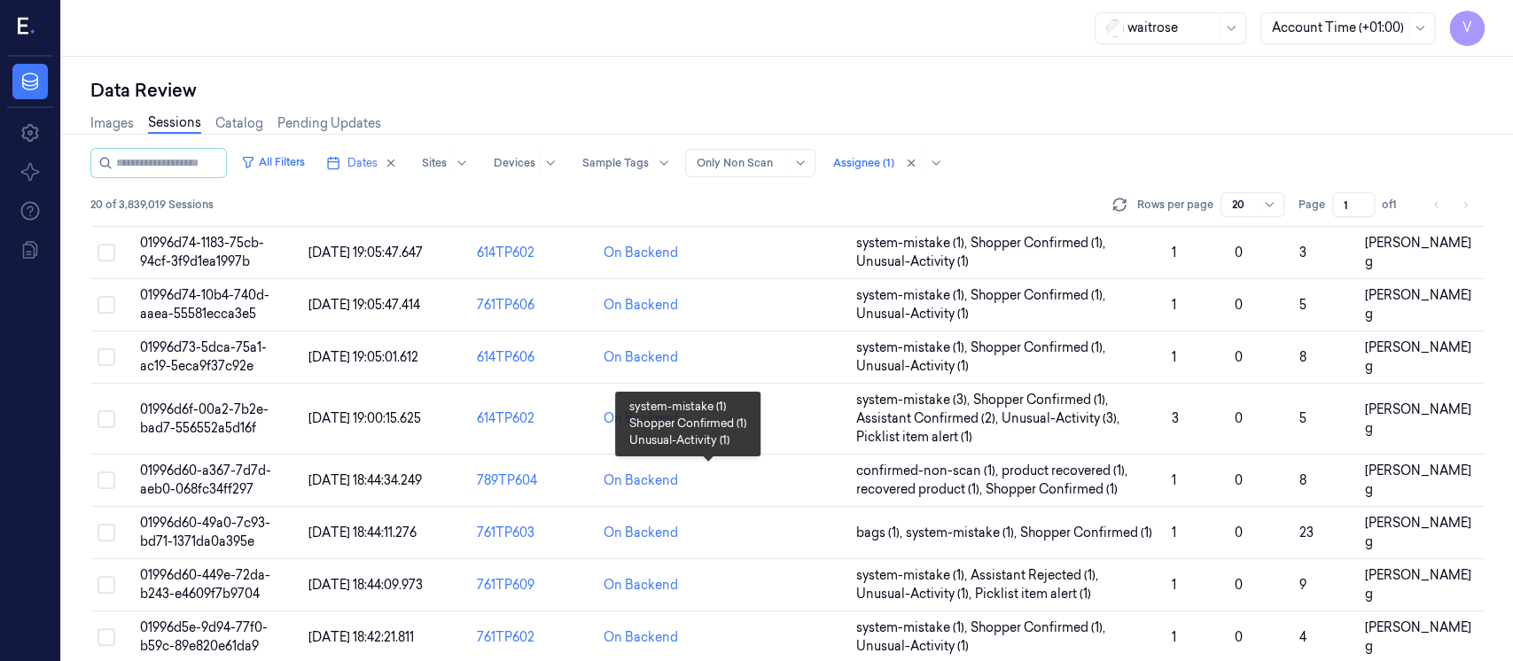
scroll to position [695, 0]
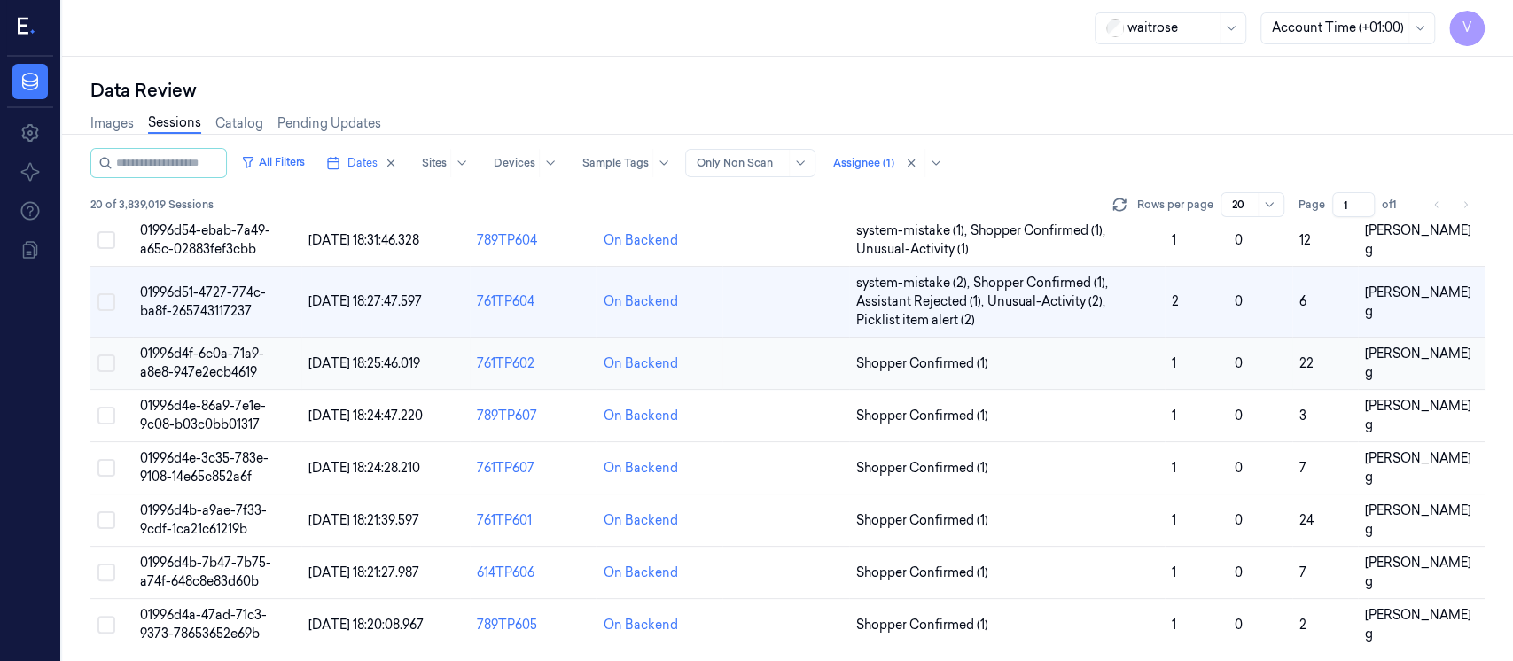
click at [801, 371] on td at bounding box center [786, 364] width 127 height 52
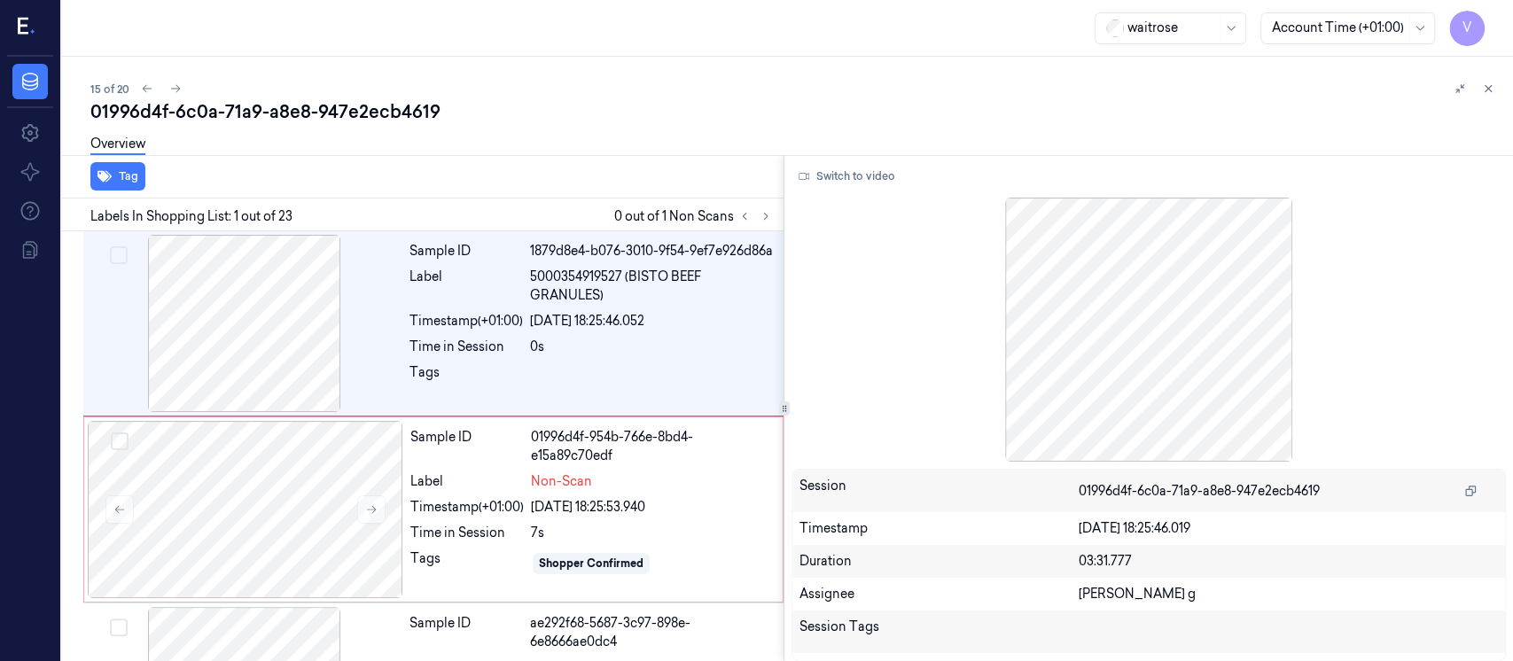
click at [774, 225] on div at bounding box center [755, 216] width 43 height 21
click at [762, 213] on icon at bounding box center [766, 216] width 12 height 12
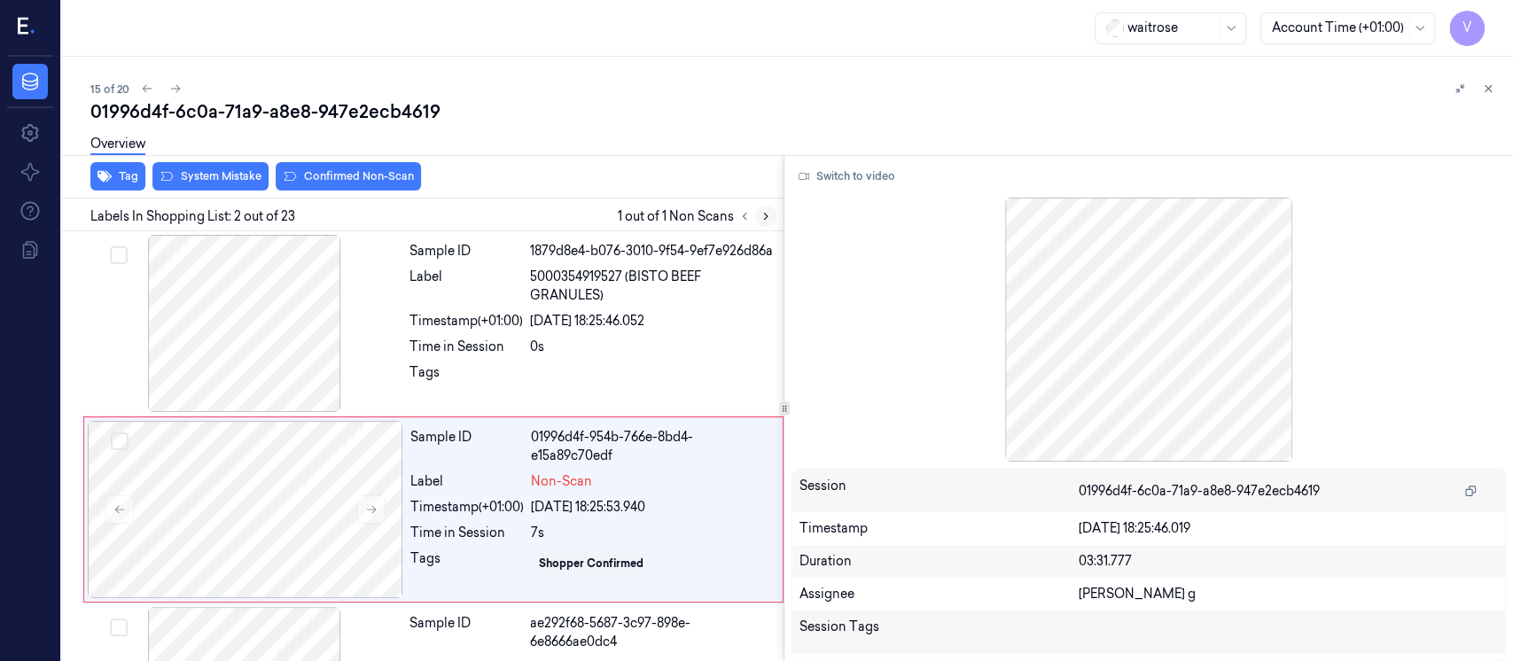
scroll to position [68, 0]
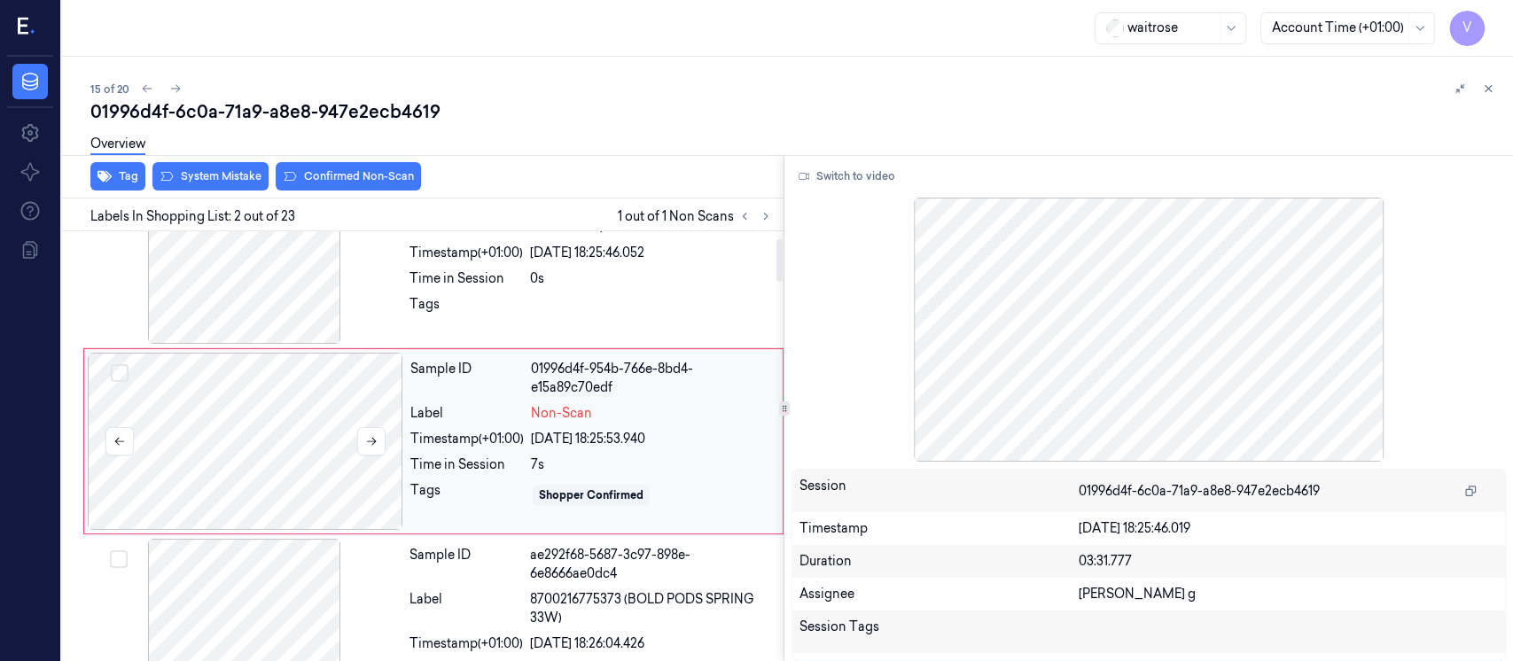
click at [243, 421] on div at bounding box center [246, 441] width 316 height 177
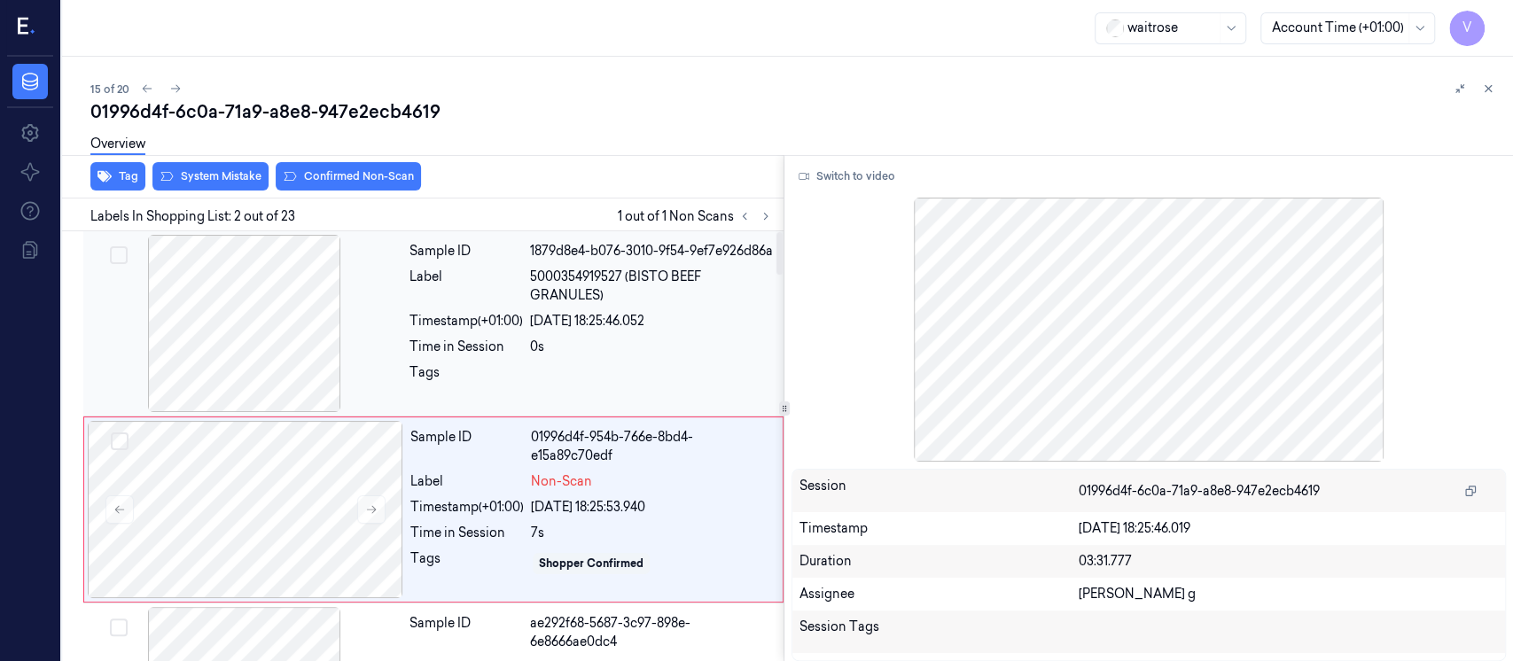
click at [270, 264] on div at bounding box center [245, 323] width 316 height 177
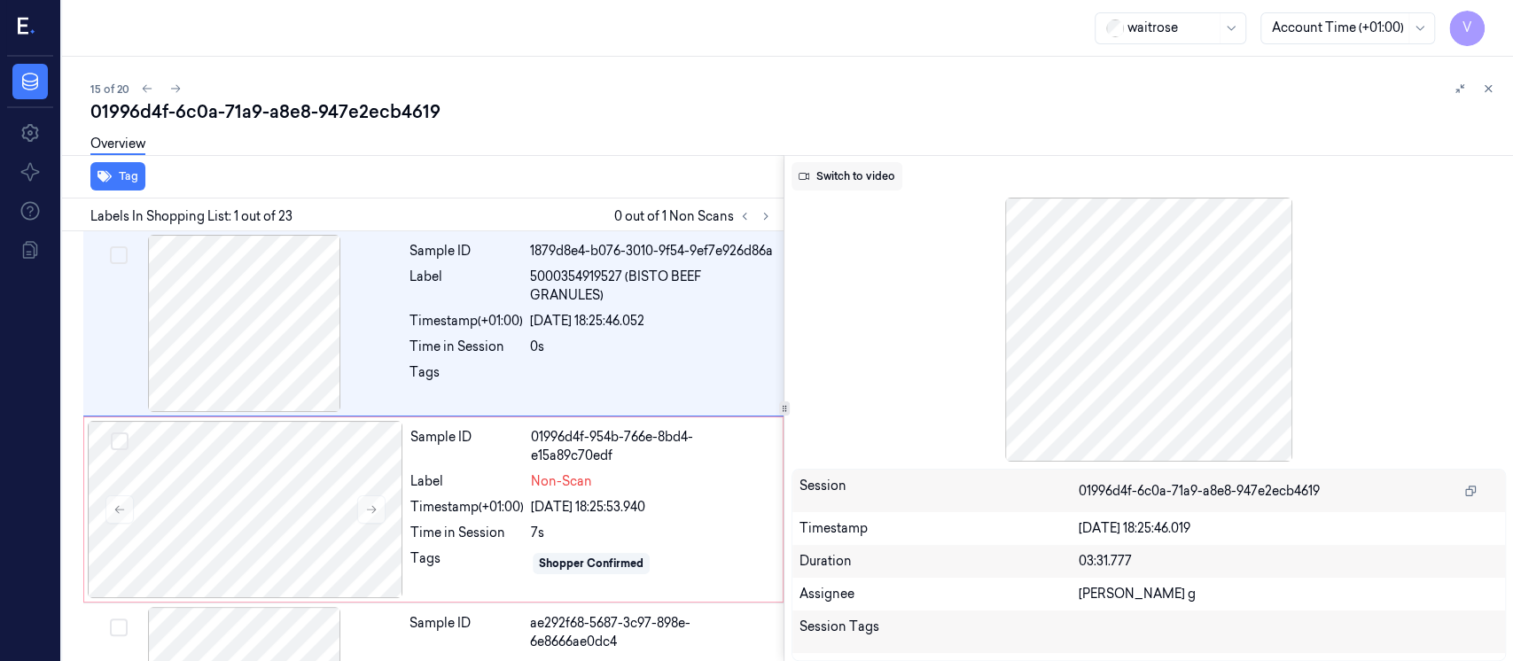
click at [850, 179] on button "Switch to video" at bounding box center [847, 176] width 111 height 28
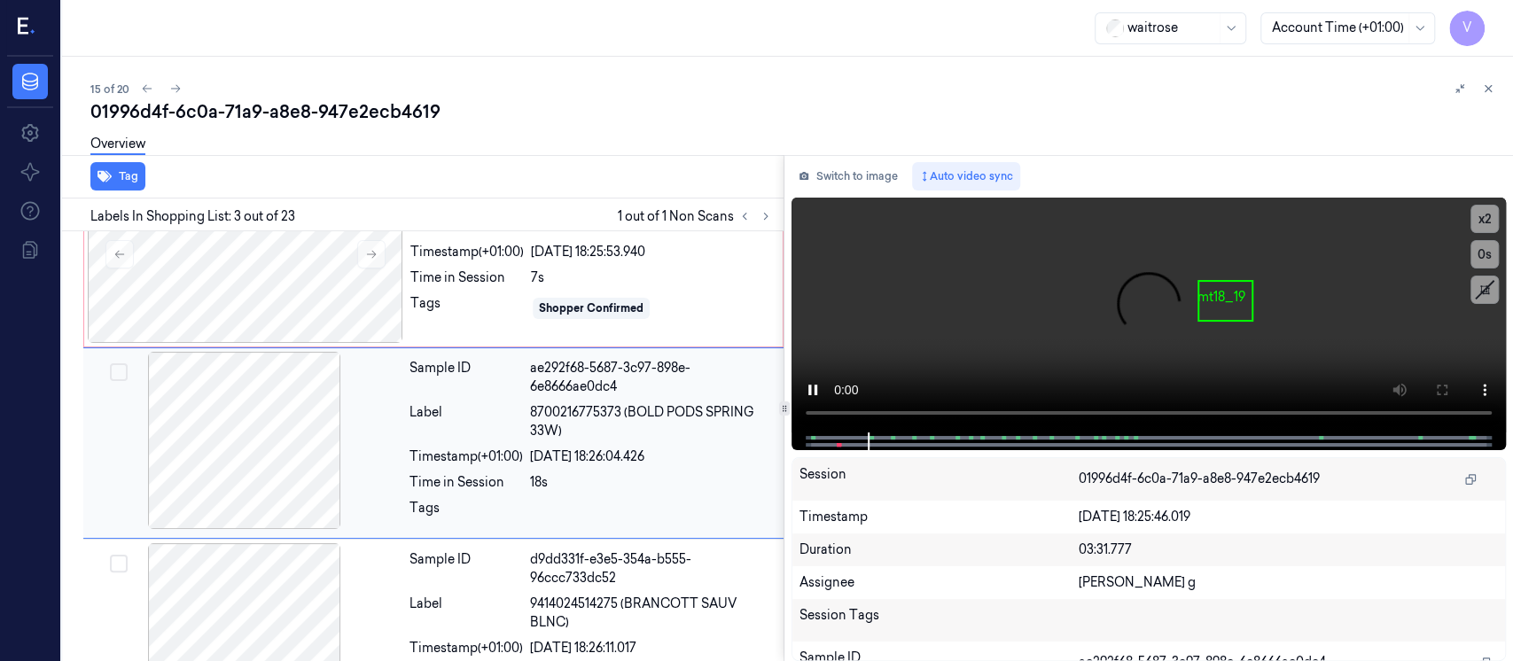
scroll to position [256, 0]
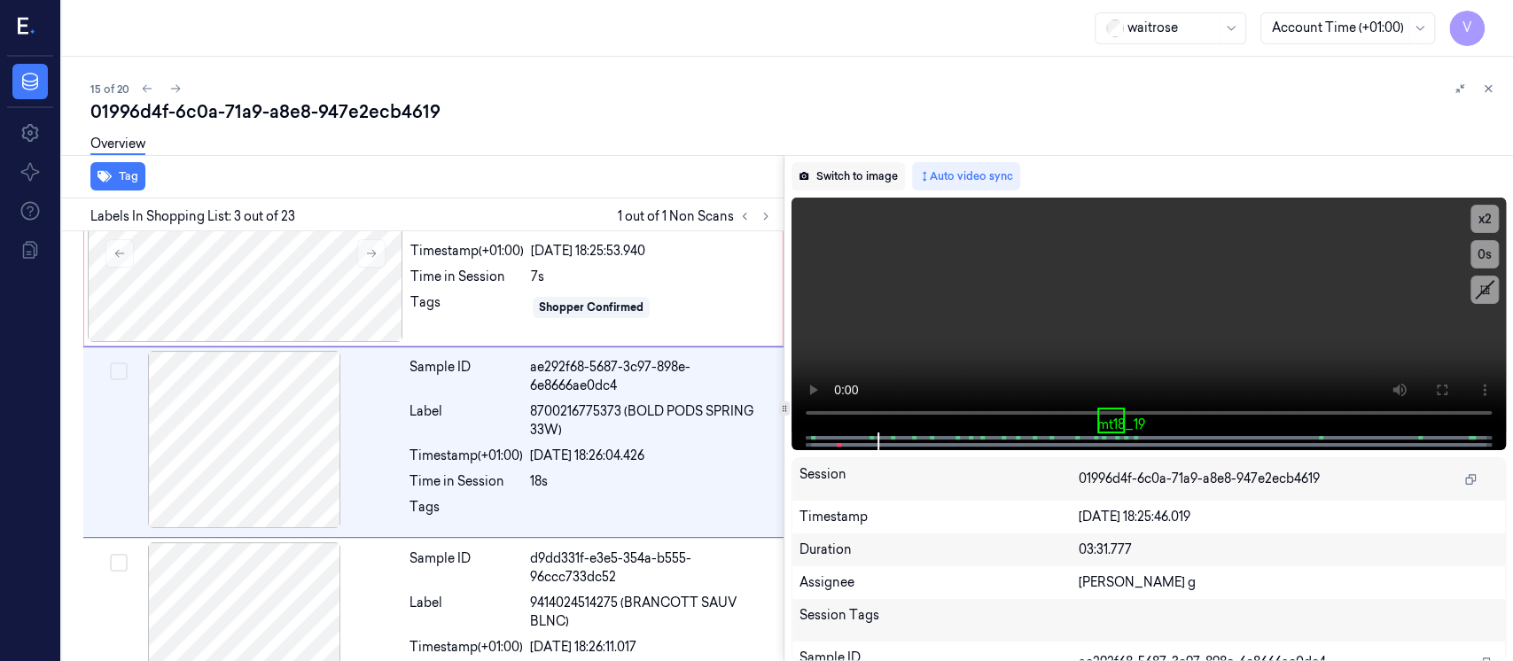
click at [840, 182] on button "Switch to image" at bounding box center [848, 176] width 113 height 28
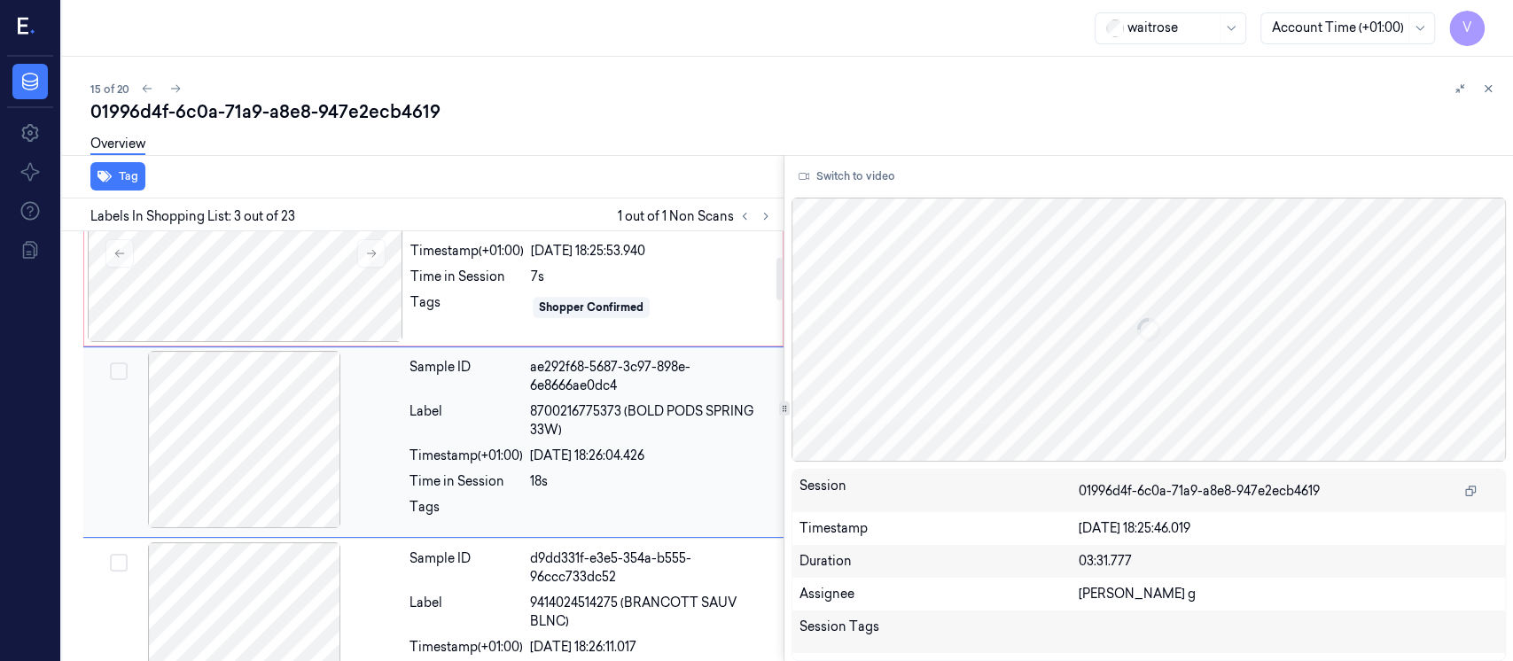
click at [247, 471] on div at bounding box center [245, 439] width 316 height 177
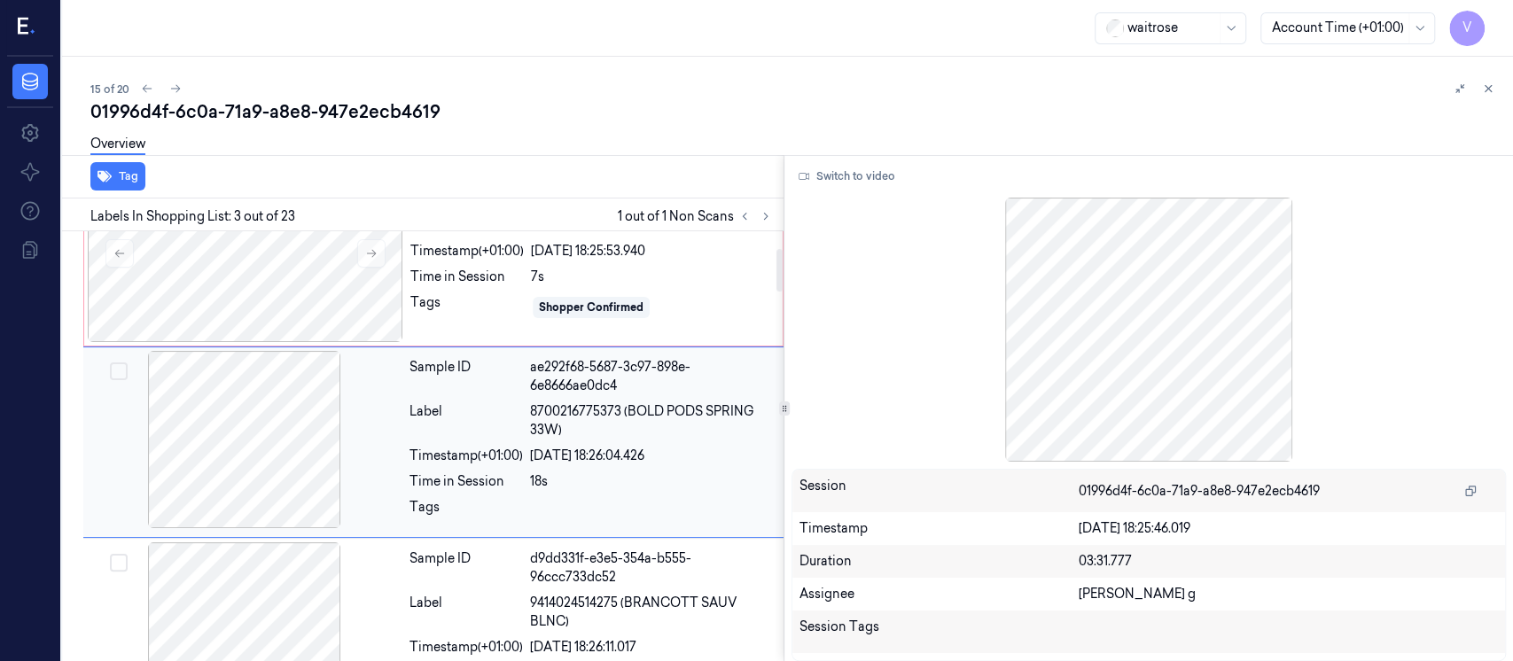
scroll to position [0, 0]
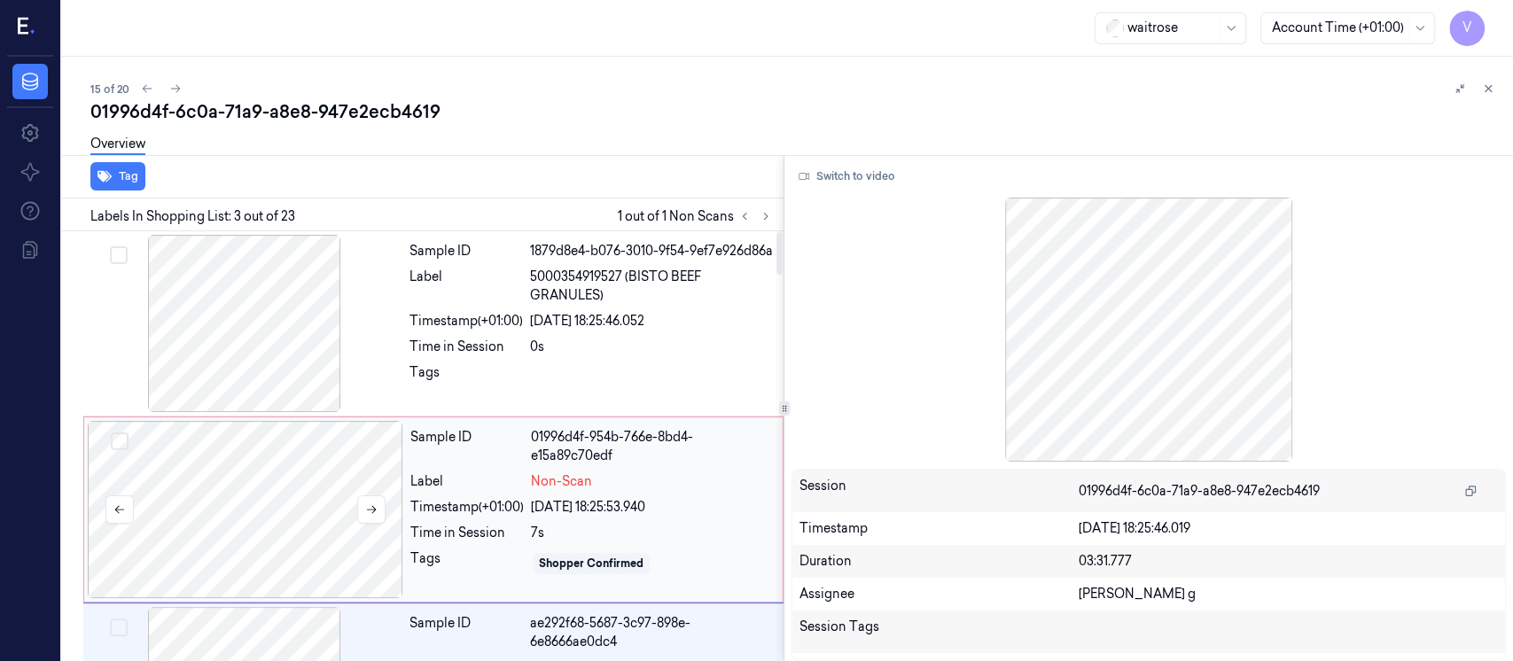
click at [269, 449] on div at bounding box center [246, 509] width 316 height 177
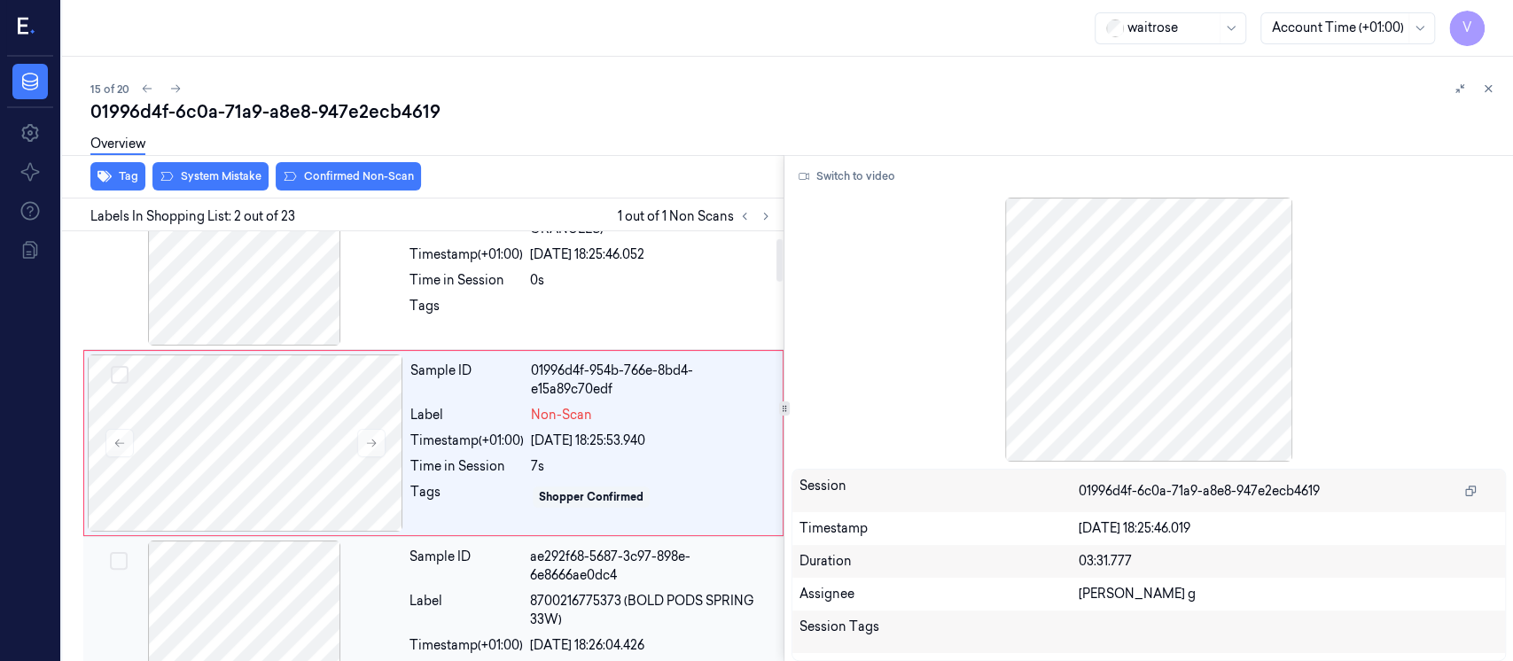
scroll to position [68, 0]
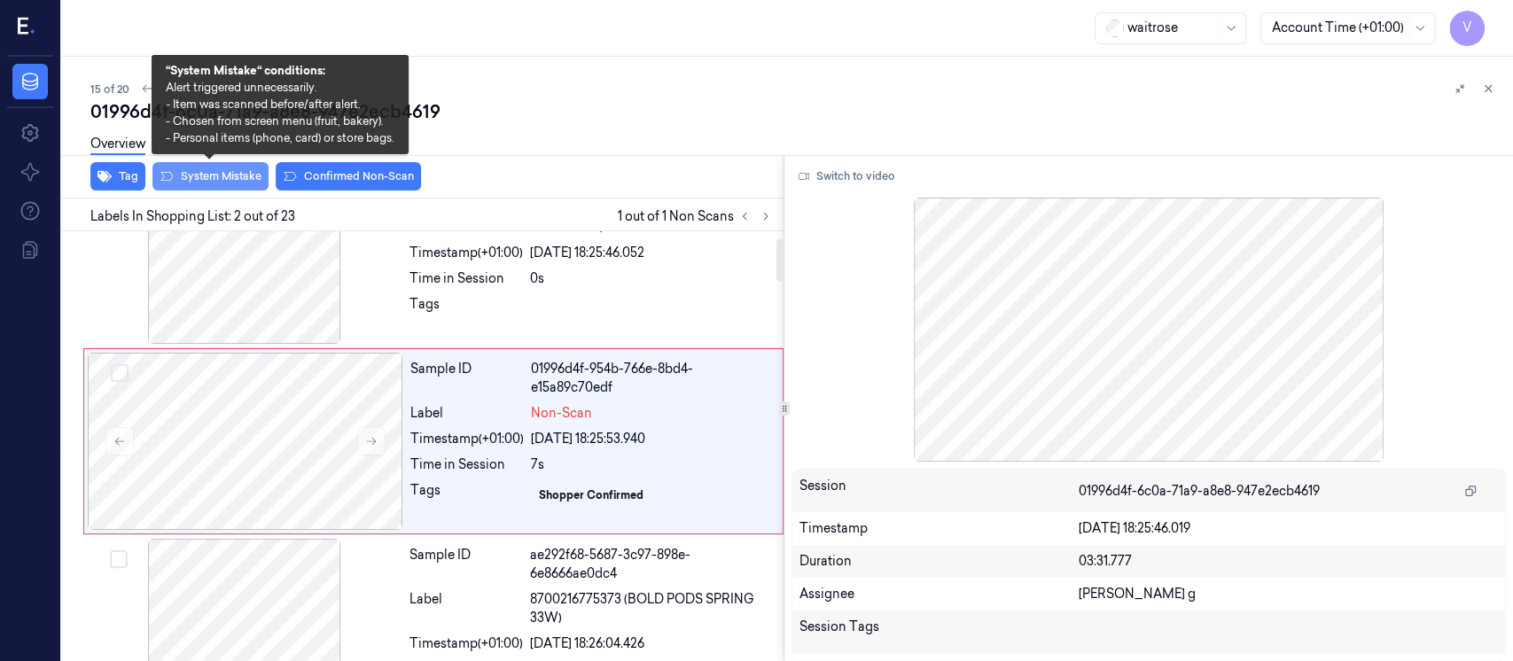
click at [216, 172] on button "System Mistake" at bounding box center [210, 176] width 116 height 28
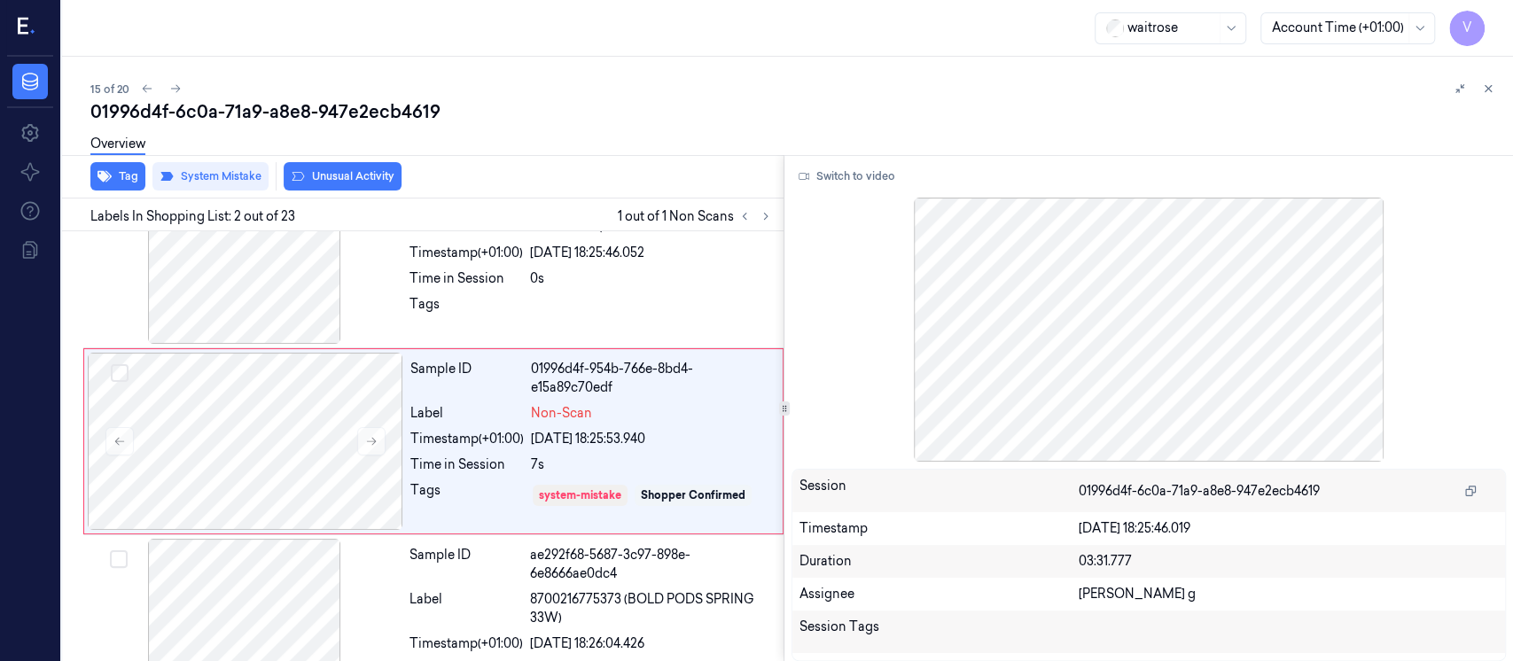
click at [365, 179] on button "Unusual Activity" at bounding box center [343, 176] width 118 height 28
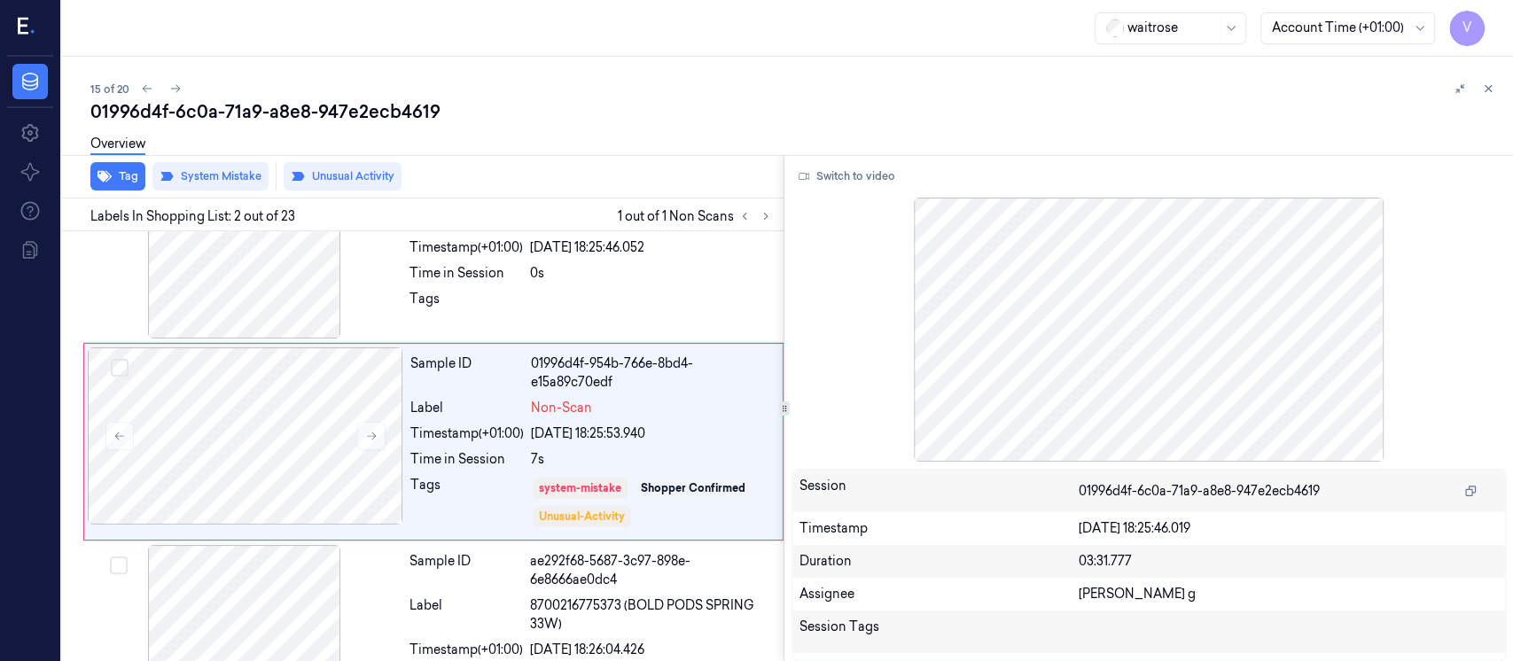
click at [1496, 100] on div "01996d4f-6c0a-71a9-a8e8-947e2ecb4619" at bounding box center [794, 111] width 1409 height 25
click at [1488, 90] on icon at bounding box center [1488, 88] width 12 height 12
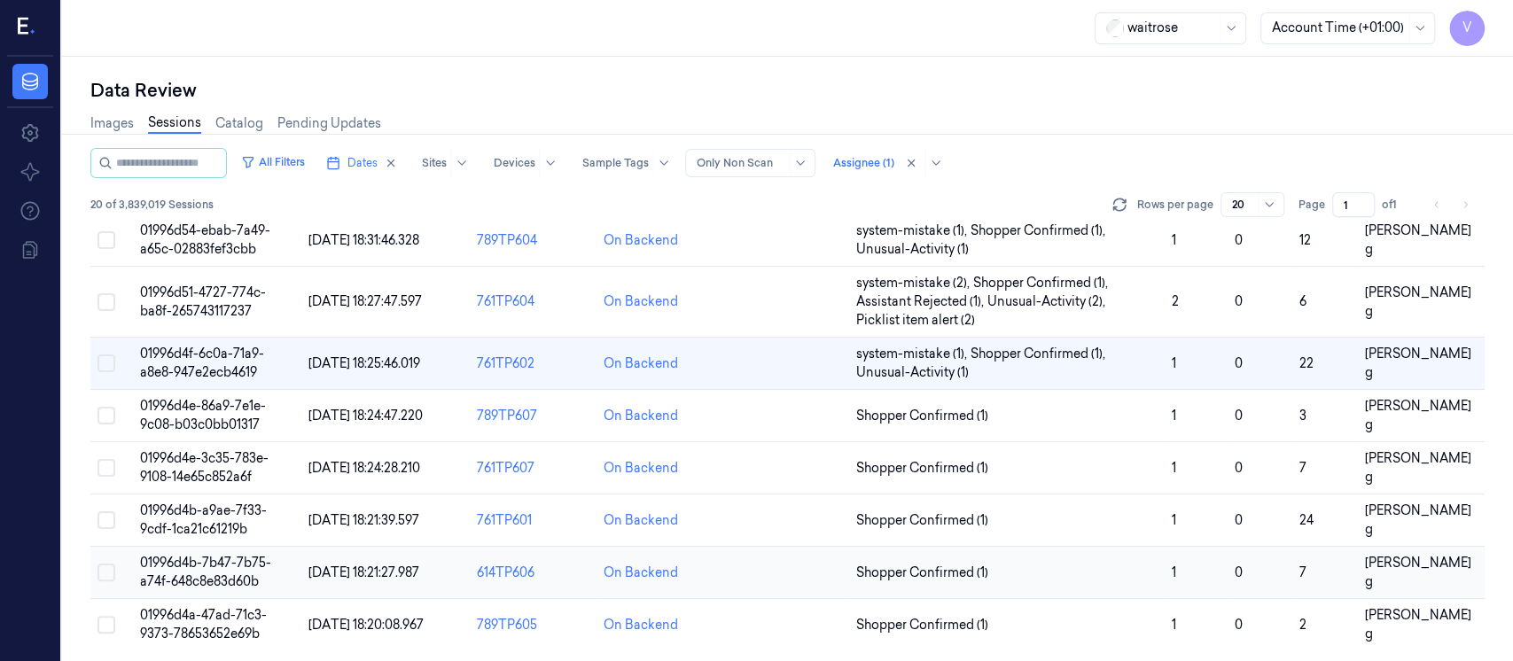
scroll to position [695, 0]
click at [811, 429] on td at bounding box center [786, 416] width 127 height 52
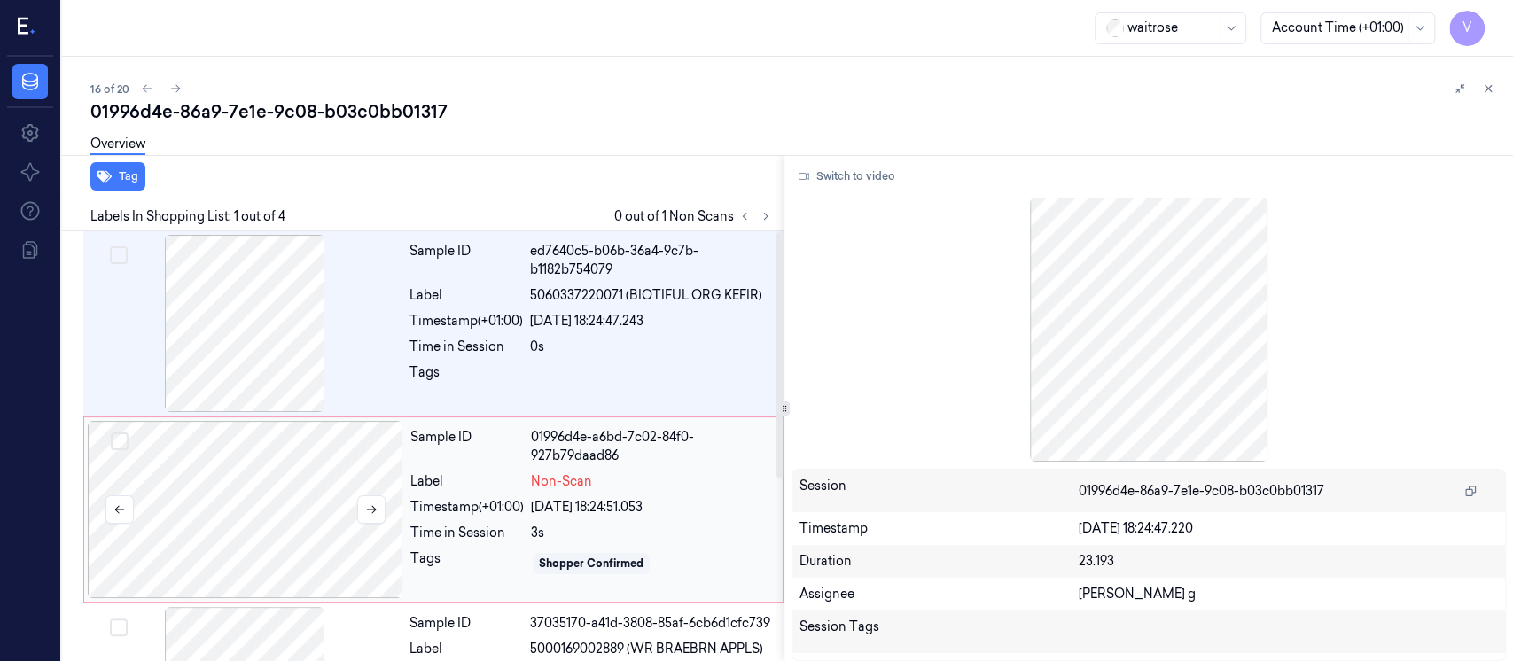
click at [199, 472] on div at bounding box center [246, 509] width 316 height 177
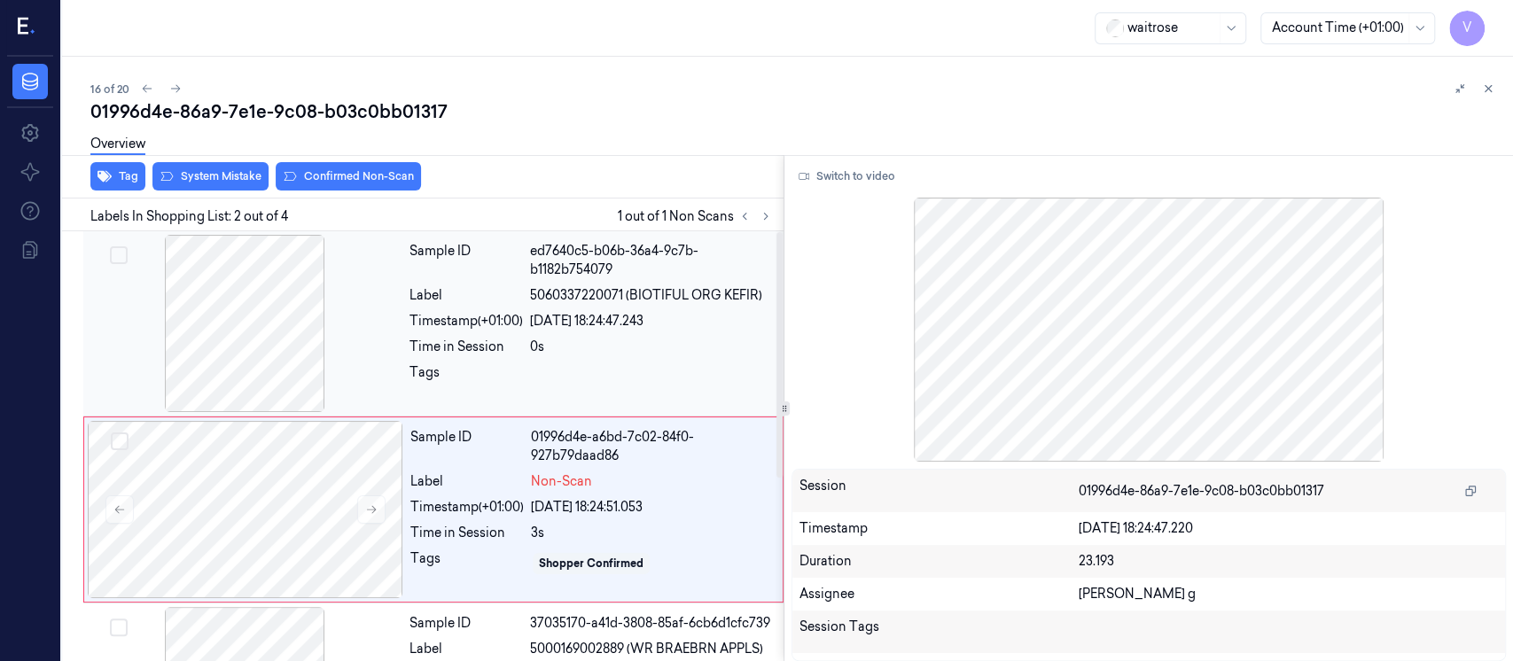
click at [447, 323] on div "Timestamp (+01:00)" at bounding box center [466, 321] width 113 height 19
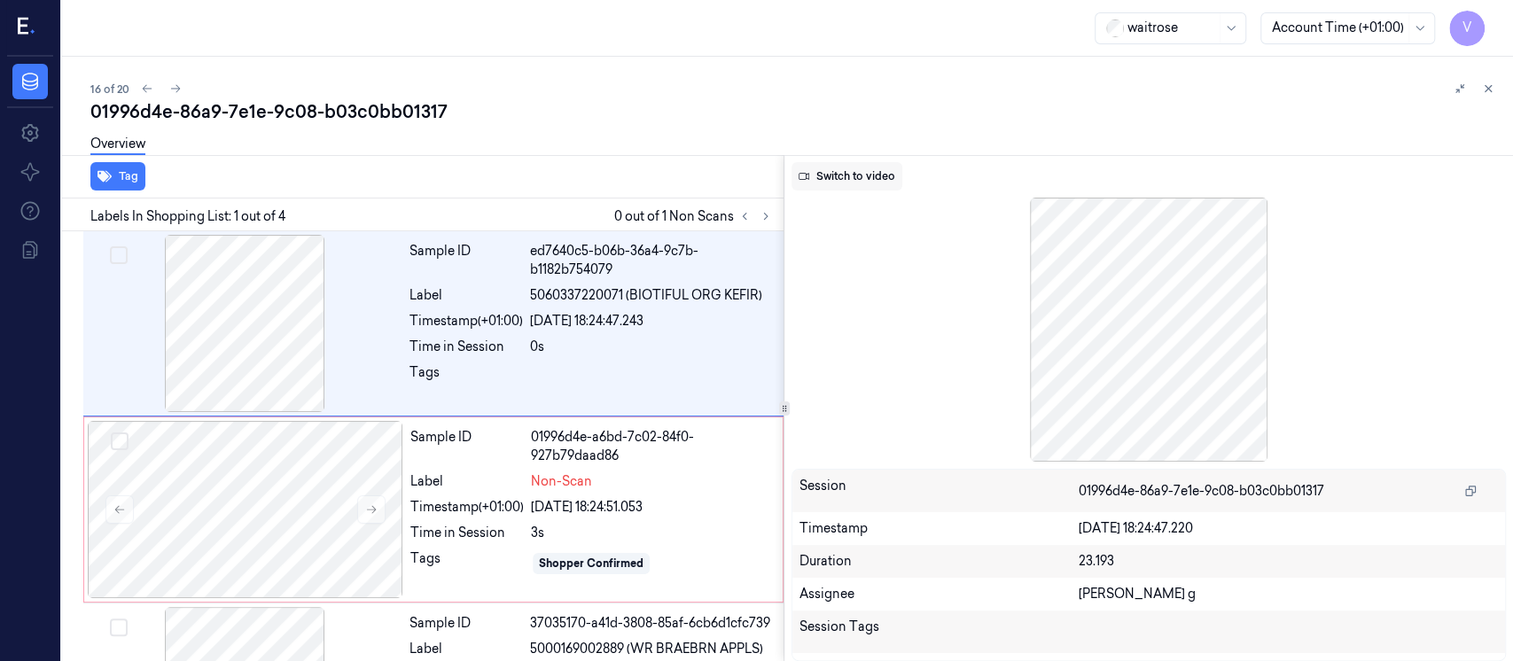
click at [885, 173] on button "Switch to video" at bounding box center [847, 176] width 111 height 28
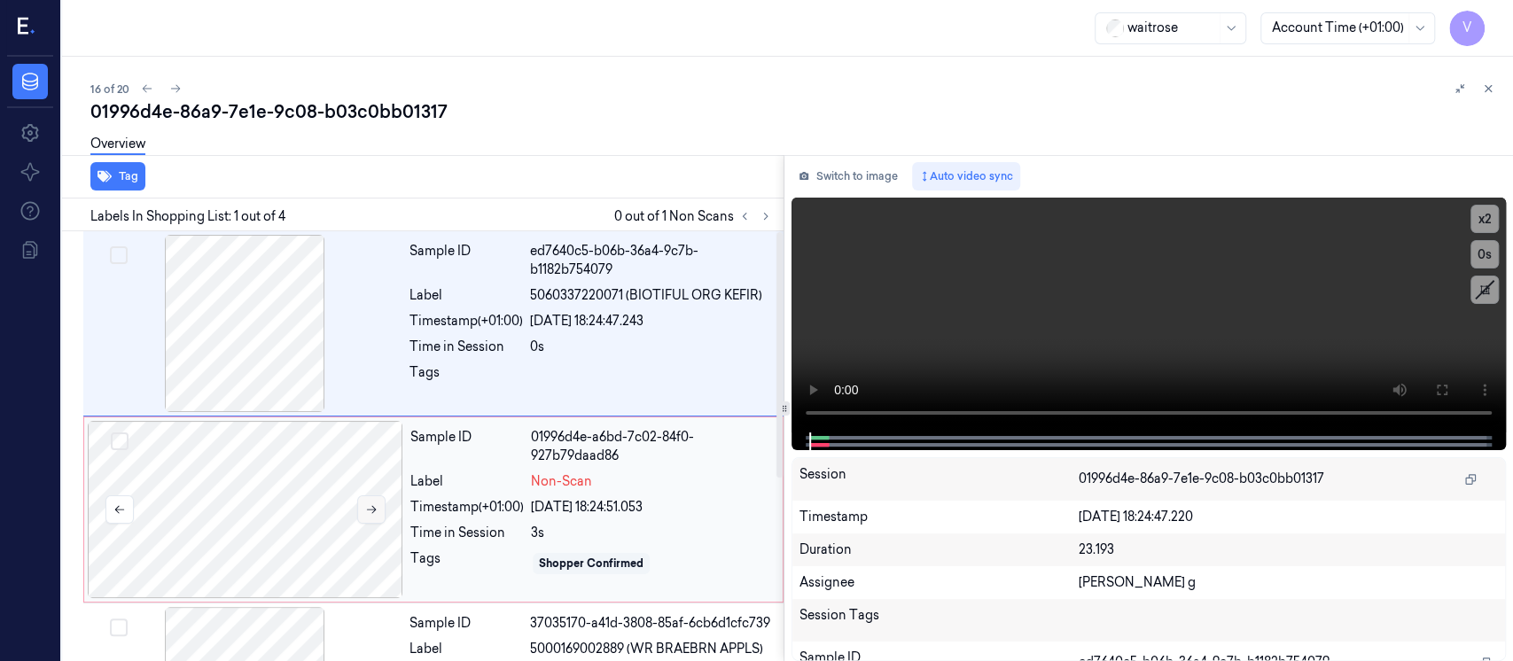
click at [378, 502] on button at bounding box center [371, 510] width 28 height 28
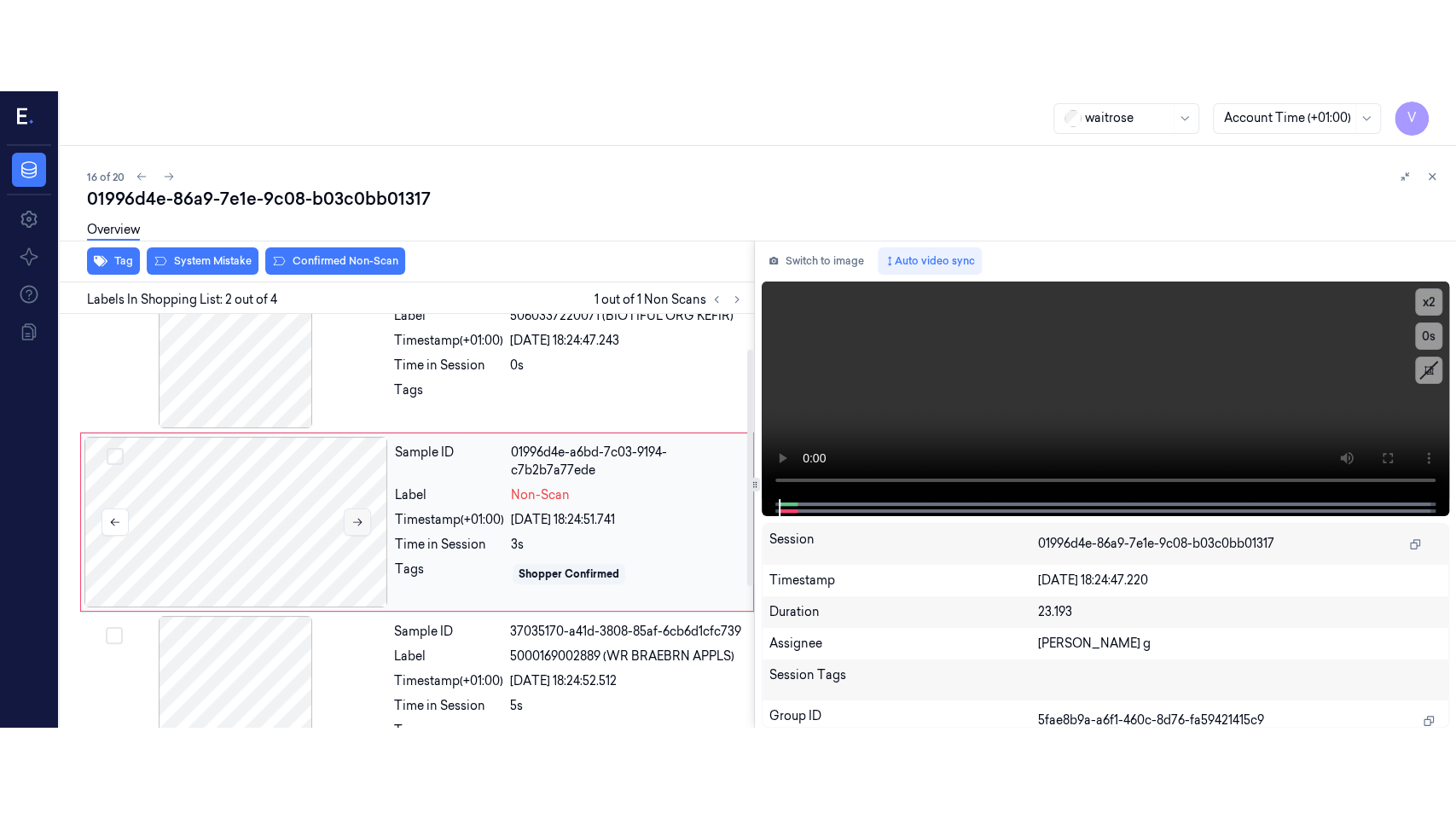
scroll to position [61, 0]
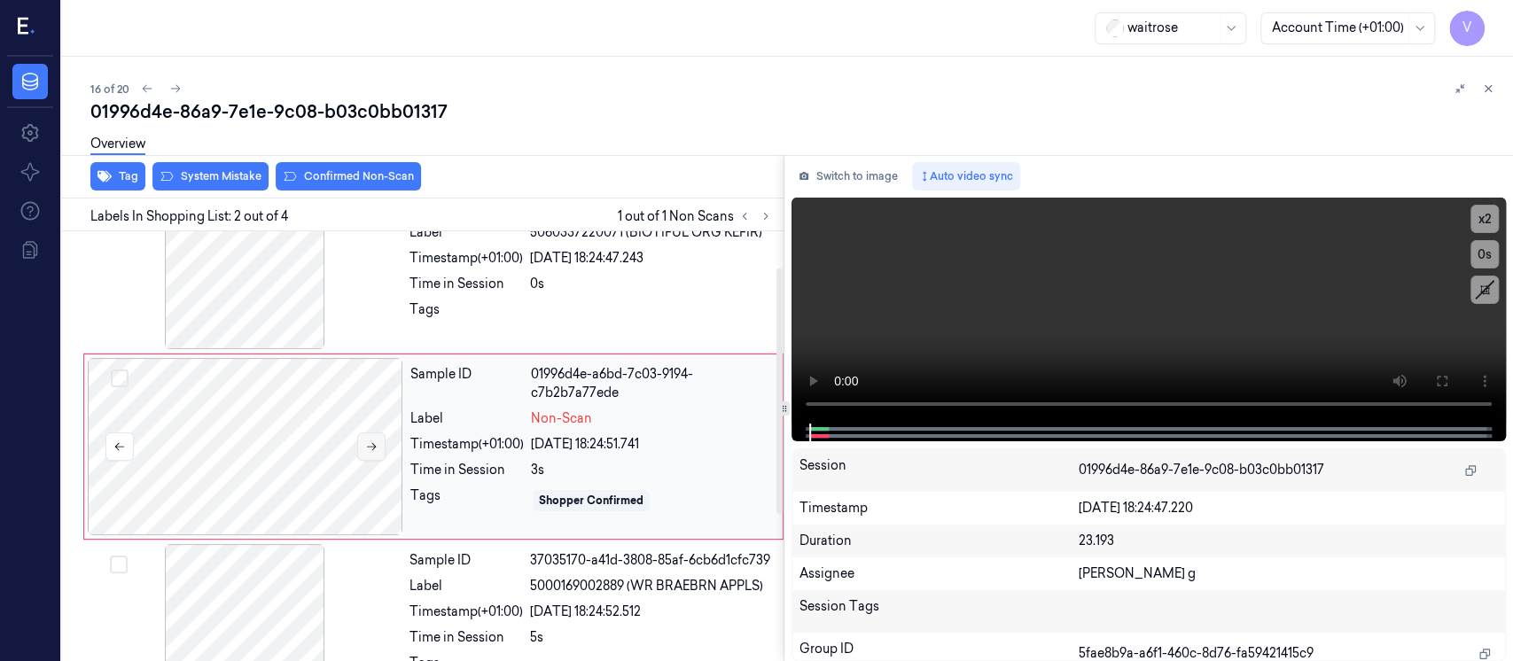
click at [371, 443] on icon at bounding box center [372, 447] width 10 height 8
click at [1432, 385] on button at bounding box center [1442, 381] width 28 height 28
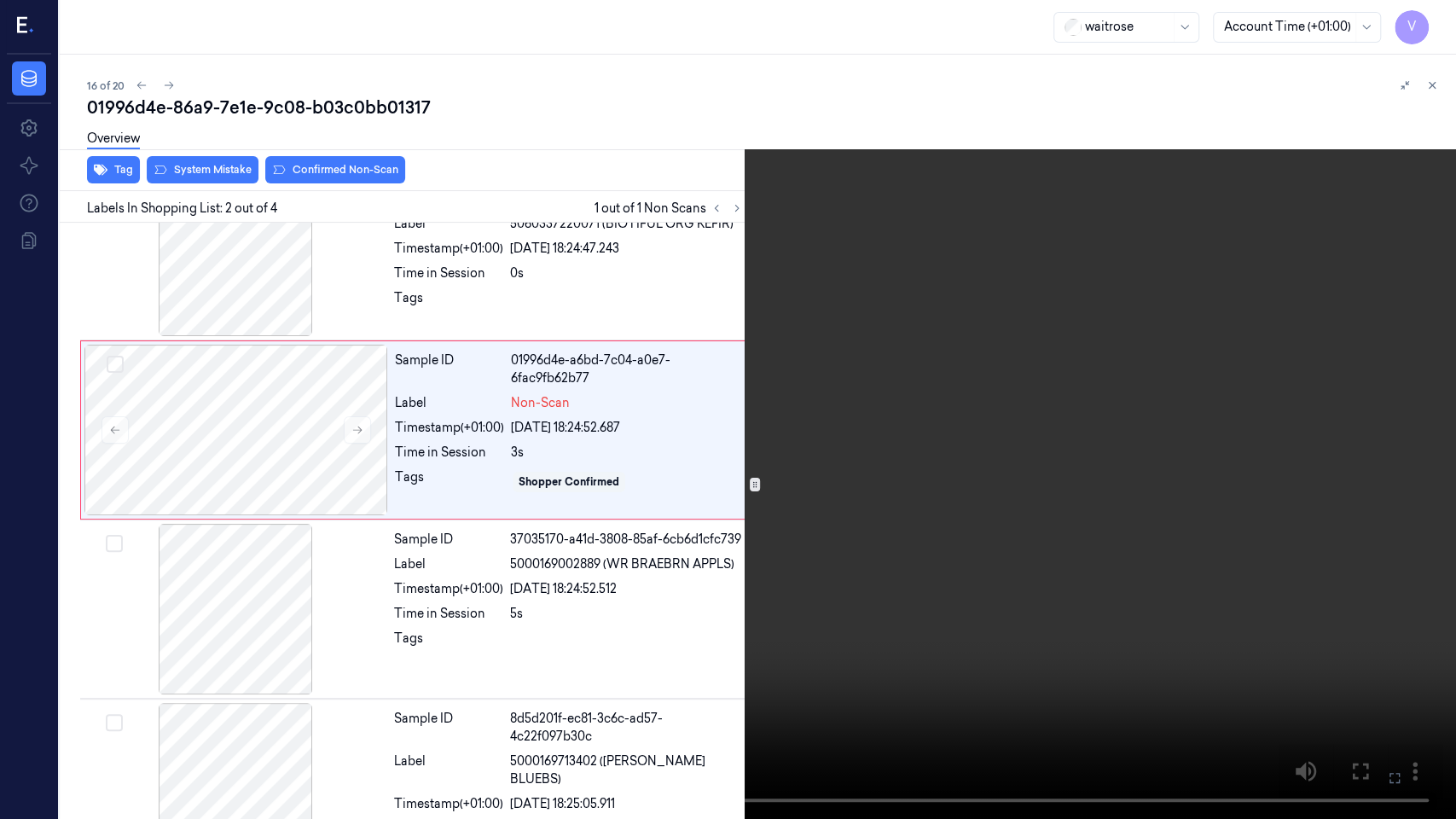
scroll to position [0, 0]
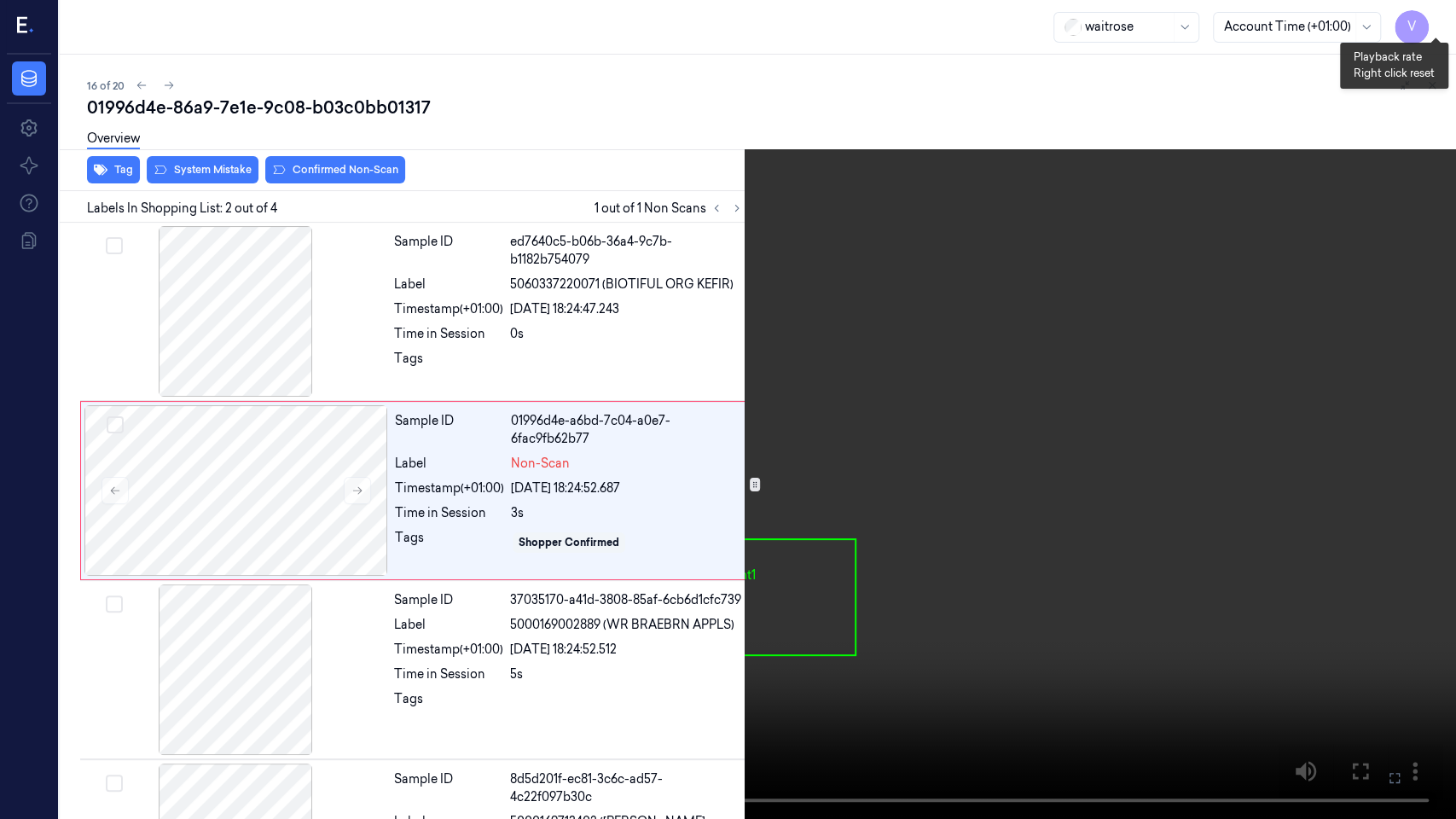
click at [1435, 14] on button "x 2" at bounding box center [1436, 20] width 27 height 27
click at [1431, 20] on button "x 4" at bounding box center [1436, 20] width 27 height 27
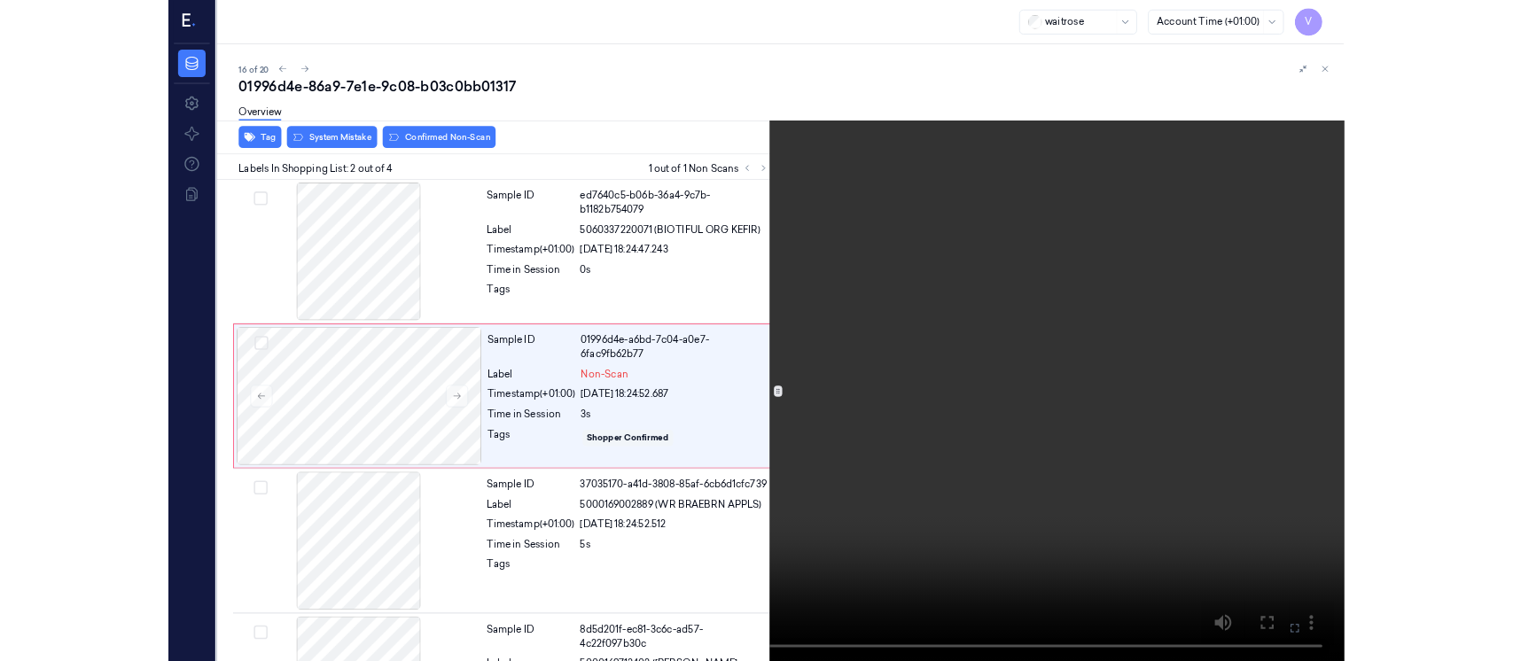
scroll to position [2, 0]
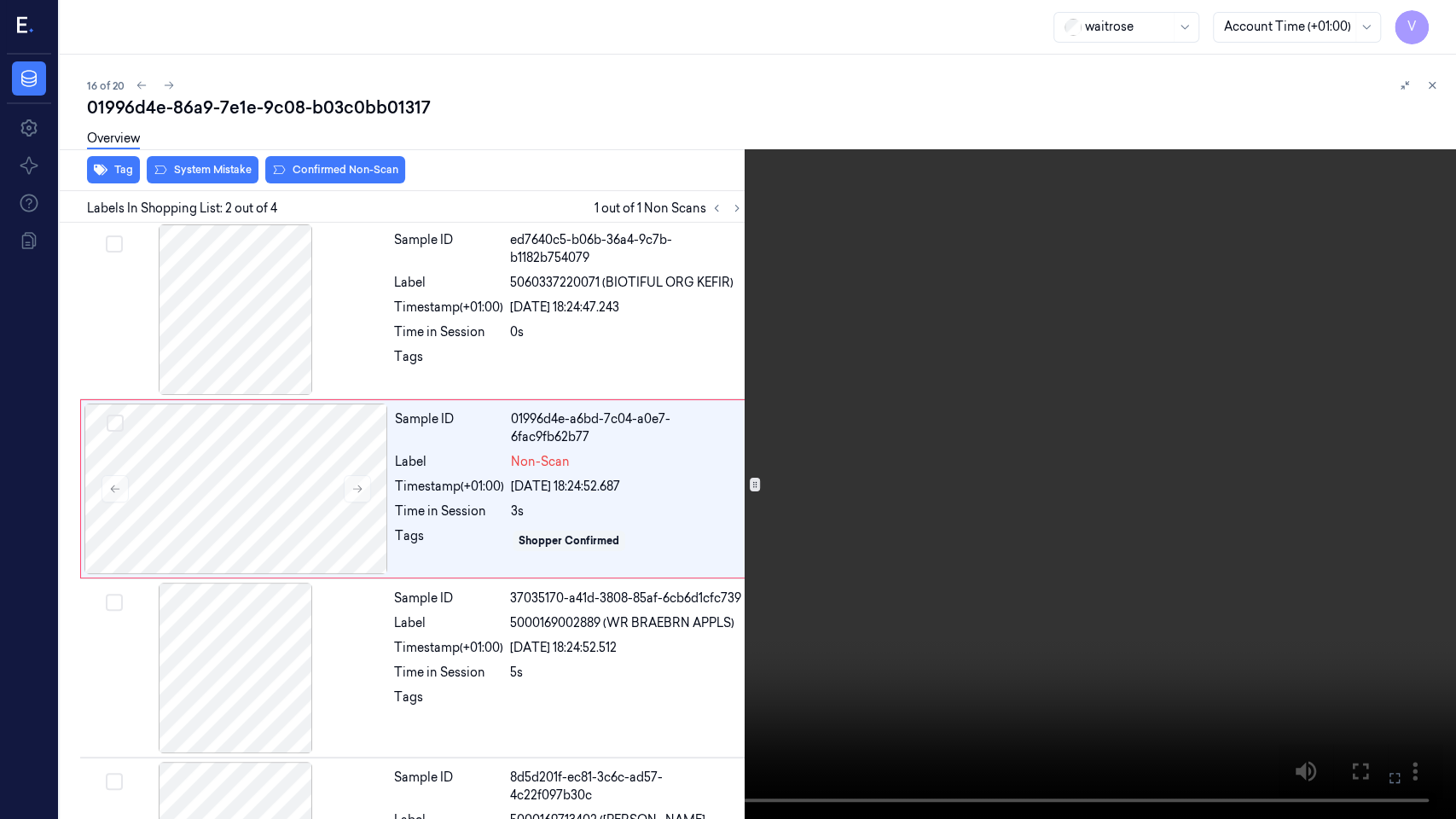
click at [0, 0] on icon at bounding box center [0, 0] width 0 height 0
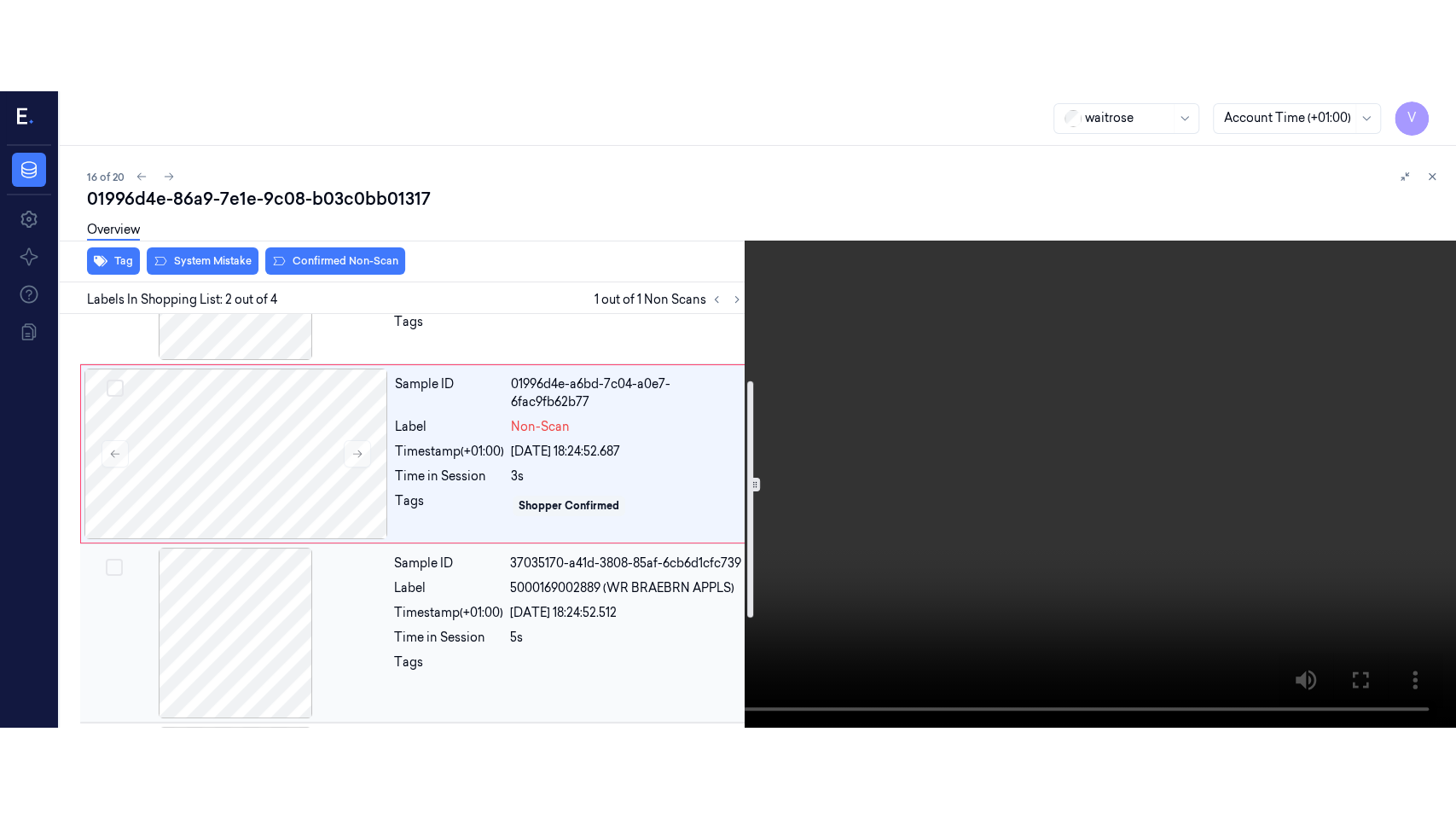
scroll to position [116, 0]
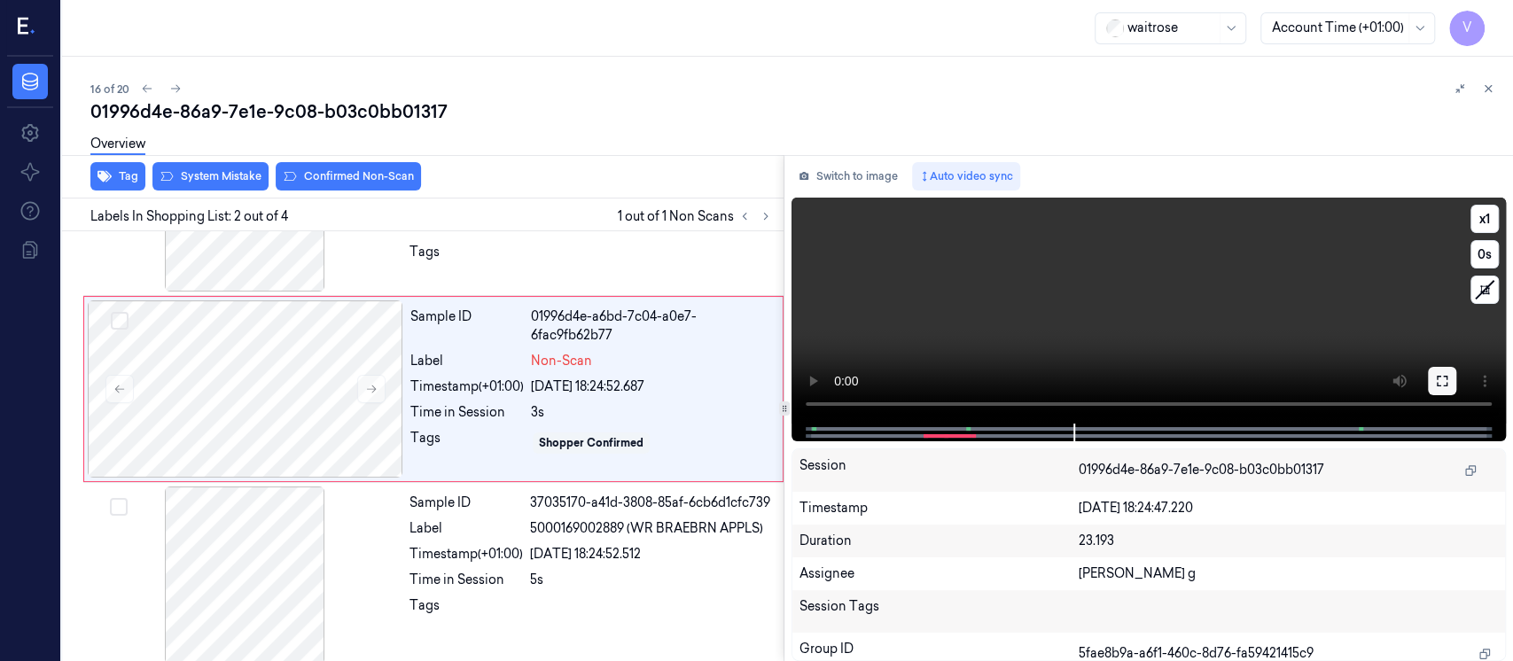
click at [1442, 379] on icon at bounding box center [1442, 381] width 14 height 14
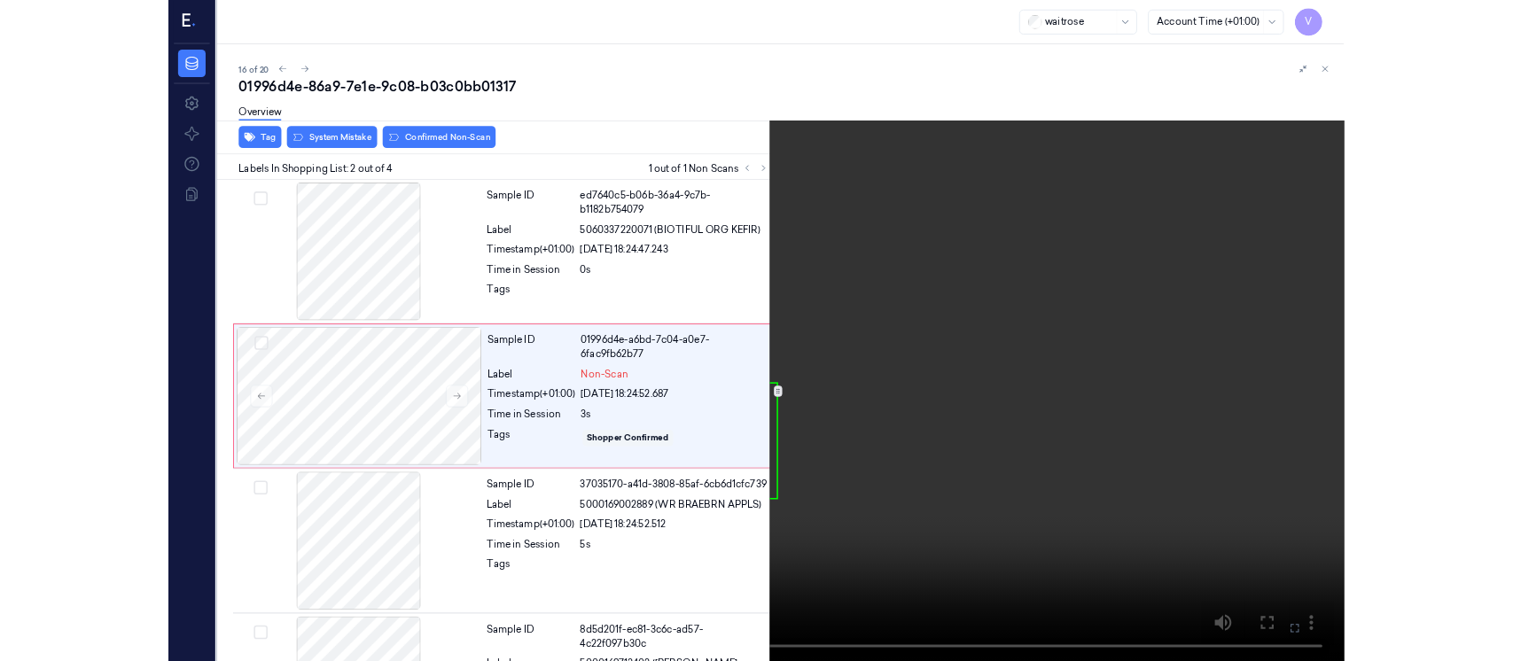
scroll to position [2, 0]
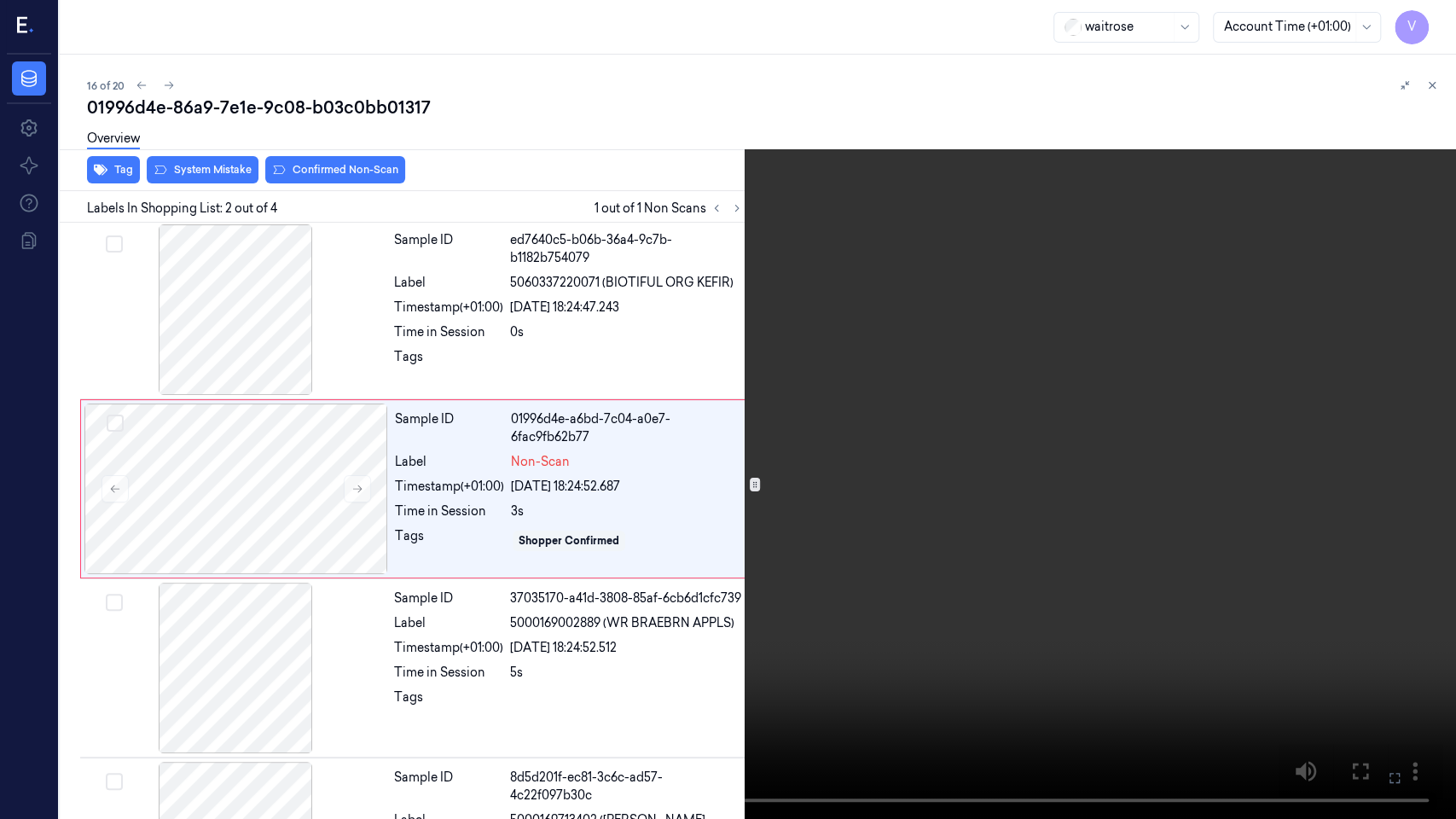
click at [0, 0] on icon at bounding box center [0, 0] width 0 height 0
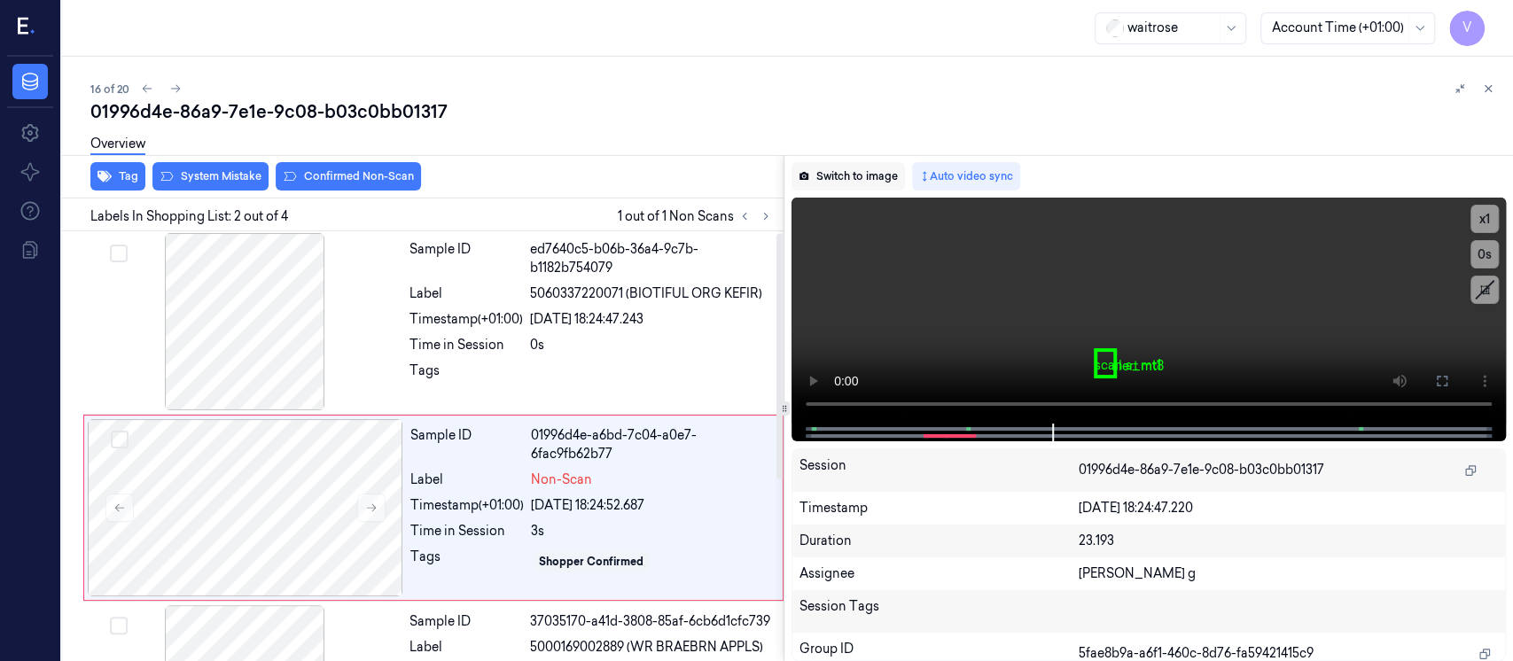
click at [869, 168] on button "Switch to image" at bounding box center [848, 176] width 113 height 28
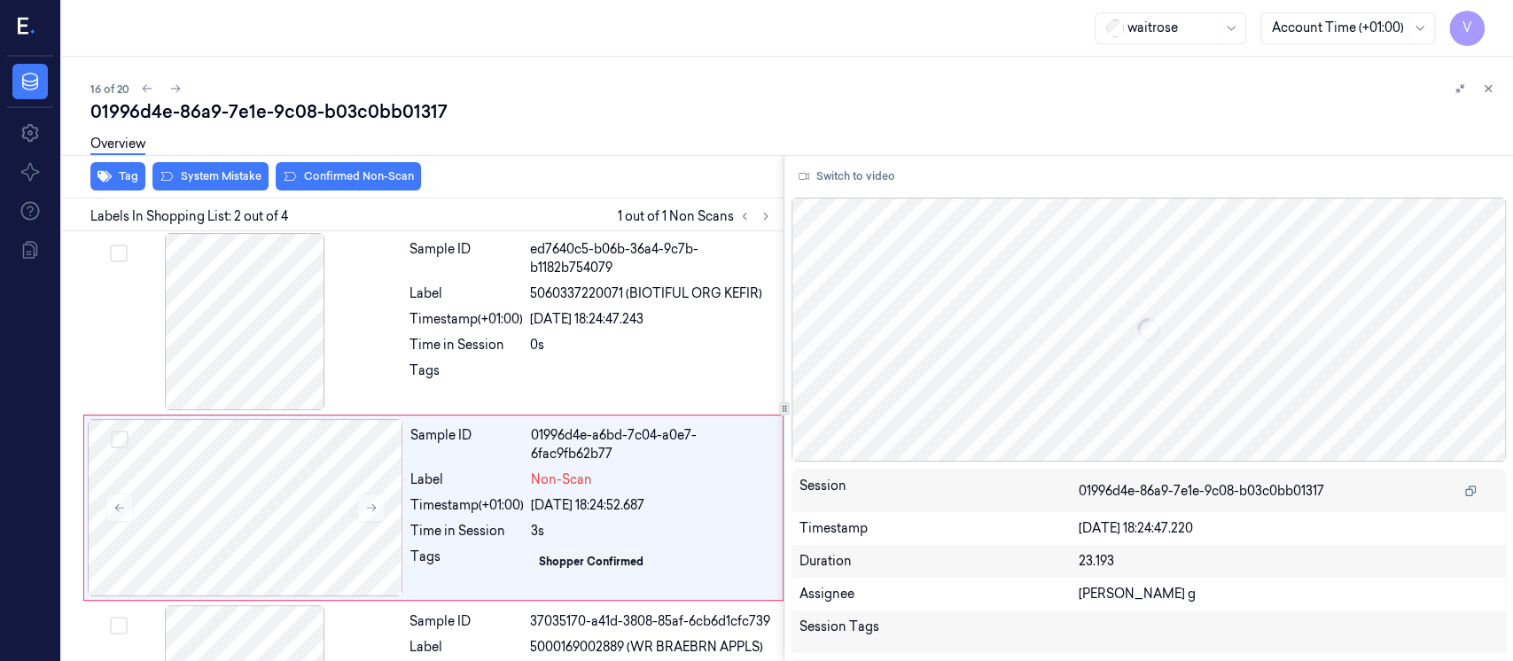
scroll to position [63, 0]
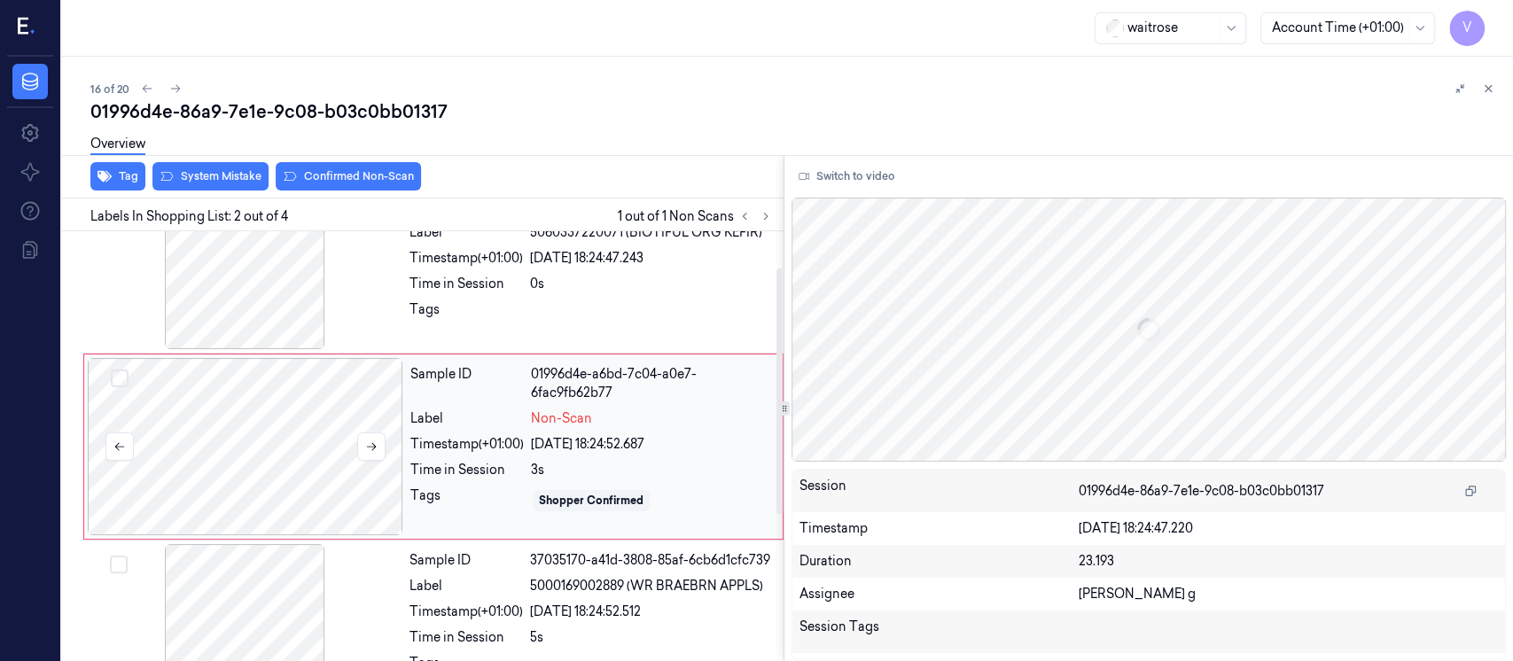
click at [246, 461] on div at bounding box center [246, 446] width 316 height 177
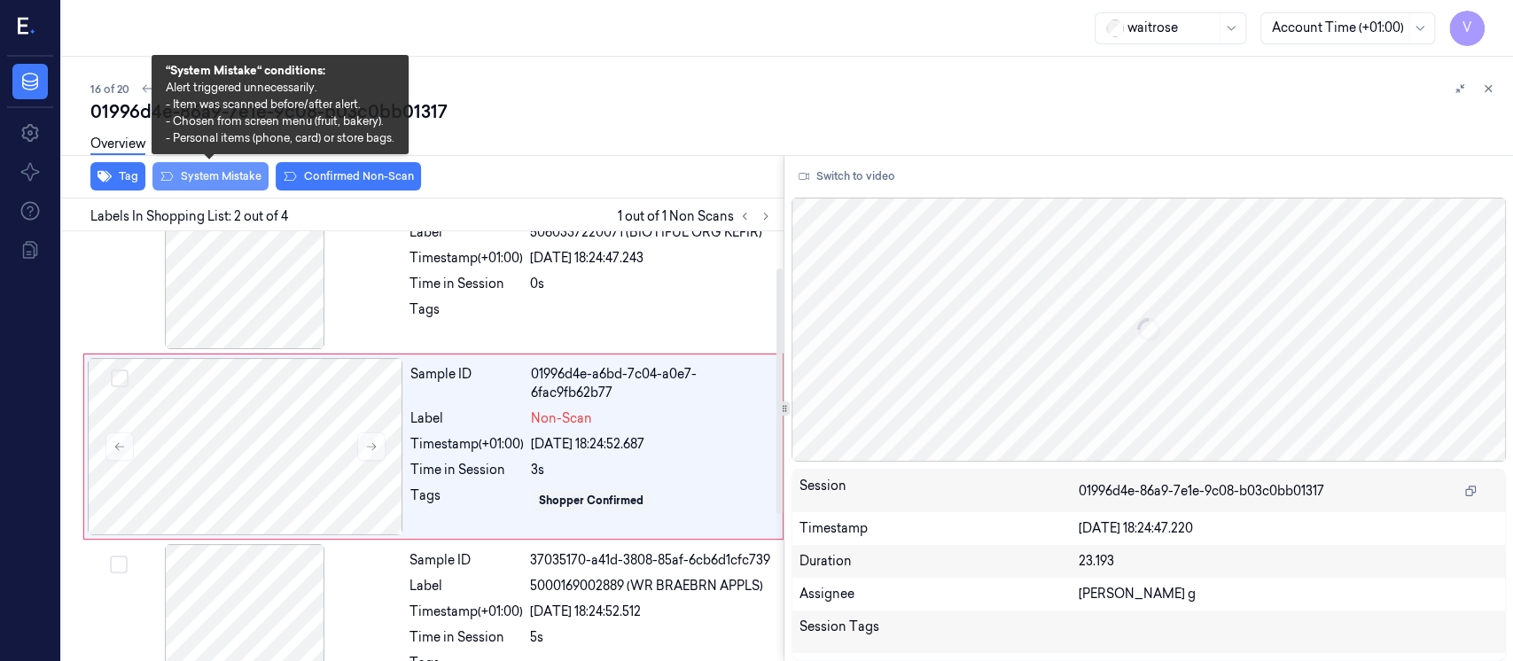
click at [214, 182] on button "System Mistake" at bounding box center [210, 176] width 116 height 28
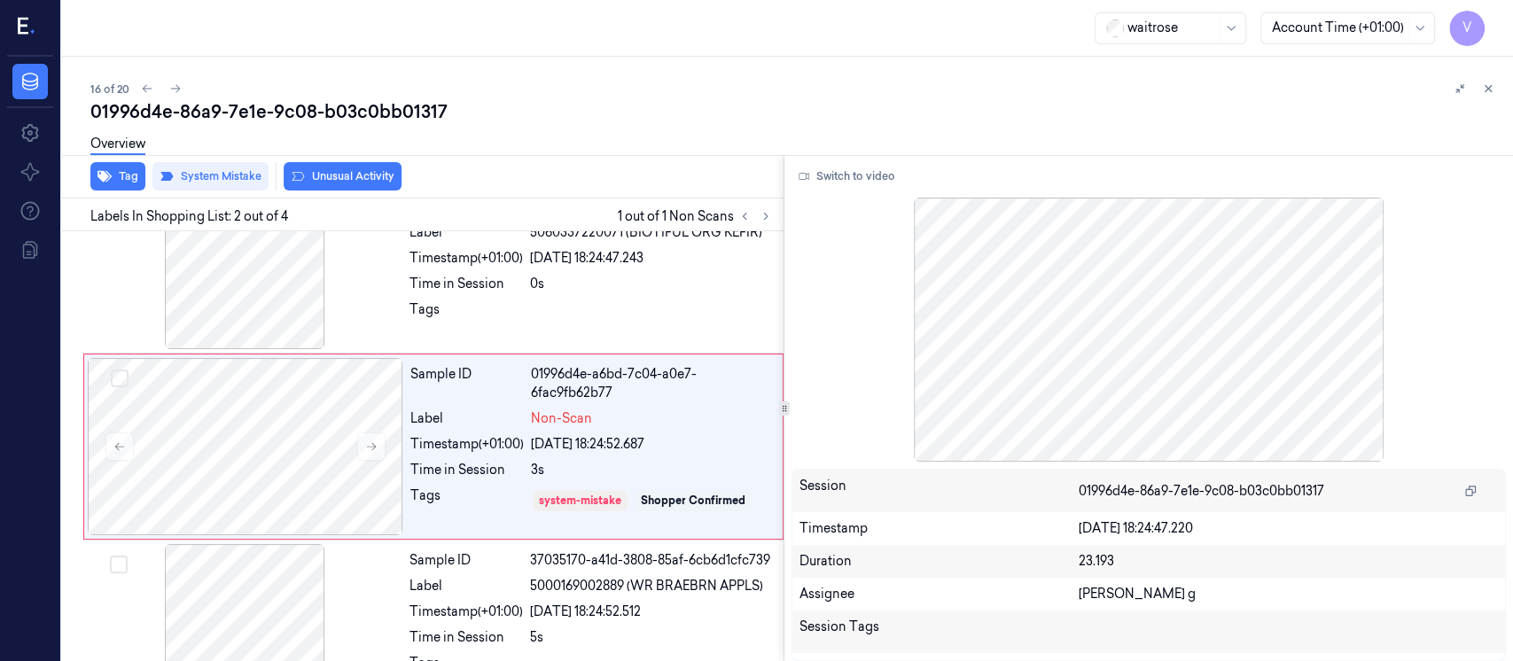
click at [363, 174] on button "Unusual Activity" at bounding box center [343, 176] width 118 height 28
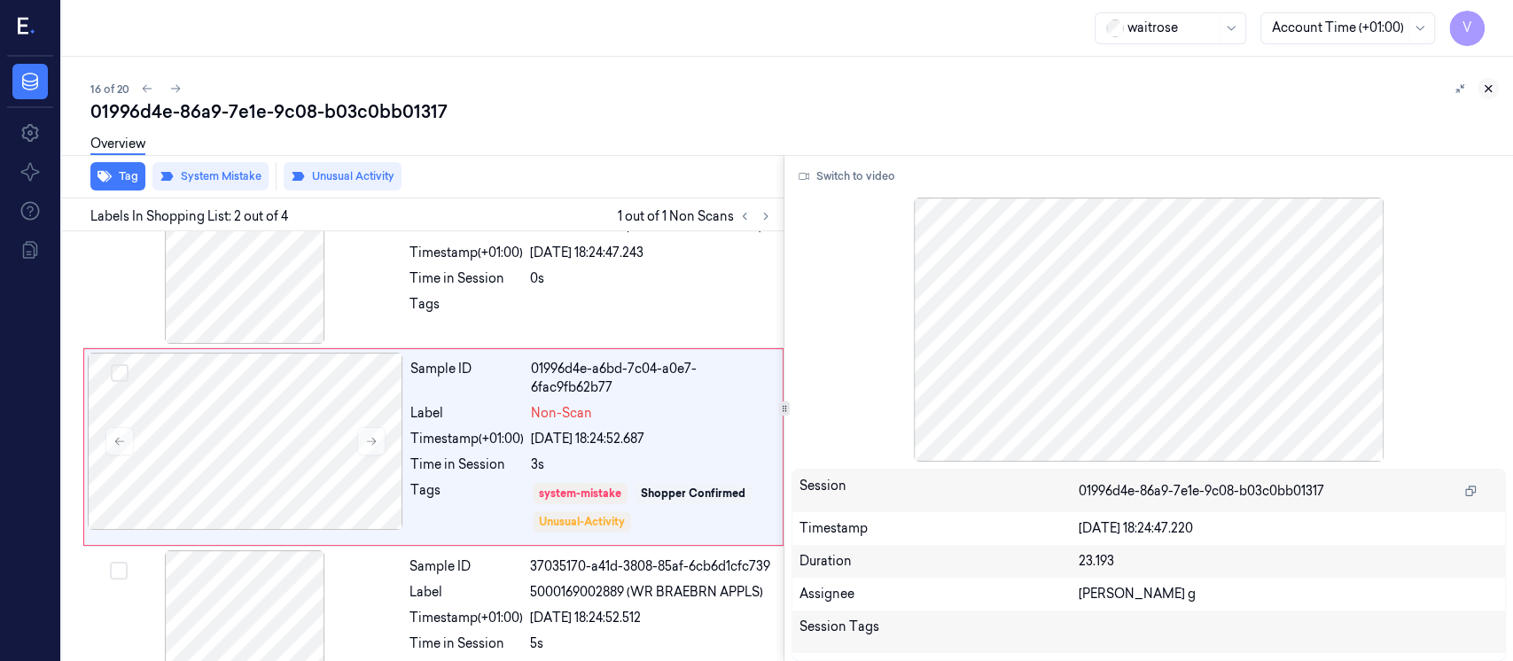
click at [1488, 89] on icon at bounding box center [1489, 89] width 6 height 6
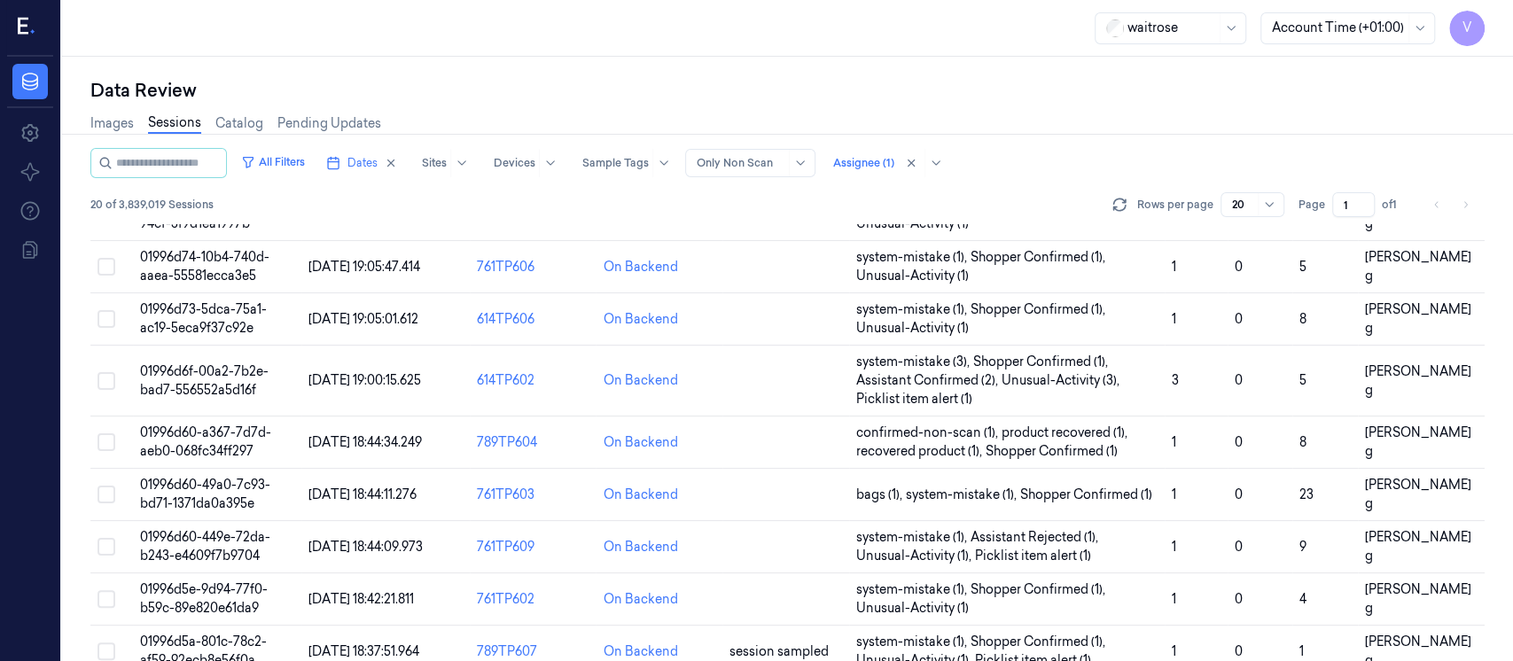
scroll to position [695, 0]
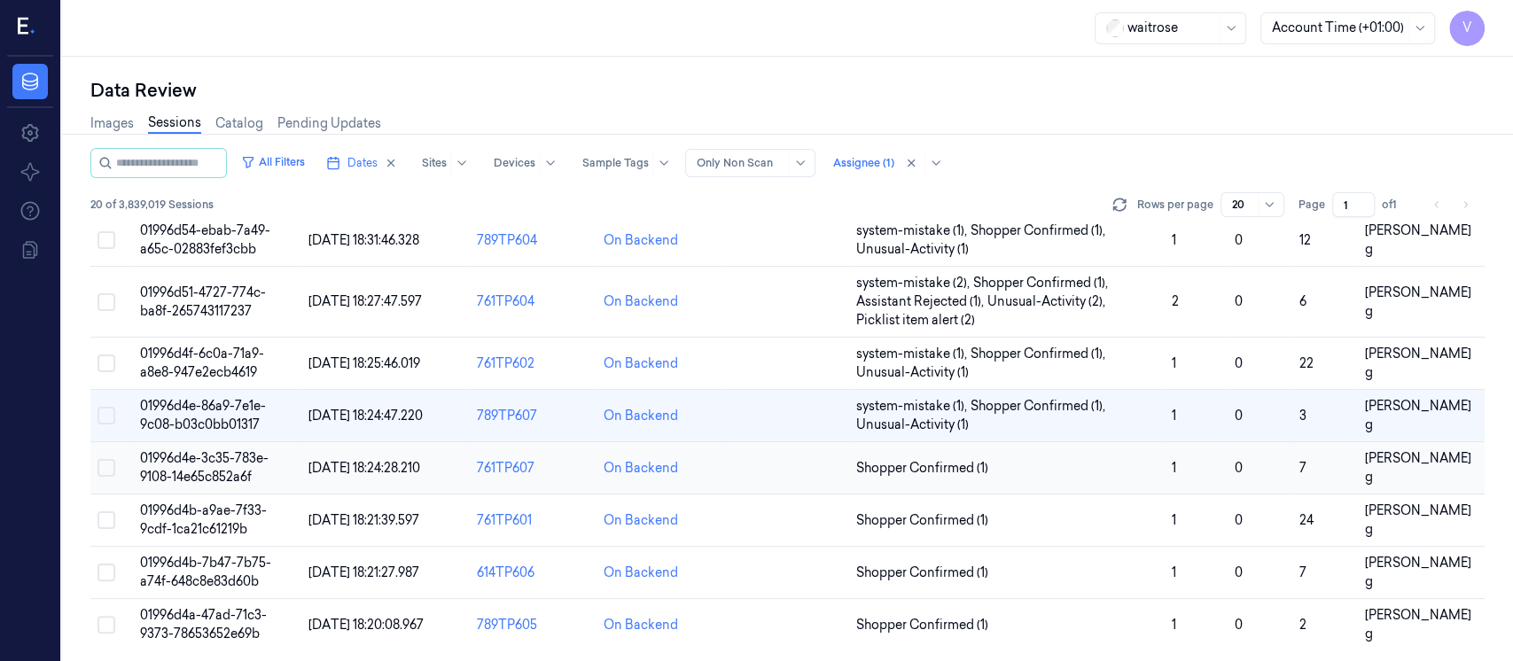
click at [794, 484] on td at bounding box center [786, 468] width 127 height 52
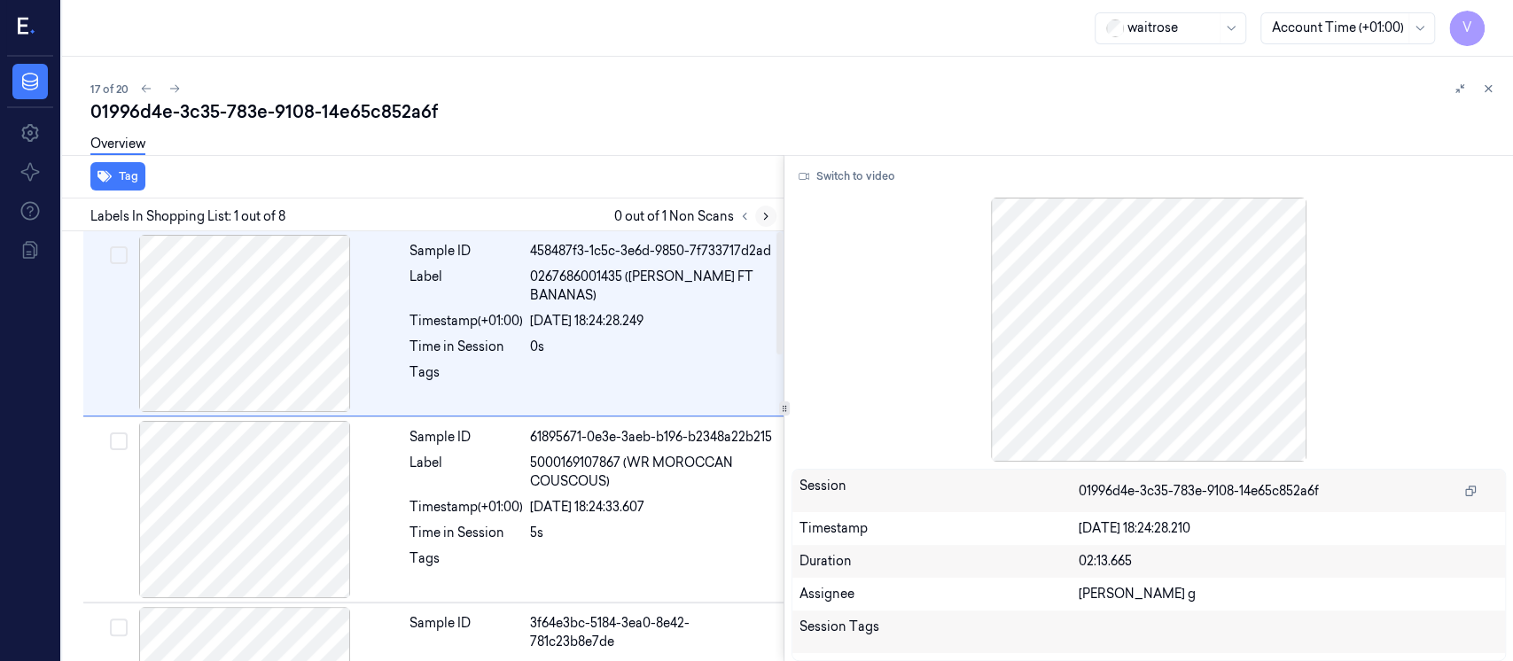
click at [760, 215] on icon at bounding box center [766, 216] width 12 height 12
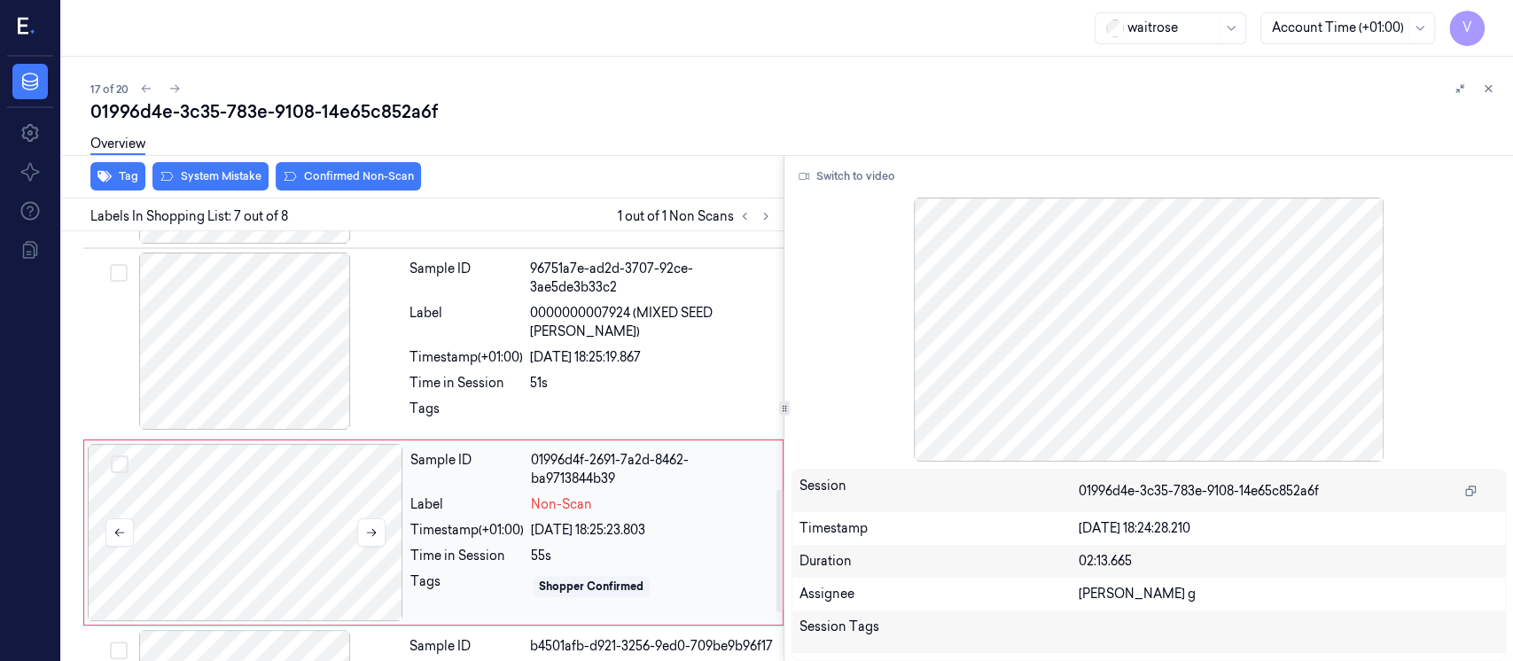
scroll to position [886, 0]
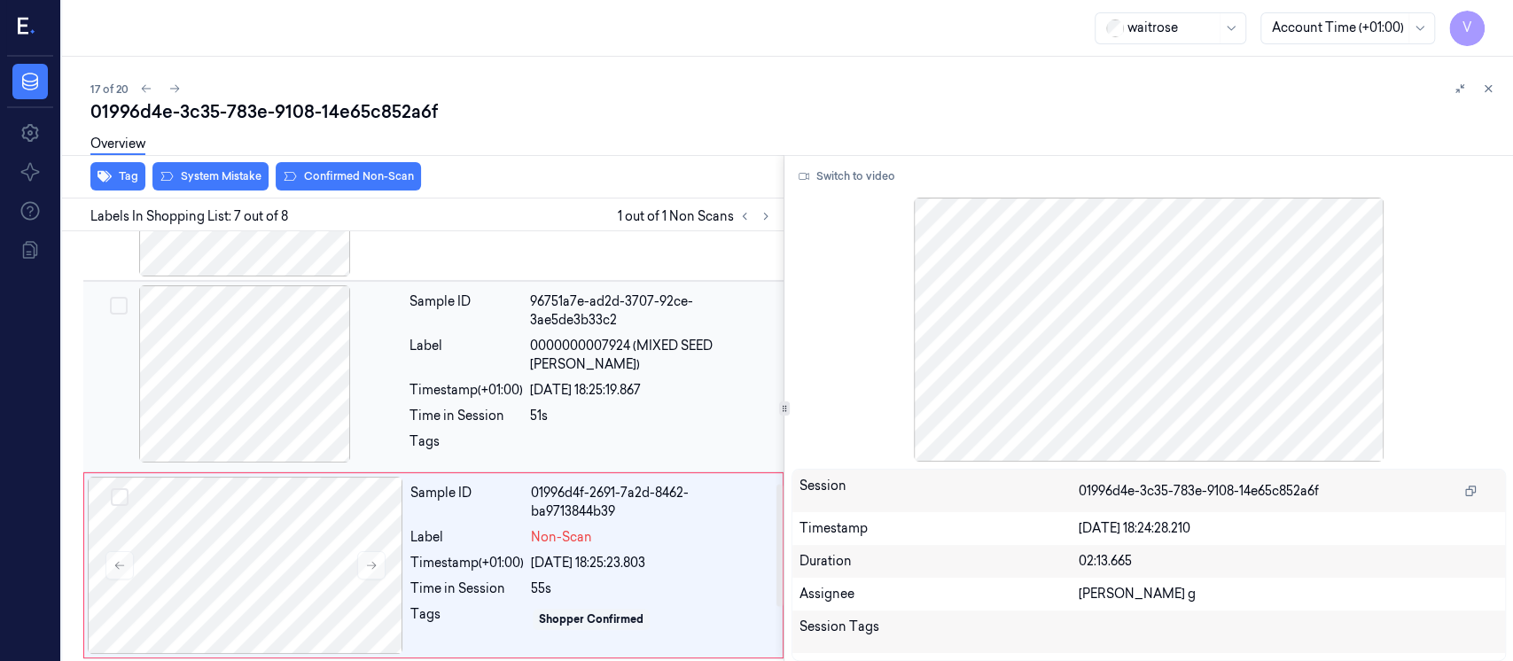
click at [229, 368] on div at bounding box center [245, 373] width 316 height 177
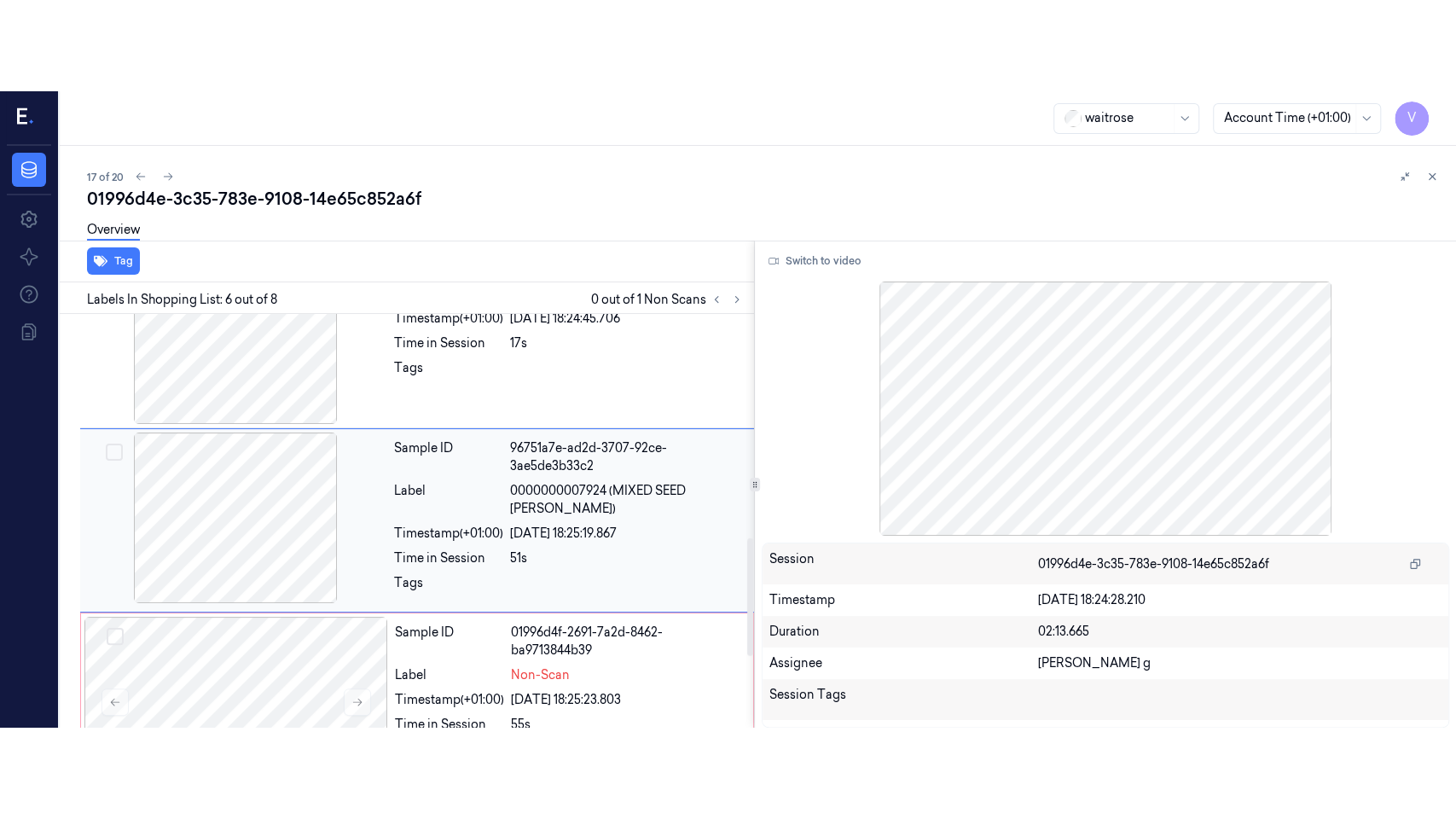
scroll to position [784, 0]
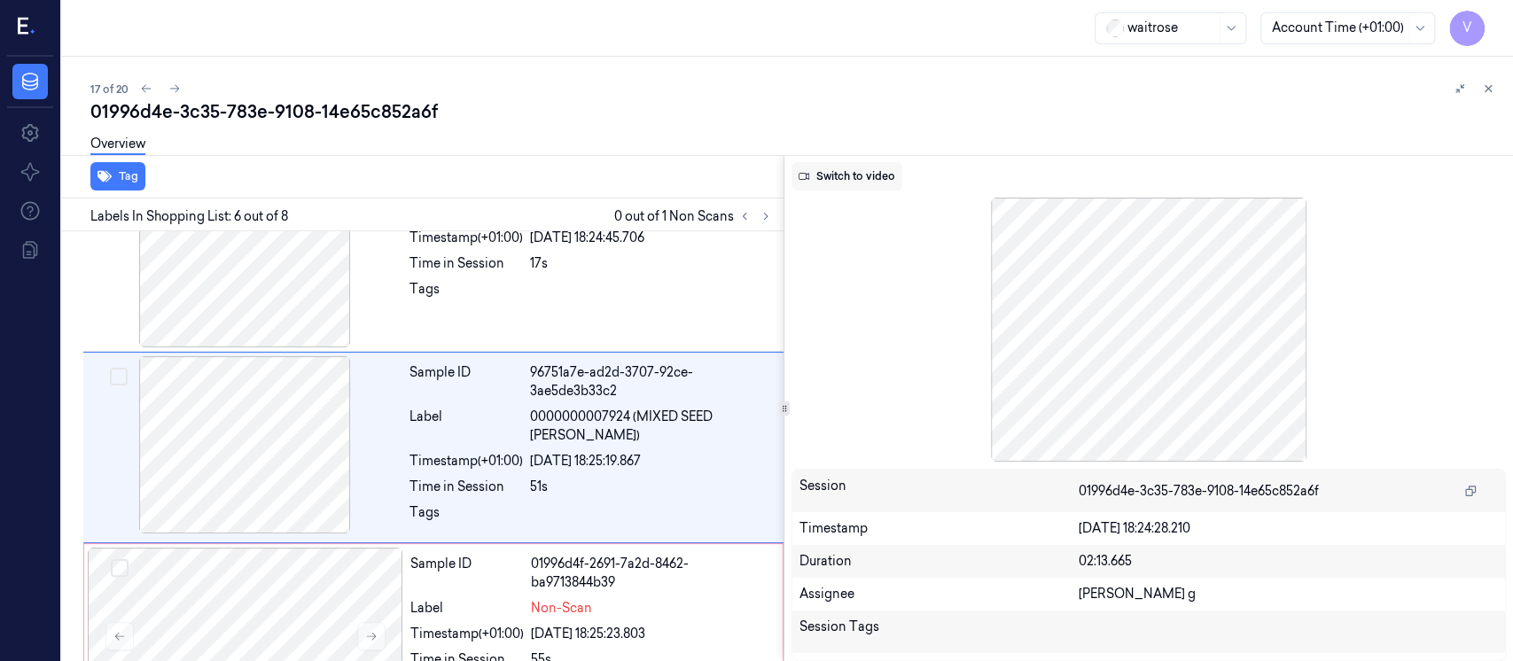
click at [843, 172] on button "Switch to video" at bounding box center [847, 176] width 111 height 28
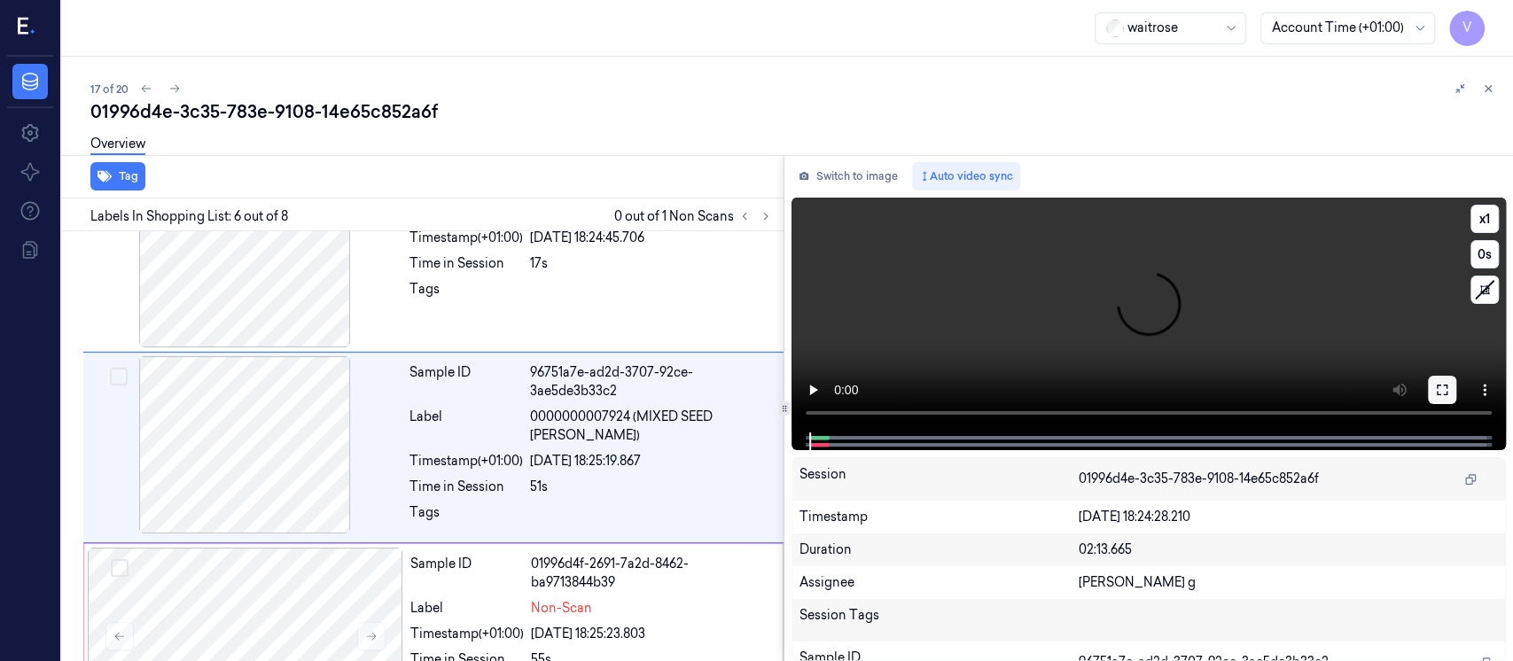
click at [1430, 394] on button at bounding box center [1442, 390] width 28 height 28
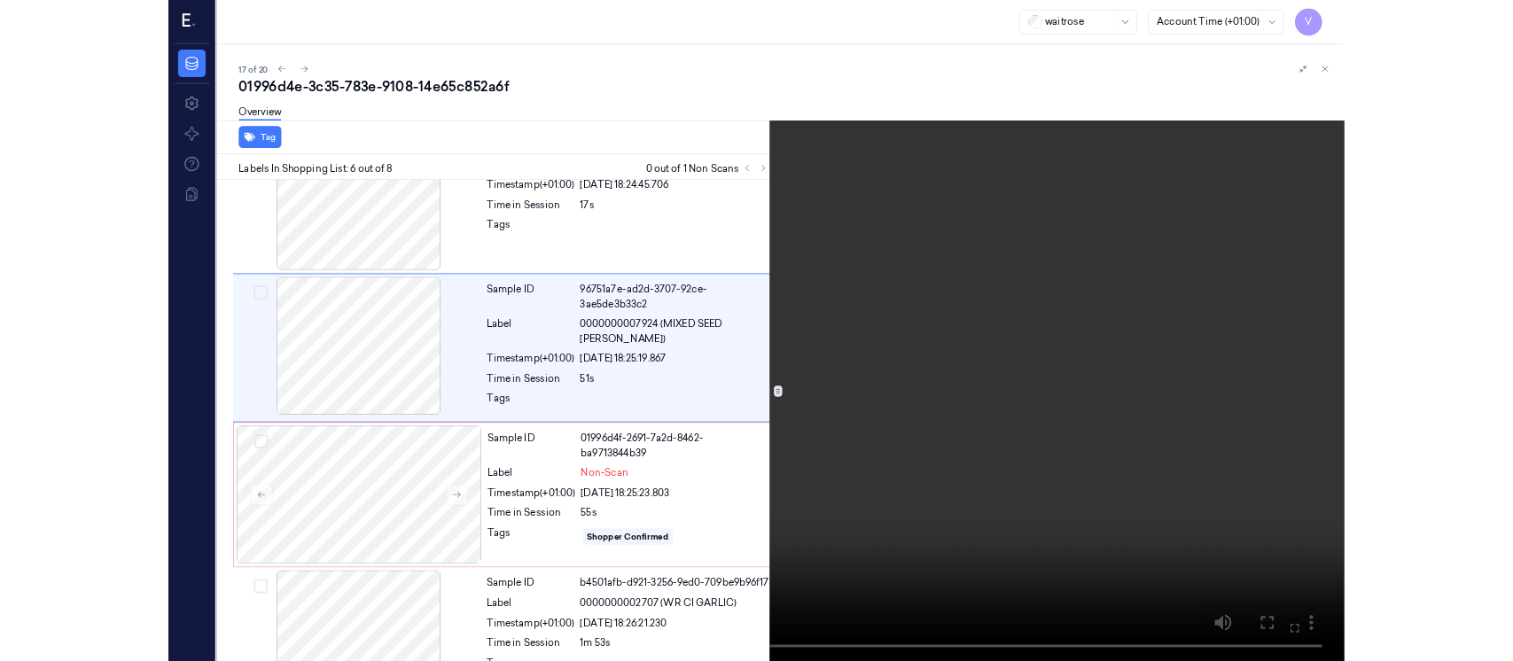
scroll to position [720, 0]
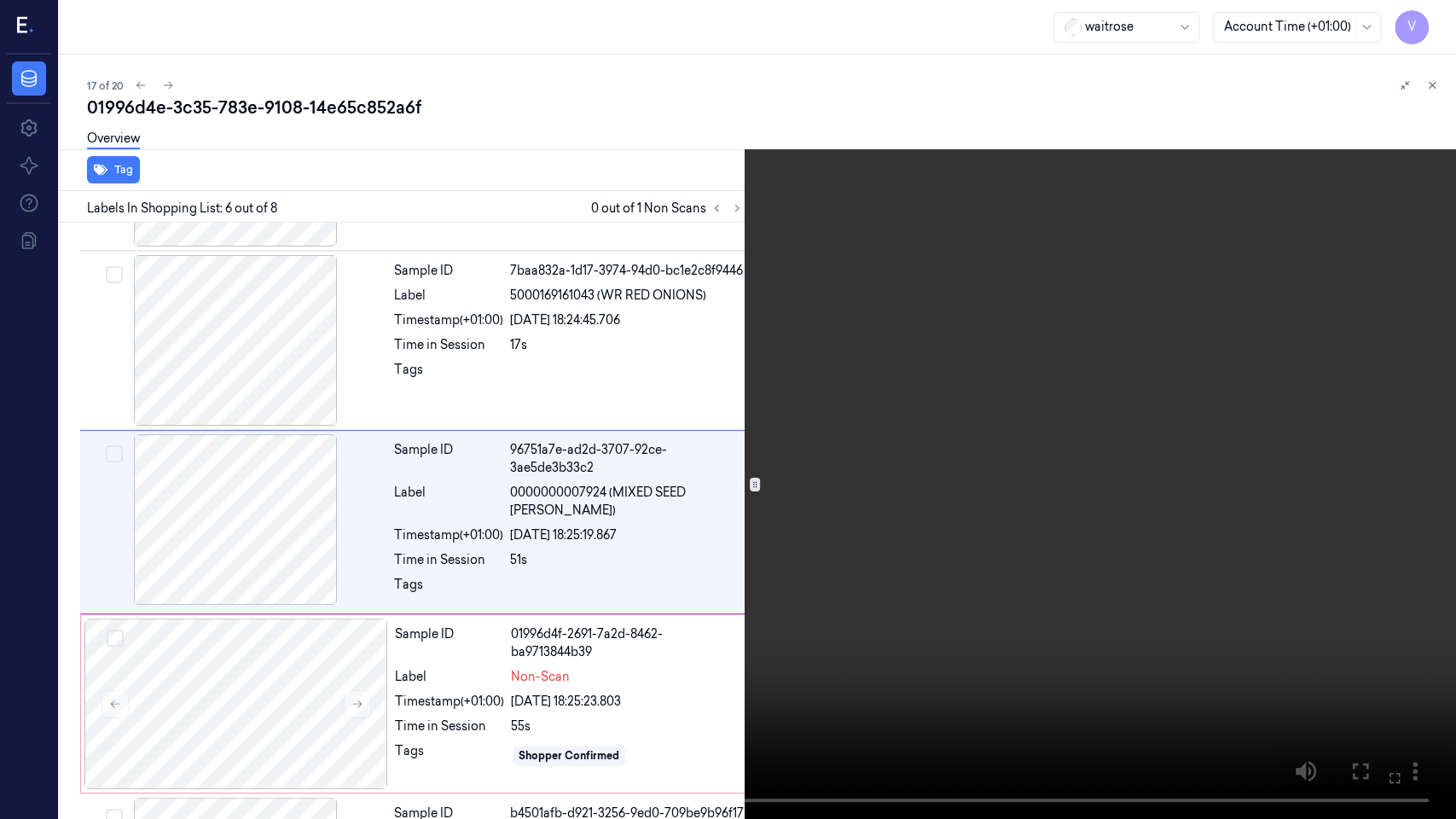
click at [0, 0] on icon at bounding box center [0, 0] width 0 height 0
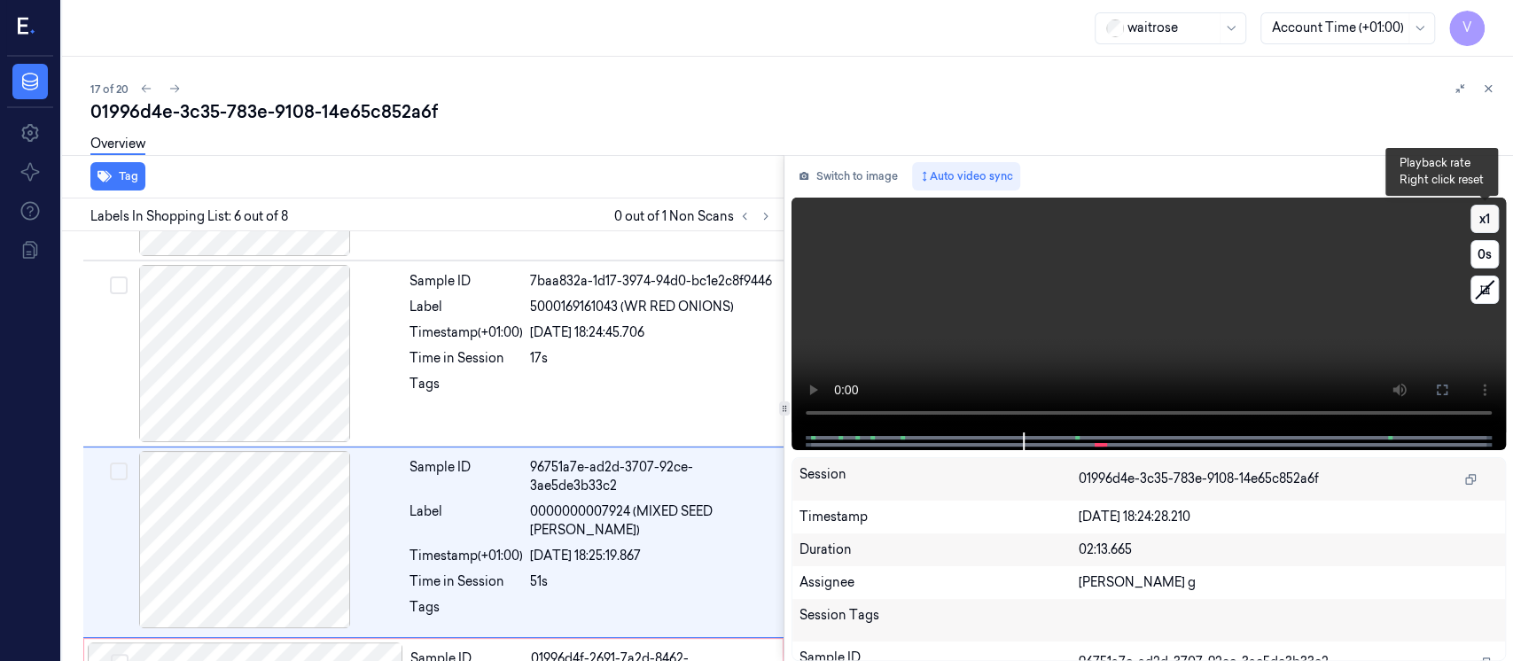
click at [1492, 227] on button "x 1" at bounding box center [1485, 219] width 28 height 28
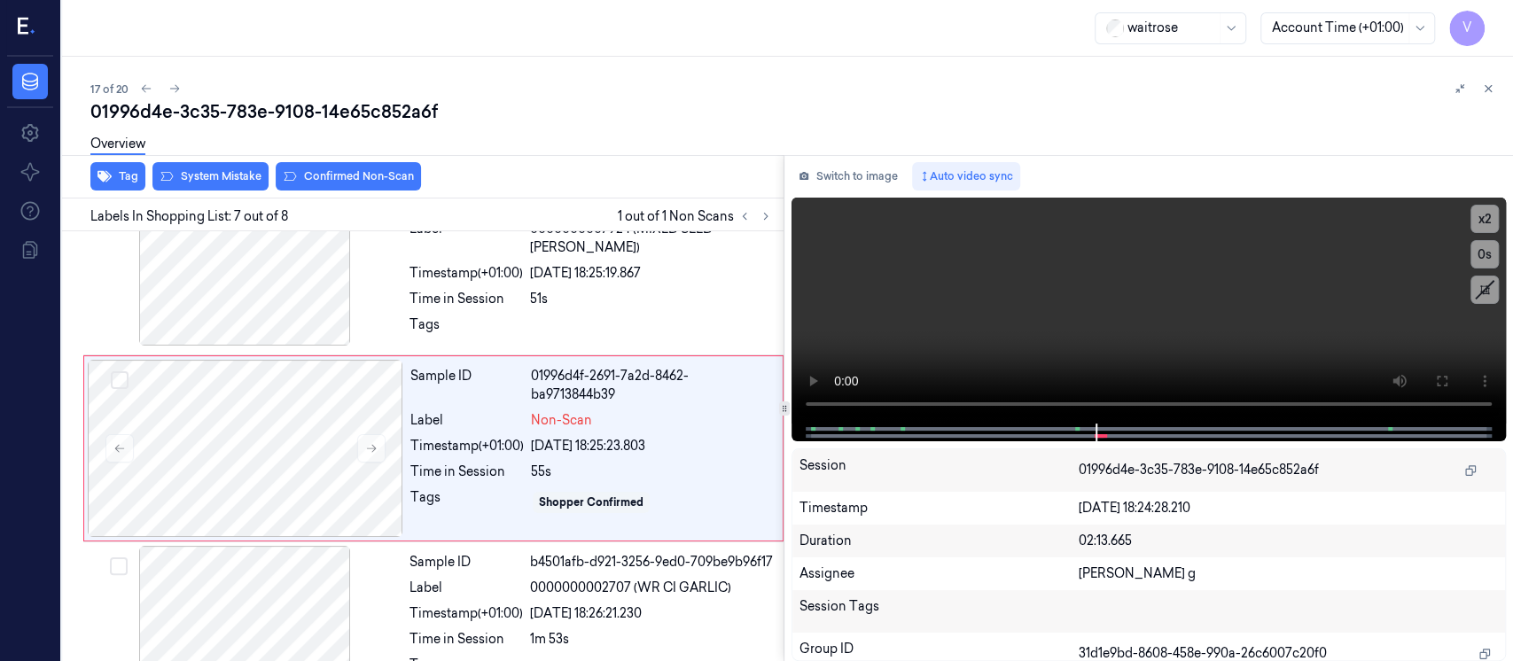
scroll to position [1004, 0]
click at [856, 177] on button "Switch to image" at bounding box center [848, 176] width 113 height 28
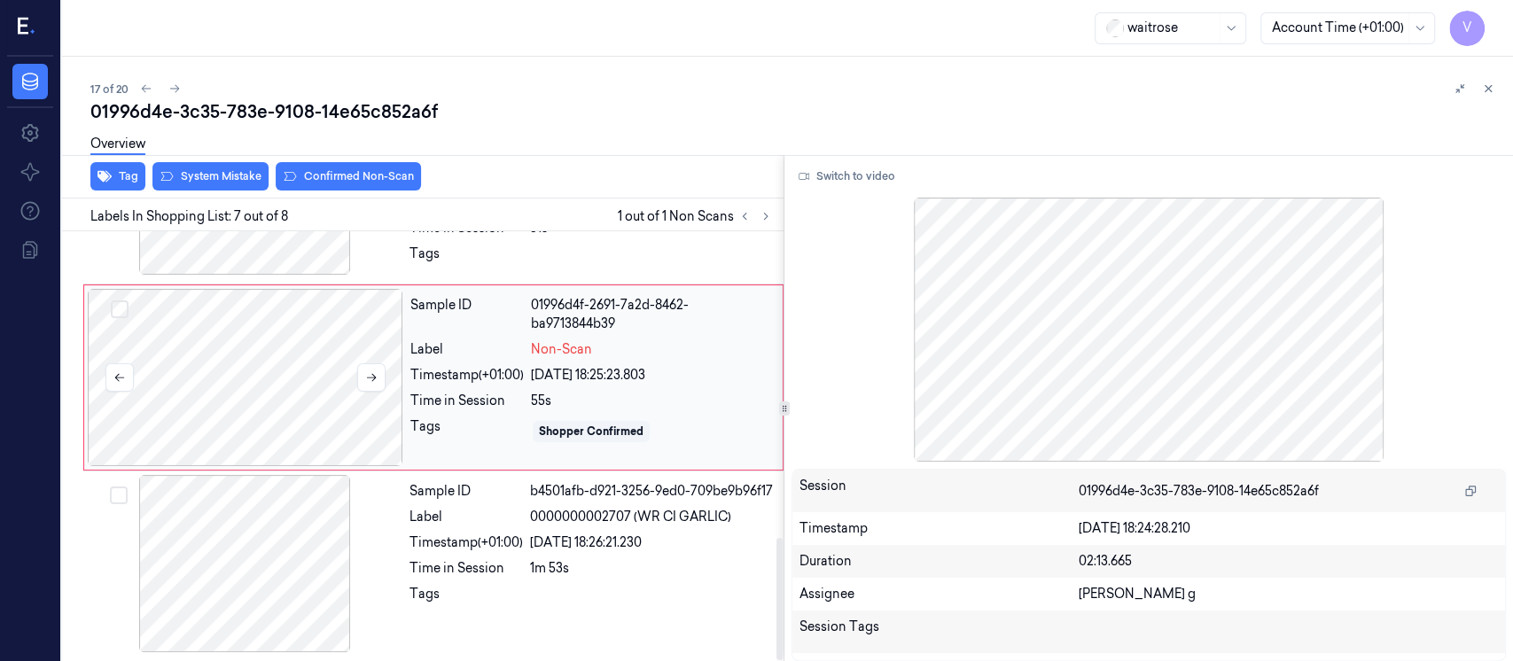
click at [307, 360] on div at bounding box center [246, 377] width 316 height 177
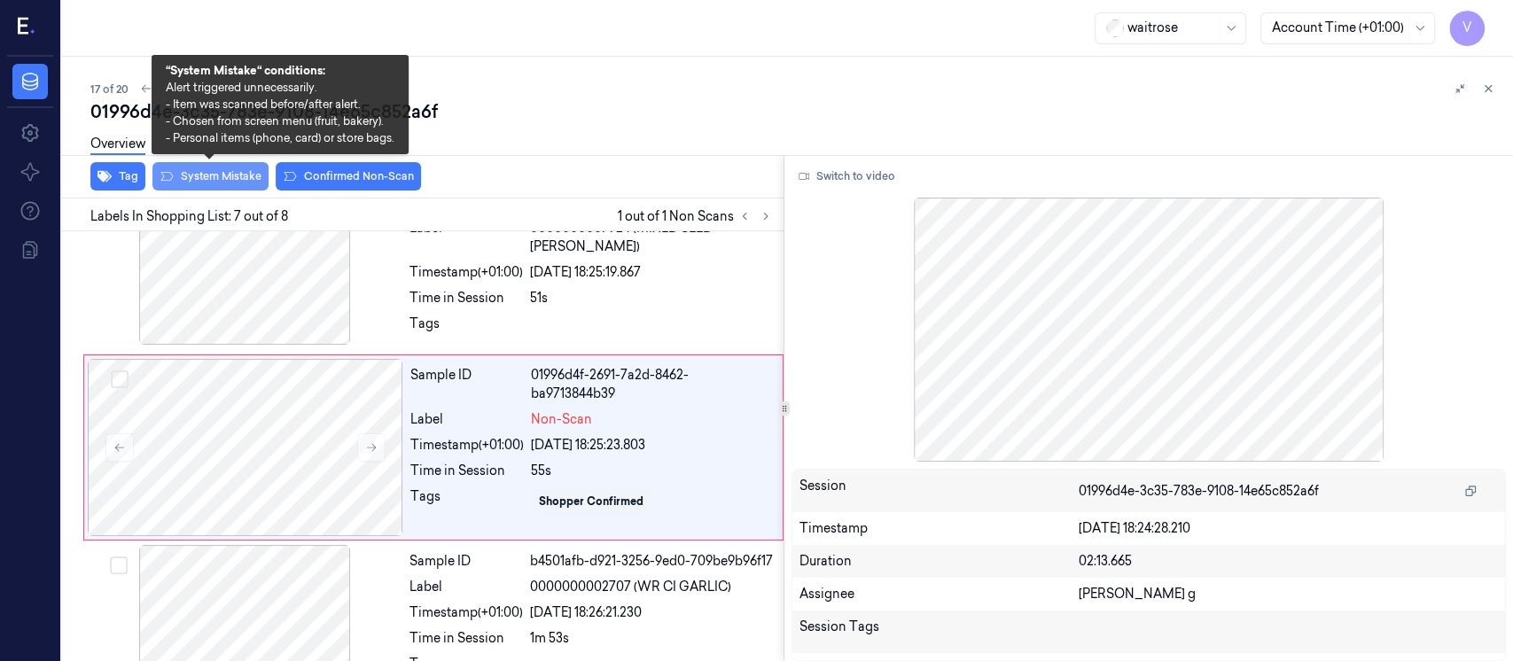
click at [231, 185] on button "System Mistake" at bounding box center [210, 176] width 116 height 28
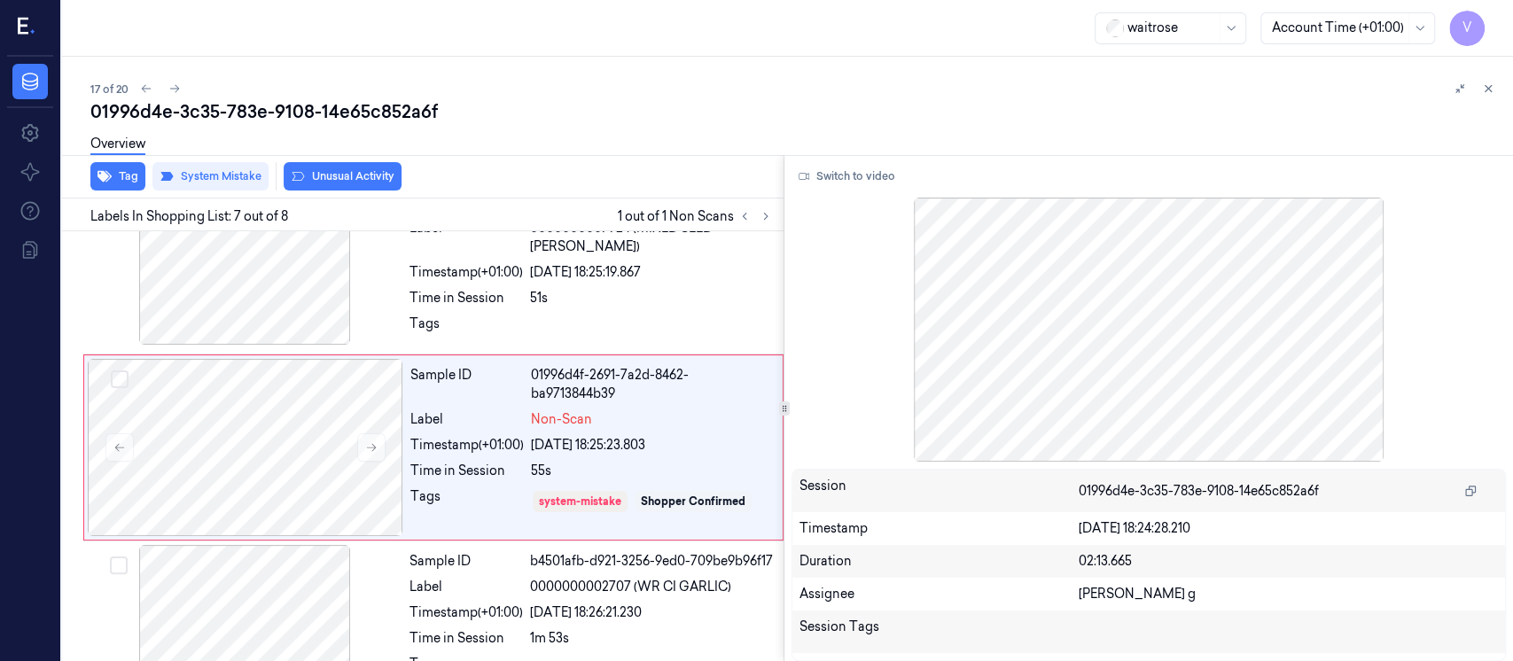
click at [357, 174] on button "Unusual Activity" at bounding box center [343, 176] width 118 height 28
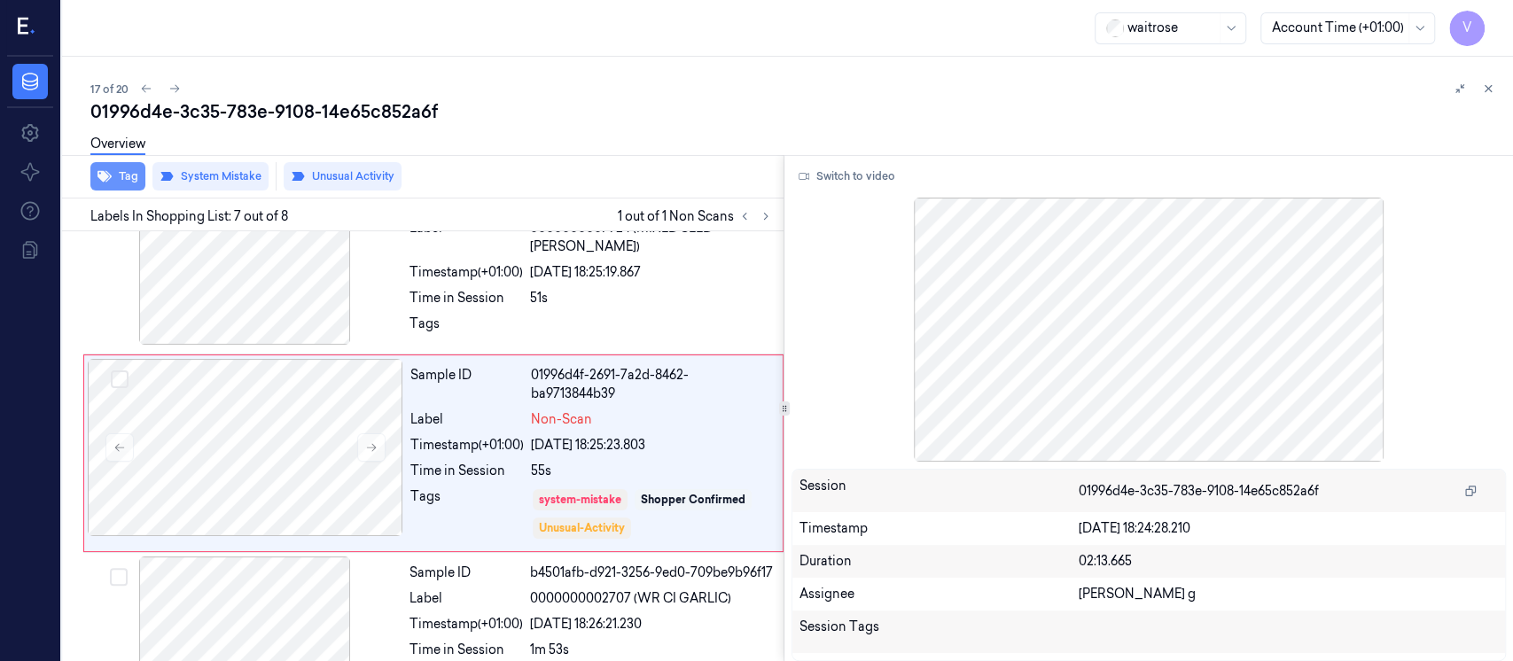
scroll to position [1009, 0]
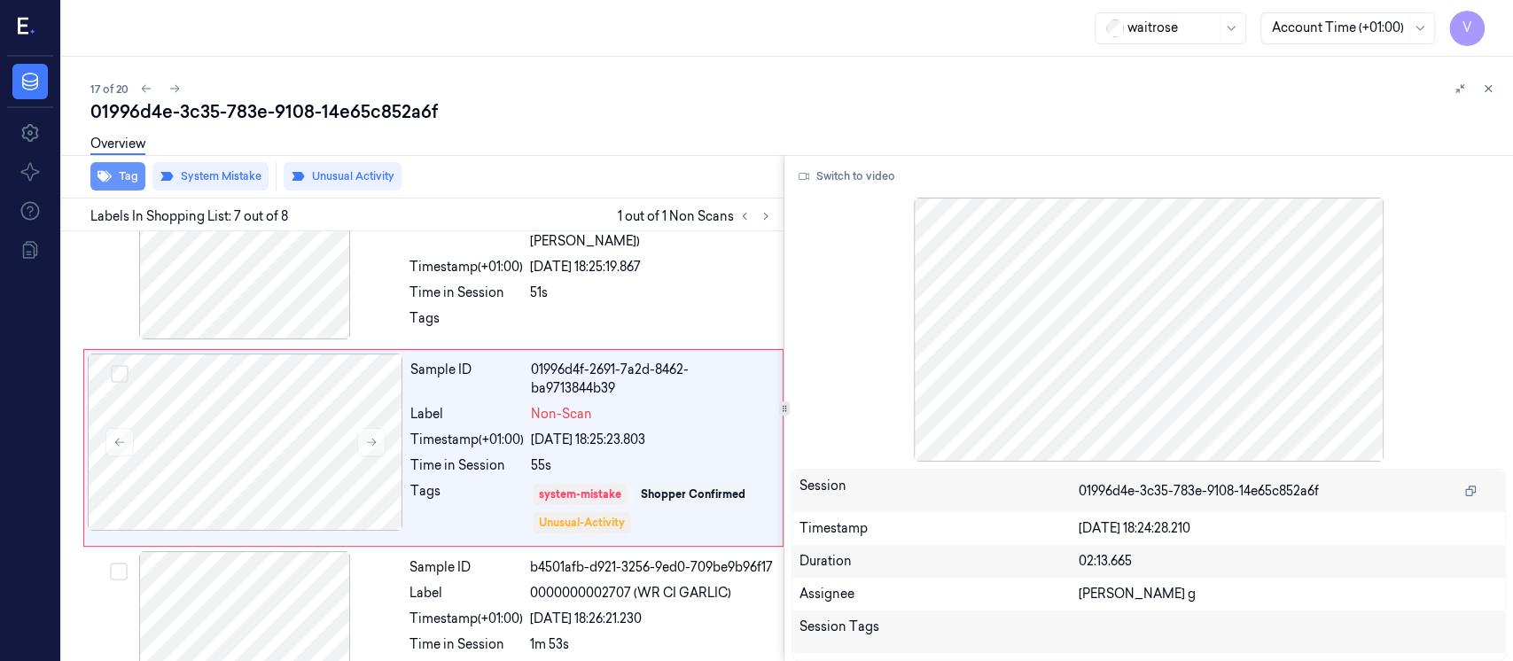
click at [106, 176] on icon "button" at bounding box center [105, 177] width 14 height 12
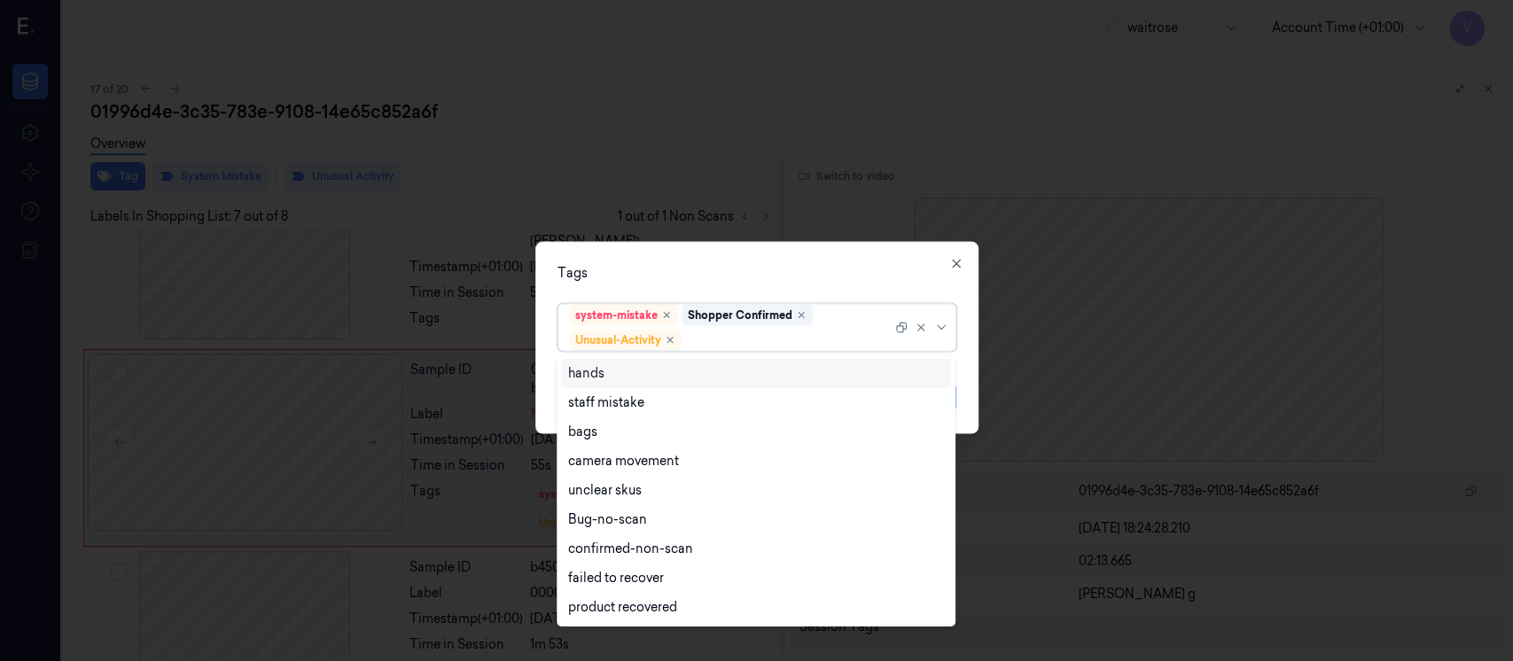
click at [780, 337] on div at bounding box center [788, 340] width 207 height 19
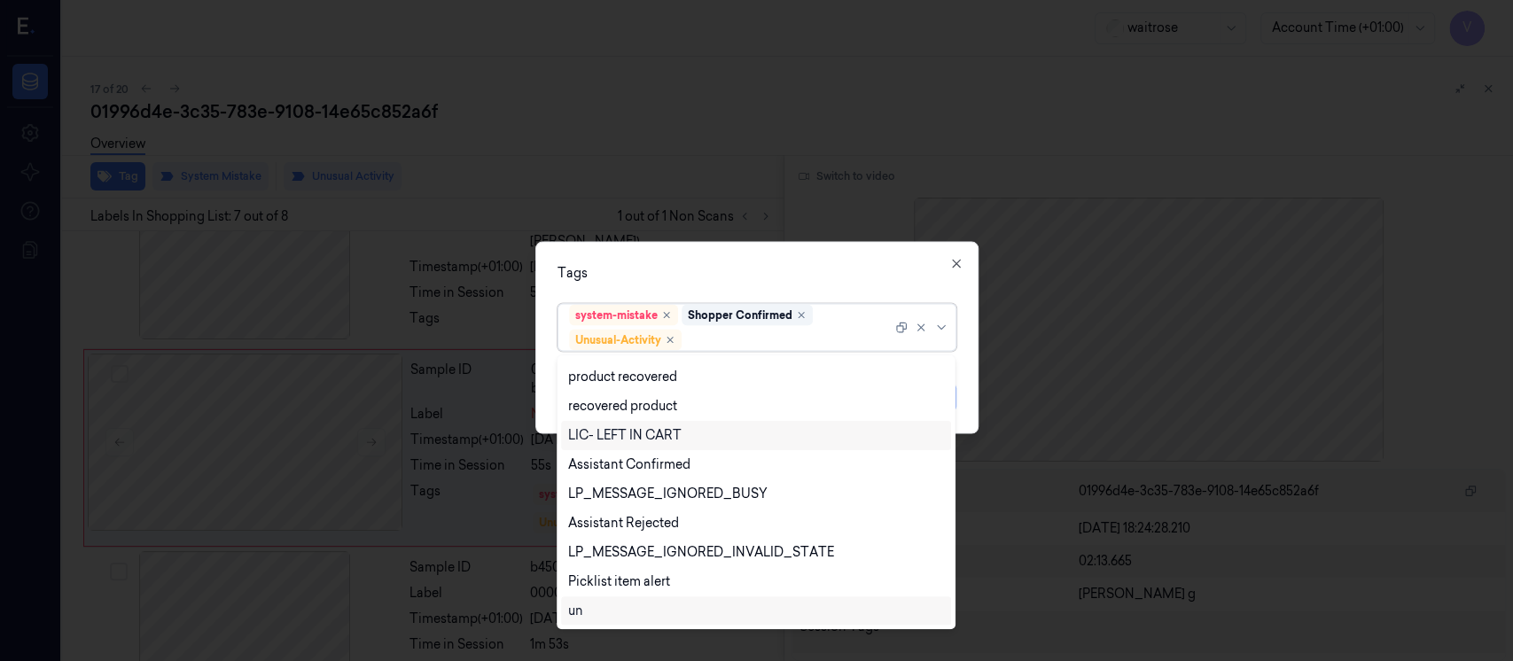
scroll to position [348, 0]
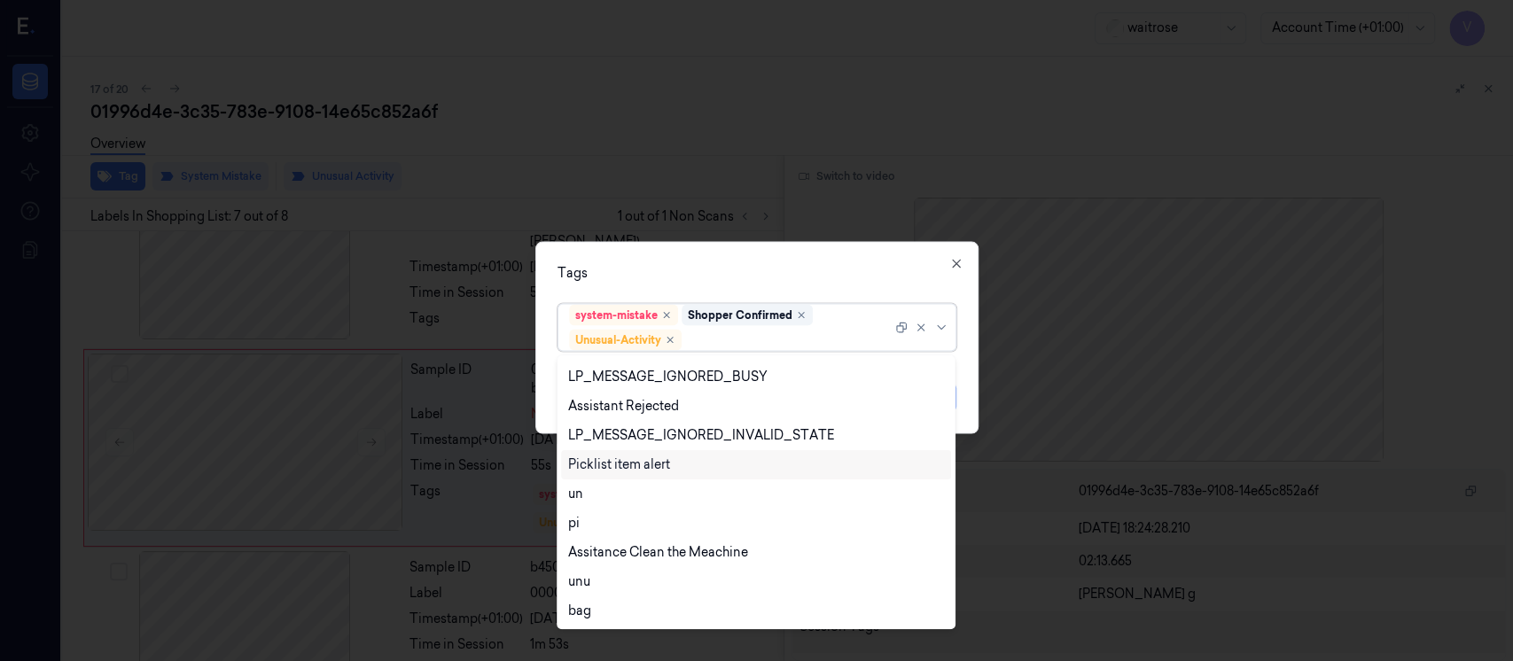
click at [630, 465] on div "Picklist item alert" at bounding box center [619, 465] width 102 height 19
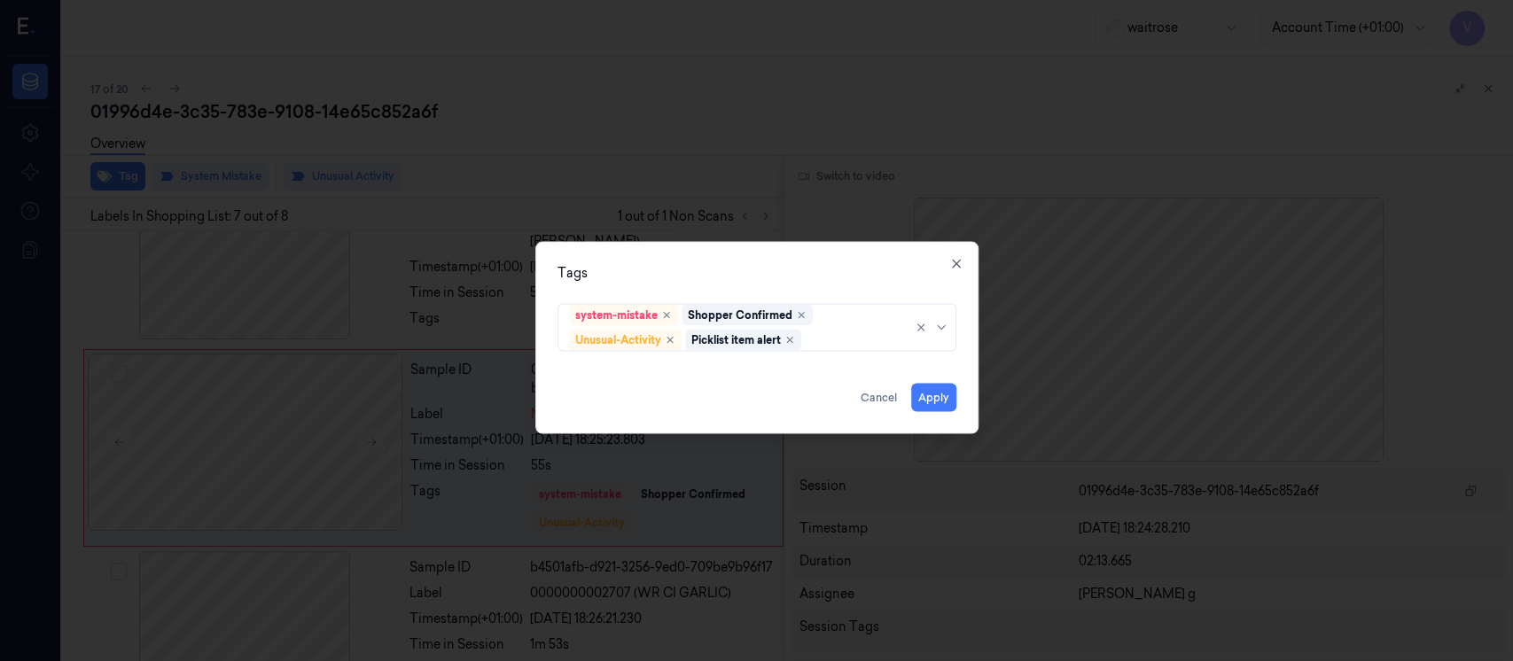
click at [790, 301] on div "system-mistake Shopper Confirmed Unusual-Activity Picklist item alert" at bounding box center [757, 324] width 399 height 55
click at [854, 278] on div "Tags" at bounding box center [757, 273] width 399 height 19
click at [845, 259] on div "Tags system-mistake Shopper Confirmed Unusual-Activity Picklist item alert Appl…" at bounding box center [756, 338] width 443 height 192
click at [685, 395] on div "Apply Cancel" at bounding box center [757, 391] width 399 height 43
click at [935, 394] on button "Apply" at bounding box center [933, 398] width 45 height 28
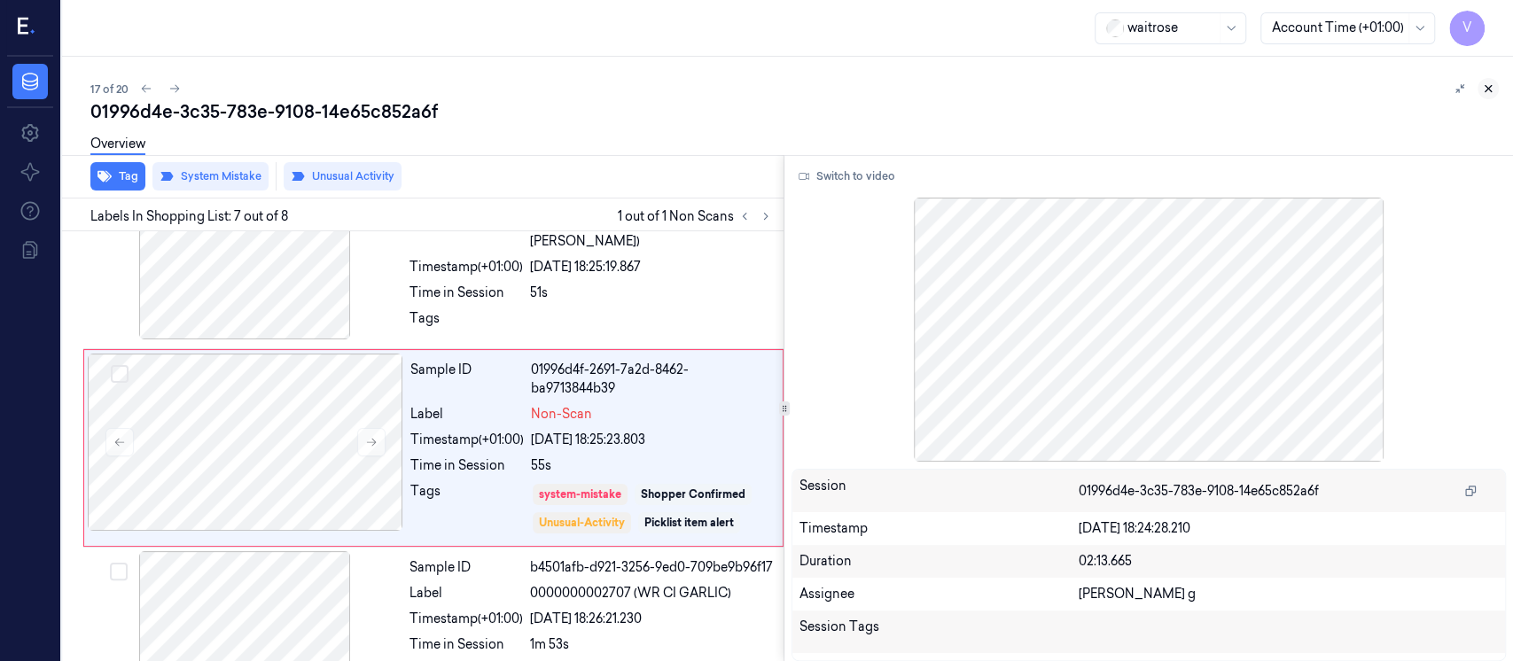
click at [1494, 90] on icon at bounding box center [1488, 88] width 12 height 12
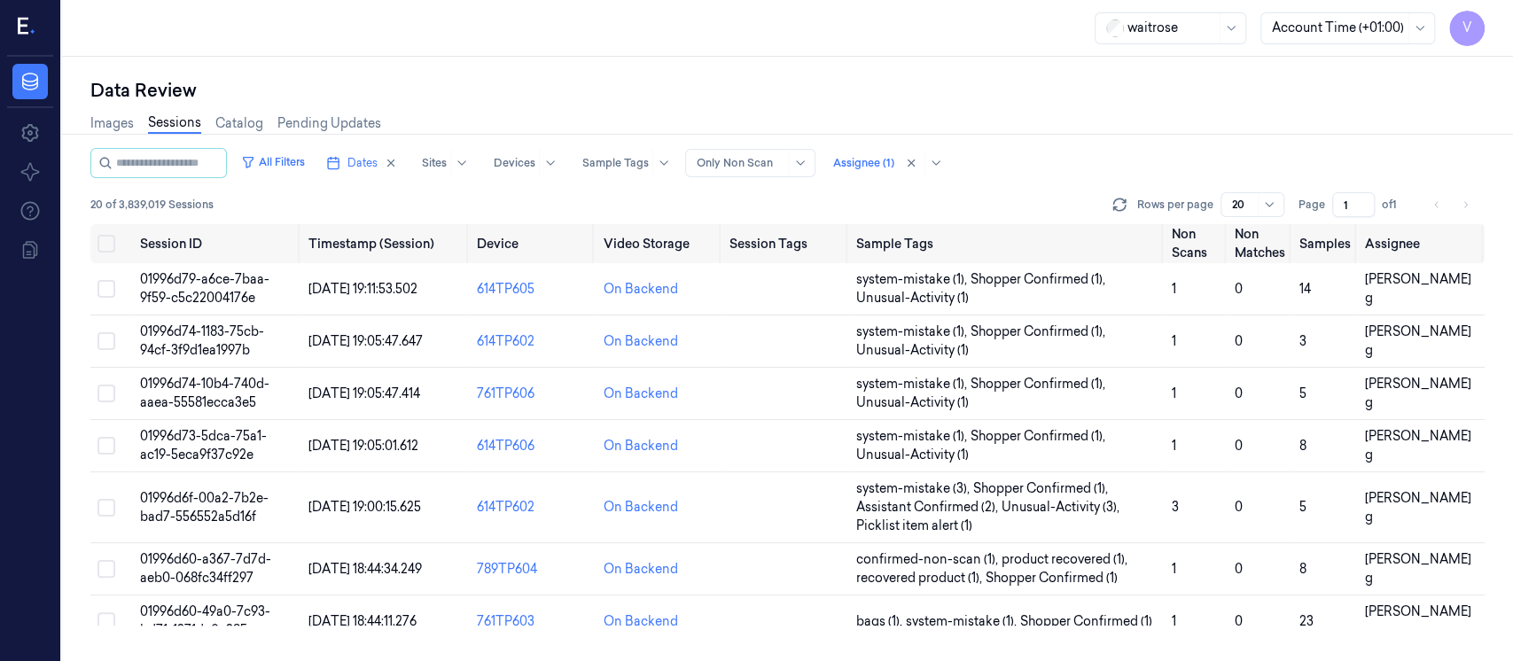
scroll to position [695, 0]
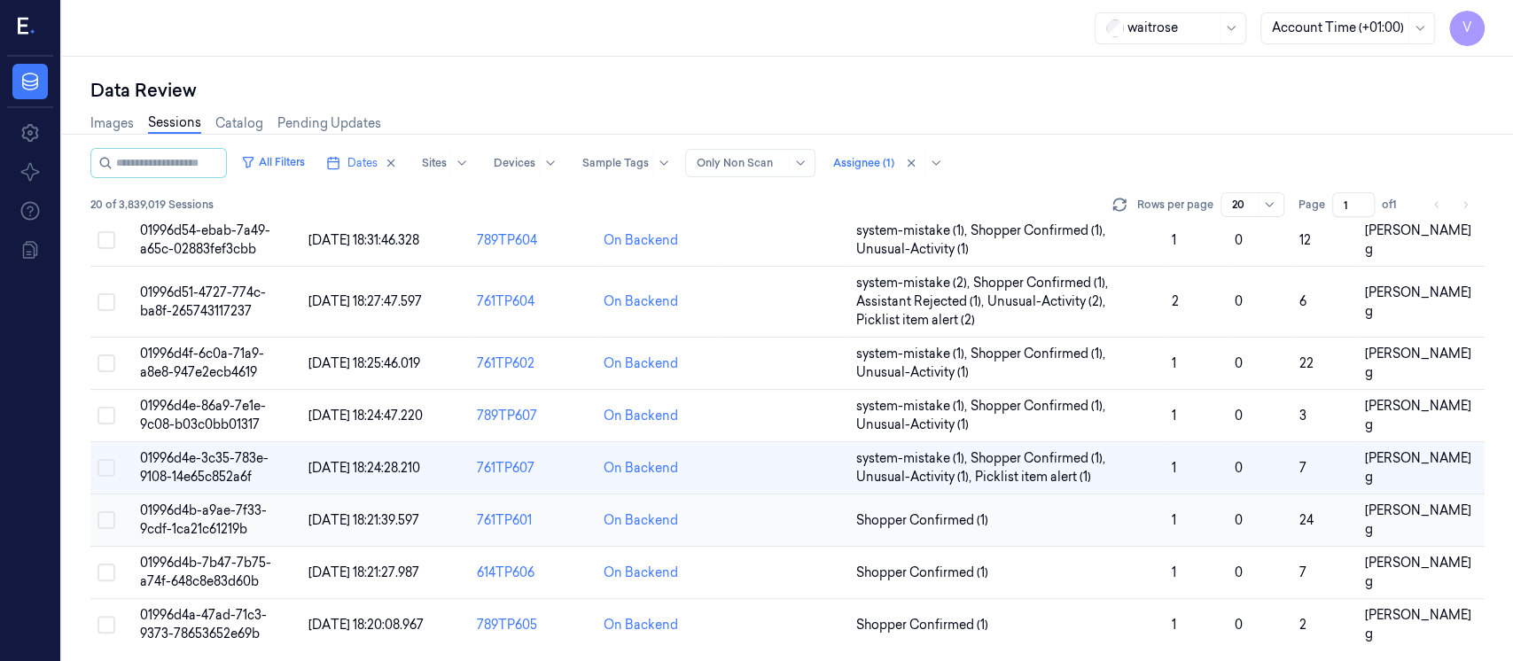
click at [794, 514] on td at bounding box center [786, 521] width 127 height 52
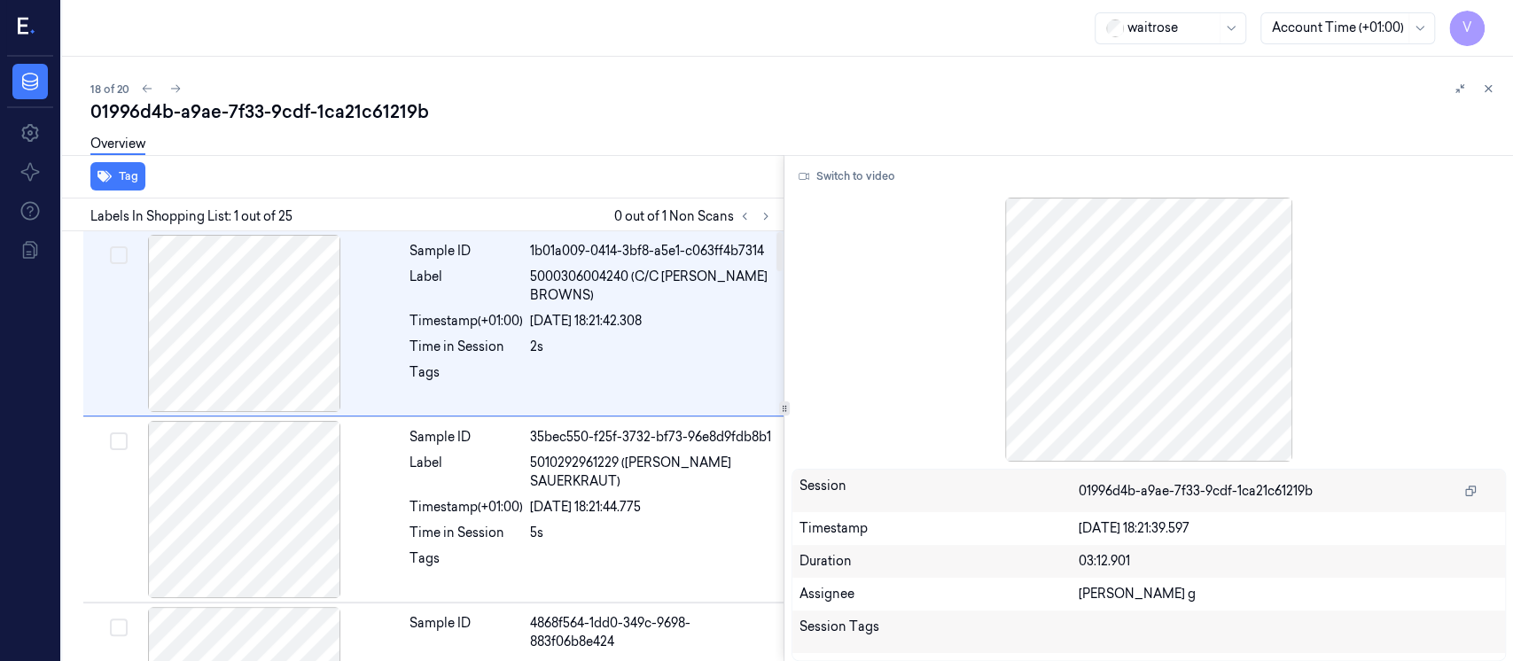
click at [615, 167] on div "Overview" at bounding box center [794, 146] width 1409 height 45
click at [770, 210] on icon at bounding box center [766, 216] width 12 height 12
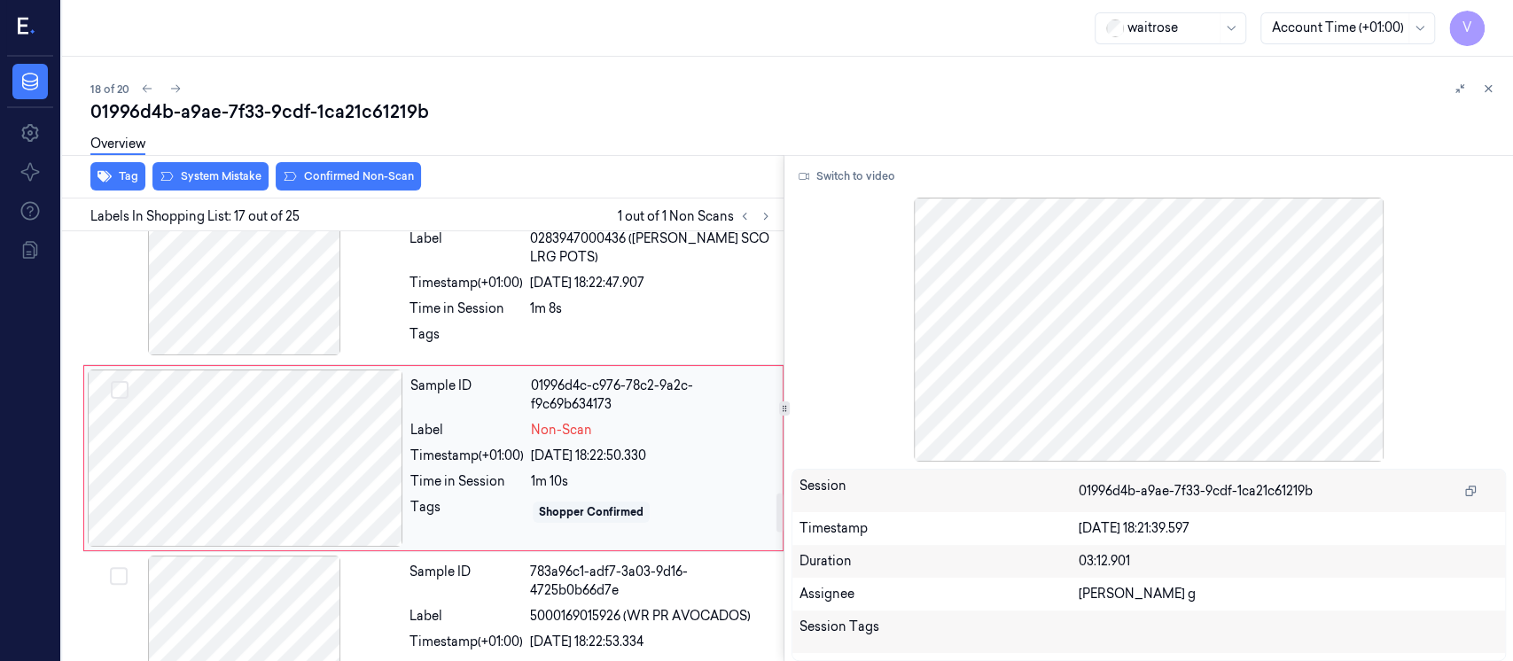
scroll to position [2879, 0]
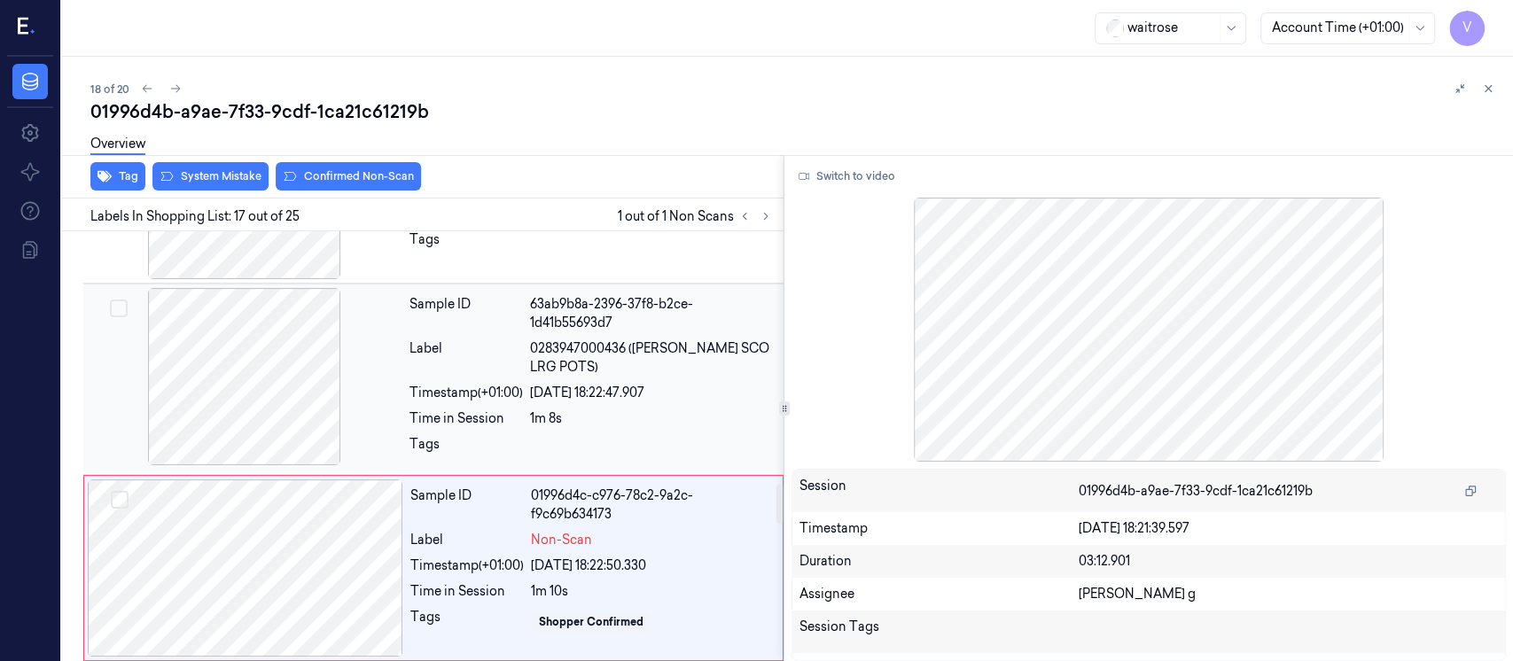
click at [310, 357] on div at bounding box center [245, 376] width 316 height 177
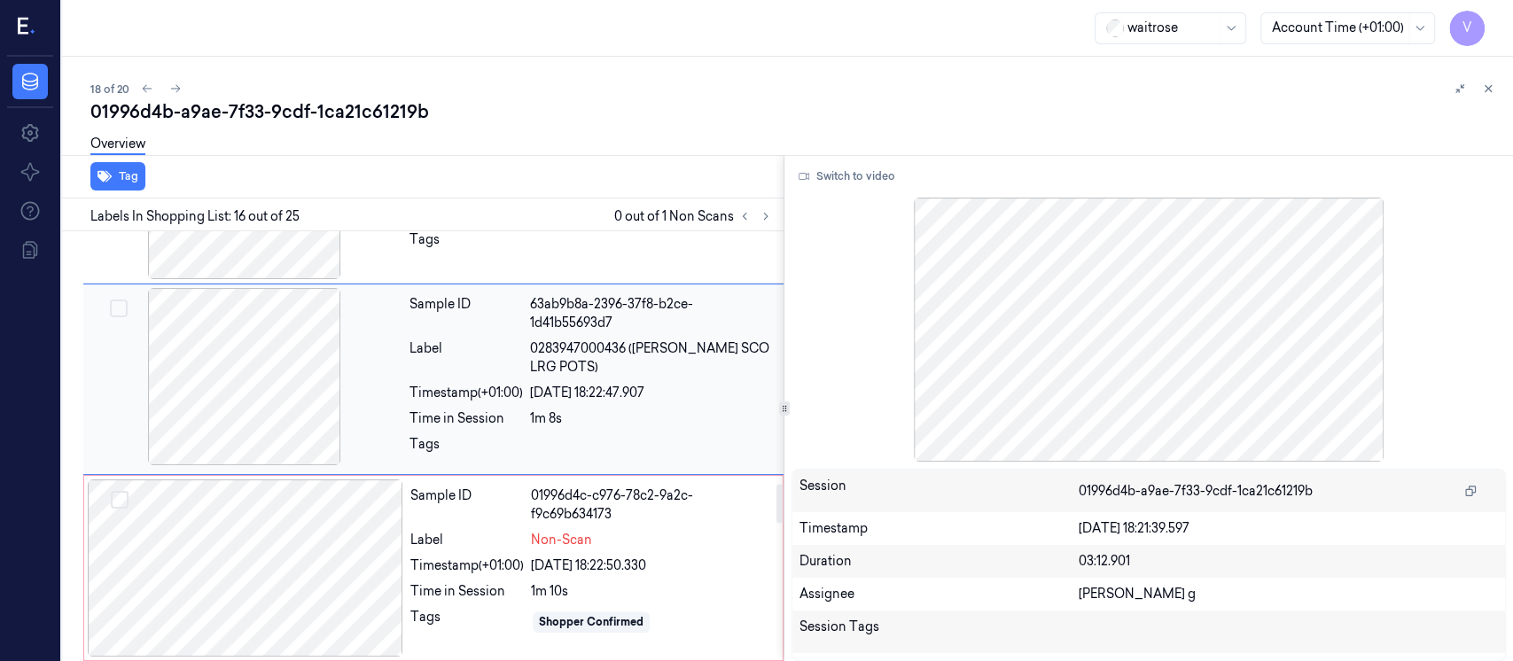
scroll to position [2690, 0]
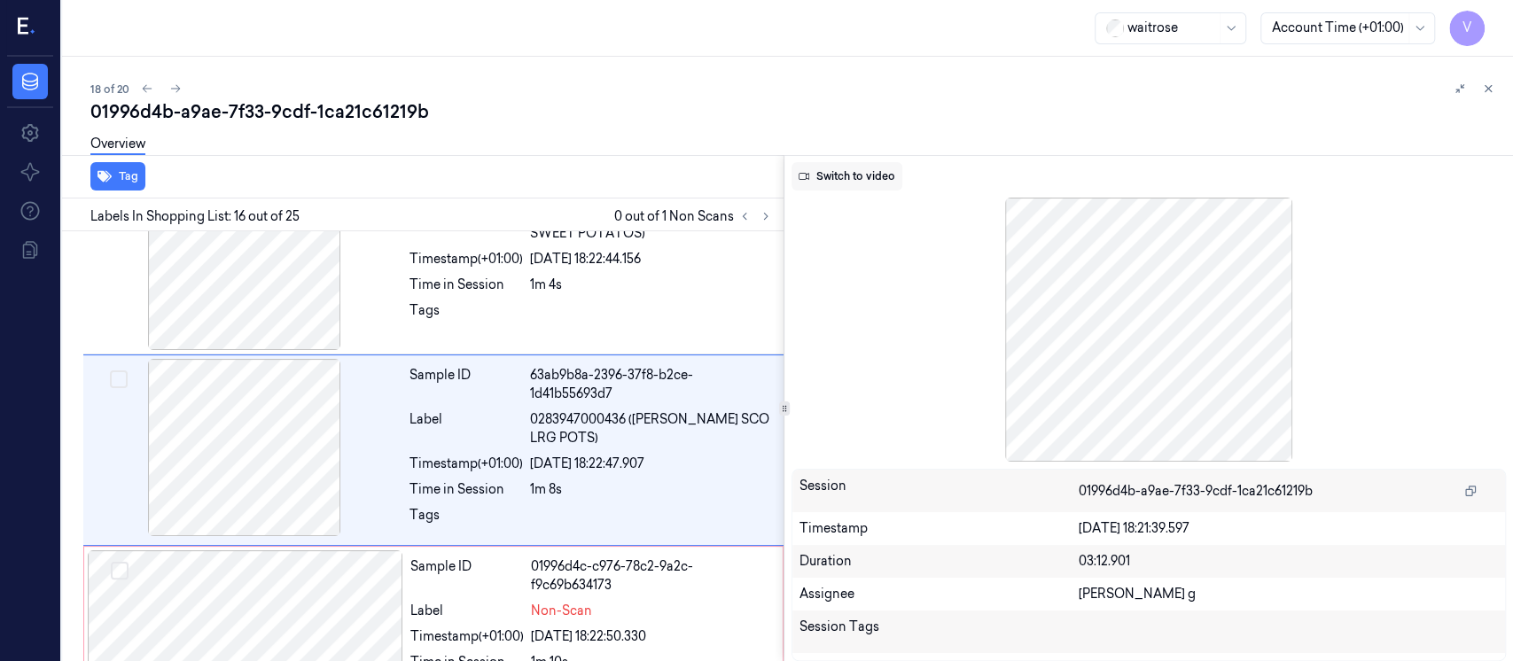
click at [848, 174] on button "Switch to video" at bounding box center [847, 176] width 111 height 28
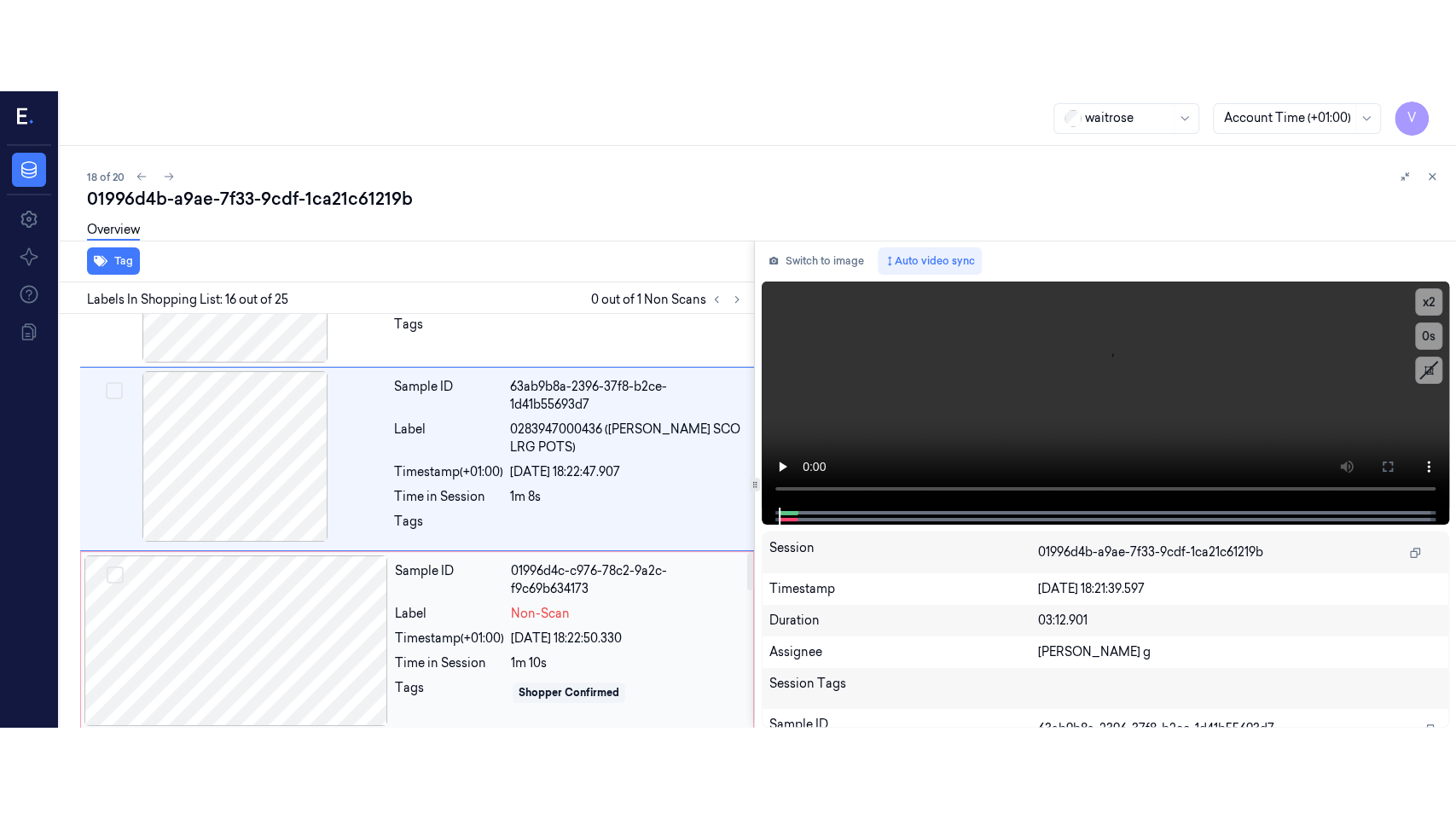
scroll to position [2703, 0]
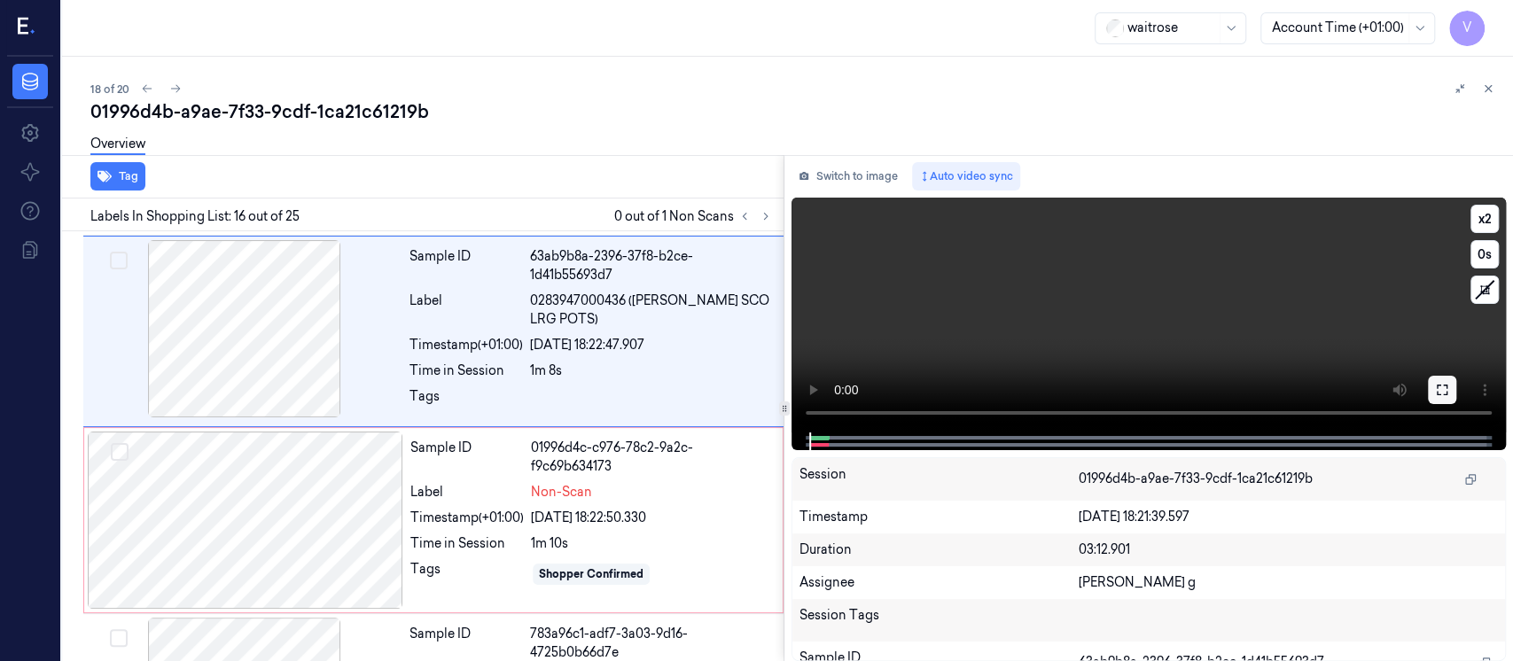
click at [1447, 387] on icon at bounding box center [1442, 390] width 14 height 14
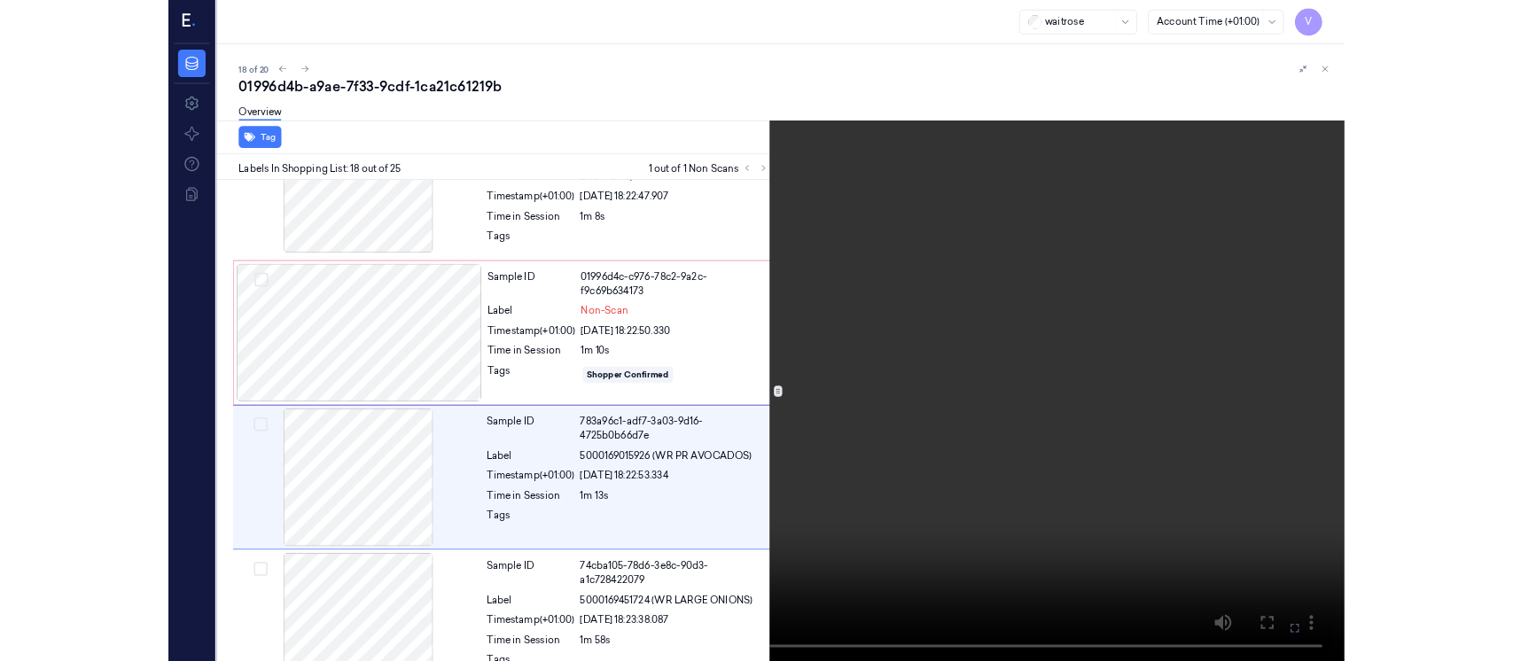
scroll to position [2970, 0]
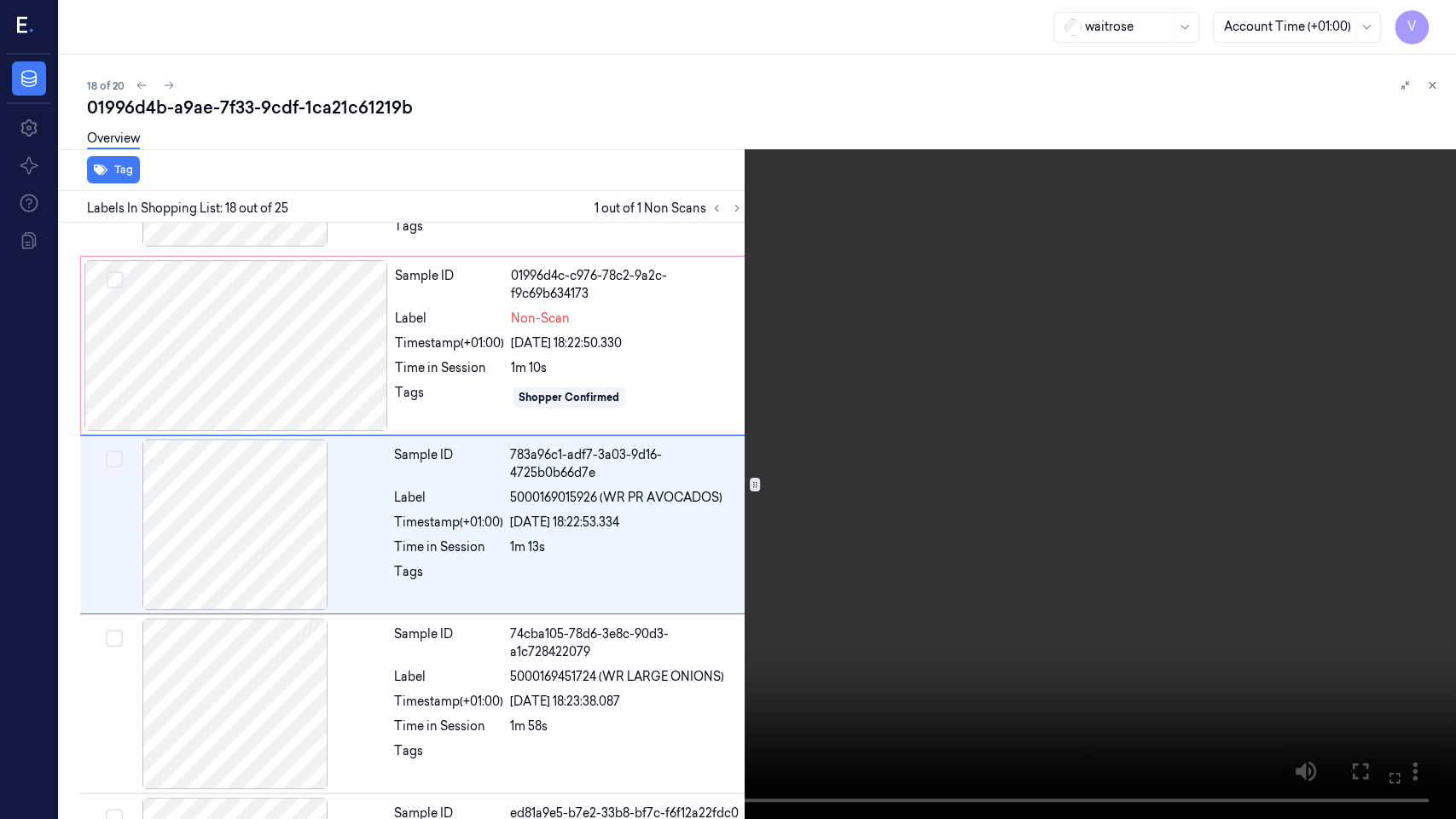
click at [0, 0] on icon at bounding box center [0, 0] width 0 height 0
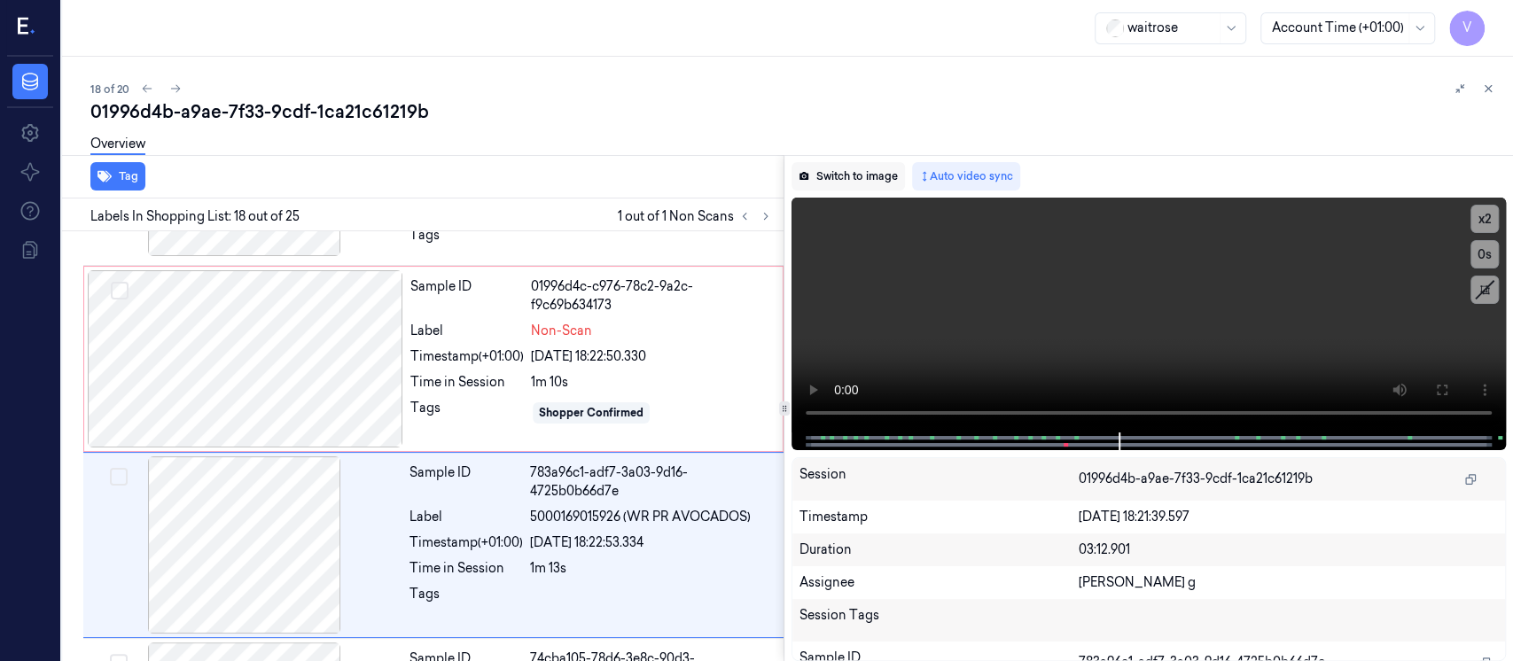
click at [841, 187] on button "Switch to image" at bounding box center [848, 176] width 113 height 28
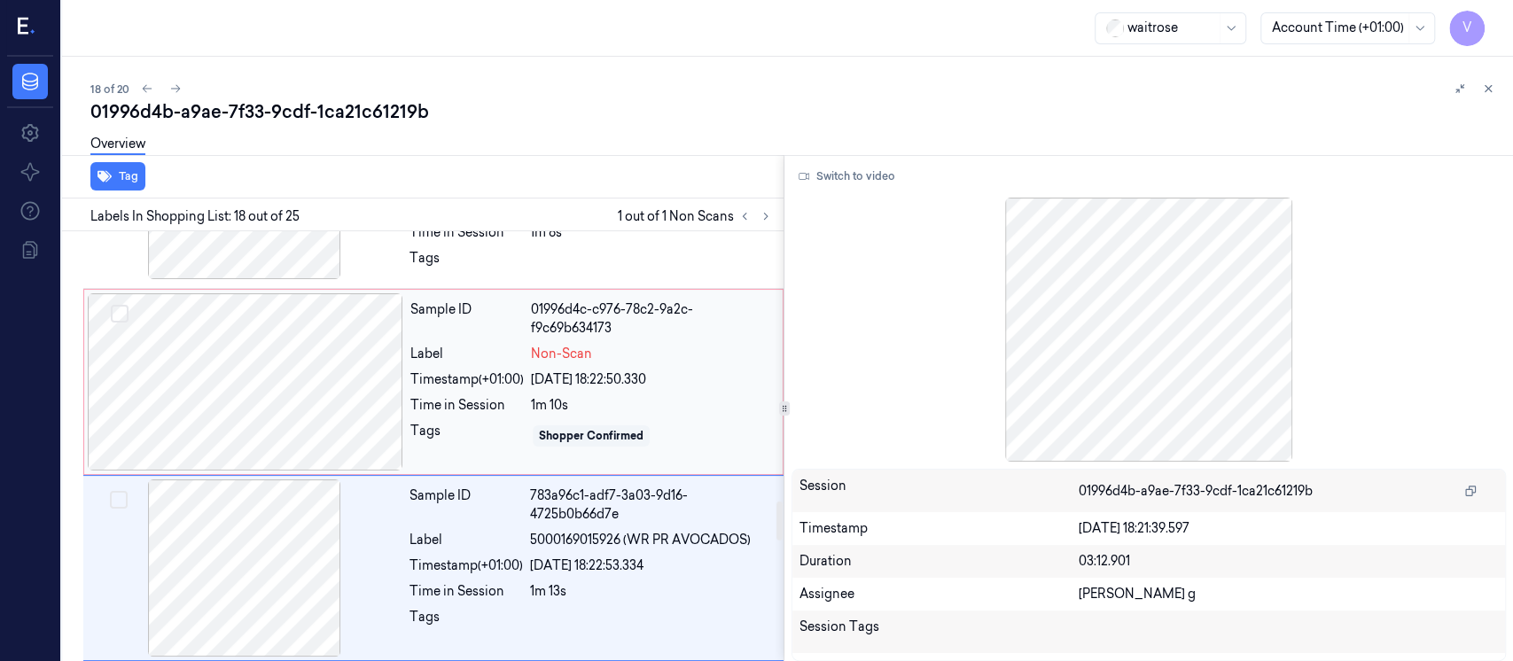
click at [311, 363] on div at bounding box center [246, 381] width 316 height 177
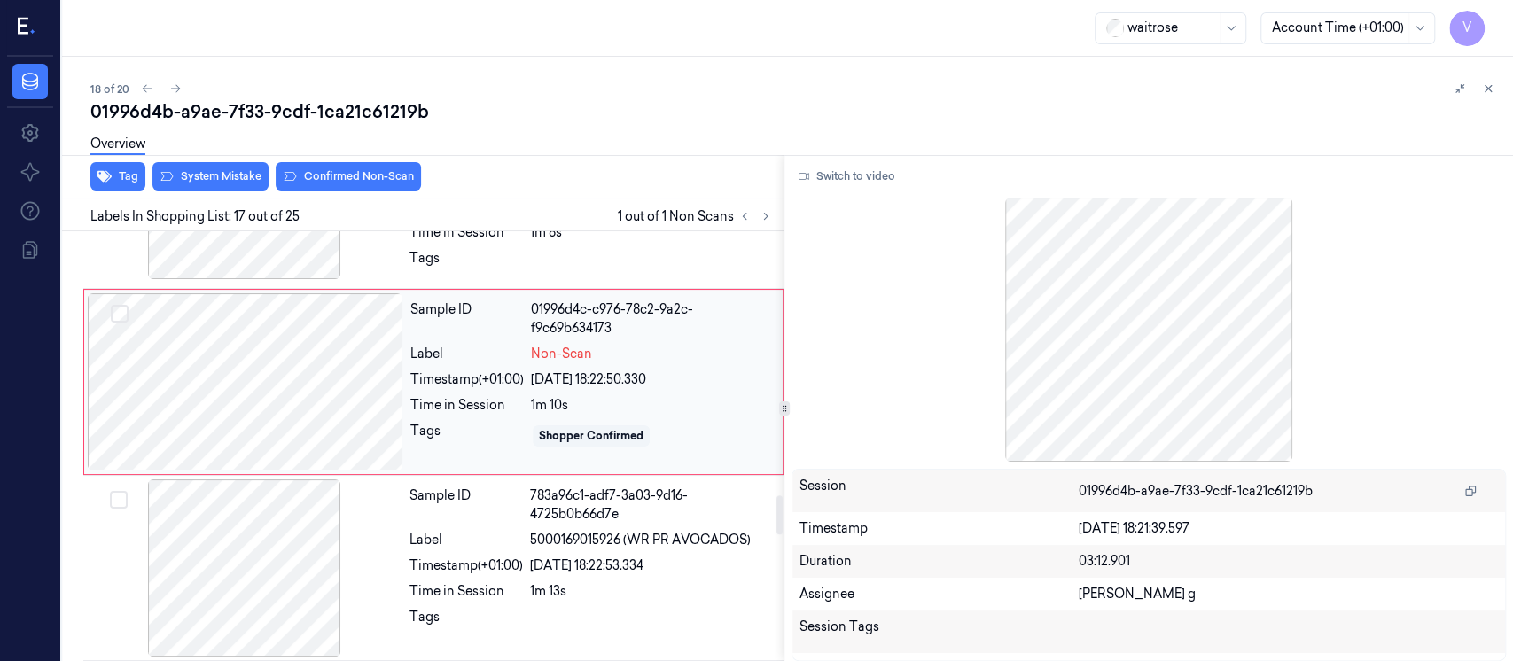
scroll to position [2879, 0]
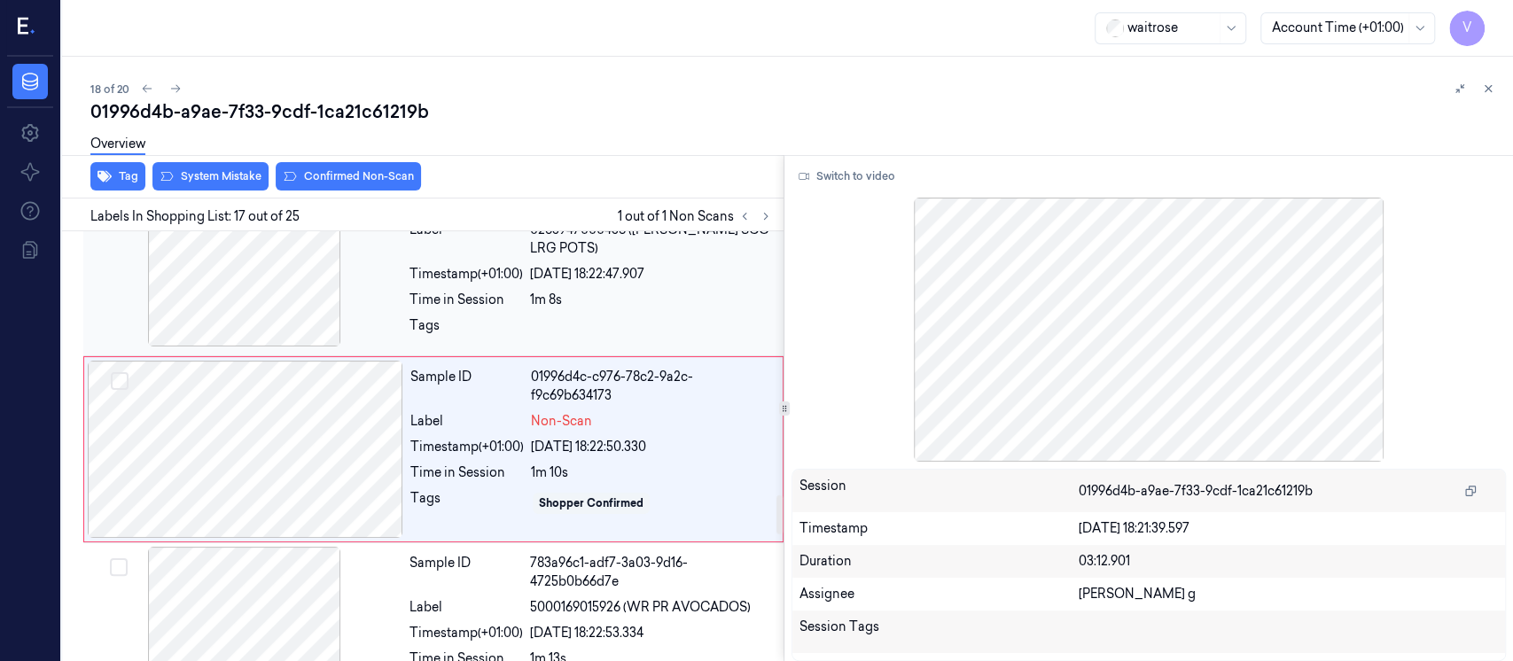
click at [291, 274] on div at bounding box center [245, 257] width 316 height 177
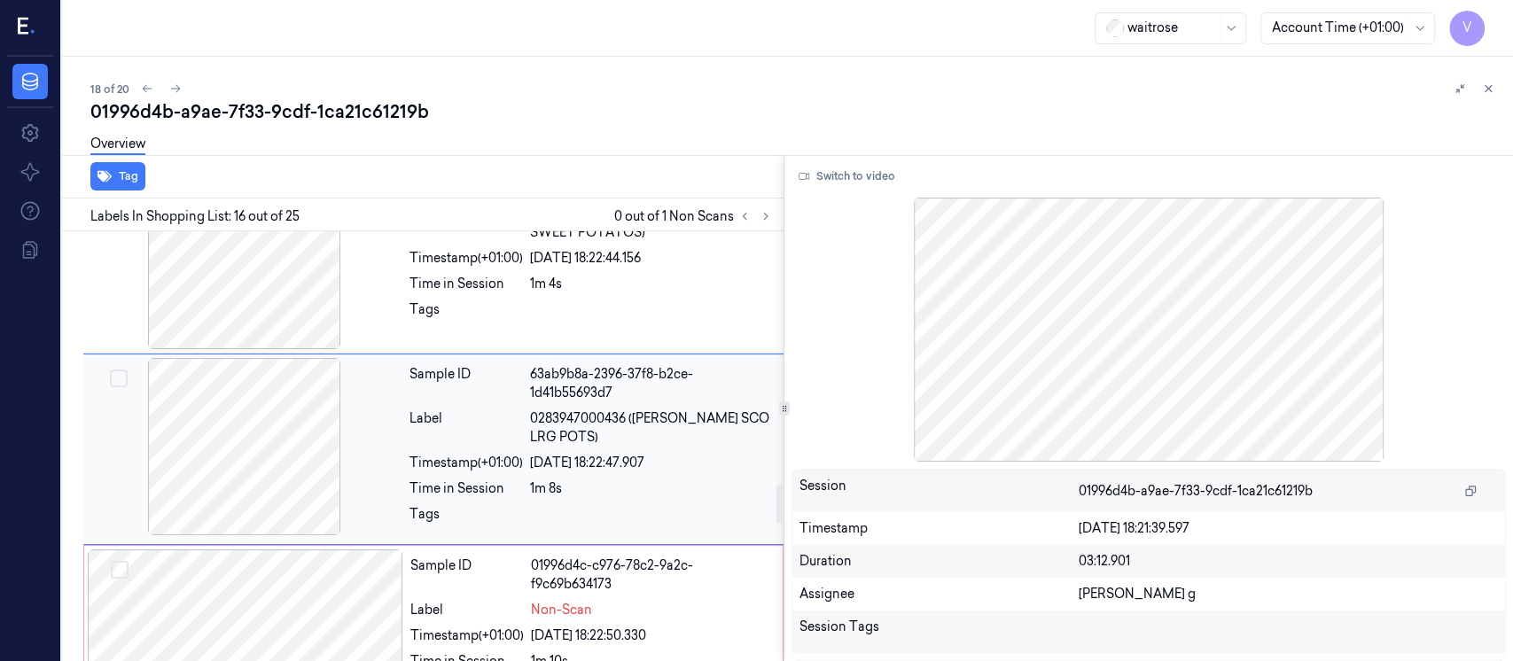
scroll to position [2690, 0]
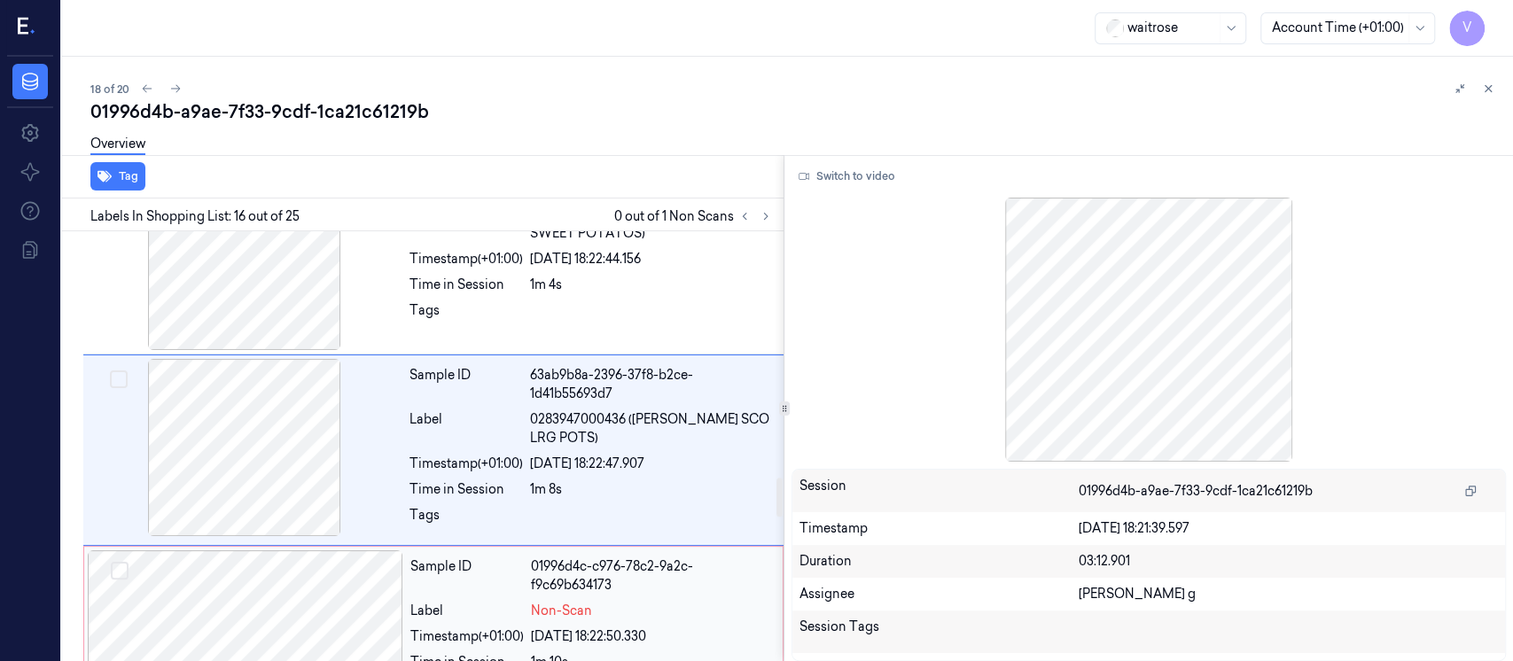
click at [231, 621] on div at bounding box center [246, 639] width 316 height 177
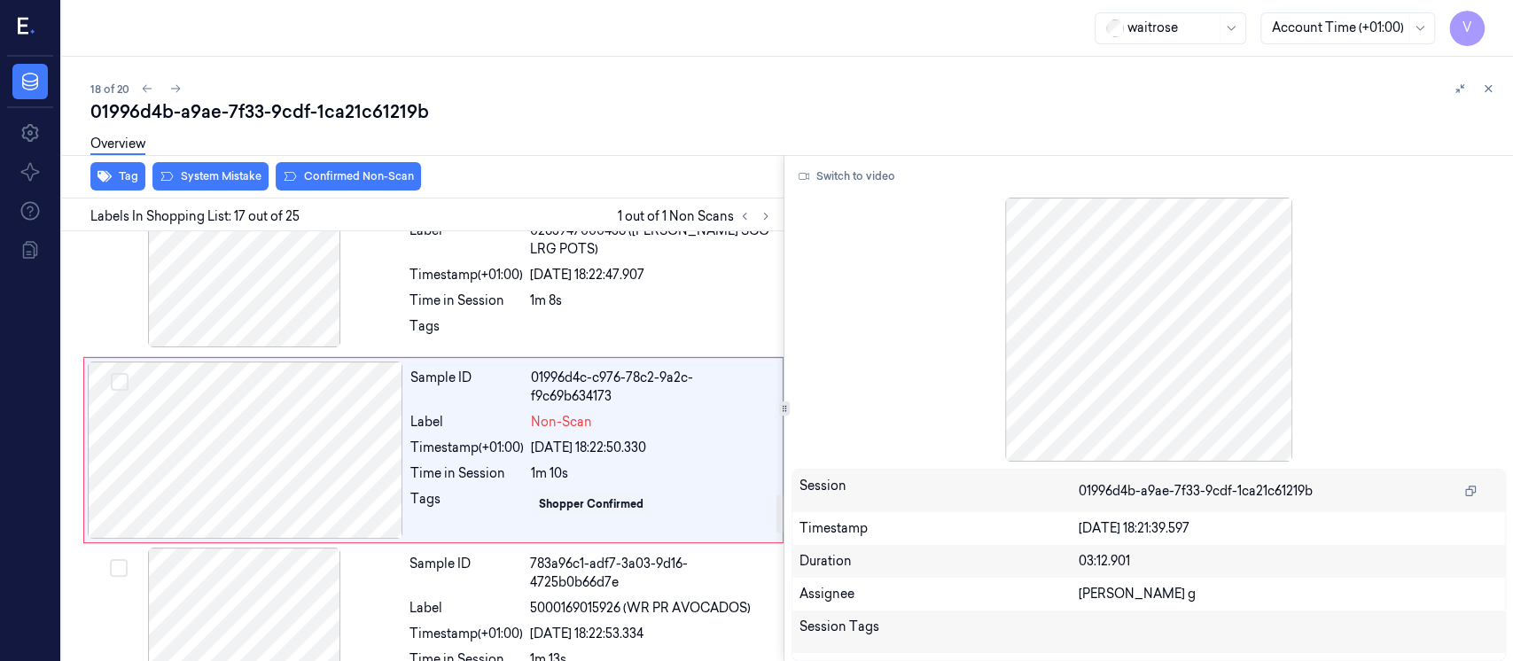
scroll to position [2879, 0]
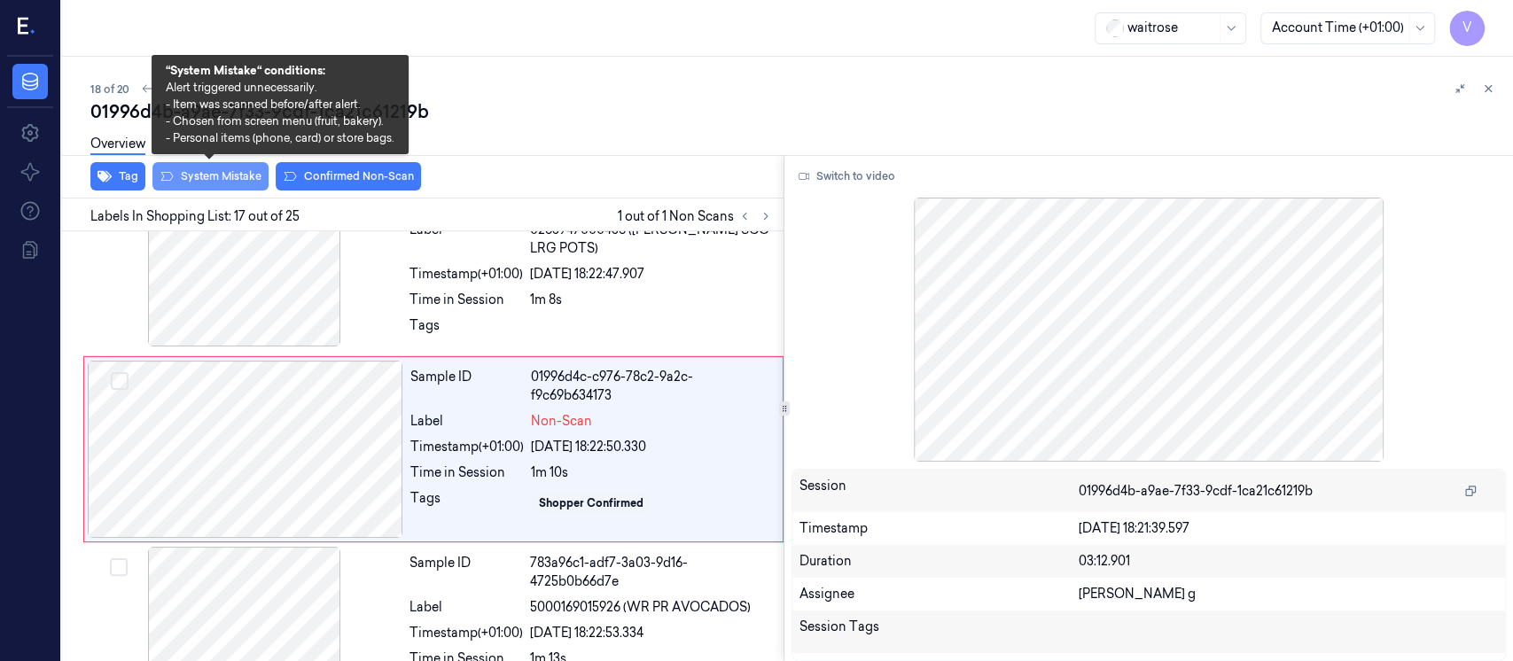
click at [226, 176] on button "System Mistake" at bounding box center [210, 176] width 116 height 28
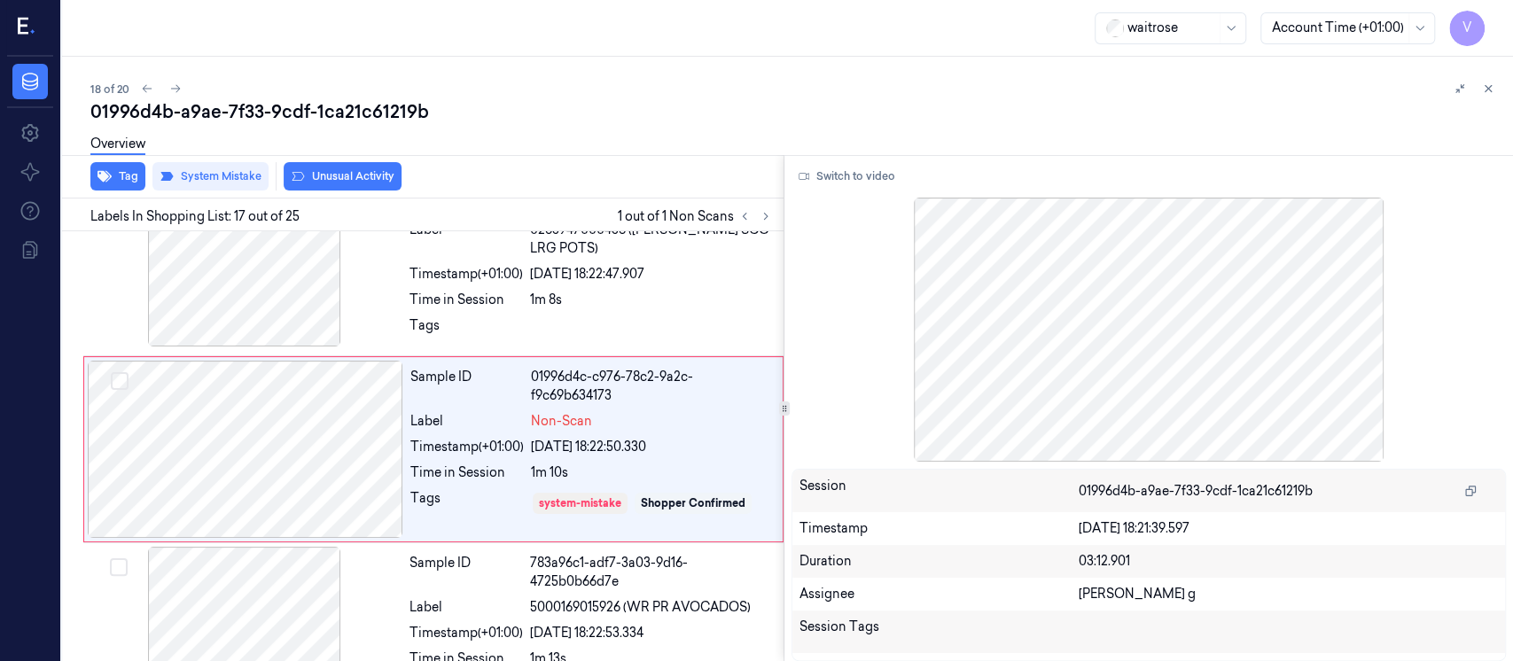
click at [333, 171] on button "Unusual Activity" at bounding box center [343, 176] width 118 height 28
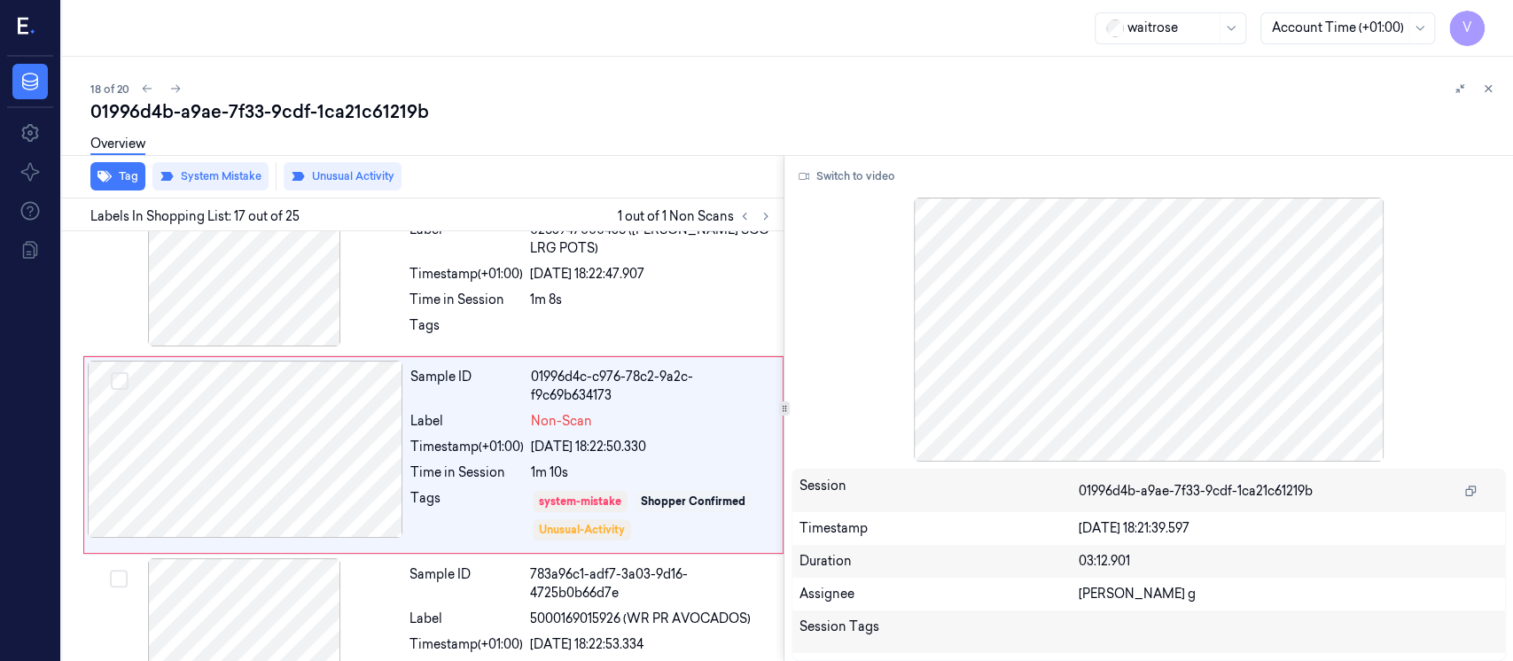
scroll to position [2885, 0]
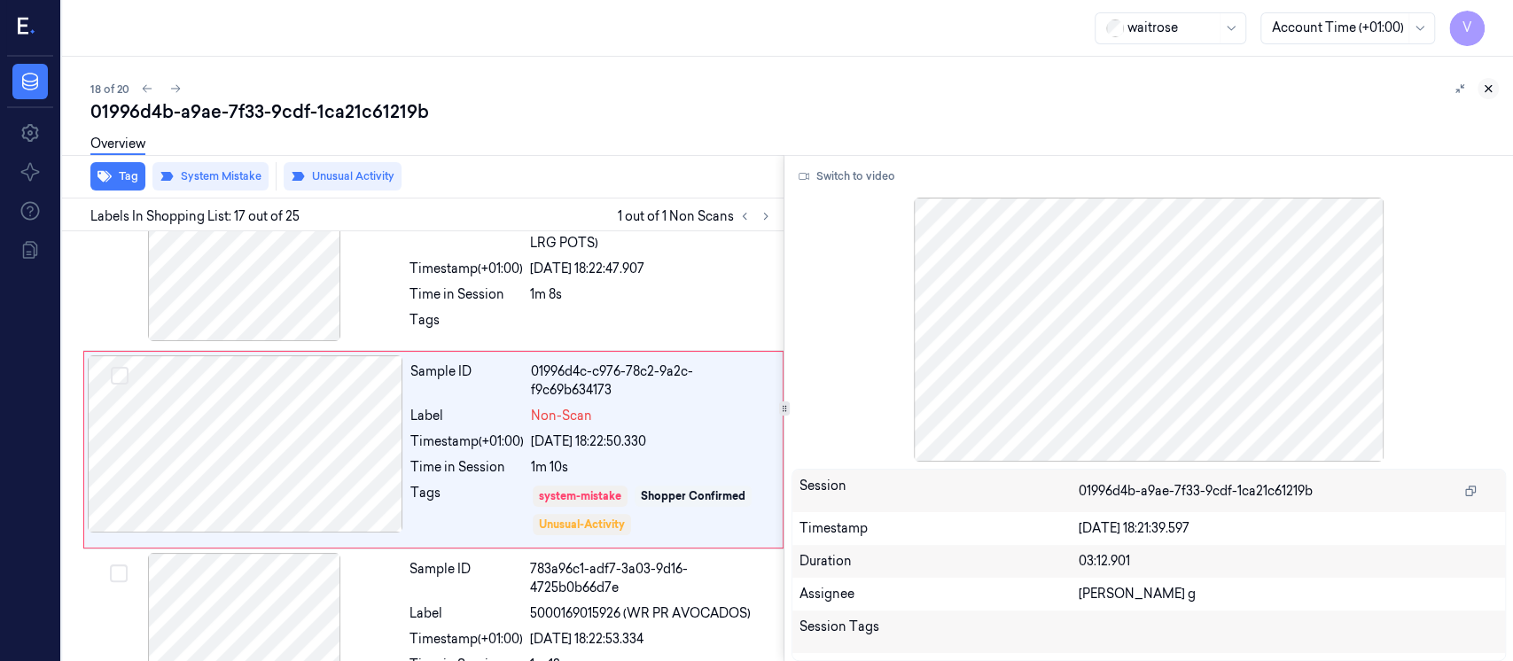
click at [1492, 93] on icon at bounding box center [1488, 88] width 12 height 12
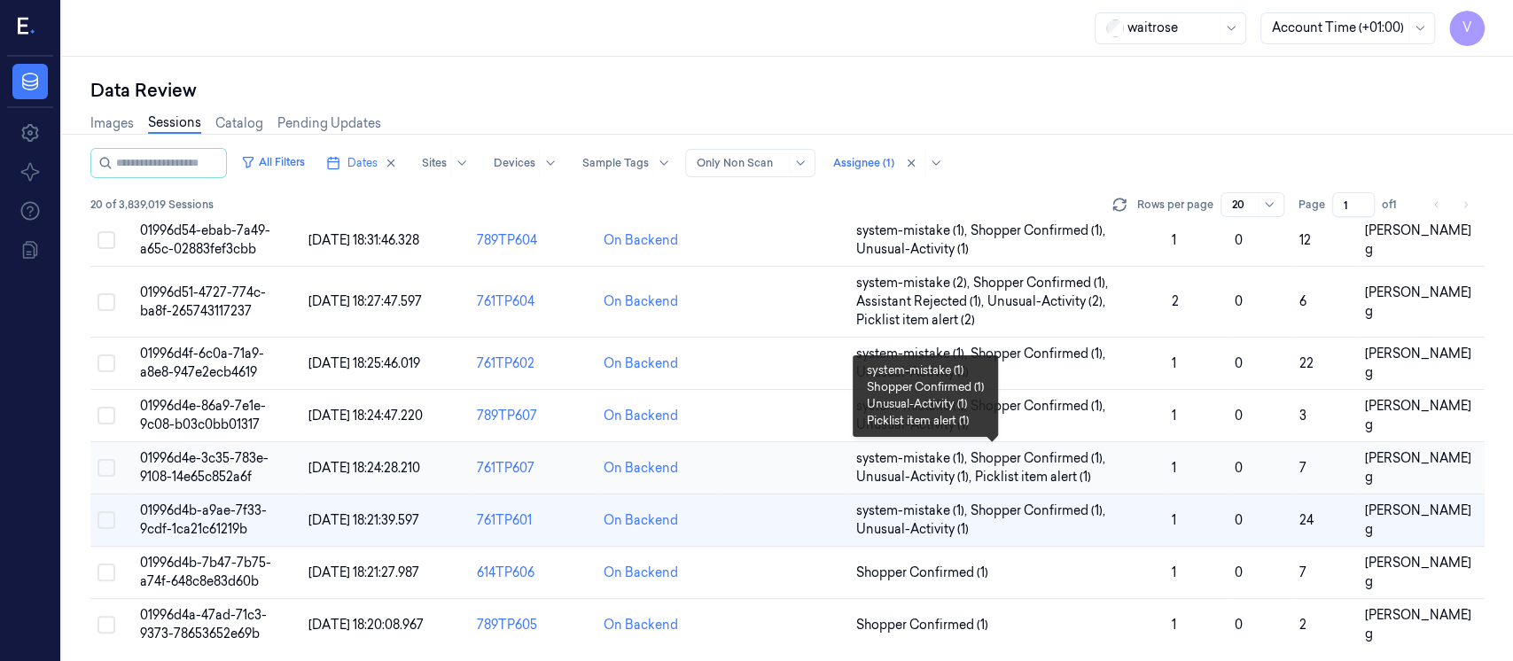
scroll to position [696, 0]
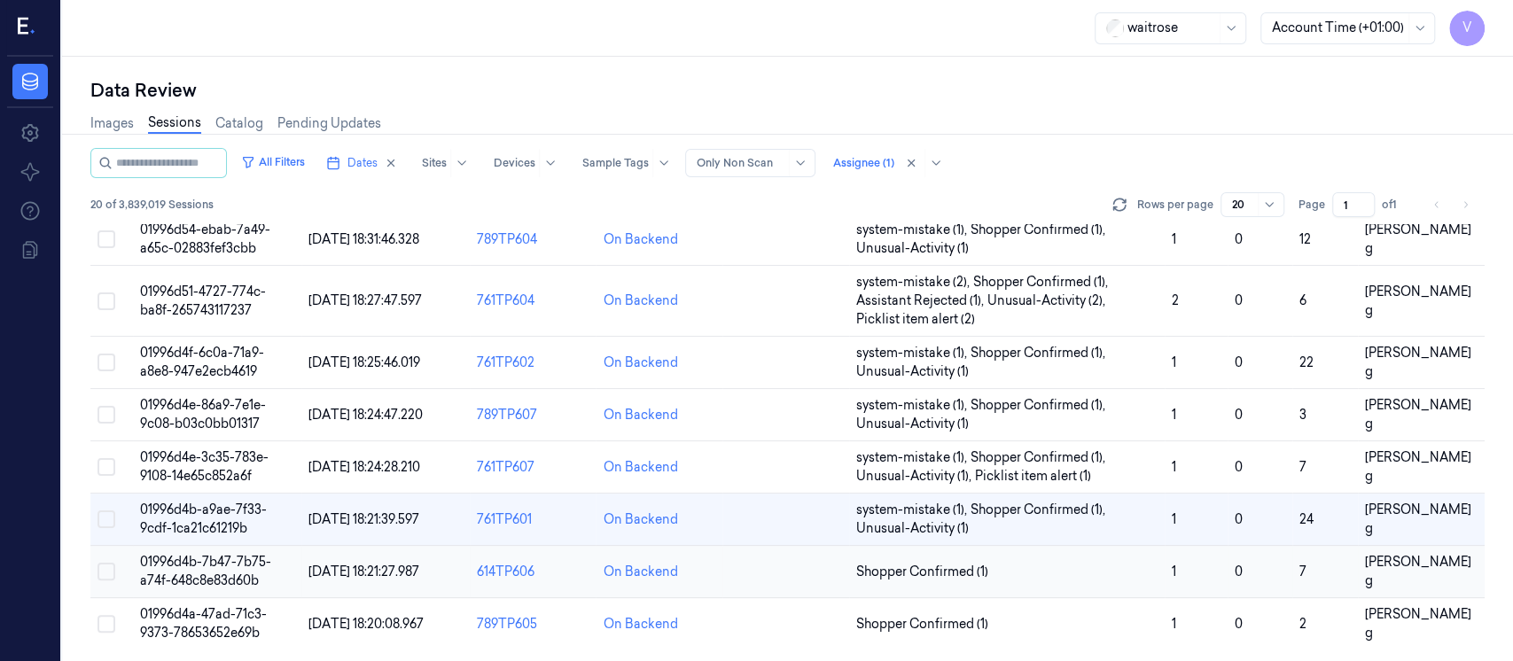
click at [754, 576] on td at bounding box center [786, 572] width 127 height 52
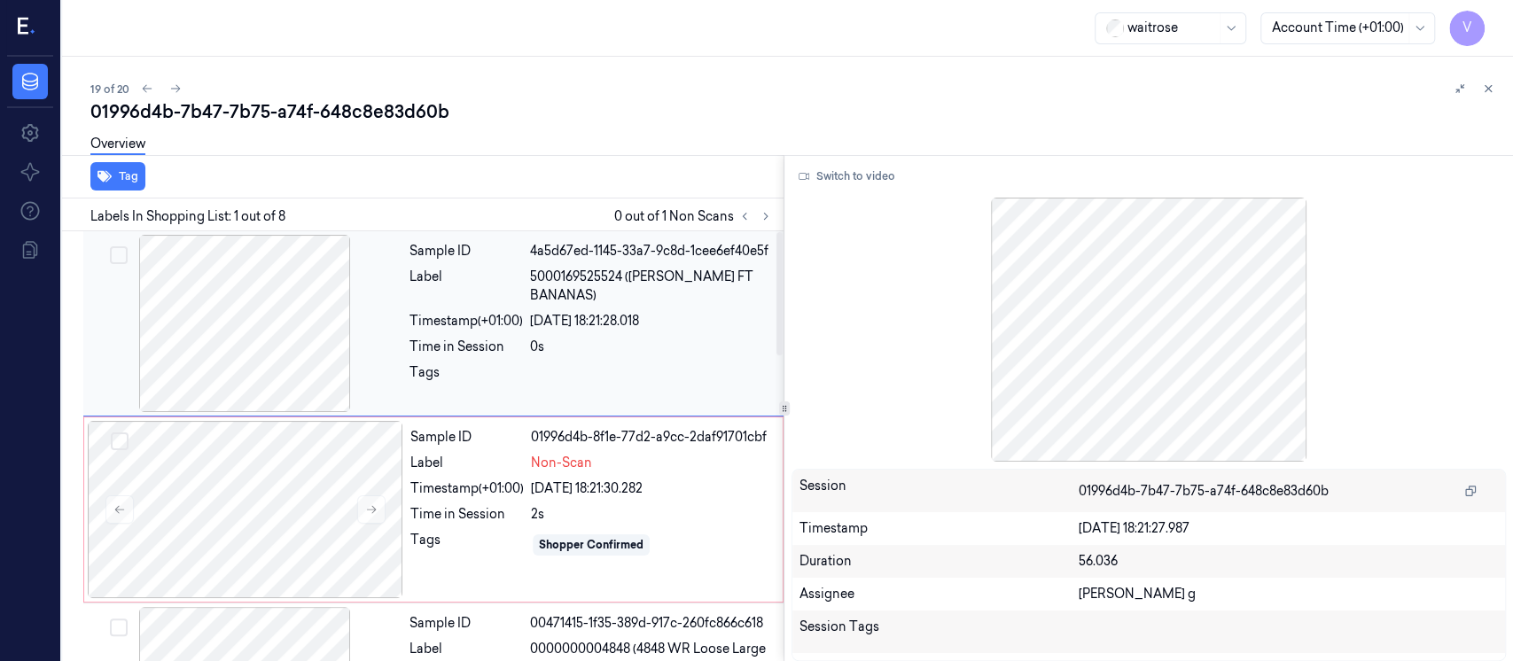
click at [277, 330] on div at bounding box center [245, 323] width 316 height 177
click at [823, 179] on button "Switch to video" at bounding box center [847, 176] width 111 height 28
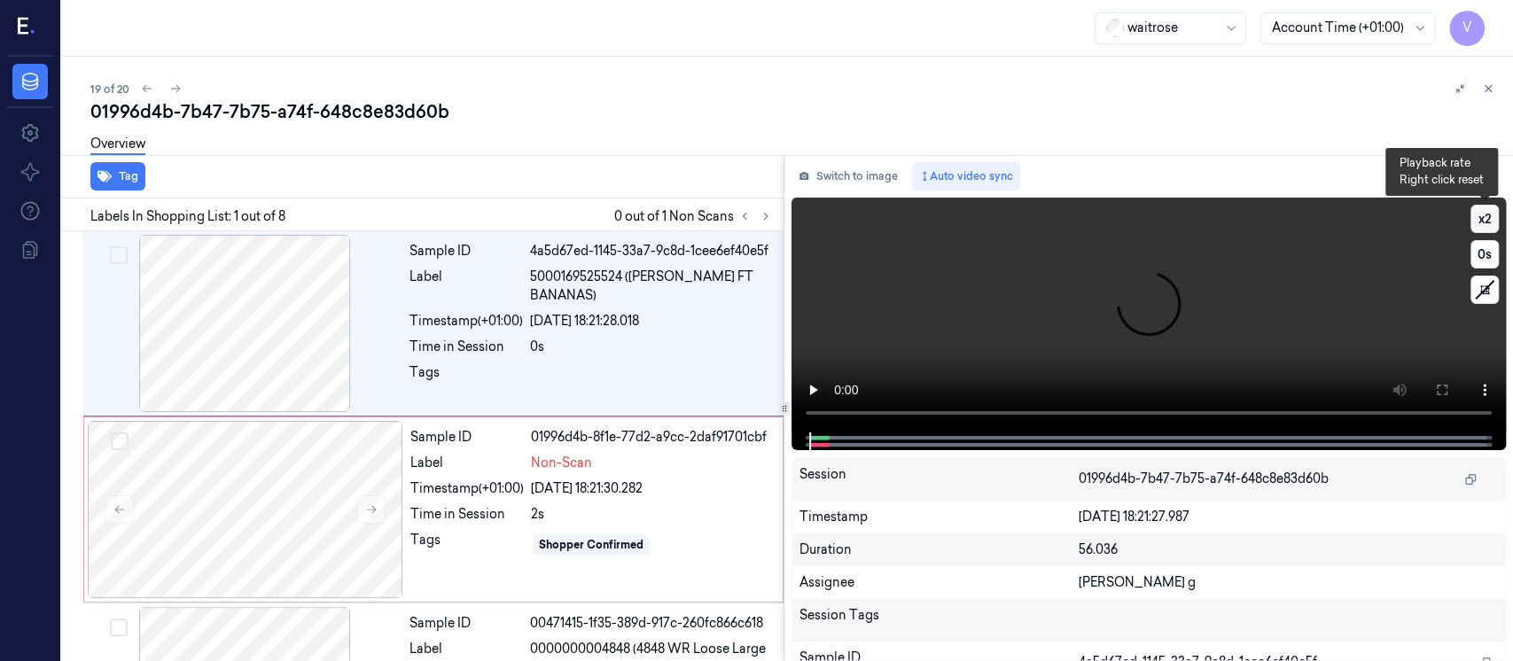
click at [1497, 215] on button "x 2" at bounding box center [1485, 219] width 28 height 28
click at [1497, 215] on button "x 4" at bounding box center [1485, 219] width 28 height 28
click at [1440, 388] on icon at bounding box center [1442, 390] width 14 height 14
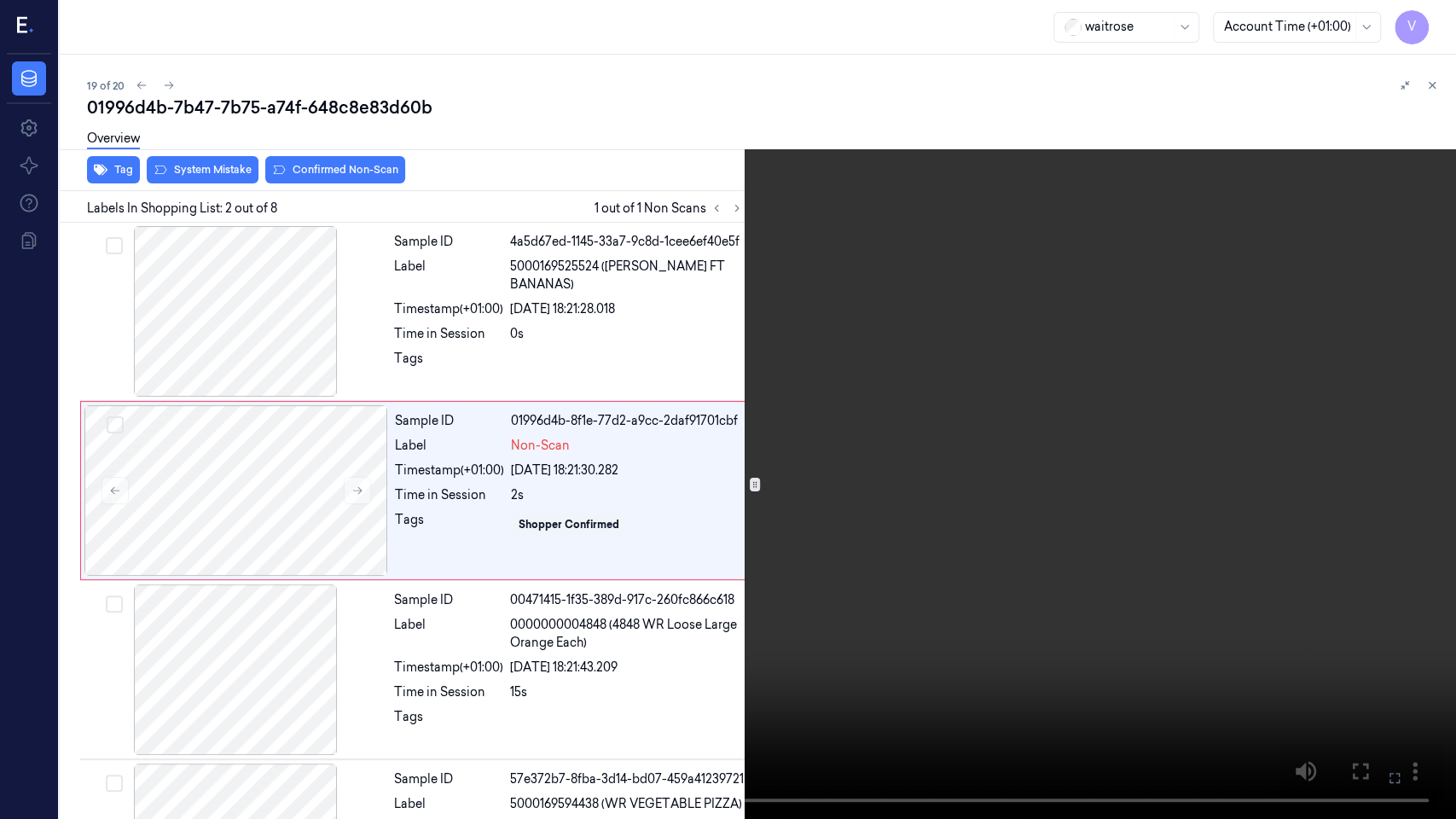
click at [22, 635] on video at bounding box center [728, 409] width 1456 height 819
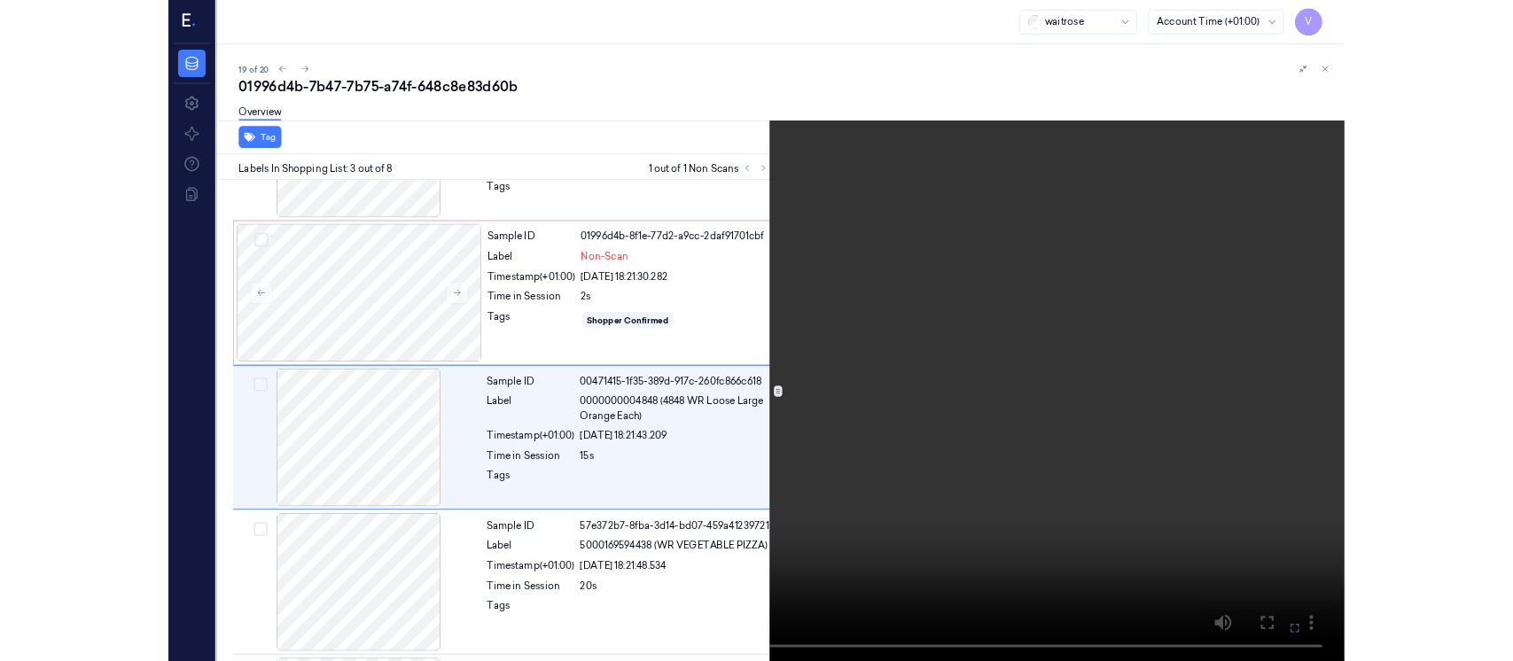
scroll to position [154, 0]
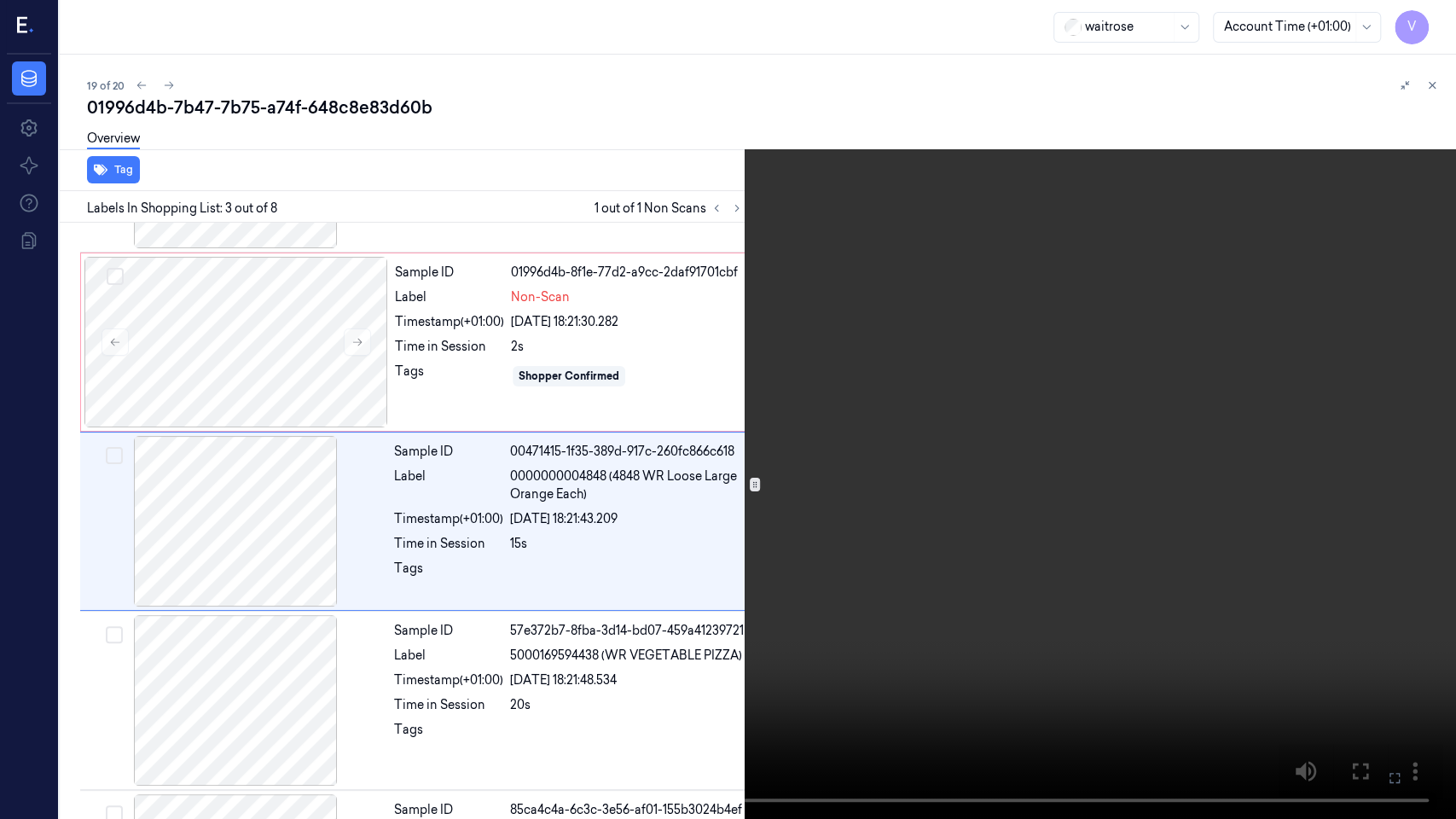
click at [0, 0] on icon at bounding box center [0, 0] width 0 height 0
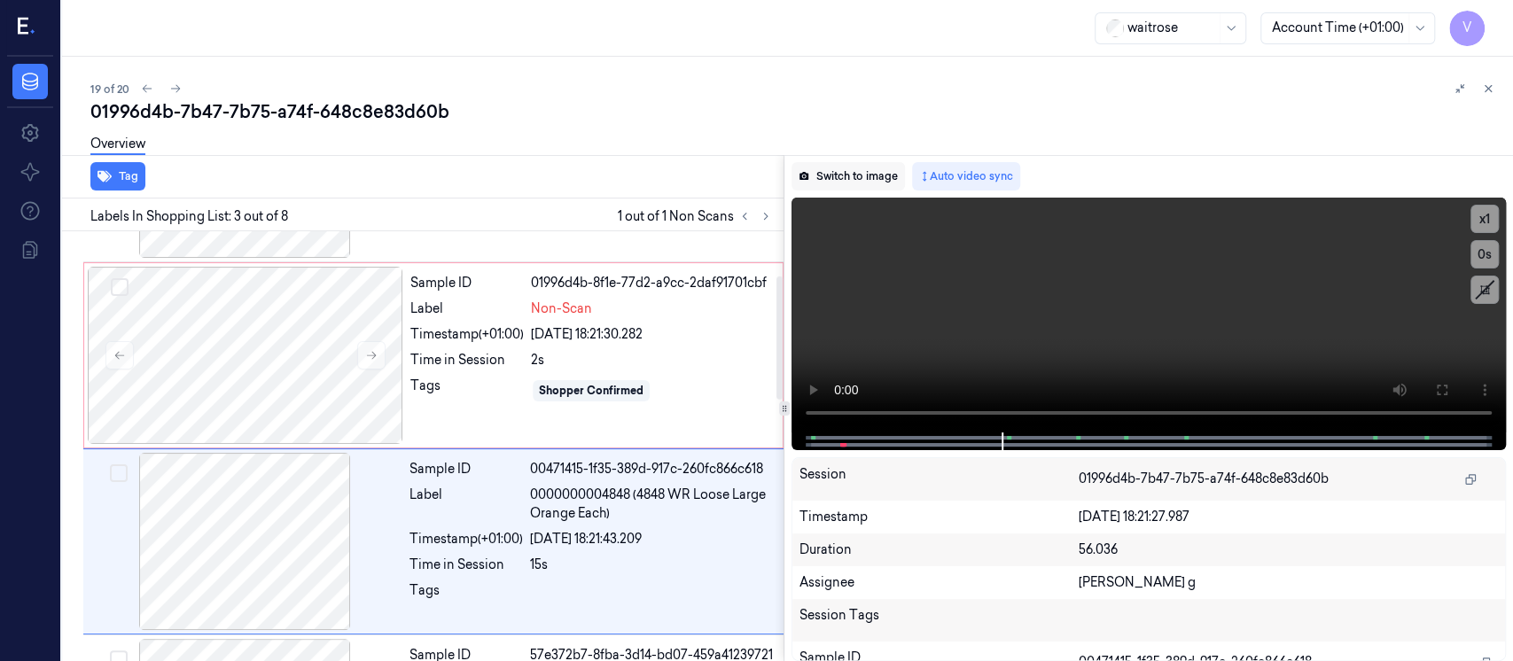
click at [858, 184] on button "Switch to image" at bounding box center [848, 176] width 113 height 28
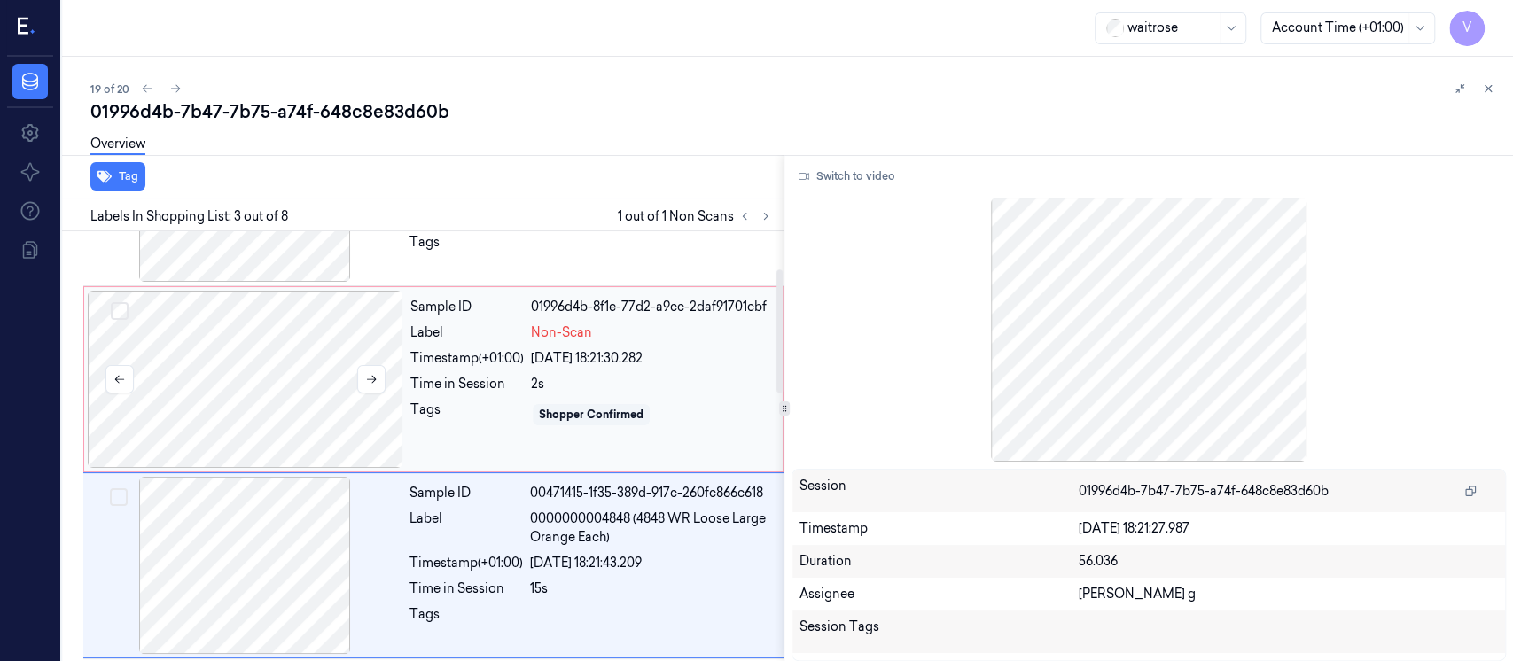
click at [284, 387] on div at bounding box center [246, 379] width 316 height 177
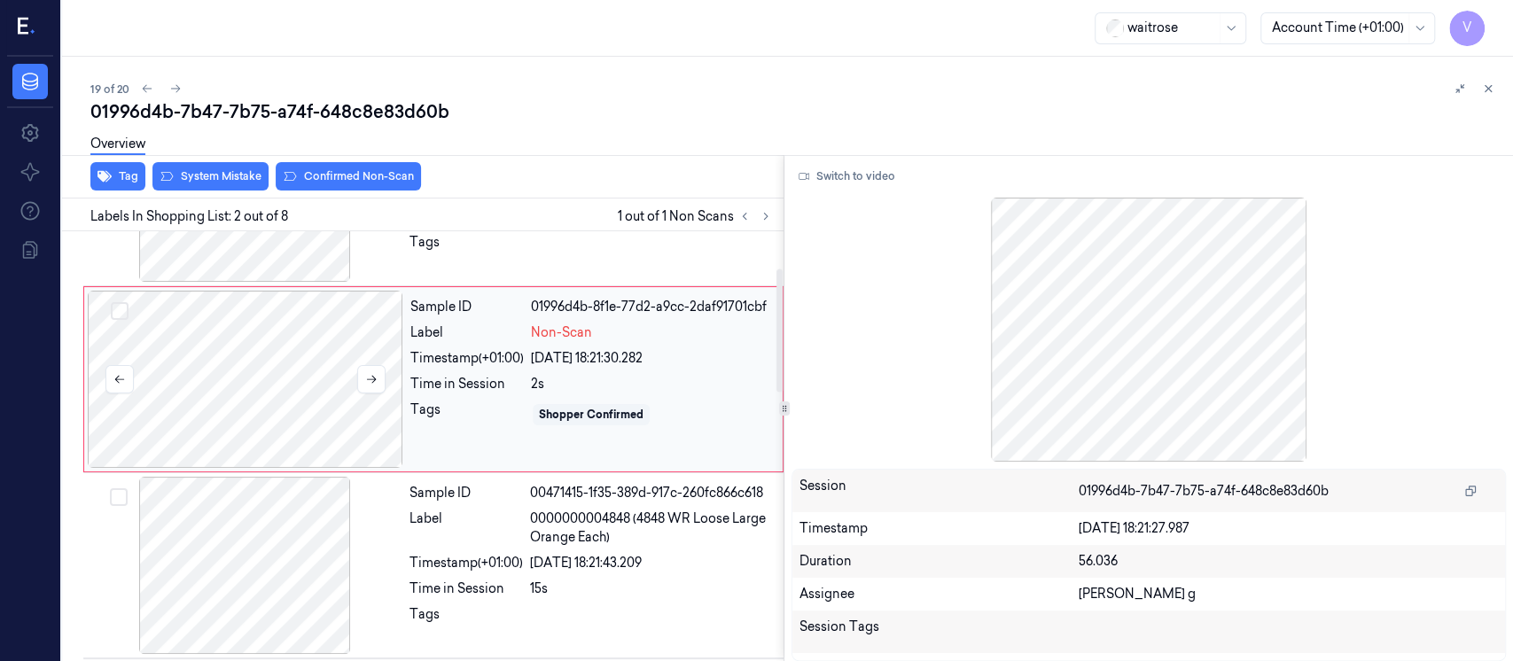
scroll to position [63, 0]
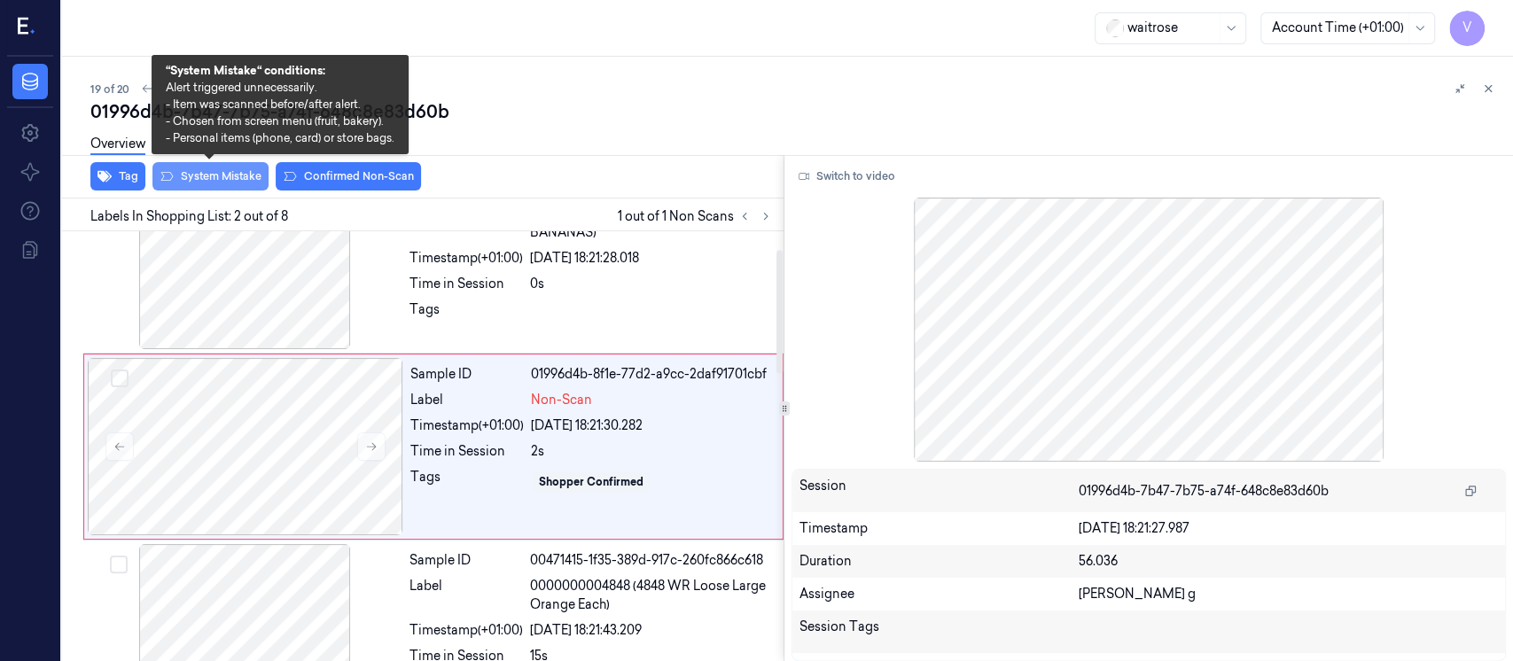
click at [213, 173] on button "System Mistake" at bounding box center [210, 176] width 116 height 28
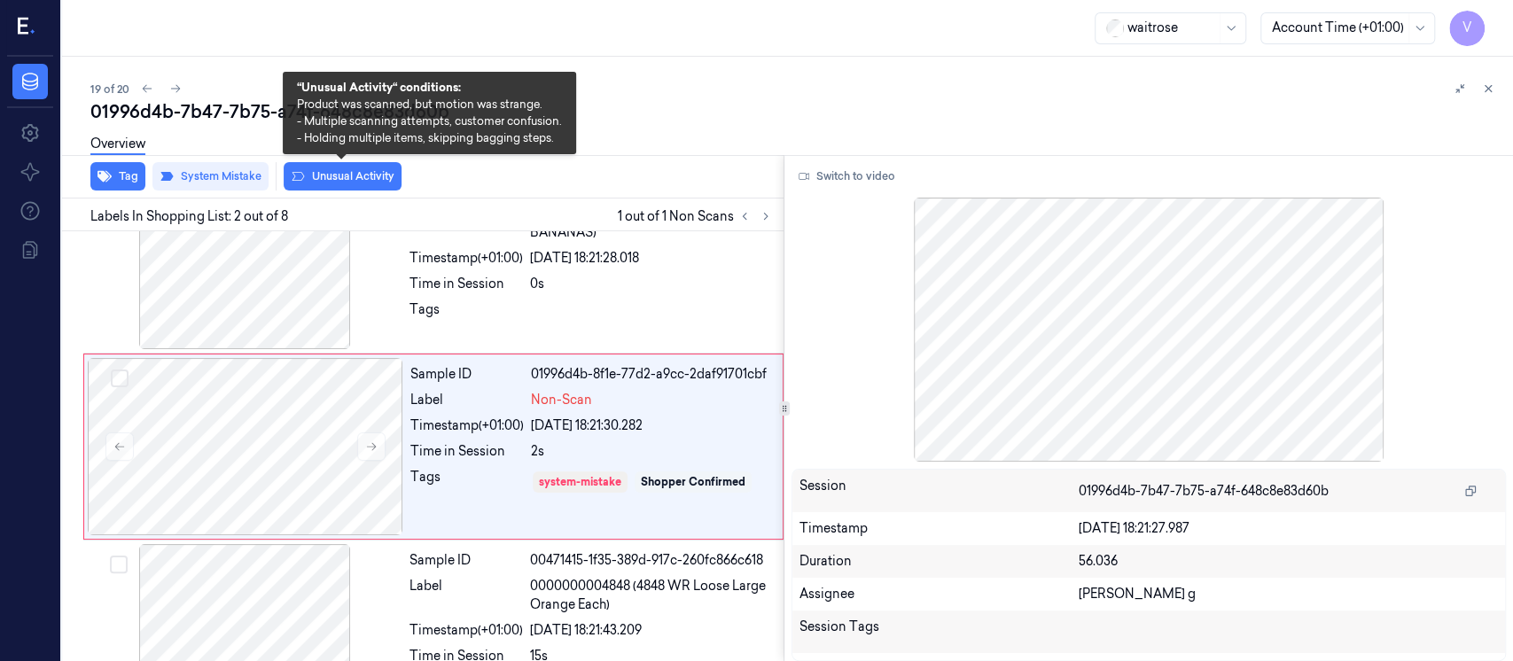
click at [318, 181] on button "Unusual Activity" at bounding box center [343, 176] width 118 height 28
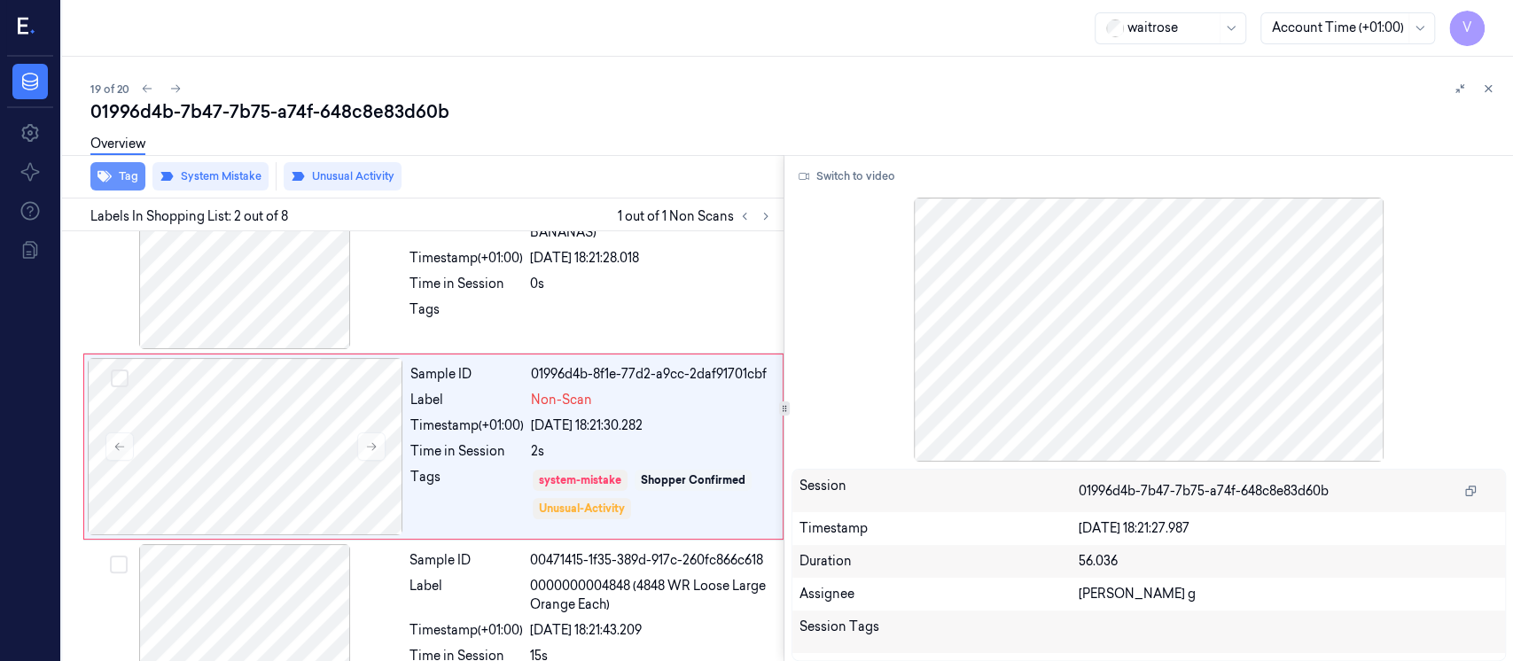
click at [127, 179] on button "Tag" at bounding box center [117, 176] width 55 height 28
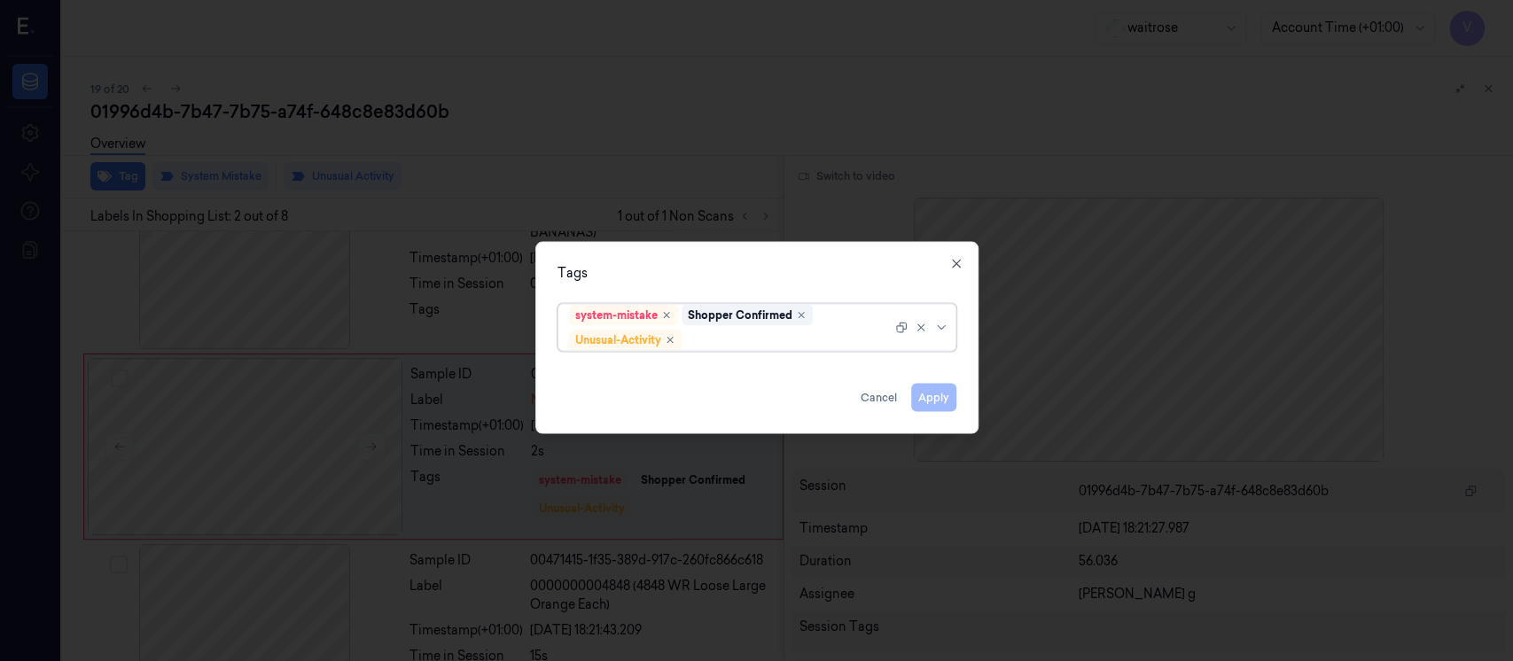
click at [731, 337] on div at bounding box center [788, 340] width 207 height 19
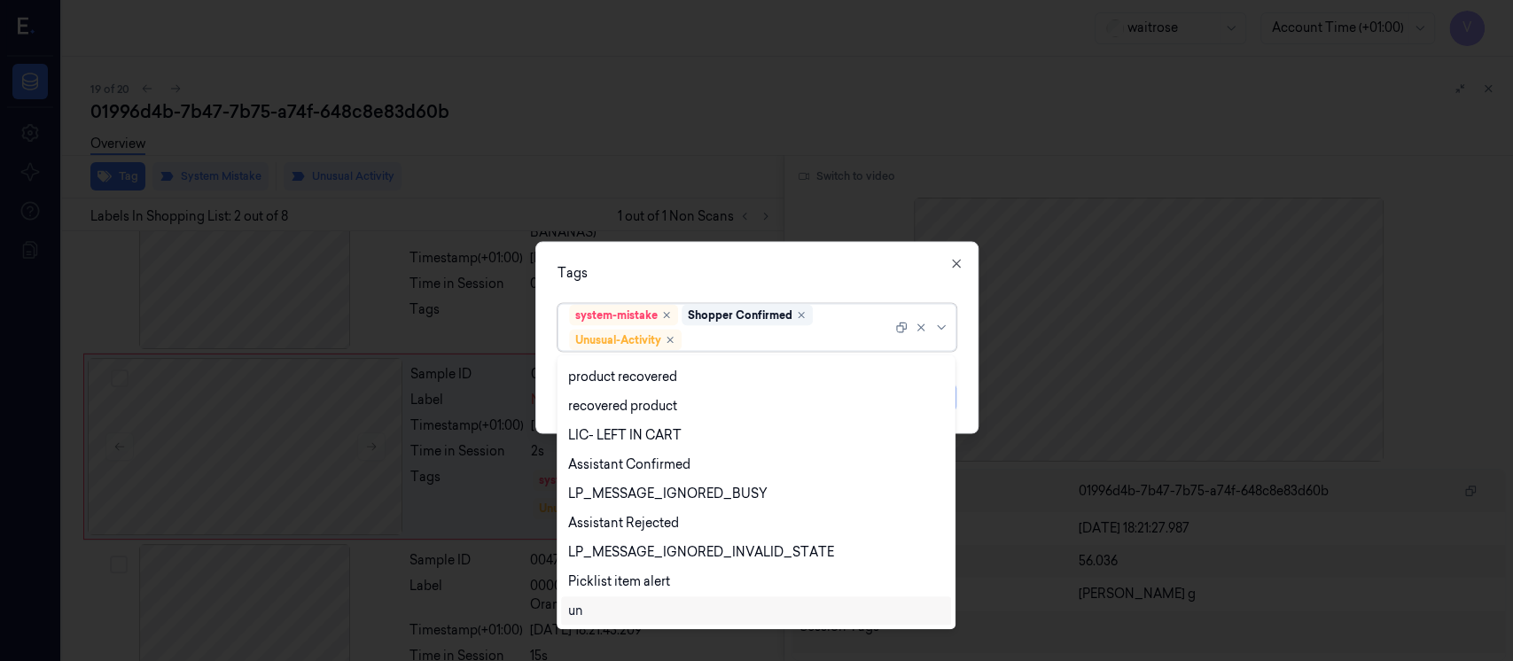
scroll to position [348, 0]
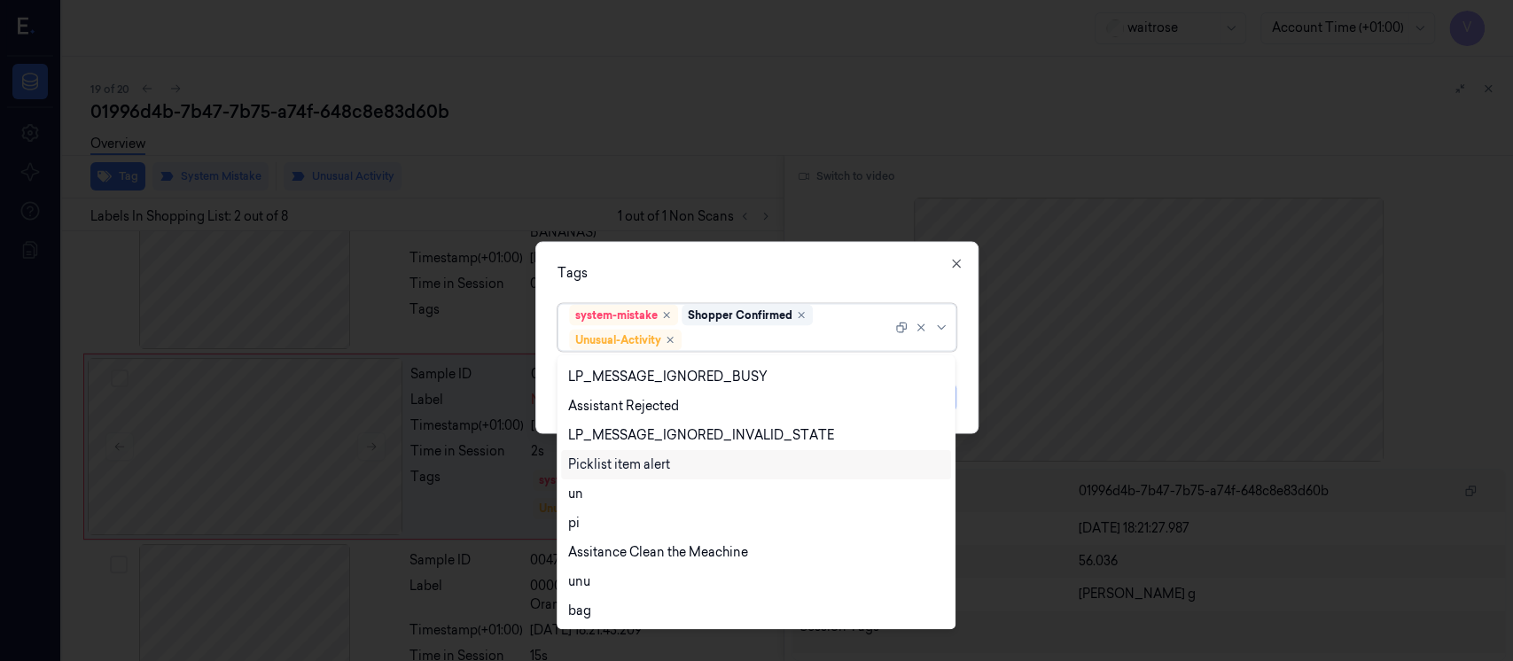
click at [624, 457] on div "Picklist item alert" at bounding box center [619, 465] width 102 height 19
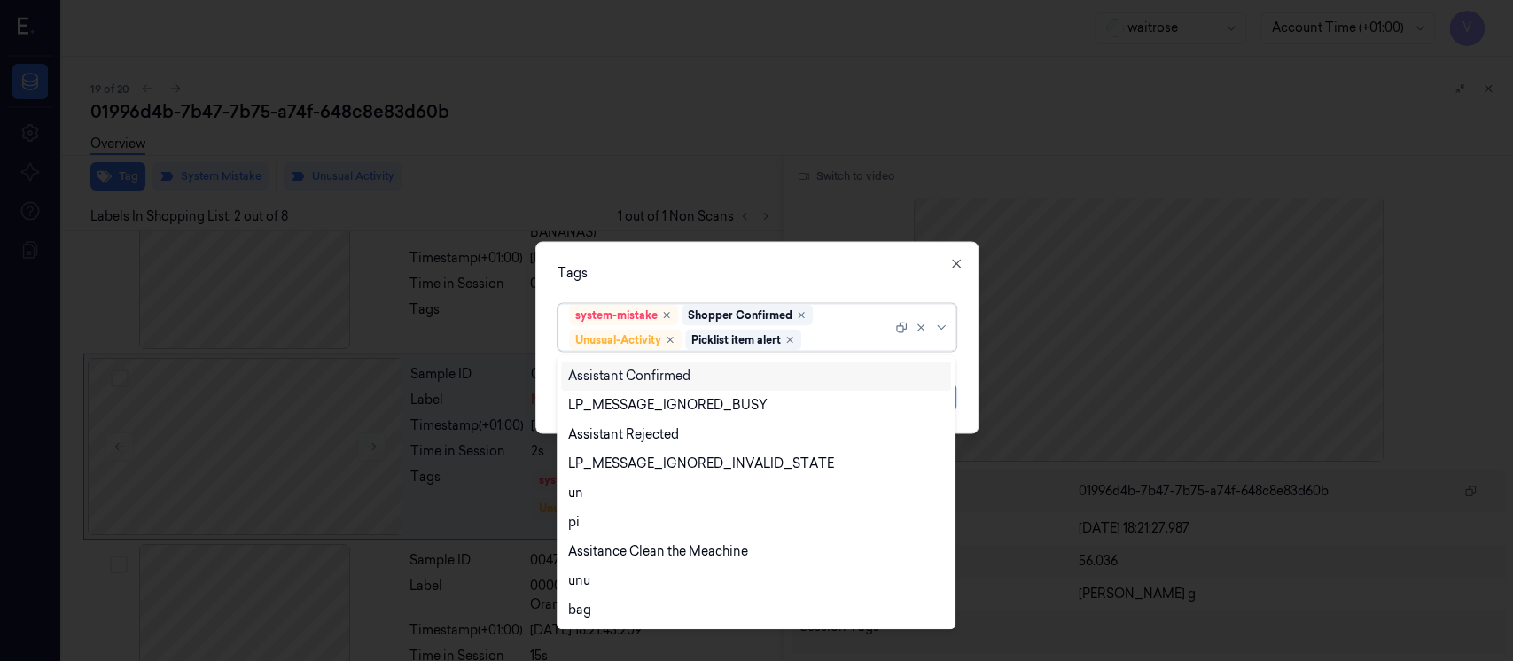
click at [801, 273] on div "Tags" at bounding box center [757, 273] width 399 height 19
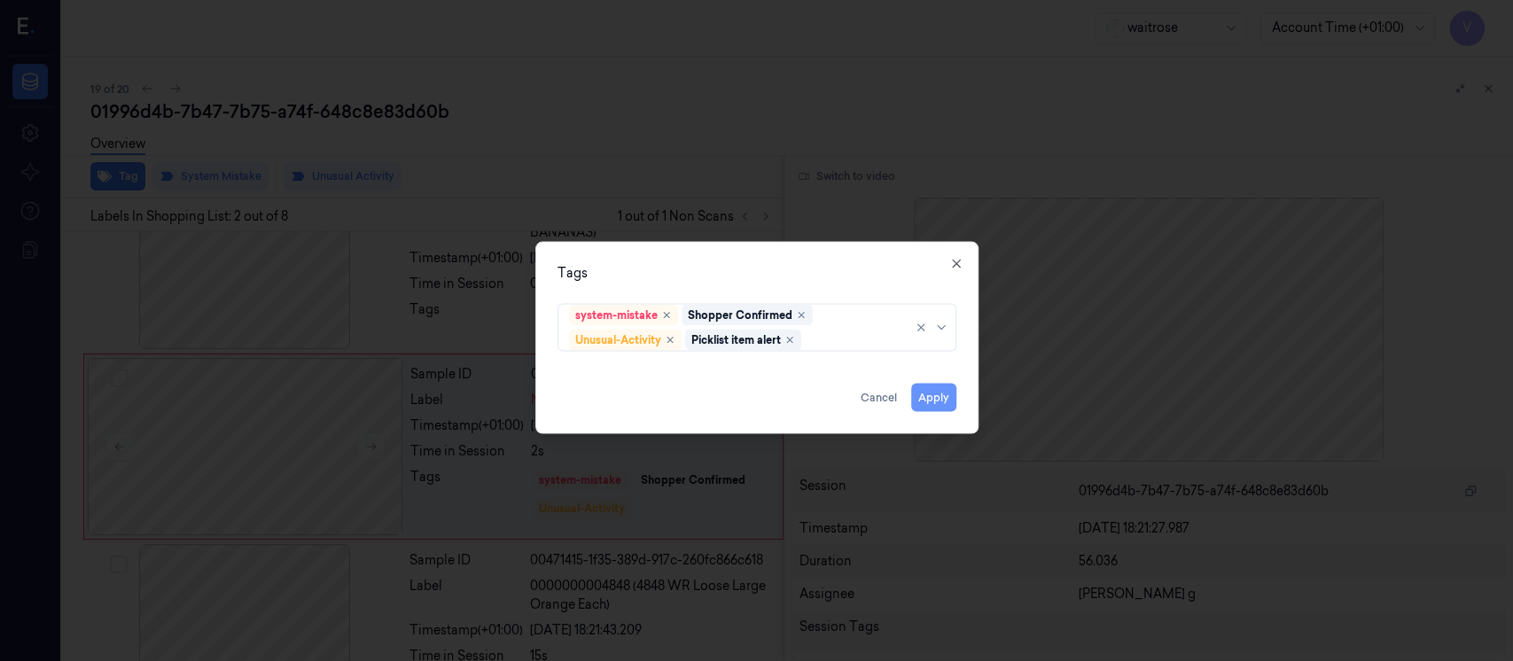
click at [928, 395] on button "Apply" at bounding box center [933, 398] width 45 height 28
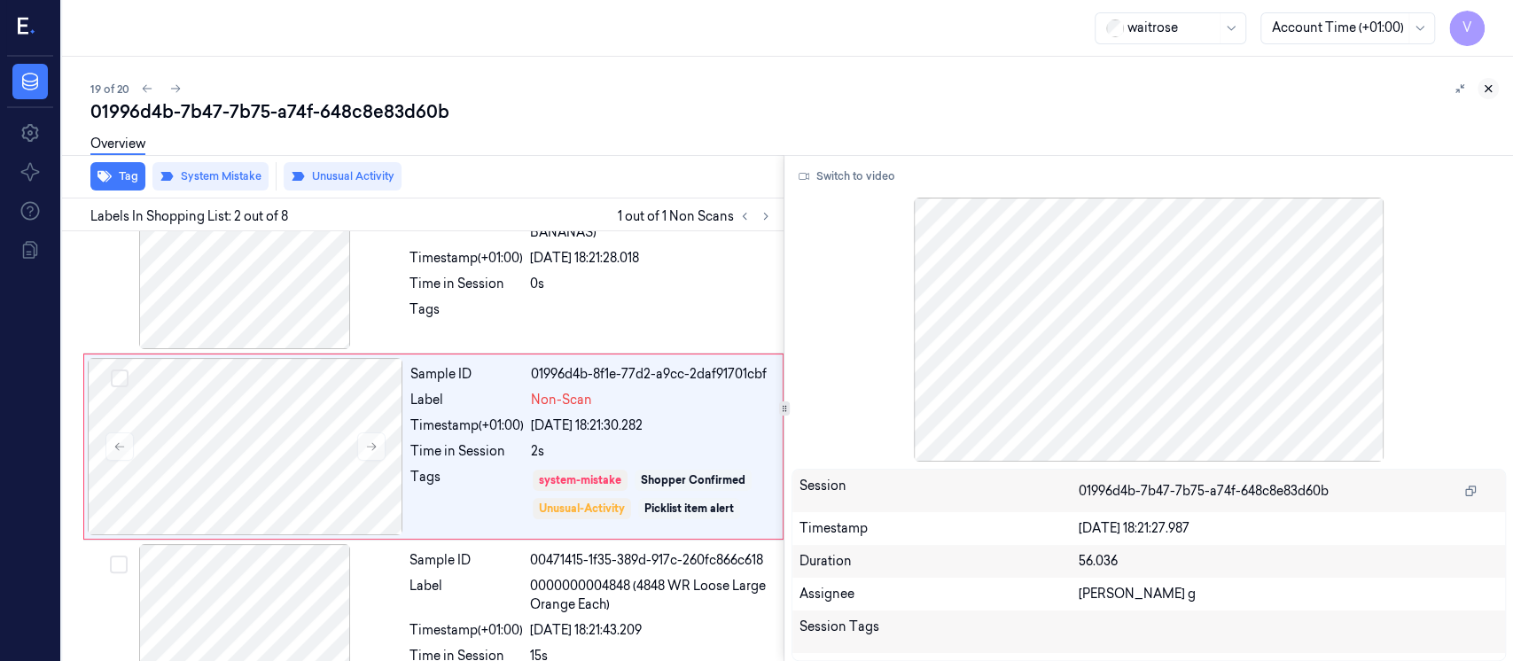
click at [1493, 90] on icon at bounding box center [1488, 88] width 12 height 12
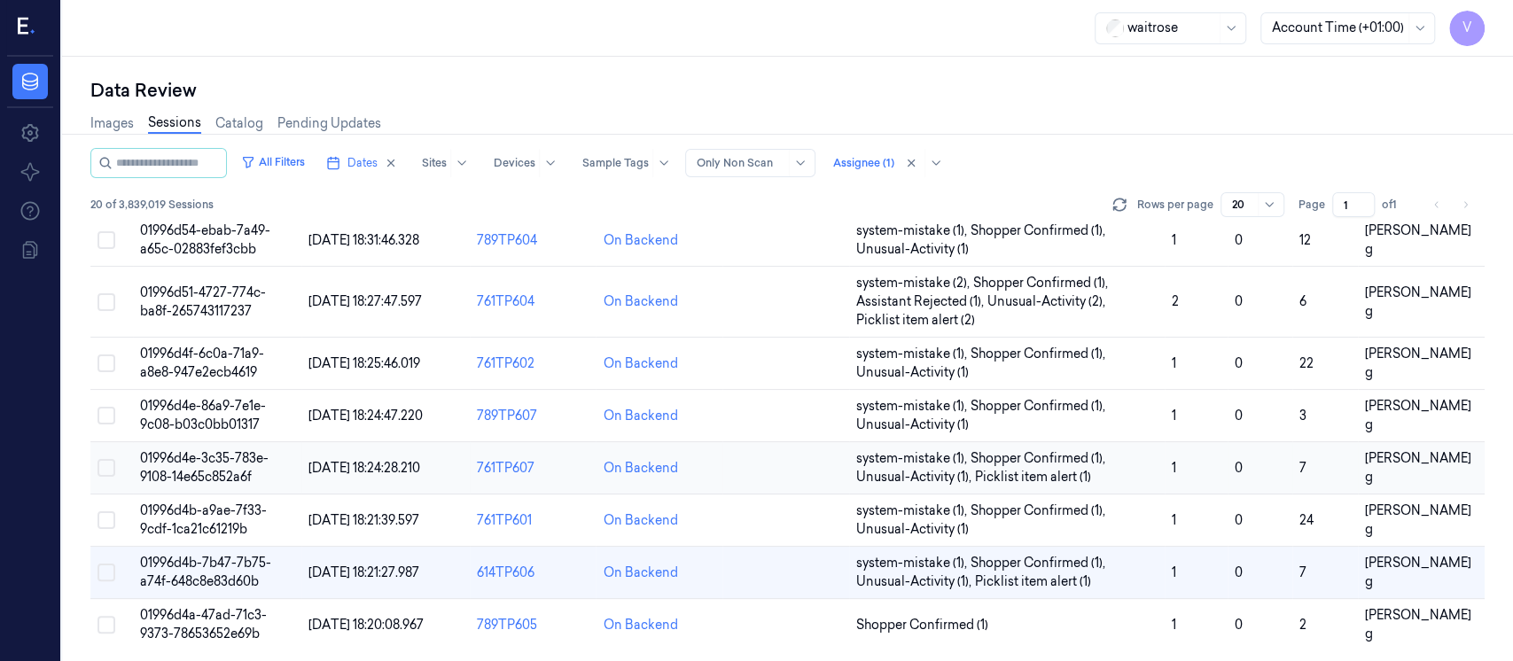
scroll to position [696, 0]
click at [766, 614] on td at bounding box center [786, 624] width 127 height 52
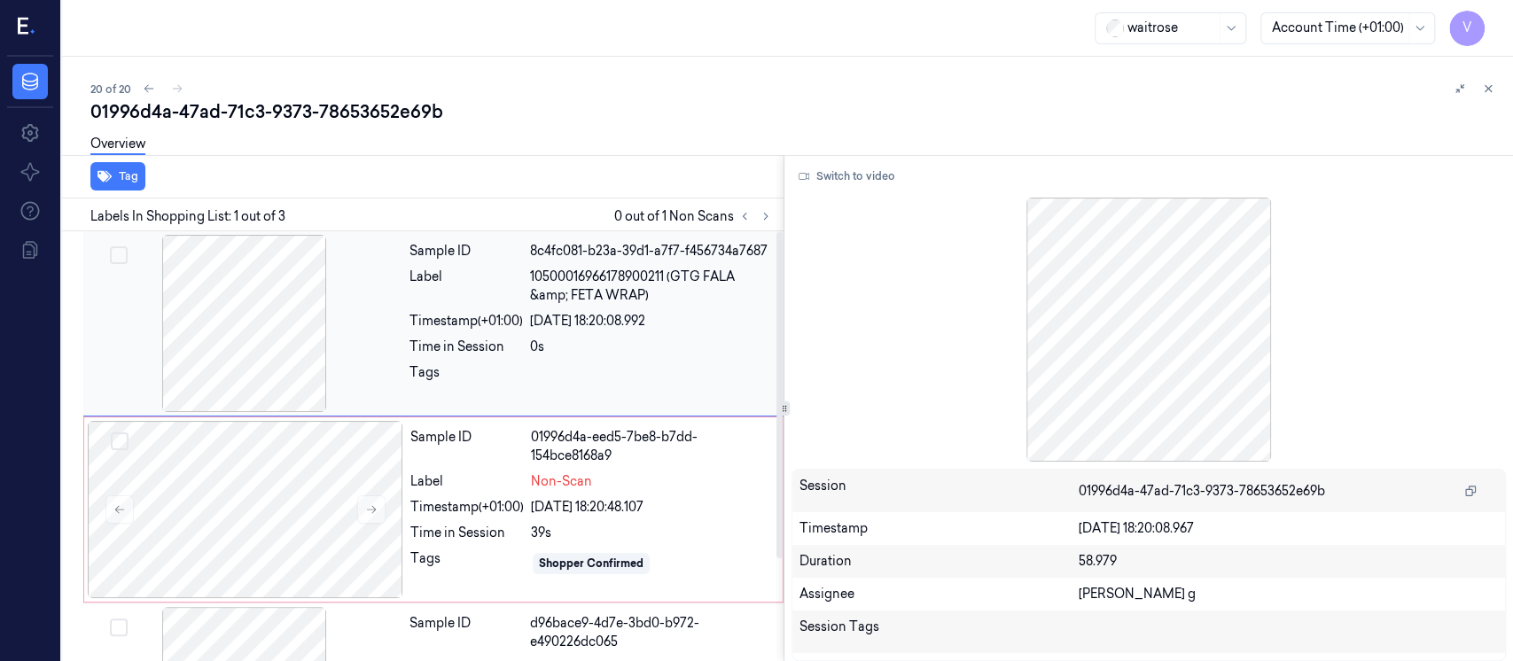
click at [326, 298] on div at bounding box center [245, 323] width 316 height 177
click at [833, 177] on button "Switch to video" at bounding box center [847, 176] width 111 height 28
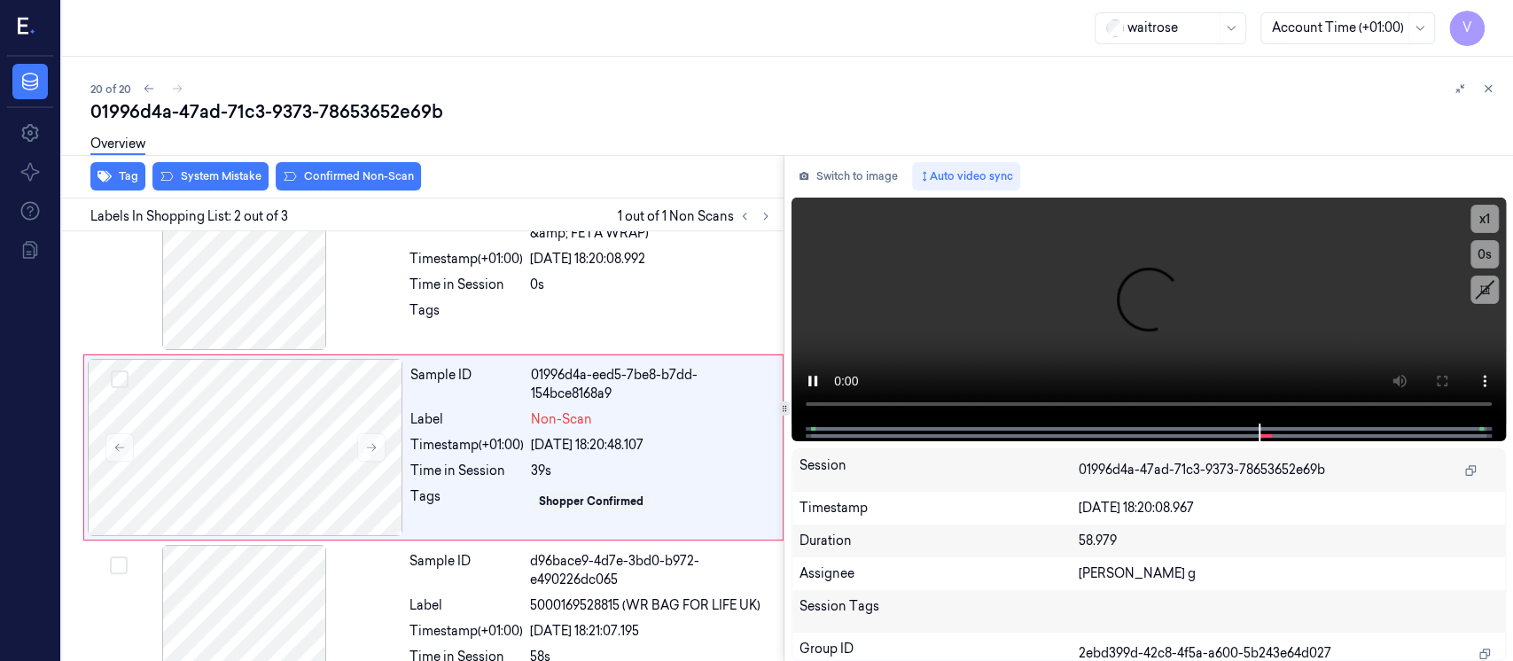
scroll to position [63, 0]
click at [832, 183] on button "Switch to image" at bounding box center [848, 176] width 113 height 28
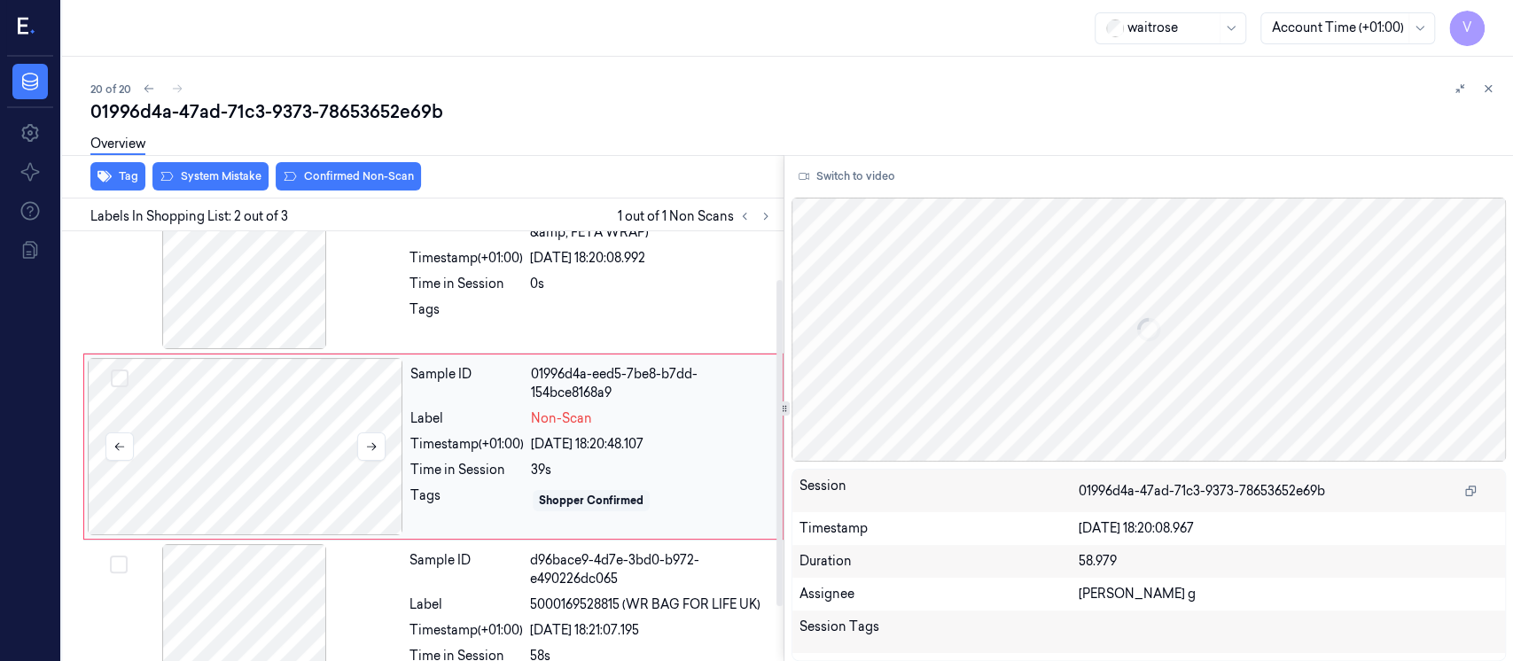
click at [258, 459] on div at bounding box center [246, 446] width 316 height 177
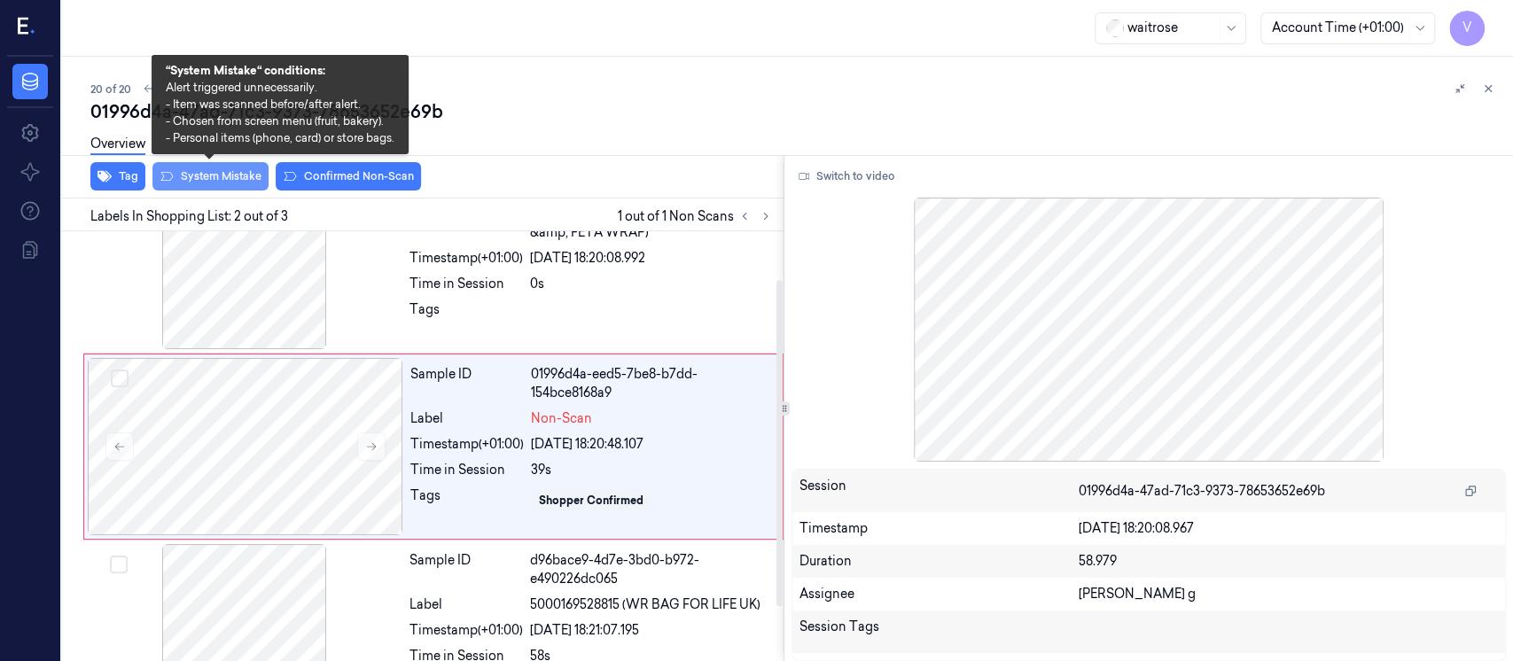
click at [214, 188] on button "System Mistake" at bounding box center [210, 176] width 116 height 28
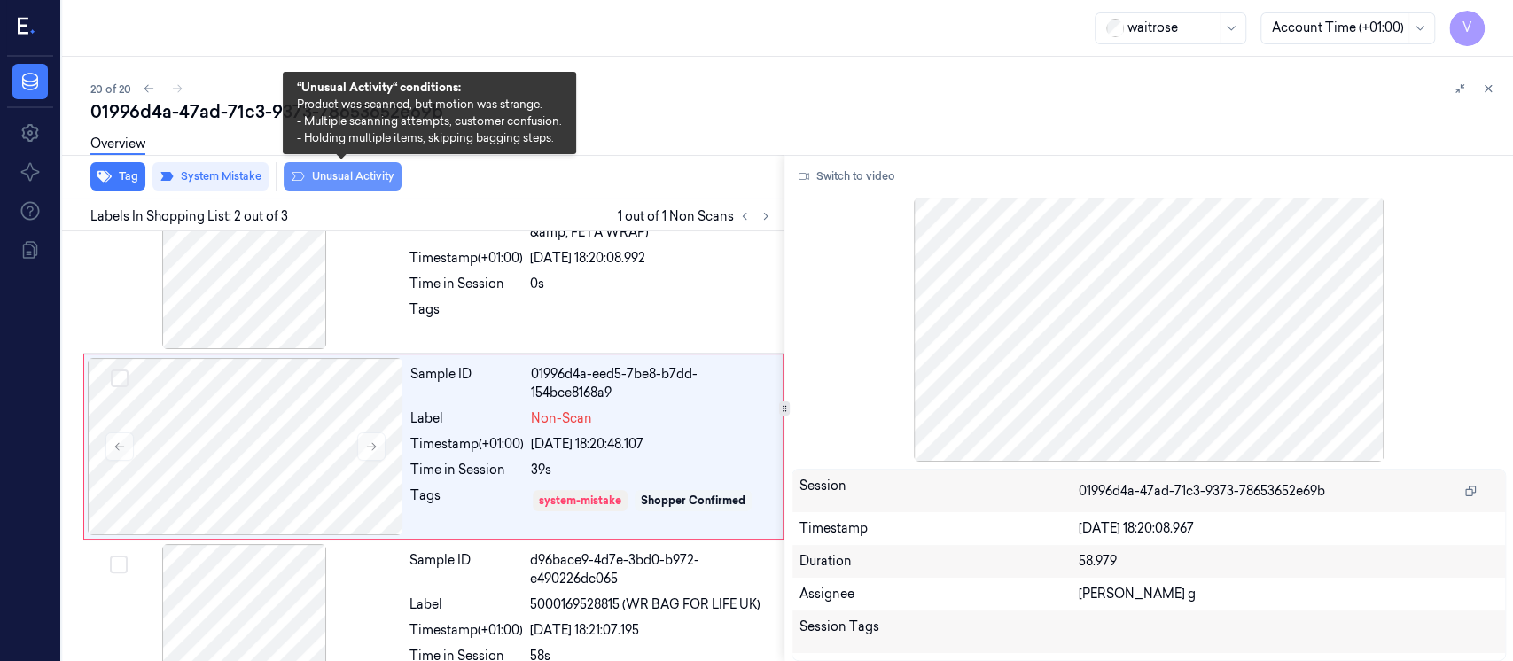
click at [333, 173] on button "Unusual Activity" at bounding box center [343, 176] width 118 height 28
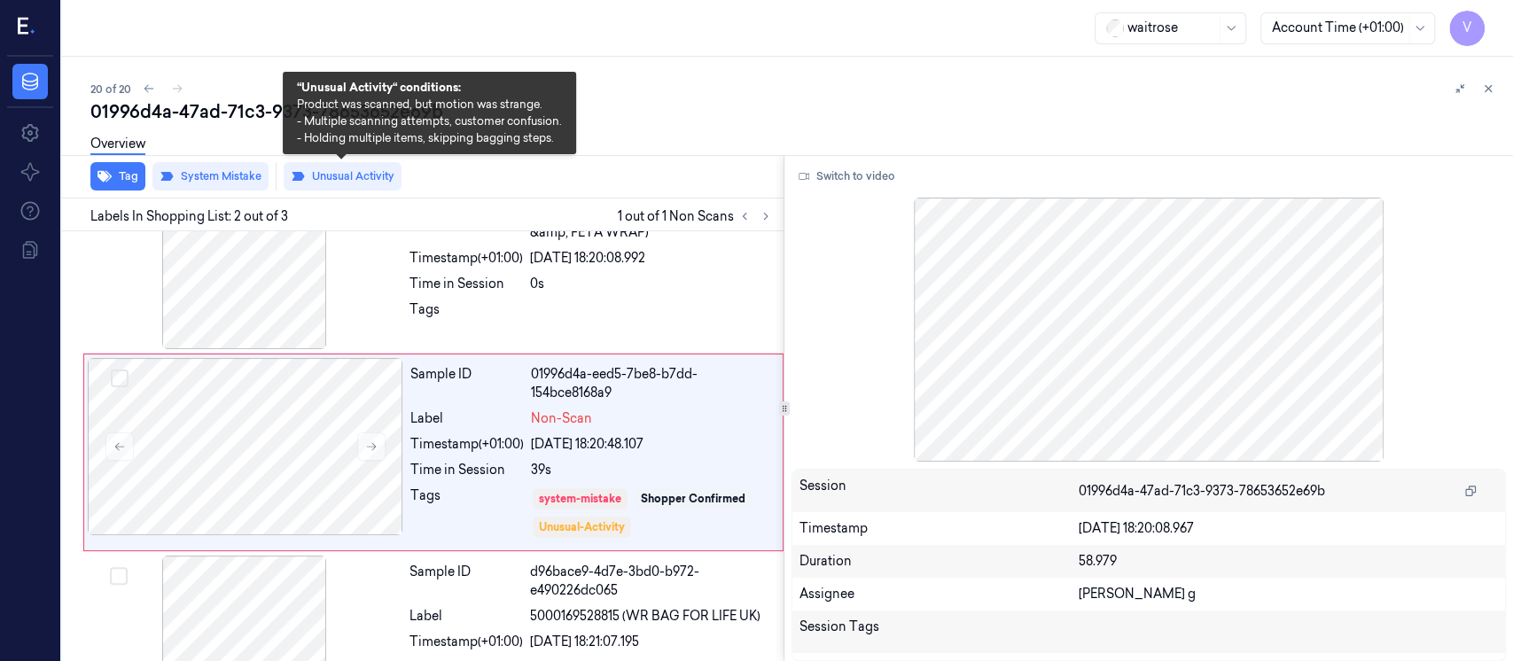
scroll to position [68, 0]
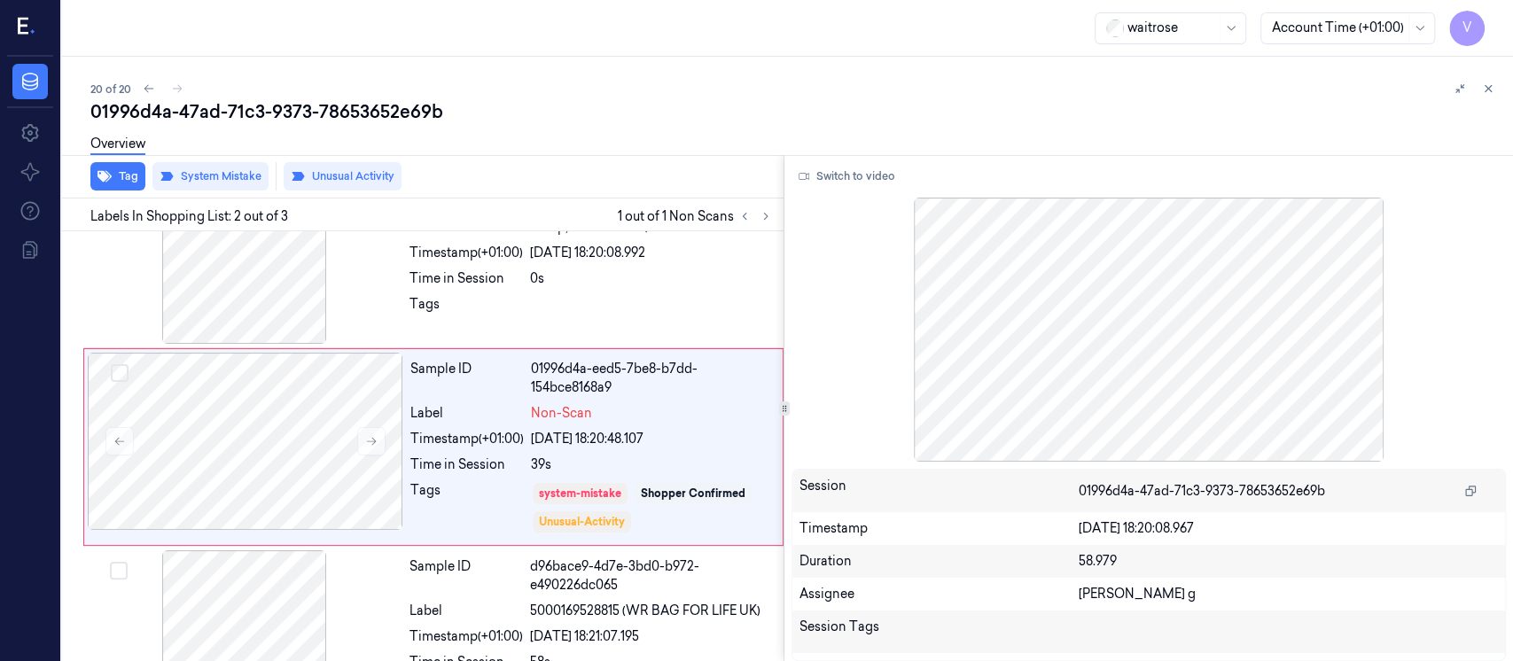
click at [655, 165] on div "Overview" at bounding box center [794, 146] width 1409 height 45
click at [1492, 92] on icon at bounding box center [1488, 88] width 12 height 12
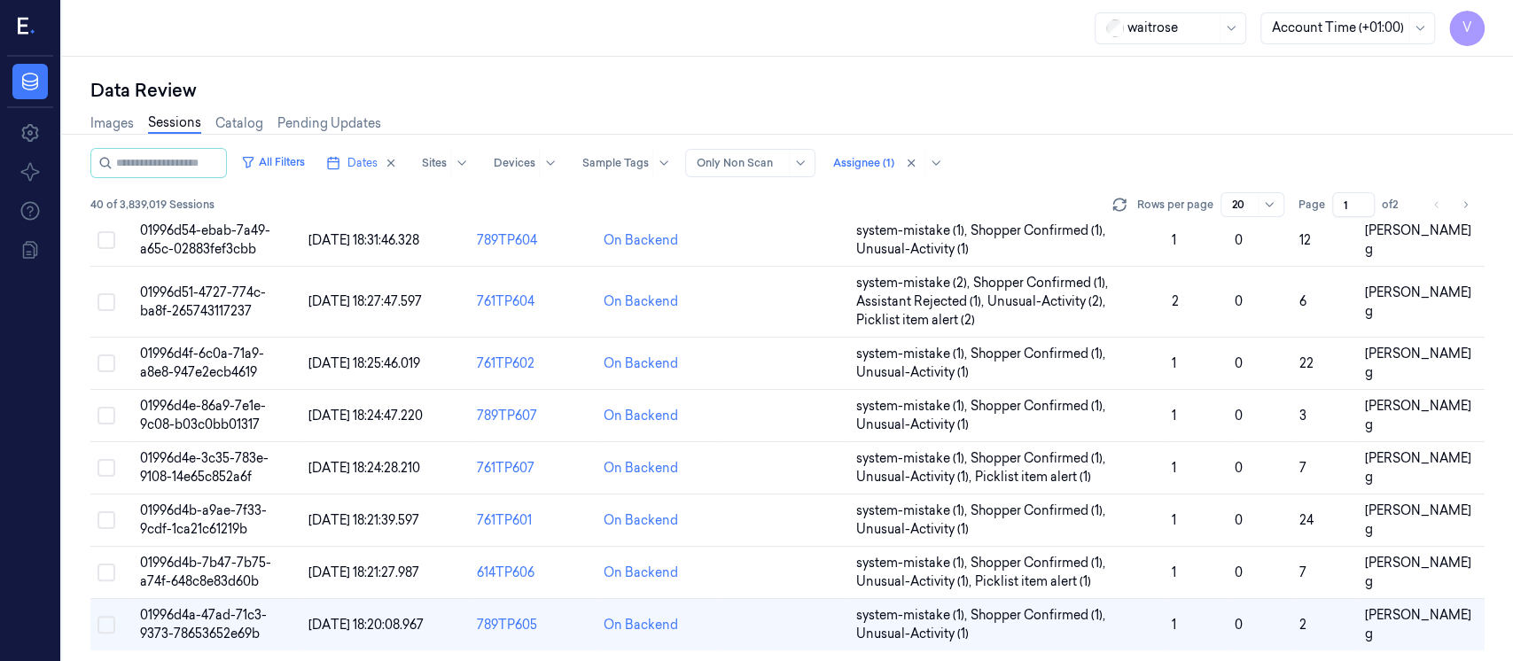
scroll to position [696, 0]
click at [1465, 205] on icon "Go to next page" at bounding box center [1465, 205] width 11 height 14
type input "2"
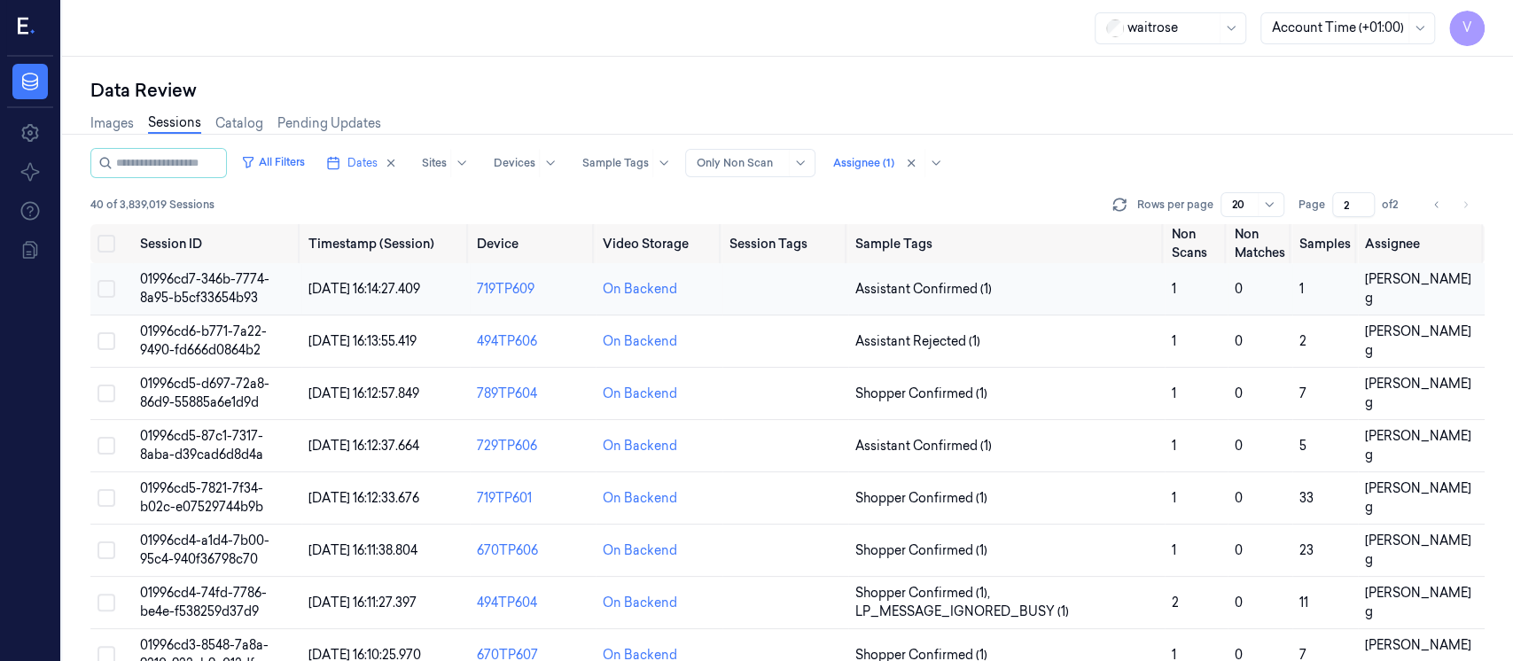
click at [762, 294] on td at bounding box center [786, 289] width 126 height 52
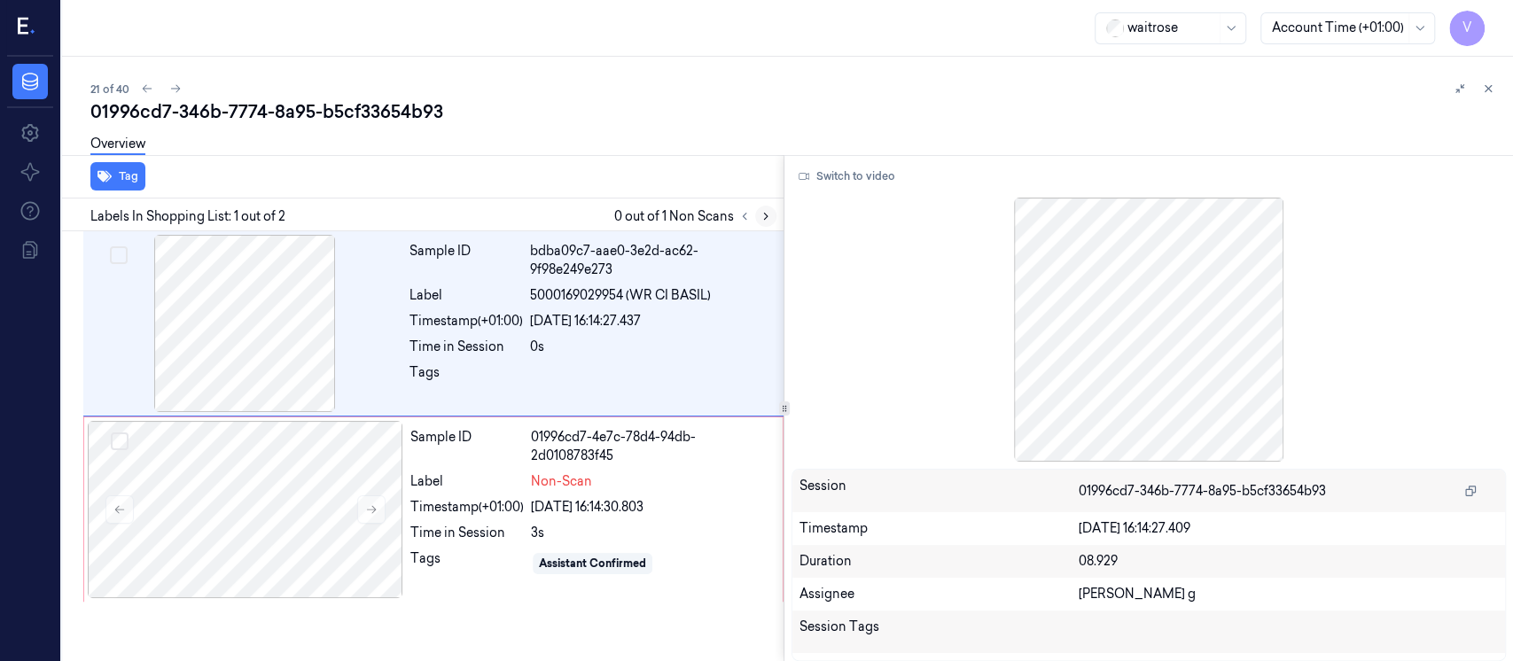
click at [761, 219] on icon at bounding box center [766, 216] width 12 height 12
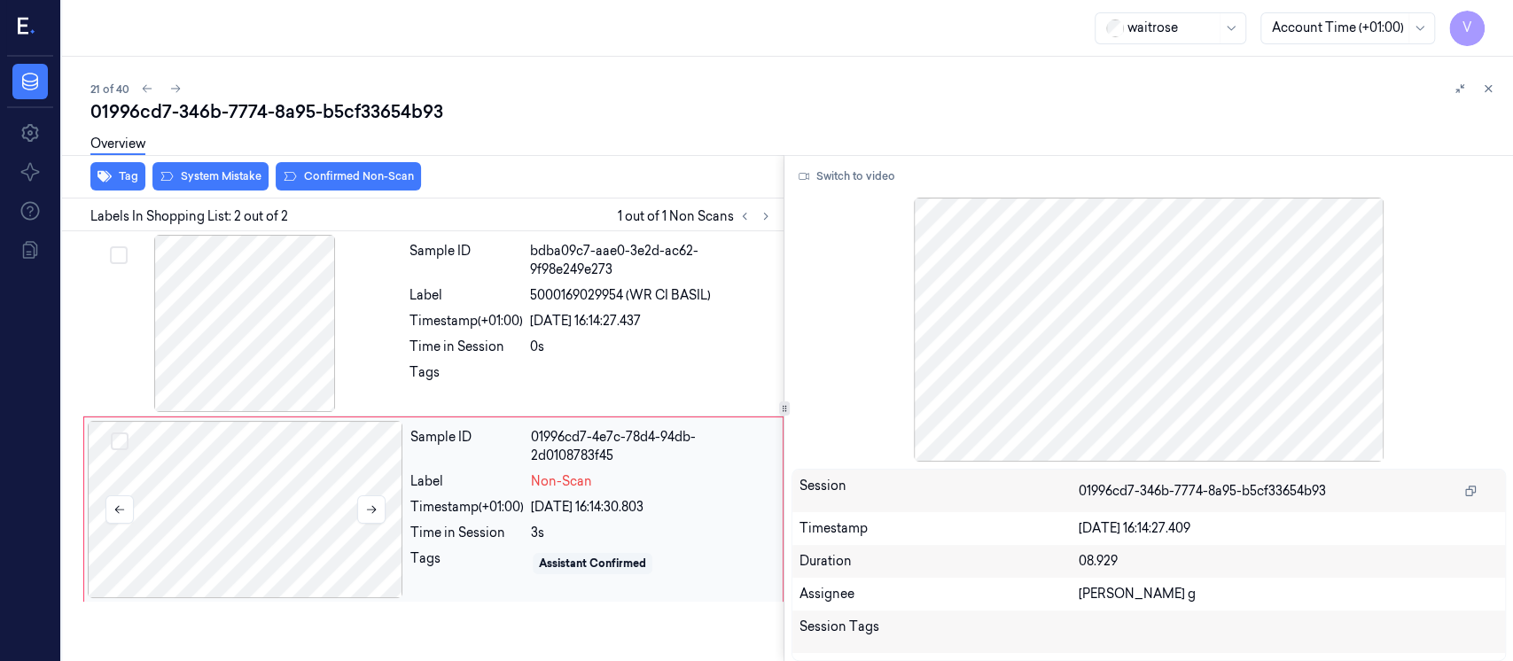
click at [235, 493] on div at bounding box center [246, 509] width 316 height 177
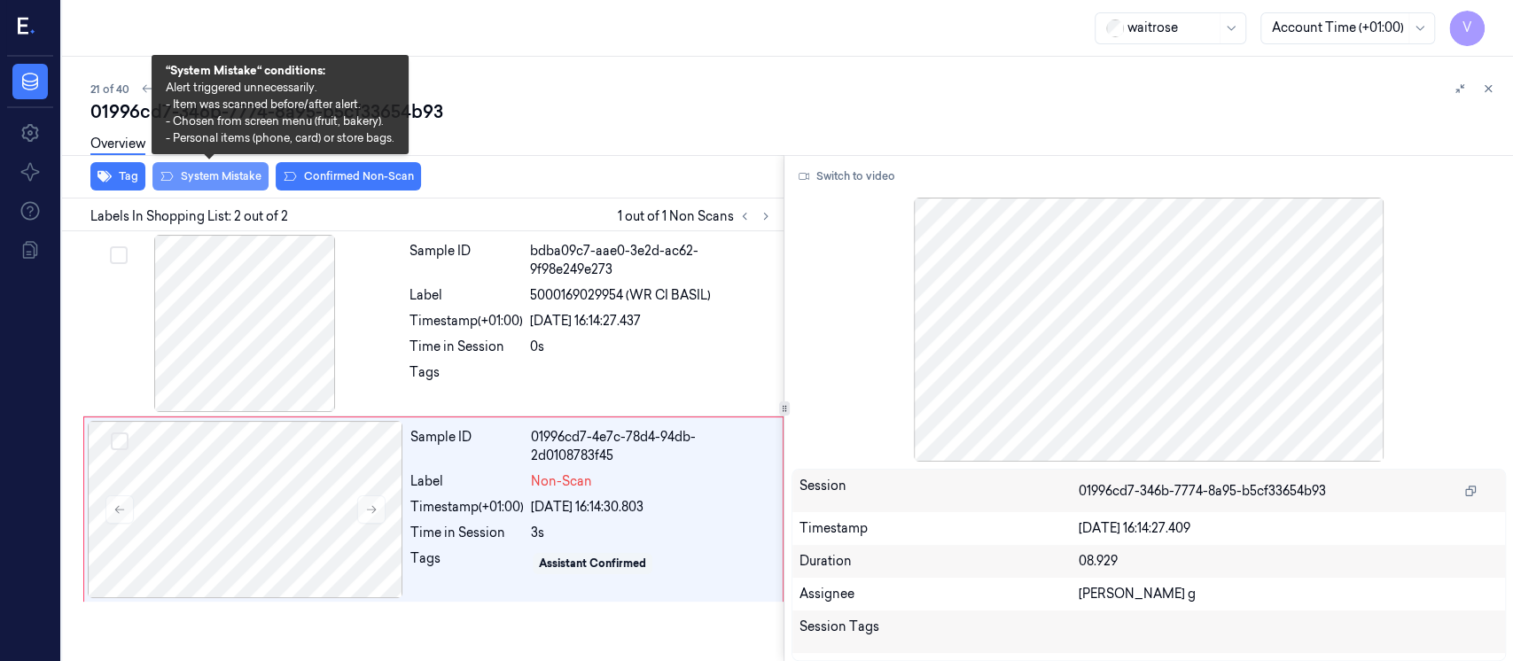
click at [205, 184] on button "System Mistake" at bounding box center [210, 176] width 116 height 28
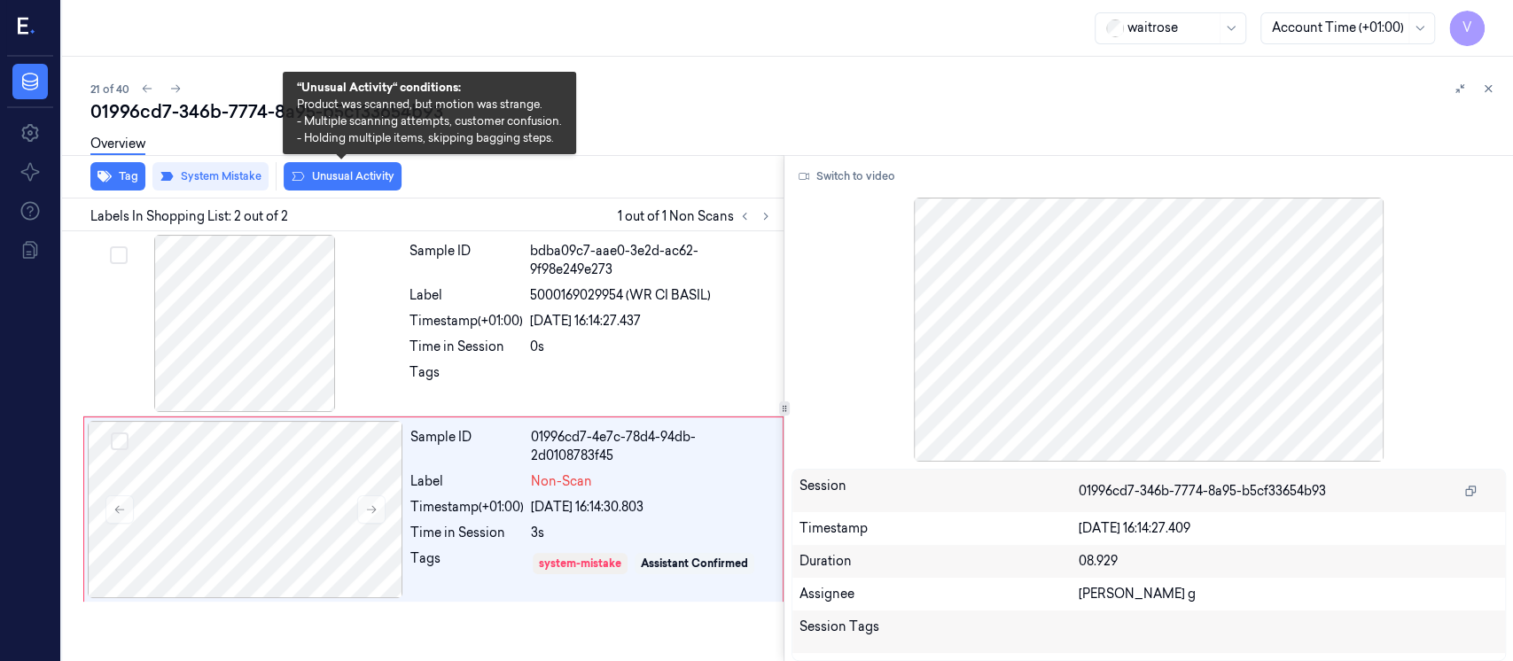
click at [371, 177] on button "Unusual Activity" at bounding box center [343, 176] width 118 height 28
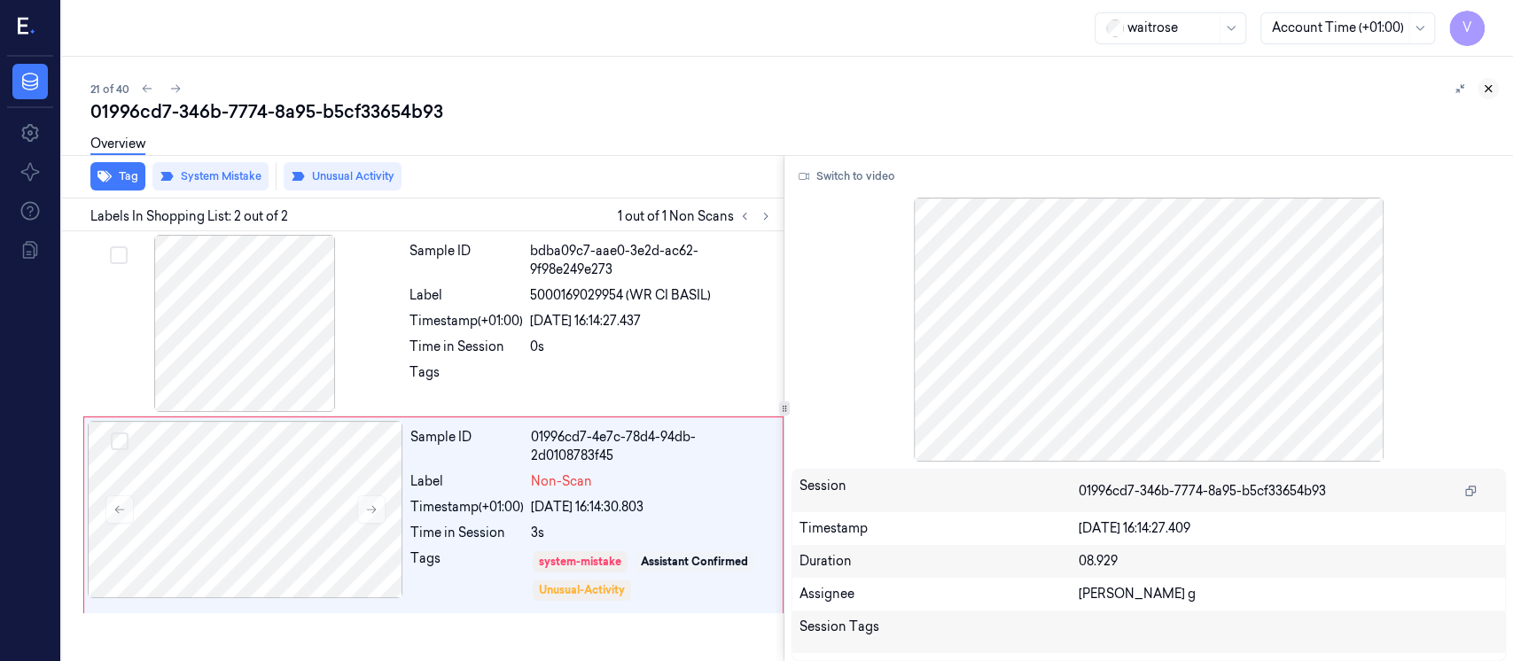
click at [1491, 91] on icon at bounding box center [1489, 89] width 6 height 6
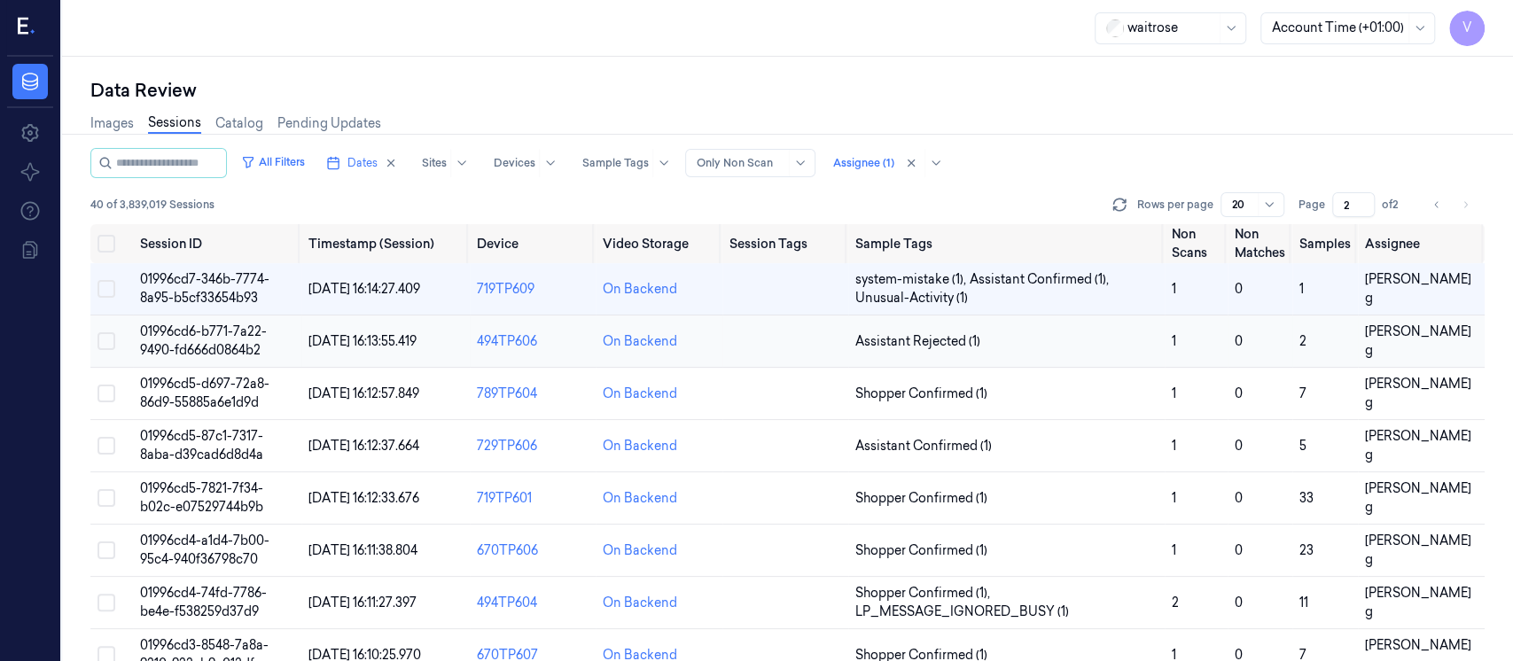
click at [733, 337] on td at bounding box center [786, 342] width 126 height 52
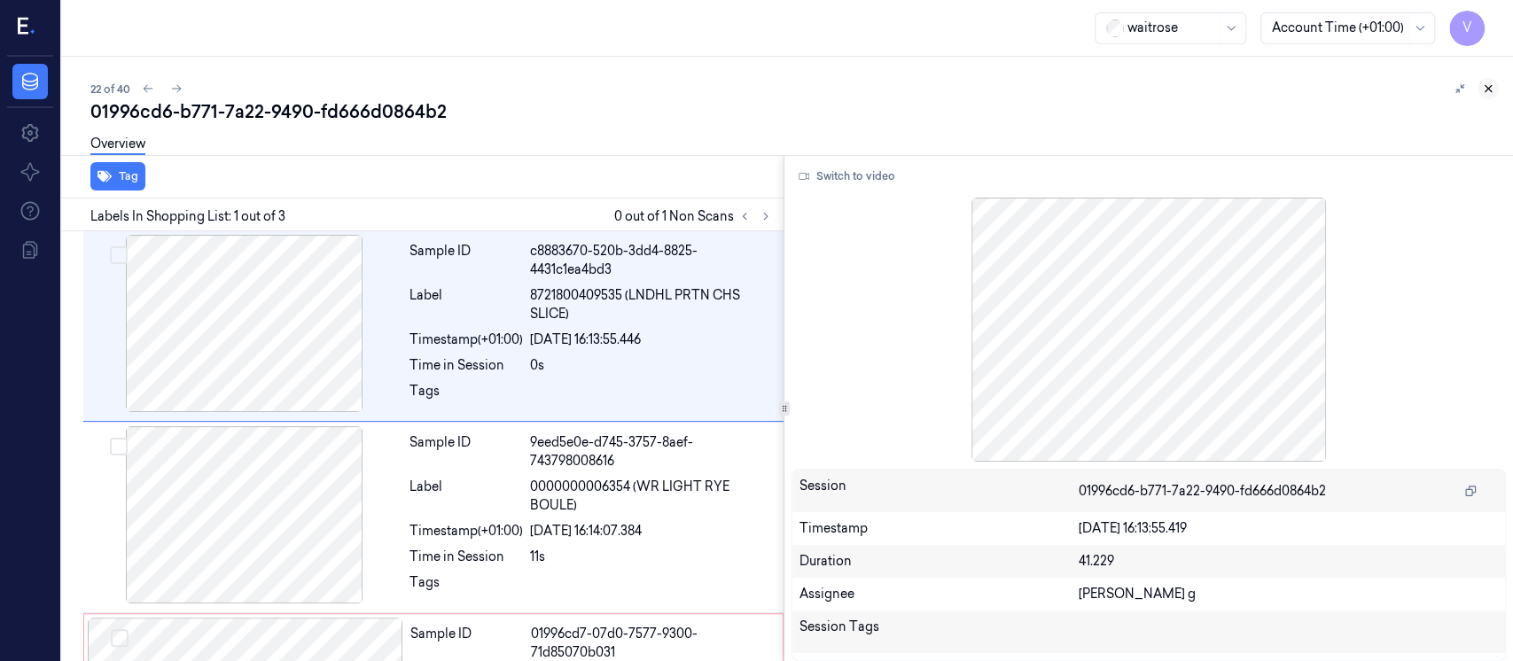
click at [1494, 88] on icon at bounding box center [1488, 88] width 12 height 12
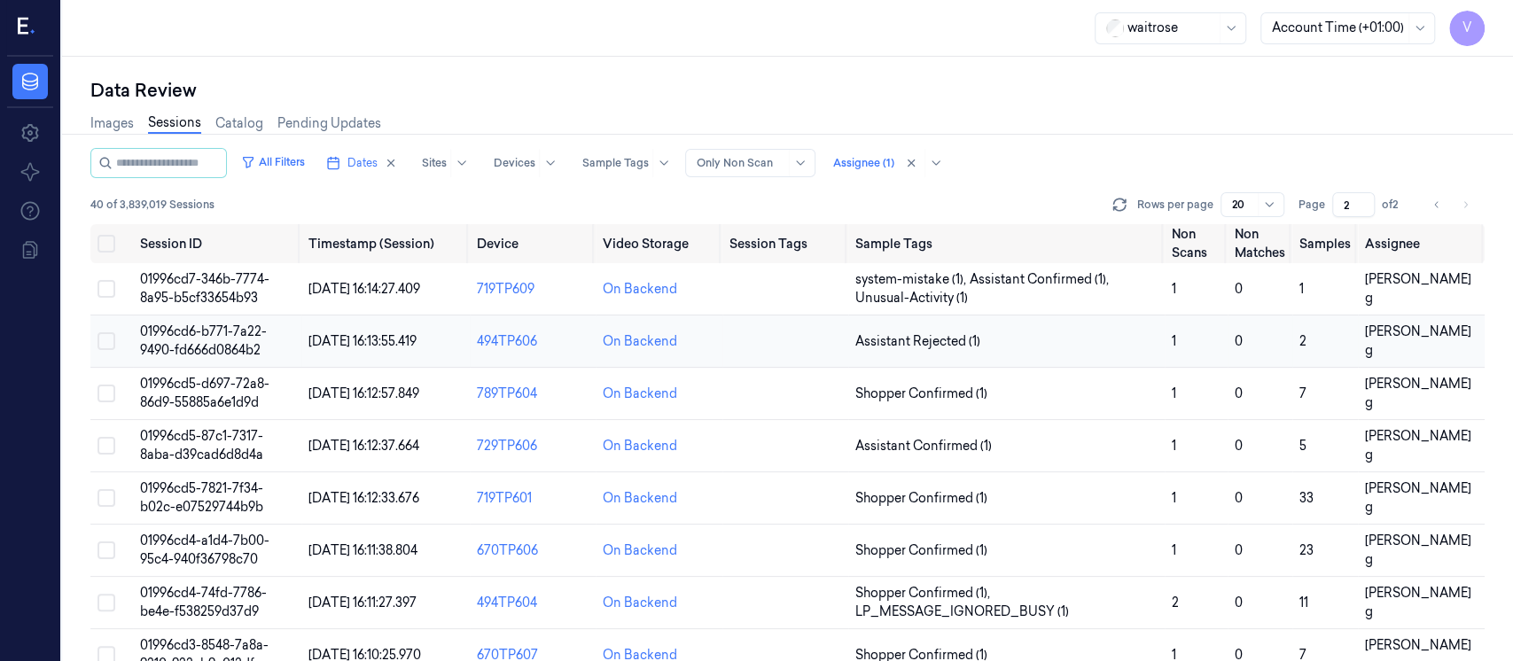
click at [784, 344] on td at bounding box center [786, 342] width 126 height 52
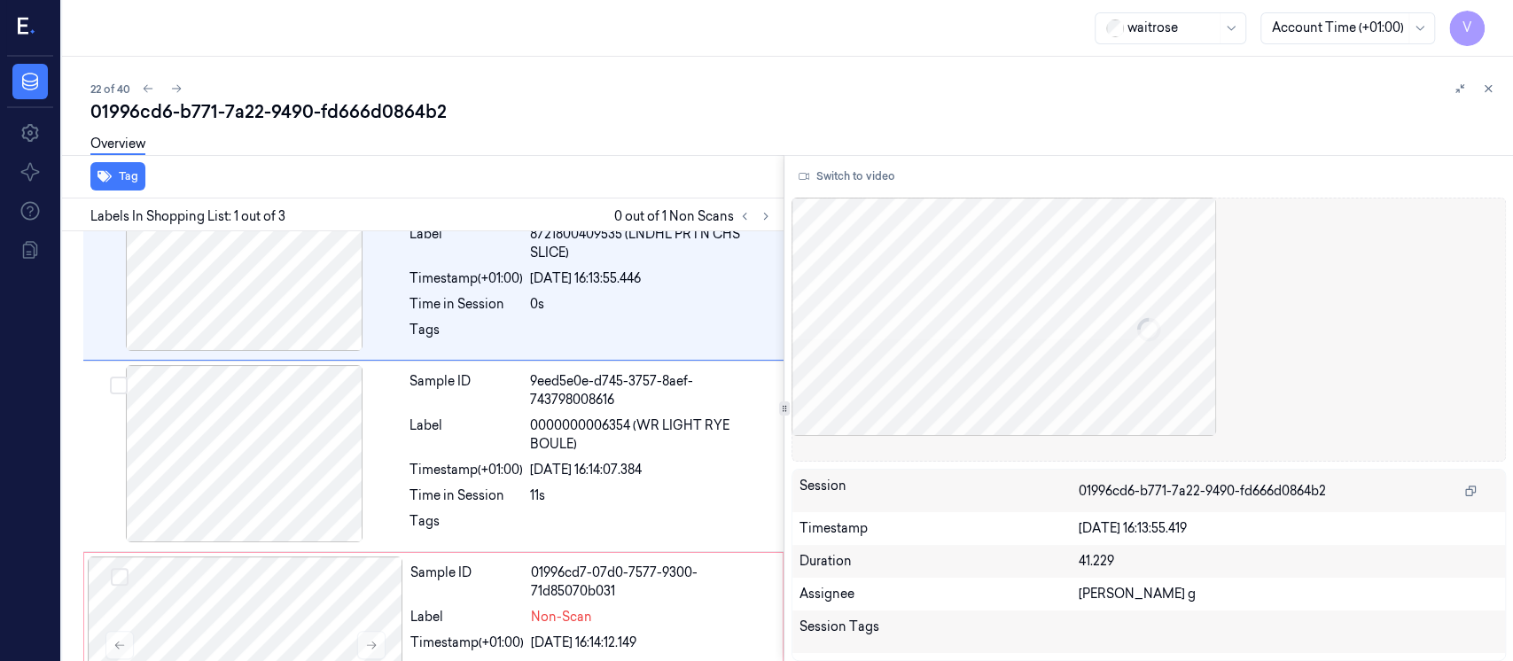
scroll to position [64, 0]
click at [766, 216] on icon at bounding box center [766, 217] width 4 height 6
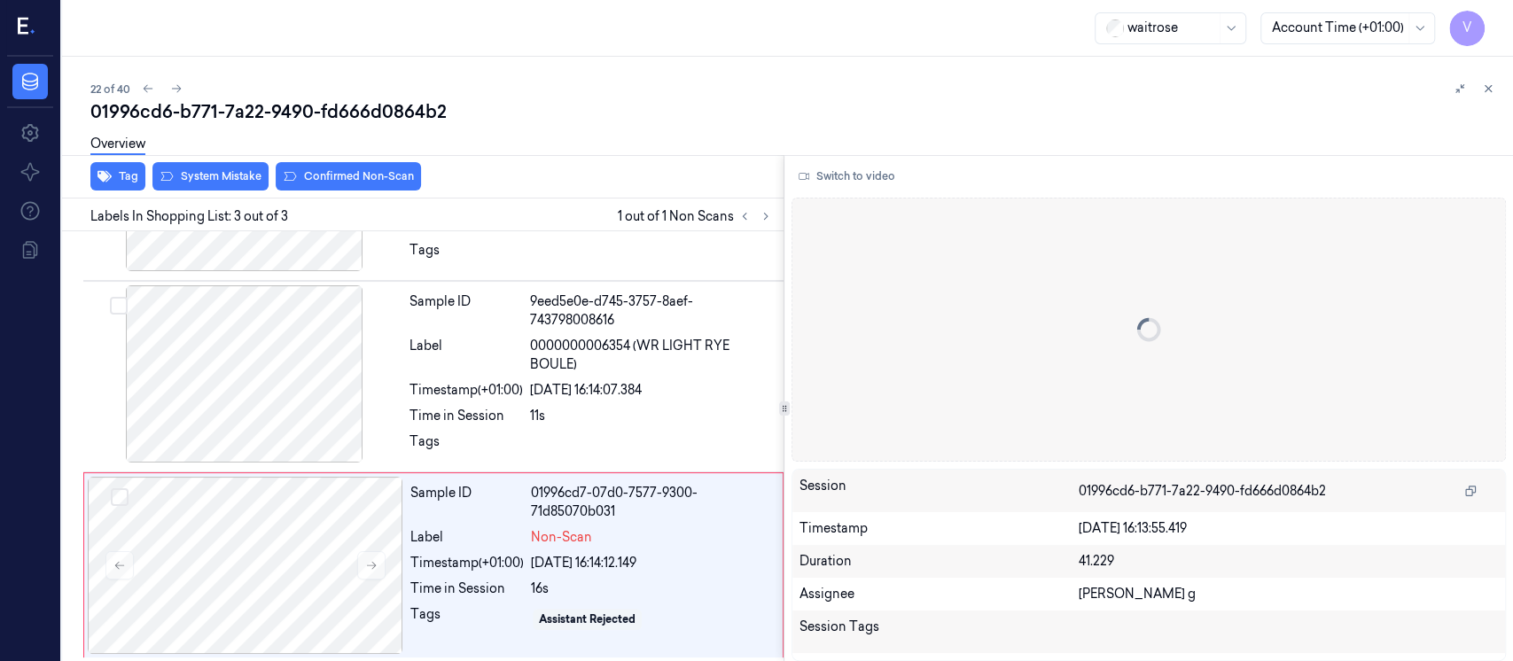
scroll to position [144, 0]
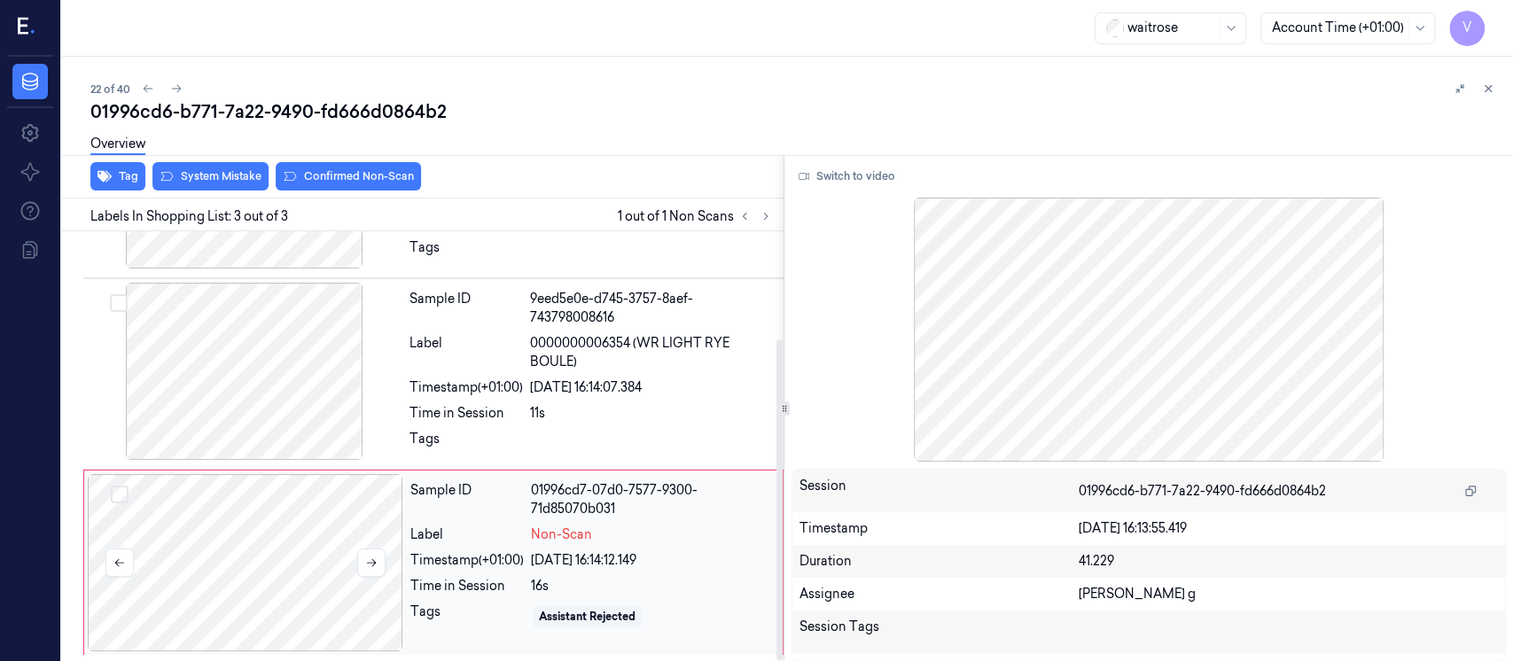
click at [215, 528] on div at bounding box center [246, 562] width 316 height 177
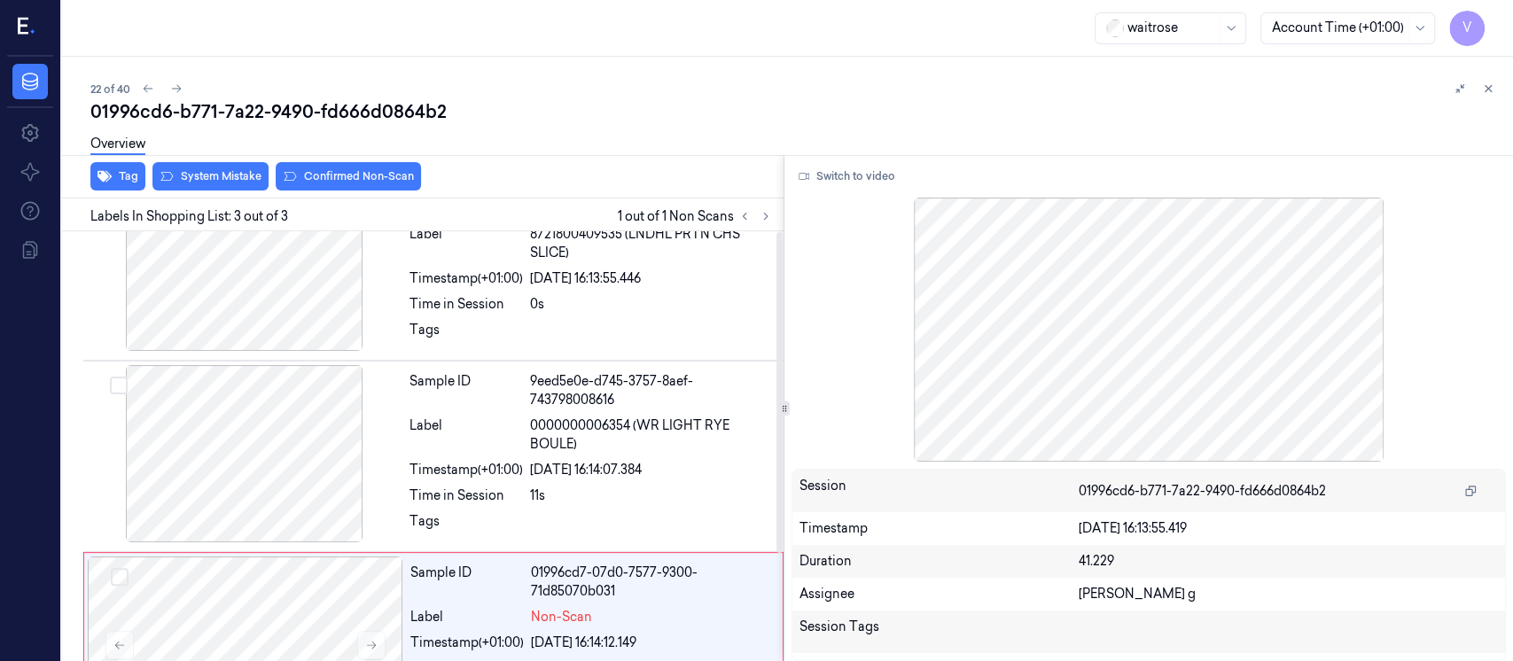
scroll to position [0, 0]
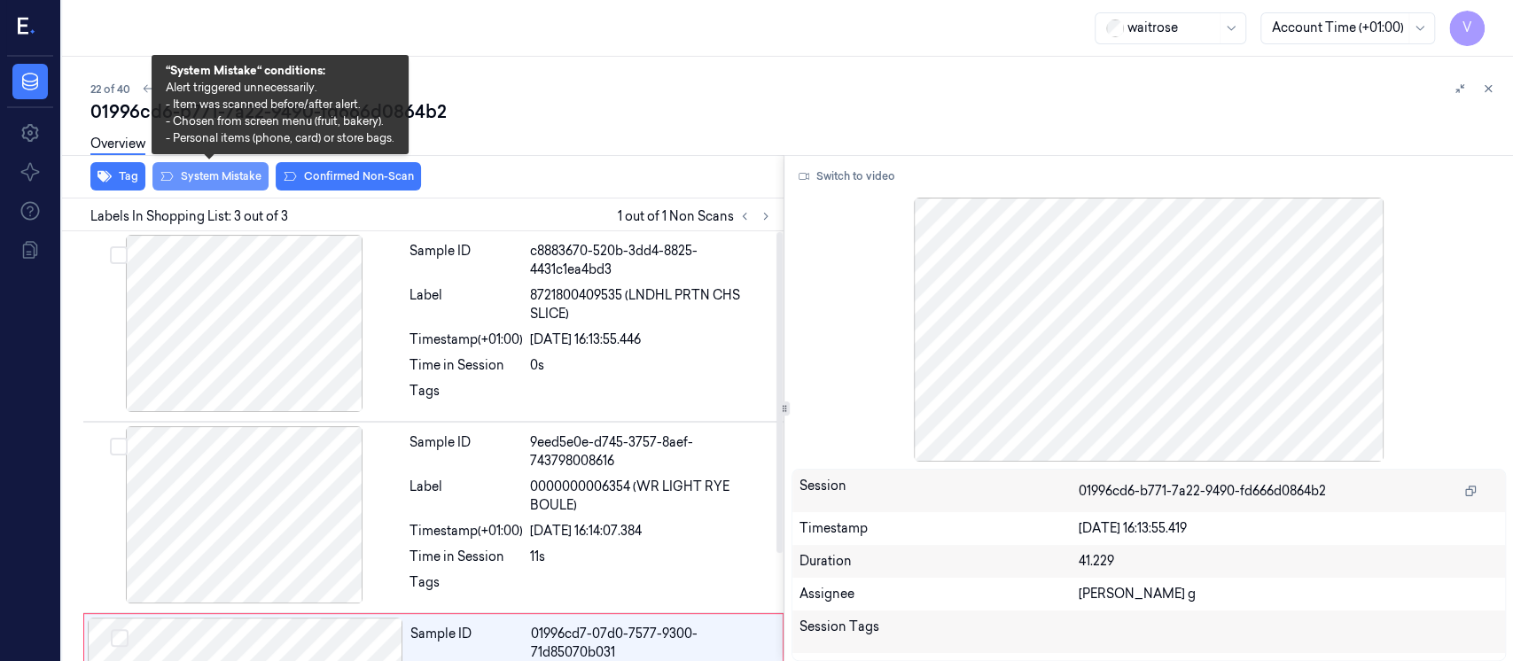
click at [219, 183] on button "System Mistake" at bounding box center [210, 176] width 116 height 28
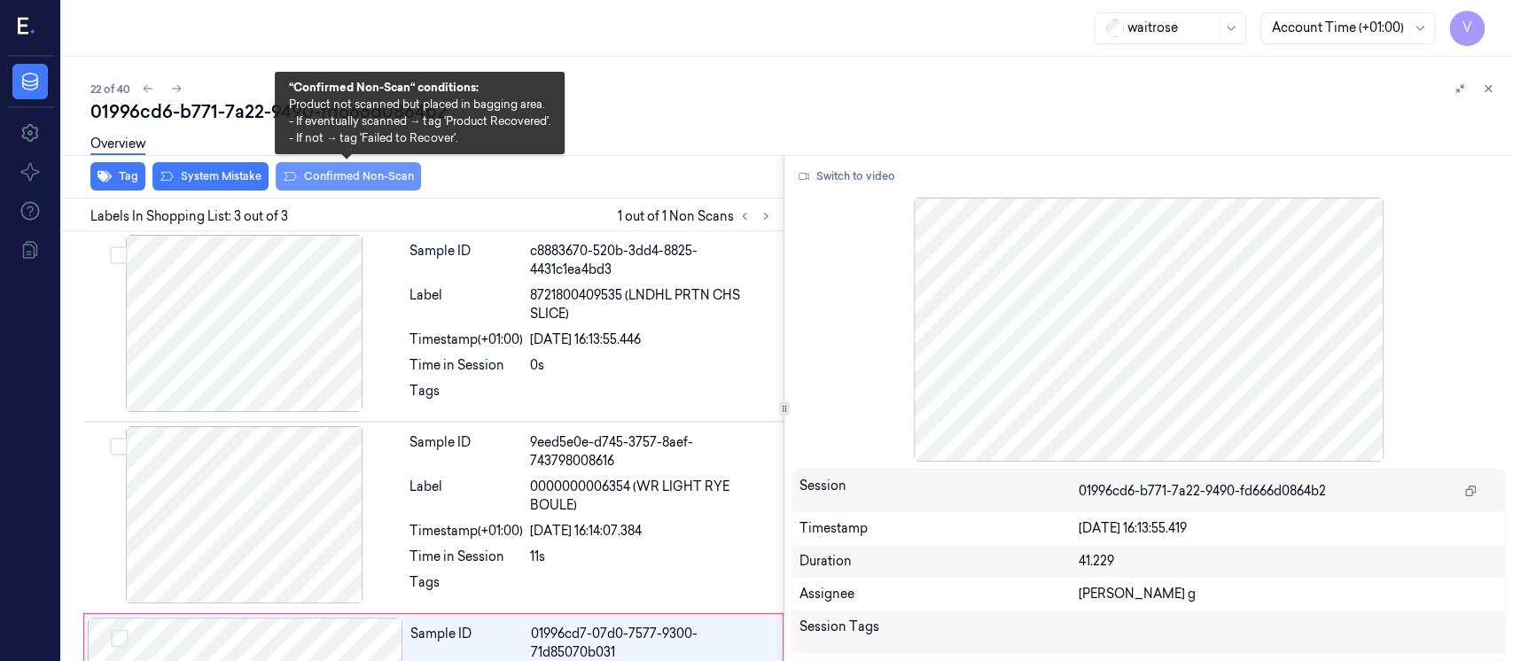
scroll to position [144, 0]
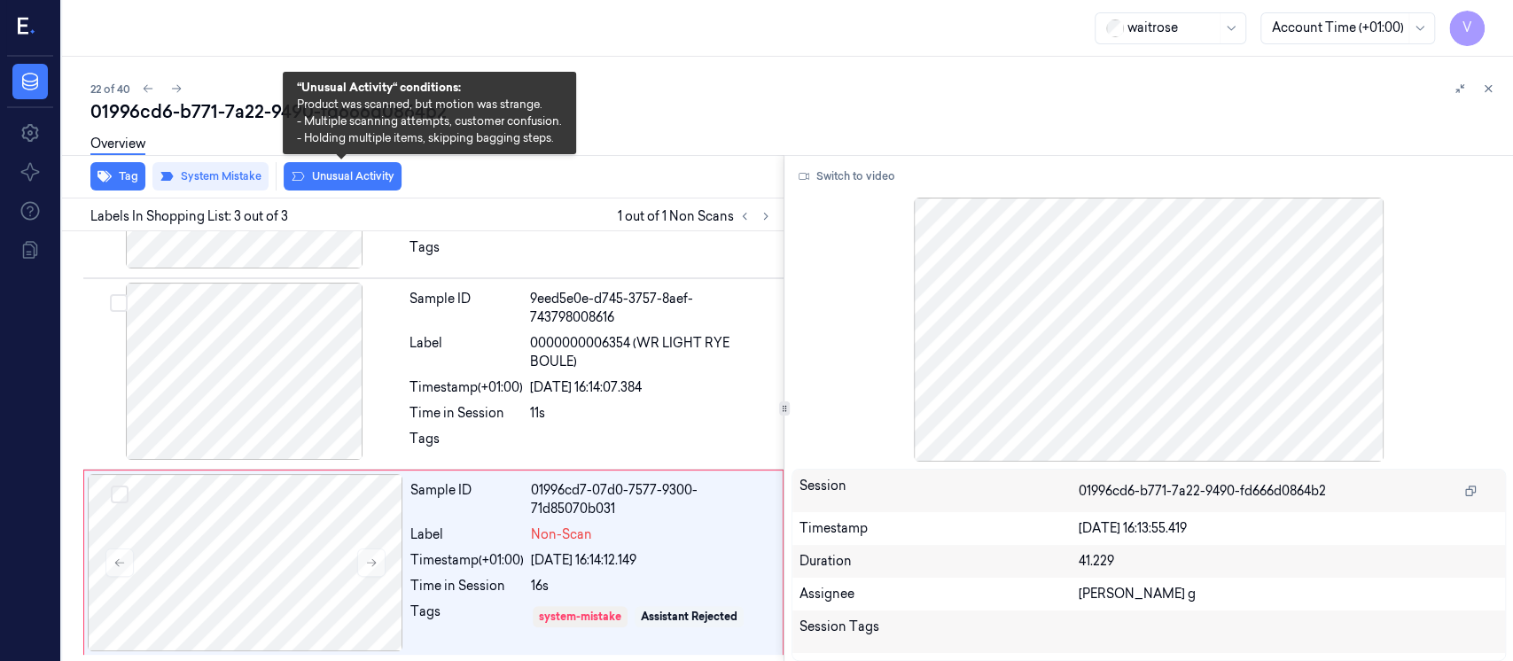
click at [326, 171] on button "Unusual Activity" at bounding box center [343, 176] width 118 height 28
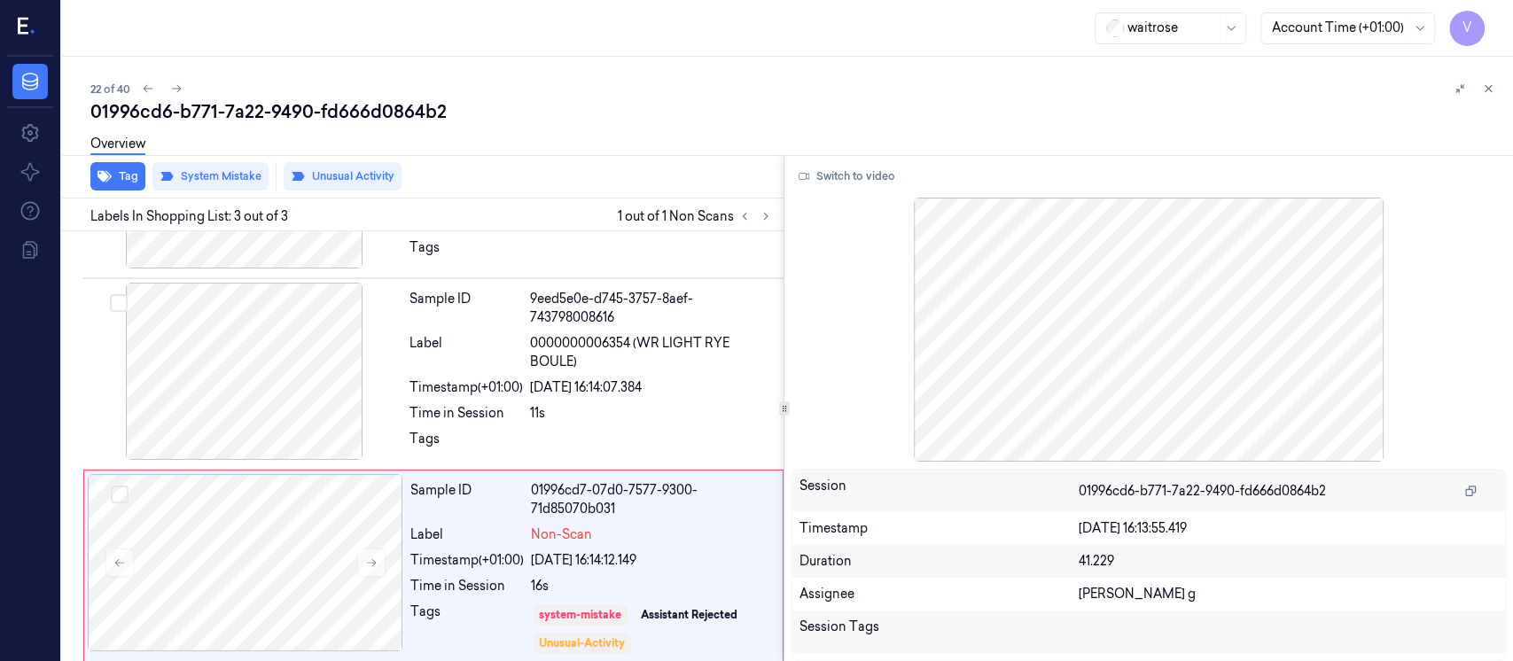
scroll to position [155, 0]
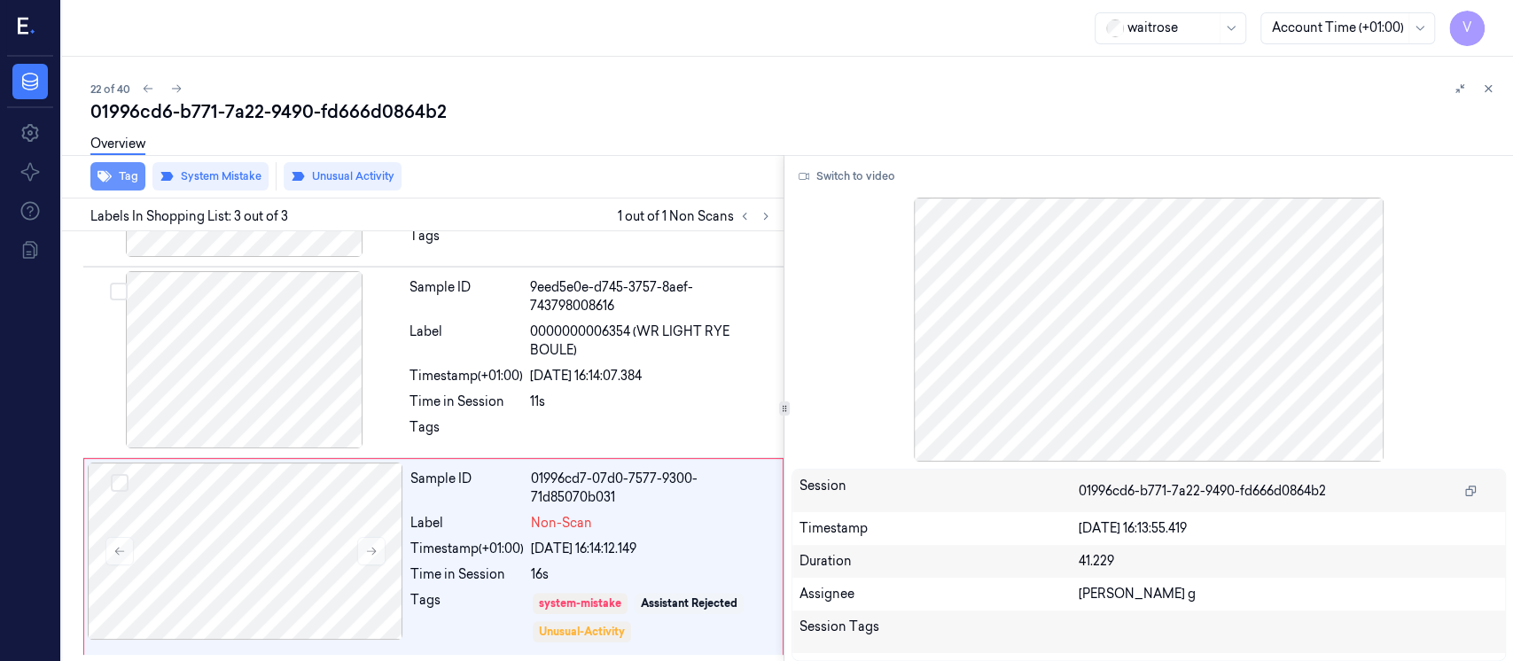
click at [114, 184] on button "Tag" at bounding box center [117, 176] width 55 height 28
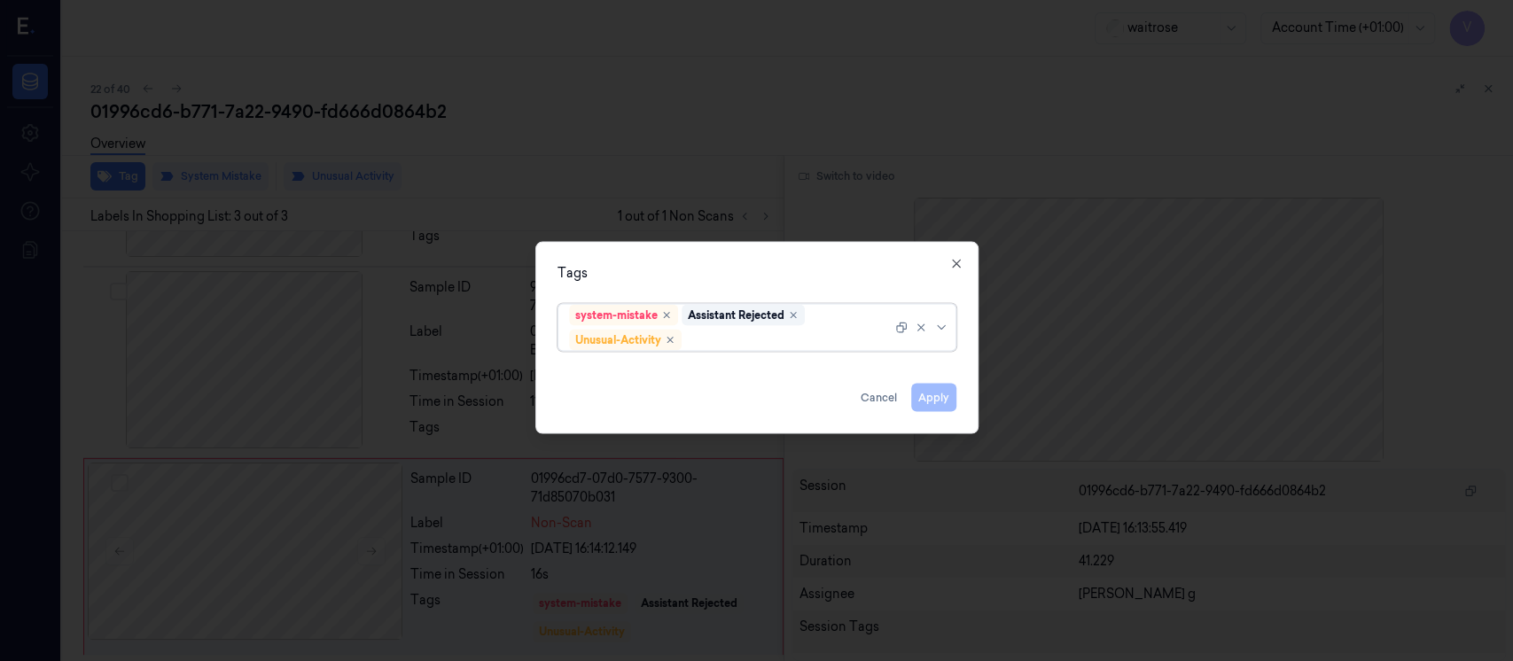
click at [805, 339] on div at bounding box center [788, 340] width 207 height 19
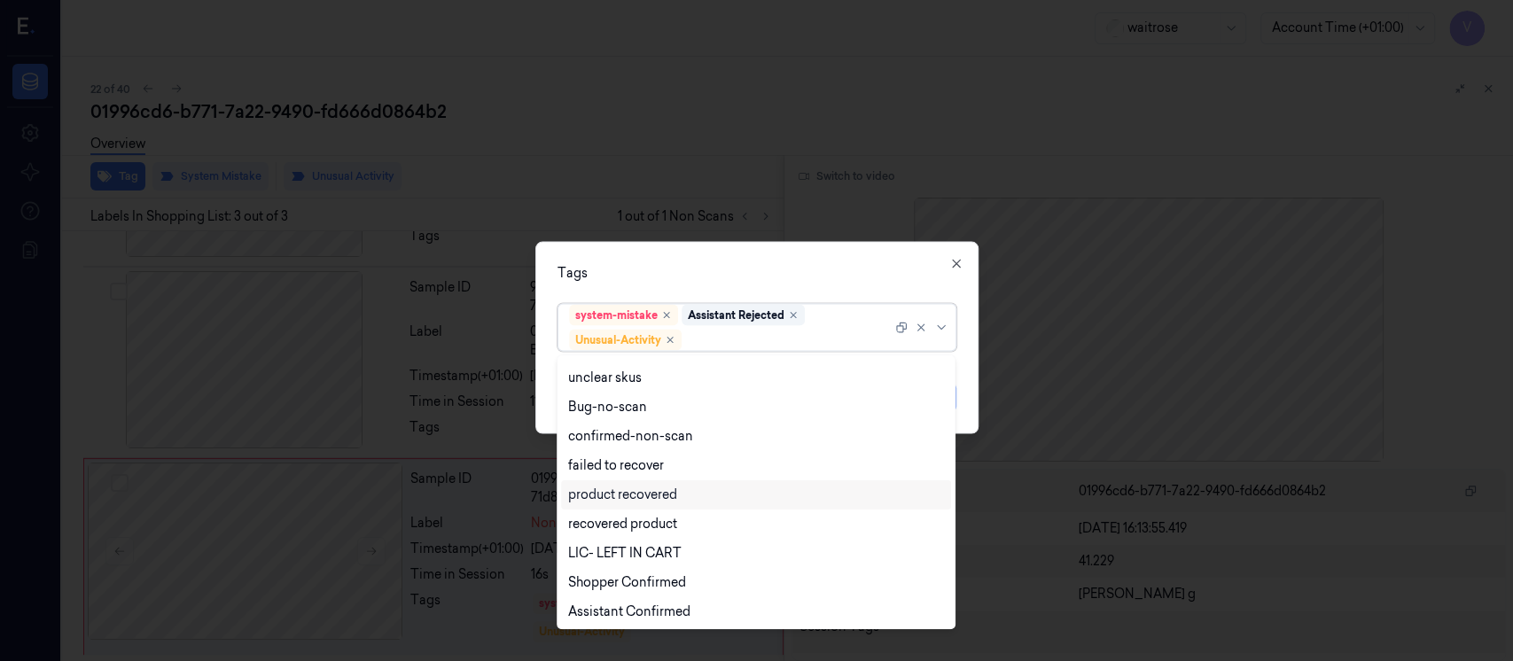
scroll to position [230, 0]
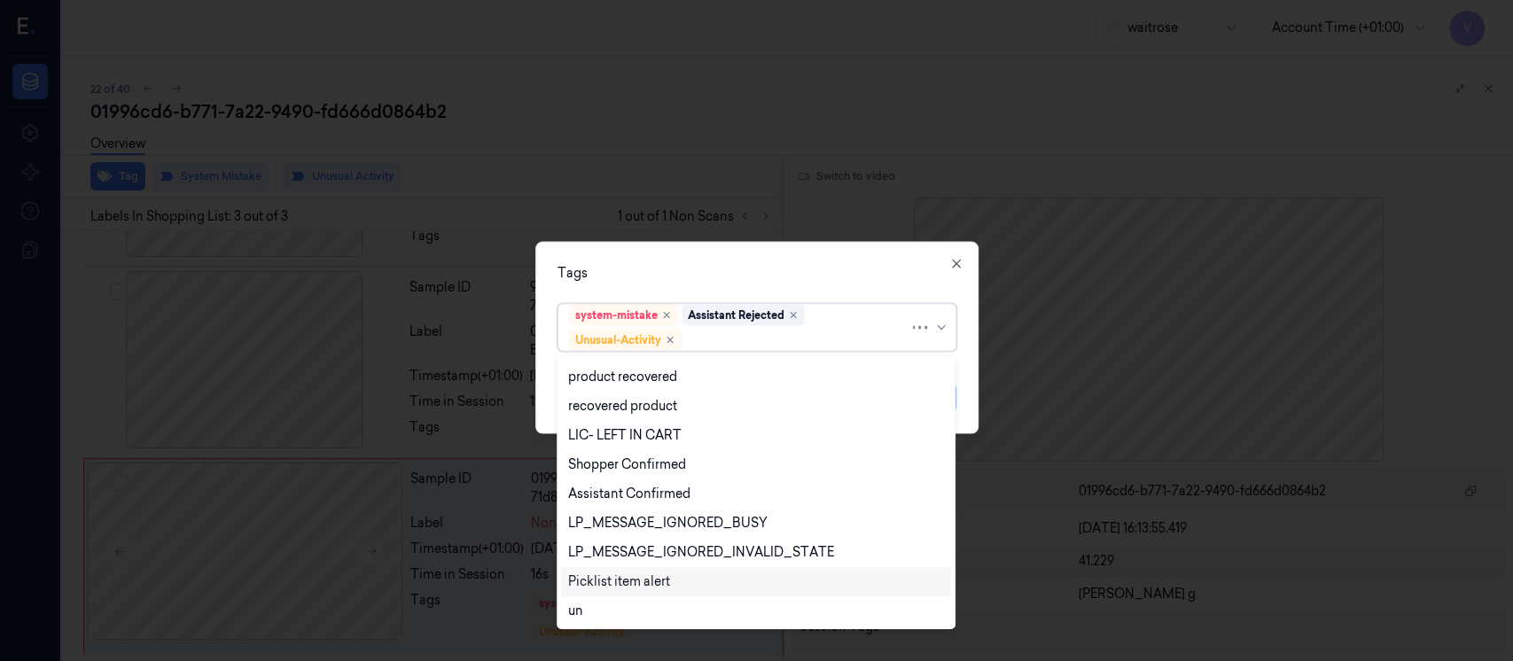
click at [637, 575] on div "Picklist item alert" at bounding box center [619, 582] width 102 height 19
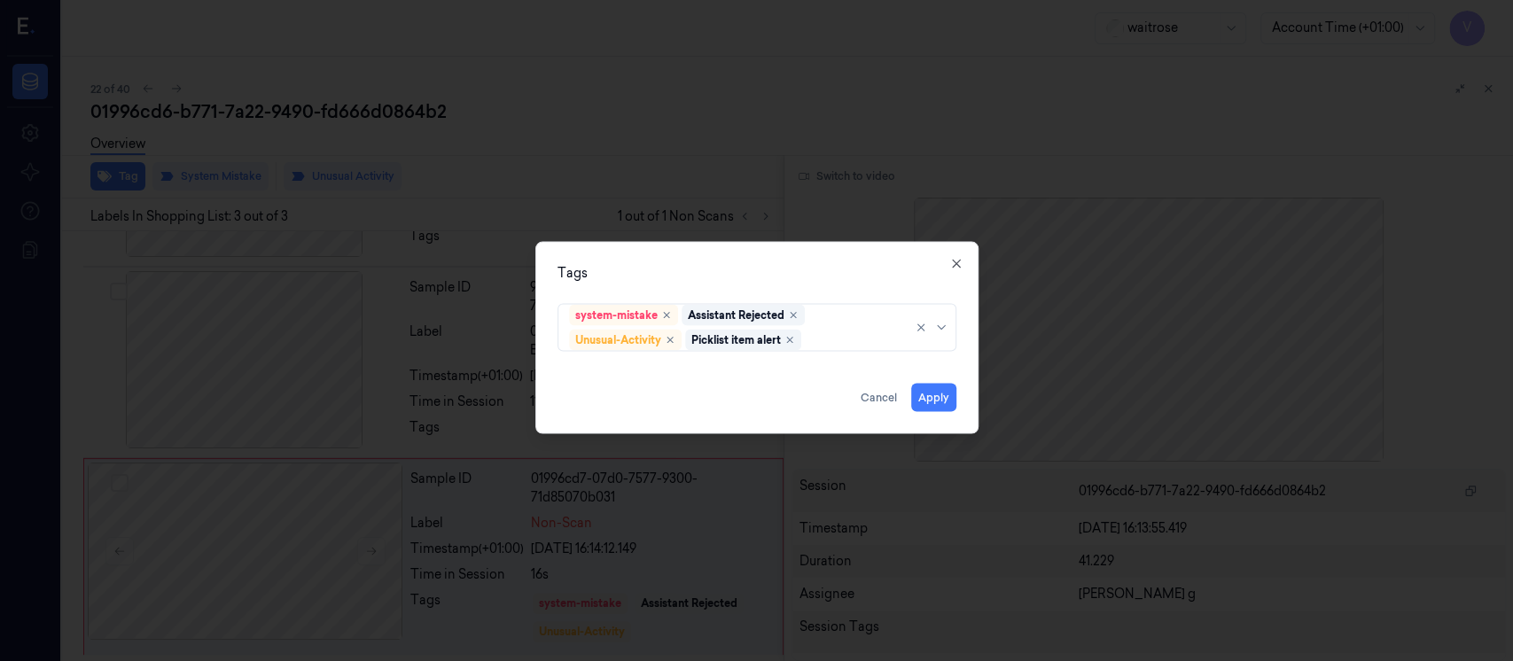
click at [760, 246] on div "Tags system-mistake Assistant Rejected Unusual-Activity Picklist item alert App…" at bounding box center [756, 338] width 443 height 192
click at [930, 388] on button "Apply" at bounding box center [933, 398] width 45 height 28
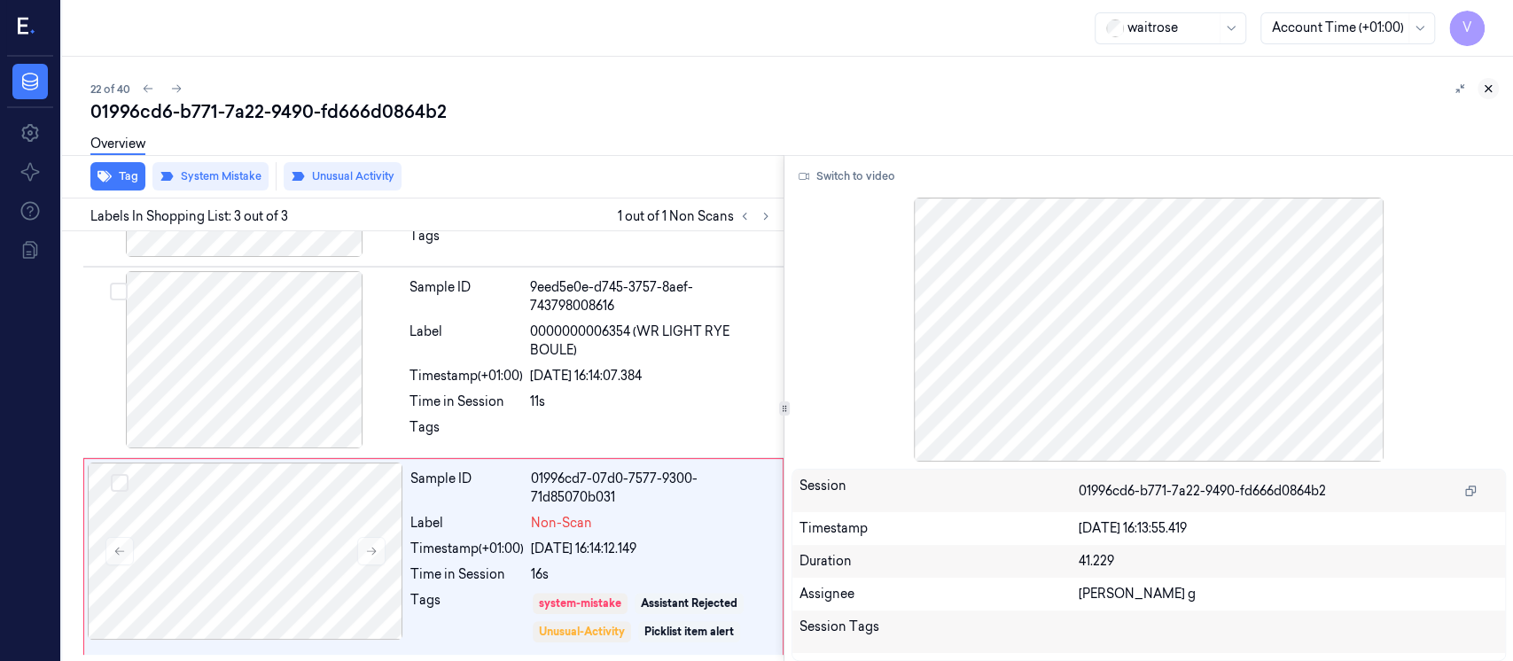
click at [1480, 87] on button at bounding box center [1488, 88] width 21 height 21
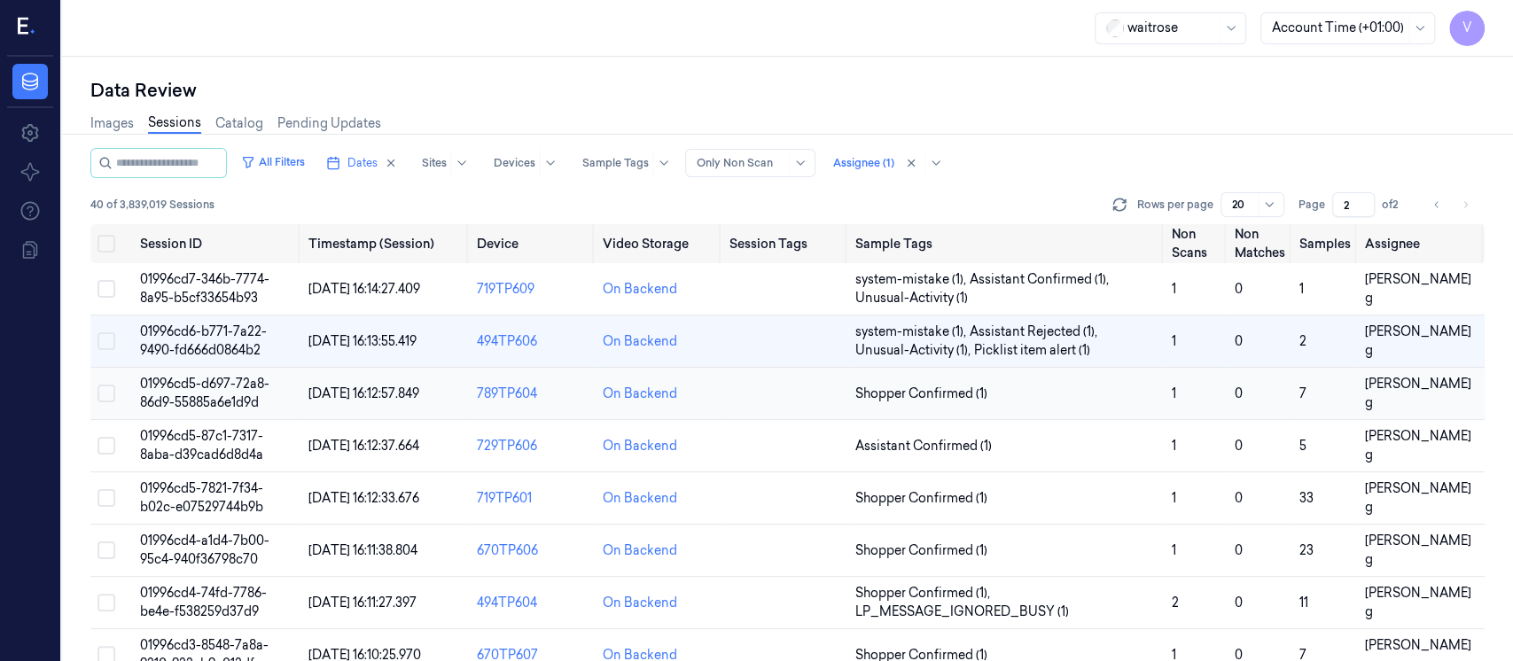
click at [786, 387] on td at bounding box center [786, 394] width 126 height 52
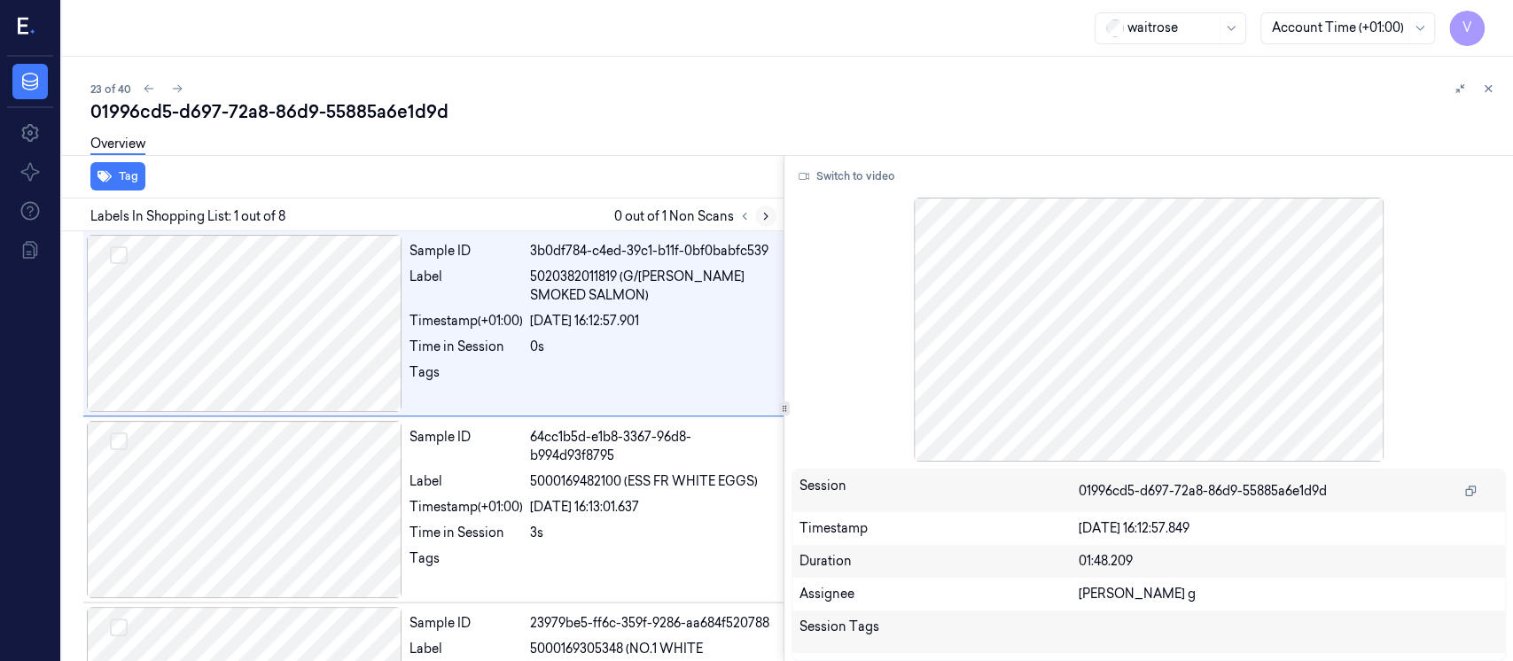
click at [762, 215] on icon at bounding box center [766, 216] width 12 height 12
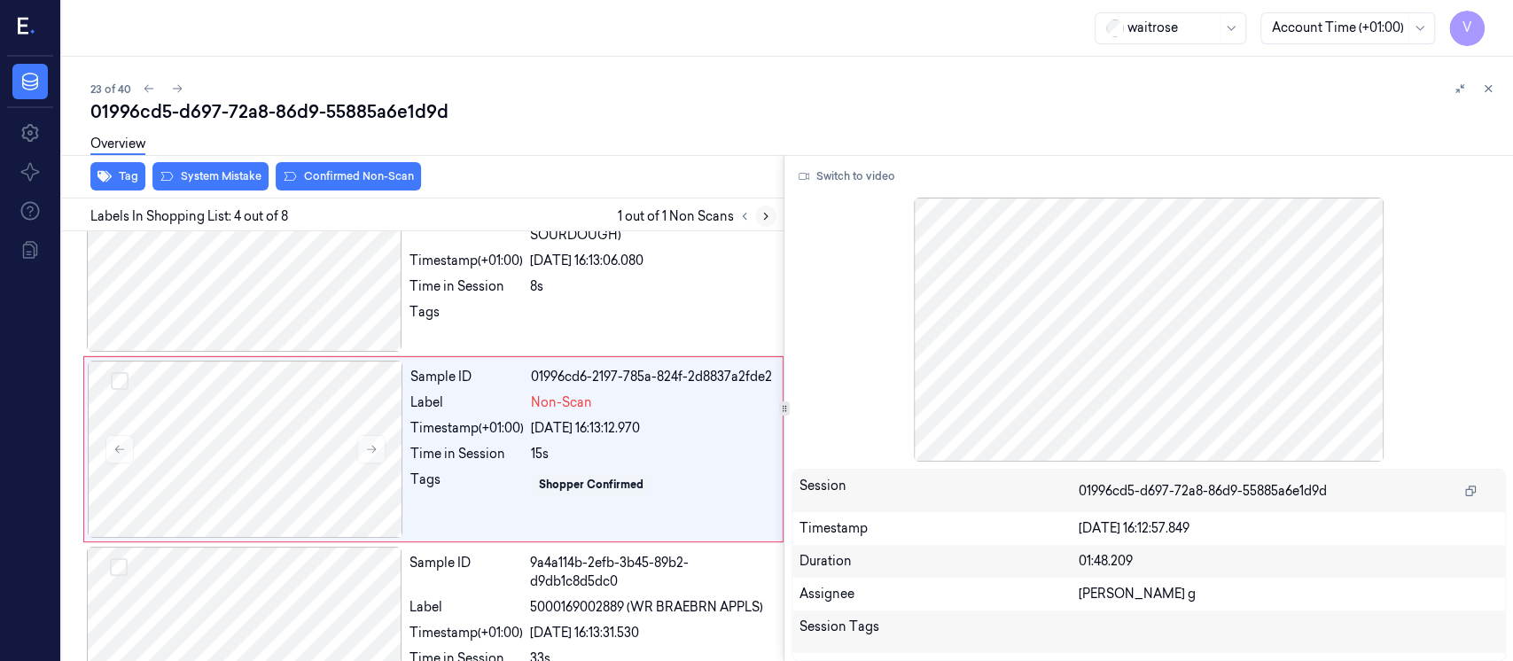
scroll to position [434, 0]
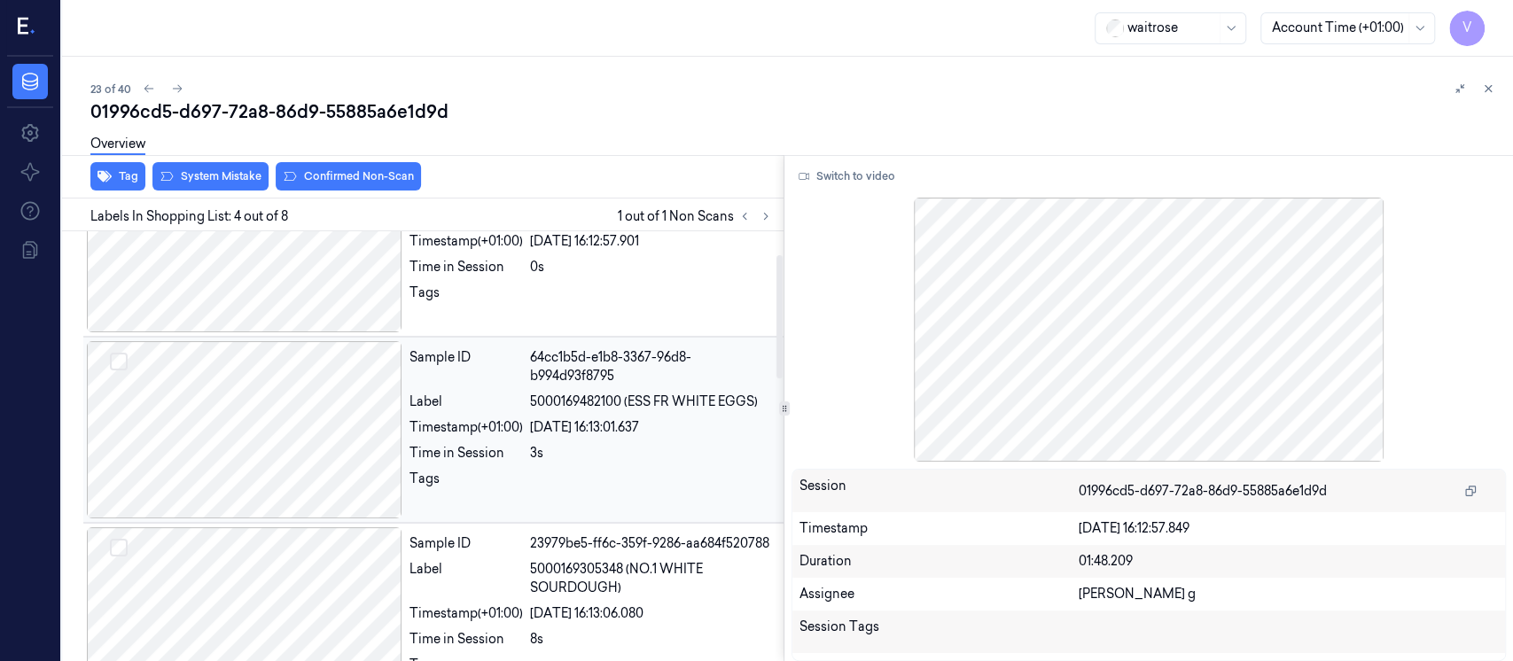
click at [267, 462] on div at bounding box center [245, 429] width 316 height 177
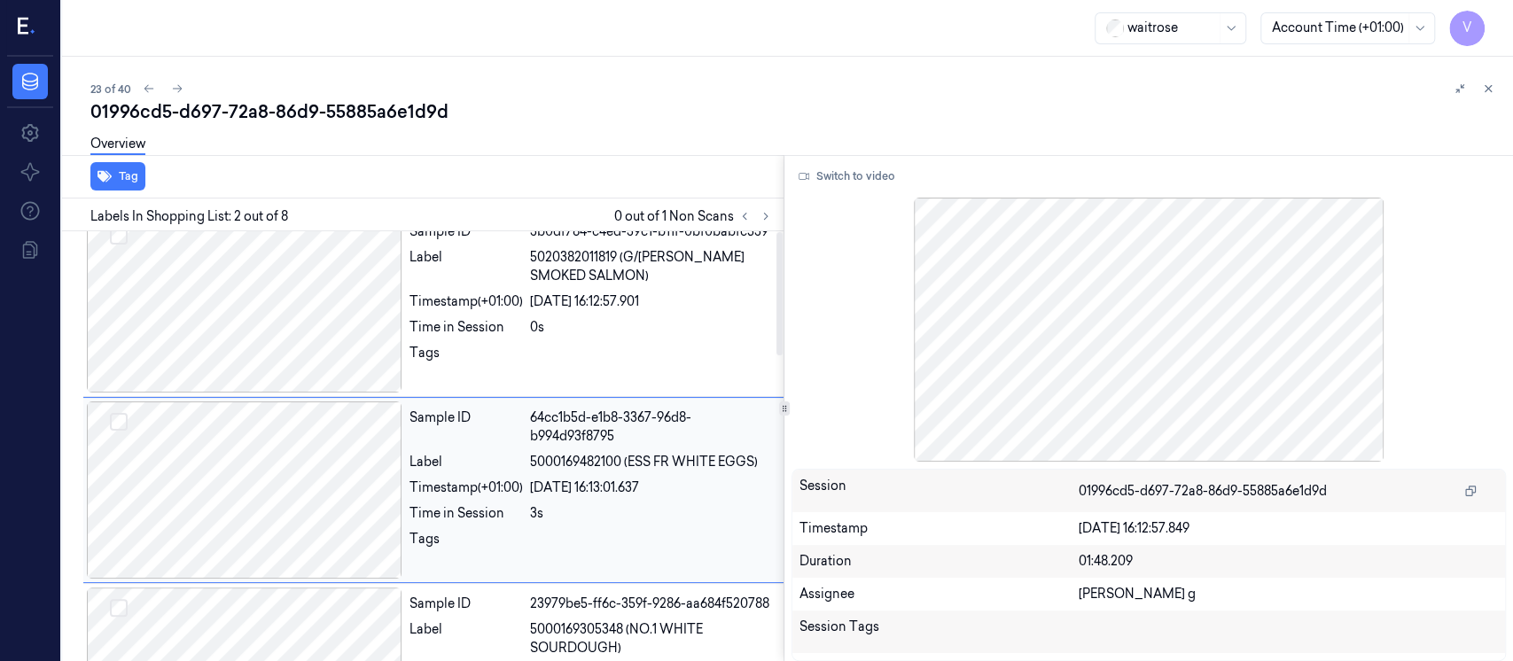
scroll to position [0, 0]
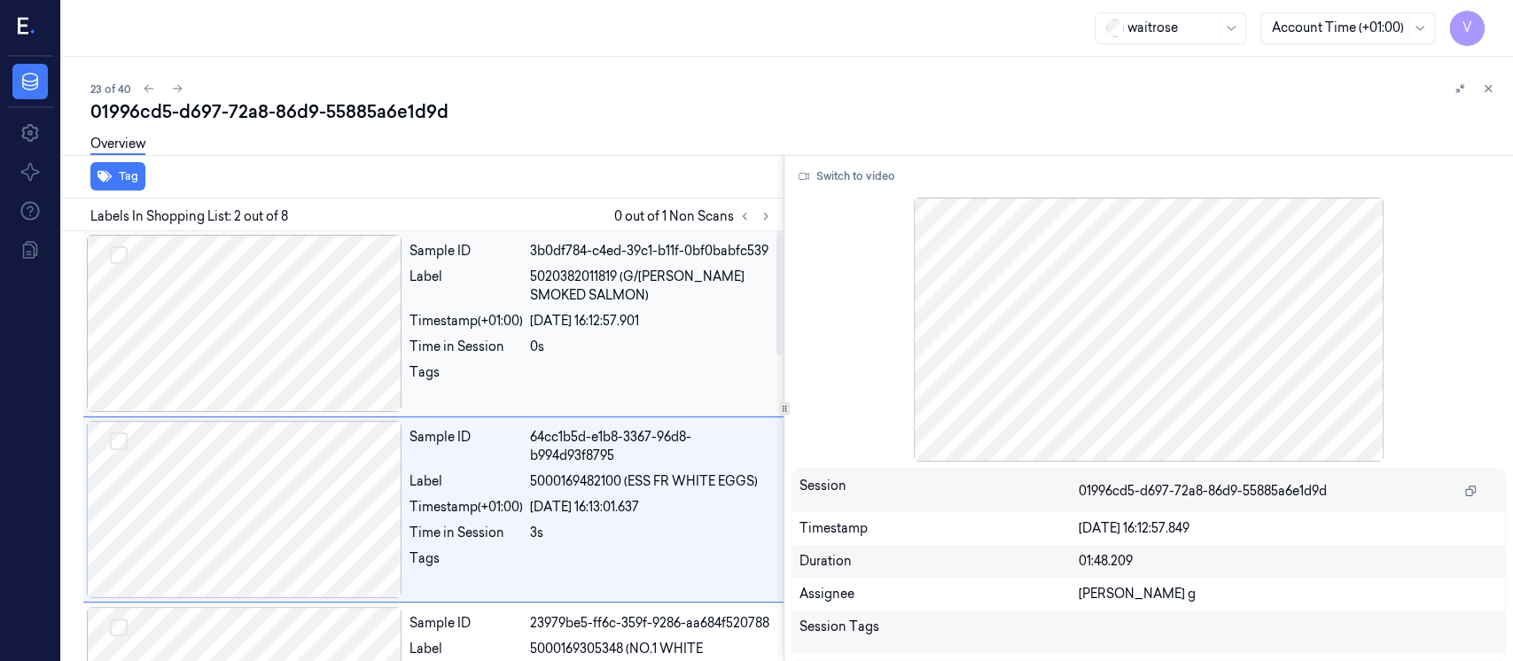
click at [290, 336] on div at bounding box center [245, 323] width 316 height 177
click at [293, 465] on div at bounding box center [245, 509] width 316 height 177
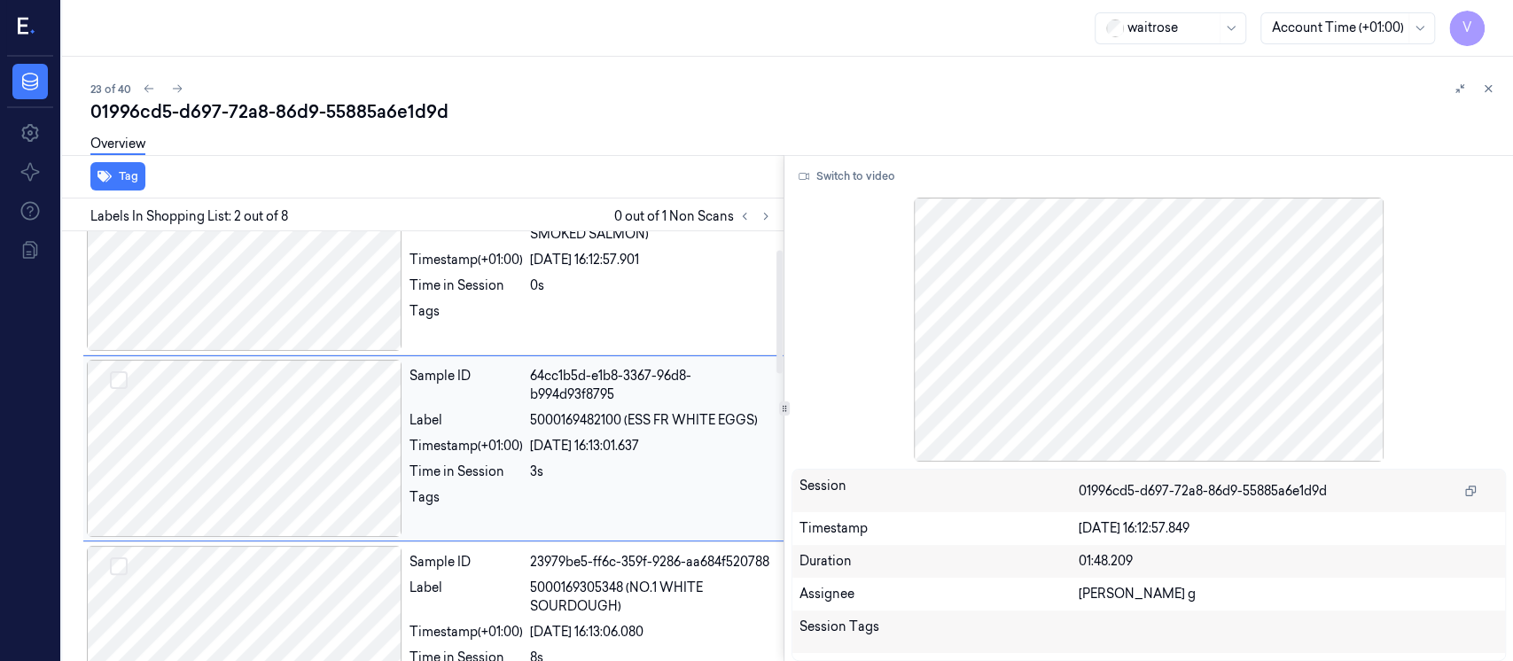
scroll to position [63, 0]
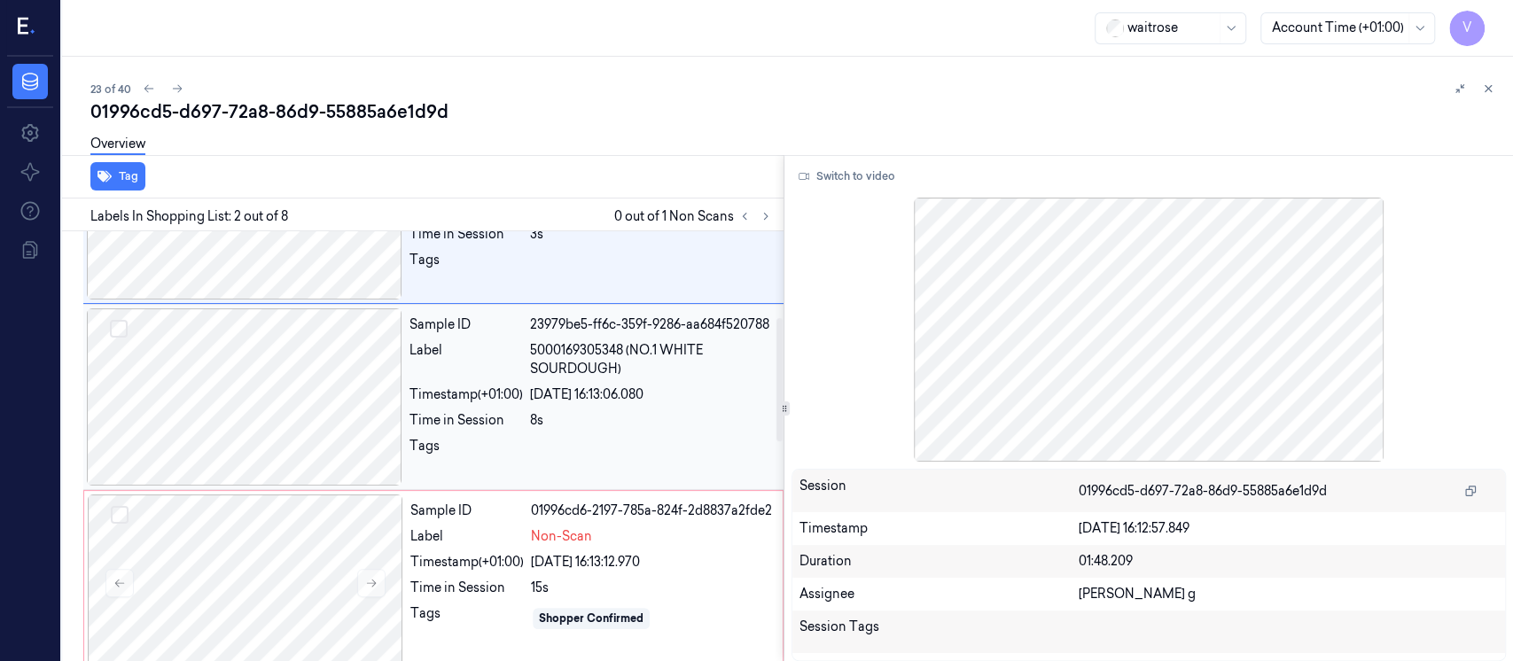
click at [273, 437] on div at bounding box center [245, 397] width 316 height 177
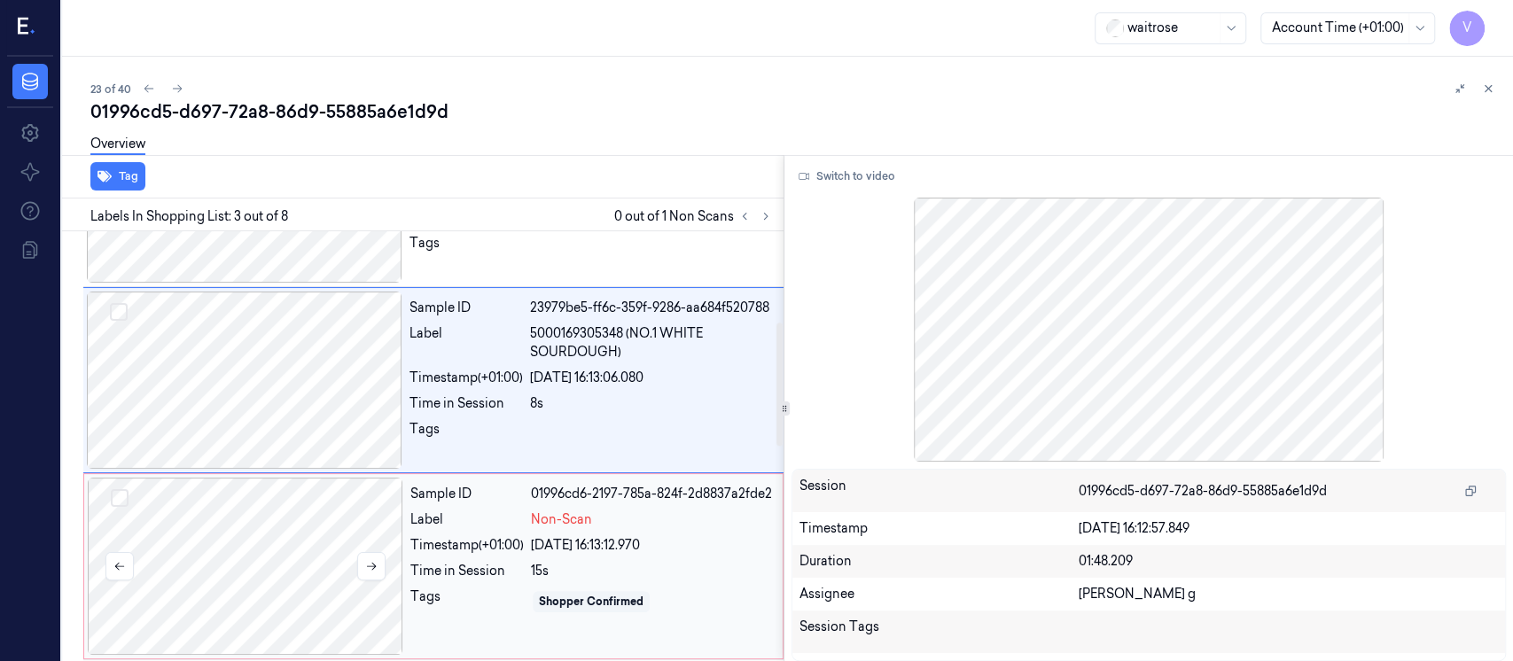
scroll to position [367, 0]
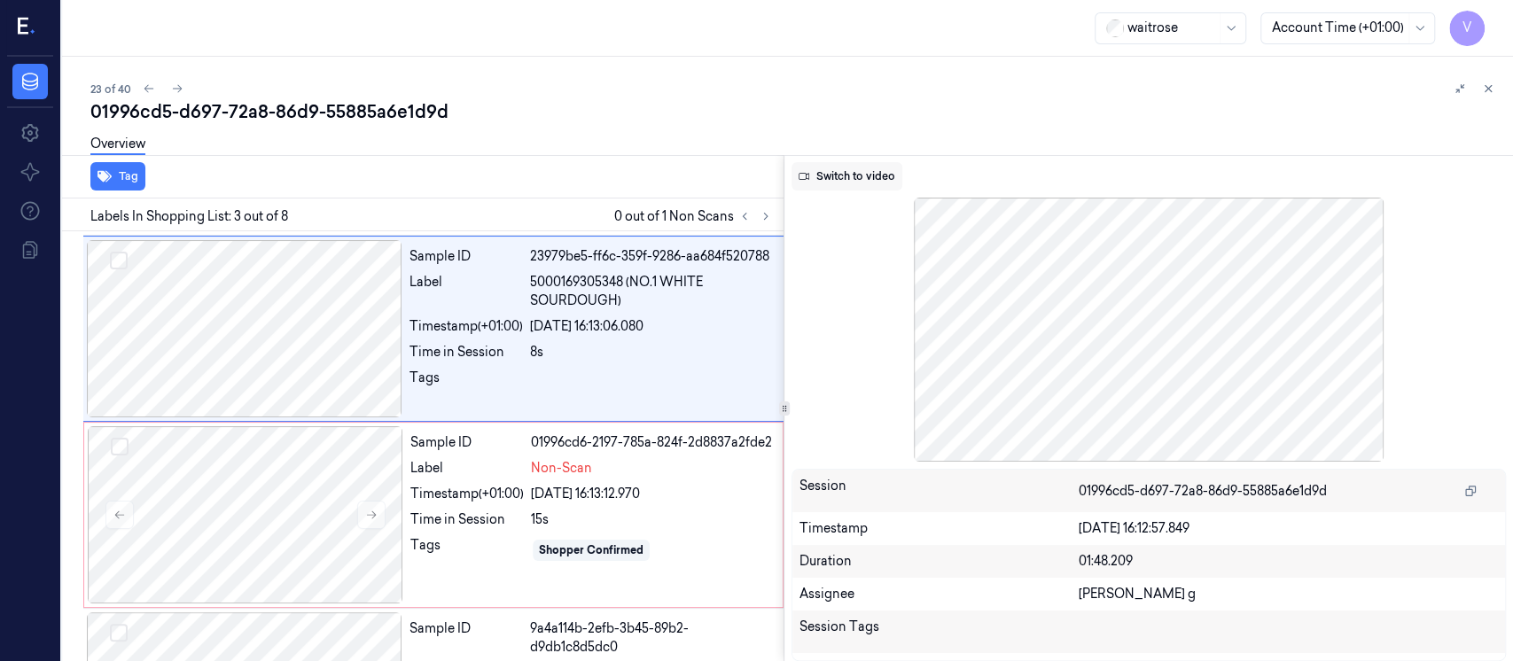
click at [879, 176] on button "Switch to video" at bounding box center [847, 176] width 111 height 28
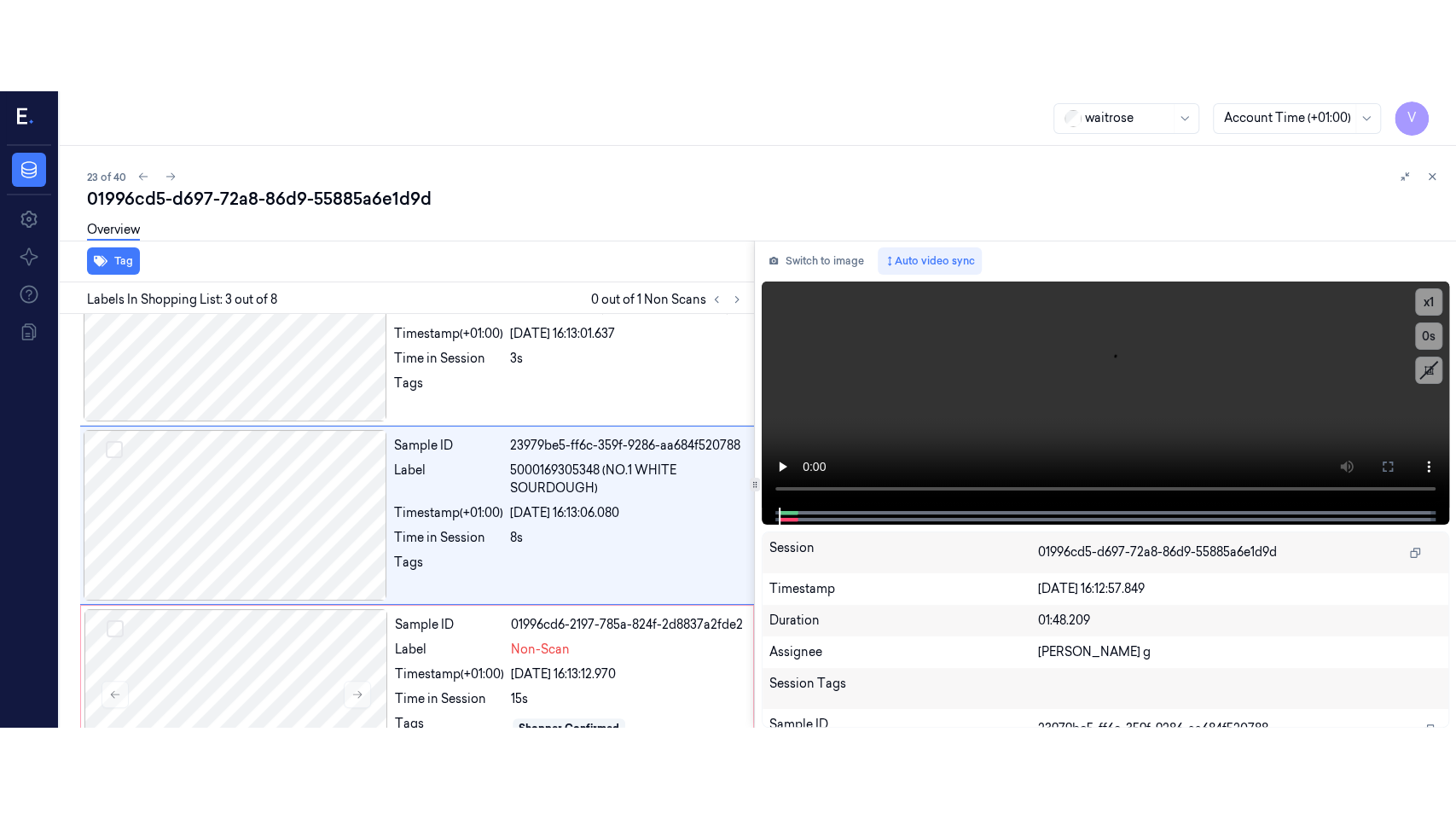
scroll to position [239, 0]
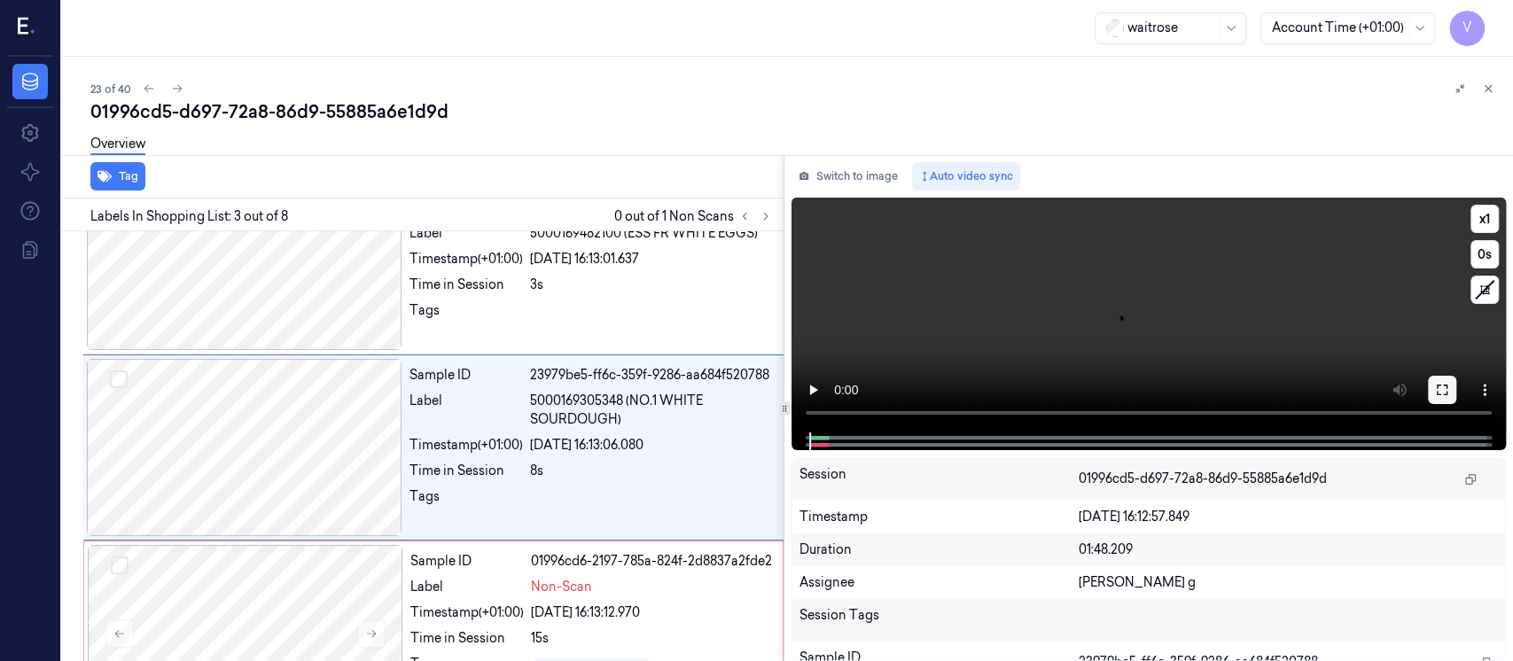
click at [1445, 387] on icon at bounding box center [1442, 390] width 14 height 14
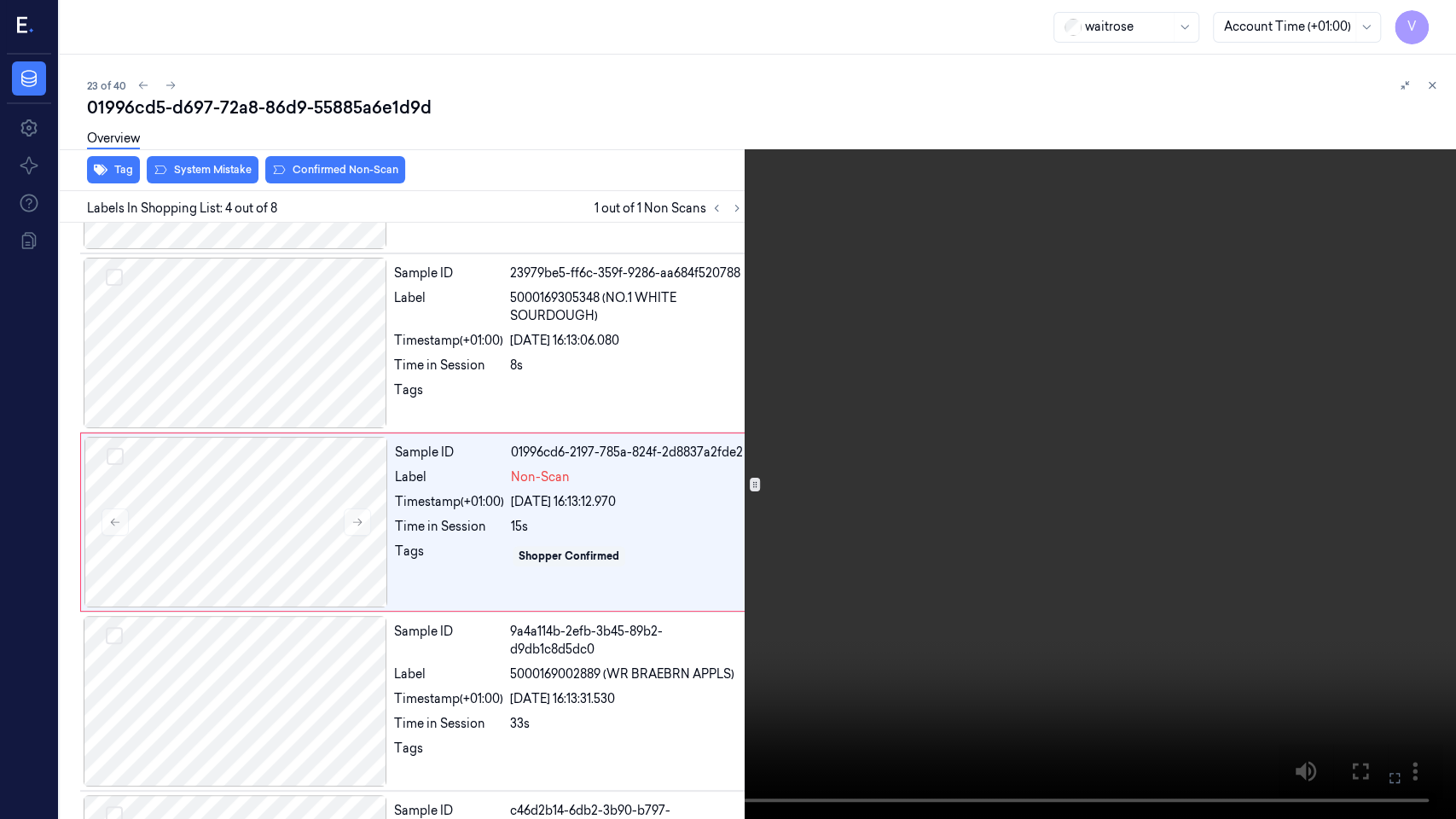
scroll to position [327, 0]
click at [1437, 24] on button "x 1" at bounding box center [1436, 20] width 27 height 27
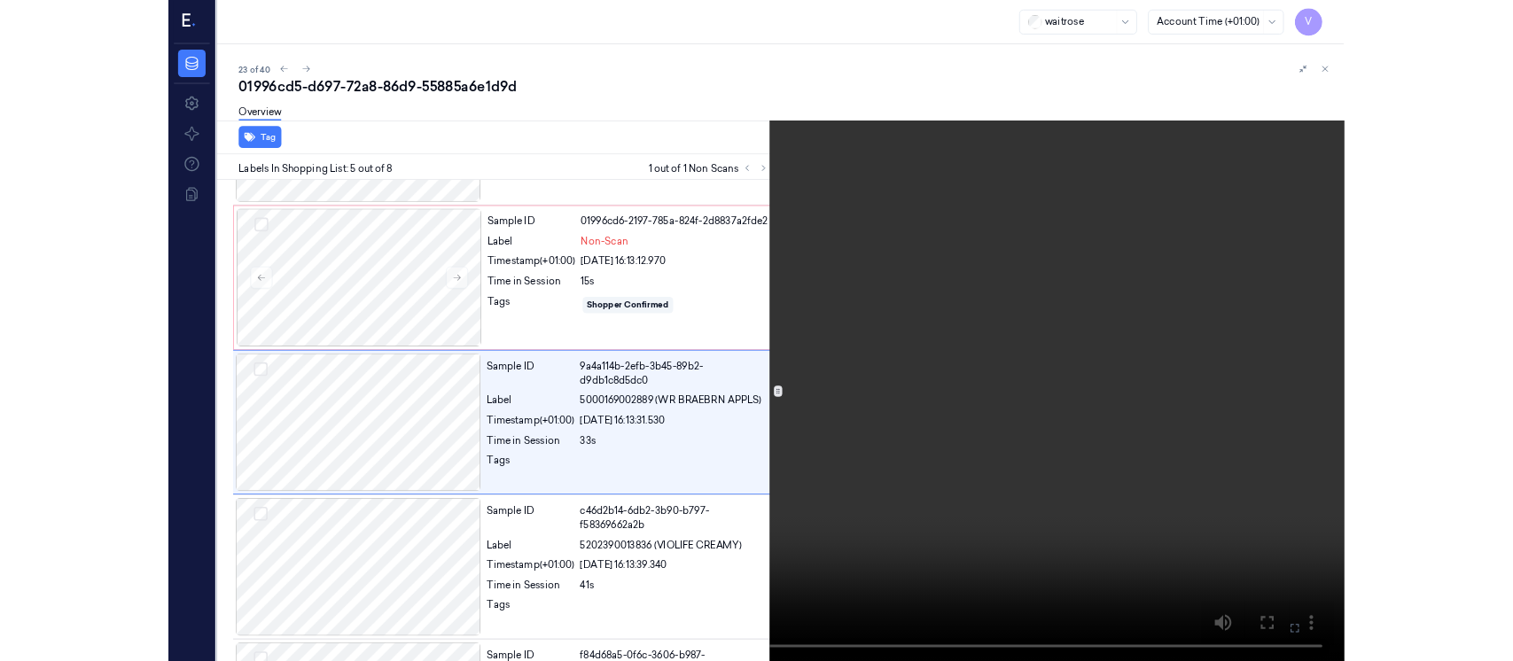
scroll to position [526, 0]
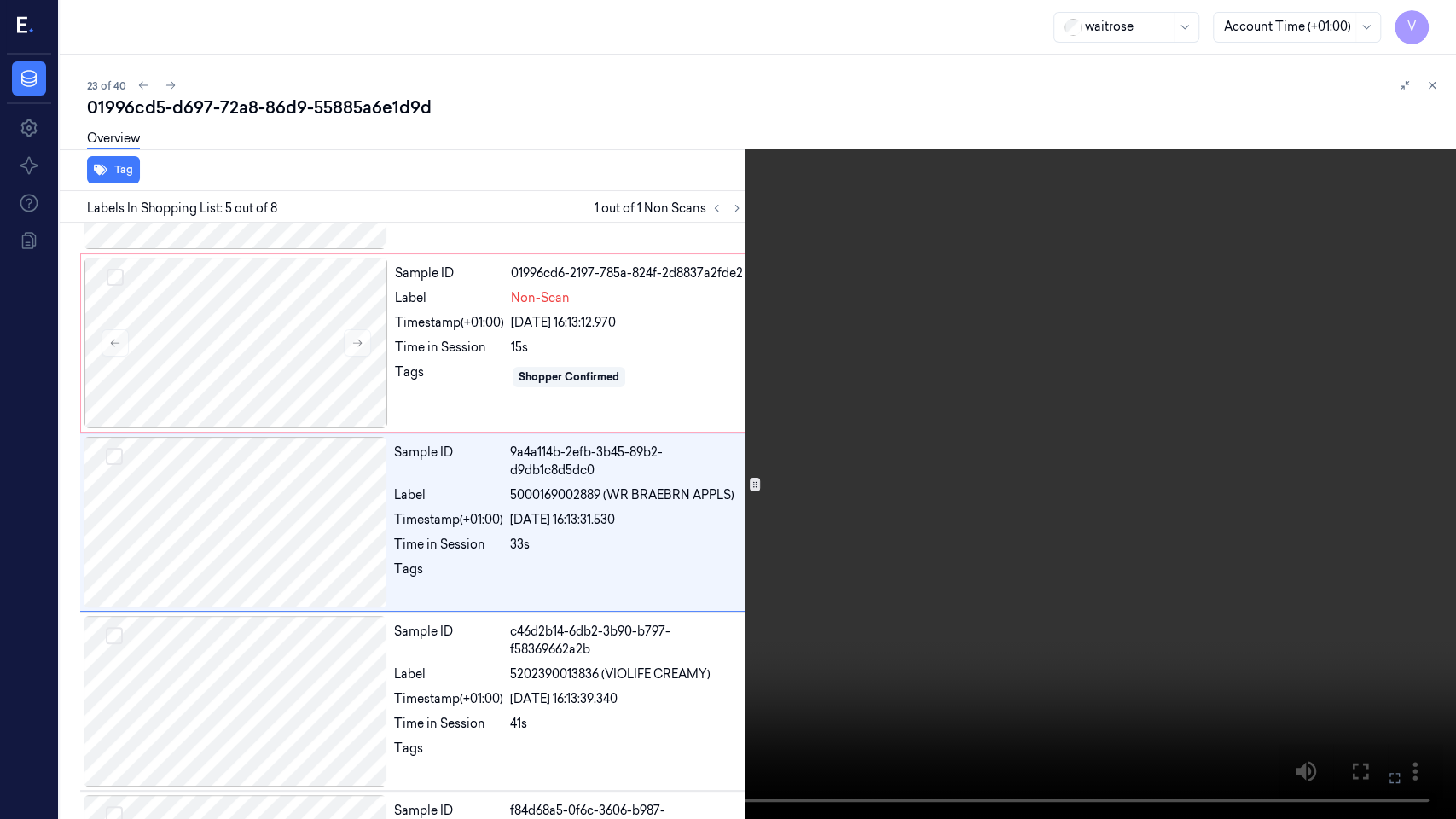
click at [0, 0] on button at bounding box center [0, 0] width 0 height 0
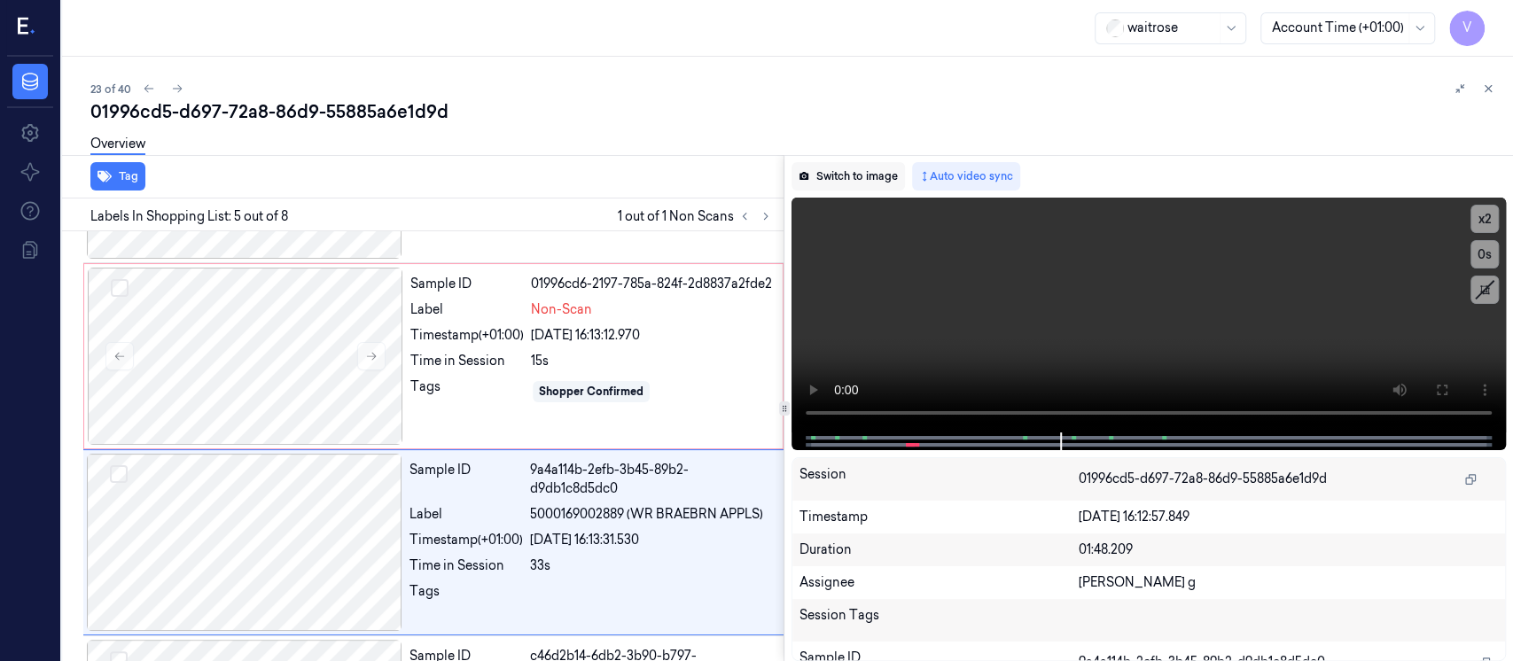
click at [877, 180] on button "Switch to image" at bounding box center [848, 176] width 113 height 28
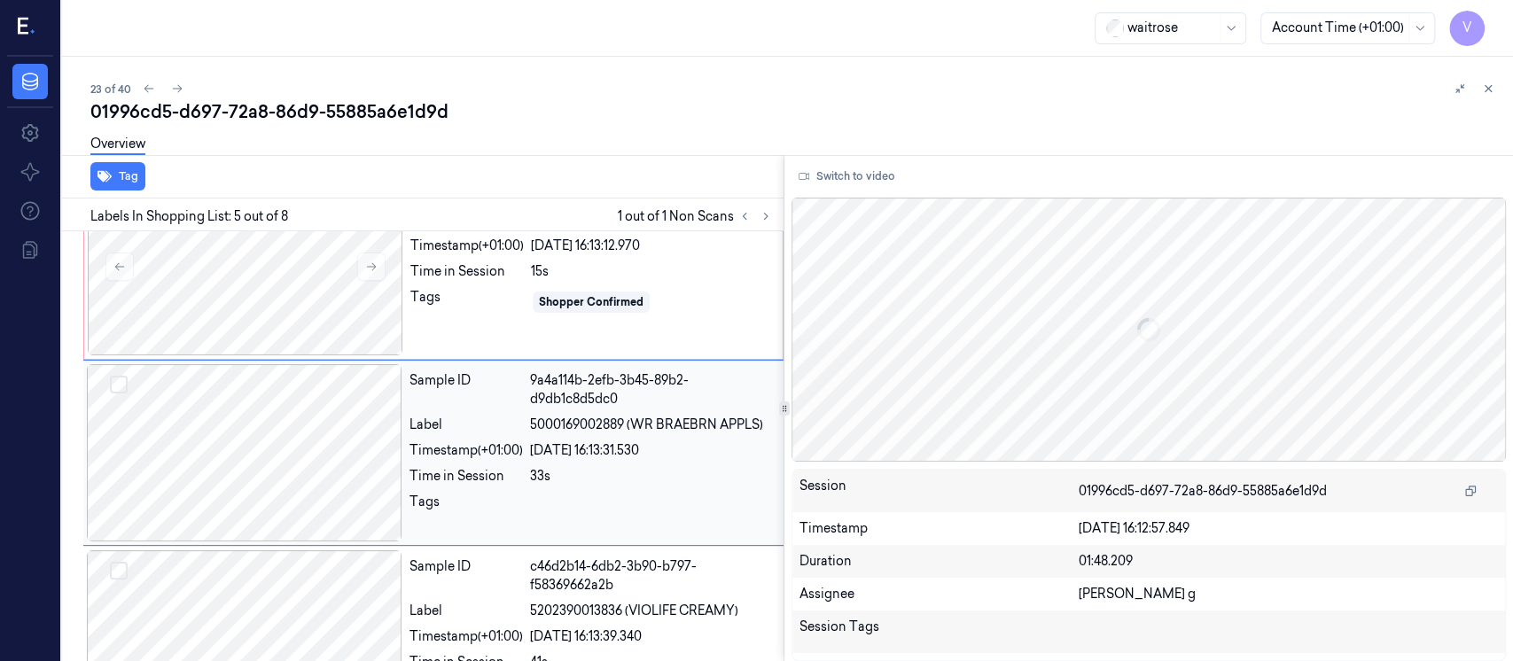
scroll to position [621, 0]
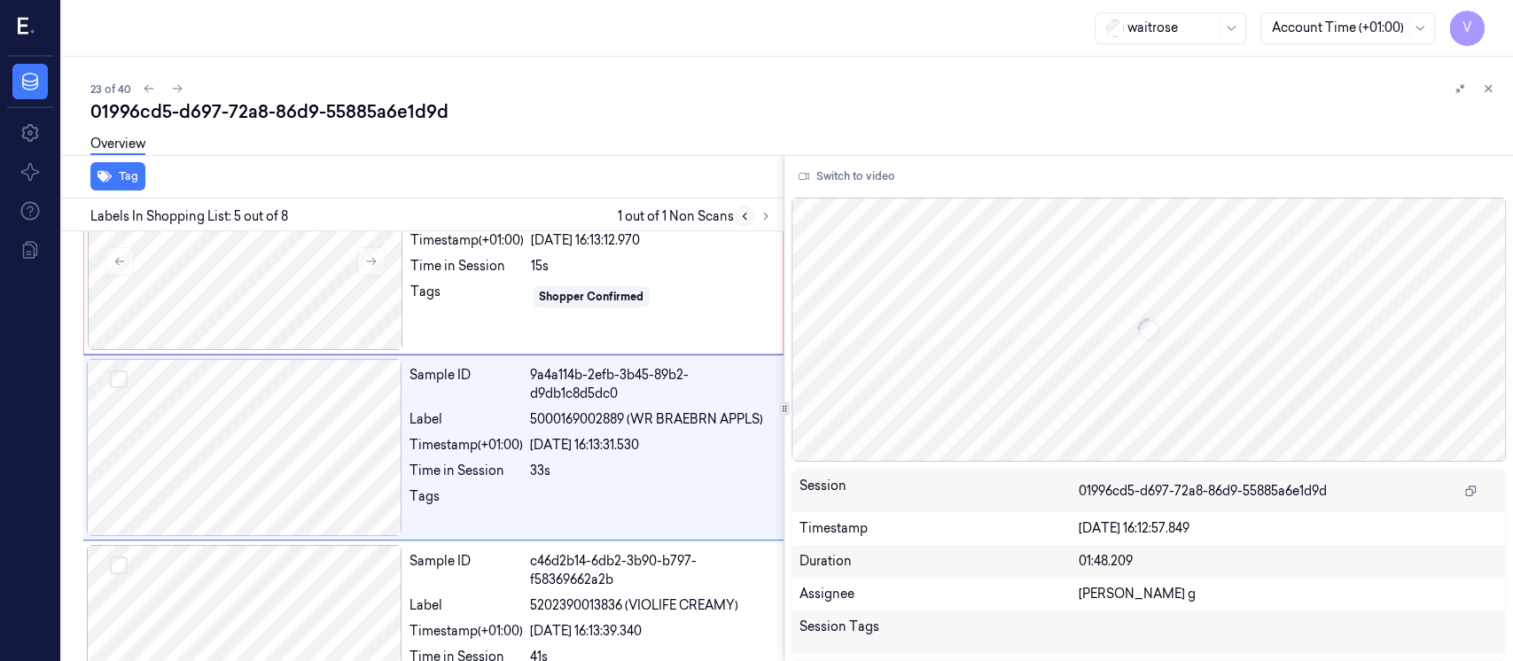
click at [748, 215] on icon at bounding box center [744, 216] width 12 height 12
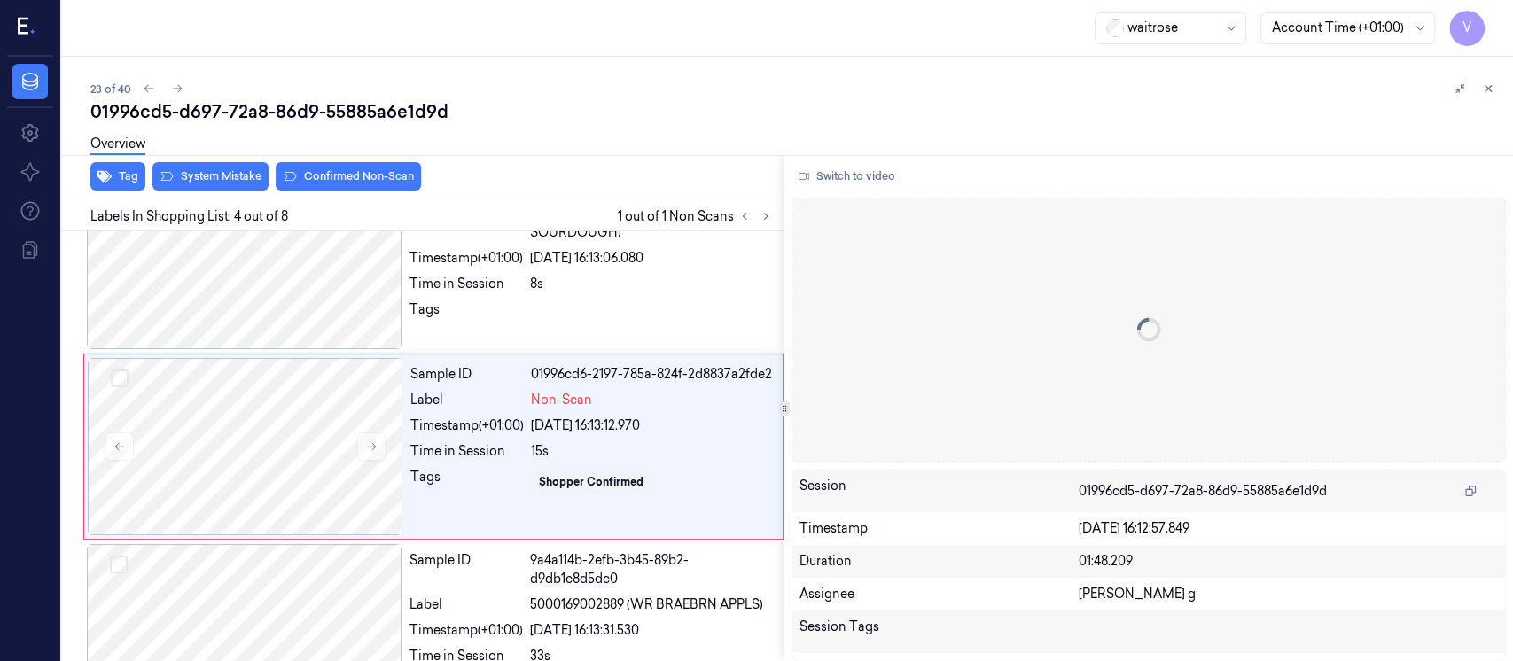
scroll to position [434, 0]
click at [864, 169] on button "Switch to video" at bounding box center [847, 176] width 111 height 28
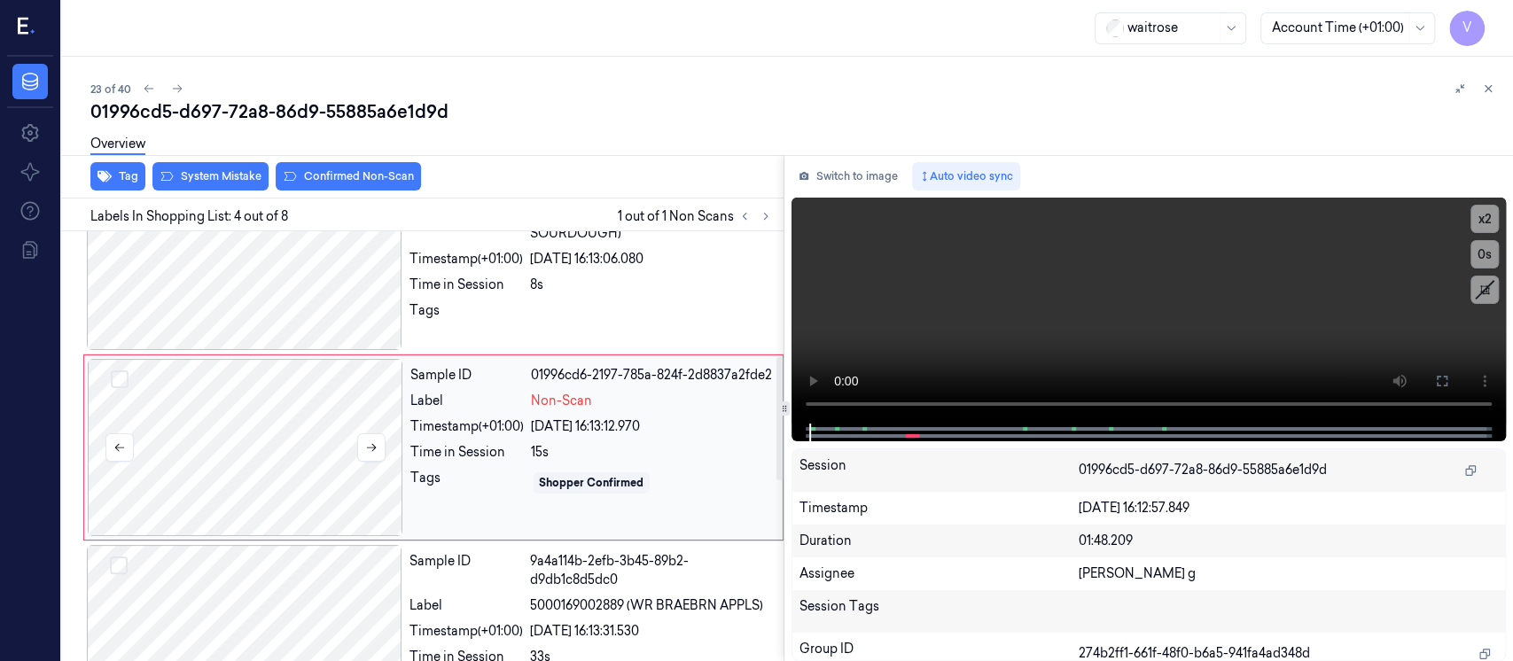
click at [293, 439] on div at bounding box center [246, 447] width 316 height 177
click at [855, 179] on button "Switch to image" at bounding box center [848, 176] width 113 height 28
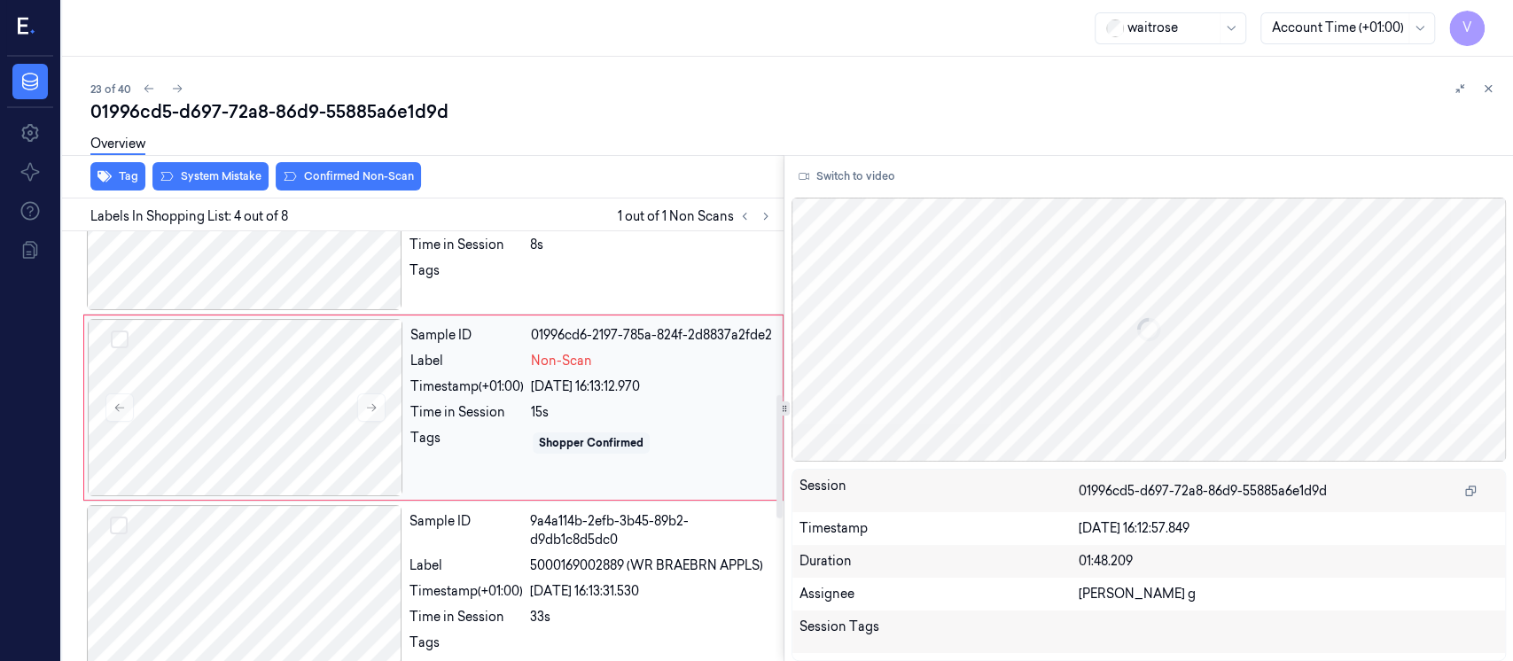
scroll to position [590, 0]
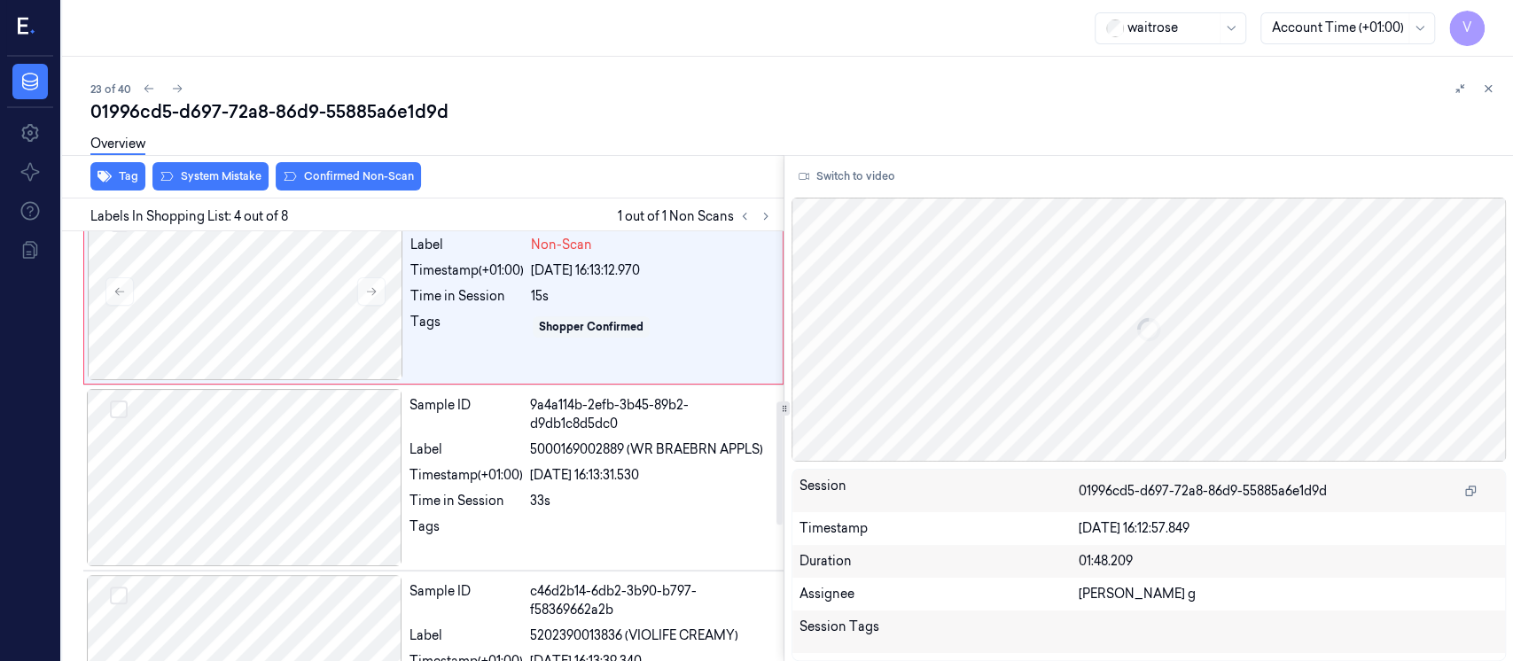
click at [291, 199] on div "Labels In Shopping List: 4 out of 8 1 out of 1 Non Scans" at bounding box center [419, 215] width 729 height 33
click at [258, 348] on div at bounding box center [246, 291] width 316 height 177
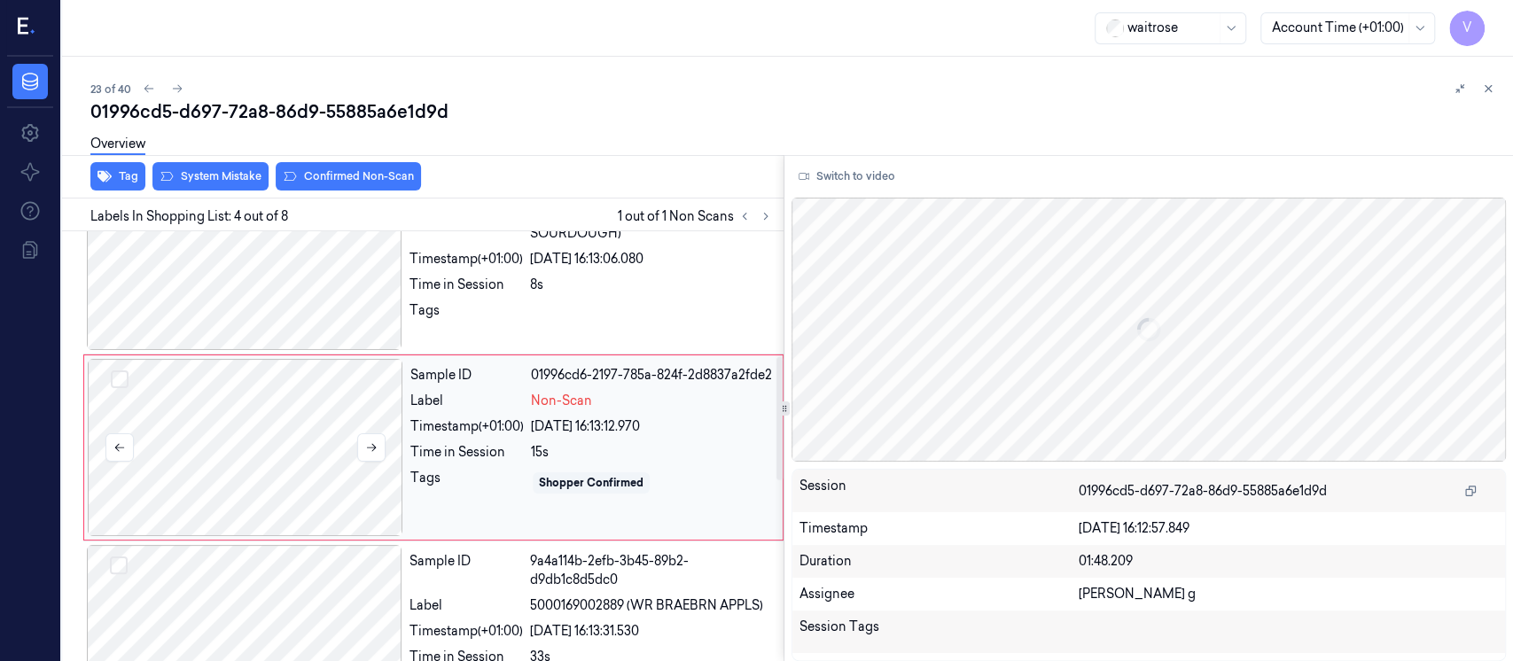
click at [258, 431] on div at bounding box center [246, 447] width 316 height 177
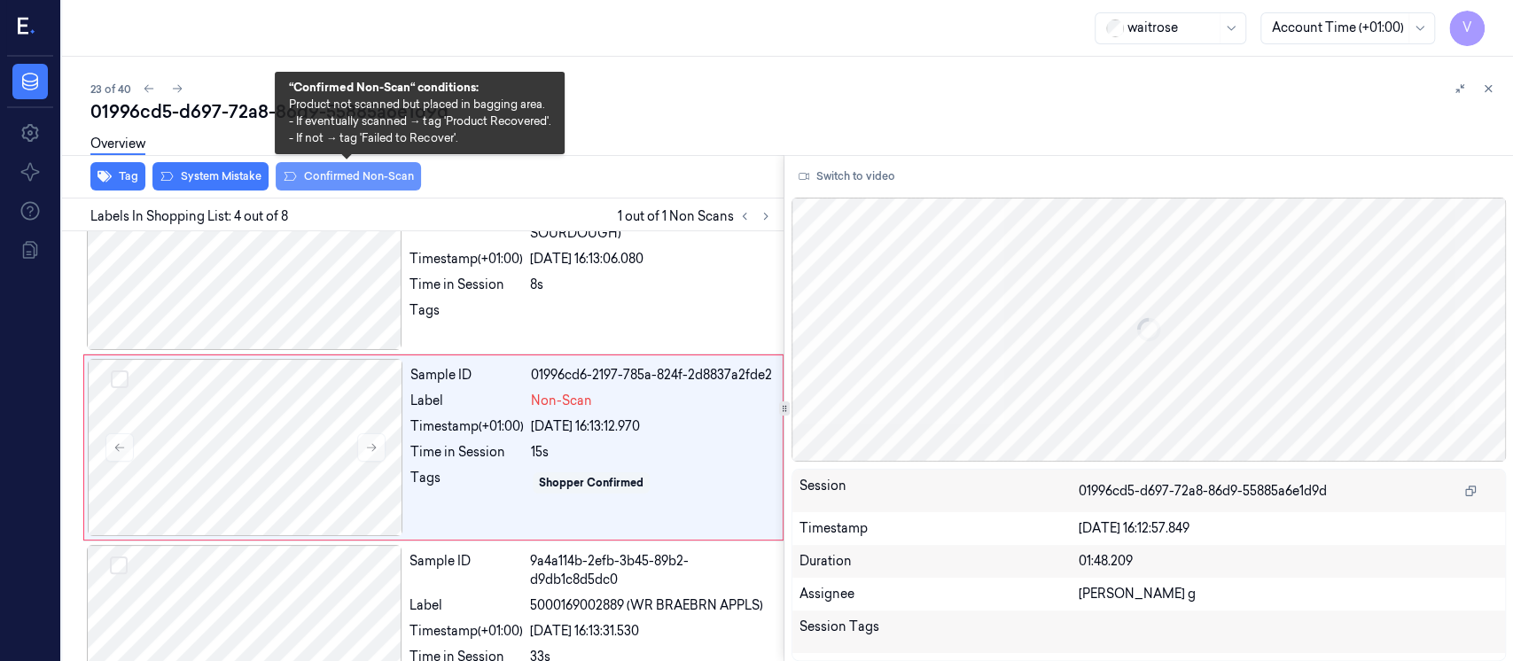
click at [348, 172] on button "Confirmed Non-Scan" at bounding box center [348, 176] width 145 height 28
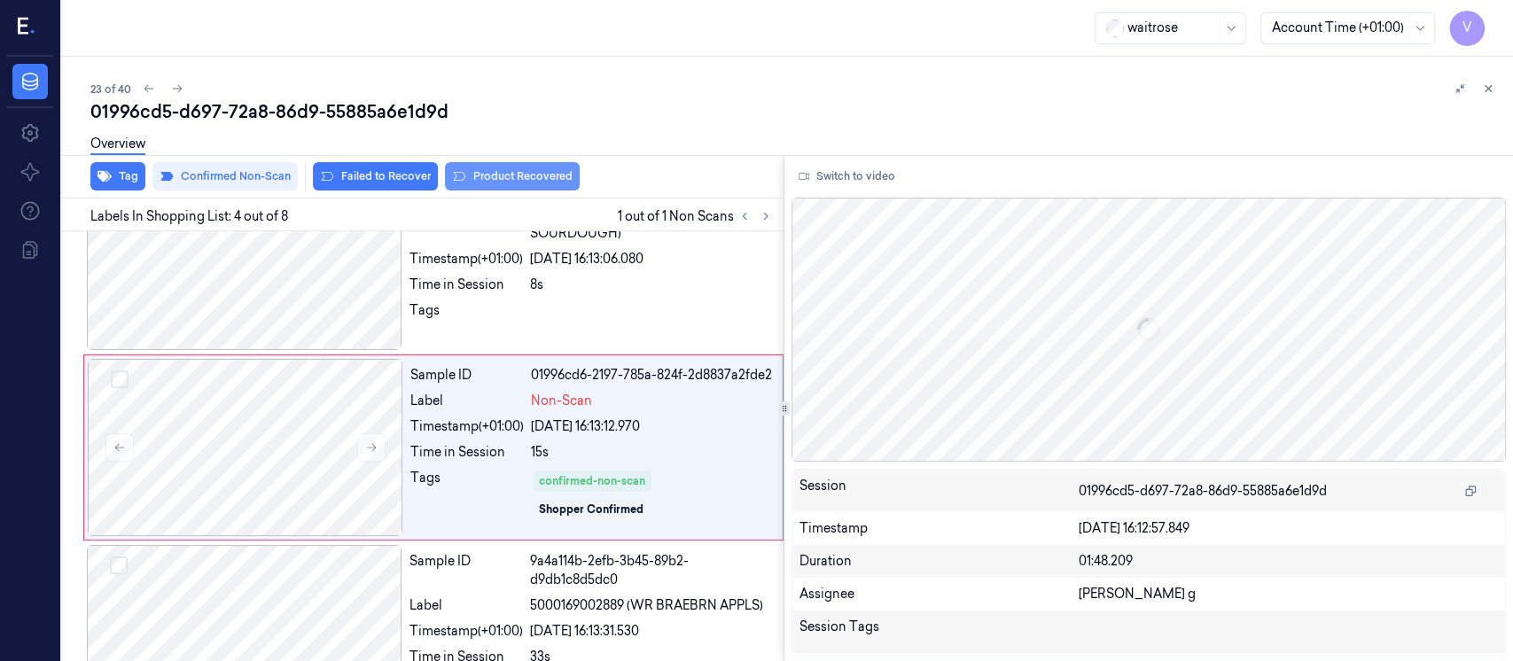
click at [520, 178] on button "Product Recovered" at bounding box center [512, 176] width 135 height 28
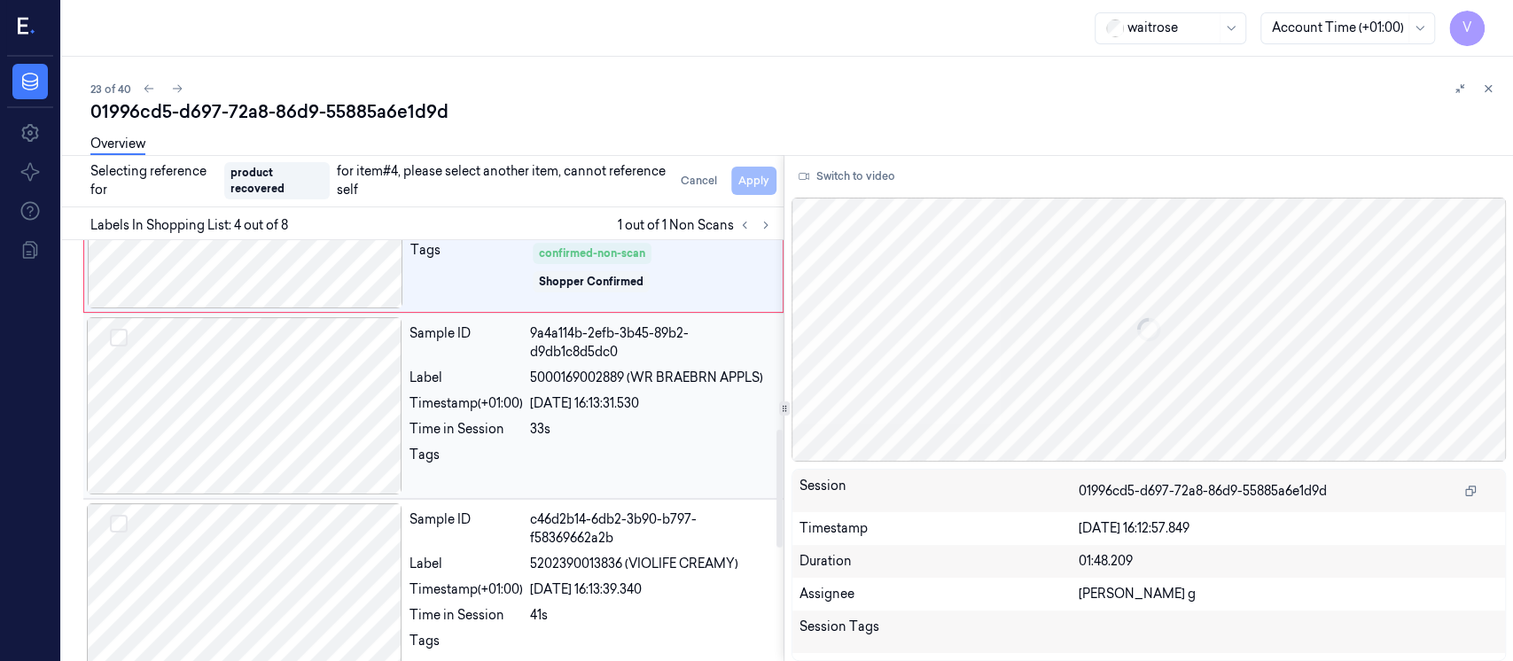
click at [257, 426] on div at bounding box center [245, 405] width 316 height 177
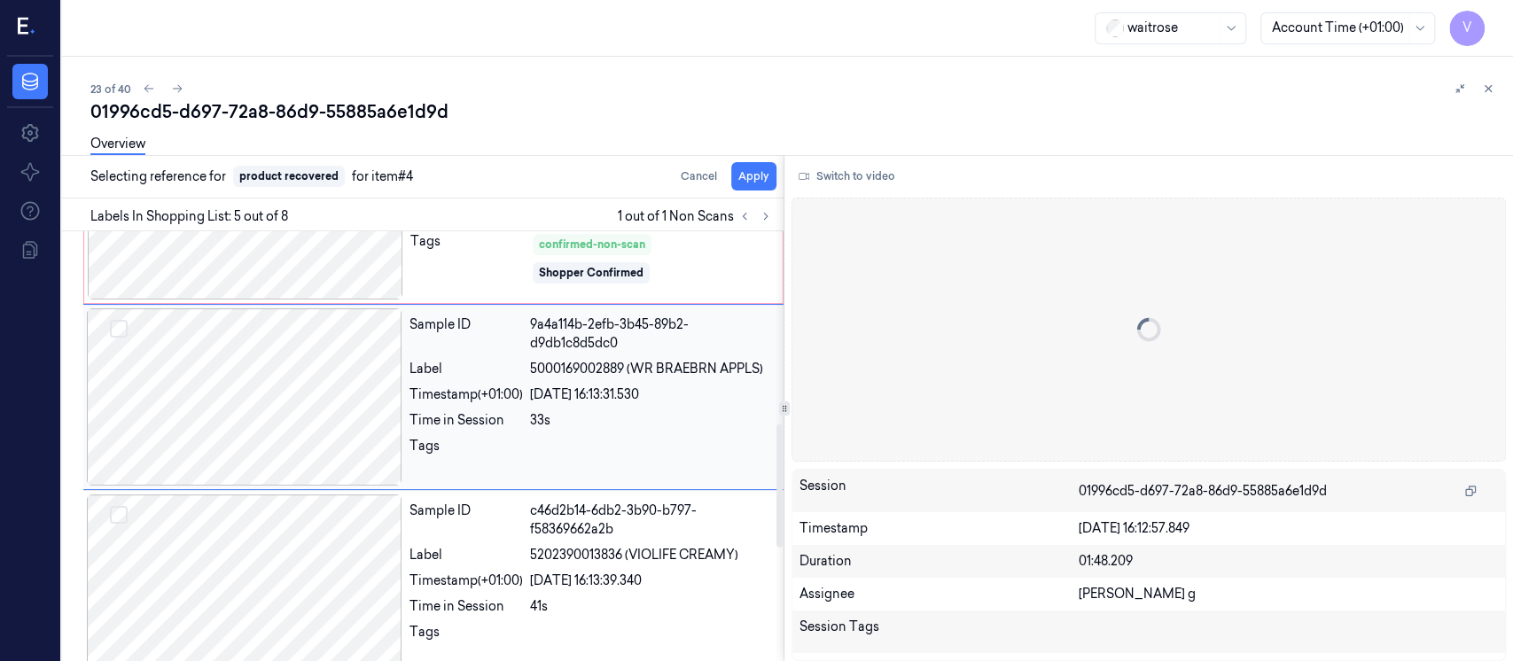
scroll to position [621, 0]
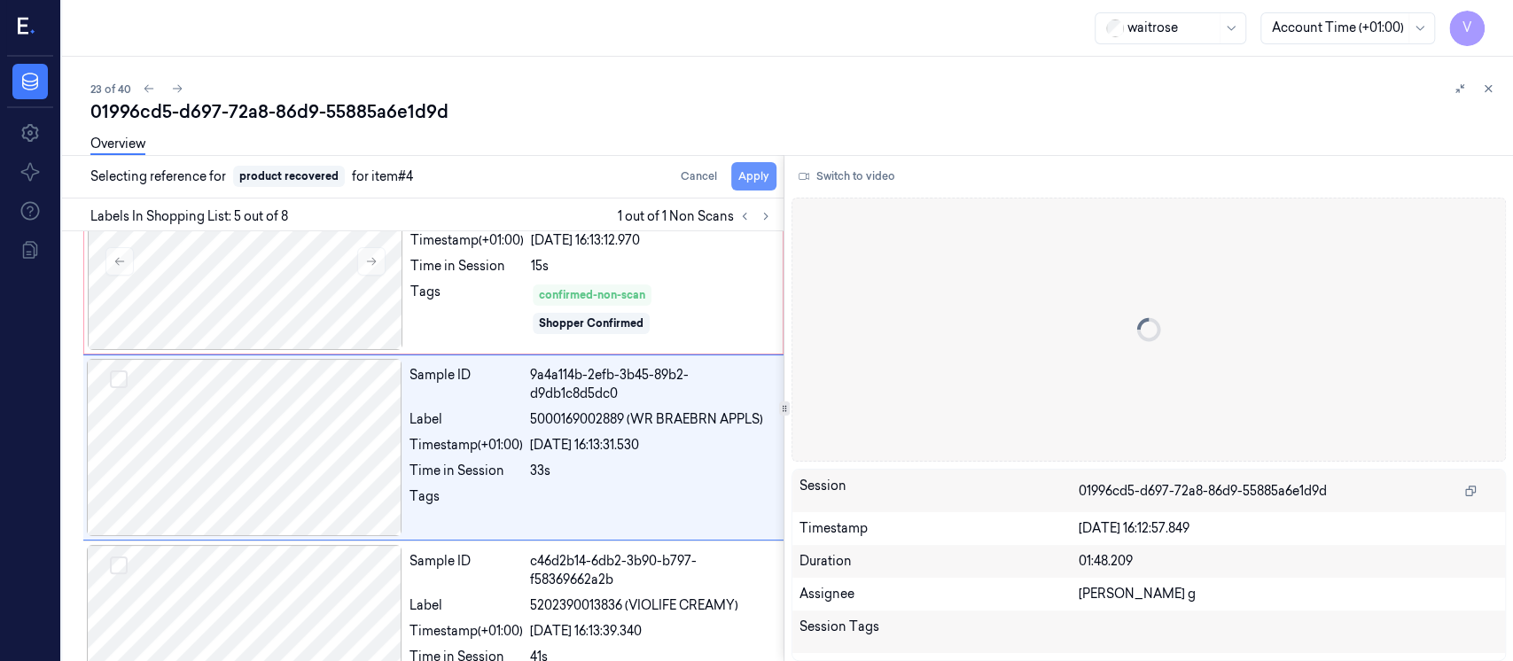
click at [737, 176] on button "Apply" at bounding box center [753, 176] width 45 height 28
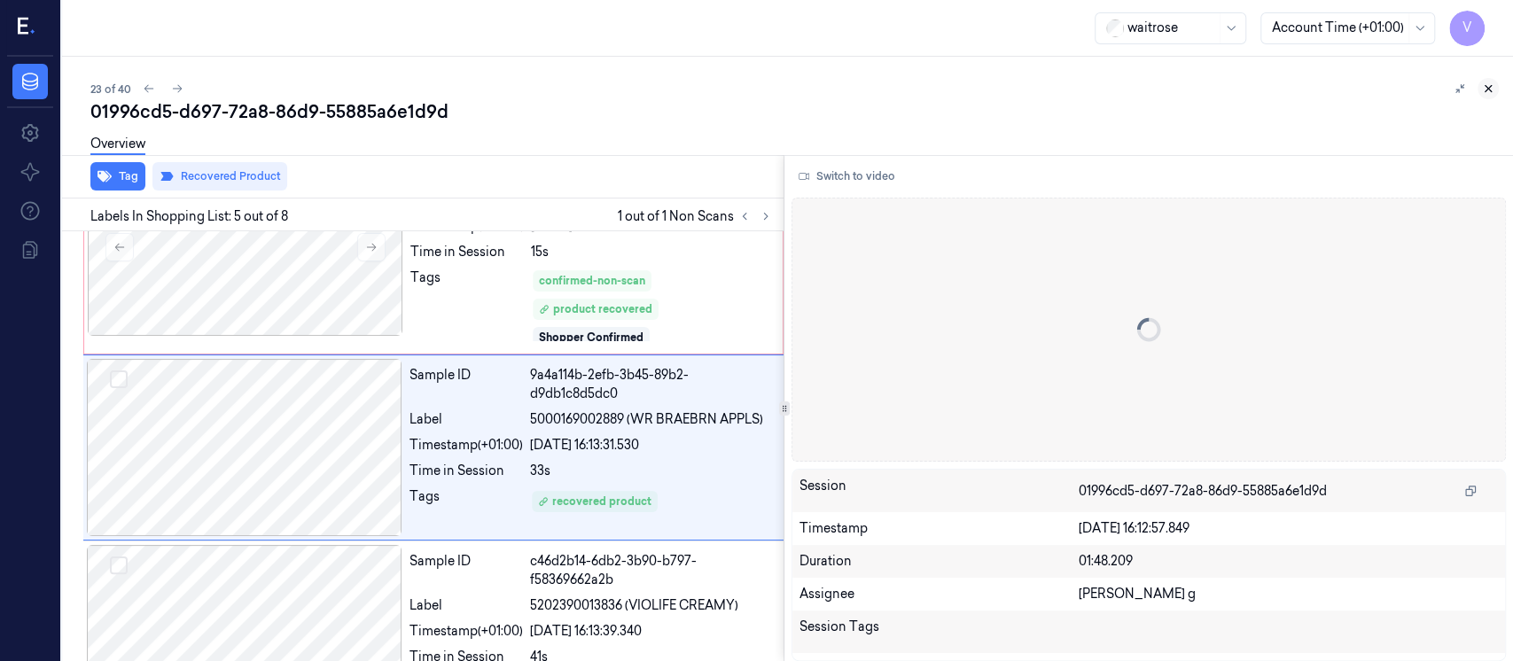
click at [1490, 86] on icon at bounding box center [1489, 89] width 6 height 6
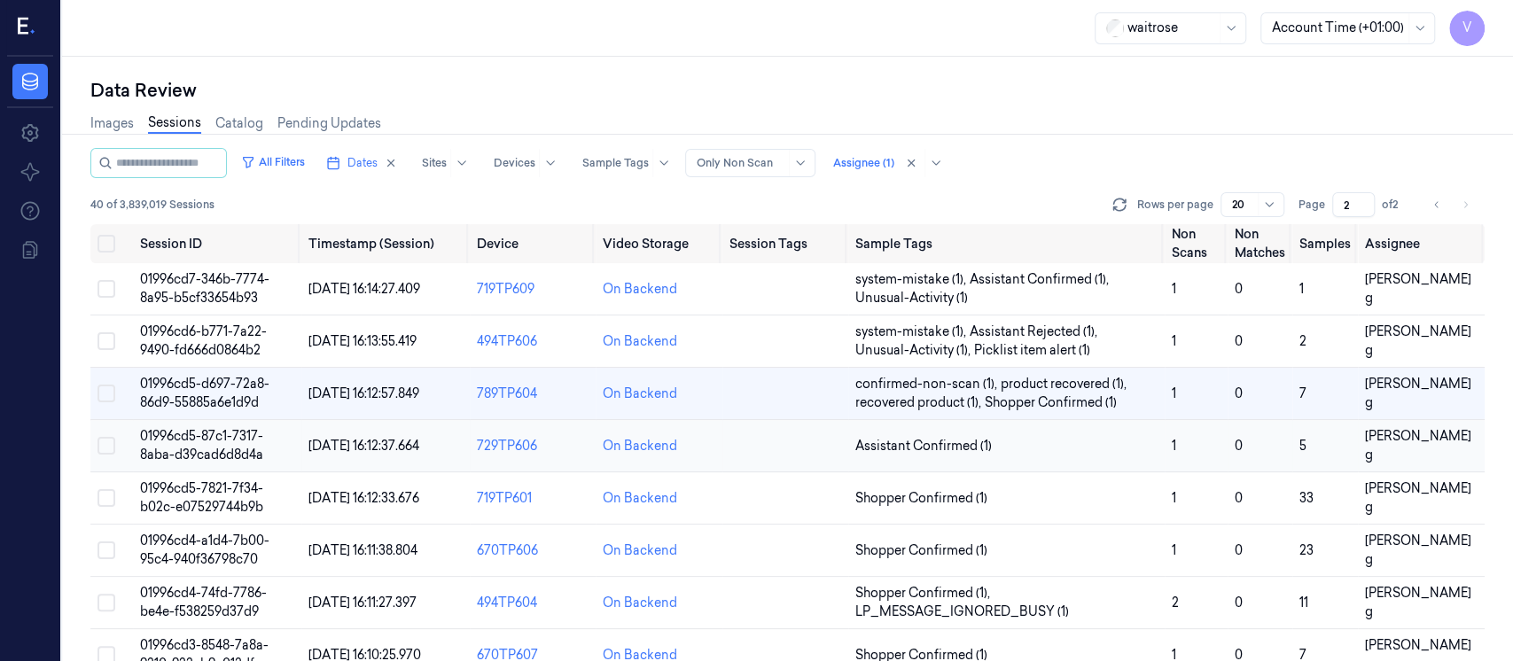
click at [769, 446] on td at bounding box center [786, 446] width 126 height 52
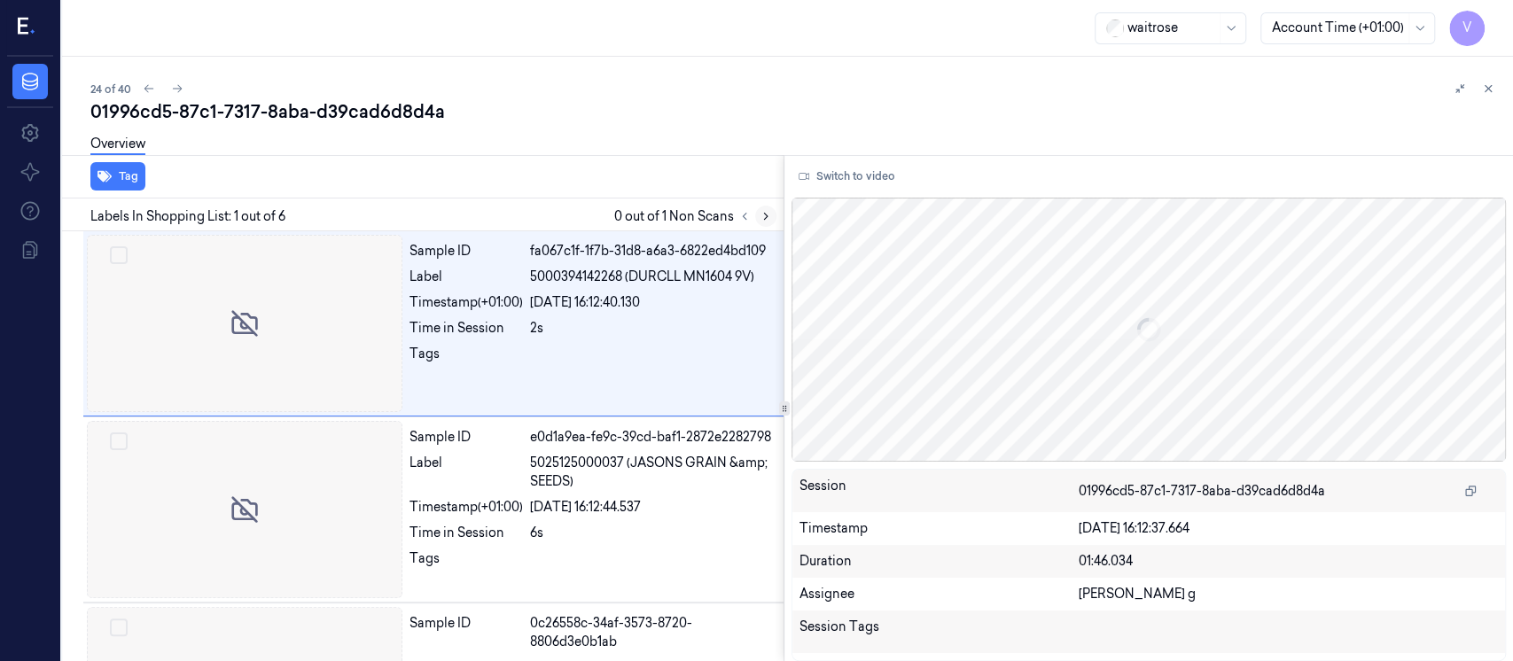
click at [772, 219] on button at bounding box center [765, 216] width 21 height 21
click at [766, 224] on button at bounding box center [765, 216] width 21 height 21
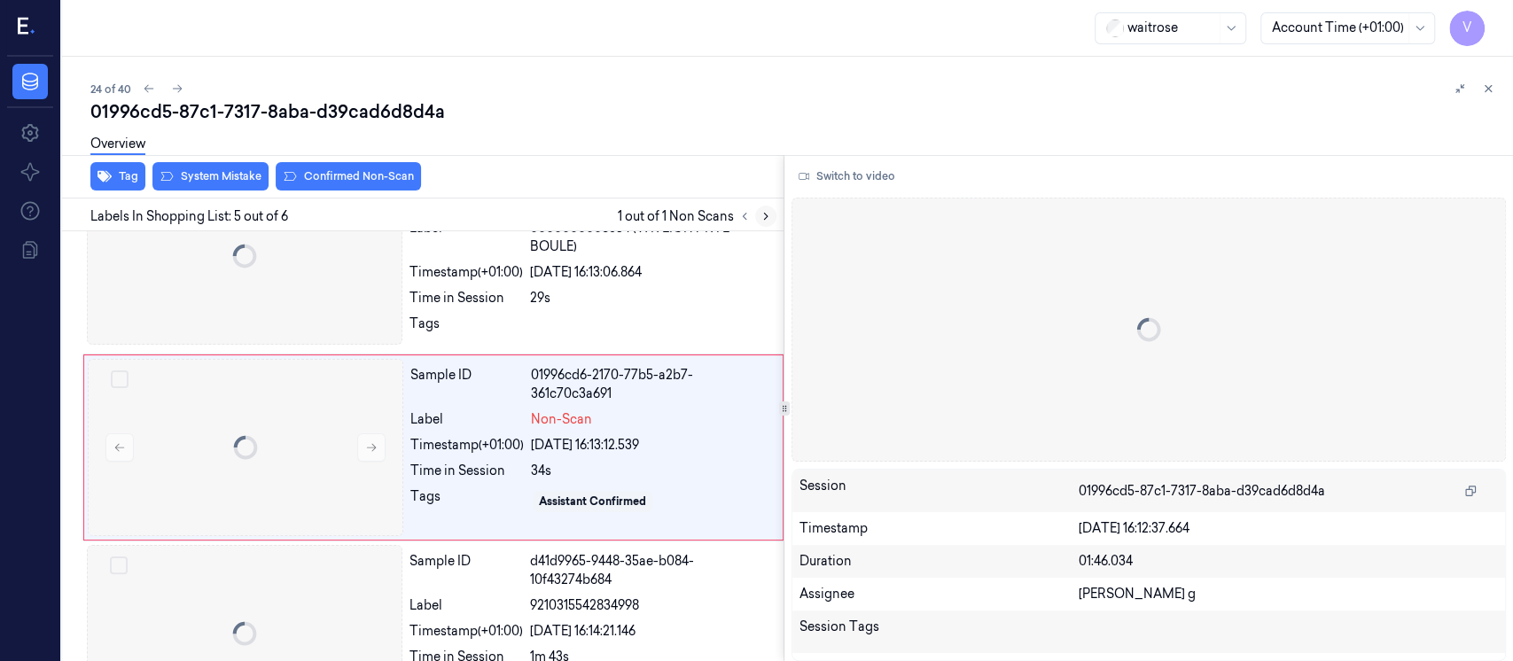
scroll to position [631, 0]
click at [646, 145] on div "Overview" at bounding box center [794, 146] width 1409 height 45
click at [772, 217] on button at bounding box center [765, 216] width 21 height 21
click at [766, 215] on icon at bounding box center [766, 217] width 4 height 6
click at [270, 416] on div at bounding box center [246, 447] width 316 height 177
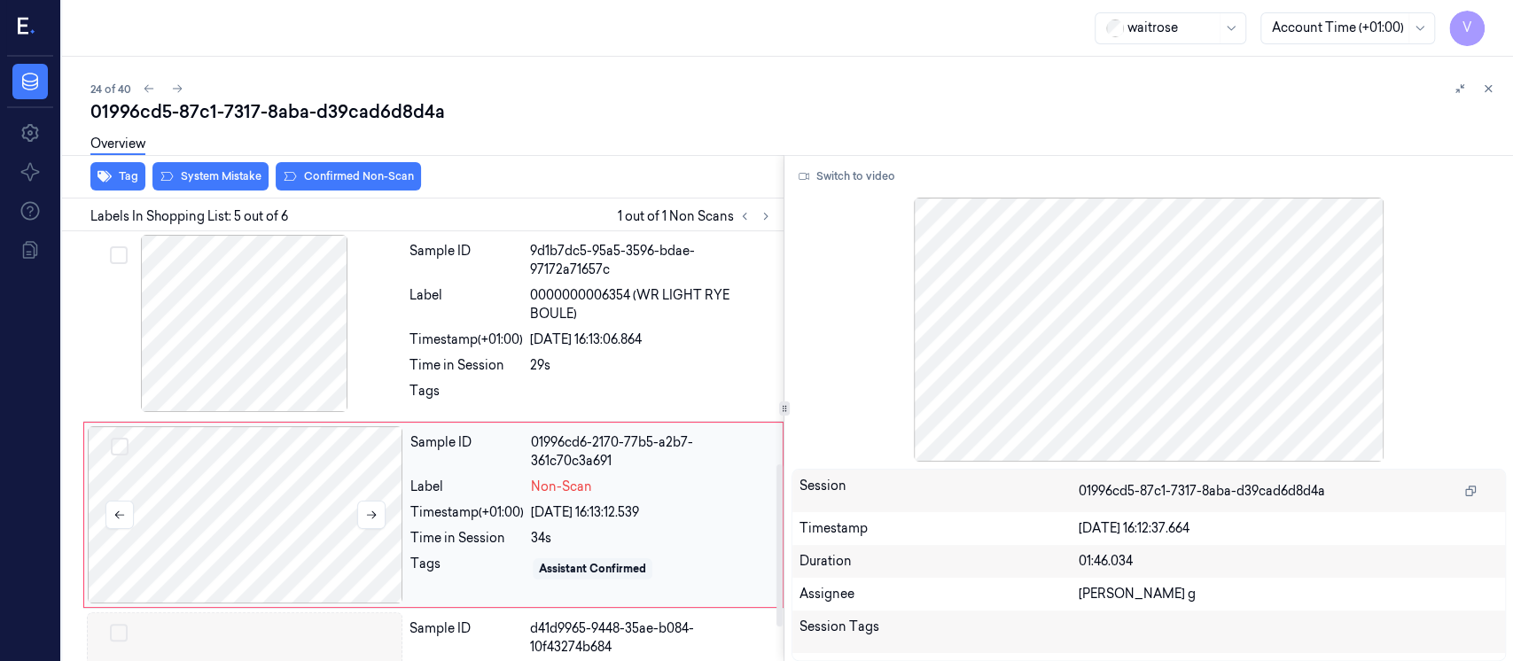
scroll to position [513, 0]
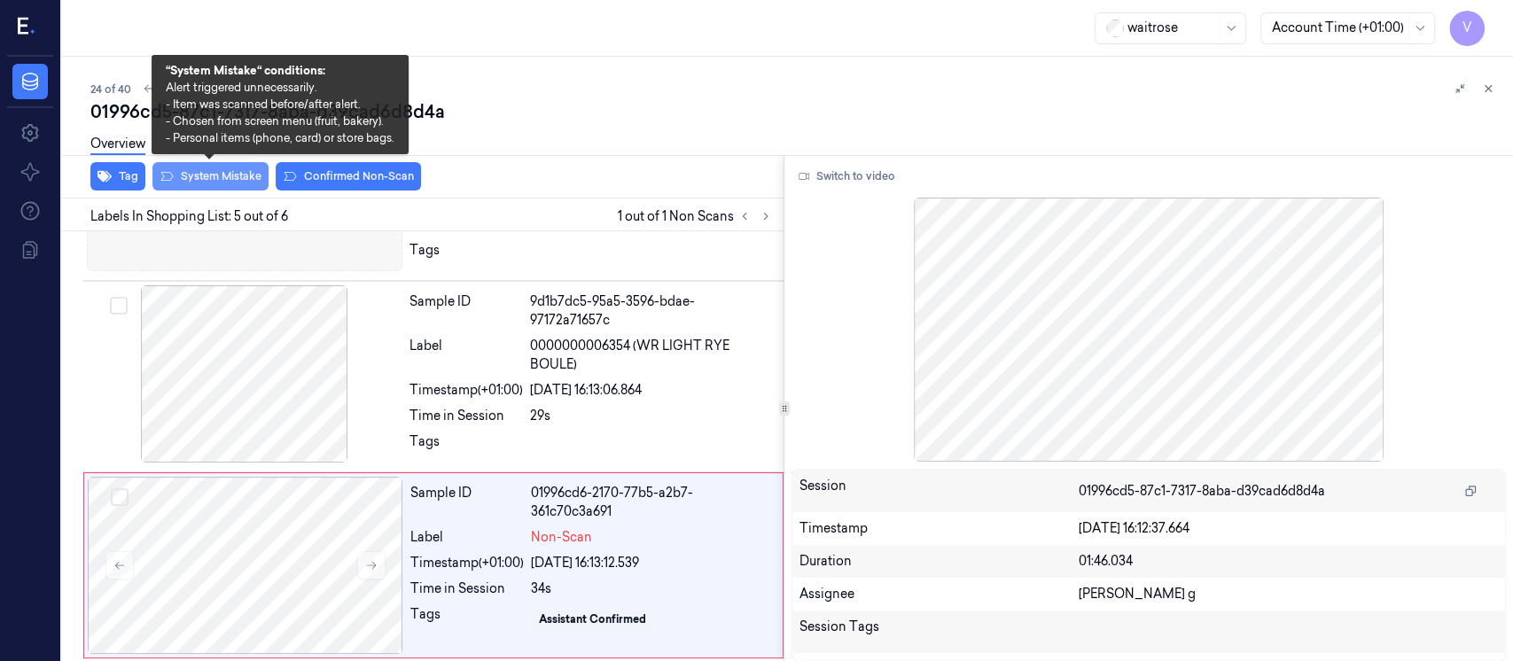
click at [195, 182] on button "System Mistake" at bounding box center [210, 176] width 116 height 28
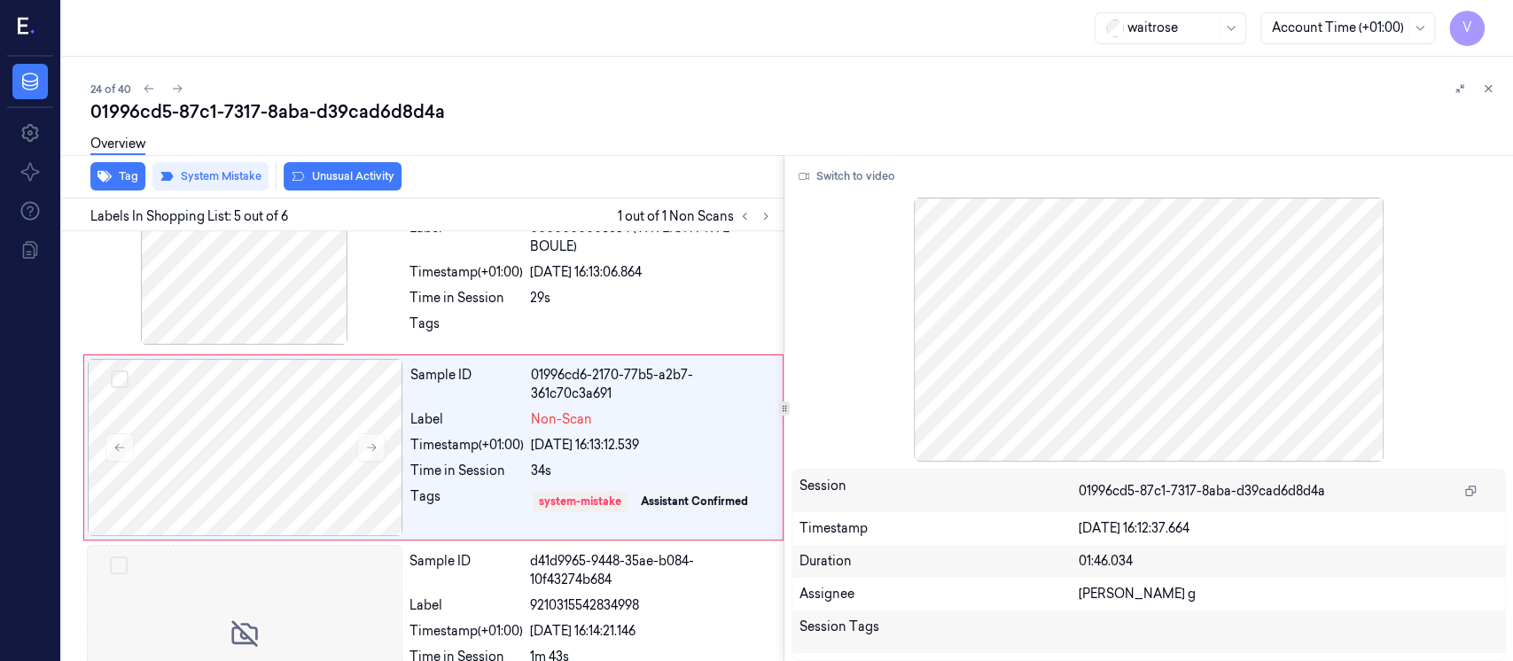
scroll to position [636, 0]
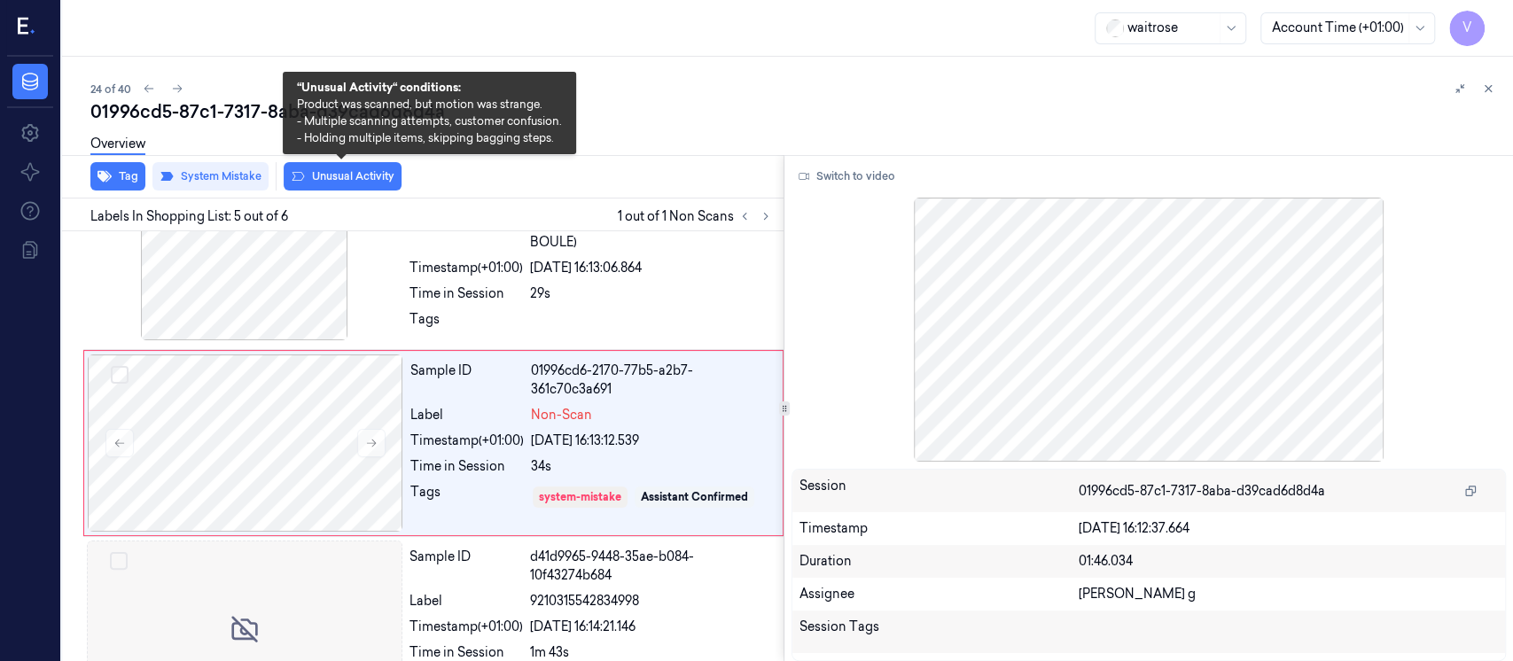
click at [309, 182] on button "Unusual Activity" at bounding box center [343, 176] width 118 height 28
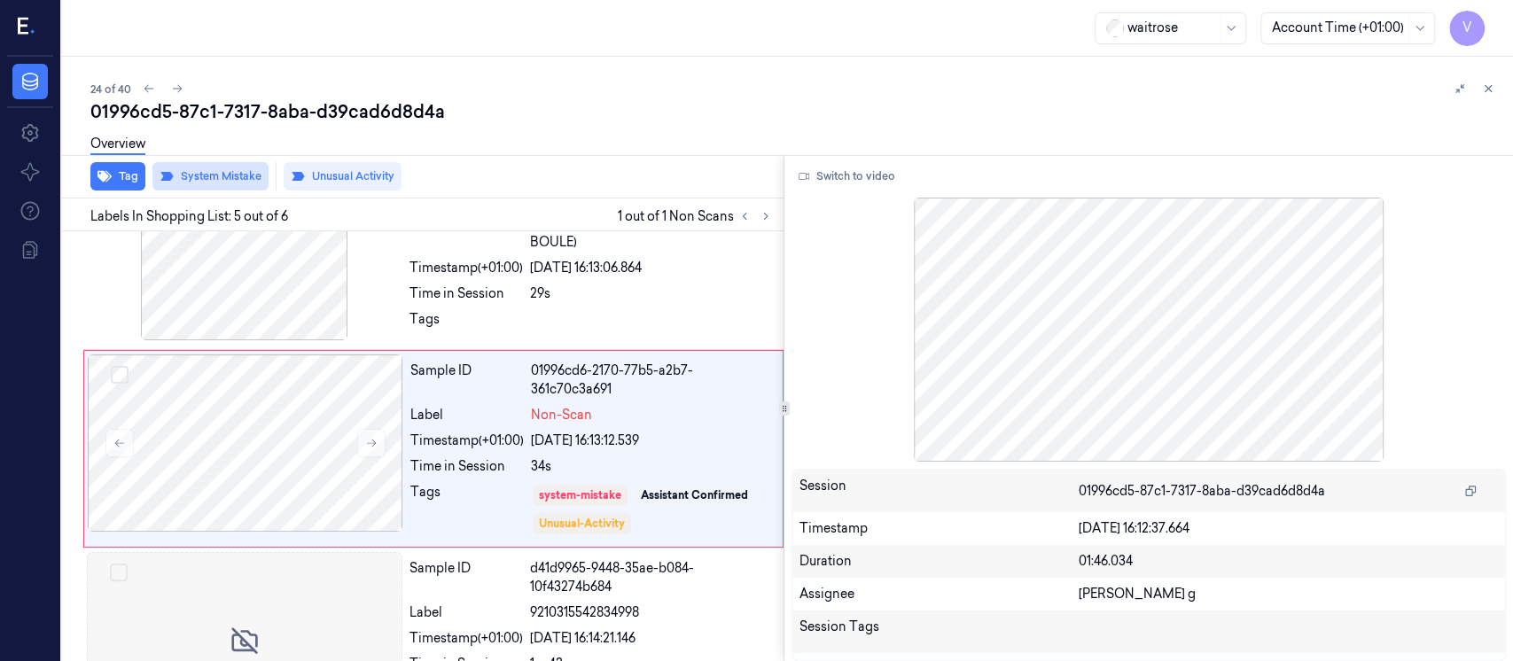
scroll to position [637, 0]
click at [134, 181] on button "Tag" at bounding box center [117, 176] width 55 height 28
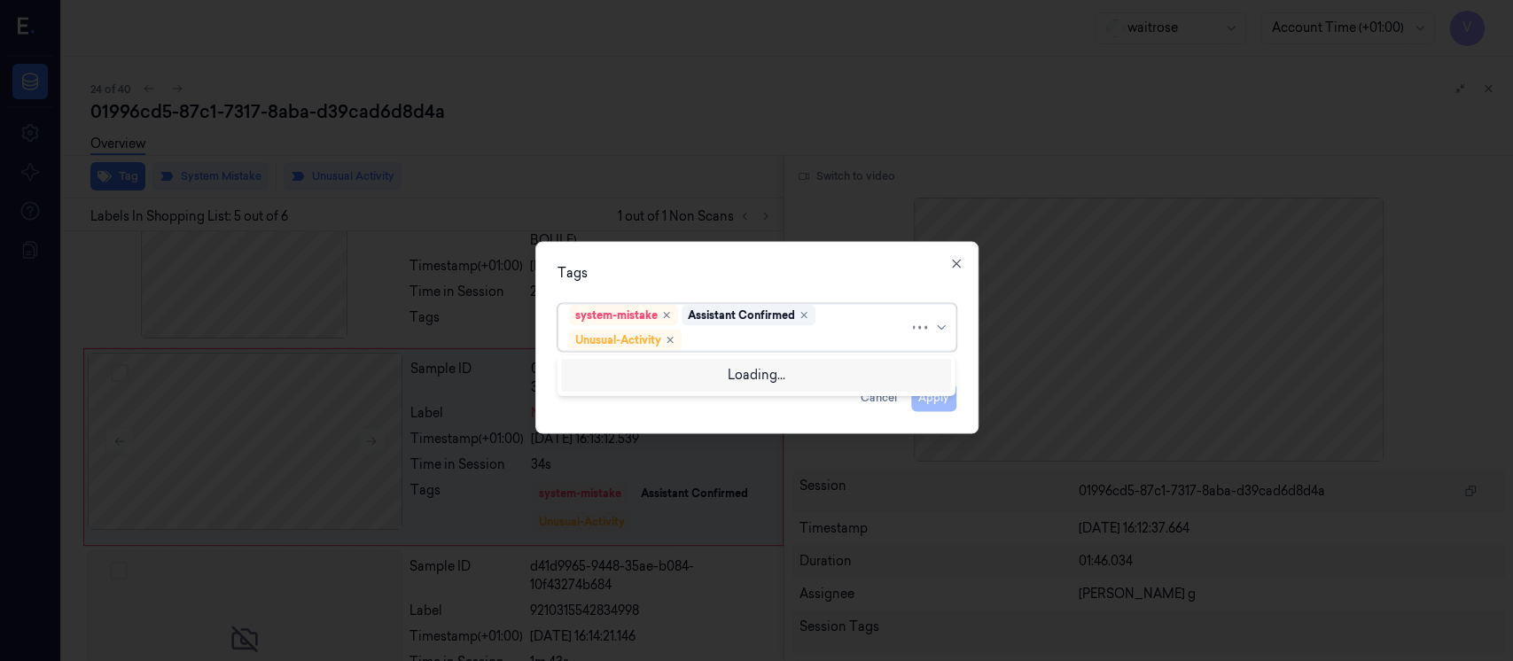
click at [792, 332] on div at bounding box center [797, 340] width 224 height 19
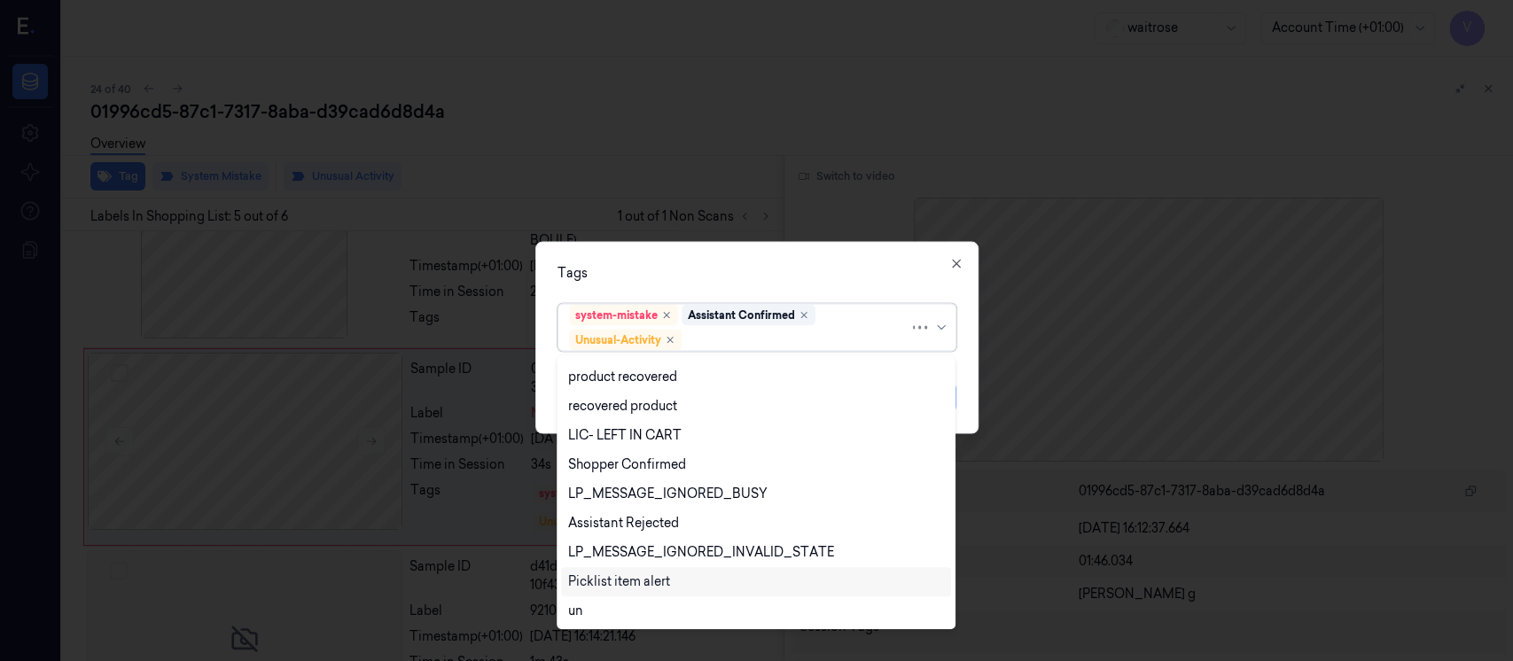
click at [610, 585] on div "Picklist item alert" at bounding box center [619, 582] width 102 height 19
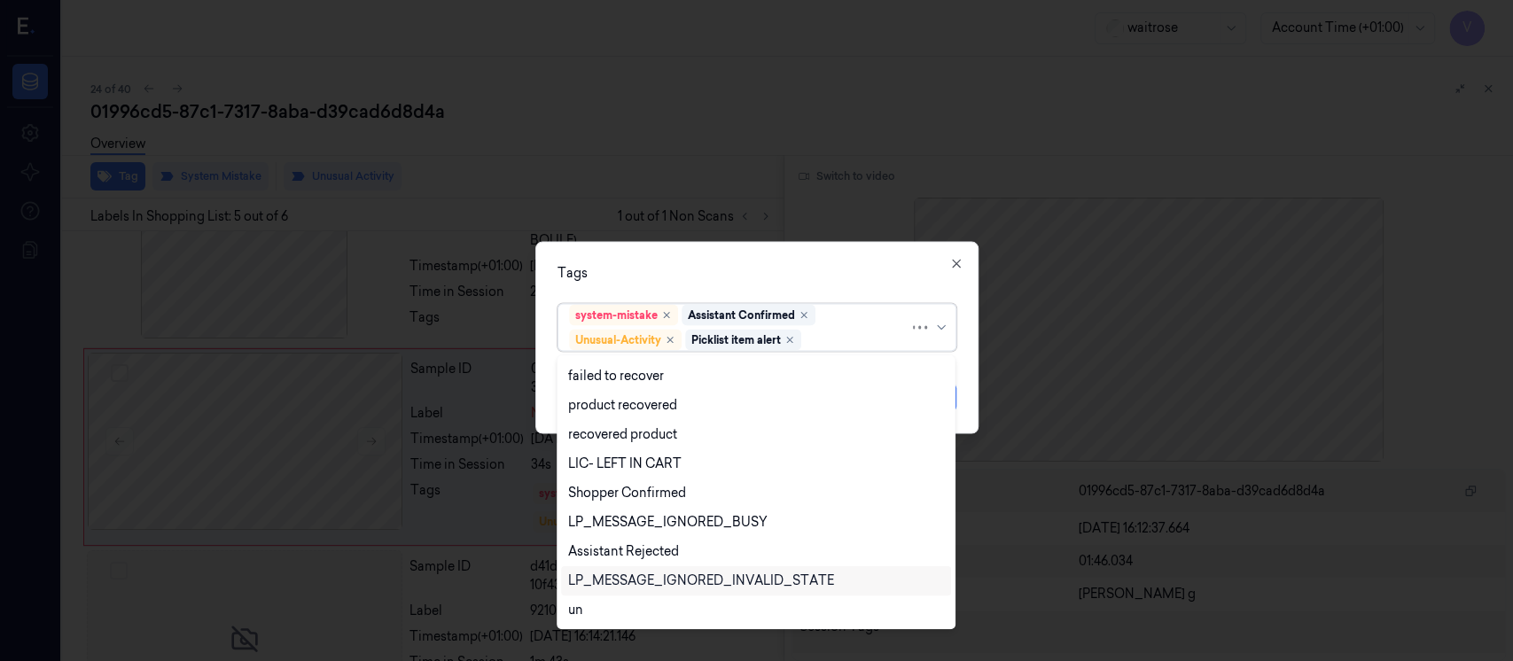
scroll to position [201, 0]
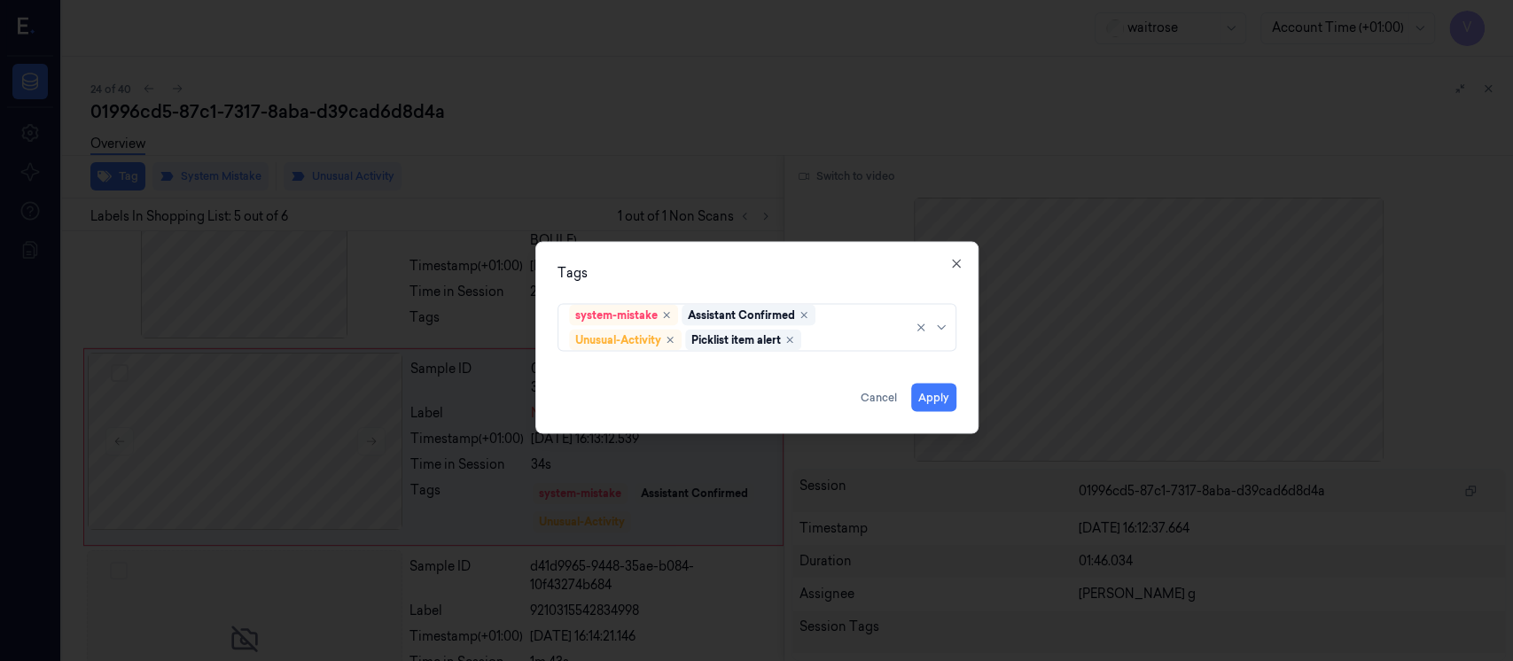
click at [767, 253] on div "Tags system-mistake Assistant Confirmed Unusual-Activity Picklist item alert Ap…" at bounding box center [756, 338] width 443 height 192
click at [957, 397] on div "Tags system-mistake Assistant Confirmed Unusual-Activity Picklist item alert Ap…" at bounding box center [756, 338] width 443 height 192
click at [943, 397] on button "Apply" at bounding box center [933, 398] width 45 height 28
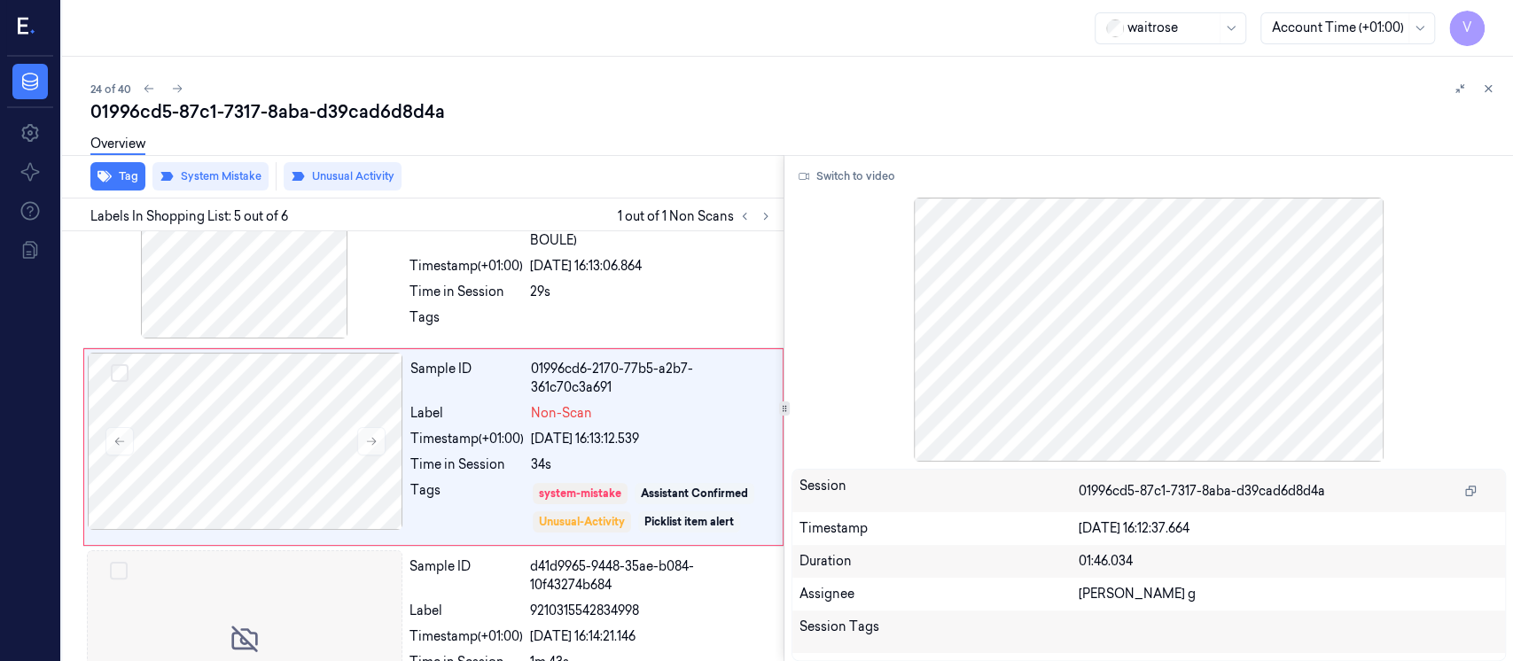
click at [1463, 122] on div "01996cd5-87c1-7317-8aba-d39cad6d8d4a" at bounding box center [794, 111] width 1409 height 25
click at [1488, 88] on icon at bounding box center [1489, 89] width 6 height 6
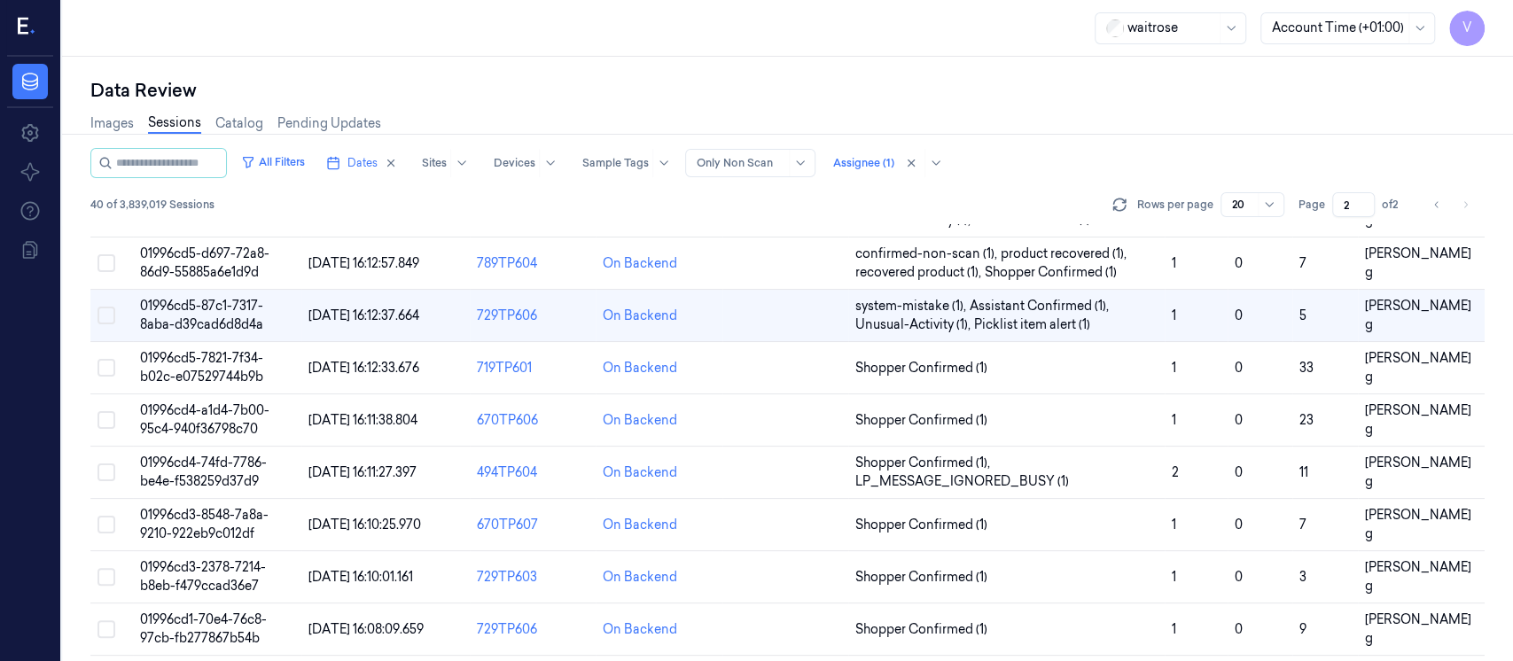
scroll to position [60, 0]
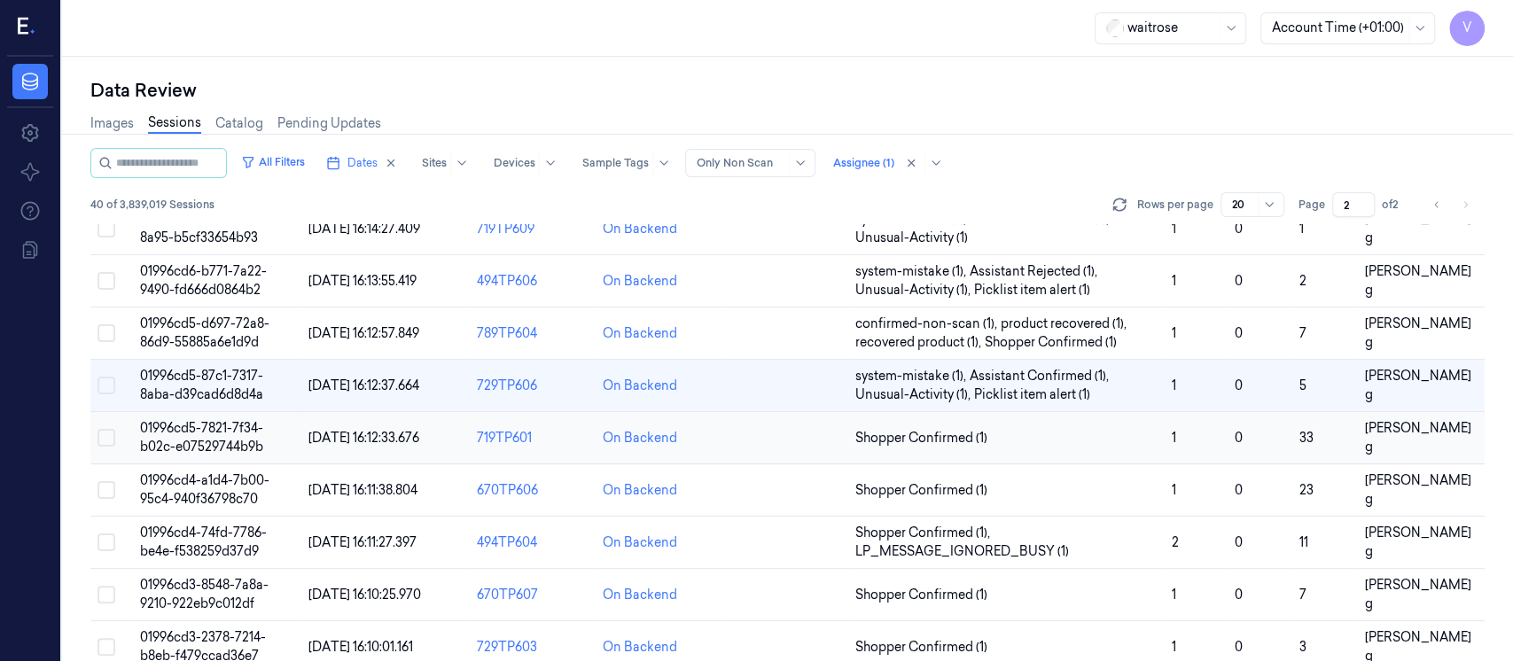
click at [807, 443] on td at bounding box center [786, 438] width 126 height 52
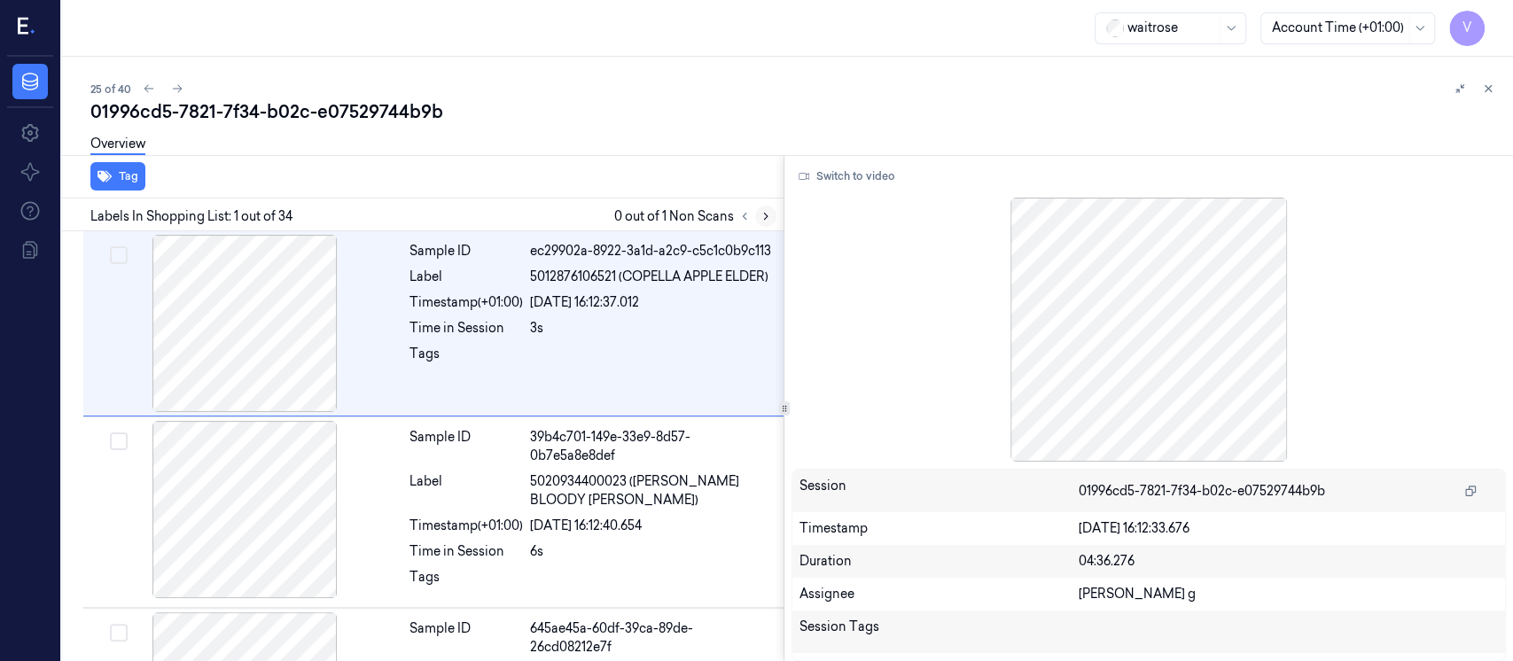
click at [761, 215] on icon at bounding box center [766, 216] width 12 height 12
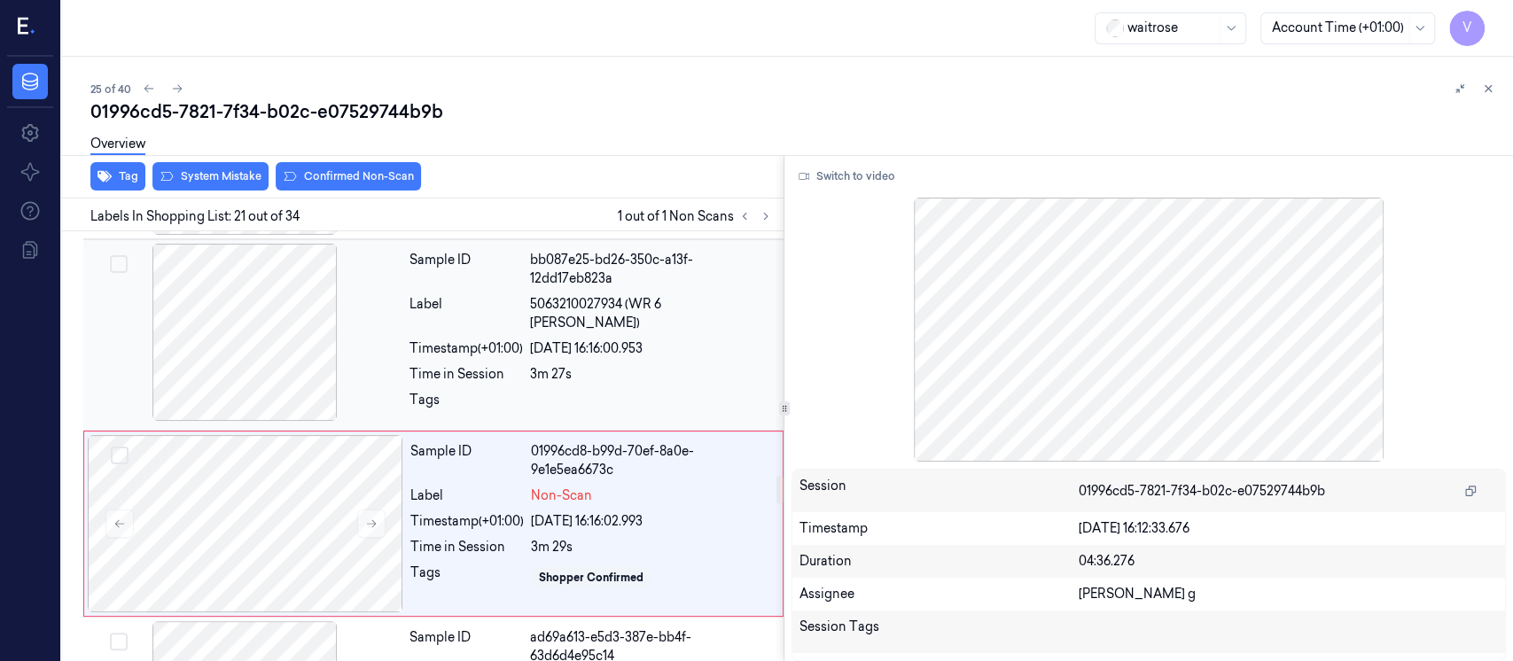
scroll to position [3526, 0]
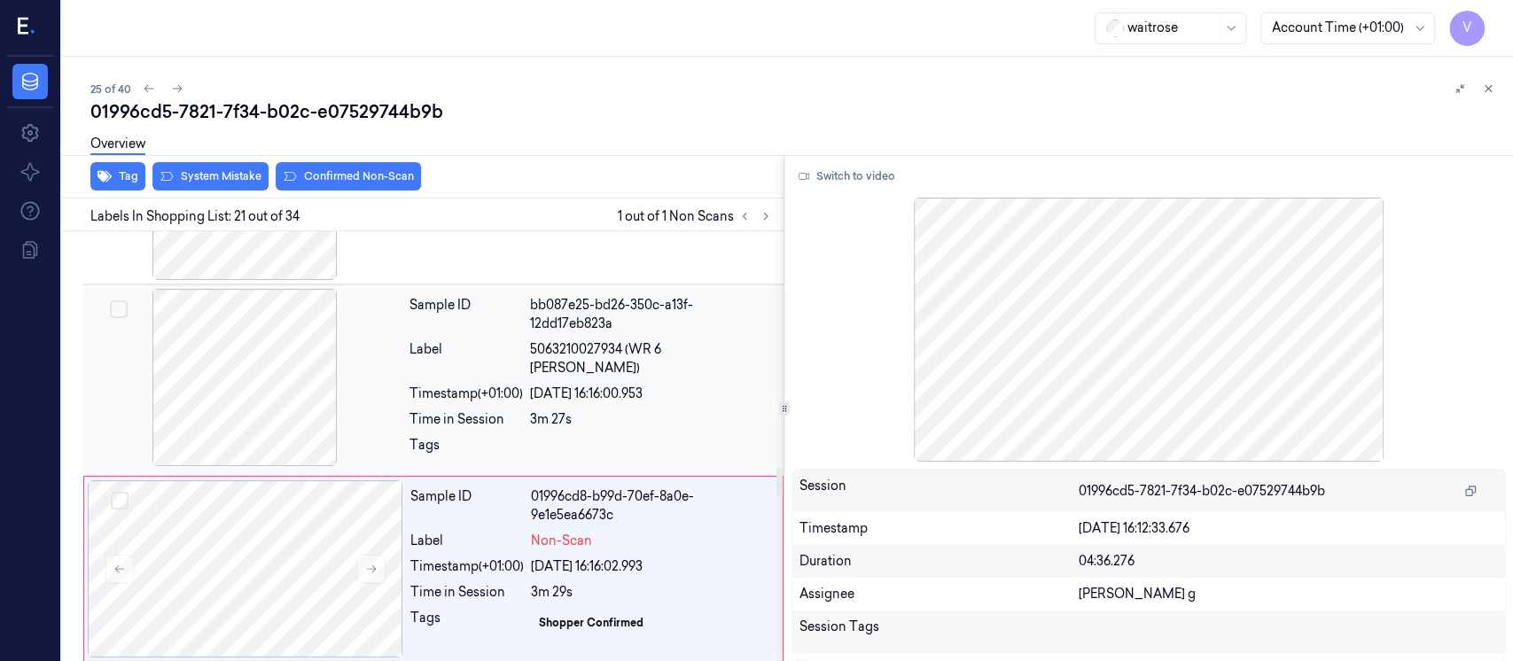
click at [583, 385] on div "[DATE] 16:16:00.953" at bounding box center [651, 394] width 243 height 19
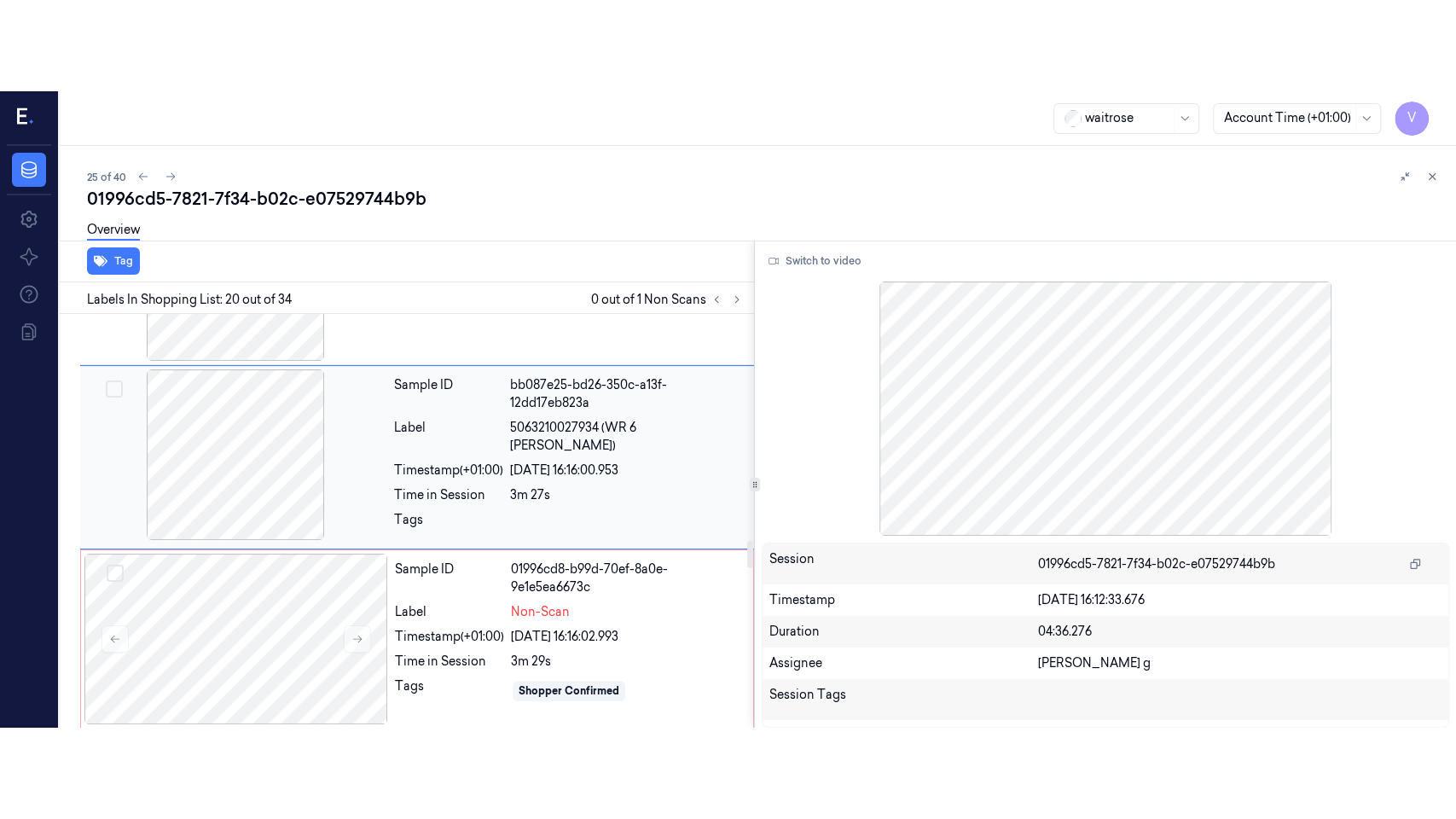
scroll to position [3328, 0]
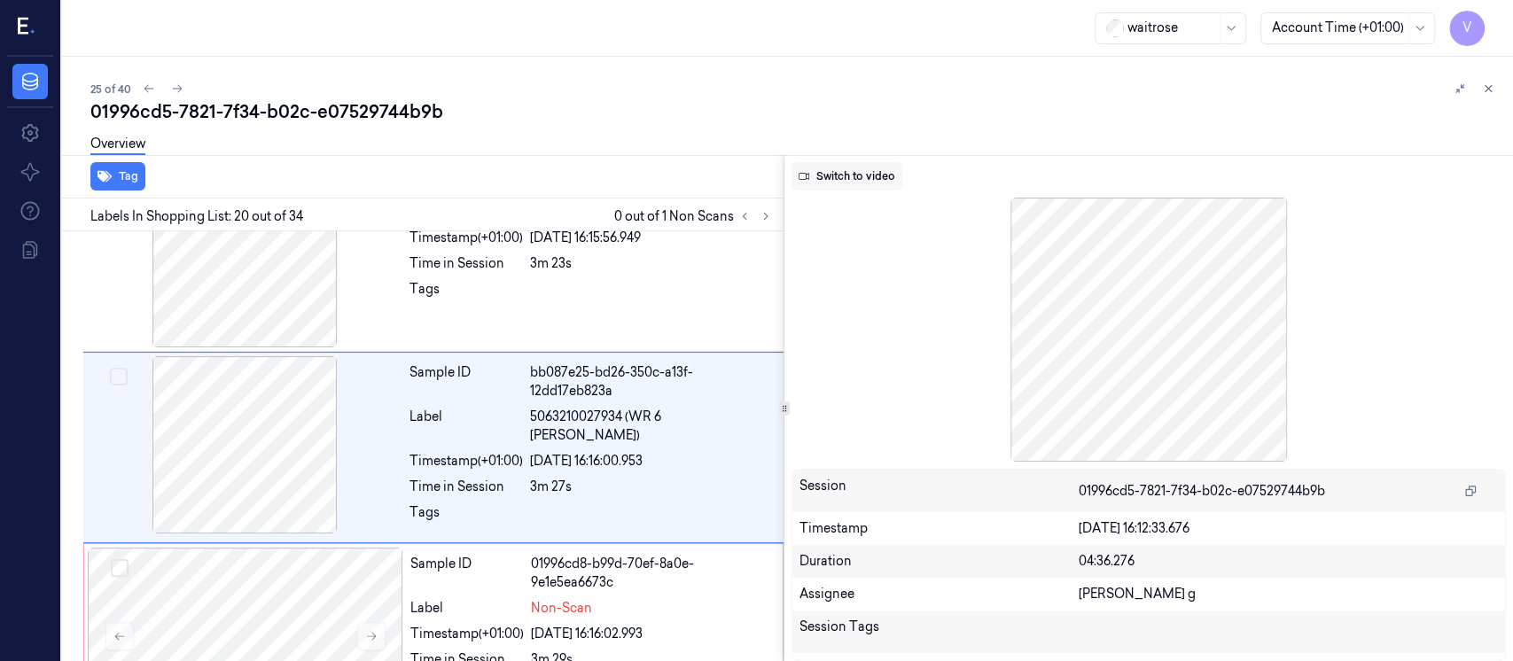
click at [861, 188] on button "Switch to video" at bounding box center [847, 176] width 111 height 28
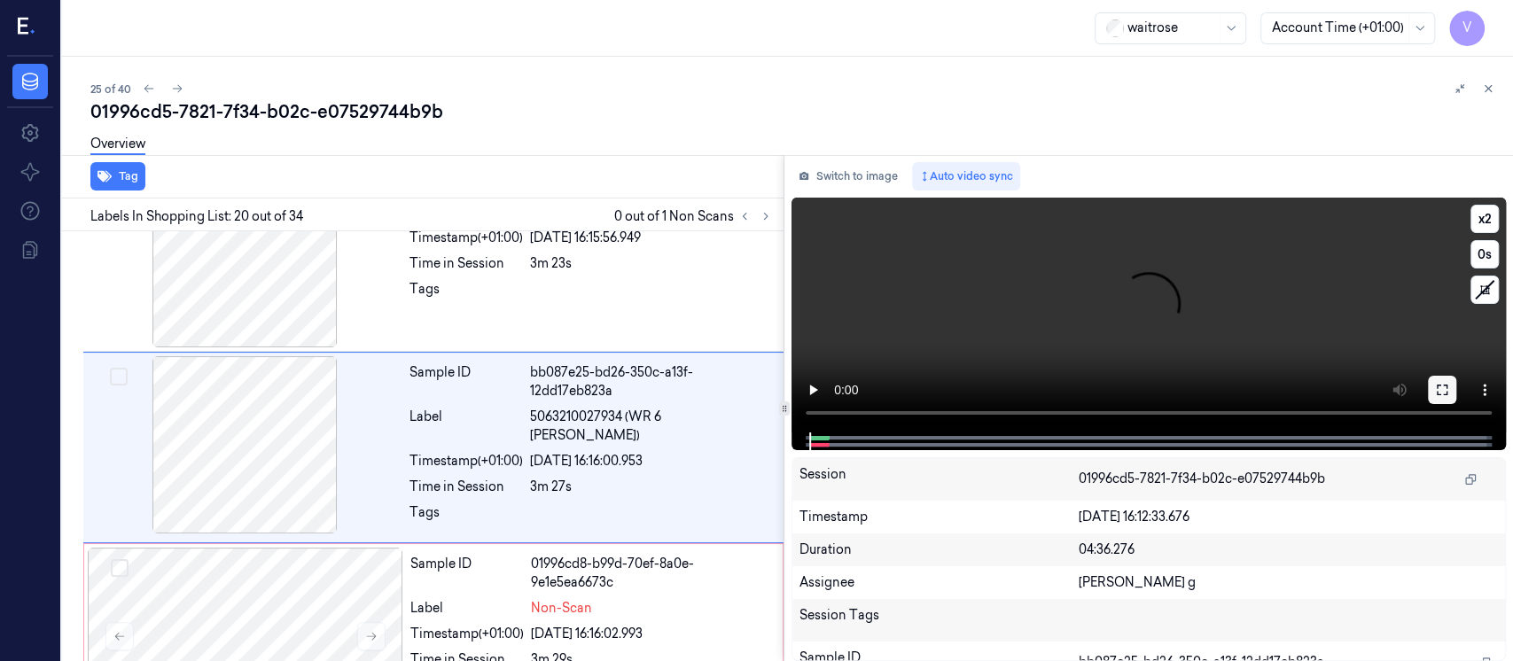
click at [1434, 393] on button at bounding box center [1442, 390] width 28 height 28
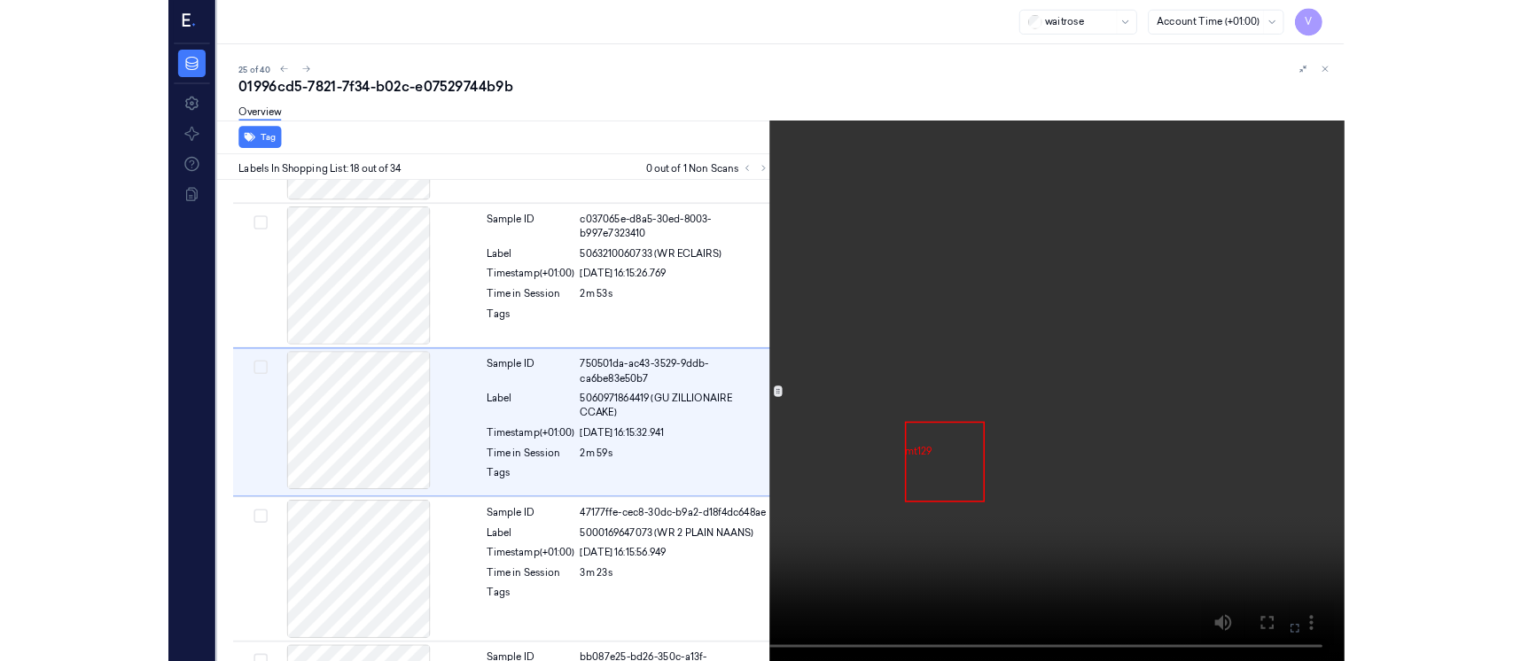
scroll to position [2989, 0]
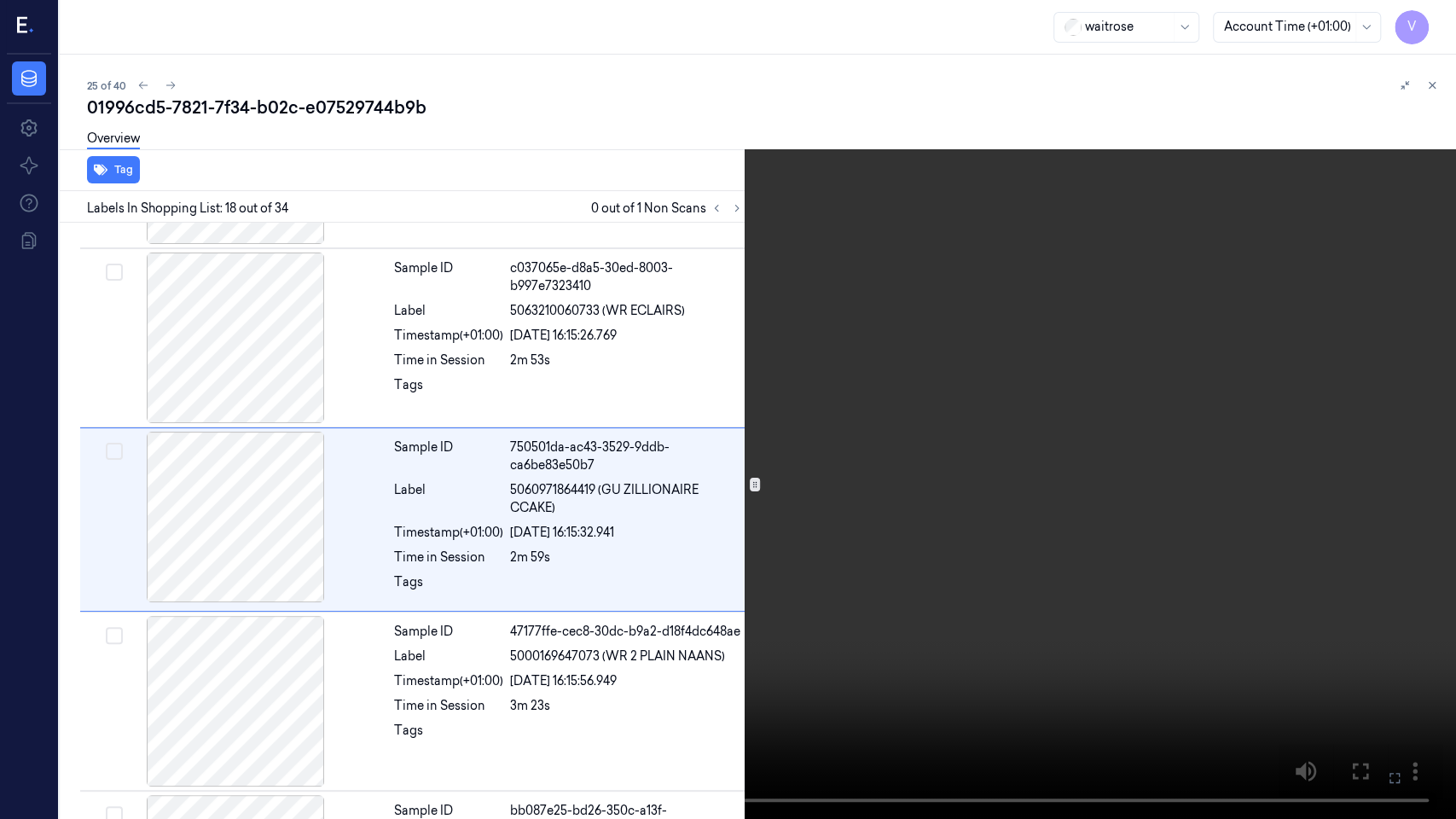
click at [0, 0] on icon at bounding box center [0, 0] width 0 height 0
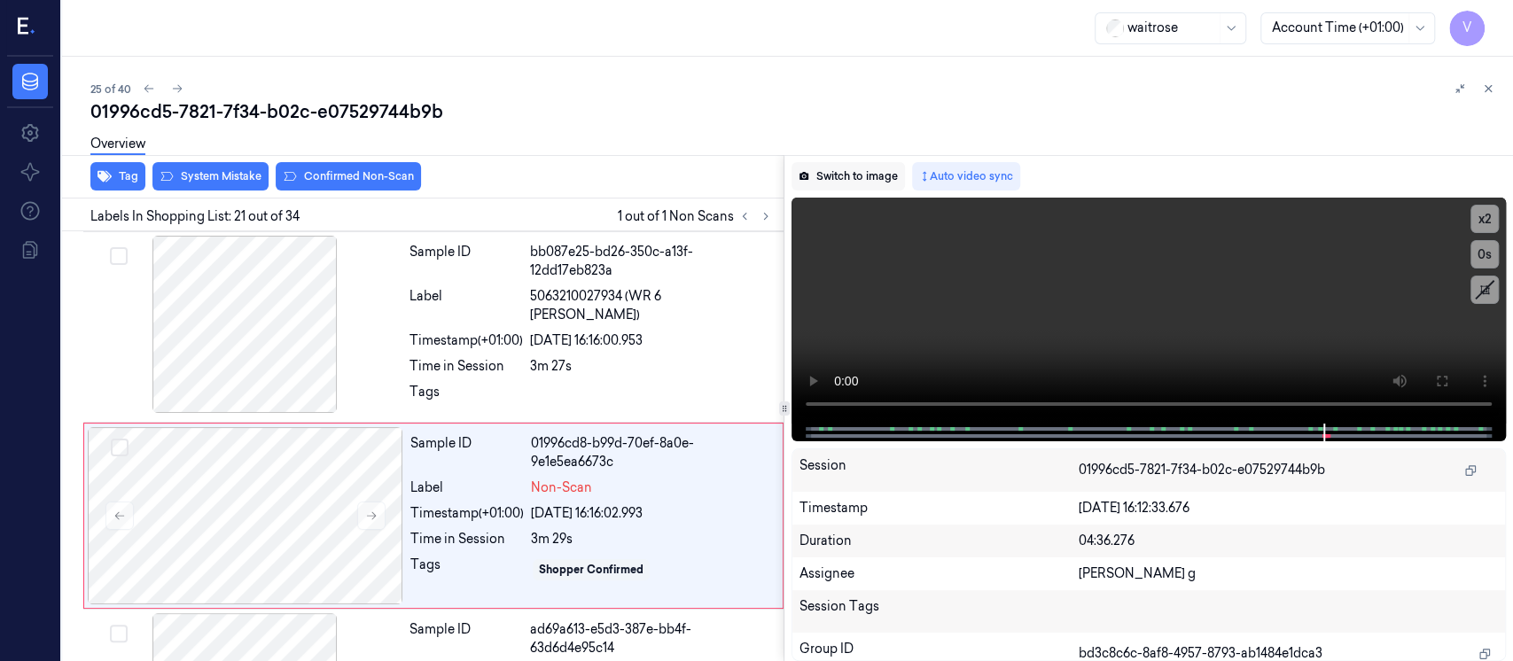
click at [858, 184] on button "Switch to image" at bounding box center [848, 176] width 113 height 28
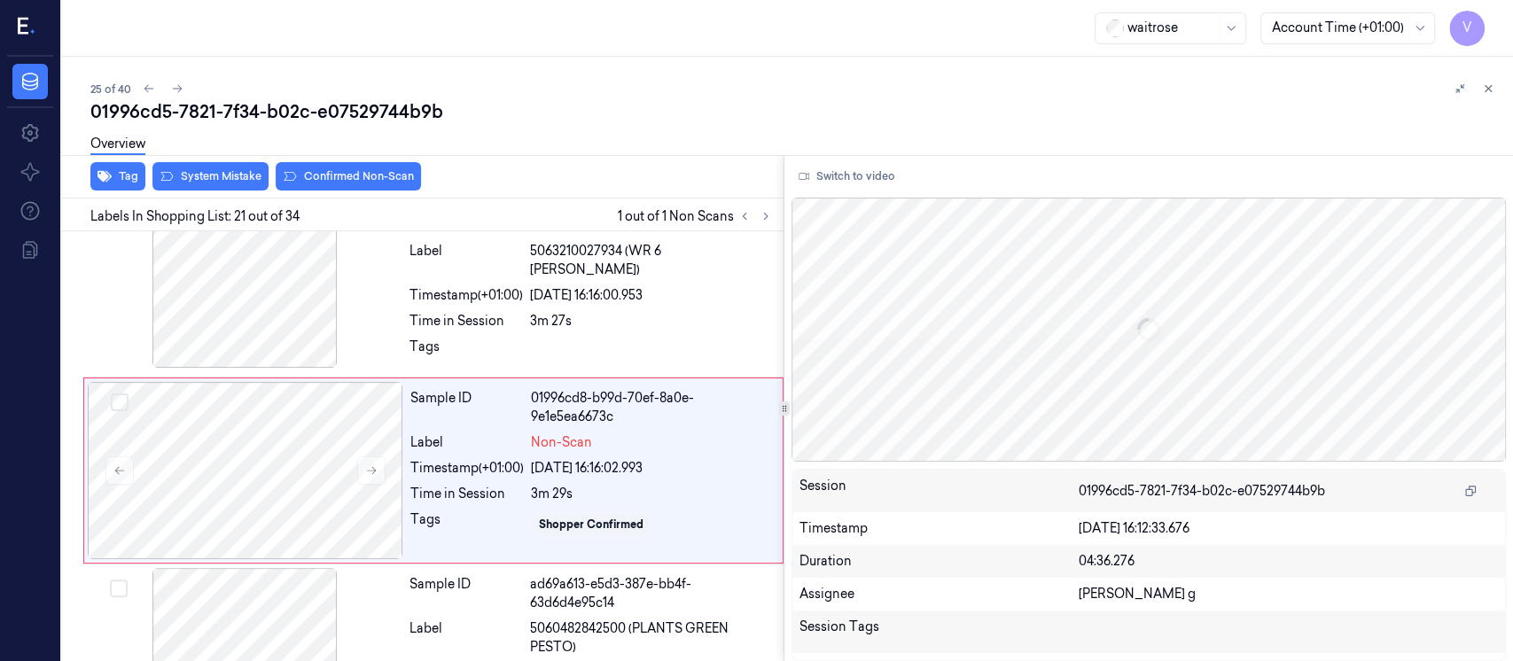
scroll to position [3645, 0]
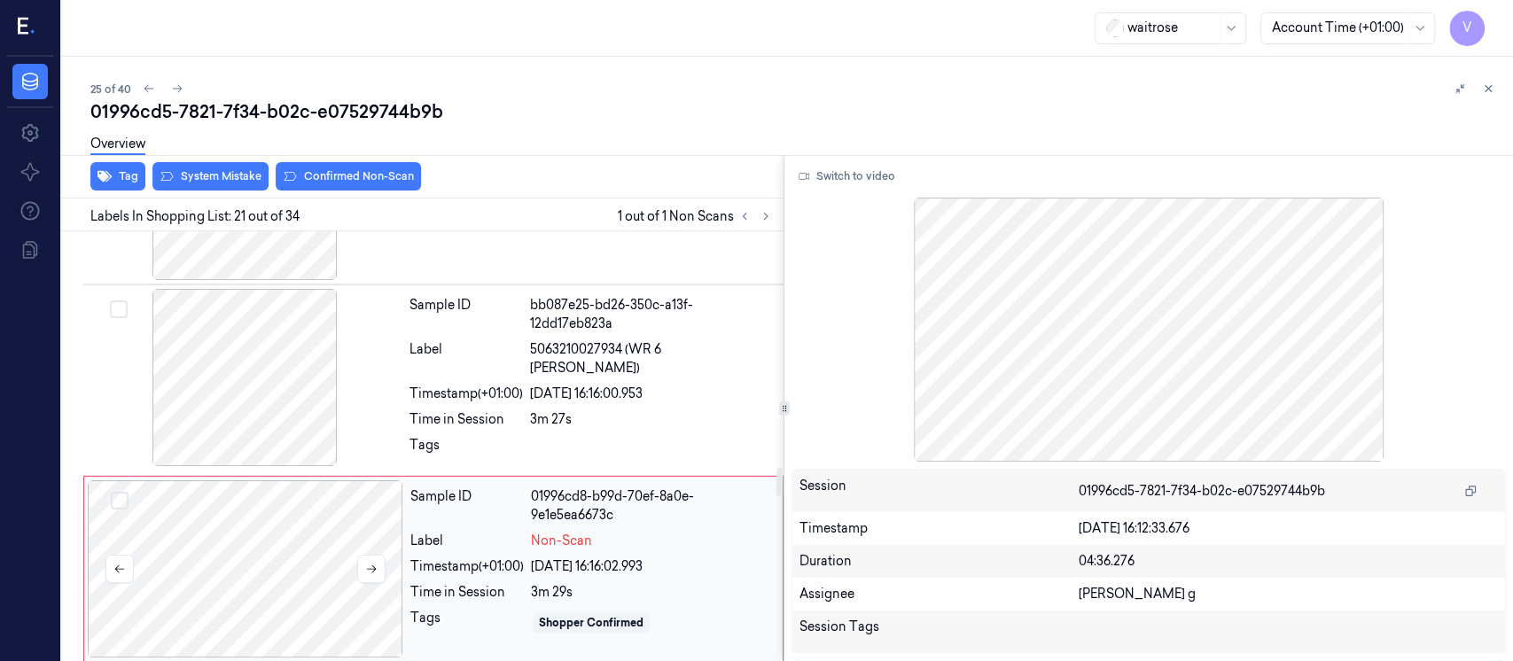
click at [146, 527] on div at bounding box center [246, 569] width 316 height 177
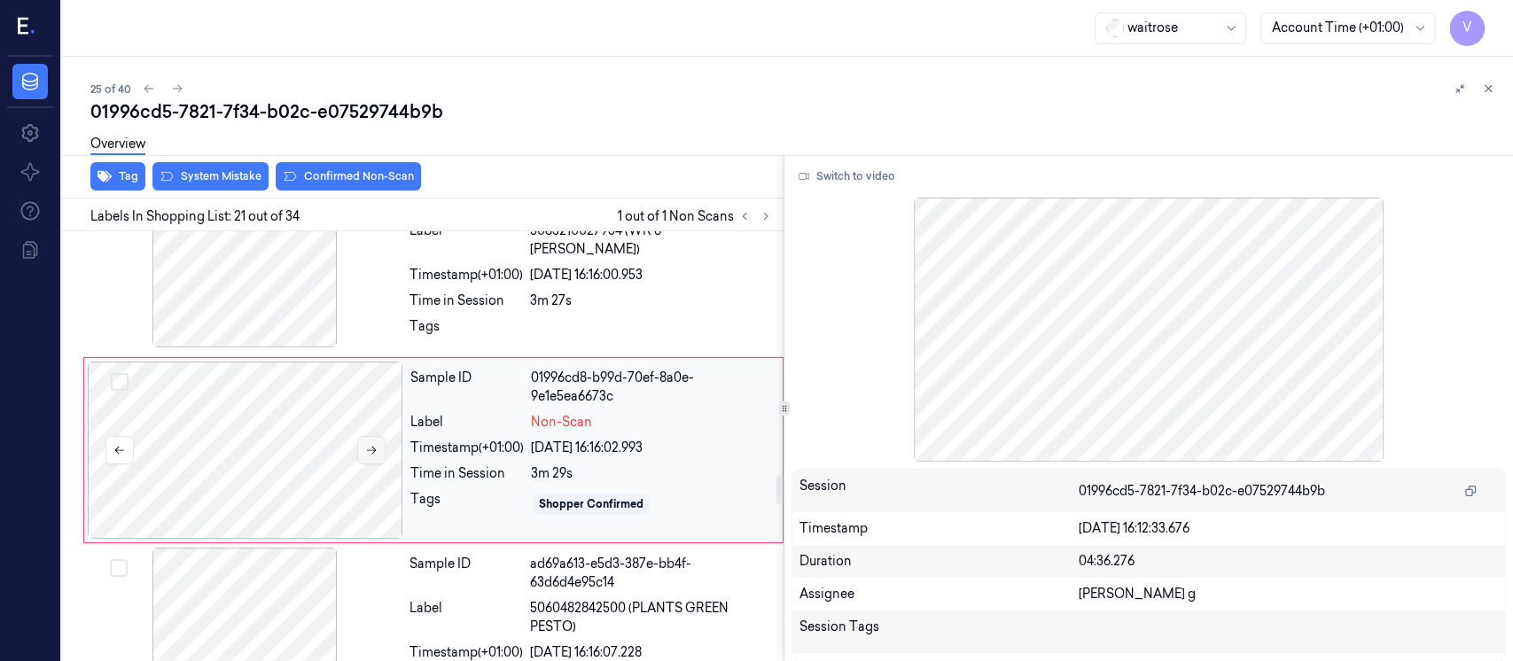
click at [371, 444] on icon at bounding box center [371, 450] width 12 height 12
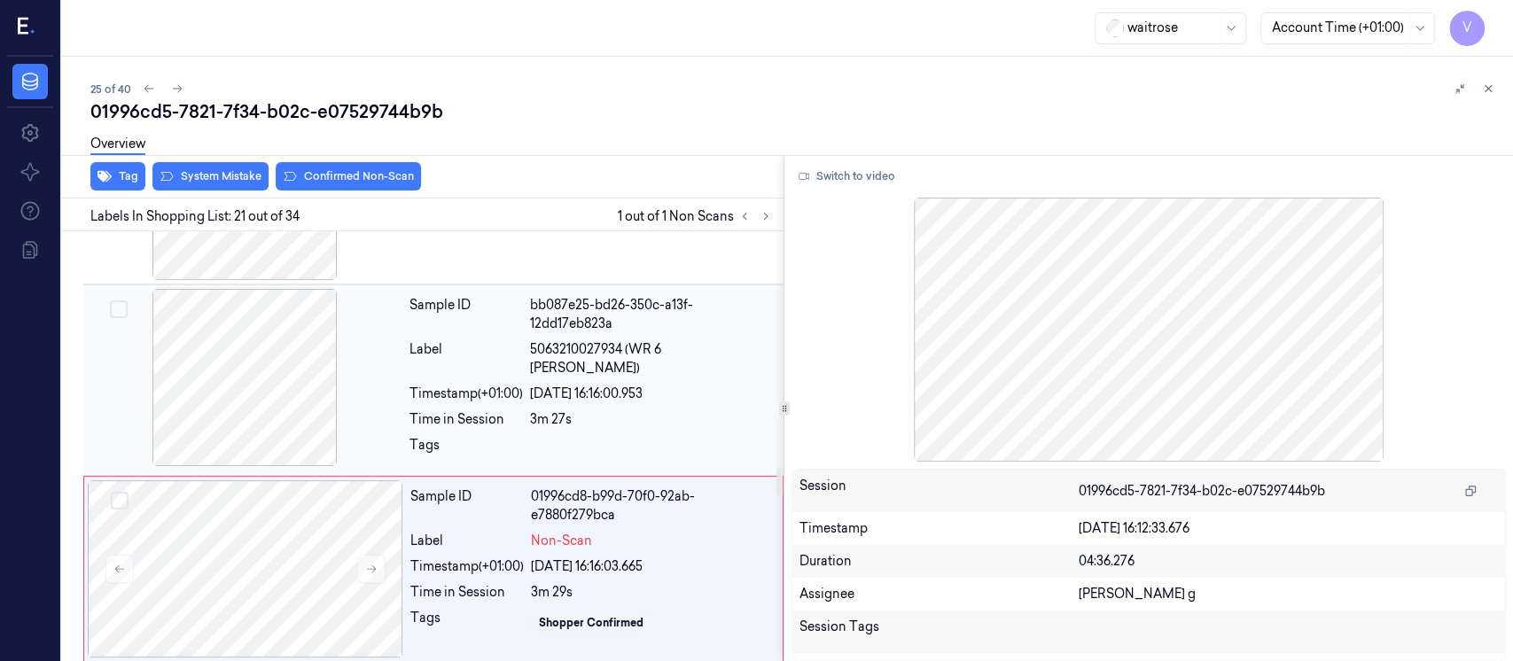
click at [414, 410] on div "Time in Session" at bounding box center [466, 419] width 113 height 19
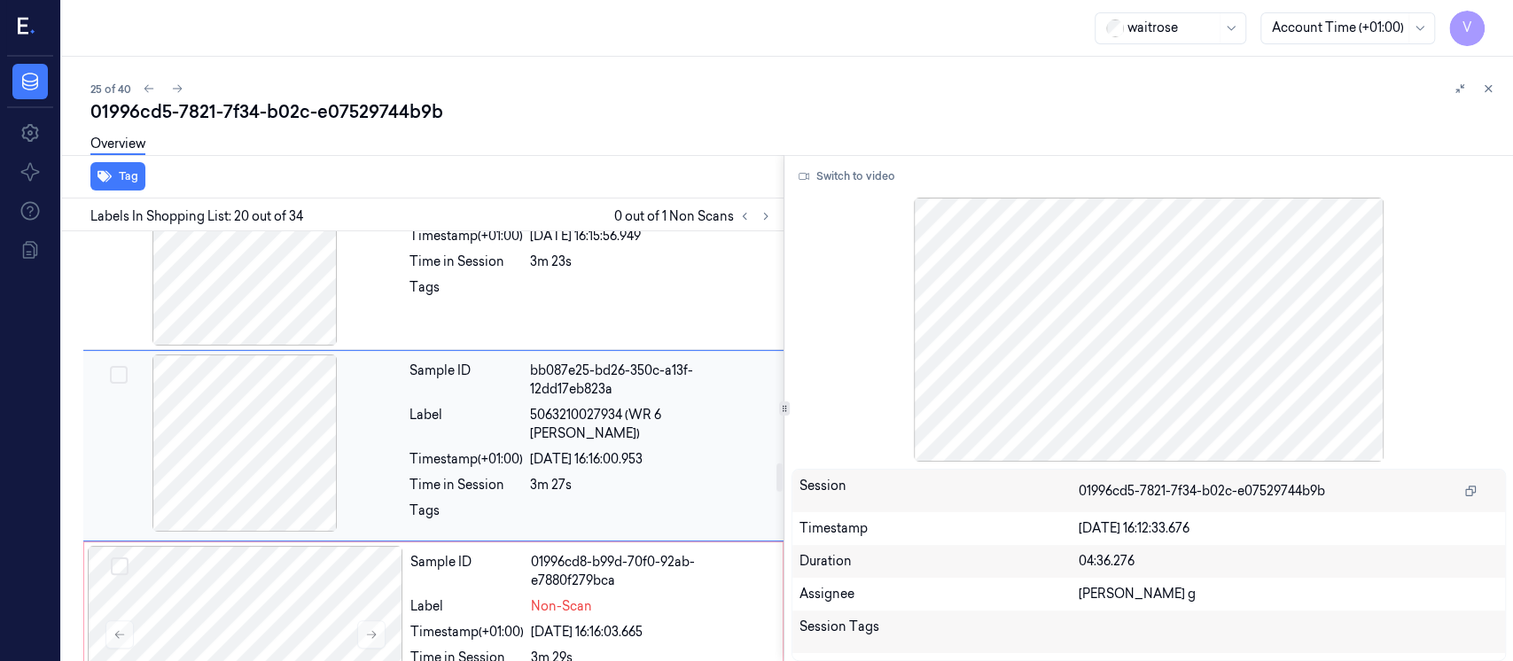
scroll to position [3458, 0]
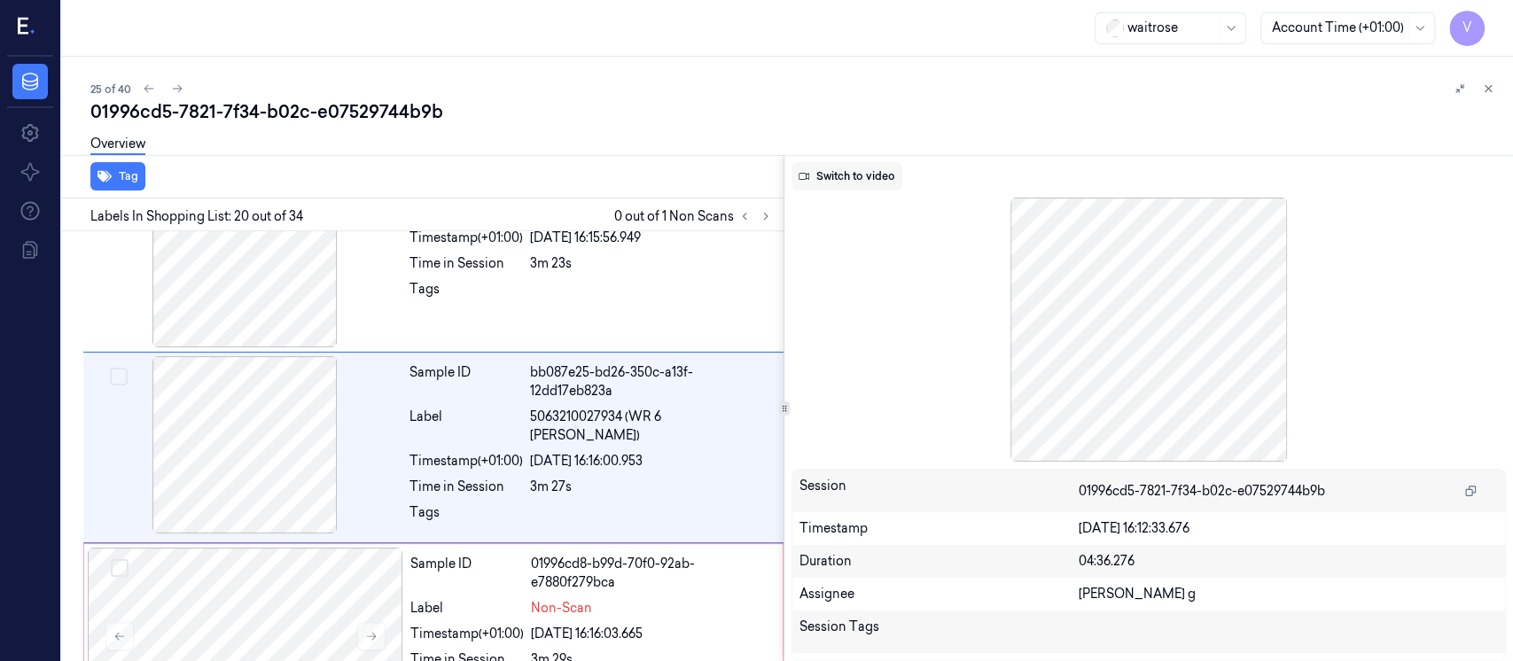
click at [849, 184] on button "Switch to video" at bounding box center [847, 176] width 111 height 28
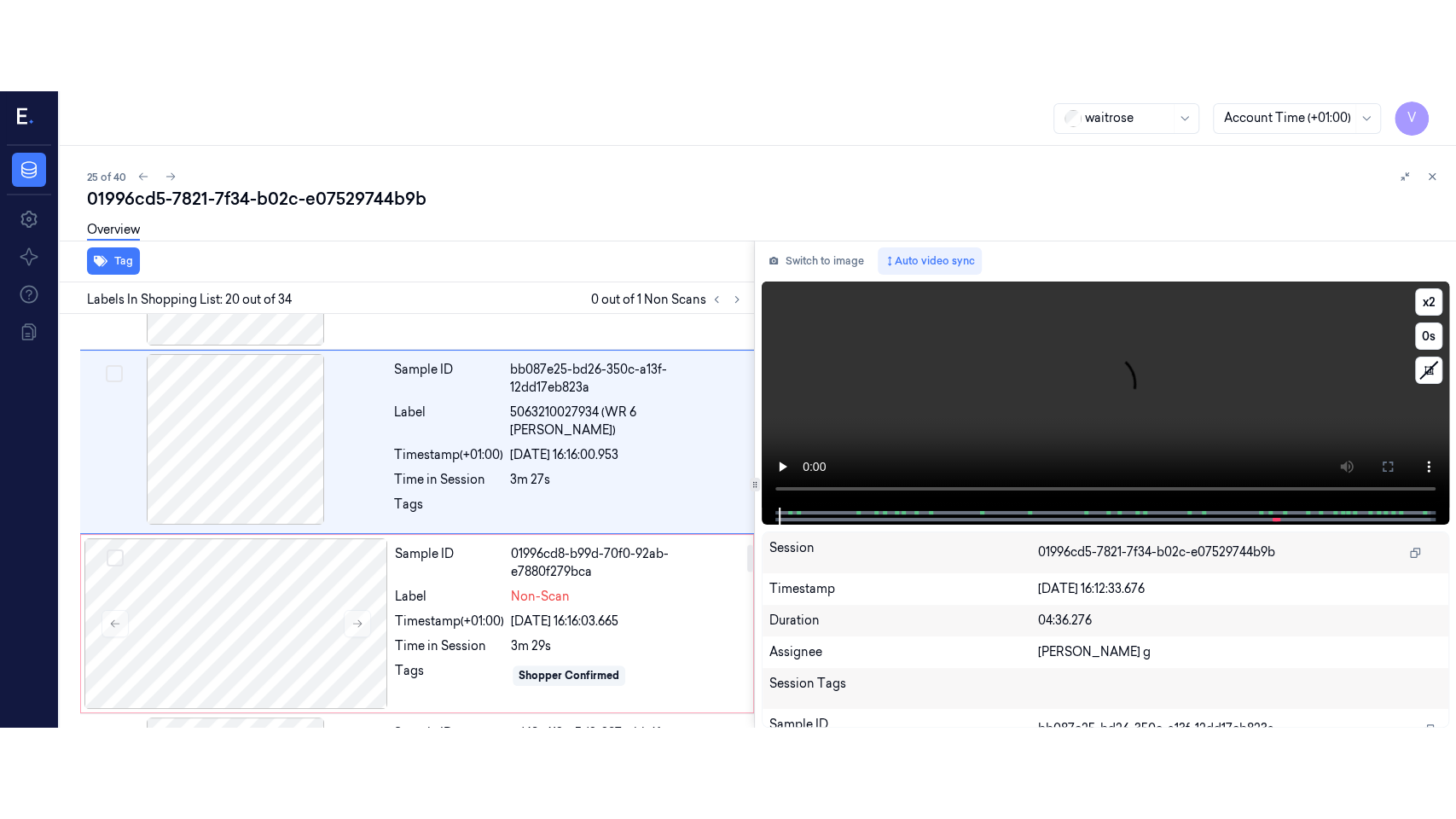
scroll to position [3442, 0]
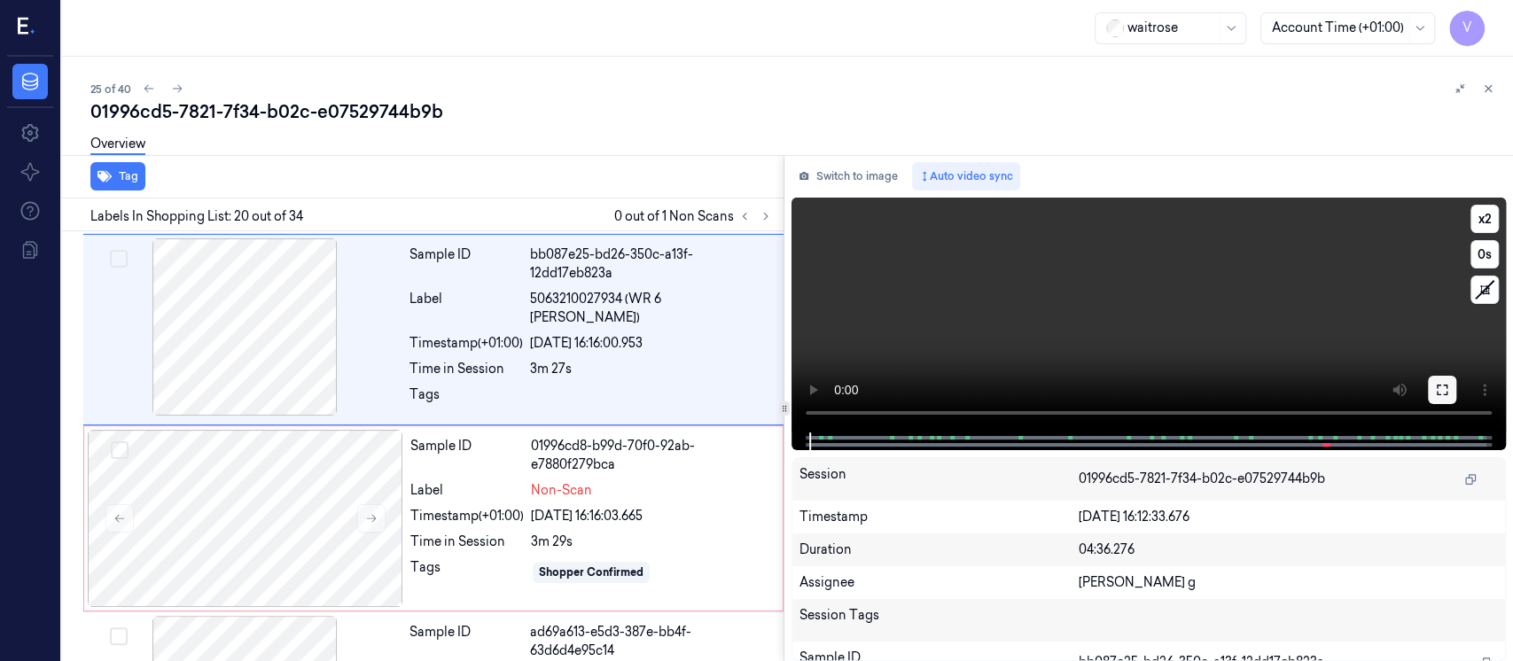
click at [1445, 389] on icon at bounding box center [1442, 390] width 14 height 14
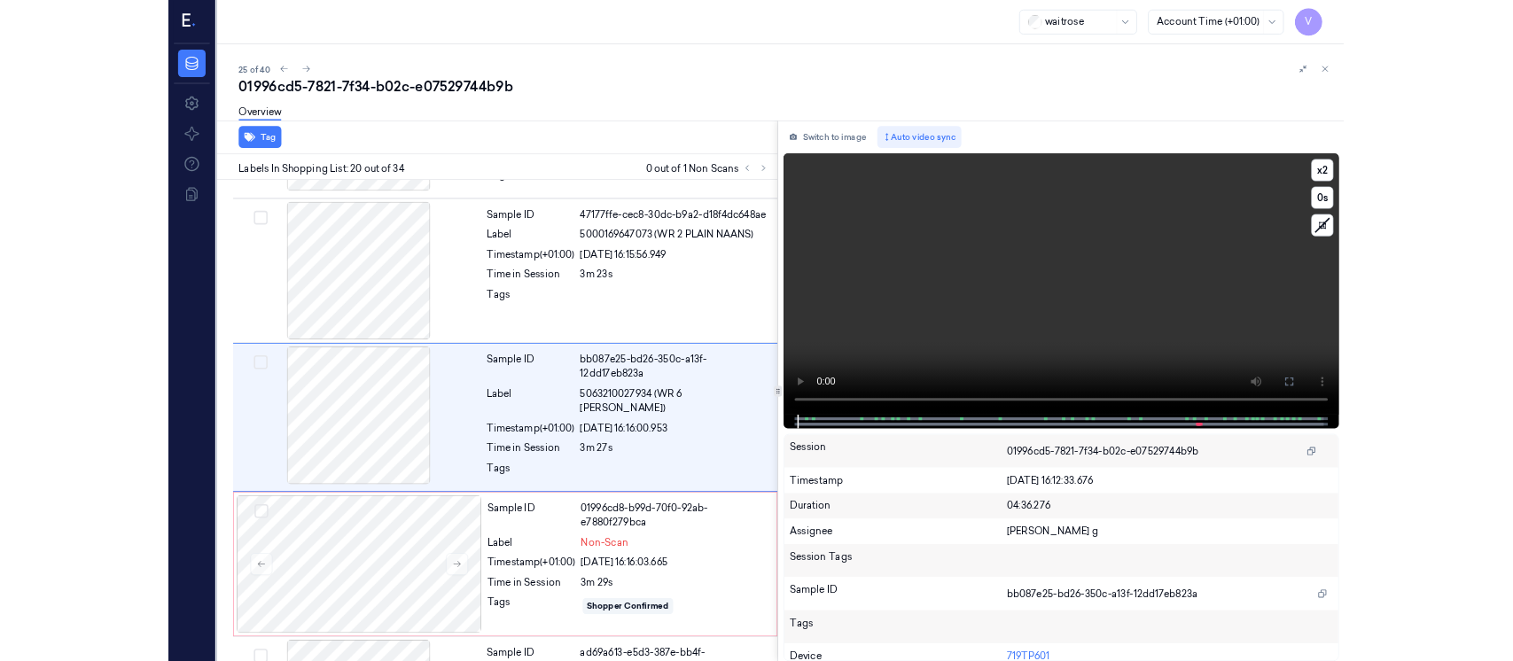
scroll to position [3363, 0]
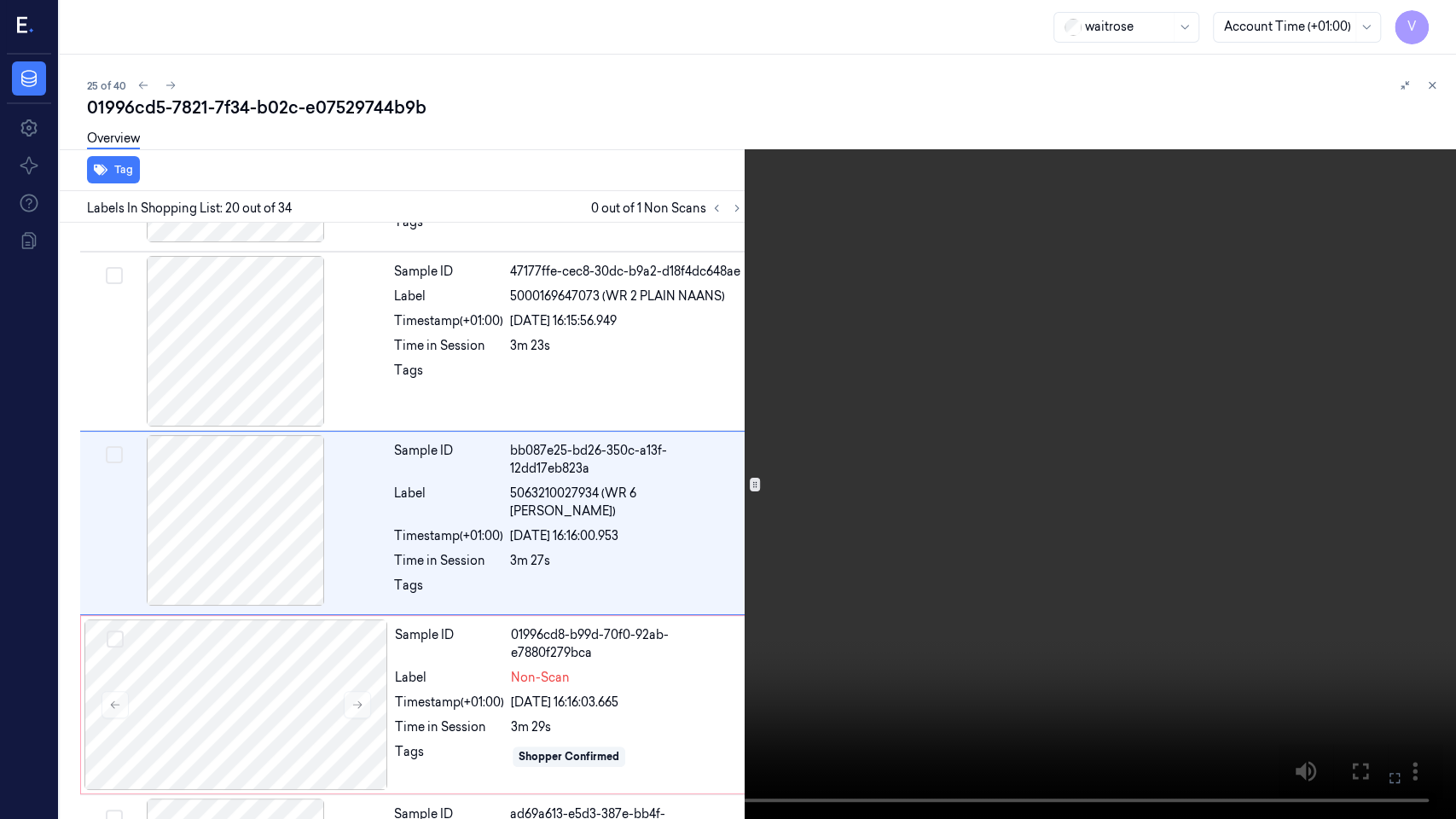
click at [0, 0] on icon at bounding box center [0, 0] width 0 height 0
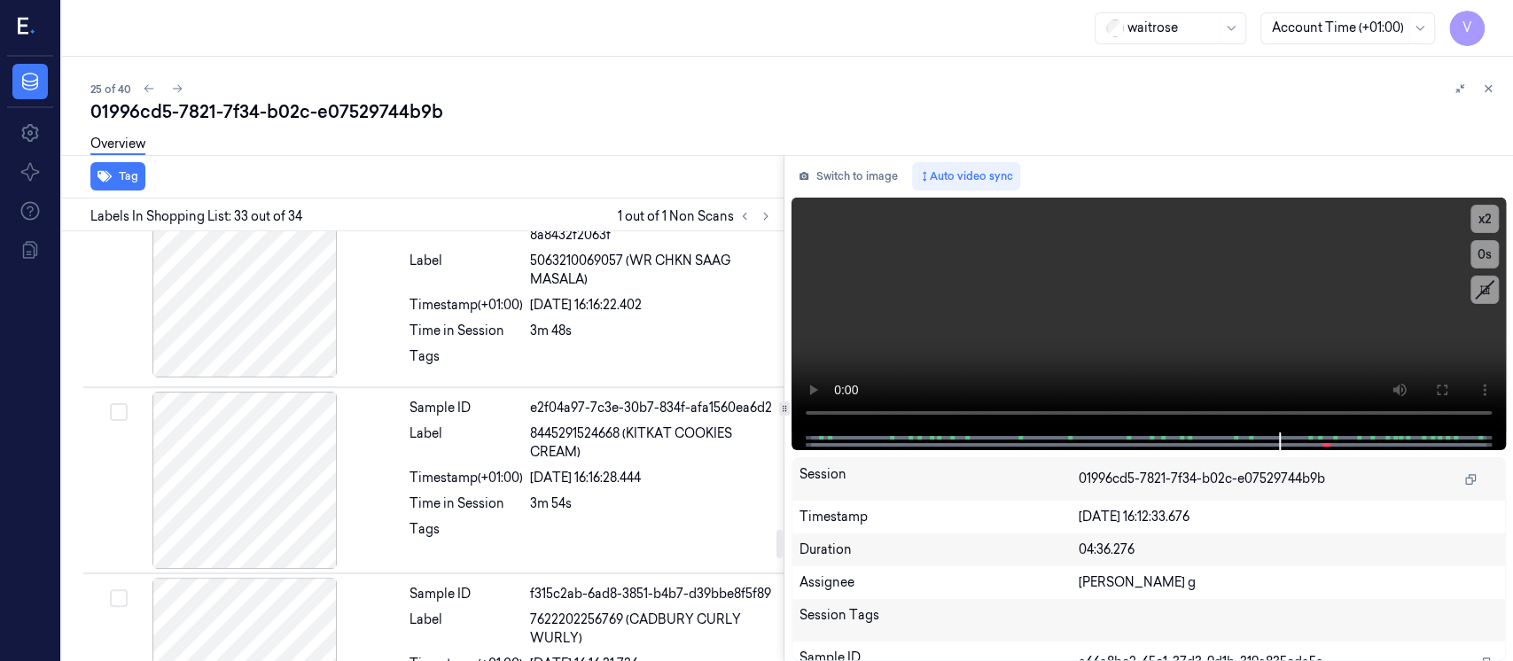
scroll to position [4371, 0]
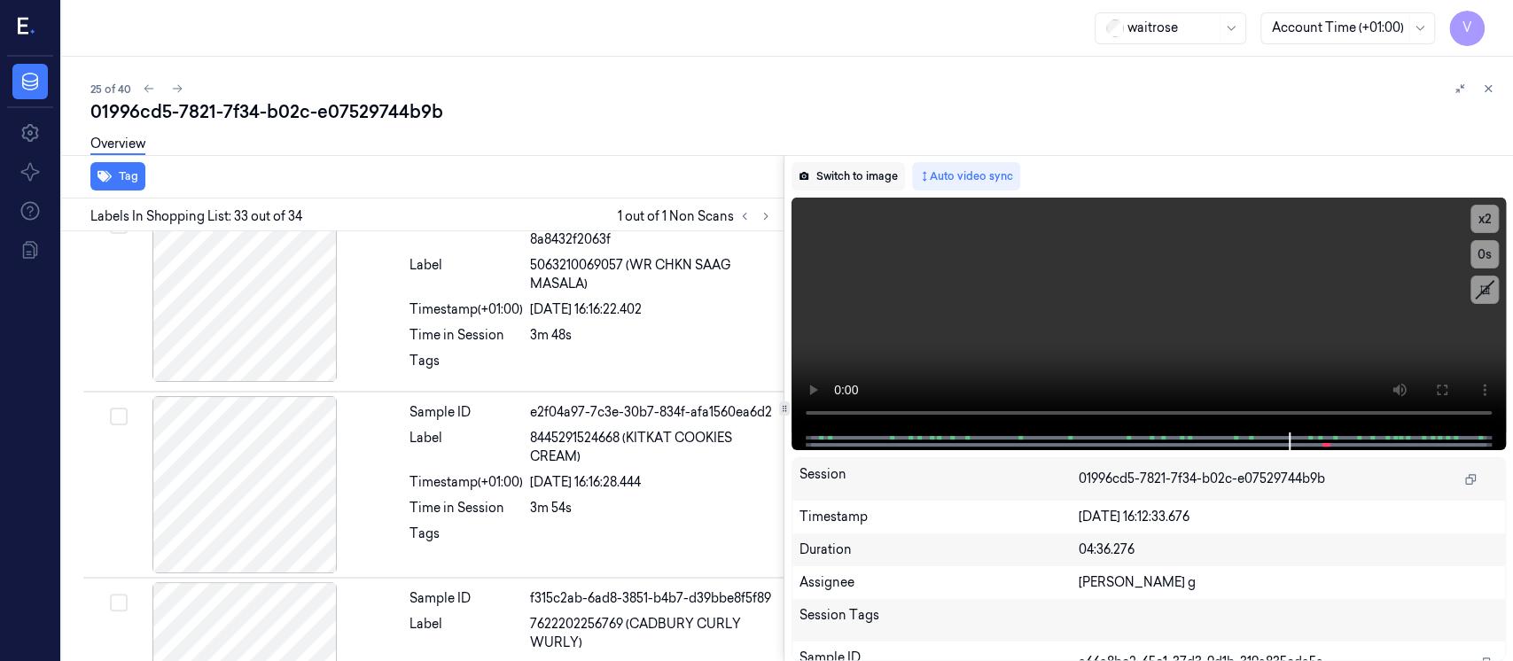
click at [847, 181] on button "Switch to image" at bounding box center [848, 176] width 113 height 28
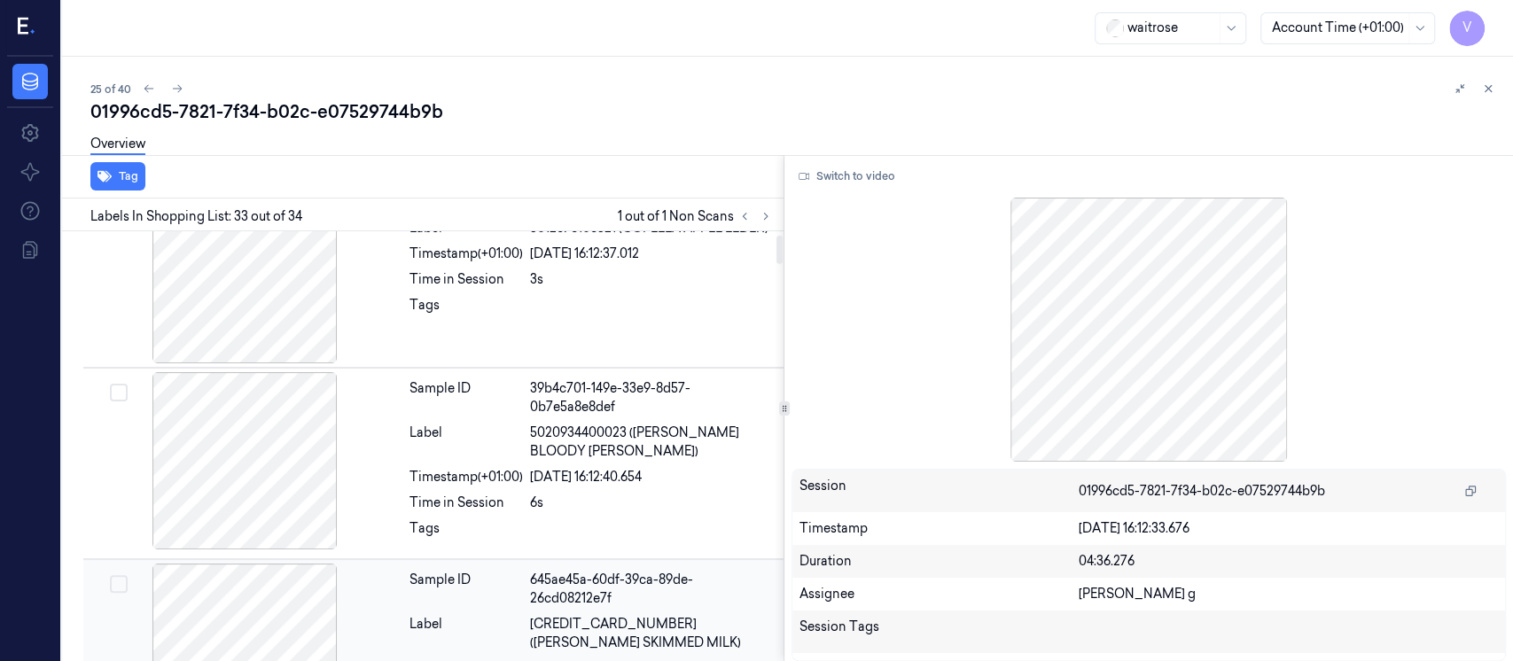
scroll to position [0, 0]
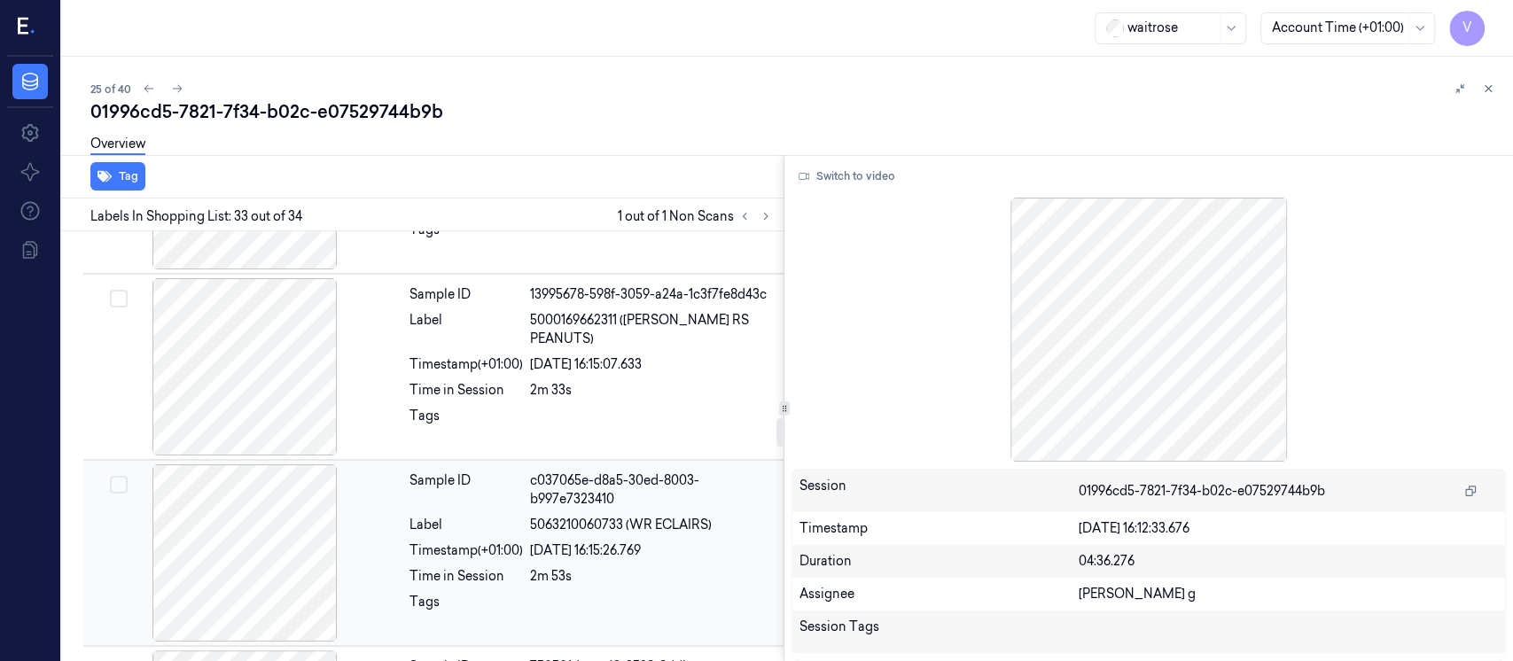
click at [276, 544] on div at bounding box center [245, 553] width 316 height 177
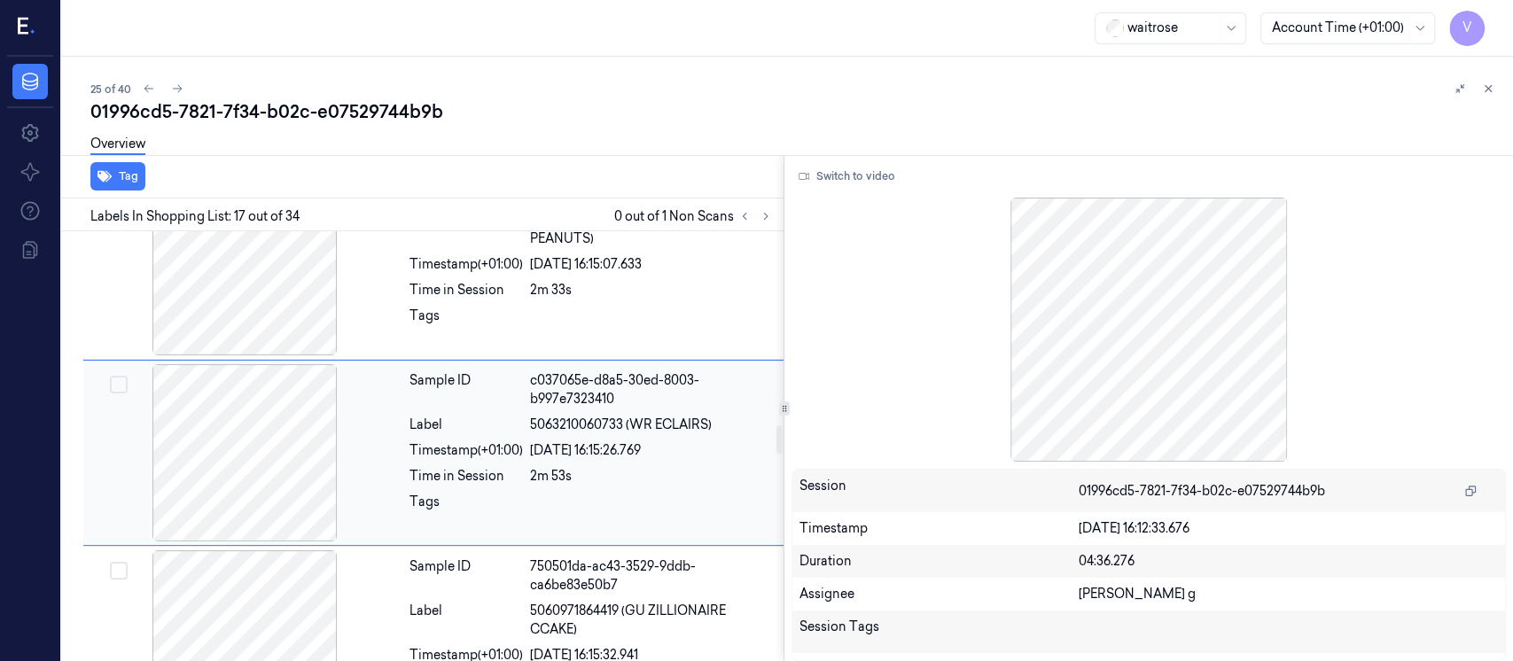
scroll to position [2895, 0]
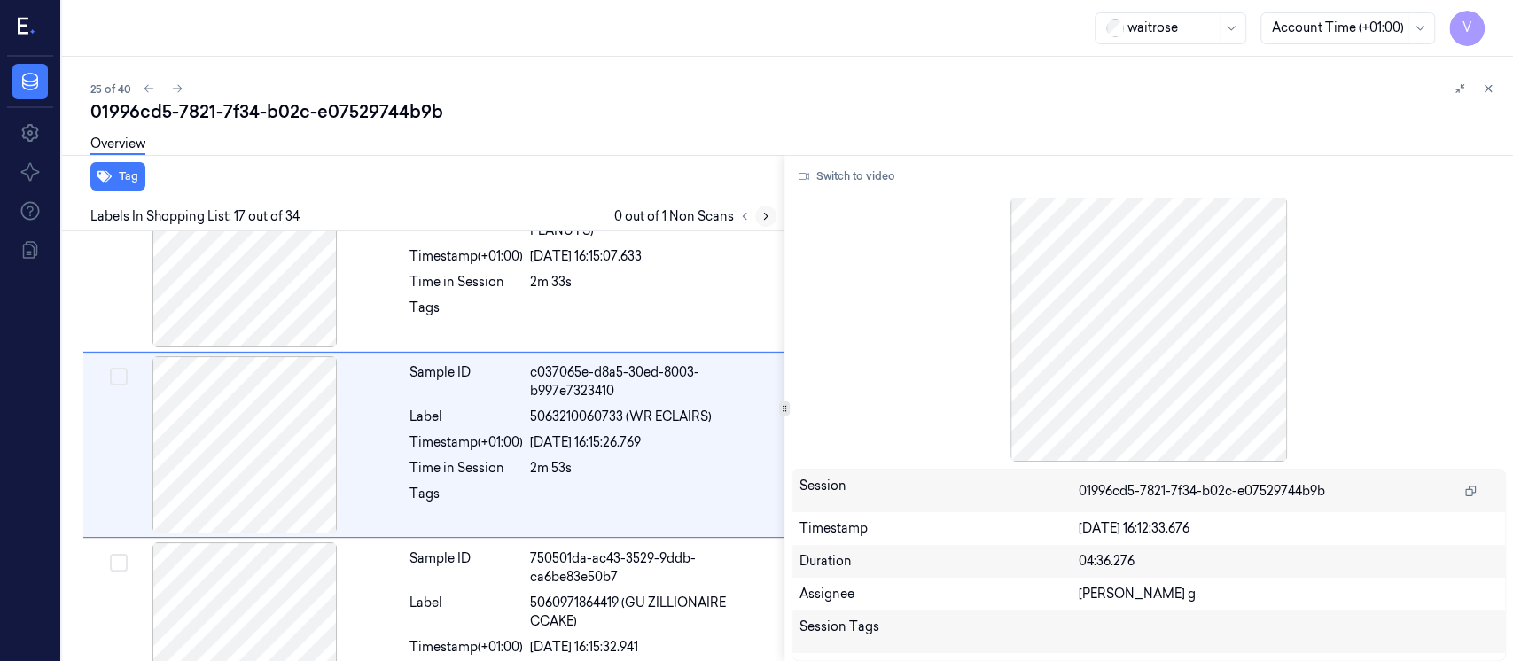
click at [762, 216] on icon at bounding box center [766, 216] width 12 height 12
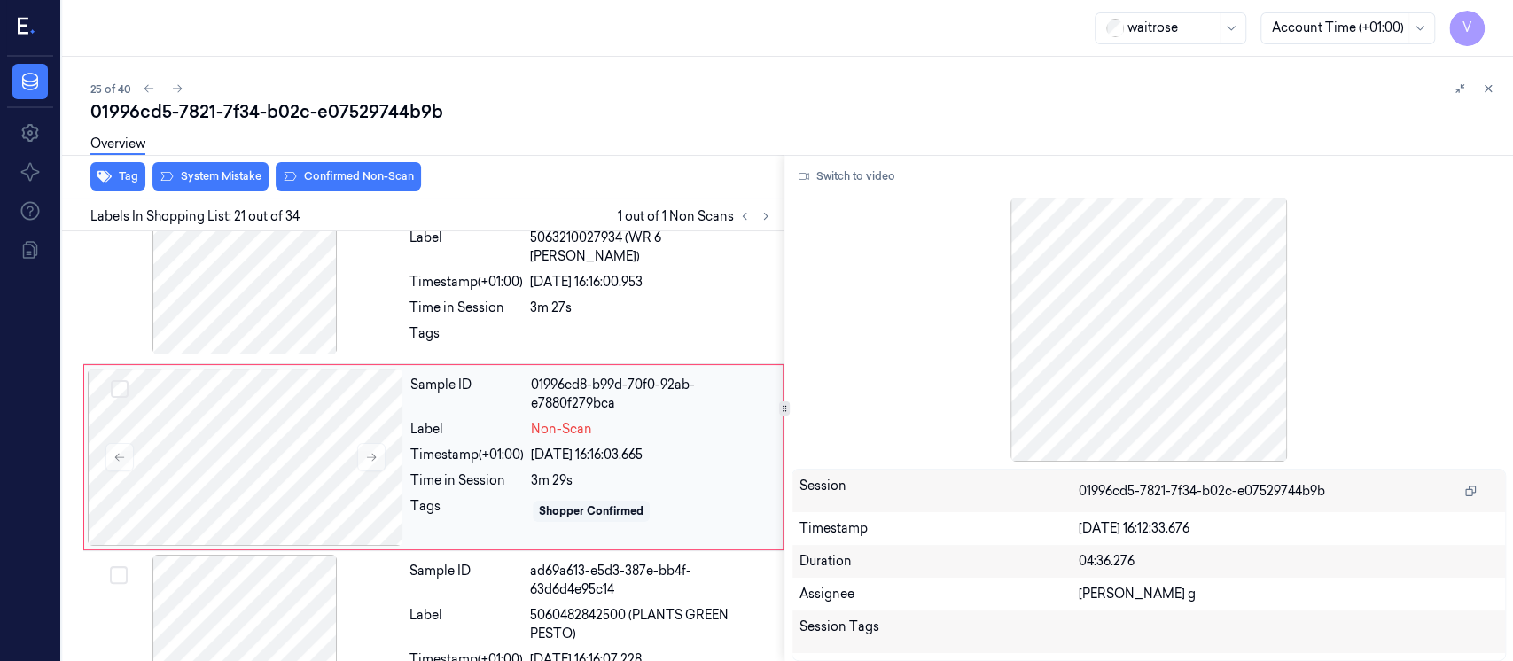
scroll to position [3645, 0]
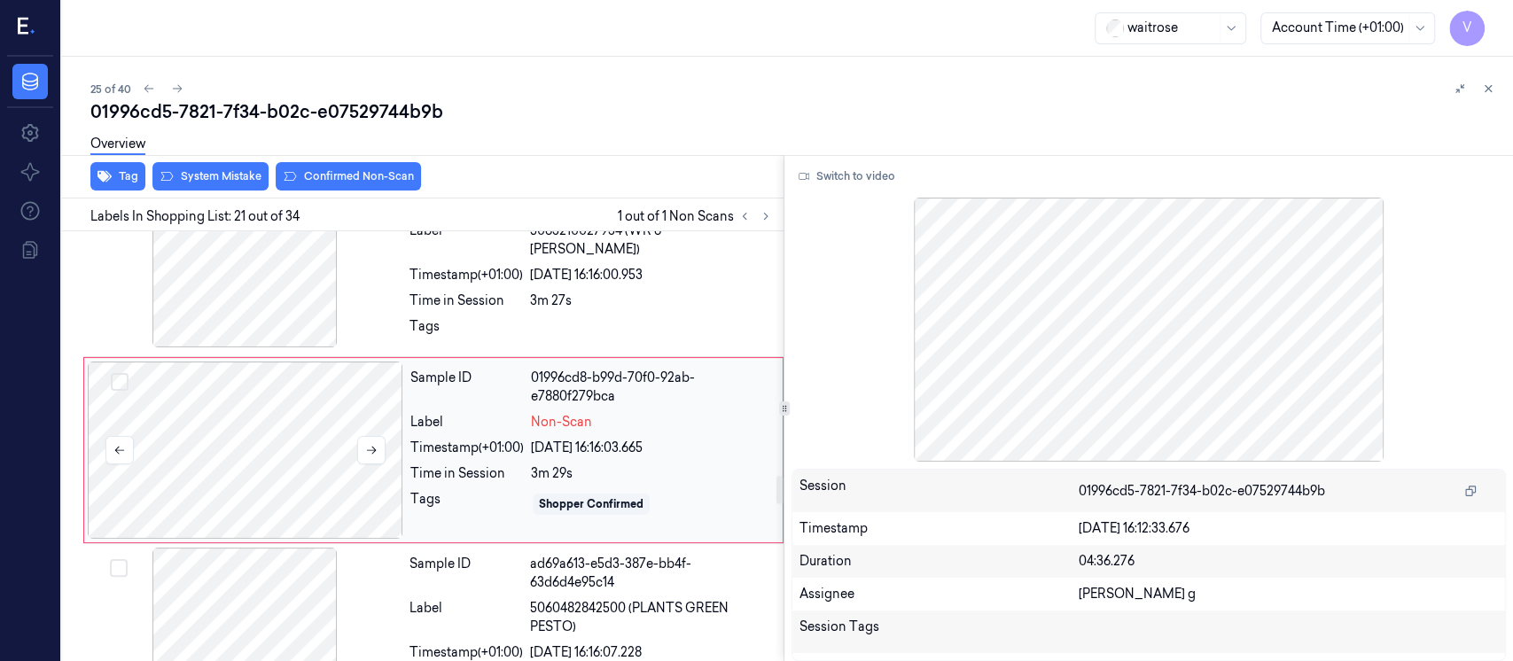
click at [201, 441] on div at bounding box center [246, 450] width 316 height 177
click at [367, 444] on icon at bounding box center [371, 450] width 12 height 12
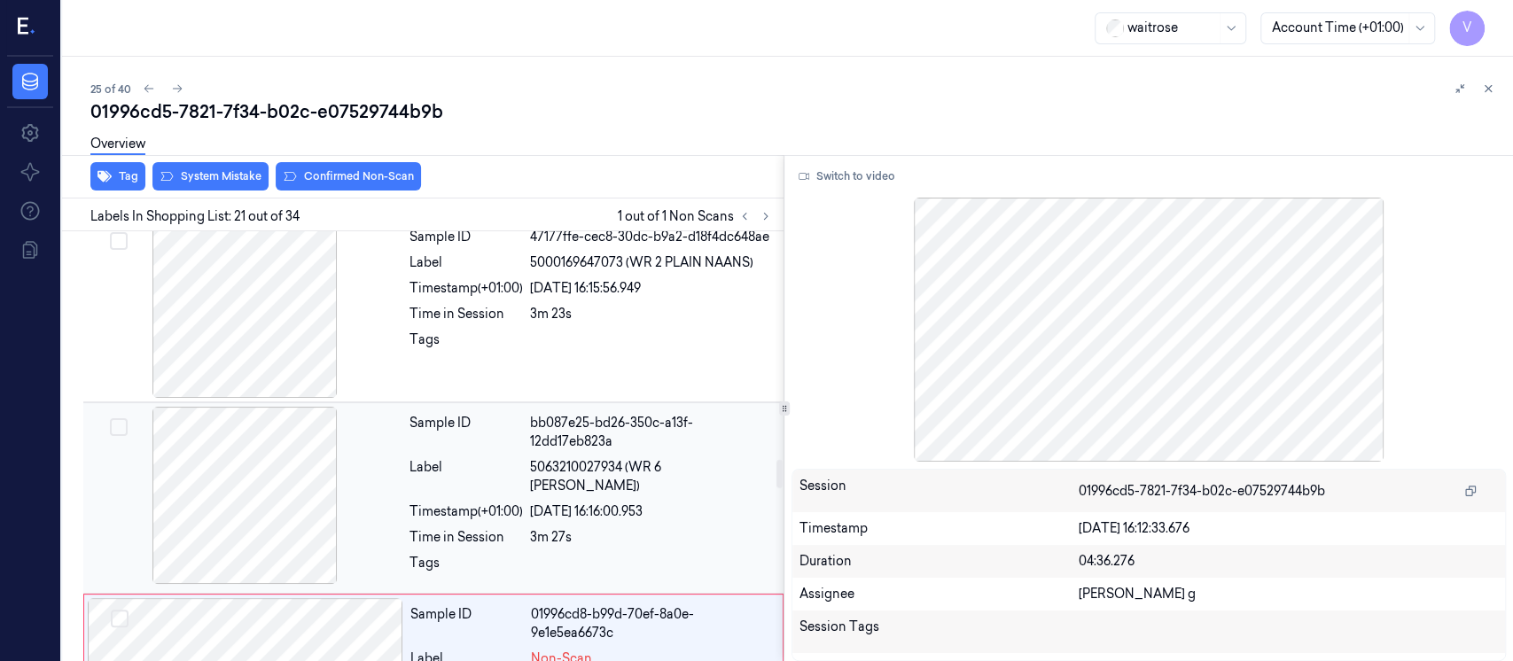
click at [511, 457] on div "Sample ID bb087e25-bd26-350c-a13f-12dd17eb823a Label 5063210027934 (WR 6 ONION …" at bounding box center [591, 498] width 378 height 183
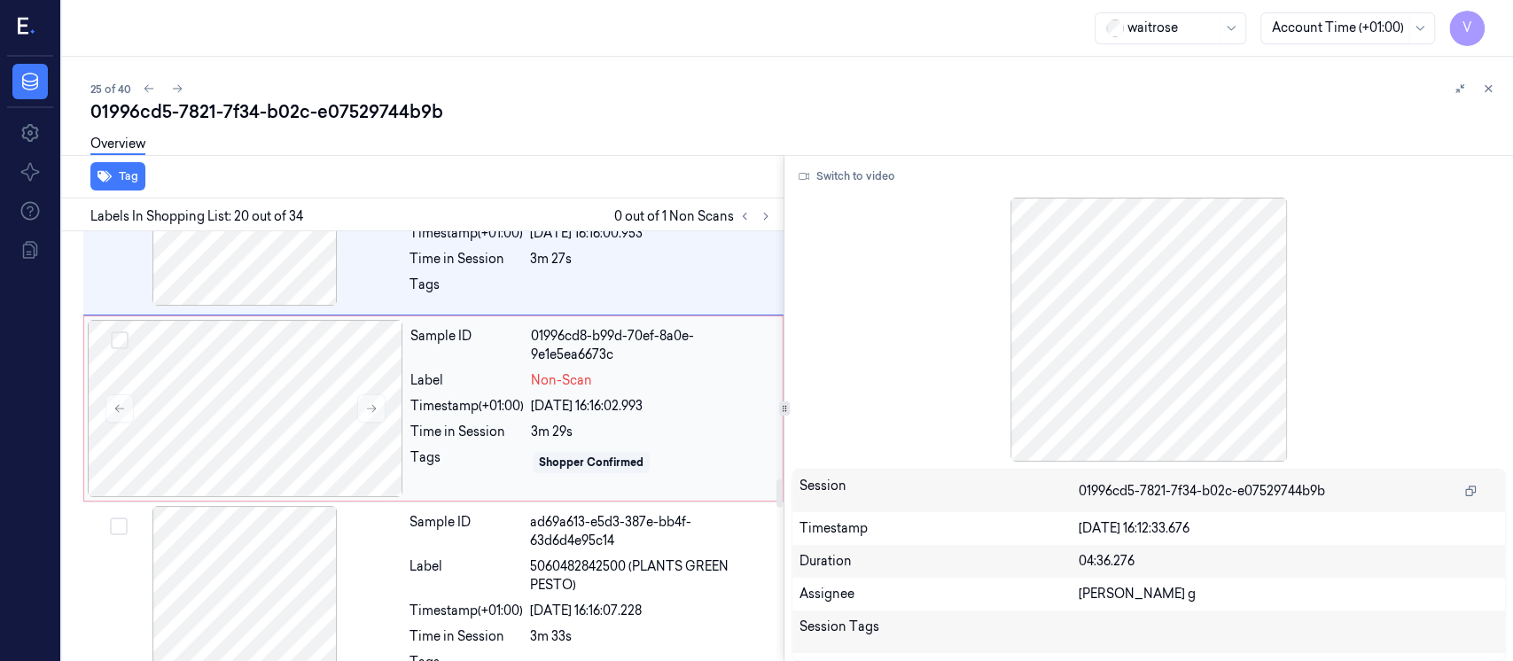
scroll to position [3695, 0]
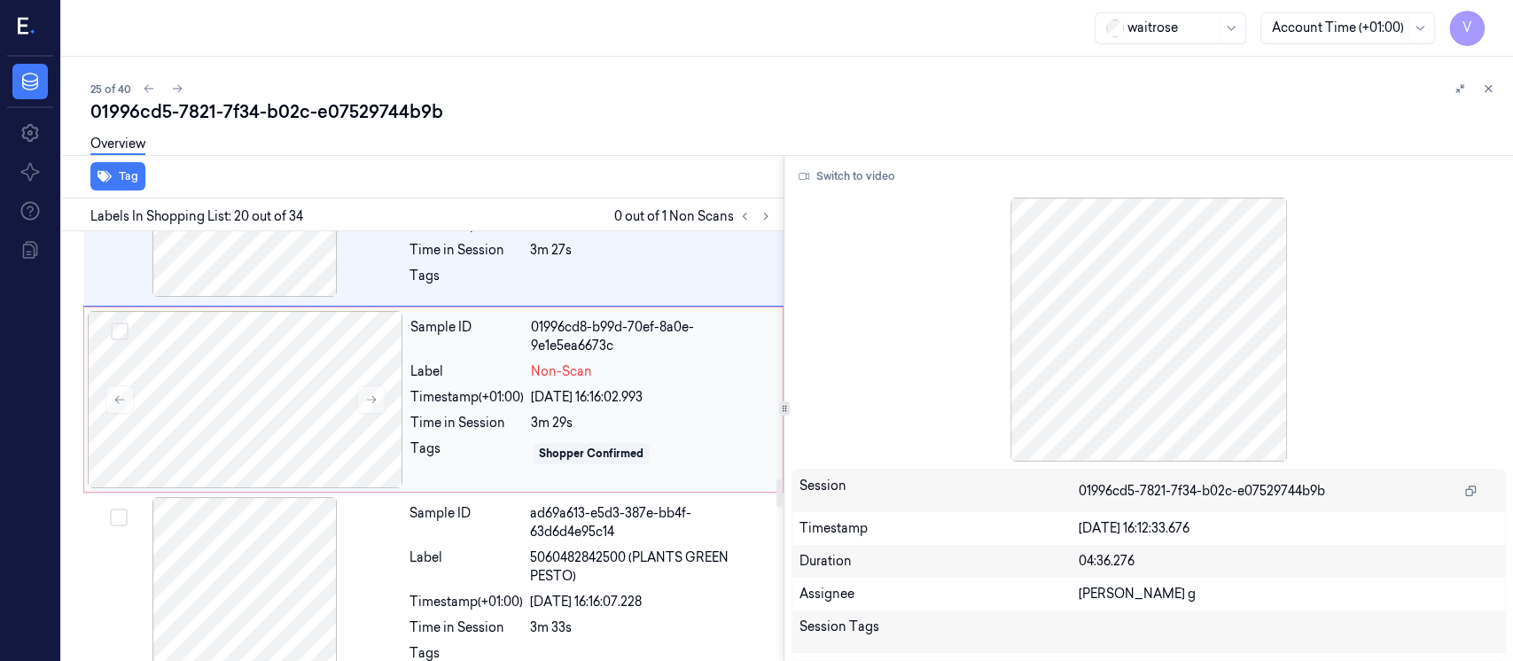
click at [650, 388] on div "21/09/2025 16:16:02.993" at bounding box center [651, 397] width 241 height 19
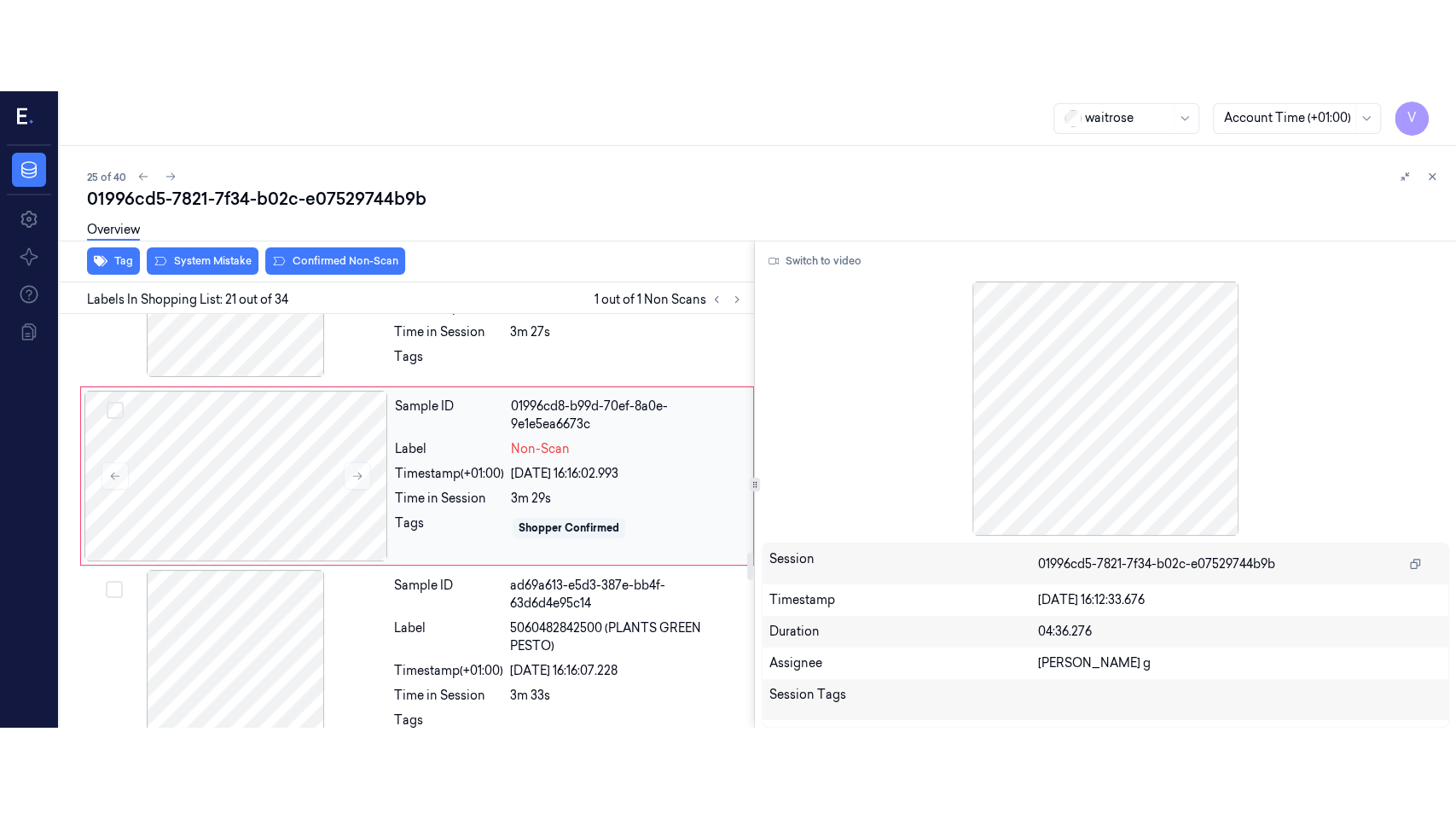
scroll to position [3508, 0]
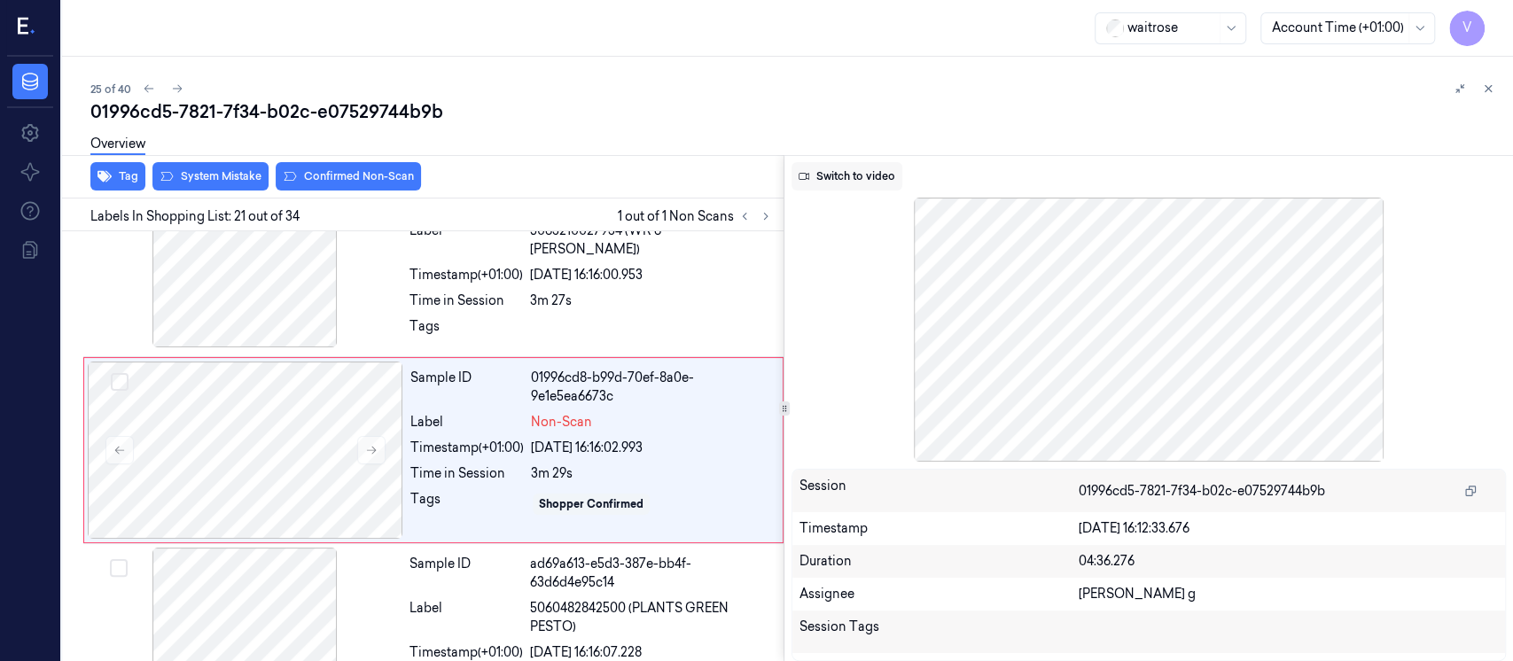
click at [824, 173] on button "Switch to video" at bounding box center [847, 176] width 111 height 28
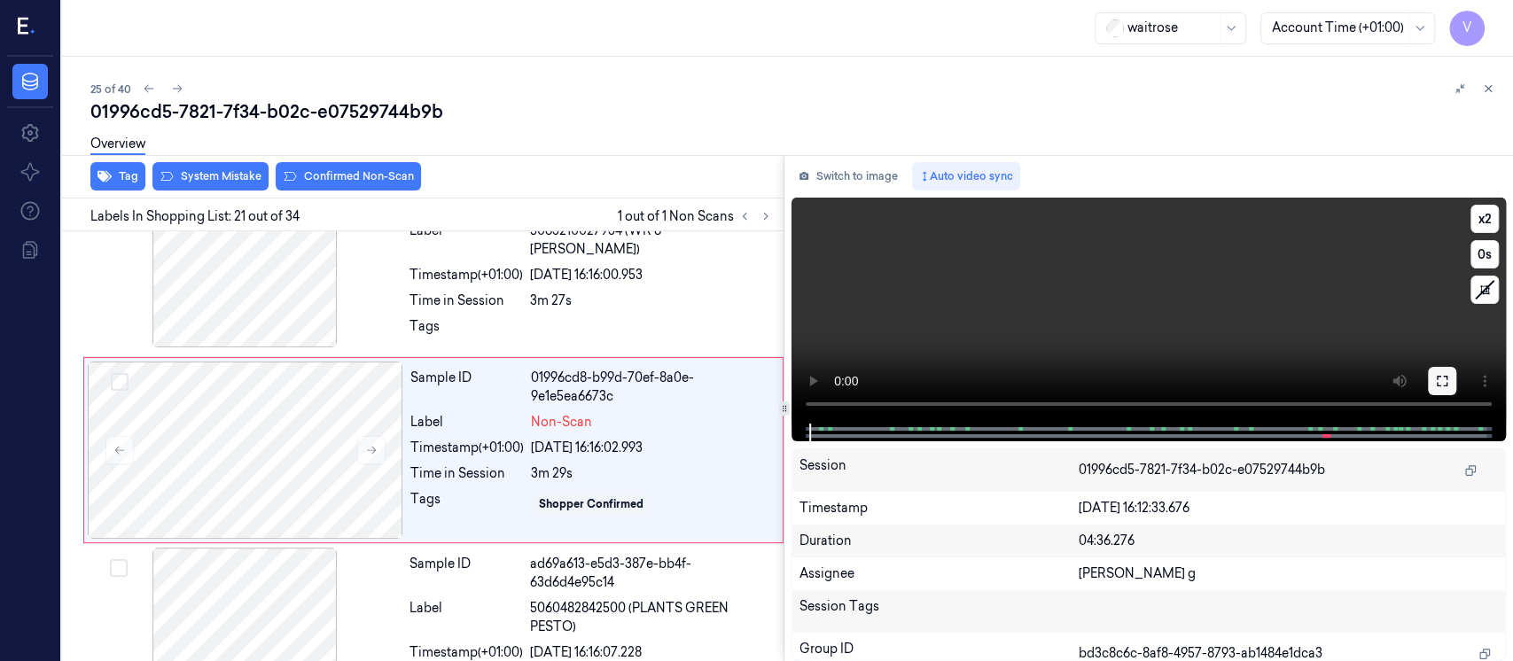
click at [1442, 381] on icon at bounding box center [1442, 381] width 14 height 14
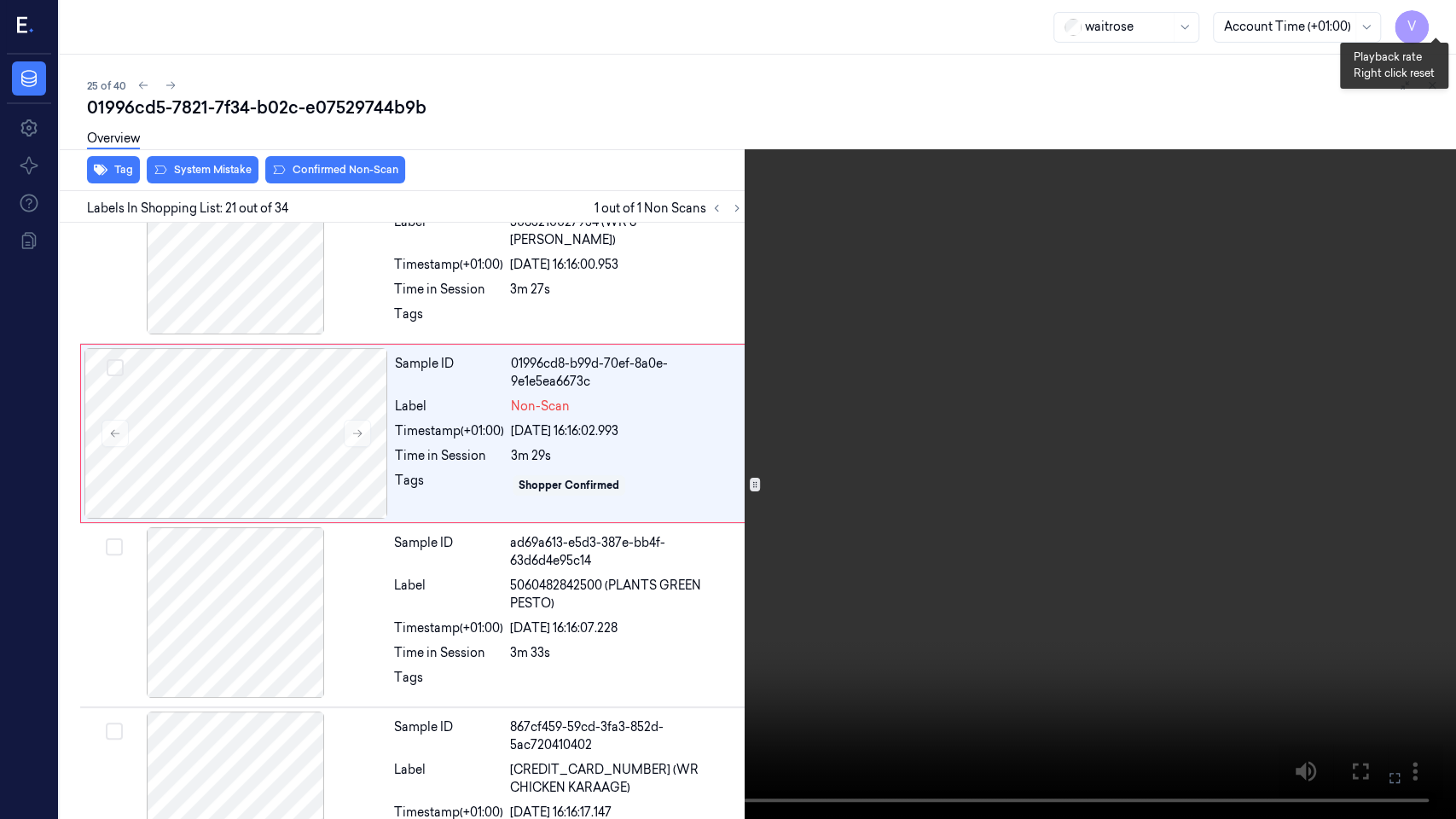
click at [1430, 21] on button "x 2" at bounding box center [1436, 20] width 27 height 27
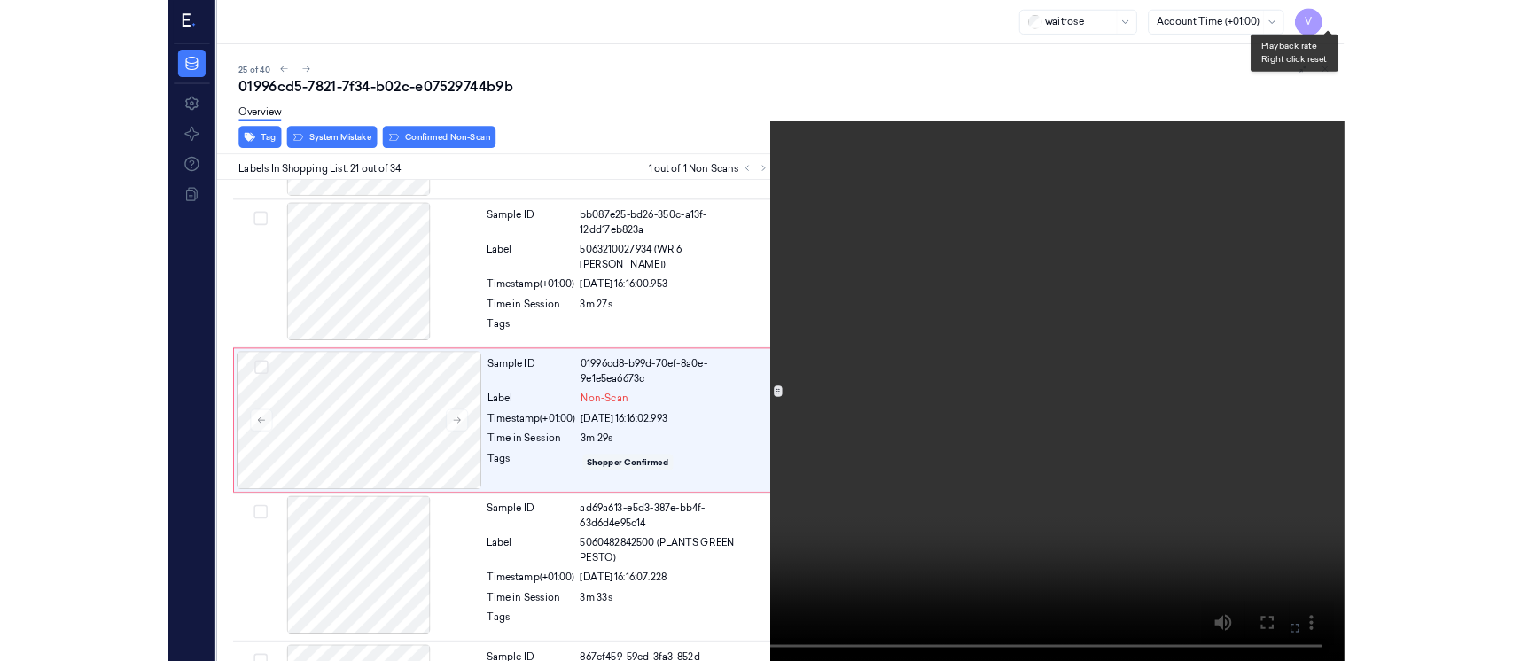
scroll to position [3549, 0]
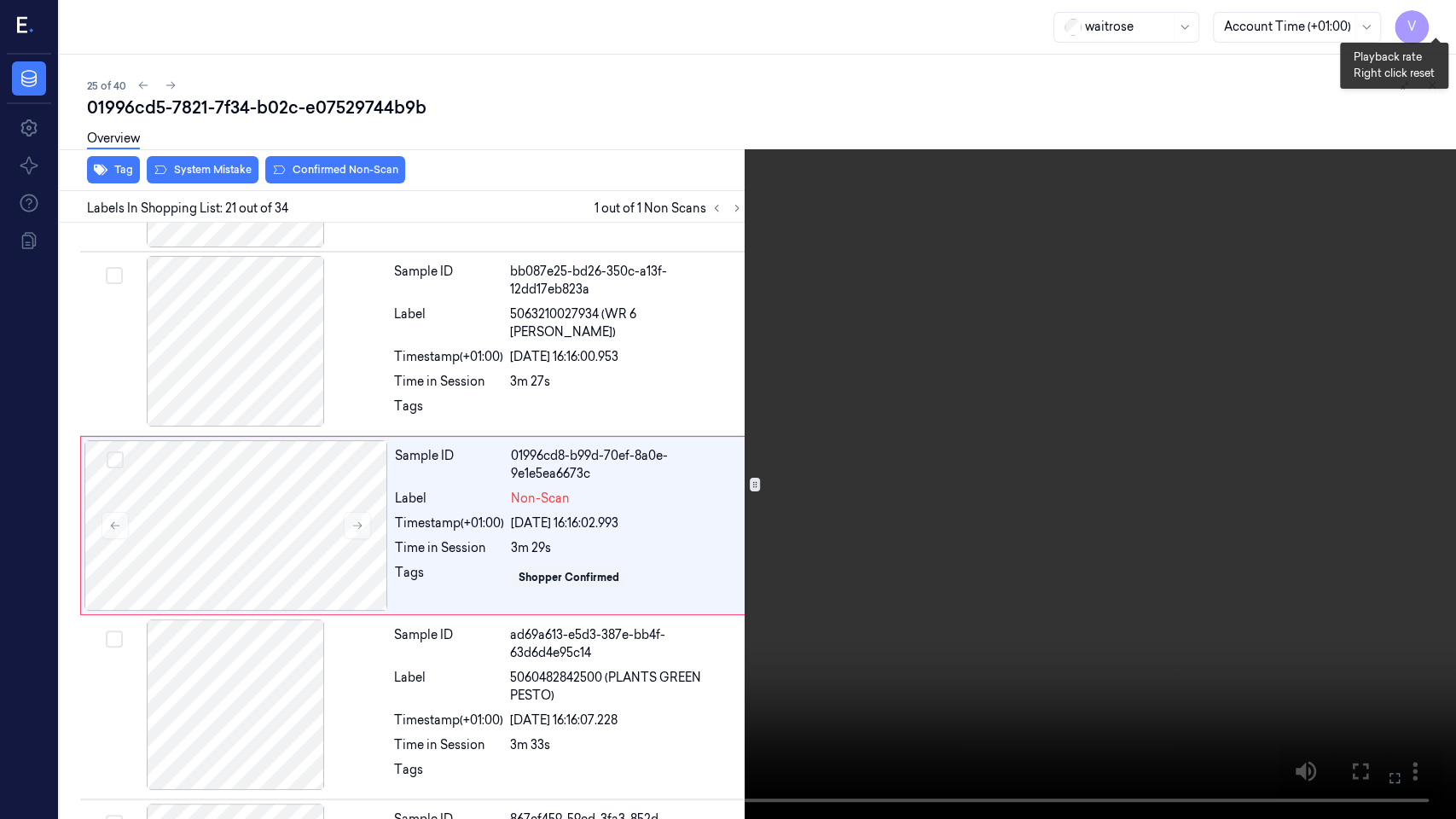
click at [1430, 21] on button "x 4" at bounding box center [1436, 20] width 27 height 27
click at [0, 0] on icon at bounding box center [0, 0] width 0 height 0
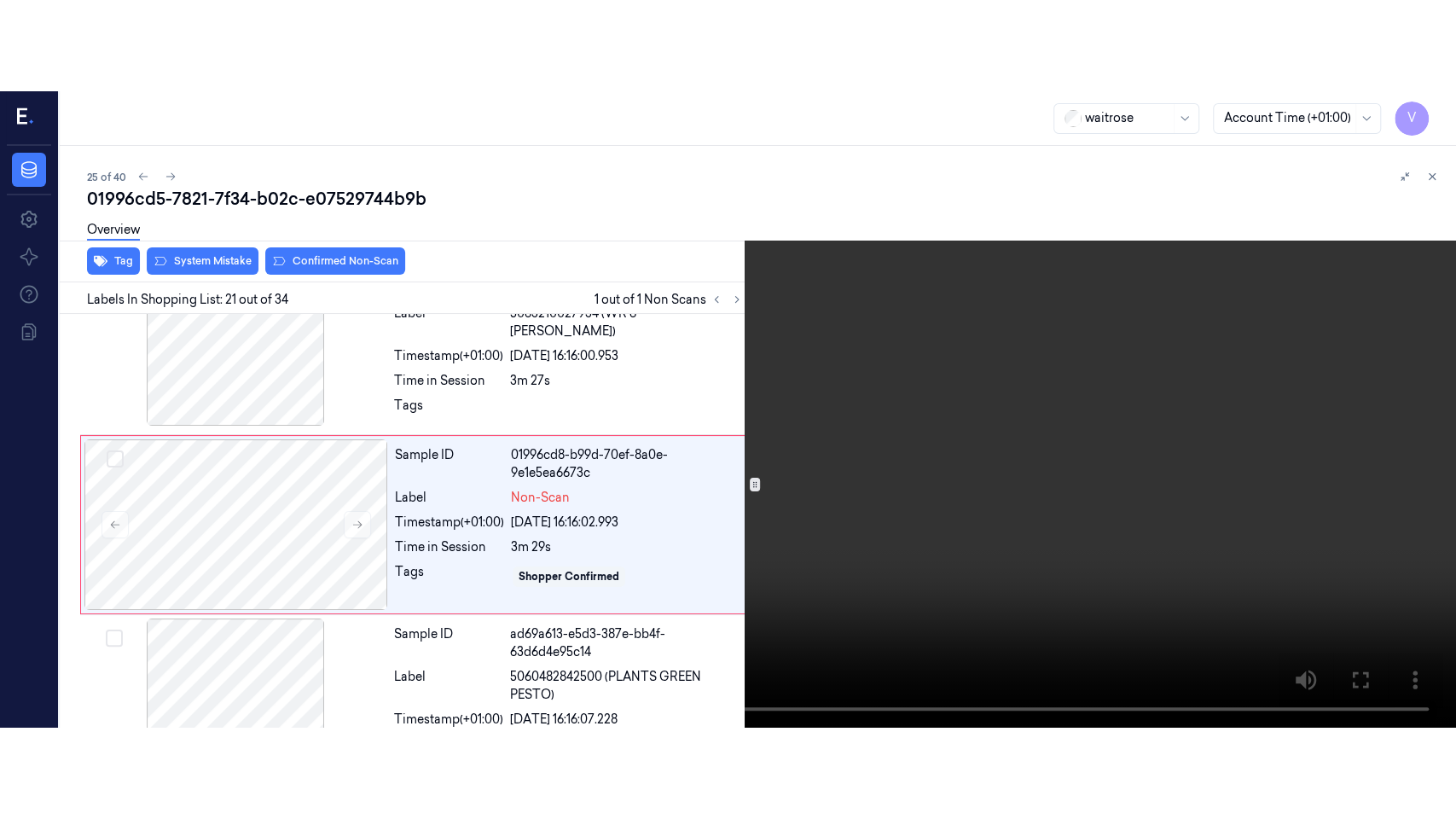
scroll to position [3508, 0]
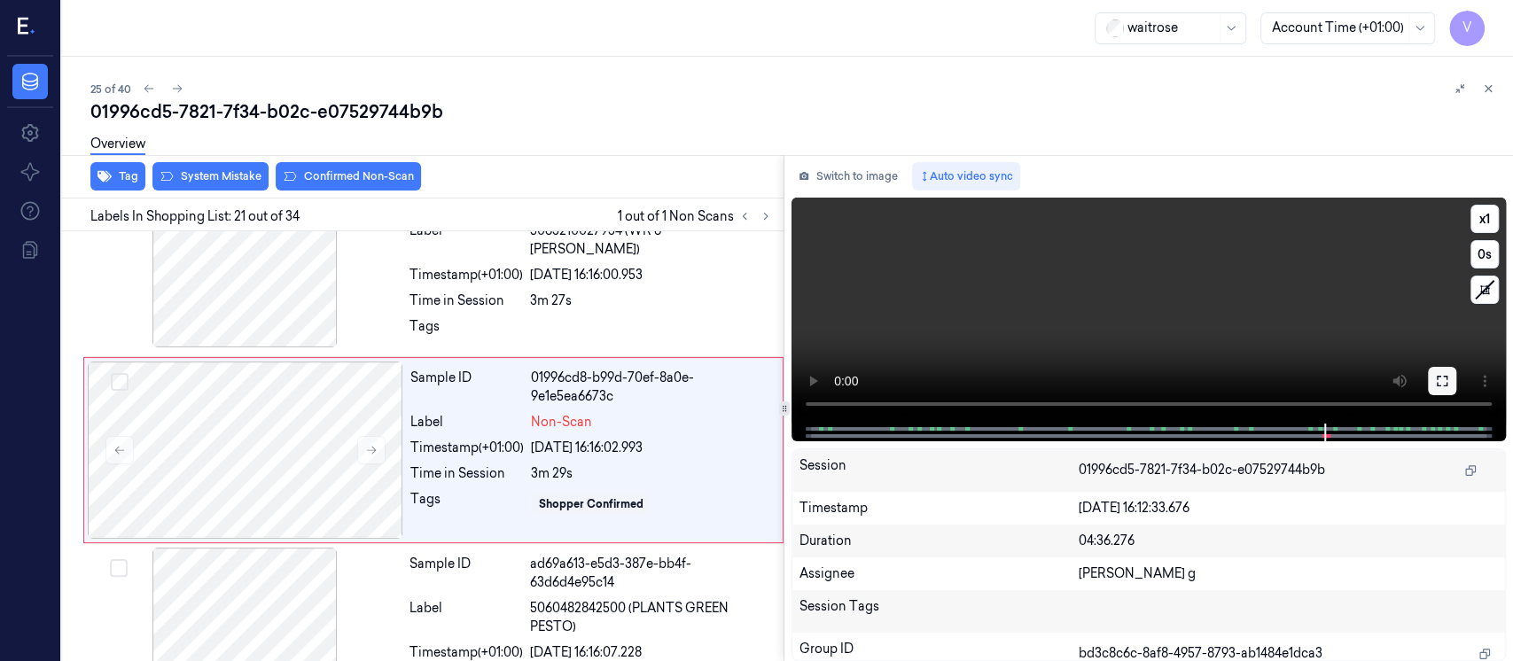
click at [1447, 381] on icon at bounding box center [1442, 381] width 11 height 11
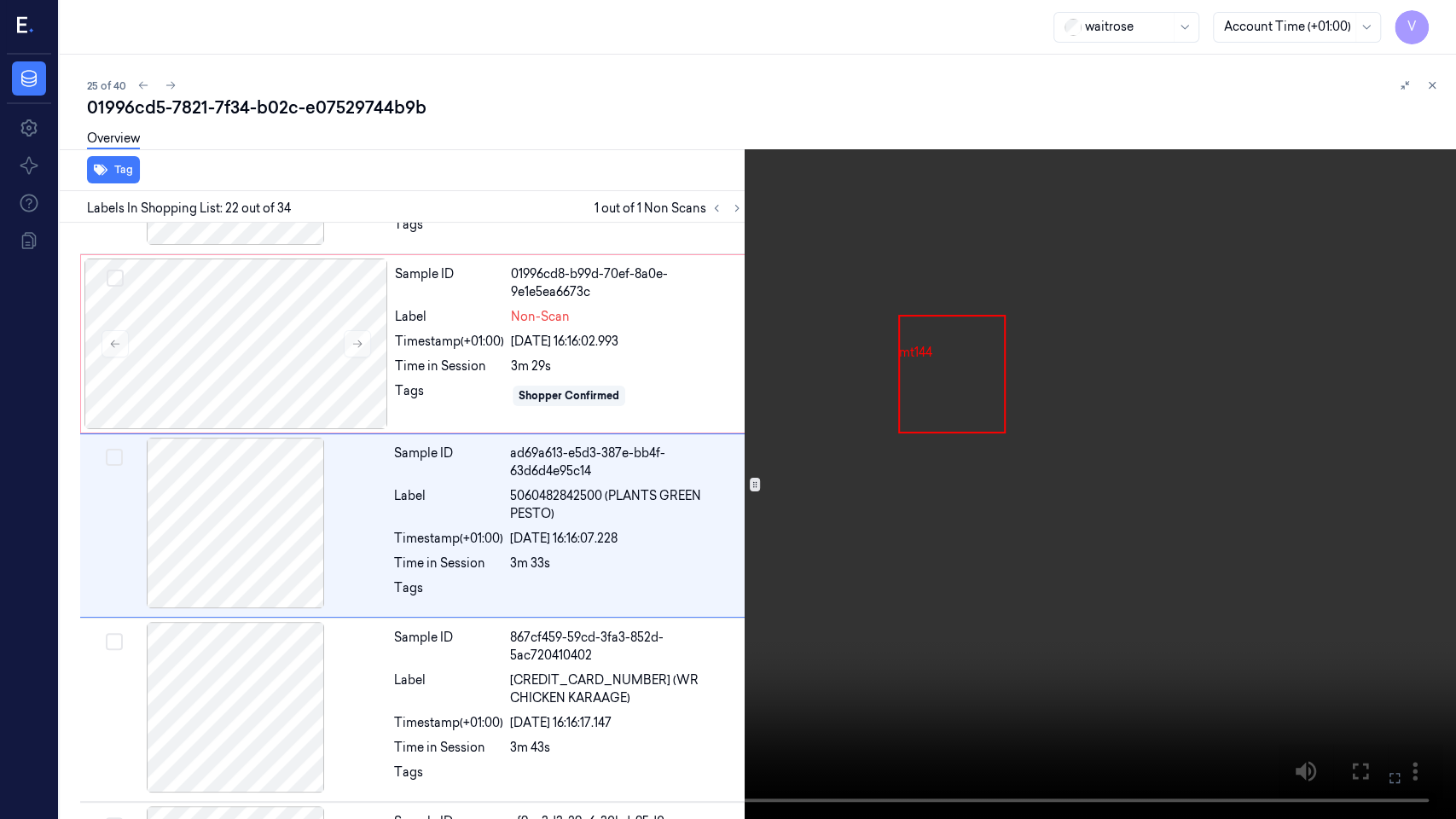
scroll to position [3597, 0]
click at [1449, 20] on video at bounding box center [728, 409] width 1456 height 819
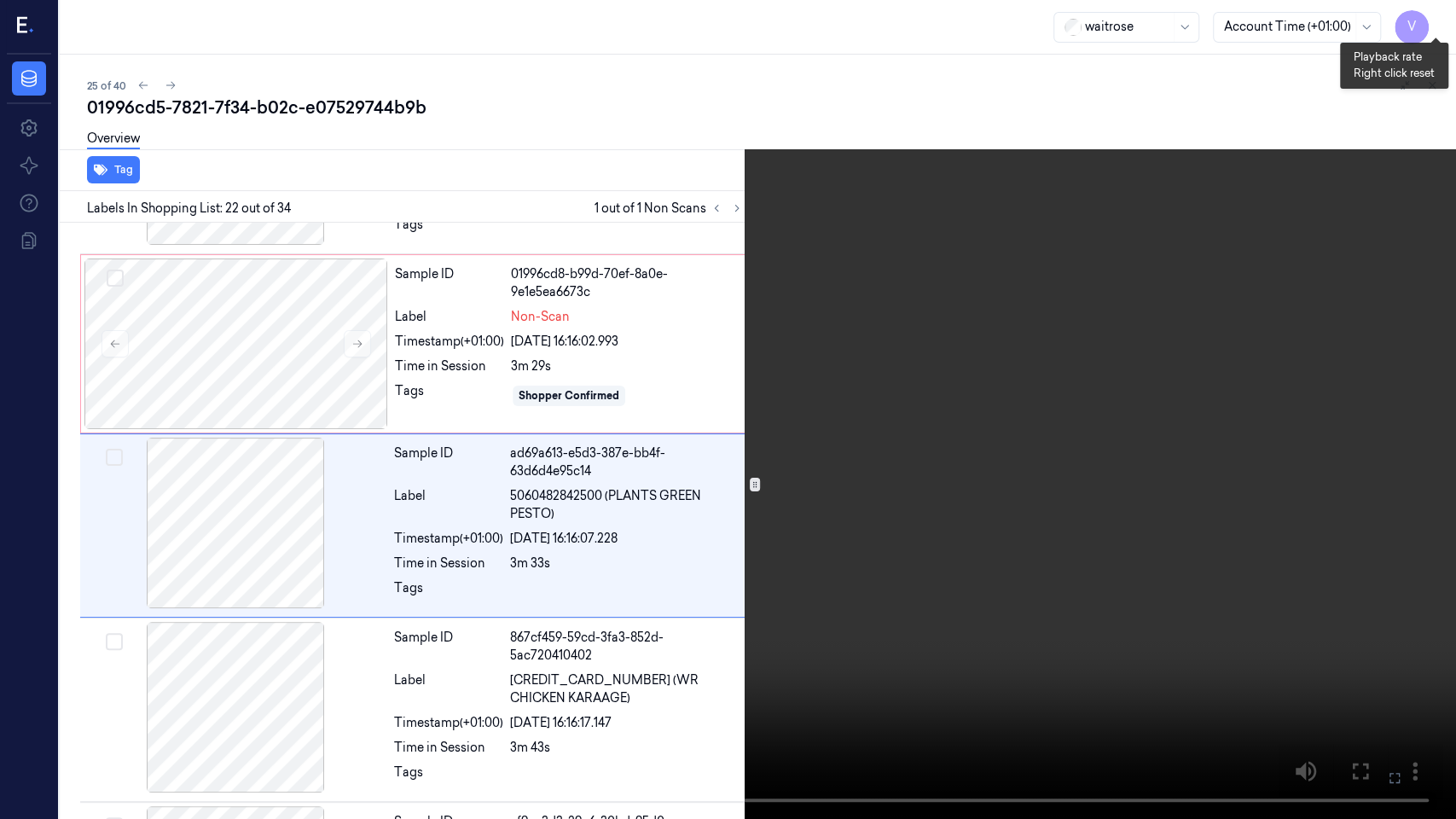
click at [1439, 20] on button "x 1" at bounding box center [1436, 20] width 27 height 27
click at [1239, 305] on video at bounding box center [728, 409] width 1456 height 819
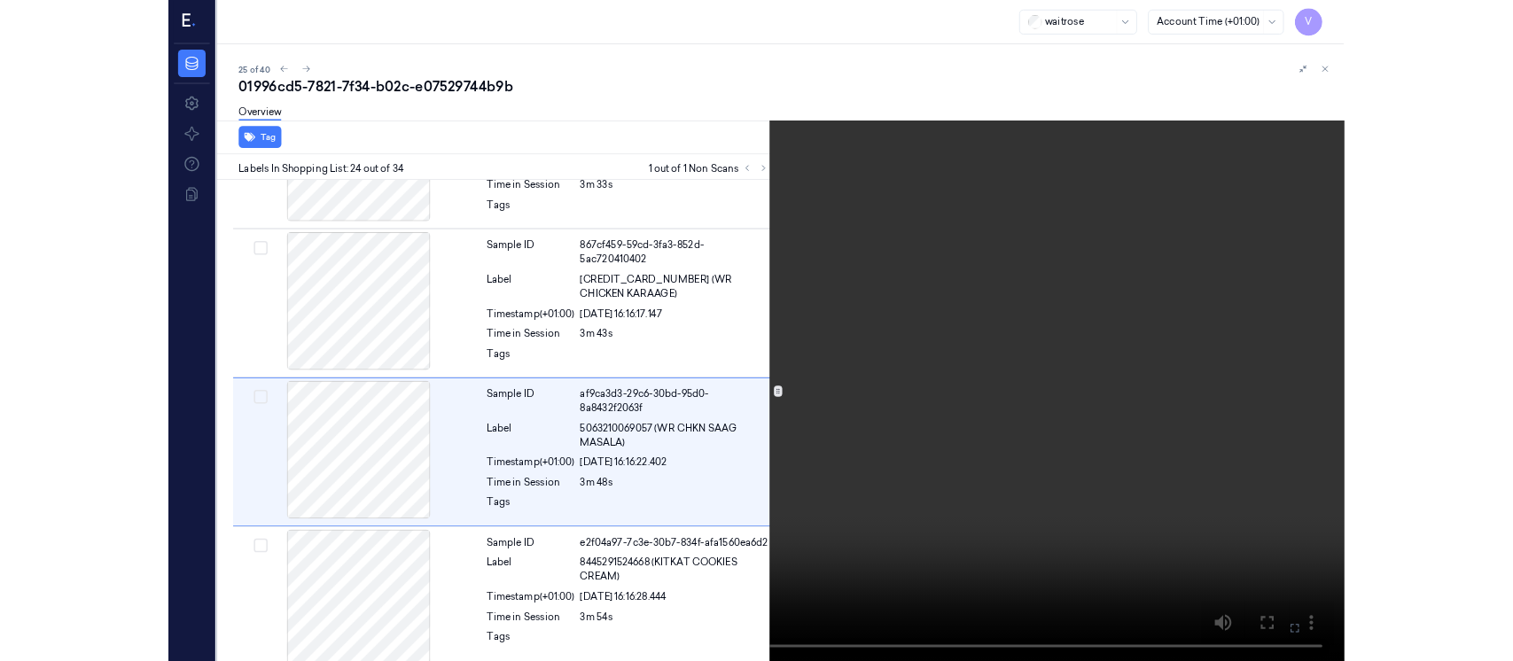
scroll to position [4121, 0]
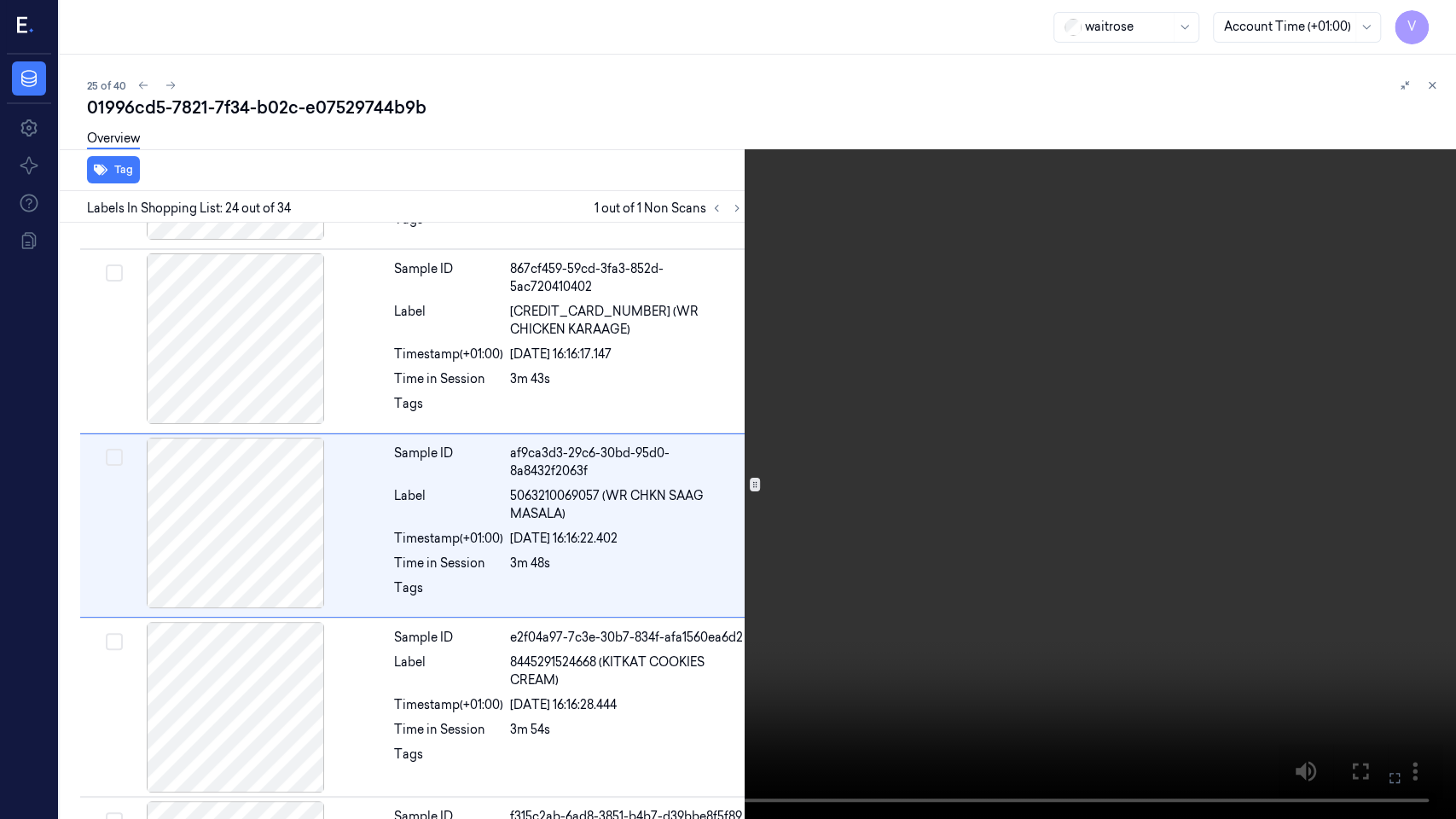
click at [0, 0] on icon at bounding box center [0, 0] width 0 height 0
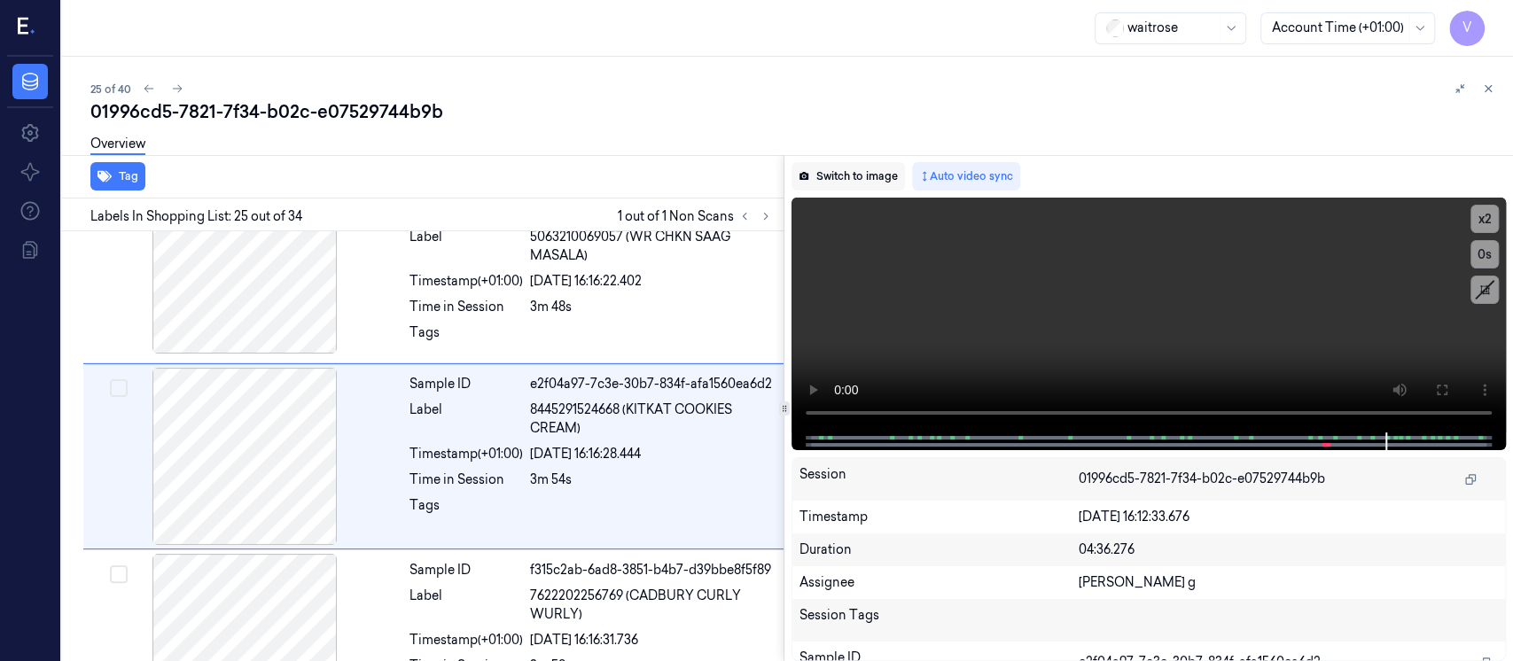
click at [849, 178] on button "Switch to image" at bounding box center [848, 176] width 113 height 28
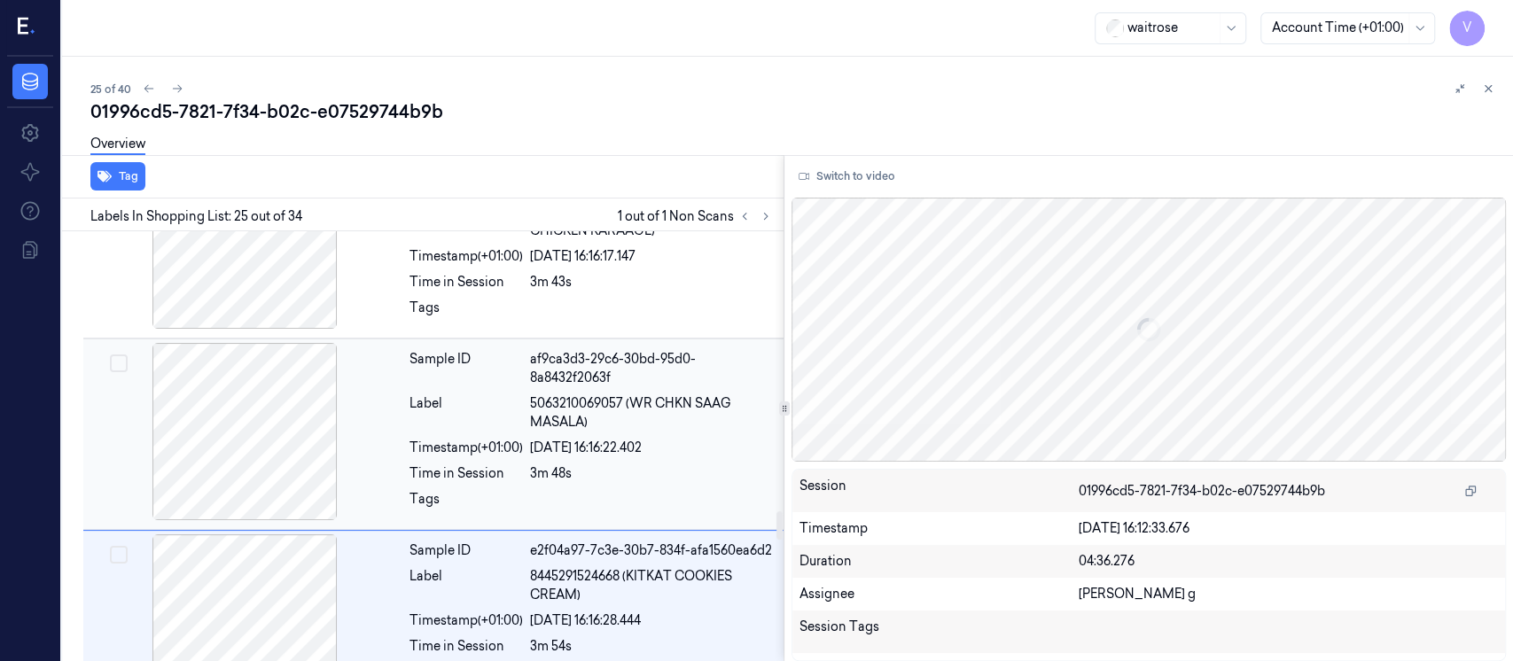
scroll to position [4168, 0]
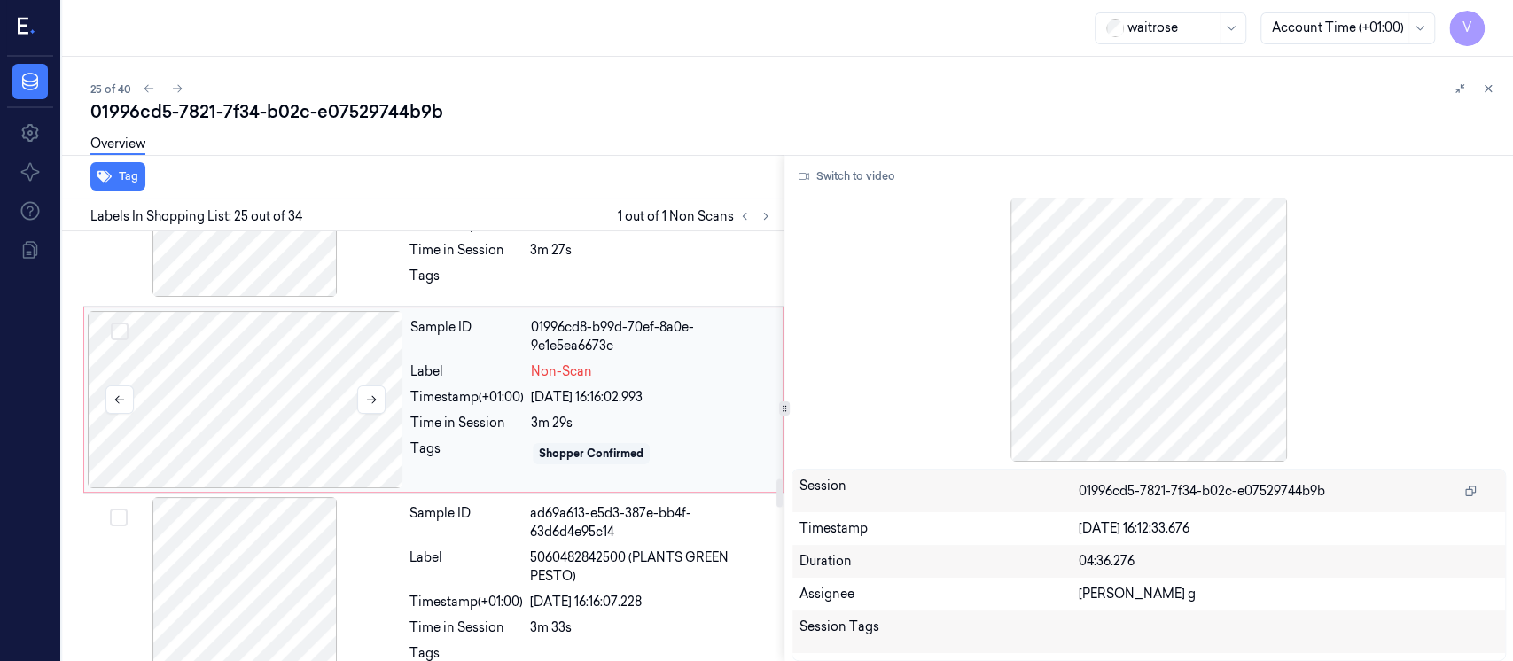
click at [291, 387] on div at bounding box center [246, 399] width 316 height 177
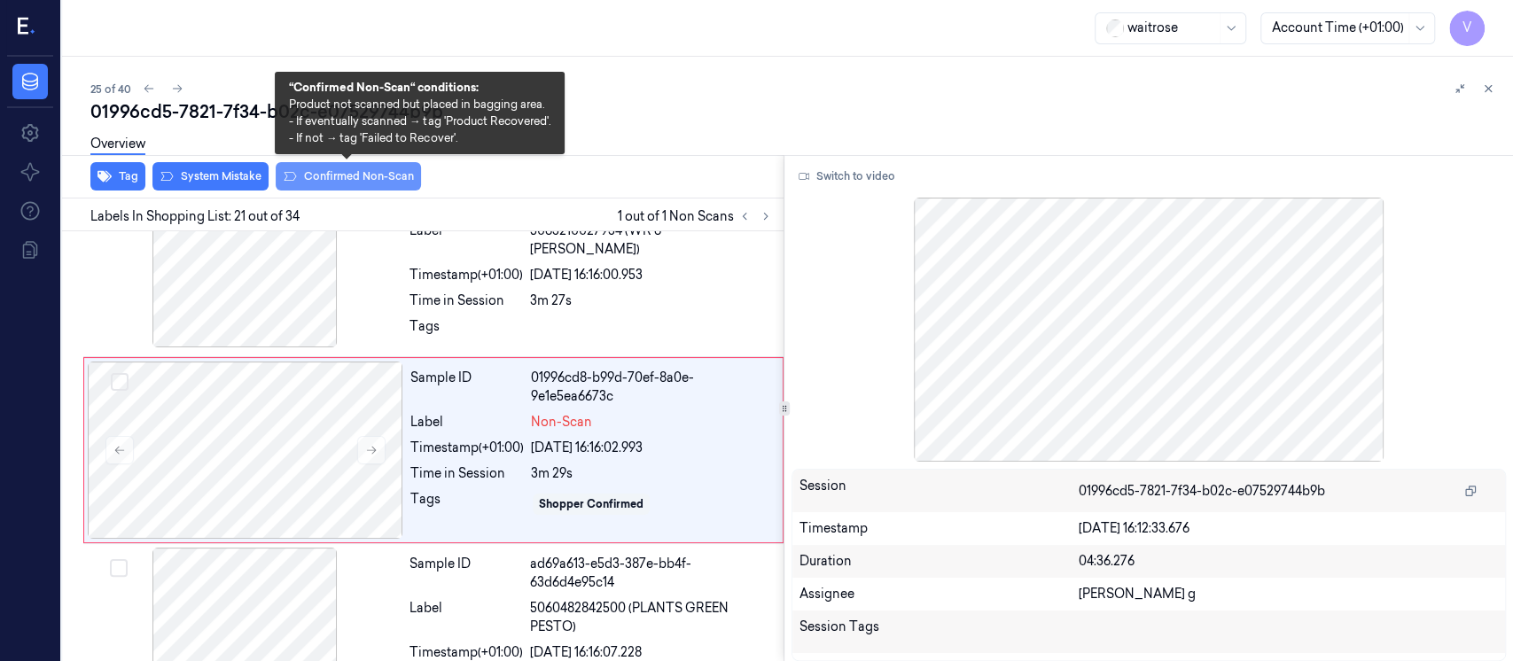
click at [326, 177] on button "Confirmed Non-Scan" at bounding box center [348, 176] width 145 height 28
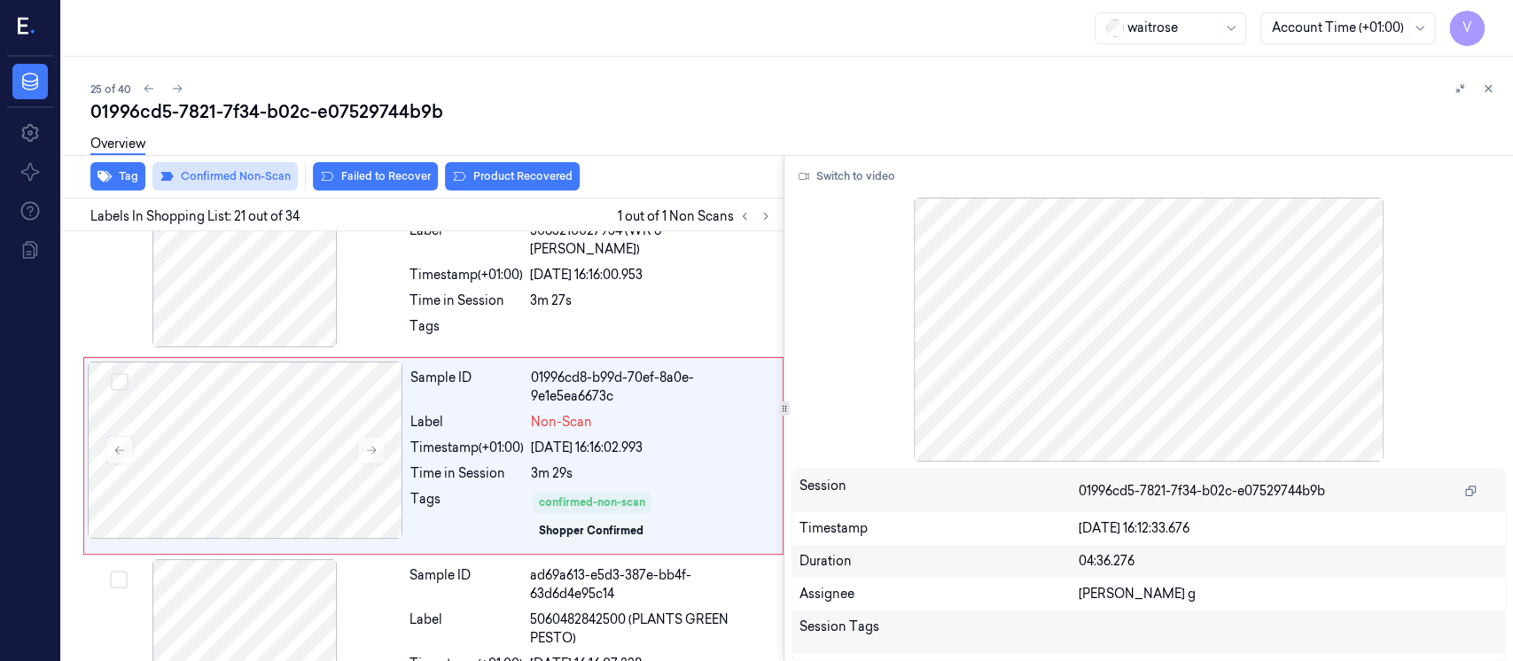
scroll to position [3650, 0]
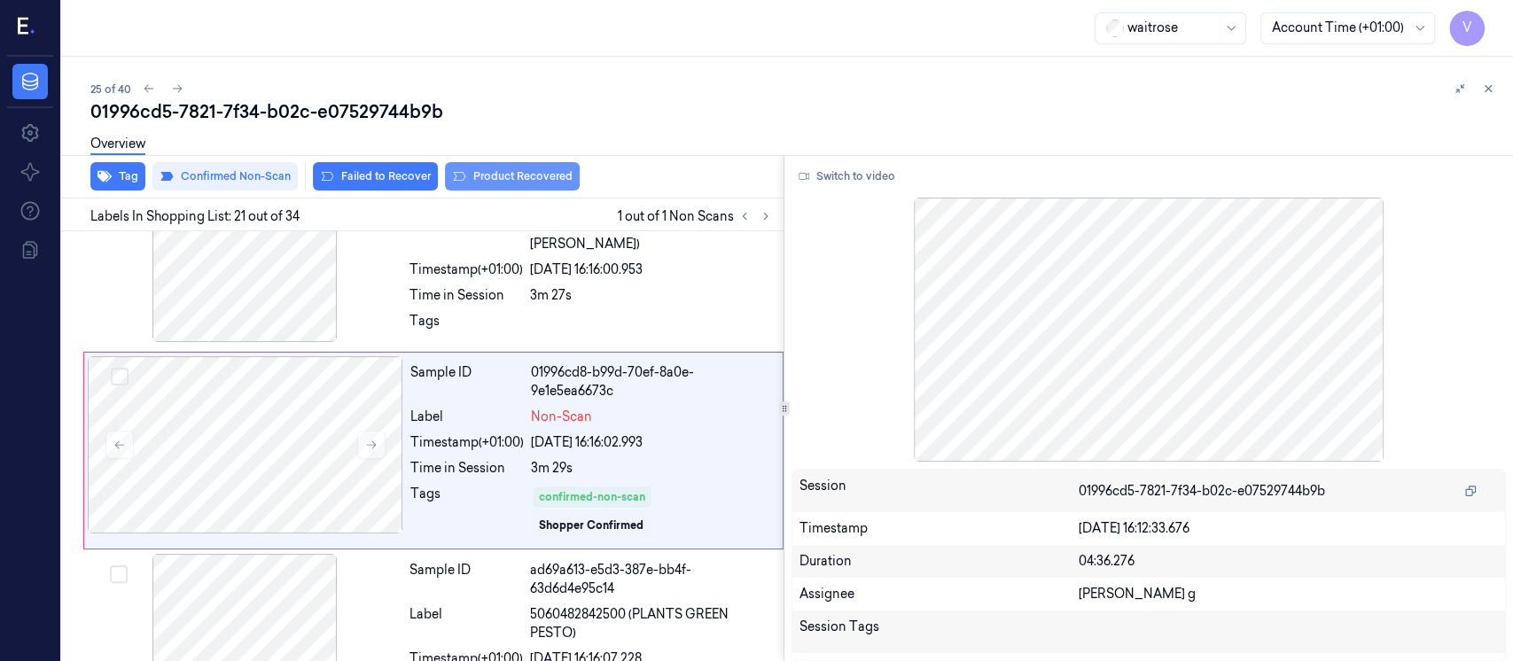
click at [510, 169] on button "Product Recovered" at bounding box center [512, 176] width 135 height 28
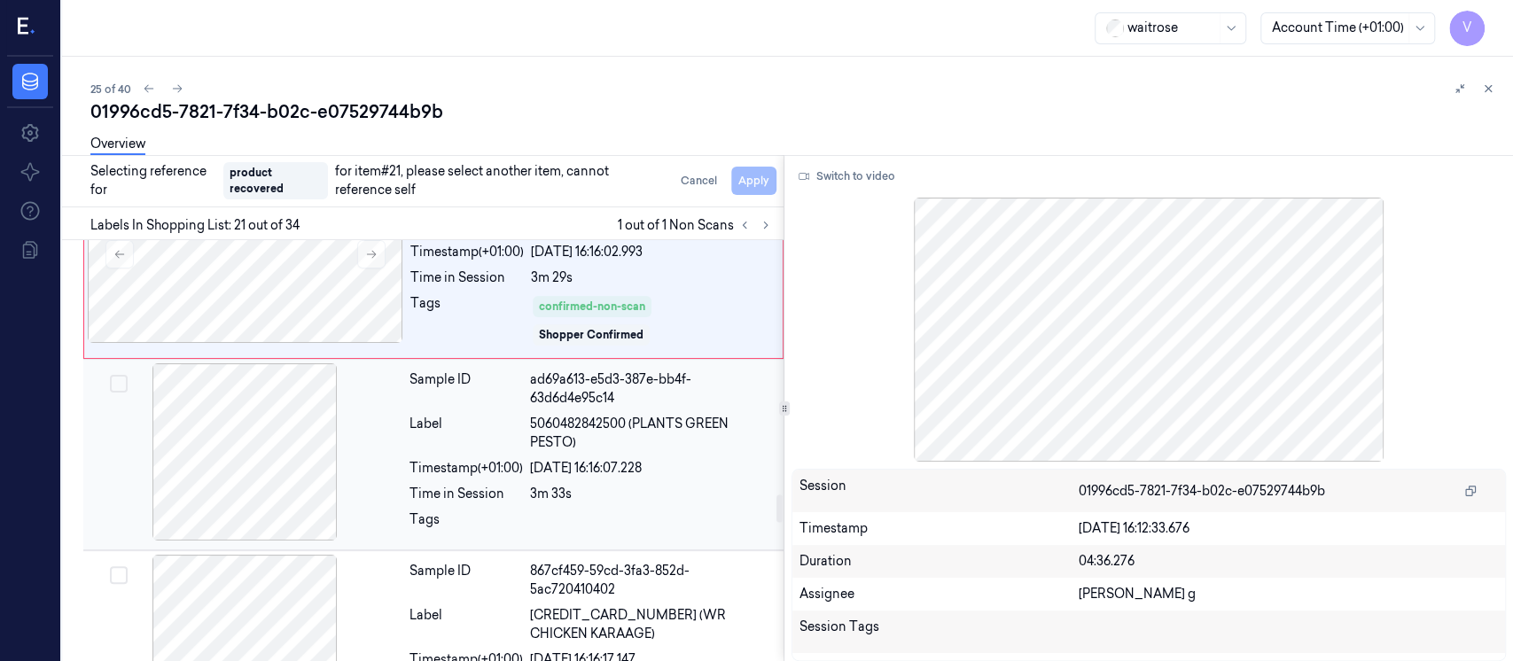
scroll to position [3887, 0]
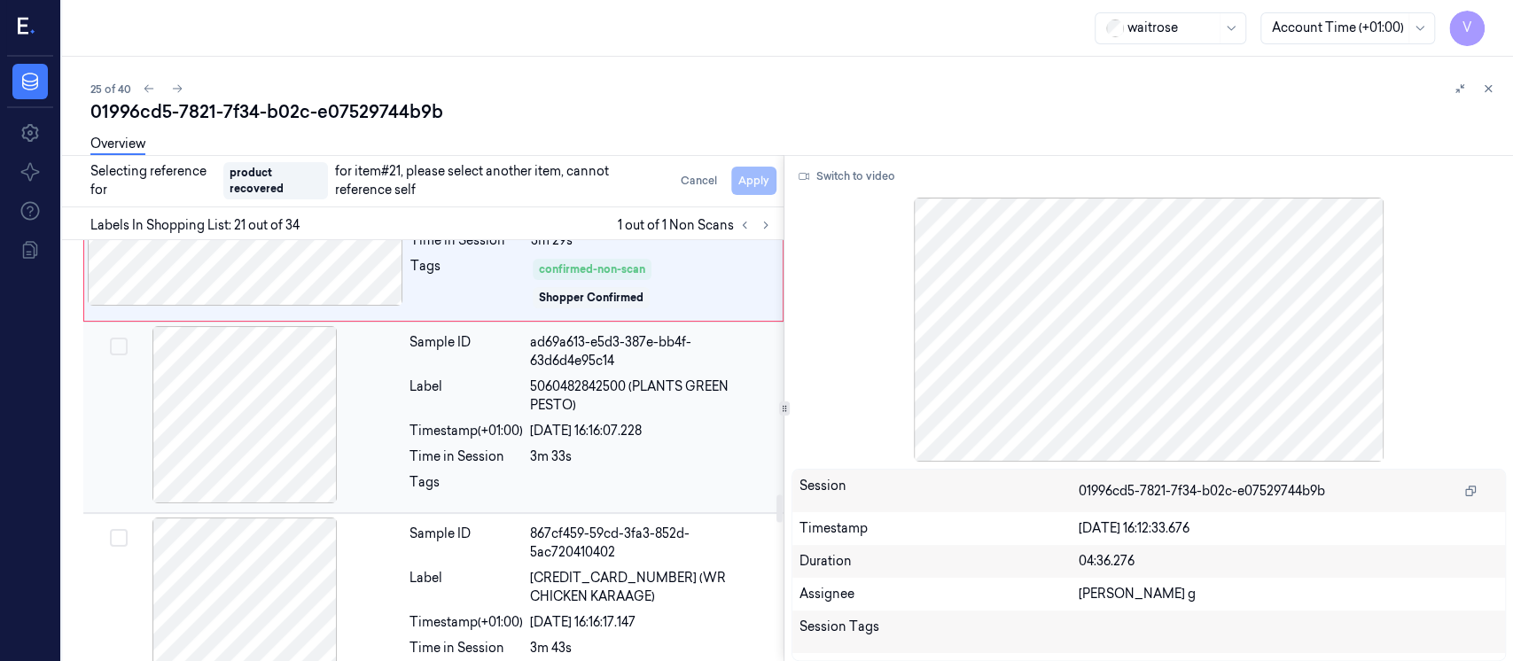
click at [276, 415] on div at bounding box center [245, 414] width 316 height 177
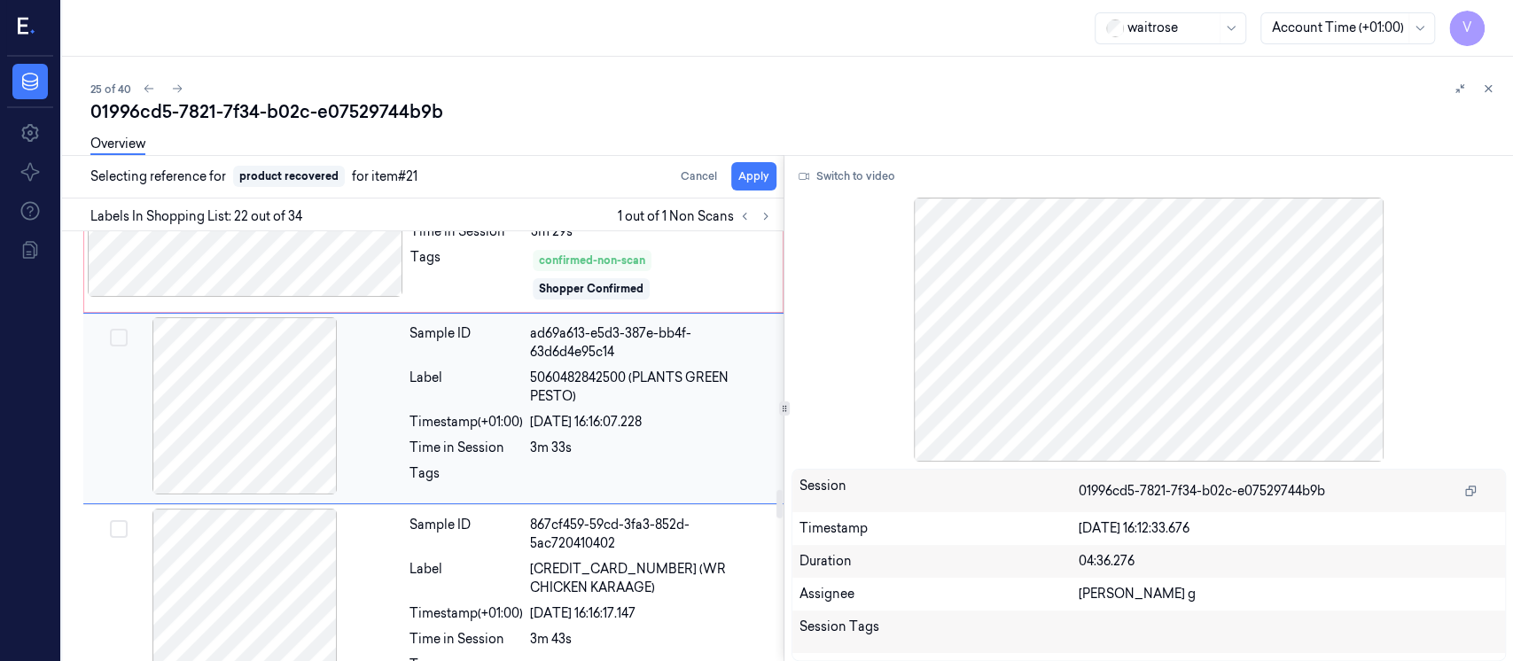
scroll to position [3844, 0]
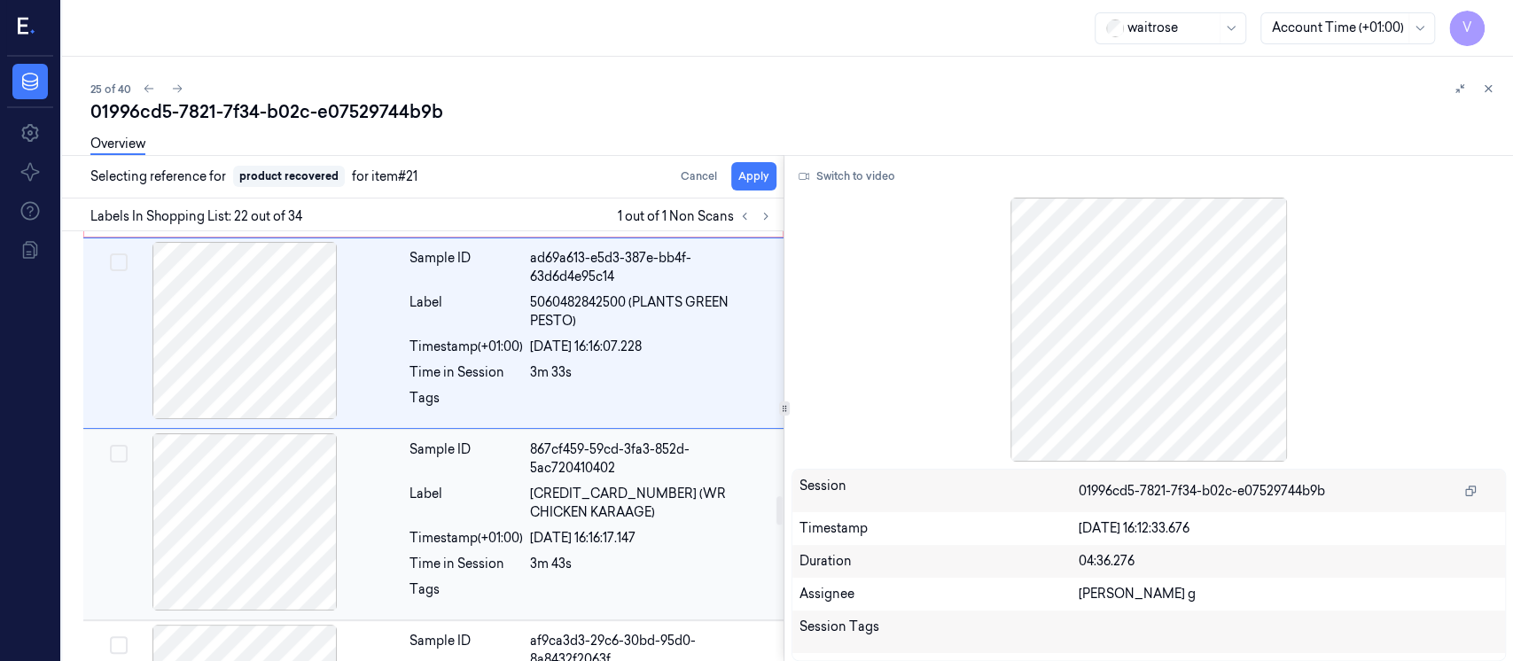
click at [225, 526] on div at bounding box center [245, 522] width 316 height 177
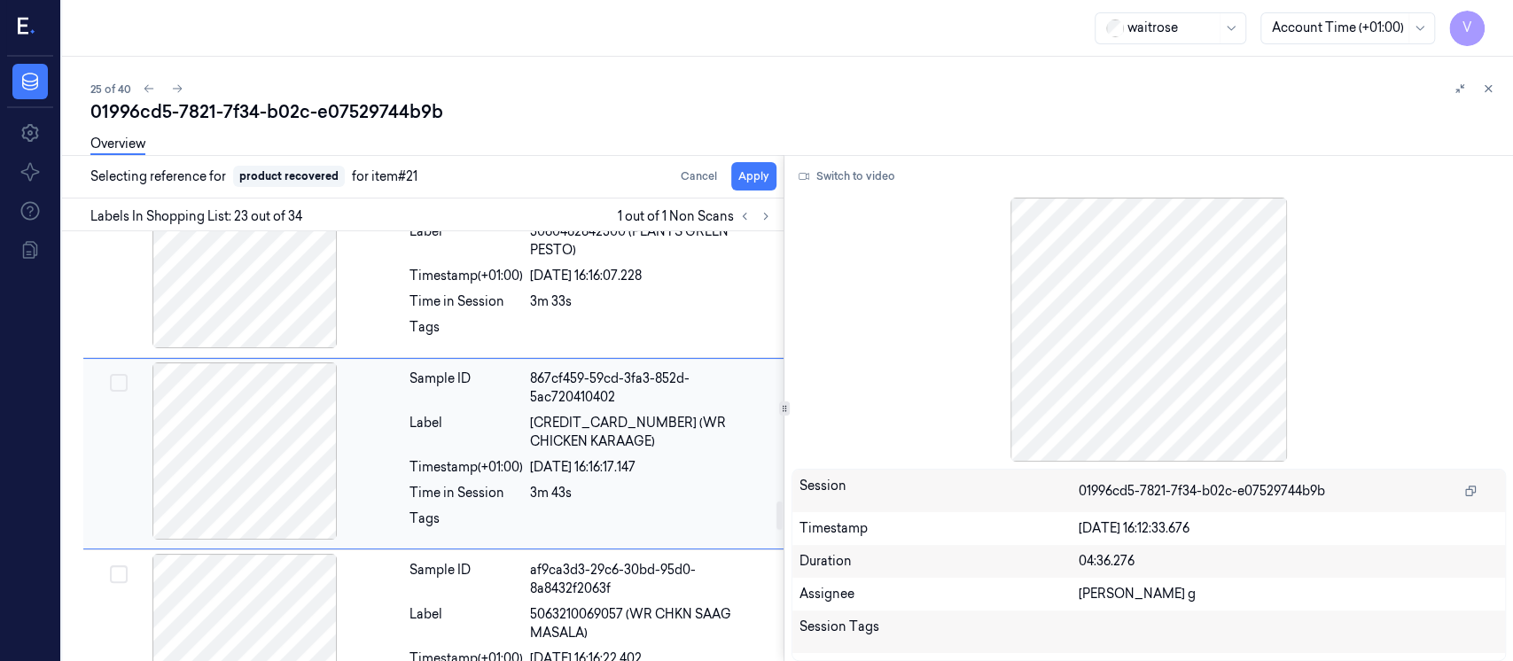
scroll to position [4036, 0]
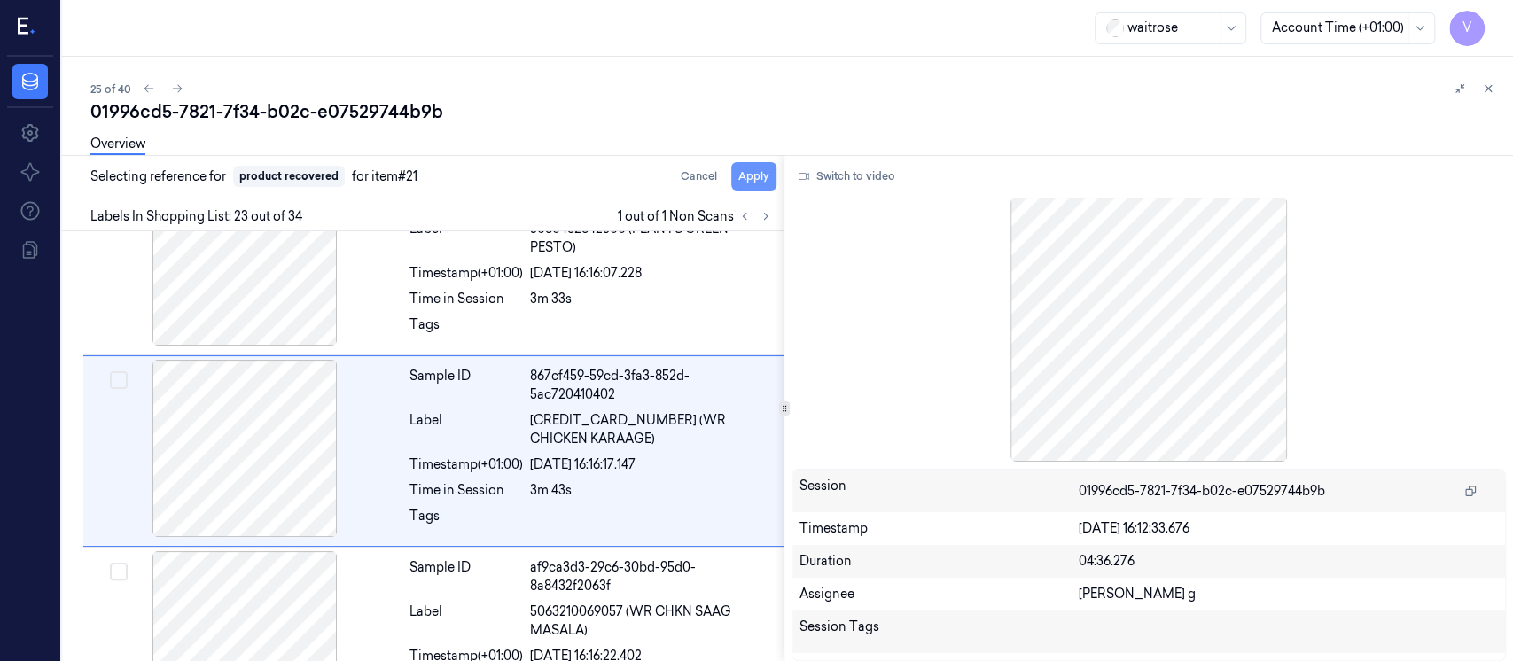
click at [764, 180] on button "Apply" at bounding box center [753, 176] width 45 height 28
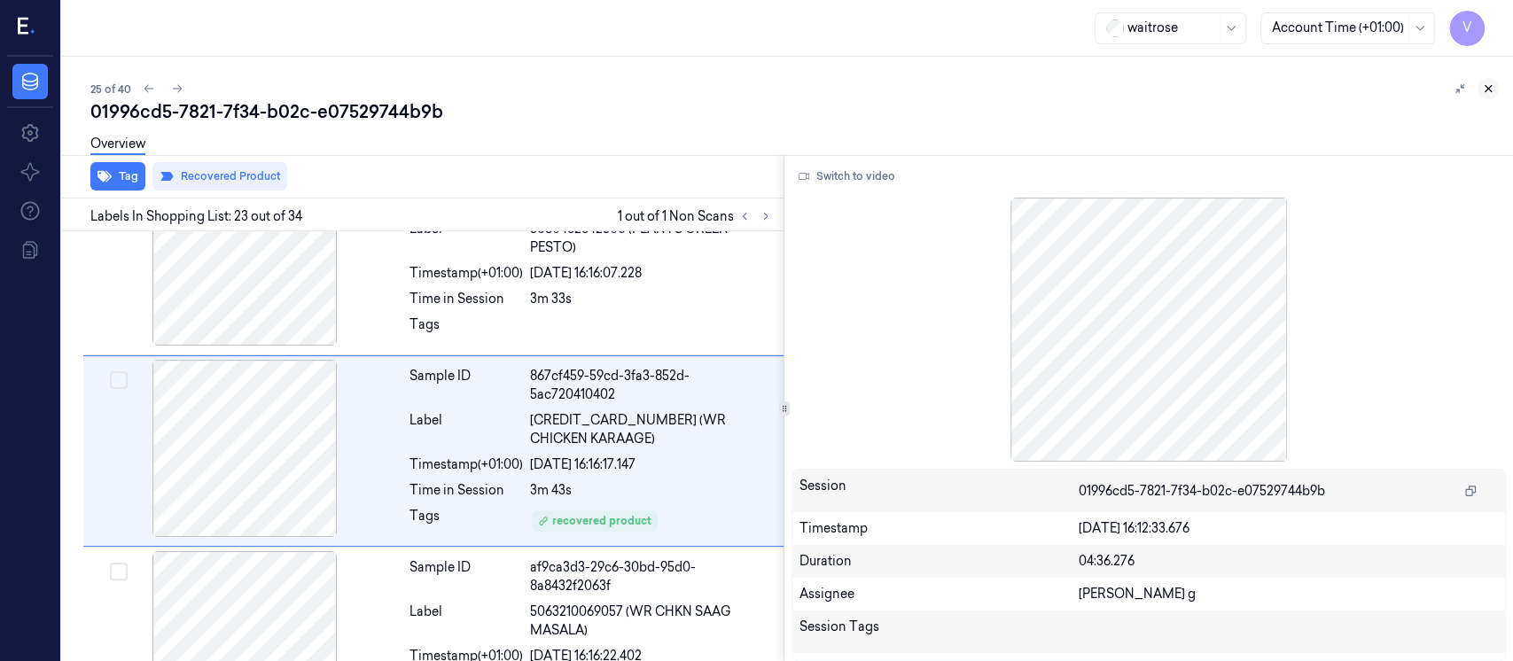
click at [1488, 89] on icon at bounding box center [1489, 89] width 6 height 6
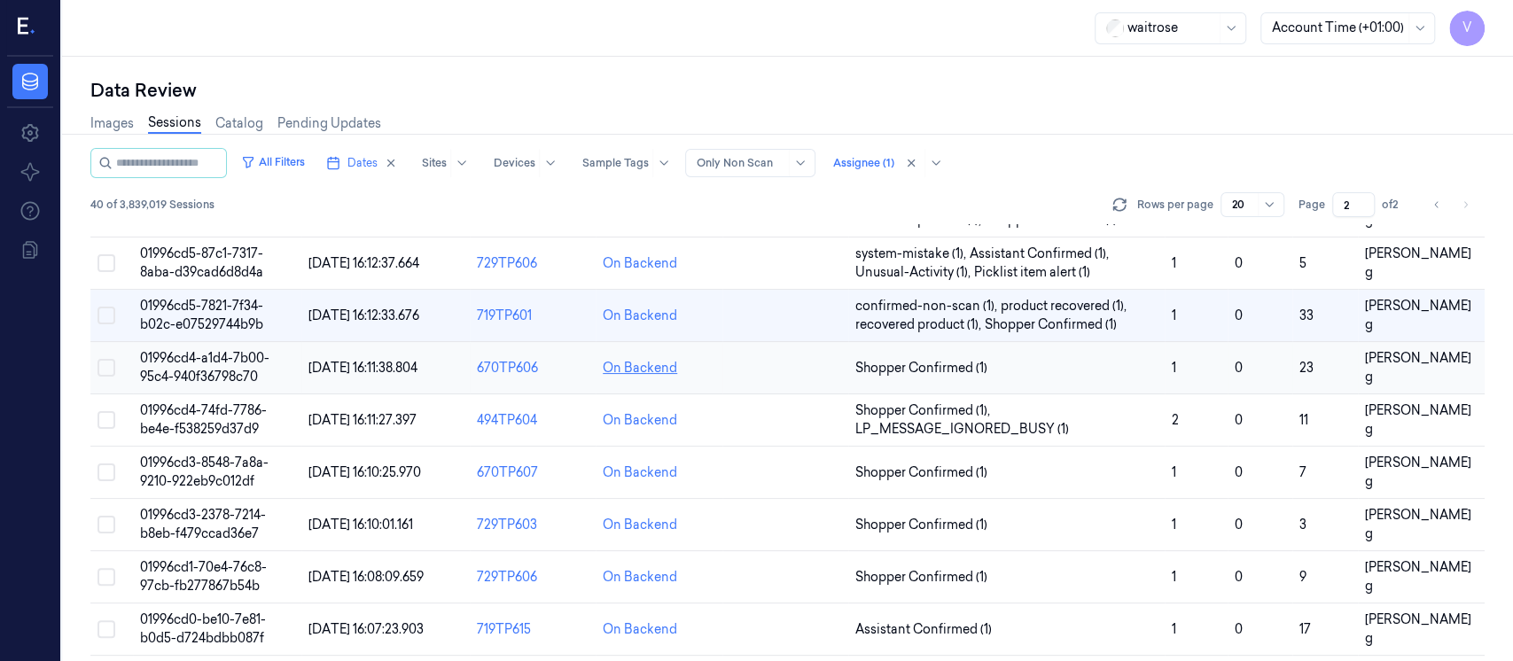
scroll to position [88, 0]
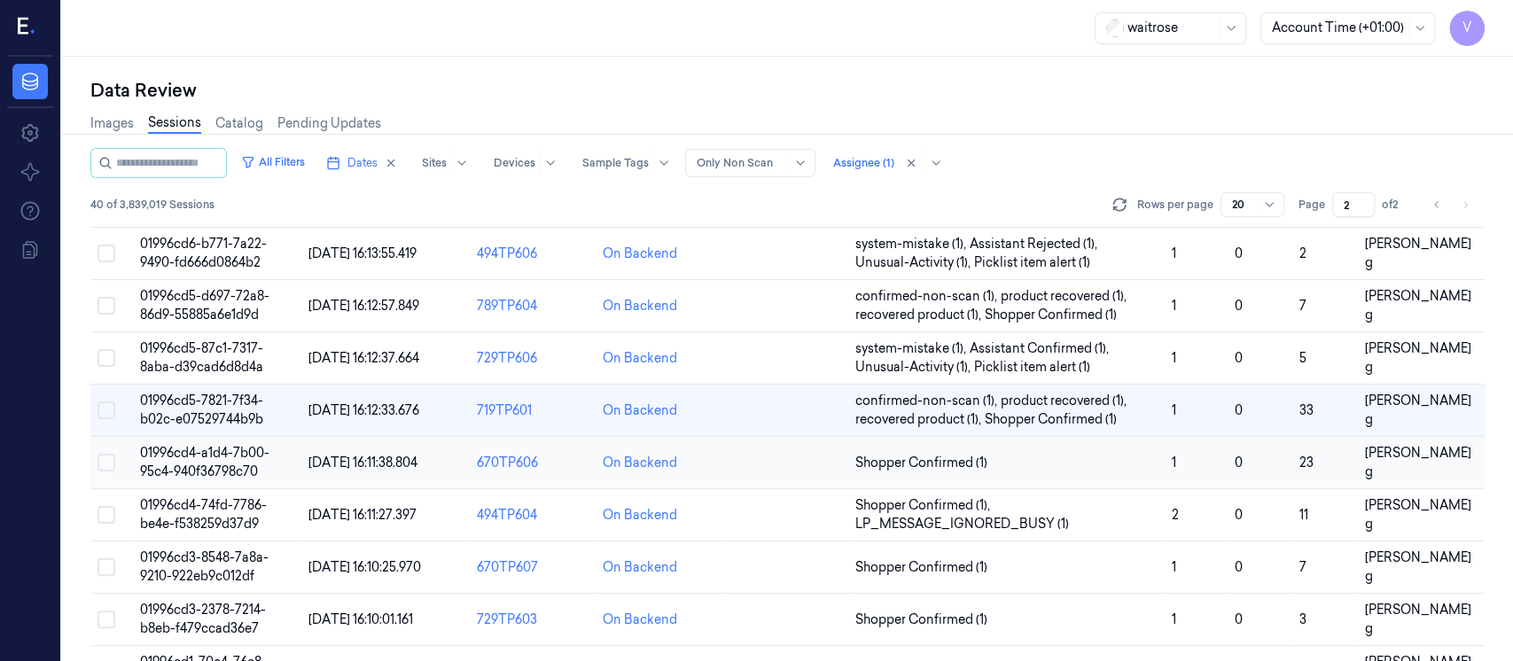
click at [772, 458] on td at bounding box center [786, 463] width 126 height 52
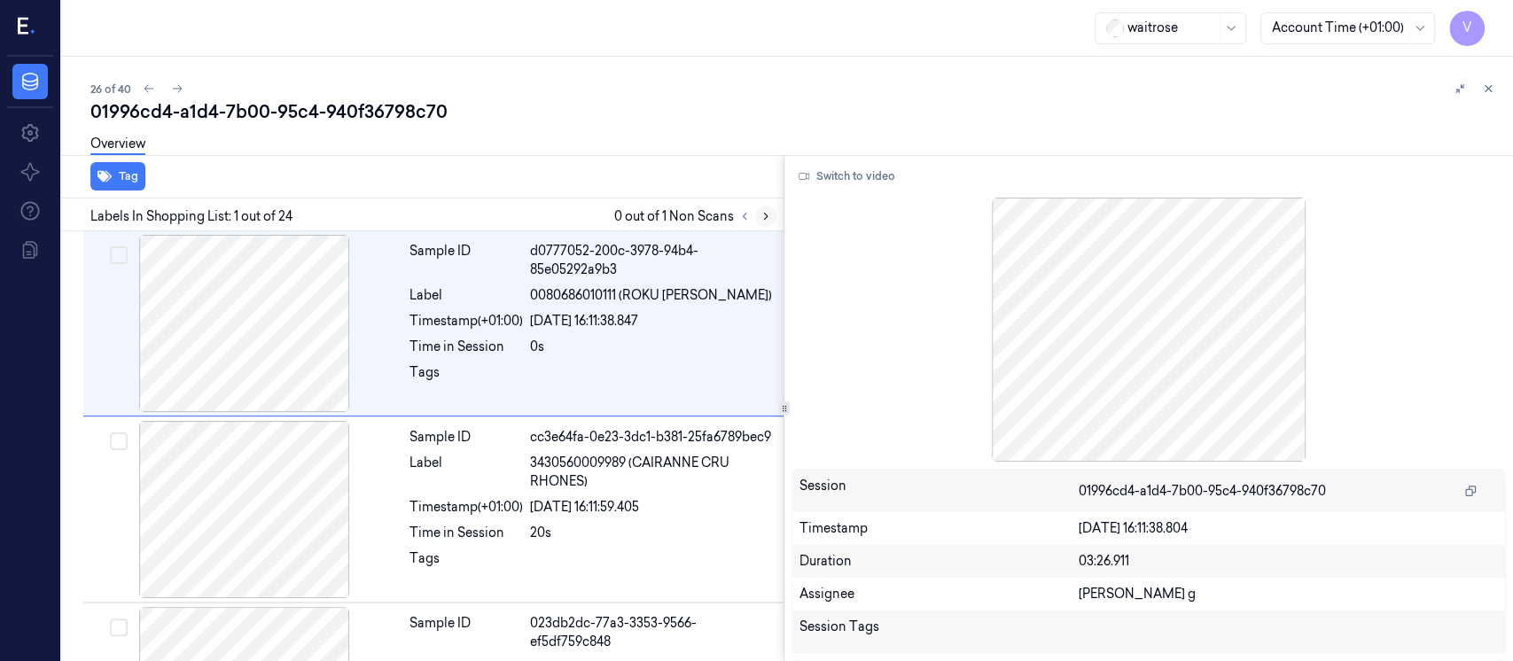
click at [765, 219] on icon at bounding box center [766, 216] width 12 height 12
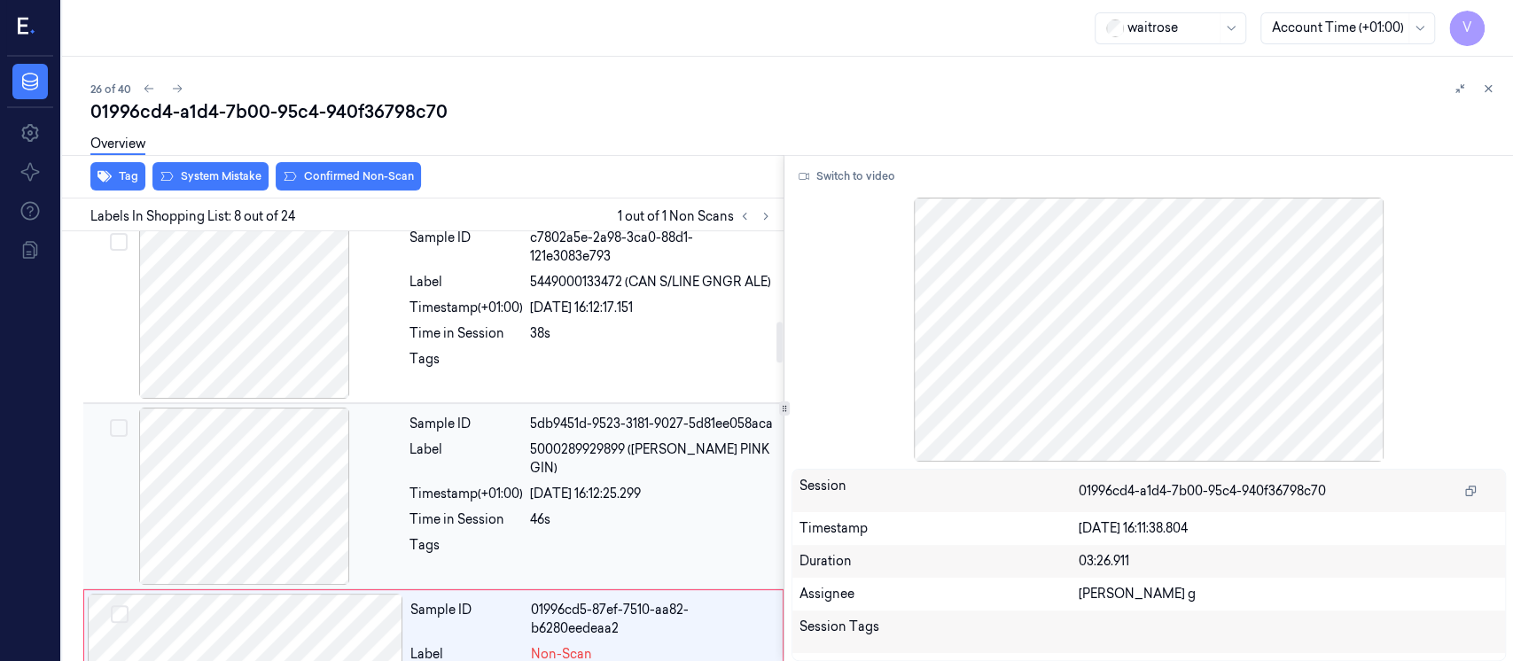
scroll to position [942, 0]
click at [538, 475] on span "5000289929899 (GORDONS PINK GIN)" at bounding box center [651, 460] width 243 height 37
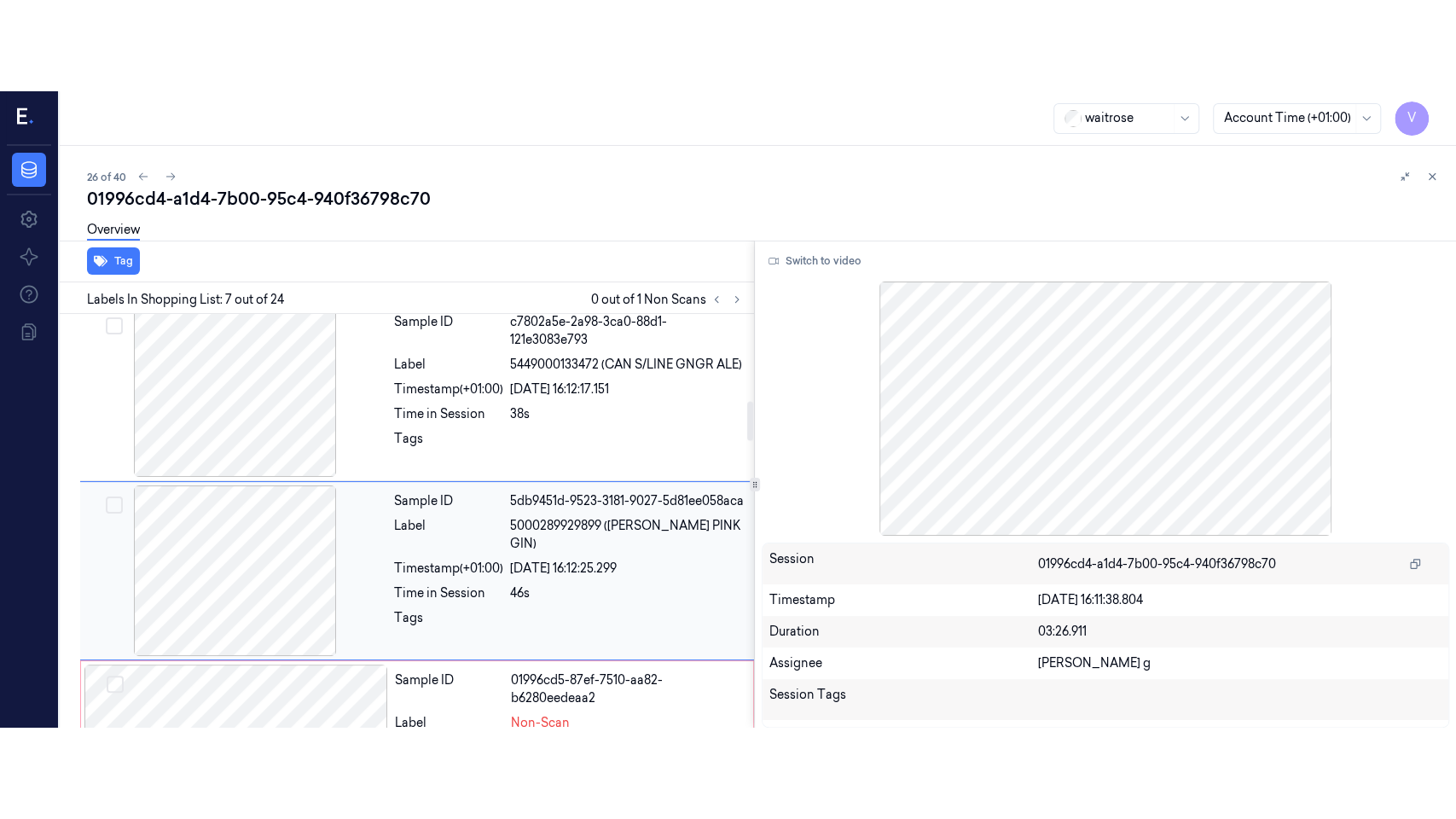
scroll to position [956, 0]
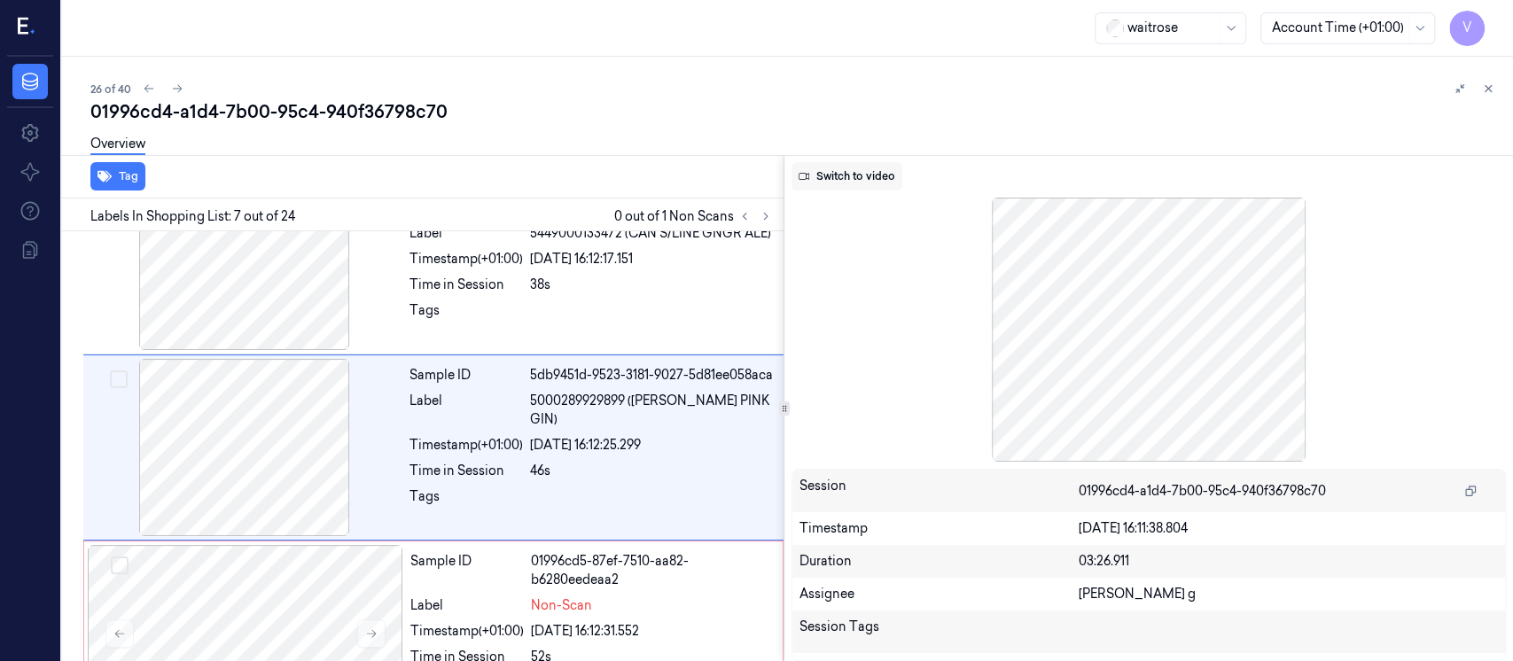
click at [816, 188] on button "Switch to video" at bounding box center [847, 176] width 111 height 28
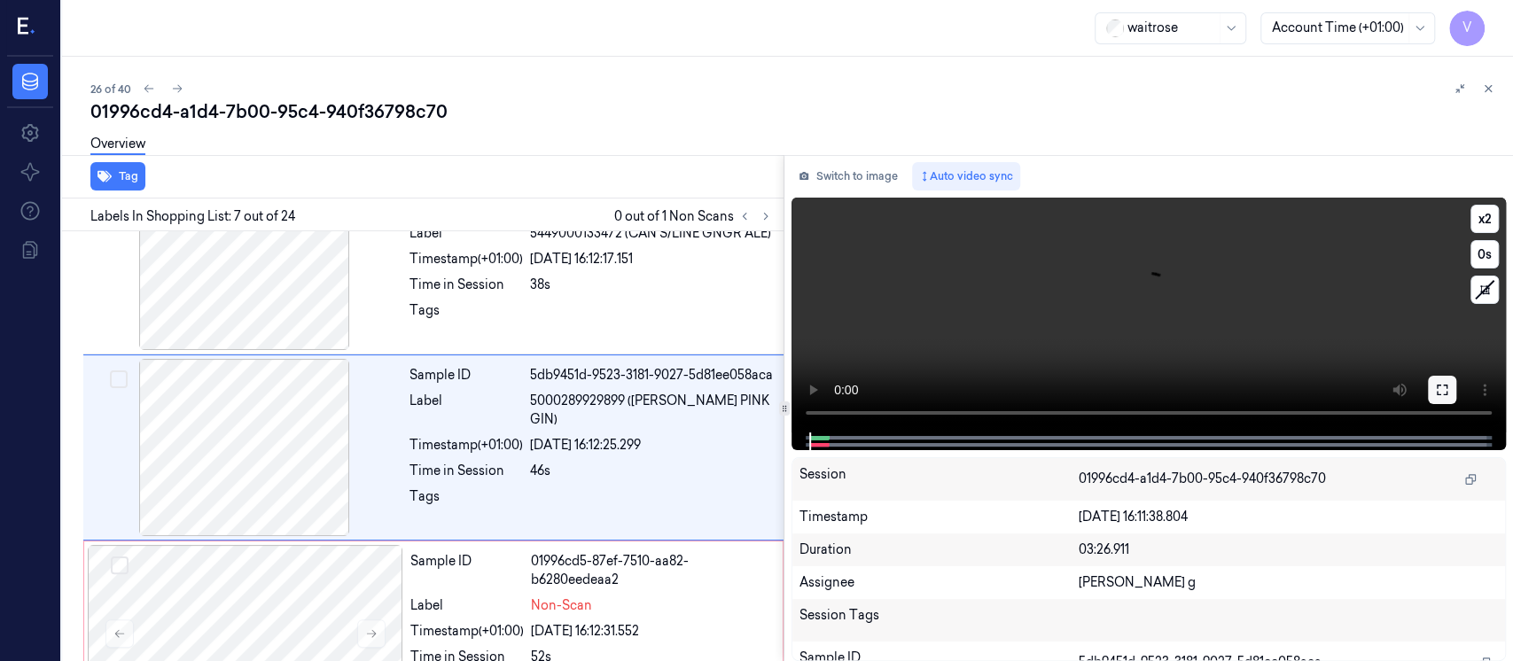
click at [1443, 388] on icon at bounding box center [1442, 390] width 14 height 14
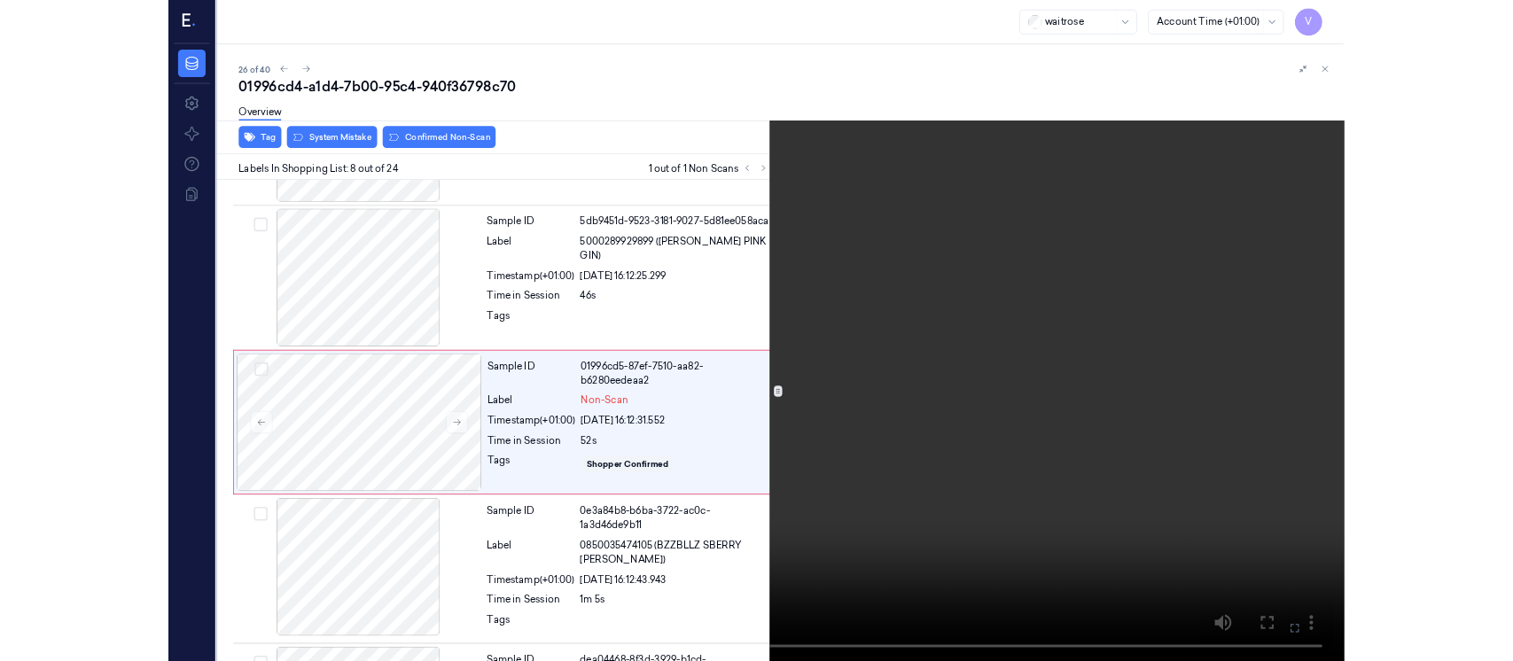
scroll to position [1084, 0]
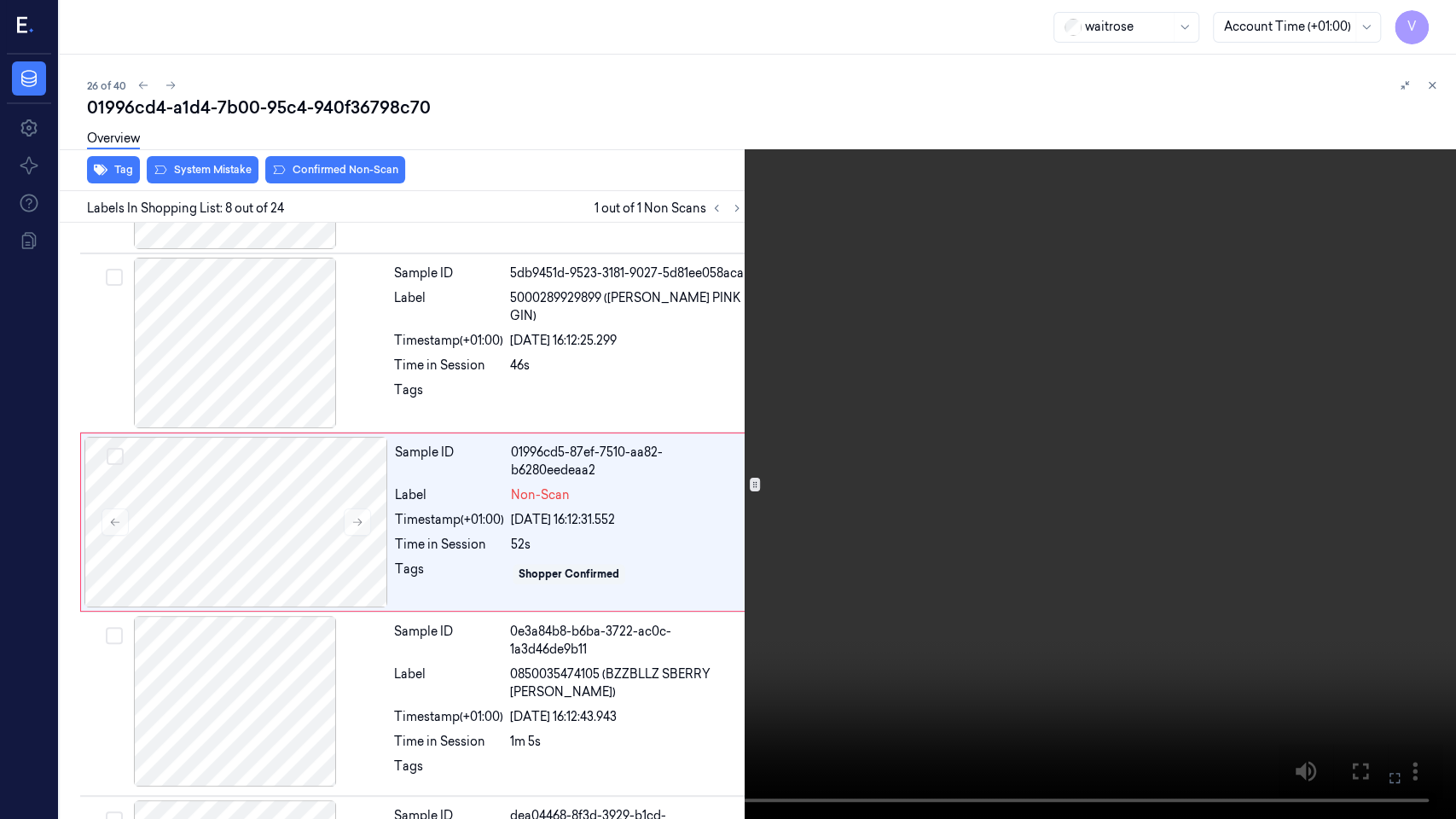
click at [0, 0] on icon at bounding box center [0, 0] width 0 height 0
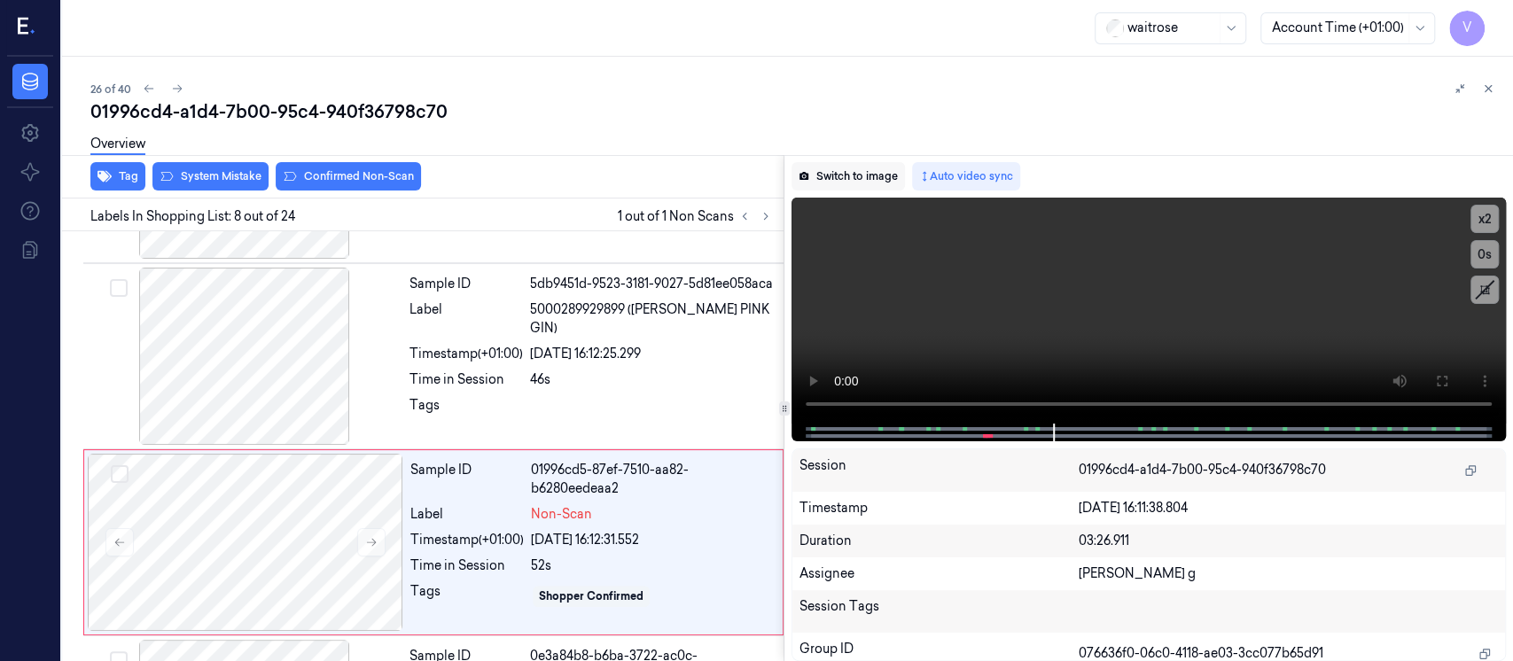
click at [843, 181] on button "Switch to image" at bounding box center [848, 176] width 113 height 28
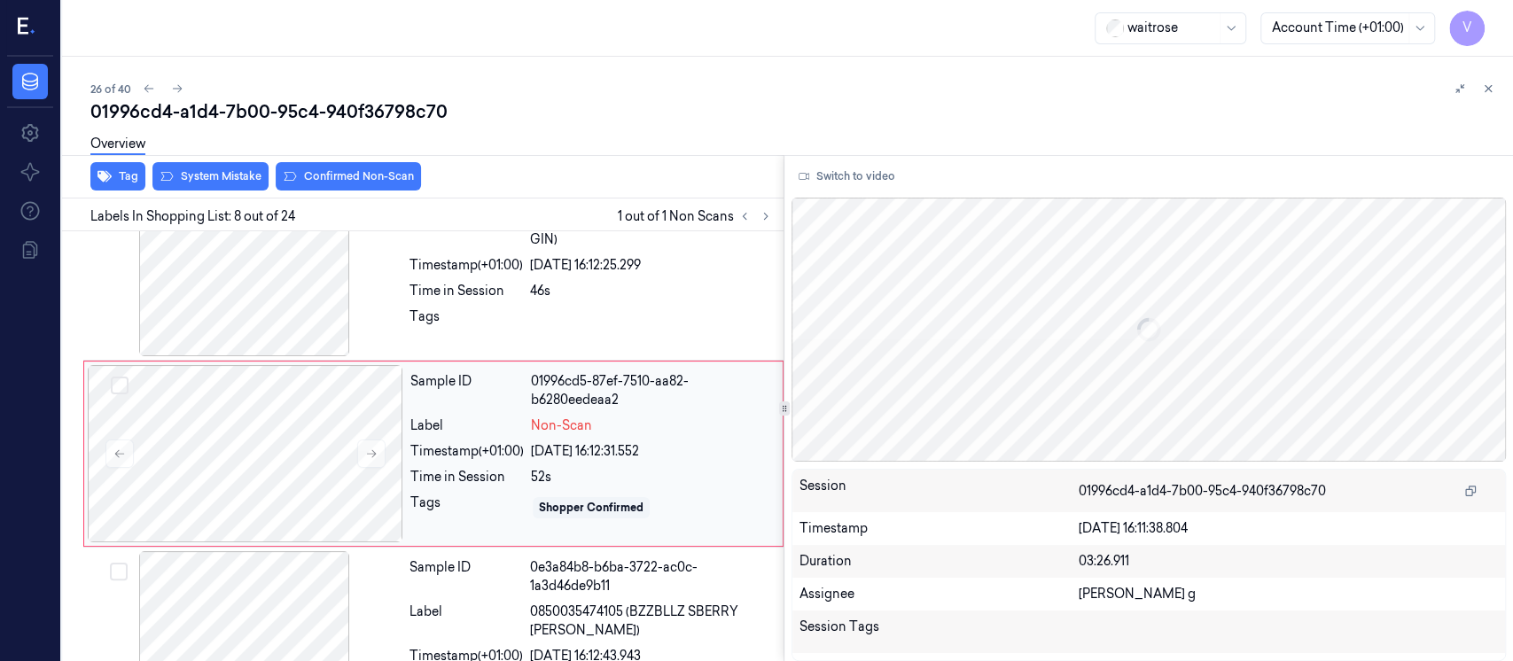
scroll to position [1178, 0]
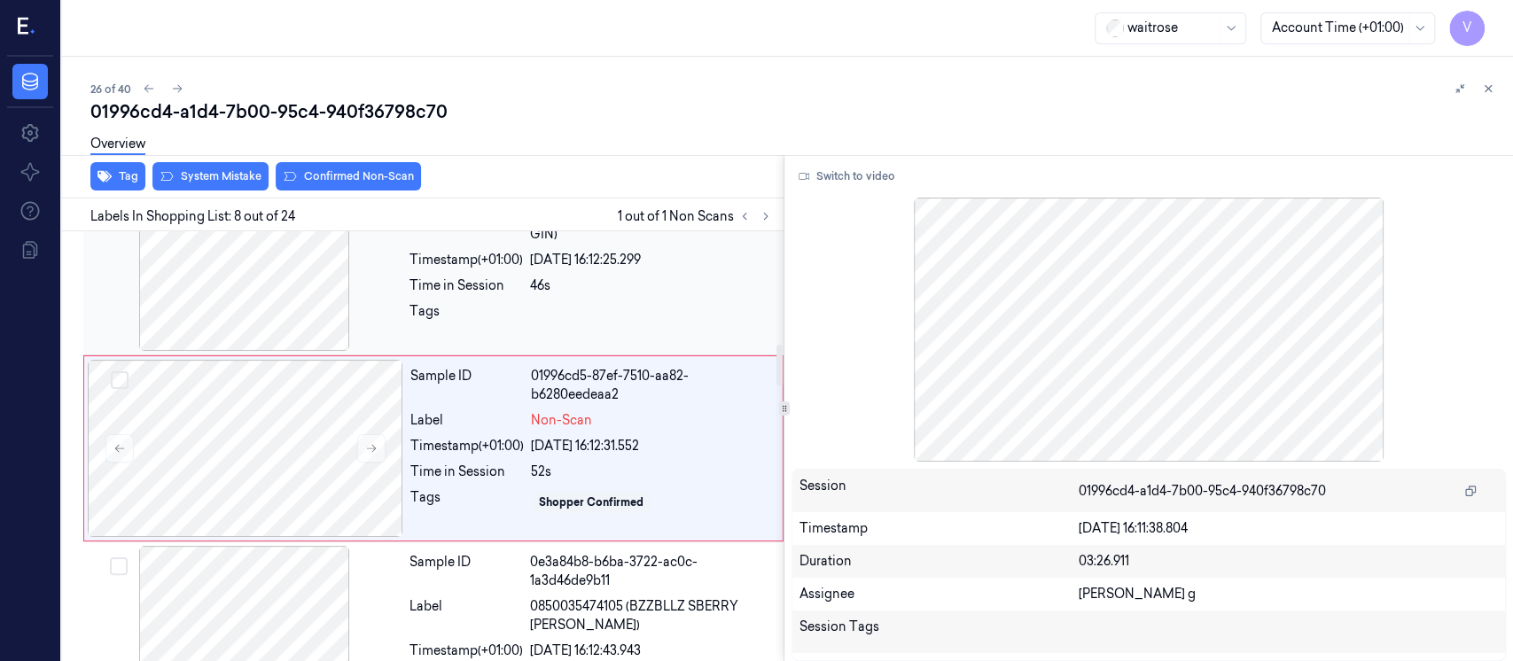
click at [294, 296] on div at bounding box center [245, 262] width 316 height 177
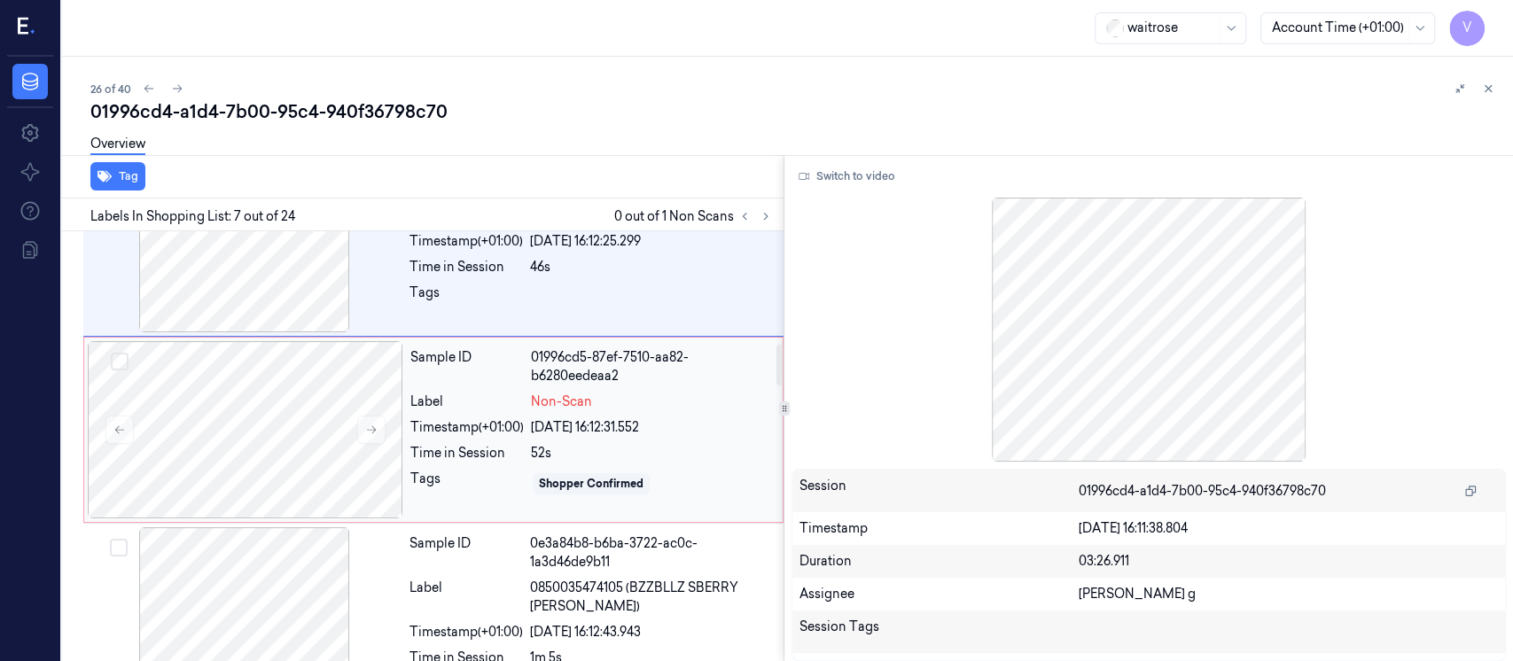
scroll to position [1229, 0]
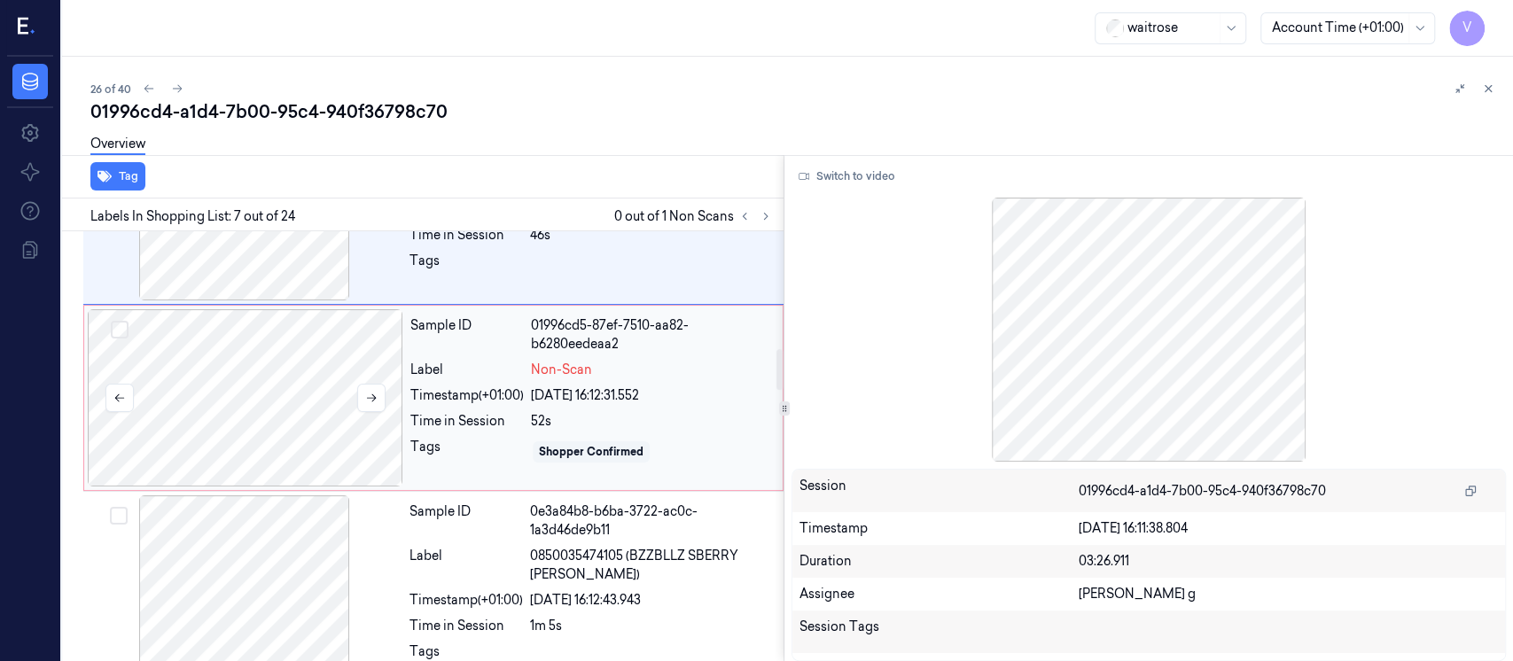
click at [228, 415] on div at bounding box center [246, 397] width 316 height 177
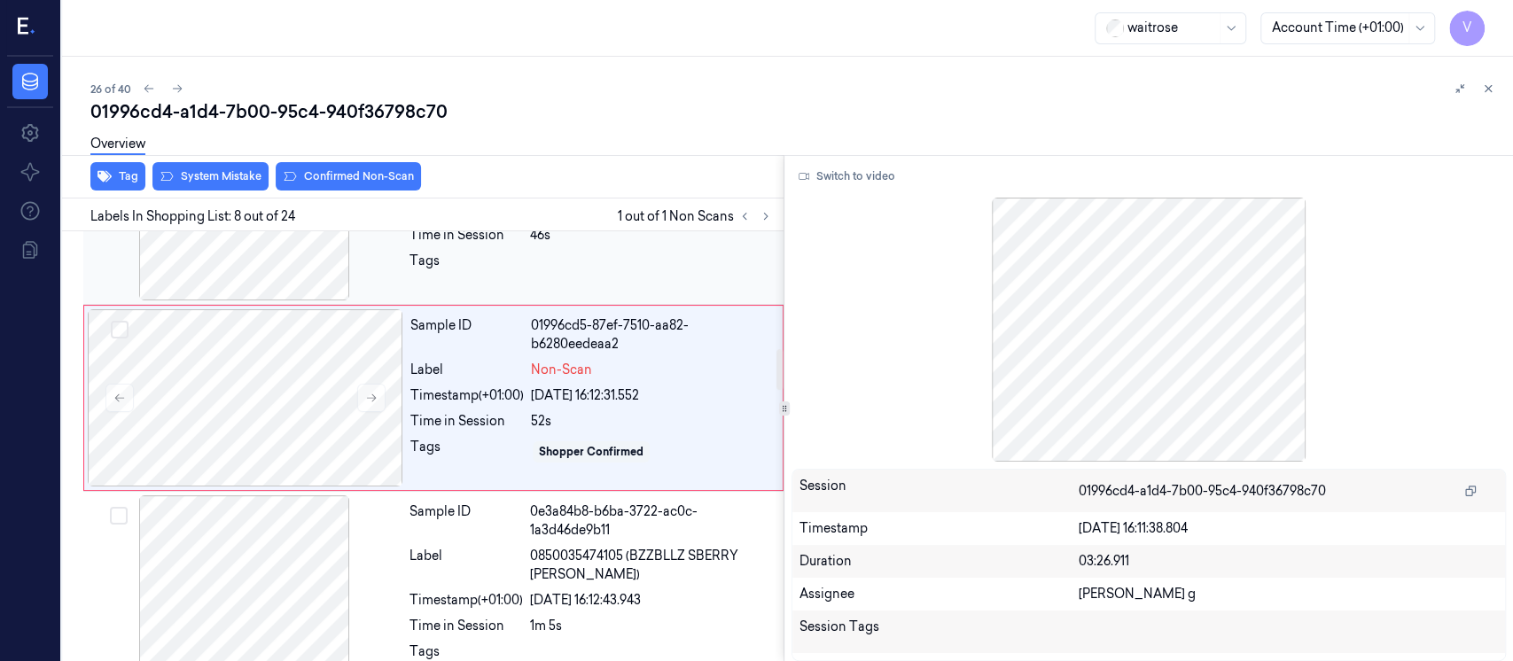
scroll to position [1178, 0]
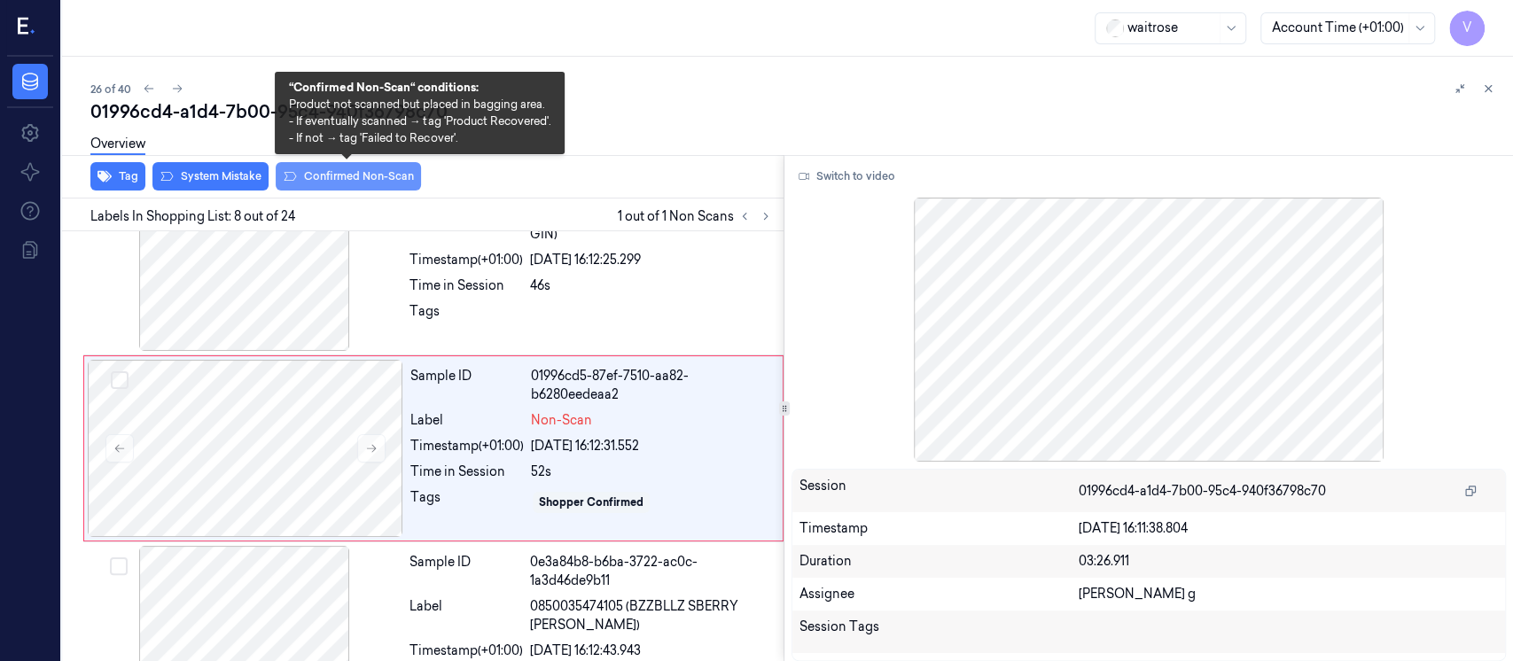
click at [348, 174] on button "Confirmed Non-Scan" at bounding box center [348, 176] width 145 height 28
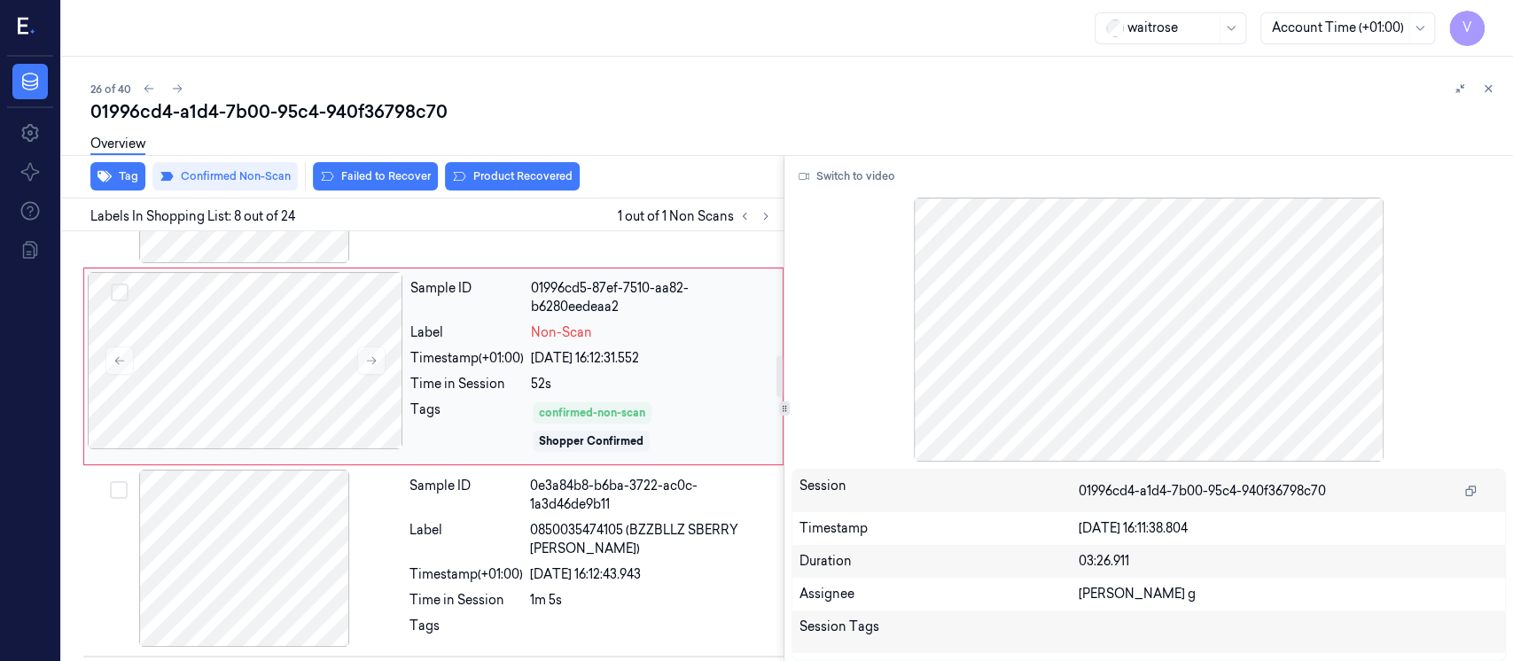
scroll to position [1302, 0]
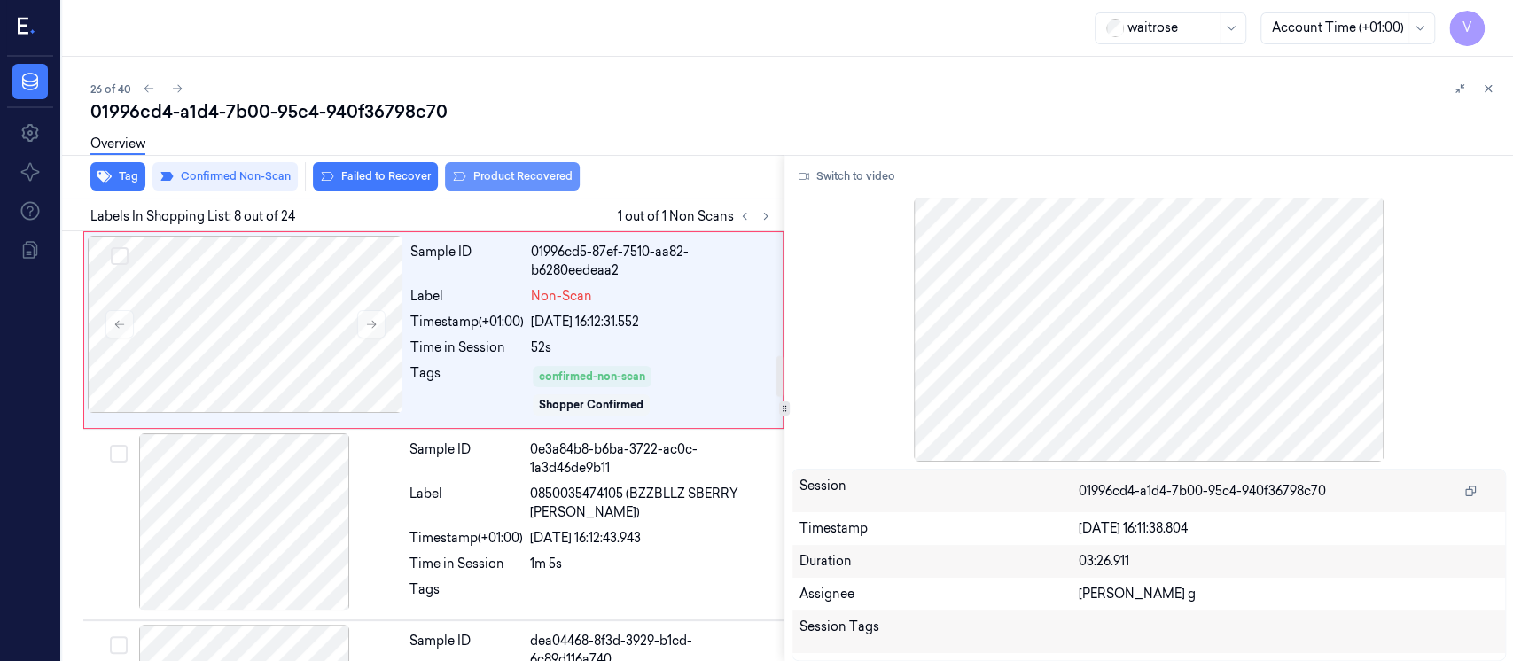
click at [488, 175] on button "Product Recovered" at bounding box center [512, 176] width 135 height 28
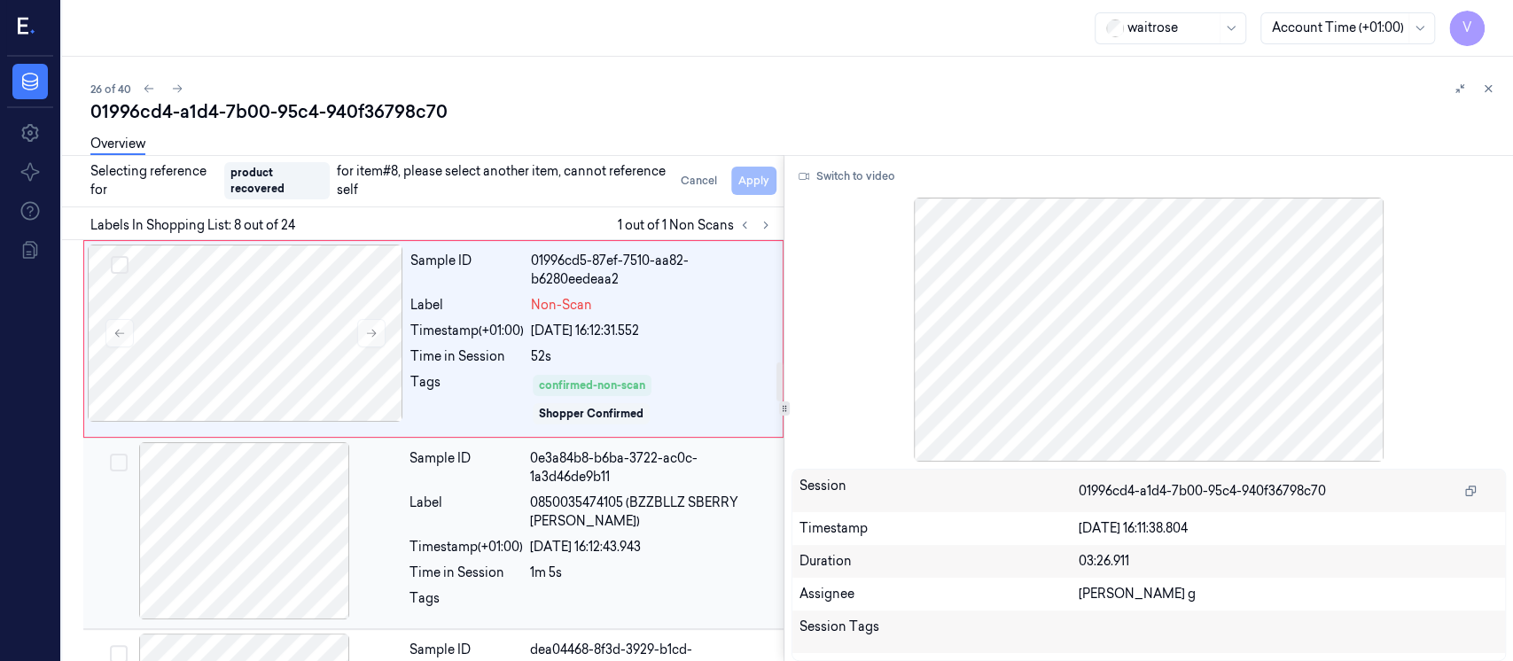
click at [253, 533] on div at bounding box center [245, 530] width 316 height 177
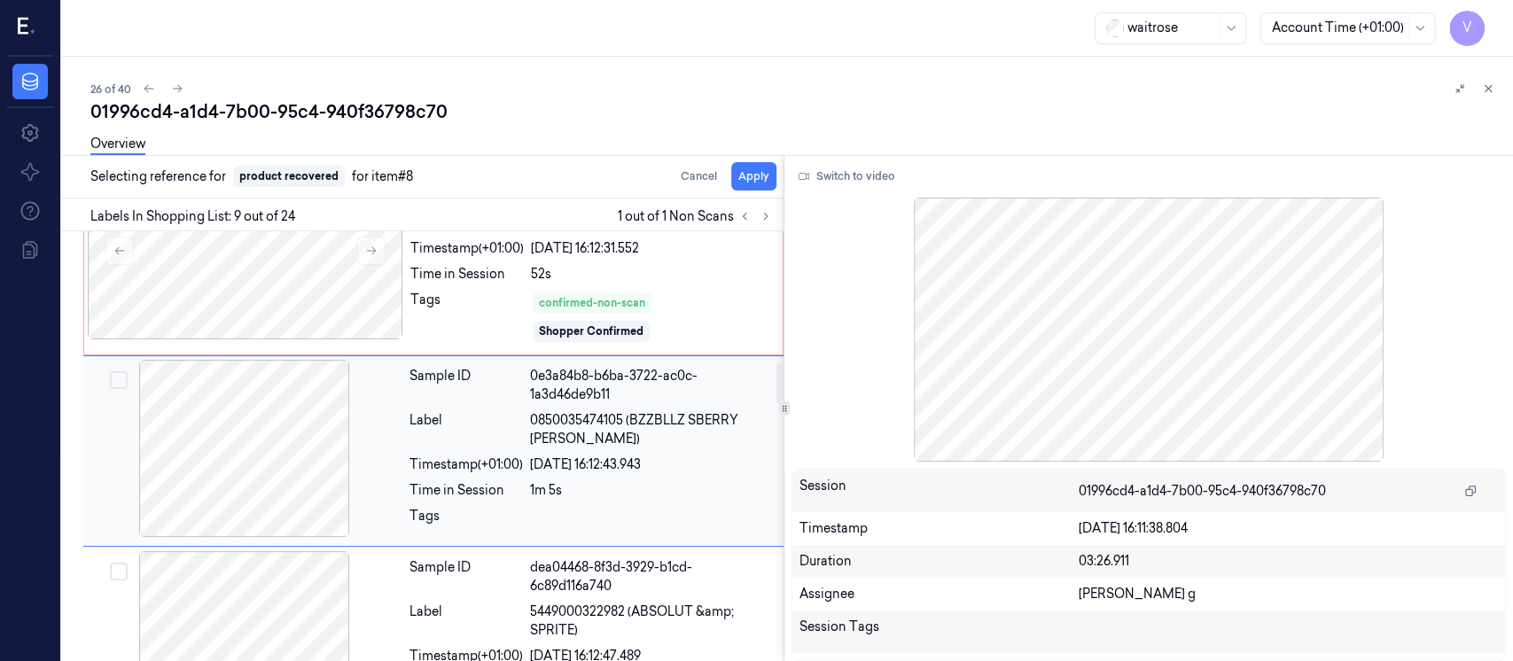
scroll to position [1379, 0]
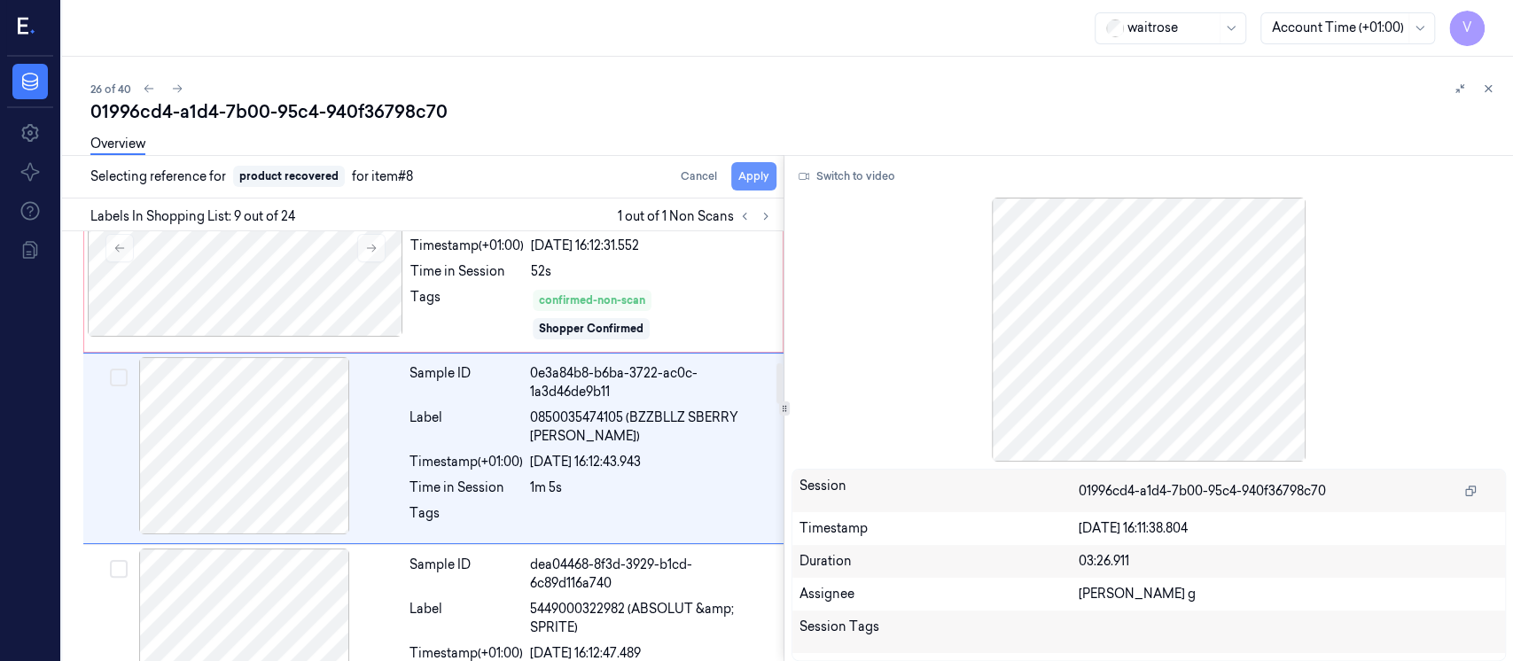
click at [756, 181] on button "Apply" at bounding box center [753, 176] width 45 height 28
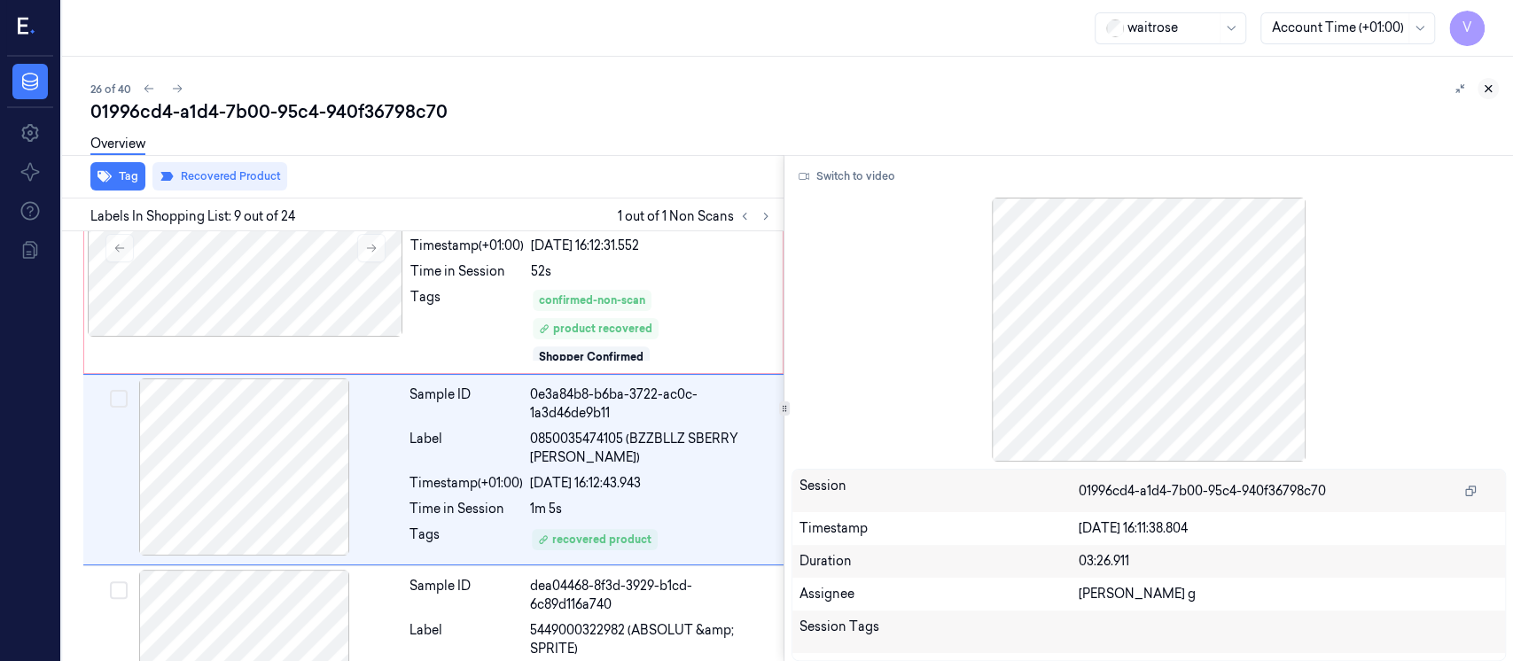
scroll to position [1400, 0]
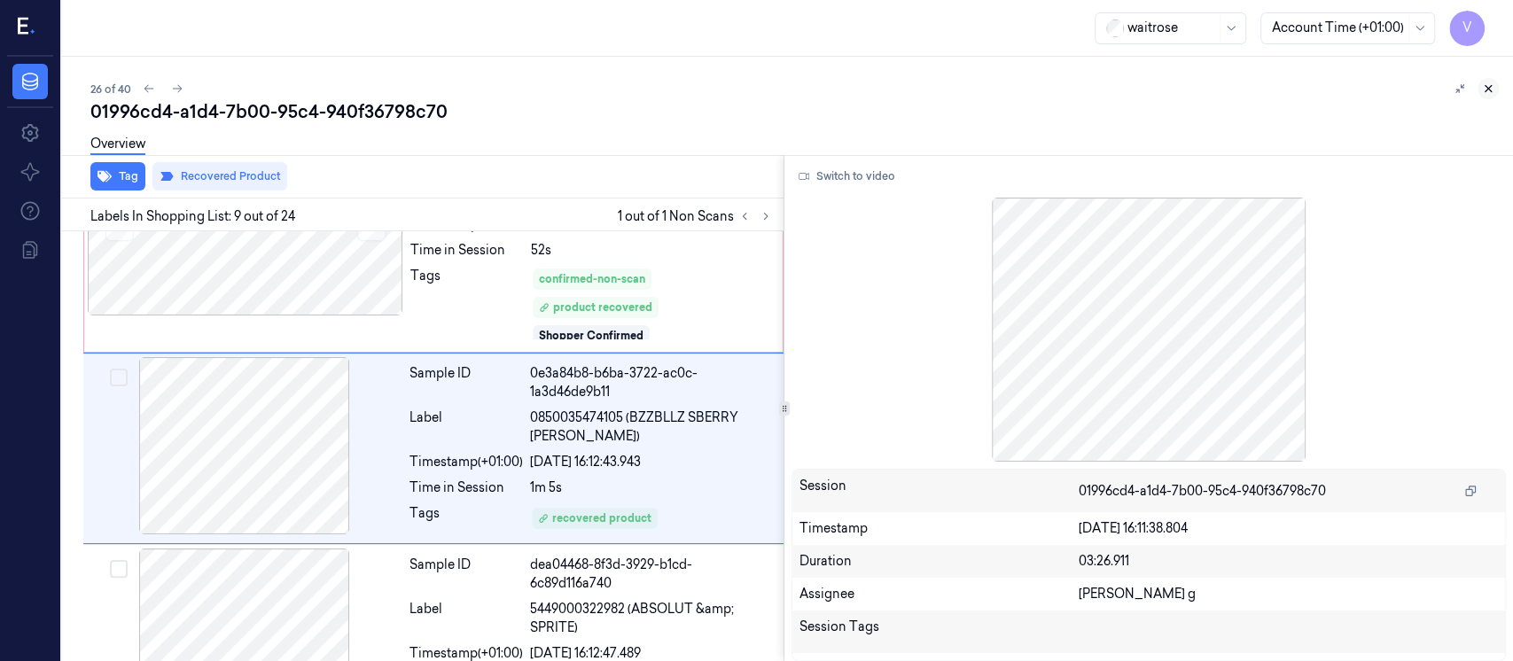
click at [1482, 82] on icon at bounding box center [1488, 88] width 12 height 12
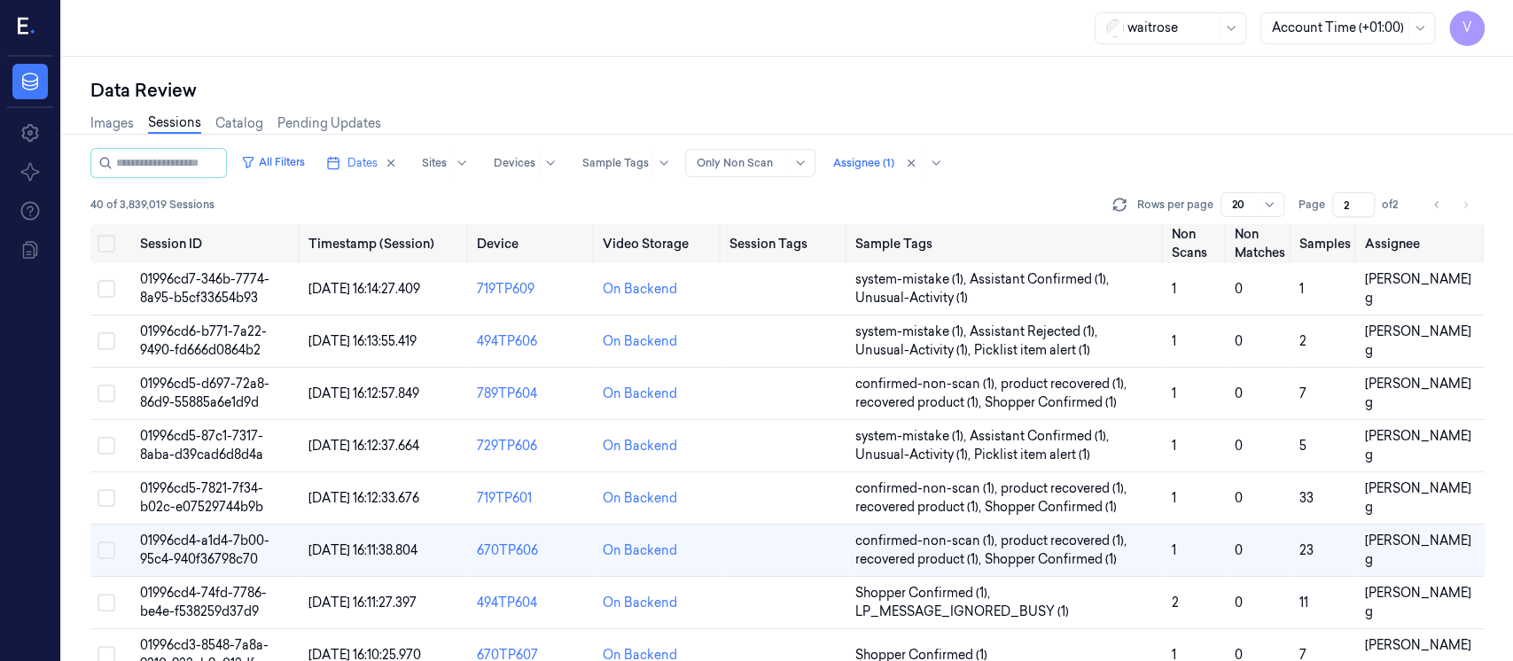
scroll to position [202, 0]
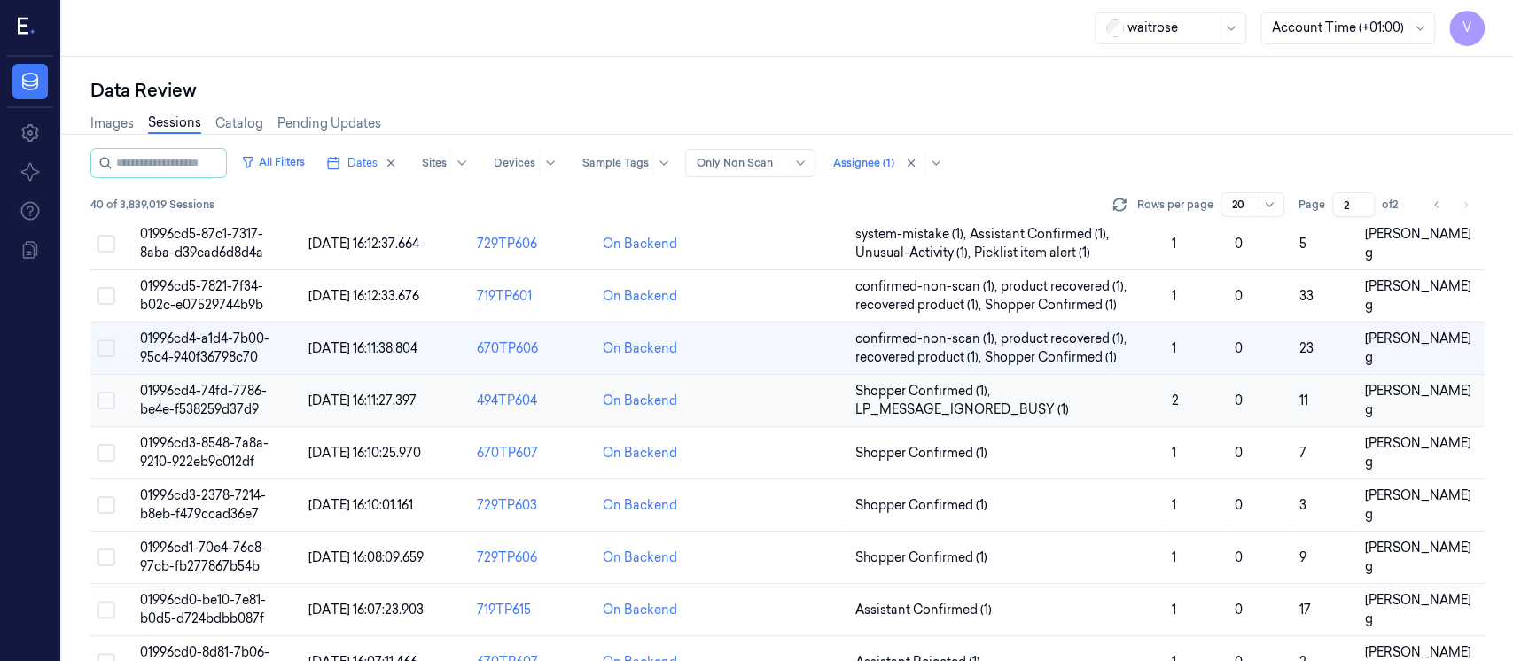
click at [763, 409] on td at bounding box center [786, 401] width 126 height 52
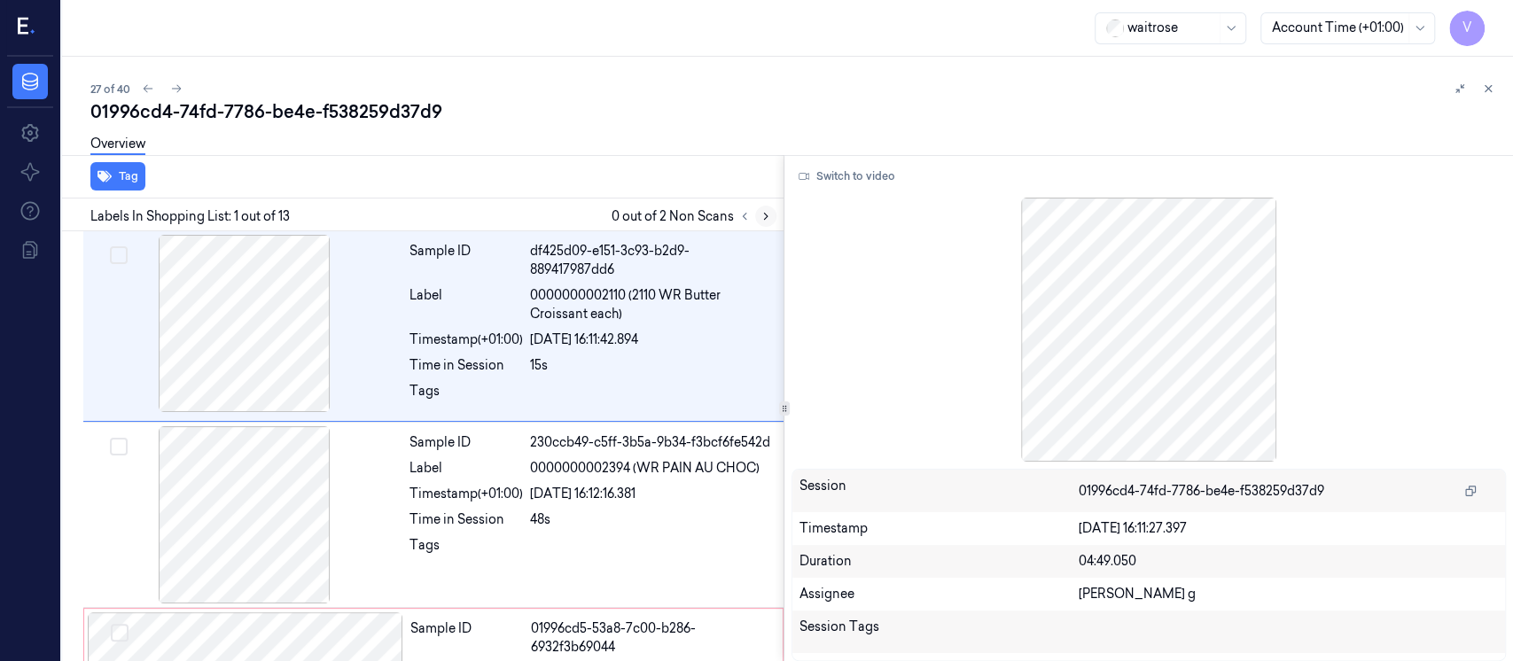
click at [766, 221] on icon at bounding box center [766, 216] width 12 height 12
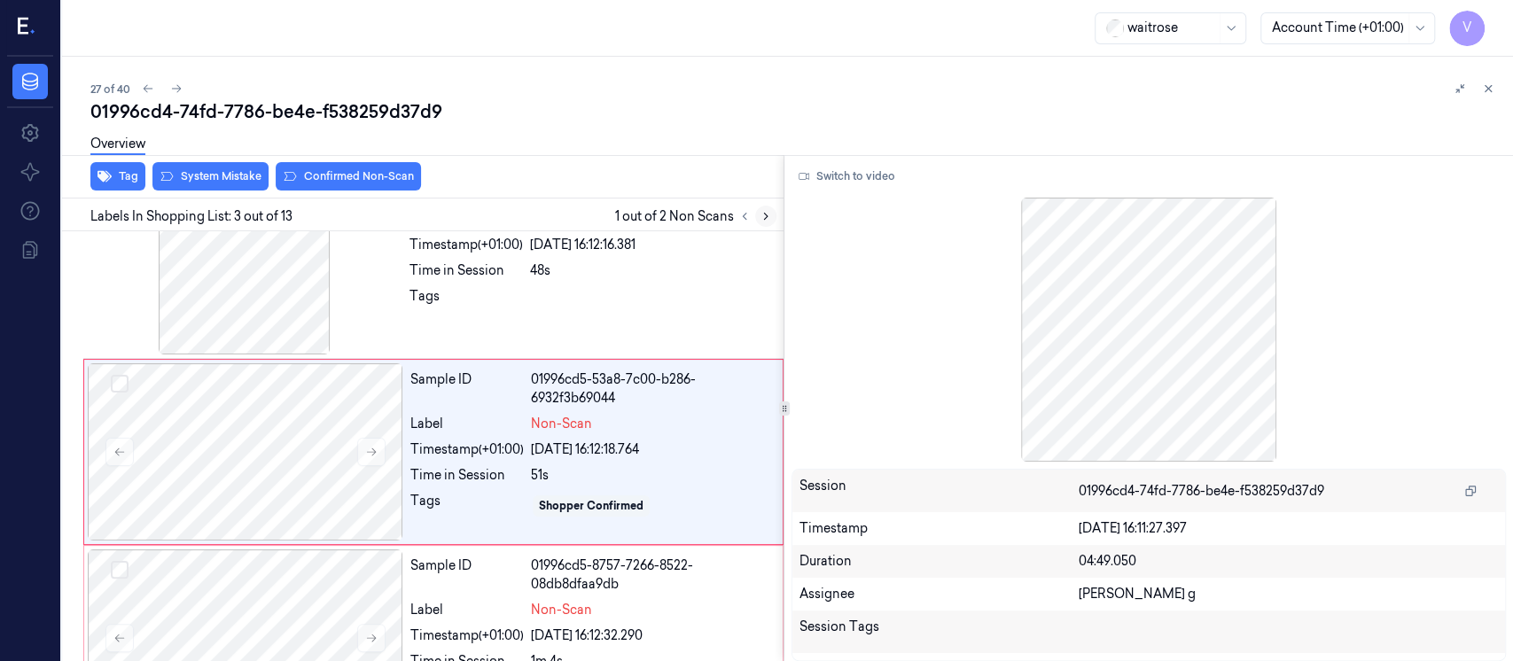
scroll to position [254, 0]
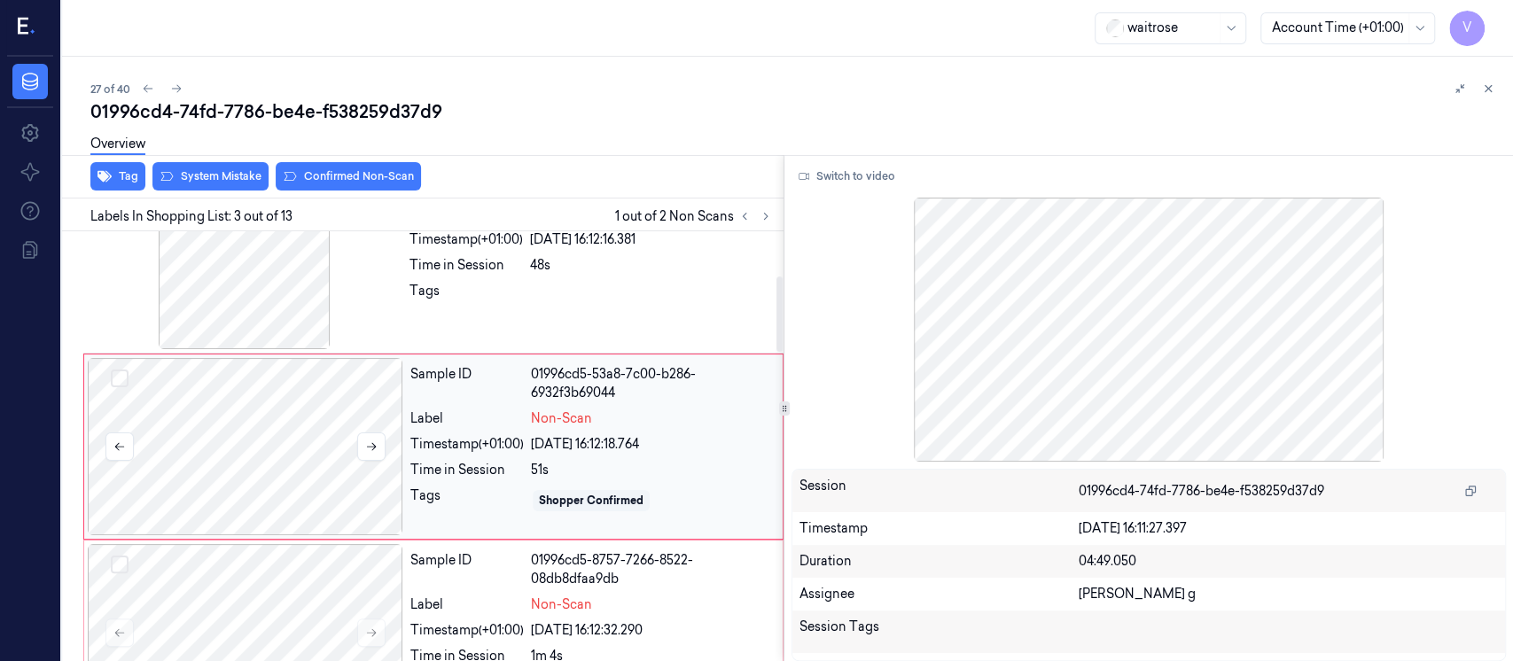
click at [238, 469] on div at bounding box center [246, 446] width 316 height 177
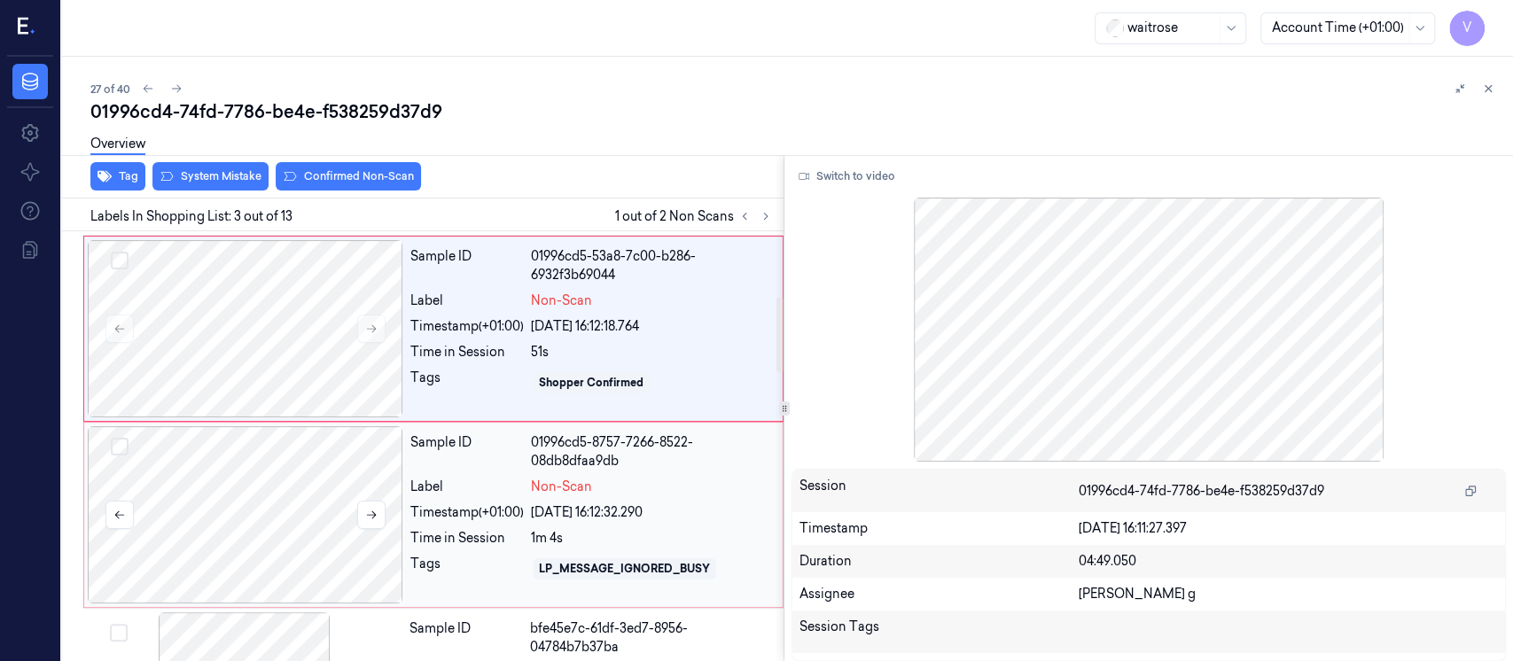
click at [255, 528] on div at bounding box center [246, 514] width 316 height 177
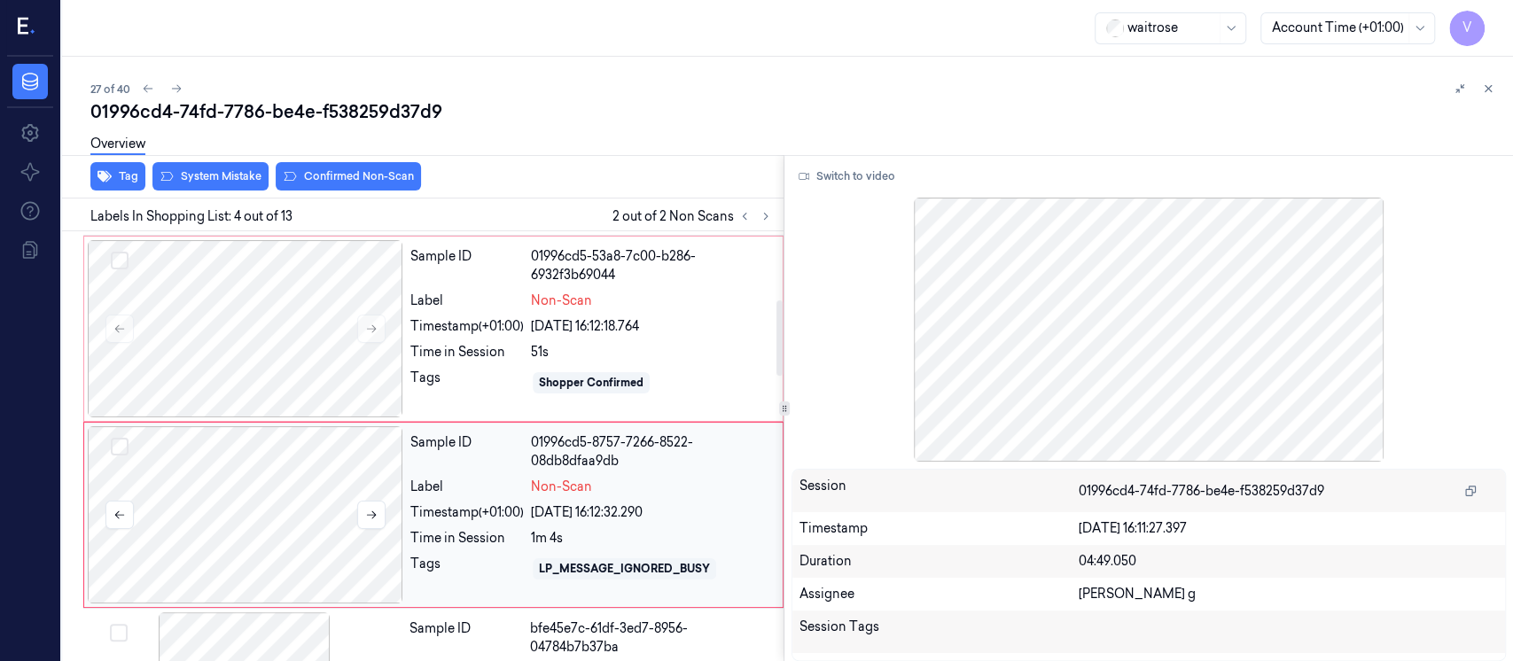
scroll to position [440, 0]
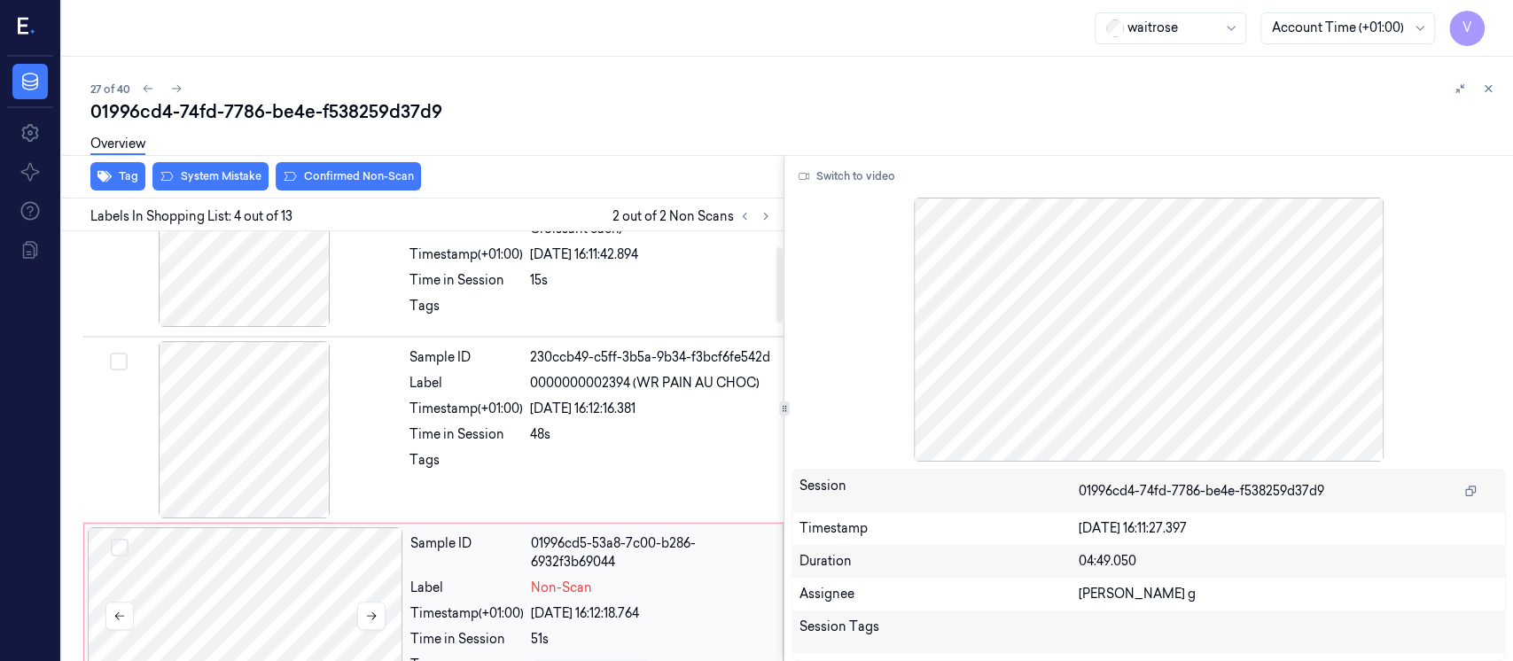
click at [280, 582] on div at bounding box center [246, 615] width 316 height 177
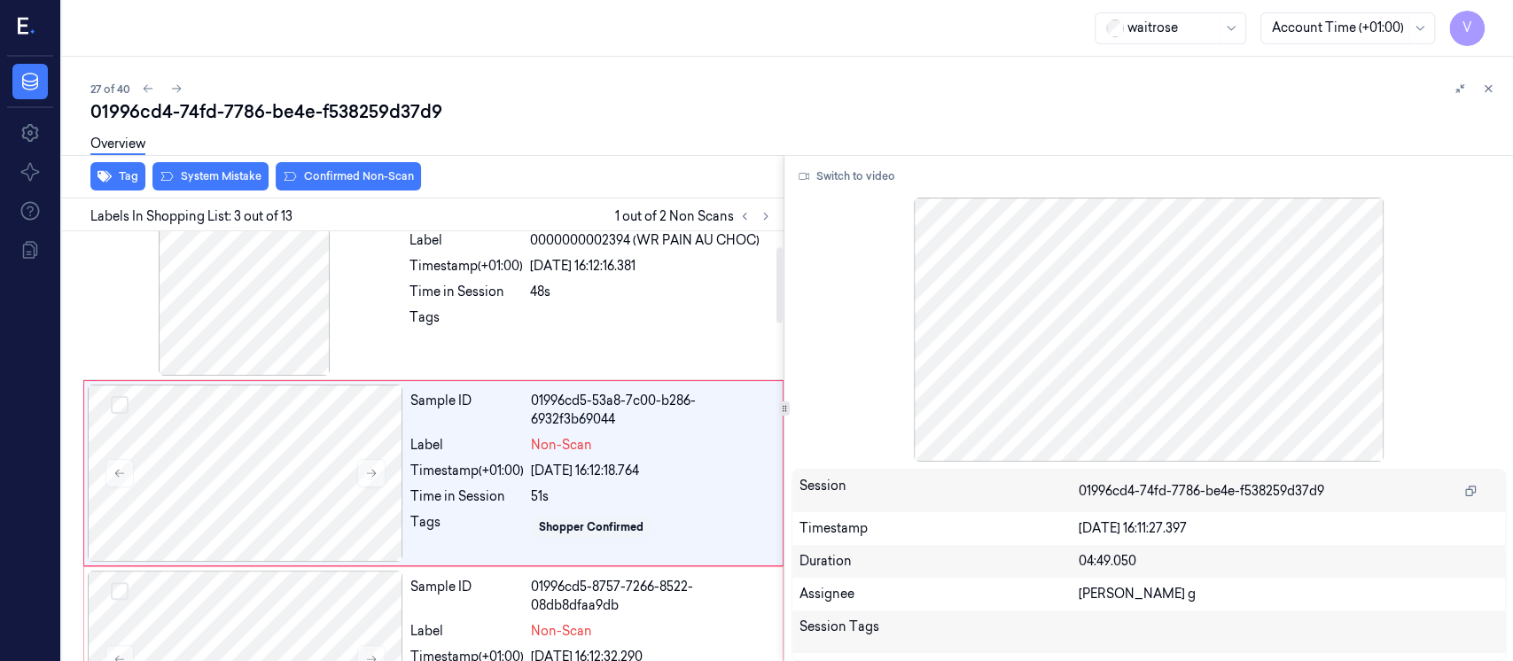
scroll to position [254, 0]
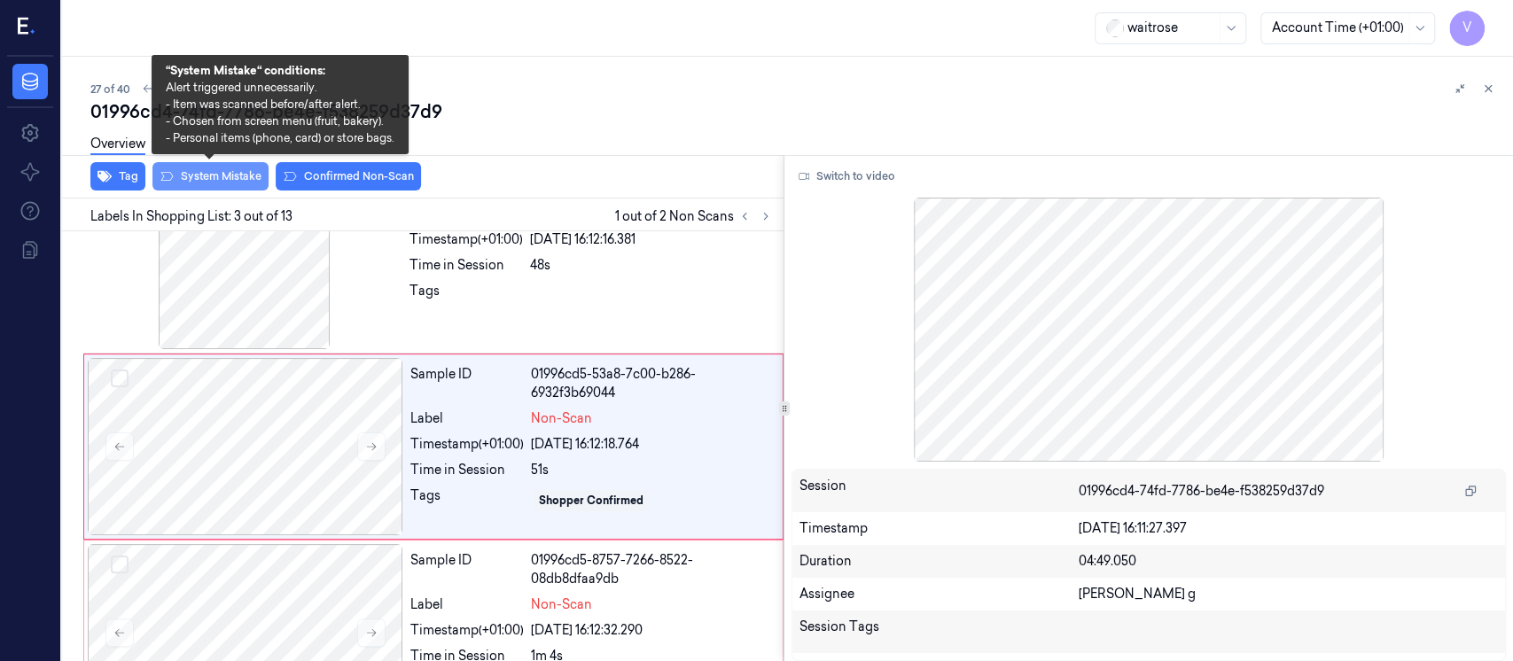
click at [212, 180] on button "System Mistake" at bounding box center [210, 176] width 116 height 28
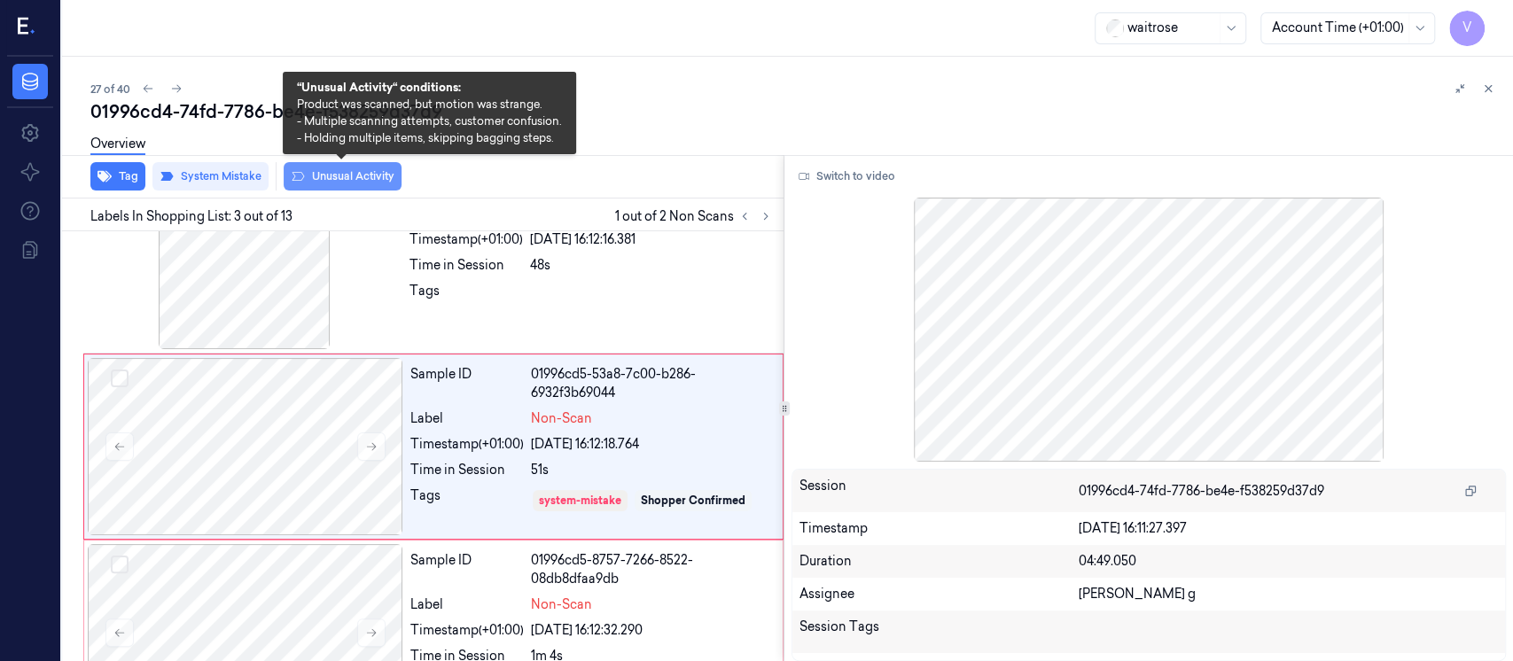
click at [333, 181] on button "Unusual Activity" at bounding box center [343, 176] width 118 height 28
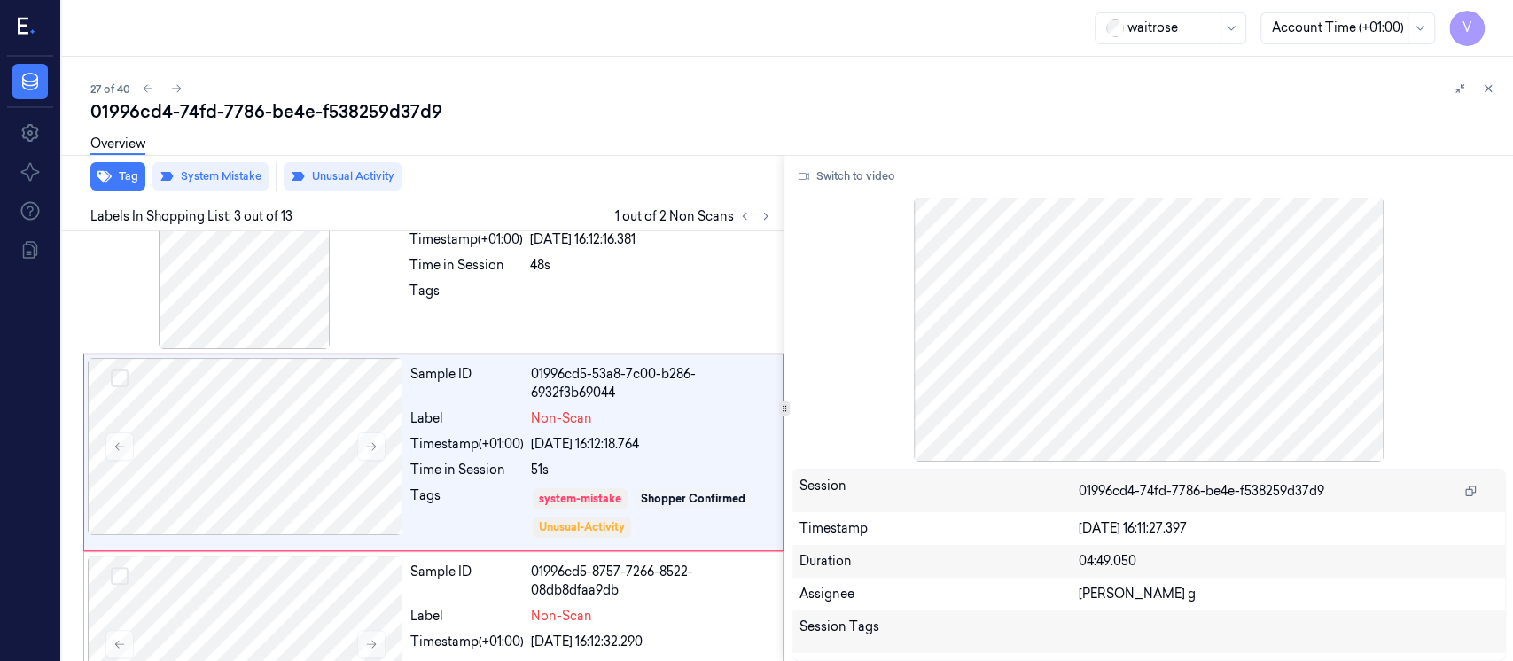
scroll to position [260, 0]
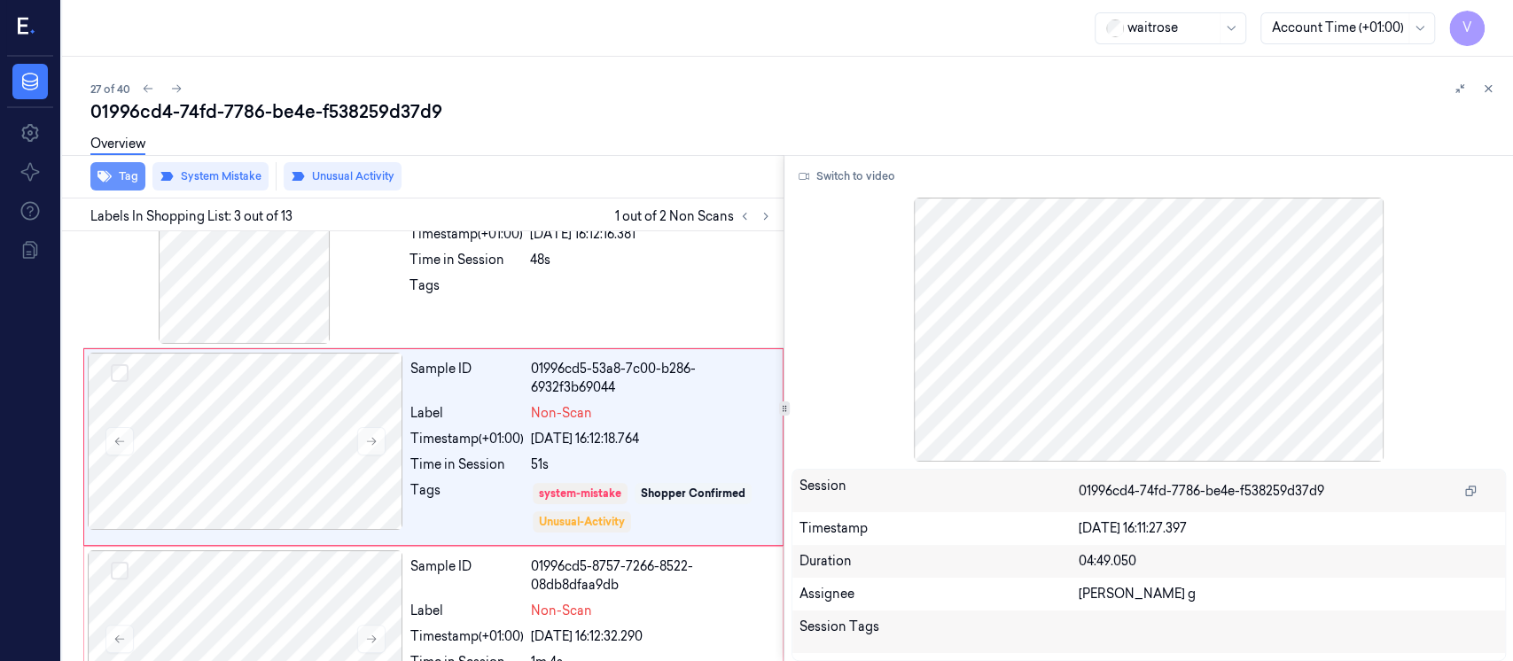
click at [130, 183] on button "Tag" at bounding box center [117, 176] width 55 height 28
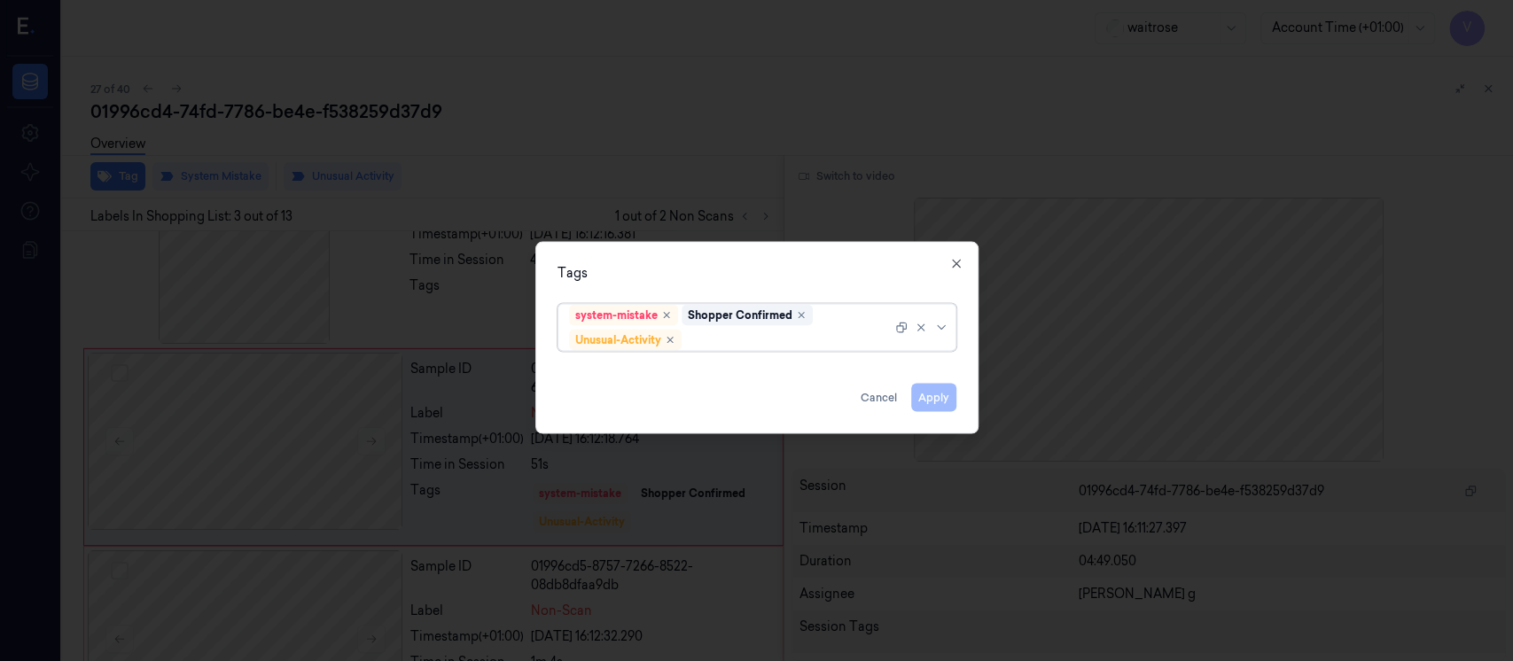
click at [750, 346] on div at bounding box center [788, 340] width 207 height 19
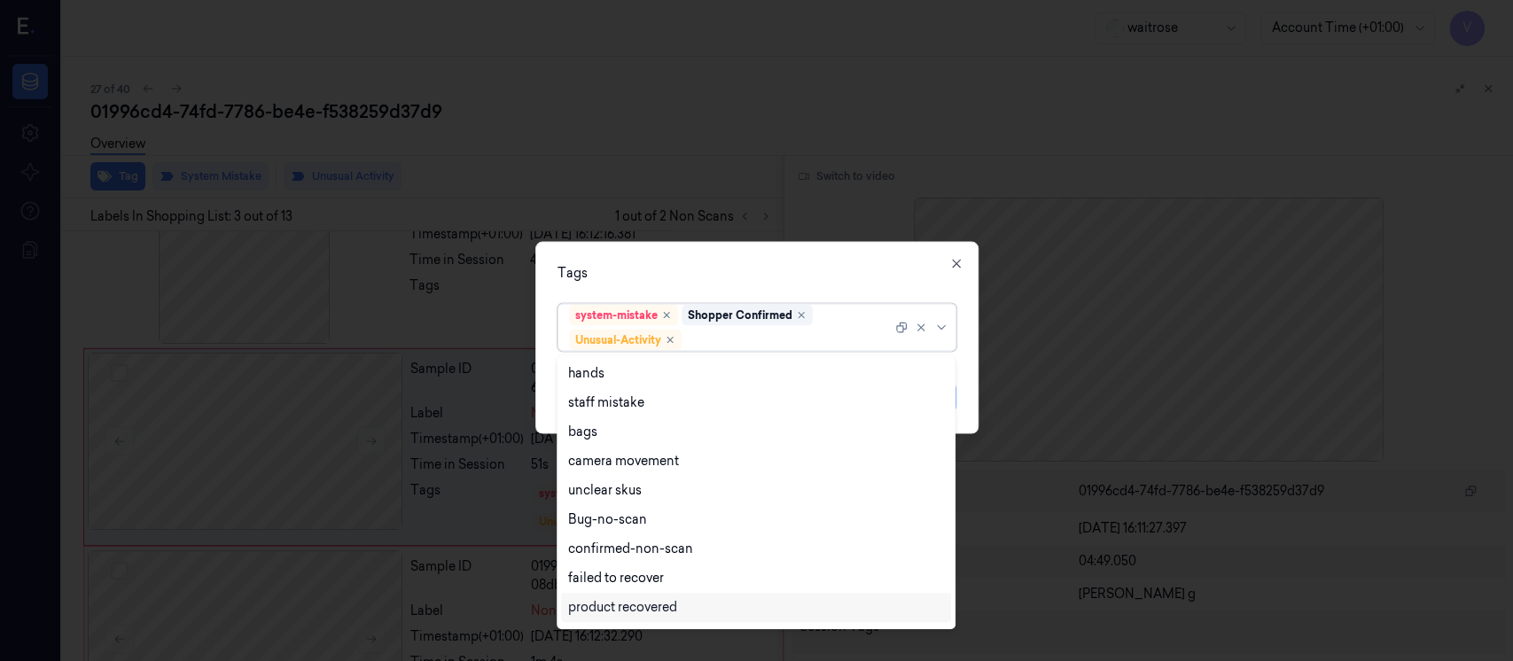
click at [617, 618] on div "product recovered" at bounding box center [756, 607] width 390 height 29
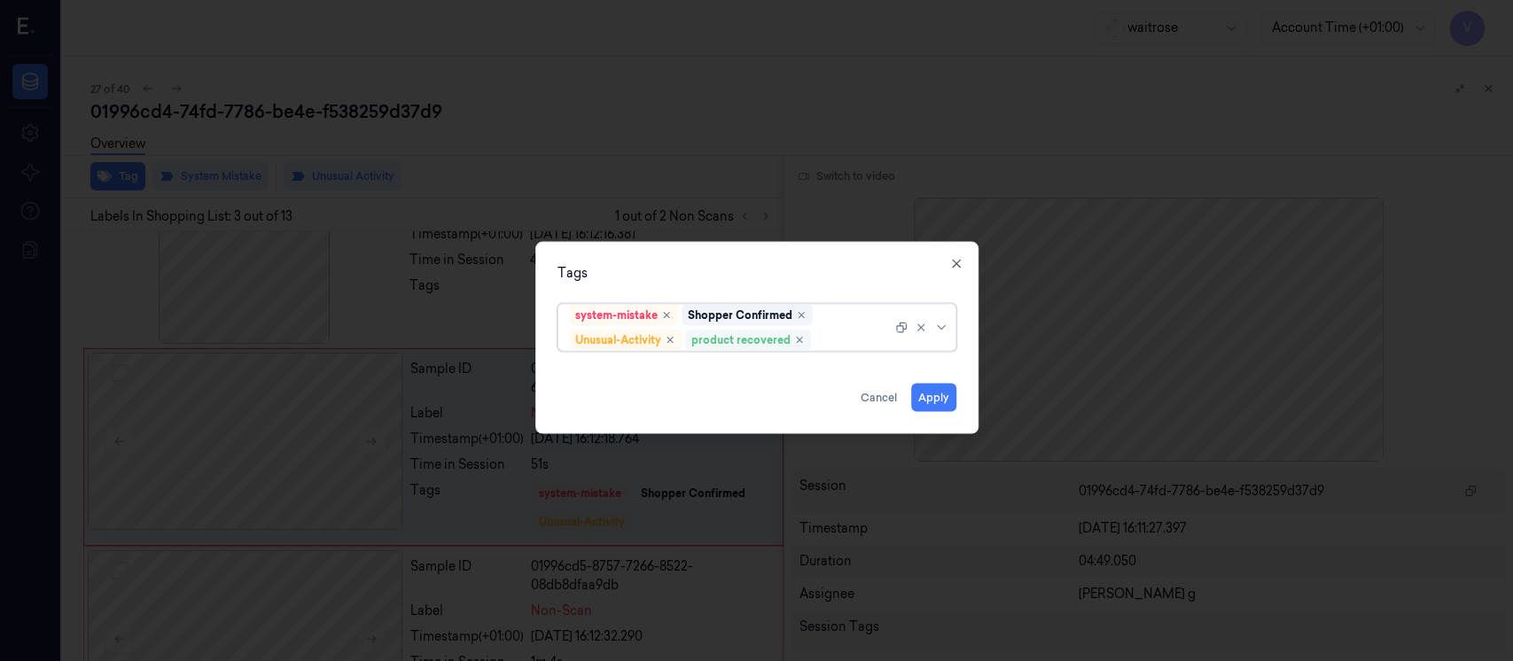
click at [804, 344] on div "product recovered" at bounding box center [748, 340] width 126 height 21
click at [797, 344] on icon "Remove ,product recovered" at bounding box center [799, 340] width 11 height 11
click at [808, 338] on div at bounding box center [788, 340] width 207 height 19
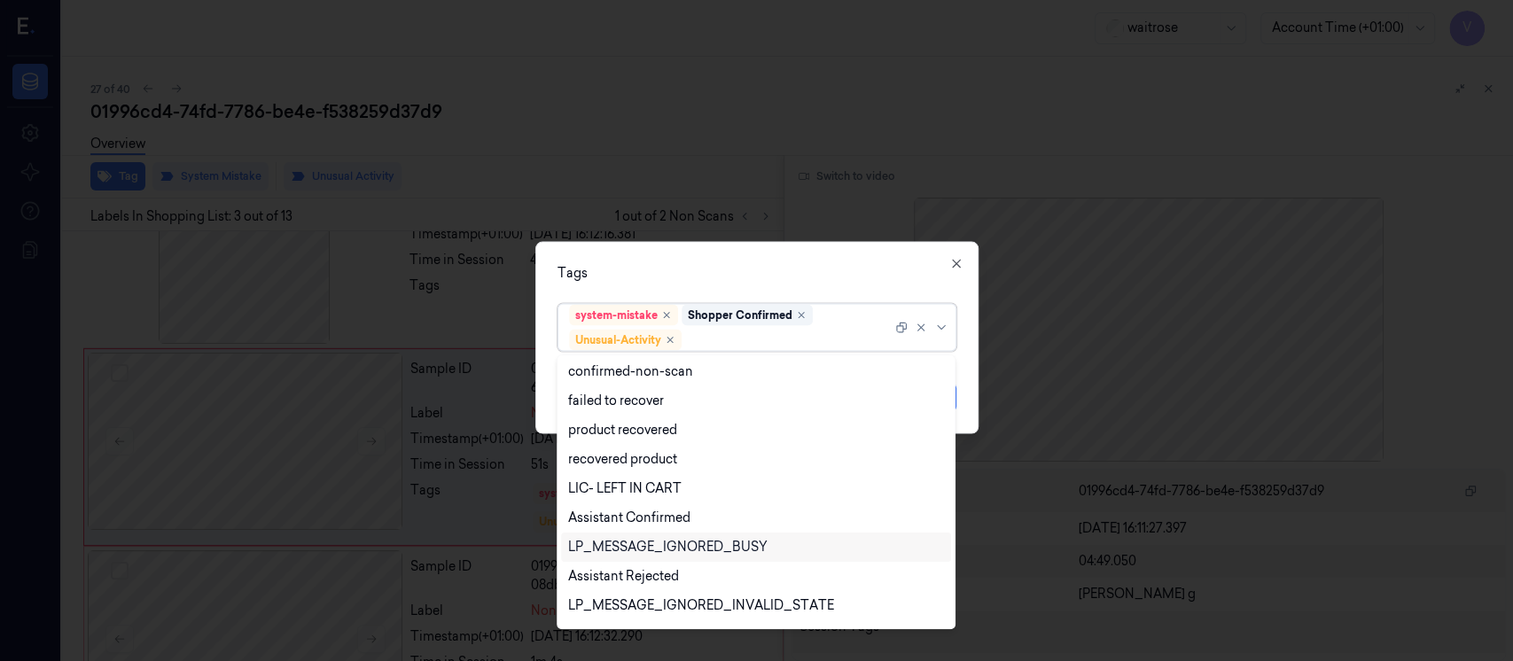
scroll to position [230, 0]
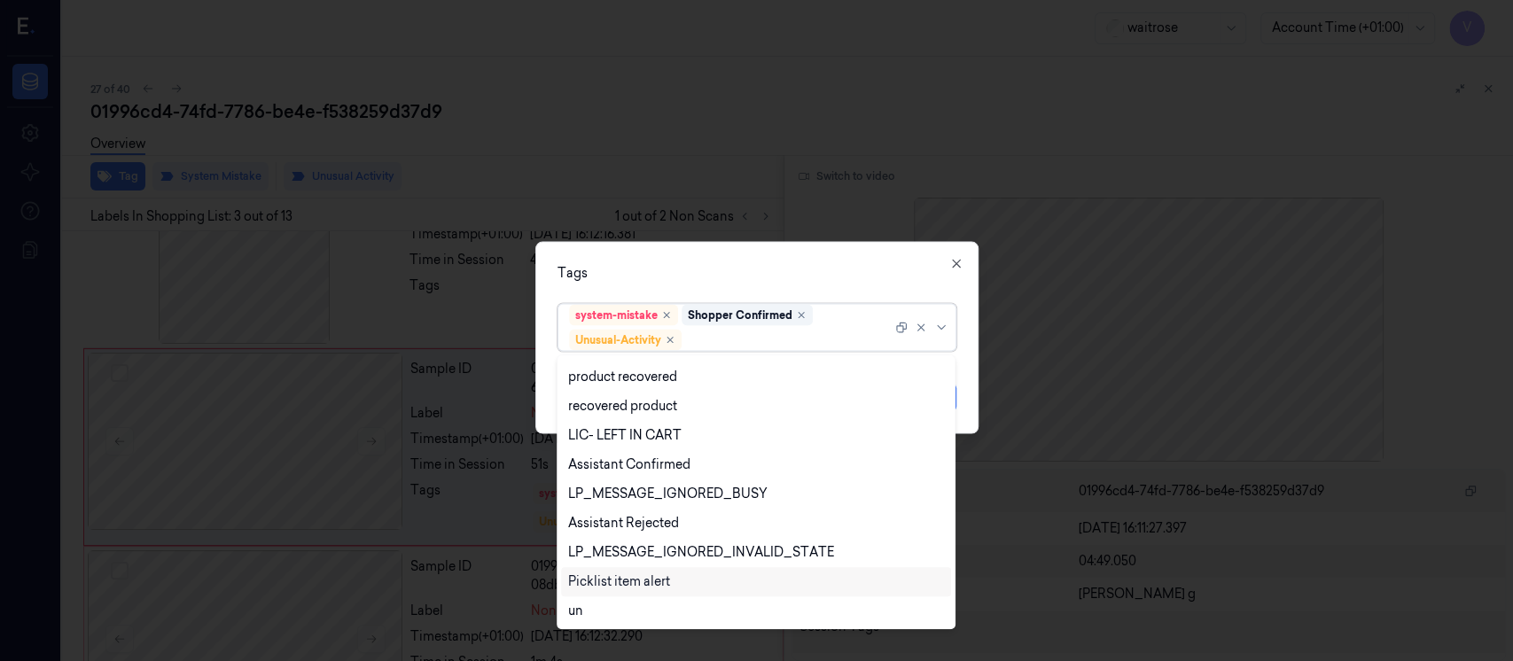
click at [613, 578] on div "Picklist item alert" at bounding box center [619, 582] width 102 height 19
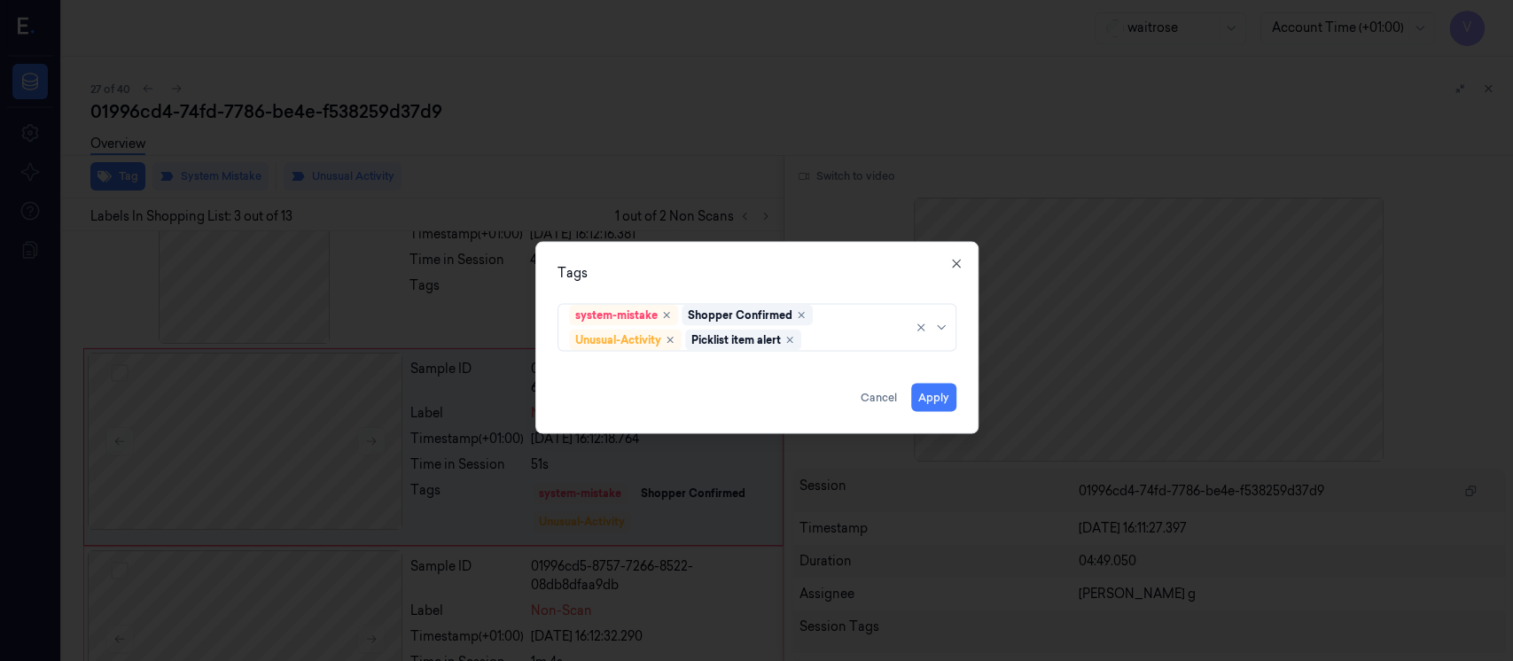
click at [802, 277] on div "Tags" at bounding box center [757, 273] width 399 height 19
click at [931, 391] on button "Apply" at bounding box center [933, 398] width 45 height 28
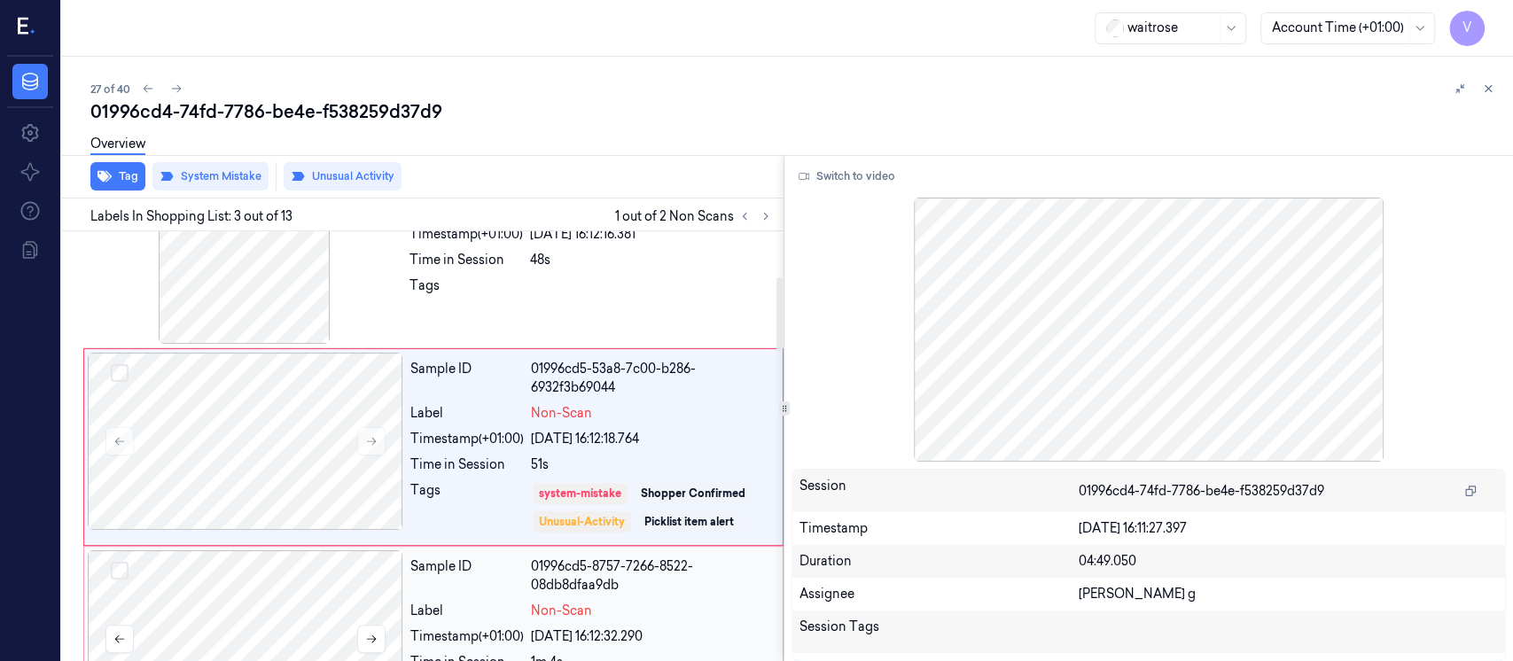
click at [246, 592] on div at bounding box center [246, 639] width 316 height 177
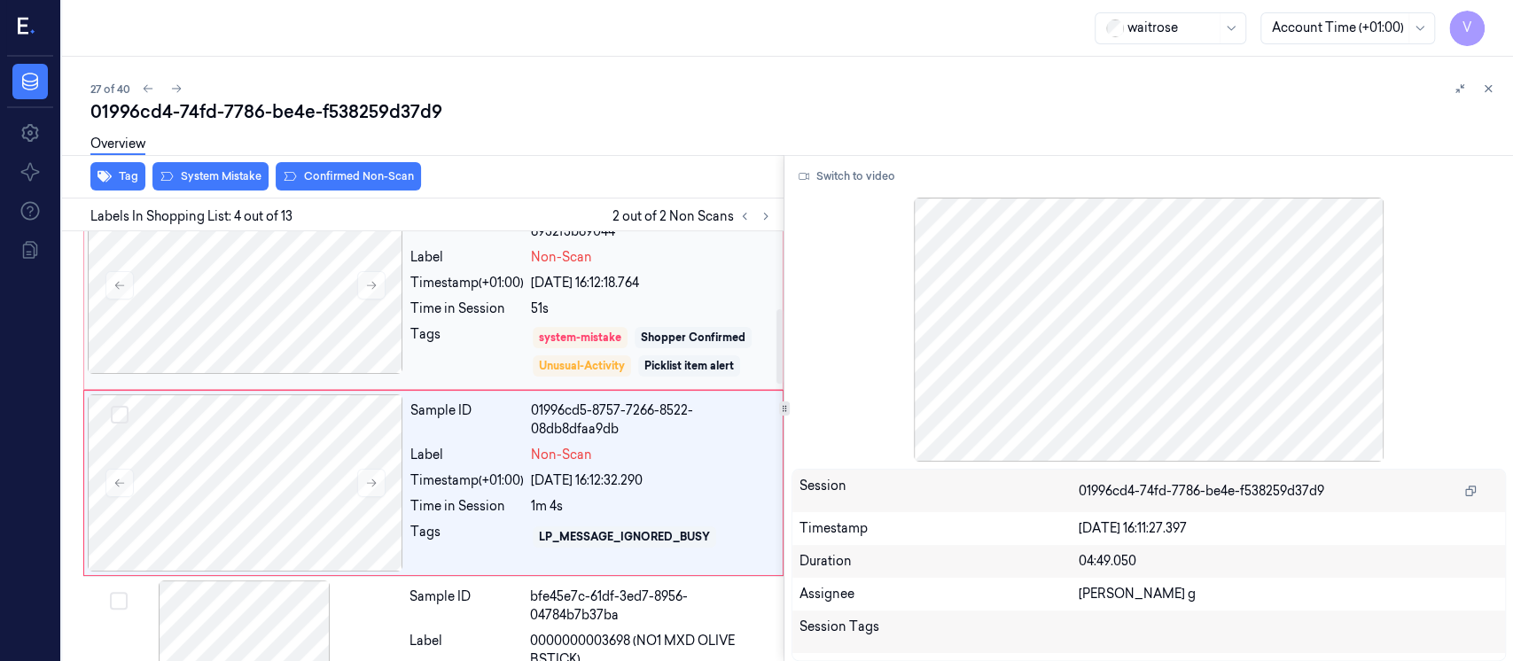
scroll to position [451, 0]
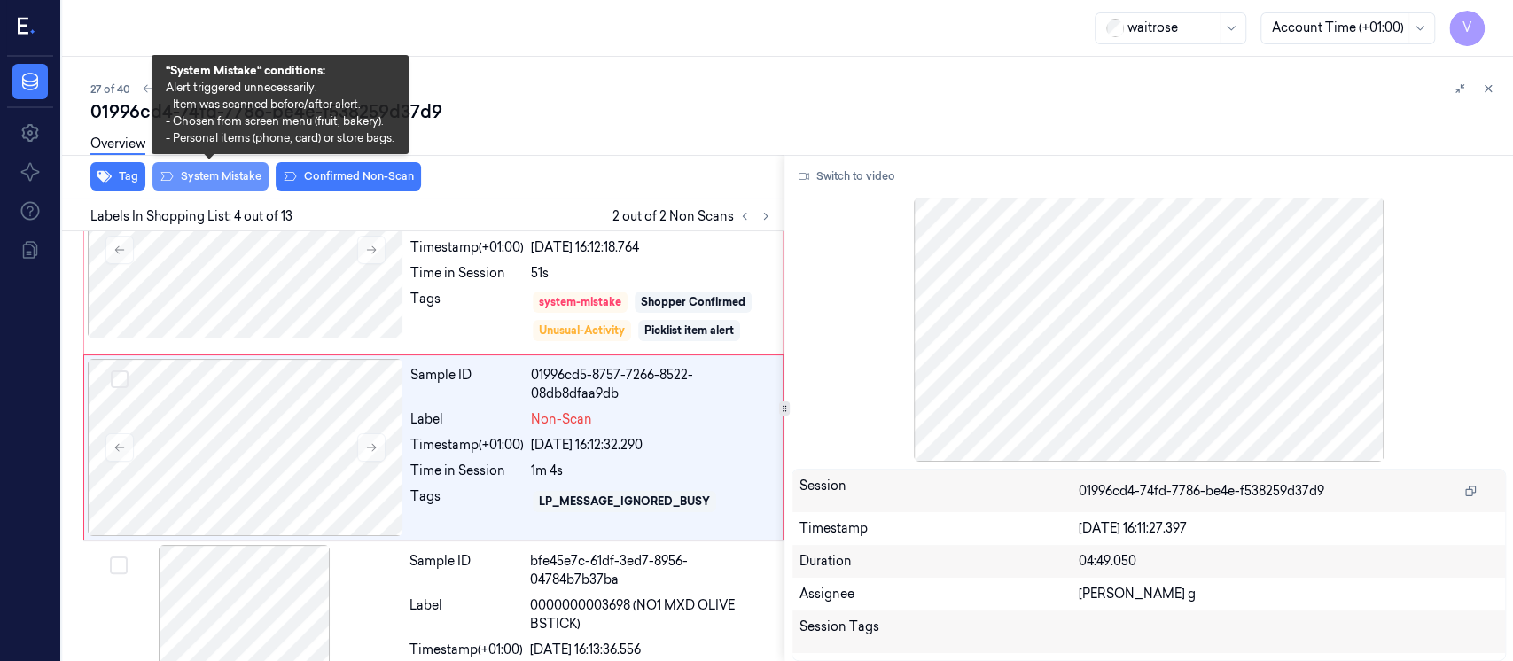
click at [202, 172] on button "System Mistake" at bounding box center [210, 176] width 116 height 28
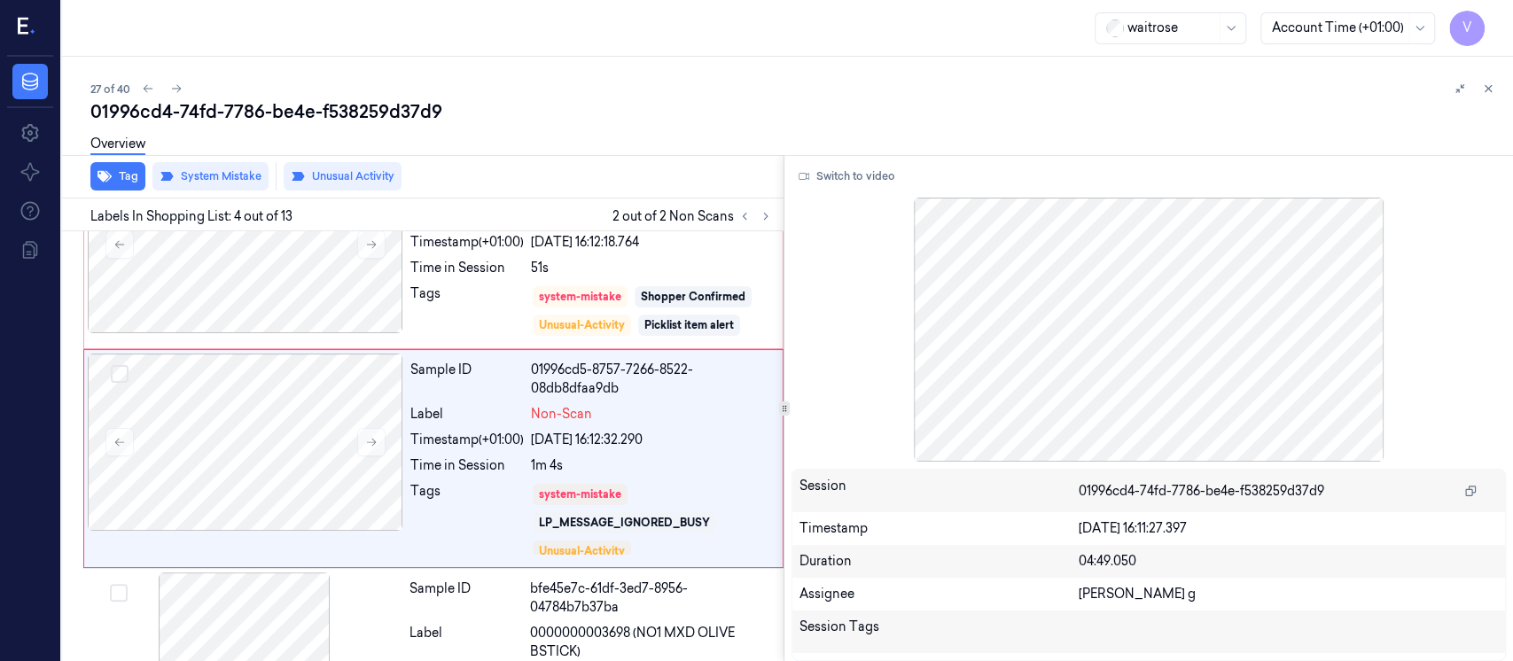
scroll to position [468, 0]
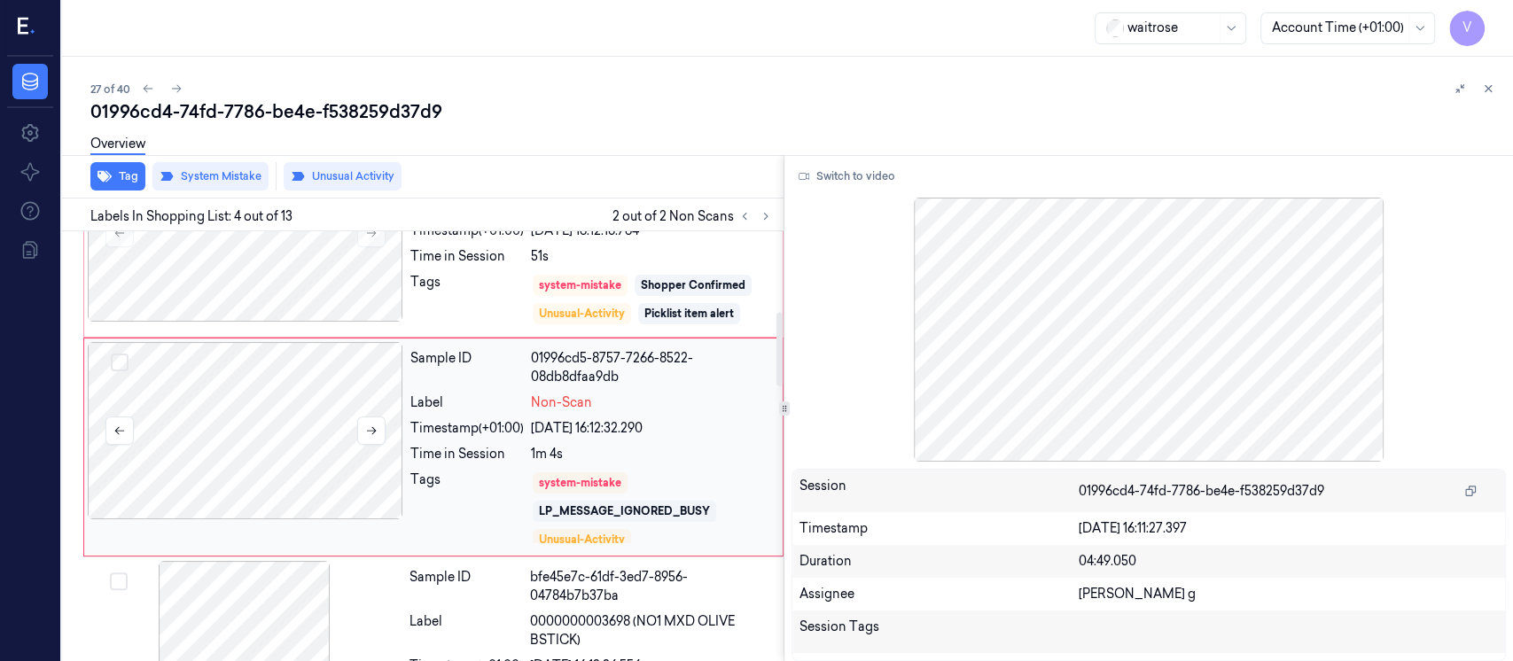
click at [285, 435] on div at bounding box center [246, 430] width 316 height 177
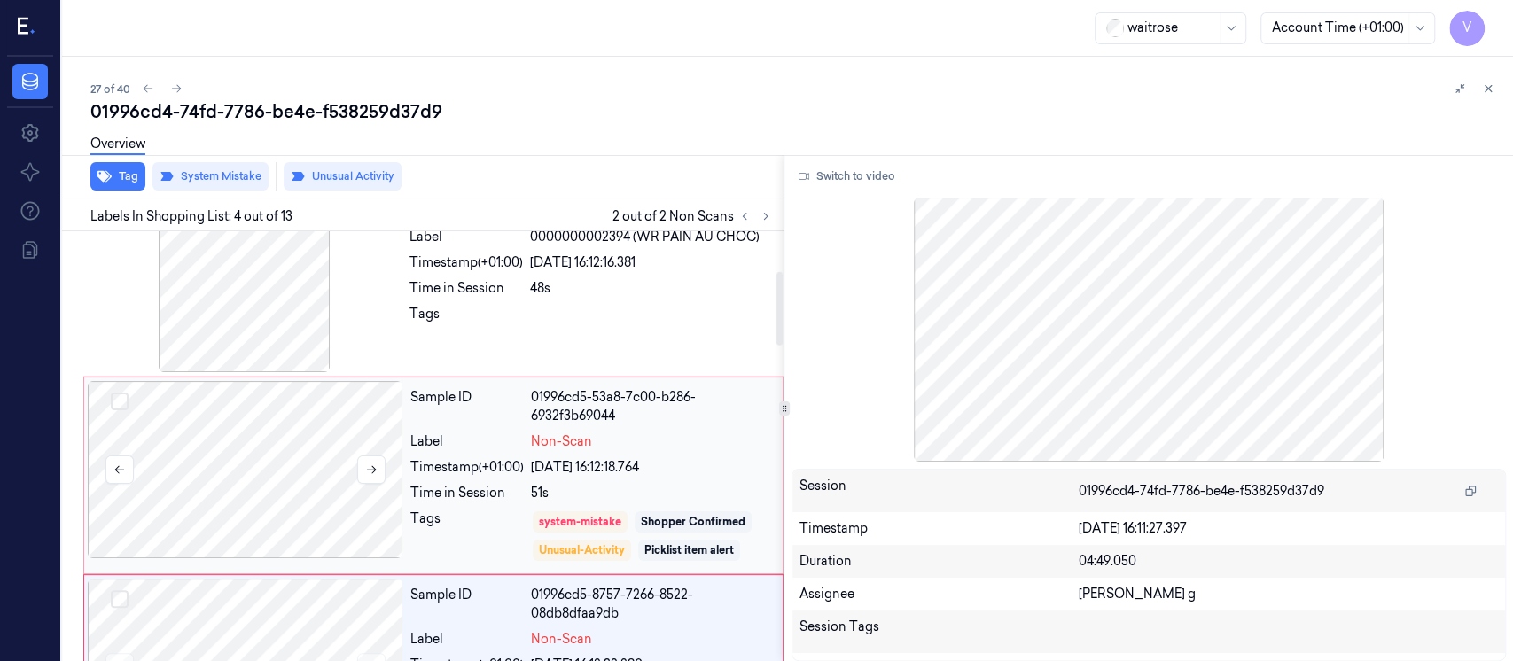
click at [301, 455] on div at bounding box center [246, 469] width 316 height 177
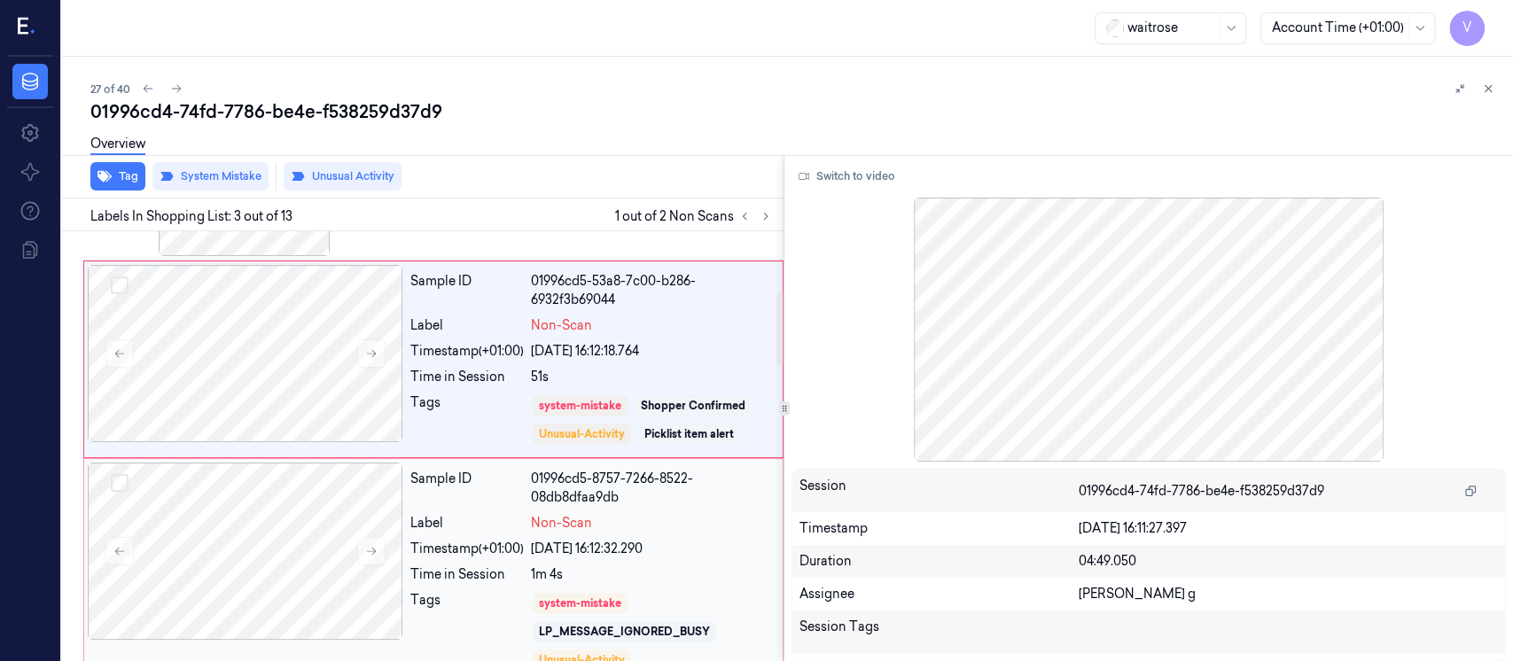
scroll to position [496, 0]
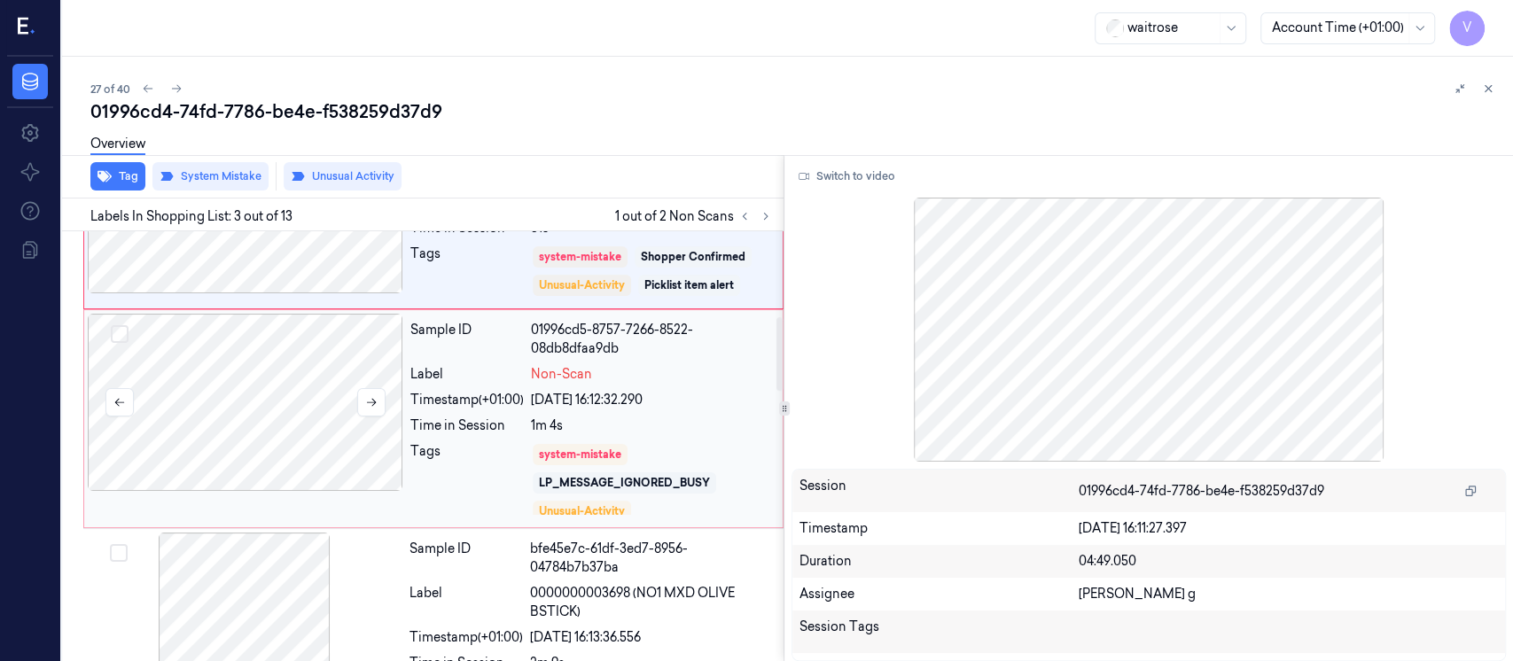
click at [216, 444] on div at bounding box center [246, 402] width 316 height 177
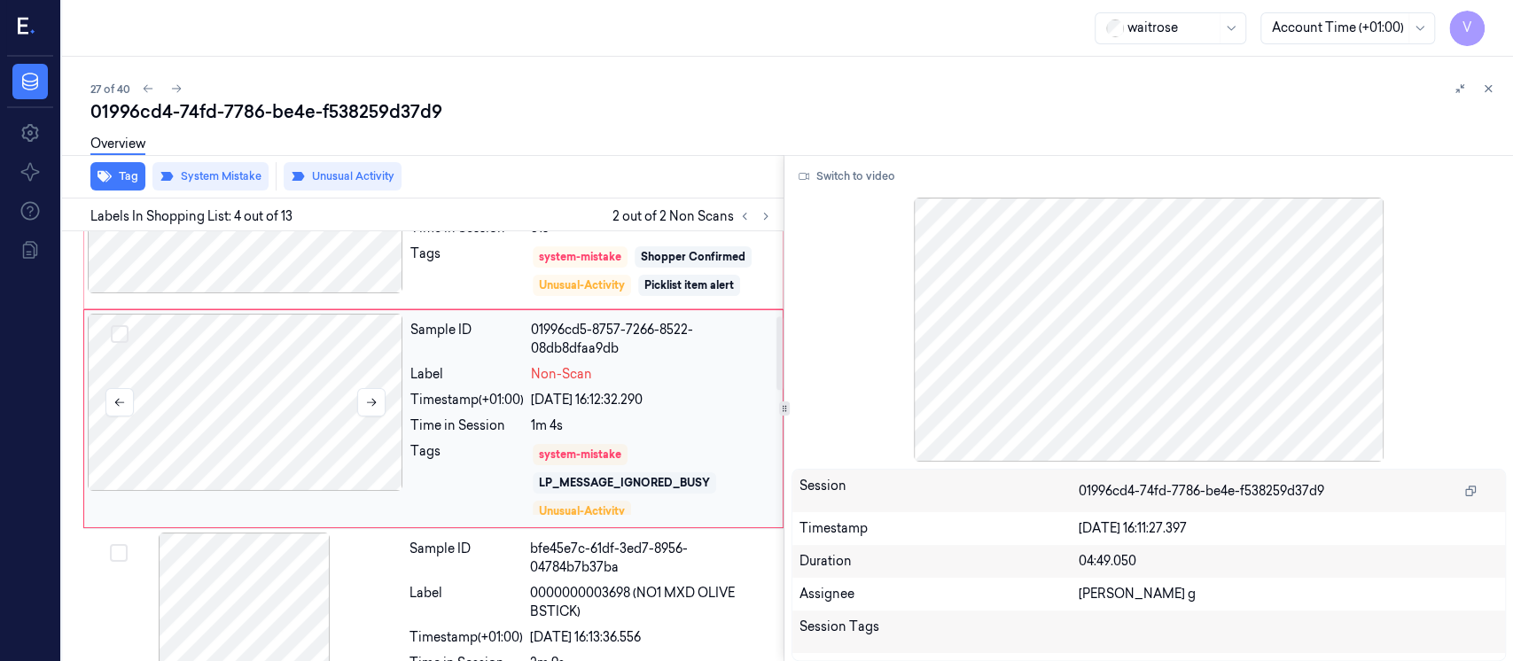
scroll to position [468, 0]
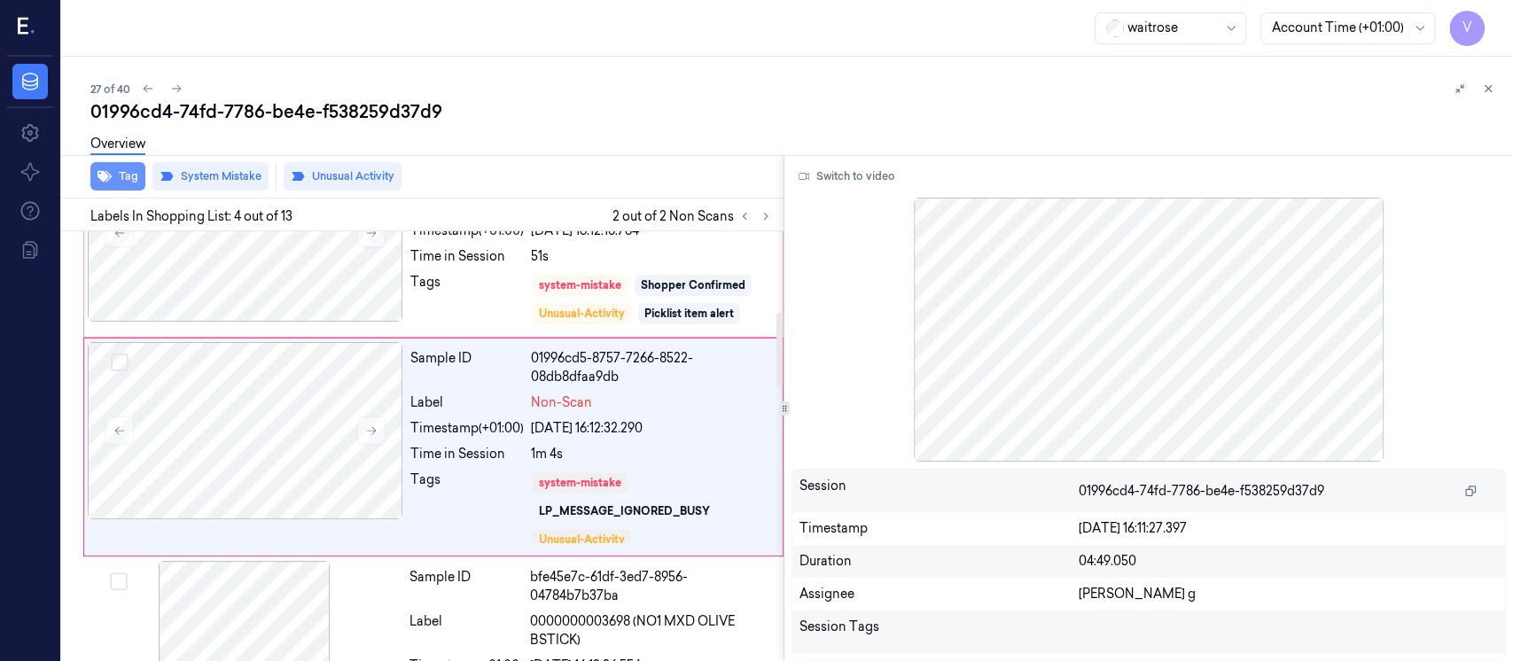
click at [105, 176] on icon "button" at bounding box center [105, 177] width 14 height 12
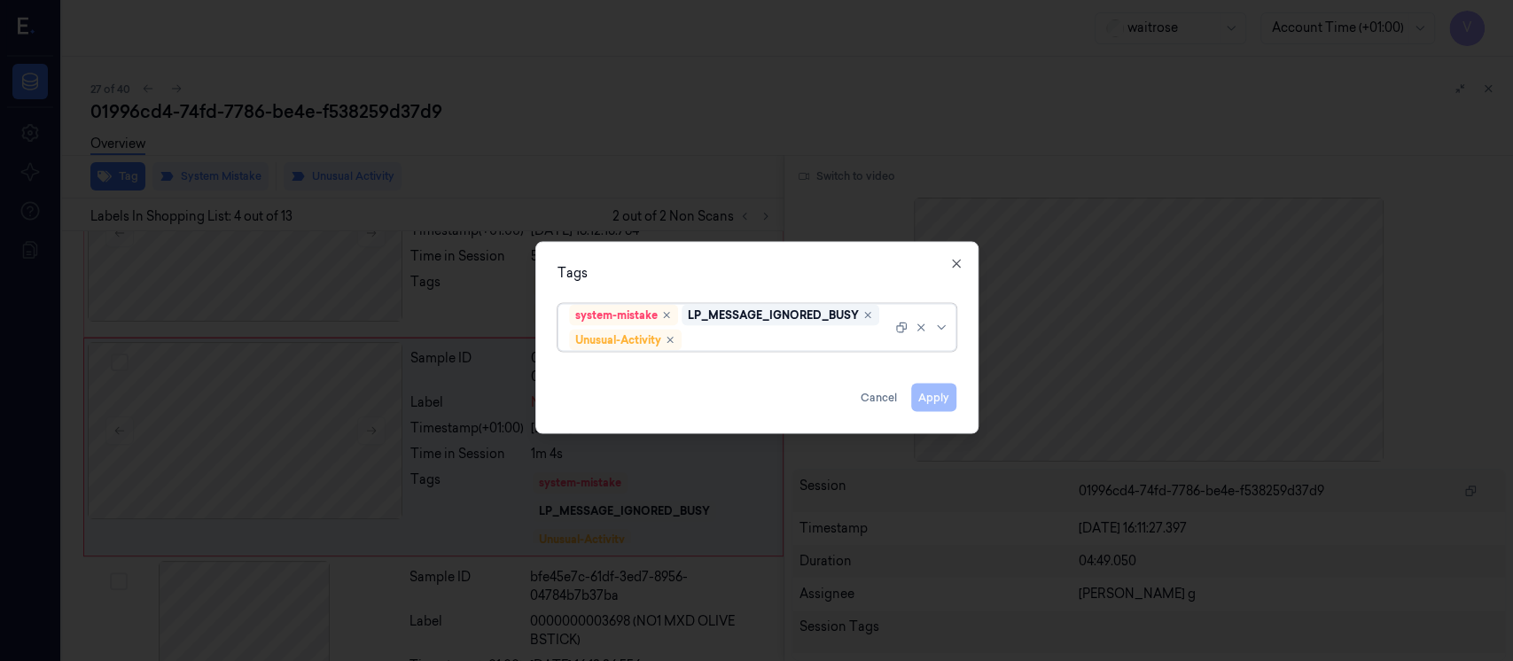
click at [773, 342] on div at bounding box center [788, 340] width 207 height 19
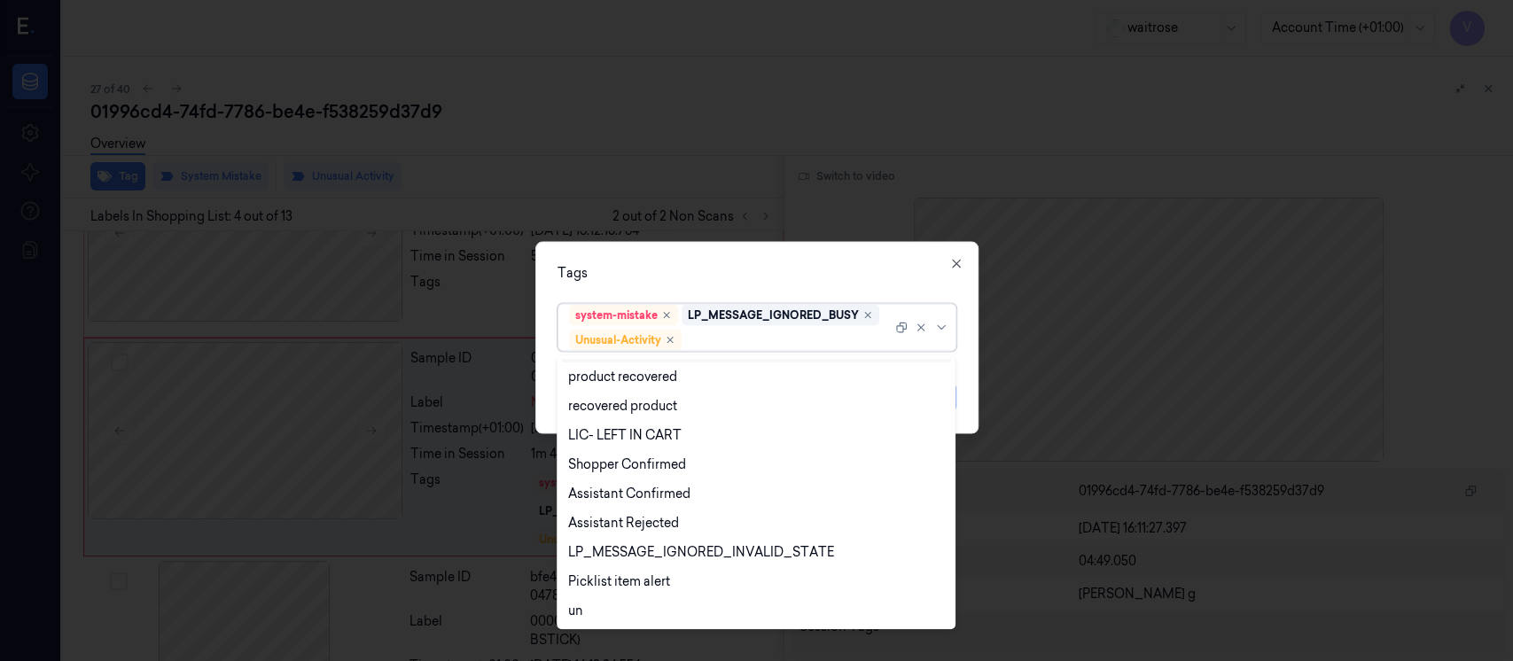
scroll to position [348, 0]
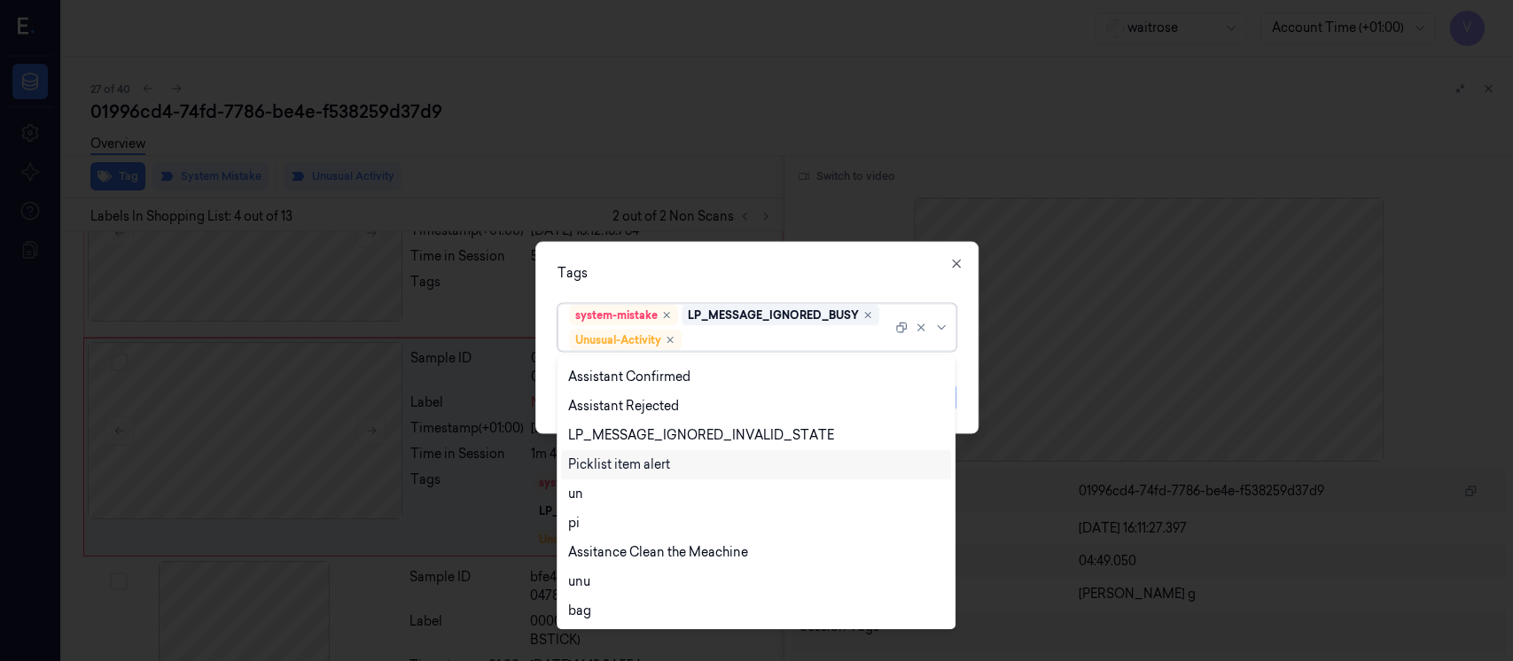
click at [635, 472] on div "Picklist item alert" at bounding box center [619, 465] width 102 height 19
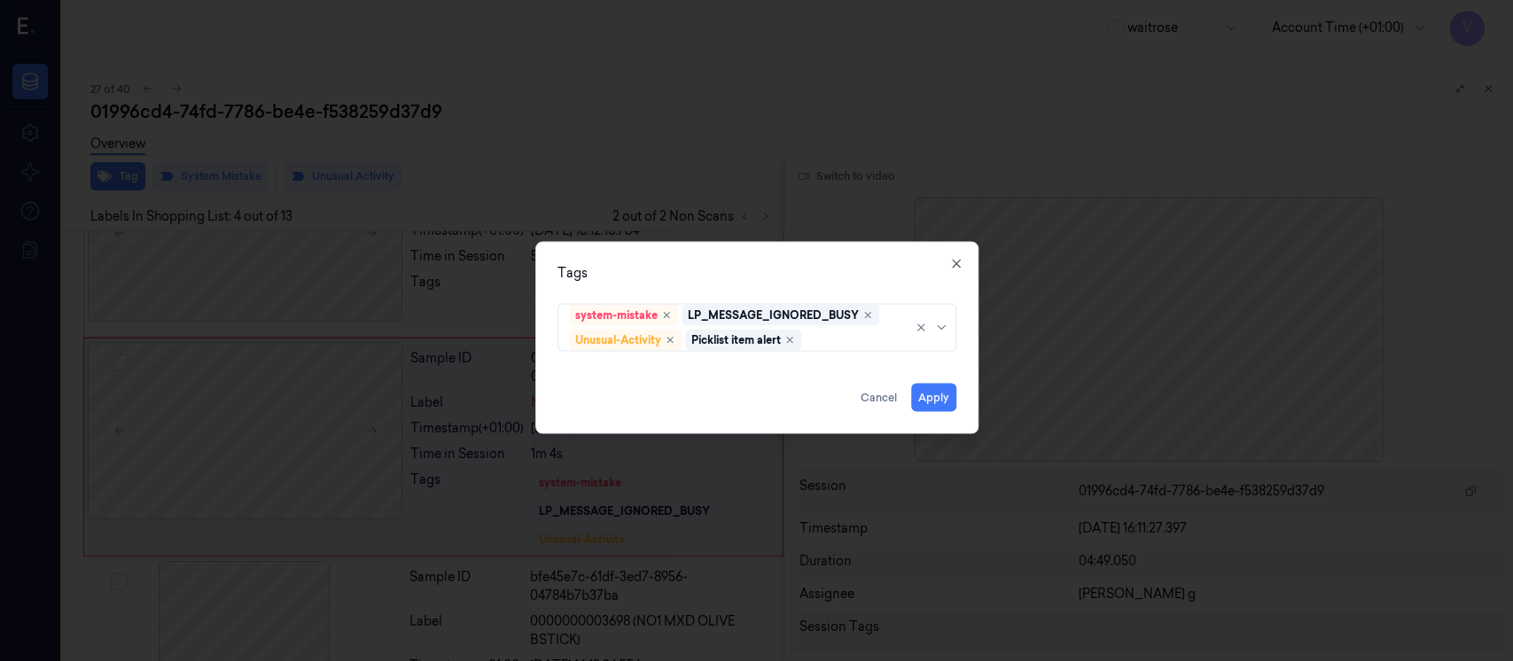
click at [764, 270] on div "Tags" at bounding box center [757, 273] width 399 height 19
click at [945, 393] on button "Apply" at bounding box center [933, 398] width 45 height 28
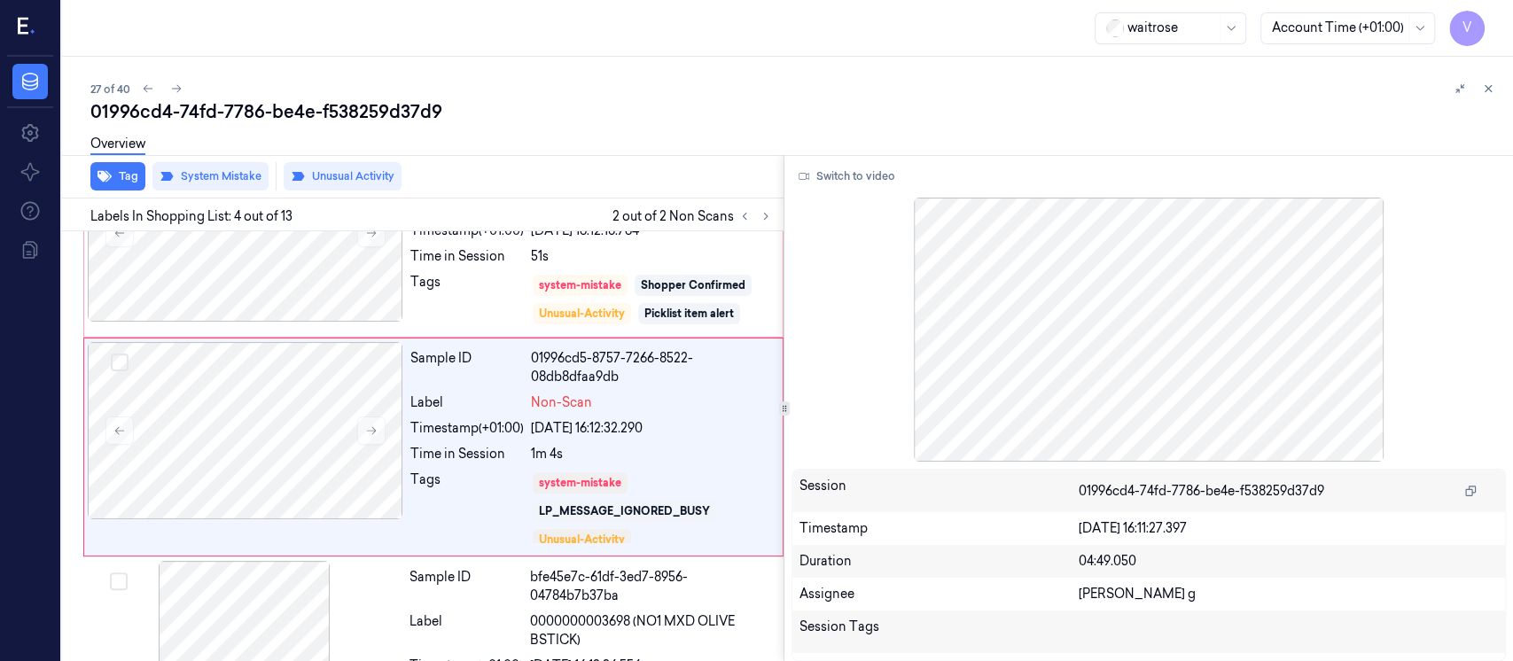
click at [1148, 145] on div "Overview" at bounding box center [794, 146] width 1409 height 45
click at [1486, 86] on icon at bounding box center [1489, 89] width 6 height 6
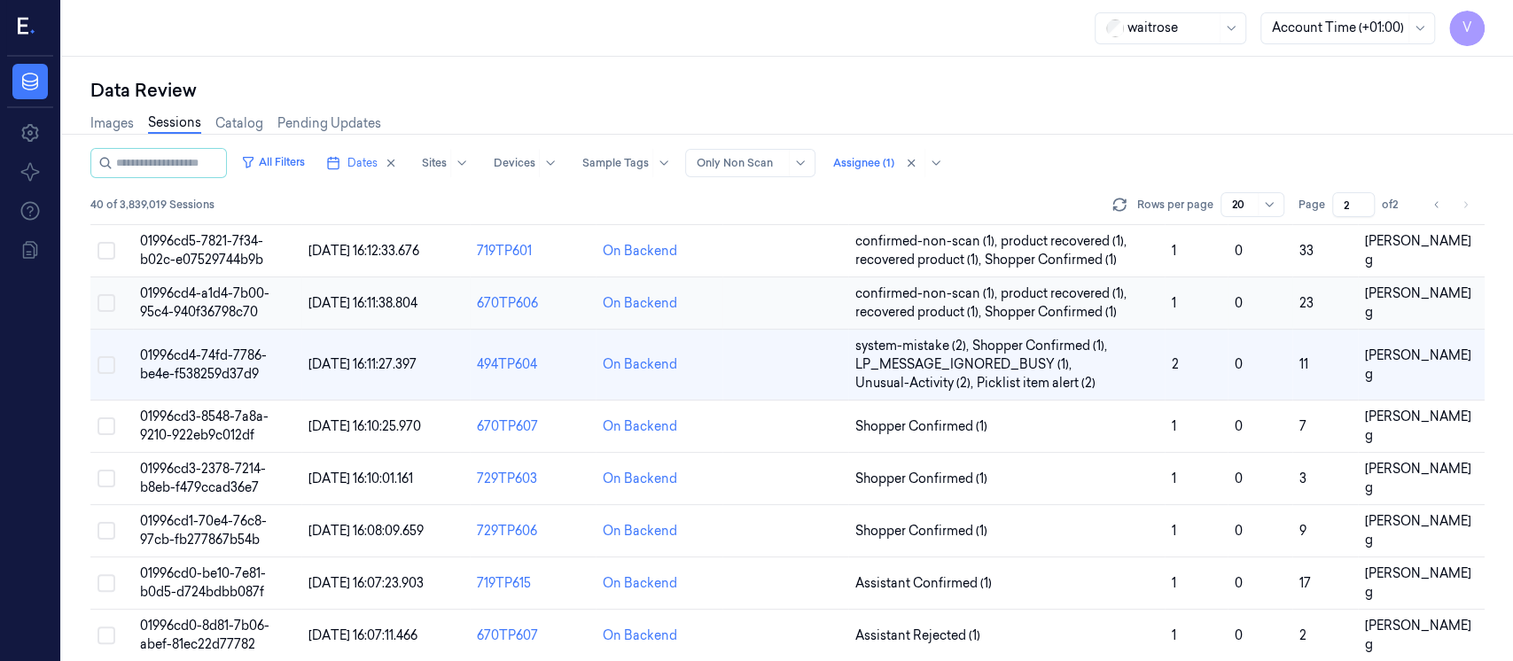
scroll to position [243, 0]
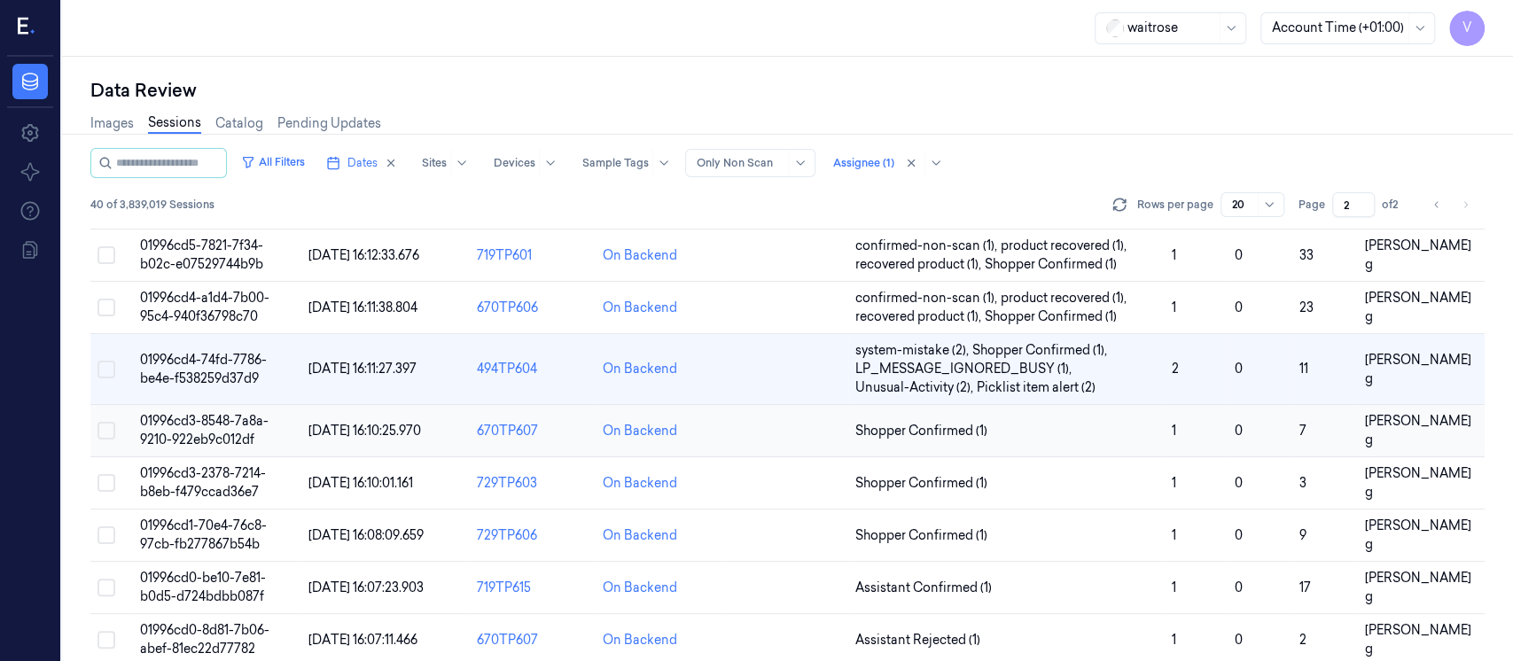
click at [769, 416] on td at bounding box center [786, 431] width 126 height 52
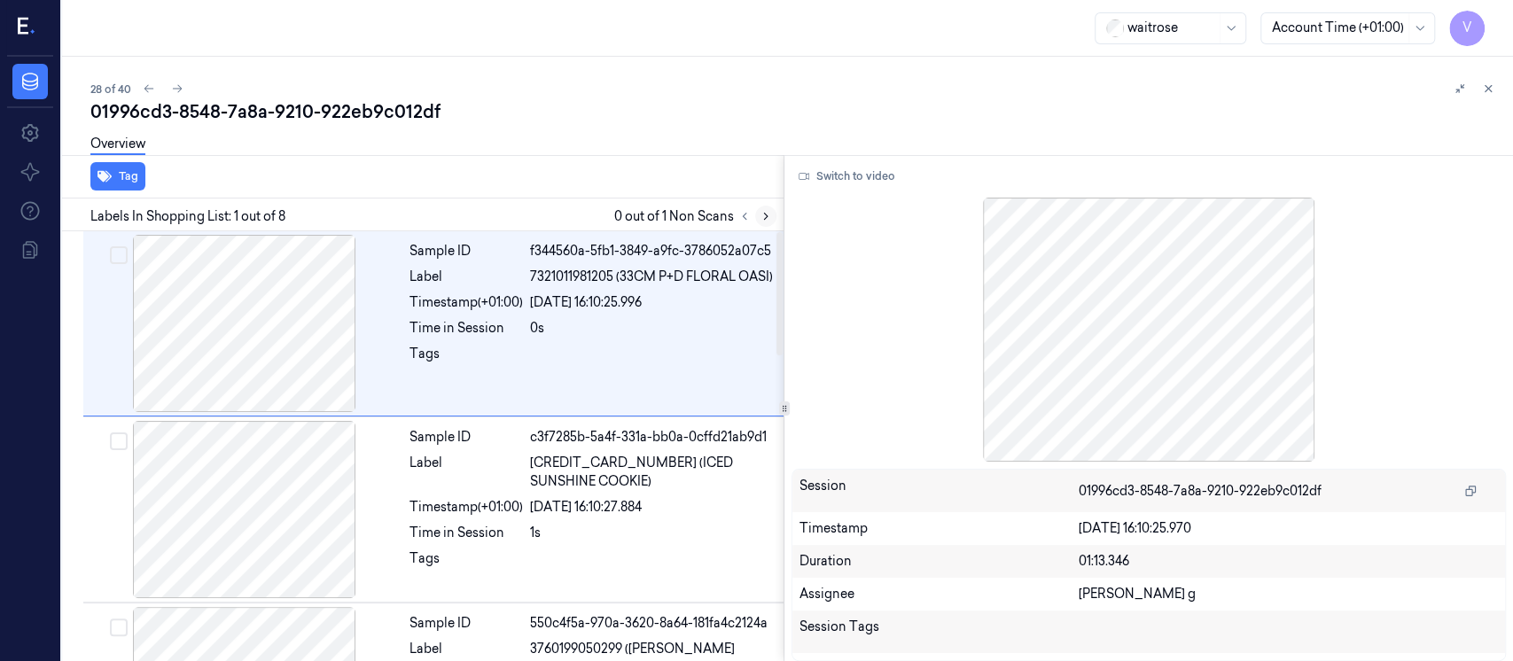
click at [766, 223] on button at bounding box center [765, 216] width 21 height 21
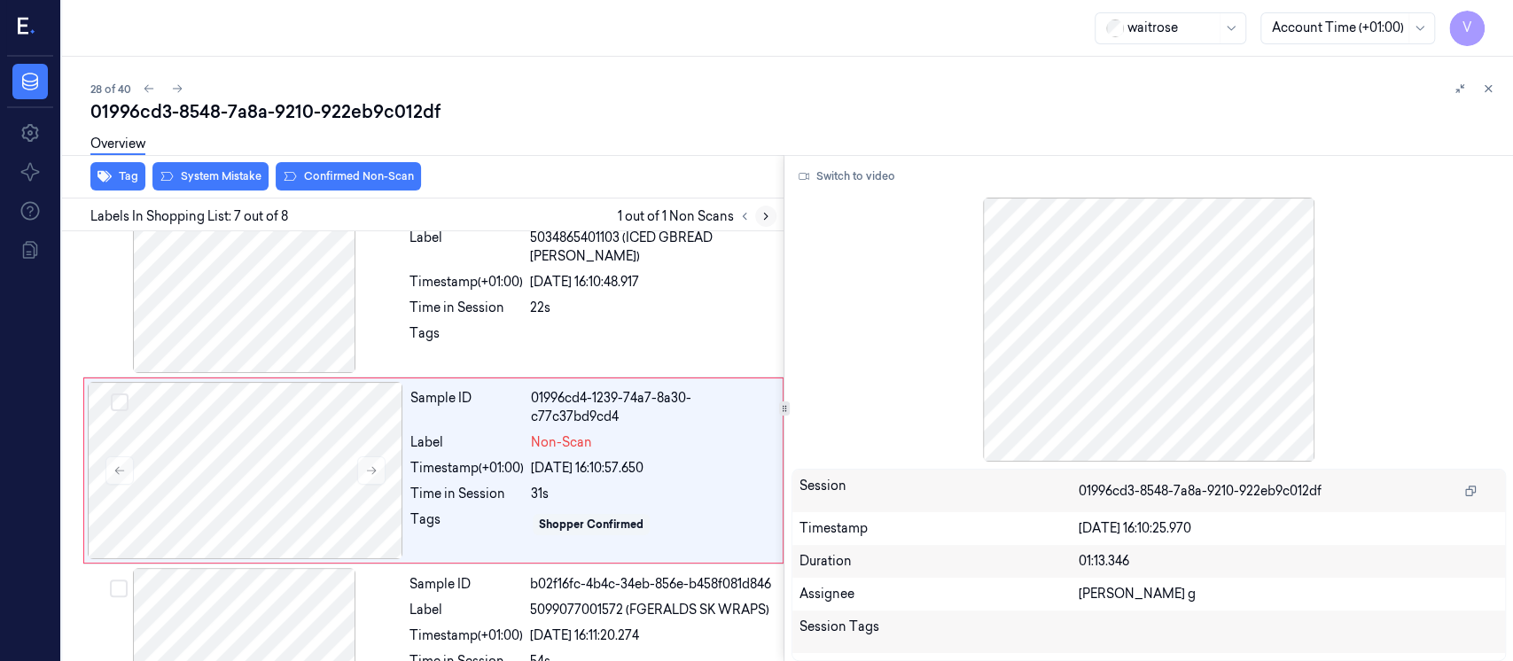
scroll to position [993, 0]
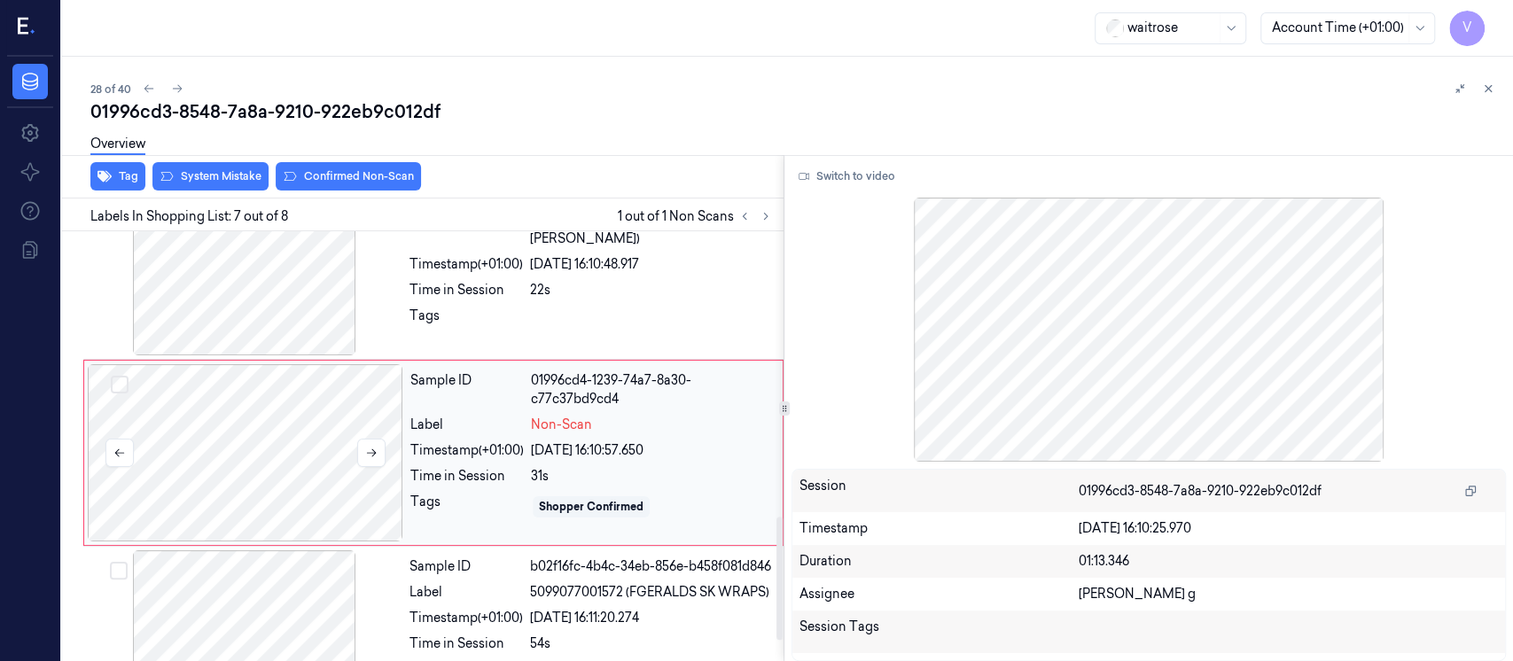
click at [235, 446] on div at bounding box center [246, 452] width 316 height 177
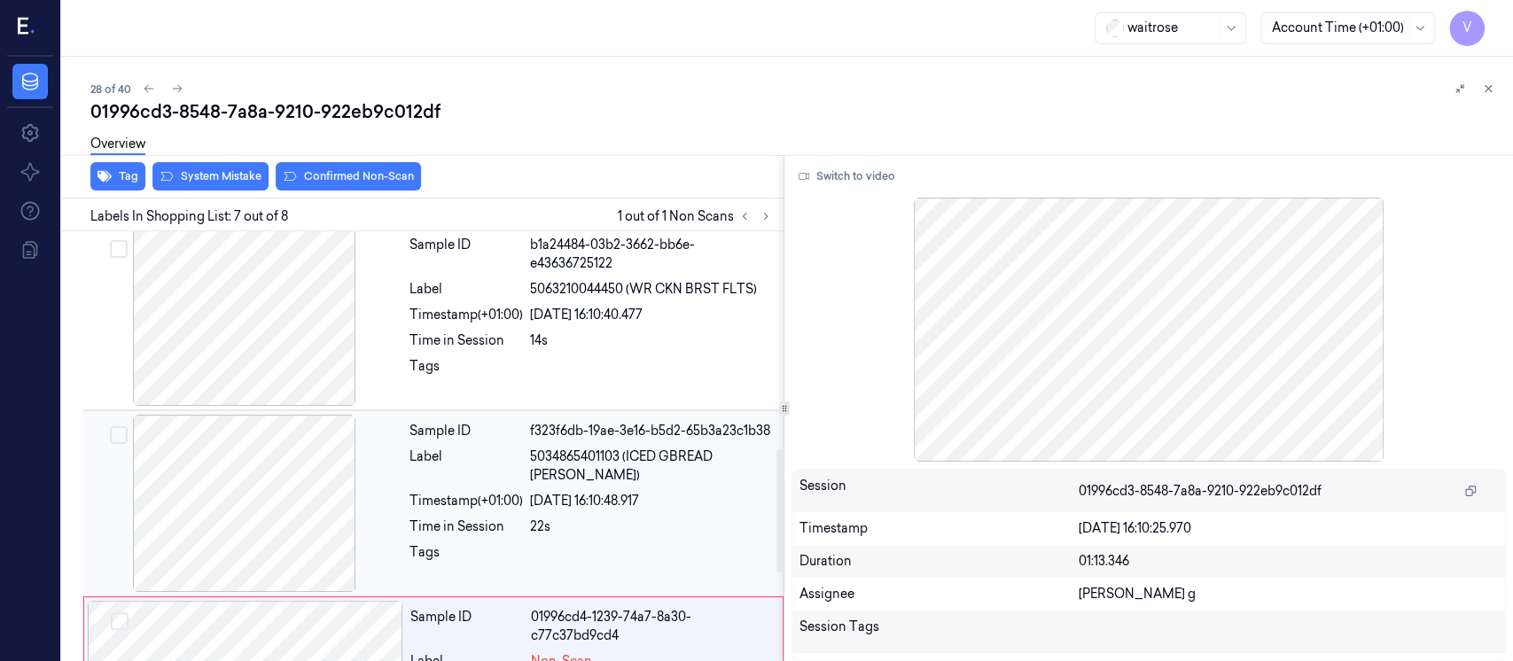
click at [473, 460] on div "Sample ID f323f6db-19ae-3e16-b5d2-65b3a23c1b38 Label 5034865401103 (ICED GBREAD…" at bounding box center [591, 503] width 378 height 177
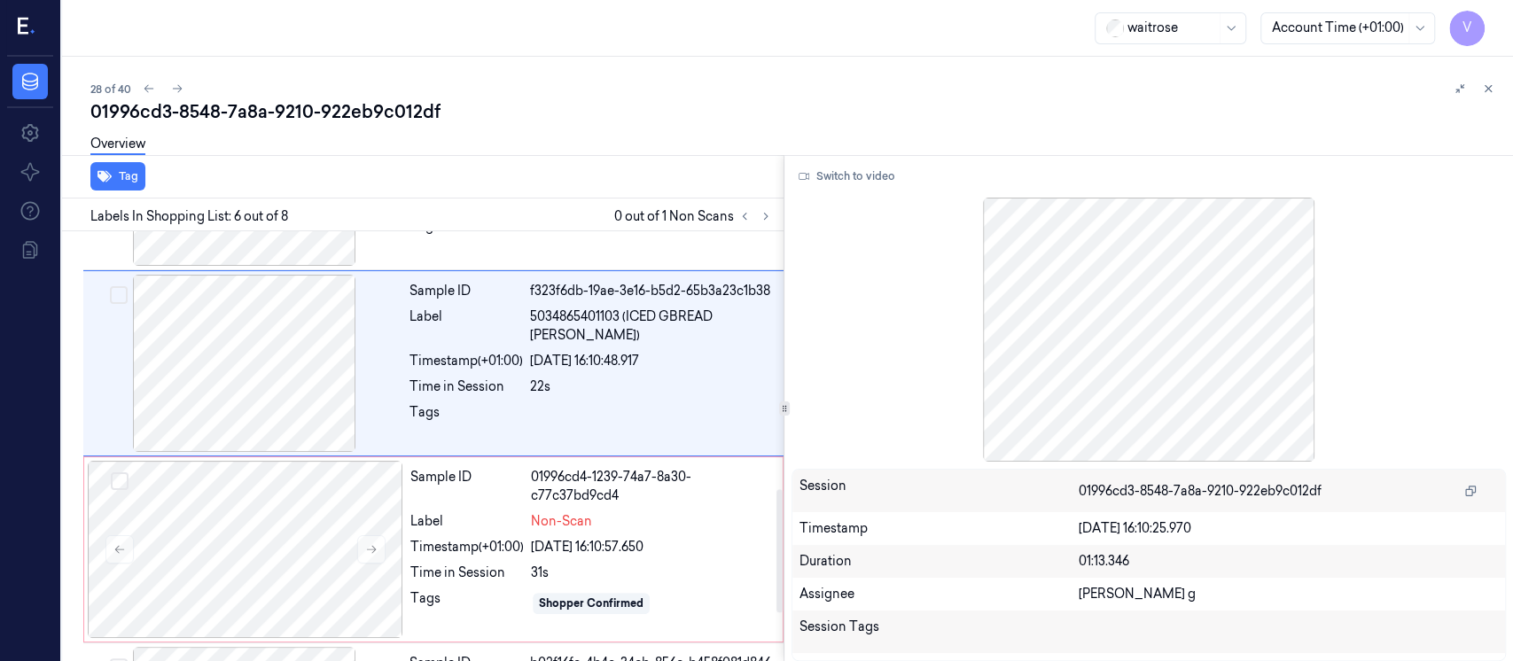
scroll to position [925, 0]
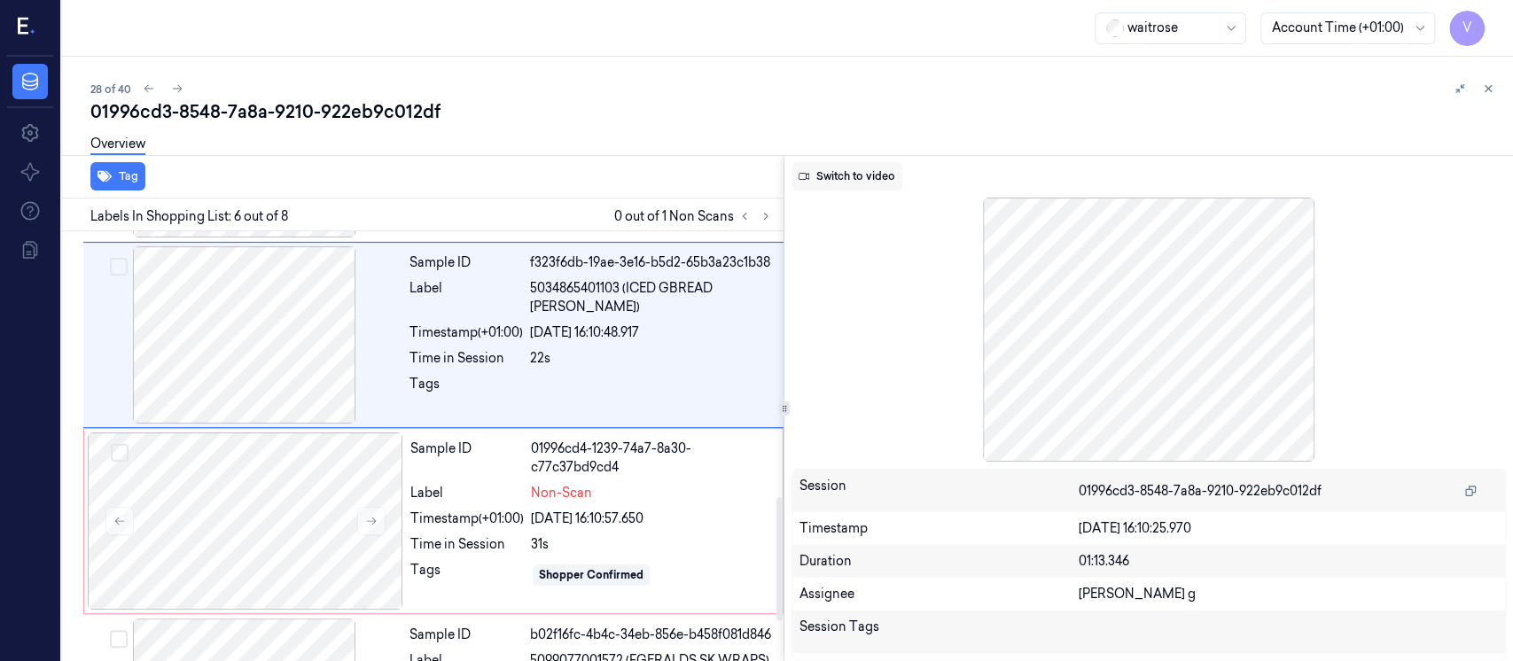
click at [856, 162] on div "Switch to video Session 01996cd3-8548-7a8a-9210-922eb9c012df Timestamp 21/09/20…" at bounding box center [1149, 408] width 729 height 506
click at [848, 176] on button "Switch to video" at bounding box center [847, 176] width 111 height 28
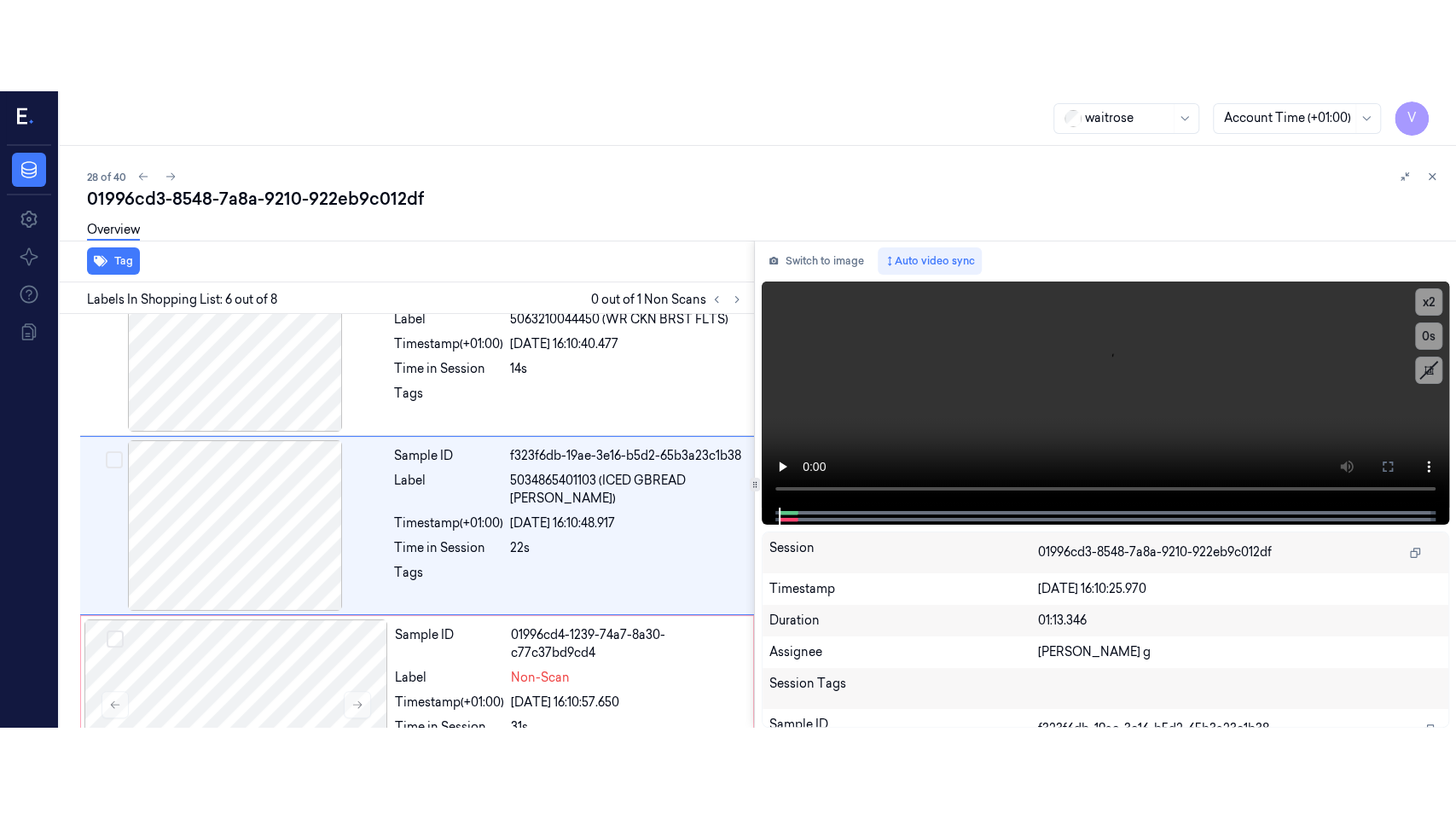
scroll to position [777, 0]
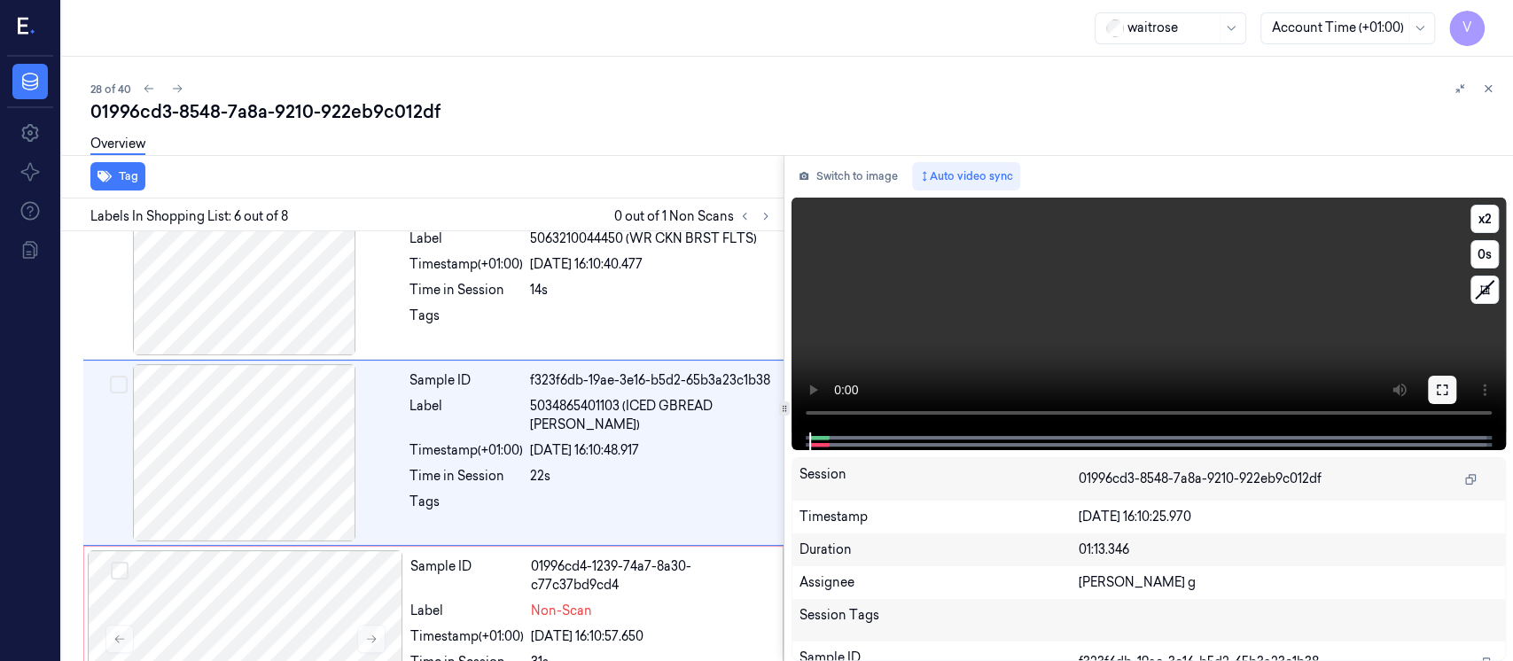
click at [1432, 387] on button at bounding box center [1442, 390] width 28 height 28
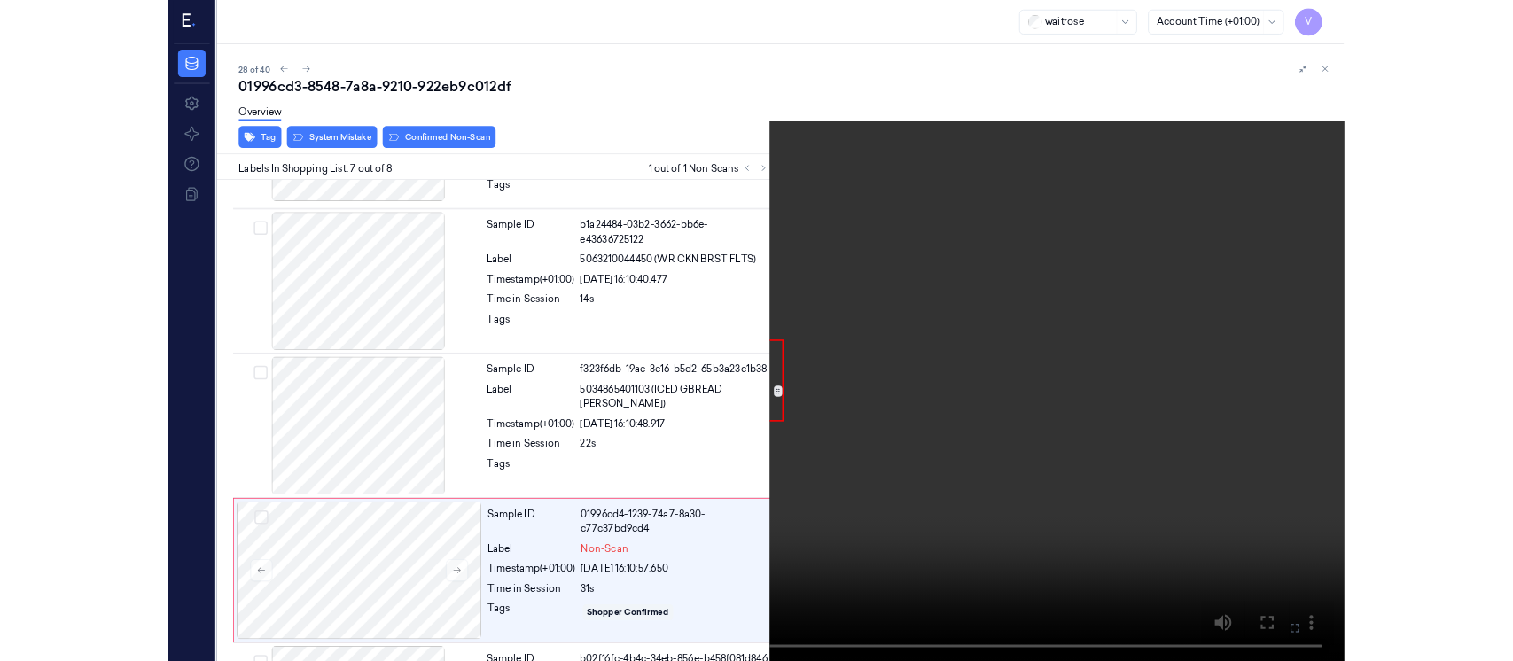
scroll to position [872, 0]
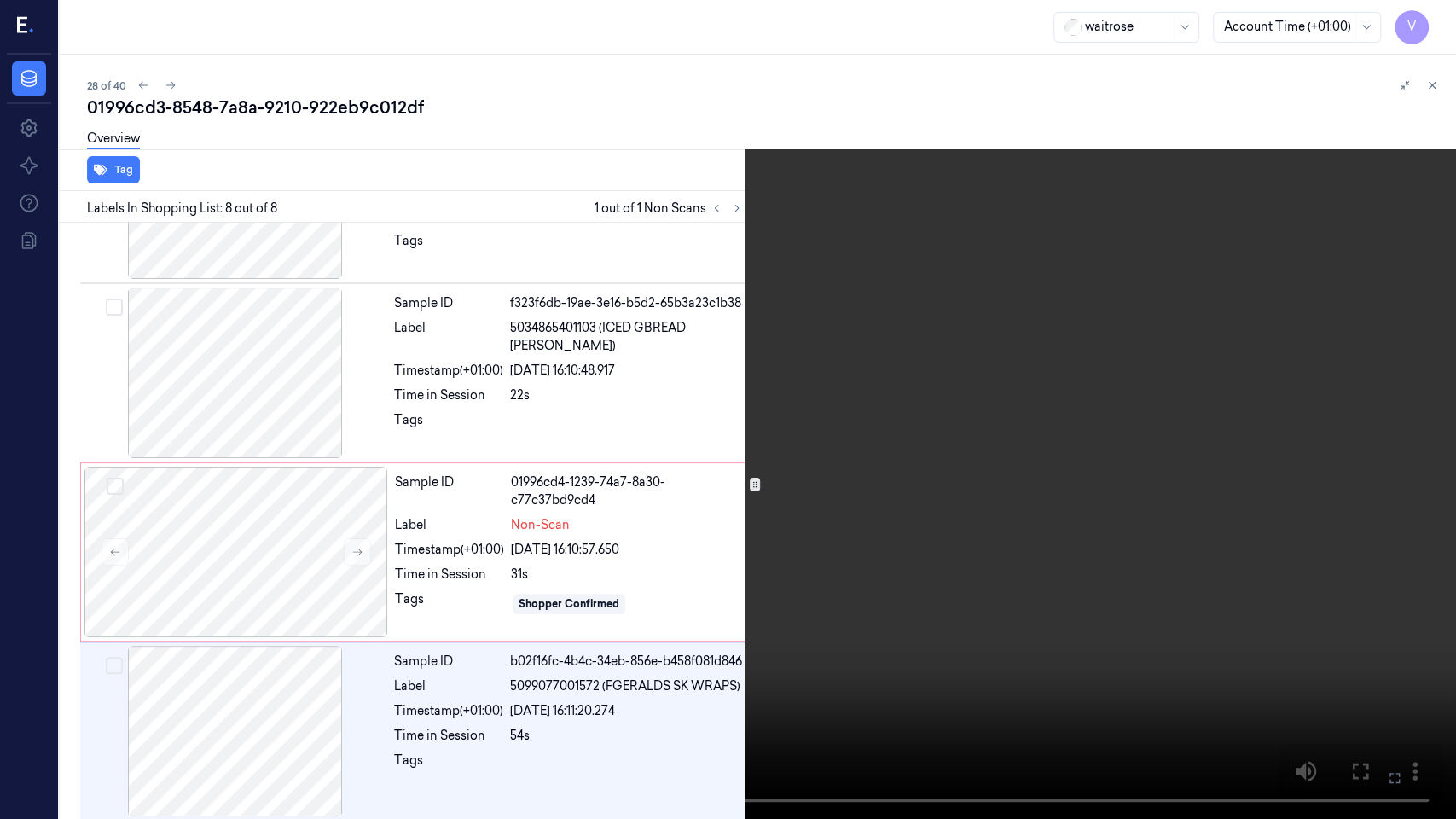
click at [0, 0] on icon at bounding box center [0, 0] width 0 height 0
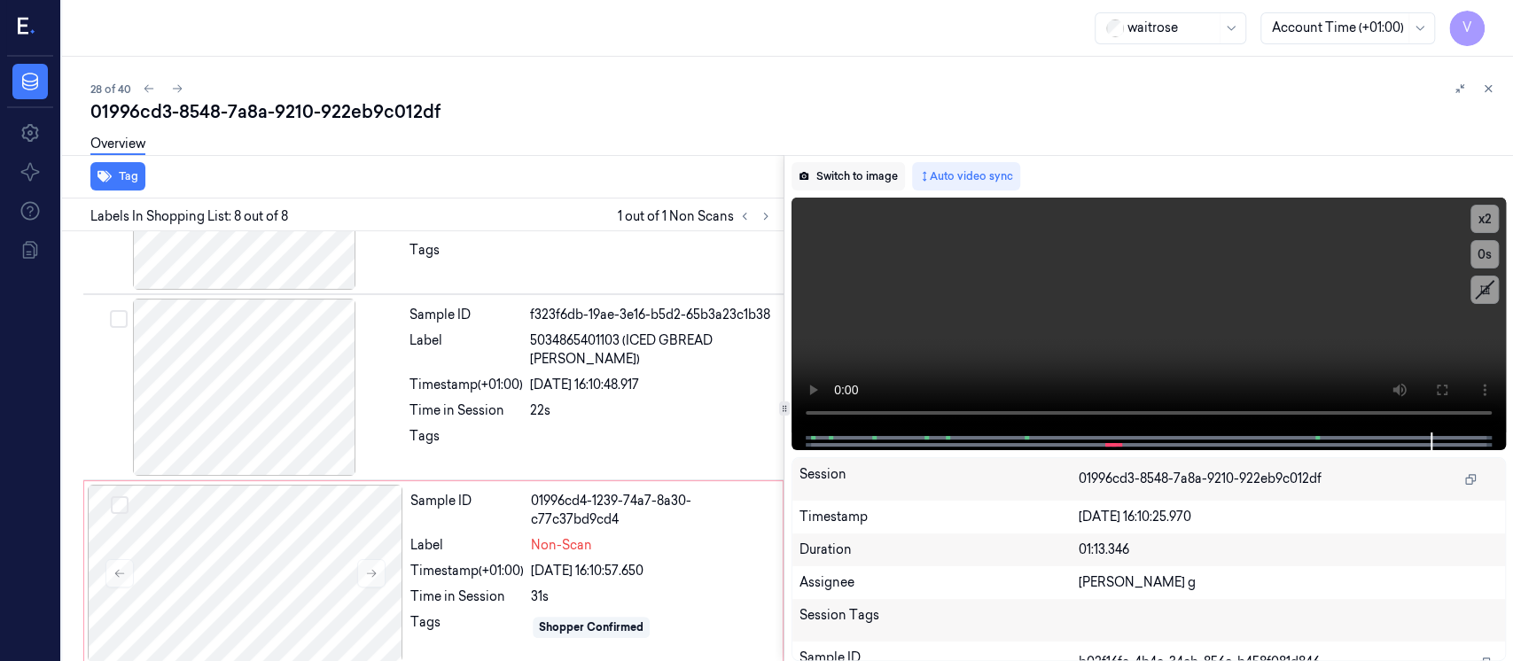
click at [853, 176] on button "Switch to image" at bounding box center [848, 176] width 113 height 28
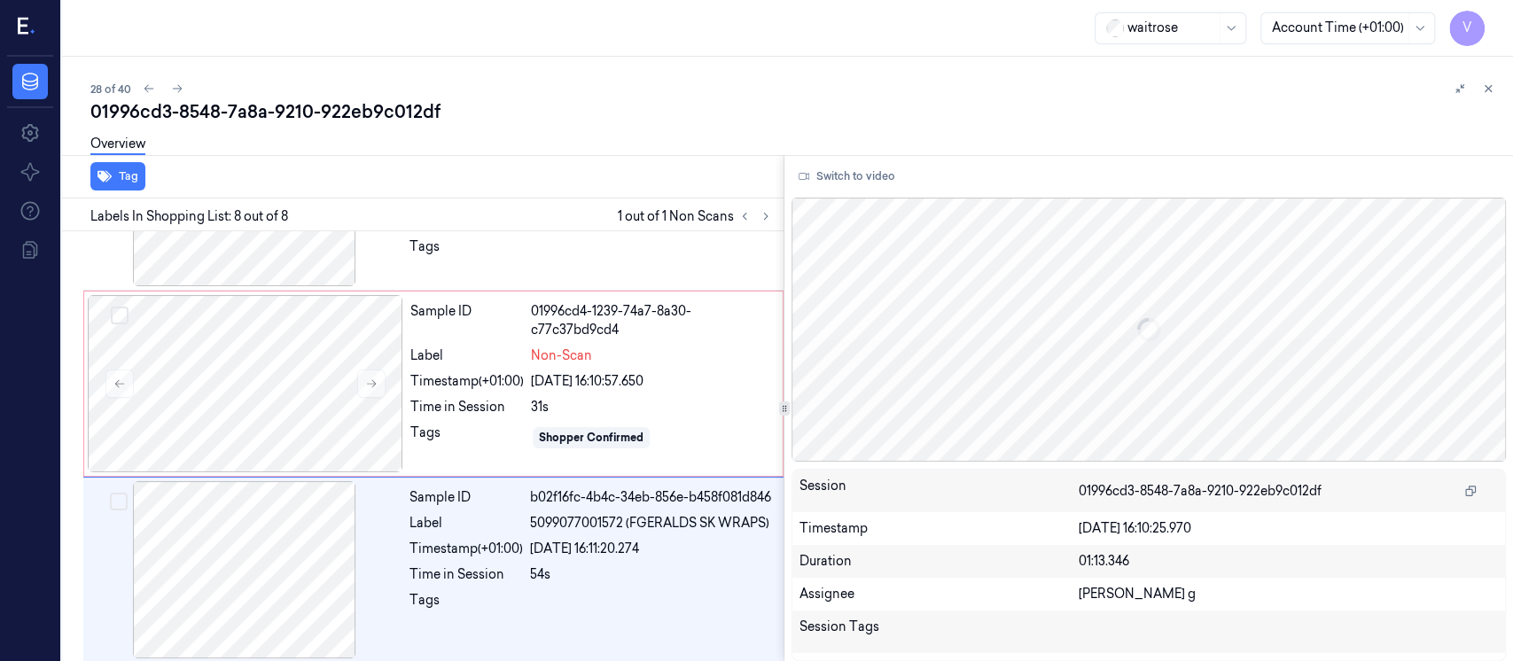
scroll to position [1063, 0]
click at [224, 395] on div at bounding box center [246, 382] width 316 height 177
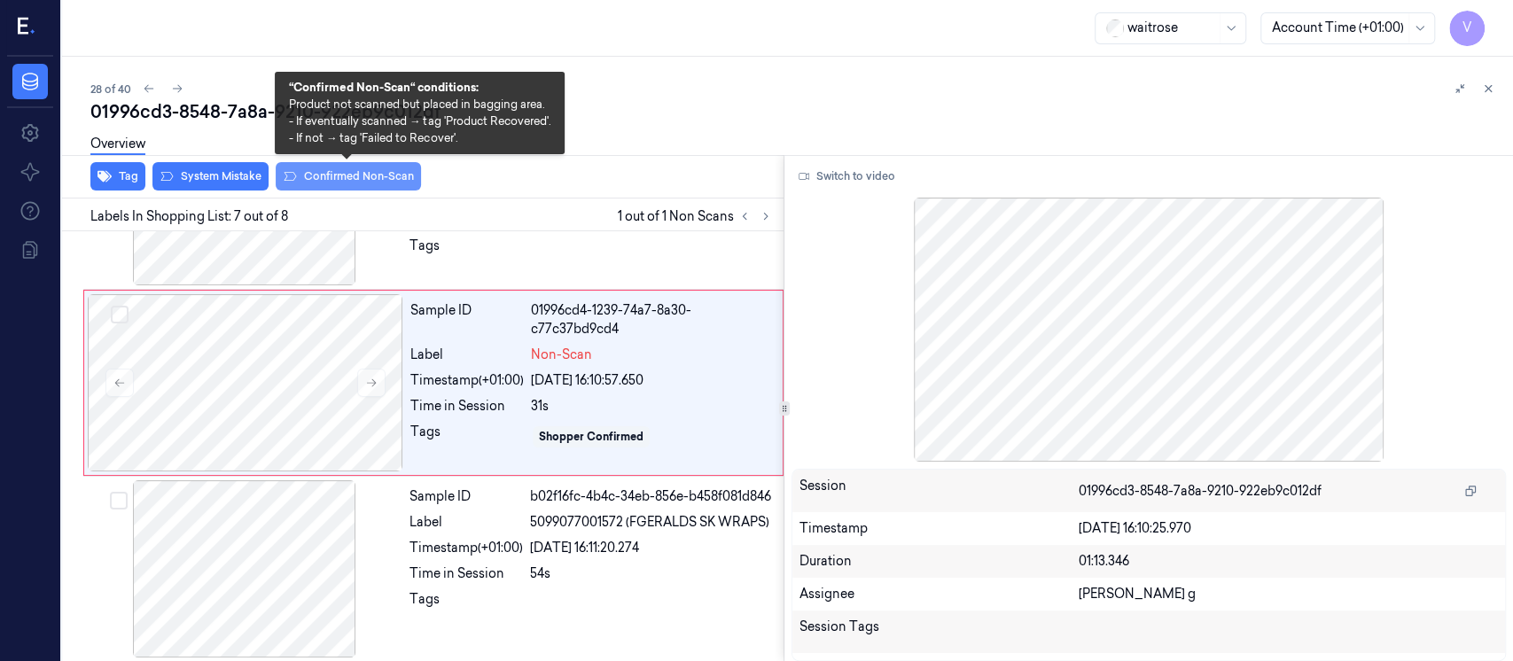
click at [332, 176] on button "Confirmed Non-Scan" at bounding box center [348, 176] width 145 height 28
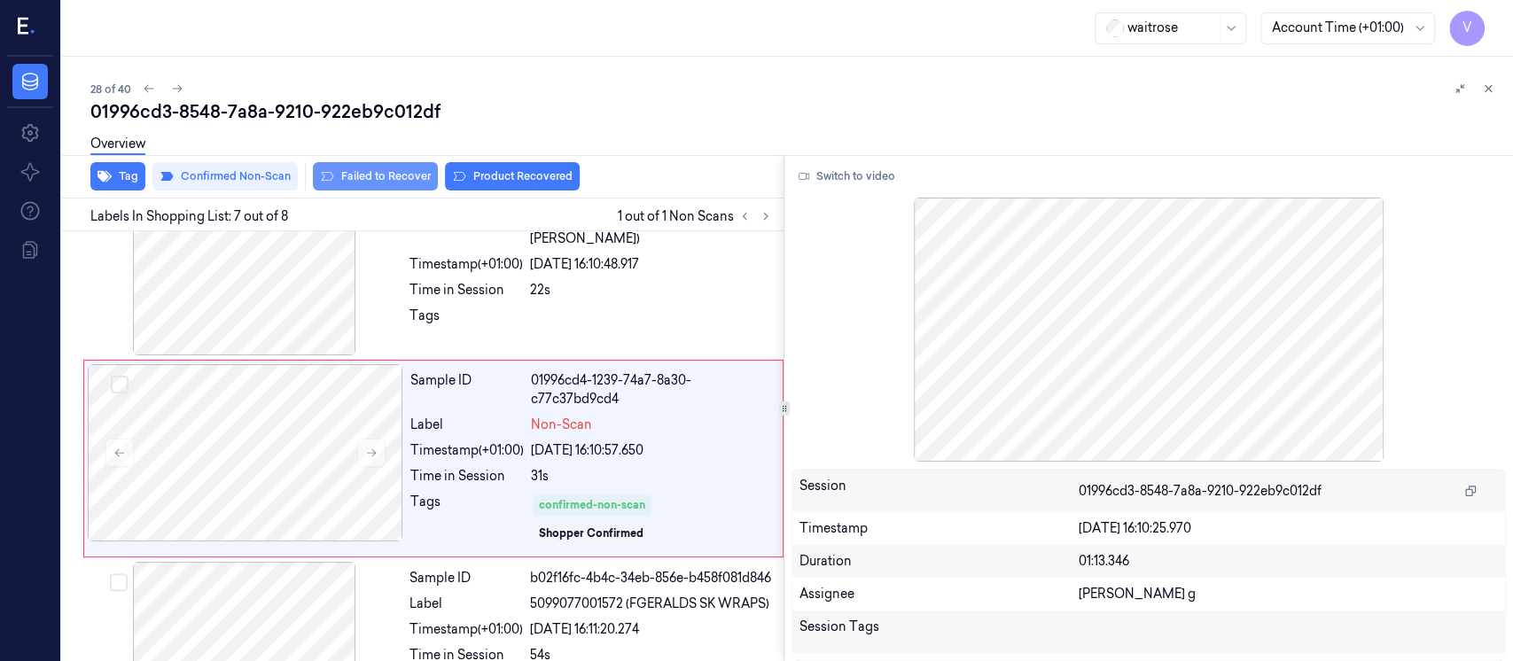
scroll to position [998, 0]
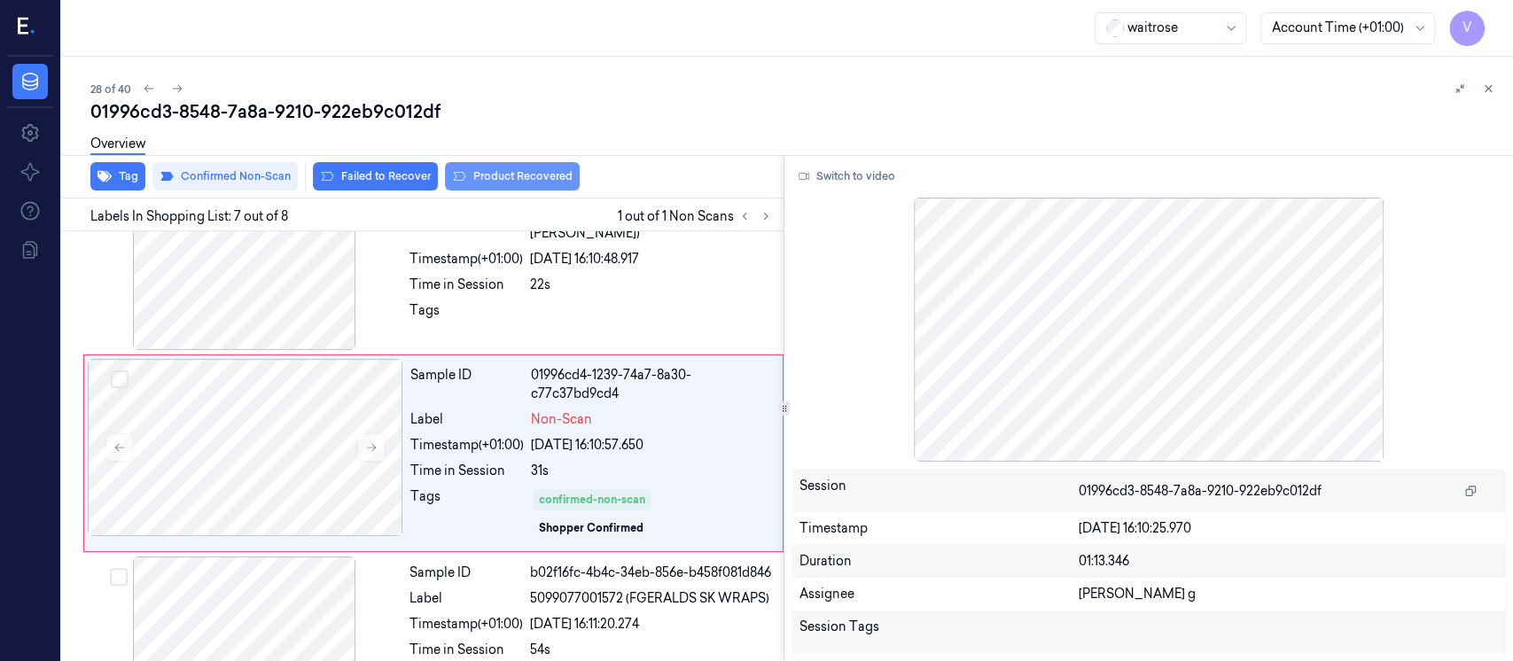
click at [530, 176] on button "Product Recovered" at bounding box center [512, 176] width 135 height 28
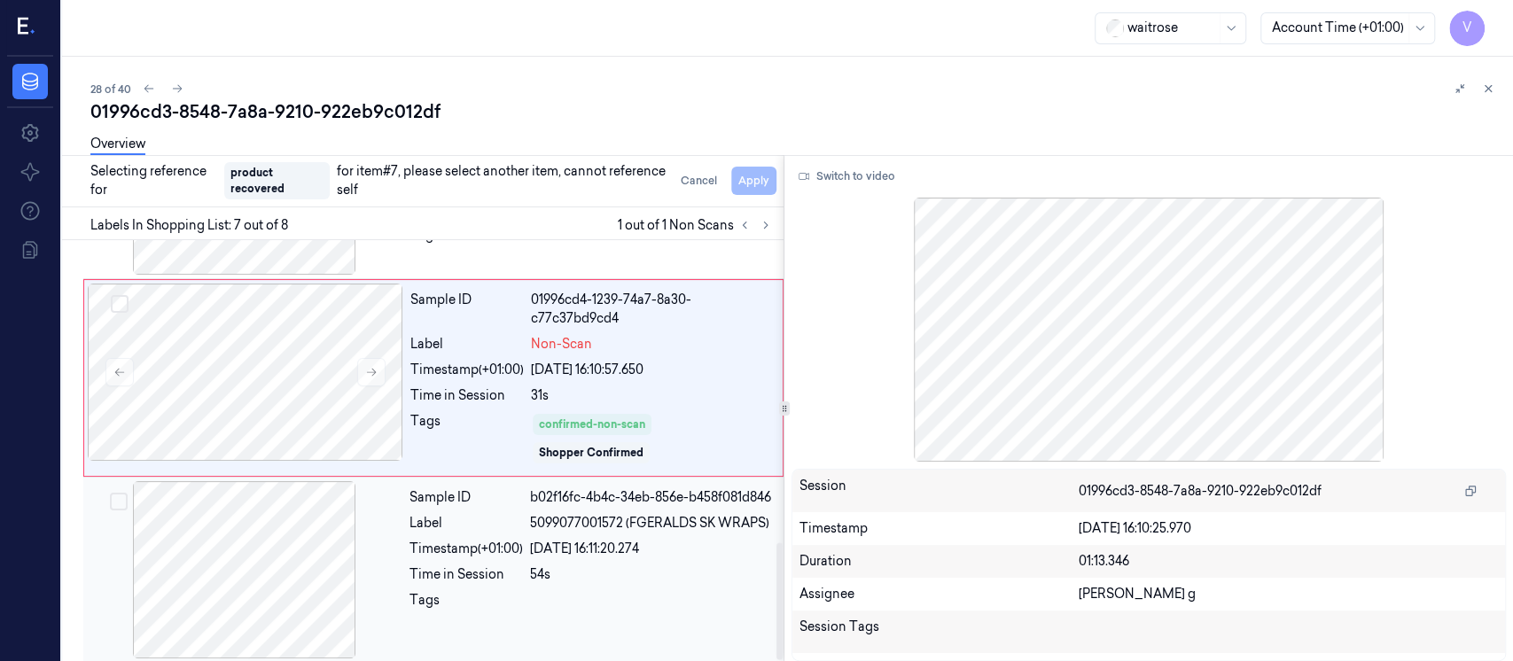
click at [286, 555] on div at bounding box center [245, 569] width 316 height 177
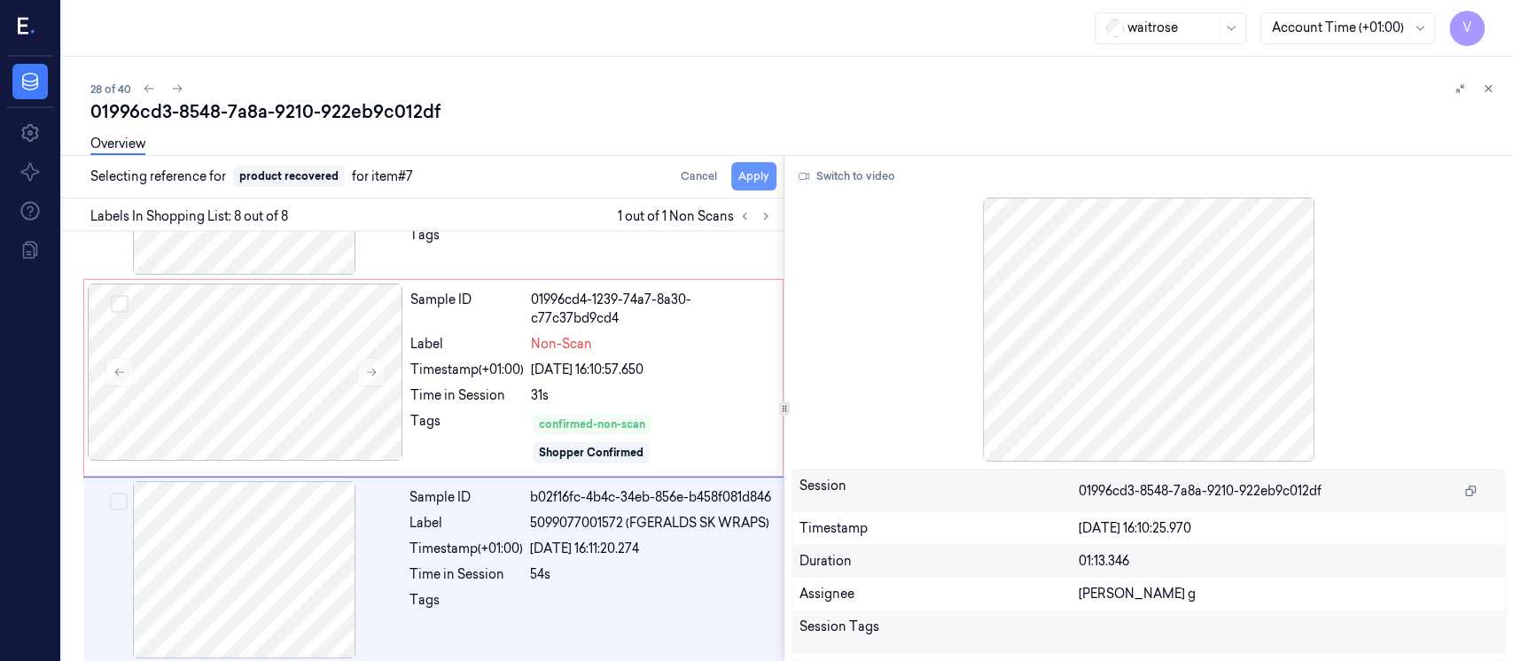
click at [752, 181] on button "Apply" at bounding box center [753, 176] width 45 height 28
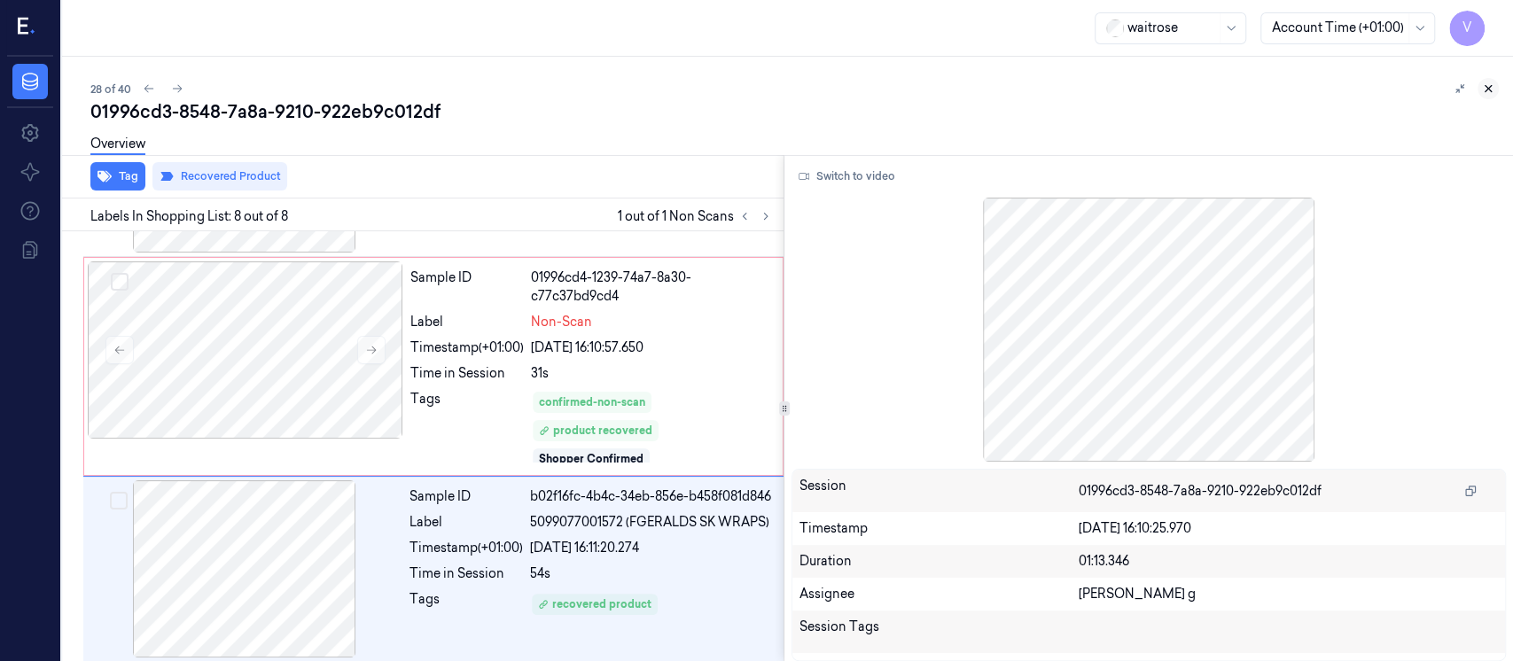
click at [1496, 94] on button at bounding box center [1488, 88] width 21 height 21
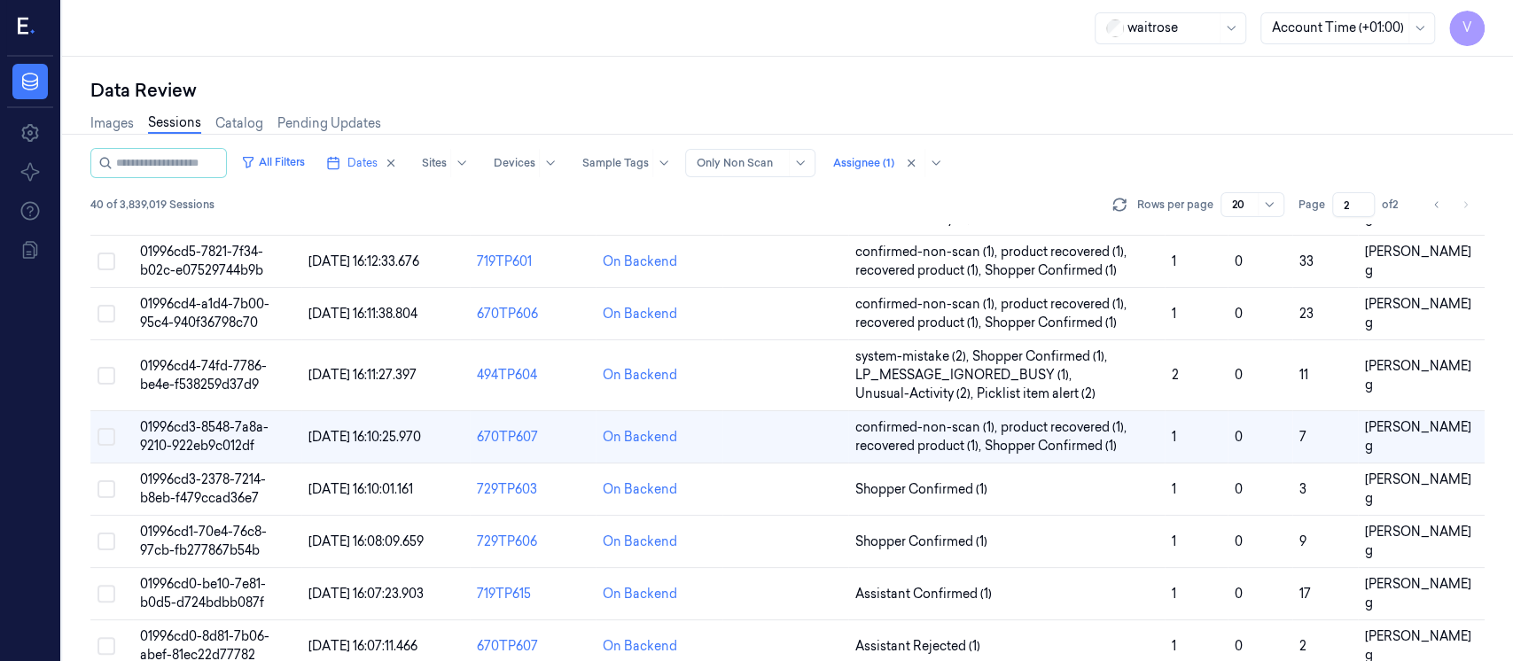
scroll to position [332, 0]
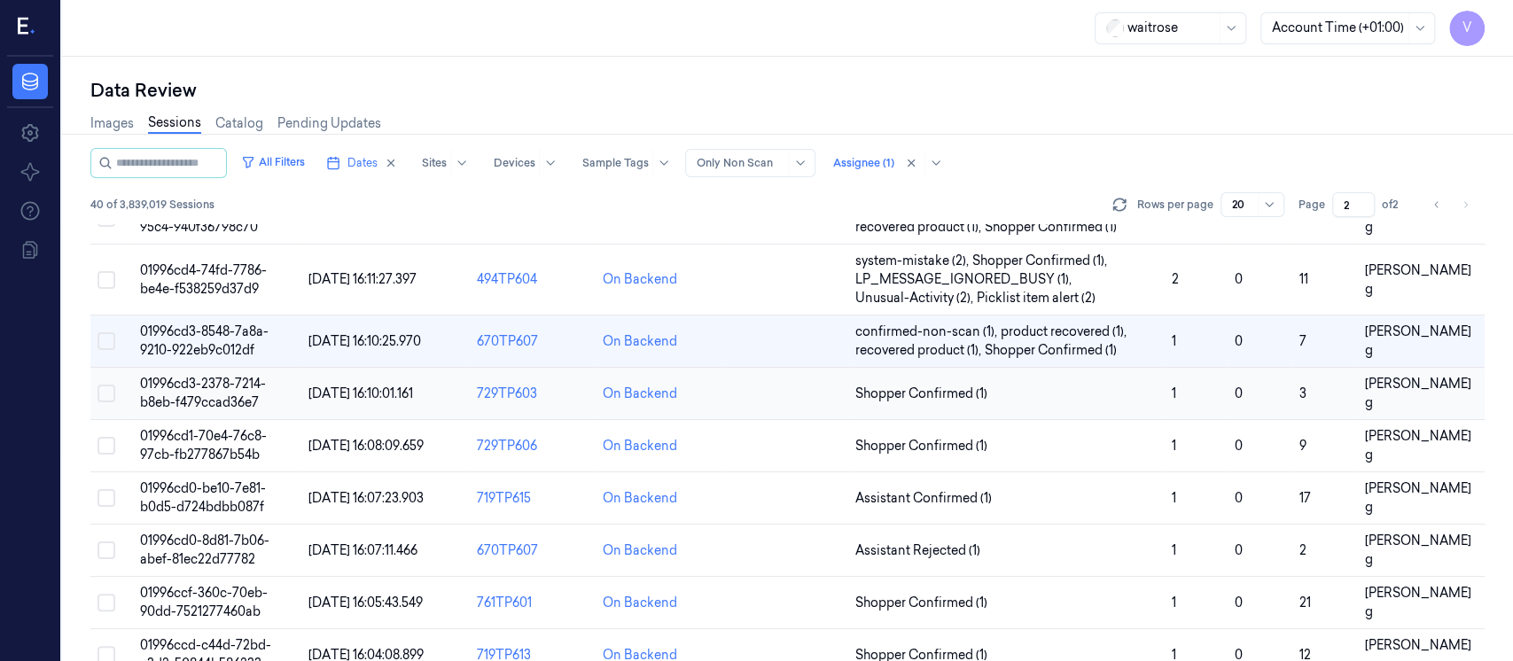
click at [764, 382] on td at bounding box center [786, 394] width 126 height 52
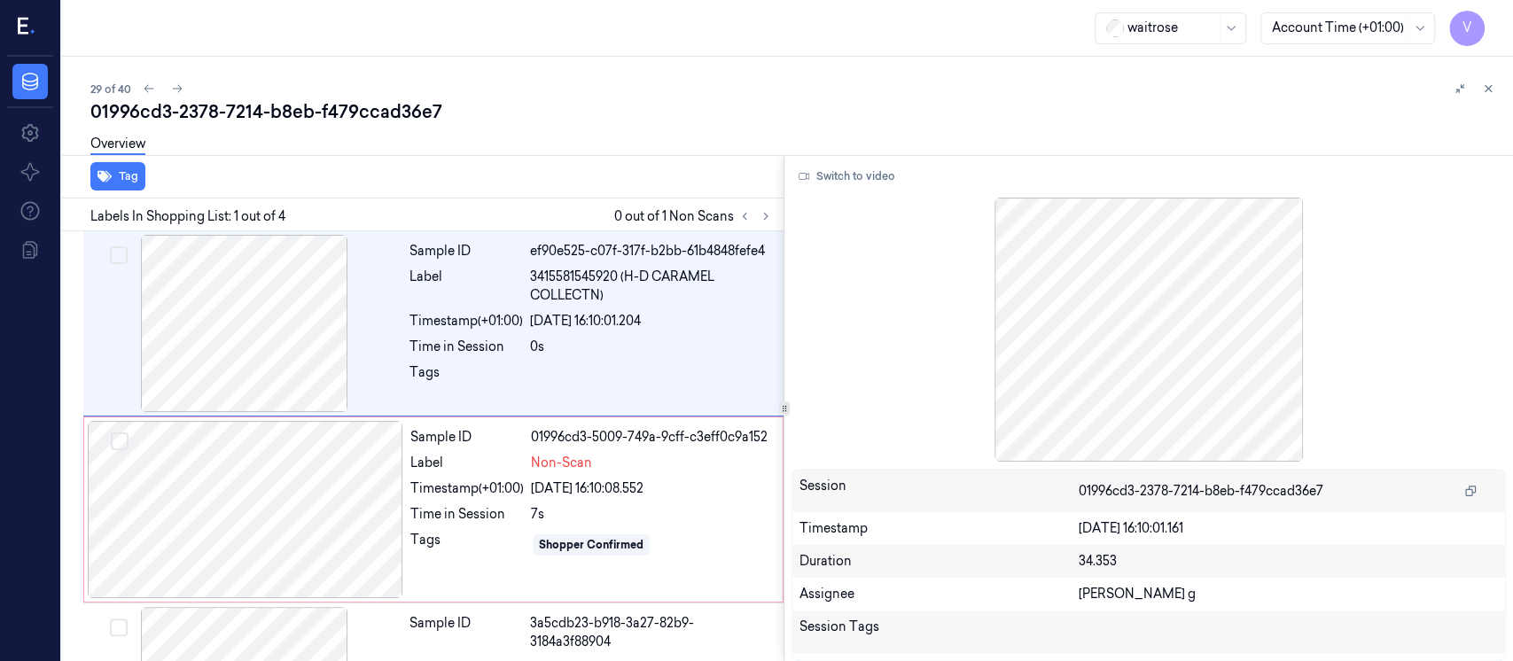
click at [600, 186] on div "Tag" at bounding box center [419, 176] width 729 height 43
click at [307, 543] on div at bounding box center [246, 509] width 316 height 177
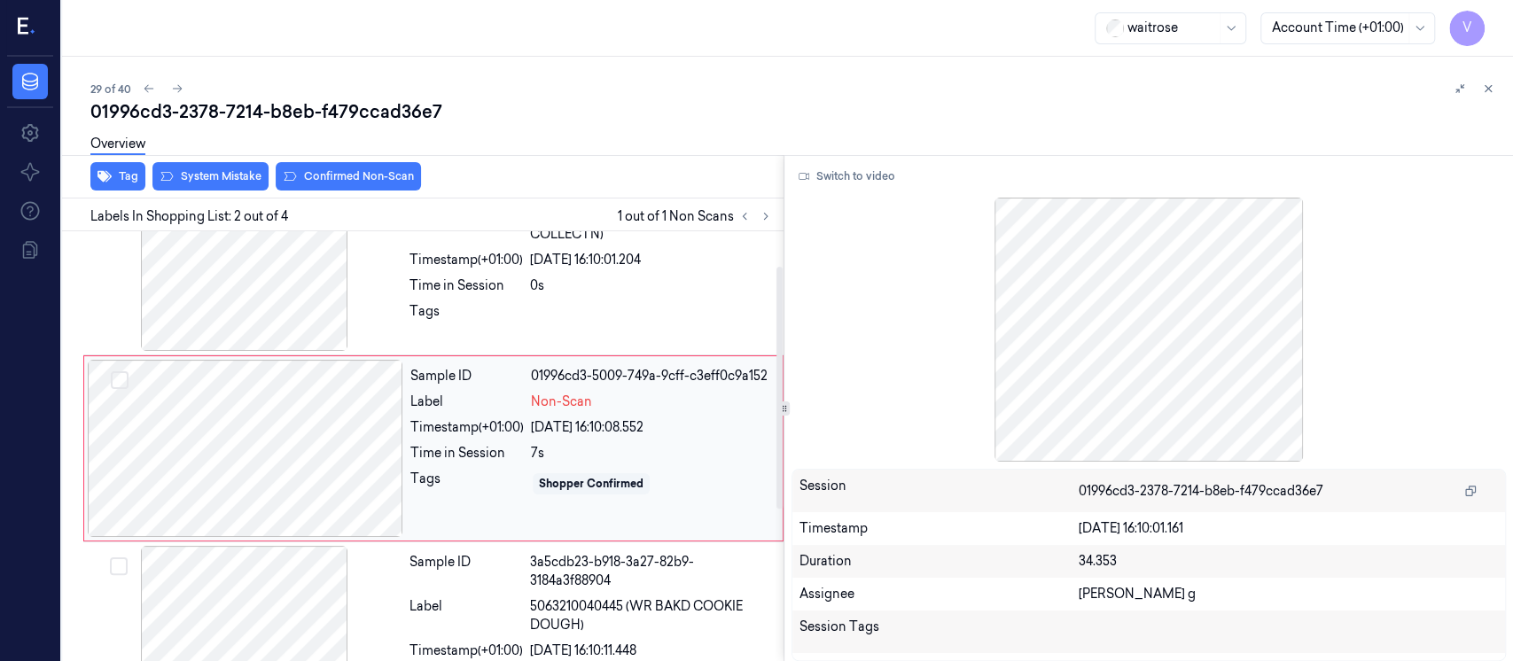
scroll to position [63, 0]
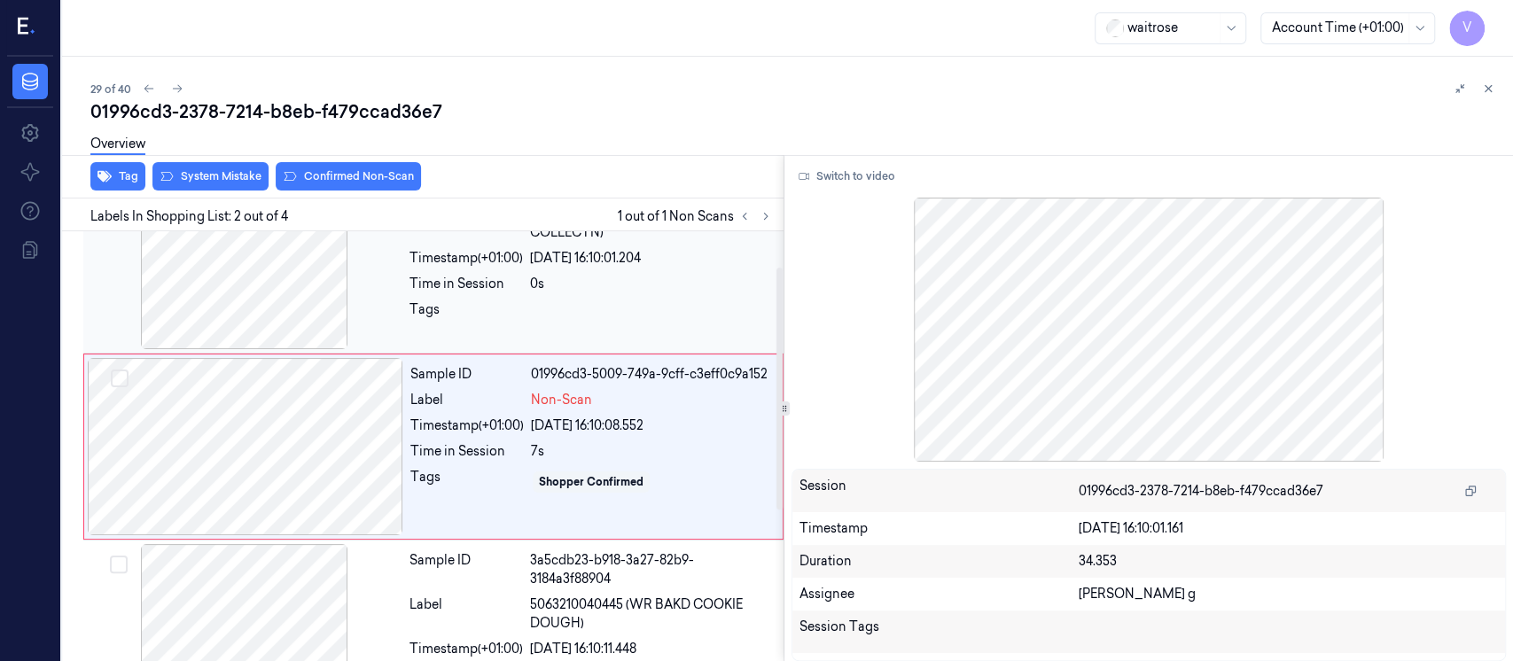
click at [378, 235] on div at bounding box center [245, 260] width 316 height 177
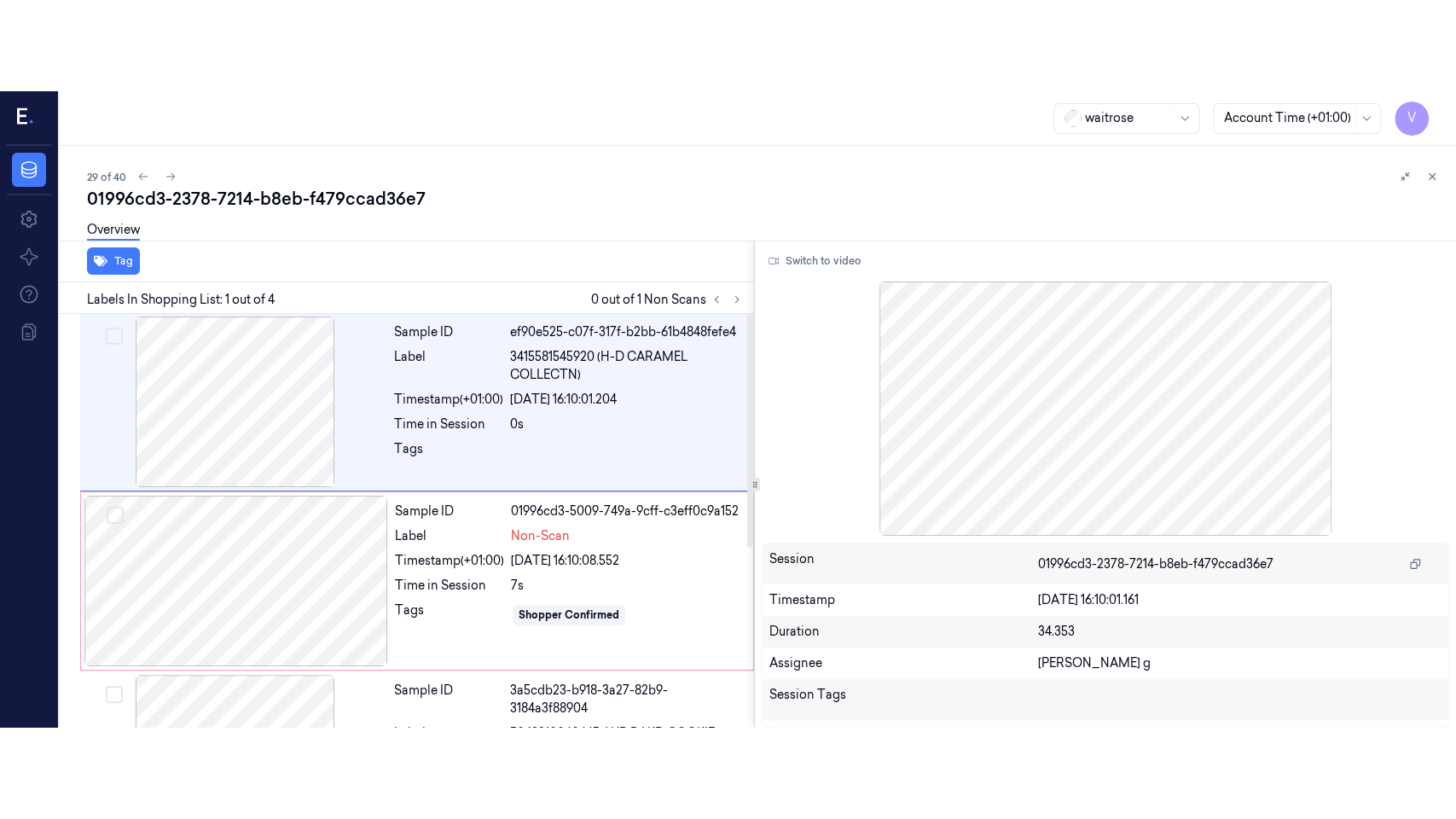
scroll to position [0, 0]
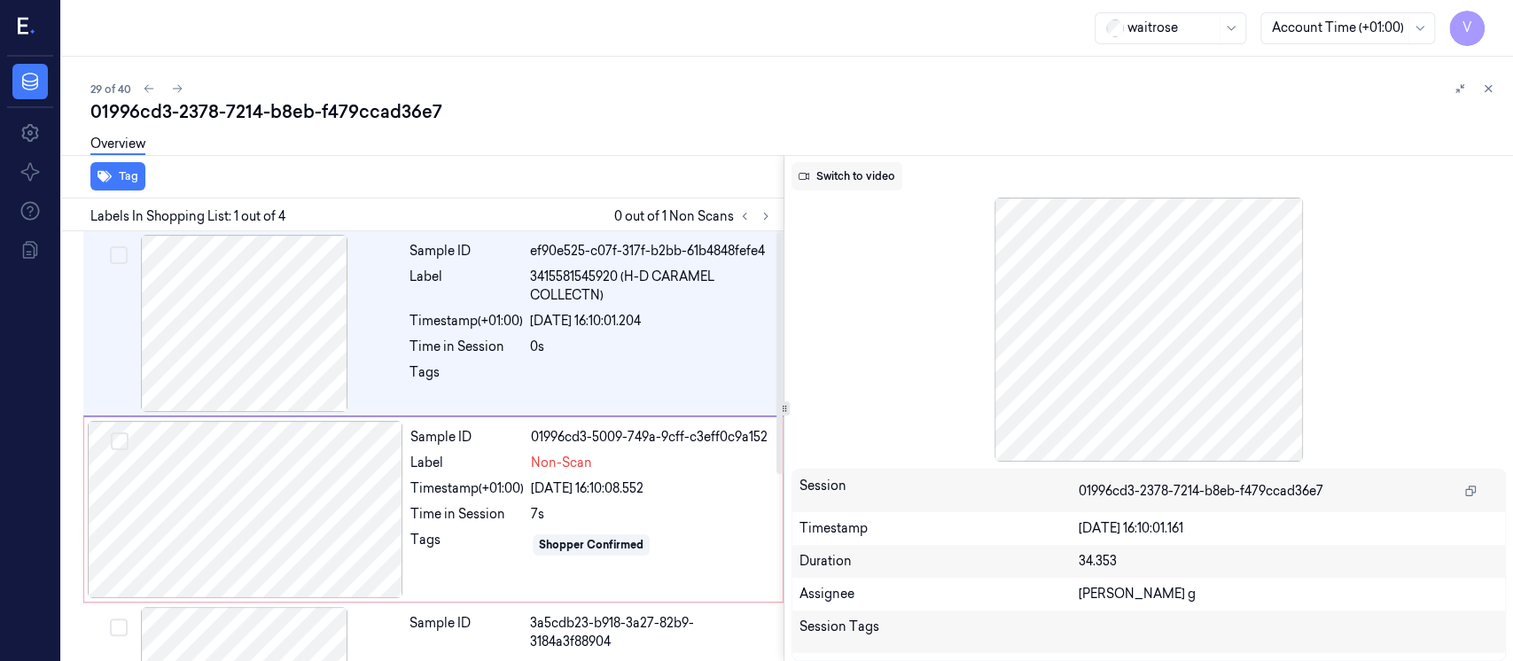
click at [857, 181] on button "Switch to video" at bounding box center [847, 176] width 111 height 28
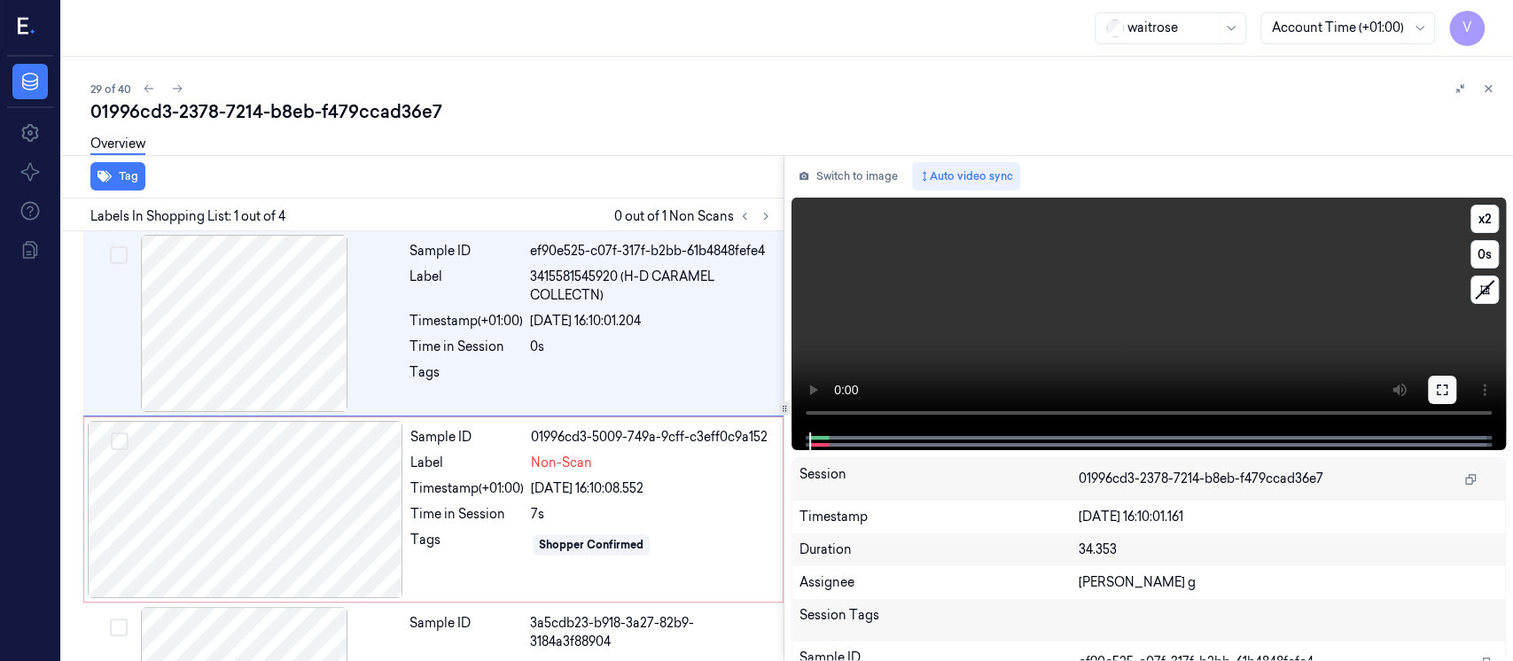
click at [1448, 401] on button at bounding box center [1442, 390] width 28 height 28
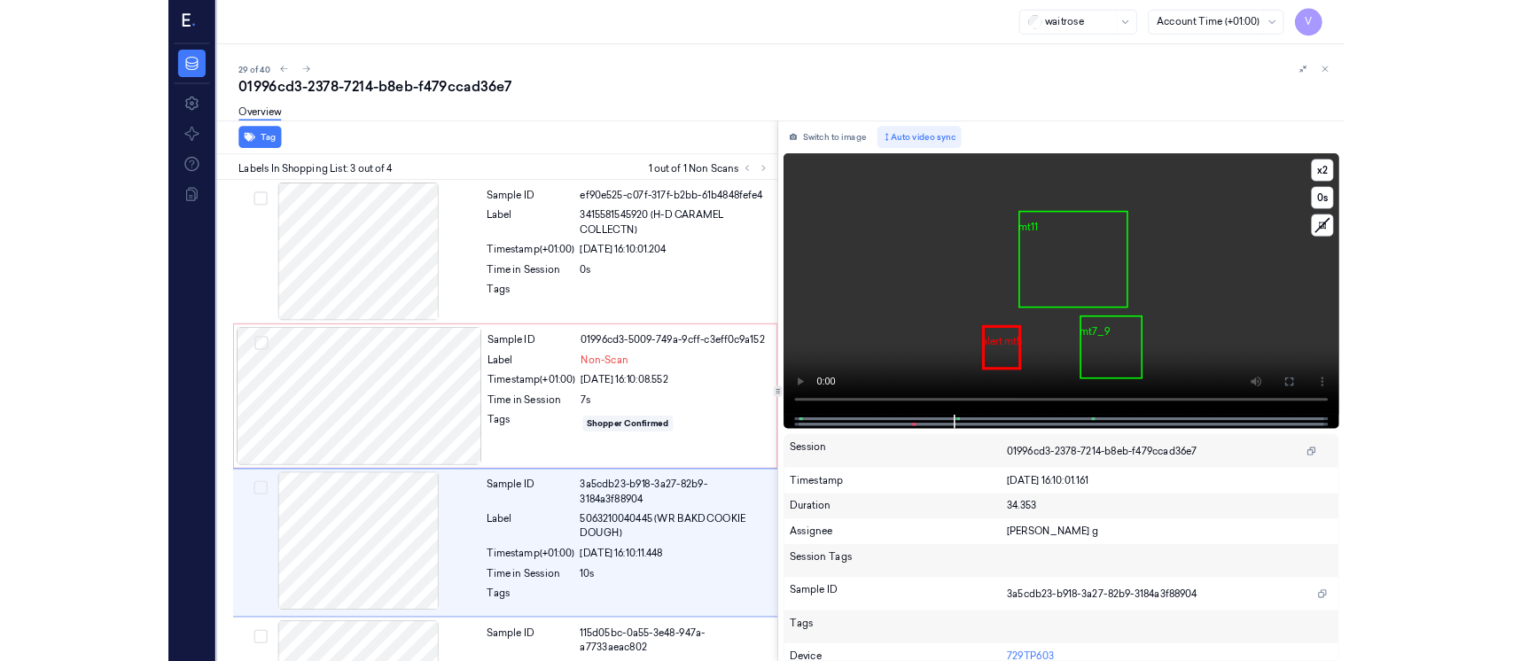
scroll to position [140, 0]
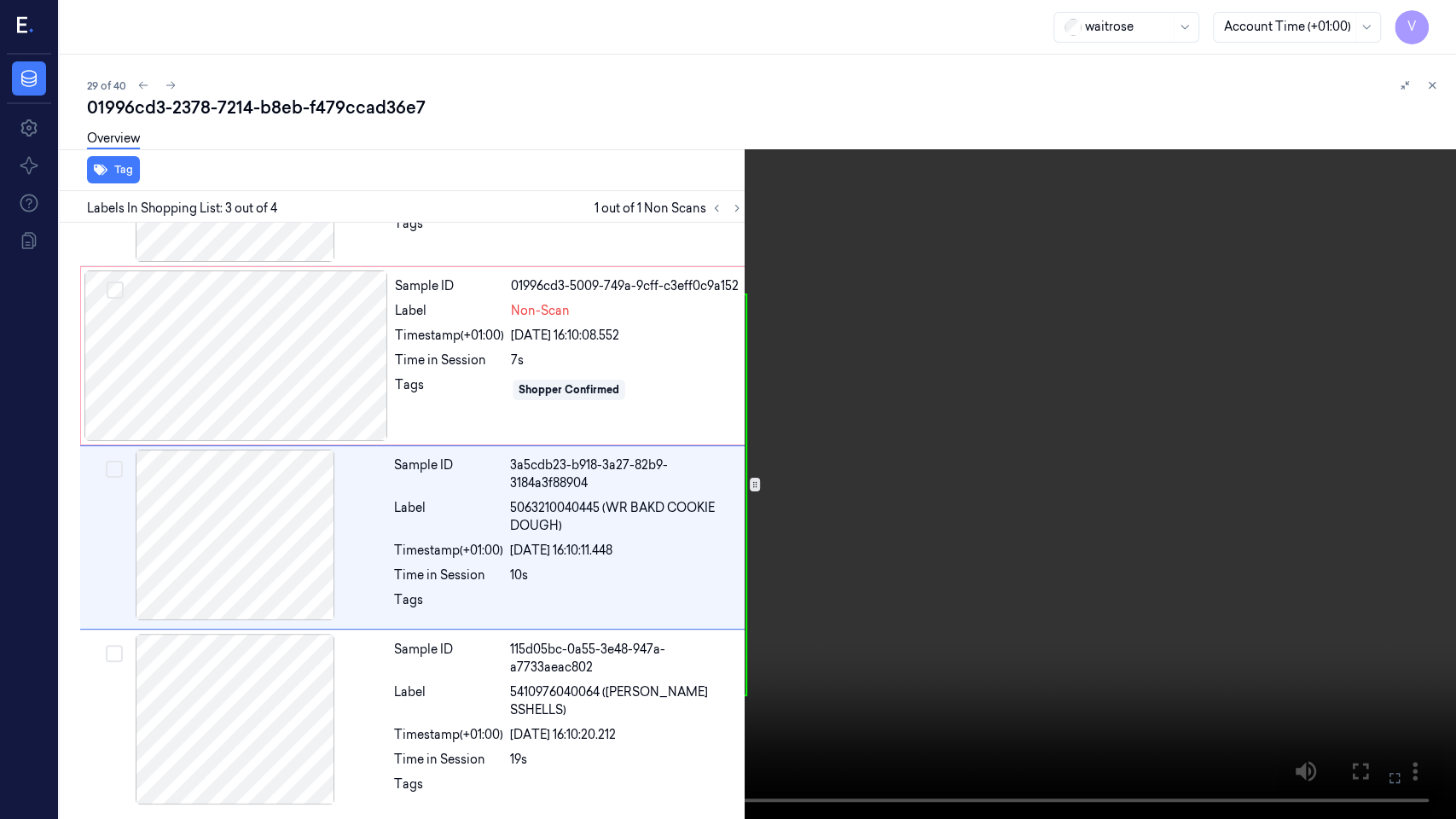
click at [0, 0] on button at bounding box center [0, 0] width 0 height 0
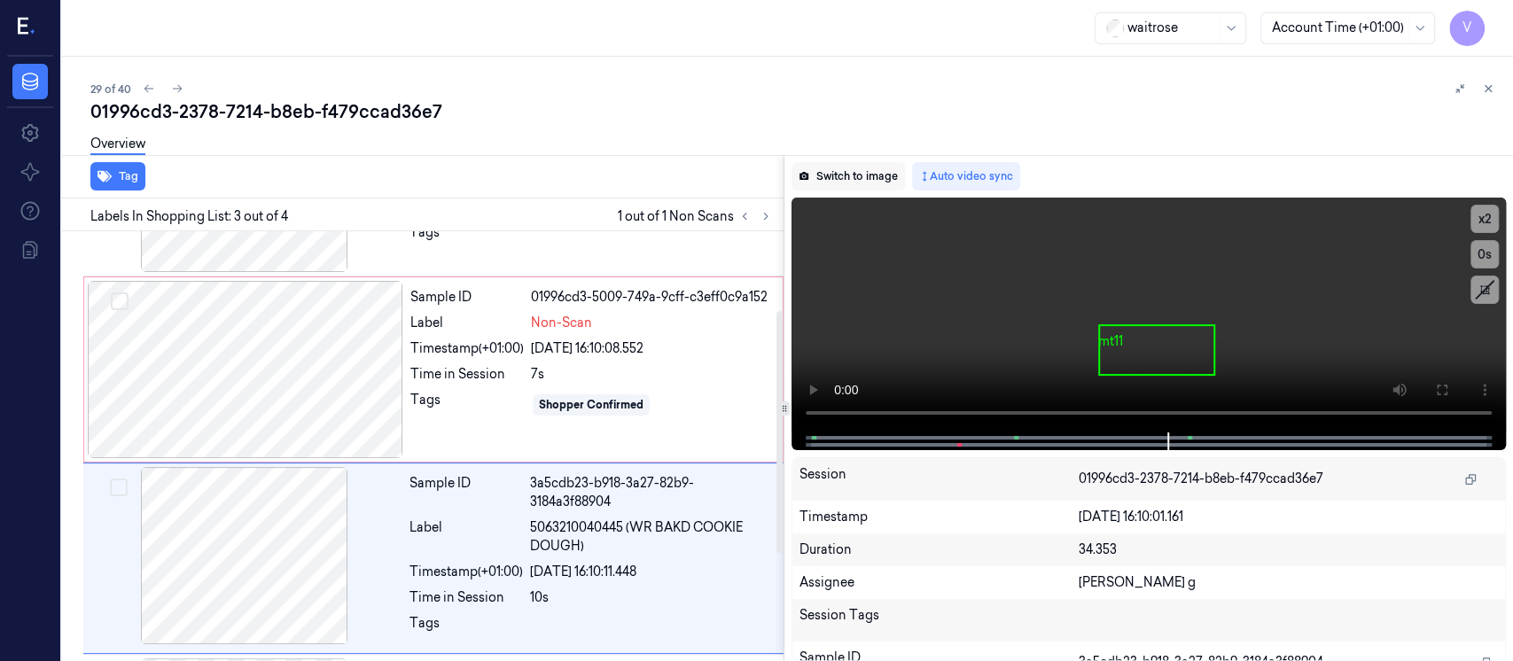
click at [839, 169] on button "Switch to image" at bounding box center [848, 176] width 113 height 28
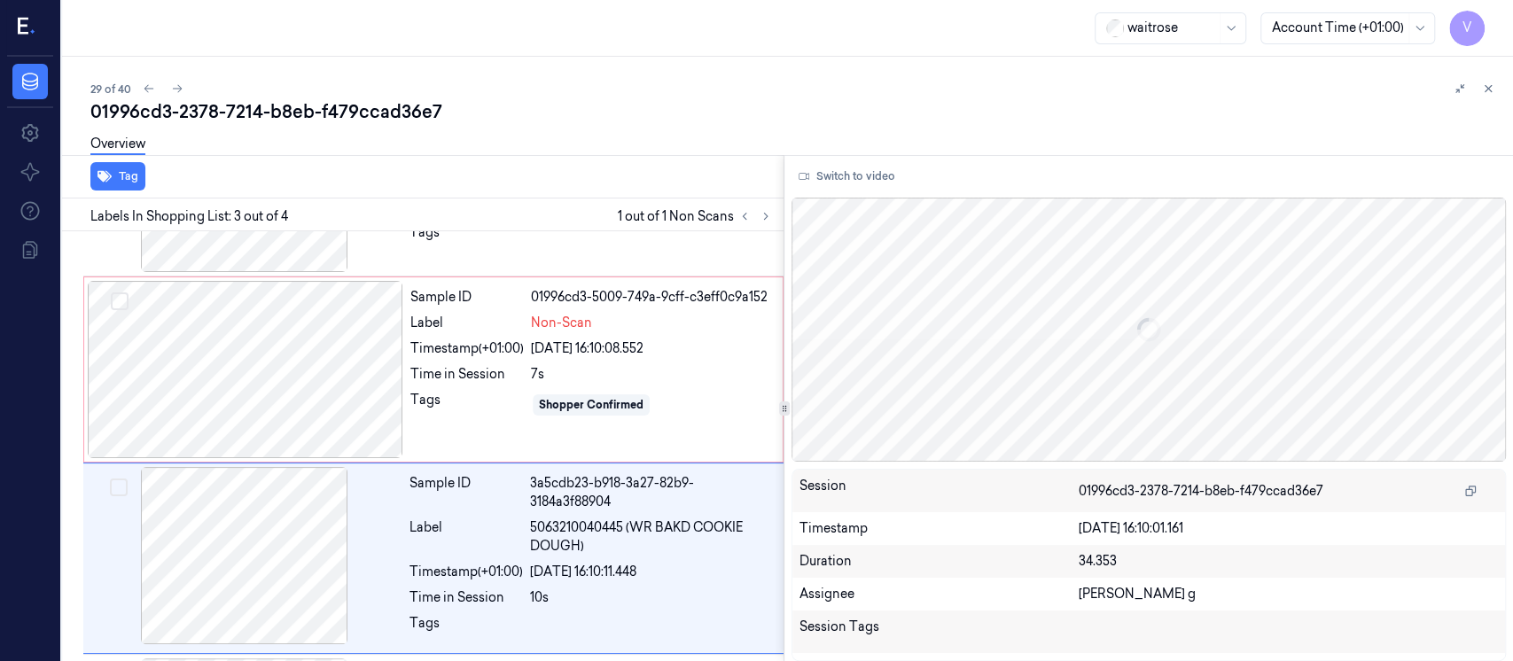
scroll to position [251, 0]
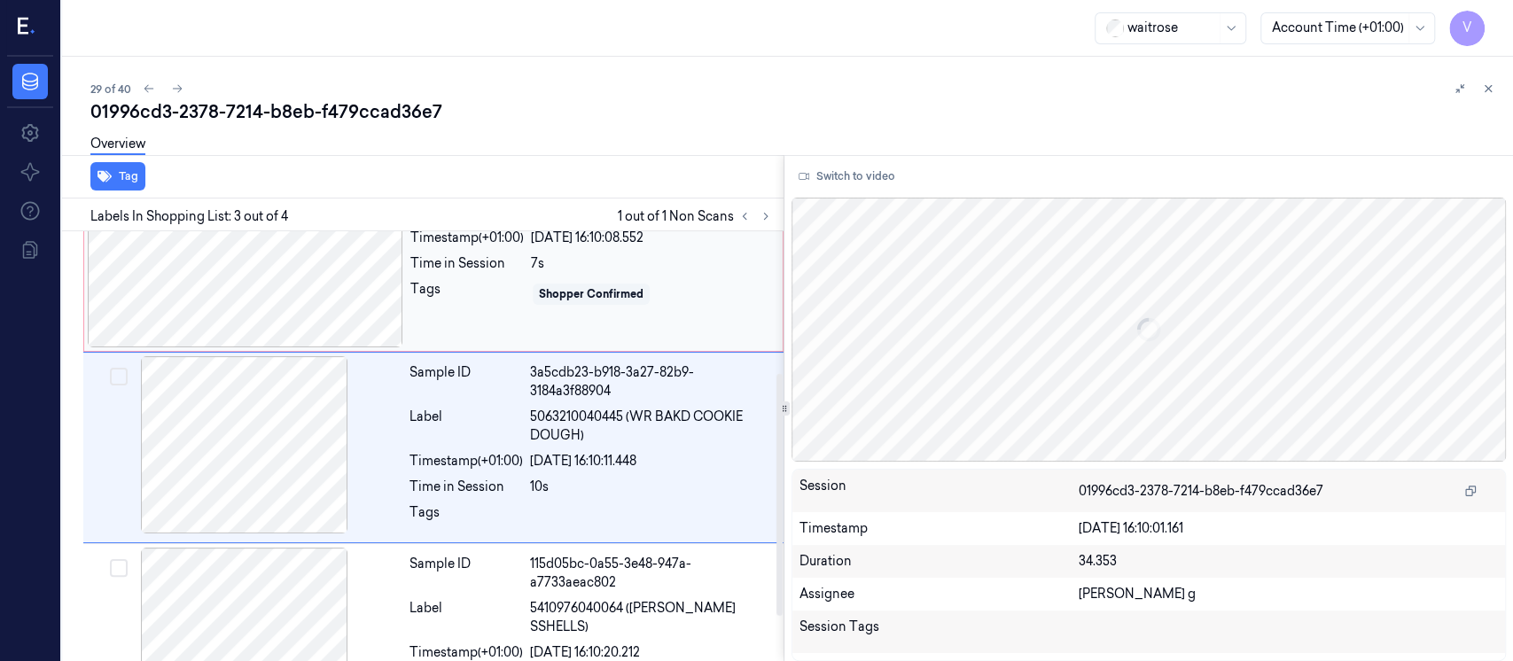
click at [301, 294] on div at bounding box center [246, 258] width 316 height 177
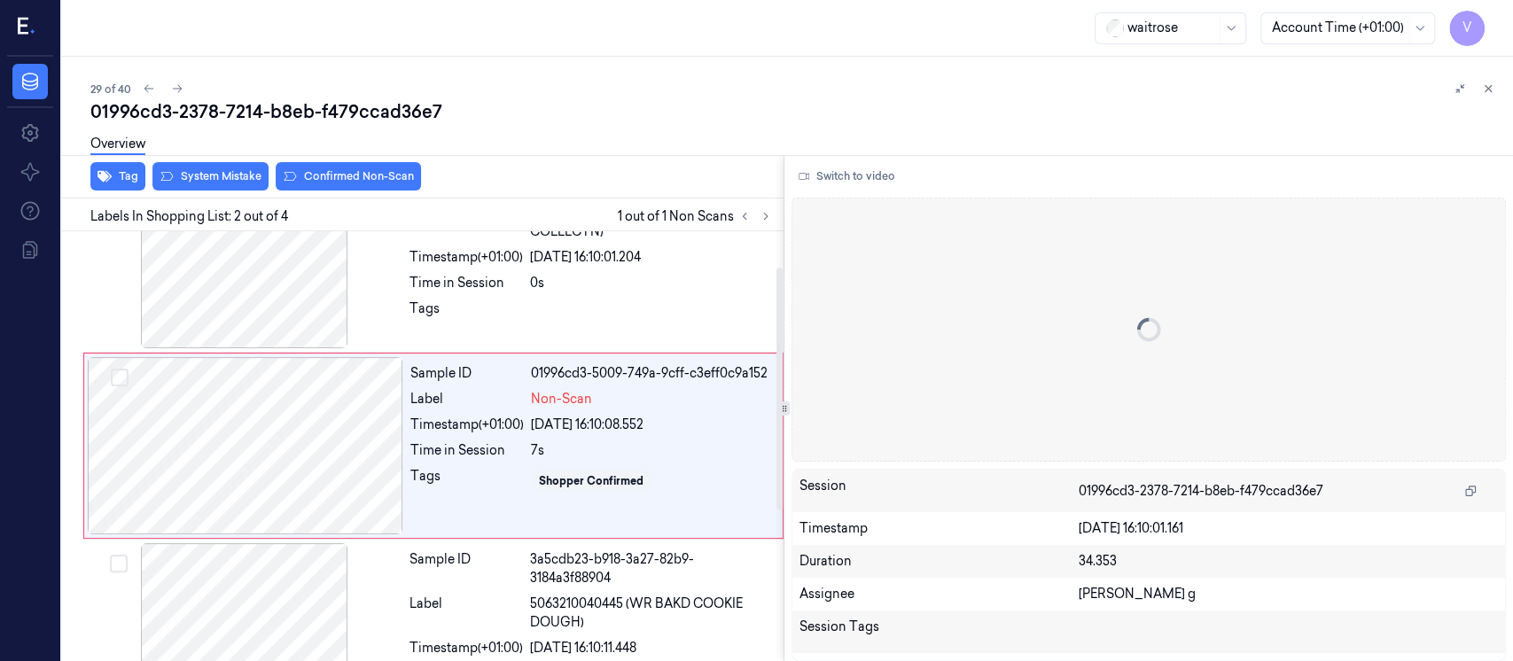
scroll to position [63, 0]
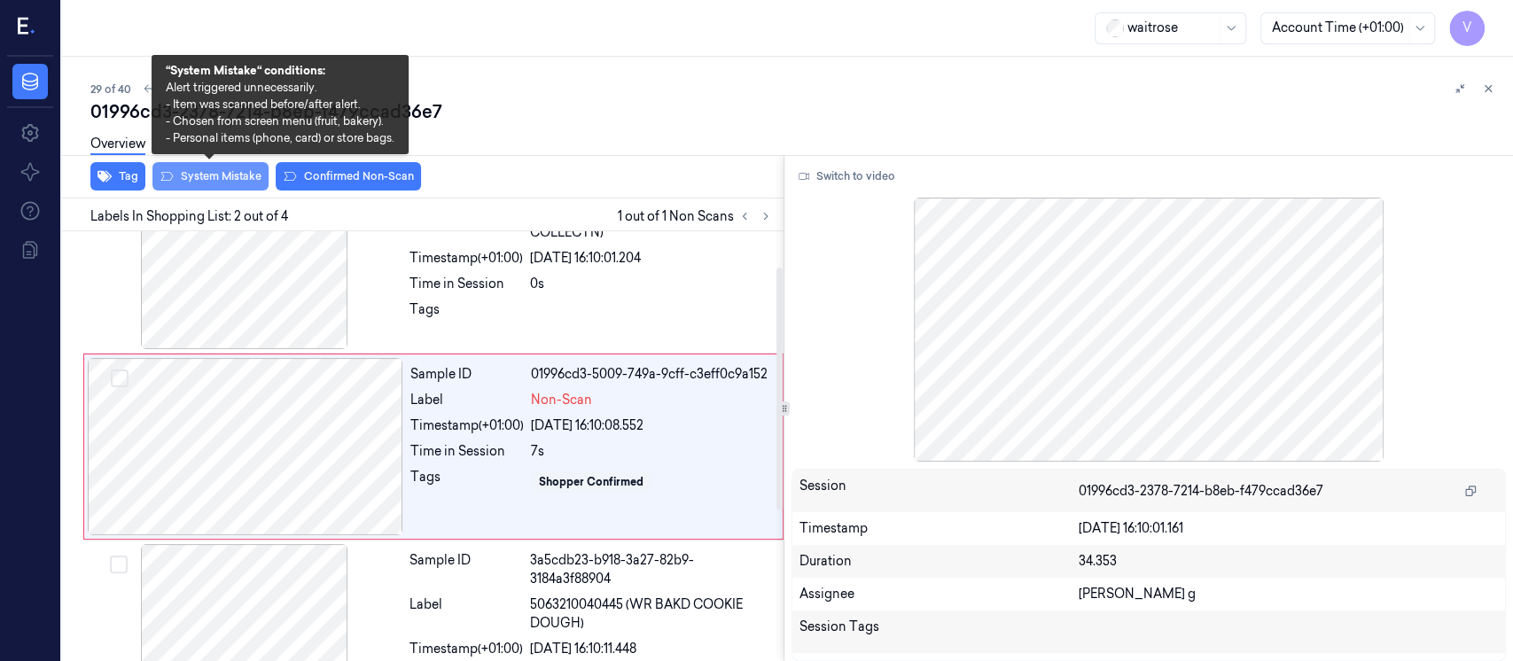
click at [213, 177] on button "System Mistake" at bounding box center [210, 176] width 116 height 28
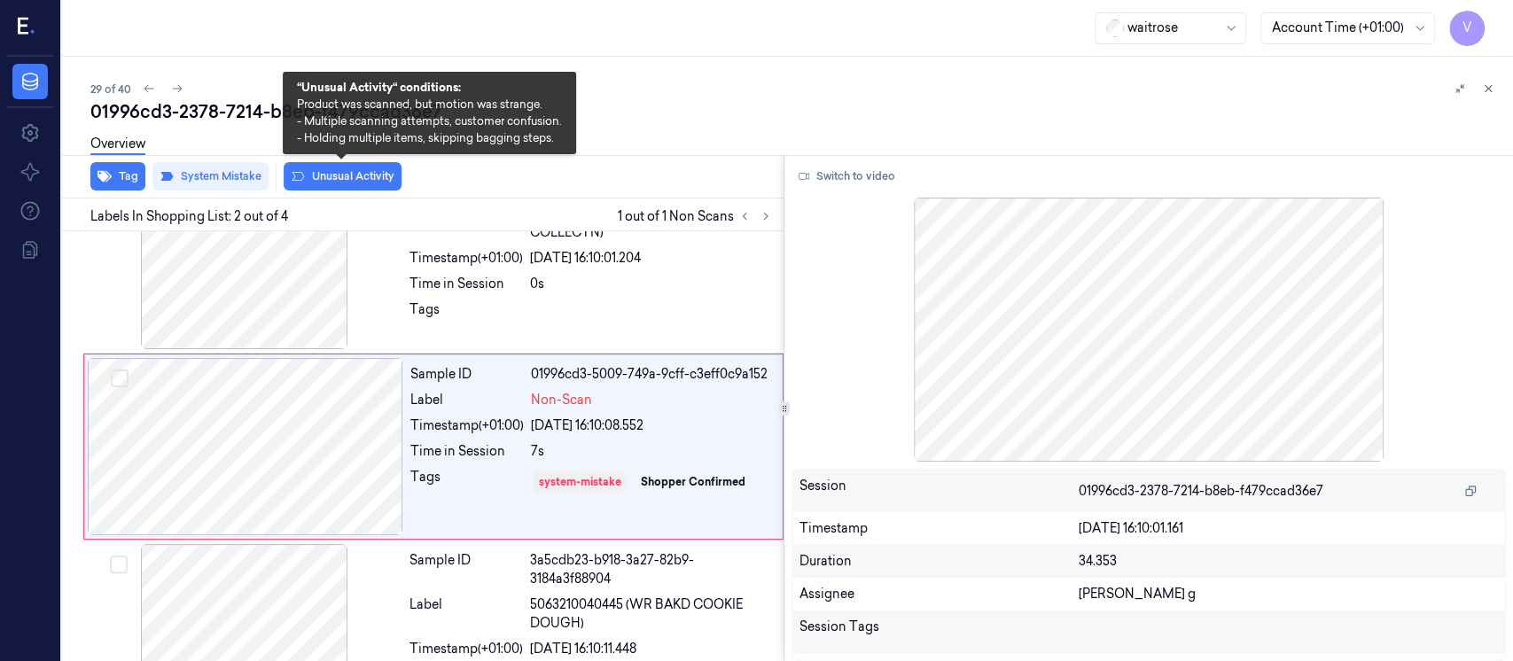
click at [333, 175] on button "Unusual Activity" at bounding box center [343, 176] width 118 height 28
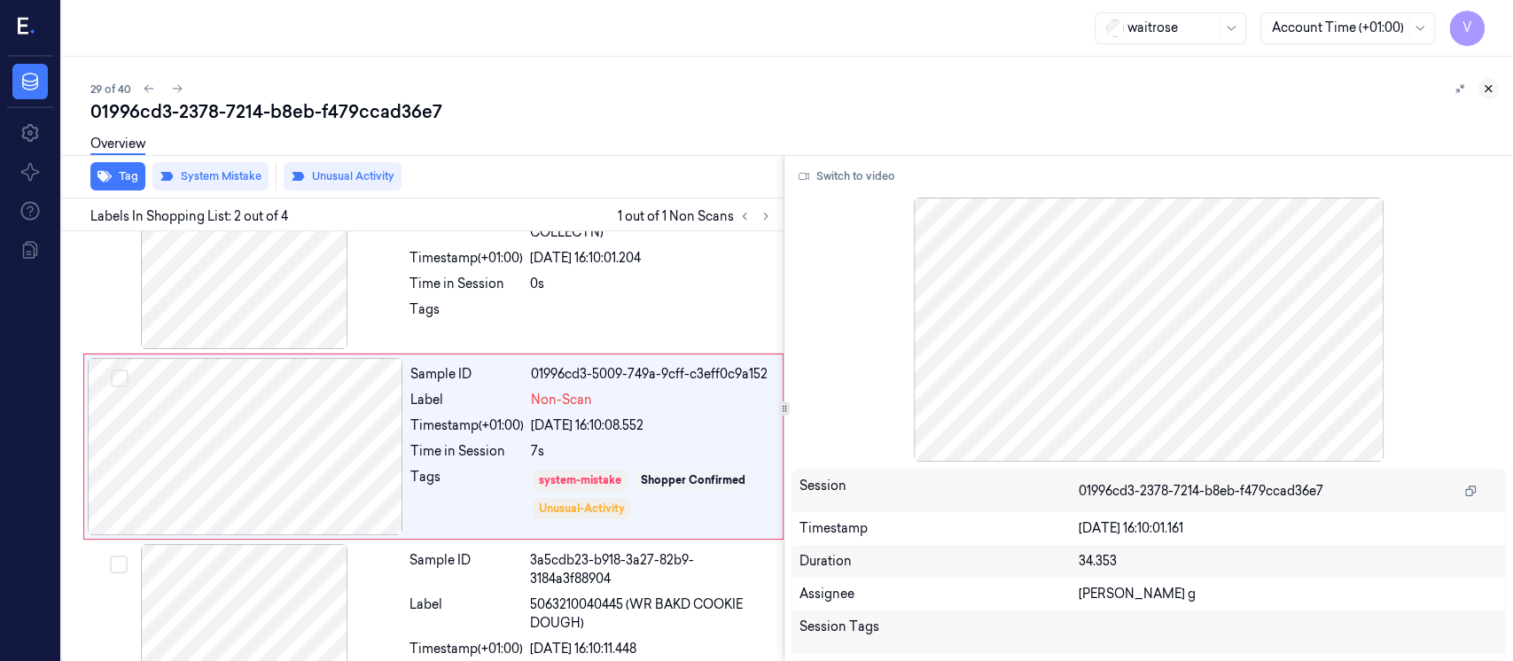
click at [1485, 84] on icon at bounding box center [1488, 88] width 12 height 12
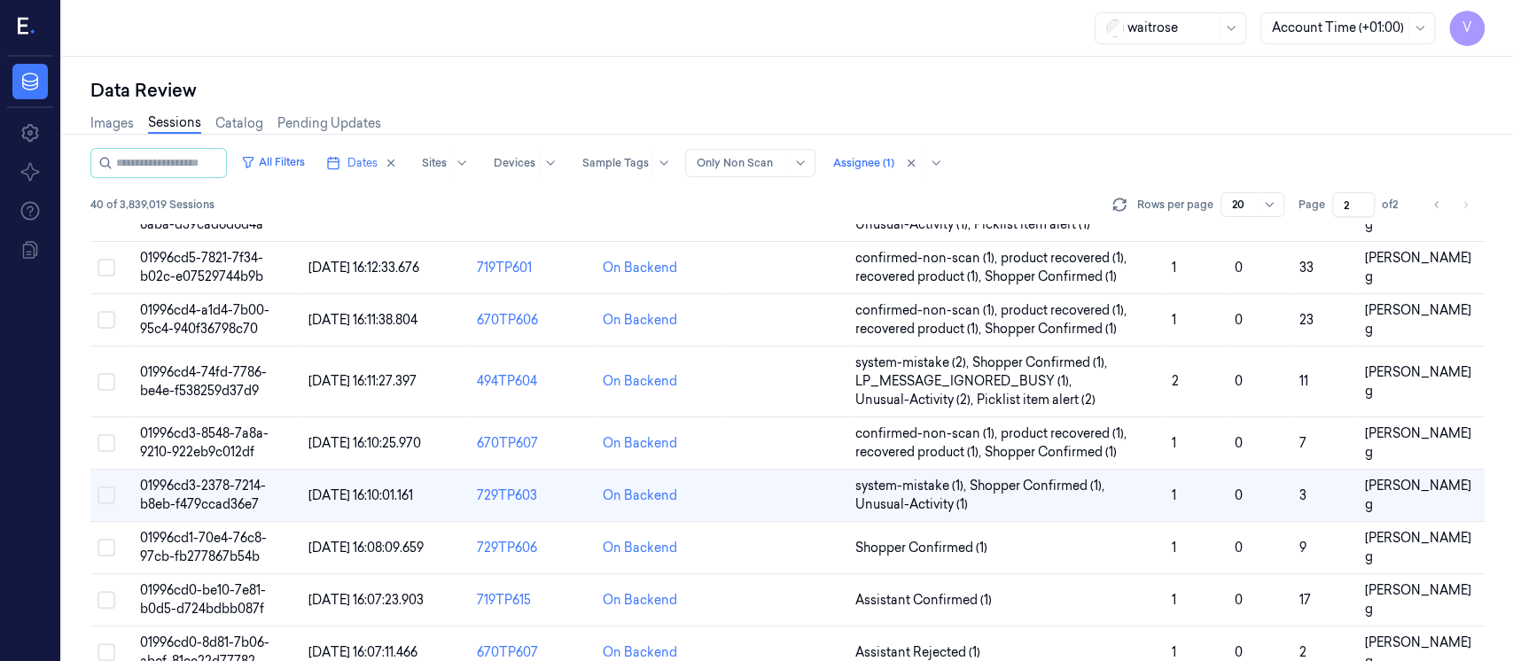
scroll to position [391, 0]
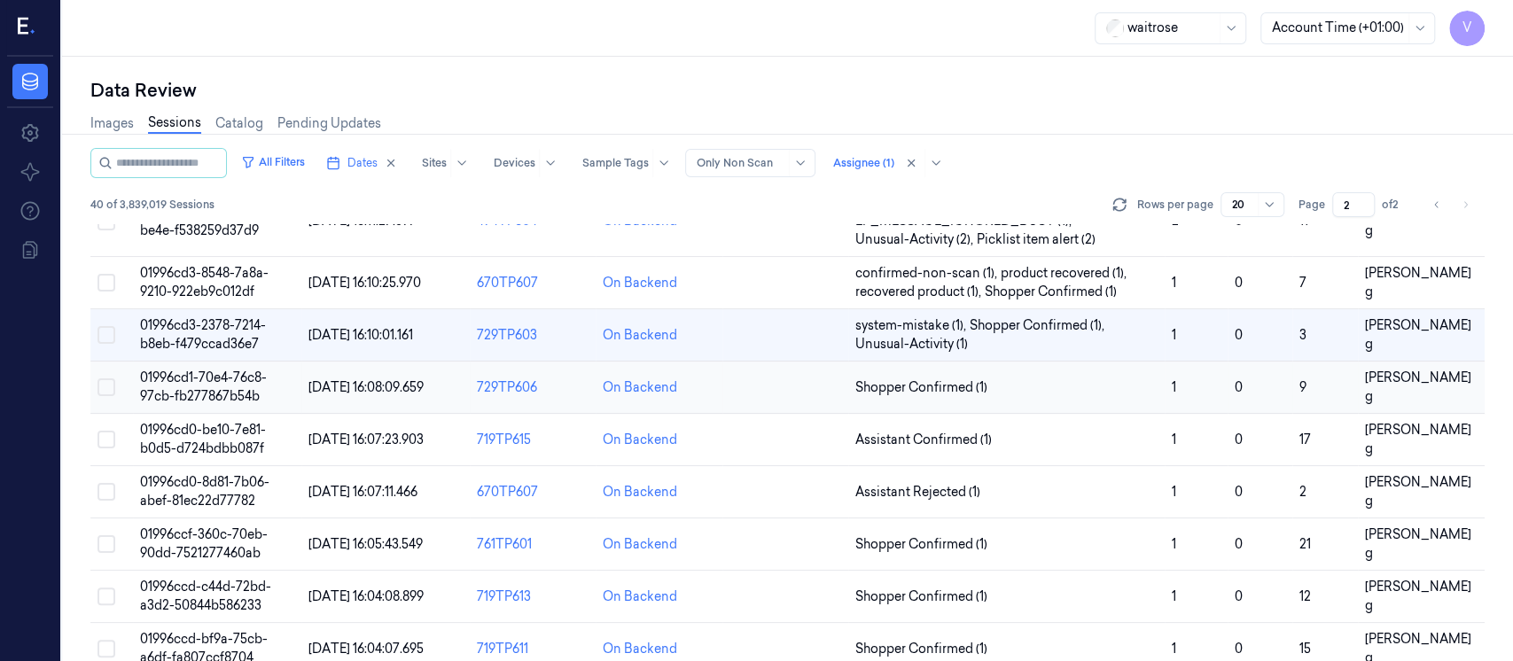
click at [782, 387] on td at bounding box center [786, 388] width 126 height 52
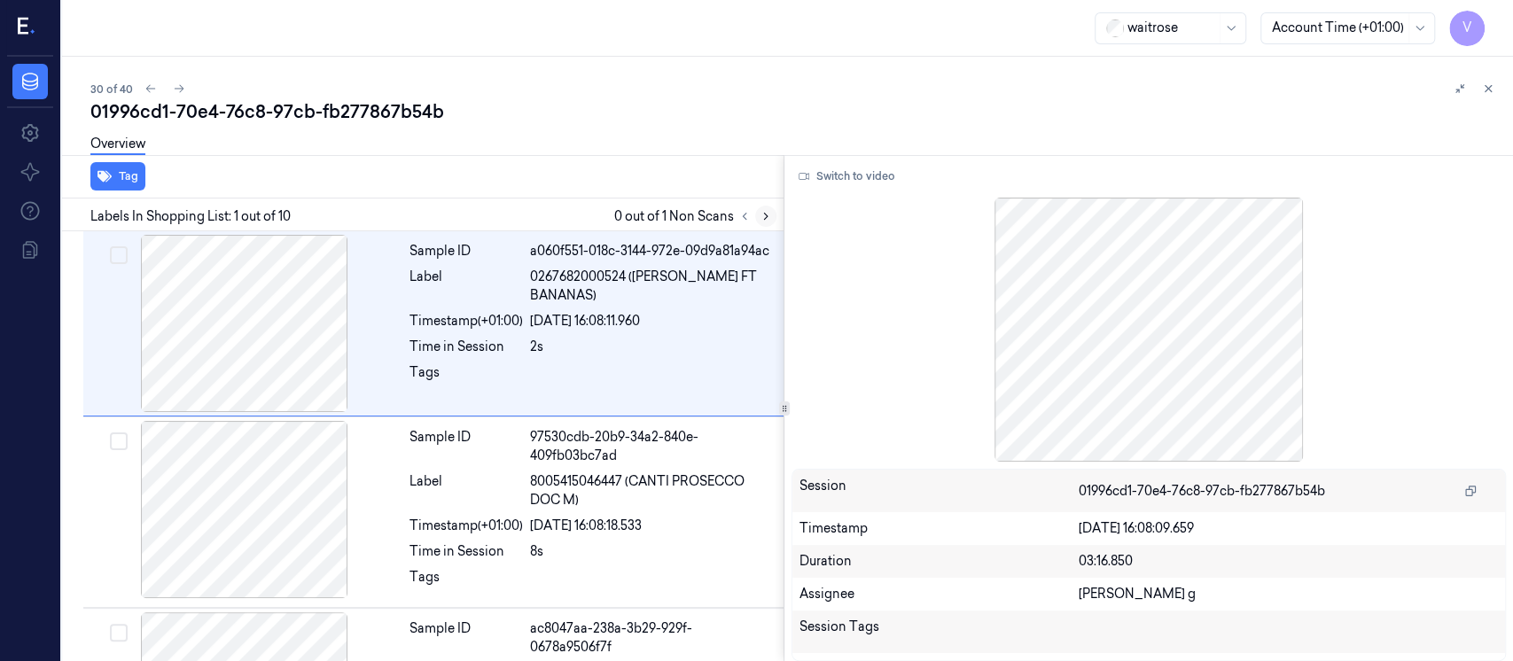
click at [763, 218] on icon at bounding box center [766, 216] width 12 height 12
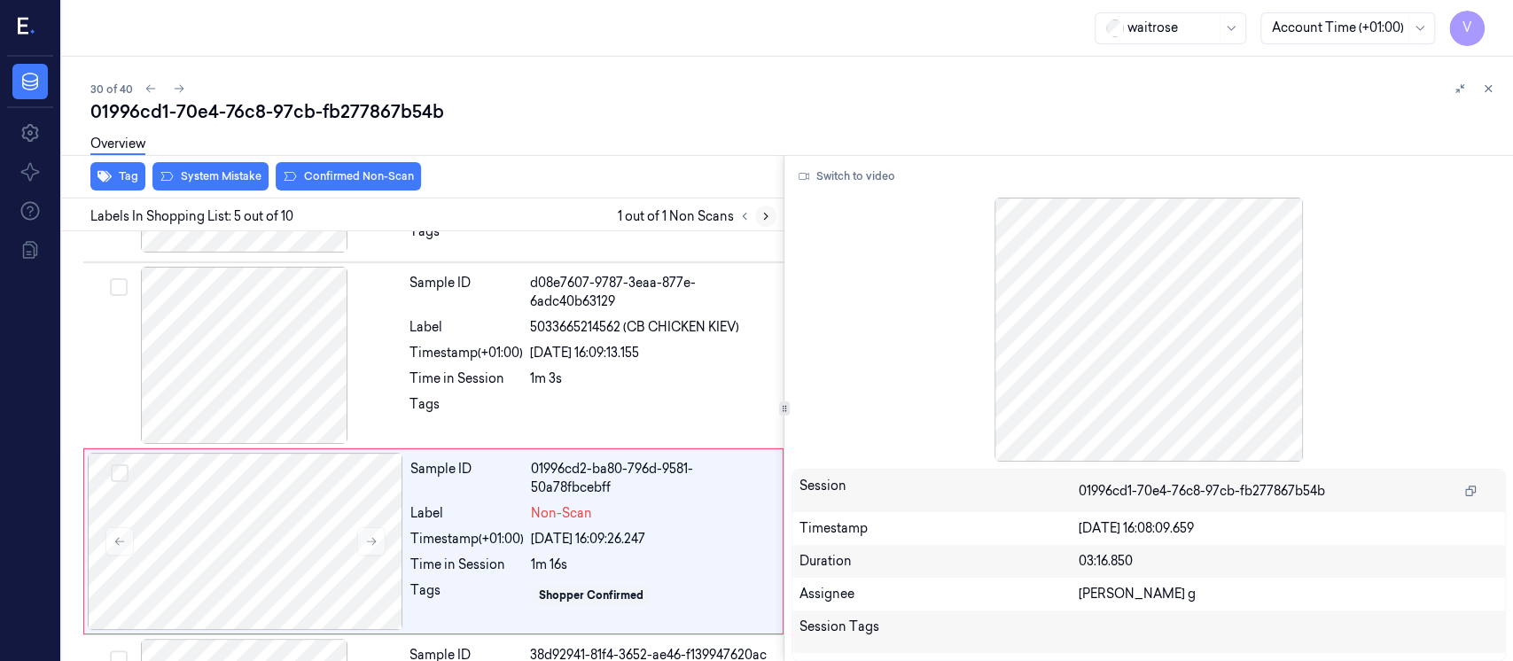
scroll to position [626, 0]
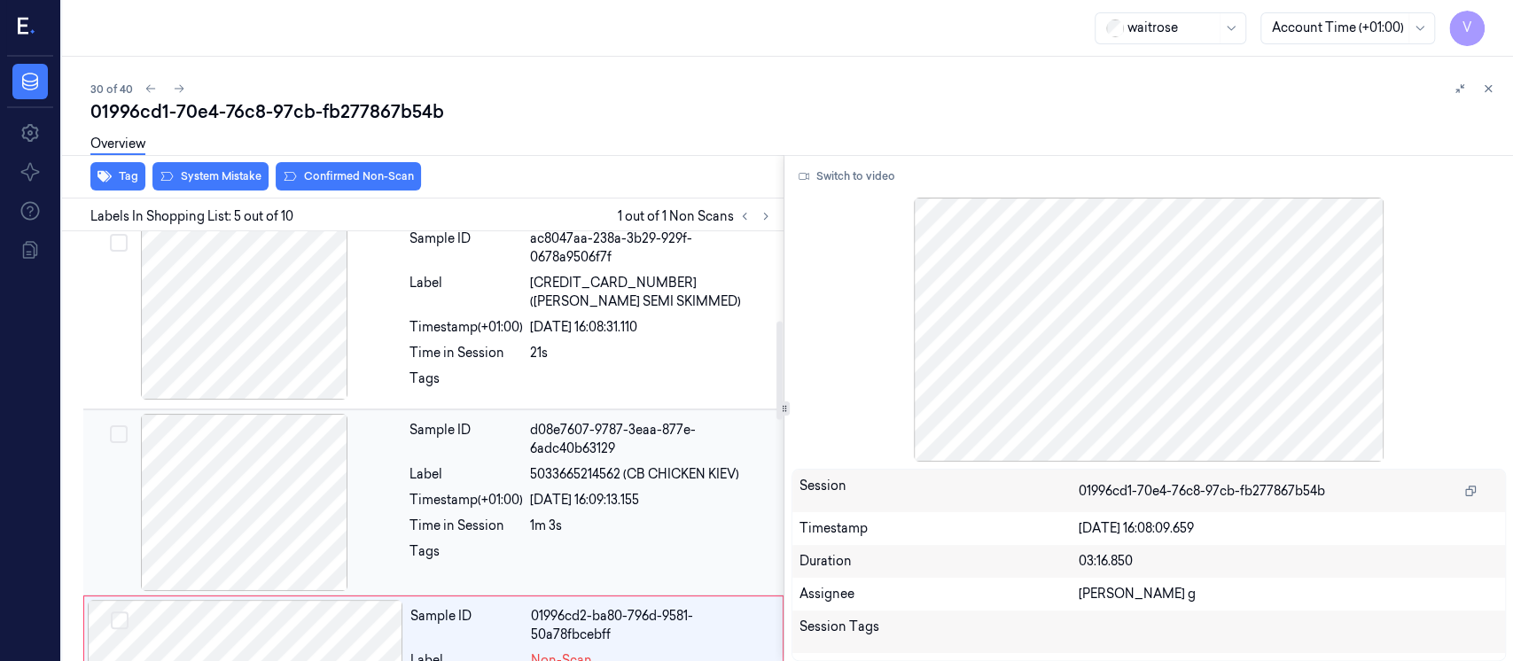
click at [494, 465] on div "Label" at bounding box center [466, 474] width 113 height 19
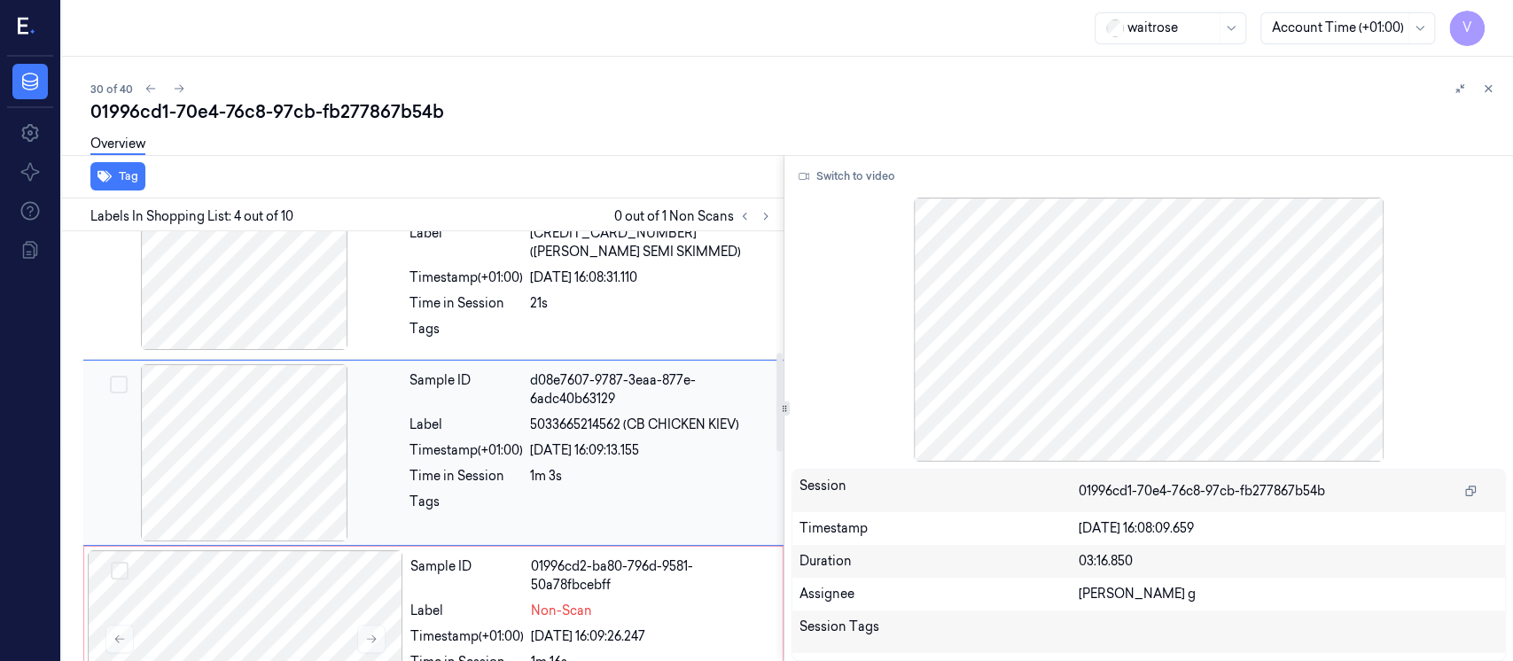
scroll to position [559, 0]
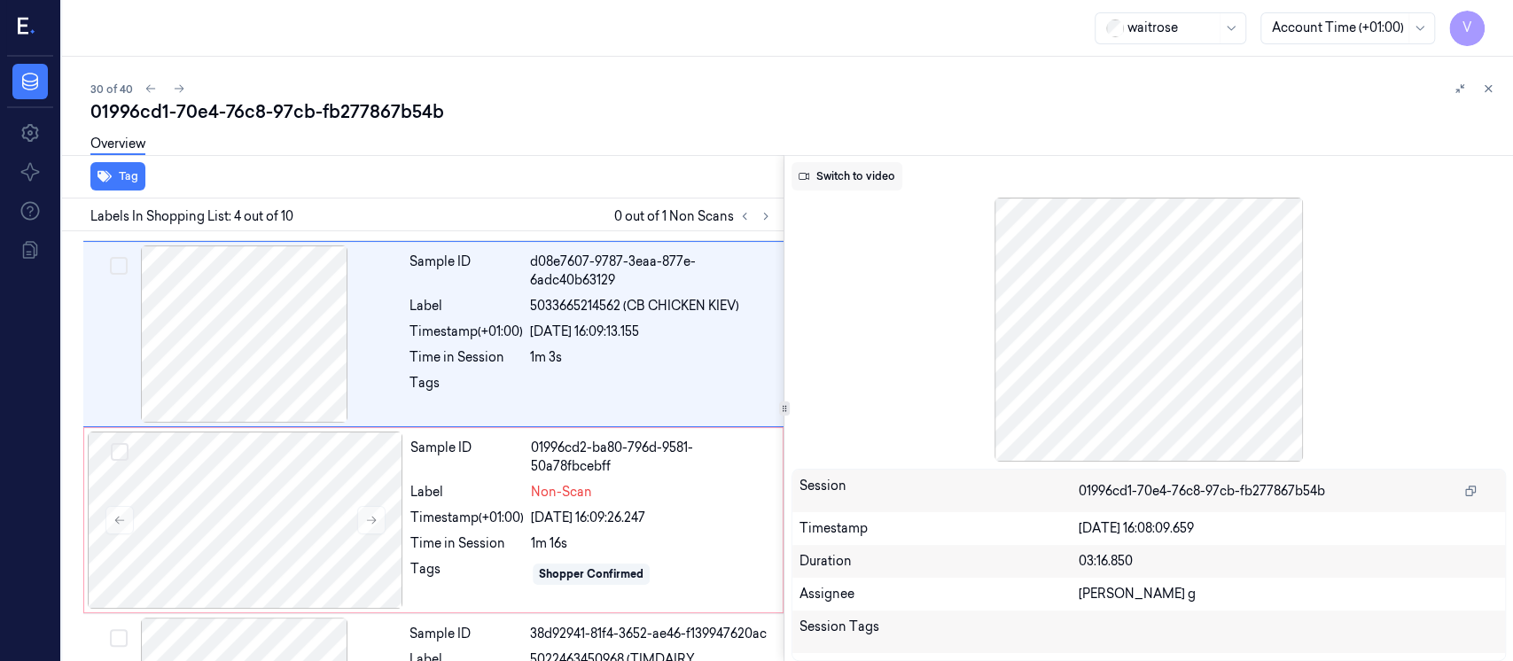
click at [824, 186] on button "Switch to video" at bounding box center [847, 176] width 111 height 28
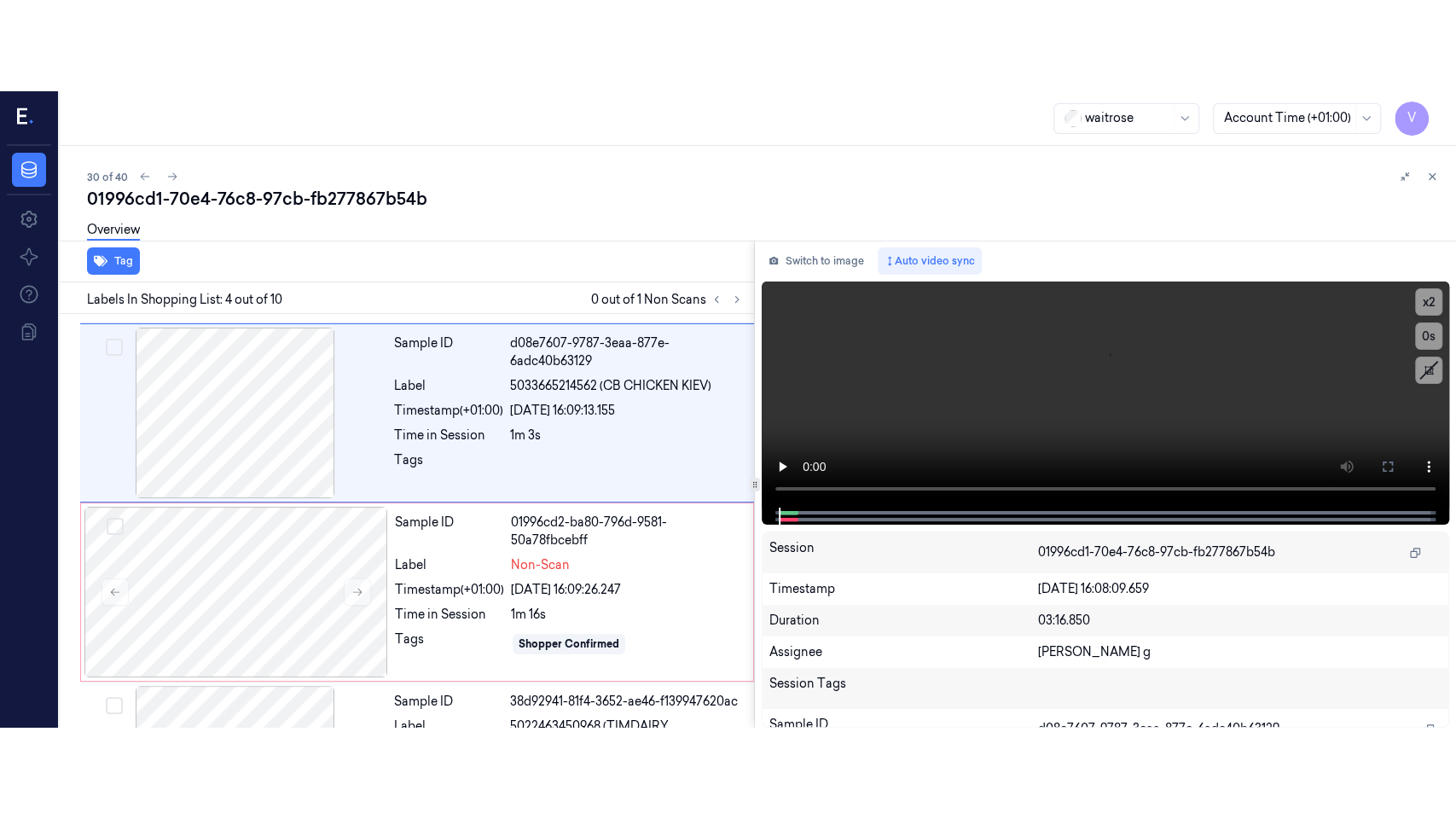
scroll to position [423, 0]
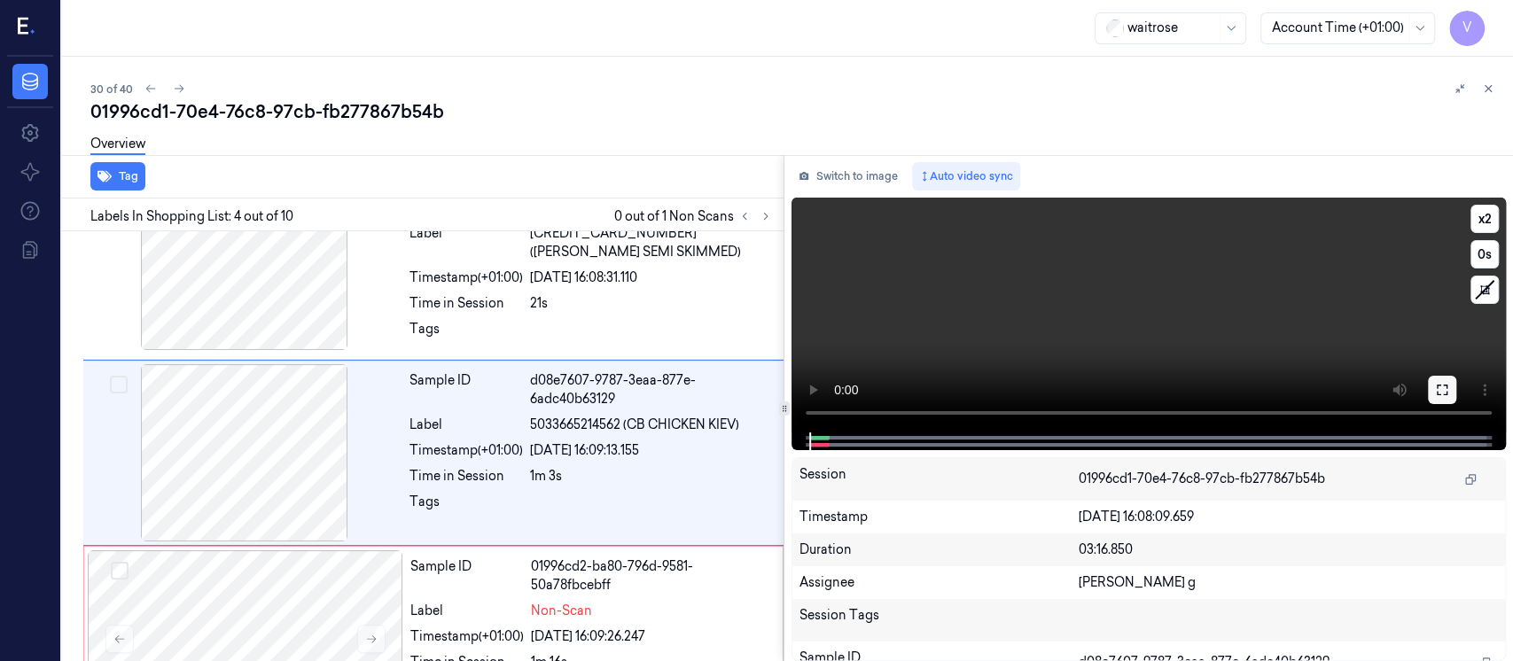
click at [1449, 390] on button at bounding box center [1442, 390] width 28 height 28
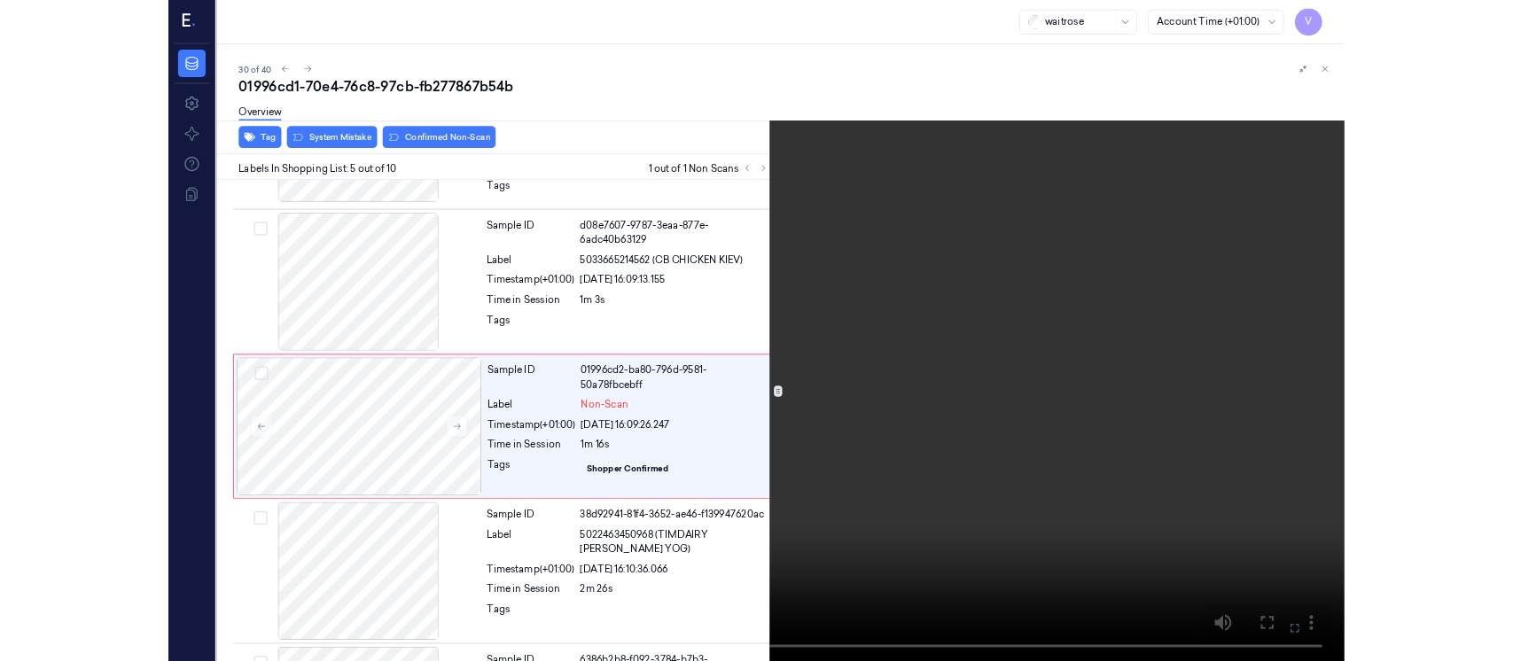
scroll to position [531, 0]
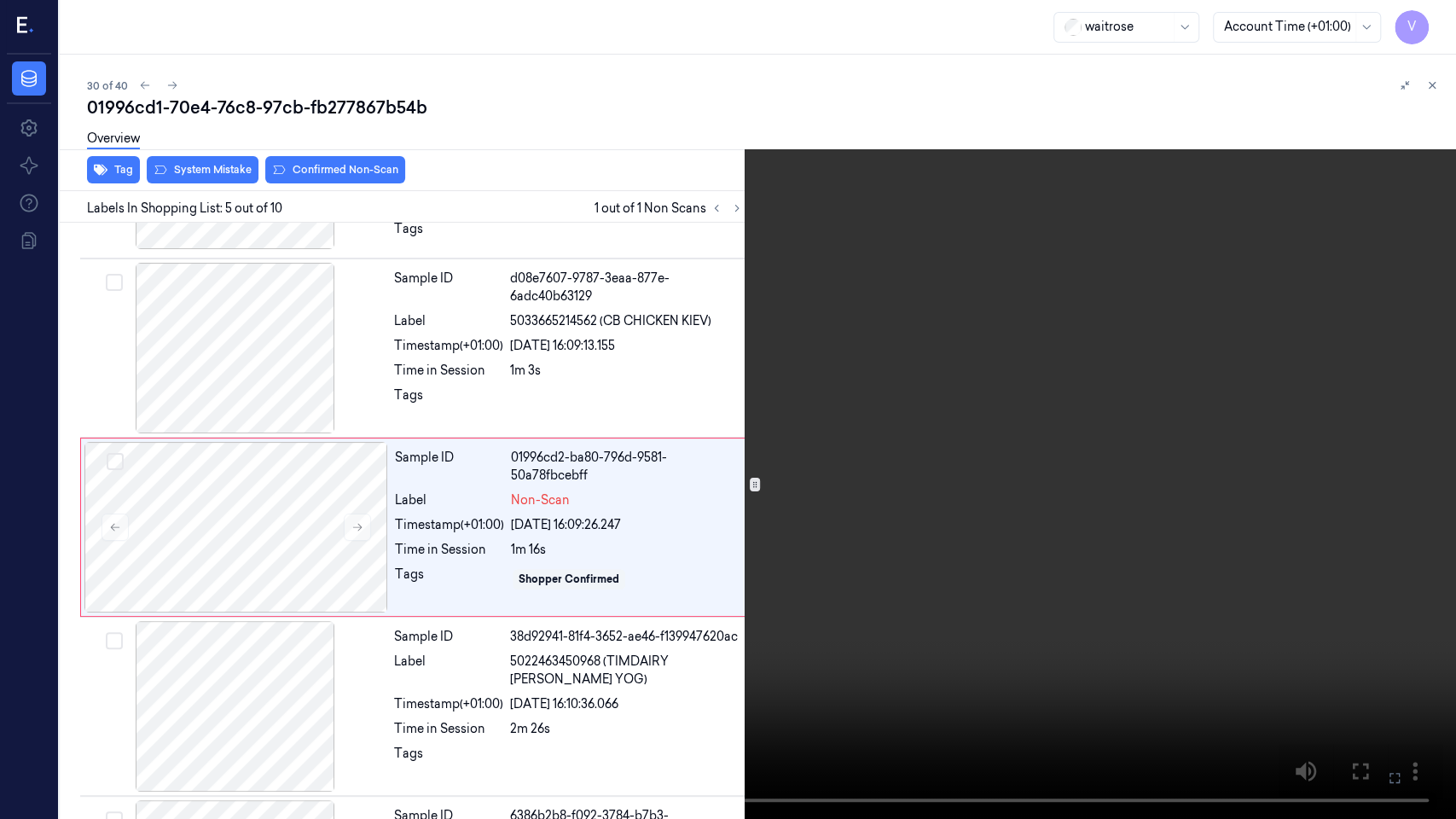
click at [0, 0] on icon at bounding box center [0, 0] width 0 height 0
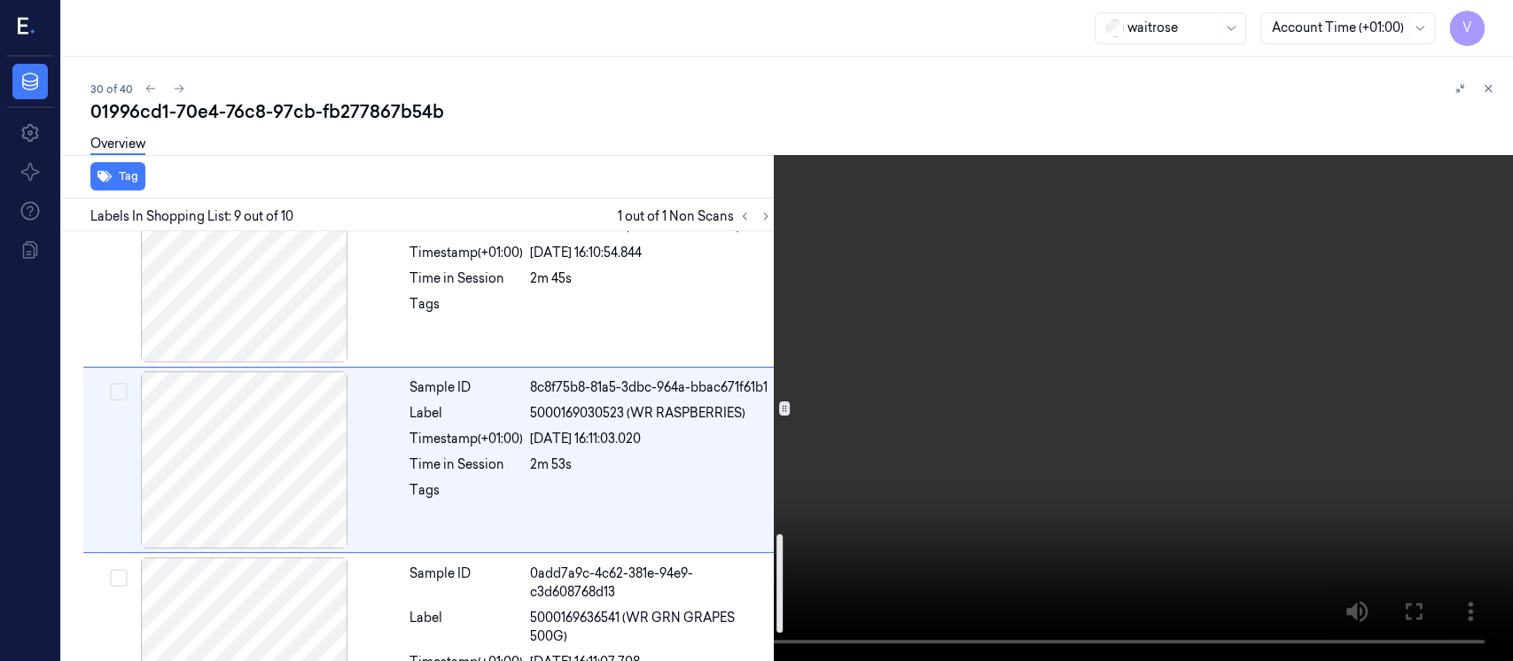
scroll to position [1370, 0]
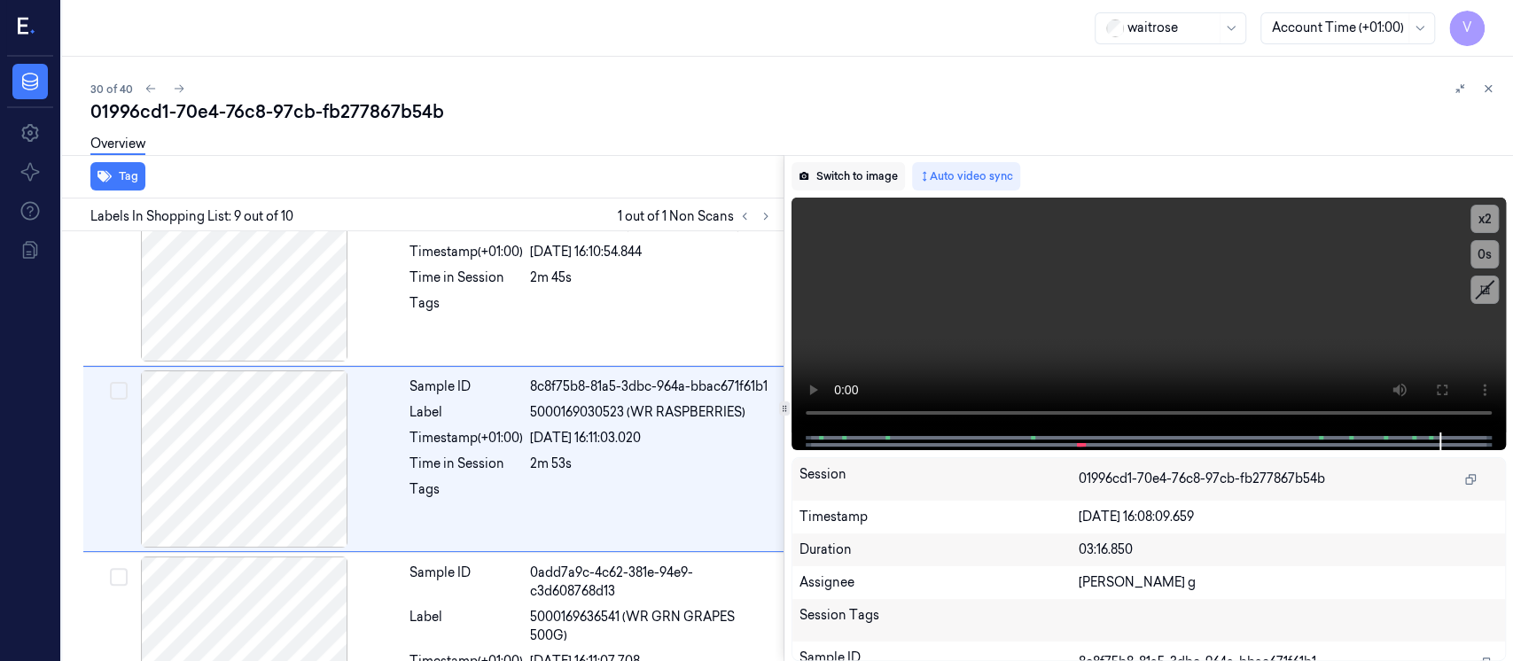
click at [843, 179] on button "Switch to image" at bounding box center [848, 176] width 113 height 28
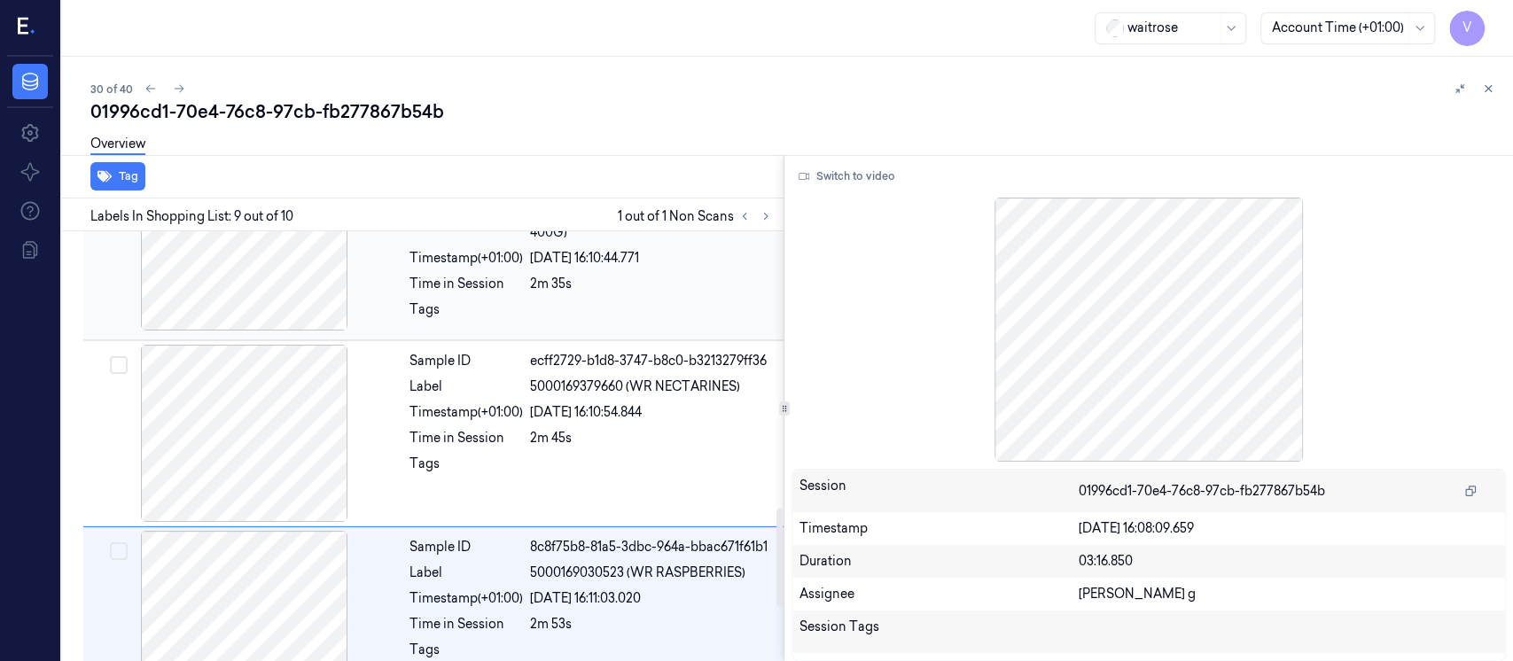
click at [274, 291] on div at bounding box center [245, 241] width 316 height 177
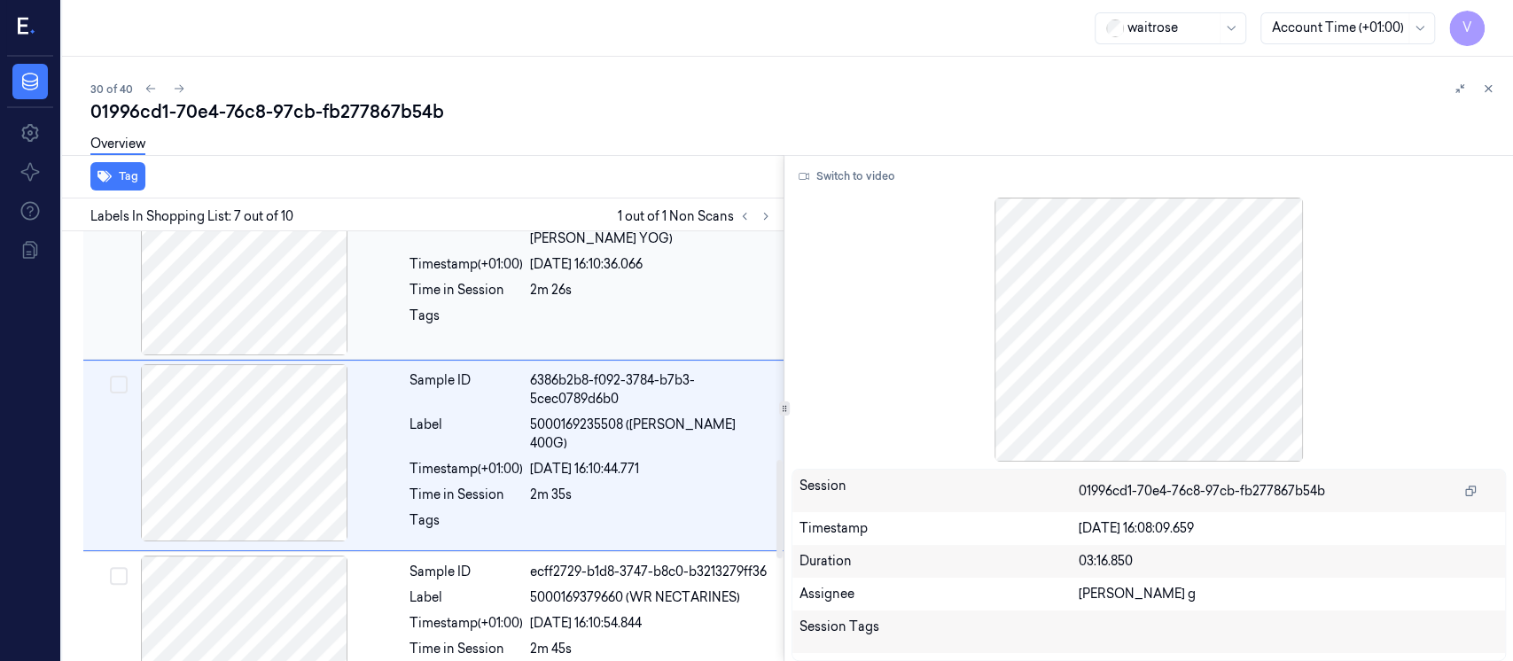
click at [304, 298] on div at bounding box center [245, 266] width 316 height 177
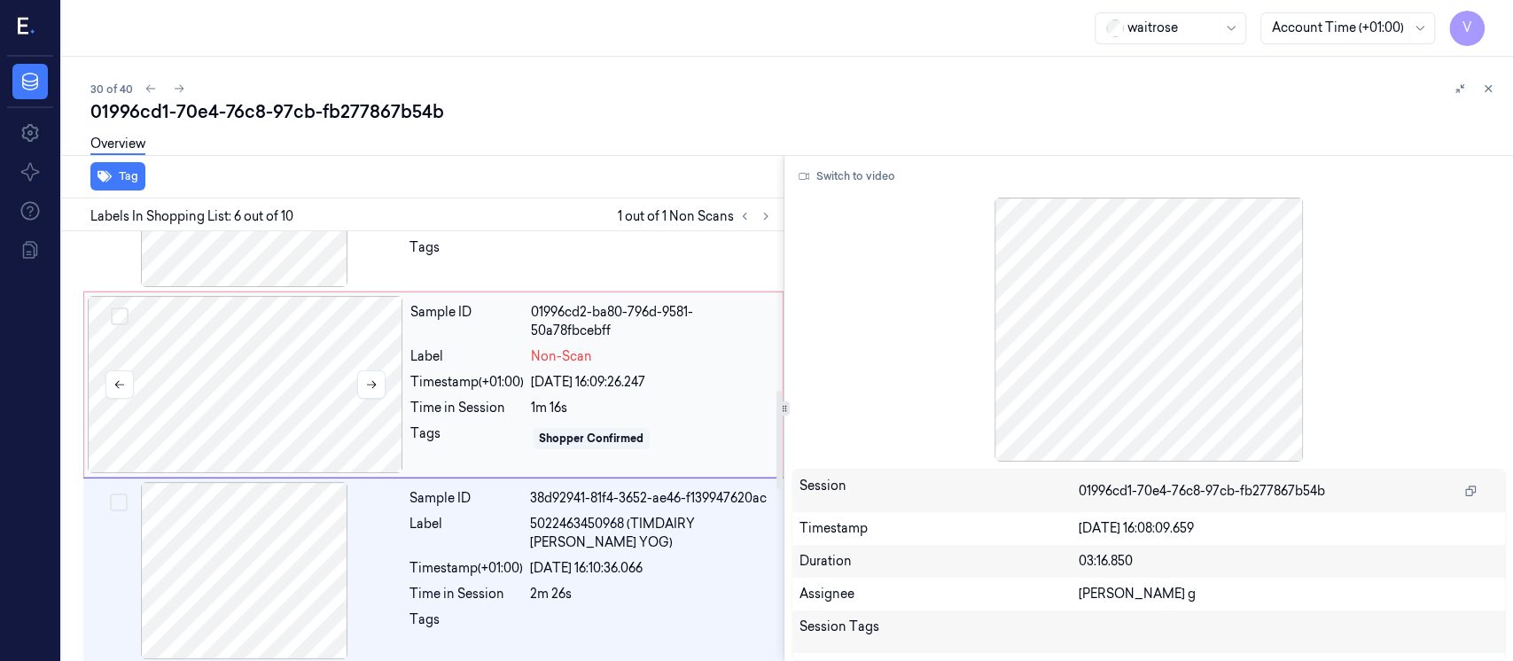
click at [288, 389] on div at bounding box center [246, 384] width 316 height 177
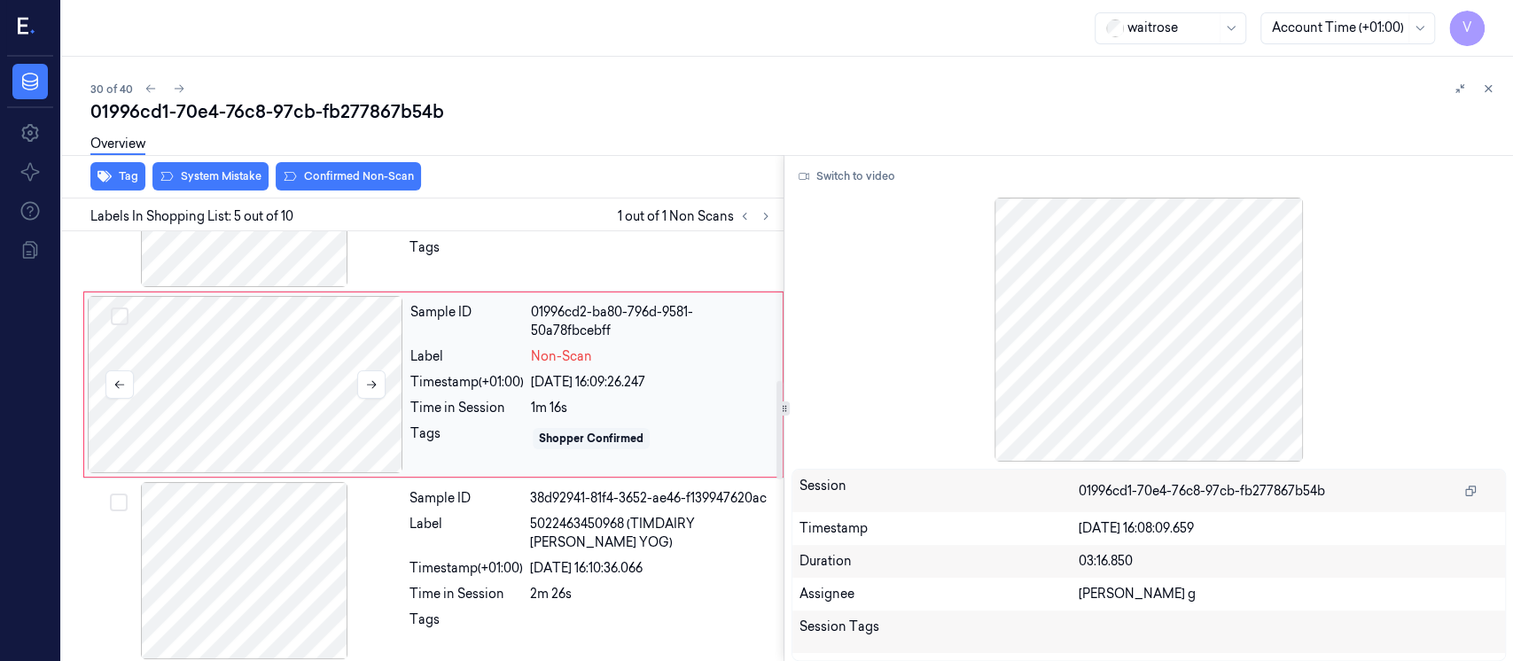
scroll to position [626, 0]
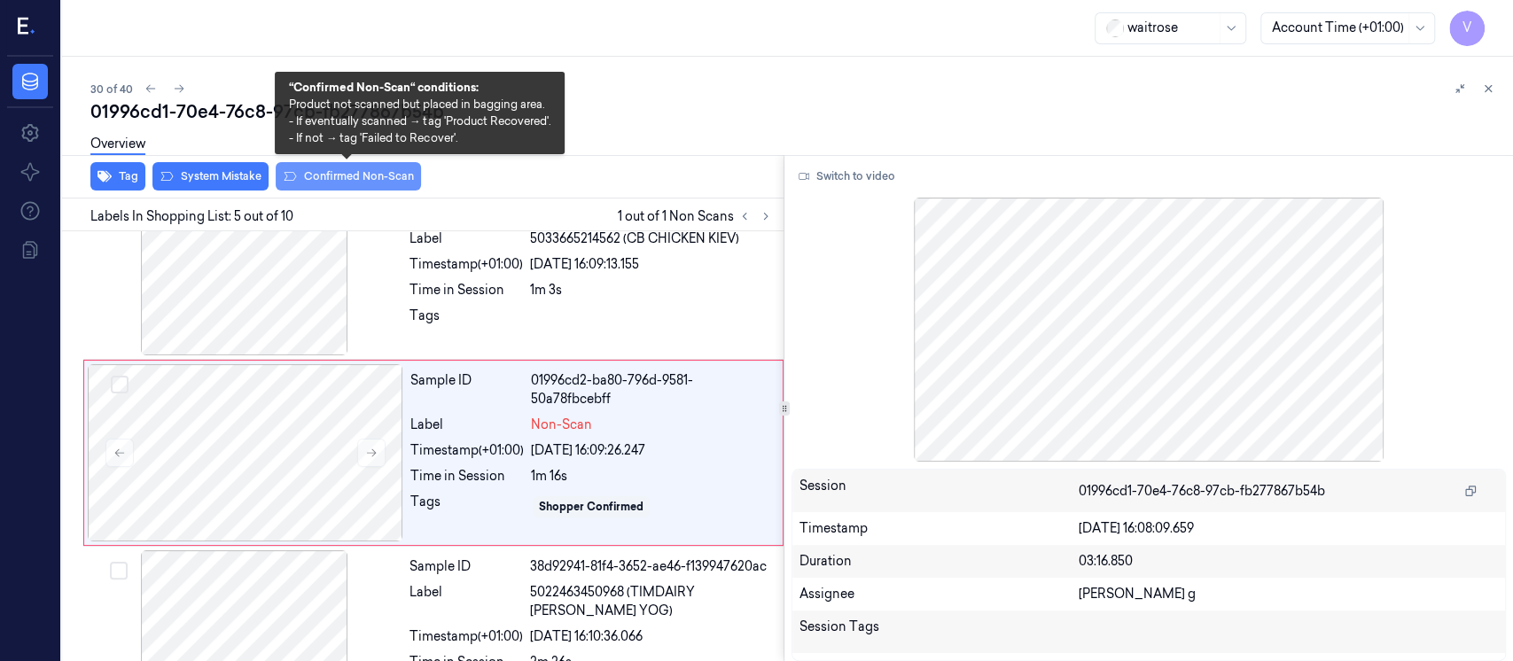
click at [371, 182] on button "Confirmed Non-Scan" at bounding box center [348, 176] width 145 height 28
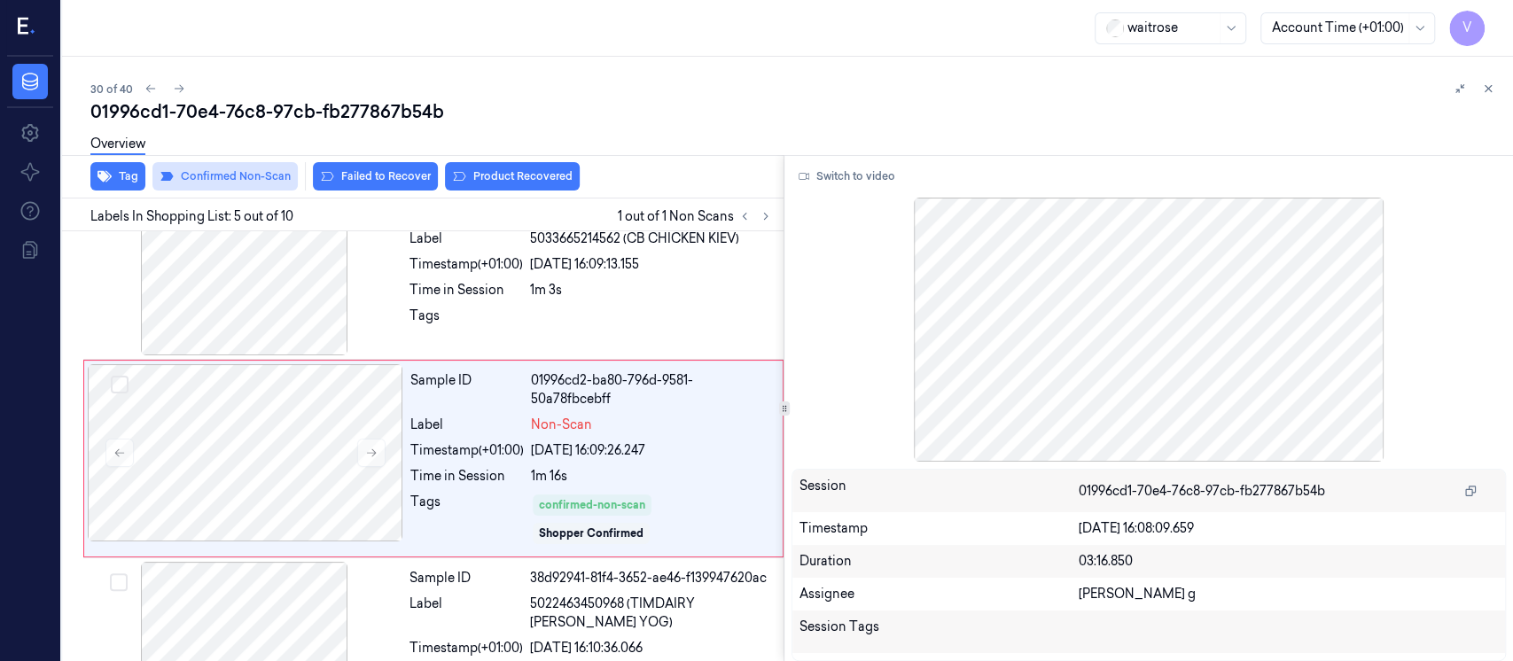
scroll to position [631, 0]
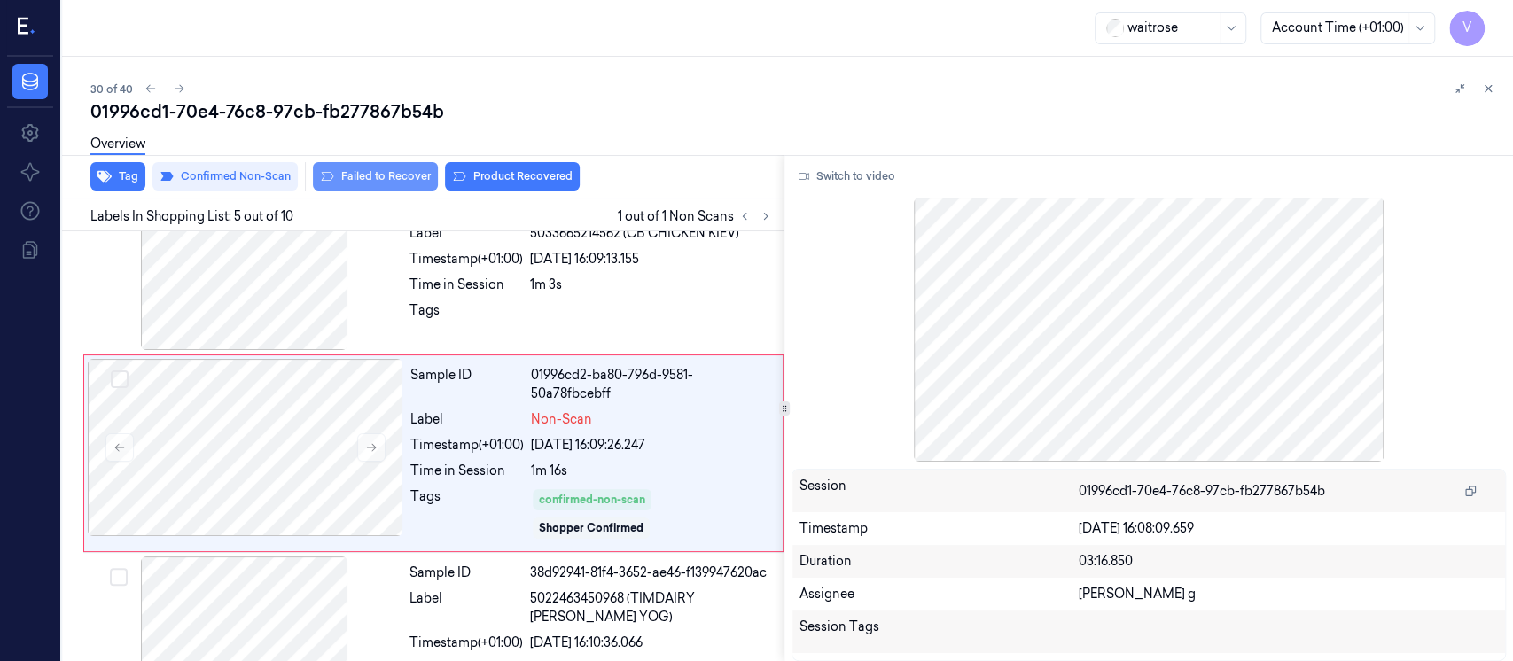
click at [378, 181] on button "Failed to Recover" at bounding box center [375, 176] width 125 height 28
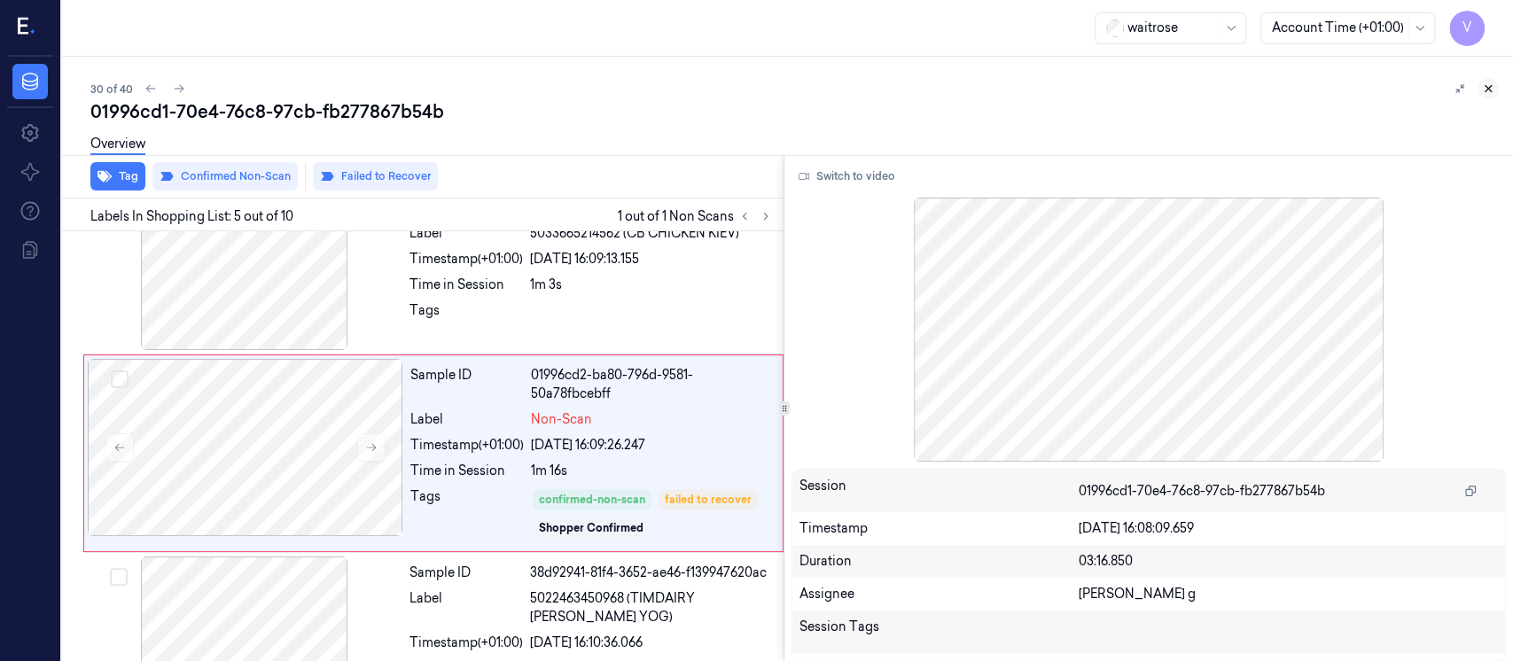
click at [1492, 95] on button at bounding box center [1488, 88] width 21 height 21
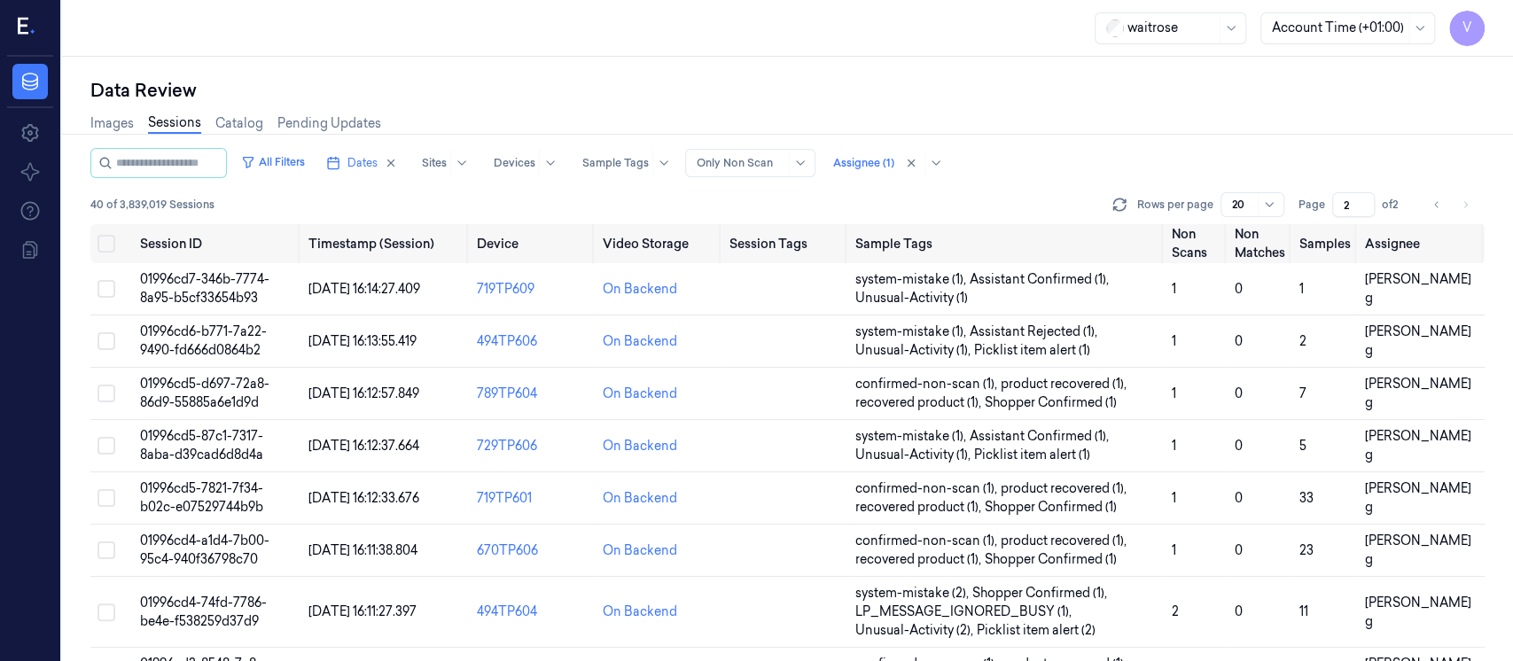
scroll to position [435, 0]
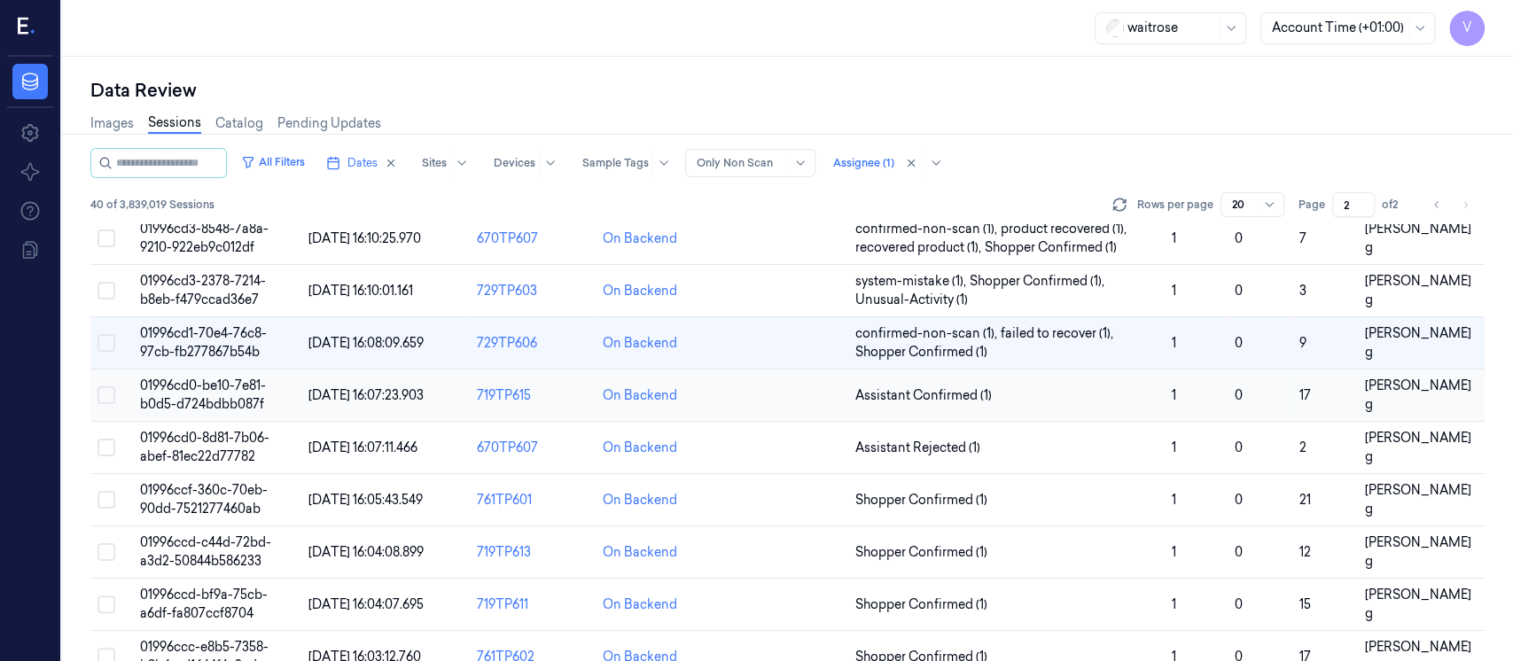
click at [809, 396] on td at bounding box center [786, 396] width 126 height 52
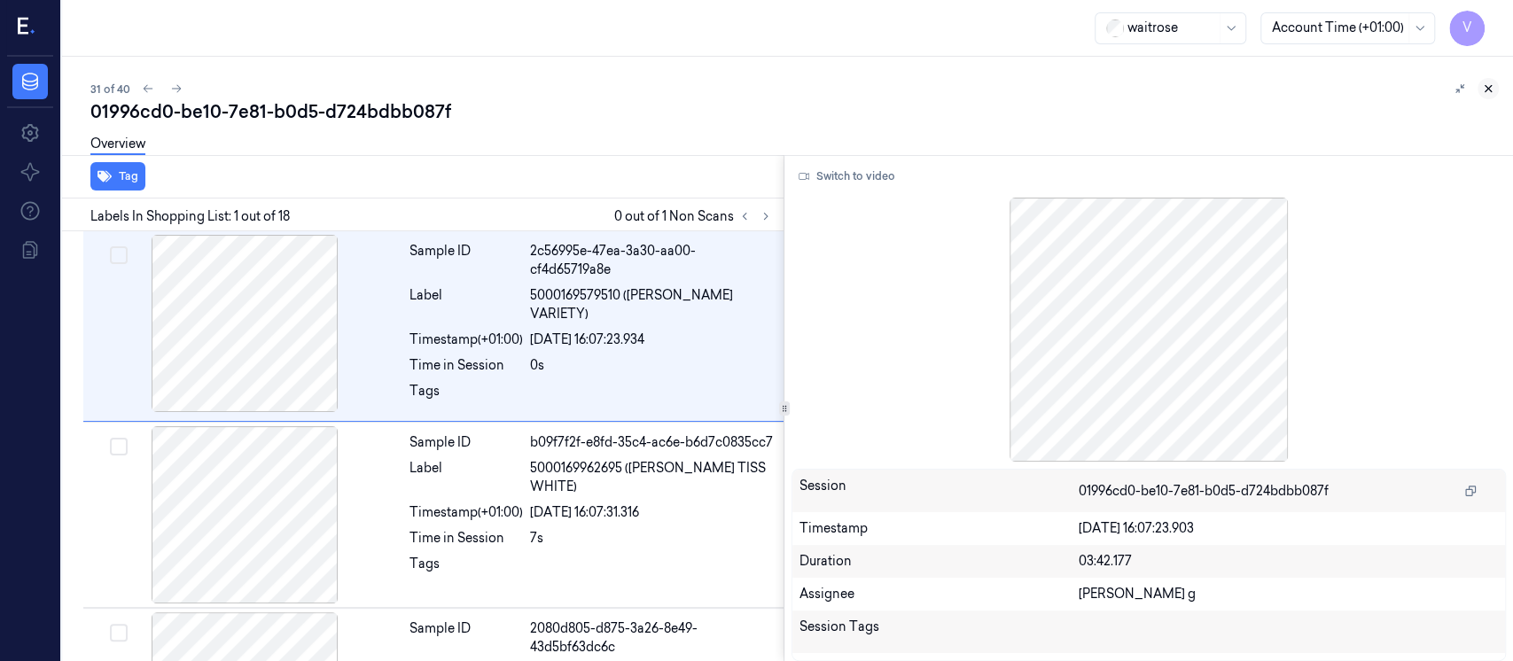
click at [1489, 84] on icon at bounding box center [1488, 88] width 12 height 12
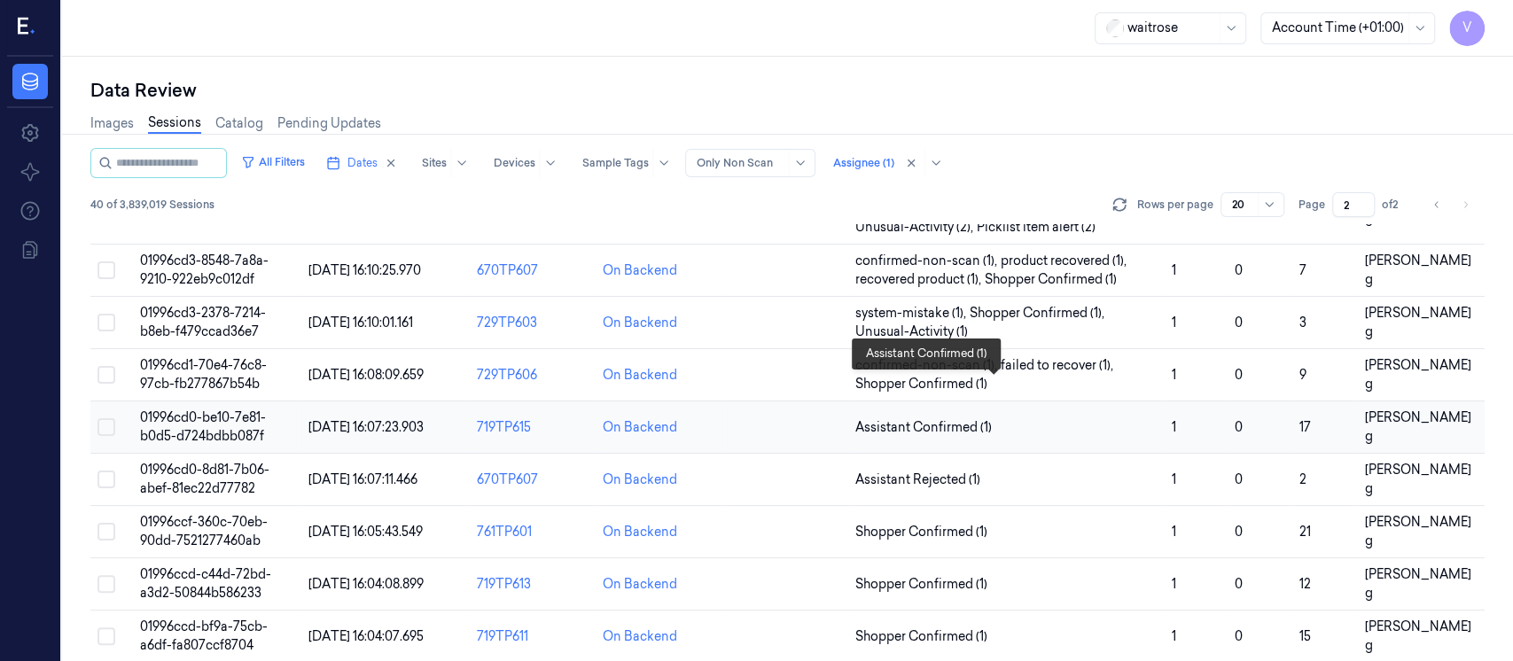
scroll to position [441, 0]
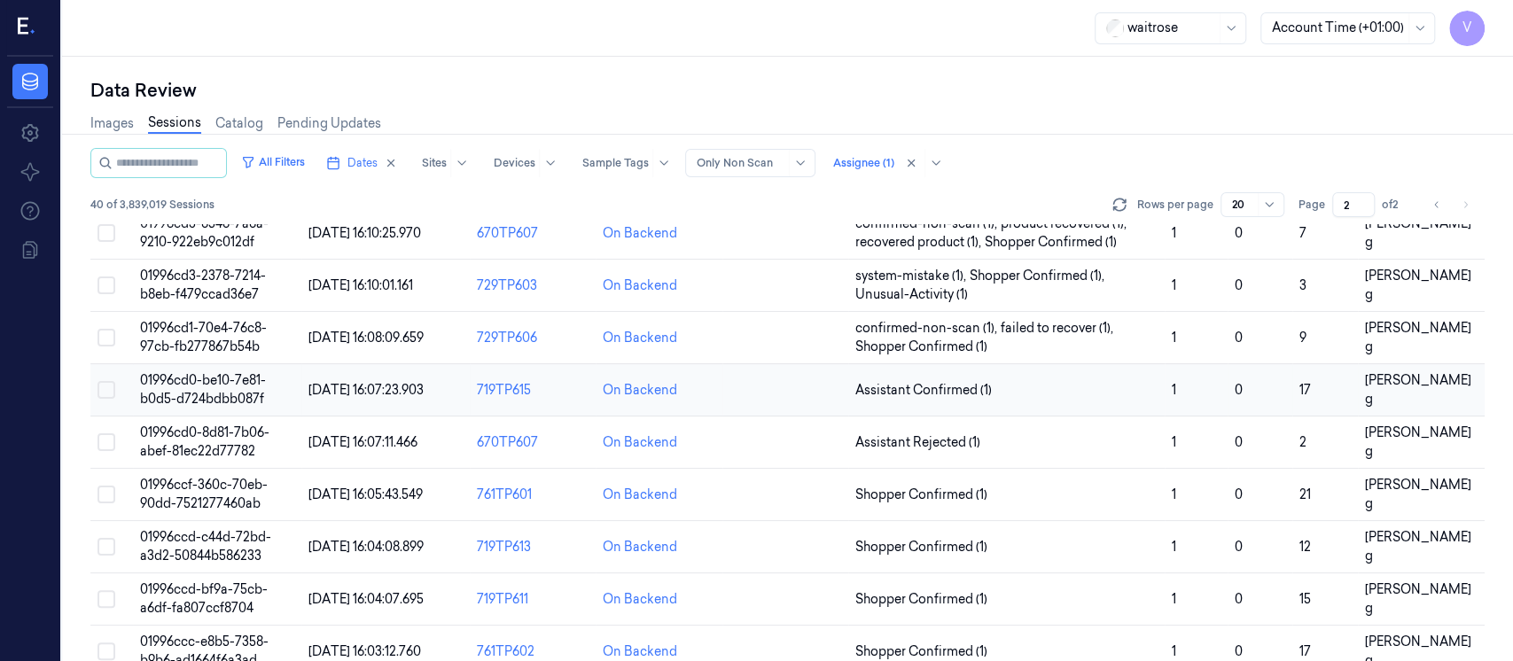
click at [778, 398] on td at bounding box center [786, 390] width 126 height 52
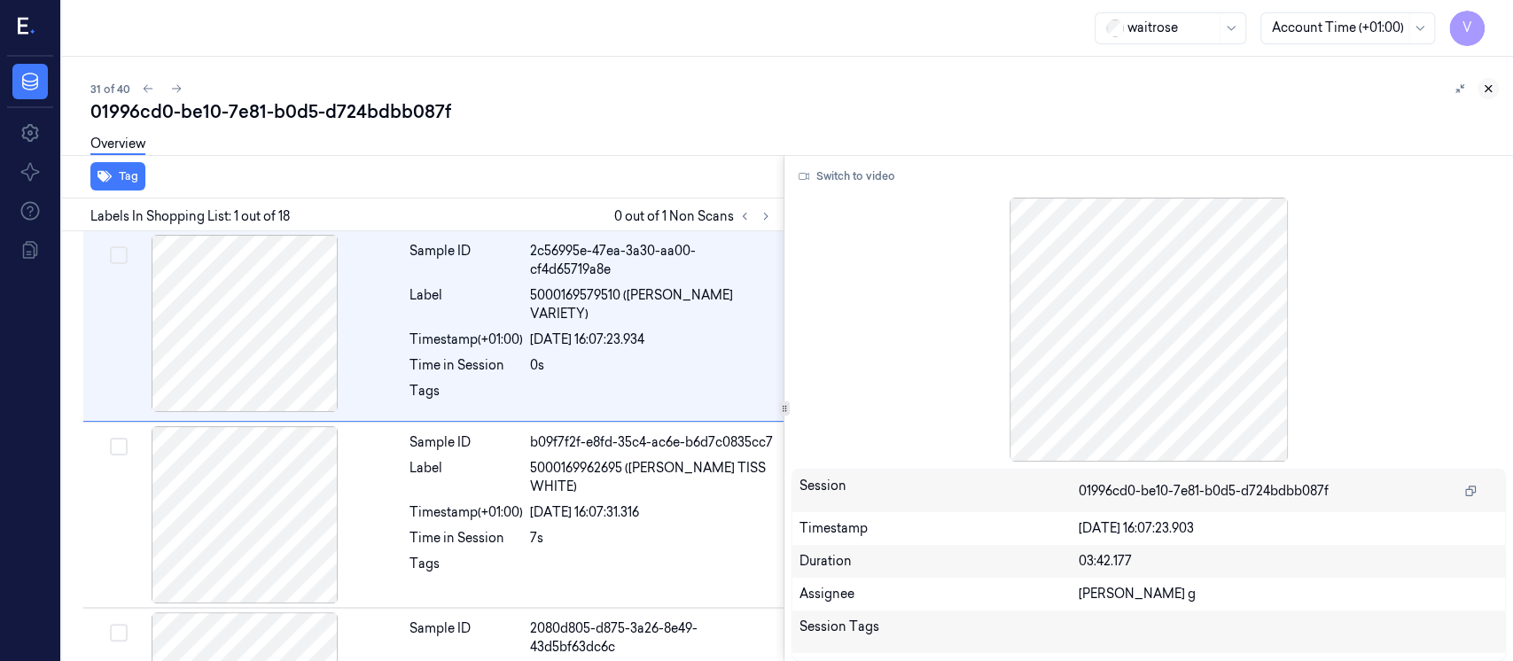
click at [1490, 82] on button at bounding box center [1488, 88] width 21 height 21
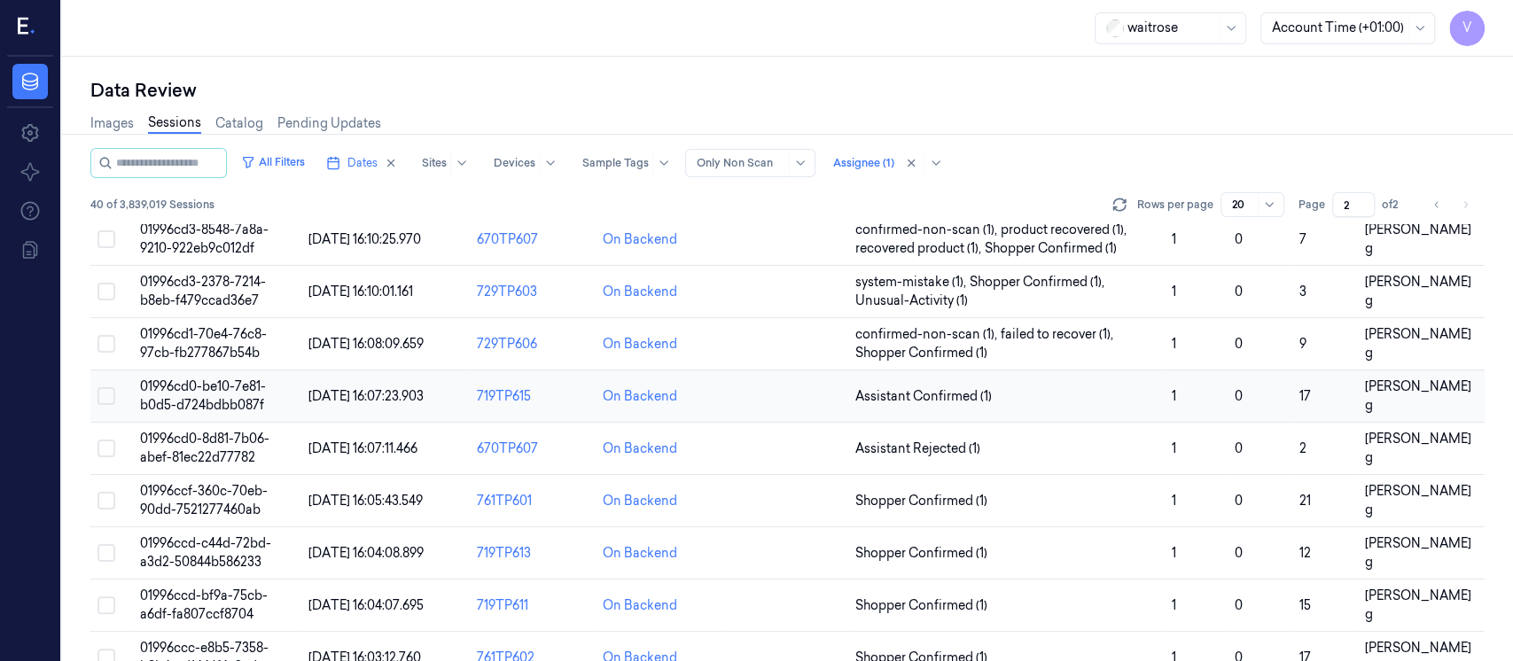
scroll to position [397, 0]
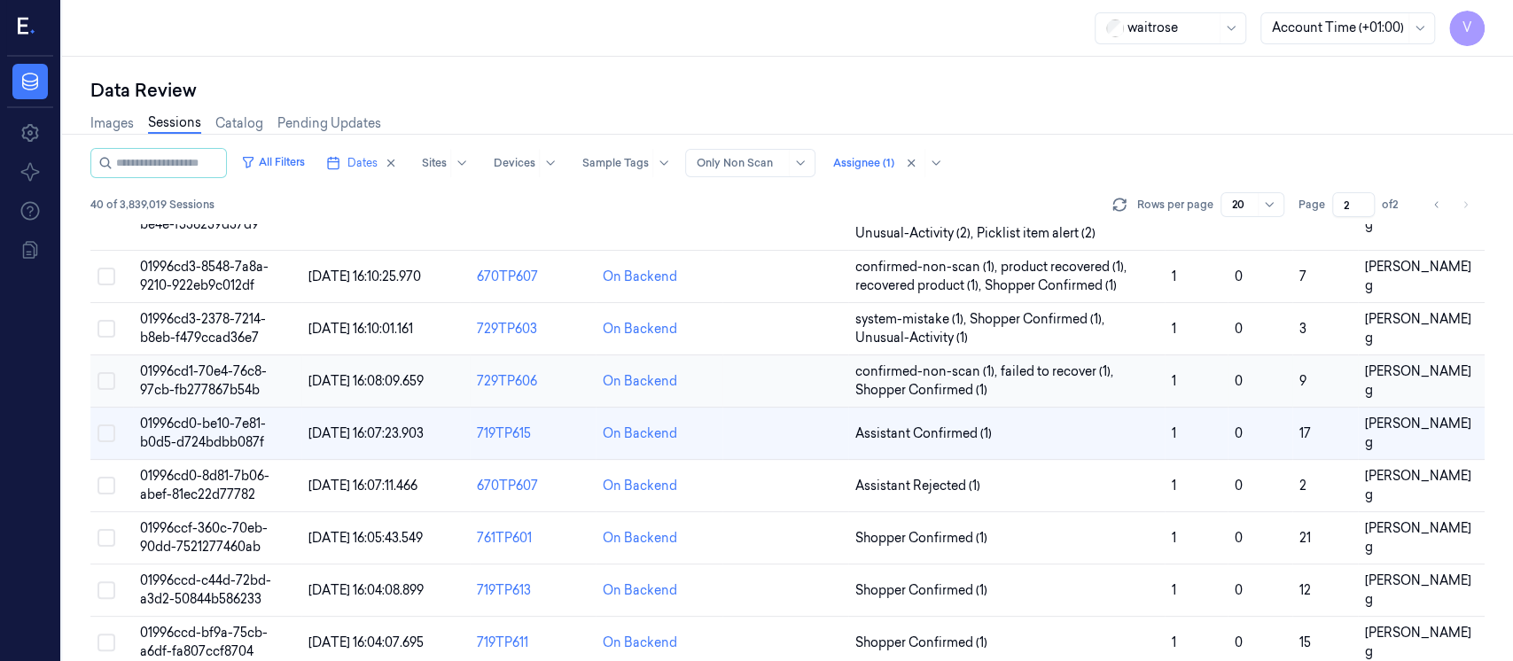
click at [801, 379] on td at bounding box center [786, 382] width 126 height 52
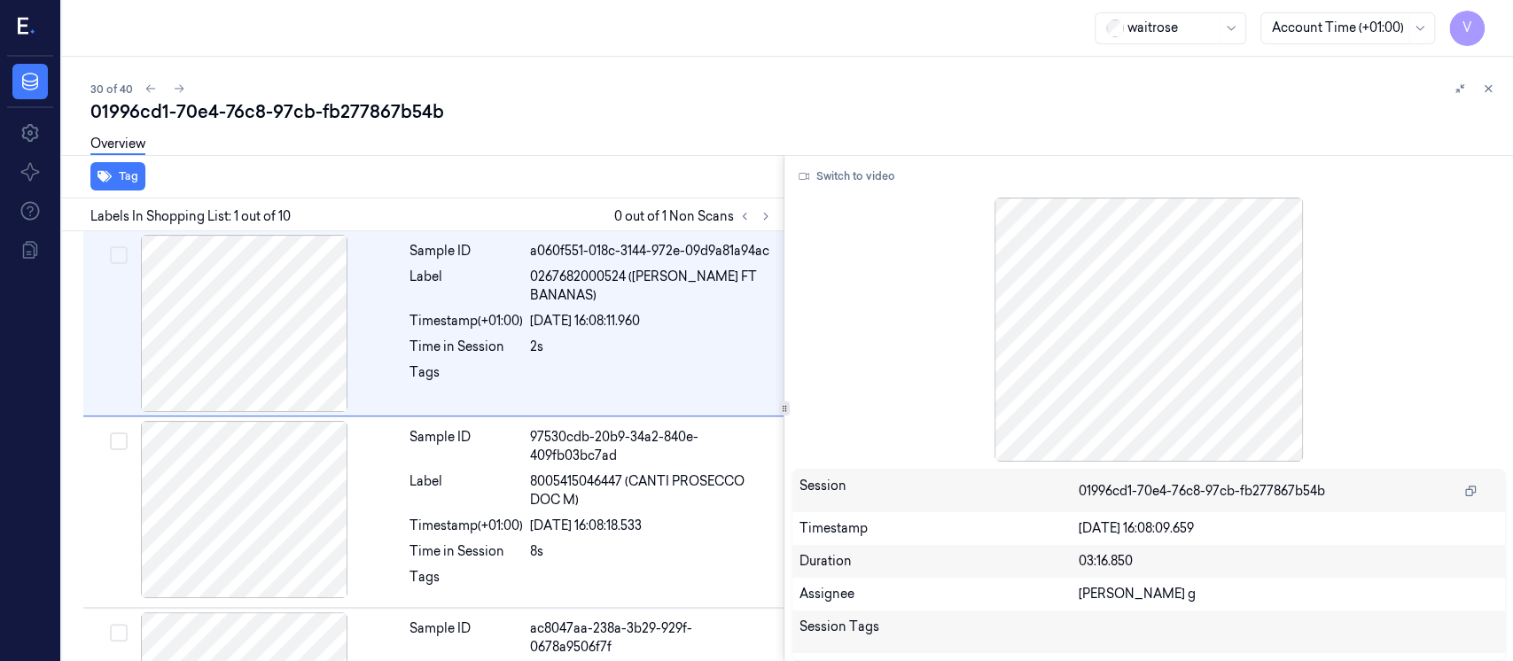
click at [686, 23] on div "waitrose Account Time (+01:00) V" at bounding box center [787, 28] width 1451 height 57
click at [637, 81] on div "30 of 40" at bounding box center [794, 88] width 1409 height 21
click at [765, 216] on icon at bounding box center [766, 216] width 12 height 12
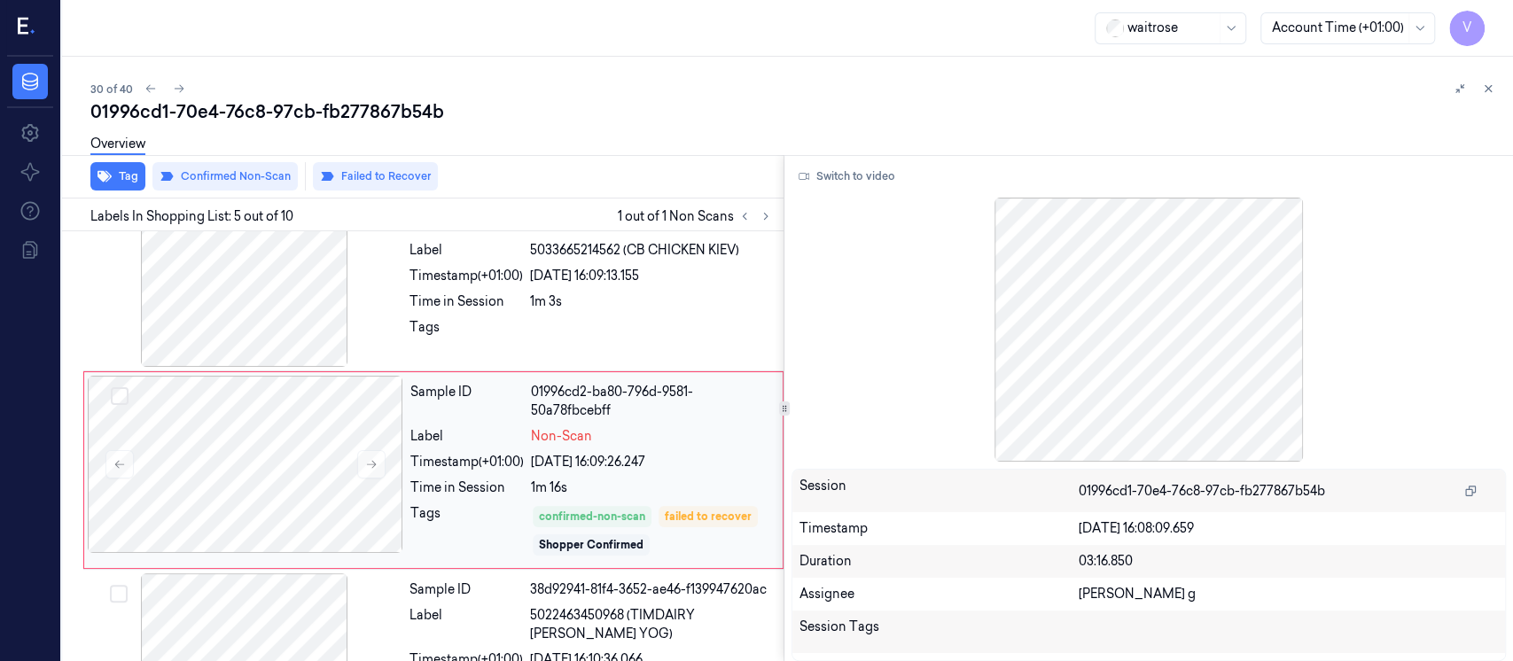
scroll to position [631, 0]
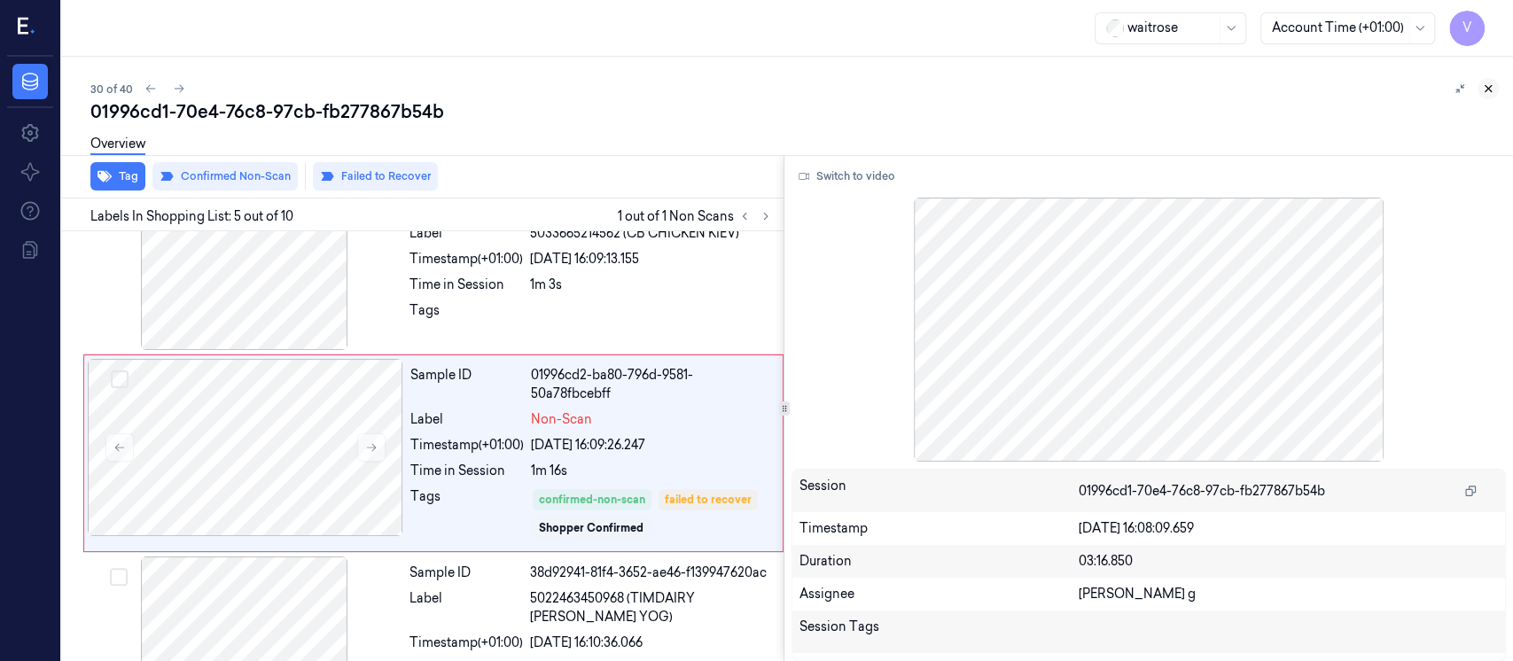
click at [1489, 92] on icon at bounding box center [1488, 88] width 12 height 12
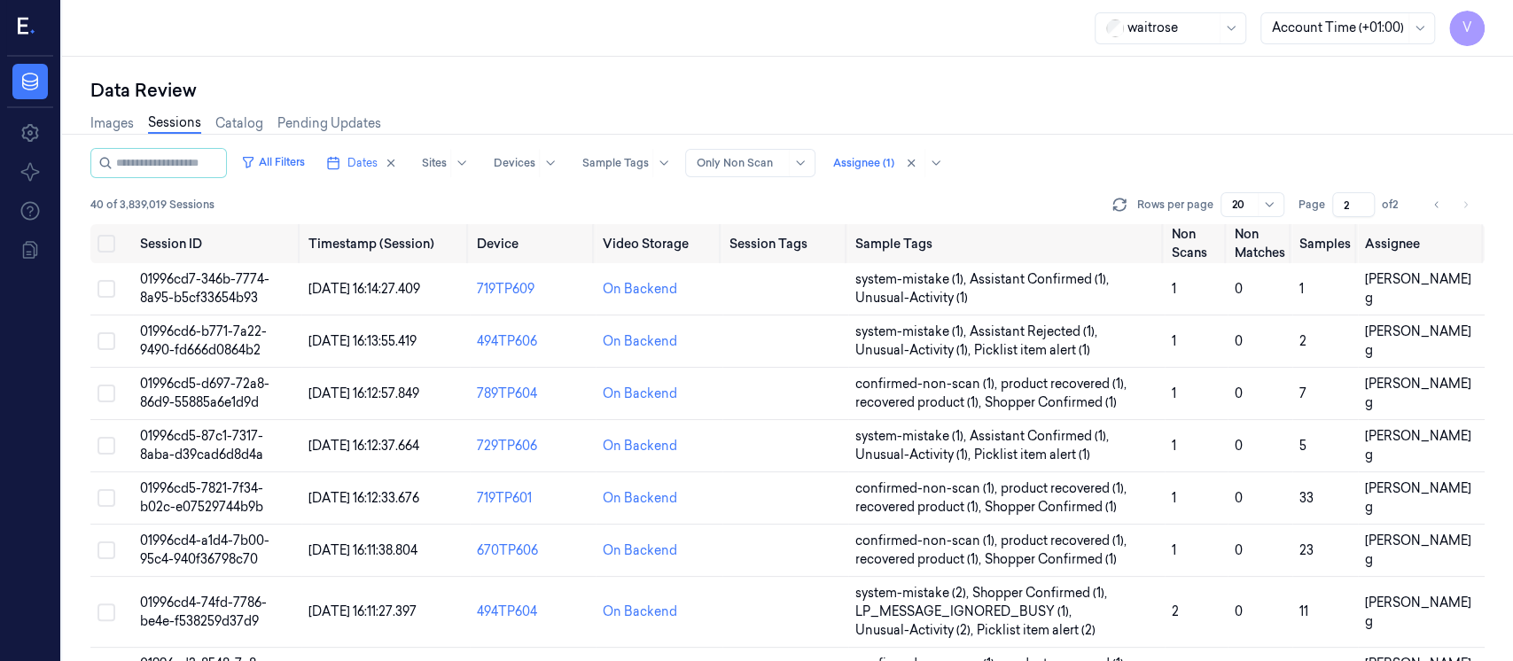
scroll to position [472, 0]
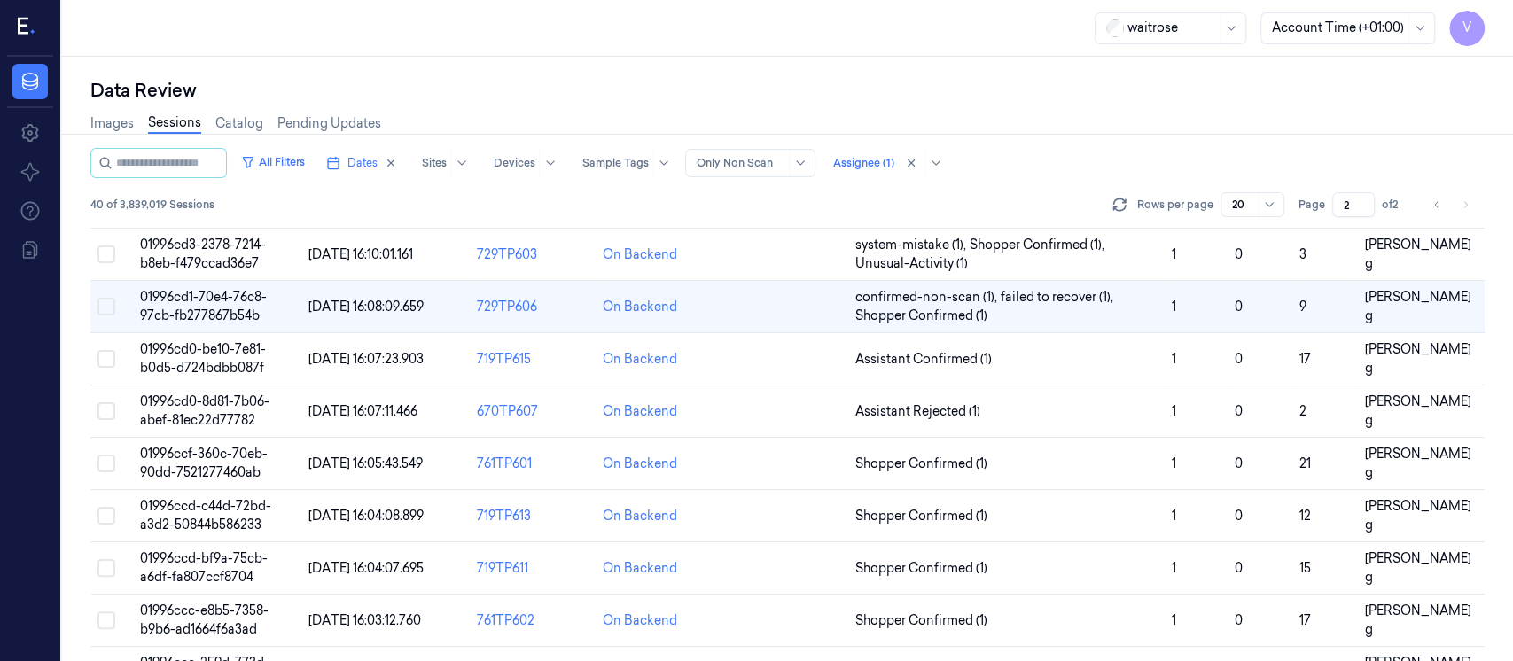
drag, startPoint x: 794, startPoint y: 368, endPoint x: 790, endPoint y: 358, distance: 10.7
click at [790, 367] on td at bounding box center [786, 359] width 126 height 52
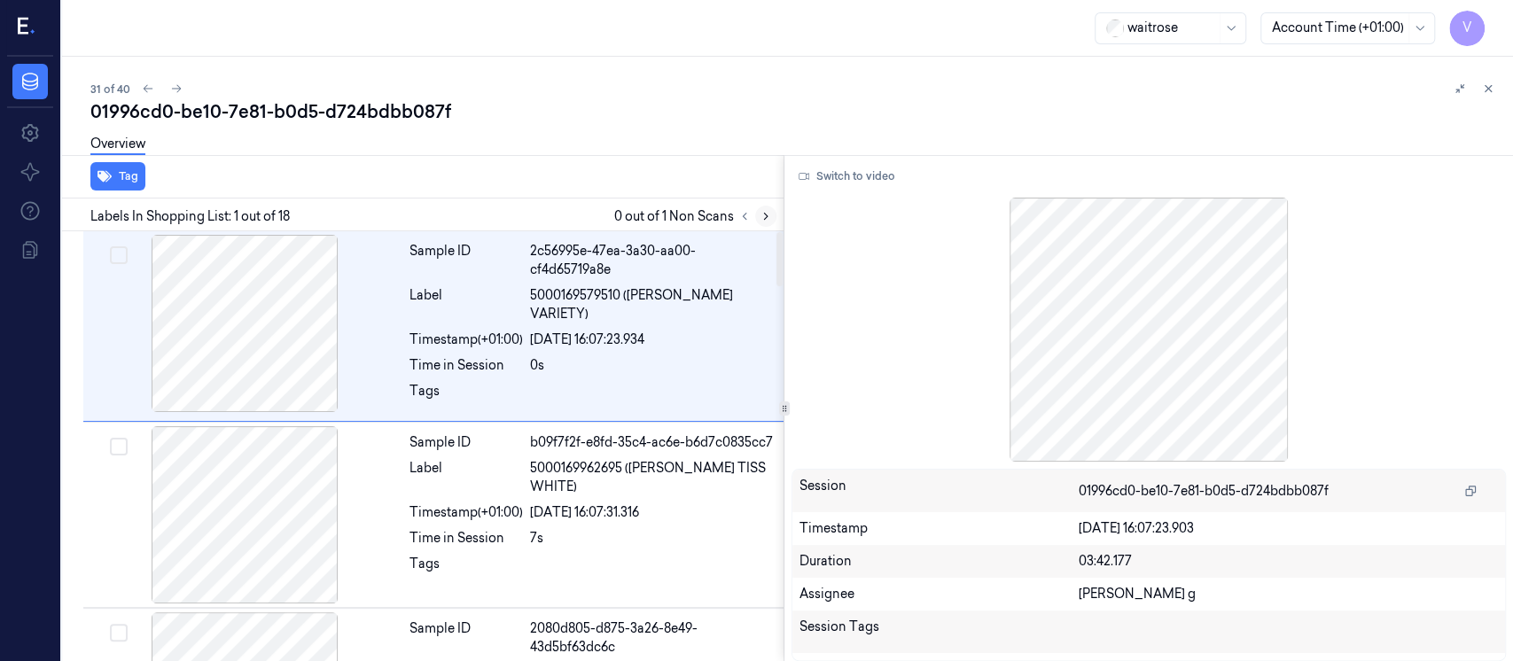
click at [762, 219] on icon at bounding box center [766, 216] width 12 height 12
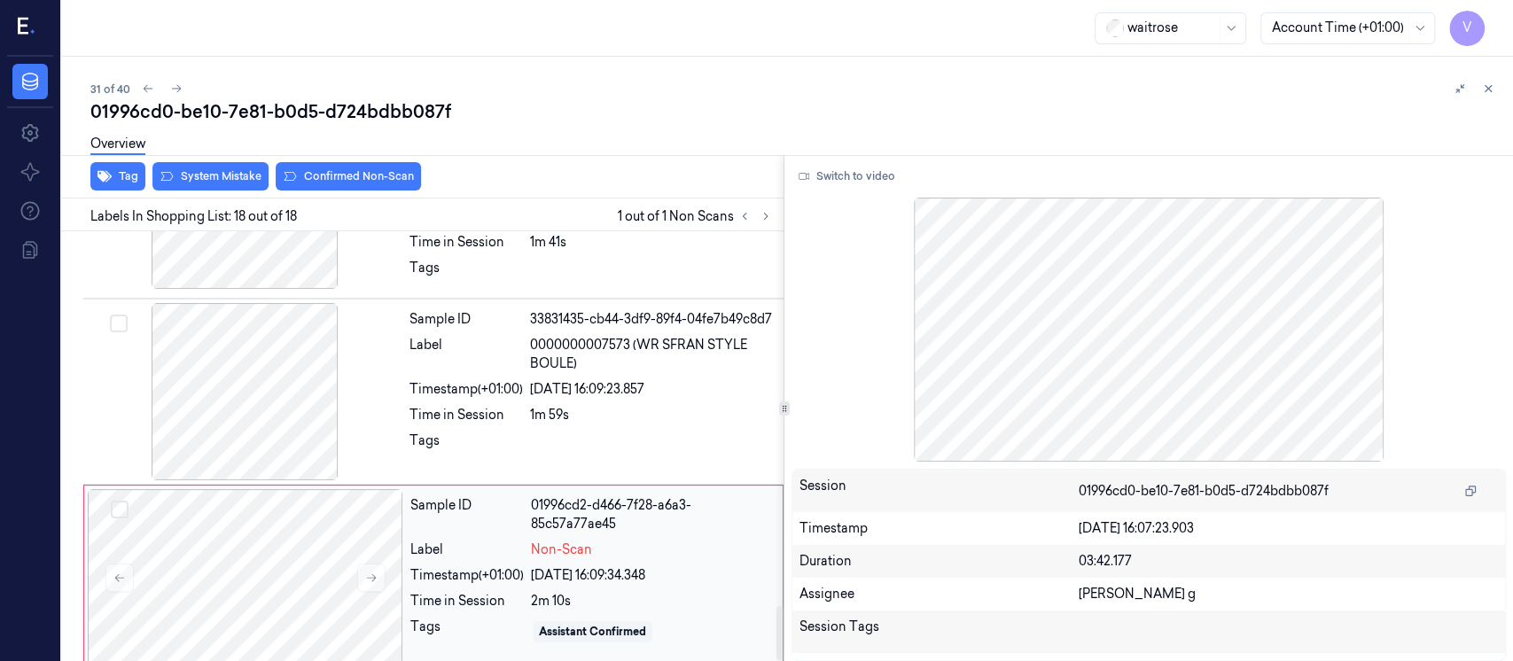
scroll to position [2971, 0]
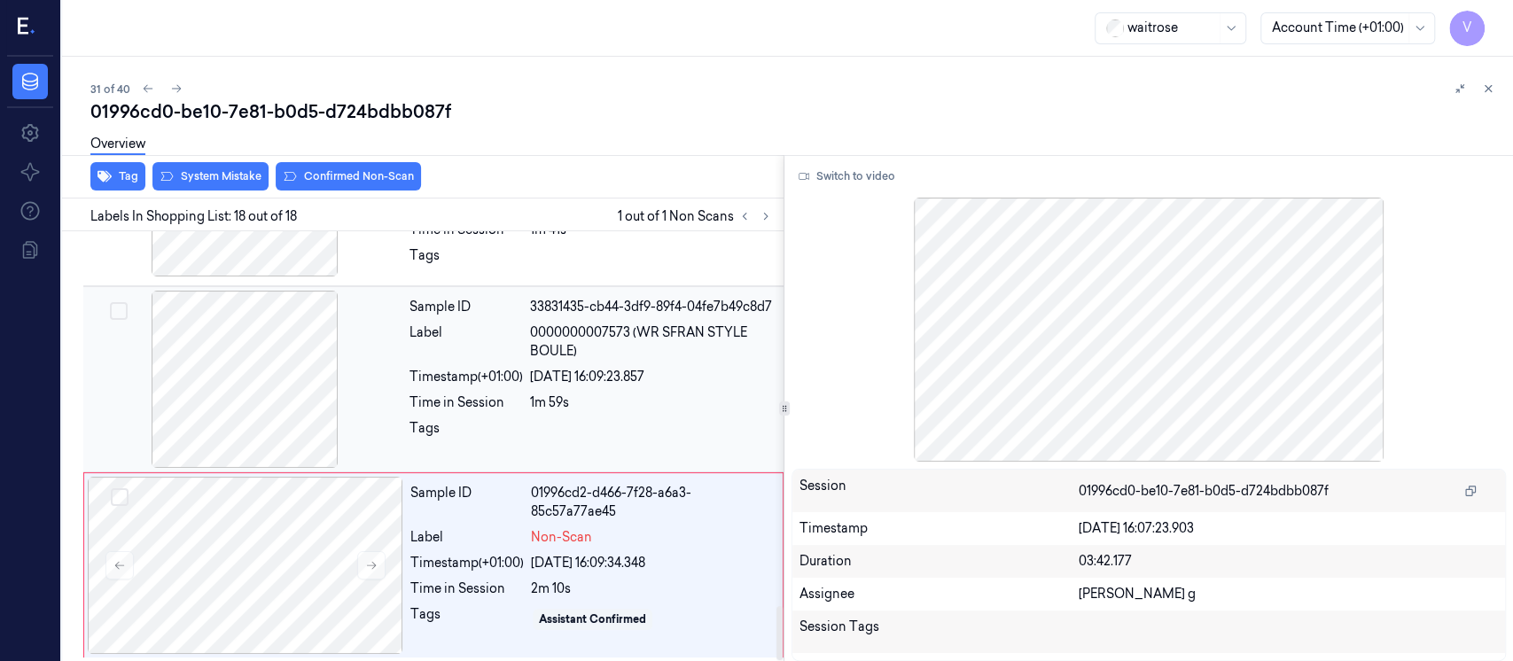
click at [585, 316] on div "33831435-cb44-3df9-89f4-04fe7b49c8d7" at bounding box center [651, 307] width 243 height 19
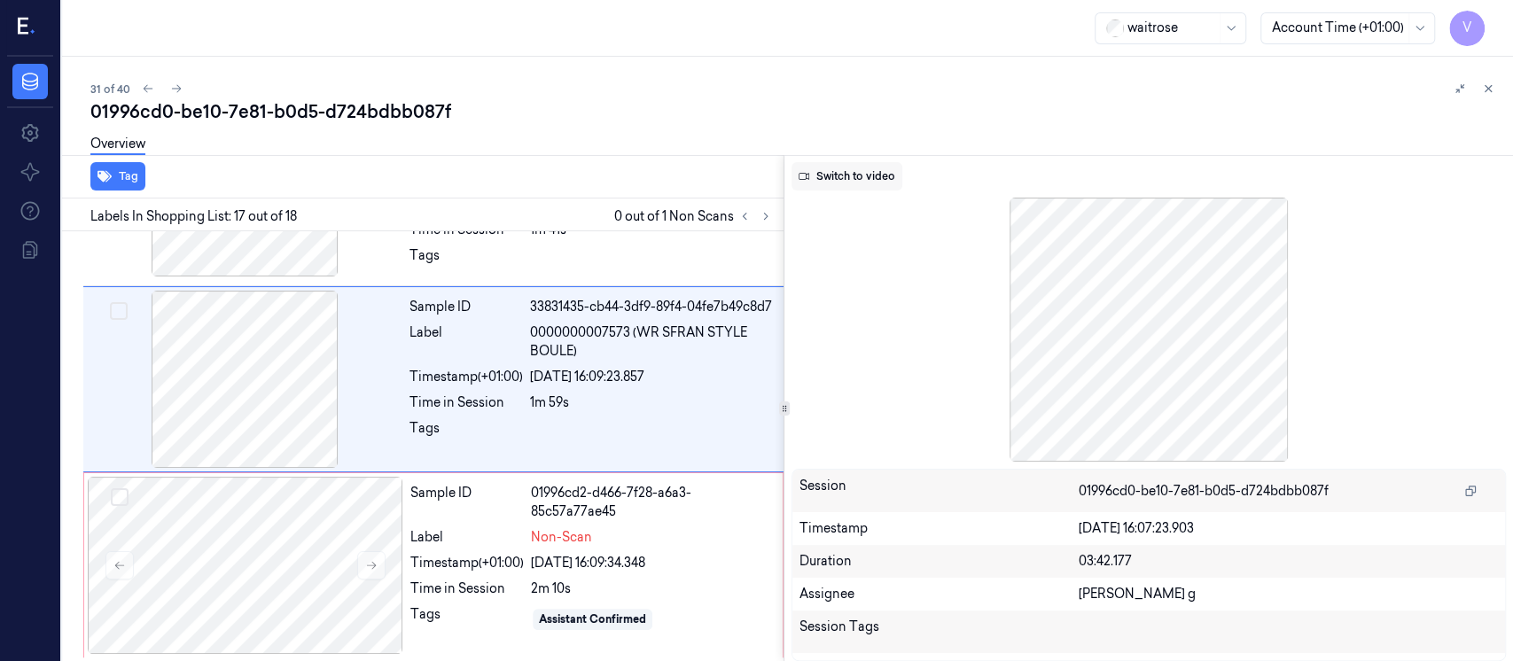
click at [859, 167] on button "Switch to video" at bounding box center [847, 176] width 111 height 28
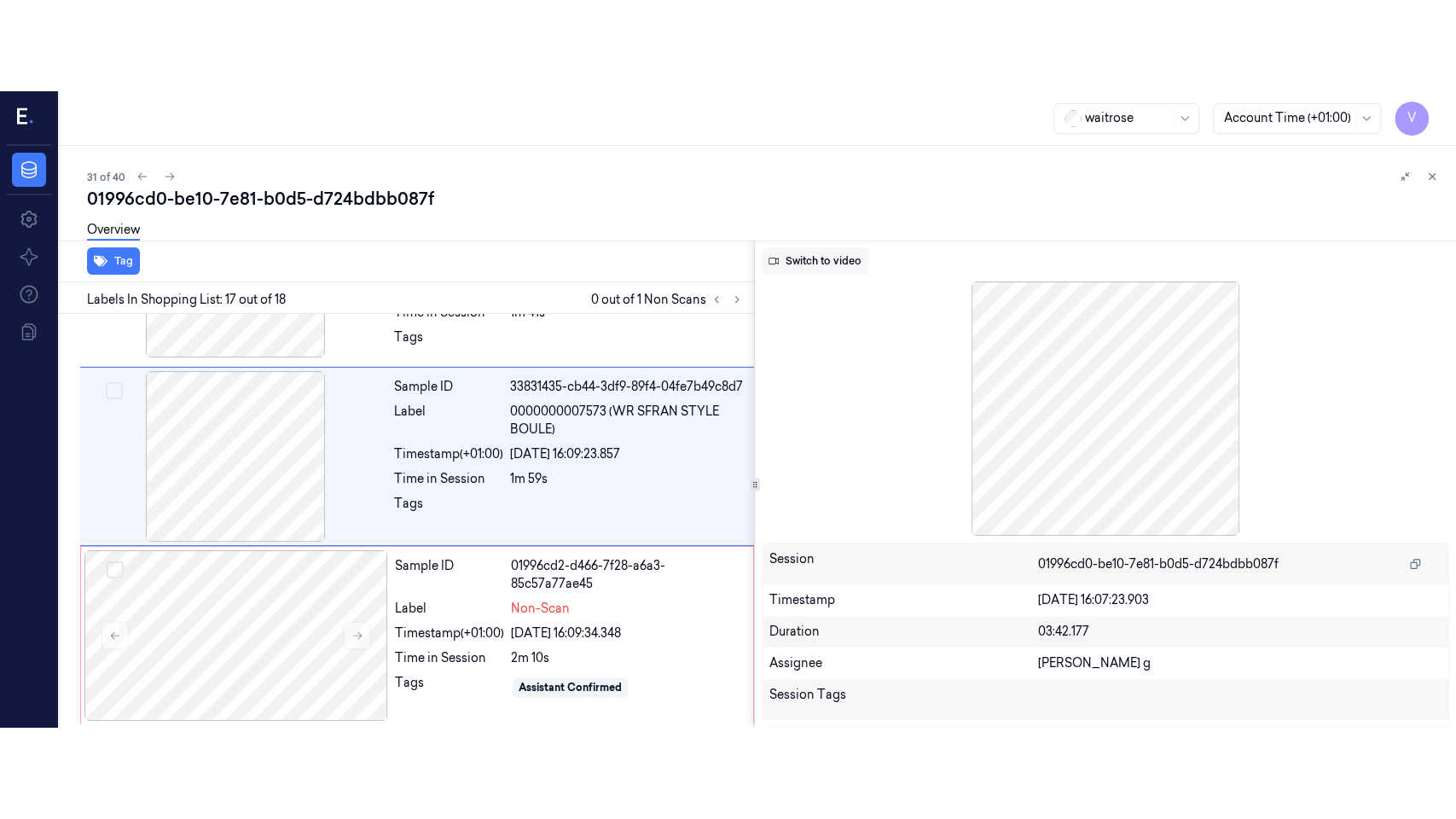
scroll to position [2788, 0]
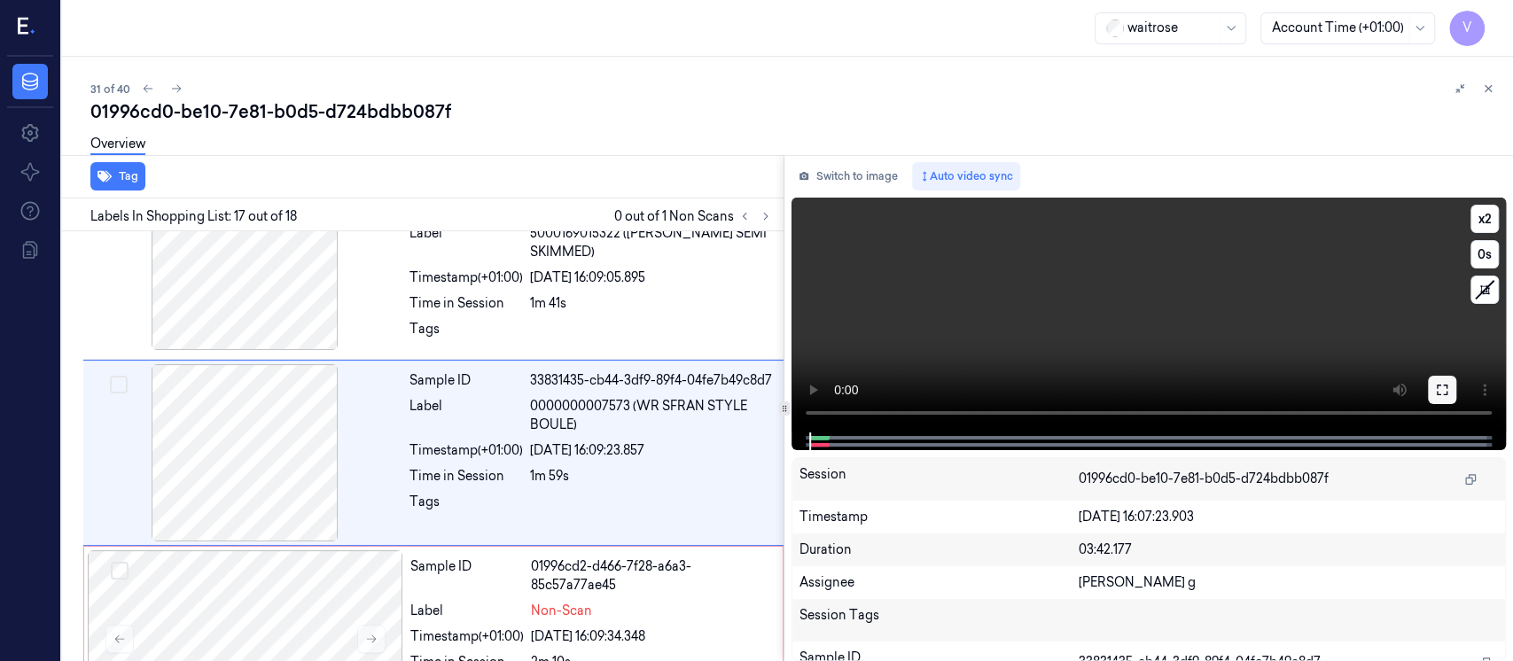
click at [1447, 394] on icon at bounding box center [1442, 390] width 11 height 11
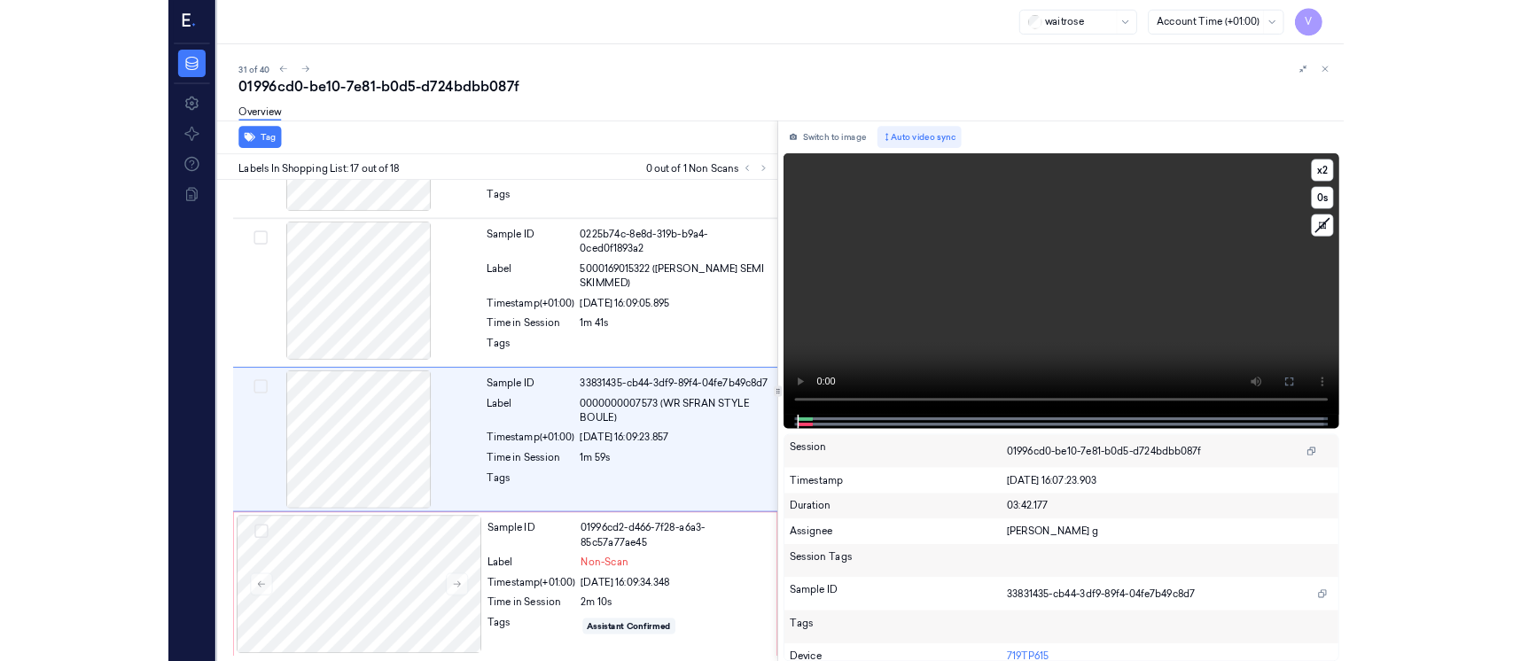
scroll to position [2780, 0]
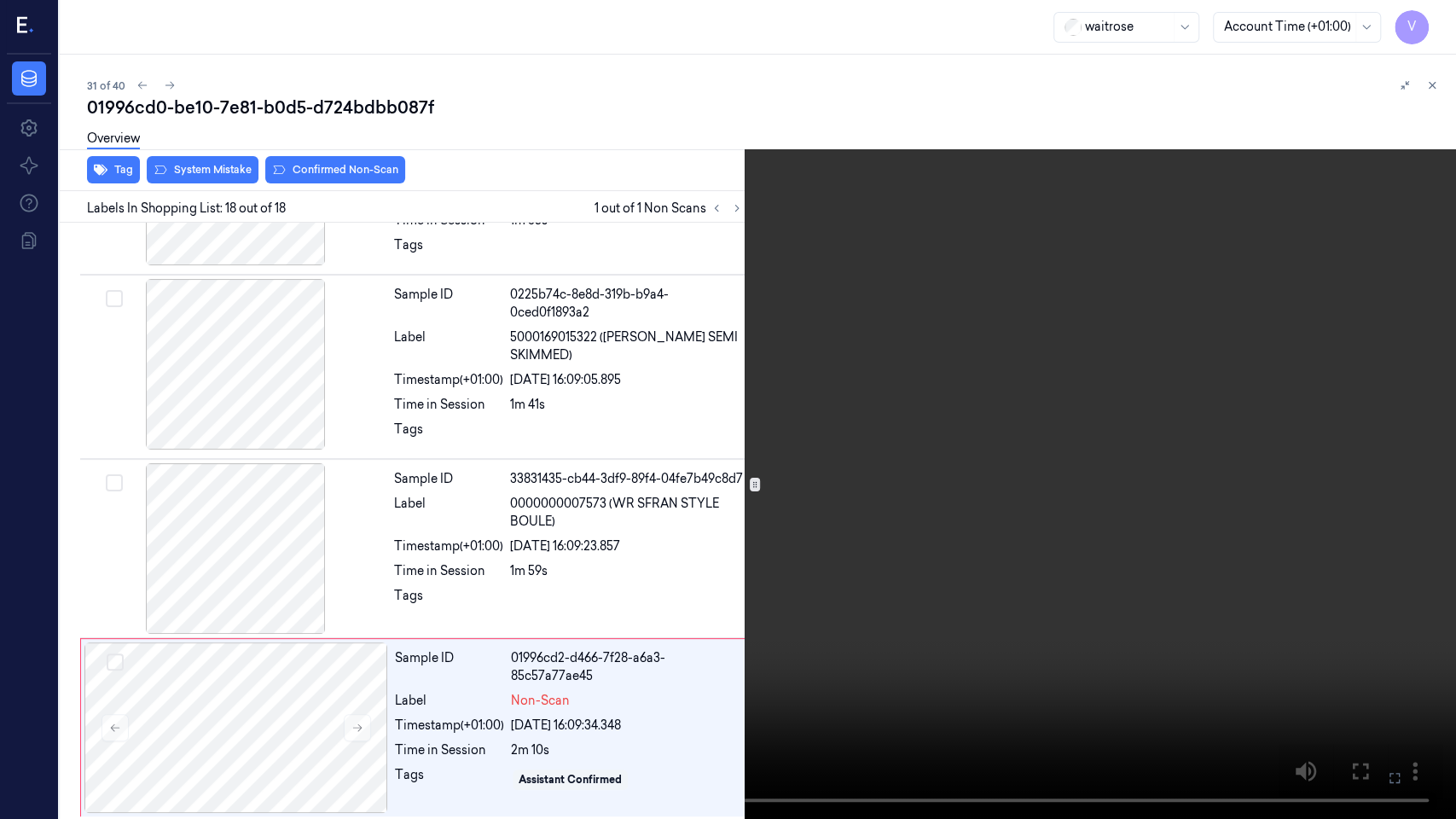
click at [0, 0] on icon at bounding box center [0, 0] width 0 height 0
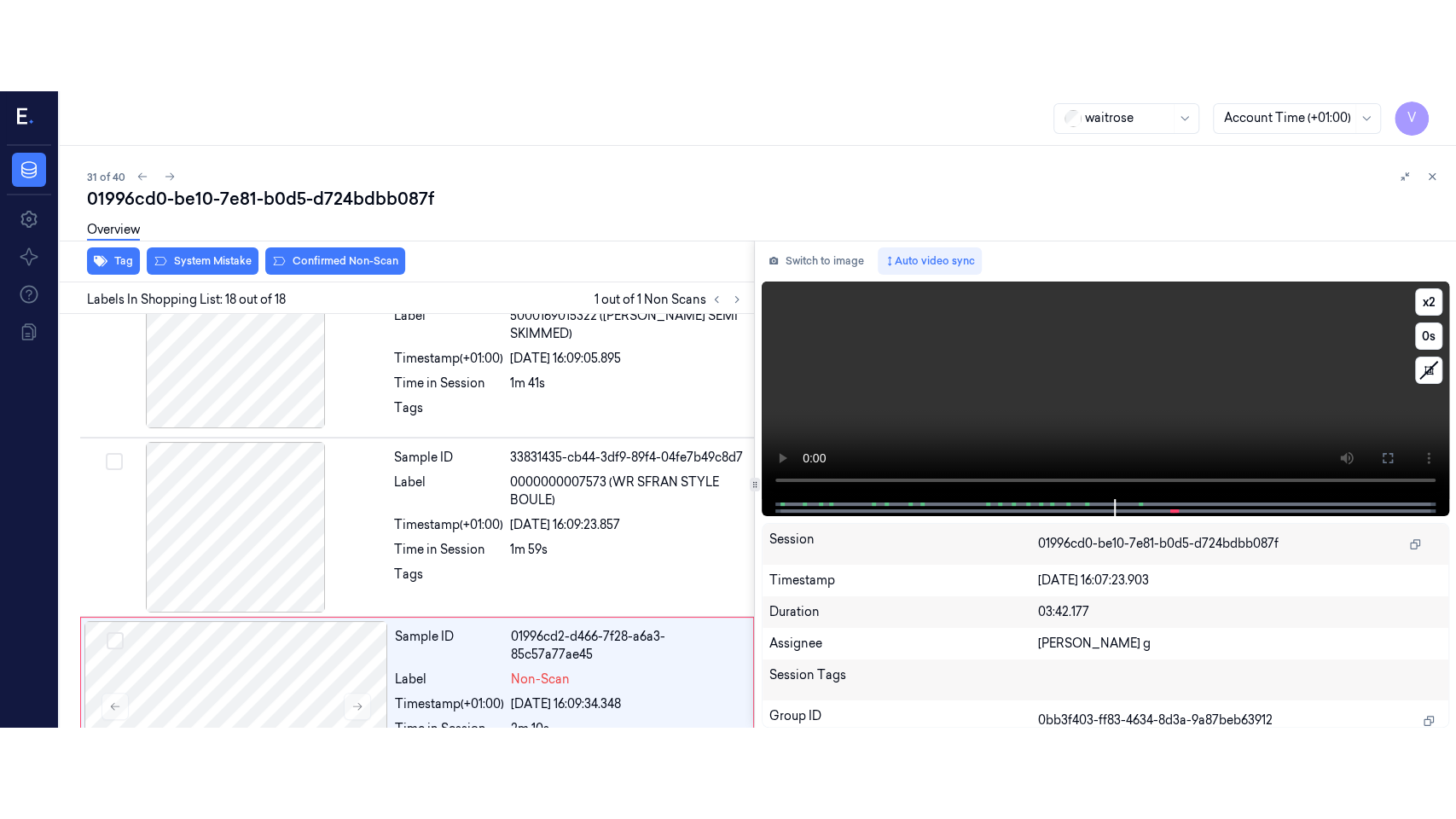
scroll to position [2859, 0]
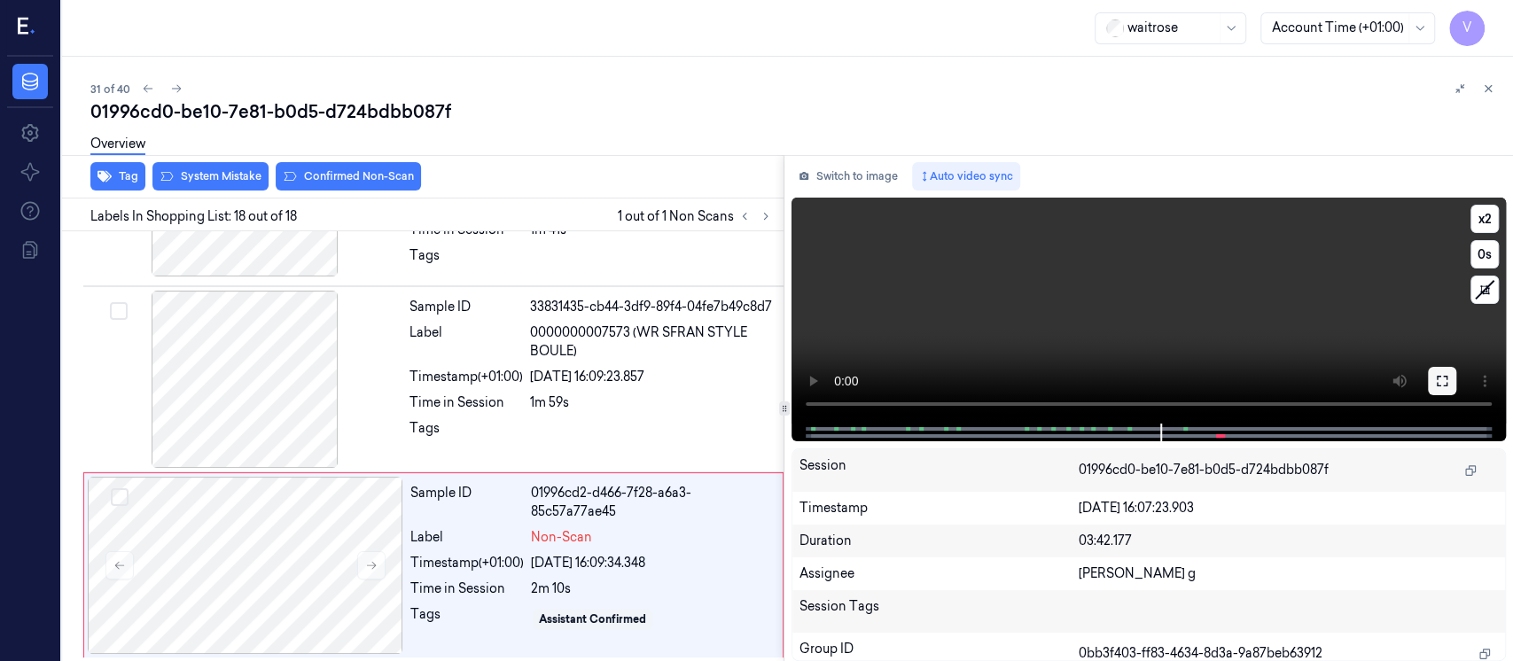
click at [1444, 379] on icon at bounding box center [1442, 381] width 14 height 14
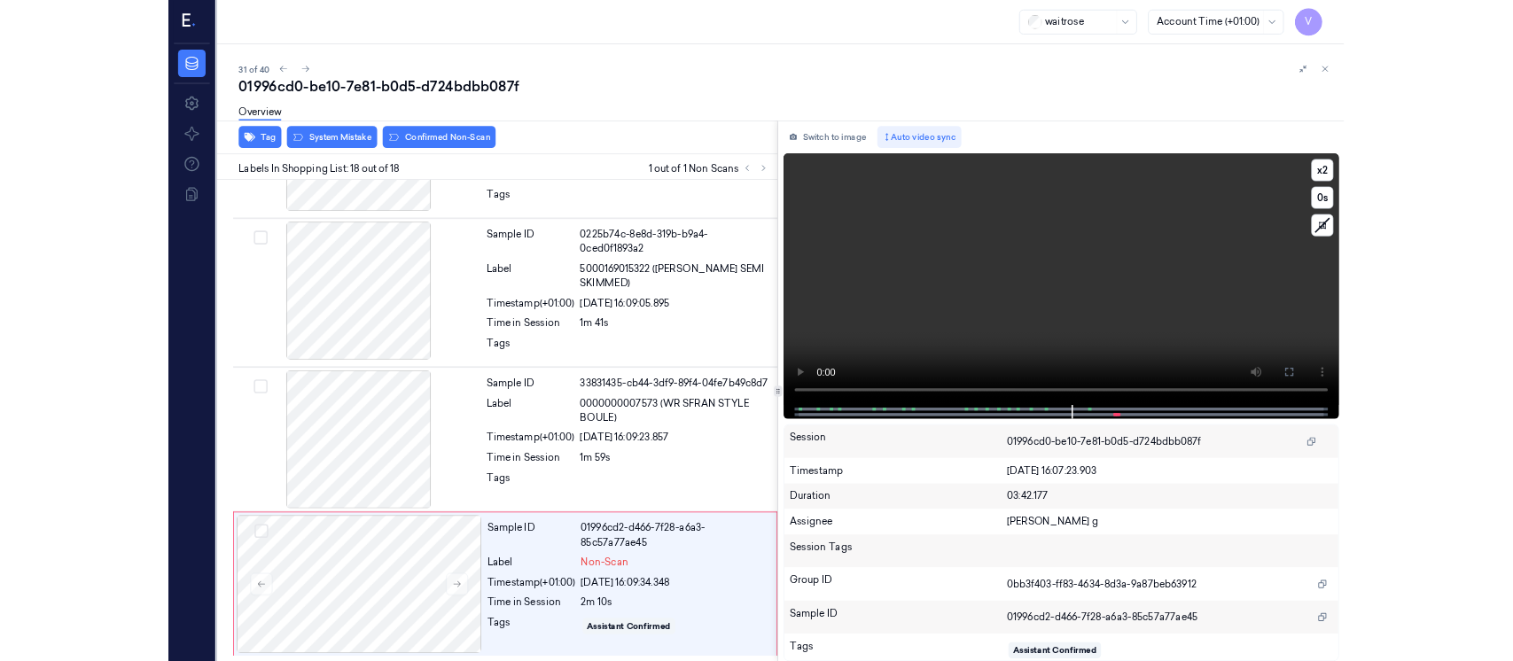
scroll to position [2780, 0]
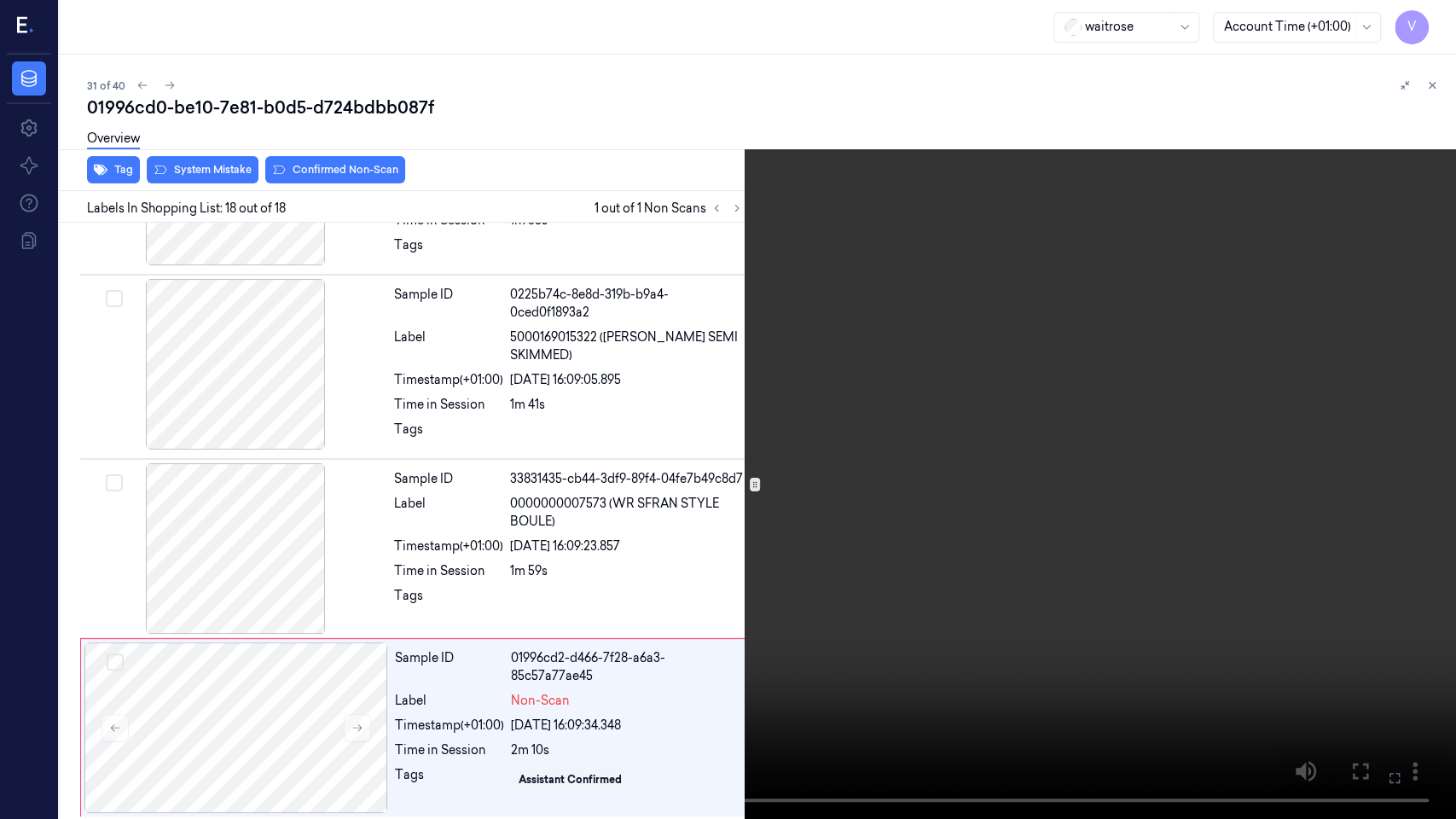
drag, startPoint x: 1394, startPoint y: 771, endPoint x: 1394, endPoint y: 633, distance: 138.0
click at [0, 0] on icon at bounding box center [0, 0] width 0 height 0
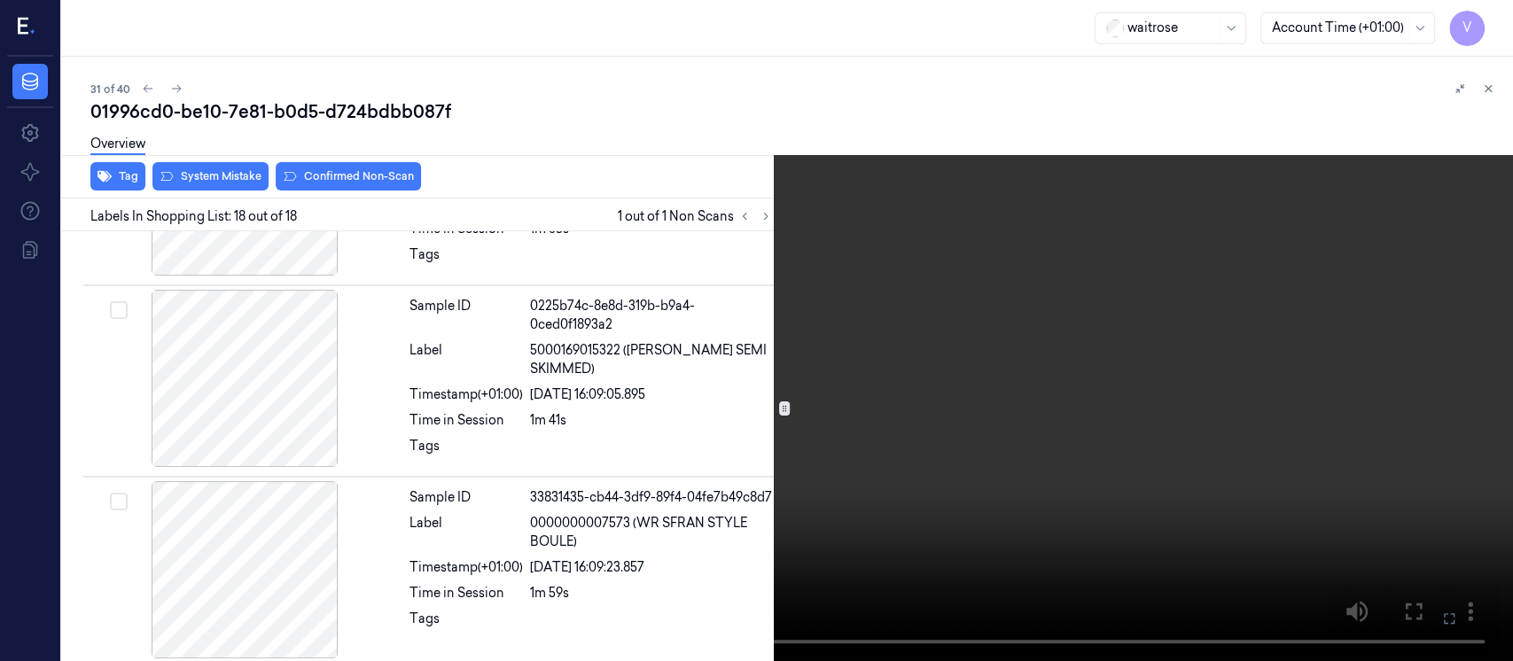
scroll to position [2971, 0]
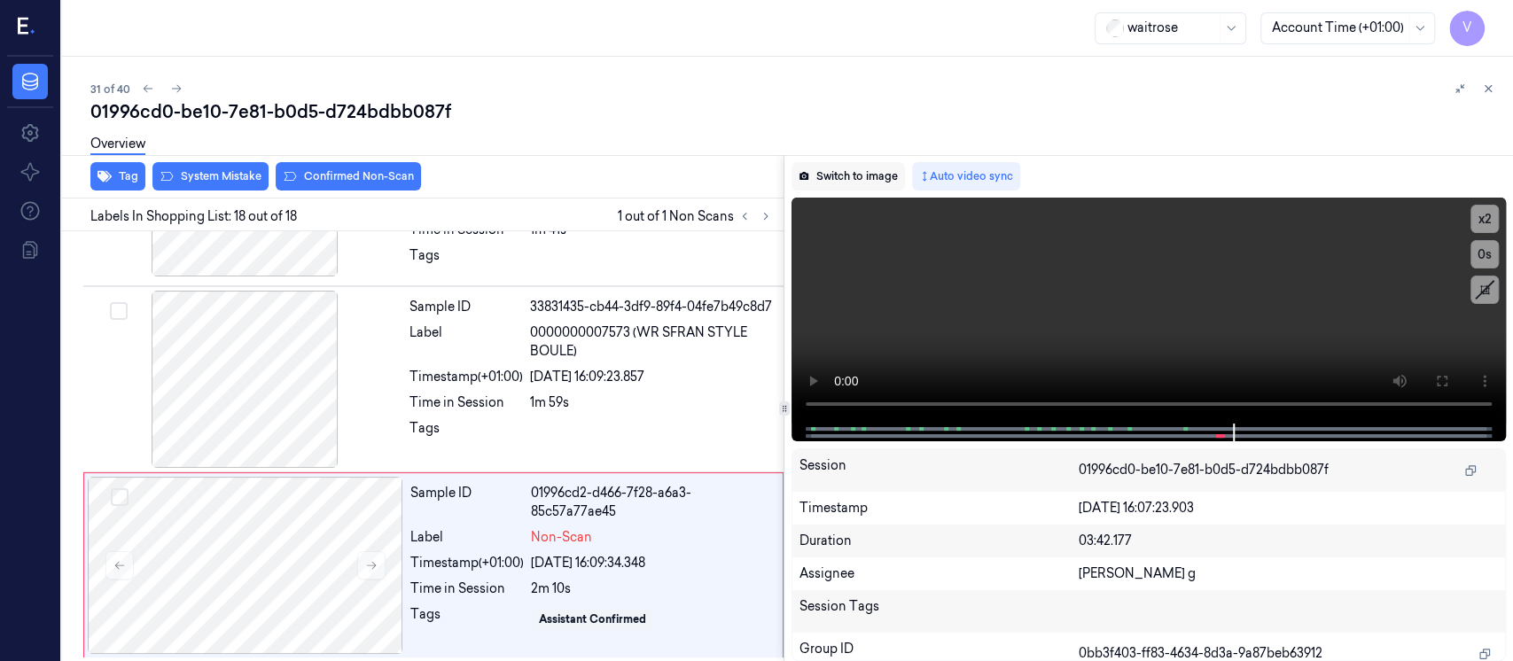
click at [838, 174] on button "Switch to image" at bounding box center [848, 176] width 113 height 28
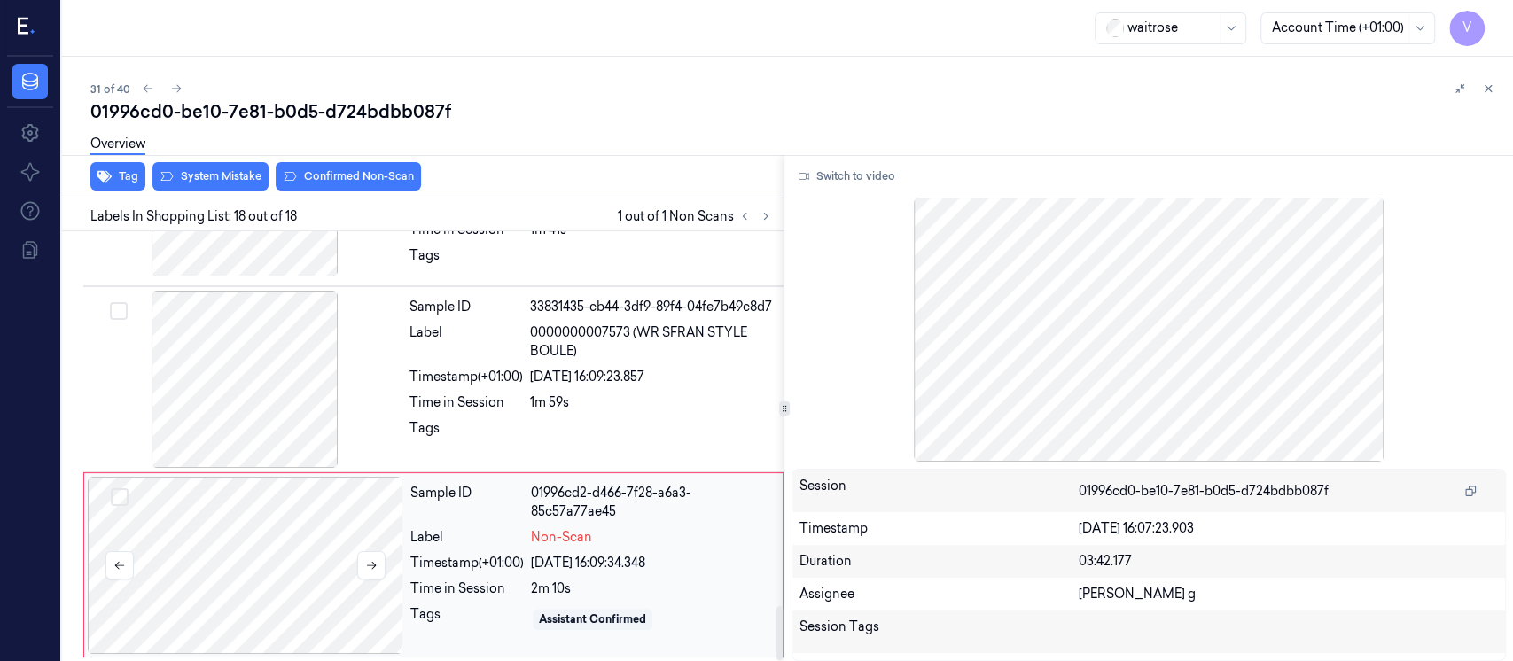
click at [246, 546] on div at bounding box center [246, 565] width 316 height 177
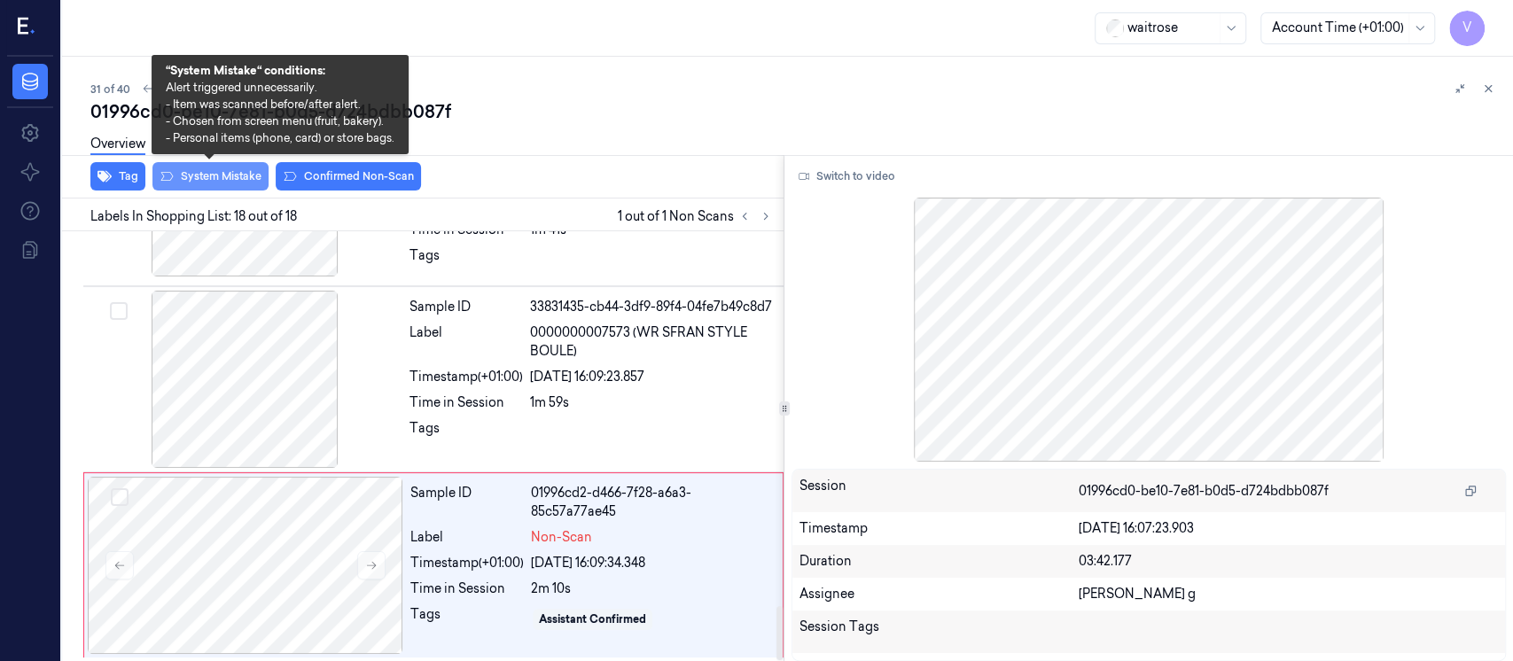
click at [195, 176] on button "System Mistake" at bounding box center [210, 176] width 116 height 28
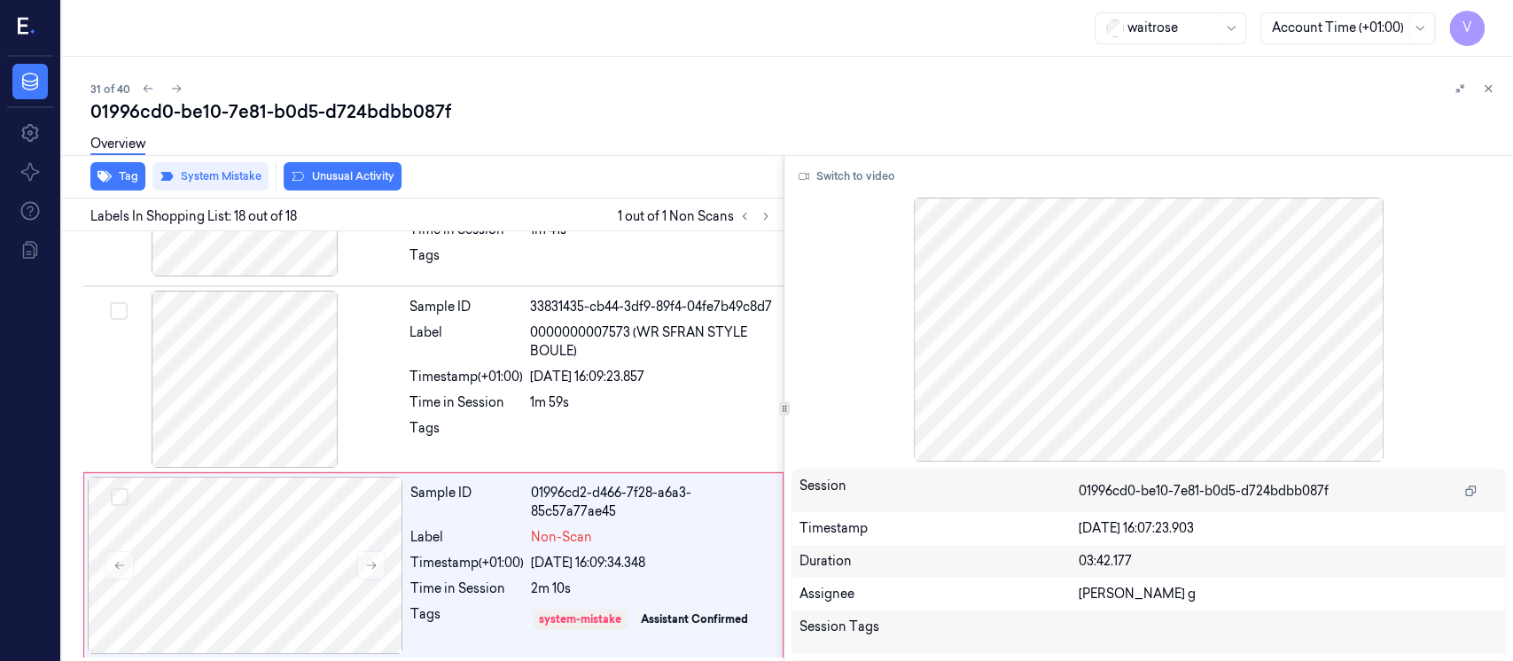
scroll to position [2979, 0]
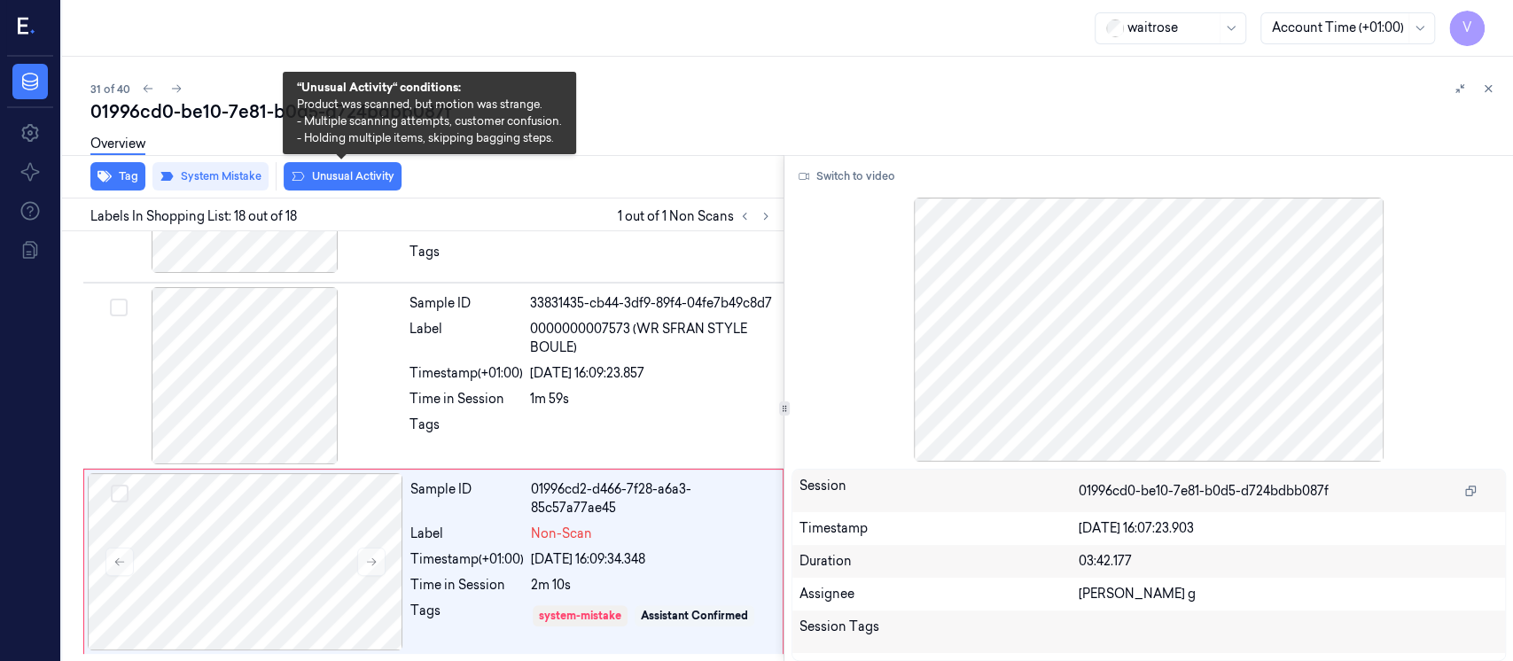
click at [319, 175] on button "Unusual Activity" at bounding box center [343, 176] width 118 height 28
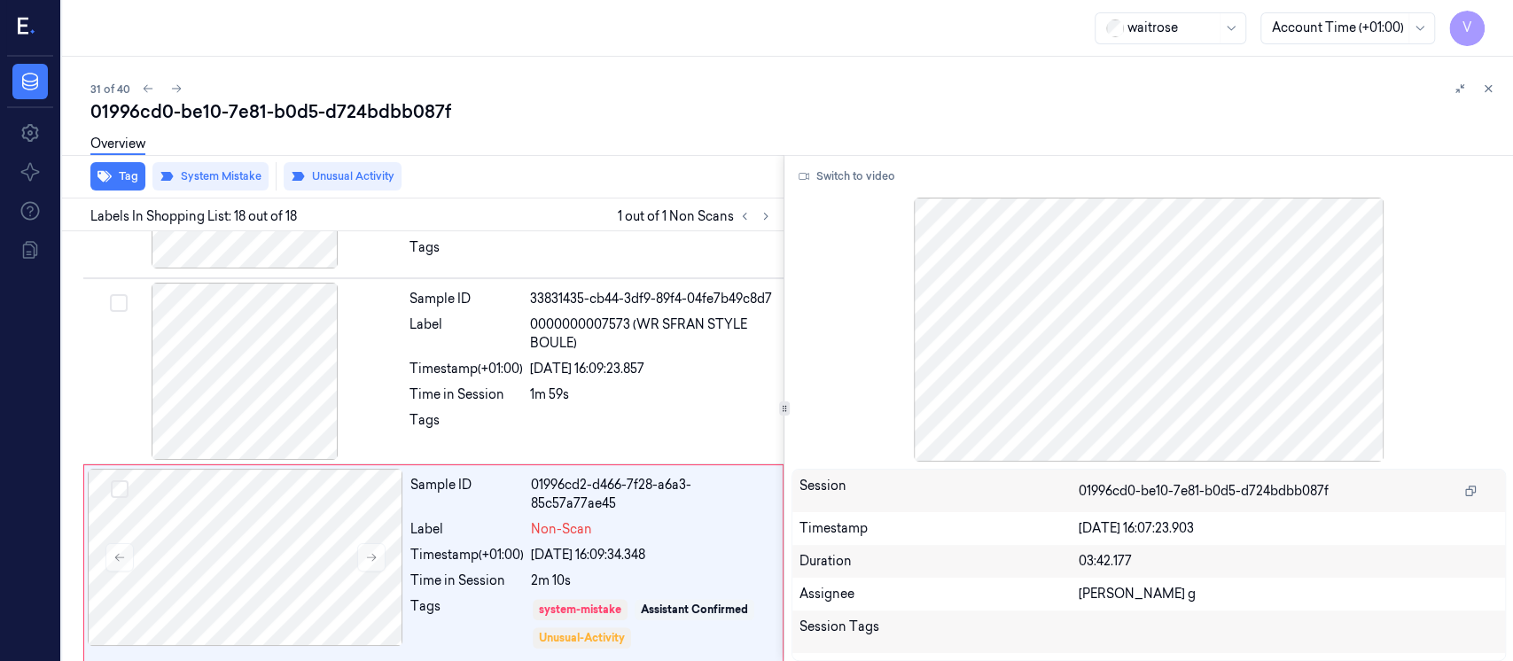
scroll to position [2981, 0]
click at [107, 168] on div "Overview" at bounding box center [117, 146] width 55 height 45
click at [127, 181] on button "Tag" at bounding box center [117, 176] width 55 height 28
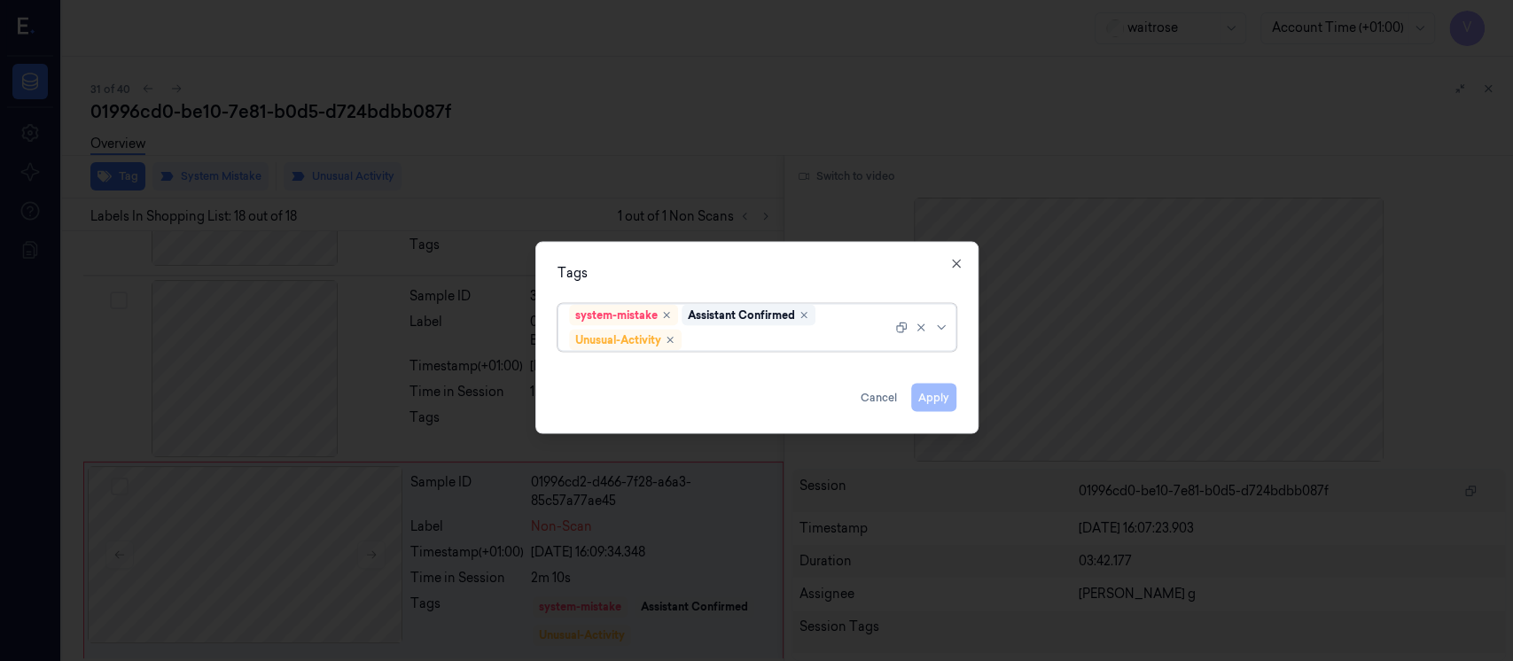
click at [768, 345] on div at bounding box center [788, 340] width 207 height 19
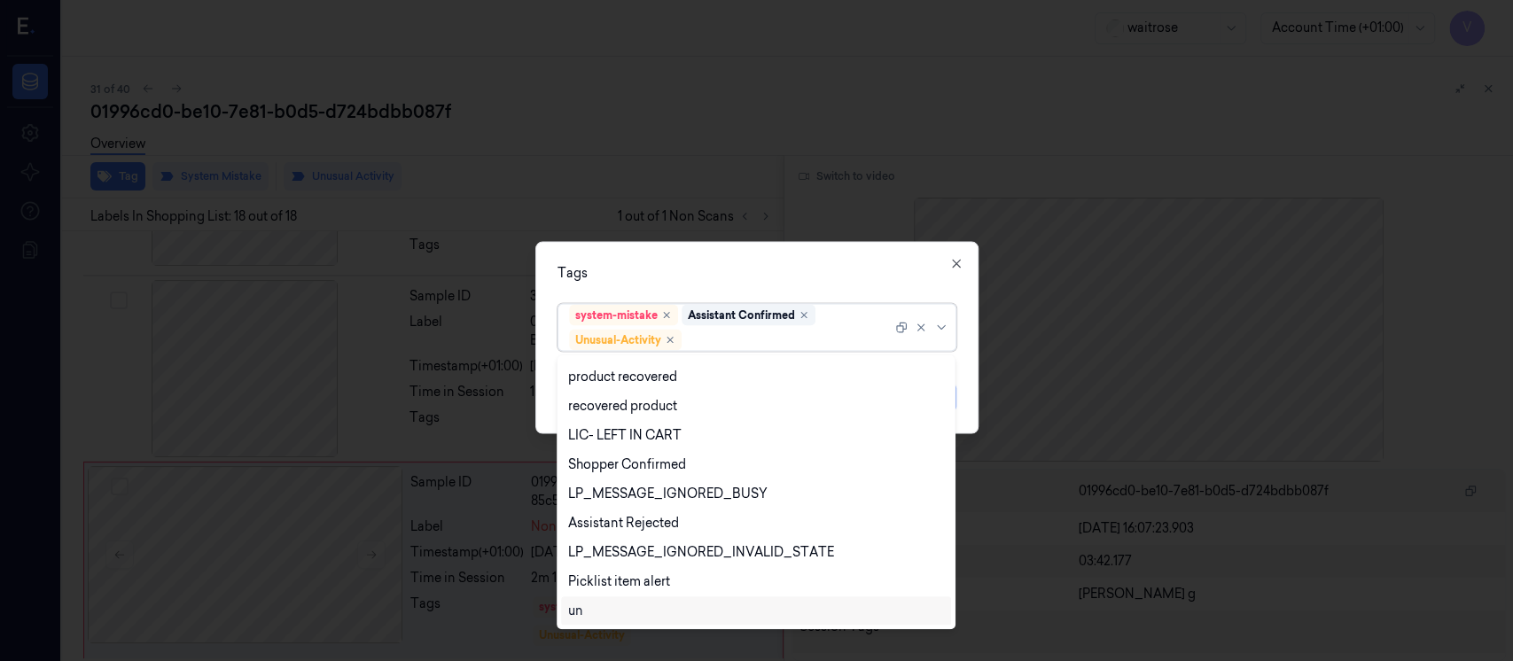
scroll to position [348, 0]
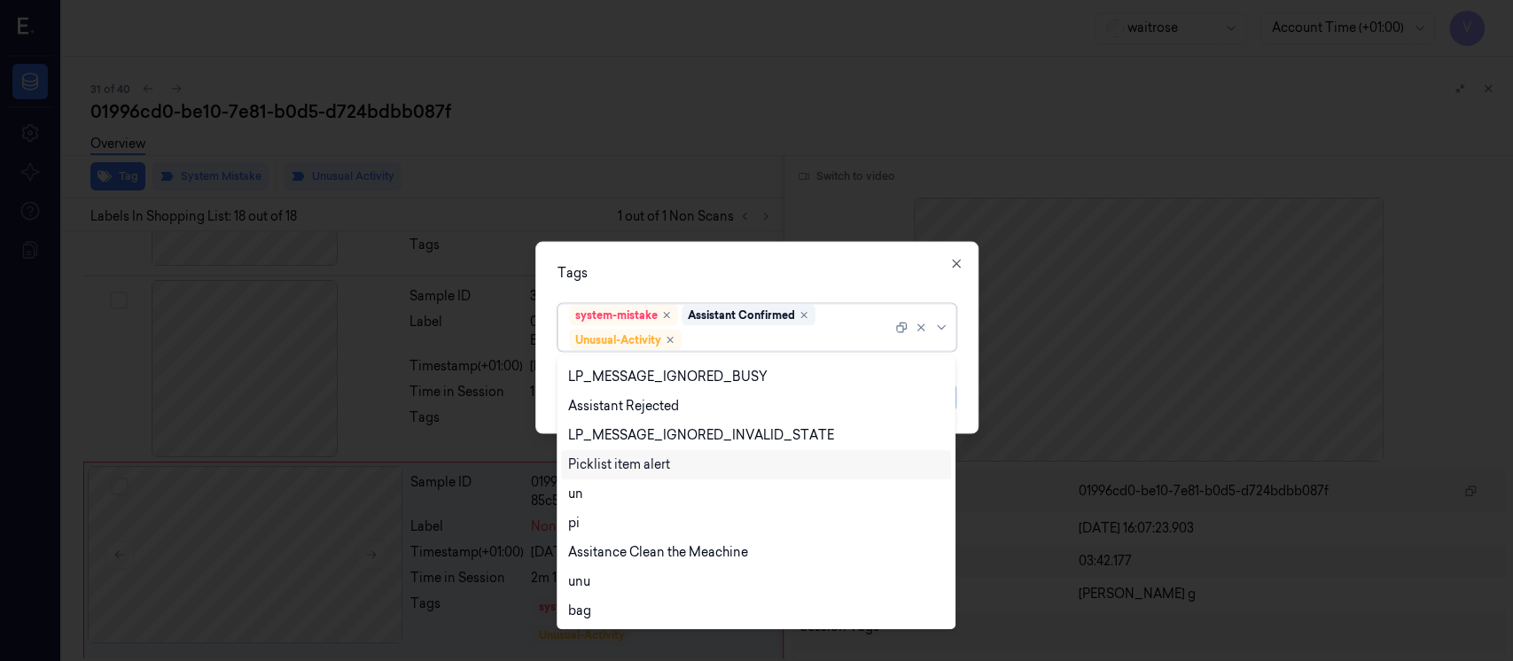
click at [611, 469] on div "Picklist item alert" at bounding box center [619, 465] width 102 height 19
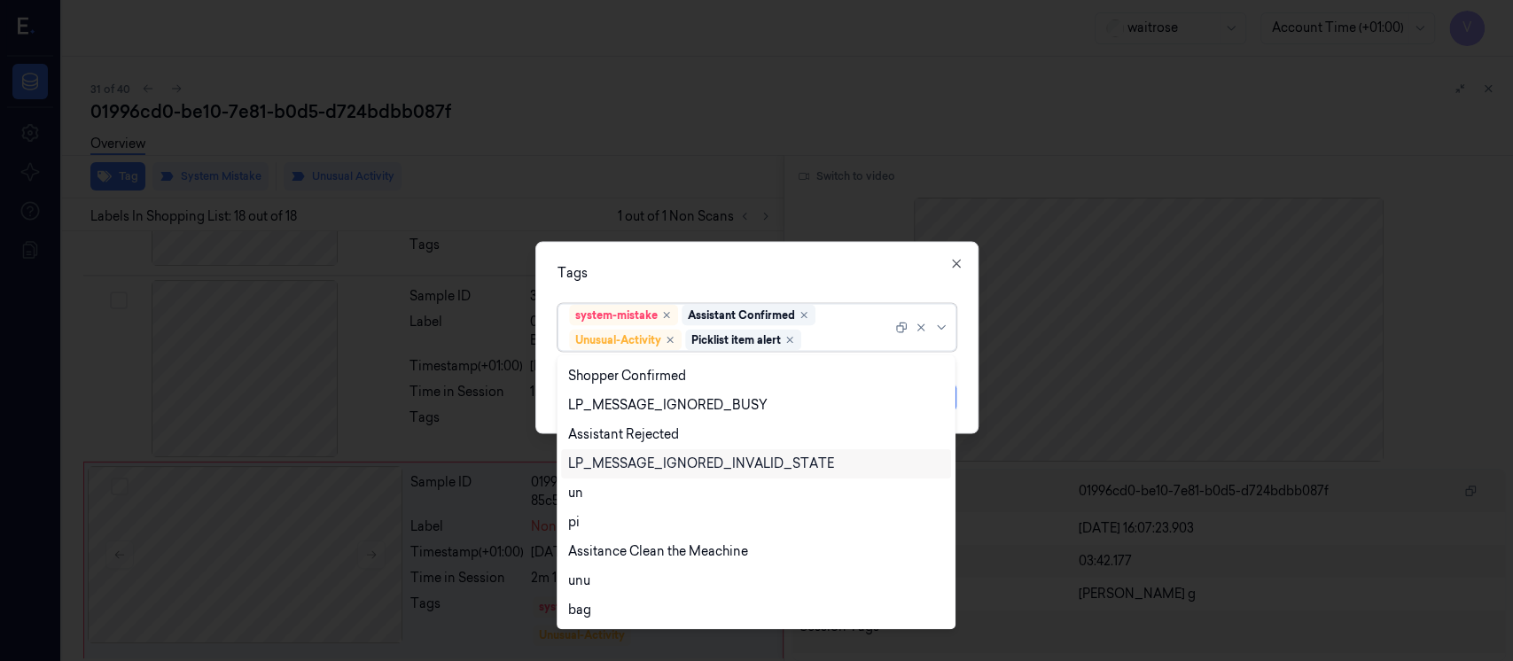
click at [770, 273] on div "Tags" at bounding box center [757, 273] width 399 height 19
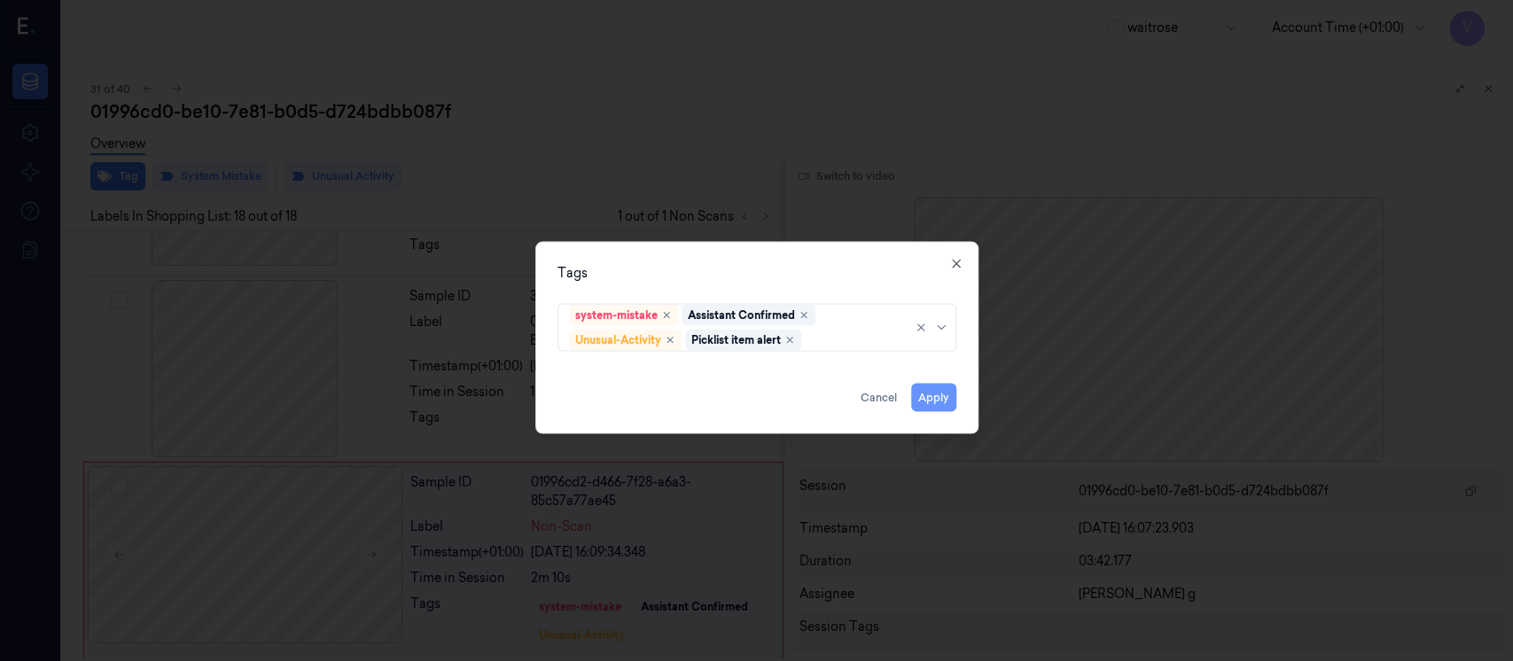
click at [925, 393] on button "Apply" at bounding box center [933, 398] width 45 height 28
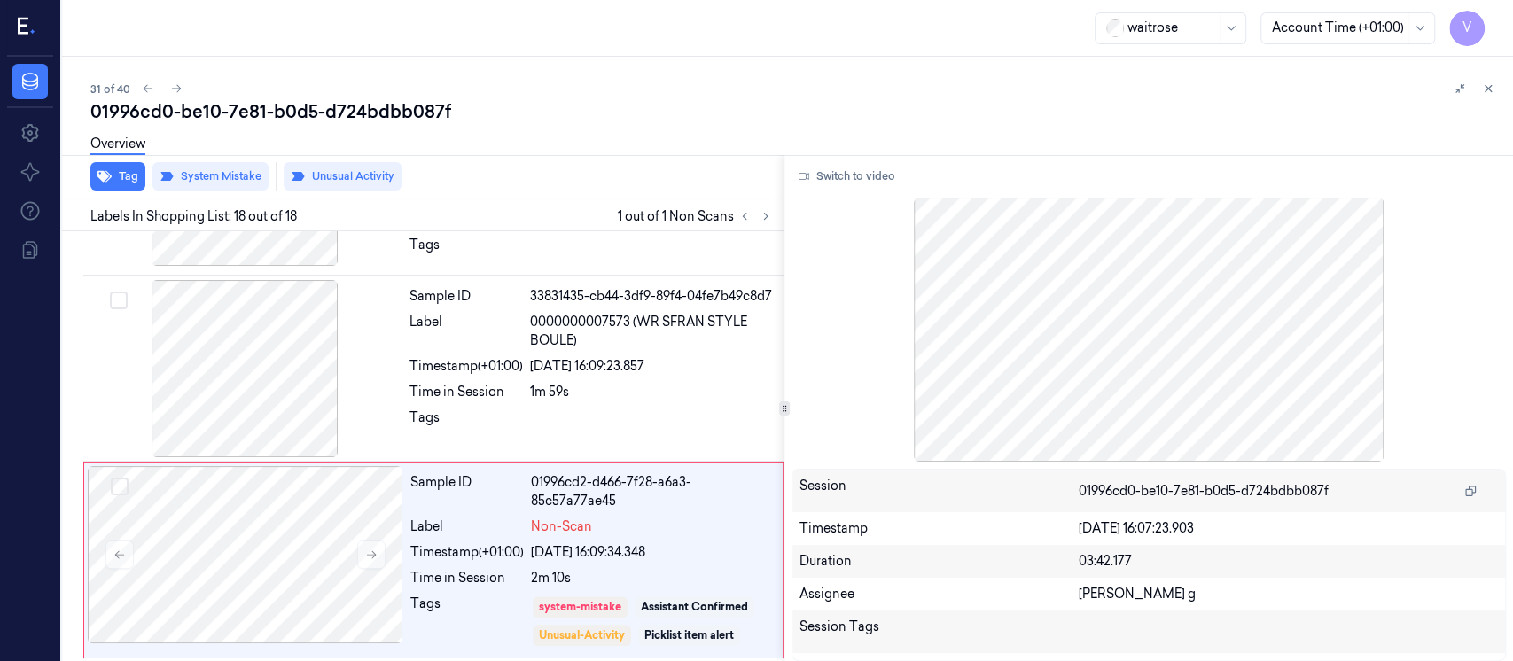
click at [1361, 138] on div "Overview" at bounding box center [794, 146] width 1409 height 45
click at [1485, 92] on icon at bounding box center [1488, 88] width 12 height 12
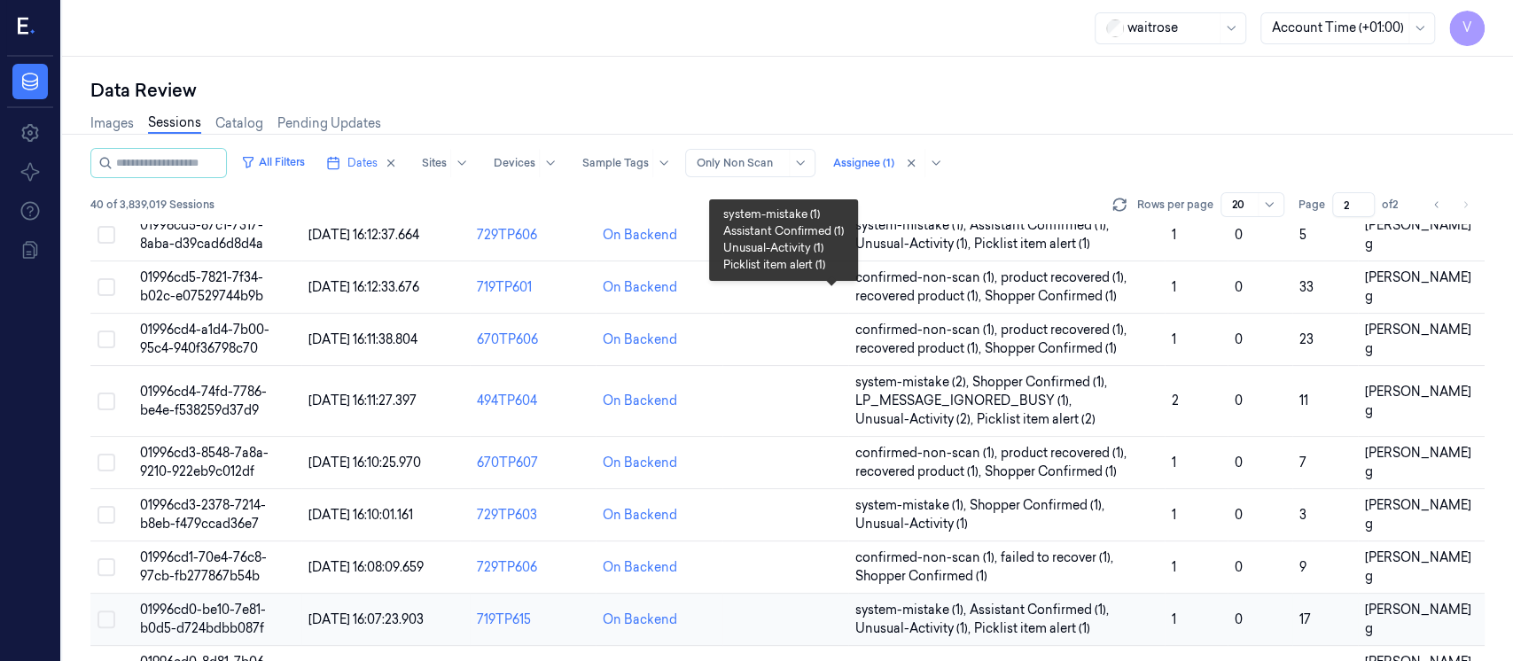
scroll to position [496, 0]
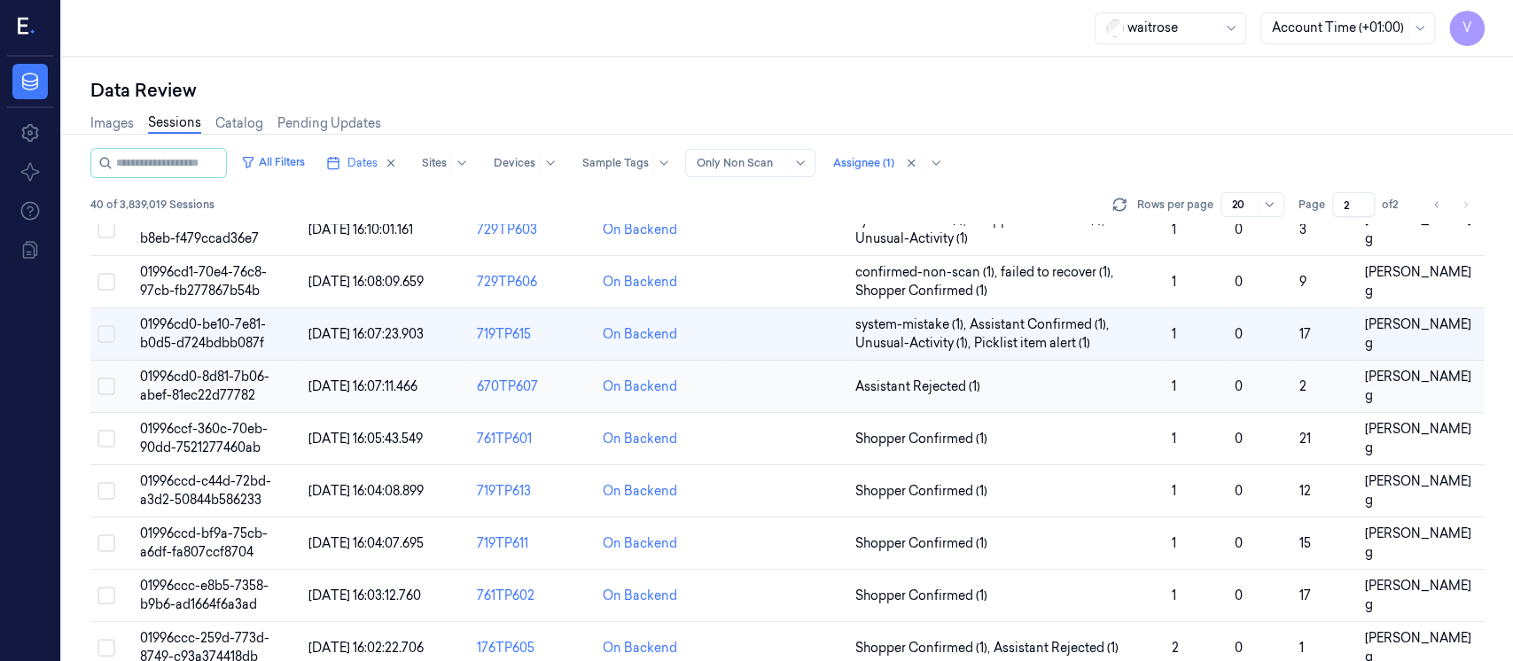
click at [796, 372] on td at bounding box center [786, 387] width 126 height 52
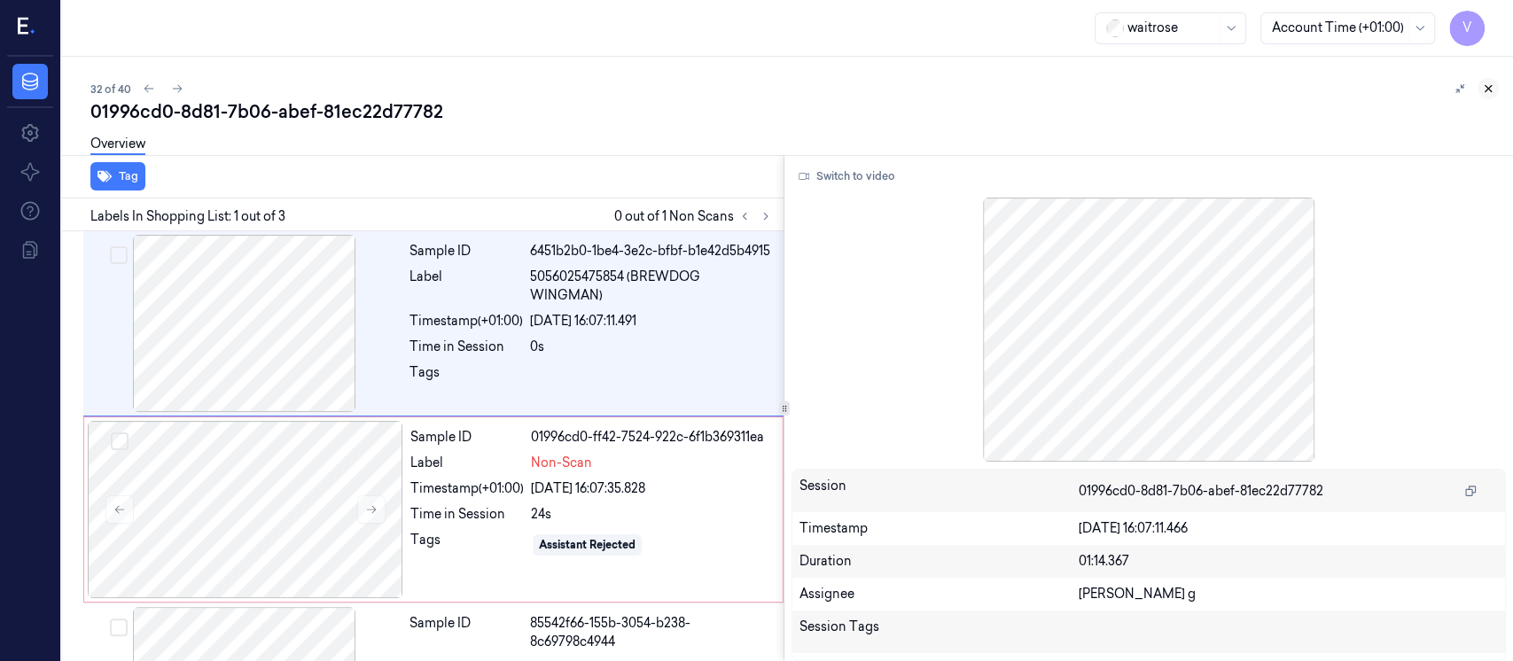
click at [1492, 87] on icon at bounding box center [1488, 88] width 12 height 12
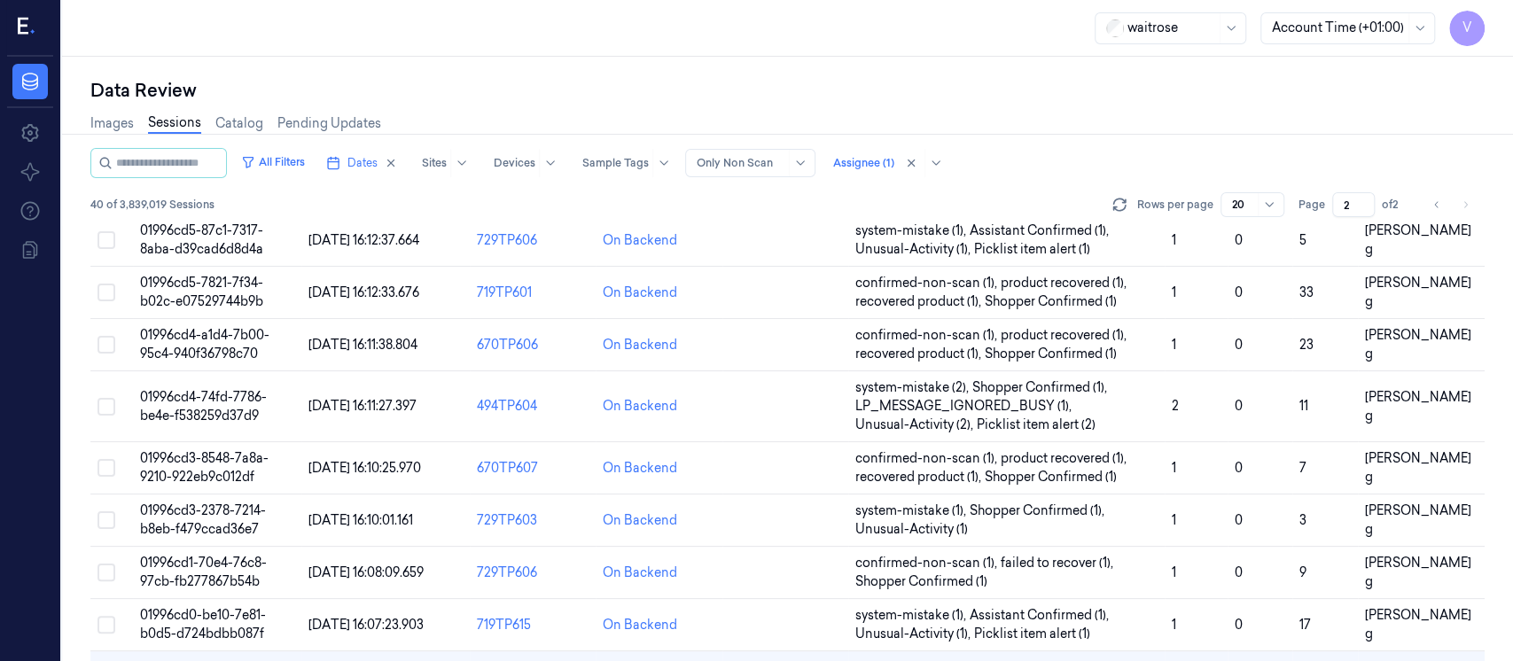
scroll to position [560, 0]
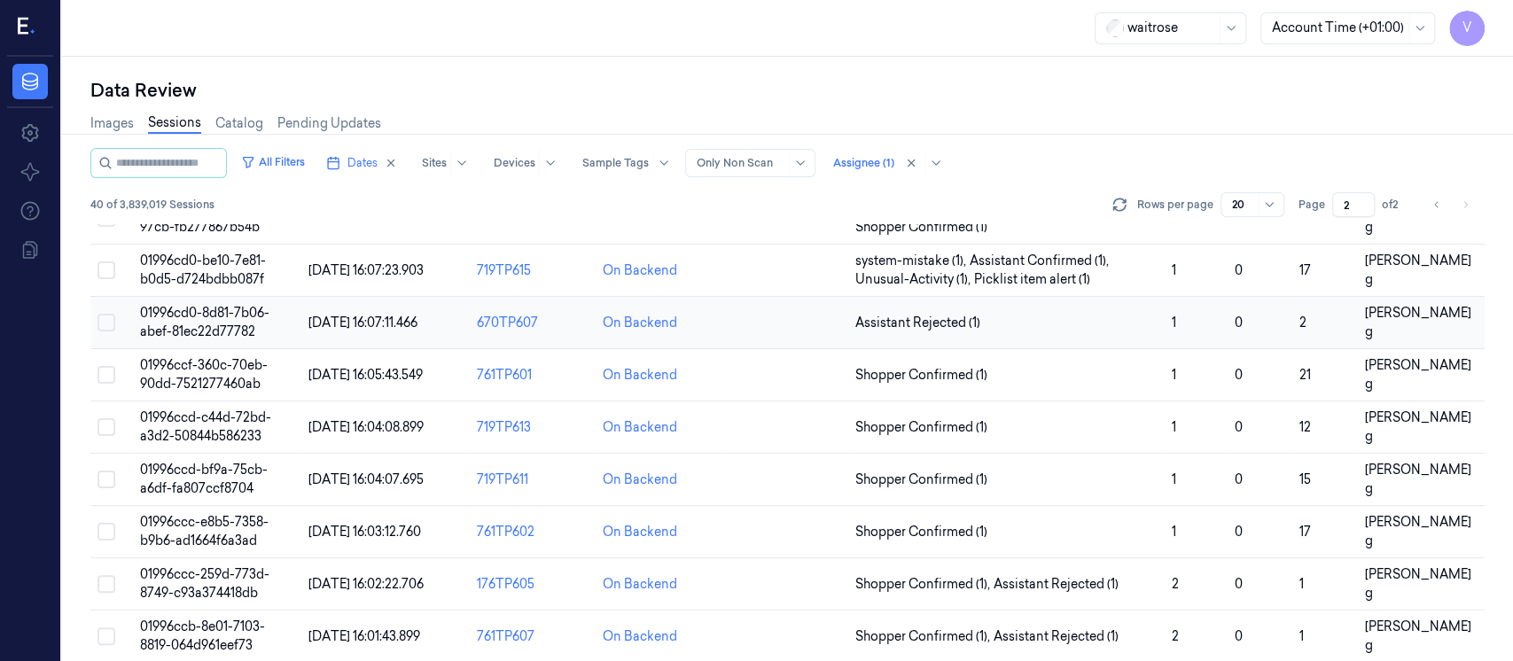
click at [776, 323] on td at bounding box center [786, 323] width 126 height 52
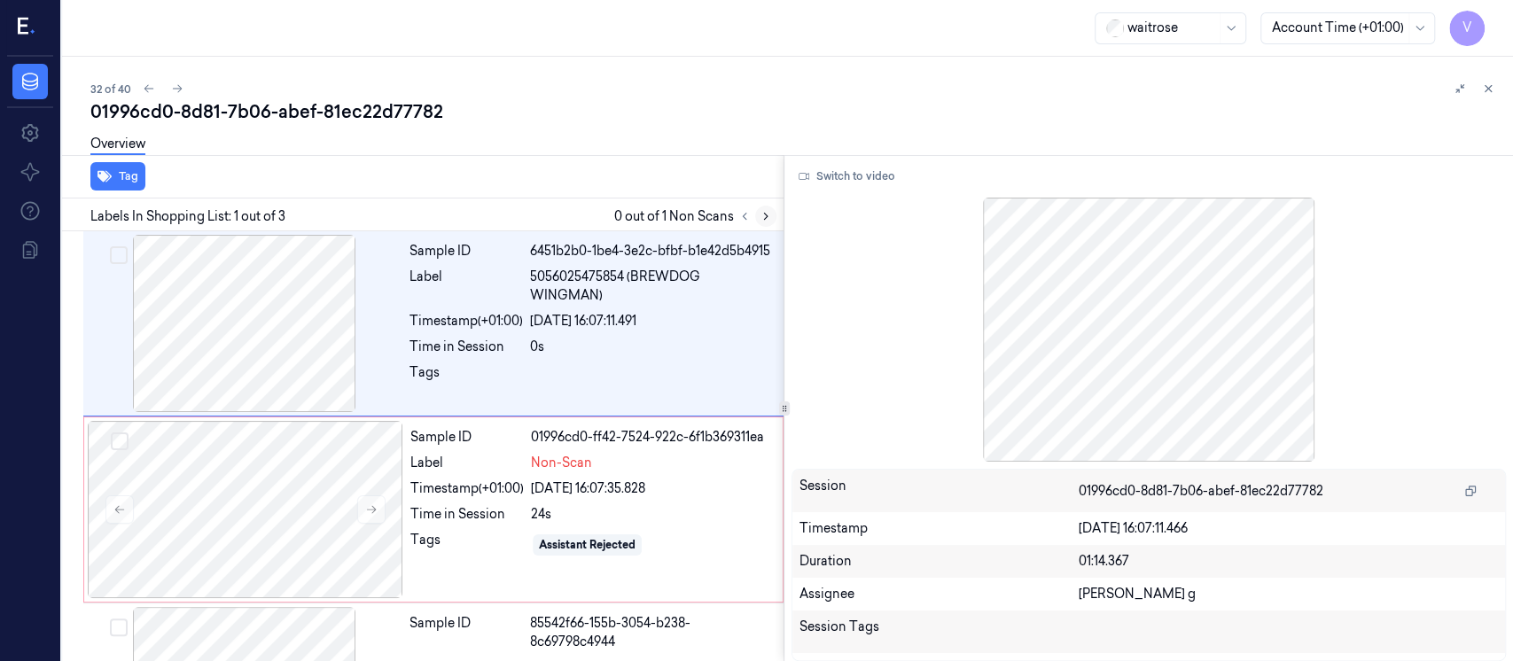
click at [761, 217] on icon at bounding box center [766, 216] width 12 height 12
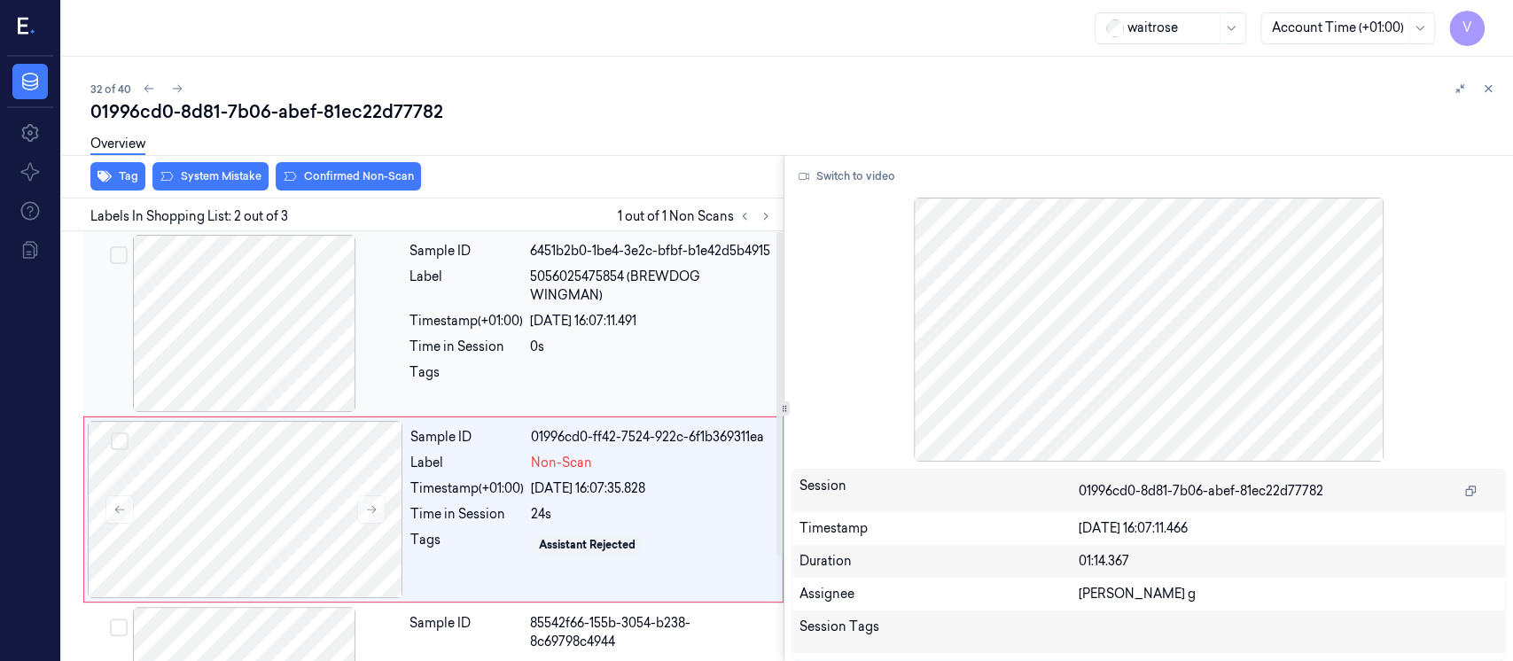
click at [505, 331] on div "Sample ID 6451b2b0-1be4-3e2c-bfbf-b1e42d5b4915 Label 5056025475854 (BREWDOG WIN…" at bounding box center [591, 323] width 378 height 177
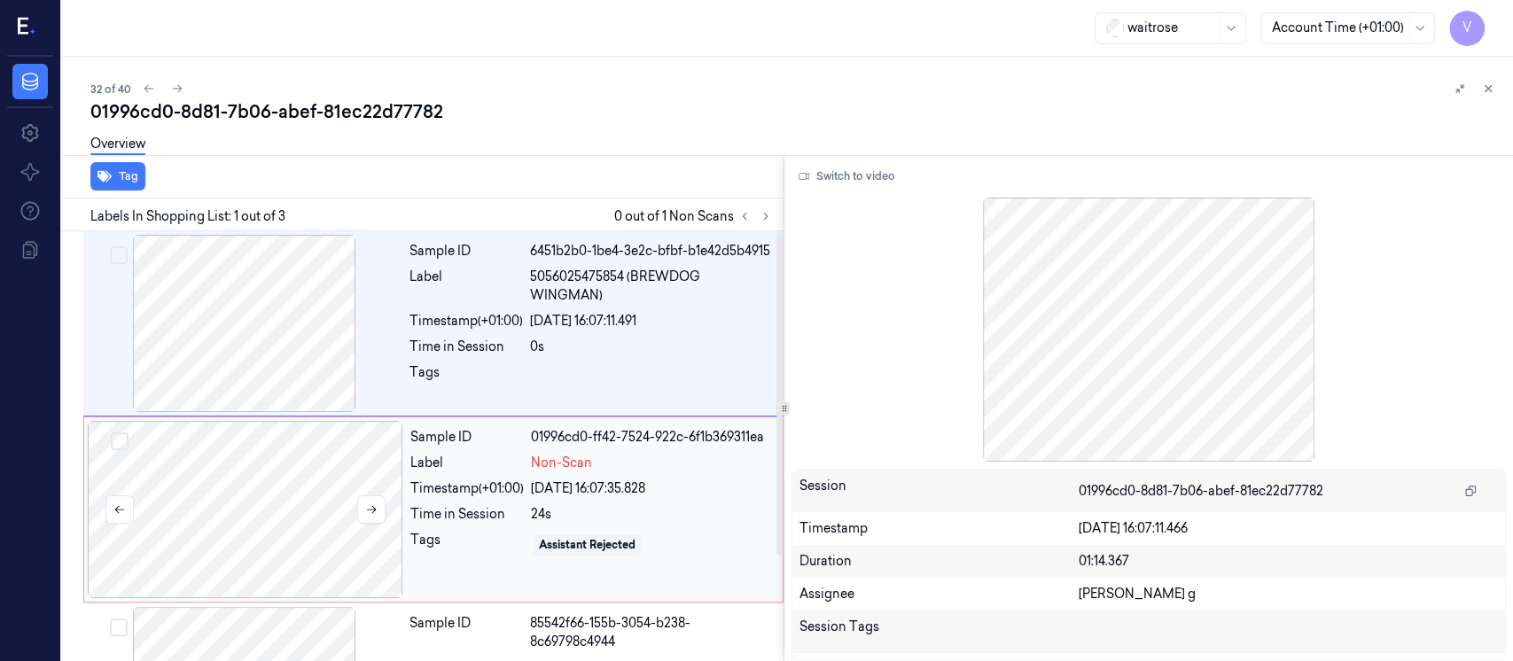
click at [263, 507] on div at bounding box center [246, 509] width 316 height 177
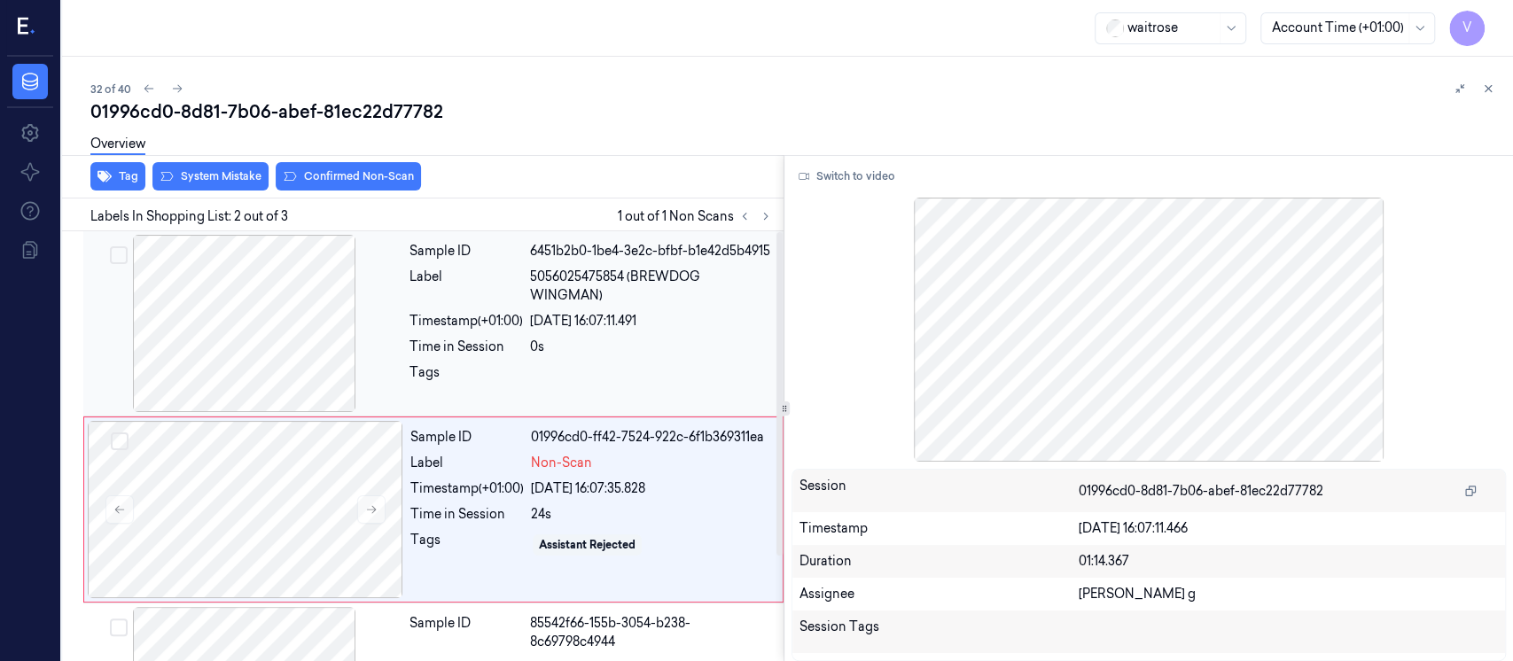
click at [580, 312] on div "21/09/2025 16:07:11.491" at bounding box center [651, 321] width 243 height 19
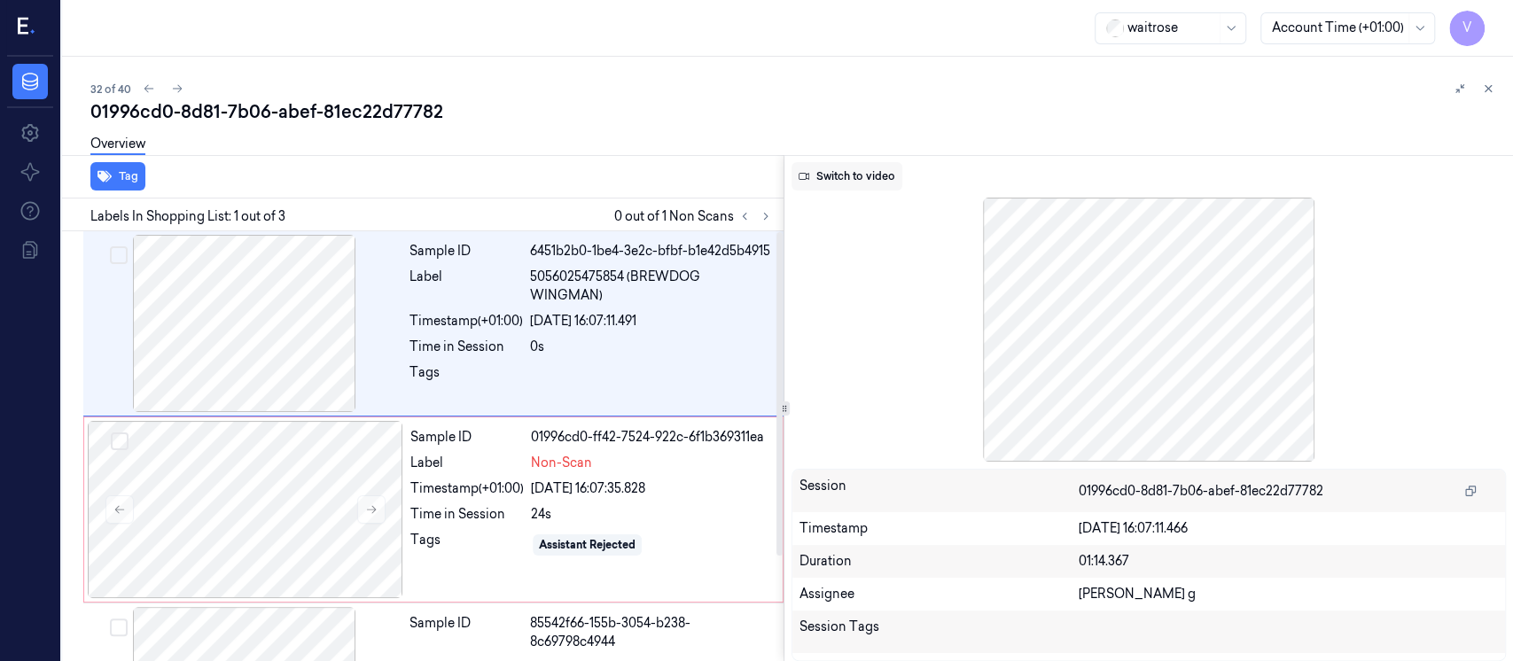
click at [826, 183] on button "Switch to video" at bounding box center [847, 176] width 111 height 28
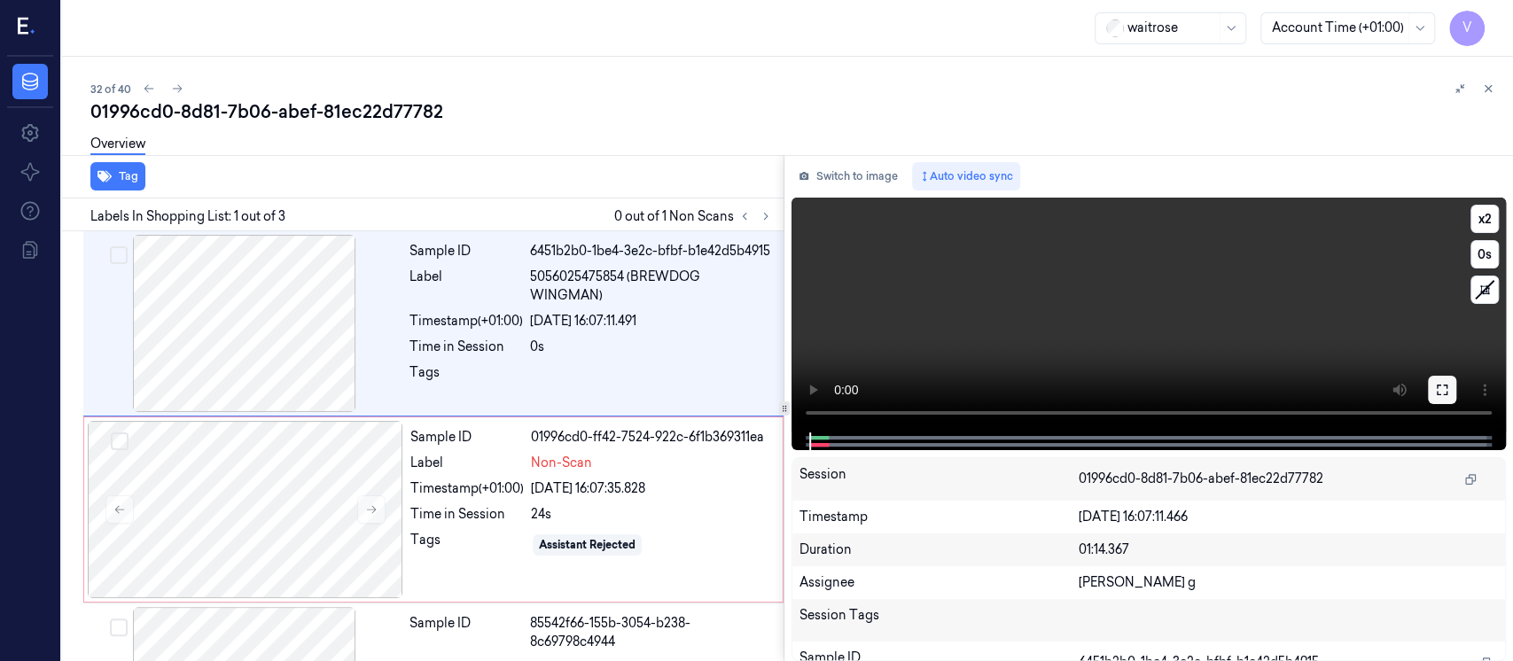
click at [1430, 391] on button at bounding box center [1442, 390] width 28 height 28
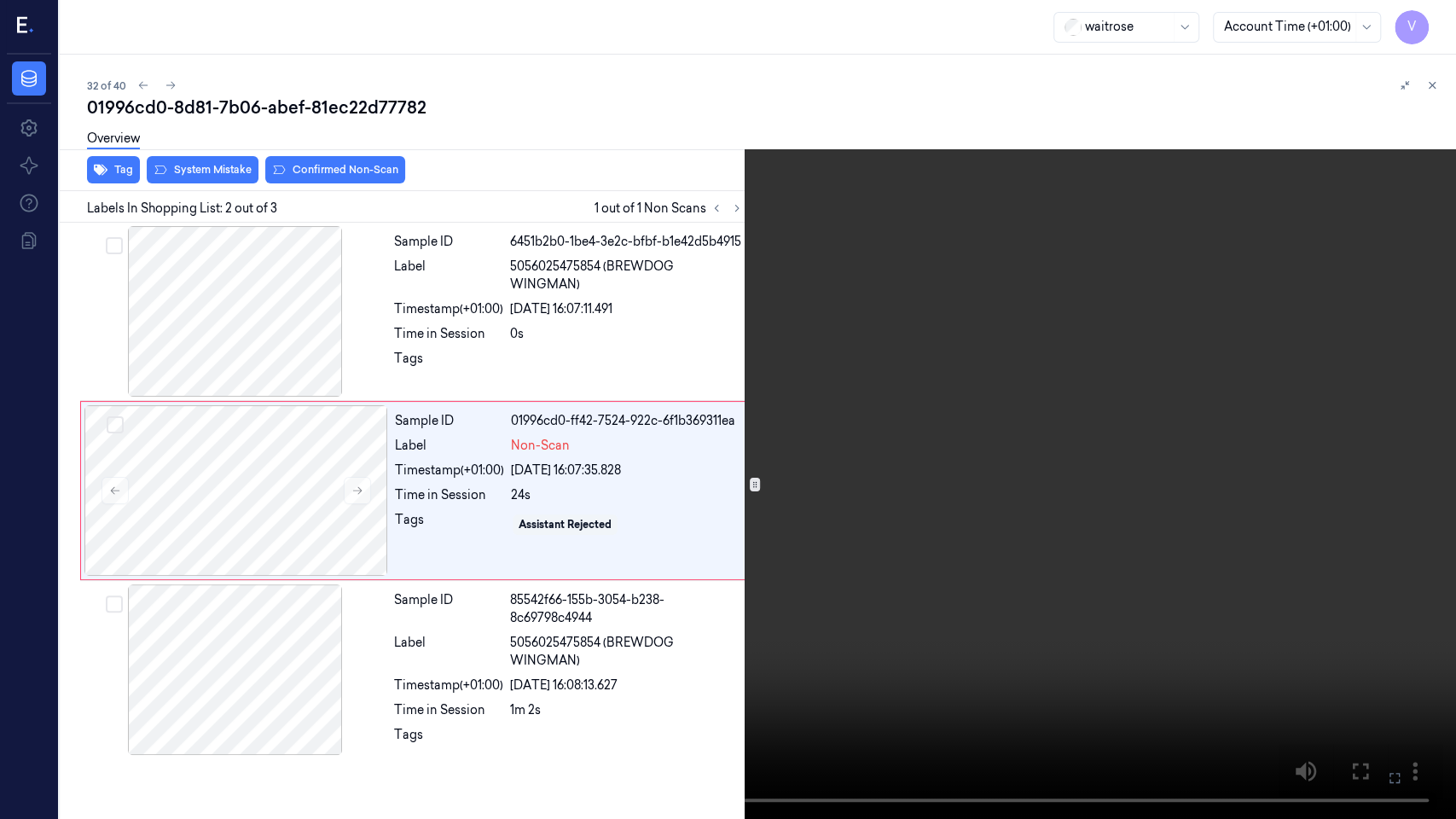
click at [0, 0] on icon at bounding box center [0, 0] width 0 height 0
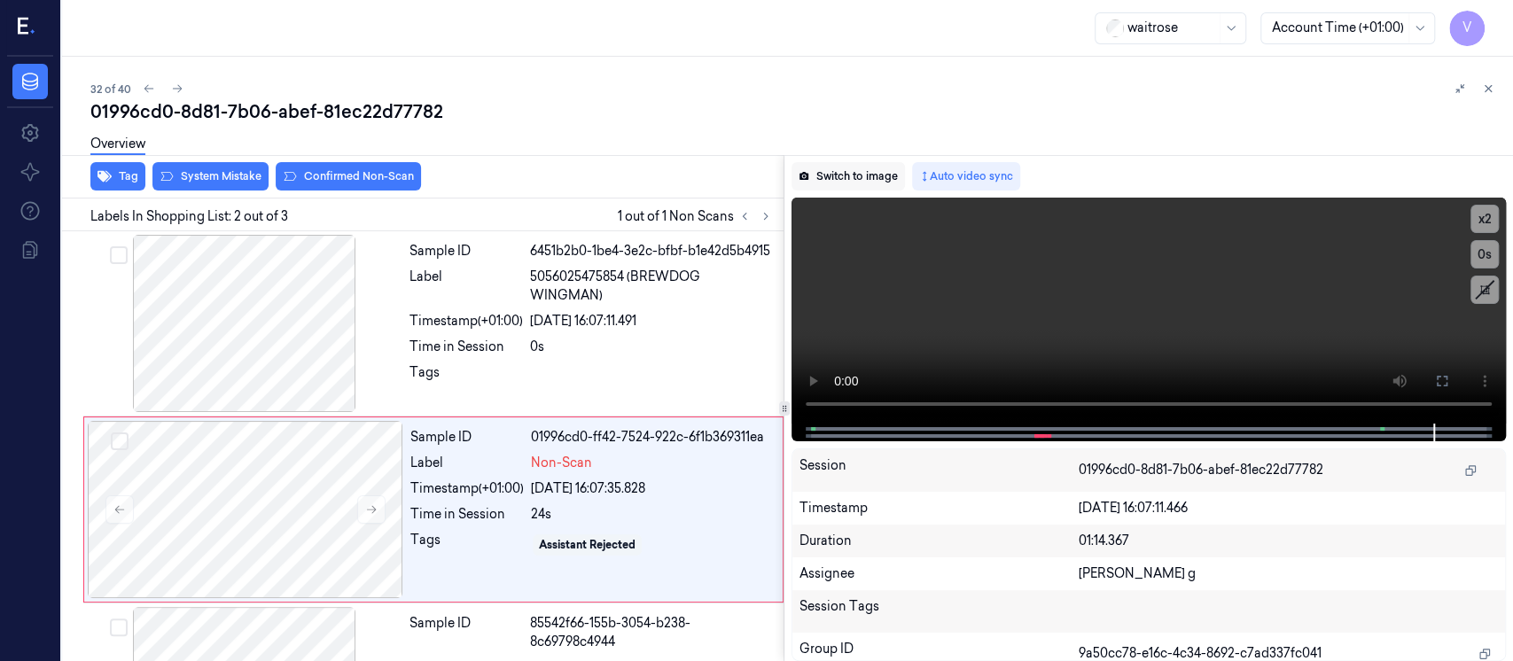
click at [871, 175] on button "Switch to image" at bounding box center [848, 176] width 113 height 28
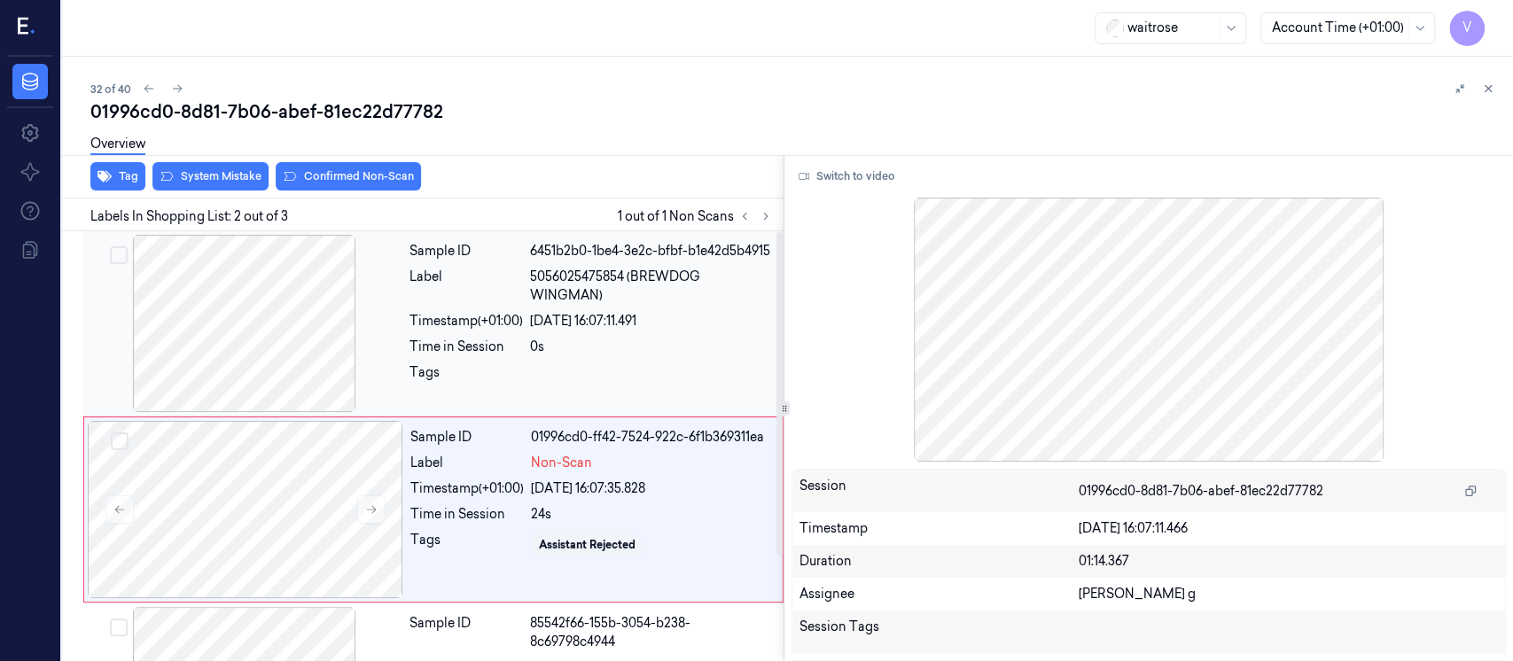
click at [504, 317] on div "Timestamp (+01:00)" at bounding box center [466, 321] width 113 height 19
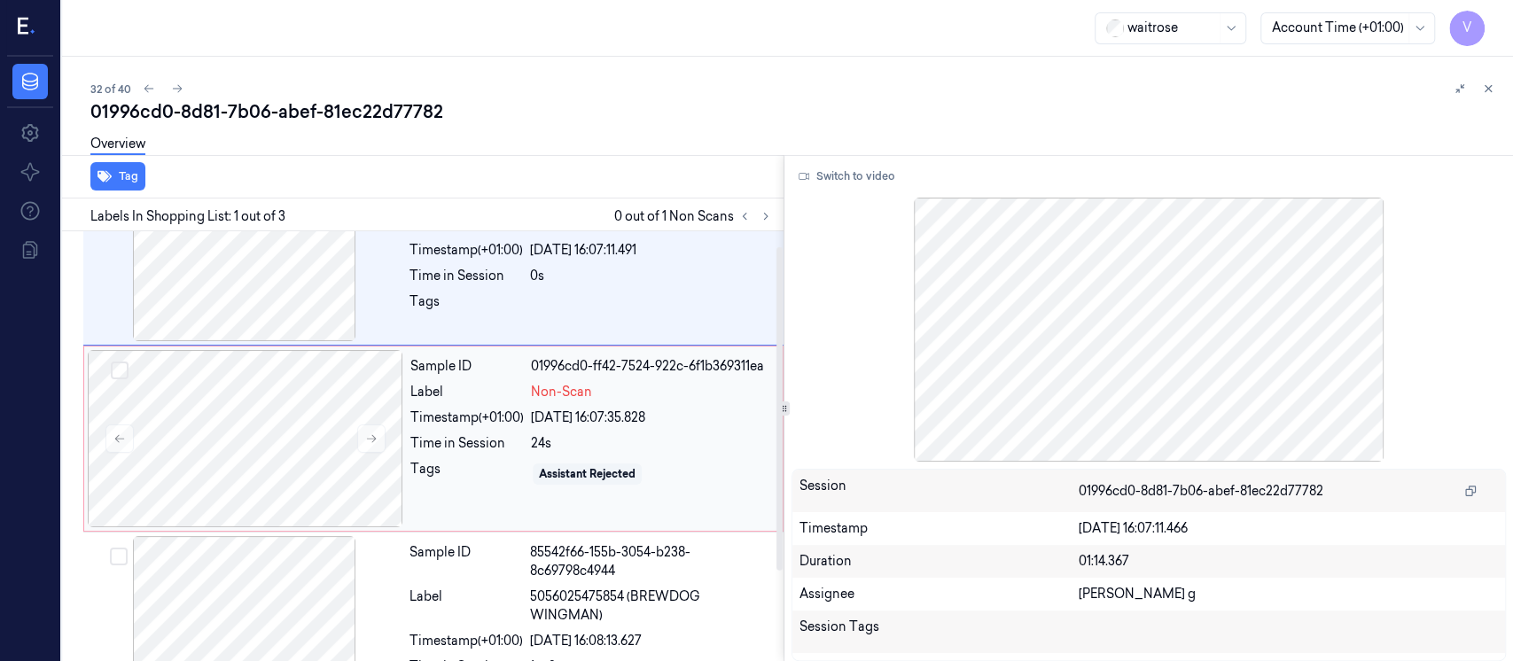
scroll to position [118, 0]
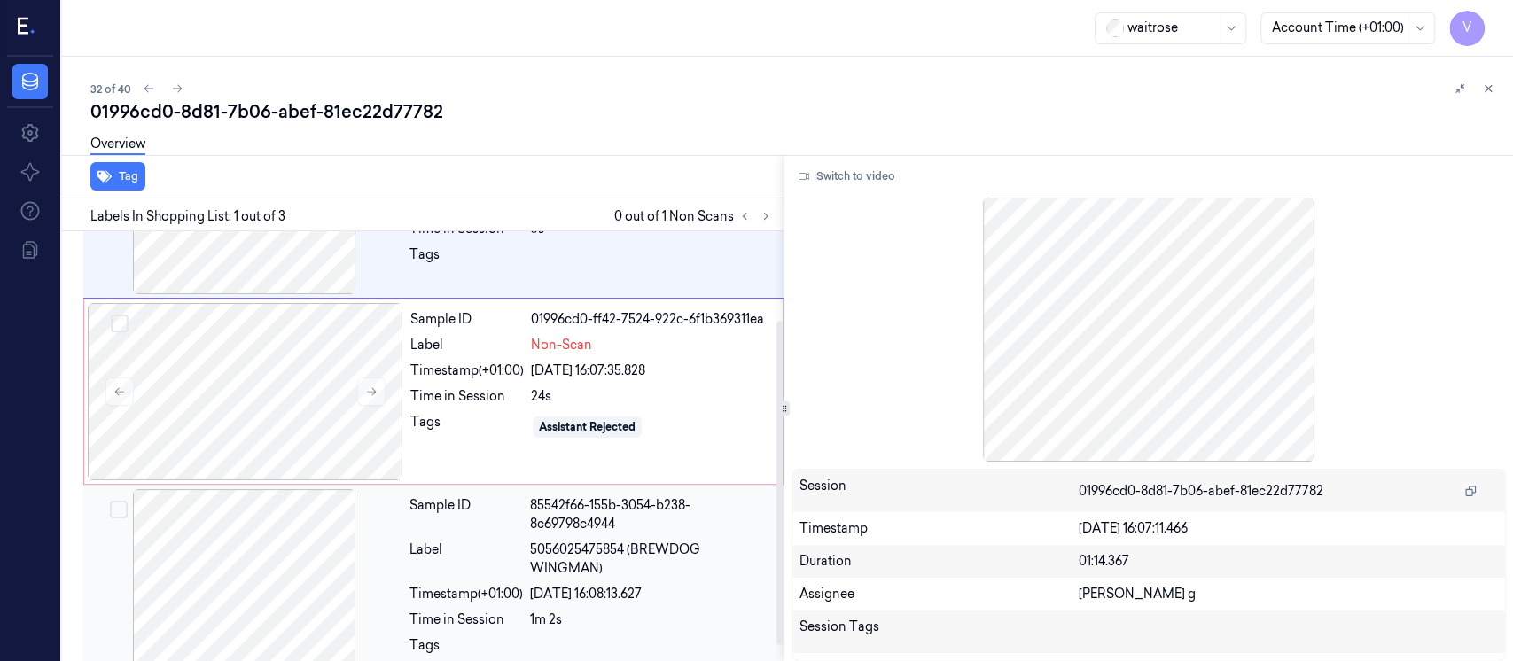
click at [498, 535] on div "Sample ID 85542f66-155b-3054-b238-8c69798c4944 Label 5056025475854 (BREWDOG WIN…" at bounding box center [591, 580] width 378 height 183
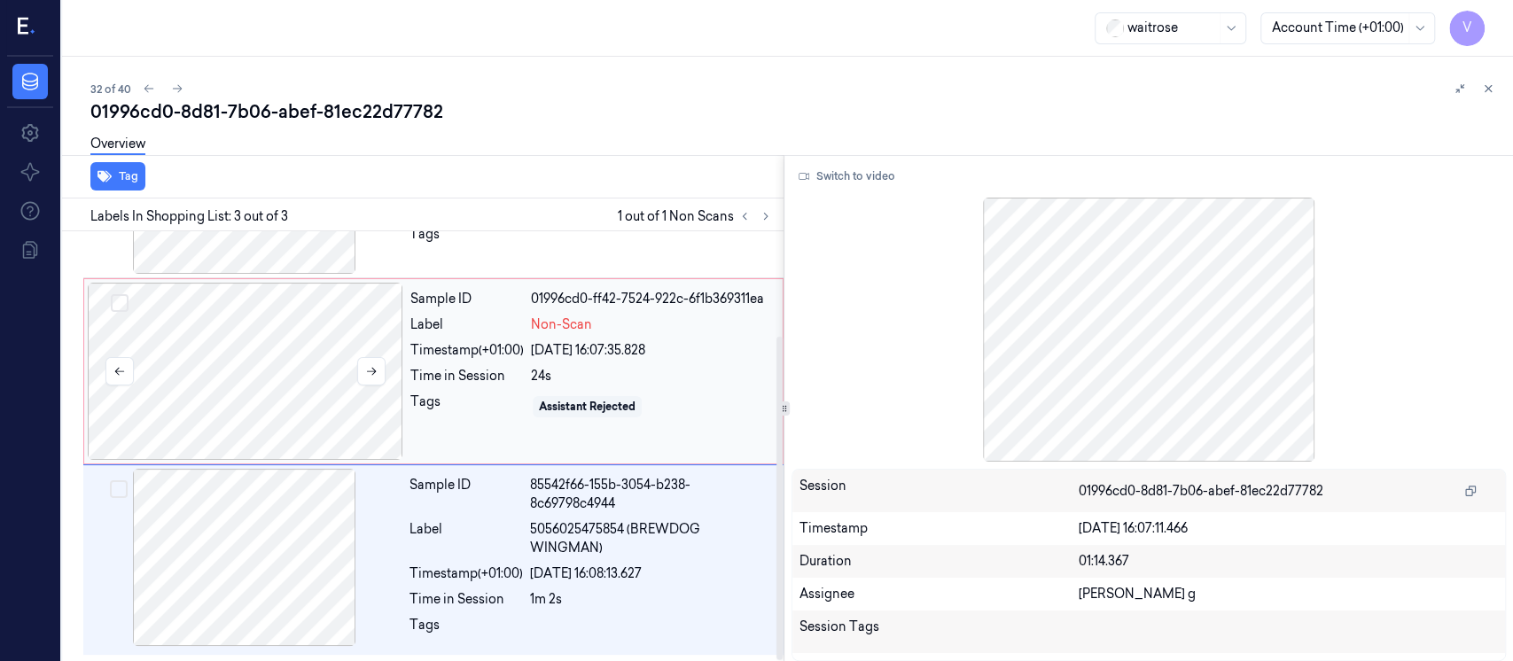
click at [273, 330] on div at bounding box center [246, 371] width 316 height 177
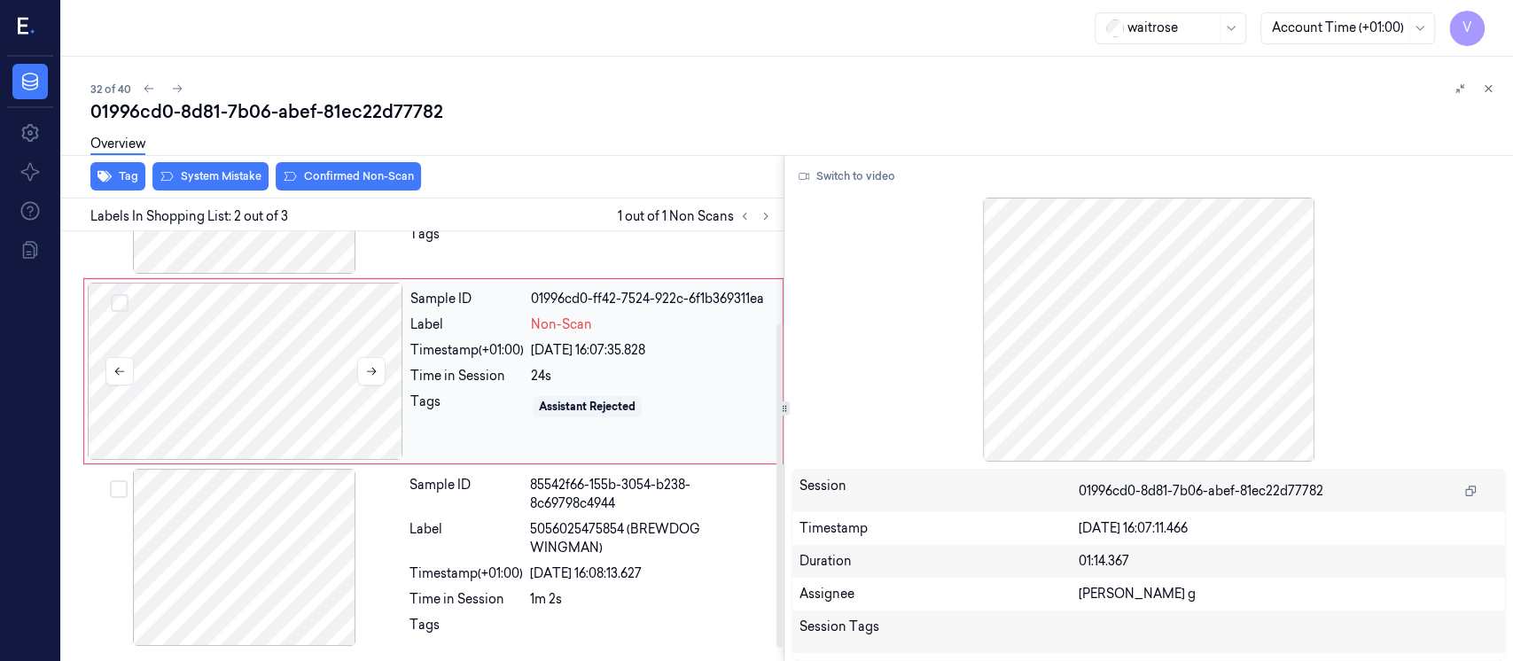
scroll to position [63, 0]
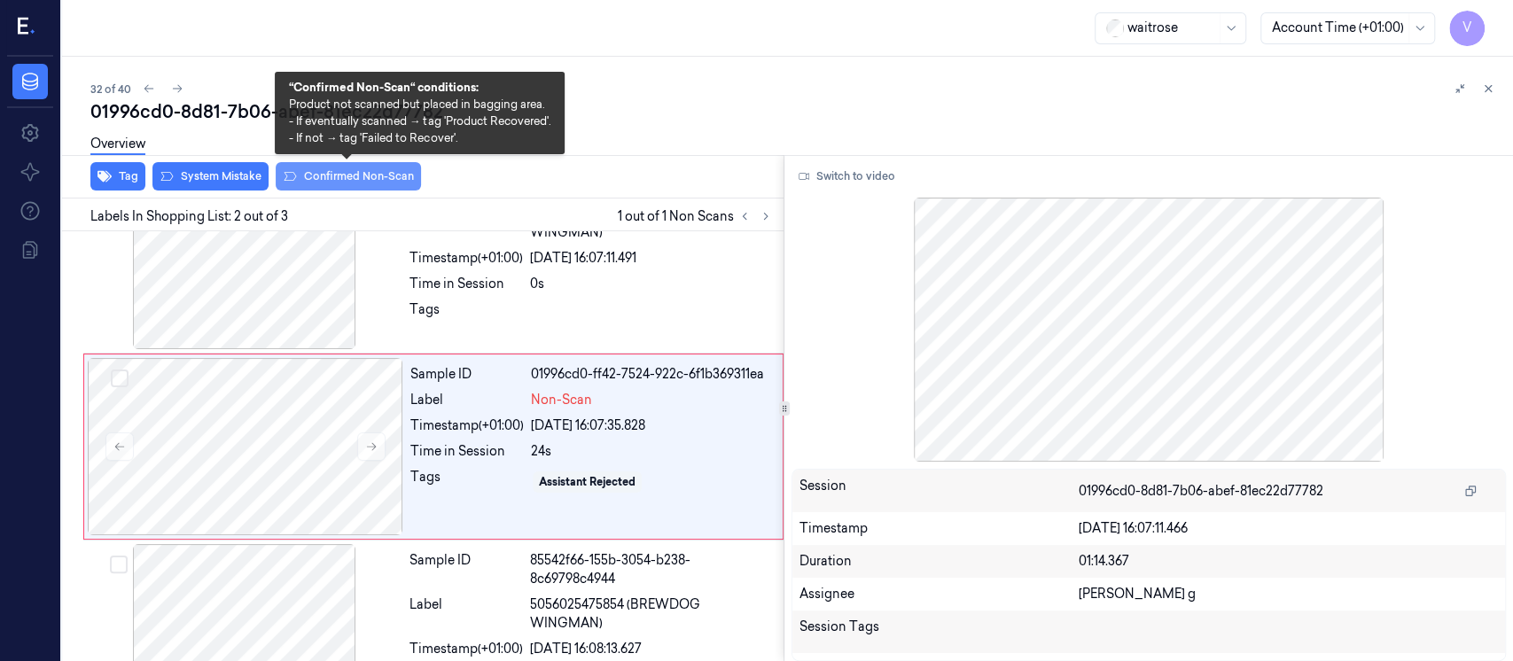
click at [338, 177] on button "Confirmed Non-Scan" at bounding box center [348, 176] width 145 height 28
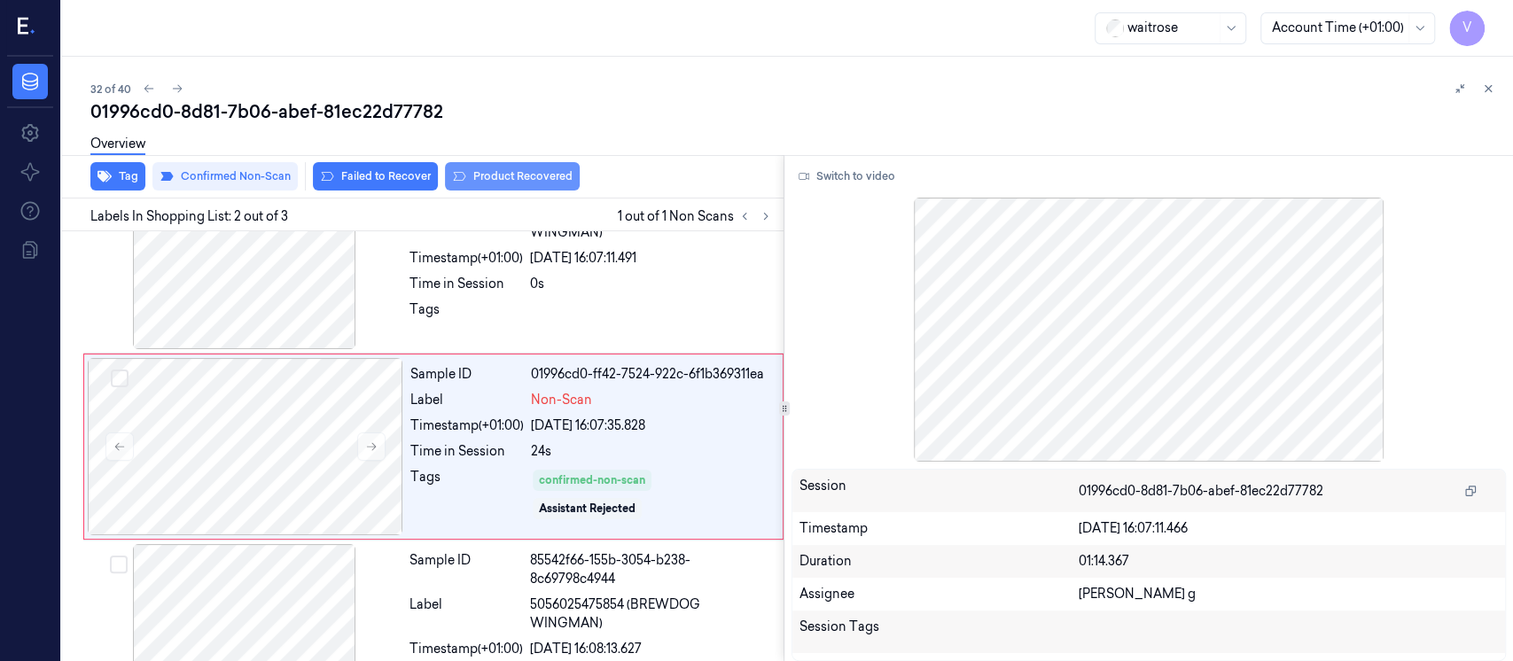
click at [532, 178] on button "Product Recovered" at bounding box center [512, 176] width 135 height 28
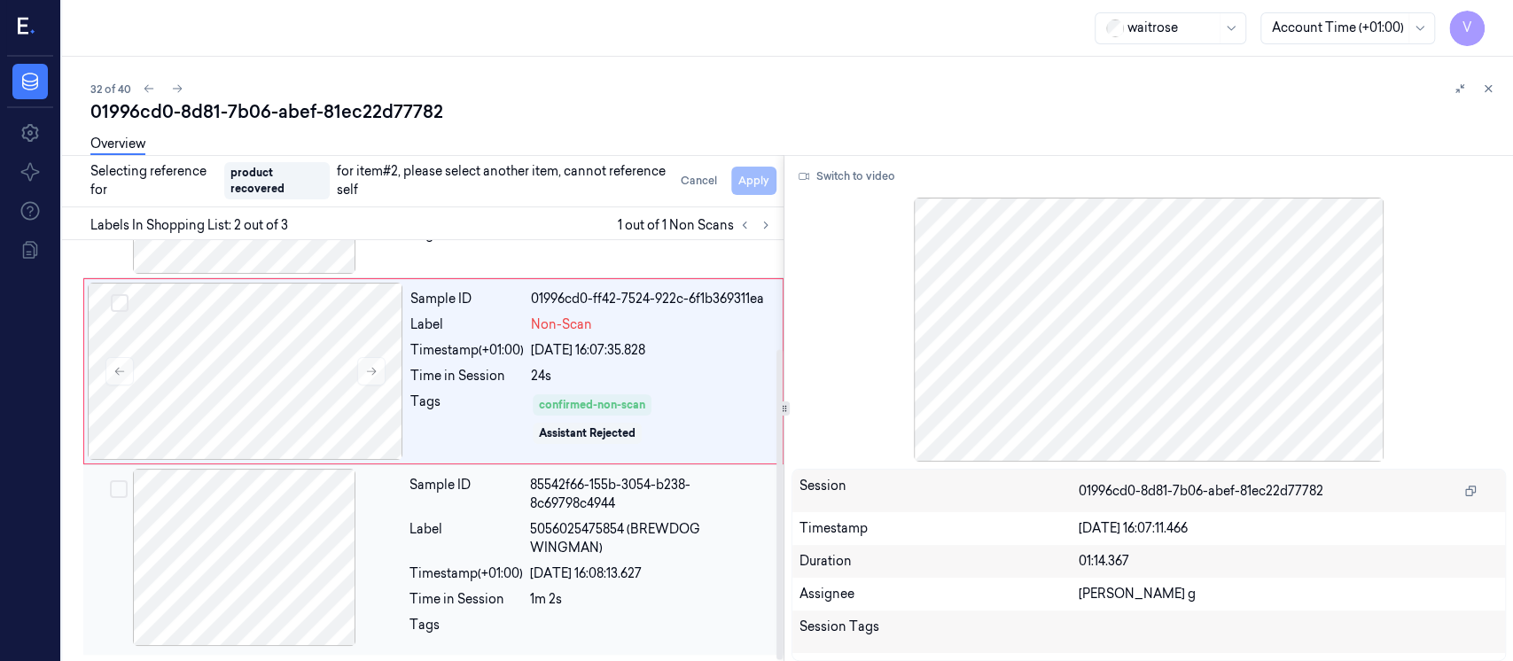
click at [309, 575] on div at bounding box center [245, 557] width 316 height 177
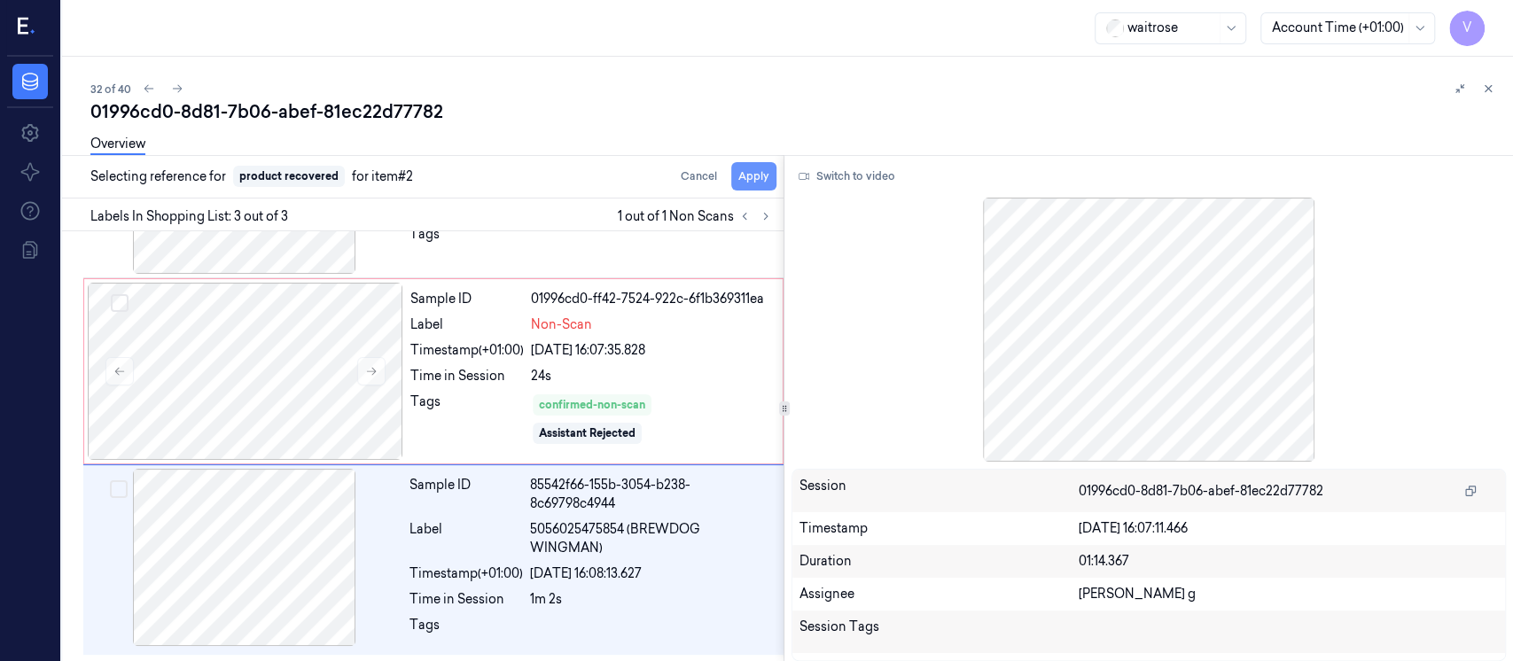
click at [737, 180] on button "Apply" at bounding box center [753, 176] width 45 height 28
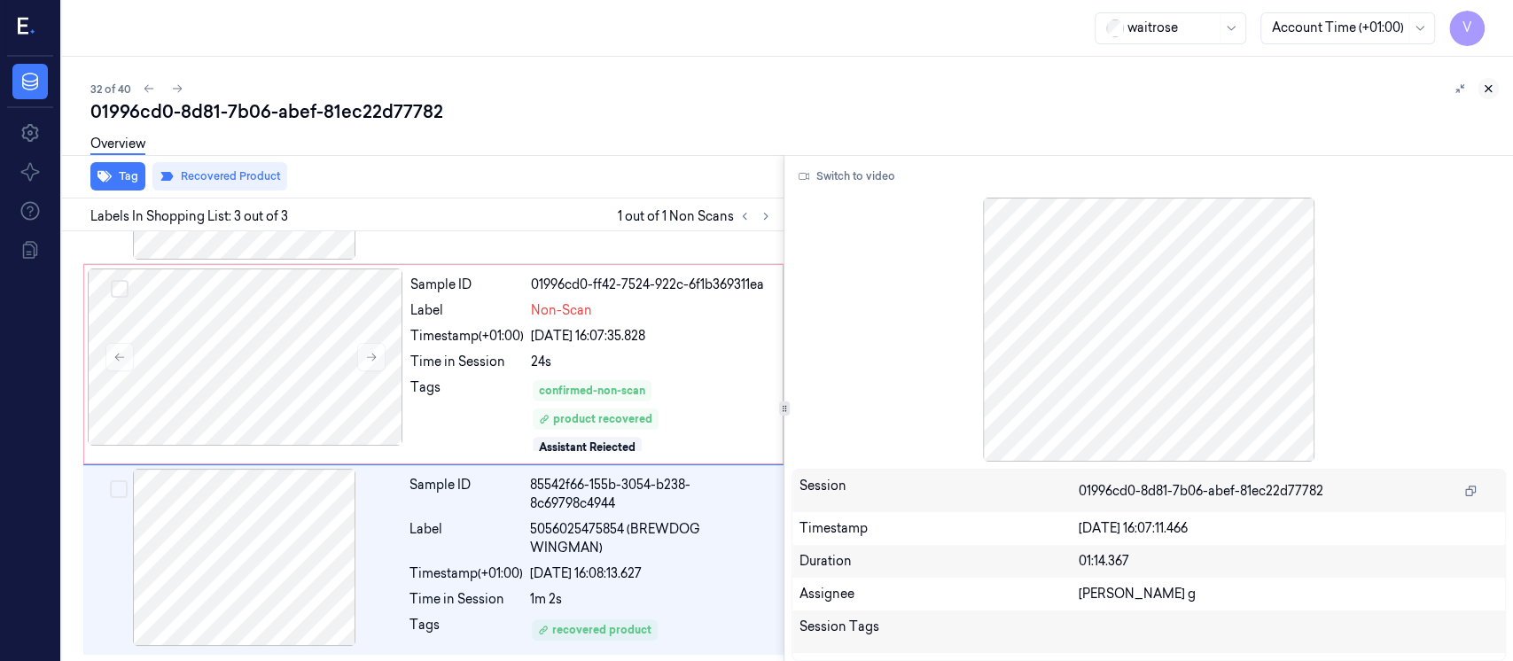
click at [1491, 90] on icon at bounding box center [1488, 88] width 12 height 12
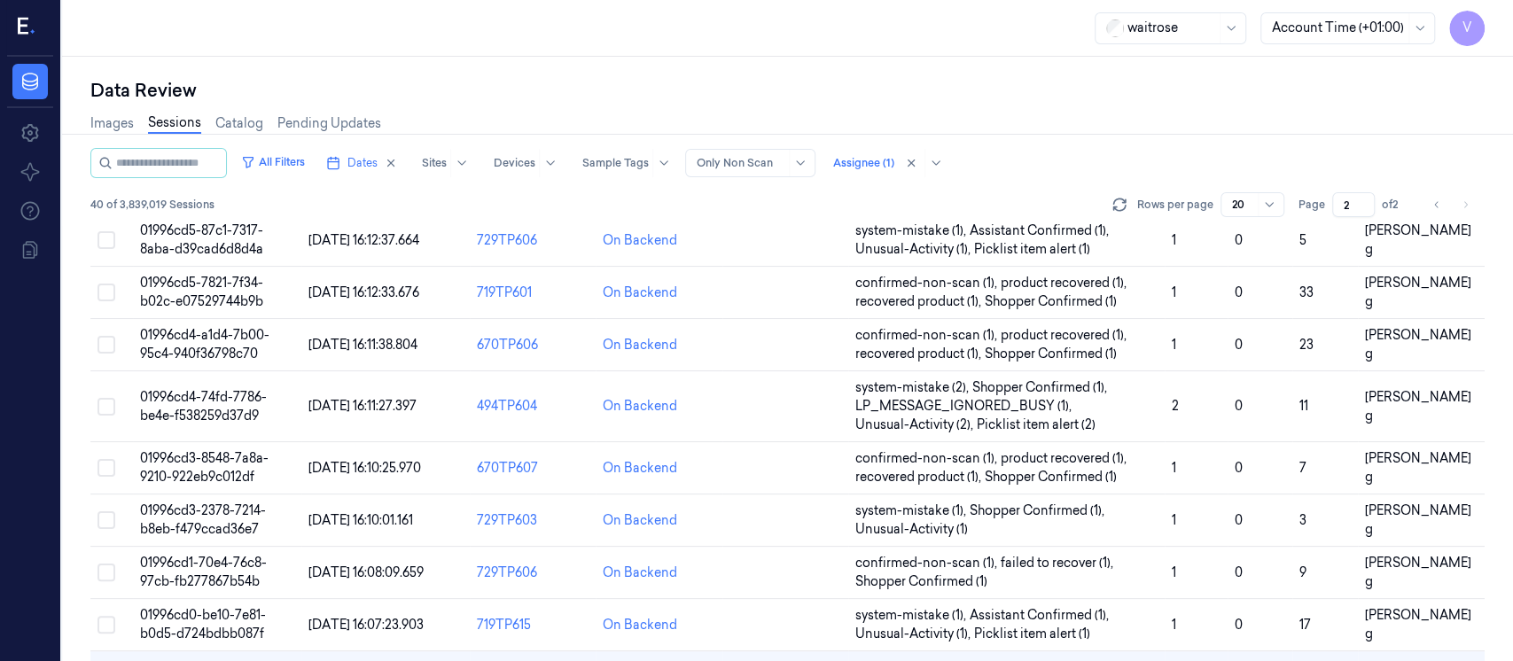
scroll to position [569, 0]
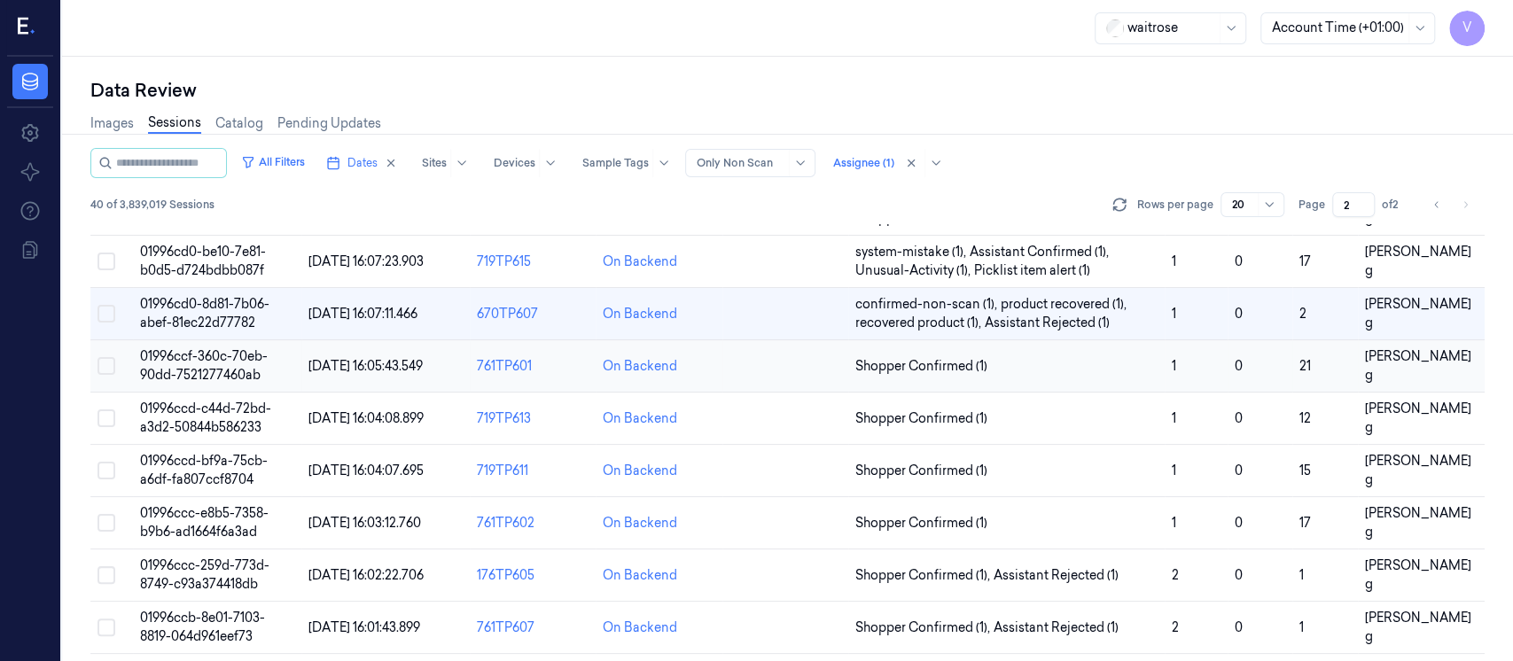
click at [772, 362] on td at bounding box center [786, 366] width 126 height 52
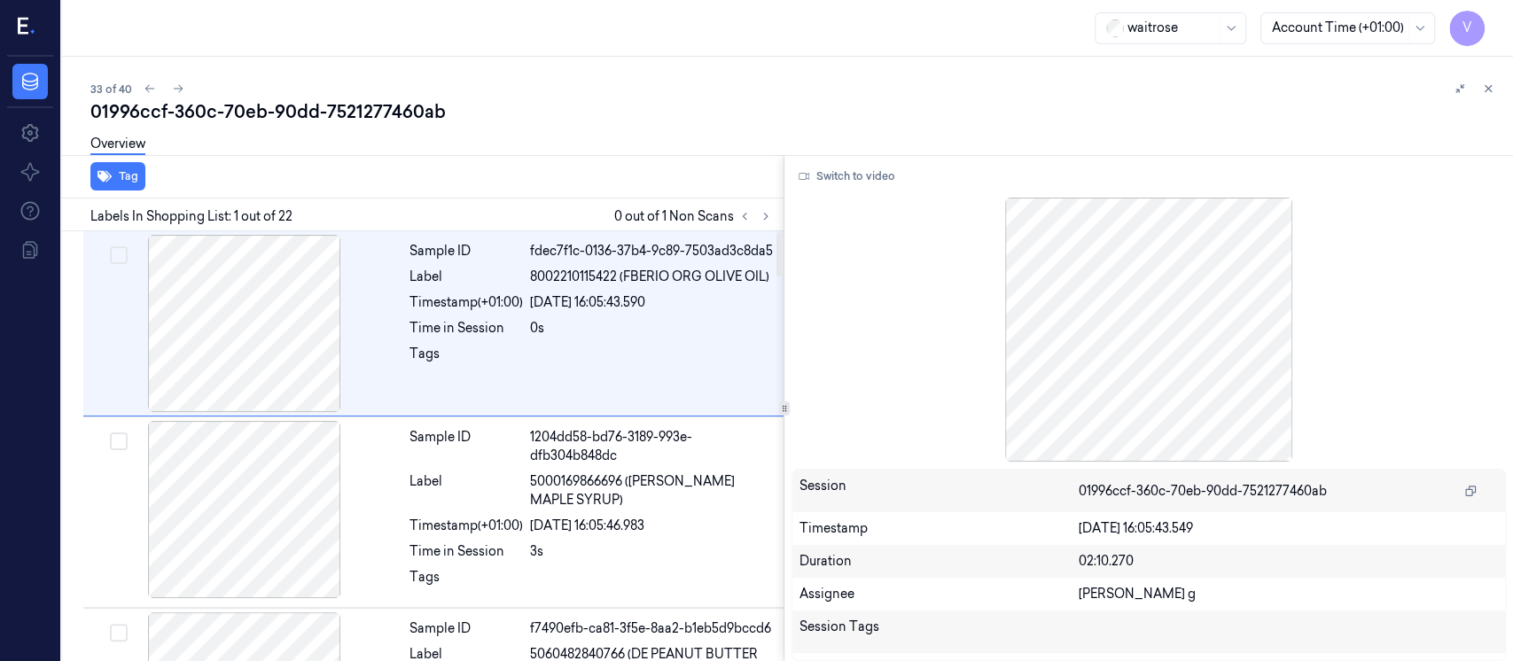
click at [88, 3] on div "V Data Settings About Support Documentation waitrose Account Time (+01:00) V 33…" at bounding box center [756, 330] width 1513 height 661
click at [765, 216] on icon at bounding box center [766, 216] width 12 height 12
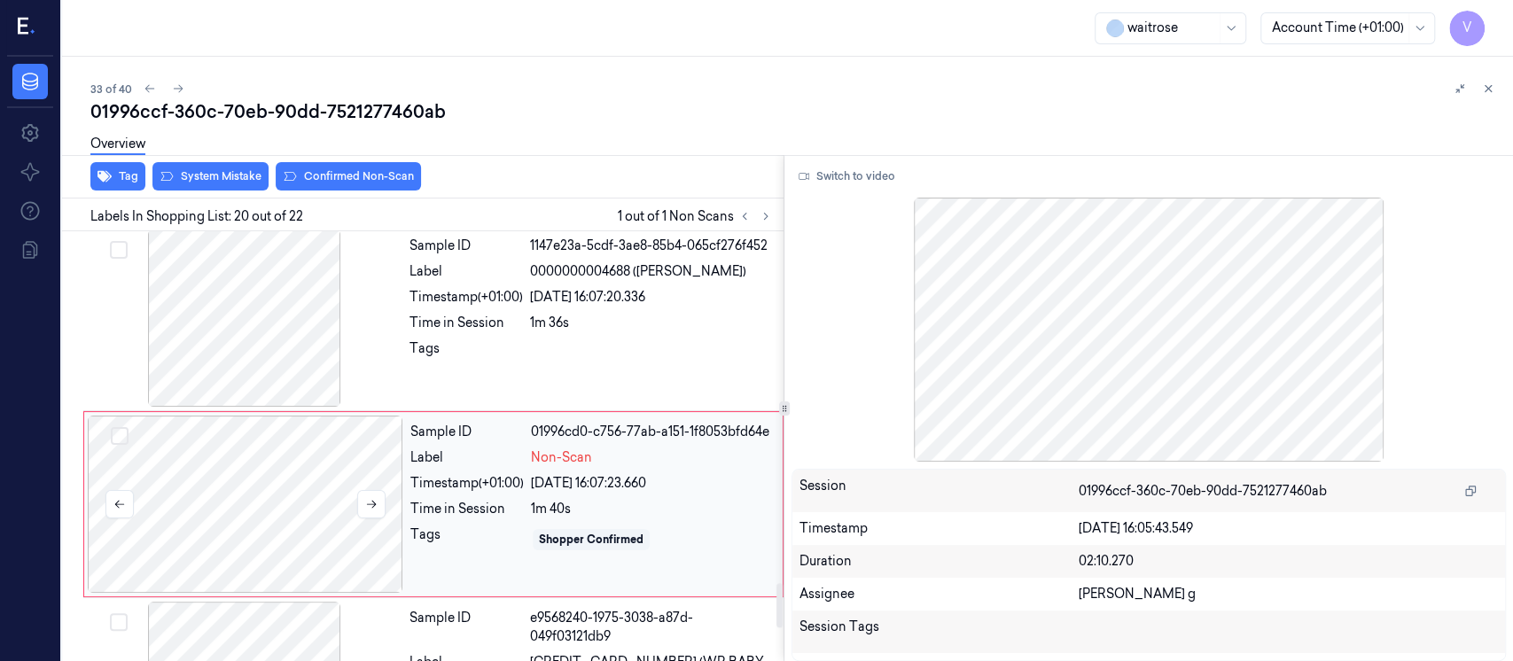
scroll to position [3426, 0]
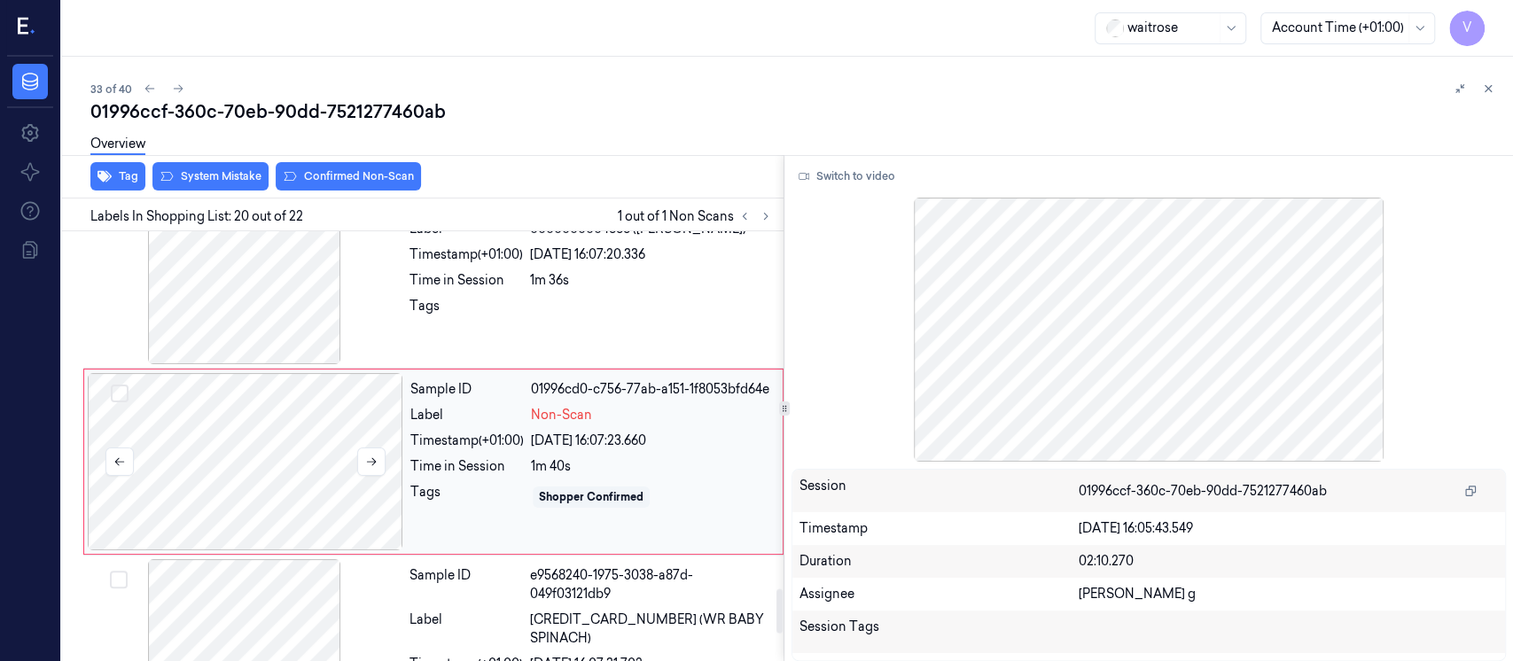
click at [273, 439] on div at bounding box center [246, 461] width 316 height 177
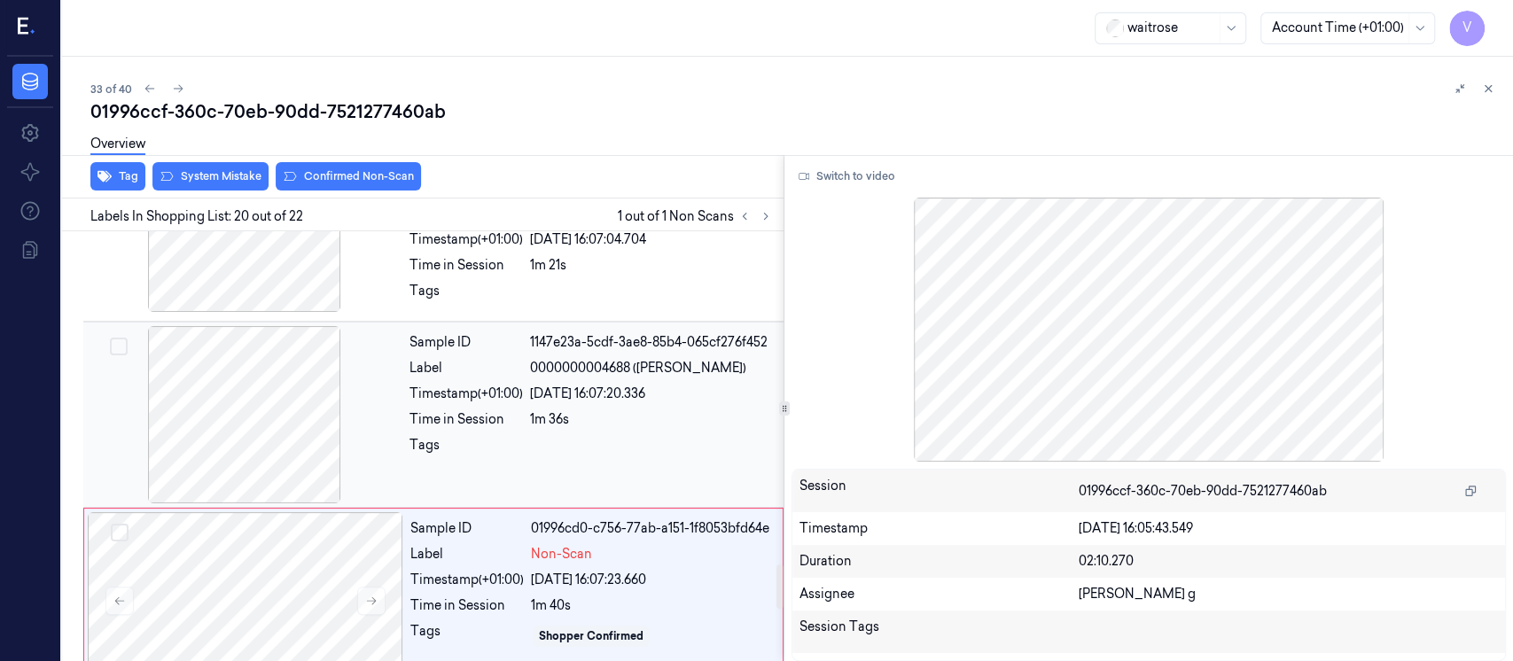
scroll to position [3190, 0]
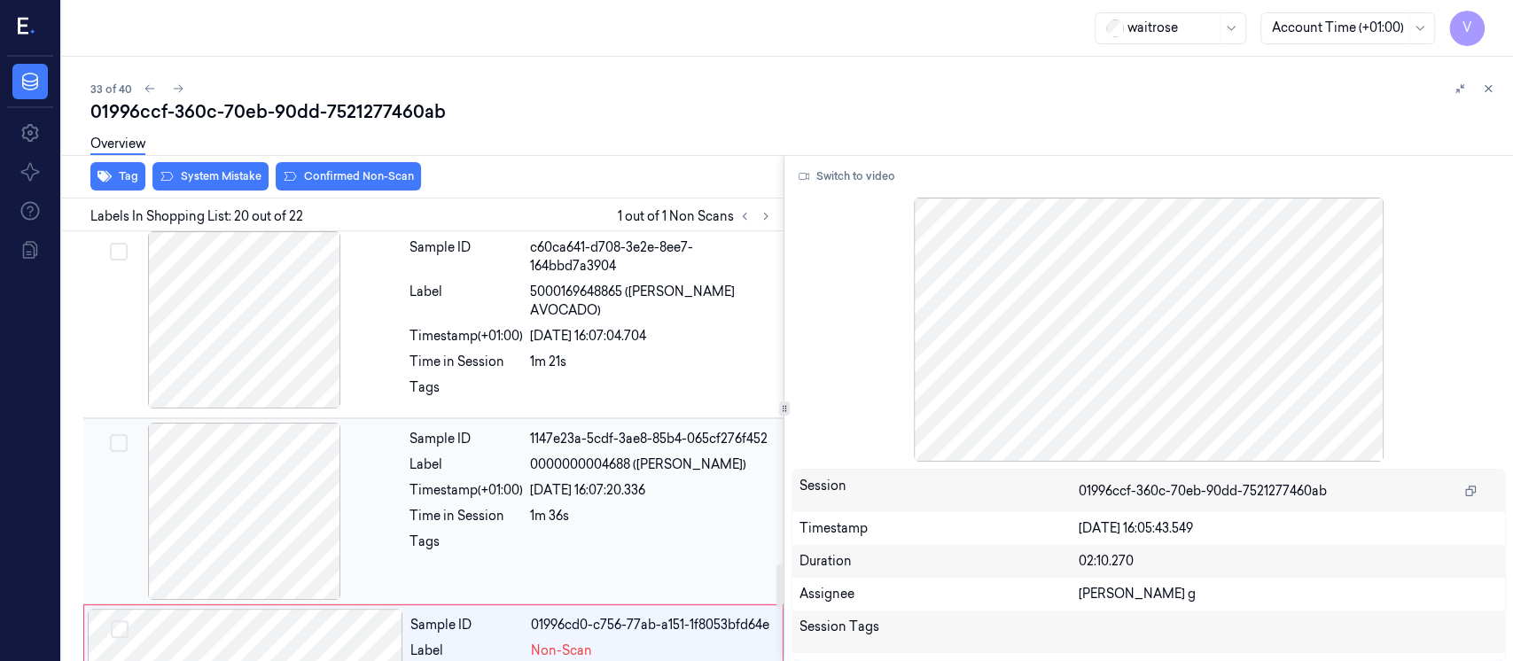
click at [270, 489] on div at bounding box center [245, 511] width 316 height 177
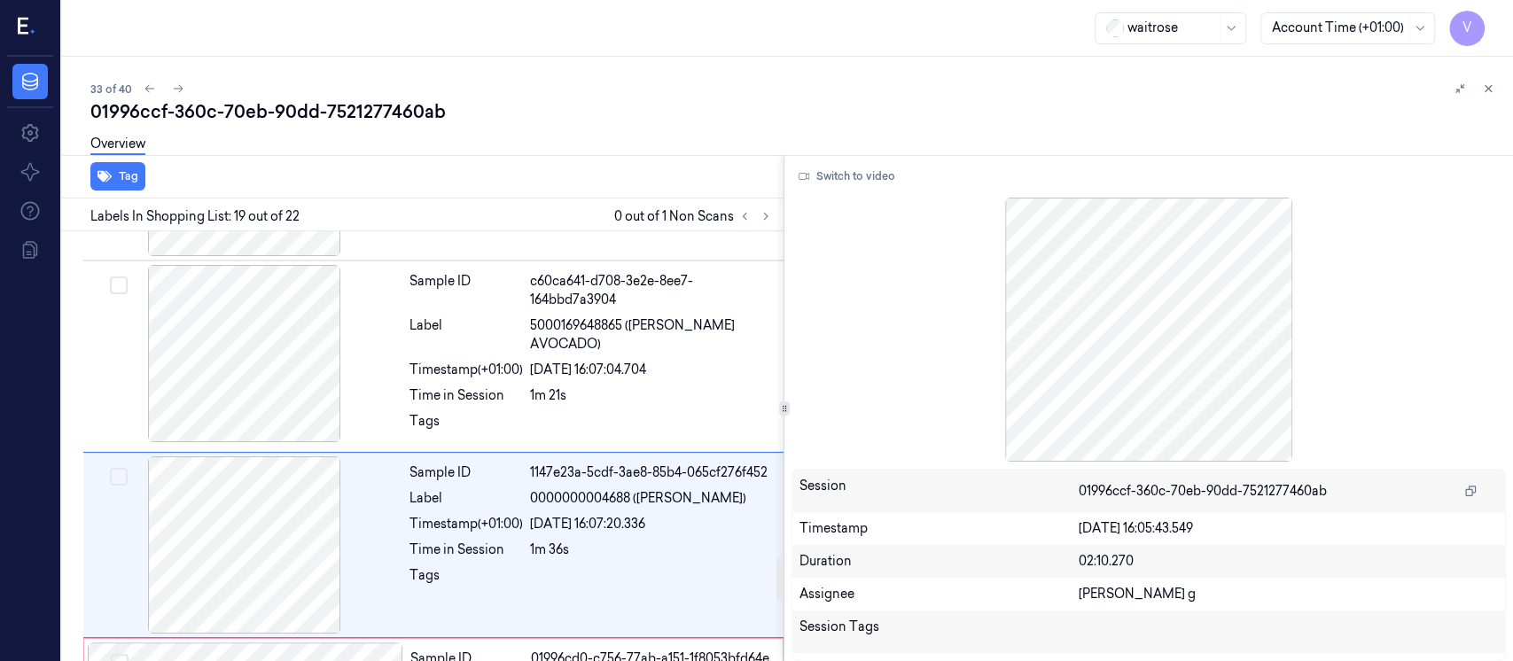
scroll to position [3121, 0]
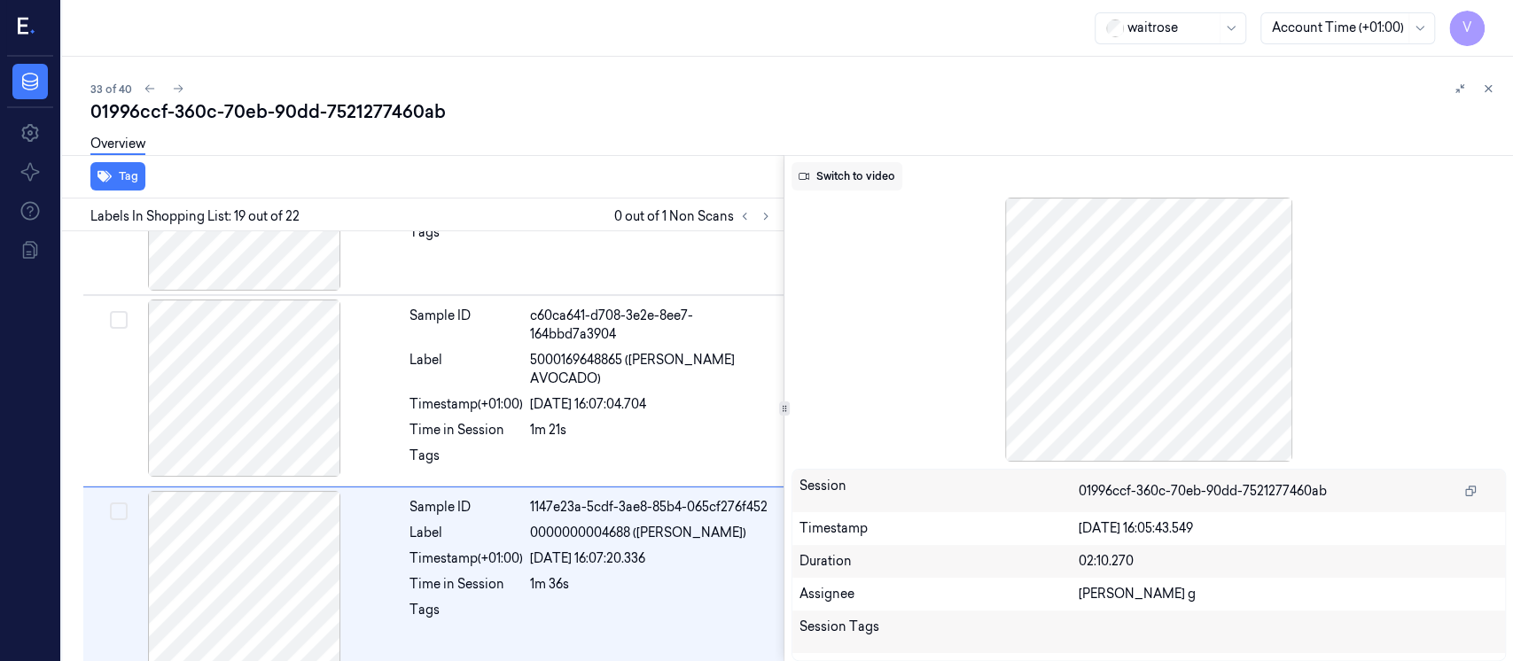
click at [848, 176] on button "Switch to video" at bounding box center [847, 176] width 111 height 28
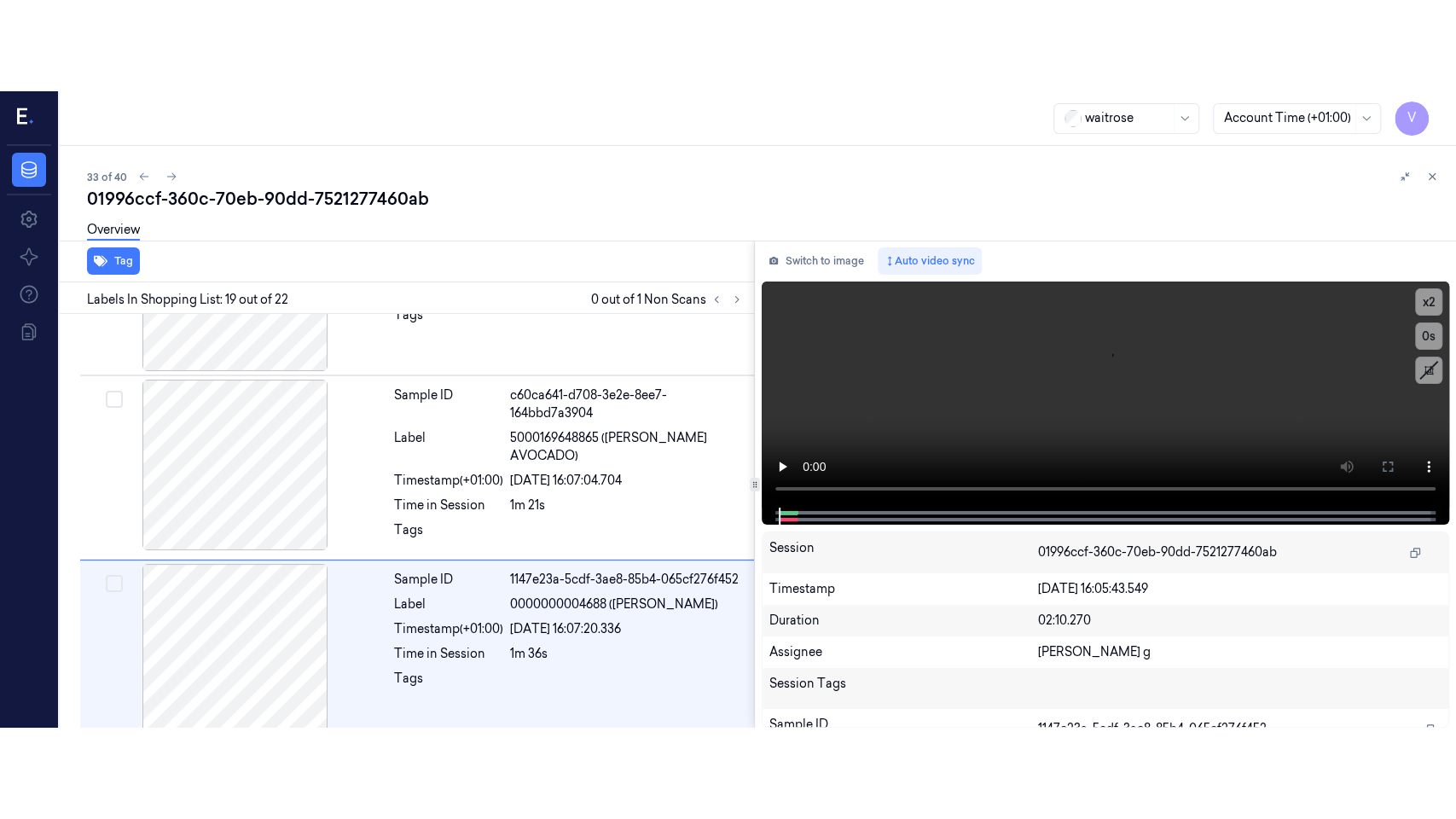
scroll to position [3118, 0]
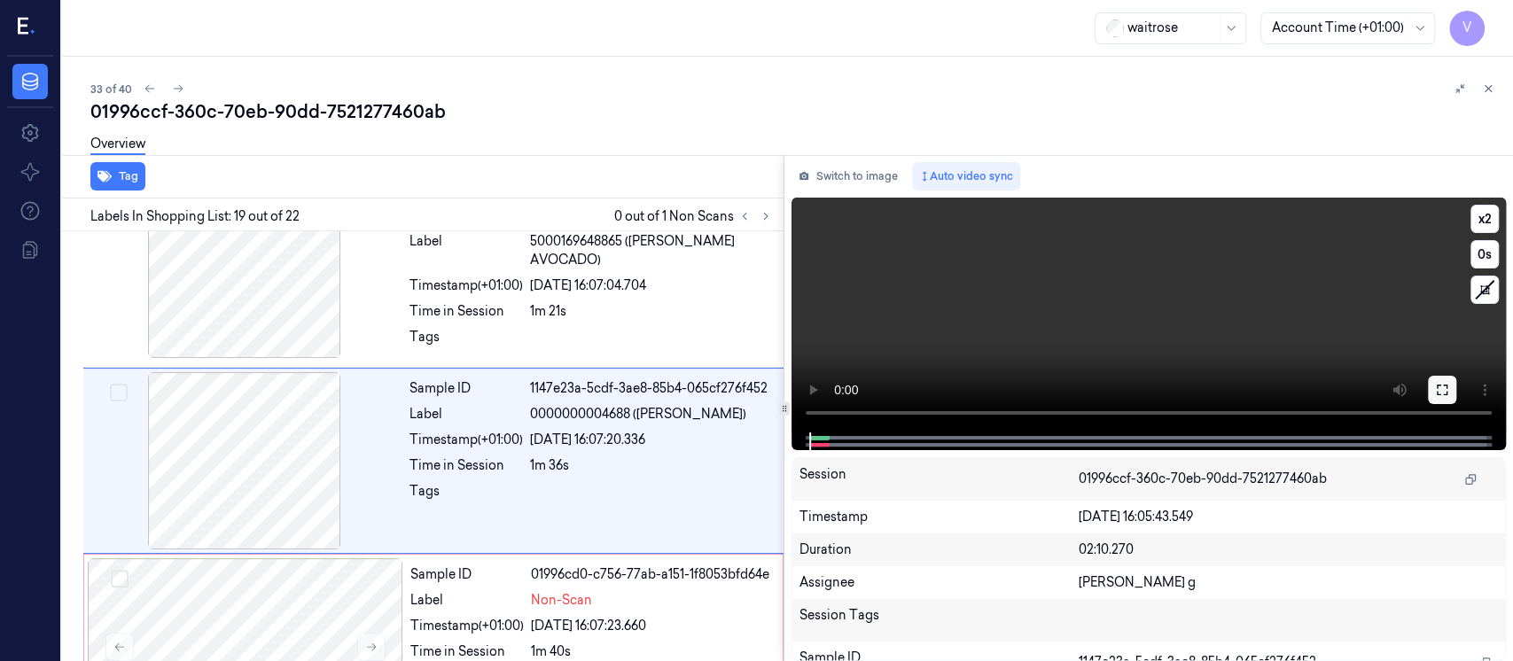
click at [1440, 394] on icon at bounding box center [1442, 390] width 11 height 11
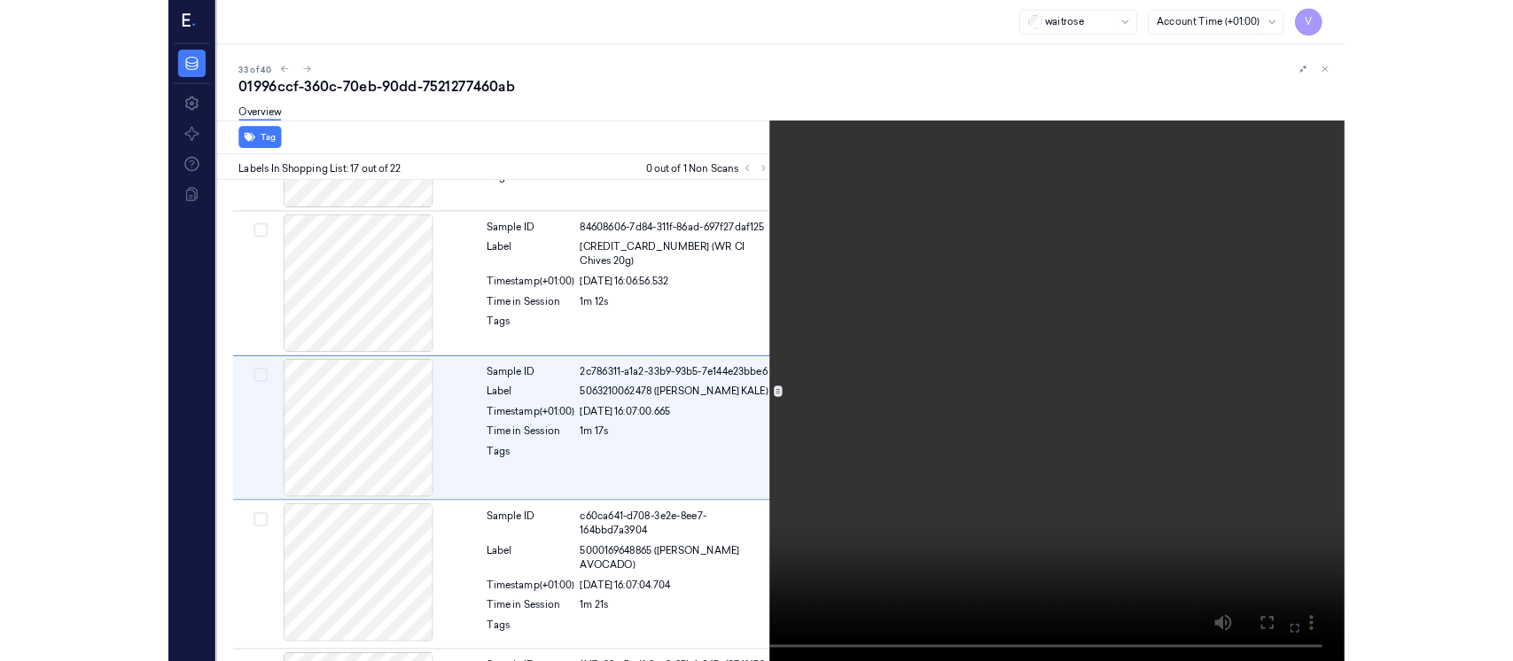
scroll to position [2773, 0]
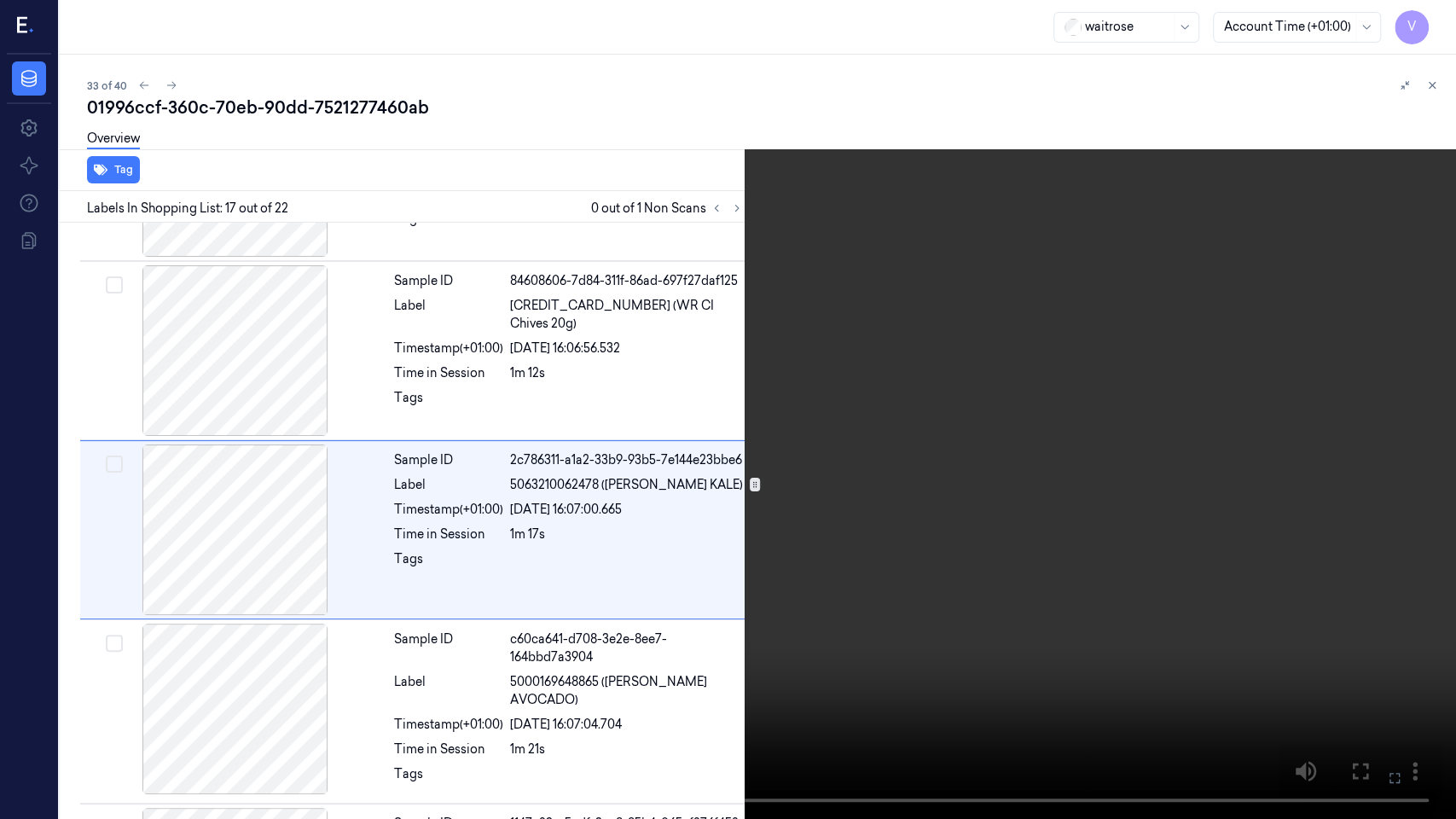
click at [0, 0] on button at bounding box center [0, 0] width 0 height 0
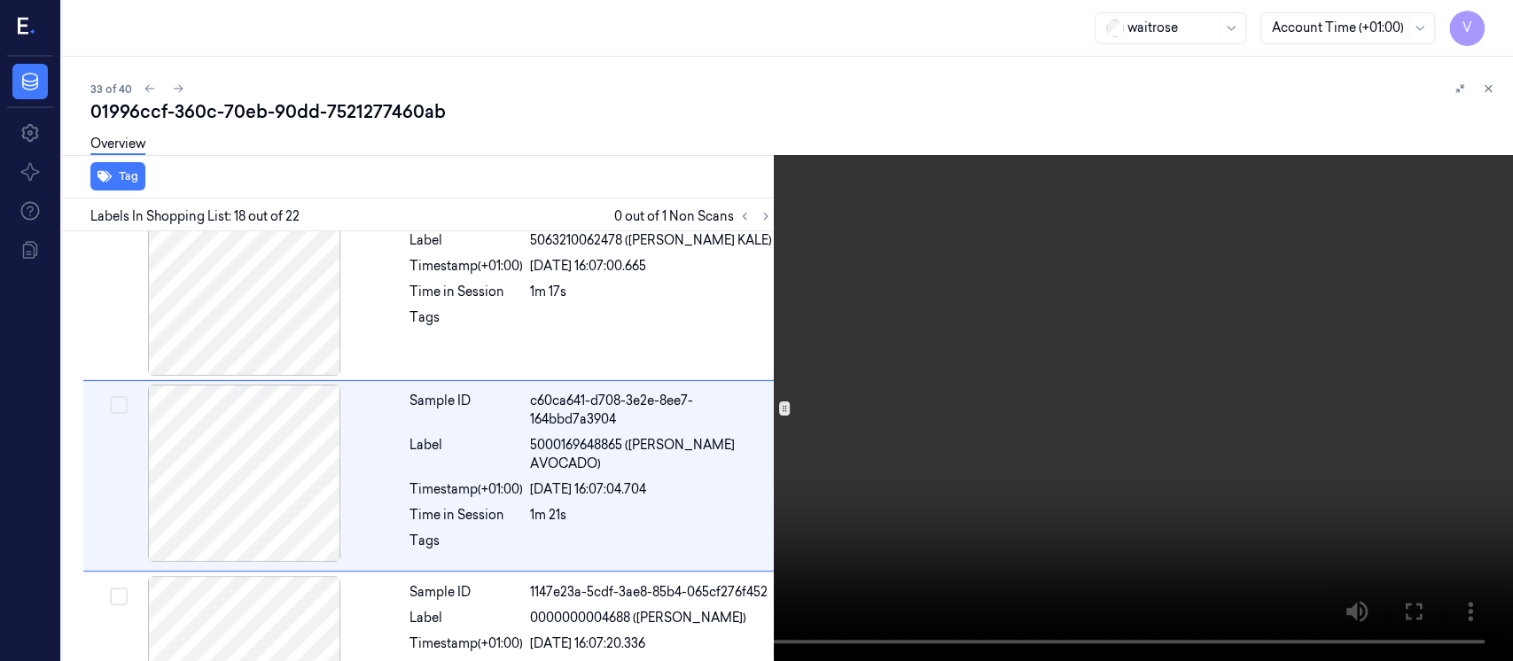
scroll to position [3054, 0]
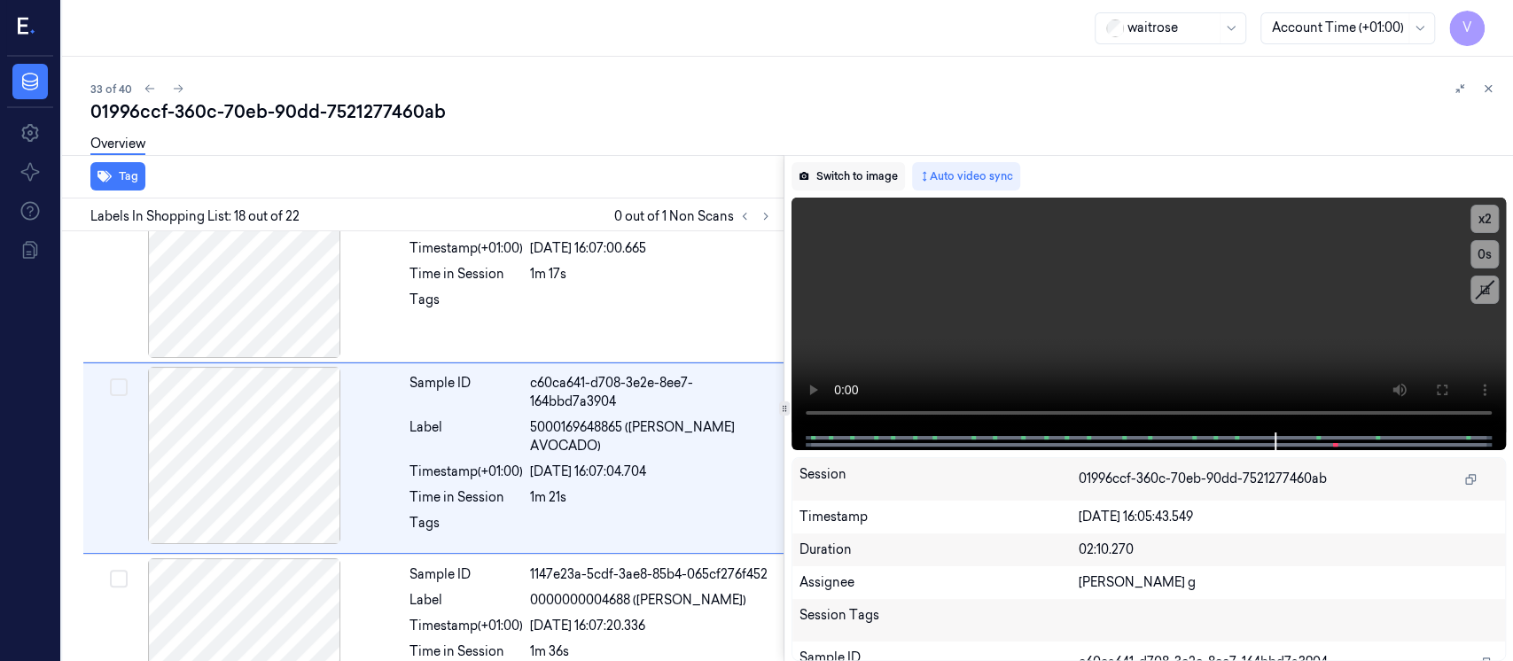
click at [862, 168] on button "Switch to image" at bounding box center [848, 176] width 113 height 28
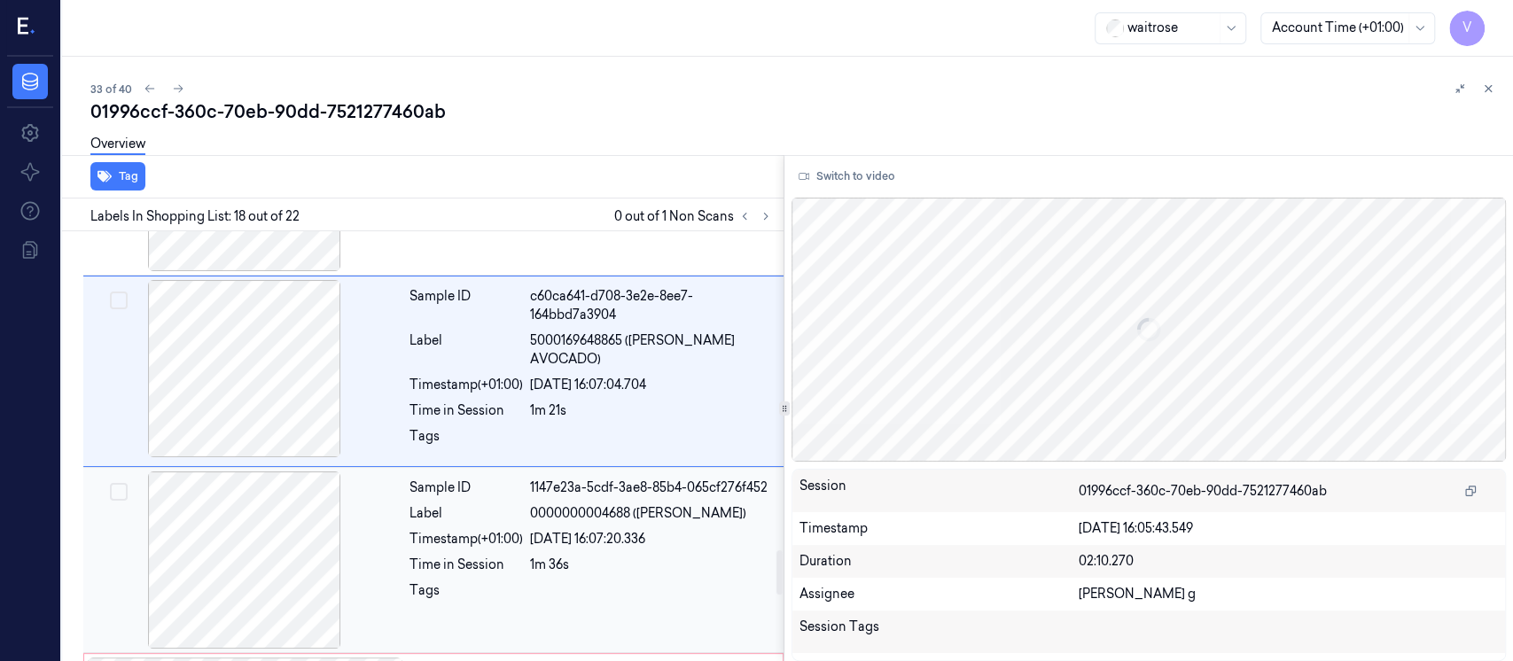
scroll to position [3172, 0]
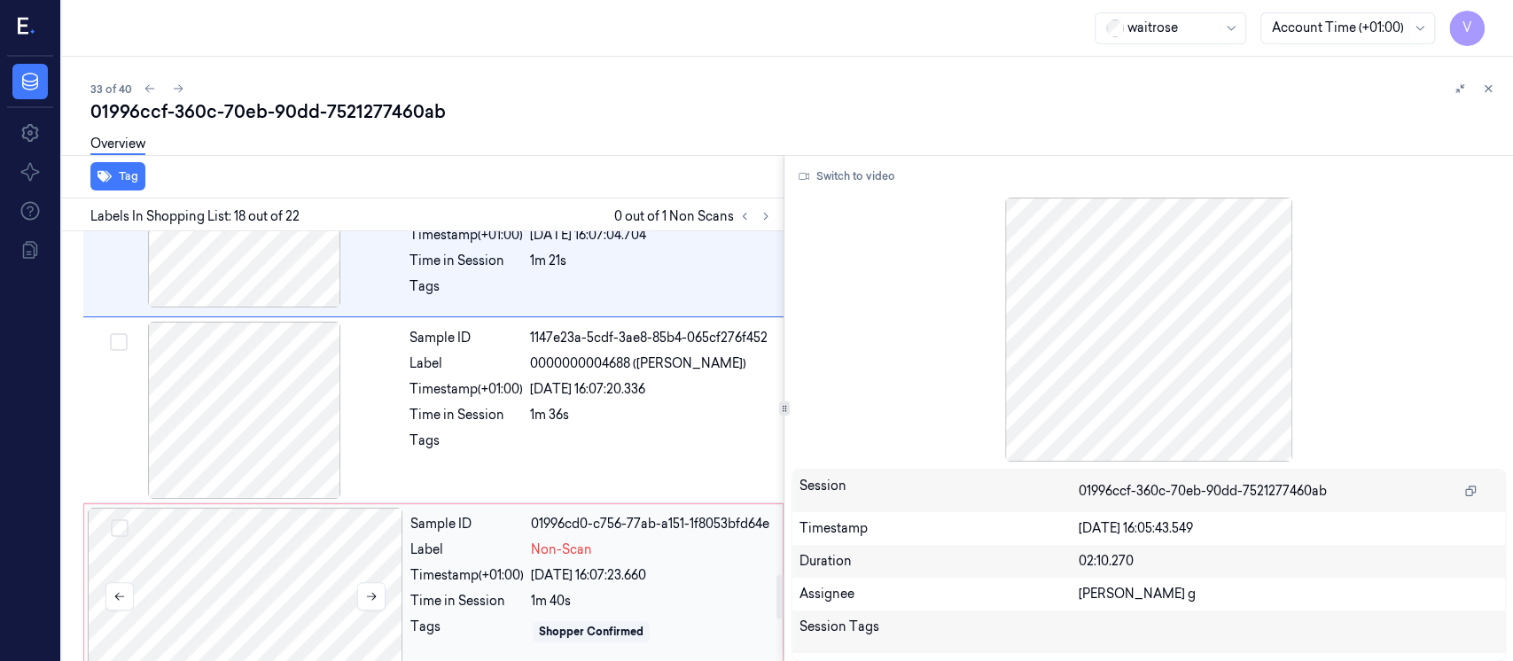
click at [250, 586] on div at bounding box center [246, 596] width 316 height 177
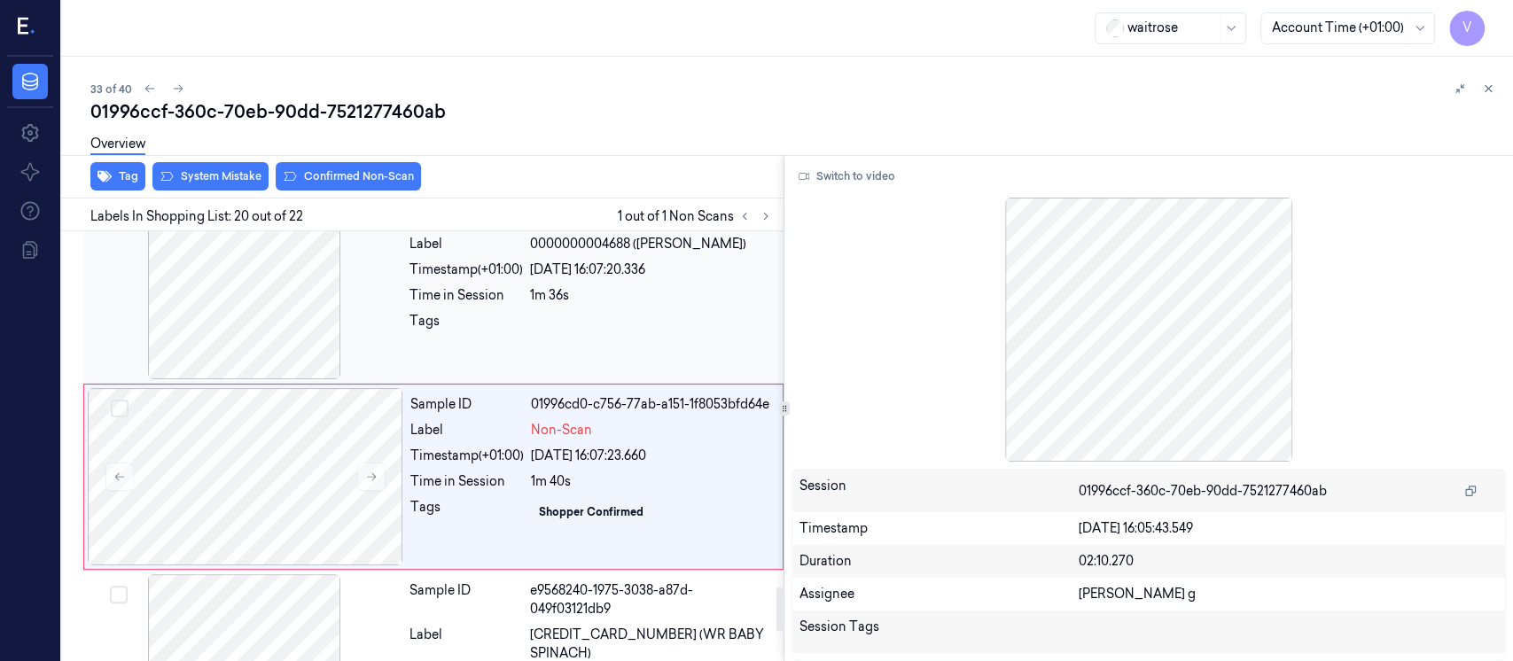
scroll to position [3426, 0]
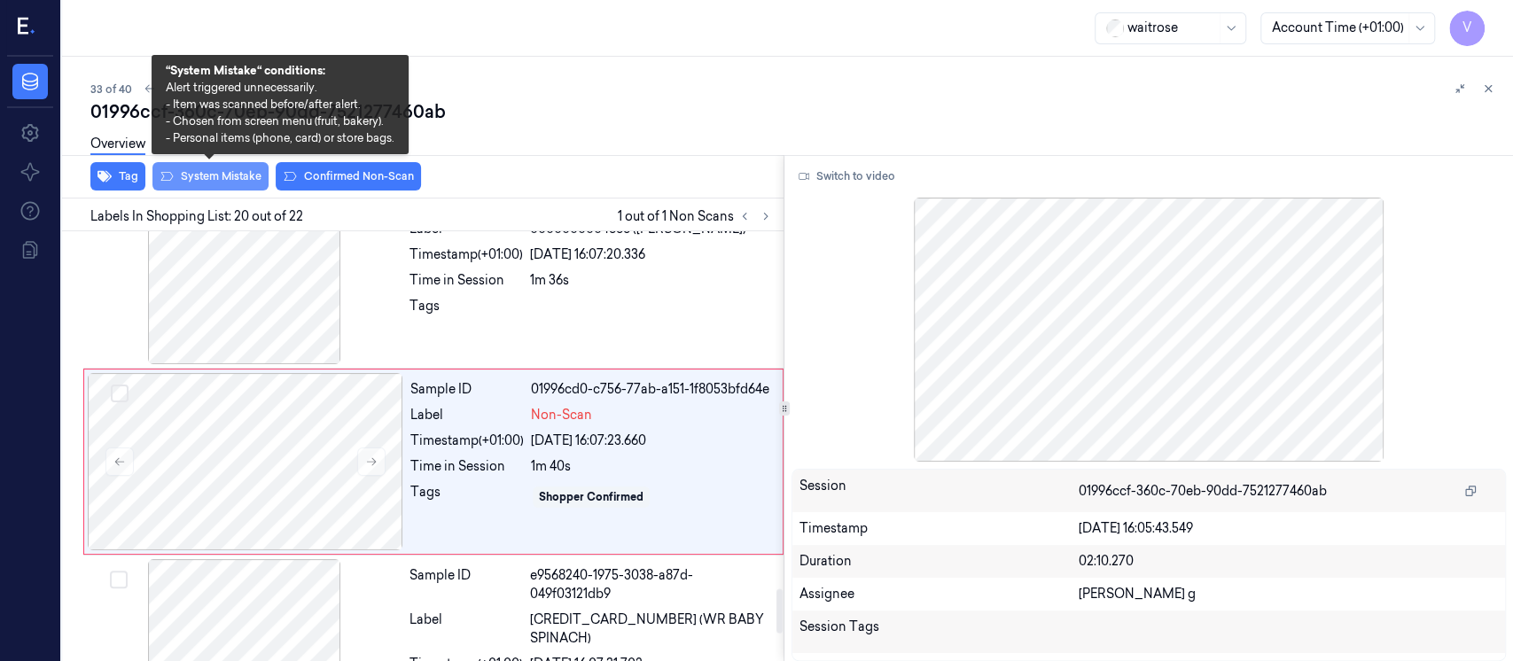
click at [231, 173] on button "System Mistake" at bounding box center [210, 176] width 116 height 28
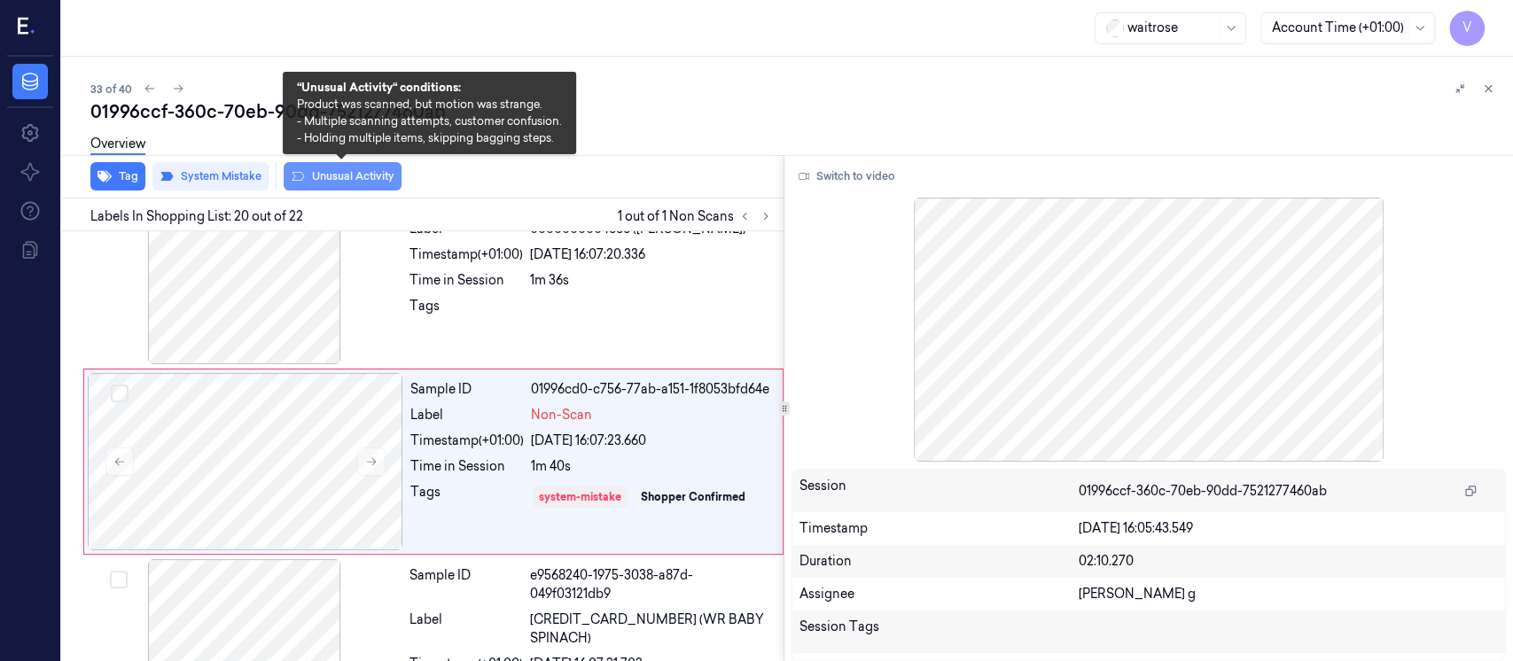
click at [342, 174] on button "Unusual Activity" at bounding box center [343, 176] width 118 height 28
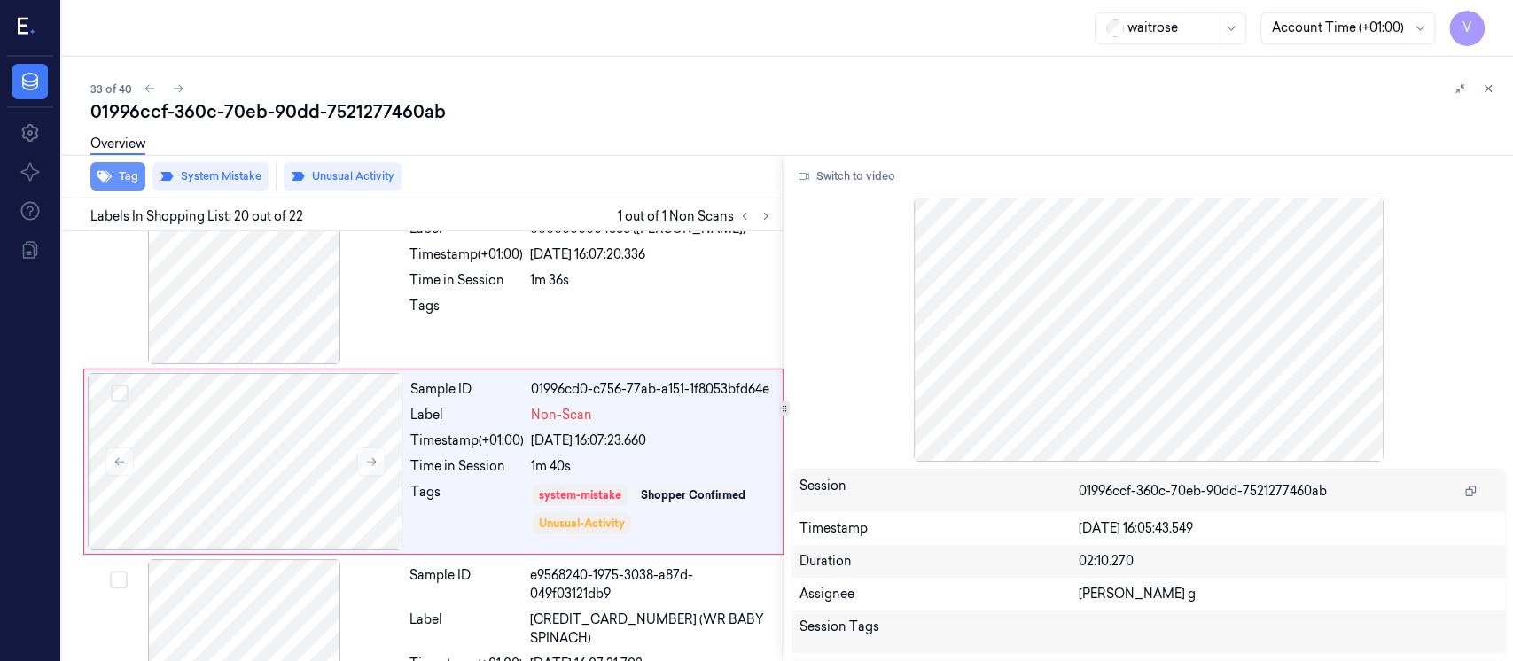
click at [107, 182] on icon "button" at bounding box center [105, 176] width 14 height 14
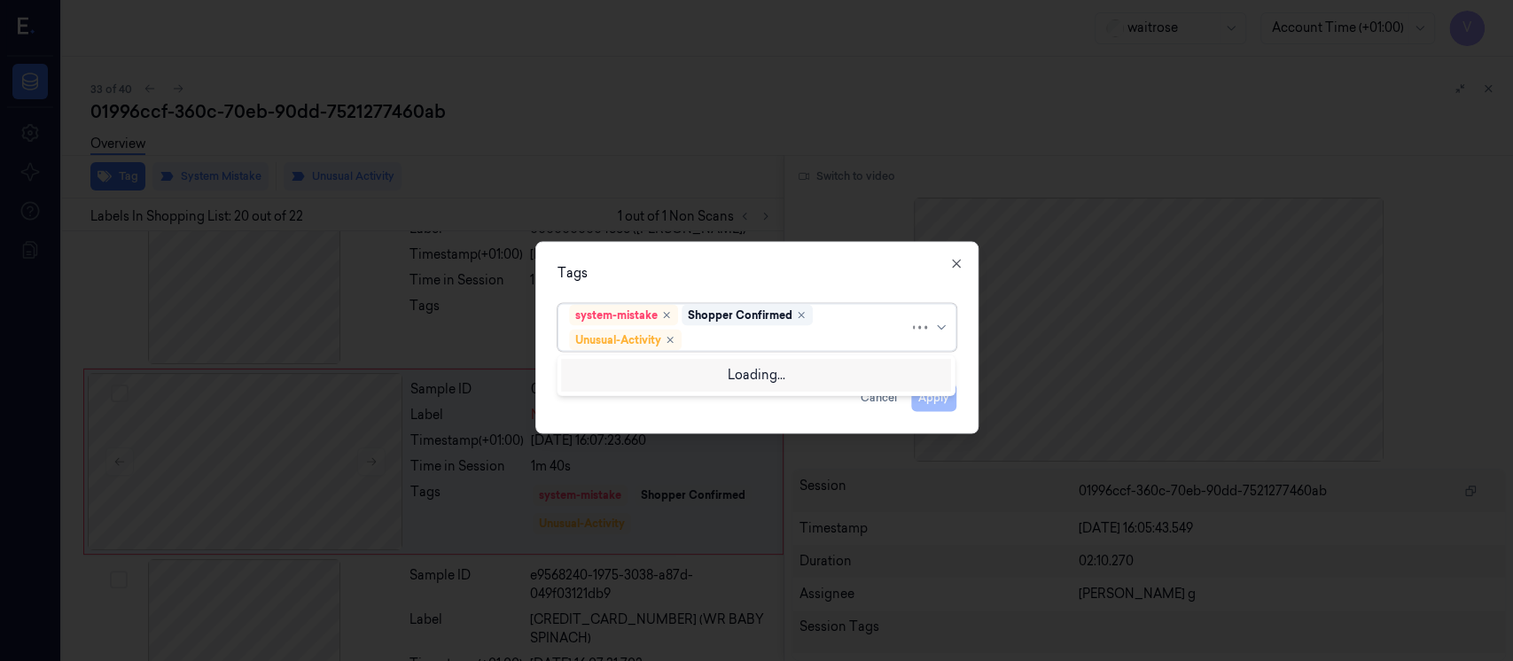
click at [762, 337] on div at bounding box center [797, 340] width 224 height 19
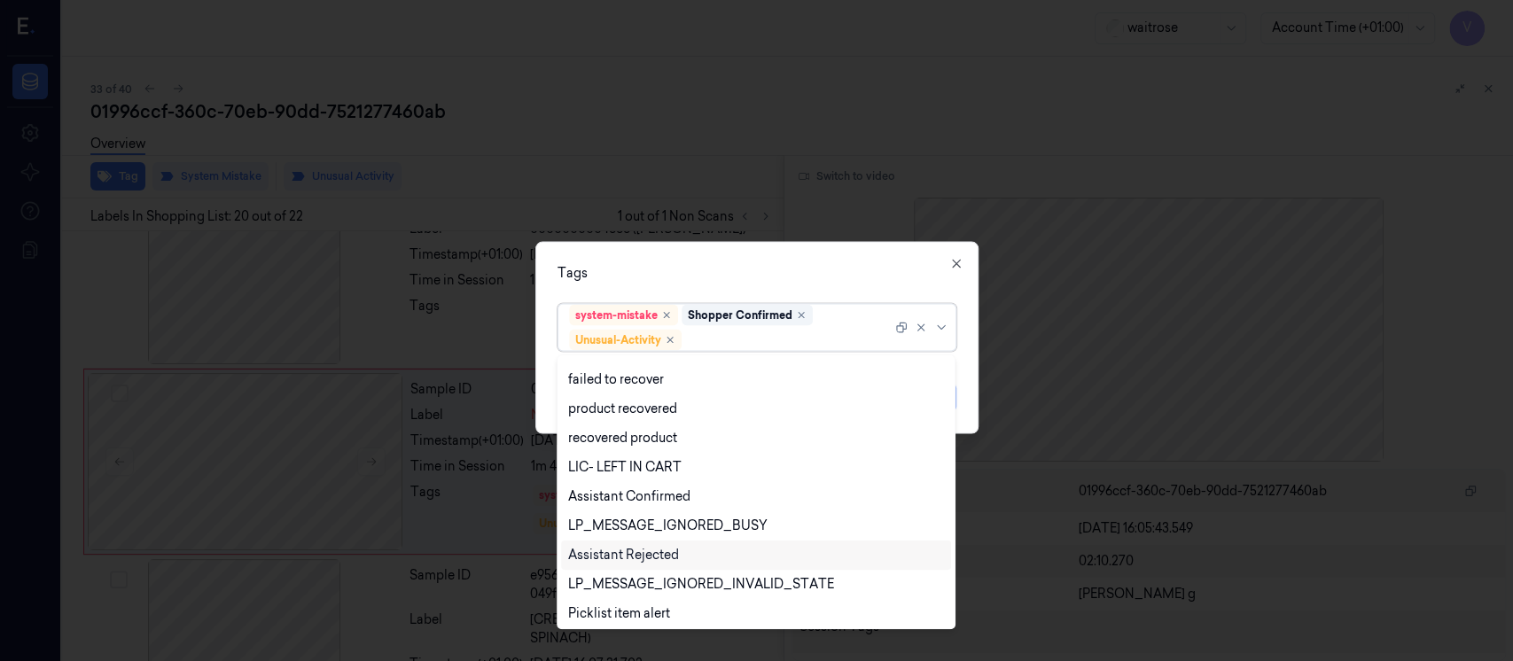
scroll to position [230, 0]
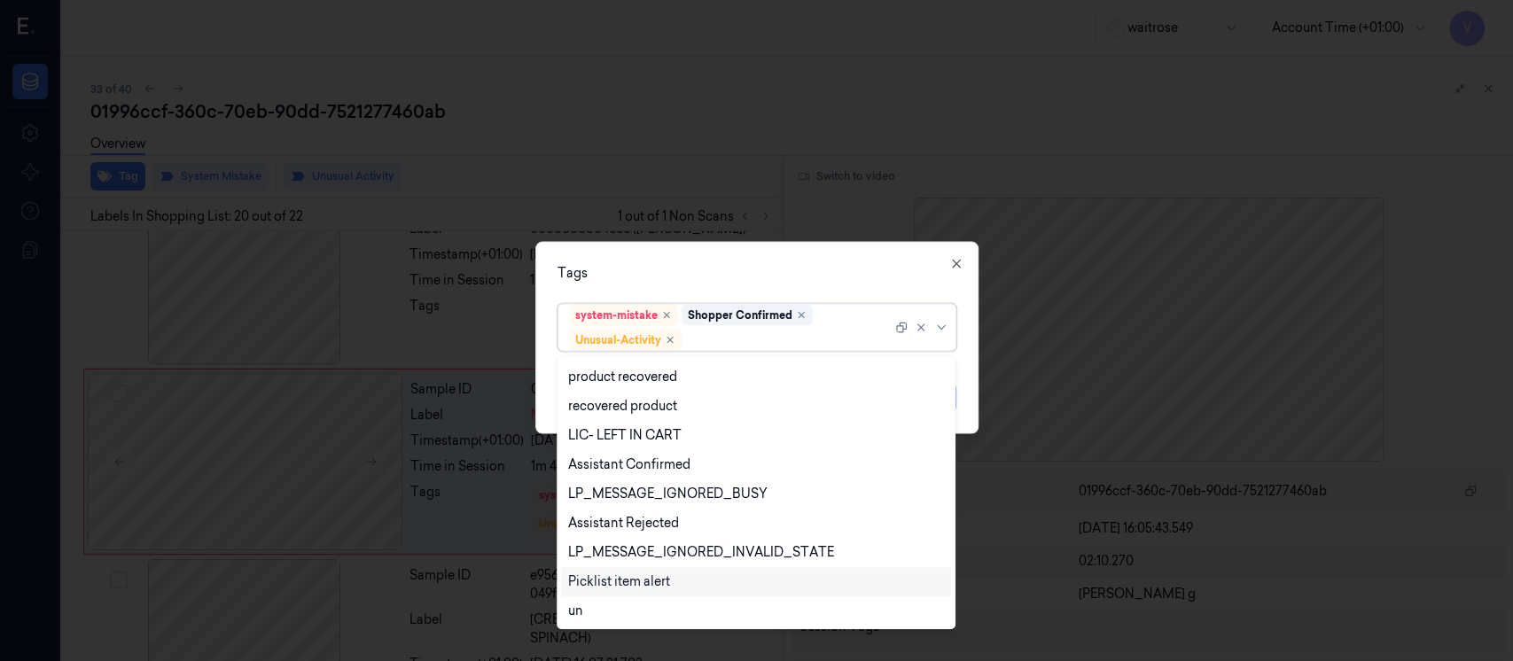
click at [611, 578] on div "Picklist item alert" at bounding box center [619, 582] width 102 height 19
click at [747, 280] on div "Tags" at bounding box center [757, 273] width 399 height 19
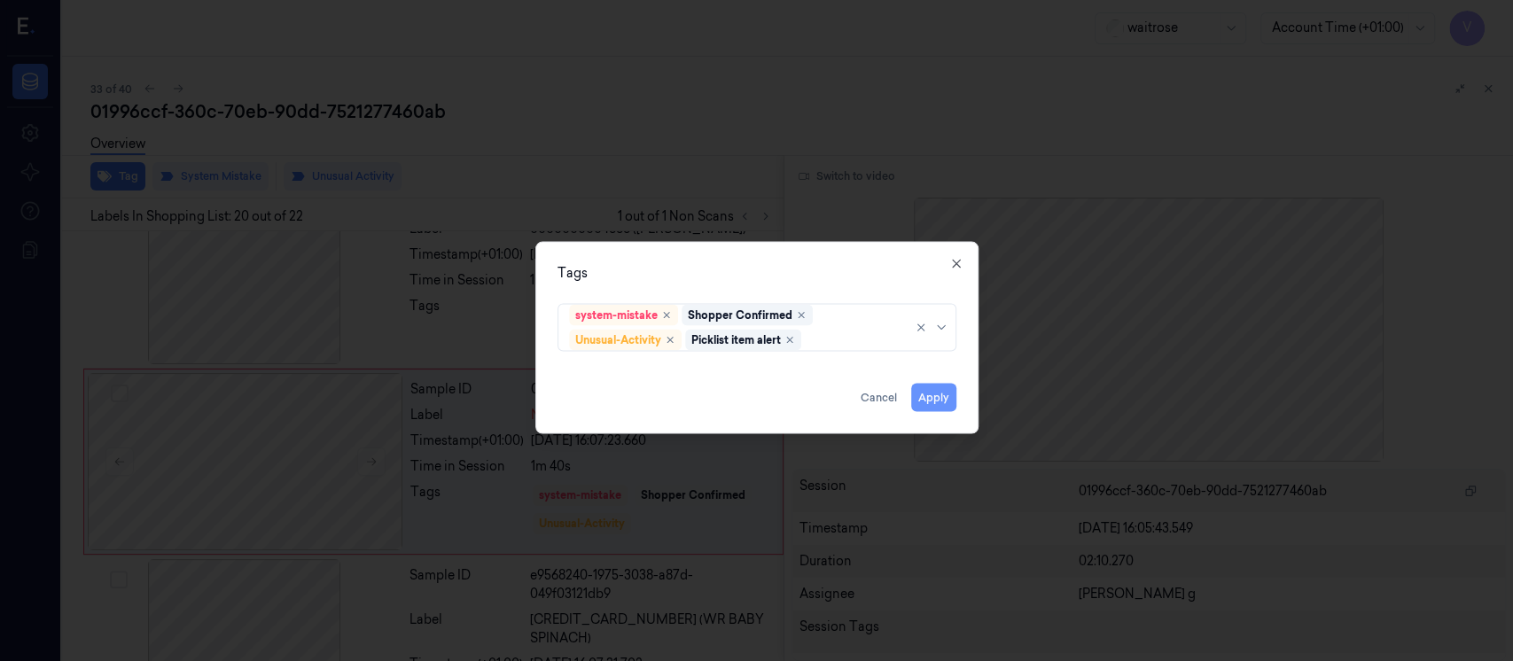
click at [923, 394] on button "Apply" at bounding box center [933, 398] width 45 height 28
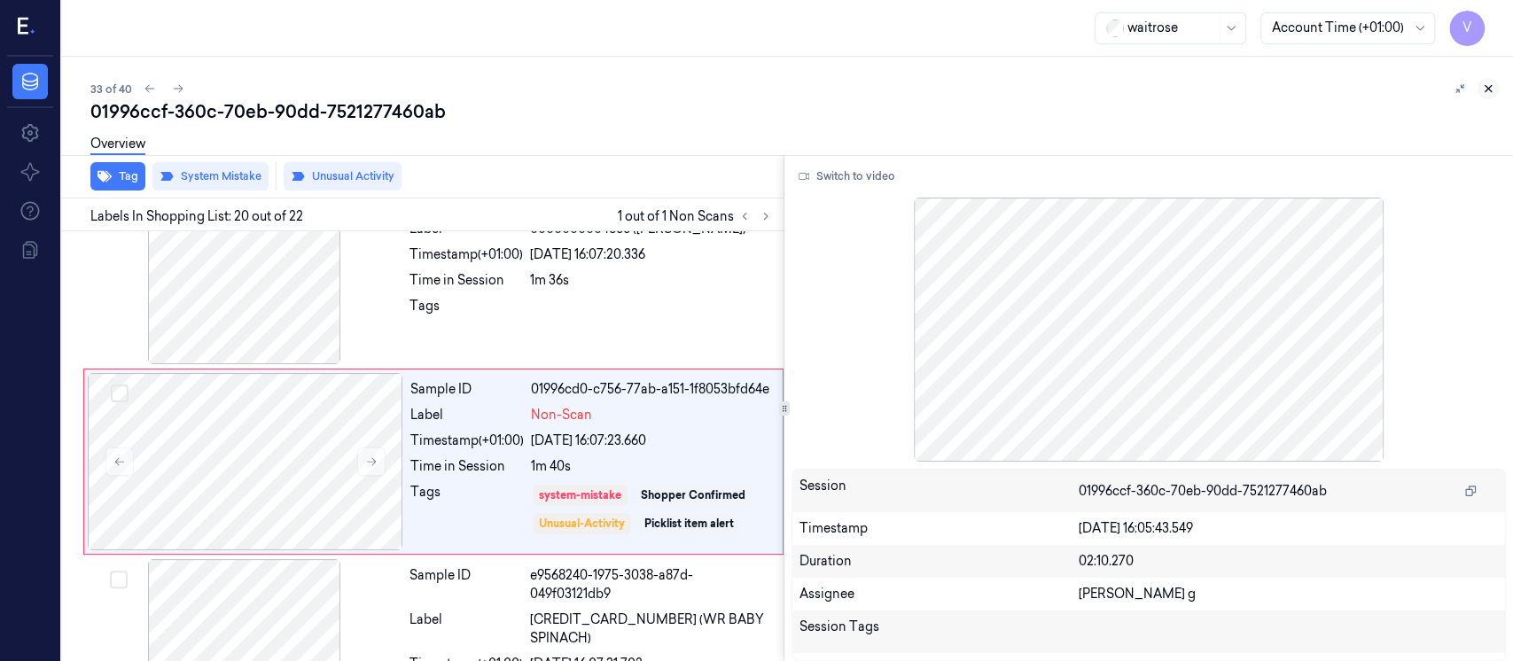
click at [1493, 89] on icon at bounding box center [1488, 88] width 12 height 12
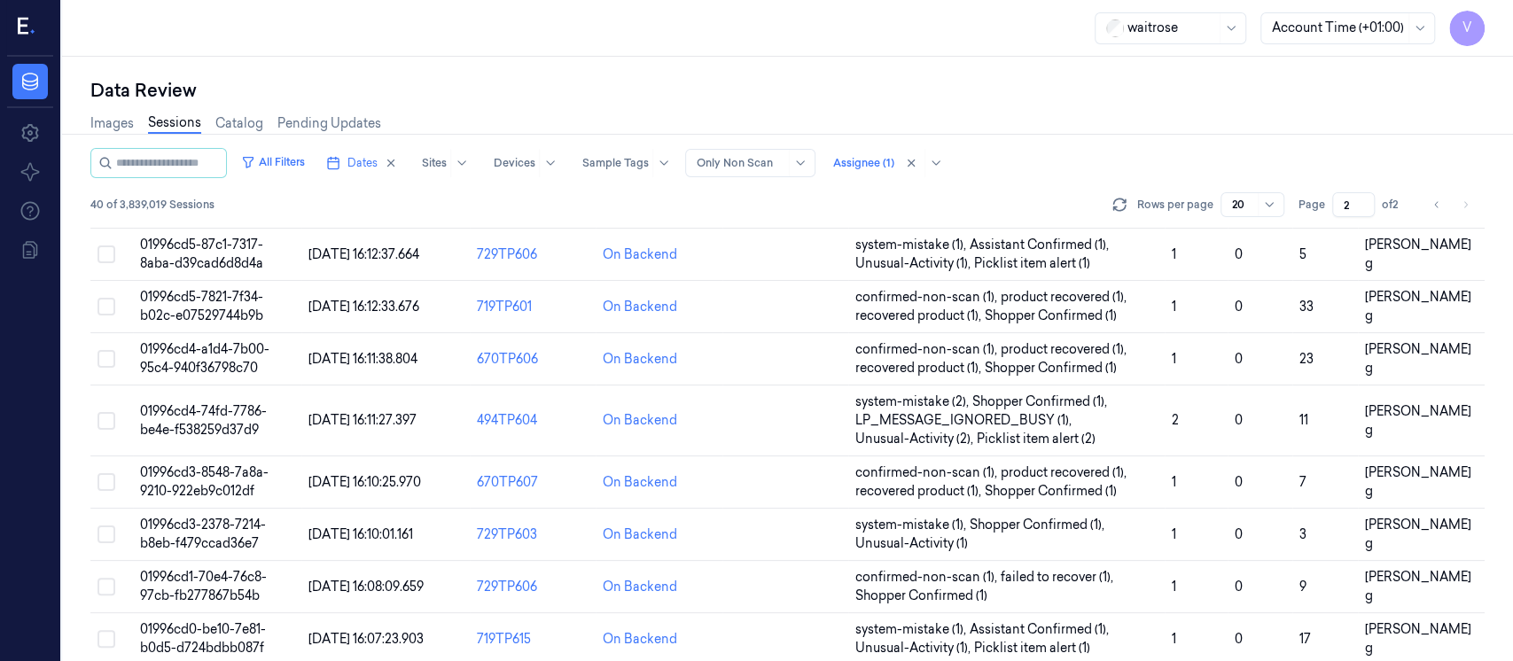
scroll to position [677, 0]
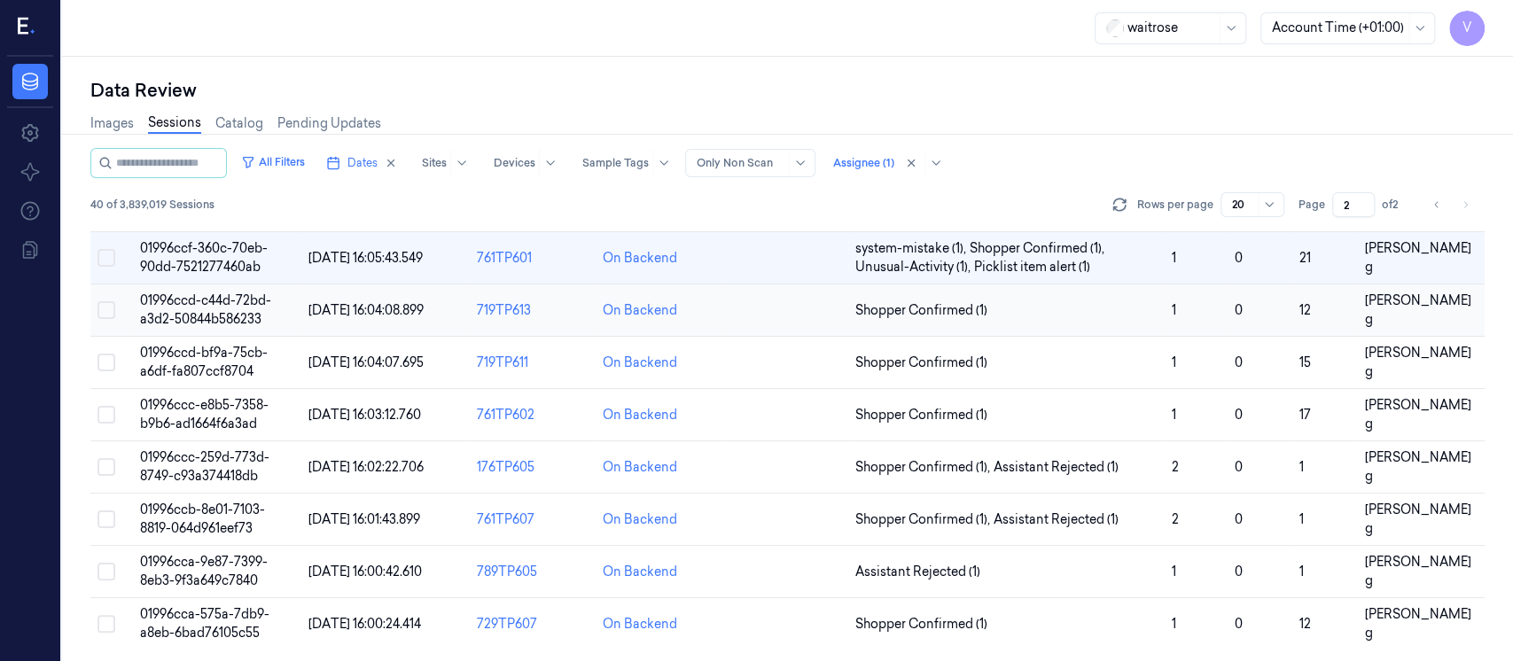
click at [779, 321] on td at bounding box center [786, 311] width 126 height 52
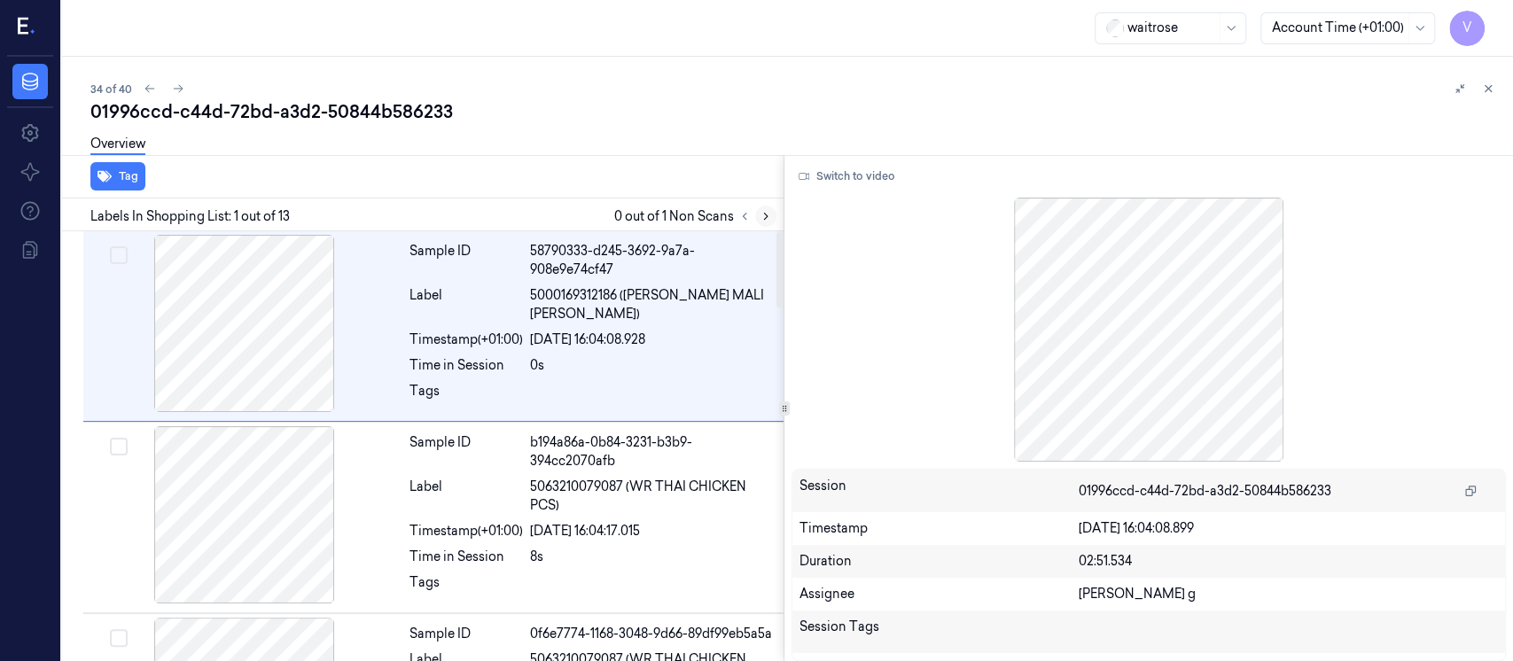
click at [762, 211] on icon at bounding box center [766, 216] width 12 height 12
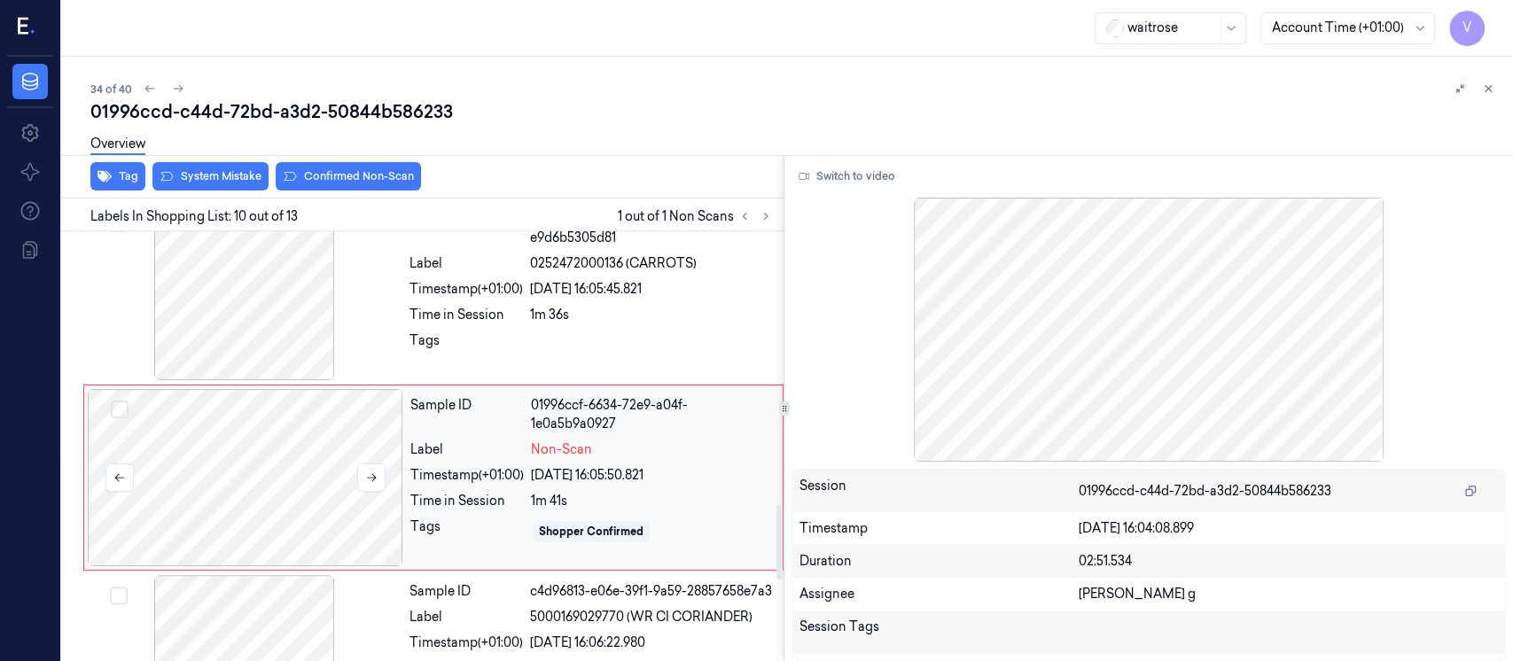
scroll to position [1572, 0]
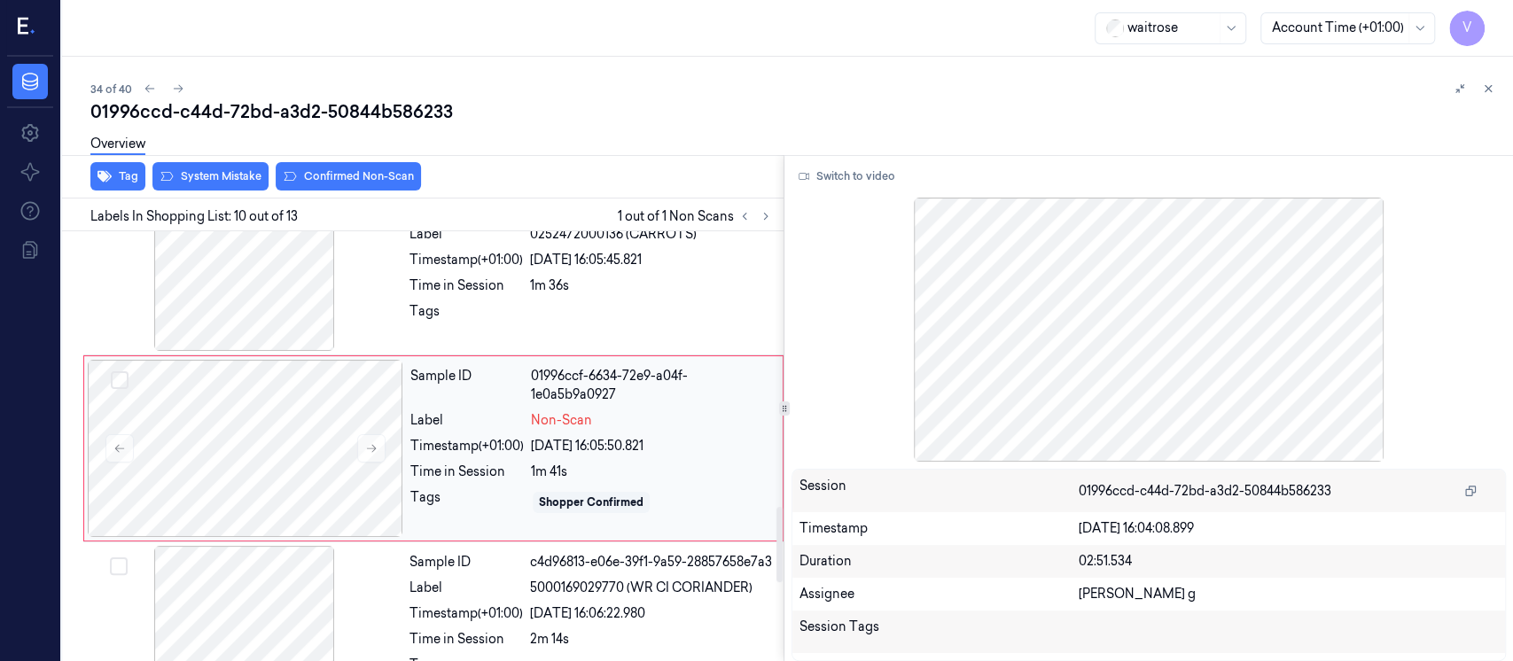
click at [499, 431] on div "Sample ID 01996ccf-6634-72e9-a04f-1e0a5b9a0927 Label Non-Scan Timestamp (+01:00…" at bounding box center [591, 448] width 376 height 177
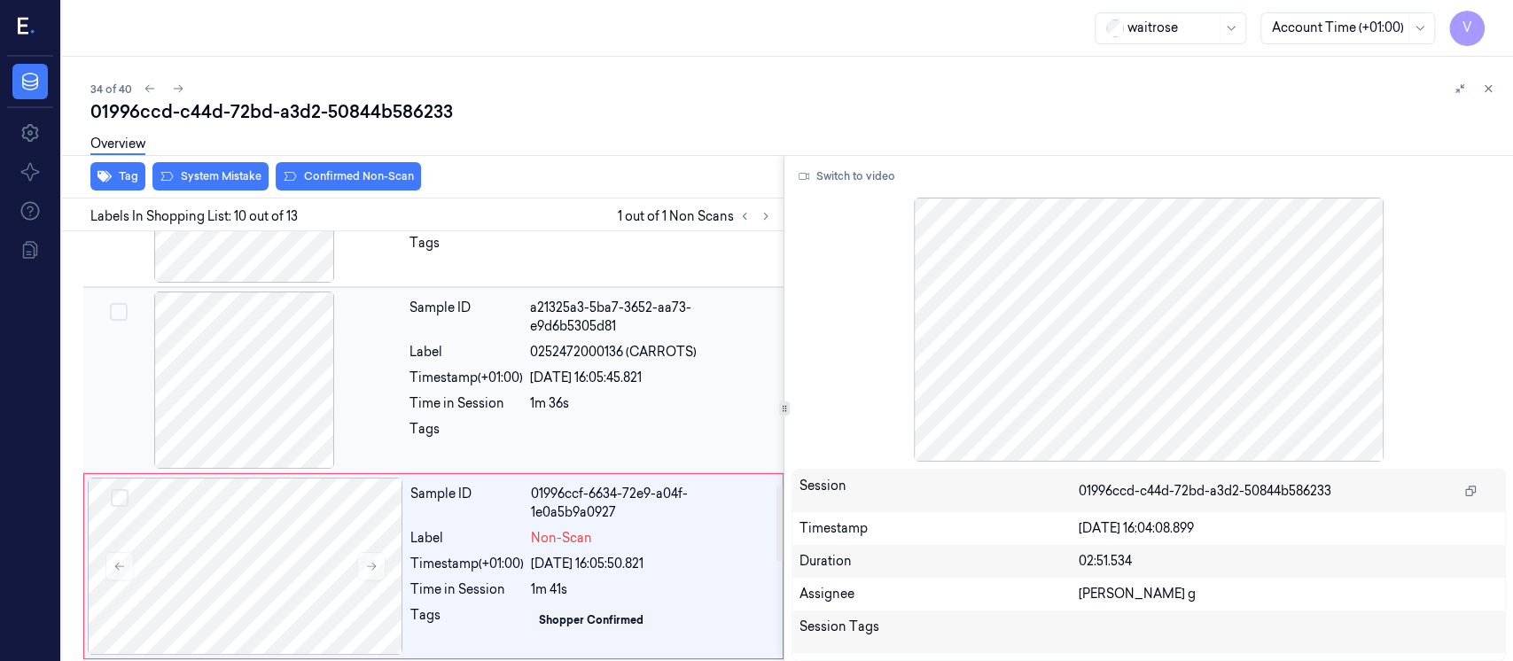
click at [553, 376] on div "21/09/2025 16:05:45.821" at bounding box center [651, 378] width 243 height 19
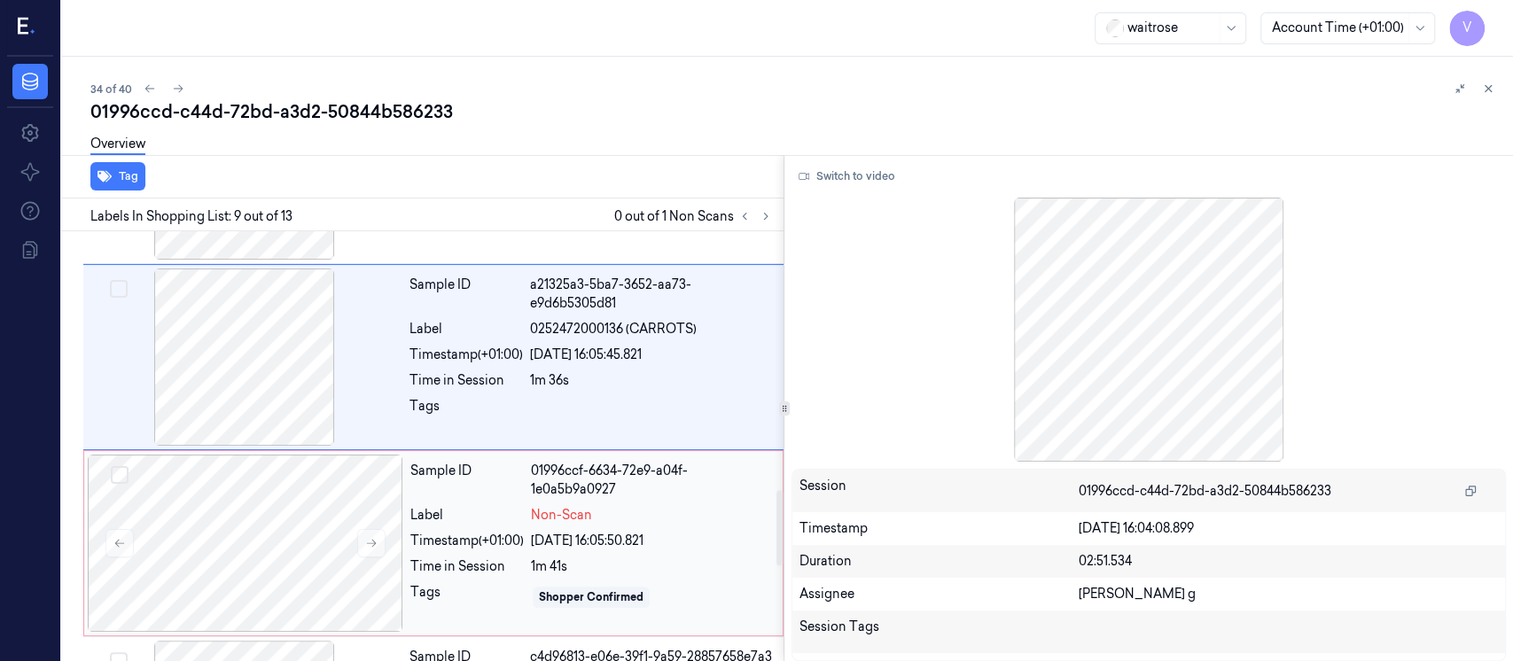
scroll to position [1504, 0]
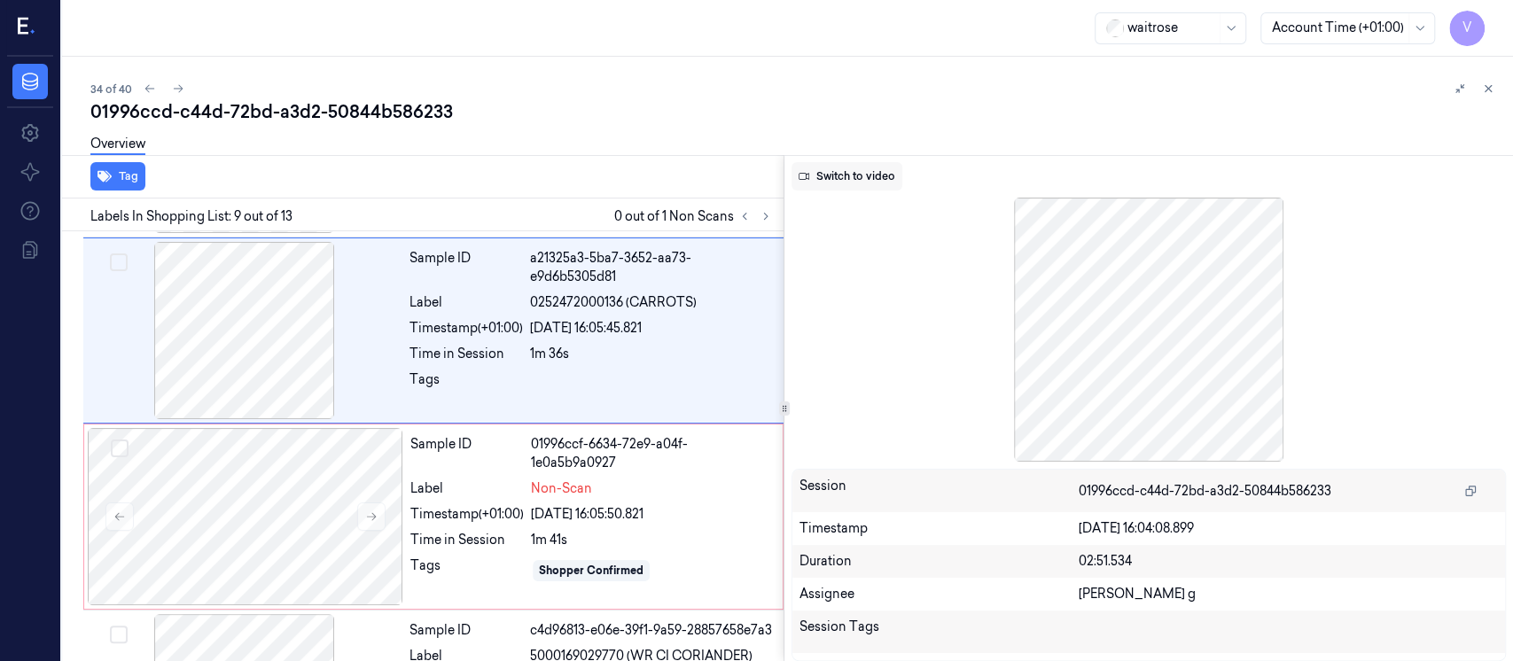
click at [844, 178] on button "Switch to video" at bounding box center [847, 176] width 111 height 28
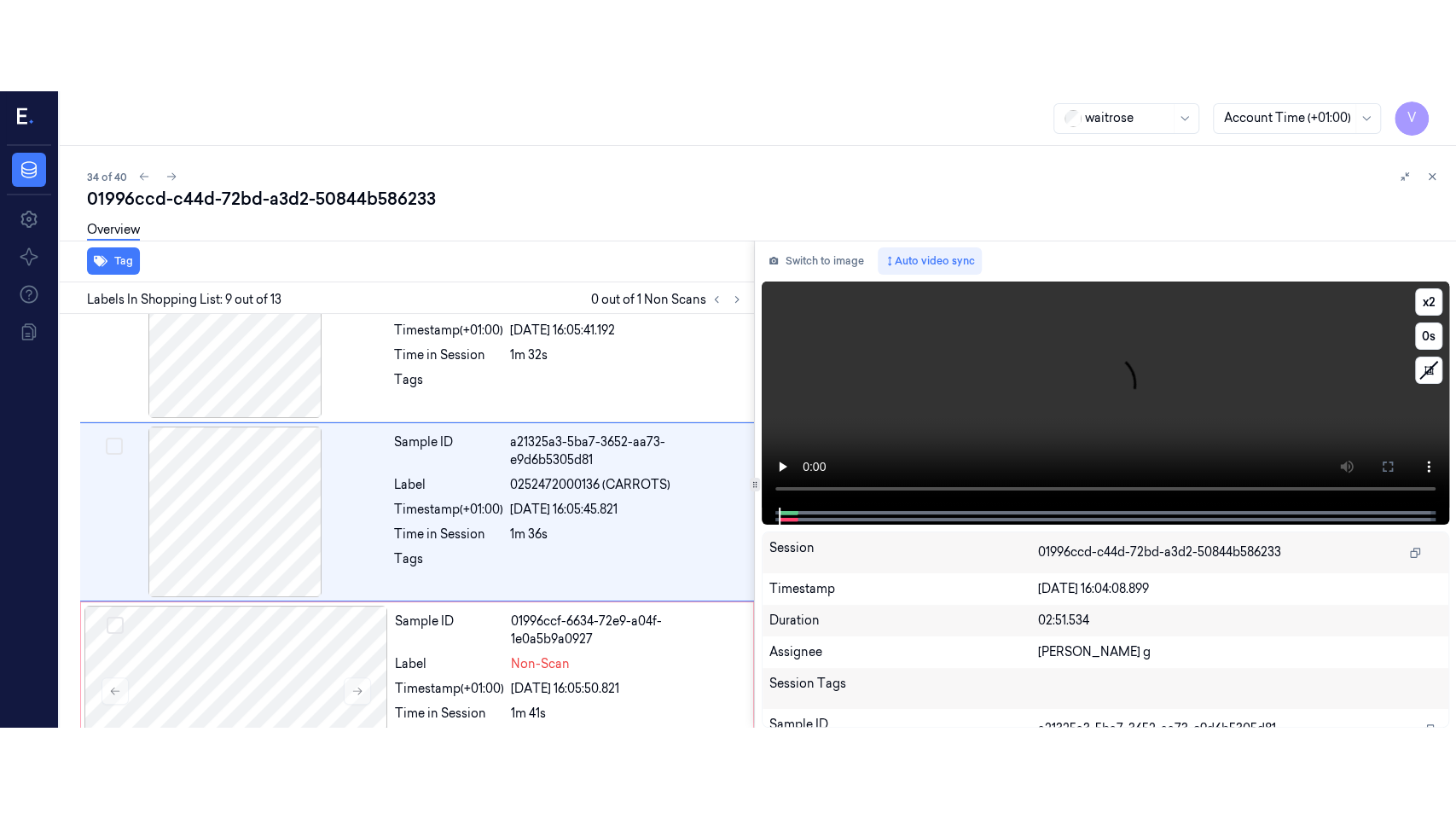
scroll to position [1334, 0]
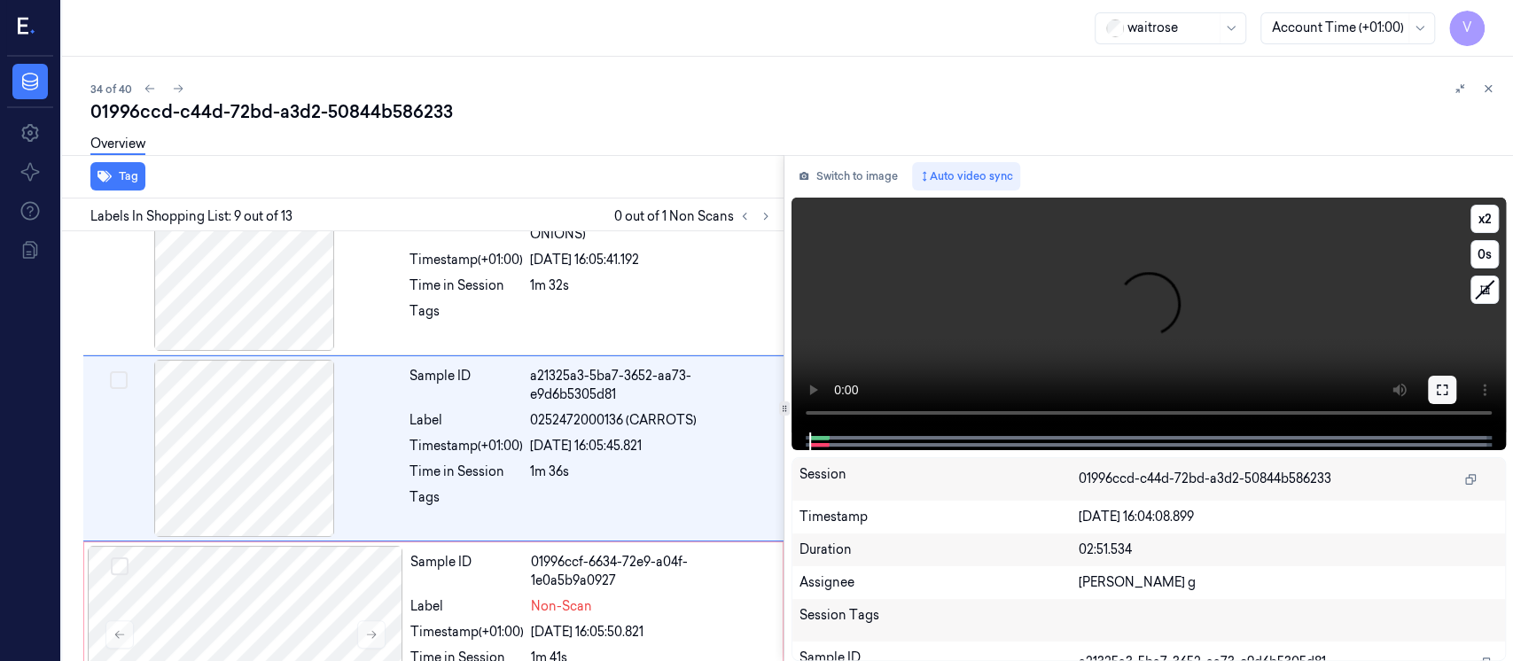
click at [1445, 401] on button at bounding box center [1442, 390] width 28 height 28
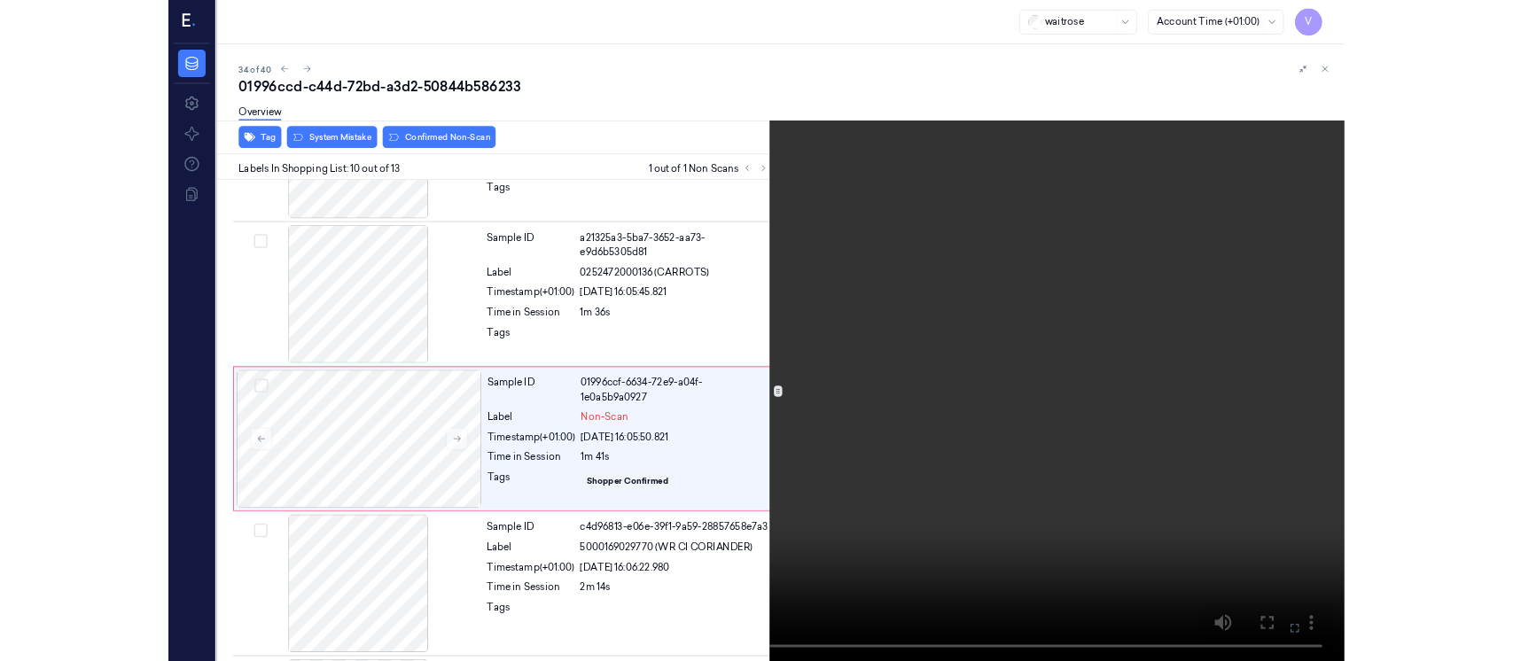
scroll to position [1477, 0]
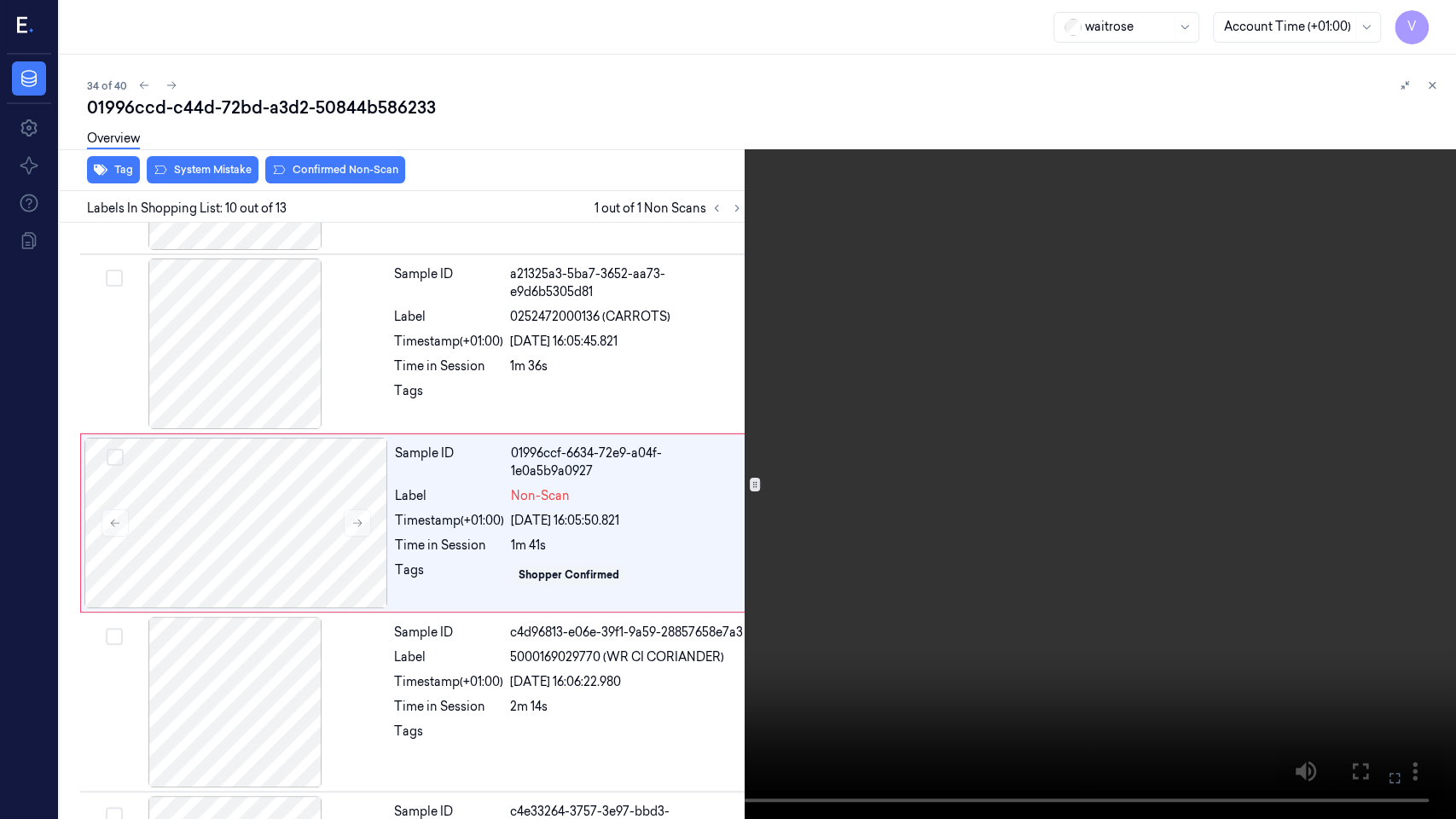
click at [0, 0] on button at bounding box center [0, 0] width 0 height 0
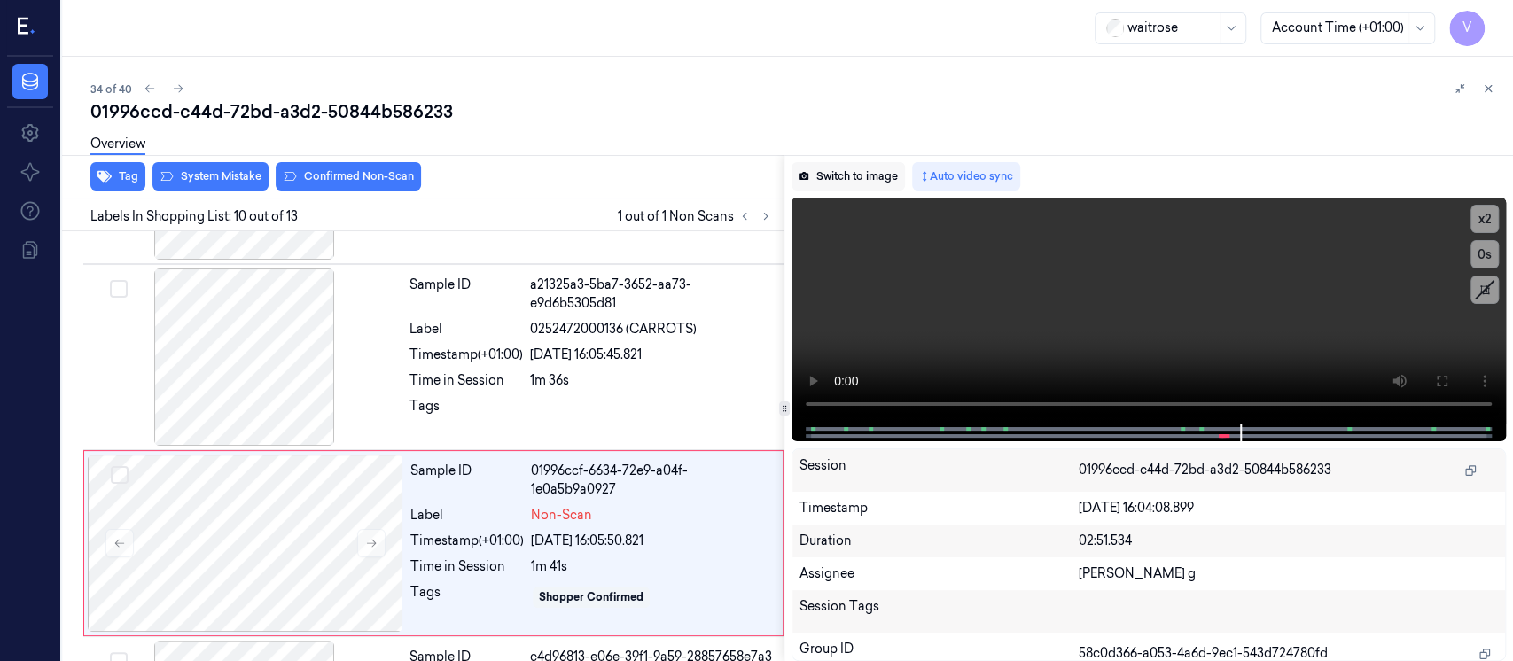
click at [847, 179] on button "Switch to image" at bounding box center [848, 176] width 113 height 28
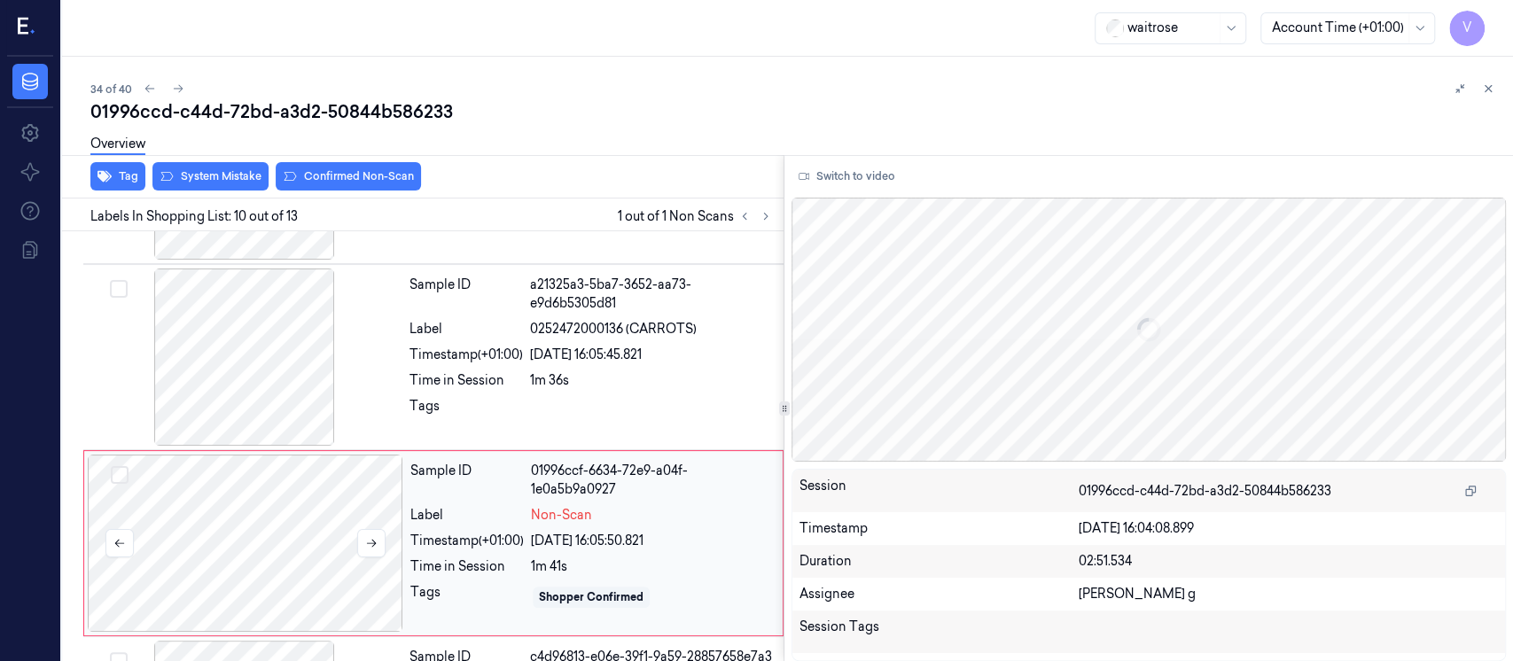
scroll to position [1572, 0]
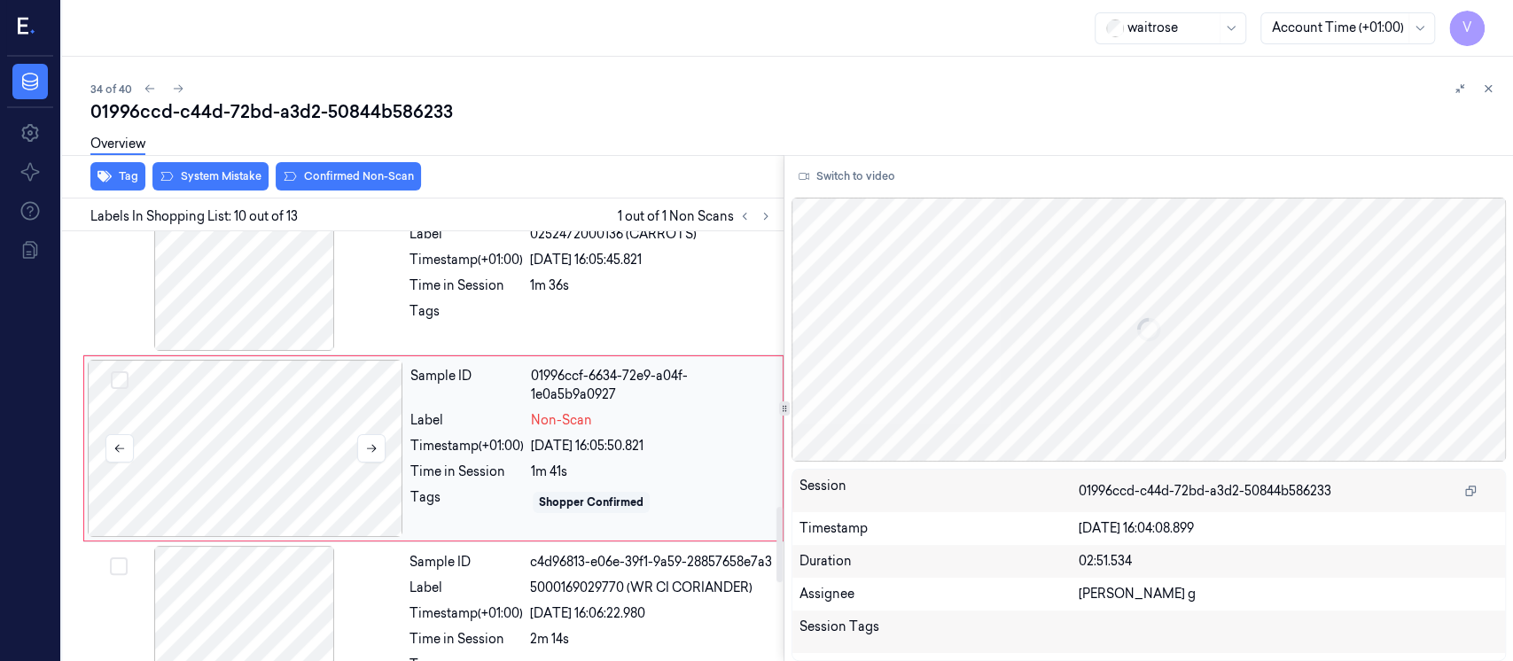
click at [310, 461] on div at bounding box center [246, 448] width 316 height 177
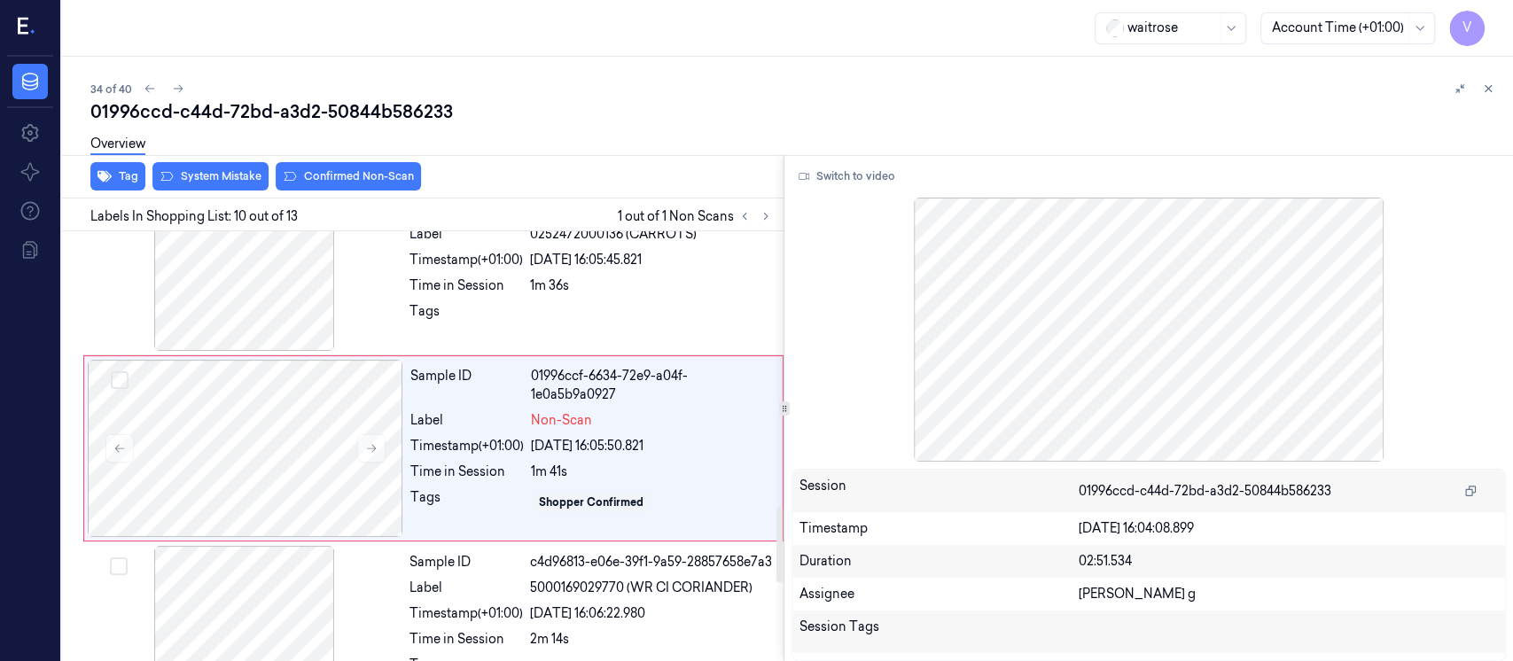
click at [194, 169] on button "System Mistake" at bounding box center [210, 176] width 116 height 28
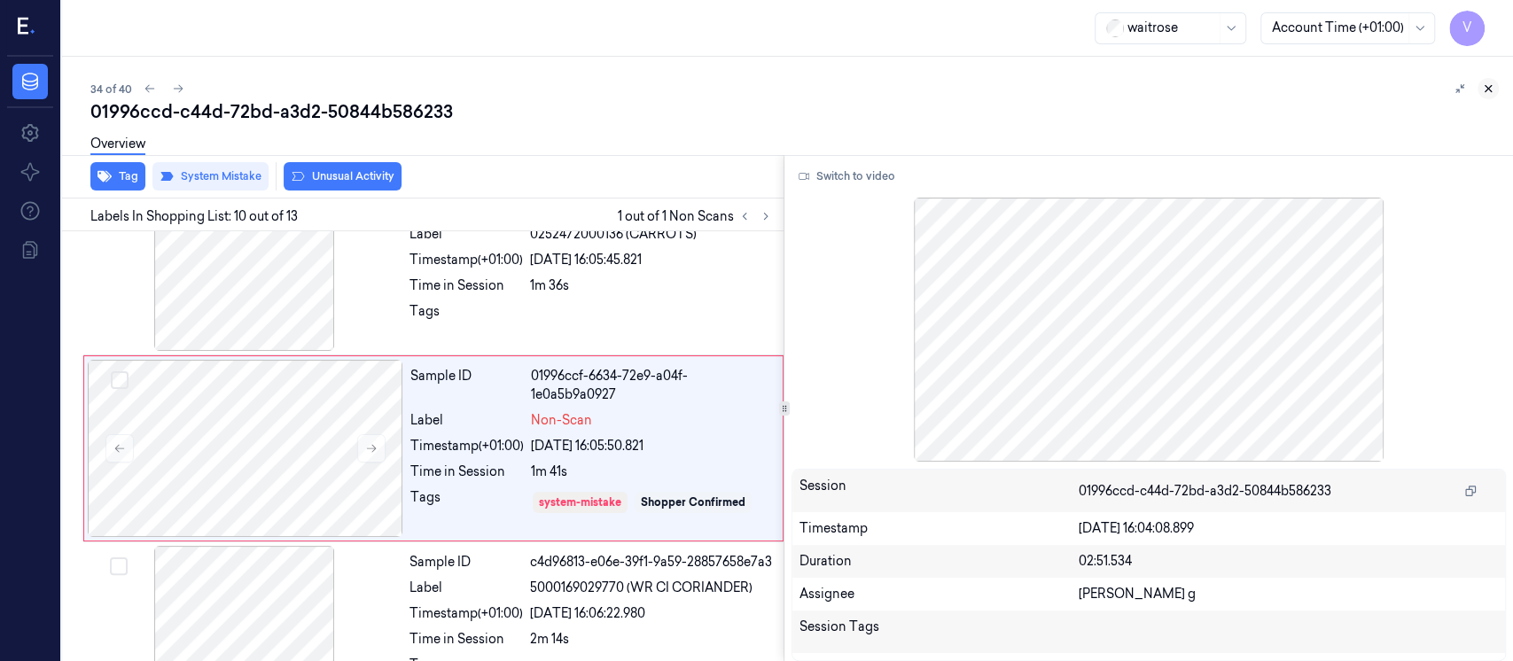
click at [1494, 90] on icon at bounding box center [1488, 88] width 12 height 12
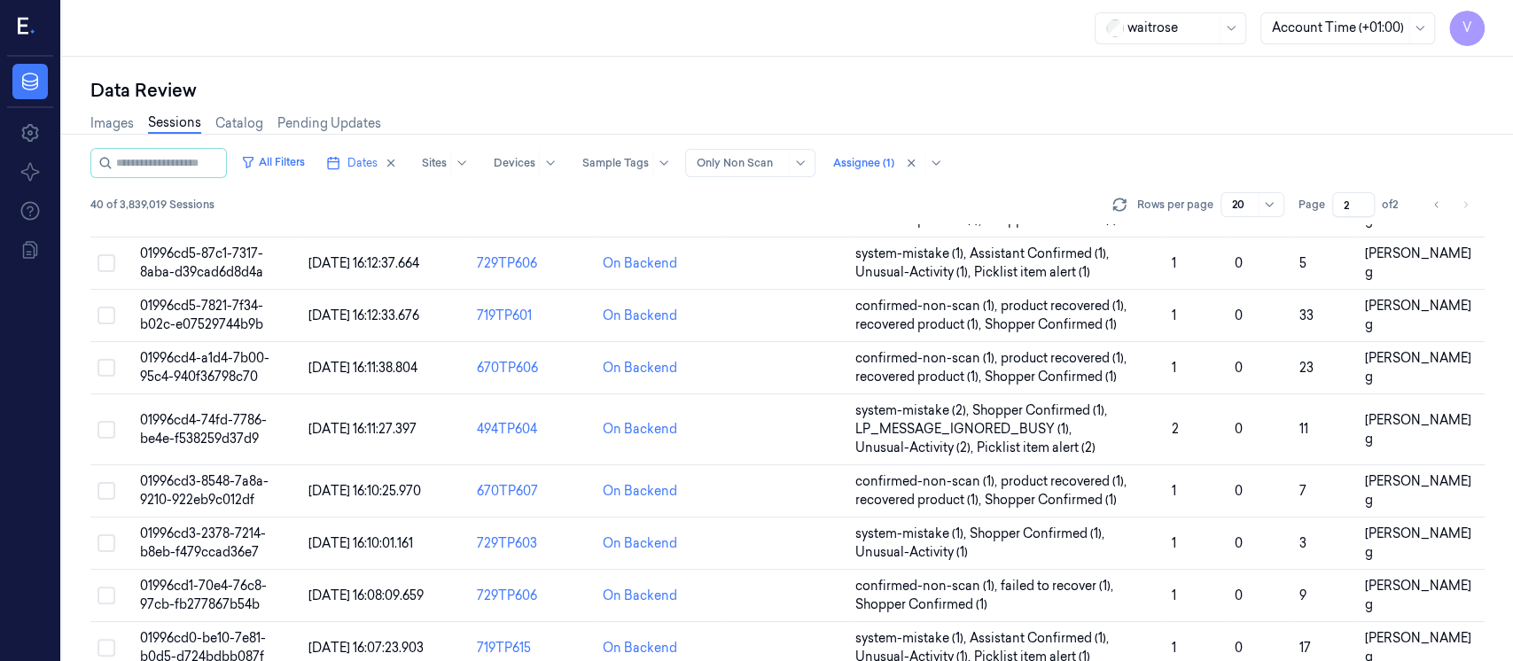
scroll to position [677, 0]
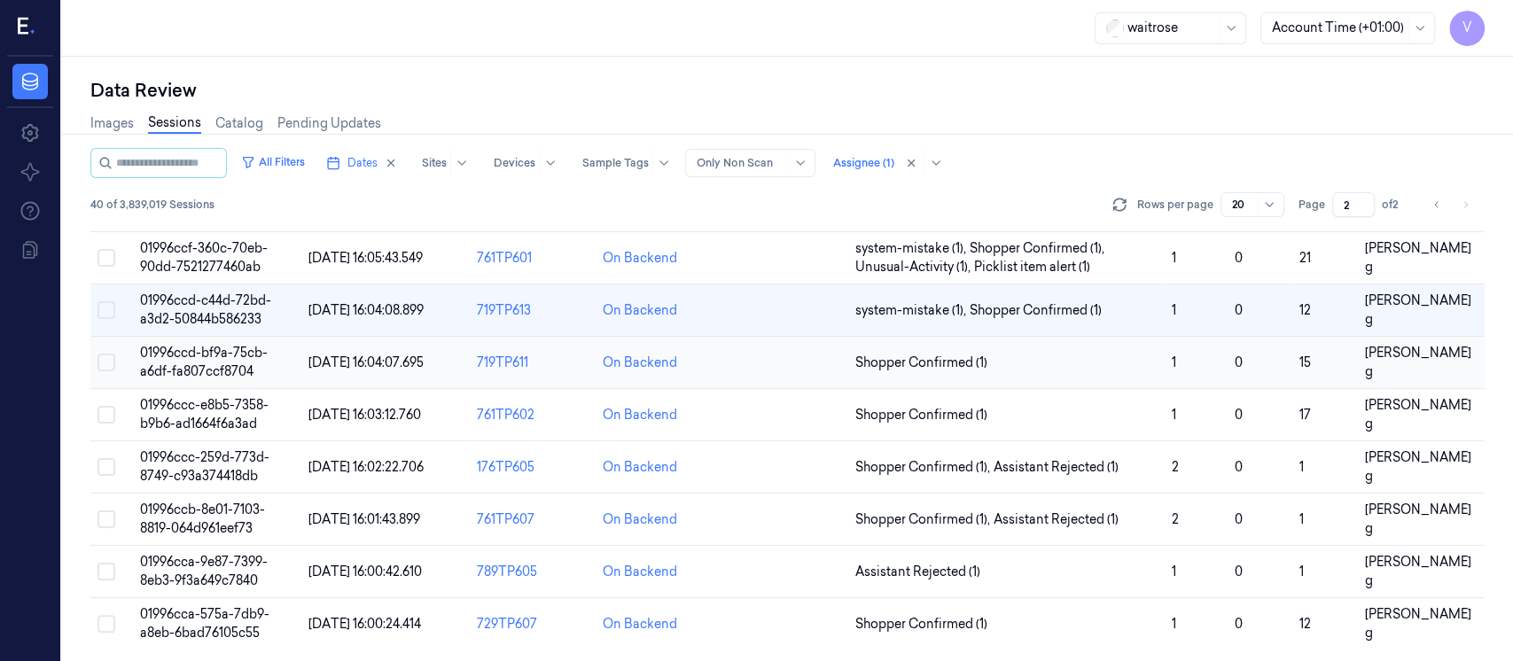
click at [801, 368] on td at bounding box center [786, 363] width 126 height 52
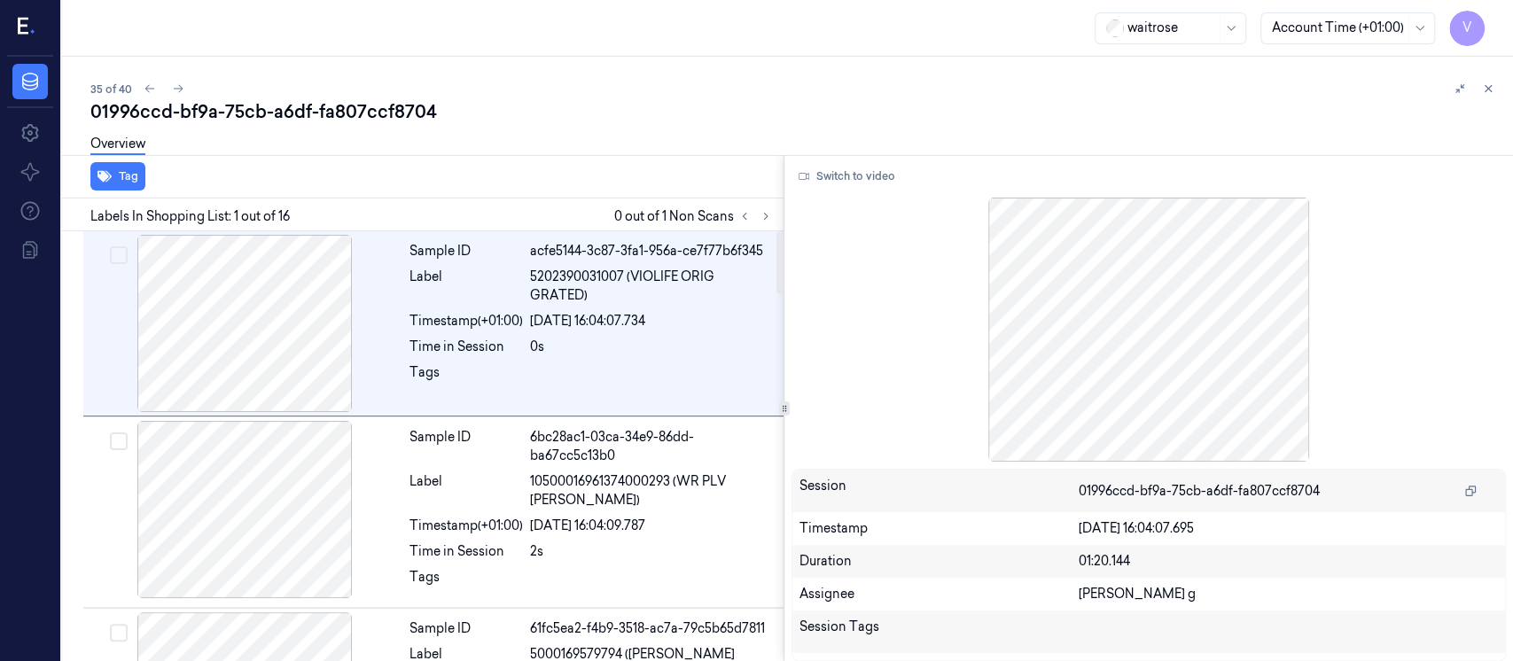
click at [654, 167] on div "Overview" at bounding box center [794, 146] width 1409 height 45
click at [774, 215] on button at bounding box center [765, 216] width 21 height 21
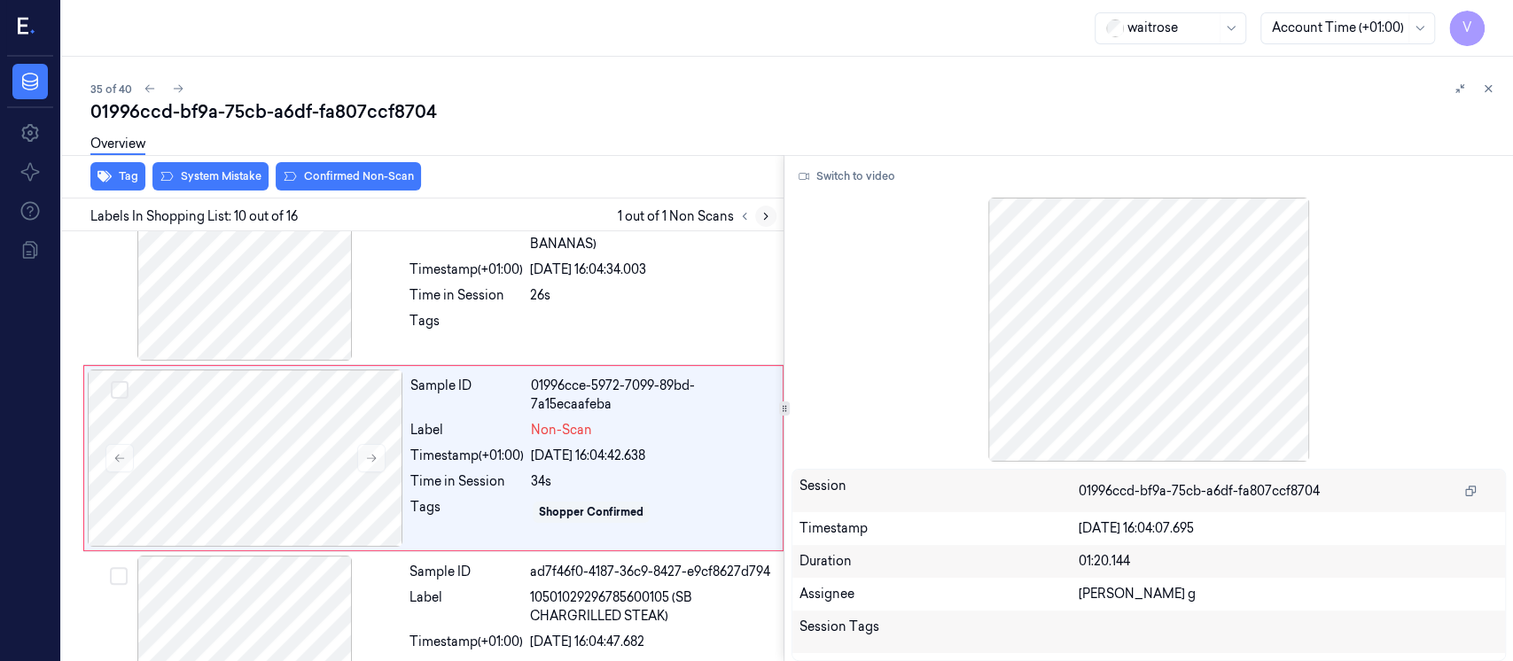
scroll to position [1572, 0]
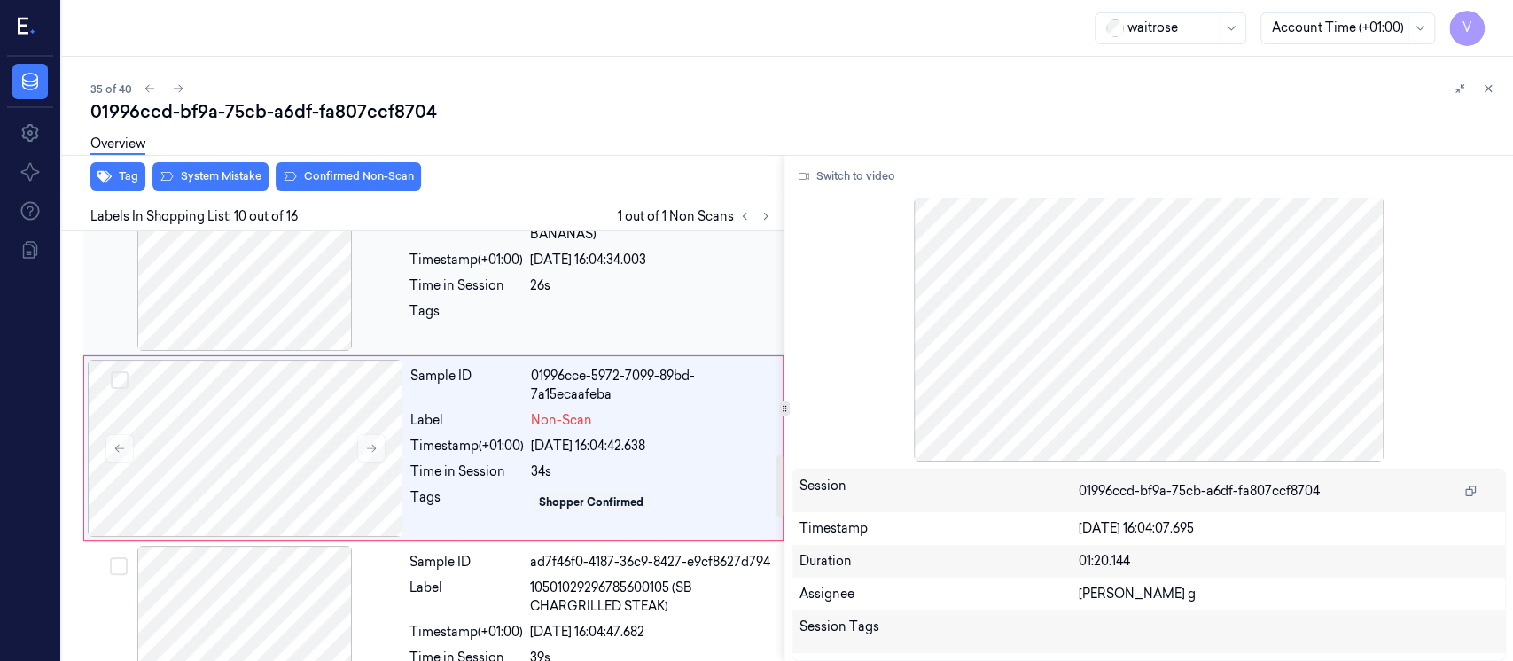
click at [298, 299] on div at bounding box center [245, 262] width 316 height 177
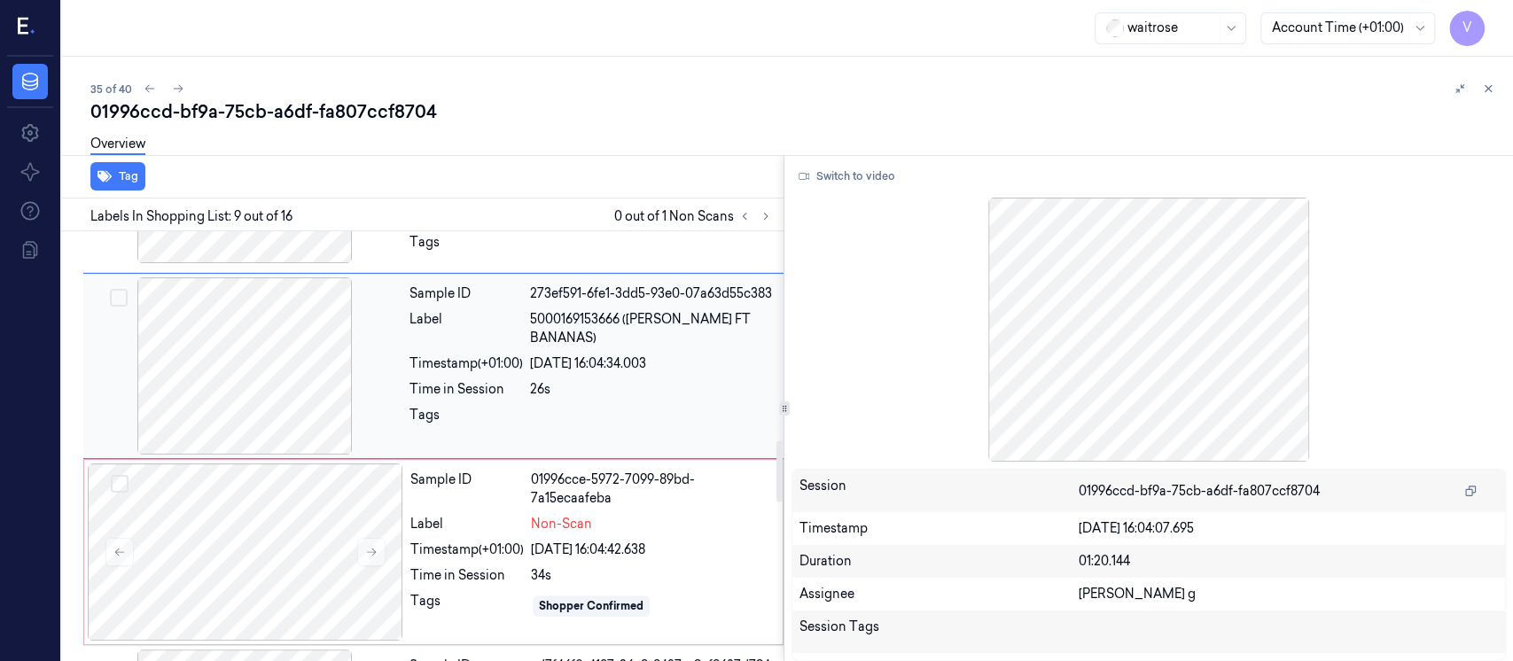
scroll to position [1504, 0]
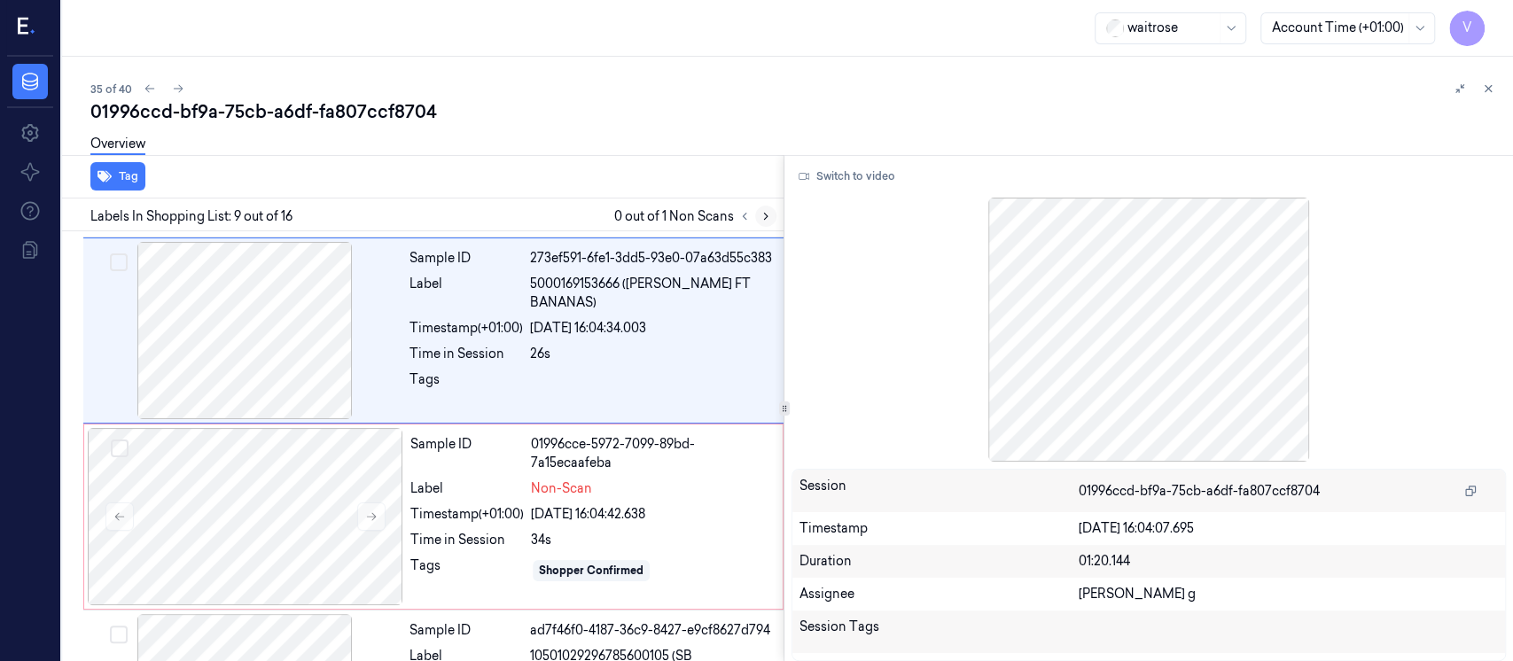
click at [764, 211] on icon at bounding box center [766, 216] width 12 height 12
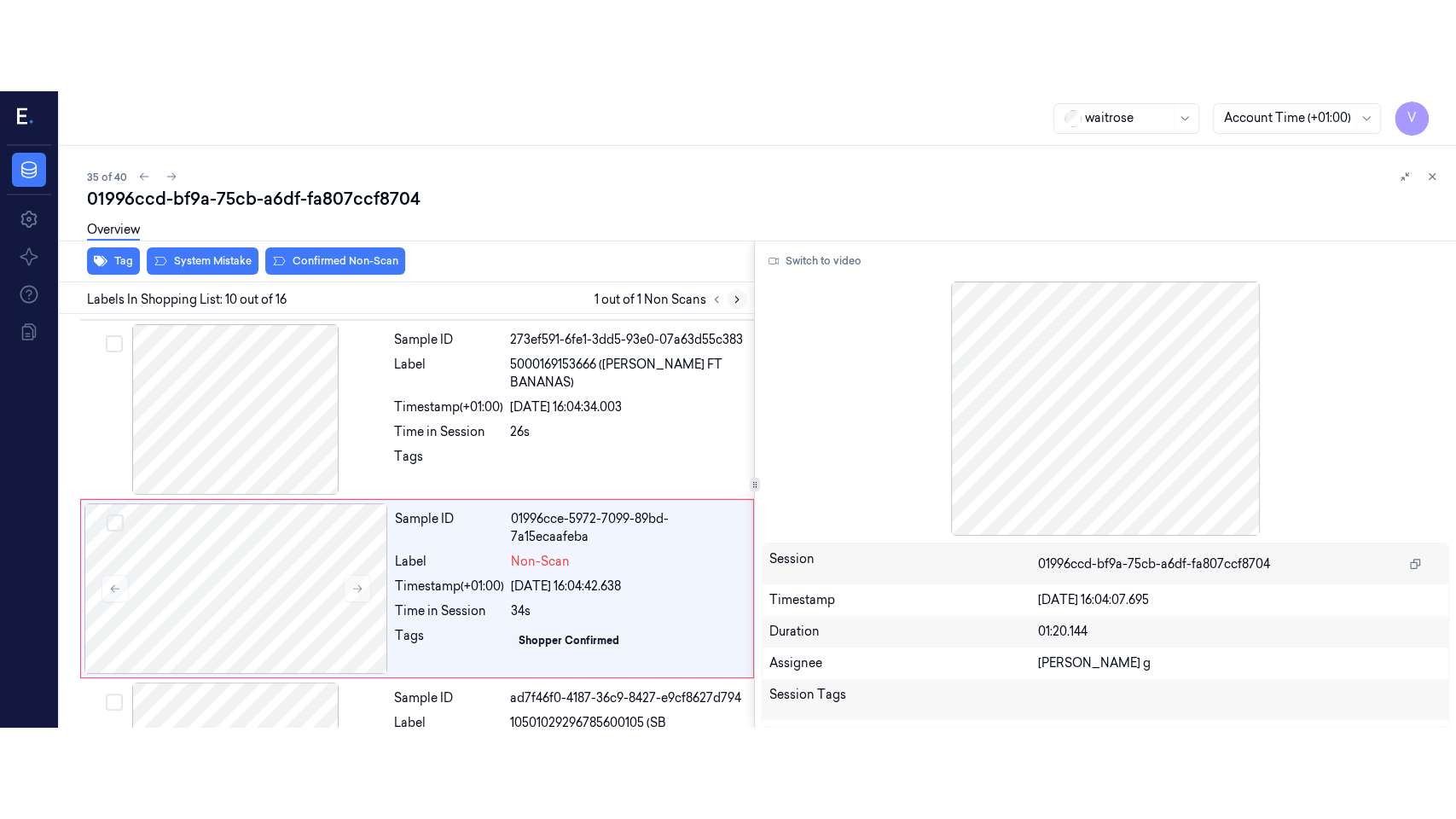
scroll to position [1513, 0]
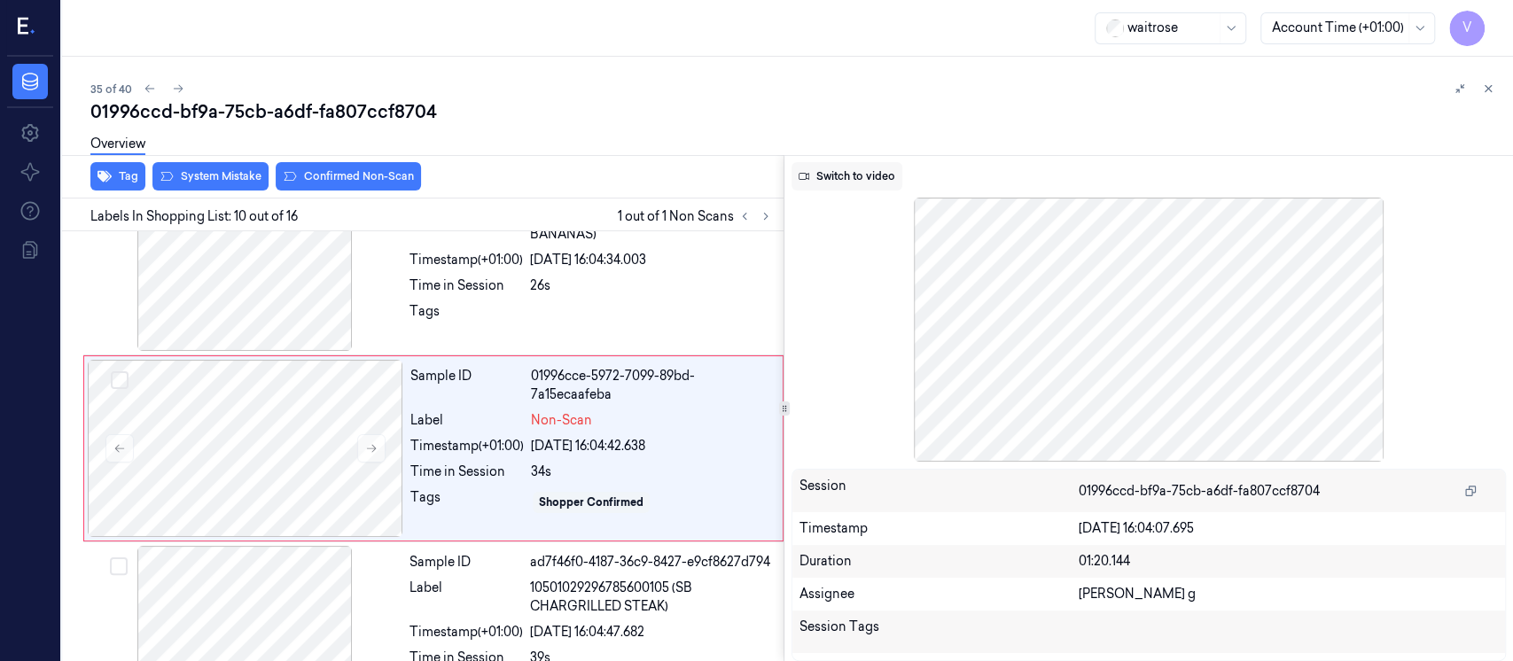
click at [840, 179] on button "Switch to video" at bounding box center [847, 176] width 111 height 28
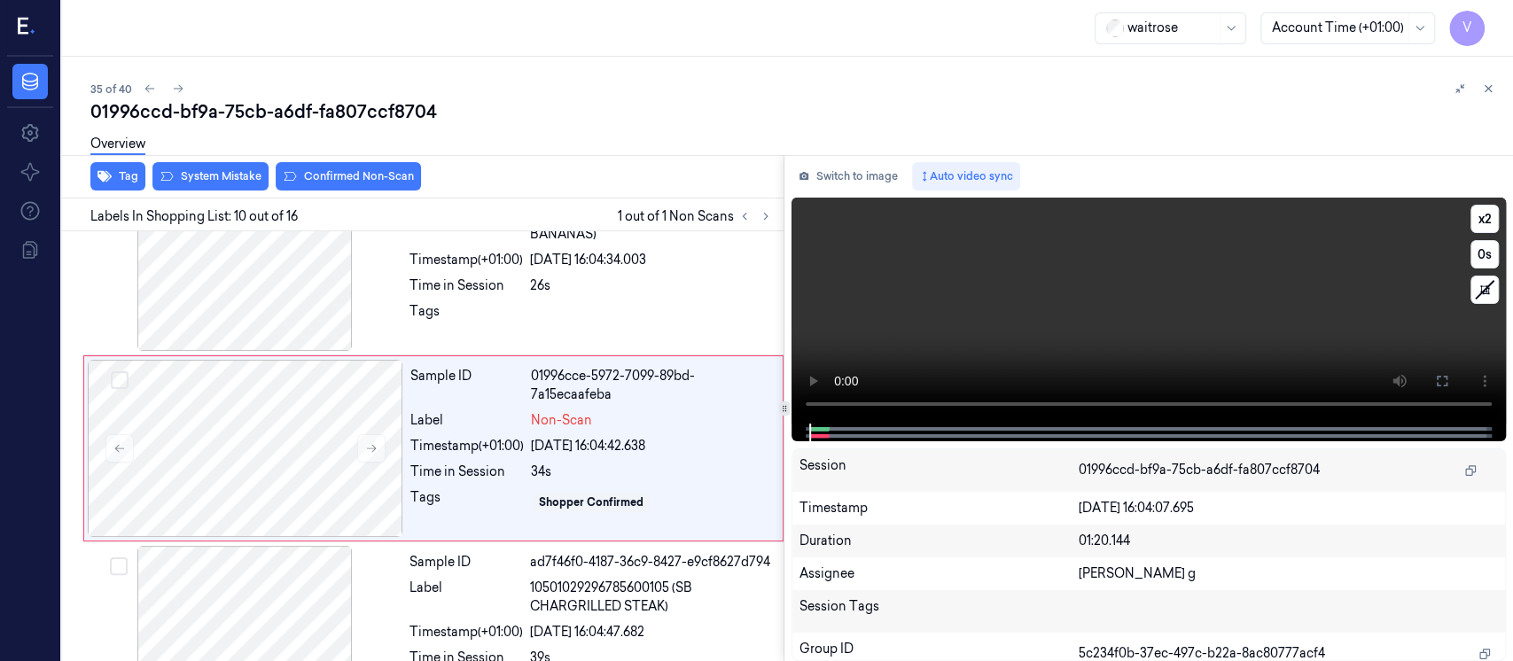
drag, startPoint x: 1442, startPoint y: 372, endPoint x: 1427, endPoint y: 525, distance: 153.1
click at [1440, 374] on icon at bounding box center [1442, 381] width 14 height 14
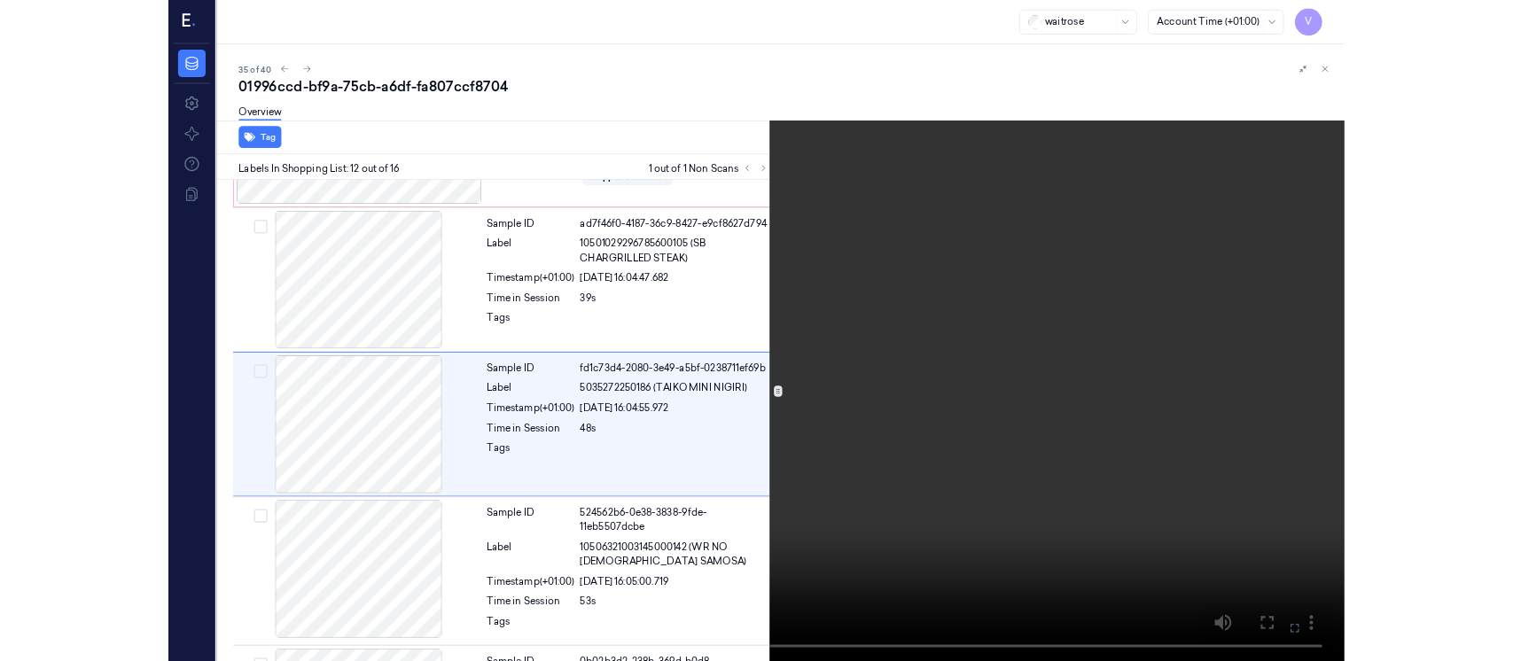
scroll to position [1849, 0]
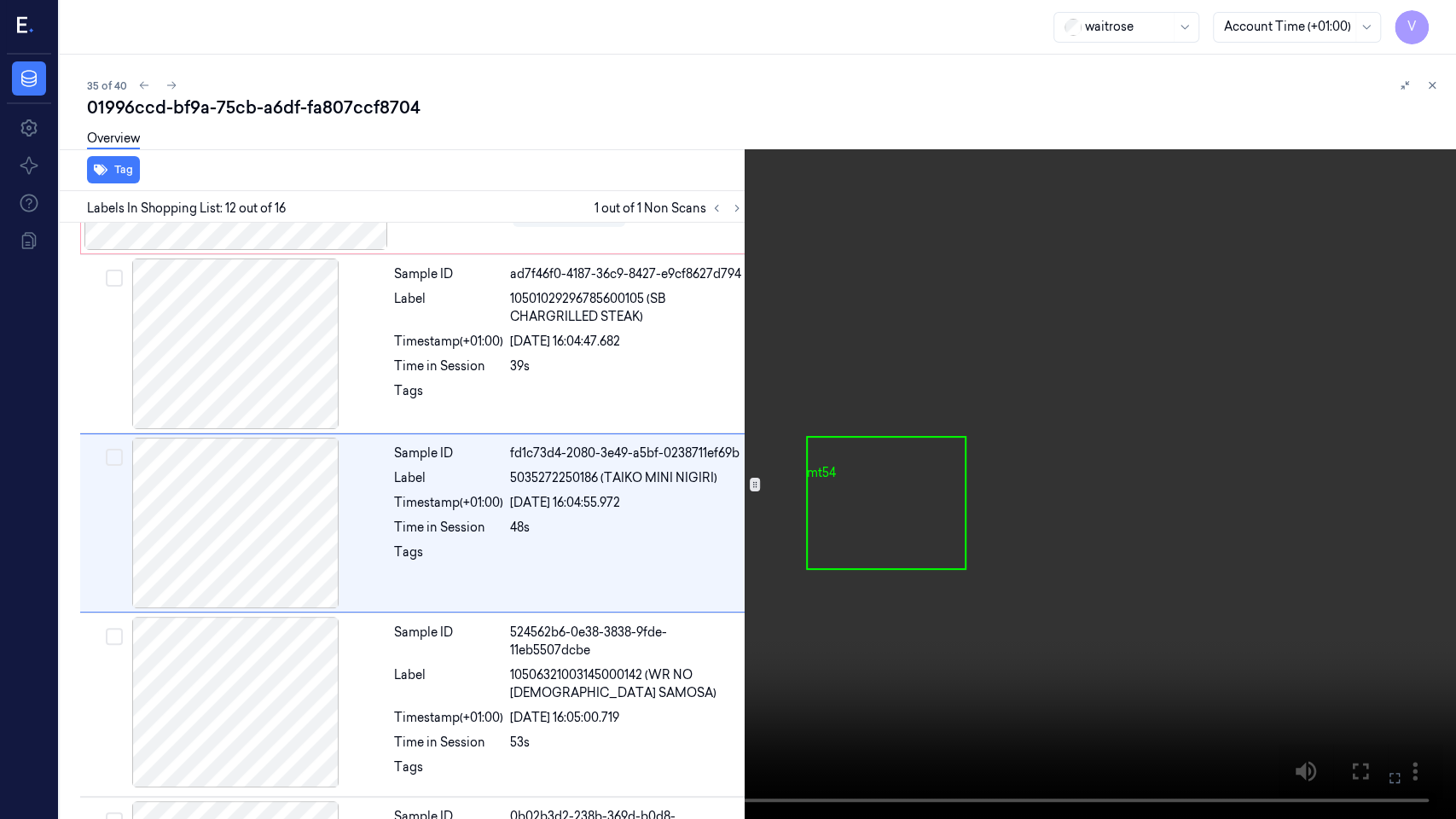
click at [0, 0] on icon at bounding box center [0, 0] width 0 height 0
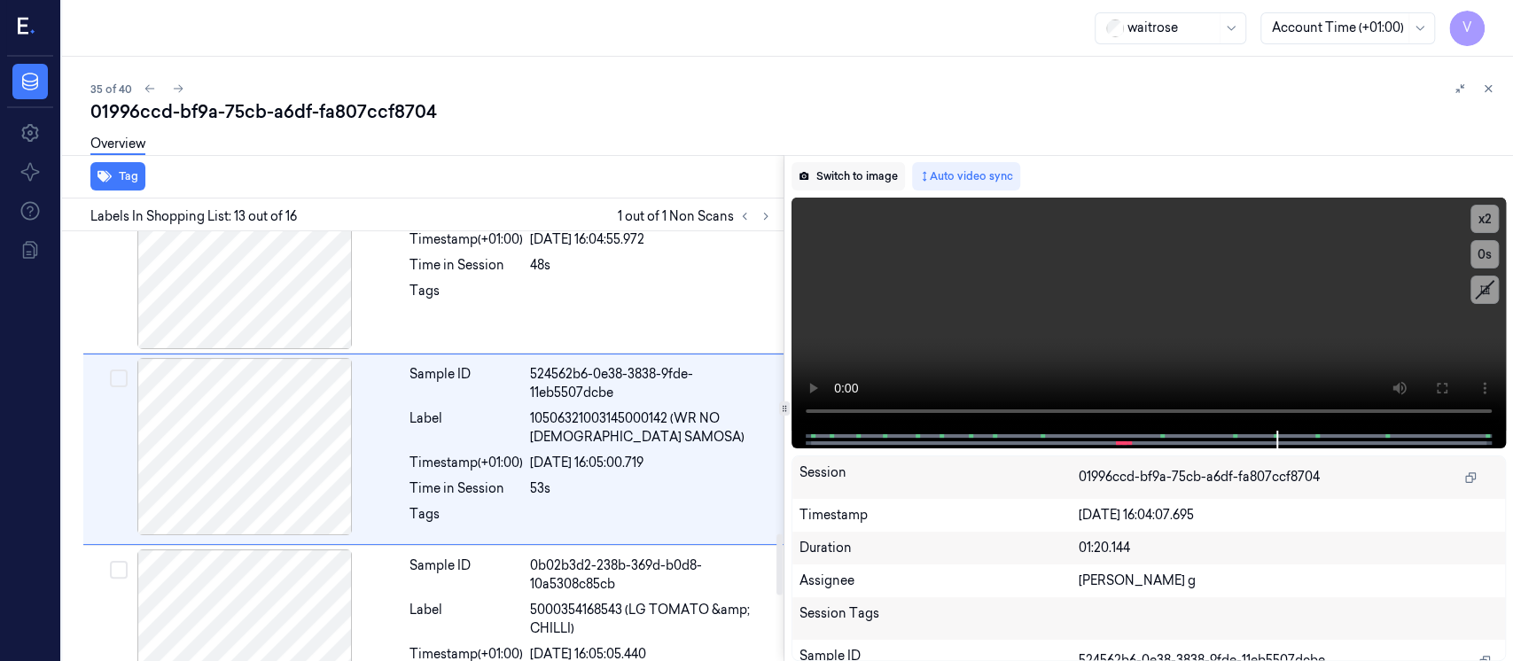
click at [838, 172] on button "Switch to image" at bounding box center [848, 176] width 113 height 28
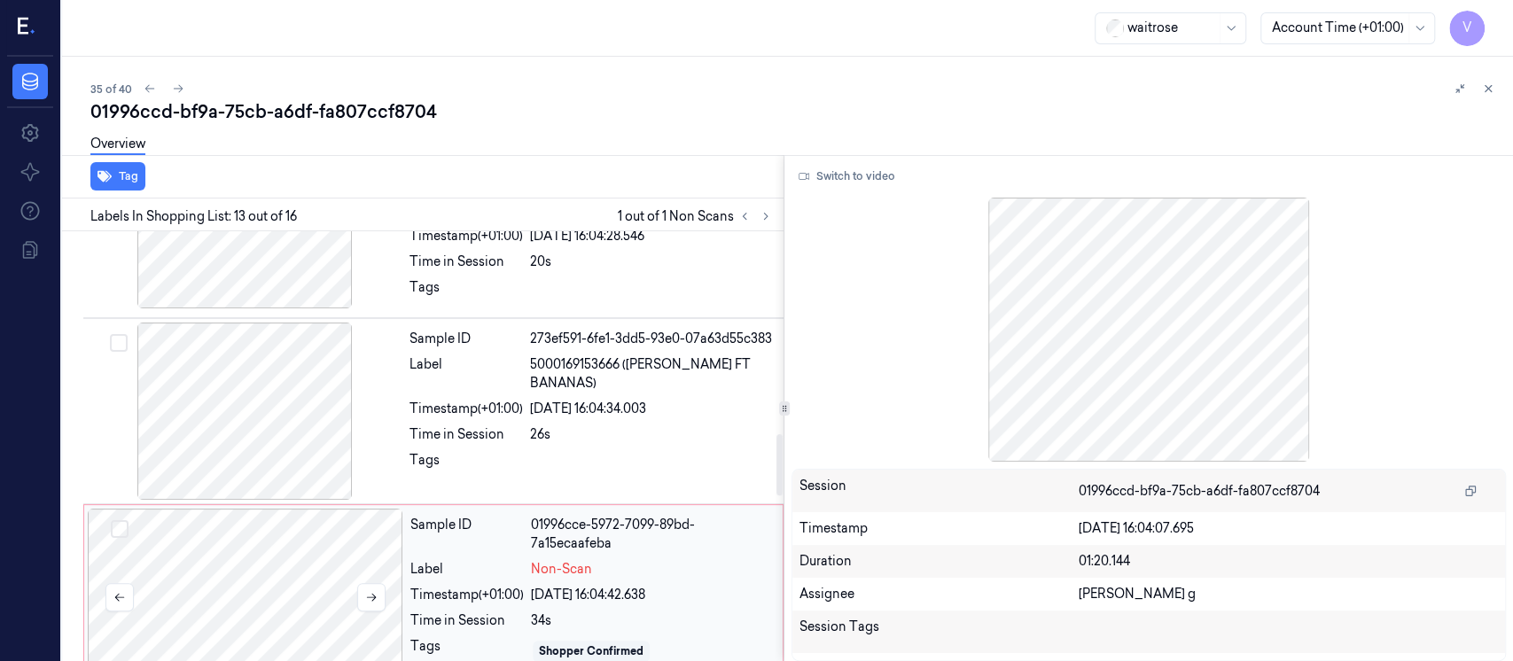
click at [260, 548] on div at bounding box center [246, 597] width 316 height 177
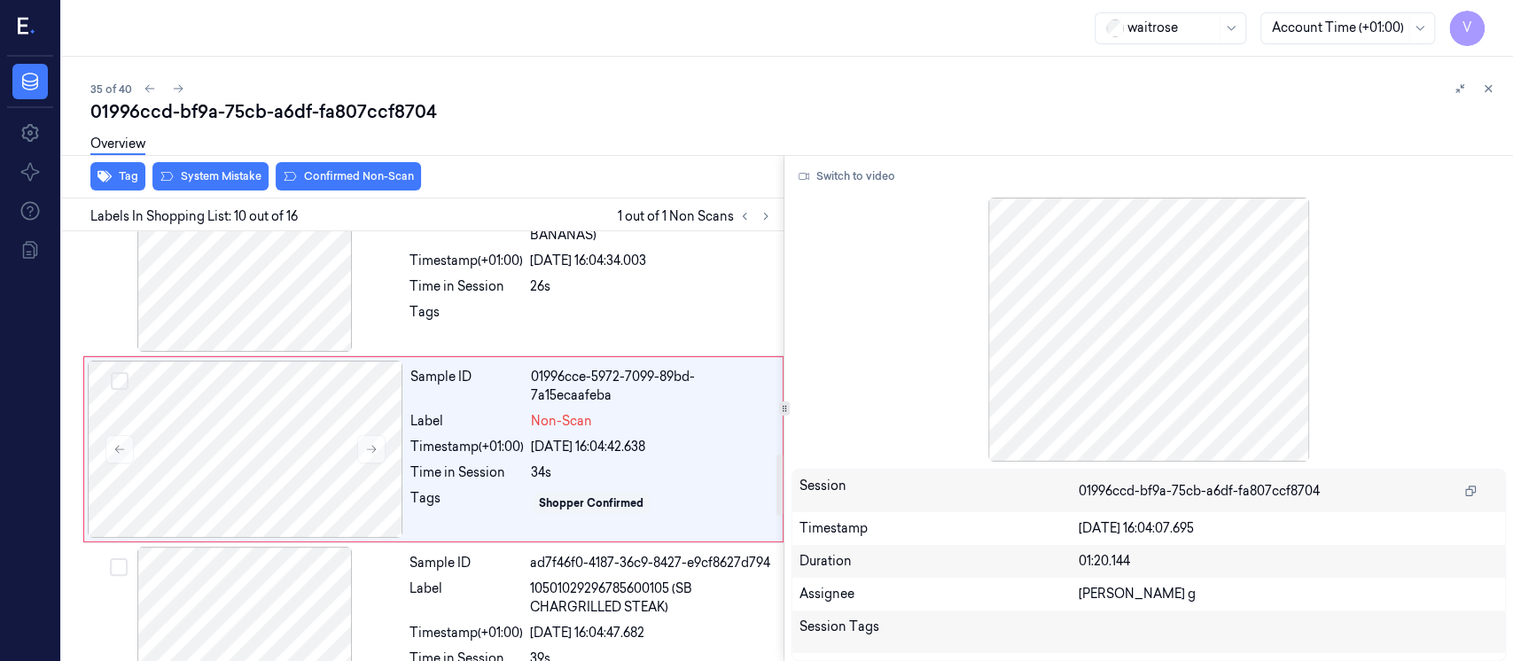
scroll to position [1572, 0]
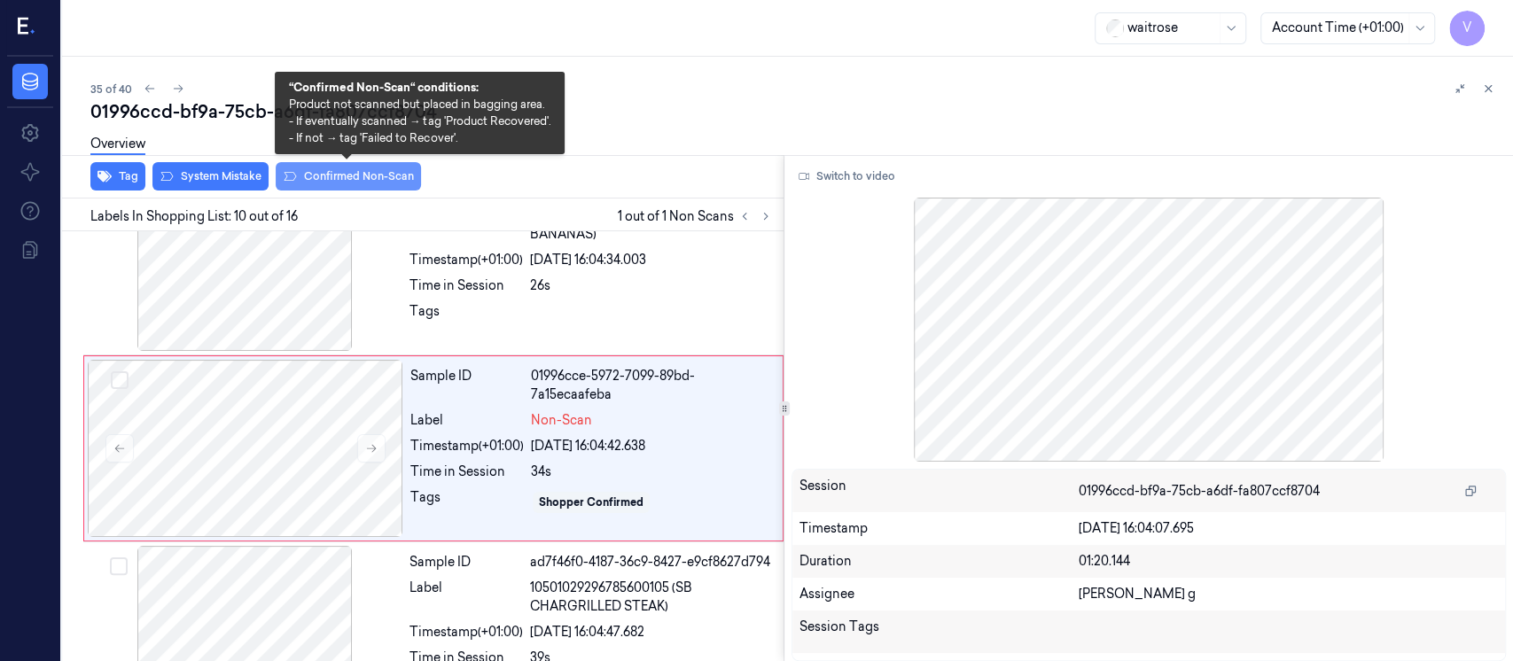
click at [349, 178] on button "Confirmed Non-Scan" at bounding box center [348, 176] width 145 height 28
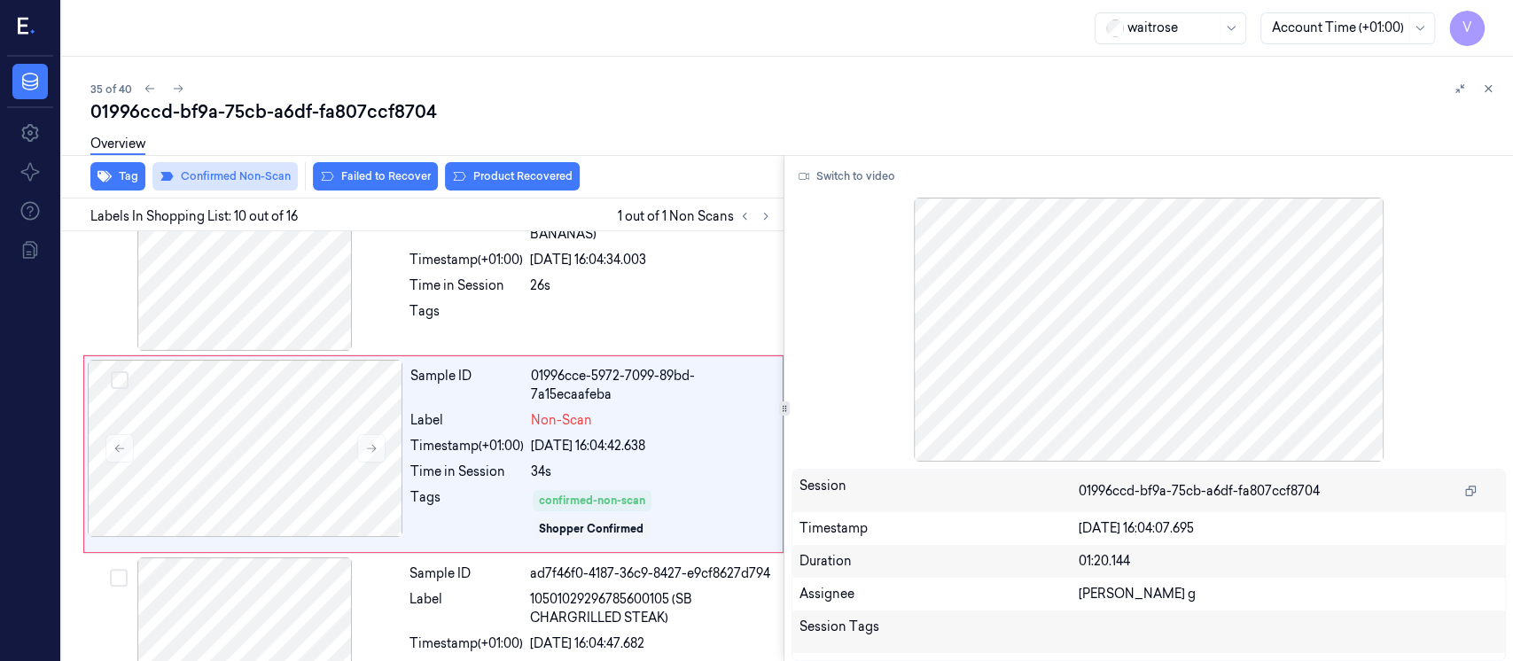
scroll to position [1577, 0]
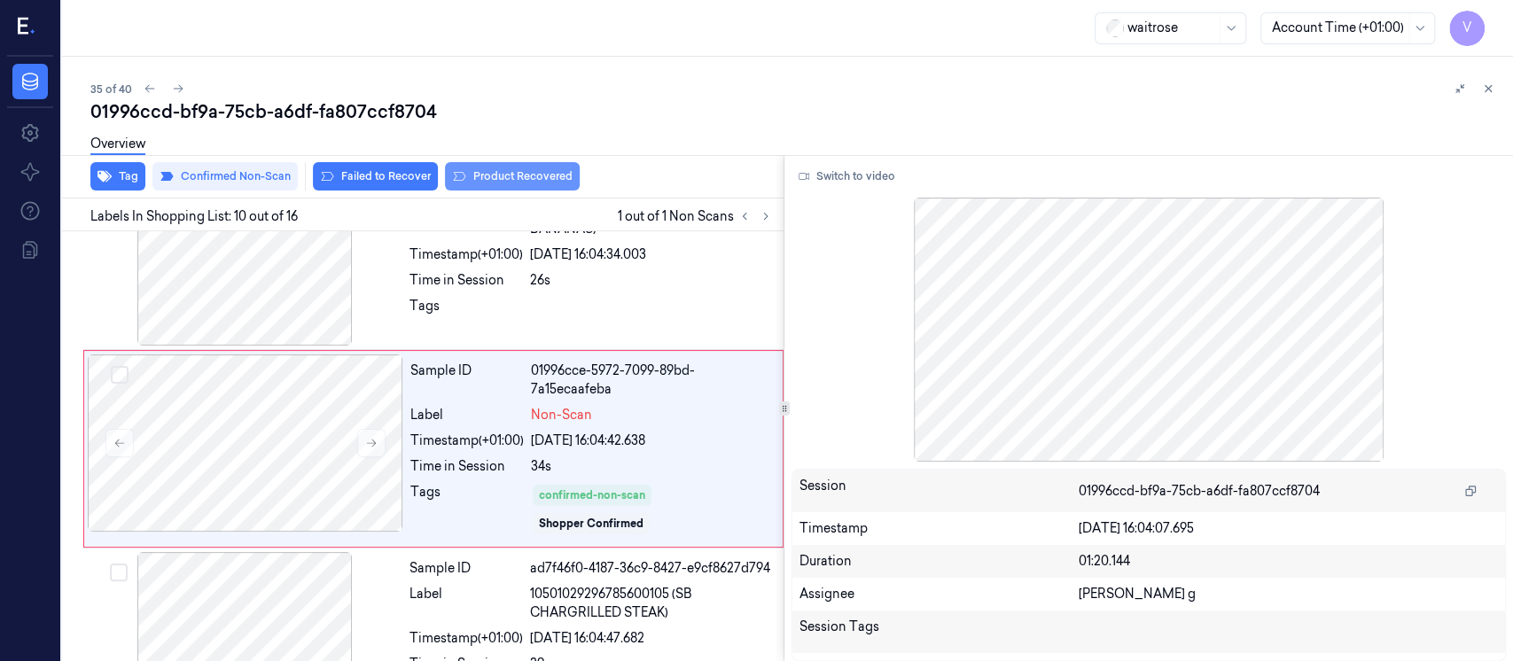
click at [494, 175] on button "Product Recovered" at bounding box center [512, 176] width 135 height 28
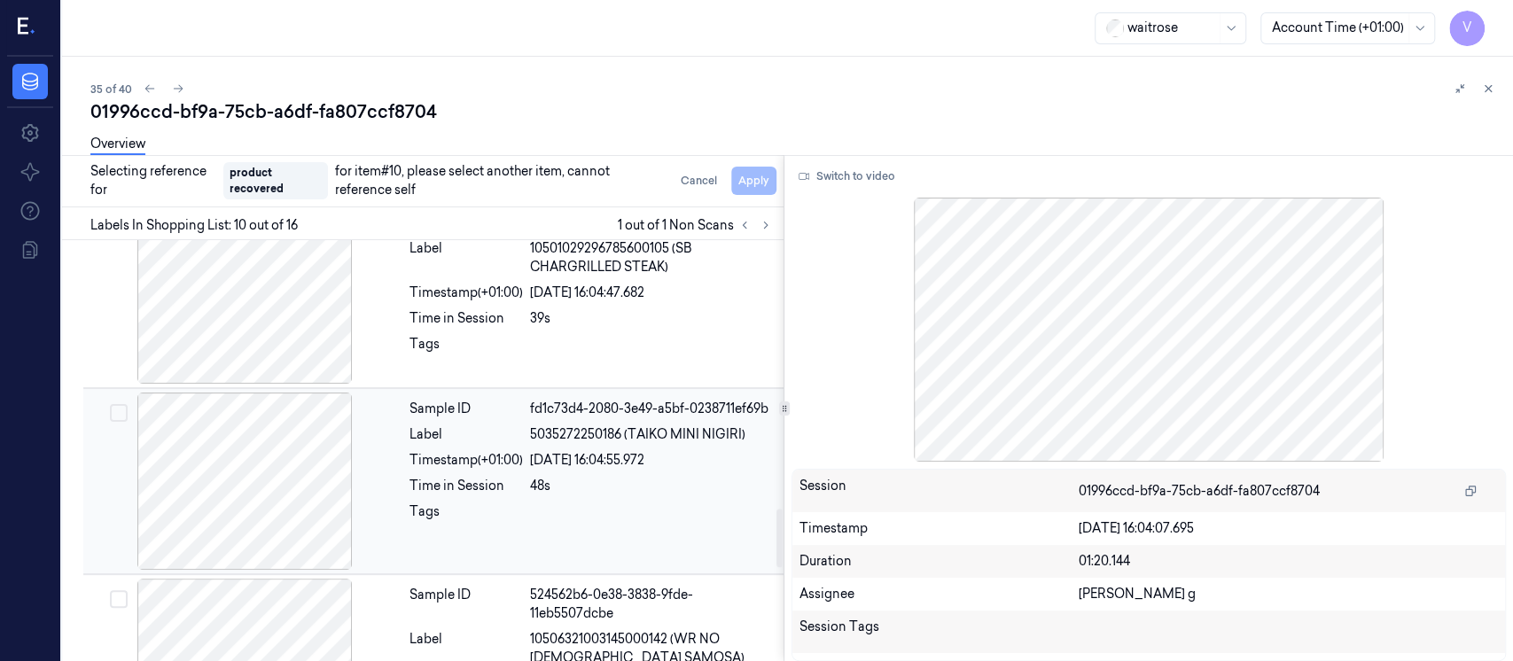
click at [267, 484] on div at bounding box center [245, 481] width 316 height 177
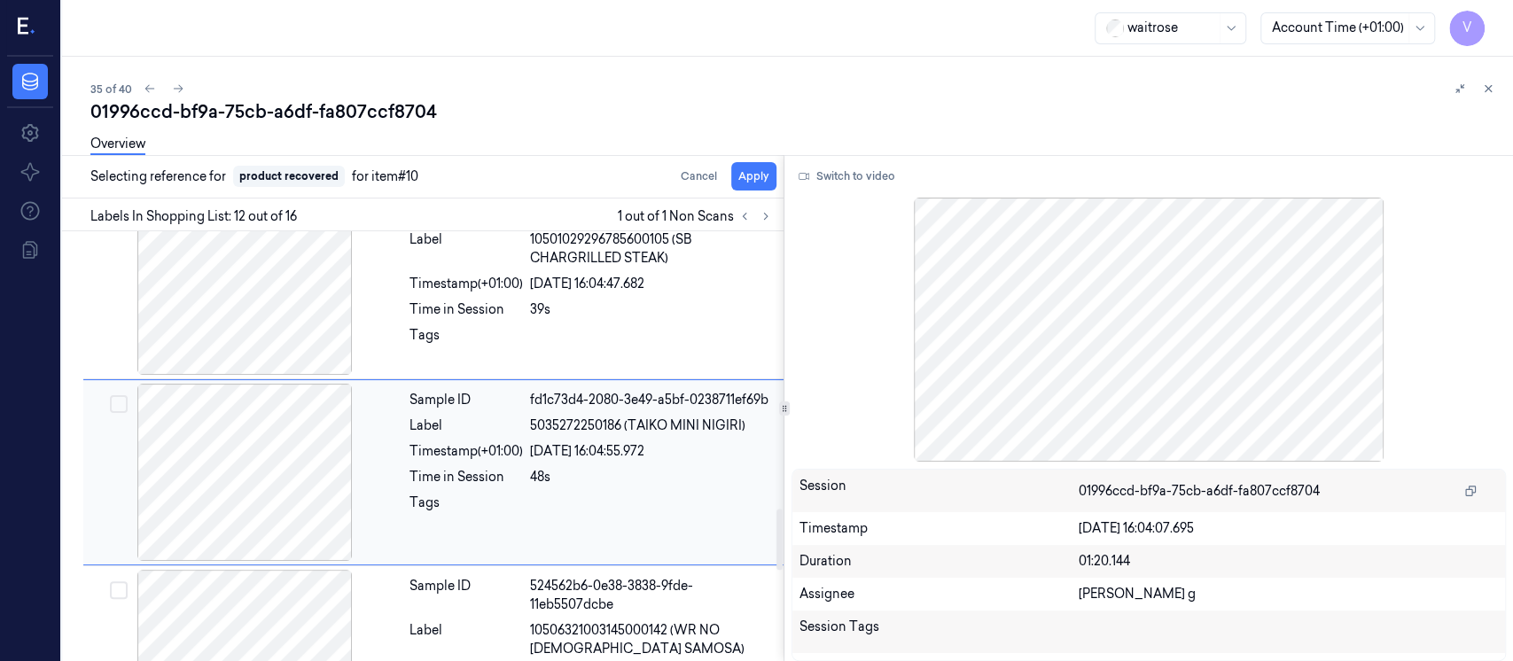
scroll to position [1955, 0]
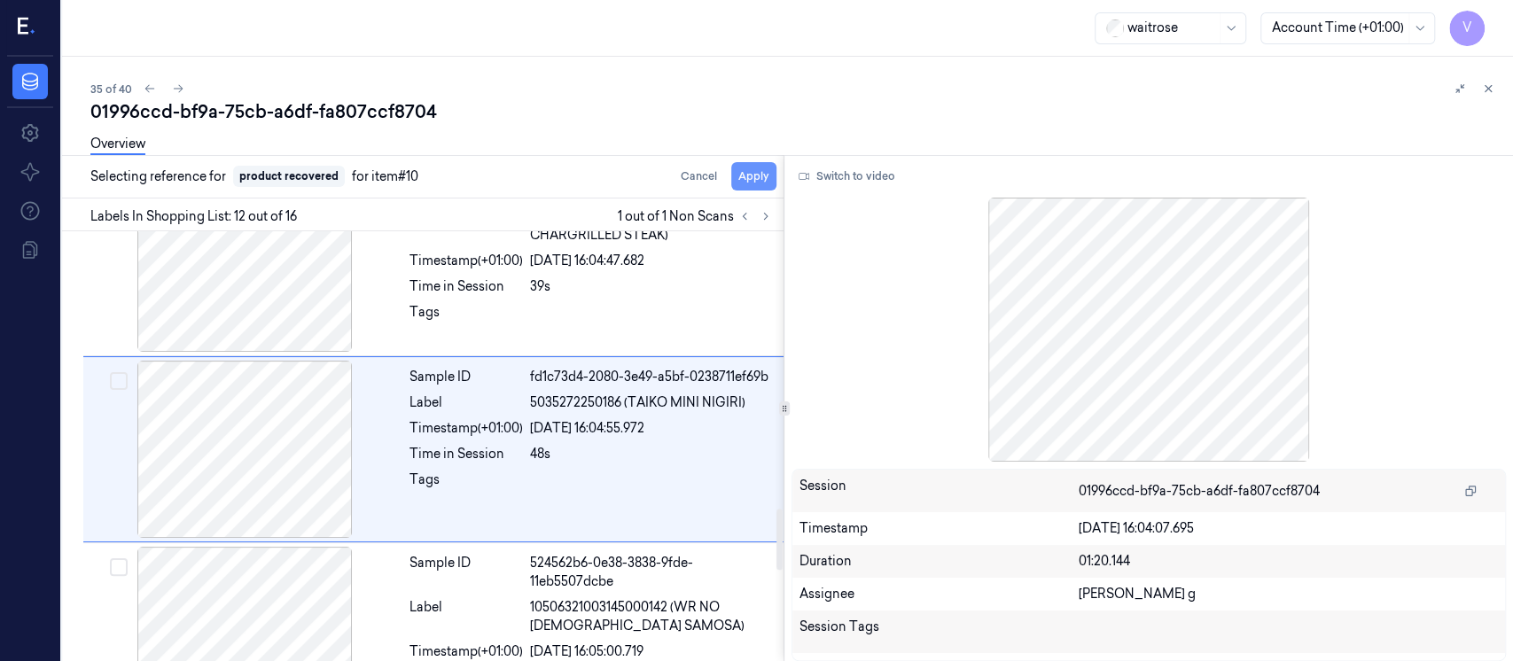
click at [751, 180] on button "Apply" at bounding box center [753, 176] width 45 height 28
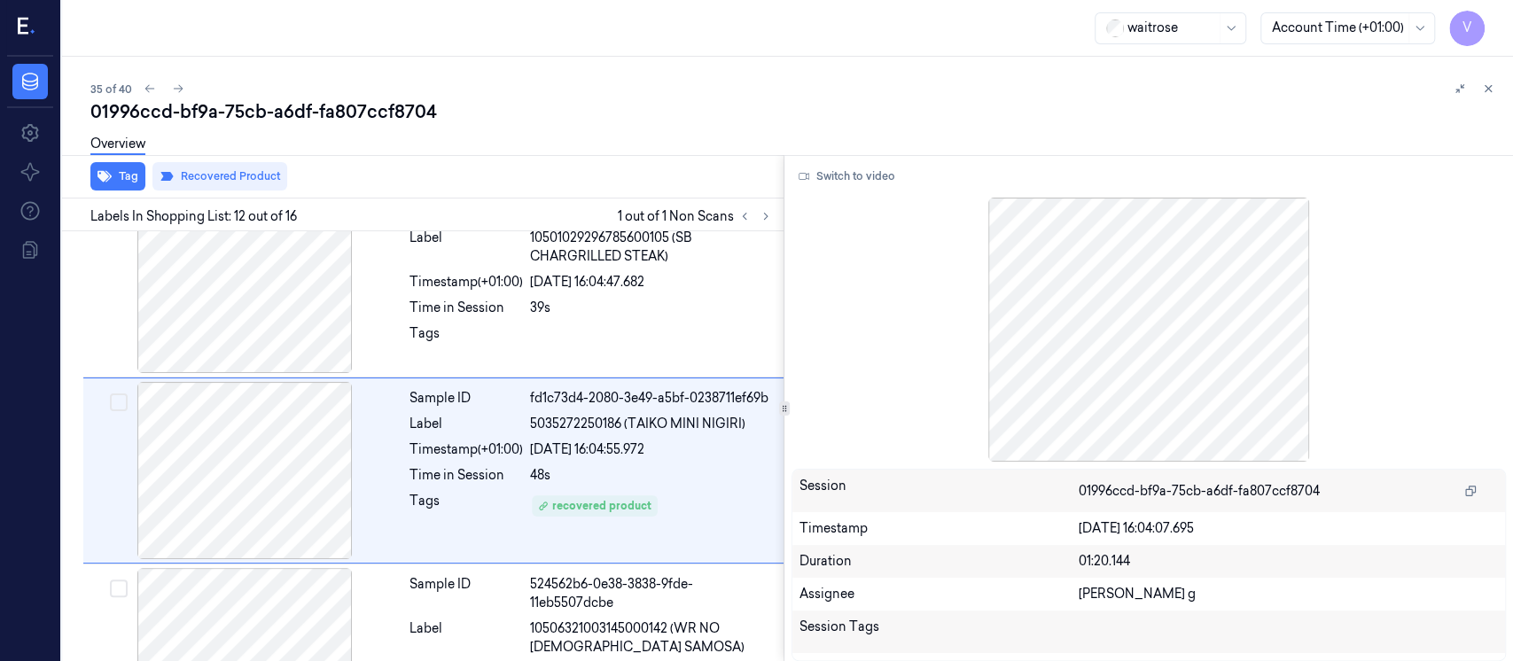
scroll to position [1977, 0]
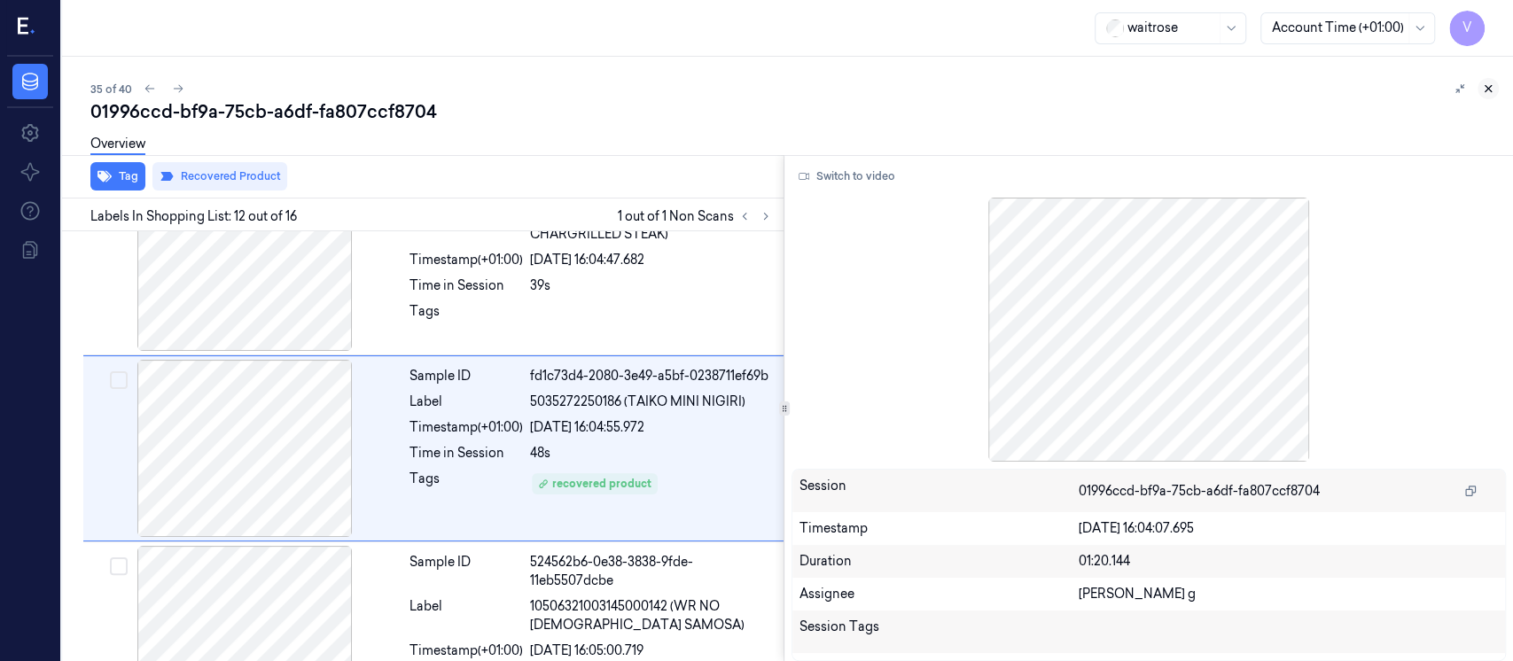
click at [1489, 90] on icon at bounding box center [1489, 89] width 6 height 6
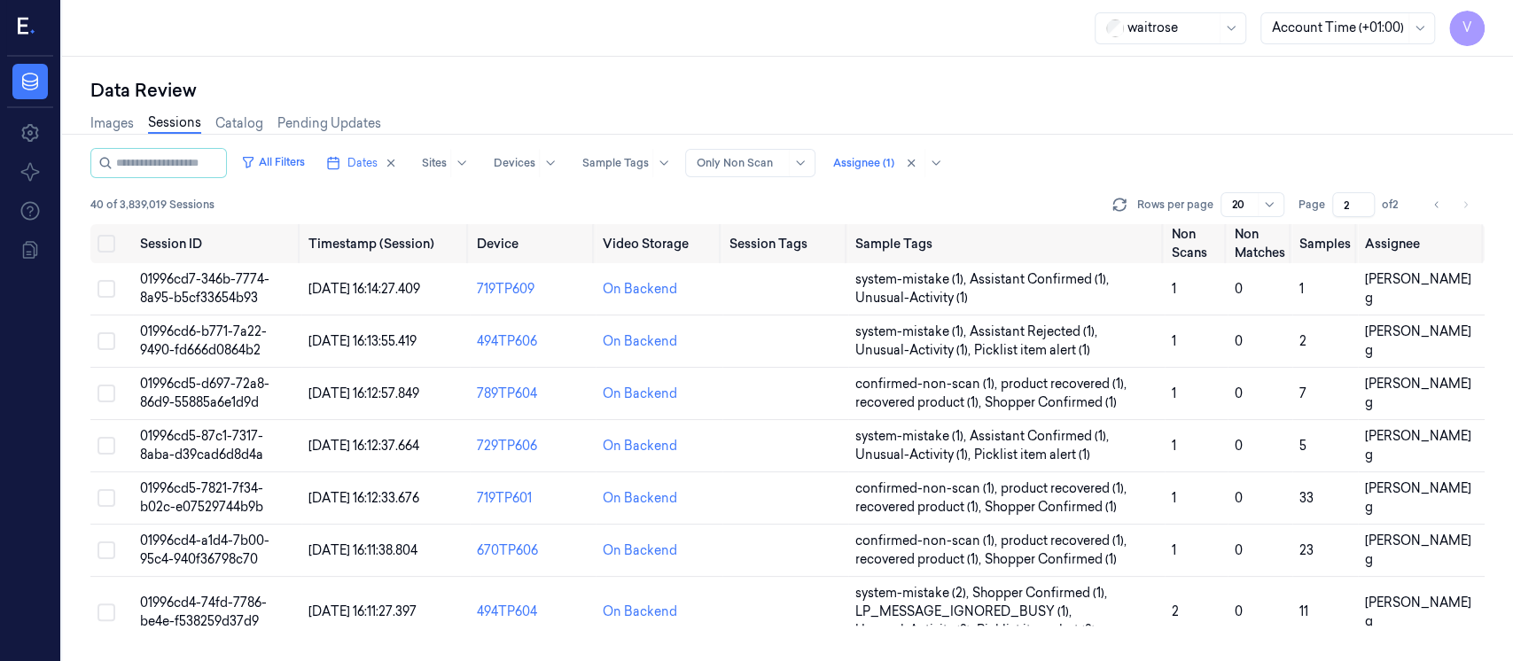
scroll to position [677, 0]
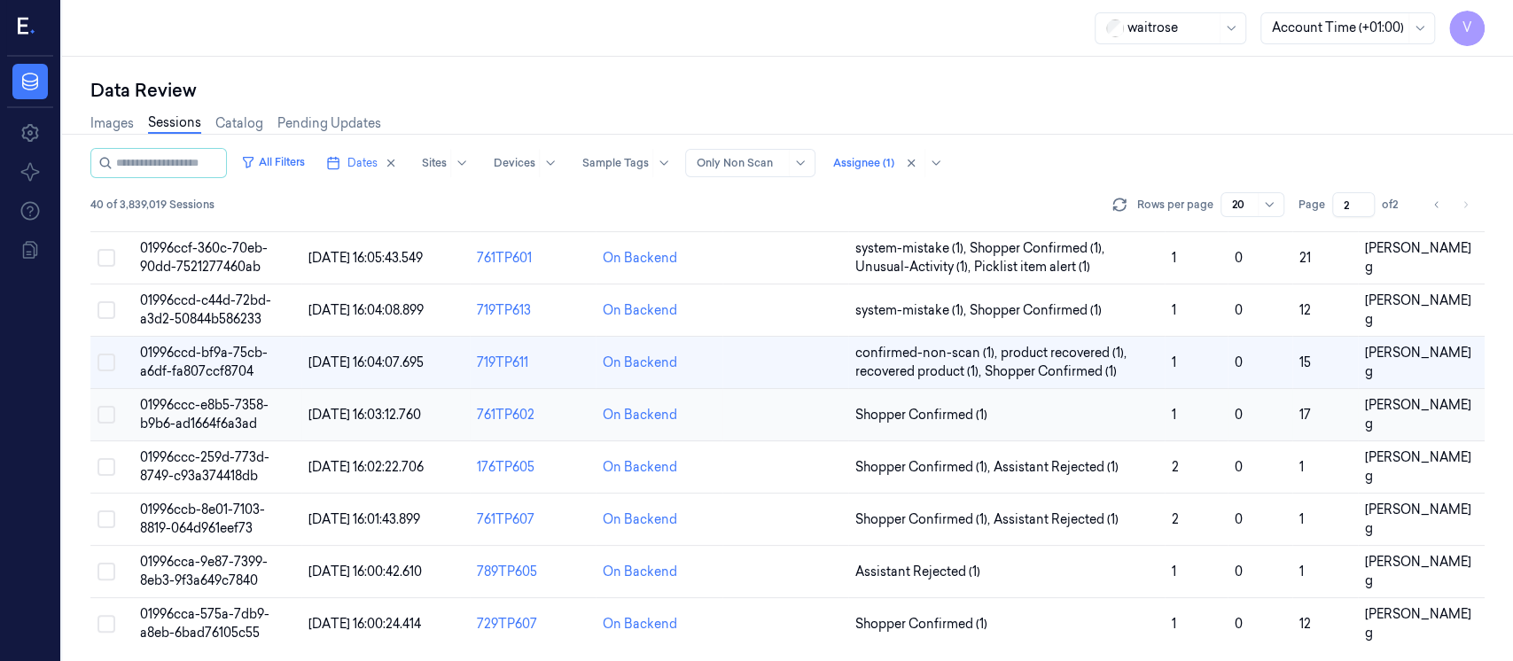
click at [780, 411] on td at bounding box center [786, 415] width 126 height 52
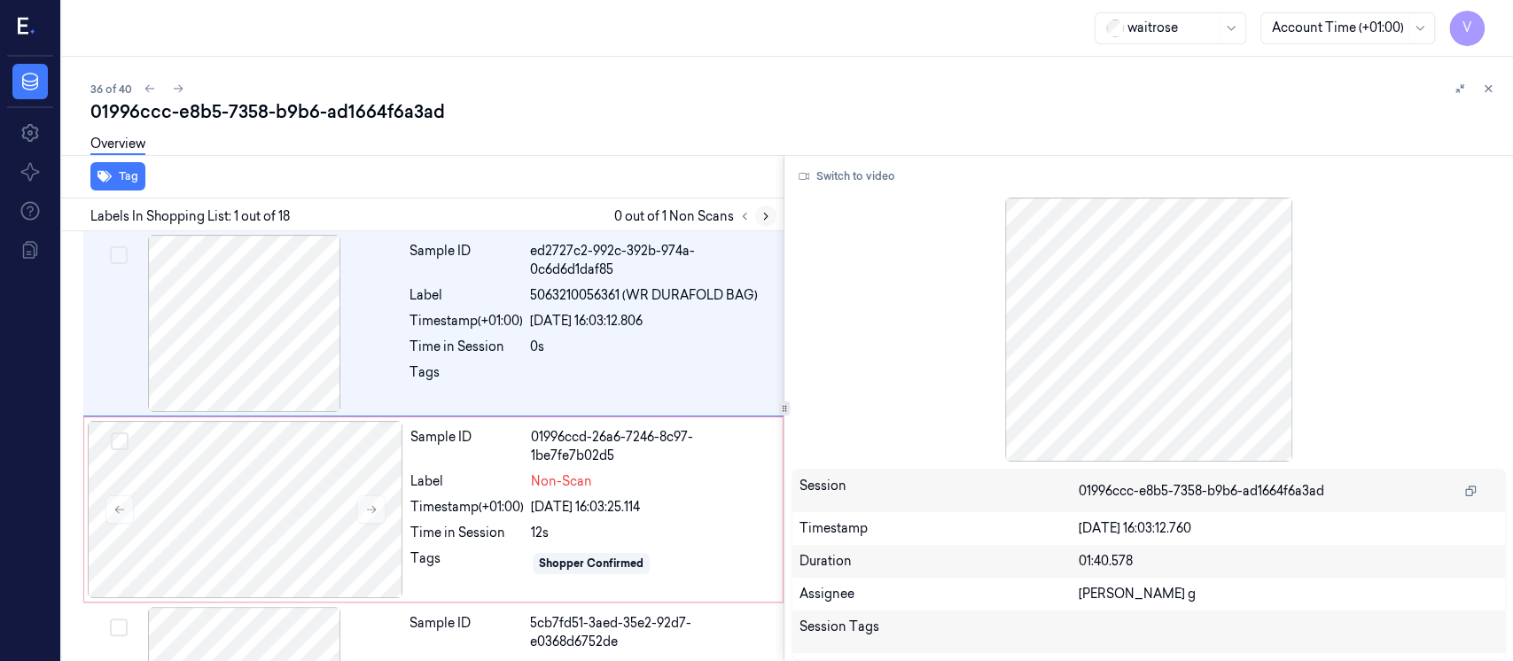
click at [765, 211] on icon at bounding box center [766, 216] width 12 height 12
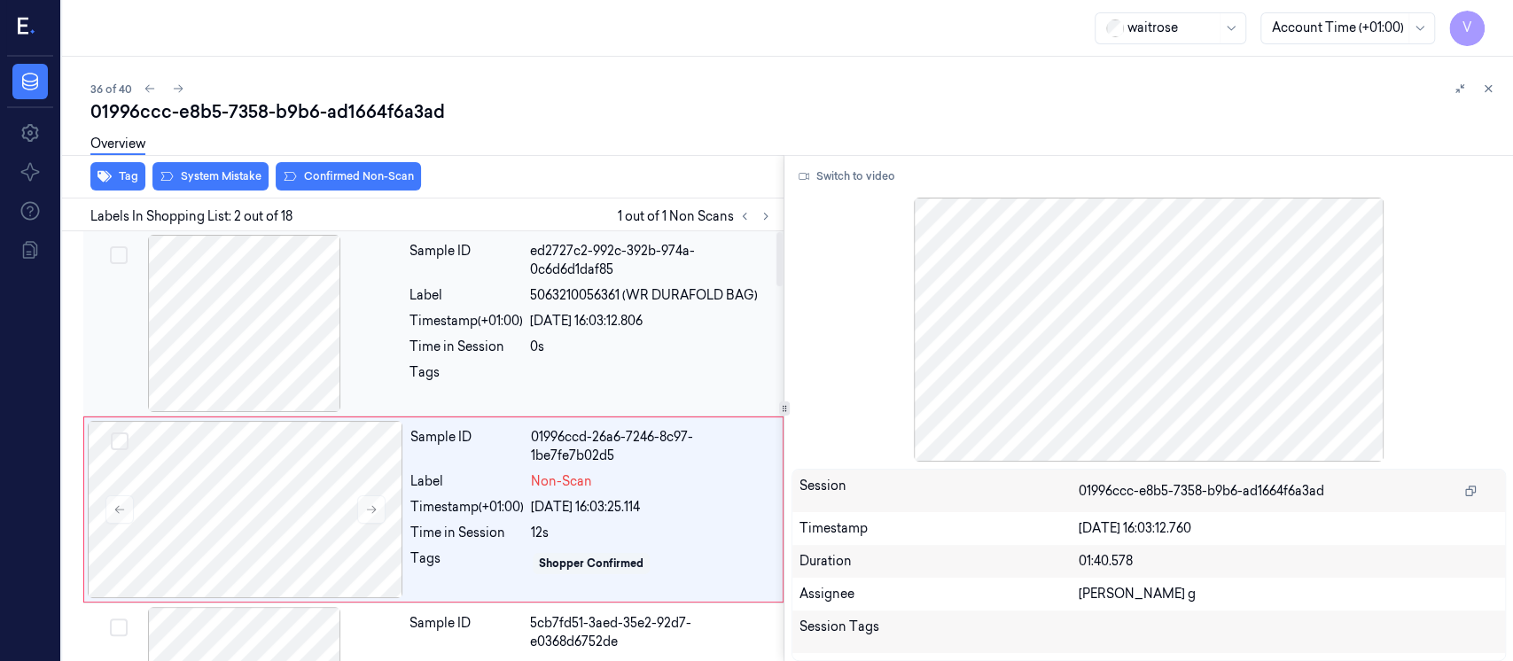
click at [295, 301] on div at bounding box center [245, 323] width 316 height 177
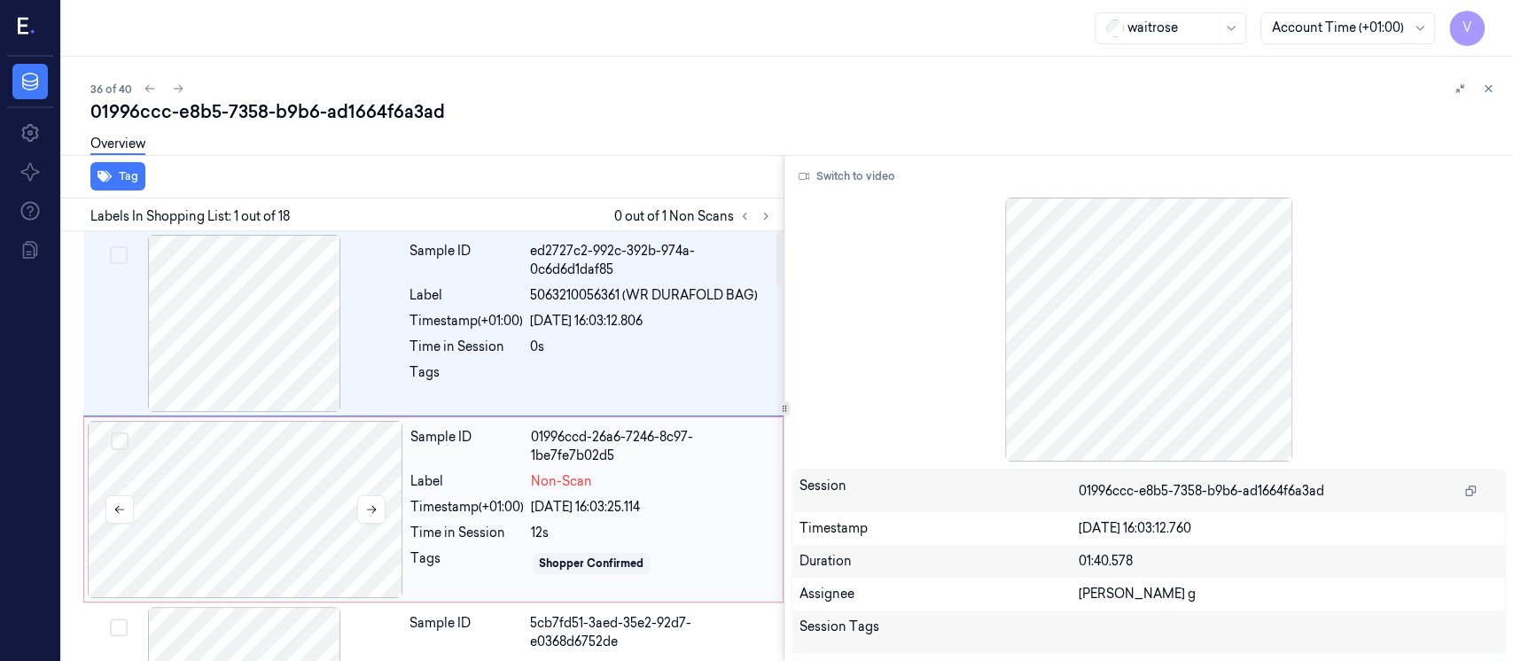
click at [265, 504] on div at bounding box center [246, 509] width 316 height 177
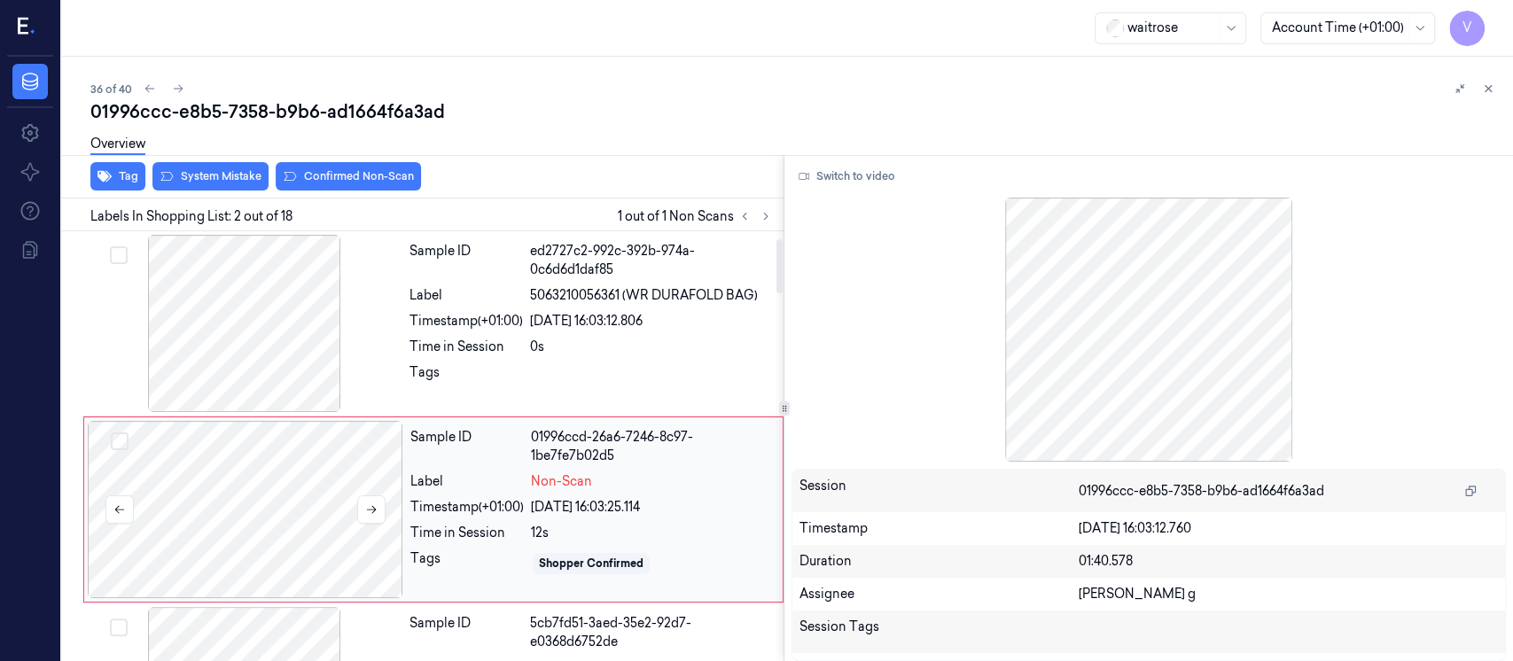
scroll to position [63, 0]
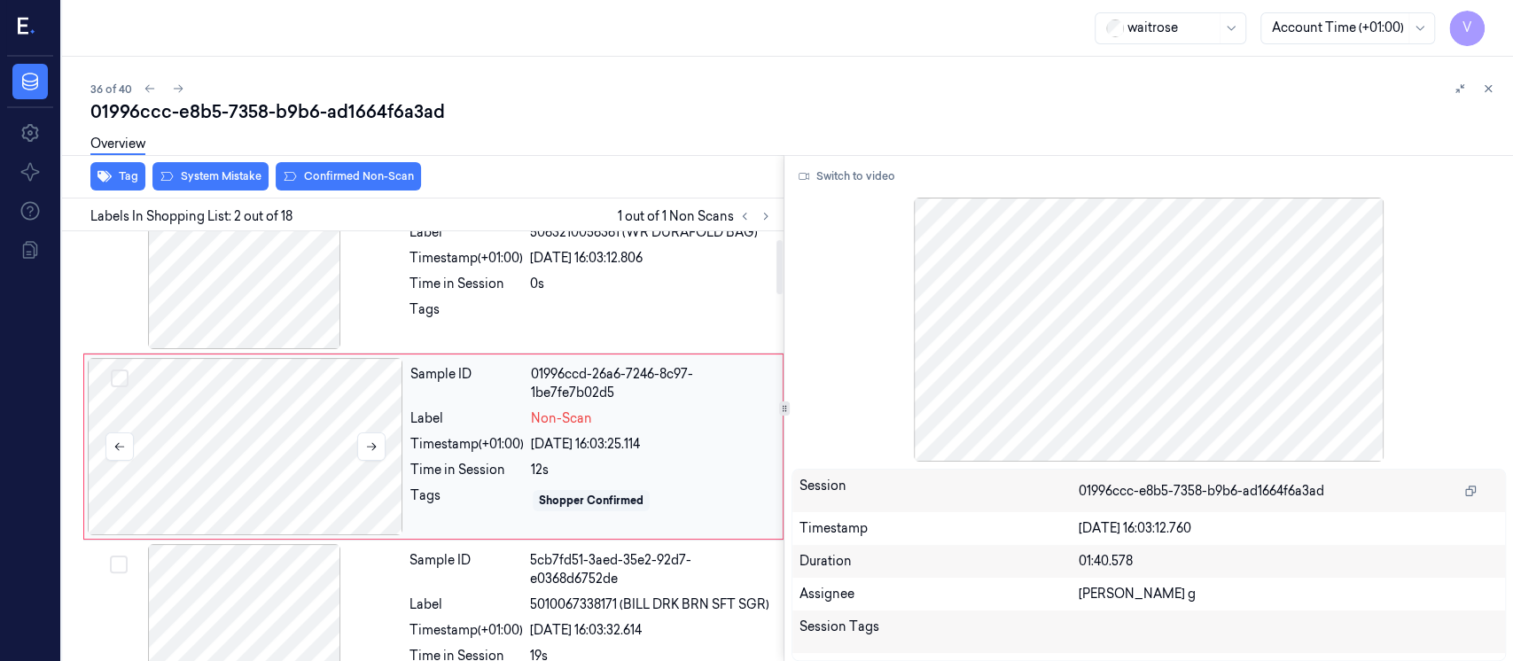
click at [352, 443] on div at bounding box center [246, 446] width 316 height 177
click at [373, 450] on icon at bounding box center [371, 447] width 12 height 12
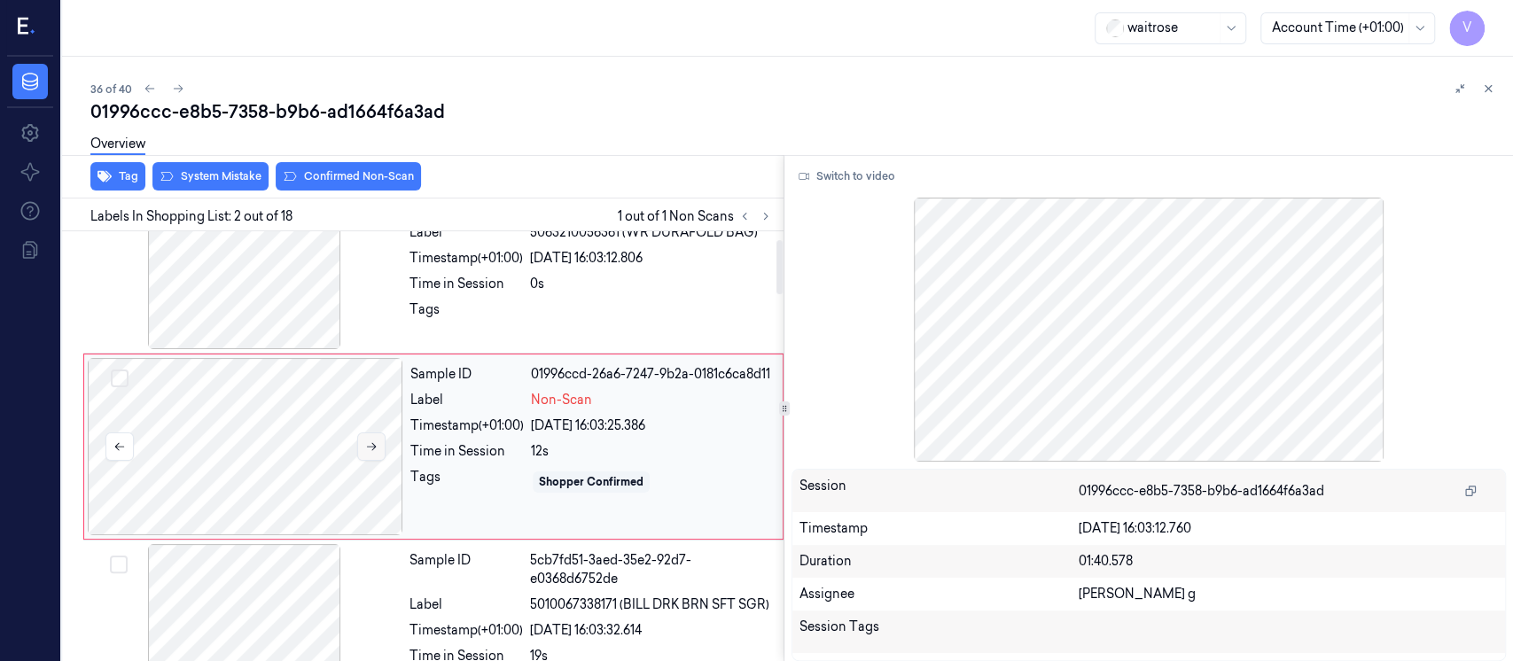
click at [373, 450] on icon at bounding box center [371, 447] width 12 height 12
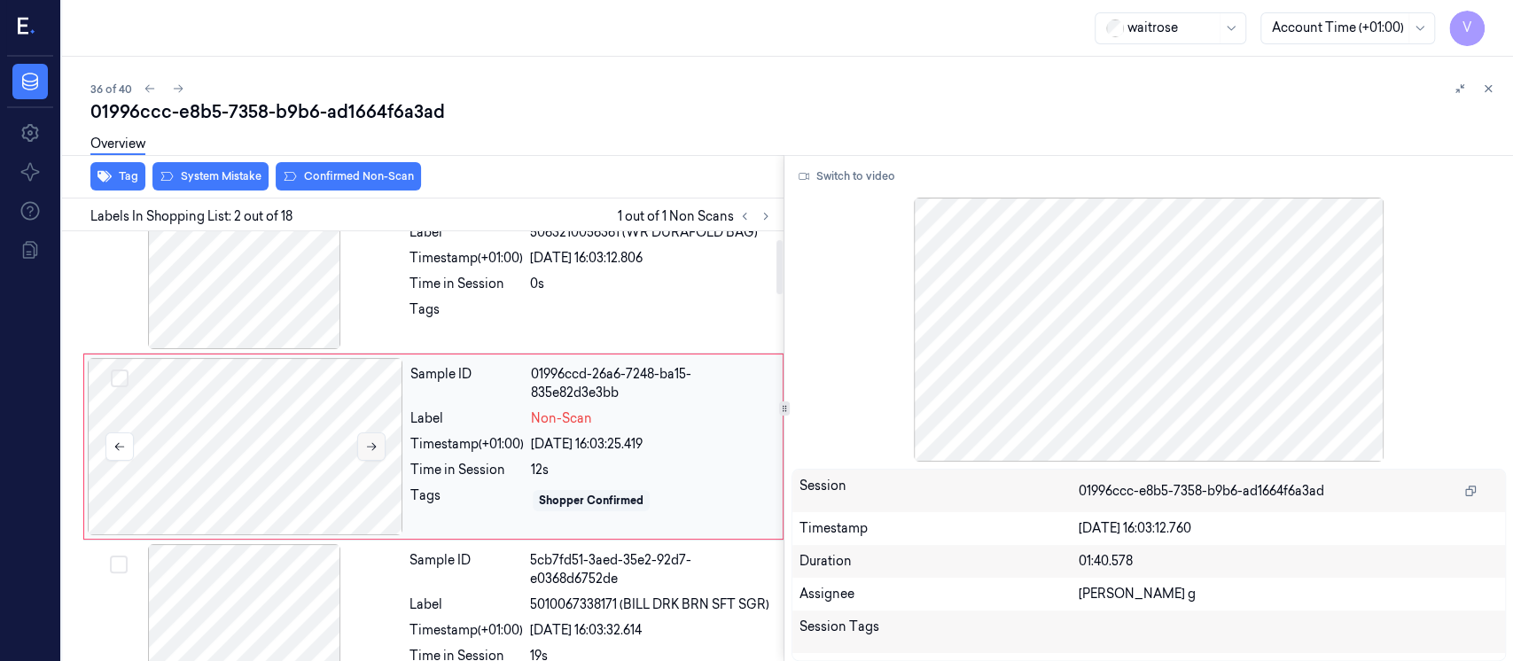
click at [373, 450] on icon at bounding box center [371, 447] width 12 height 12
click at [629, 259] on div "21/09/2025 16:03:12.806" at bounding box center [651, 258] width 243 height 19
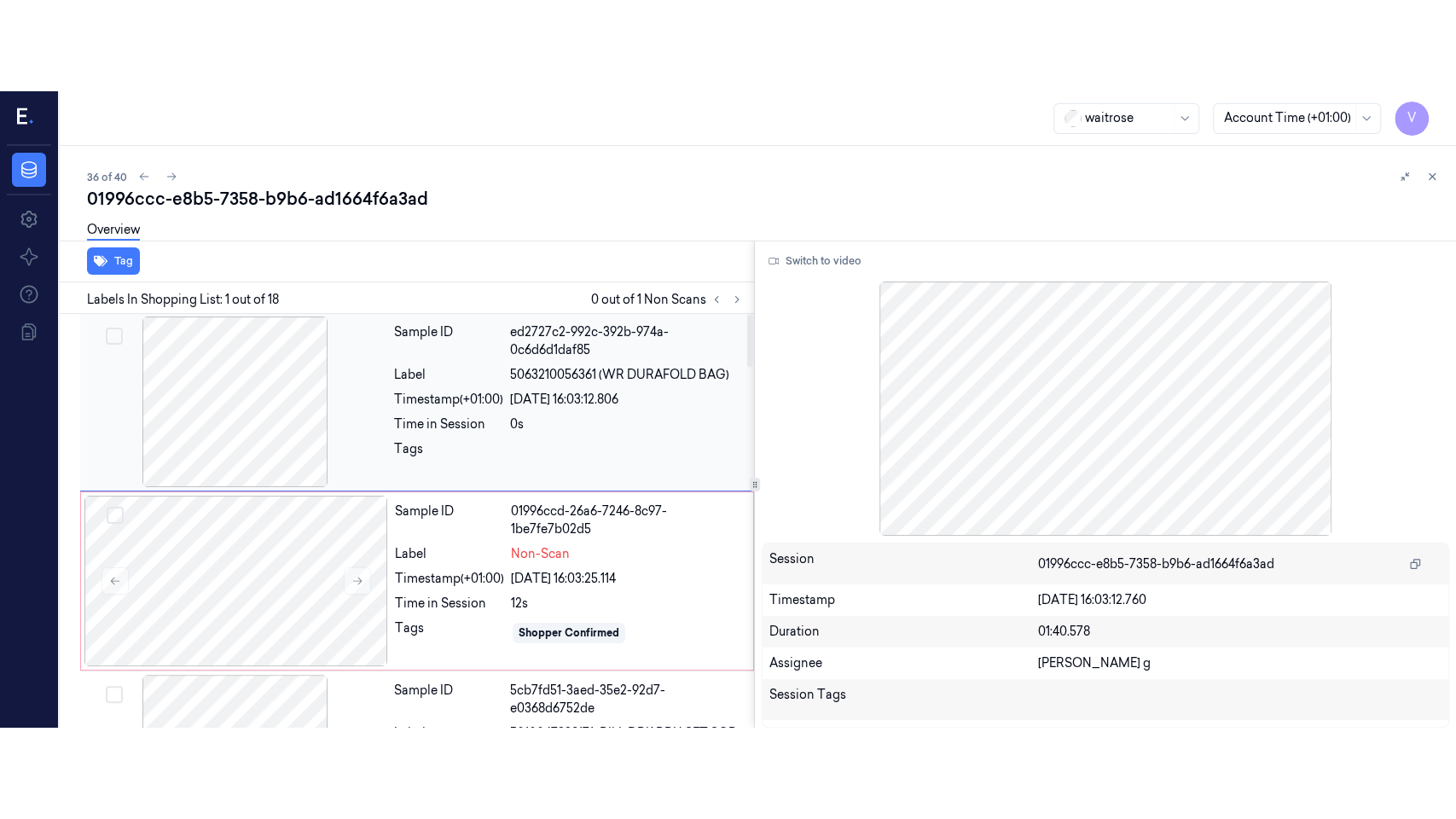
scroll to position [0, 0]
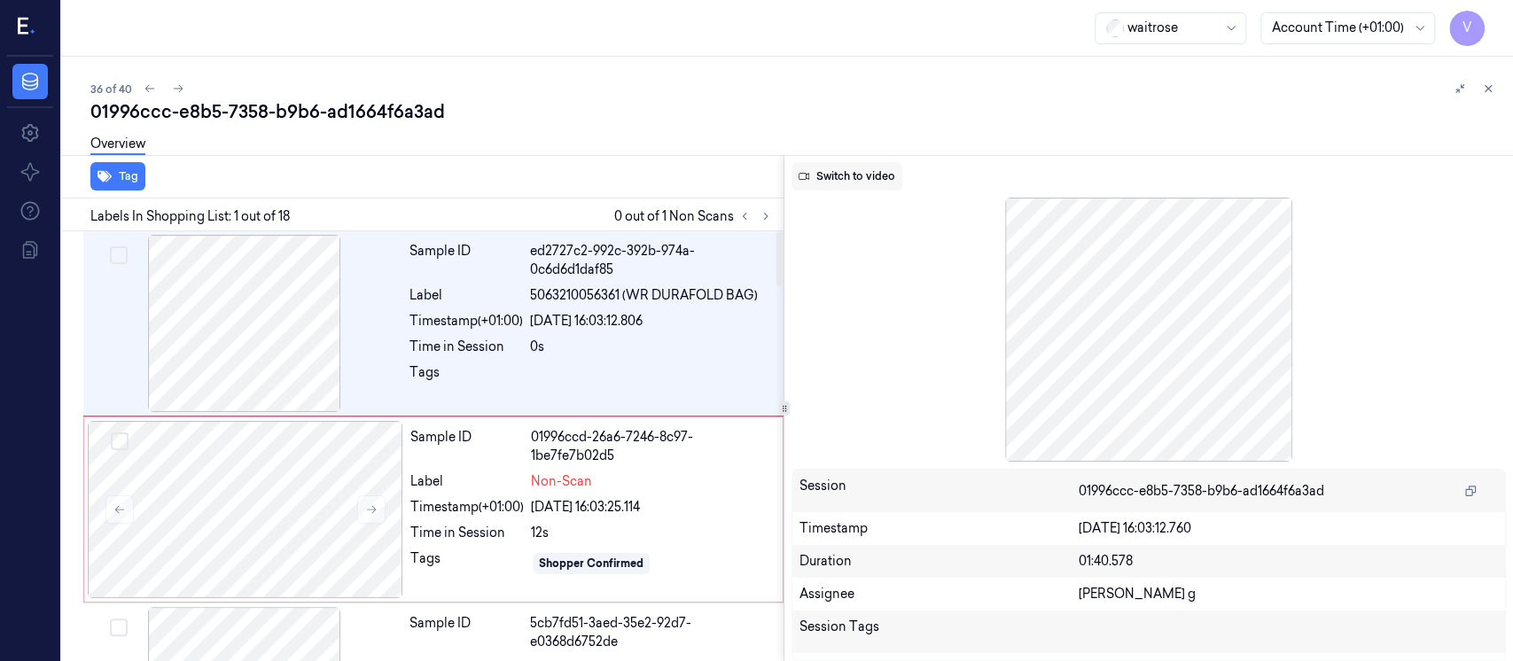
click at [827, 181] on button "Switch to video" at bounding box center [847, 176] width 111 height 28
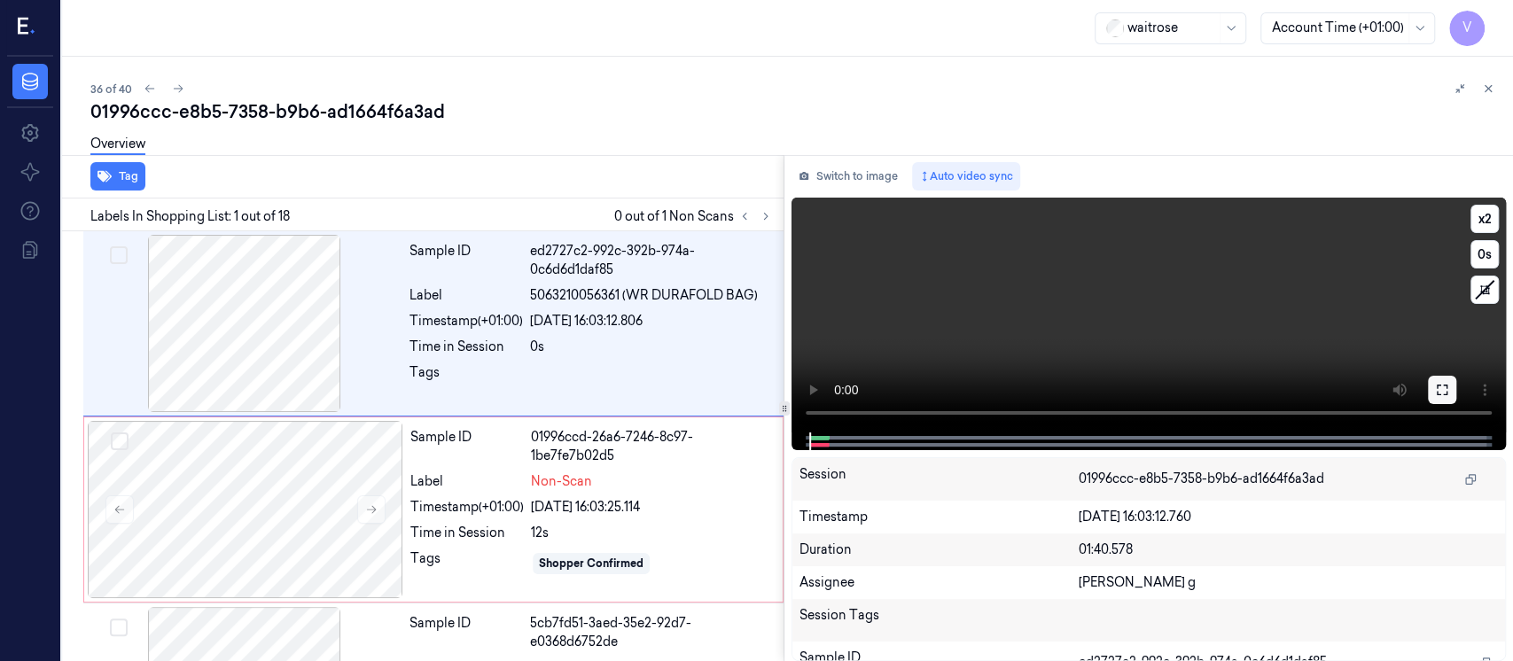
click at [1445, 394] on icon at bounding box center [1442, 390] width 11 height 11
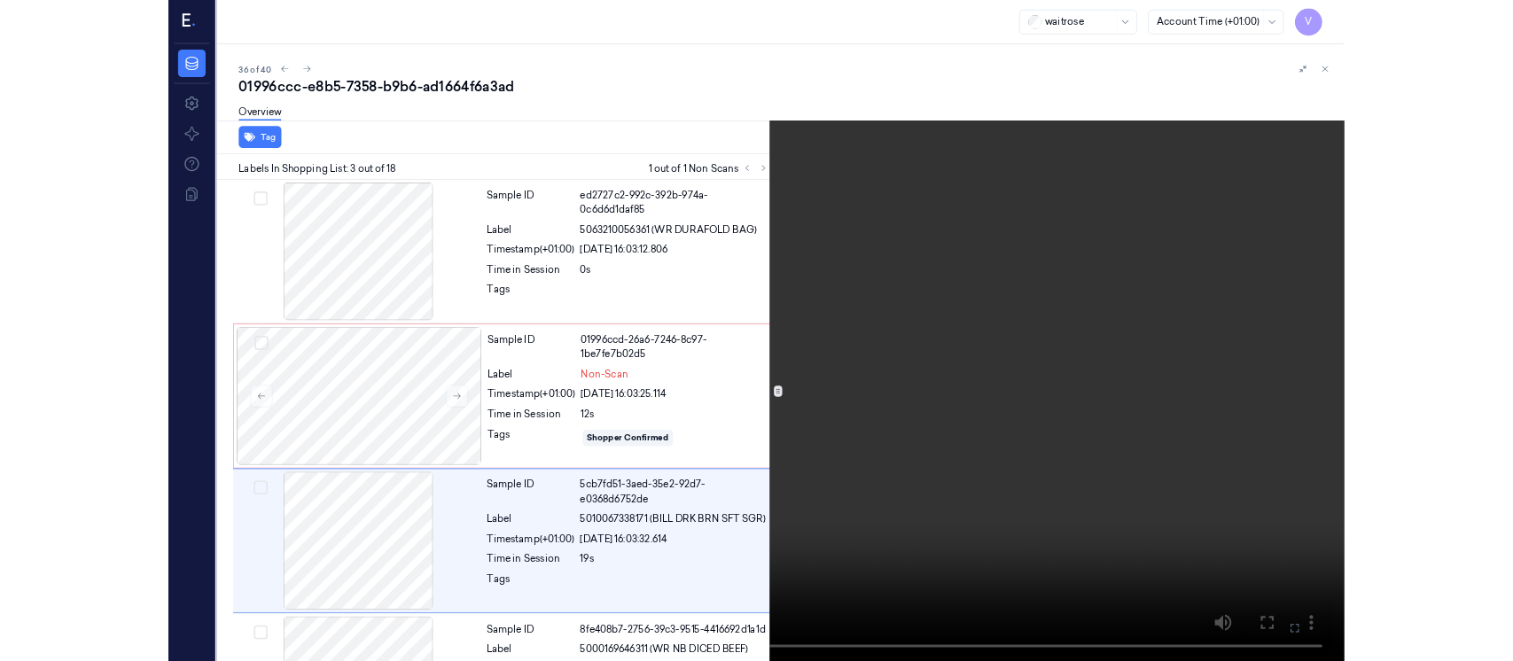
scroll to position [154, 0]
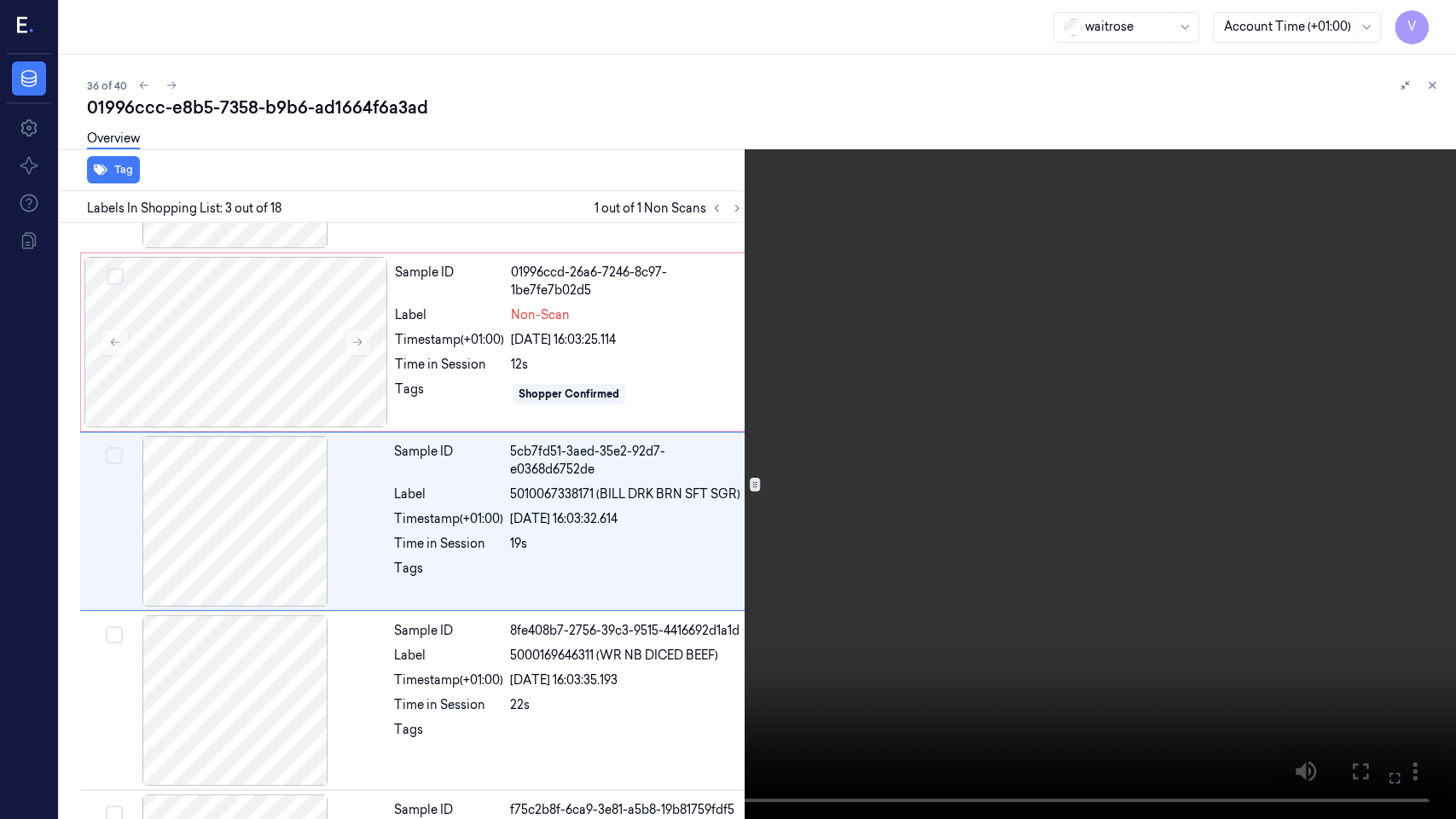
click at [0, 0] on icon at bounding box center [0, 0] width 0 height 0
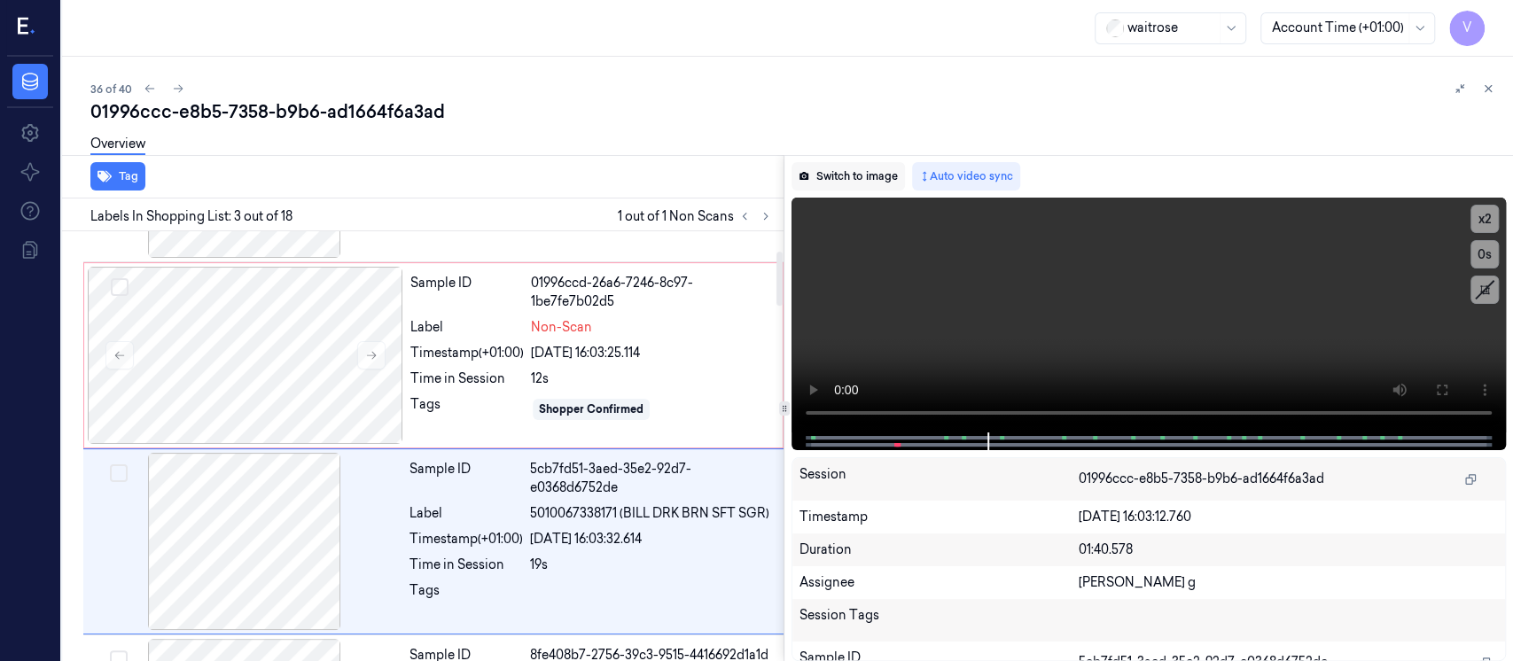
click at [842, 176] on button "Switch to image" at bounding box center [848, 176] width 113 height 28
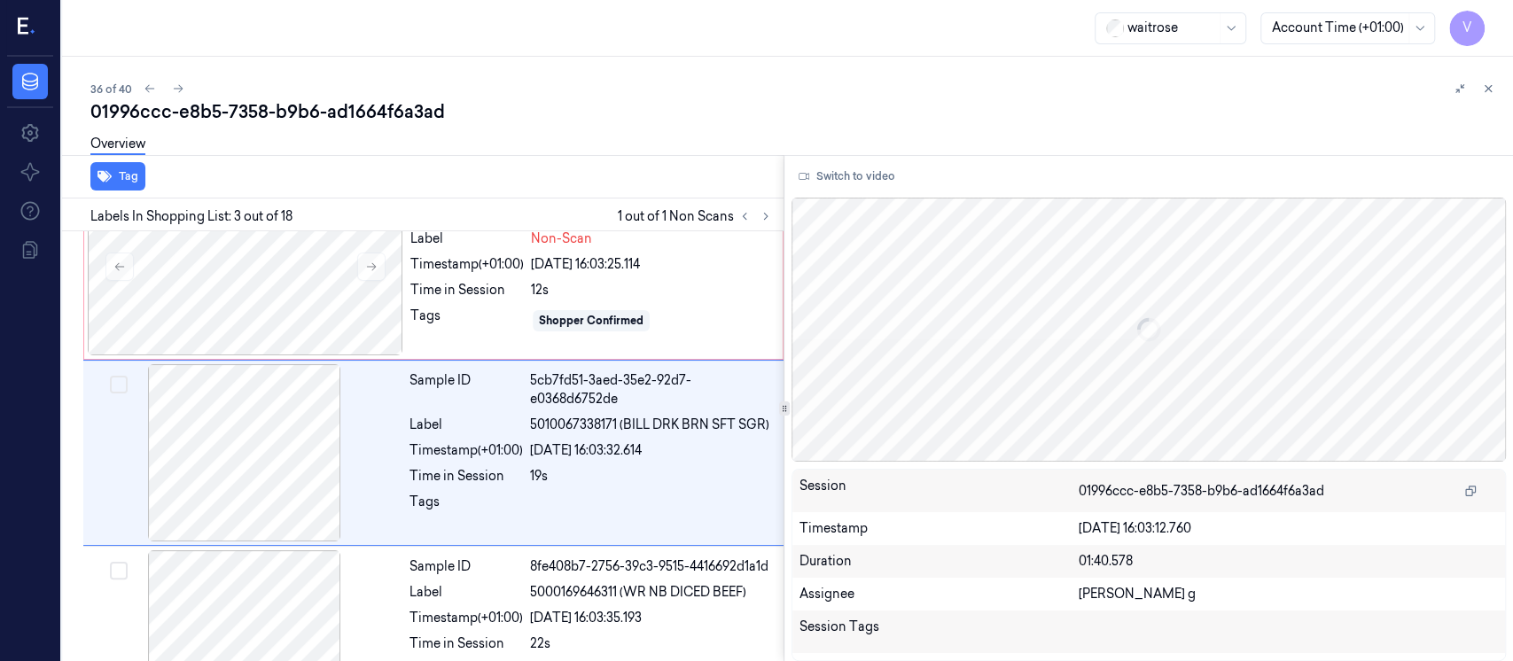
scroll to position [248, 0]
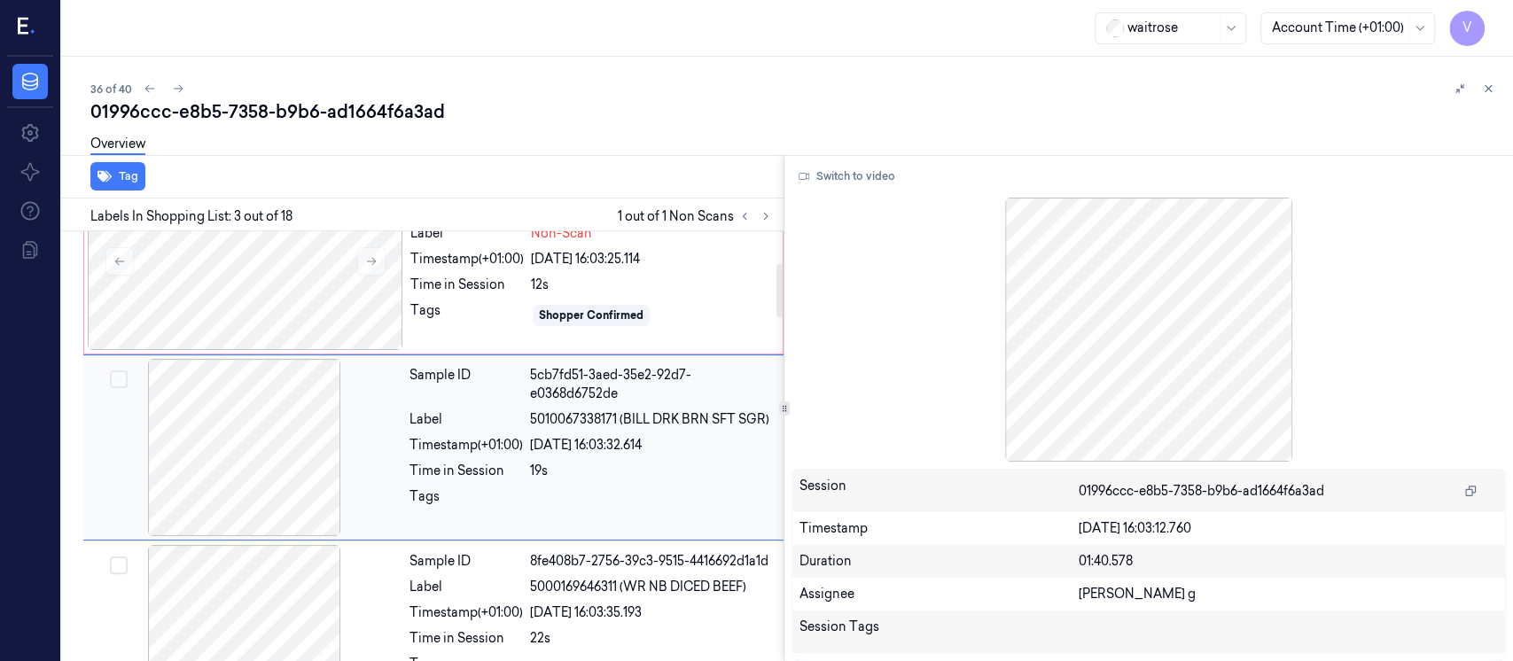
click at [241, 451] on div at bounding box center [245, 447] width 316 height 177
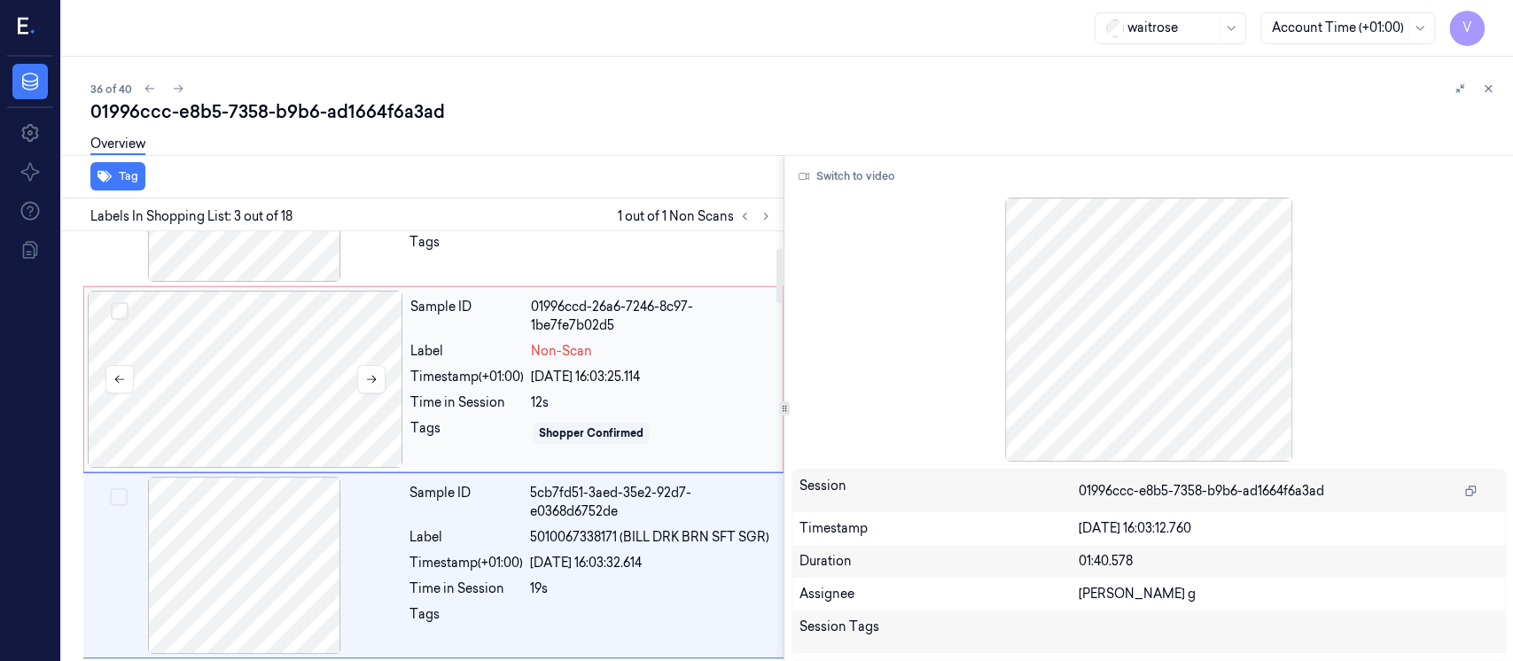
click at [274, 395] on div at bounding box center [246, 379] width 316 height 177
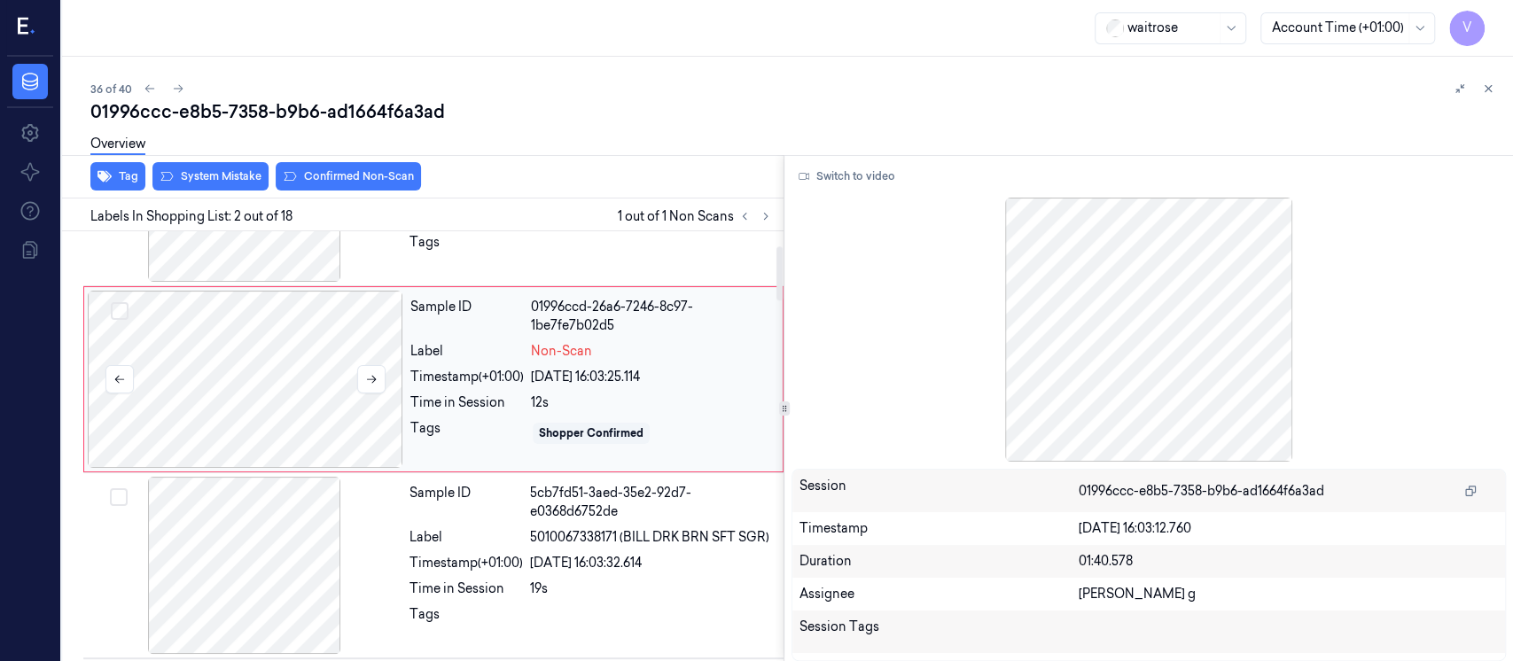
scroll to position [63, 0]
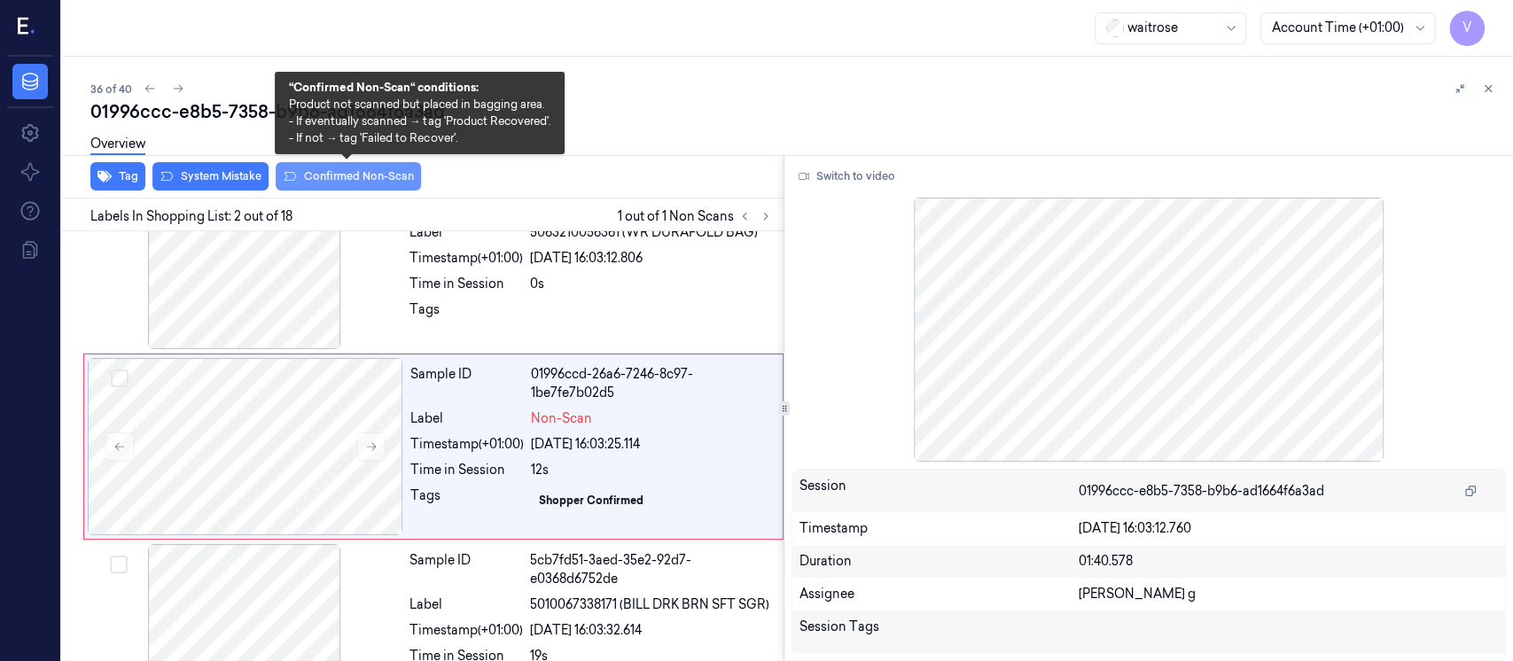
click at [327, 179] on button "Confirmed Non-Scan" at bounding box center [348, 176] width 145 height 28
click at [353, 178] on button "Confirmed Non-Scan" at bounding box center [348, 176] width 145 height 28
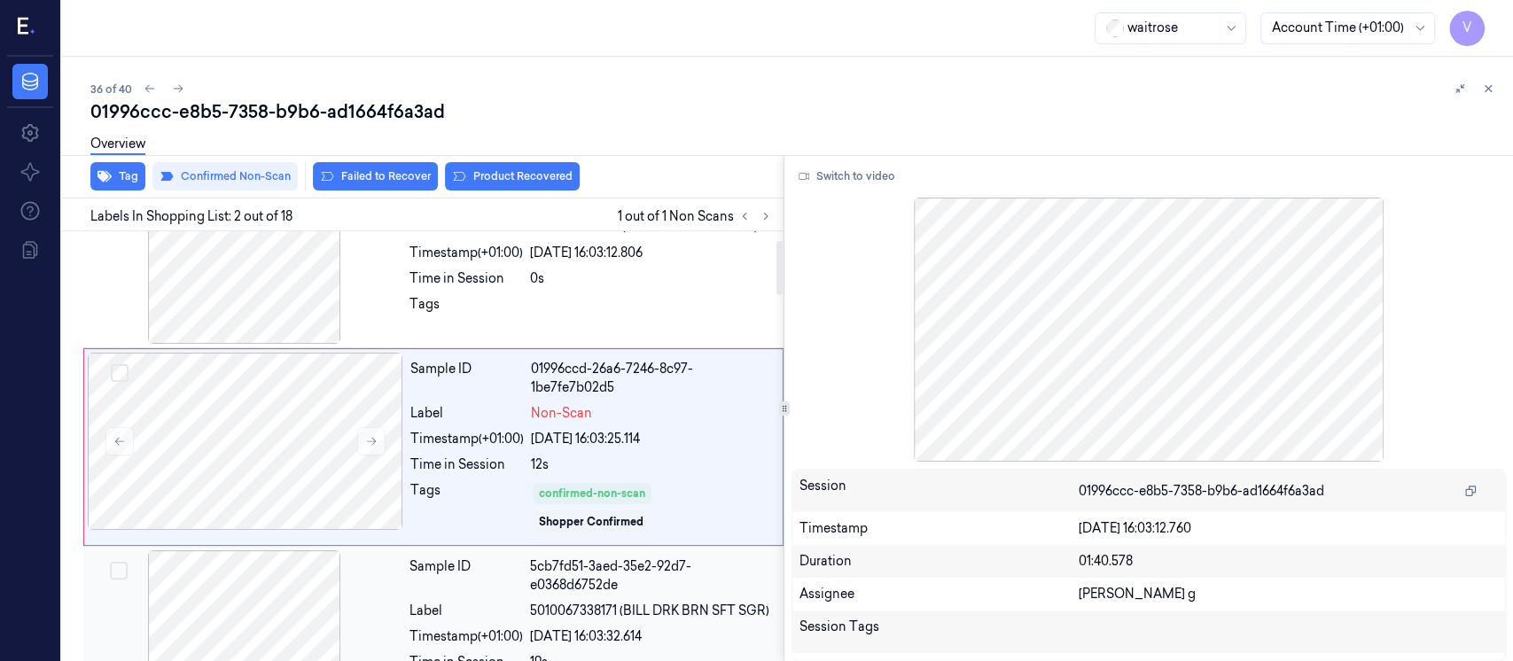
click at [250, 606] on div at bounding box center [245, 639] width 316 height 177
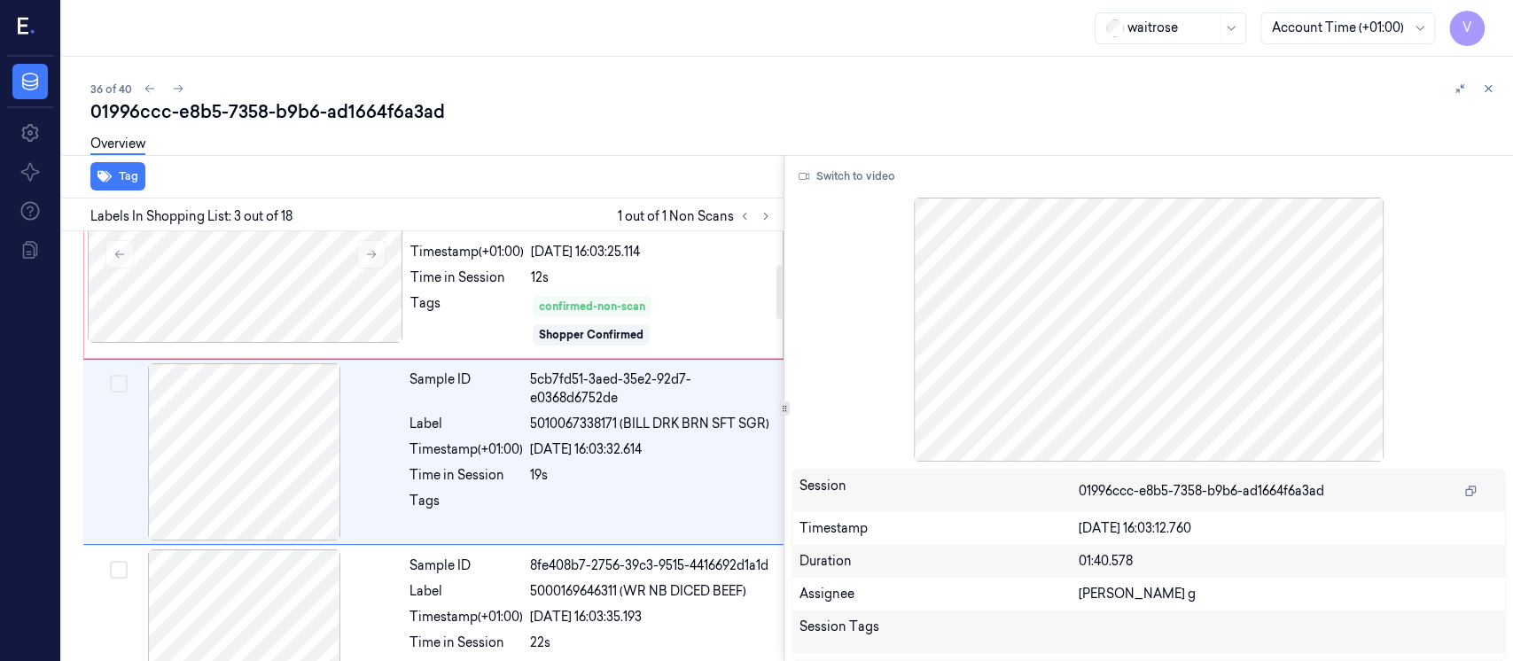
scroll to position [260, 0]
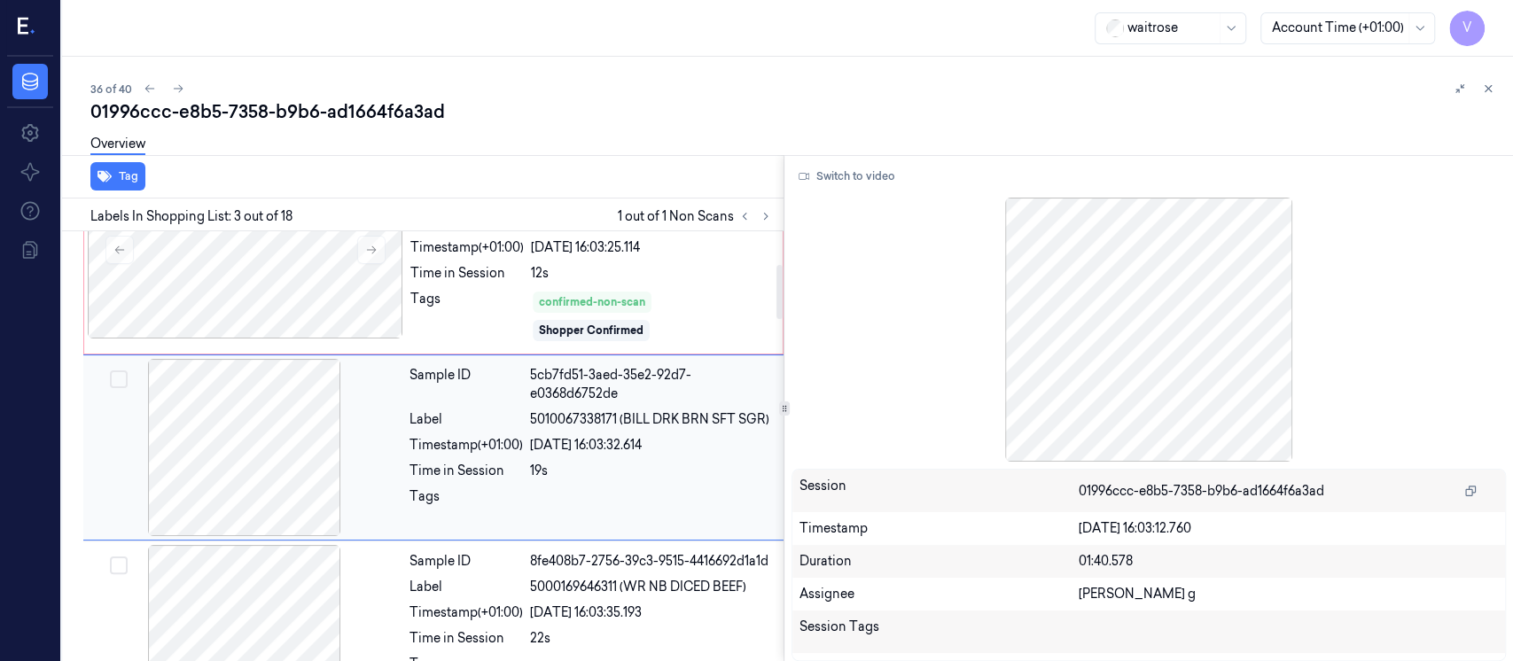
click at [249, 449] on div at bounding box center [245, 447] width 316 height 177
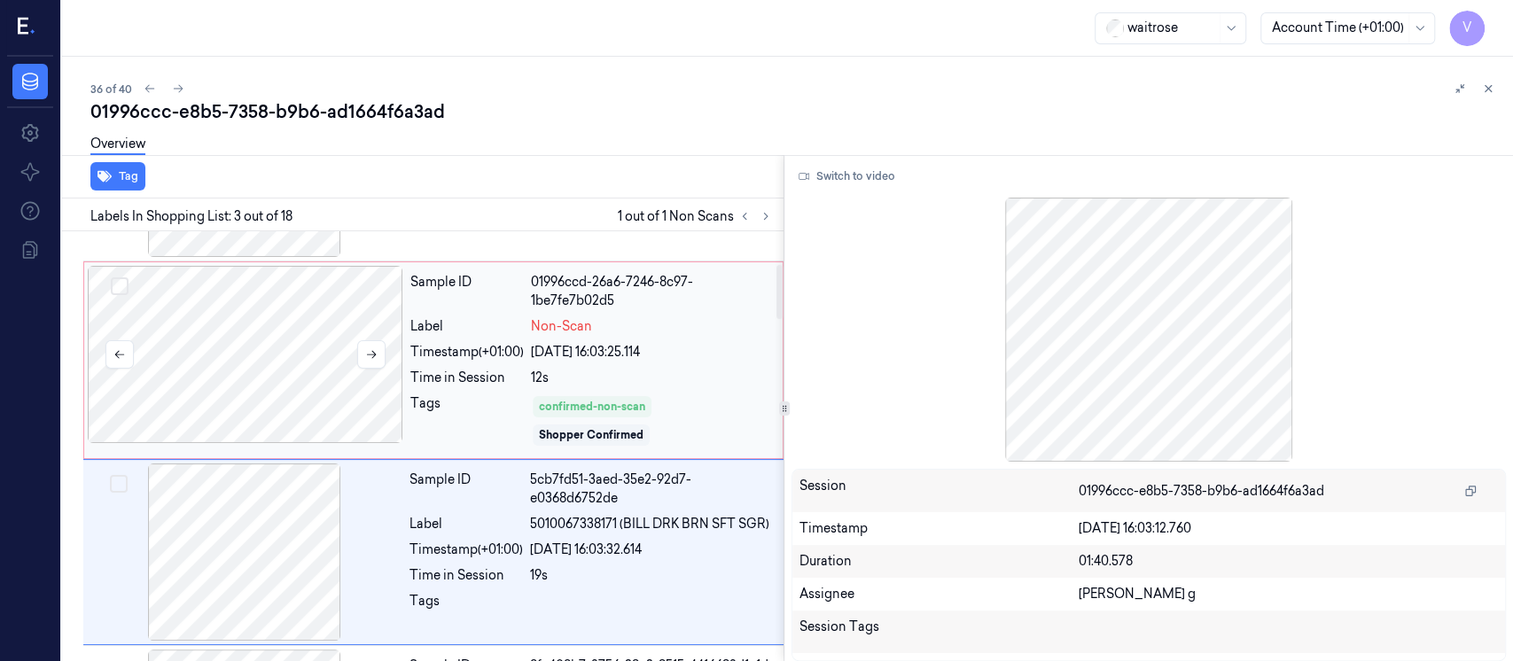
scroll to position [142, 0]
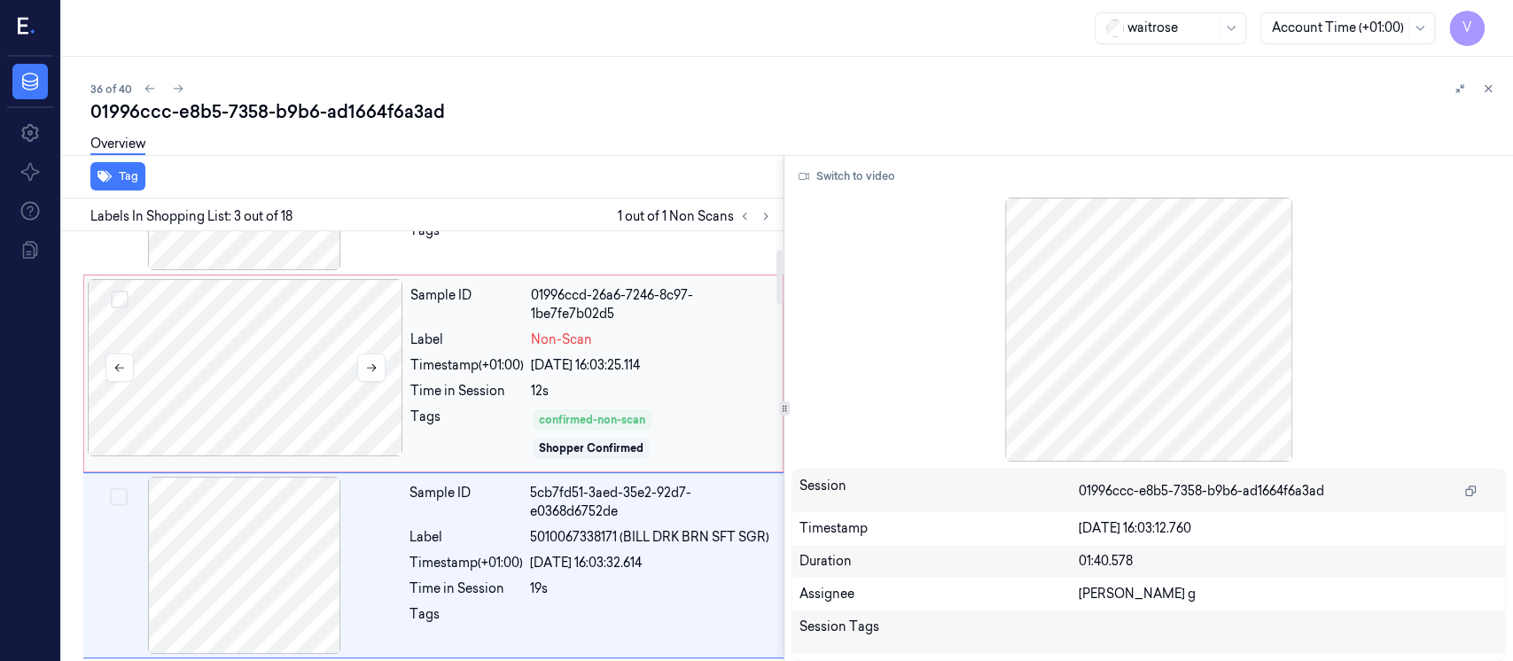
click at [235, 331] on div at bounding box center [246, 367] width 316 height 177
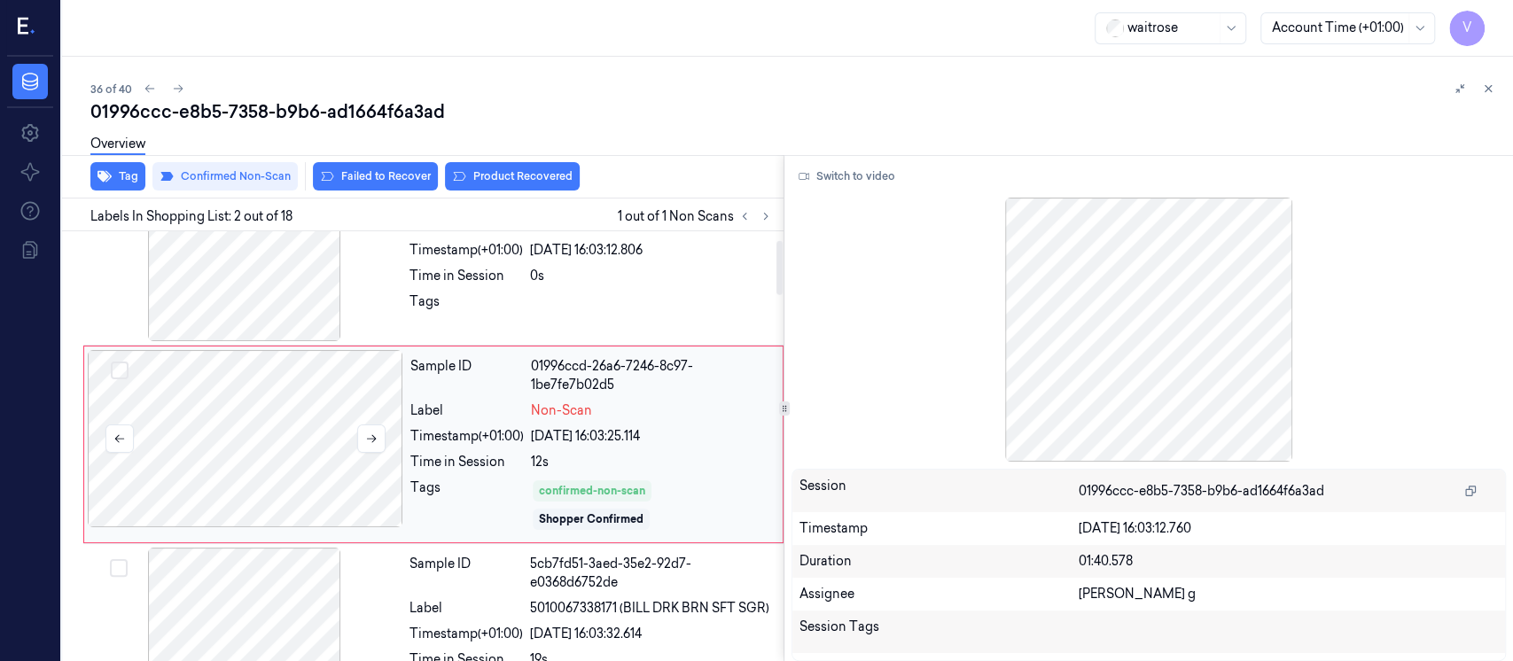
scroll to position [68, 0]
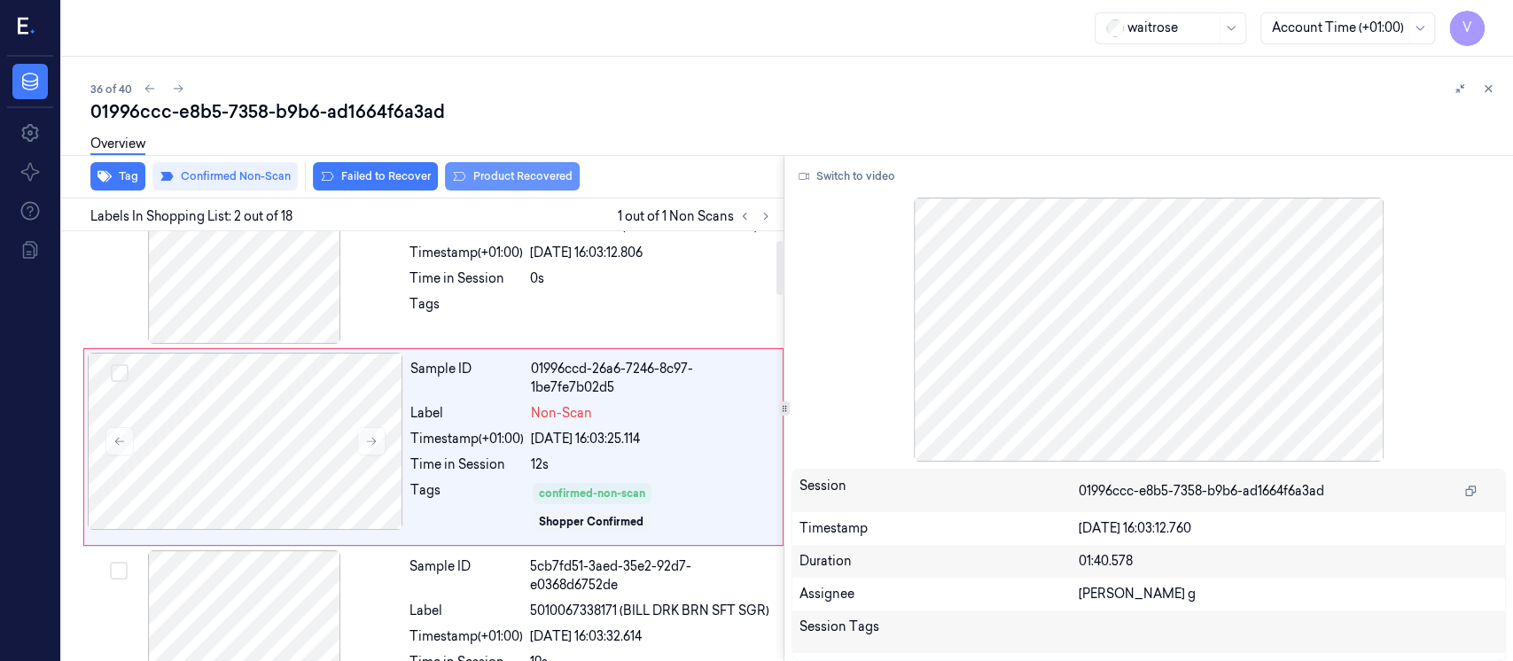
click at [493, 178] on button "Product Recovered" at bounding box center [512, 176] width 135 height 28
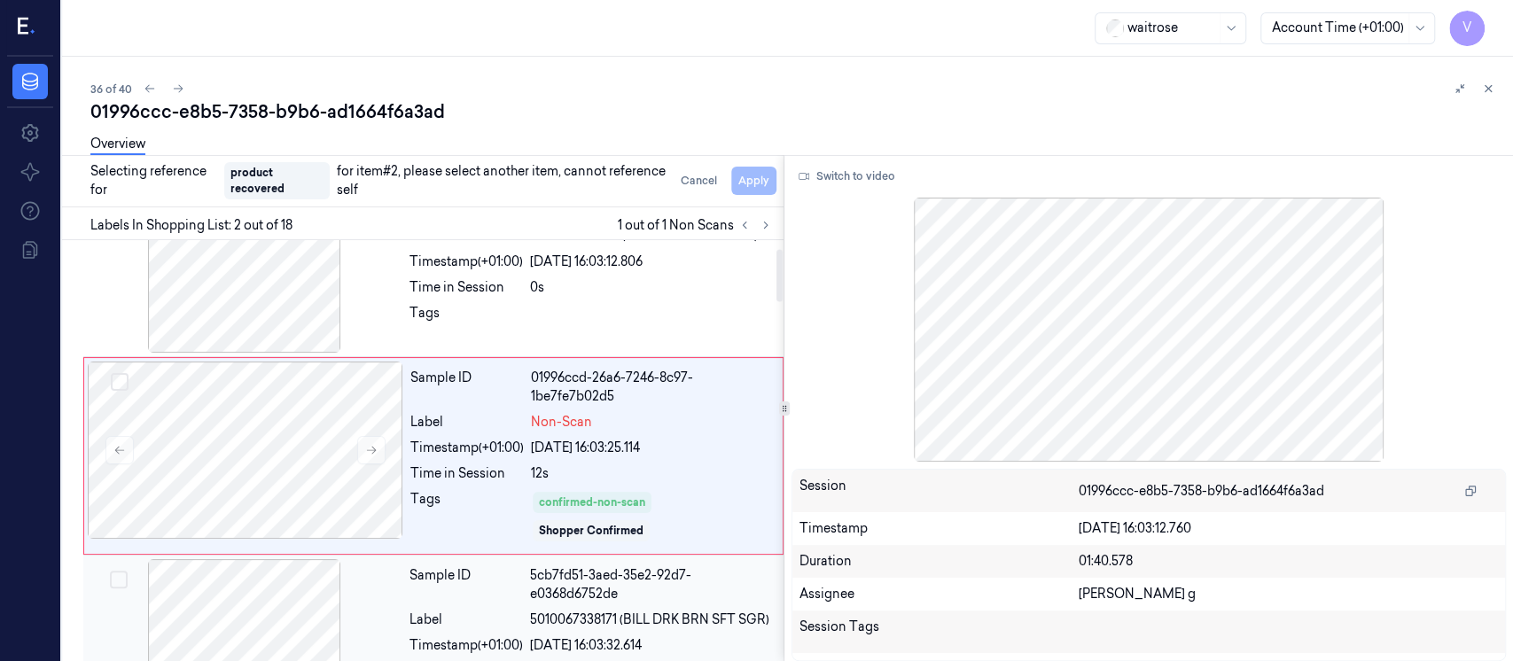
click at [264, 609] on div at bounding box center [245, 647] width 316 height 177
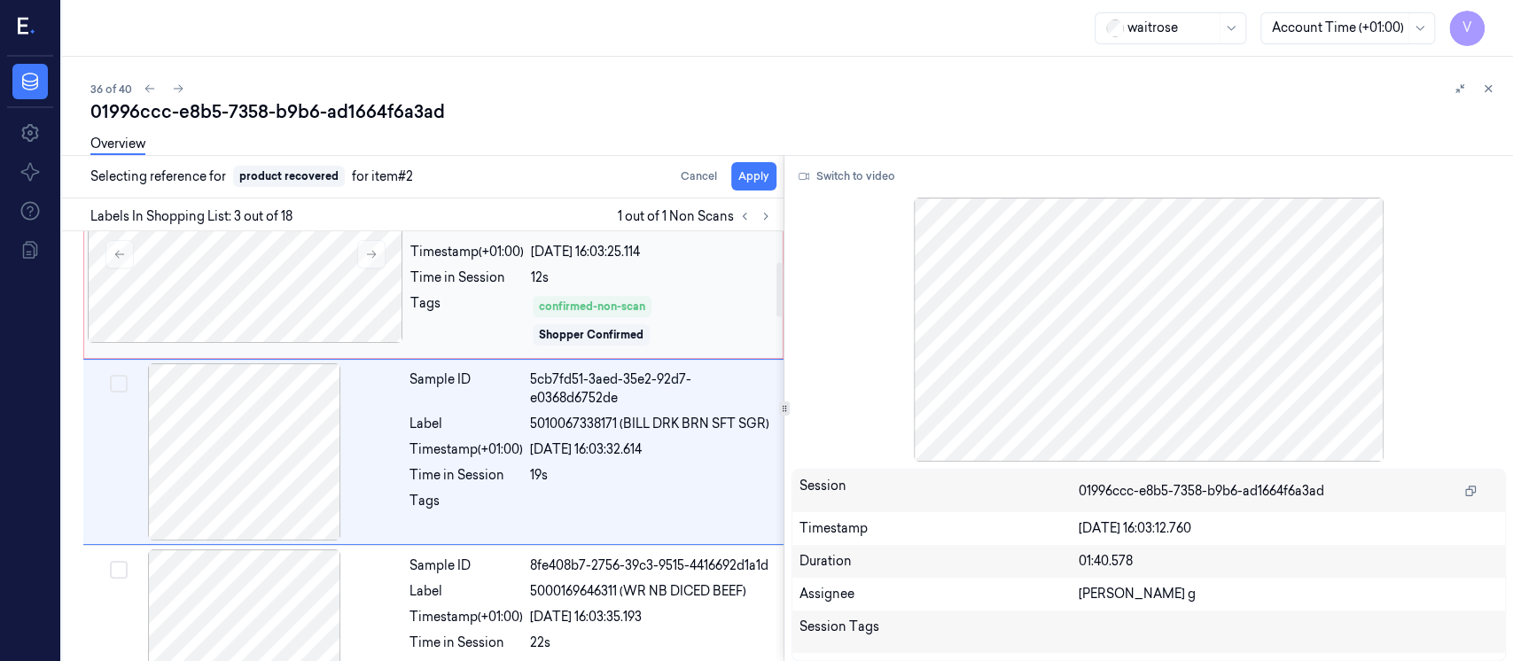
scroll to position [260, 0]
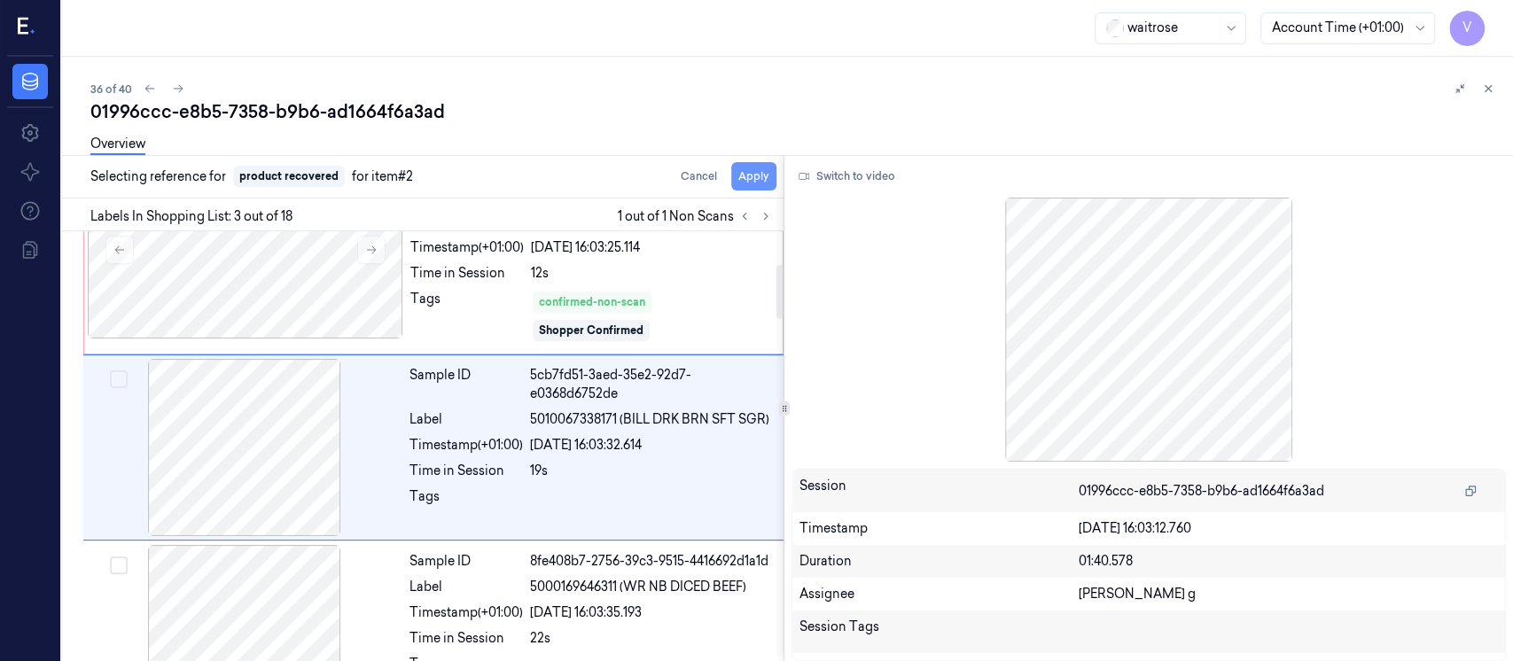
click at [765, 183] on button "Apply" at bounding box center [753, 176] width 45 height 28
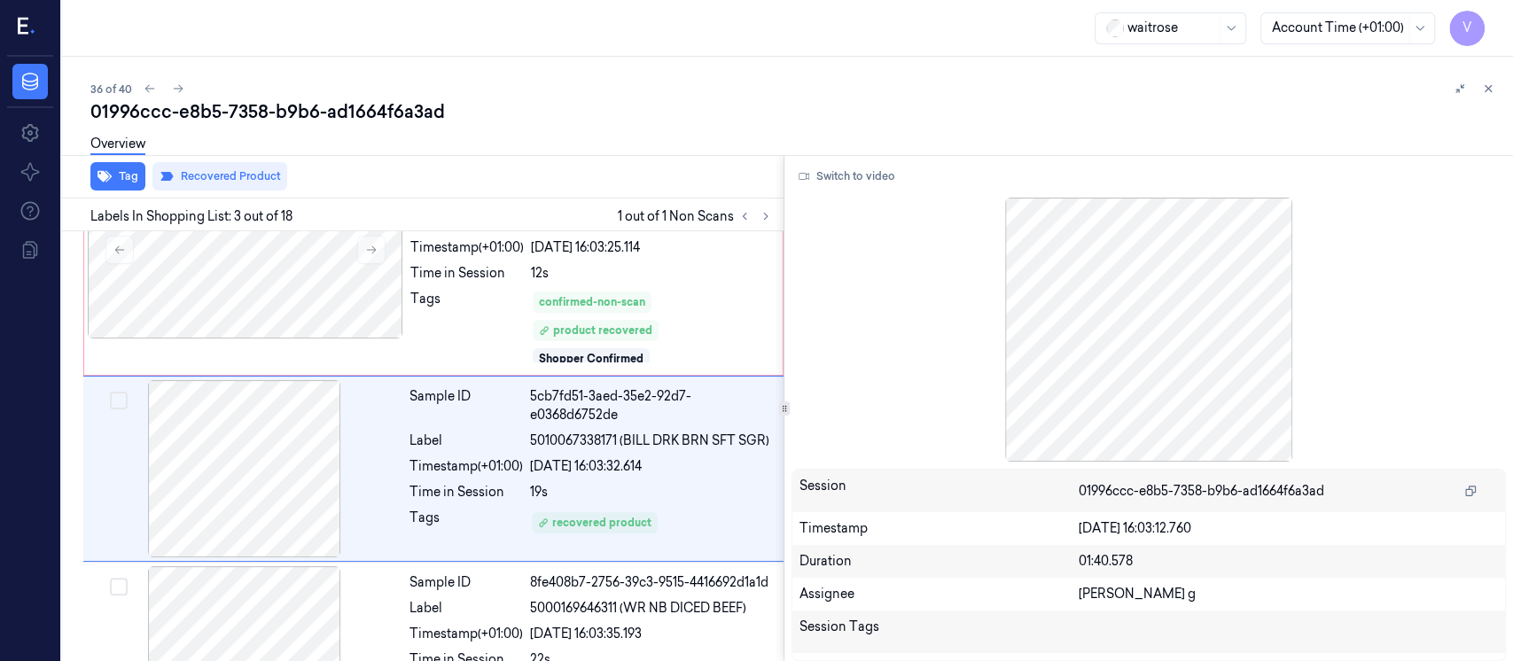
scroll to position [282, 0]
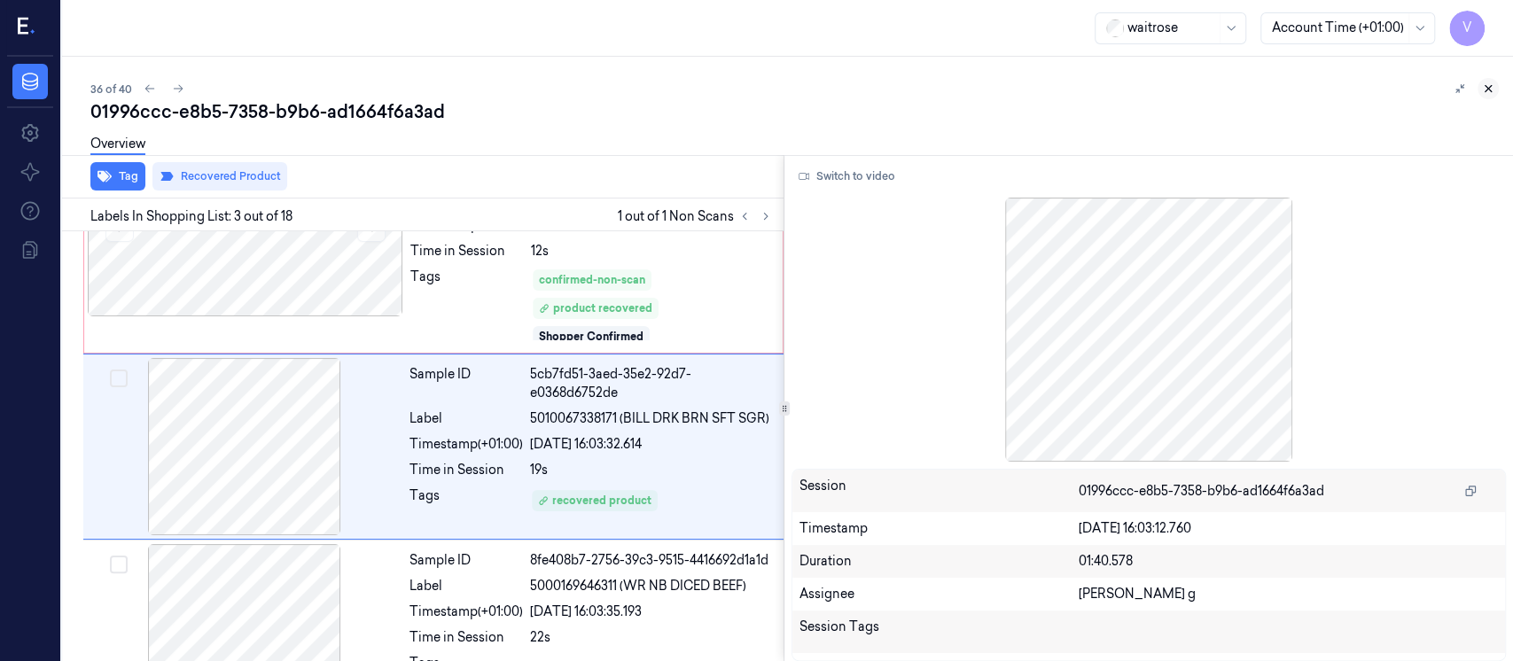
click at [1487, 90] on icon at bounding box center [1489, 89] width 6 height 6
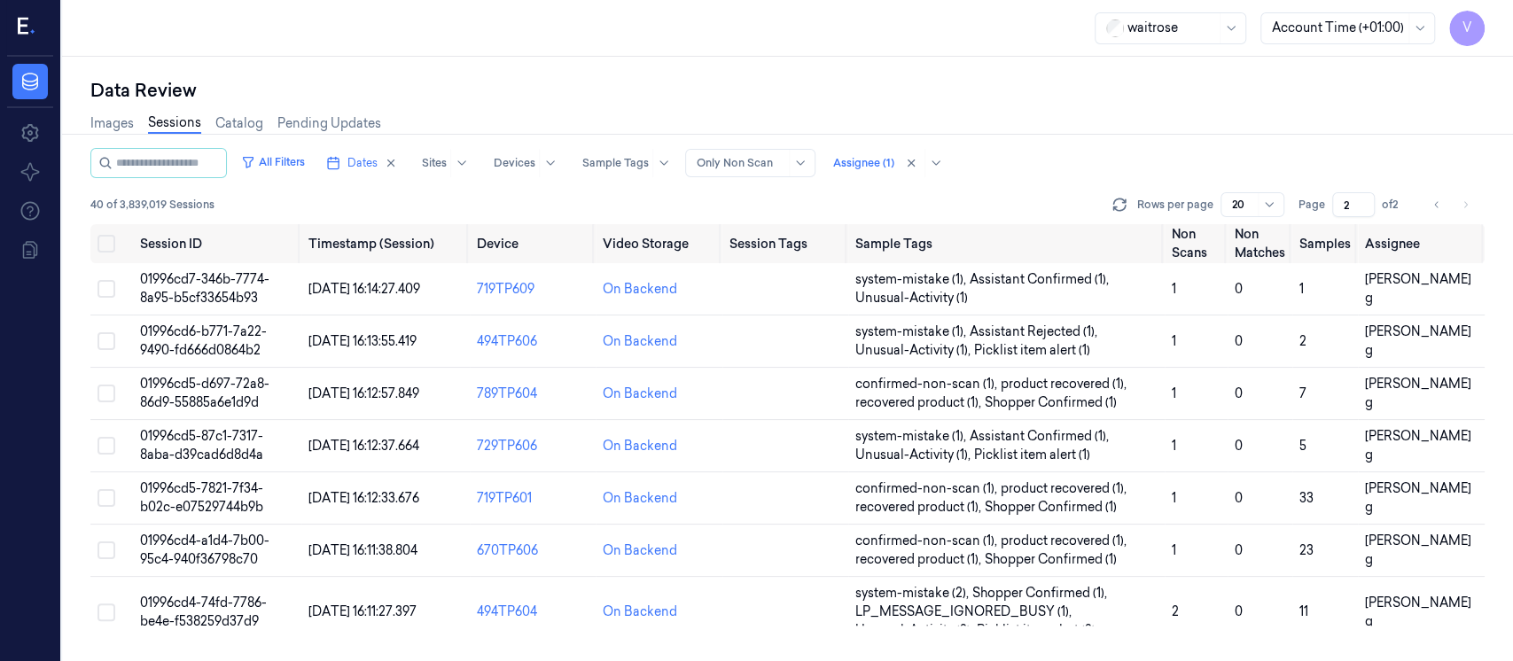
scroll to position [677, 0]
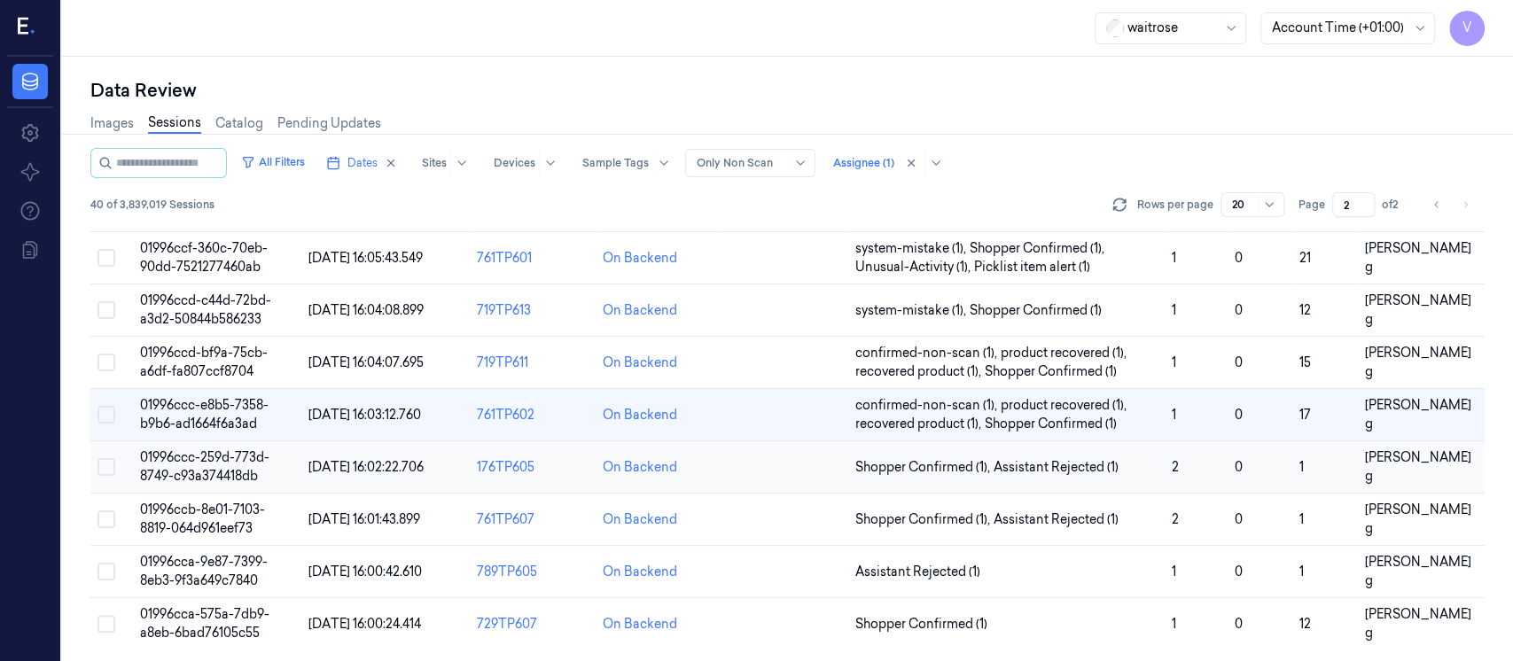
click at [773, 488] on td at bounding box center [786, 467] width 126 height 52
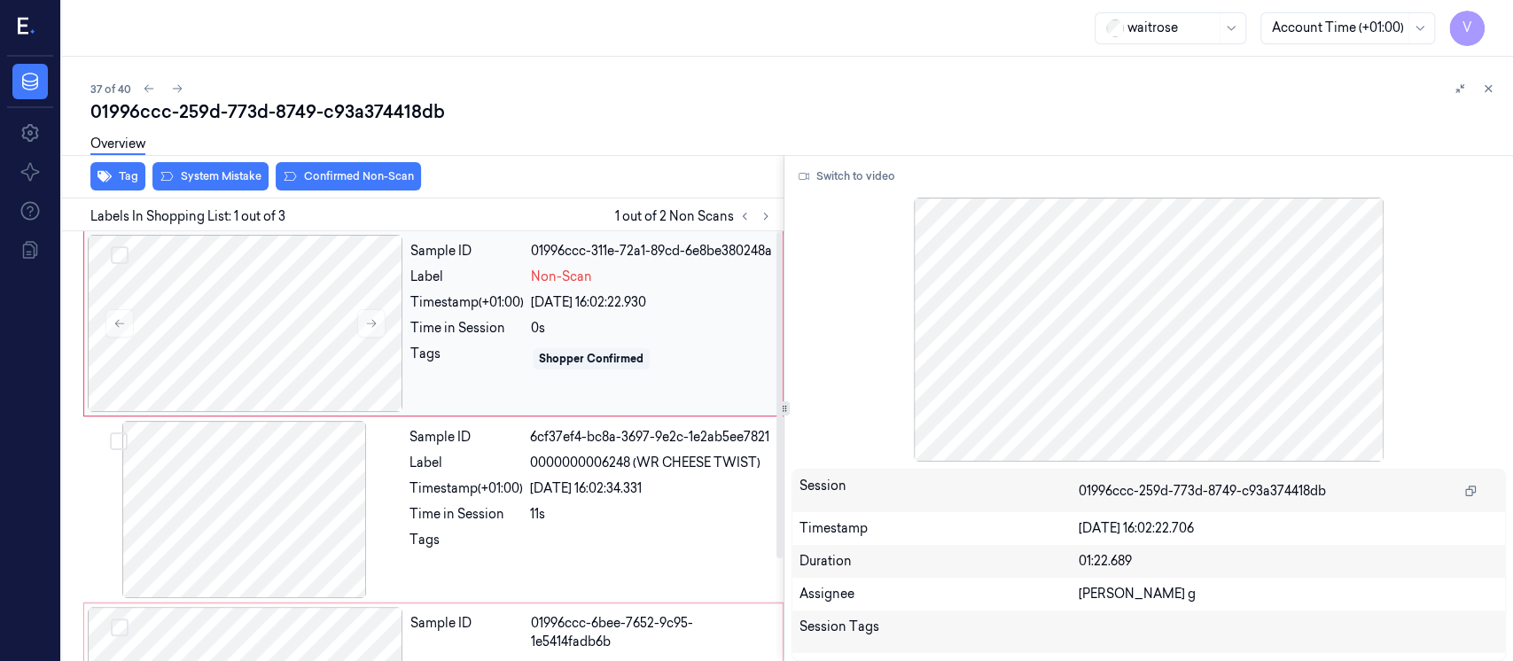
click at [491, 312] on div "Timestamp (+01:00)" at bounding box center [466, 302] width 113 height 19
click at [852, 180] on button "Switch to video" at bounding box center [847, 176] width 111 height 28
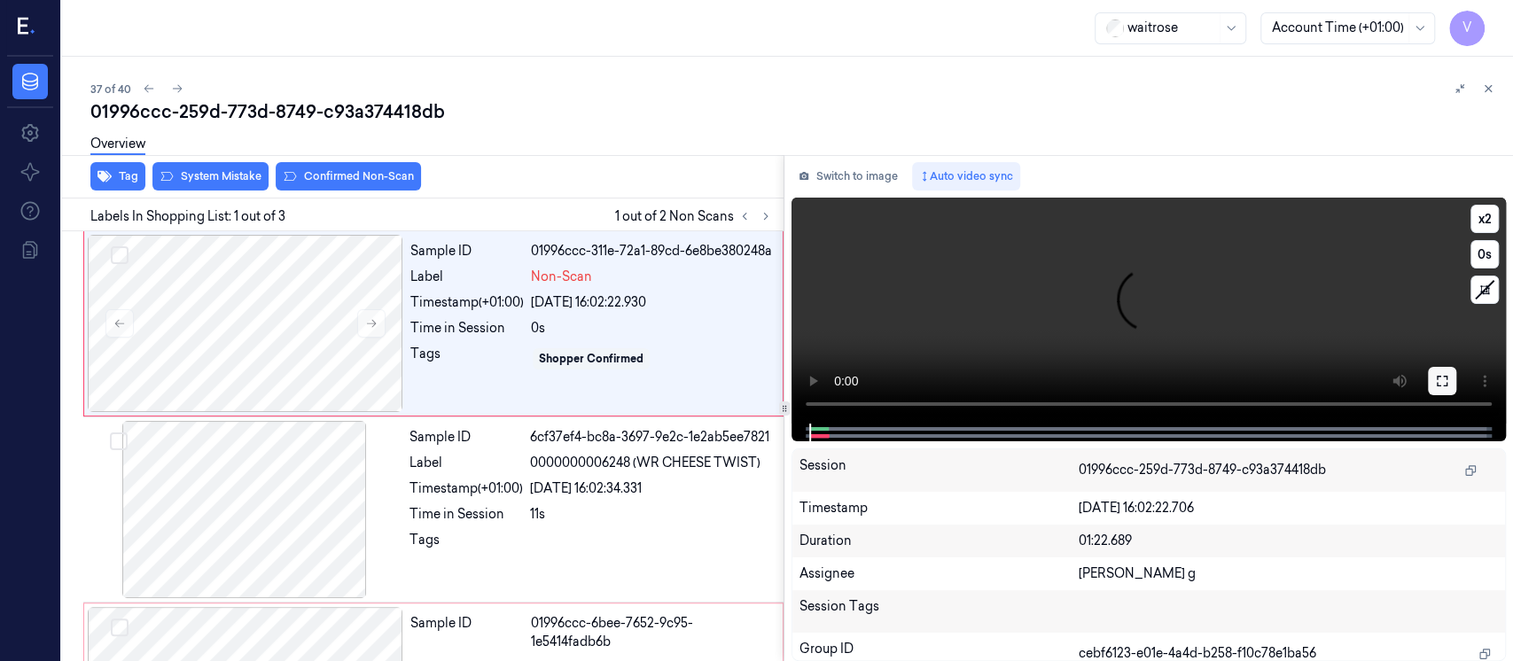
click at [1447, 376] on icon at bounding box center [1442, 381] width 11 height 11
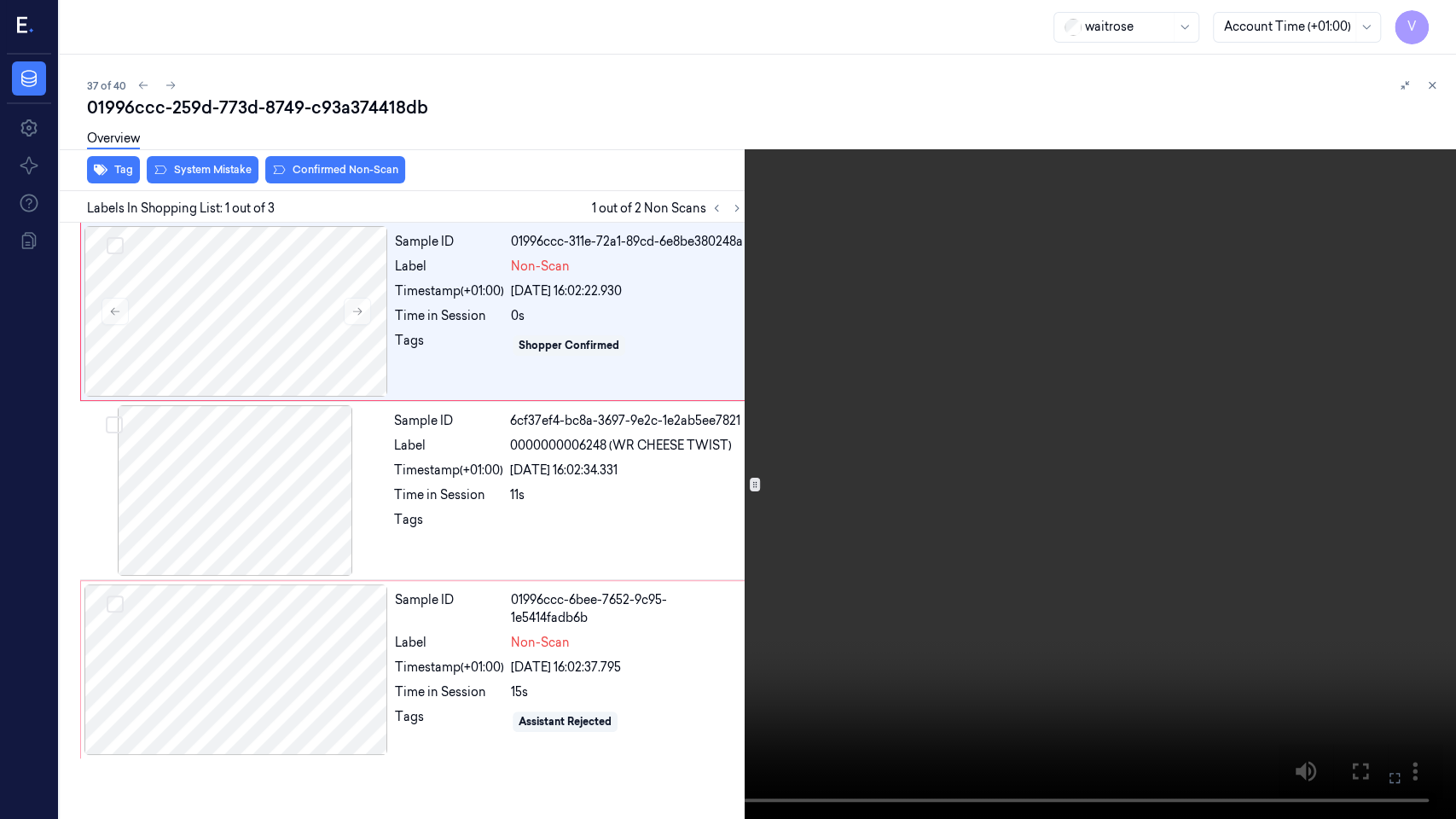
click at [0, 0] on icon at bounding box center [0, 0] width 0 height 0
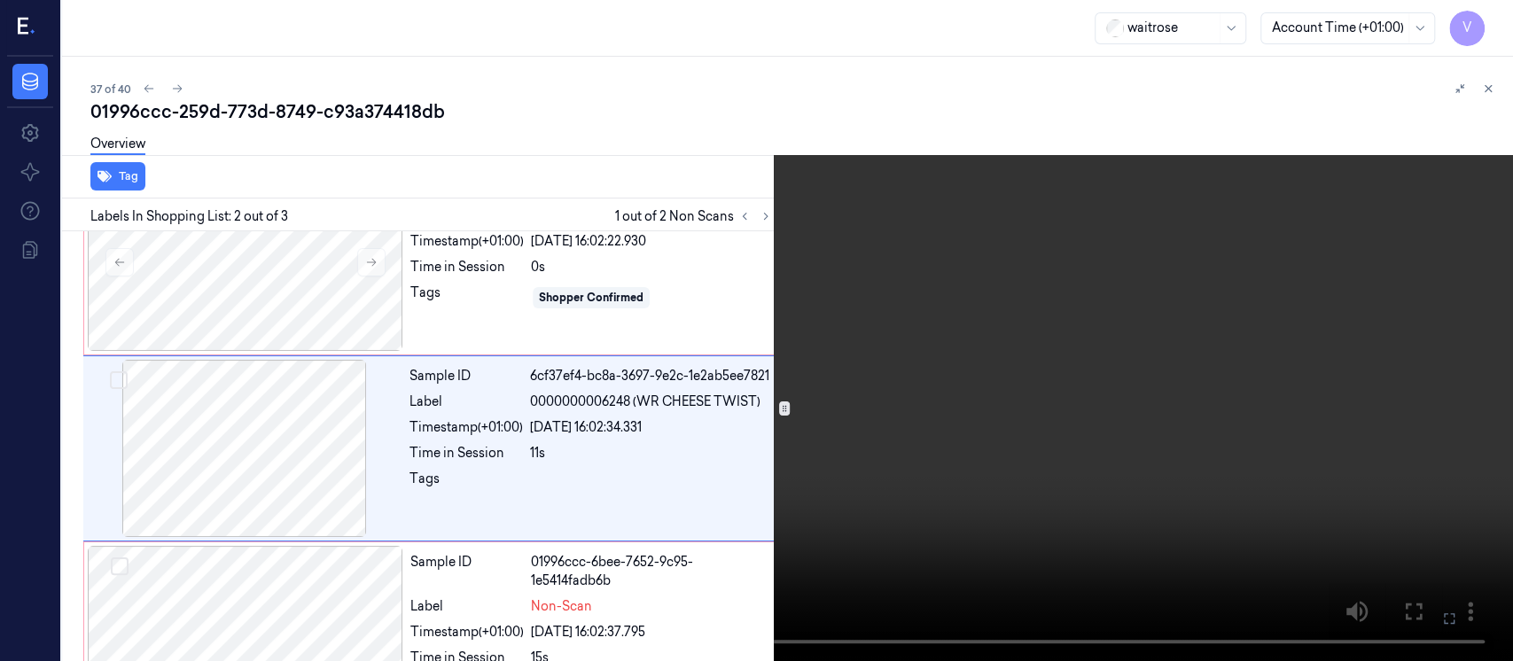
scroll to position [63, 0]
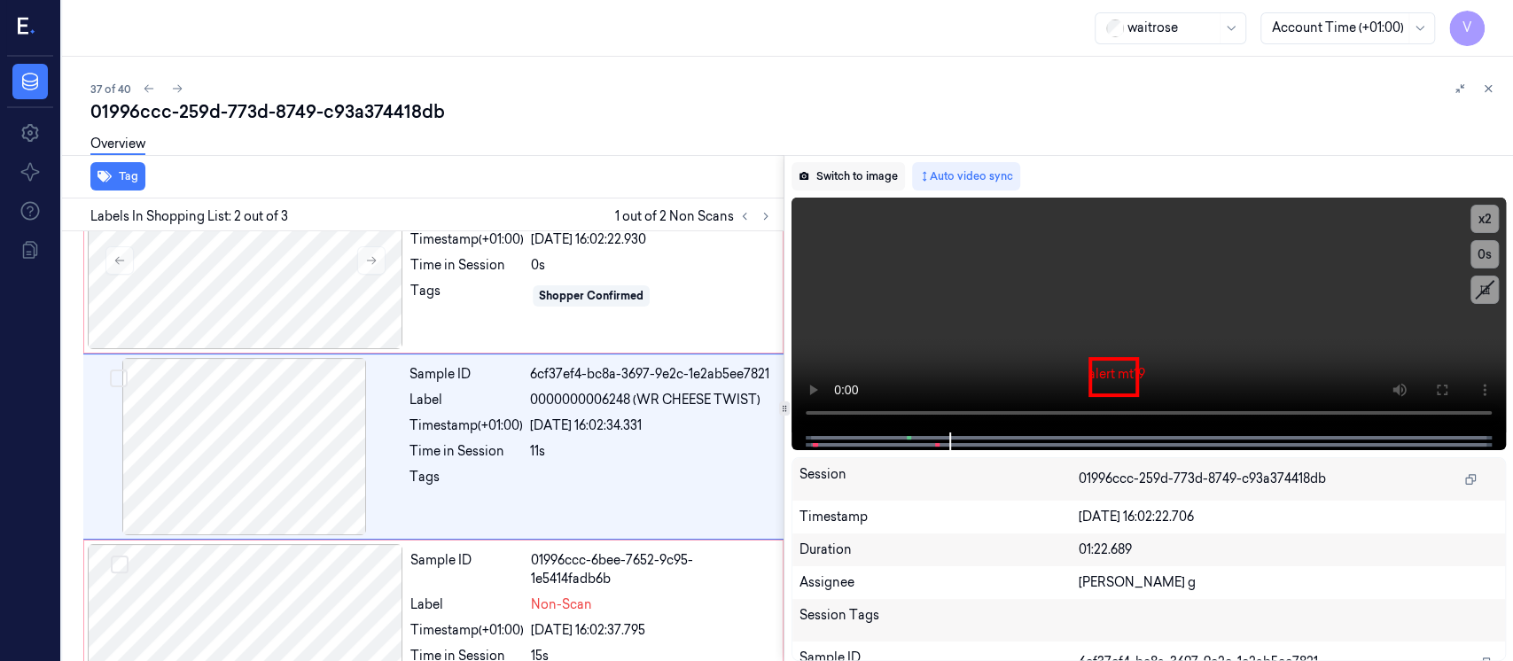
click at [862, 169] on button "Switch to image" at bounding box center [848, 176] width 113 height 28
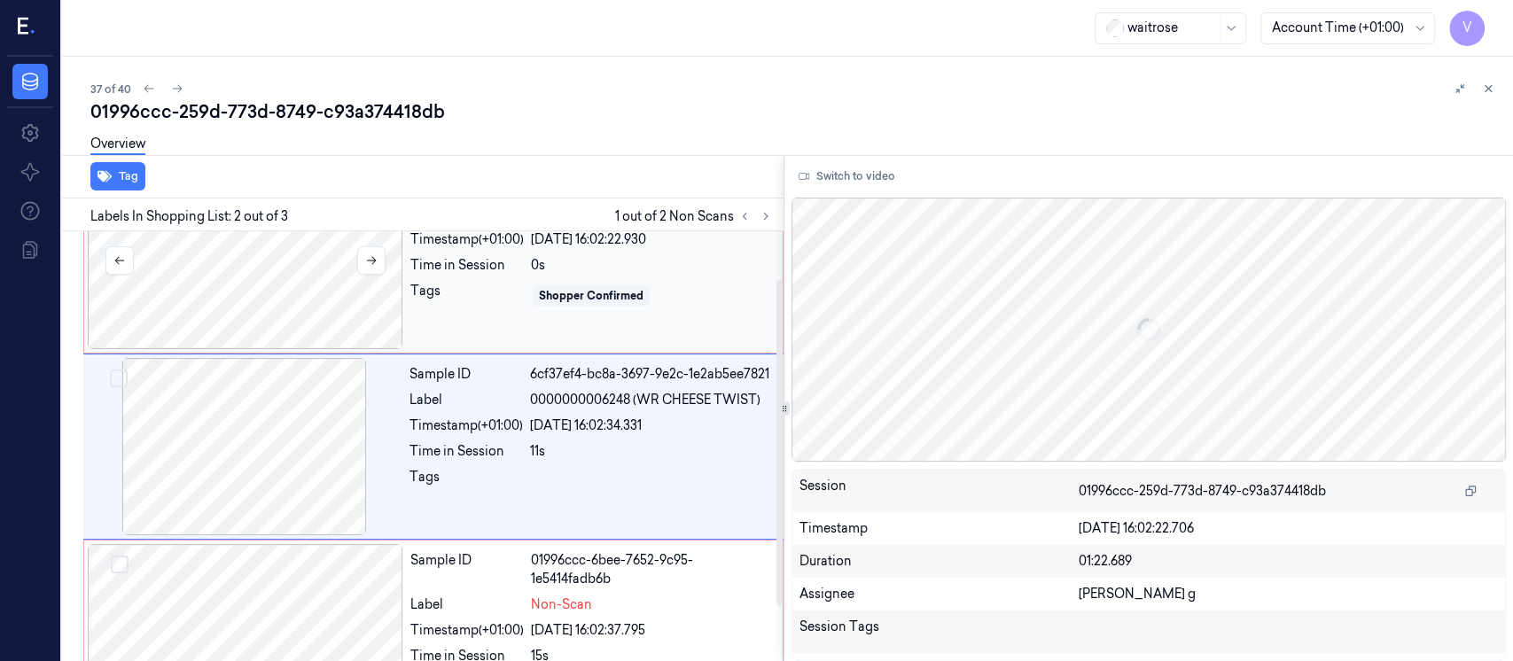
click at [277, 307] on div at bounding box center [246, 260] width 316 height 177
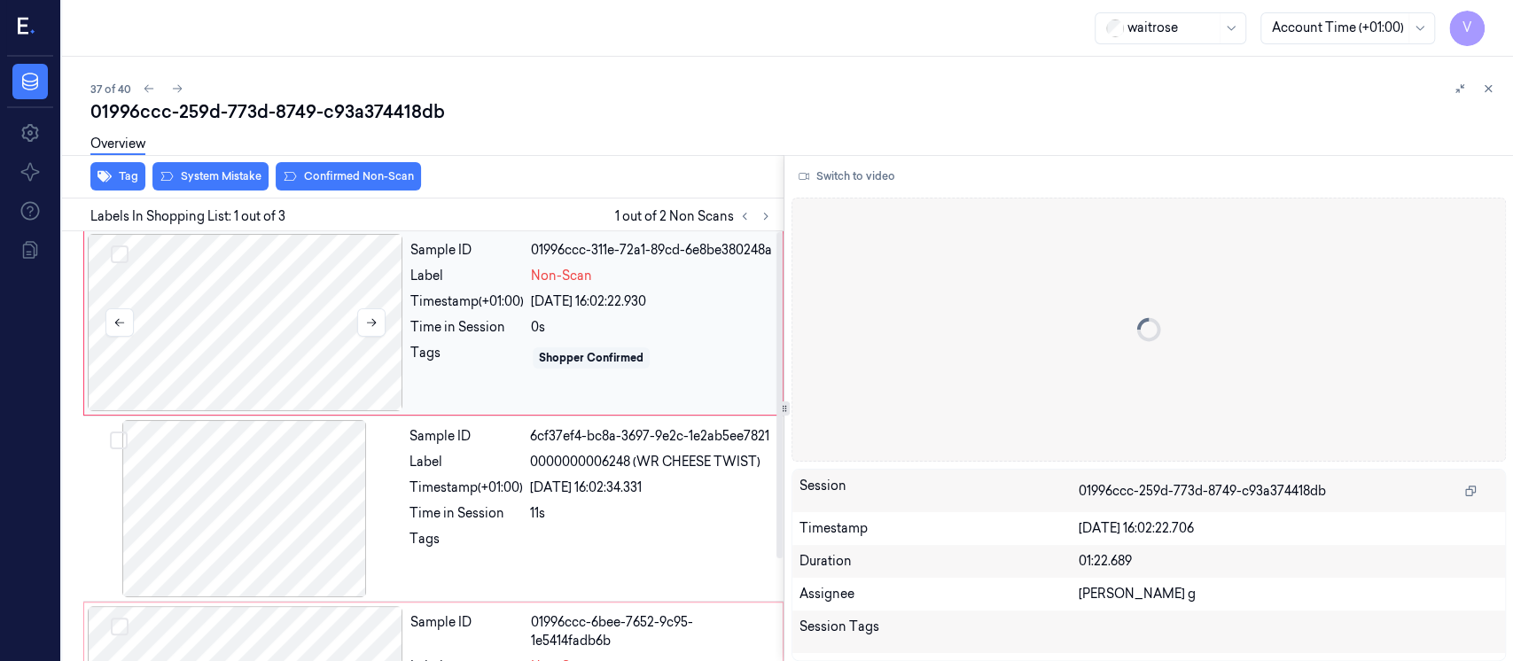
scroll to position [0, 0]
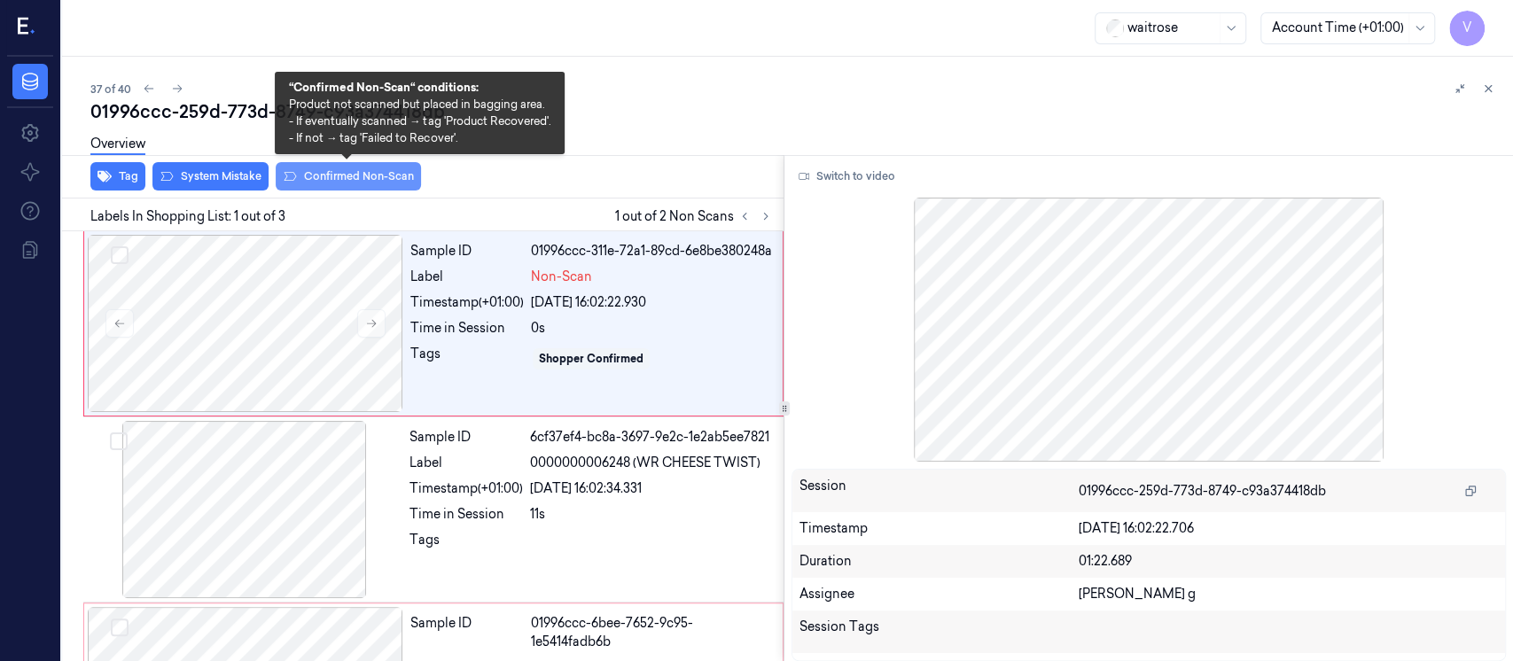
click at [363, 190] on button "Confirmed Non-Scan" at bounding box center [348, 176] width 145 height 28
click at [363, 184] on div "Tag System Mistake Confirmed Non-Scan" at bounding box center [419, 176] width 729 height 43
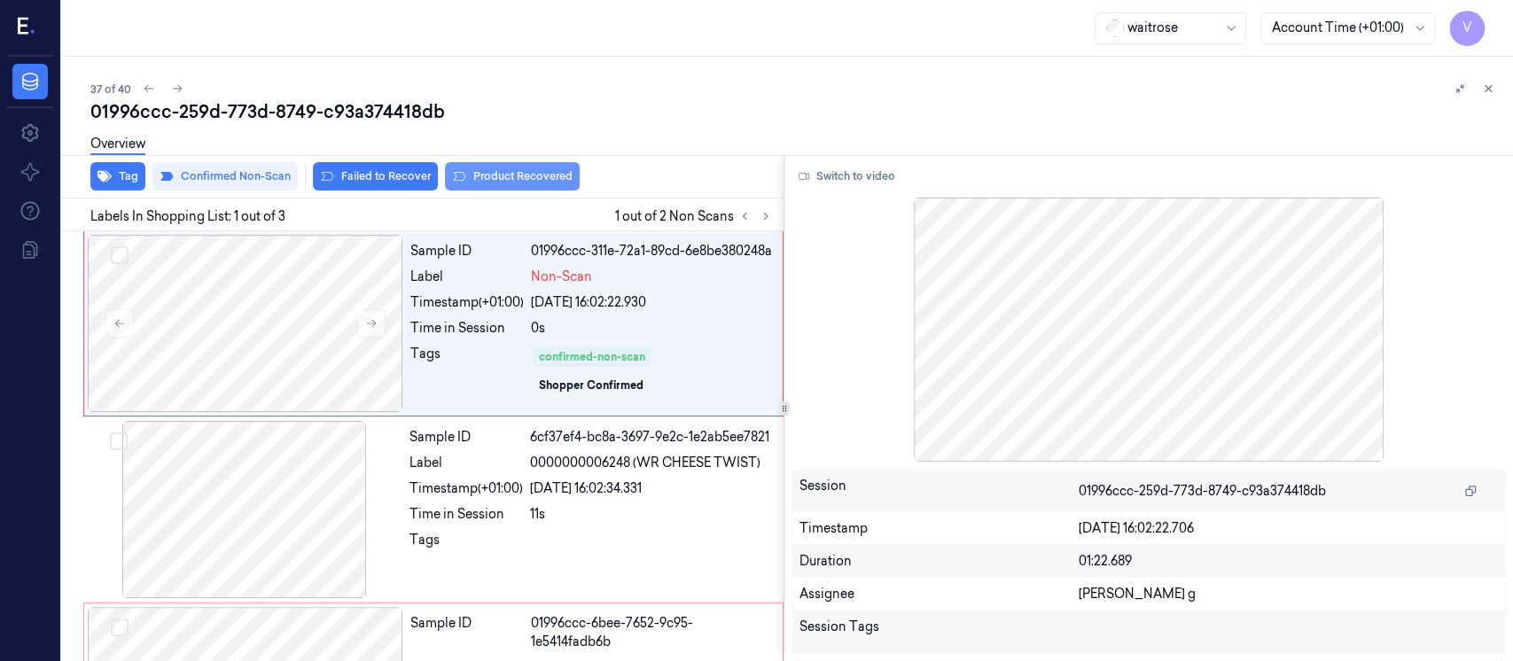
click at [495, 179] on button "Product Recovered" at bounding box center [512, 176] width 135 height 28
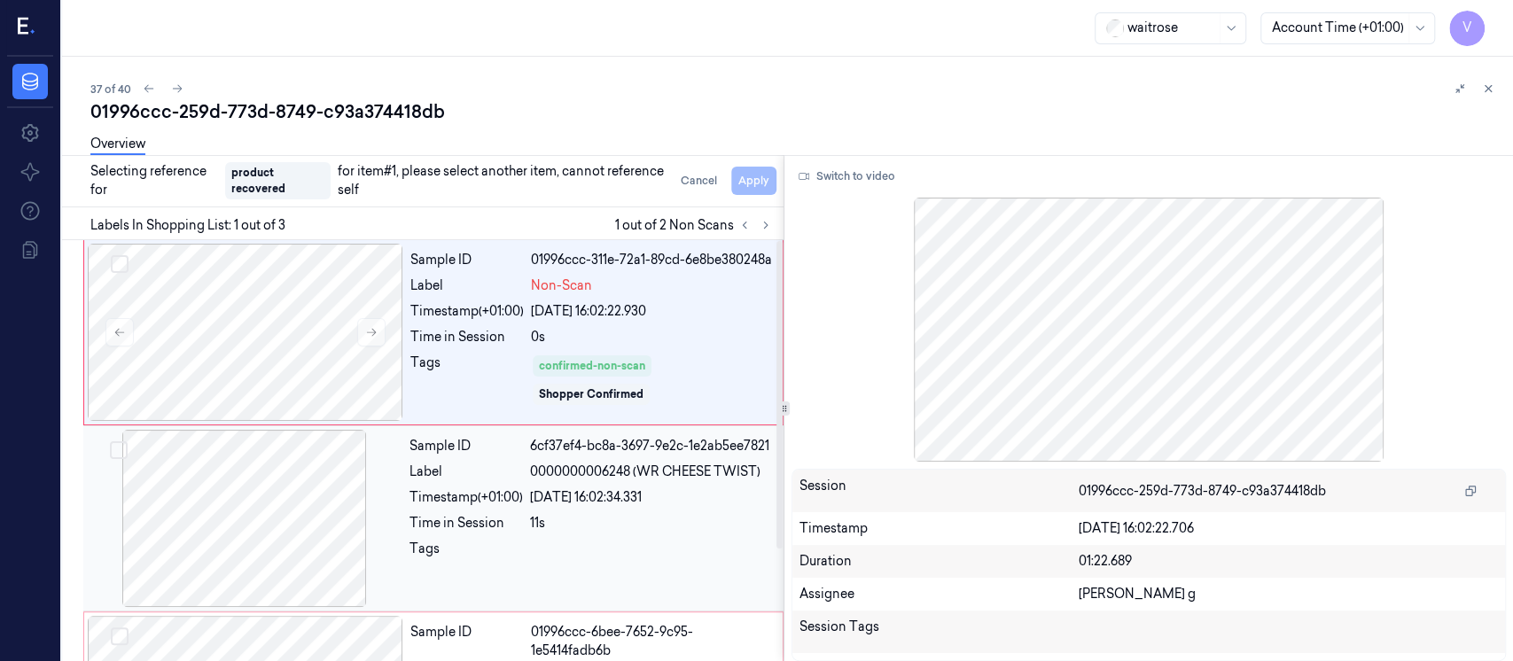
click at [277, 499] on div at bounding box center [245, 518] width 316 height 177
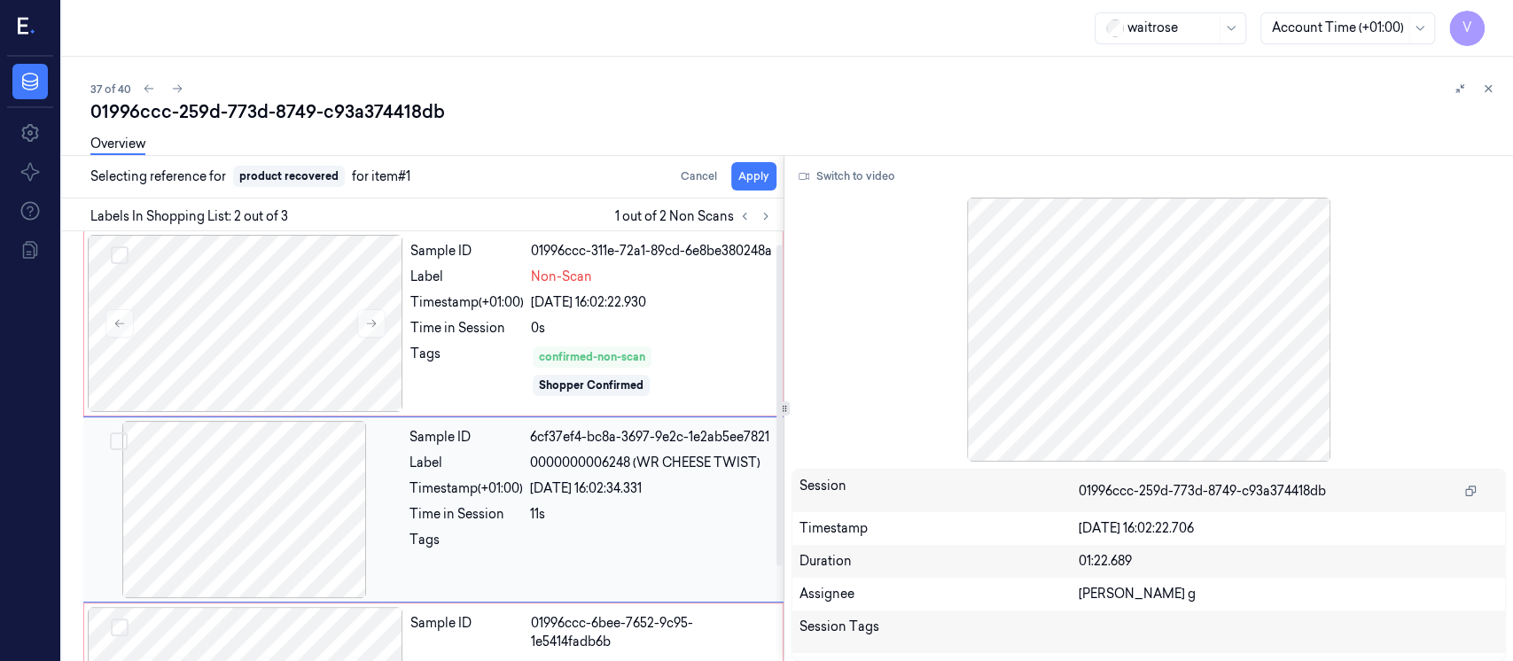
scroll to position [74, 0]
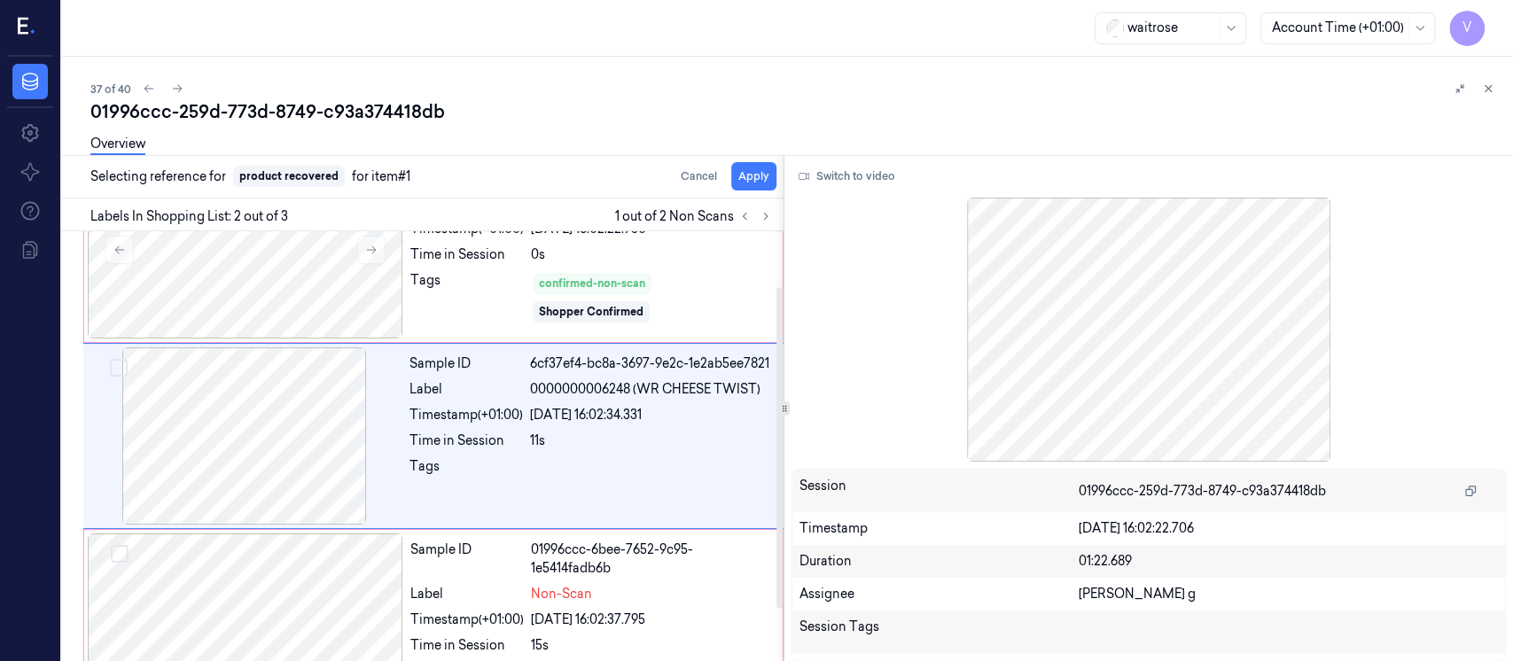
click at [756, 168] on div "Overview" at bounding box center [794, 146] width 1409 height 45
click at [765, 177] on button "Apply" at bounding box center [753, 176] width 45 height 28
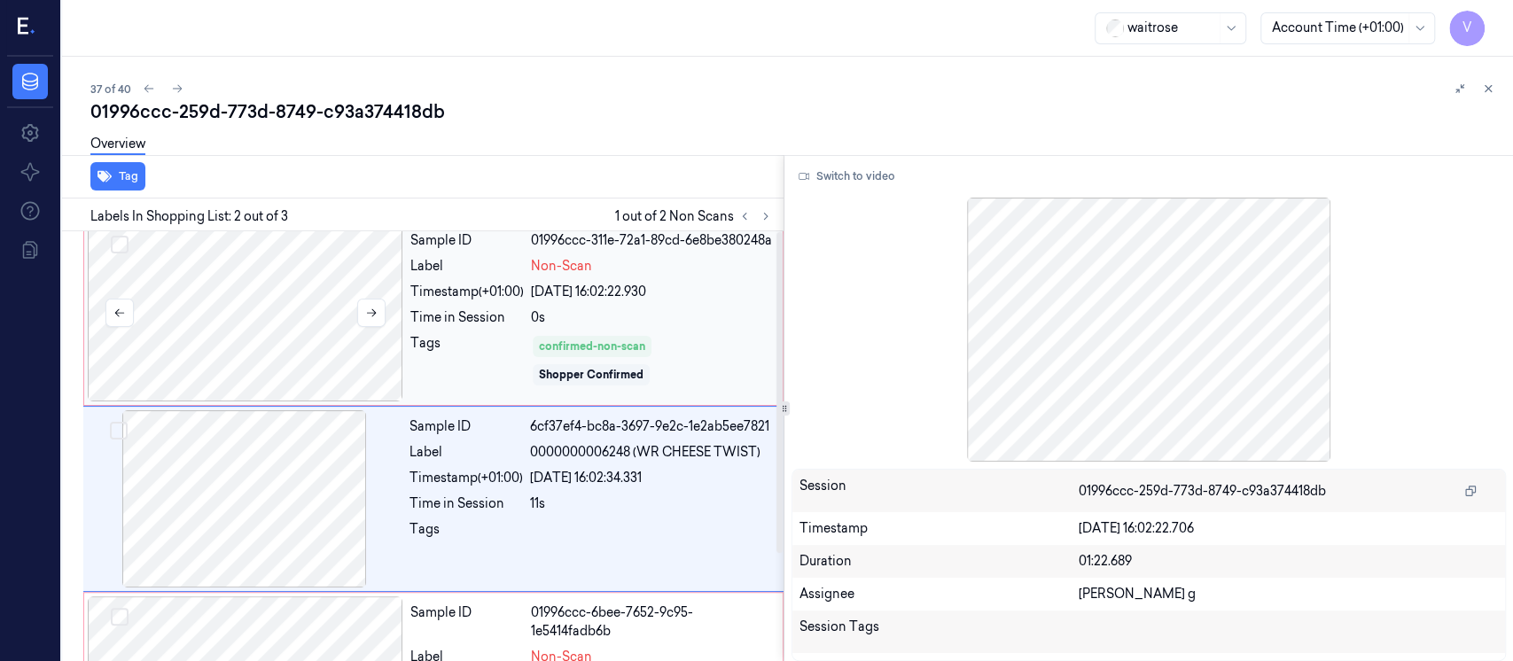
scroll to position [0, 0]
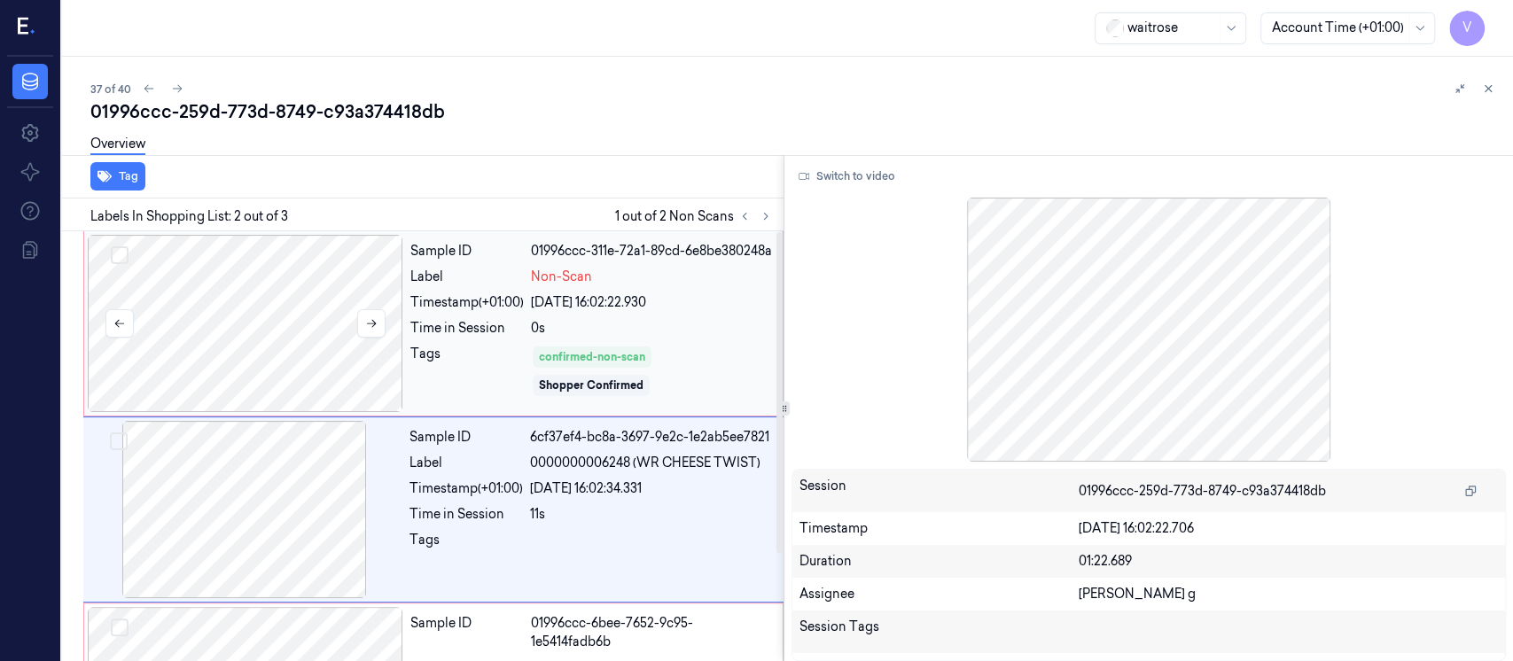
click at [266, 303] on div at bounding box center [246, 323] width 316 height 177
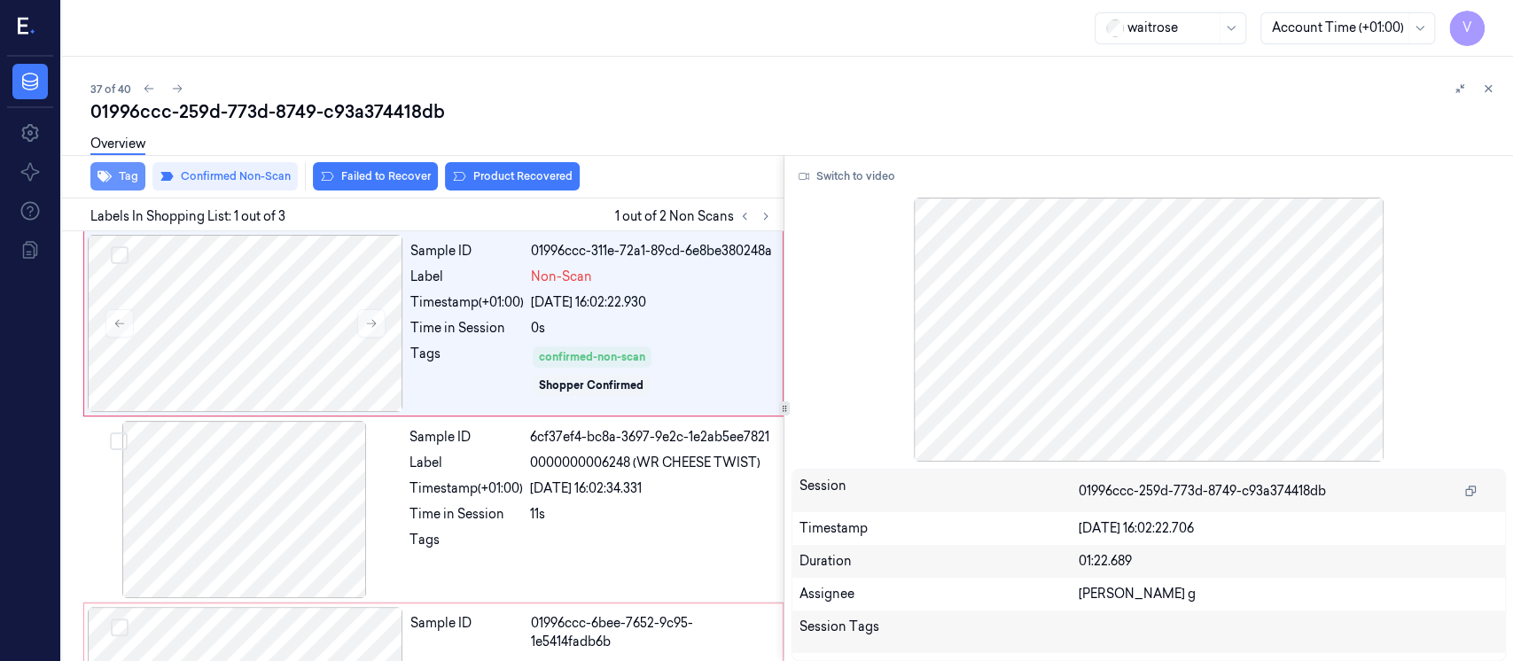
click at [117, 180] on button "Tag" at bounding box center [117, 176] width 55 height 28
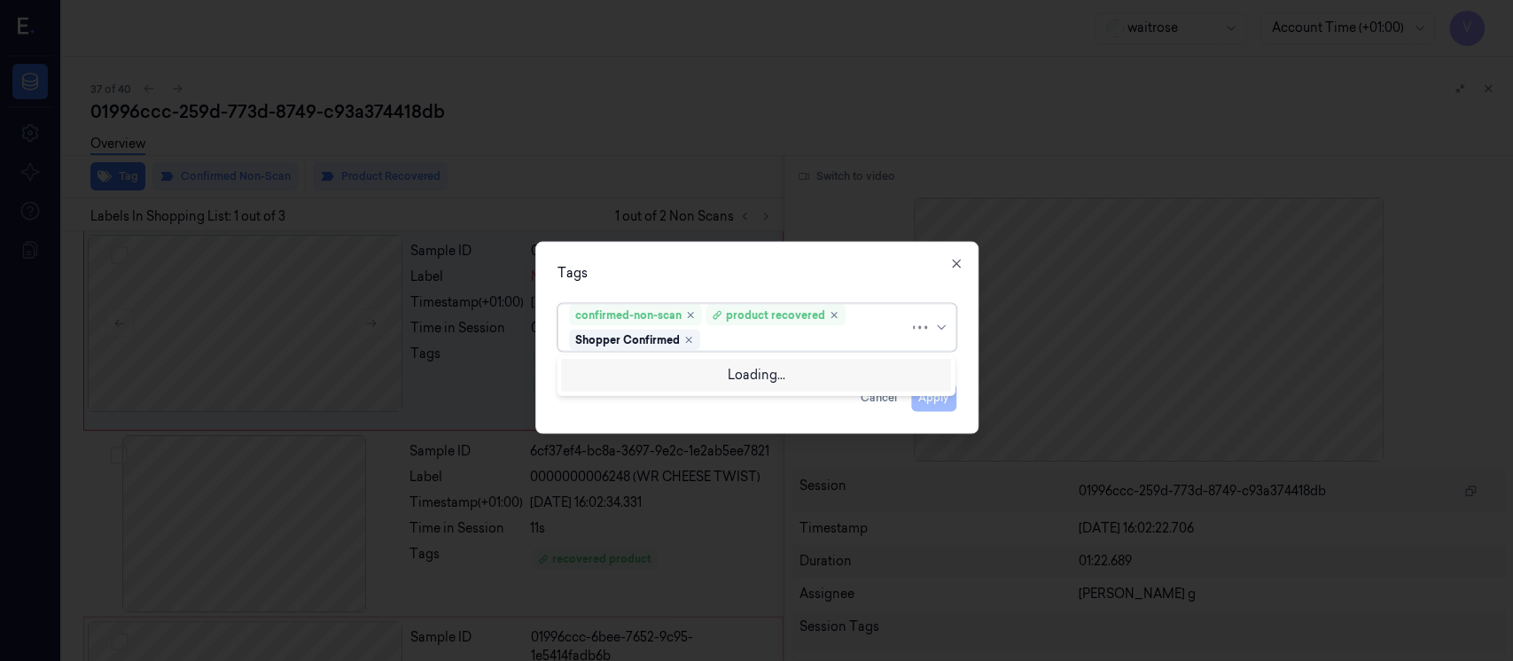
click at [735, 348] on div at bounding box center [807, 340] width 206 height 19
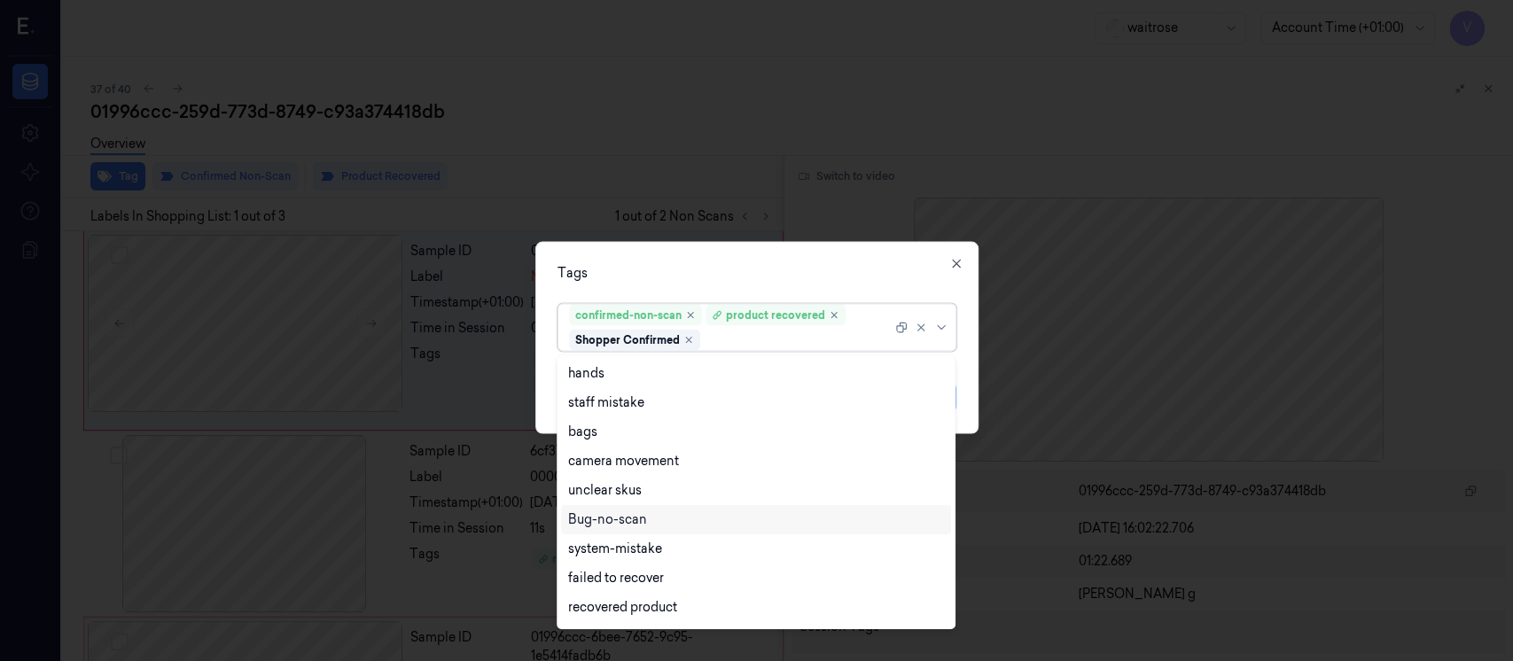
scroll to position [230, 0]
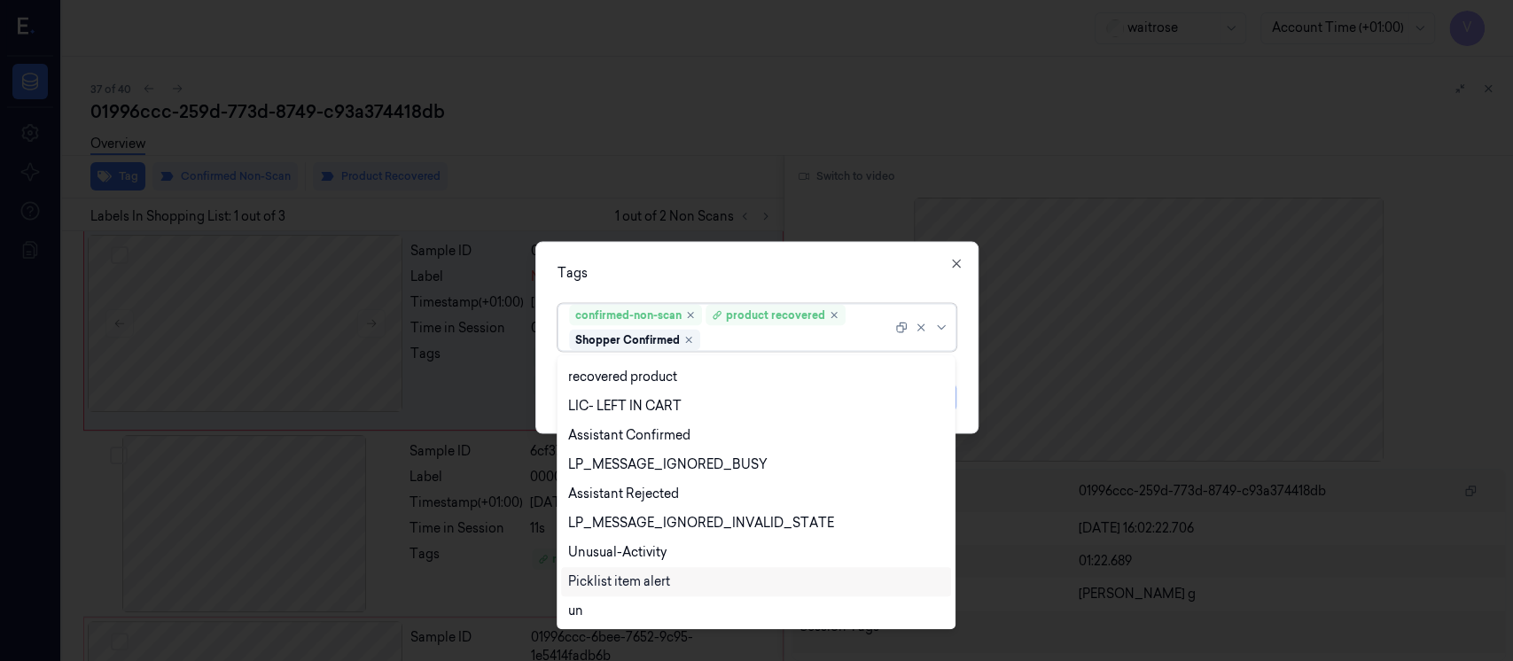
click at [621, 574] on div "Picklist item alert" at bounding box center [619, 582] width 102 height 19
click at [787, 254] on div "Tags option Picklist item alert, selected. 20 results available. Use Up and Dow…" at bounding box center [756, 338] width 443 height 192
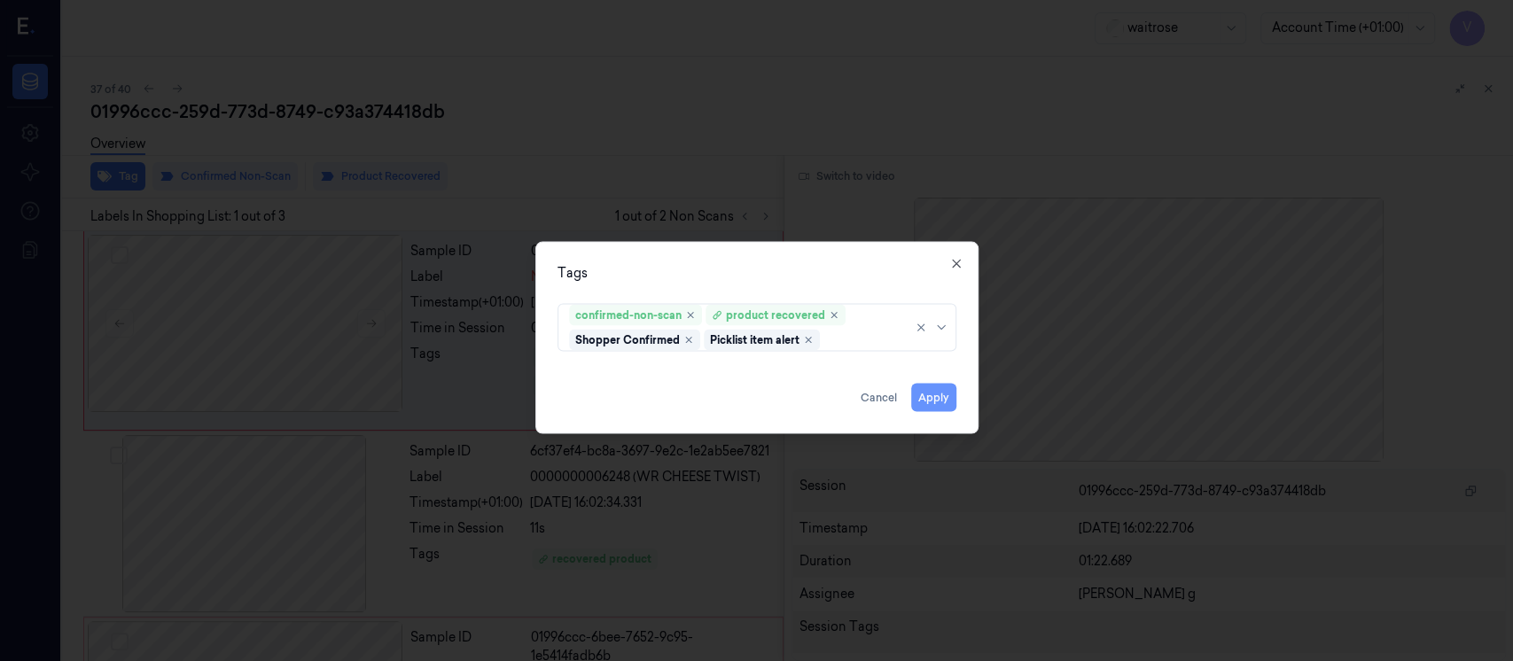
click at [931, 393] on button "Apply" at bounding box center [933, 398] width 45 height 28
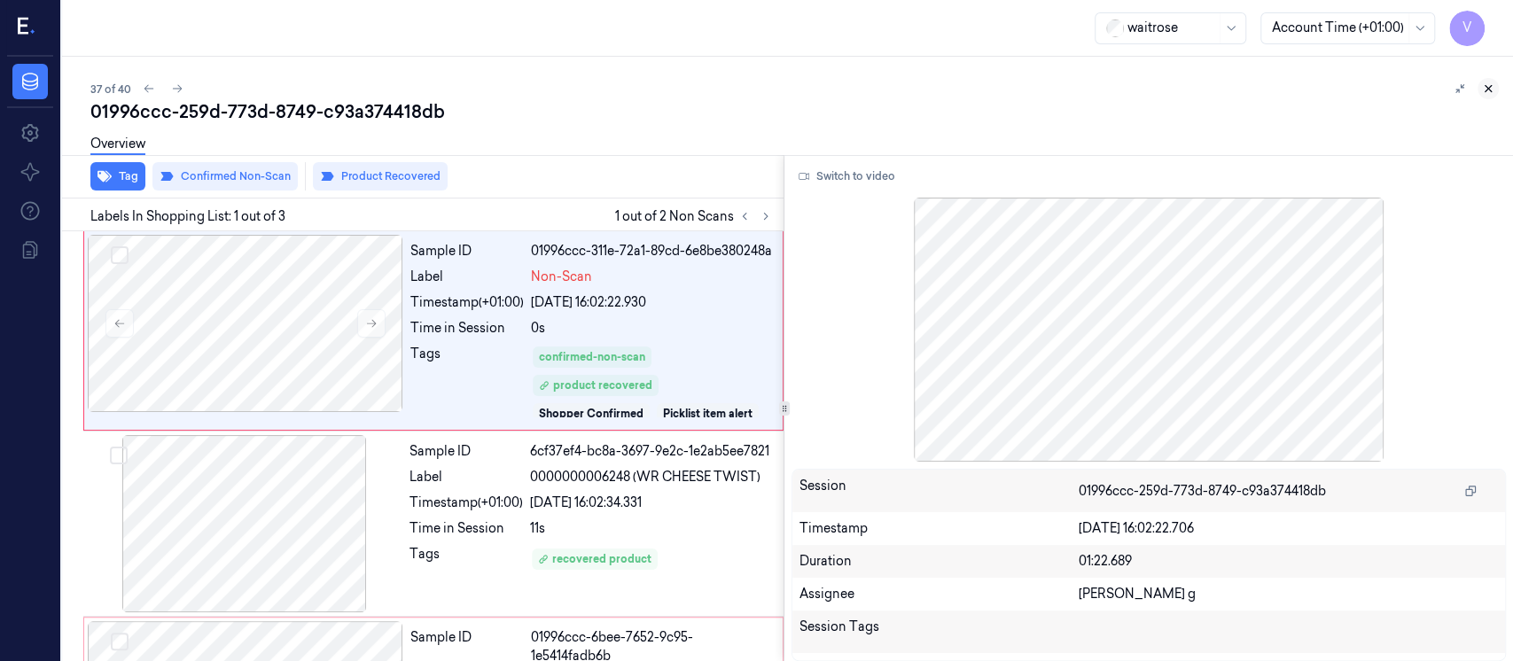
click at [1485, 90] on icon at bounding box center [1488, 88] width 12 height 12
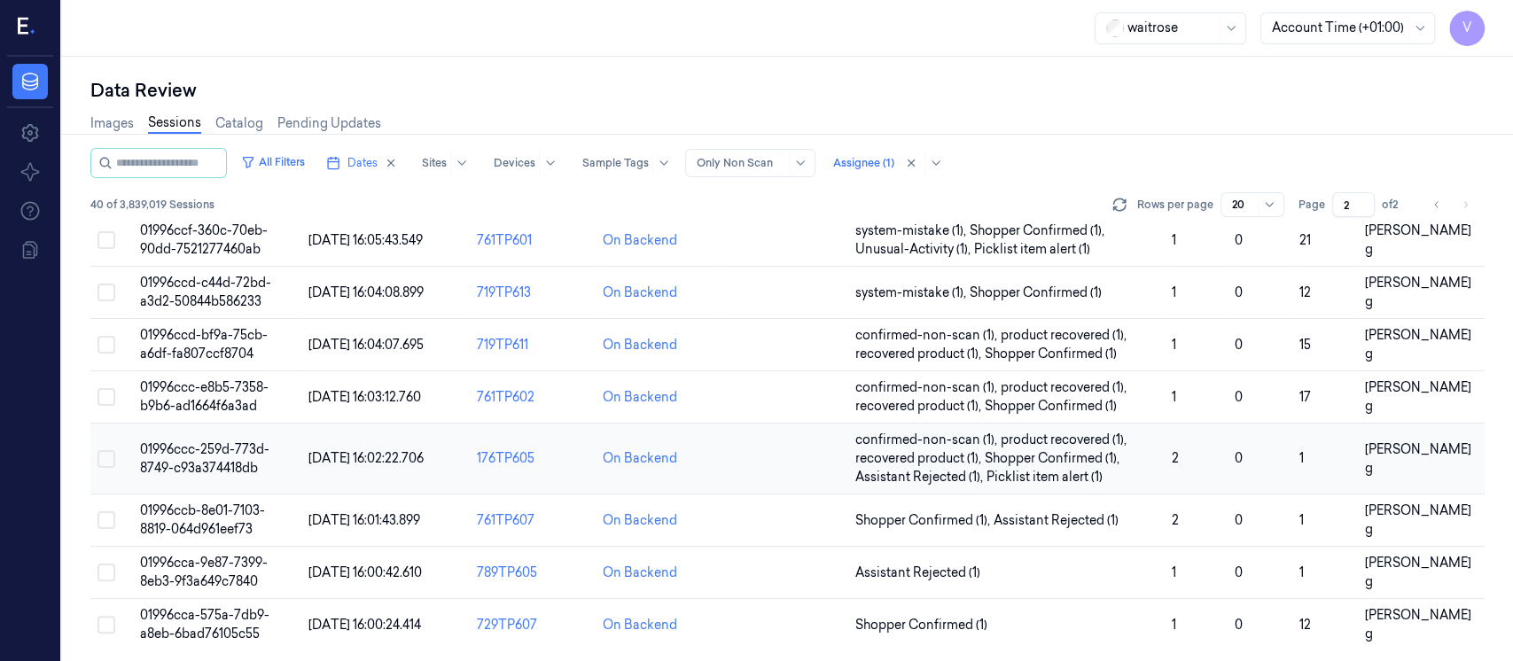
scroll to position [696, 0]
click at [794, 531] on td at bounding box center [786, 520] width 126 height 52
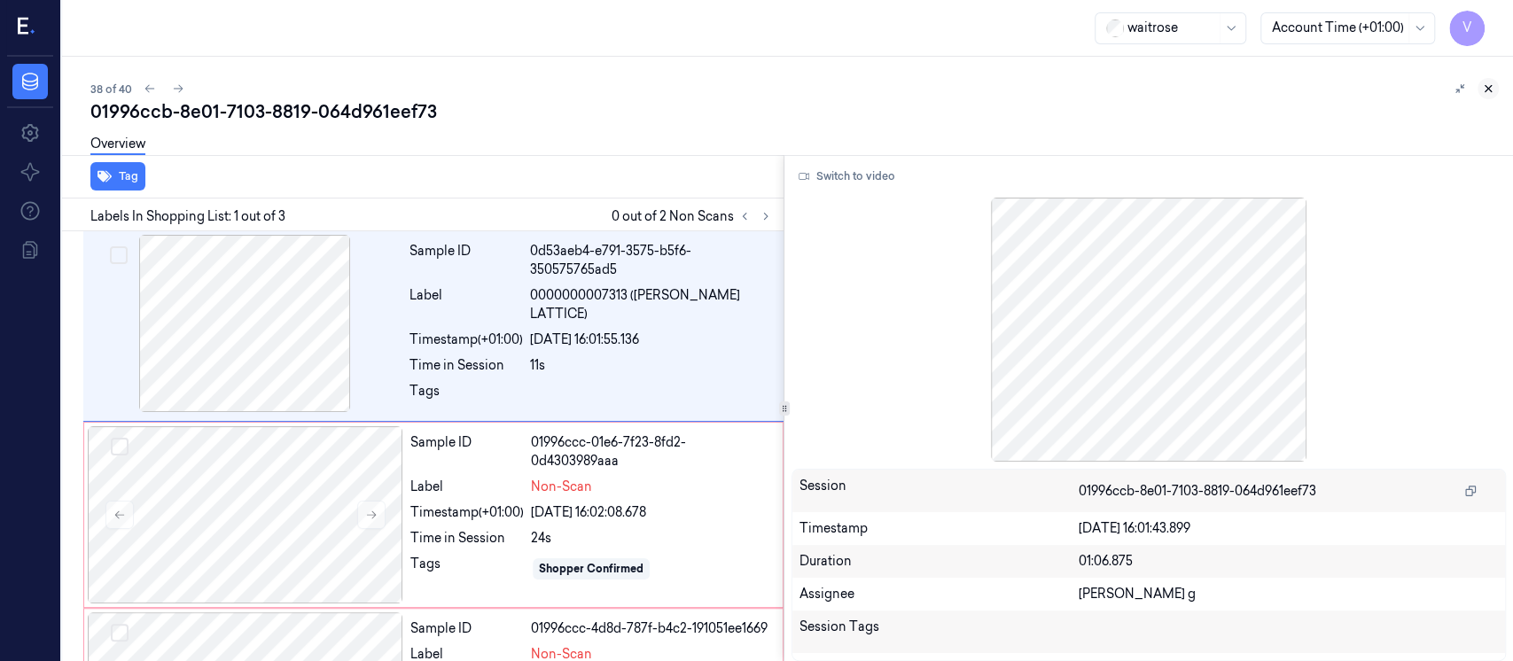
click at [1492, 90] on icon at bounding box center [1488, 88] width 12 height 12
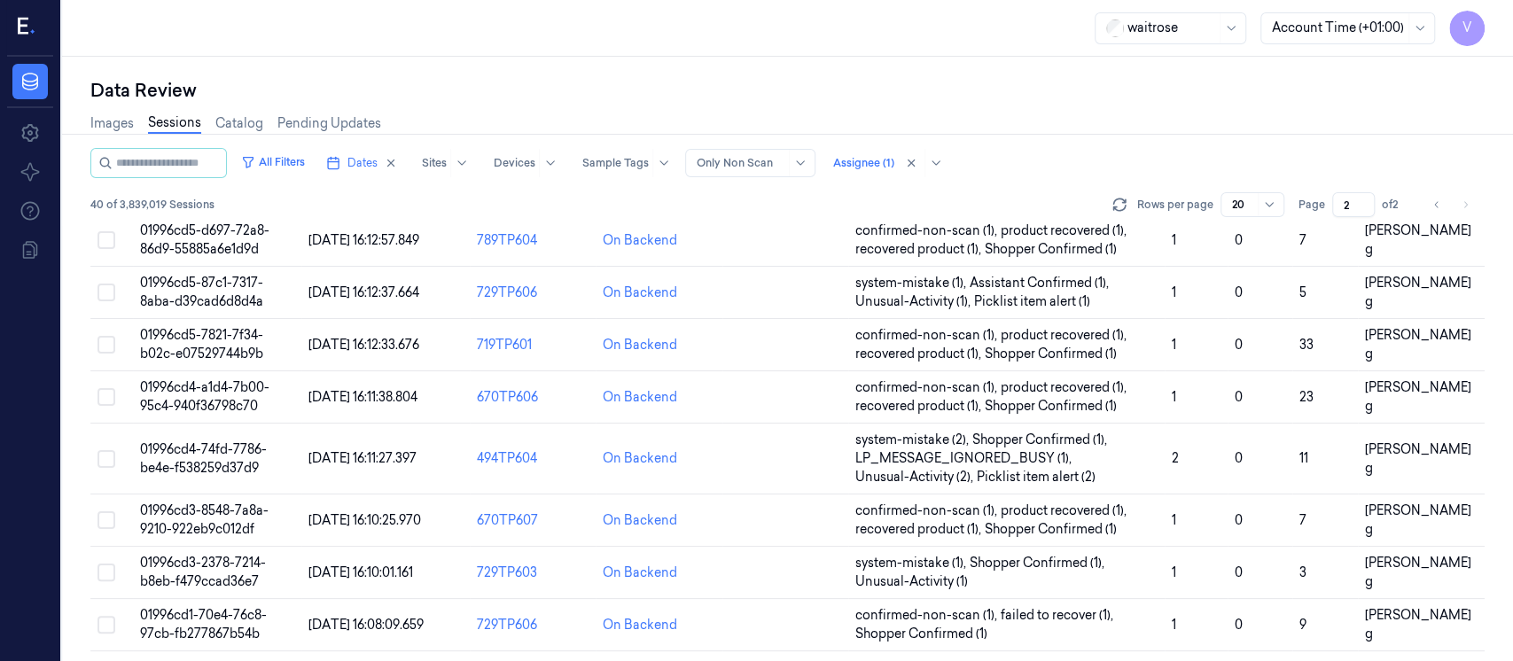
scroll to position [696, 0]
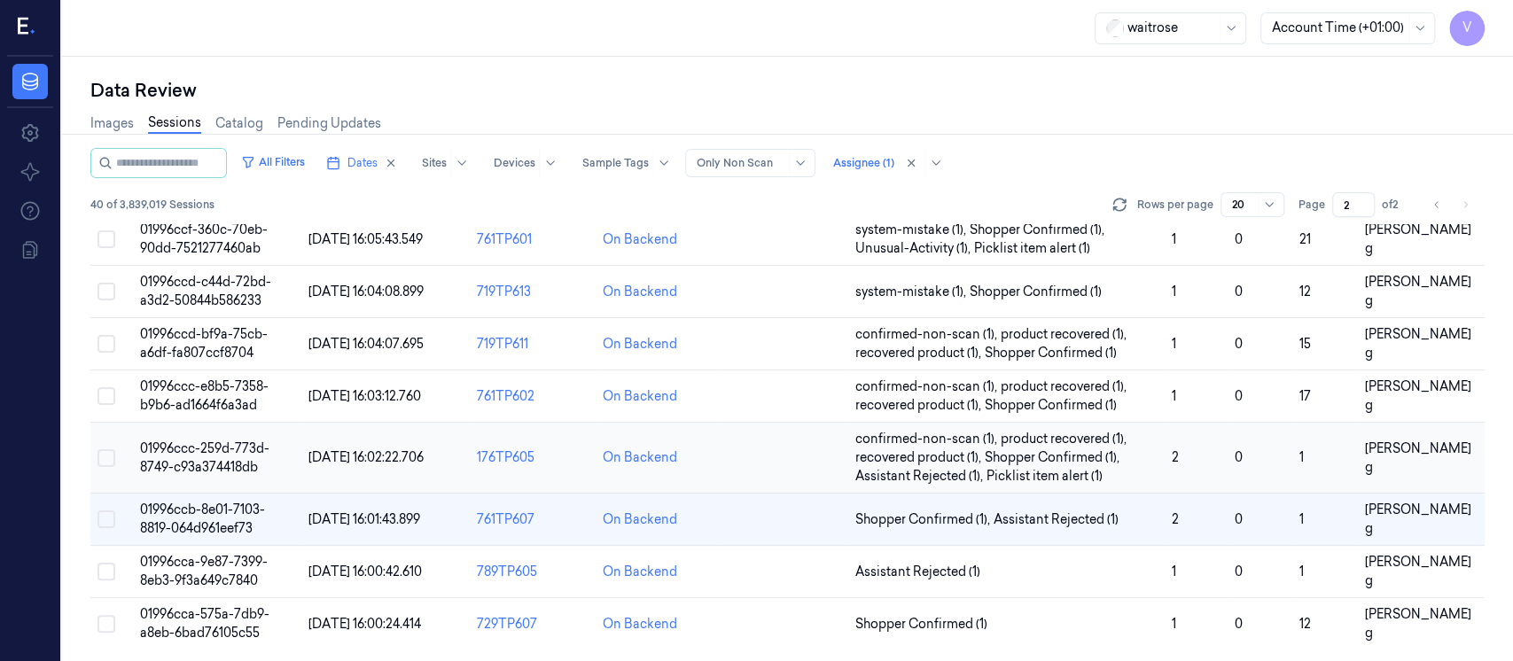
click at [744, 470] on td at bounding box center [786, 458] width 126 height 71
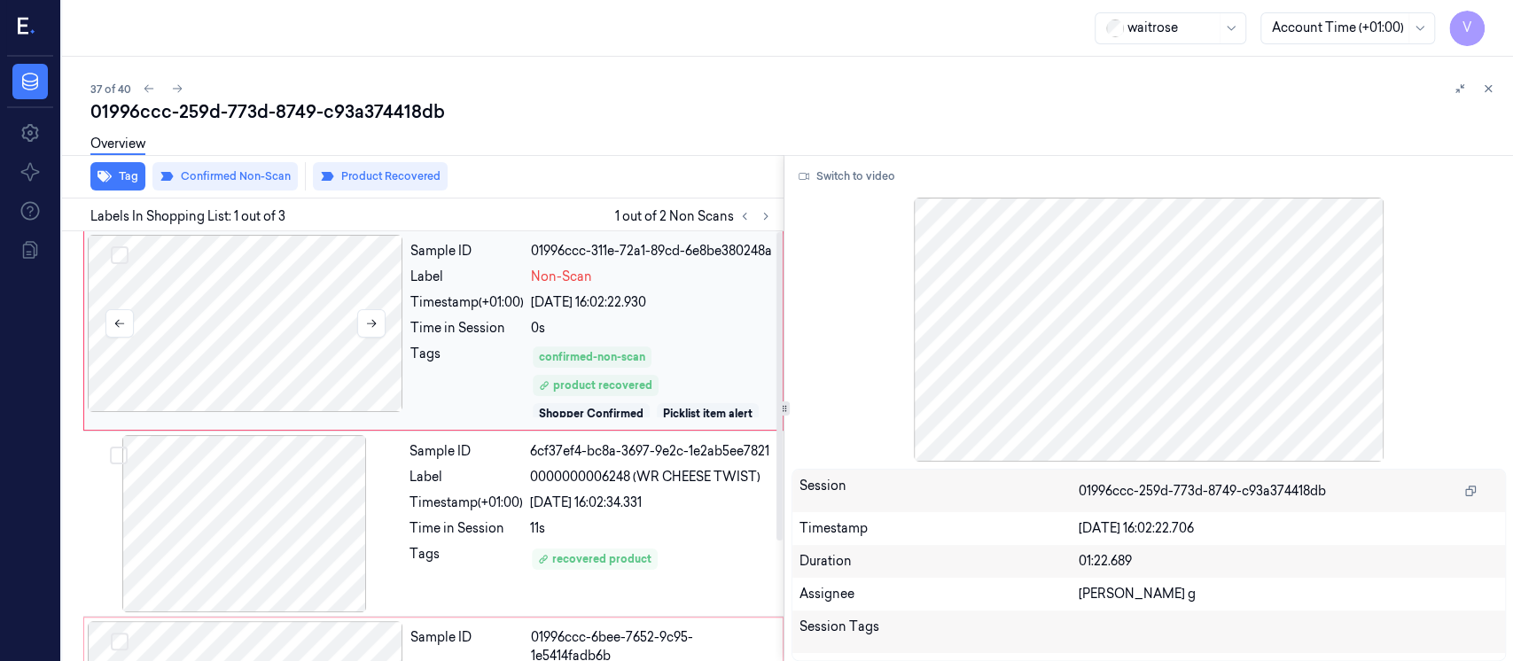
click at [254, 330] on div at bounding box center [246, 323] width 316 height 177
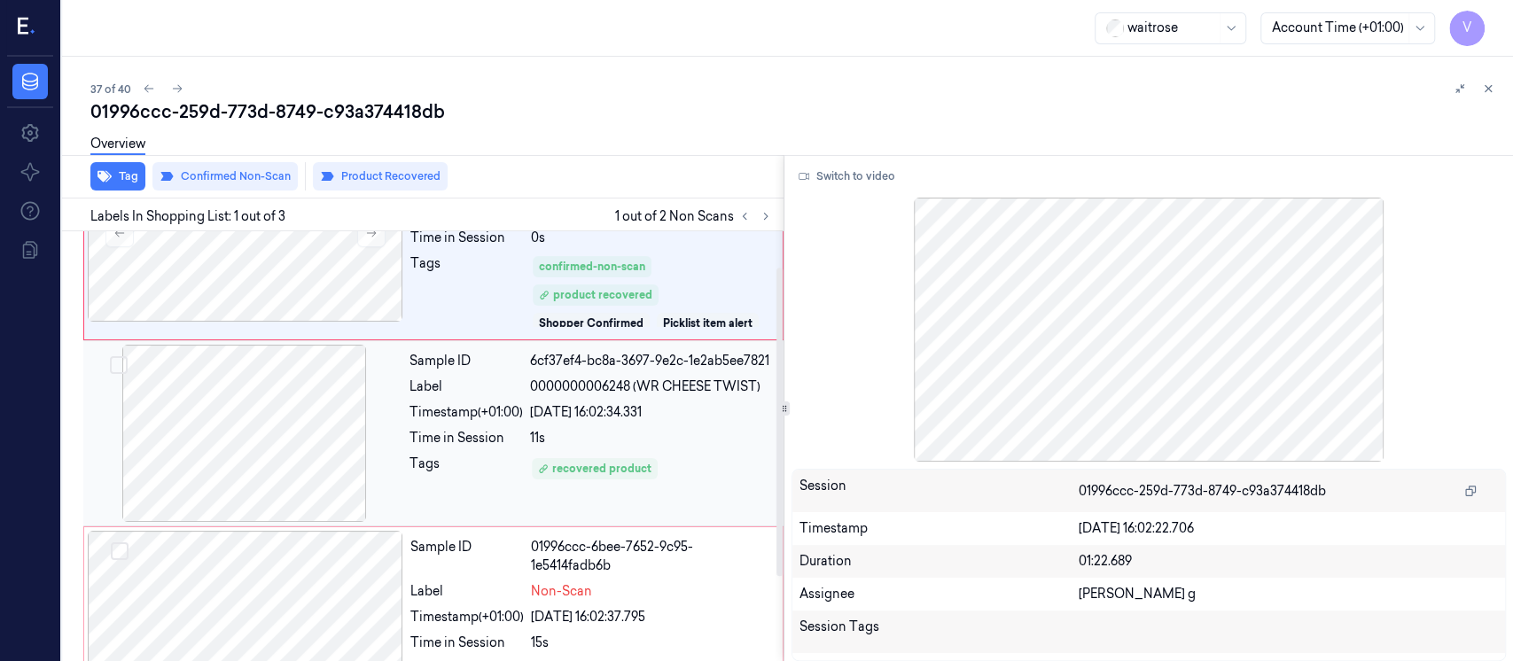
scroll to position [166, 0]
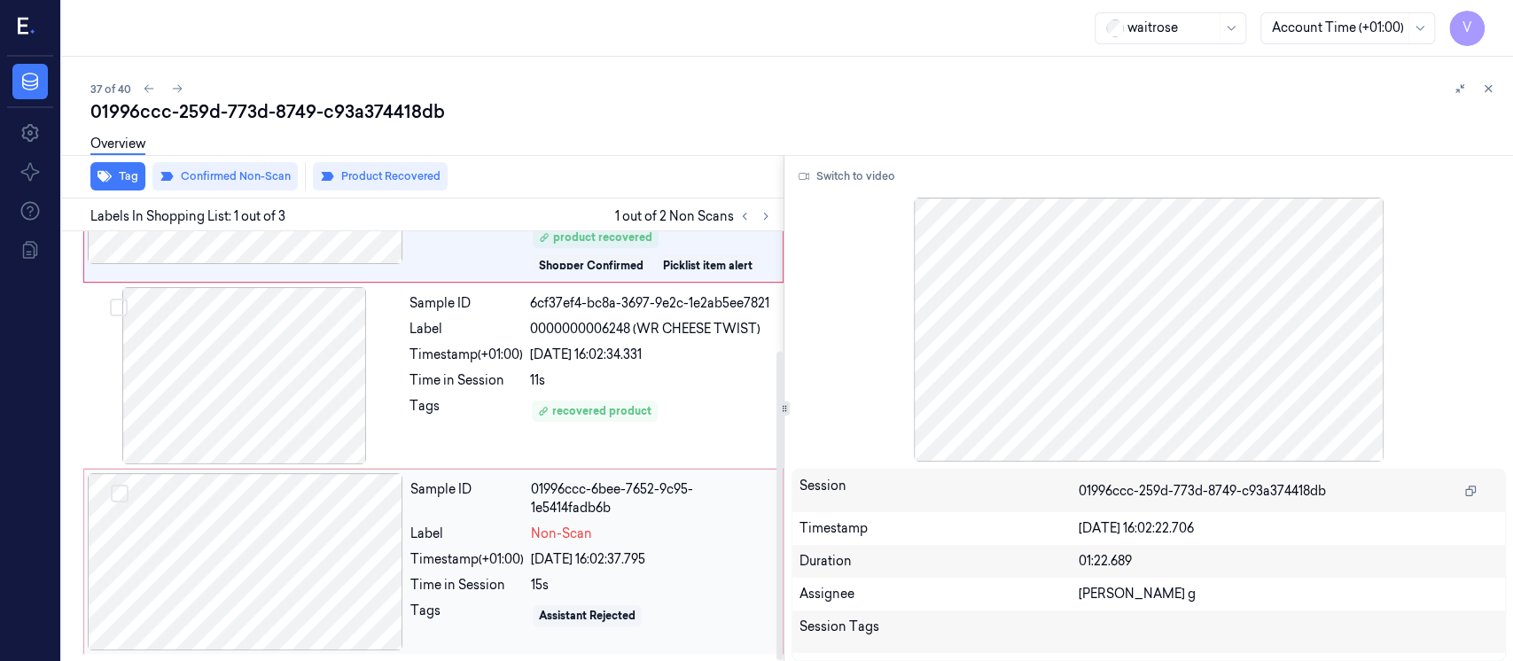
click at [296, 571] on div at bounding box center [246, 561] width 316 height 177
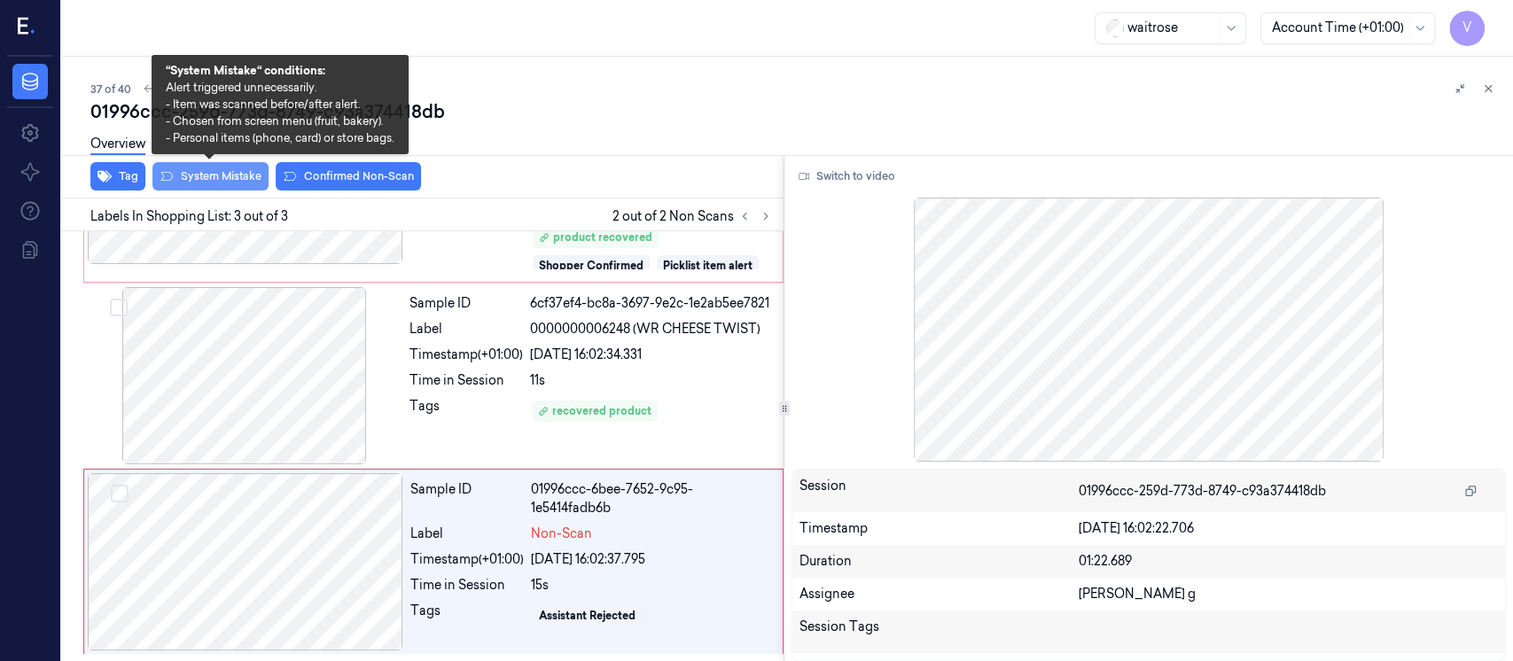
click at [212, 174] on button "System Mistake" at bounding box center [210, 176] width 116 height 28
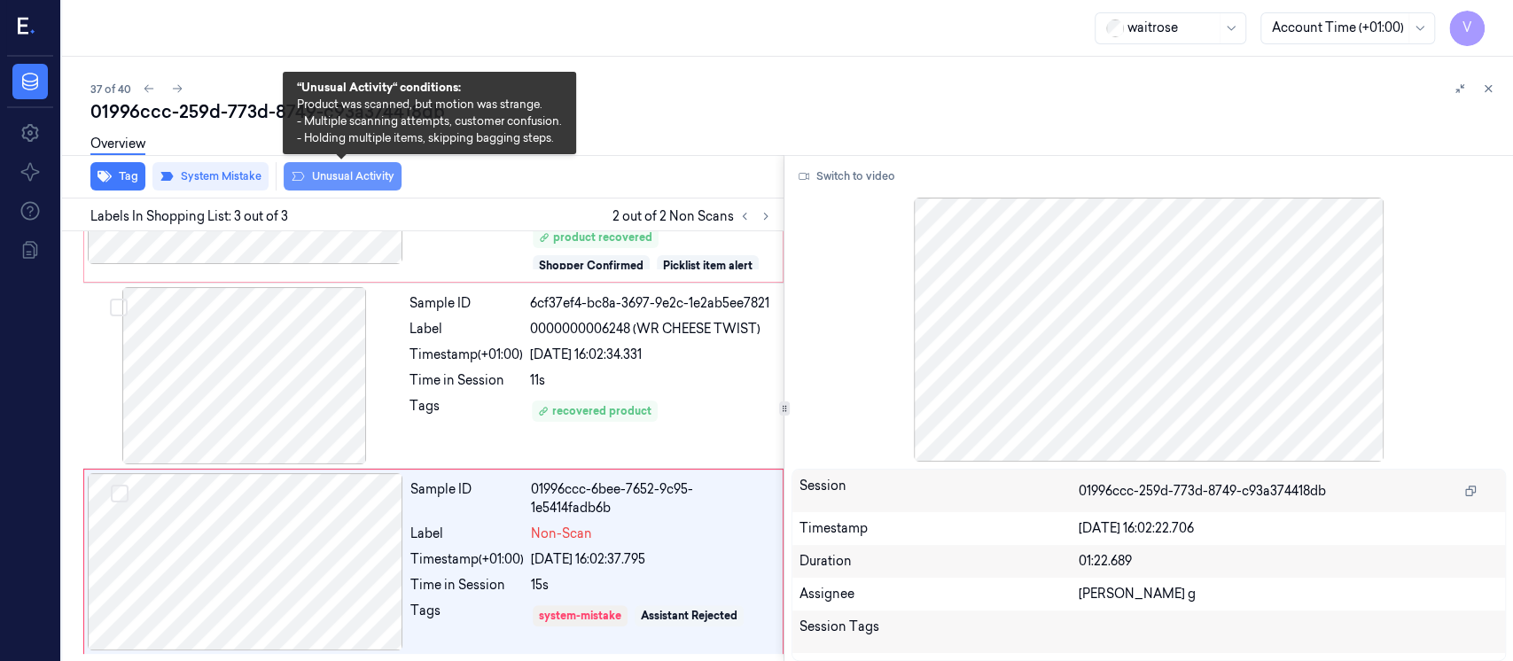
click at [344, 172] on button "Unusual Activity" at bounding box center [343, 176] width 118 height 28
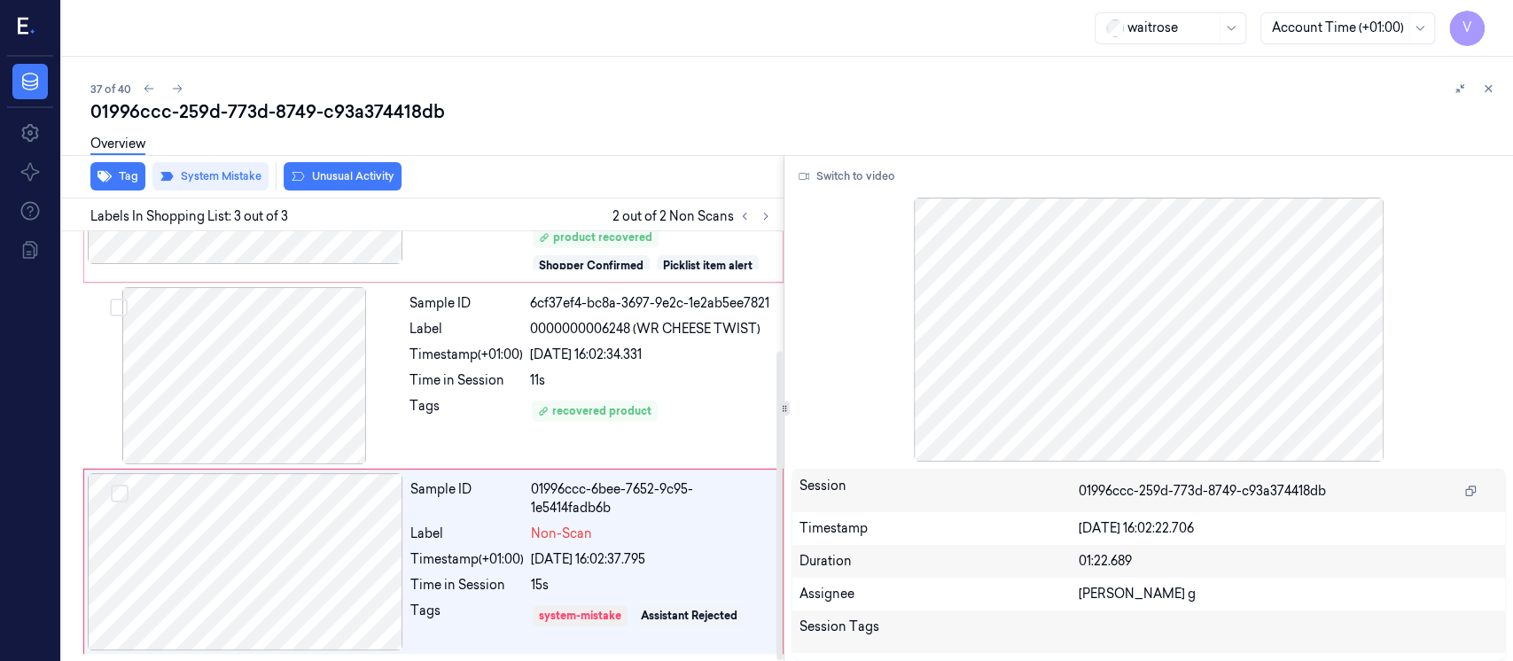
scroll to position [177, 0]
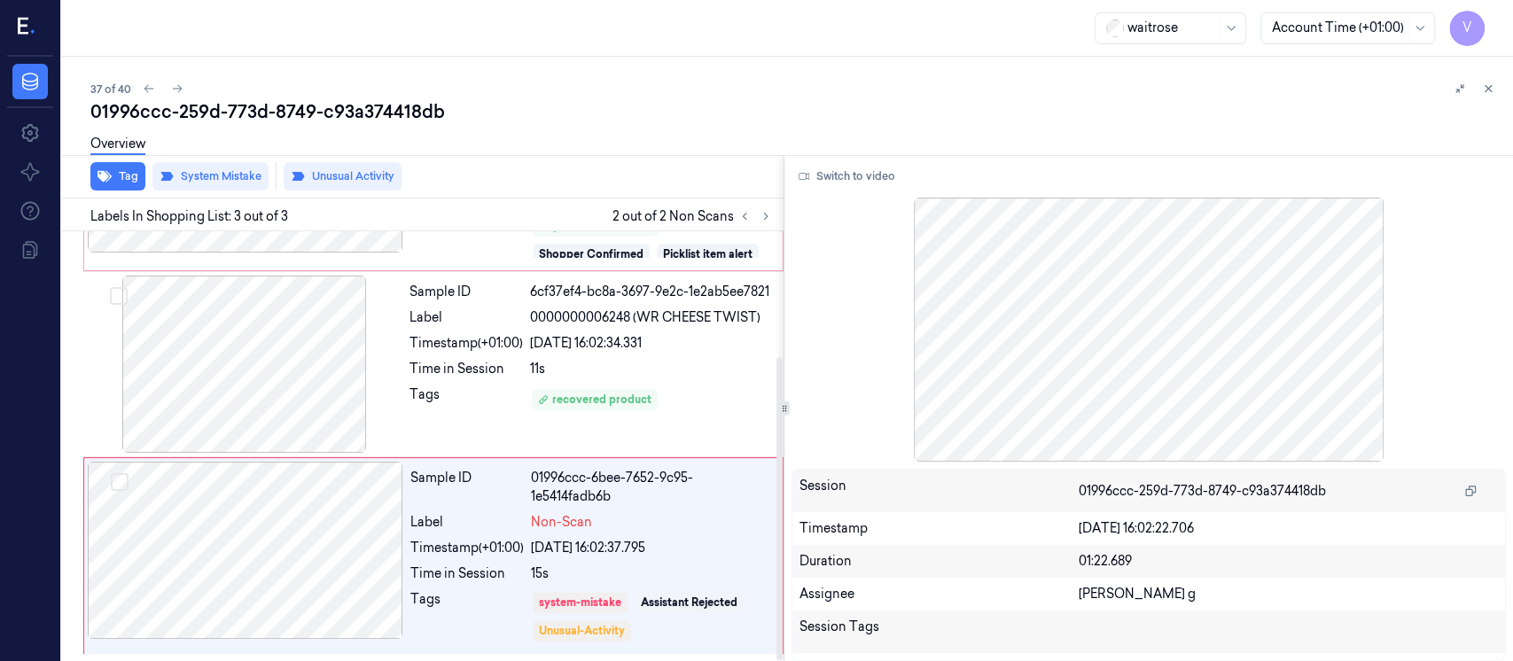
click at [111, 168] on div "Overview" at bounding box center [117, 146] width 55 height 45
click at [118, 179] on button "Tag" at bounding box center [117, 176] width 55 height 28
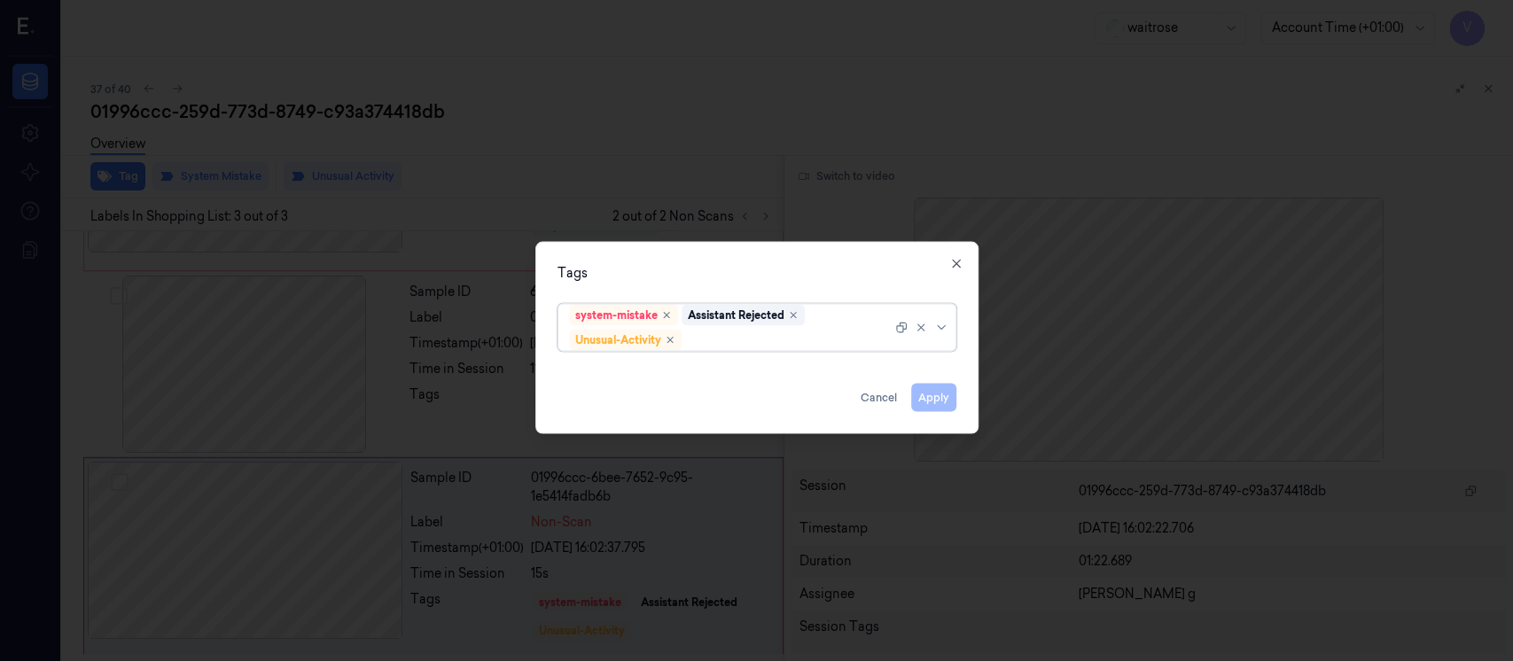
click at [775, 340] on div at bounding box center [788, 340] width 207 height 19
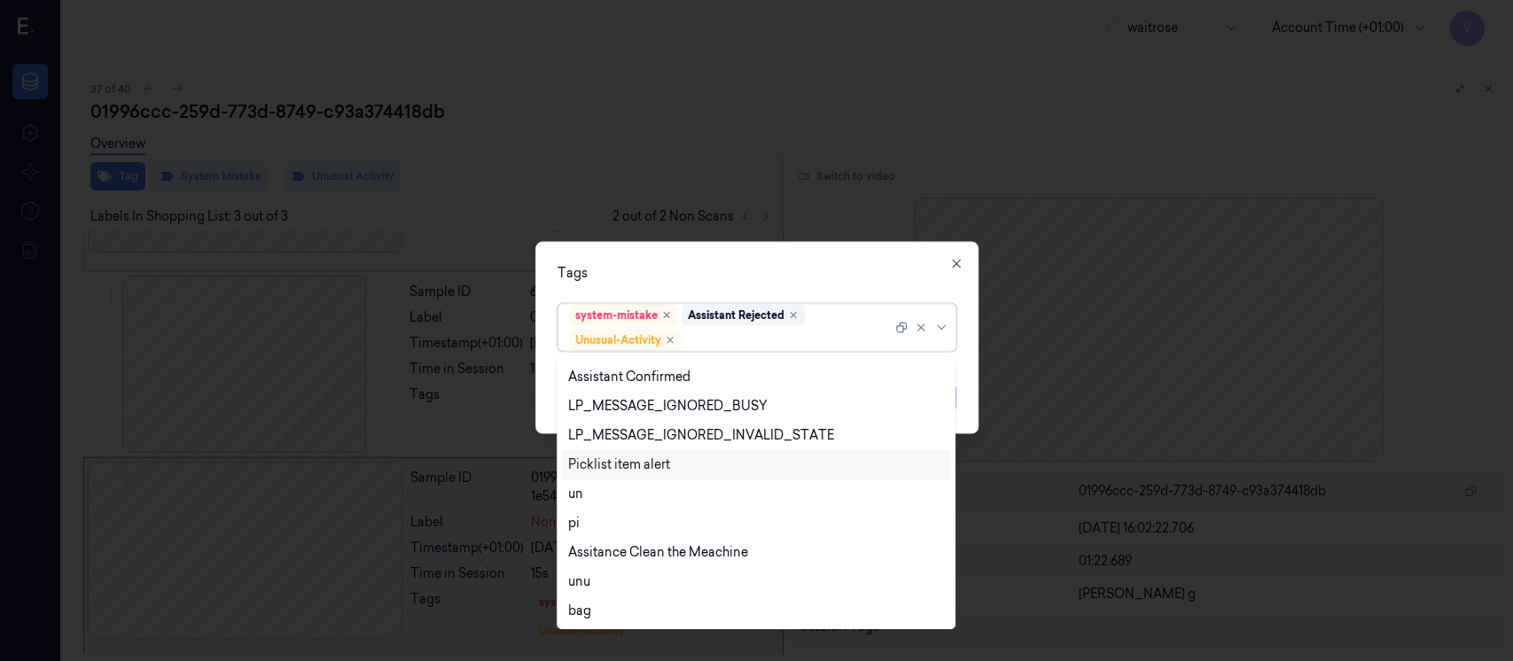
click at [621, 462] on div "Picklist item alert" at bounding box center [619, 465] width 102 height 19
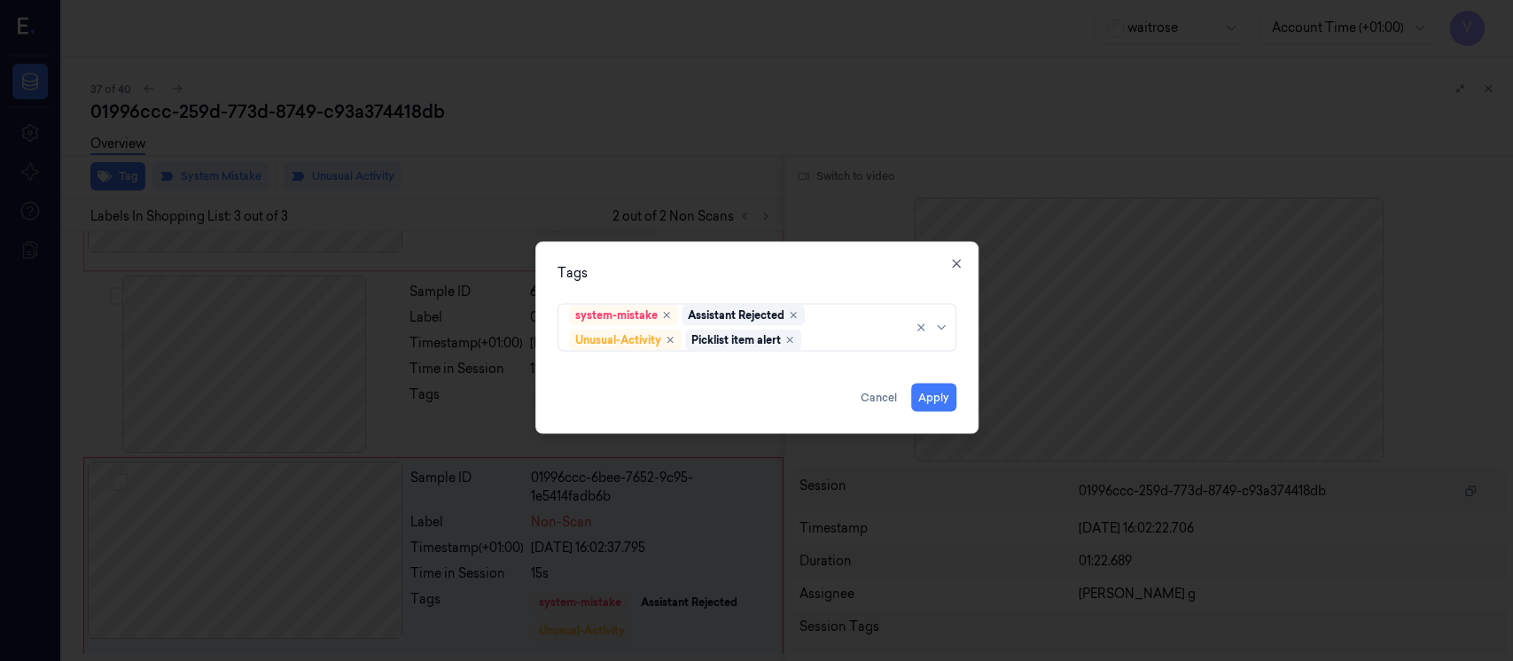
click at [771, 258] on div "Tags system-mistake Assistant Rejected Unusual-Activity Picklist item alert App…" at bounding box center [756, 338] width 443 height 192
click at [926, 388] on button "Apply" at bounding box center [933, 398] width 45 height 28
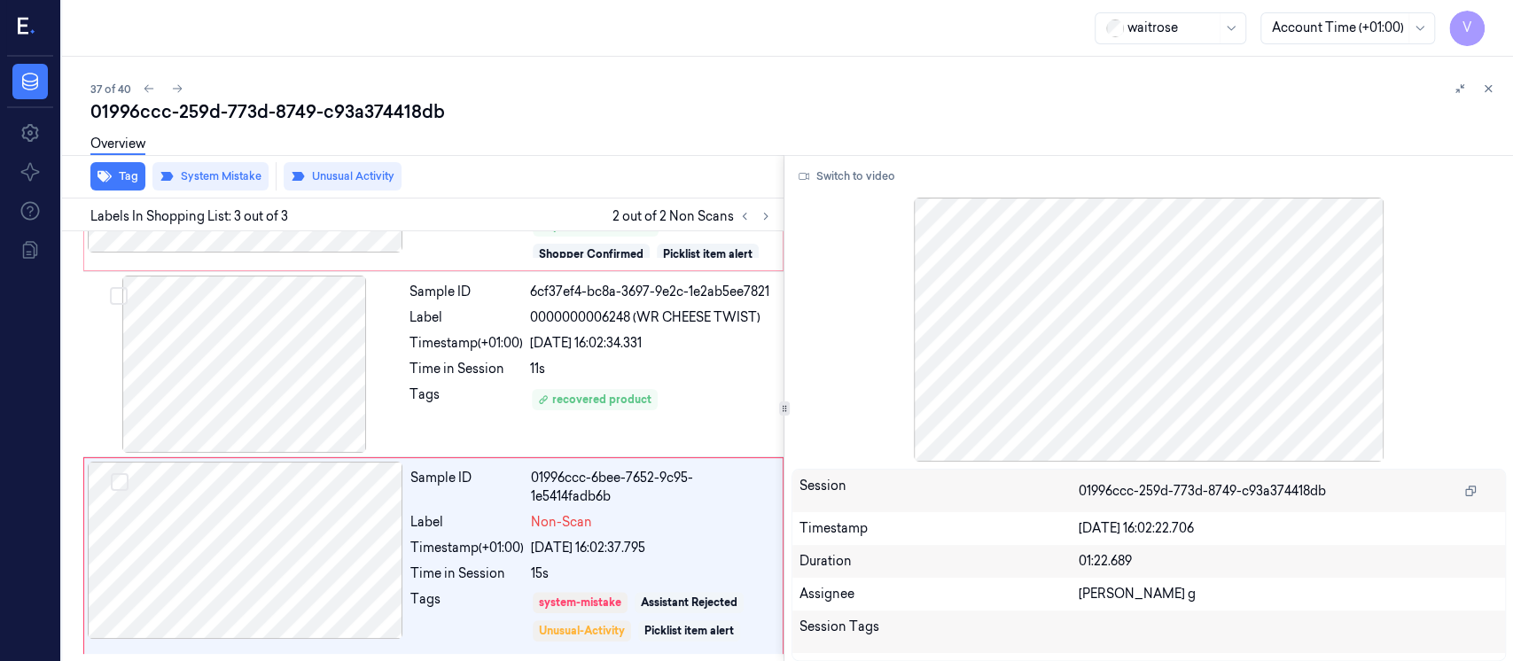
click at [987, 124] on div "Overview" at bounding box center [794, 146] width 1409 height 45
click at [1480, 96] on button at bounding box center [1488, 88] width 21 height 21
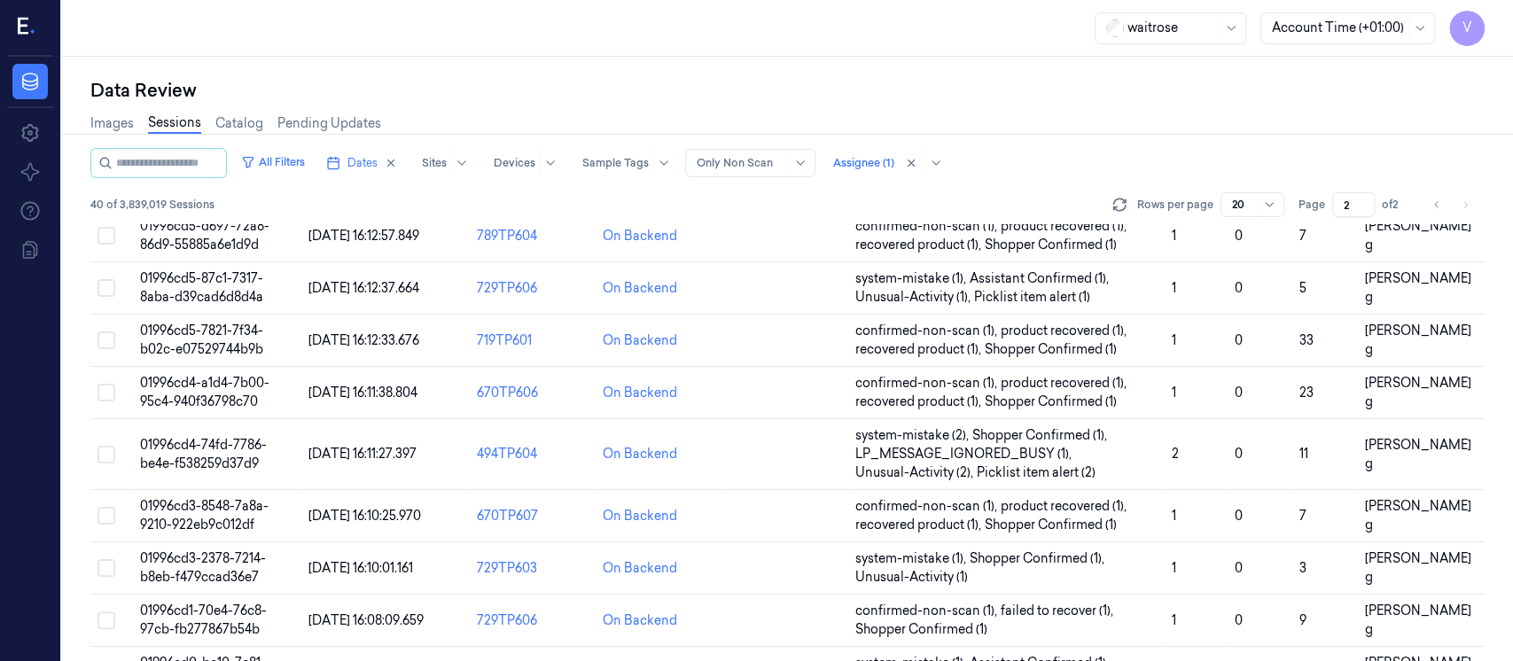
scroll to position [715, 0]
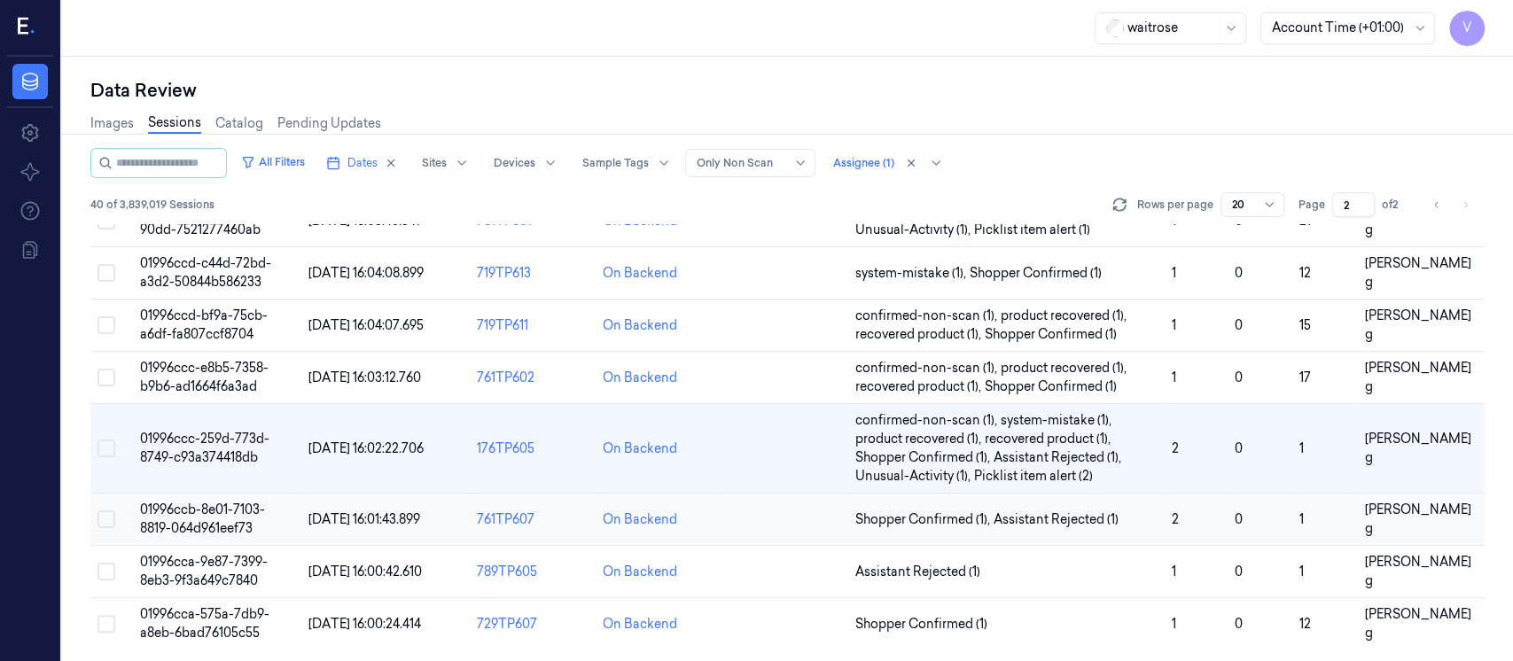
click at [832, 526] on td at bounding box center [786, 520] width 126 height 52
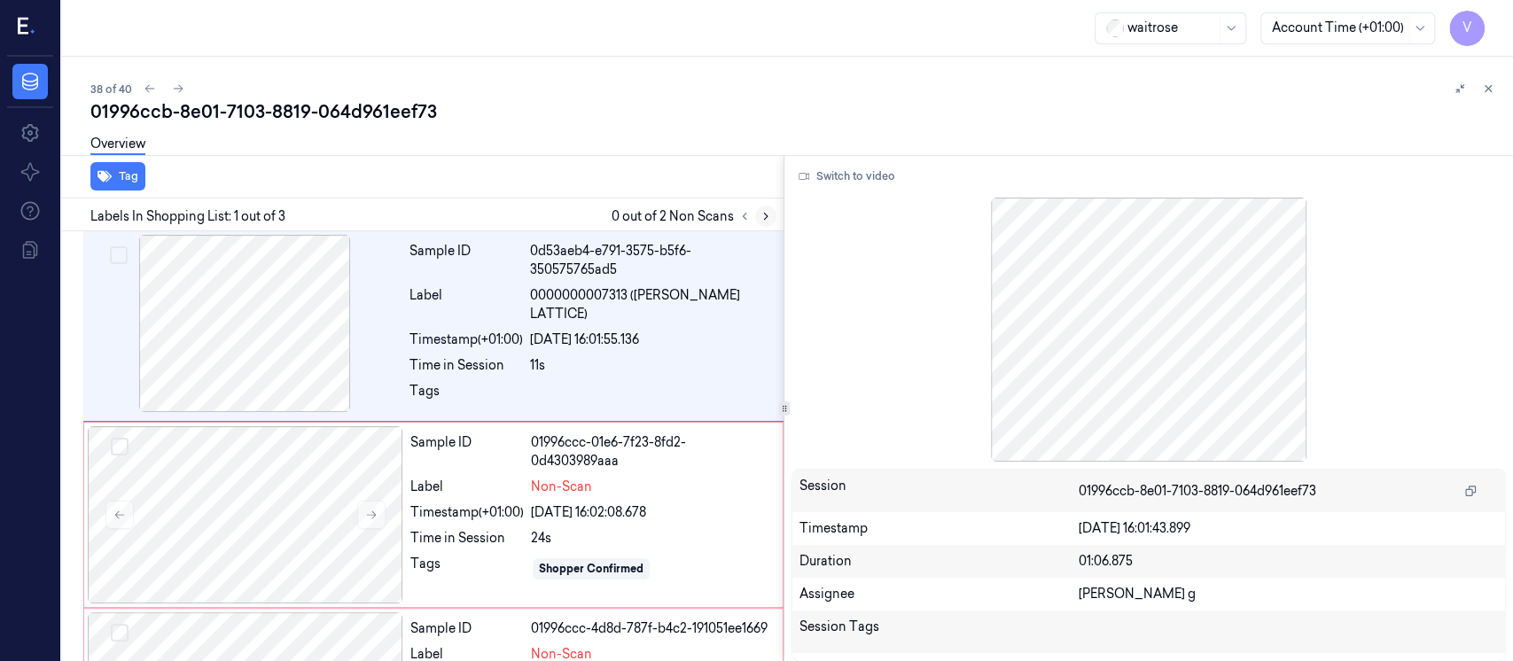
click at [755, 211] on button at bounding box center [765, 216] width 21 height 21
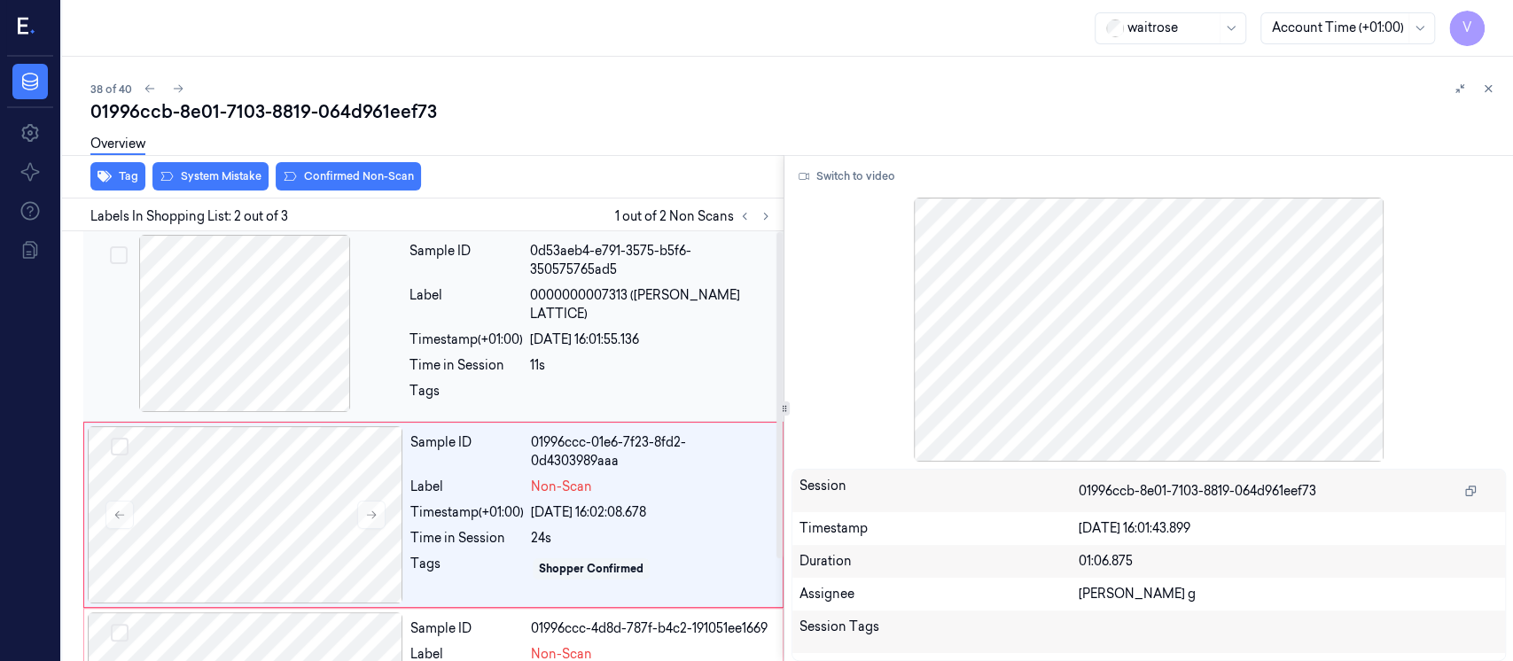
click at [277, 363] on div at bounding box center [245, 323] width 316 height 177
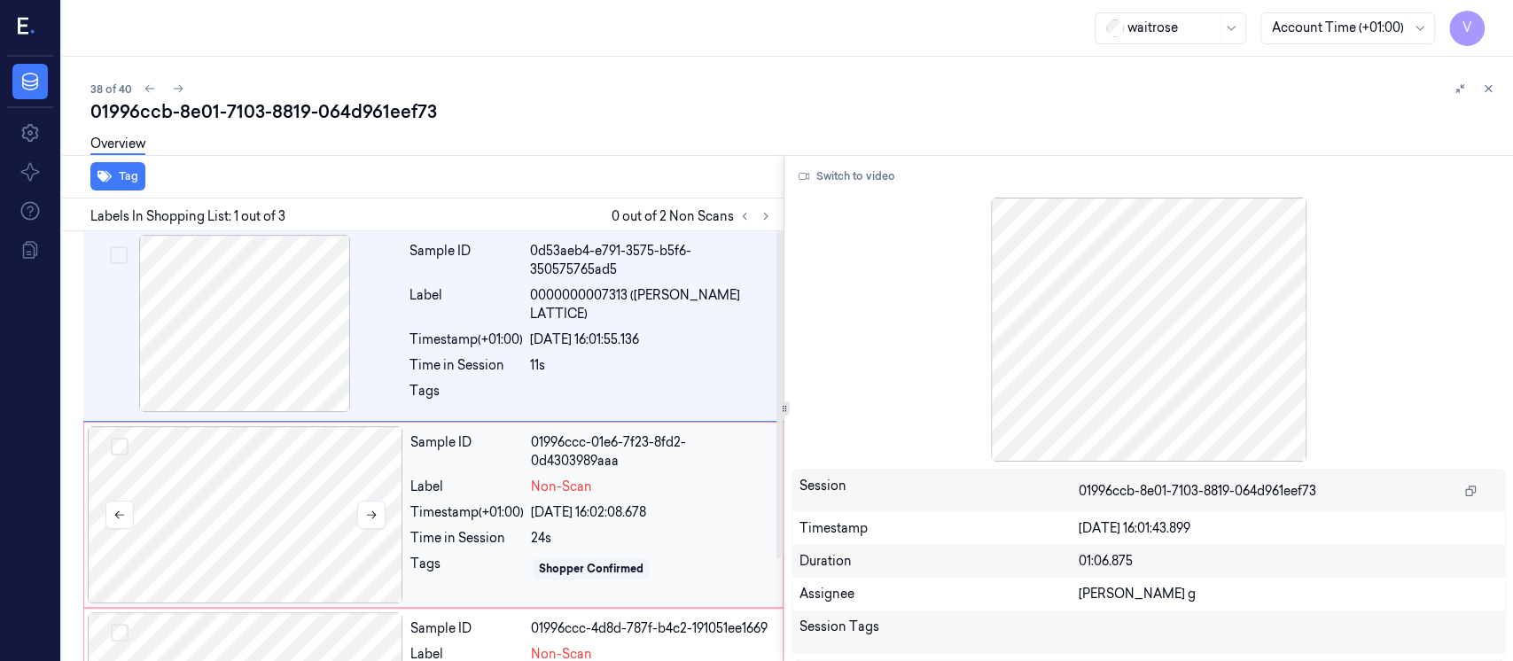
click at [285, 497] on div at bounding box center [246, 514] width 316 height 177
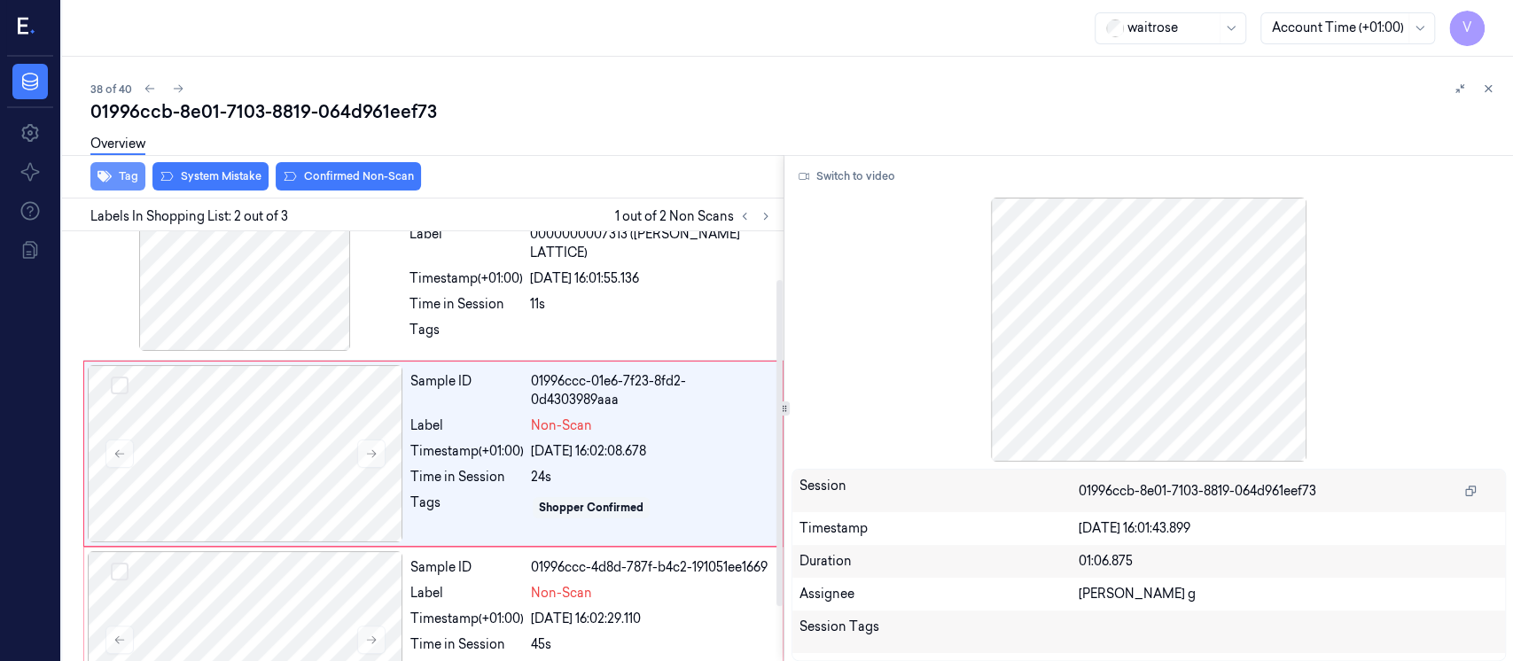
scroll to position [63, 0]
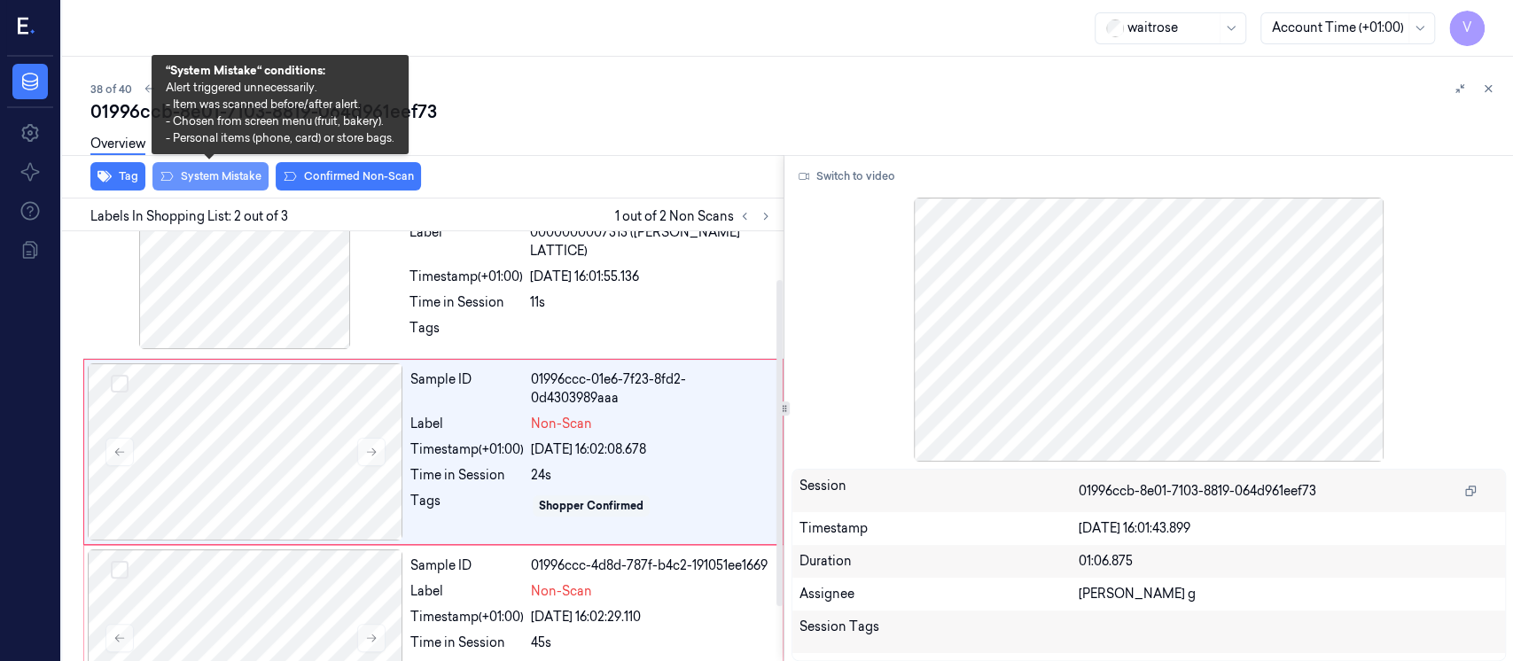
click at [215, 181] on button "System Mistake" at bounding box center [210, 176] width 116 height 28
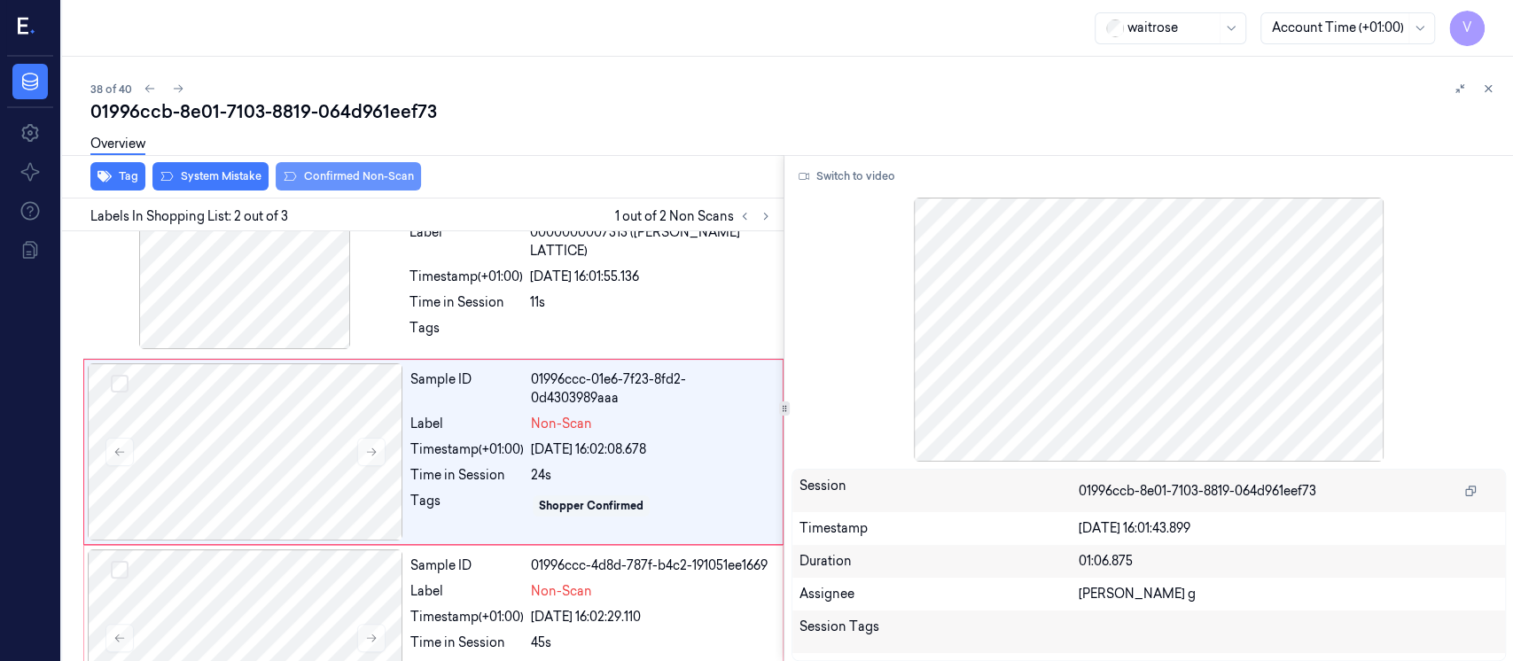
click at [362, 184] on button "Confirmed Non-Scan" at bounding box center [348, 176] width 145 height 28
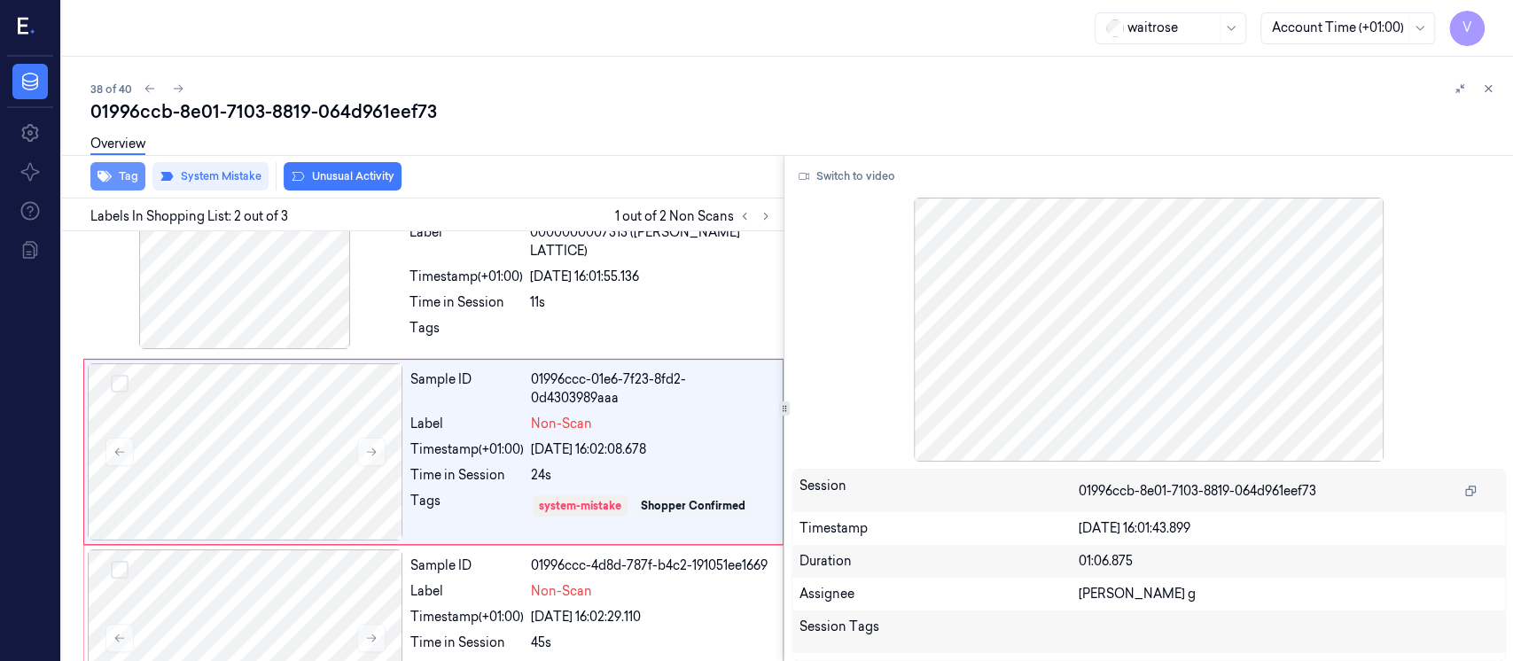
scroll to position [86, 0]
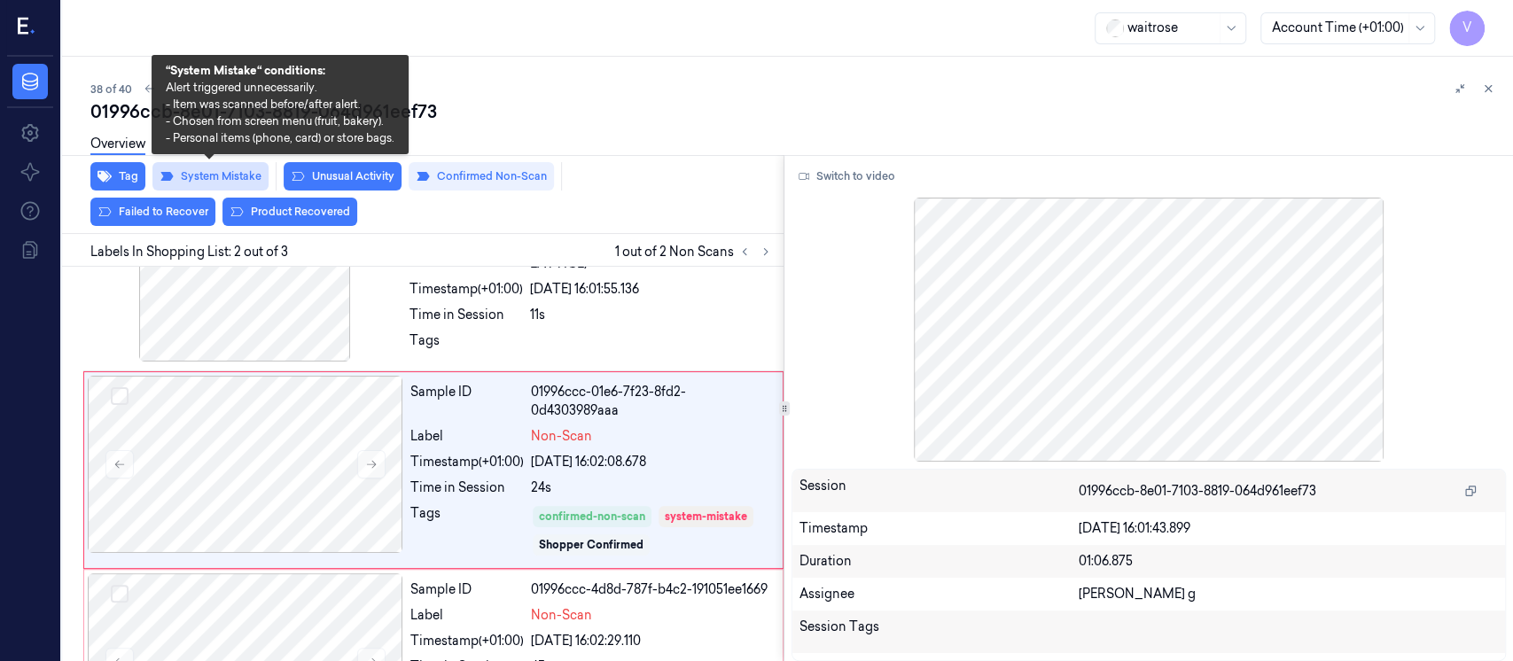
click at [215, 176] on button "System Mistake" at bounding box center [210, 176] width 116 height 28
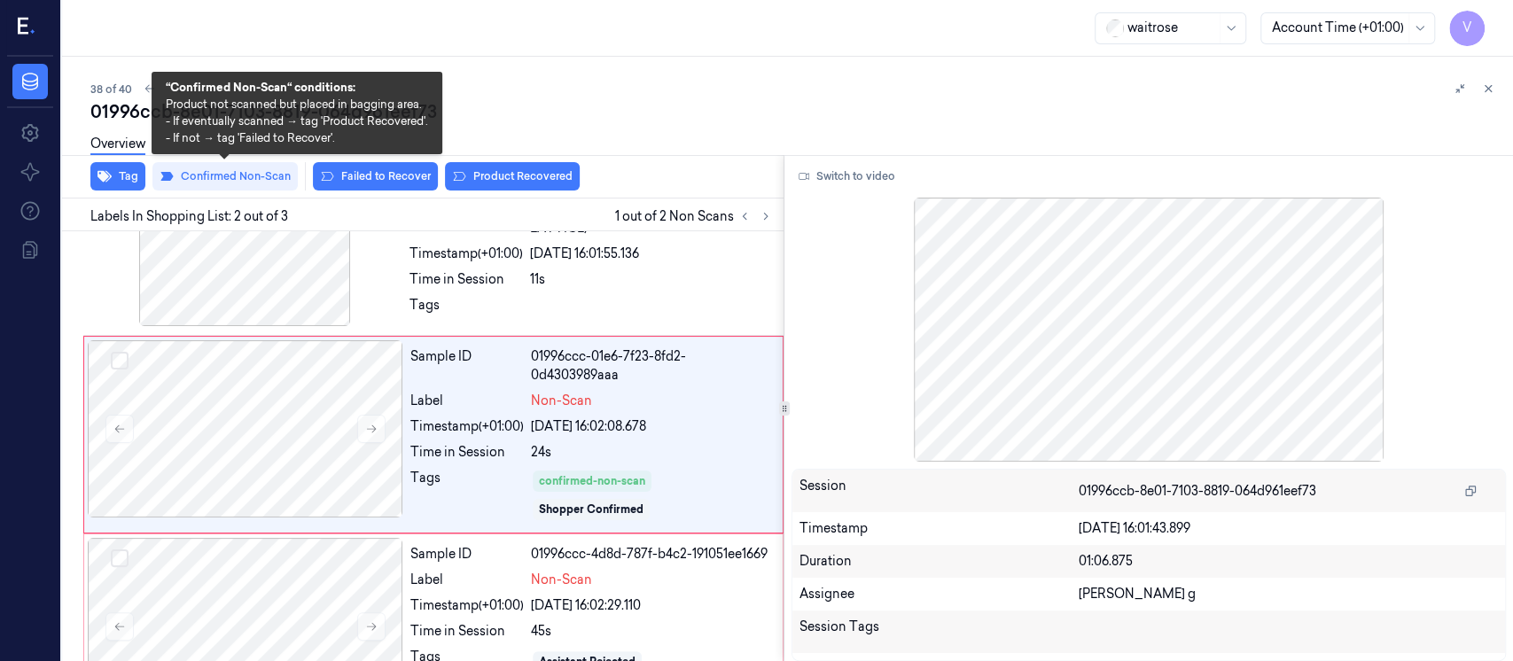
scroll to position [68, 0]
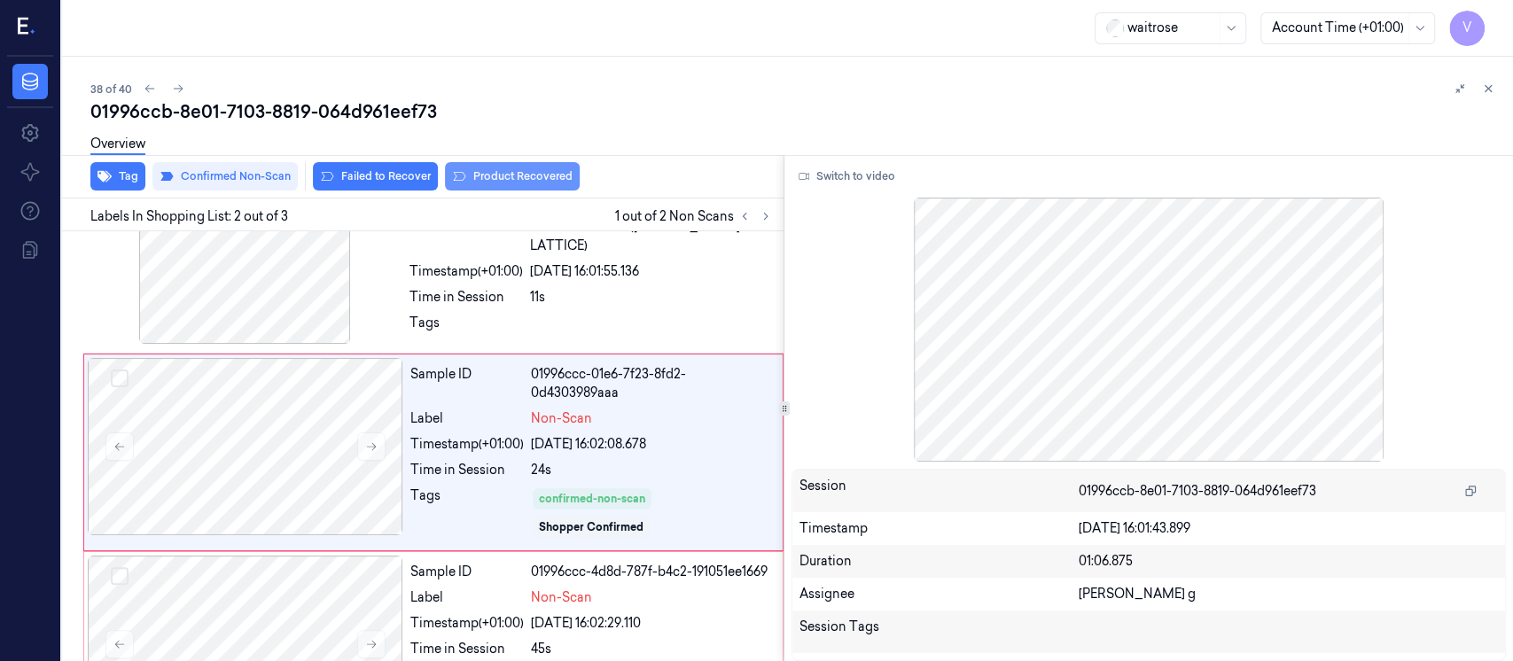
click at [504, 179] on button "Product Recovered" at bounding box center [512, 176] width 135 height 28
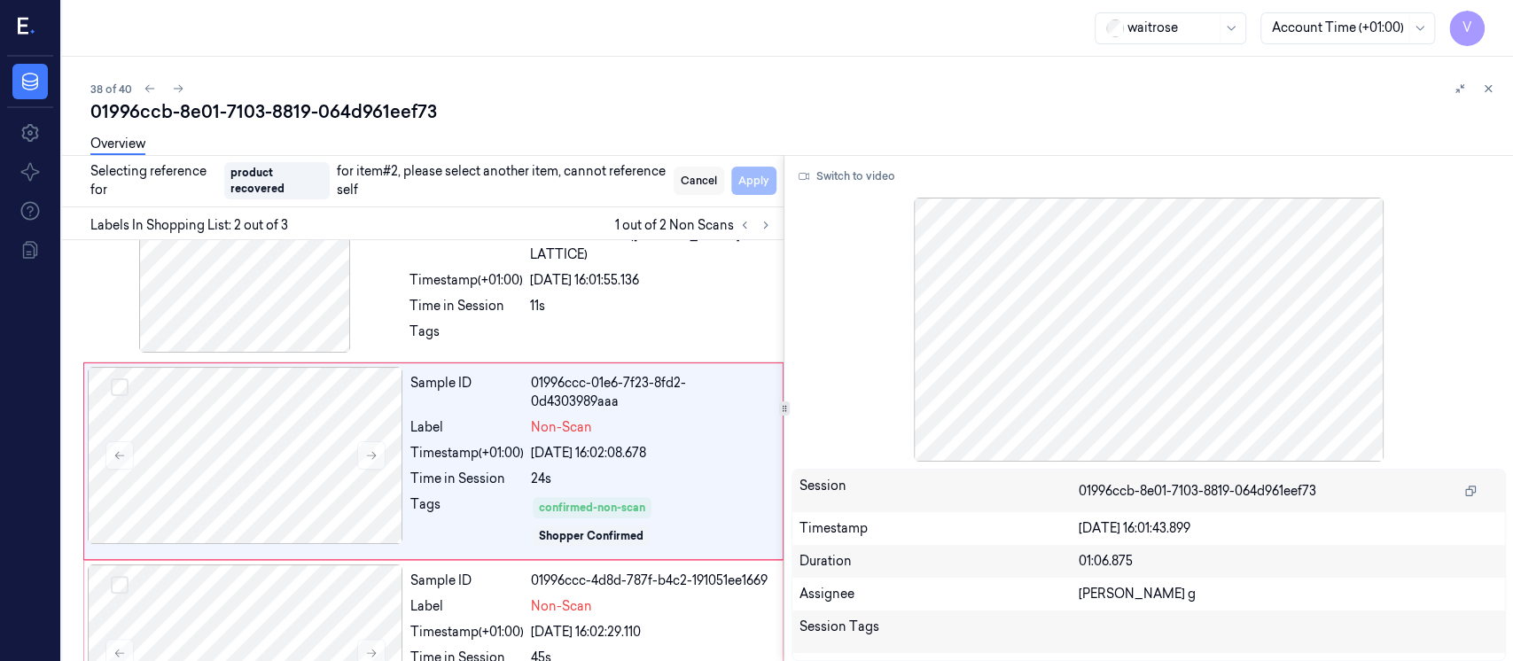
click at [684, 187] on button "Cancel" at bounding box center [699, 181] width 51 height 28
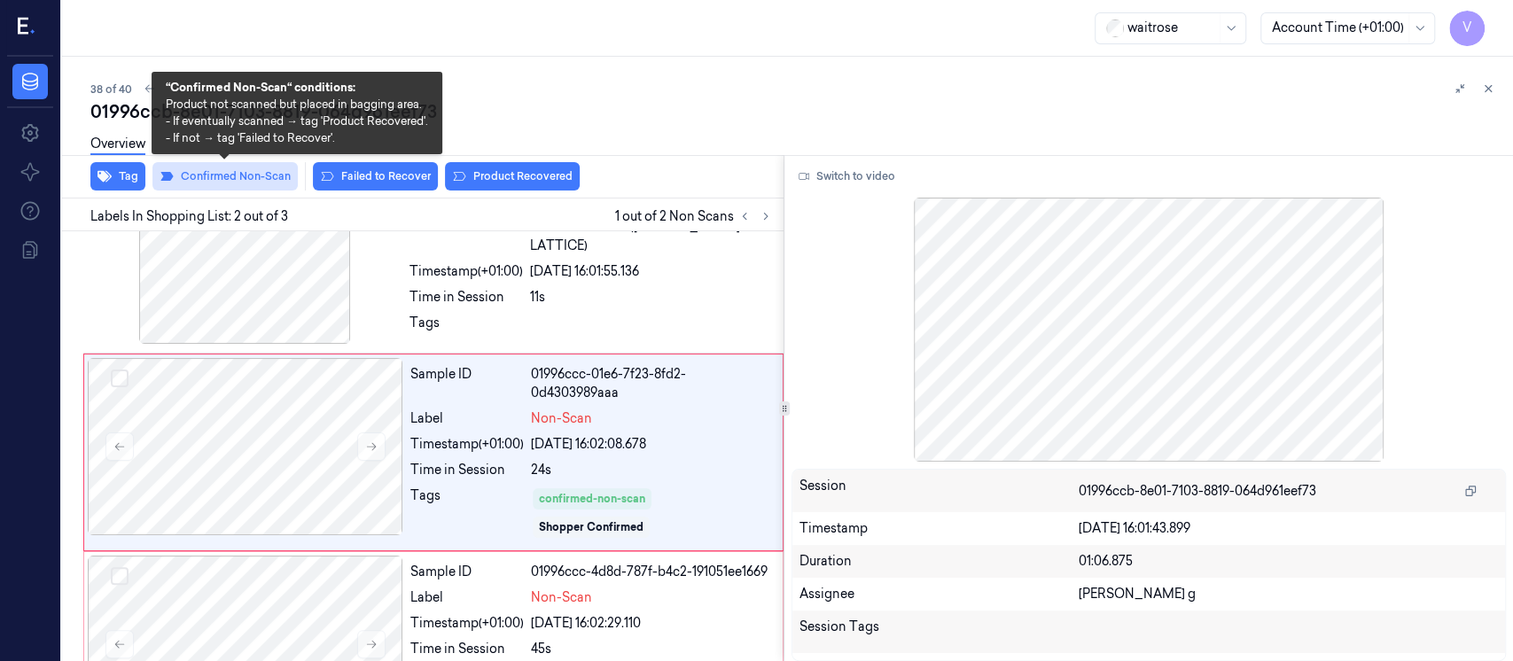
click at [262, 174] on button "Confirmed Non-Scan" at bounding box center [224, 176] width 145 height 28
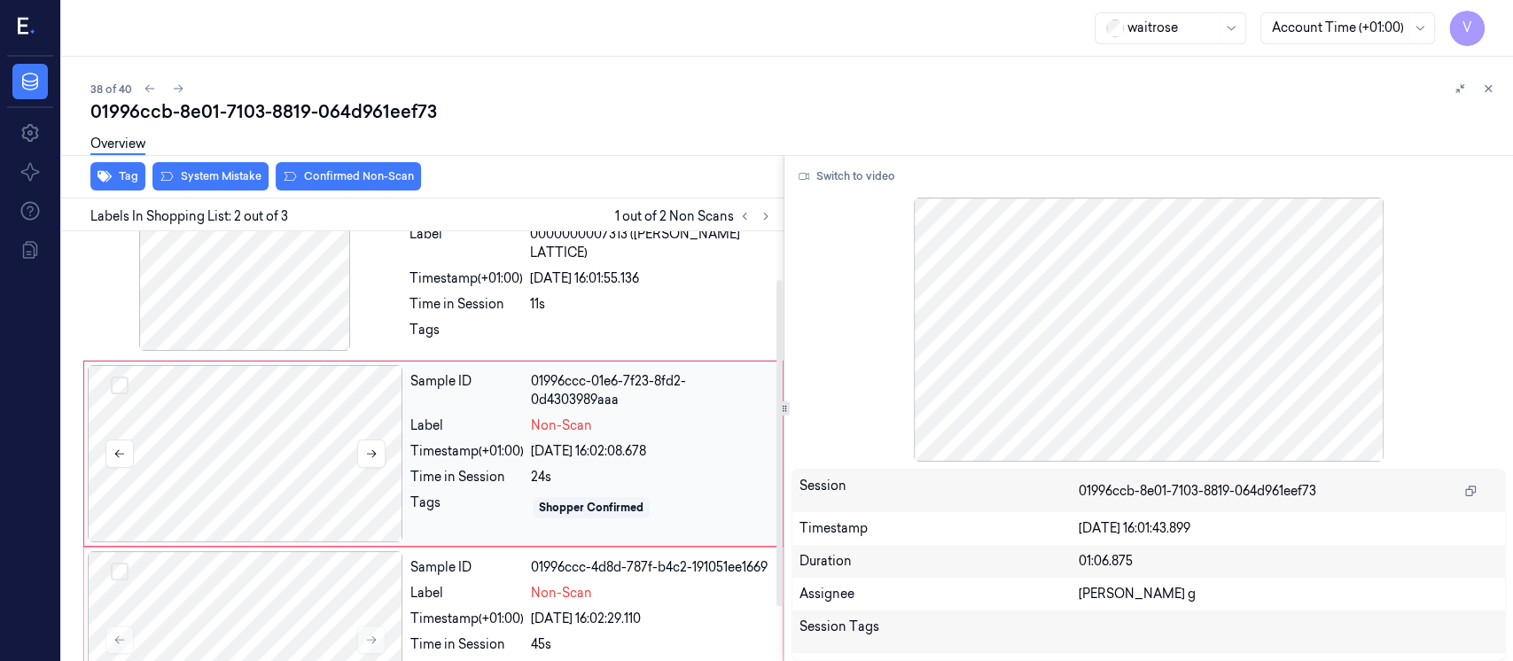
scroll to position [63, 0]
click at [282, 455] on div at bounding box center [246, 451] width 316 height 177
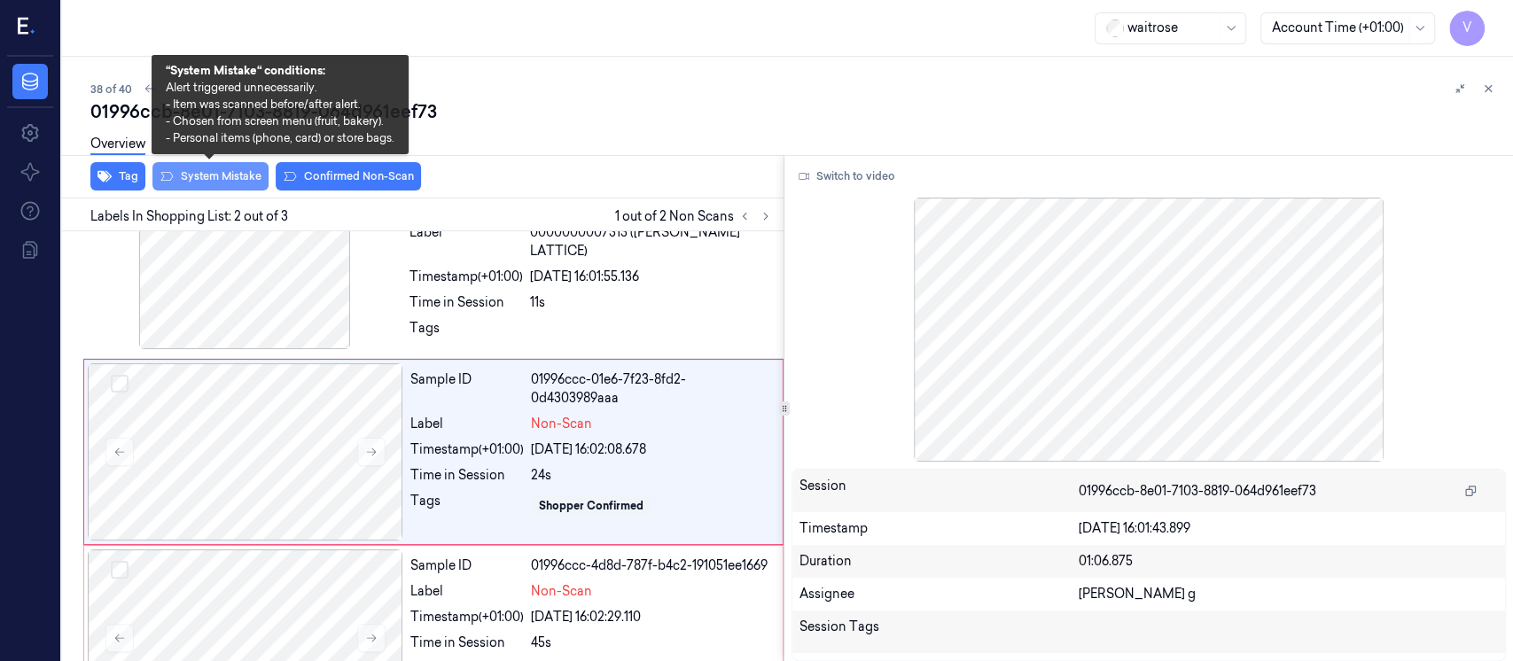
click at [207, 172] on button "System Mistake" at bounding box center [210, 176] width 116 height 28
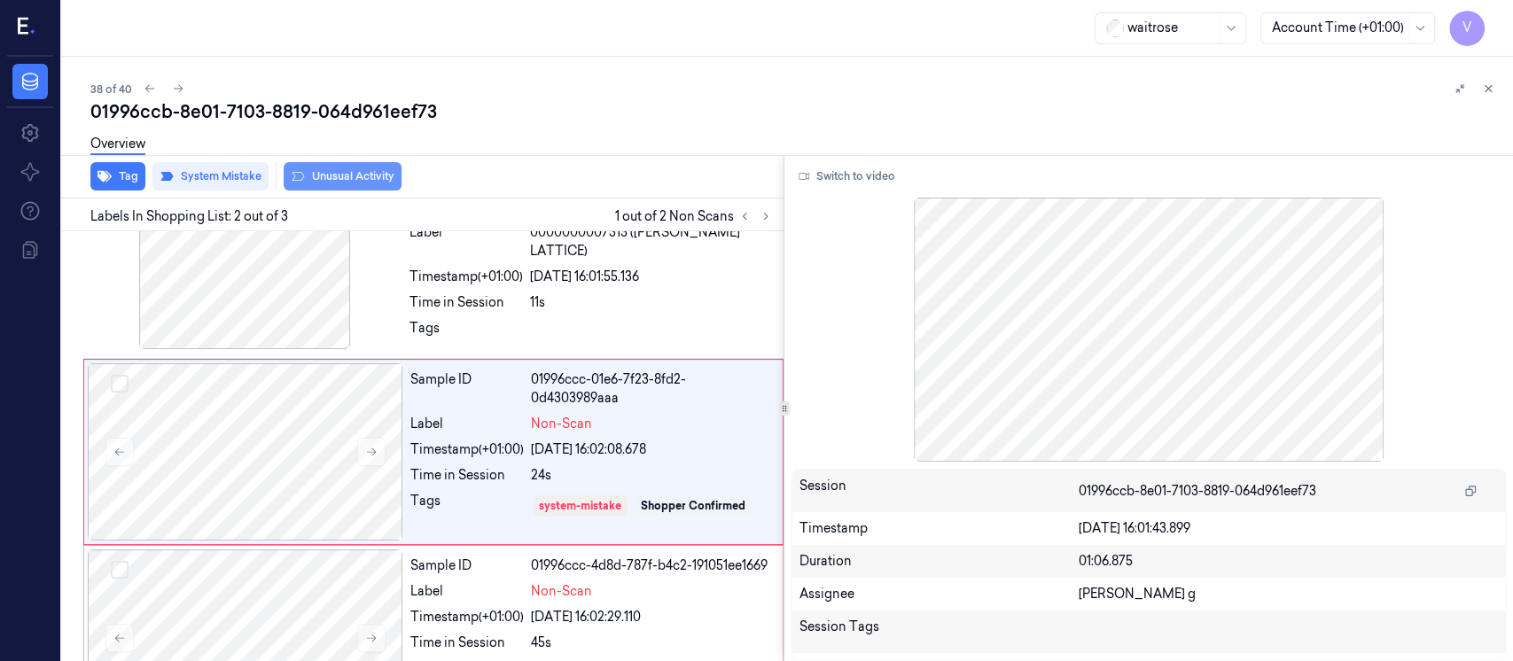
click at [326, 174] on button "Unusual Activity" at bounding box center [343, 176] width 118 height 28
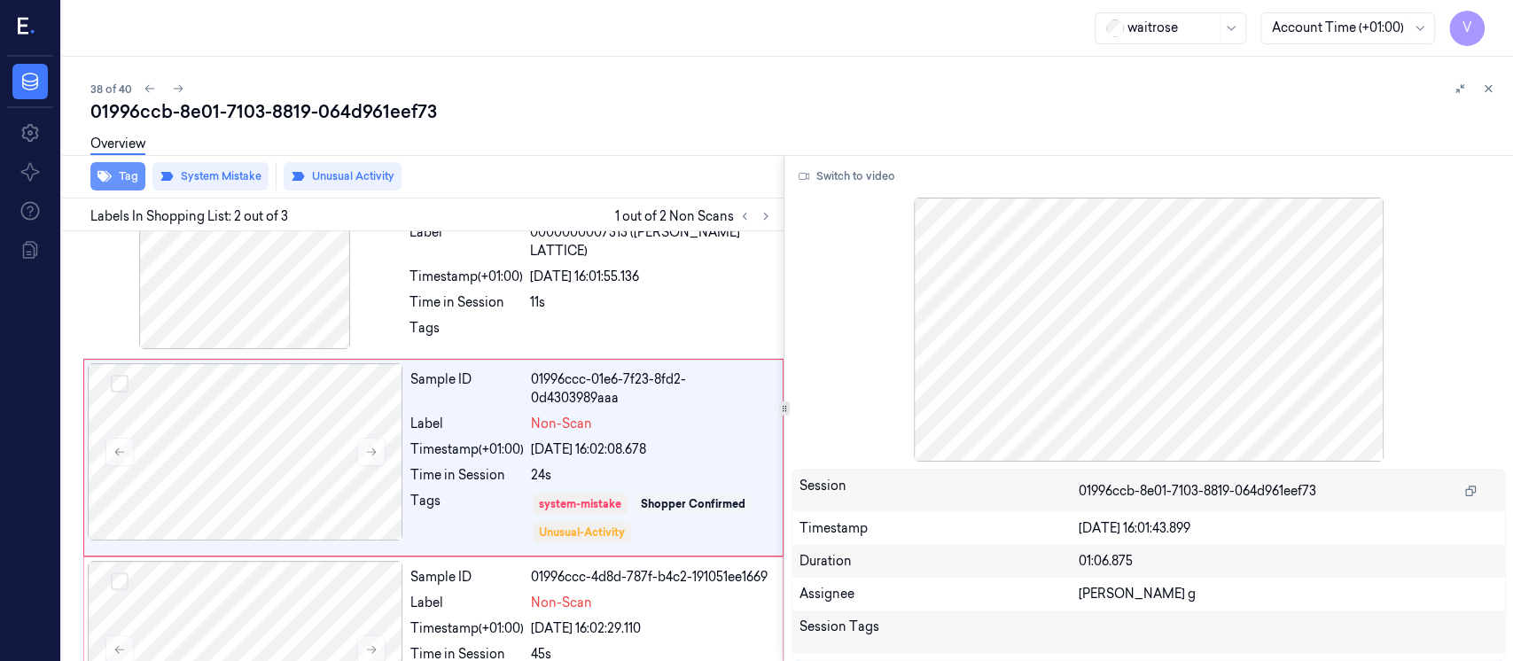
scroll to position [68, 0]
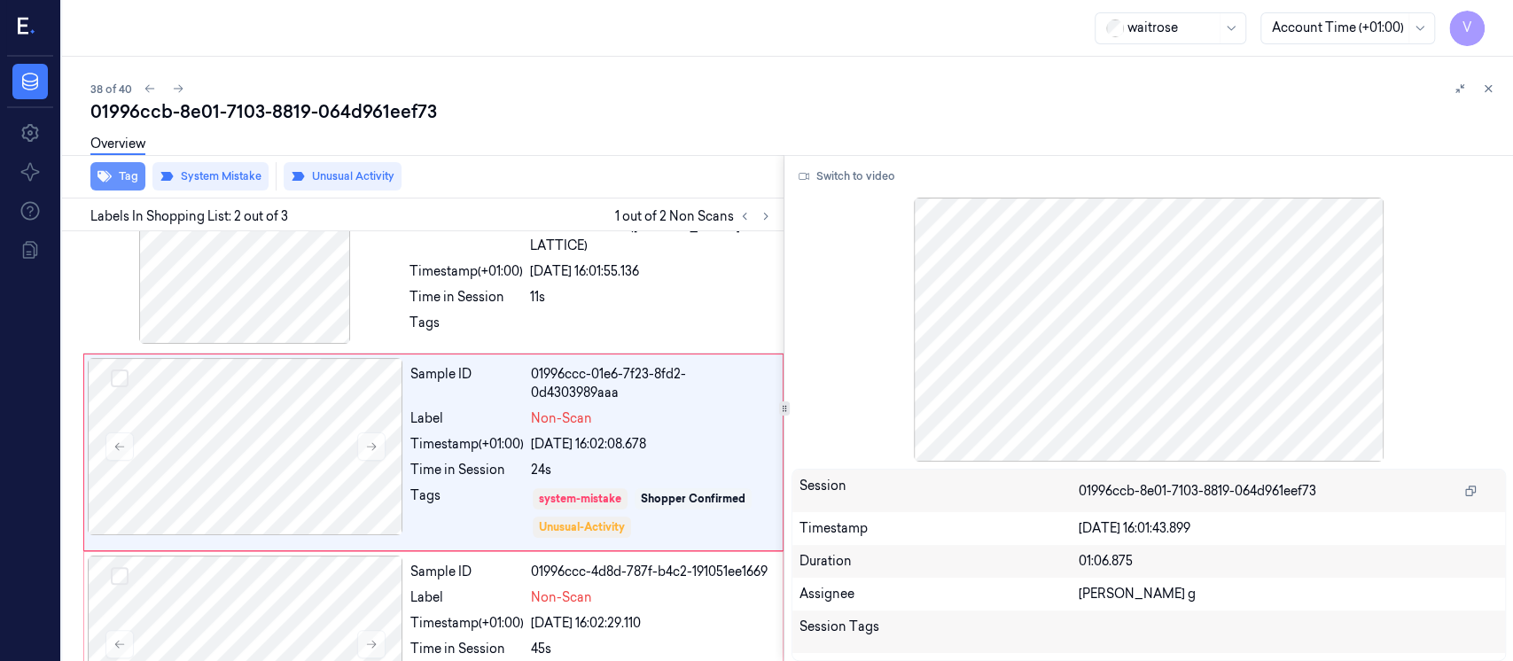
click at [113, 176] on button "Tag" at bounding box center [117, 176] width 55 height 28
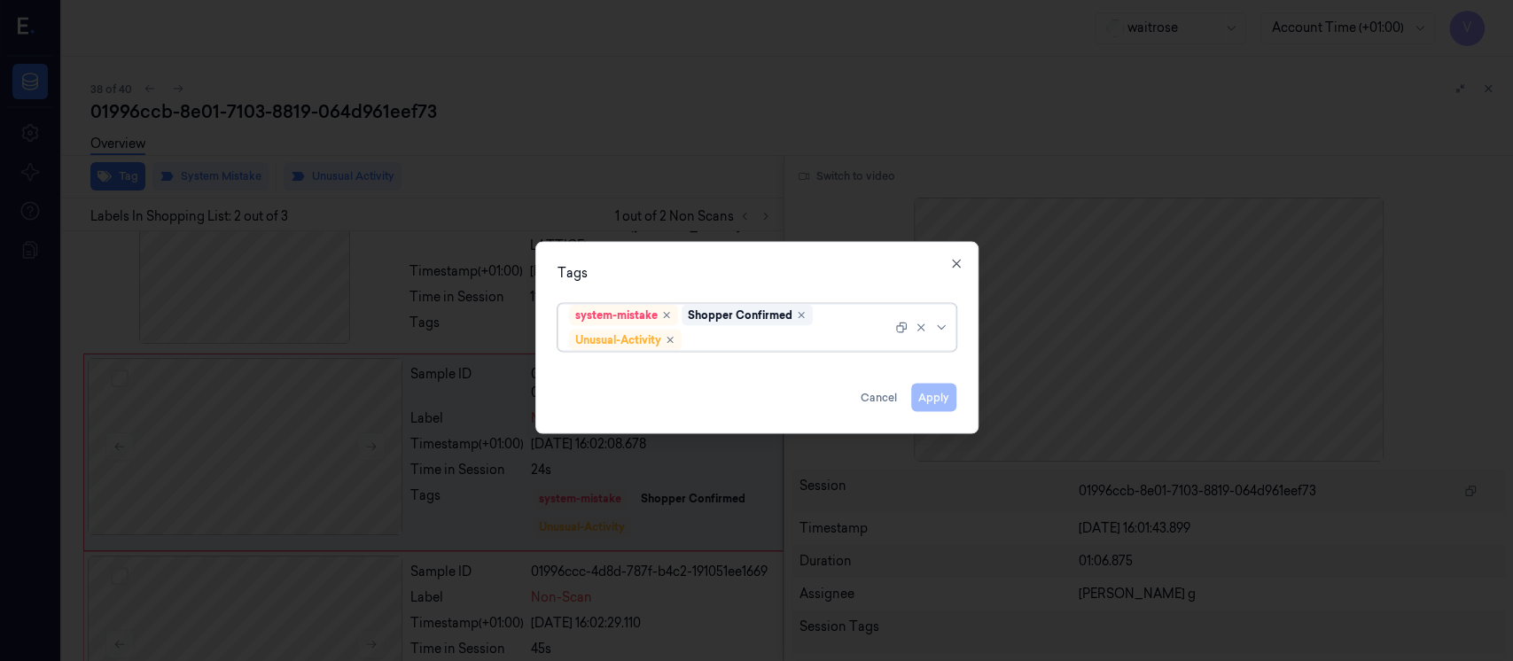
click at [756, 343] on div at bounding box center [788, 340] width 207 height 19
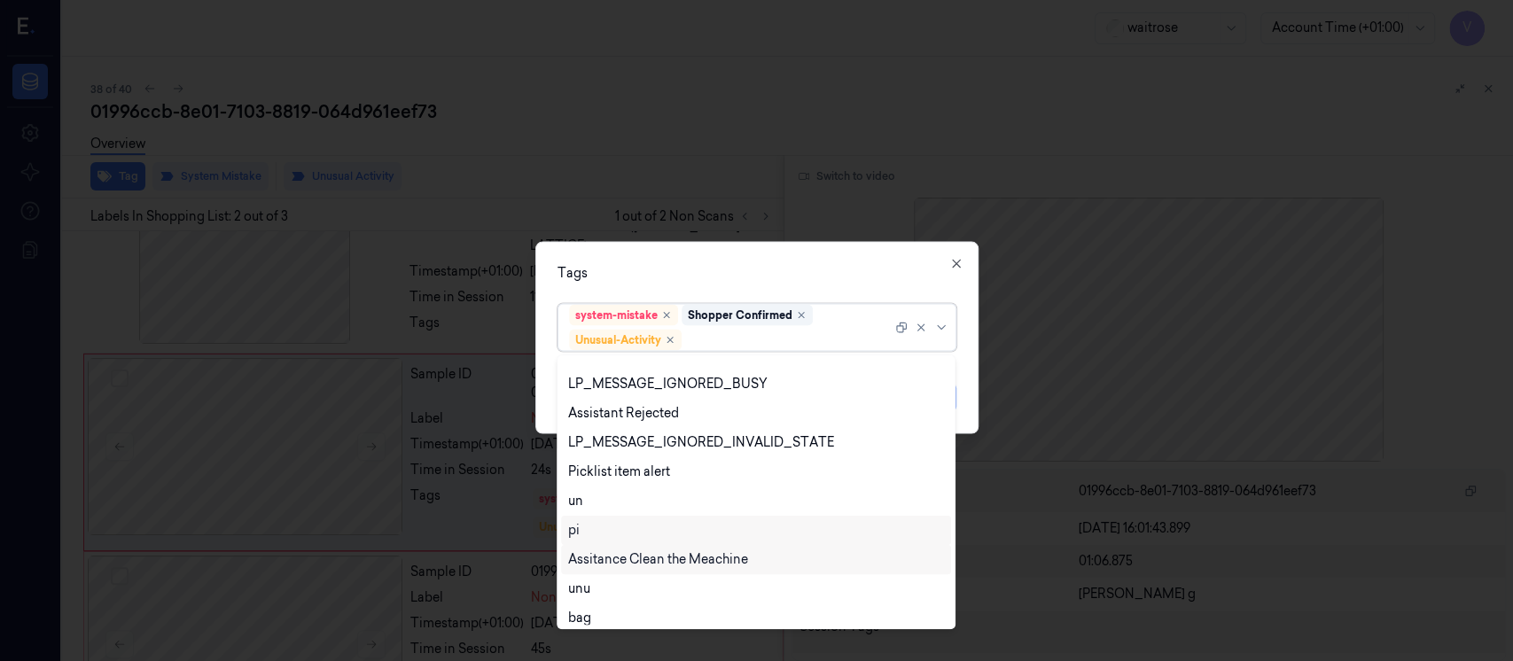
scroll to position [348, 0]
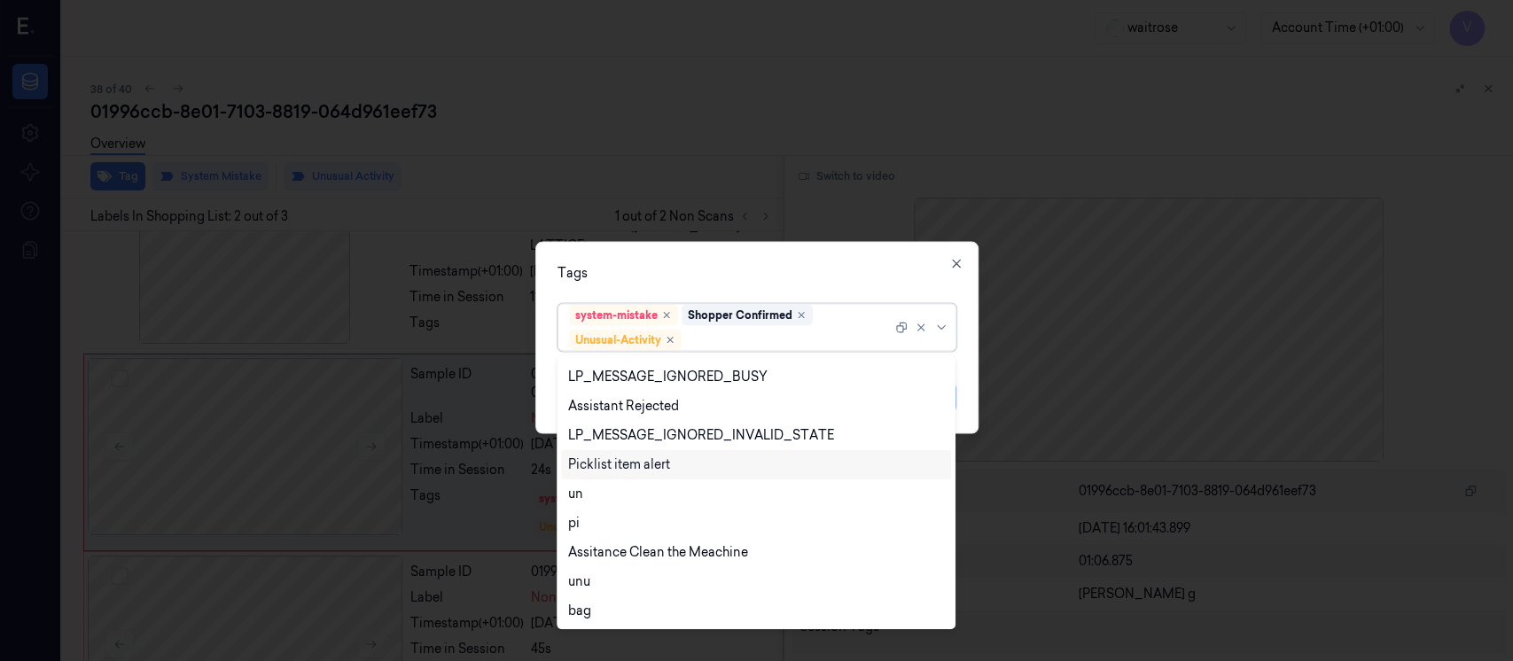
click at [611, 466] on div "Picklist item alert" at bounding box center [619, 465] width 102 height 19
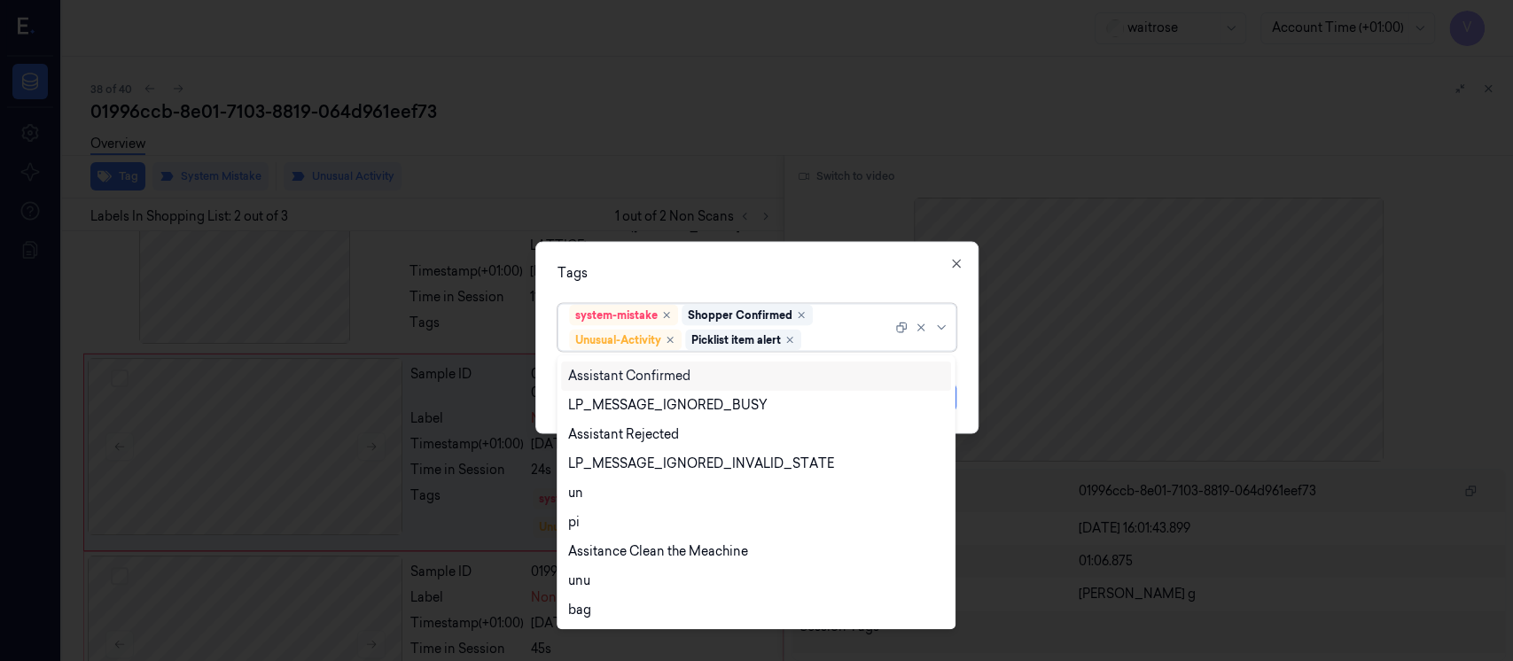
click at [777, 270] on div "Tags" at bounding box center [757, 273] width 399 height 19
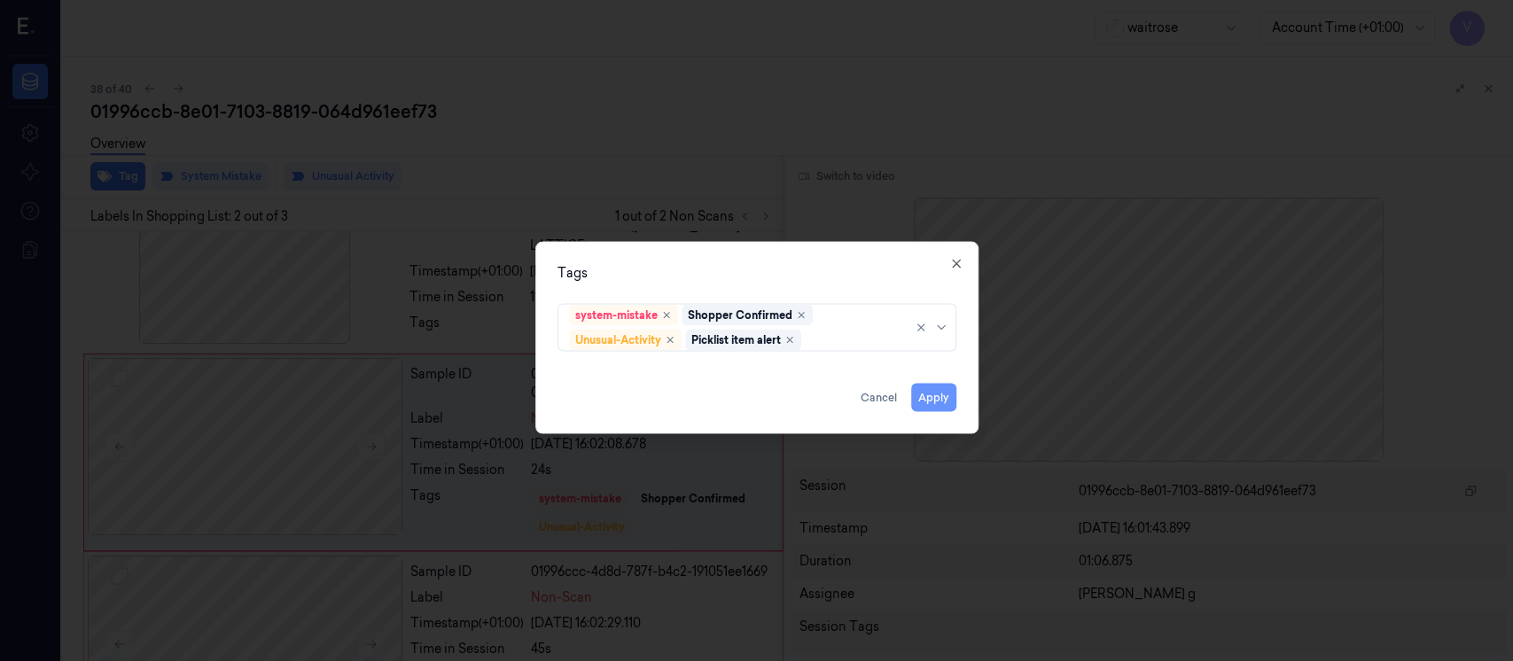
click at [932, 400] on button "Apply" at bounding box center [933, 398] width 45 height 28
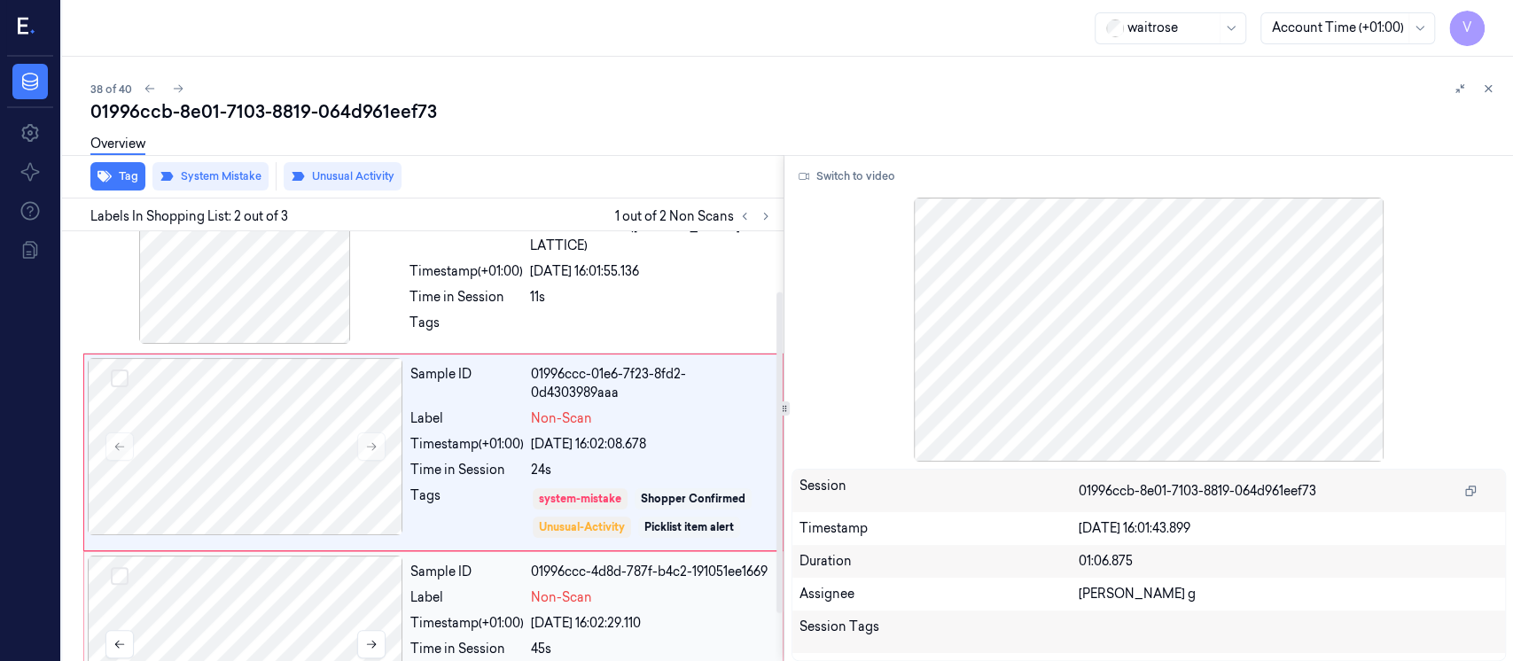
scroll to position [144, 0]
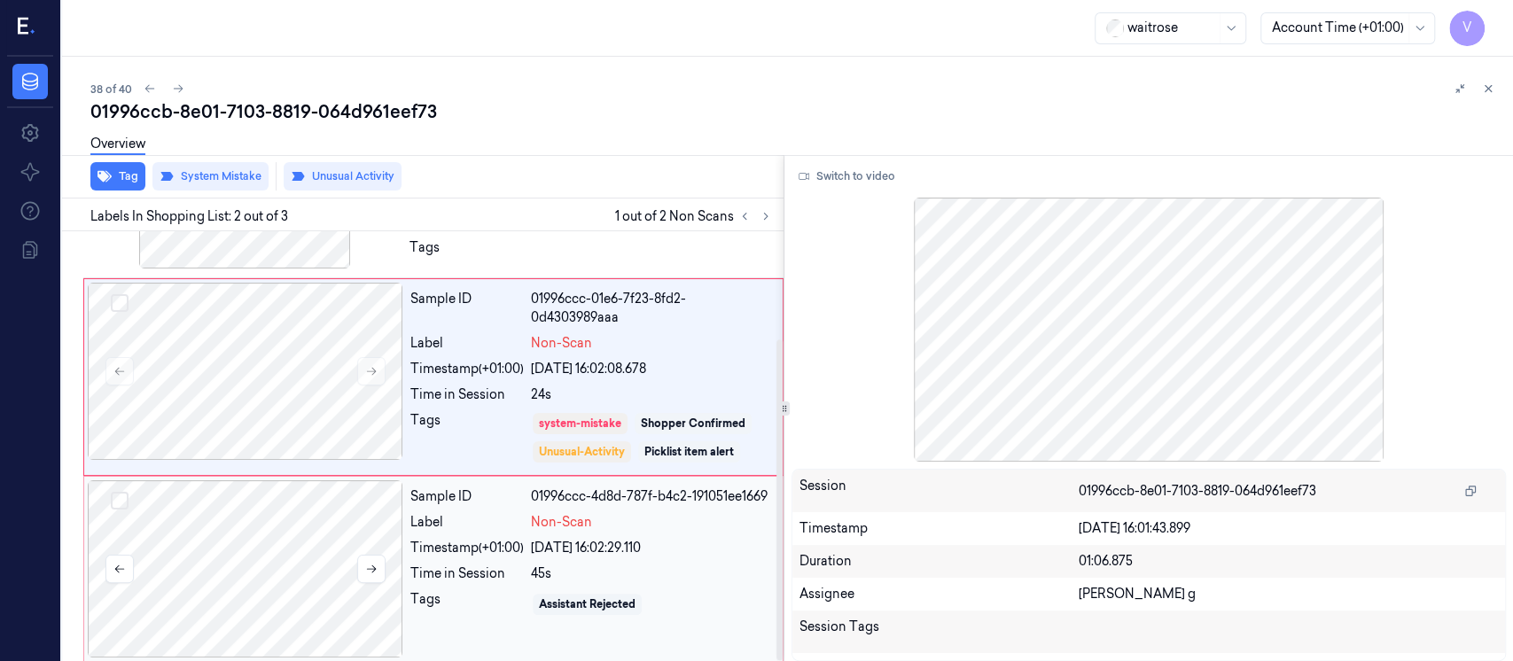
click at [270, 560] on div at bounding box center [246, 569] width 316 height 177
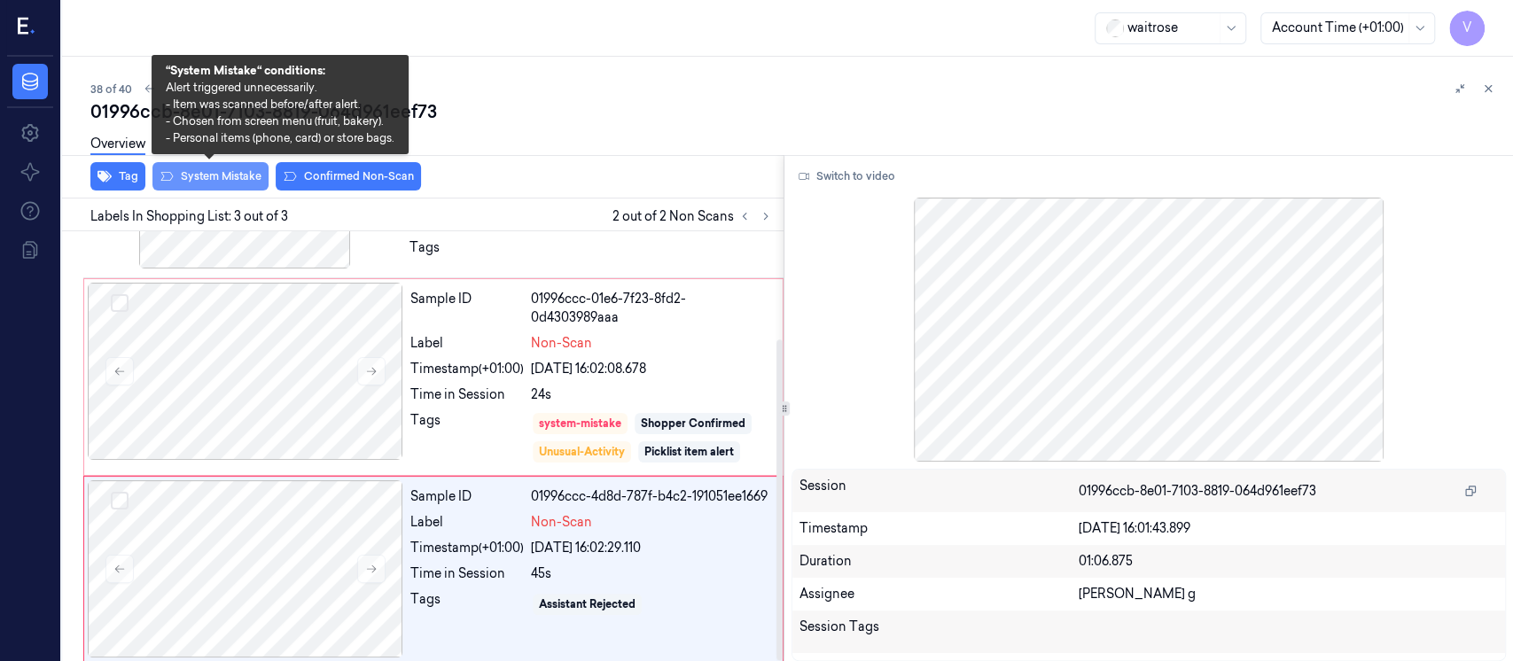
click at [224, 182] on button "System Mistake" at bounding box center [210, 176] width 116 height 28
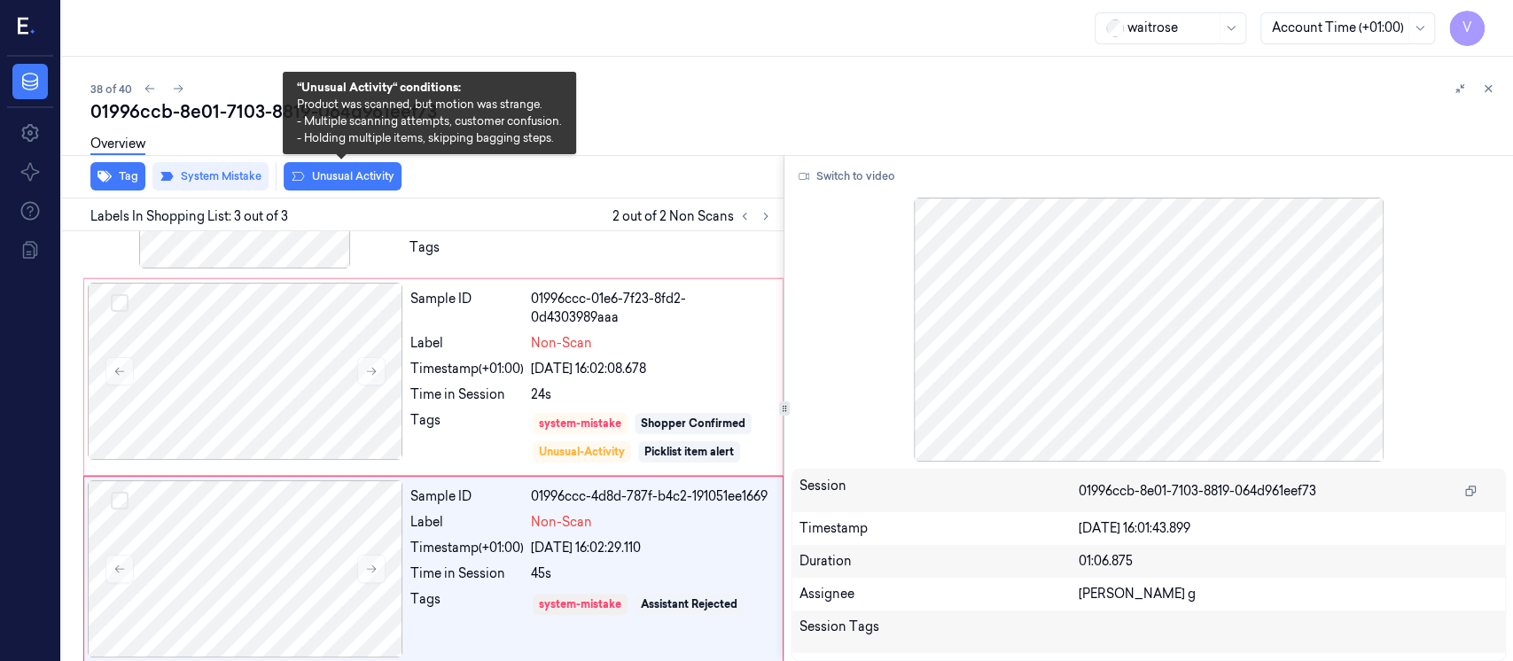
click at [376, 172] on button "Unusual Activity" at bounding box center [343, 176] width 118 height 28
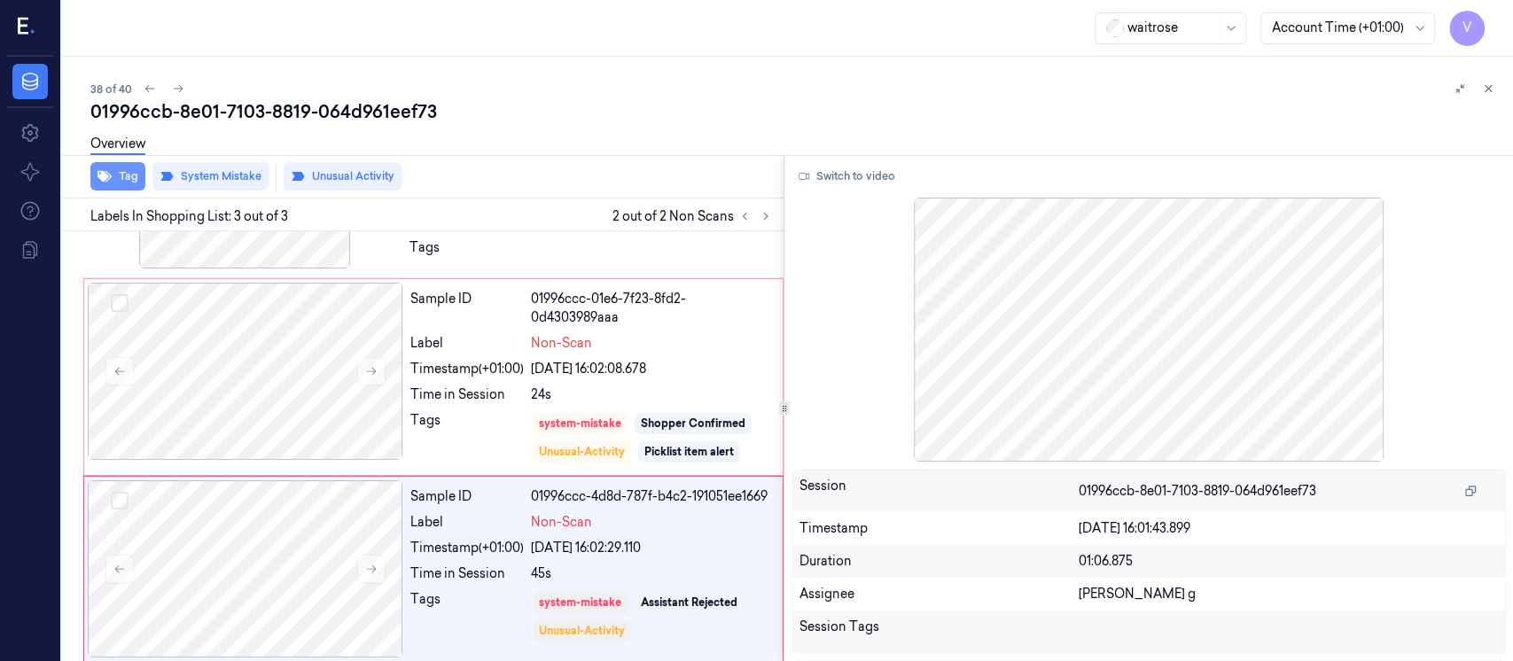
click at [125, 174] on button "Tag" at bounding box center [117, 176] width 55 height 28
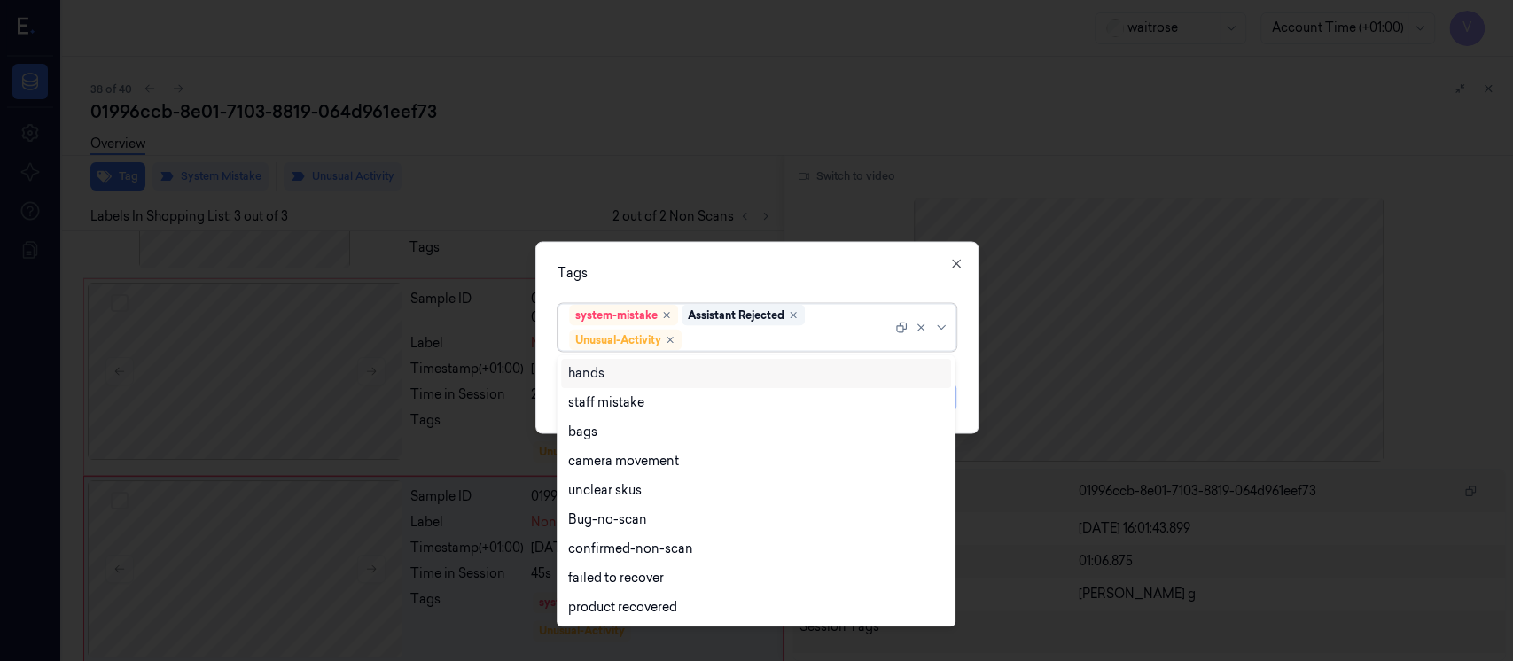
click at [709, 336] on div at bounding box center [788, 340] width 207 height 19
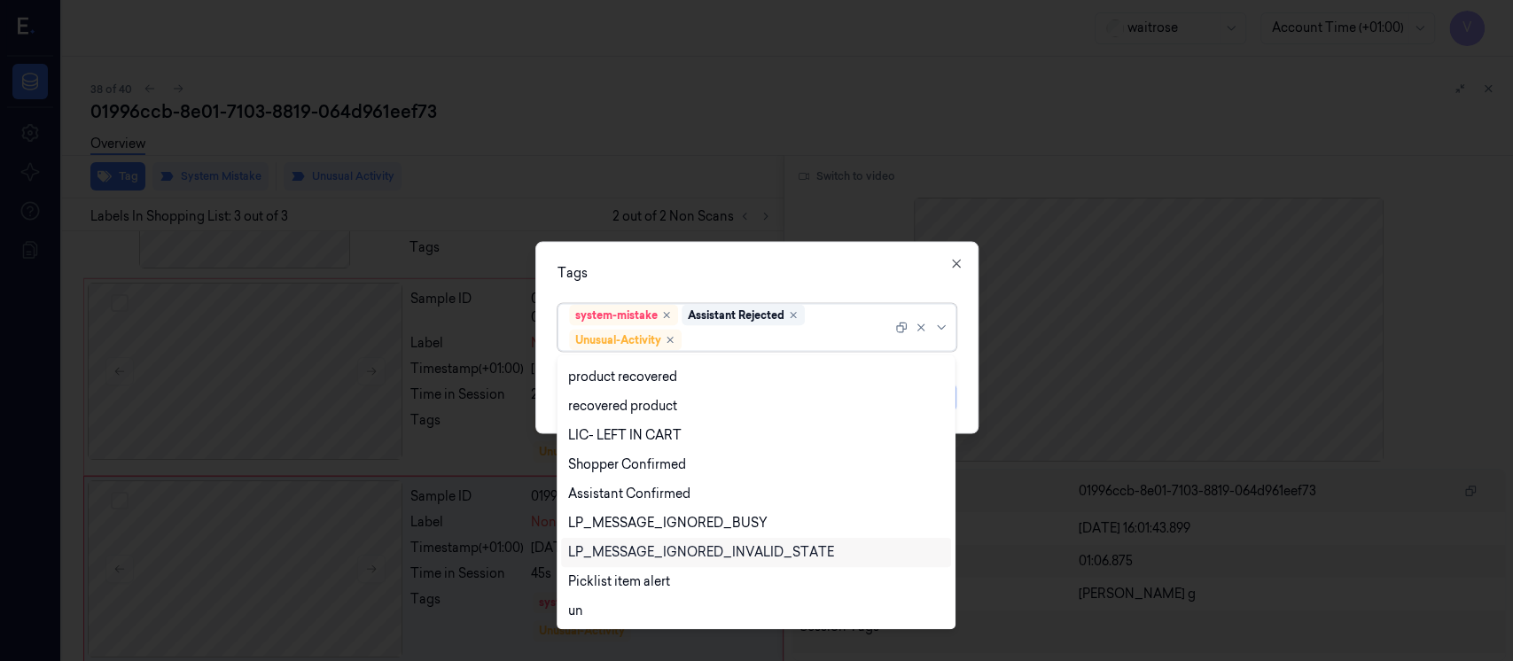
scroll to position [348, 0]
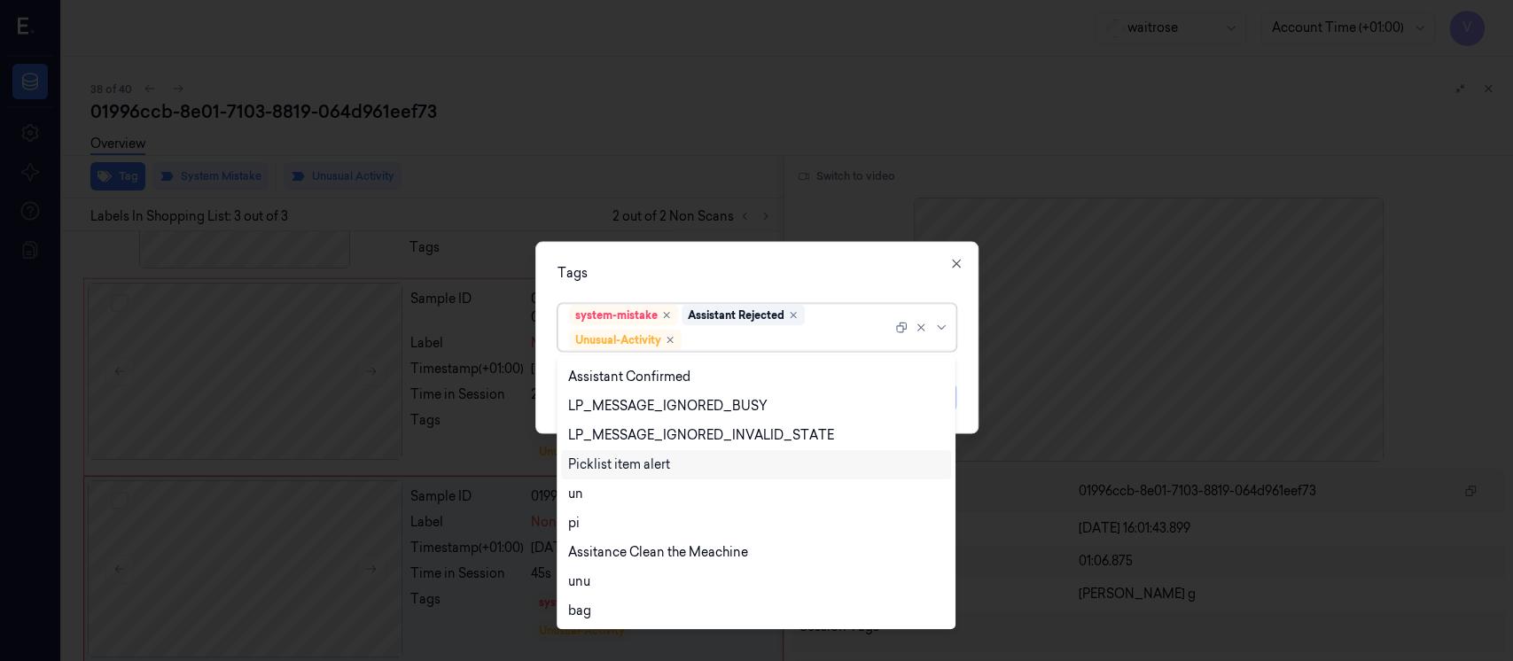
click at [622, 463] on div "Picklist item alert" at bounding box center [619, 465] width 102 height 19
click at [786, 273] on div "Tags" at bounding box center [757, 273] width 399 height 19
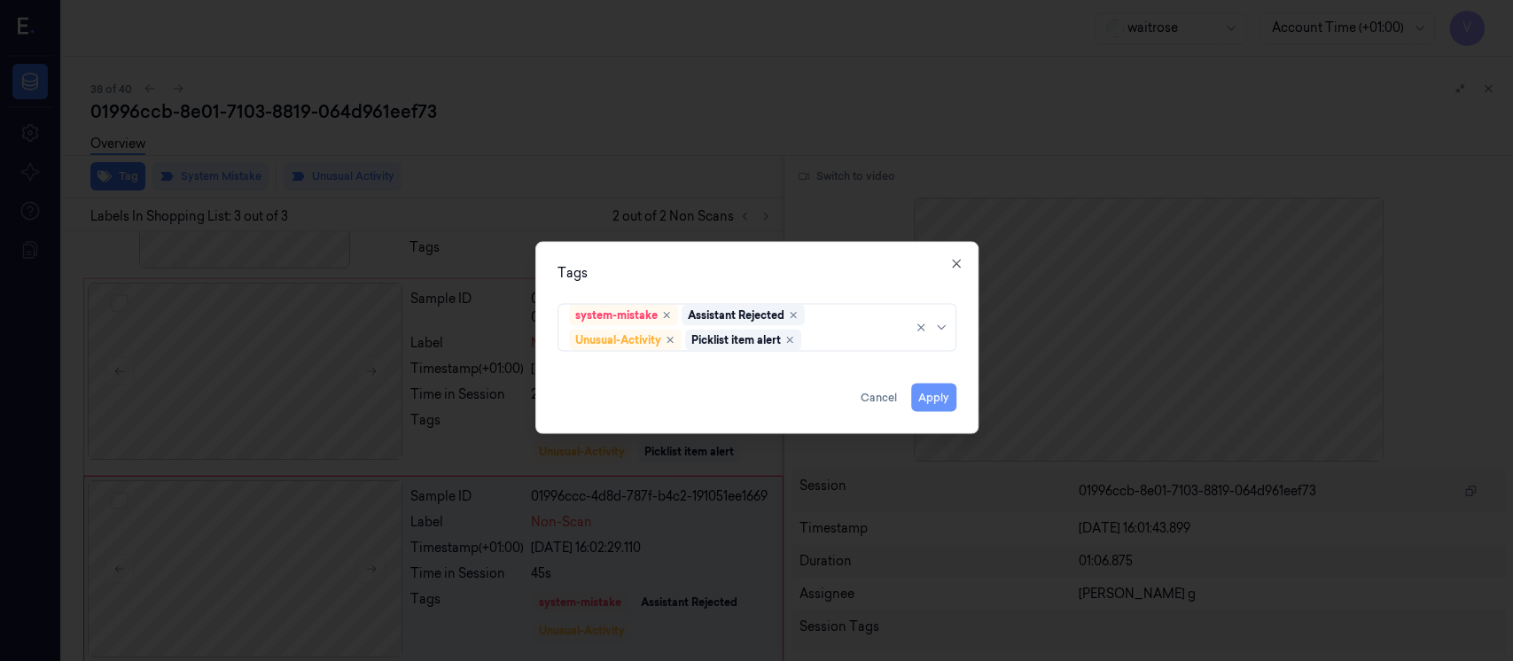
click at [938, 395] on button "Apply" at bounding box center [933, 398] width 45 height 28
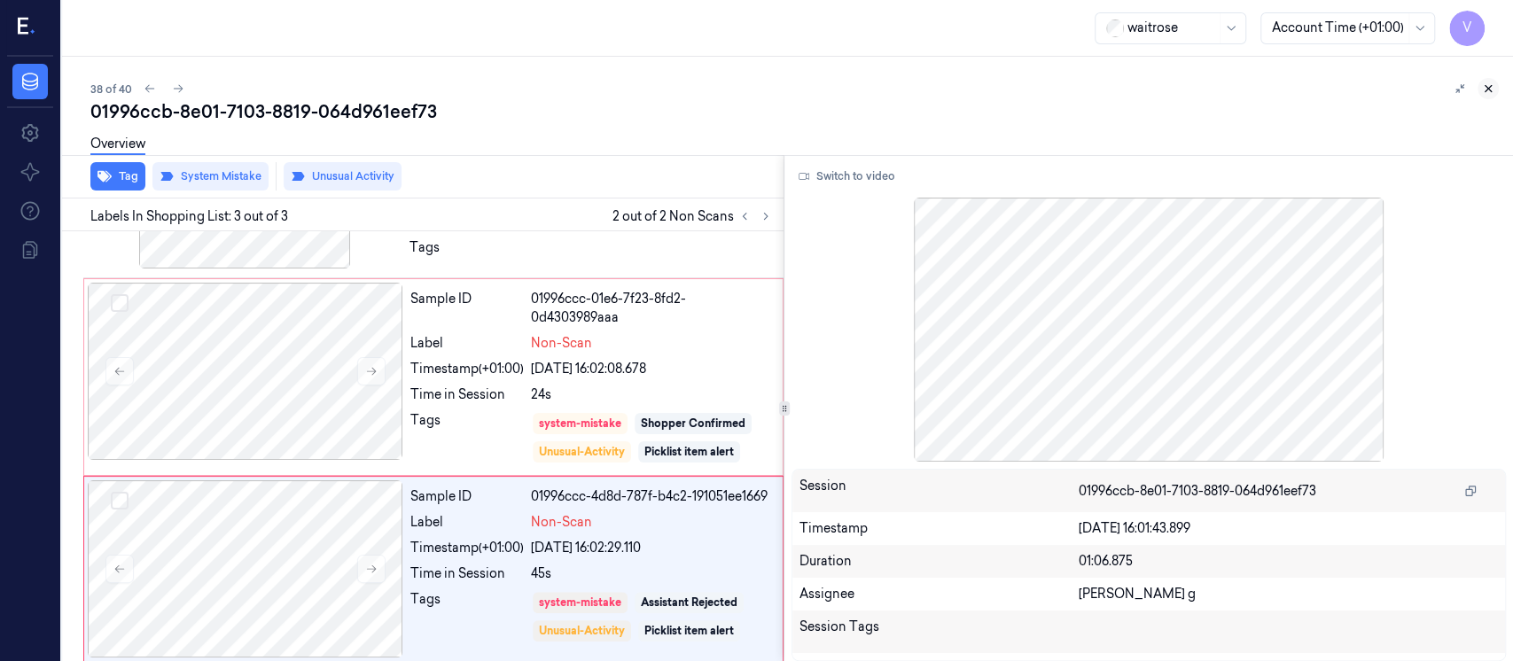
click at [1485, 96] on button at bounding box center [1488, 88] width 21 height 21
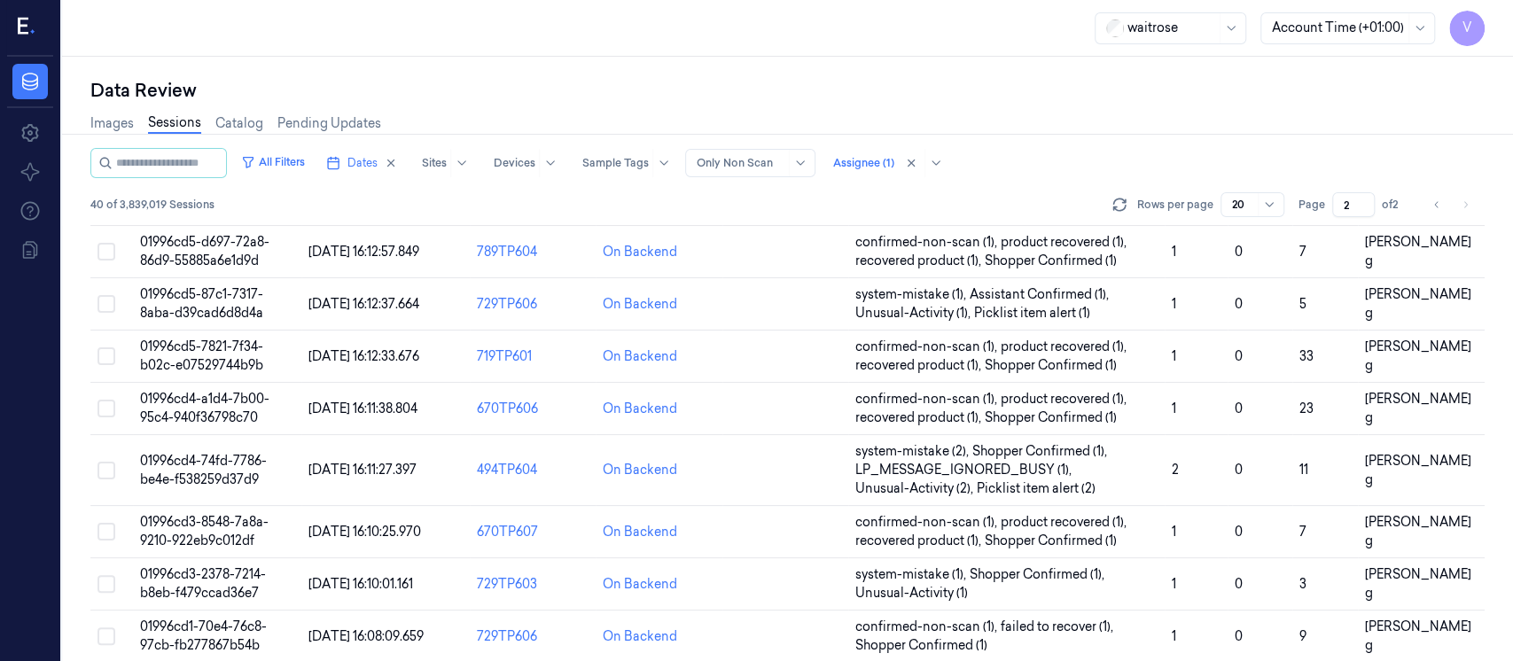
scroll to position [733, 0]
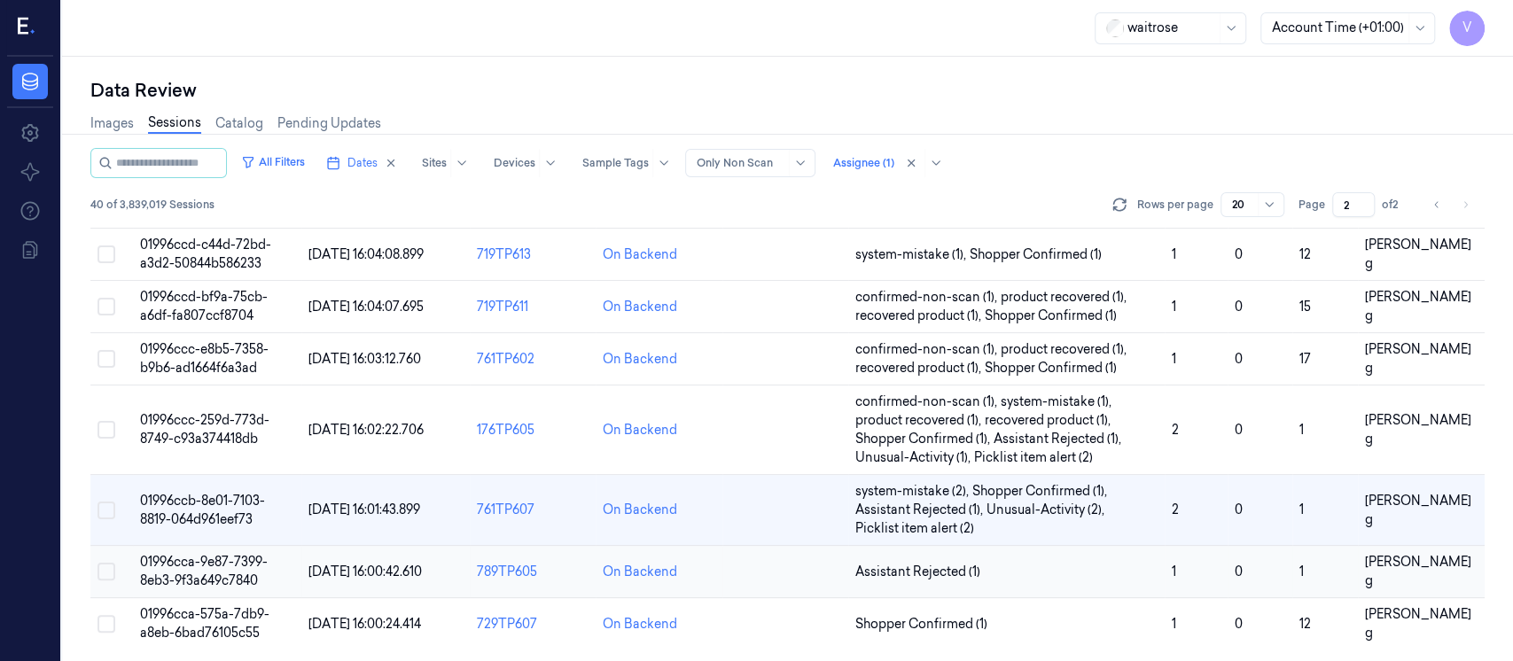
click at [750, 571] on td at bounding box center [786, 572] width 126 height 52
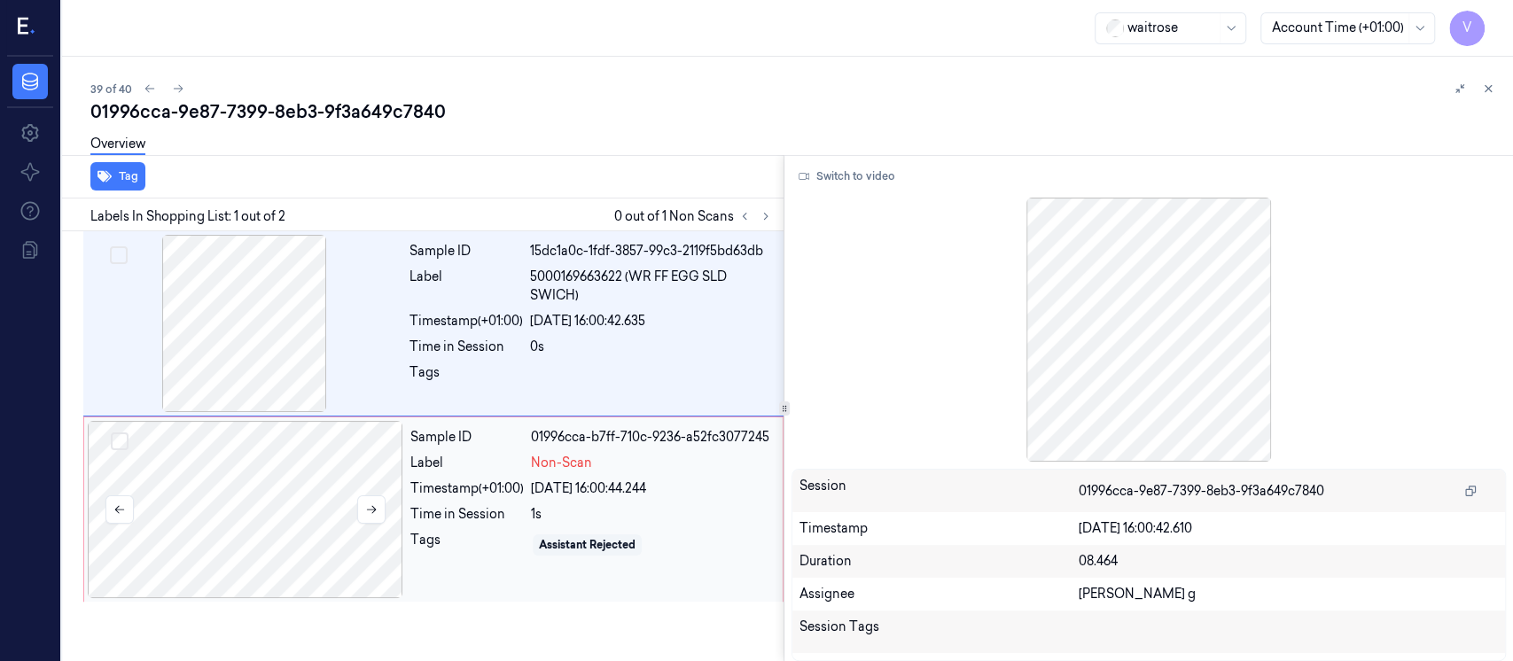
click at [339, 490] on div at bounding box center [246, 509] width 316 height 177
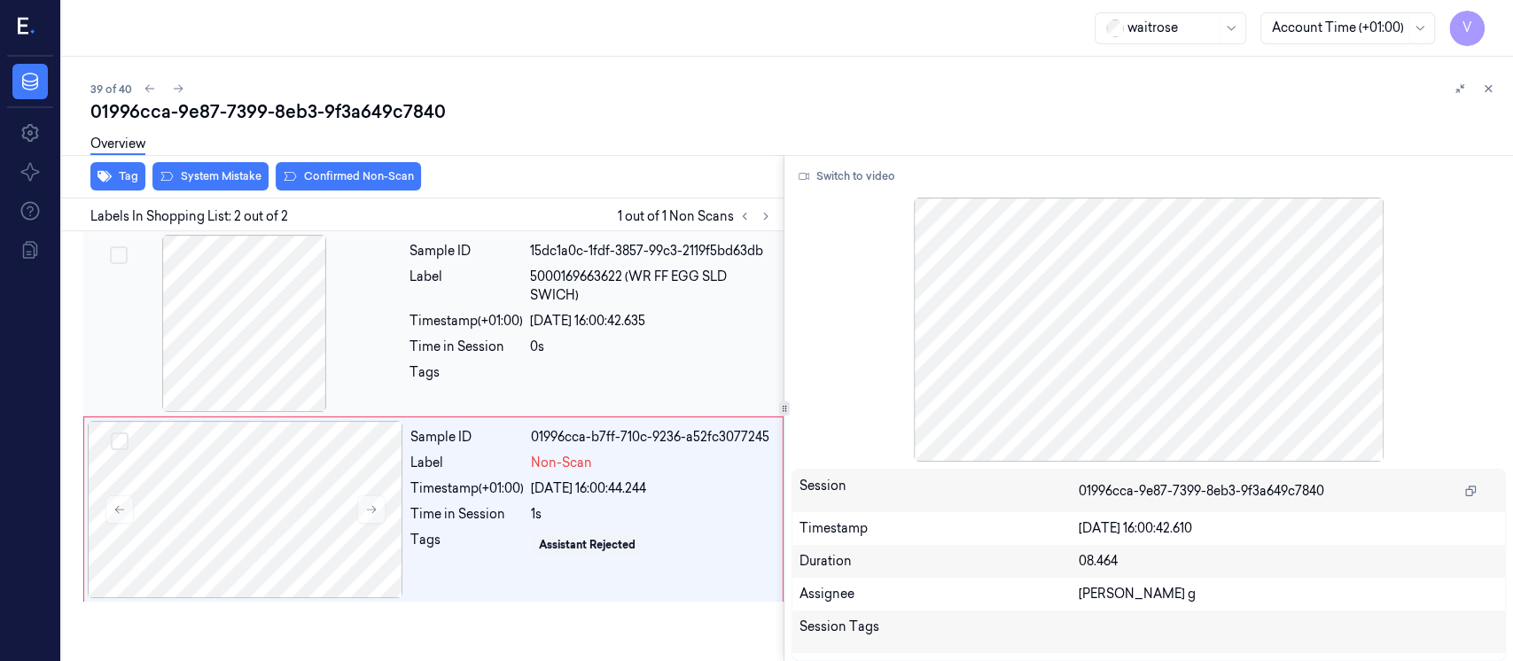
click at [638, 290] on span "5000169663622 (WR FF EGG SLD SWICH)" at bounding box center [651, 286] width 243 height 37
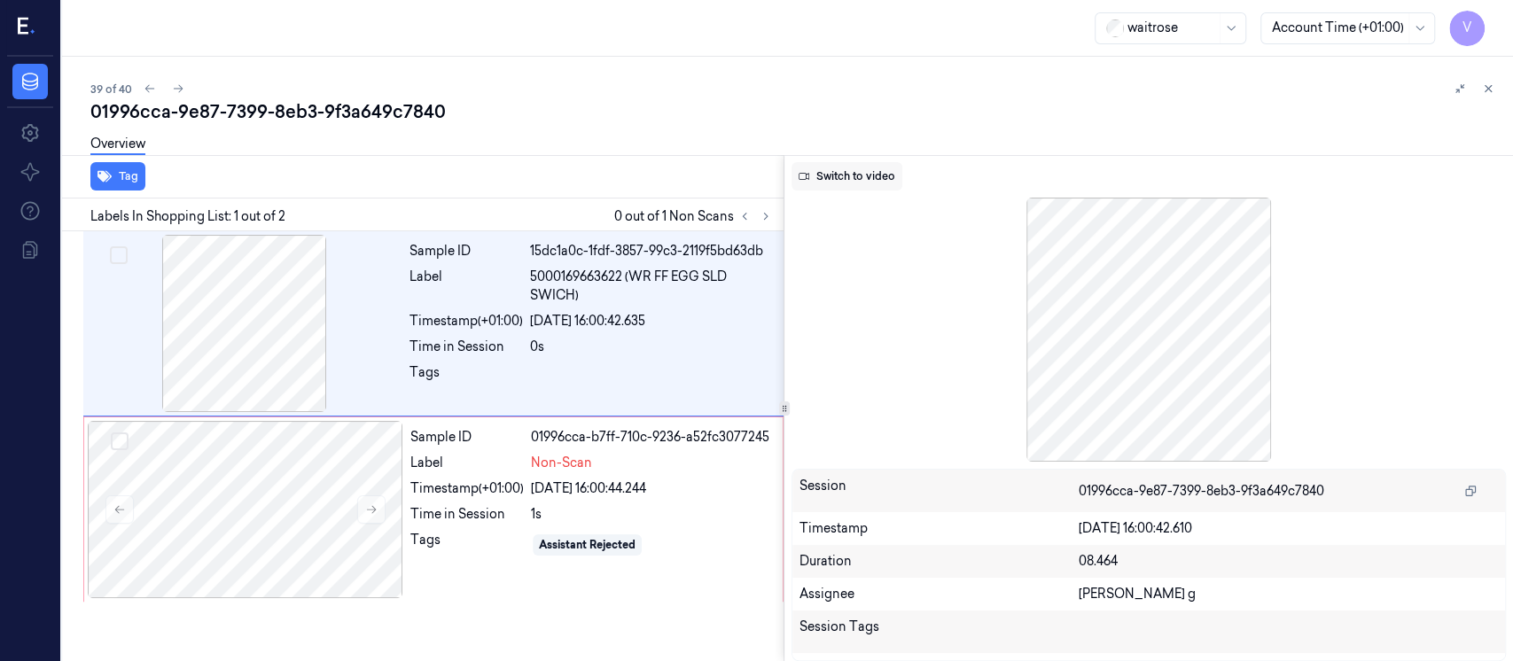
click at [846, 169] on button "Switch to video" at bounding box center [847, 176] width 111 height 28
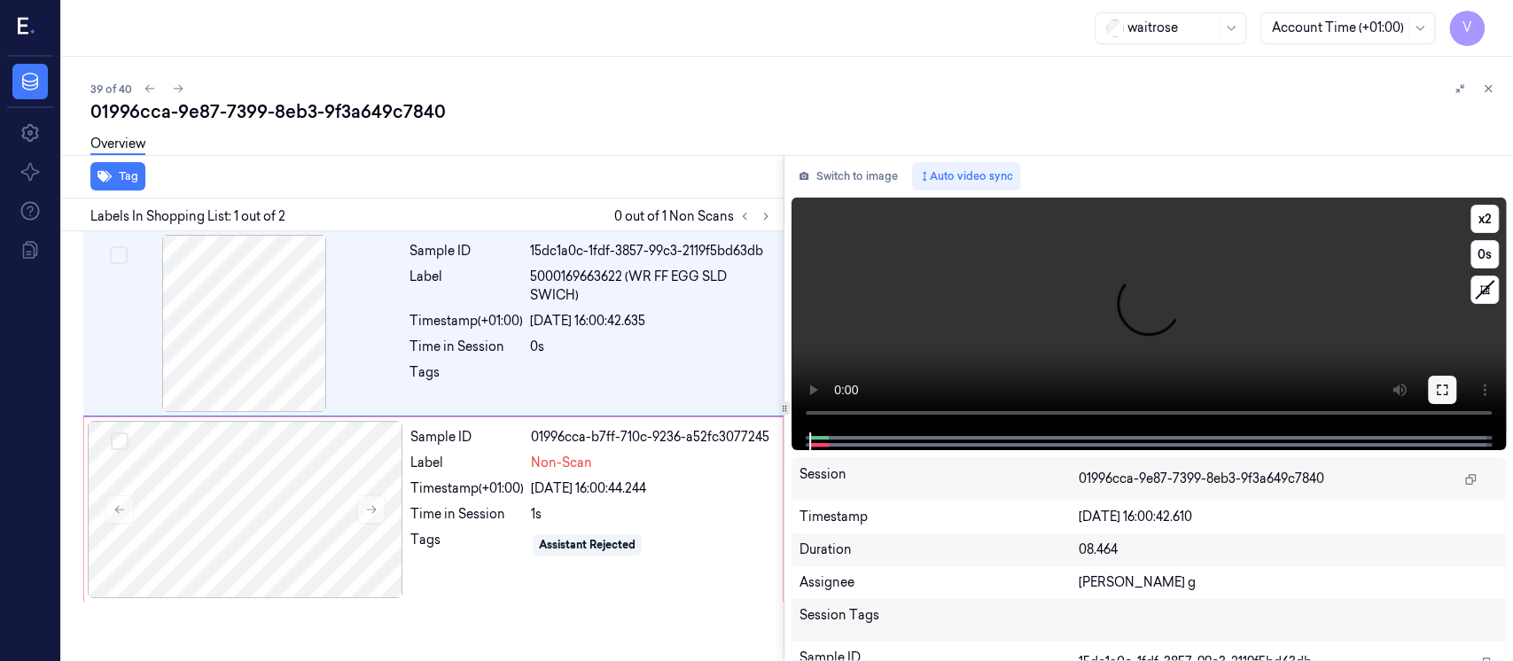
click at [1451, 388] on button at bounding box center [1442, 390] width 28 height 28
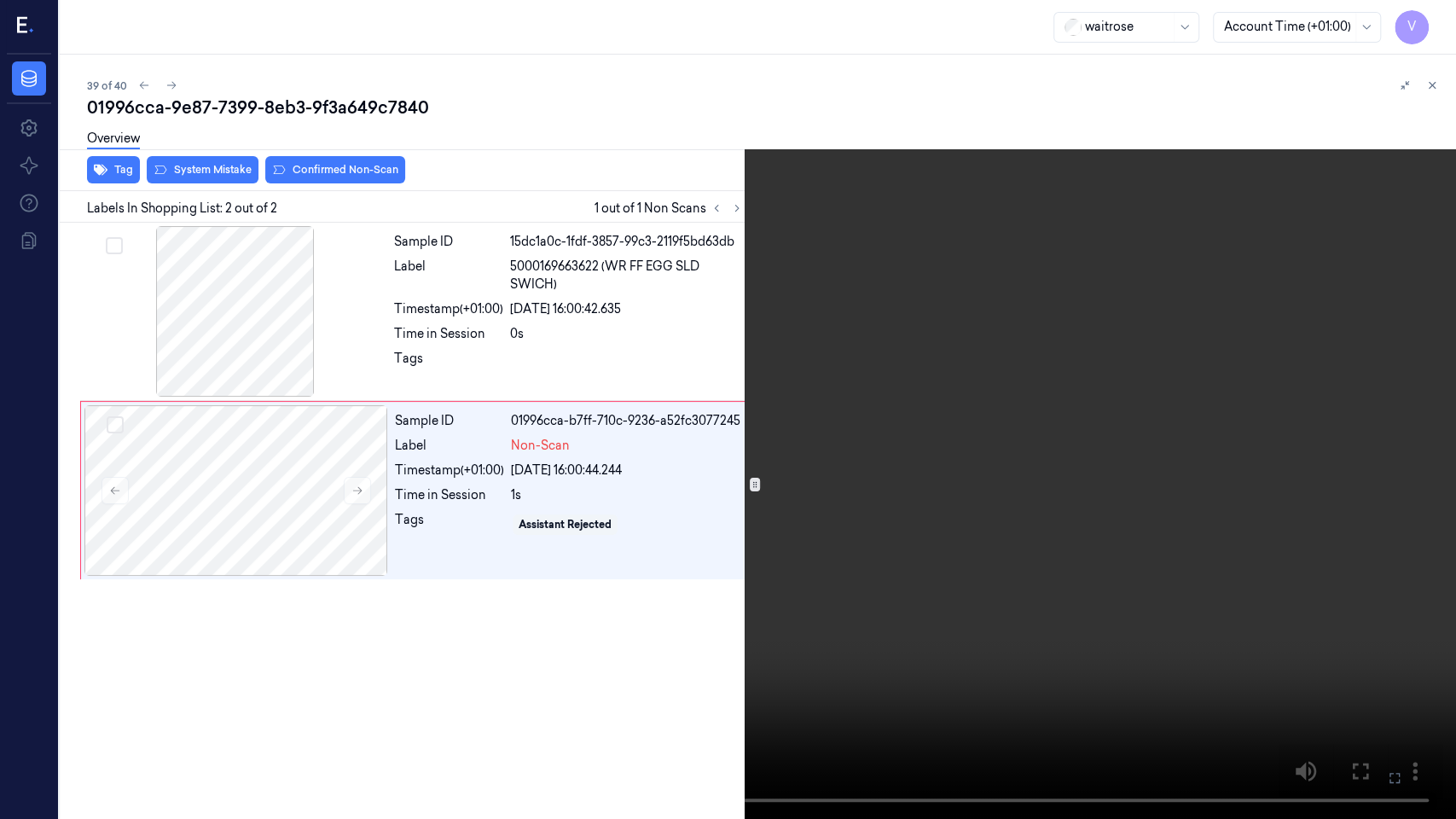
click at [0, 0] on icon at bounding box center [0, 0] width 0 height 0
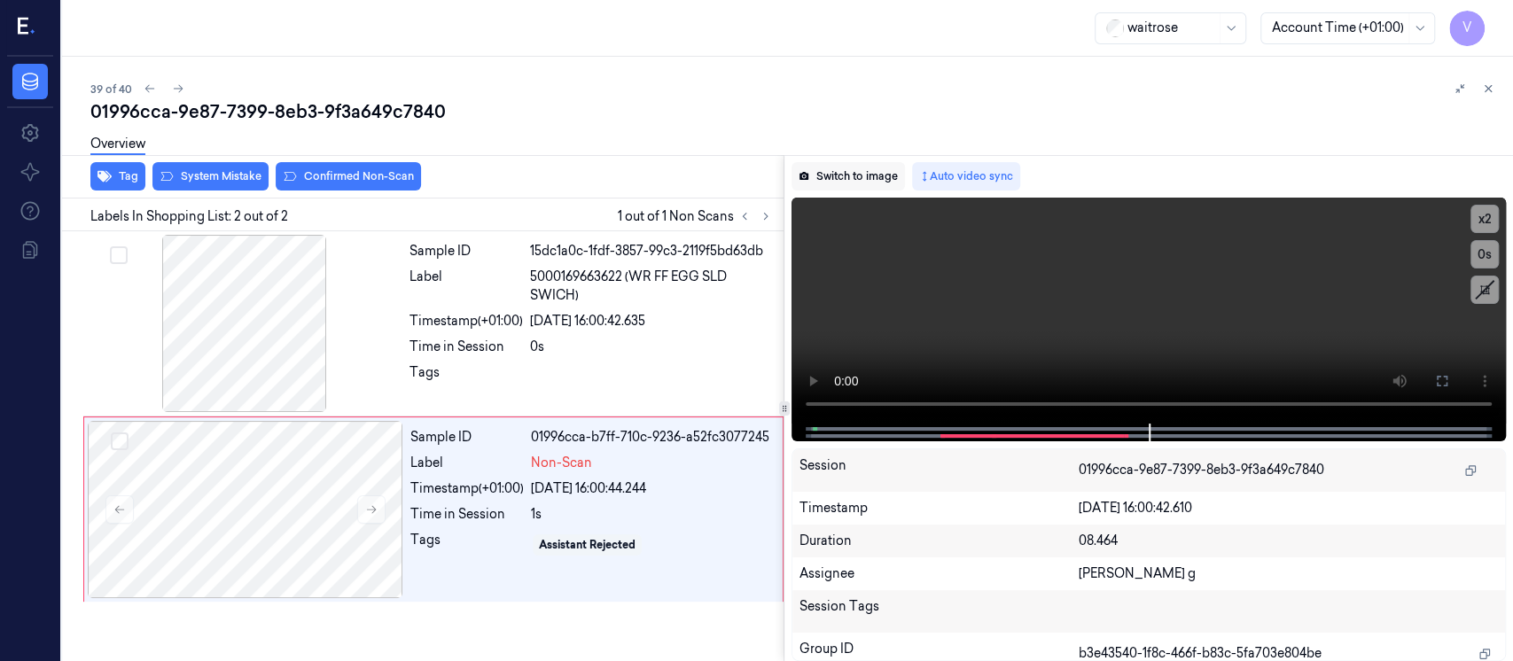
click at [830, 181] on button "Switch to image" at bounding box center [848, 176] width 113 height 28
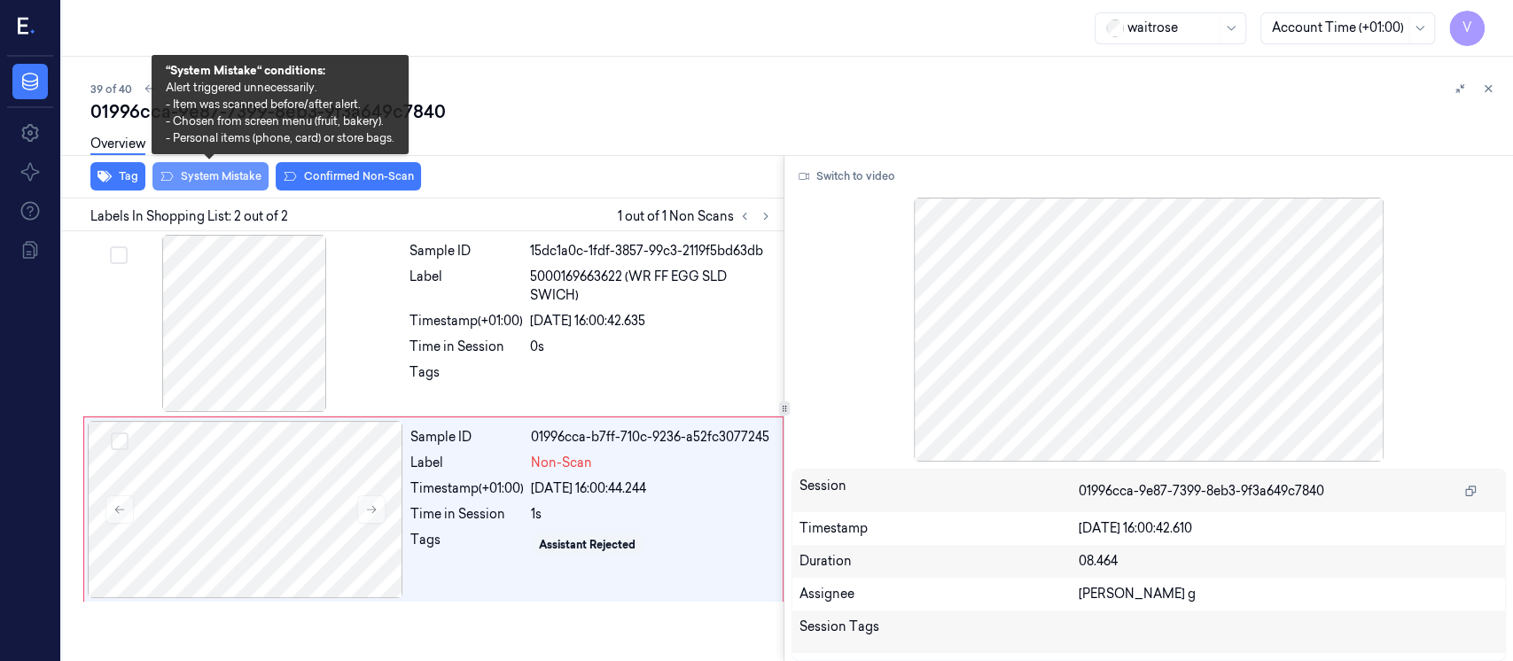
click at [212, 176] on button "System Mistake" at bounding box center [210, 176] width 116 height 28
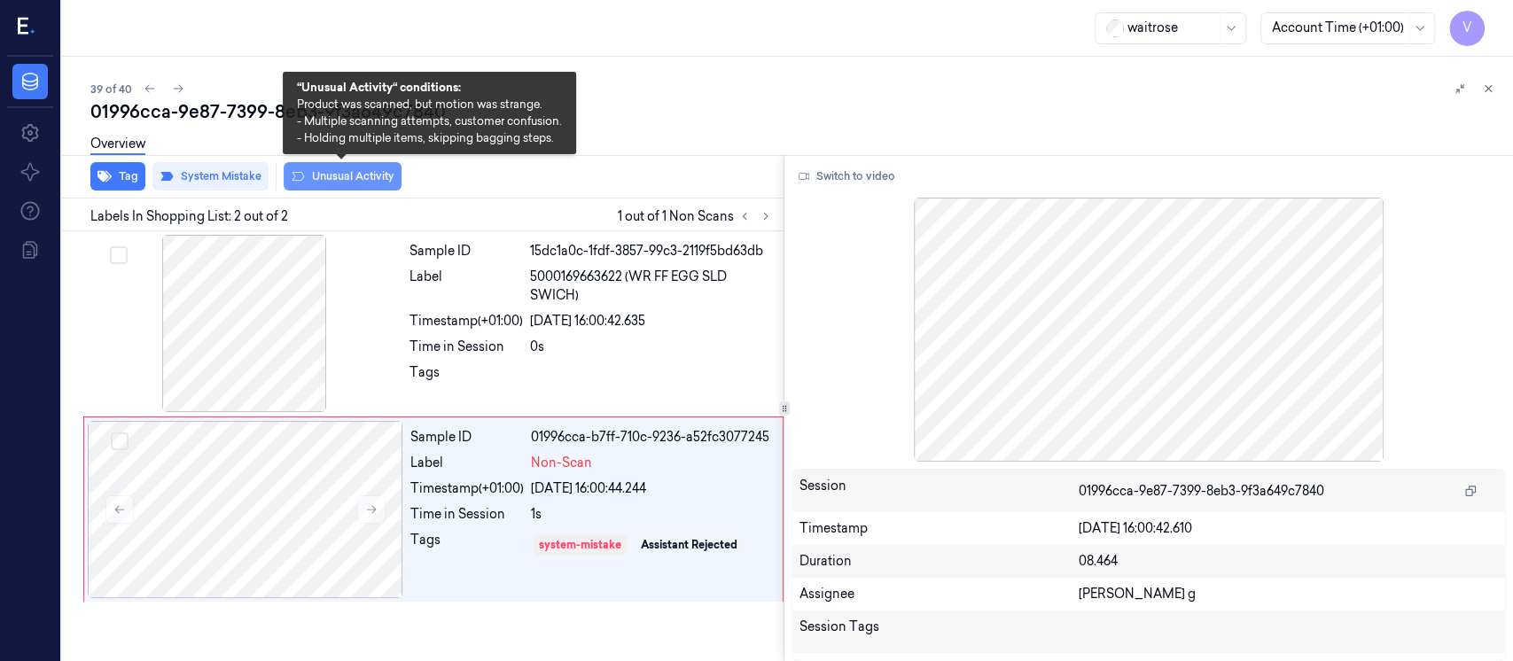
click at [353, 178] on button "Unusual Activity" at bounding box center [343, 176] width 118 height 28
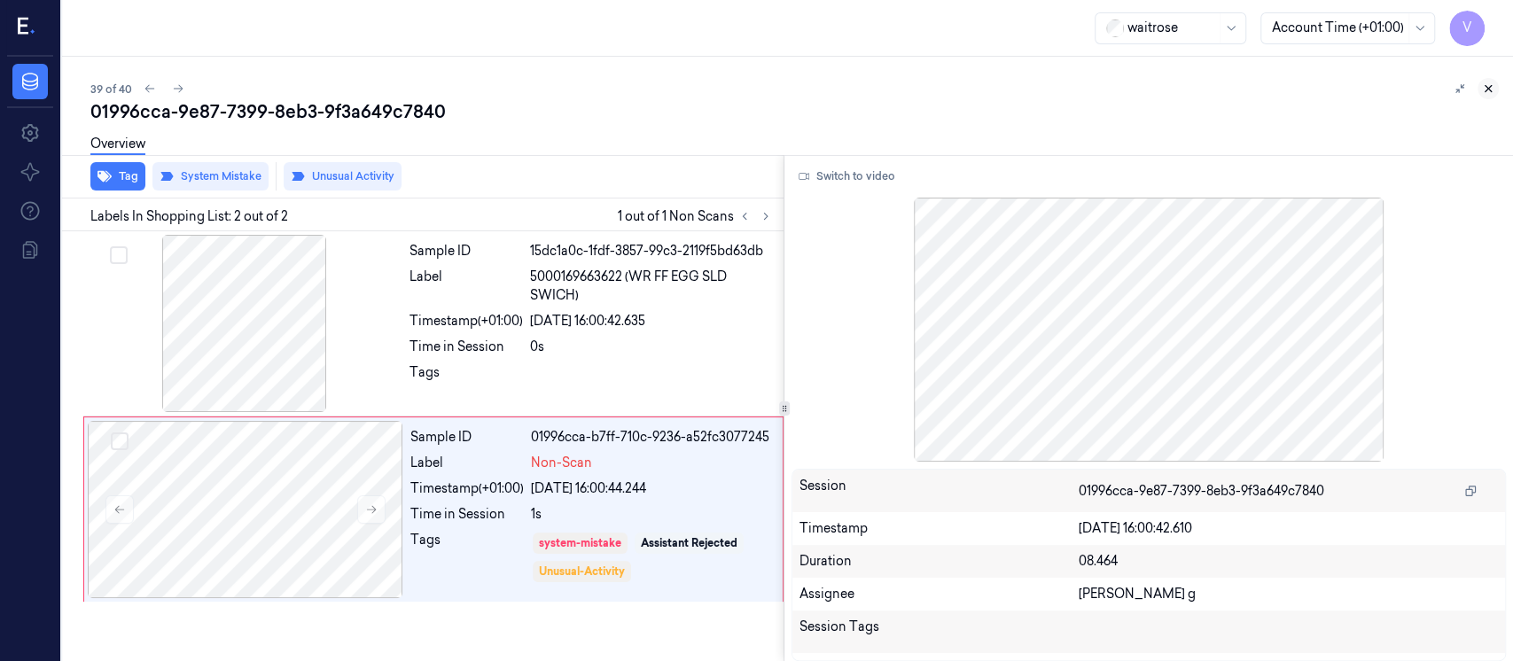
click at [1496, 90] on button at bounding box center [1488, 88] width 21 height 21
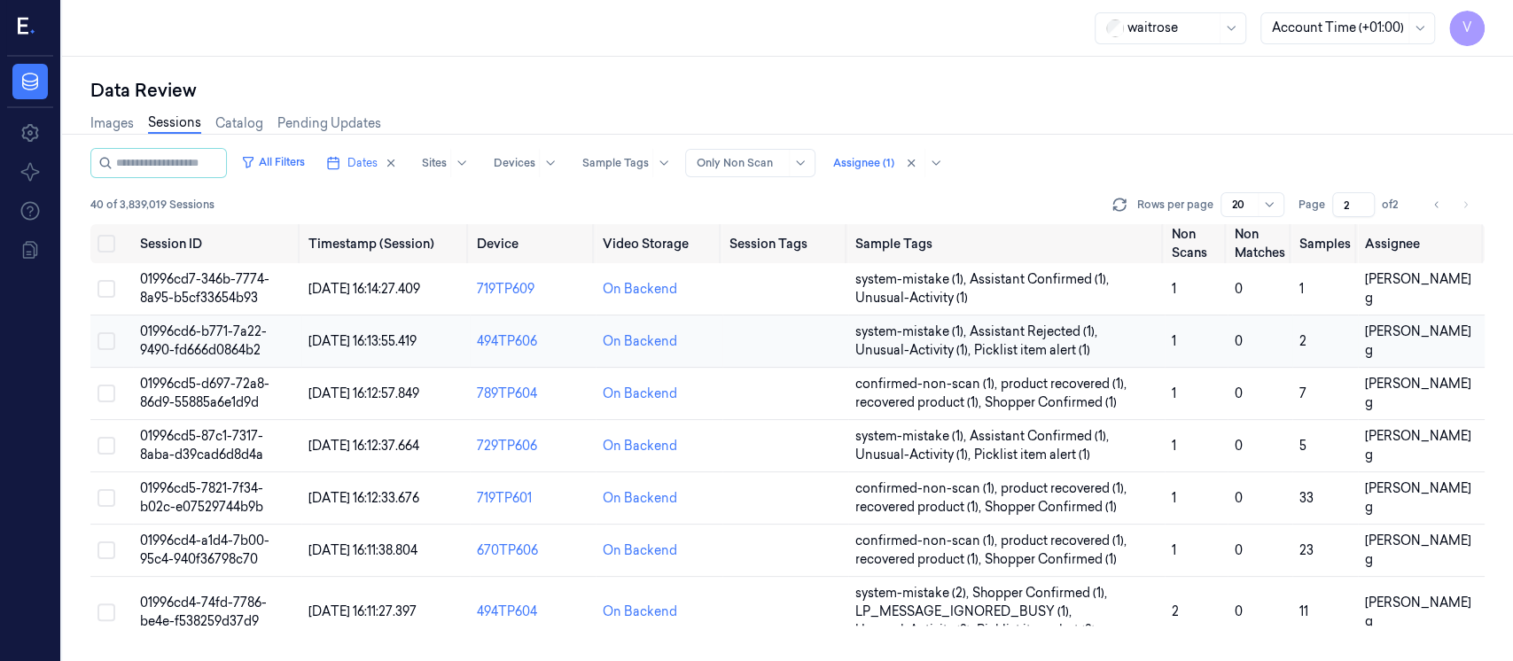
scroll to position [733, 0]
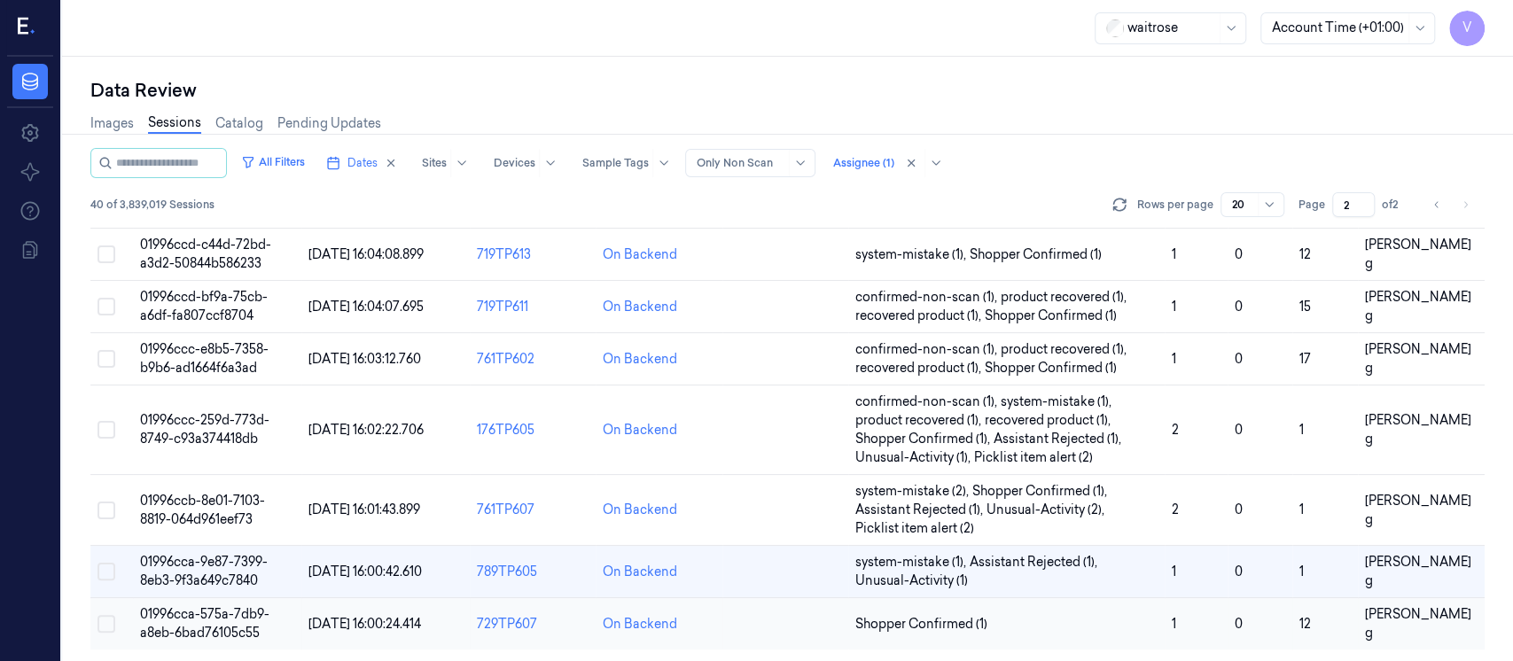
click at [746, 618] on td at bounding box center [786, 624] width 126 height 52
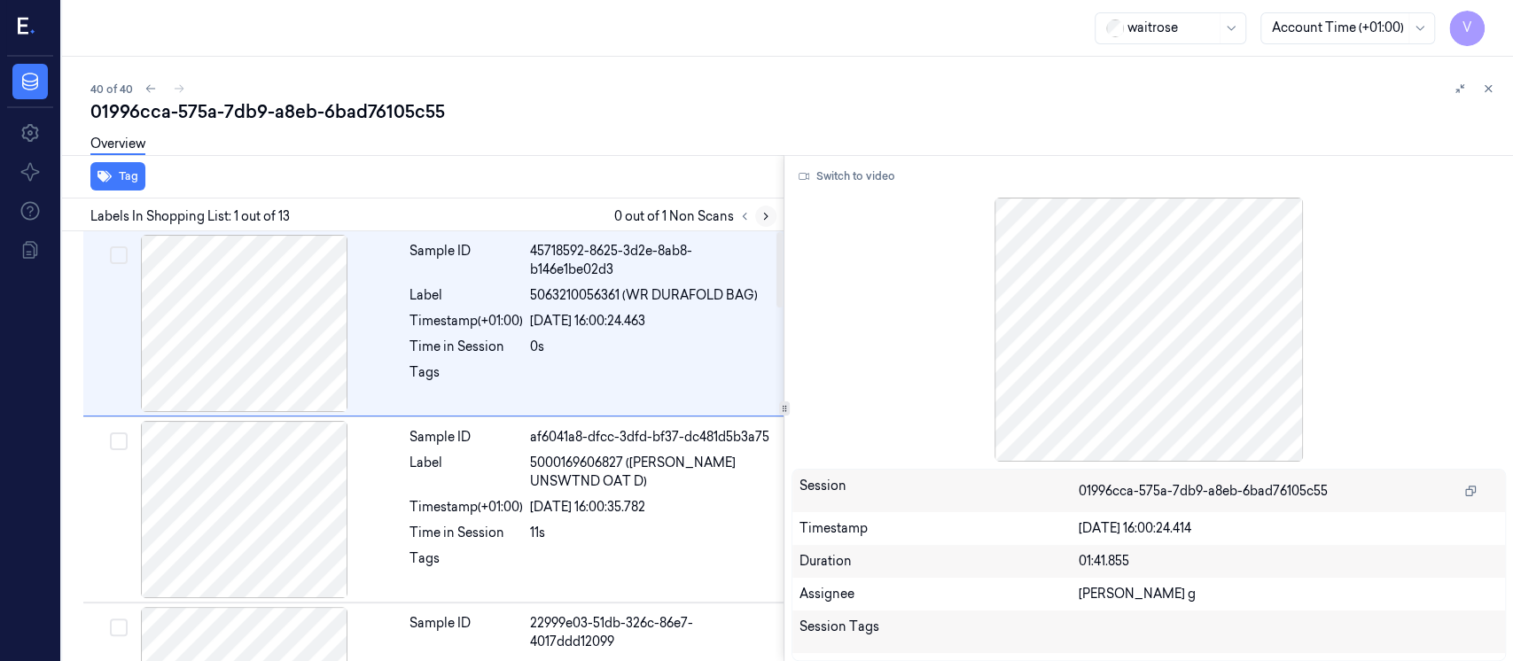
click at [762, 211] on icon at bounding box center [766, 216] width 12 height 12
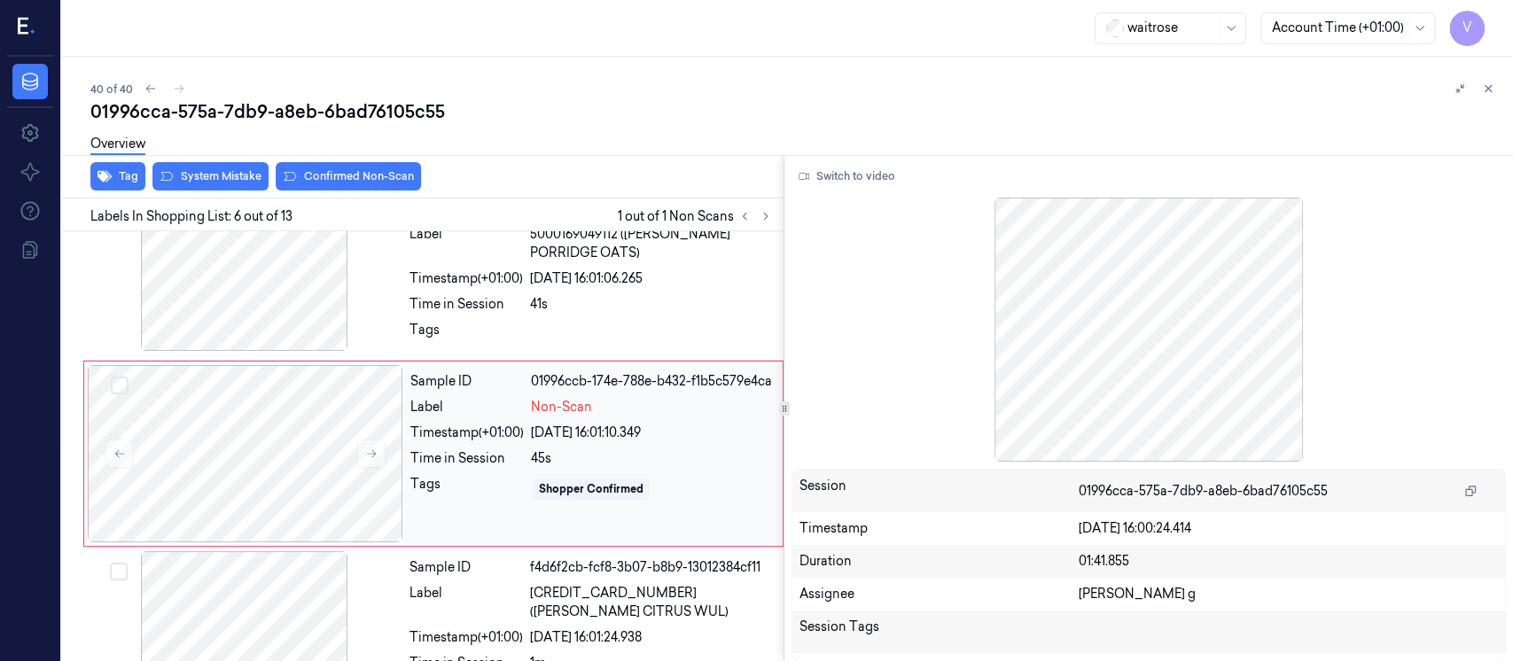
scroll to position [823, 0]
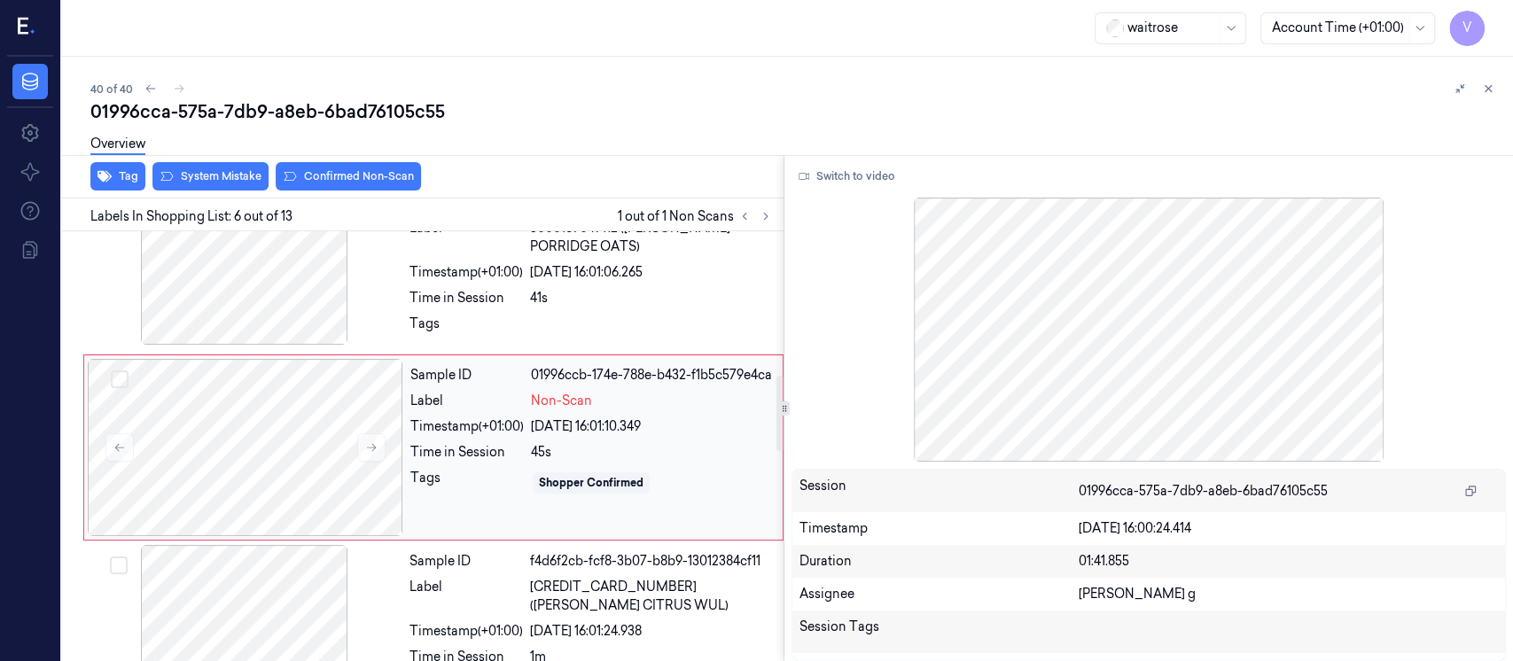
click at [530, 436] on div "Timestamp (+01:00) 21/09/2025 16:01:10.349" at bounding box center [591, 427] width 362 height 19
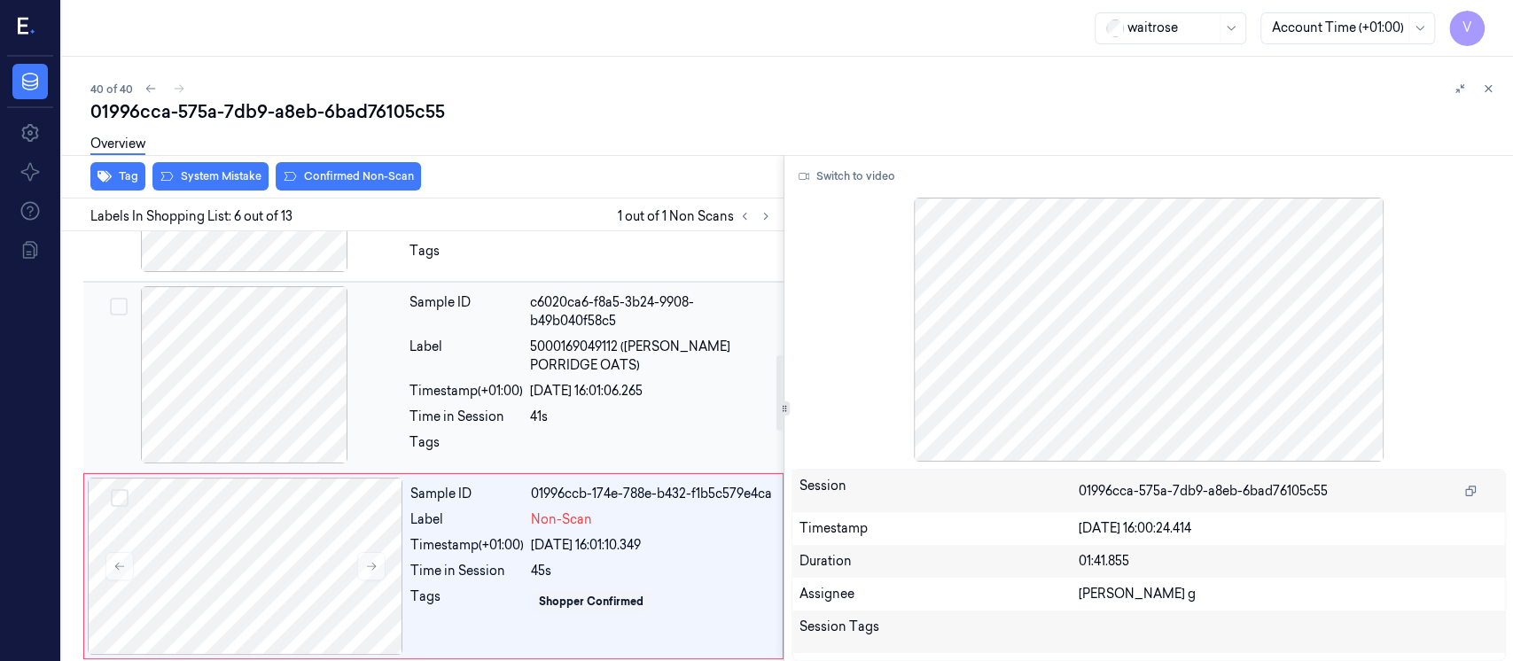
click at [278, 359] on div at bounding box center [245, 374] width 316 height 177
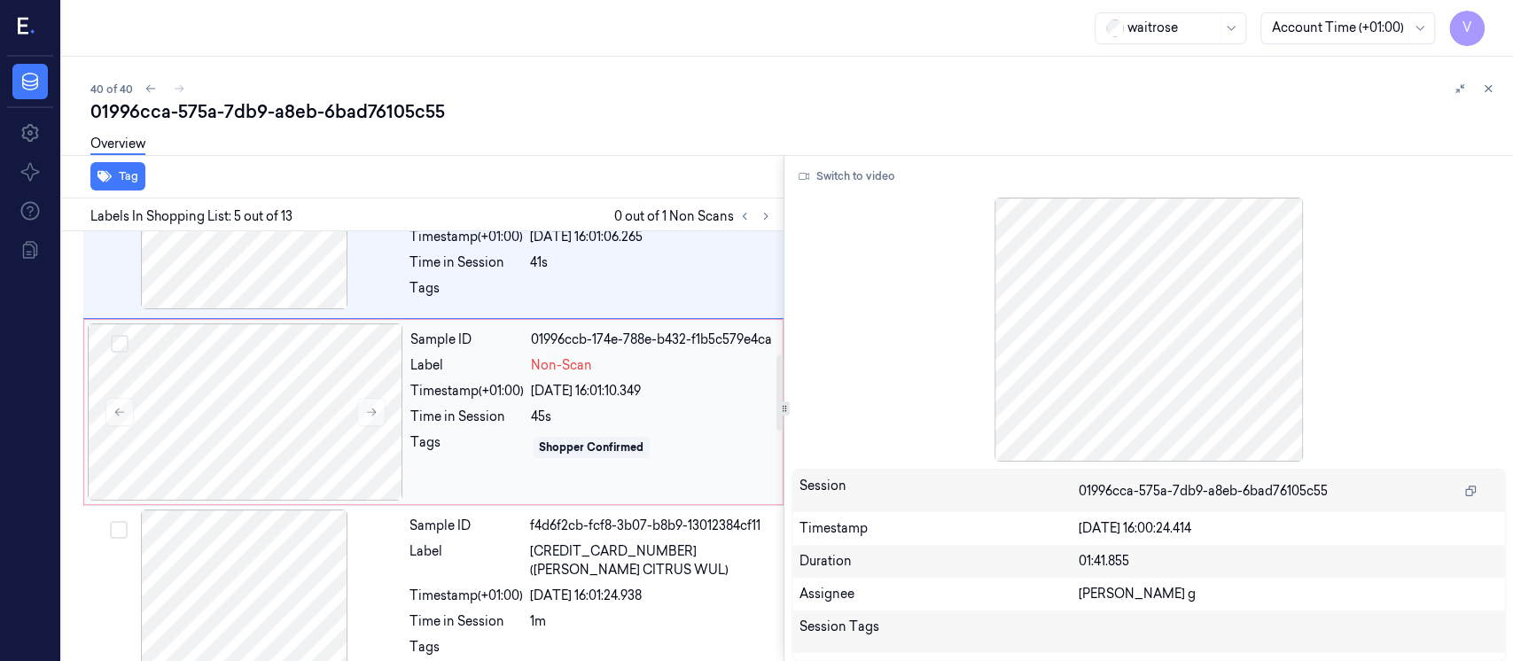
scroll to position [871, 0]
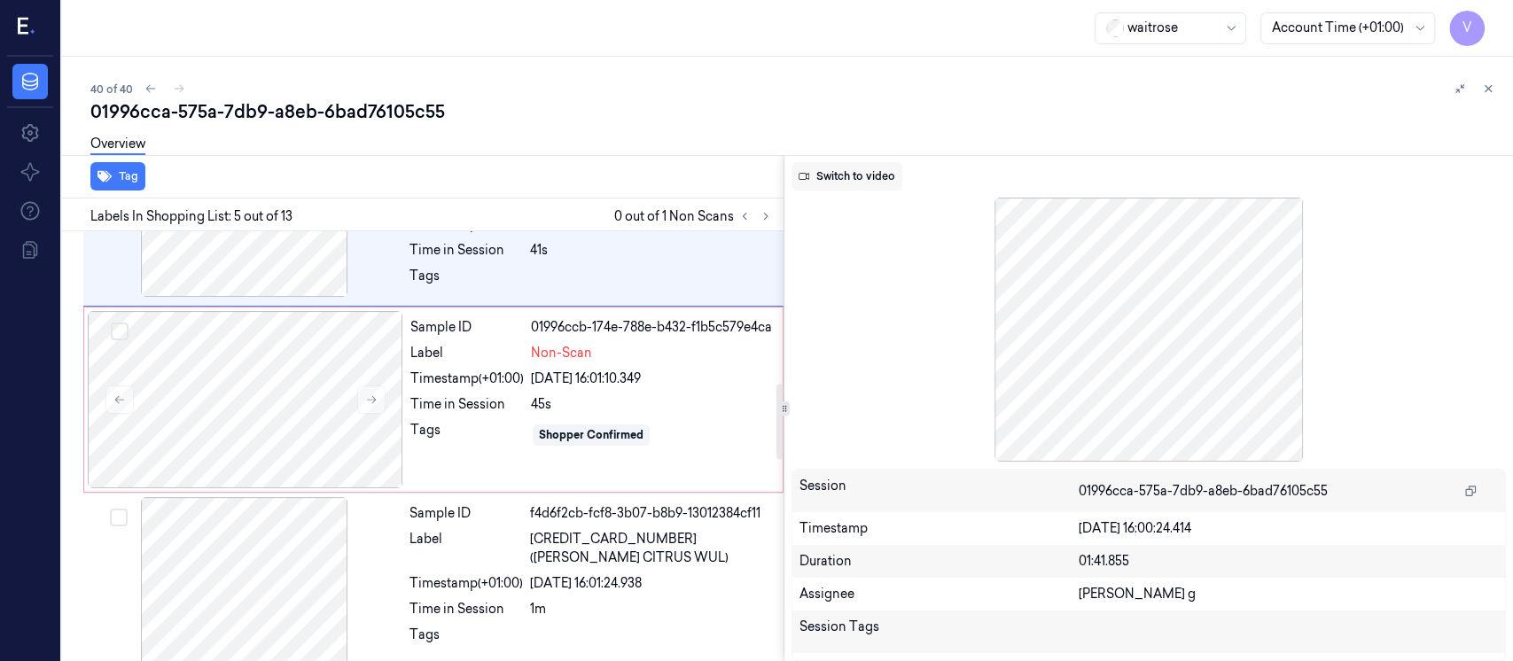
click at [856, 184] on button "Switch to video" at bounding box center [847, 176] width 111 height 28
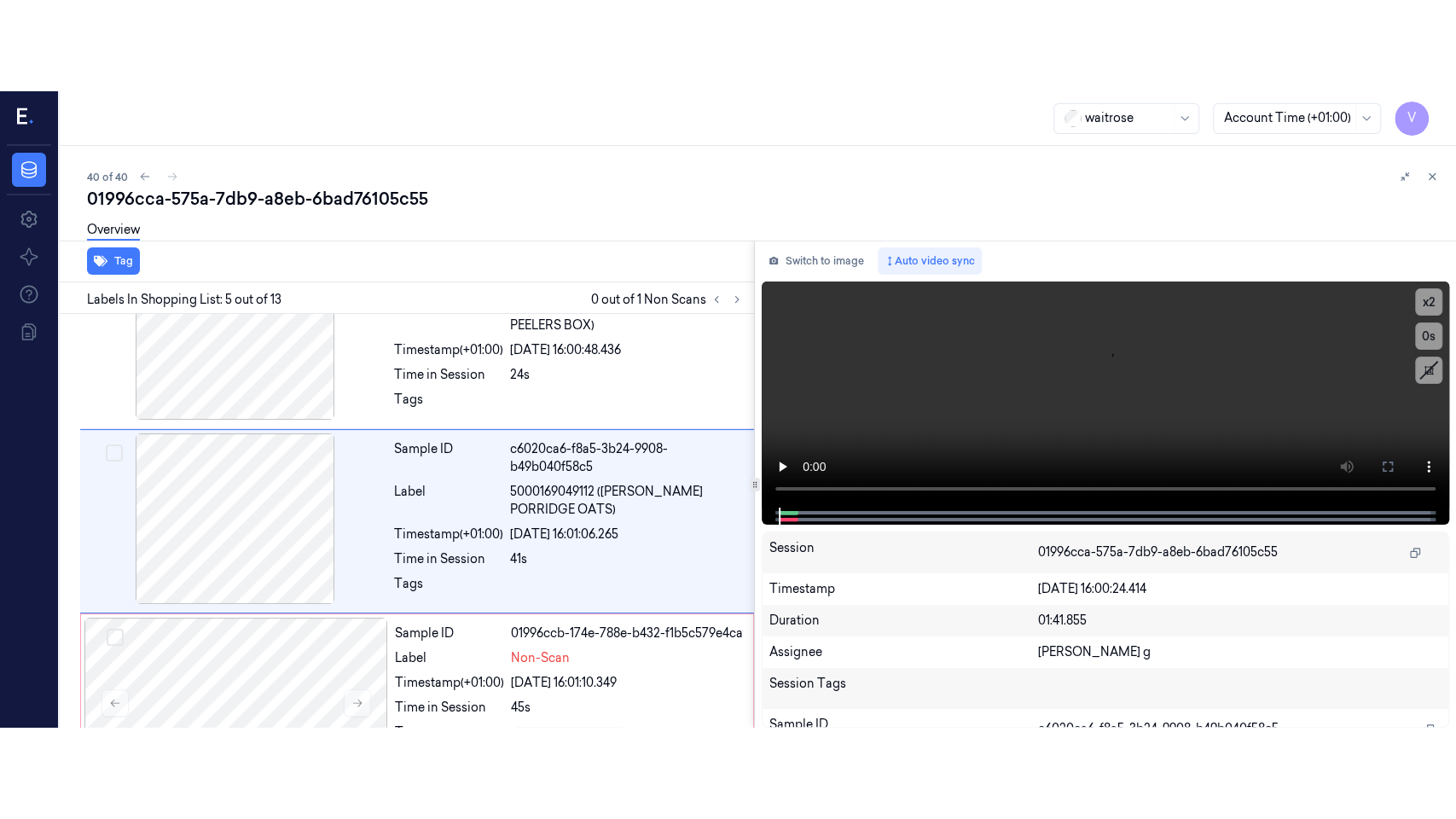
scroll to position [610, 0]
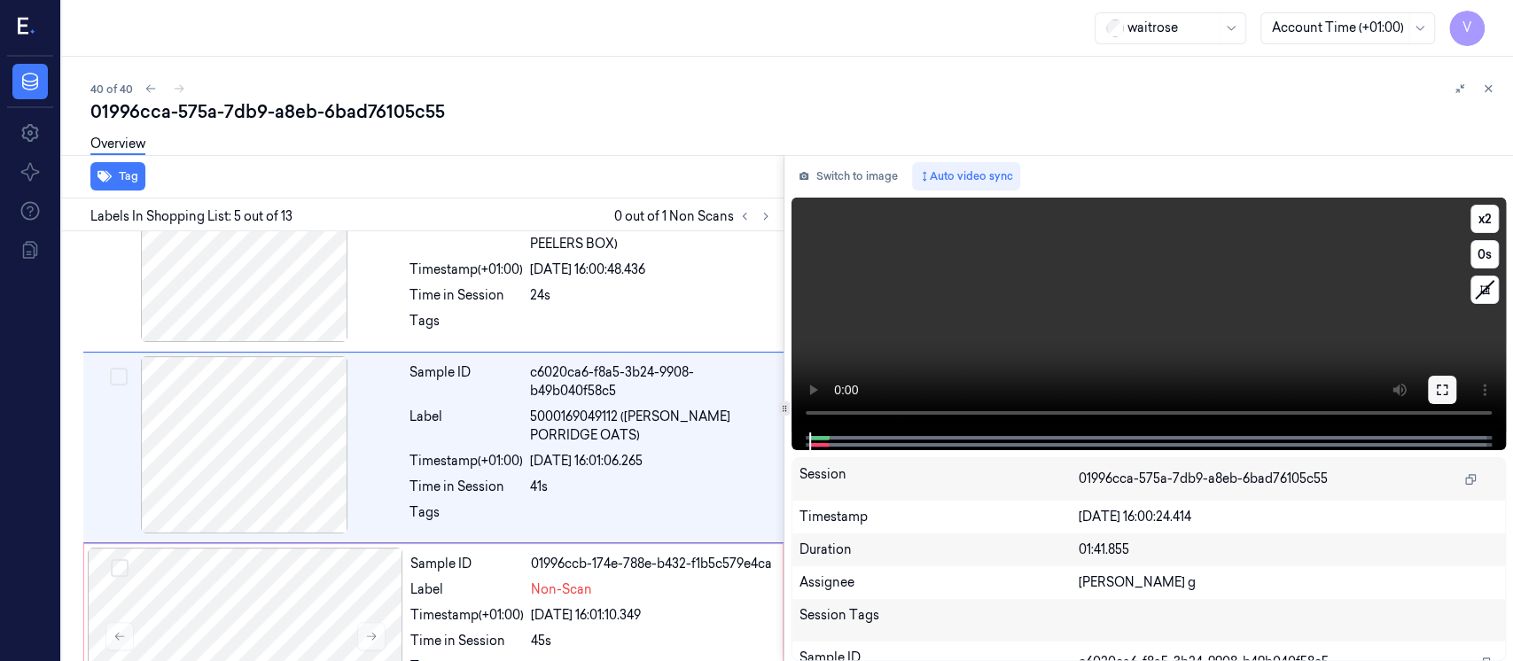
click at [1450, 393] on button at bounding box center [1442, 390] width 28 height 28
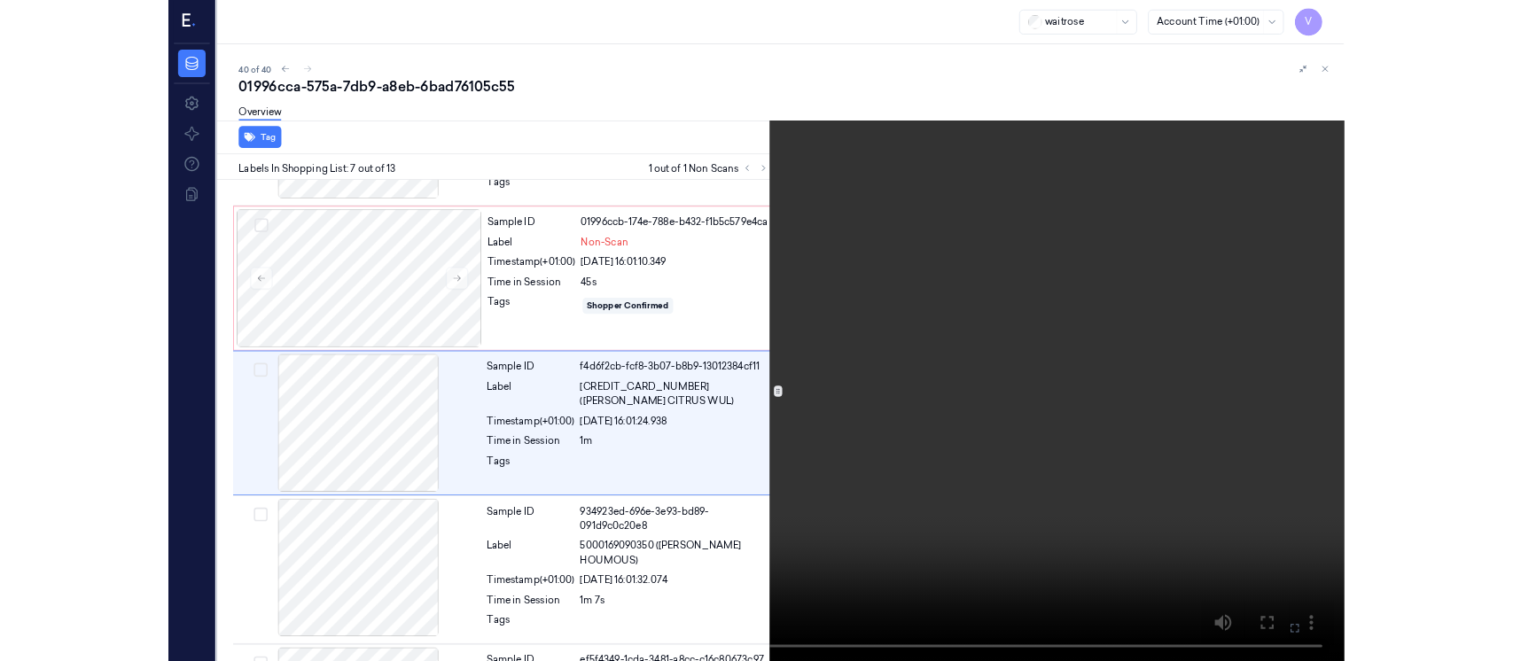
scroll to position [914, 0]
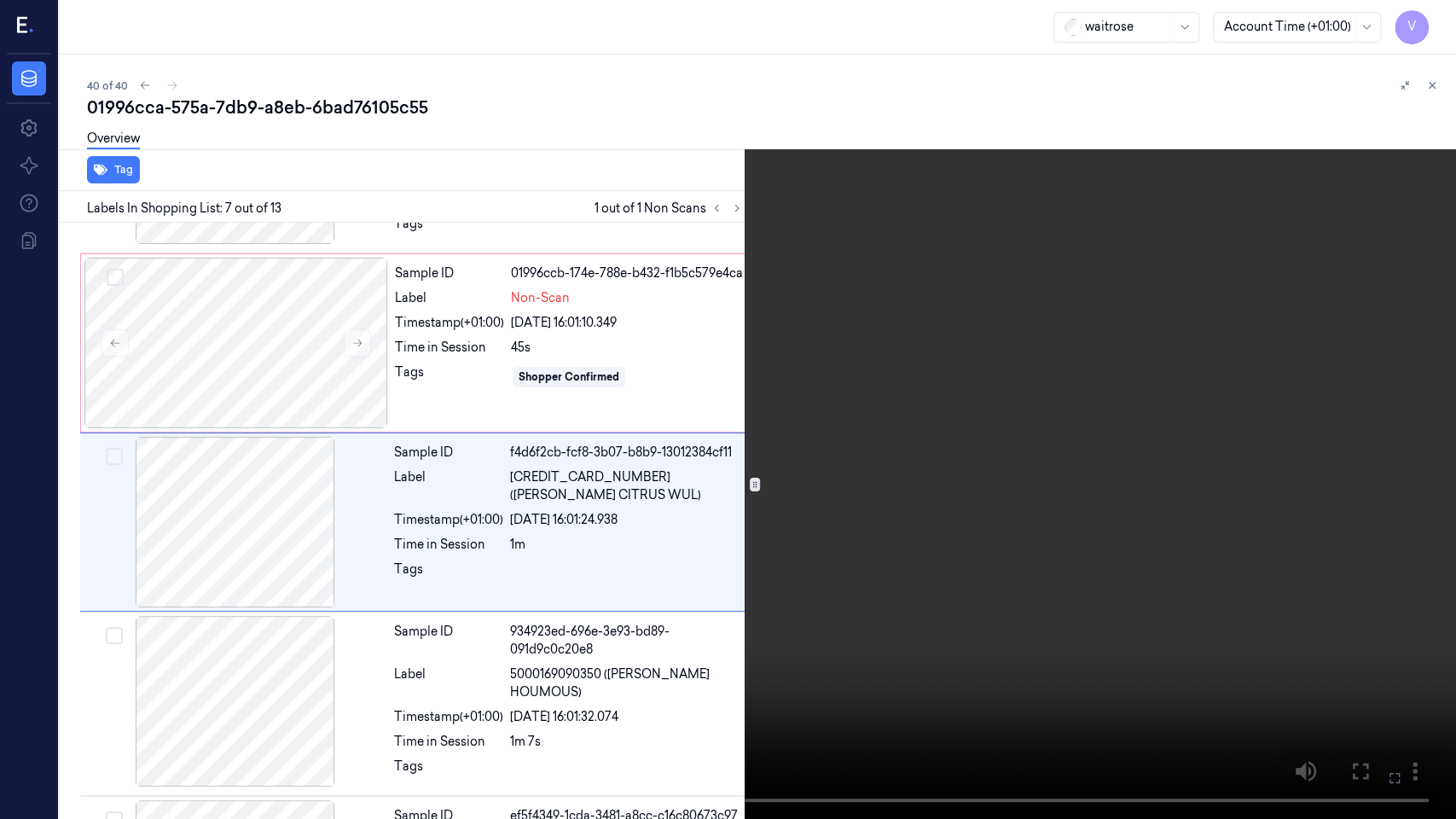
click at [0, 0] on icon at bounding box center [0, 0] width 0 height 0
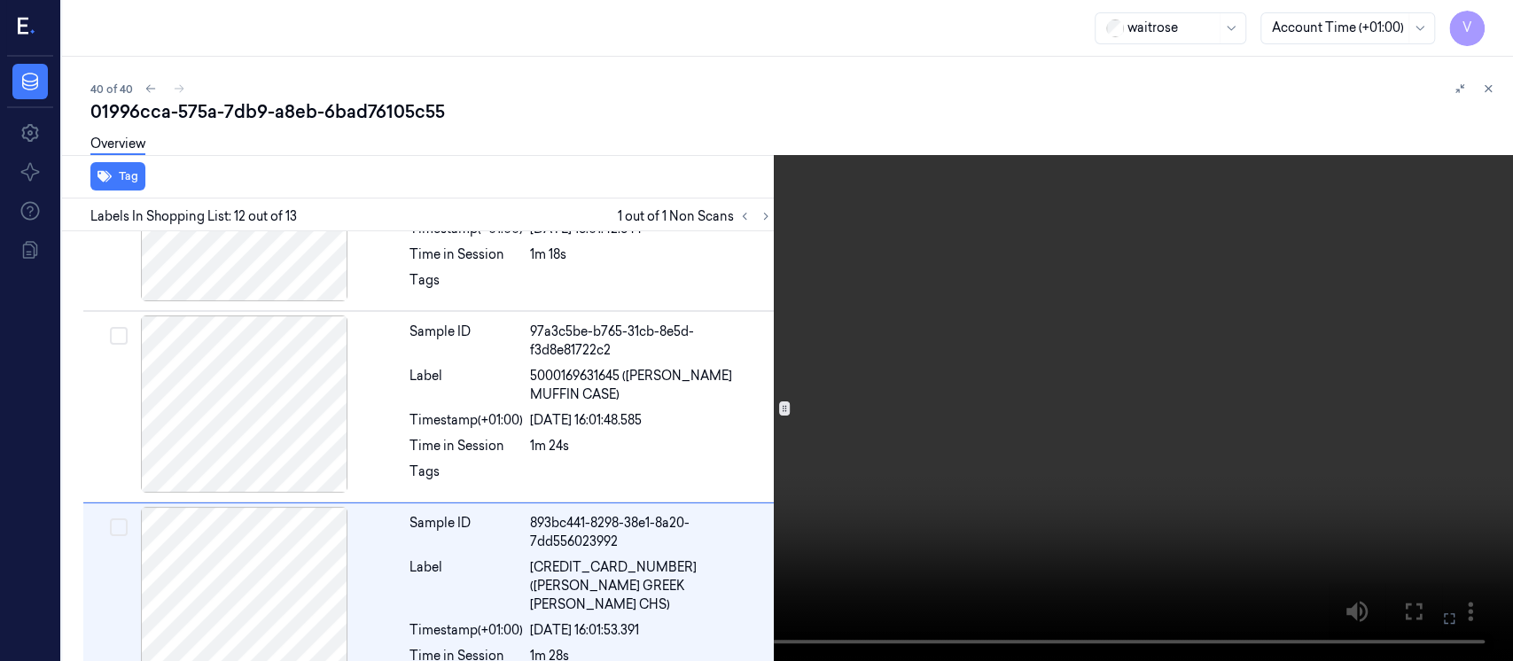
scroll to position [1951, 0]
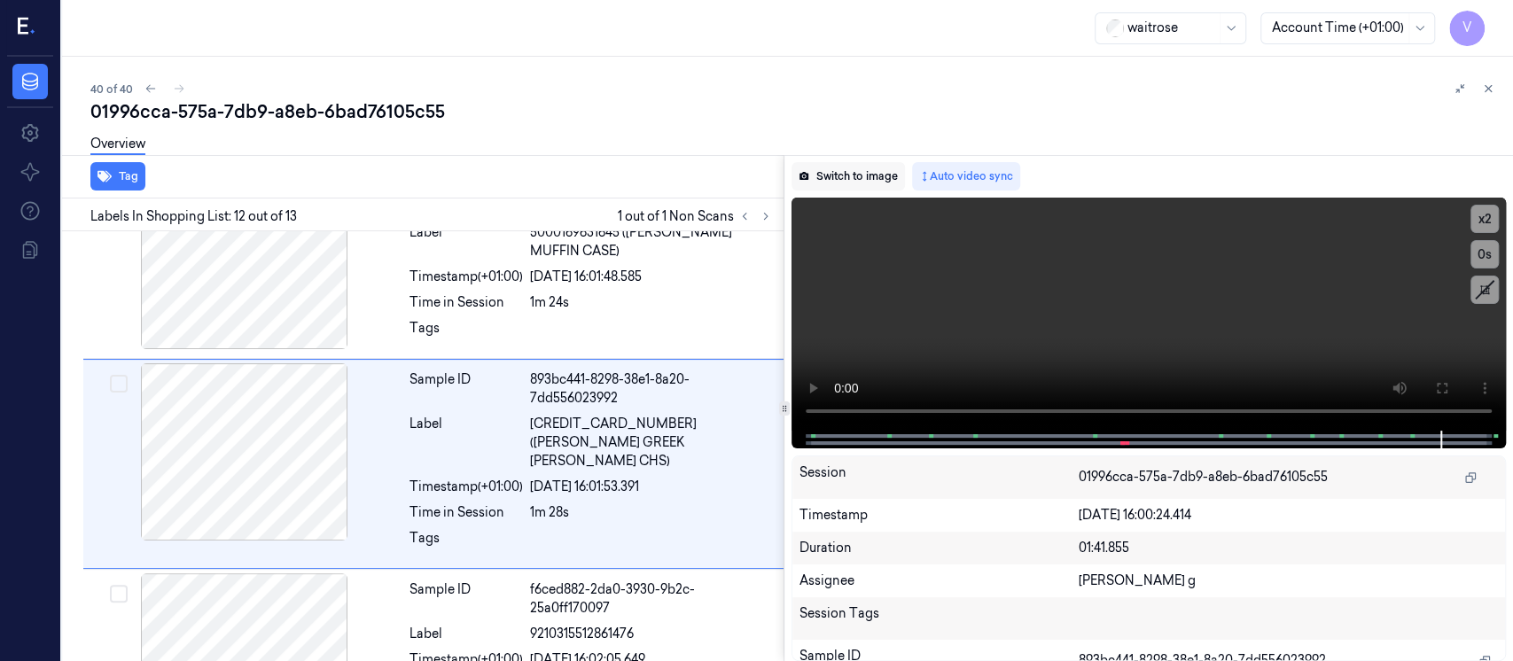
click at [871, 184] on button "Switch to image" at bounding box center [848, 176] width 113 height 28
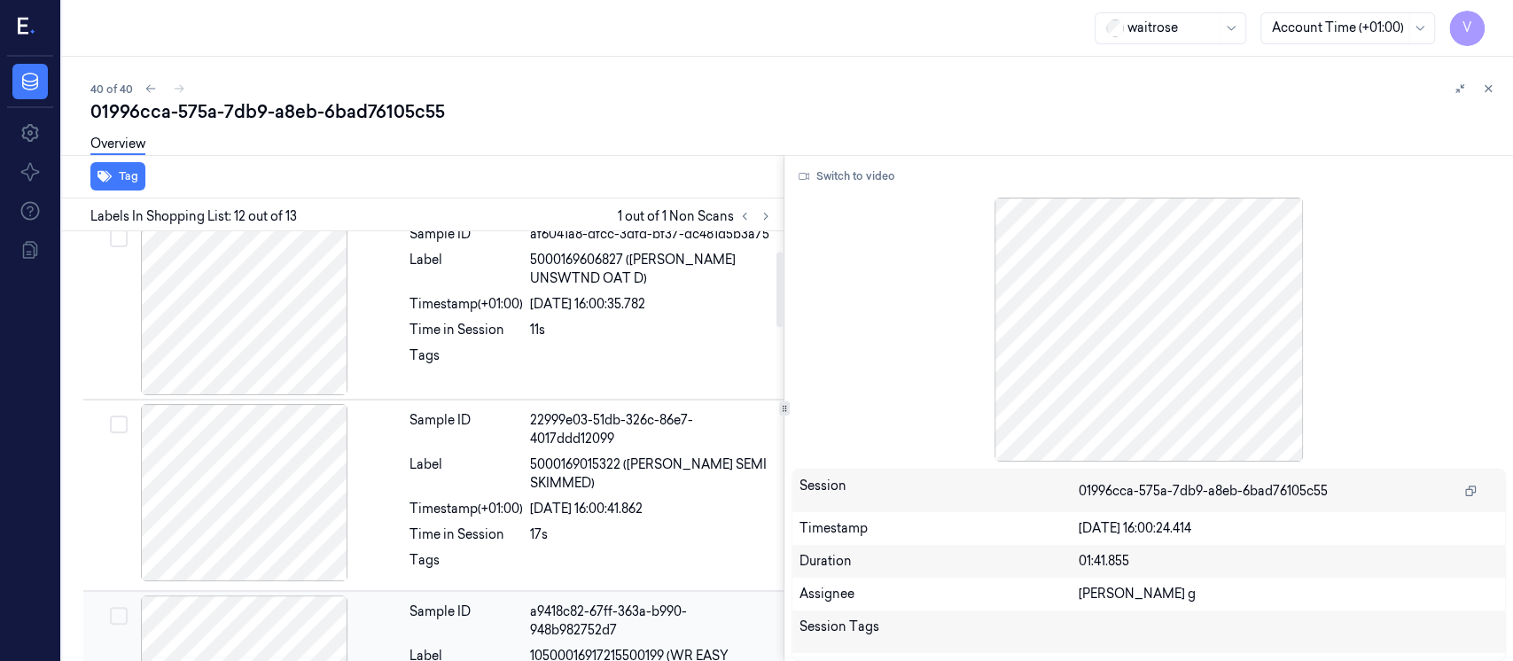
scroll to position [0, 0]
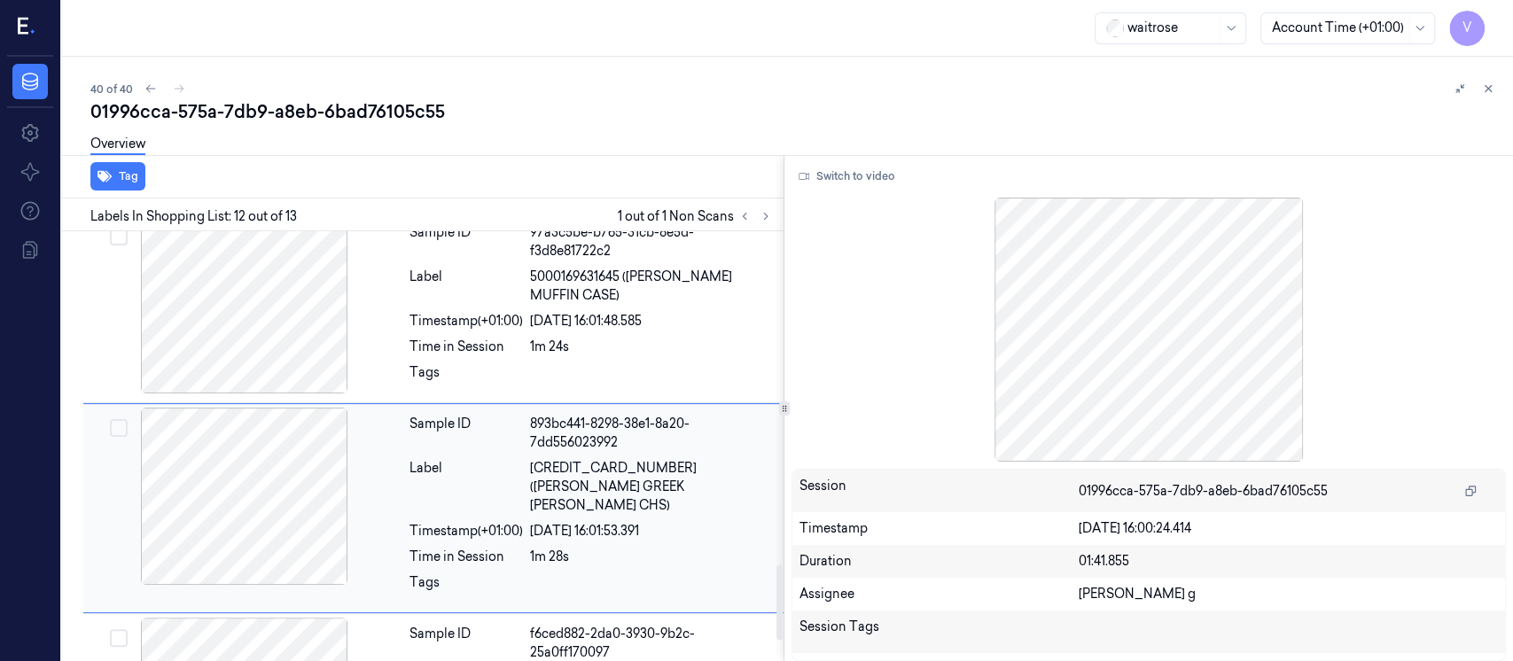
click at [412, 415] on div "Sample ID" at bounding box center [466, 433] width 113 height 37
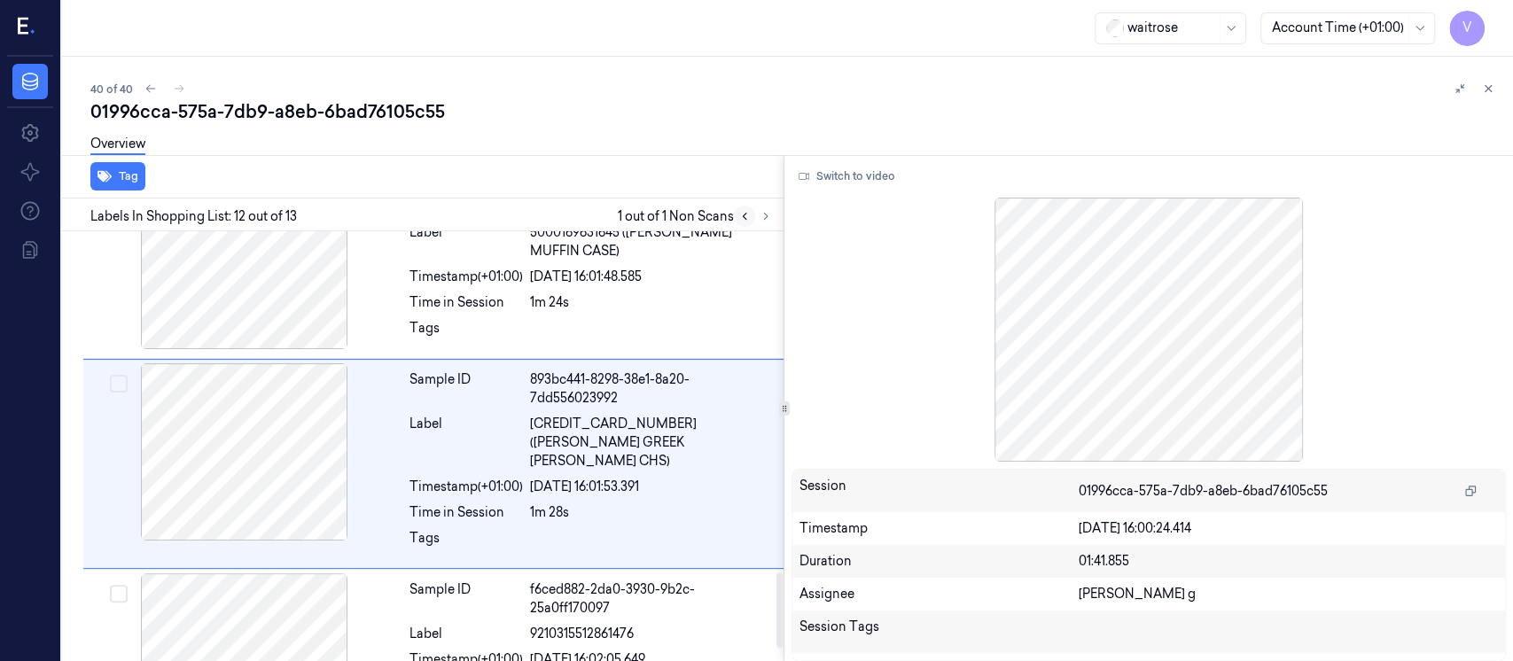
click at [743, 223] on button at bounding box center [744, 216] width 21 height 21
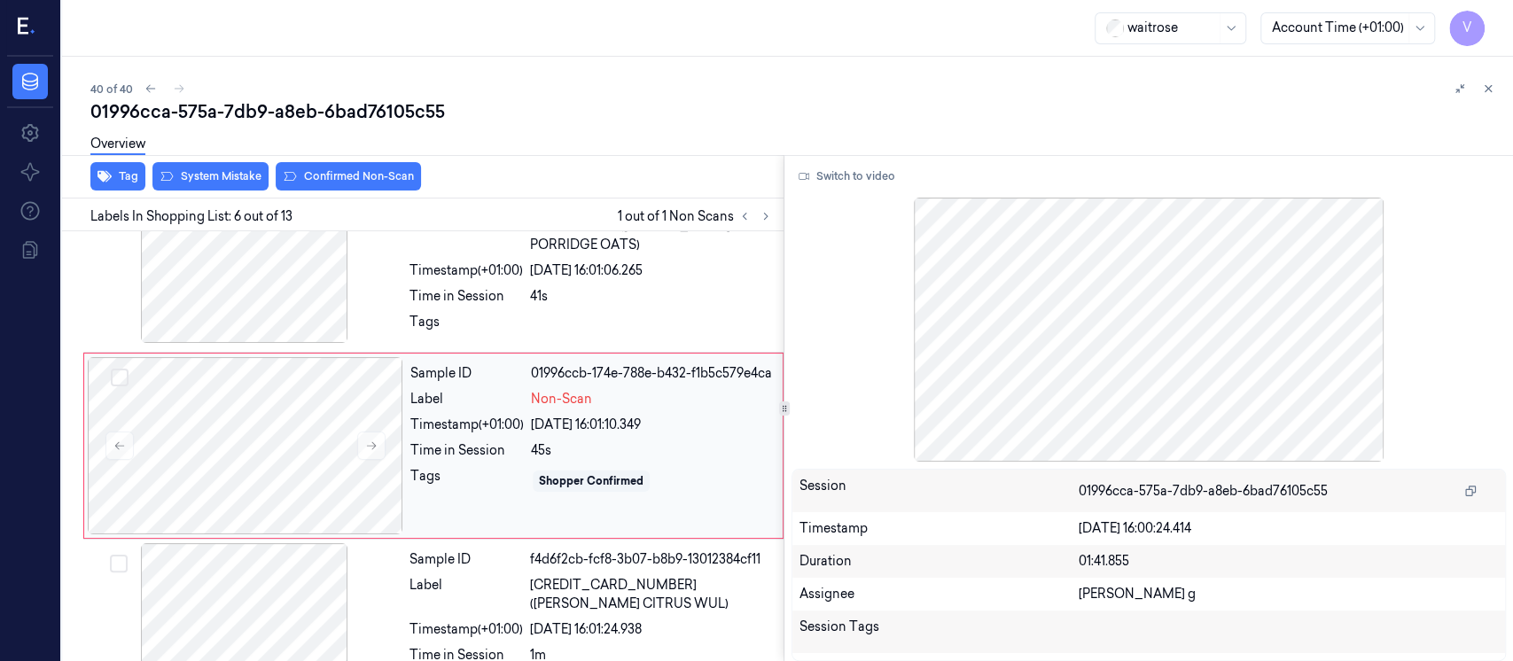
scroll to position [823, 0]
click at [220, 433] on div at bounding box center [246, 447] width 316 height 177
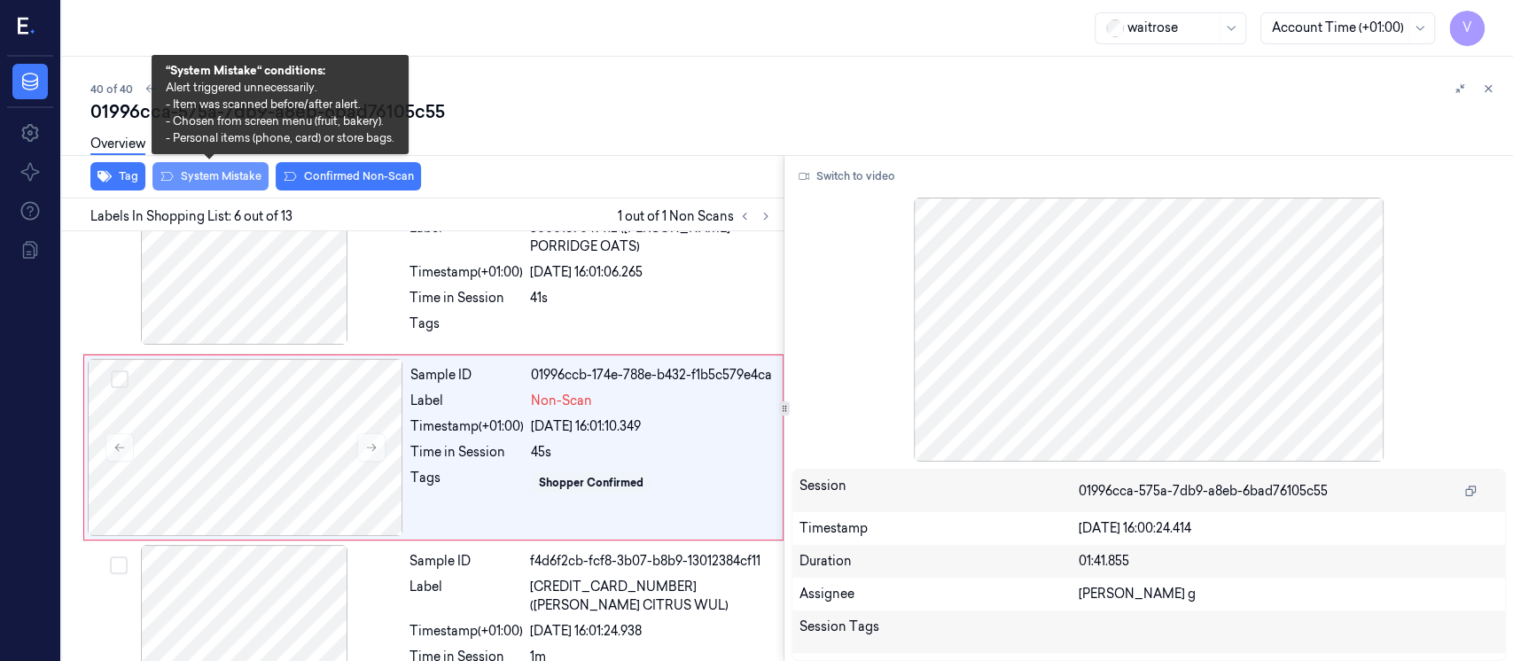
click at [221, 181] on button "System Mistake" at bounding box center [210, 176] width 116 height 28
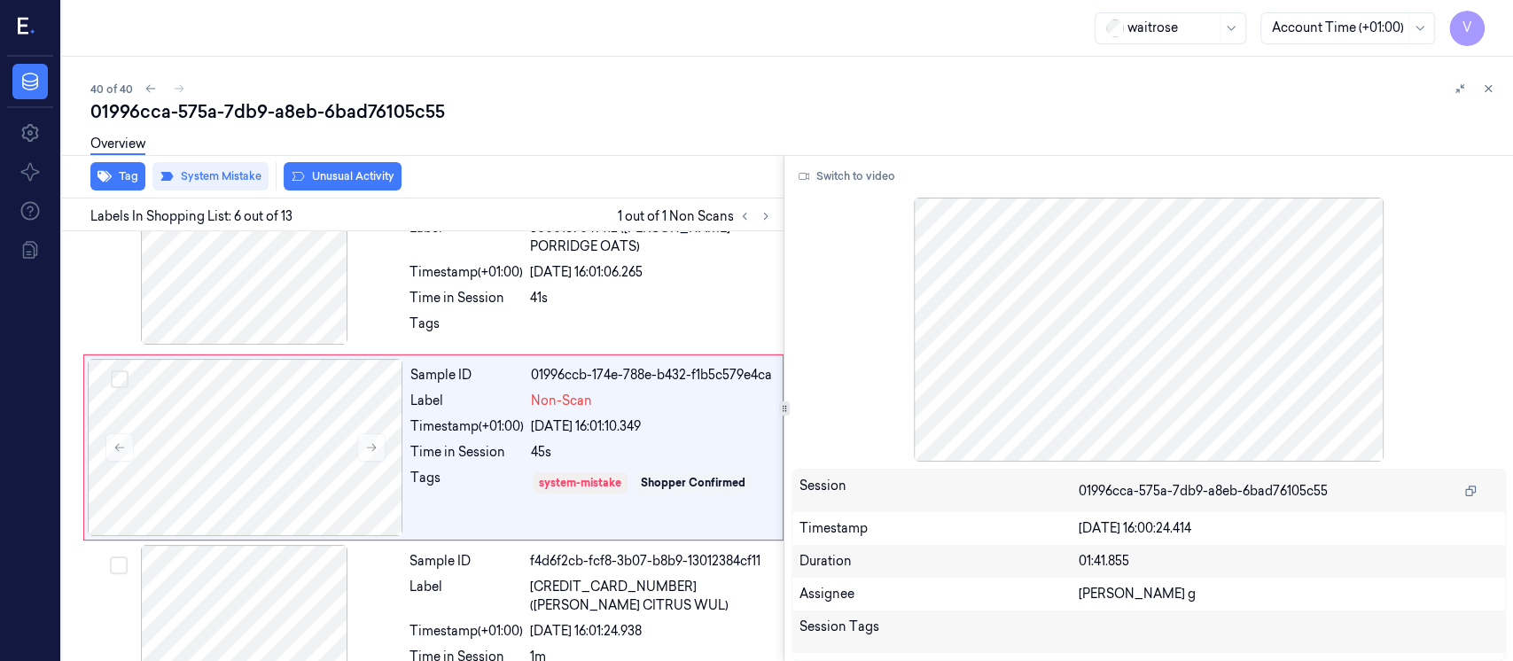
click at [1150, 125] on div "Overview" at bounding box center [794, 146] width 1409 height 45
click at [1486, 87] on icon at bounding box center [1489, 89] width 6 height 6
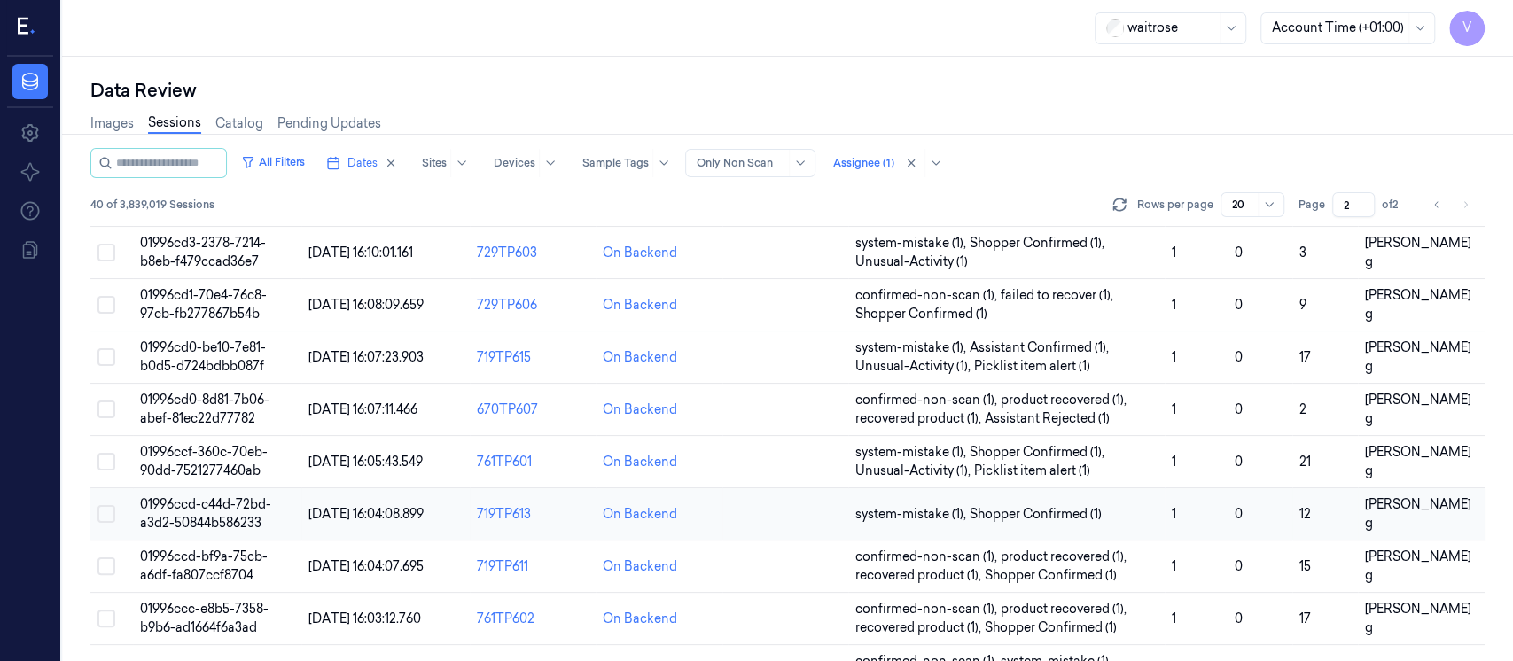
scroll to position [261, 0]
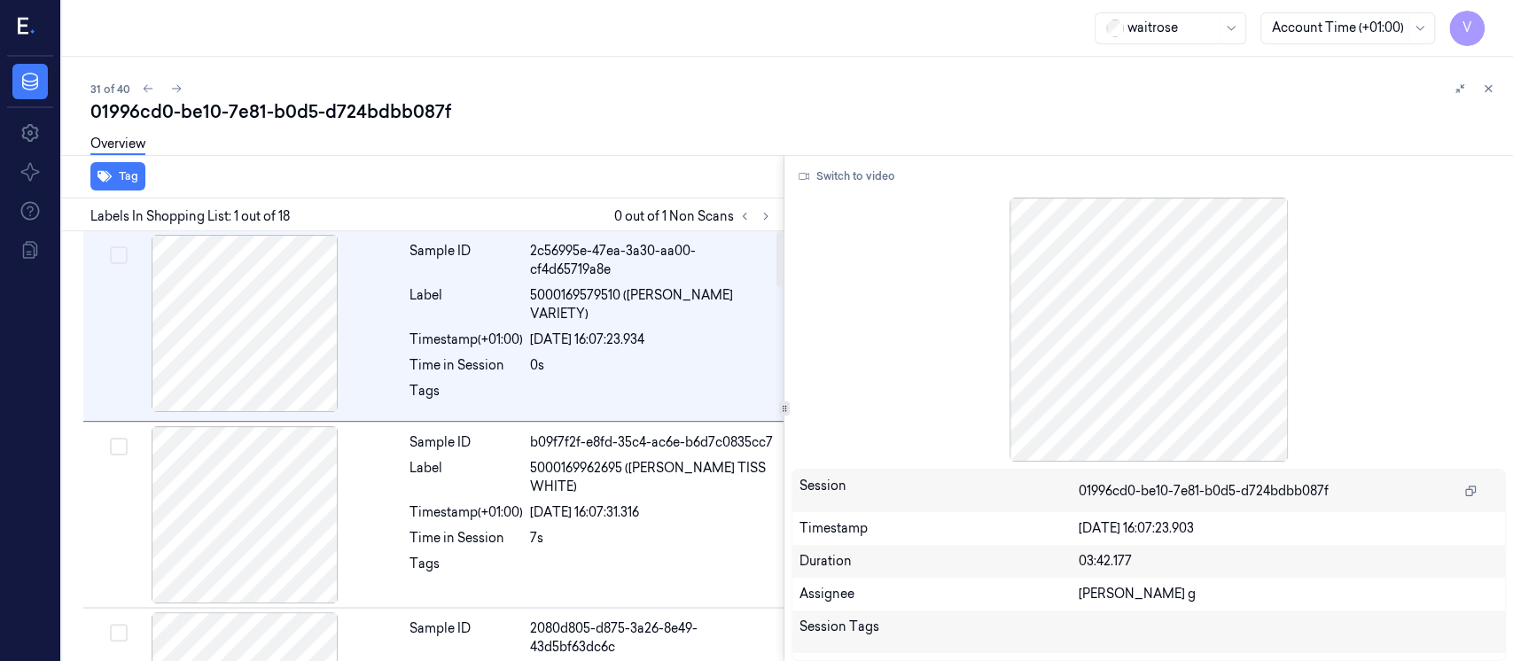
click at [441, 181] on div "Tag" at bounding box center [419, 176] width 729 height 43
click at [762, 219] on icon at bounding box center [766, 216] width 12 height 12
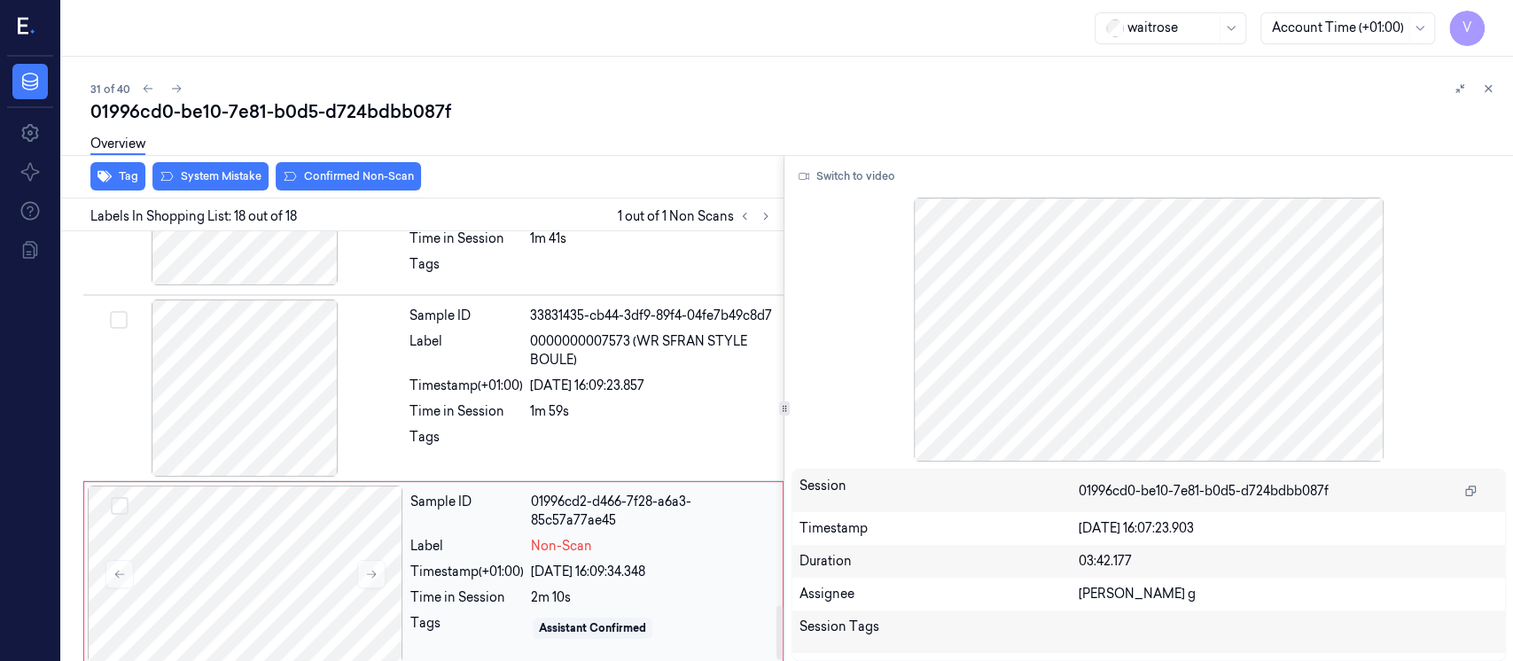
scroll to position [2971, 0]
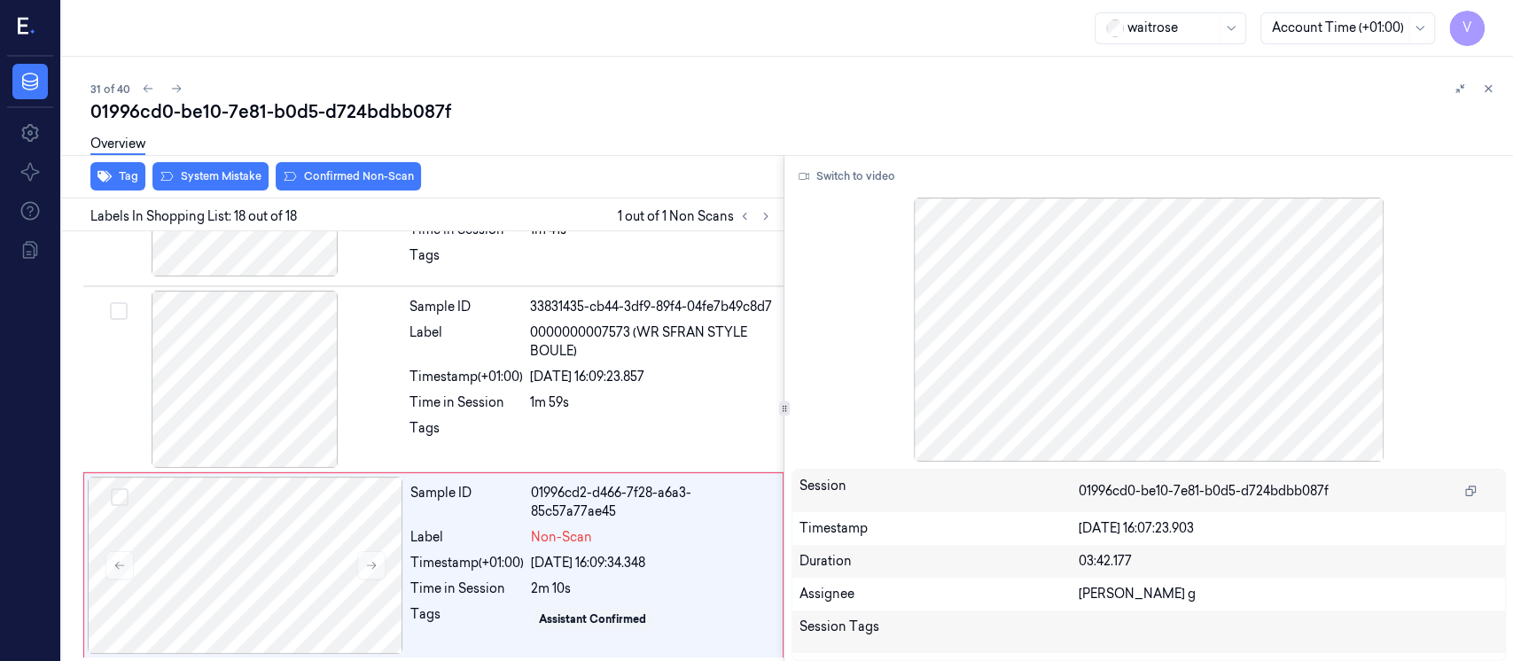
click at [583, 150] on div "Overview" at bounding box center [794, 146] width 1409 height 45
click at [1488, 87] on icon at bounding box center [1488, 88] width 12 height 12
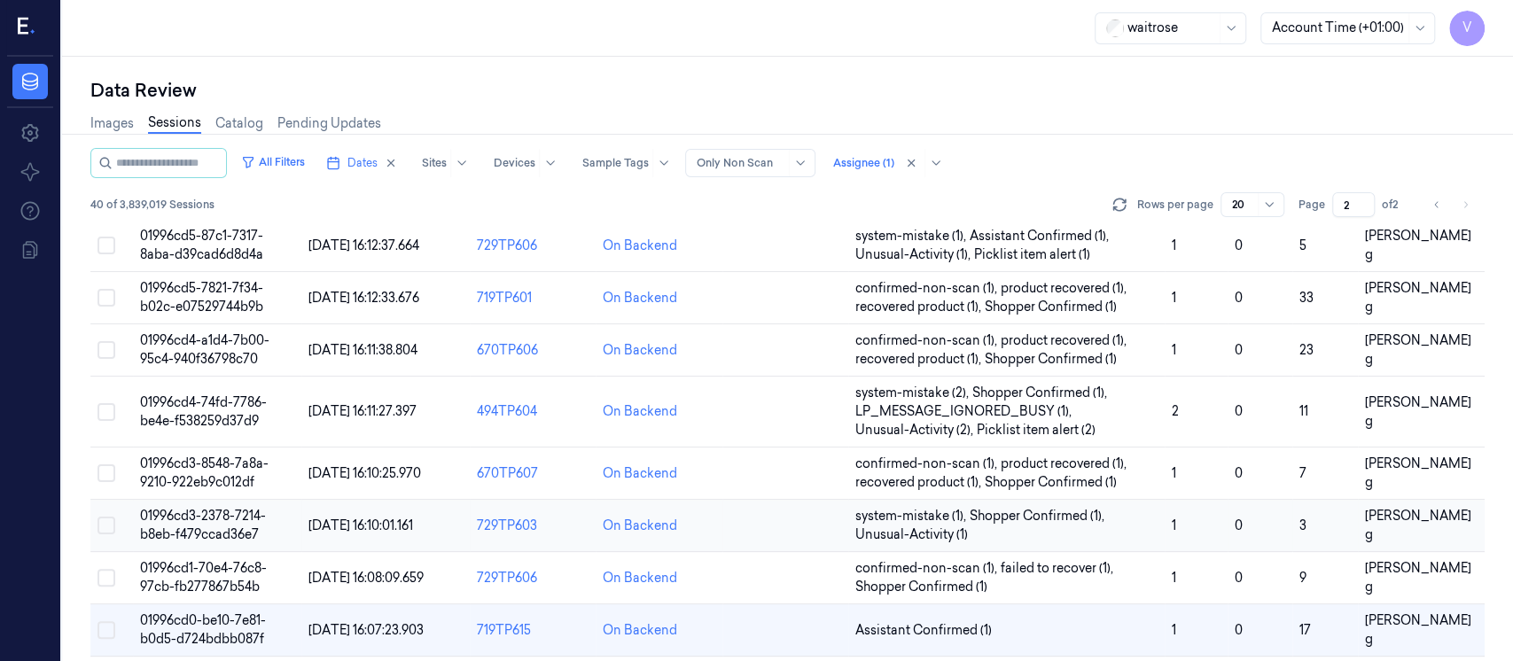
scroll to position [478, 0]
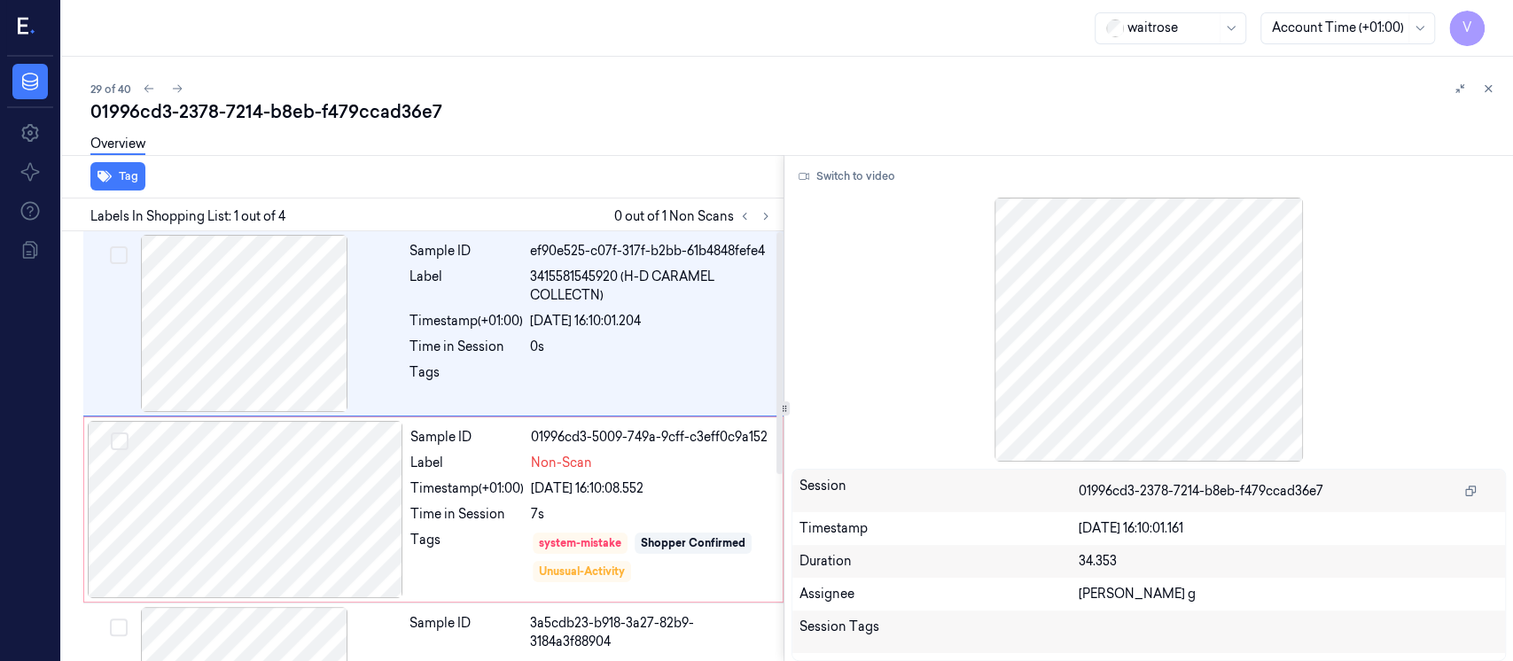
click at [487, 179] on div "Tag" at bounding box center [419, 176] width 729 height 43
click at [1489, 86] on icon at bounding box center [1489, 89] width 6 height 6
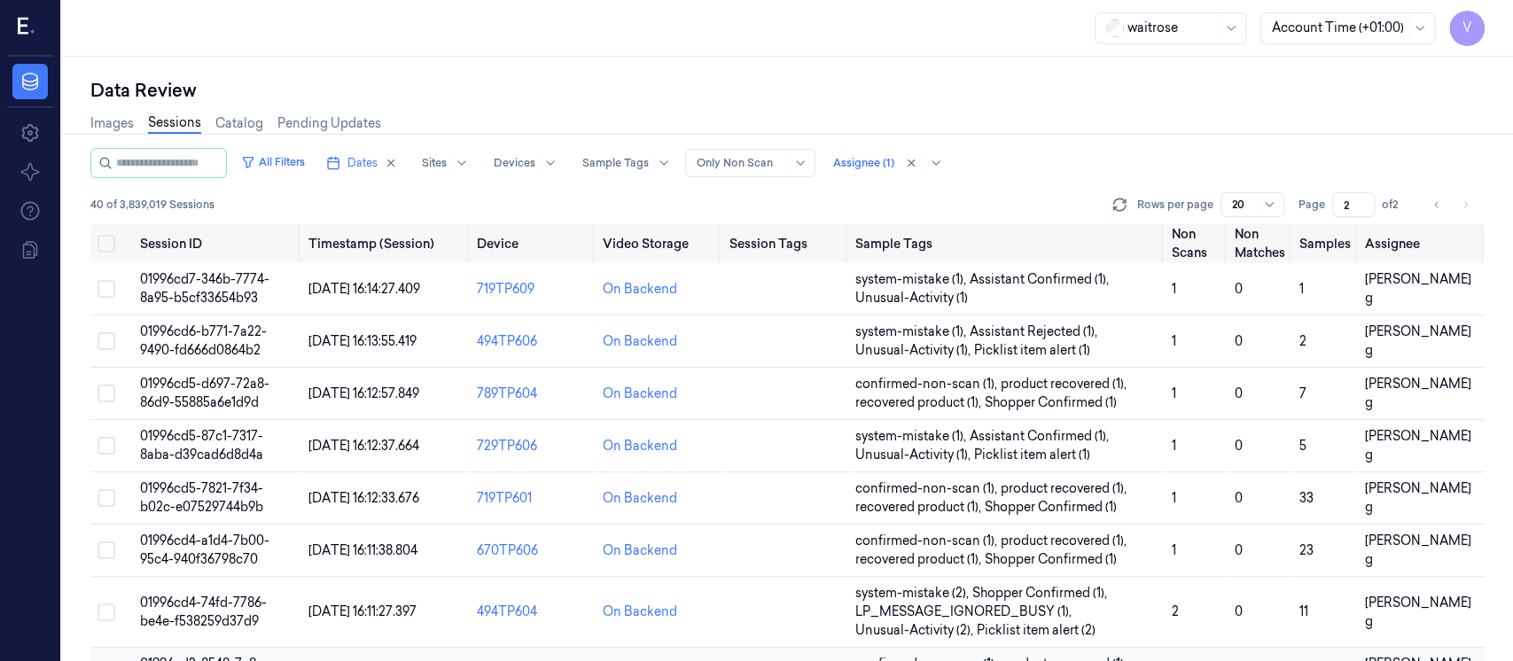
scroll to position [373, 0]
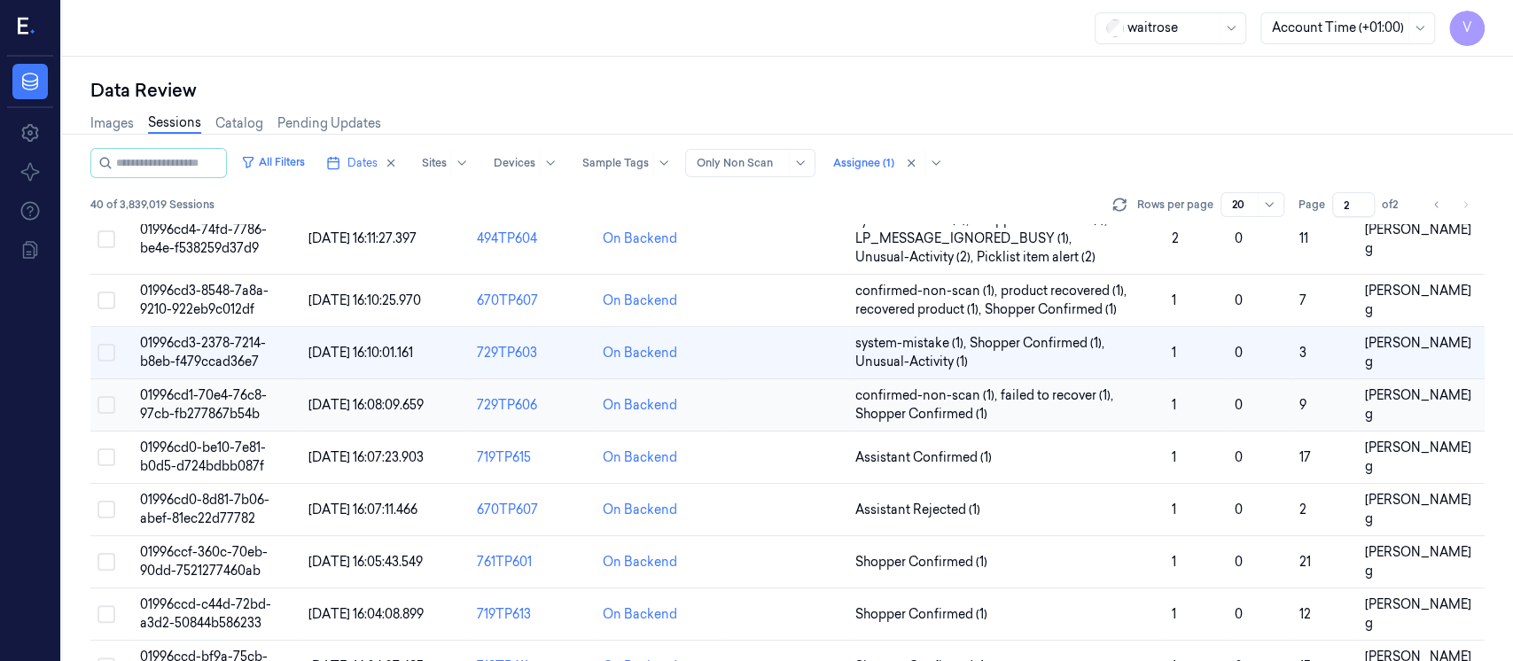
click at [707, 405] on div "On Backend" at bounding box center [659, 405] width 112 height 19
click at [714, 408] on td "On Backend" at bounding box center [659, 405] width 126 height 52
click at [761, 410] on td at bounding box center [786, 405] width 126 height 52
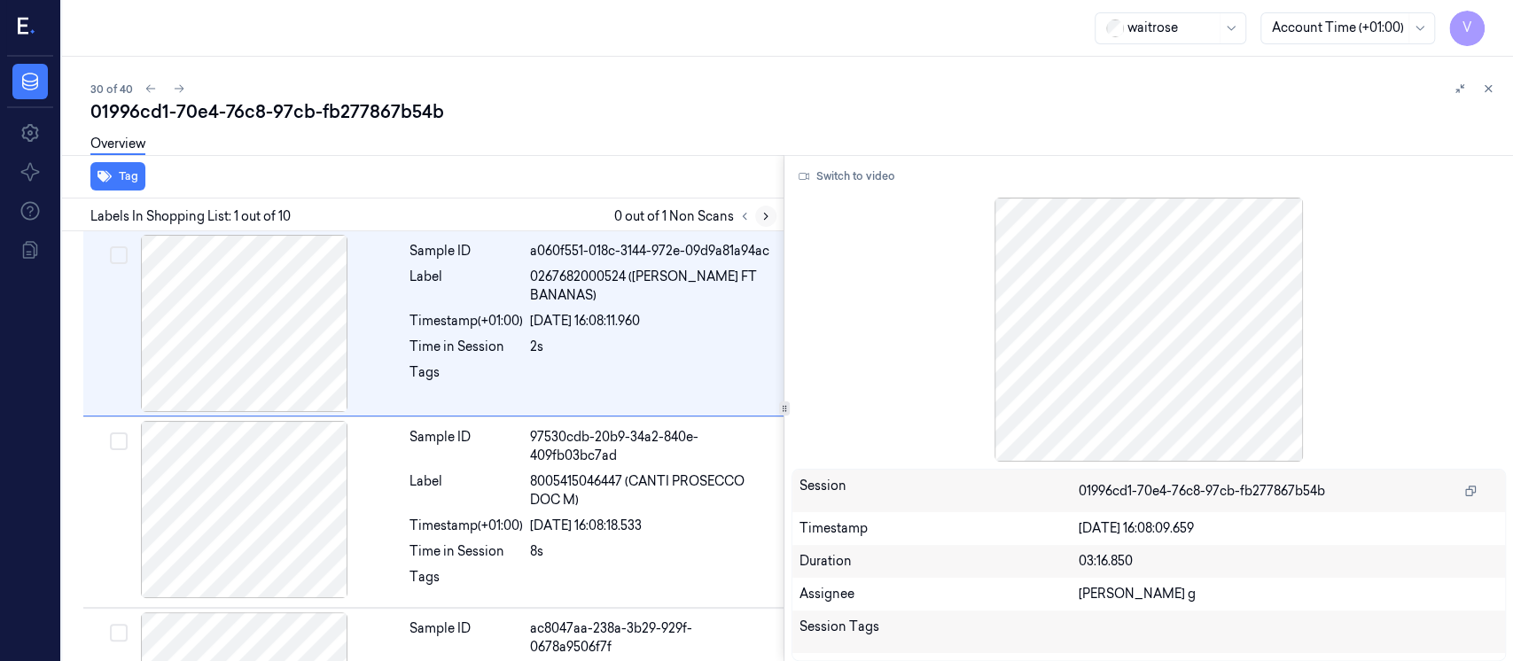
click at [762, 216] on icon at bounding box center [766, 216] width 12 height 12
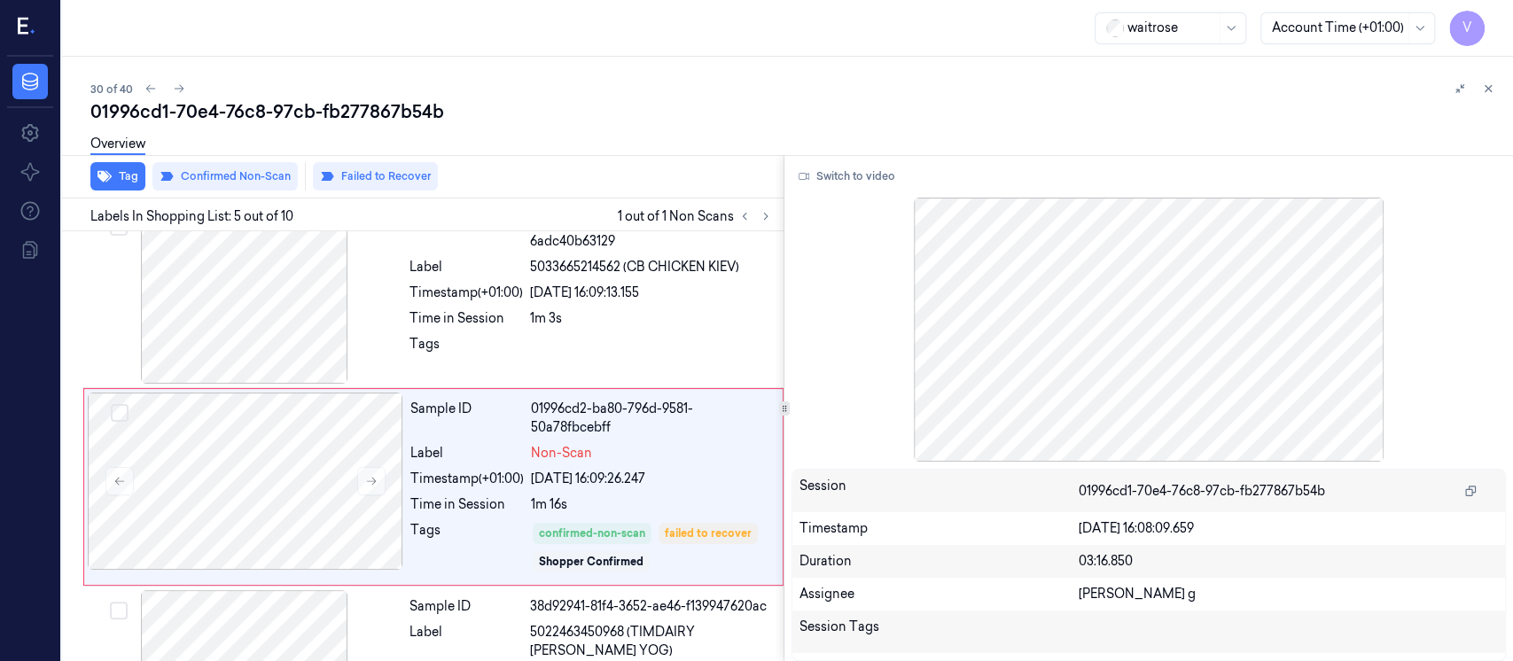
scroll to position [631, 0]
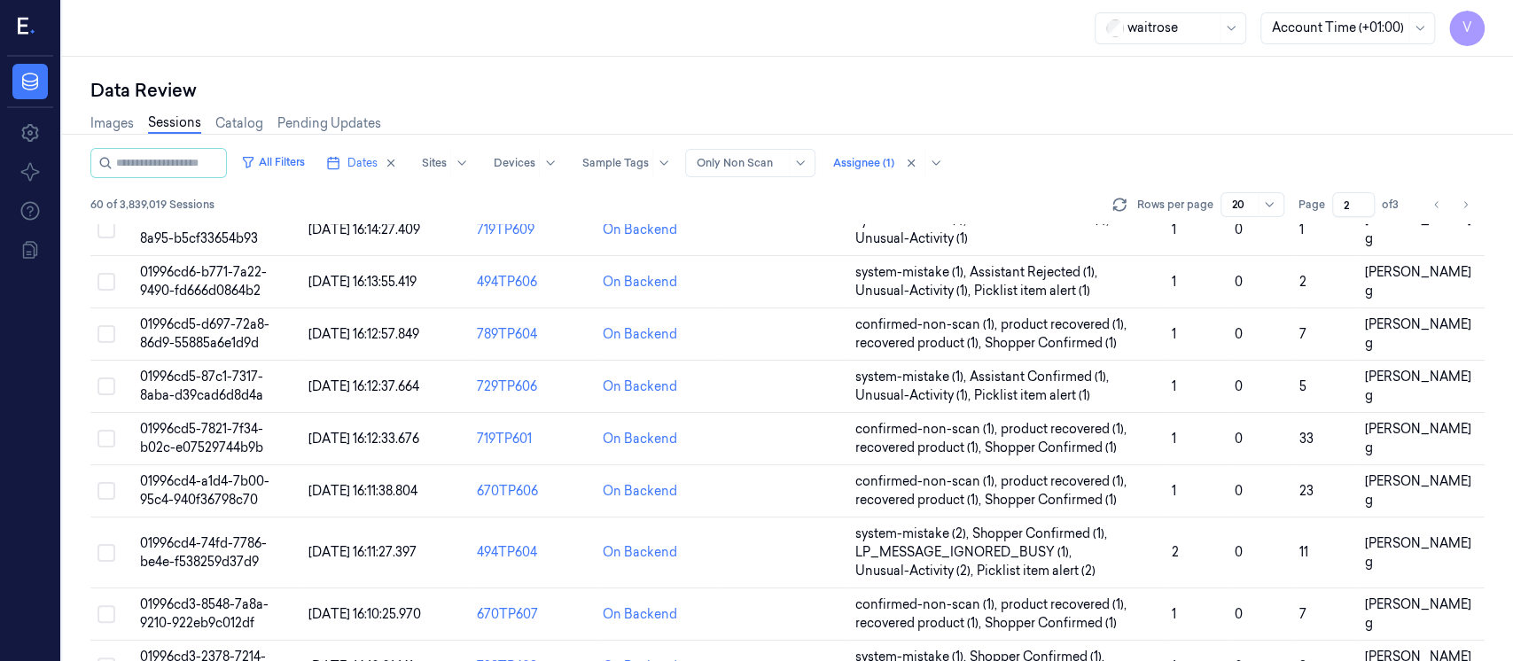
scroll to position [24, 0]
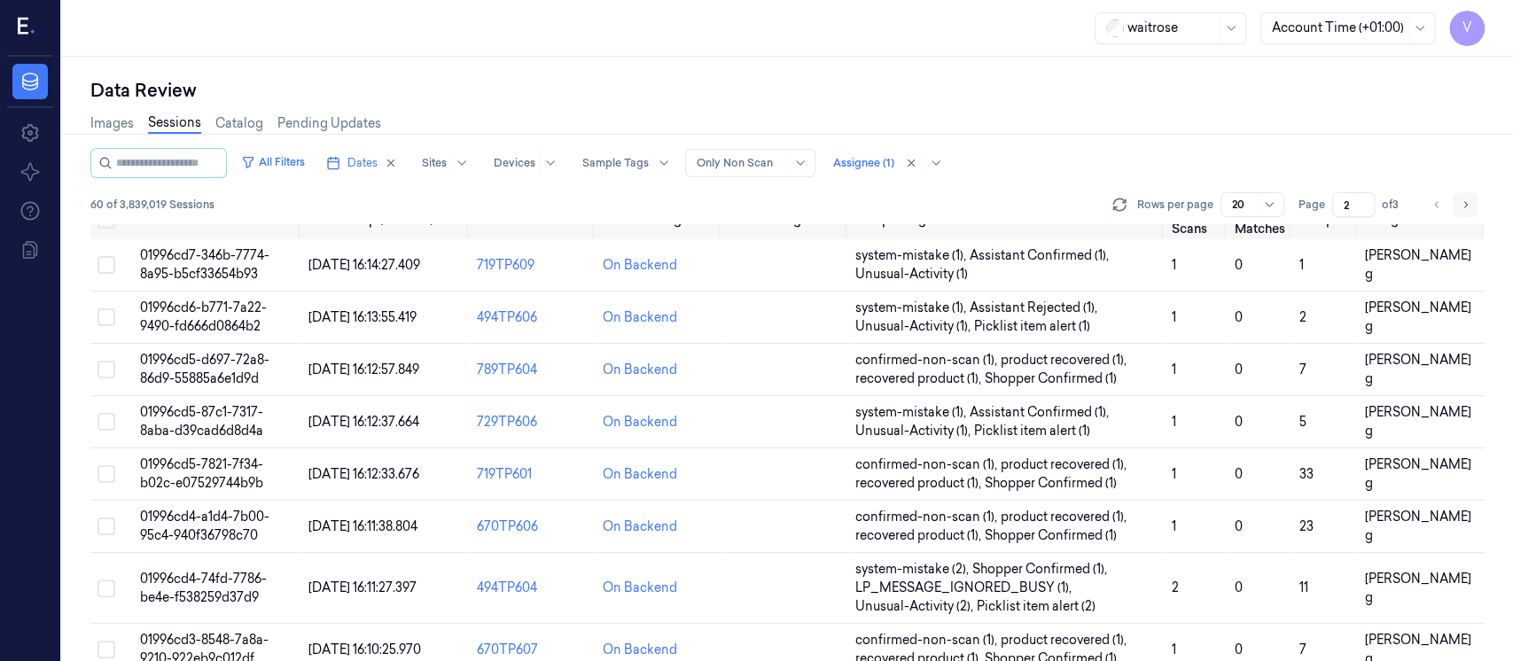
click at [1463, 203] on icon "Go to next page" at bounding box center [1465, 205] width 11 height 14
type input "3"
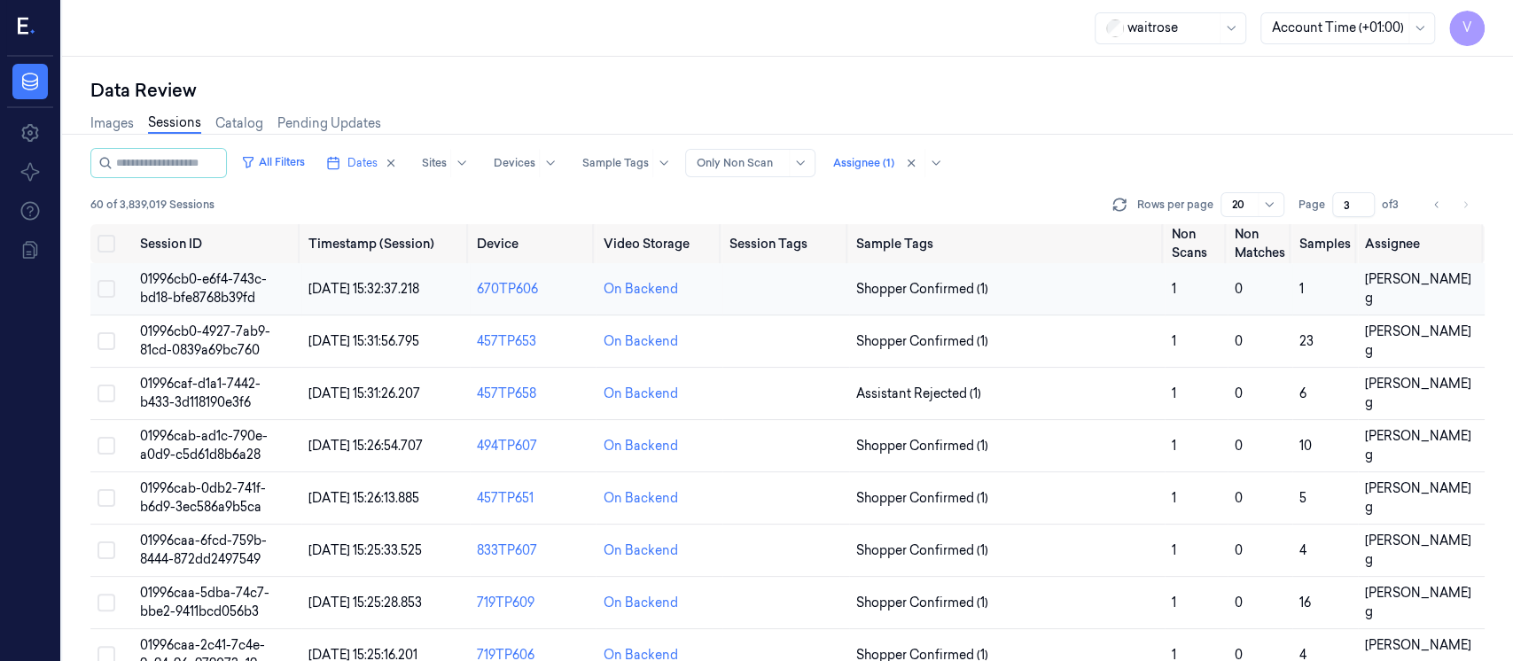
click at [751, 301] on td at bounding box center [786, 289] width 127 height 52
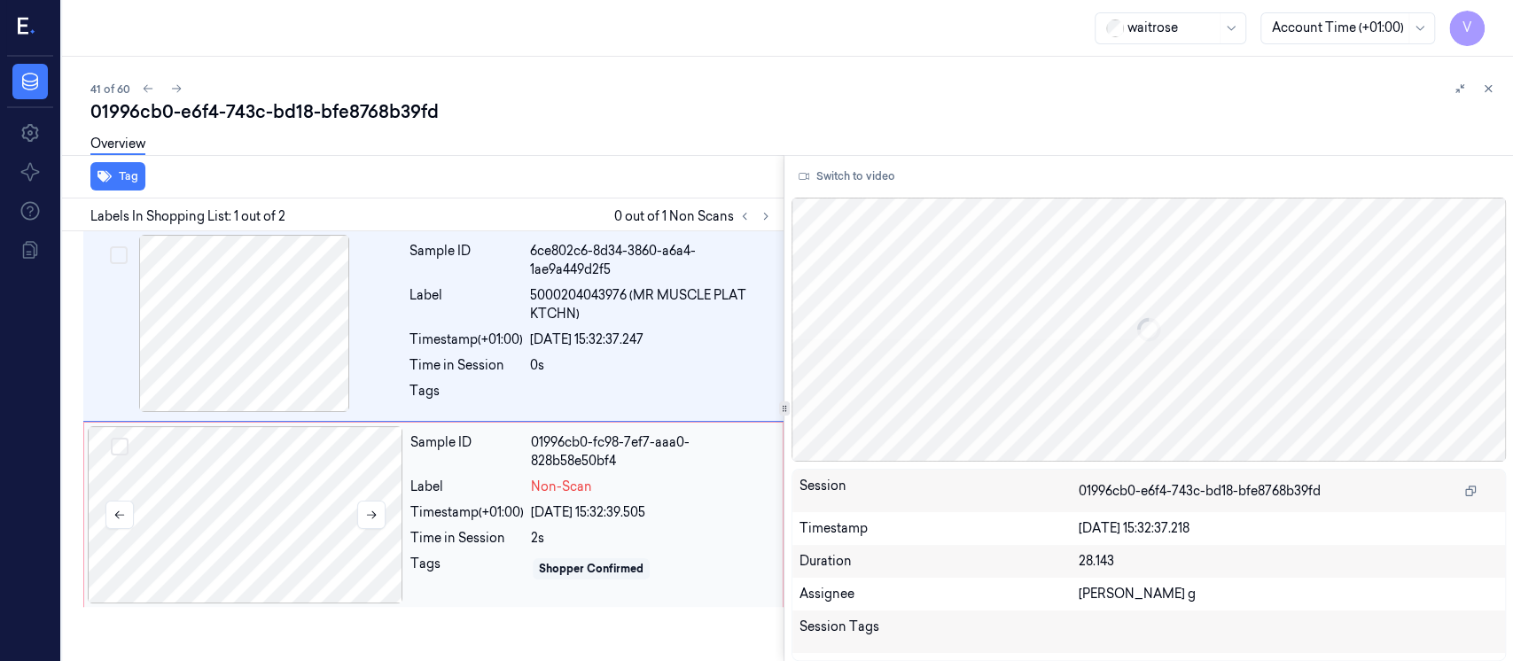
click at [241, 501] on div at bounding box center [246, 514] width 316 height 177
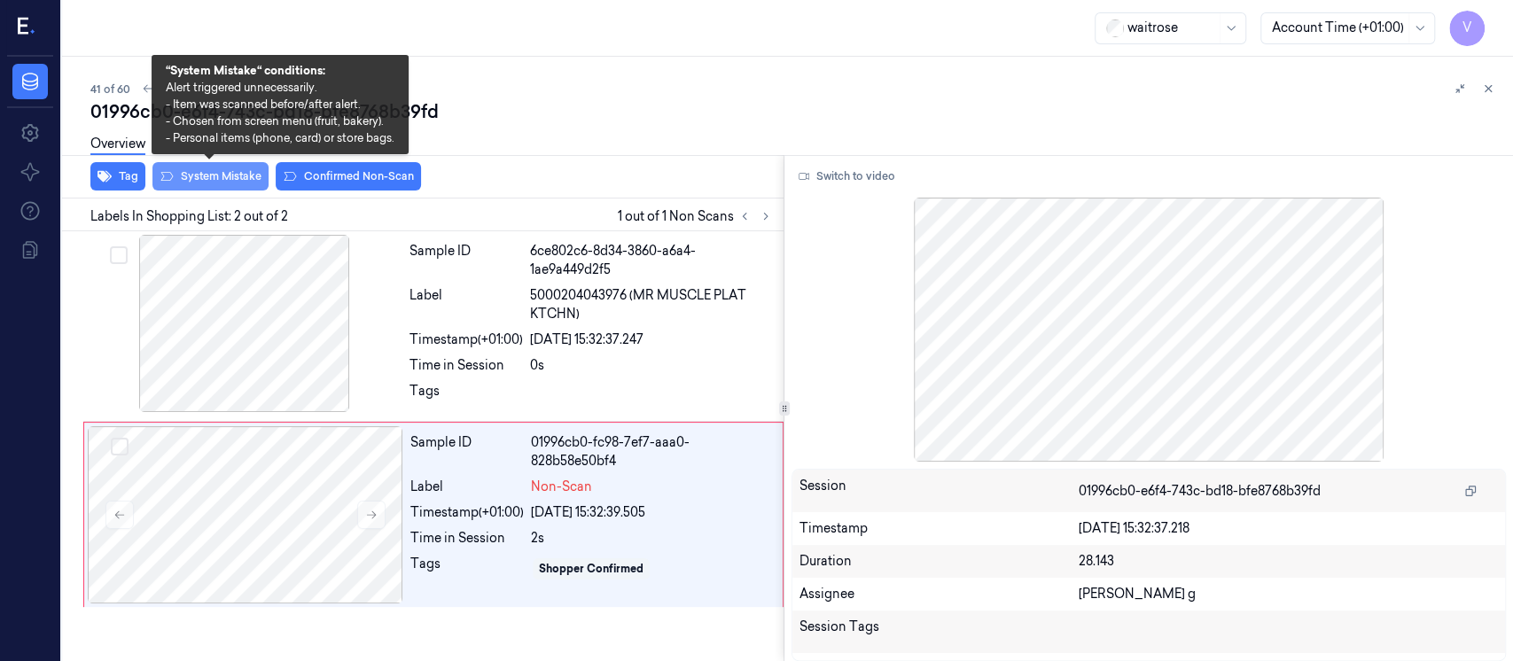
click at [207, 179] on button "System Mistake" at bounding box center [210, 176] width 116 height 28
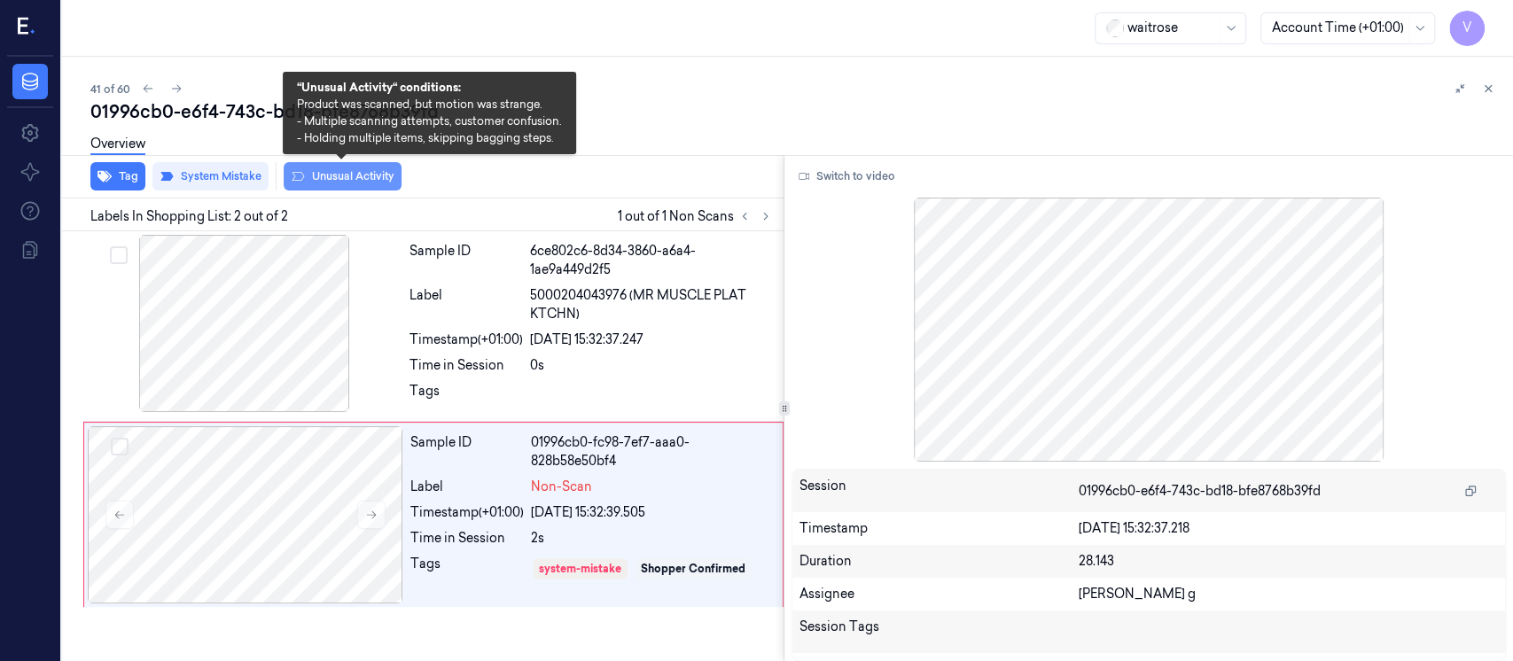
click at [379, 179] on button "Unusual Activity" at bounding box center [343, 176] width 118 height 28
click at [359, 171] on button "Unusual Activity" at bounding box center [343, 176] width 118 height 28
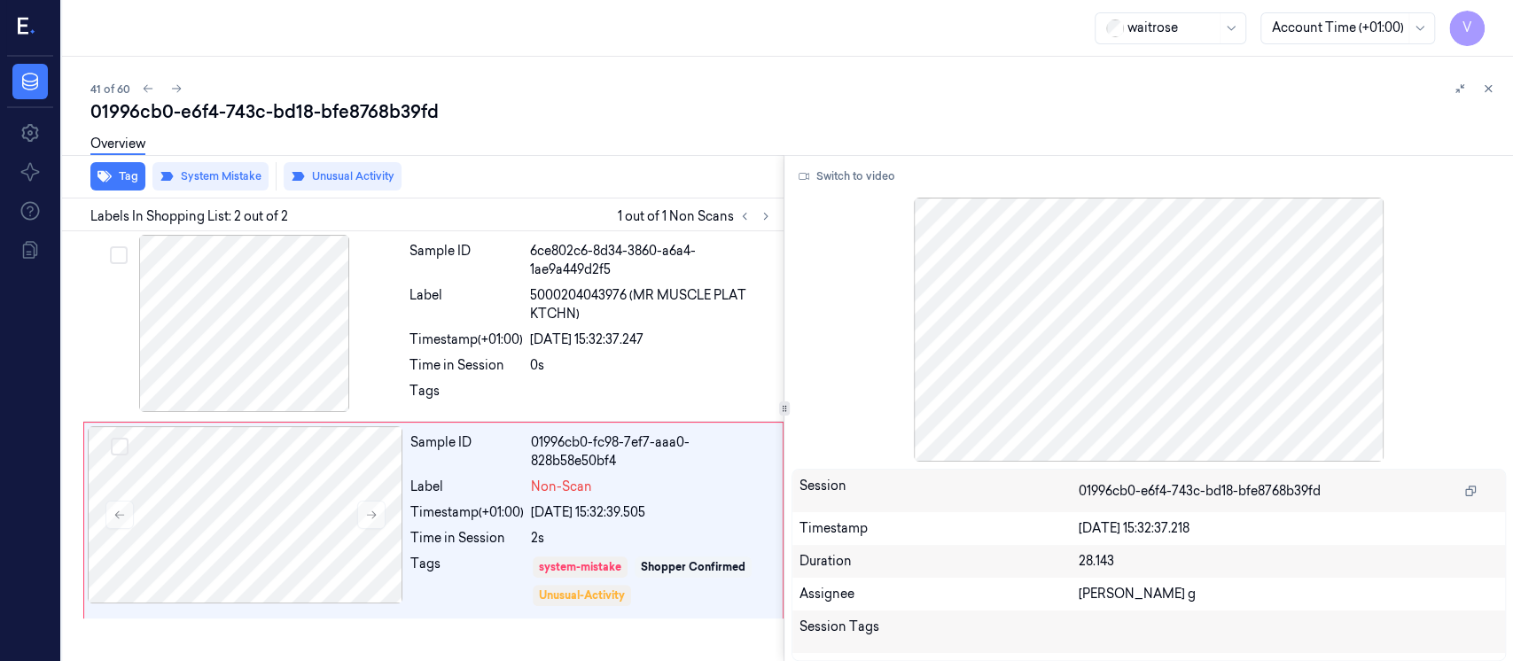
click at [116, 168] on div "Overview" at bounding box center [117, 146] width 55 height 45
click at [125, 177] on button "Tag" at bounding box center [117, 176] width 55 height 28
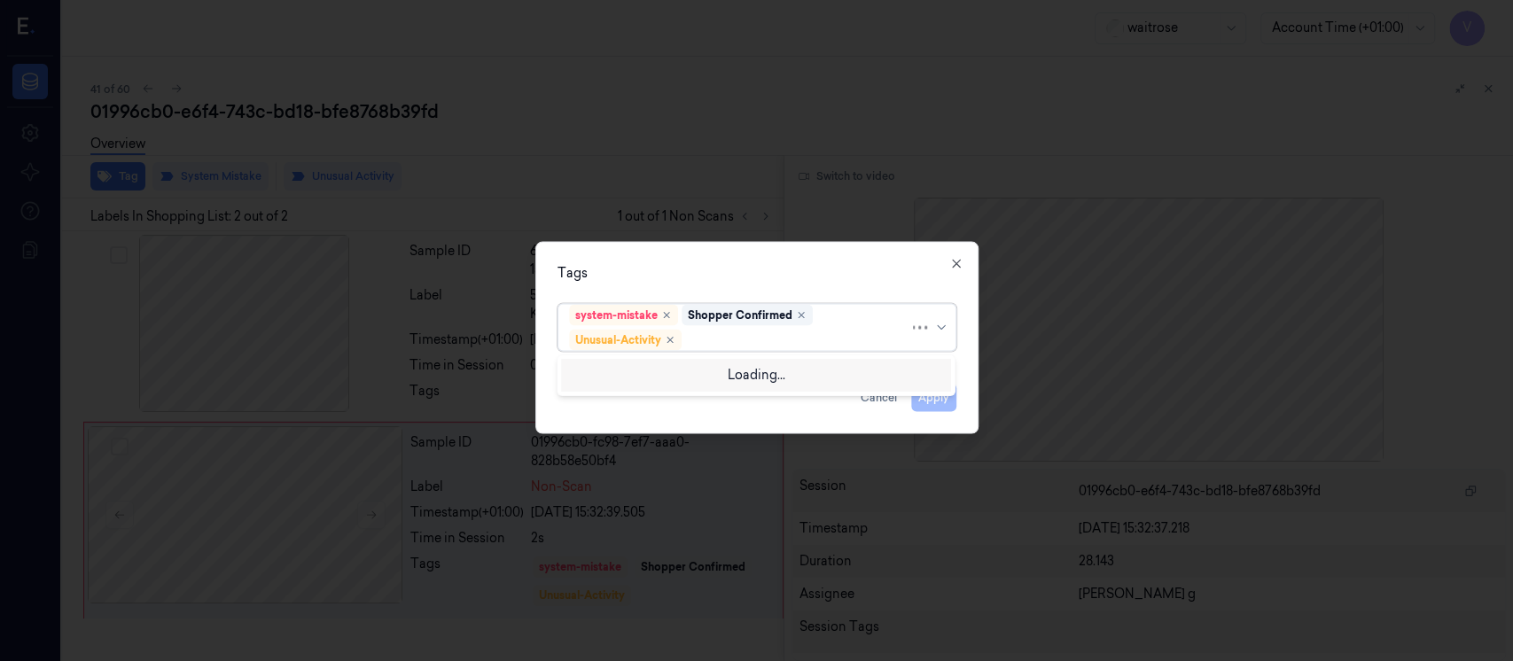
click at [752, 337] on div at bounding box center [797, 340] width 224 height 19
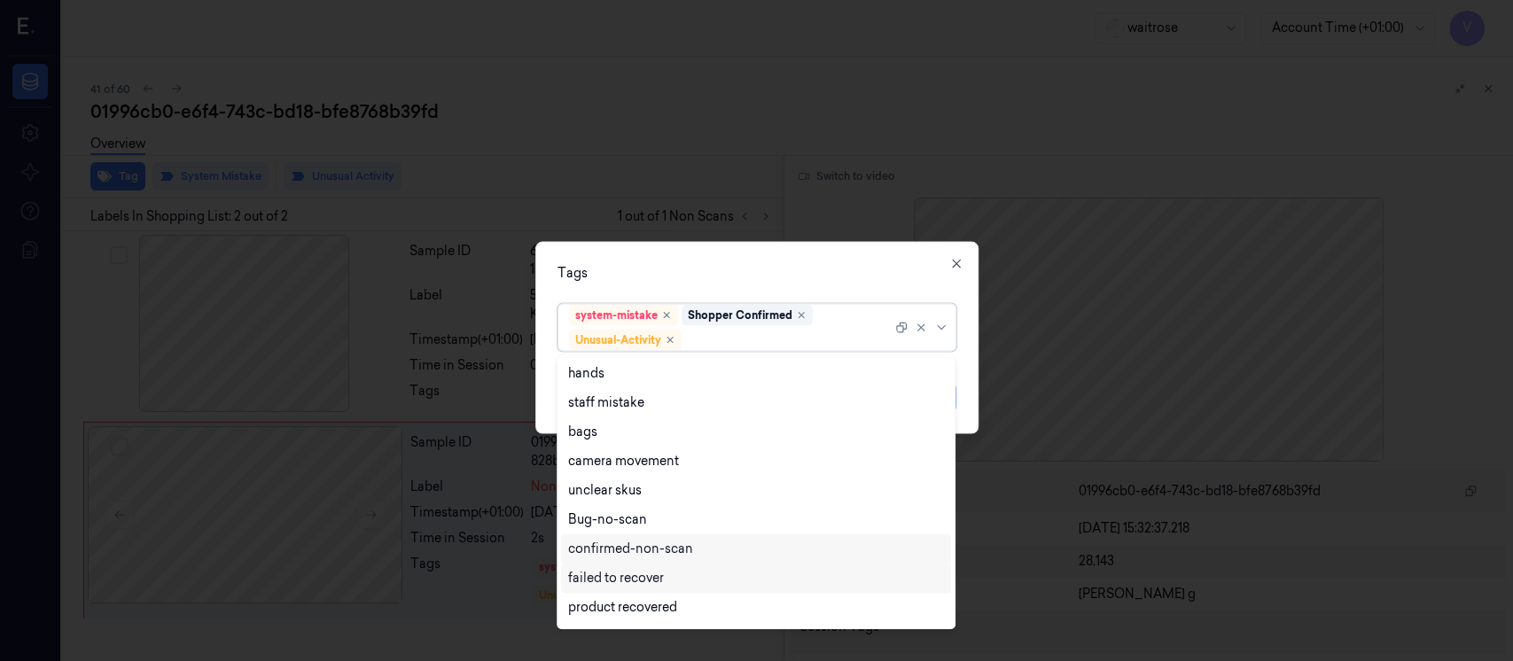
scroll to position [230, 0]
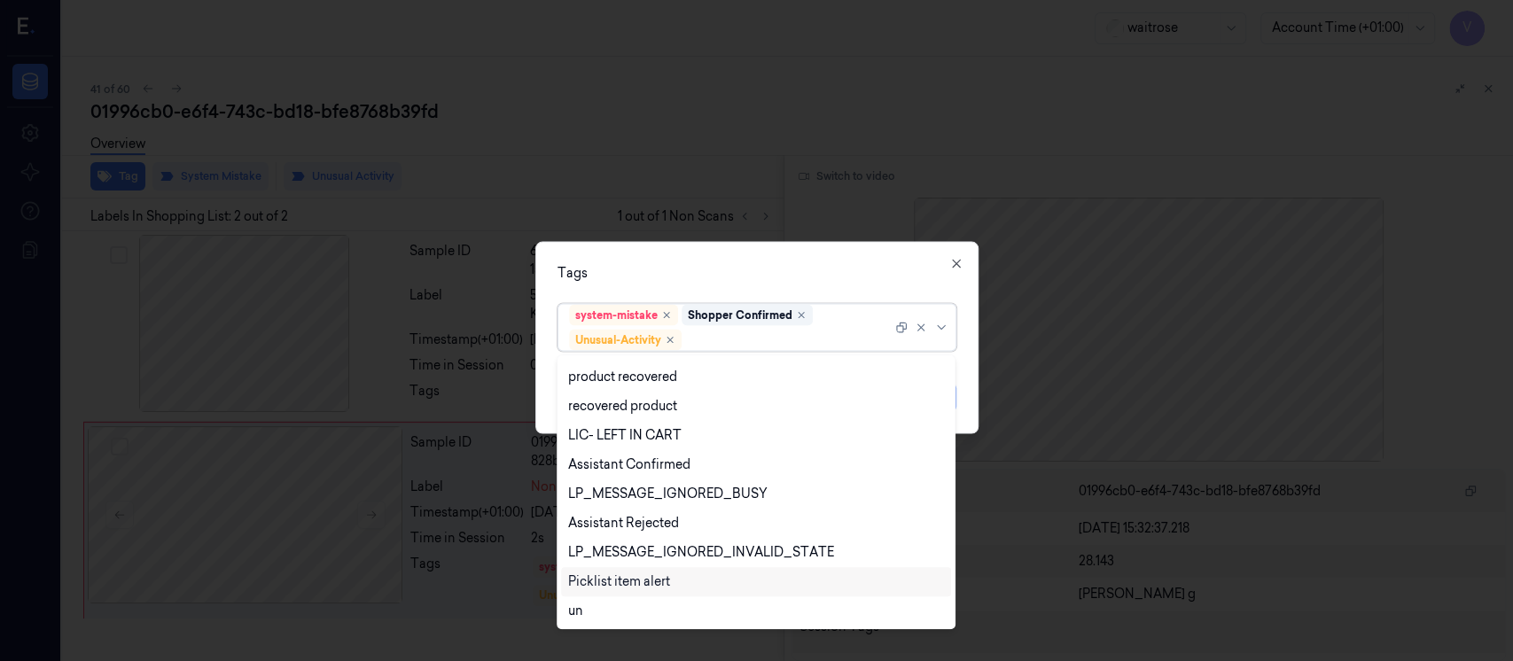
click at [626, 579] on div "Picklist item alert" at bounding box center [619, 582] width 102 height 19
click at [738, 248] on div "Tags option Picklist item alert, selected. 20 results available. Use Up and Dow…" at bounding box center [756, 338] width 443 height 192
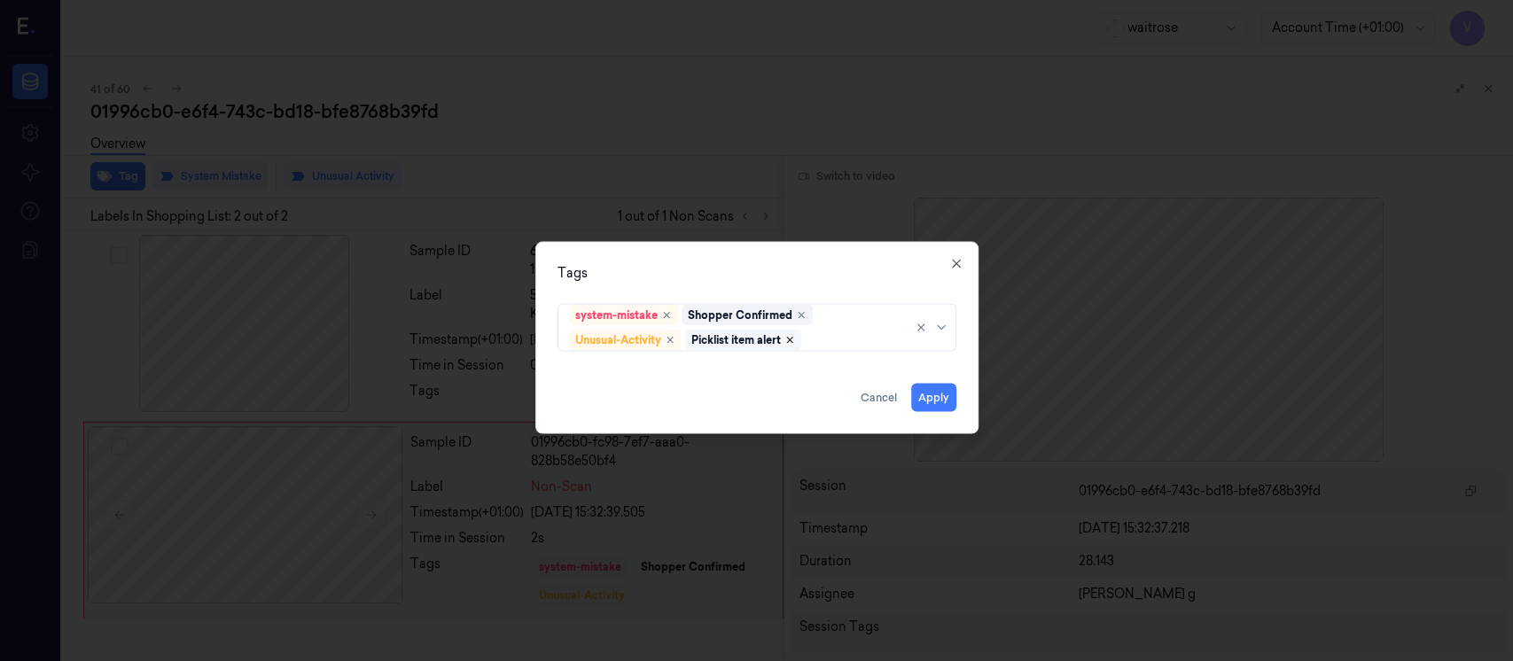
click at [791, 342] on icon "Remove ,Picklist item alert" at bounding box center [790, 340] width 11 height 11
click at [844, 249] on div "Tags system-mistake Shopper Confirmed Unusual-Activity Apply Cancel Close" at bounding box center [756, 338] width 443 height 192
click at [929, 404] on button "Apply" at bounding box center [933, 398] width 45 height 28
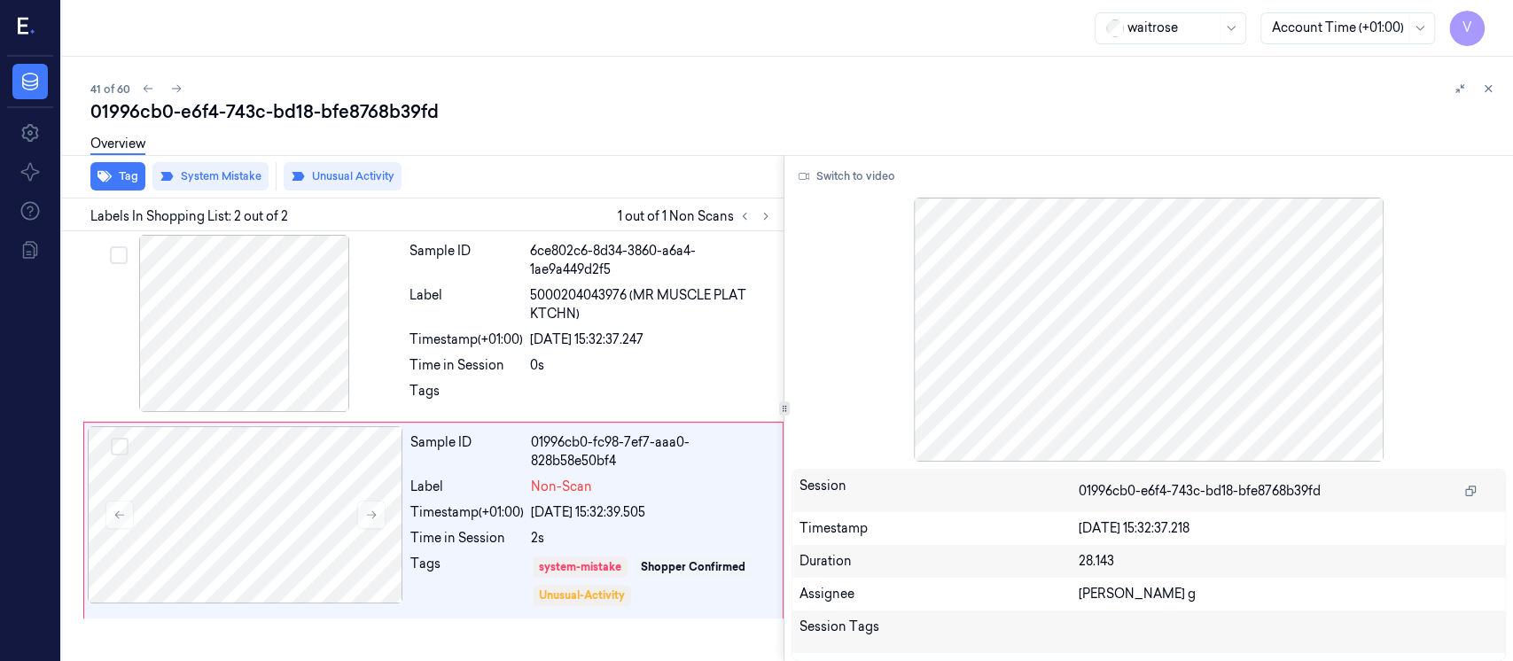
click at [568, 165] on div "Overview" at bounding box center [794, 146] width 1409 height 45
click at [1493, 90] on icon at bounding box center [1488, 88] width 12 height 12
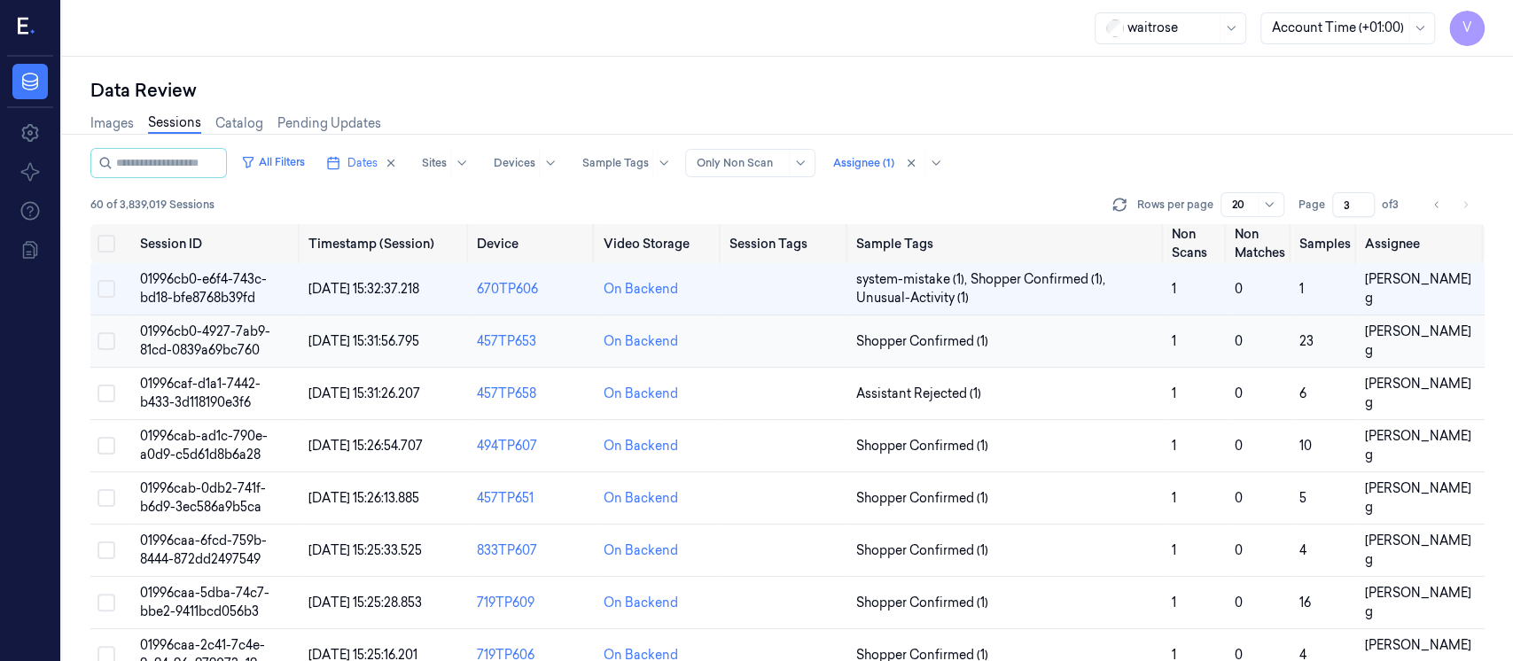
click at [792, 348] on td at bounding box center [786, 342] width 127 height 52
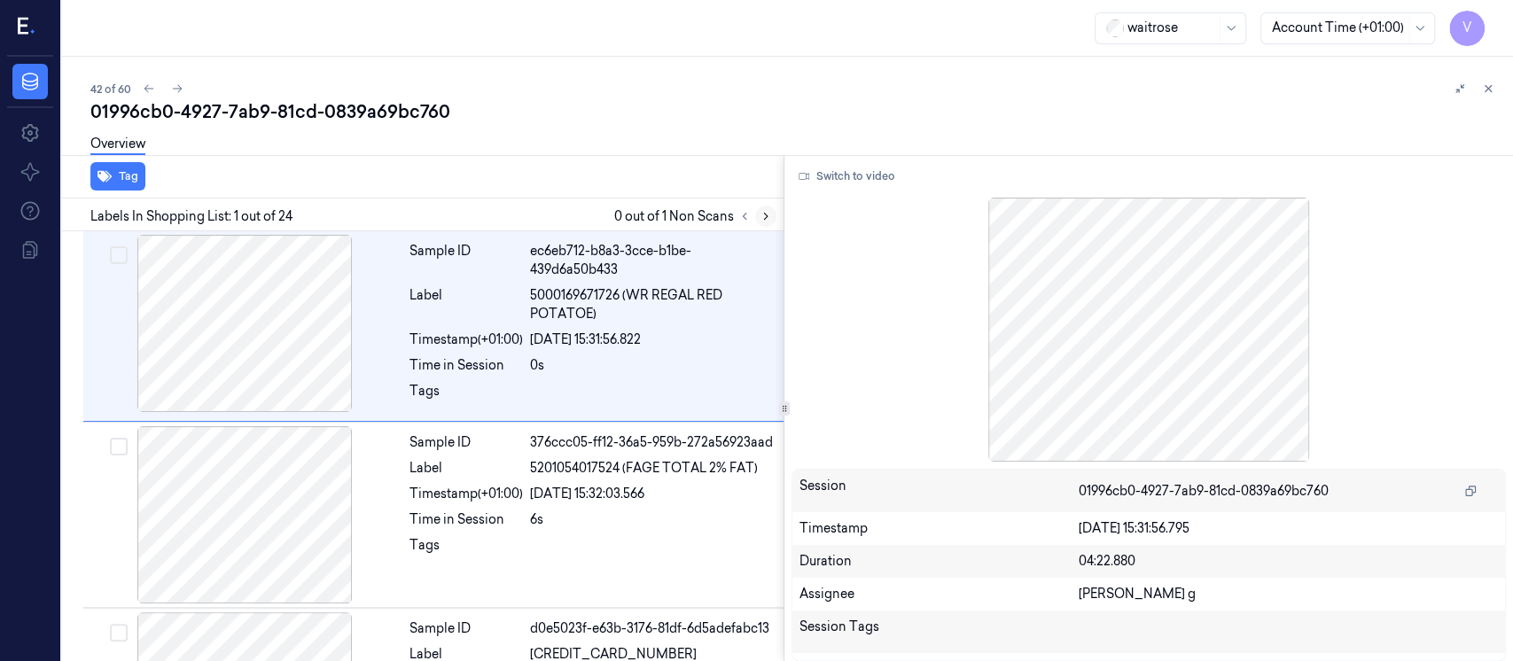
click at [764, 214] on icon at bounding box center [766, 216] width 12 height 12
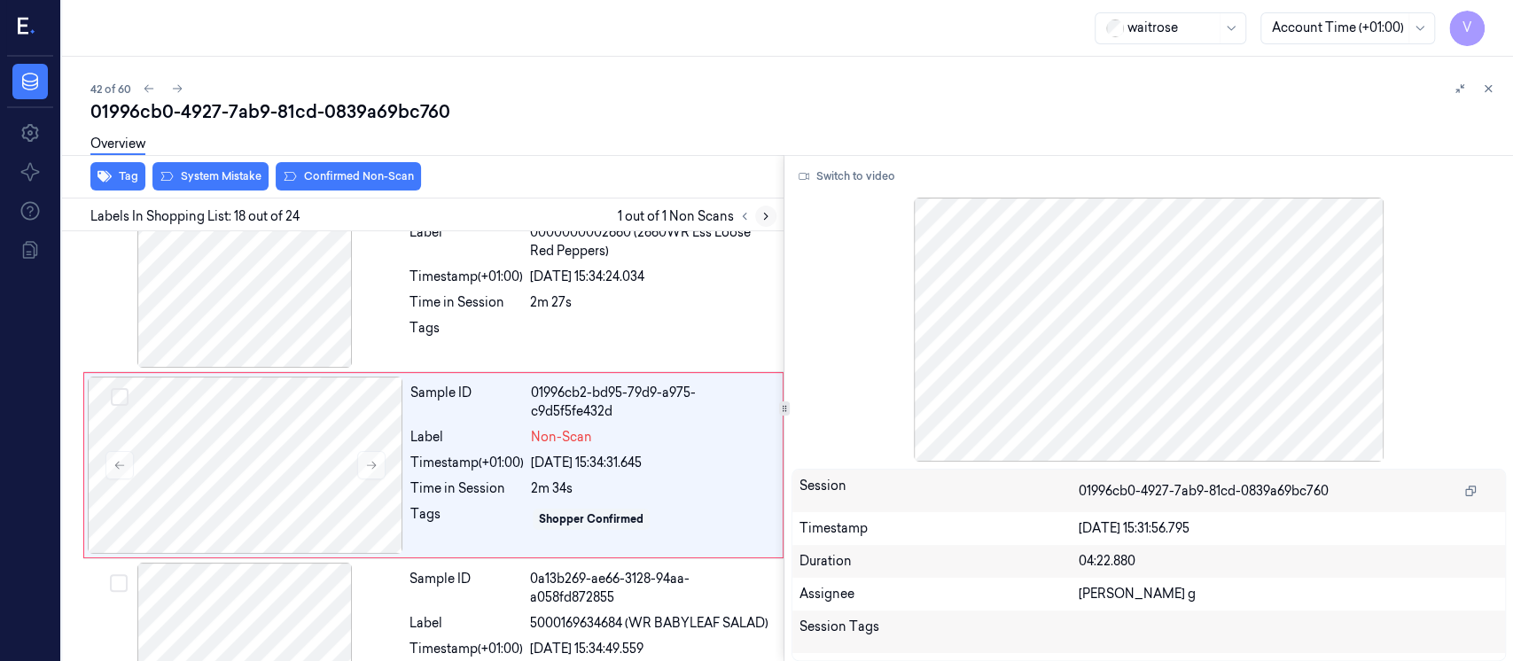
scroll to position [3071, 0]
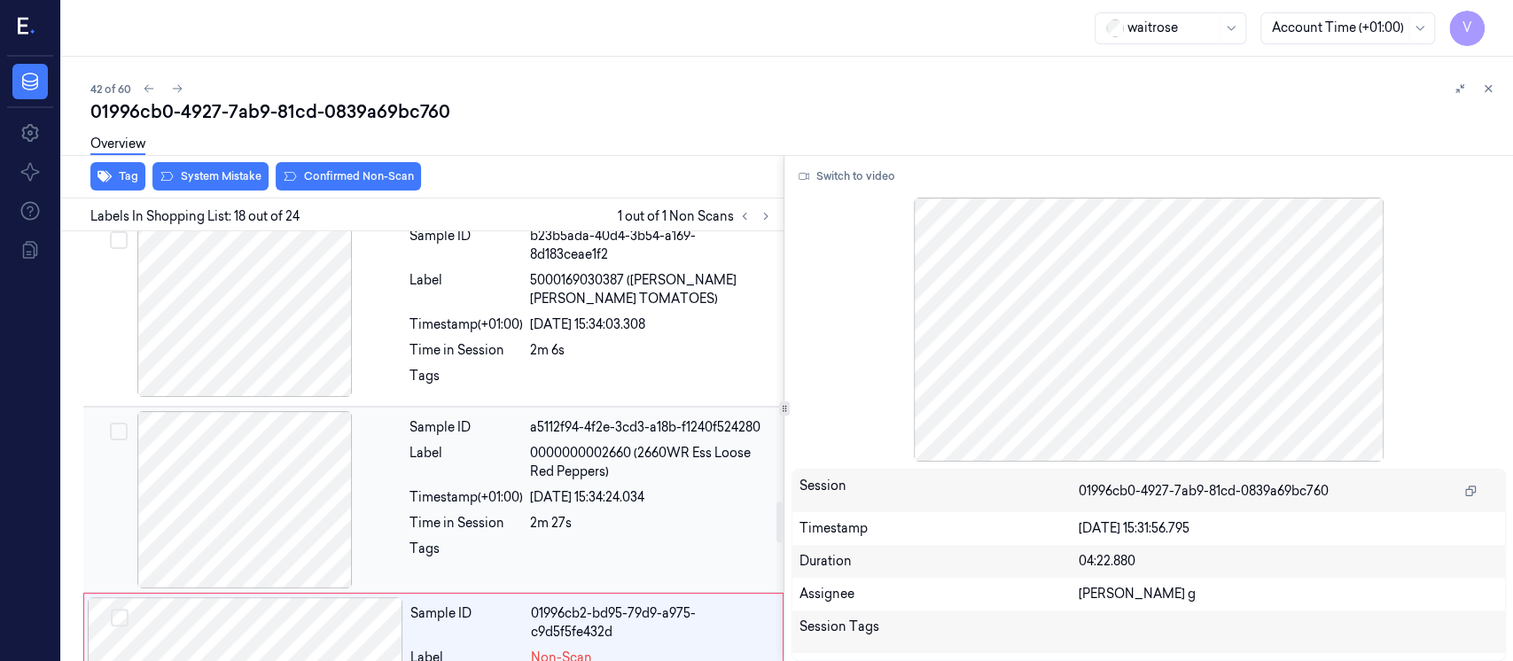
click at [519, 494] on div "Timestamp (+01:00)" at bounding box center [466, 497] width 113 height 19
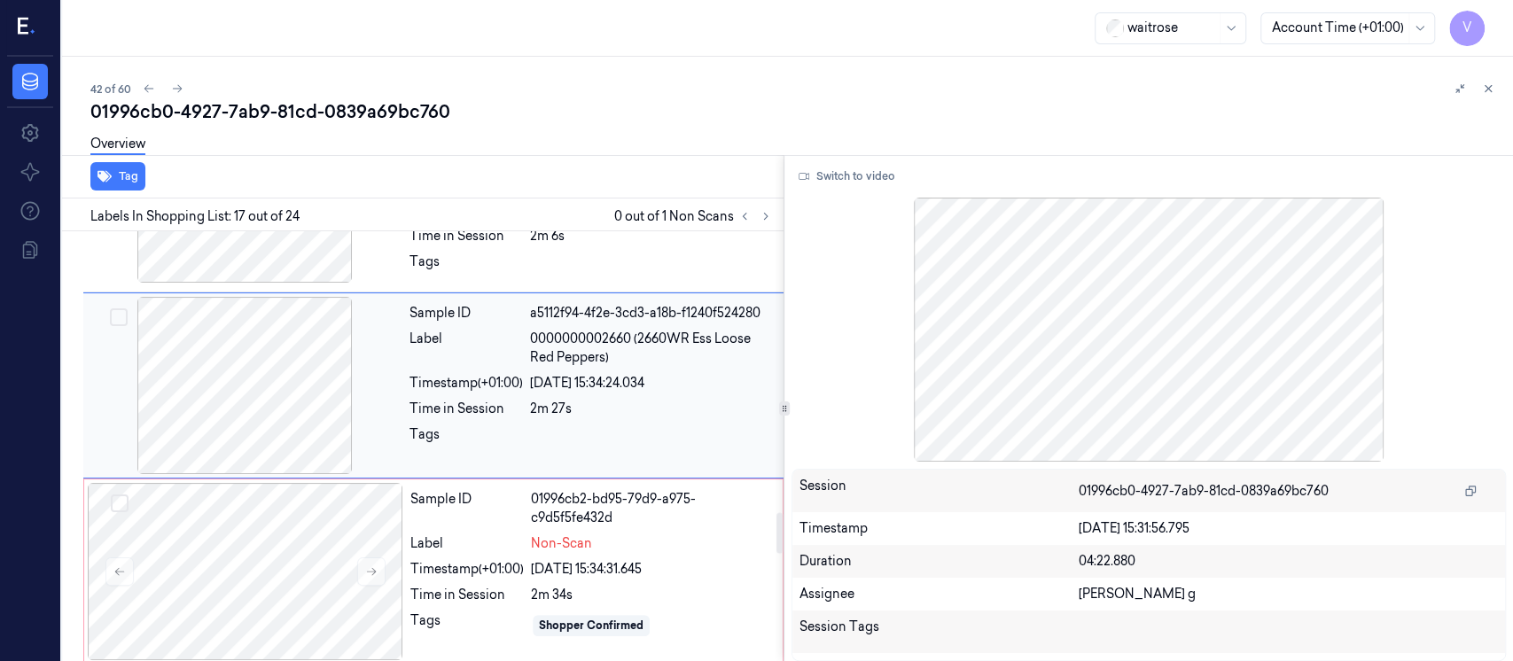
scroll to position [3003, 0]
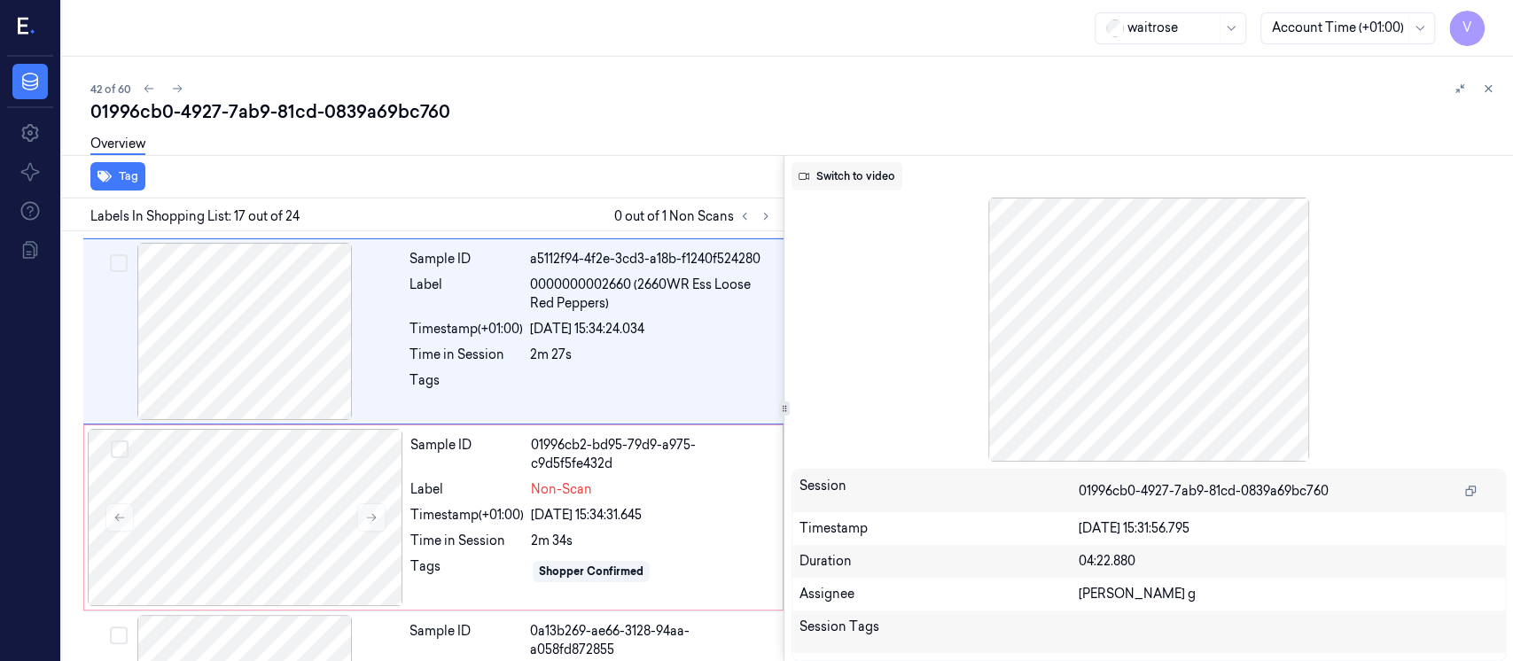
click at [839, 181] on button "Switch to video" at bounding box center [847, 176] width 111 height 28
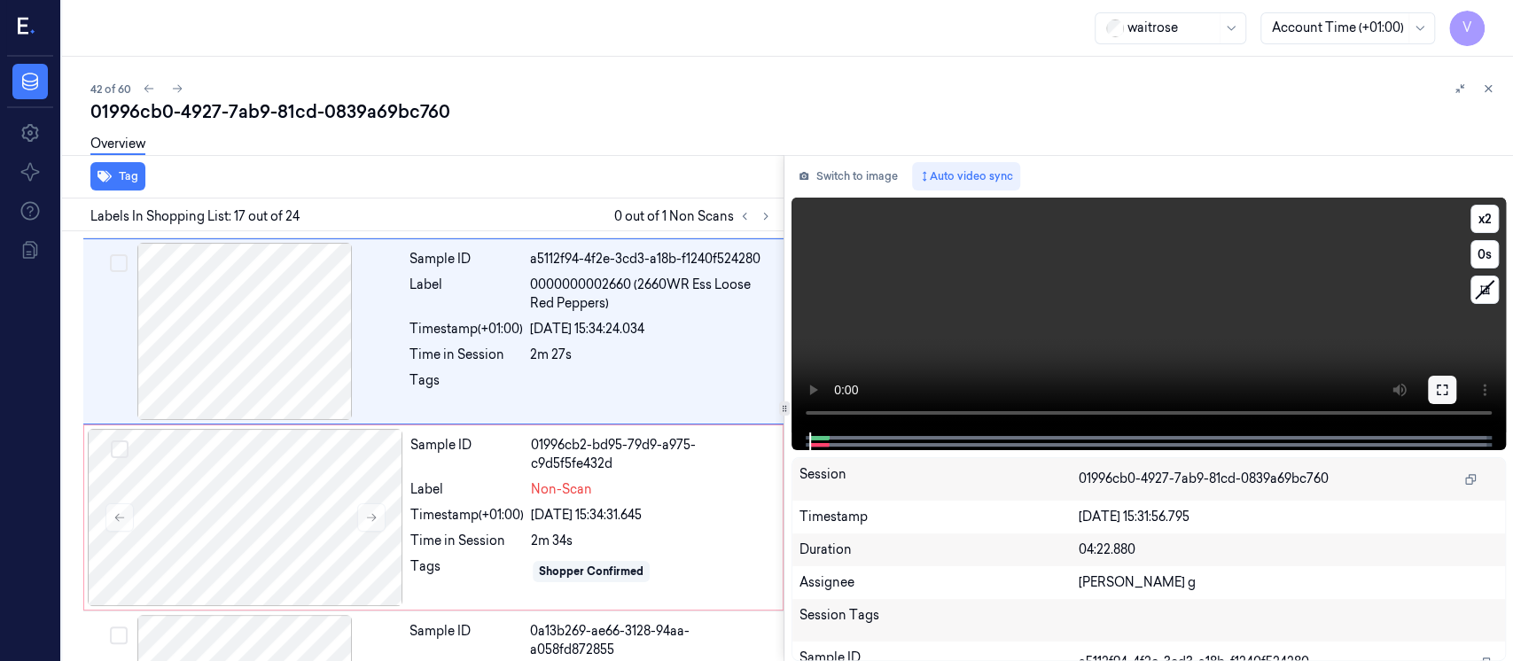
click at [1452, 384] on button at bounding box center [1442, 390] width 28 height 28
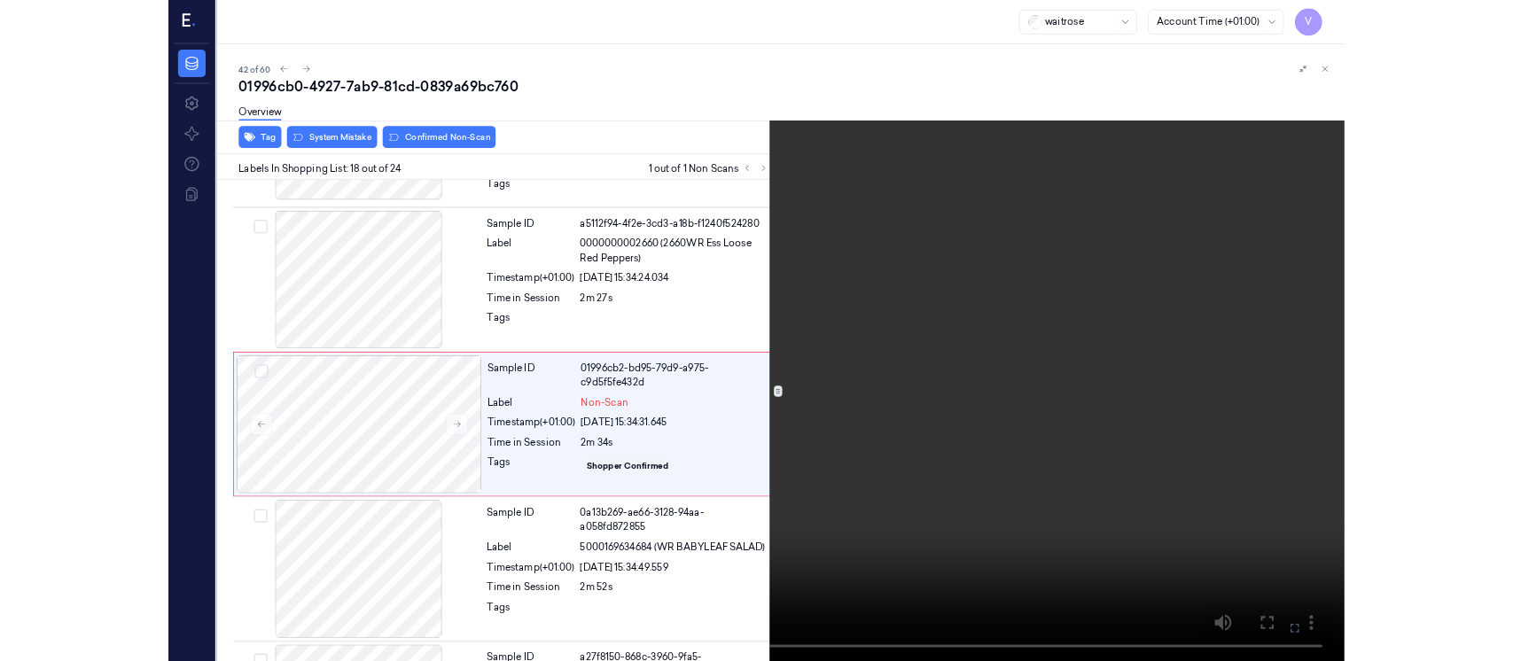
scroll to position [2975, 0]
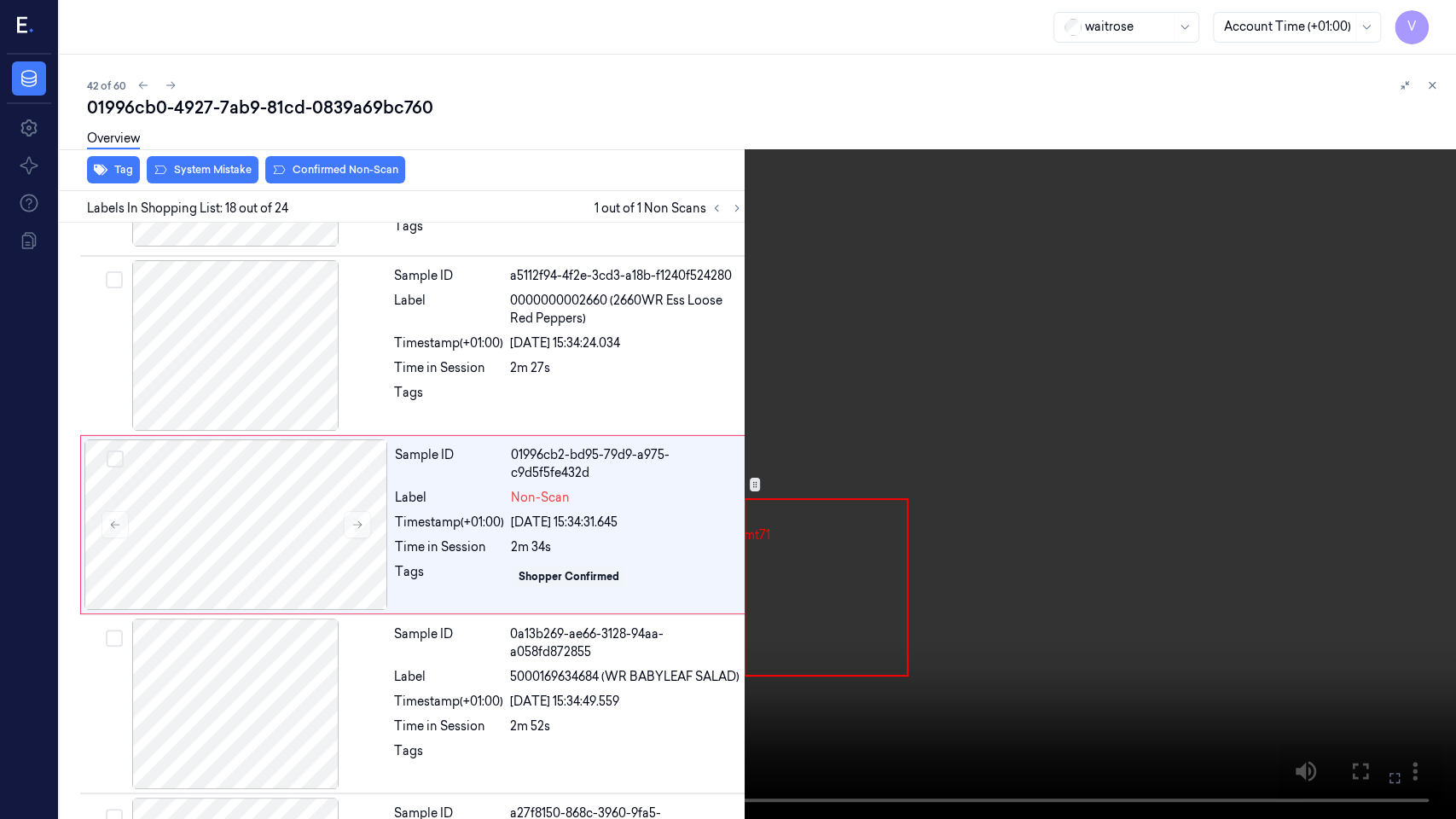
click at [0, 0] on icon at bounding box center [0, 0] width 0 height 0
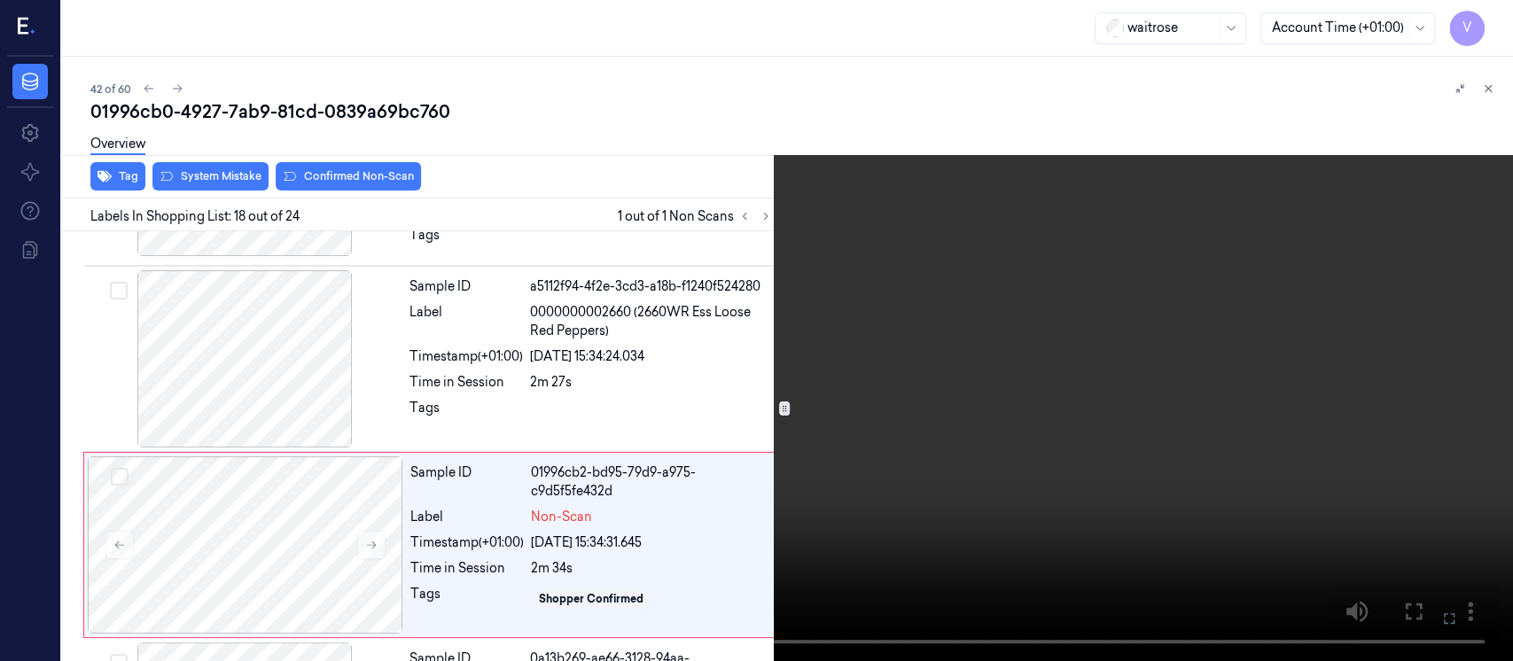
scroll to position [3071, 0]
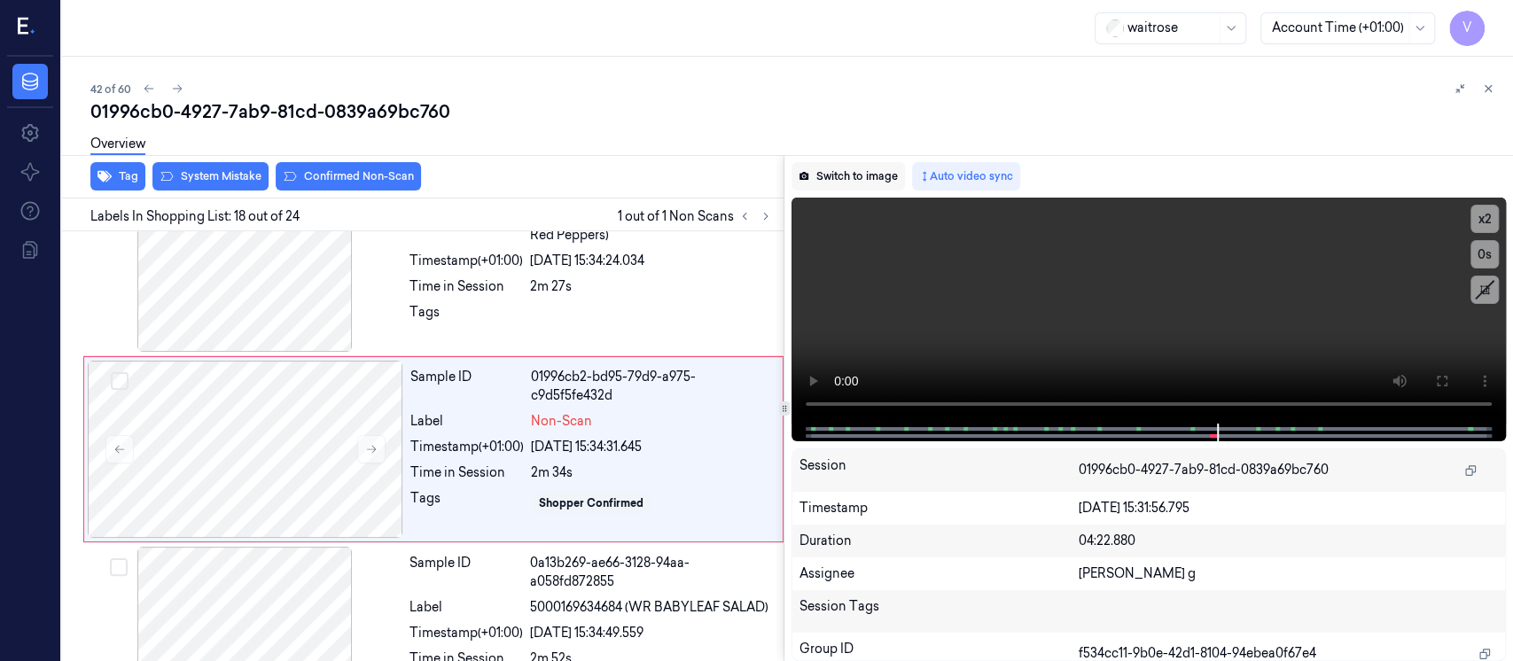
click at [845, 174] on button "Switch to image" at bounding box center [848, 176] width 113 height 28
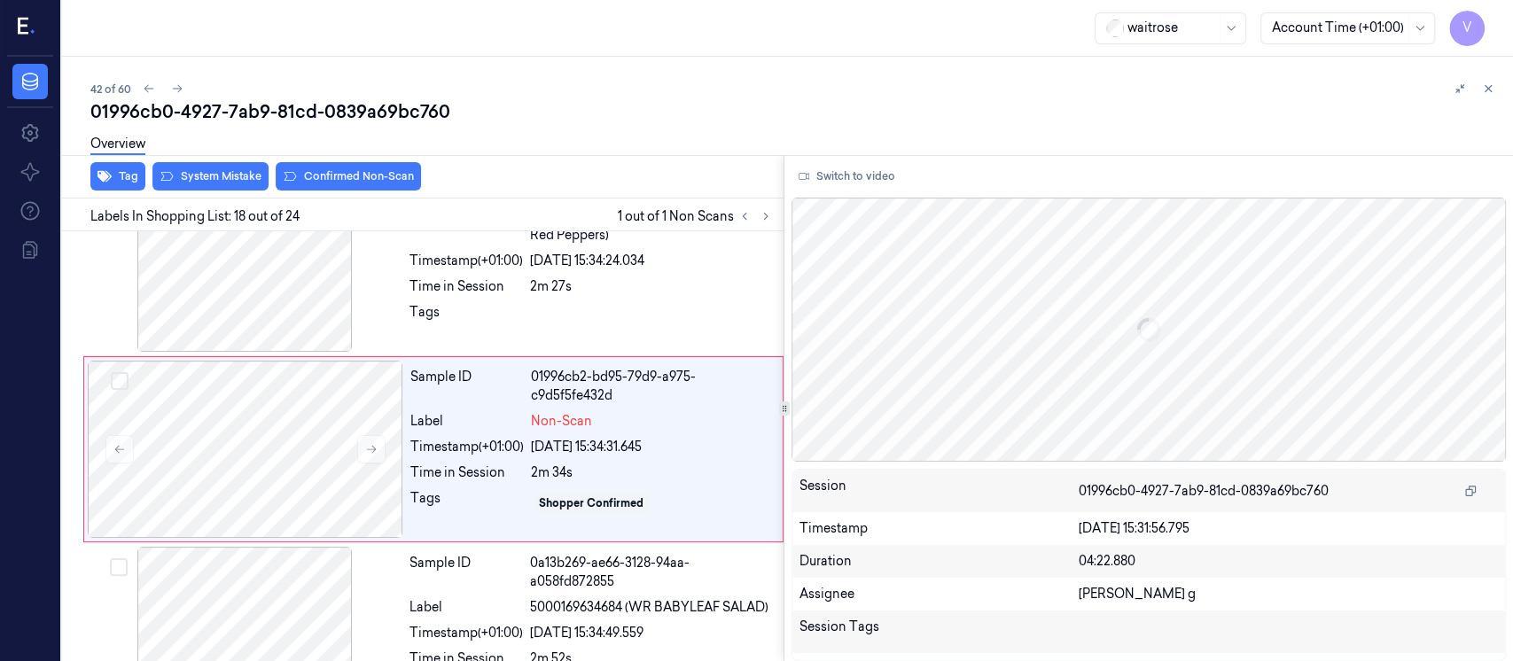
click at [1091, 145] on div "Overview" at bounding box center [794, 146] width 1409 height 45
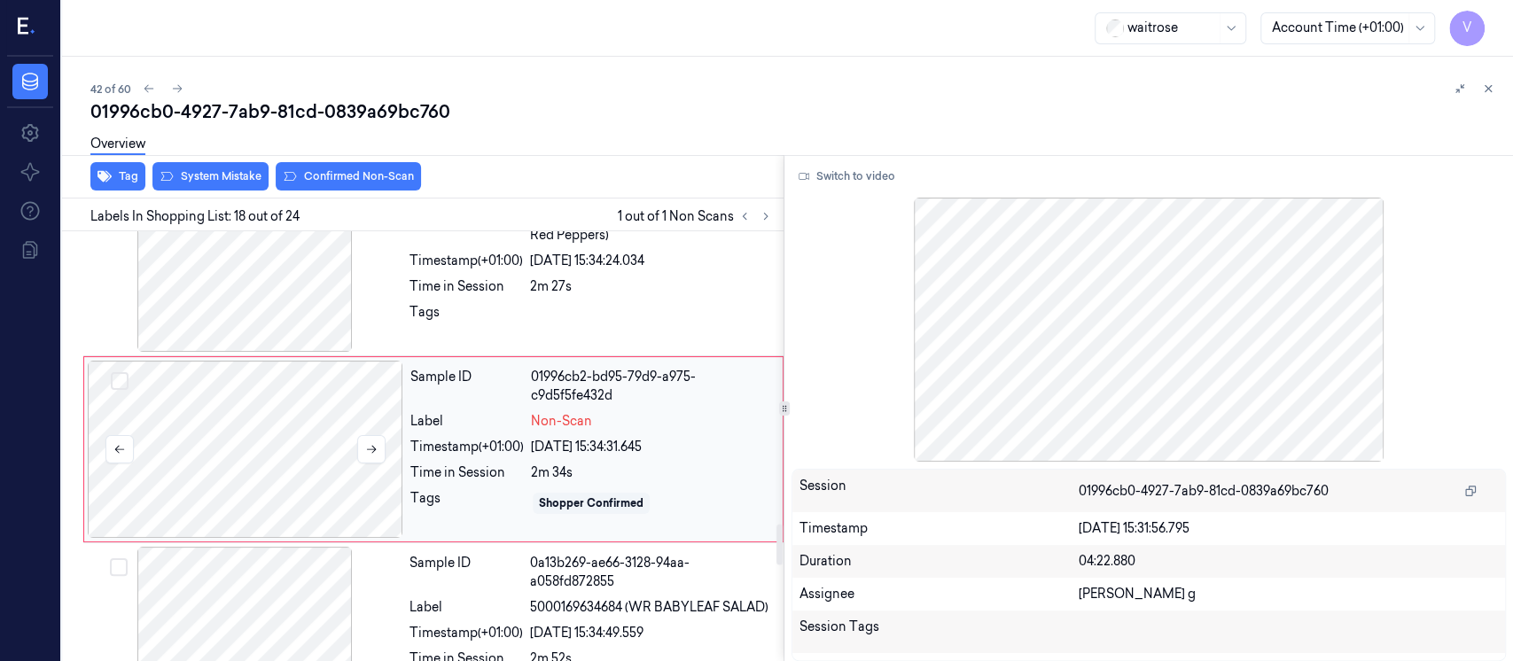
click at [353, 429] on div at bounding box center [246, 449] width 316 height 177
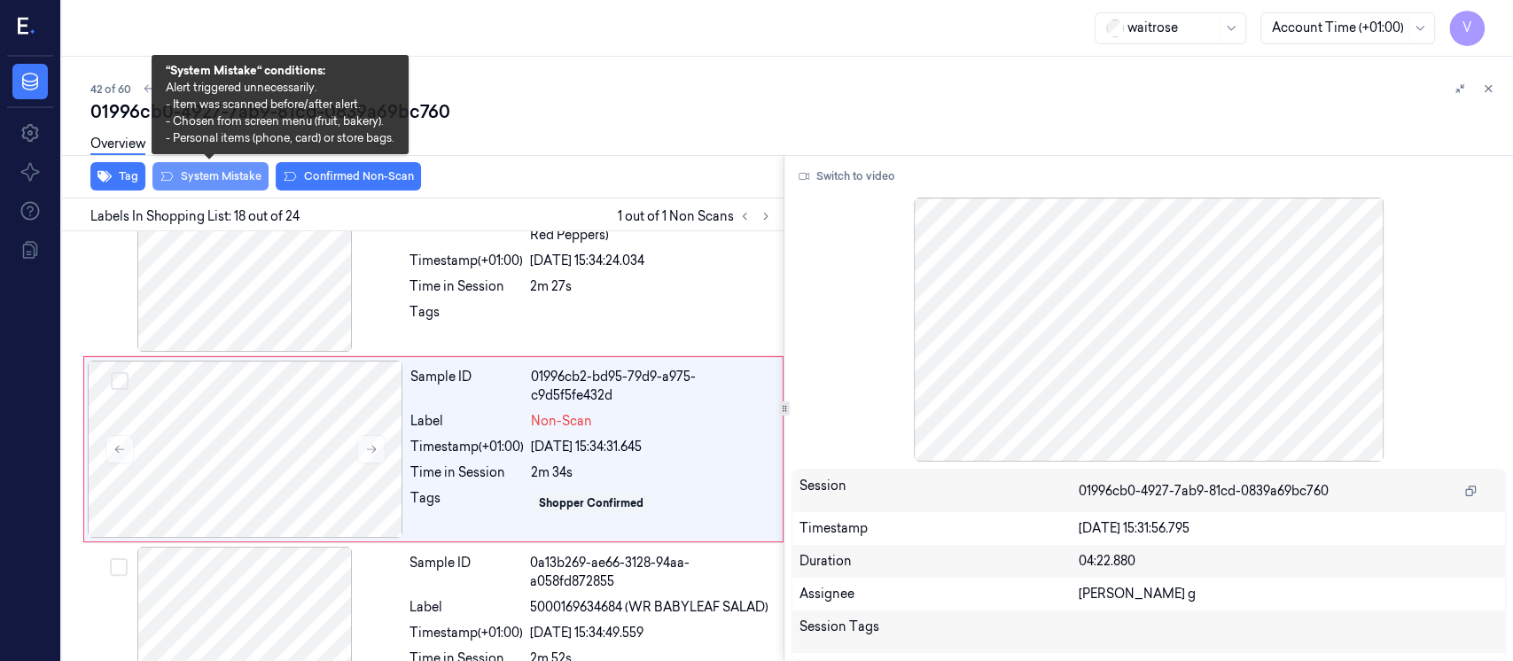
click at [219, 179] on button "System Mistake" at bounding box center [210, 176] width 116 height 28
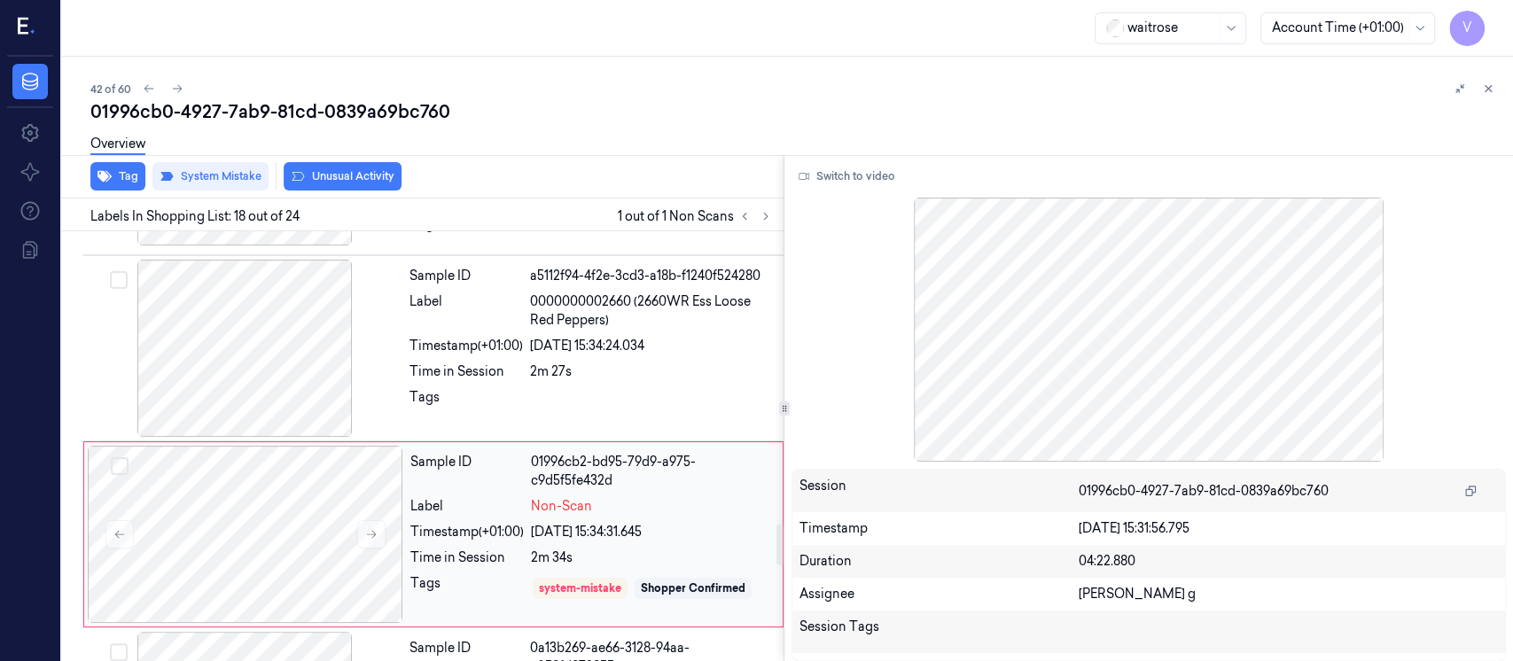
scroll to position [2952, 0]
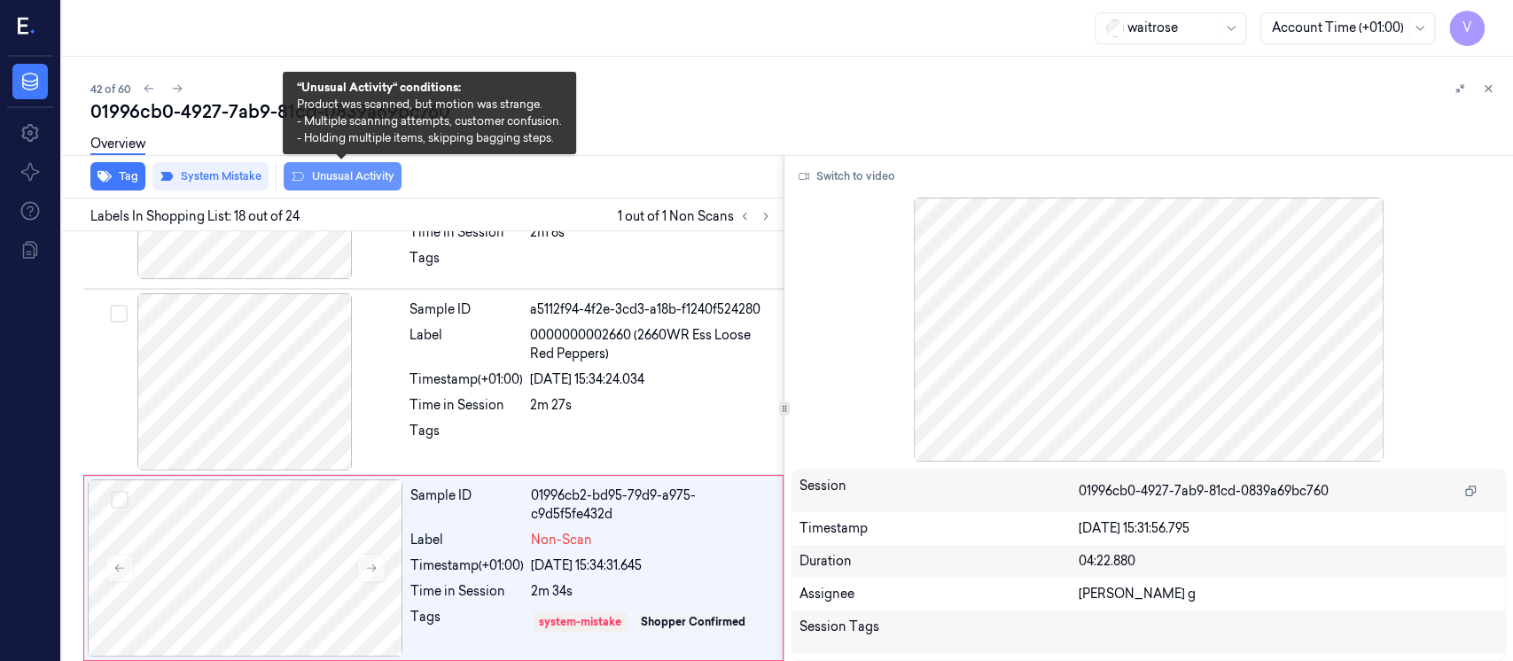
click at [330, 181] on button "Unusual Activity" at bounding box center [343, 176] width 118 height 28
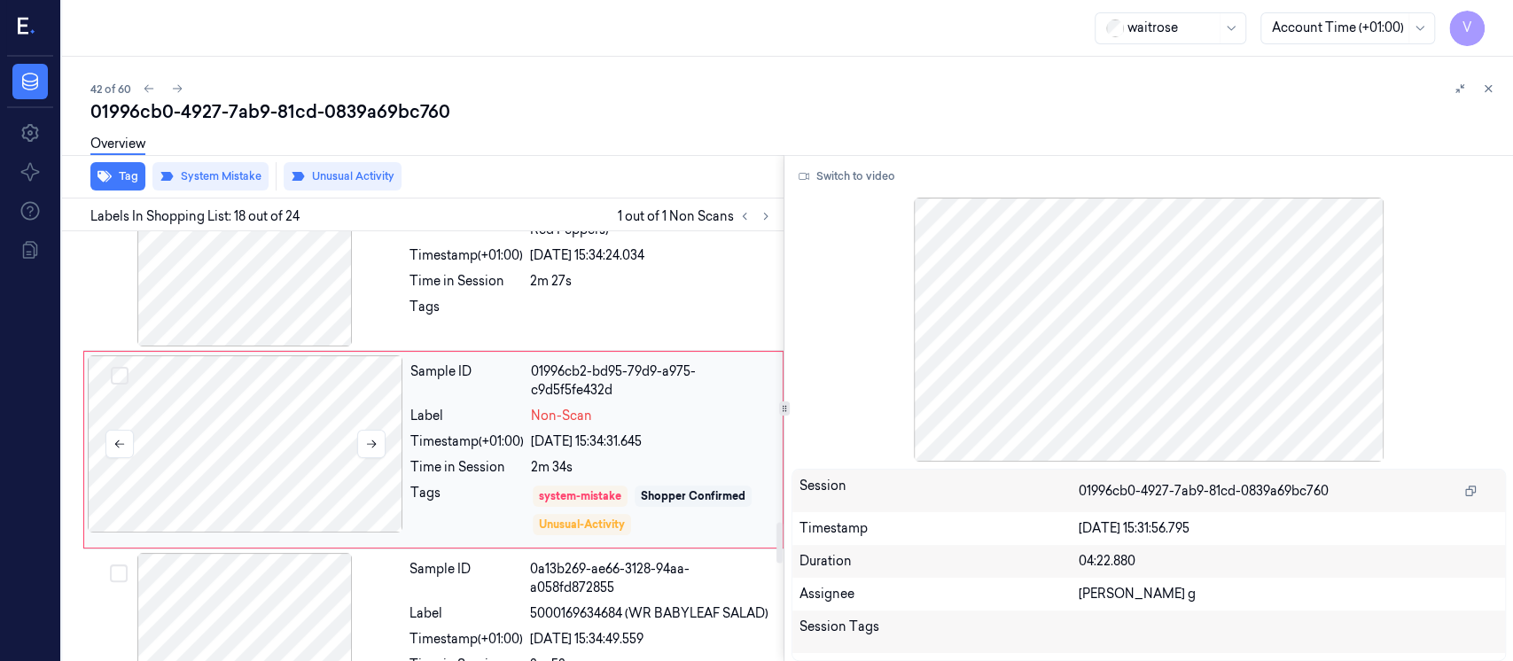
scroll to position [2957, 0]
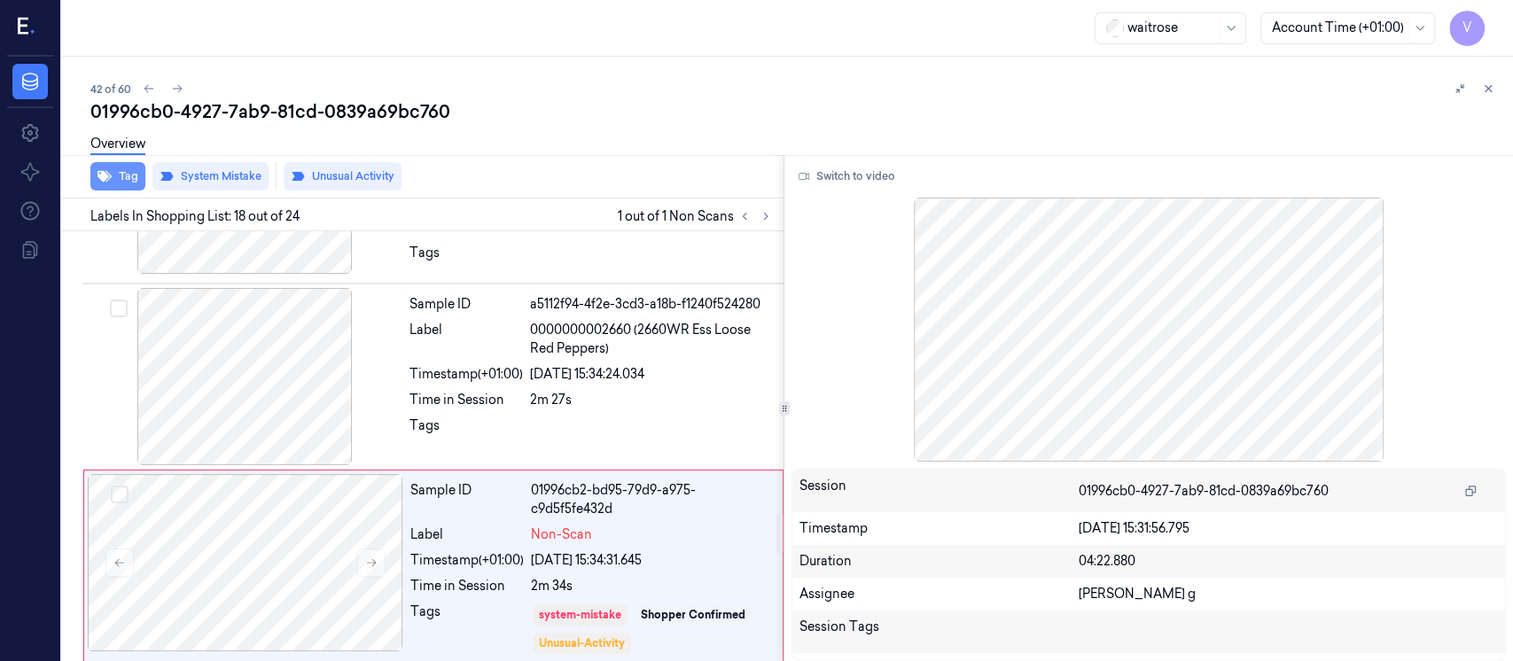
click at [108, 176] on icon "button" at bounding box center [105, 176] width 14 height 14
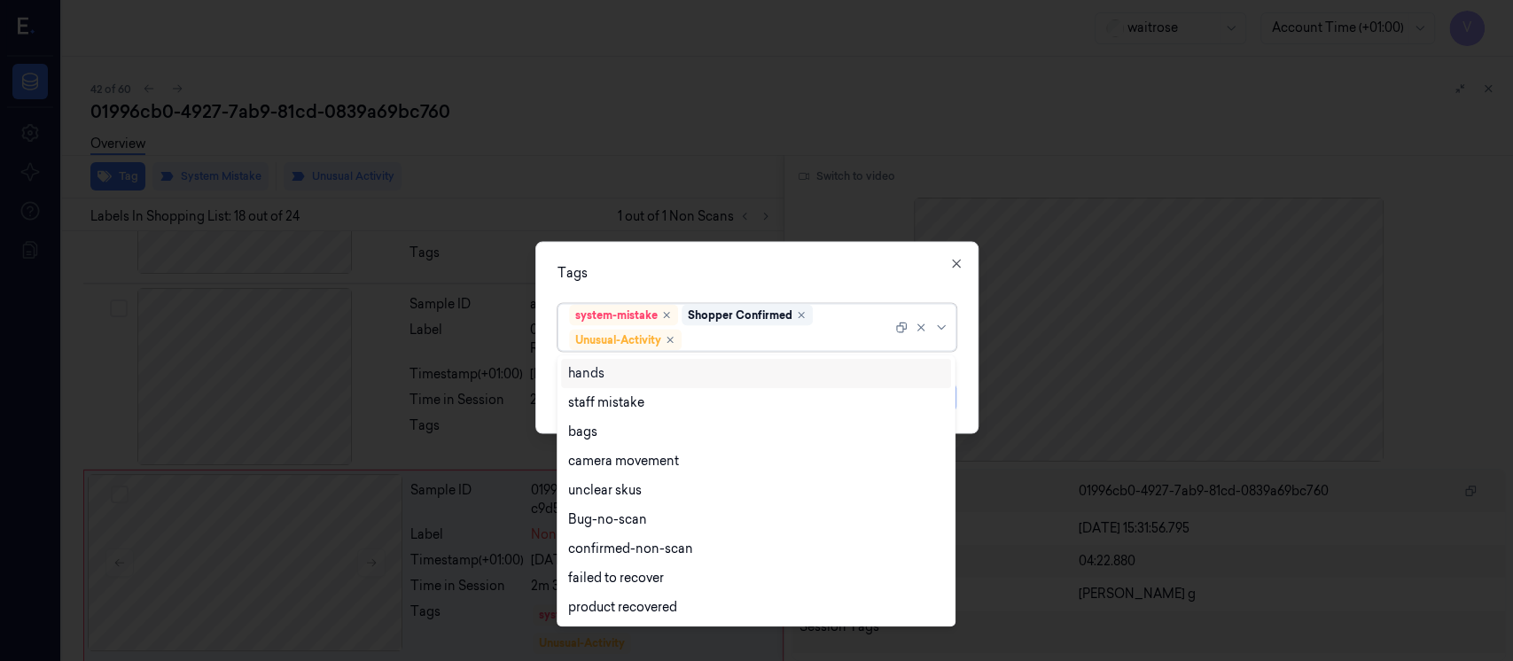
click at [741, 336] on div at bounding box center [788, 340] width 207 height 19
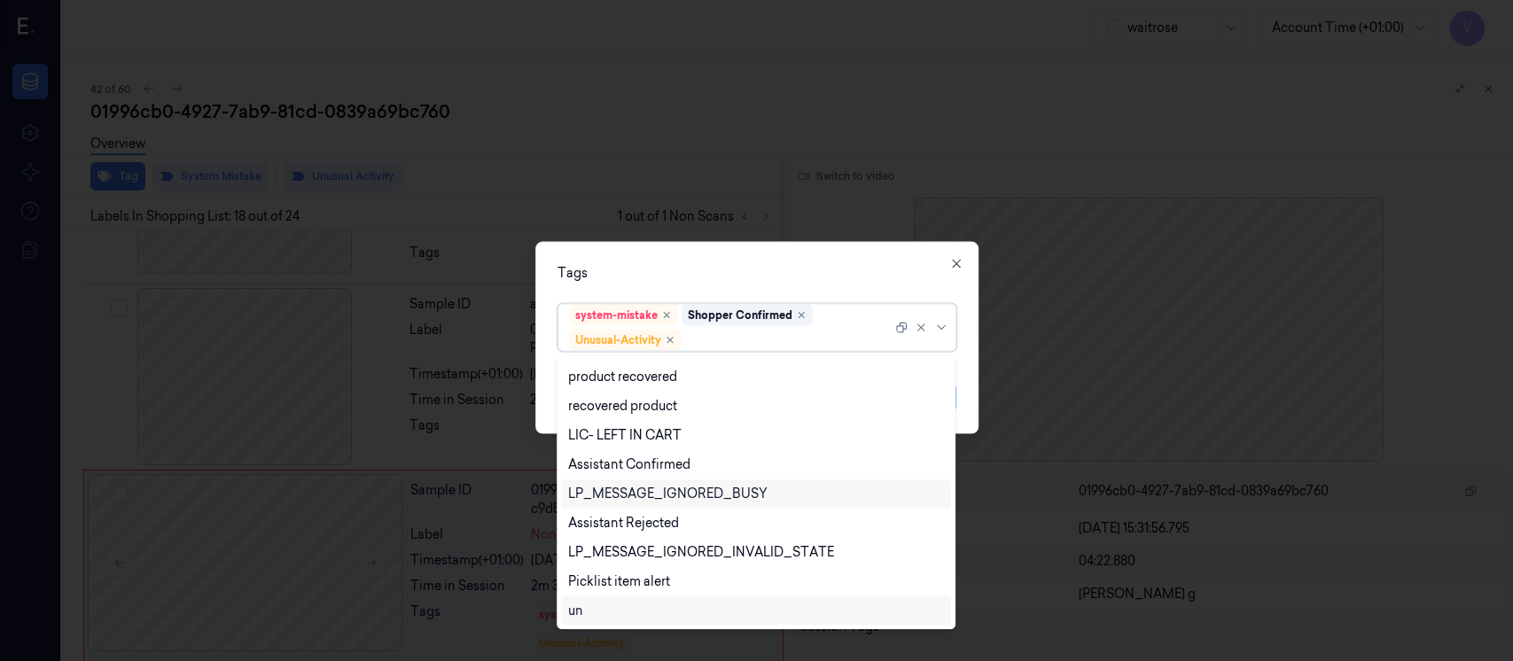
scroll to position [348, 0]
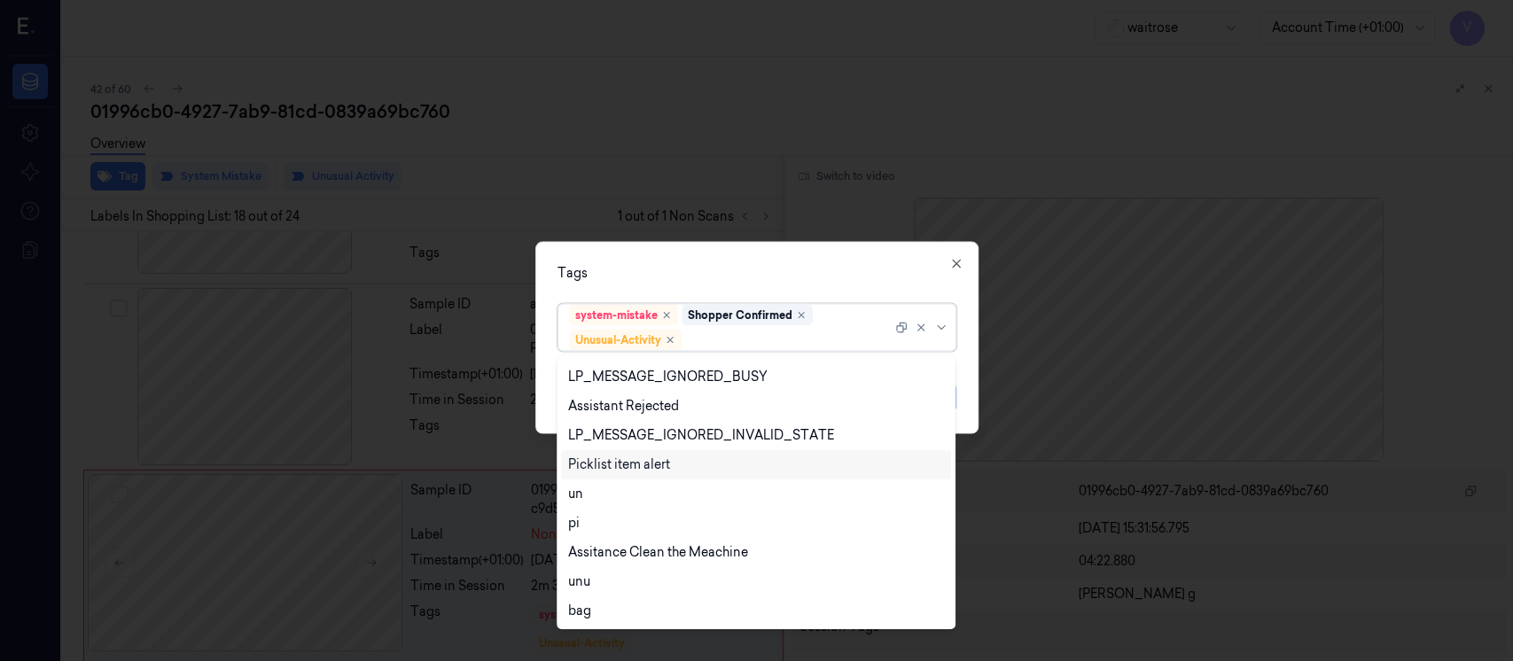
click at [610, 464] on div "Picklist item alert" at bounding box center [619, 465] width 102 height 19
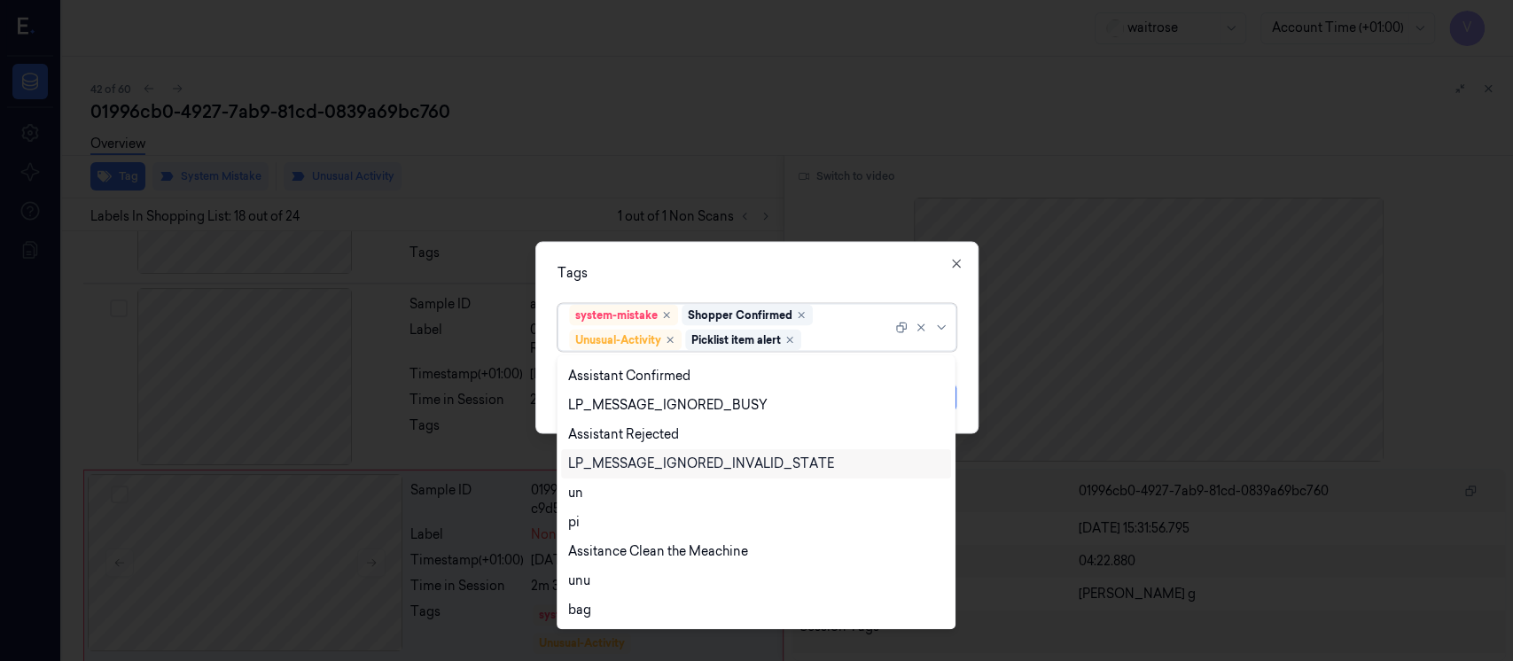
scroll to position [319, 0]
click at [867, 285] on div "Tags option Picklist item alert, selected. 20 results available. Use Up and Dow…" at bounding box center [756, 338] width 443 height 192
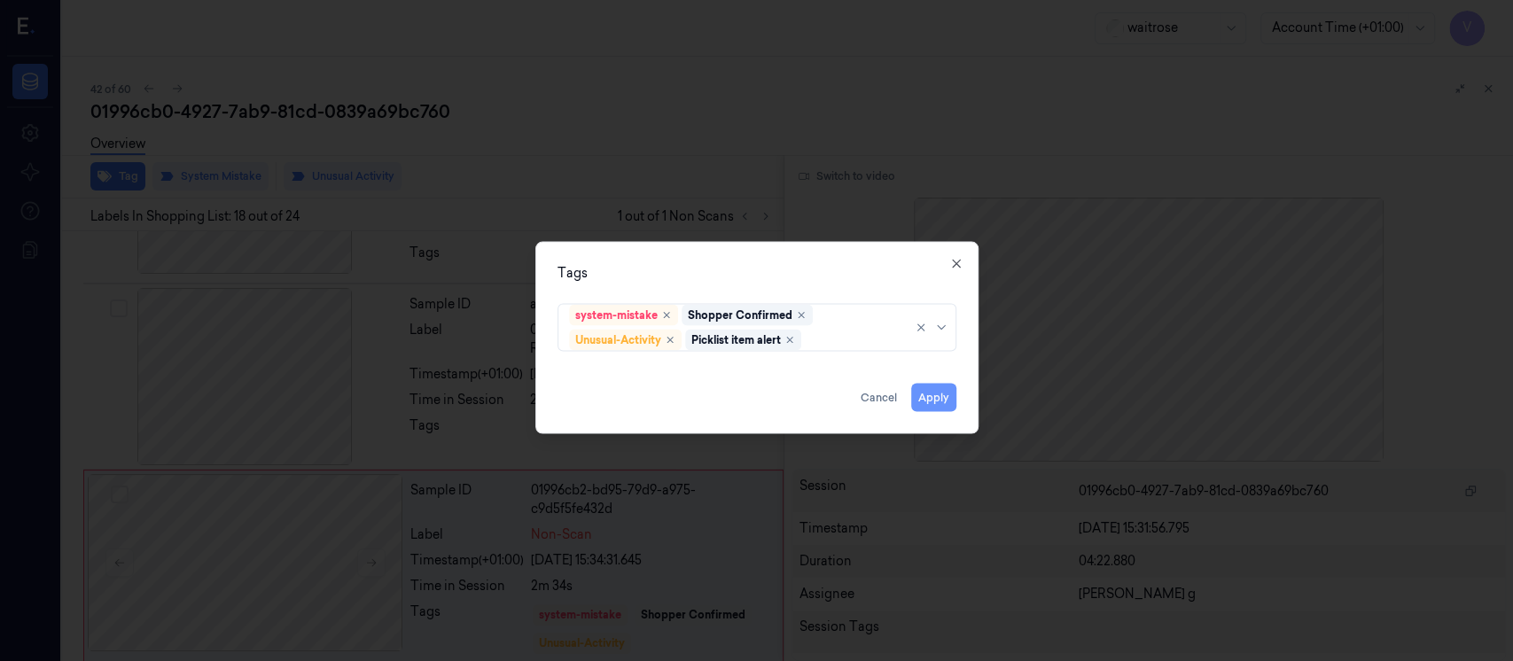
click at [927, 394] on button "Apply" at bounding box center [933, 398] width 45 height 28
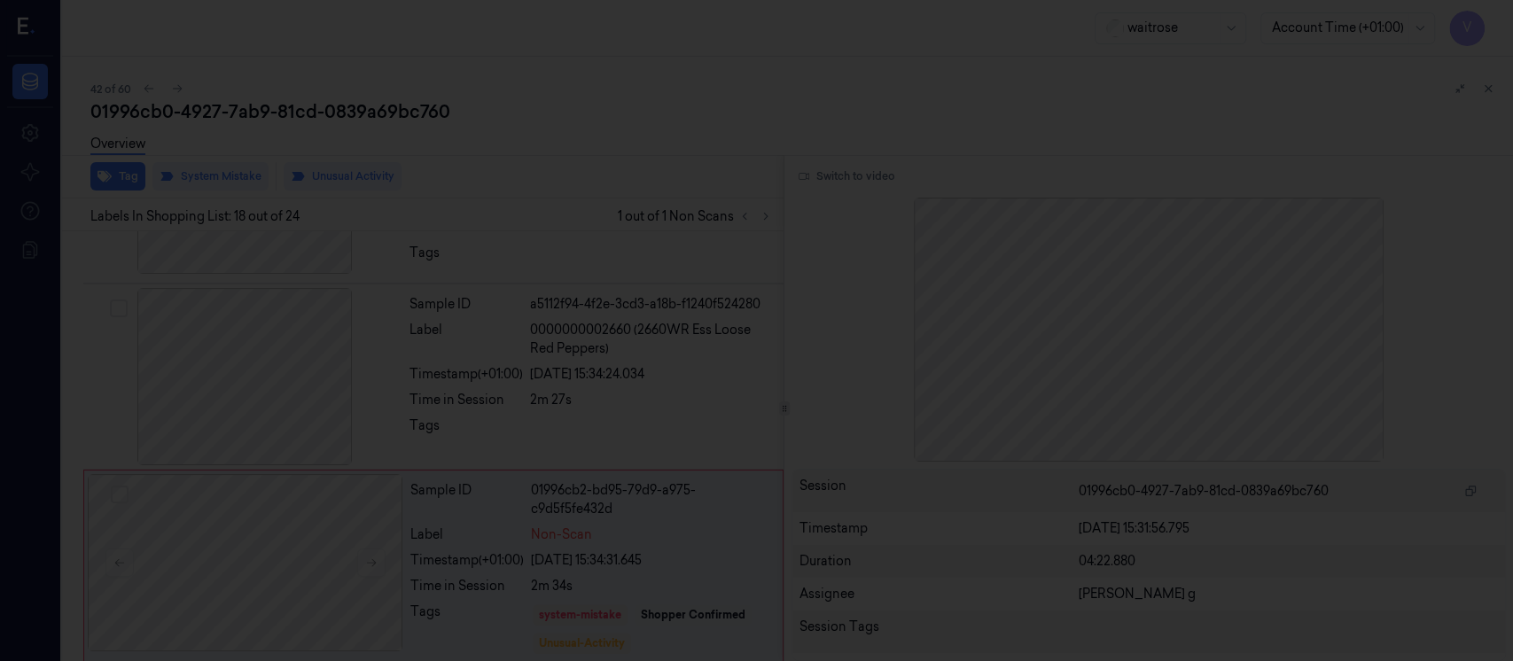
scroll to position [3076, 0]
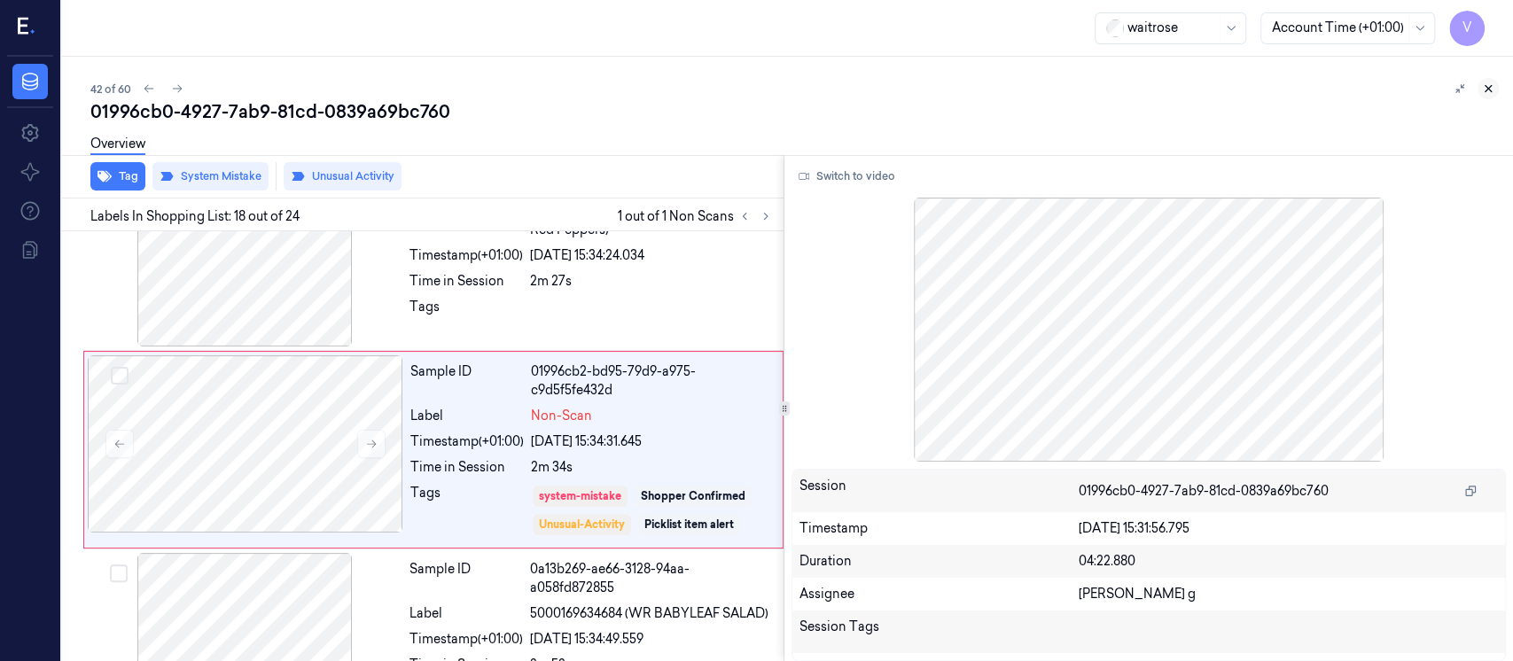
click at [1497, 84] on button at bounding box center [1488, 88] width 21 height 21
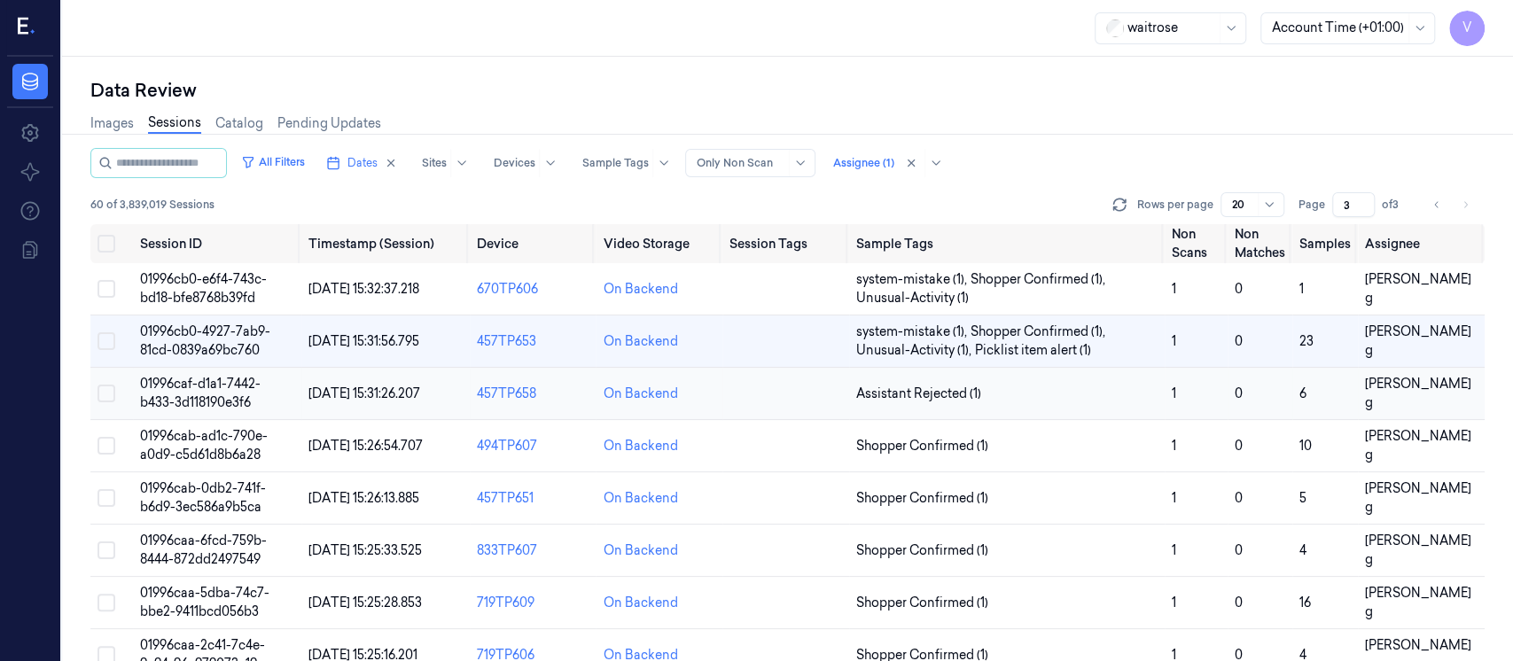
click at [745, 396] on td at bounding box center [786, 394] width 127 height 52
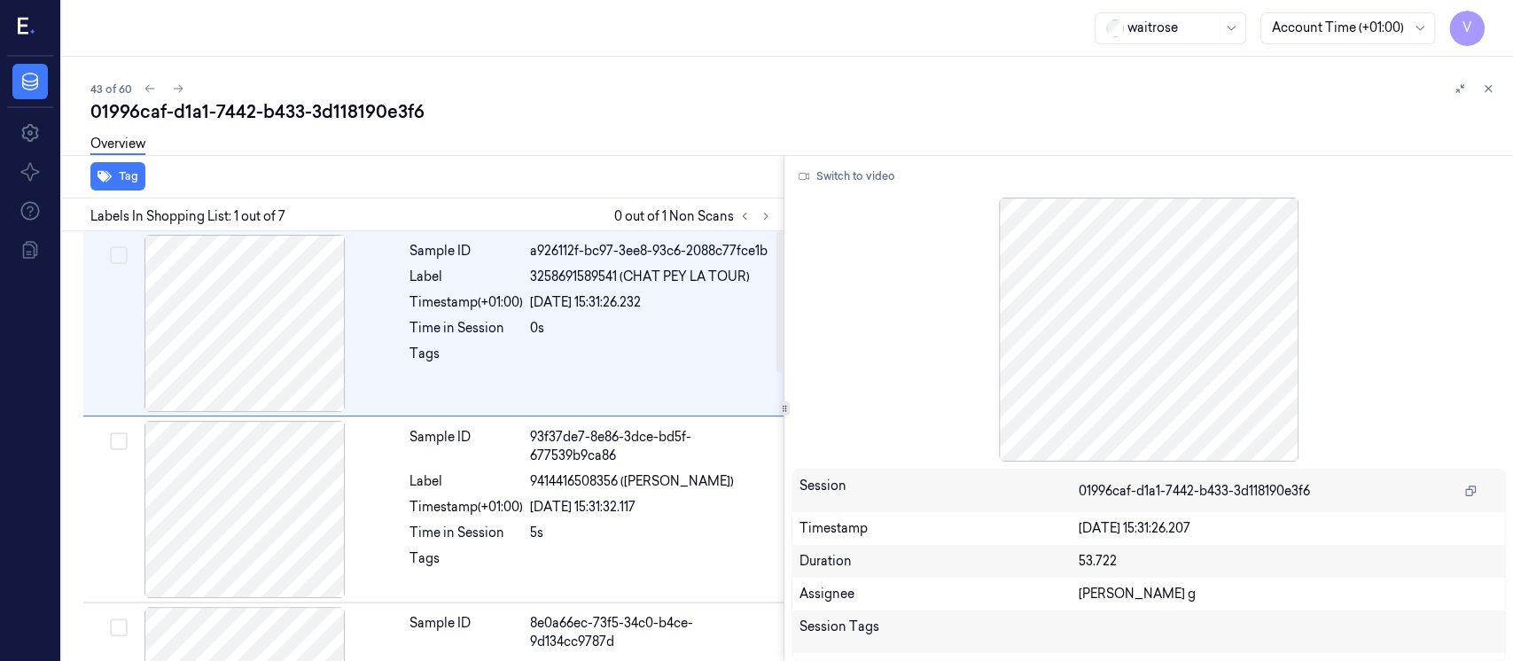
click at [426, 173] on div "Tag" at bounding box center [419, 176] width 729 height 43
click at [657, 181] on div "Tag" at bounding box center [419, 176] width 729 height 43
click at [762, 213] on icon at bounding box center [766, 216] width 12 height 12
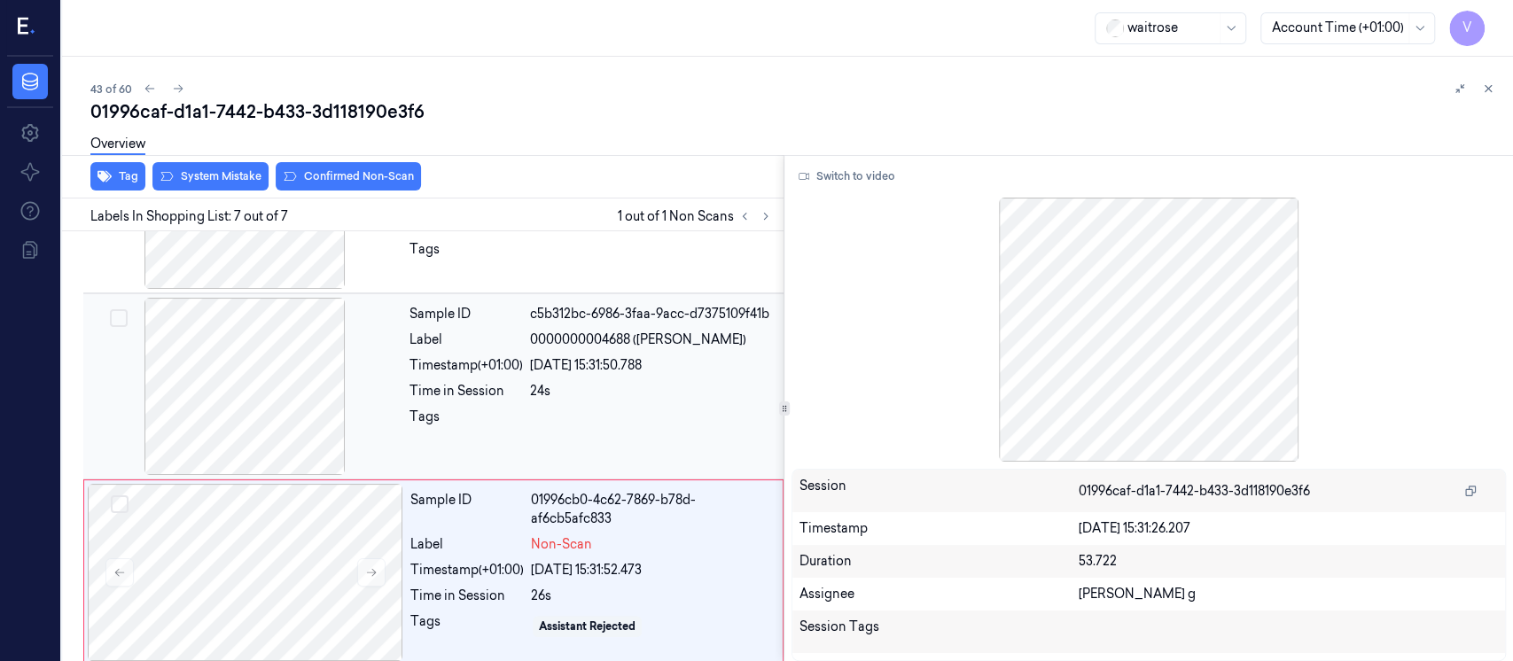
scroll to position [882, 0]
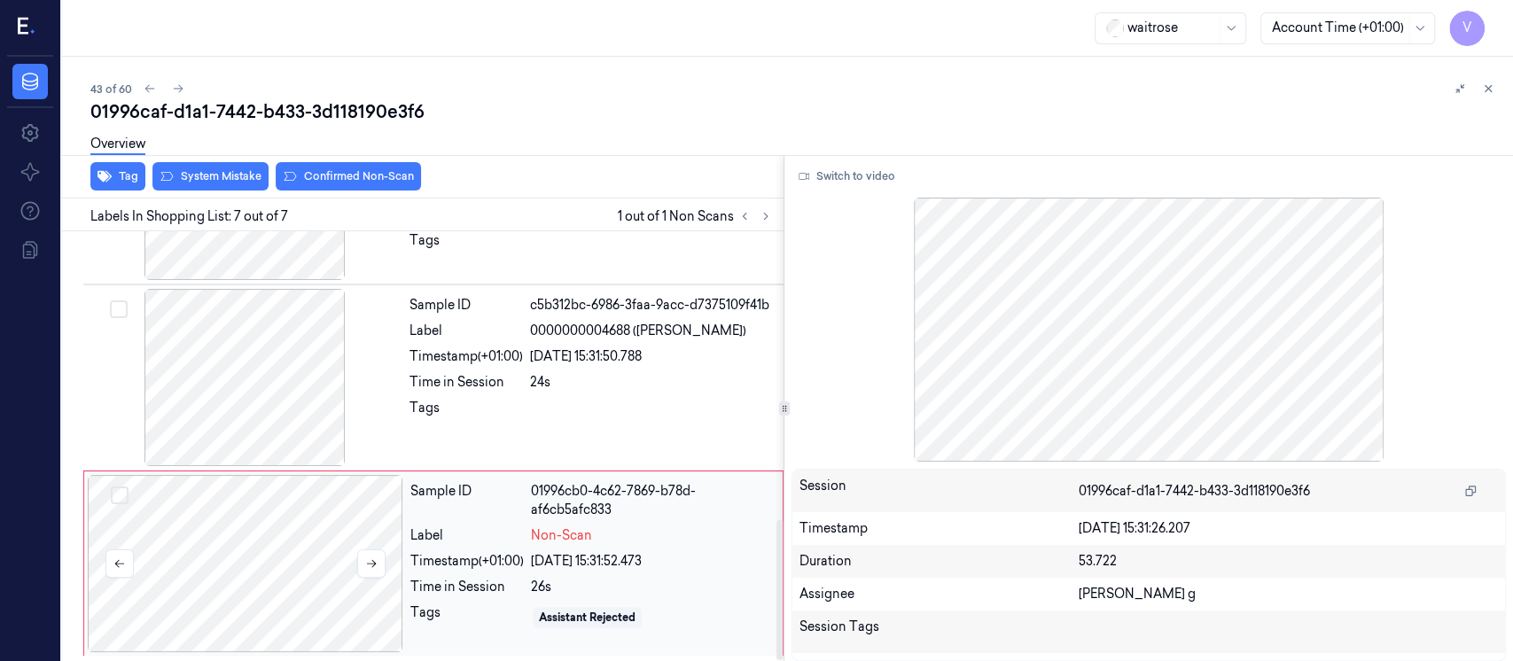
click at [347, 591] on div at bounding box center [246, 563] width 316 height 177
click at [277, 358] on div at bounding box center [245, 377] width 316 height 177
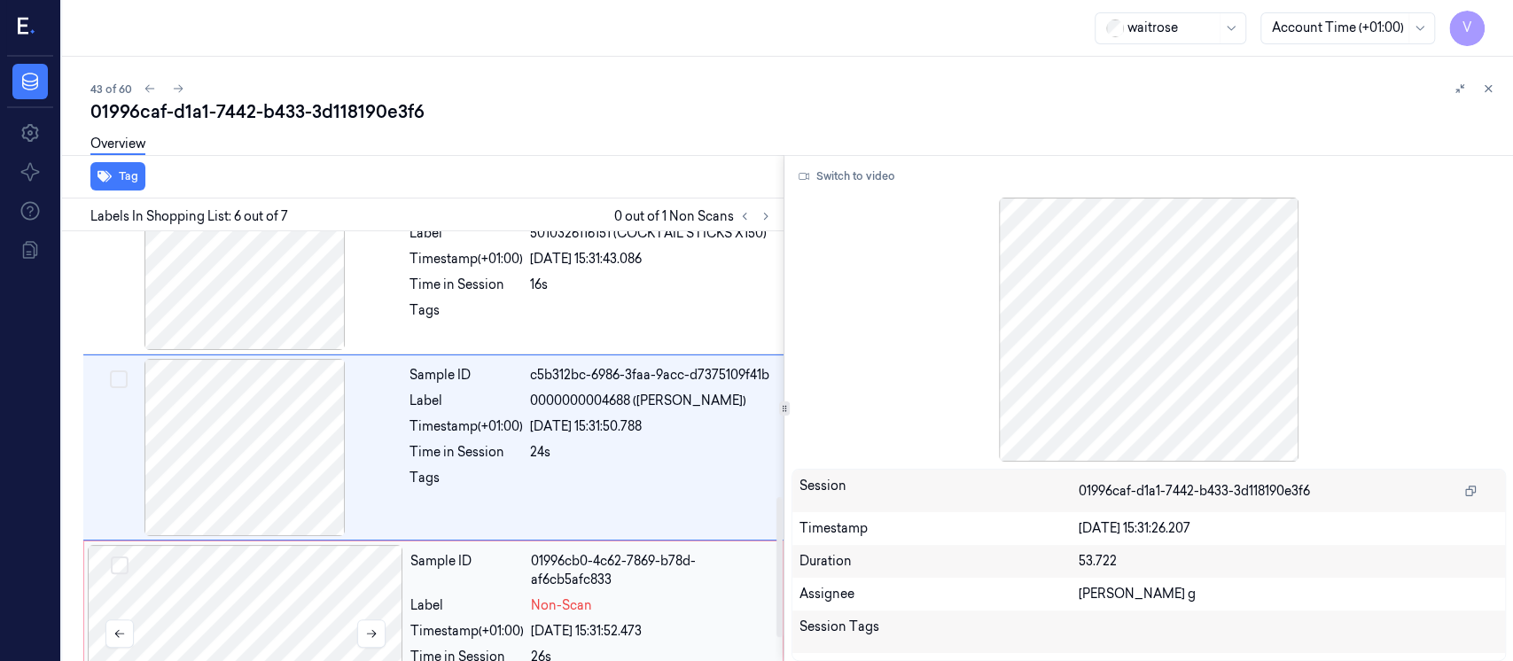
click at [262, 583] on div at bounding box center [246, 633] width 316 height 177
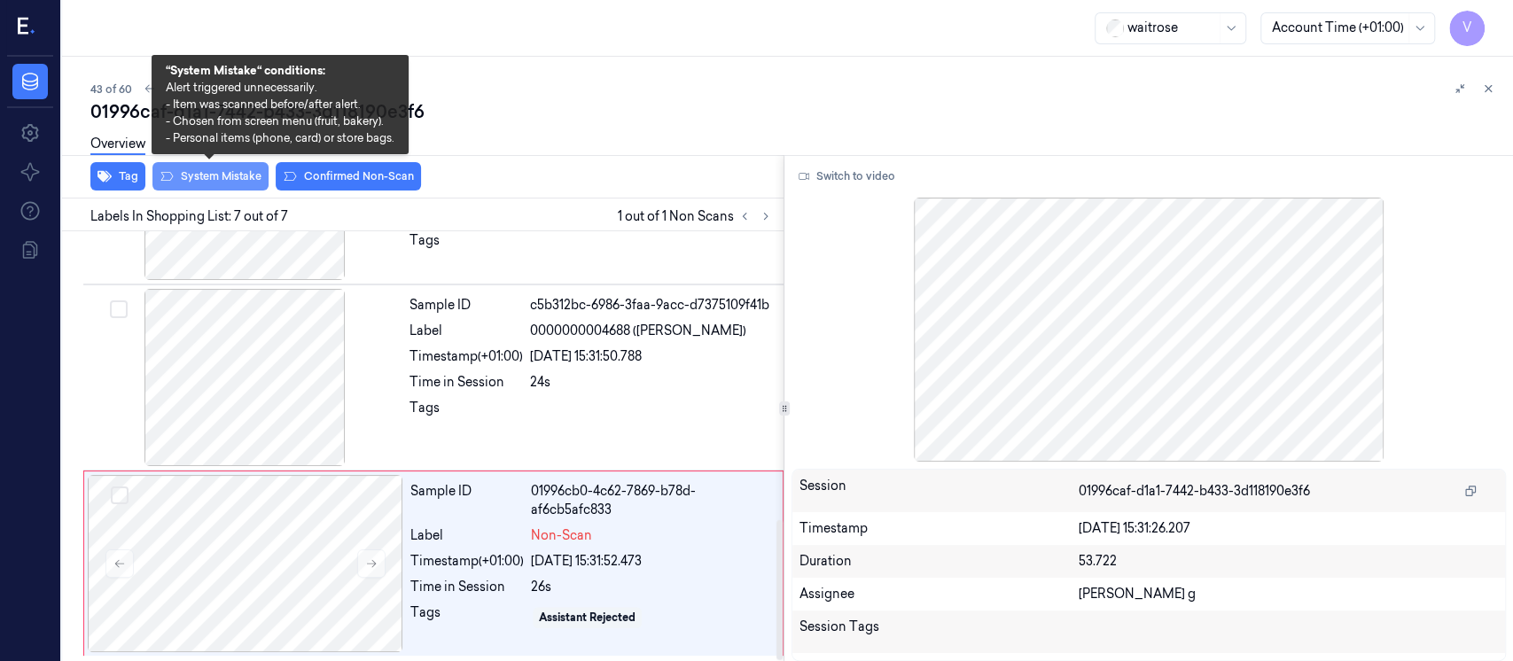
click at [223, 177] on button "System Mistake" at bounding box center [210, 176] width 116 height 28
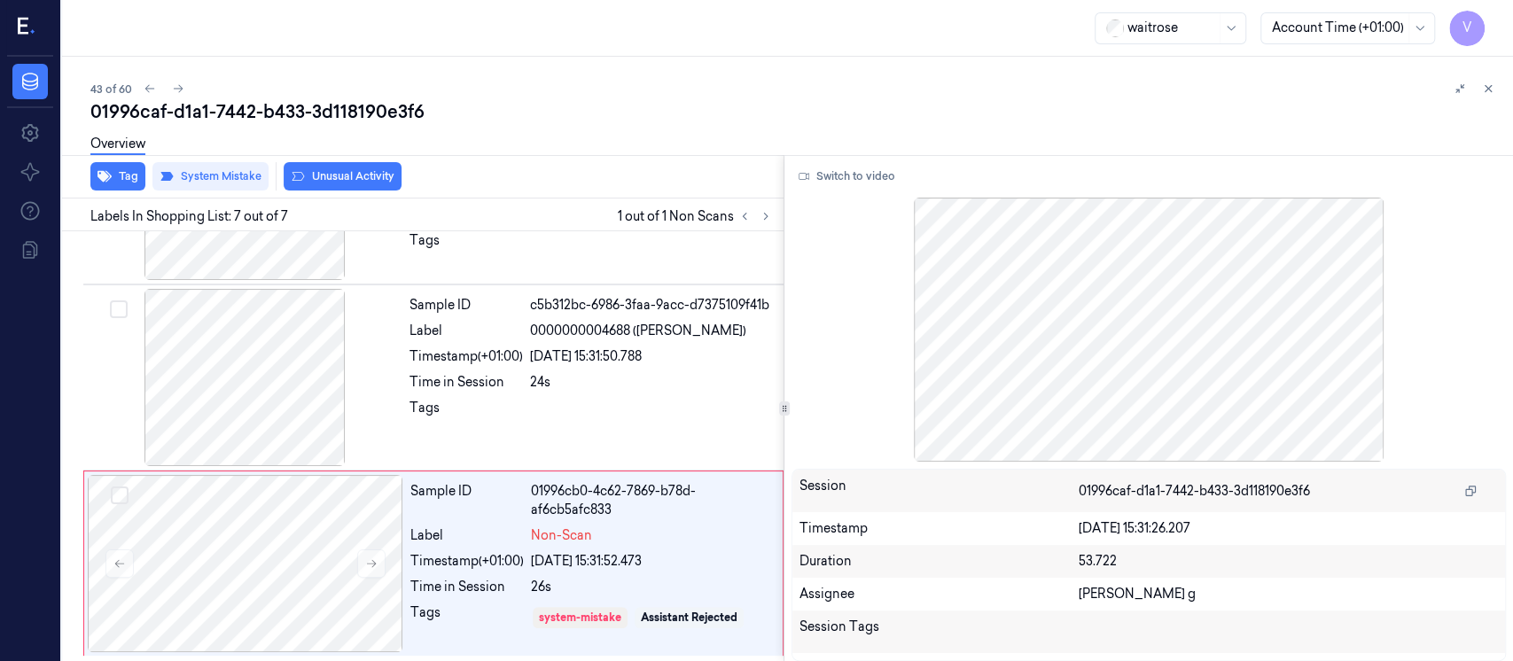
click at [354, 176] on button "Unusual Activity" at bounding box center [343, 176] width 118 height 28
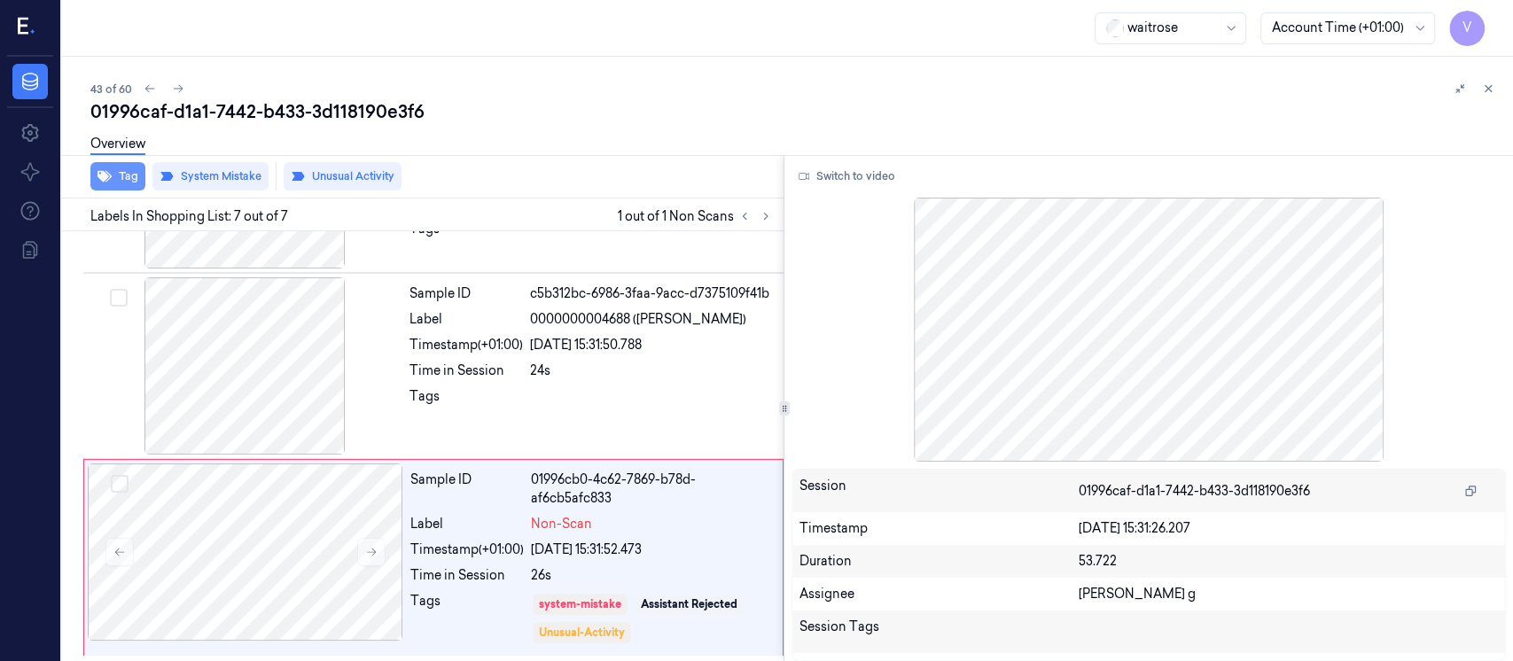
click at [124, 176] on button "Tag" at bounding box center [117, 176] width 55 height 28
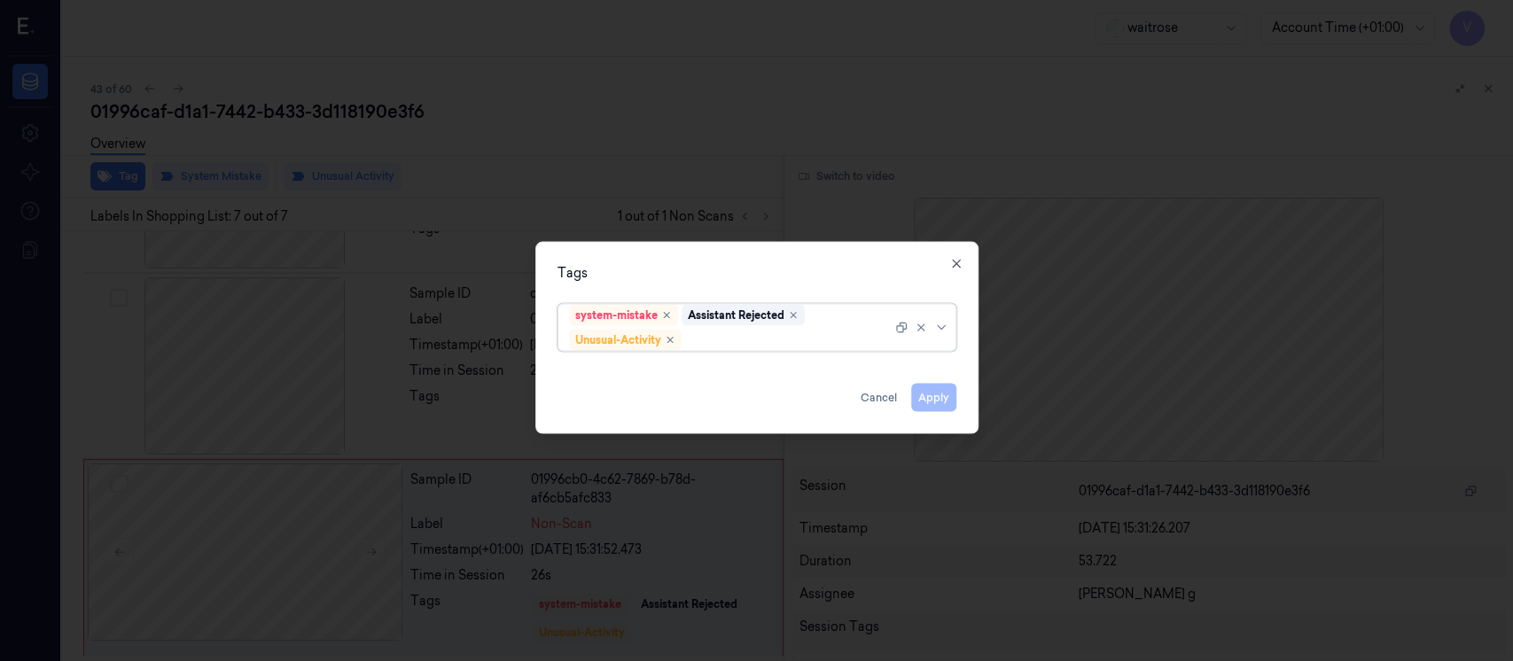
click at [734, 342] on div at bounding box center [788, 340] width 207 height 19
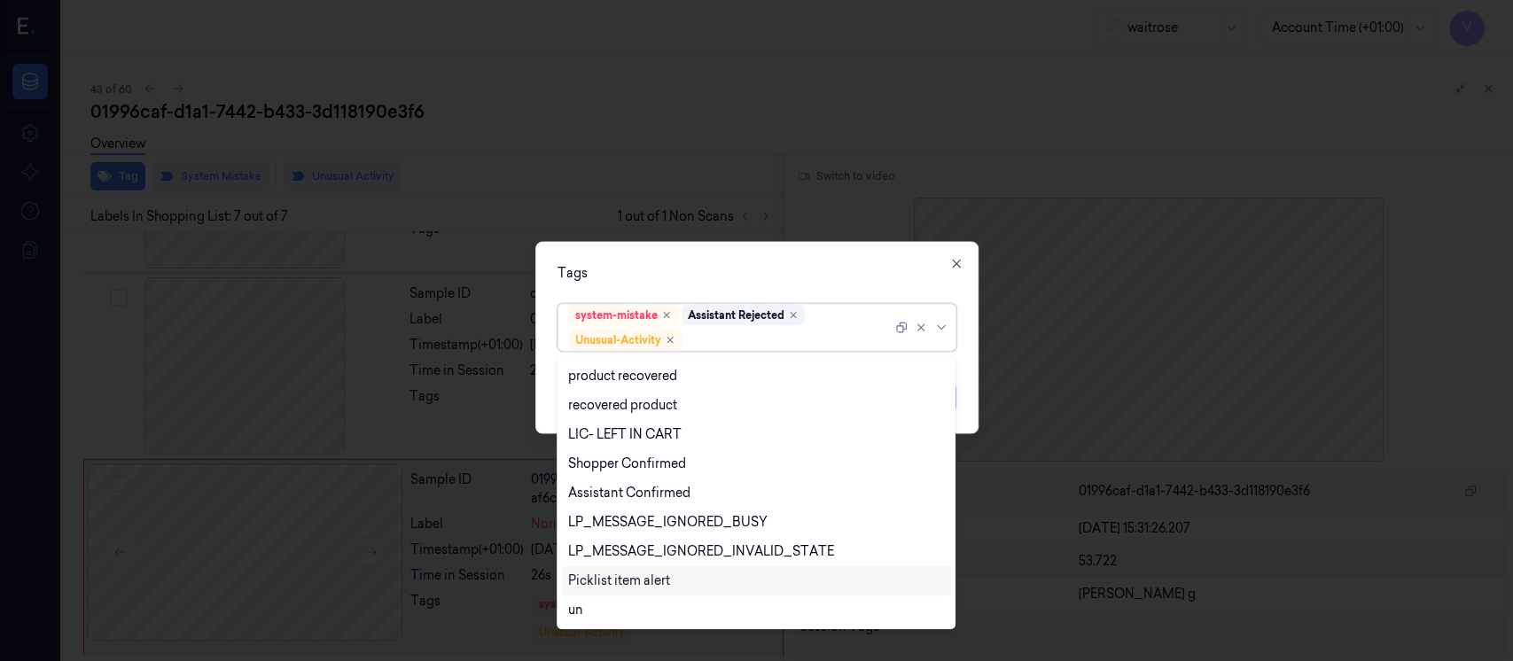
scroll to position [348, 0]
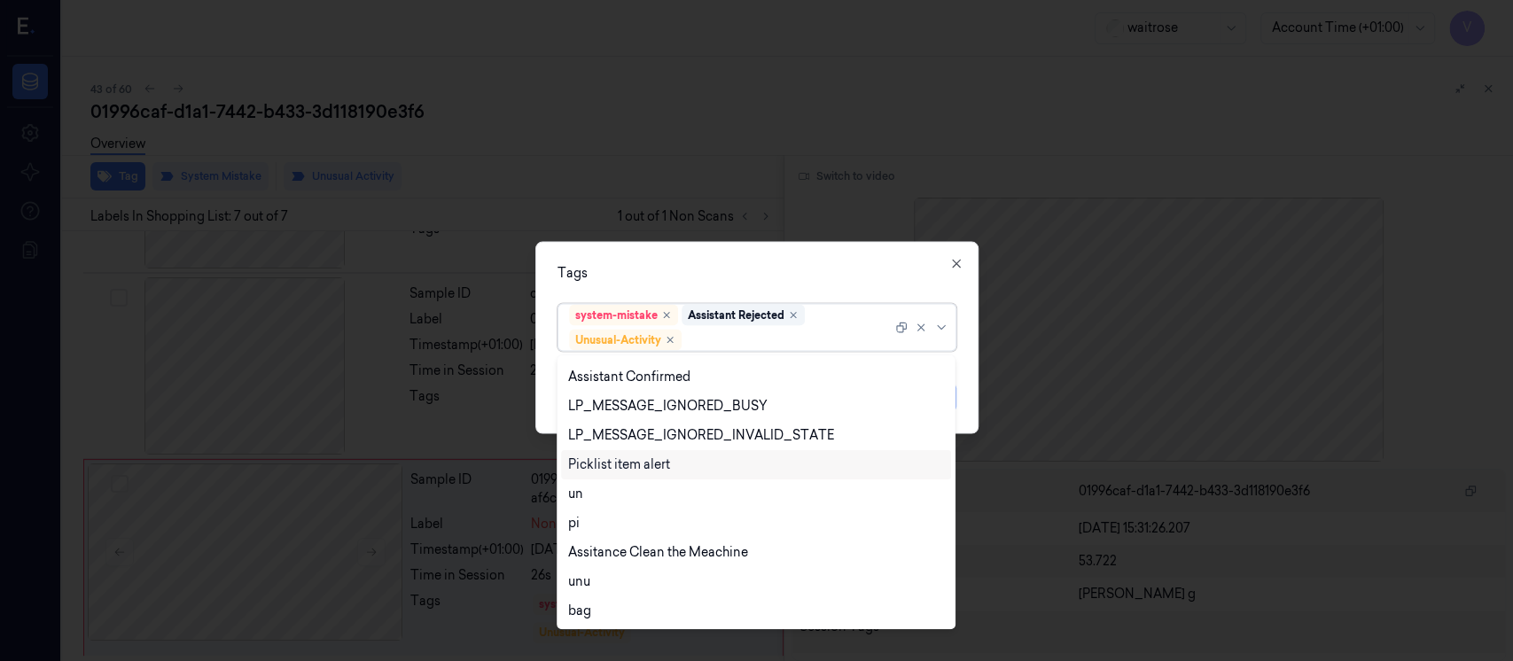
click at [627, 467] on div "Picklist item alert" at bounding box center [619, 465] width 102 height 19
click at [729, 272] on div "Tags" at bounding box center [757, 273] width 399 height 19
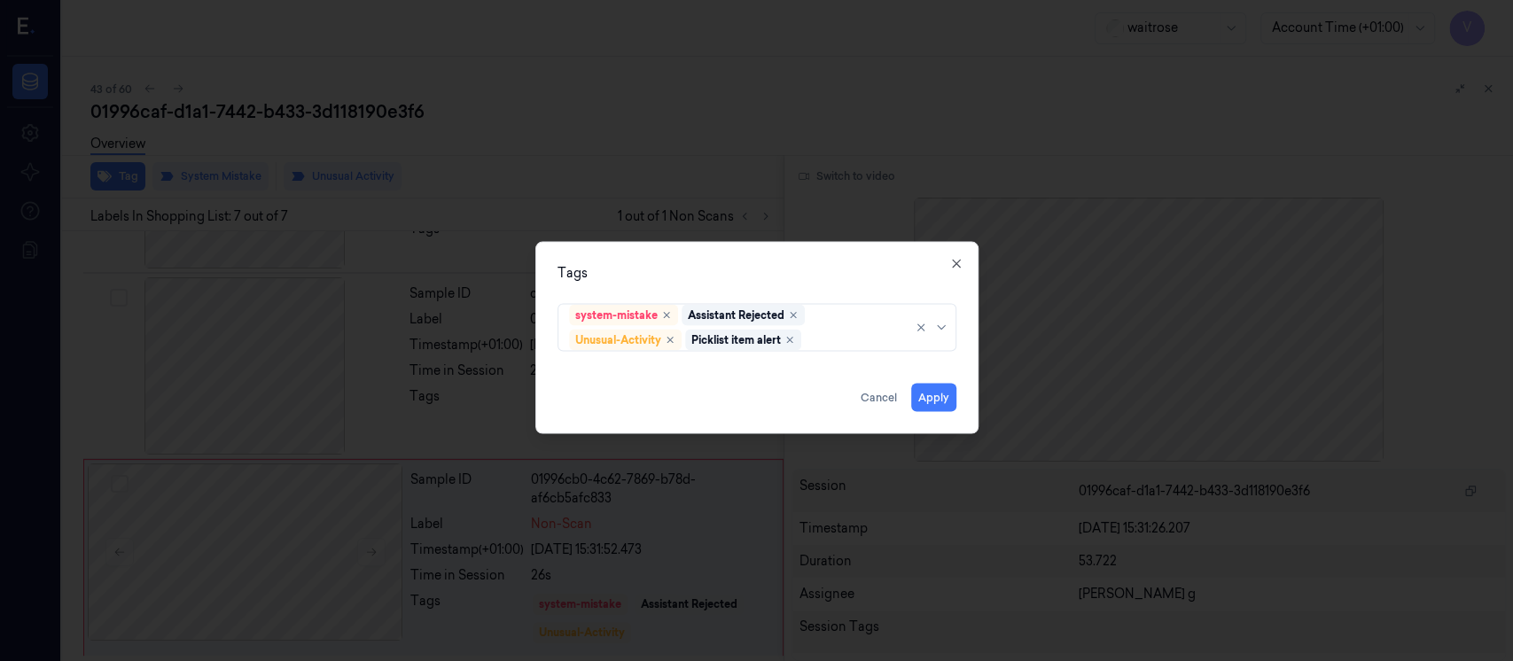
click at [957, 408] on div "Tags system-mistake Assistant Rejected Unusual-Activity Picklist item alert App…" at bounding box center [756, 338] width 443 height 192
click at [924, 388] on button "Apply" at bounding box center [933, 398] width 45 height 28
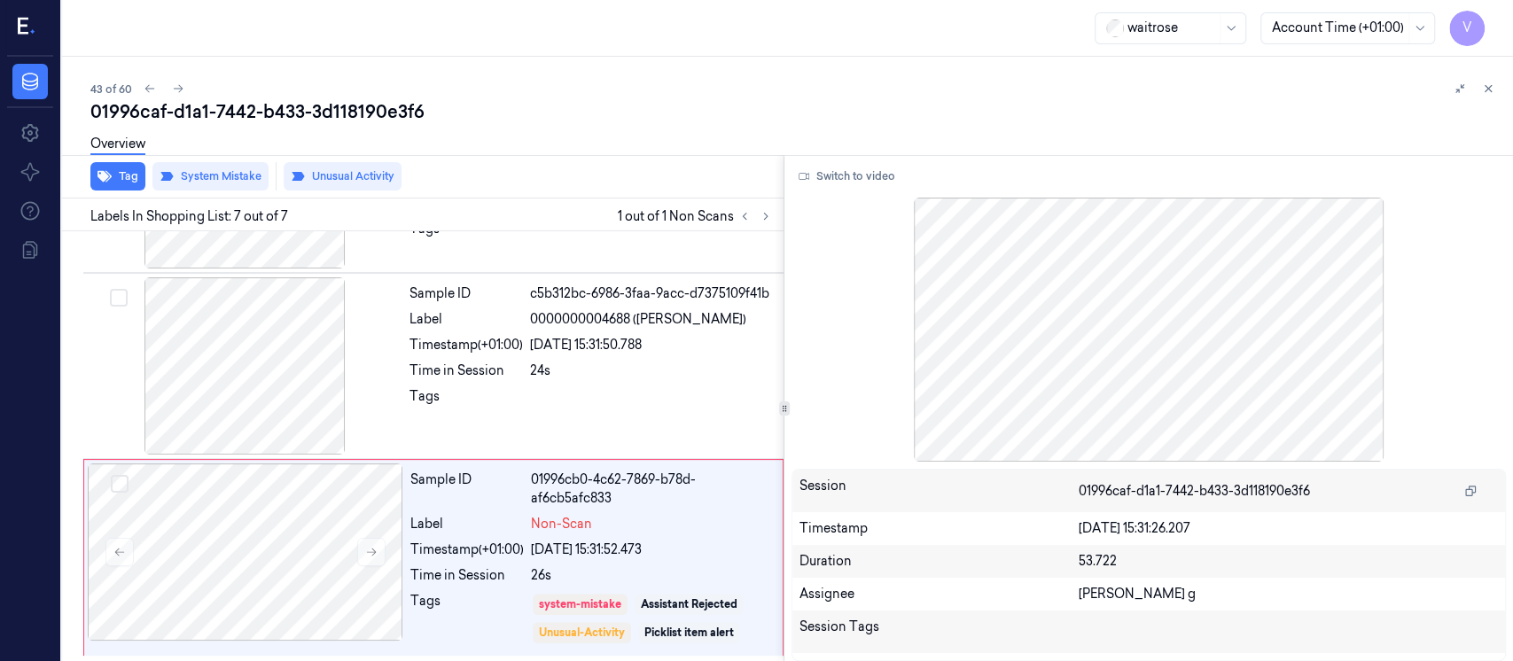
click at [1254, 81] on div "43 of 60" at bounding box center [794, 88] width 1409 height 21
click at [1488, 88] on icon at bounding box center [1489, 89] width 6 height 6
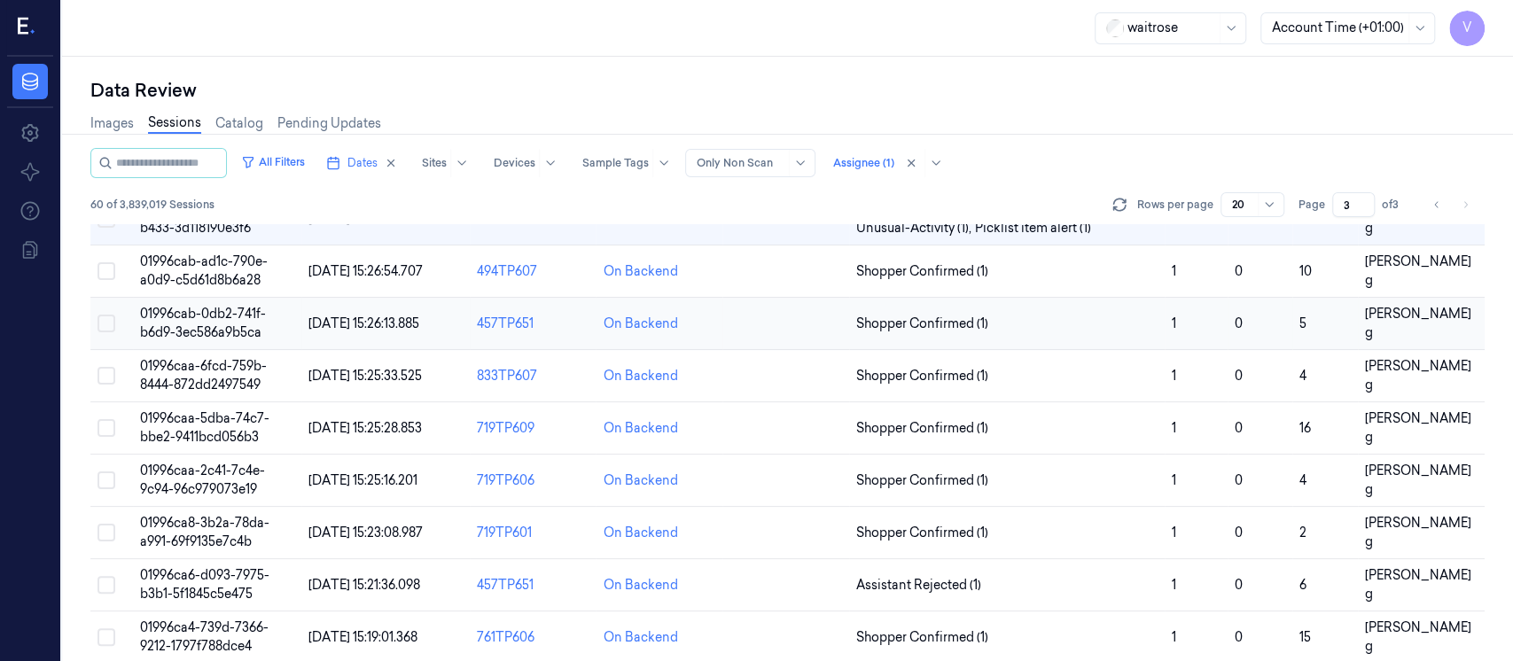
scroll to position [8, 0]
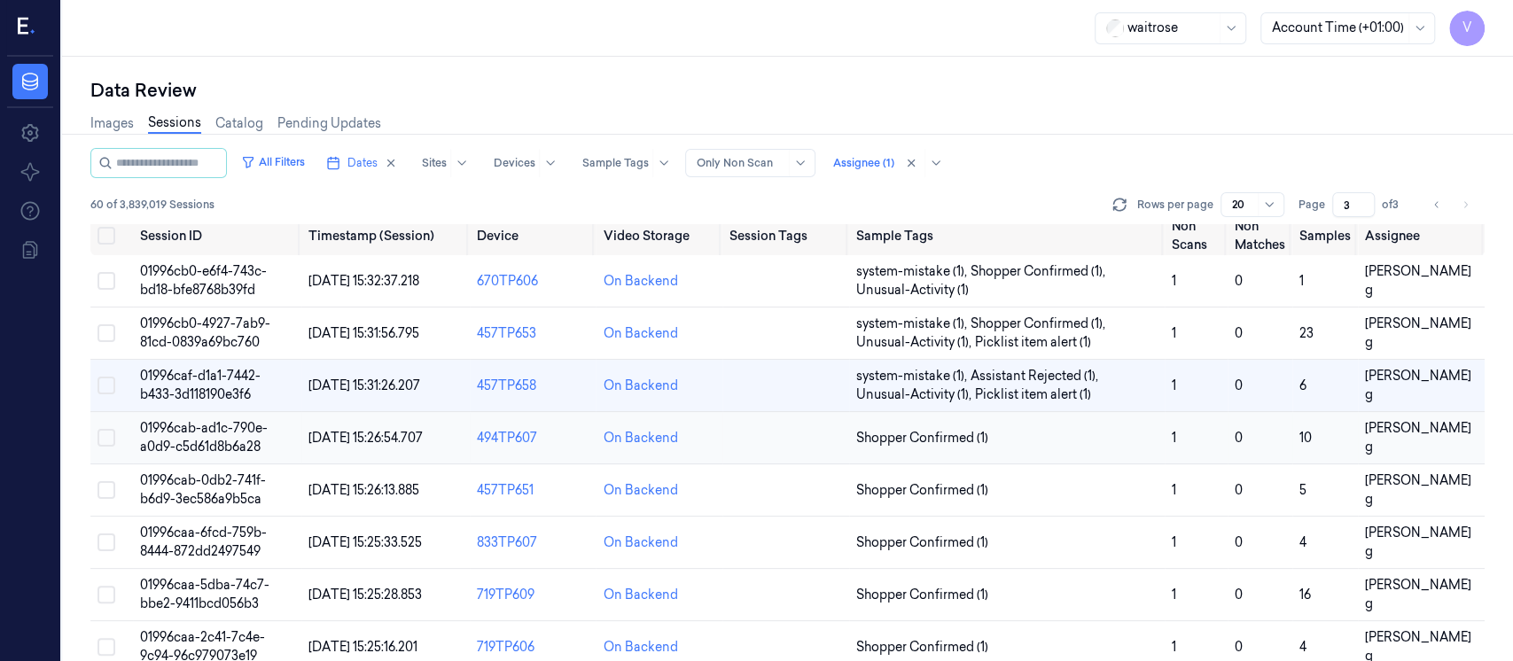
click at [771, 449] on td at bounding box center [786, 438] width 127 height 52
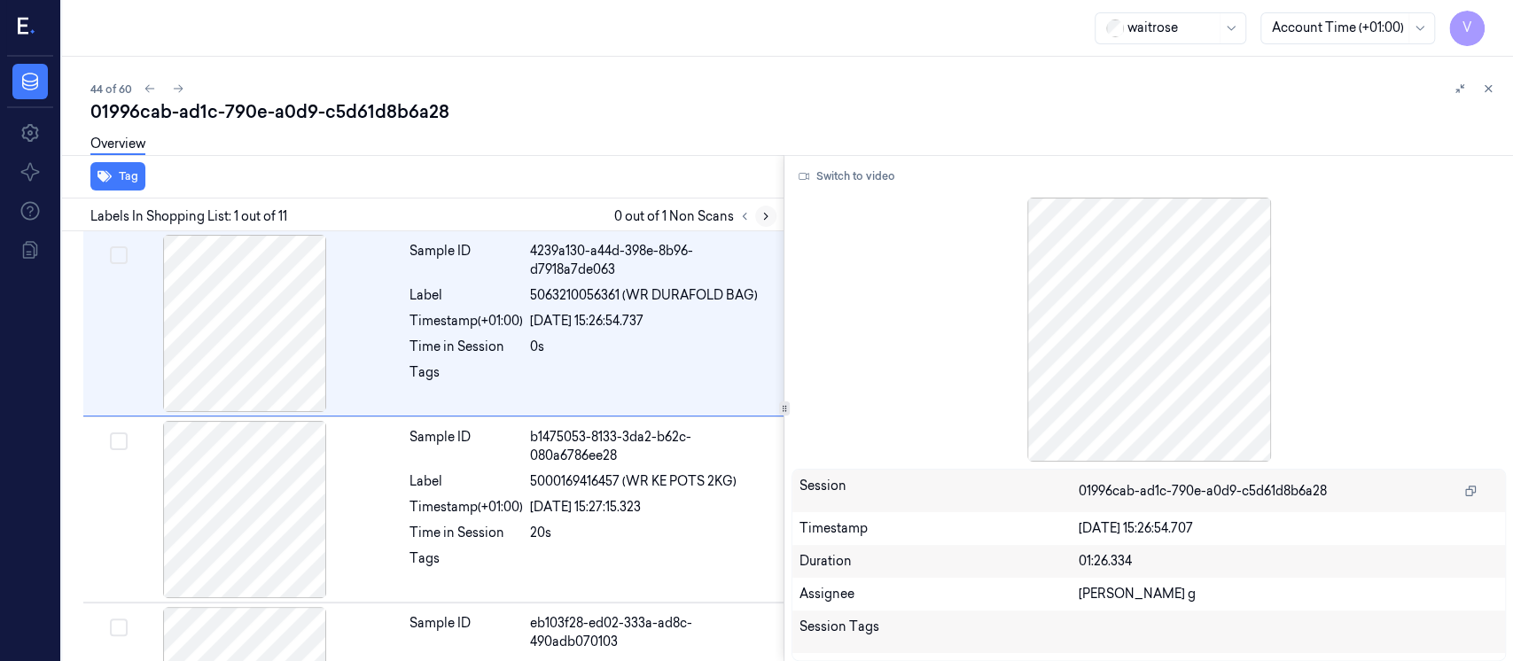
click at [772, 213] on button at bounding box center [765, 216] width 21 height 21
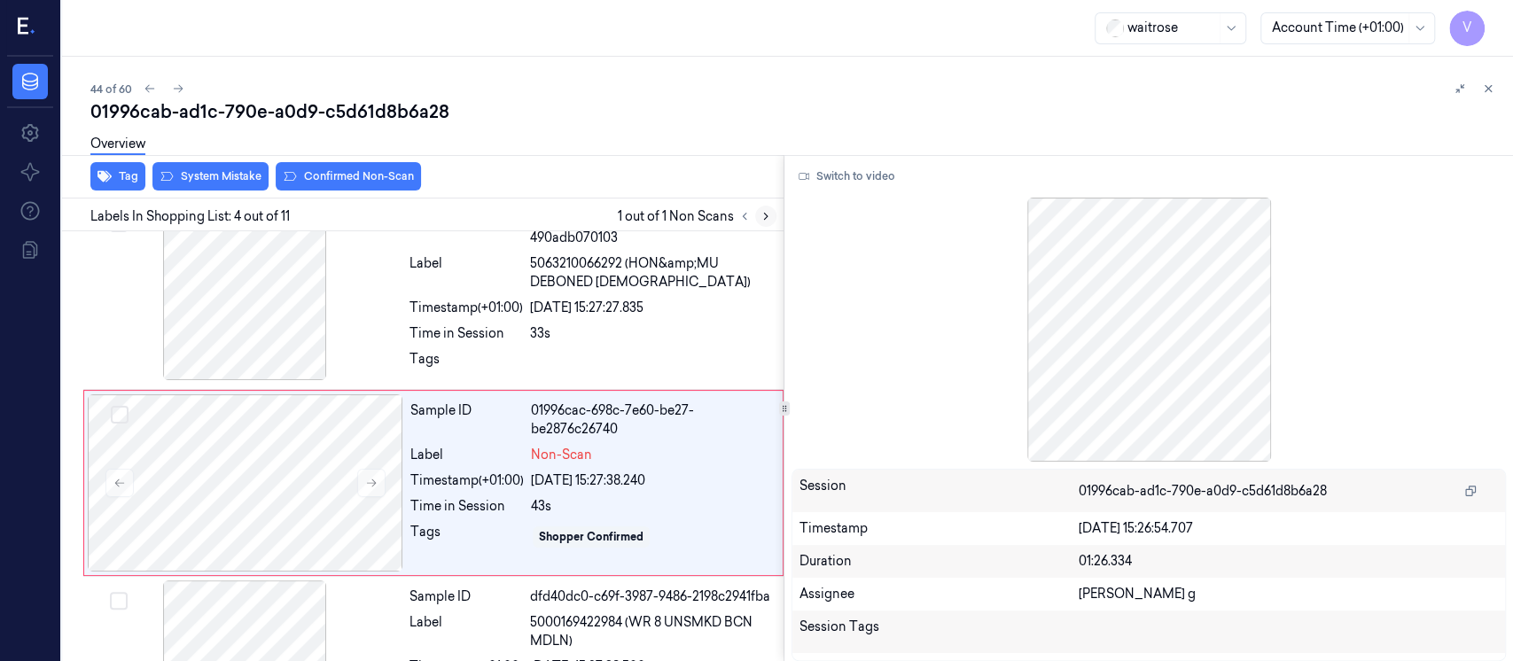
scroll to position [440, 0]
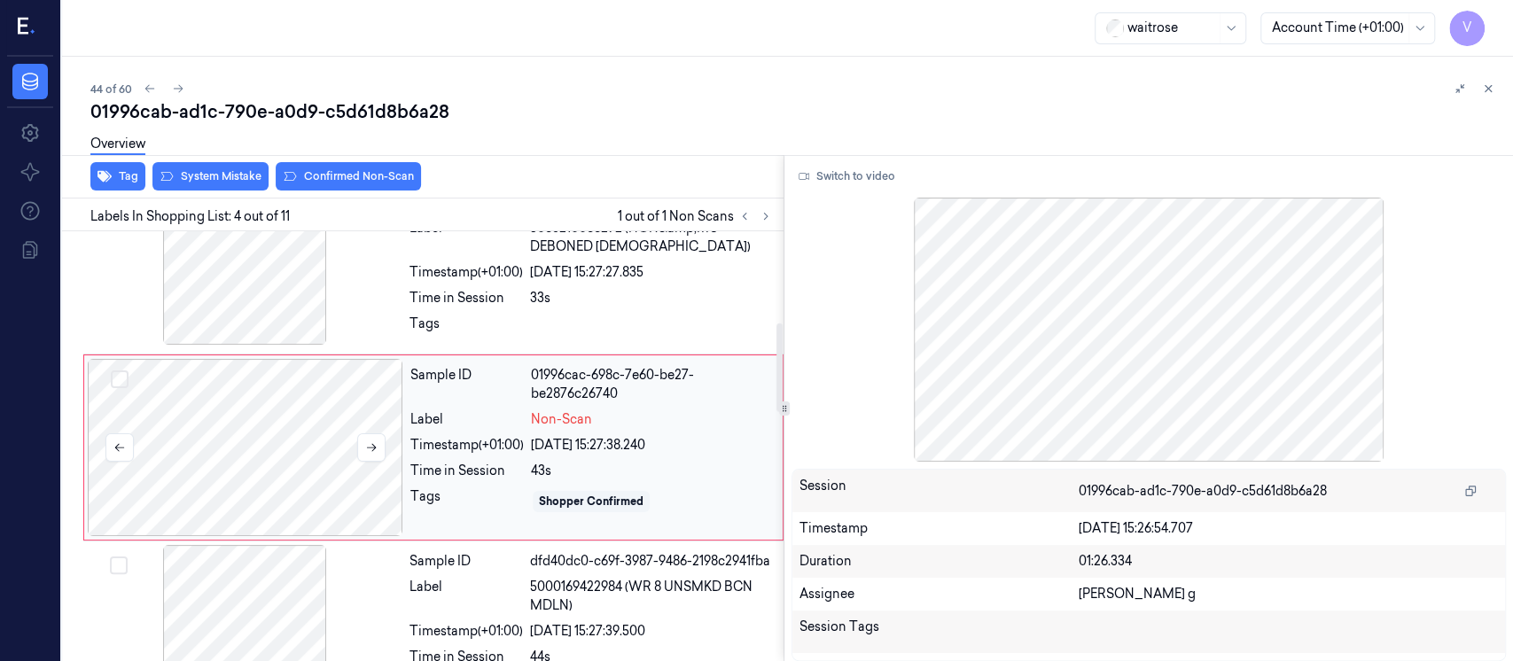
click at [277, 435] on div at bounding box center [246, 447] width 316 height 177
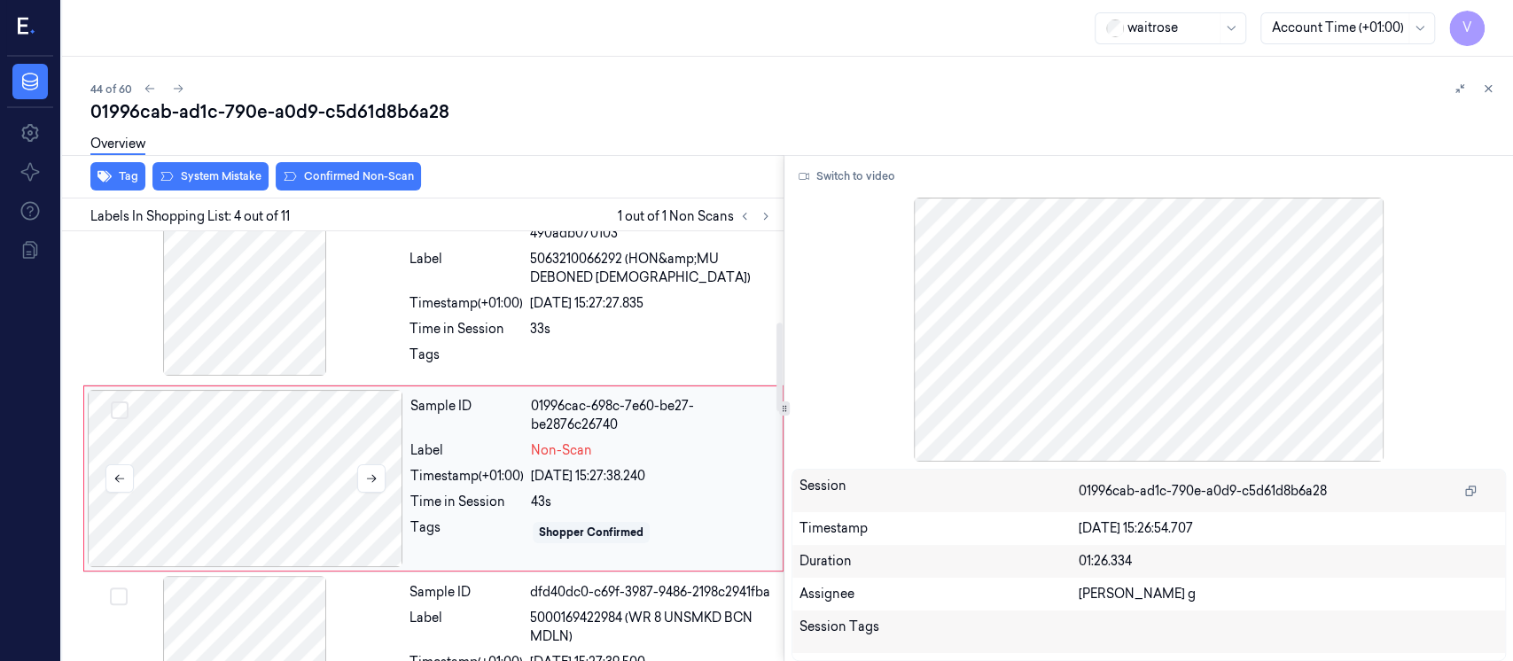
scroll to position [322, 0]
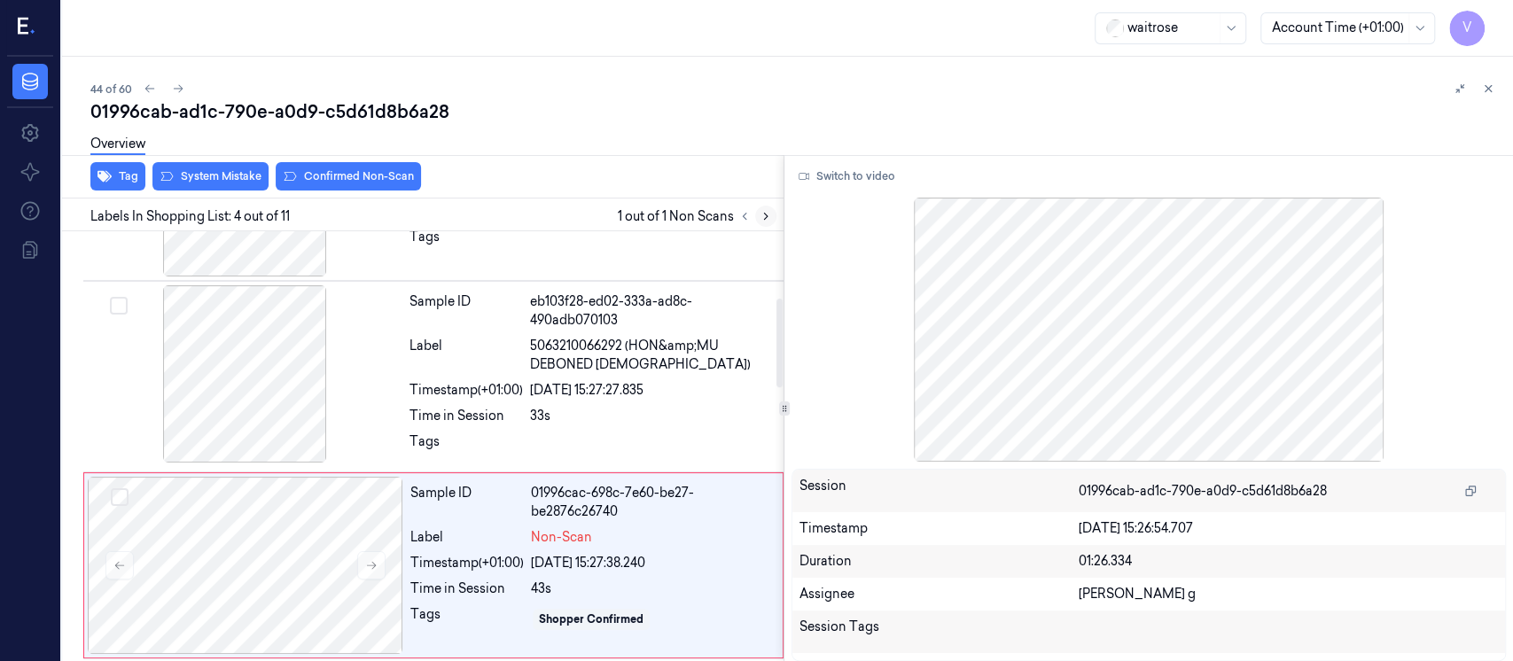
click at [767, 220] on icon at bounding box center [766, 216] width 12 height 12
click at [450, 360] on div "Label" at bounding box center [466, 355] width 113 height 37
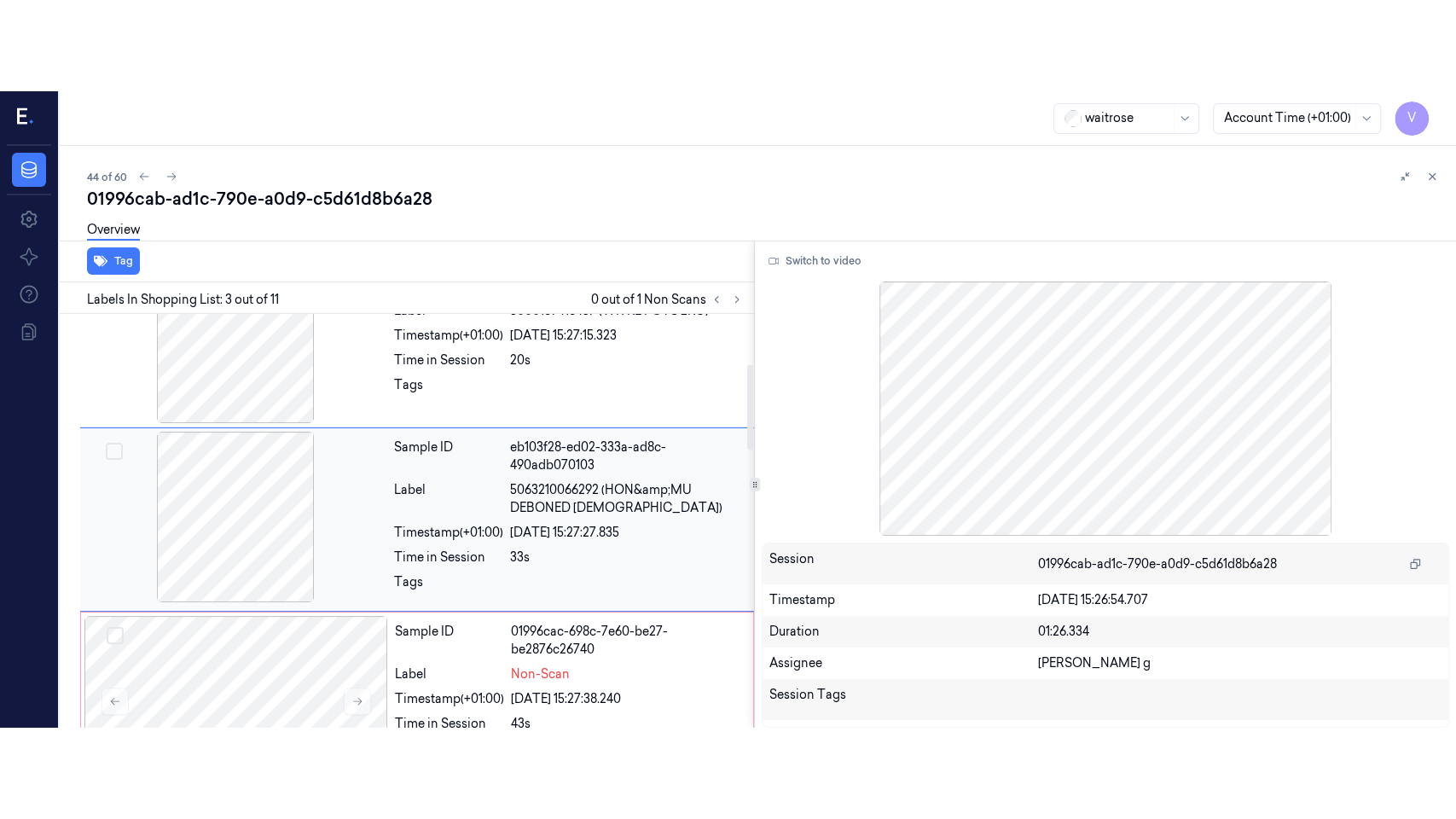
scroll to position [242, 0]
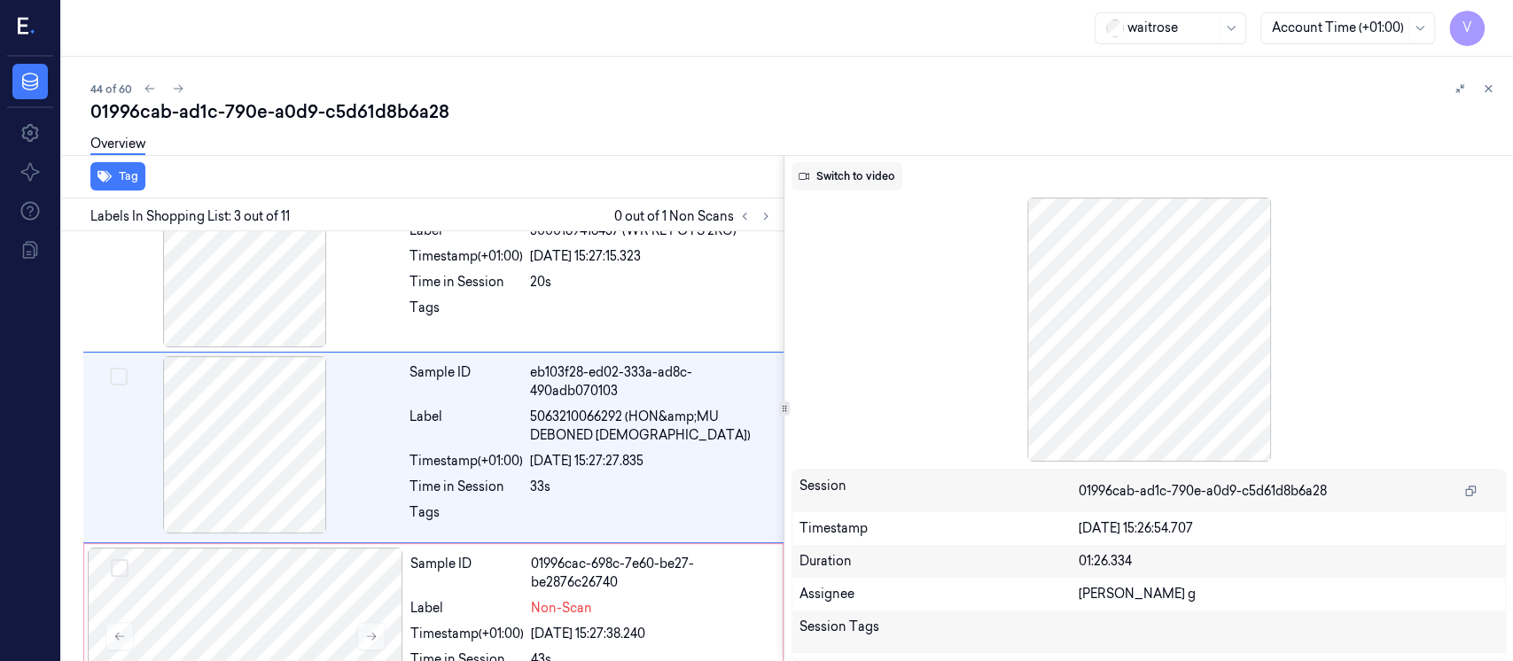
click at [844, 184] on button "Switch to video" at bounding box center [847, 176] width 111 height 28
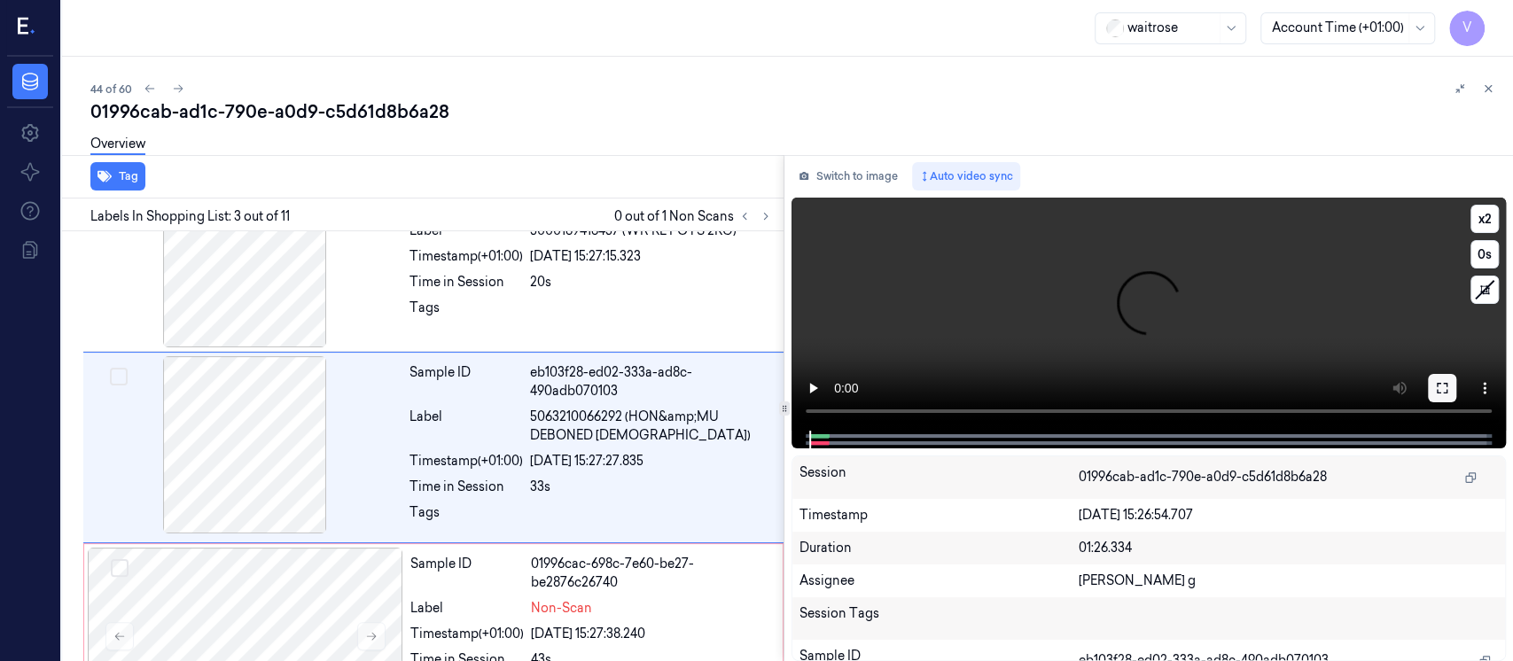
click at [1439, 387] on icon at bounding box center [1442, 388] width 14 height 14
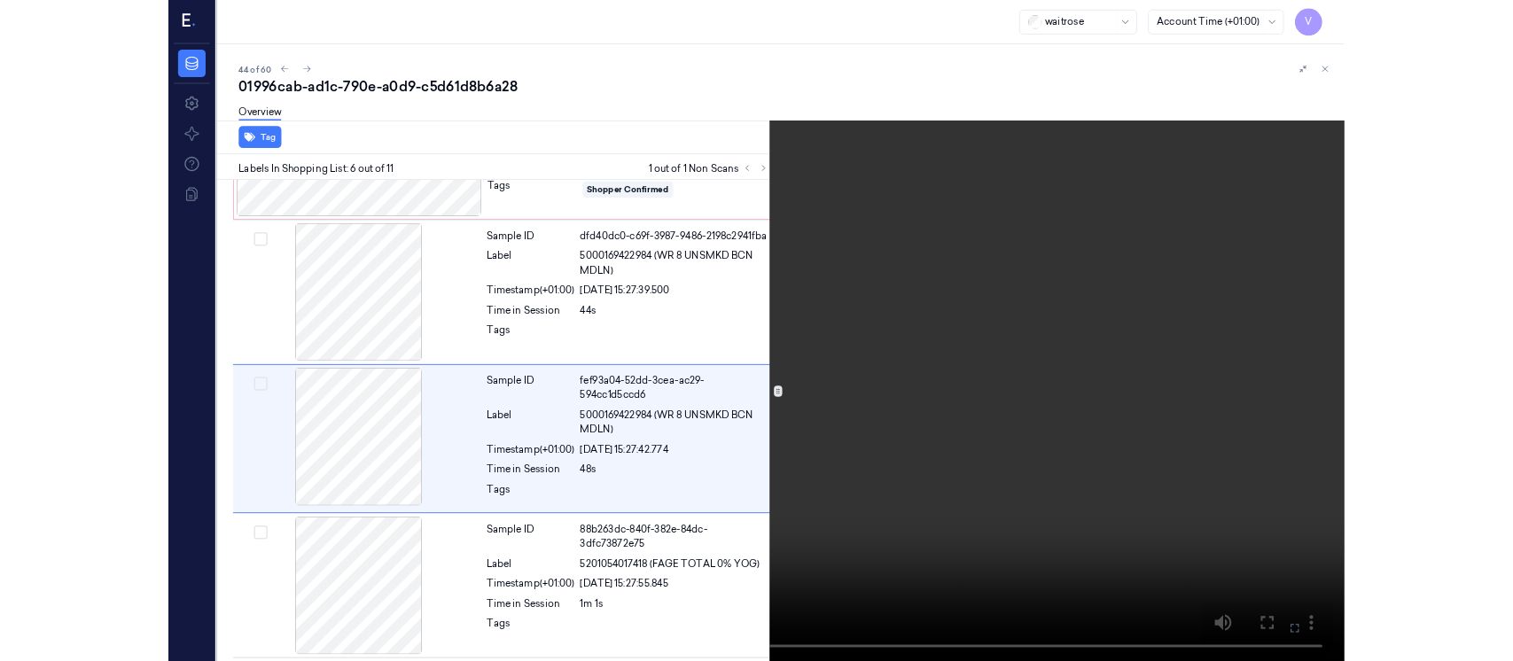
scroll to position [720, 0]
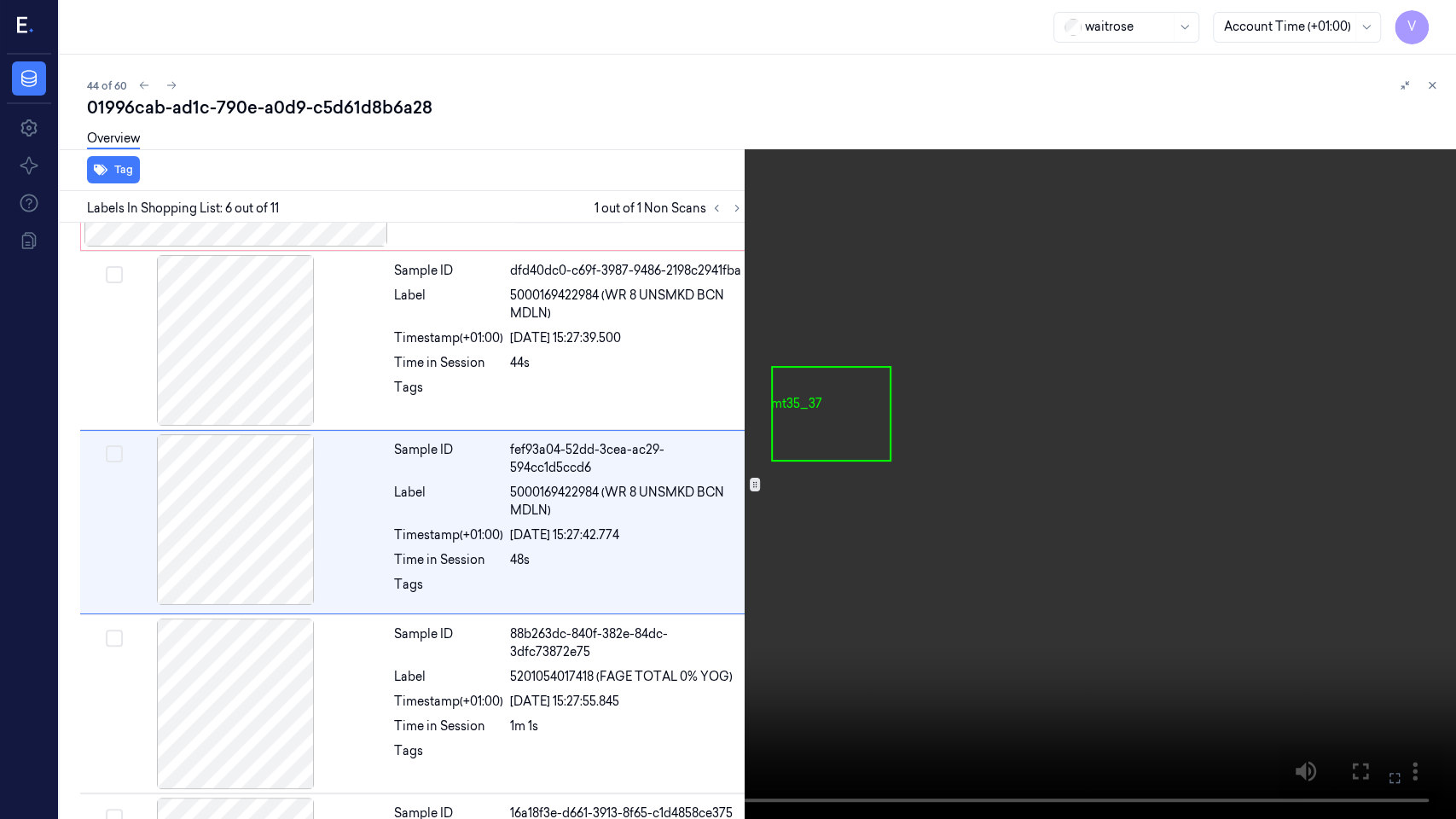
click at [0, 0] on button at bounding box center [0, 0] width 0 height 0
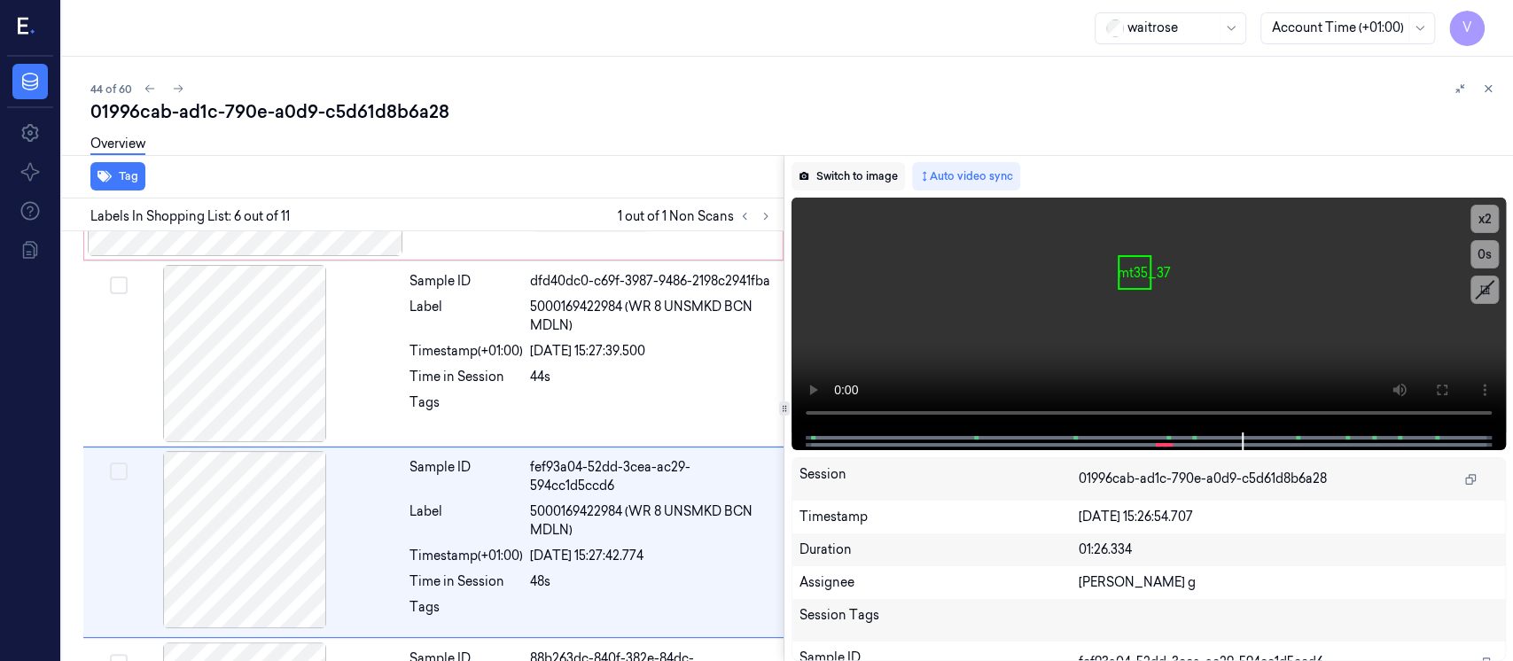
click at [850, 176] on button "Switch to image" at bounding box center [848, 176] width 113 height 28
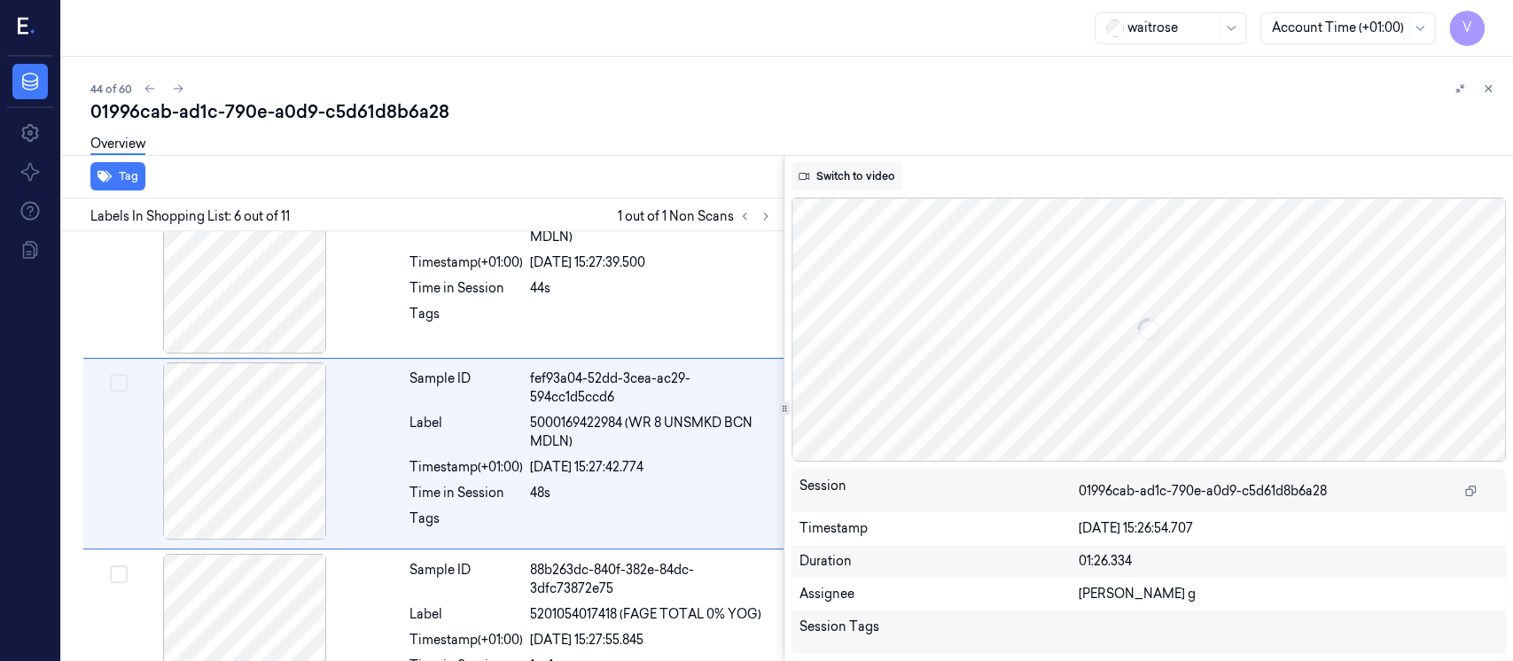
scroll to position [815, 0]
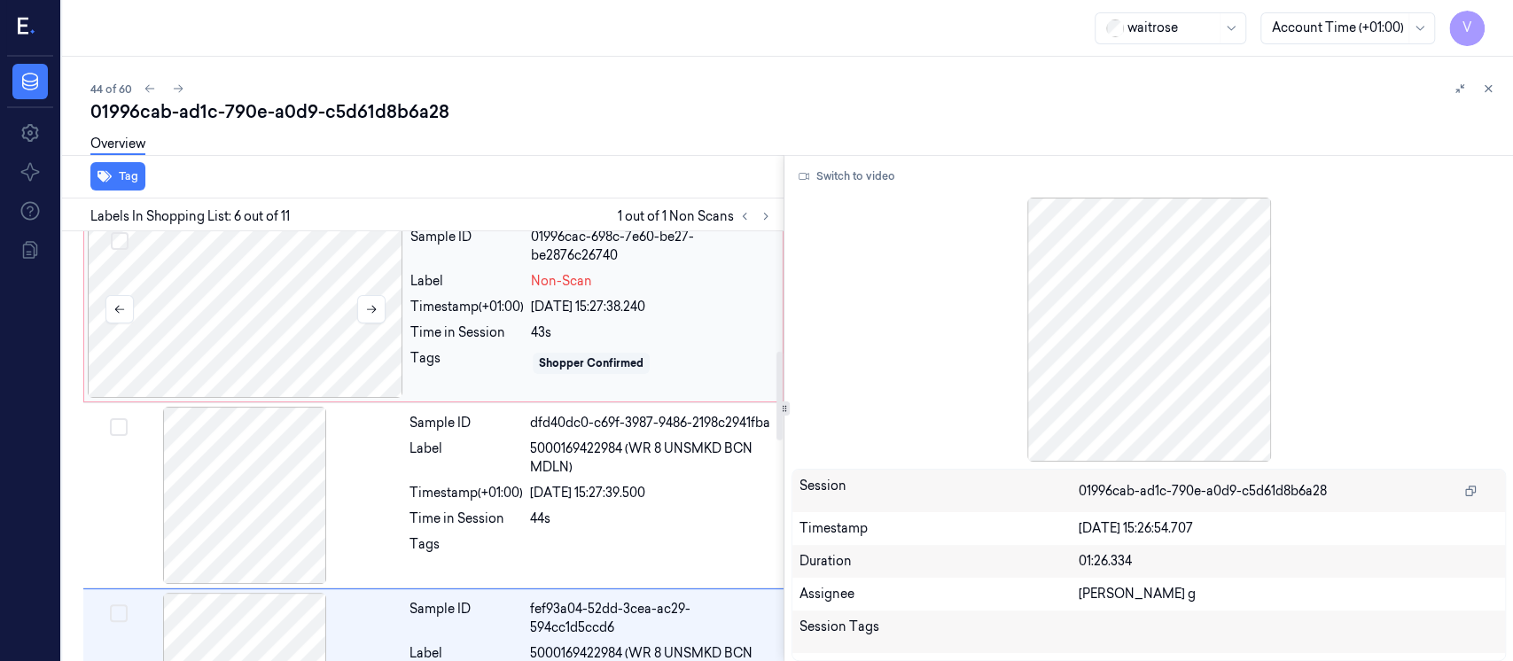
click at [335, 308] on div at bounding box center [246, 309] width 316 height 177
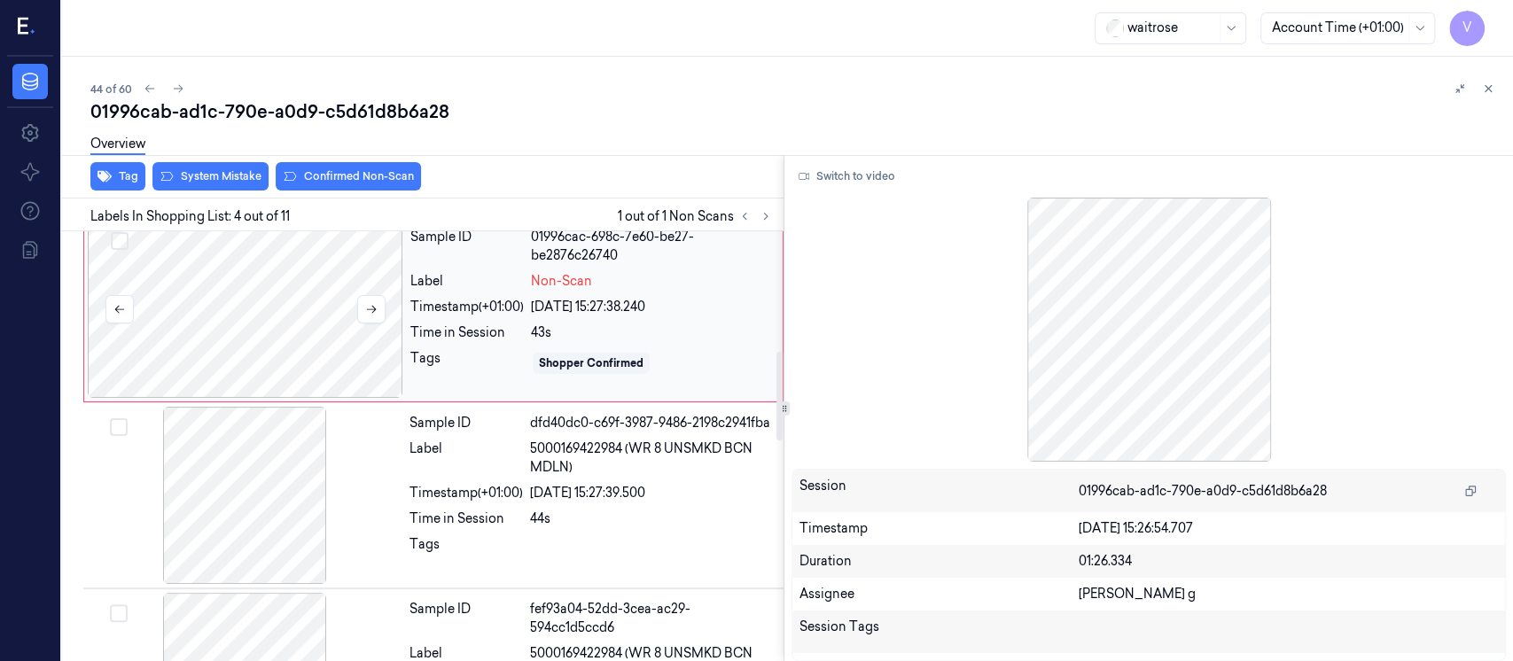
scroll to position [440, 0]
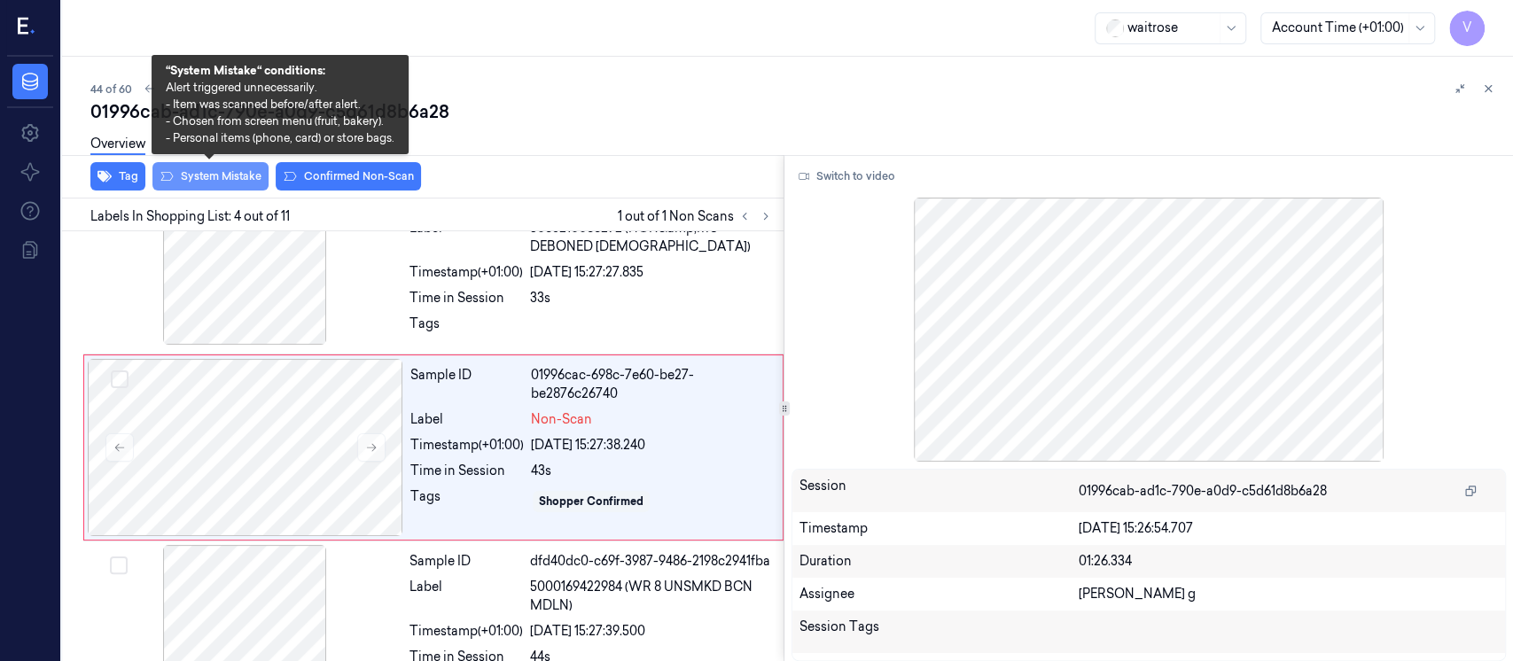
click at [226, 174] on button "System Mistake" at bounding box center [210, 176] width 116 height 28
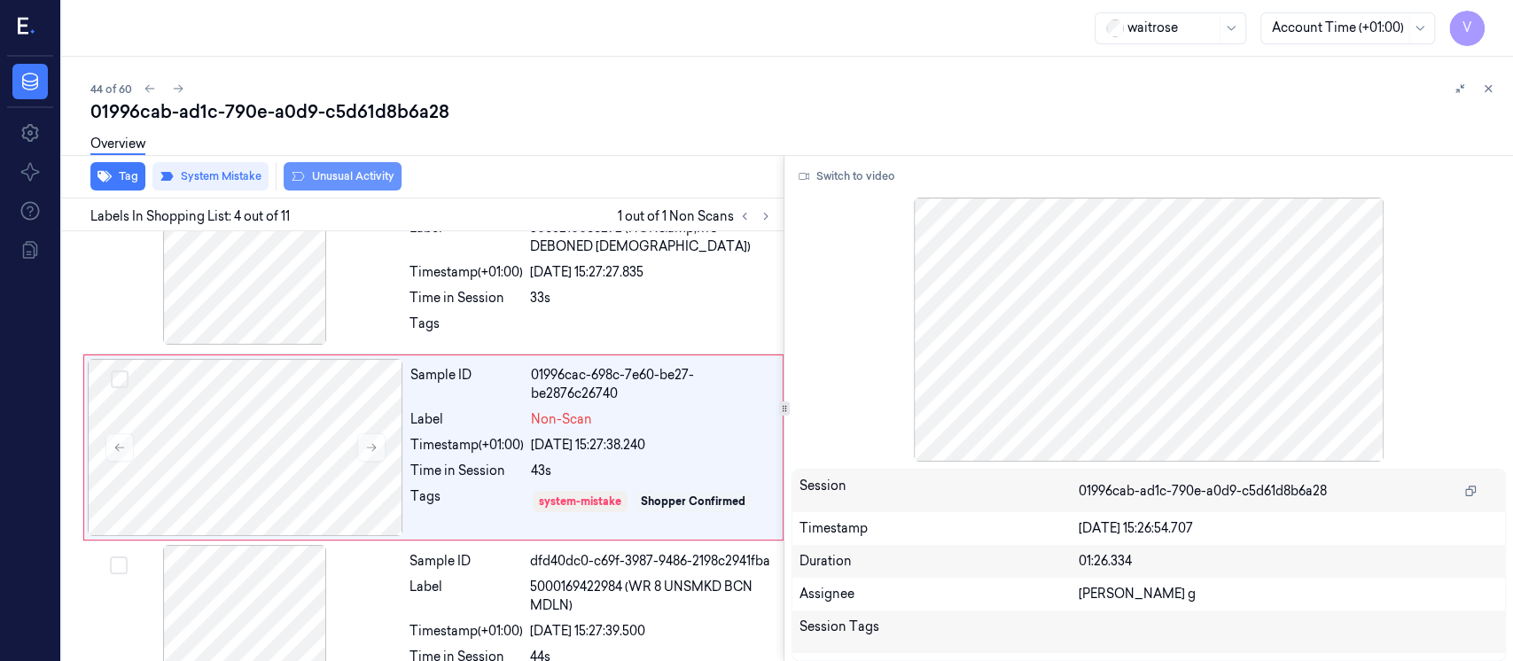
click at [376, 176] on button "Unusual Activity" at bounding box center [343, 176] width 118 height 28
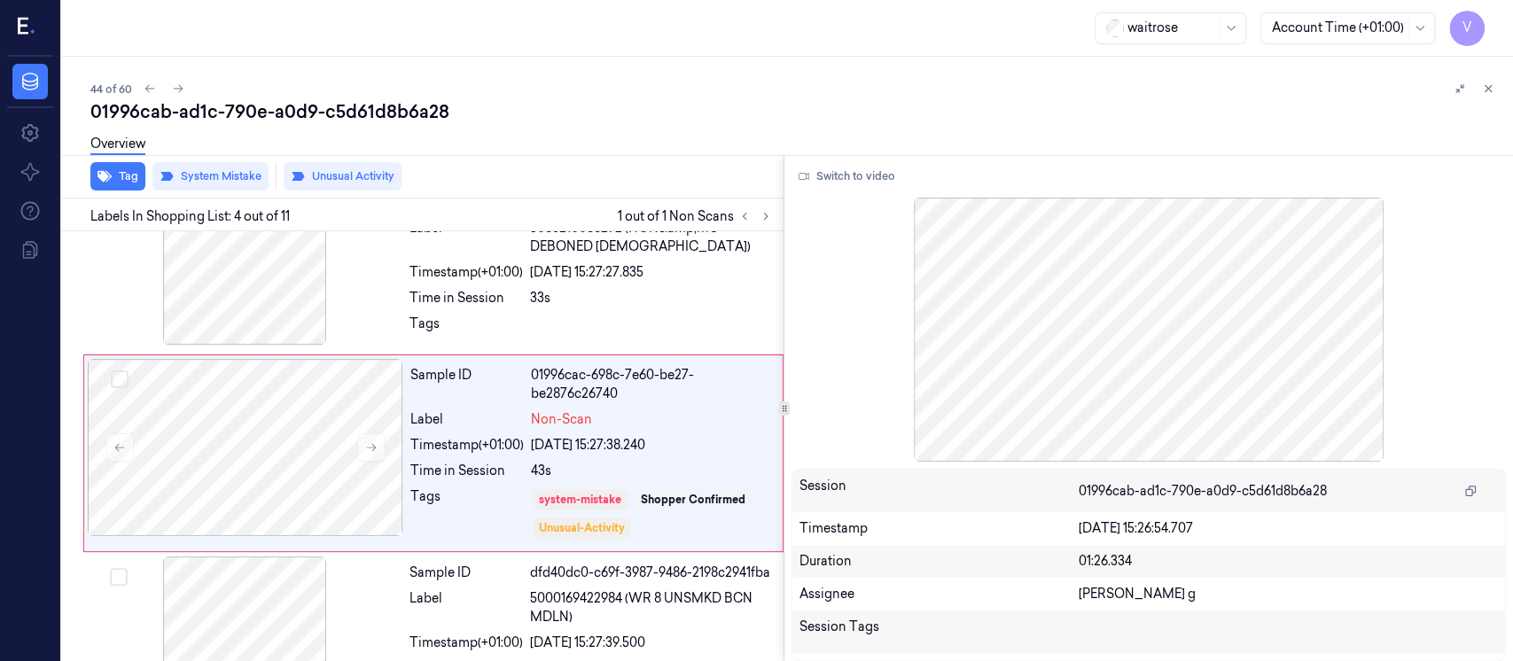
scroll to position [446, 0]
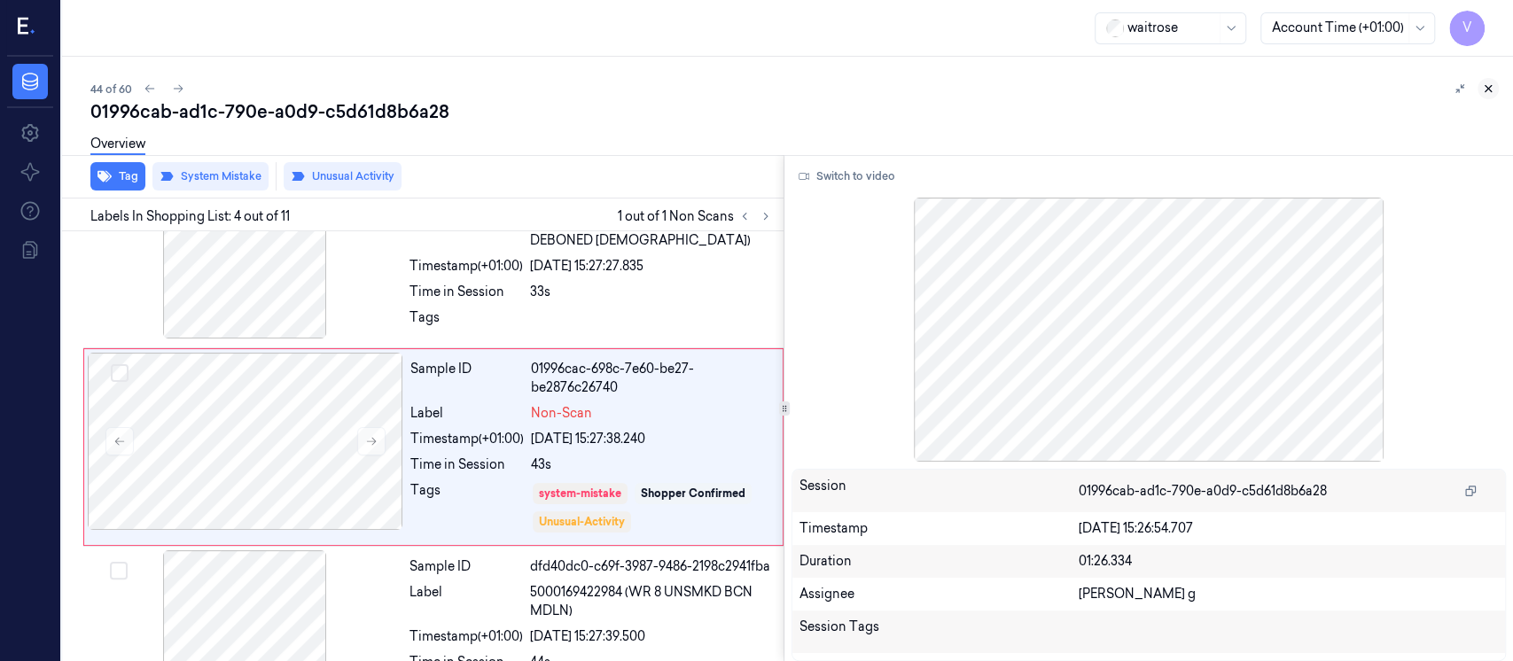
click at [1492, 87] on icon at bounding box center [1488, 88] width 12 height 12
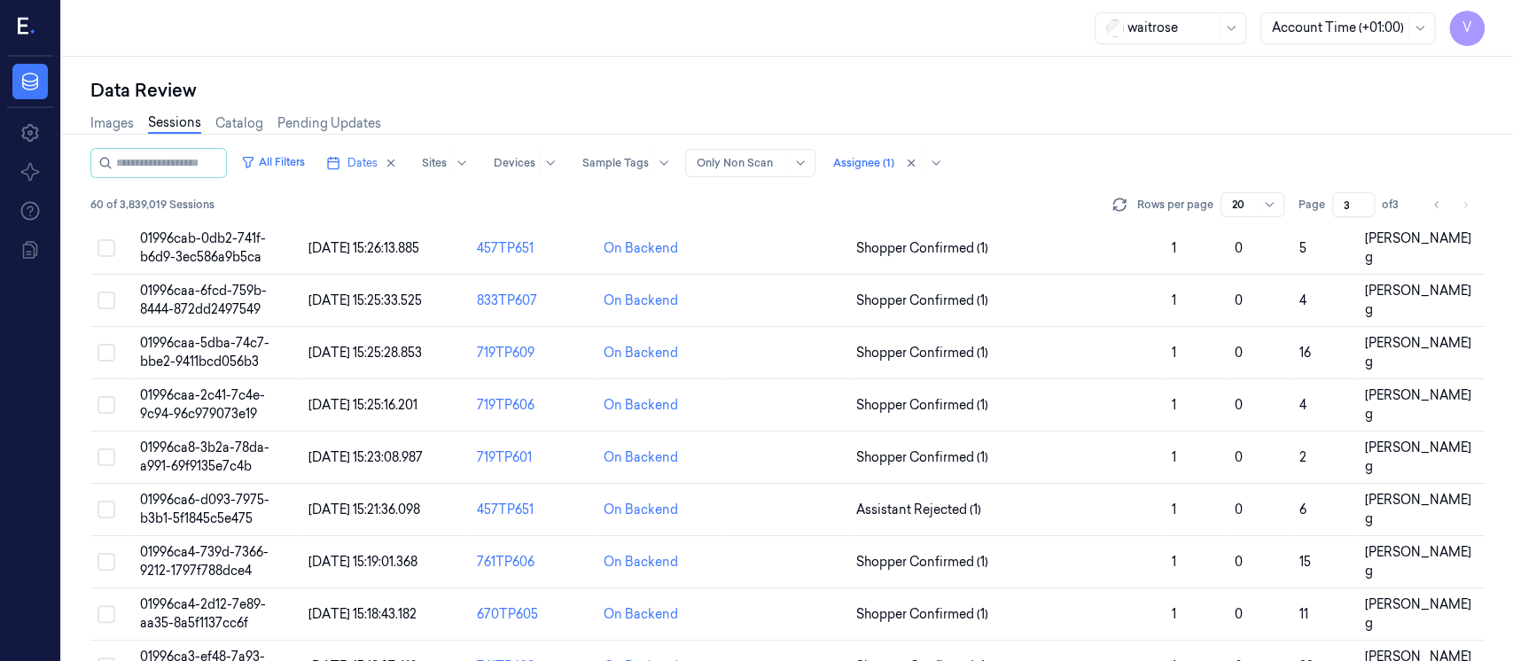
scroll to position [106, 0]
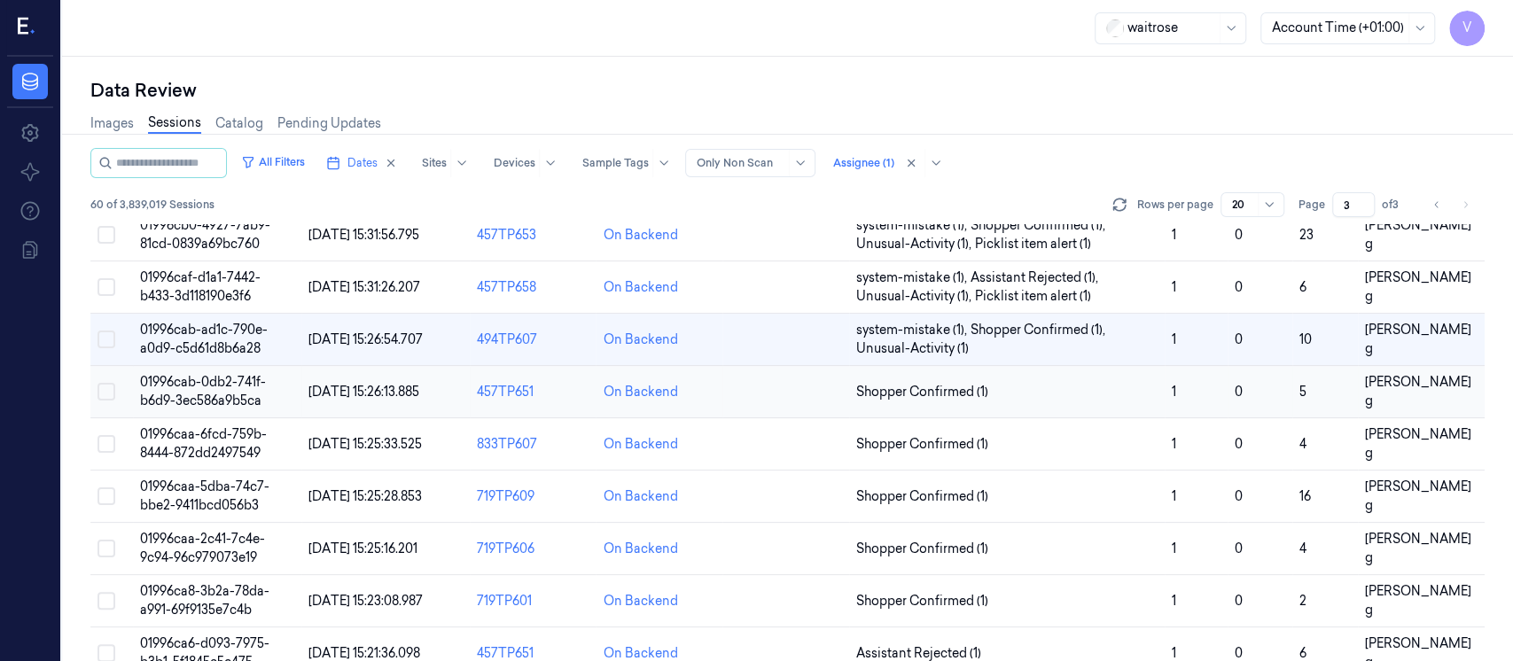
click at [787, 408] on td at bounding box center [786, 392] width 127 height 52
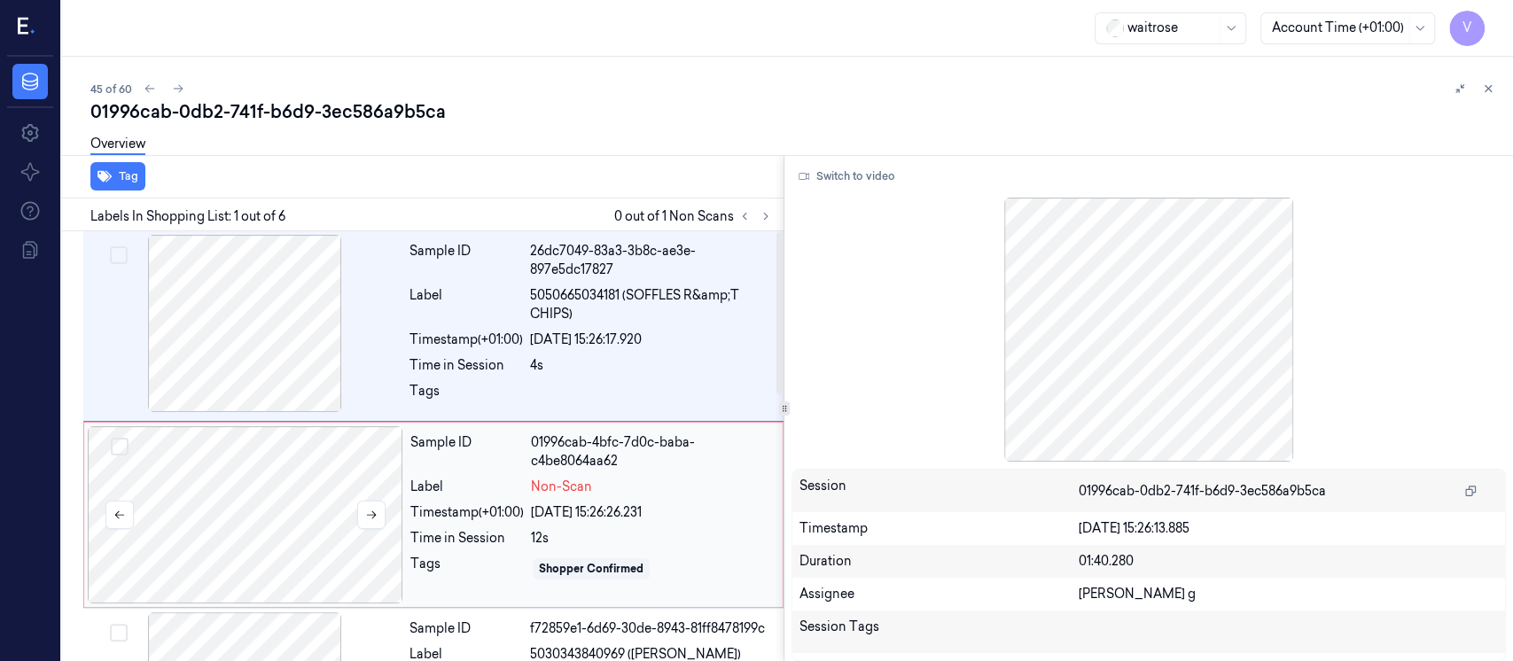
click at [210, 497] on div at bounding box center [246, 514] width 316 height 177
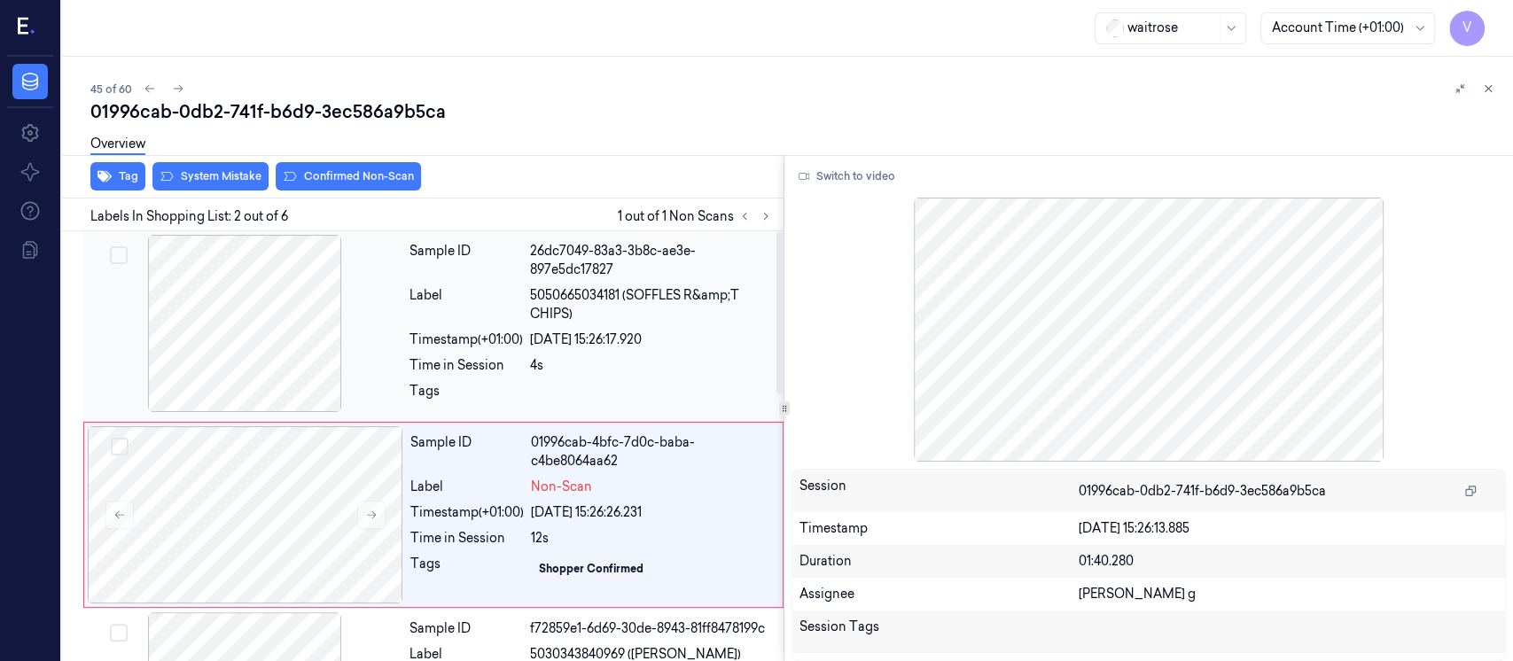
click at [245, 312] on div at bounding box center [245, 323] width 316 height 177
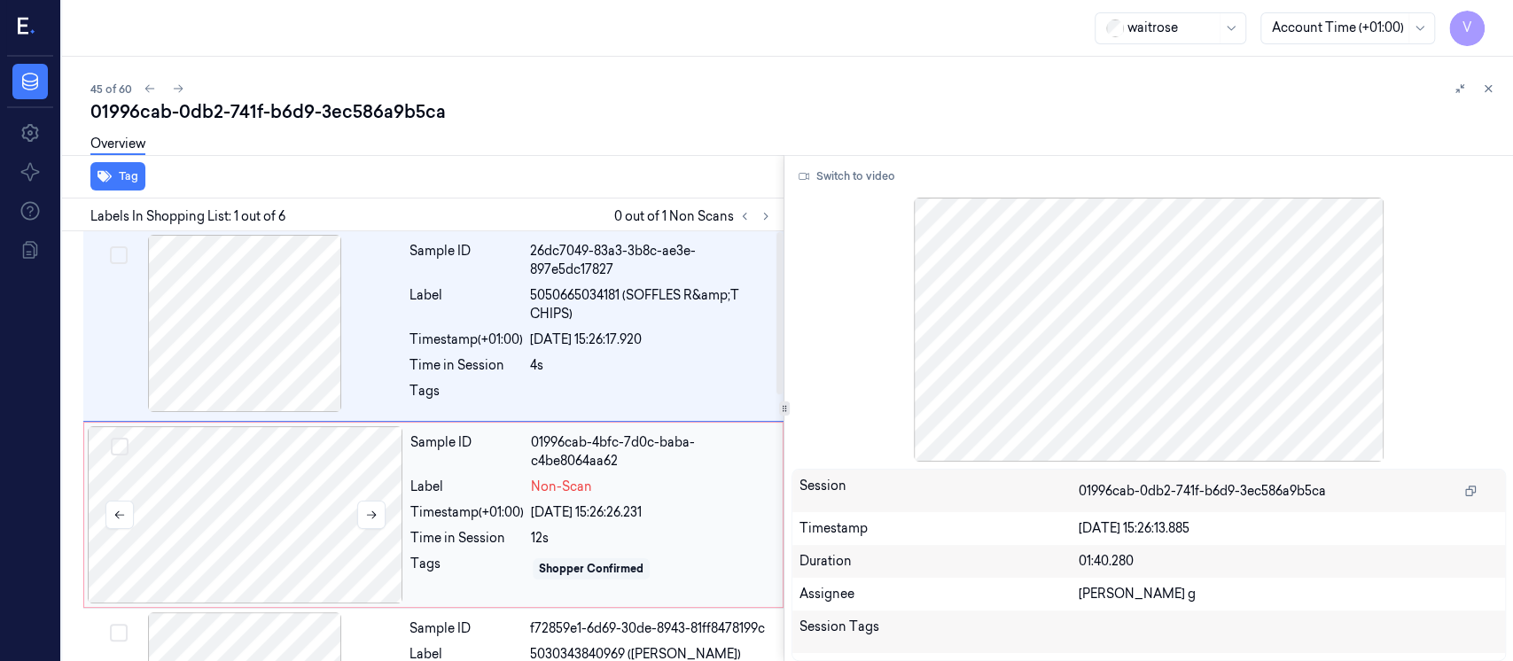
click at [258, 535] on div at bounding box center [246, 514] width 316 height 177
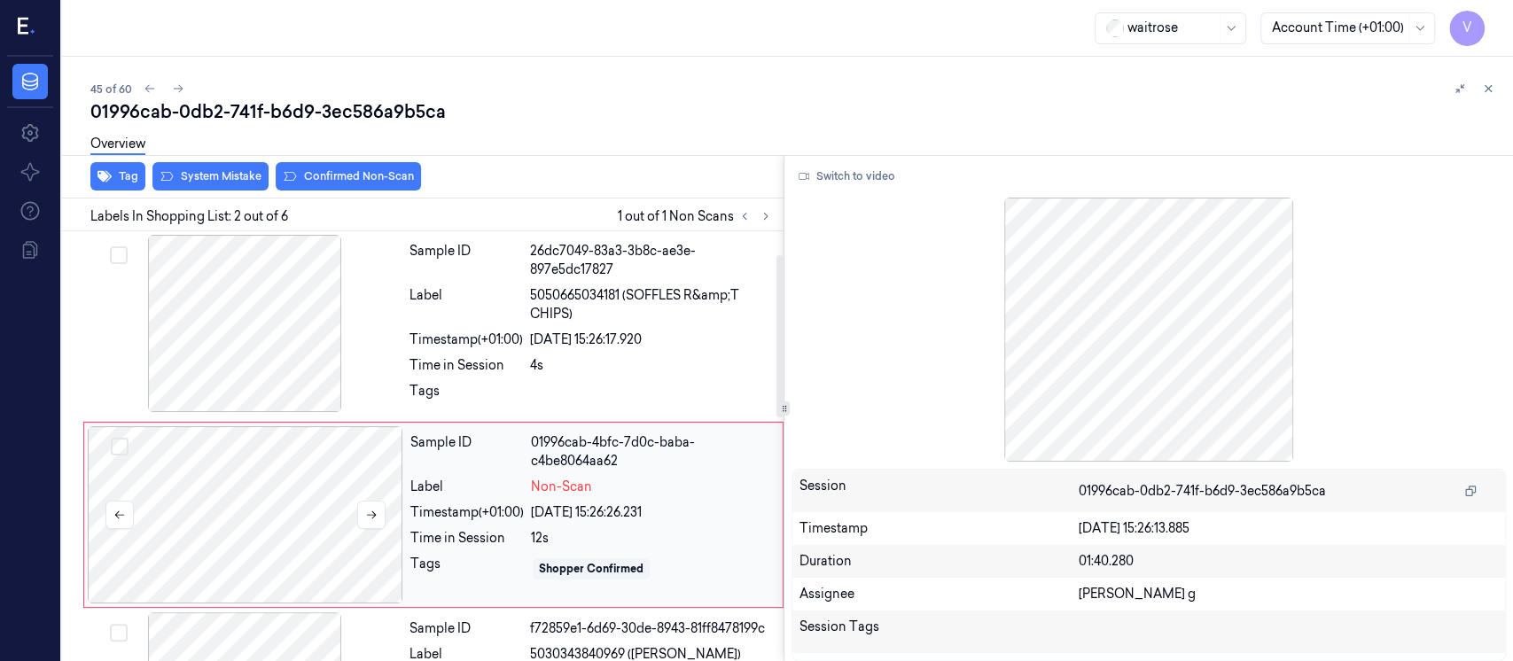
scroll to position [68, 0]
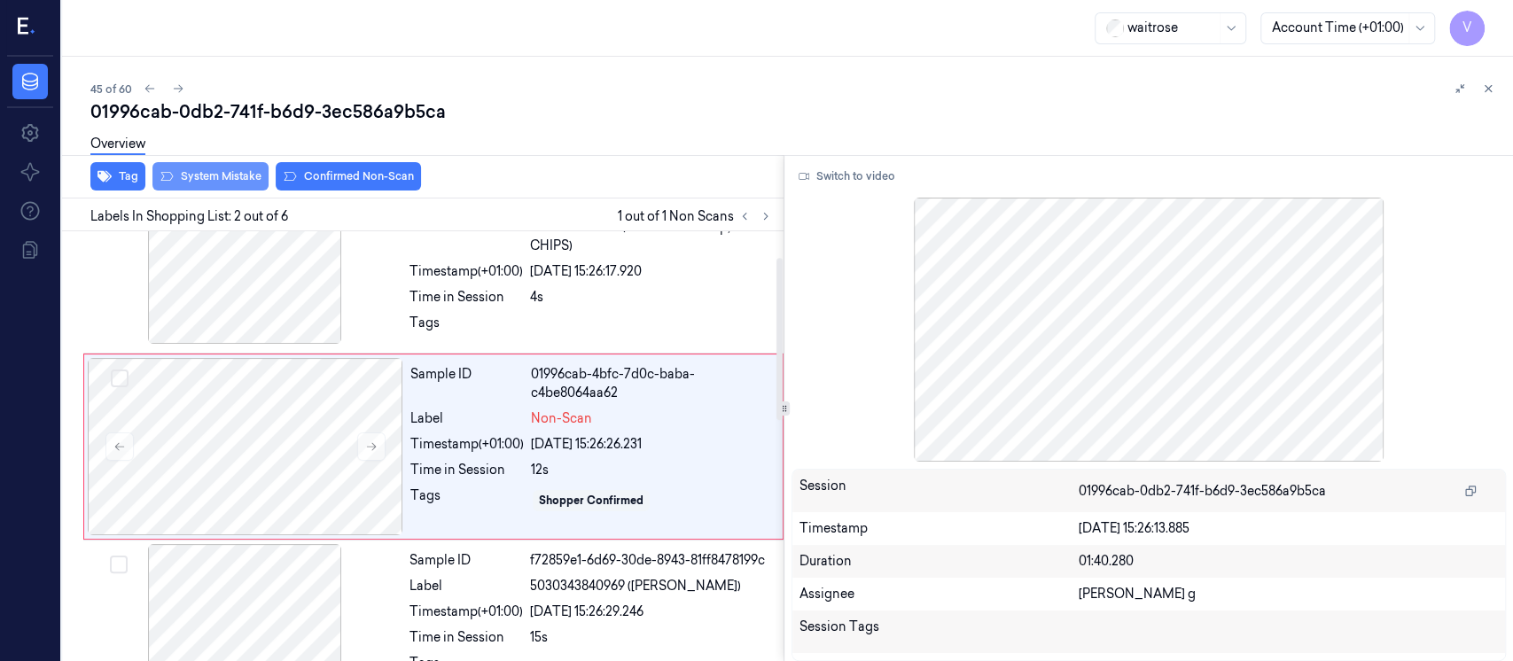
click at [213, 183] on button "System Mistake" at bounding box center [210, 176] width 116 height 28
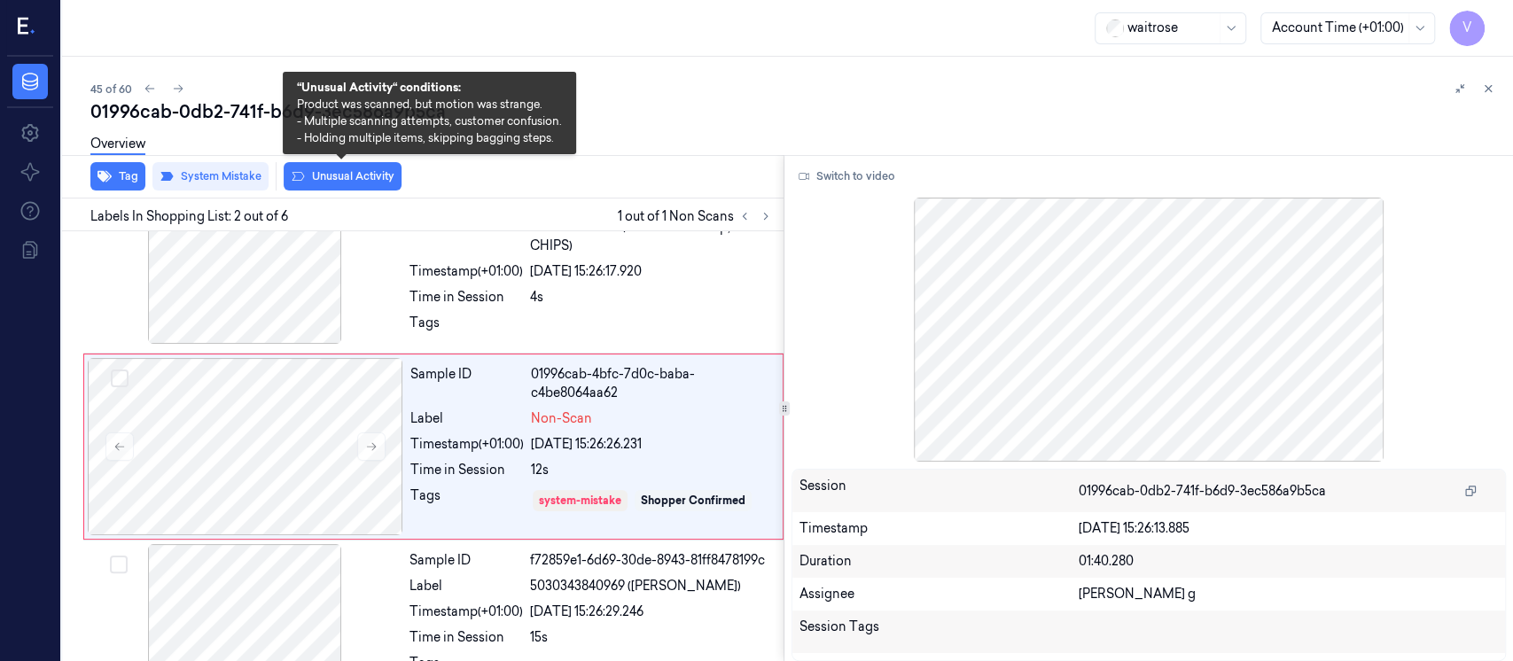
click at [348, 176] on button "Unusual Activity" at bounding box center [343, 176] width 118 height 28
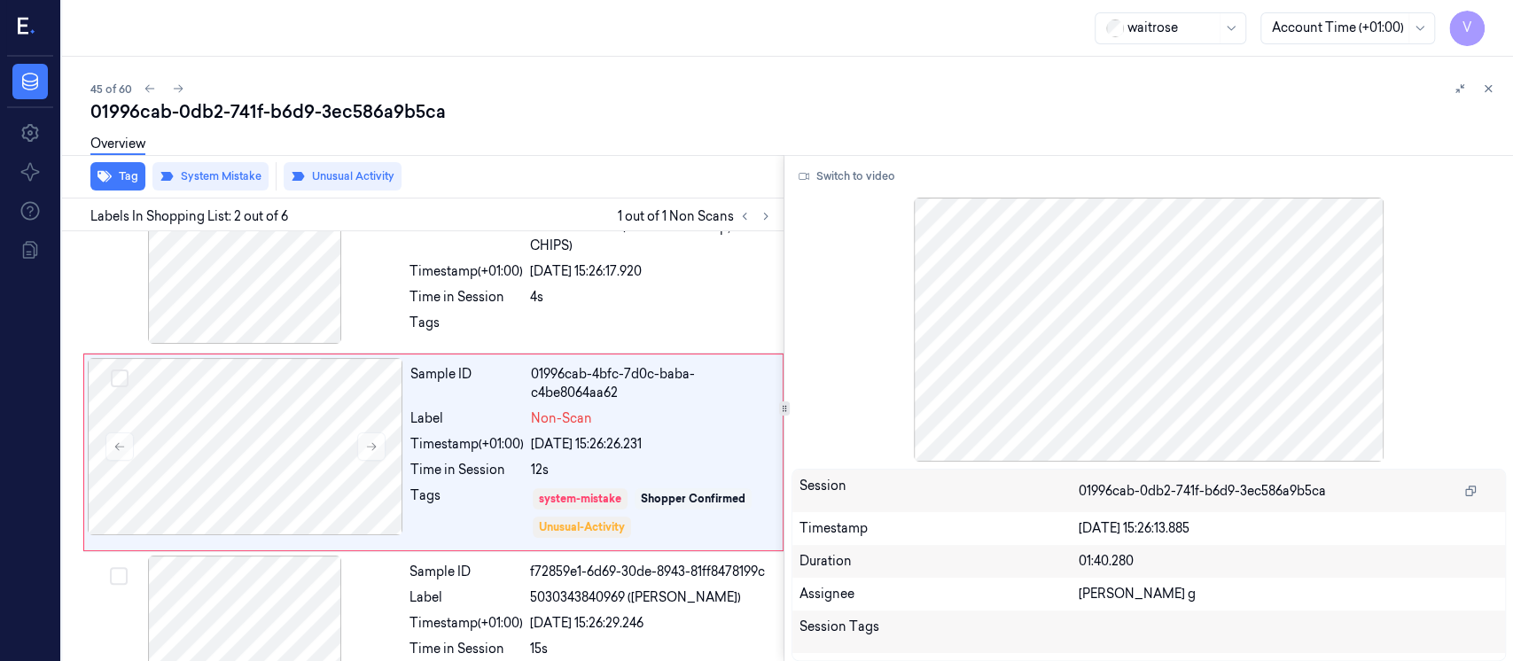
scroll to position [74, 0]
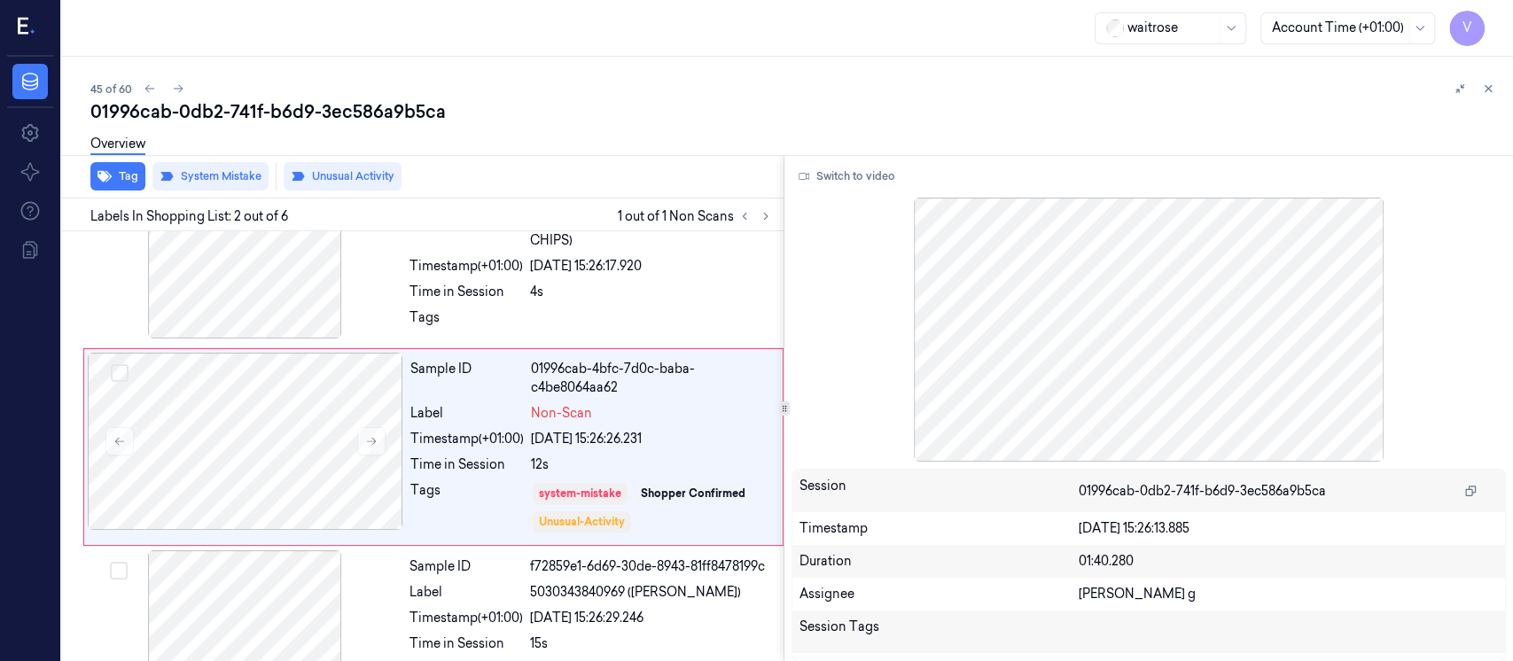
click at [1489, 82] on button at bounding box center [1488, 88] width 21 height 21
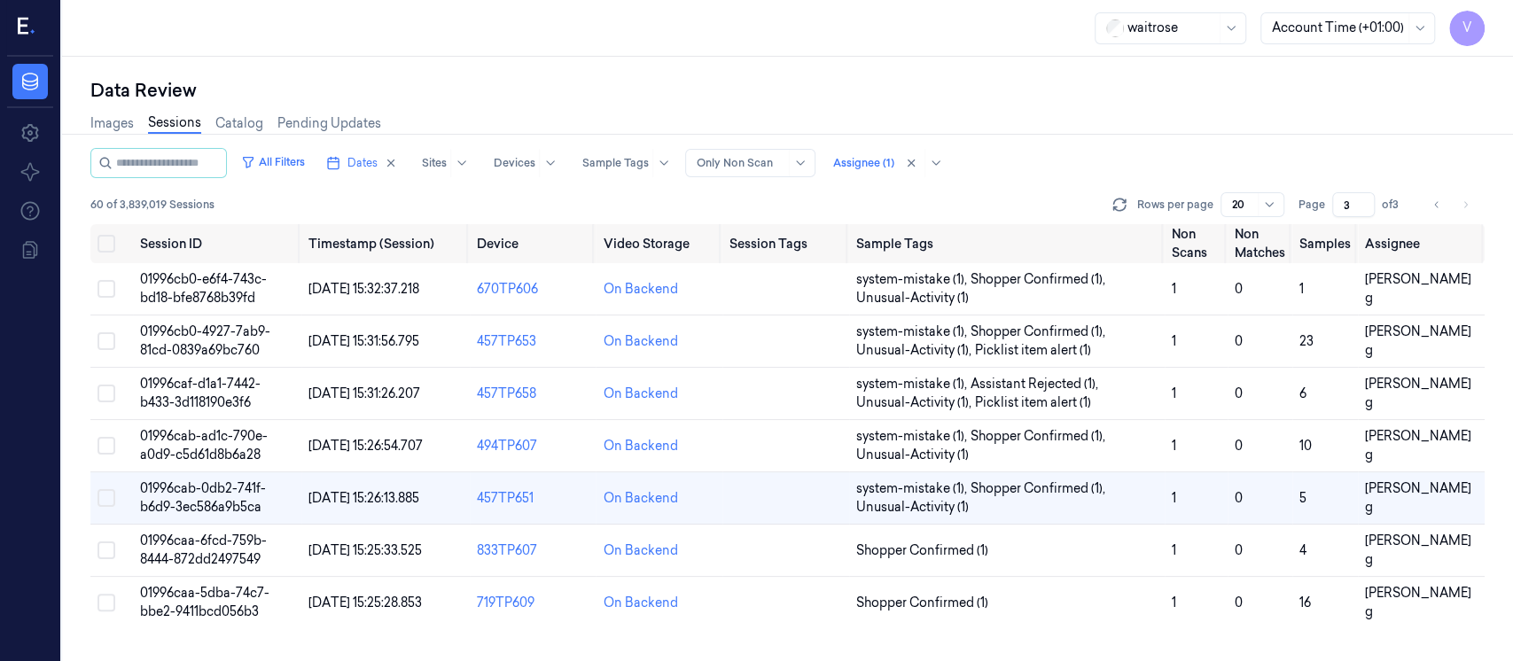
scroll to position [87, 0]
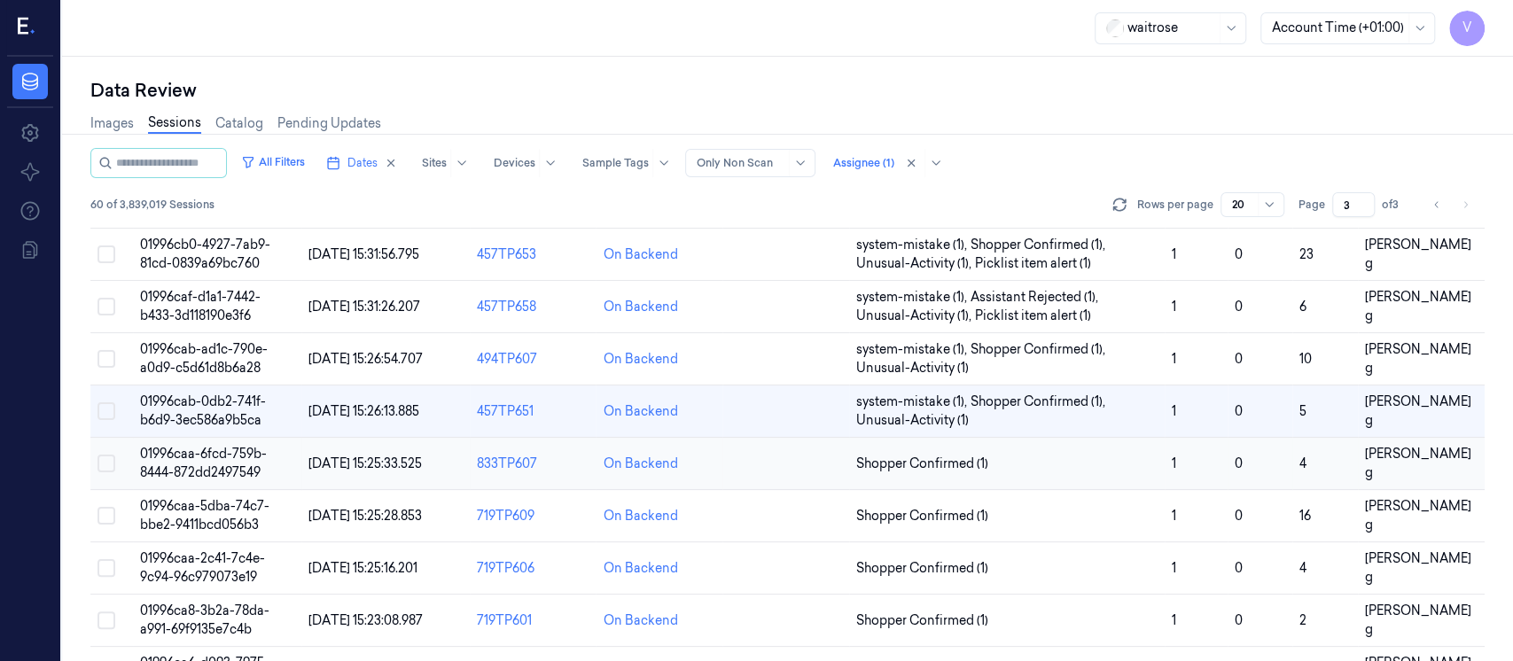
click at [783, 482] on td at bounding box center [786, 464] width 127 height 52
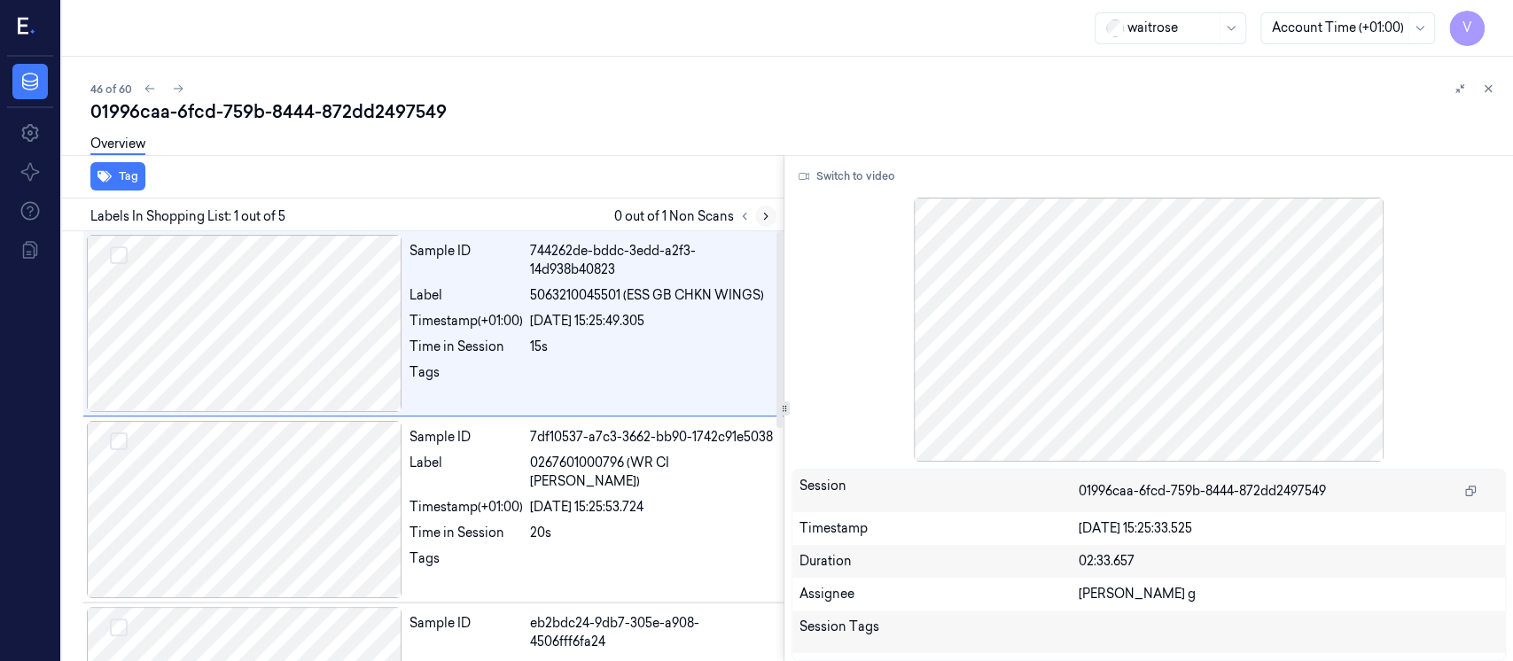
click at [766, 218] on icon at bounding box center [766, 216] width 12 height 12
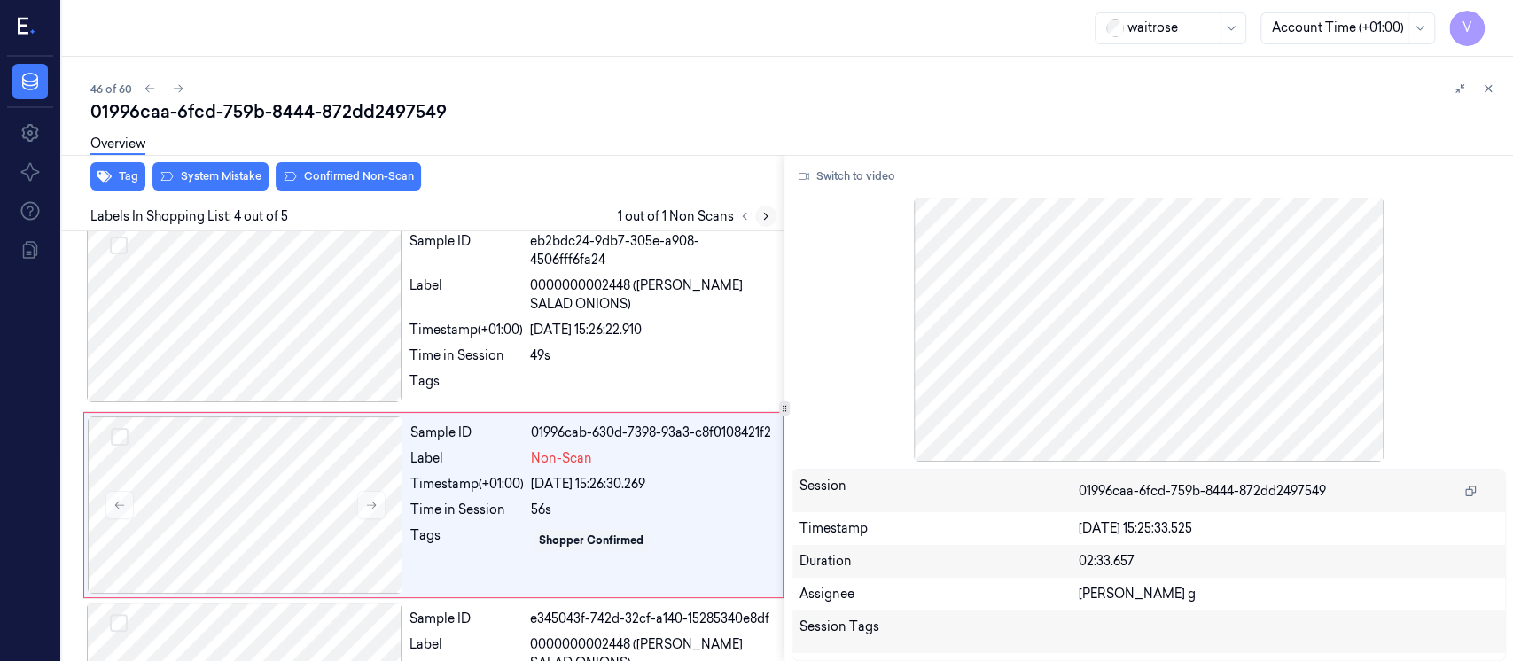
scroll to position [440, 0]
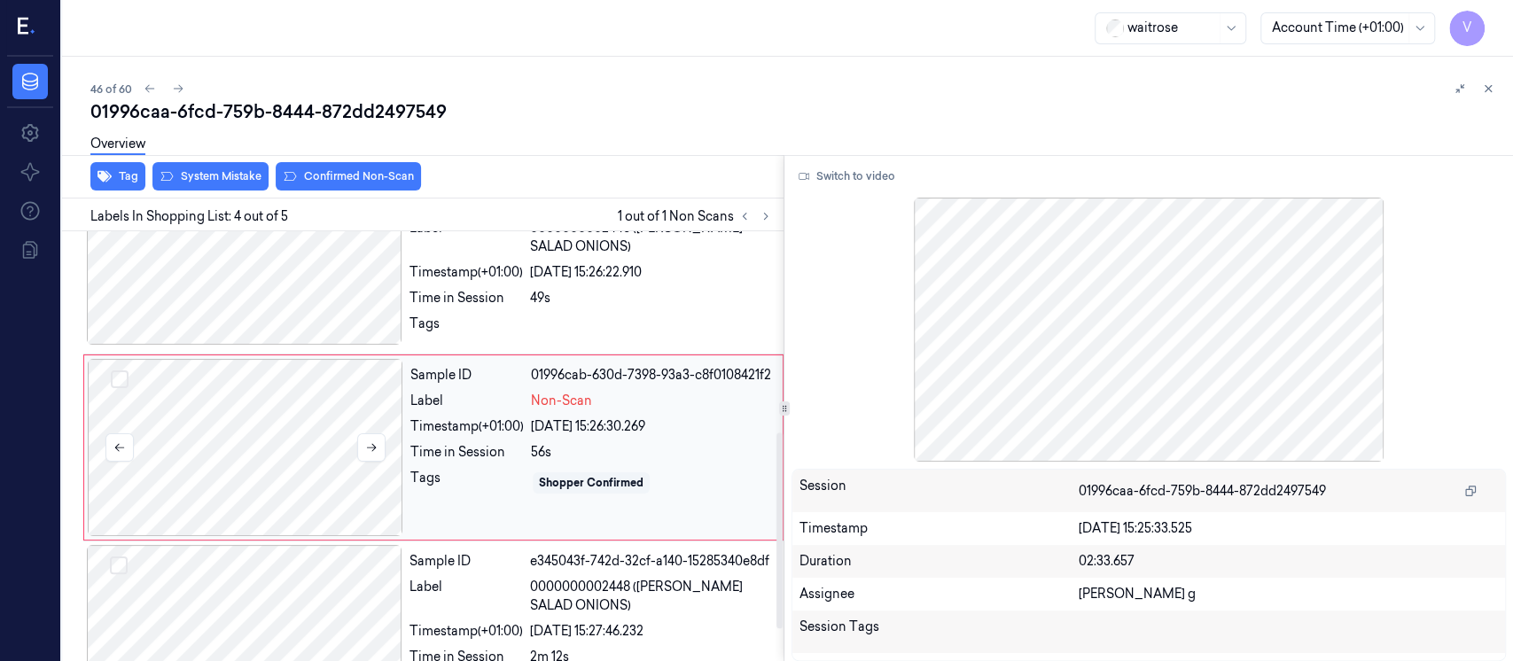
click at [223, 447] on div at bounding box center [246, 447] width 316 height 177
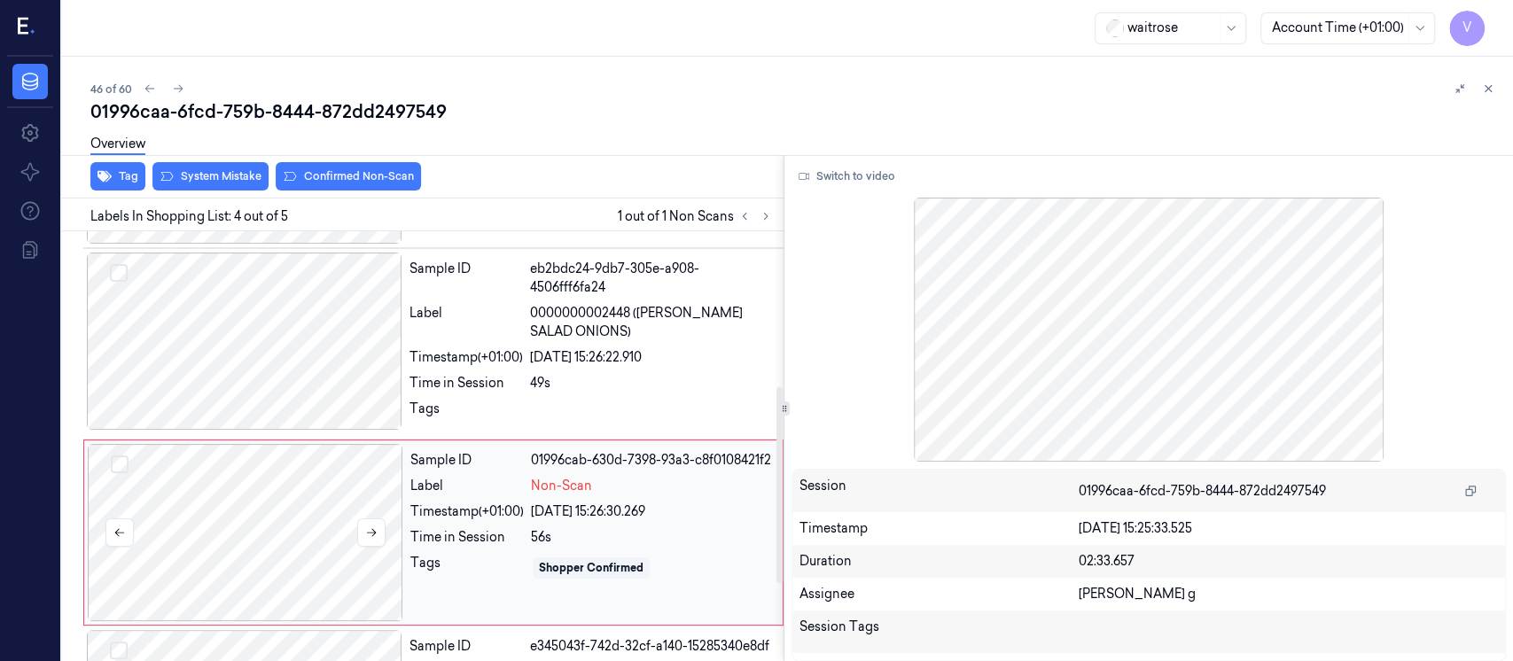
scroll to position [322, 0]
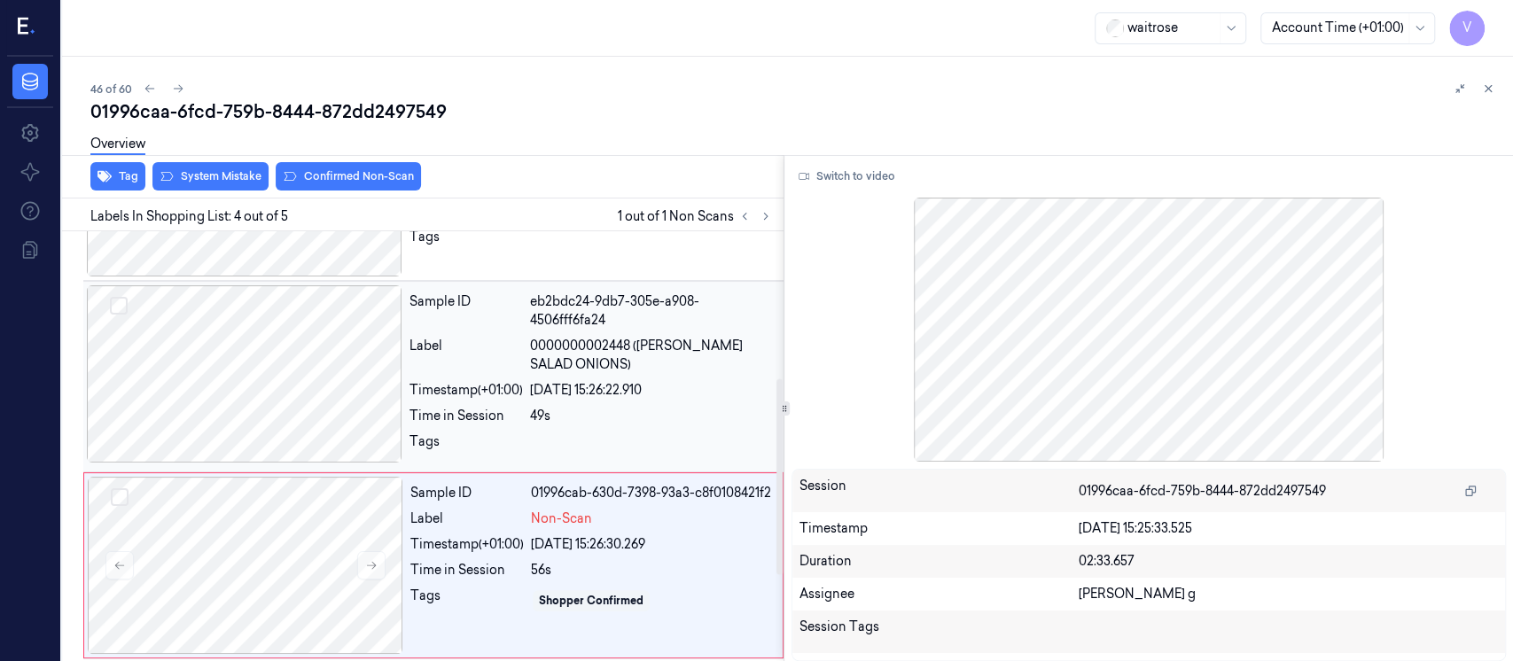
click at [308, 352] on div at bounding box center [245, 373] width 316 height 177
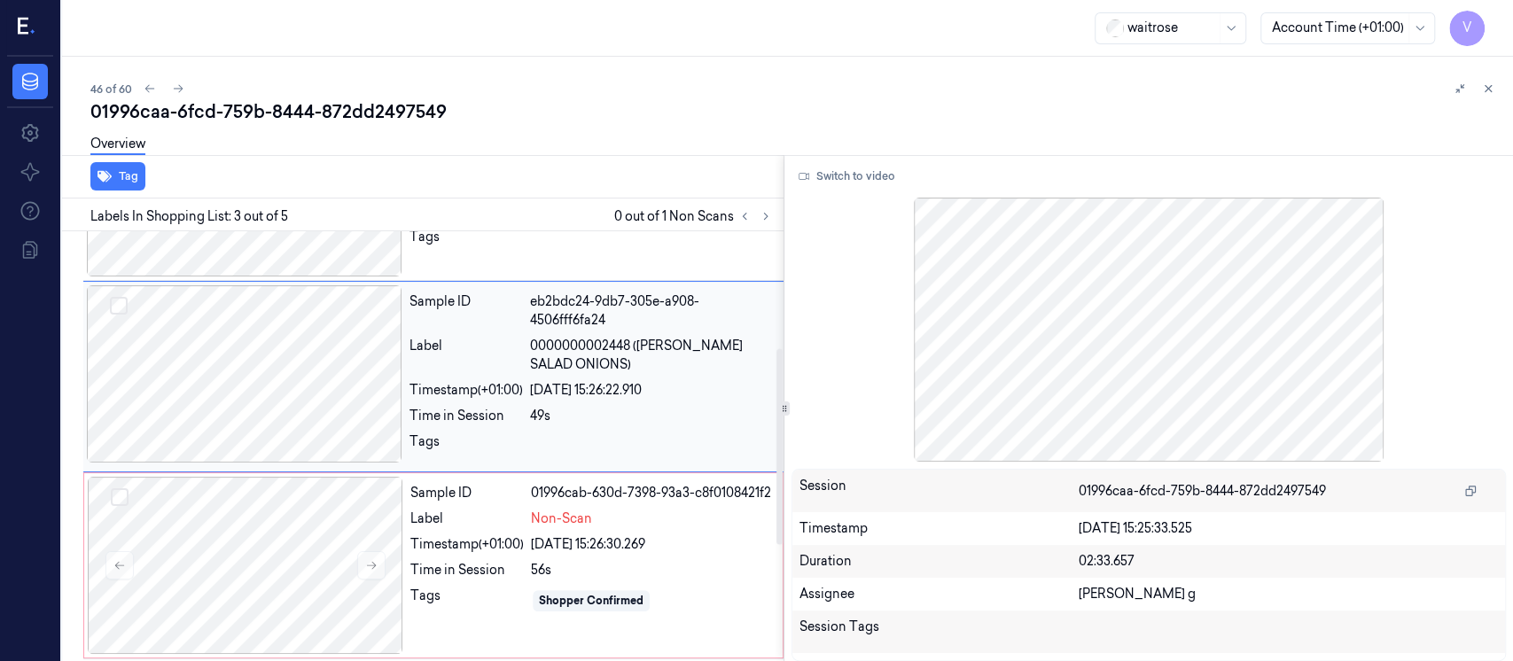
scroll to position [251, 0]
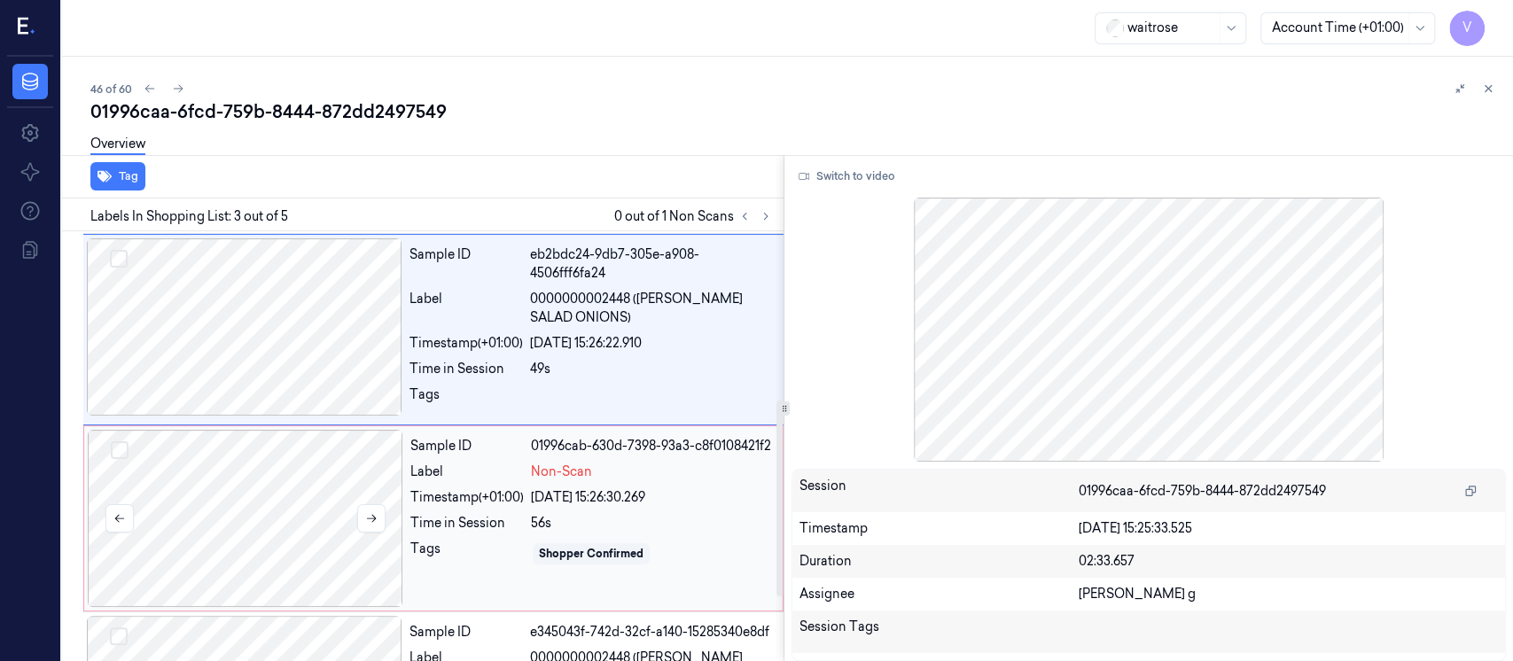
click at [262, 534] on div at bounding box center [246, 518] width 316 height 177
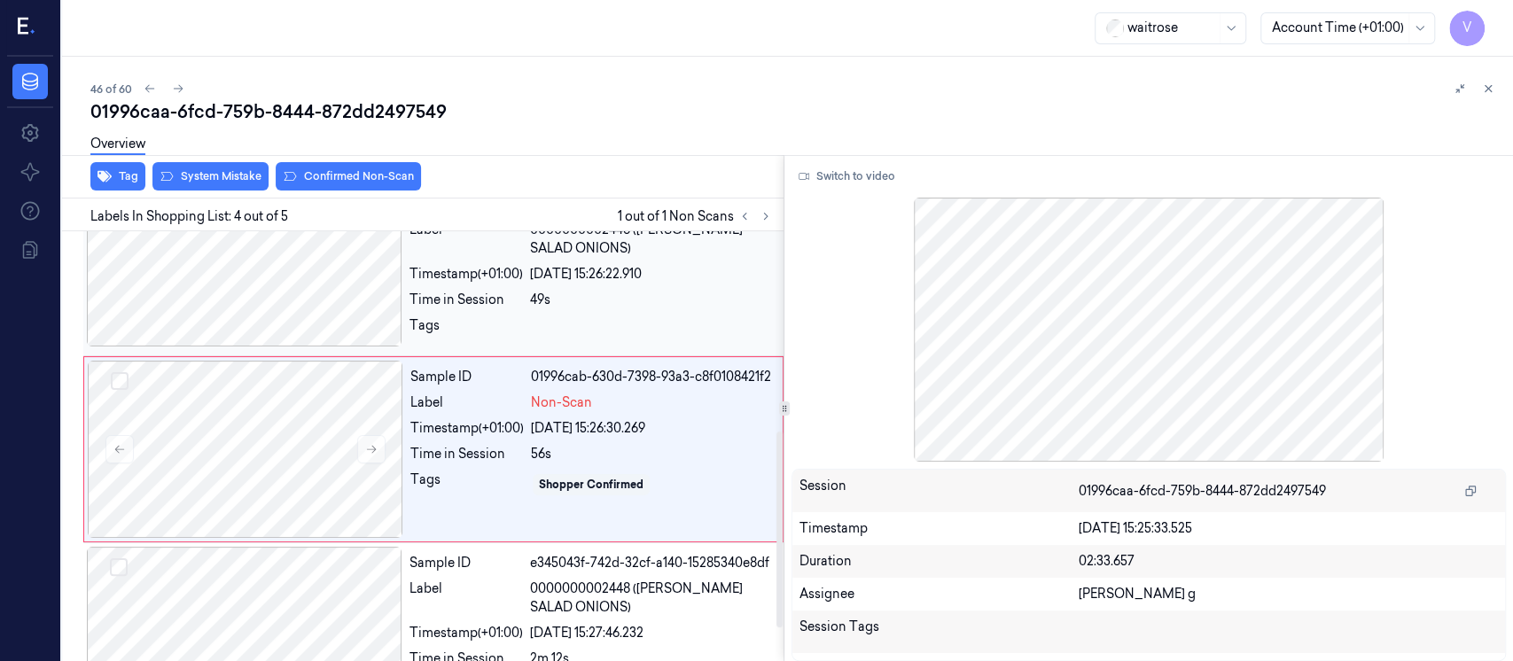
scroll to position [440, 0]
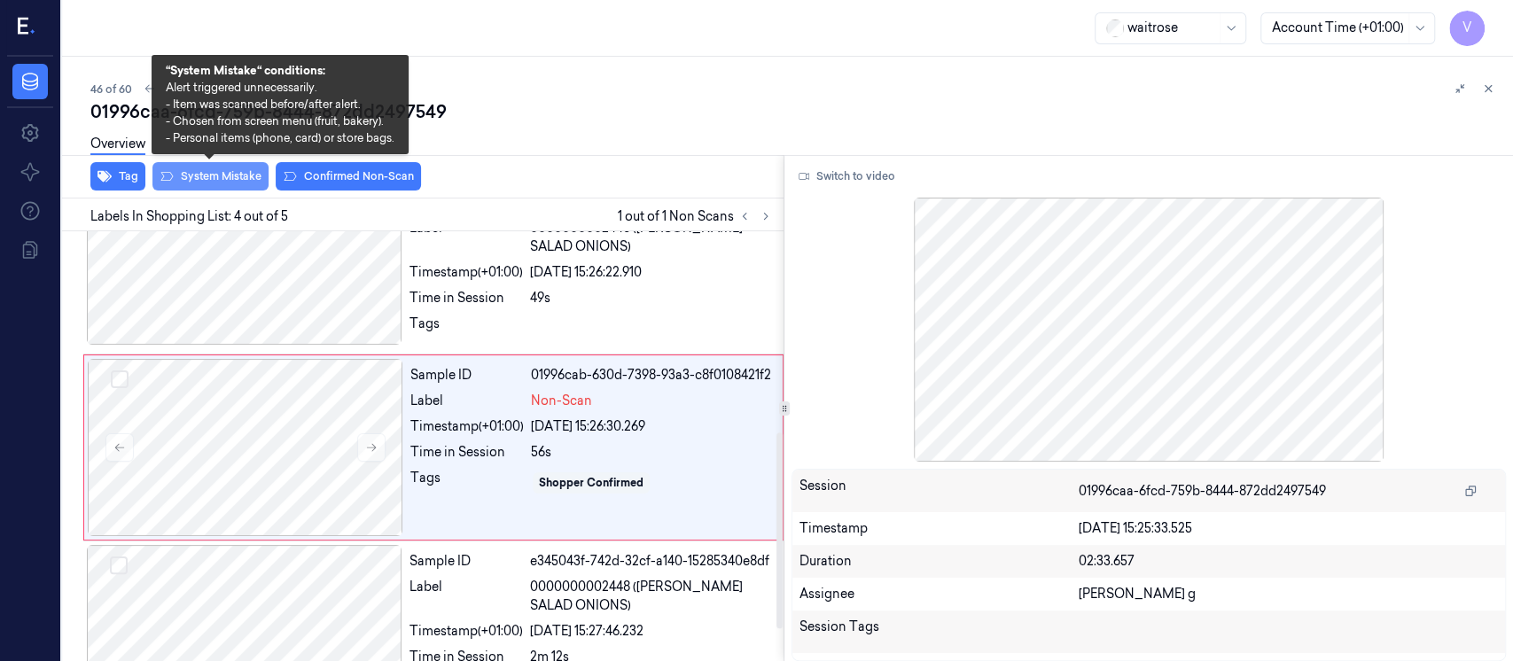
click at [178, 172] on button "System Mistake" at bounding box center [210, 176] width 116 height 28
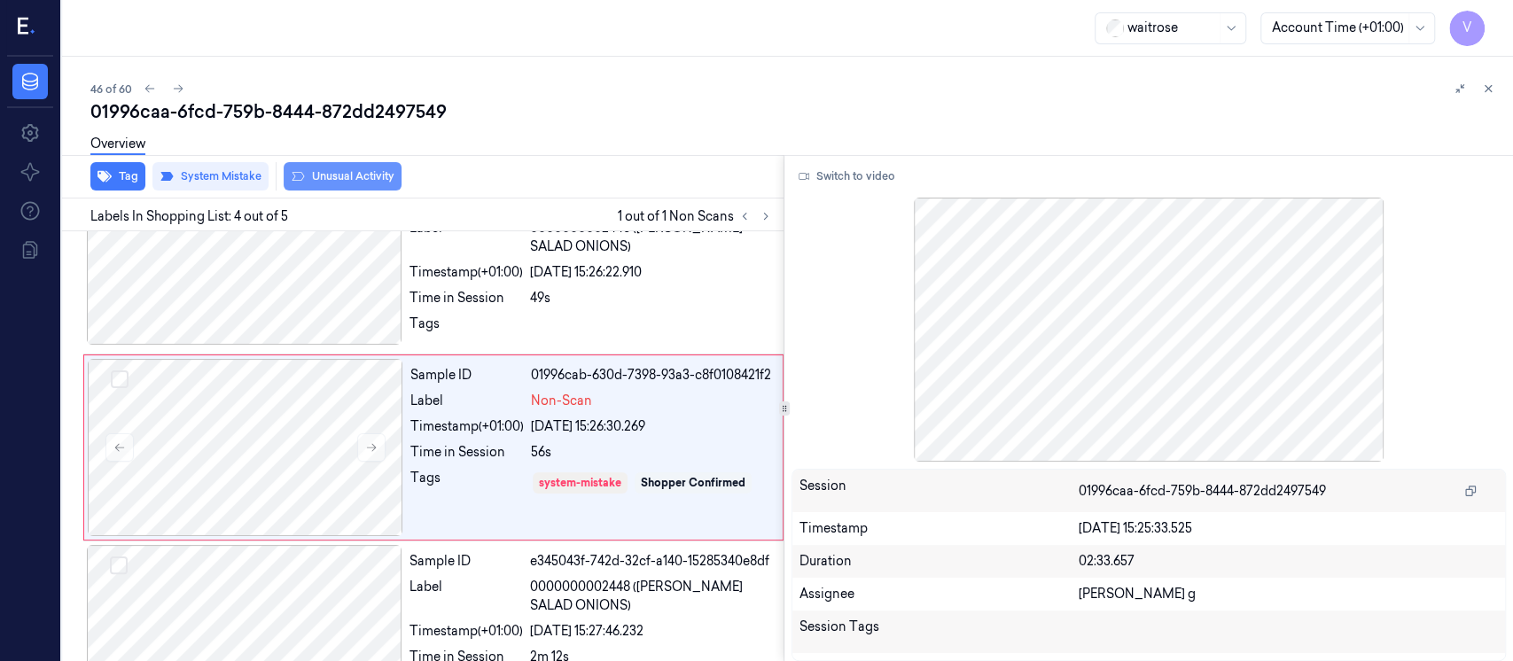
click at [352, 182] on button "Unusual Activity" at bounding box center [343, 176] width 118 height 28
click at [113, 172] on button "Tag" at bounding box center [117, 176] width 55 height 28
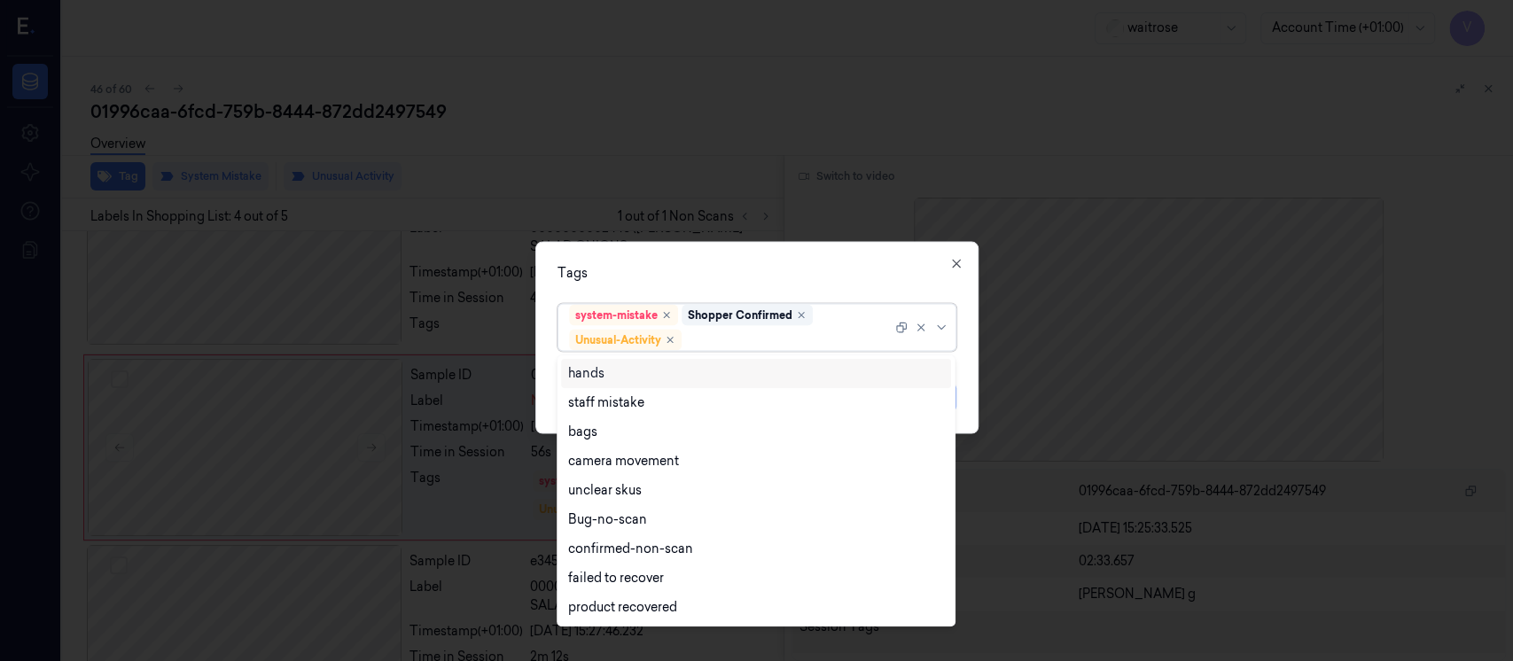
click at [773, 334] on div at bounding box center [788, 340] width 207 height 19
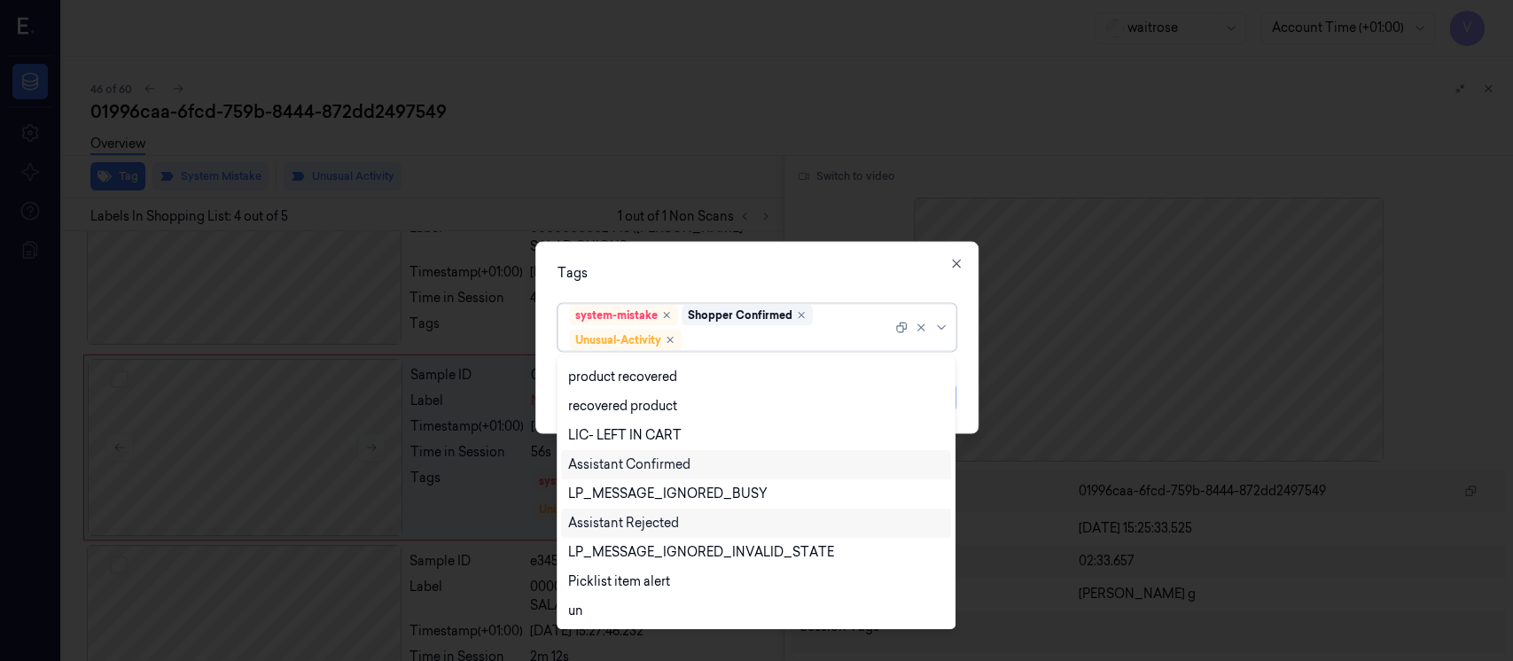
scroll to position [348, 0]
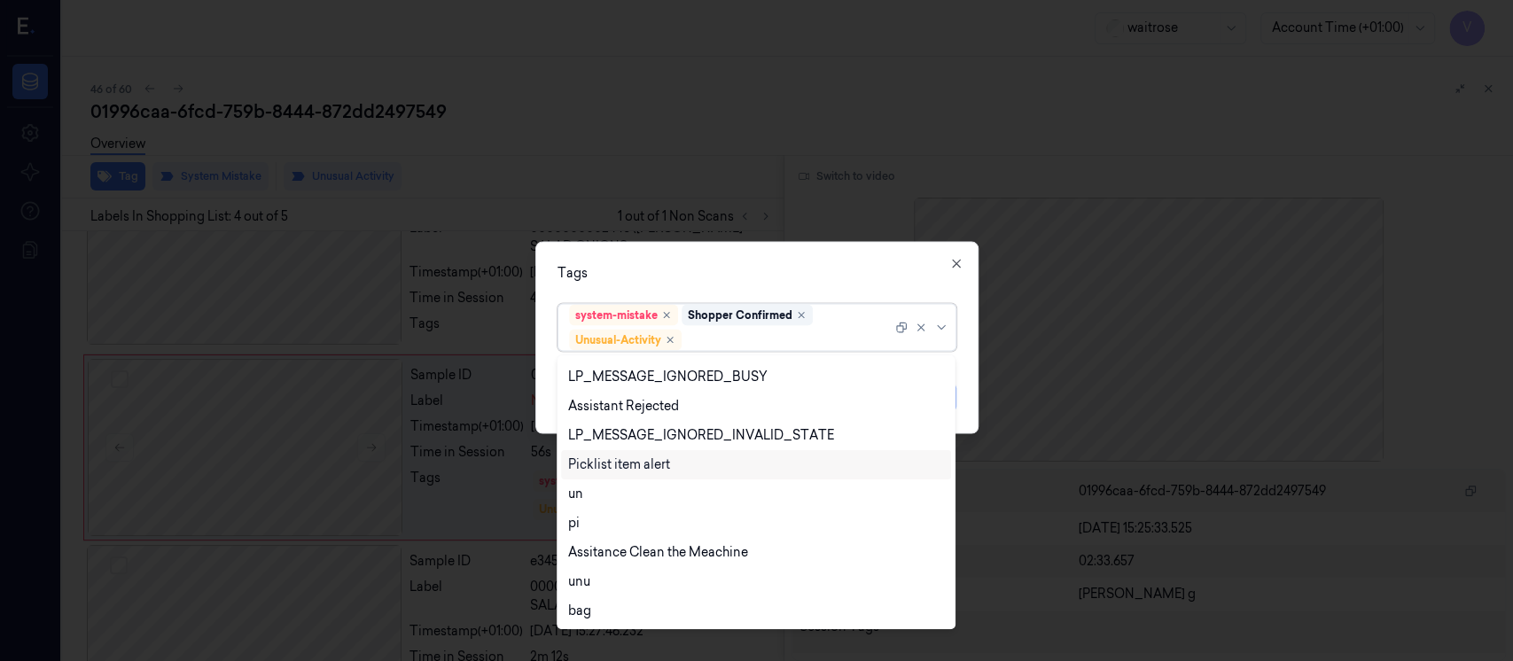
click at [653, 464] on div "Picklist item alert" at bounding box center [619, 465] width 102 height 19
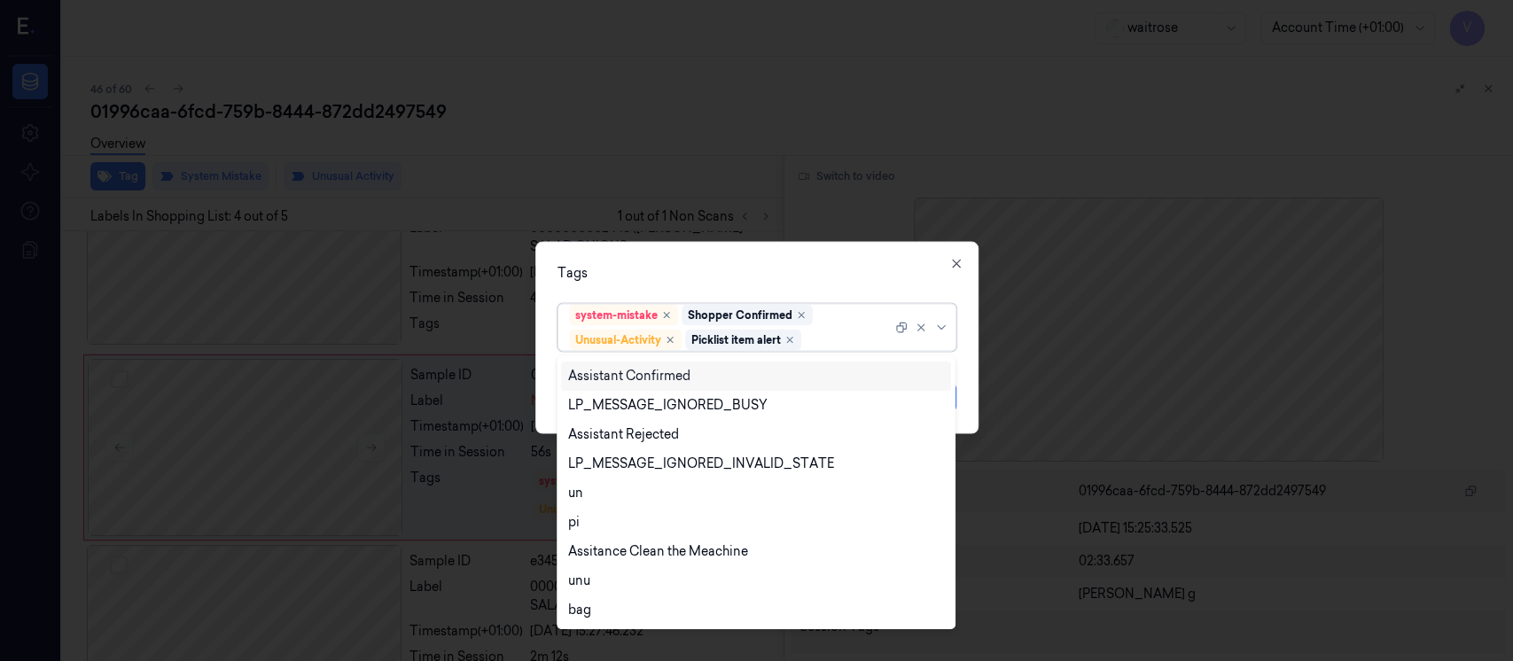
click at [794, 275] on div "Tags" at bounding box center [757, 273] width 399 height 19
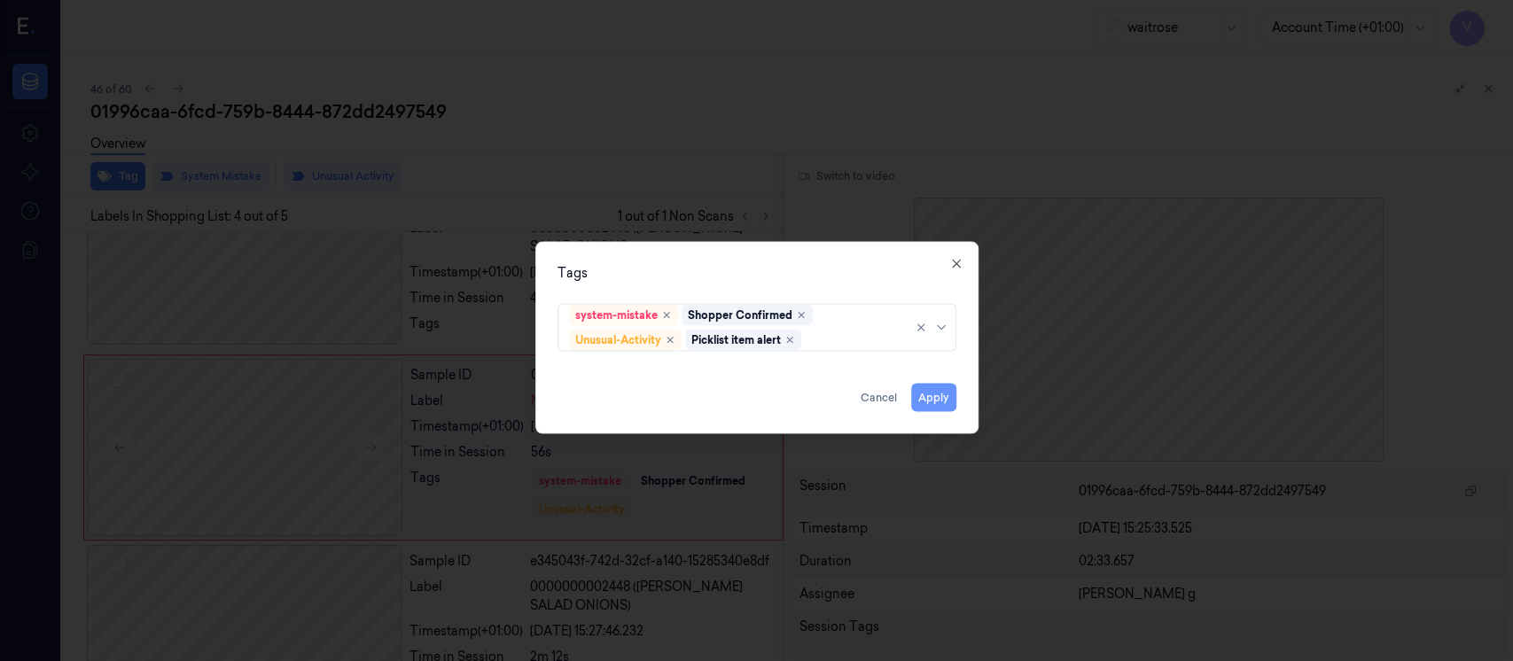
click at [930, 388] on button "Apply" at bounding box center [933, 398] width 45 height 28
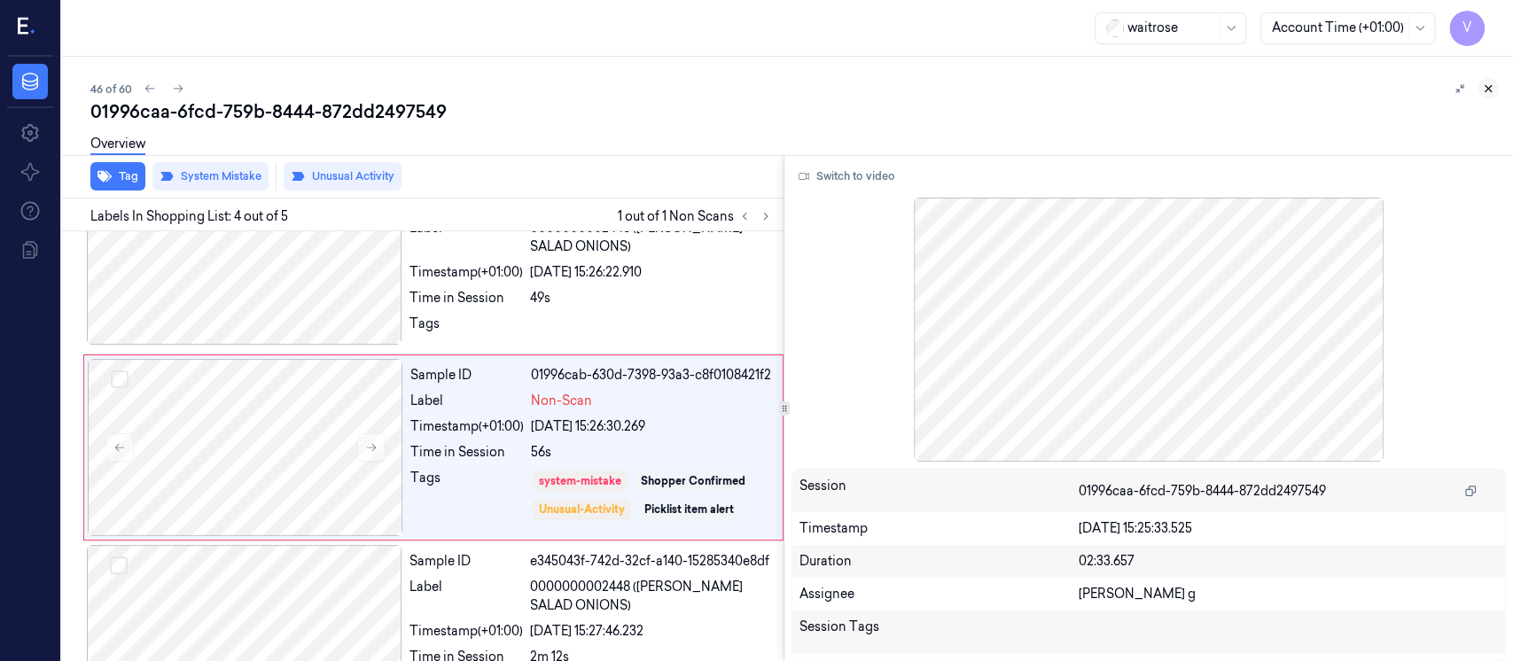
click at [1490, 91] on icon at bounding box center [1489, 89] width 6 height 6
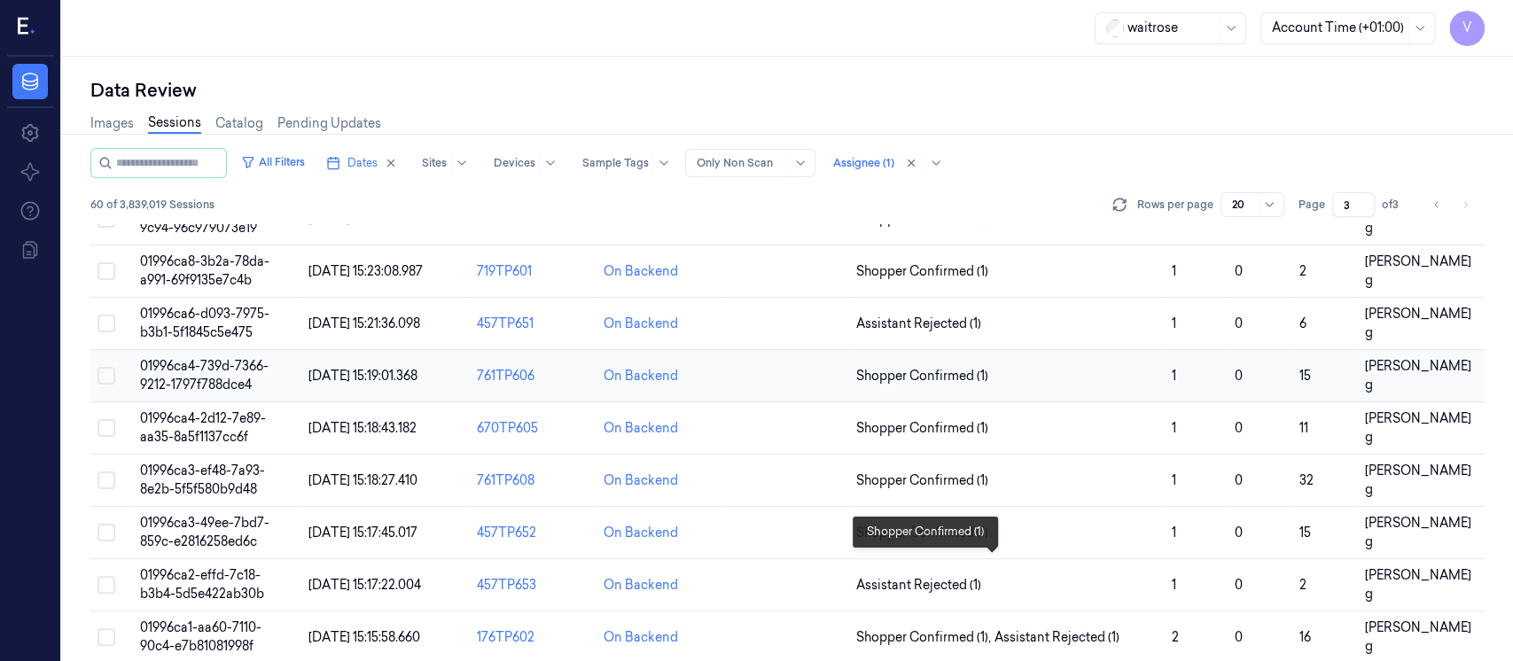
scroll to position [275, 0]
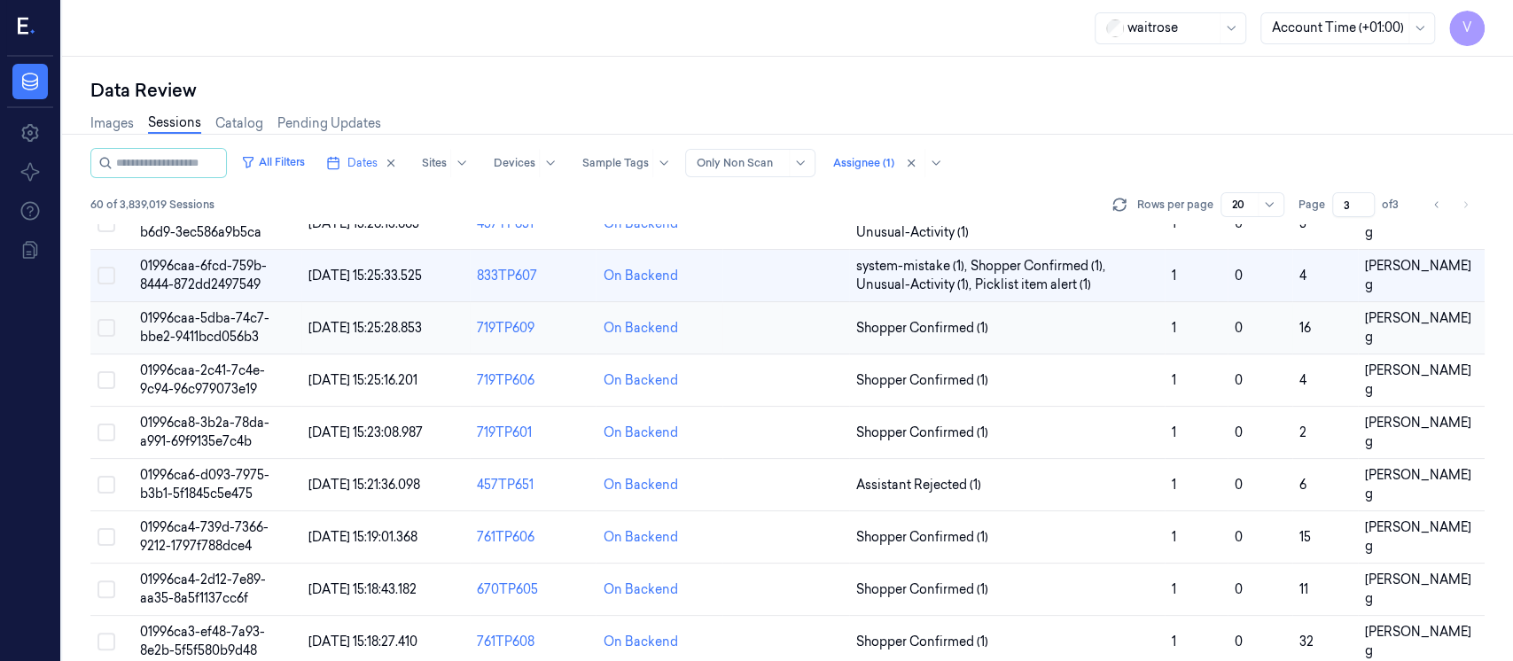
click at [749, 337] on td at bounding box center [786, 328] width 127 height 52
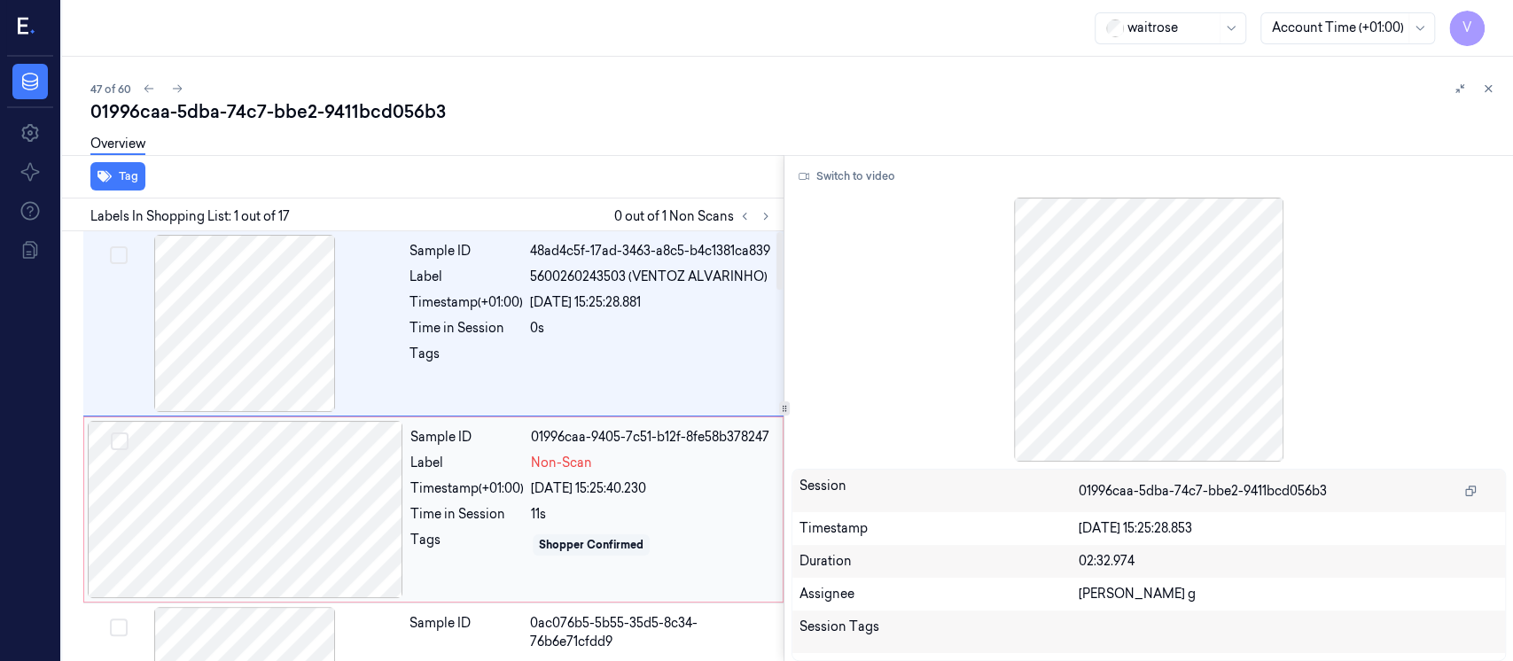
click at [202, 528] on div at bounding box center [246, 509] width 316 height 177
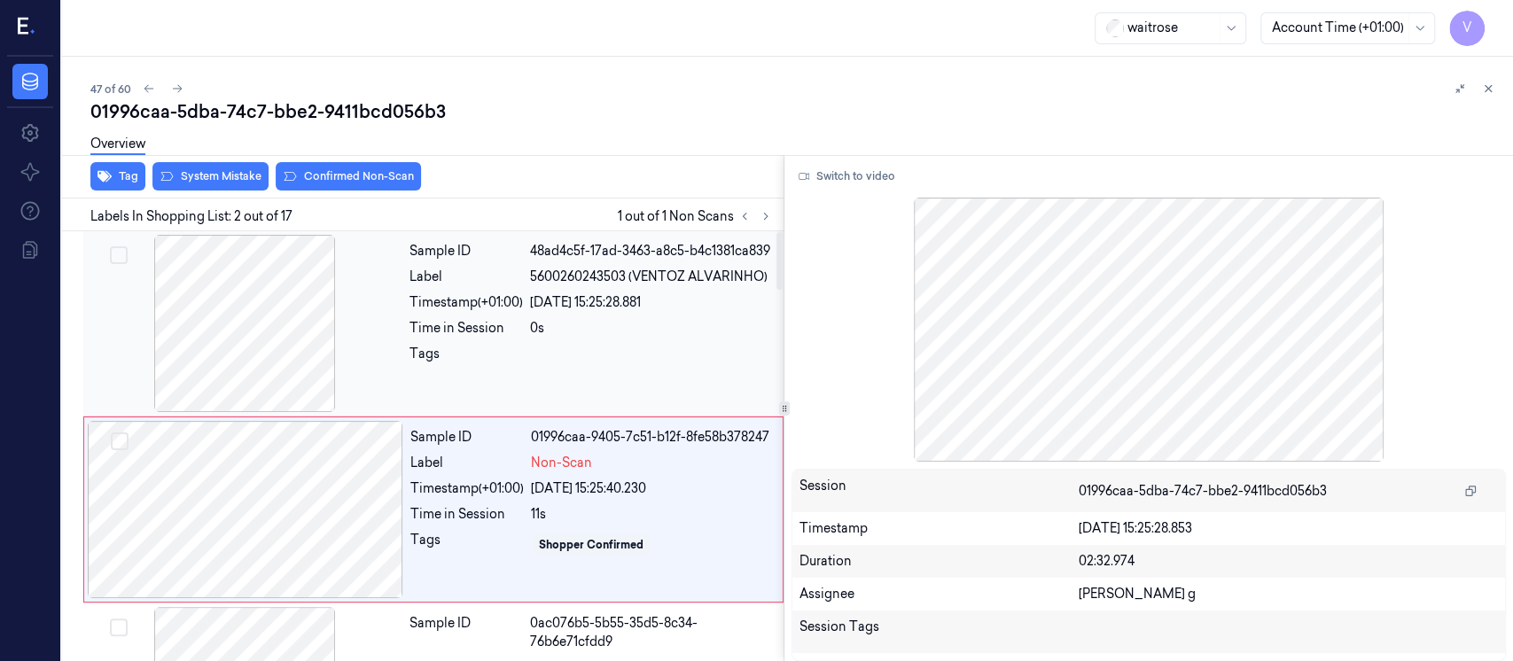
click at [546, 323] on div "0s" at bounding box center [651, 328] width 243 height 19
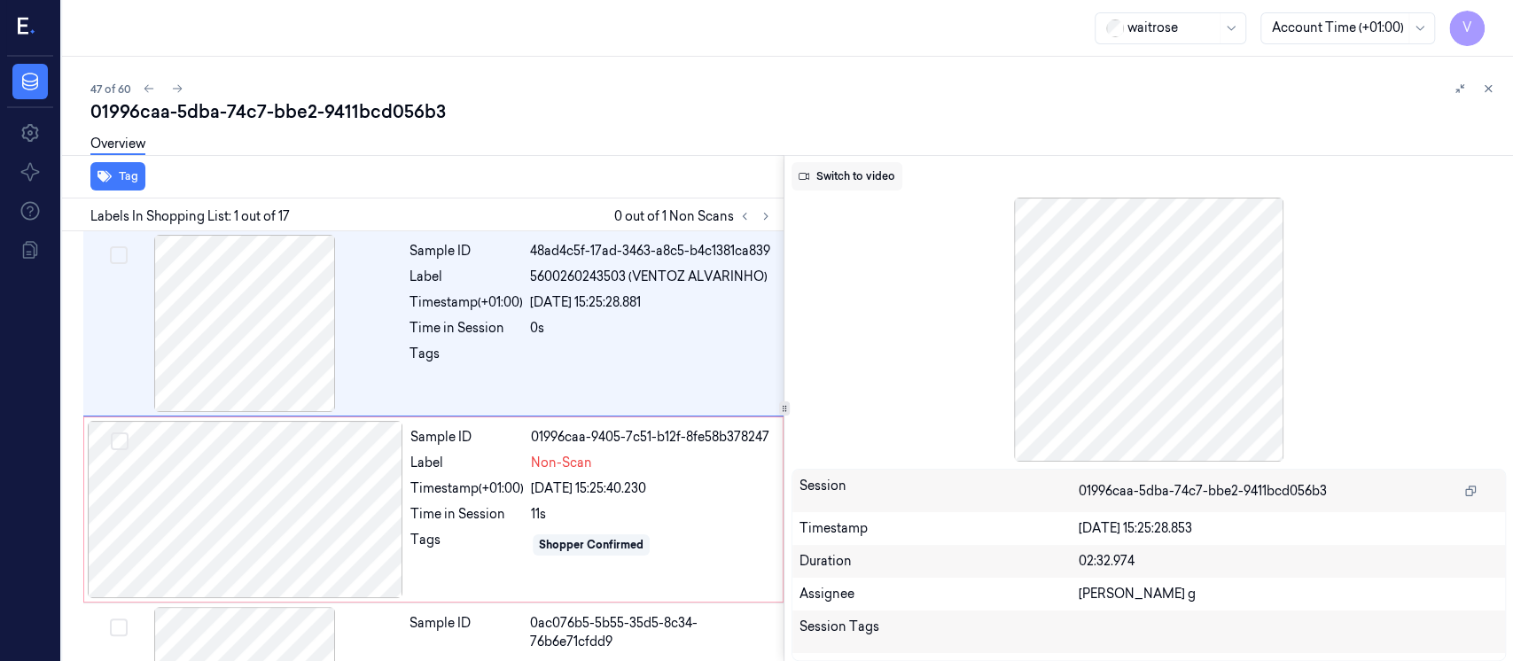
click at [860, 166] on button "Switch to video" at bounding box center [847, 176] width 111 height 28
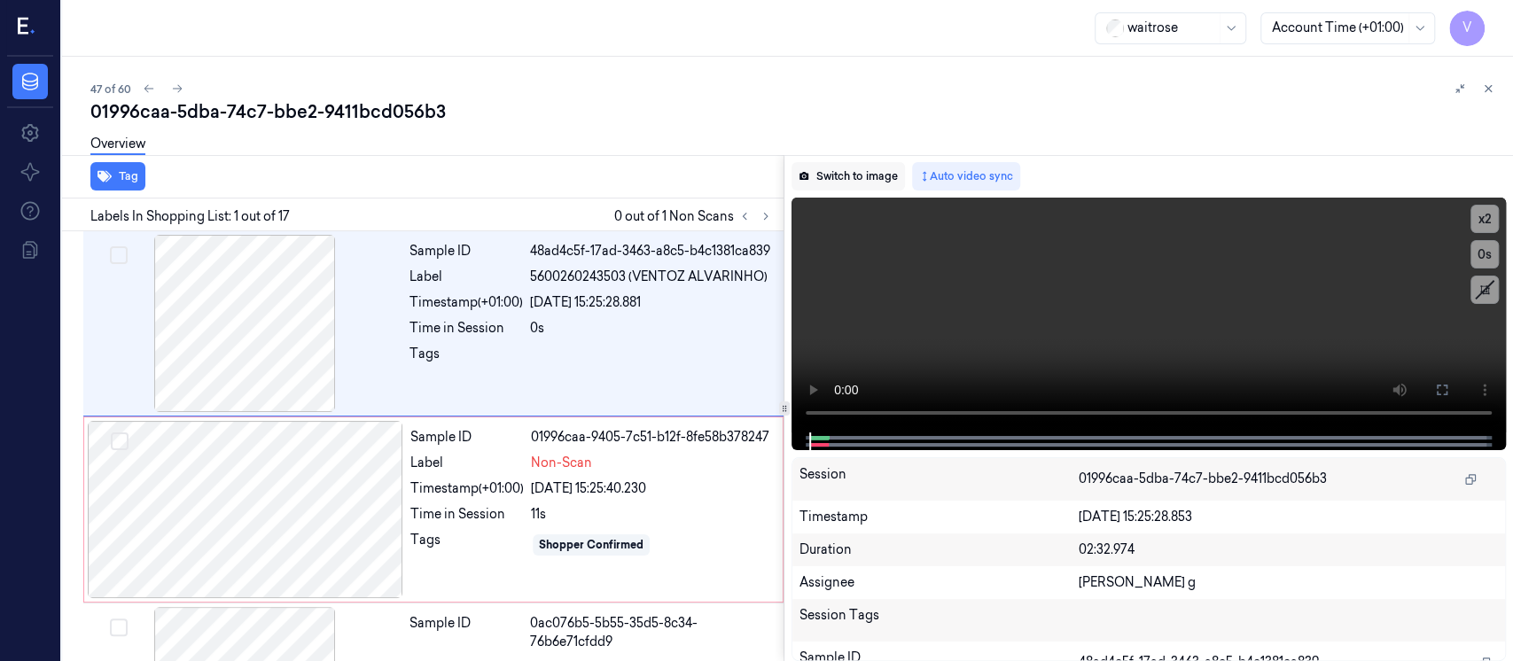
click at [839, 182] on button "Switch to image" at bounding box center [848, 176] width 113 height 28
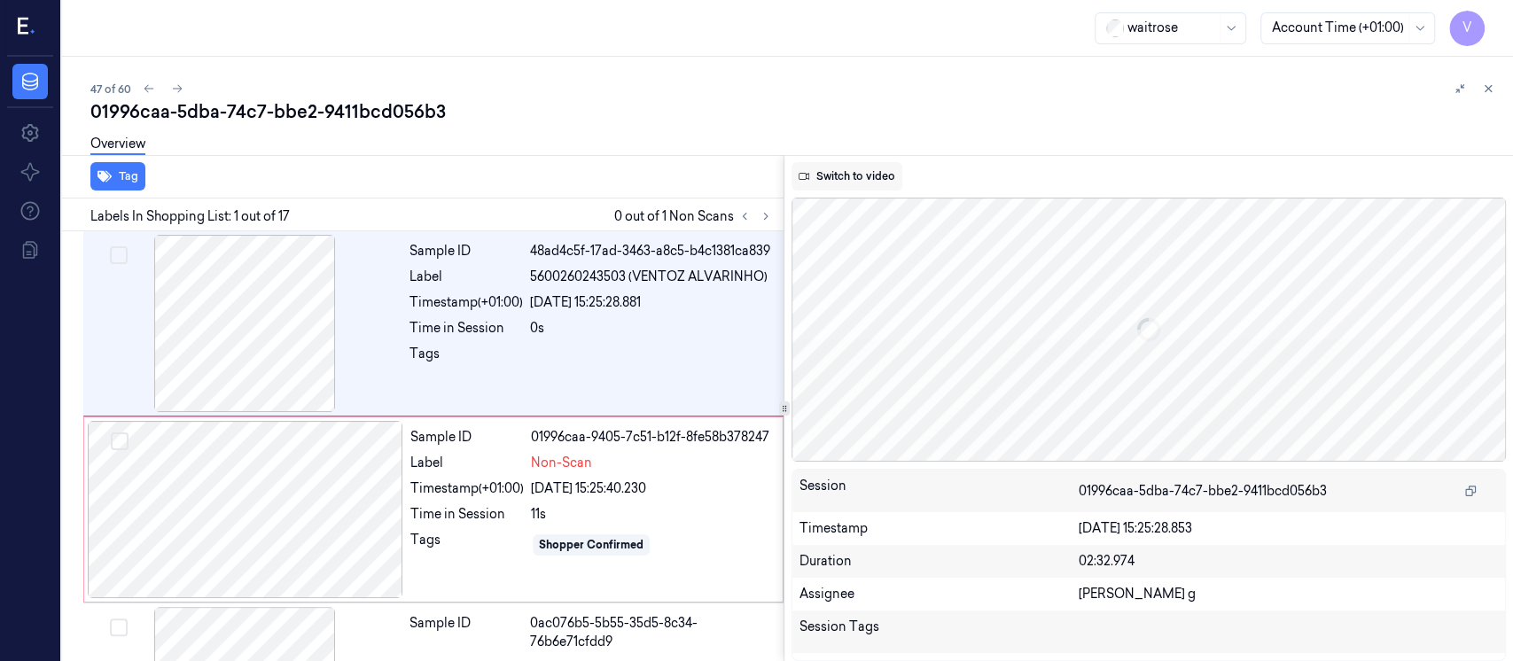
click at [835, 174] on button "Switch to video" at bounding box center [847, 176] width 111 height 28
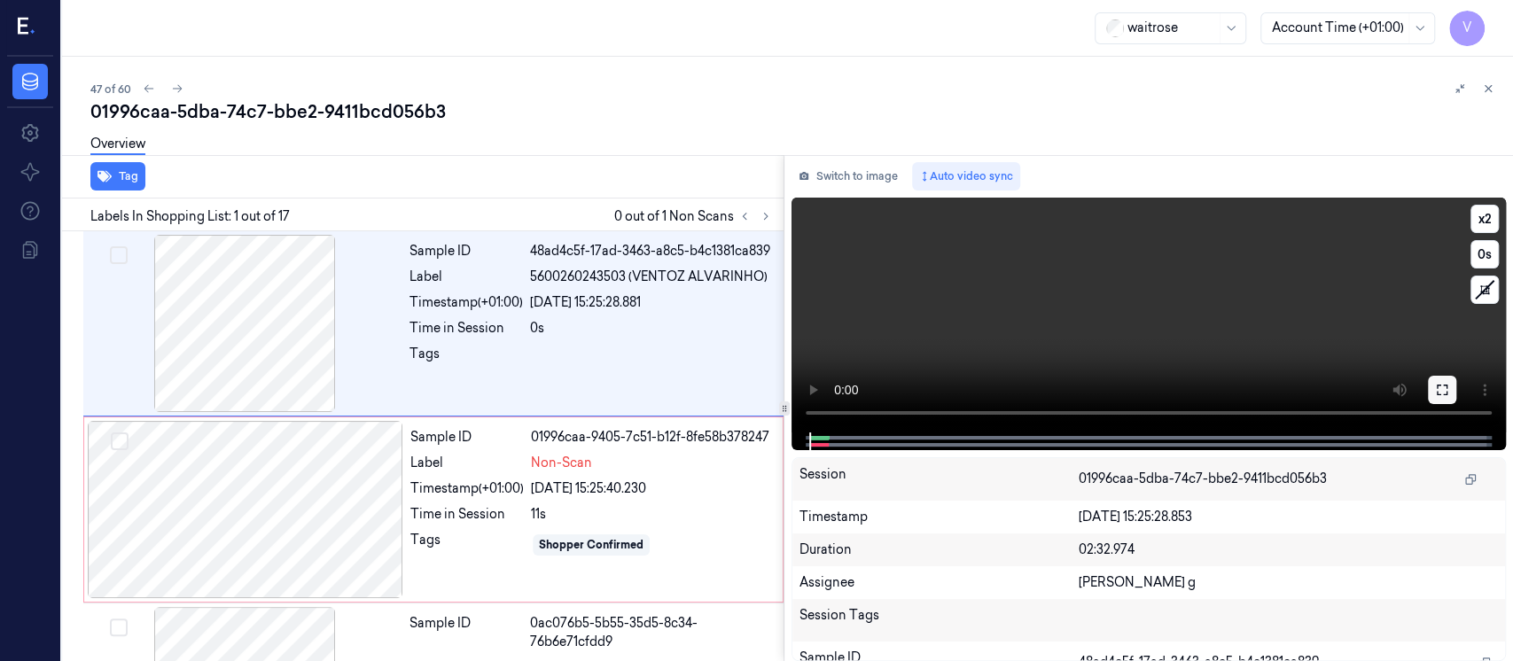
click at [1442, 393] on icon at bounding box center [1442, 390] width 14 height 14
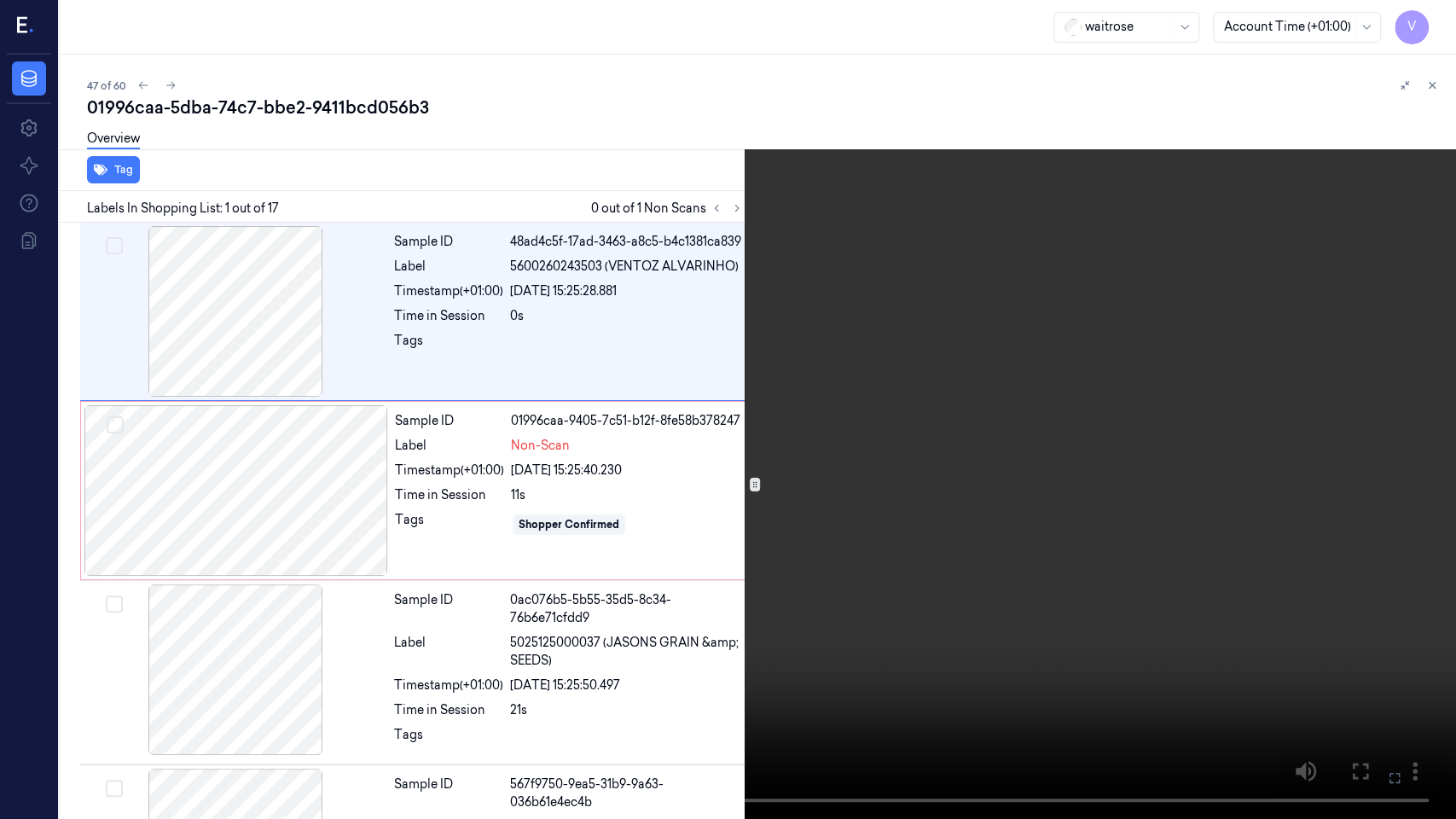
click at [0, 0] on icon at bounding box center [0, 0] width 0 height 0
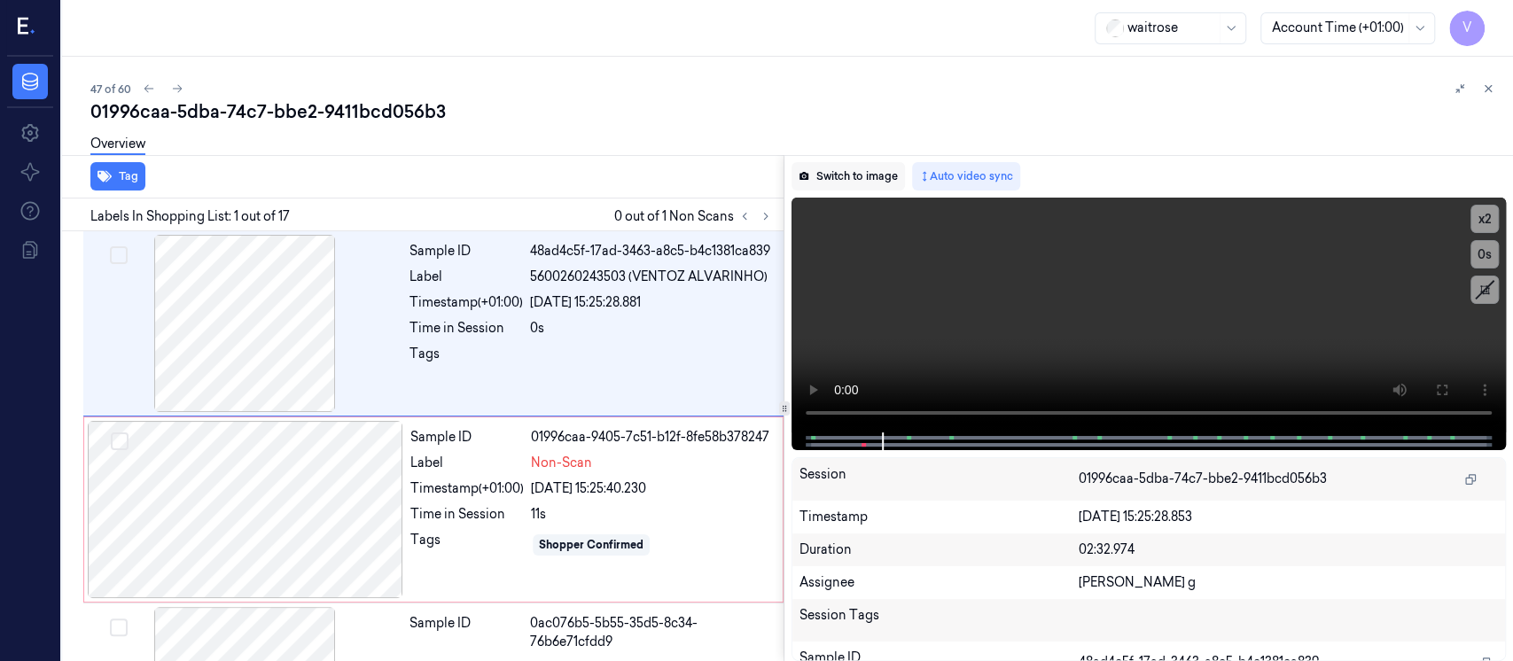
click at [851, 176] on button "Switch to image" at bounding box center [848, 176] width 113 height 28
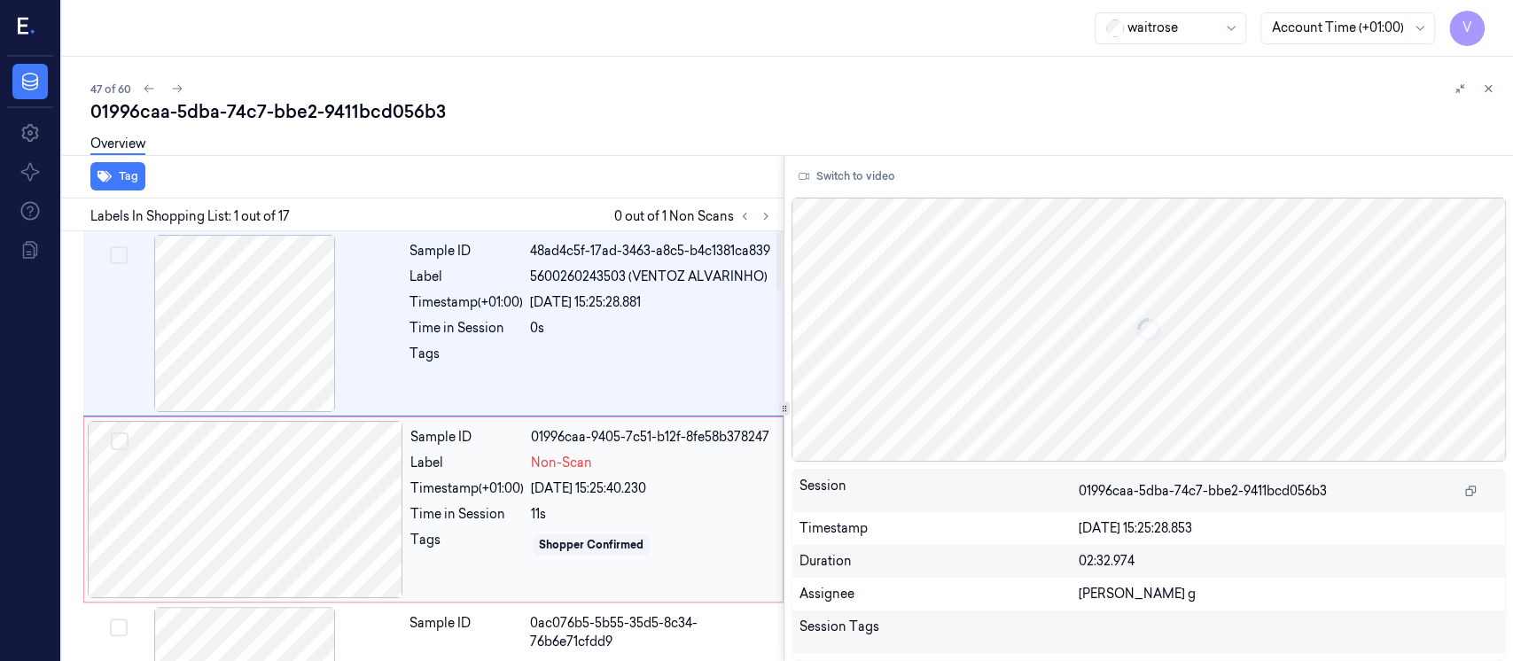
click at [248, 479] on div at bounding box center [246, 509] width 316 height 177
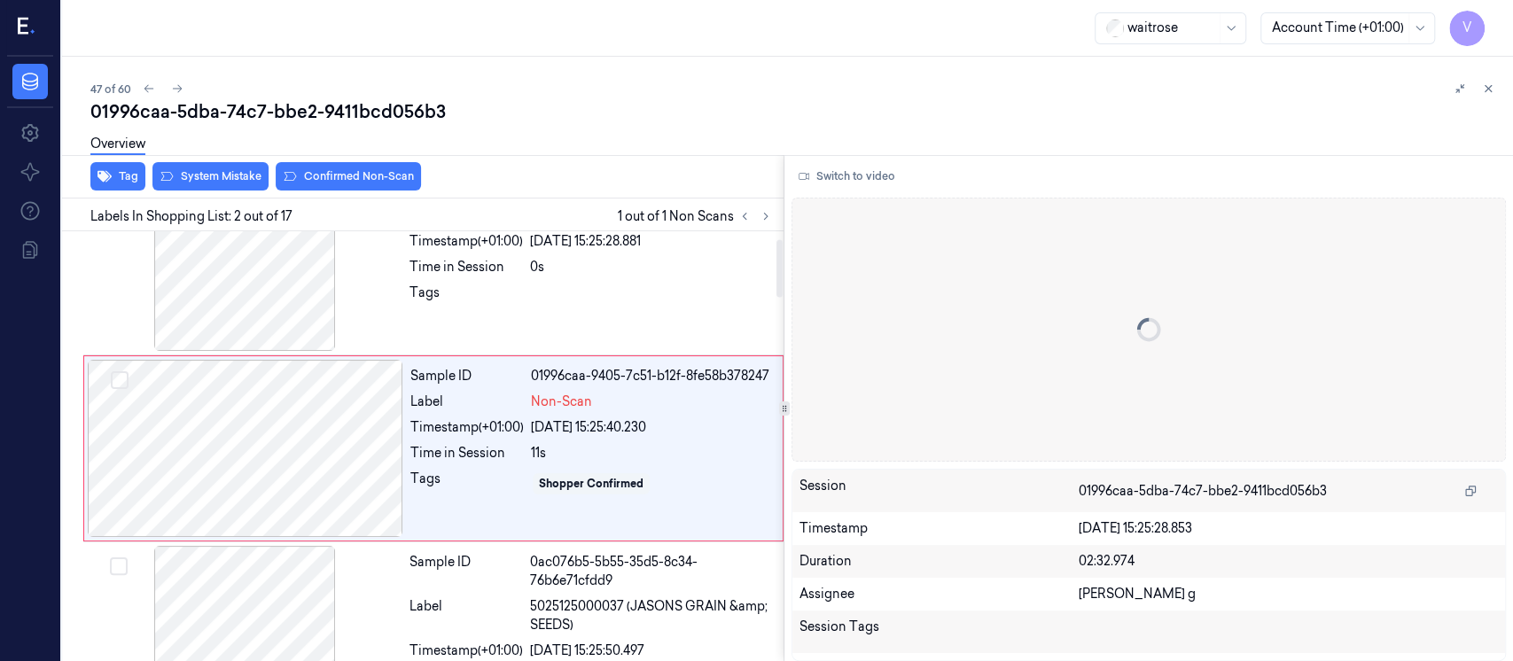
scroll to position [63, 0]
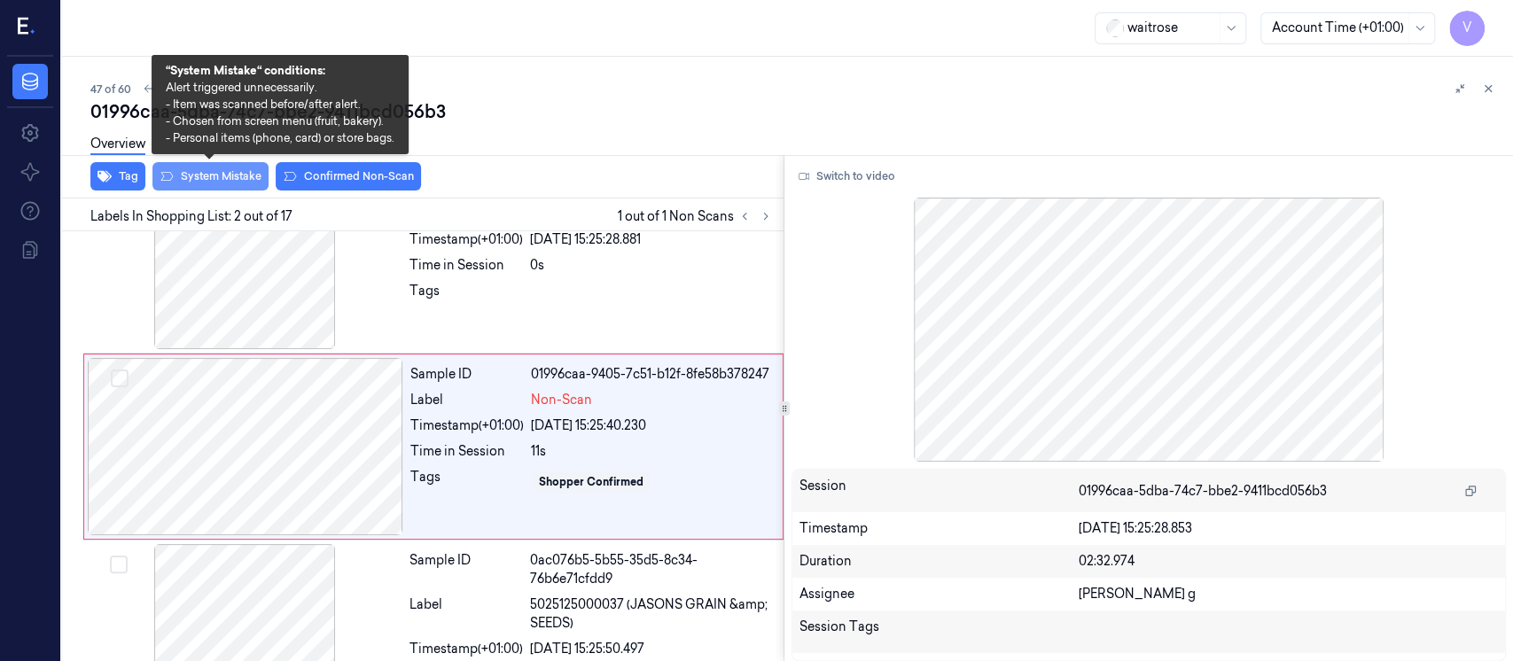
click at [233, 178] on button "System Mistake" at bounding box center [210, 176] width 116 height 28
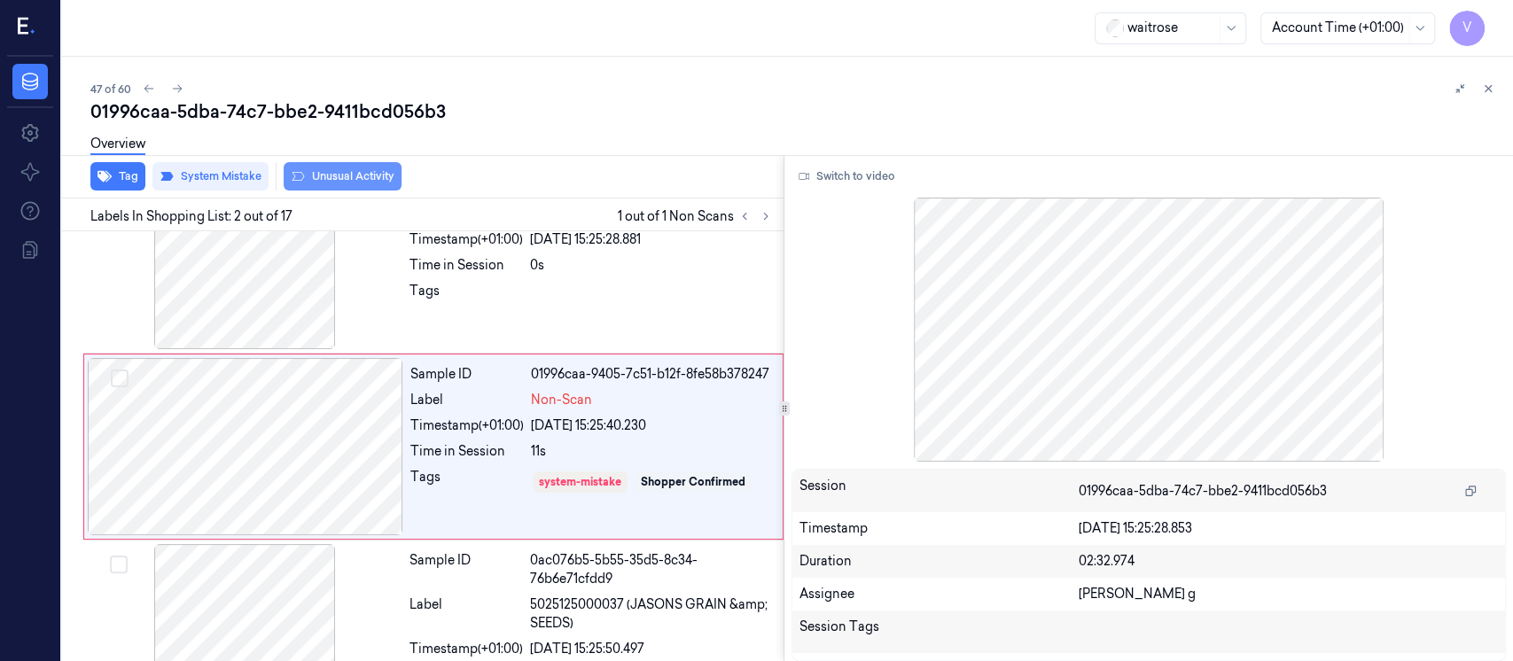
click at [352, 177] on button "Unusual Activity" at bounding box center [343, 176] width 118 height 28
click at [1490, 94] on icon at bounding box center [1488, 88] width 12 height 12
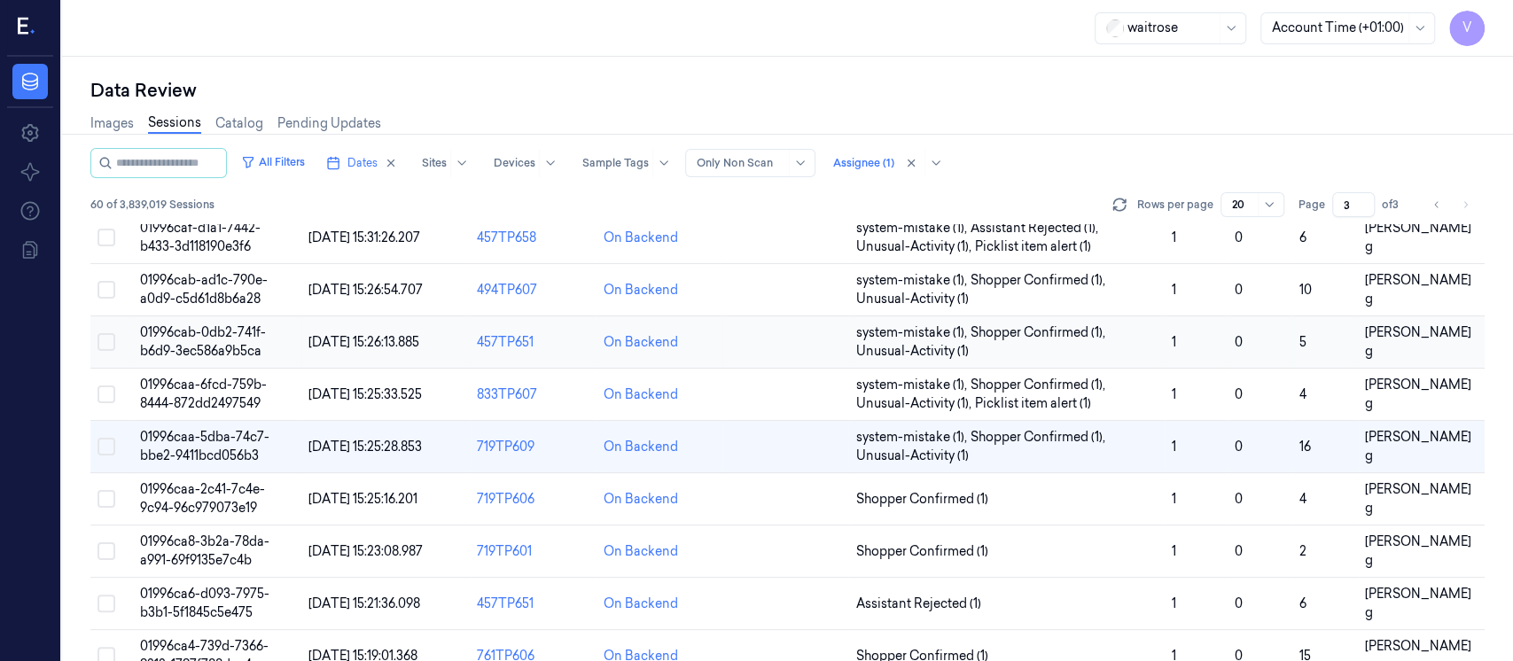
scroll to position [186, 0]
